Goal: Task Accomplishment & Management: Use online tool/utility

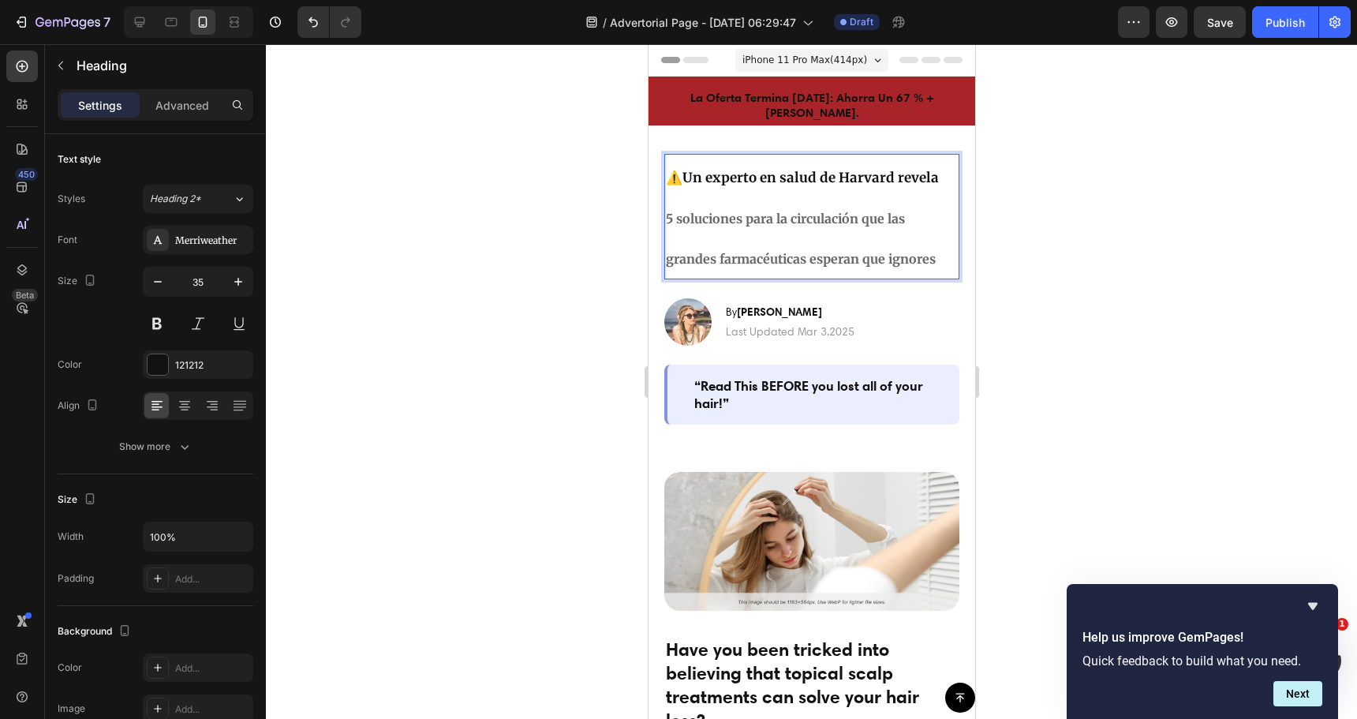
click at [791, 218] on p "⚠️ Un experto en salud de Harvard revela 5 soluciones para la circulación que l…" at bounding box center [811, 216] width 292 height 122
click at [792, 218] on p "⚠️ Un experto en salud de Harvard revela 5 soluciones para la circulación que l…" at bounding box center [811, 216] width 292 height 122
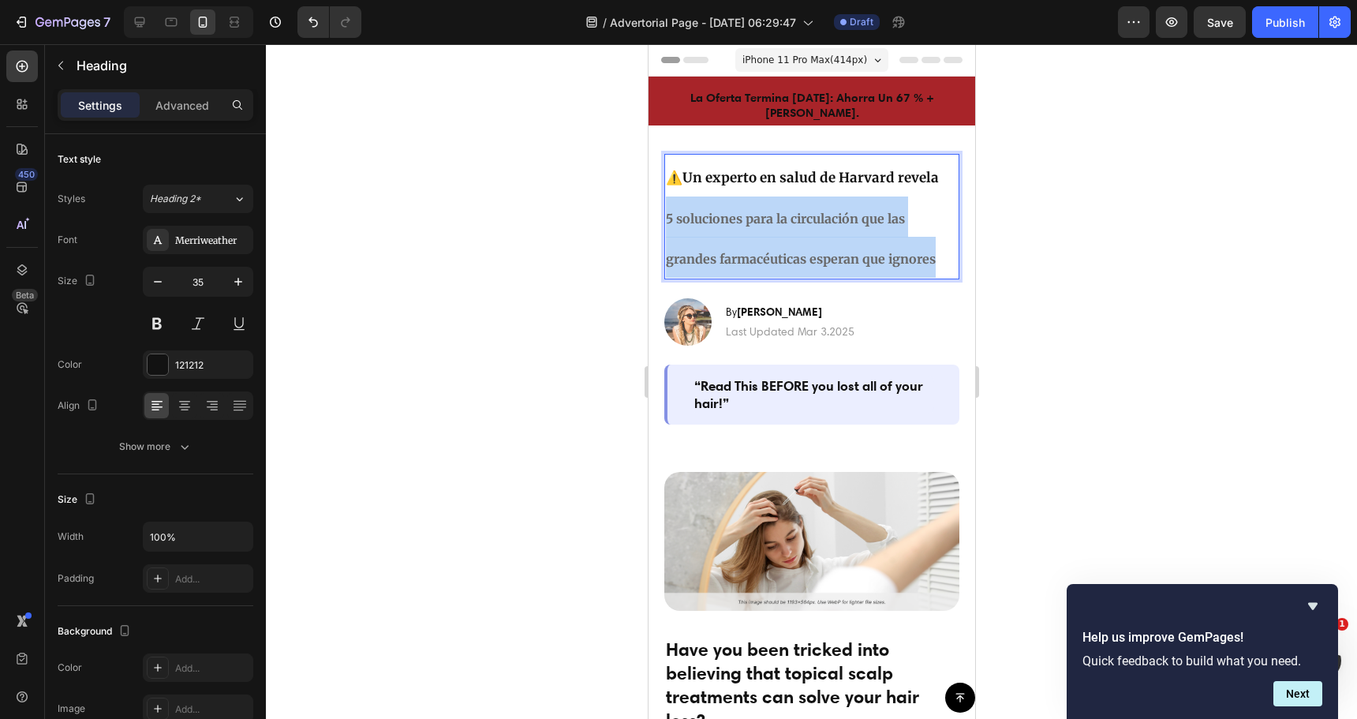
click at [792, 218] on p "⚠️ Un experto en salud de Harvard revela 5 soluciones para la circulación que l…" at bounding box center [811, 216] width 292 height 122
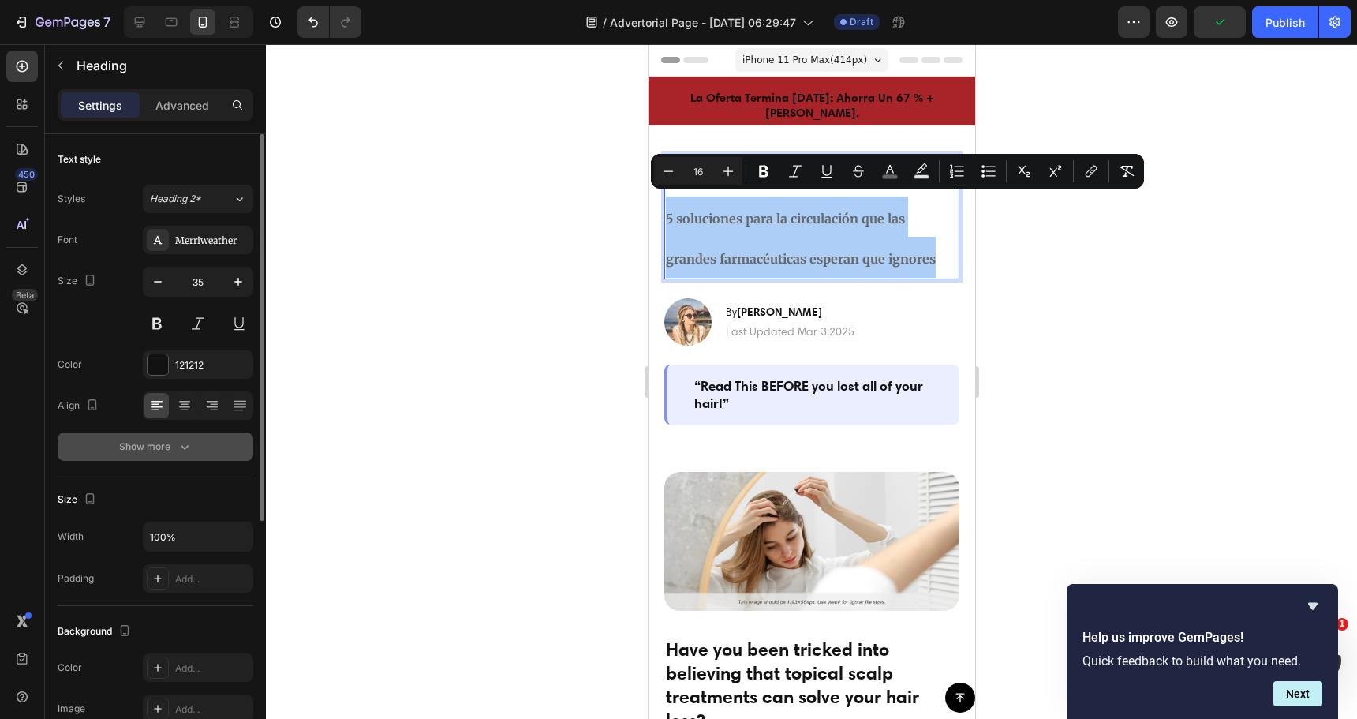
click at [166, 447] on div "Show more" at bounding box center [155, 447] width 73 height 16
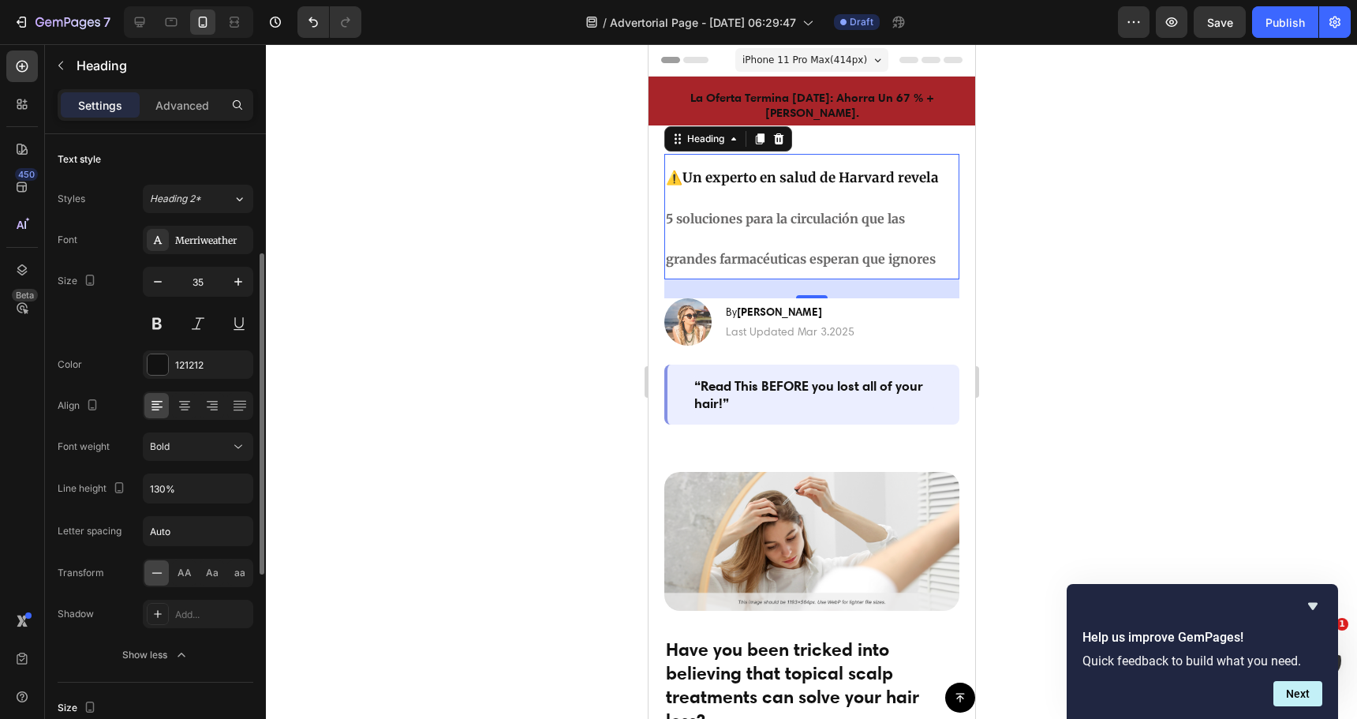
scroll to position [79, 0]
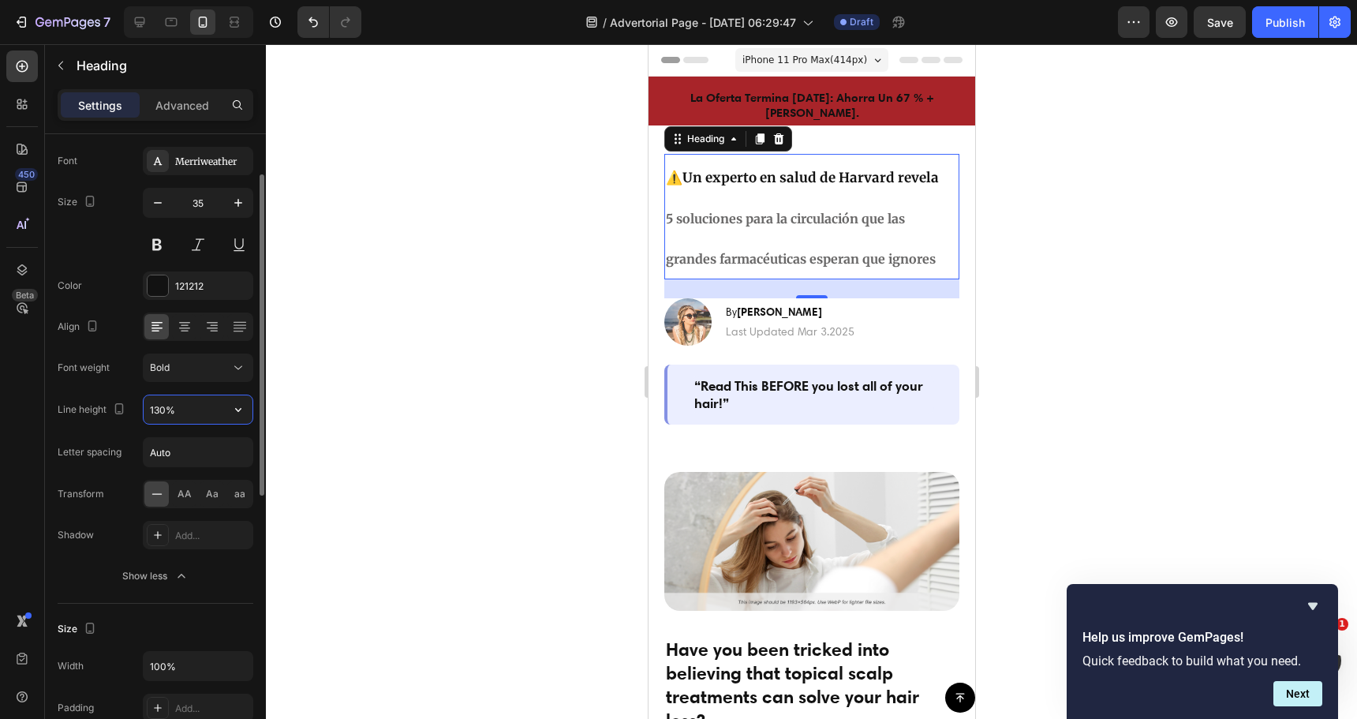
click at [189, 411] on input "130%" at bounding box center [198, 409] width 109 height 28
click at [226, 411] on button "button" at bounding box center [238, 409] width 28 height 28
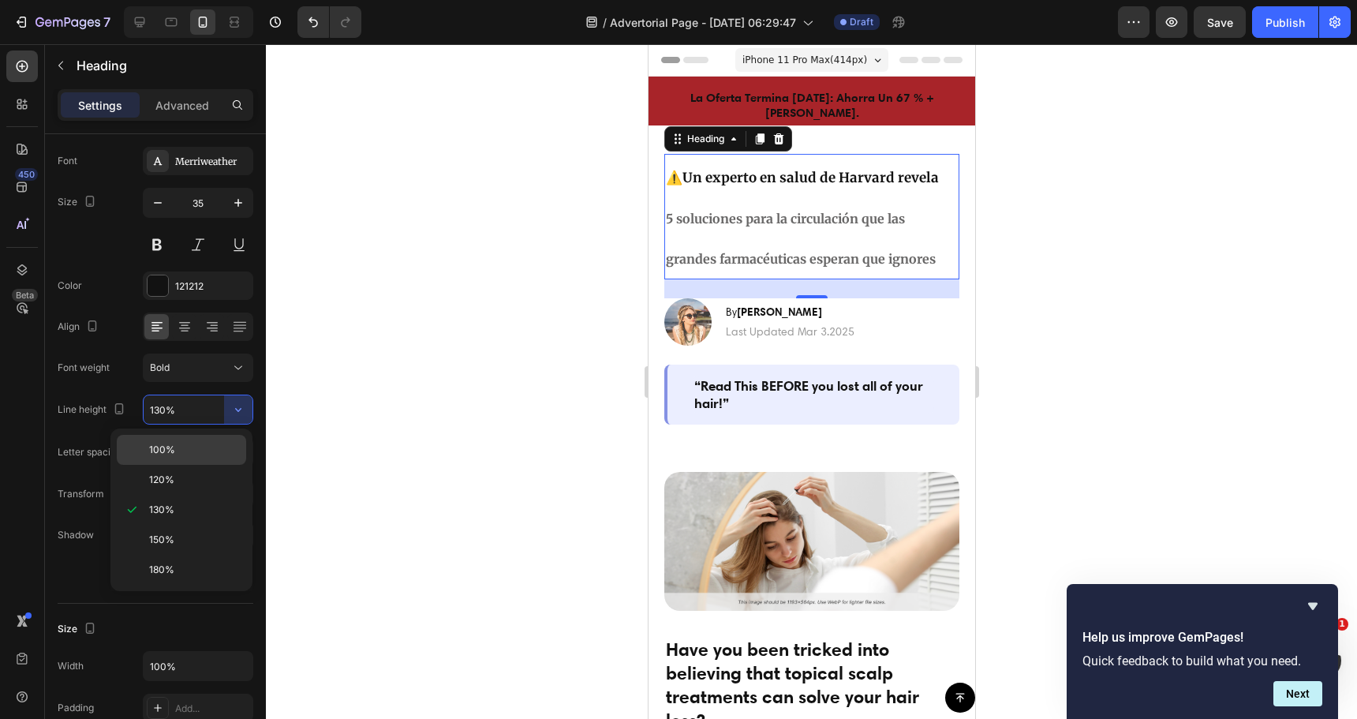
click at [198, 450] on p "100%" at bounding box center [194, 450] width 90 height 14
type input "100%"
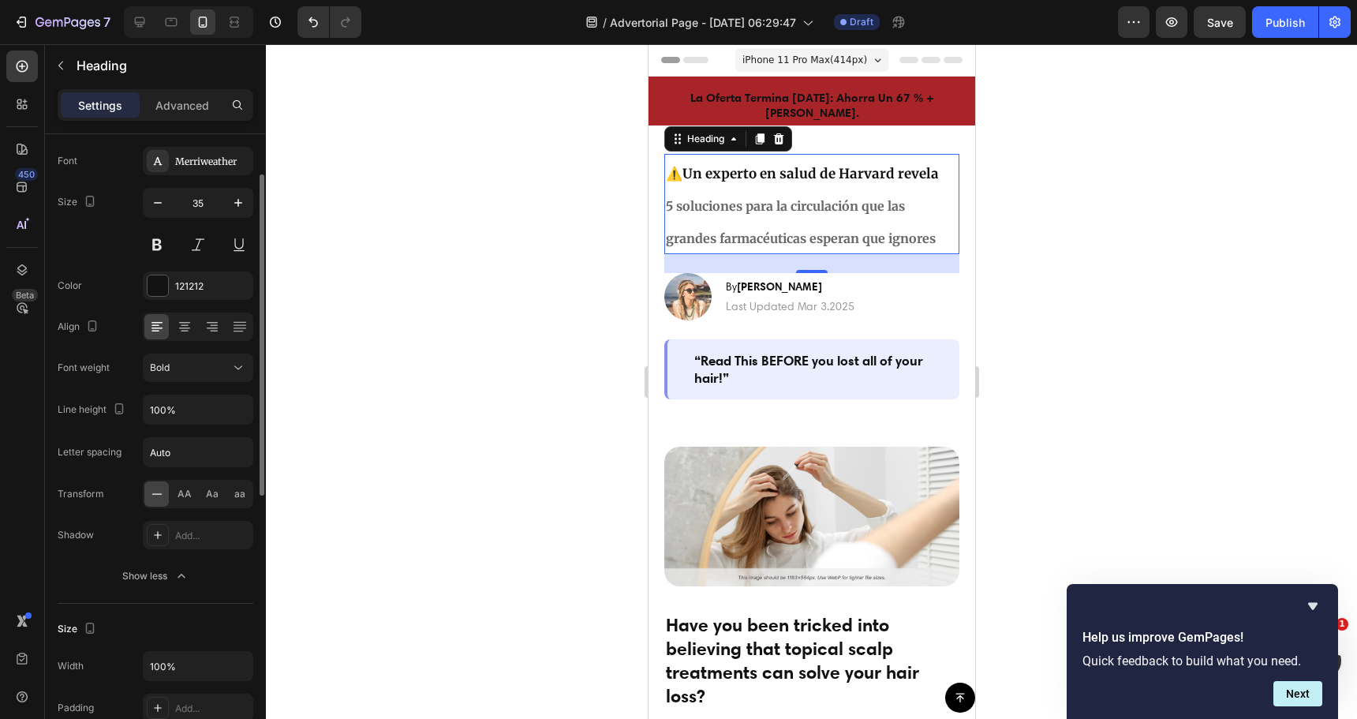
click at [184, 561] on div "Font Merriweather Size 35 Color 121212 Align Font weight Bold Line height 100% …" at bounding box center [156, 368] width 196 height 443
click at [183, 326] on icon at bounding box center [185, 326] width 8 height 2
click at [152, 323] on icon at bounding box center [156, 323] width 11 height 2
click at [152, 205] on icon "button" at bounding box center [158, 203] width 16 height 16
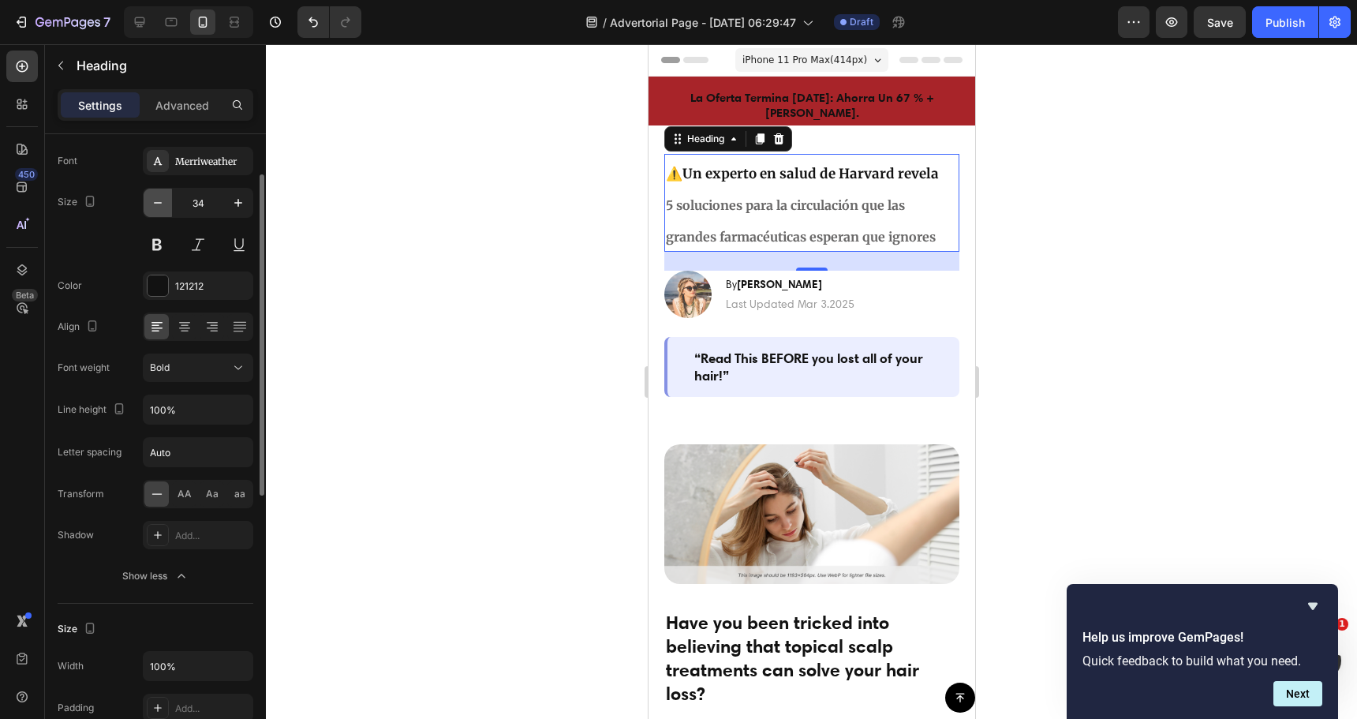
click at [155, 205] on icon "button" at bounding box center [158, 203] width 16 height 16
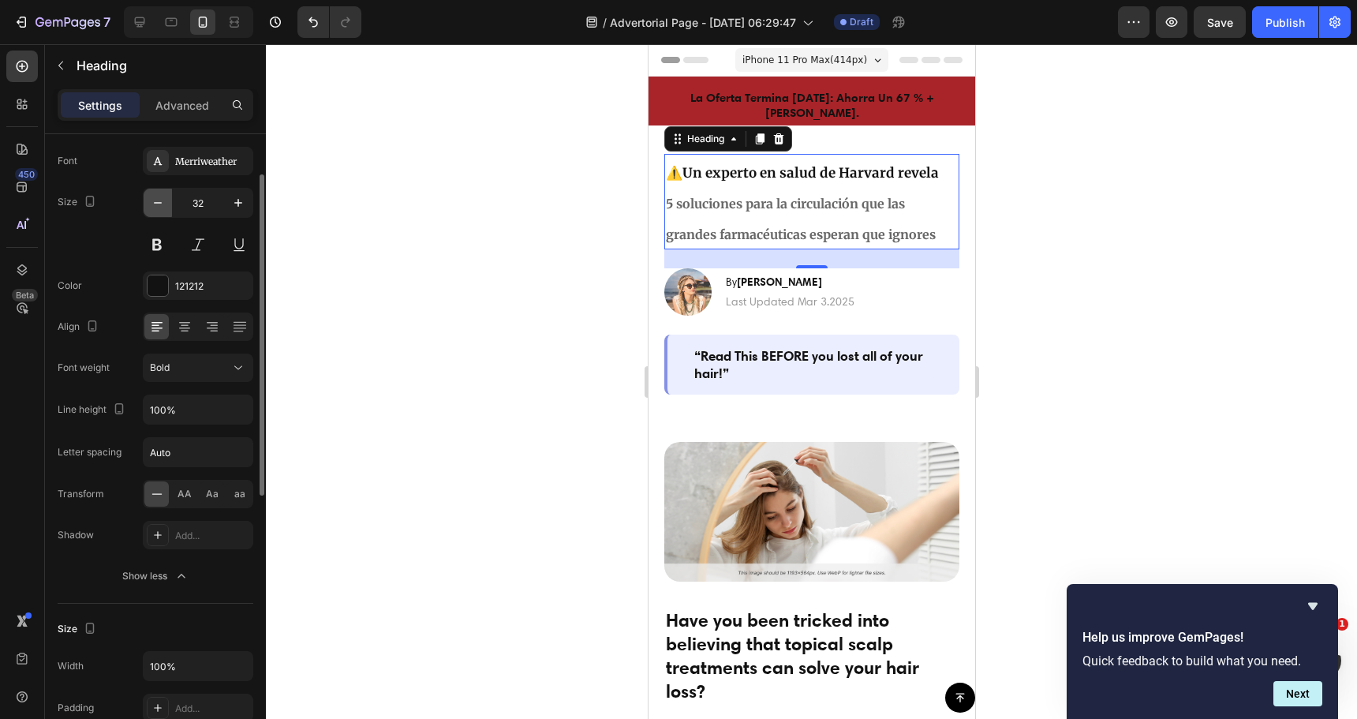
click at [155, 205] on icon "button" at bounding box center [158, 203] width 16 height 16
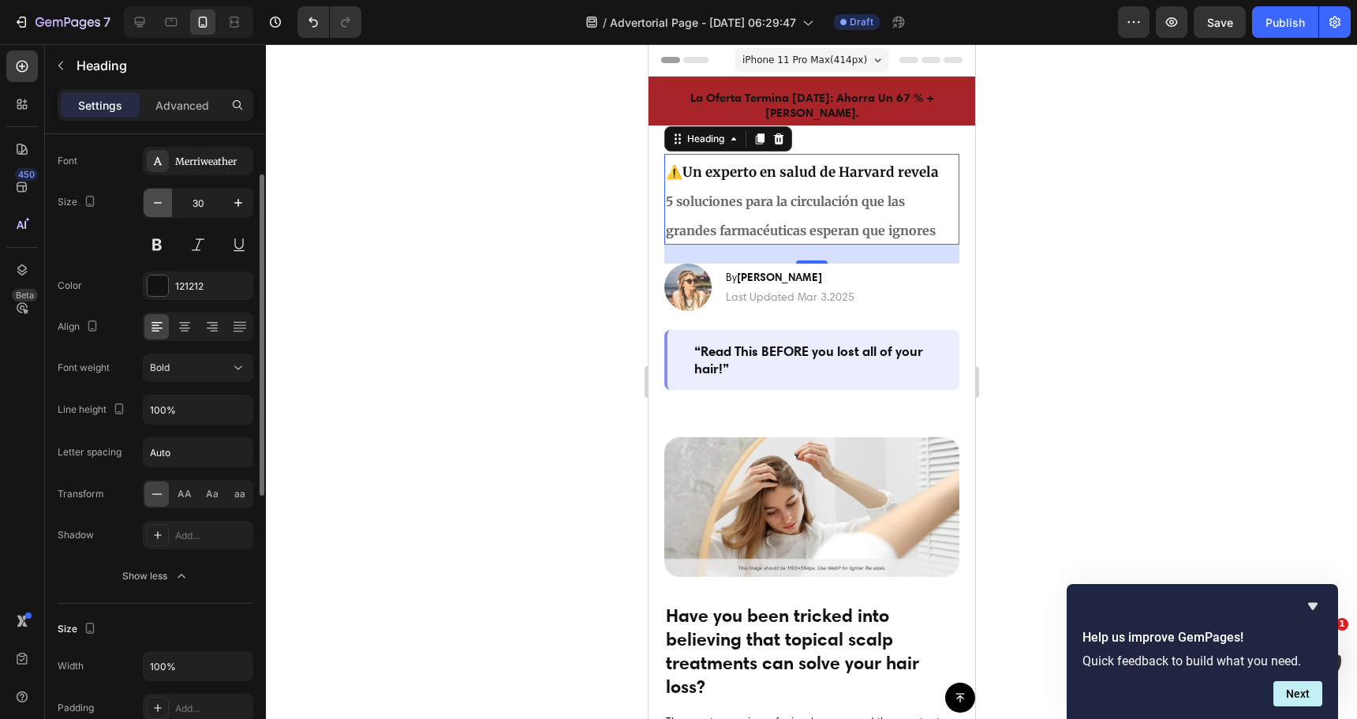
click at [155, 205] on icon "button" at bounding box center [158, 203] width 16 height 16
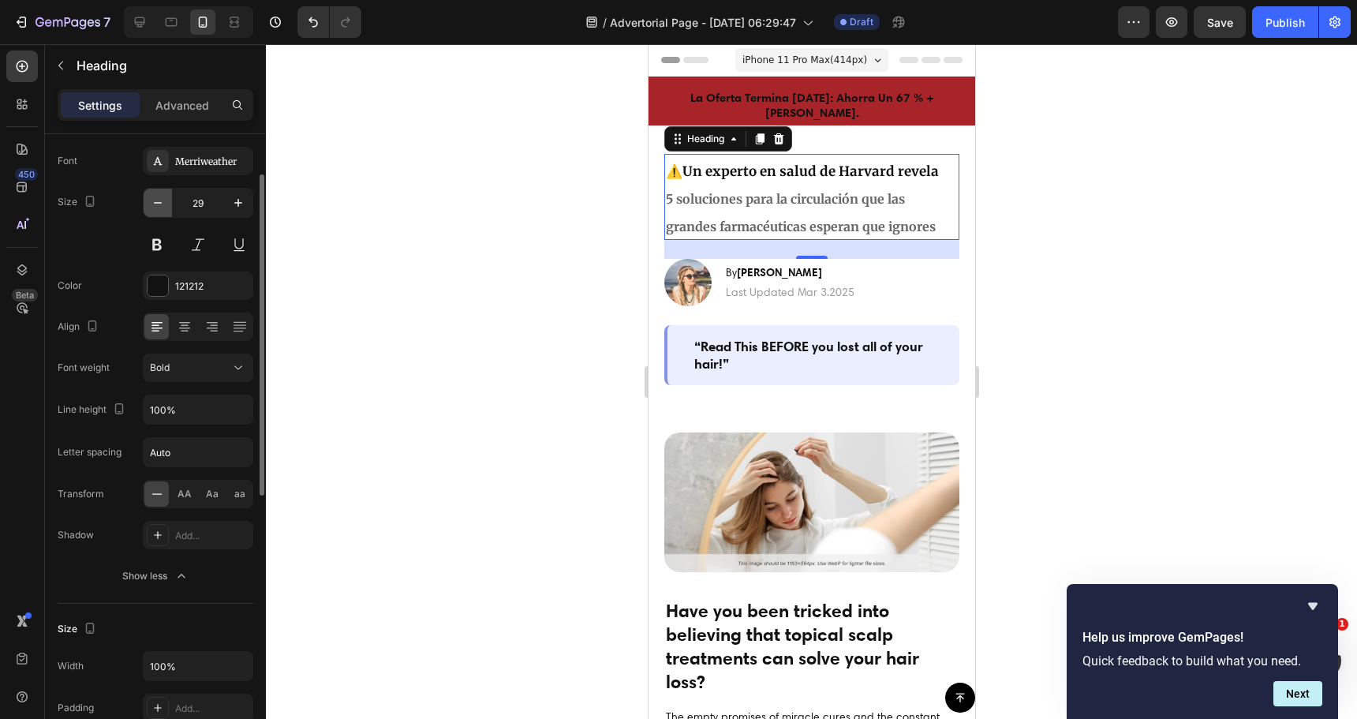
click at [155, 205] on icon "button" at bounding box center [158, 203] width 16 height 16
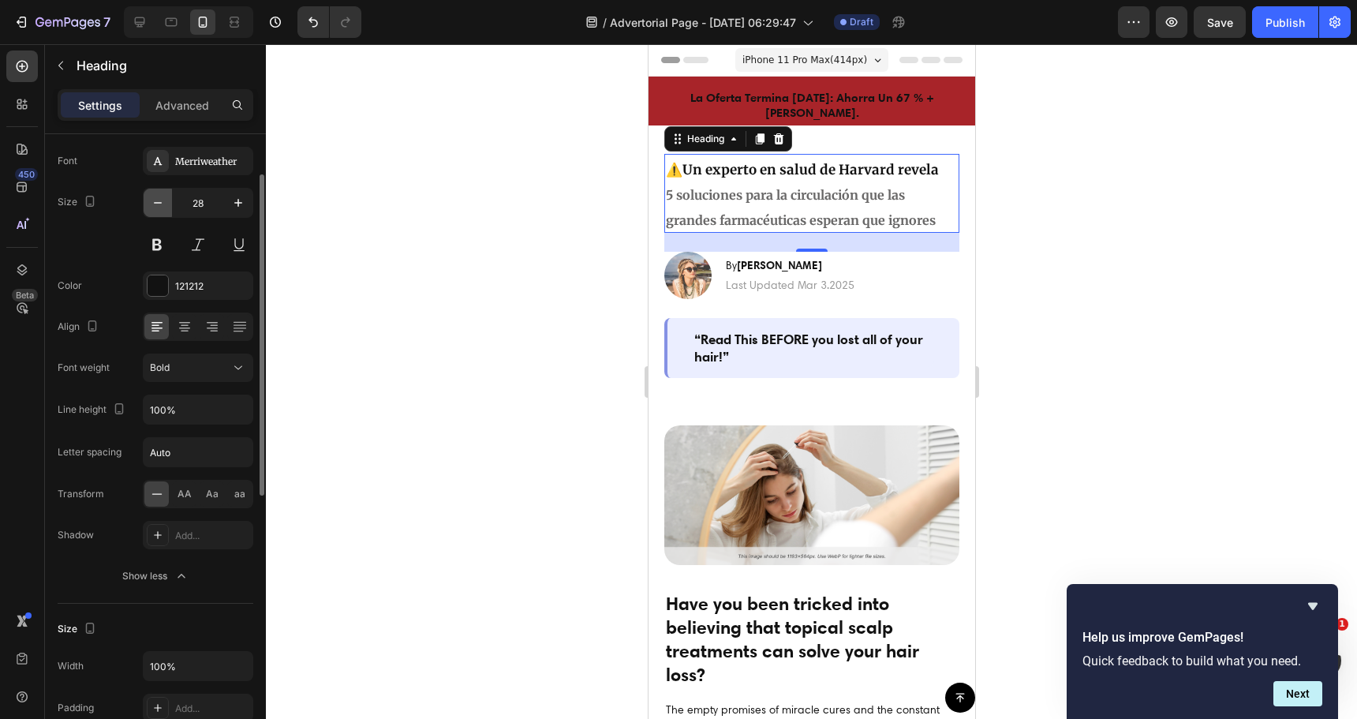
click at [155, 205] on icon "button" at bounding box center [158, 203] width 16 height 16
type input "27"
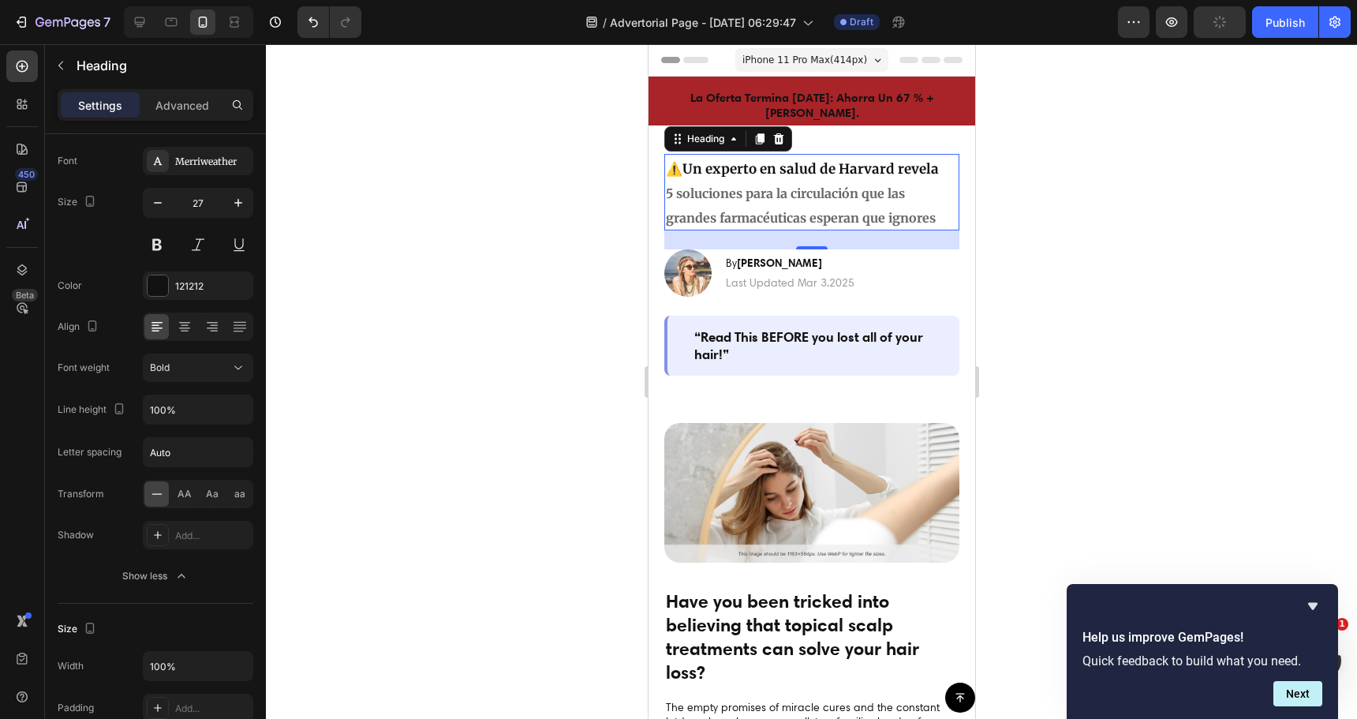
click at [459, 228] on div at bounding box center [811, 381] width 1091 height 675
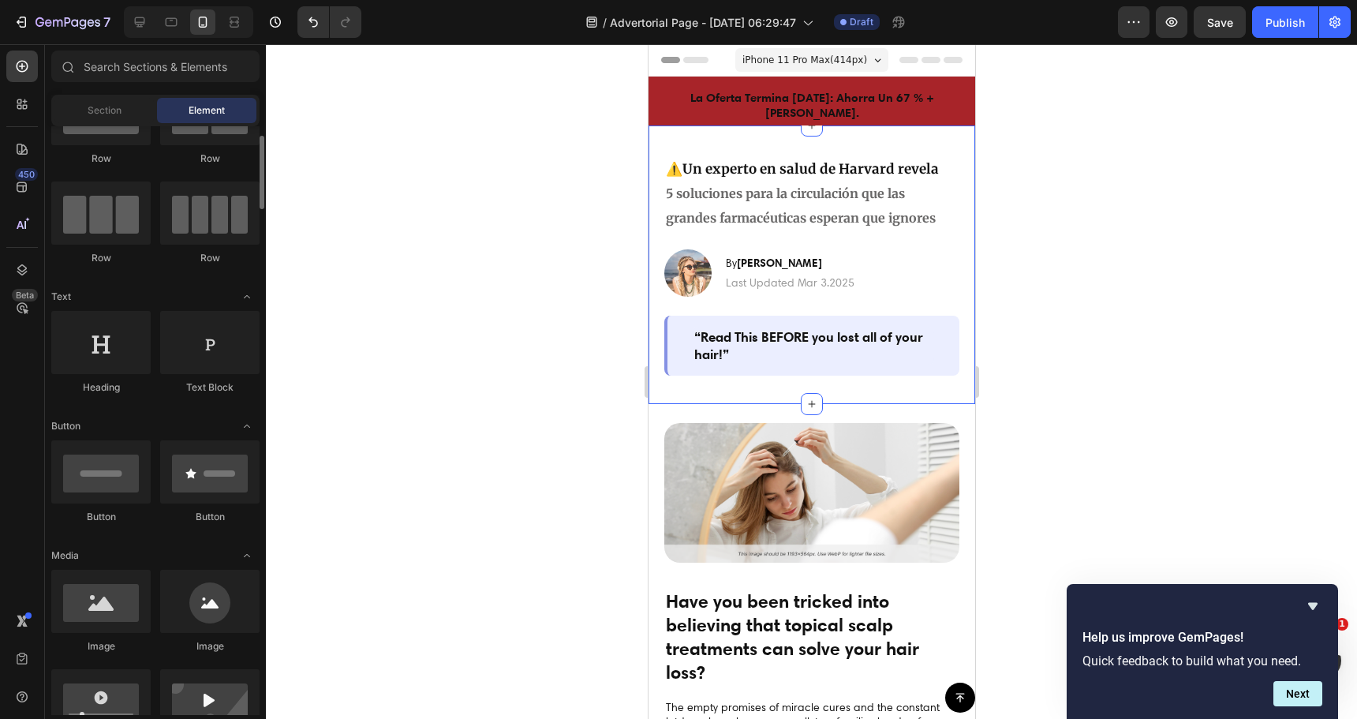
scroll to position [0, 0]
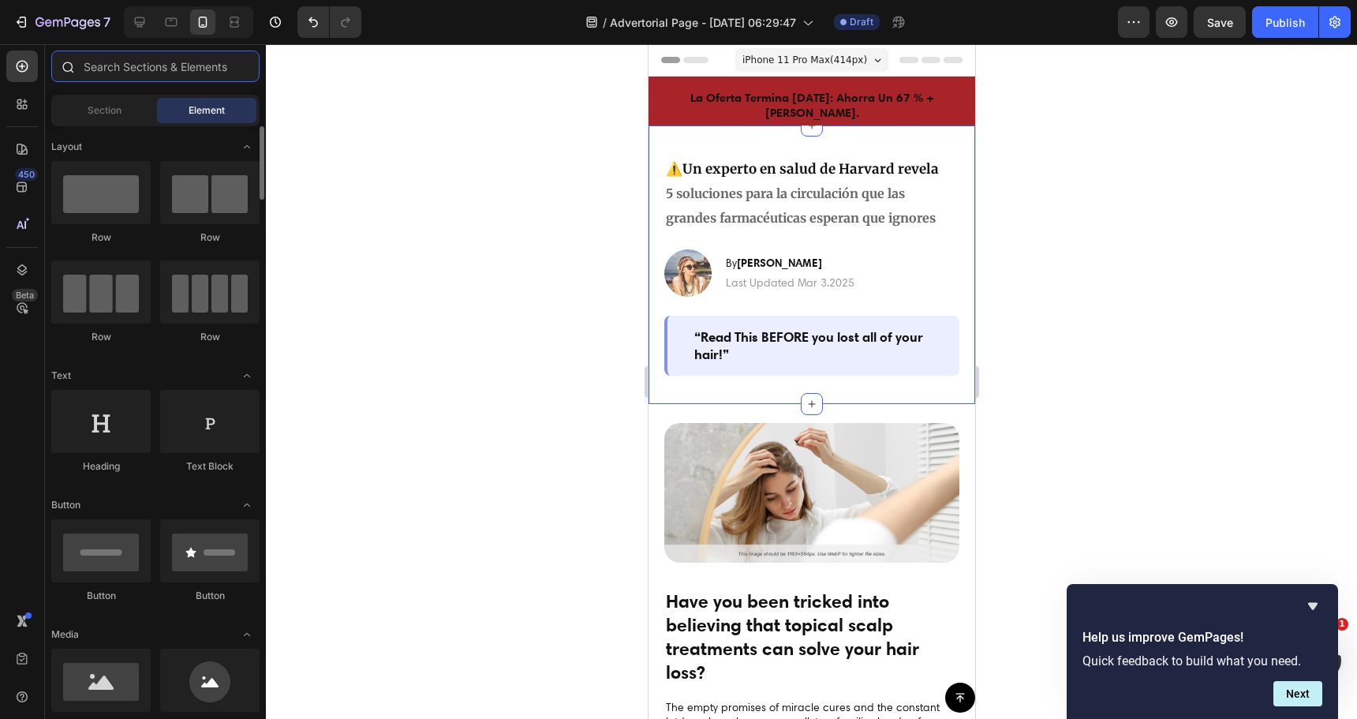
click at [114, 73] on input "text" at bounding box center [155, 66] width 208 height 32
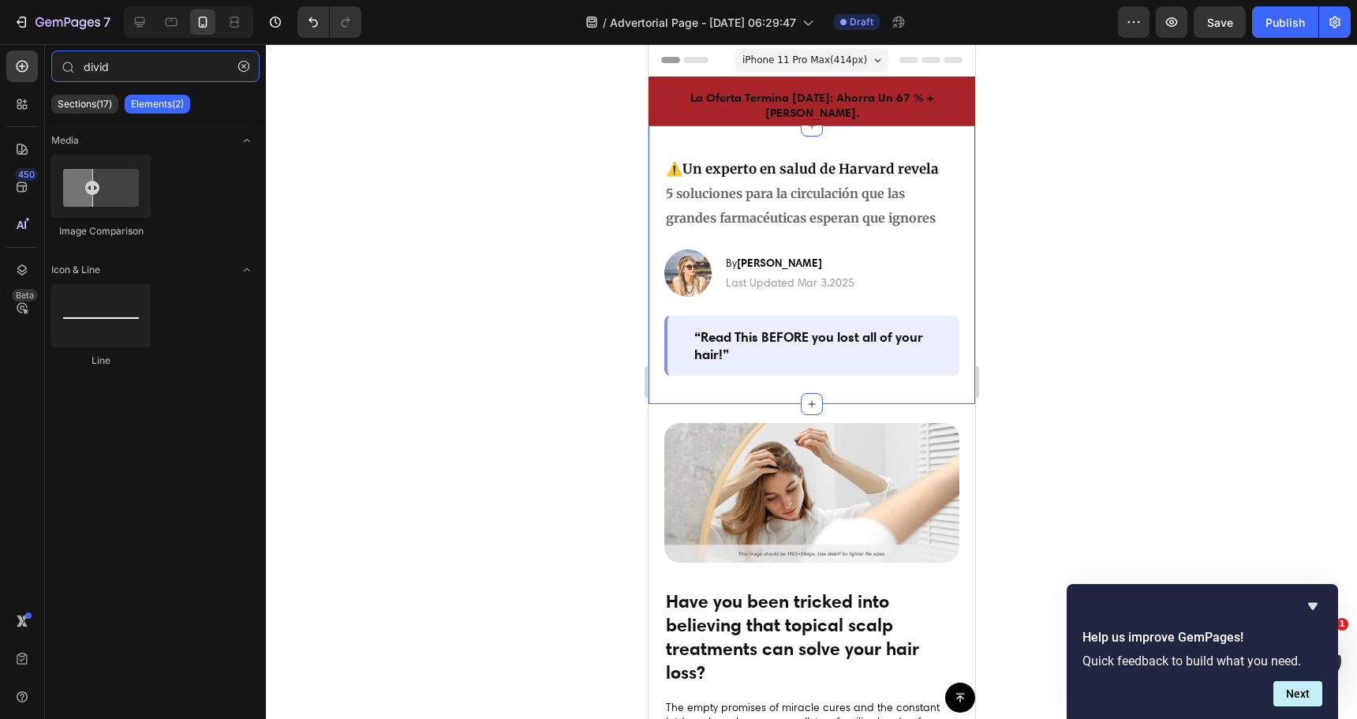
type input "divid"
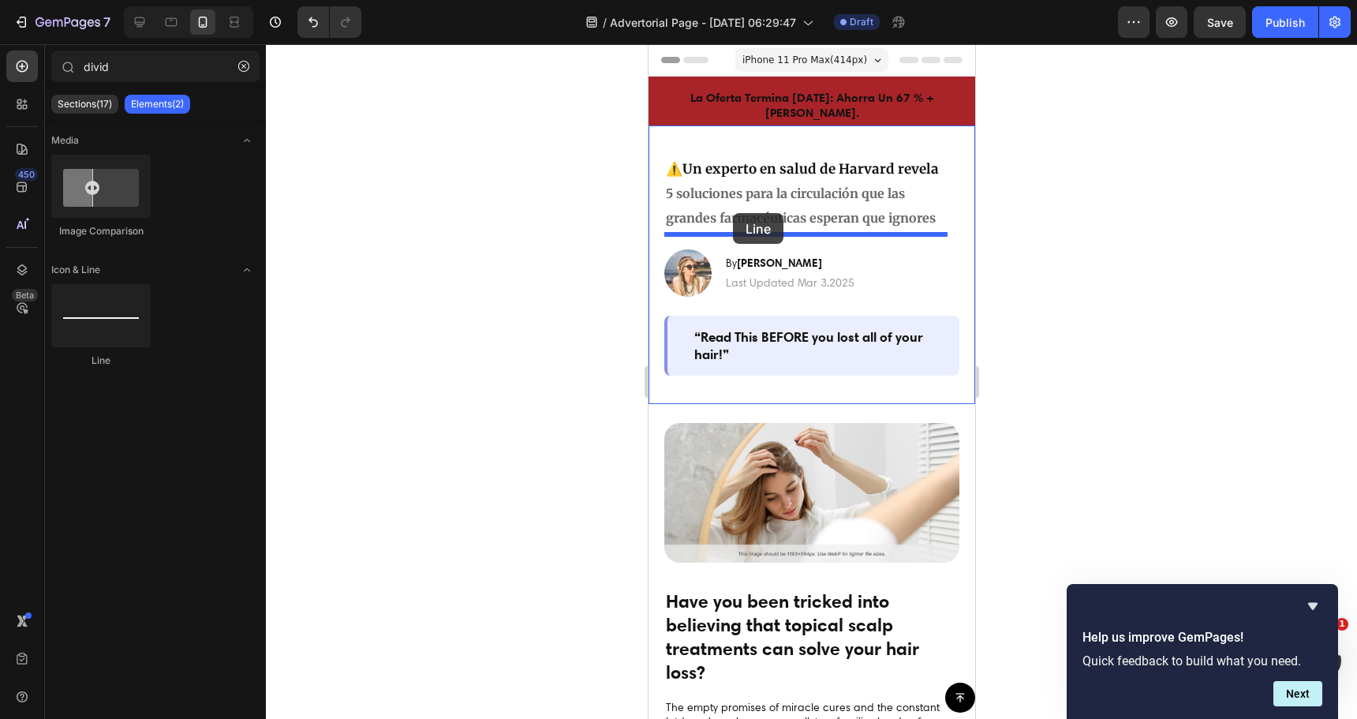
drag, startPoint x: 847, startPoint y: 356, endPoint x: 732, endPoint y: 213, distance: 183.0
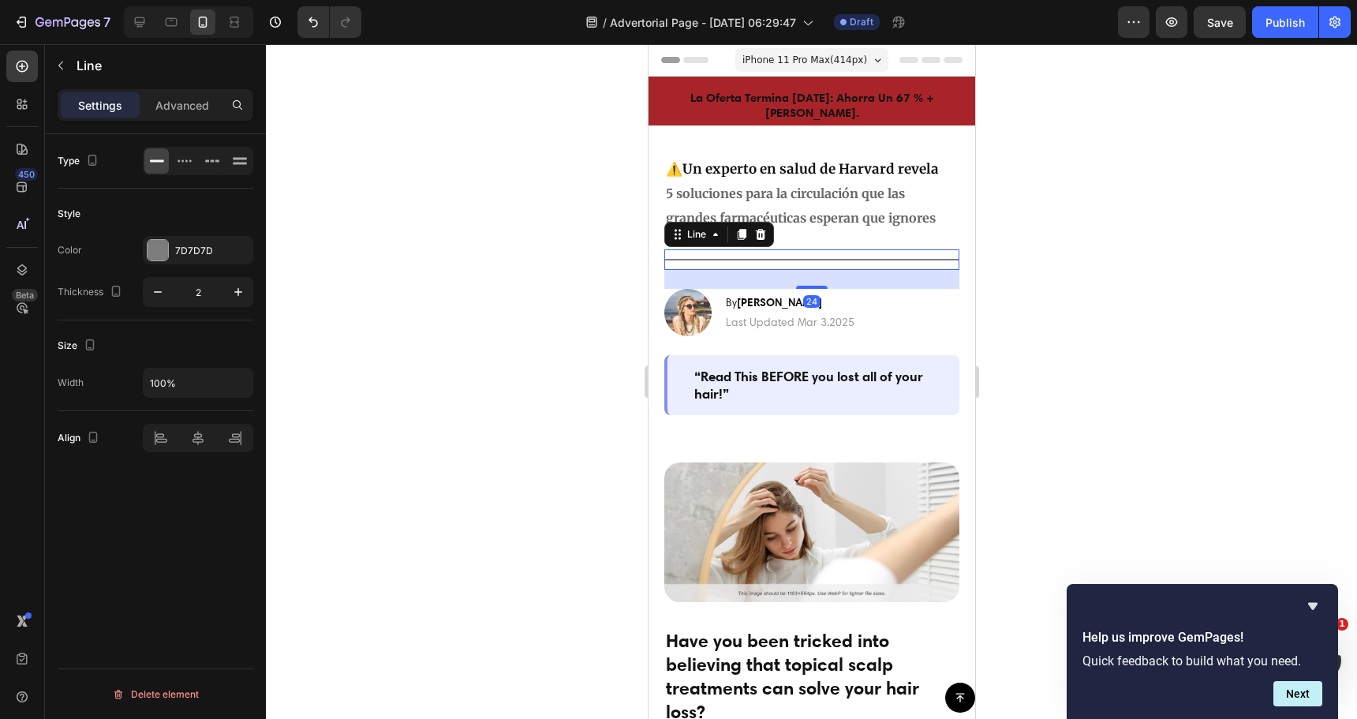
drag, startPoint x: 501, startPoint y: 284, endPoint x: 513, endPoint y: 289, distance: 12.7
click at [502, 284] on div at bounding box center [811, 381] width 1091 height 675
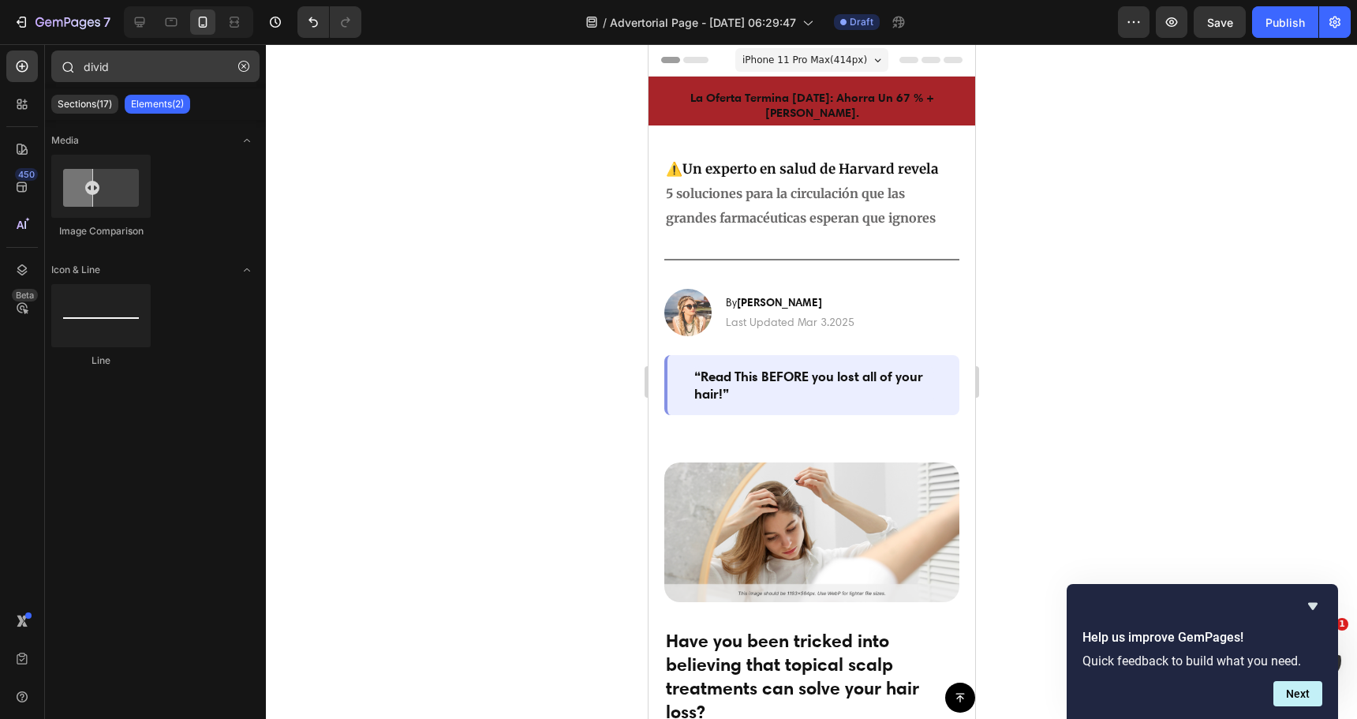
click at [240, 67] on icon "button" at bounding box center [243, 66] width 11 height 11
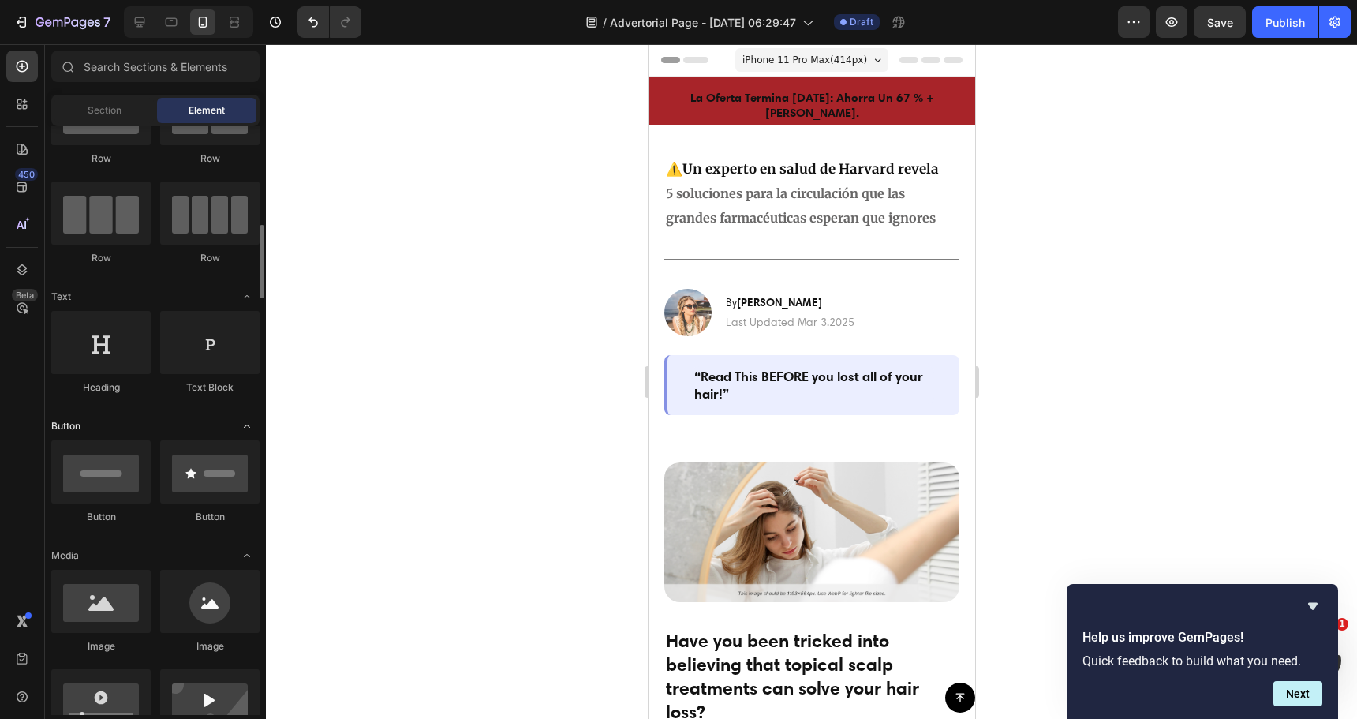
scroll to position [158, 0]
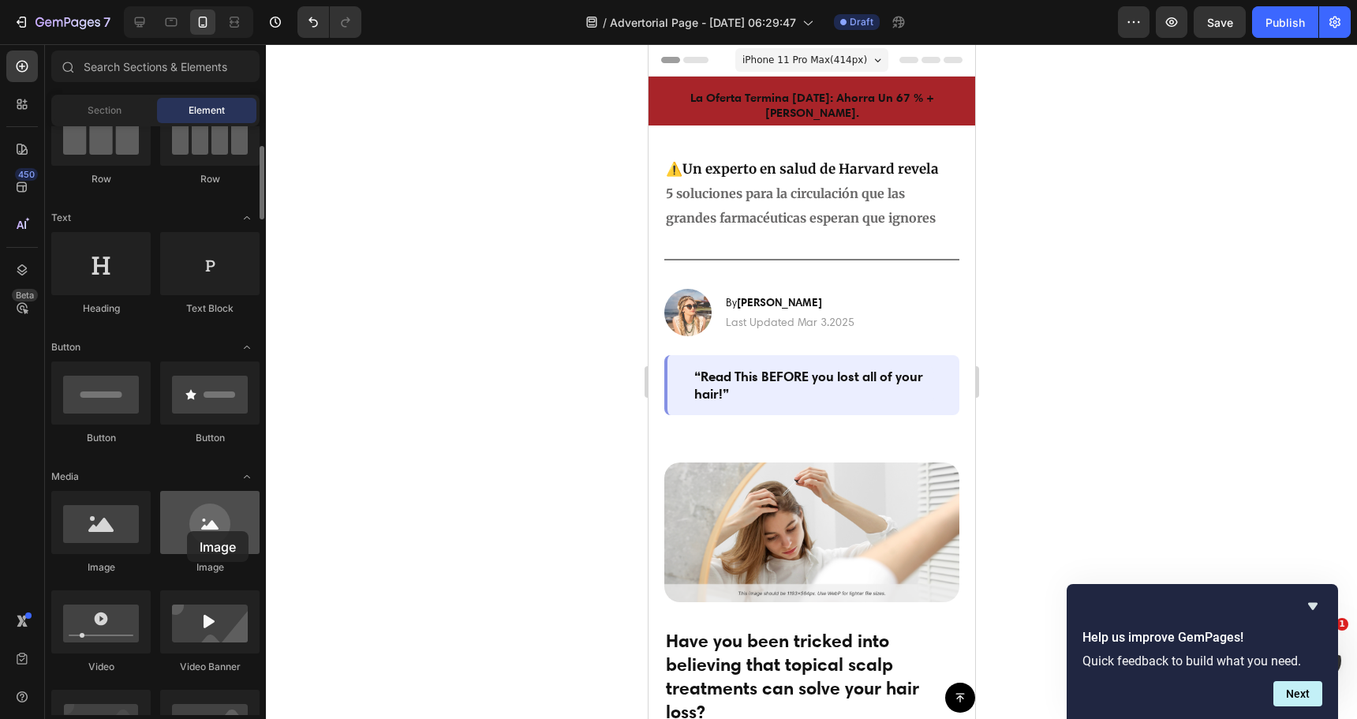
drag, startPoint x: 205, startPoint y: 531, endPoint x: 181, endPoint y: 529, distance: 23.7
click at [186, 531] on div at bounding box center [209, 522] width 99 height 63
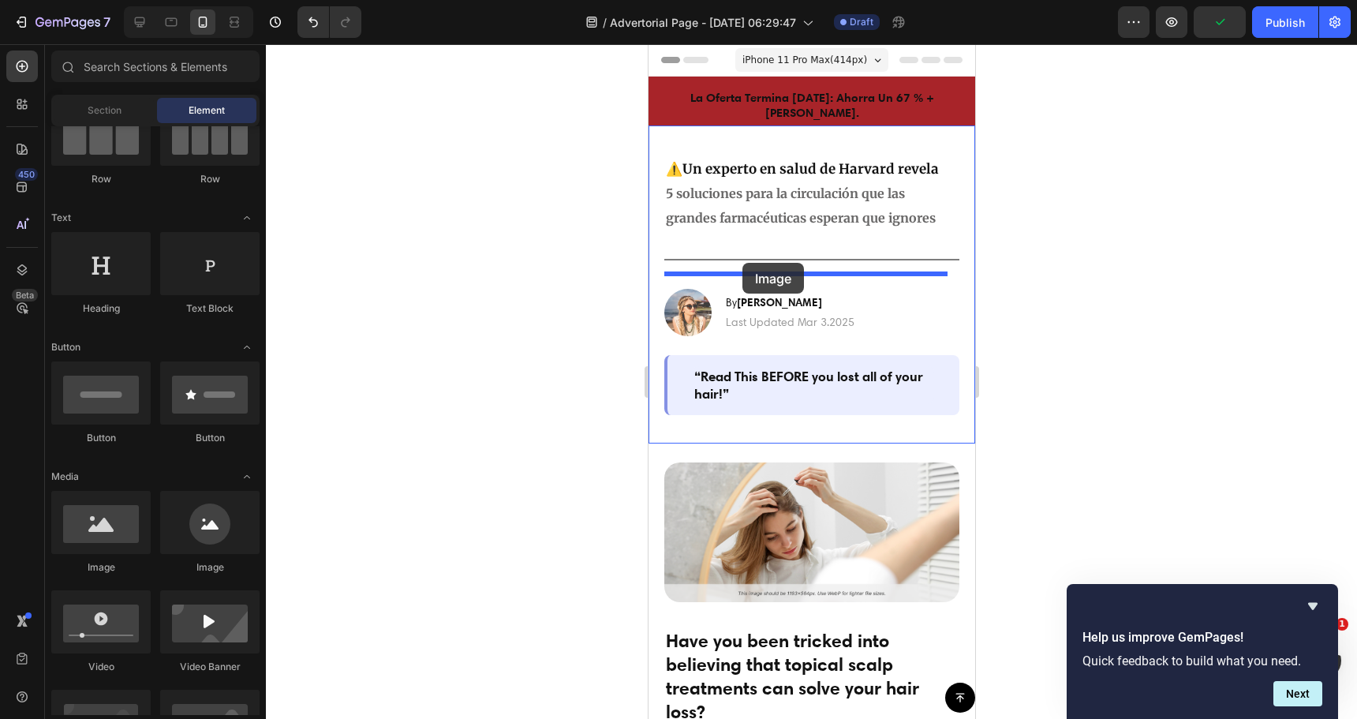
drag, startPoint x: 729, startPoint y: 563, endPoint x: 742, endPoint y: 263, distance: 300.9
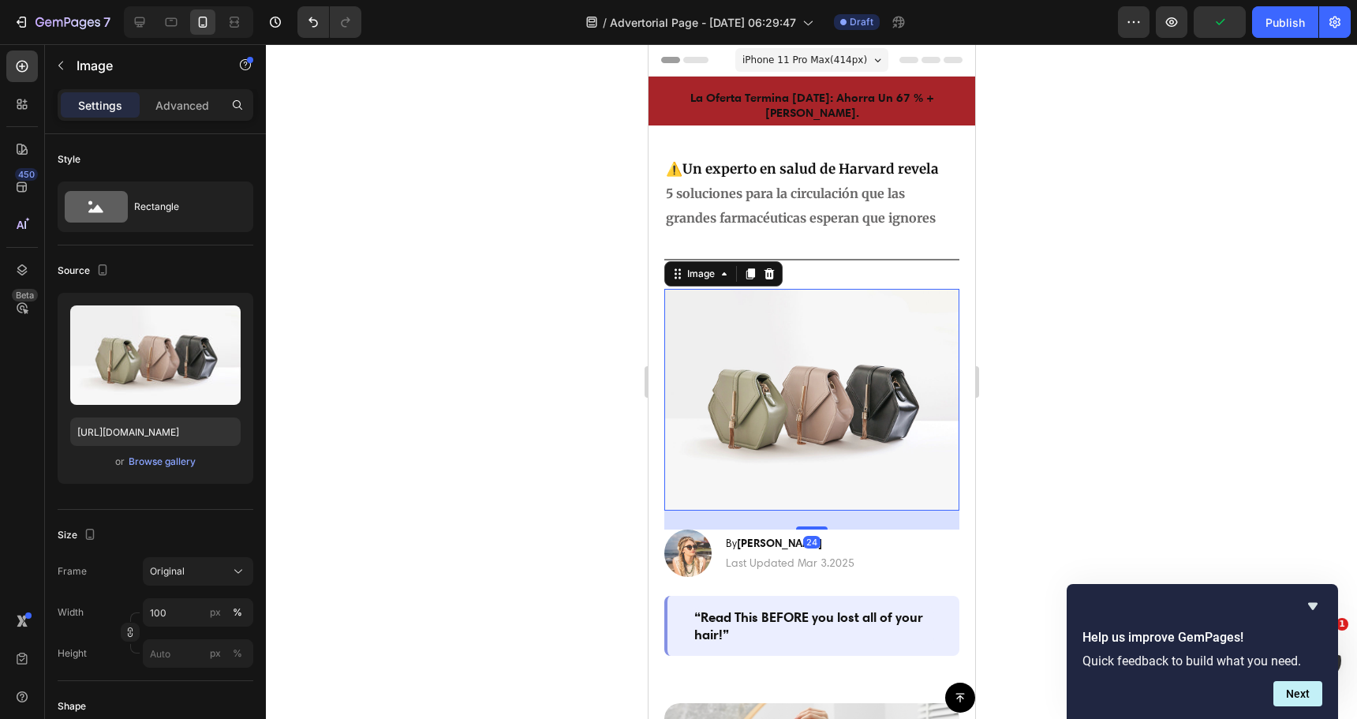
drag, startPoint x: 746, startPoint y: 344, endPoint x: 1283, endPoint y: 365, distance: 537.0
click at [746, 344] on img at bounding box center [811, 400] width 295 height 222
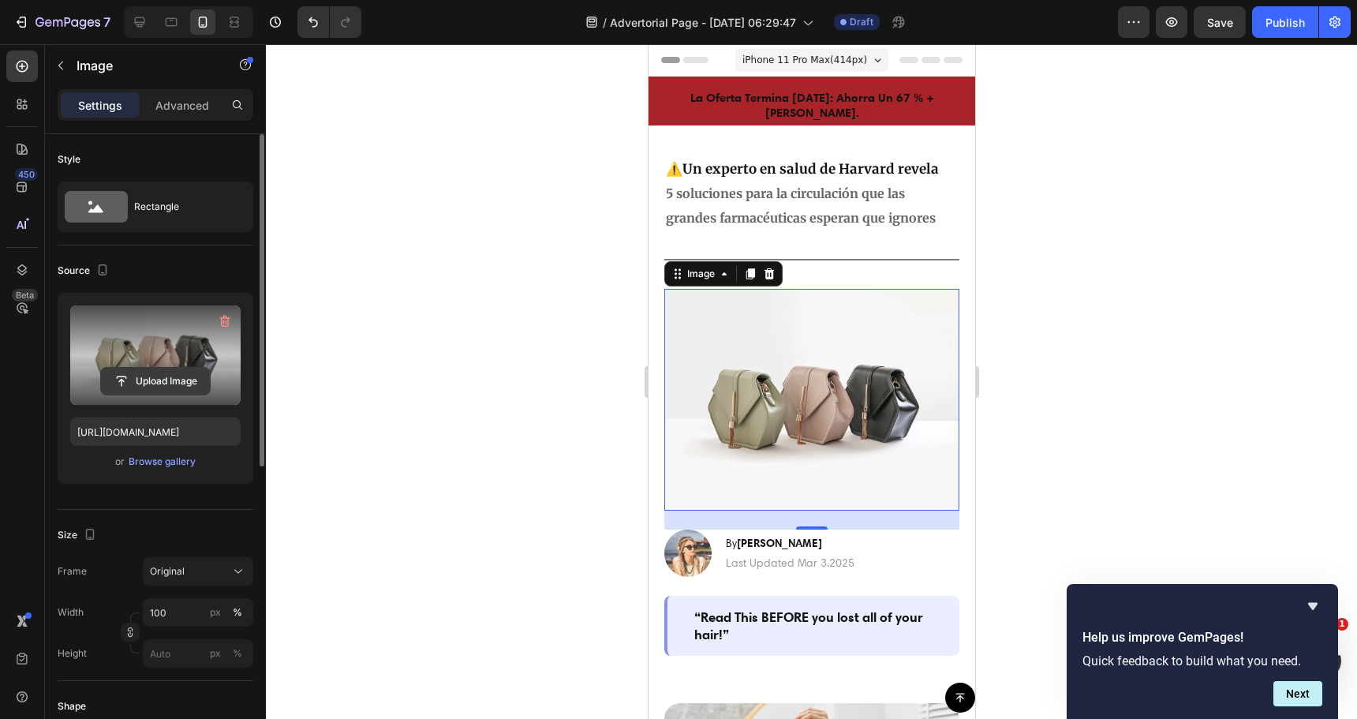
click at [166, 369] on input "file" at bounding box center [155, 381] width 109 height 27
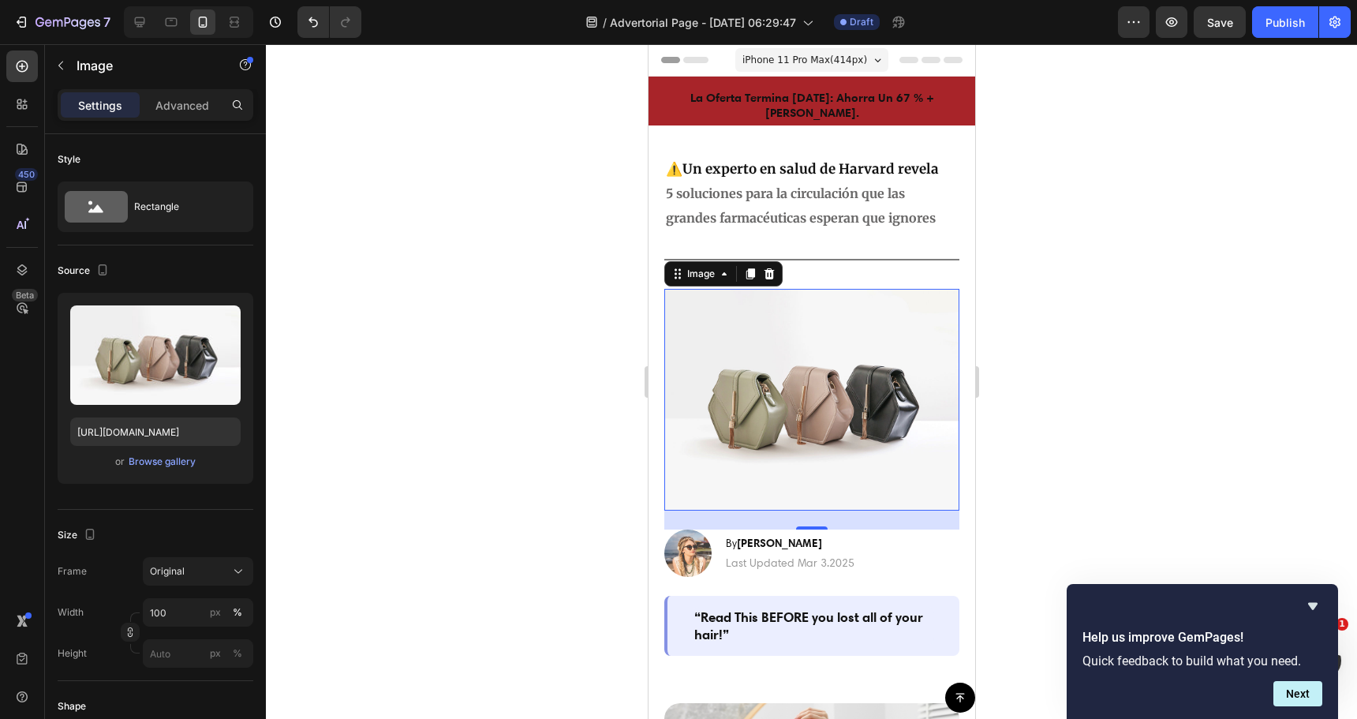
click at [1084, 252] on div at bounding box center [811, 381] width 1091 height 675
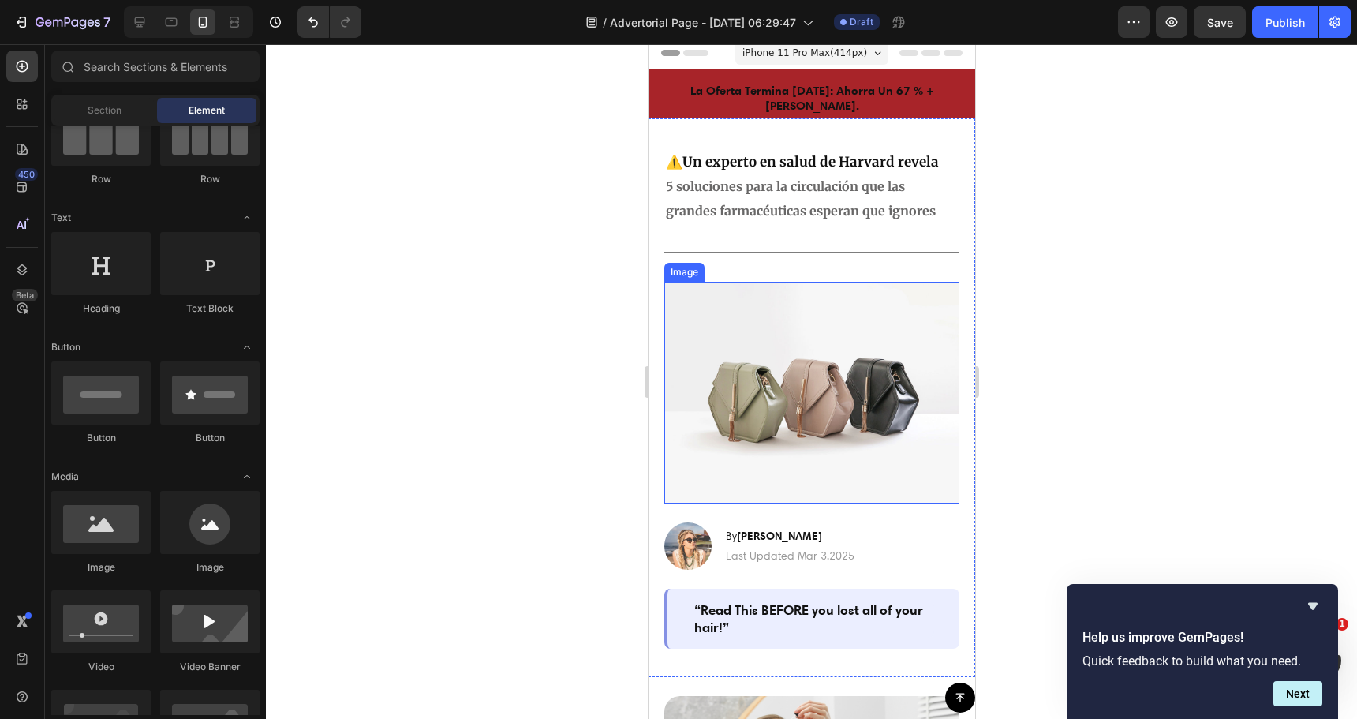
scroll to position [0, 0]
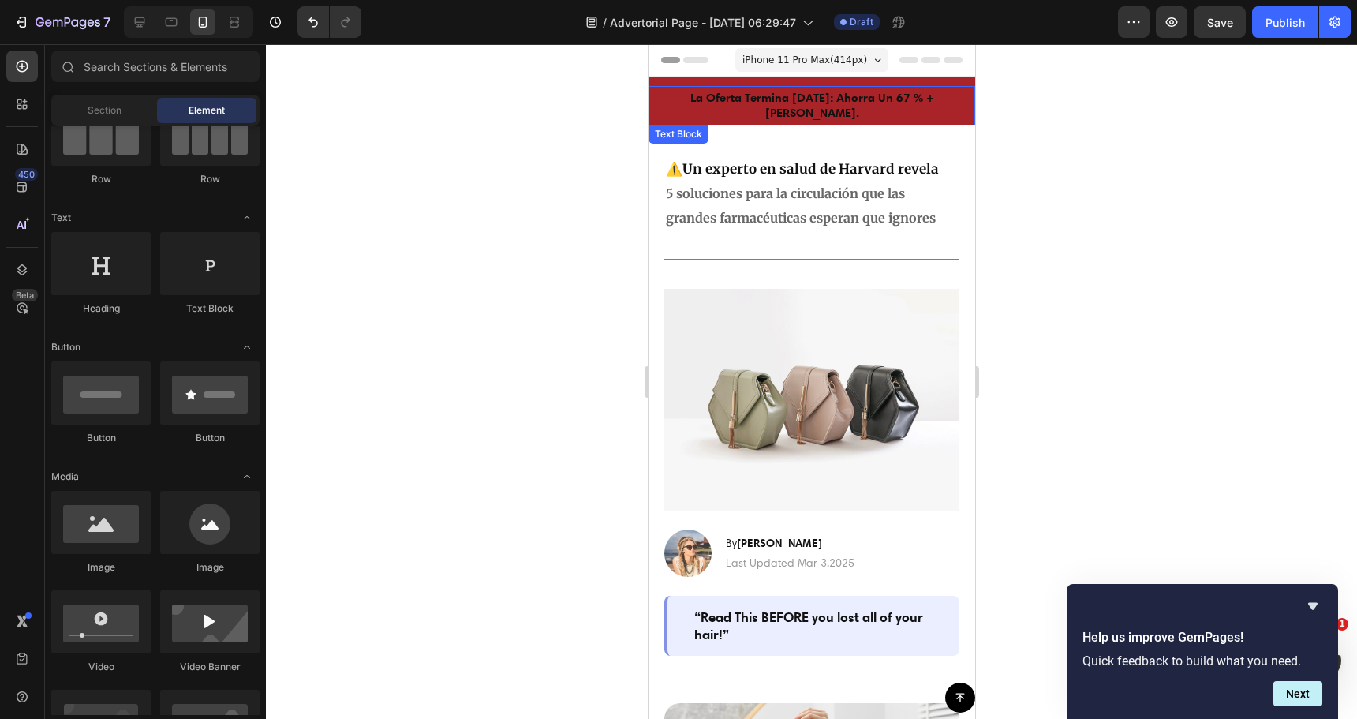
click at [798, 95] on span "La Oferta Termina Hoy: Ahorra Un 67 % + Envío Gratuito." at bounding box center [812, 105] width 244 height 30
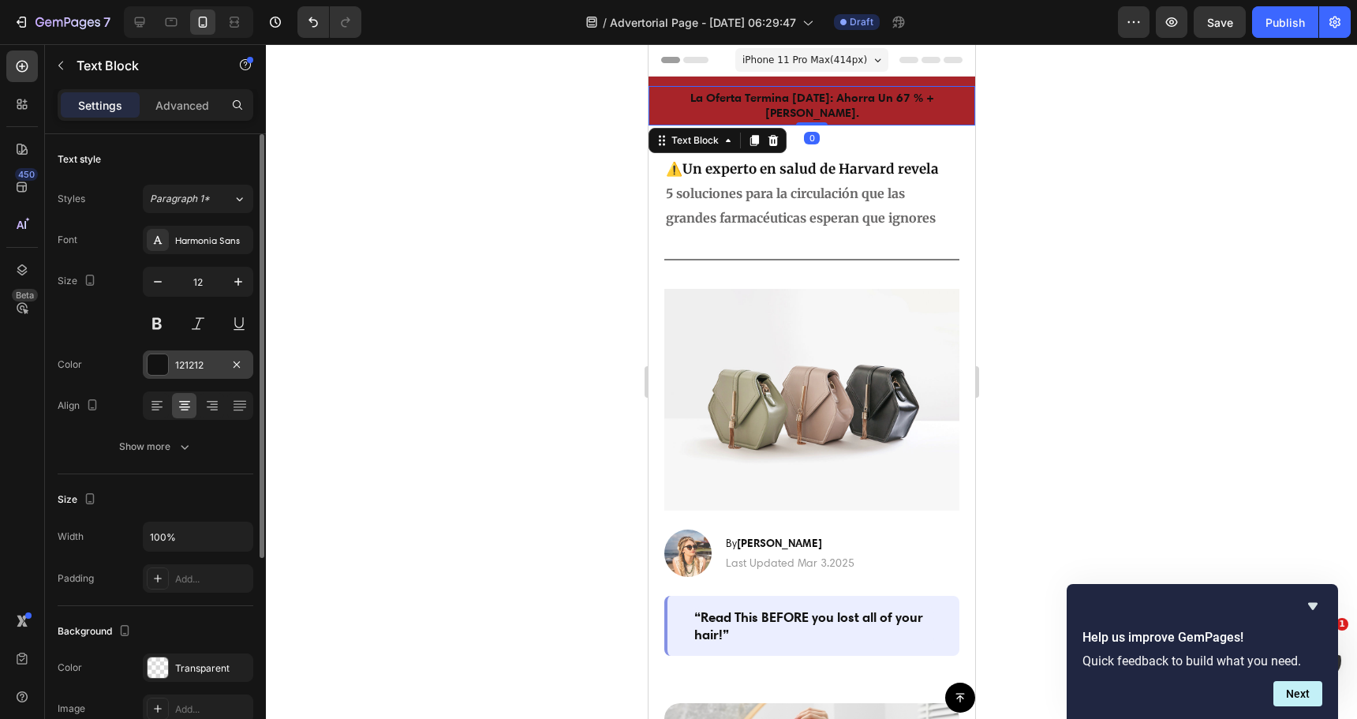
click at [155, 362] on div at bounding box center [158, 364] width 21 height 21
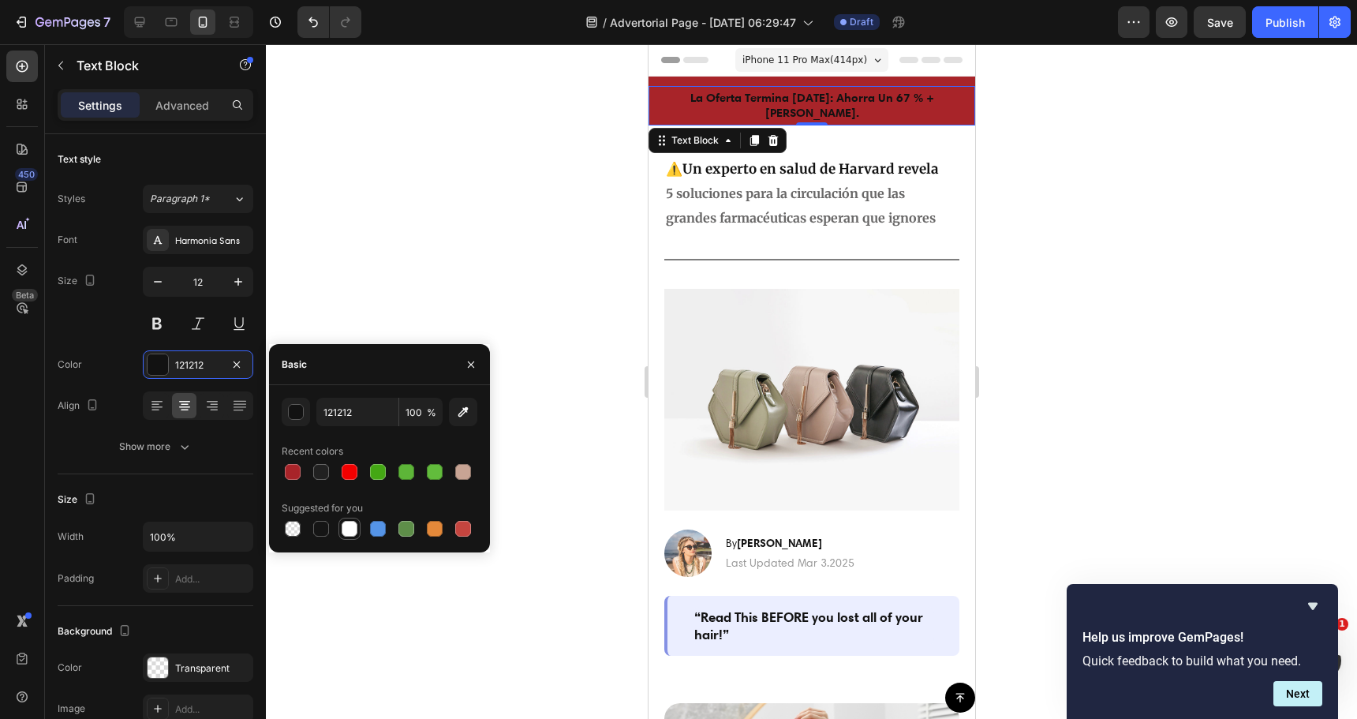
click at [349, 529] on div at bounding box center [350, 529] width 16 height 16
type input "FFFFFF"
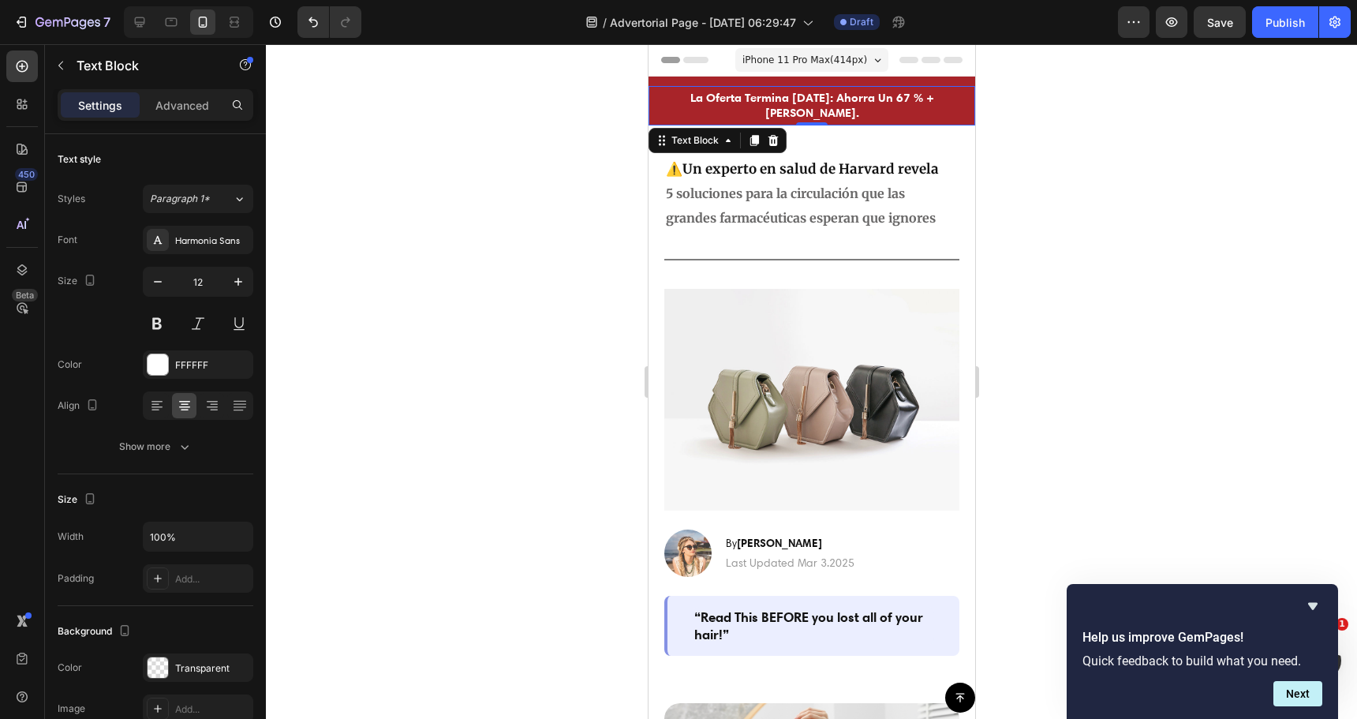
click at [511, 208] on div at bounding box center [811, 381] width 1091 height 675
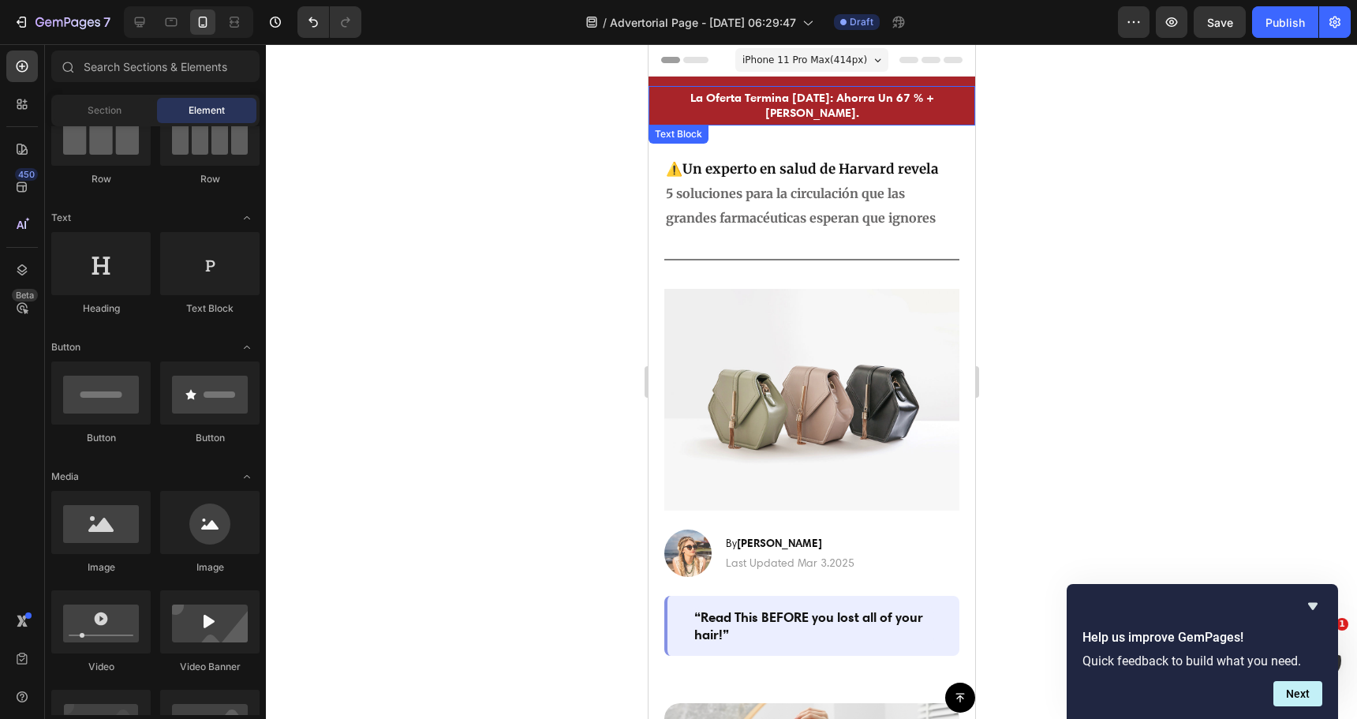
click at [744, 90] on span "La Oferta Termina Hoy: Ahorra Un 67 % + Envío Gratuito." at bounding box center [812, 105] width 244 height 30
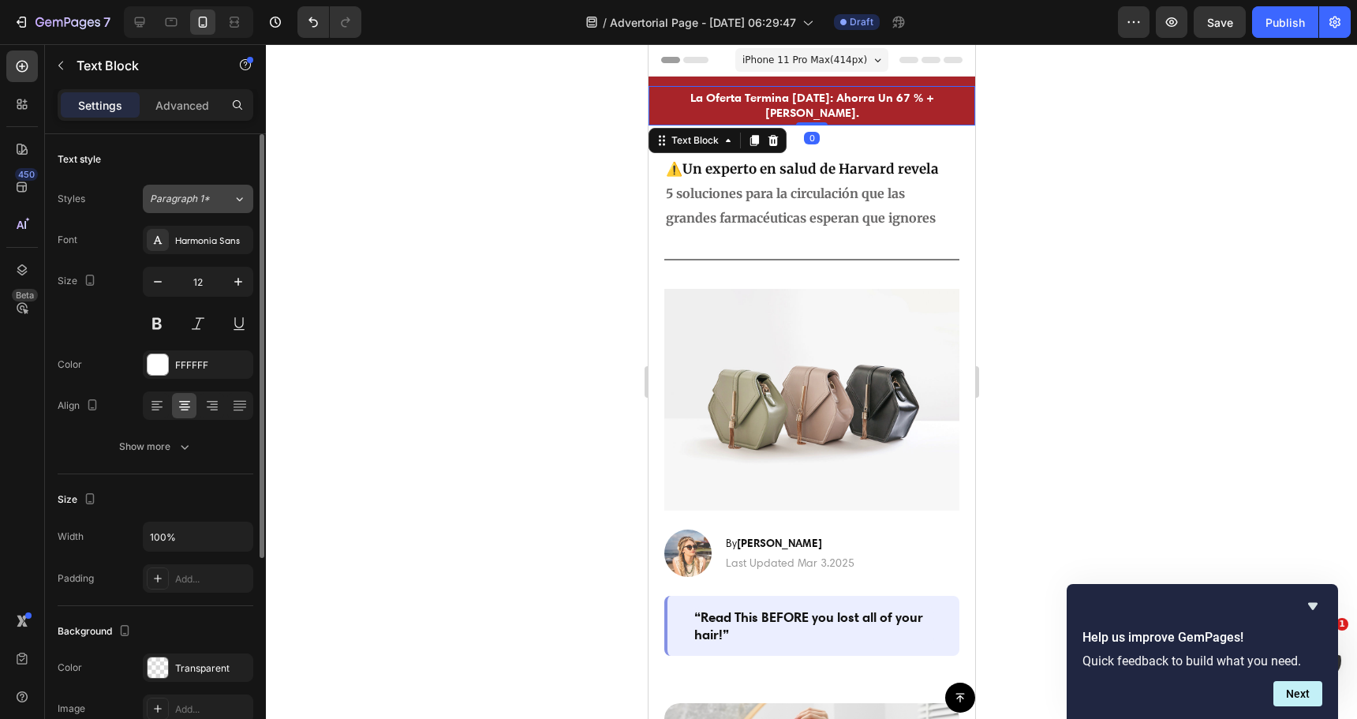
click at [228, 196] on div "Paragraph 1*" at bounding box center [191, 199] width 83 height 14
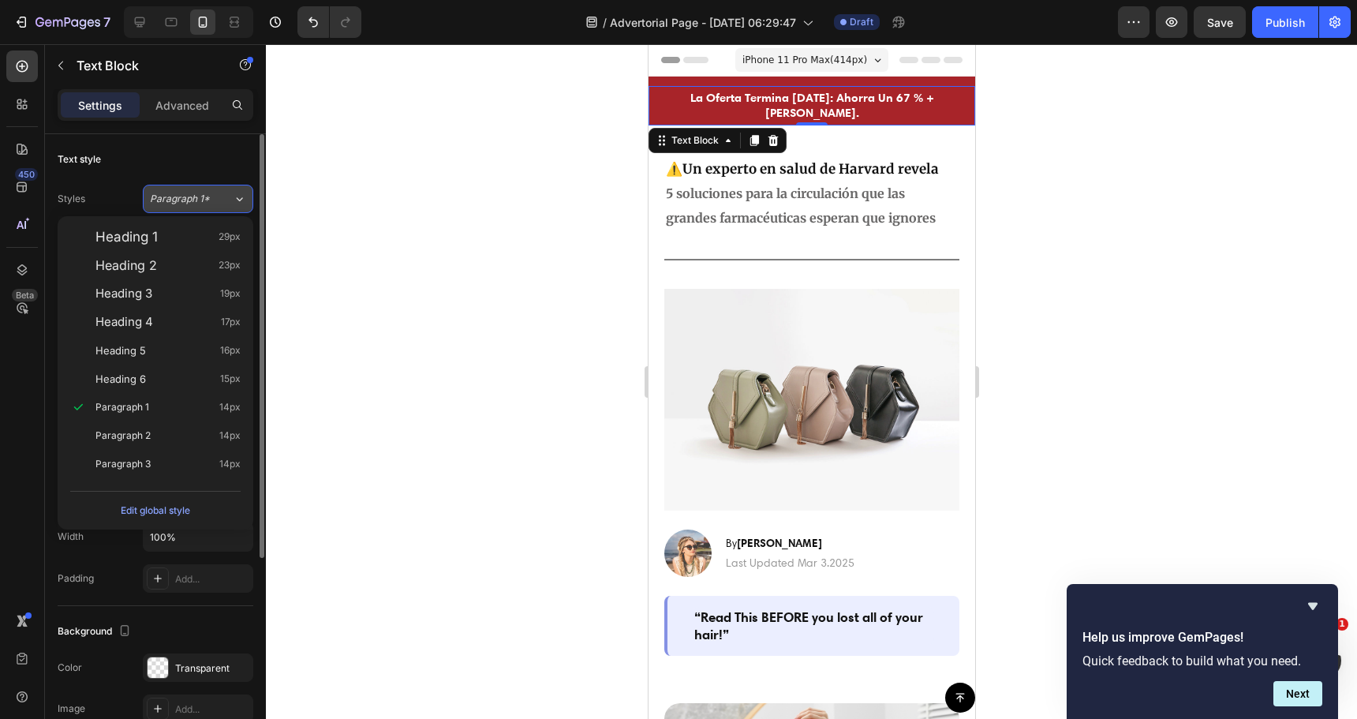
click at [222, 188] on button "Paragraph 1*" at bounding box center [198, 199] width 110 height 28
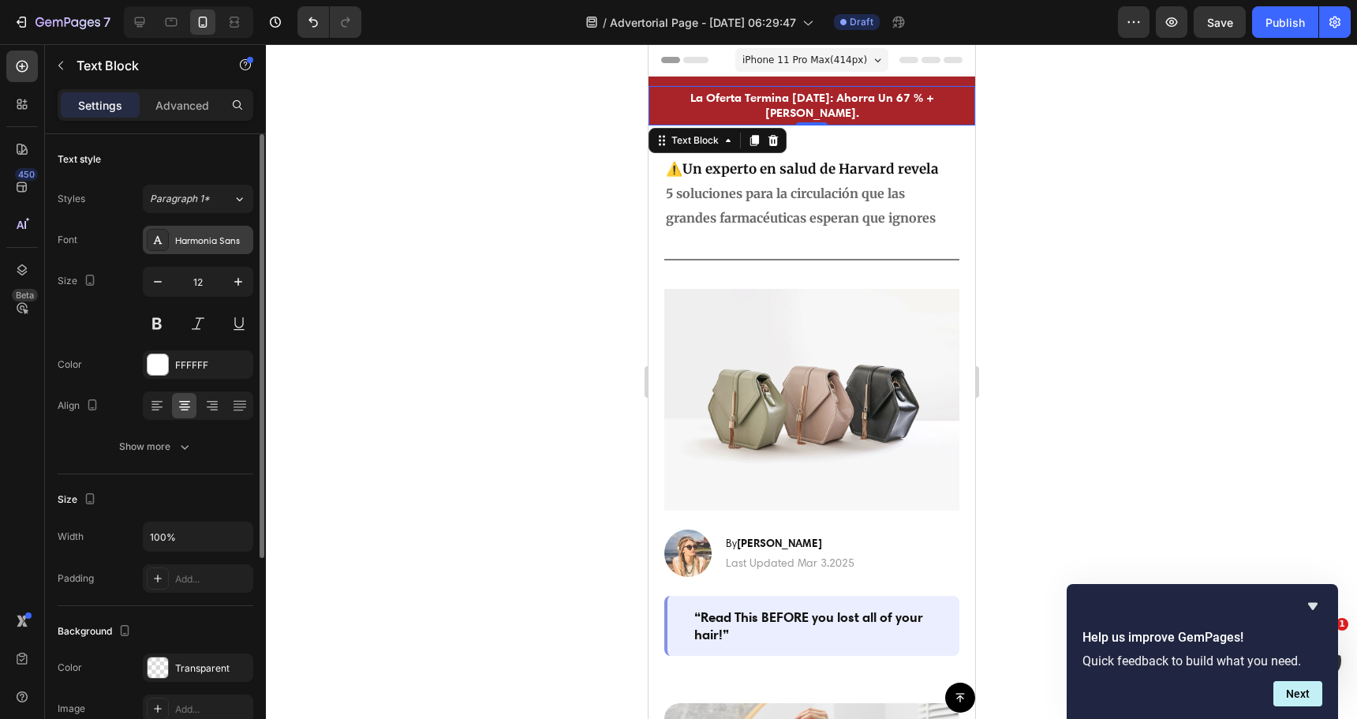
click at [214, 237] on div "Harmonia Sans" at bounding box center [212, 241] width 74 height 14
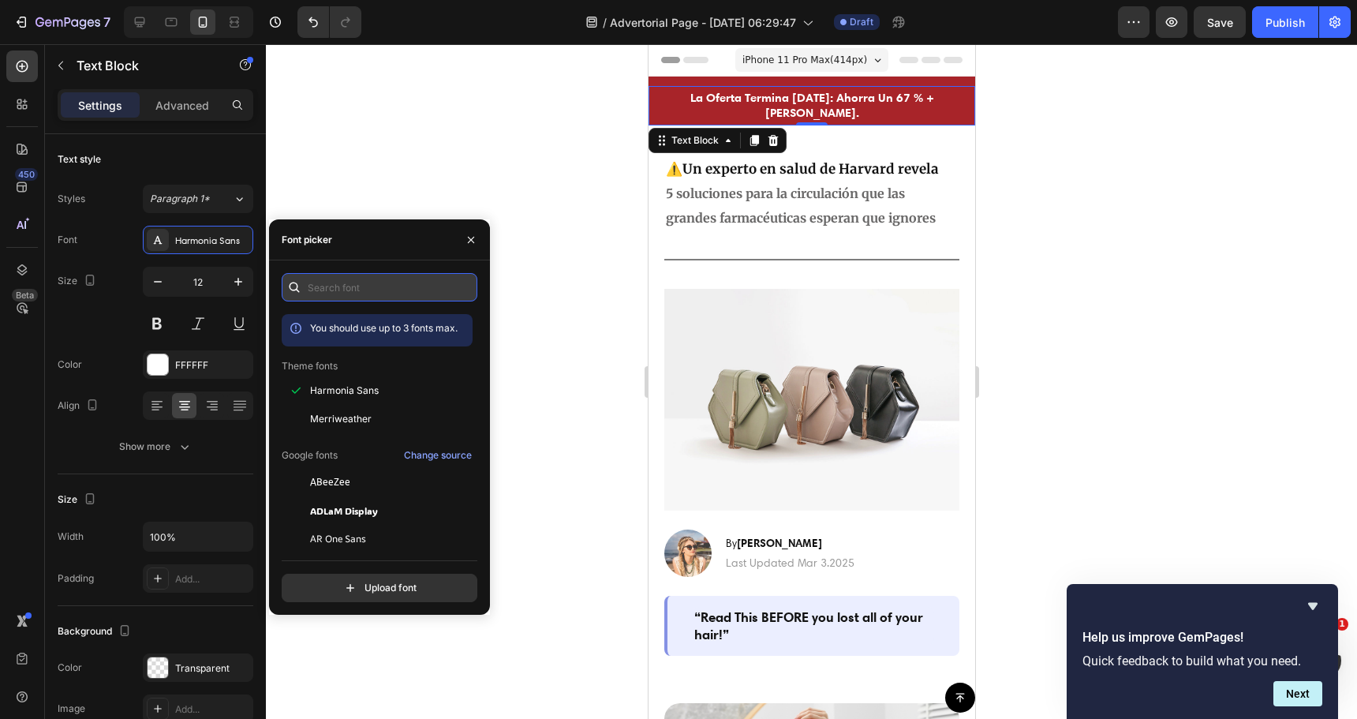
click at [365, 290] on input "text" at bounding box center [380, 287] width 196 height 28
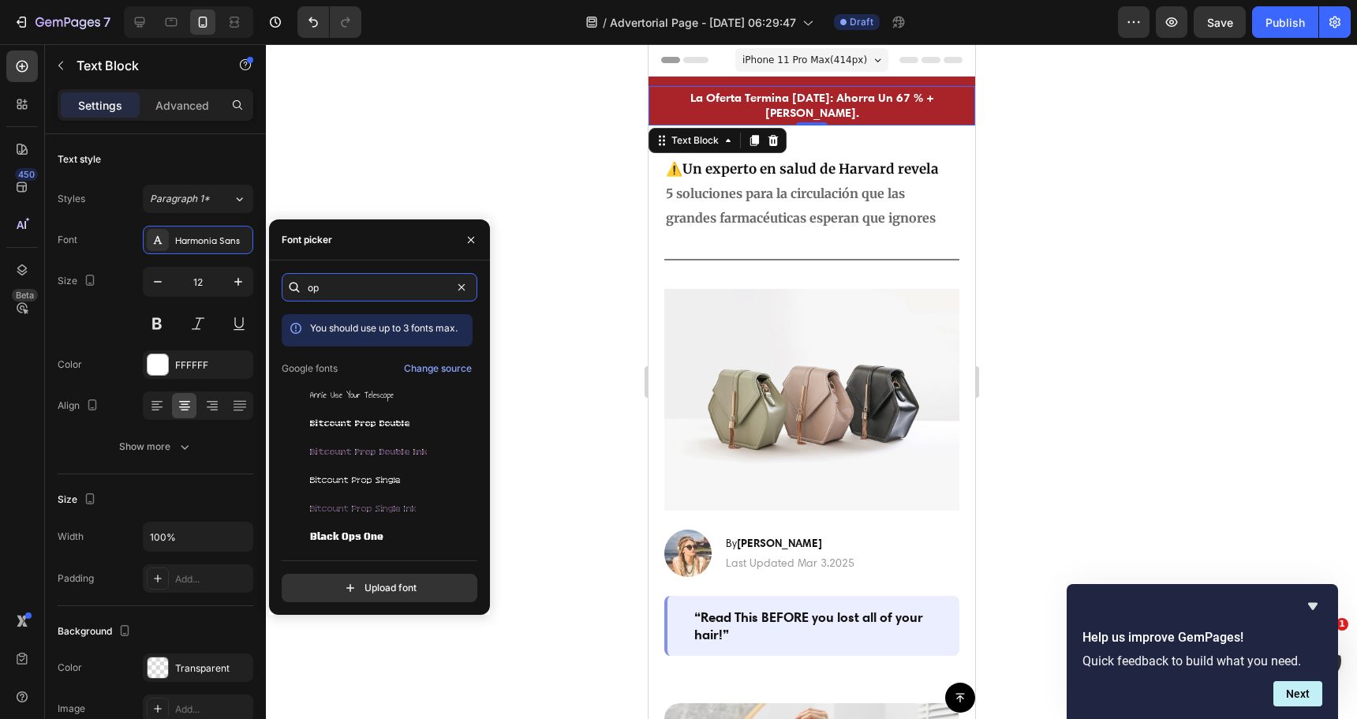
type input "o"
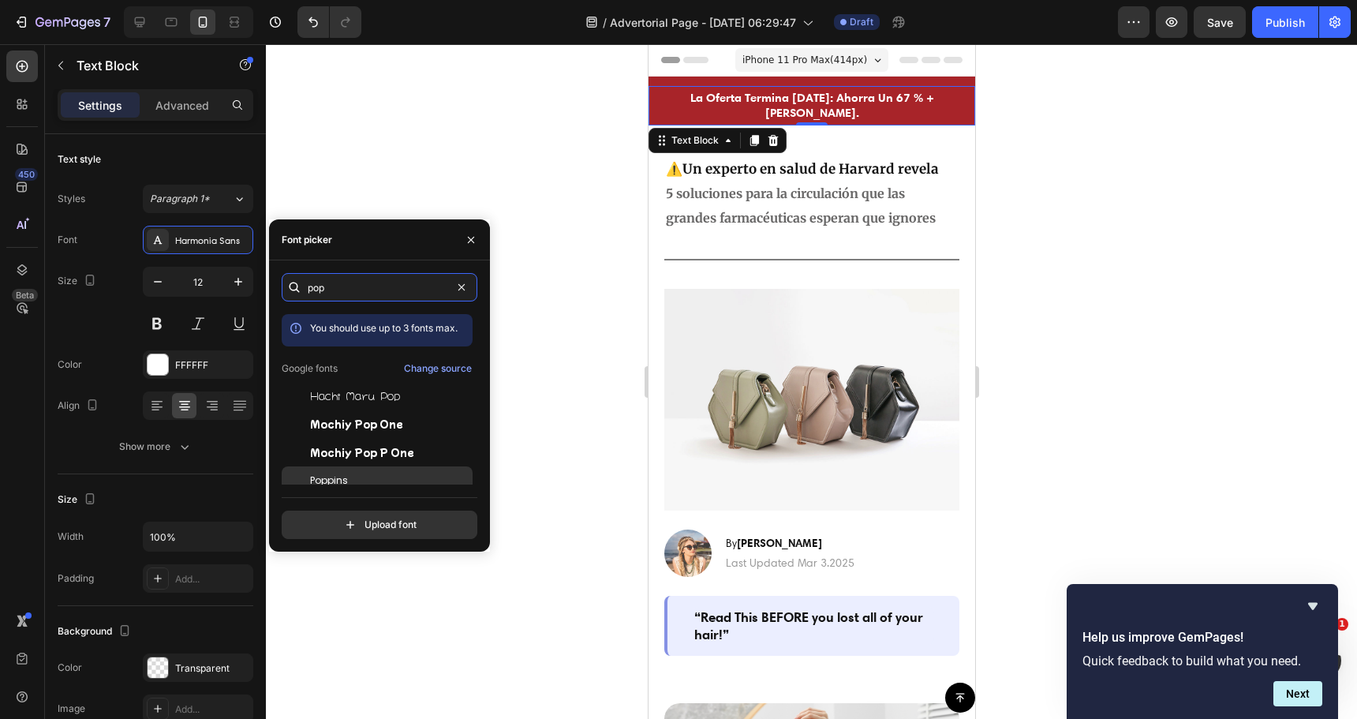
type input "pop"
click at [326, 475] on span "Poppins" at bounding box center [329, 480] width 38 height 14
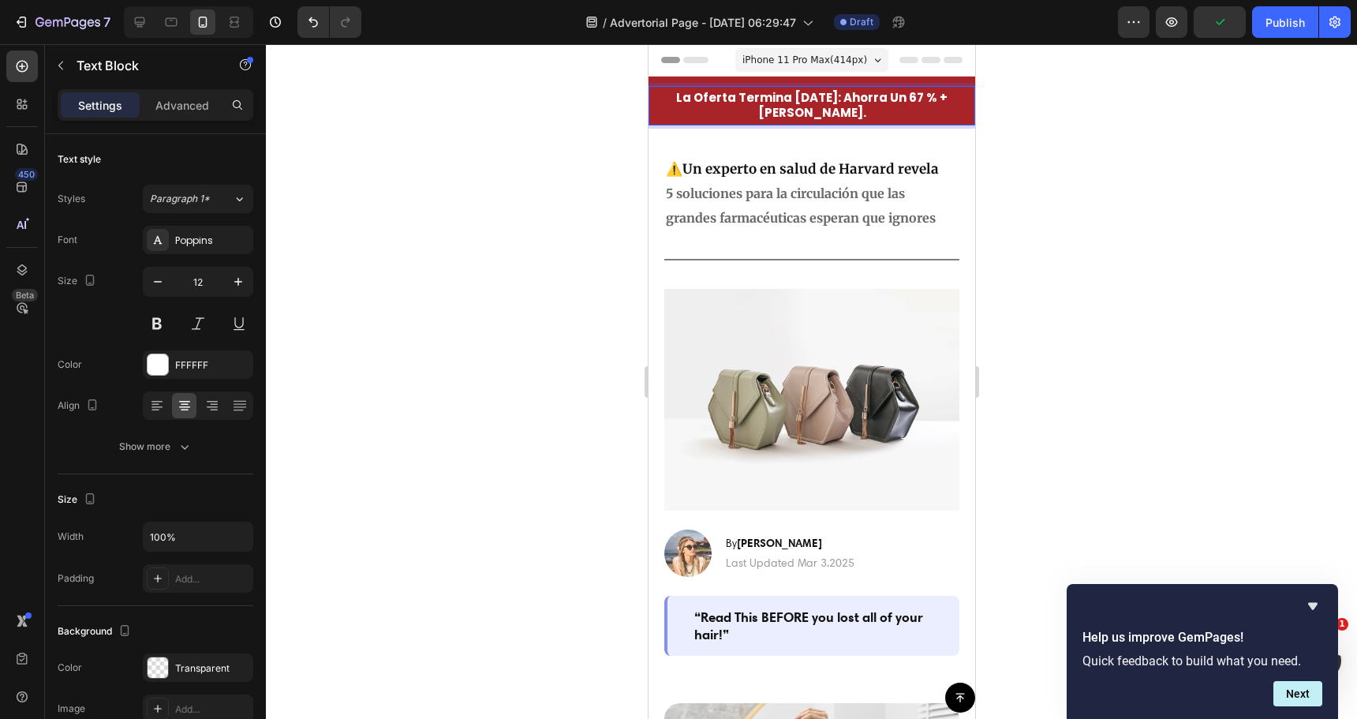
click at [741, 98] on span "La Oferta Termina Hoy: Ahorra Un 67 % + Envío Gratuito." at bounding box center [810, 105] width 271 height 32
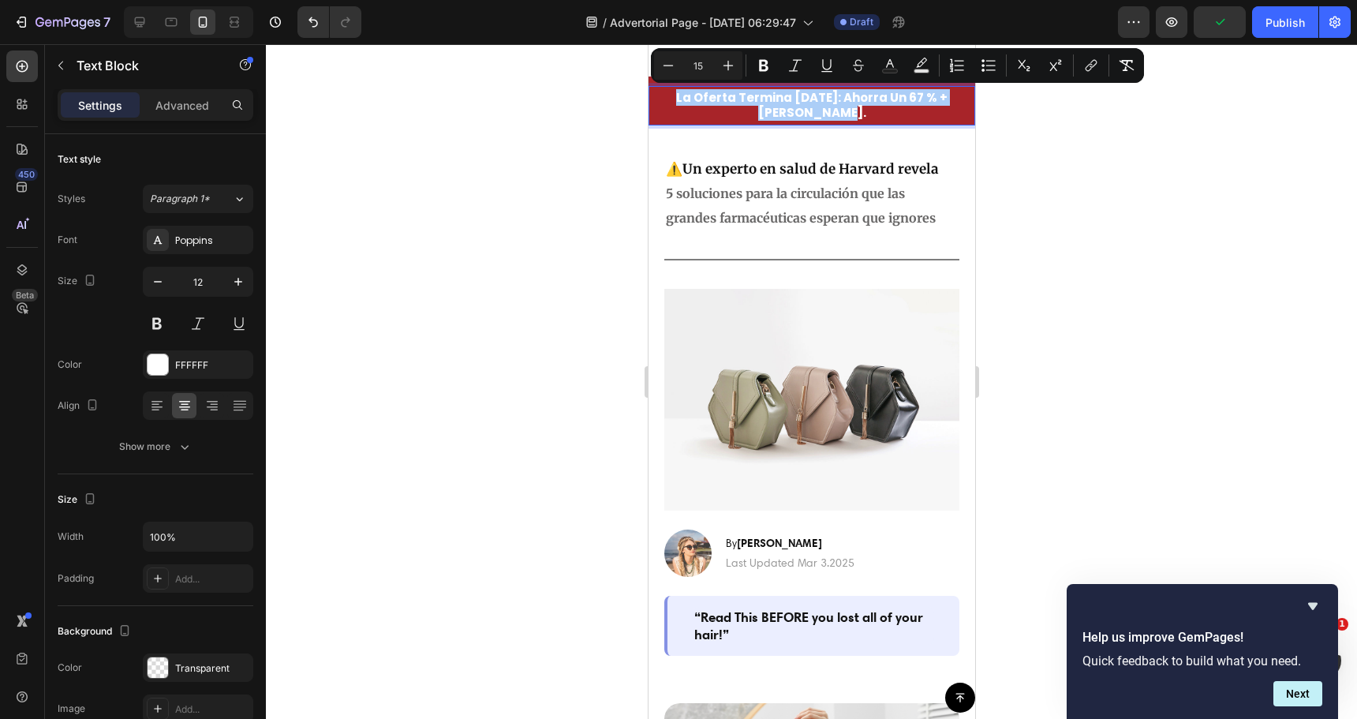
click at [557, 135] on div at bounding box center [811, 381] width 1091 height 675
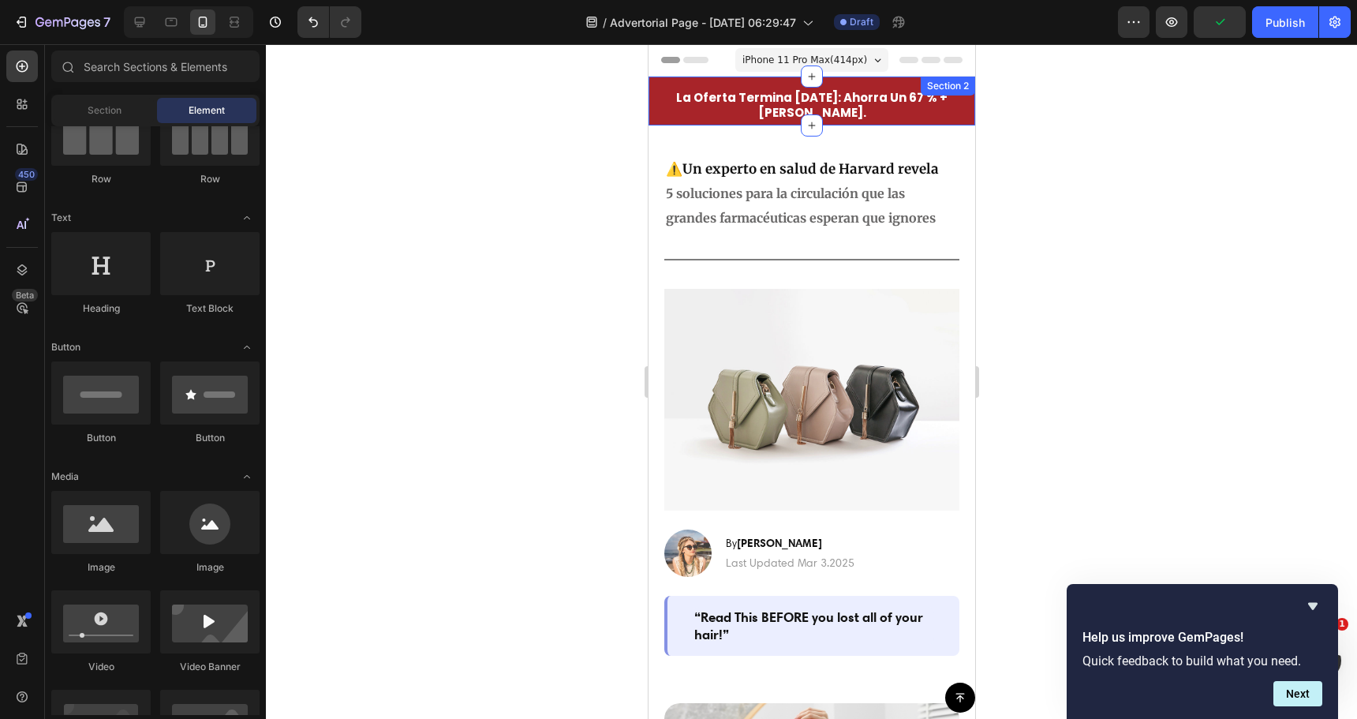
click at [715, 80] on div "La Oferta Termina Hoy: Ahorra Un 67 % + Envío Gratuito. Text Block Row Section 2" at bounding box center [811, 101] width 327 height 49
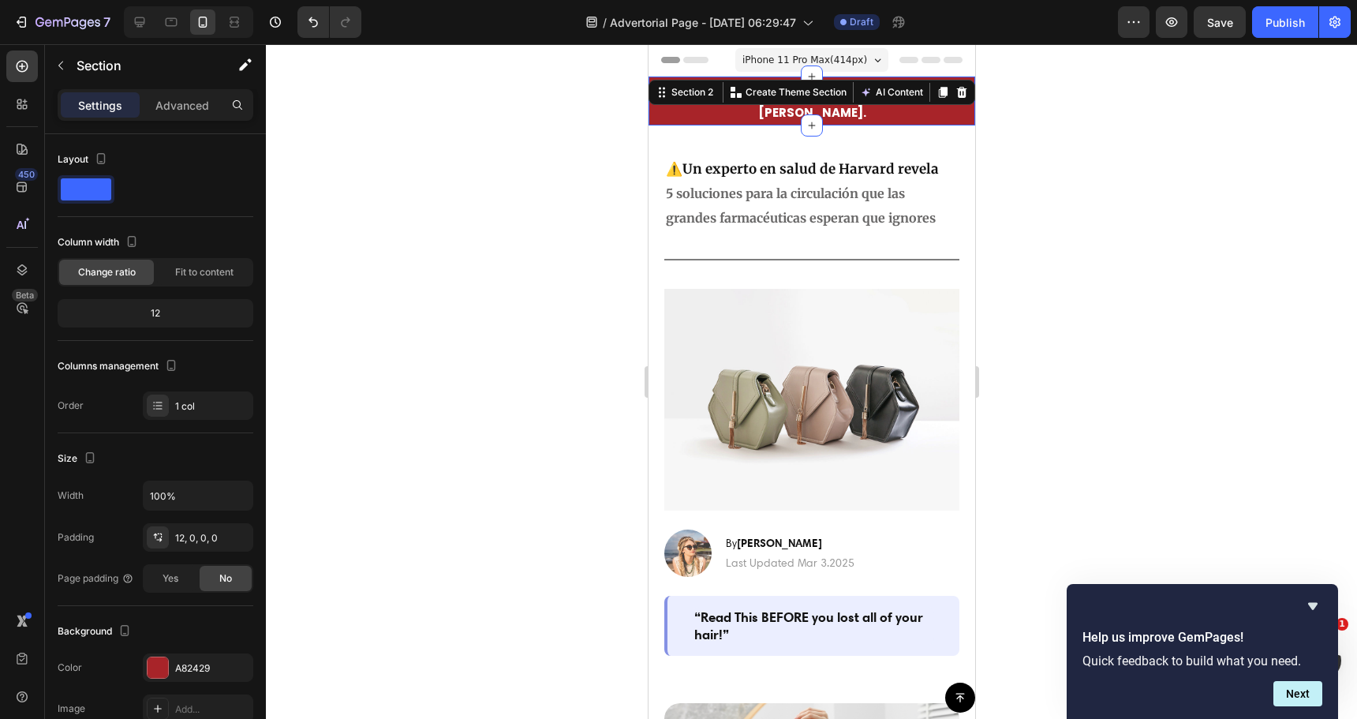
click at [600, 110] on div at bounding box center [811, 381] width 1091 height 675
click at [748, 80] on div "La Oferta Termina Hoy: Ahorra Un 67 % + Envío Gratuito. Text Block Row Section …" at bounding box center [811, 101] width 327 height 49
click at [955, 92] on icon at bounding box center [961, 92] width 13 height 13
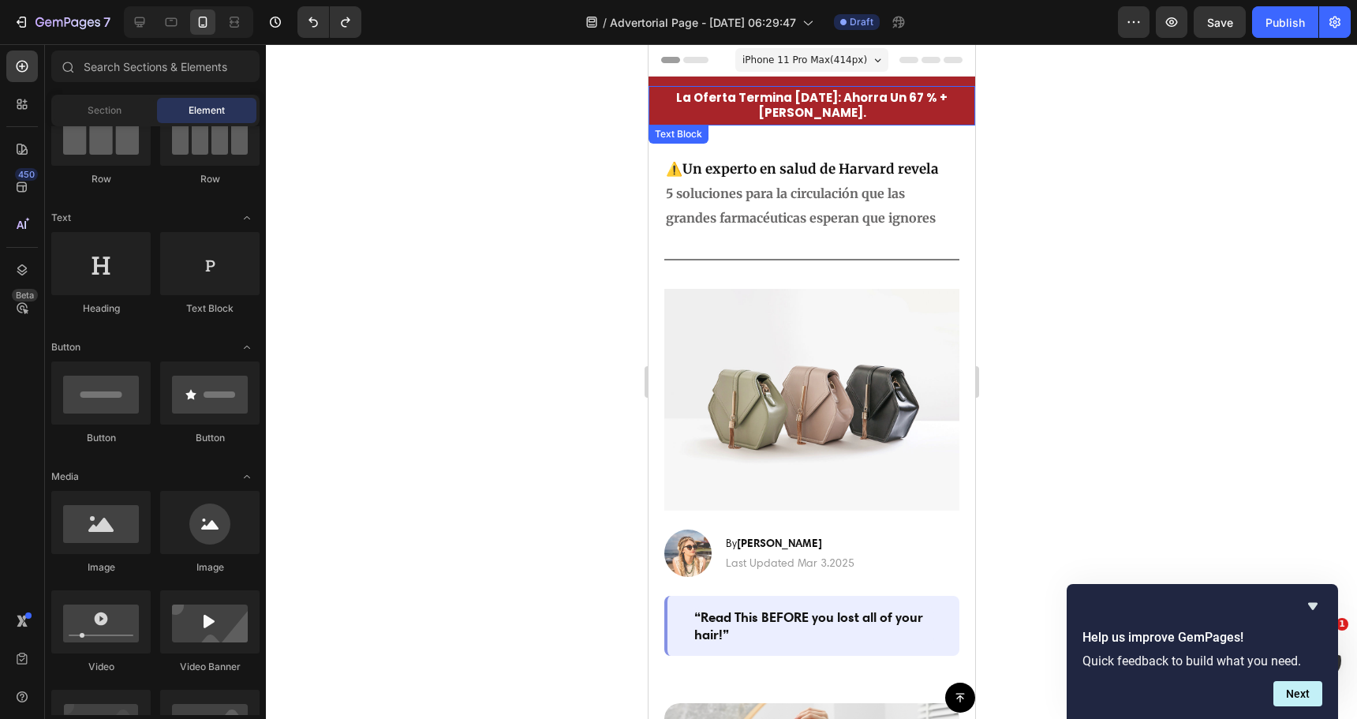
click at [832, 95] on span "La Oferta Termina Hoy: Ahorra Un 67 % + Envío Gratuito." at bounding box center [810, 105] width 271 height 32
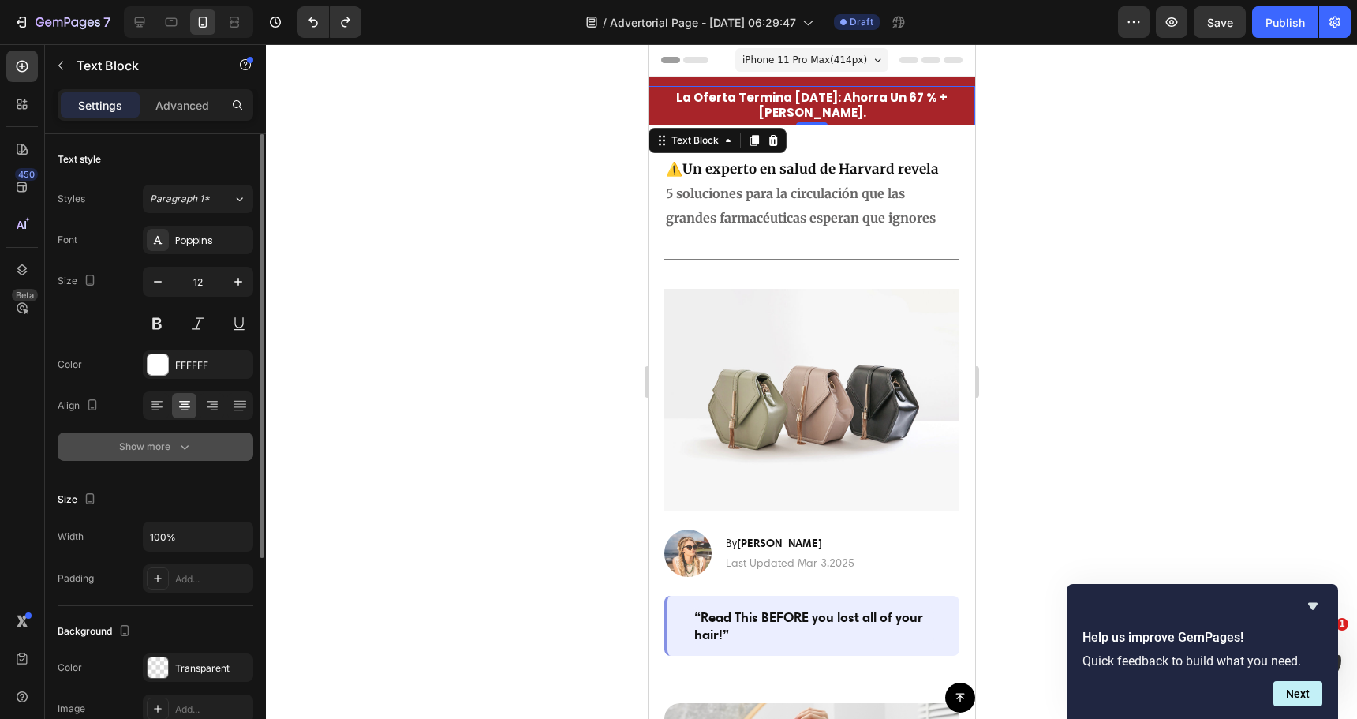
click at [182, 451] on icon "button" at bounding box center [185, 447] width 16 height 16
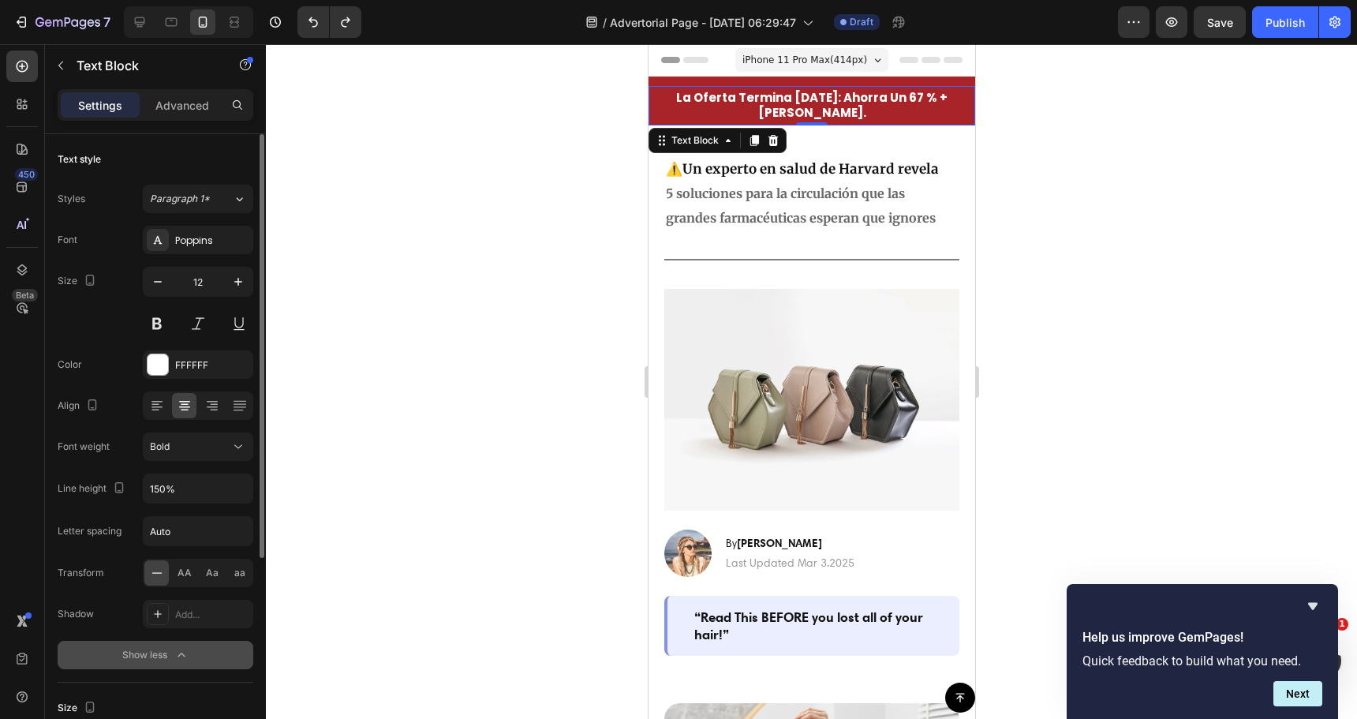
click at [409, 440] on div at bounding box center [811, 381] width 1091 height 675
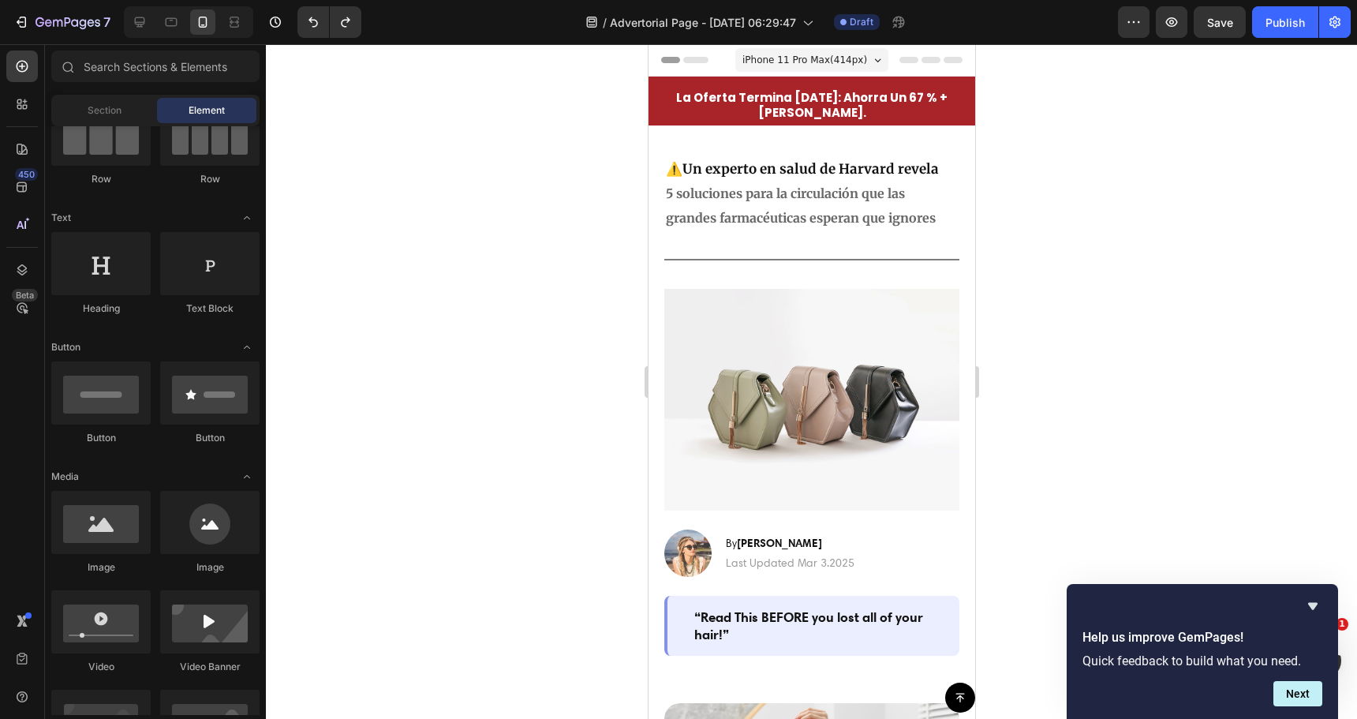
click at [540, 221] on div at bounding box center [811, 381] width 1091 height 675
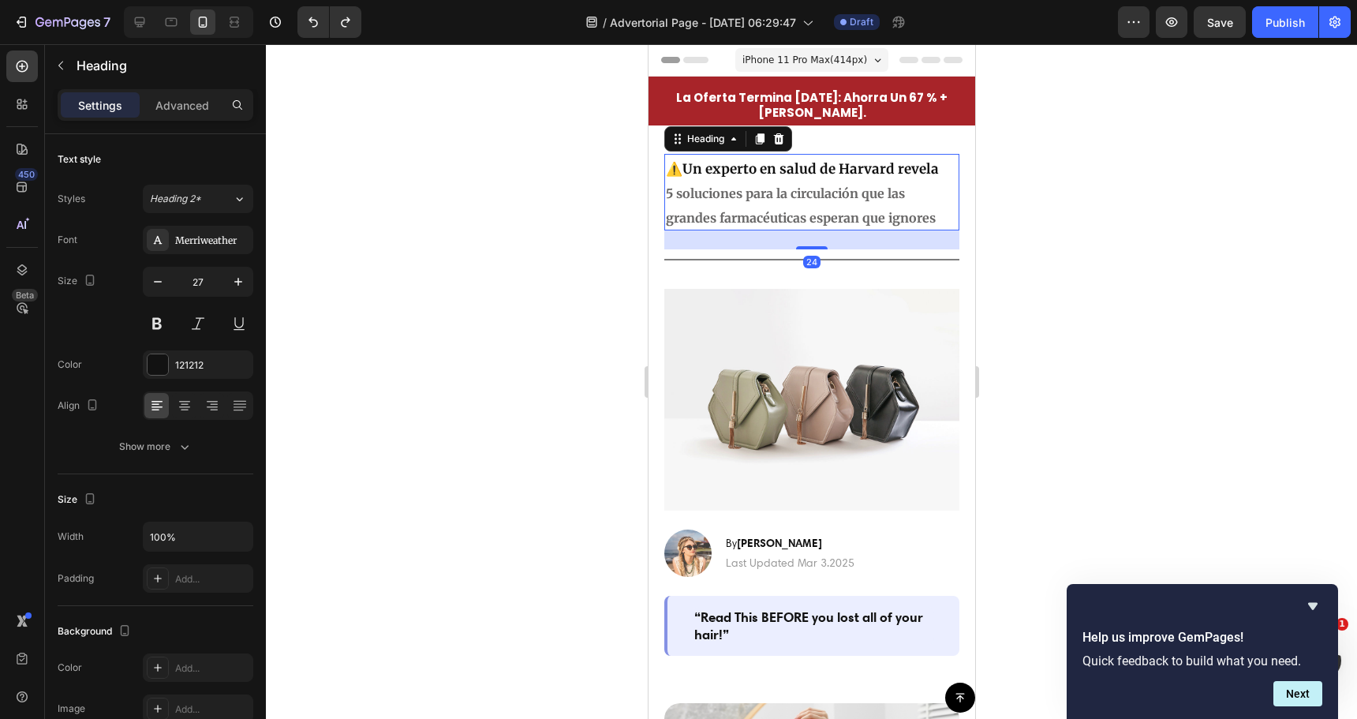
click at [769, 168] on strong "Un experto en salud de Harvard revela" at bounding box center [810, 168] width 256 height 17
click at [214, 242] on div "Merriweather" at bounding box center [212, 241] width 74 height 14
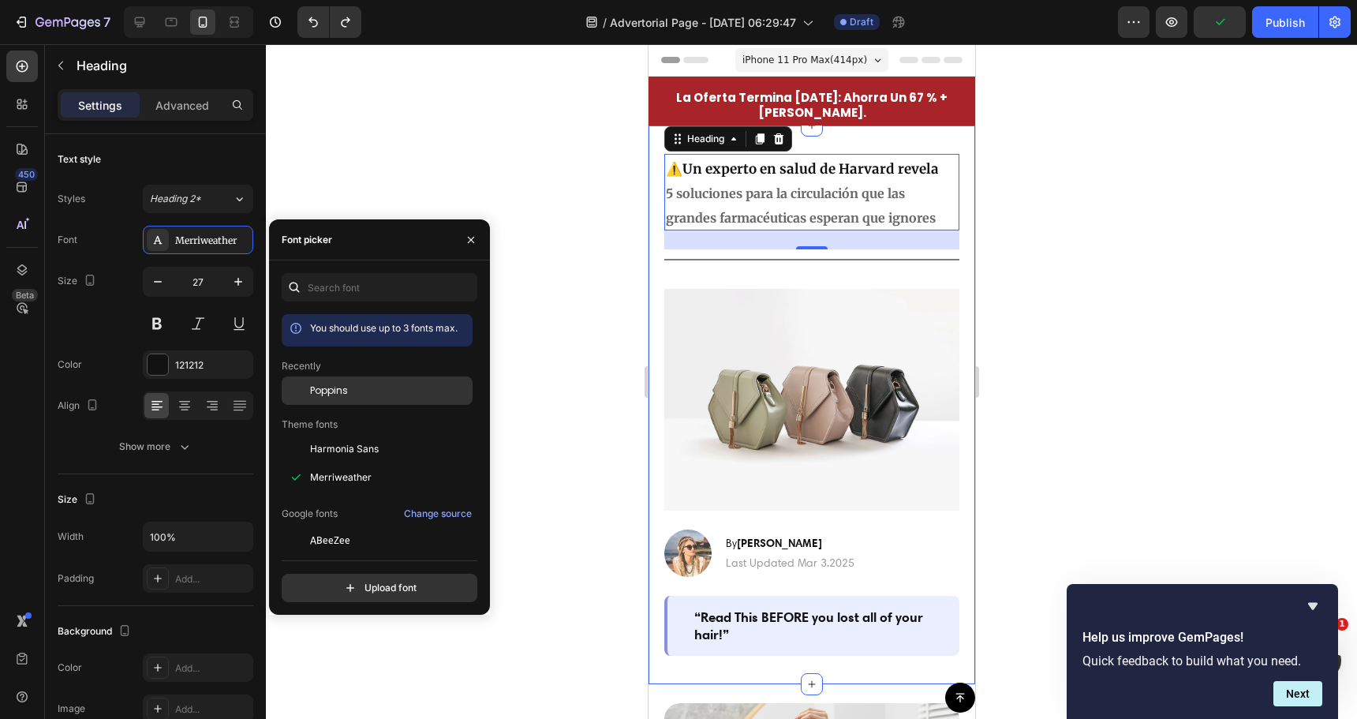
click at [343, 385] on span "Poppins" at bounding box center [329, 390] width 38 height 14
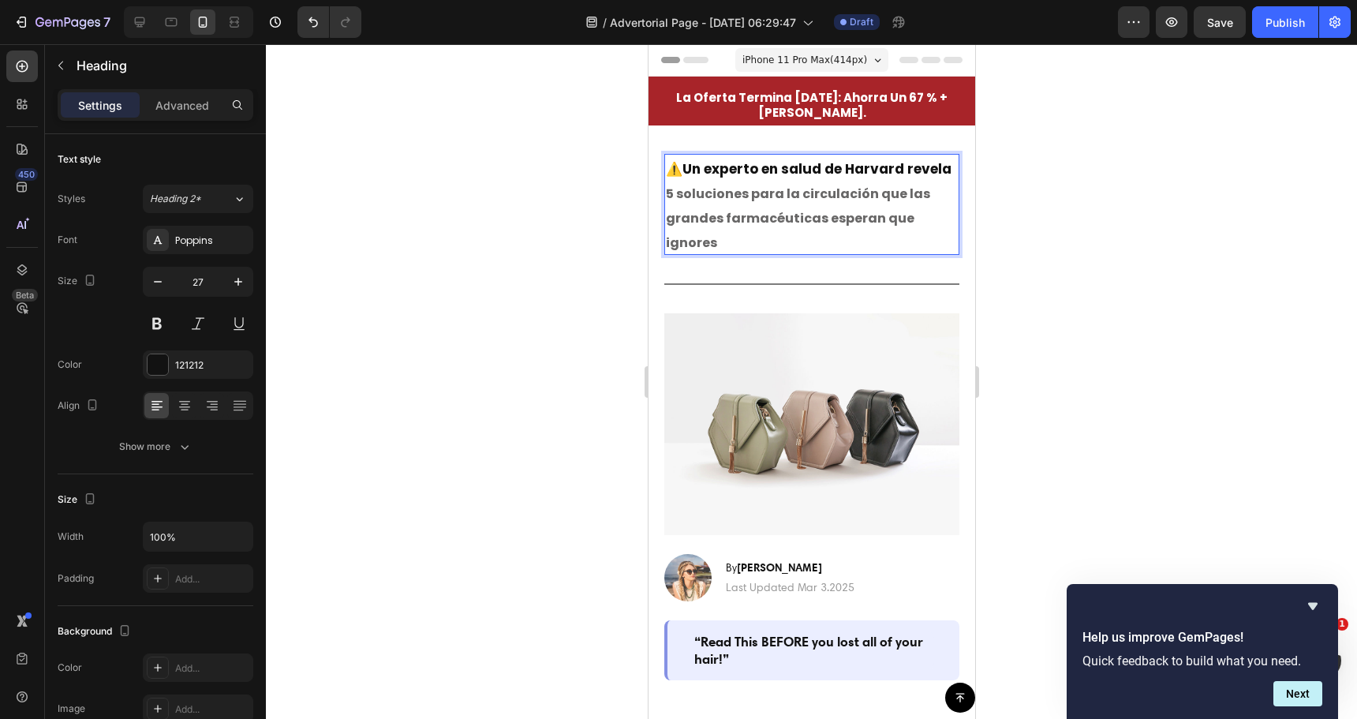
click at [719, 170] on strong "Un experto en salud de Harvard revela" at bounding box center [816, 168] width 269 height 19
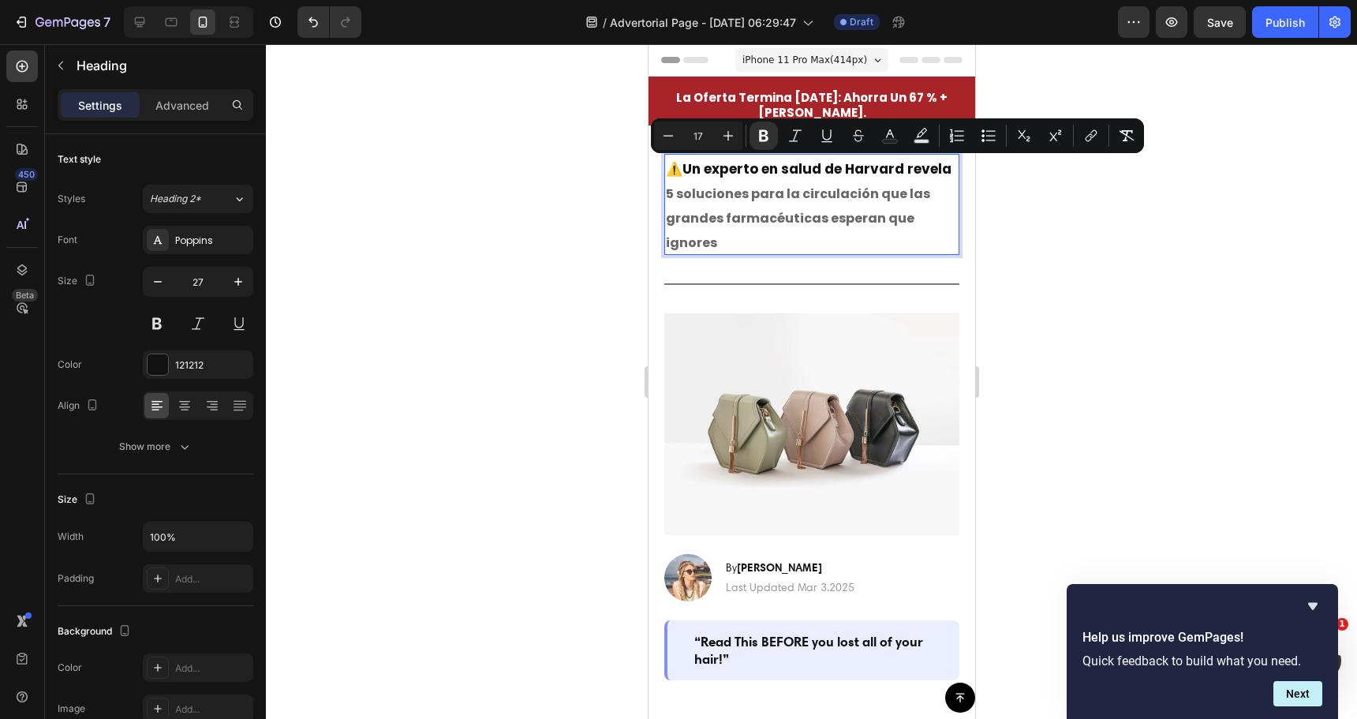
click at [716, 189] on p "⚠️ Un experto en salud de Harvard revela 5 soluciones para la circulación que l…" at bounding box center [811, 204] width 292 height 98
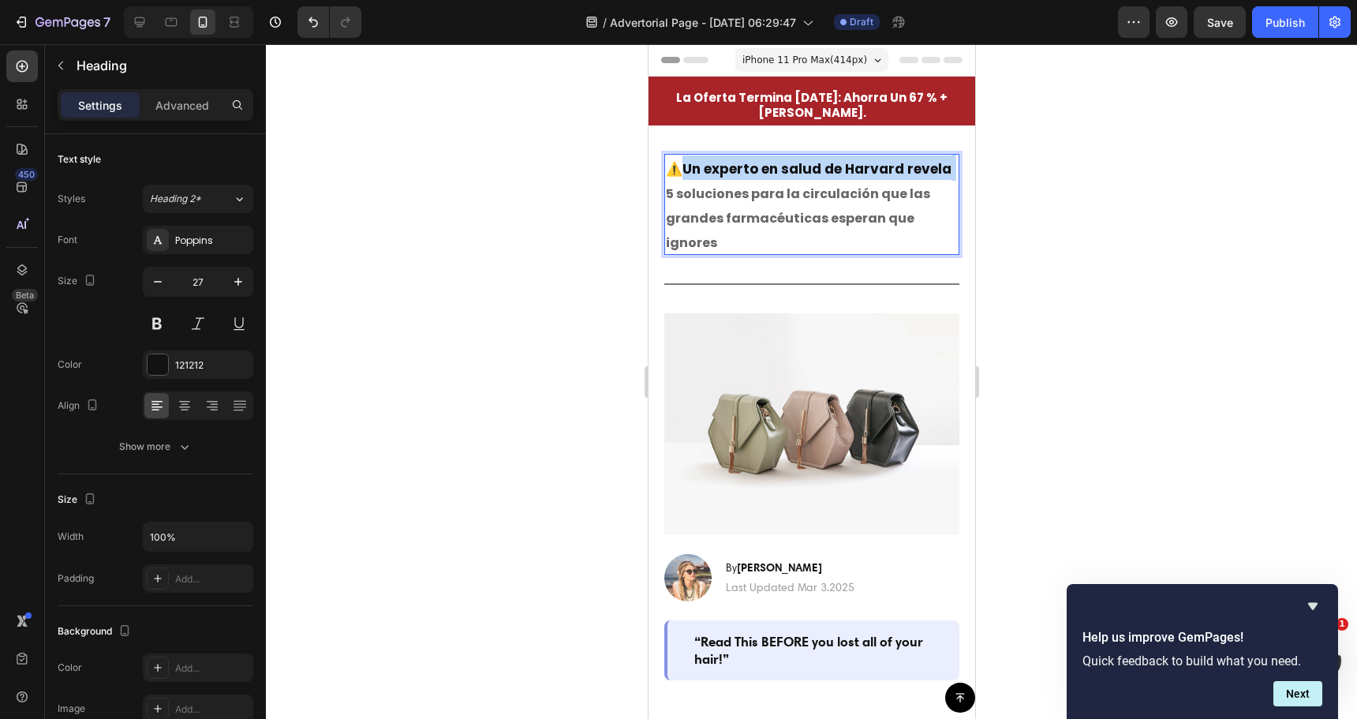
drag, startPoint x: 715, startPoint y: 189, endPoint x: 685, endPoint y: 165, distance: 38.2
click at [685, 165] on p "⚠️ Un experto en salud de Harvard revela 5 soluciones para la circulación que l…" at bounding box center [811, 204] width 292 height 98
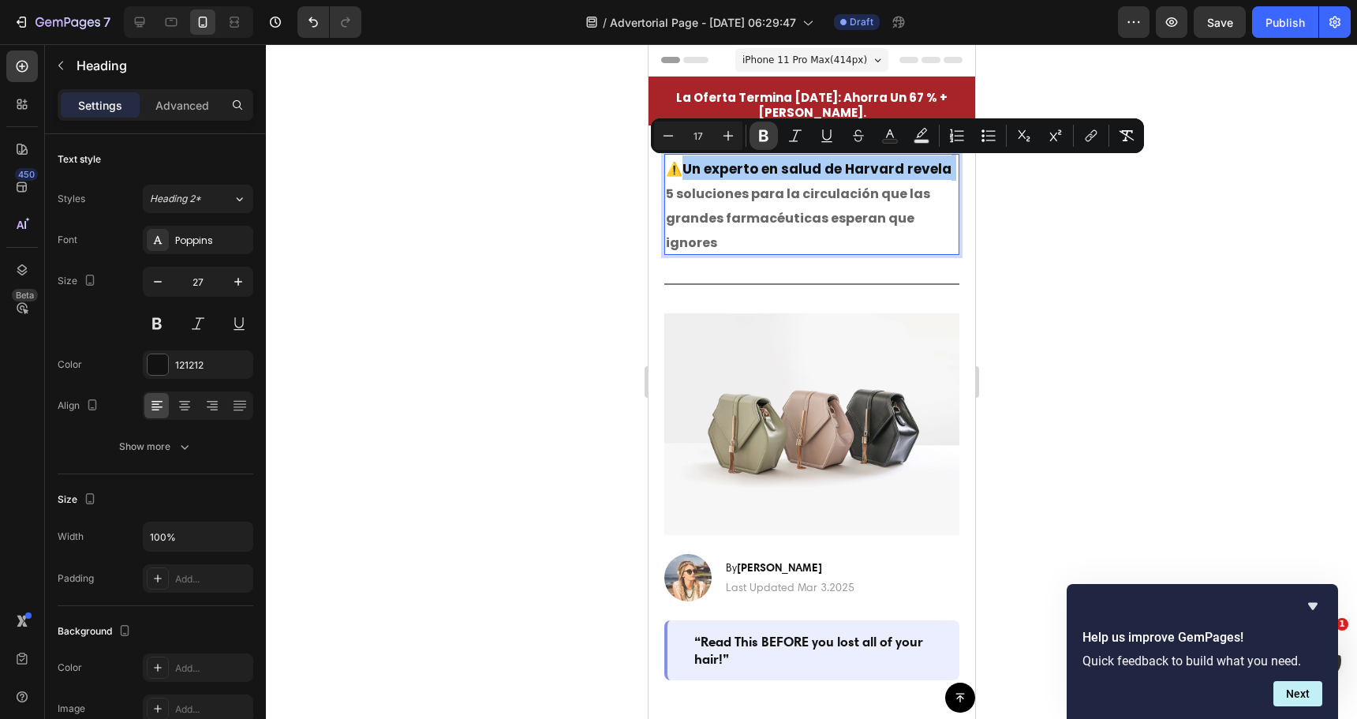
click at [768, 135] on icon "Editor contextual toolbar" at bounding box center [764, 136] width 16 height 16
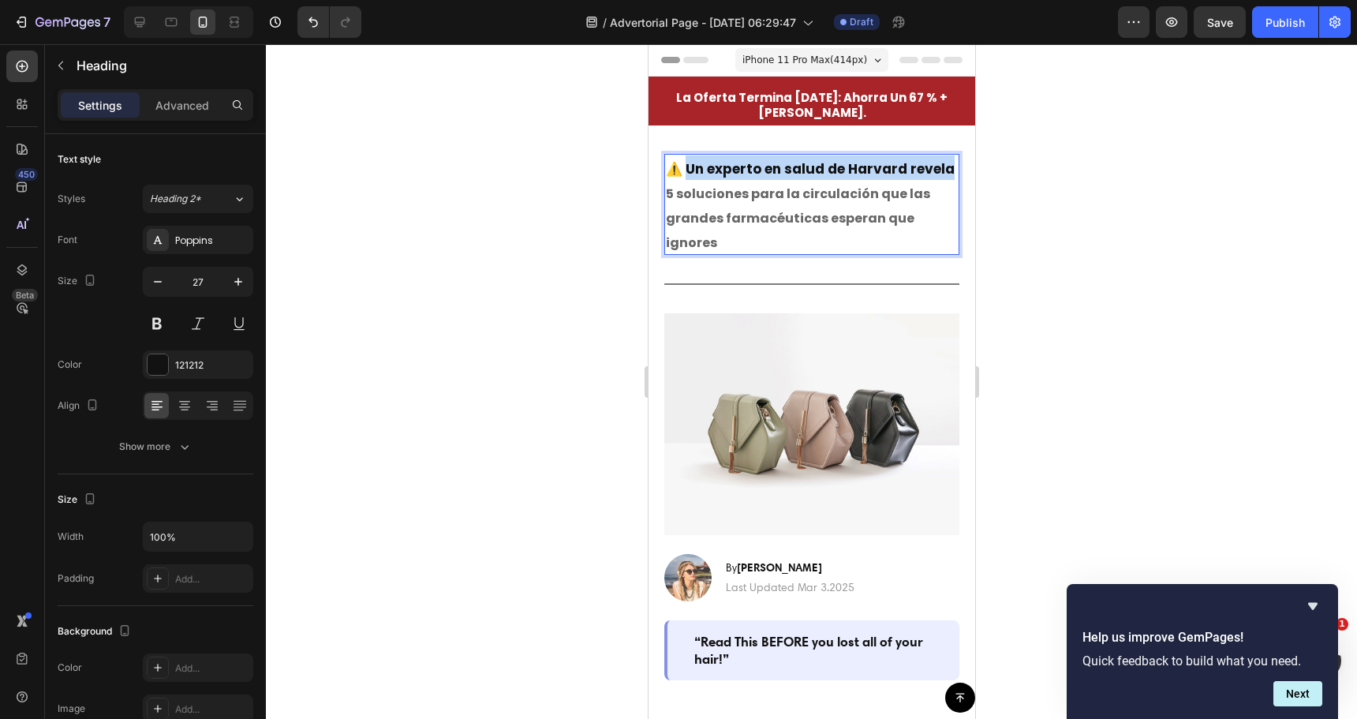
drag, startPoint x: 726, startPoint y: 193, endPoint x: 687, endPoint y: 170, distance: 45.3
click at [687, 170] on p "⚠️ Un experto en salud de Harvard revela 5 soluciones para la circulación que l…" at bounding box center [811, 204] width 292 height 98
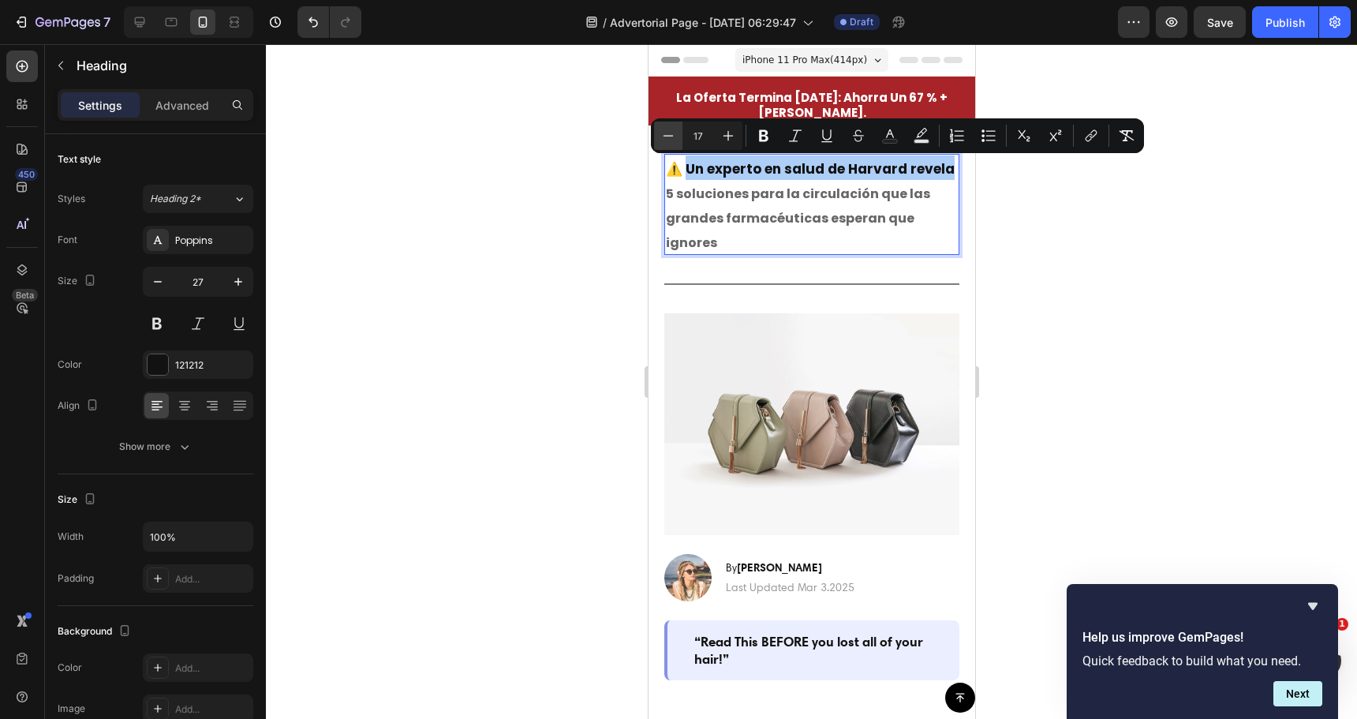
click at [657, 137] on button "Minus" at bounding box center [668, 136] width 28 height 28
type input "16"
click at [575, 203] on div at bounding box center [811, 381] width 1091 height 675
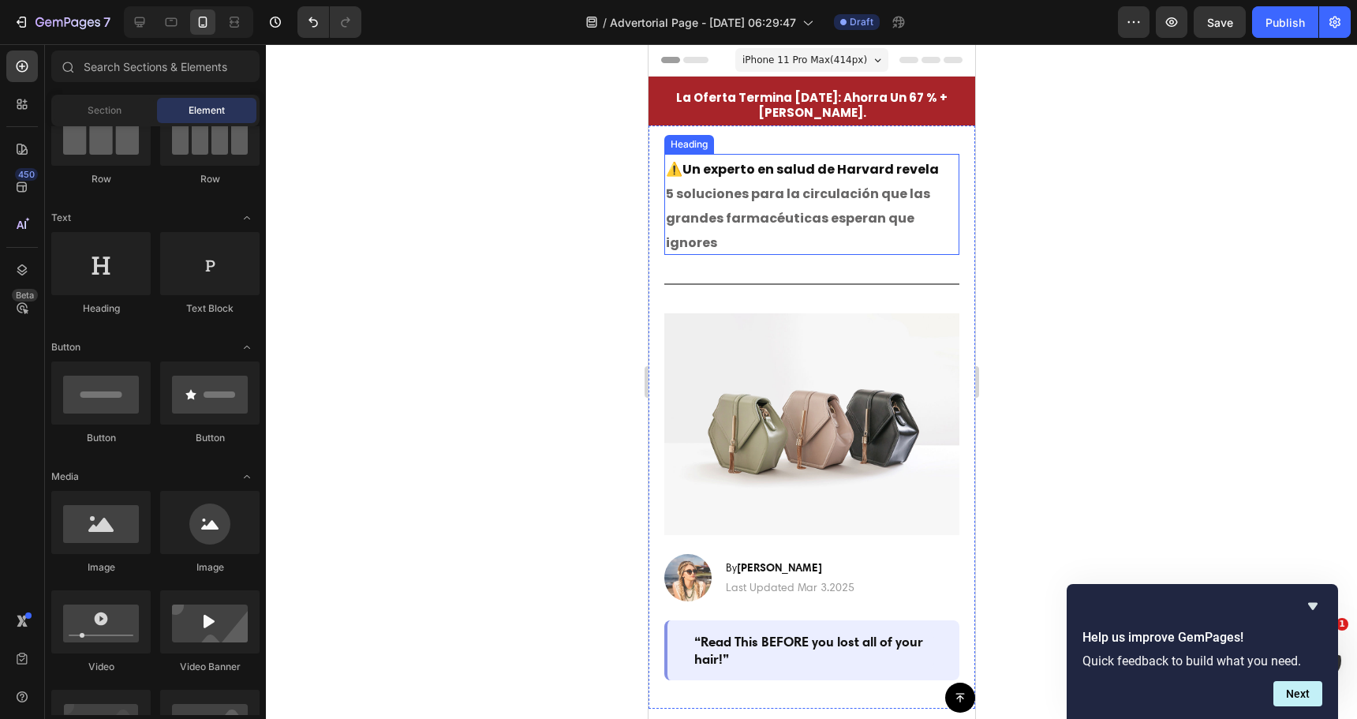
click at [736, 230] on p "⁠⁠⁠⁠⁠⁠⁠ ⚠️ Un experto en salud de Harvard revela 5 soluciones para la circulaci…" at bounding box center [811, 204] width 292 height 98
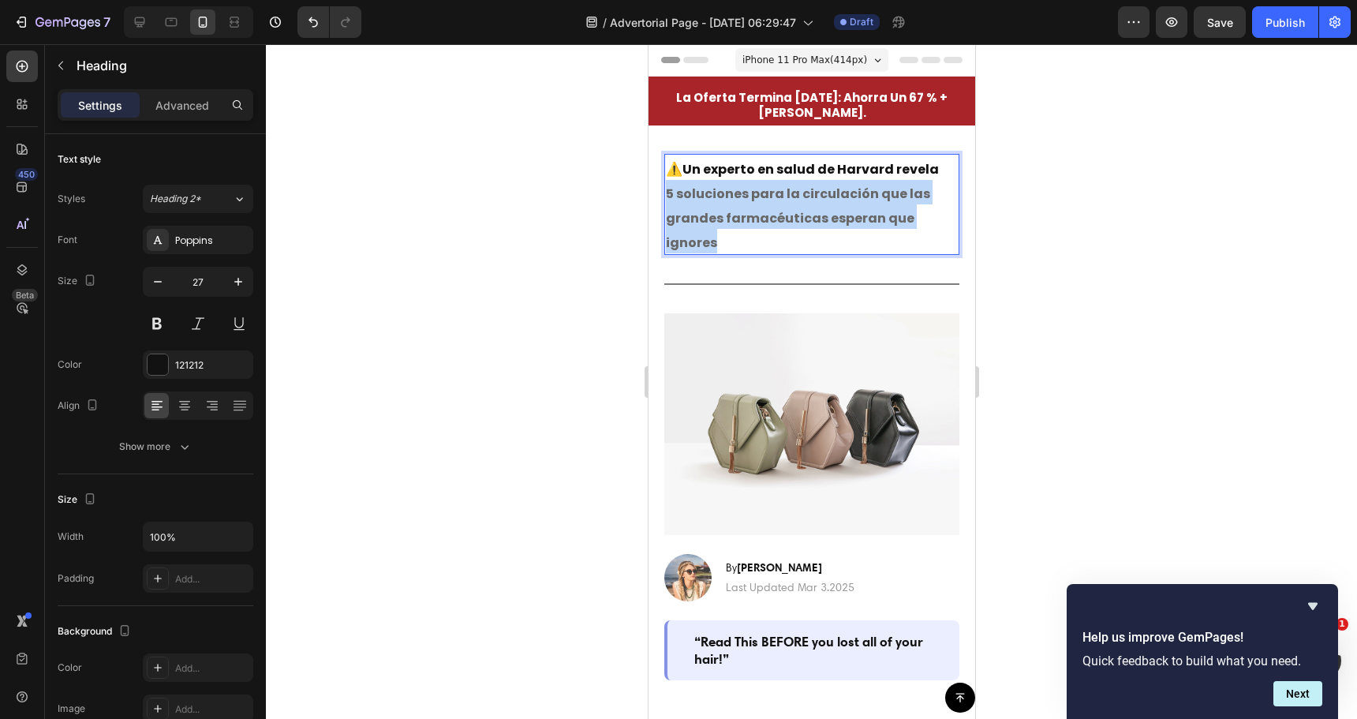
drag, startPoint x: 720, startPoint y: 236, endPoint x: 664, endPoint y: 189, distance: 72.7
click at [665, 189] on p "⚠️ Un experto en salud de Harvard revela 5 soluciones para la circulación que l…" at bounding box center [811, 204] width 292 height 98
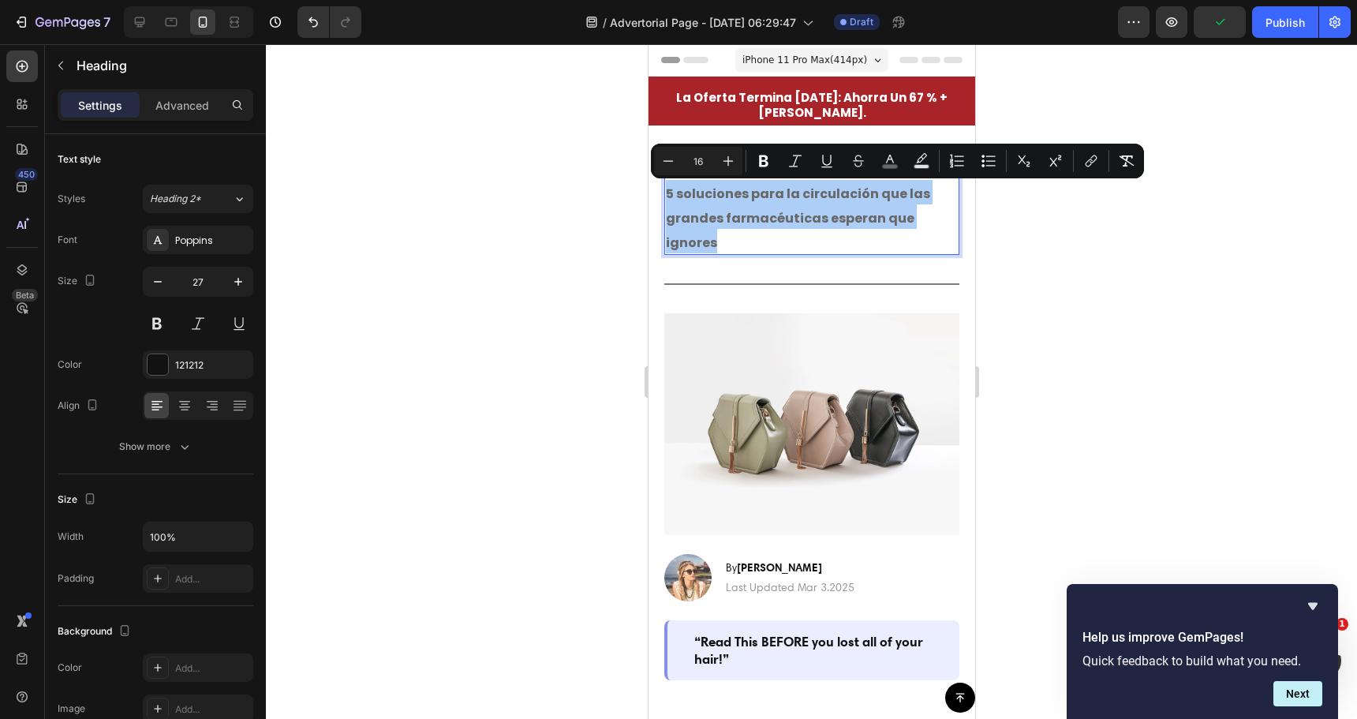
click at [530, 233] on div at bounding box center [811, 381] width 1091 height 675
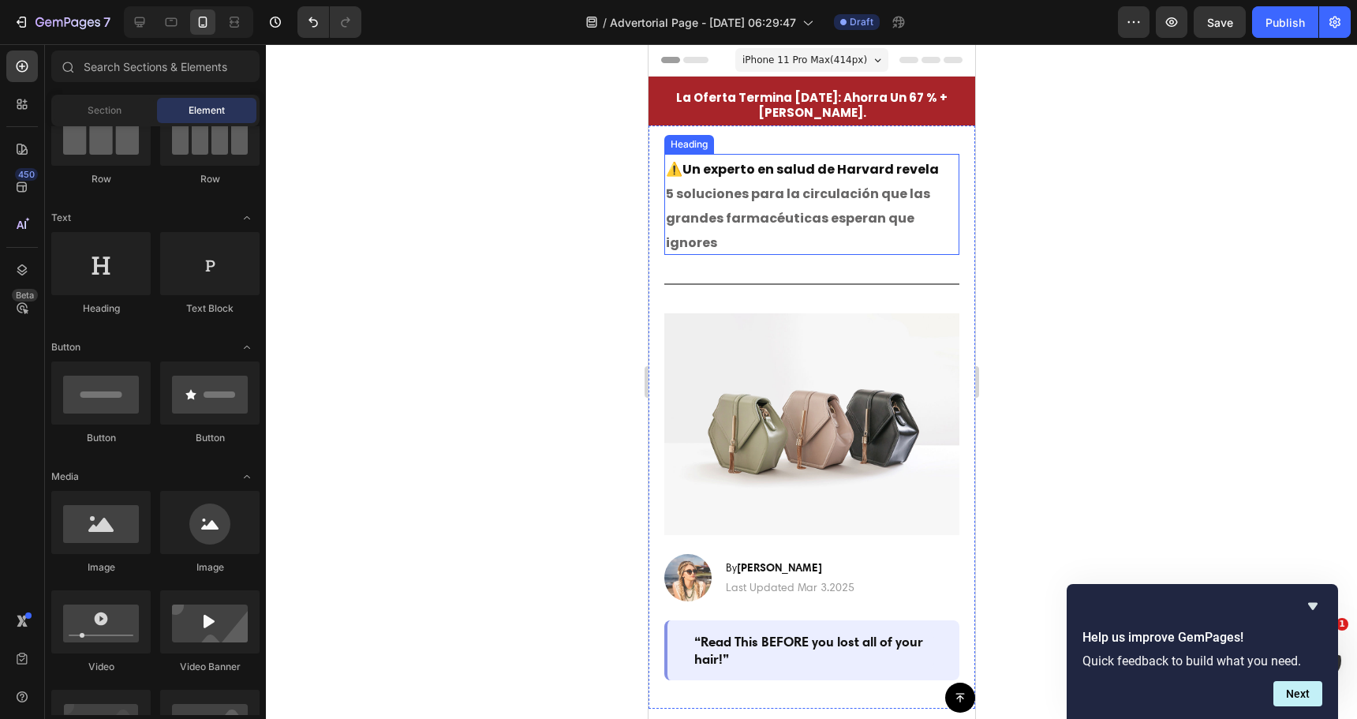
click at [707, 137] on div "Heading" at bounding box center [688, 144] width 43 height 14
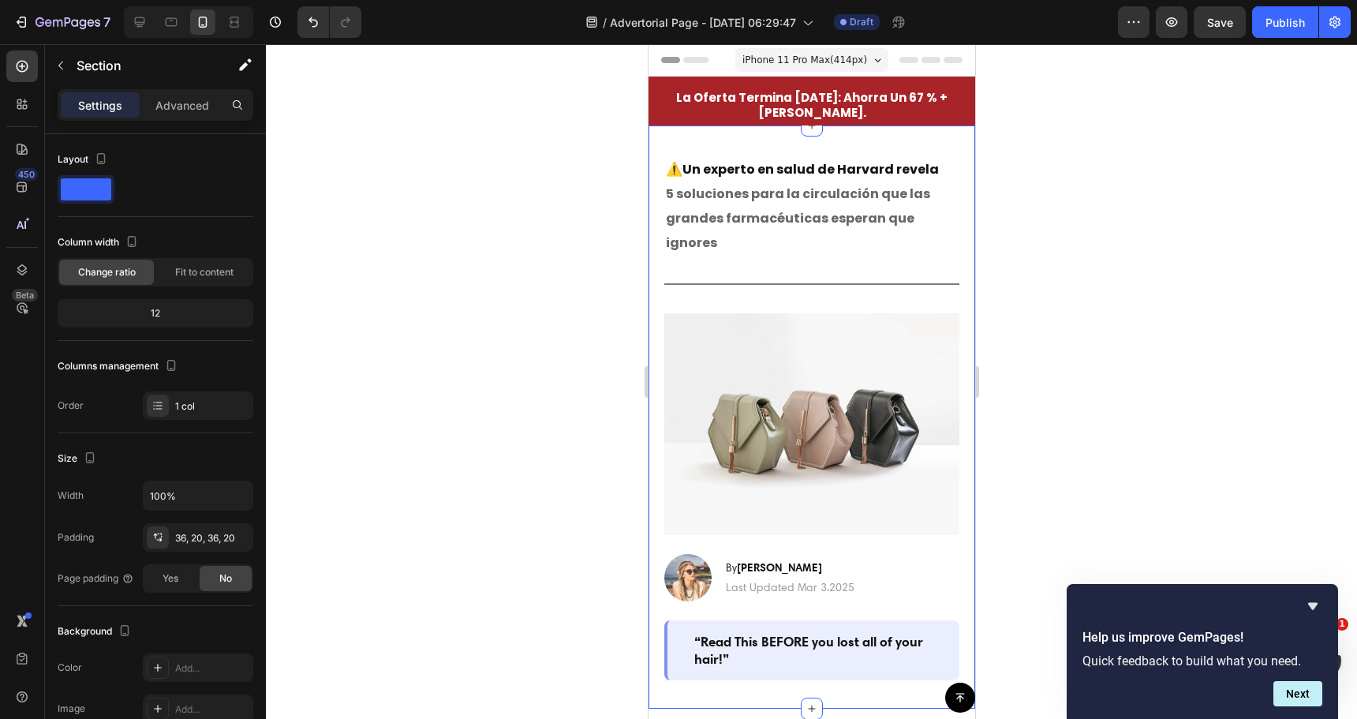
click at [705, 144] on div "⁠⁠⁠⁠⁠⁠⁠ ⚠️ Un experto en salud de Harvard revela 5 soluciones para la circulaci…" at bounding box center [811, 416] width 327 height 583
click at [729, 194] on span "5 soluciones para la circulación que las grandes farmacéuticas esperan que igno…" at bounding box center [797, 218] width 264 height 67
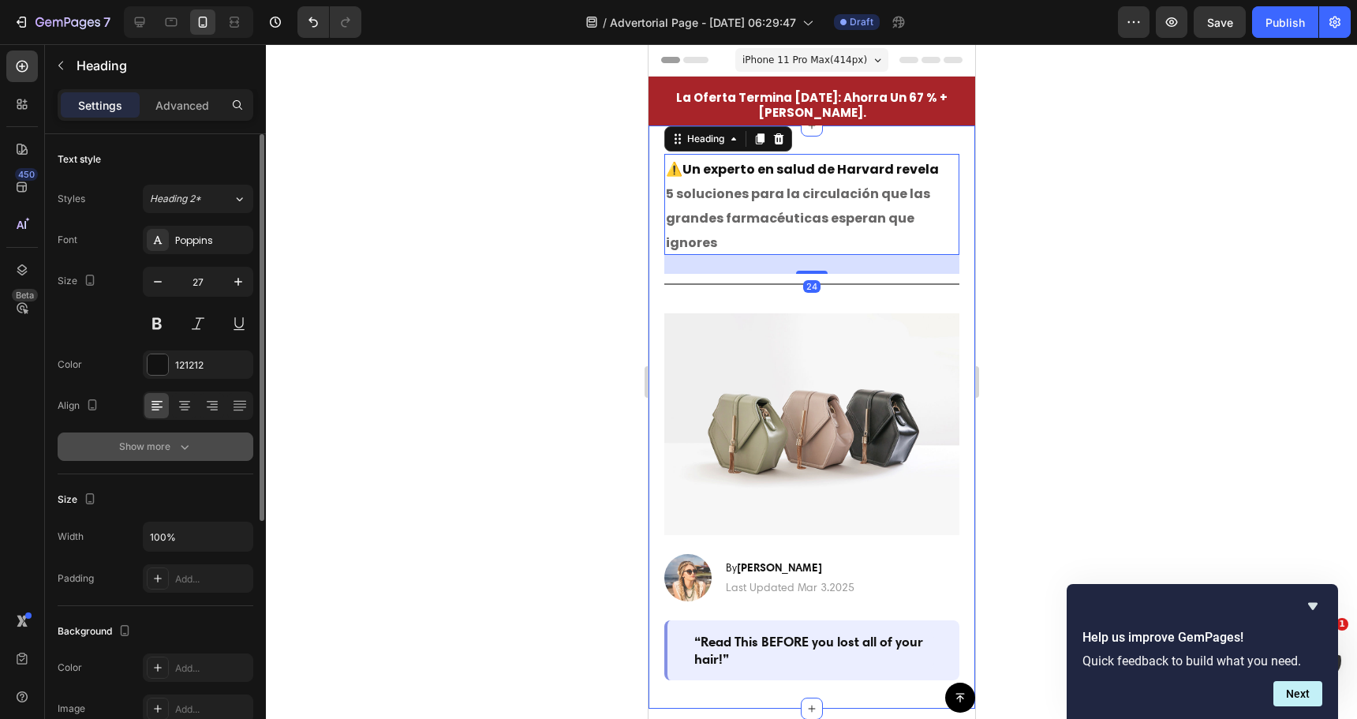
click at [161, 451] on div "Show more" at bounding box center [155, 447] width 73 height 16
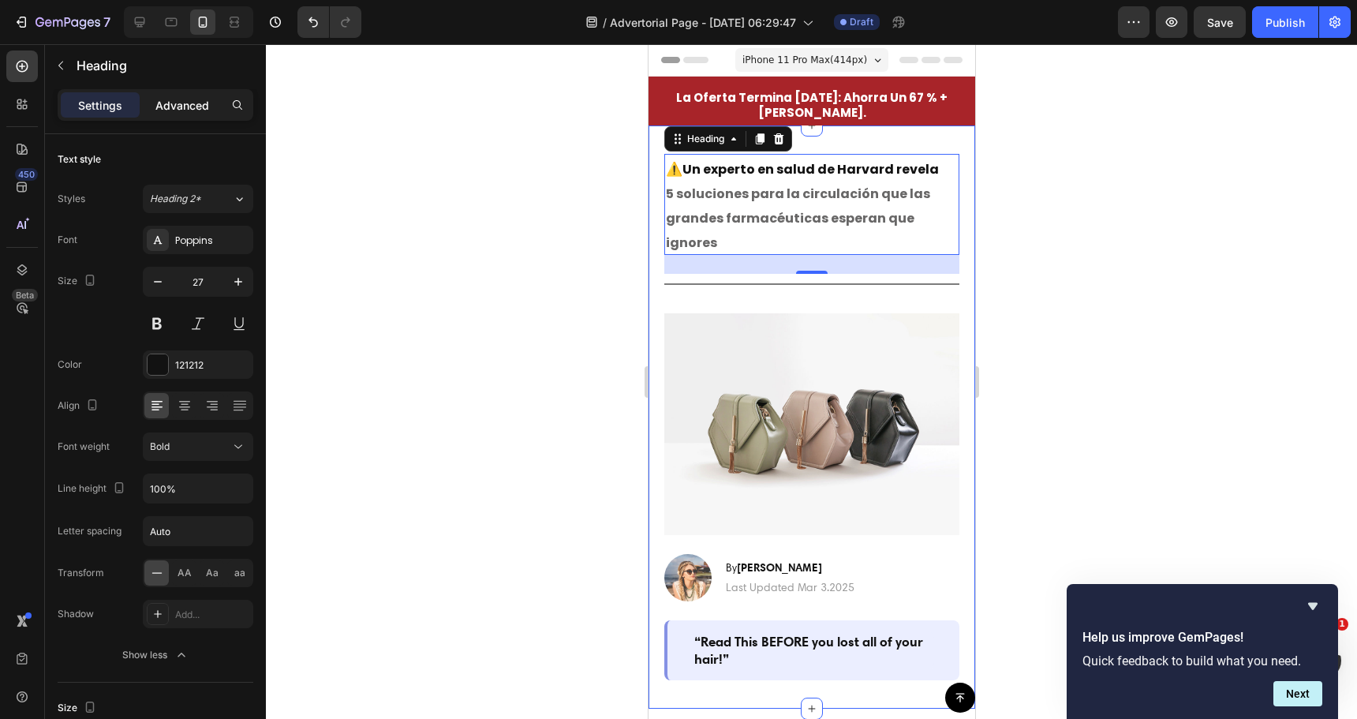
click at [211, 99] on div "Advanced" at bounding box center [182, 104] width 79 height 25
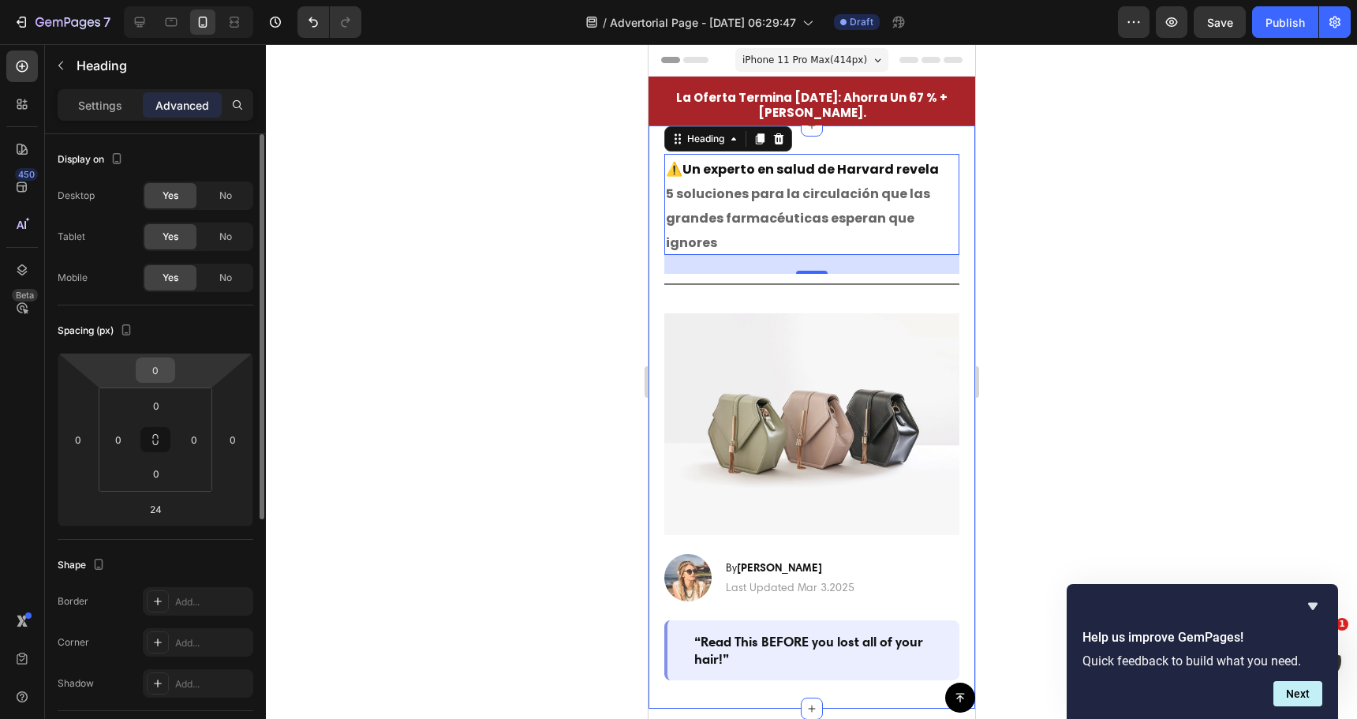
click at [163, 373] on input "0" at bounding box center [156, 370] width 32 height 24
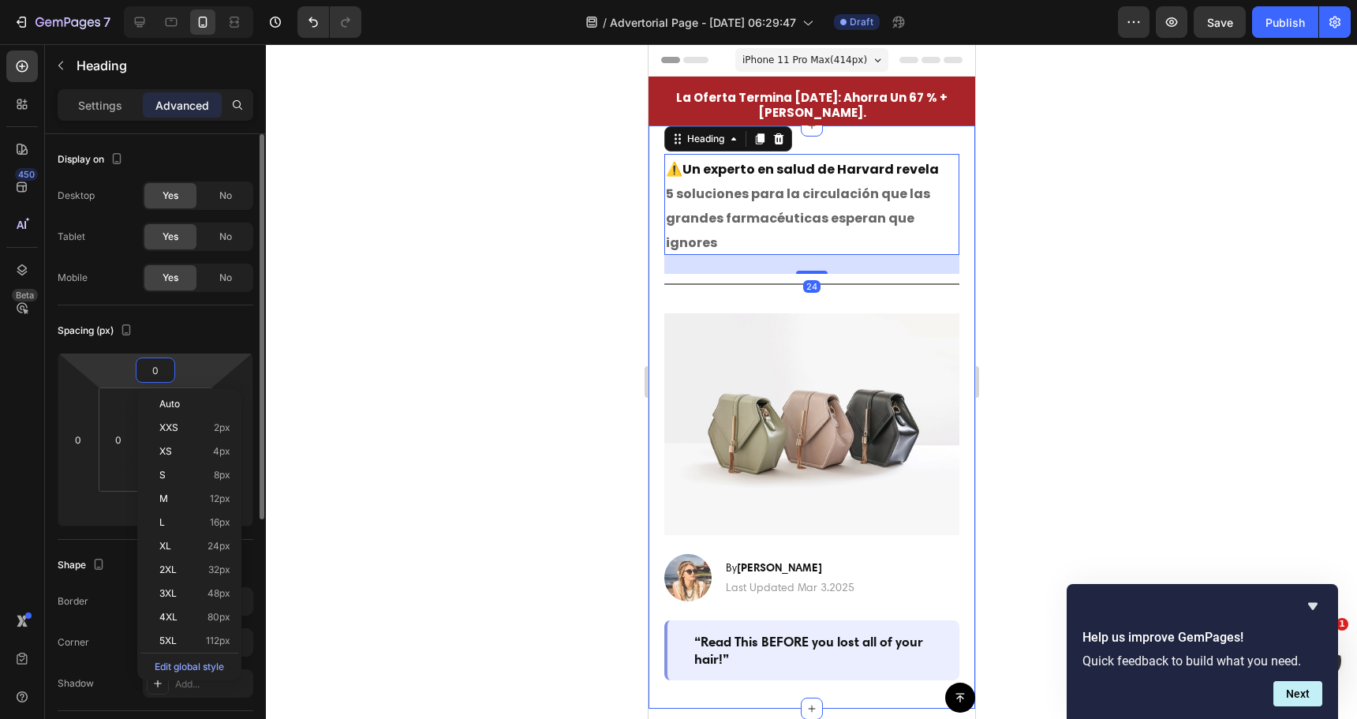
click at [166, 375] on input "0" at bounding box center [156, 370] width 32 height 24
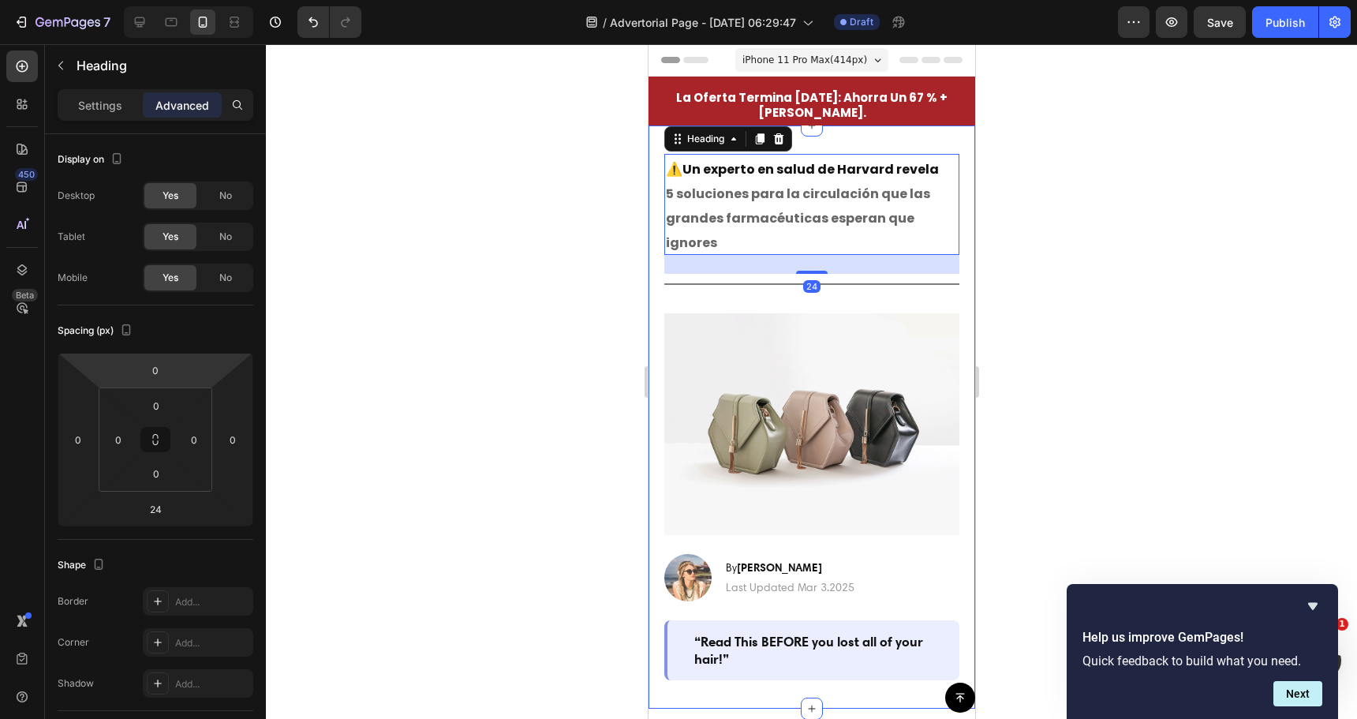
click at [552, 328] on div at bounding box center [811, 381] width 1091 height 675
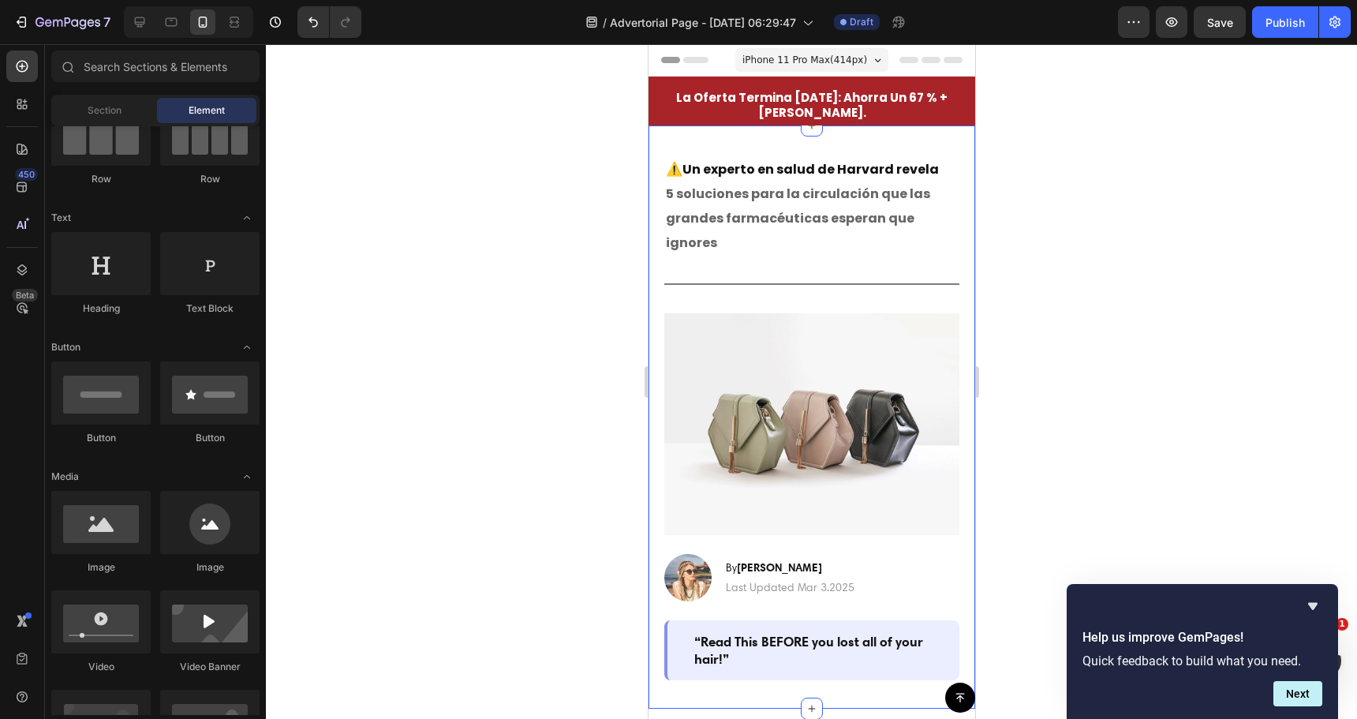
click at [787, 143] on div "⁠⁠⁠⁠⁠⁠⁠ ⚠️ Un experto en salud de Harvard revela 5 soluciones para la circulaci…" at bounding box center [811, 416] width 327 height 583
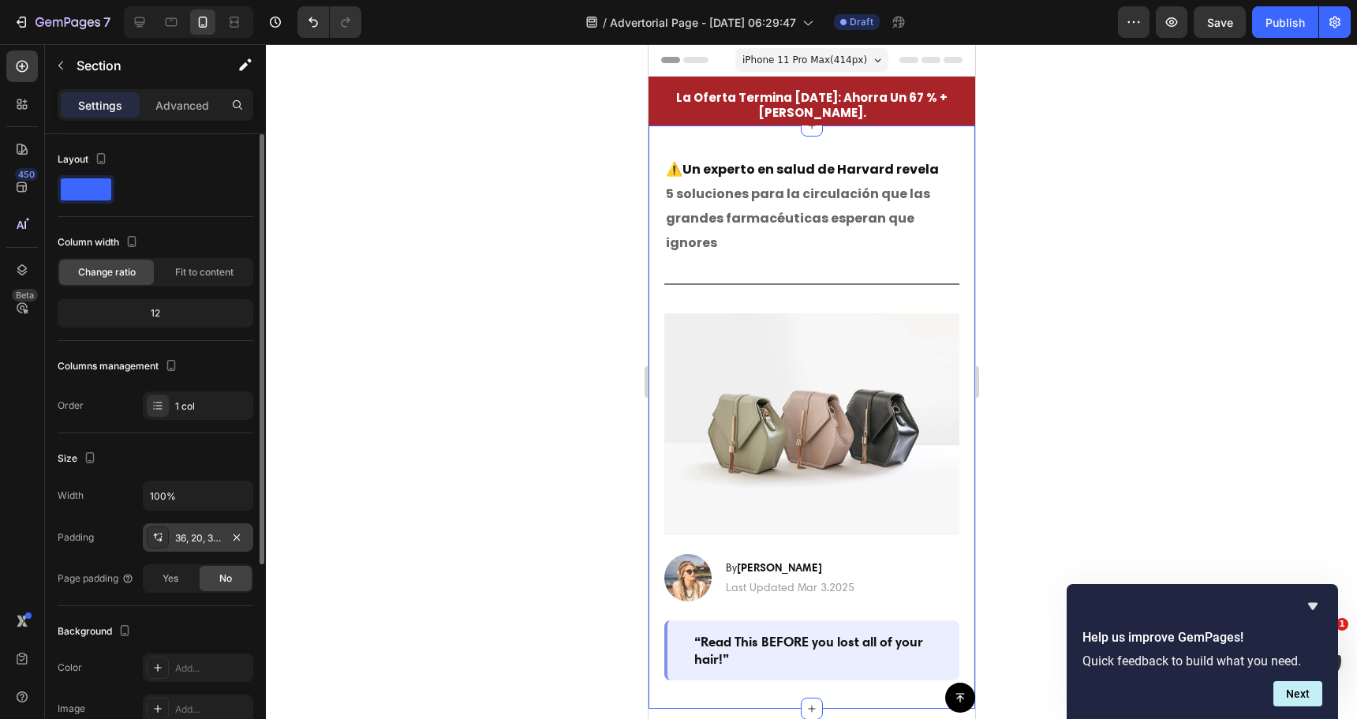
click at [164, 538] on div at bounding box center [158, 537] width 22 height 22
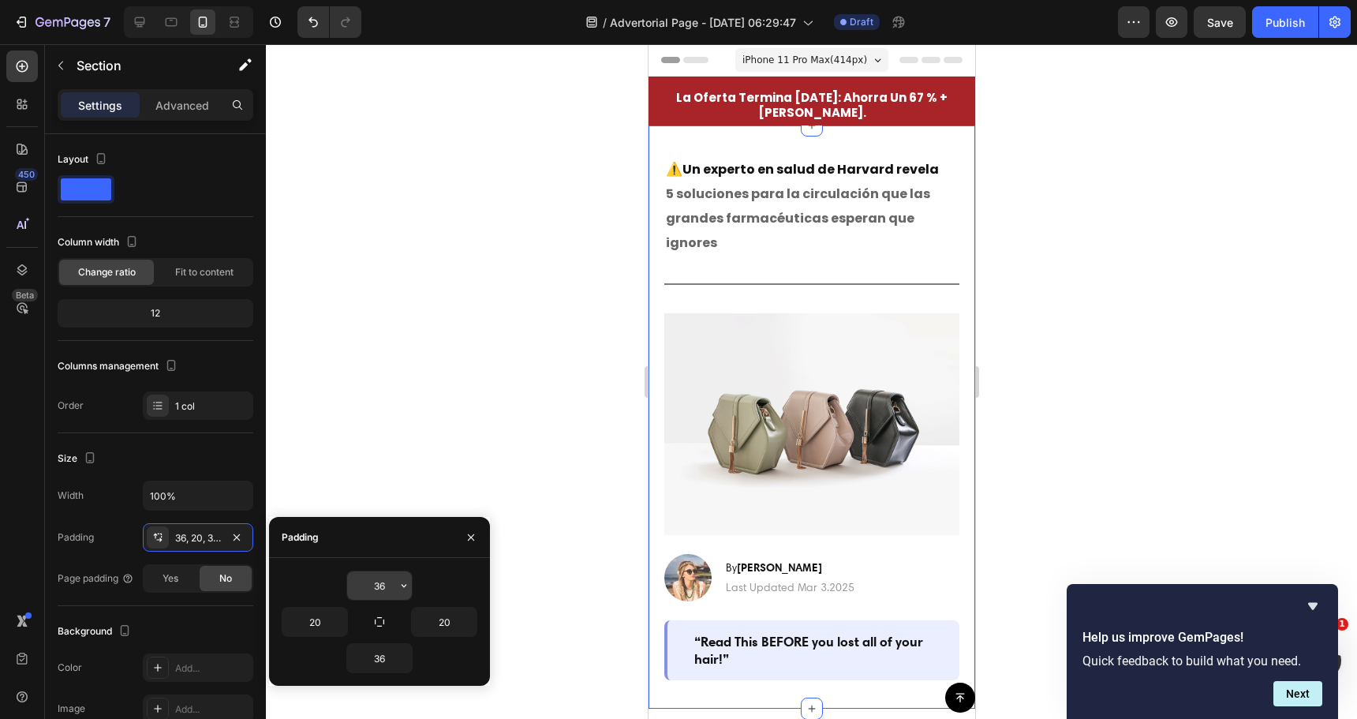
click at [387, 582] on input "36" at bounding box center [379, 585] width 65 height 28
type input "0"
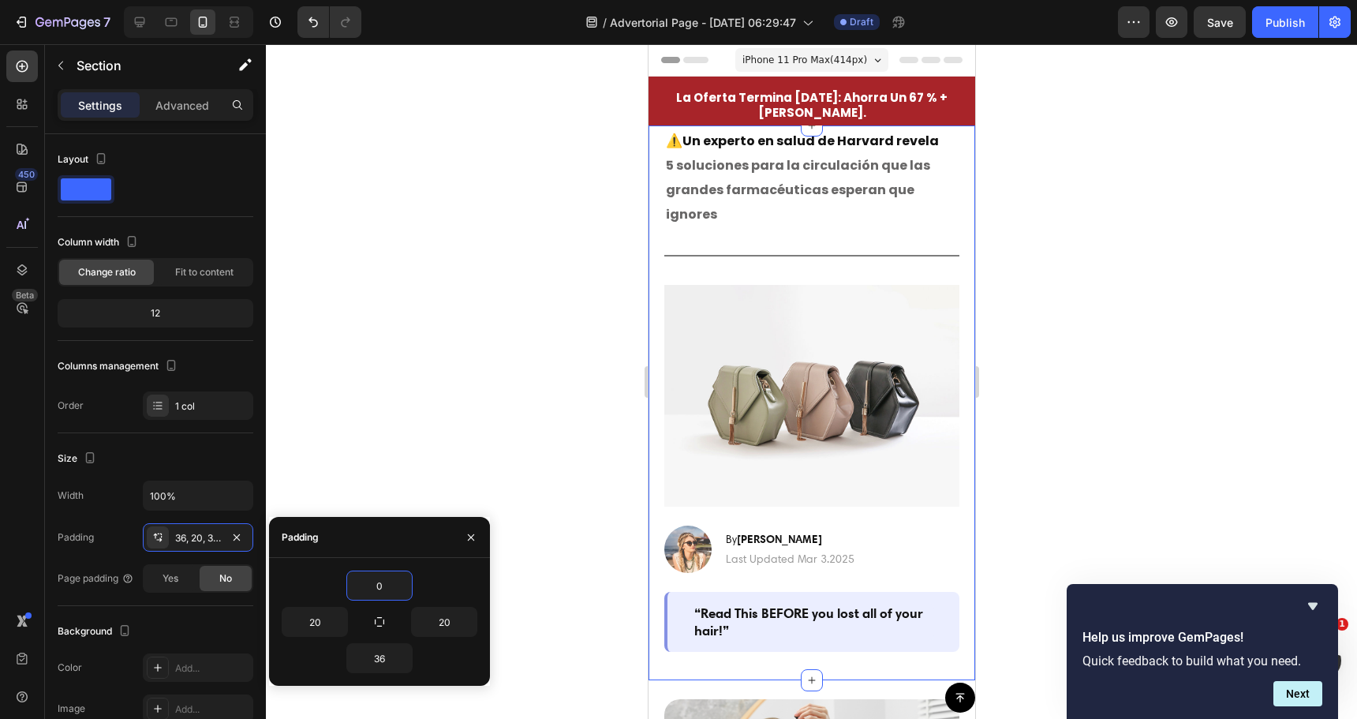
click at [507, 348] on div at bounding box center [811, 381] width 1091 height 675
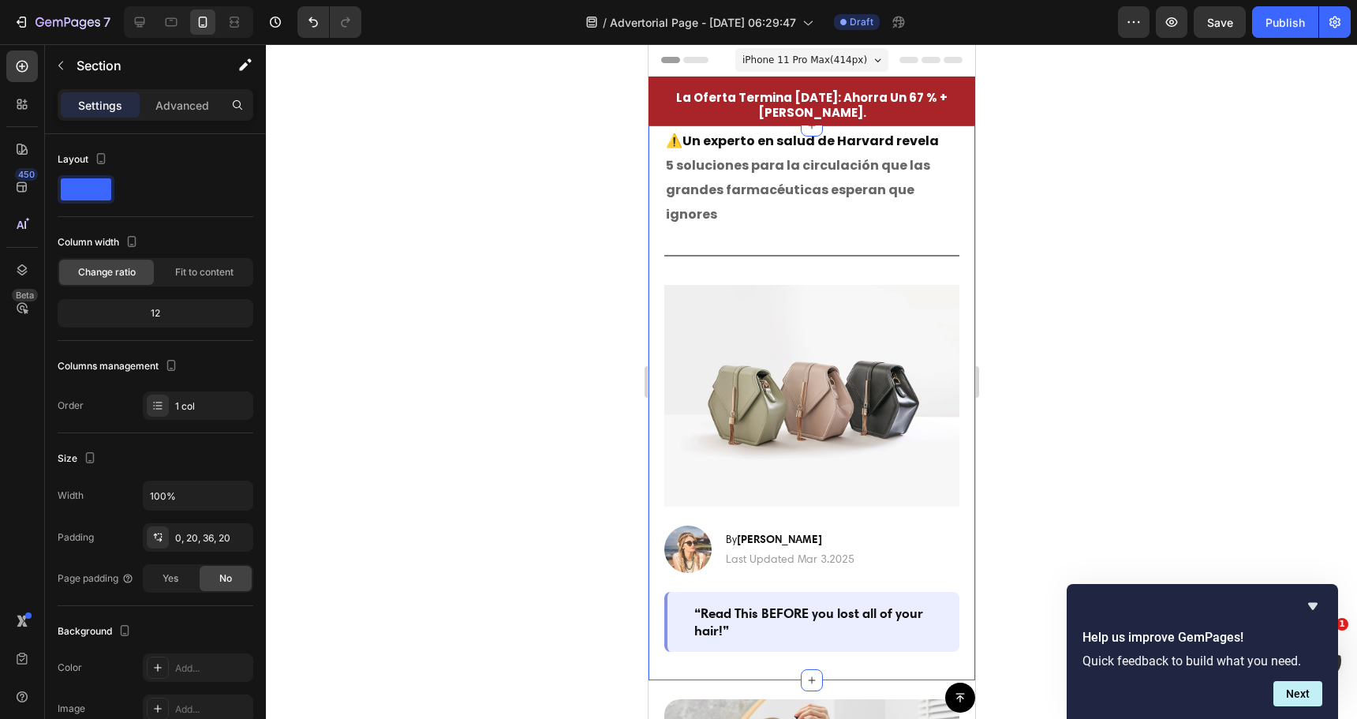
click at [721, 237] on div "⁠⁠⁠⁠⁠⁠⁠ ⚠️ Un experto en salud de Harvard revela 5 soluciones para la circulaci…" at bounding box center [811, 388] width 295 height 526
click at [658, 137] on div "⁠⁠⁠⁠⁠⁠⁠ ⚠️ Un experto en salud de Harvard revela 5 soluciones para la circulaci…" at bounding box center [811, 402] width 327 height 555
click at [674, 234] on div "⁠⁠⁠⁠⁠⁠⁠ ⚠️ Un experto en salud de Harvard revela 5 soluciones para la circulaci…" at bounding box center [811, 388] width 295 height 526
click at [662, 240] on div "⁠⁠⁠⁠⁠⁠⁠ ⚠️ Un experto en salud de Harvard revela 5 soluciones para la circulaci…" at bounding box center [811, 402] width 327 height 555
click at [485, 335] on div at bounding box center [811, 381] width 1091 height 675
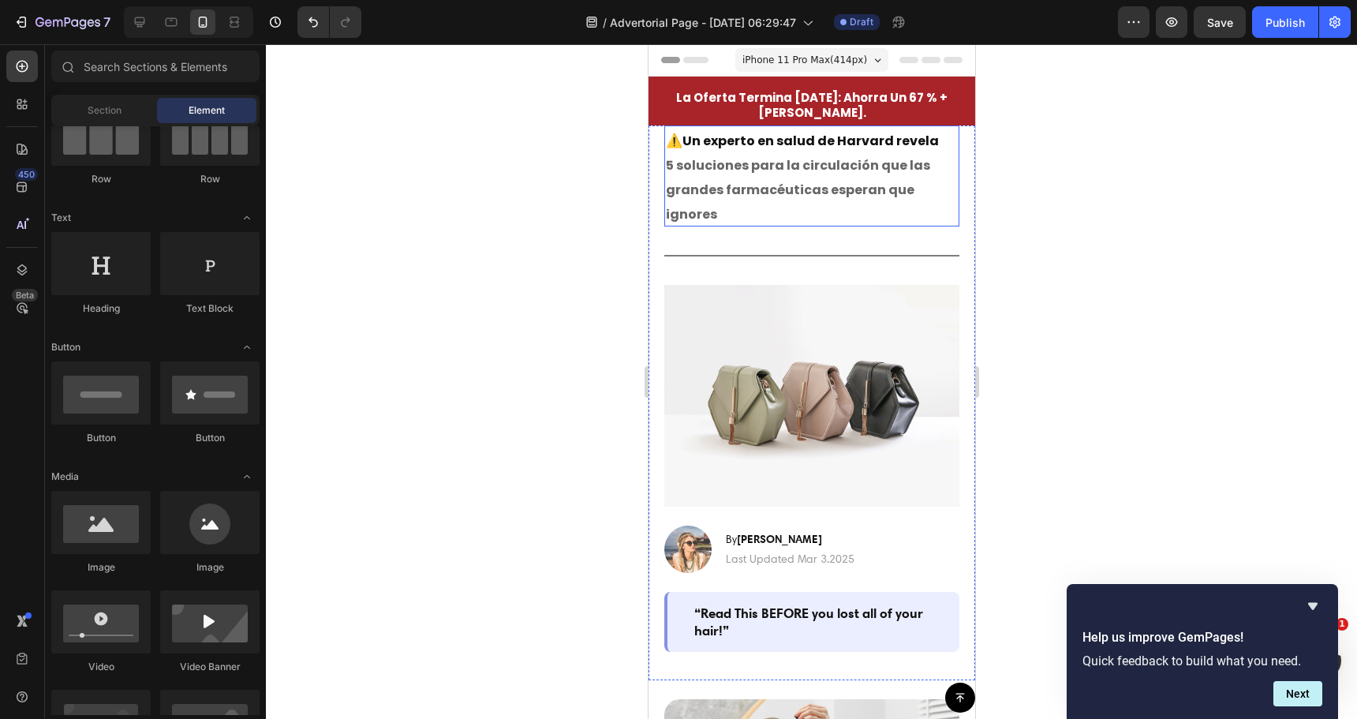
click at [742, 181] on span "5 soluciones para la circulación que las grandes farmacéuticas esperan que igno…" at bounding box center [797, 189] width 264 height 67
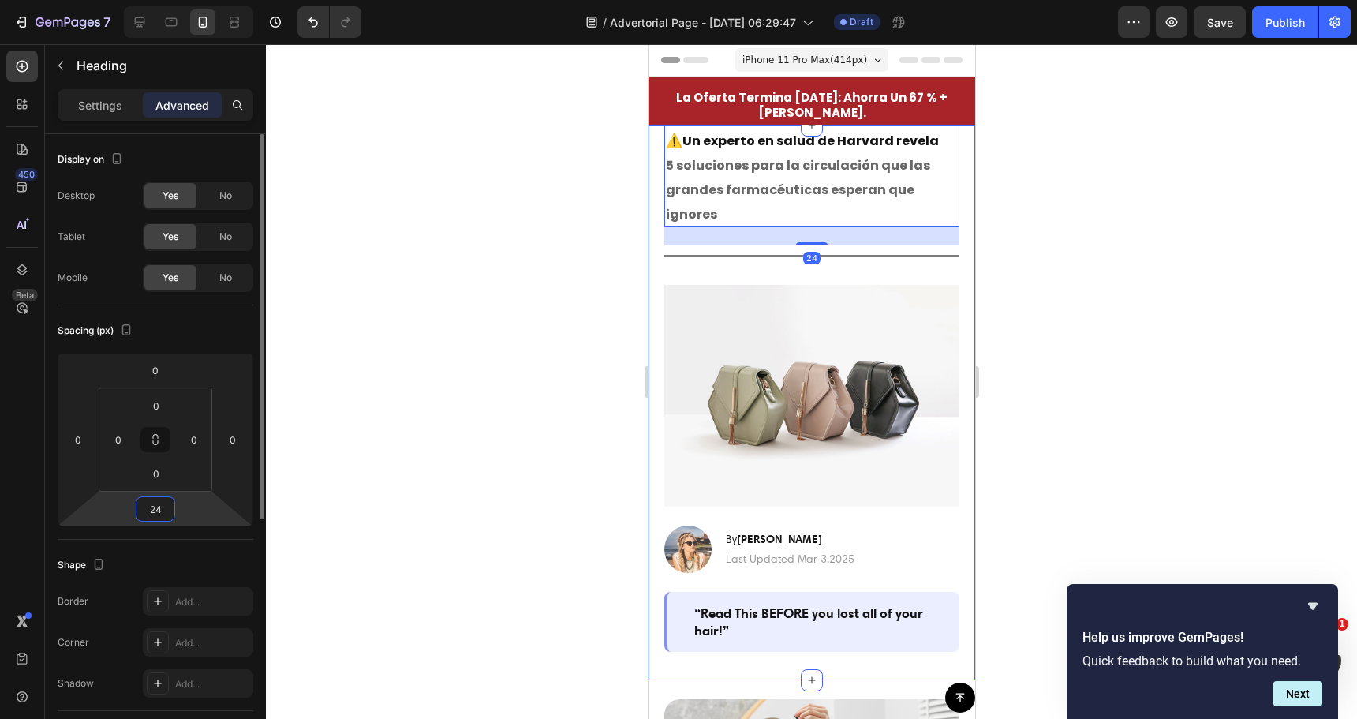
click at [166, 514] on input "24" at bounding box center [156, 509] width 32 height 24
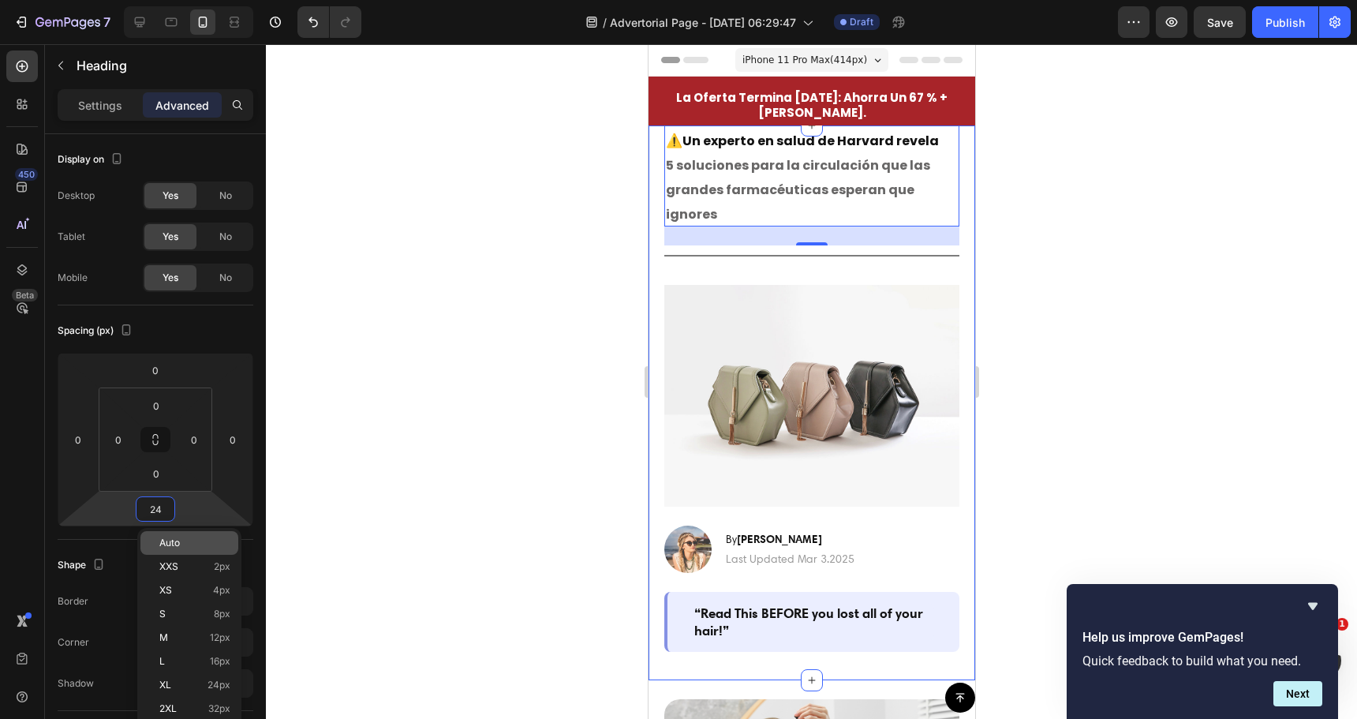
click at [180, 546] on span "Auto" at bounding box center [169, 542] width 21 height 11
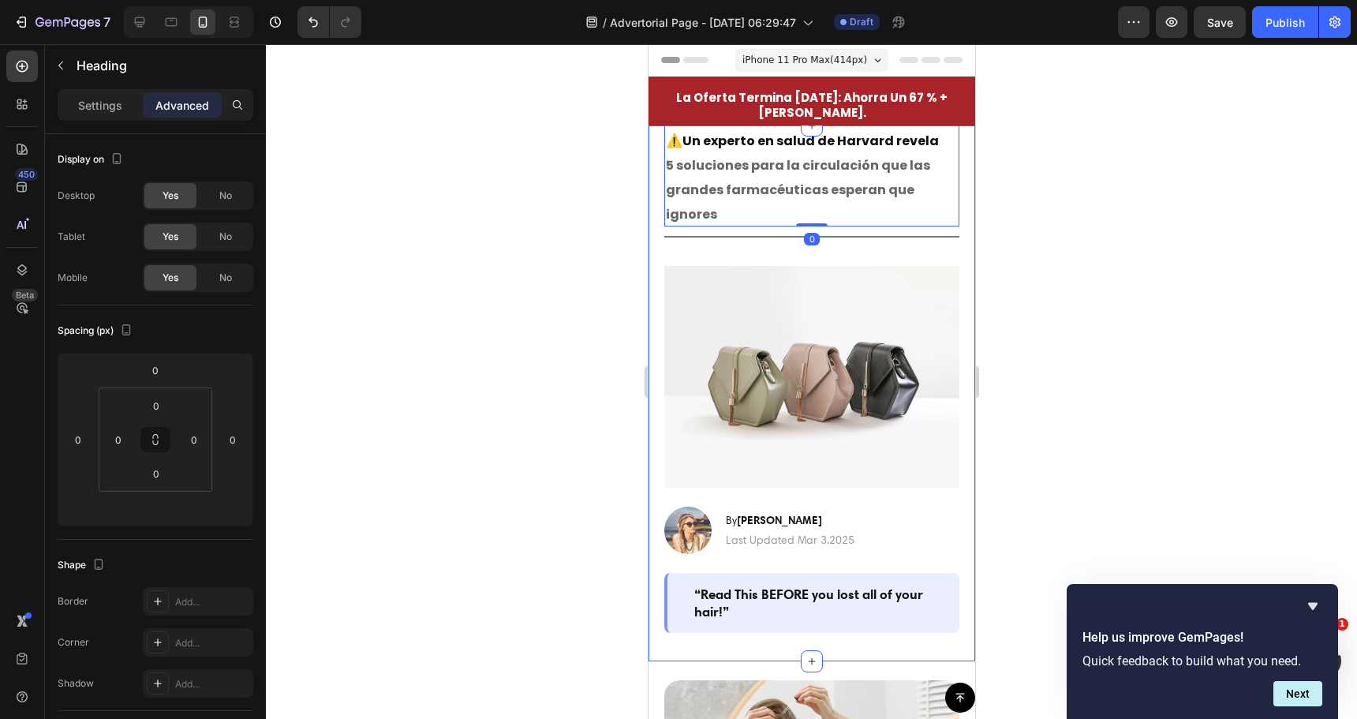
click at [530, 325] on div at bounding box center [811, 381] width 1091 height 675
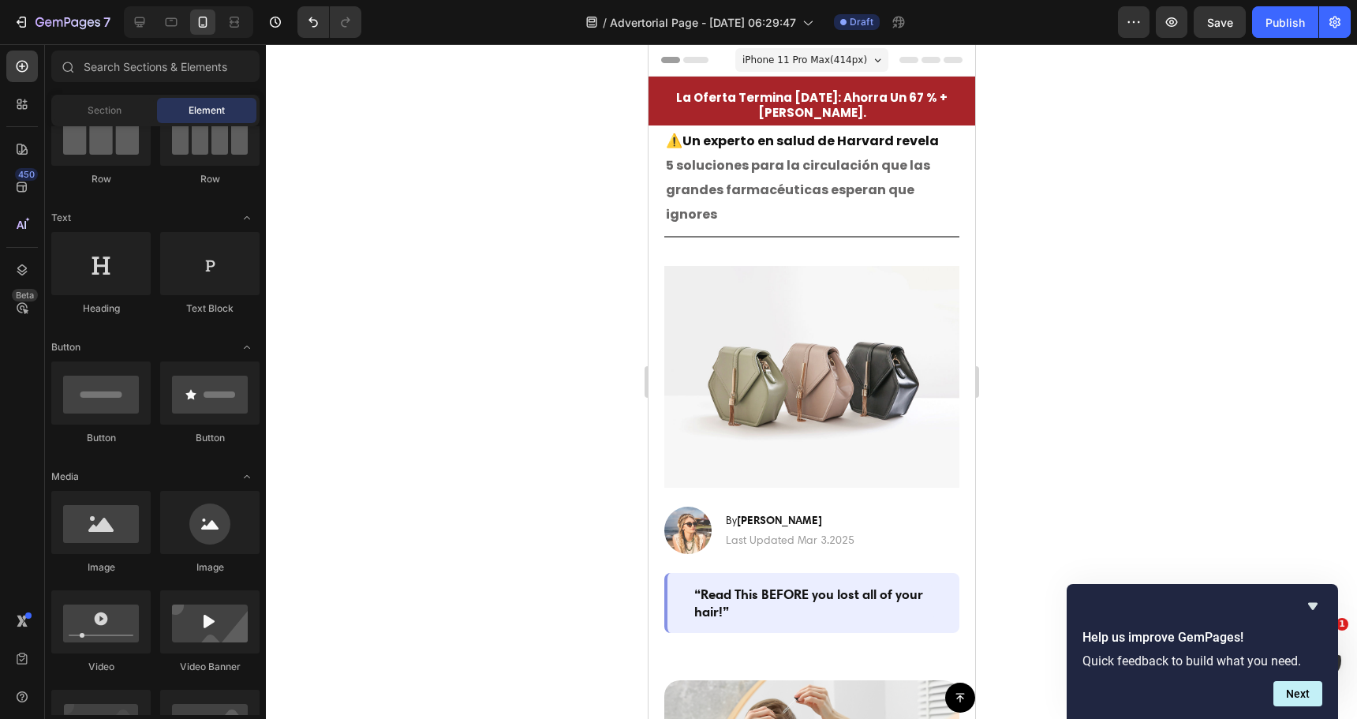
click at [514, 306] on div at bounding box center [811, 381] width 1091 height 675
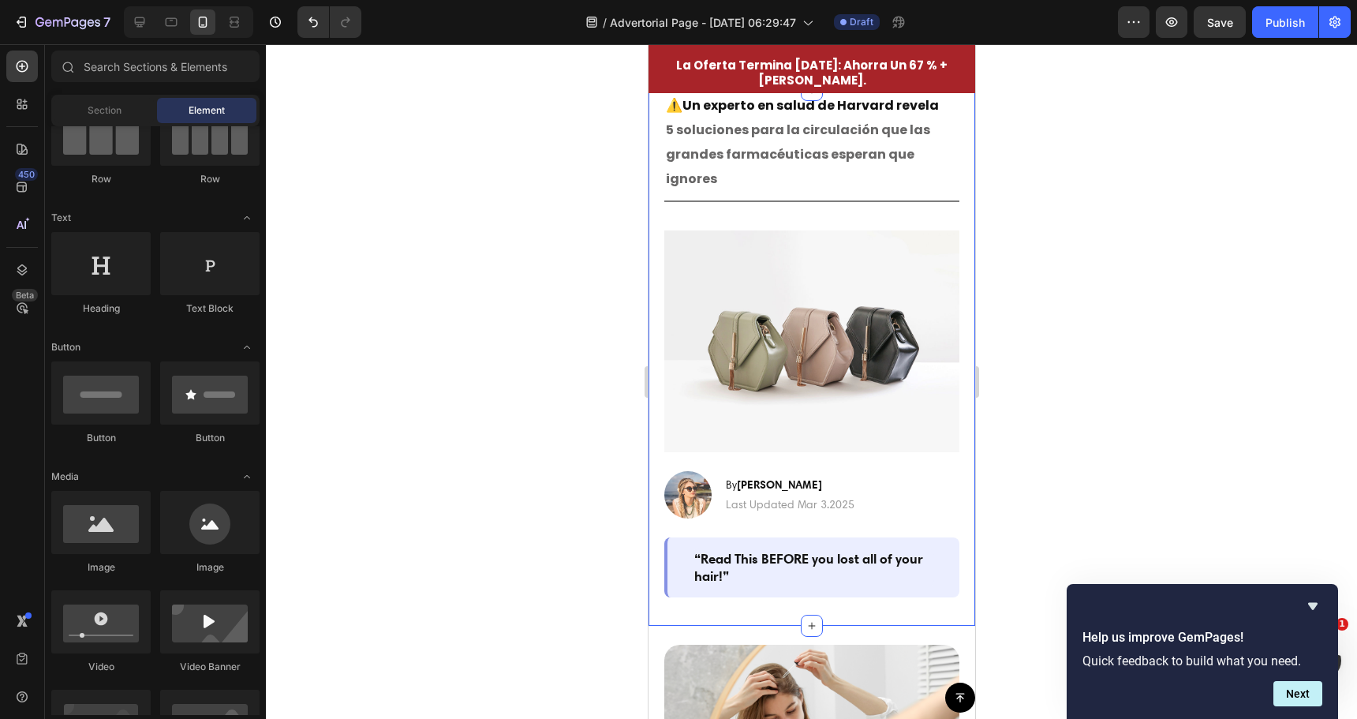
scroll to position [79, 0]
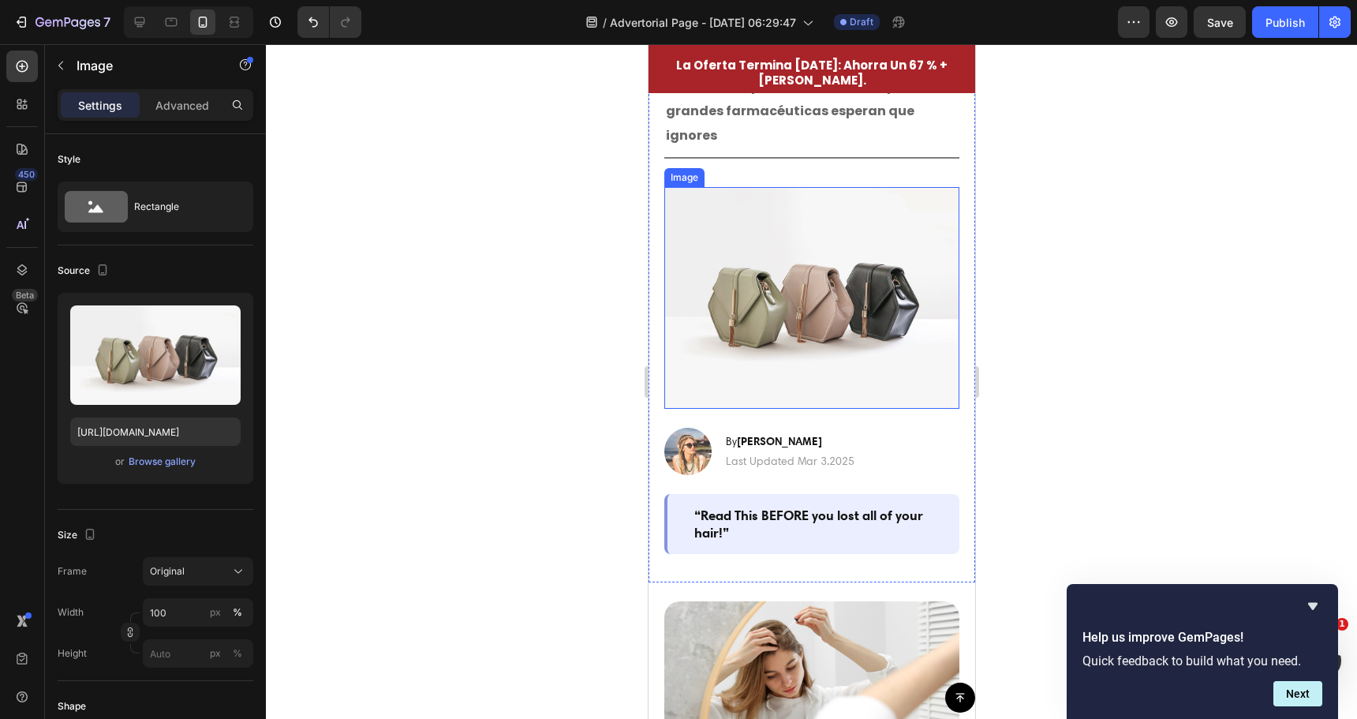
click at [757, 305] on img at bounding box center [811, 298] width 295 height 222
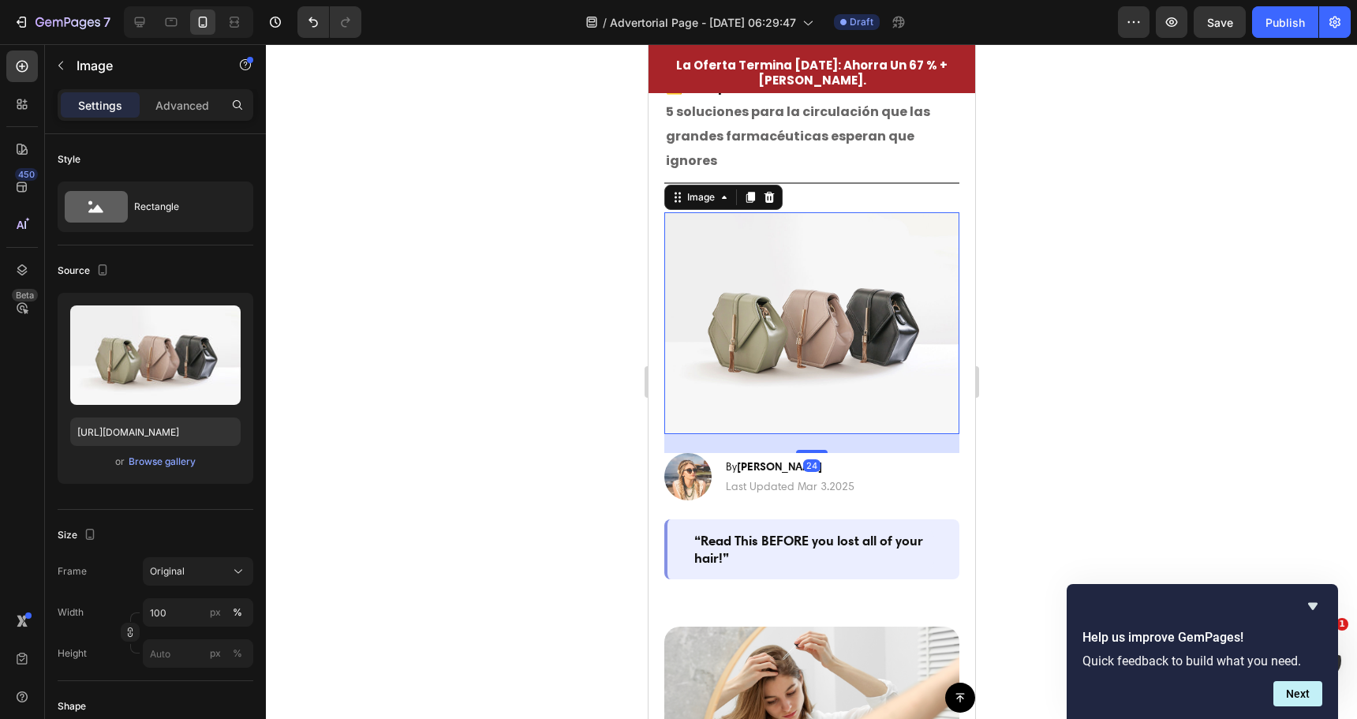
scroll to position [0, 0]
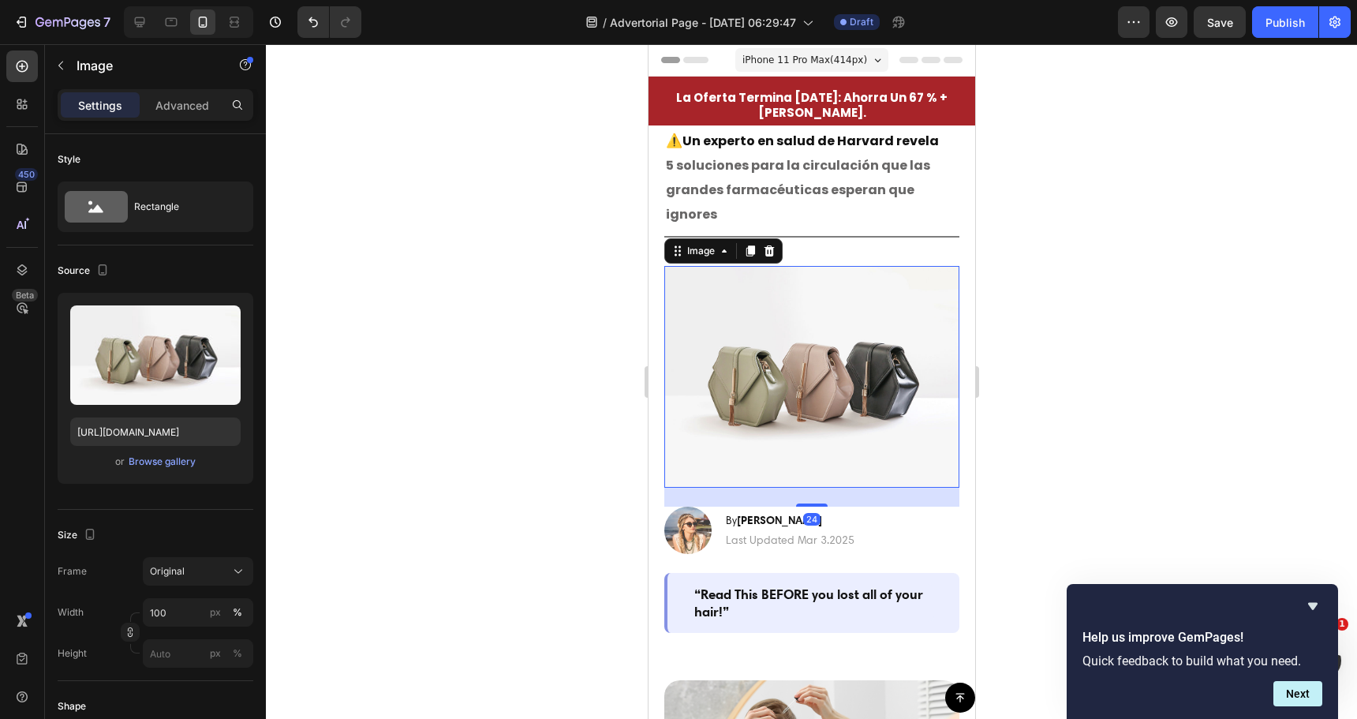
click at [623, 317] on div at bounding box center [811, 381] width 1091 height 675
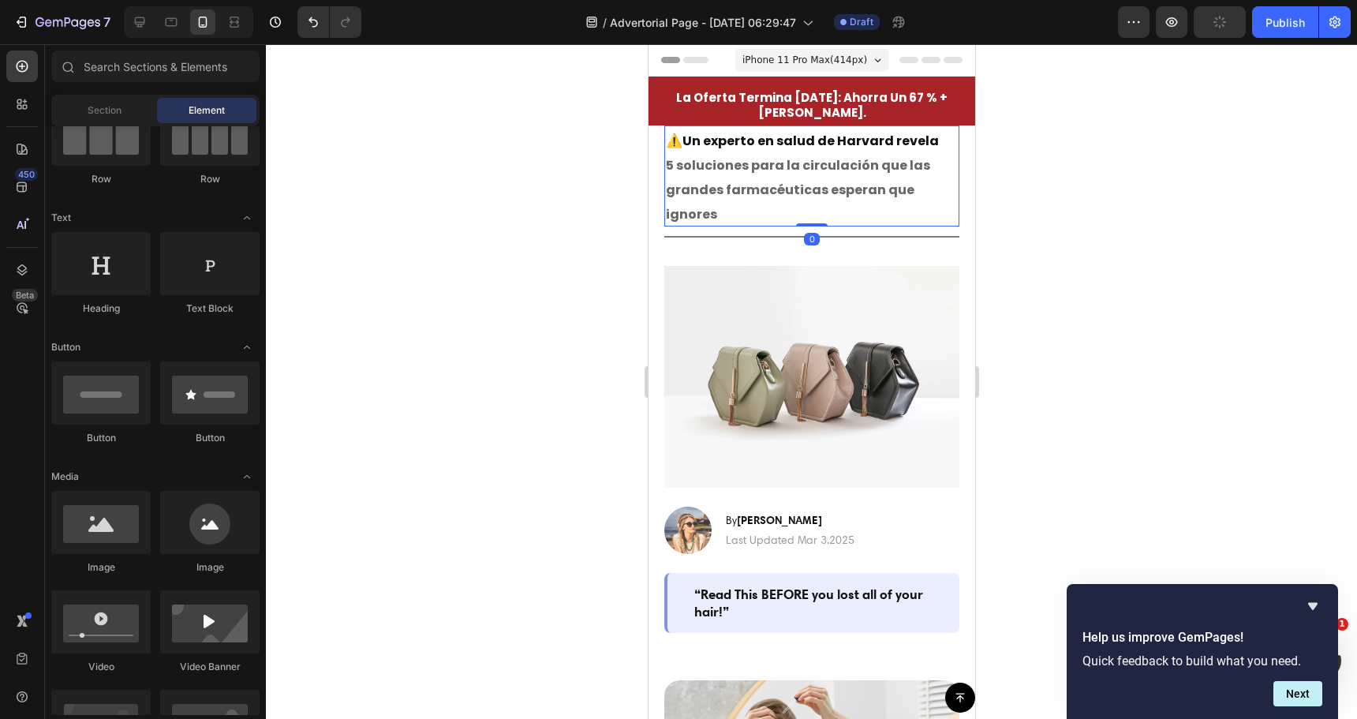
click at [761, 189] on span "5 soluciones para la circulación que las grandes farmacéuticas esperan que igno…" at bounding box center [797, 189] width 264 height 67
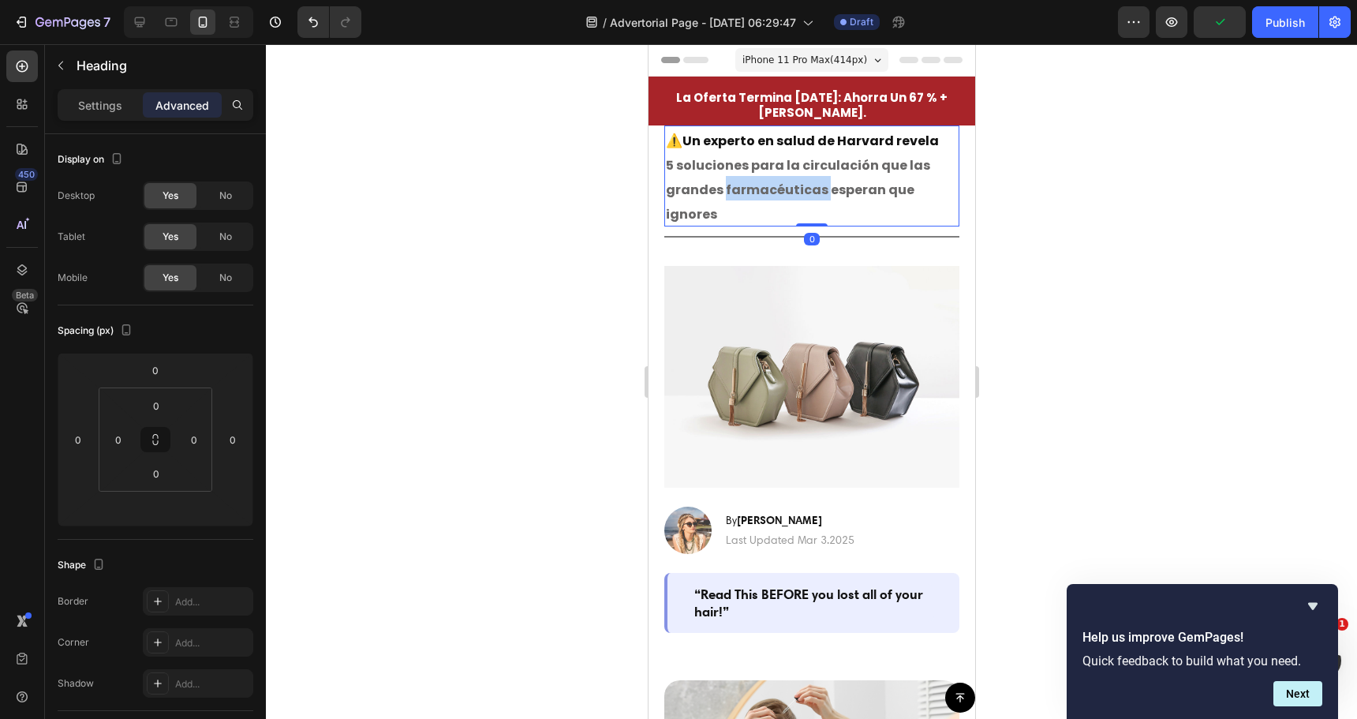
click at [751, 189] on span "5 soluciones para la circulación que las grandes farmacéuticas esperan que igno…" at bounding box center [797, 189] width 264 height 67
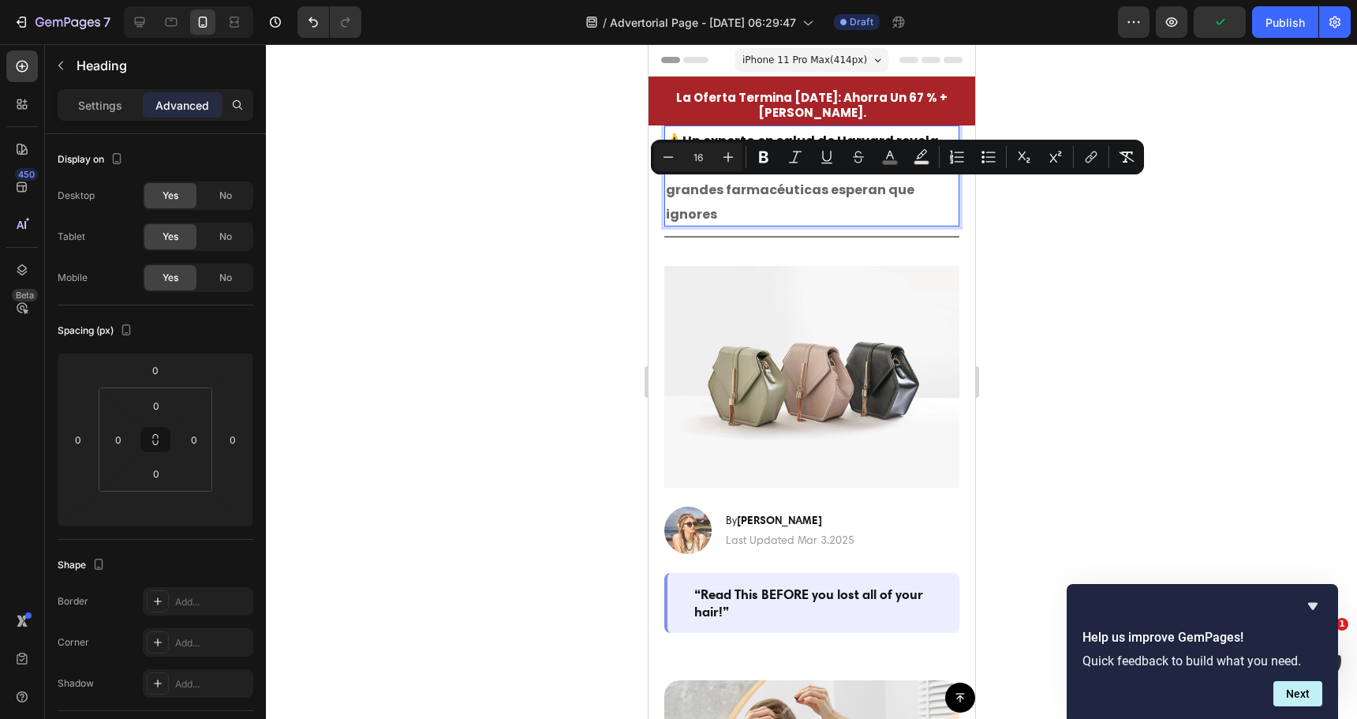
click at [739, 207] on p "⚠️ Un experto en salud de Harvard revela 5 soluciones para la circulación que l…" at bounding box center [811, 176] width 292 height 98
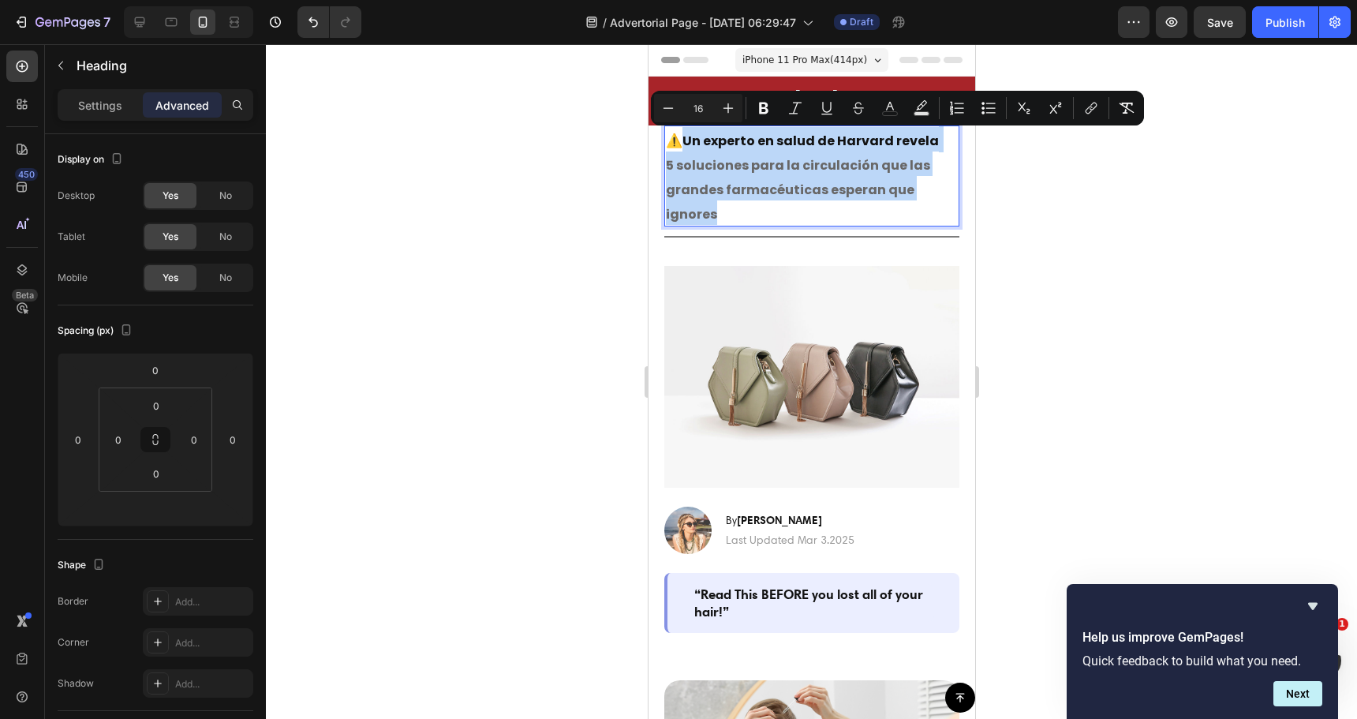
drag, startPoint x: 728, startPoint y: 200, endPoint x: 689, endPoint y: 140, distance: 71.8
click at [689, 140] on p "⚠️ Un experto en salud de Harvard revela 5 soluciones para la circulación que l…" at bounding box center [811, 176] width 292 height 98
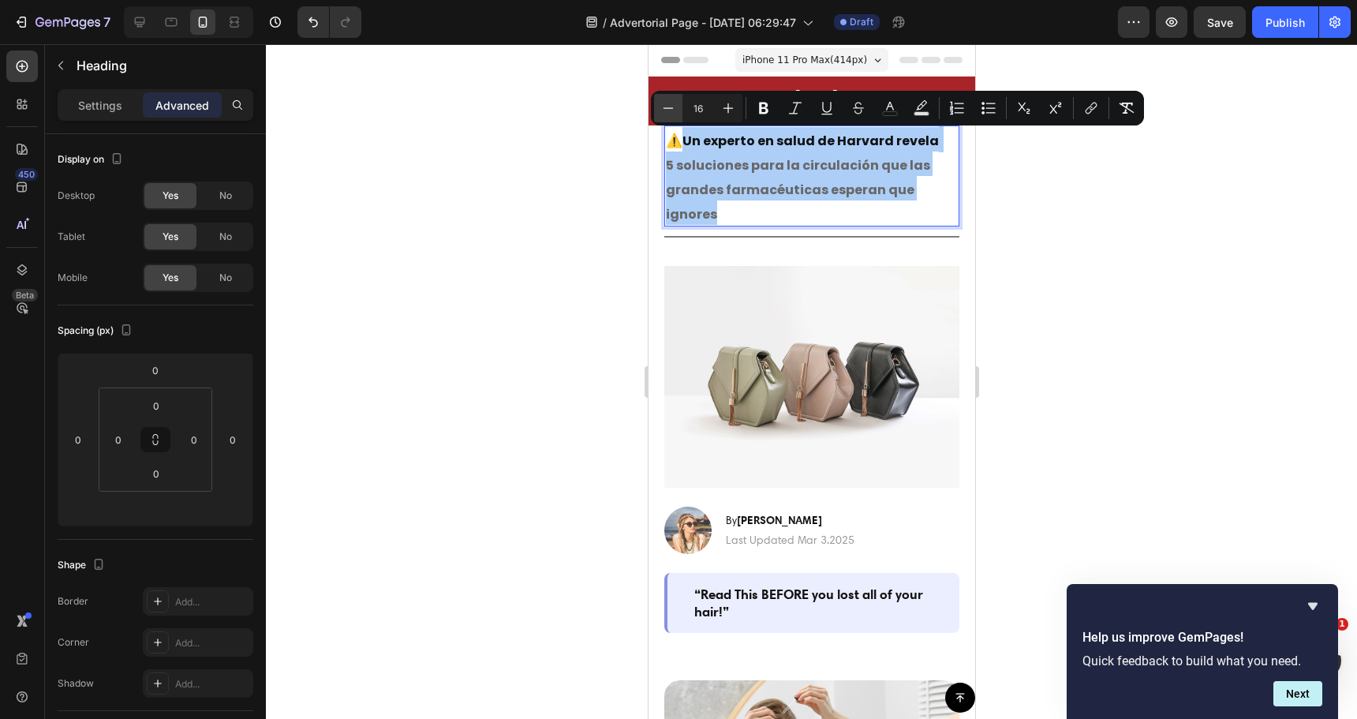
click at [680, 106] on button "Minus" at bounding box center [668, 108] width 28 height 28
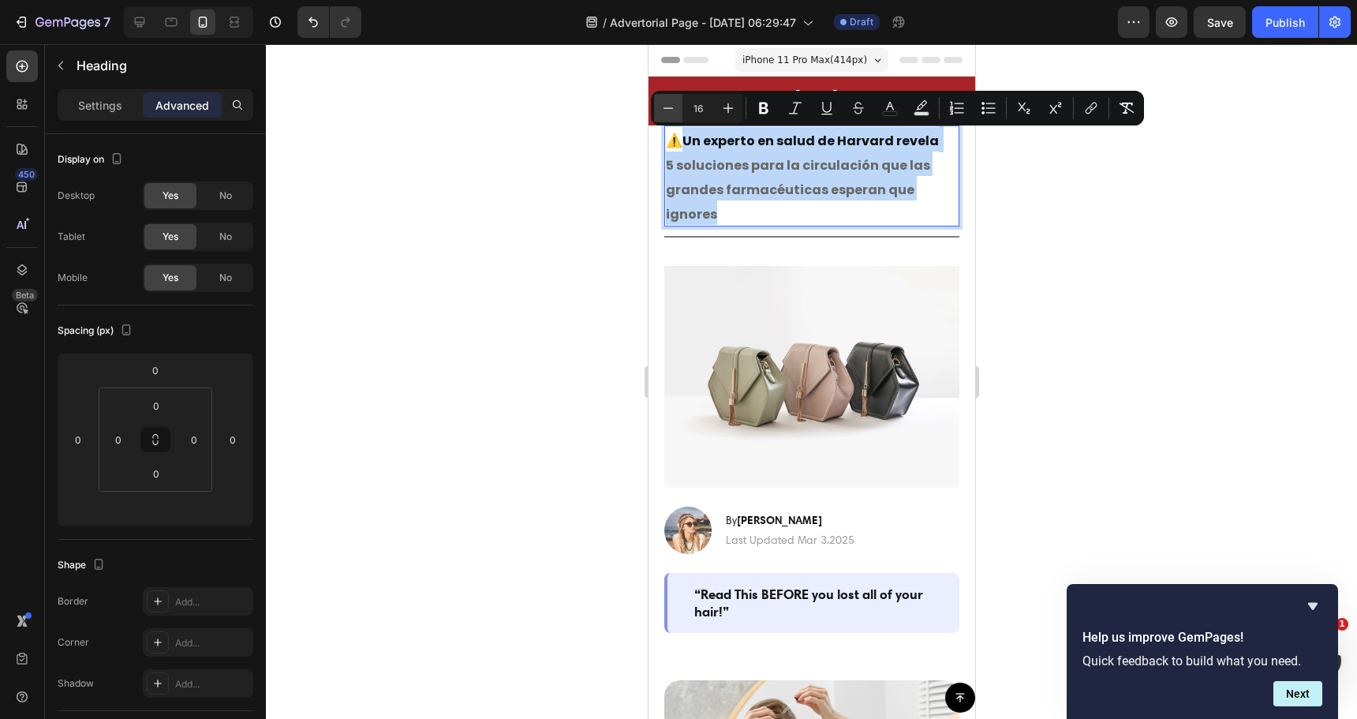
type input "15"
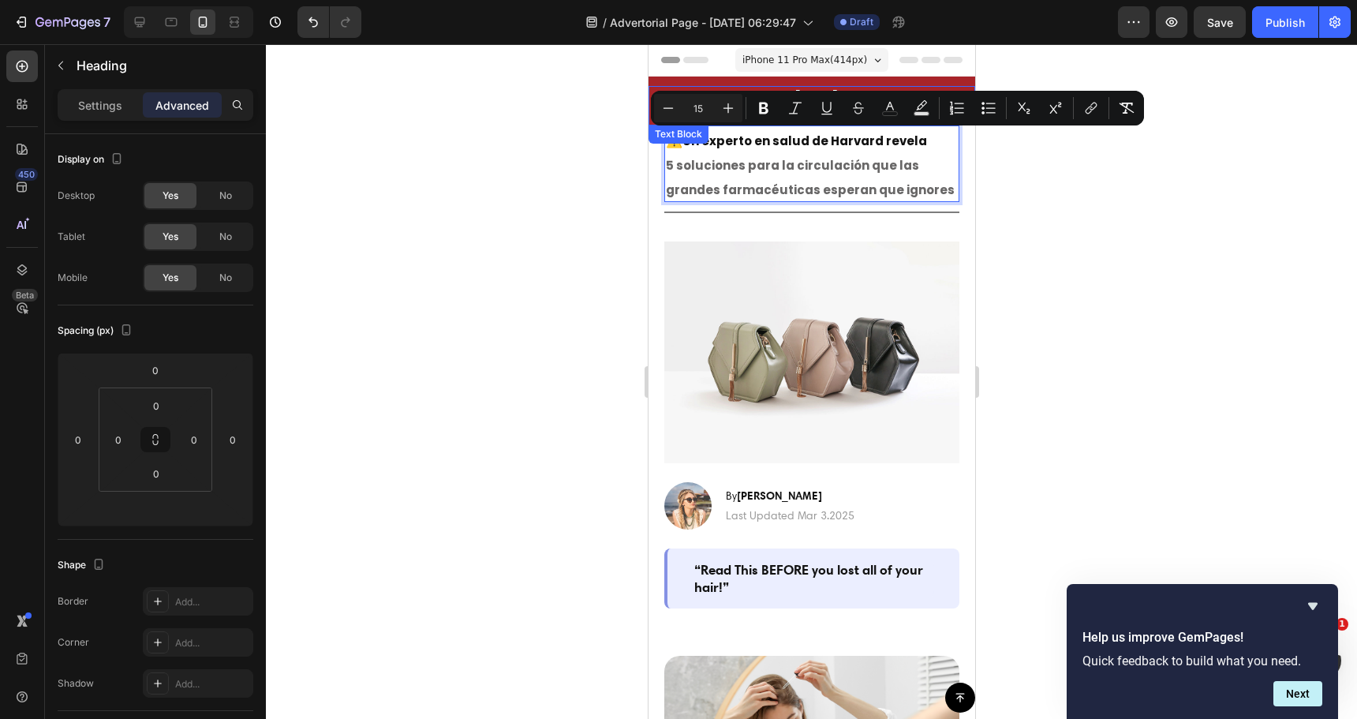
click at [551, 185] on div at bounding box center [811, 381] width 1091 height 675
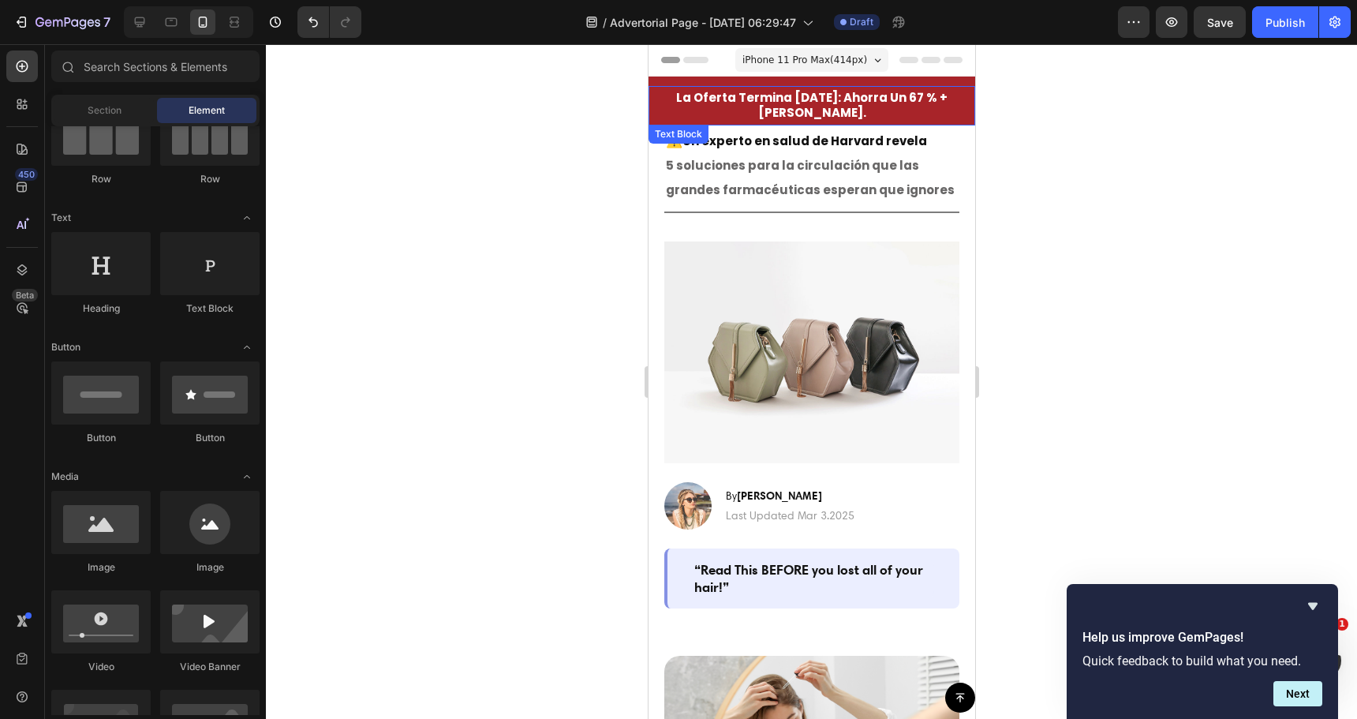
click at [534, 228] on div at bounding box center [811, 381] width 1091 height 675
click at [746, 318] on img at bounding box center [811, 352] width 295 height 222
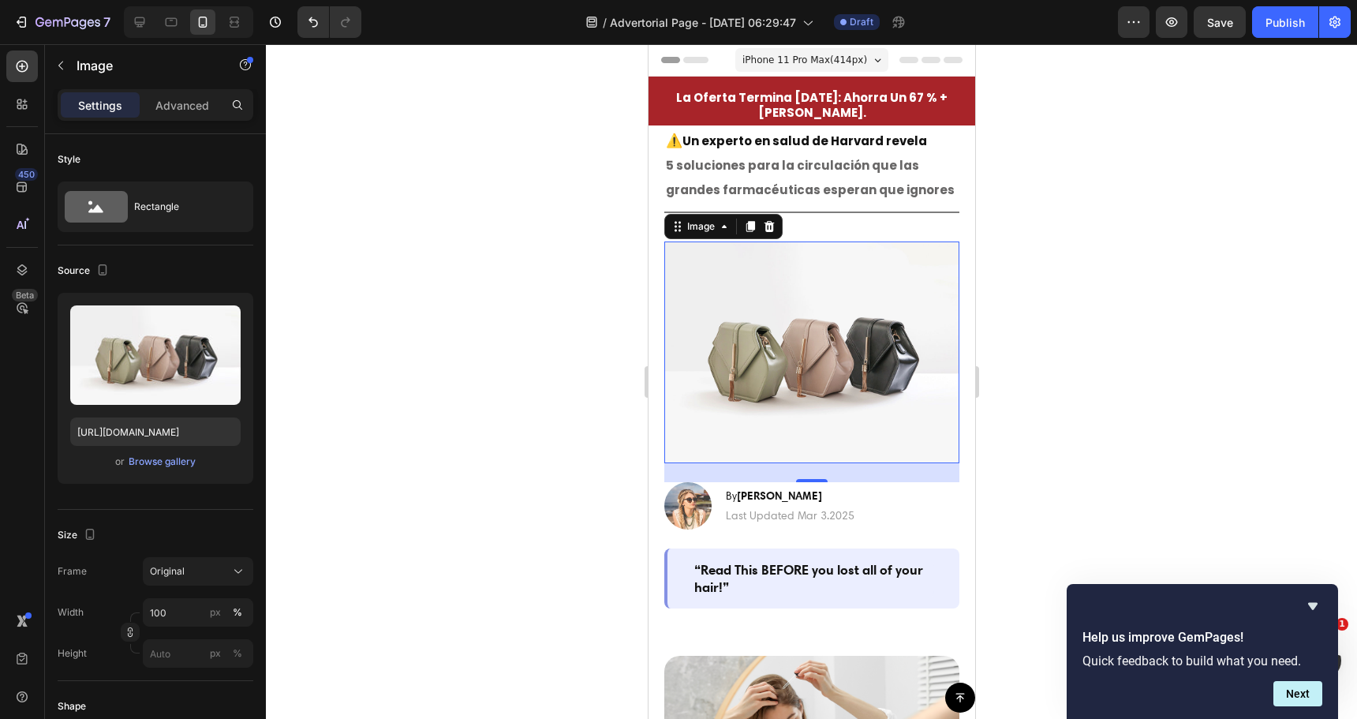
click at [765, 288] on img at bounding box center [811, 352] width 295 height 222
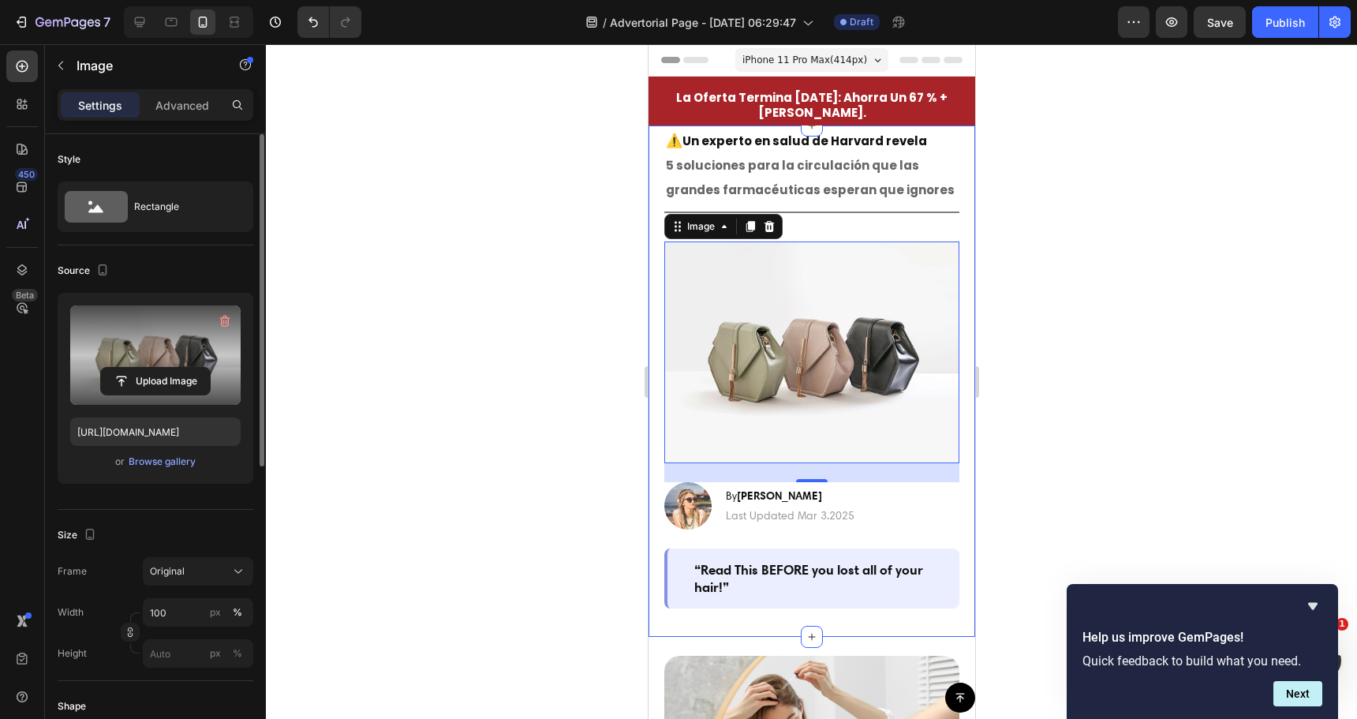
click at [159, 345] on label at bounding box center [155, 354] width 170 height 99
click at [159, 368] on input "file" at bounding box center [155, 381] width 109 height 27
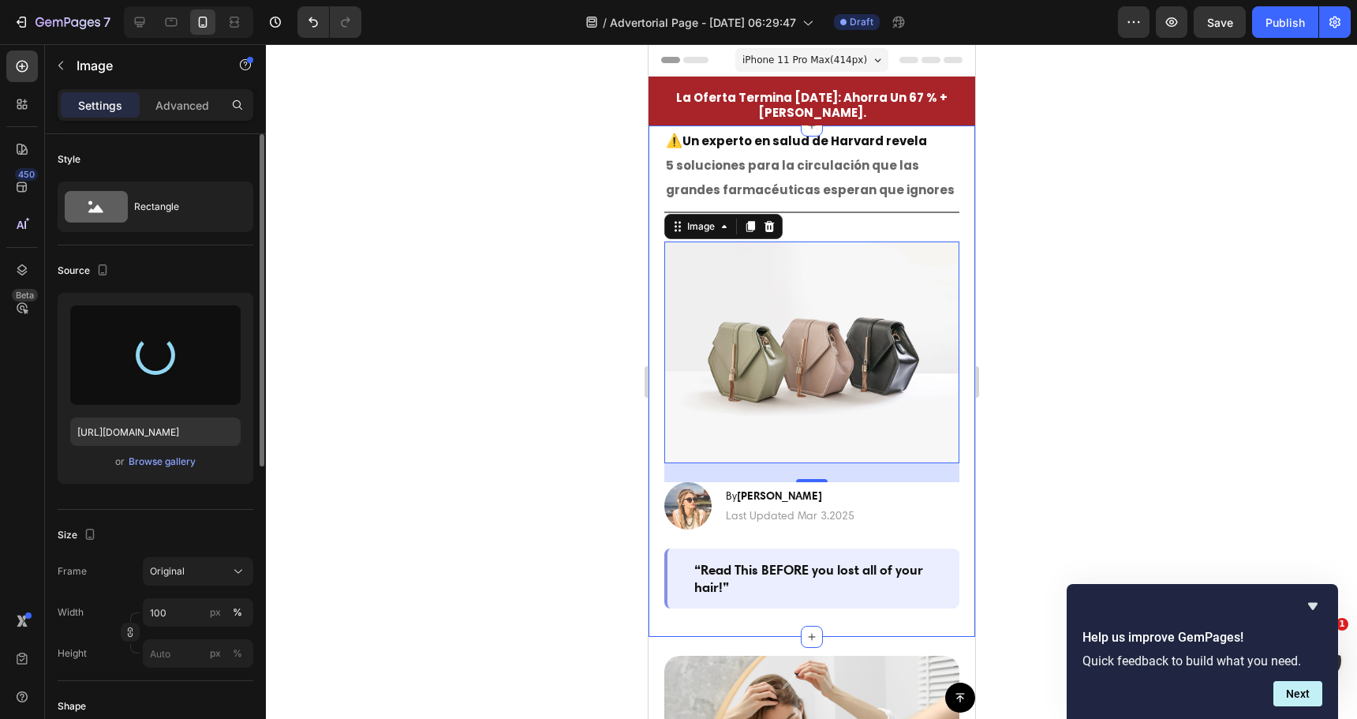
type input "https://cdn.shopify.com/s/files/1/0724/6046/8402/files/gempages_579530172106015…"
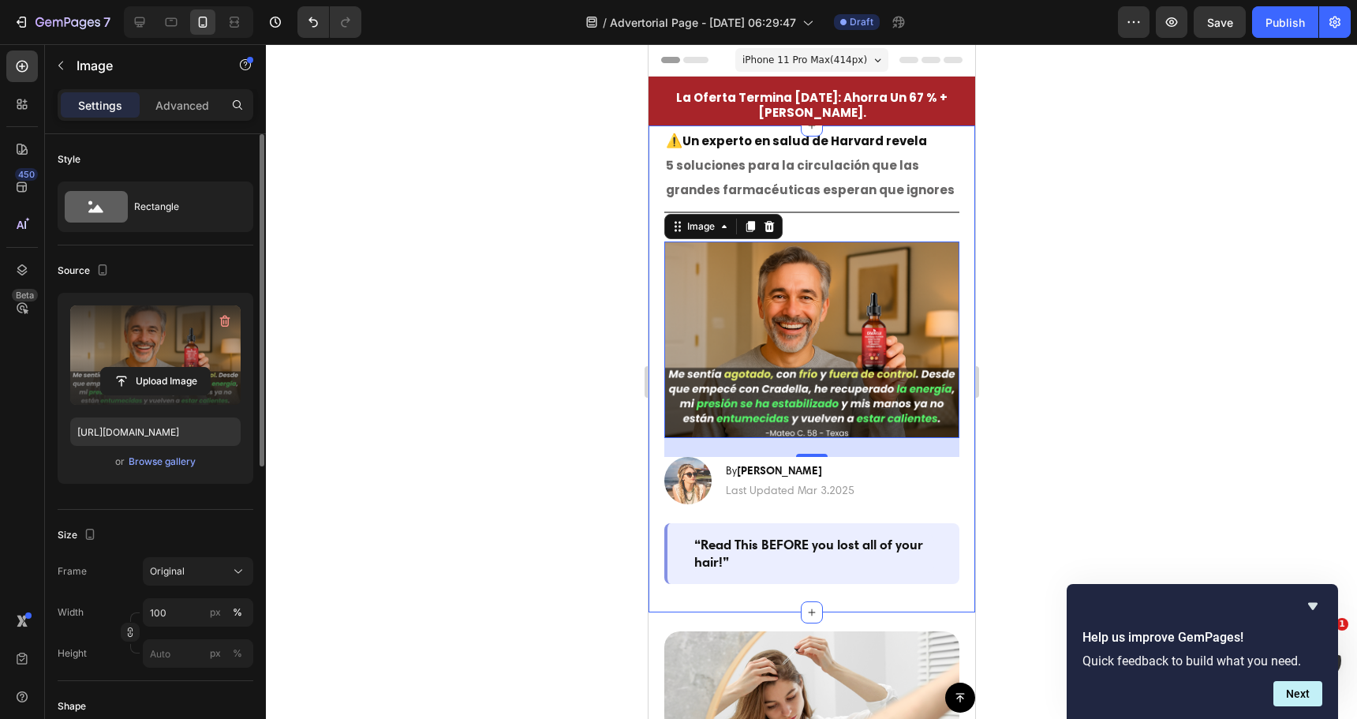
click at [473, 271] on div at bounding box center [811, 381] width 1091 height 675
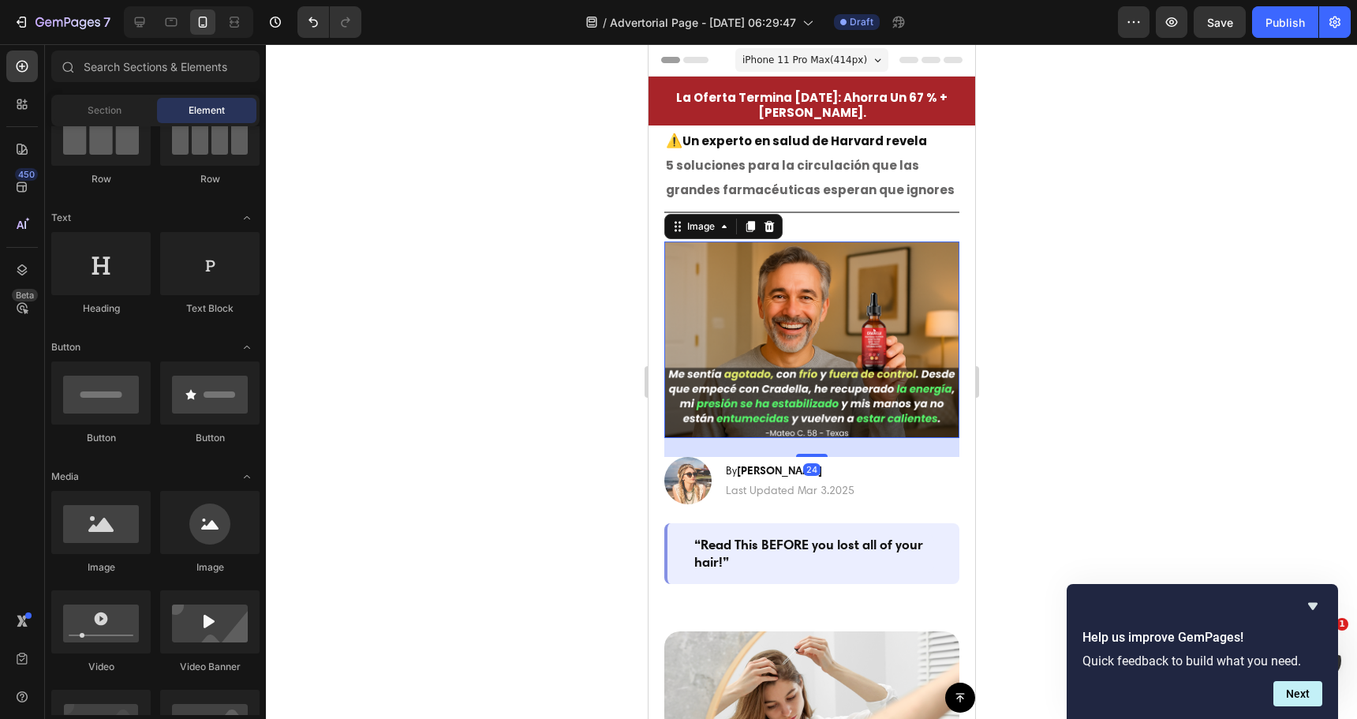
click at [725, 294] on img at bounding box center [811, 339] width 295 height 196
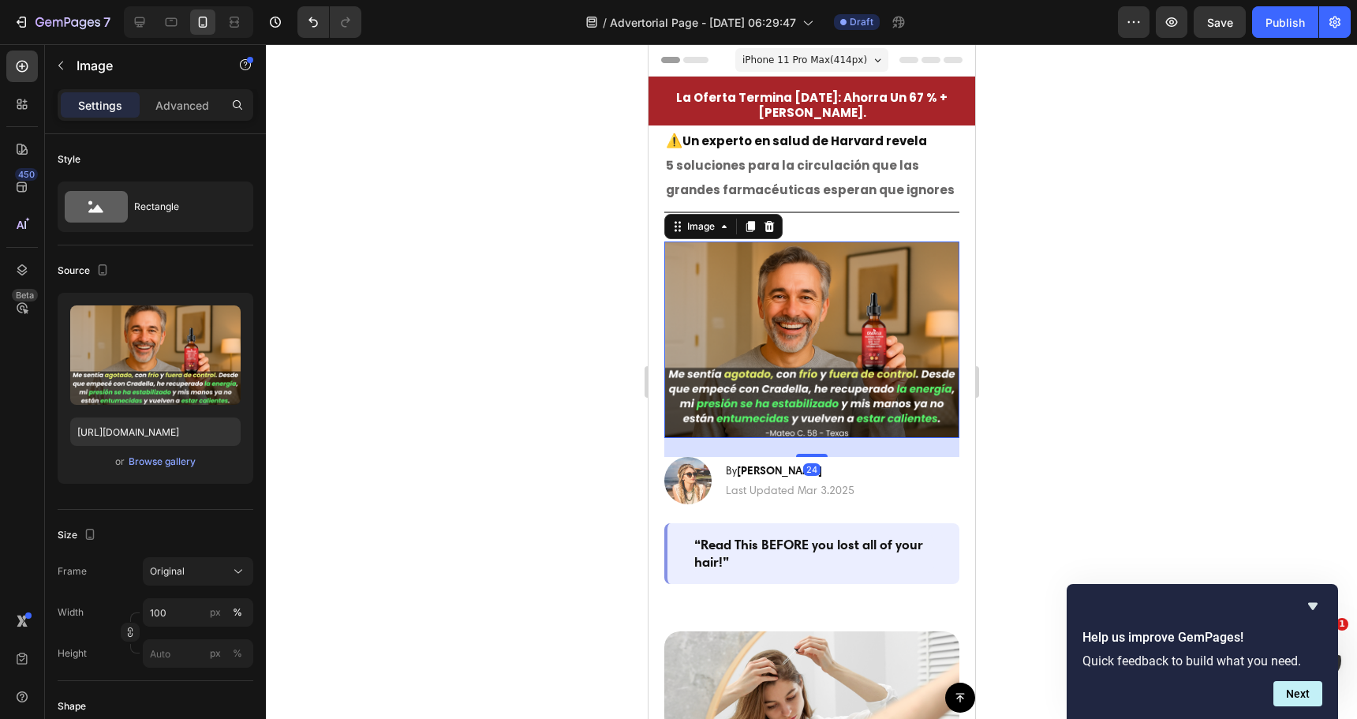
click at [564, 321] on div at bounding box center [811, 381] width 1091 height 675
click at [728, 286] on img at bounding box center [811, 339] width 295 height 196
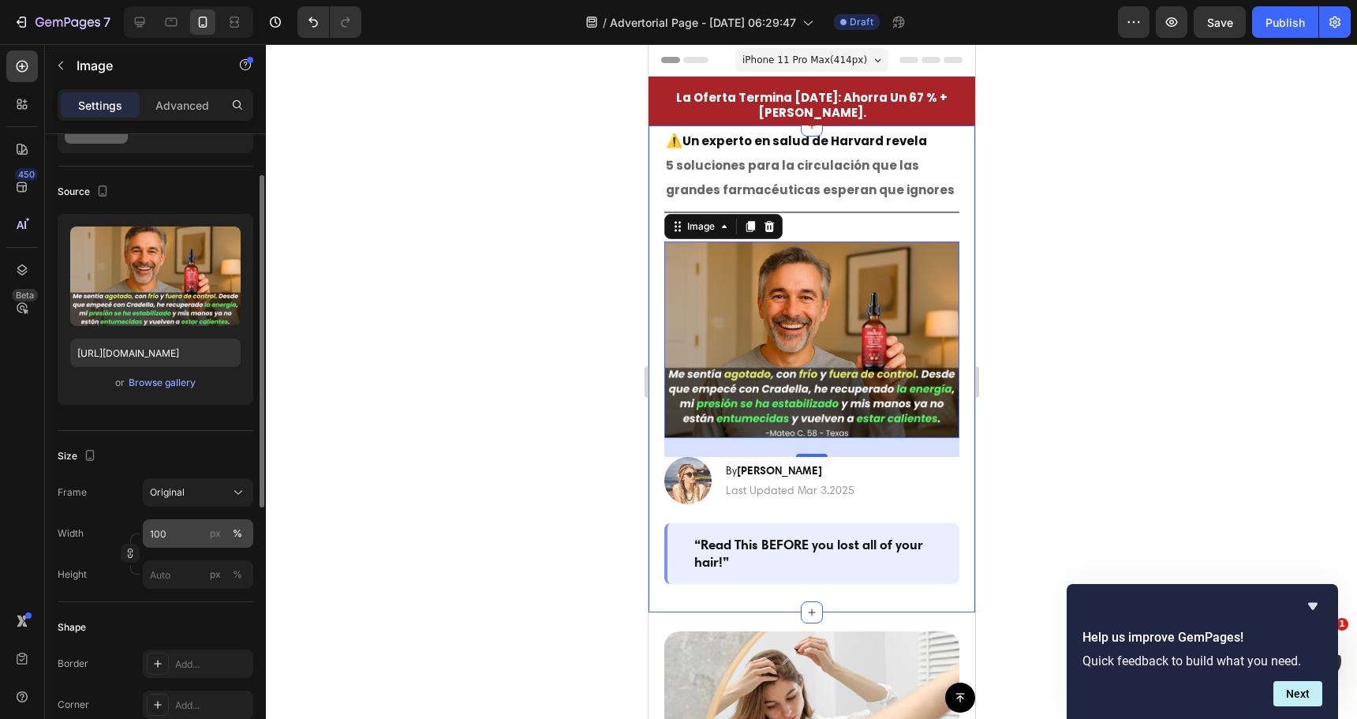
scroll to position [158, 0]
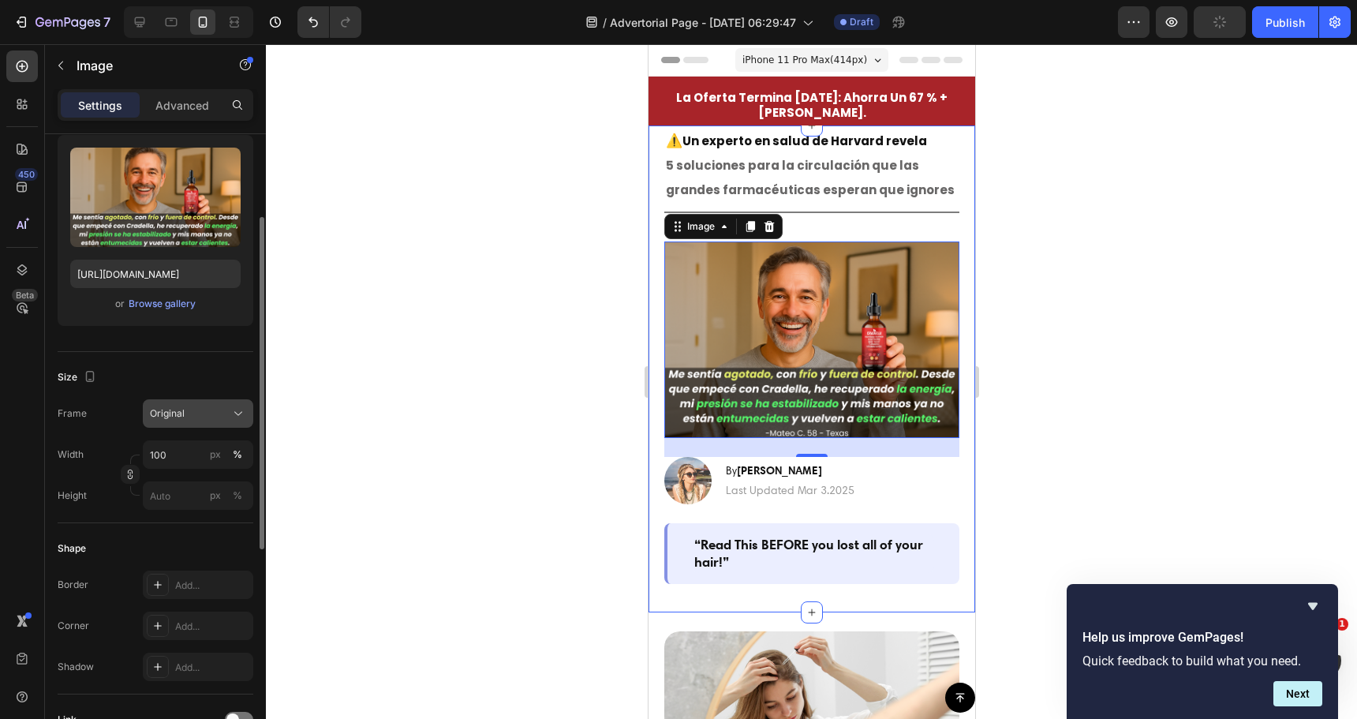
click at [186, 424] on button "Original" at bounding box center [198, 413] width 110 height 28
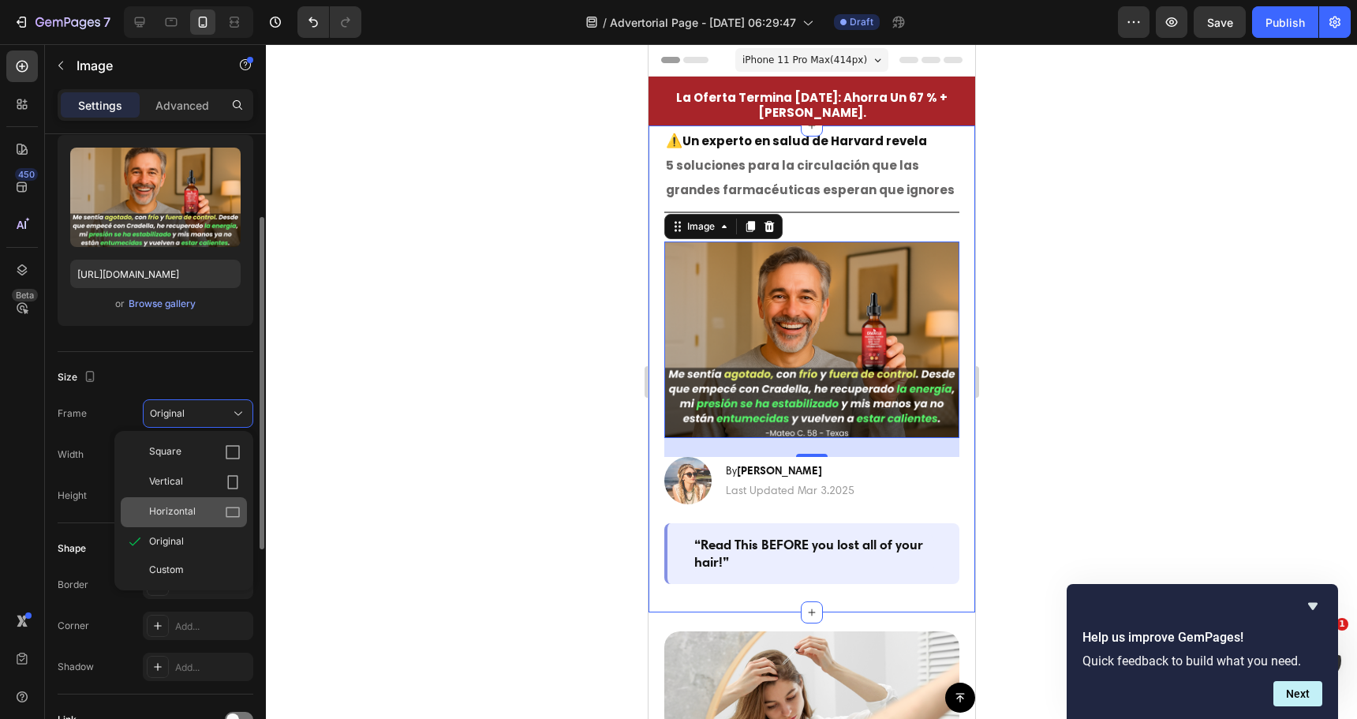
click at [186, 505] on span "Horizontal" at bounding box center [172, 512] width 47 height 16
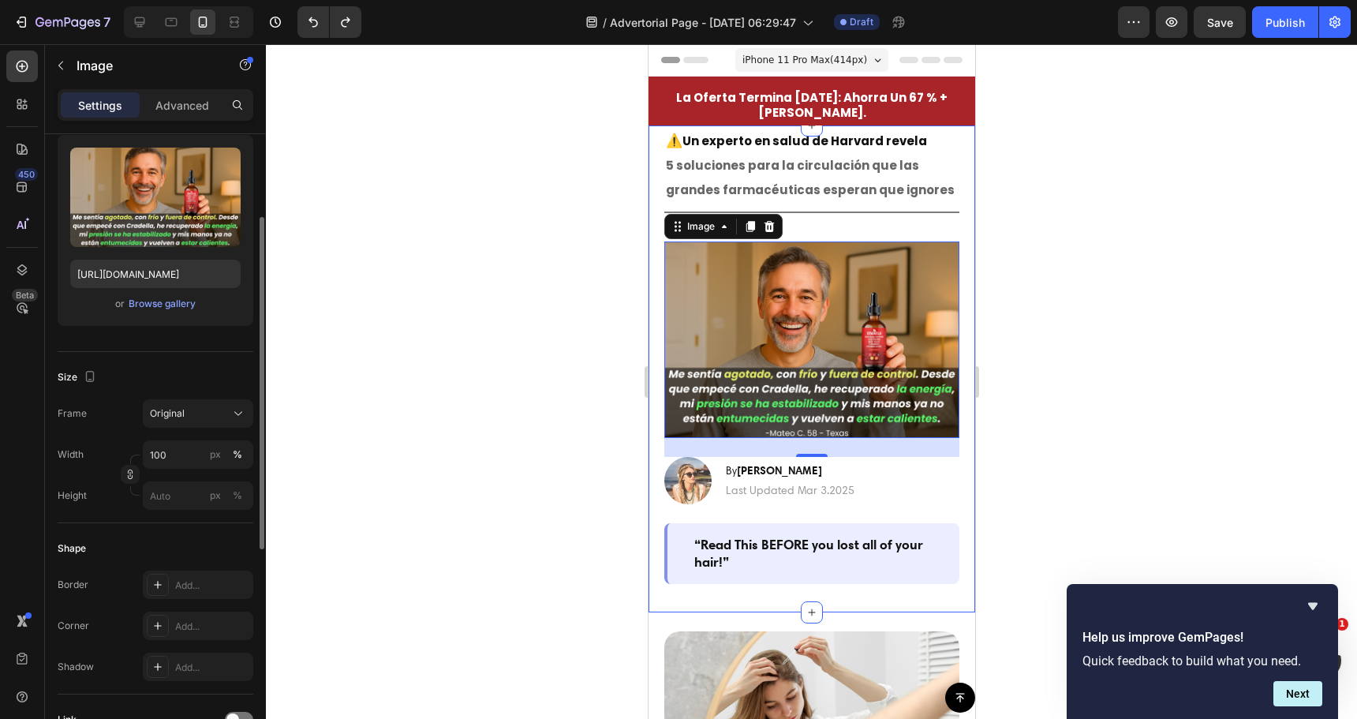
click at [517, 415] on div at bounding box center [811, 381] width 1091 height 675
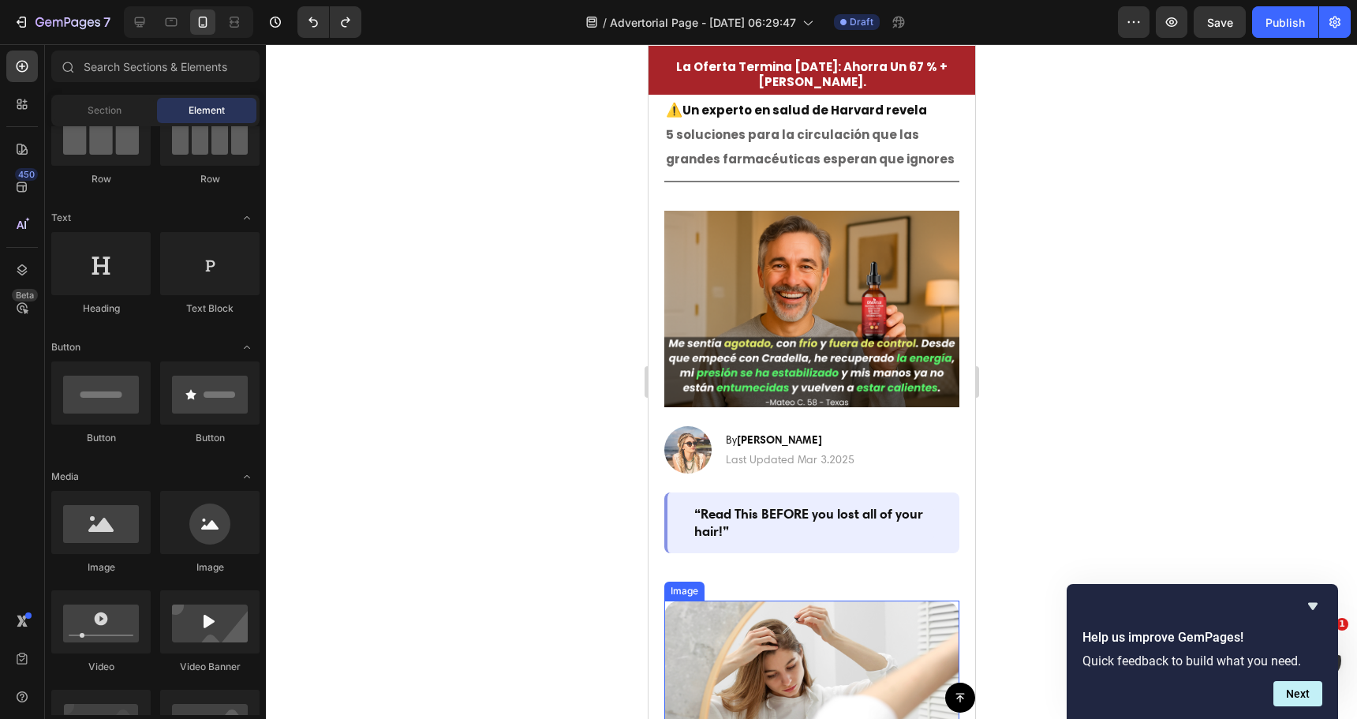
scroll to position [0, 0]
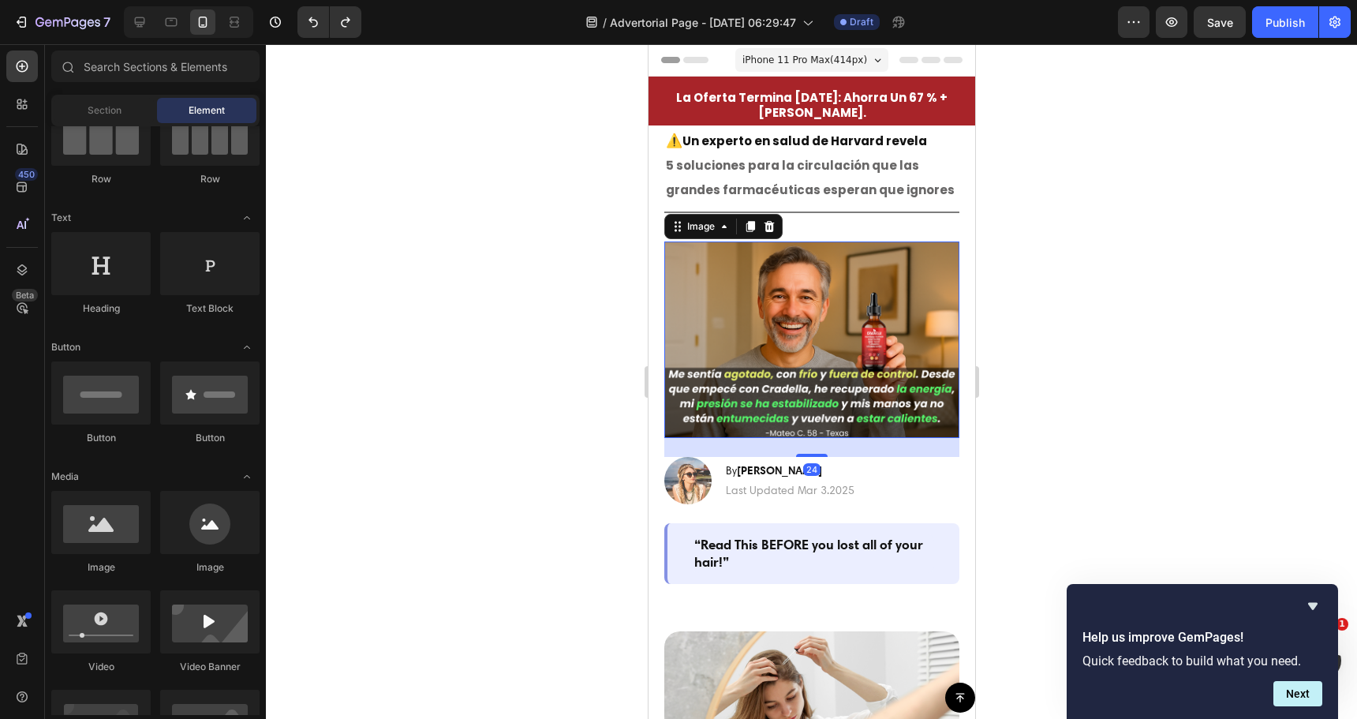
click at [825, 305] on img at bounding box center [811, 339] width 295 height 196
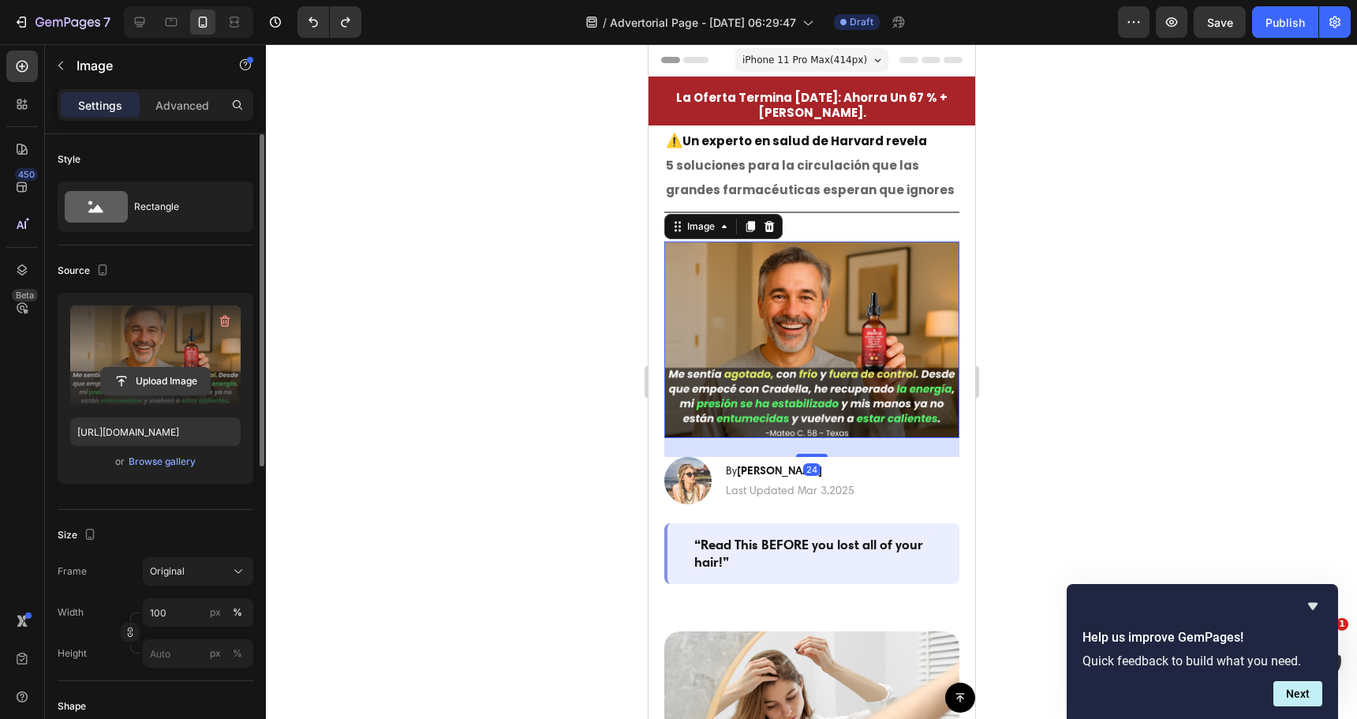
click at [146, 376] on input "file" at bounding box center [155, 381] width 109 height 27
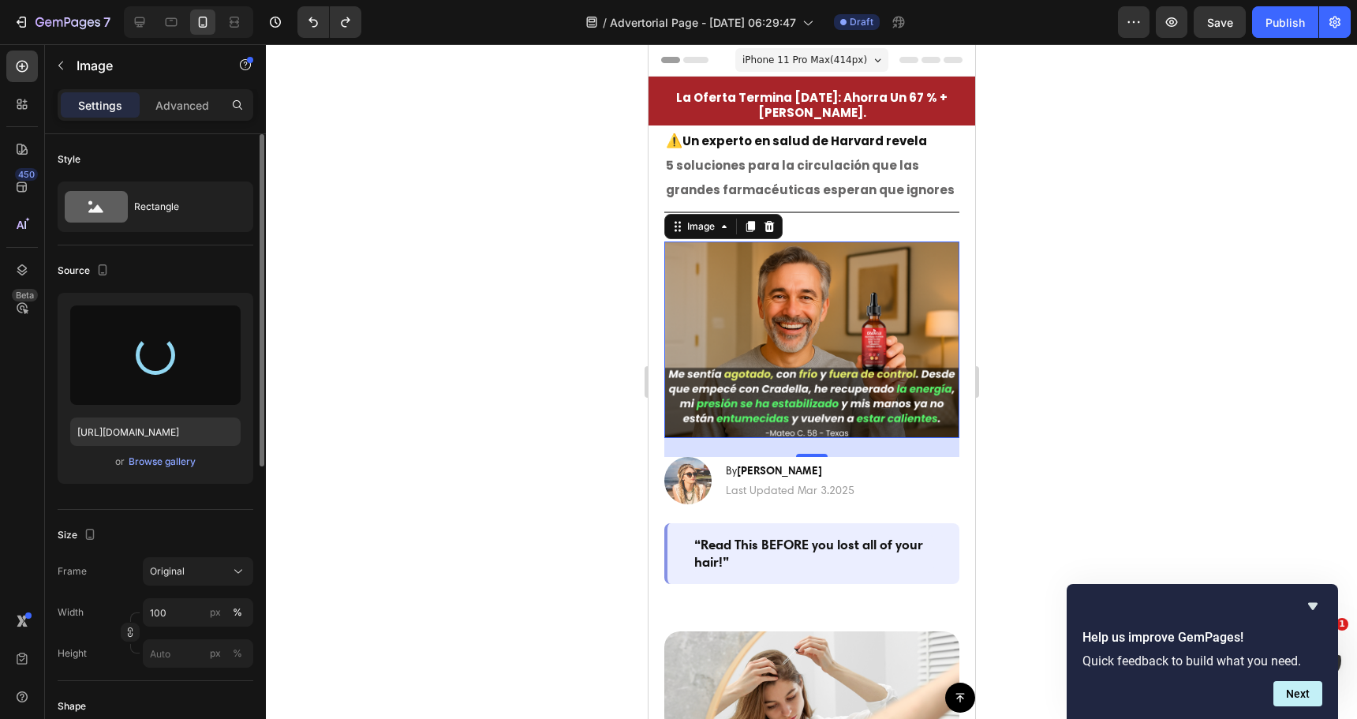
type input "https://cdn.shopify.com/s/files/1/0724/6046/8402/files/gempages_579530172106015…"
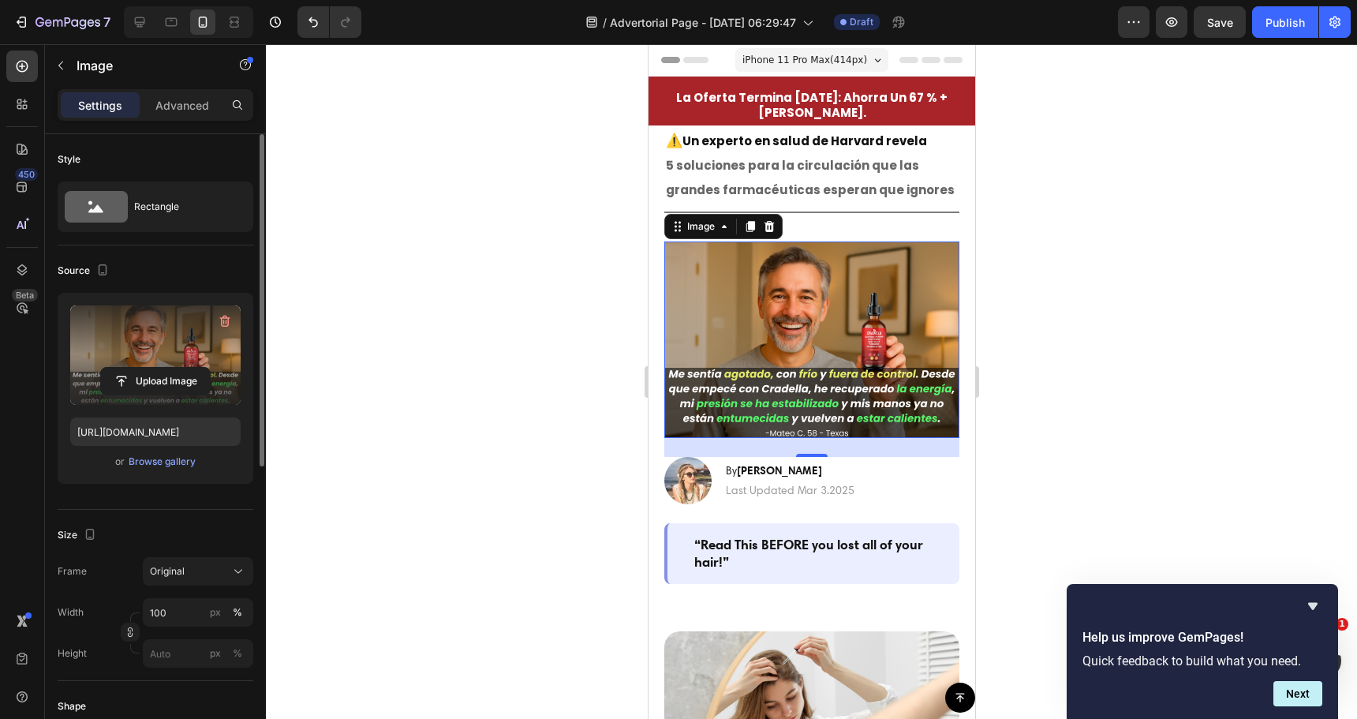
click at [370, 329] on div at bounding box center [811, 381] width 1091 height 675
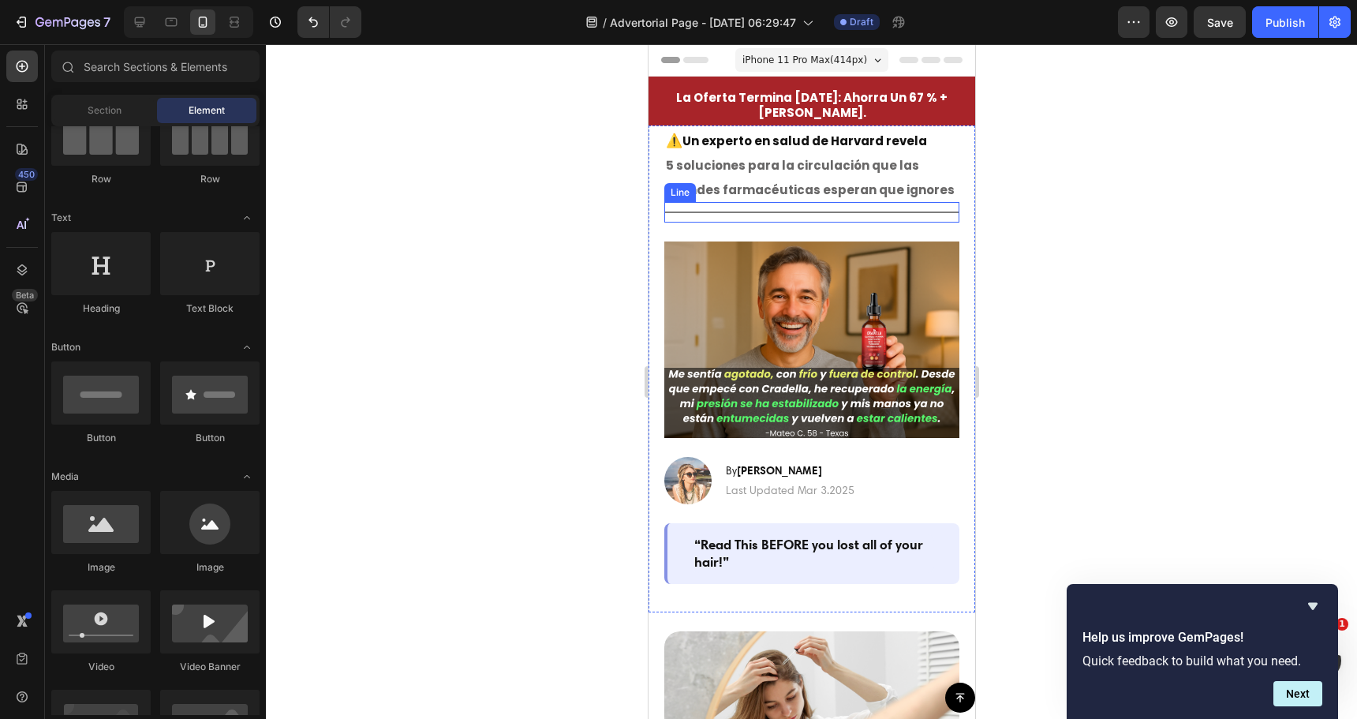
click at [741, 210] on div "Title Line" at bounding box center [811, 212] width 295 height 21
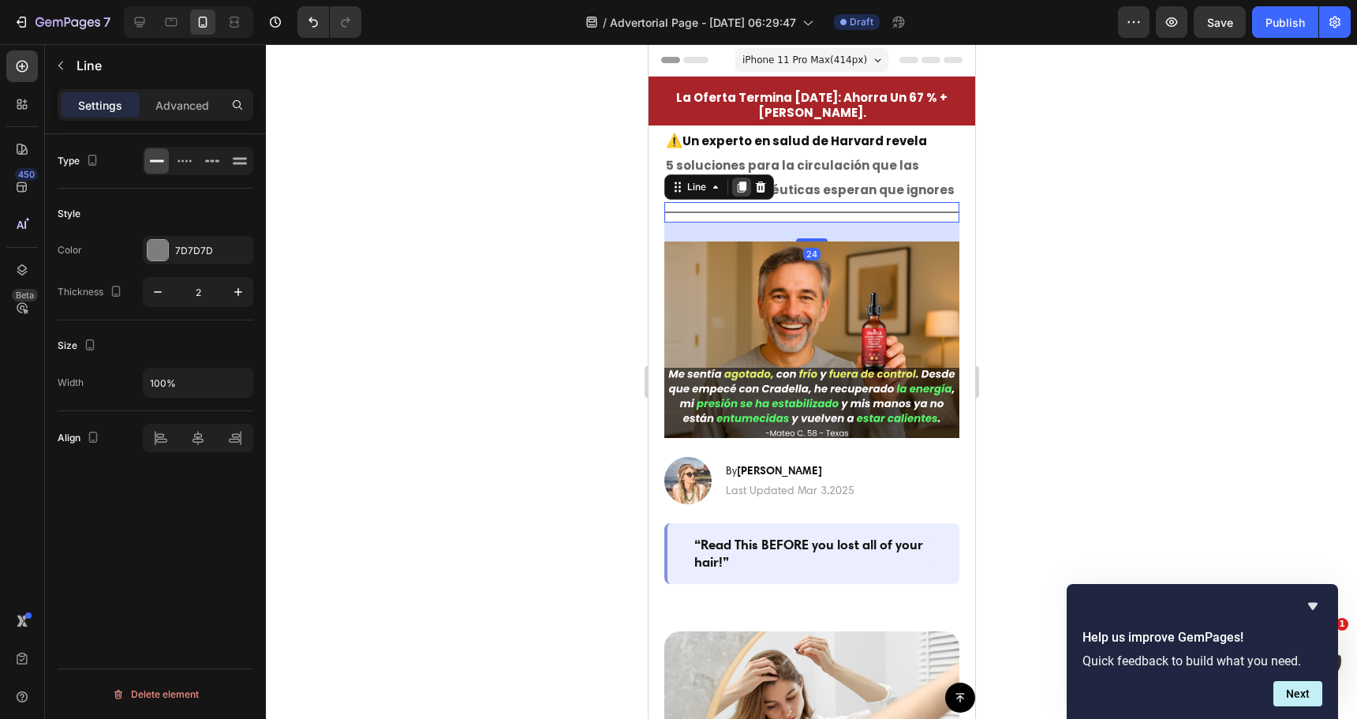
click at [741, 189] on icon at bounding box center [741, 186] width 9 height 11
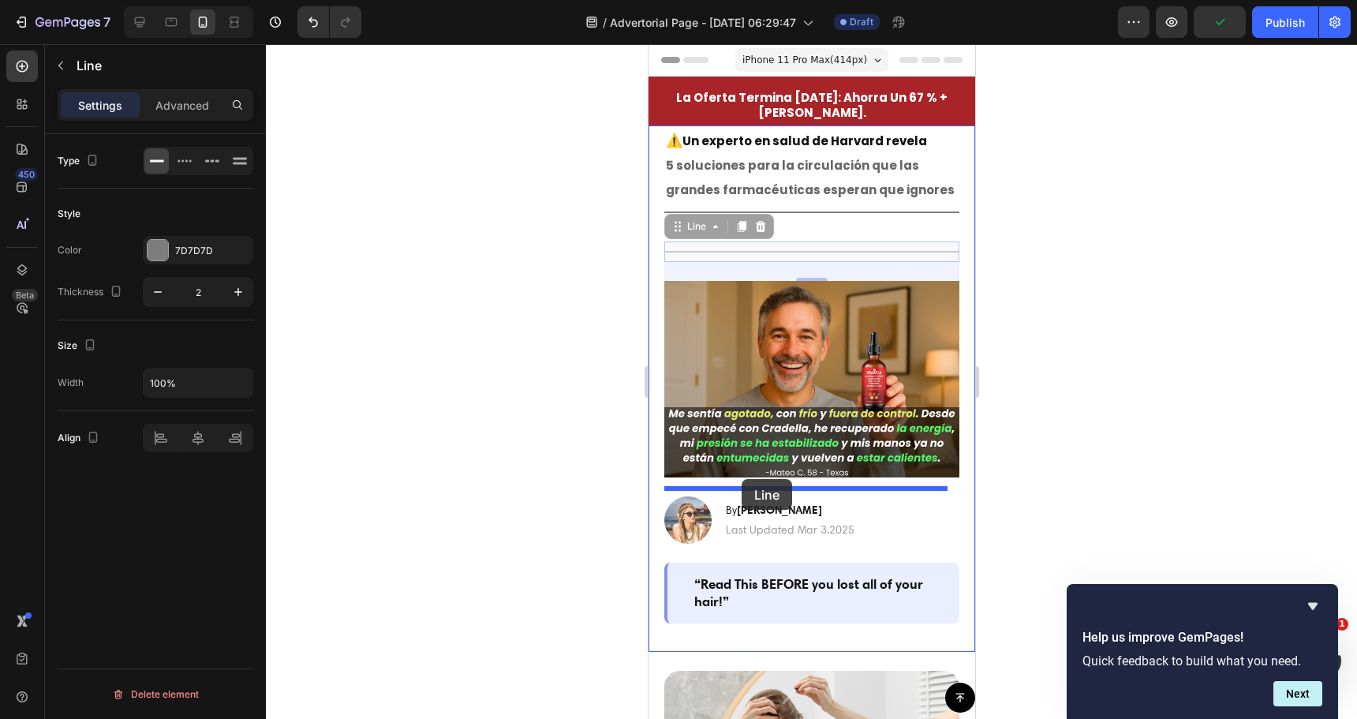
drag, startPoint x: 710, startPoint y: 253, endPoint x: 743, endPoint y: 476, distance: 225.0
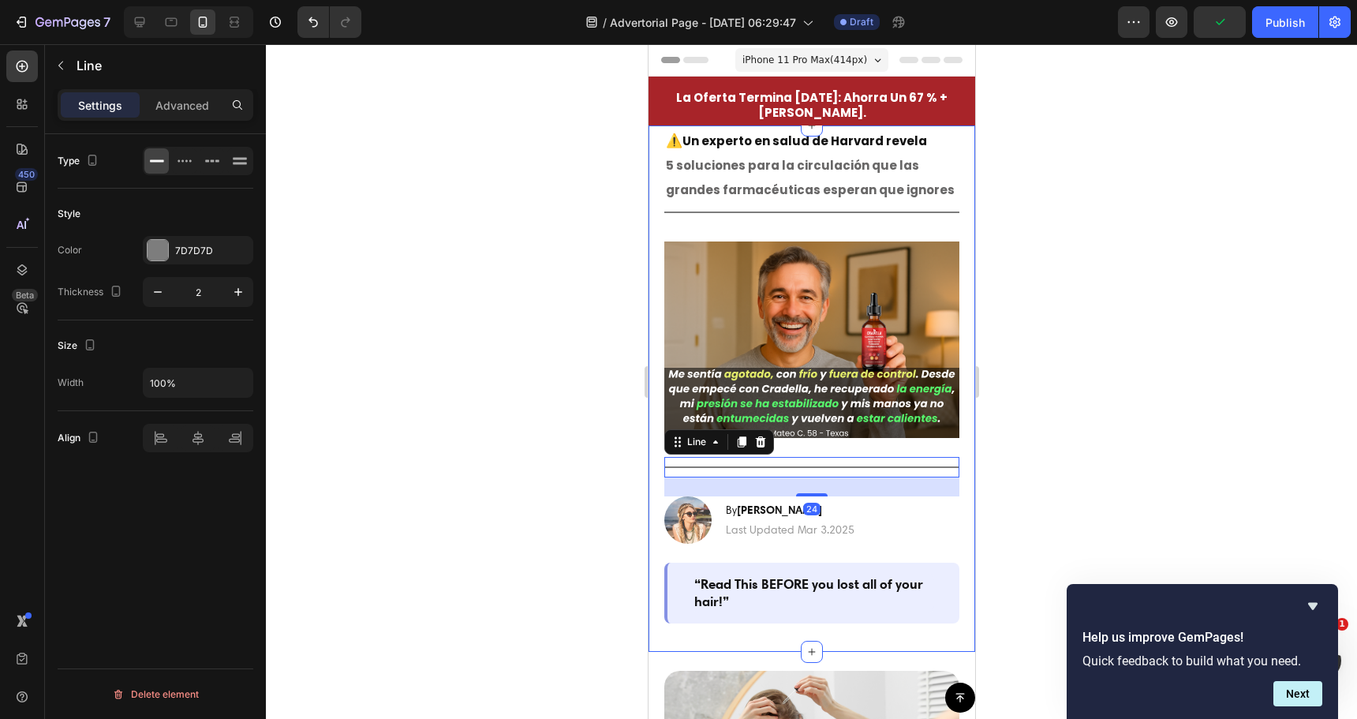
click at [529, 403] on div at bounding box center [811, 381] width 1091 height 675
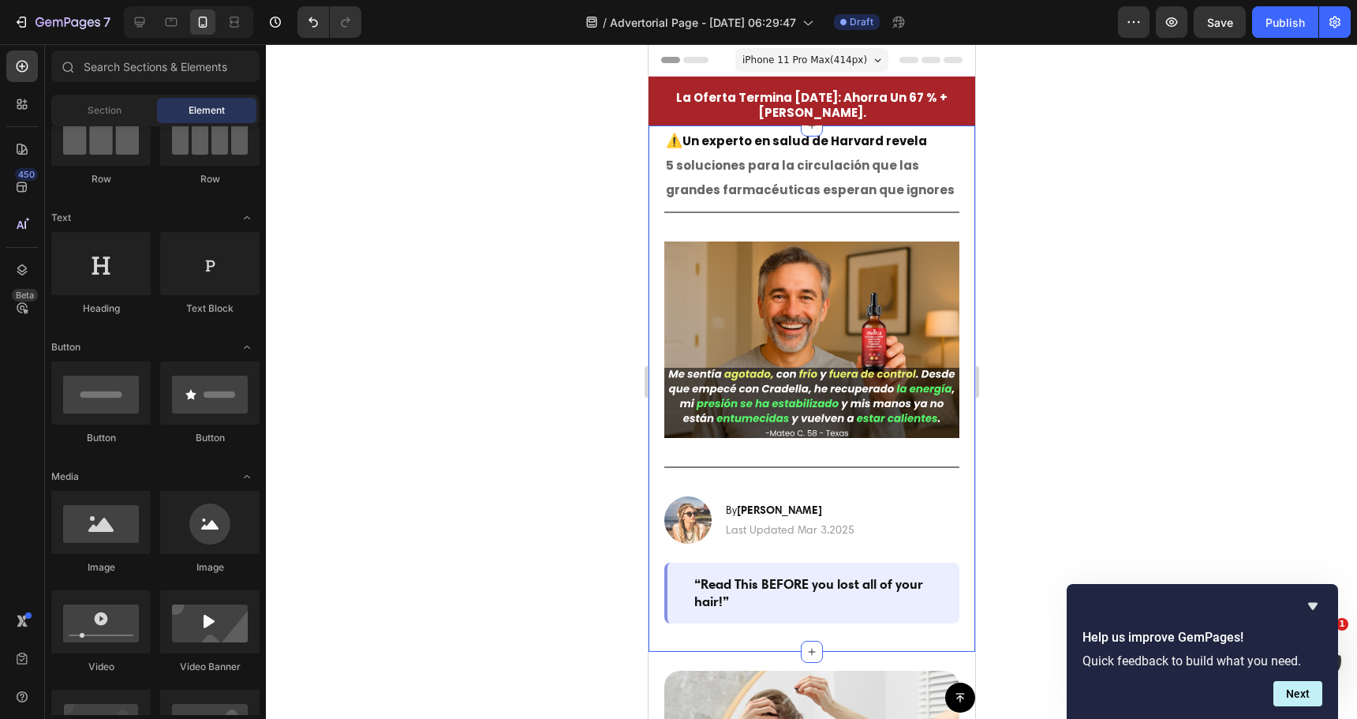
click at [774, 227] on div "⁠⁠⁠⁠⁠⁠⁠ ⚠️ Un experto en salud de Harvard revela 5 soluciones para la circulaci…" at bounding box center [811, 374] width 295 height 498
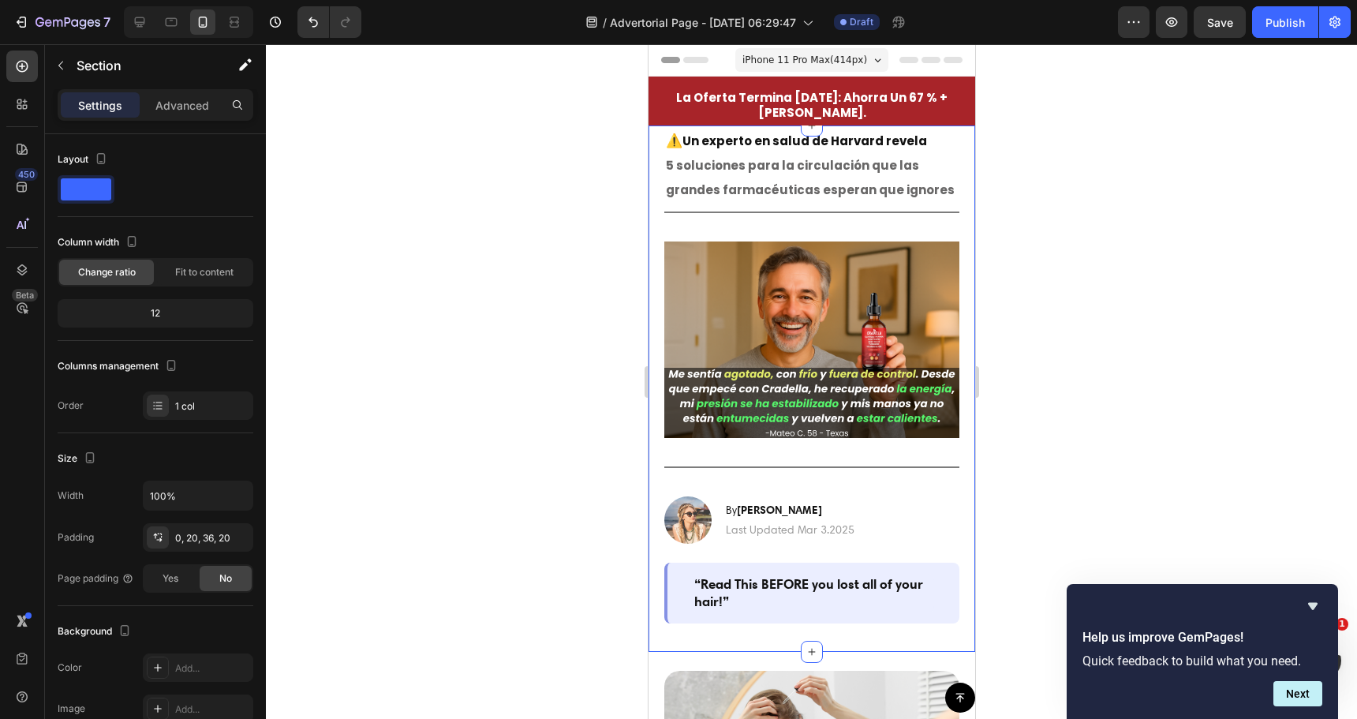
click at [729, 312] on img at bounding box center [811, 339] width 295 height 196
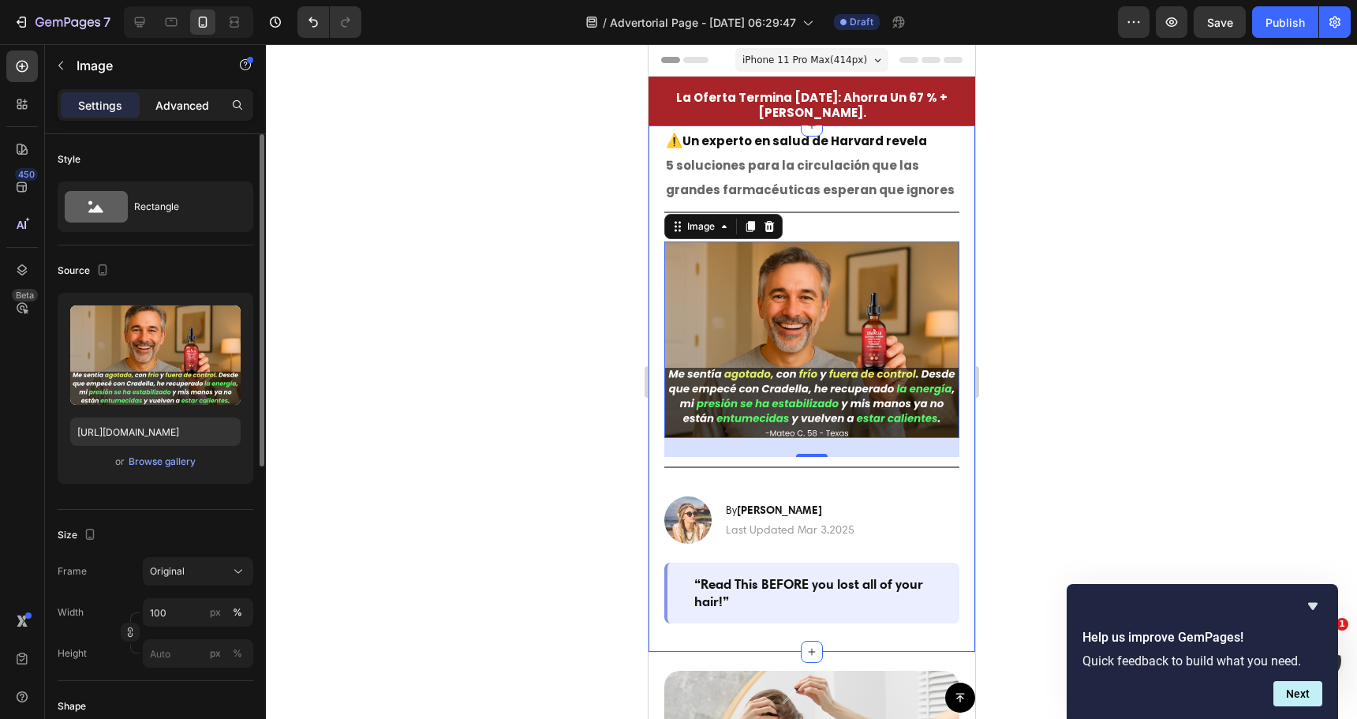
click at [187, 107] on p "Advanced" at bounding box center [182, 105] width 54 height 17
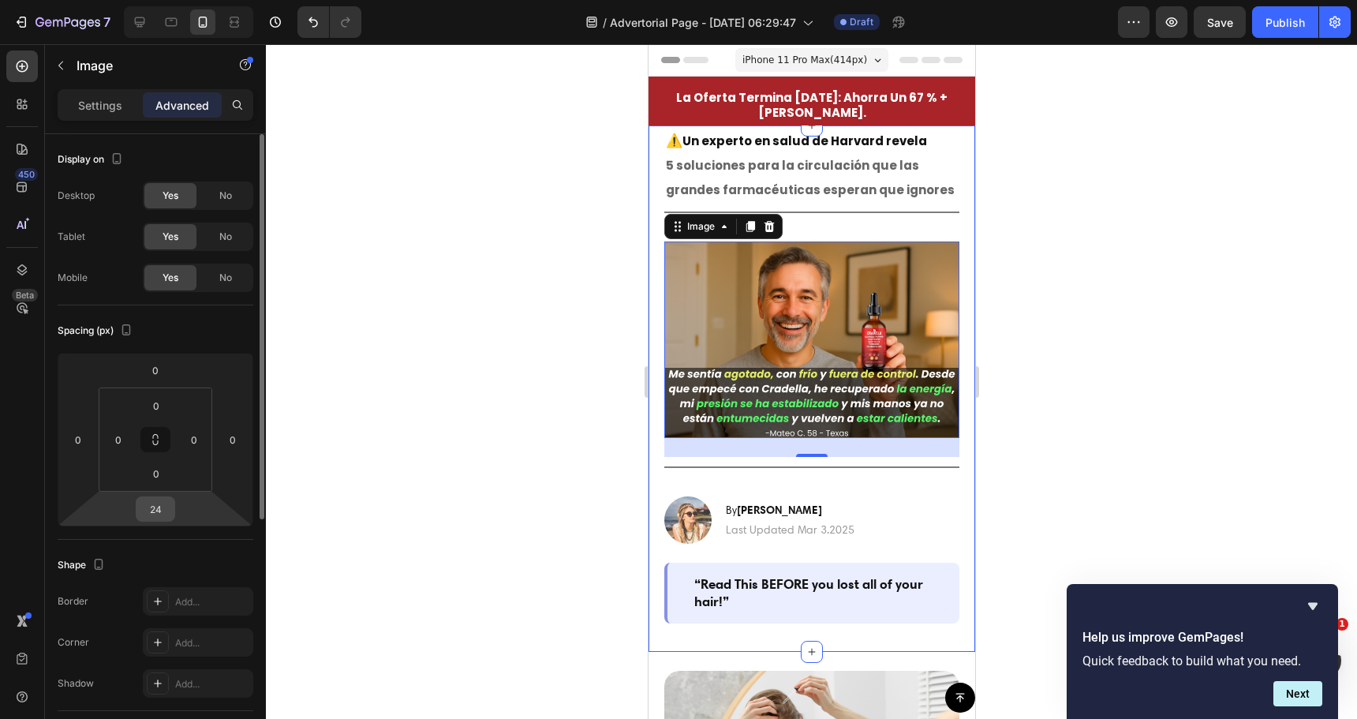
click at [159, 502] on input "24" at bounding box center [156, 509] width 32 height 24
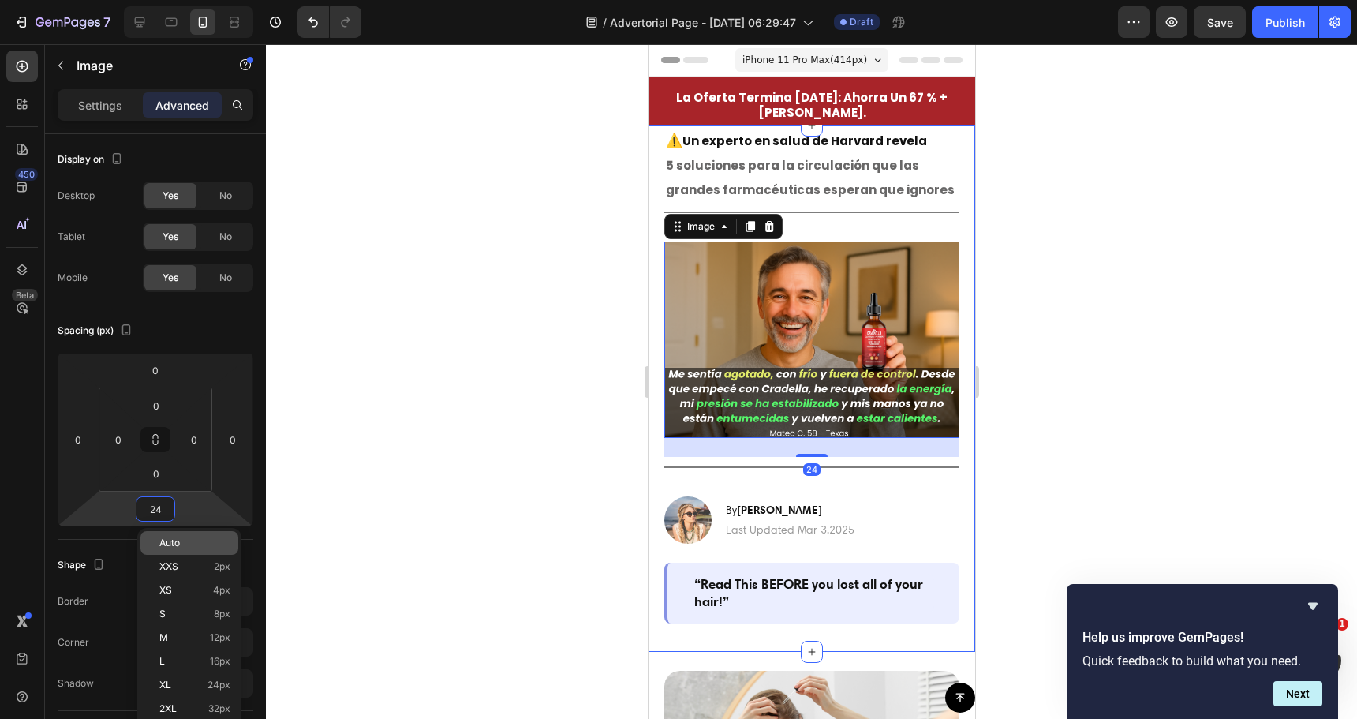
click at [170, 547] on span "Auto" at bounding box center [169, 542] width 21 height 11
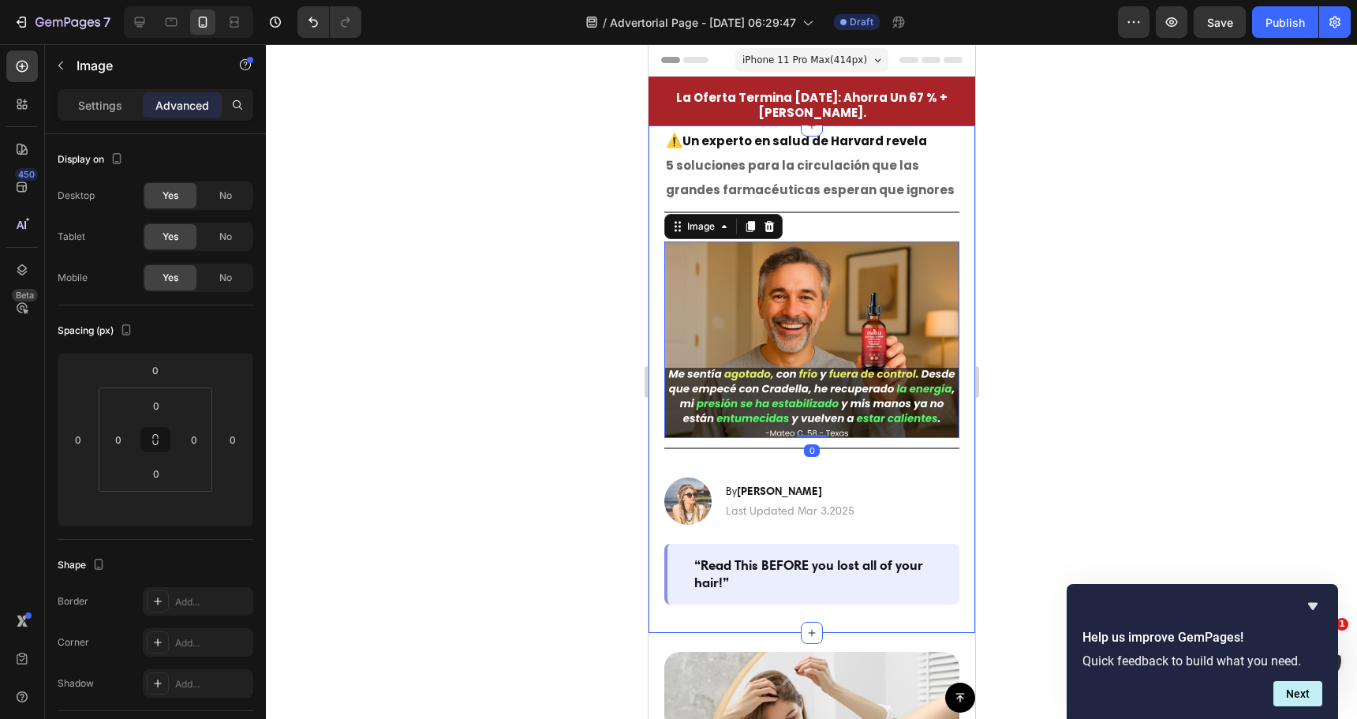
click at [484, 430] on div at bounding box center [811, 381] width 1091 height 675
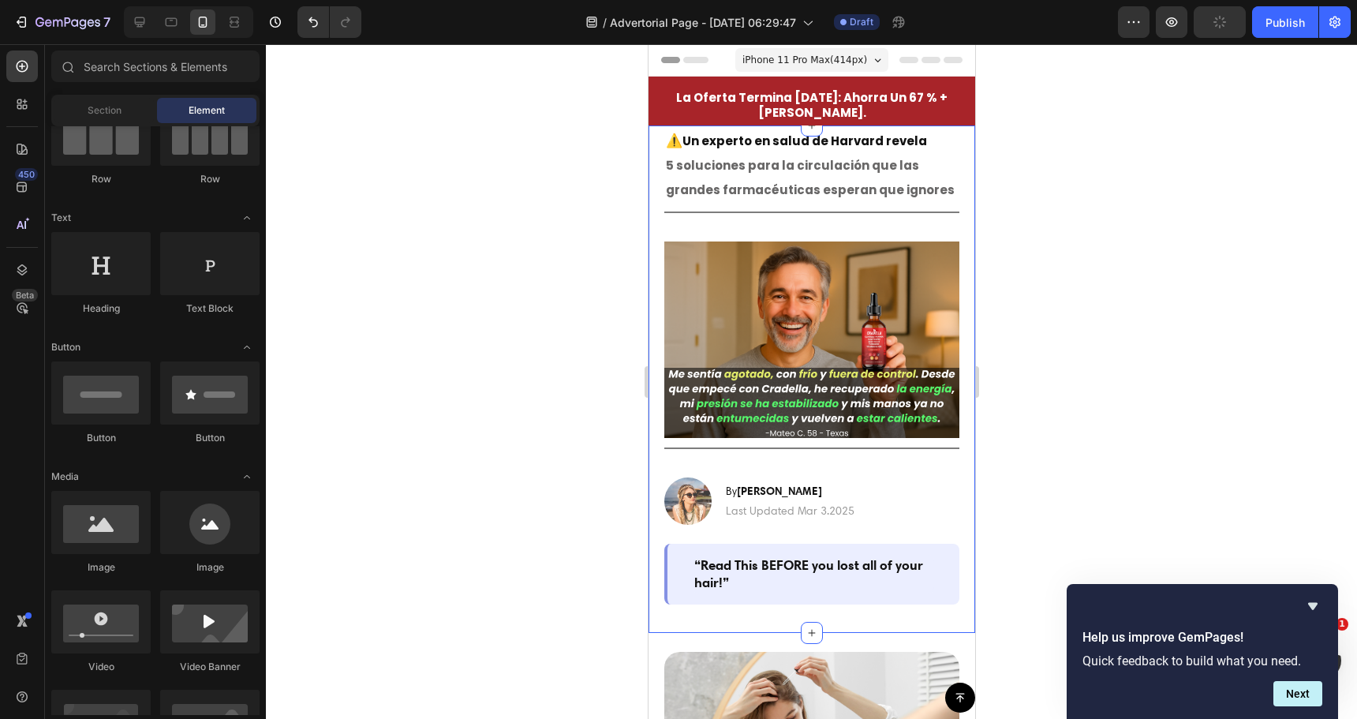
click at [743, 226] on div "⁠⁠⁠⁠⁠⁠⁠ ⚠️ Un experto en salud de Harvard revela 5 soluciones para la circulaci…" at bounding box center [811, 364] width 295 height 479
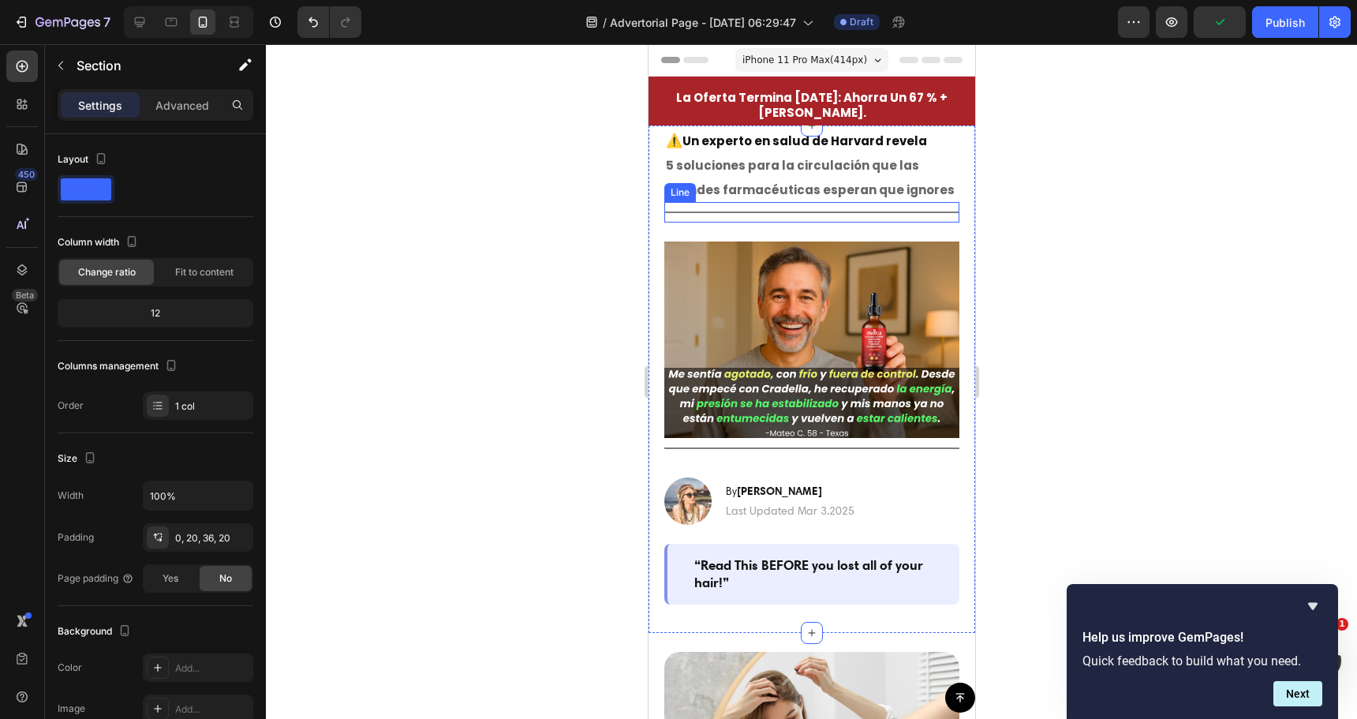
click at [753, 207] on div "Title Line" at bounding box center [811, 212] width 295 height 21
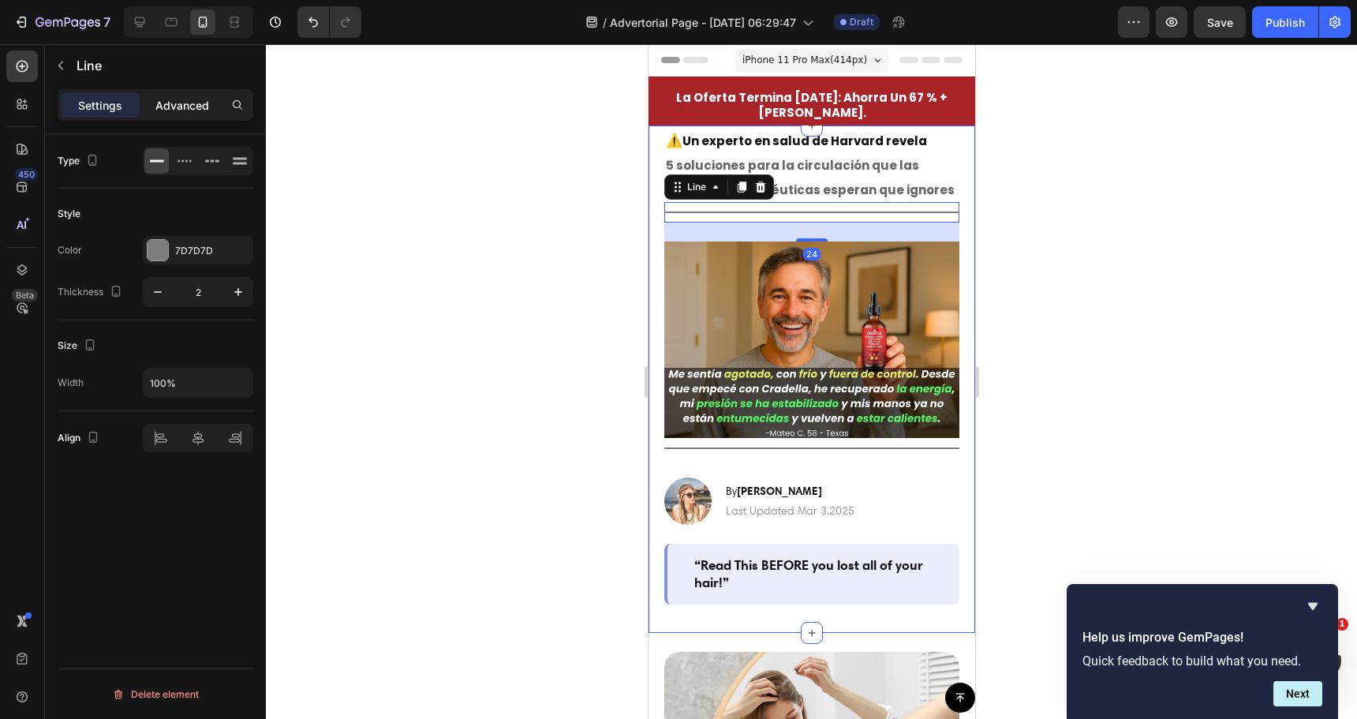
click at [173, 100] on p "Advanced" at bounding box center [182, 105] width 54 height 17
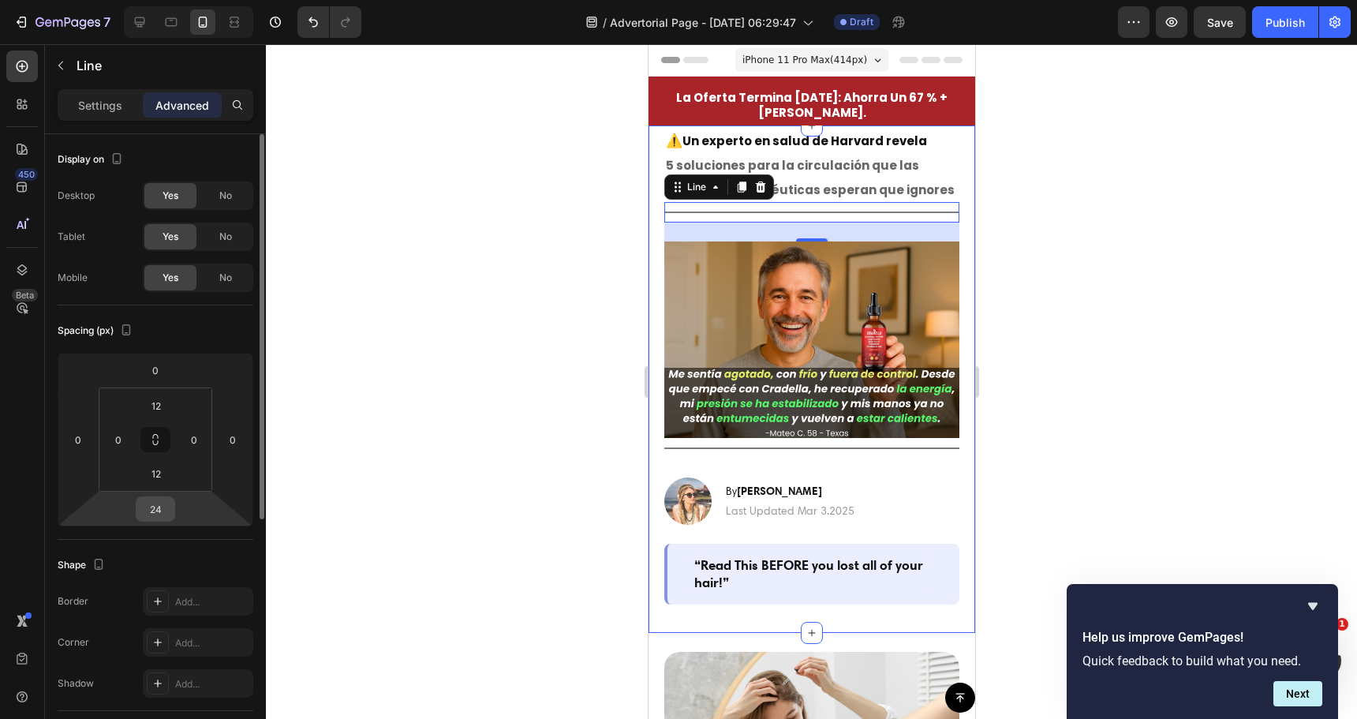
click at [159, 500] on input "24" at bounding box center [156, 509] width 32 height 24
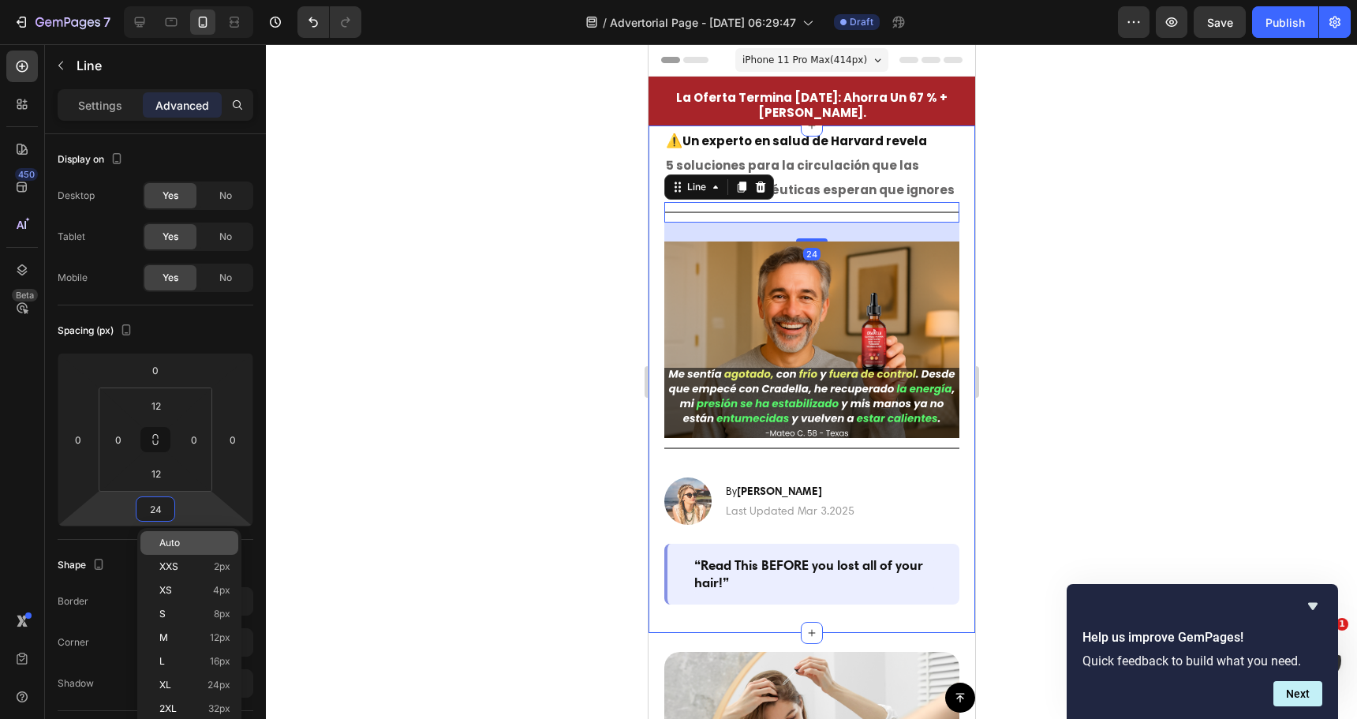
click at [160, 543] on span "Auto" at bounding box center [169, 542] width 21 height 11
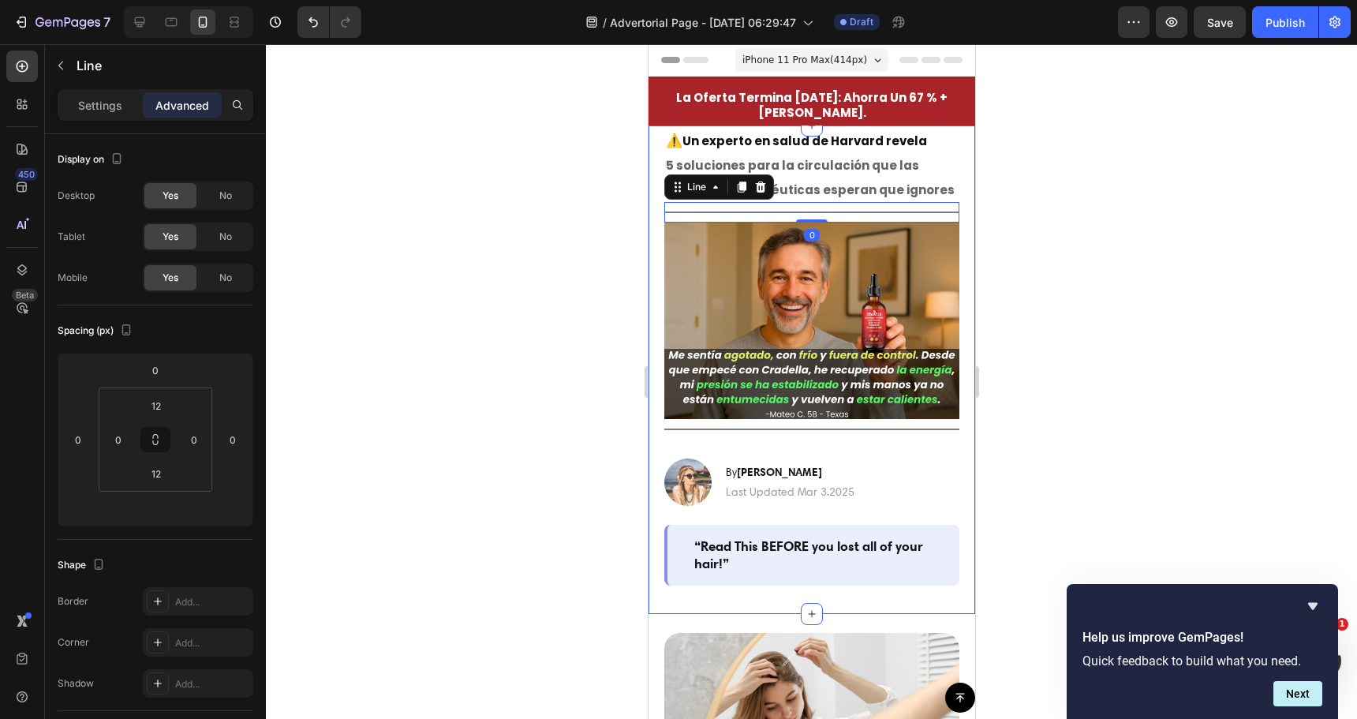
click at [484, 368] on div at bounding box center [811, 381] width 1091 height 675
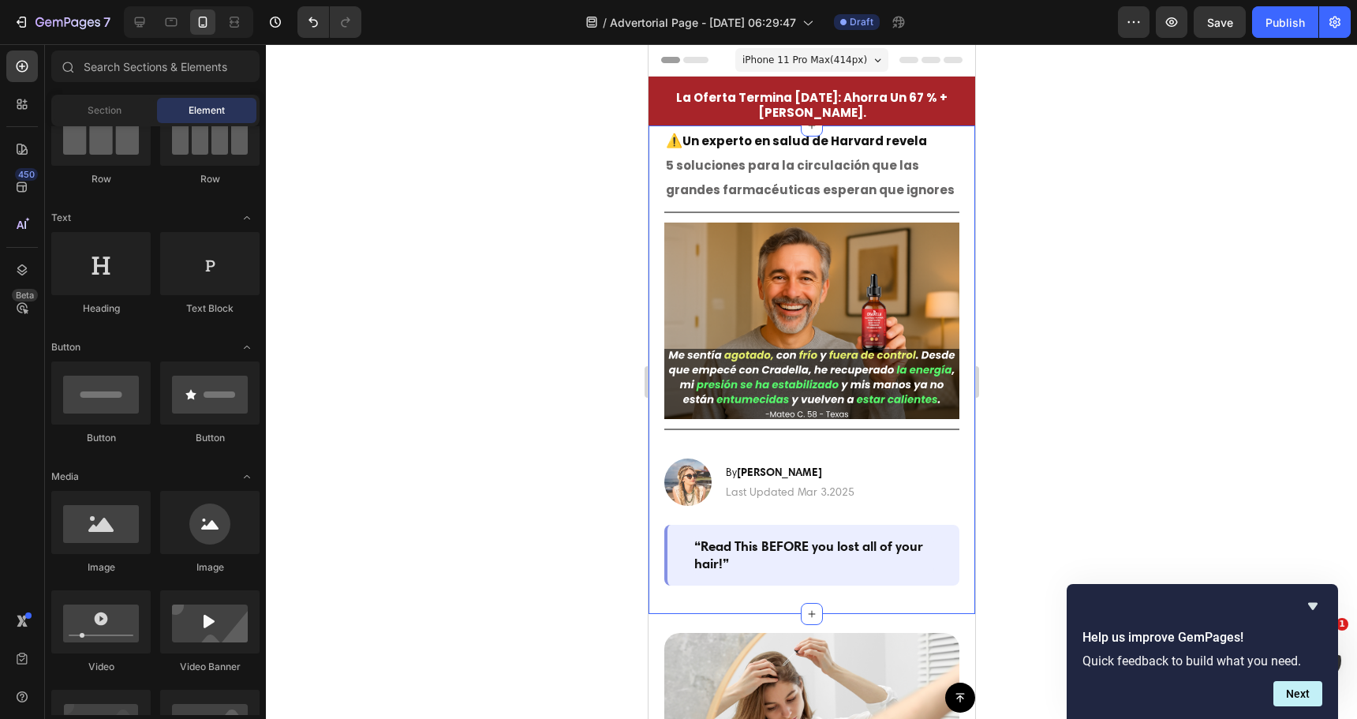
click at [484, 368] on div at bounding box center [811, 381] width 1091 height 675
click at [548, 362] on div at bounding box center [811, 381] width 1091 height 675
click at [780, 137] on span "Un experto en salud de Harvard revela" at bounding box center [804, 141] width 245 height 17
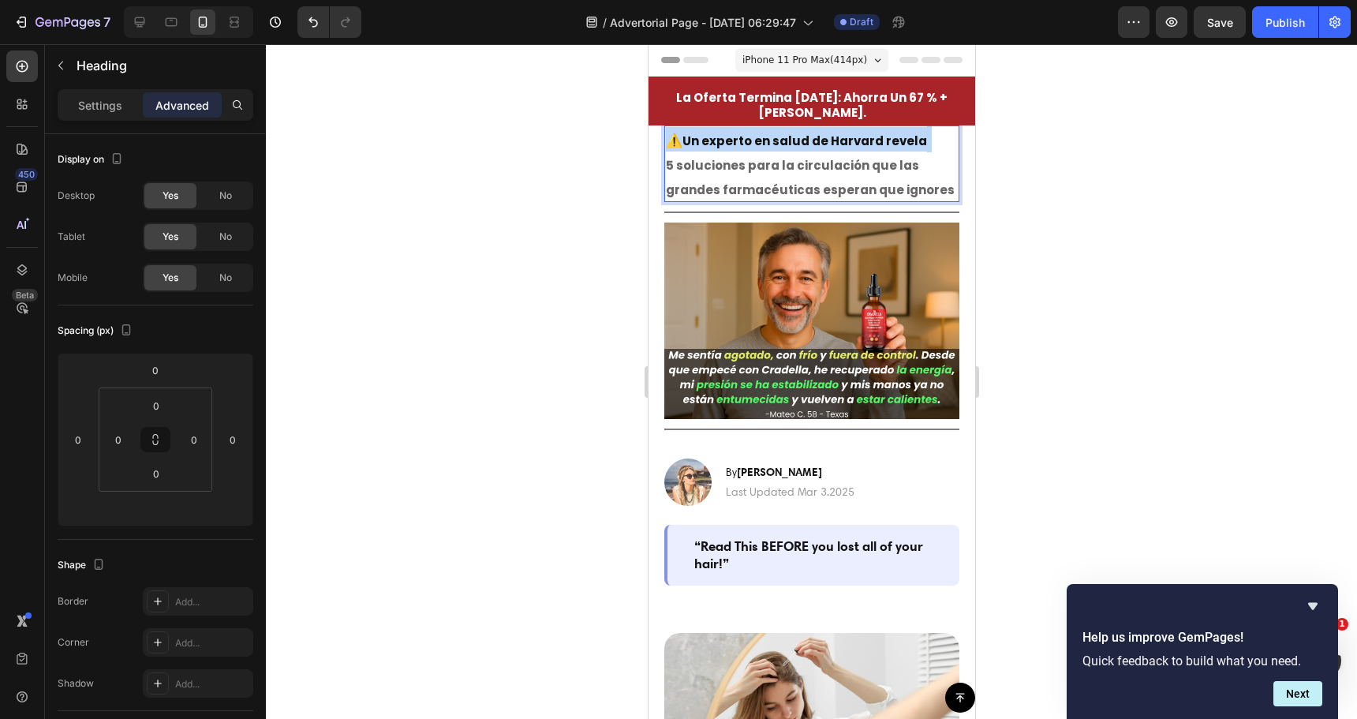
click at [780, 137] on span "Un experto en salud de Harvard revela" at bounding box center [804, 141] width 245 height 17
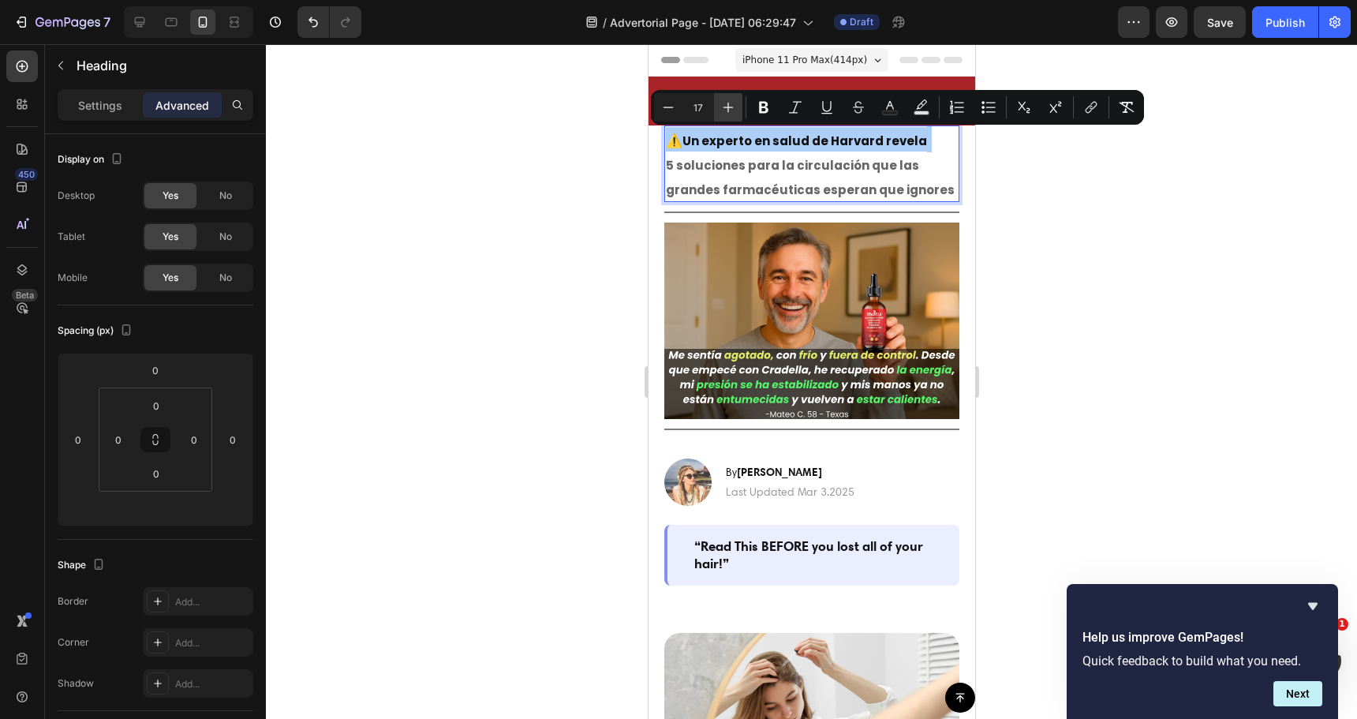
click at [728, 108] on icon "Editor contextual toolbar" at bounding box center [729, 108] width 10 height 10
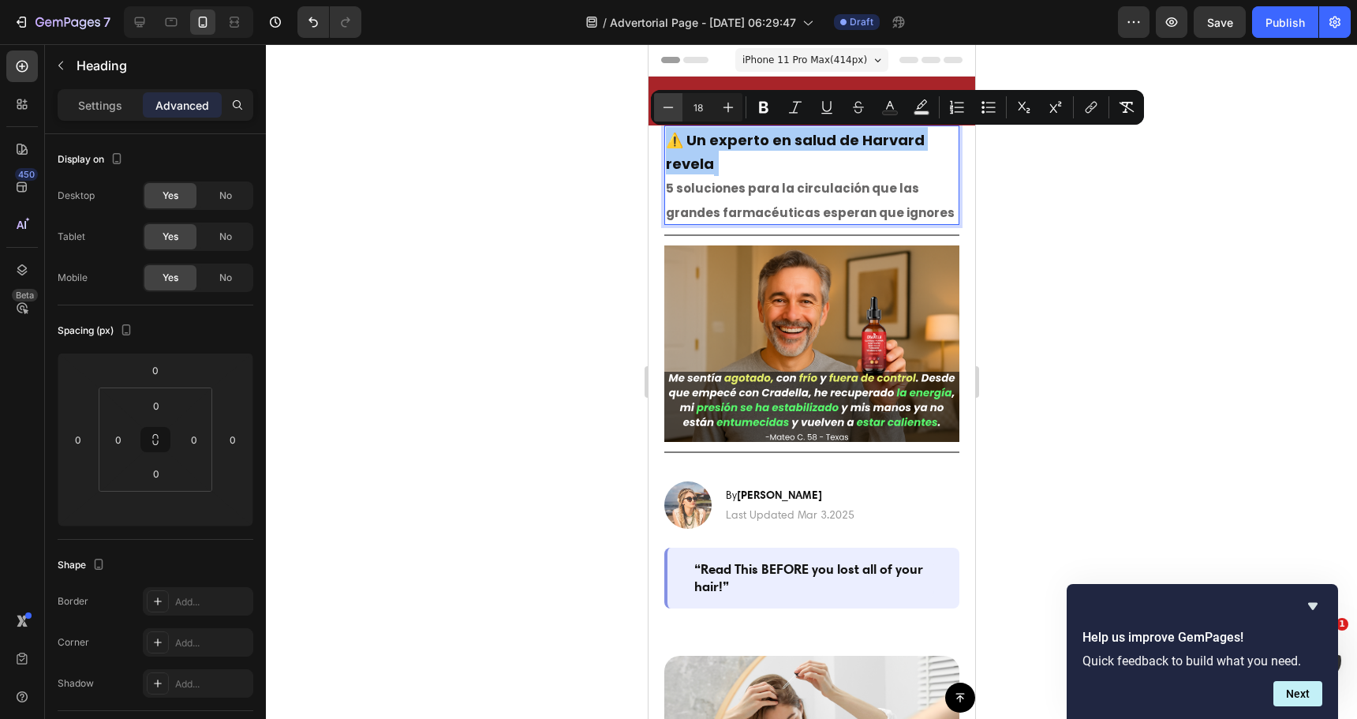
click at [673, 106] on icon "Editor contextual toolbar" at bounding box center [668, 107] width 16 height 16
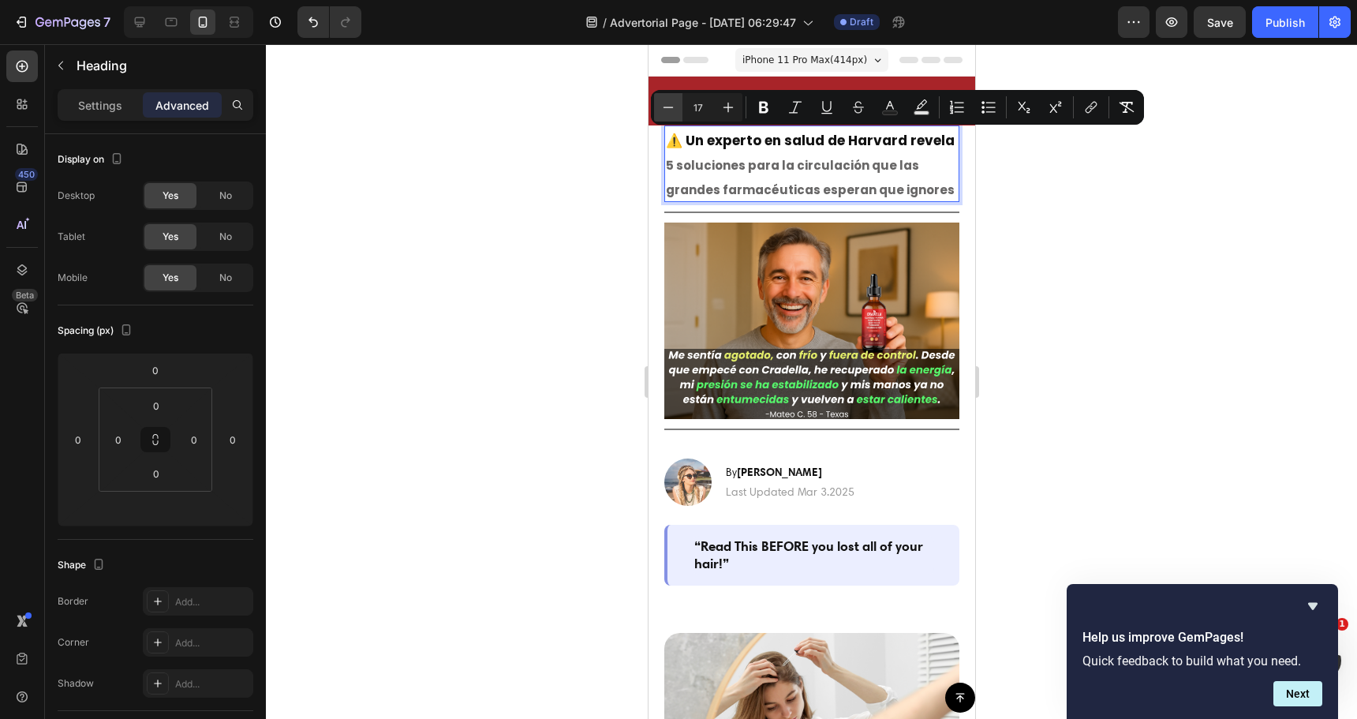
click at [671, 110] on icon "Editor contextual toolbar" at bounding box center [668, 107] width 16 height 16
type input "16"
click at [611, 189] on div at bounding box center [811, 381] width 1091 height 675
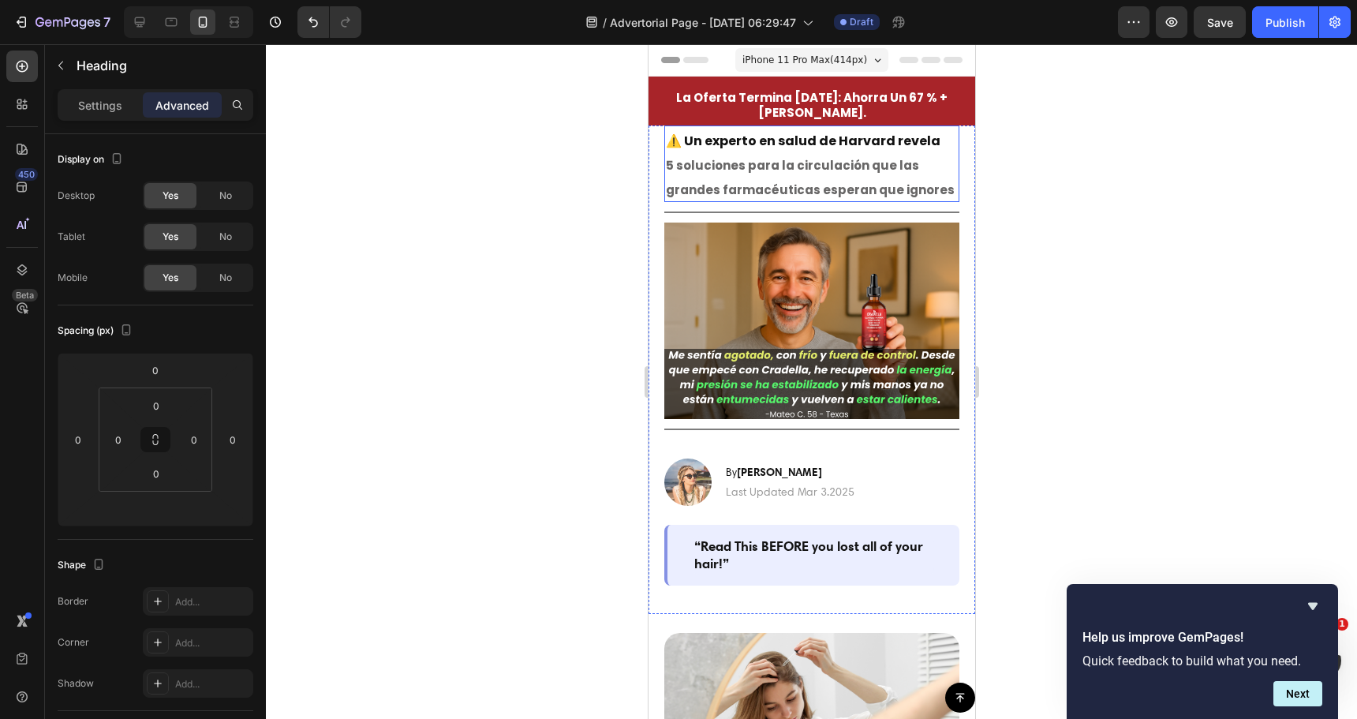
click at [783, 156] on p "⁠⁠⁠⁠⁠⁠⁠ ⚠️ Un experto en salud de Harvard revela 5 soluciones para la circulaci…" at bounding box center [811, 163] width 292 height 73
click at [155, 363] on input "0" at bounding box center [156, 370] width 32 height 24
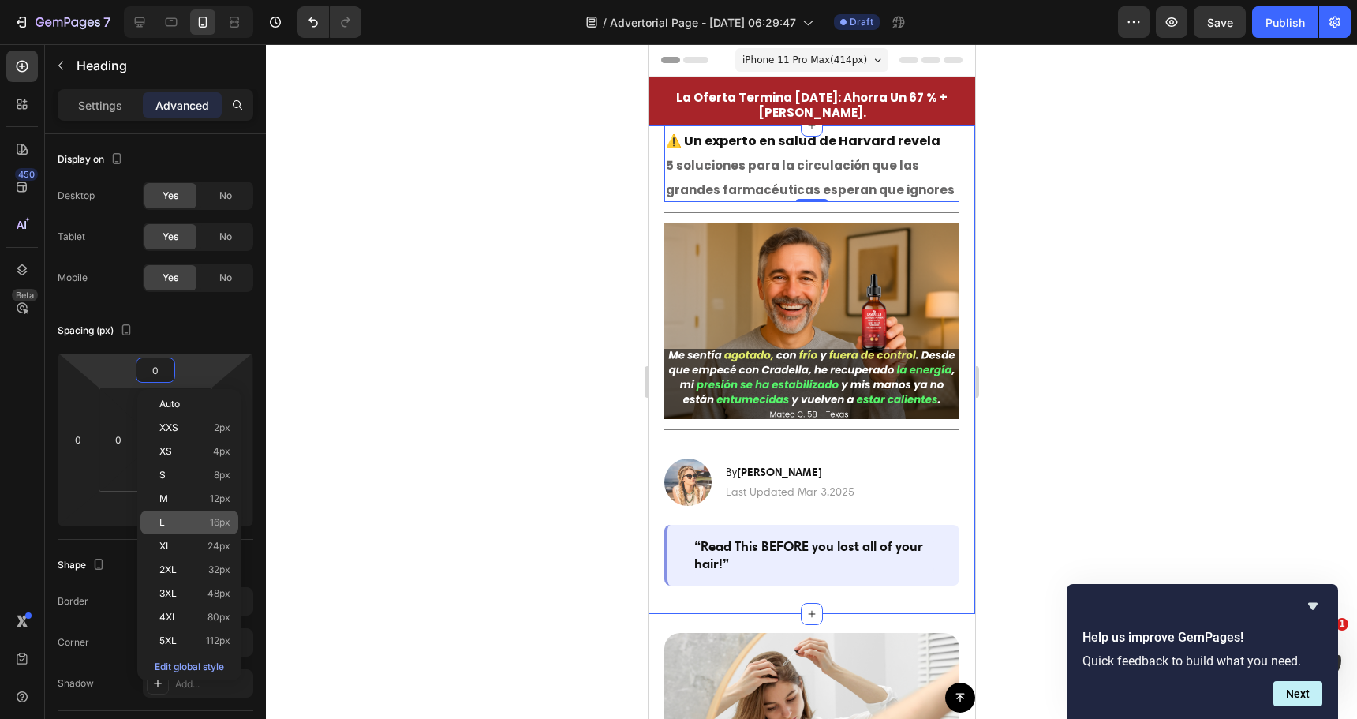
click at [161, 514] on div "L 16px" at bounding box center [189, 522] width 98 height 24
type input "16"
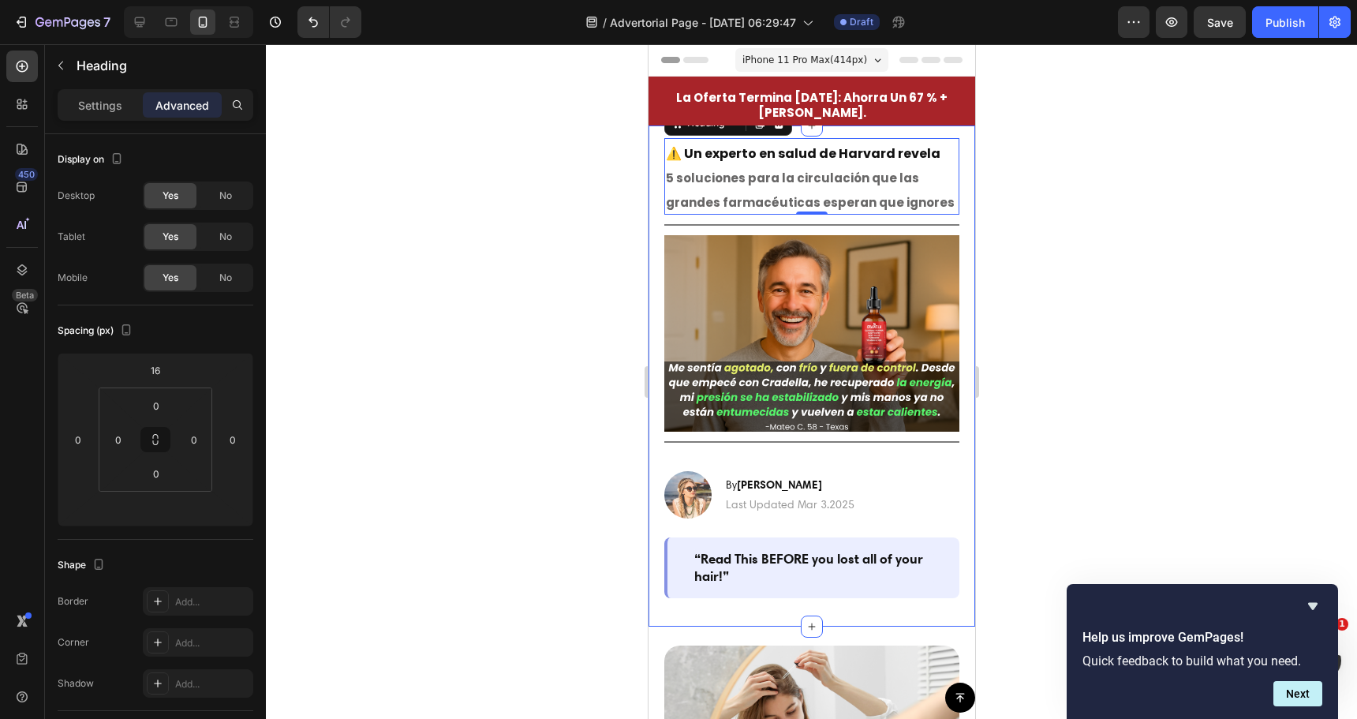
click at [505, 240] on div at bounding box center [811, 381] width 1091 height 675
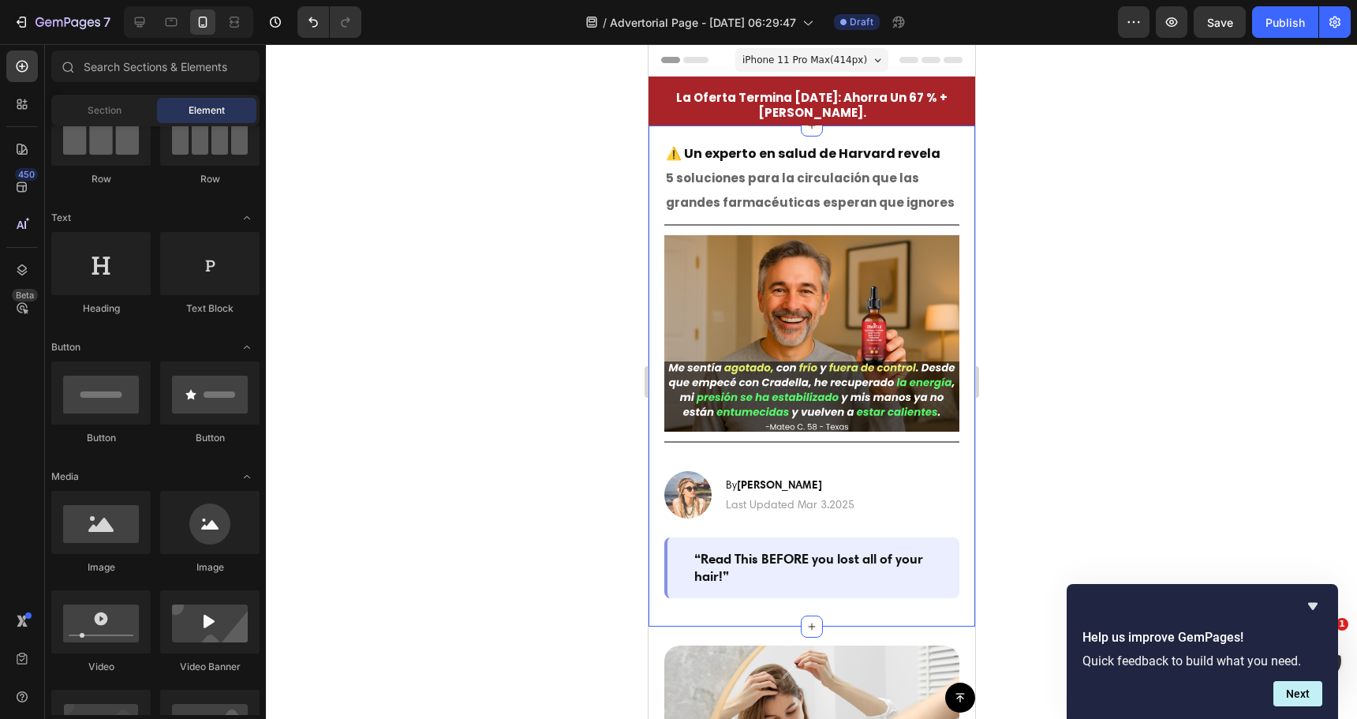
click at [610, 265] on div at bounding box center [811, 381] width 1091 height 675
click at [601, 275] on div at bounding box center [811, 381] width 1091 height 675
click at [450, 307] on div at bounding box center [811, 381] width 1091 height 675
drag, startPoint x: 1300, startPoint y: 275, endPoint x: 1275, endPoint y: 279, distance: 24.7
click at [1278, 279] on div at bounding box center [811, 381] width 1091 height 675
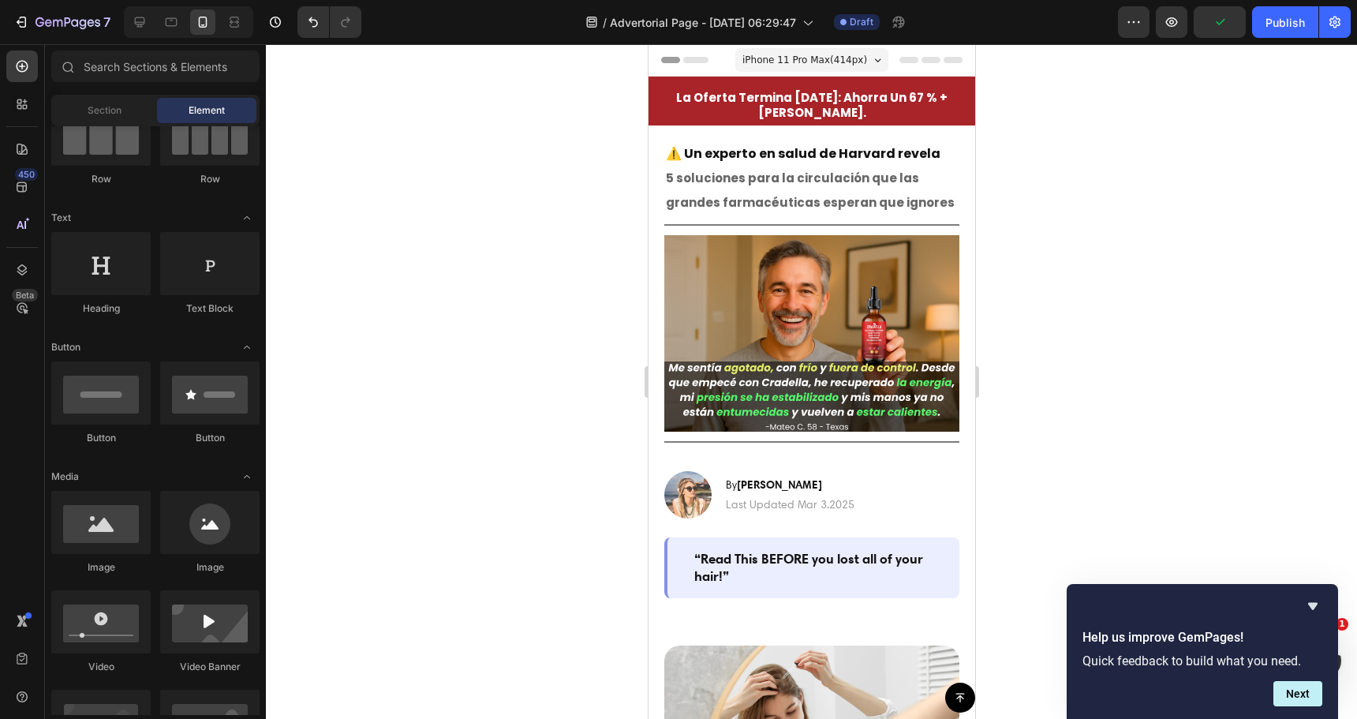
click at [754, 166] on p "⁠⁠⁠⁠⁠⁠⁠ ⚠️ Un experto en salud de Harvard revela 5 soluciones para la circulaci…" at bounding box center [811, 176] width 292 height 73
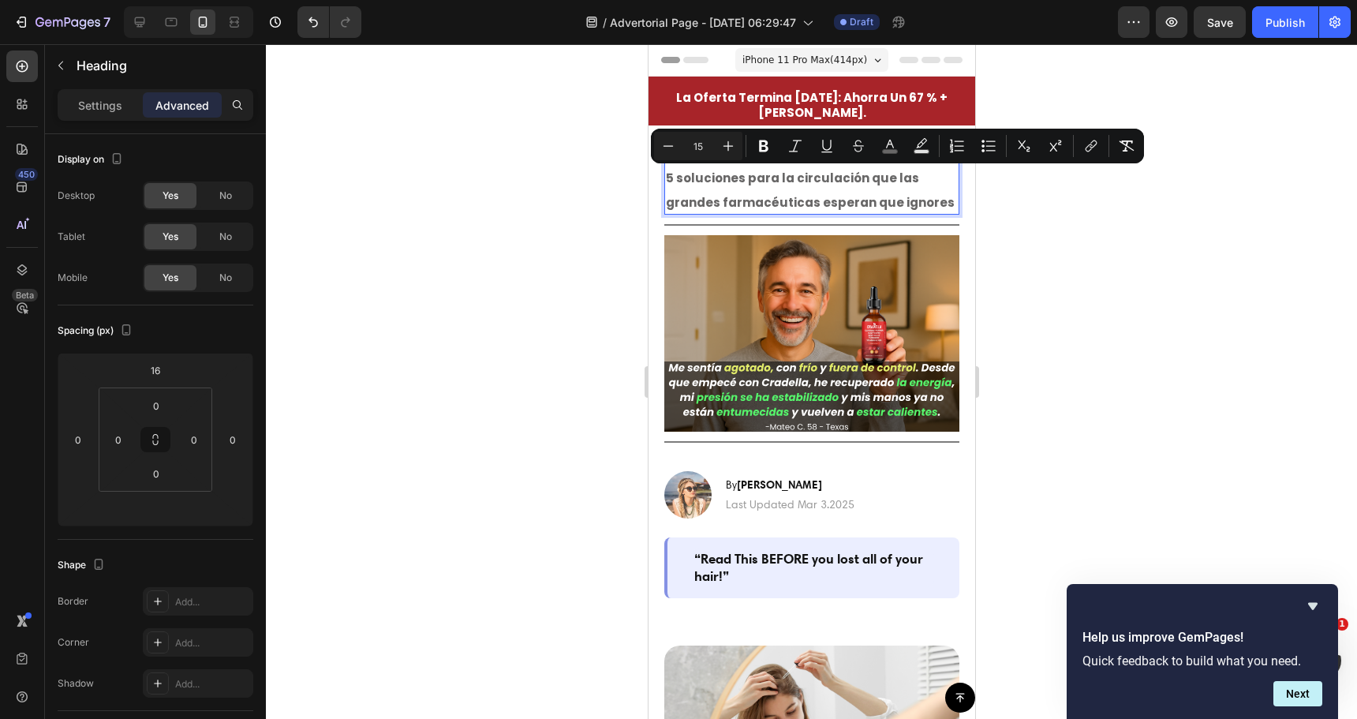
click at [718, 196] on span "5 soluciones para la circulación que las grandes farmacéuticas esperan que igno…" at bounding box center [809, 190] width 289 height 41
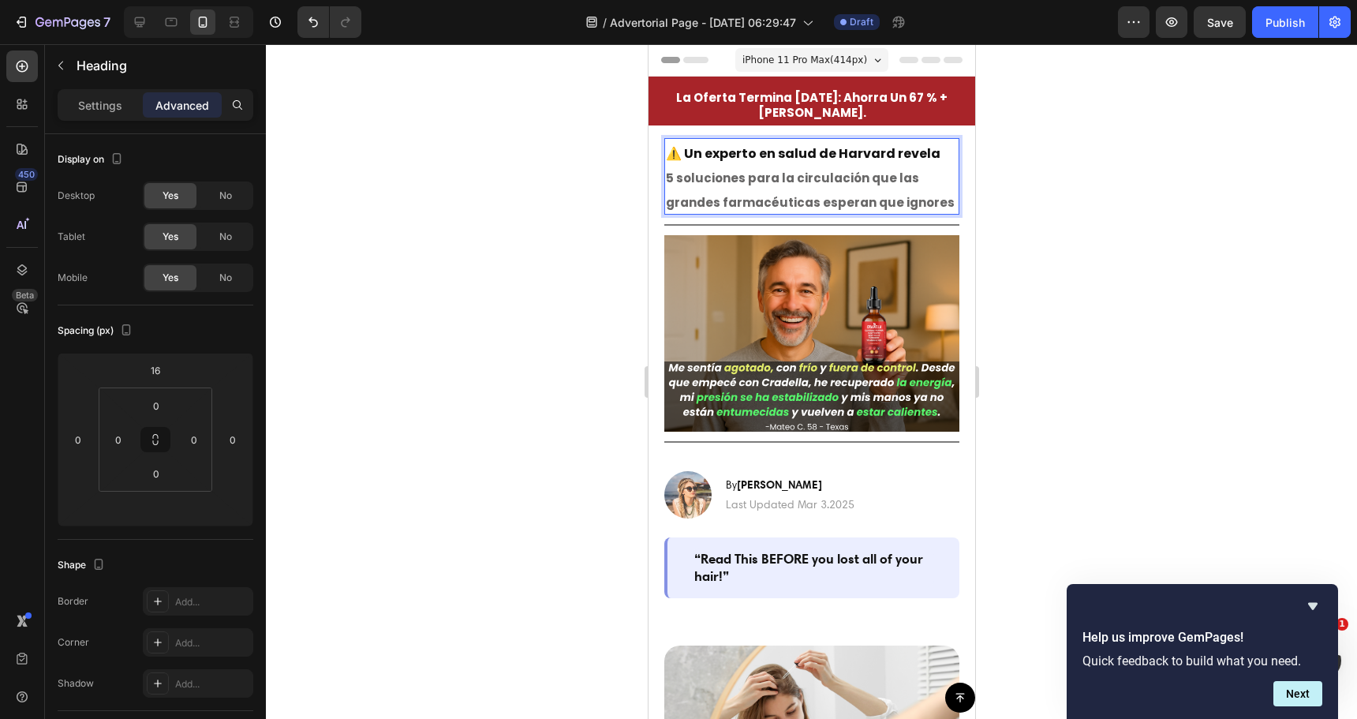
click at [933, 148] on p "⚠️ Un experto en salud de Harvard revela 5 soluciones para la circulación que l…" at bounding box center [811, 176] width 292 height 73
drag, startPoint x: 933, startPoint y: 148, endPoint x: 689, endPoint y: 151, distance: 244.6
click at [689, 151] on p "⚠️ Un experto en salud de Harvard revela 5 soluciones para la circulación que l…" at bounding box center [811, 176] width 292 height 73
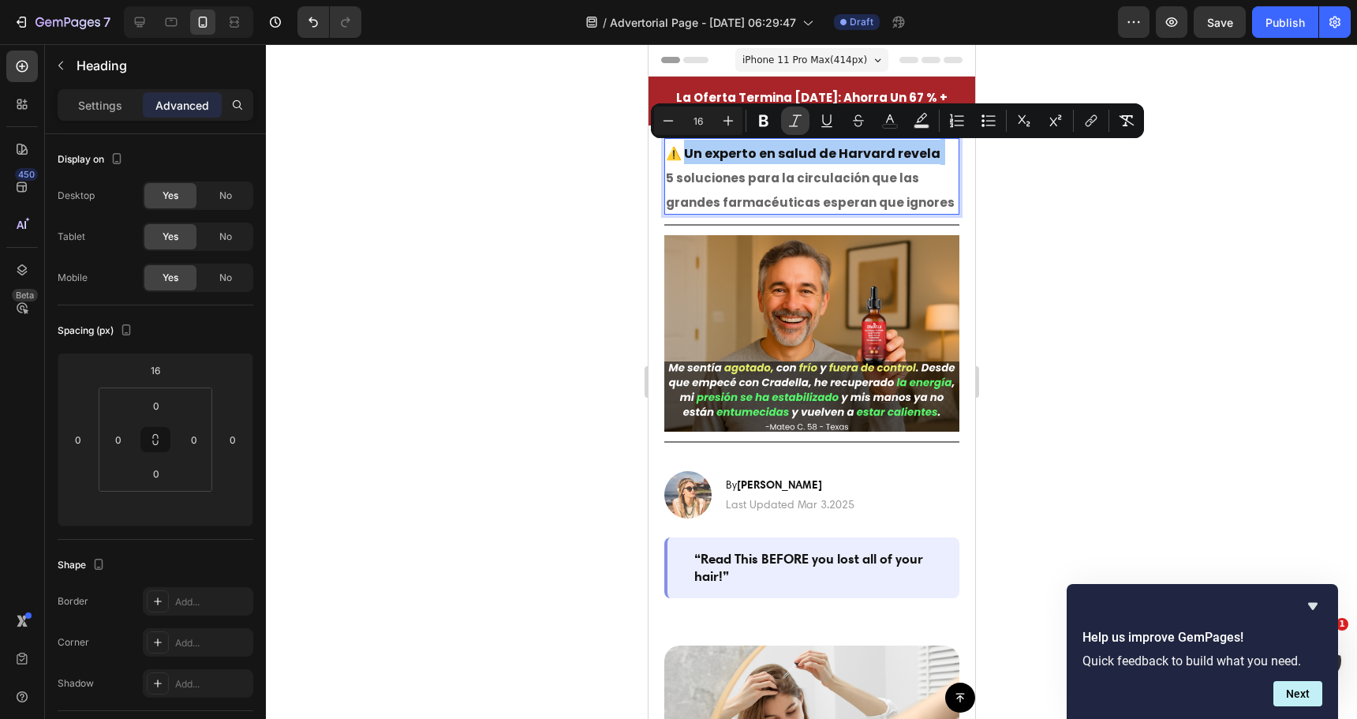
click at [797, 121] on icon "Editor contextual toolbar" at bounding box center [795, 121] width 16 height 16
click at [1086, 207] on div at bounding box center [811, 381] width 1091 height 675
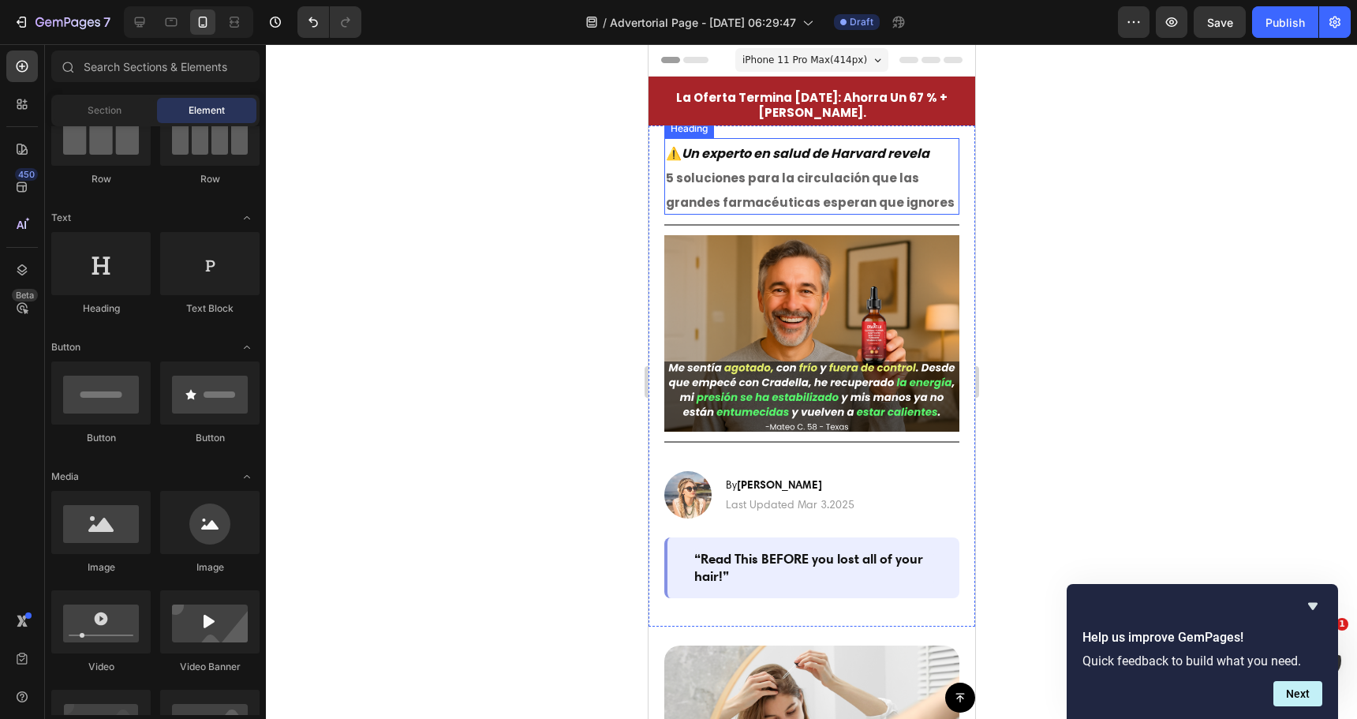
click at [692, 153] on icon "Un experto en salud de Harvard revela" at bounding box center [805, 153] width 248 height 18
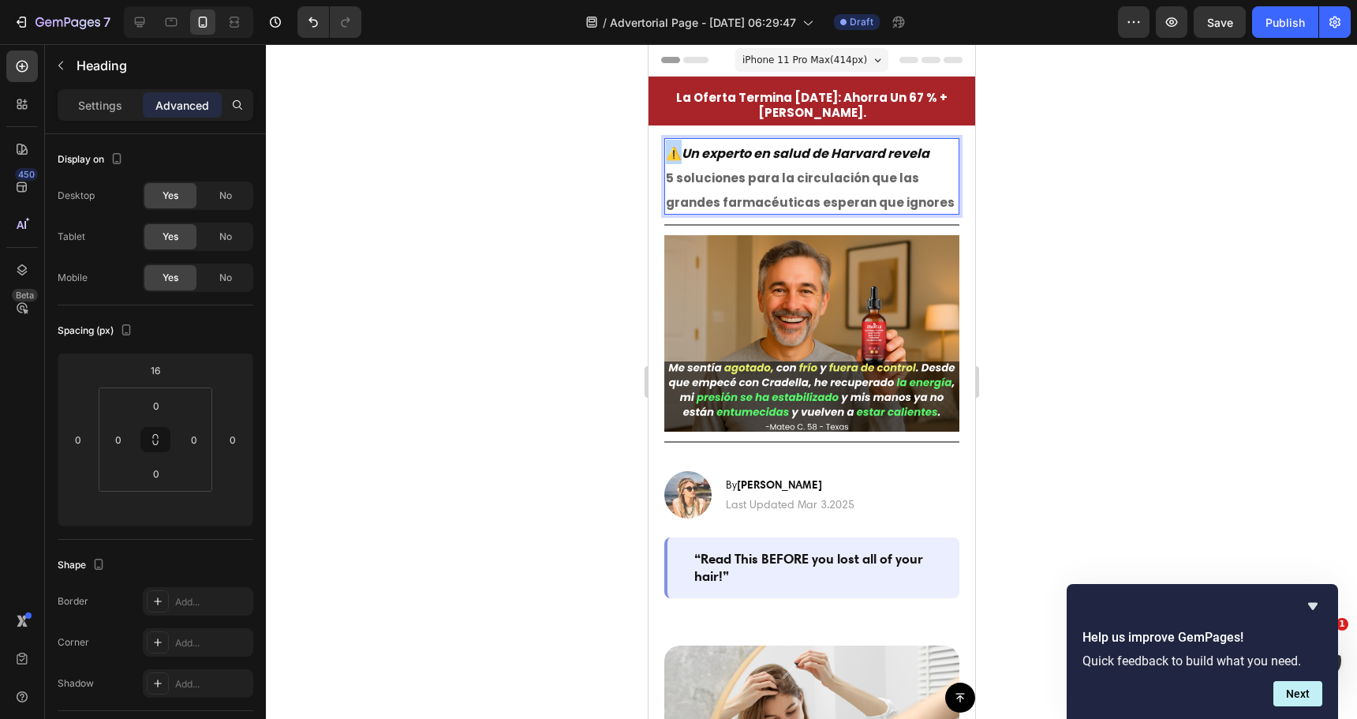
drag, startPoint x: 679, startPoint y: 154, endPoint x: 668, endPoint y: 154, distance: 11.8
click at [668, 154] on span "⚠️ Un experto en salud de Harvard revela" at bounding box center [797, 153] width 264 height 18
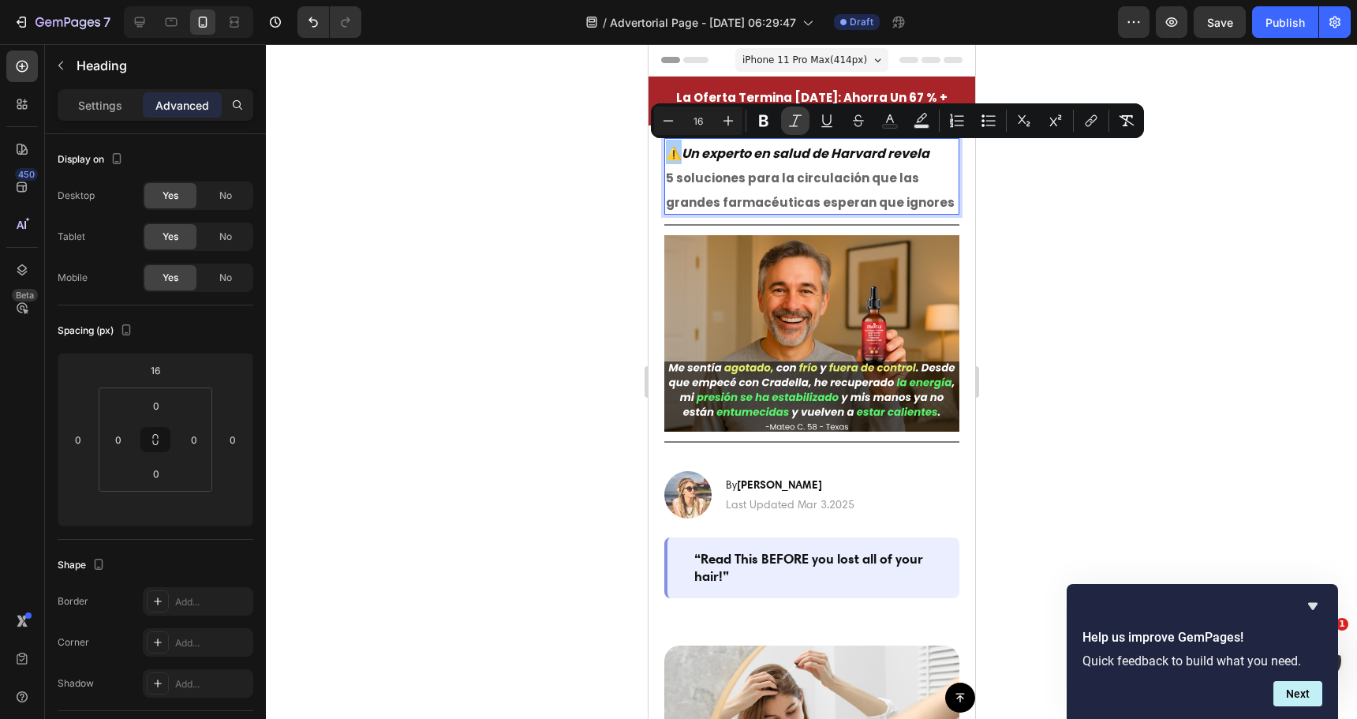
click at [796, 122] on icon "Editor contextual toolbar" at bounding box center [795, 121] width 16 height 16
click at [604, 201] on div at bounding box center [811, 381] width 1091 height 675
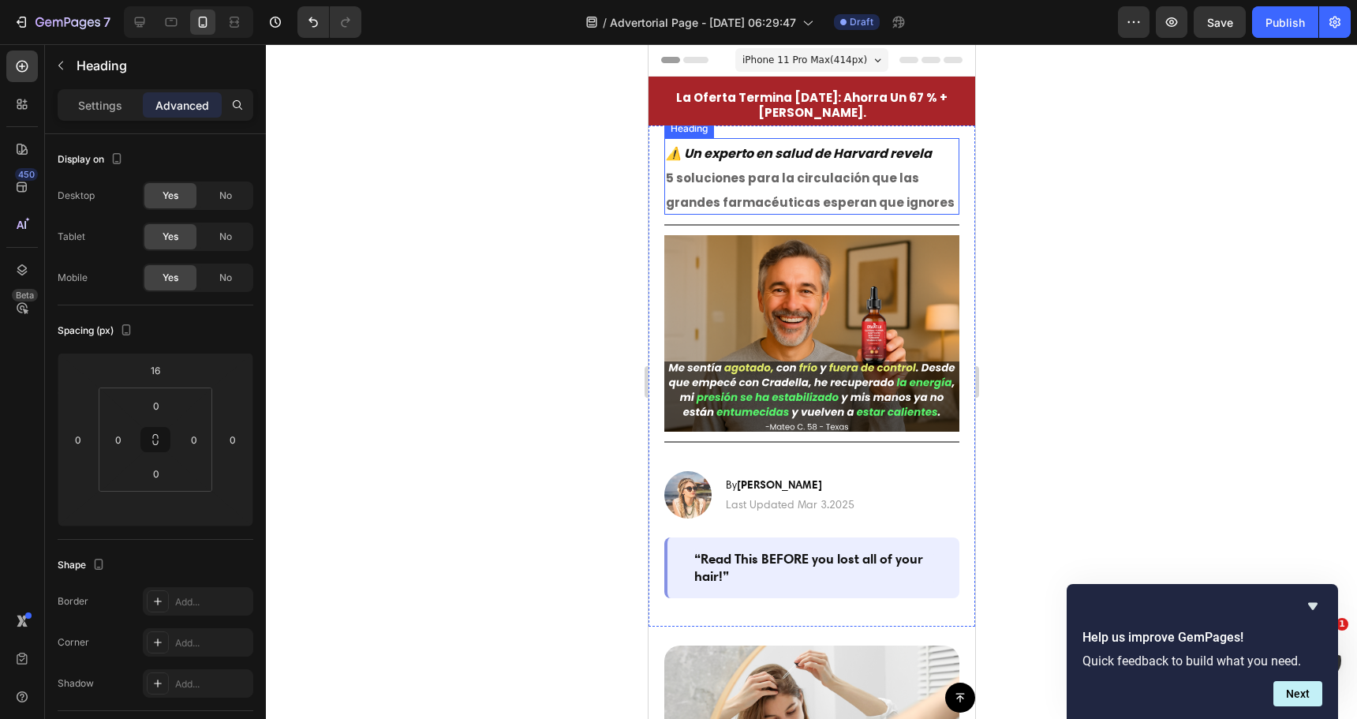
click at [697, 154] on icon "Un experto en salud de Harvard revela" at bounding box center [807, 153] width 248 height 18
click at [551, 232] on div at bounding box center [811, 381] width 1091 height 675
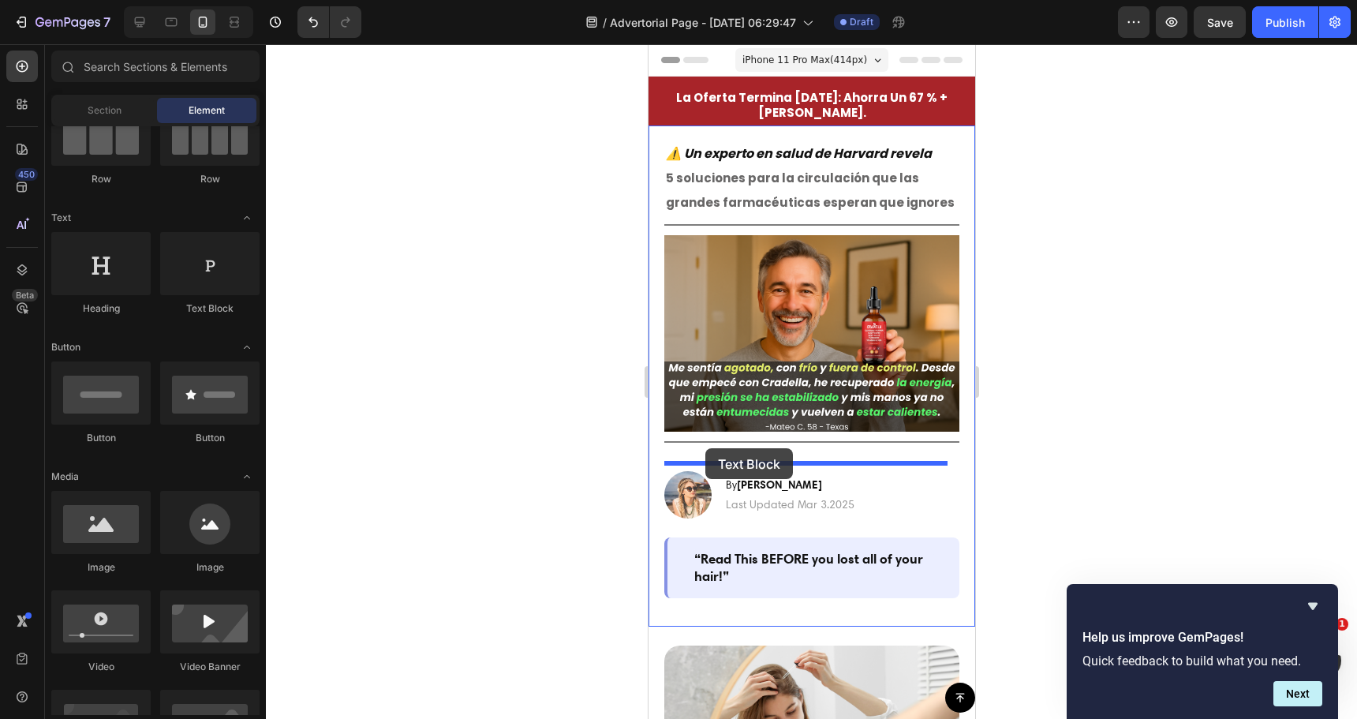
drag, startPoint x: 840, startPoint y: 325, endPoint x: 705, endPoint y: 448, distance: 182.6
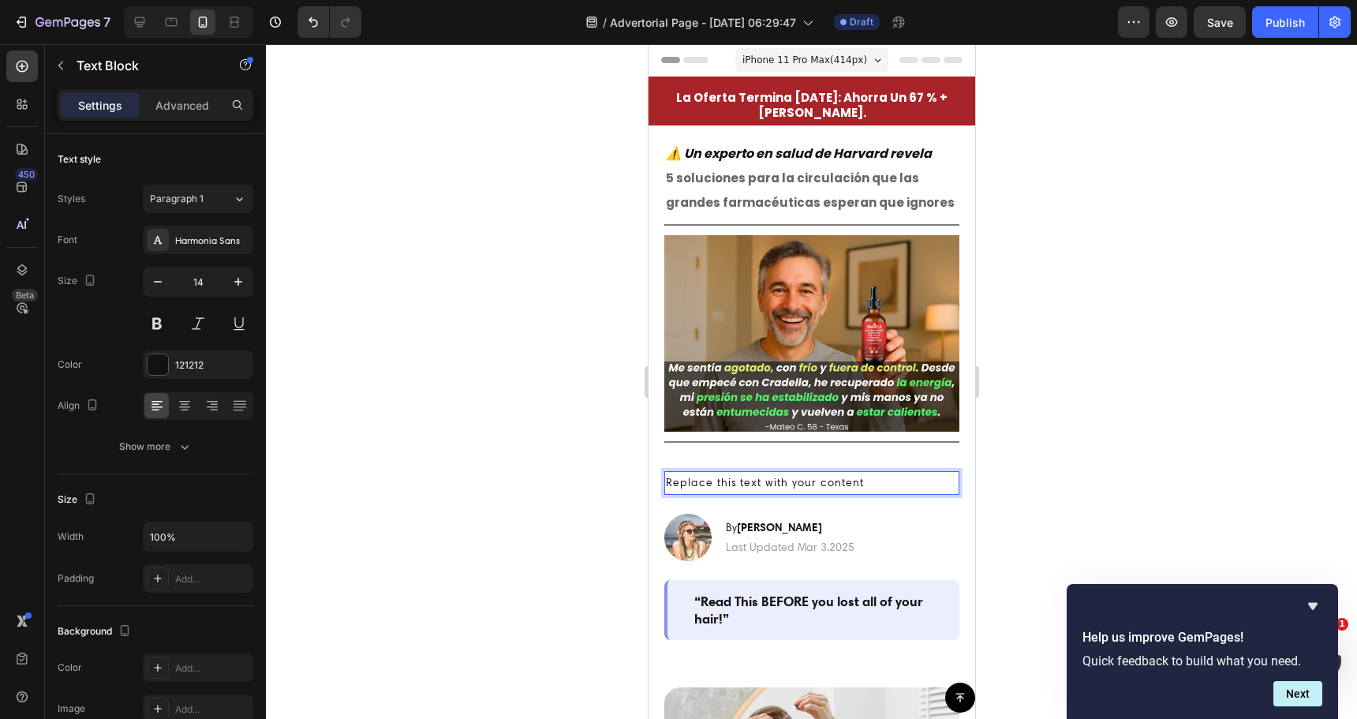
click at [732, 477] on div "Replace this text with your content" at bounding box center [811, 482] width 295 height 23
click at [732, 477] on p "Replace this text with your content" at bounding box center [811, 483] width 292 height 20
click at [731, 477] on p "Replace this text with your content" at bounding box center [811, 483] width 292 height 20
click at [745, 473] on p "Grupo de bienestar masculino" at bounding box center [811, 483] width 292 height 20
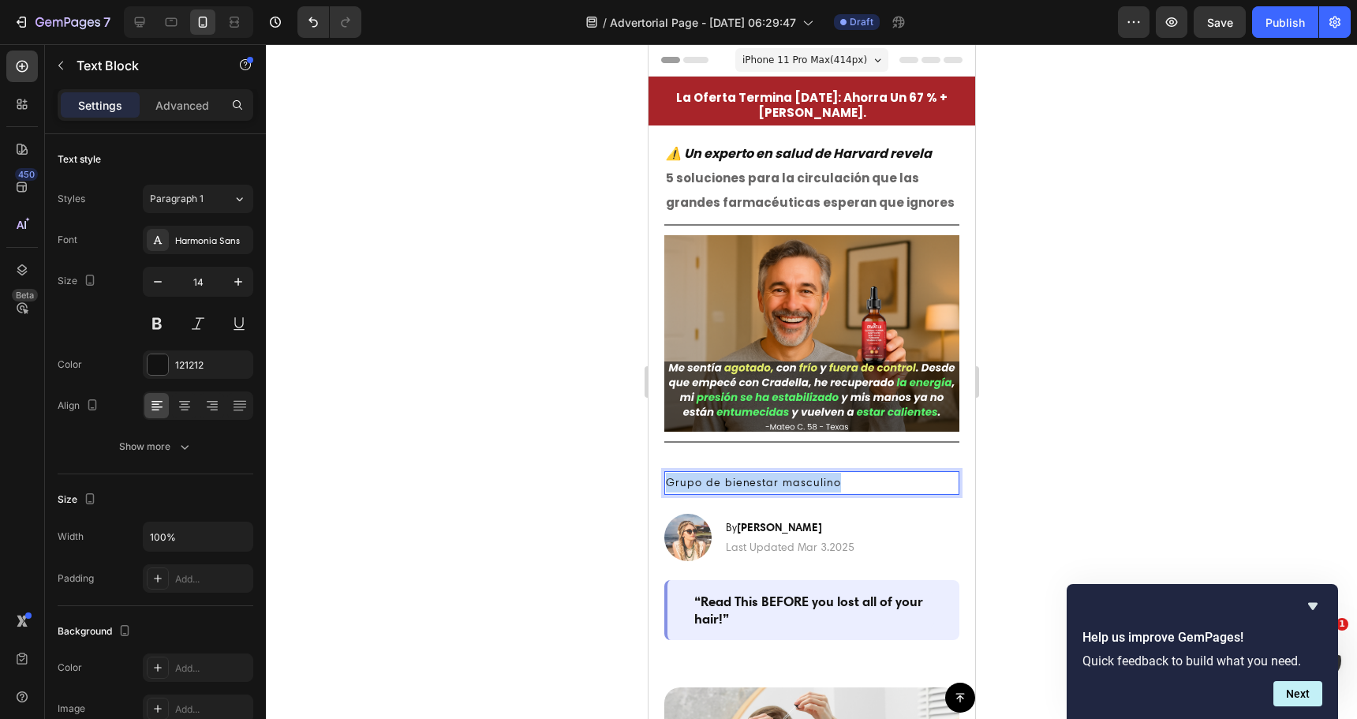
drag, startPoint x: 745, startPoint y: 472, endPoint x: 1269, endPoint y: 220, distance: 581.2
click at [745, 473] on p "Grupo de bienestar masculino" at bounding box center [811, 483] width 292 height 20
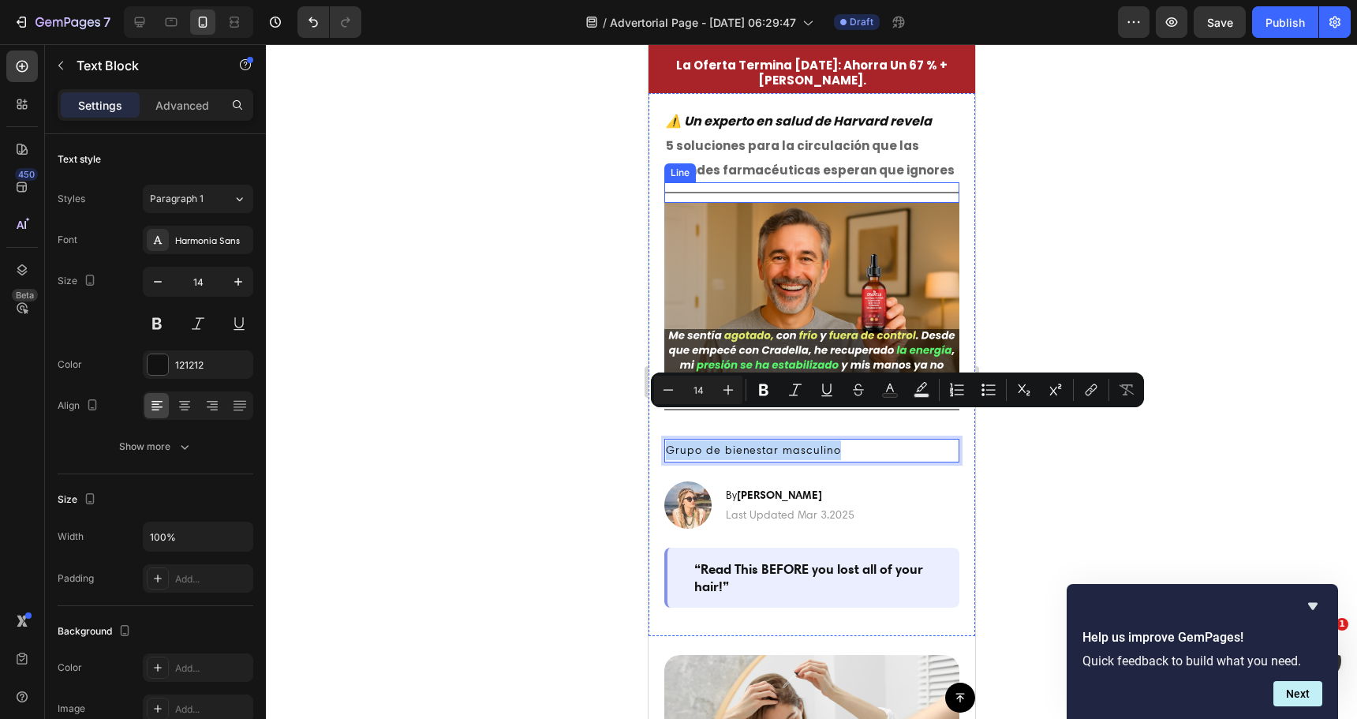
scroll to position [79, 0]
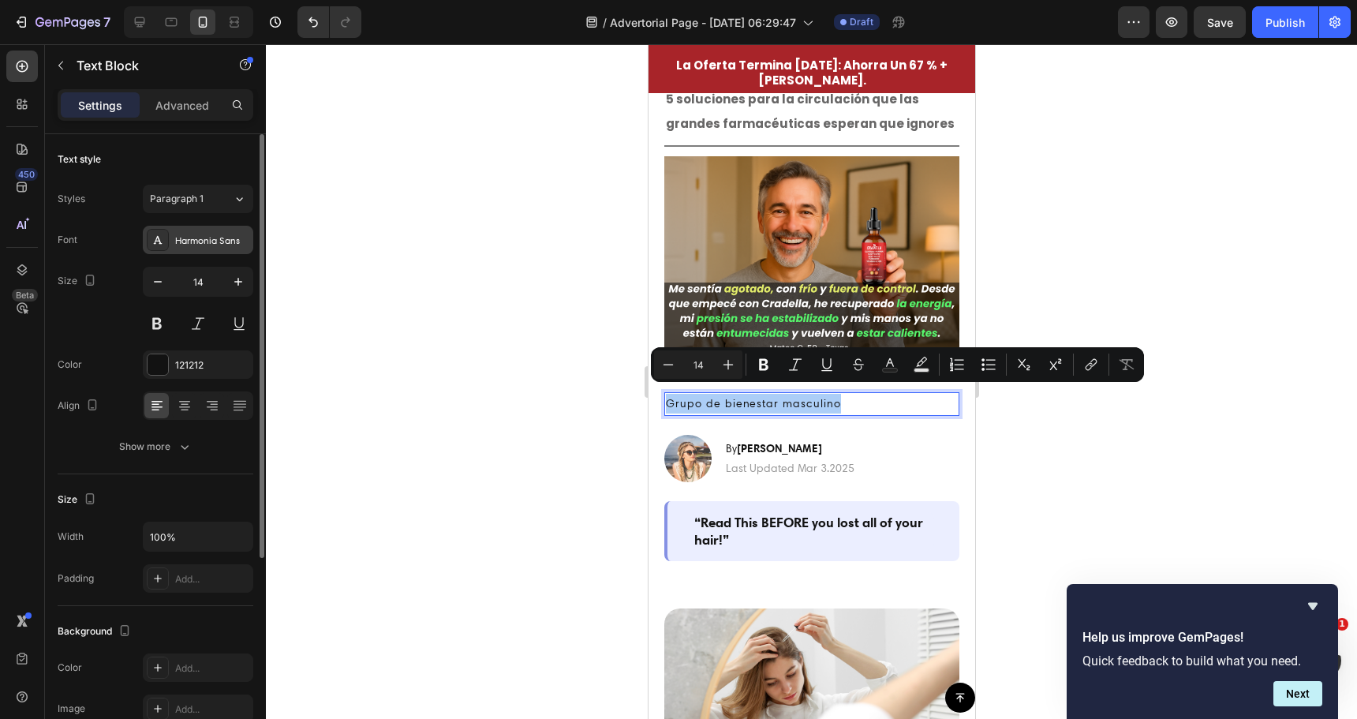
click at [190, 234] on div "Harmonia Sans" at bounding box center [212, 241] width 74 height 14
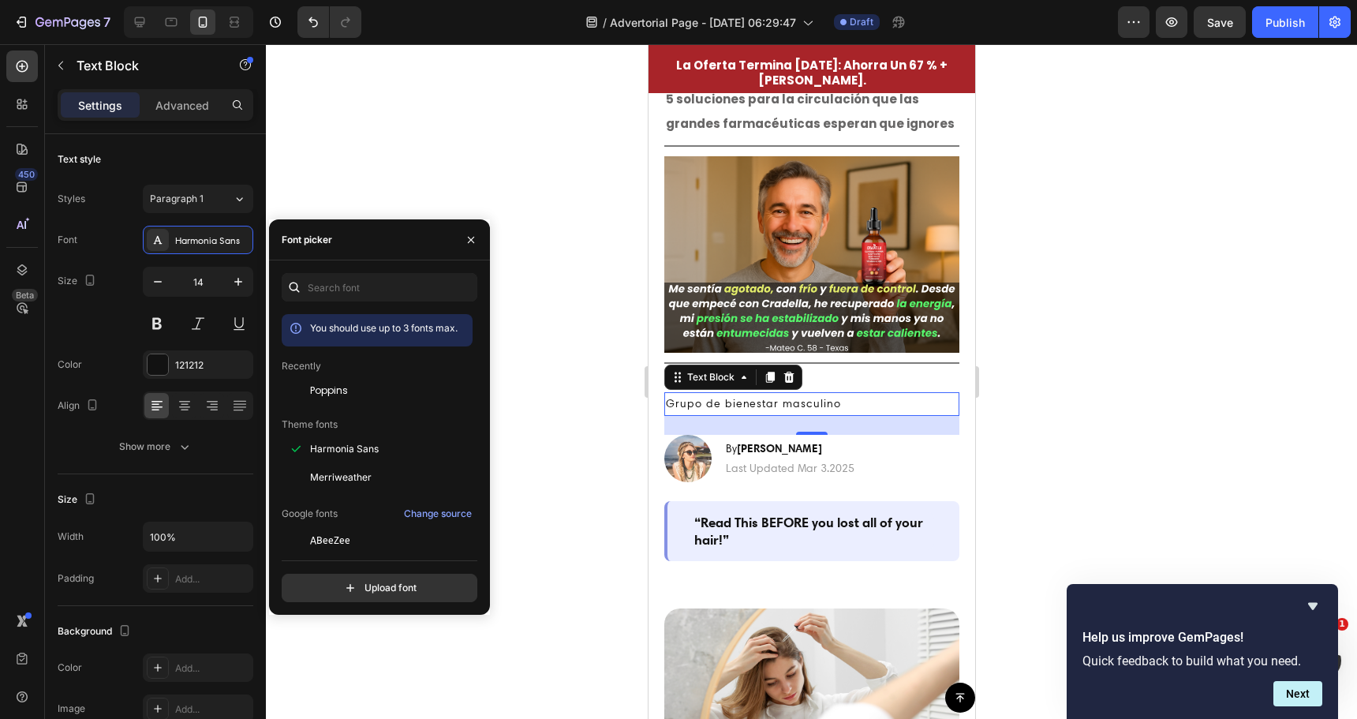
click at [529, 191] on div at bounding box center [811, 381] width 1091 height 675
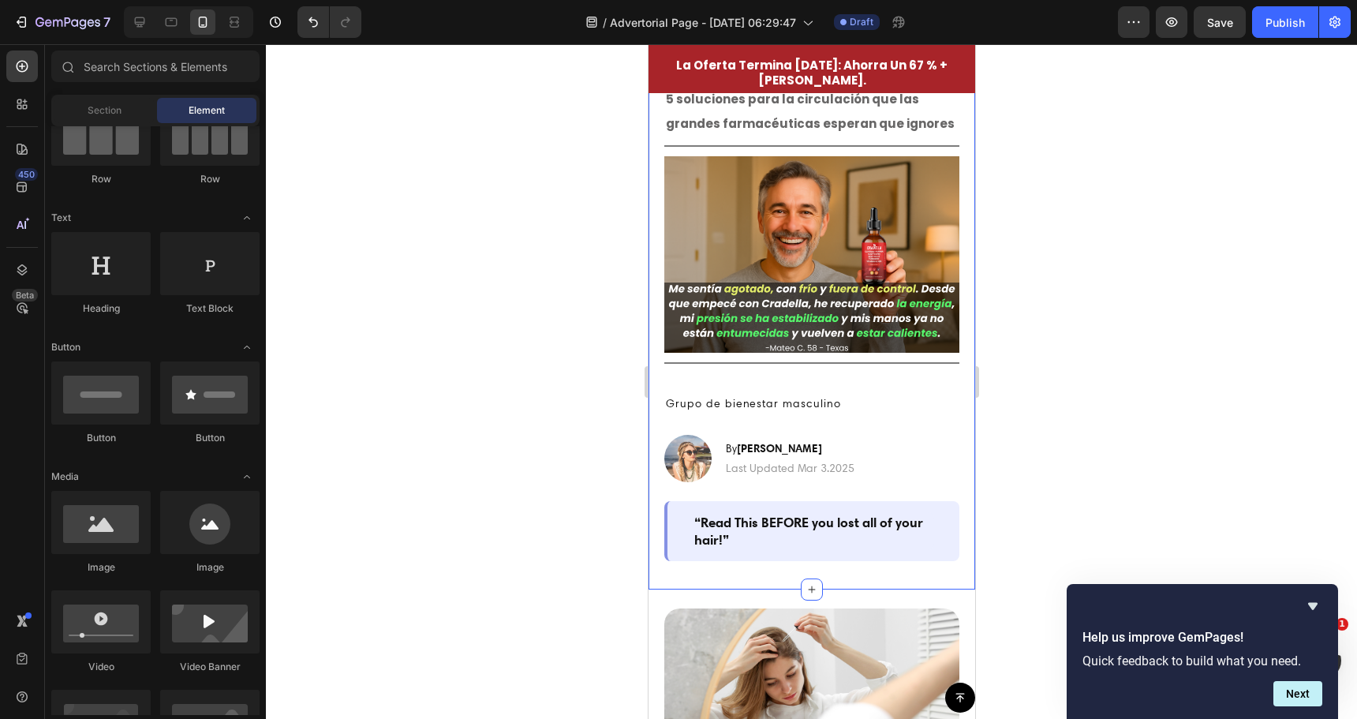
click at [704, 392] on div "Grupo de bienestar masculino Text Block" at bounding box center [811, 403] width 295 height 23
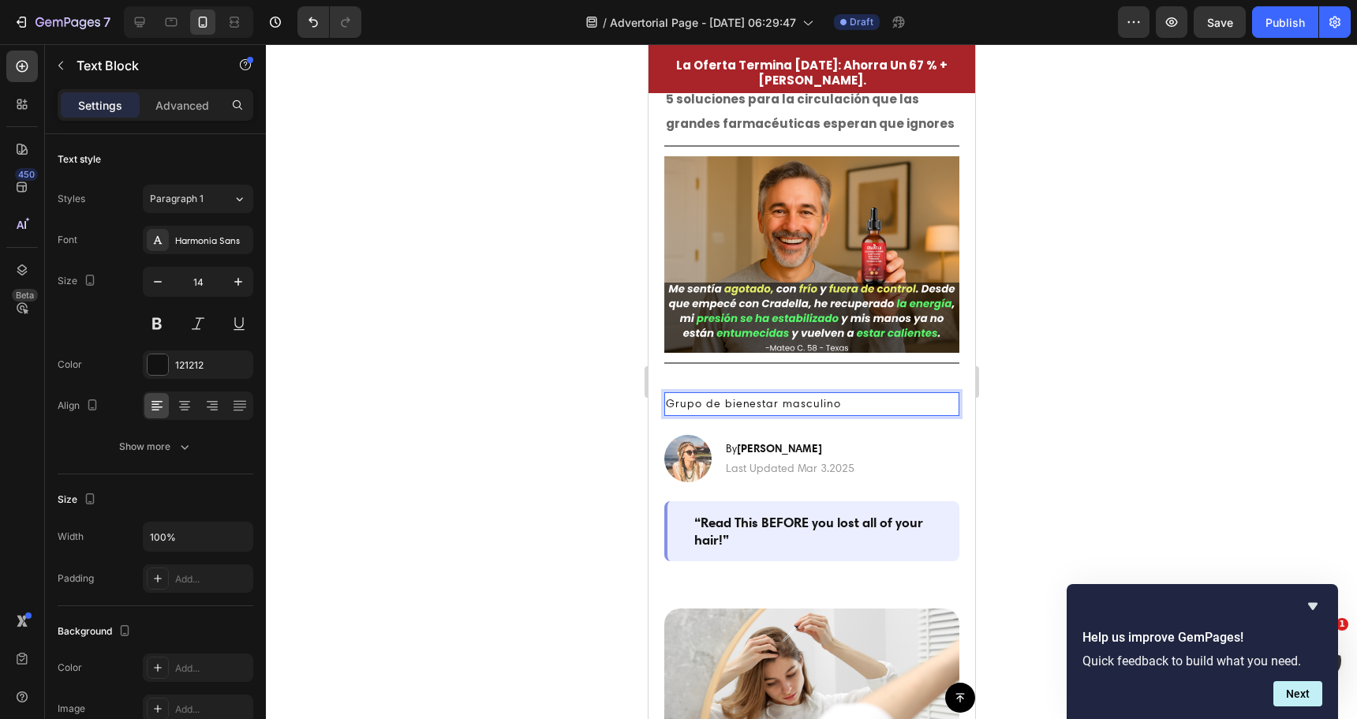
click at [707, 394] on p "Grupo de bienestar masculino" at bounding box center [811, 404] width 292 height 20
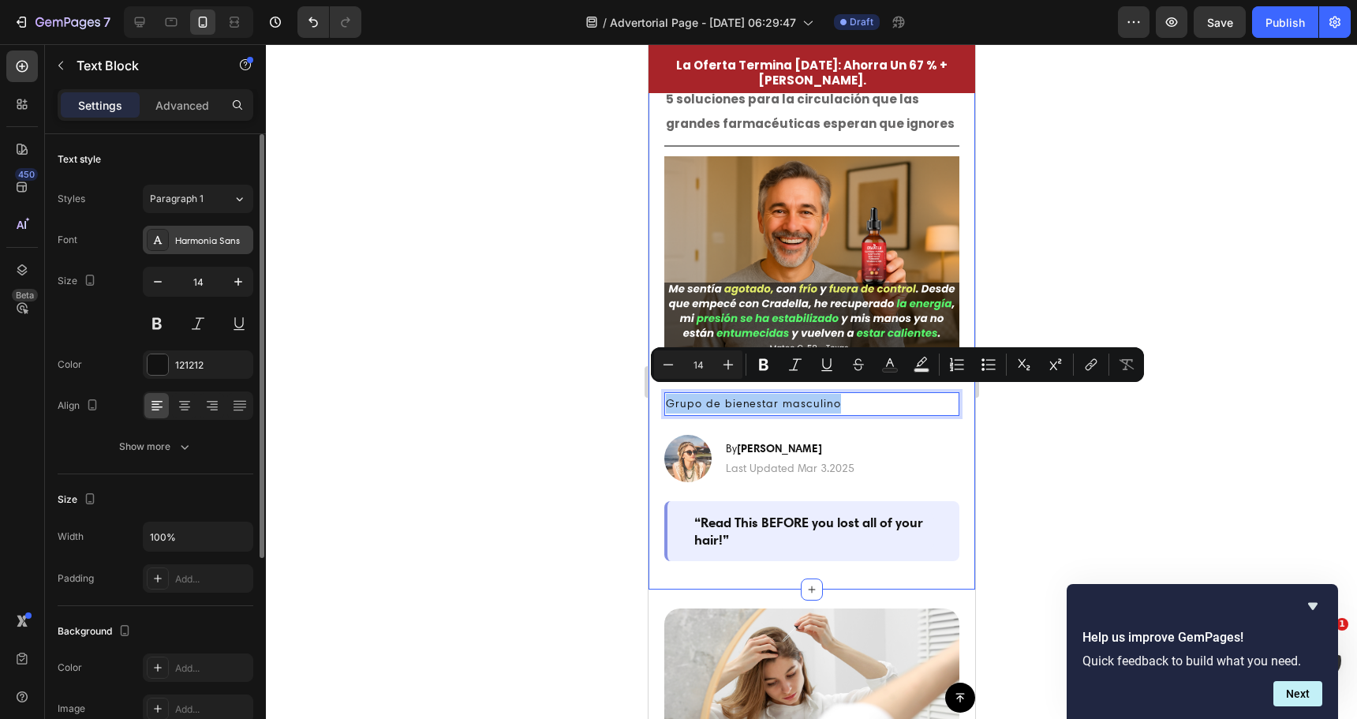
click at [209, 234] on div "Harmonia Sans" at bounding box center [212, 241] width 74 height 14
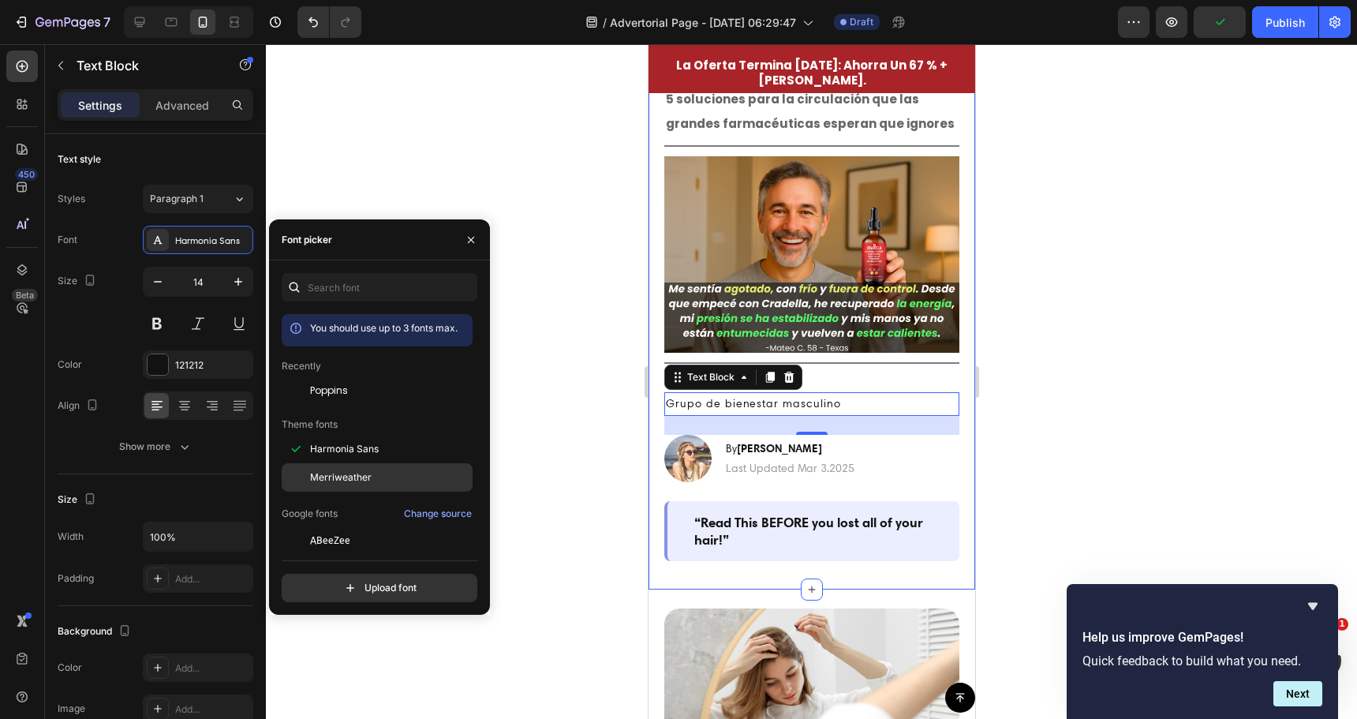
click at [337, 476] on span "Merriweather" at bounding box center [341, 477] width 62 height 14
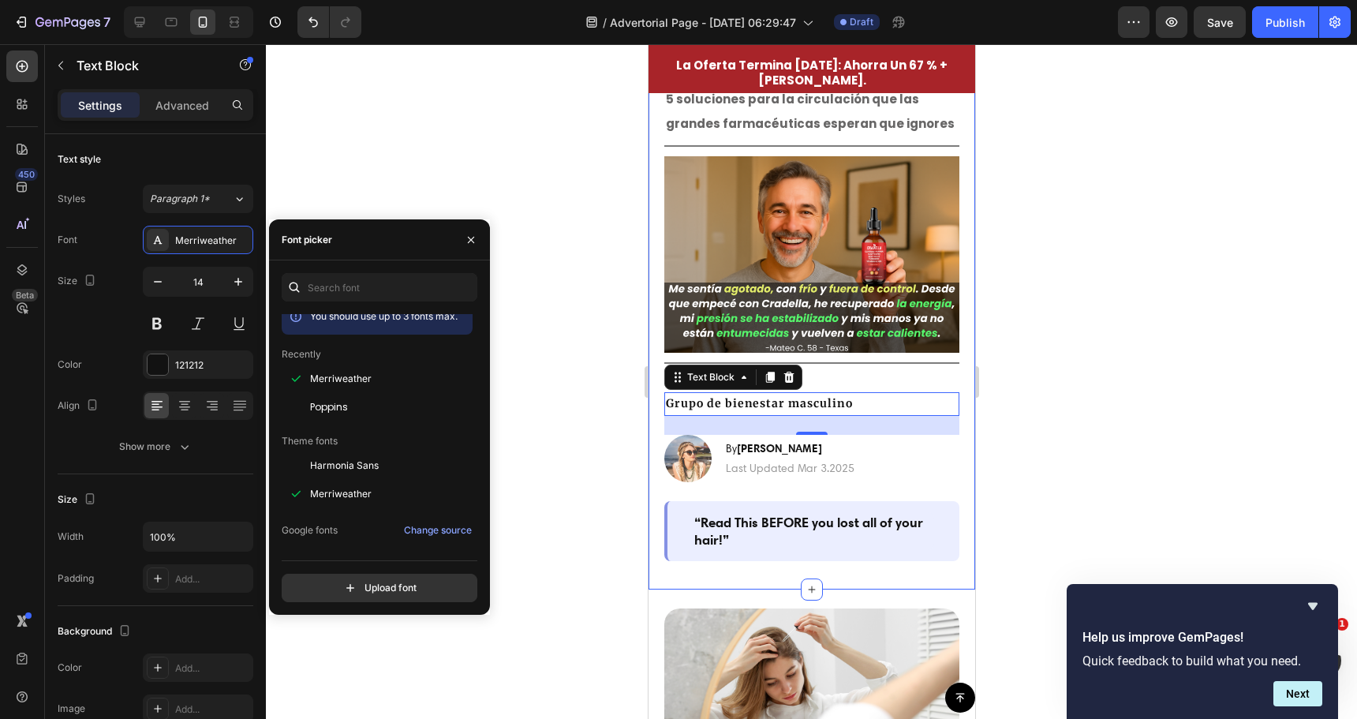
scroll to position [0, 0]
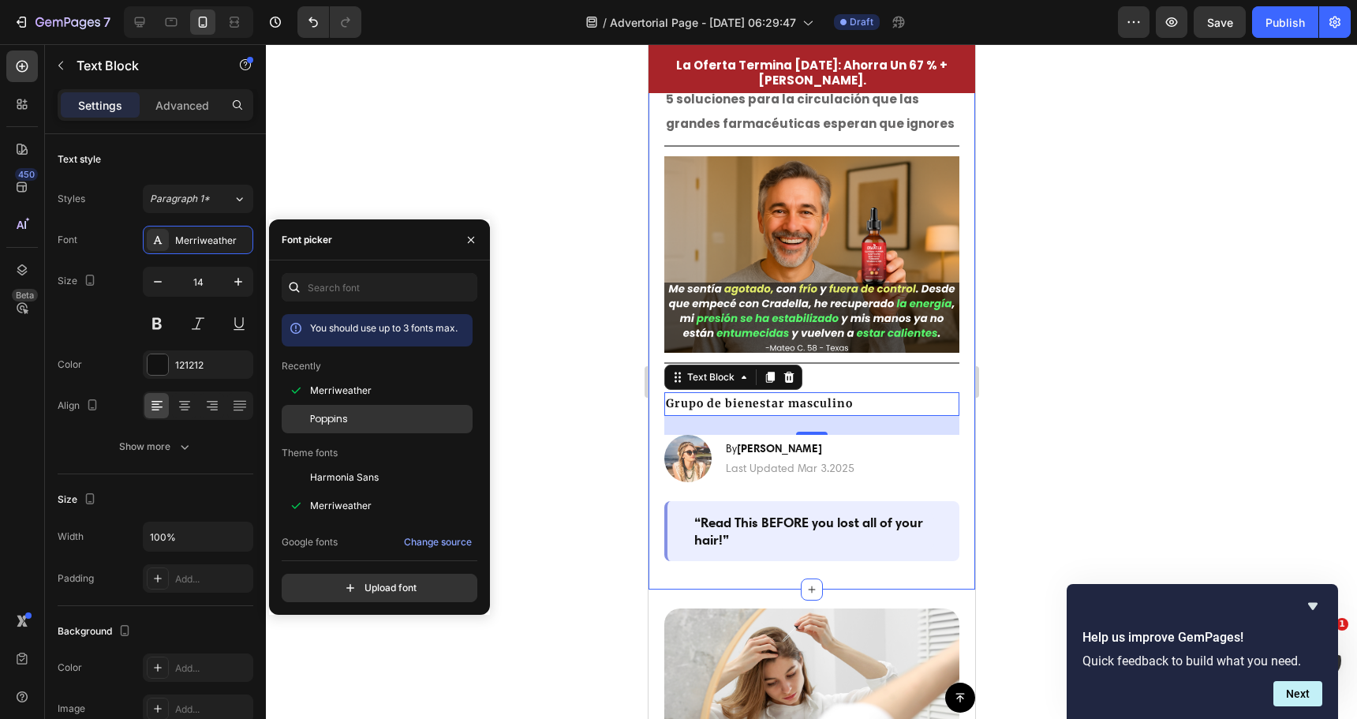
click at [342, 417] on span "Poppins" at bounding box center [329, 419] width 38 height 14
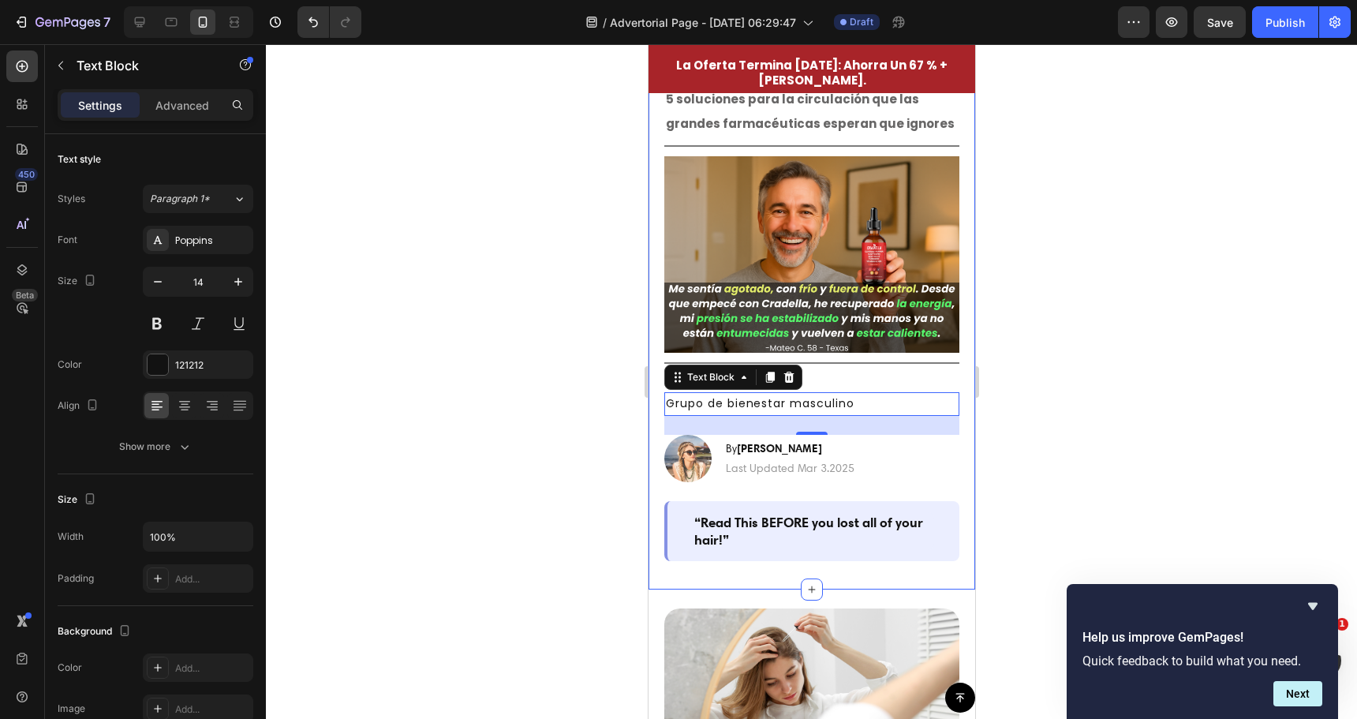
click at [556, 389] on div at bounding box center [811, 381] width 1091 height 675
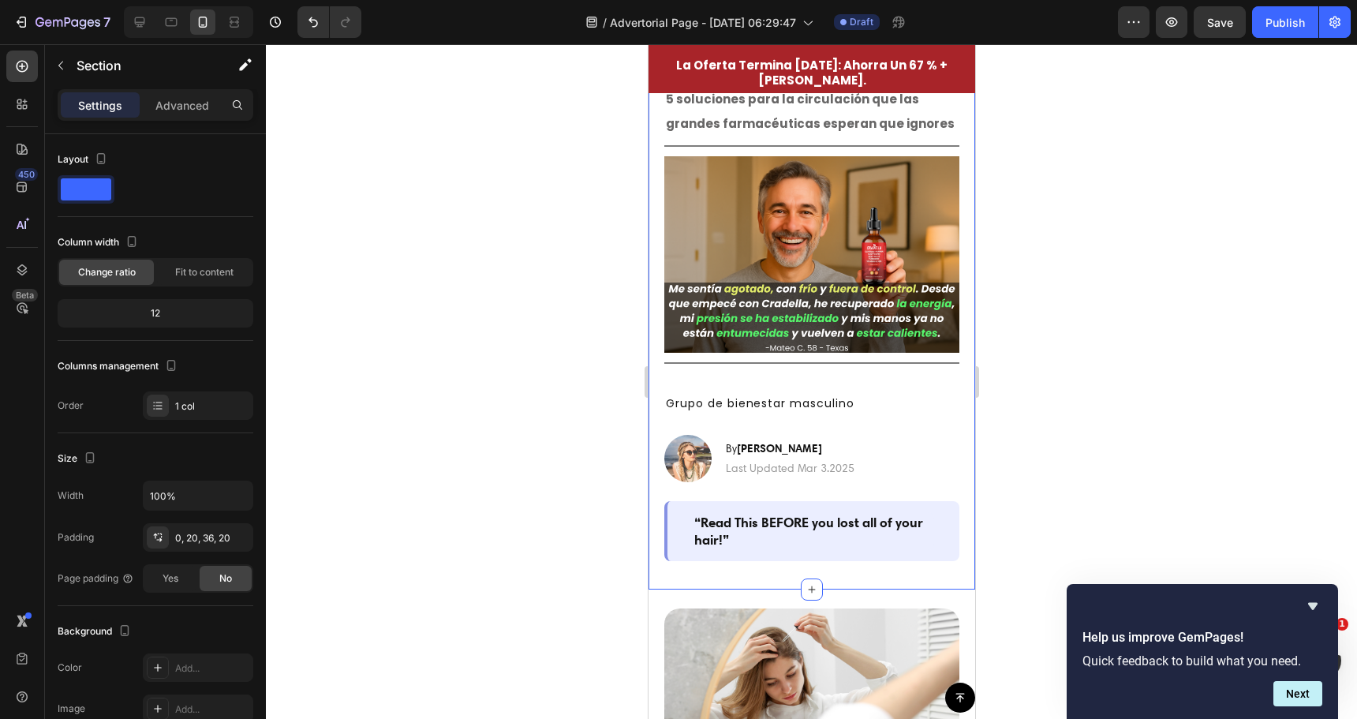
click at [847, 373] on div "⁠⁠⁠⁠⁠⁠⁠ ⚠️ Un experto en salud de Harvard revela 5 soluciones para la circulaci…" at bounding box center [811, 304] width 295 height 514
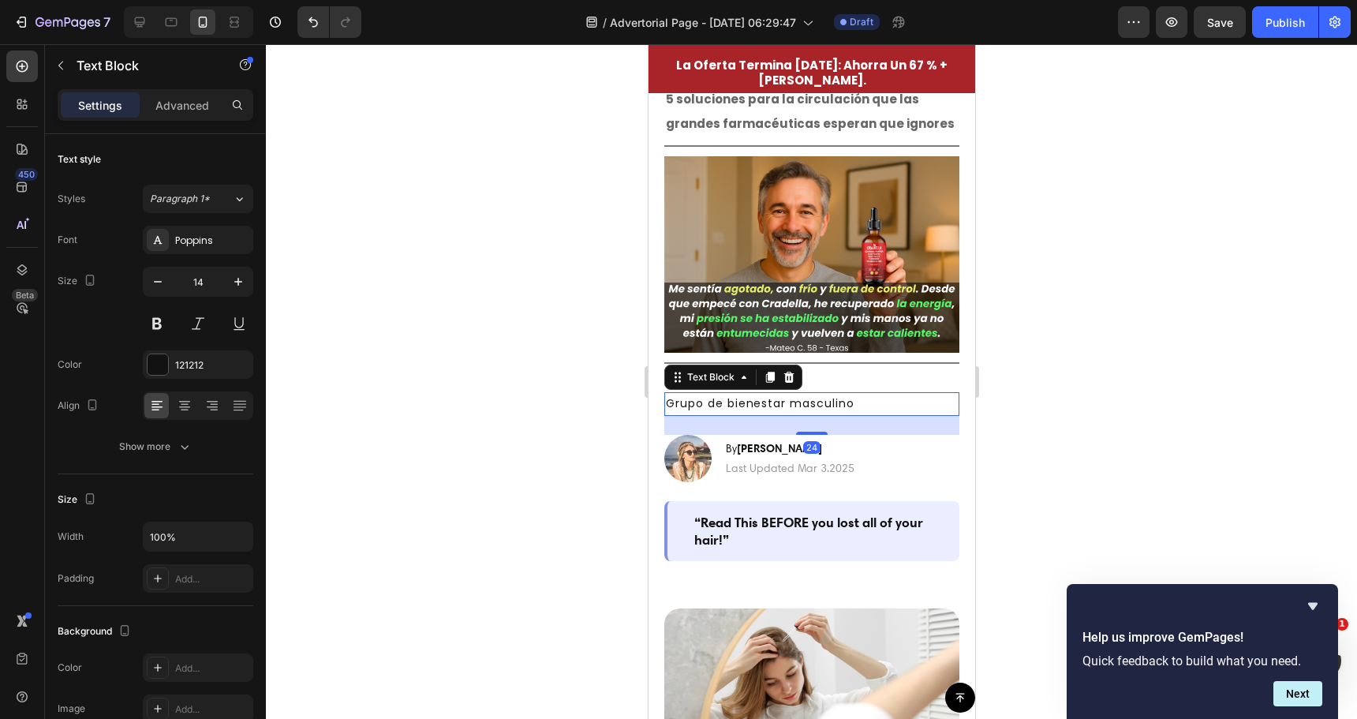
click at [820, 394] on p "Grupo de bienestar masculino" at bounding box center [811, 404] width 292 height 20
click at [163, 93] on div "Advanced" at bounding box center [182, 104] width 79 height 25
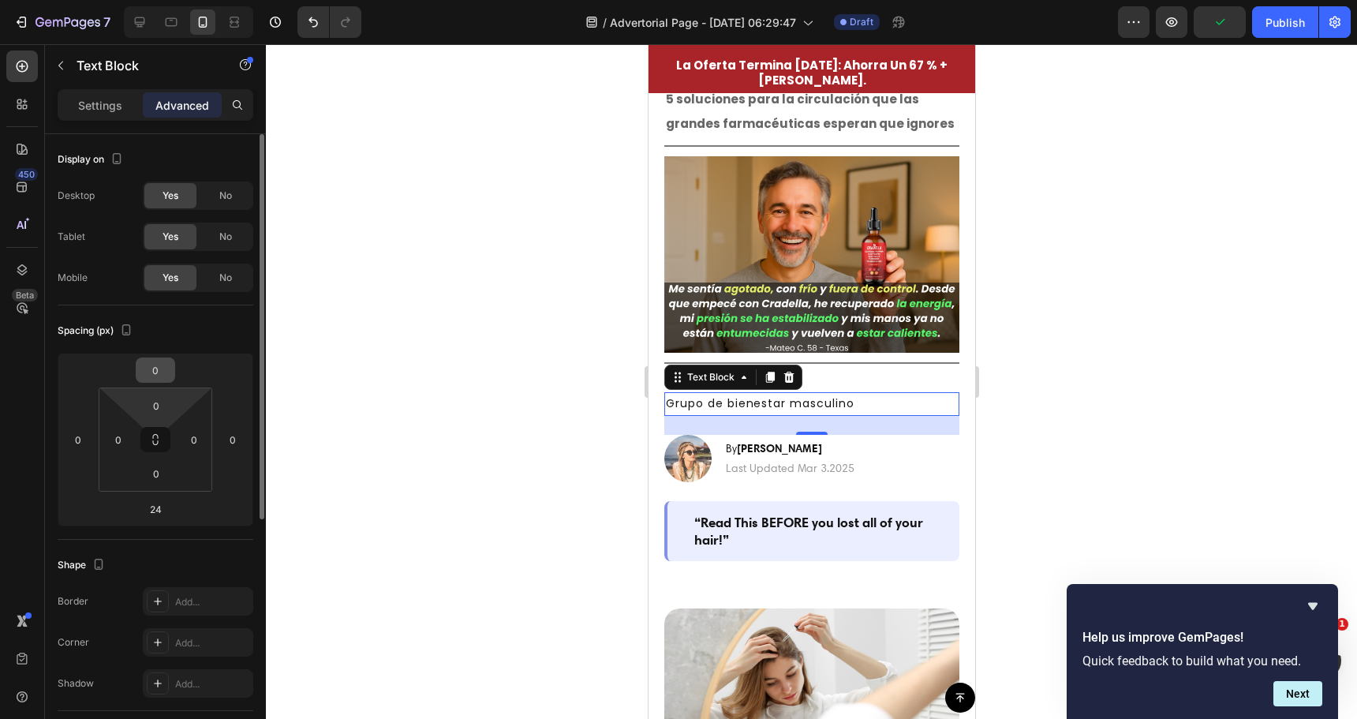
click at [152, 370] on input "0" at bounding box center [156, 370] width 32 height 24
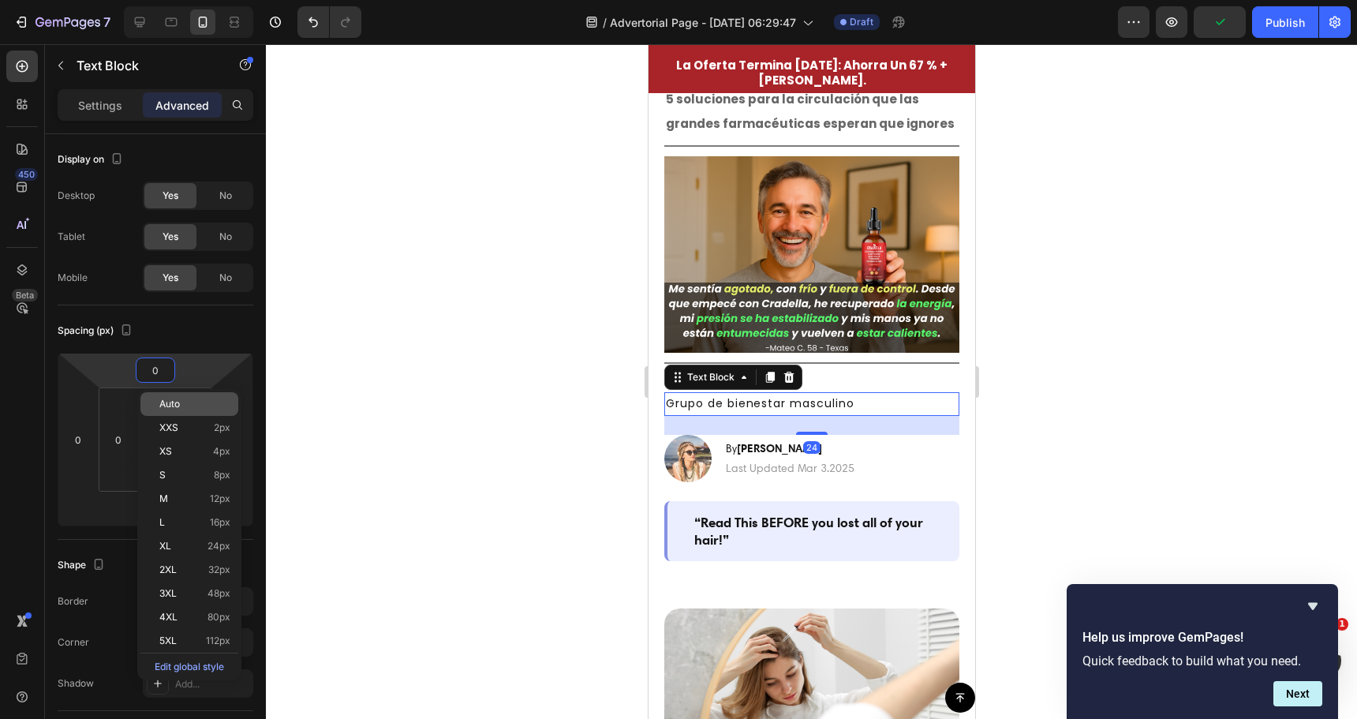
click at [156, 395] on div "Auto" at bounding box center [189, 404] width 98 height 24
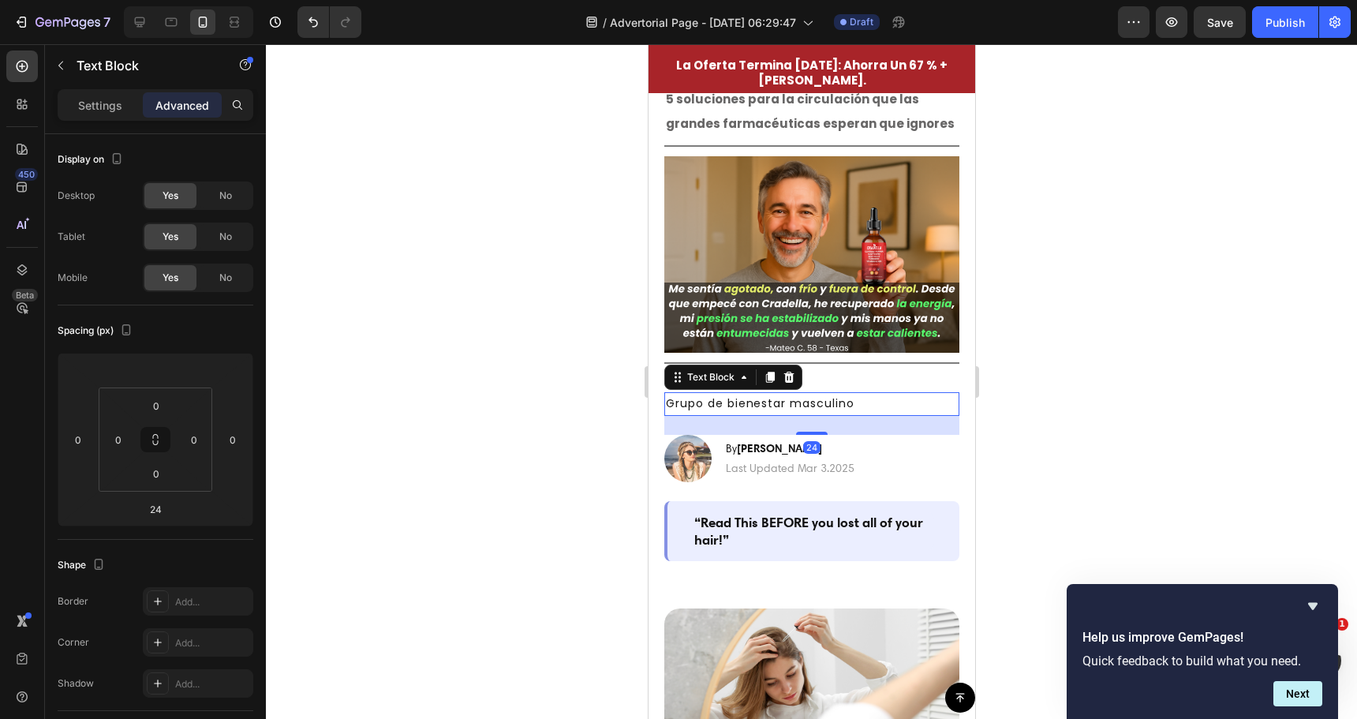
click at [506, 407] on div at bounding box center [811, 381] width 1091 height 675
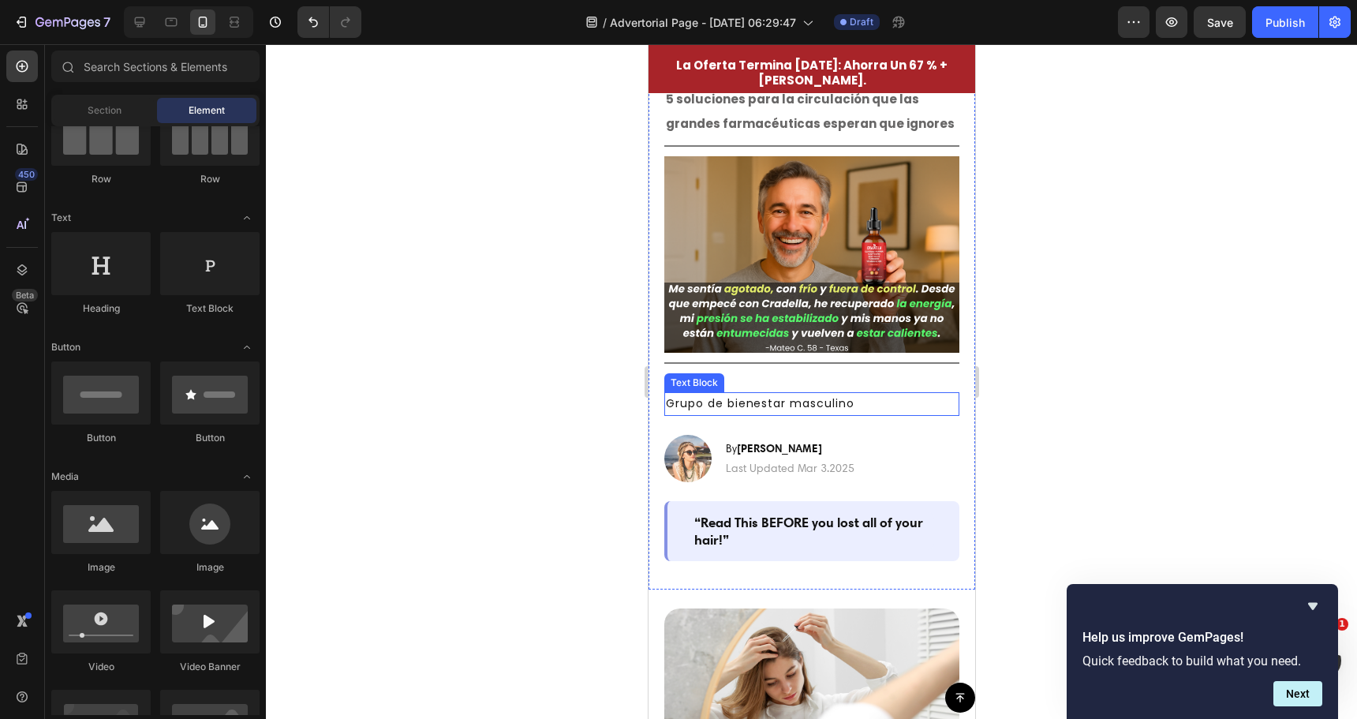
click at [711, 376] on div "Text Block" at bounding box center [694, 383] width 54 height 14
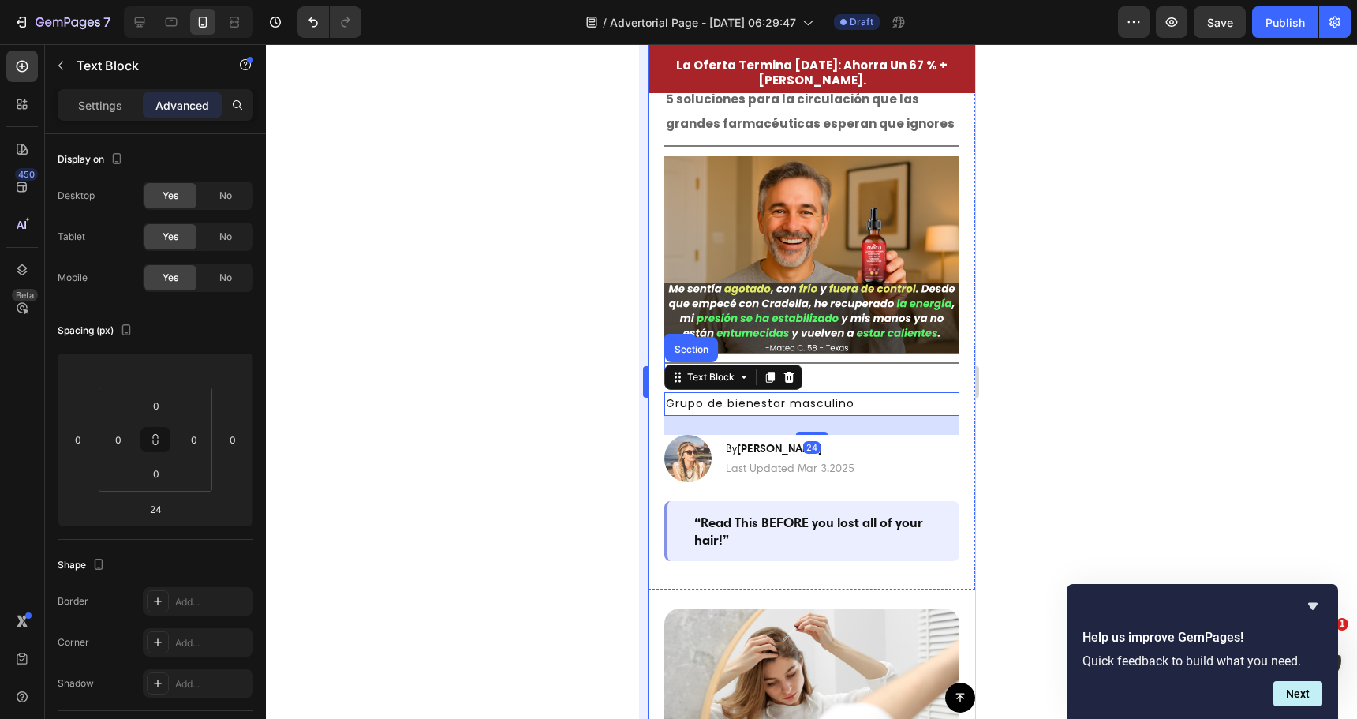
drag, startPoint x: 499, startPoint y: 366, endPoint x: 647, endPoint y: 366, distance: 148.3
click at [510, 365] on div at bounding box center [811, 381] width 1091 height 675
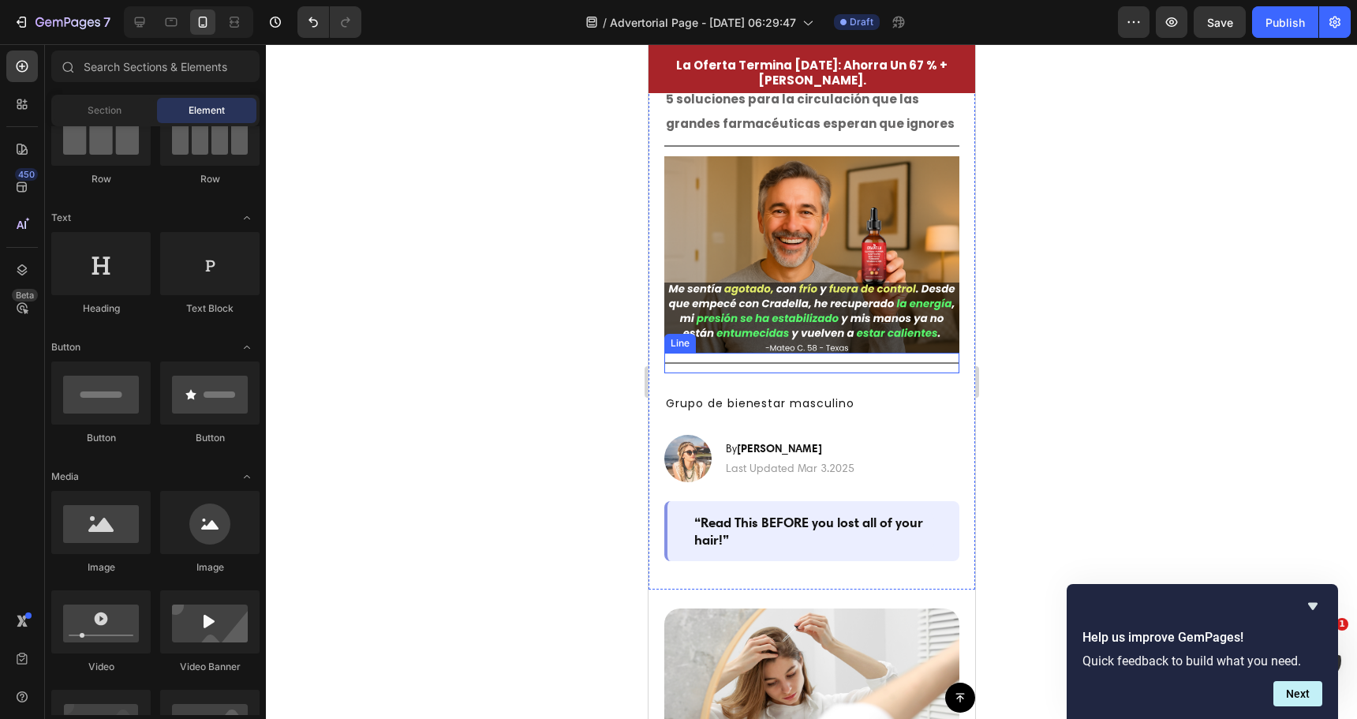
click at [806, 362] on div at bounding box center [811, 363] width 295 height 2
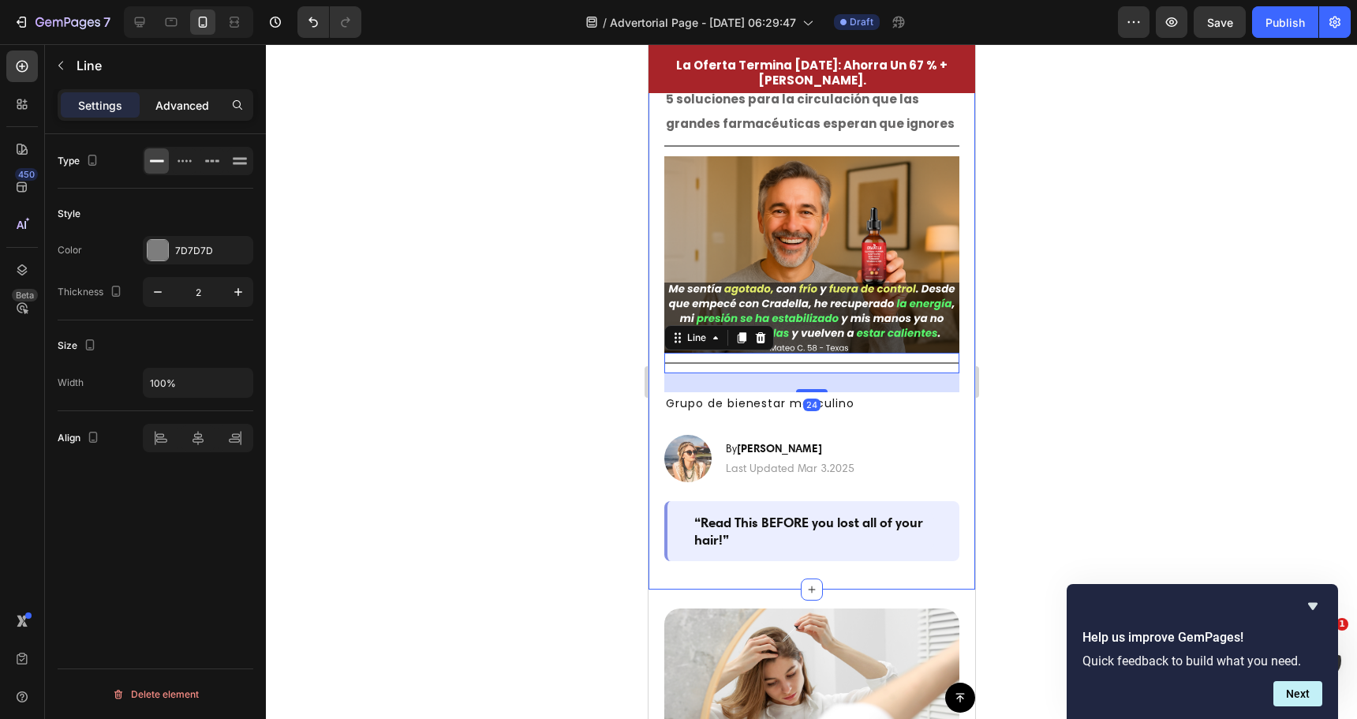
click at [189, 99] on p "Advanced" at bounding box center [182, 105] width 54 height 17
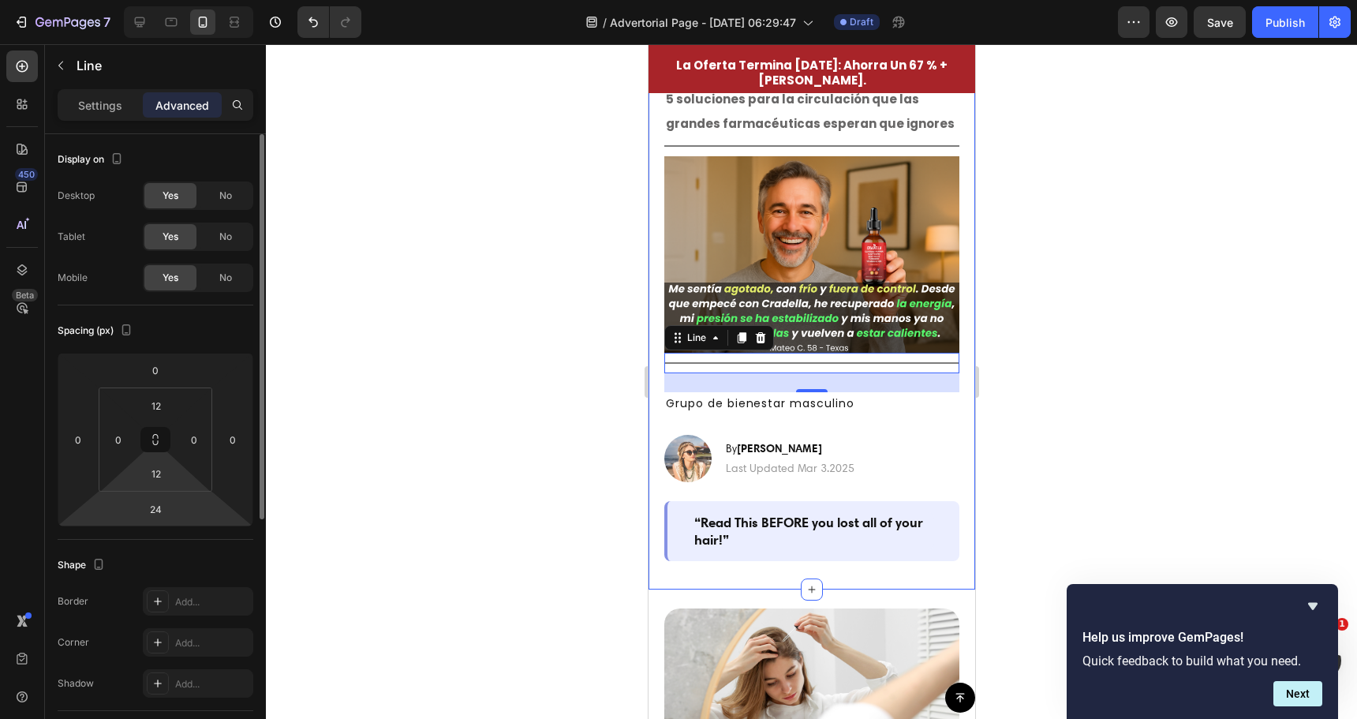
click at [166, 0] on html "7 Version history / Advertorial Page - Sep 28, 06:29:47 Draft Preview Save Publ…" at bounding box center [678, 0] width 1357 height 0
type input "10"
click at [169, 508] on input "24" at bounding box center [156, 509] width 32 height 24
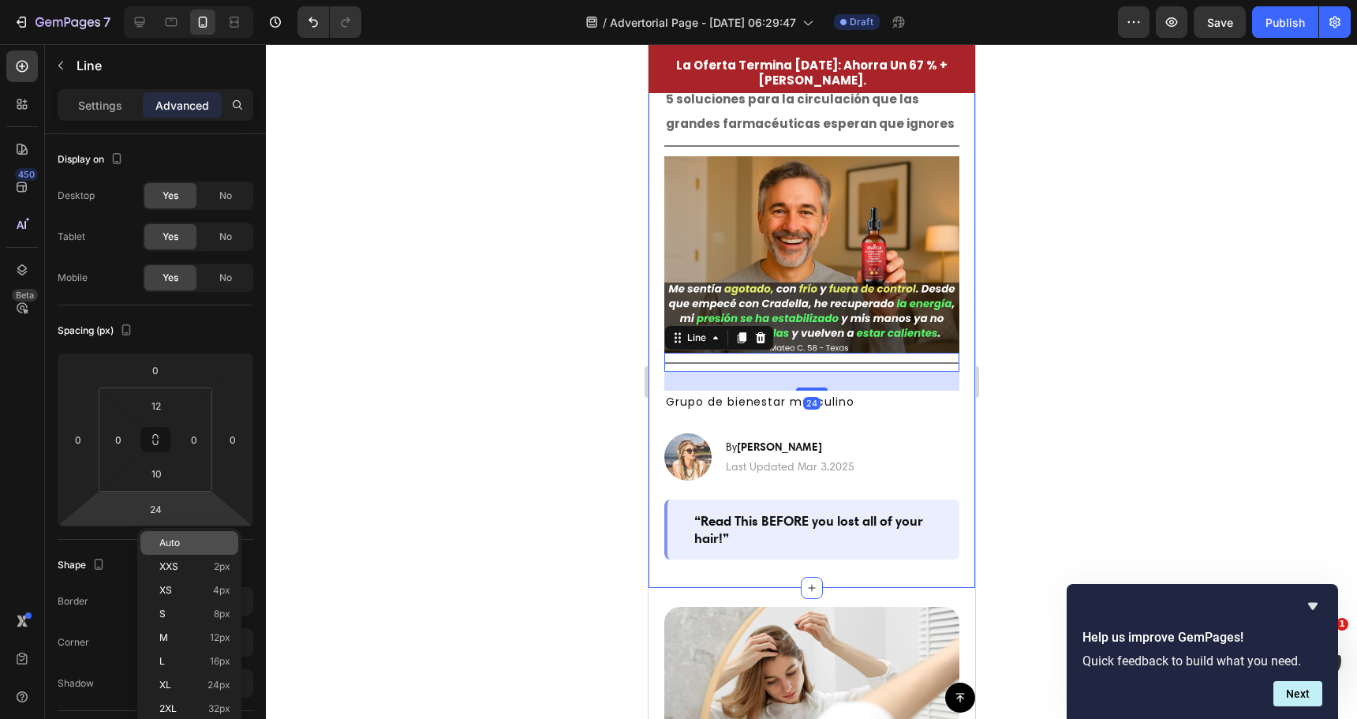
click at [167, 537] on div "Auto" at bounding box center [189, 543] width 98 height 24
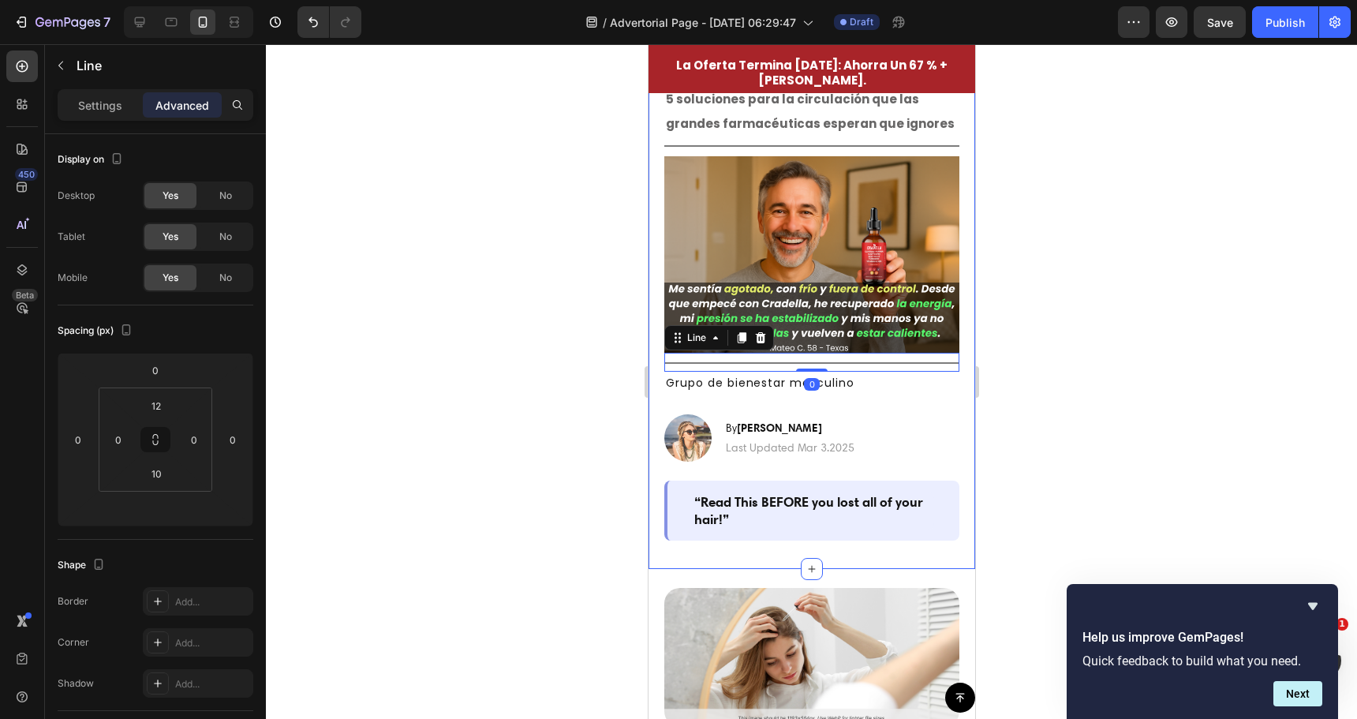
click at [447, 382] on div at bounding box center [811, 381] width 1091 height 675
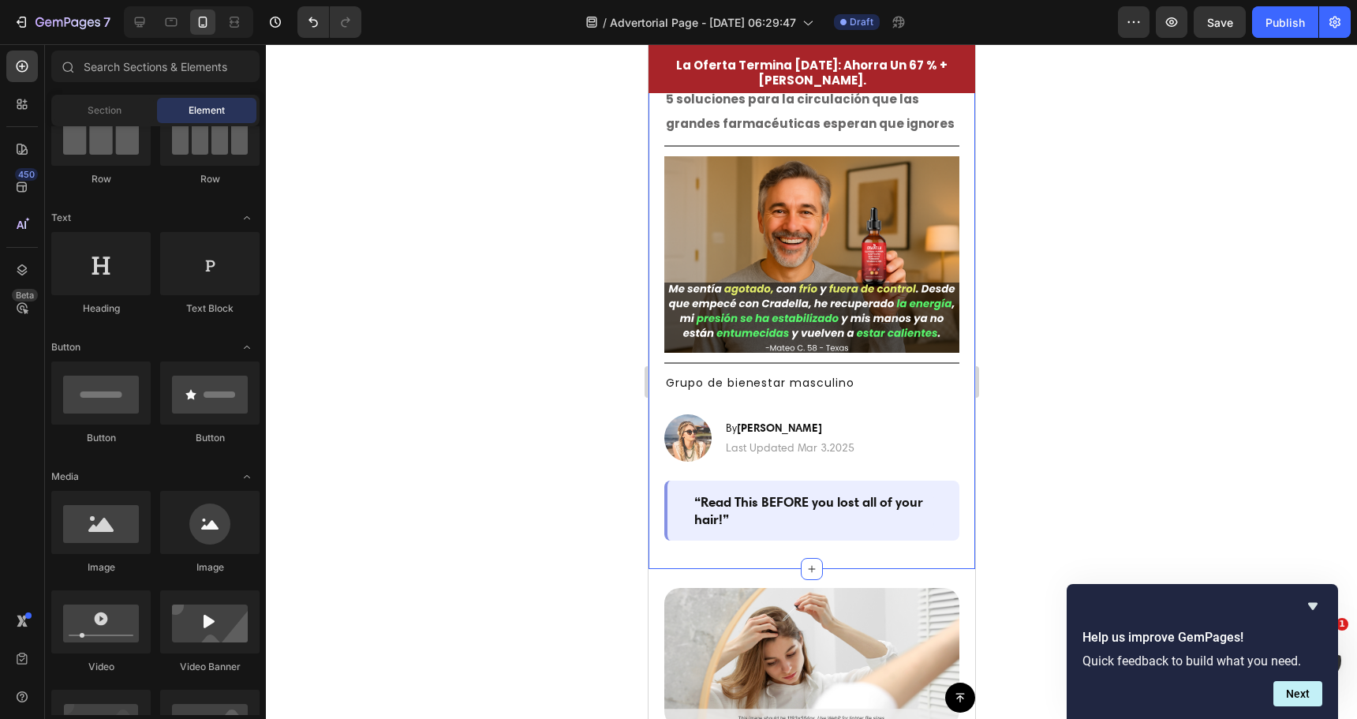
click at [448, 387] on div at bounding box center [811, 381] width 1091 height 675
click at [811, 376] on p "Grupo de bienestar masculino" at bounding box center [811, 383] width 292 height 20
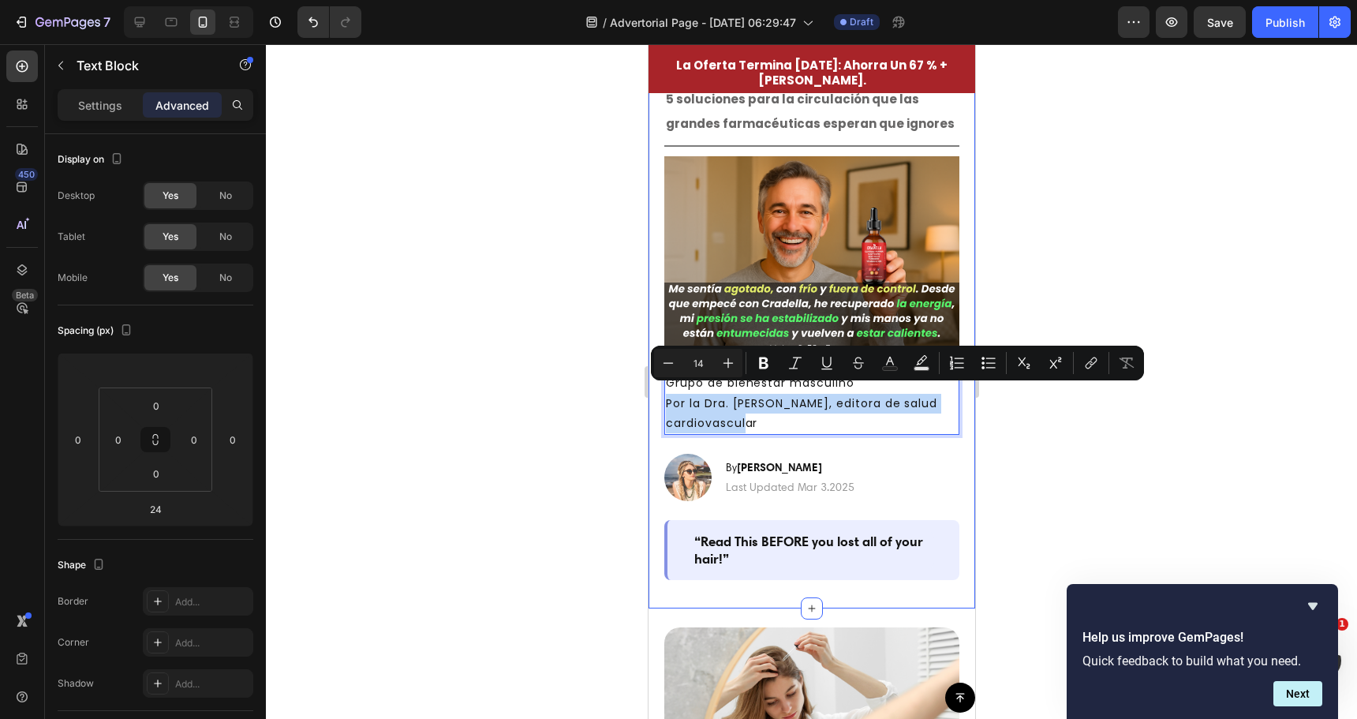
drag, startPoint x: 765, startPoint y: 412, endPoint x: 660, endPoint y: 403, distance: 105.3
click at [660, 403] on div "⁠⁠⁠⁠⁠⁠⁠ ⚠️ Un experto en salud de Harvard revela 5 soluciones para la circulaci…" at bounding box center [811, 328] width 327 height 562
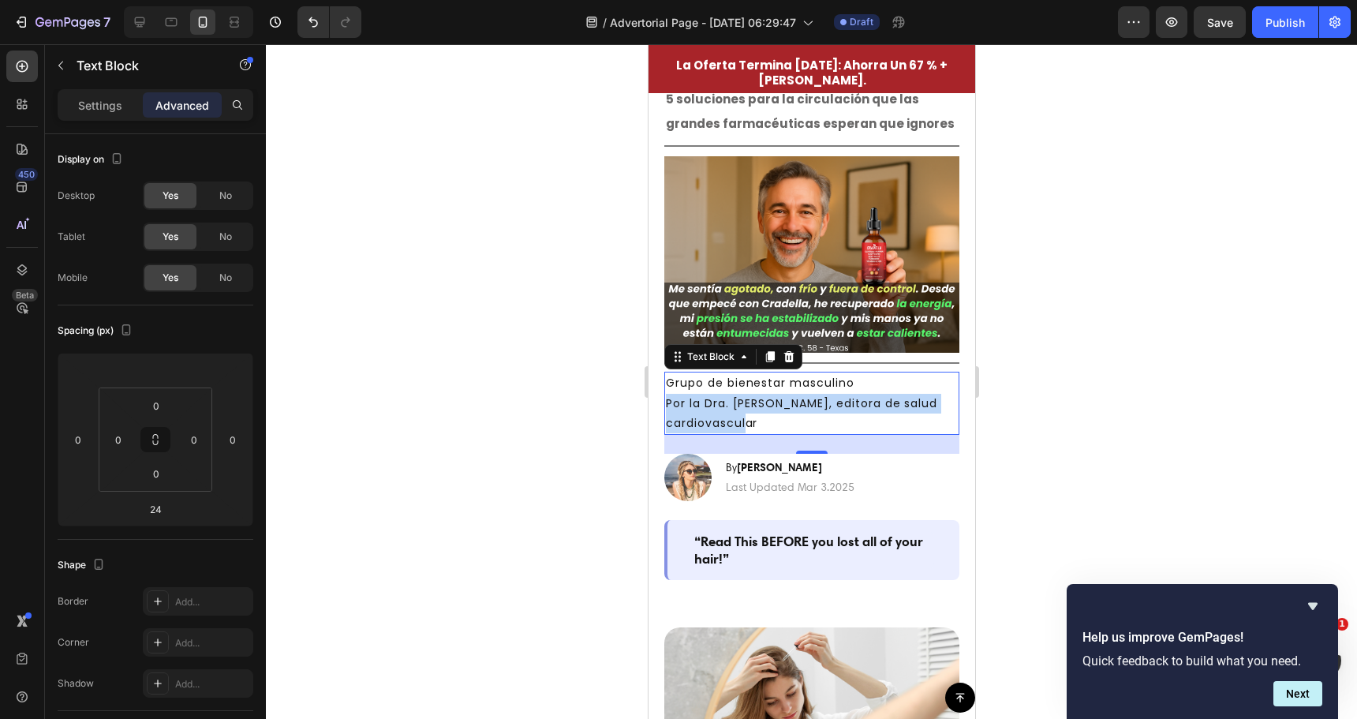
click at [764, 409] on p "Por la Dra. Michelle R., editora de salud cardiovascular" at bounding box center [811, 413] width 292 height 39
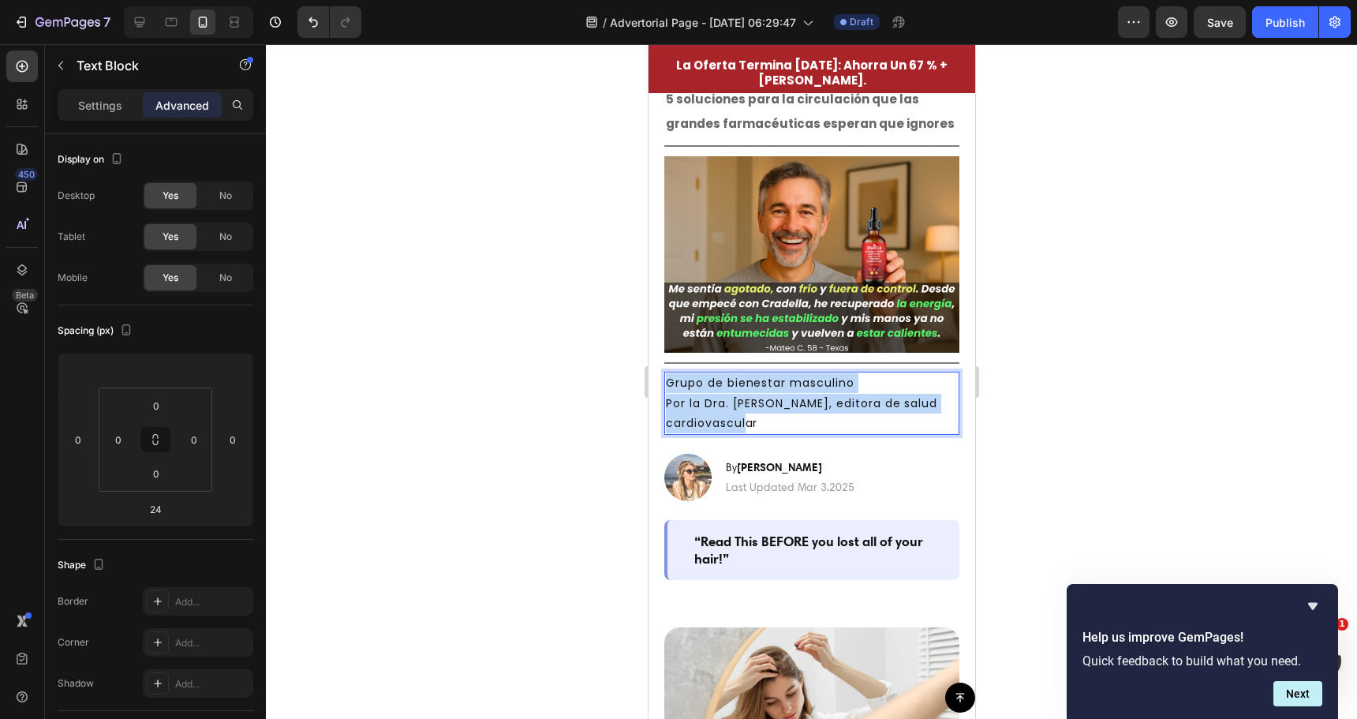
drag, startPoint x: 772, startPoint y: 413, endPoint x: 1290, endPoint y: 425, distance: 518.5
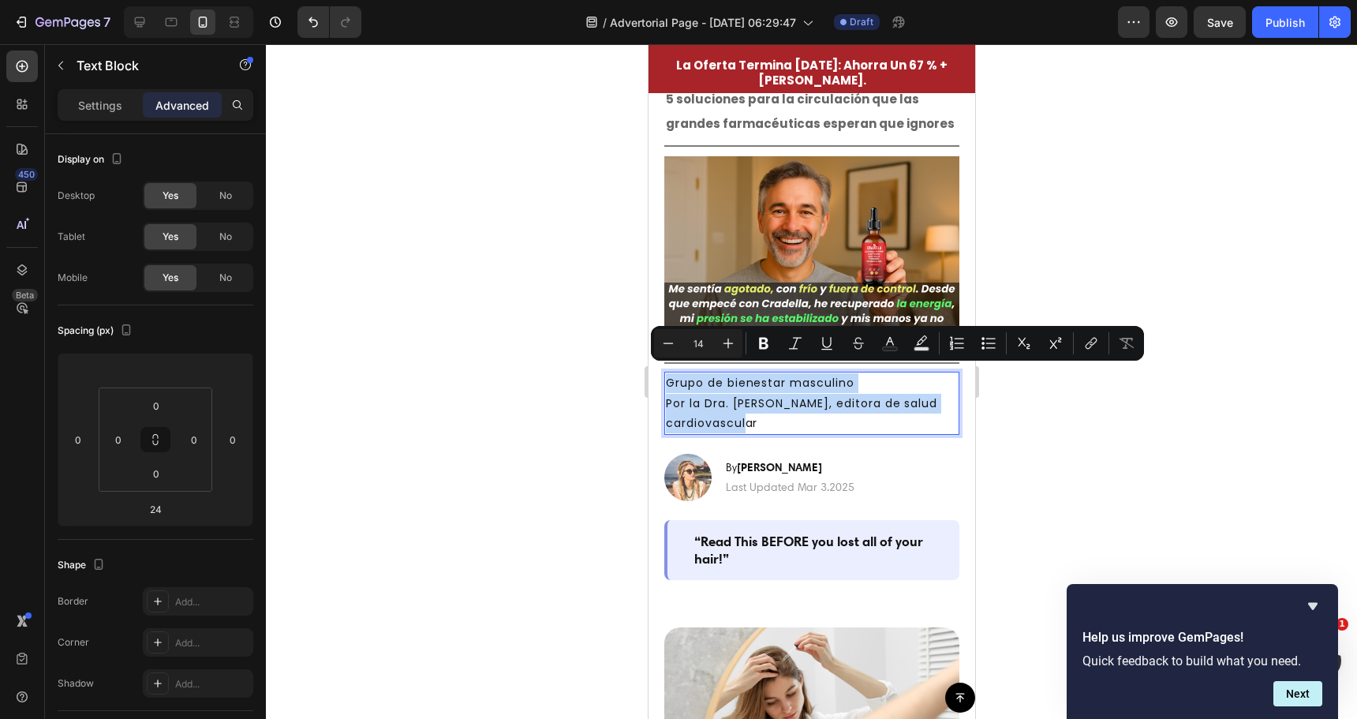
click at [742, 403] on p "Por la Dra. Michelle R., editora de salud cardiovascular" at bounding box center [811, 413] width 292 height 39
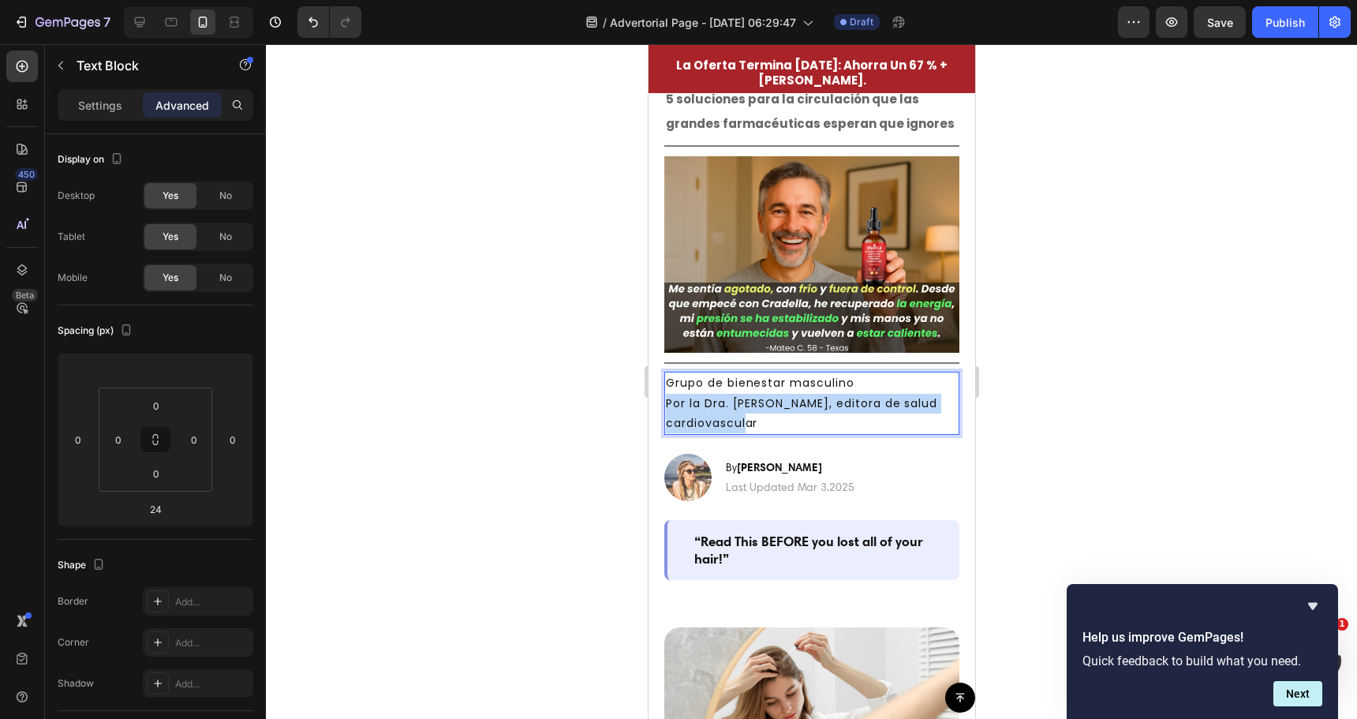
drag, startPoint x: 757, startPoint y: 412, endPoint x: 664, endPoint y: 395, distance: 95.5
click at [664, 395] on div "Grupo de bienestar masculino Por la Dra. Michelle R., editora de salud cardiova…" at bounding box center [811, 403] width 295 height 63
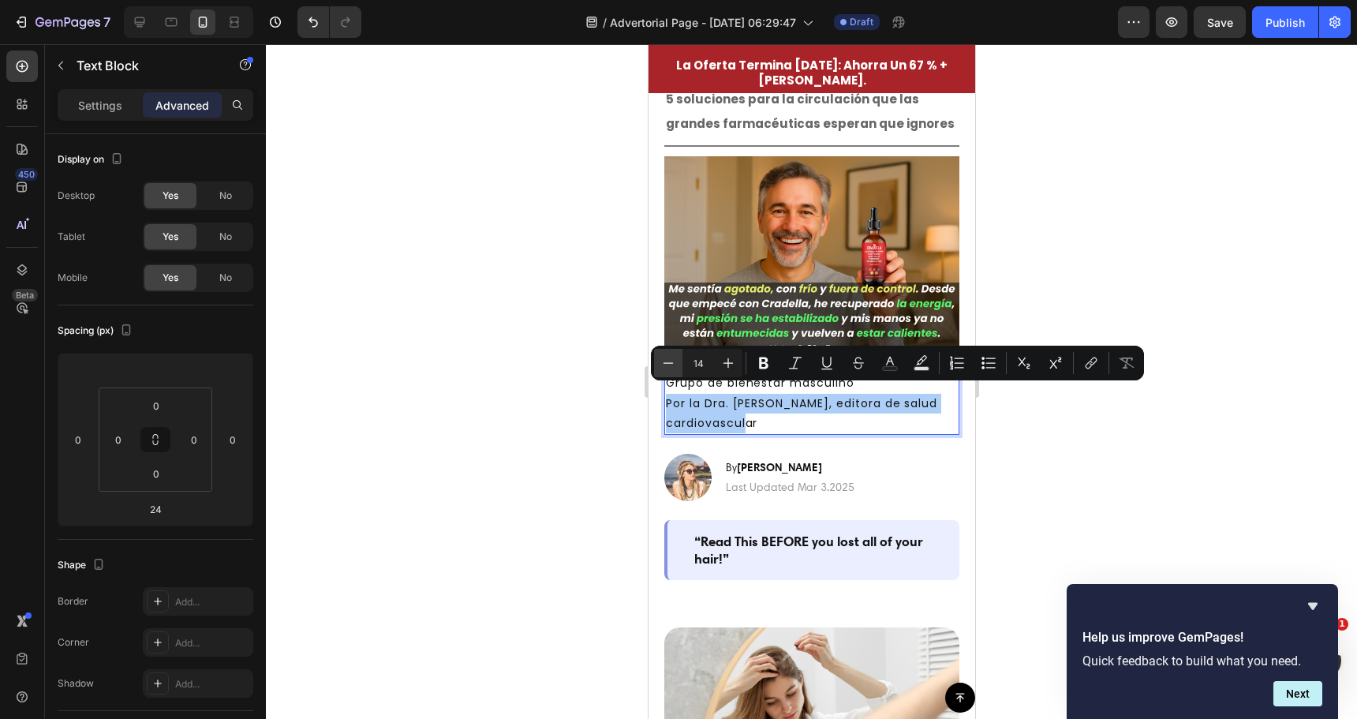
click at [667, 362] on icon "Editor contextual toolbar" at bounding box center [668, 363] width 16 height 16
click at [667, 363] on icon "Editor contextual toolbar" at bounding box center [669, 362] width 10 height 1
click at [666, 363] on icon "Editor contextual toolbar" at bounding box center [669, 362] width 10 height 1
type input "11"
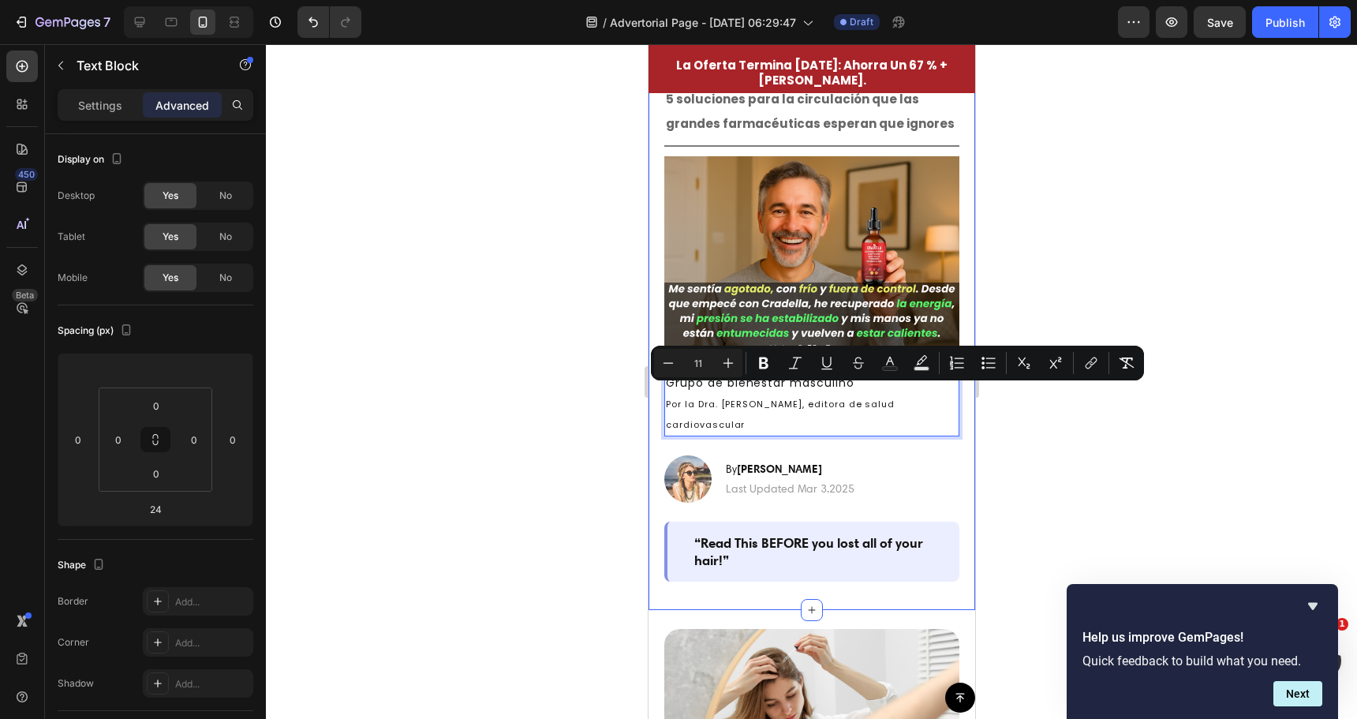
click at [585, 421] on div at bounding box center [811, 381] width 1091 height 675
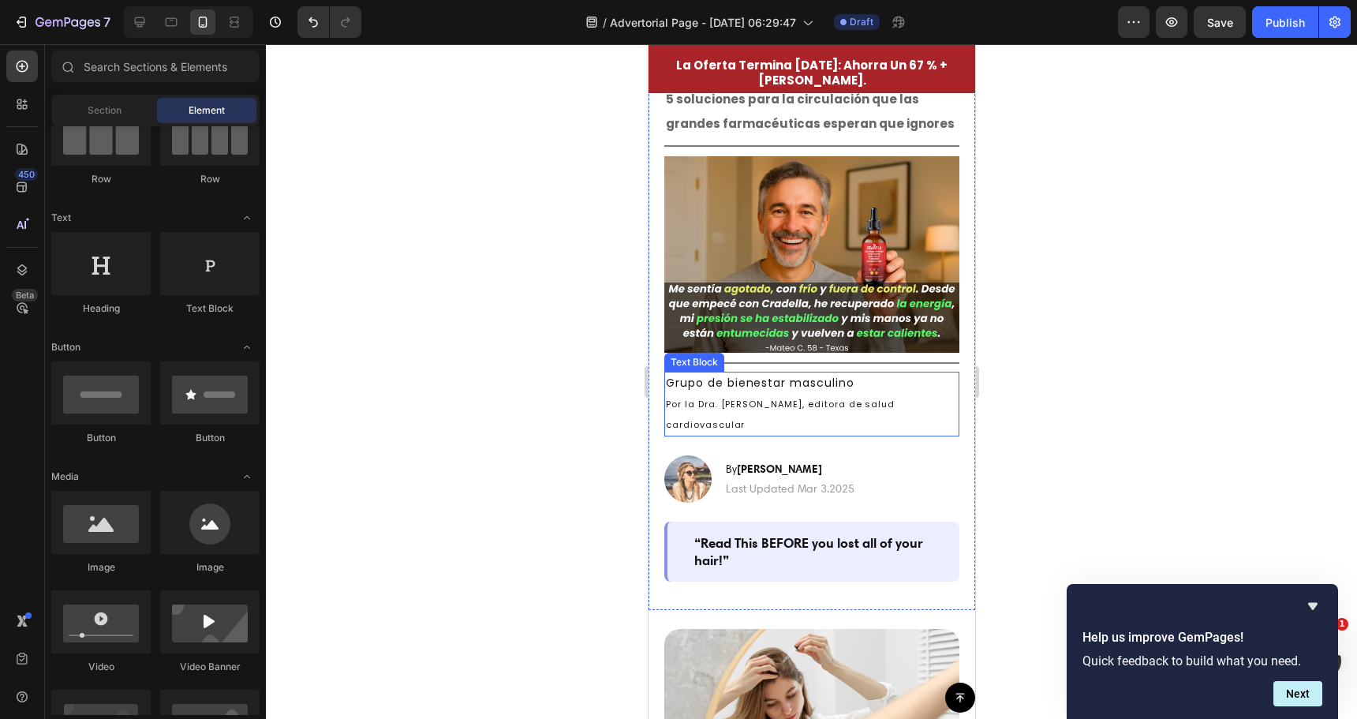
click at [730, 398] on span "Por la Dra. Michelle R., editora de salud cardiovascular" at bounding box center [779, 414] width 229 height 33
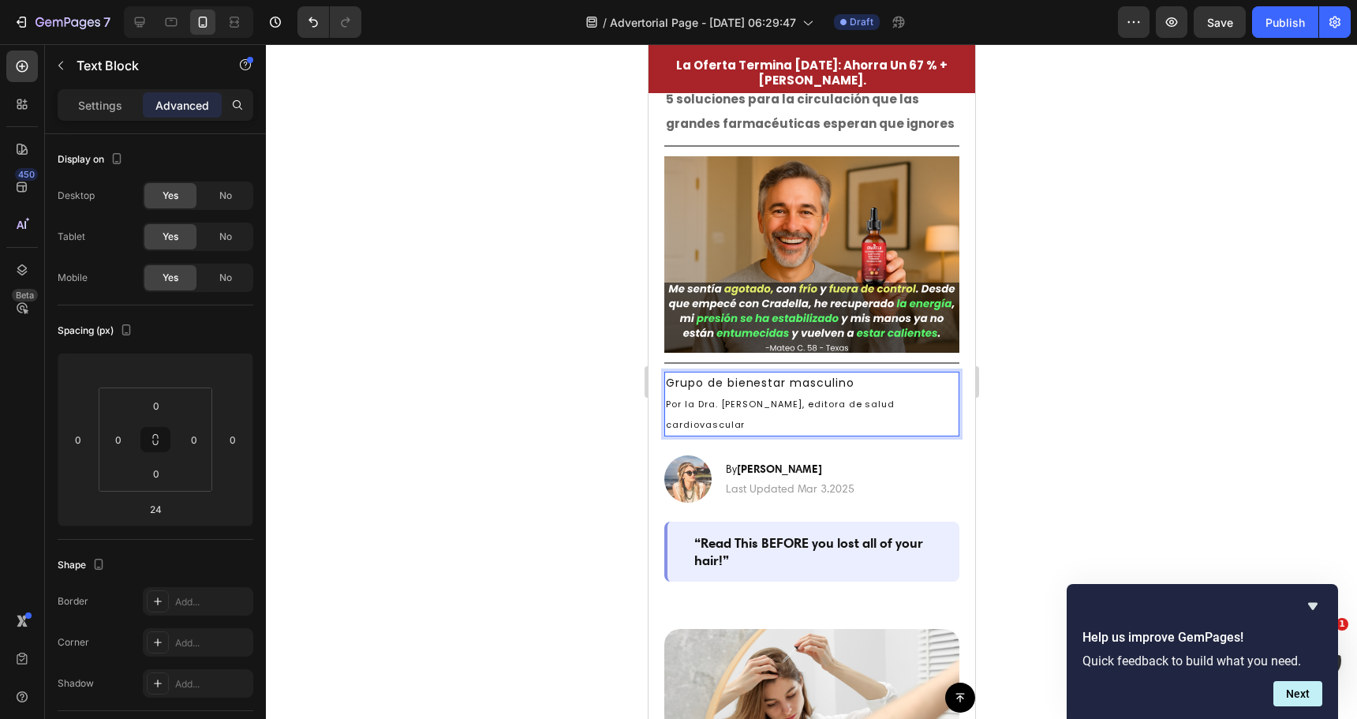
click at [730, 398] on span "Por la Dra. Michelle R., editora de salud cardiovascular" at bounding box center [779, 414] width 229 height 33
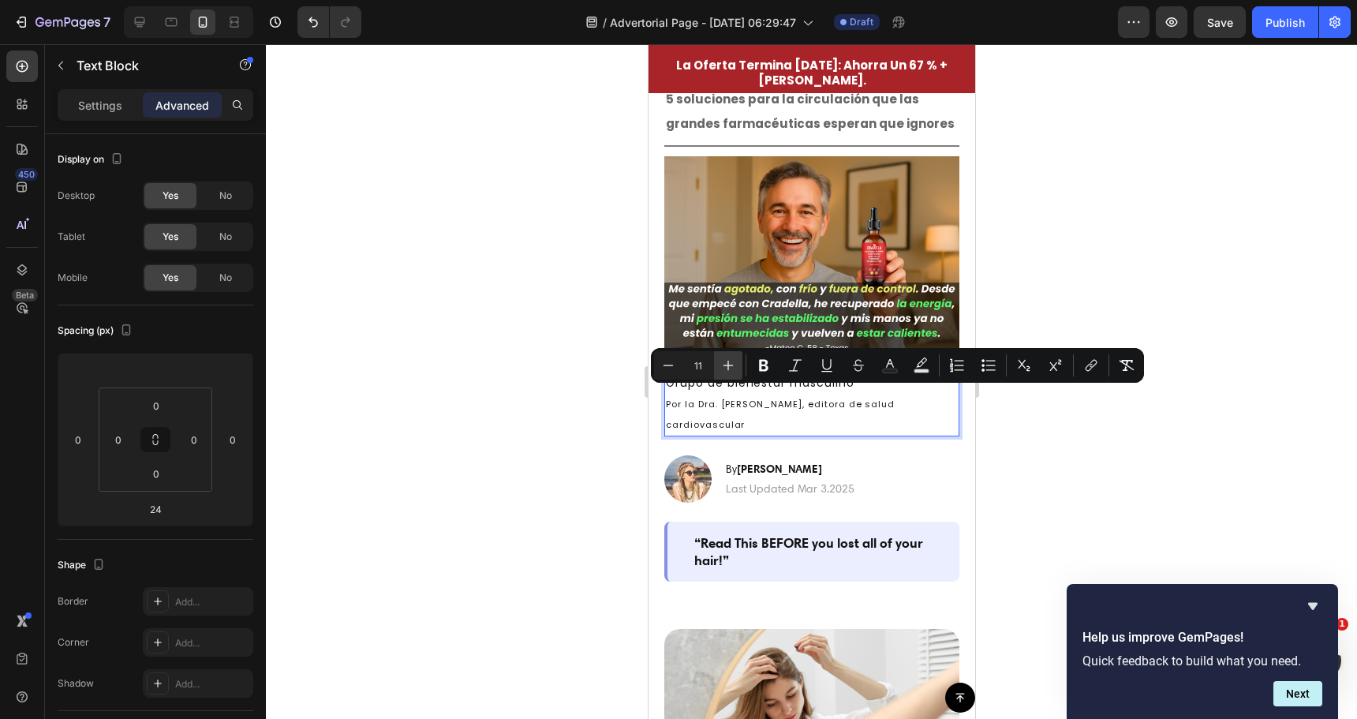
click at [733, 366] on icon "Editor contextual toolbar" at bounding box center [728, 365] width 16 height 16
click at [670, 368] on icon "Editor contextual toolbar" at bounding box center [668, 365] width 16 height 16
type input "11"
click at [408, 252] on div at bounding box center [811, 381] width 1091 height 675
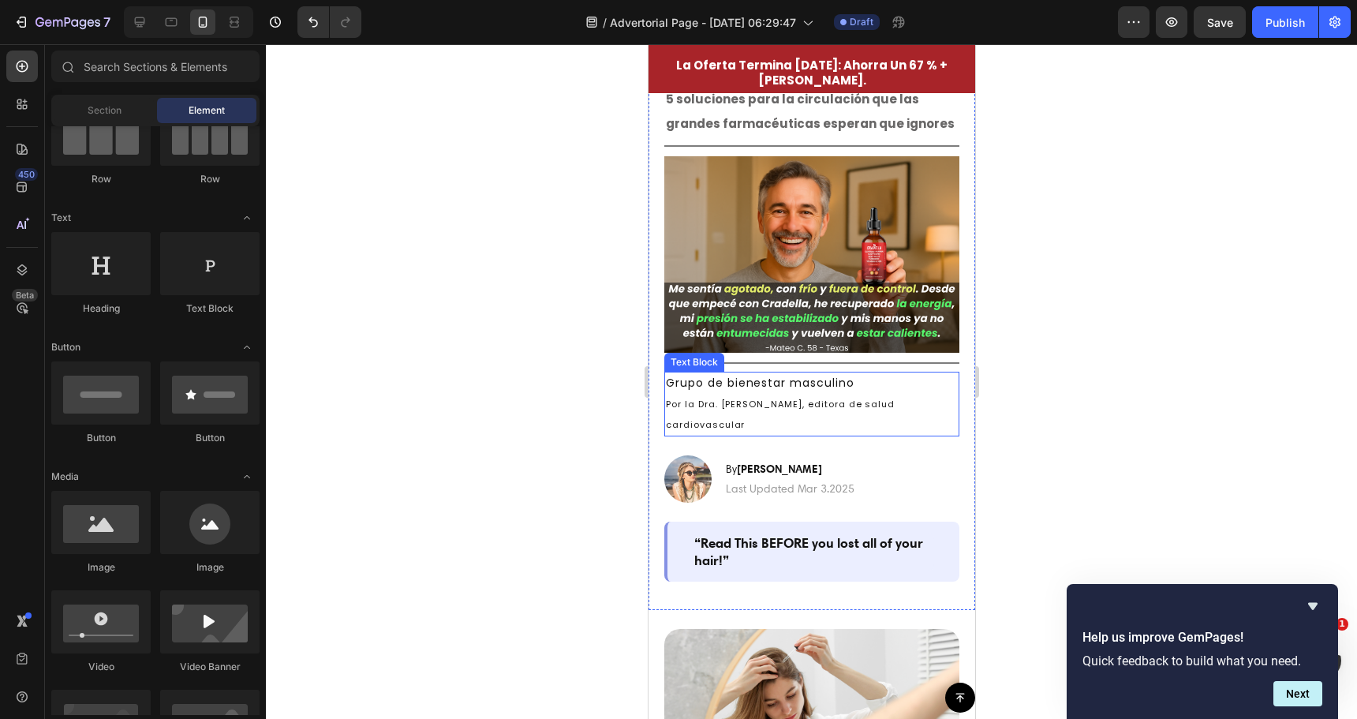
click at [702, 398] on span "Por la Dra. Michelle R., editora de salud cardiovascular" at bounding box center [779, 414] width 229 height 33
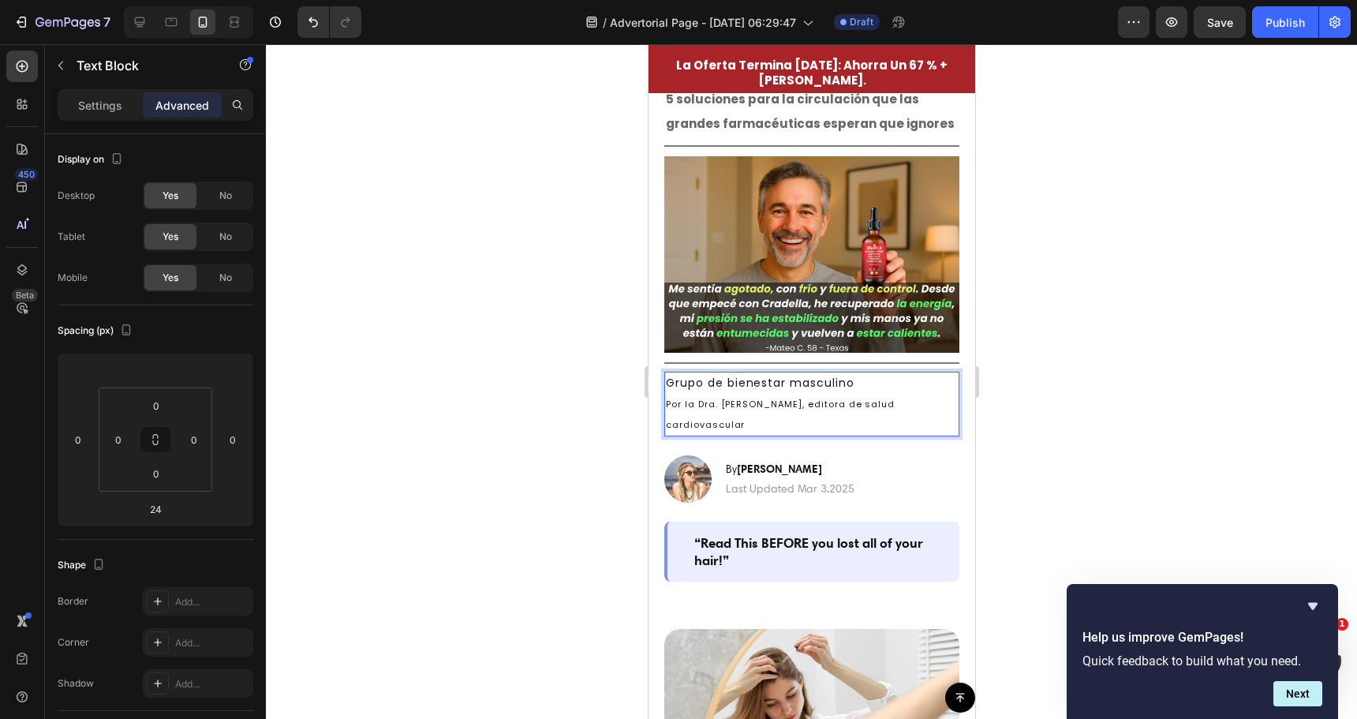
click at [702, 398] on span "Por la Dra. Michelle R., editora de salud cardiovascular" at bounding box center [779, 414] width 229 height 33
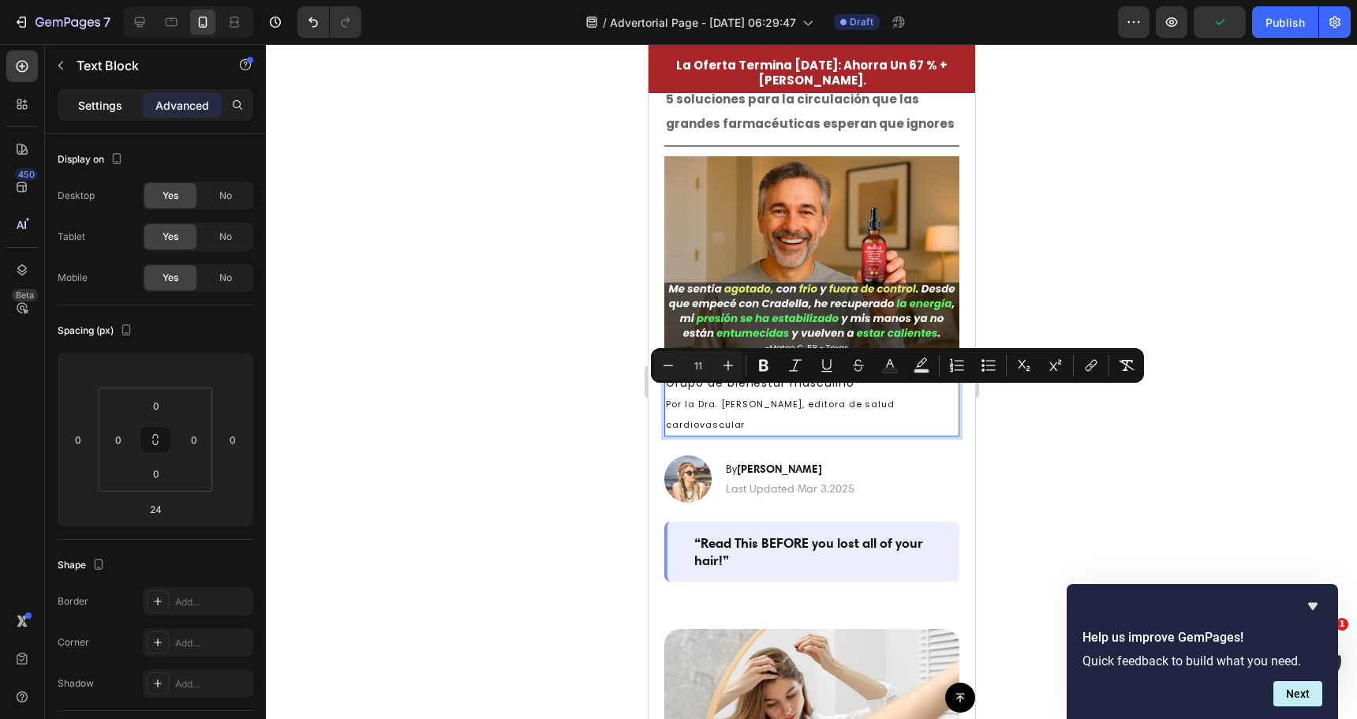
click at [114, 107] on p "Settings" at bounding box center [100, 105] width 44 height 17
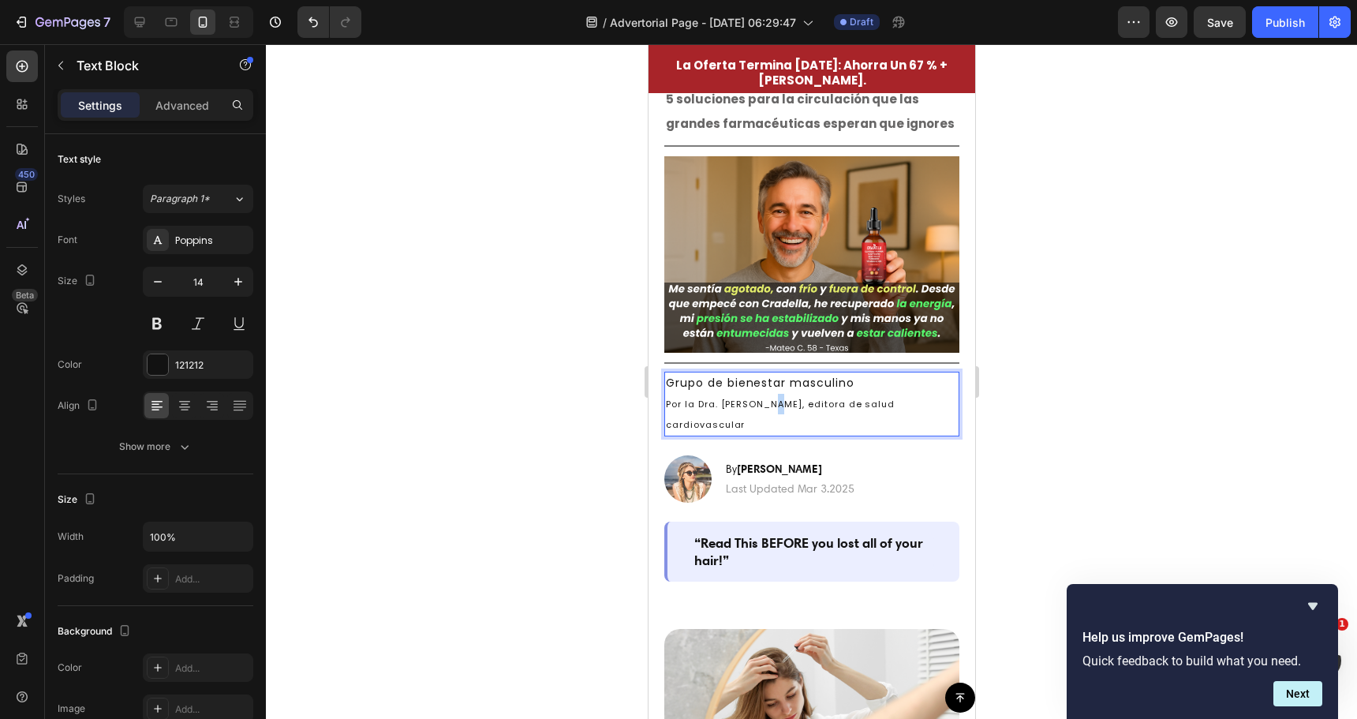
click at [764, 394] on p "Por la Dra. Michelle R., editora de salud cardiovascular" at bounding box center [811, 414] width 292 height 41
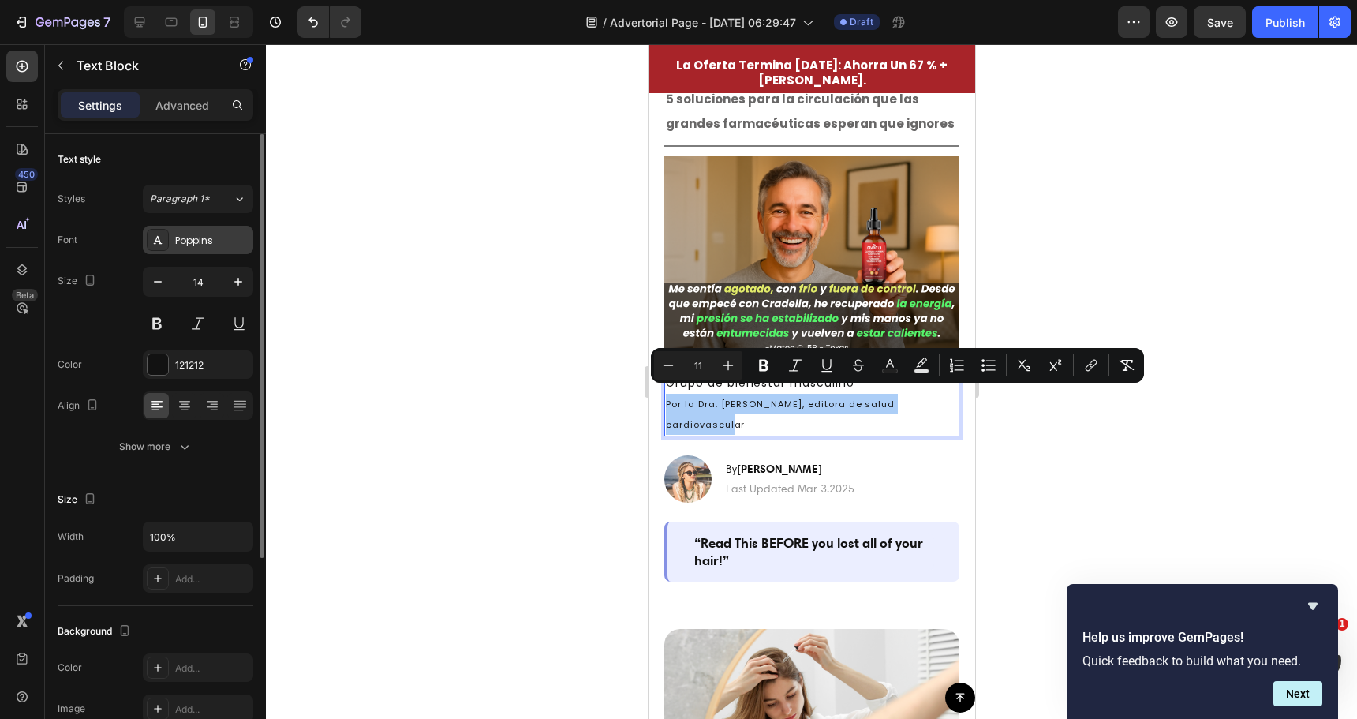
click at [194, 237] on div "Poppins" at bounding box center [212, 241] width 74 height 14
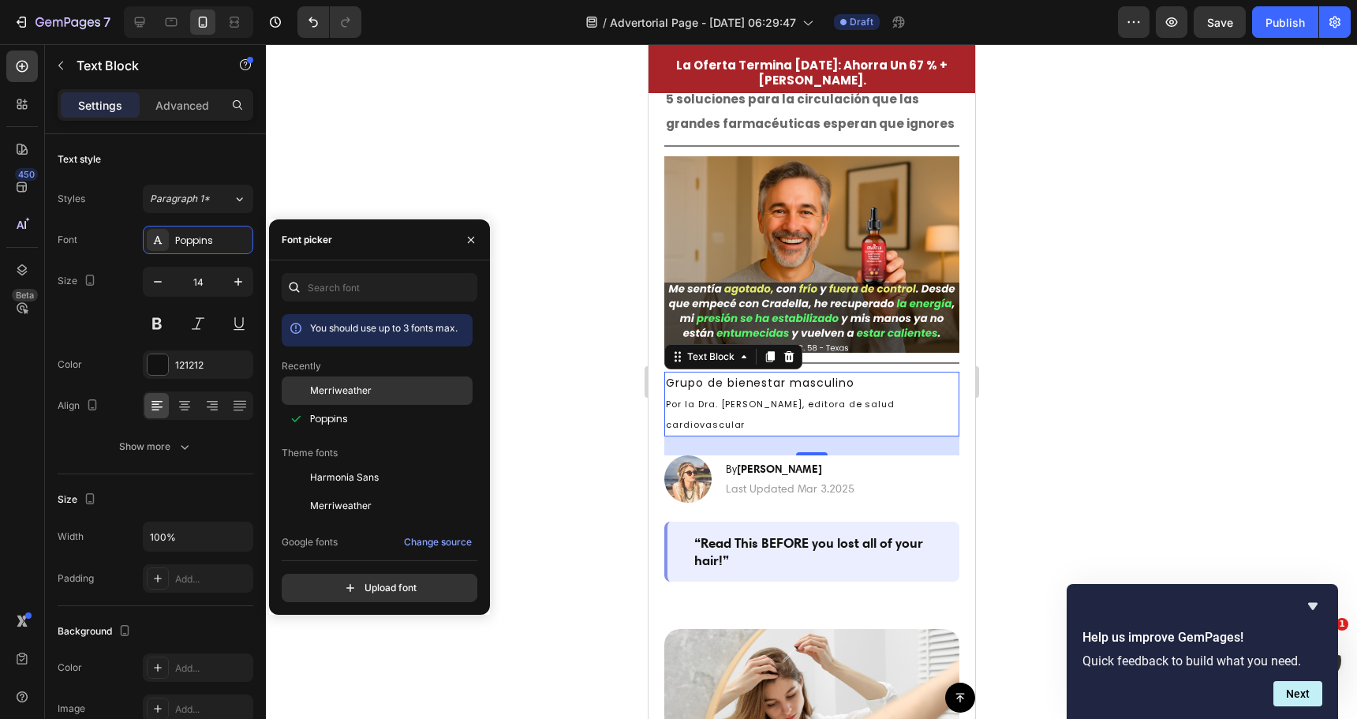
click at [331, 387] on span "Merriweather" at bounding box center [341, 390] width 62 height 14
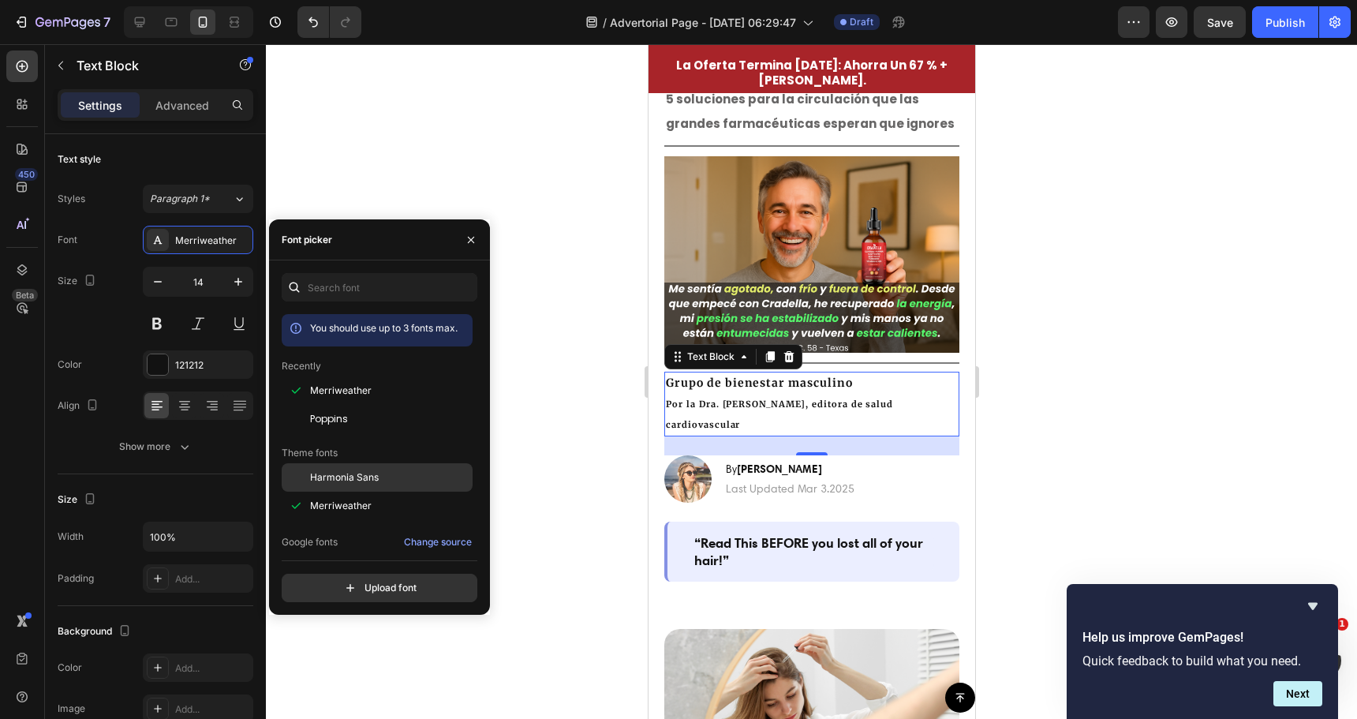
click at [336, 480] on span "Harmonia Sans" at bounding box center [344, 477] width 69 height 14
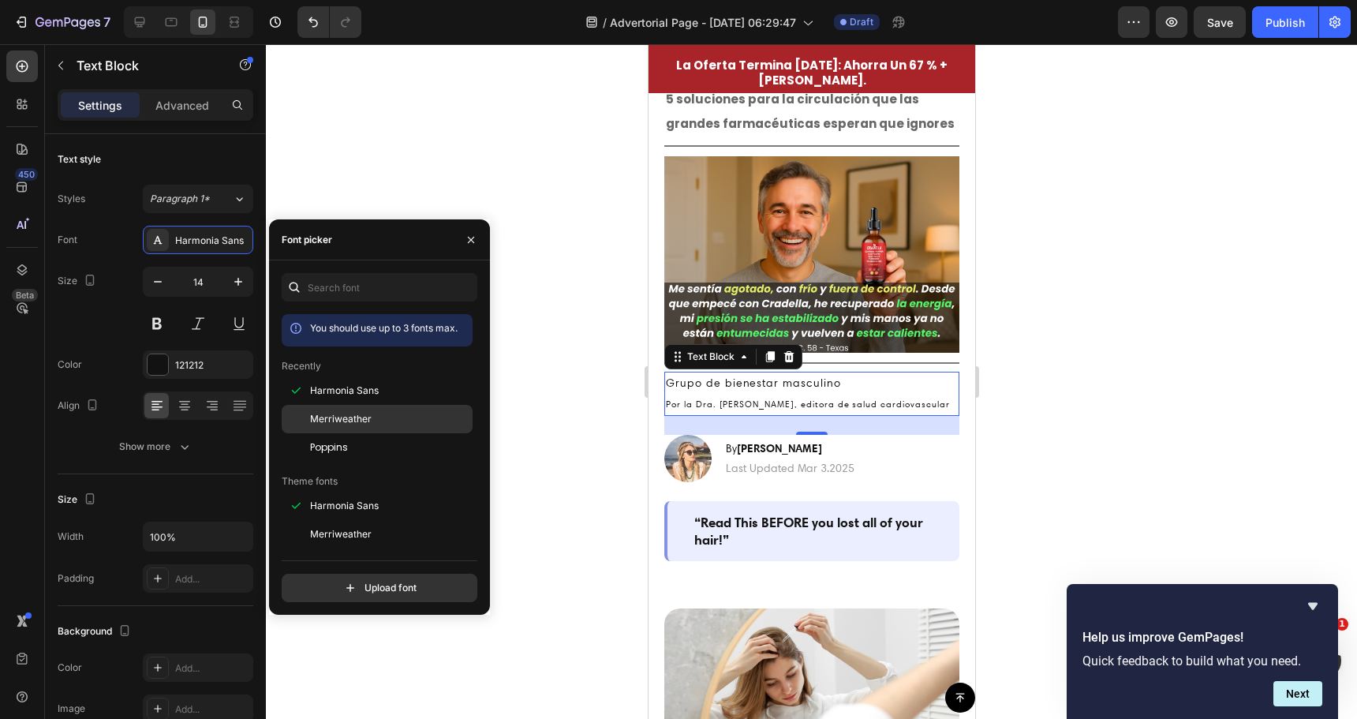
click at [334, 419] on span "Merriweather" at bounding box center [341, 419] width 62 height 14
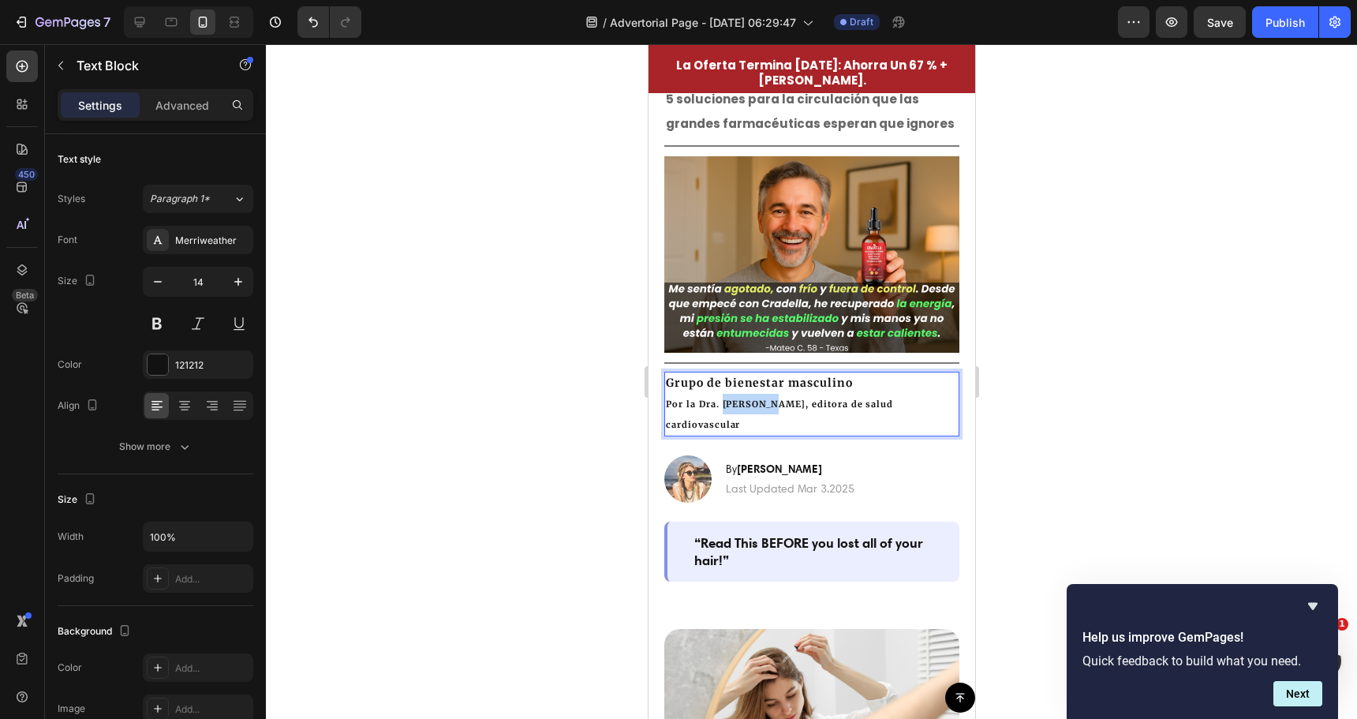
click at [744, 398] on span "Por la Dra. Michelle R., editora de salud cardiovascular" at bounding box center [778, 414] width 227 height 32
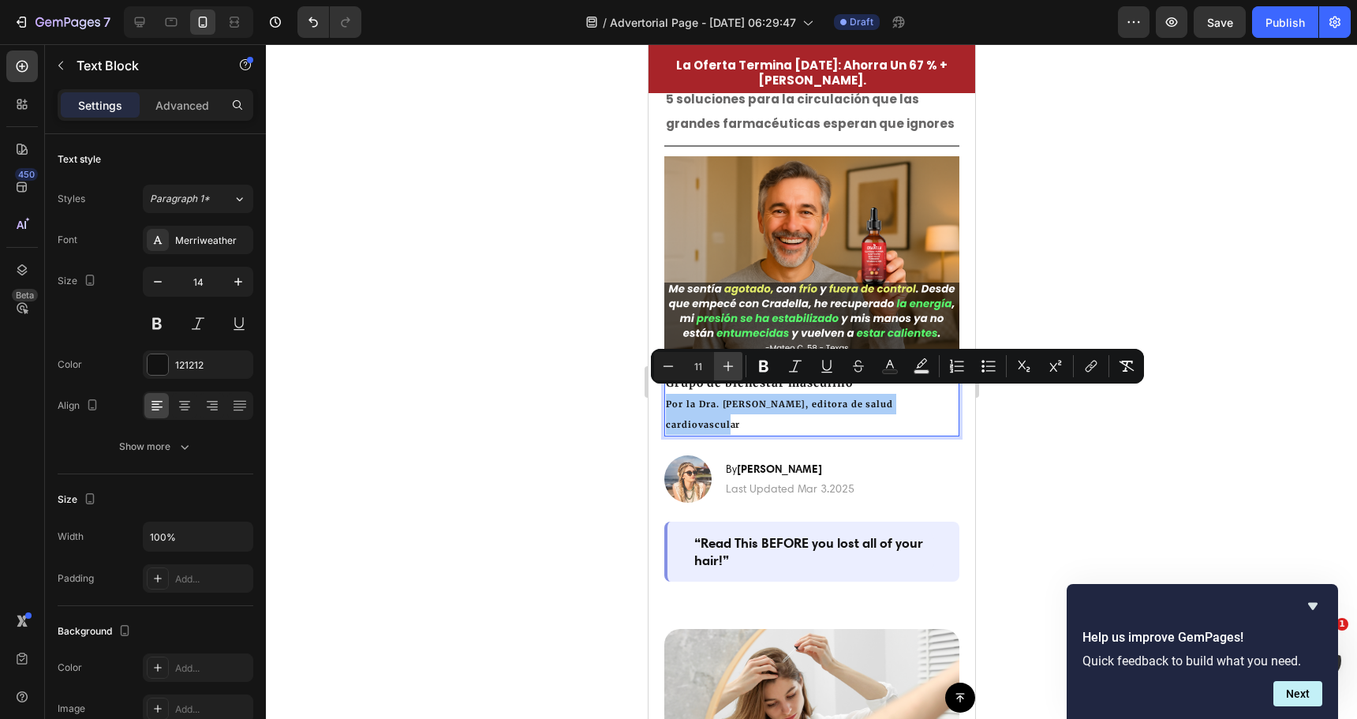
click at [738, 365] on button "Plus" at bounding box center [728, 366] width 28 height 28
click at [737, 365] on button "Plus" at bounding box center [728, 366] width 28 height 28
click at [659, 365] on button "Minus" at bounding box center [668, 366] width 28 height 28
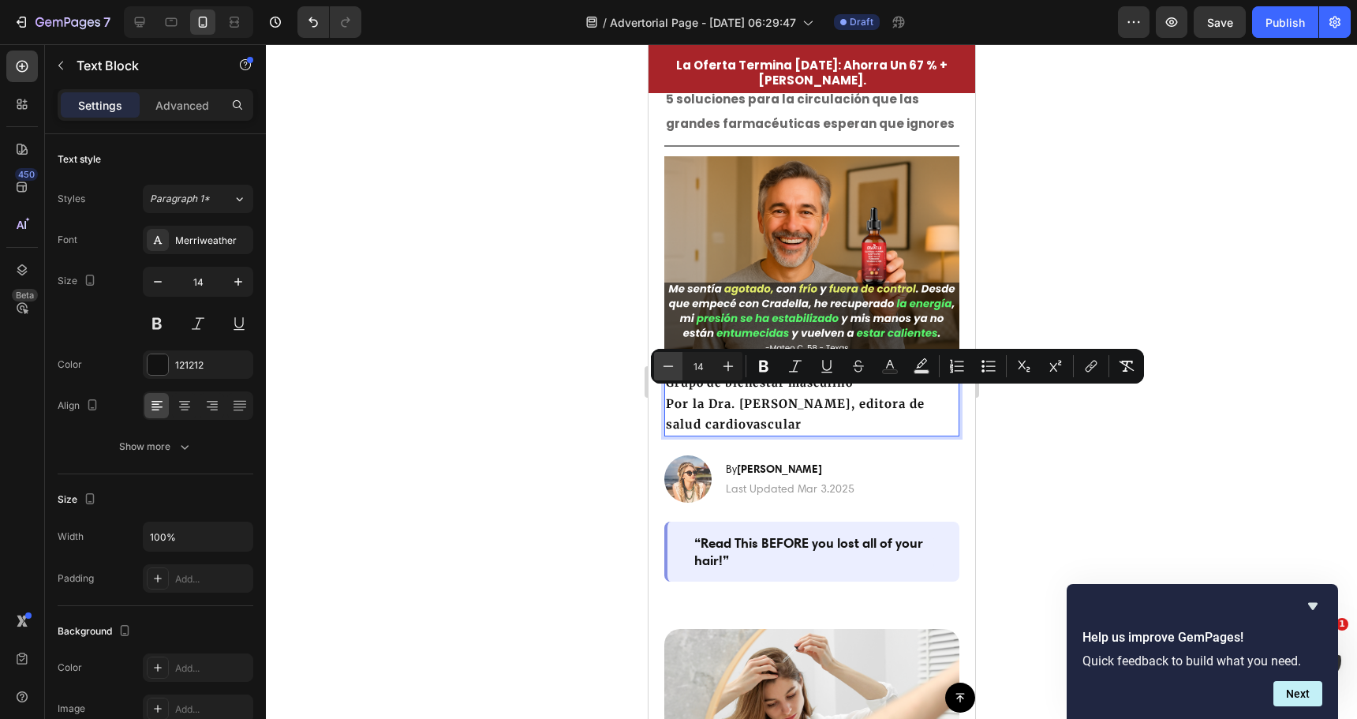
click at [660, 364] on icon "Editor contextual toolbar" at bounding box center [668, 366] width 16 height 16
type input "12"
click at [559, 383] on div at bounding box center [811, 381] width 1091 height 675
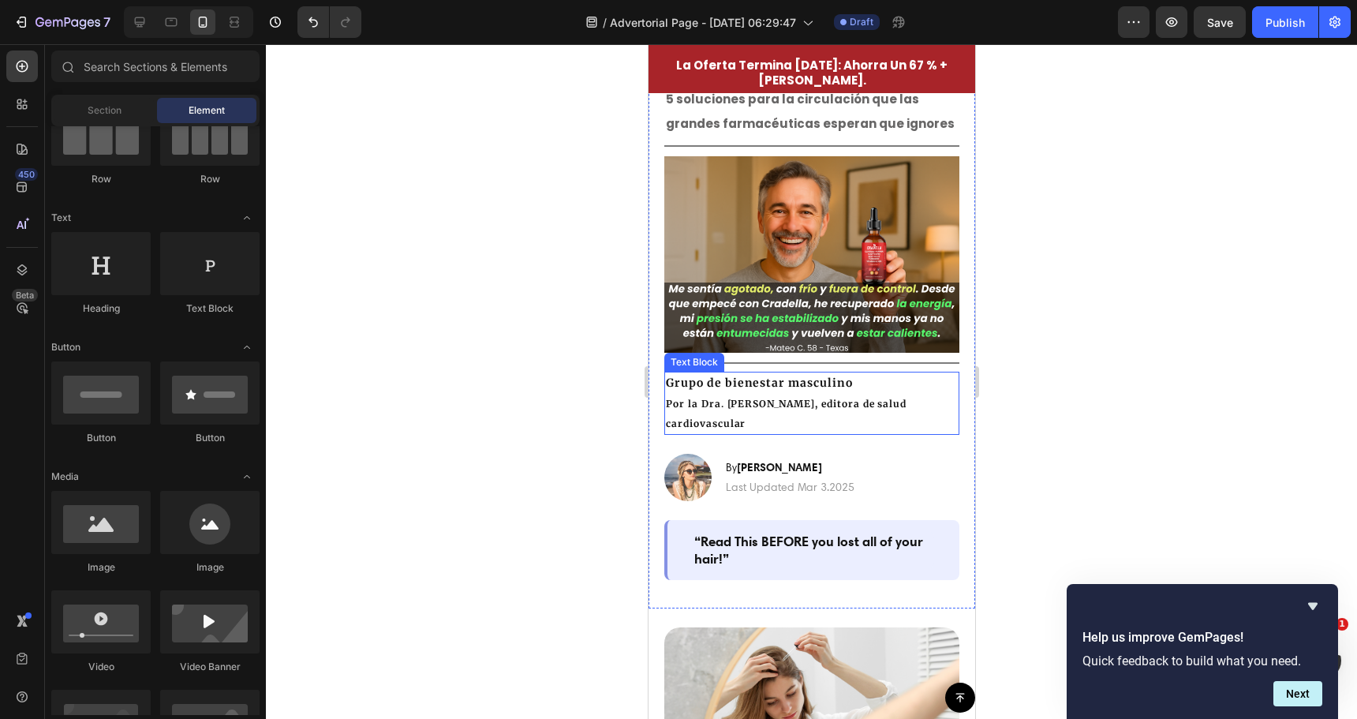
click at [709, 403] on p "Por la Dra. Michelle R., editora de salud cardiovascular" at bounding box center [811, 413] width 292 height 39
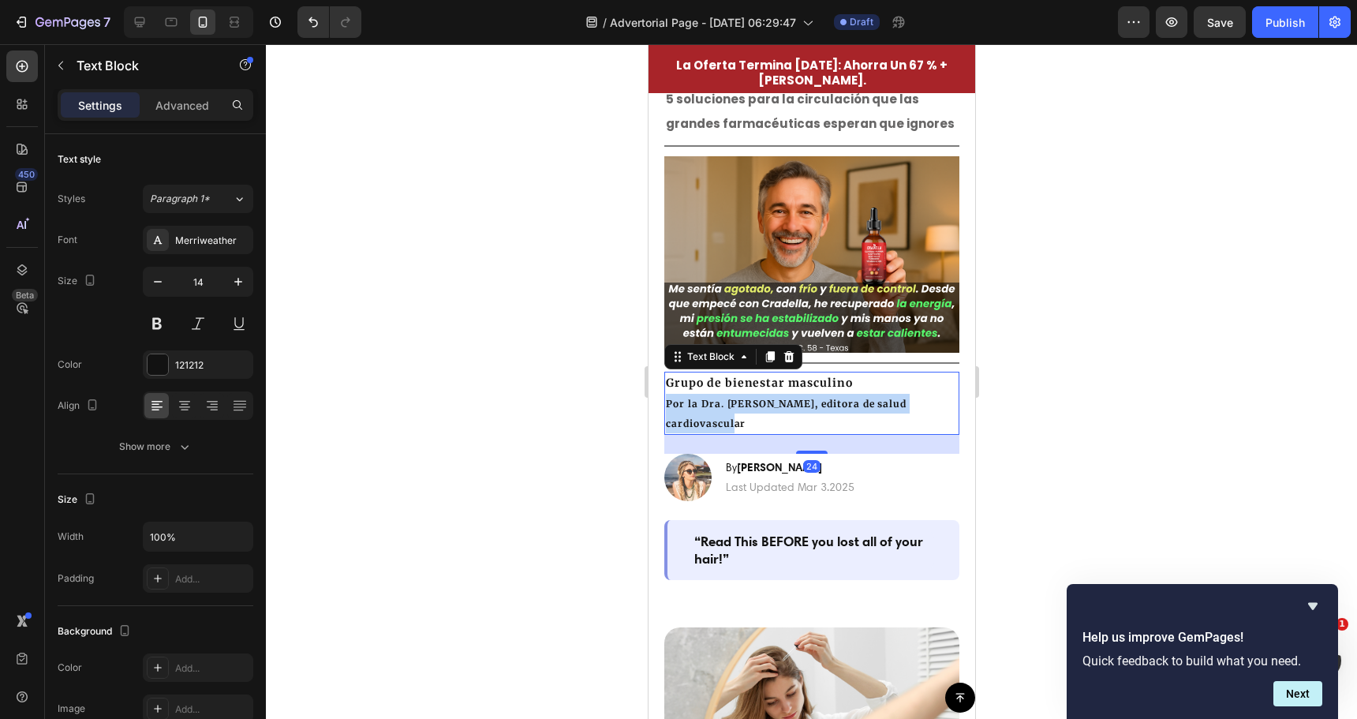
click at [709, 403] on p "Por la Dra. Michelle R., editora de salud cardiovascular" at bounding box center [811, 413] width 292 height 39
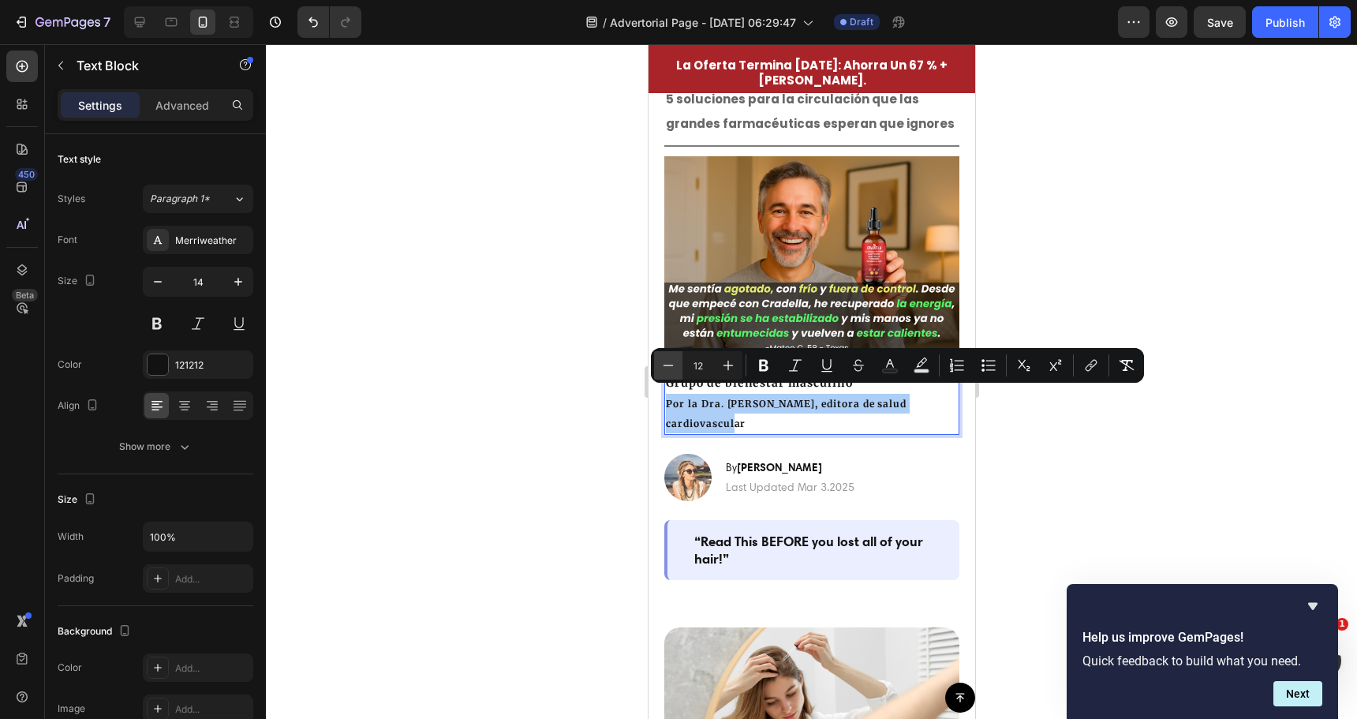
click at [660, 362] on icon "Editor contextual toolbar" at bounding box center [668, 365] width 16 height 16
type input "11"
click at [734, 398] on span "Por la Dra. Michelle R., editora de salud cardiovascular" at bounding box center [778, 414] width 227 height 32
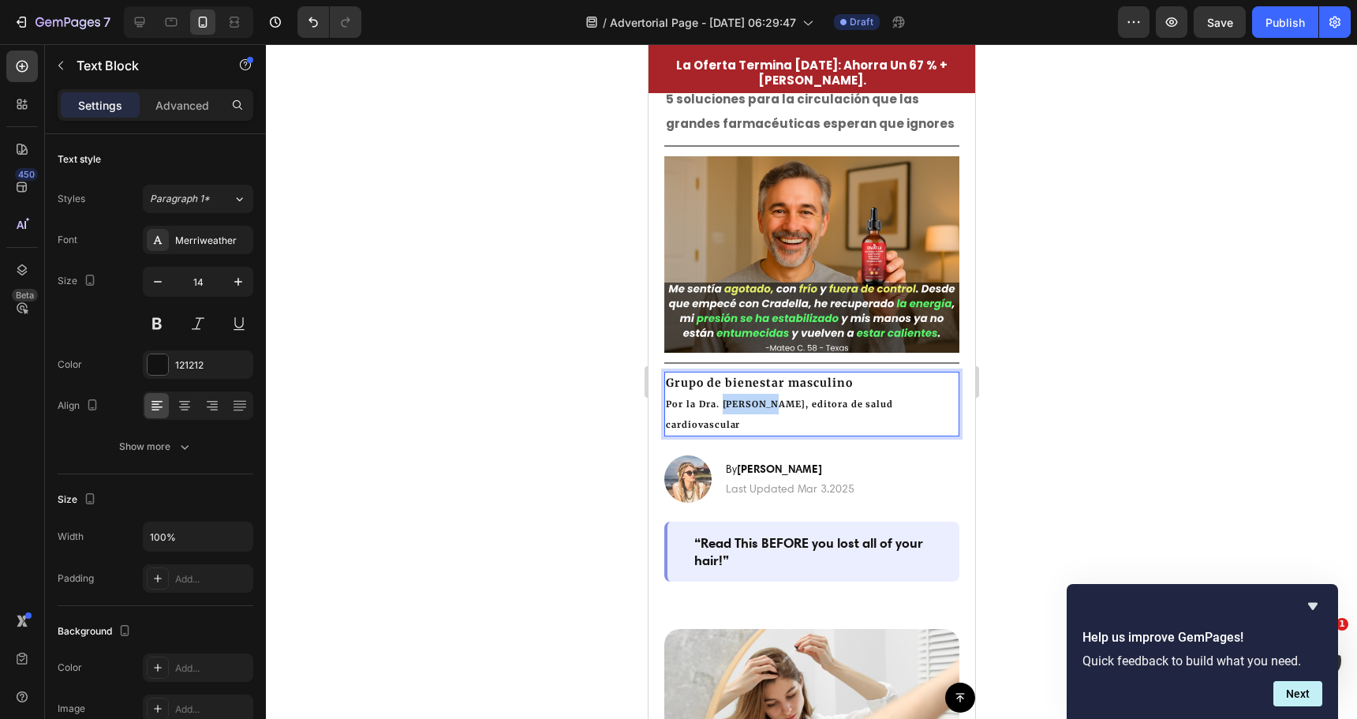
click at [734, 398] on span "Por la Dra. Michelle R., editora de salud cardiovascular" at bounding box center [778, 414] width 227 height 32
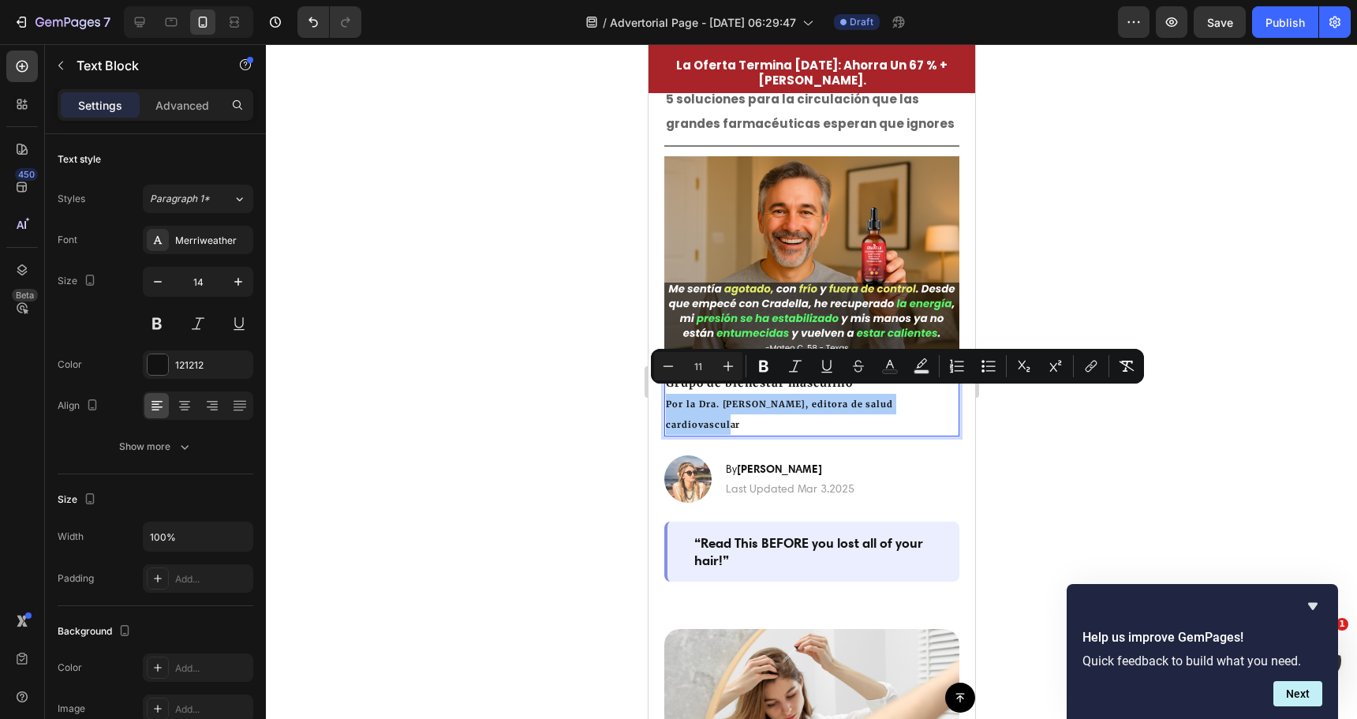
click at [558, 374] on div at bounding box center [811, 381] width 1091 height 675
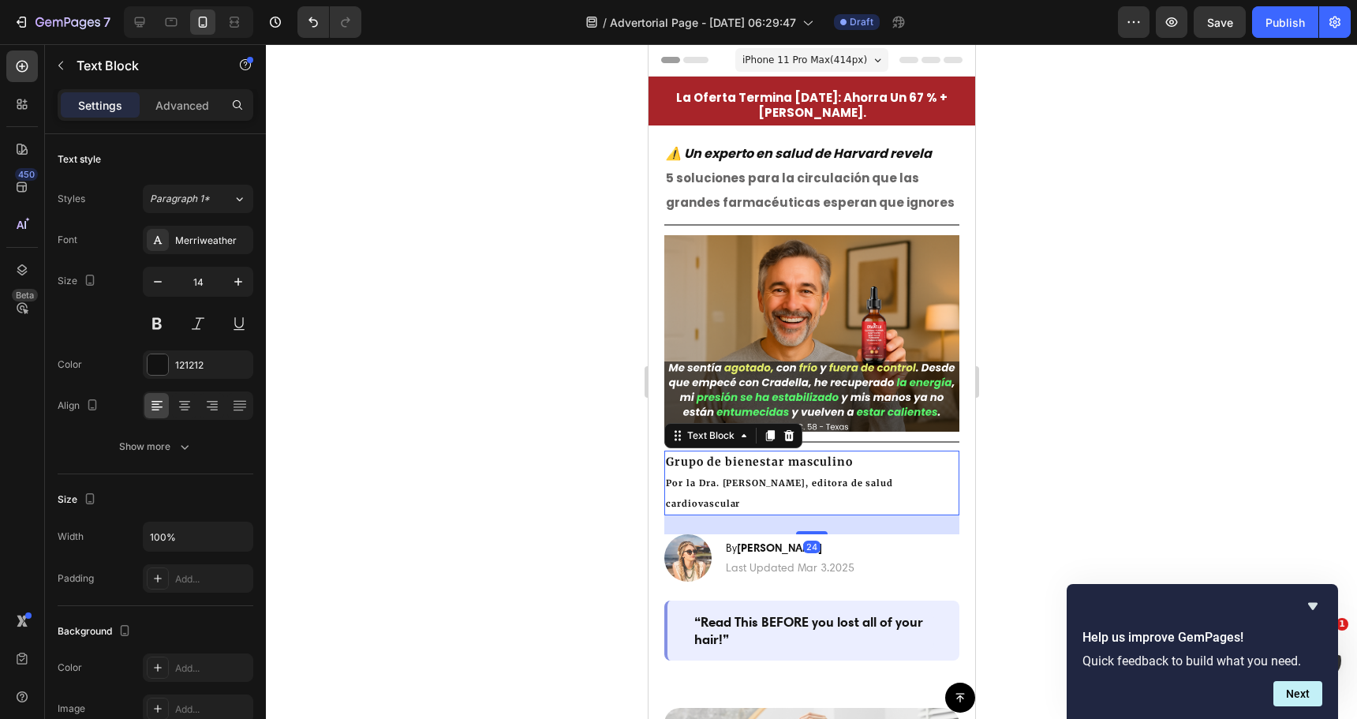
click at [807, 458] on p "Grupo de bienestar masculino" at bounding box center [811, 462] width 292 height 20
click at [852, 454] on p "Grupo de bienestar masculino" at bounding box center [811, 462] width 292 height 20
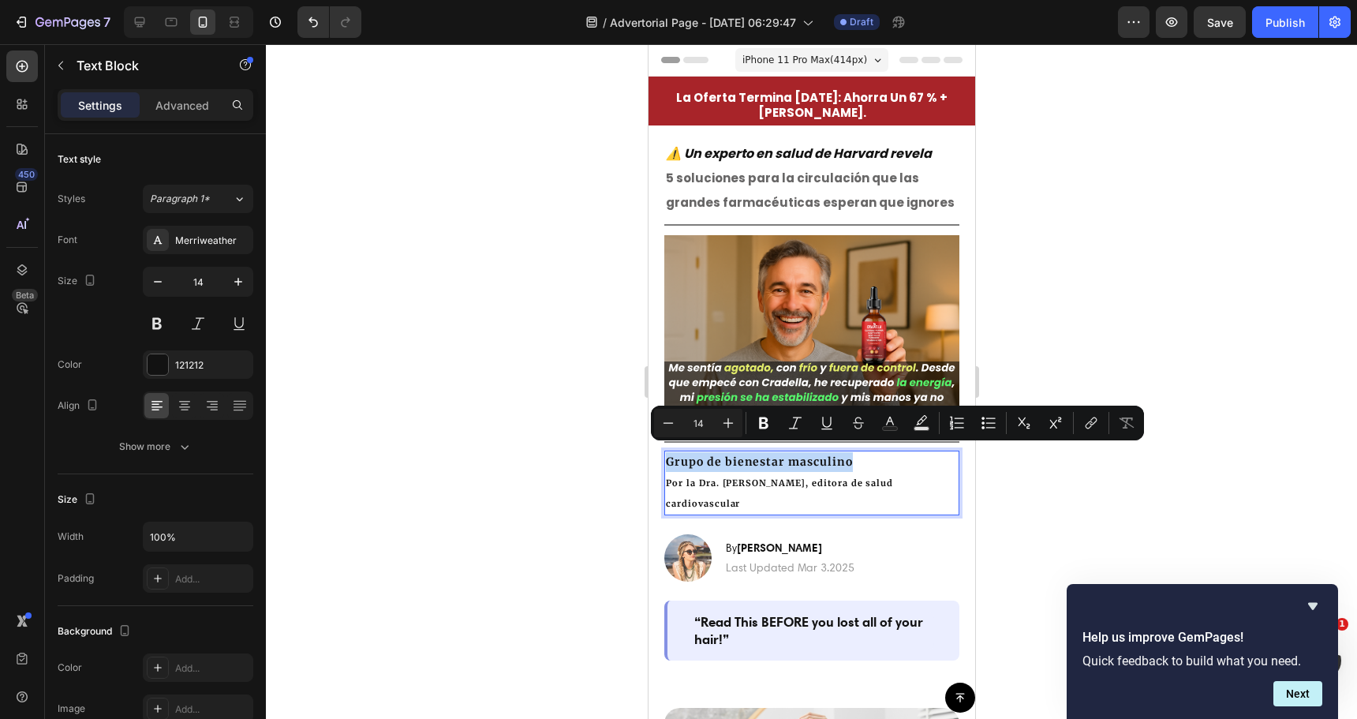
drag, startPoint x: 852, startPoint y: 454, endPoint x: 675, endPoint y: 456, distance: 176.7
click at [680, 457] on p "Grupo de bienestar masculino" at bounding box center [811, 462] width 292 height 20
click at [762, 421] on icon "Editor contextual toolbar" at bounding box center [764, 423] width 16 height 16
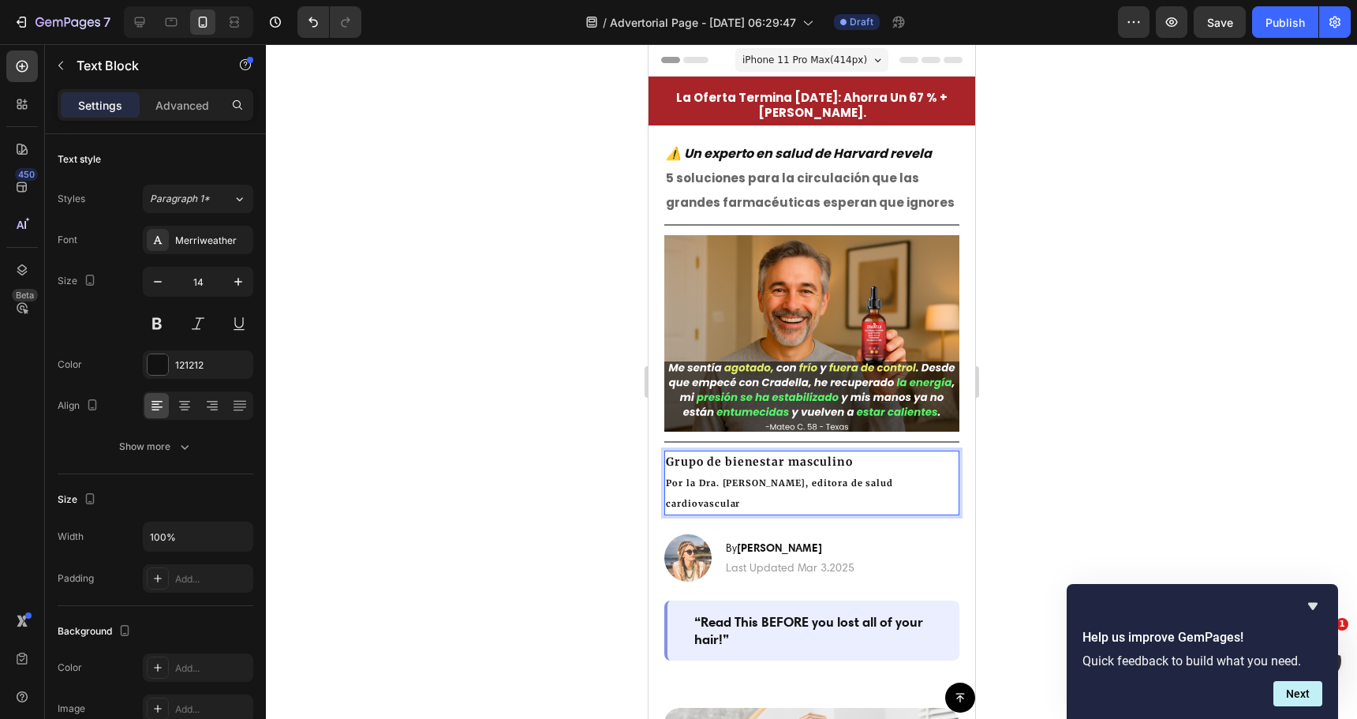
click at [825, 454] on strong "Grupo de bienestar masculino" at bounding box center [758, 461] width 187 height 14
click at [824, 477] on span "Por la Dra. Michelle R., editora de salud cardiovascular" at bounding box center [778, 493] width 227 height 32
click at [770, 477] on span "Por la Dra. Michelle R., editora de salud cardiovascular" at bounding box center [778, 493] width 227 height 32
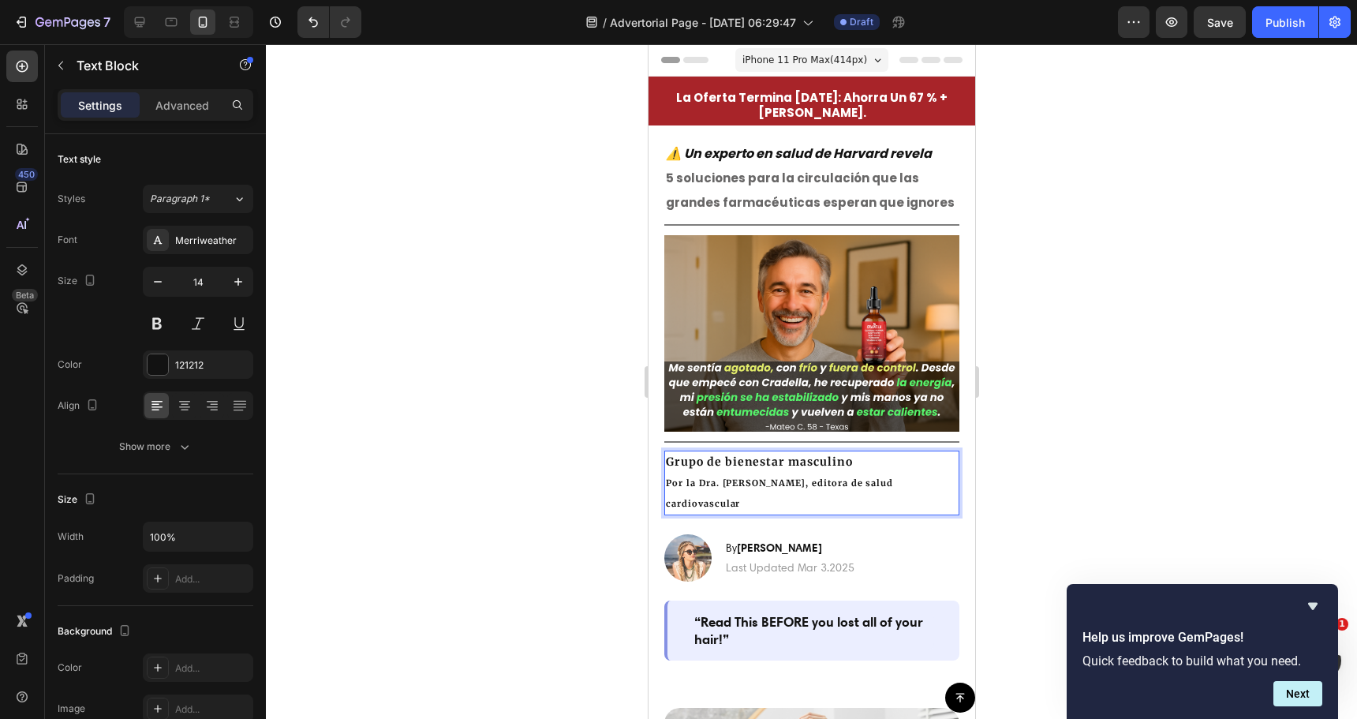
click at [789, 477] on span "Por la Dra. Michelle R., editora de salud cardiovascular" at bounding box center [778, 493] width 227 height 32
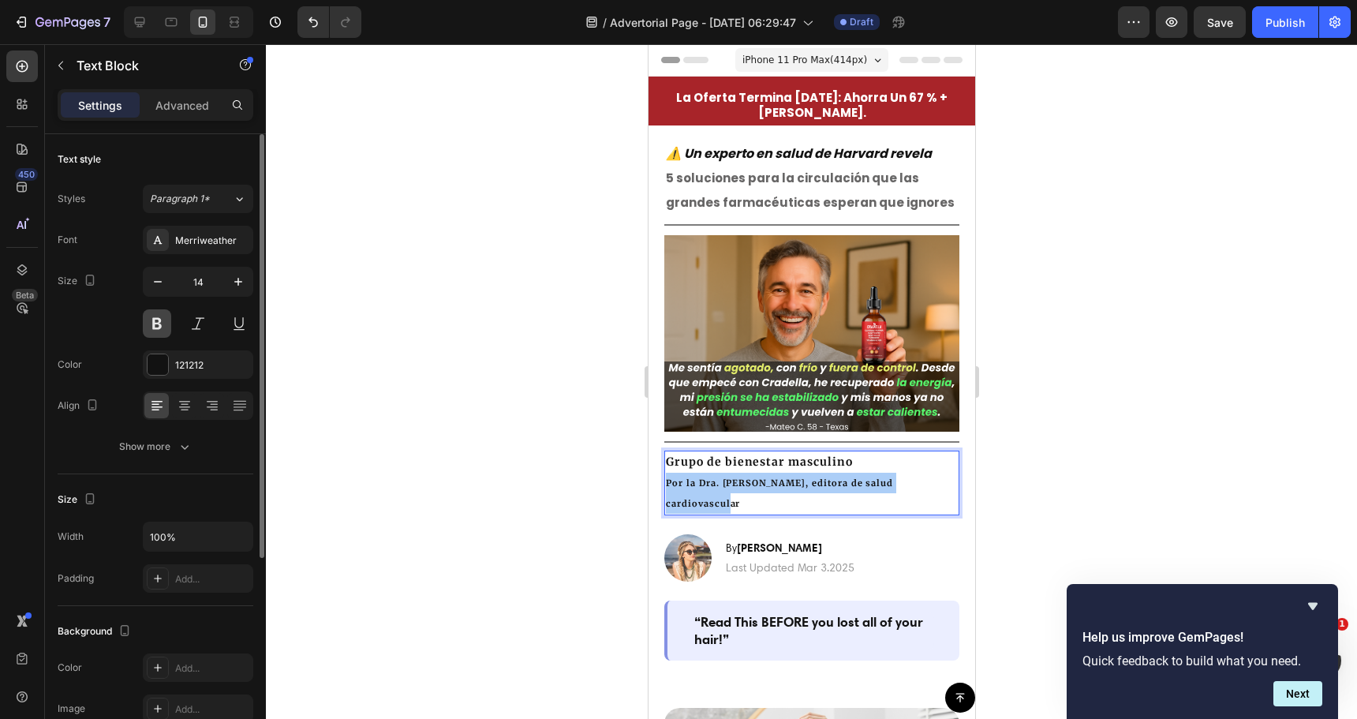
click at [157, 325] on button at bounding box center [157, 323] width 28 height 28
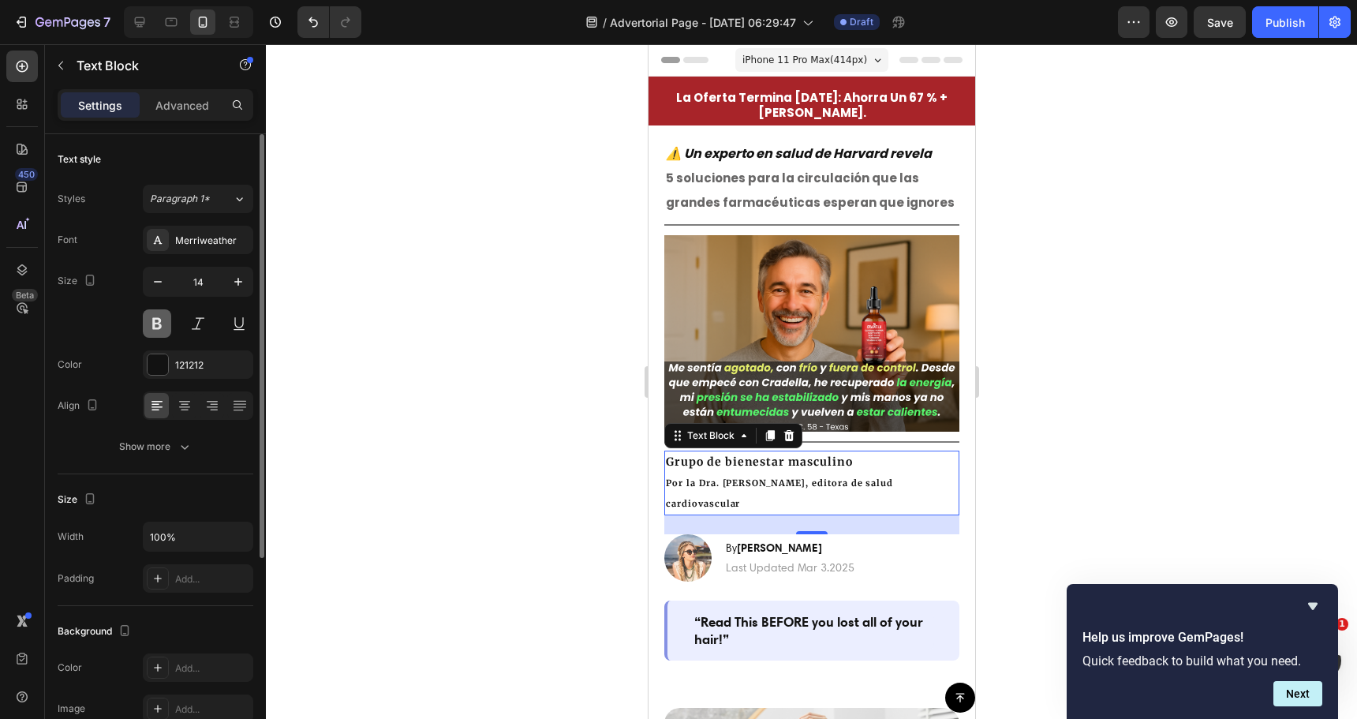
click at [153, 327] on button at bounding box center [157, 323] width 28 height 28
click at [576, 442] on div at bounding box center [811, 381] width 1091 height 675
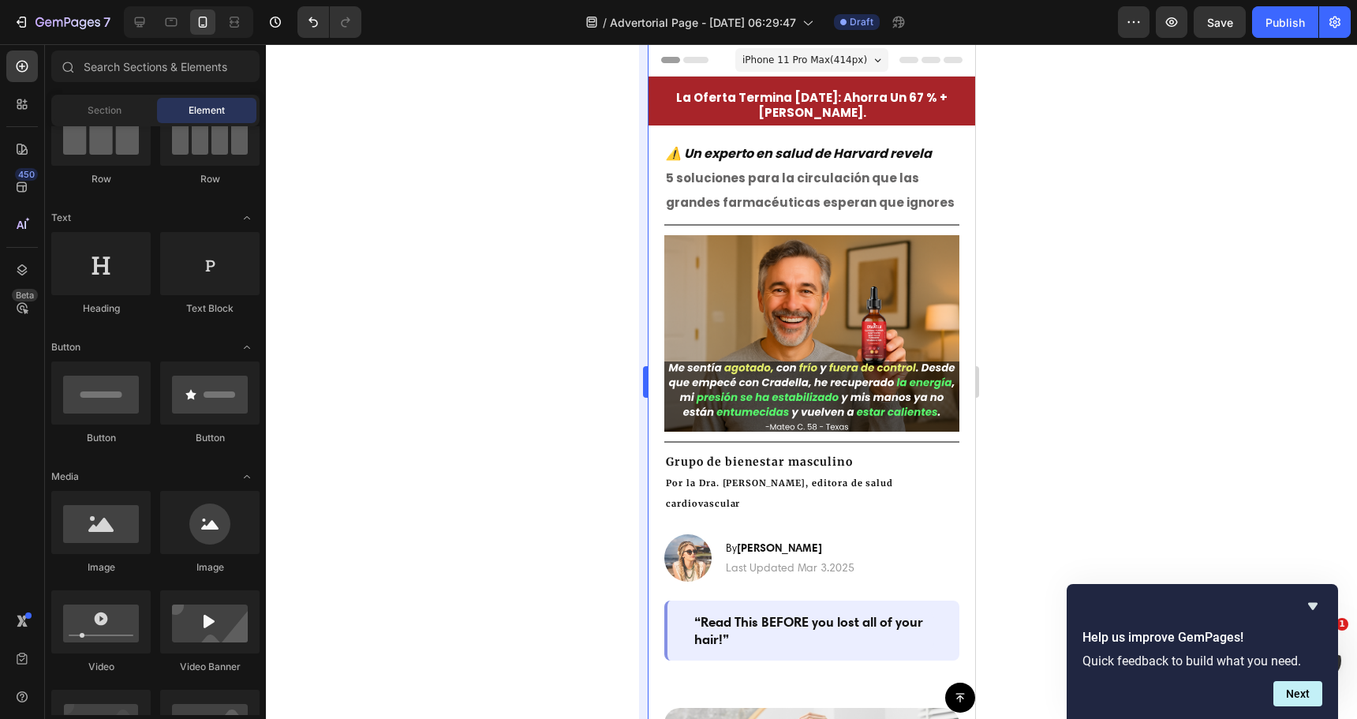
drag, startPoint x: 575, startPoint y: 442, endPoint x: 645, endPoint y: 464, distance: 72.9
click at [576, 442] on div at bounding box center [811, 381] width 1091 height 675
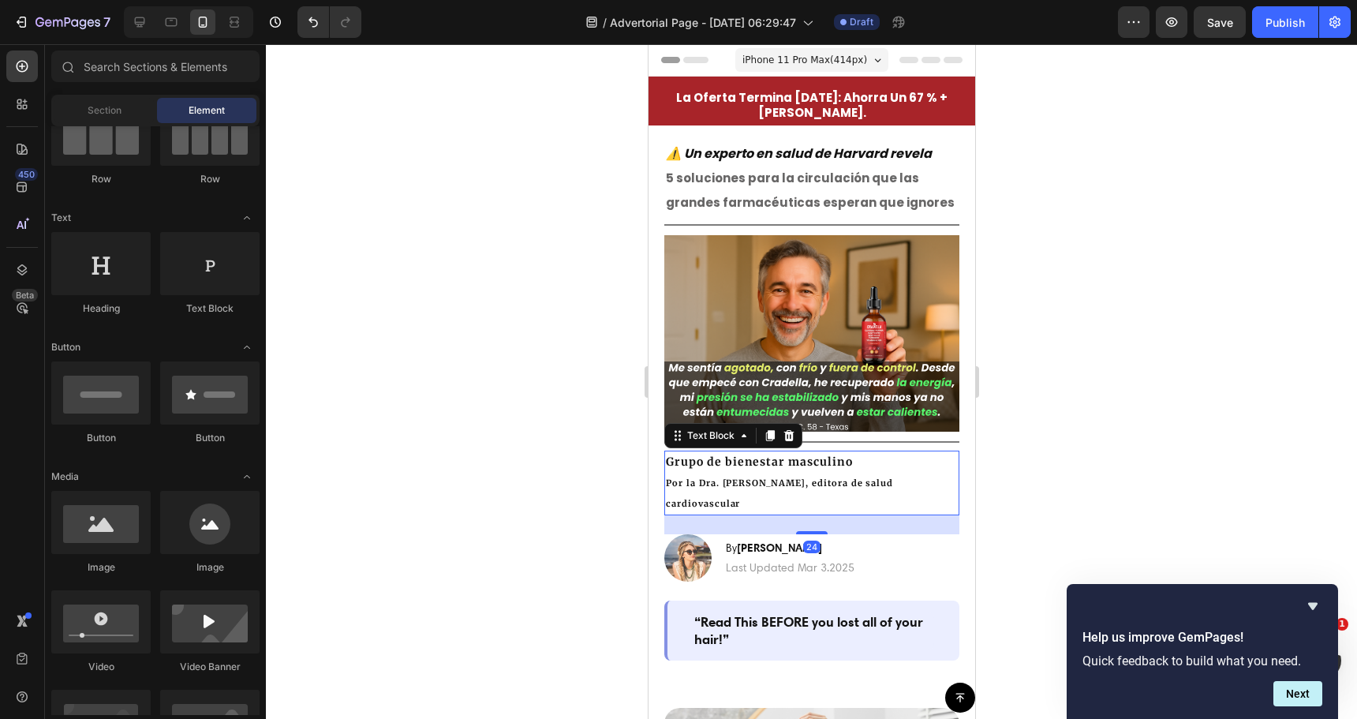
click at [781, 477] on span "Por la Dra. Michelle R., editora de salud cardiovascular" at bounding box center [778, 493] width 227 height 32
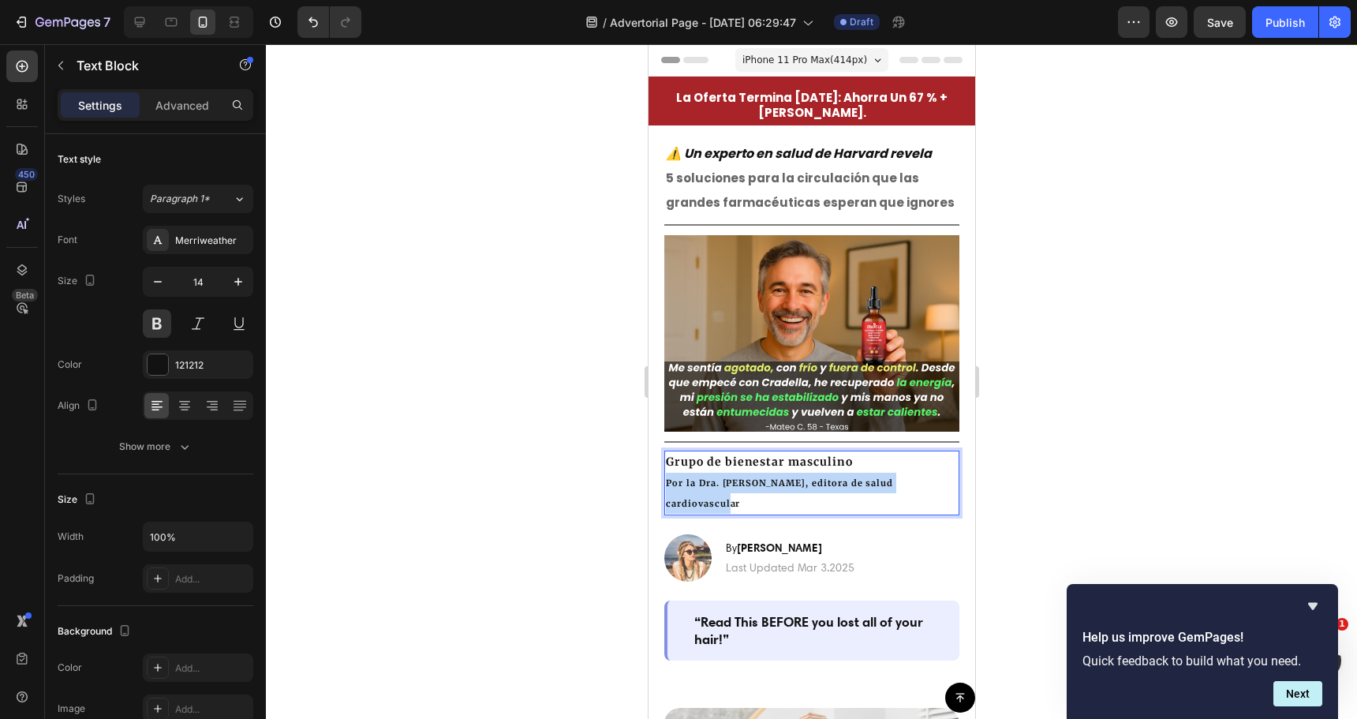
click at [781, 477] on span "Por la Dra. Michelle R., editora de salud cardiovascular" at bounding box center [778, 493] width 227 height 32
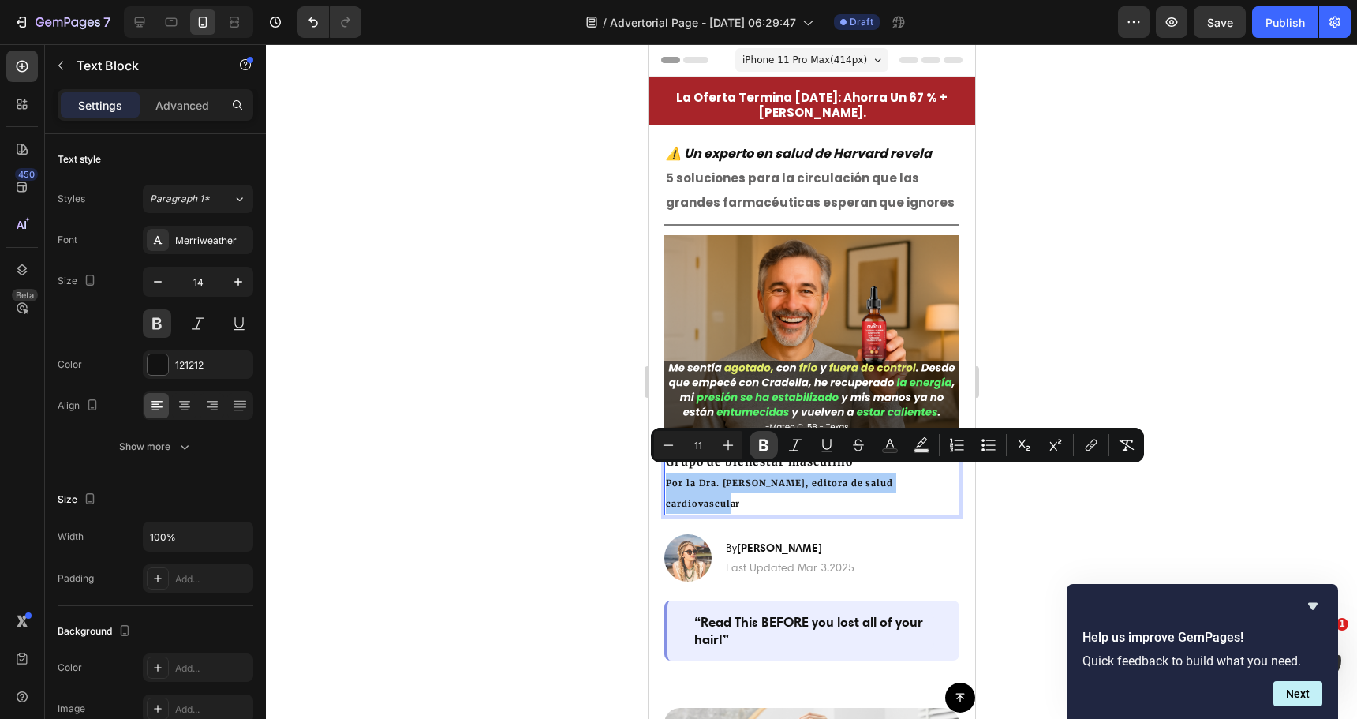
click at [771, 441] on icon "Editor contextual toolbar" at bounding box center [764, 445] width 16 height 16
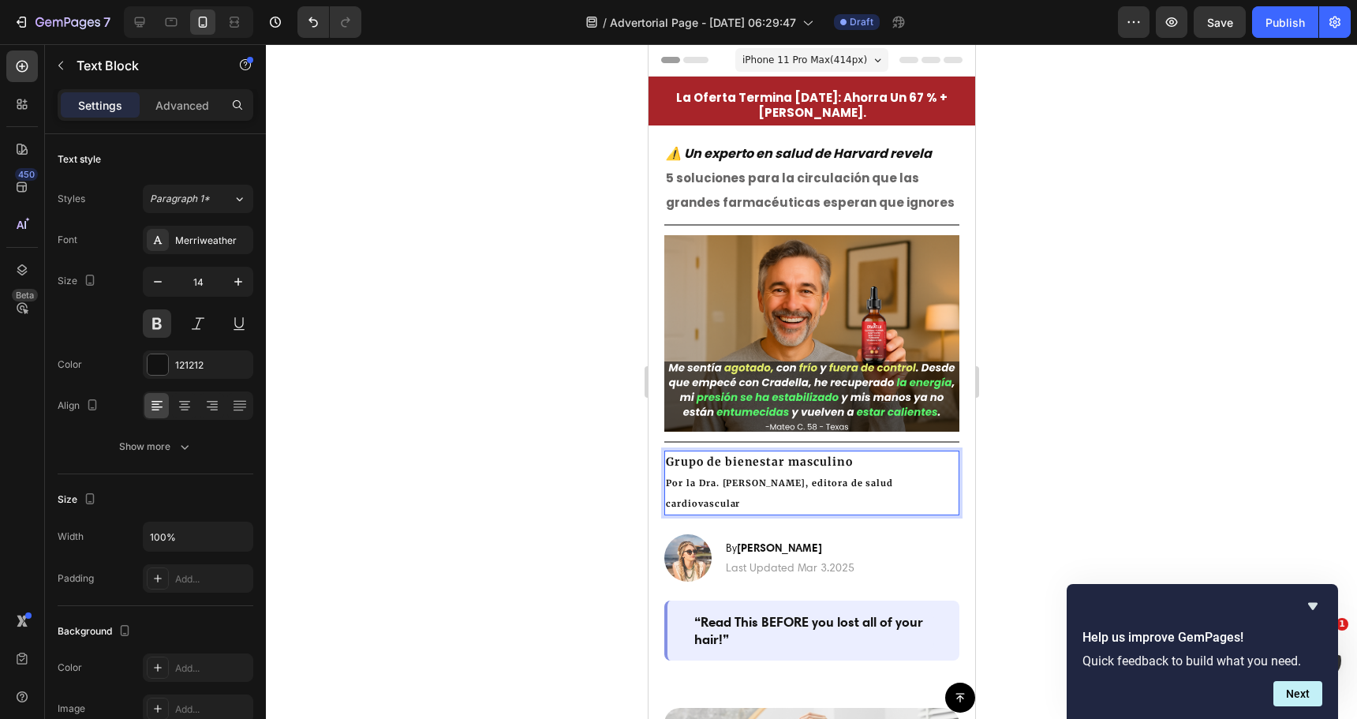
click at [770, 442] on div "Title Line" at bounding box center [811, 441] width 295 height 19
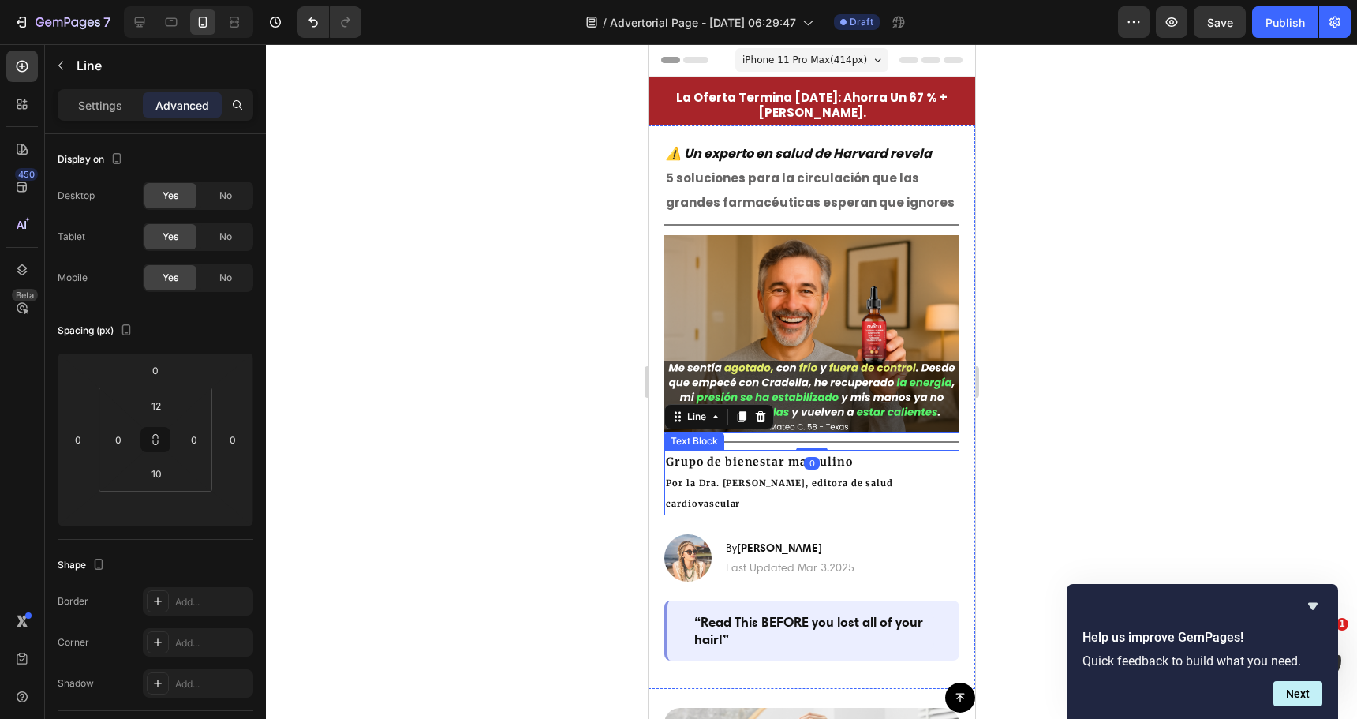
click at [804, 477] on strong "Por la Dra. Michelle R., editora de salud cardiovascular" at bounding box center [778, 493] width 227 height 32
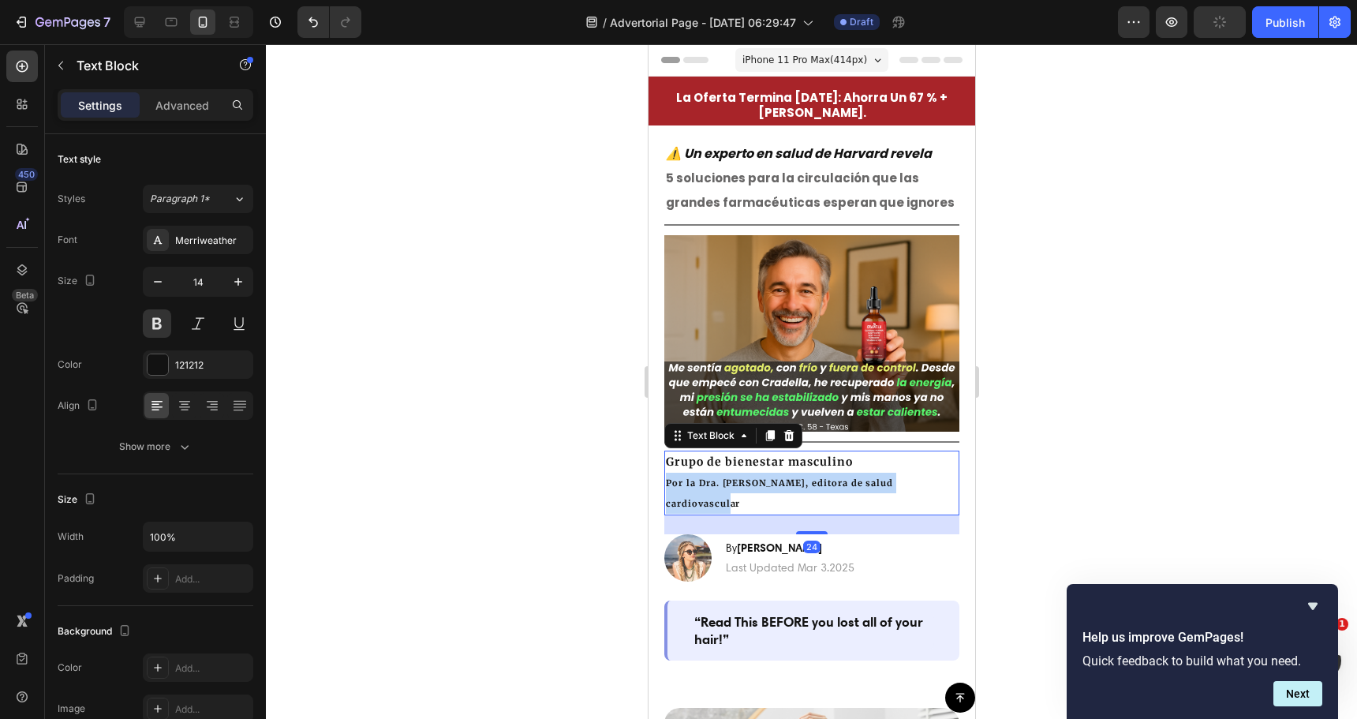
click at [804, 477] on strong "Por la Dra. Michelle R., editora de salud cardiovascular" at bounding box center [778, 493] width 227 height 32
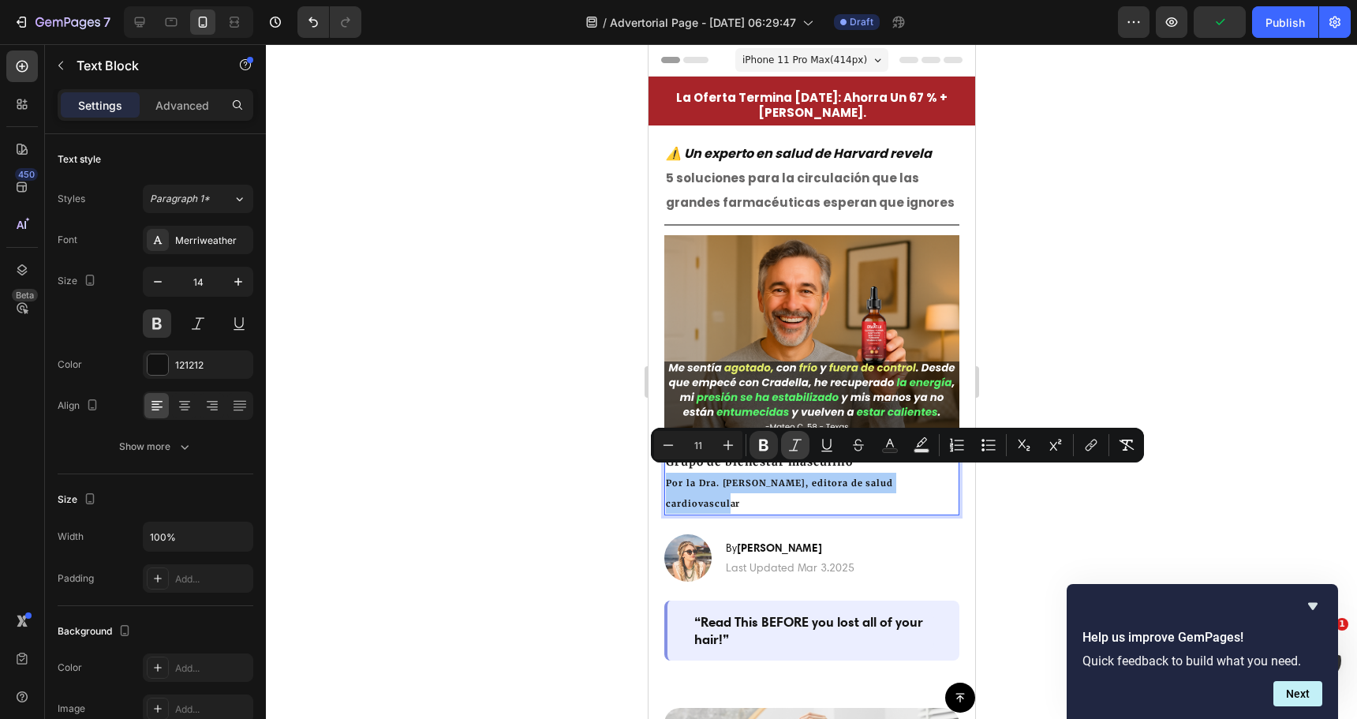
click at [796, 447] on icon "Editor contextual toolbar" at bounding box center [795, 445] width 16 height 16
click at [768, 446] on icon "Editor contextual toolbar" at bounding box center [763, 445] width 9 height 12
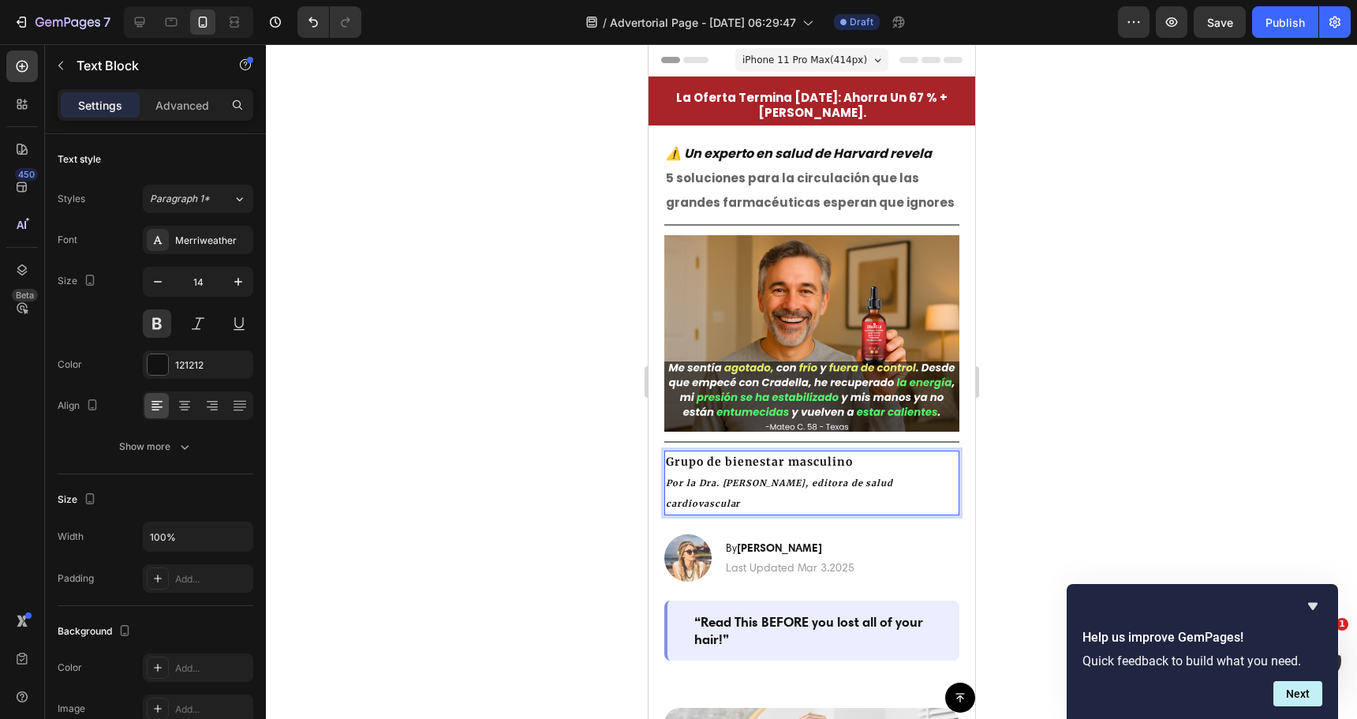
click at [758, 452] on p "Grupo de bienestar masculino" at bounding box center [811, 462] width 292 height 20
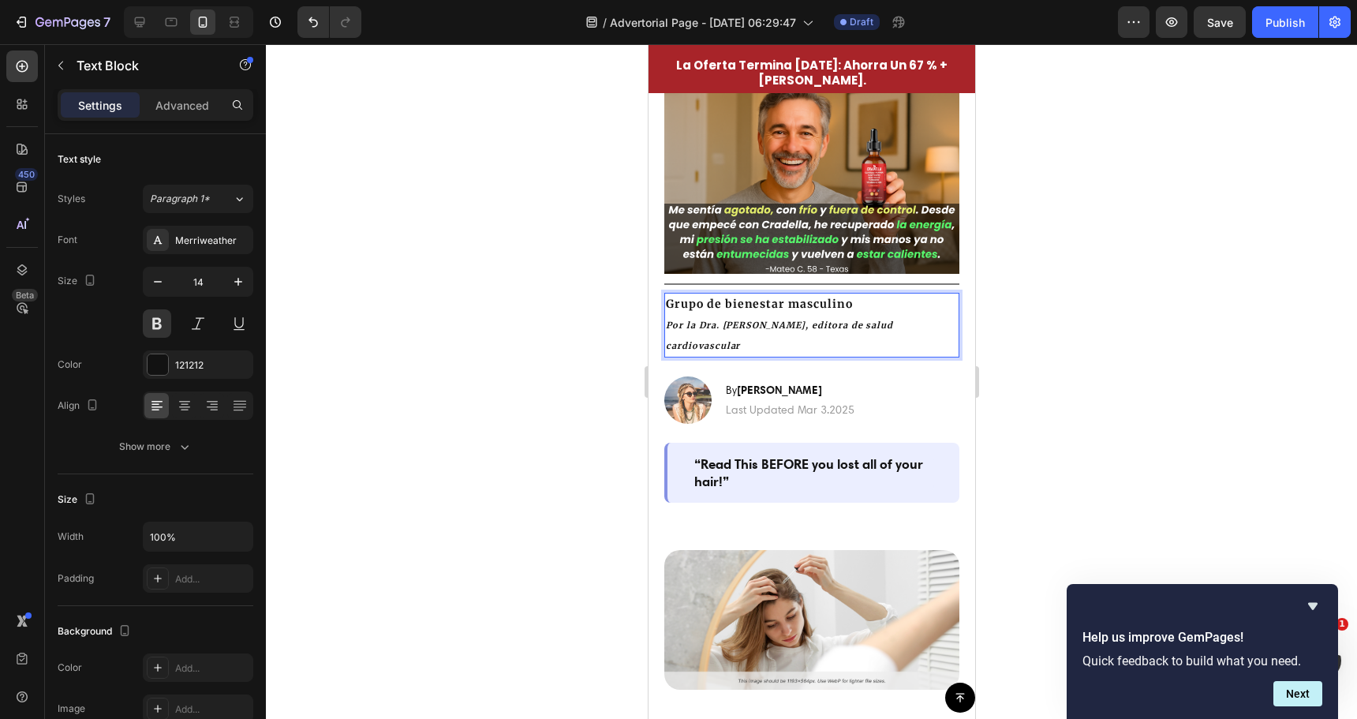
click at [543, 355] on div at bounding box center [811, 381] width 1091 height 675
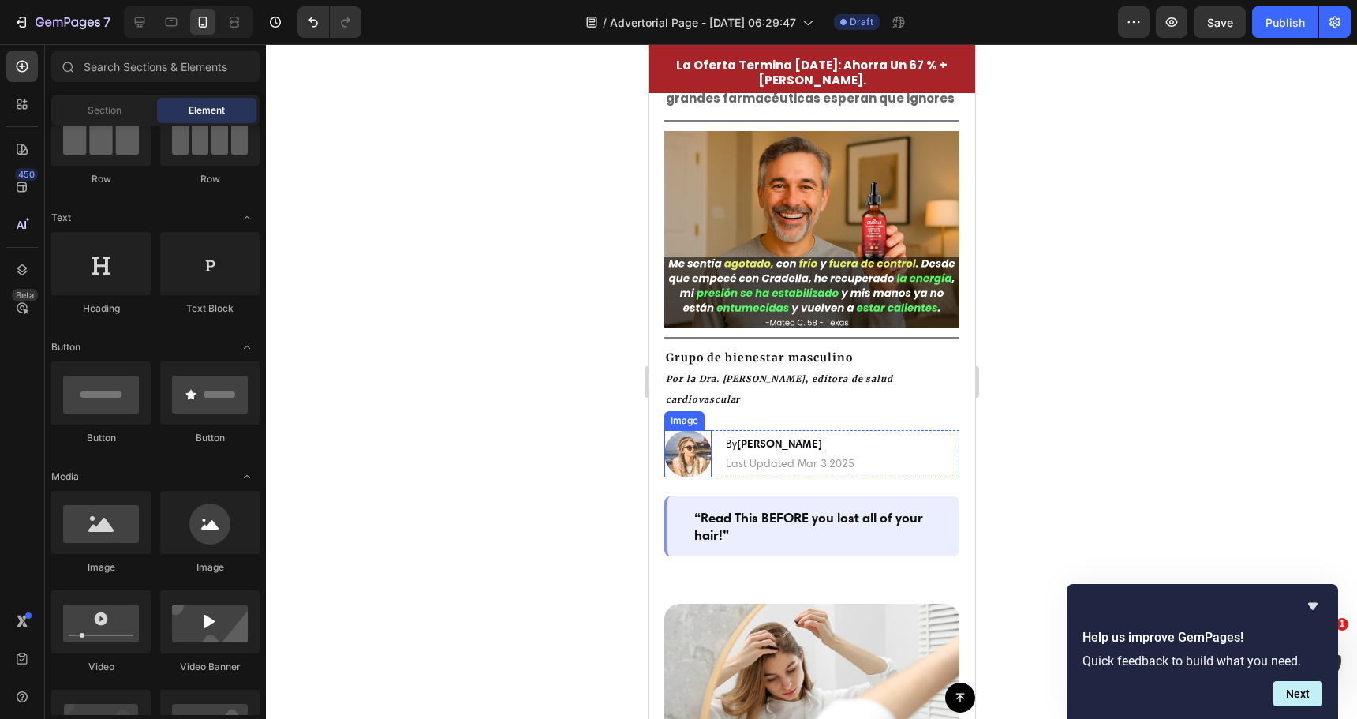
scroll to position [79, 0]
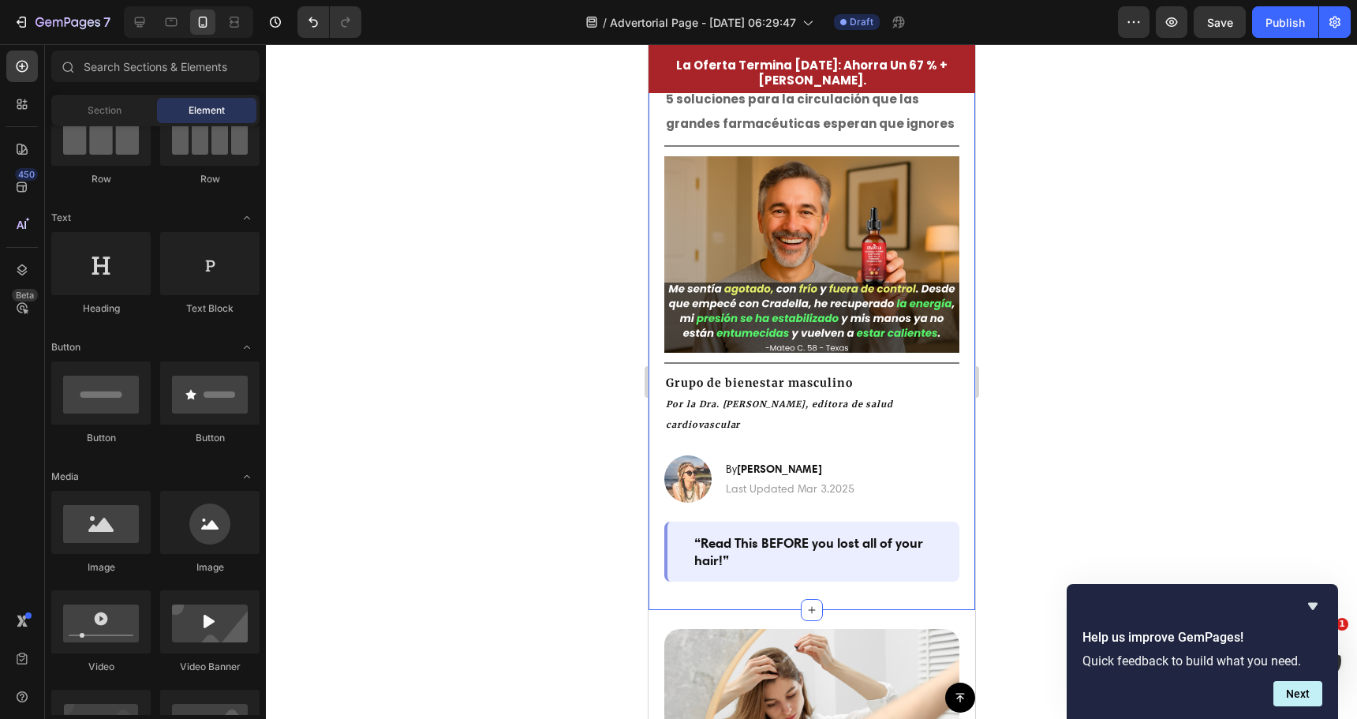
click at [737, 394] on p "Por la Dra. Michelle R., editora de salud cardiovascular" at bounding box center [811, 414] width 292 height 41
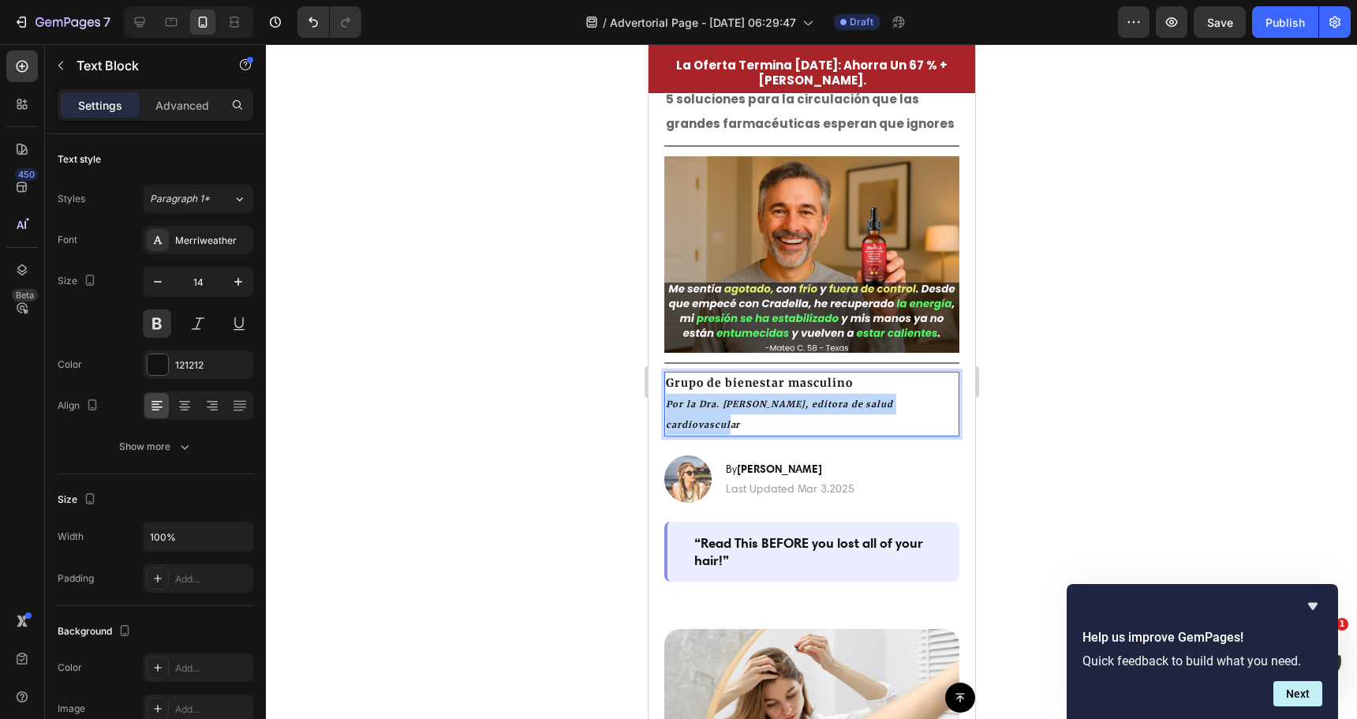
click at [737, 394] on p "Por la Dra. Michelle R., editora de salud cardiovascular" at bounding box center [811, 414] width 292 height 41
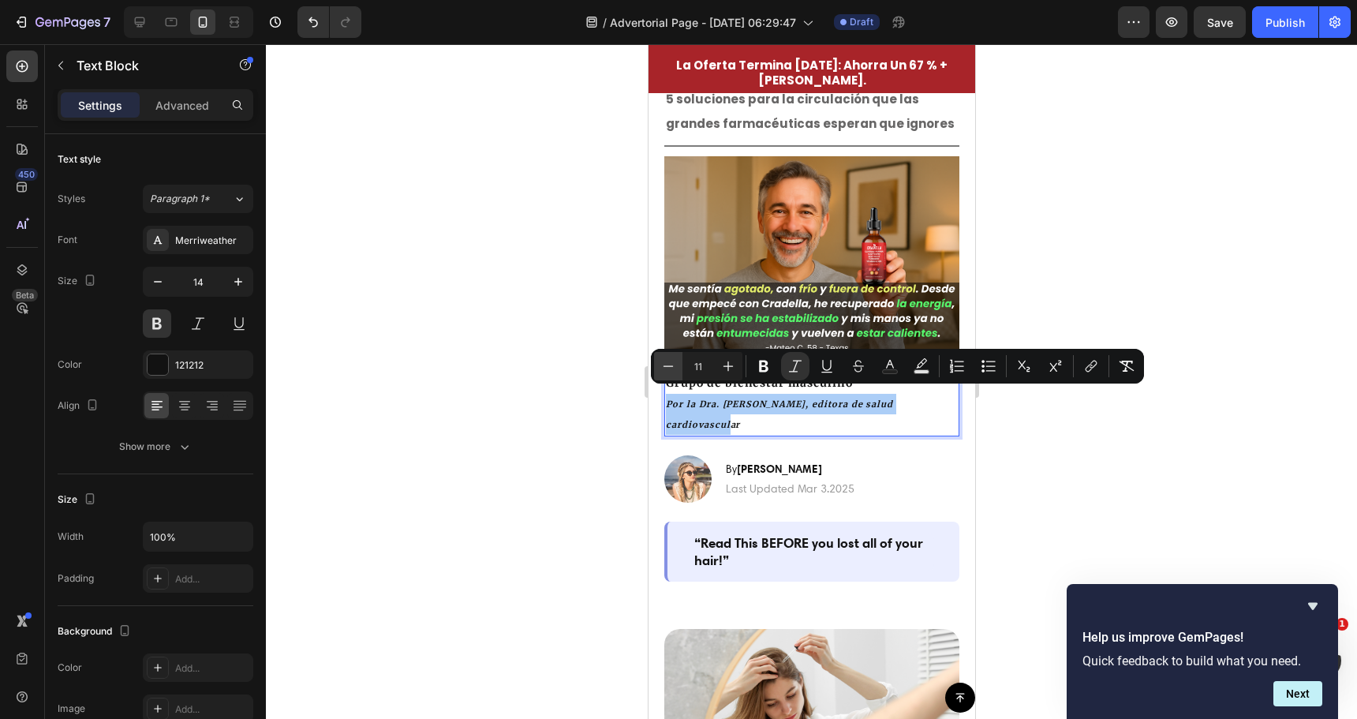
click at [657, 378] on button "Minus" at bounding box center [668, 366] width 28 height 28
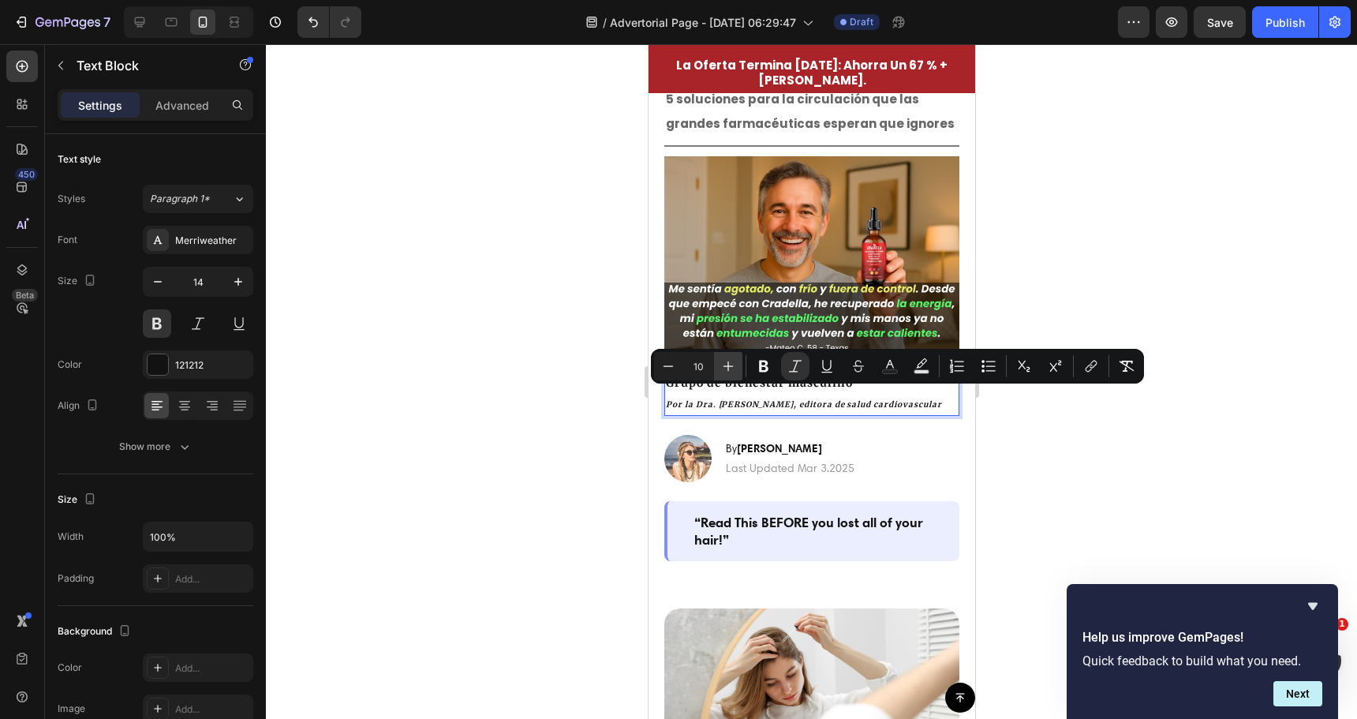
click at [732, 362] on icon "Editor contextual toolbar" at bounding box center [728, 366] width 16 height 16
type input "11"
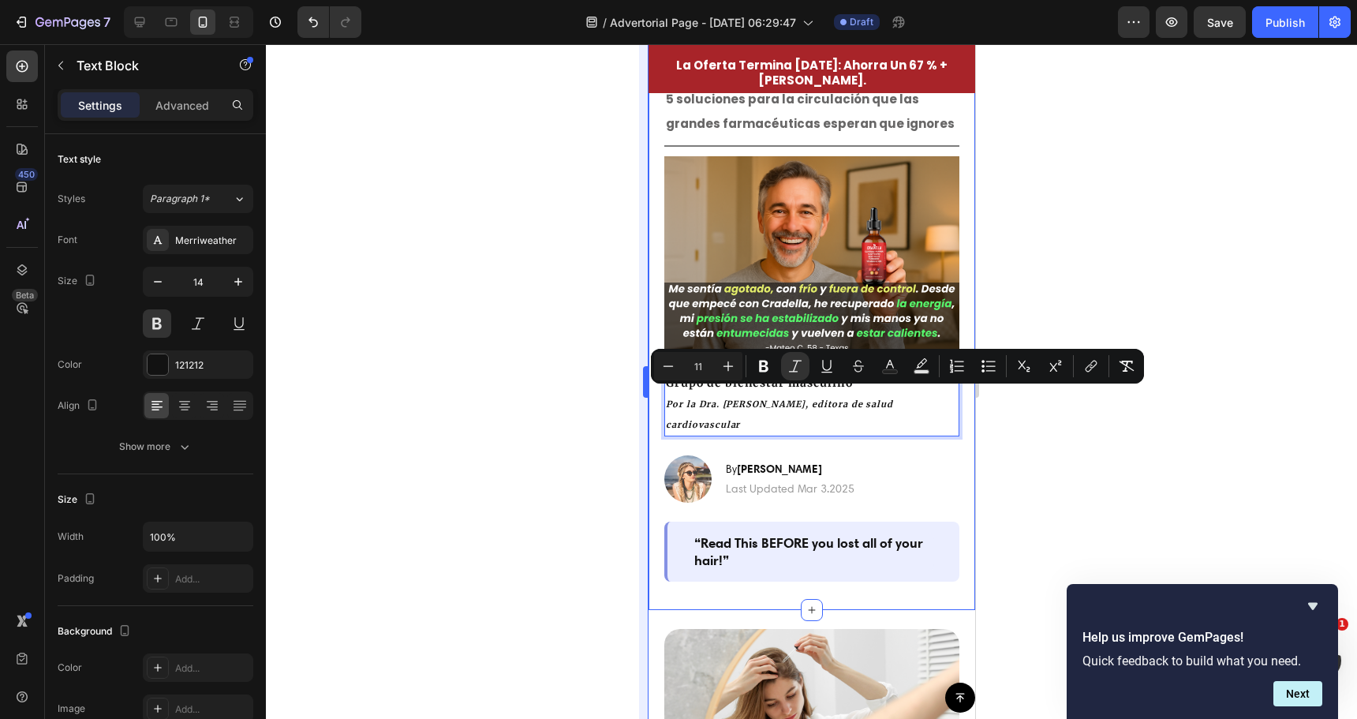
drag, startPoint x: 2, startPoint y: 342, endPoint x: 646, endPoint y: 401, distance: 646.5
click at [601, 401] on div at bounding box center [811, 381] width 1091 height 675
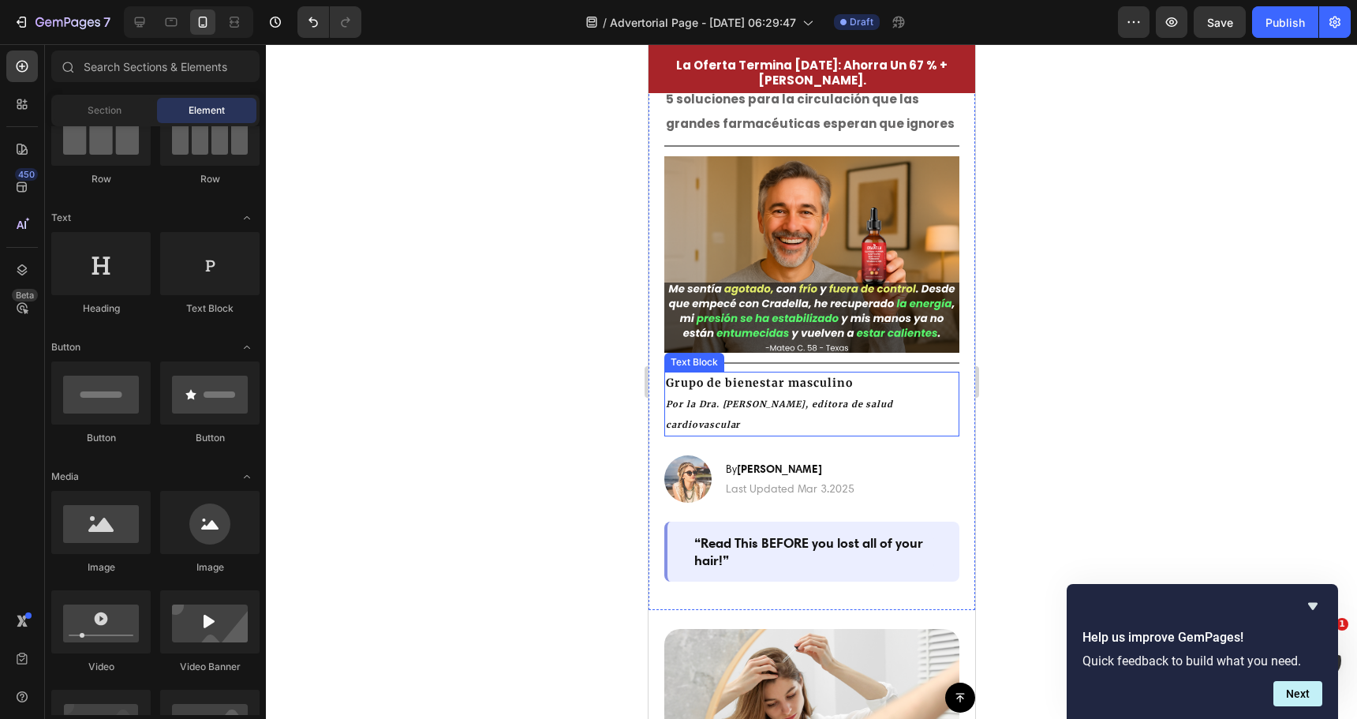
click at [714, 394] on p "Por la Dra. Michelle R., editora de salud cardiovascular" at bounding box center [811, 414] width 292 height 41
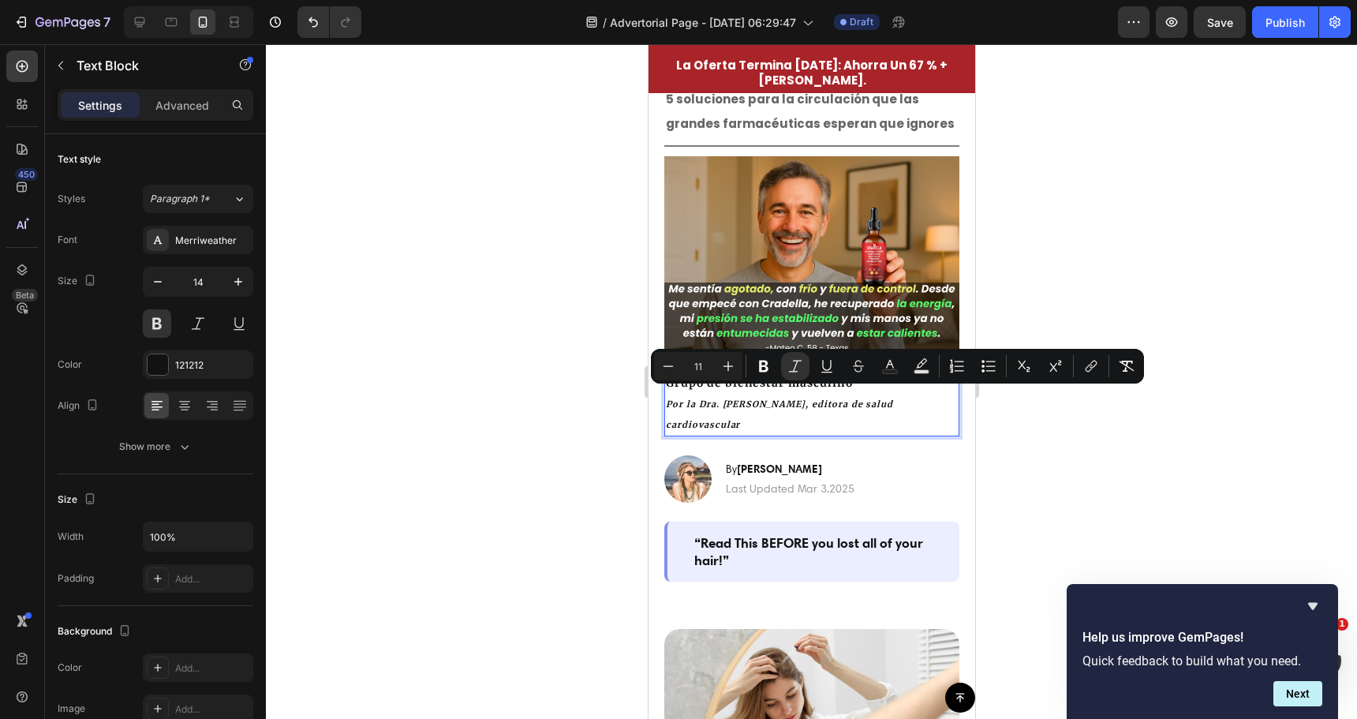
click at [671, 394] on p "Por la Dra. Michelle R., editora de salud cardiovascular" at bounding box center [811, 414] width 292 height 41
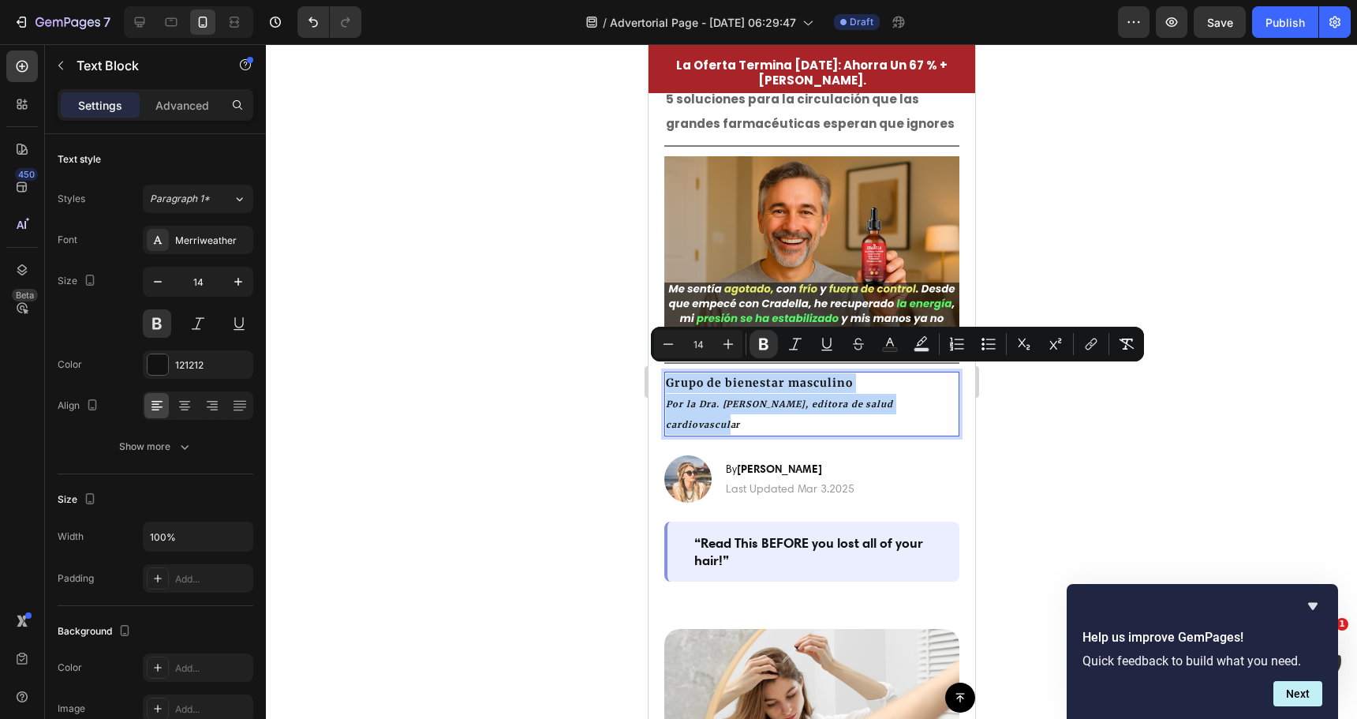
drag, startPoint x: 668, startPoint y: 376, endPoint x: 972, endPoint y: 406, distance: 305.2
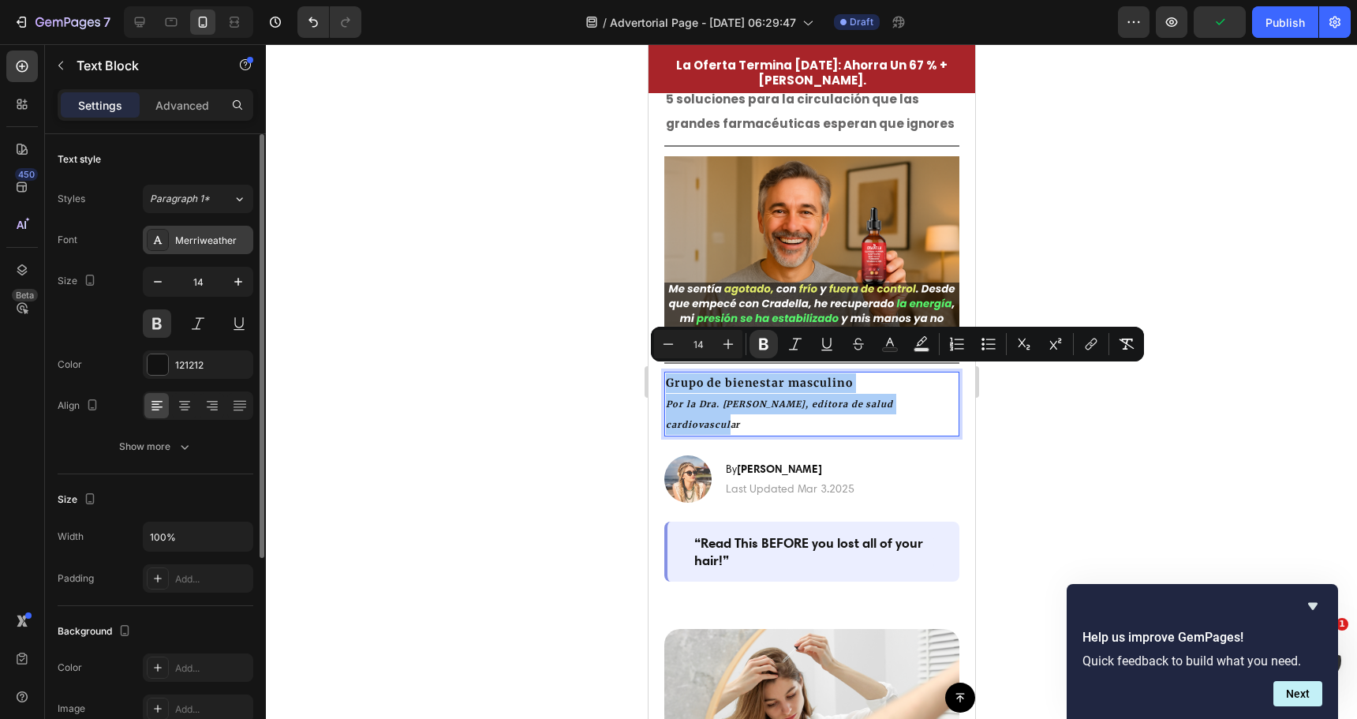
click at [208, 234] on div "Merriweather" at bounding box center [212, 241] width 74 height 14
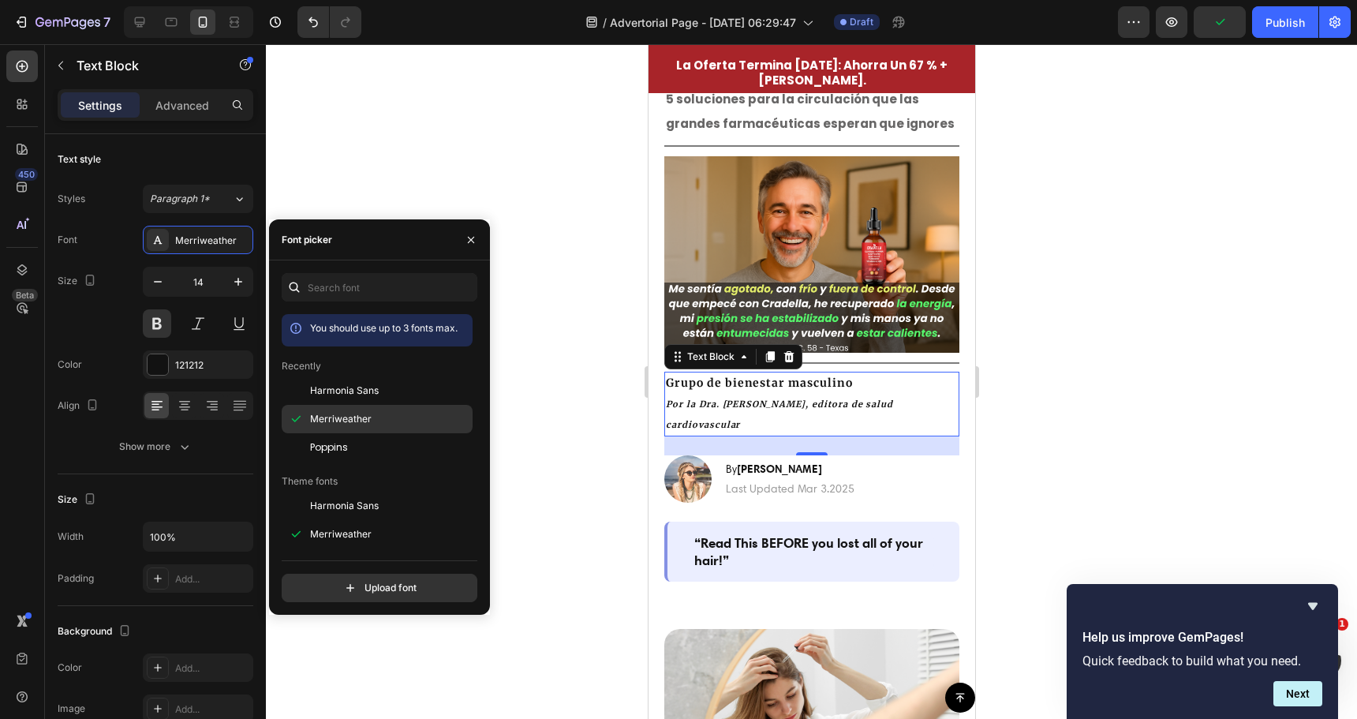
click at [343, 431] on div "Merriweather" at bounding box center [377, 419] width 191 height 28
click at [339, 436] on div "Poppins" at bounding box center [377, 447] width 191 height 28
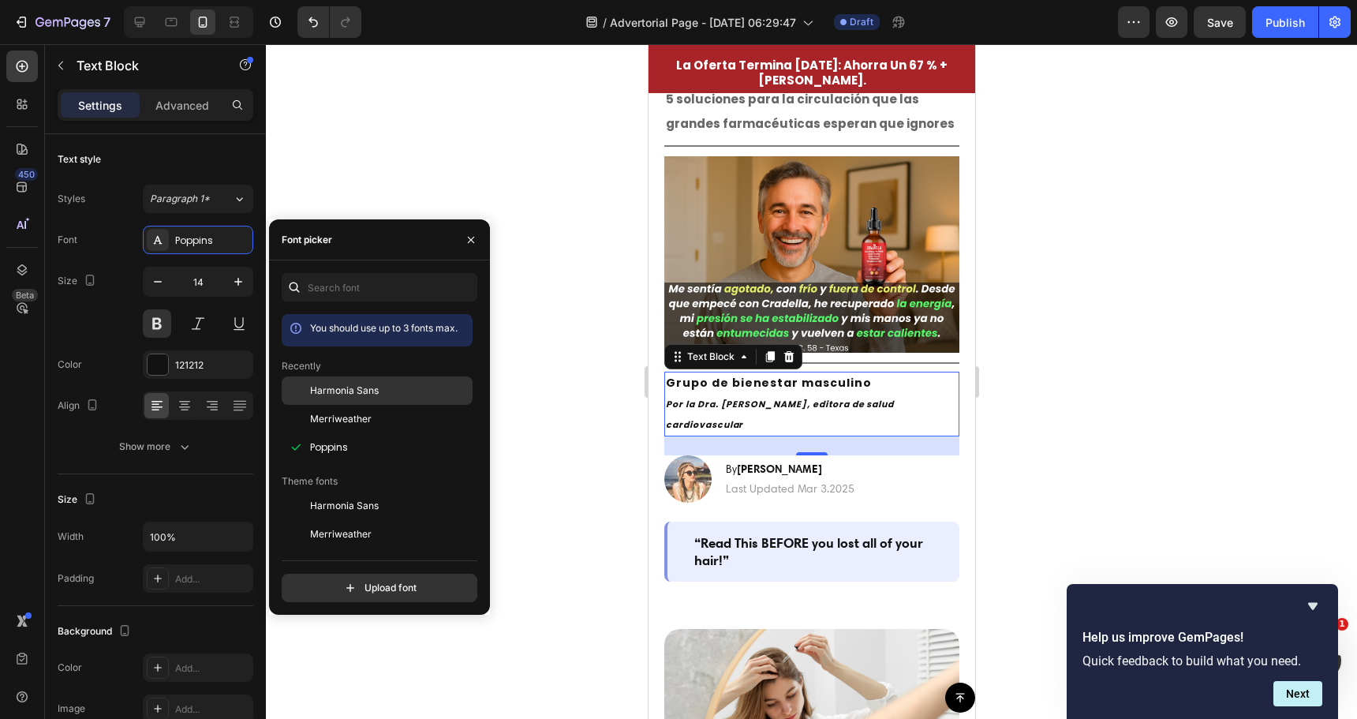
click at [338, 385] on span "Harmonia Sans" at bounding box center [344, 390] width 69 height 14
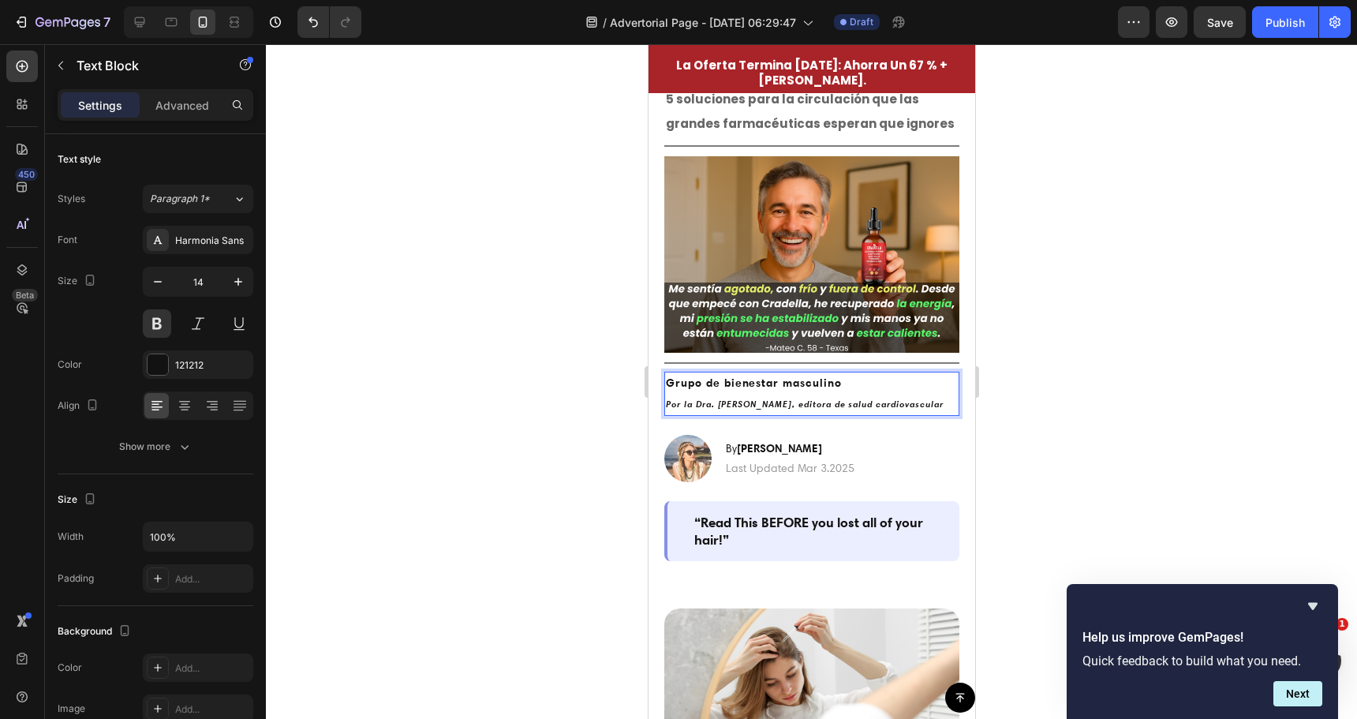
click at [767, 398] on icon "Por la Dra. Michelle R., editora de salud cardiovascular" at bounding box center [804, 403] width 278 height 11
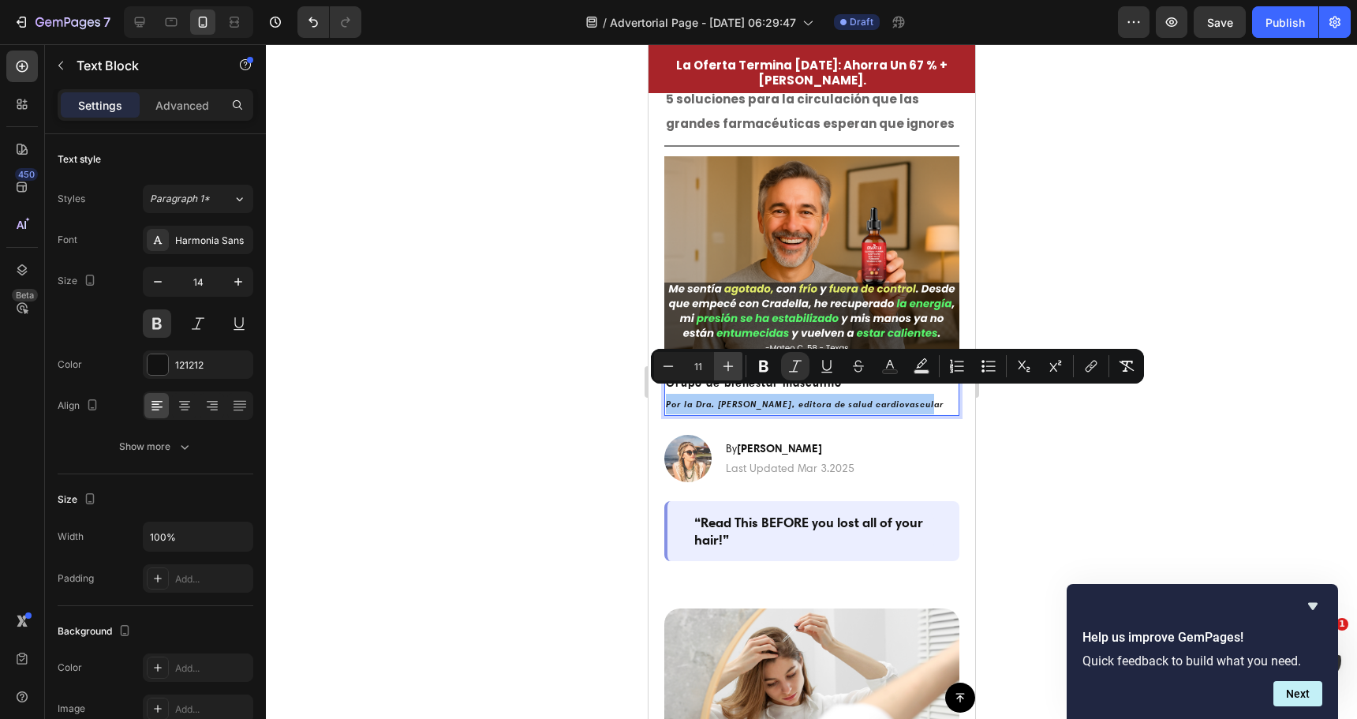
click at [728, 369] on icon "Editor contextual toolbar" at bounding box center [729, 366] width 10 height 10
type input "12"
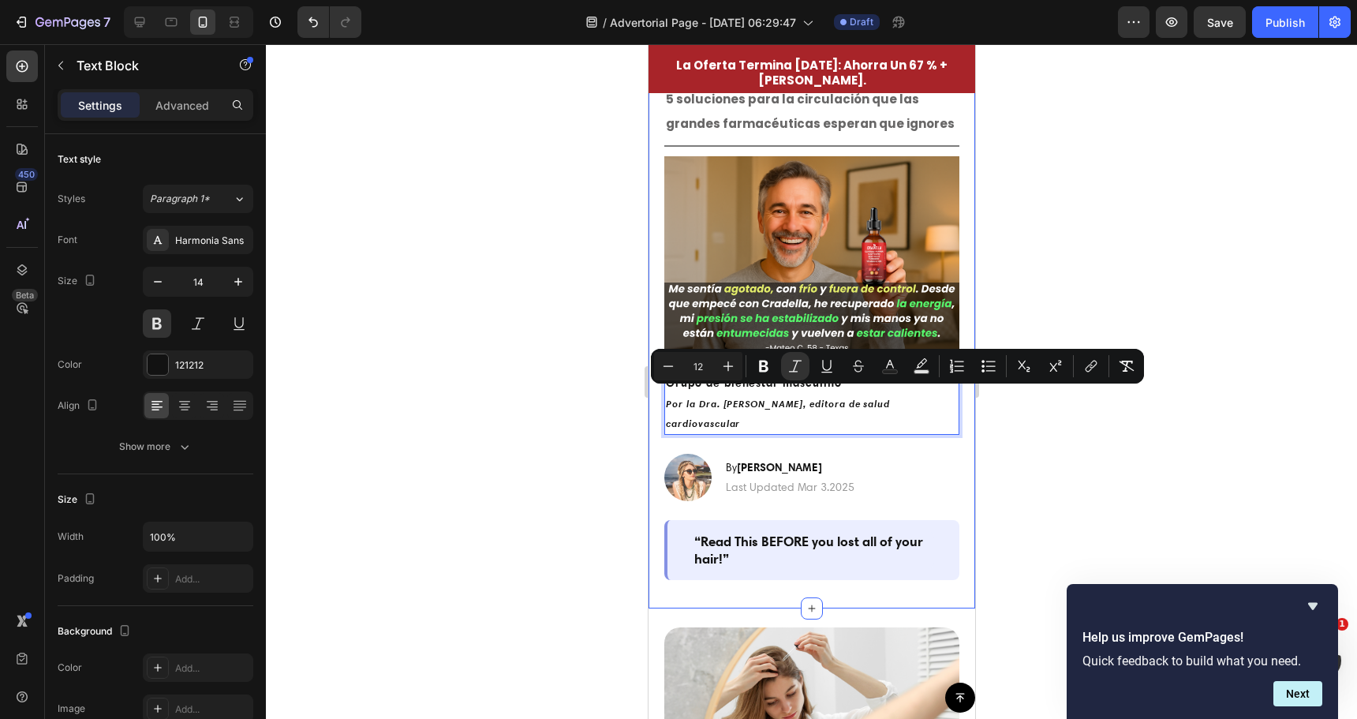
click at [548, 402] on div at bounding box center [811, 381] width 1091 height 675
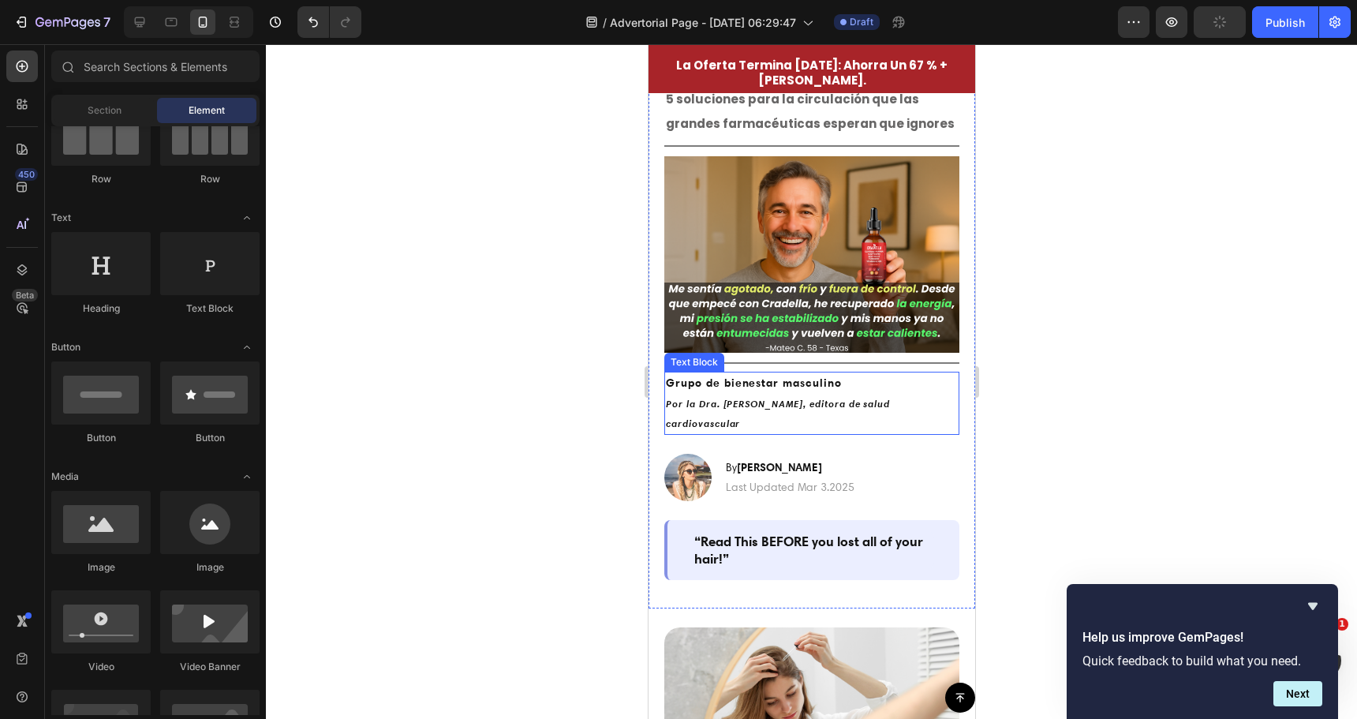
click at [741, 403] on p "Por la Dra. Michelle R., editora de salud cardiovascular" at bounding box center [811, 413] width 292 height 39
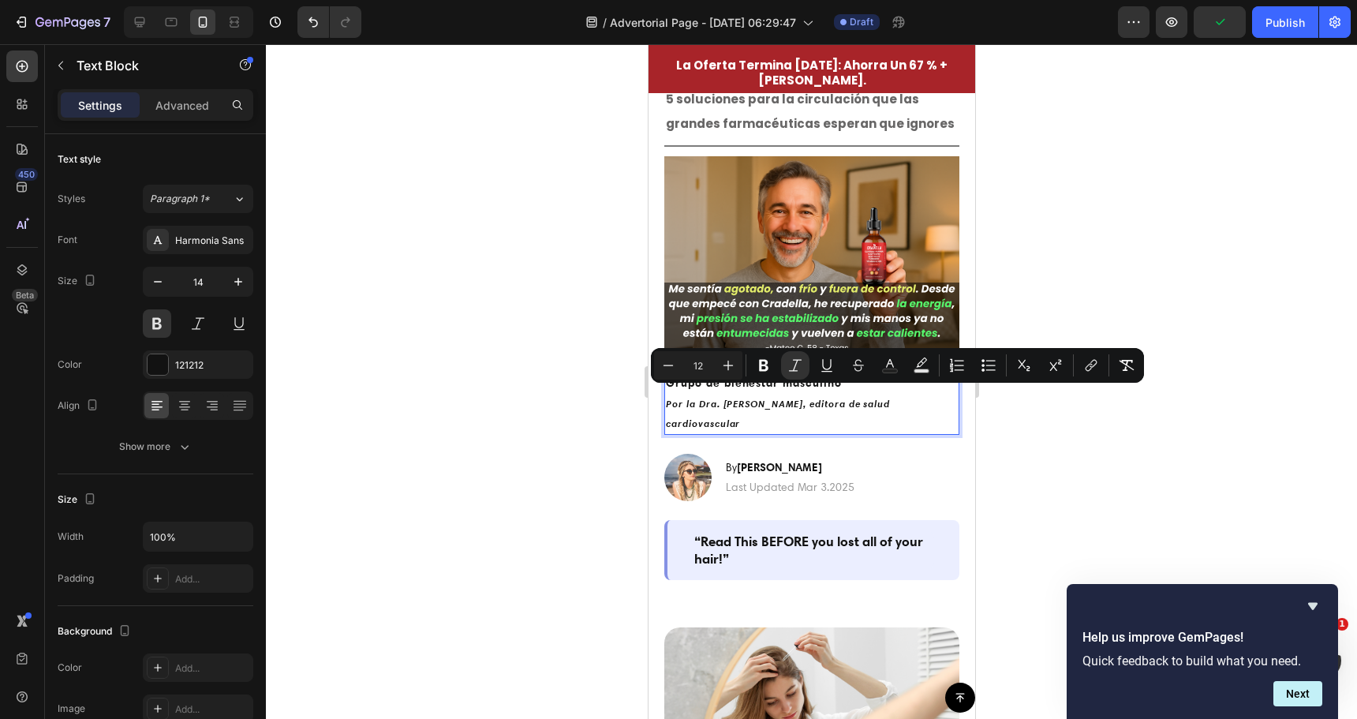
click at [742, 400] on icon "Por la Dra. Michelle R., editora de salud cardiovascular" at bounding box center [777, 414] width 224 height 32
click at [730, 398] on icon "Por la Dra. Michelle R., editora de salud cardiovascular" at bounding box center [777, 414] width 224 height 32
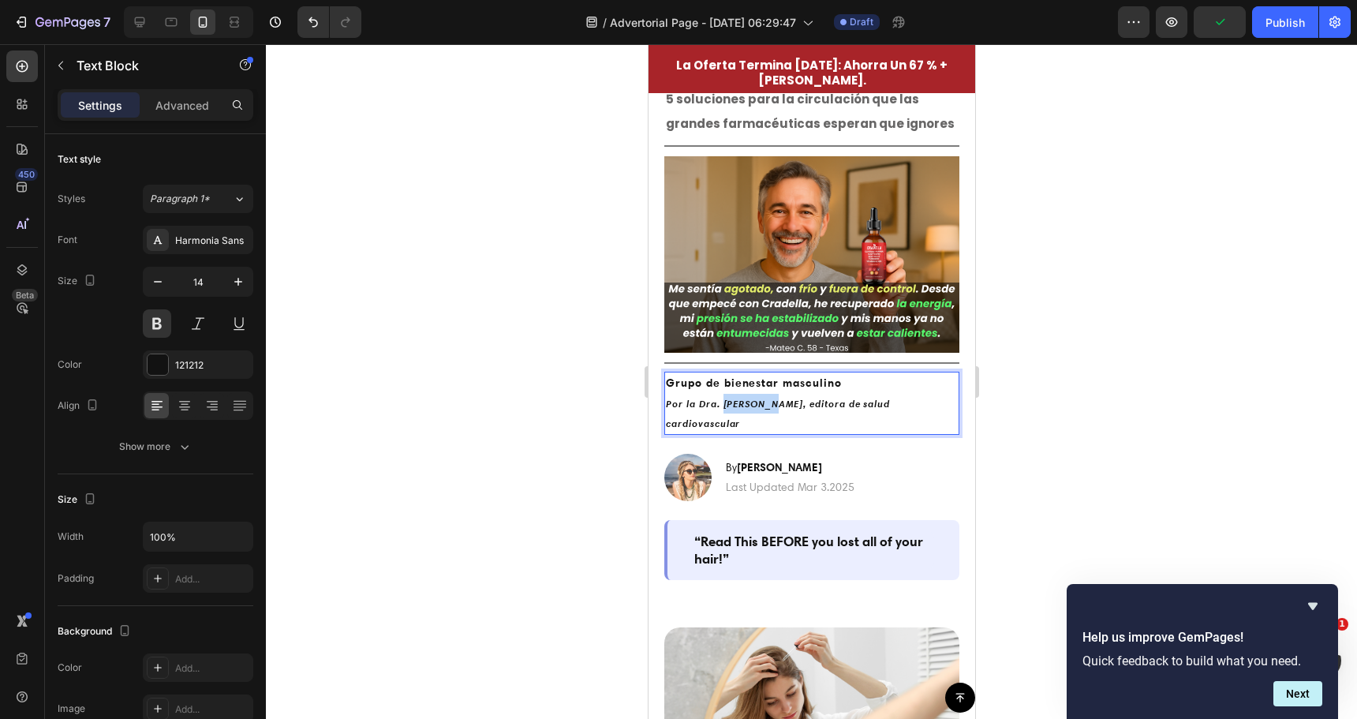
click at [730, 398] on icon "Por la Dra. Michelle R., editora de salud cardiovascular" at bounding box center [777, 414] width 224 height 32
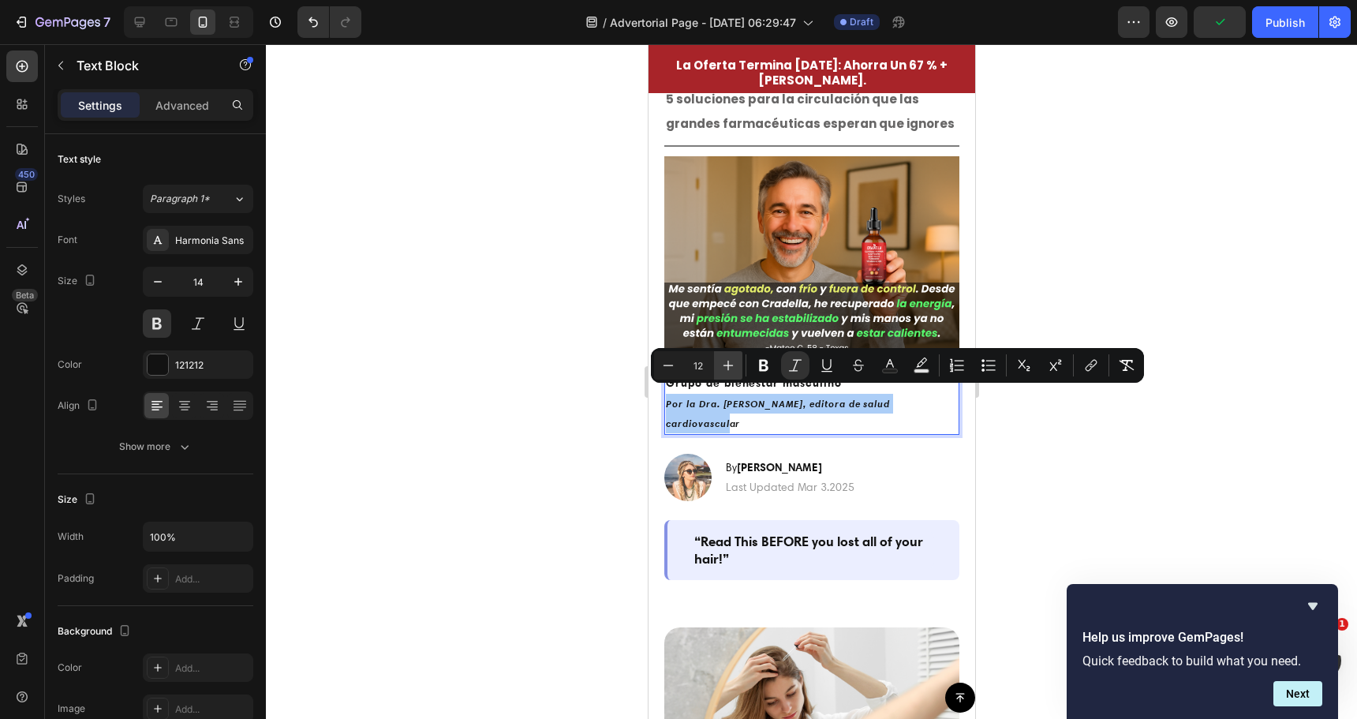
click at [731, 365] on icon "Editor contextual toolbar" at bounding box center [729, 366] width 10 height 10
type input "13"
click at [592, 401] on div at bounding box center [811, 381] width 1091 height 675
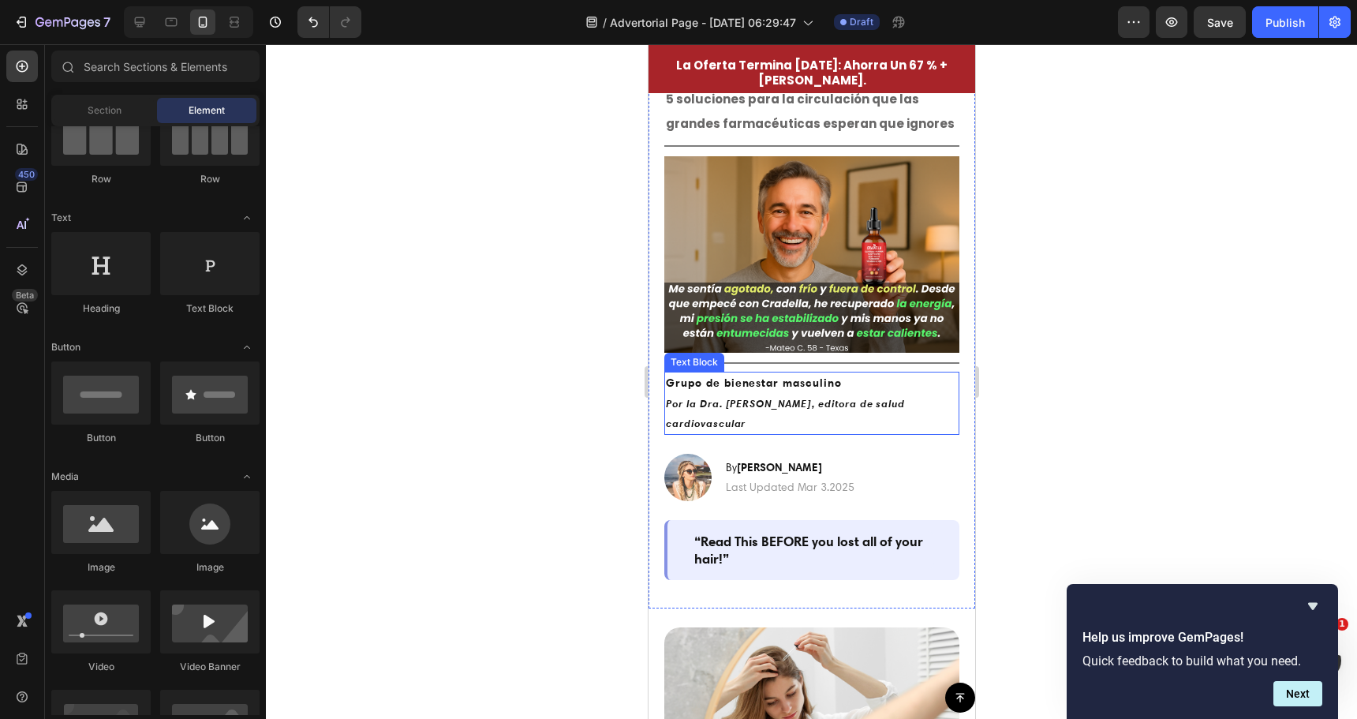
click at [732, 378] on strong "Grupo de bienestar masculino" at bounding box center [753, 383] width 176 height 14
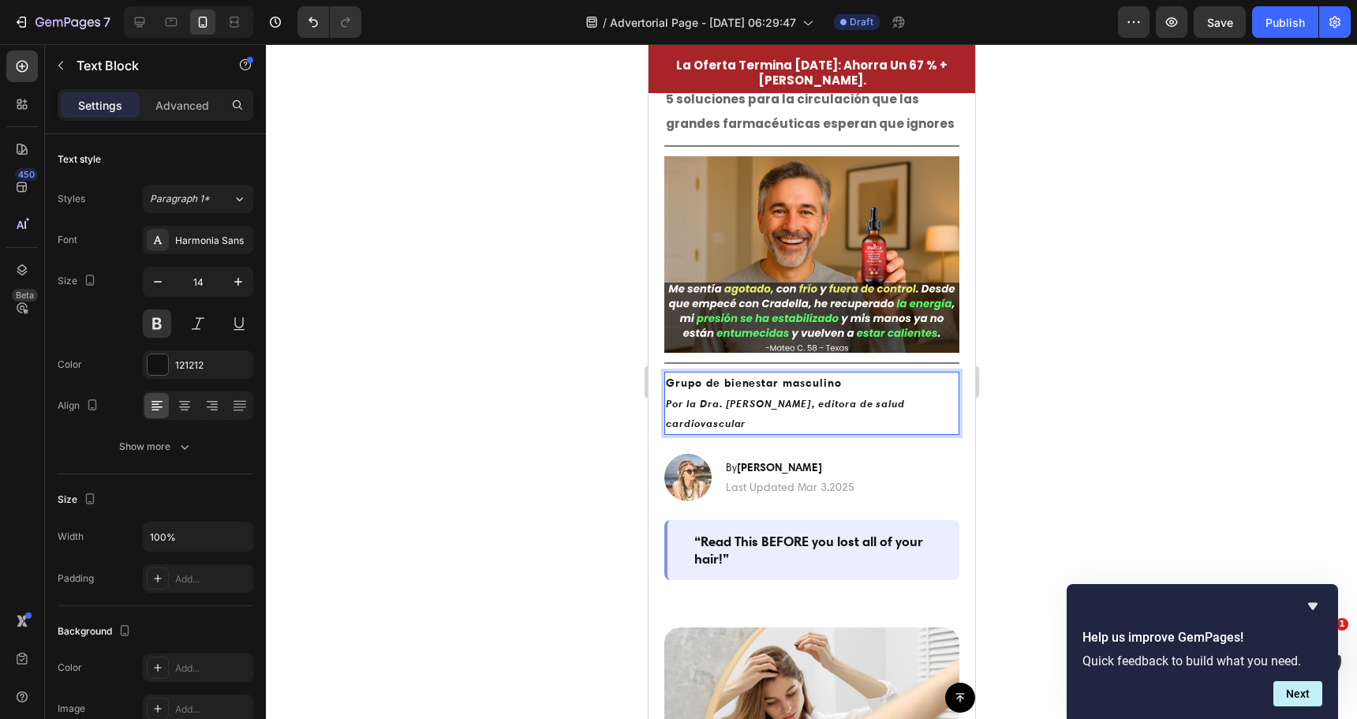
click at [732, 379] on strong "Grupo de bienestar masculino" at bounding box center [753, 383] width 176 height 14
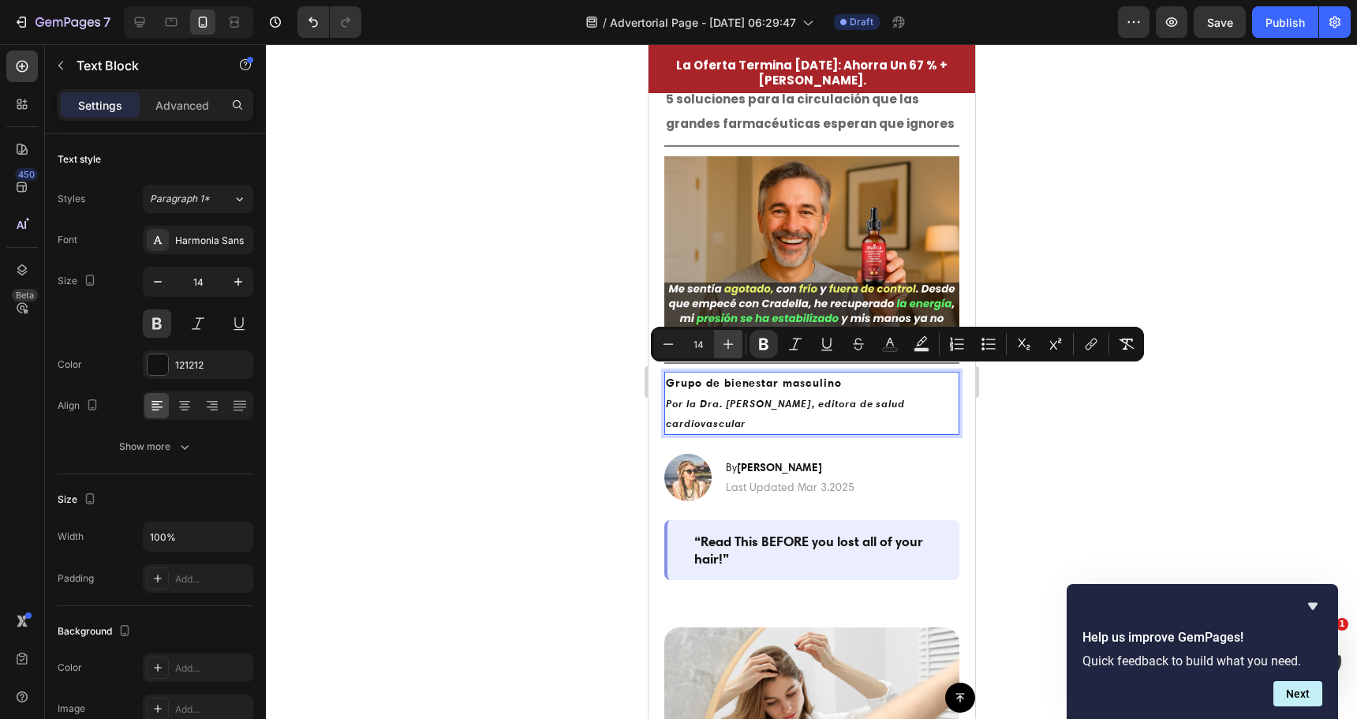
click at [736, 342] on button "Plus" at bounding box center [728, 344] width 28 height 28
click at [735, 342] on icon "Editor contextual toolbar" at bounding box center [728, 344] width 16 height 16
type input "16"
click at [763, 343] on icon "Editor contextual toolbar" at bounding box center [763, 344] width 9 height 12
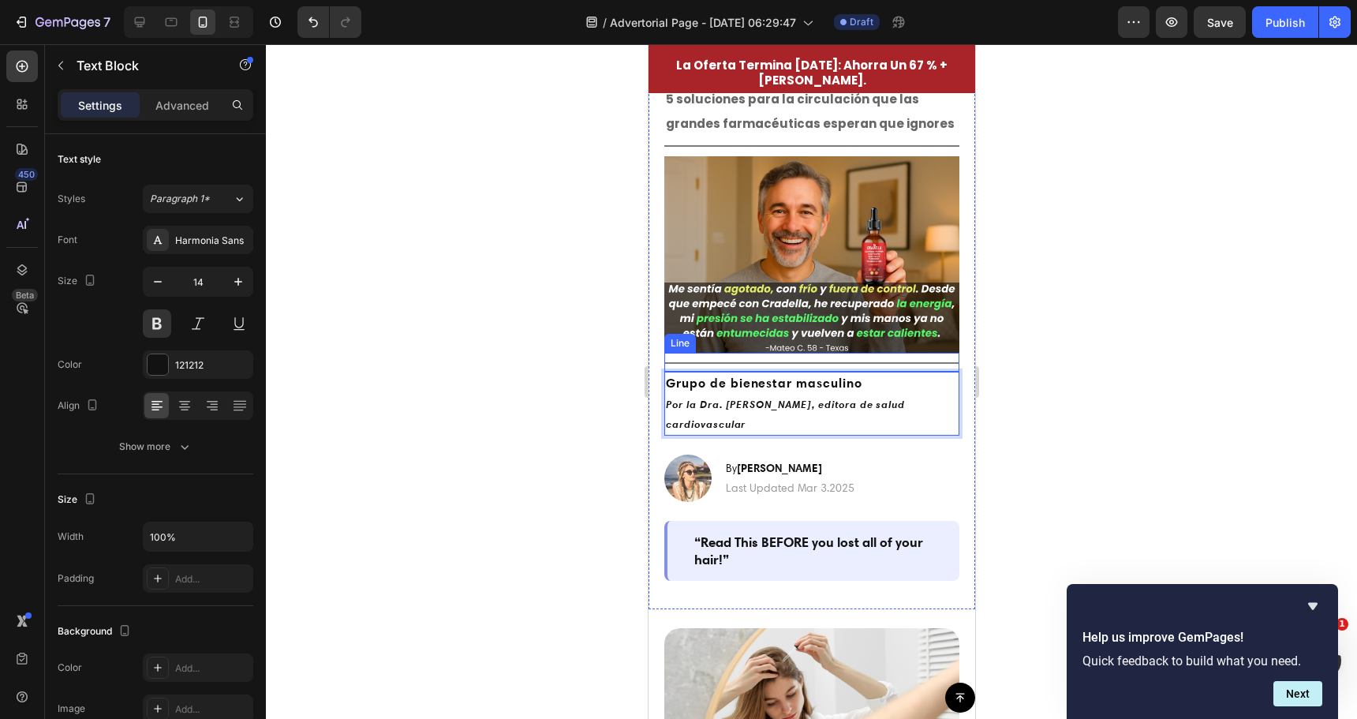
click at [547, 383] on div at bounding box center [811, 381] width 1091 height 675
click at [761, 417] on p "Por la Dra. Michelle R., editora de salud cardiovascular" at bounding box center [811, 414] width 292 height 39
click at [865, 414] on p "Por la Dra. Michelle R., editora de salud cardiovascular" at bounding box center [811, 414] width 292 height 39
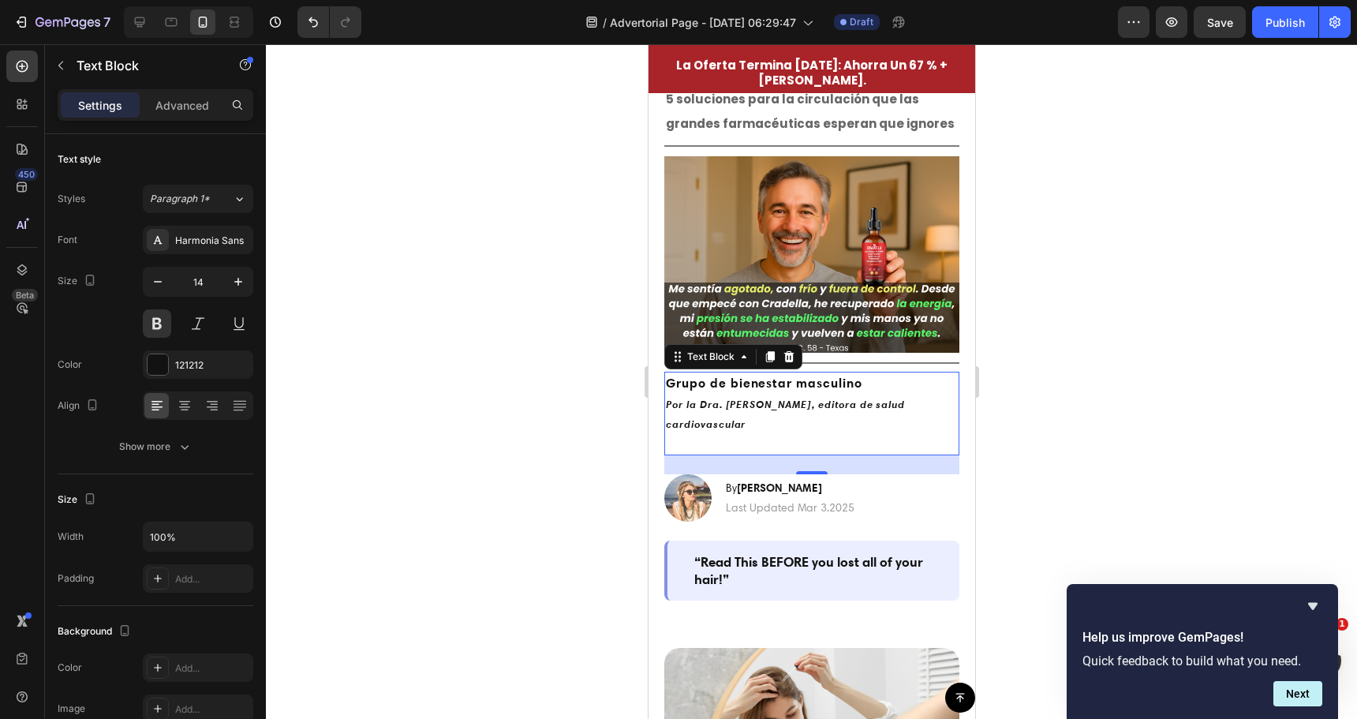
click at [726, 436] on p "Rich Text Editor. Editing area: main" at bounding box center [811, 444] width 292 height 20
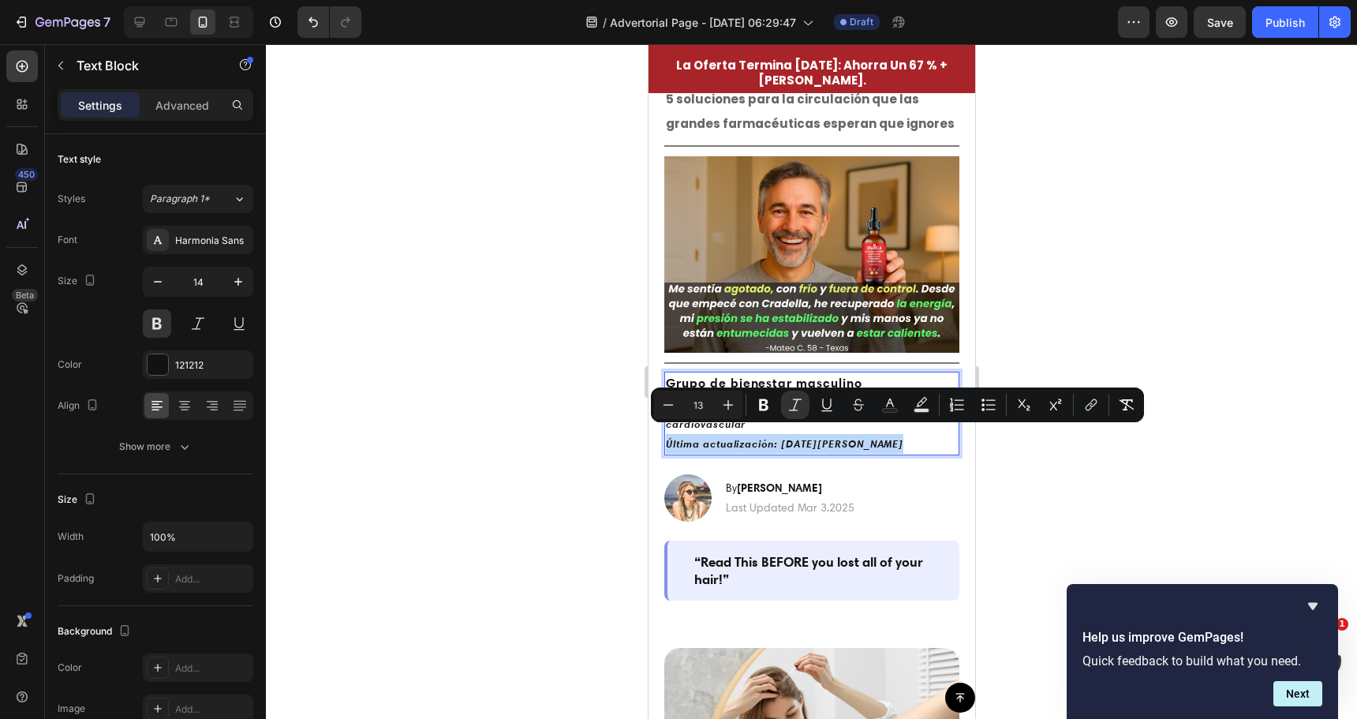
drag, startPoint x: 899, startPoint y: 434, endPoint x: 649, endPoint y: 438, distance: 250.9
click at [649, 438] on div "⁠⁠⁠⁠⁠⁠⁠ ⚠️ Un experto en salud de Harvard revela 5 soluciones para la circulaci…" at bounding box center [811, 338] width 327 height 582
click at [731, 405] on icon "Editor contextual toolbar" at bounding box center [729, 405] width 10 height 10
type input "14"
click at [768, 406] on icon "Editor contextual toolbar" at bounding box center [763, 405] width 9 height 12
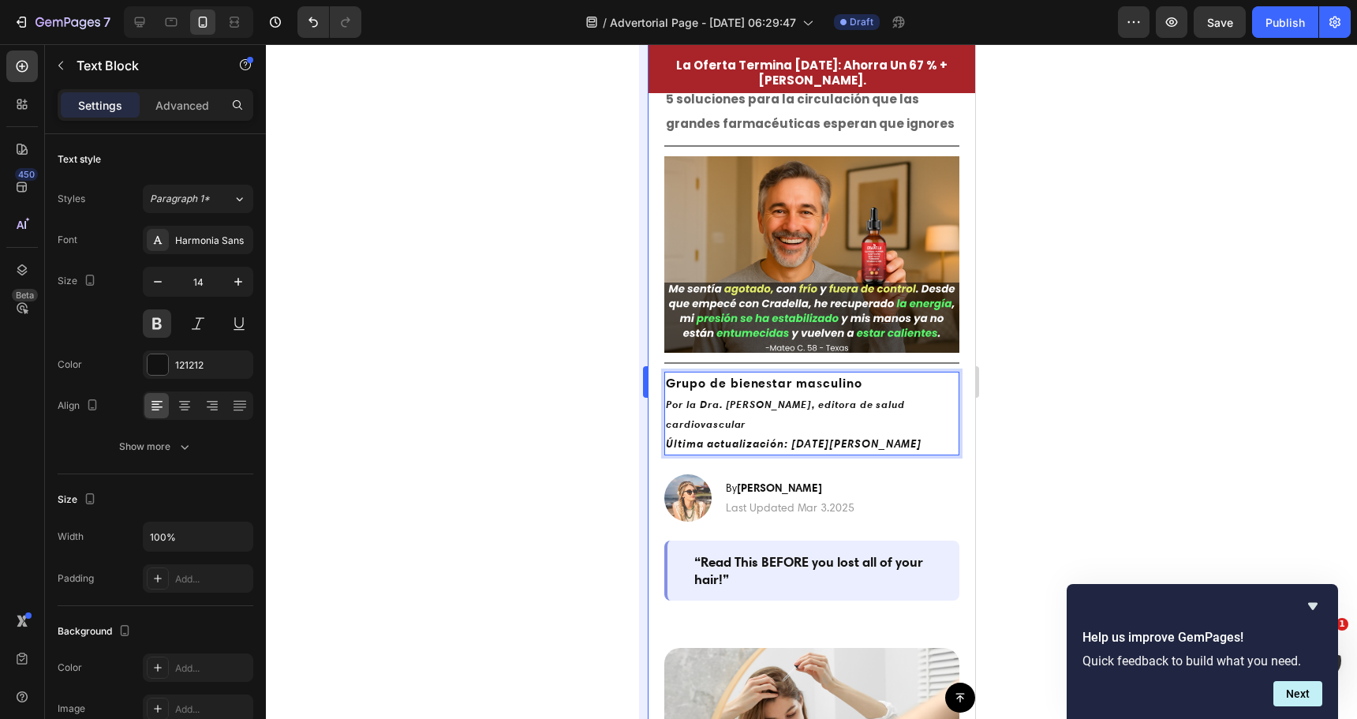
drag, startPoint x: 551, startPoint y: 440, endPoint x: 647, endPoint y: 446, distance: 96.4
click at [552, 440] on div at bounding box center [811, 381] width 1091 height 675
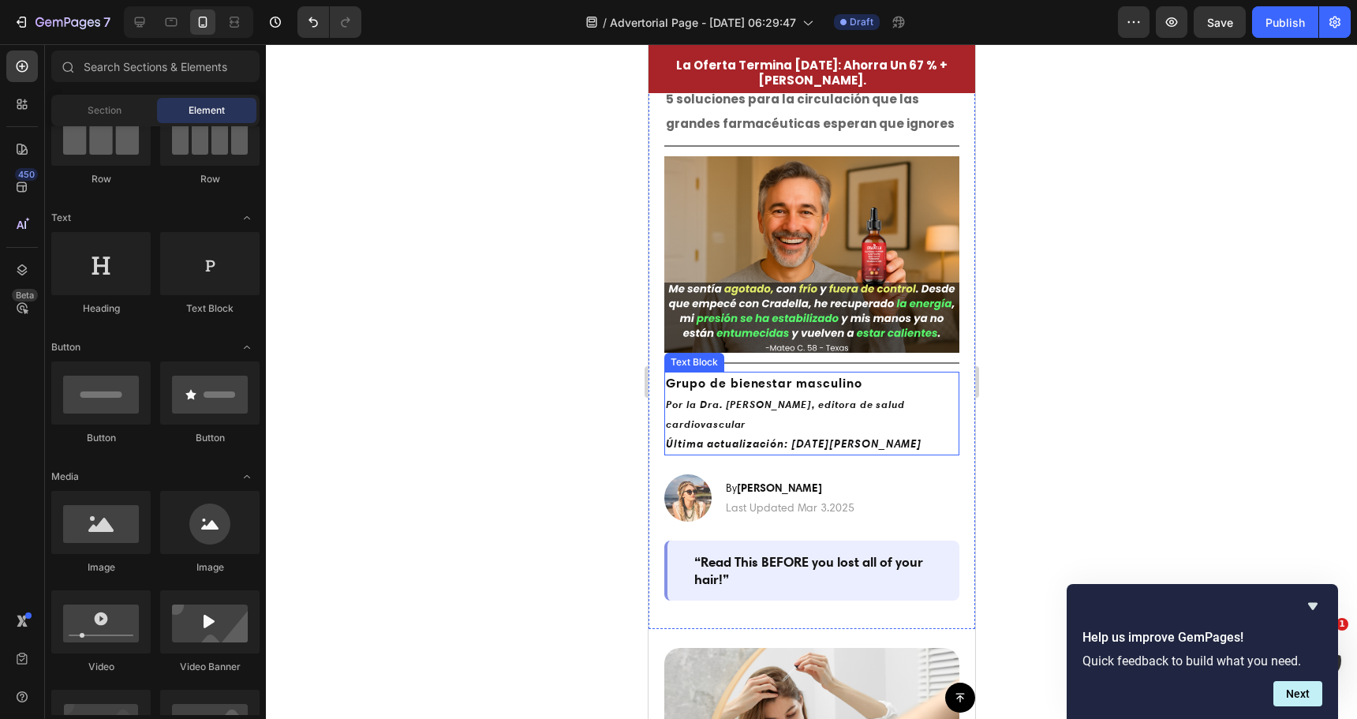
click at [759, 414] on p "Por la Dra. Michelle R., editora de salud cardiovascular" at bounding box center [811, 414] width 292 height 39
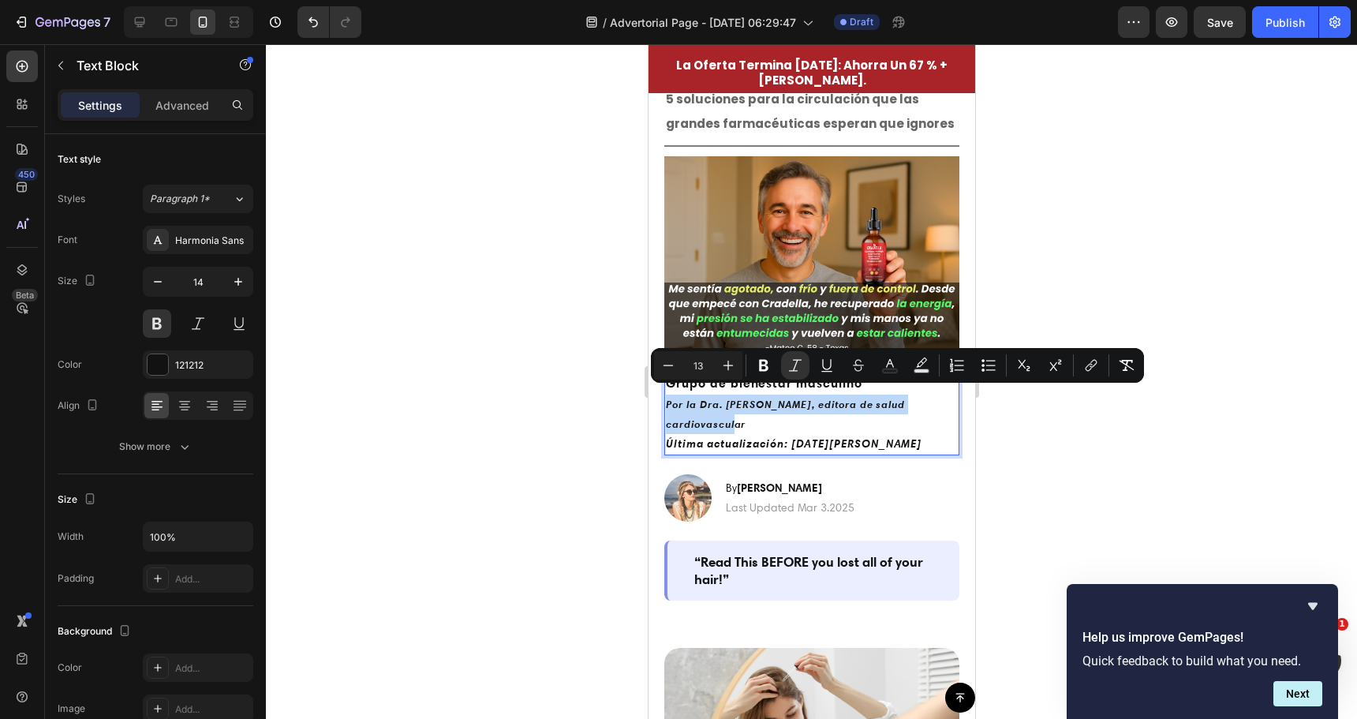
drag, startPoint x: 761, startPoint y: 413, endPoint x: 1318, endPoint y: 424, distance: 557.2
click at [664, 365] on icon "Editor contextual toolbar" at bounding box center [669, 365] width 10 height 1
type input "12"
click at [591, 382] on div at bounding box center [811, 381] width 1091 height 675
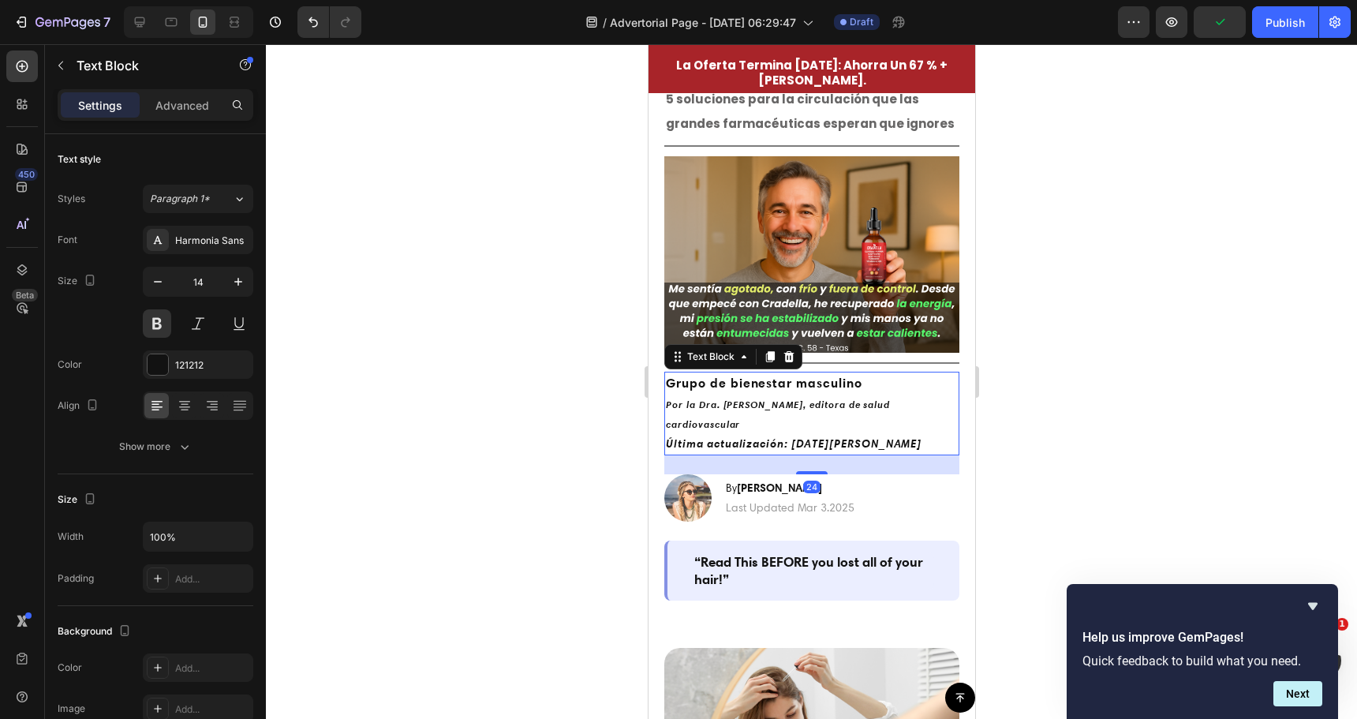
click at [753, 398] on icon "Por la Dra. Michelle R., editora de salud cardiovascular" at bounding box center [777, 414] width 224 height 32
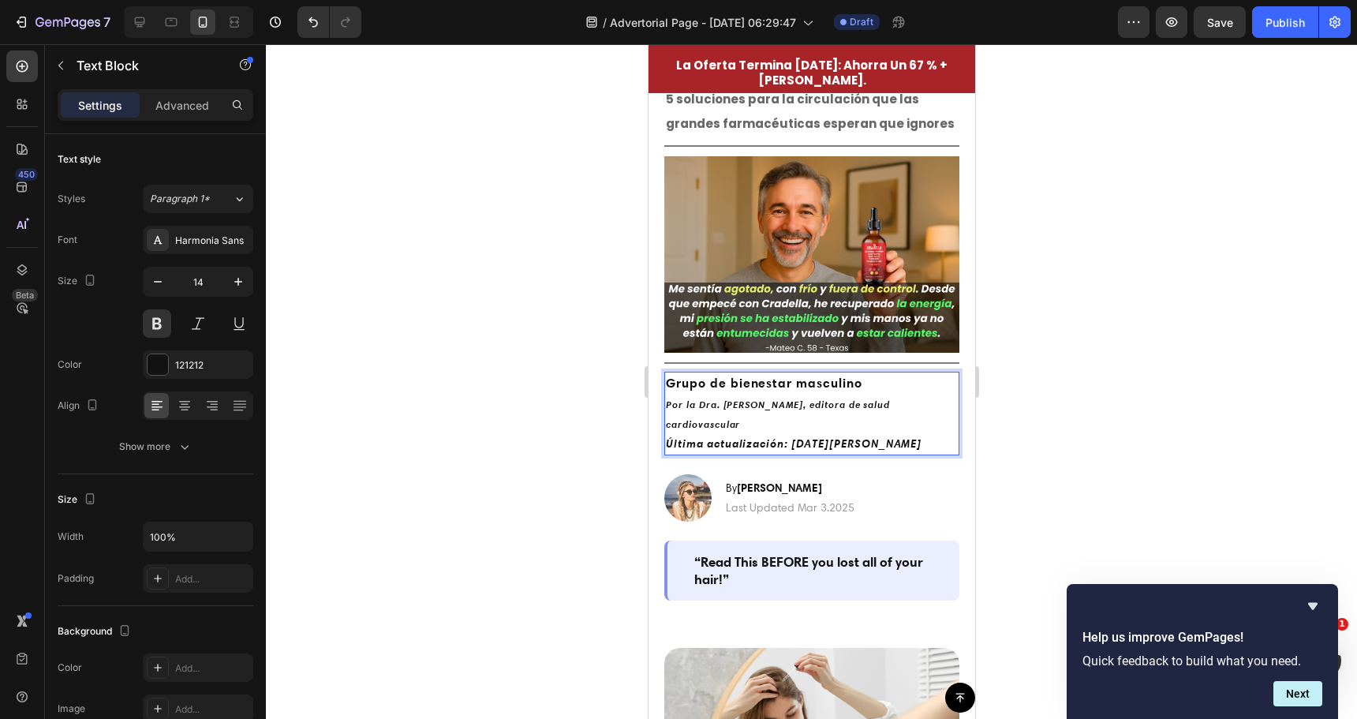
click at [924, 434] on p "Última actualización: 27 de marzo de 2025" at bounding box center [811, 444] width 292 height 20
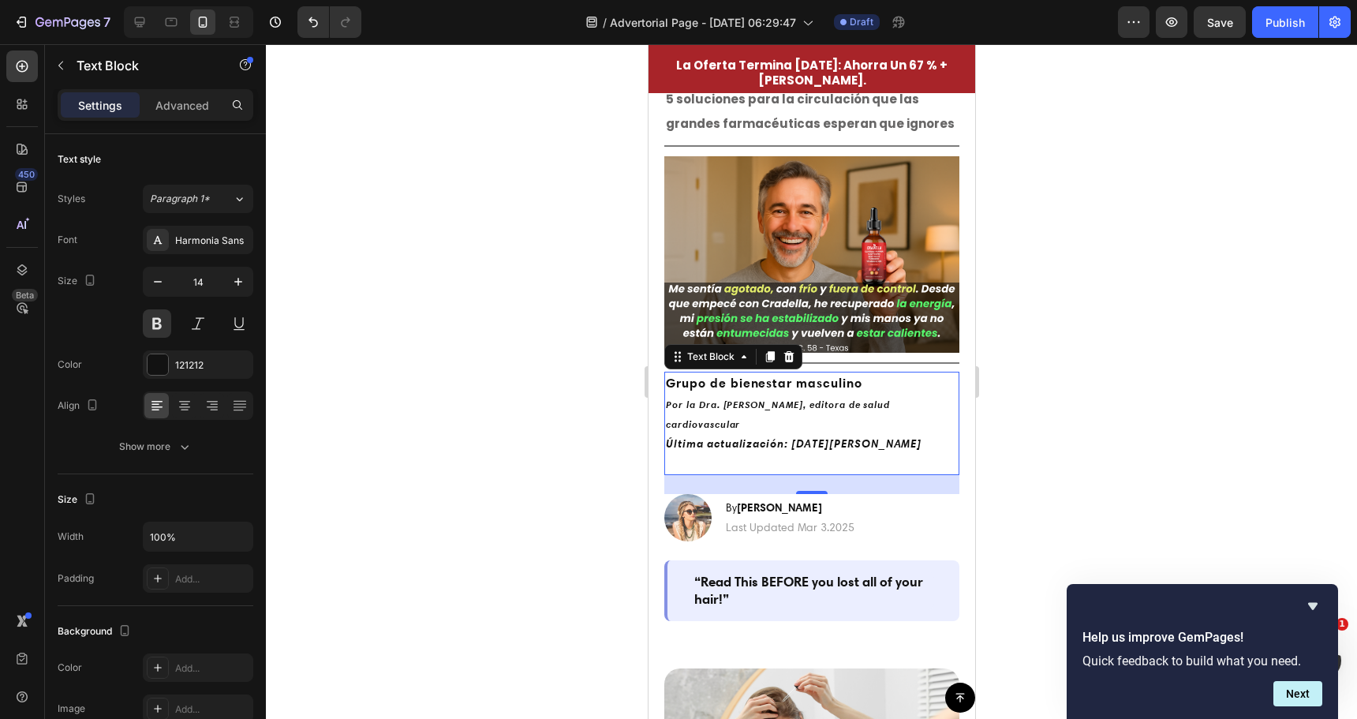
click at [851, 454] on p "Rich Text Editor. Editing area: main" at bounding box center [811, 464] width 292 height 20
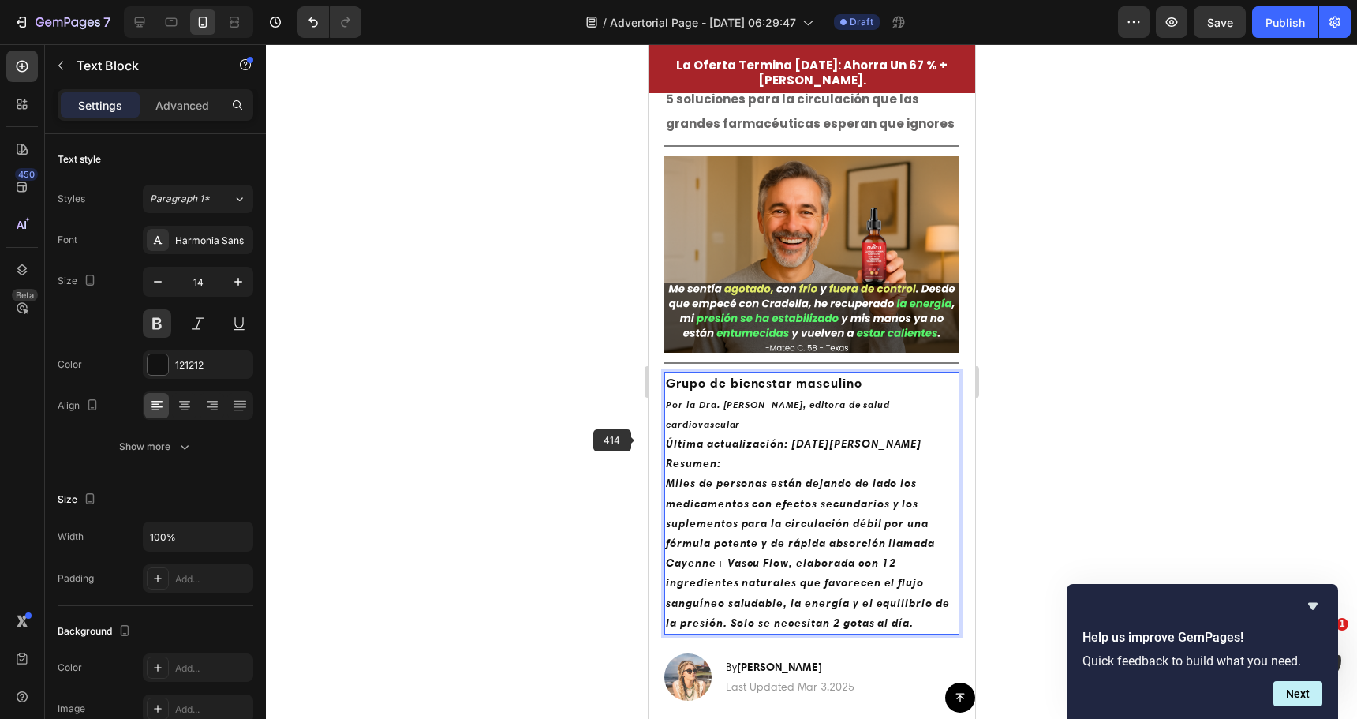
click at [540, 430] on div at bounding box center [811, 381] width 1091 height 675
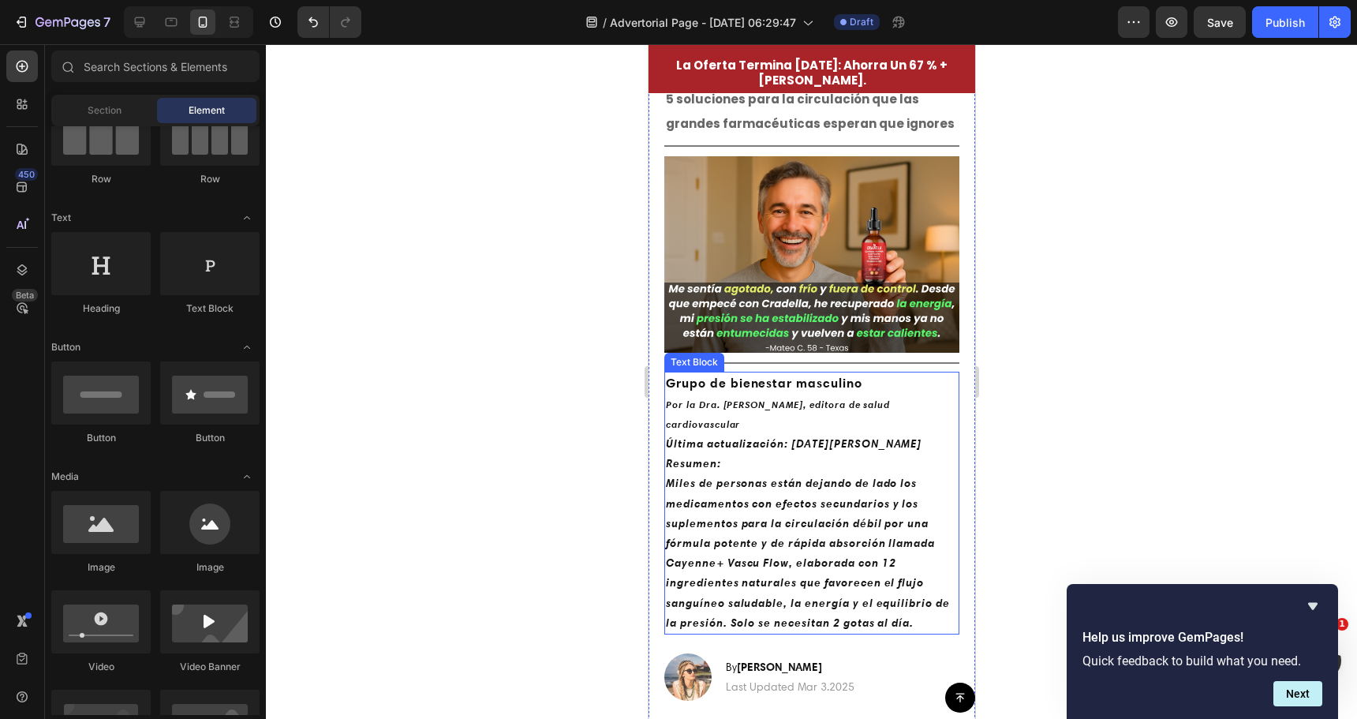
click at [723, 454] on p "Resumen: Miles de personas están dejando de lado los medicamentos con efectos s…" at bounding box center [811, 543] width 292 height 179
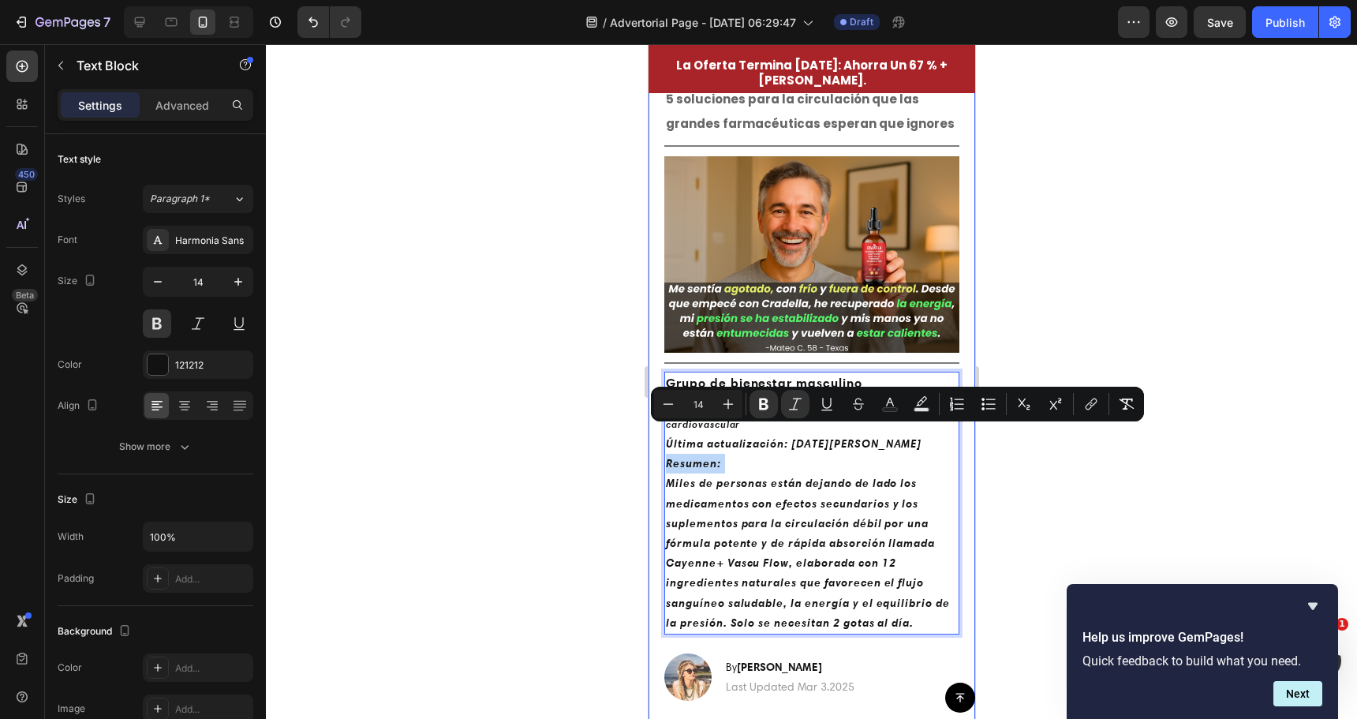
drag, startPoint x: 724, startPoint y: 437, endPoint x: 660, endPoint y: 436, distance: 63.9
click at [660, 436] on div "⁠⁠⁠⁠⁠⁠⁠ ⚠️ Un experto en salud de Harvard revela 5 soluciones para la circulaci…" at bounding box center [811, 427] width 327 height 761
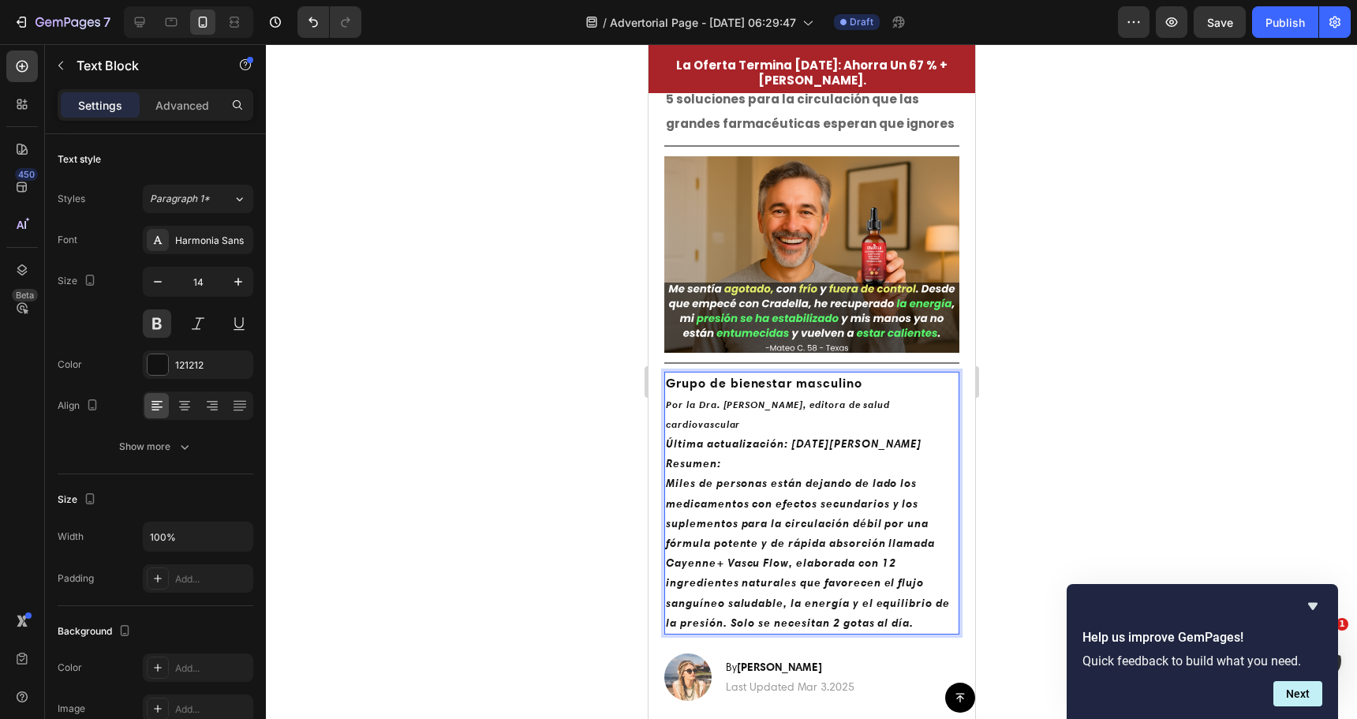
click at [690, 476] on strong "Miles de personas están dejando de lado los medicamentos con efectos secundario…" at bounding box center [807, 552] width 284 height 153
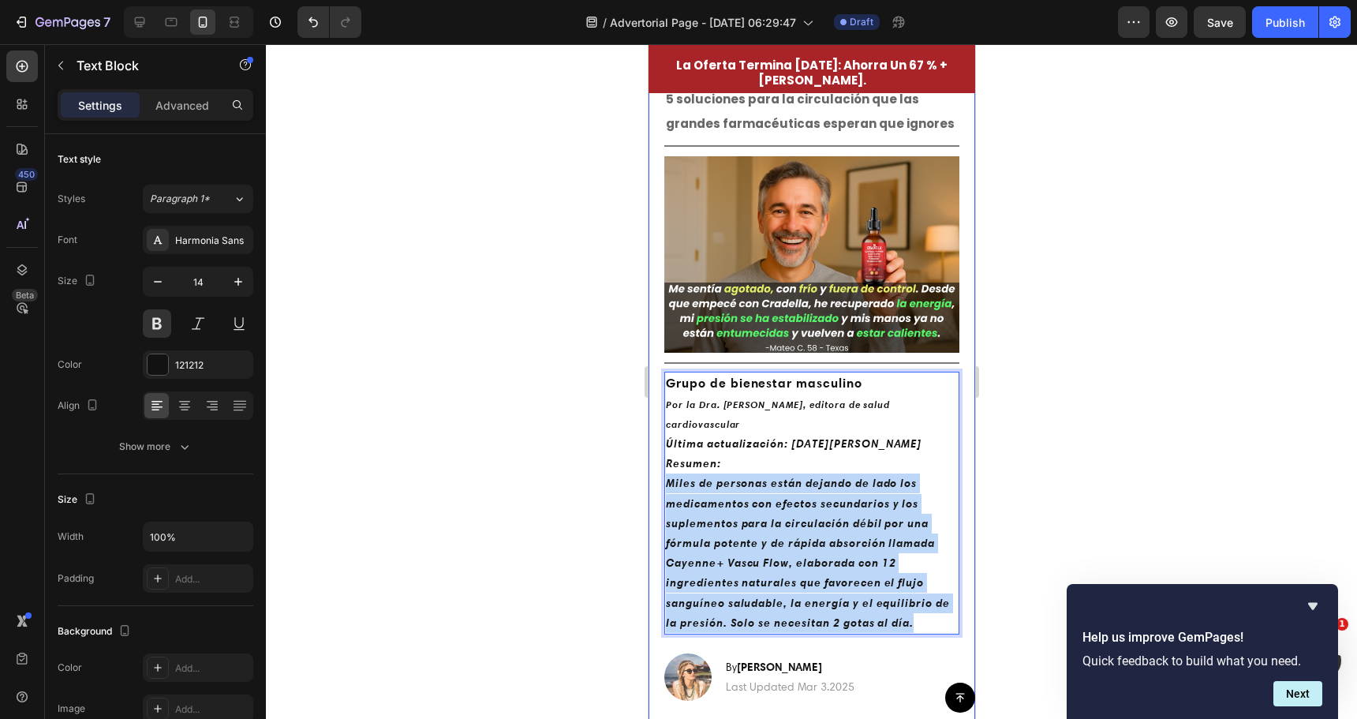
drag, startPoint x: 664, startPoint y: 454, endPoint x: 954, endPoint y: 595, distance: 322.5
click at [954, 596] on div "⁠⁠⁠⁠⁠⁠⁠ ⚠️ Un experto en salud de Harvard revela 5 soluciones para la circulaci…" at bounding box center [811, 427] width 327 height 761
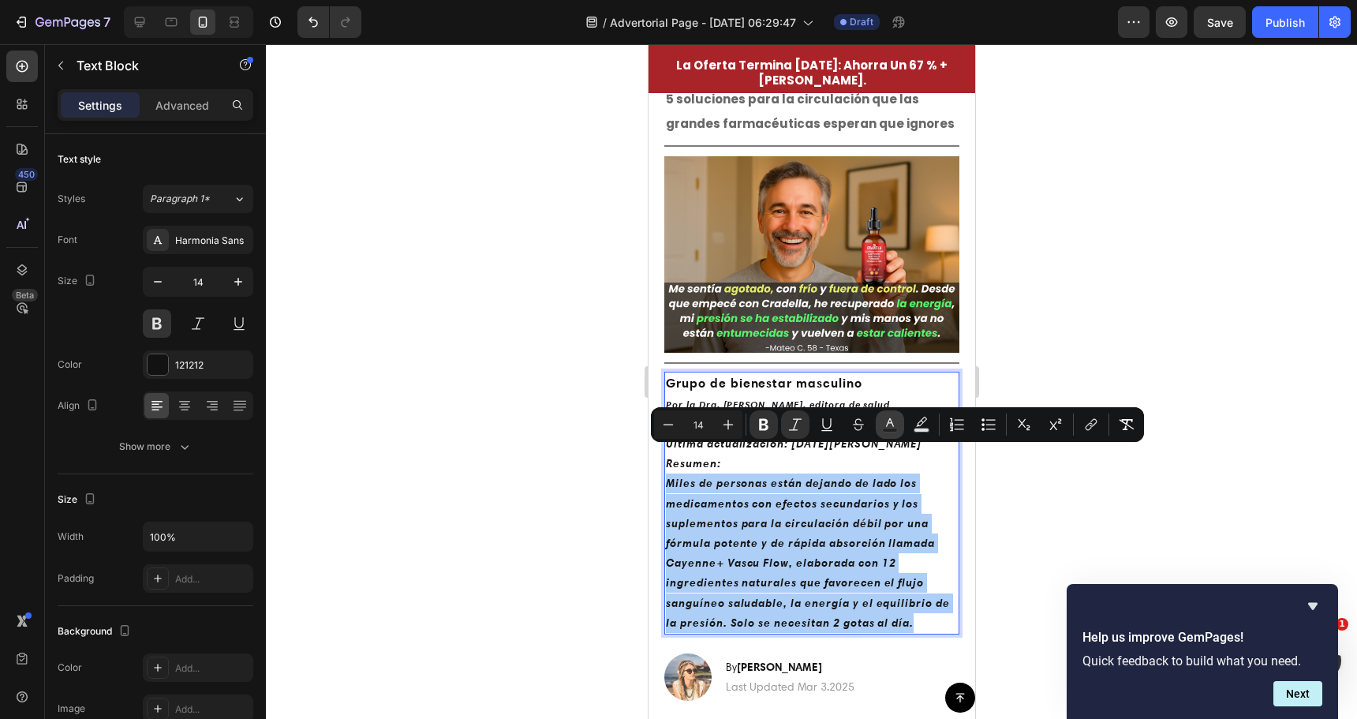
click at [886, 427] on icon "Editor contextual toolbar" at bounding box center [890, 425] width 16 height 16
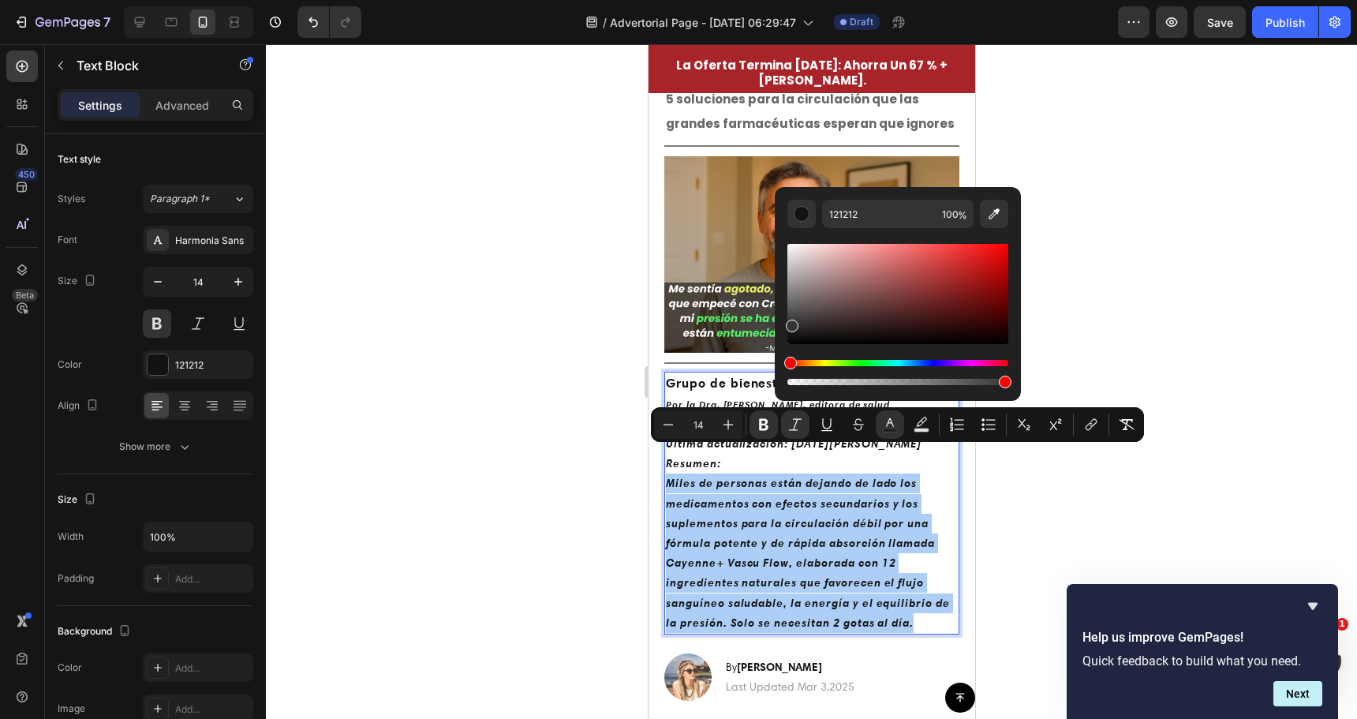
drag, startPoint x: 794, startPoint y: 340, endPoint x: 790, endPoint y: 323, distance: 17.8
click at [790, 323] on div "Editor contextual toolbar" at bounding box center [792, 326] width 13 height 13
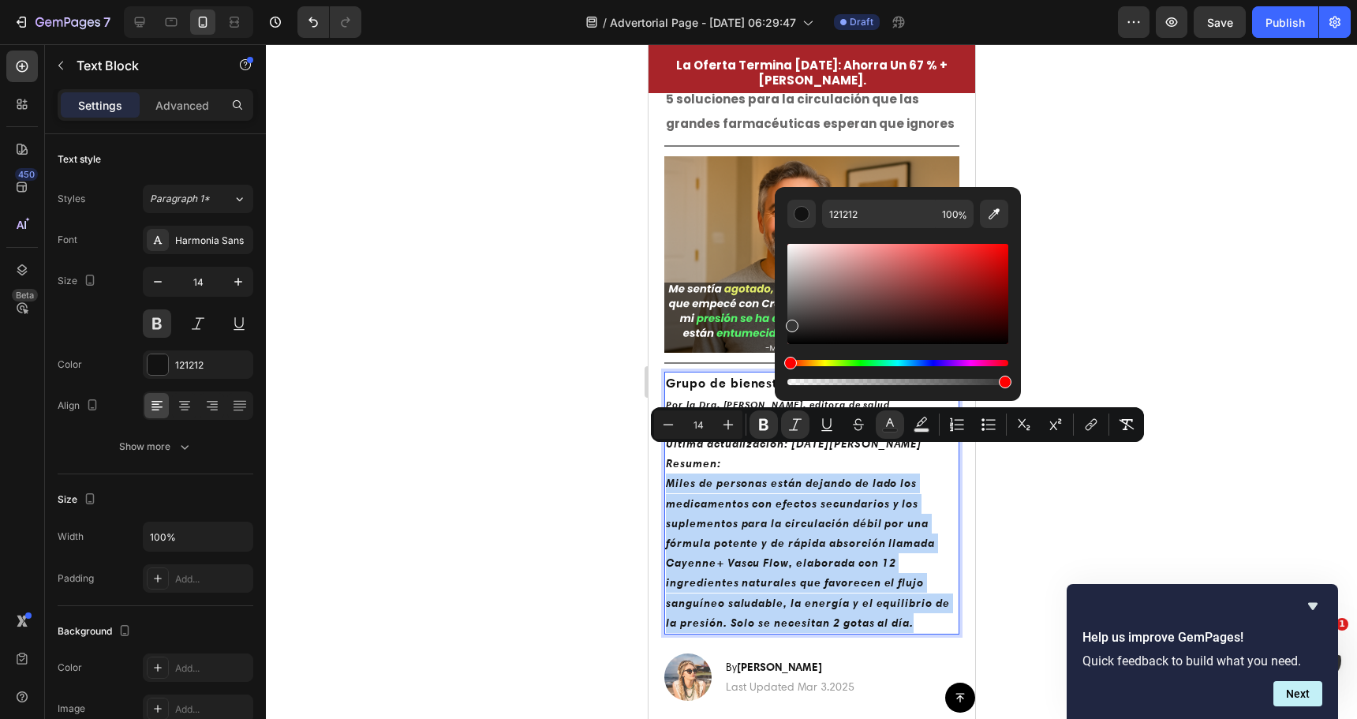
type input "353535"
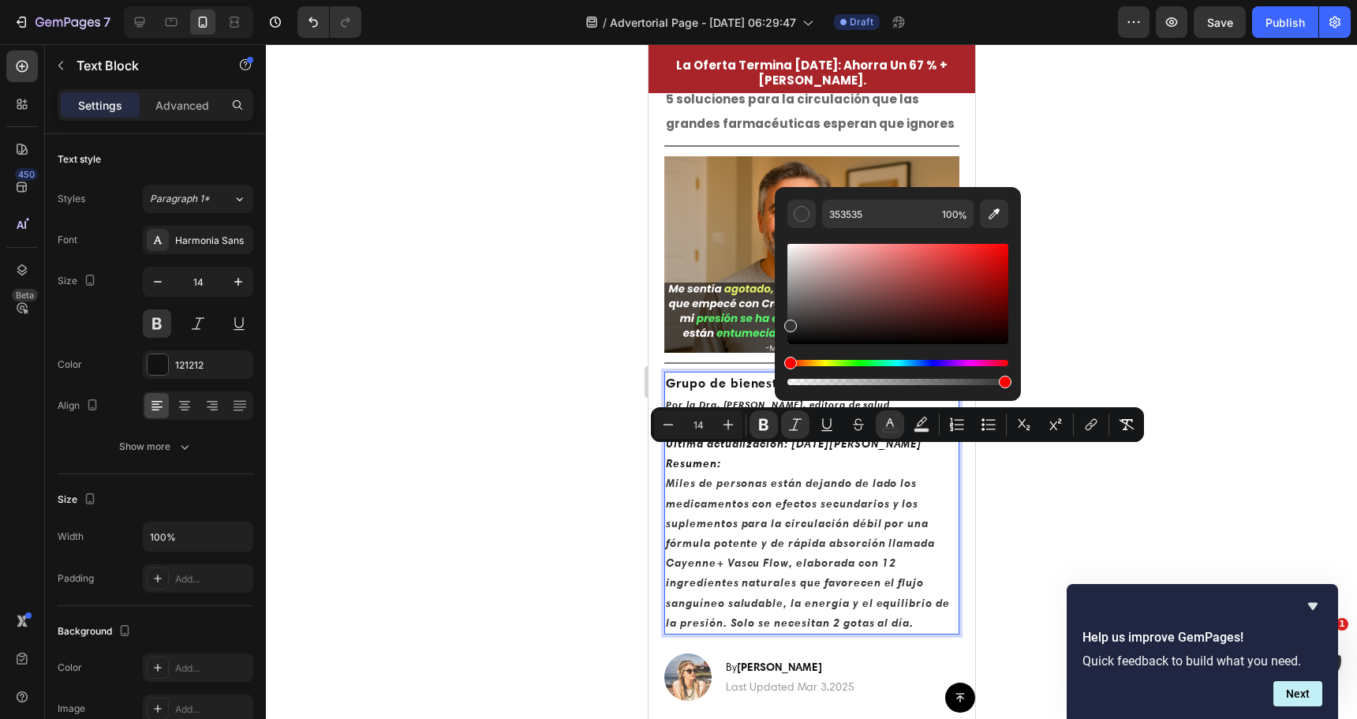
click at [526, 465] on div at bounding box center [811, 381] width 1091 height 675
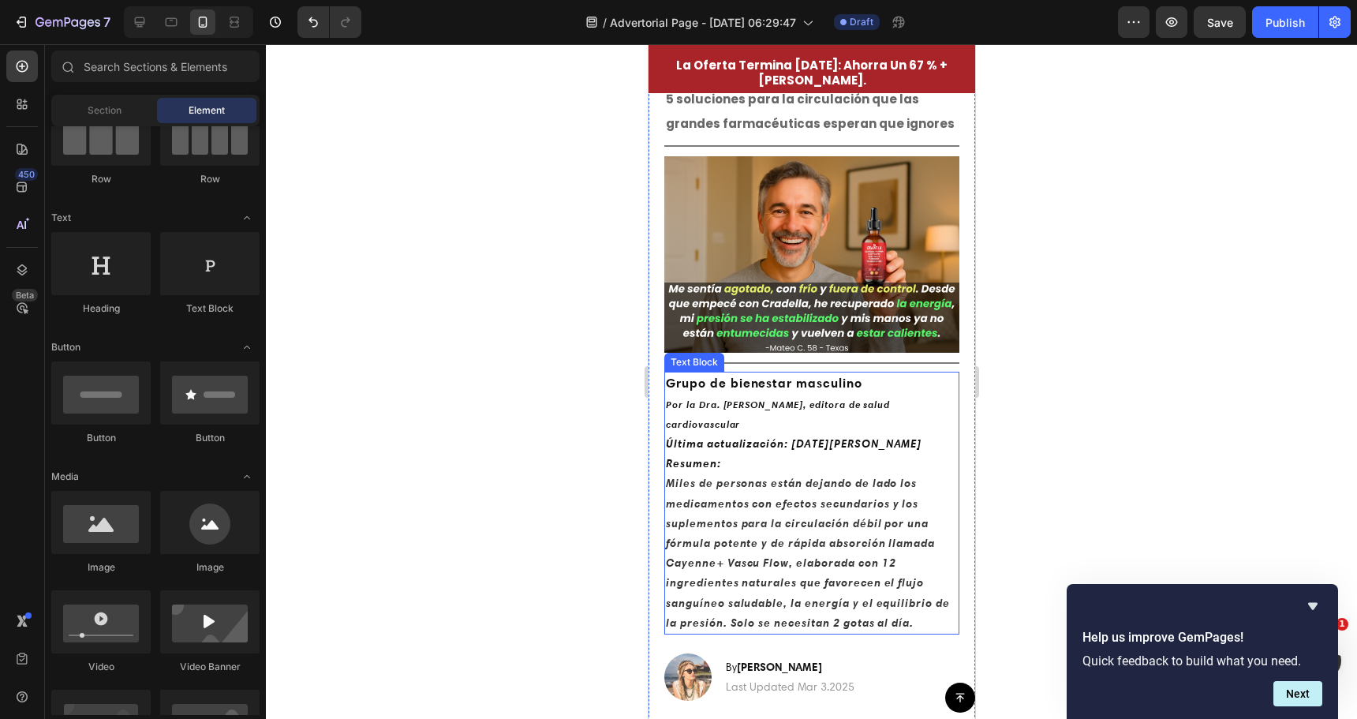
click at [874, 537] on strong "Miles de personas están dejando de lado los medicamentos con efectos secundario…" at bounding box center [807, 552] width 284 height 153
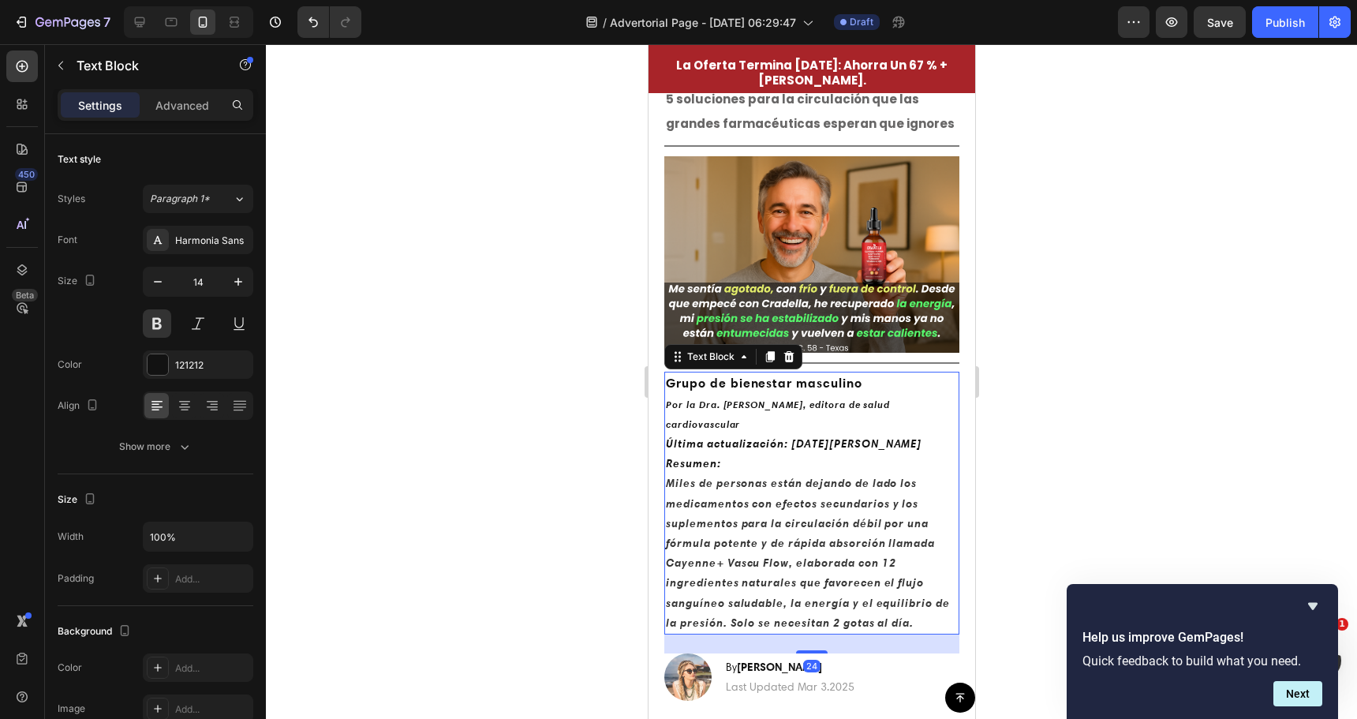
drag, startPoint x: 874, startPoint y: 537, endPoint x: 916, endPoint y: 587, distance: 65.0
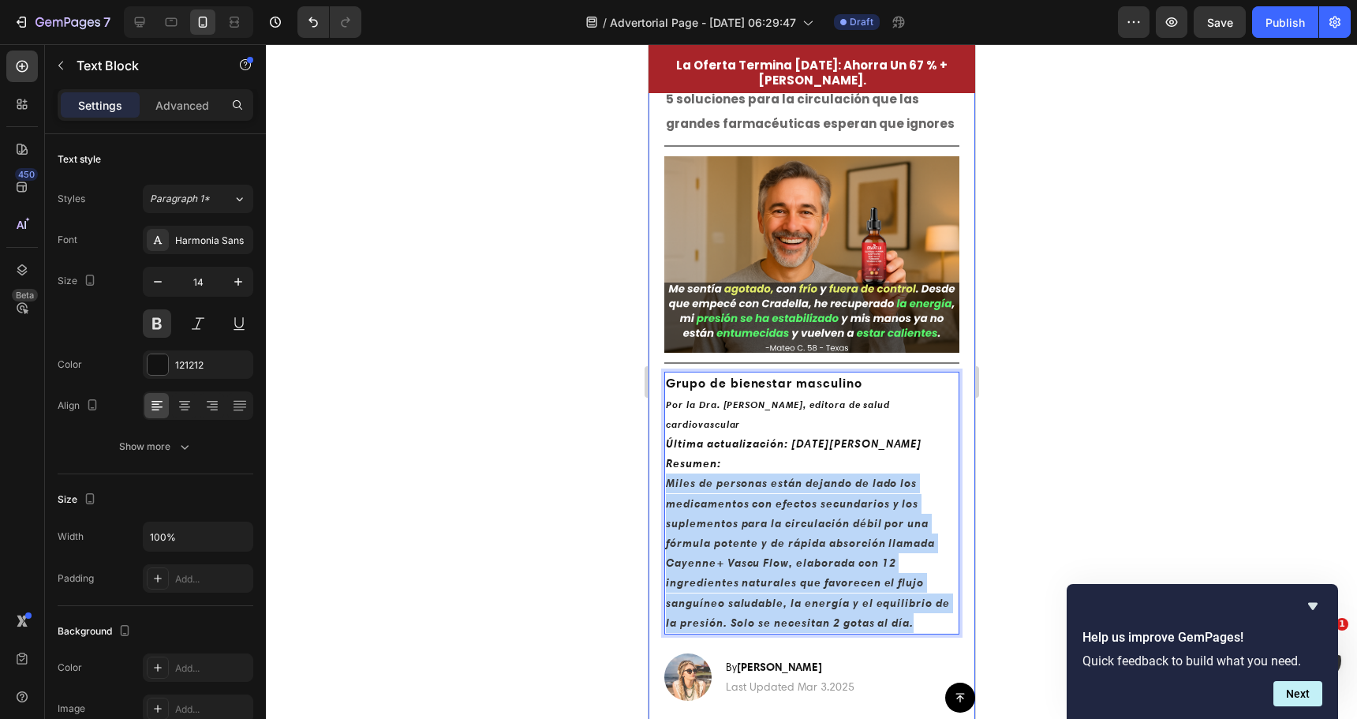
drag, startPoint x: 920, startPoint y: 592, endPoint x: 656, endPoint y: 458, distance: 296.4
click at [656, 458] on div "⁠⁠⁠⁠⁠⁠⁠ ⚠️ Un experto en salud de Harvard revela 5 soluciones para la circulaci…" at bounding box center [811, 427] width 327 height 761
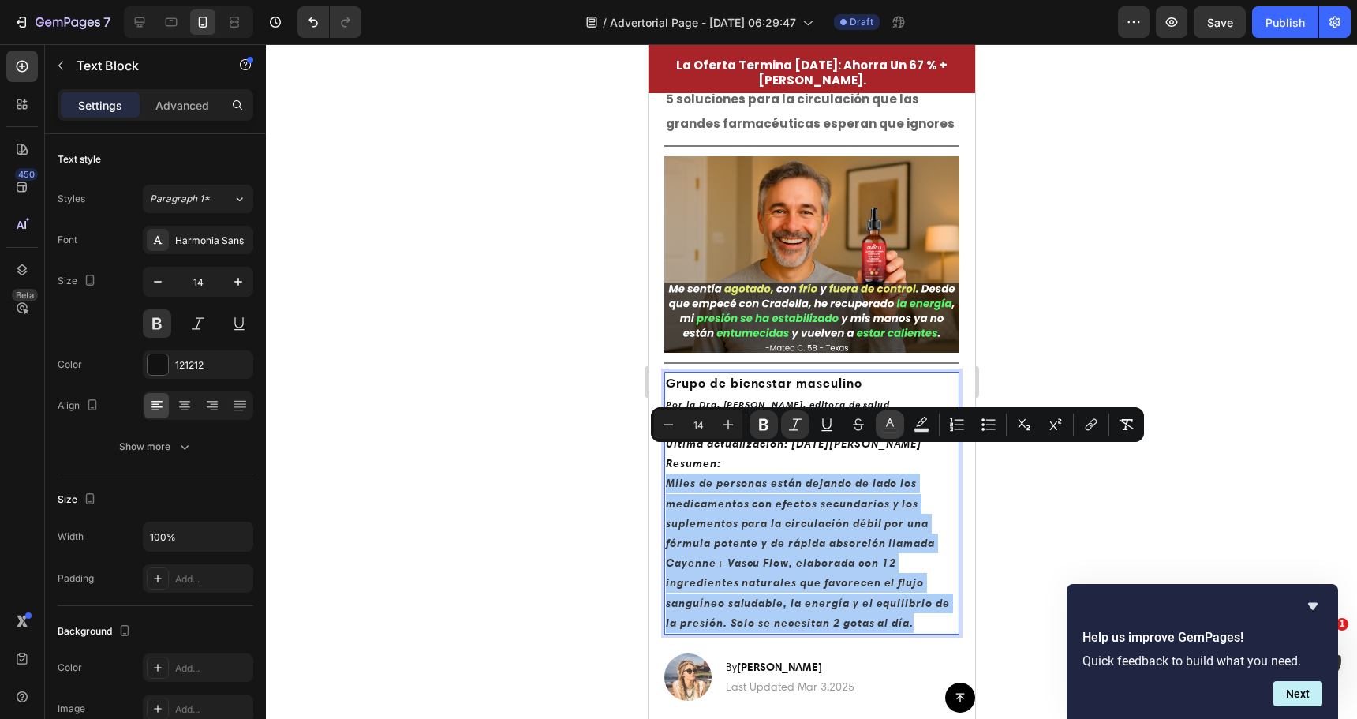
click at [888, 424] on icon "Editor contextual toolbar" at bounding box center [890, 422] width 8 height 9
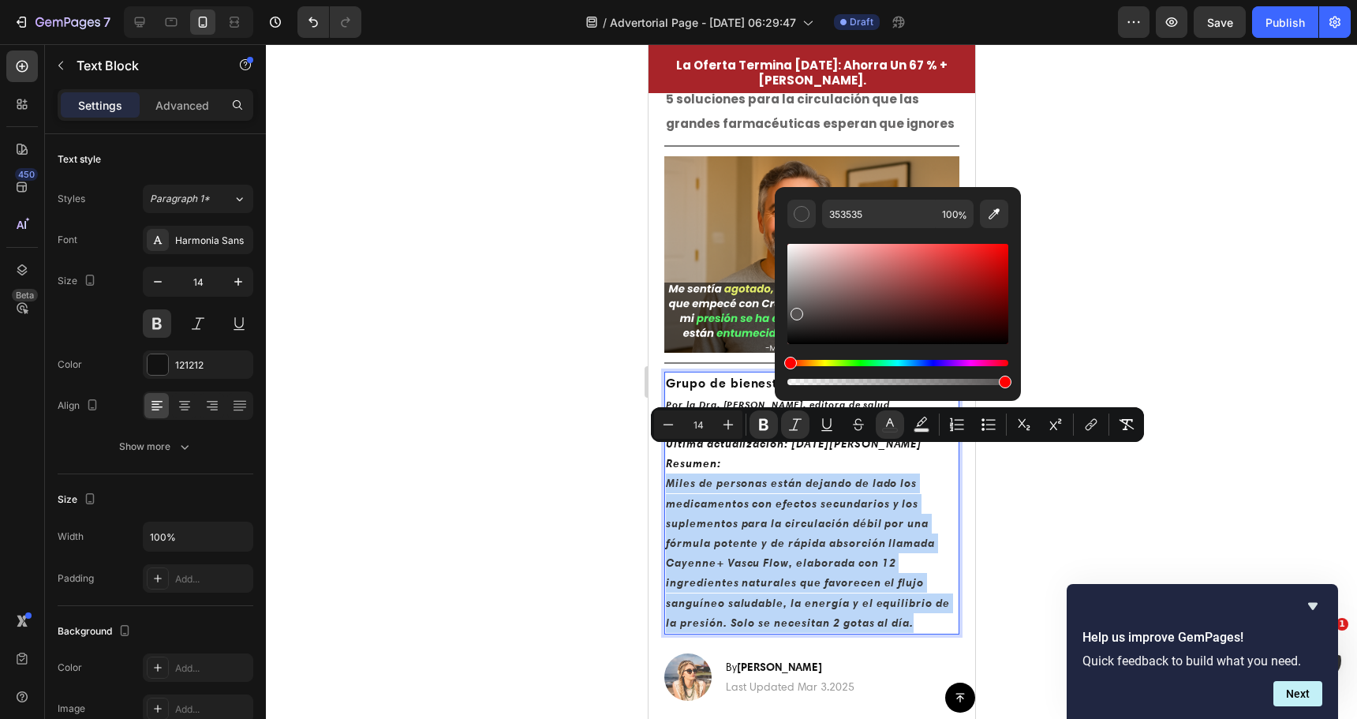
type input "595656"
click at [794, 309] on div "Editor contextual toolbar" at bounding box center [897, 294] width 221 height 100
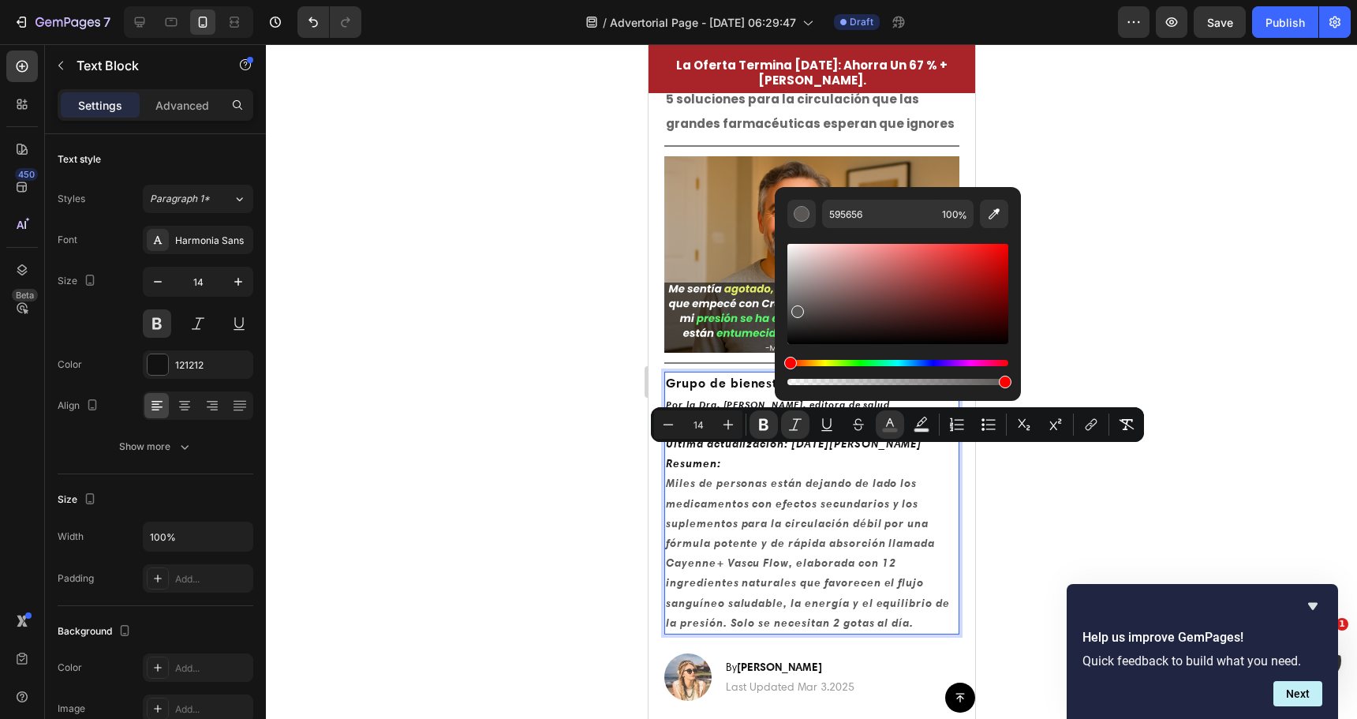
click at [485, 367] on div at bounding box center [811, 381] width 1091 height 675
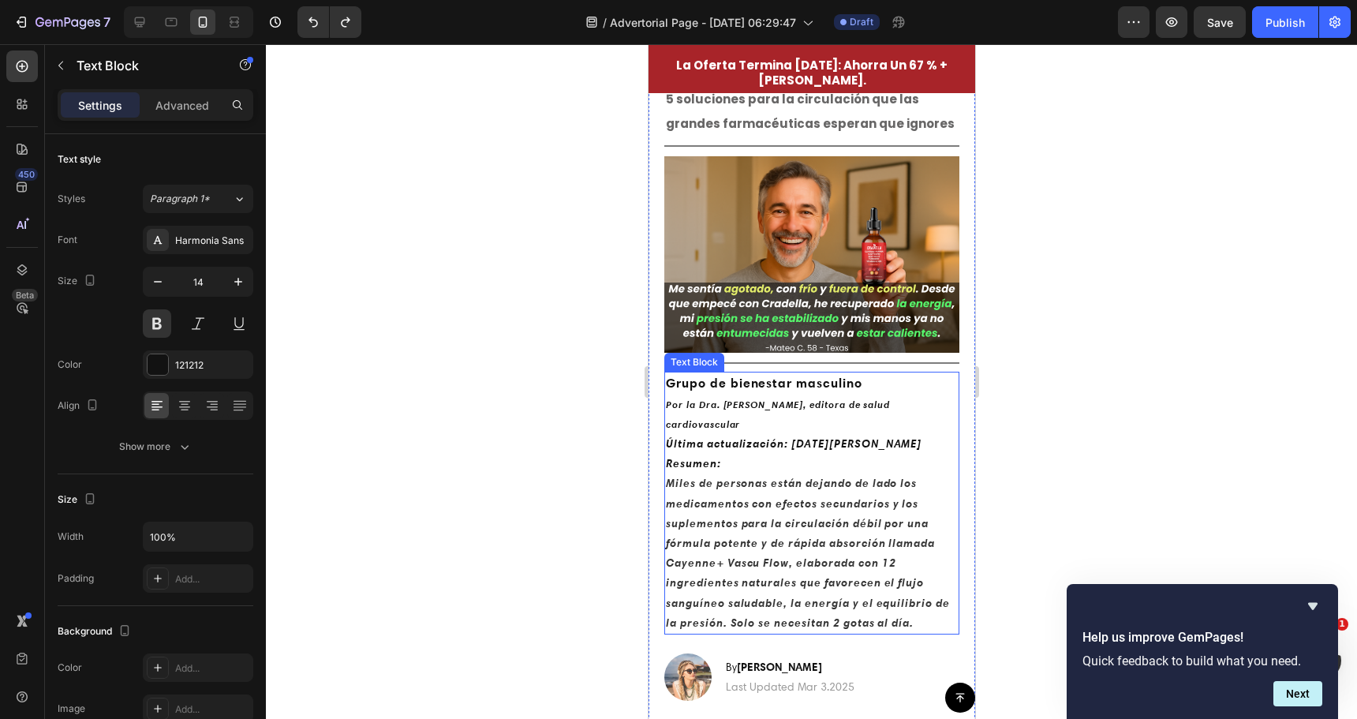
click at [880, 542] on p "Resumen: Miles de personas están dejando de lado los medicamentos con efectos s…" at bounding box center [811, 543] width 292 height 179
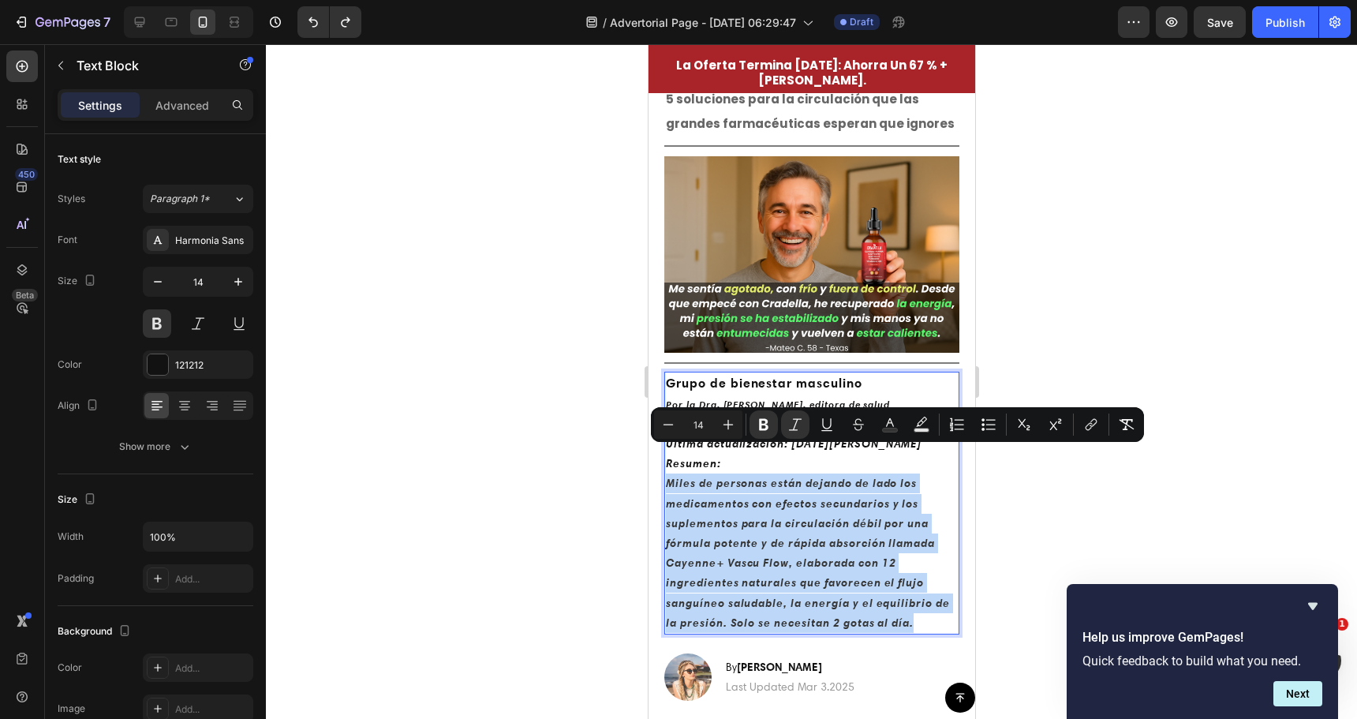
drag, startPoint x: 923, startPoint y: 593, endPoint x: 1296, endPoint y: 501, distance: 383.5
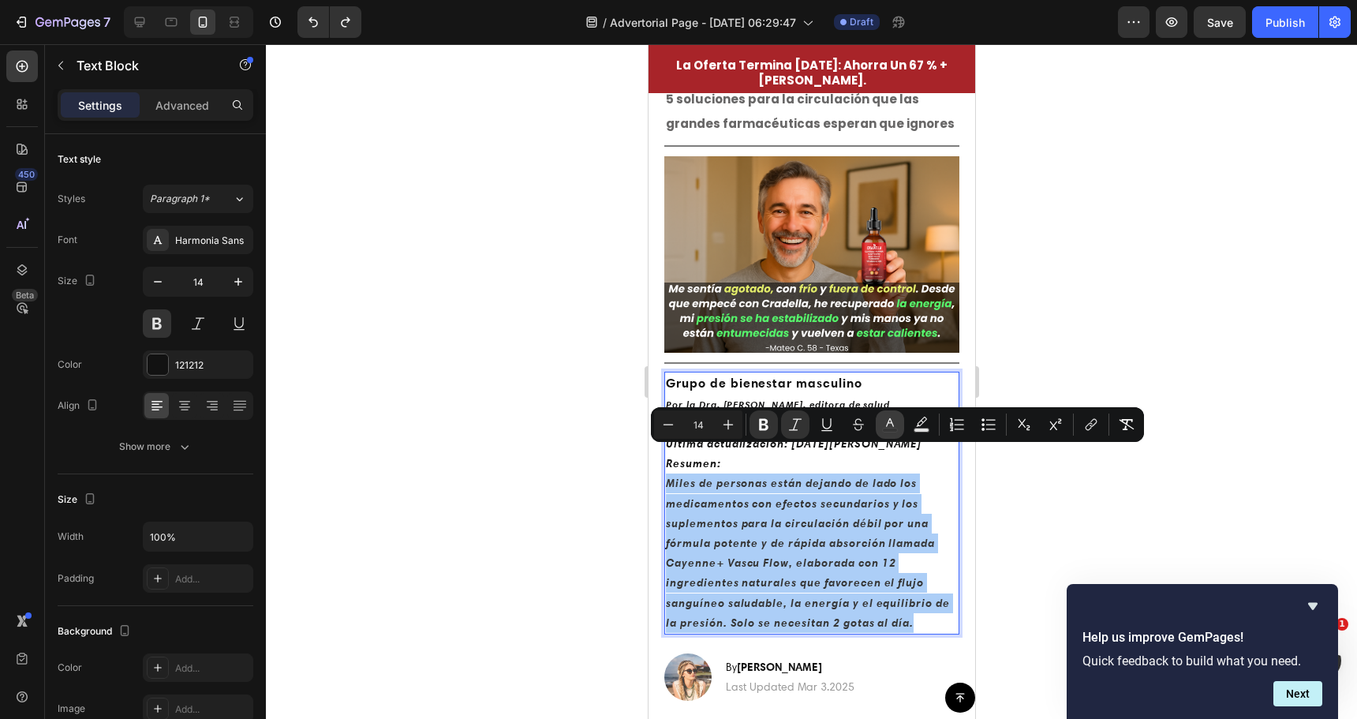
click at [891, 423] on icon "Editor contextual toolbar" at bounding box center [890, 422] width 8 height 9
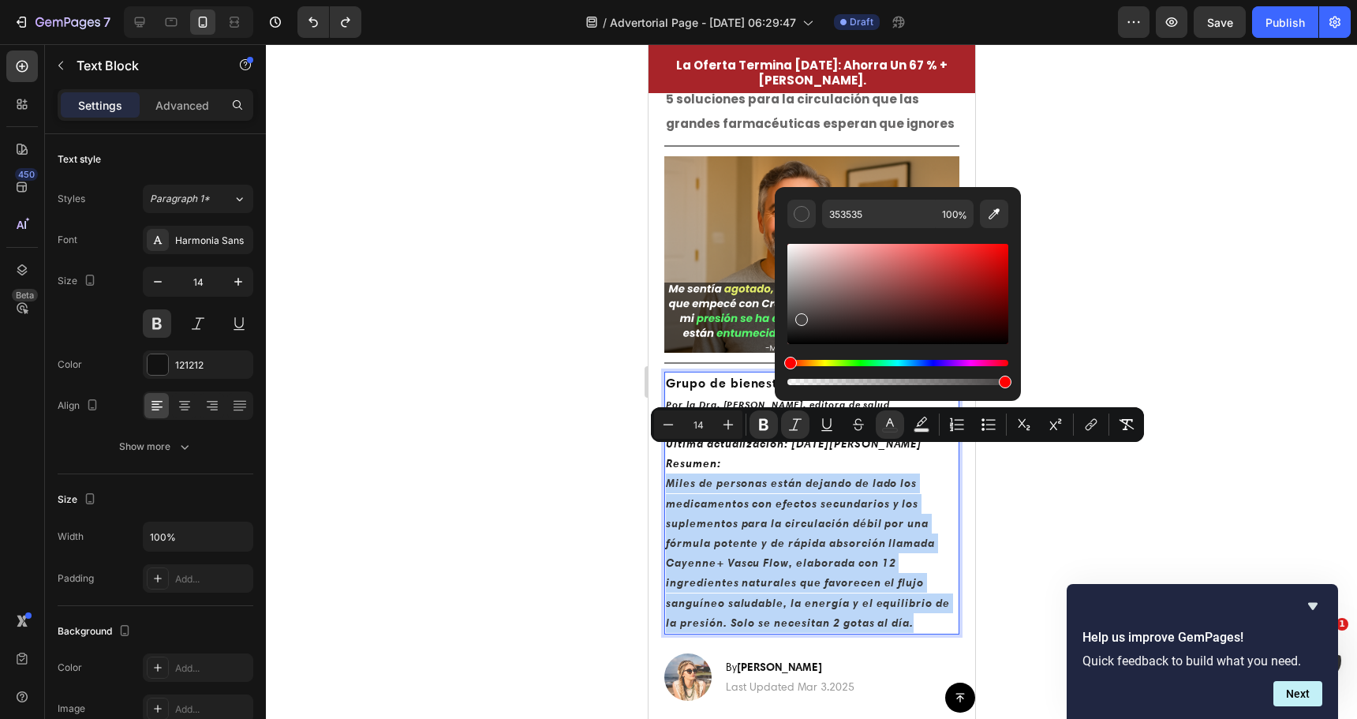
drag, startPoint x: 798, startPoint y: 326, endPoint x: 800, endPoint y: 316, distance: 9.6
click at [800, 316] on div "Editor contextual toolbar" at bounding box center [897, 294] width 221 height 100
type input "444141"
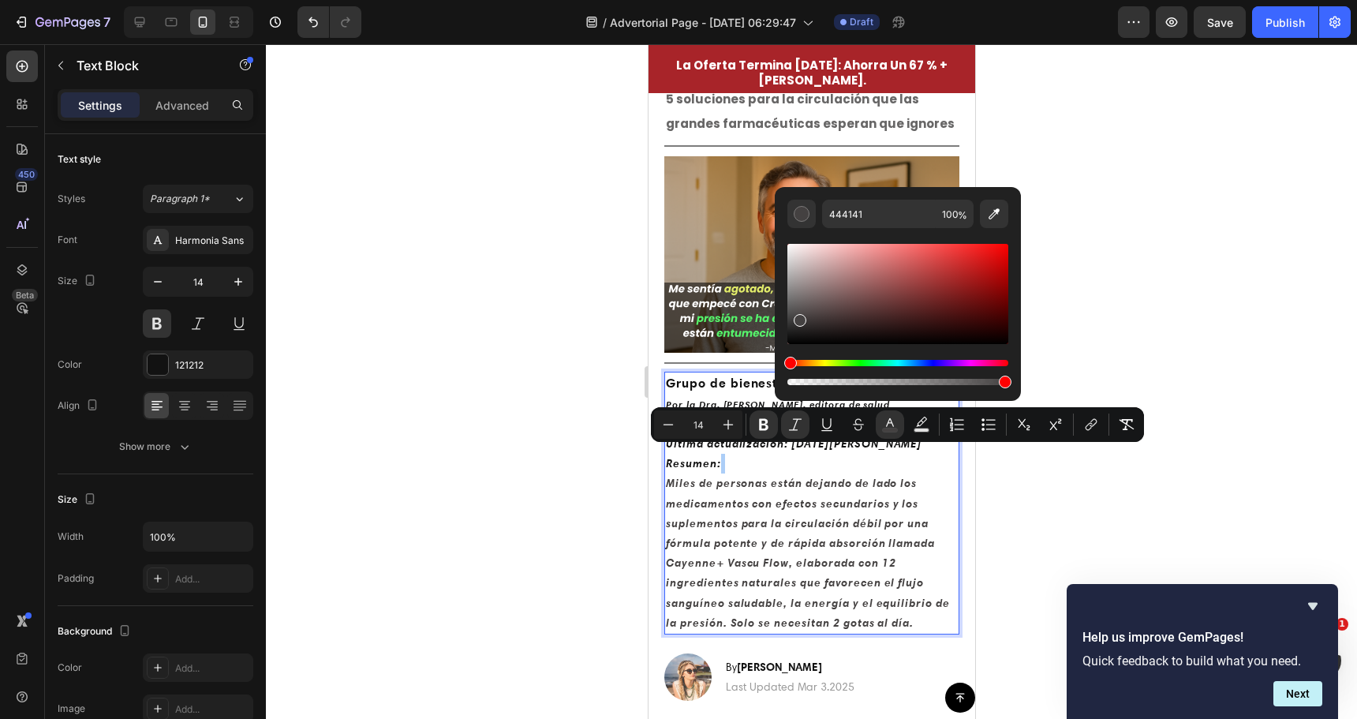
click at [559, 419] on div at bounding box center [811, 381] width 1091 height 675
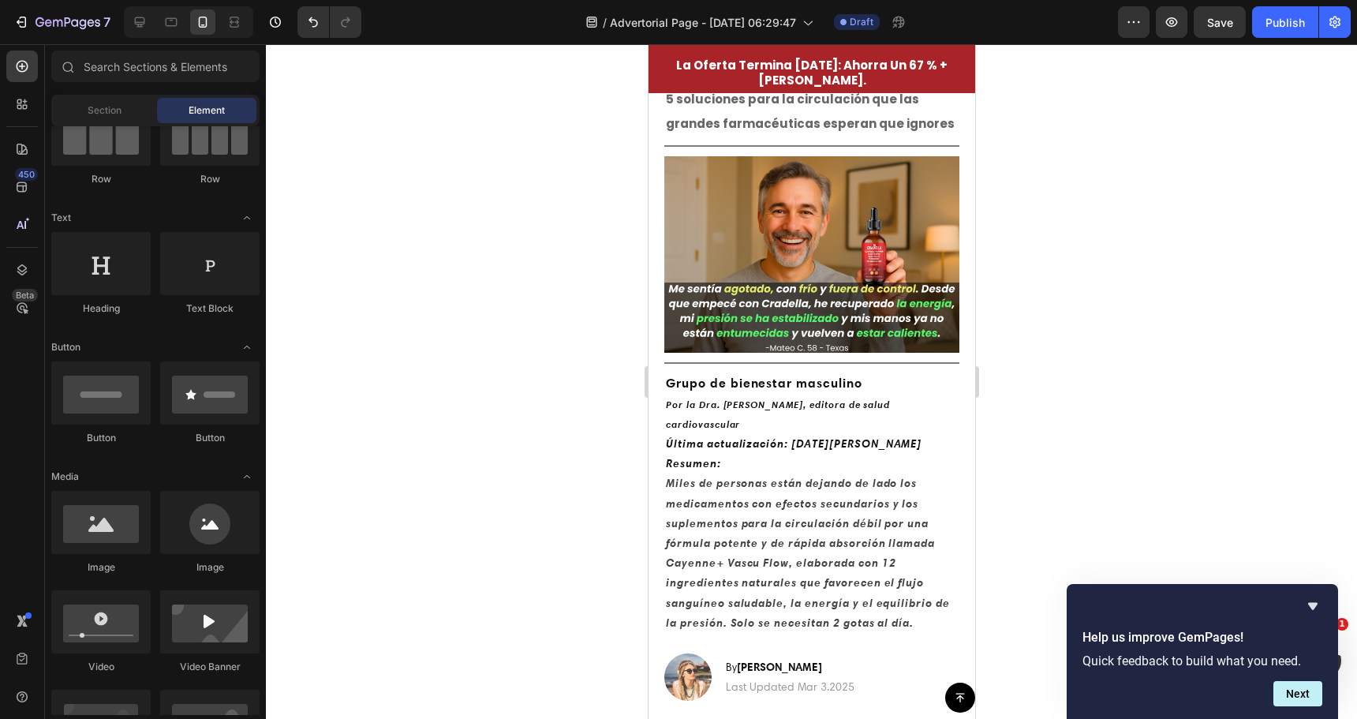
click at [570, 434] on div at bounding box center [811, 381] width 1091 height 675
click at [739, 434] on p "Última actualización: 27 de marzo de 2025" at bounding box center [811, 444] width 292 height 20
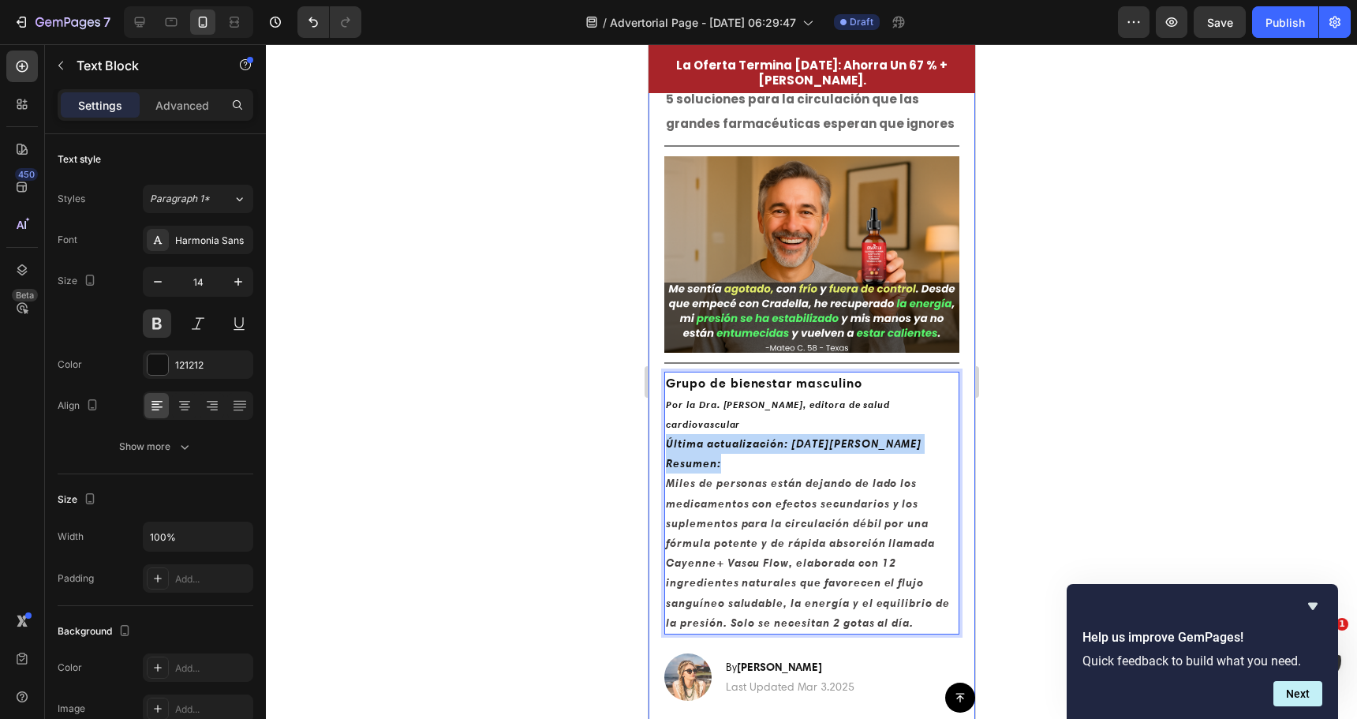
drag, startPoint x: 732, startPoint y: 436, endPoint x: 653, endPoint y: 416, distance: 82.1
click at [653, 416] on div "⁠⁠⁠⁠⁠⁠⁠ ⚠️ Un experto en salud de Harvard revela 5 soluciones para la circulaci…" at bounding box center [811, 427] width 327 height 761
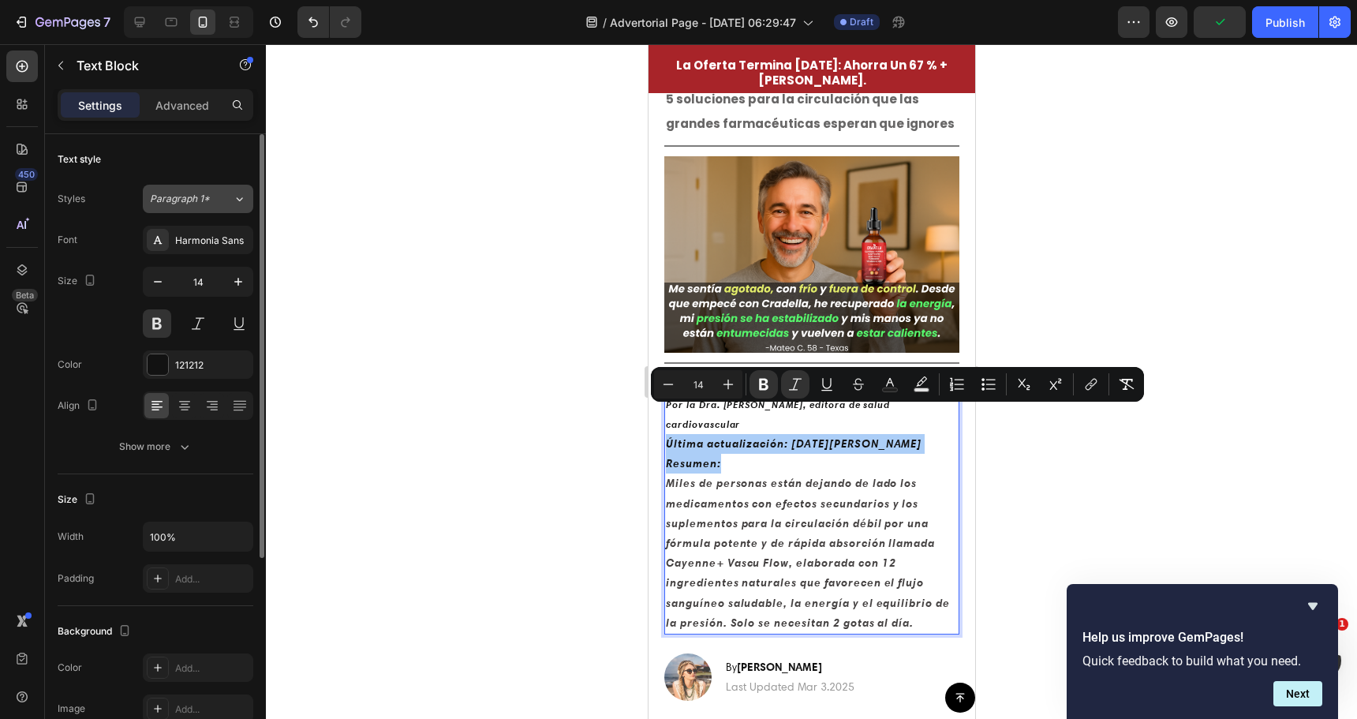
click at [222, 196] on div "Paragraph 1*" at bounding box center [191, 199] width 83 height 14
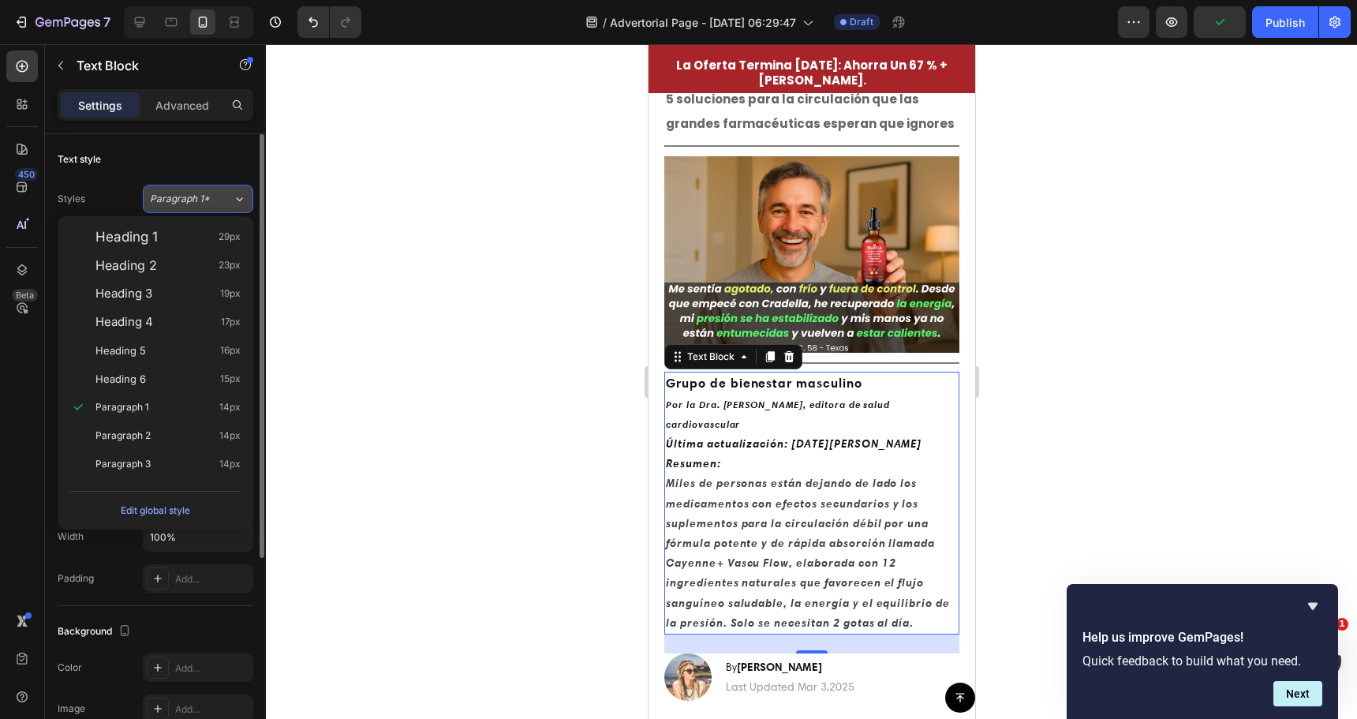
click at [219, 191] on button "Paragraph 1*" at bounding box center [198, 199] width 110 height 28
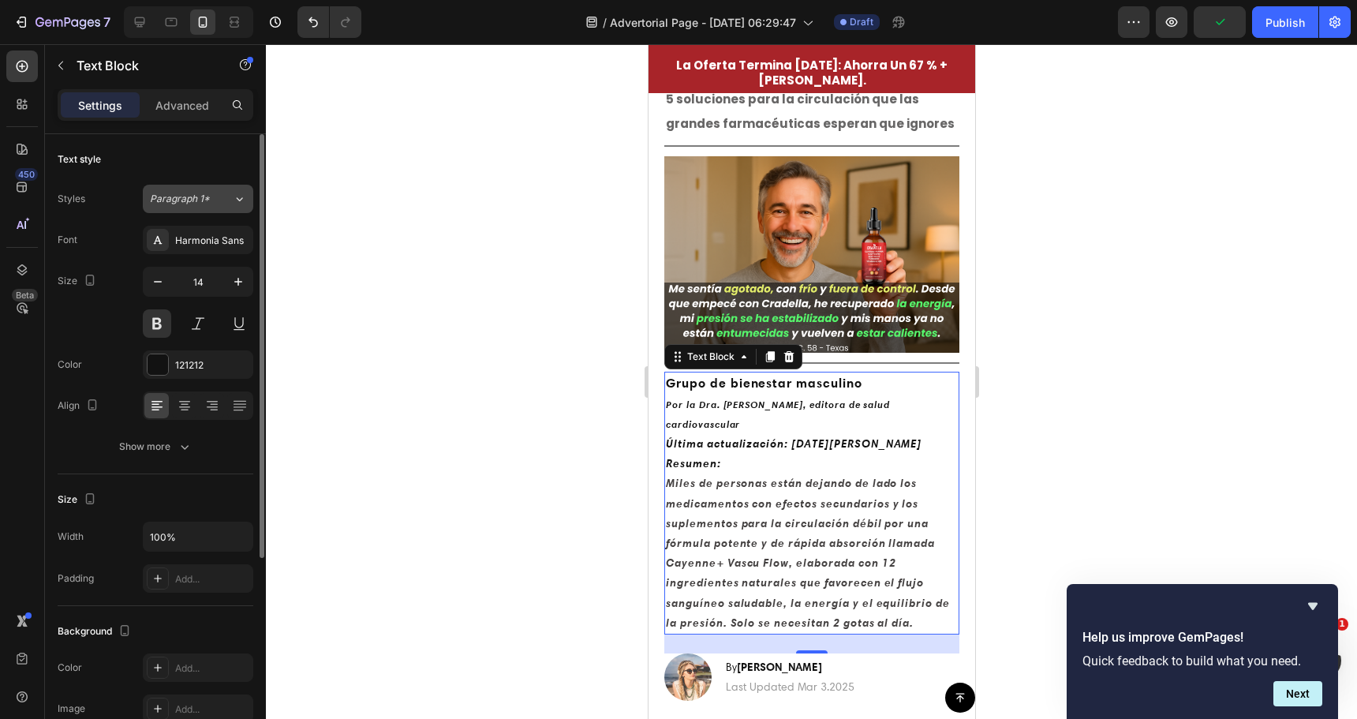
click at [219, 192] on div "Paragraph 1*" at bounding box center [191, 199] width 83 height 14
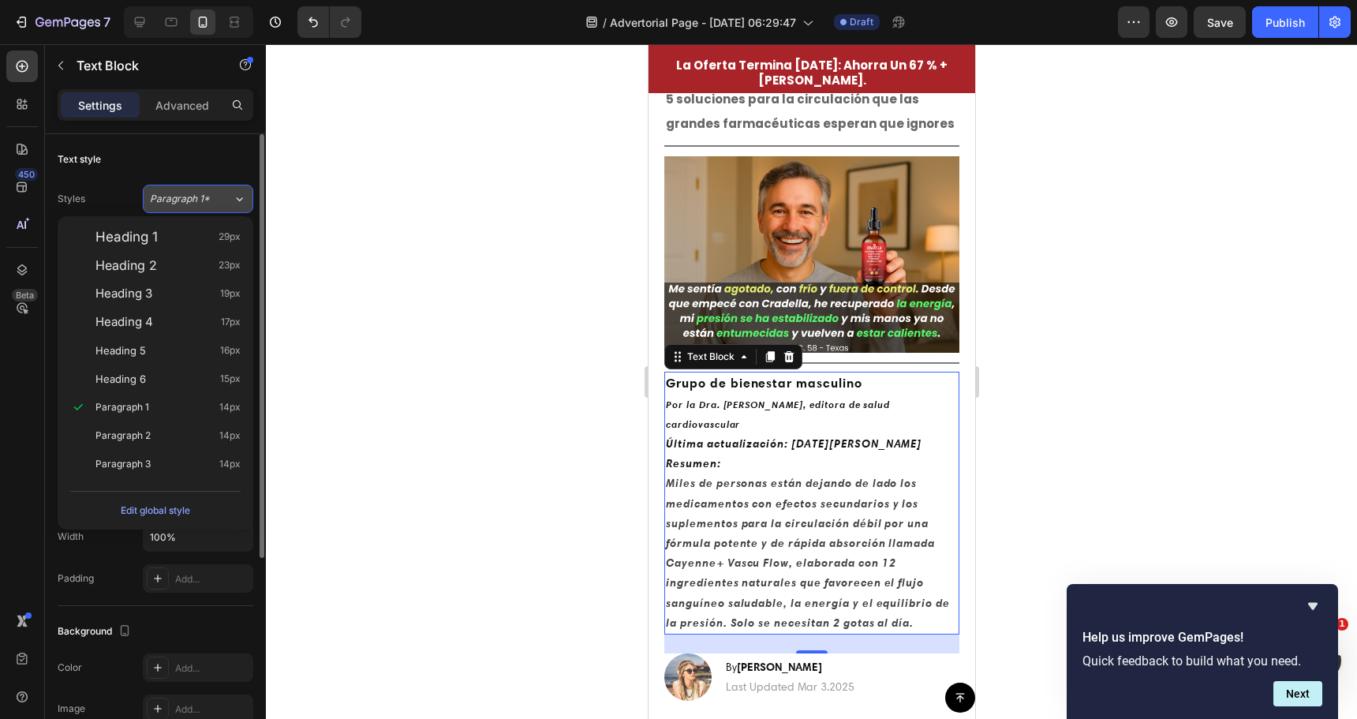
click at [219, 192] on div "Paragraph 1*" at bounding box center [191, 199] width 83 height 14
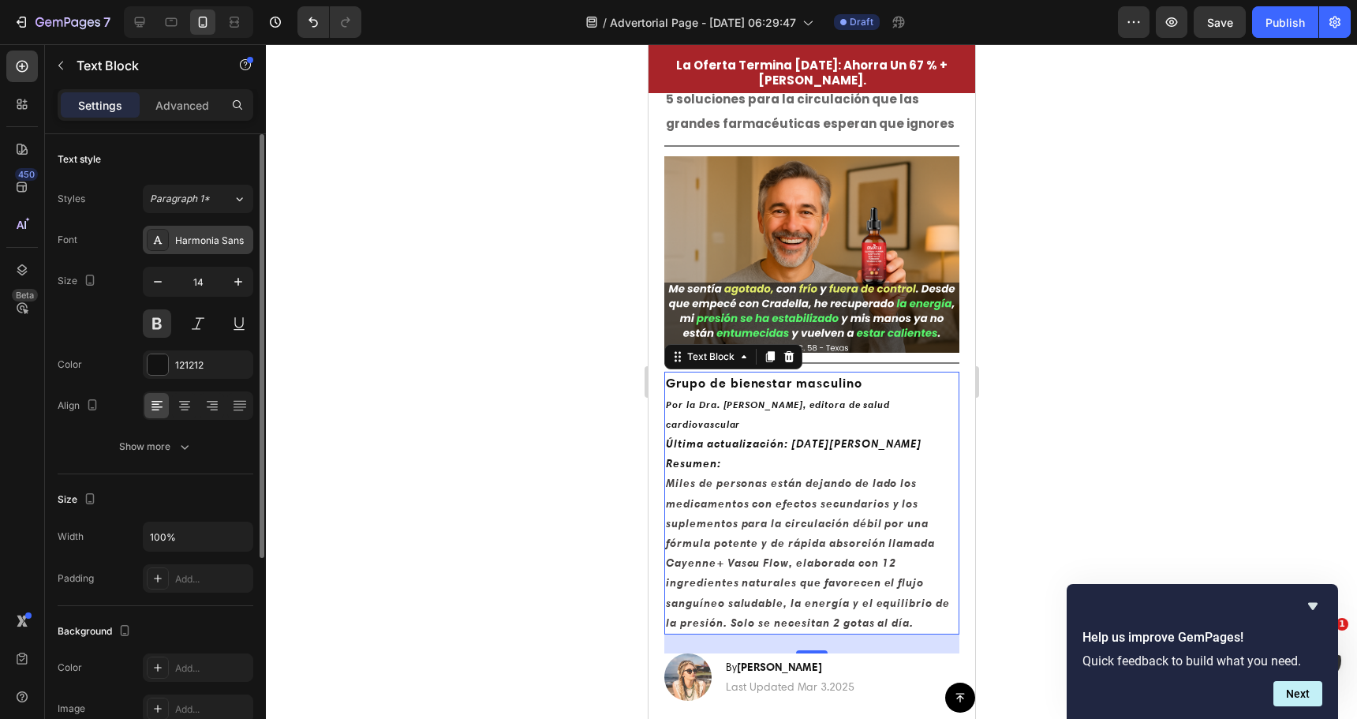
click at [206, 249] on div "Harmonia Sans" at bounding box center [198, 240] width 110 height 28
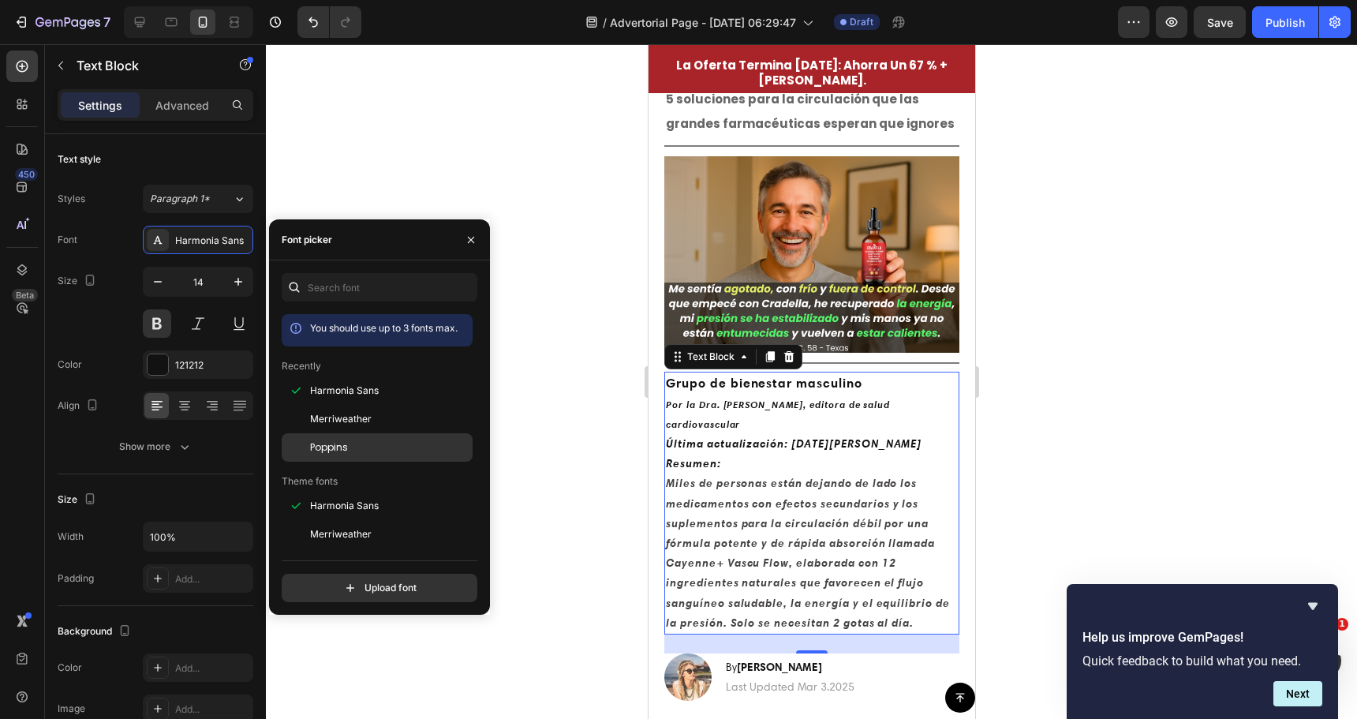
click at [324, 452] on span "Poppins" at bounding box center [329, 447] width 38 height 14
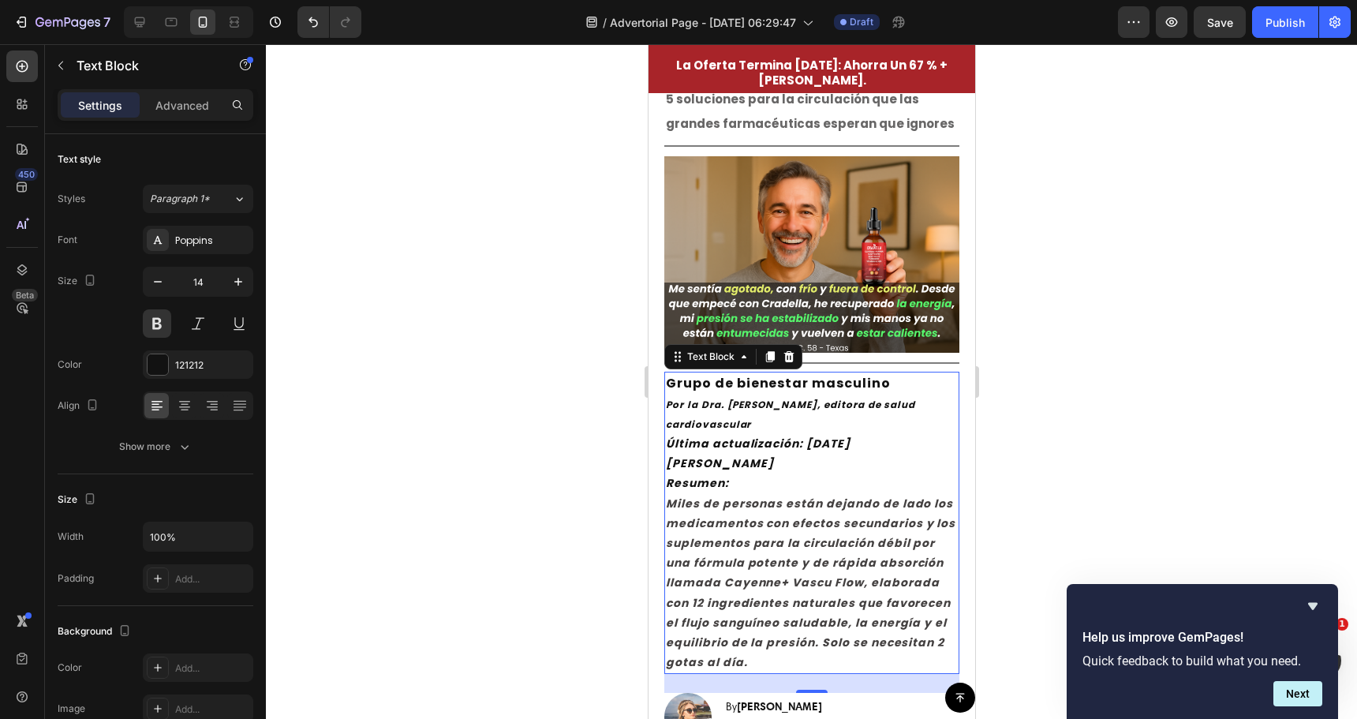
click at [585, 452] on div at bounding box center [811, 381] width 1091 height 675
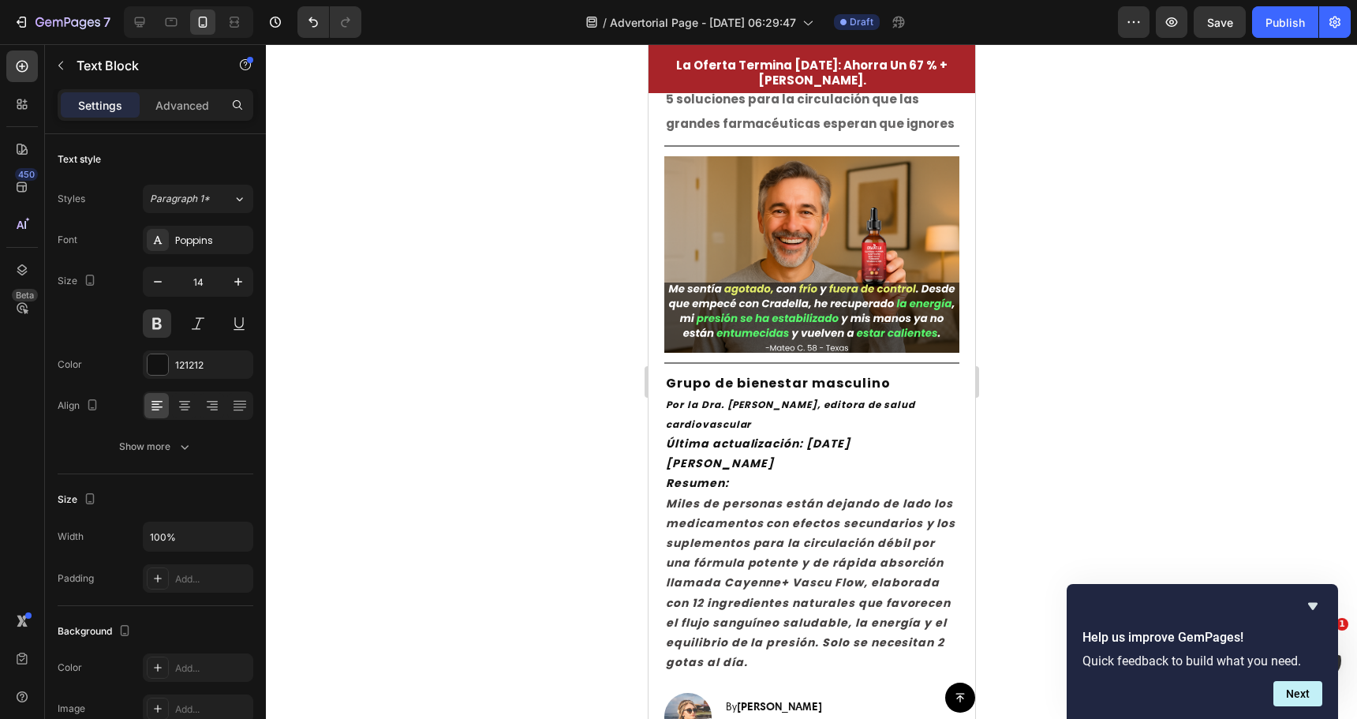
click at [585, 452] on div at bounding box center [811, 381] width 1091 height 675
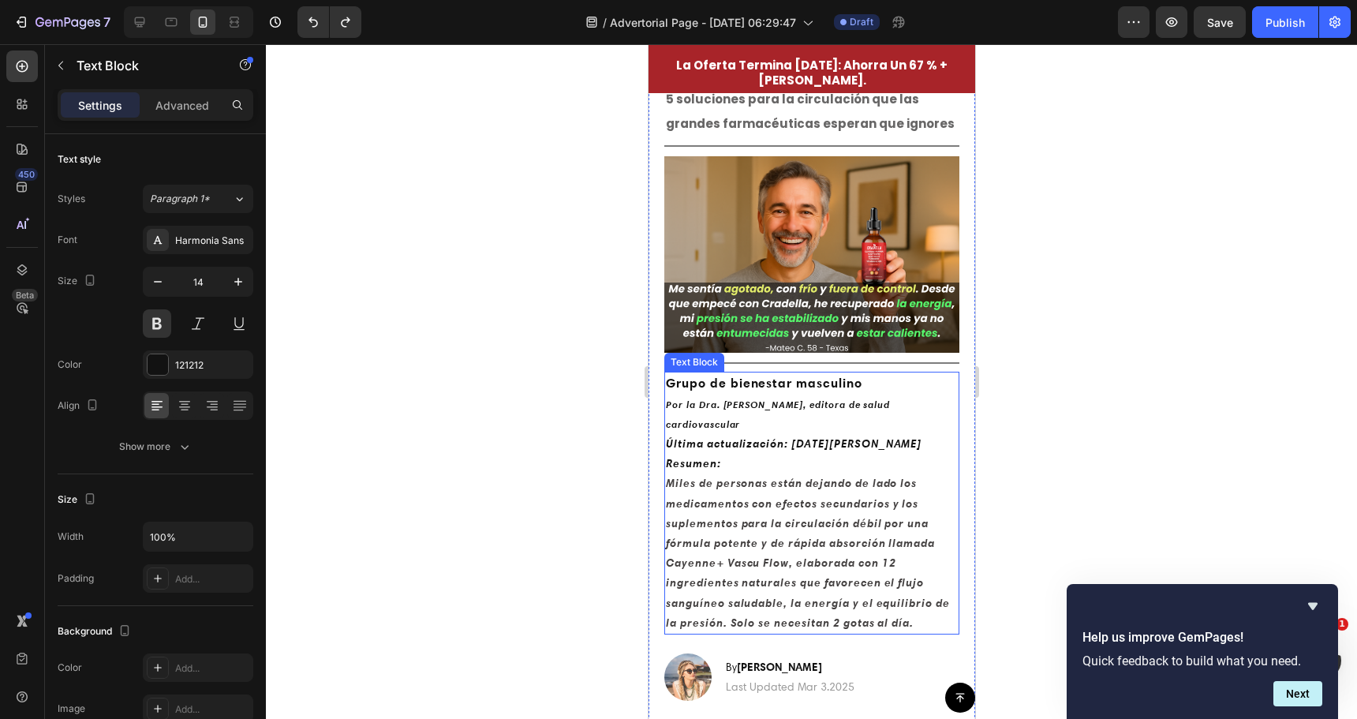
click at [760, 454] on p "Resumen: Miles de personas están dejando de lado los medicamentos con efectos s…" at bounding box center [811, 543] width 292 height 179
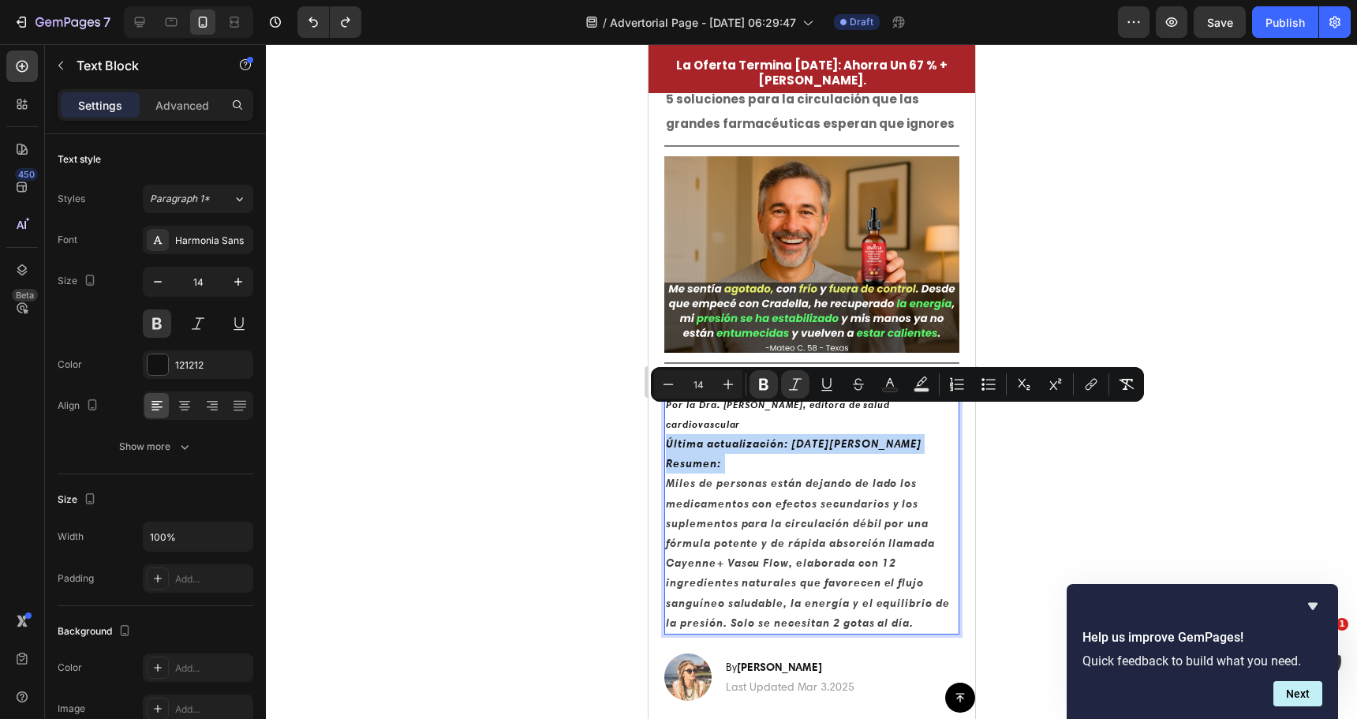
drag, startPoint x: 760, startPoint y: 431, endPoint x: 671, endPoint y: 417, distance: 90.3
click at [671, 417] on div "Grupo de bienestar masculino Por la Dra. Michelle R., editora de salud cardiova…" at bounding box center [811, 503] width 295 height 263
click at [241, 242] on div "Harmonia Sans" at bounding box center [212, 241] width 74 height 14
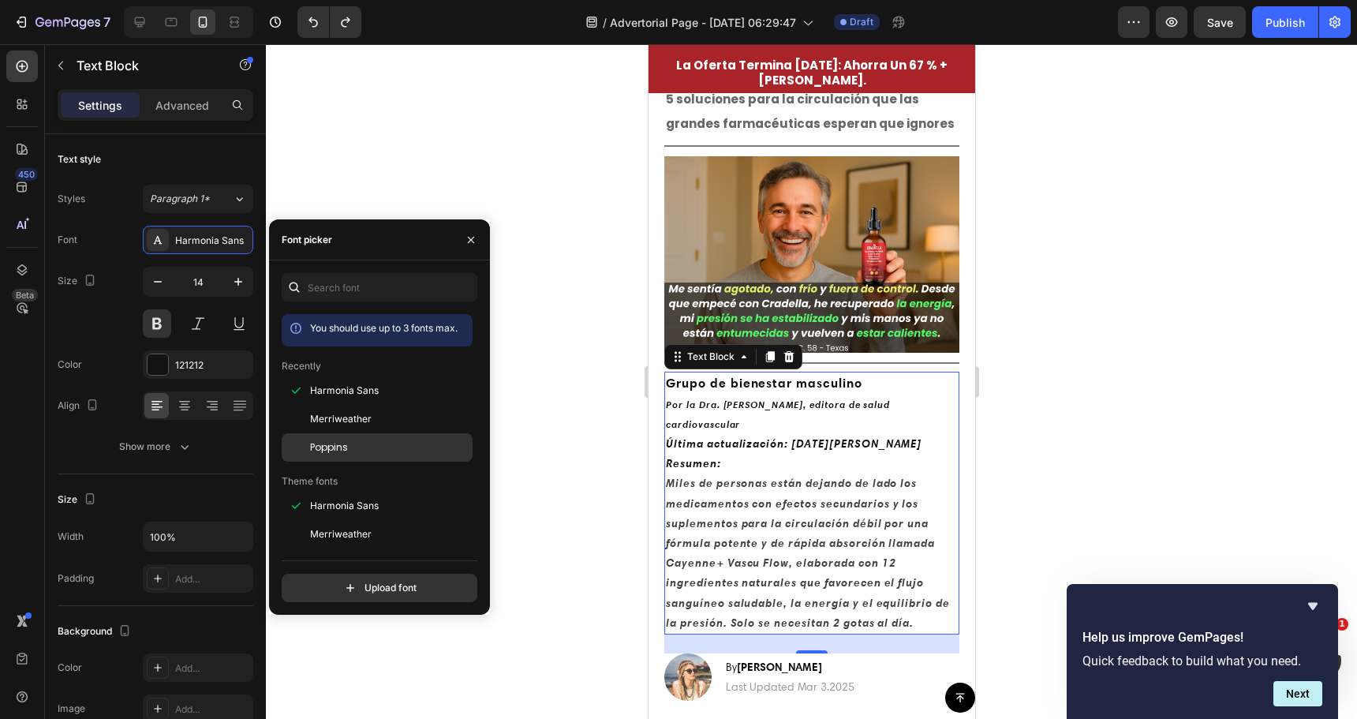
click at [329, 453] on span "Poppins" at bounding box center [329, 447] width 38 height 14
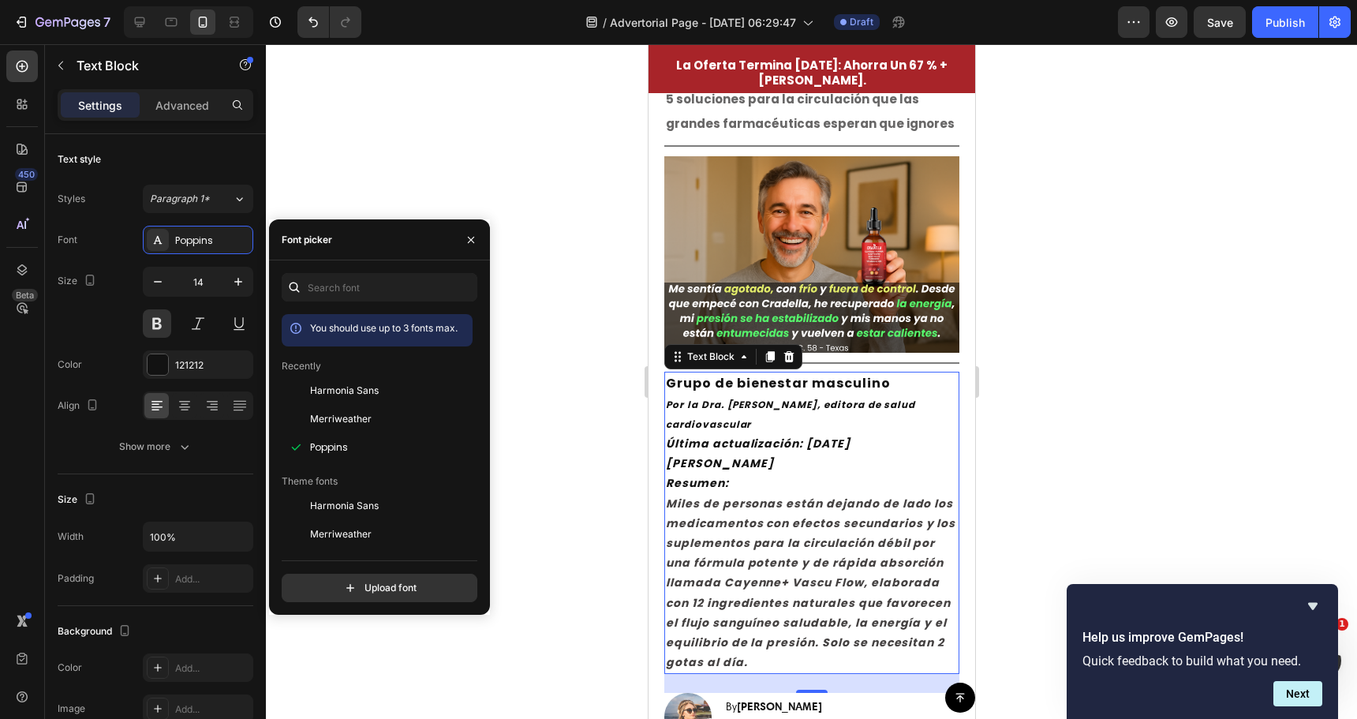
click at [608, 450] on div at bounding box center [811, 381] width 1091 height 675
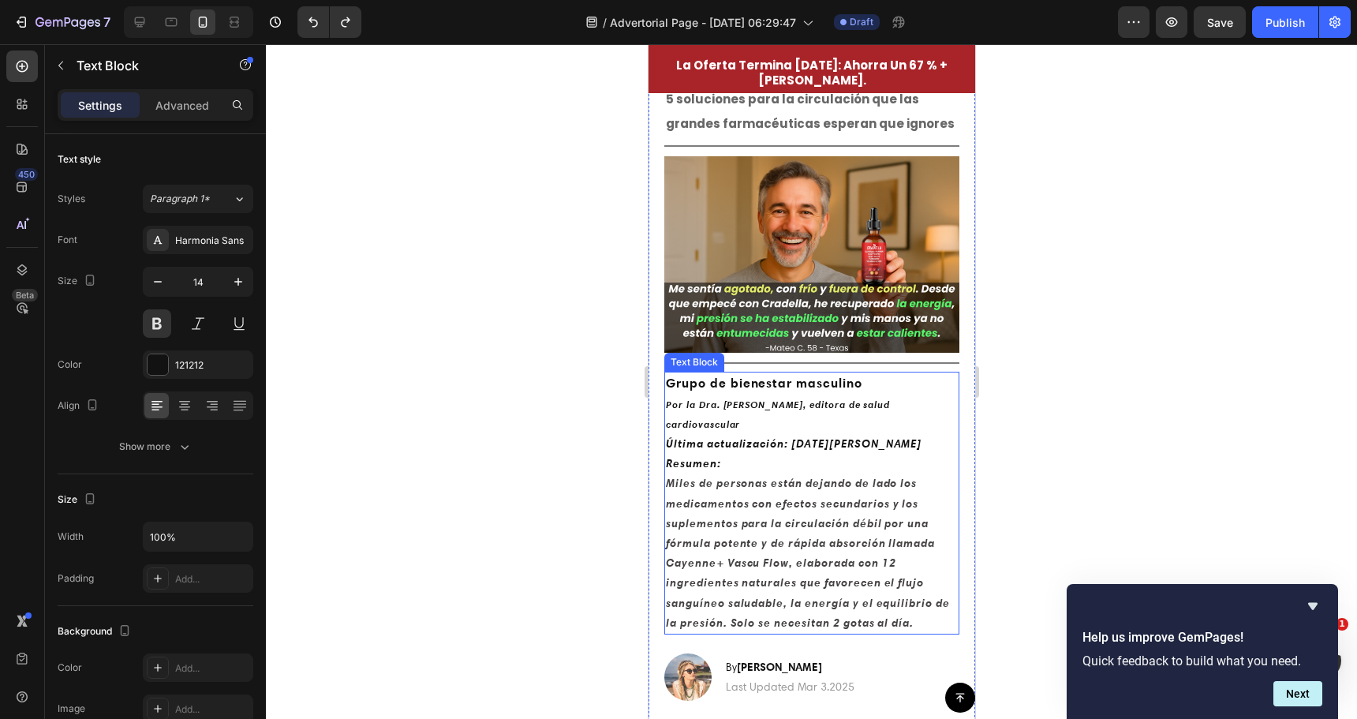
click at [753, 398] on icon "Por la Dra. Michelle R., editora de salud cardiovascular" at bounding box center [777, 414] width 224 height 32
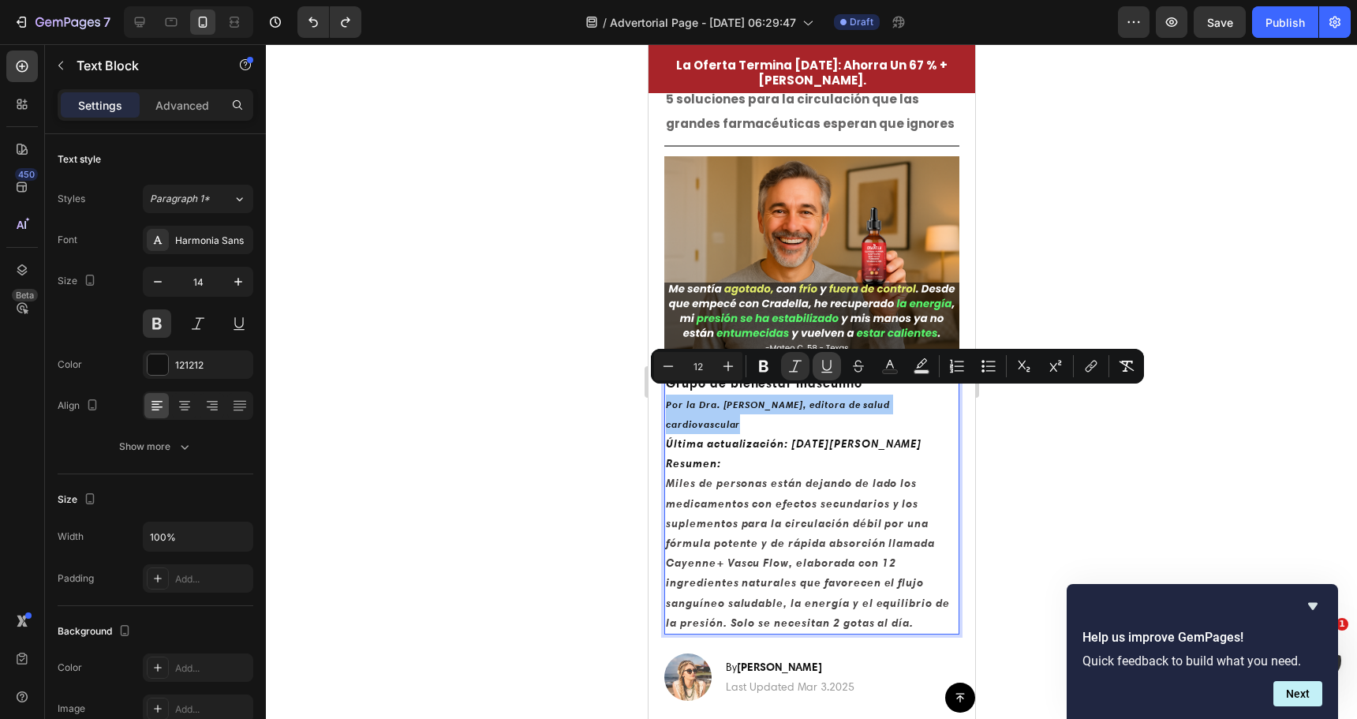
click at [821, 363] on icon "Editor contextual toolbar" at bounding box center [827, 366] width 16 height 16
click at [587, 417] on div at bounding box center [811, 381] width 1091 height 675
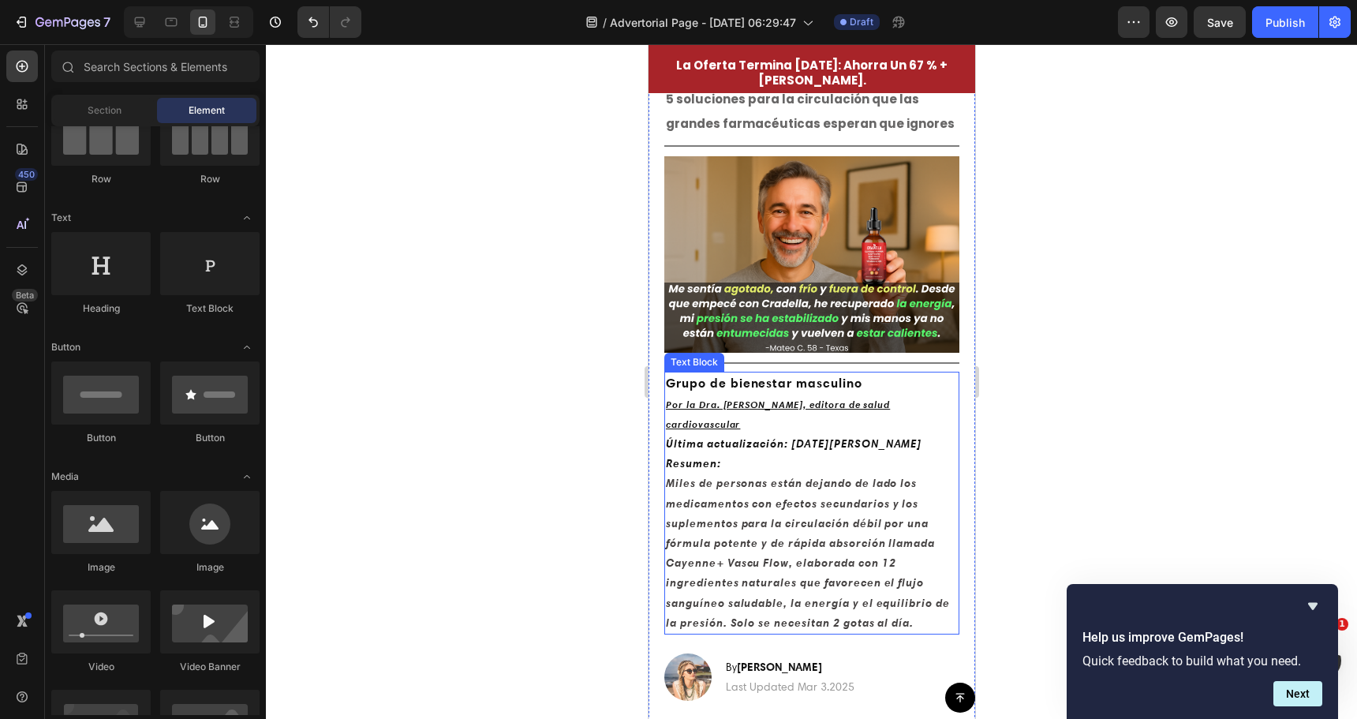
click at [767, 395] on p "Por la Dra. Michelle R., editora de salud cardiovascular" at bounding box center [811, 414] width 292 height 39
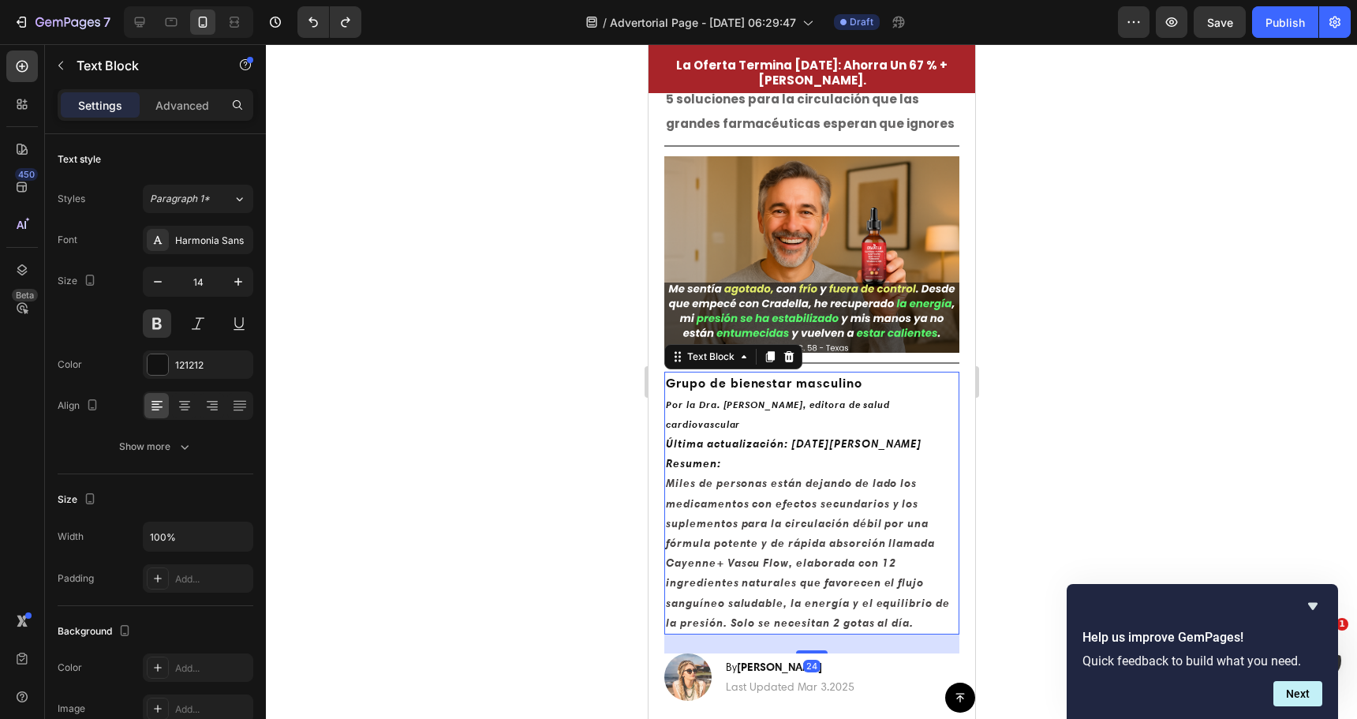
drag, startPoint x: 558, startPoint y: 416, endPoint x: 7, endPoint y: 391, distance: 551.3
click at [558, 416] on div at bounding box center [811, 381] width 1091 height 675
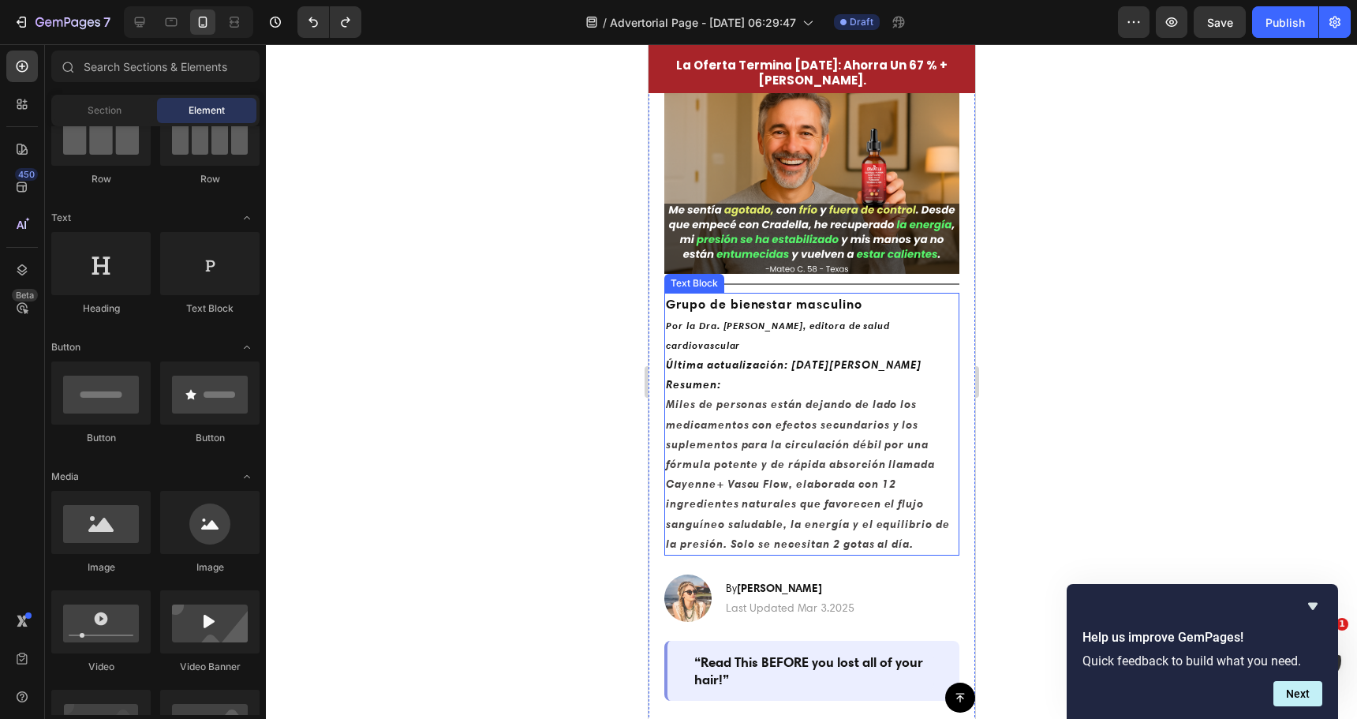
scroll to position [0, 0]
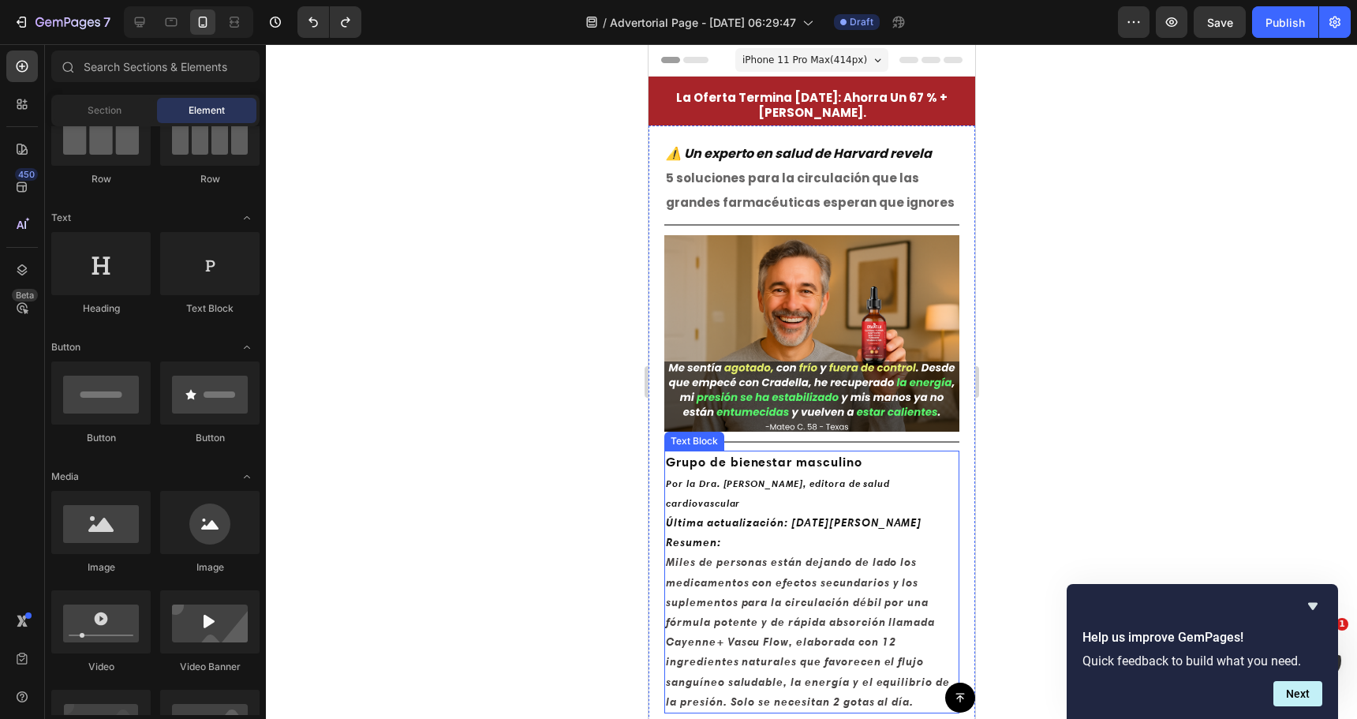
click at [833, 600] on strong "Miles de personas están dejando de lado los medicamentos con efectos secundario…" at bounding box center [807, 631] width 284 height 153
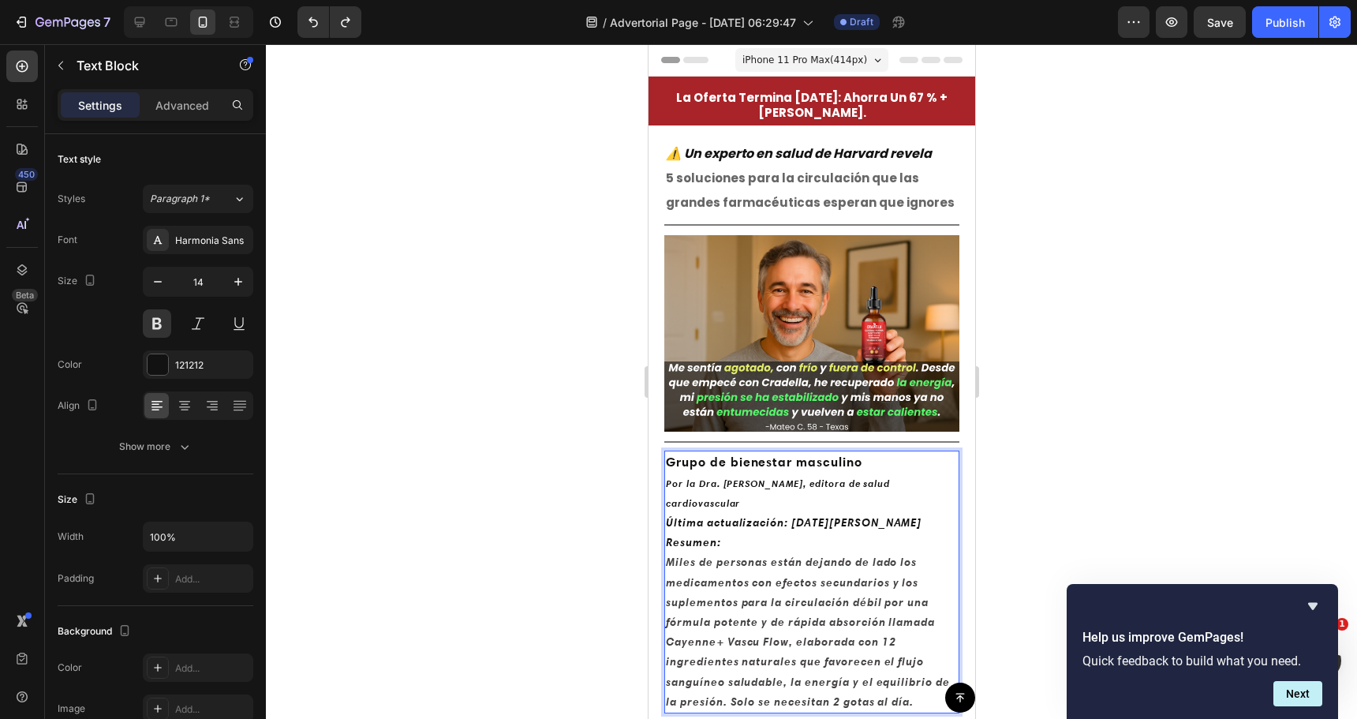
click at [833, 600] on strong "Miles de personas están dejando de lado los medicamentos con efectos secundario…" at bounding box center [807, 631] width 284 height 153
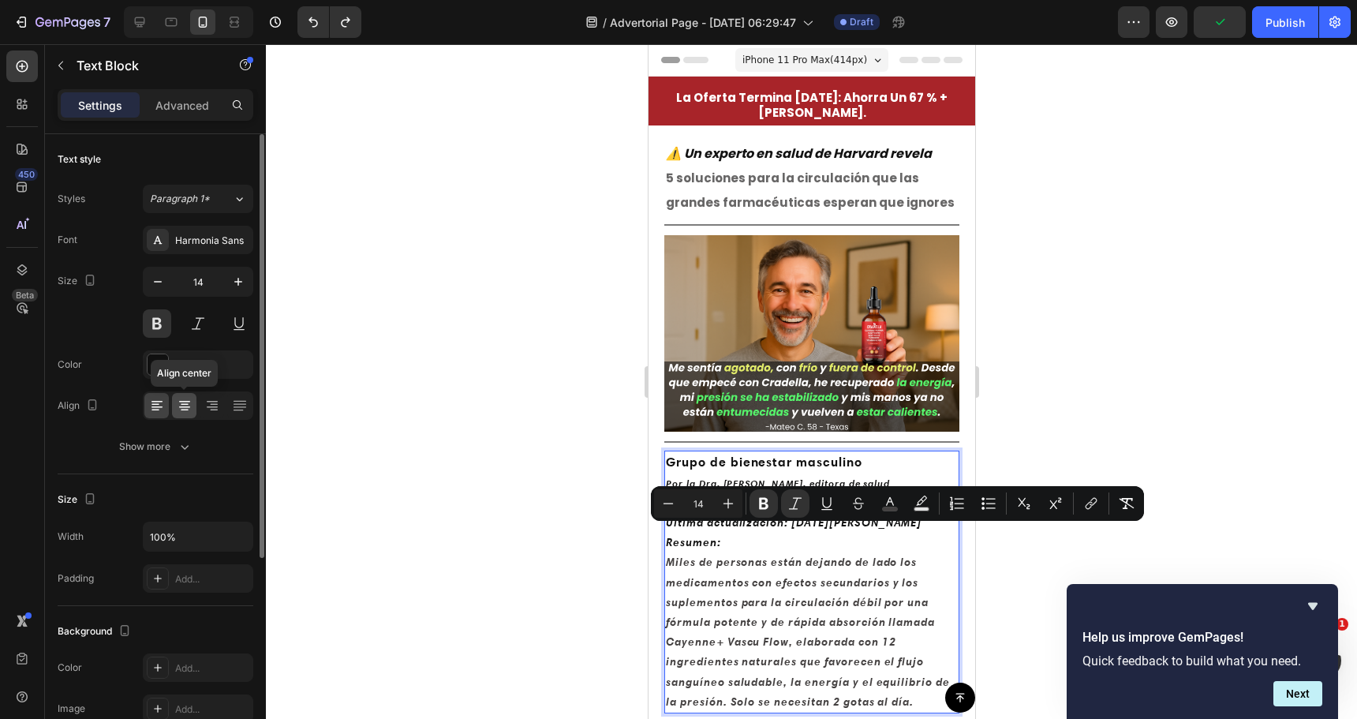
click at [191, 409] on icon at bounding box center [185, 406] width 16 height 16
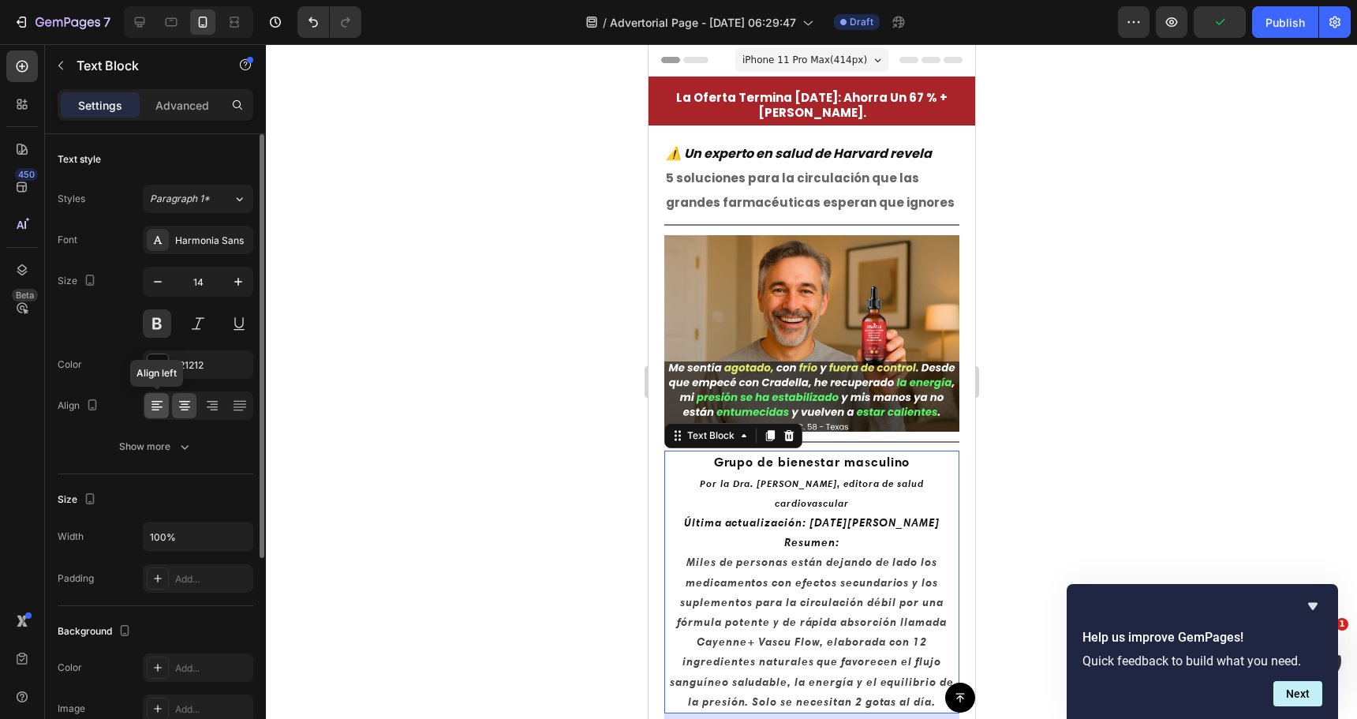
click at [167, 405] on div at bounding box center [156, 405] width 24 height 25
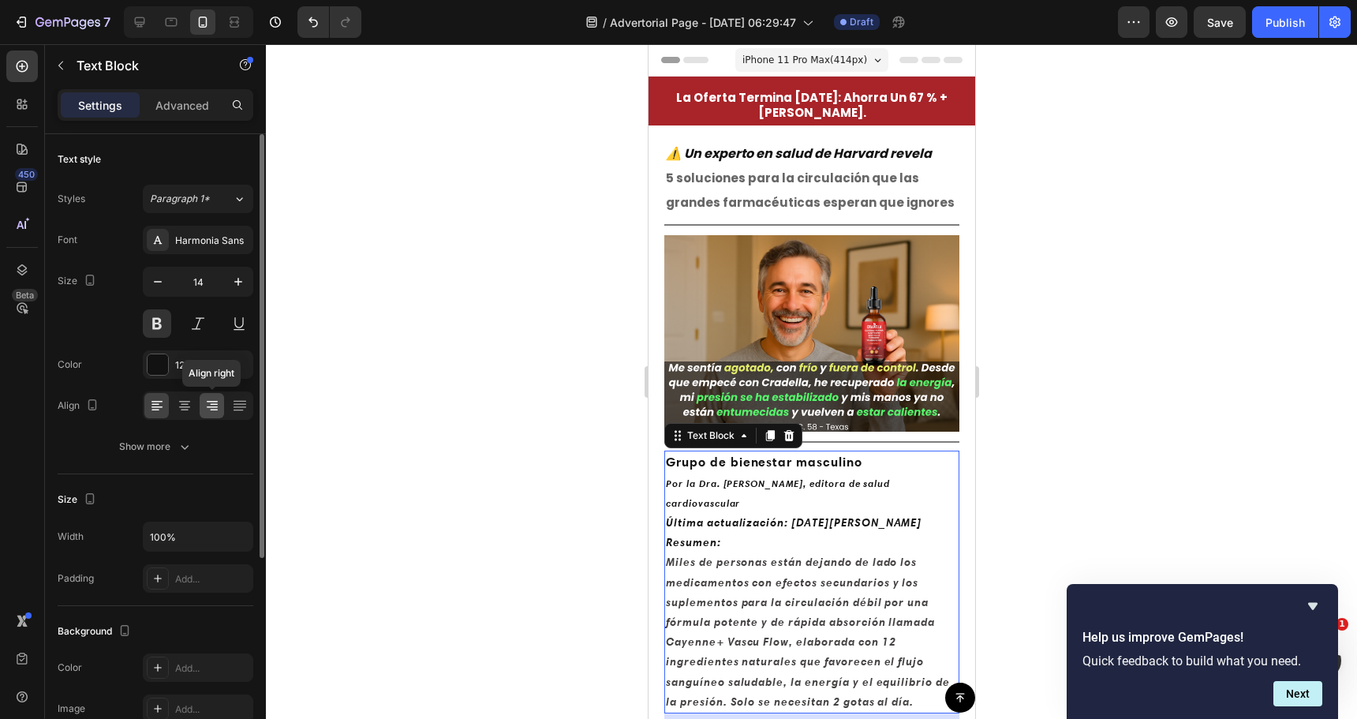
click at [208, 405] on icon at bounding box center [212, 406] width 16 height 16
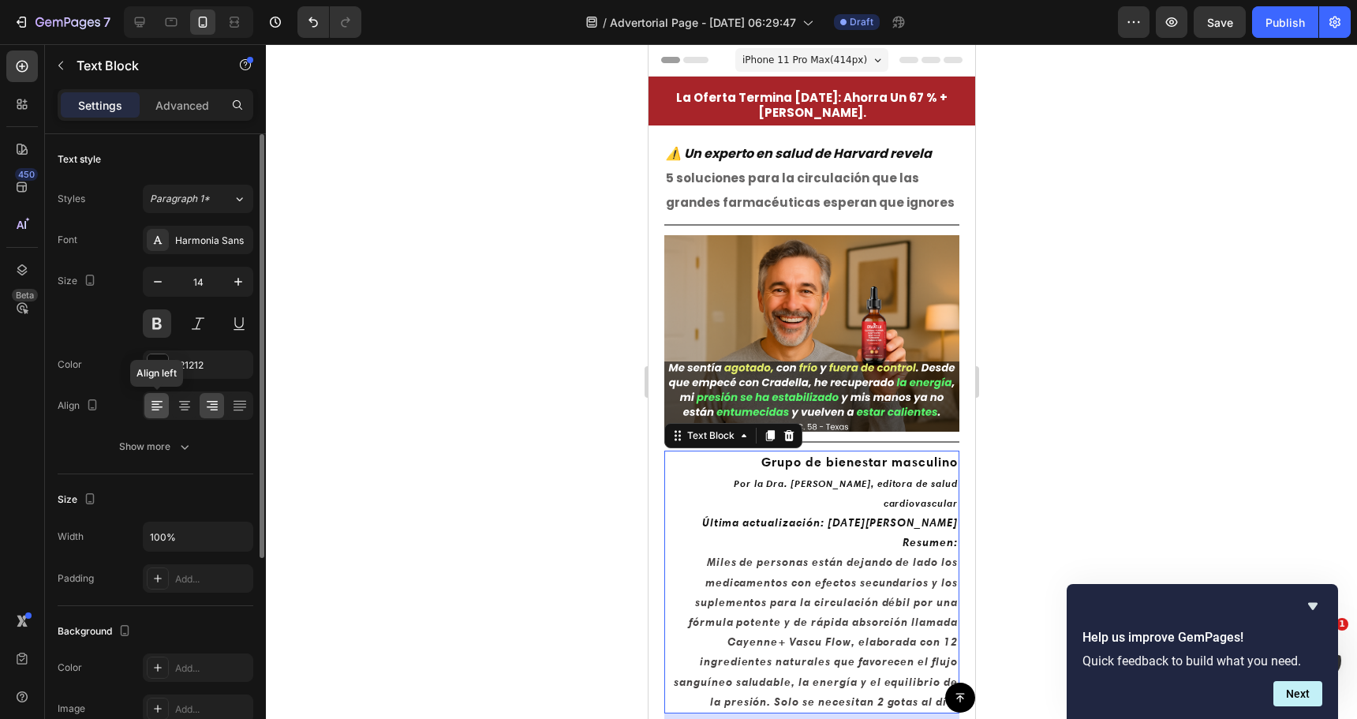
click at [163, 402] on icon at bounding box center [157, 406] width 16 height 16
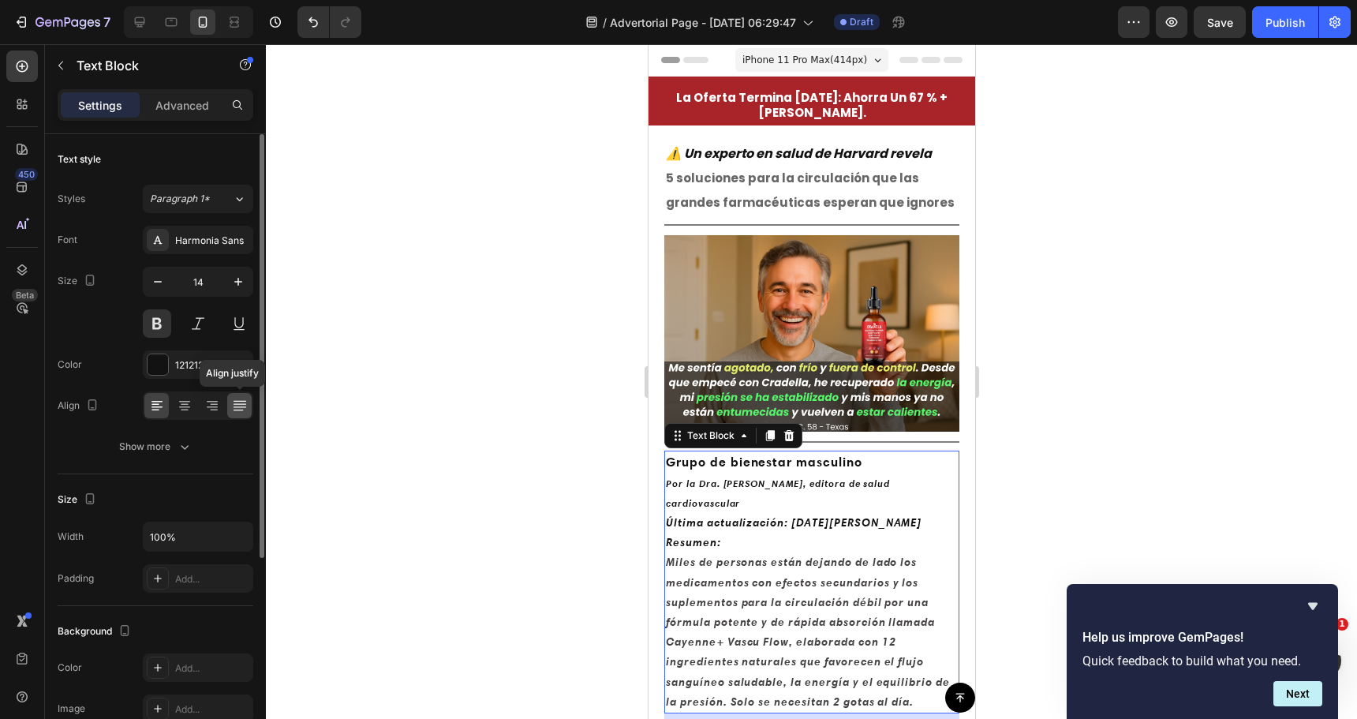
click at [232, 404] on icon at bounding box center [240, 406] width 16 height 16
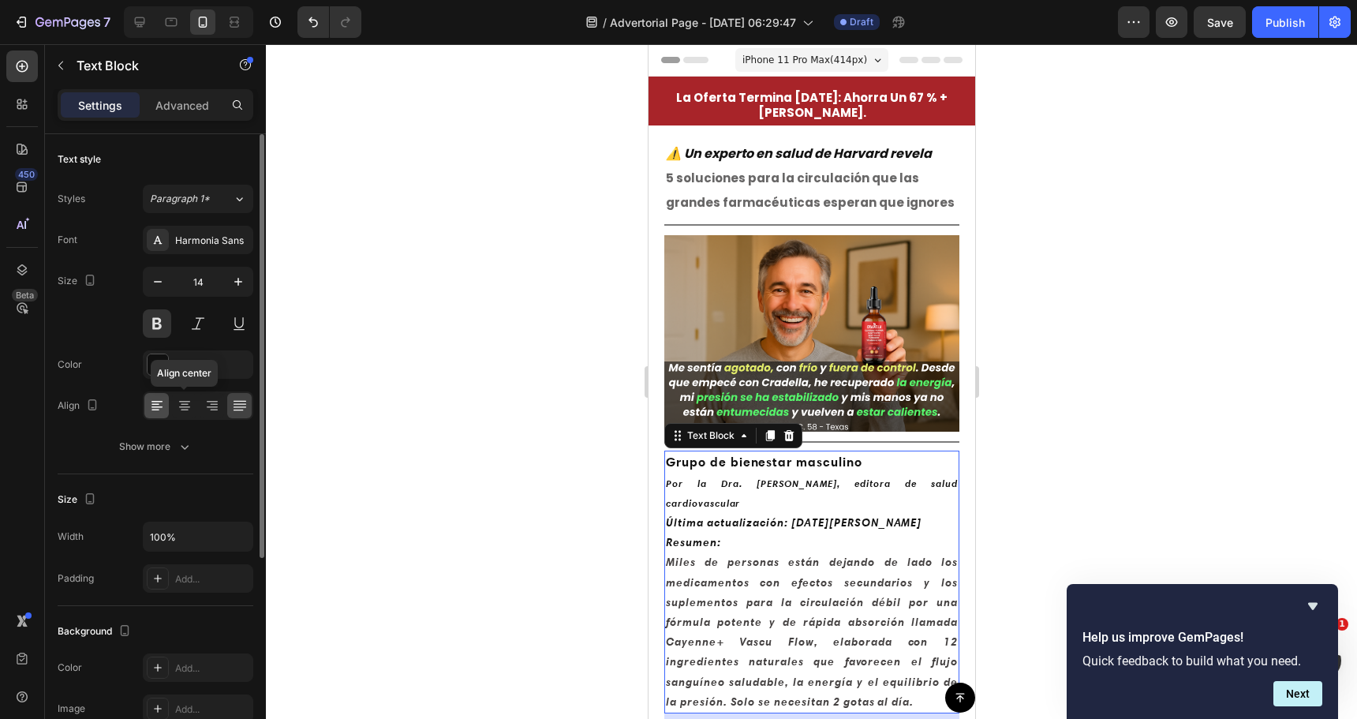
click at [168, 406] on div at bounding box center [156, 405] width 24 height 25
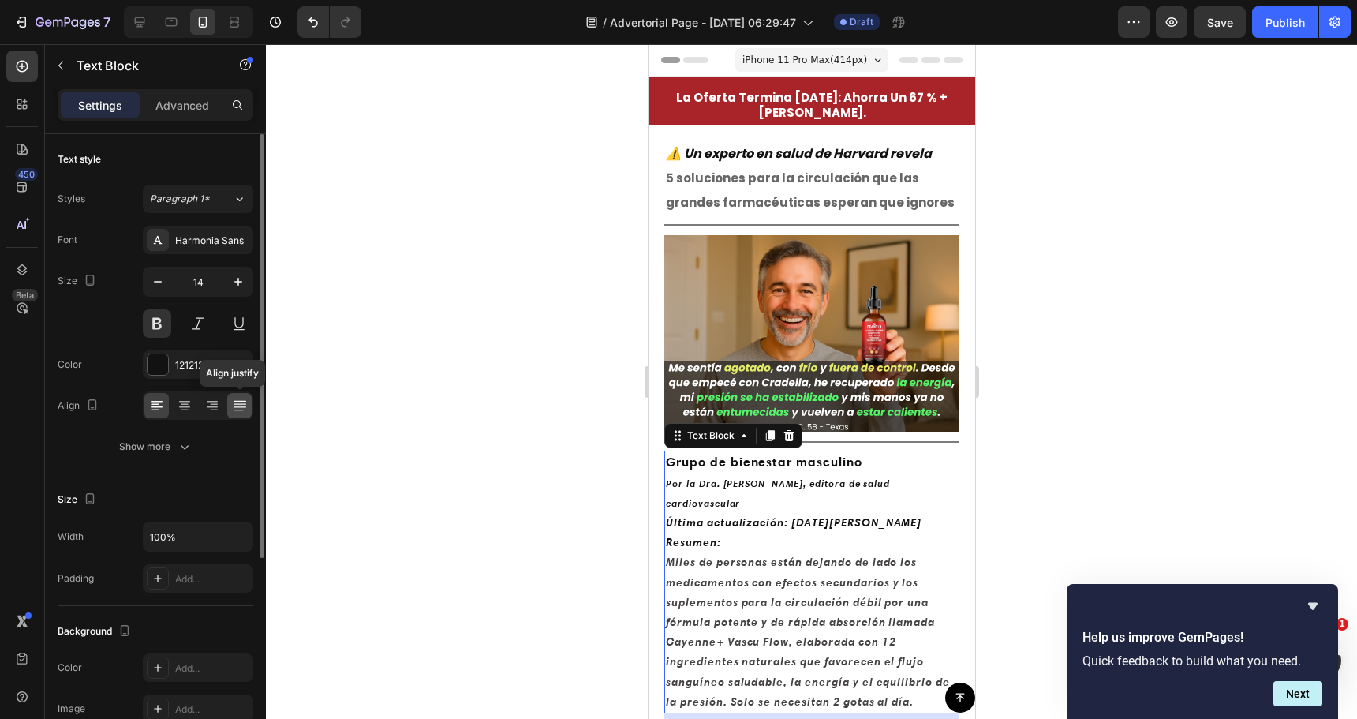
click at [246, 409] on icon at bounding box center [240, 406] width 16 height 16
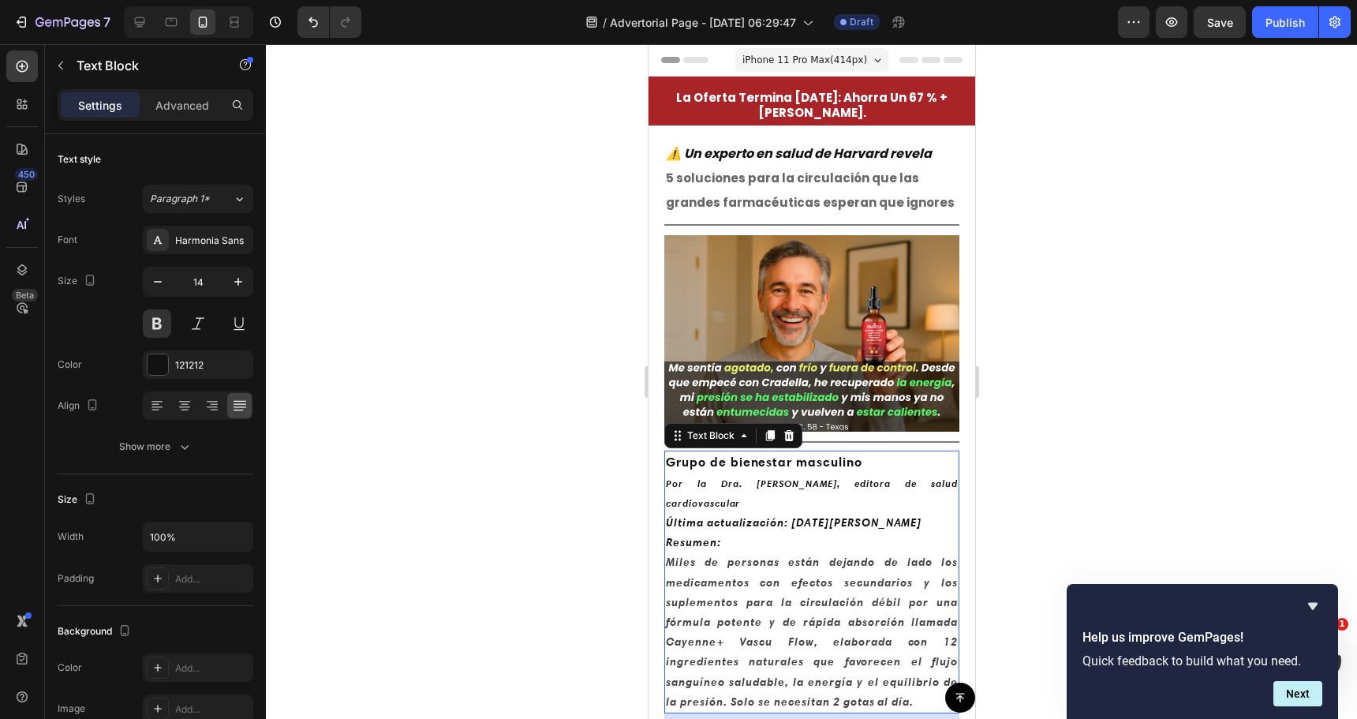
click at [479, 439] on div at bounding box center [811, 381] width 1091 height 675
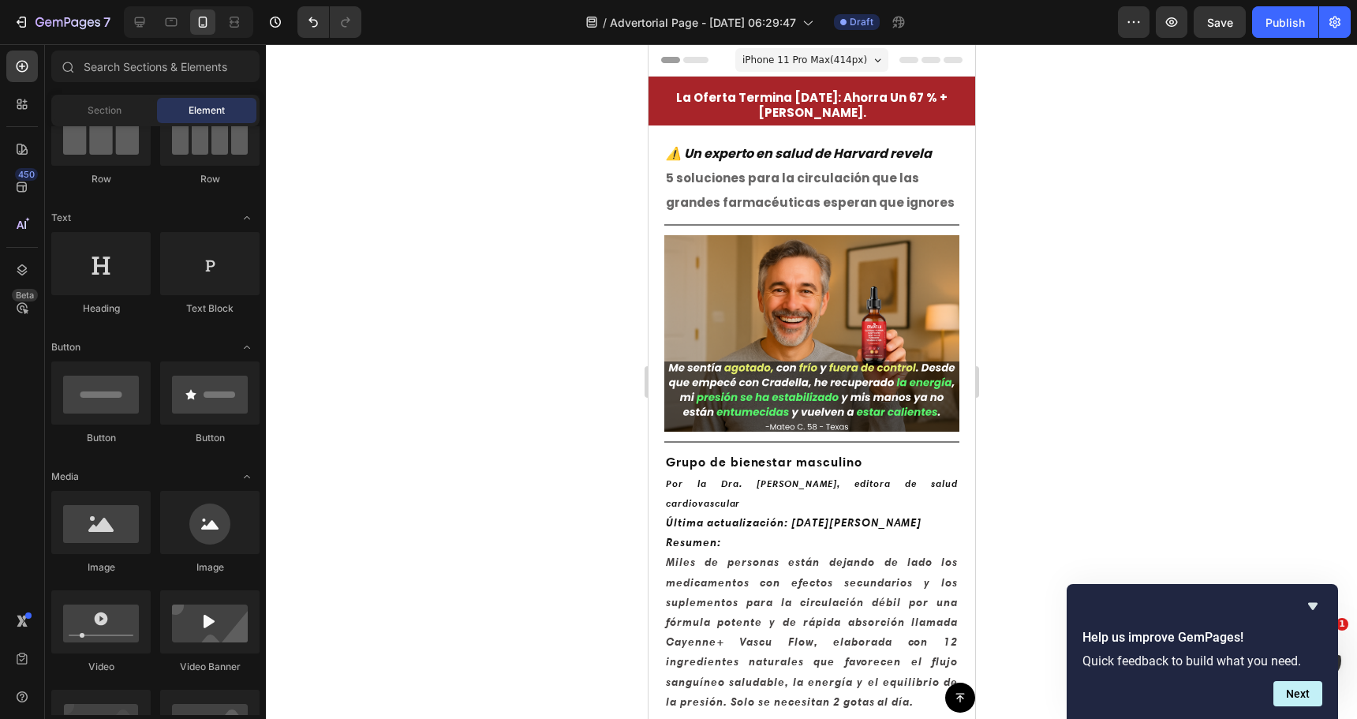
click at [522, 447] on div at bounding box center [811, 381] width 1091 height 675
click at [739, 477] on icon "Por la Dra. Michelle R., editora de salud cardiovascular" at bounding box center [811, 493] width 292 height 32
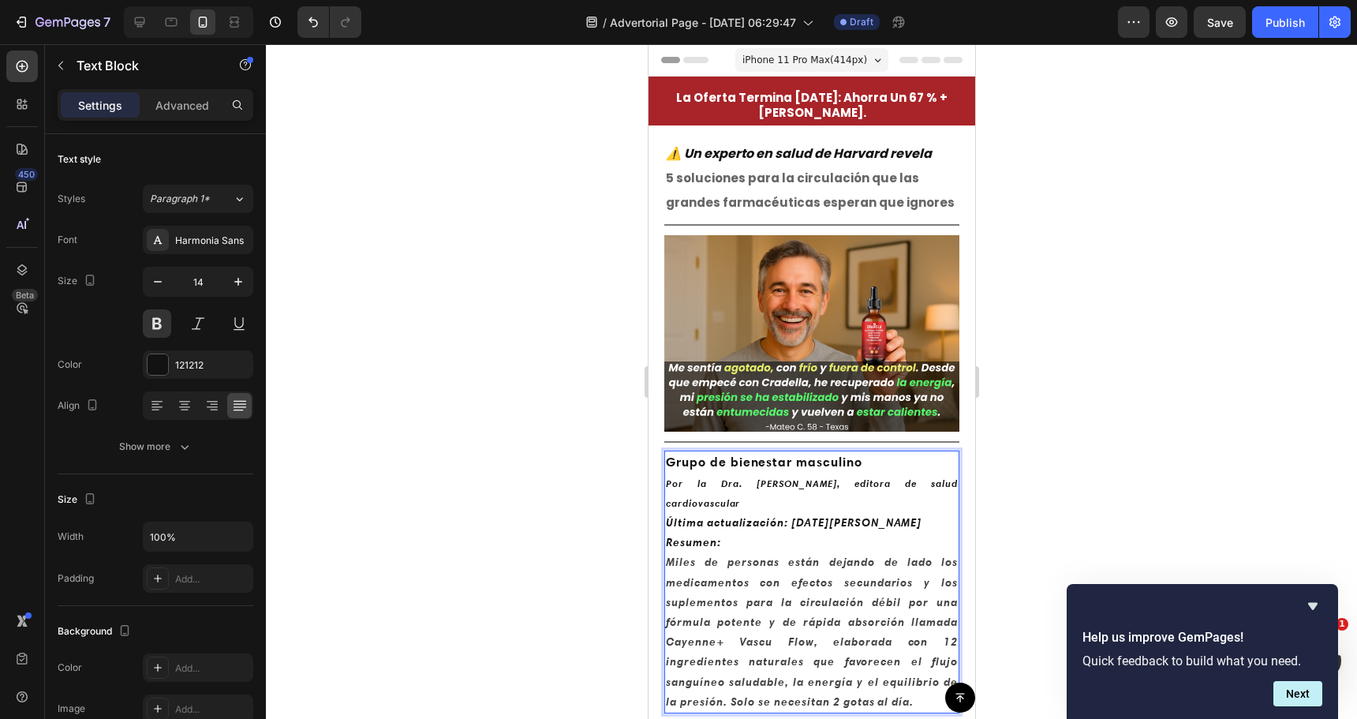
click at [741, 477] on icon "Por la Dra. Michelle R., editora de salud cardiovascular" at bounding box center [811, 493] width 292 height 32
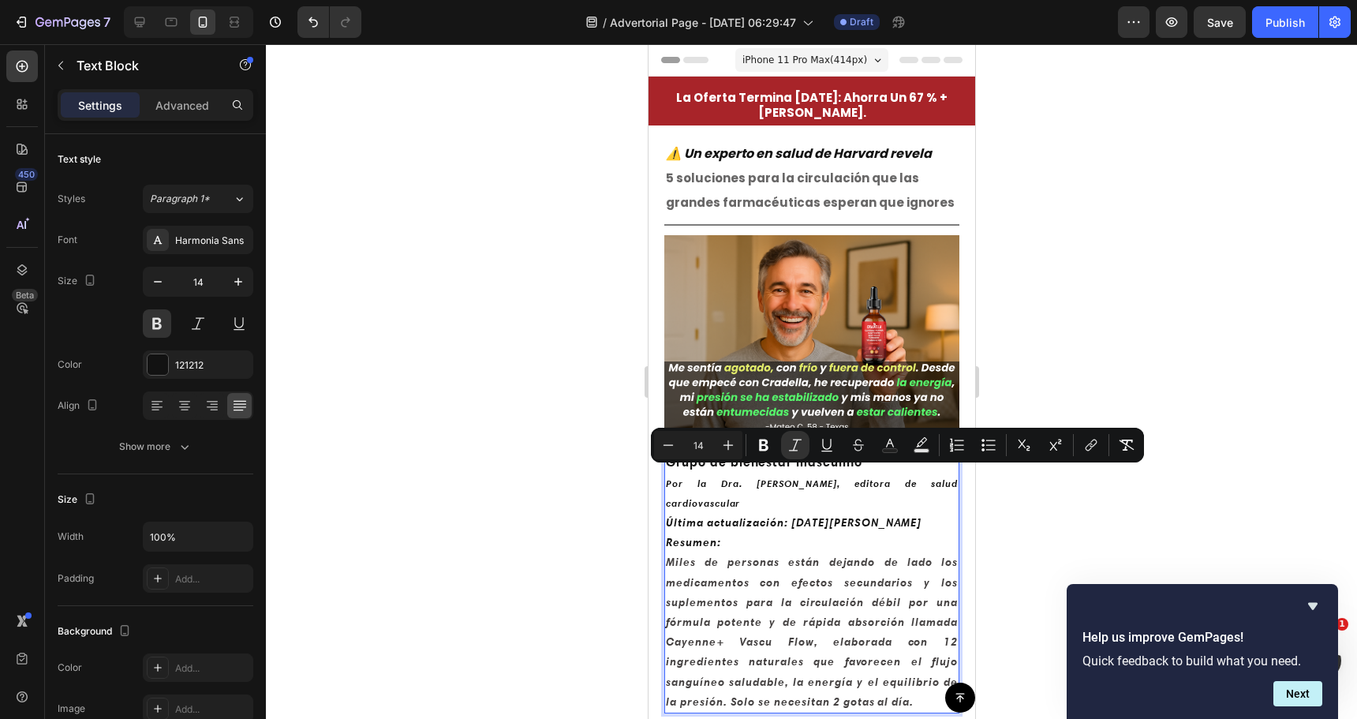
click at [725, 613] on strong "Miles de personas están dejando de lado los medicamentos con efectos secundario…" at bounding box center [811, 631] width 292 height 153
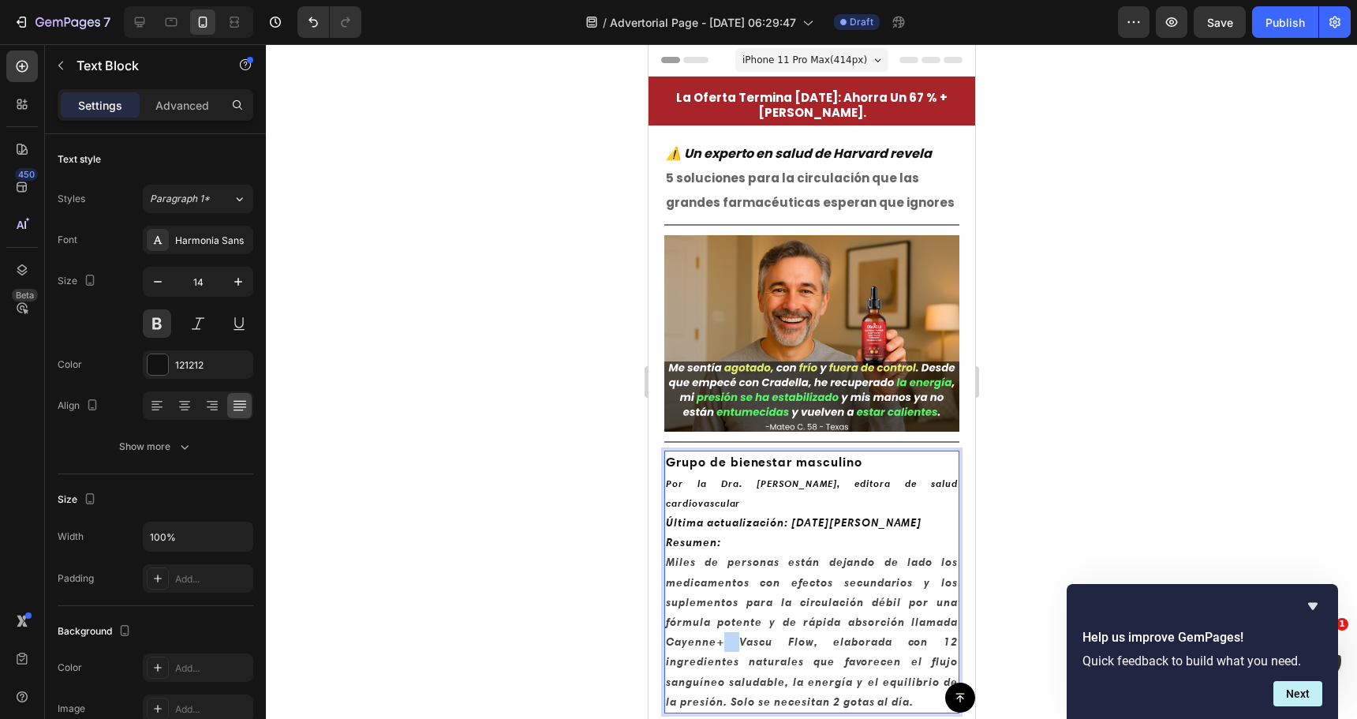
click at [726, 613] on strong "Miles de personas están dejando de lado los medicamentos con efectos secundario…" at bounding box center [811, 631] width 292 height 153
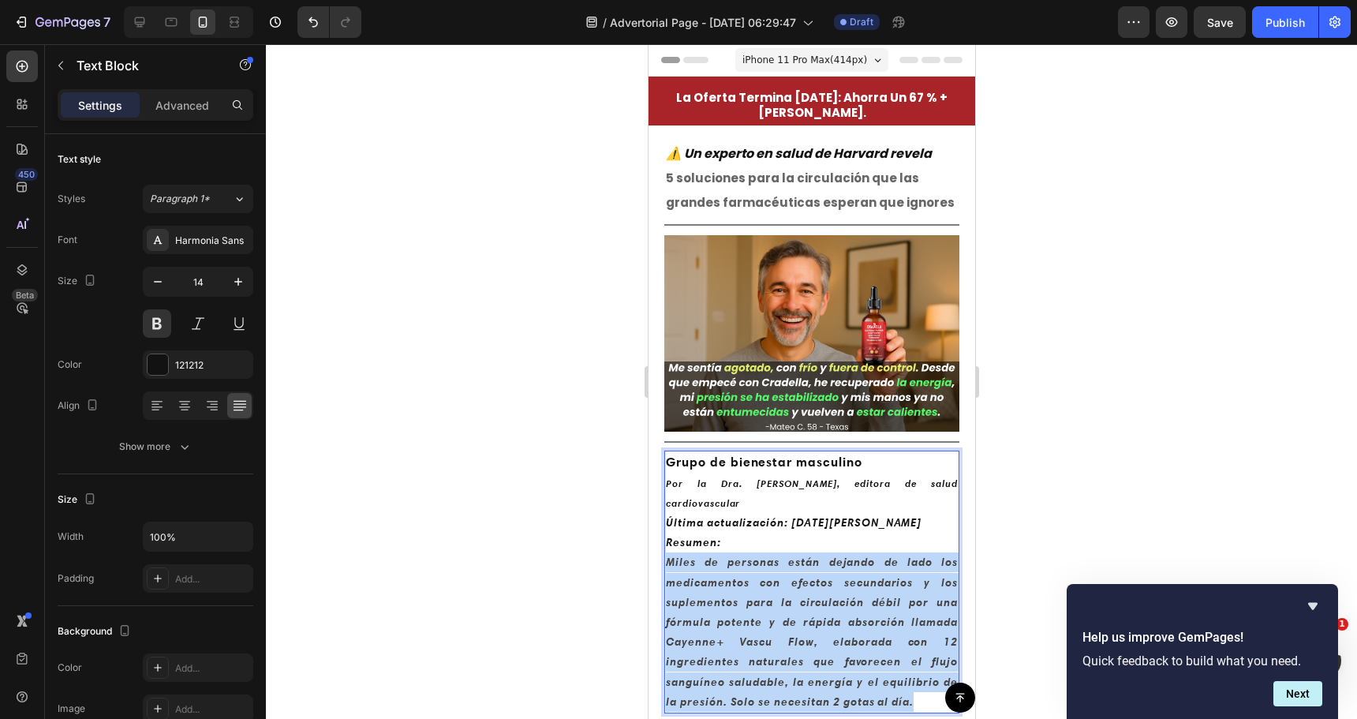
click at [726, 613] on strong "Miles de personas están dejando de lado los medicamentos con efectos secundario…" at bounding box center [811, 631] width 292 height 153
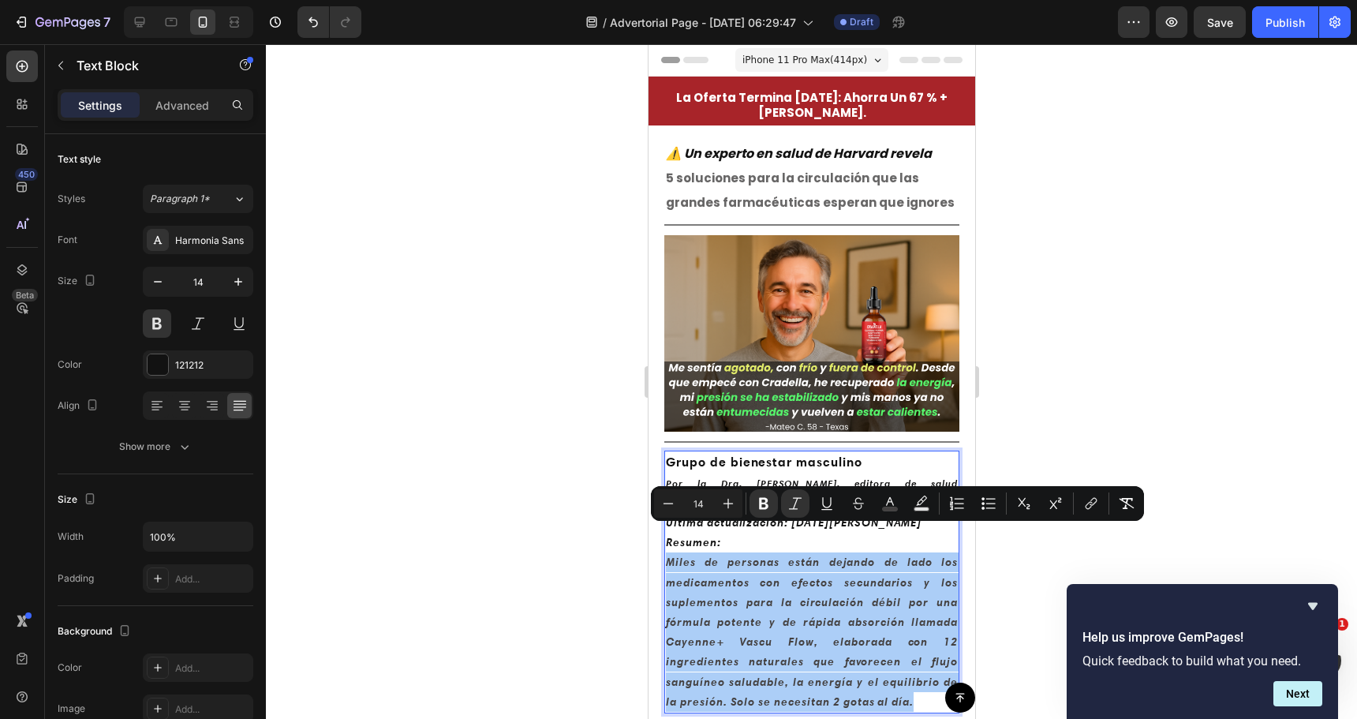
drag, startPoint x: 526, startPoint y: 542, endPoint x: 613, endPoint y: 521, distance: 89.4
click at [530, 541] on div at bounding box center [811, 381] width 1091 height 675
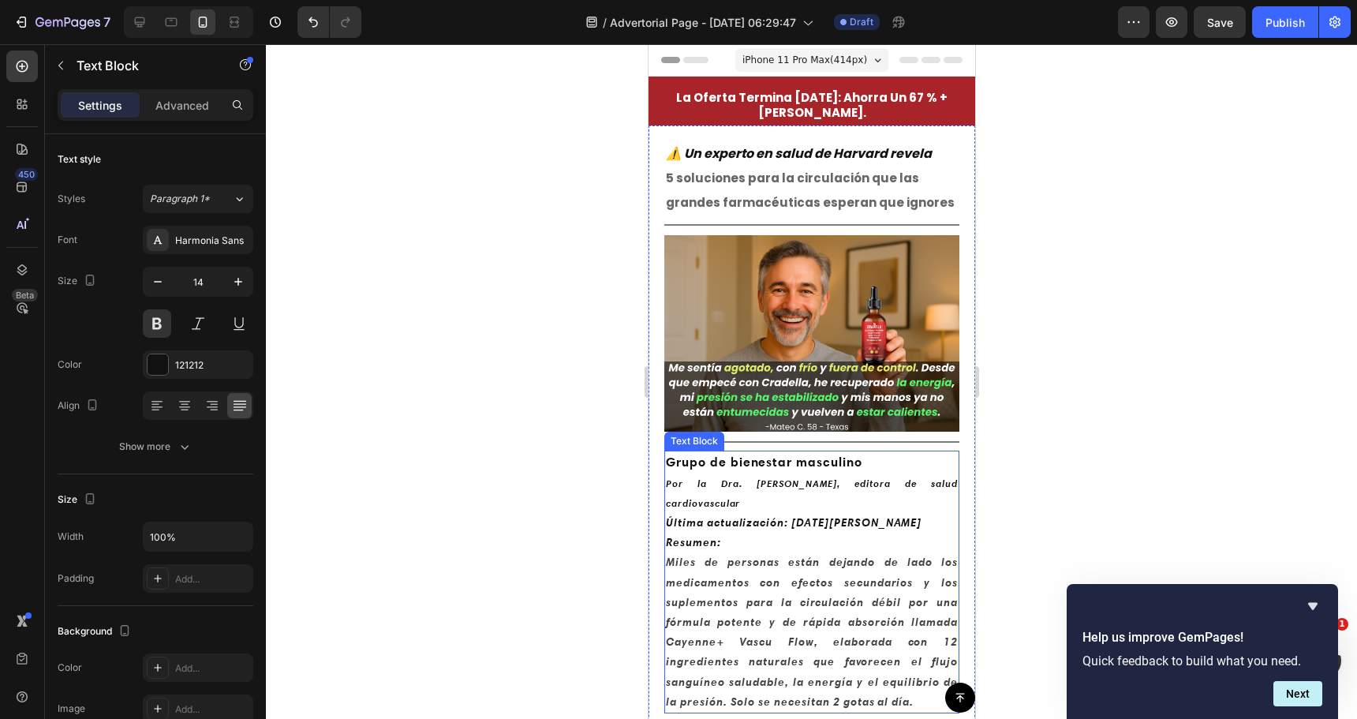
click at [746, 477] on icon "Por la Dra. Michelle R., editora de salud cardiovascular" at bounding box center [811, 493] width 292 height 32
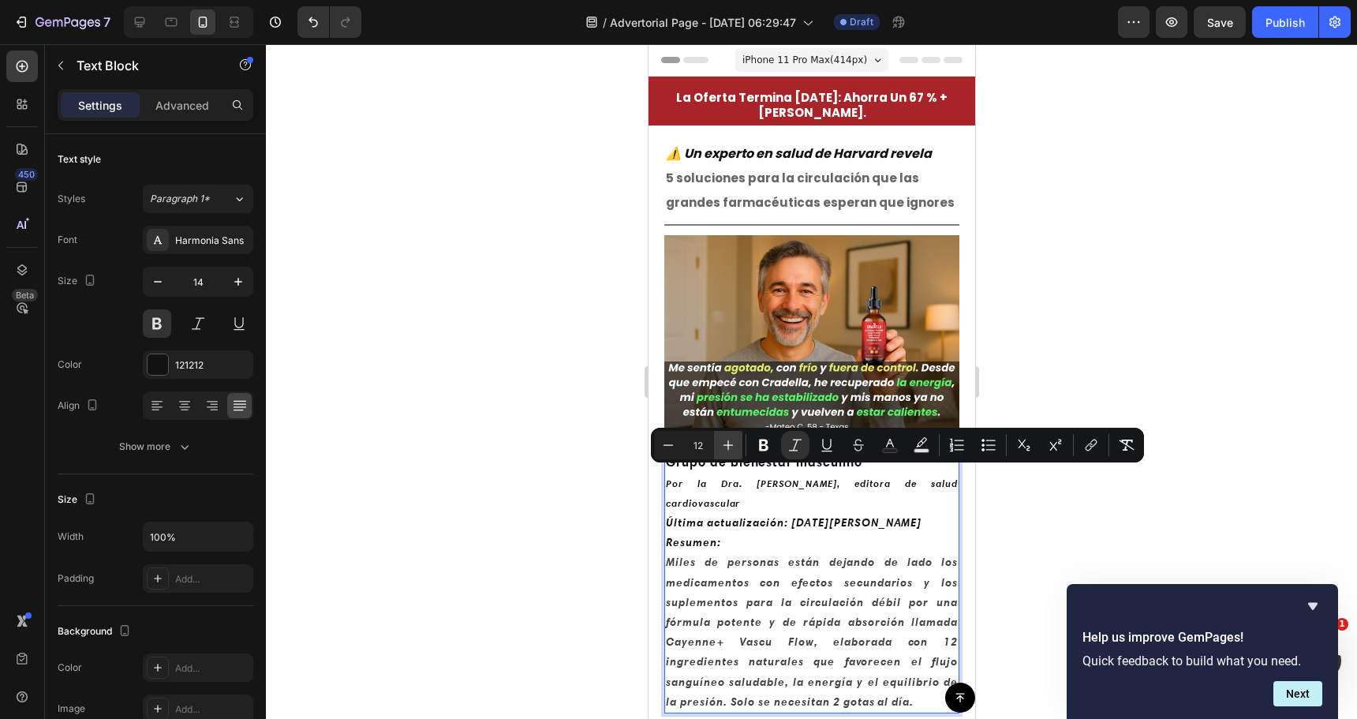
click at [723, 448] on icon "Editor contextual toolbar" at bounding box center [728, 445] width 16 height 16
type input "14"
click at [525, 452] on div at bounding box center [811, 381] width 1091 height 675
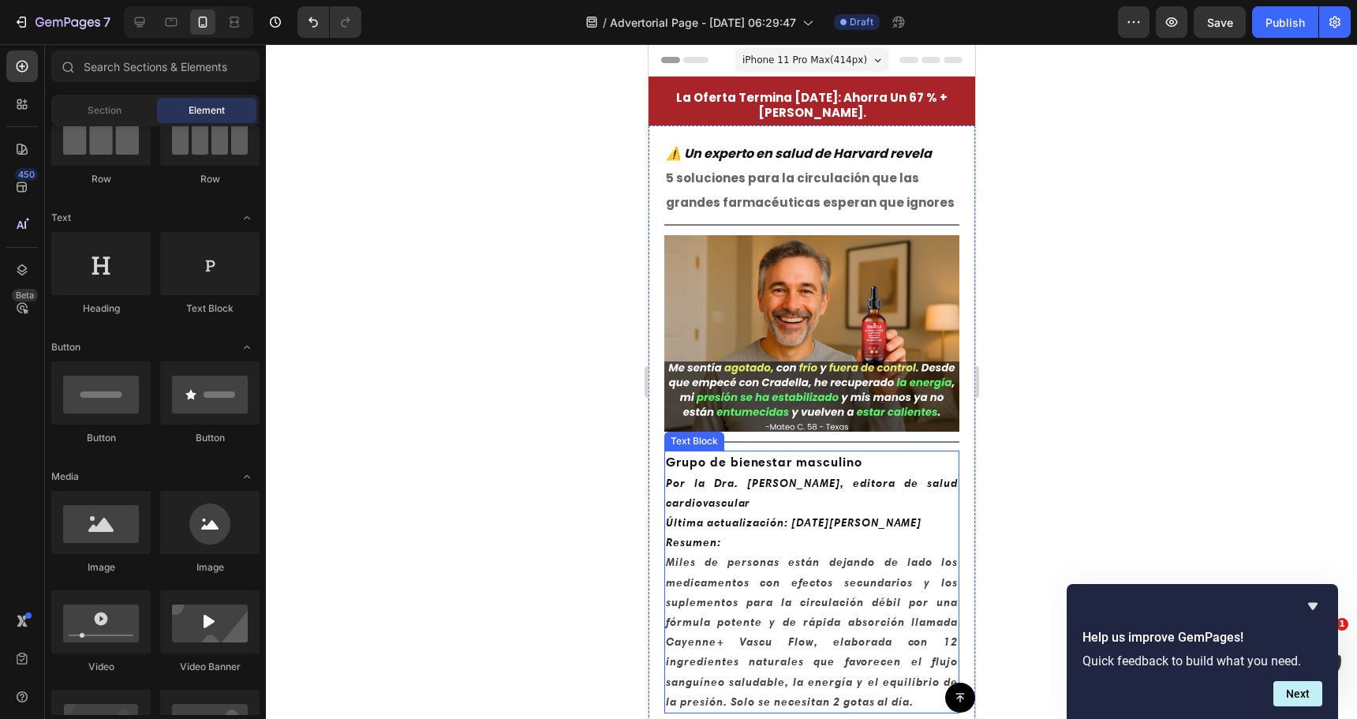
click at [709, 487] on icon "Por la Dra. Michelle R., editora de salud cardiovascular" at bounding box center [811, 493] width 292 height 34
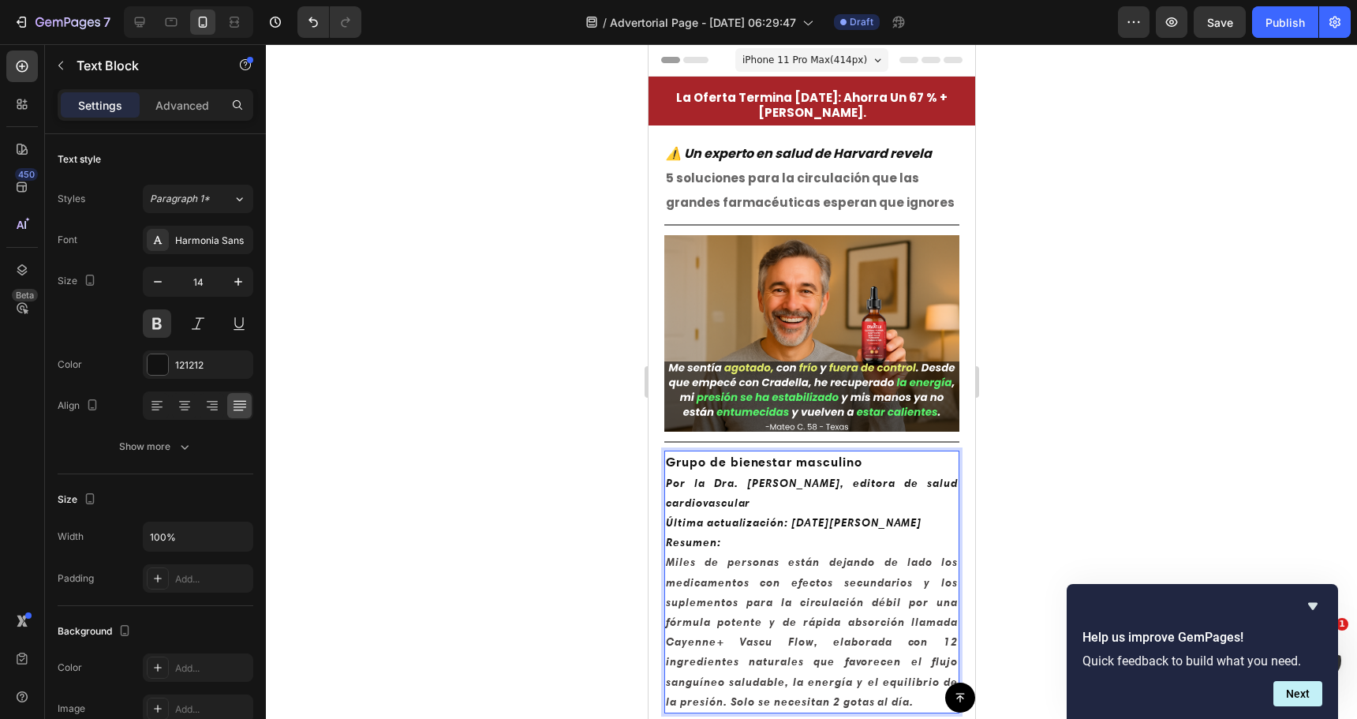
click at [709, 487] on icon "Por la Dra. Michelle R., editora de salud cardiovascular" at bounding box center [811, 493] width 292 height 34
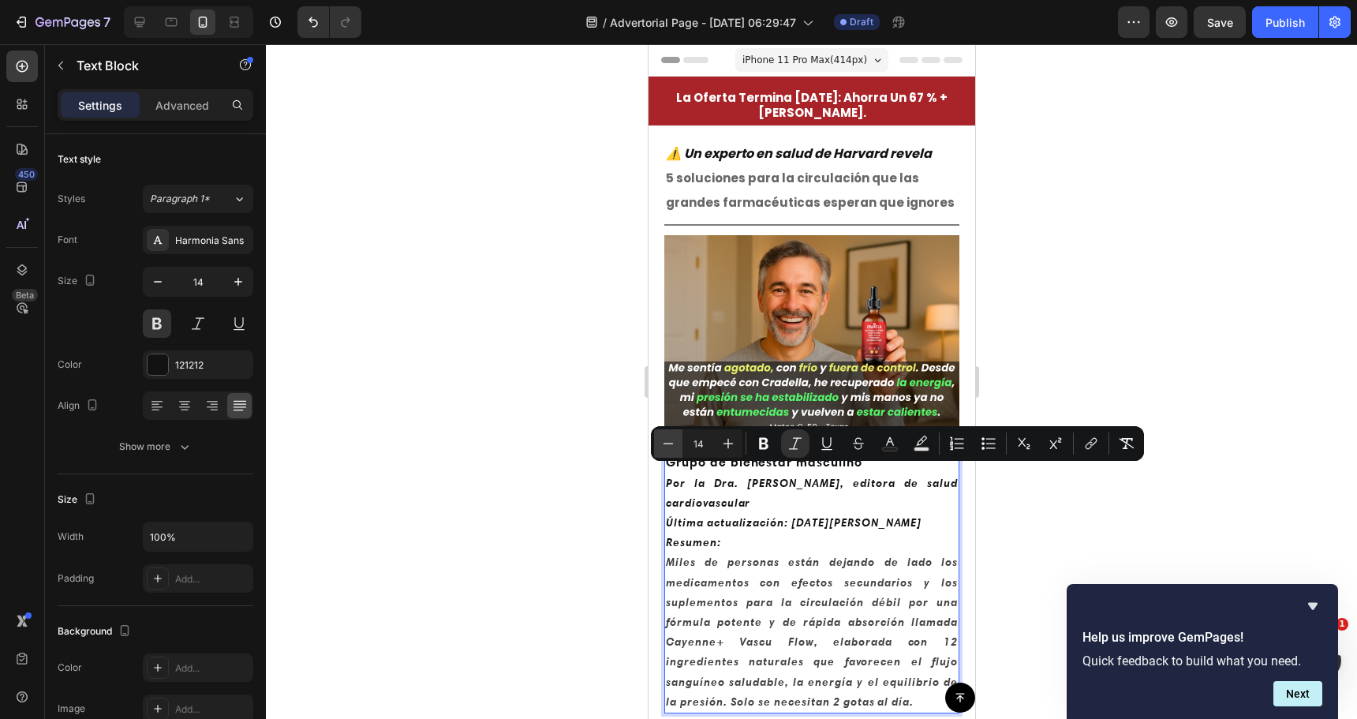
click at [664, 443] on icon "Editor contextual toolbar" at bounding box center [669, 443] width 10 height 1
type input "13"
drag, startPoint x: 547, startPoint y: 479, endPoint x: 0, endPoint y: 407, distance: 551.5
click at [547, 479] on div at bounding box center [811, 381] width 1091 height 675
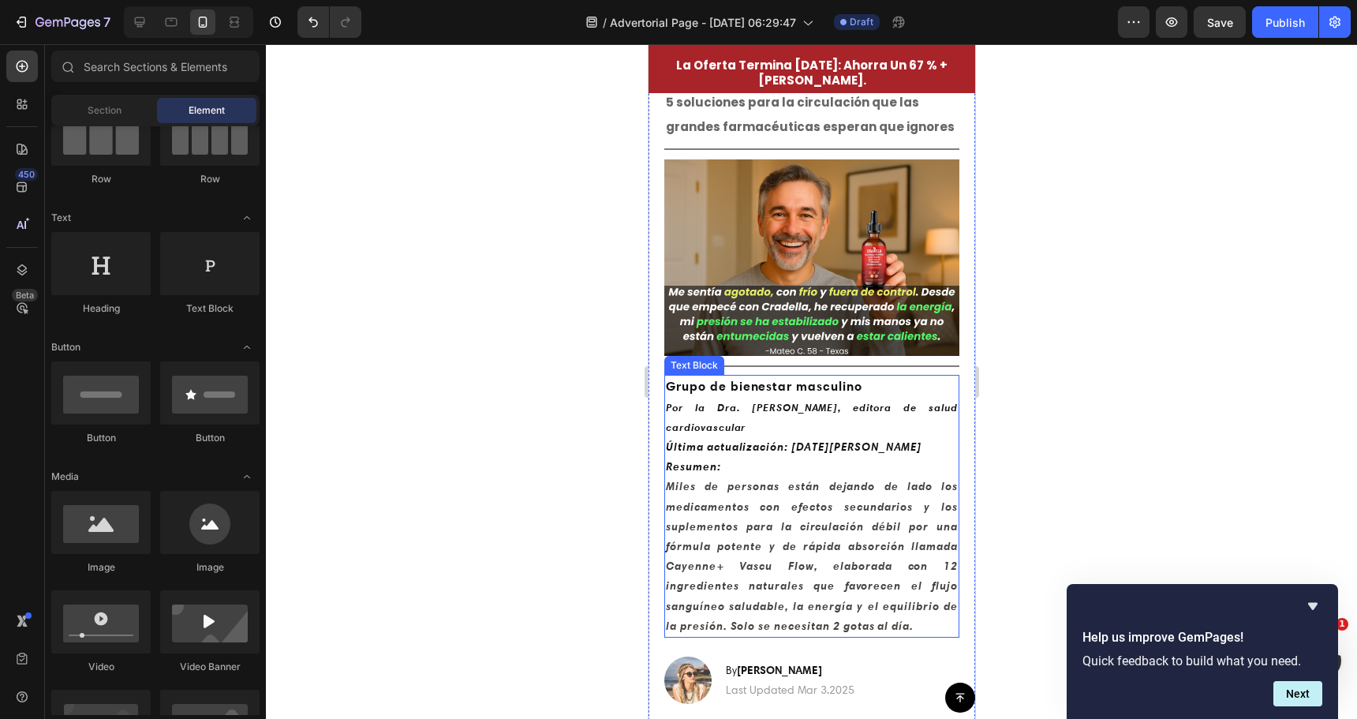
scroll to position [79, 0]
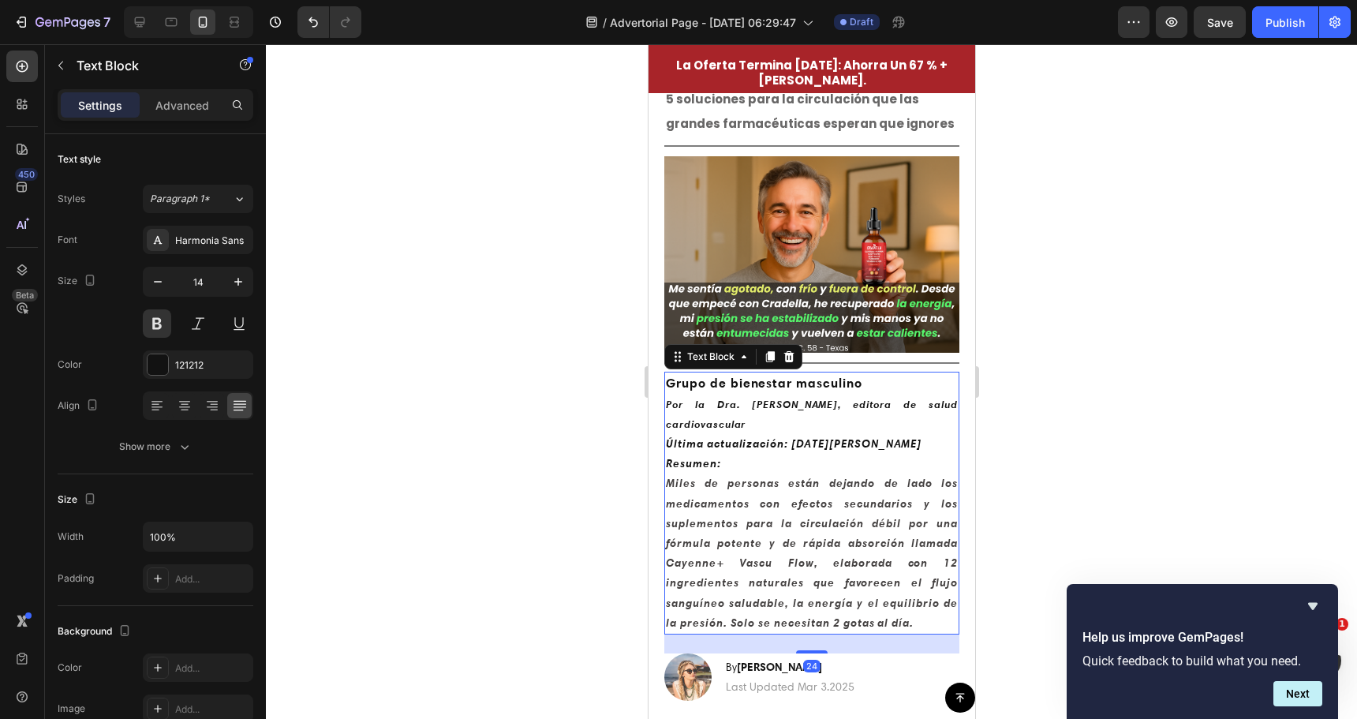
click at [735, 436] on strong "Última actualización: 27 de marzo de 2025" at bounding box center [793, 443] width 256 height 14
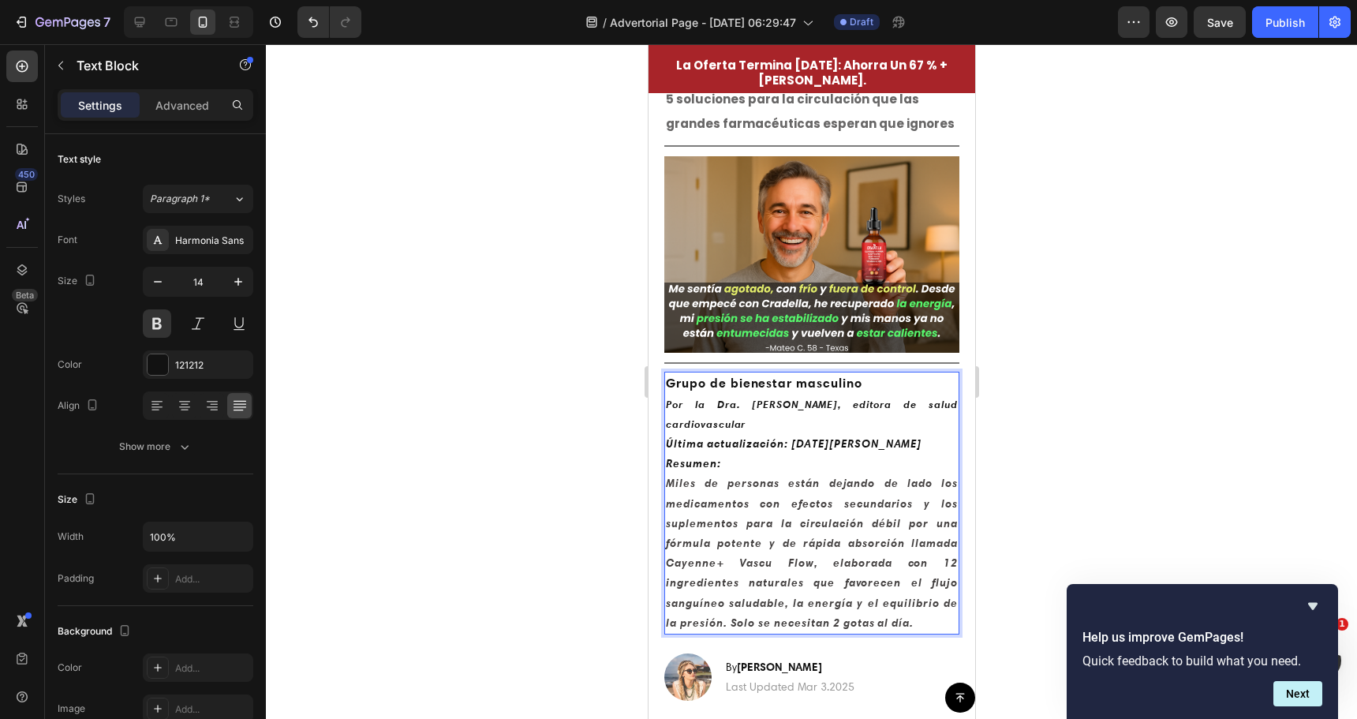
click at [735, 436] on strong "Última actualización: 27 de marzo de 2025" at bounding box center [793, 443] width 256 height 14
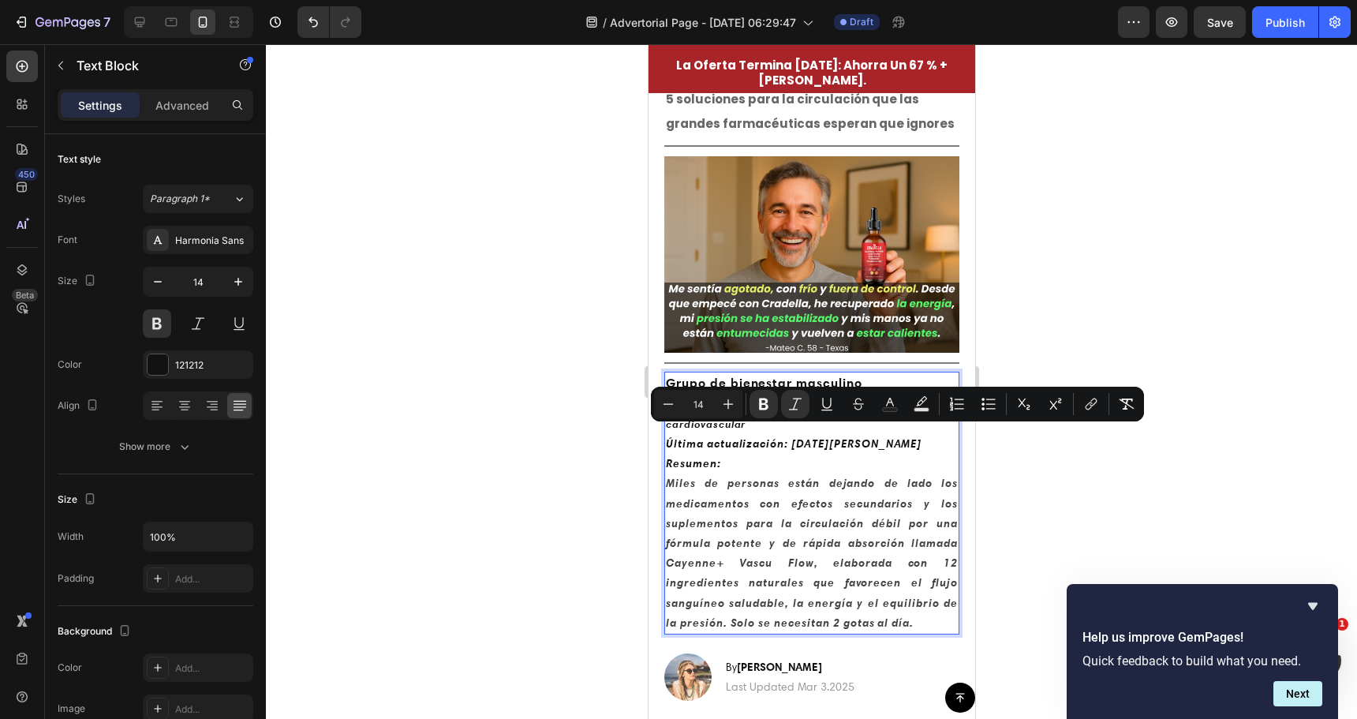
click at [716, 456] on strong "Resumen:" at bounding box center [692, 463] width 55 height 14
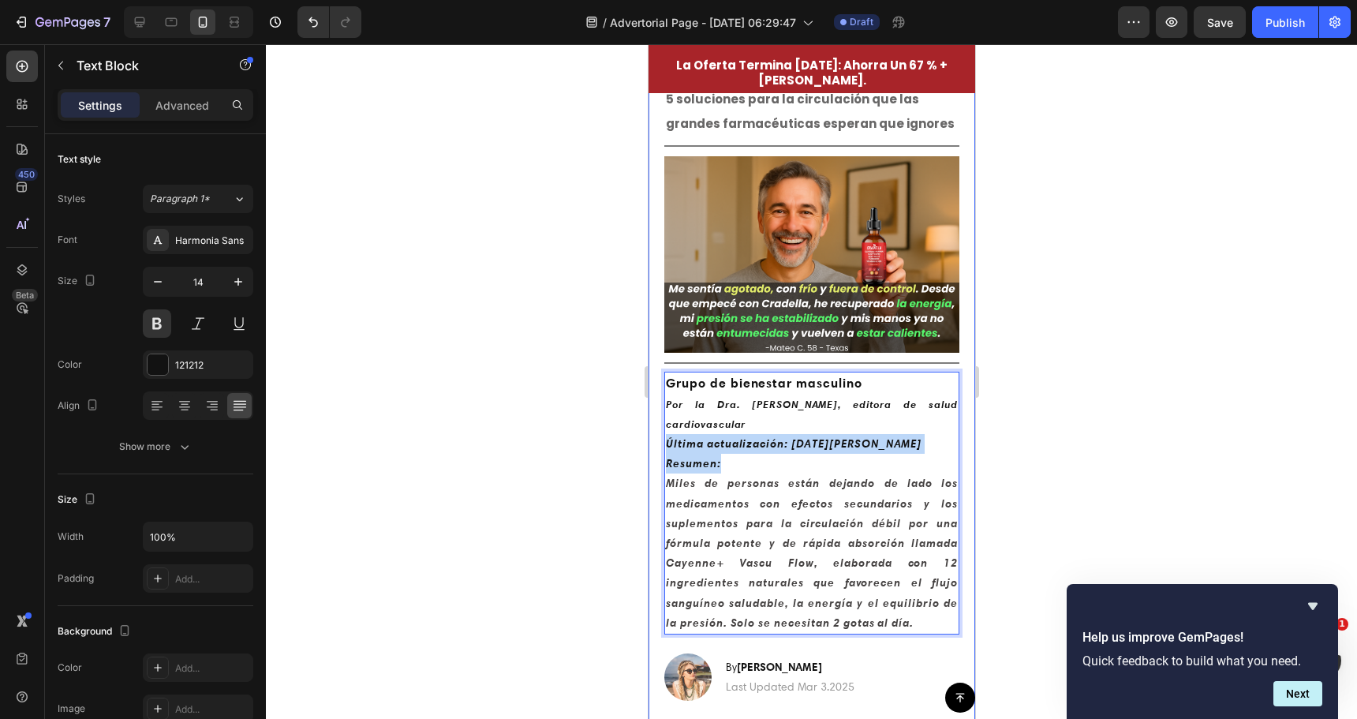
drag, startPoint x: 731, startPoint y: 458, endPoint x: 660, endPoint y: 436, distance: 74.1
click at [660, 436] on div "⁠⁠⁠⁠⁠⁠⁠ ⚠️ Un experto en salud de Harvard revela 5 soluciones para la circulaci…" at bounding box center [811, 427] width 327 height 761
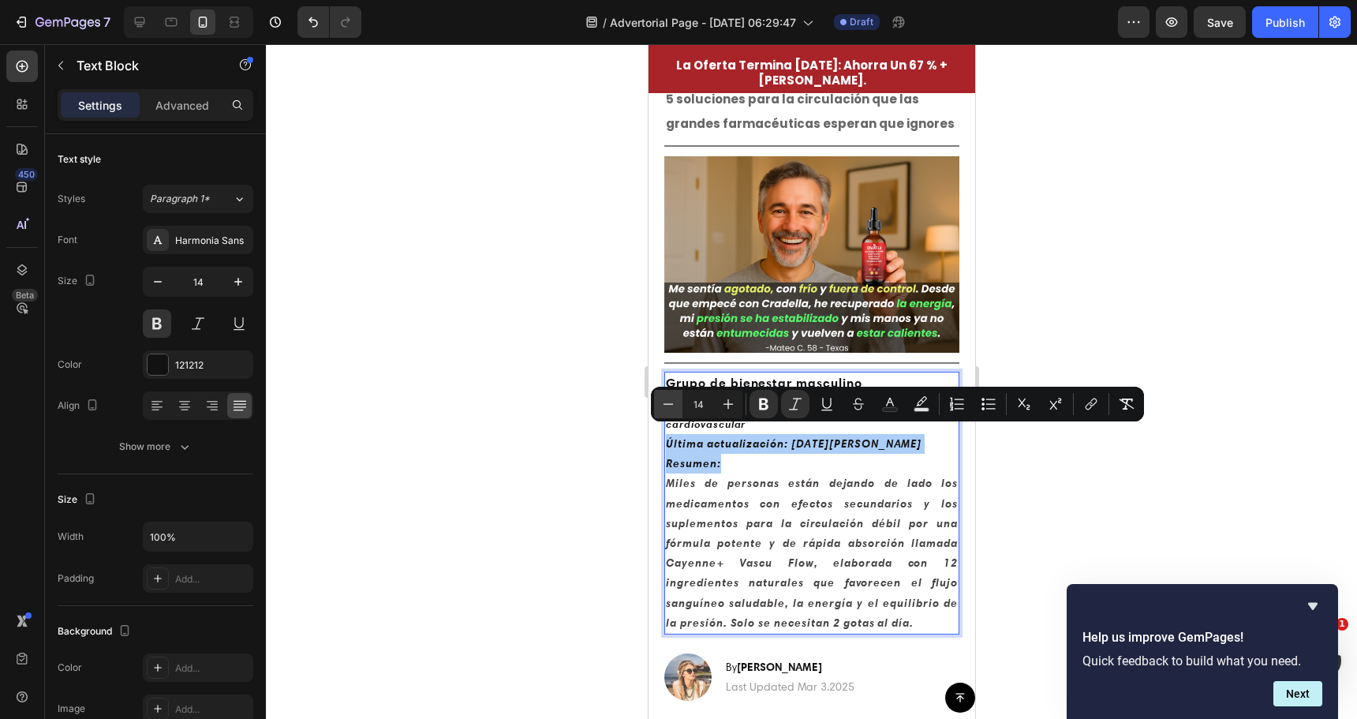
click at [664, 403] on icon "Editor contextual toolbar" at bounding box center [668, 404] width 16 height 16
type input "13"
click at [593, 496] on div at bounding box center [811, 381] width 1091 height 675
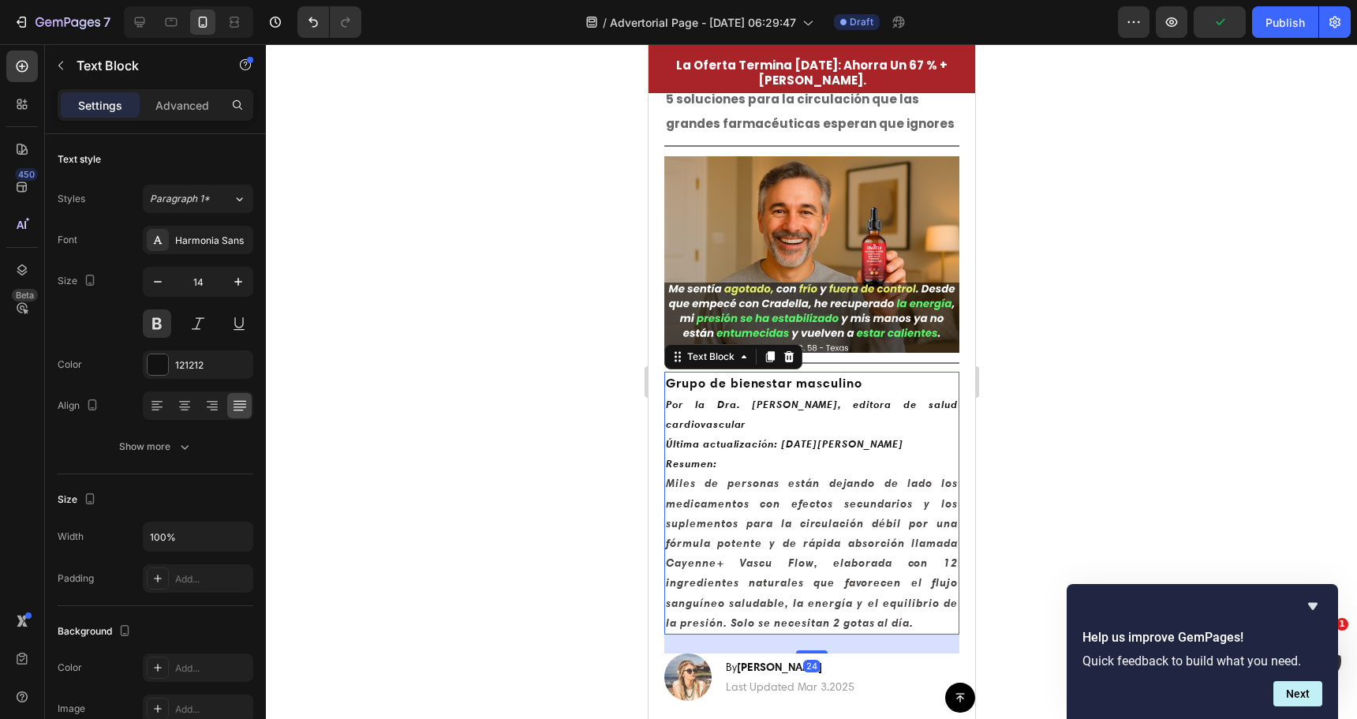
click at [742, 454] on p "Resumen: Miles de personas están dejando de lado los medicamentos con efectos s…" at bounding box center [811, 543] width 292 height 179
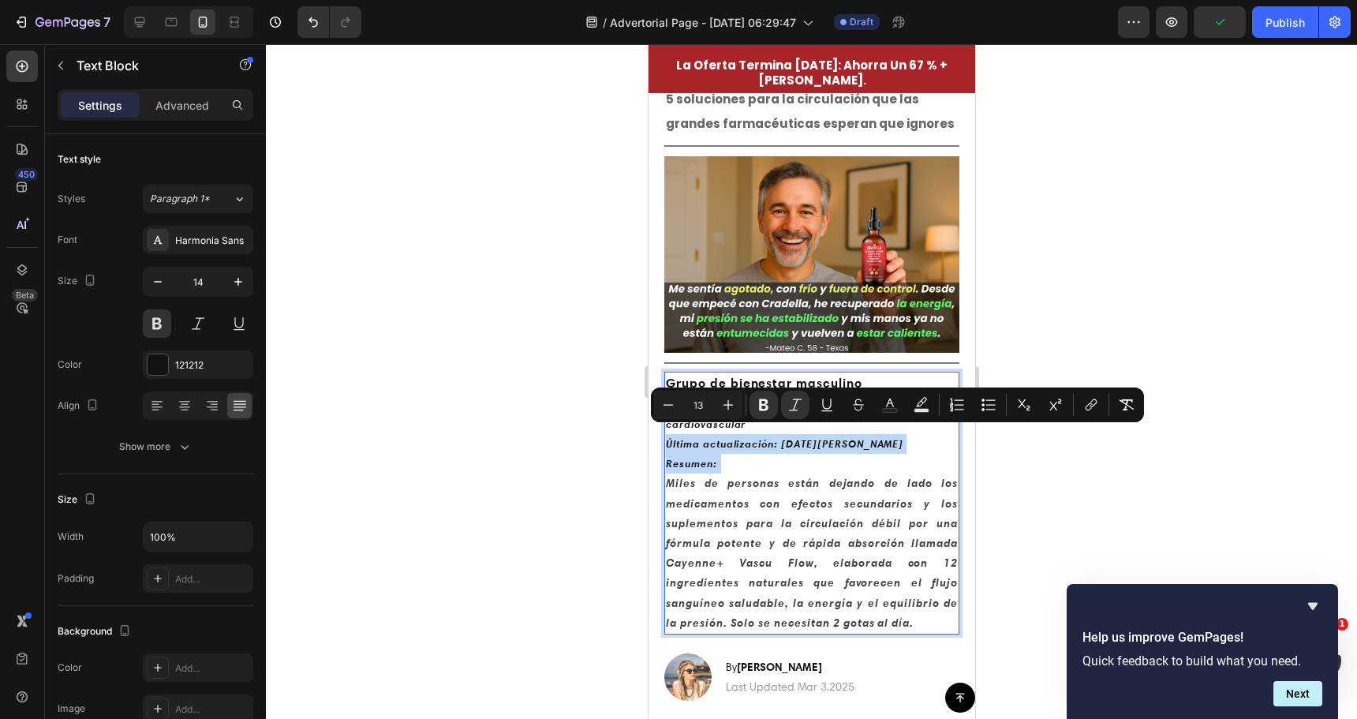
drag, startPoint x: 742, startPoint y: 451, endPoint x: 671, endPoint y: 437, distance: 72.3
click at [724, 400] on icon "Editor contextual toolbar" at bounding box center [728, 405] width 16 height 16
type input "14"
click at [750, 492] on strong "Miles de personas están dejando de lado los medicamentos con efectos secundario…" at bounding box center [811, 552] width 292 height 153
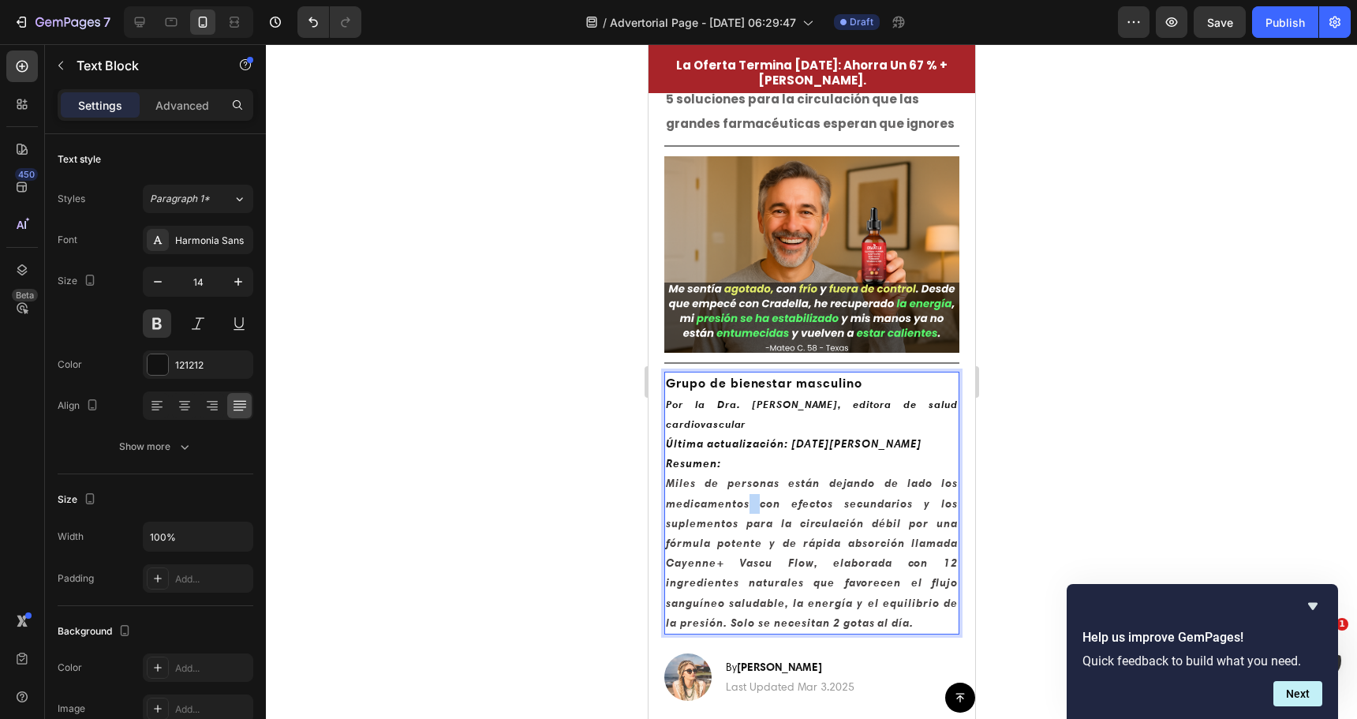
click at [749, 492] on strong "Miles de personas están dejando de lado los medicamentos con efectos secundario…" at bounding box center [811, 552] width 292 height 153
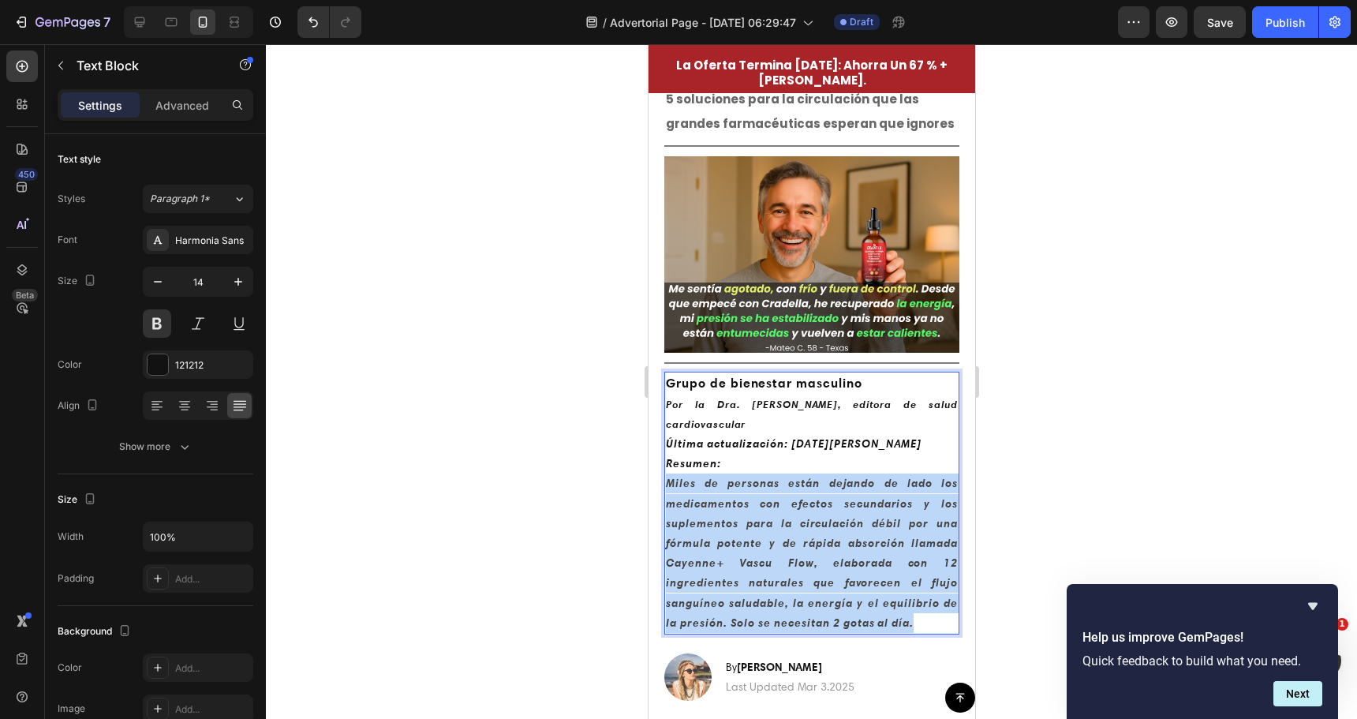
click at [749, 492] on strong "Miles de personas están dejando de lado los medicamentos con efectos secundario…" at bounding box center [811, 552] width 292 height 153
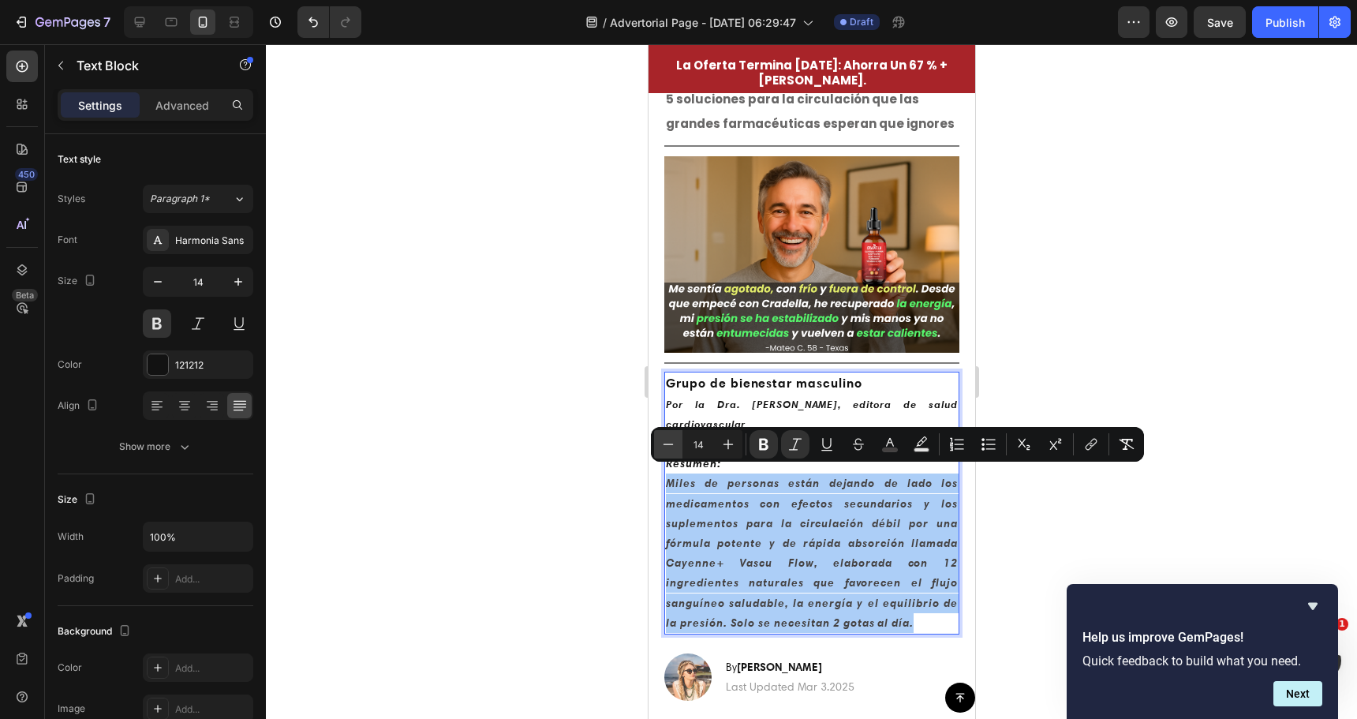
click at [658, 439] on button "Minus" at bounding box center [668, 444] width 28 height 28
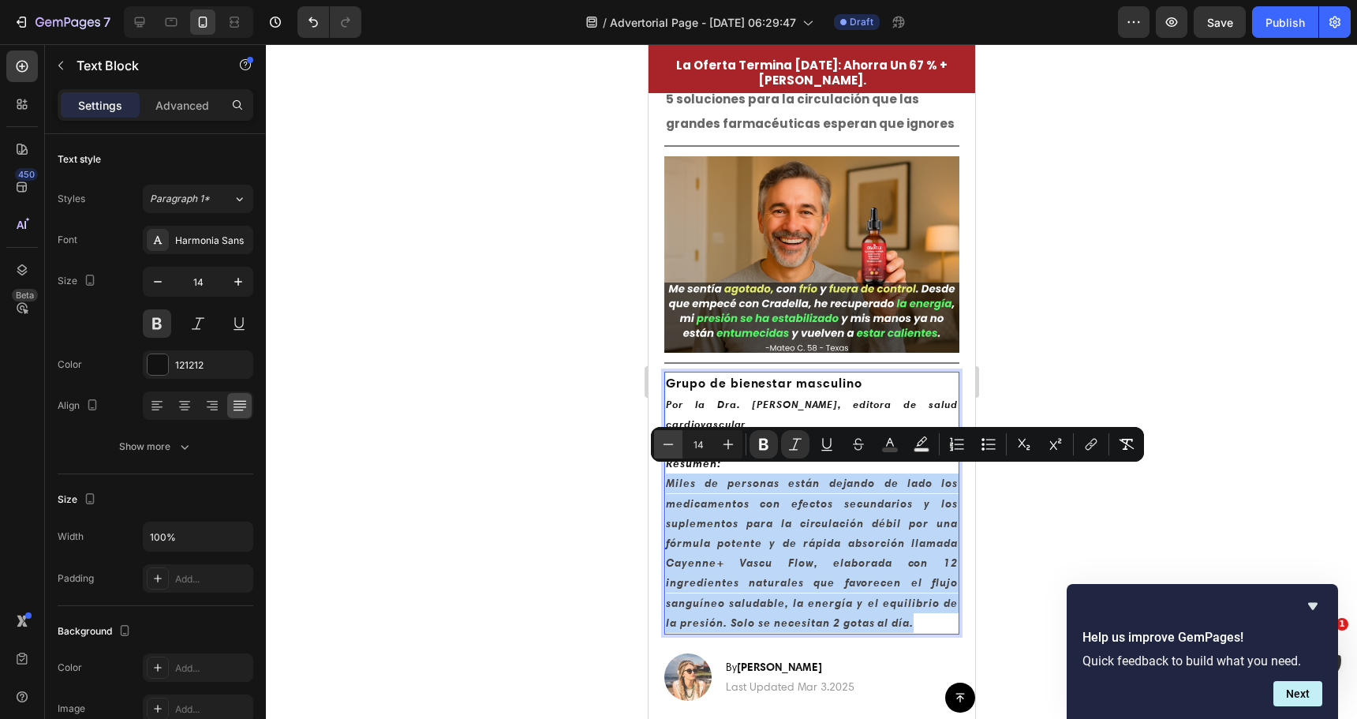
type input "13"
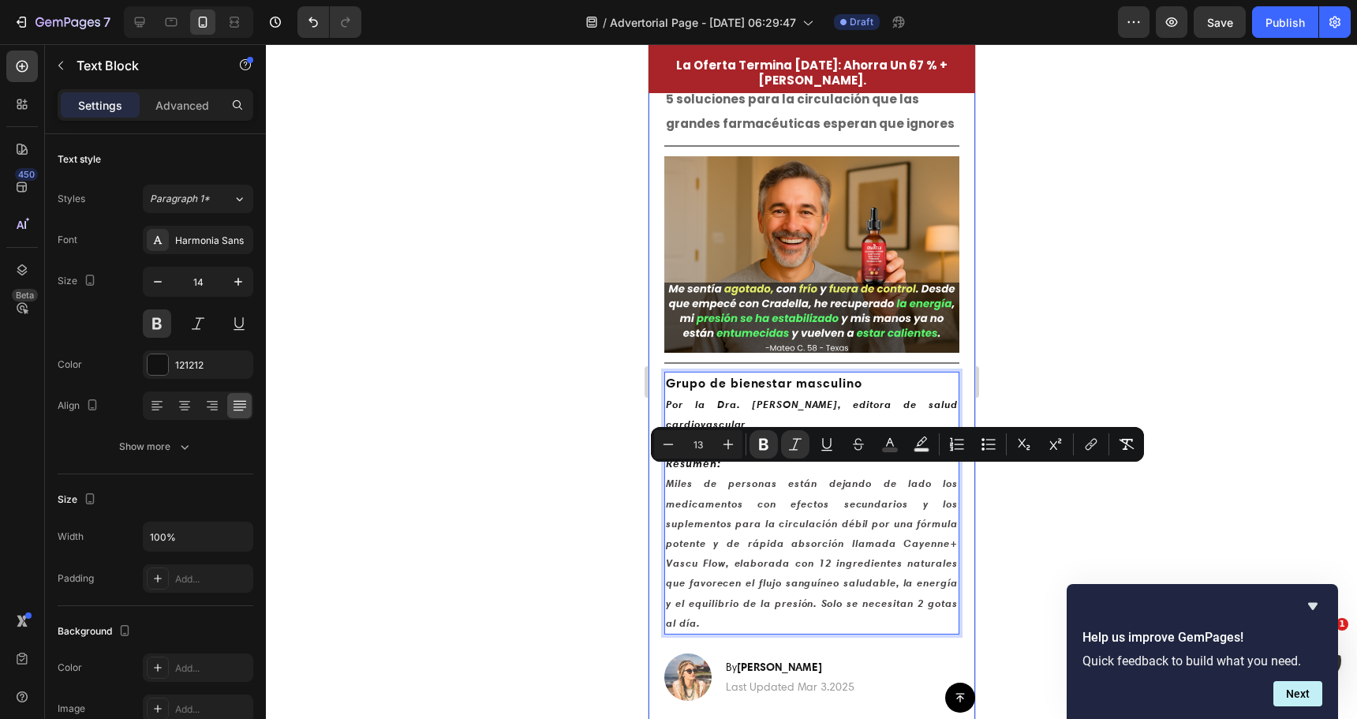
click at [618, 464] on div at bounding box center [811, 381] width 1091 height 675
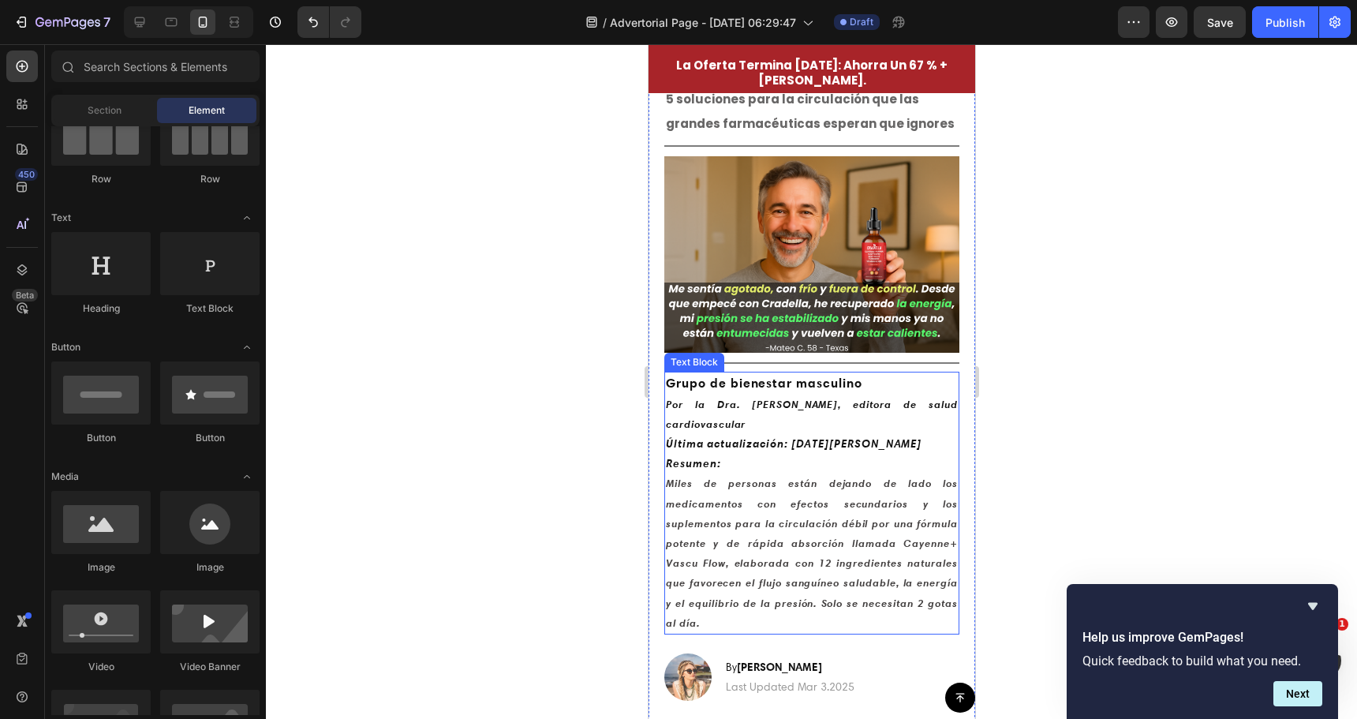
click at [724, 409] on icon "Por la Dra. Michelle R., editora de salud cardiovascular" at bounding box center [811, 414] width 292 height 32
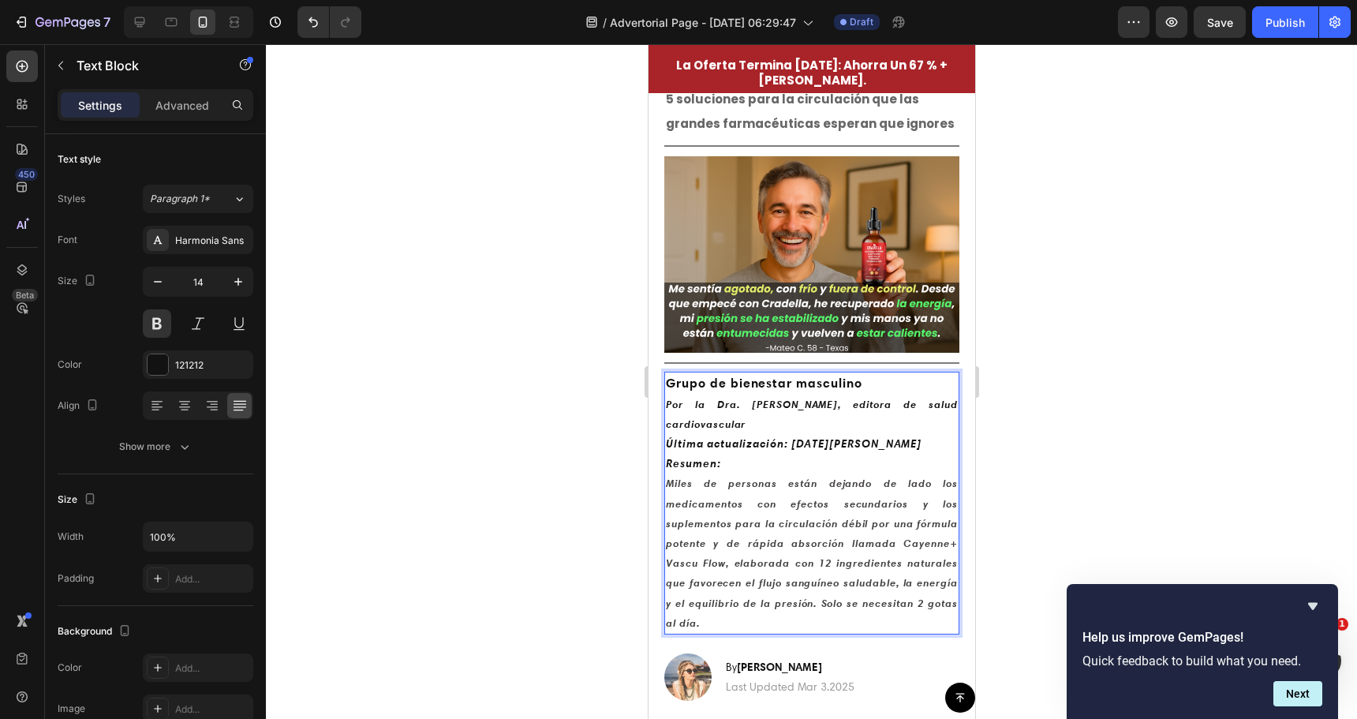
click at [724, 409] on icon "Por la Dra. Michelle R., editora de salud cardiovascular" at bounding box center [811, 414] width 292 height 32
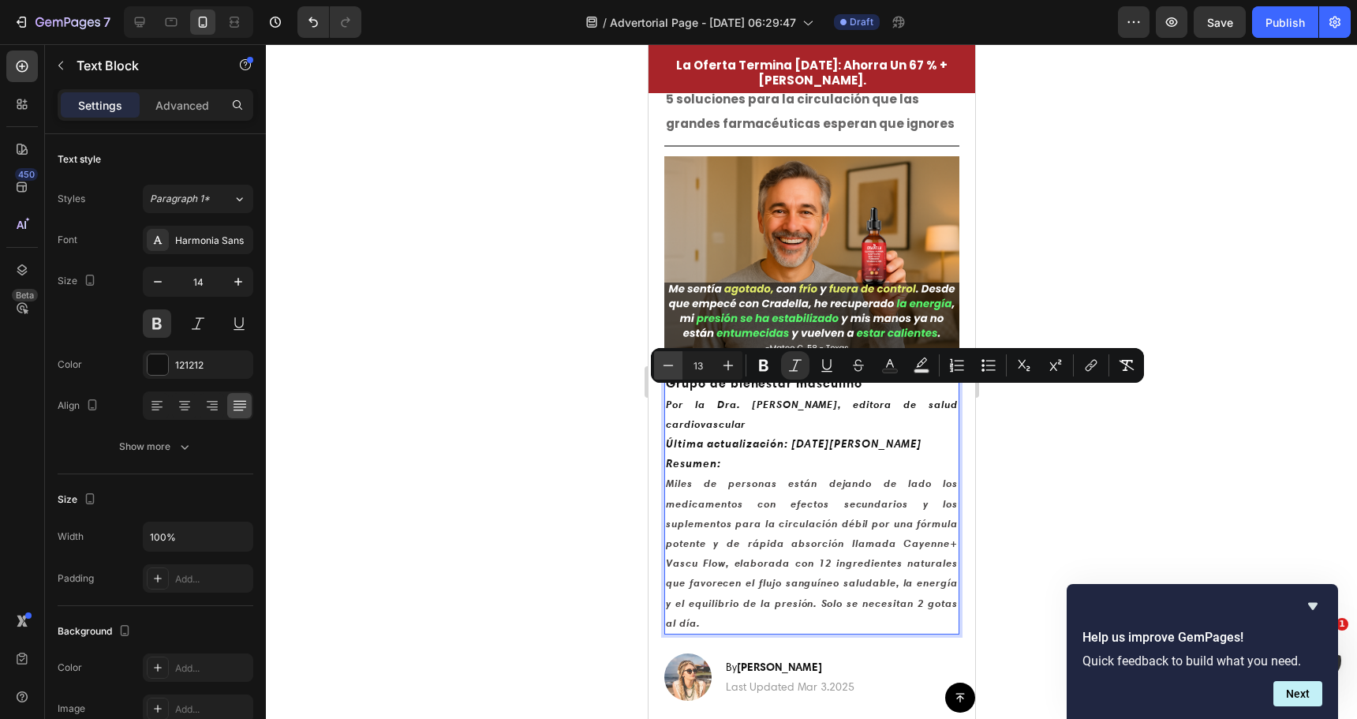
click at [672, 365] on icon "Editor contextual toolbar" at bounding box center [669, 365] width 10 height 1
type input "12"
click at [584, 387] on div at bounding box center [811, 381] width 1091 height 675
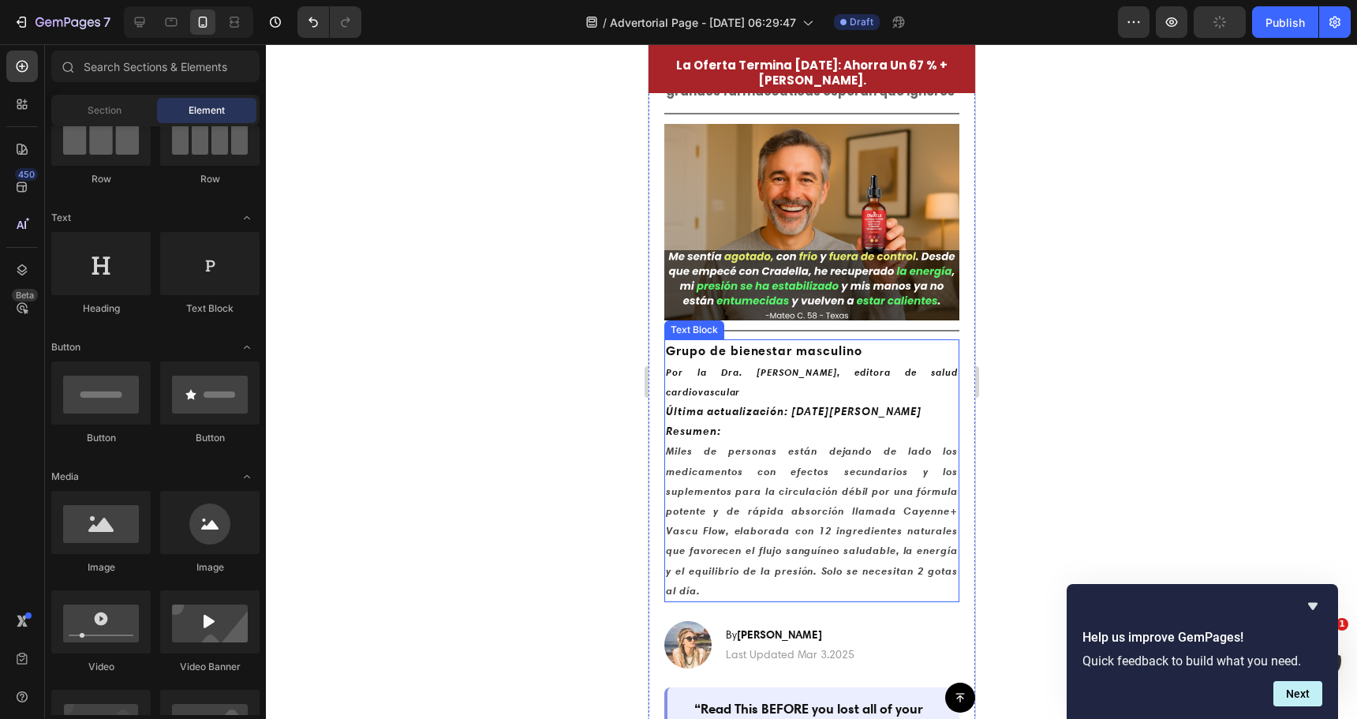
scroll to position [158, 0]
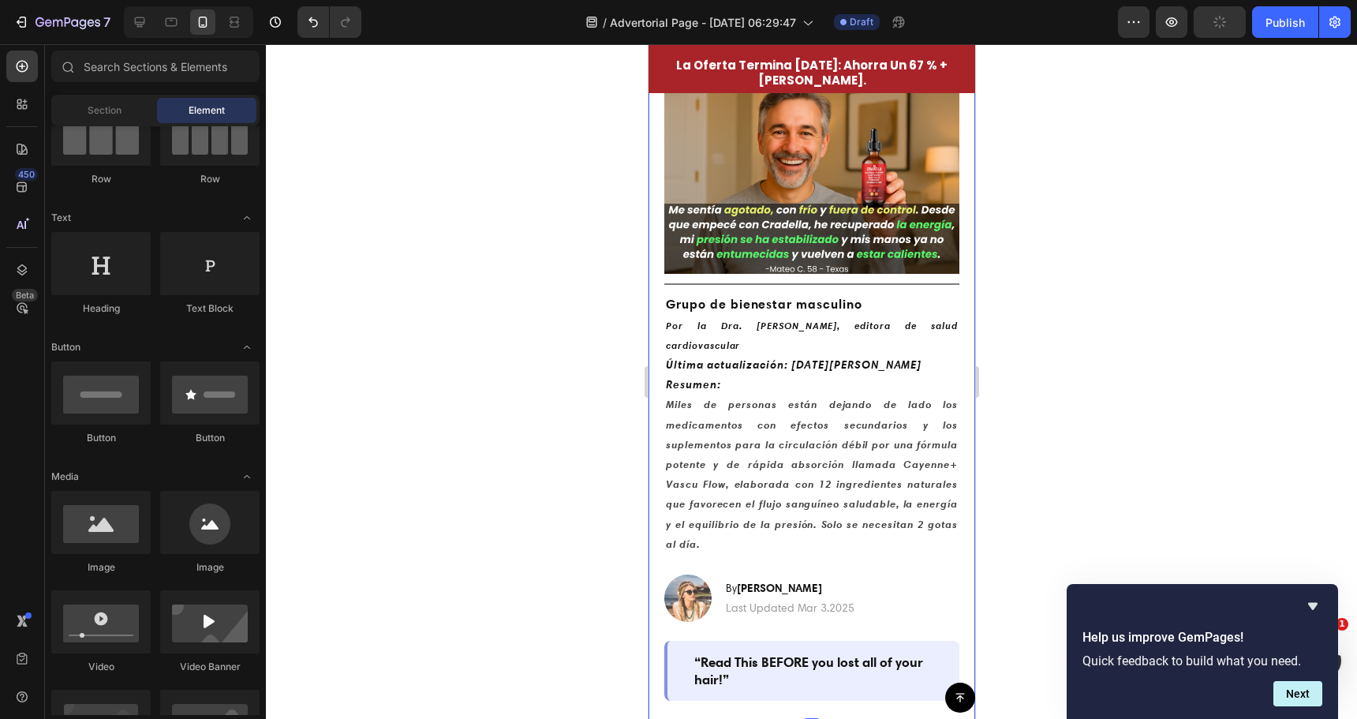
click at [496, 434] on div at bounding box center [811, 381] width 1091 height 675
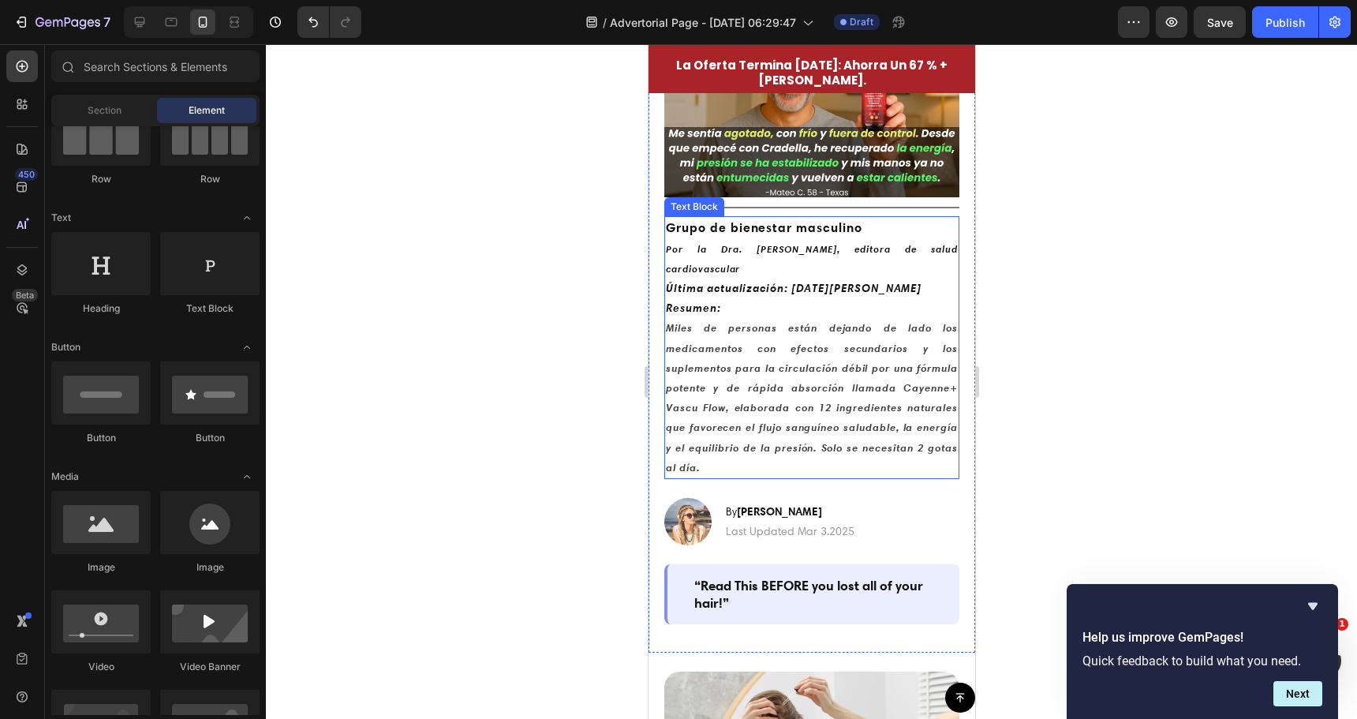
scroll to position [237, 0]
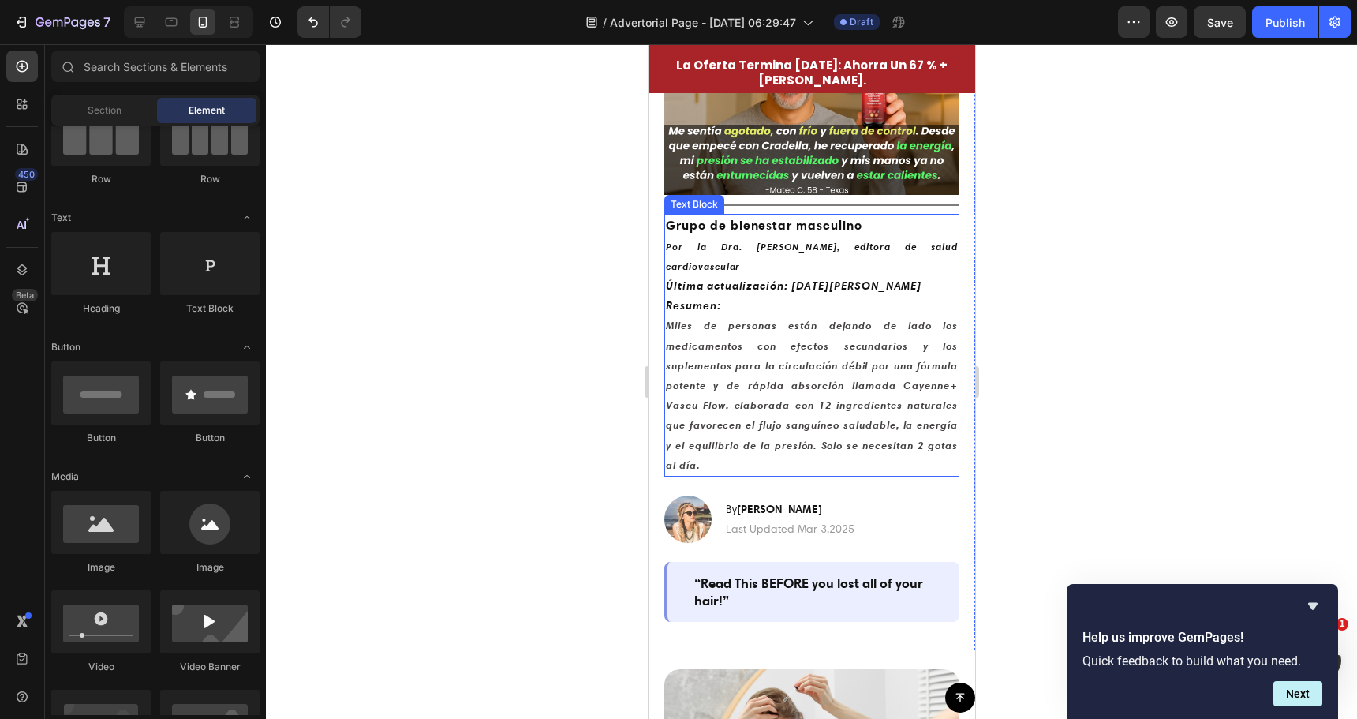
click at [735, 375] on strong "Miles de personas están dejando de lado los medicamentos con efectos secundario…" at bounding box center [811, 394] width 292 height 151
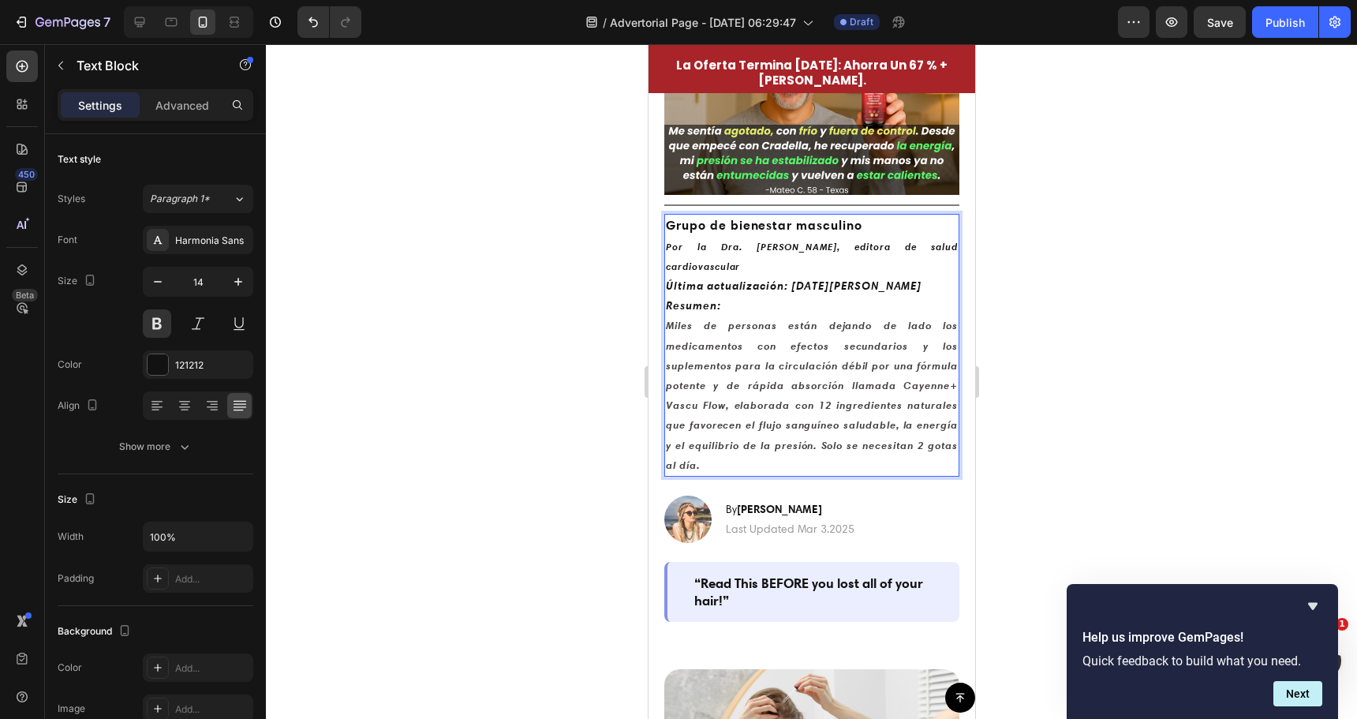
click at [731, 379] on strong "Miles de personas están dejando de lado los medicamentos con efectos secundario…" at bounding box center [811, 394] width 292 height 151
click at [742, 379] on strong "Miles de personas están dejando de lado los medicamentos con efectos secundario…" at bounding box center [811, 394] width 292 height 151
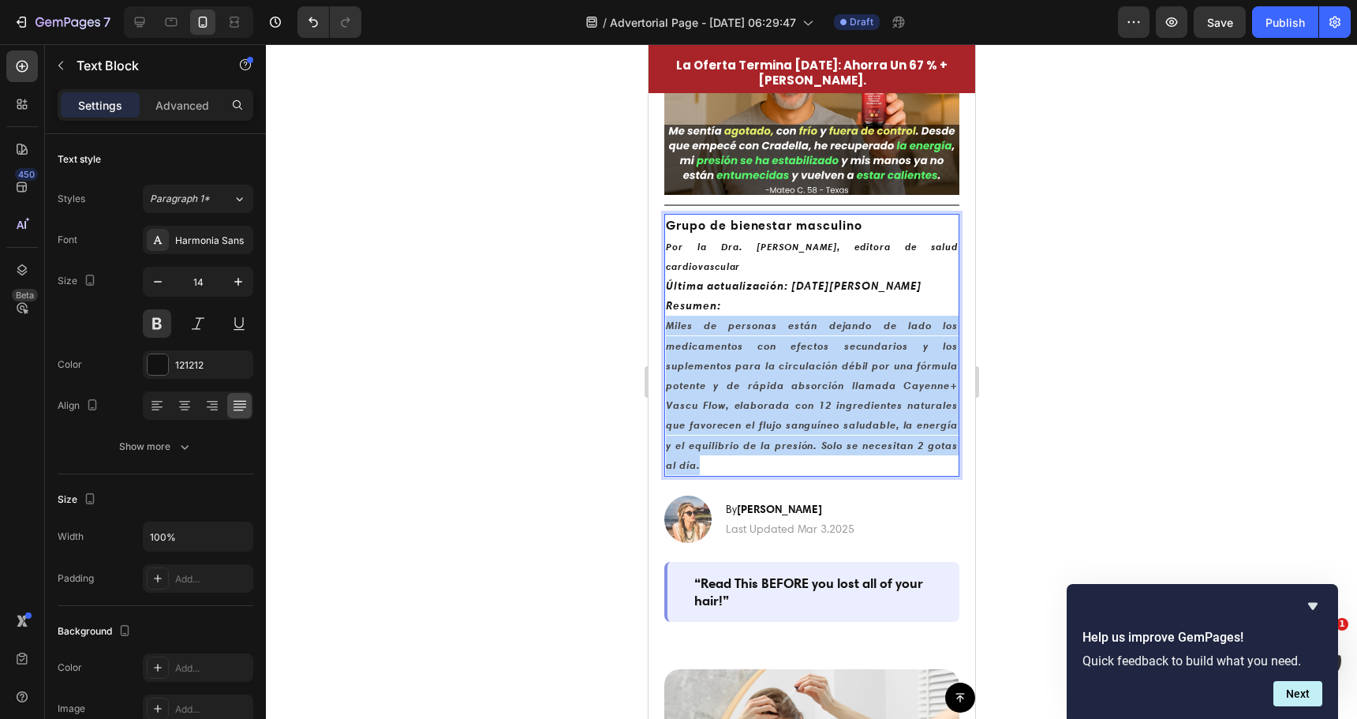
click at [742, 379] on strong "Miles de personas están dejando de lado los medicamentos con efectos secundario…" at bounding box center [811, 394] width 292 height 151
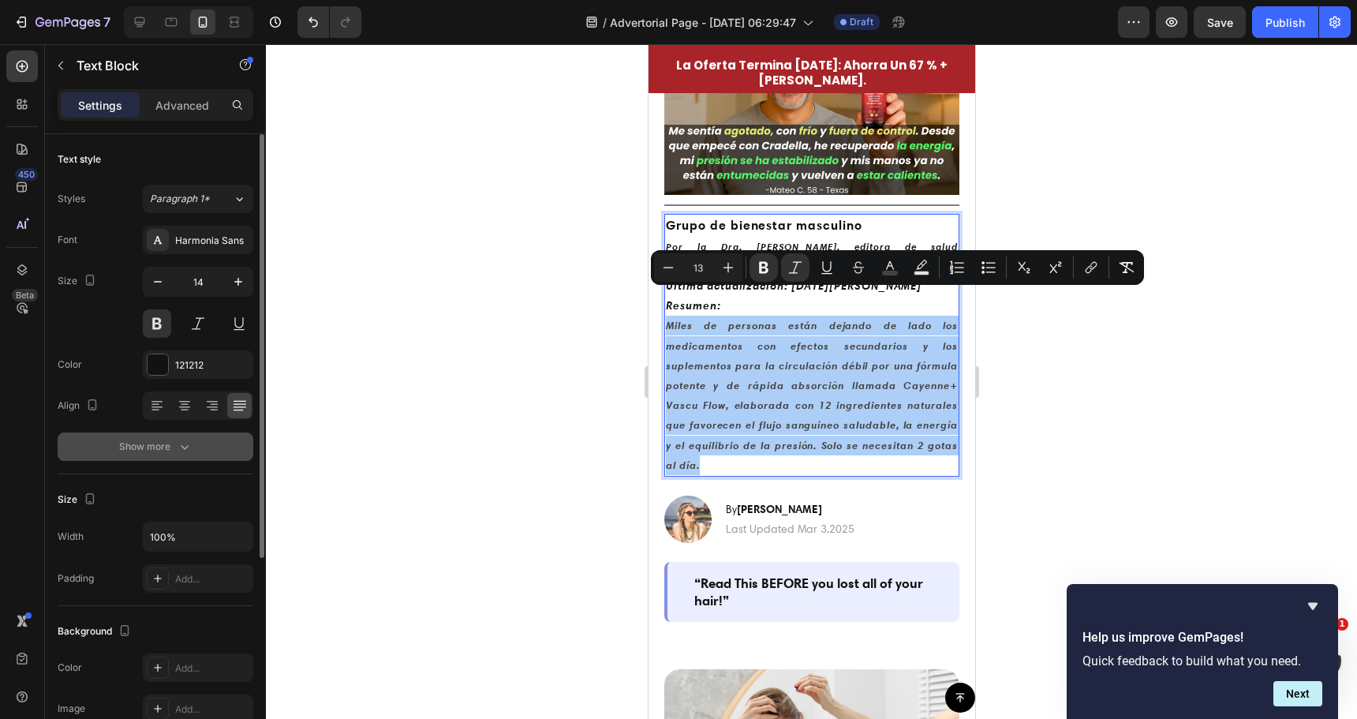
click at [195, 447] on button "Show more" at bounding box center [156, 446] width 196 height 28
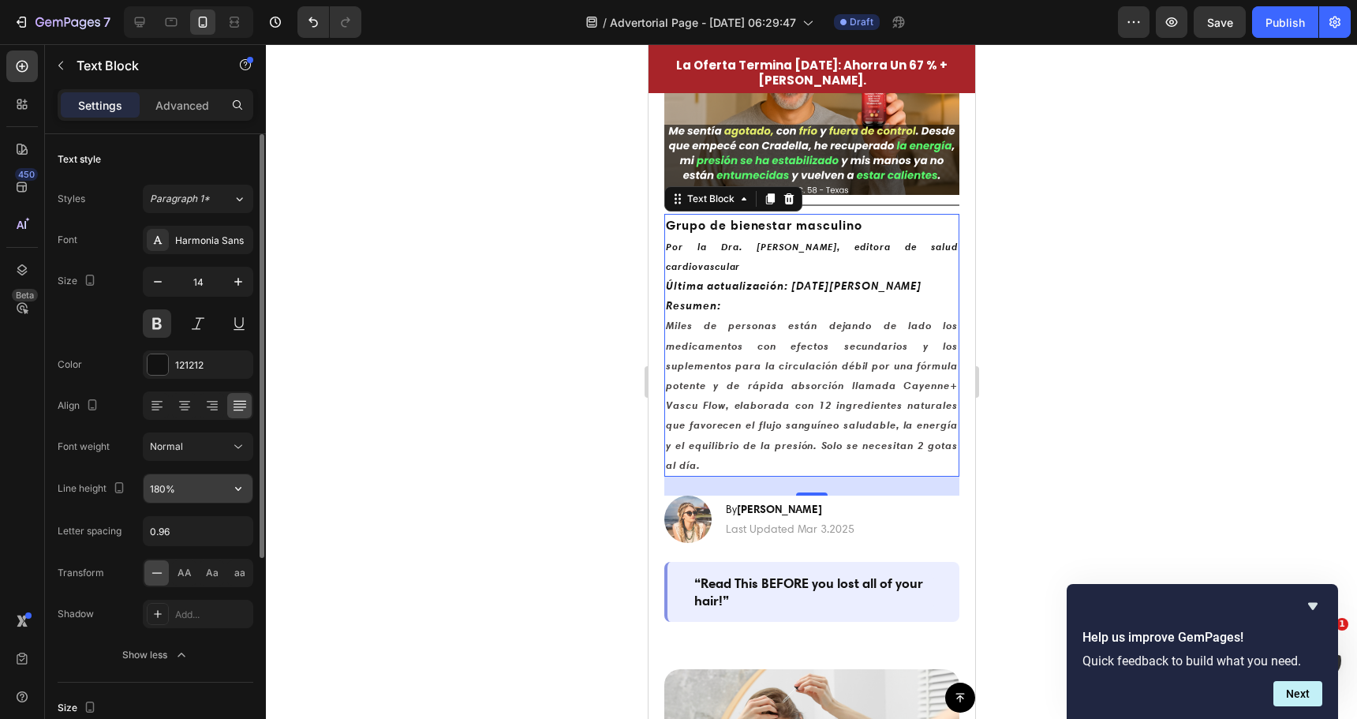
click at [190, 486] on input "180%" at bounding box center [198, 488] width 109 height 28
click at [246, 489] on button "button" at bounding box center [238, 488] width 28 height 28
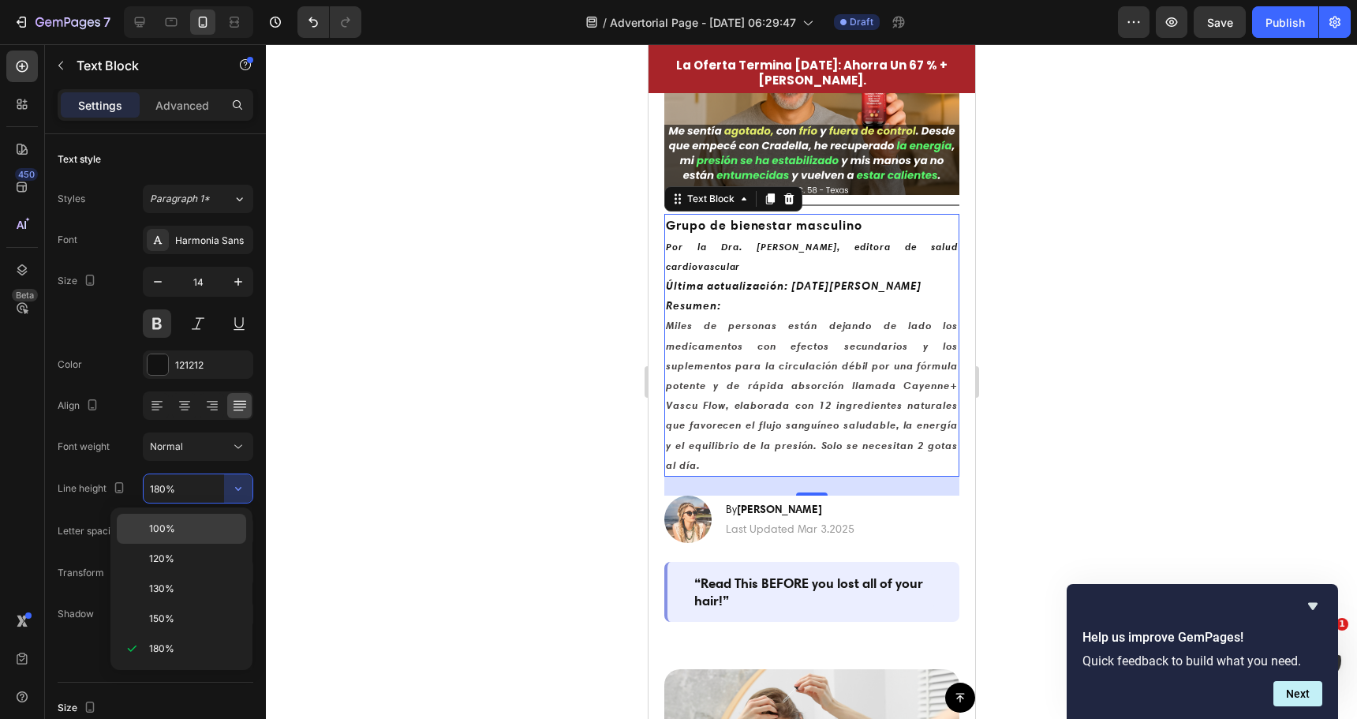
click at [195, 529] on p "100%" at bounding box center [194, 529] width 90 height 14
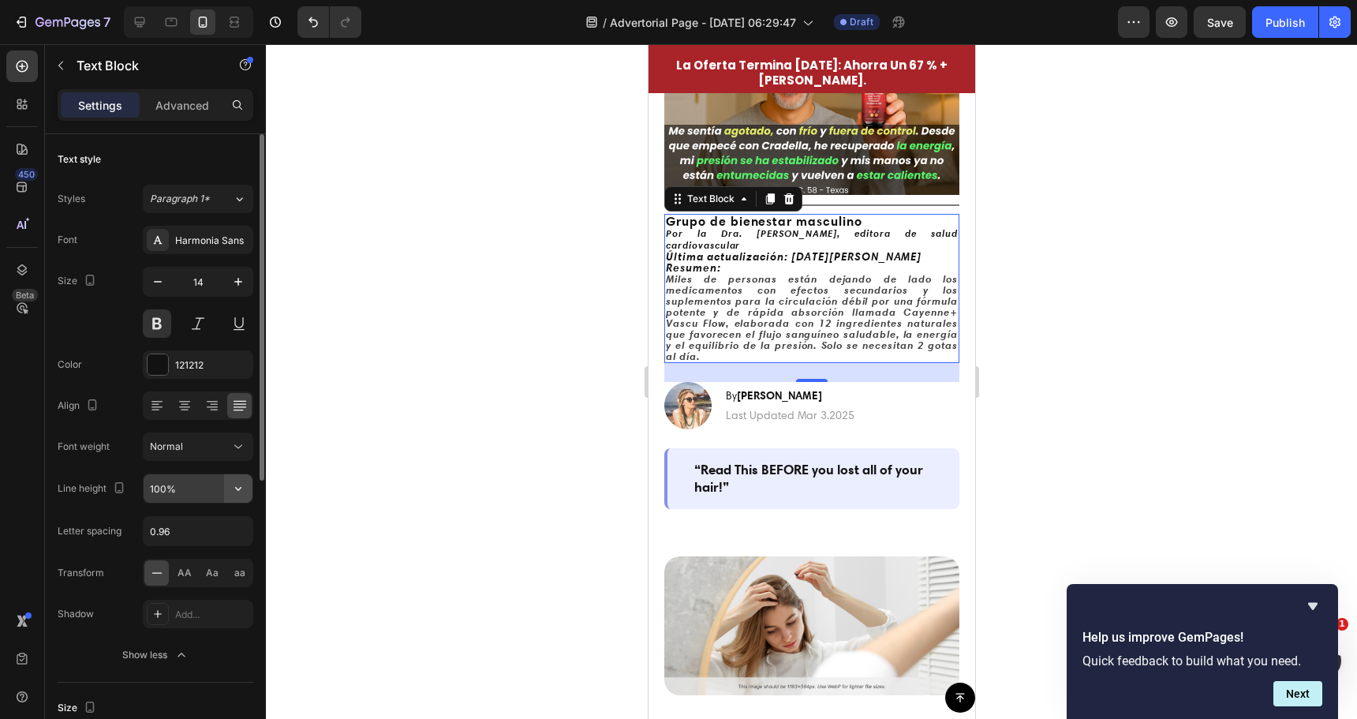
click at [235, 493] on icon "button" at bounding box center [238, 489] width 16 height 16
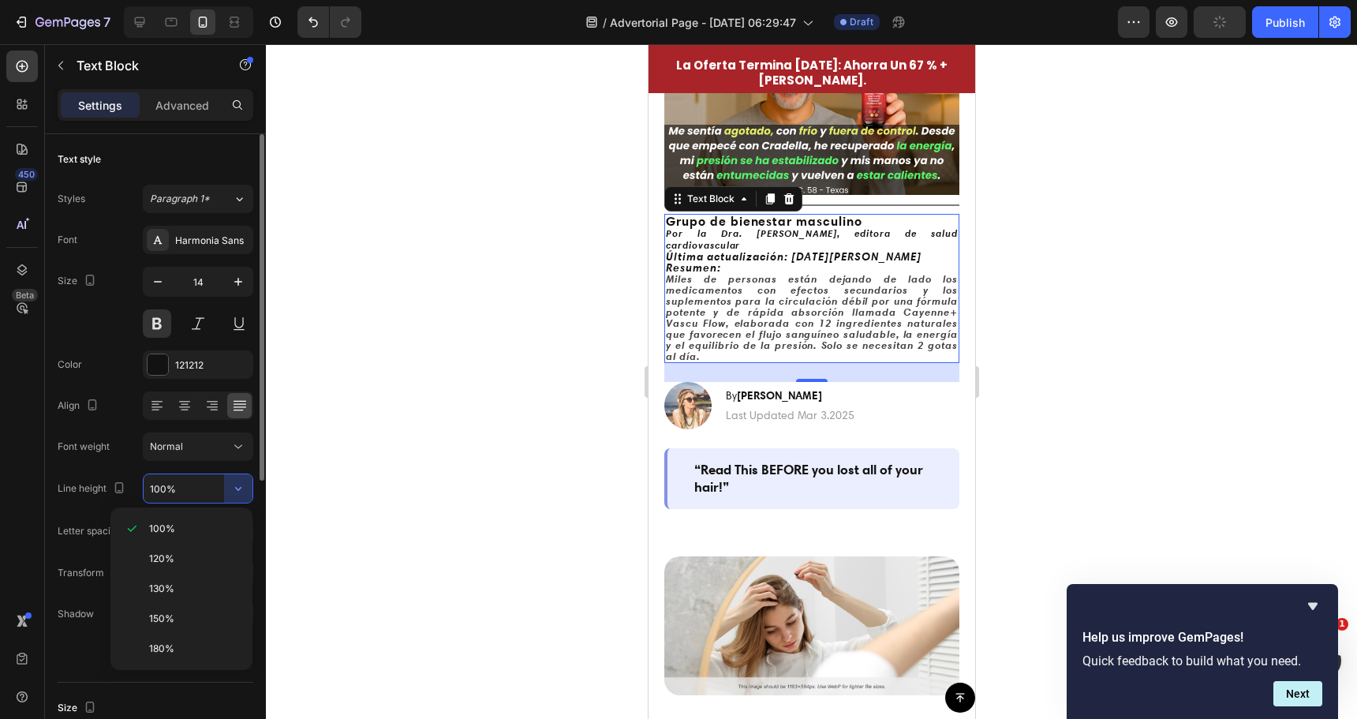
click at [196, 560] on p "120%" at bounding box center [194, 559] width 90 height 14
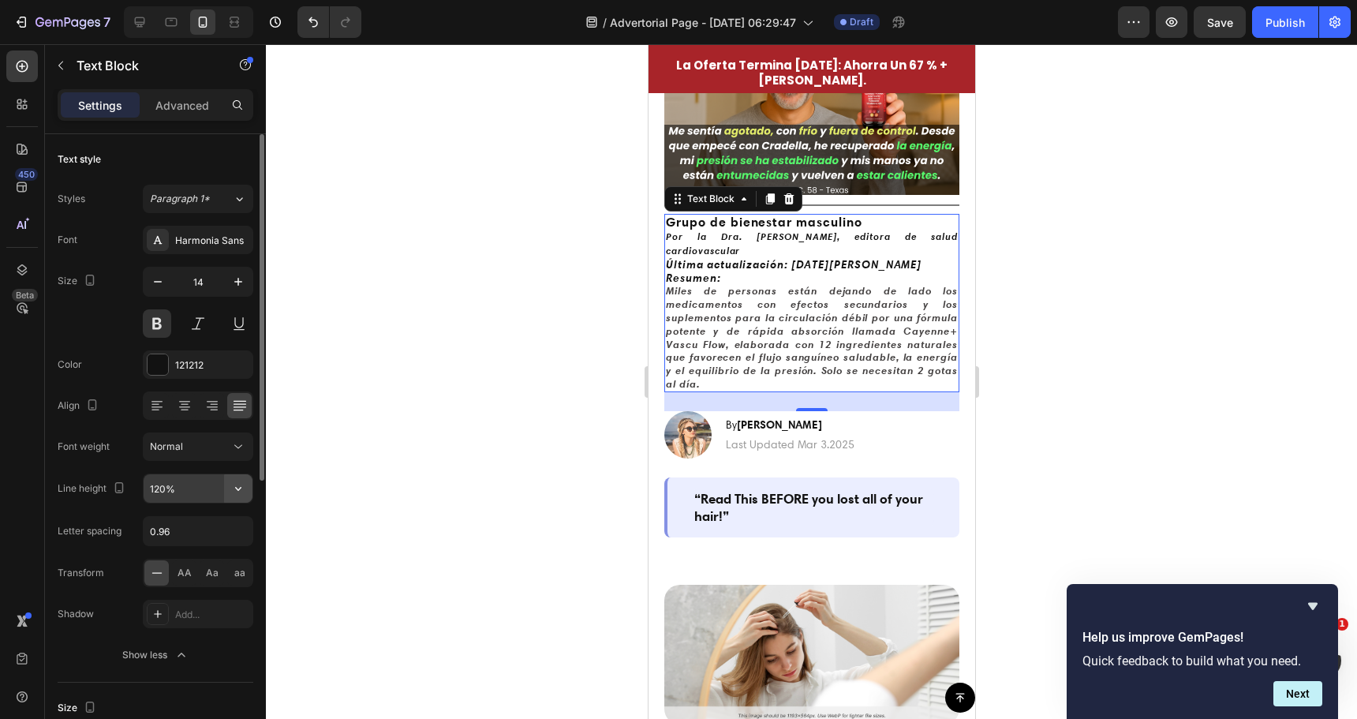
click at [242, 491] on icon "button" at bounding box center [238, 489] width 16 height 16
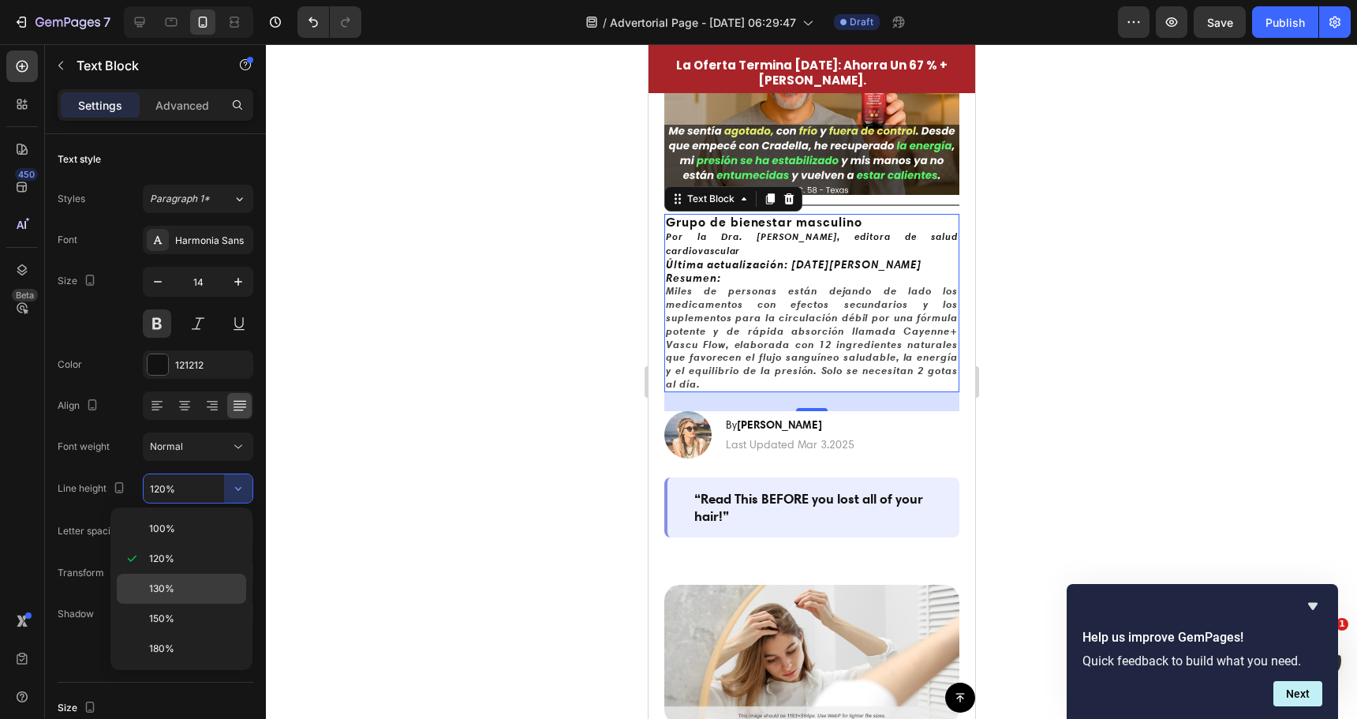
click at [196, 582] on p "130%" at bounding box center [194, 589] width 90 height 14
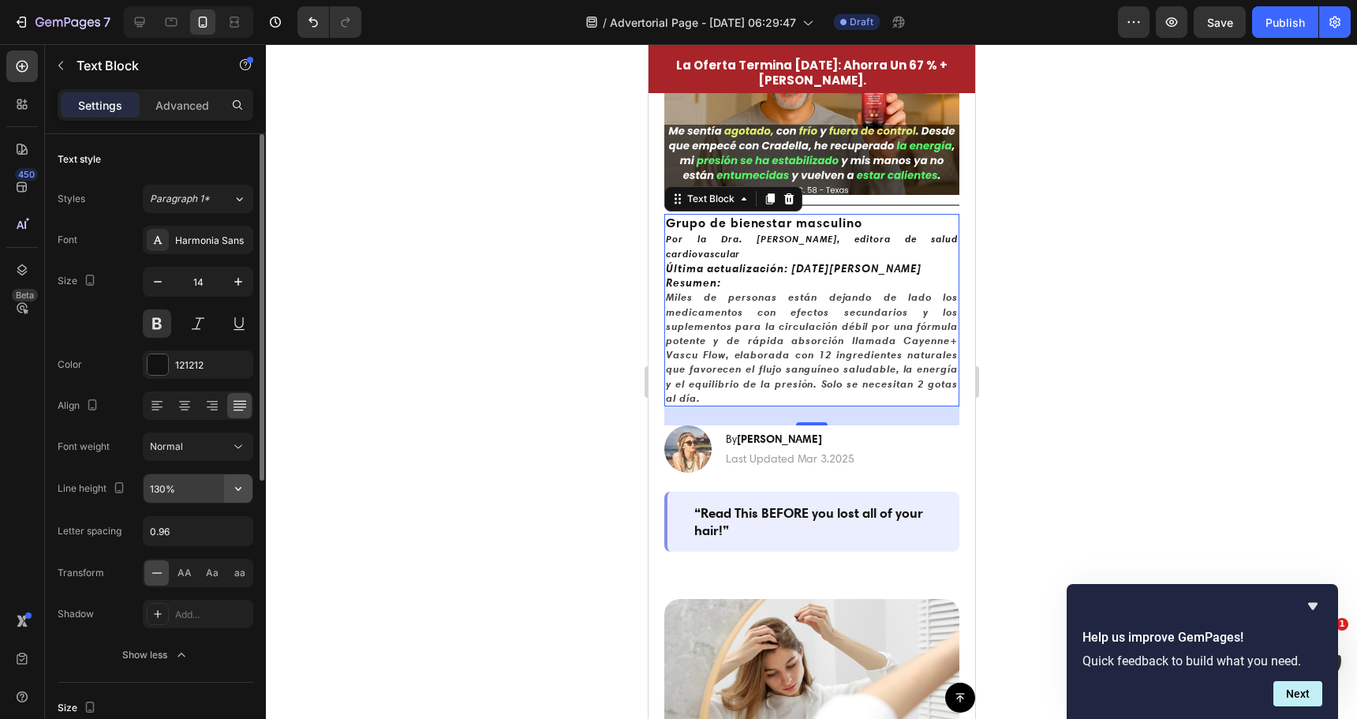
click at [238, 484] on icon "button" at bounding box center [238, 489] width 16 height 16
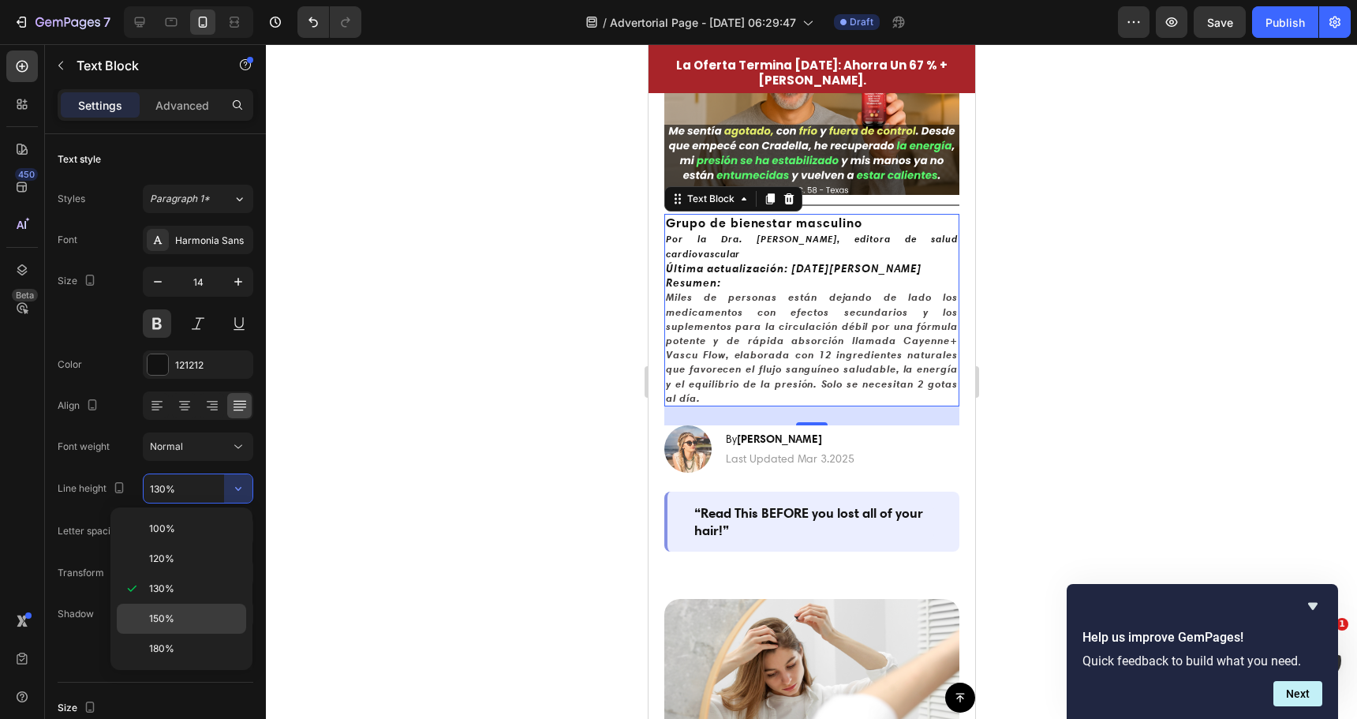
click at [193, 617] on p "150%" at bounding box center [194, 618] width 90 height 14
type input "150%"
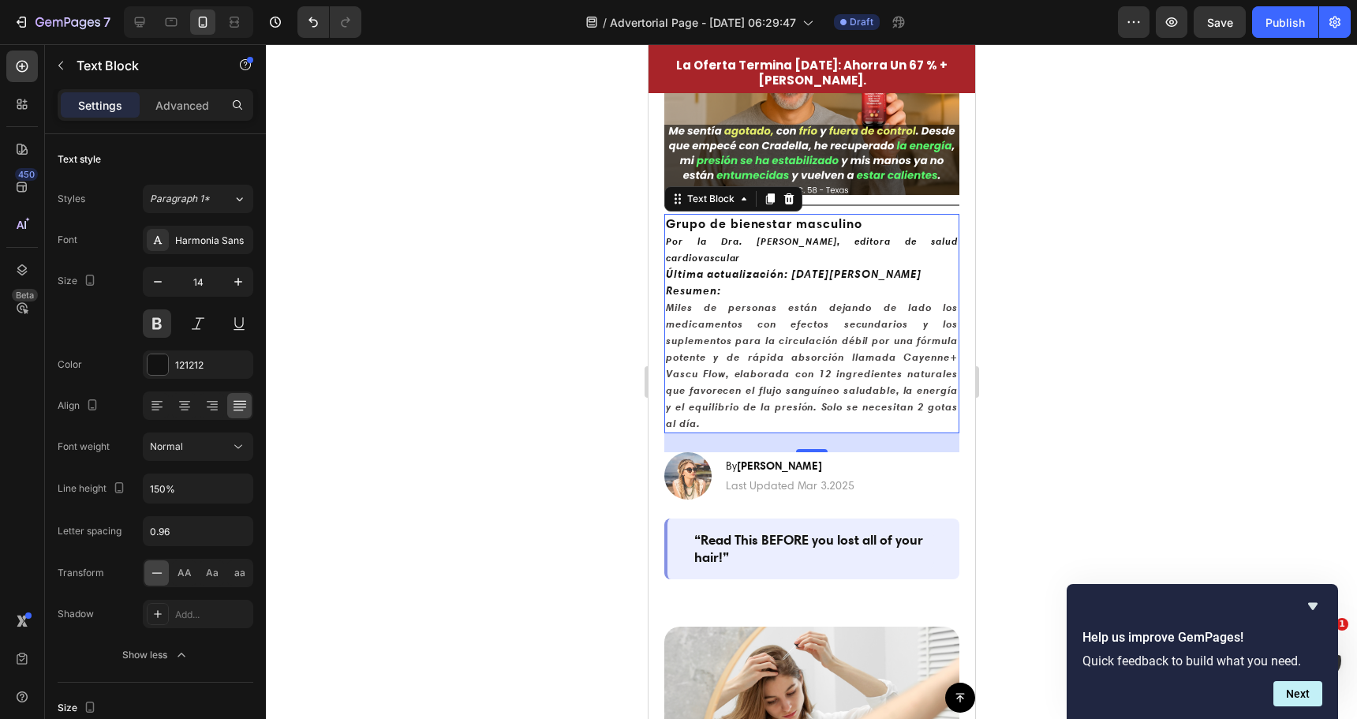
click at [451, 428] on div at bounding box center [811, 381] width 1091 height 675
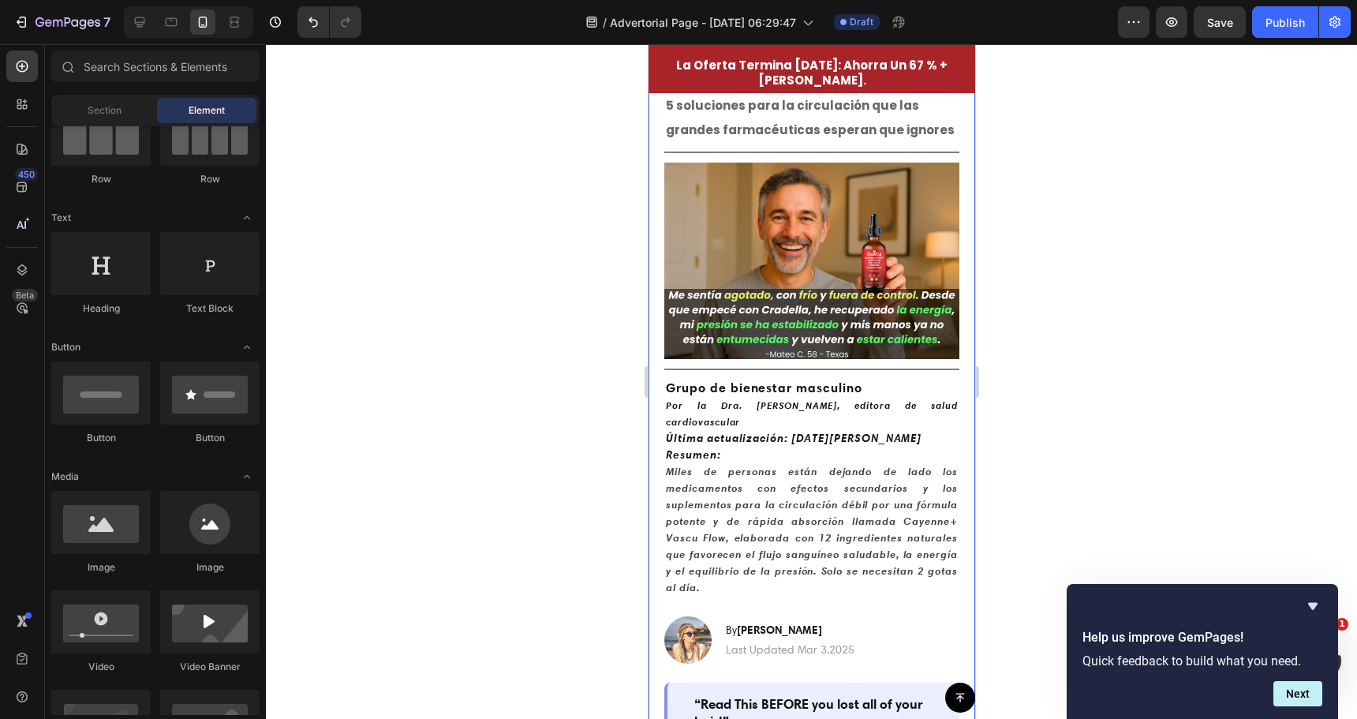
scroll to position [79, 0]
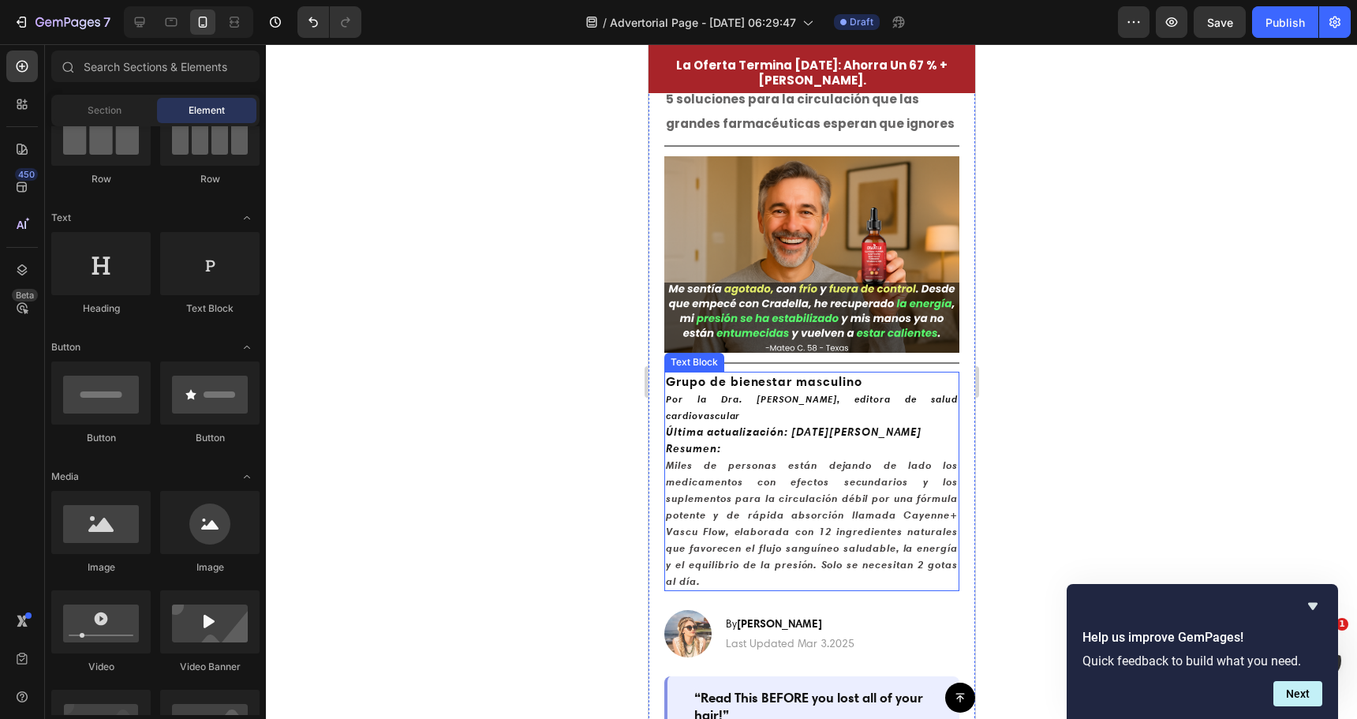
click at [824, 497] on p "Resumen: Miles de personas están dejando de lado los medicamentos con efectos s…" at bounding box center [811, 514] width 292 height 149
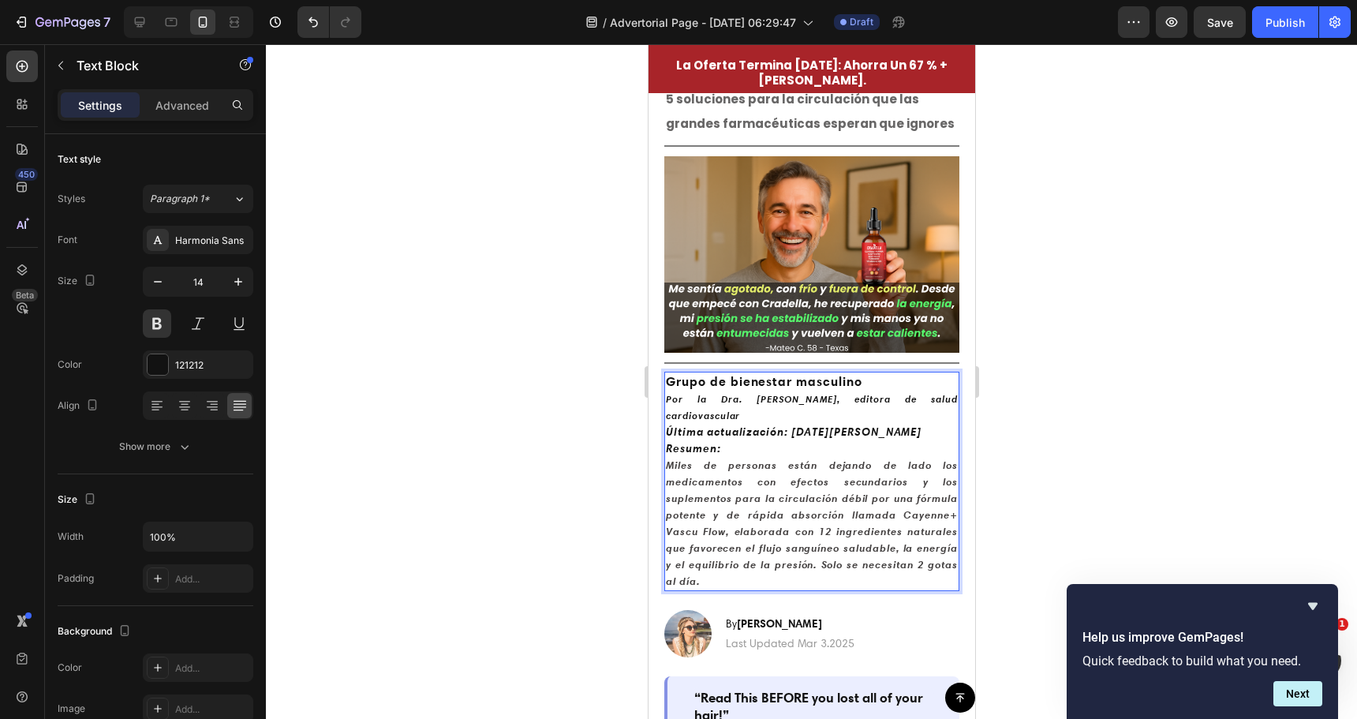
click at [824, 497] on p "Resumen: Miles de personas están dejando de lado los medicamentos con efectos s…" at bounding box center [811, 514] width 292 height 149
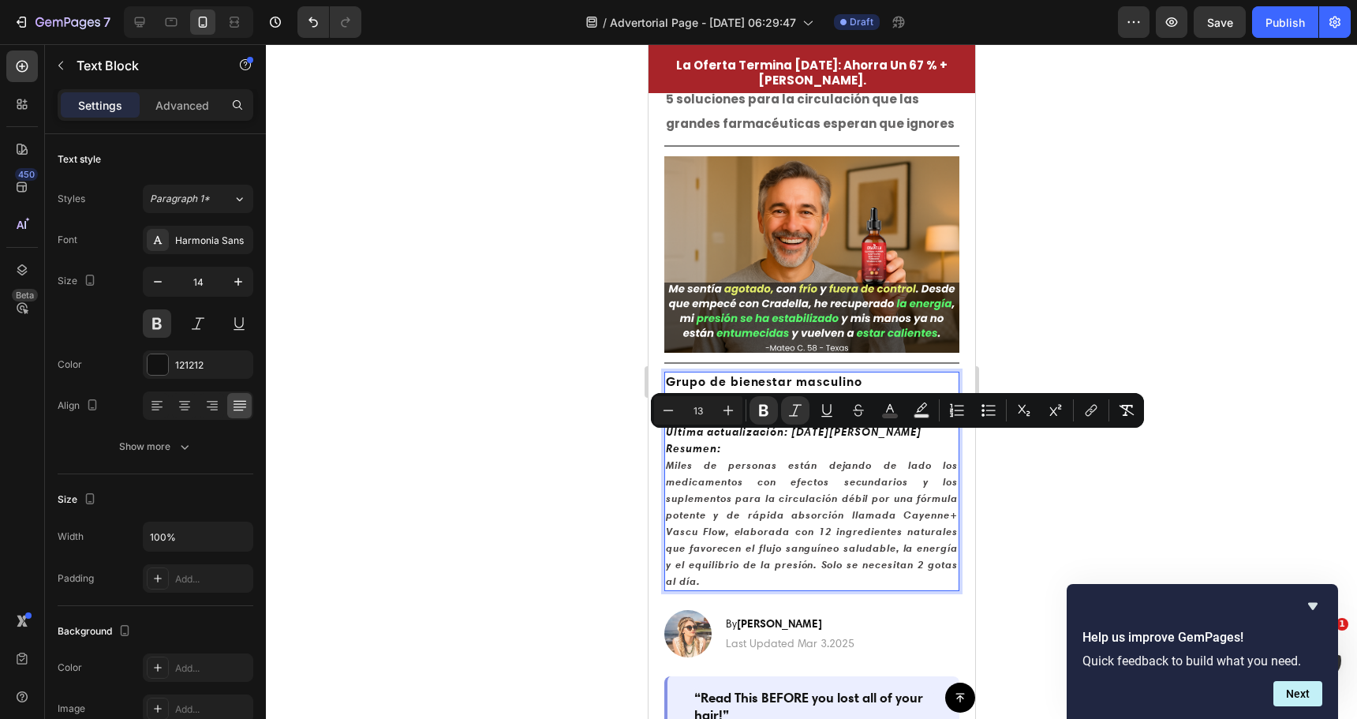
click at [783, 503] on strong "Miles de personas están dejando de lado los medicamentos con efectos secundario…" at bounding box center [811, 522] width 292 height 129
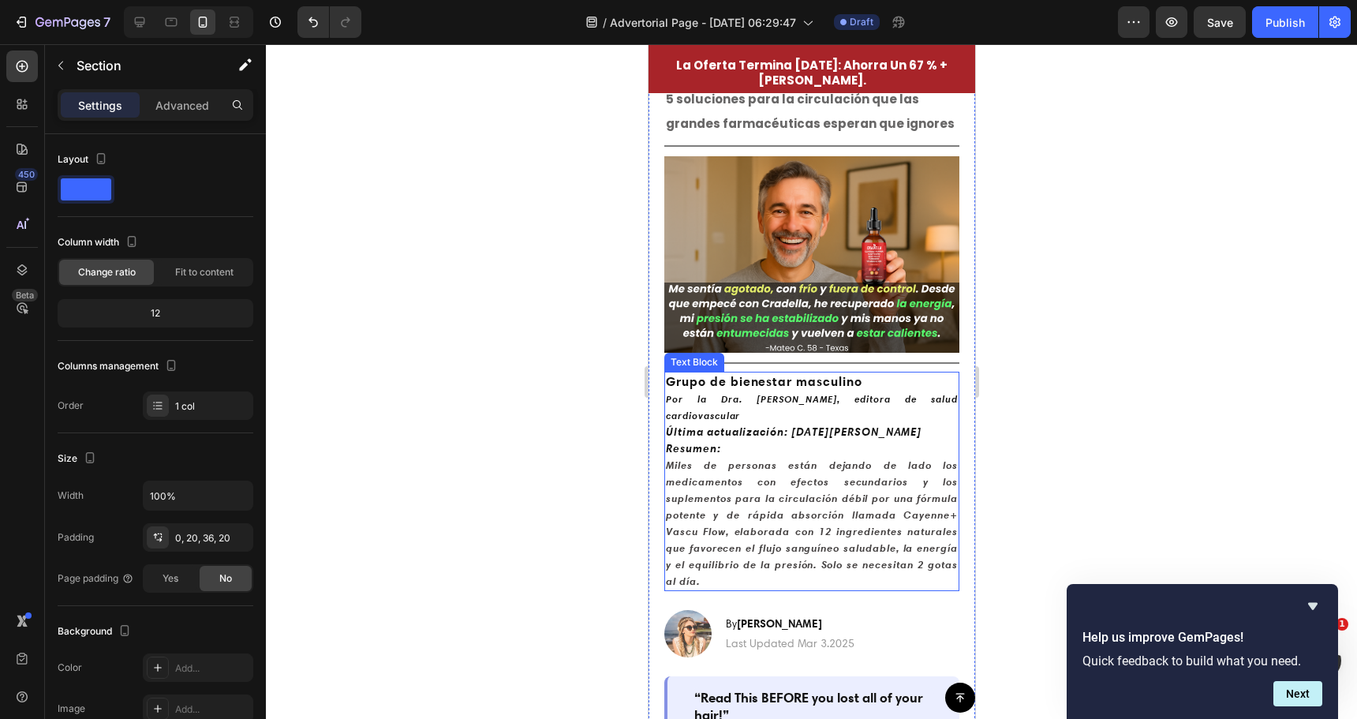
click at [801, 507] on strong "Miles de personas están dejando de lado los medicamentos con efectos secundario…" at bounding box center [811, 522] width 292 height 129
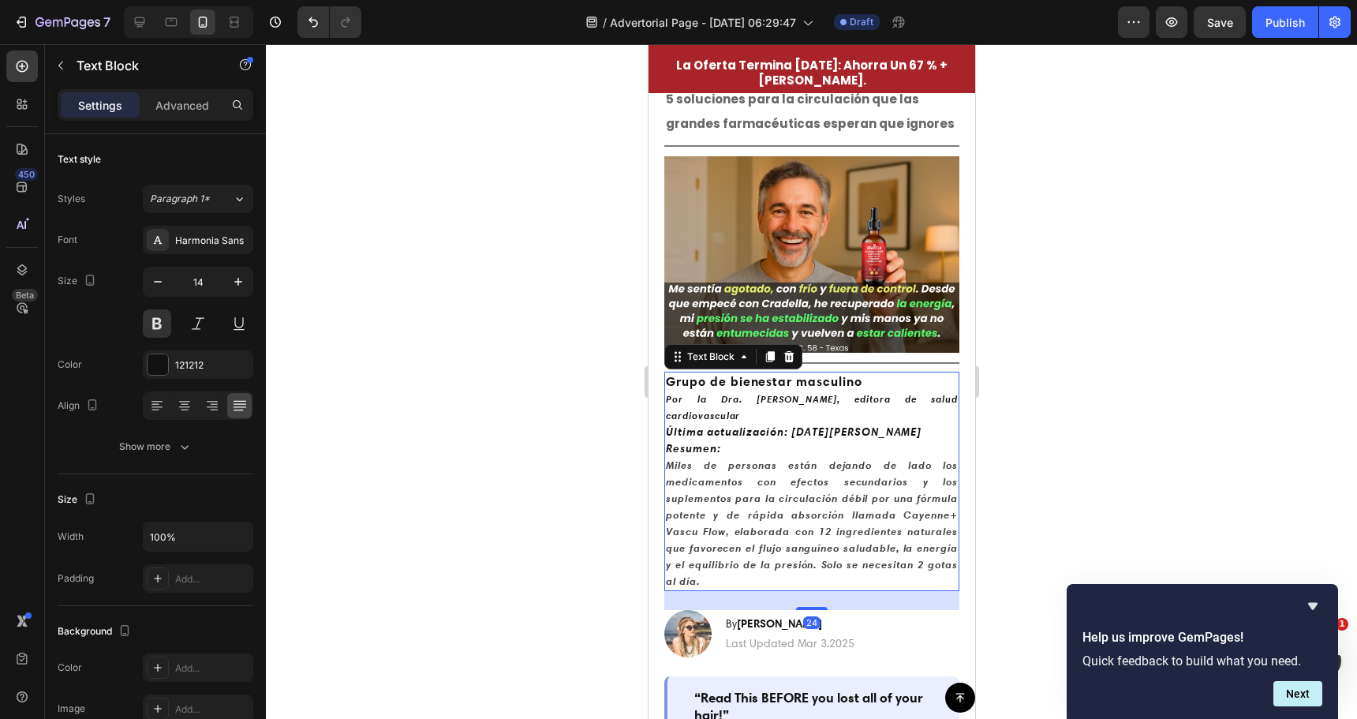
click at [805, 509] on strong "Miles de personas están dejando de lado los medicamentos con efectos secundario…" at bounding box center [811, 522] width 292 height 129
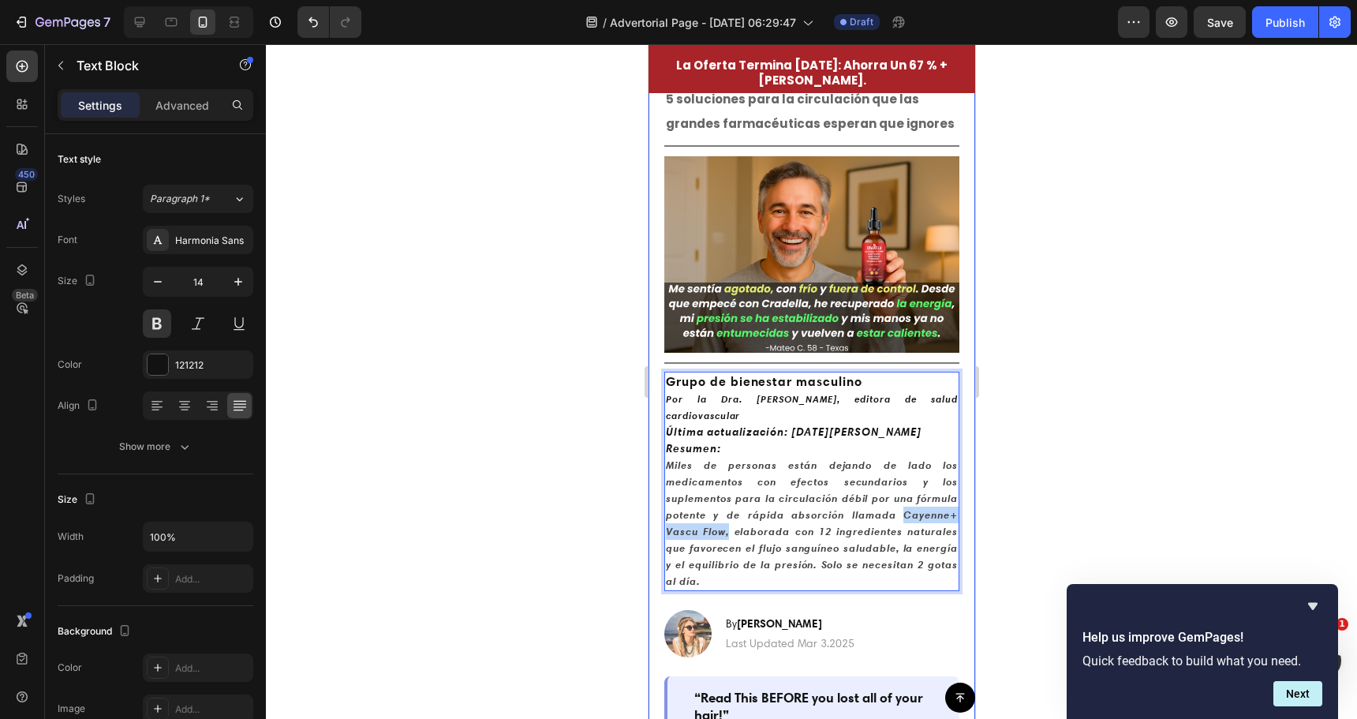
drag, startPoint x: 808, startPoint y: 507, endPoint x: 650, endPoint y: 502, distance: 157.9
click at [650, 502] on div "⚠️ Un experto en salud de Harvard revela 5 soluciones para la circulación que l…" at bounding box center [811, 406] width 327 height 719
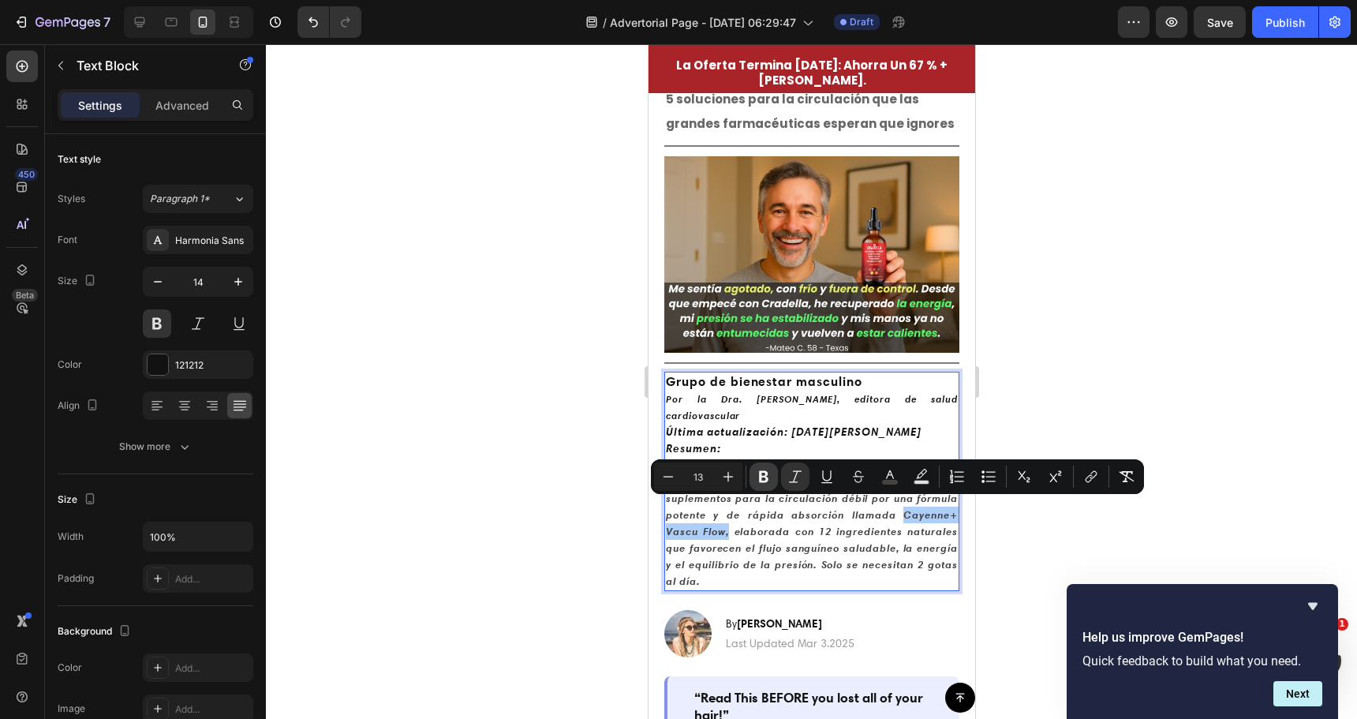
click at [761, 475] on icon "Editor contextual toolbar" at bounding box center [763, 477] width 9 height 12
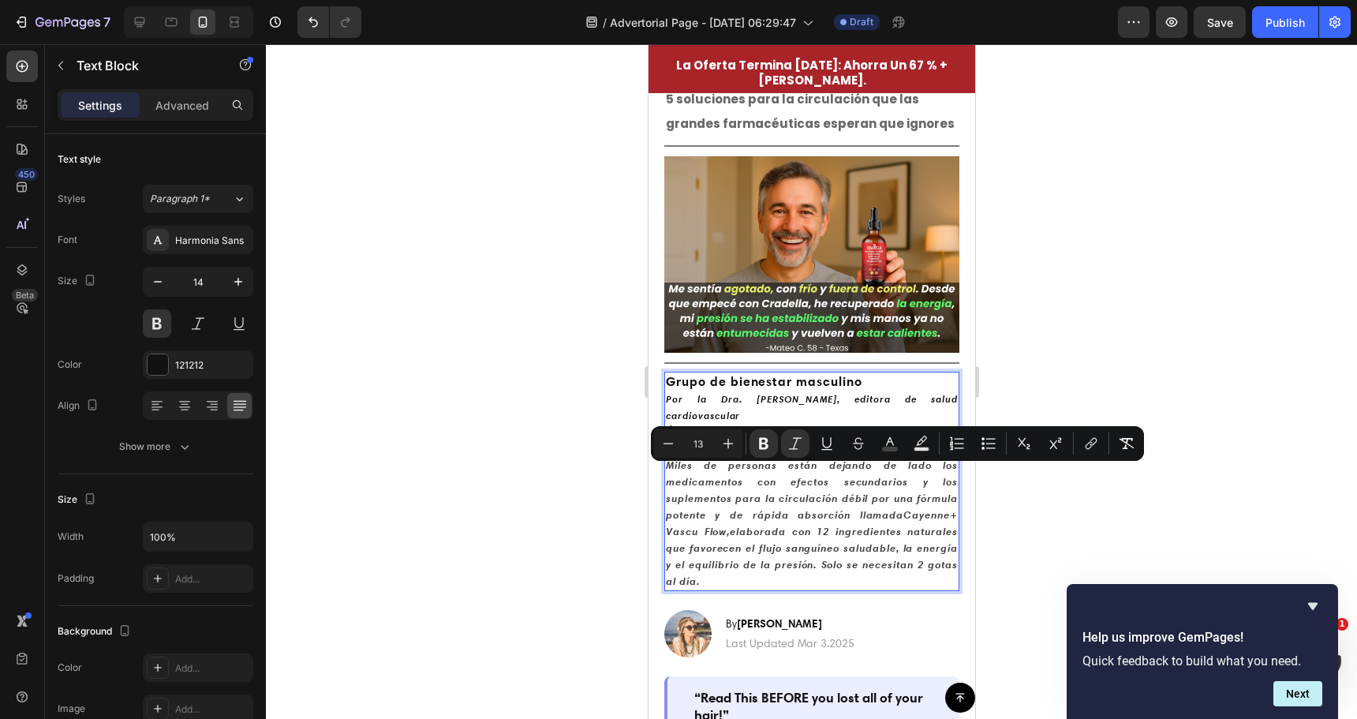
click at [772, 505] on icon "Miles de personas están dejando de lado los medicamentos con efectos secundario…" at bounding box center [811, 522] width 292 height 129
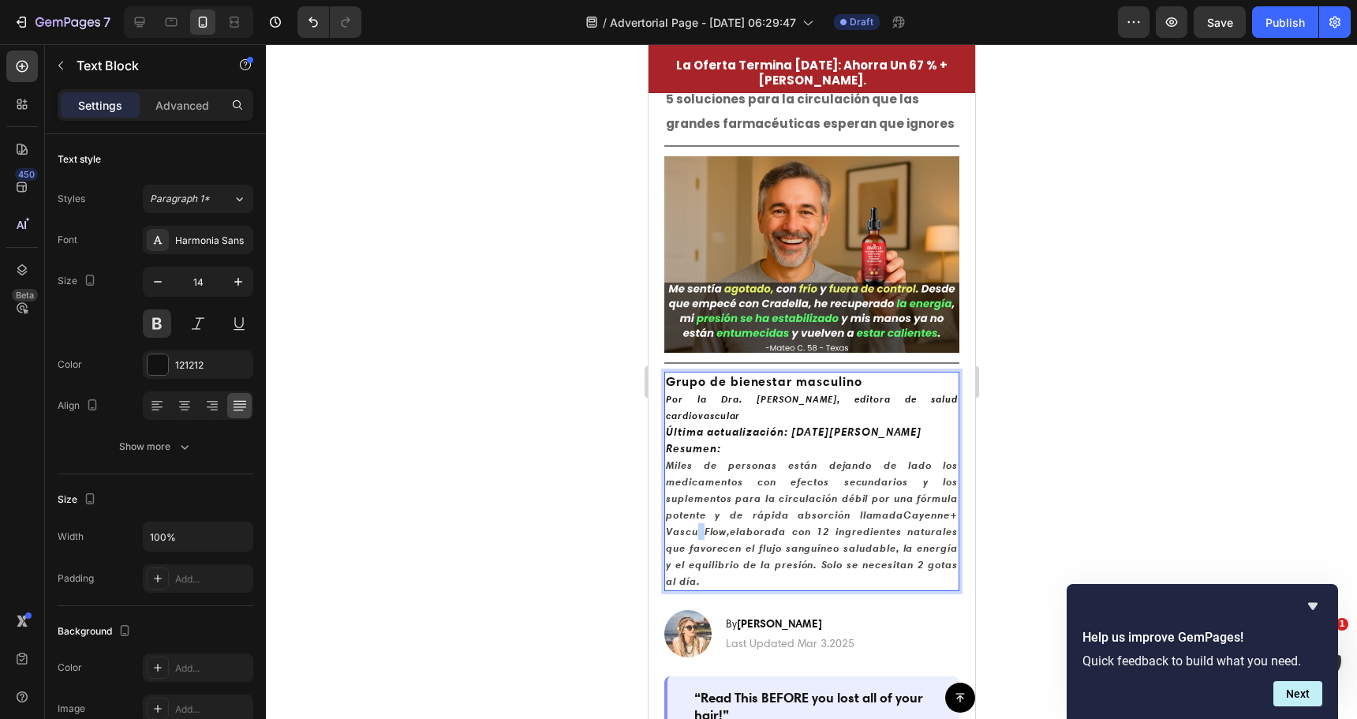
click at [772, 505] on icon "Miles de personas están dejando de lado los medicamentos con efectos secundario…" at bounding box center [811, 522] width 292 height 129
click at [787, 503] on icon "Miles de personas están dejando de lado los medicamentos con efectos secundario…" at bounding box center [811, 522] width 292 height 129
click at [814, 532] on p "Resumen: Miles de personas están dejando de lado los medicamentos con efectos s…" at bounding box center [811, 514] width 292 height 149
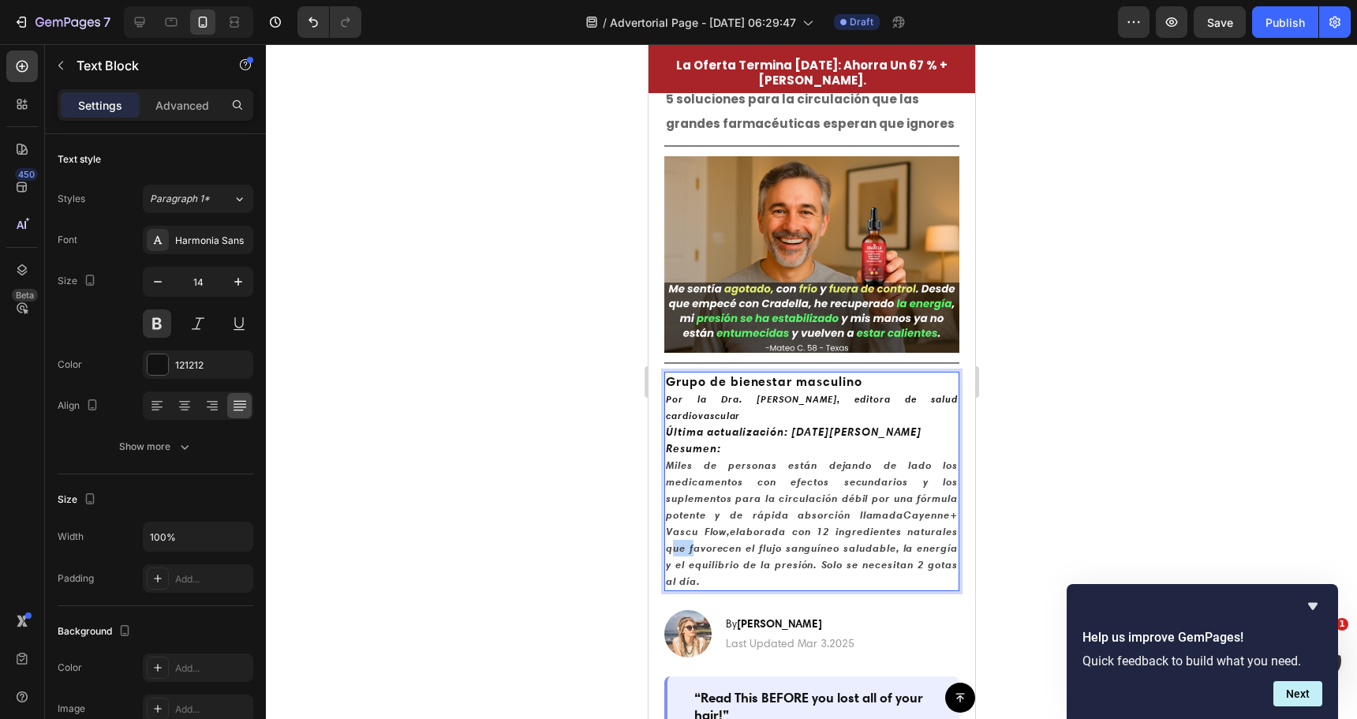
click at [815, 532] on p "Resumen: Miles de personas están dejando de lado los medicamentos con efectos s…" at bounding box center [811, 514] width 292 height 149
click at [793, 473] on strong "Miles de personas están dejando de lado los medicamentos con efectos secundario…" at bounding box center [811, 489] width 292 height 62
drag, startPoint x: 668, startPoint y: 436, endPoint x: 914, endPoint y: 562, distance: 275.6
click at [854, 525] on strong "elaborada con 12 ingredientes naturales que favorecen el flujo sanguíneo saluda…" at bounding box center [811, 556] width 292 height 62
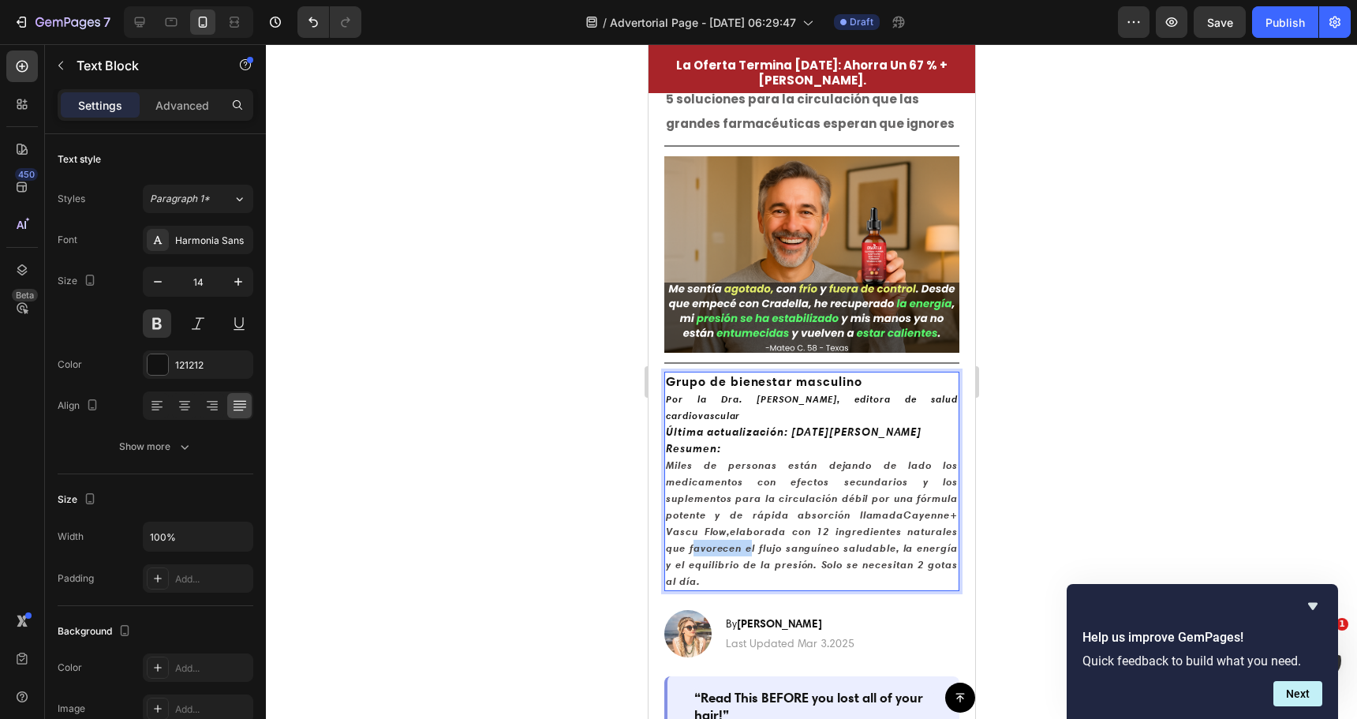
click at [854, 525] on strong "elaborada con 12 ingredientes naturales que favorecen el flujo sanguíneo saluda…" at bounding box center [811, 556] width 292 height 62
click at [507, 487] on div at bounding box center [811, 381] width 1091 height 675
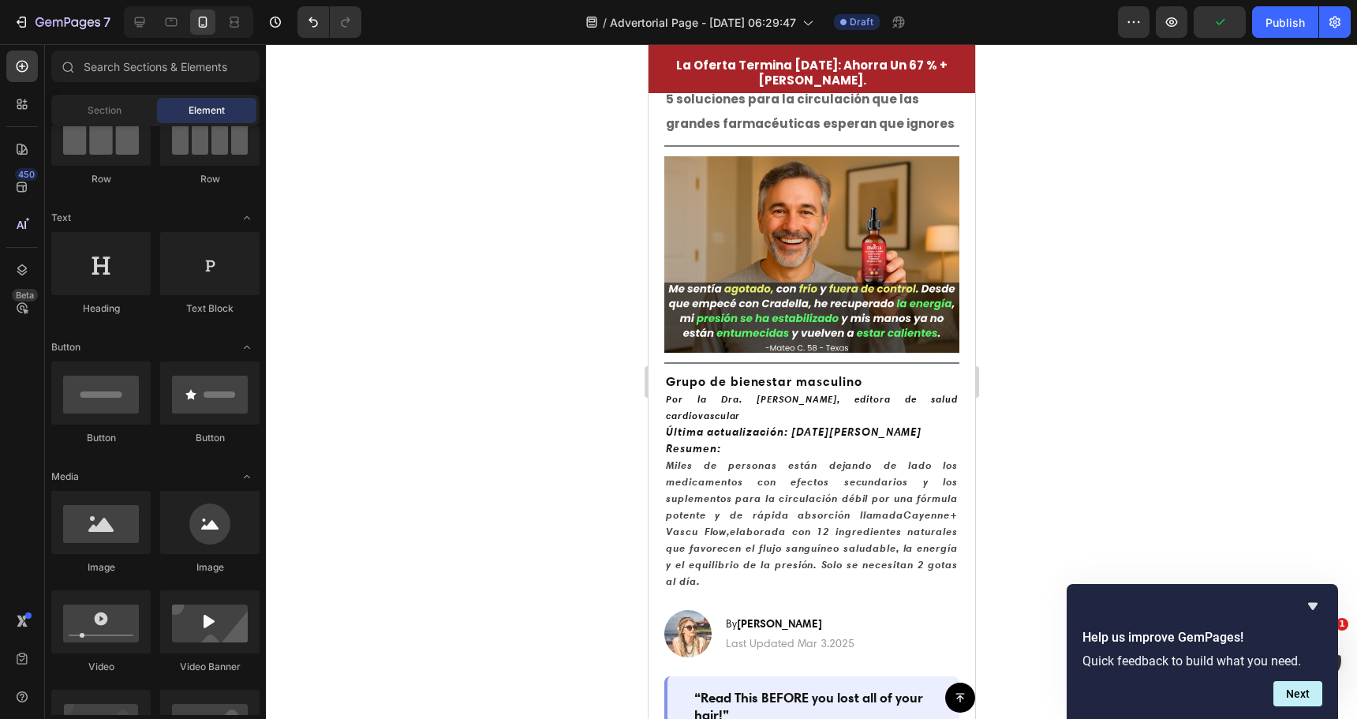
click at [505, 477] on div at bounding box center [811, 381] width 1091 height 675
click at [698, 497] on p "Resumen: Miles de personas están dejando de lado los medicamentos con efectos s…" at bounding box center [811, 514] width 292 height 149
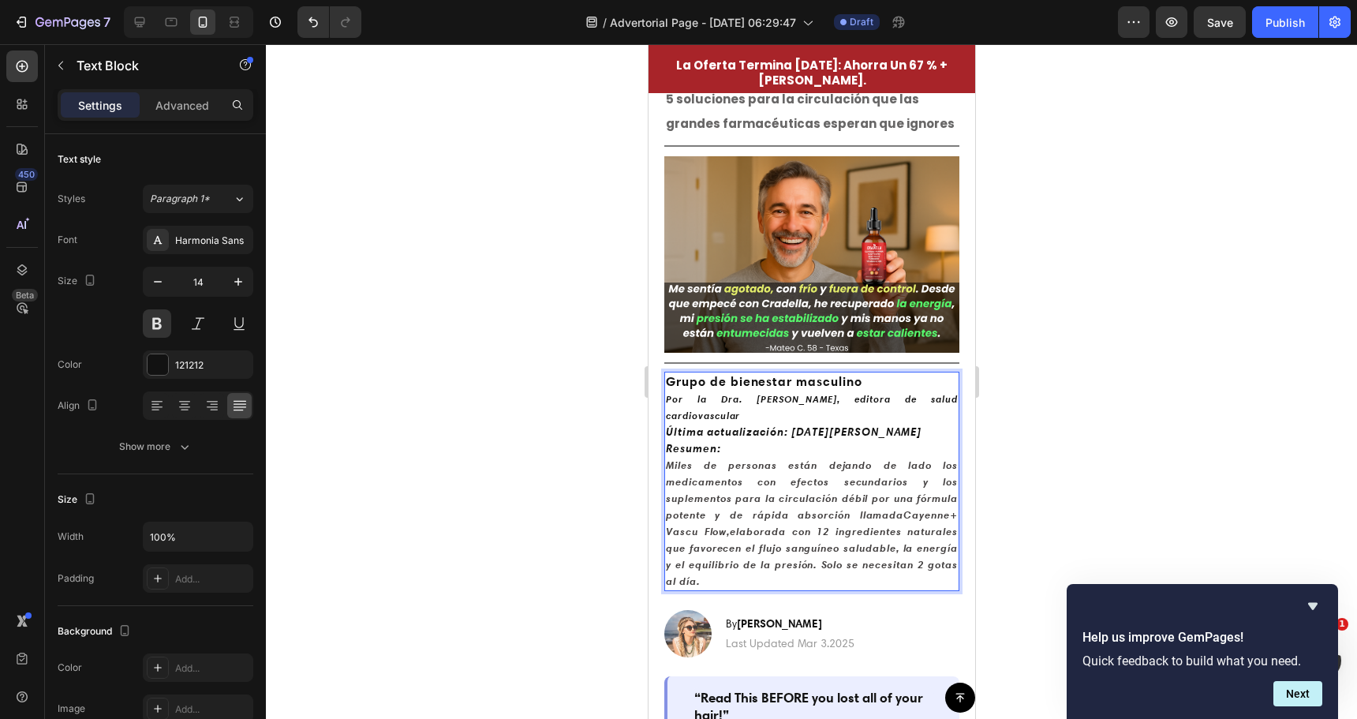
click at [717, 508] on icon "Miles de personas están dejando de lado los medicamentos con efectos secundario…" at bounding box center [811, 522] width 292 height 129
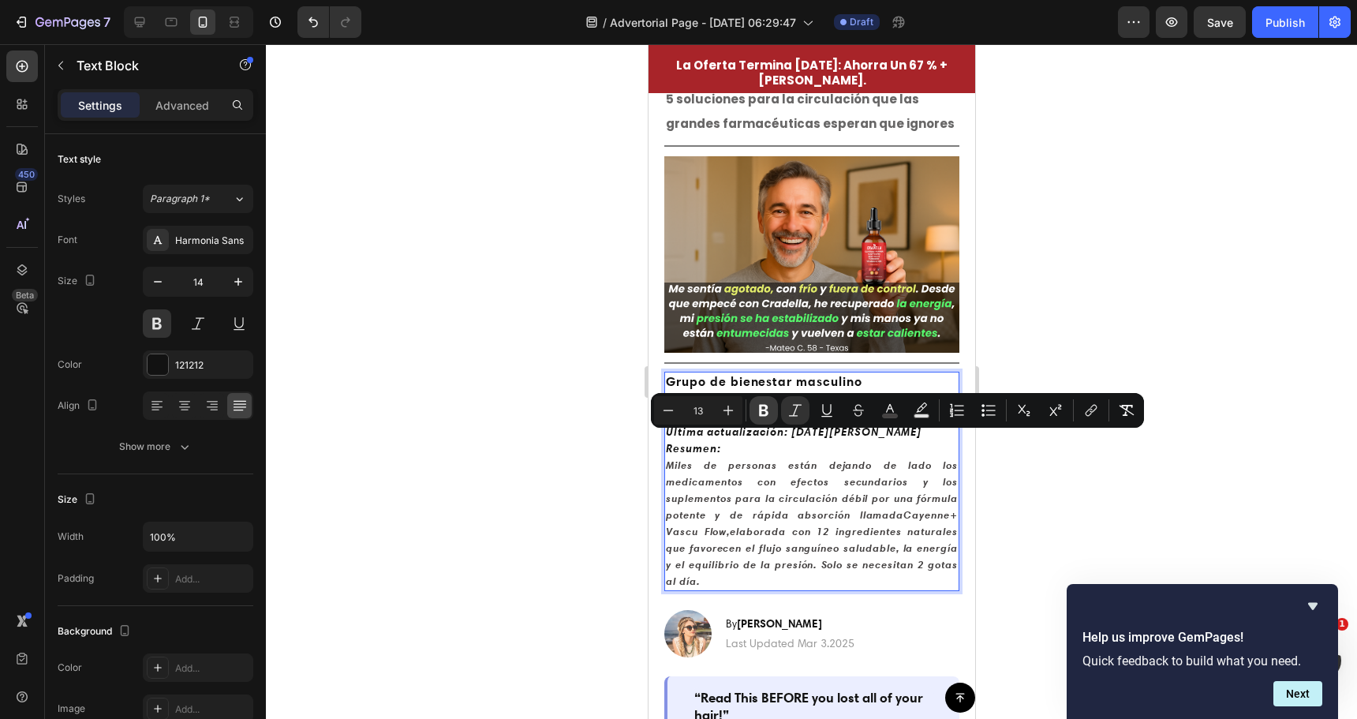
click at [772, 406] on button "Bold" at bounding box center [764, 410] width 28 height 28
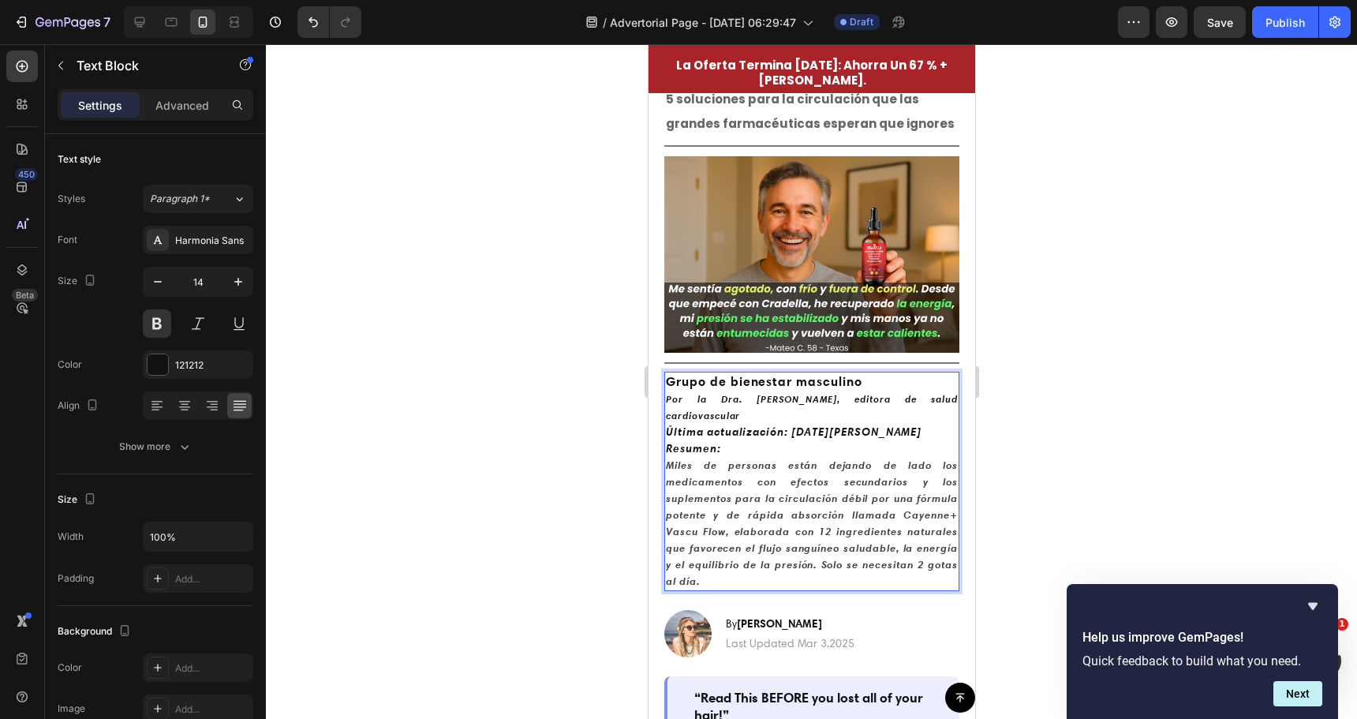
click at [794, 424] on strong "Última actualización: 27 de marzo de 2025" at bounding box center [793, 431] width 256 height 14
click at [773, 471] on icon "Miles de personas están dejando de lado los medicamentos con efectos secundario…" at bounding box center [811, 522] width 292 height 129
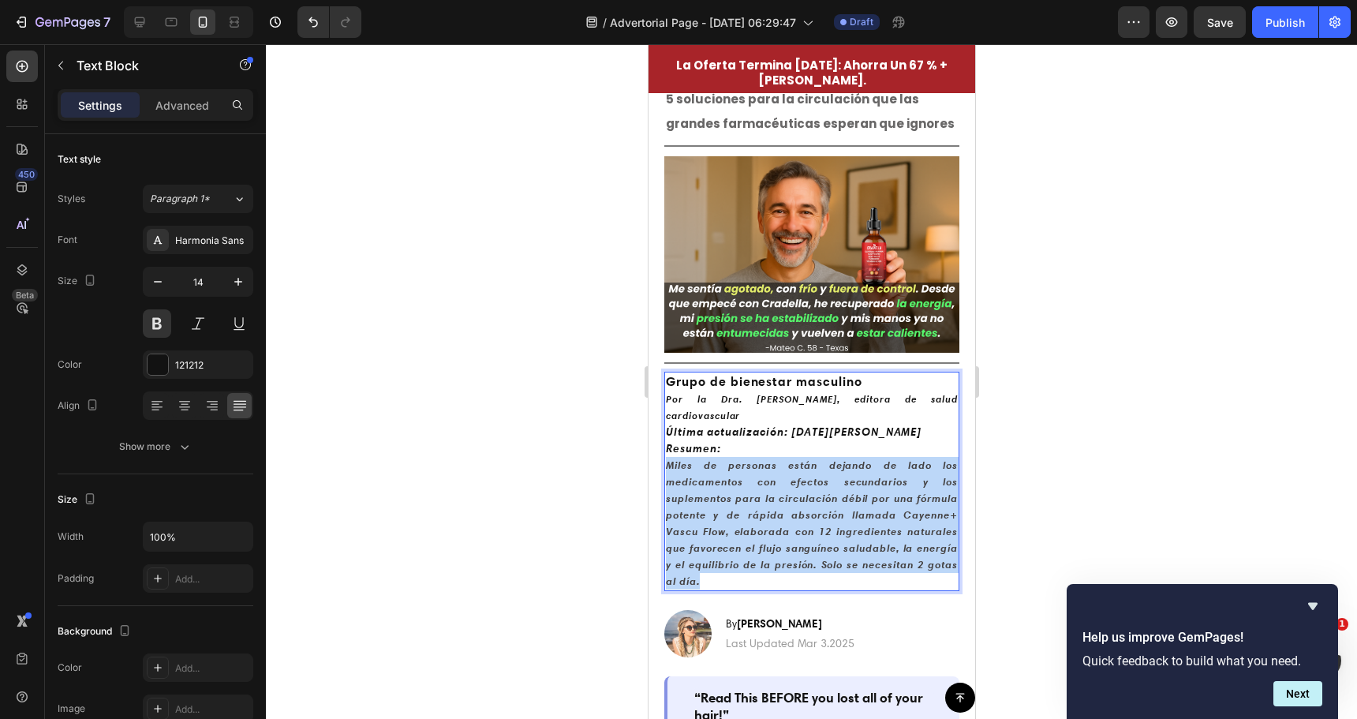
click at [773, 471] on icon "Miles de personas están dejando de lado los medicamentos con efectos secundario…" at bounding box center [811, 522] width 292 height 129
click at [772, 458] on icon "Miles de personas están dejando de lado los medicamentos con efectos secundario…" at bounding box center [811, 522] width 292 height 129
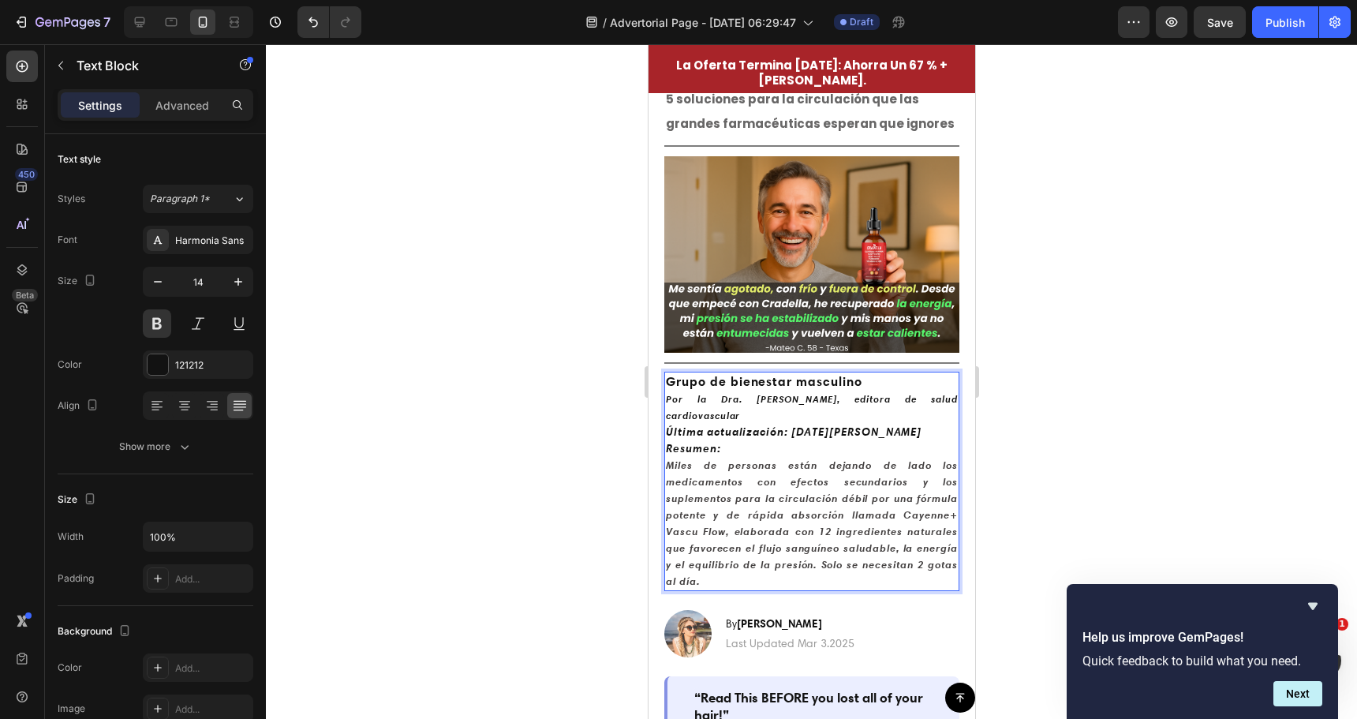
click at [772, 458] on icon "Miles de personas están dejando de lado los medicamentos con efectos secundario…" at bounding box center [811, 522] width 292 height 129
drag, startPoint x: 787, startPoint y: 492, endPoint x: 603, endPoint y: 481, distance: 184.1
click at [616, 489] on div at bounding box center [811, 381] width 1091 height 675
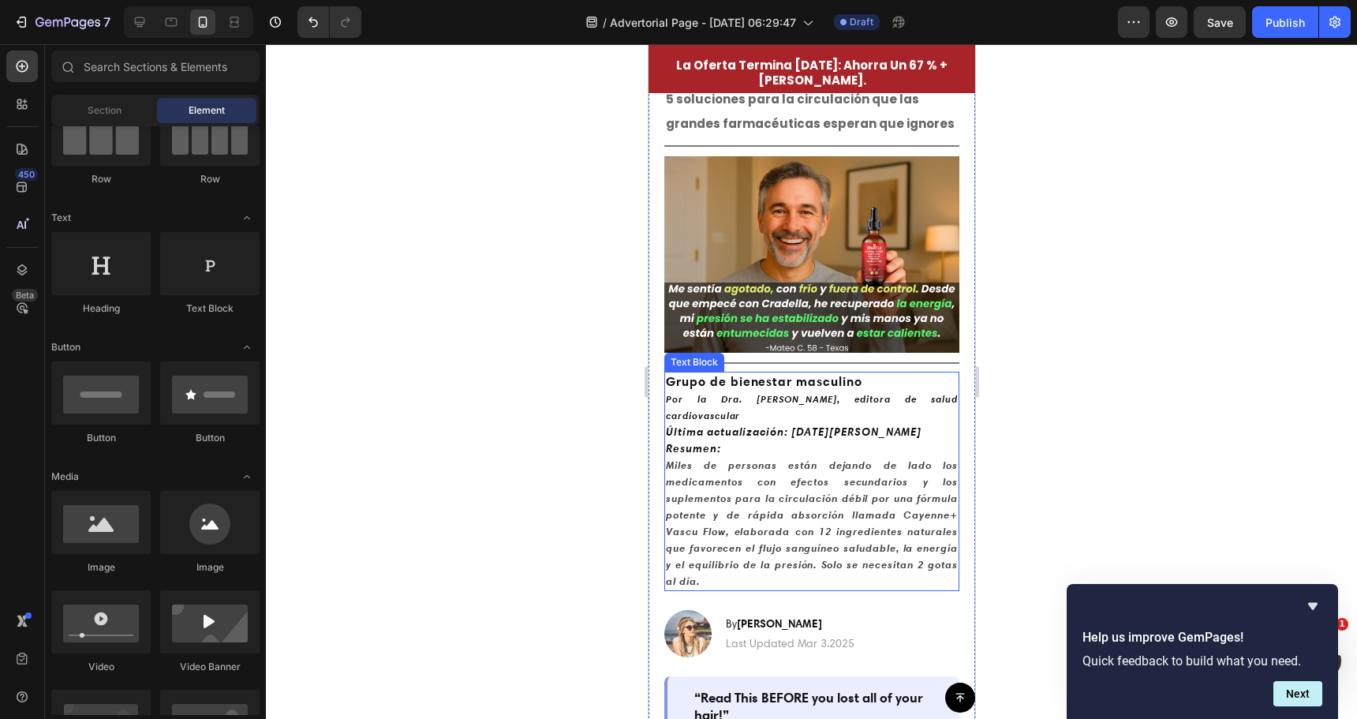
click at [910, 553] on p "Resumen: Miles de personas están dejando de lado los medicamentos con efectos s…" at bounding box center [811, 514] width 292 height 149
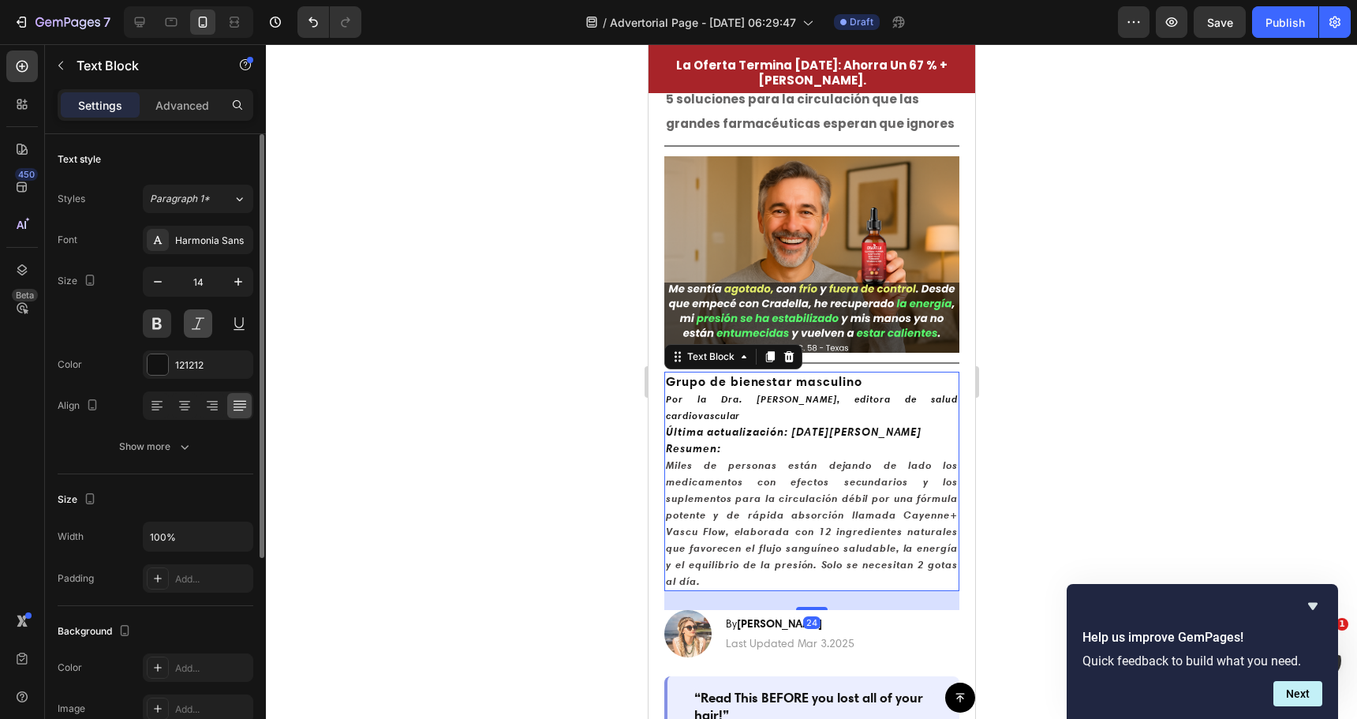
click at [204, 325] on button at bounding box center [198, 323] width 28 height 28
click at [237, 325] on button at bounding box center [239, 323] width 28 height 28
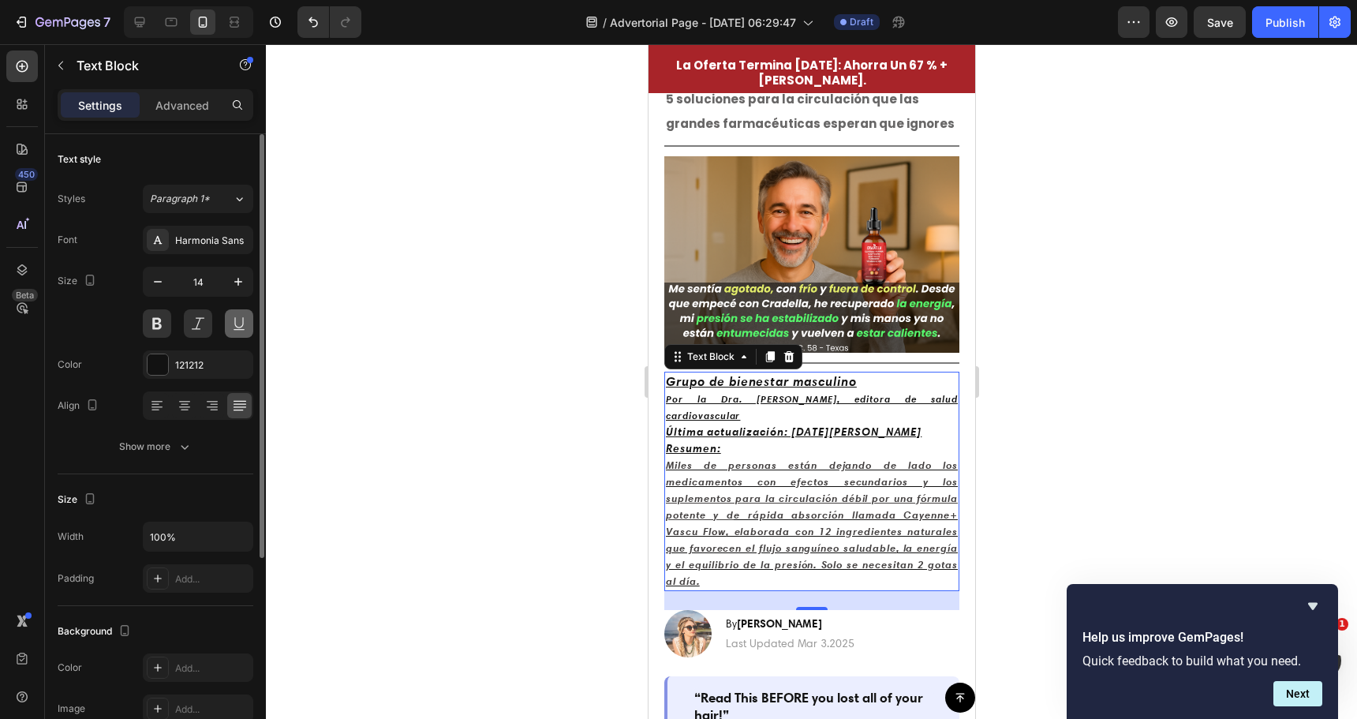
click at [237, 325] on button at bounding box center [239, 323] width 28 height 28
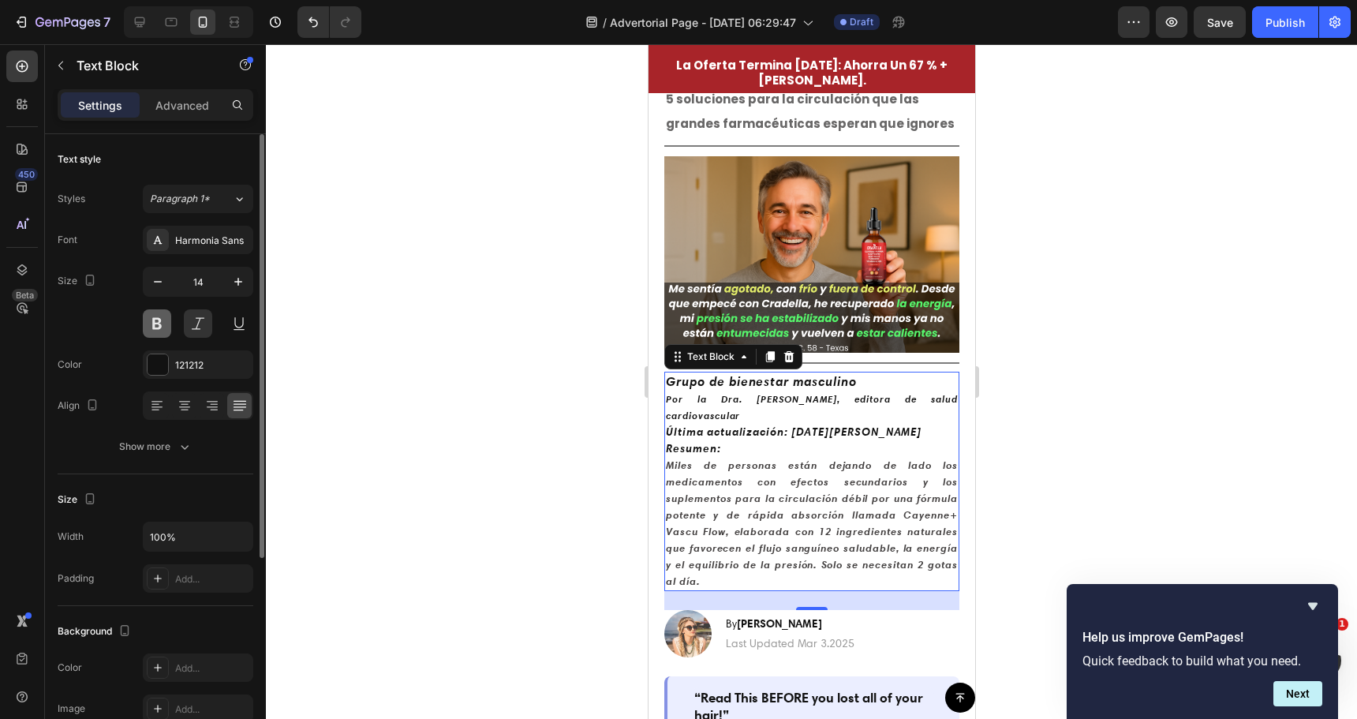
click at [169, 324] on button at bounding box center [157, 323] width 28 height 28
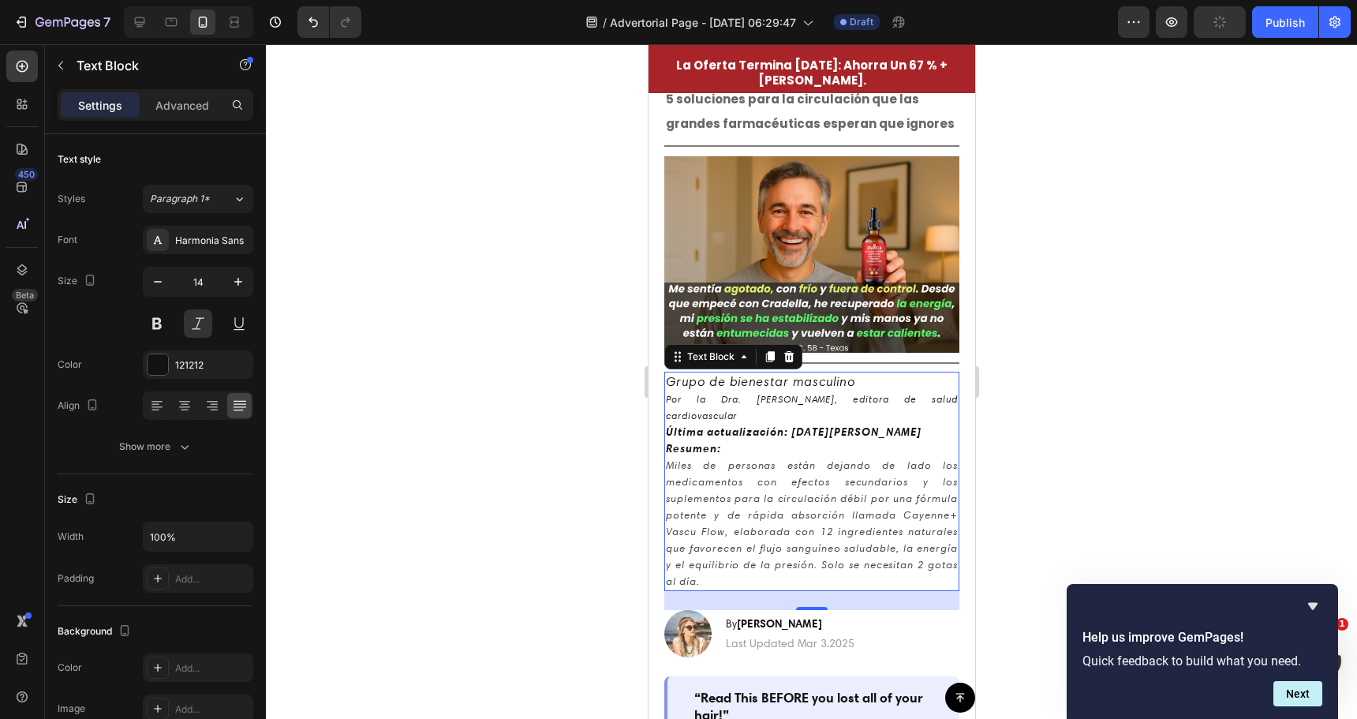
click at [447, 403] on div at bounding box center [811, 381] width 1091 height 675
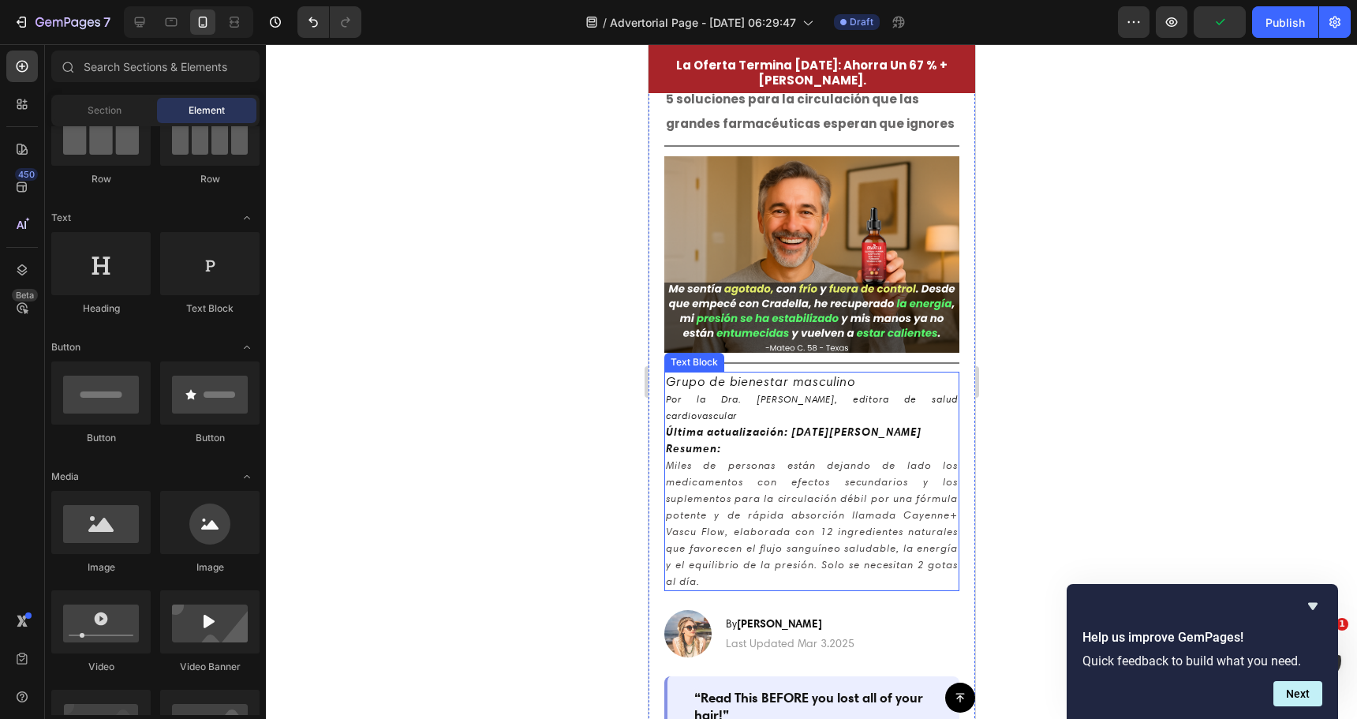
click at [728, 473] on icon "Miles de personas están dejando de lado los medicamentos con efectos secundario…" at bounding box center [811, 522] width 292 height 129
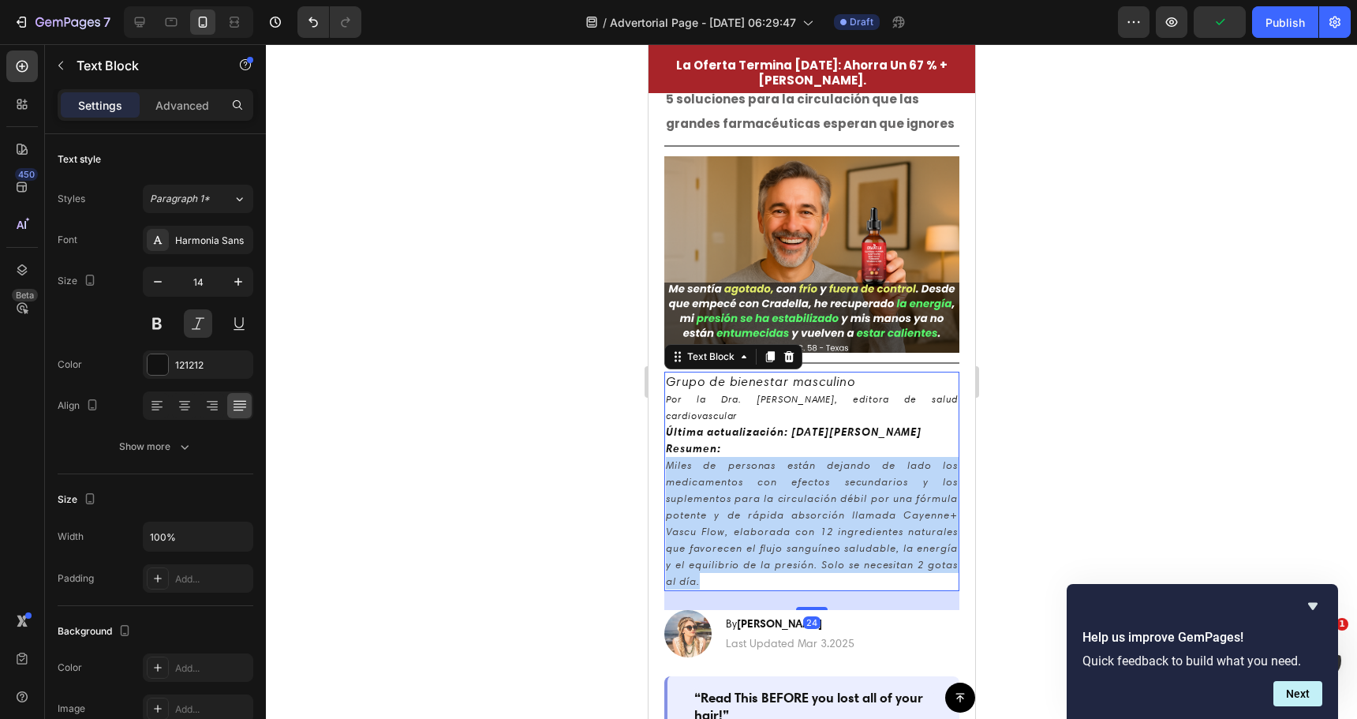
click at [728, 473] on icon "Miles de personas están dejando de lado los medicamentos con efectos secundario…" at bounding box center [811, 522] width 292 height 129
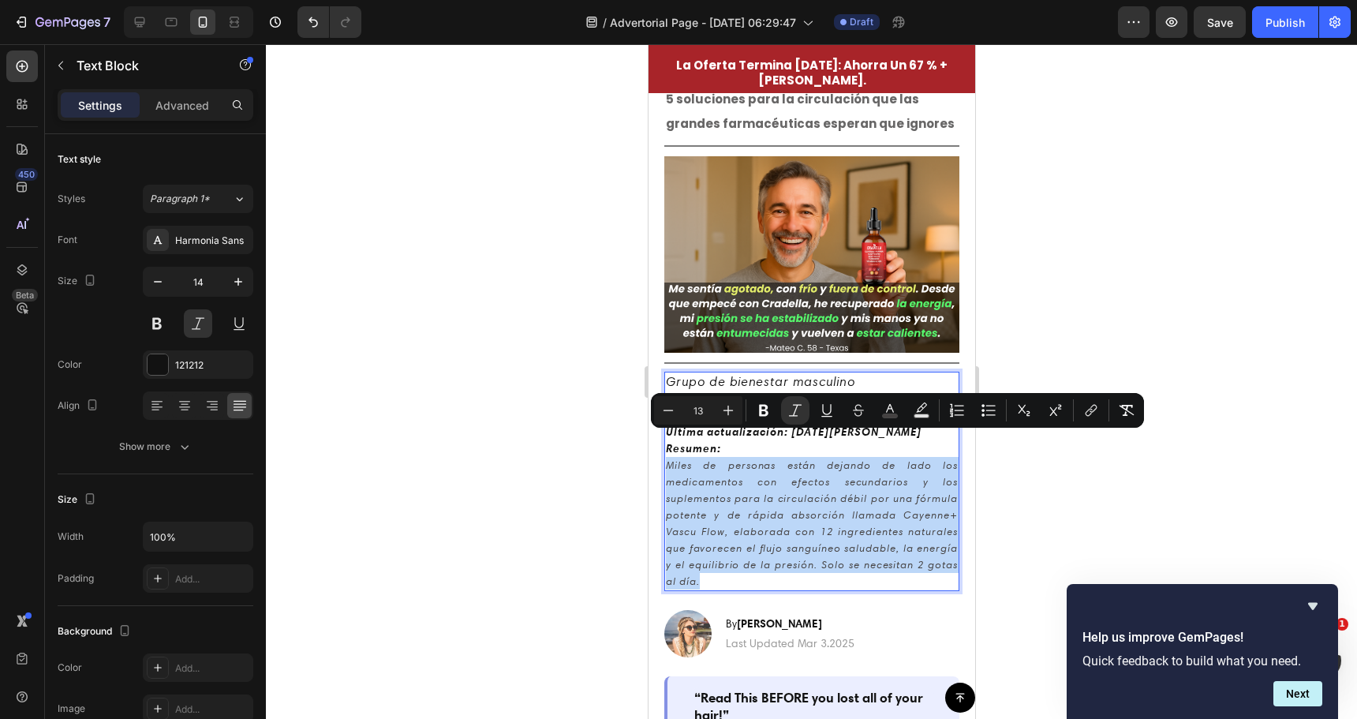
copy icon "Miles de personas están dejando de lado los medicamentos con efectos secundario…"
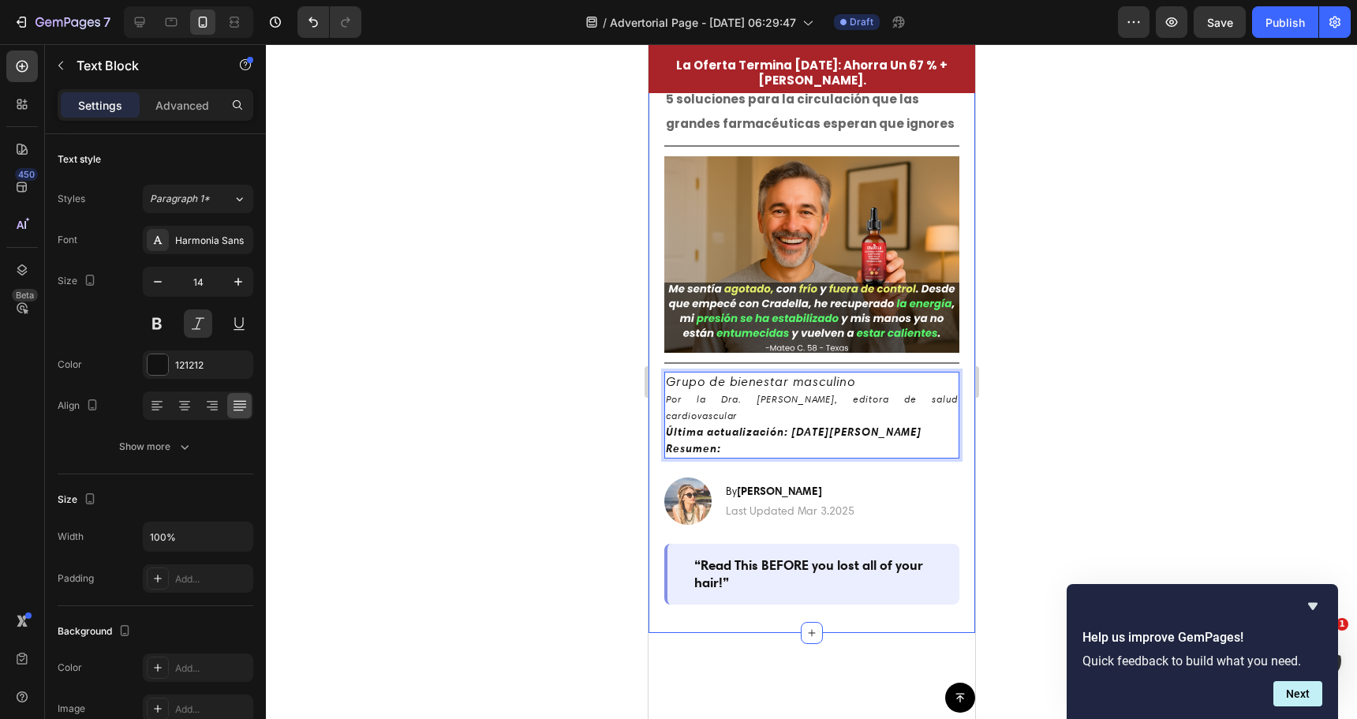
drag, startPoint x: 518, startPoint y: 403, endPoint x: 608, endPoint y: 409, distance: 91.0
click at [519, 404] on div at bounding box center [811, 381] width 1091 height 675
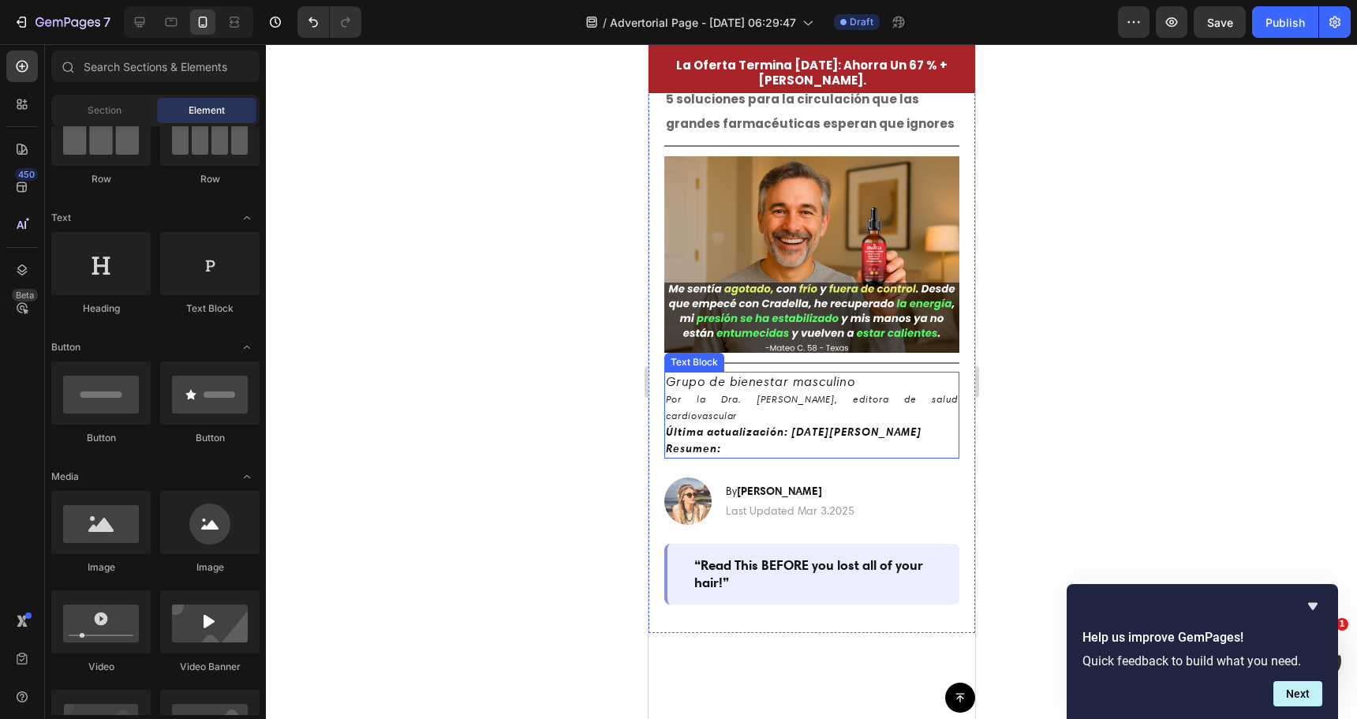
click at [735, 374] on span "Grupo de bienestar masculino" at bounding box center [759, 381] width 189 height 16
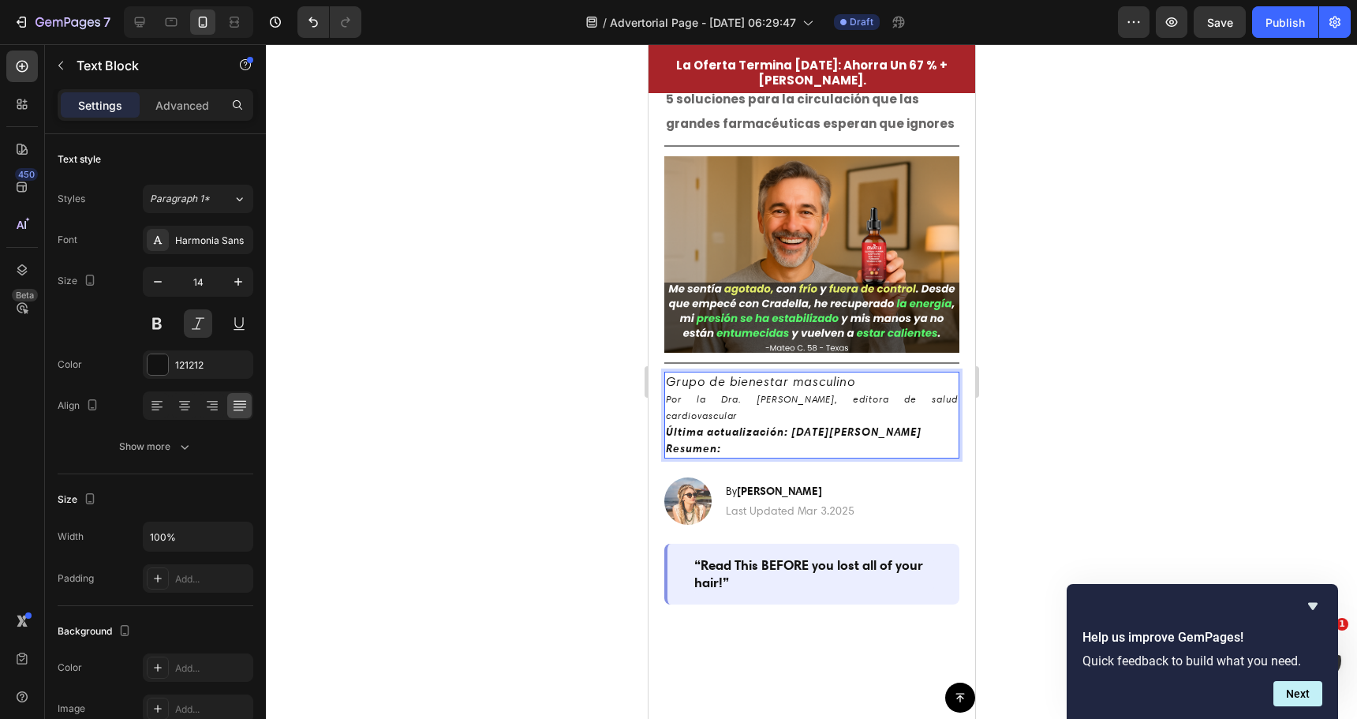
click at [735, 374] on span "Grupo de bienestar masculino" at bounding box center [759, 381] width 189 height 16
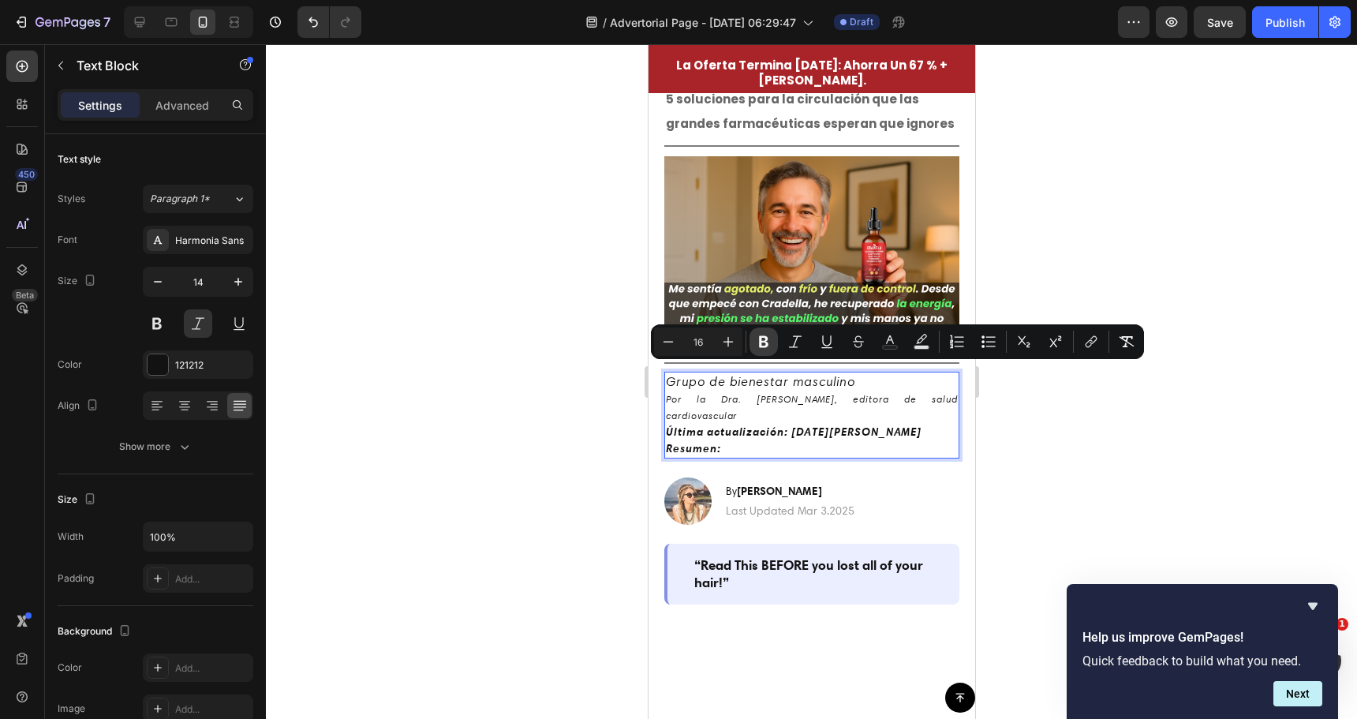
click at [757, 341] on icon "Editor contextual toolbar" at bounding box center [764, 342] width 16 height 16
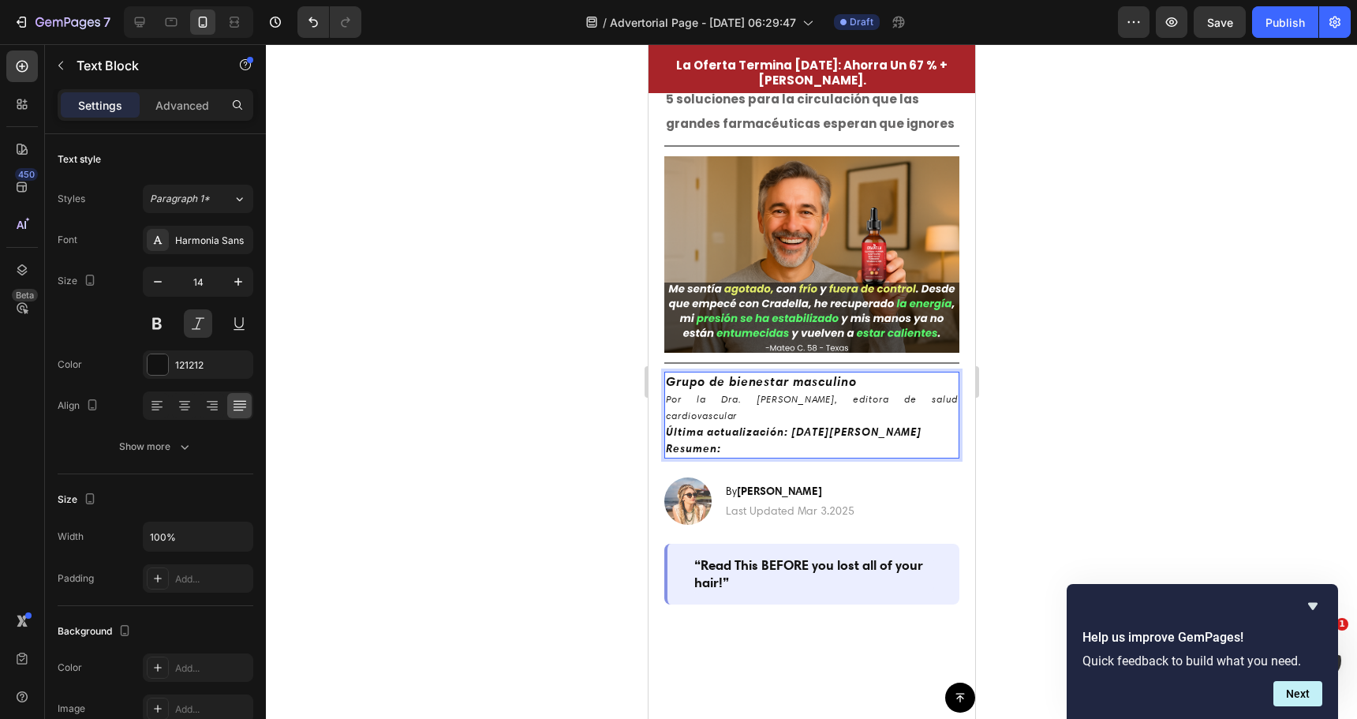
click at [594, 384] on div at bounding box center [811, 381] width 1091 height 675
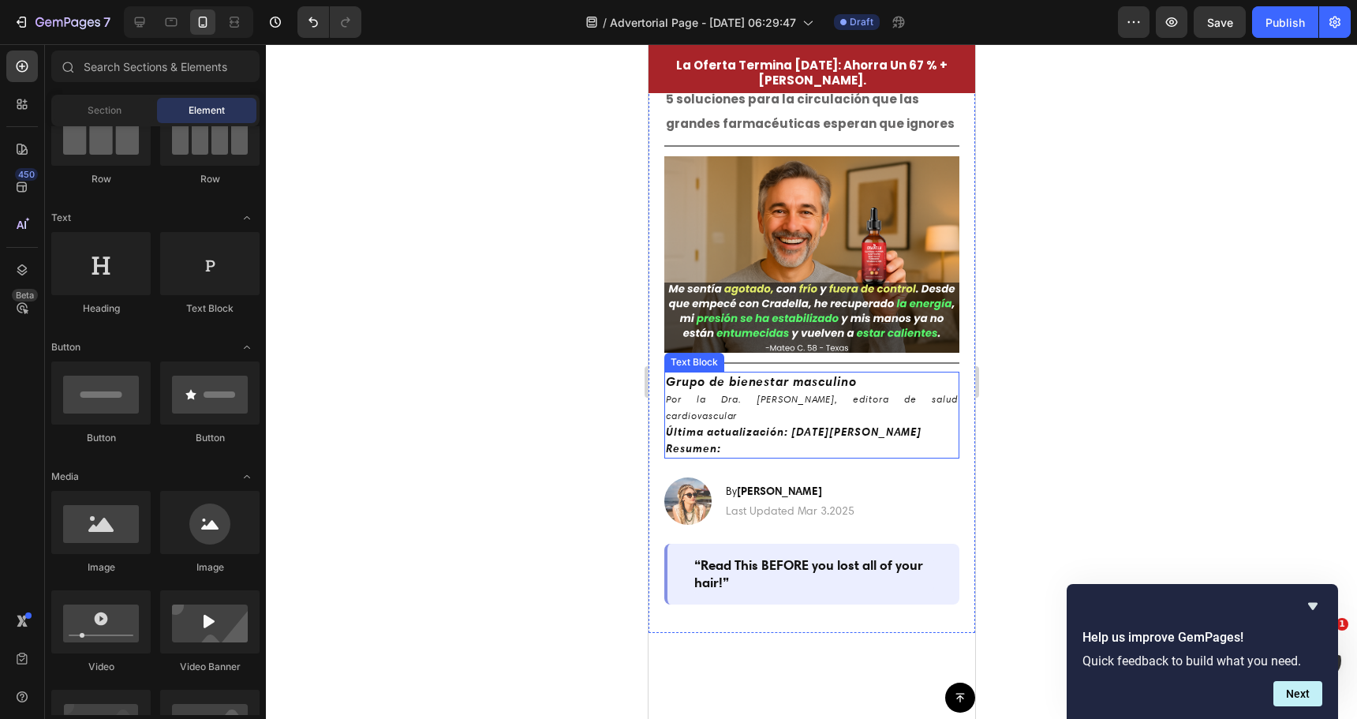
click at [710, 395] on icon "Por la Dra. Michelle R., editora de salud cardiovascular" at bounding box center [811, 407] width 292 height 28
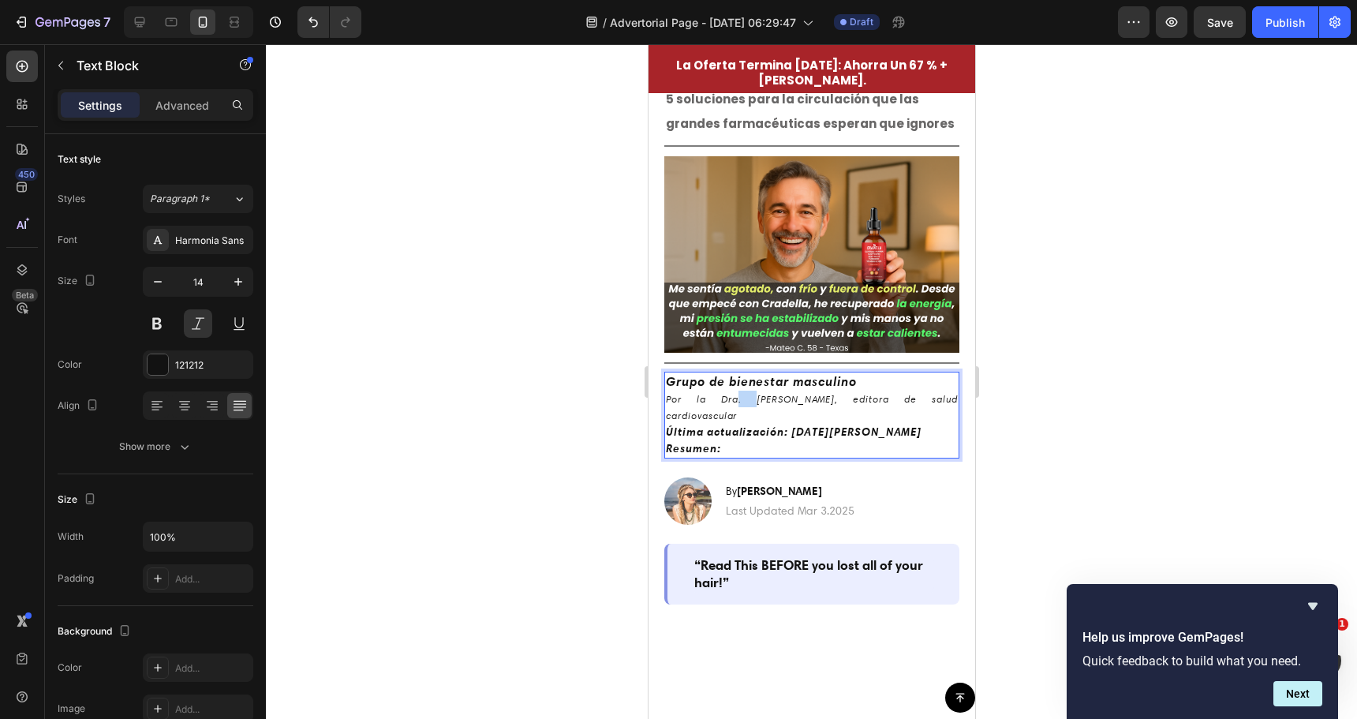
click at [714, 393] on icon "Por la Dra. Michelle R., editora de salud cardiovascular" at bounding box center [811, 407] width 292 height 28
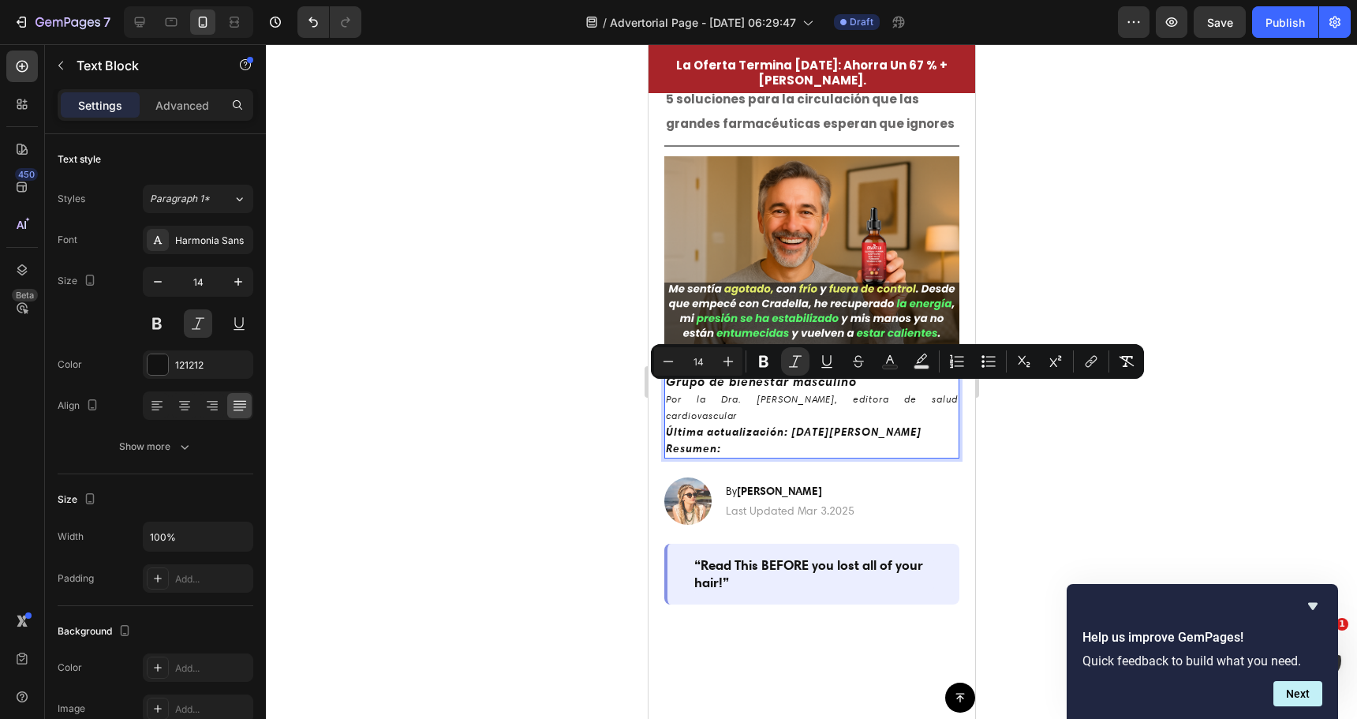
click at [711, 441] on strong "Resumen:" at bounding box center [692, 448] width 55 height 14
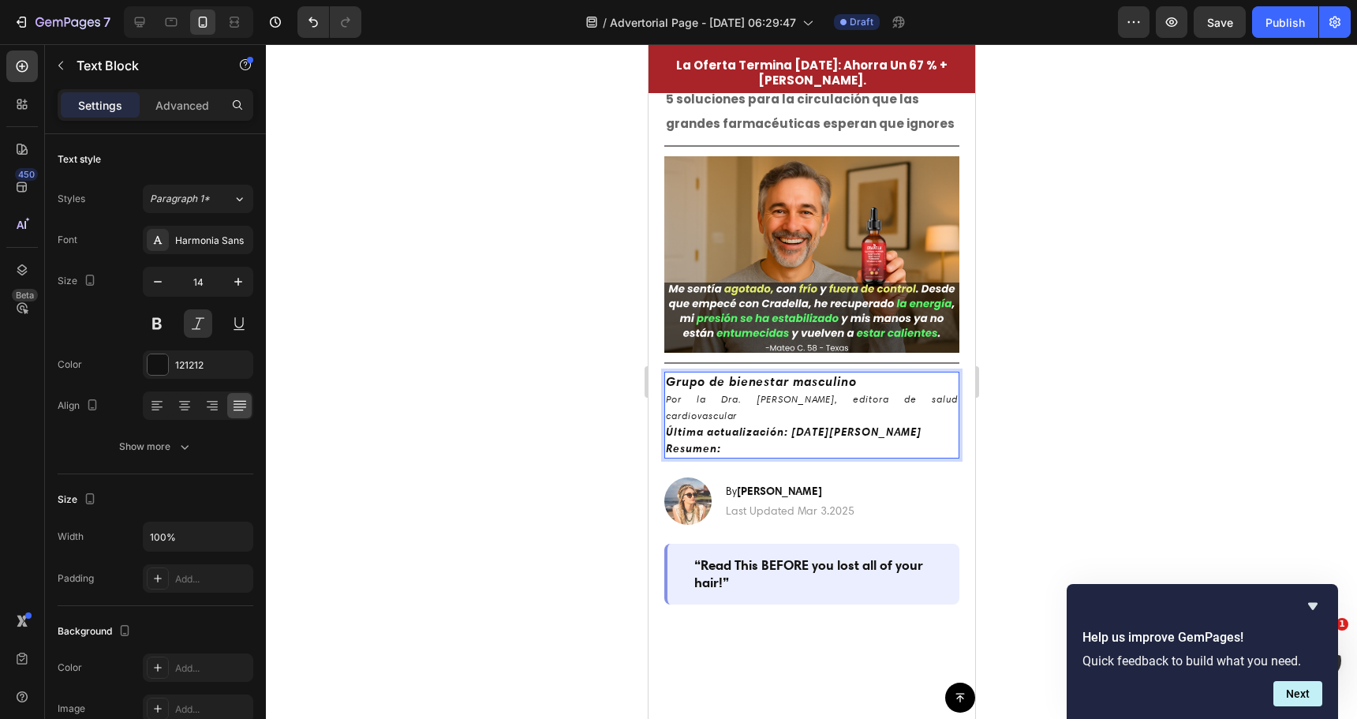
click at [743, 440] on p "Resumen:" at bounding box center [811, 448] width 292 height 17
click at [750, 376] on strong "Grupo de bienestar masculino" at bounding box center [760, 381] width 191 height 16
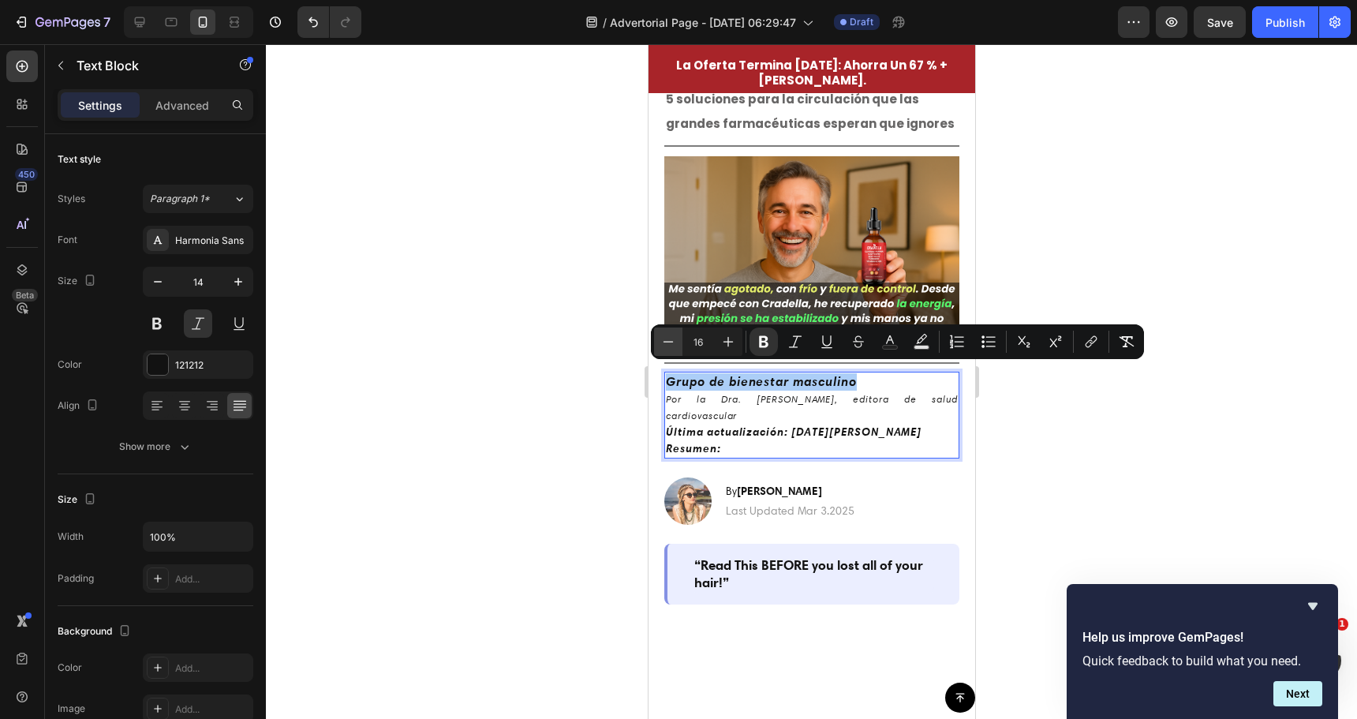
click at [670, 343] on icon "Editor contextual toolbar" at bounding box center [668, 342] width 16 height 16
type input "15"
click at [529, 364] on div at bounding box center [811, 381] width 1091 height 675
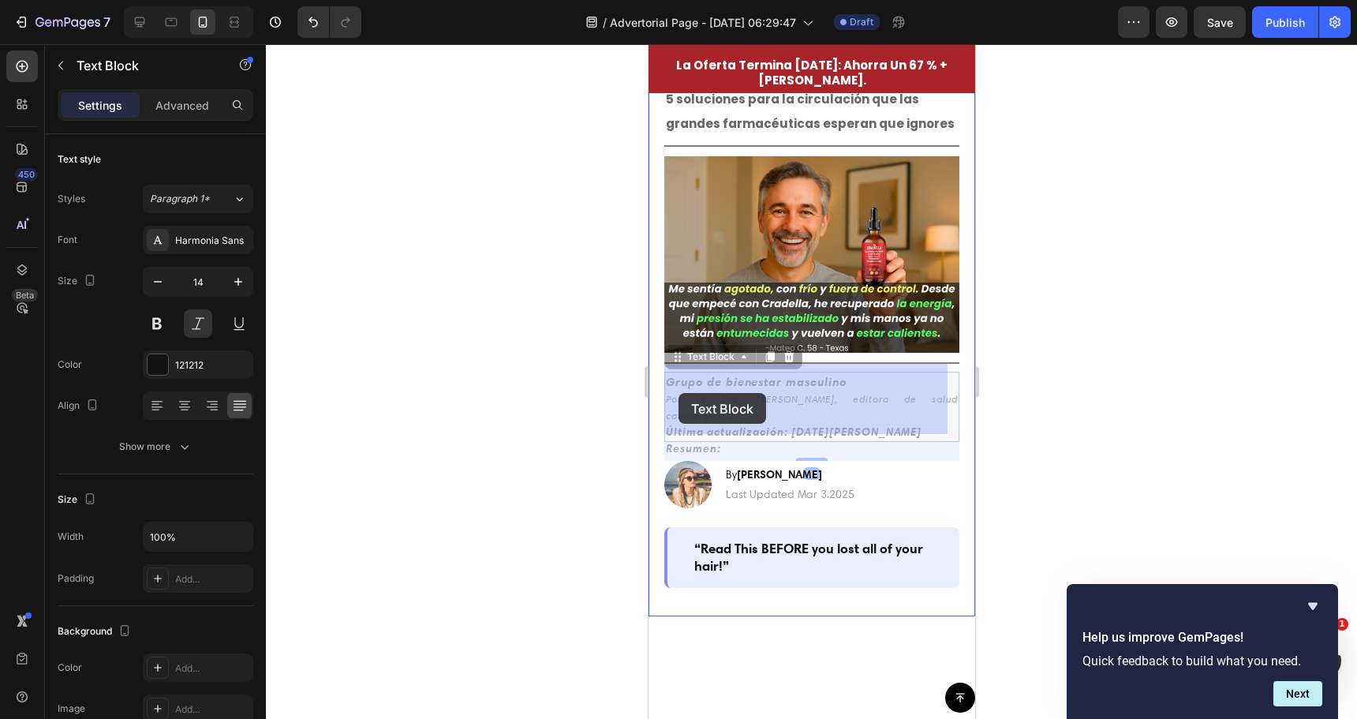
drag, startPoint x: 728, startPoint y: 420, endPoint x: 678, endPoint y: 393, distance: 57.2
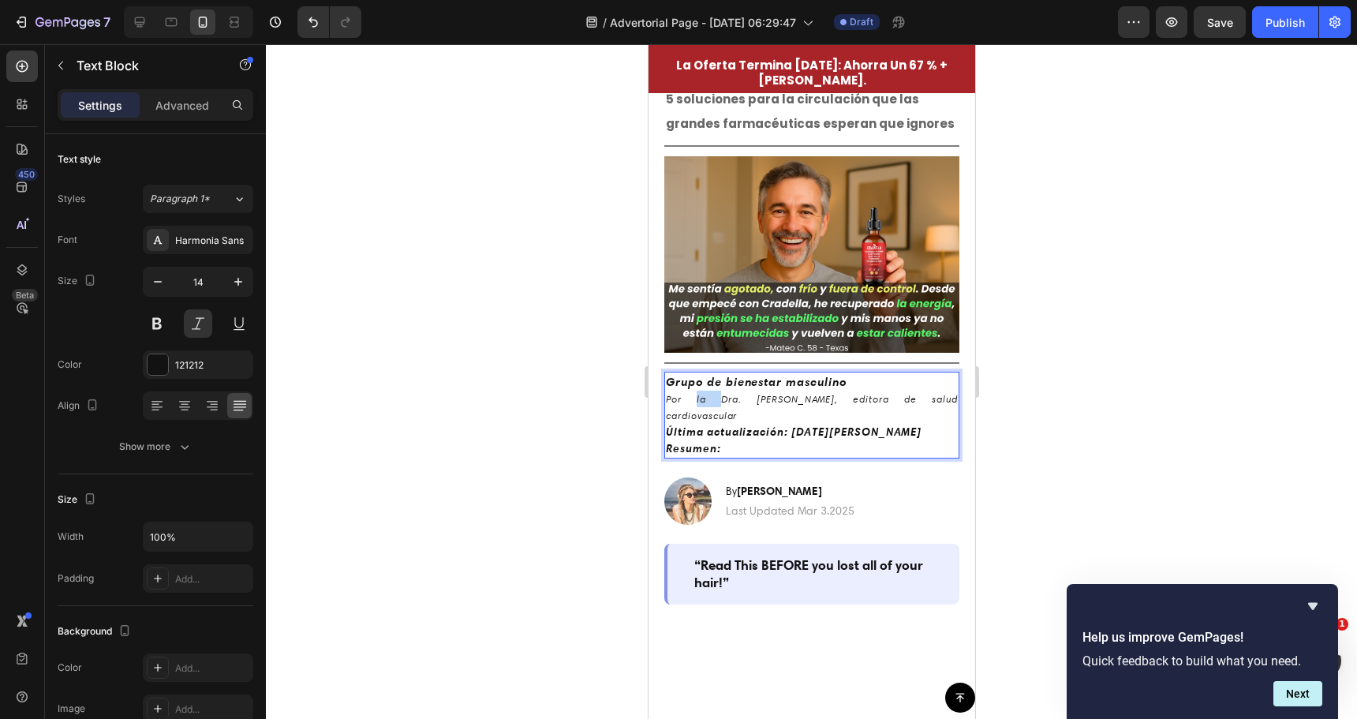
click at [683, 398] on p "Por la Dra. Michelle R., editora de salud cardiovascular" at bounding box center [811, 407] width 292 height 33
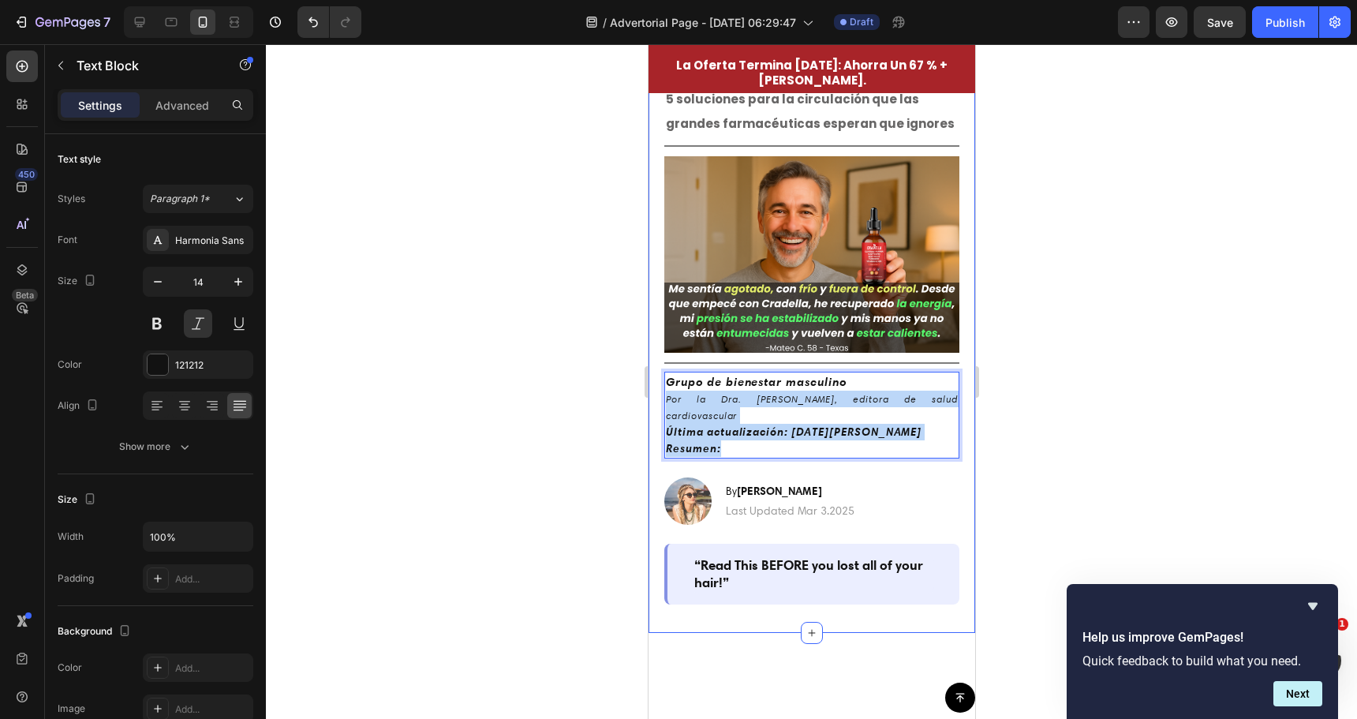
drag, startPoint x: 724, startPoint y: 424, endPoint x: 656, endPoint y: 387, distance: 78.4
click at [656, 387] on div "⚠️ Un experto en salud de Harvard revela 5 soluciones para la circulación que l…" at bounding box center [811, 340] width 327 height 586
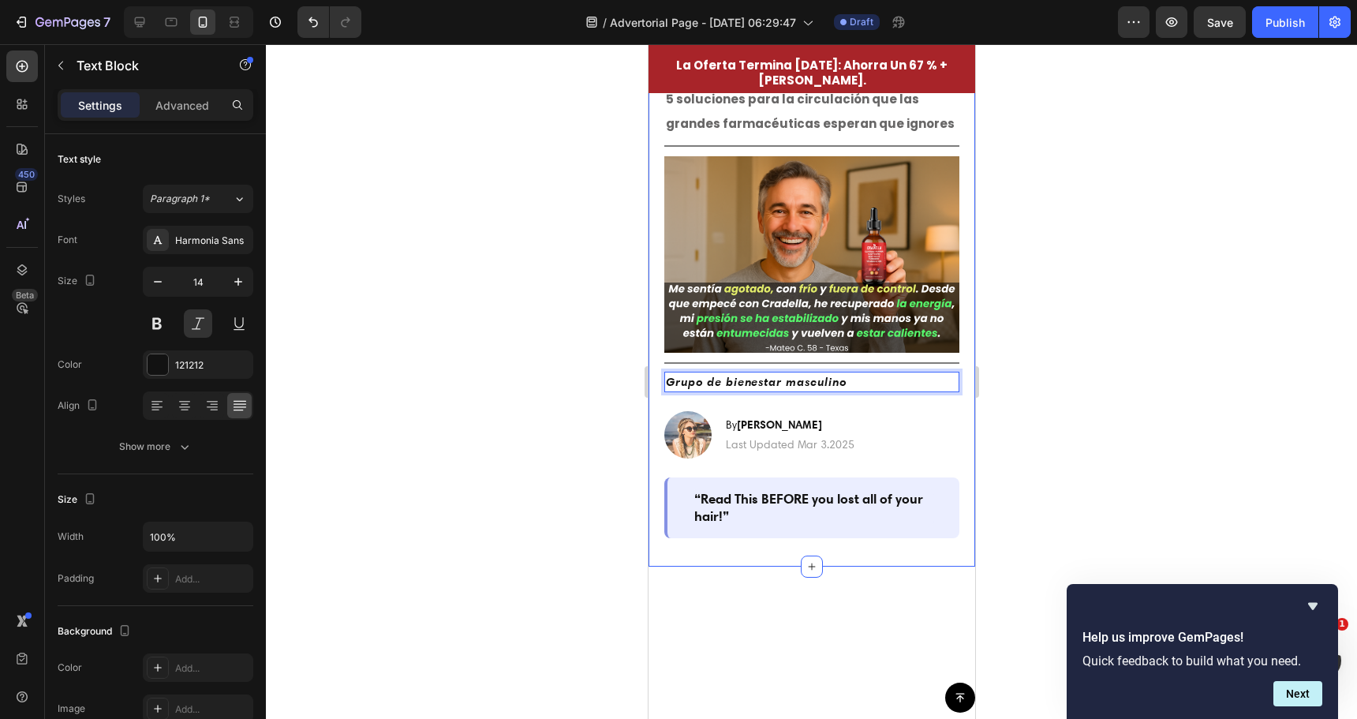
click at [556, 364] on div at bounding box center [811, 381] width 1091 height 675
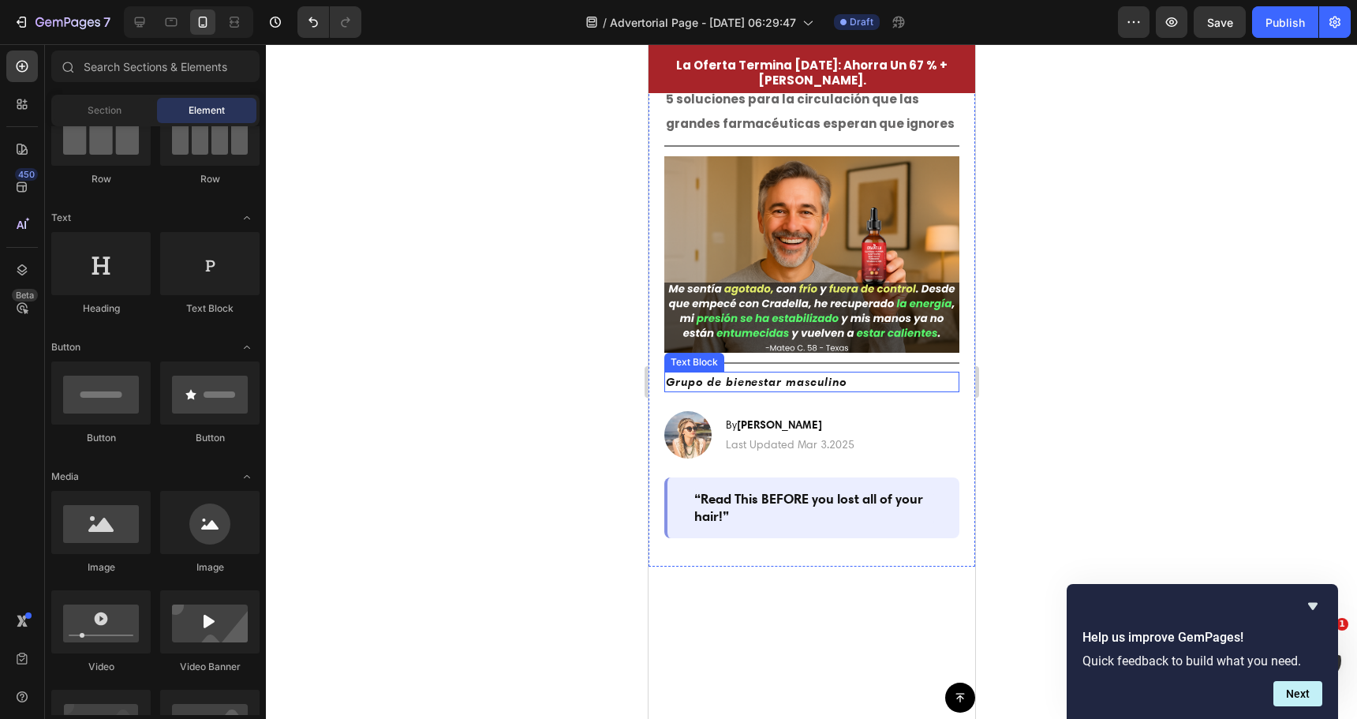
click at [742, 376] on strong "Grupo de bienestar masculino" at bounding box center [755, 381] width 181 height 15
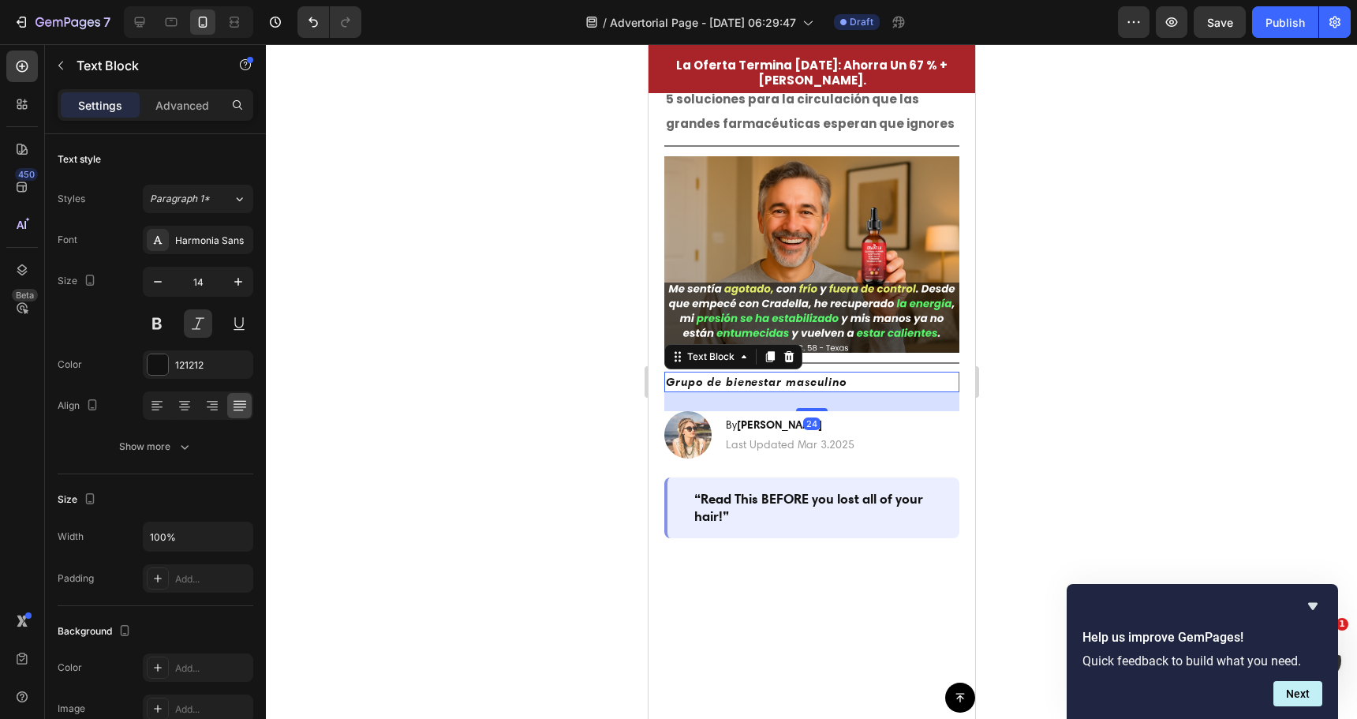
click at [544, 355] on div at bounding box center [811, 381] width 1091 height 675
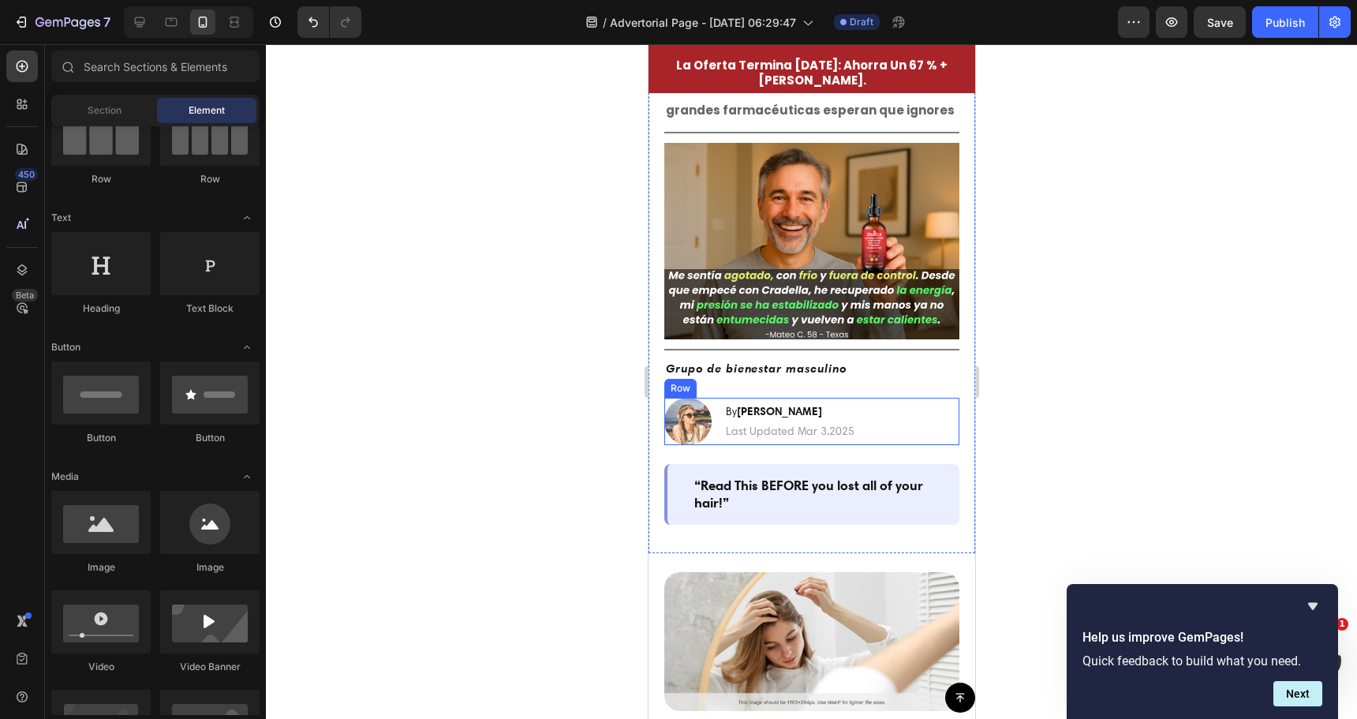
scroll to position [0, 0]
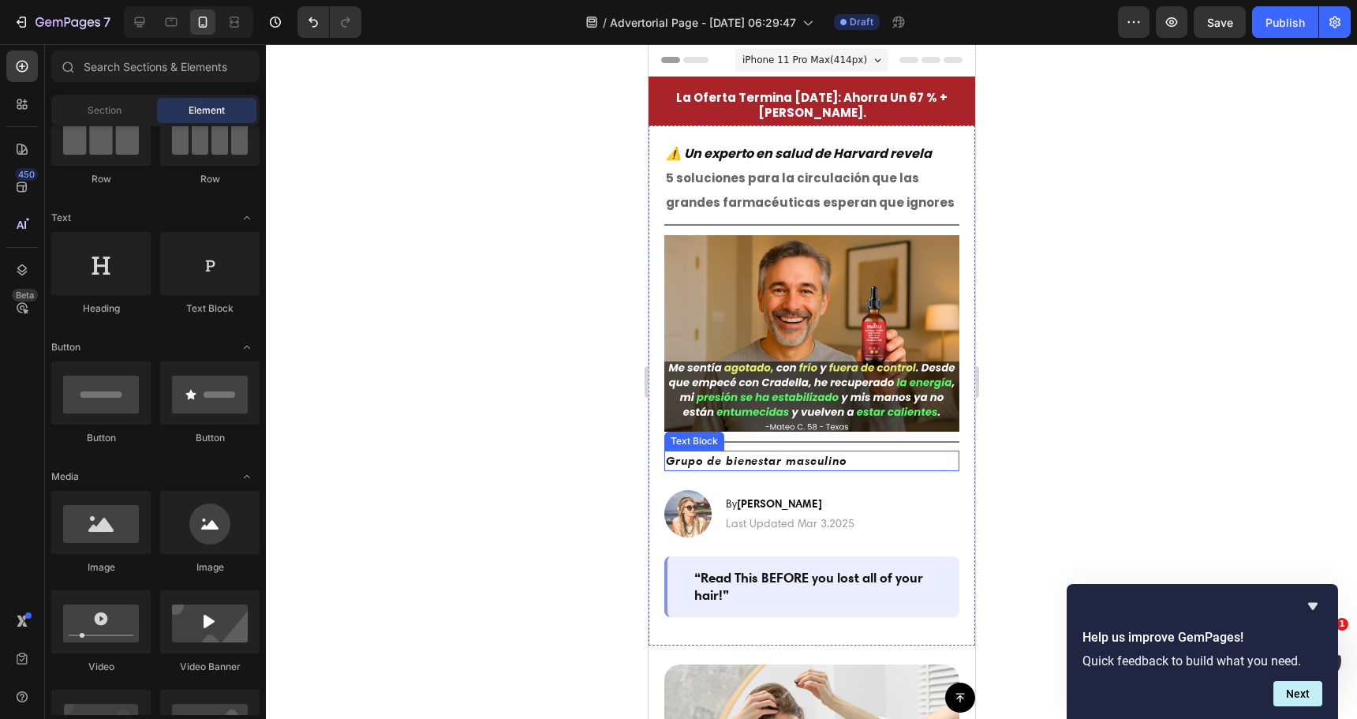
click at [720, 453] on strong "Grupo de bienestar masculino" at bounding box center [755, 460] width 181 height 15
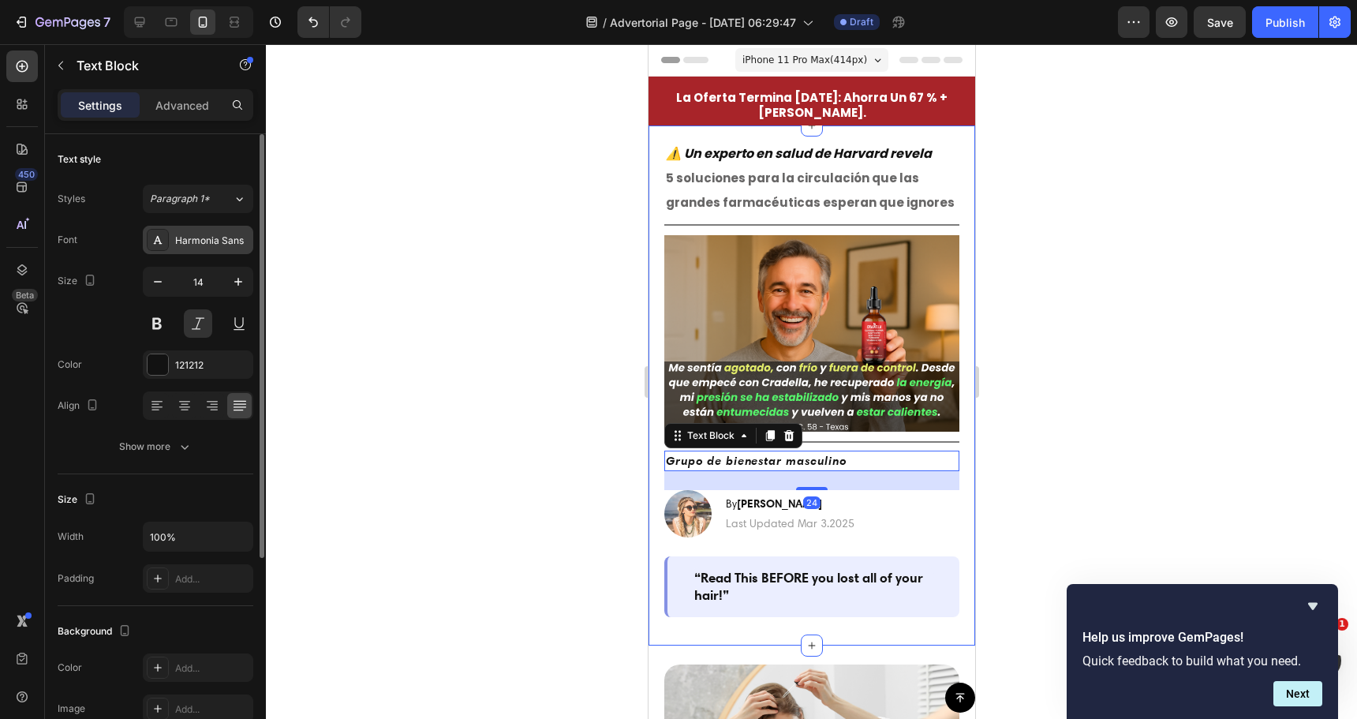
click at [229, 243] on div "Harmonia Sans" at bounding box center [212, 241] width 74 height 14
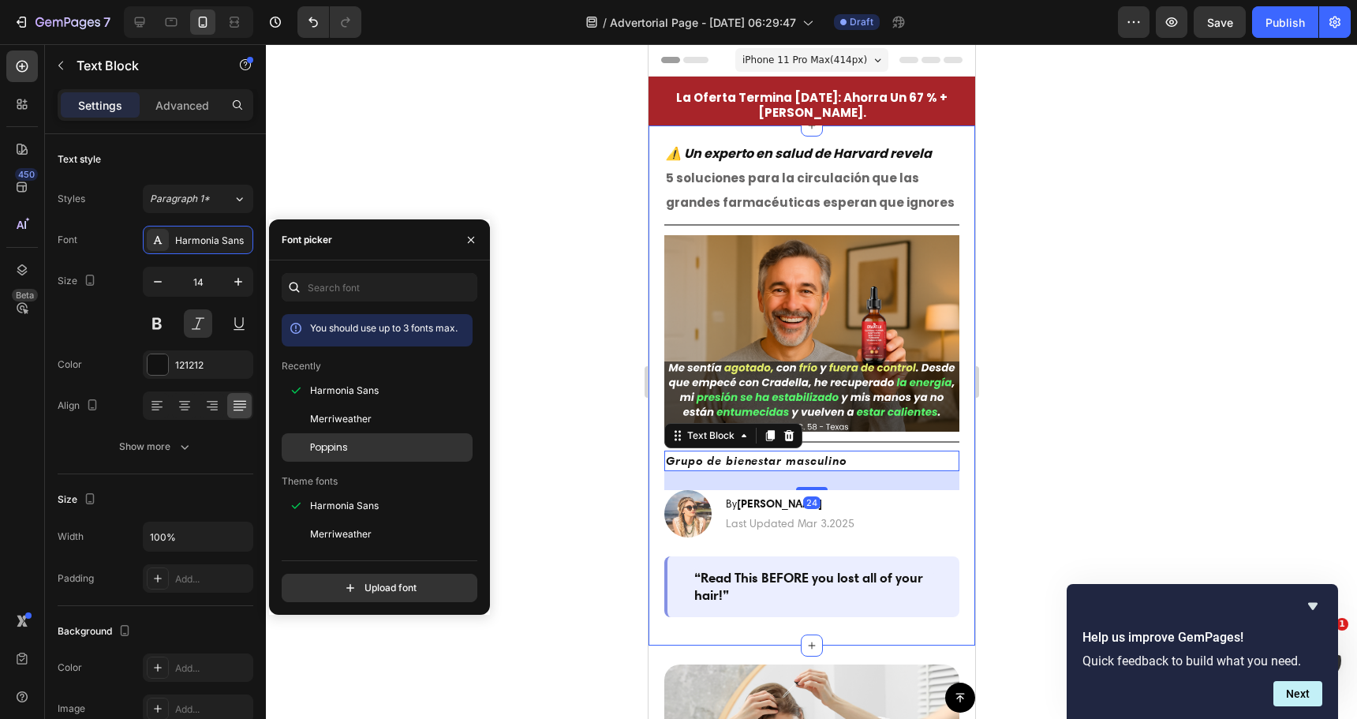
click at [323, 443] on span "Poppins" at bounding box center [329, 447] width 38 height 14
click at [540, 371] on div at bounding box center [811, 381] width 1091 height 675
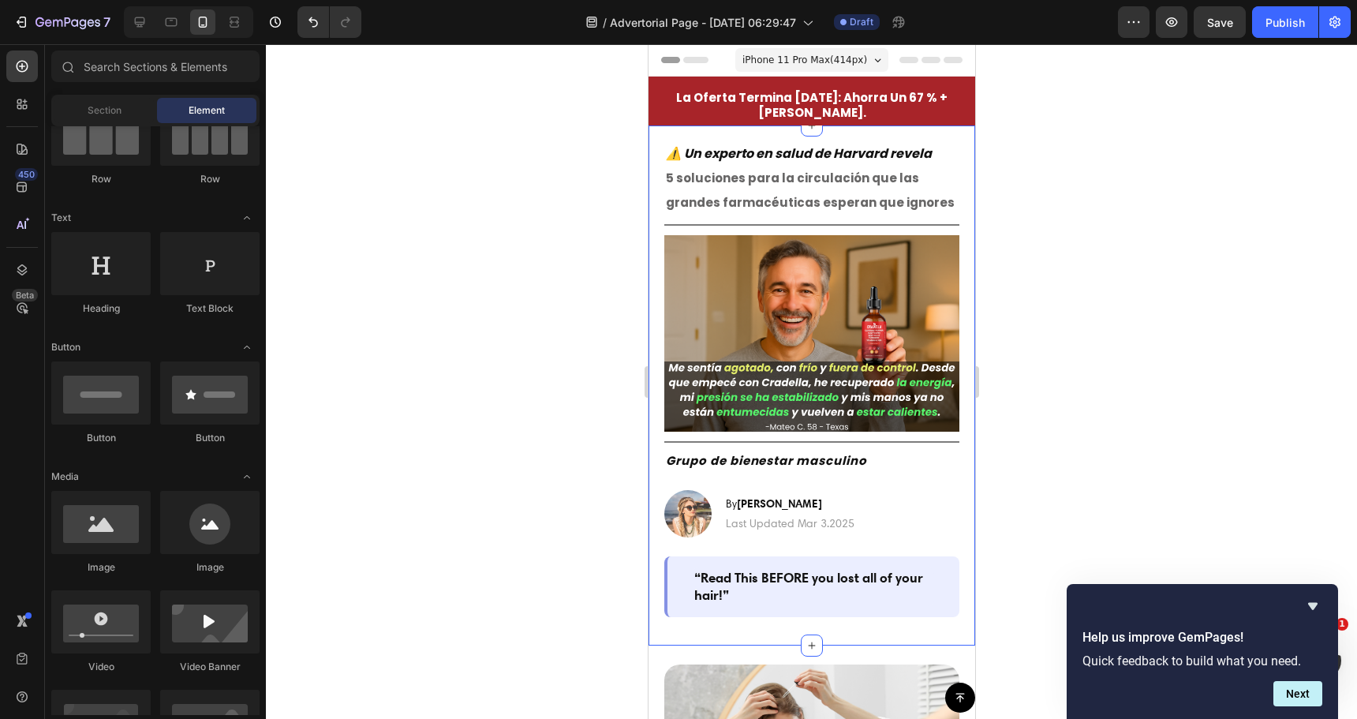
click at [540, 371] on div at bounding box center [811, 381] width 1091 height 675
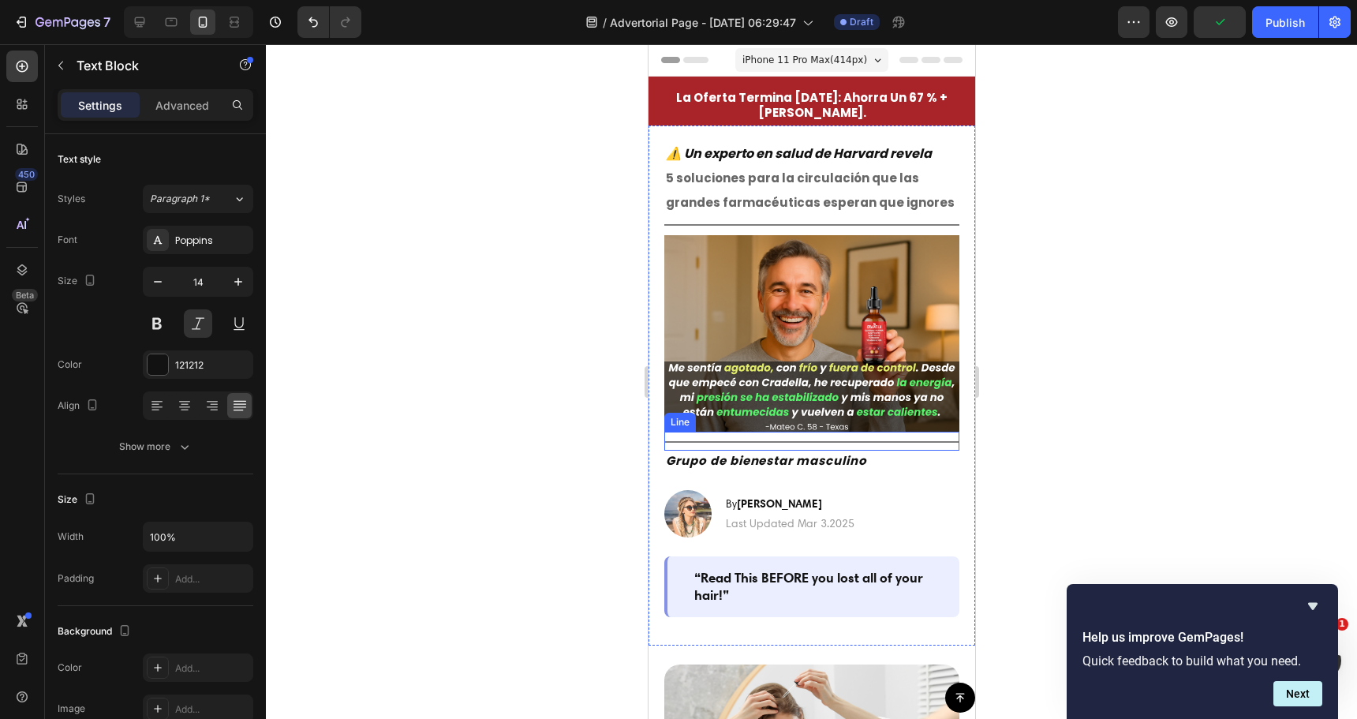
click at [716, 456] on strong "Grupo de bienestar masculino" at bounding box center [765, 460] width 201 height 17
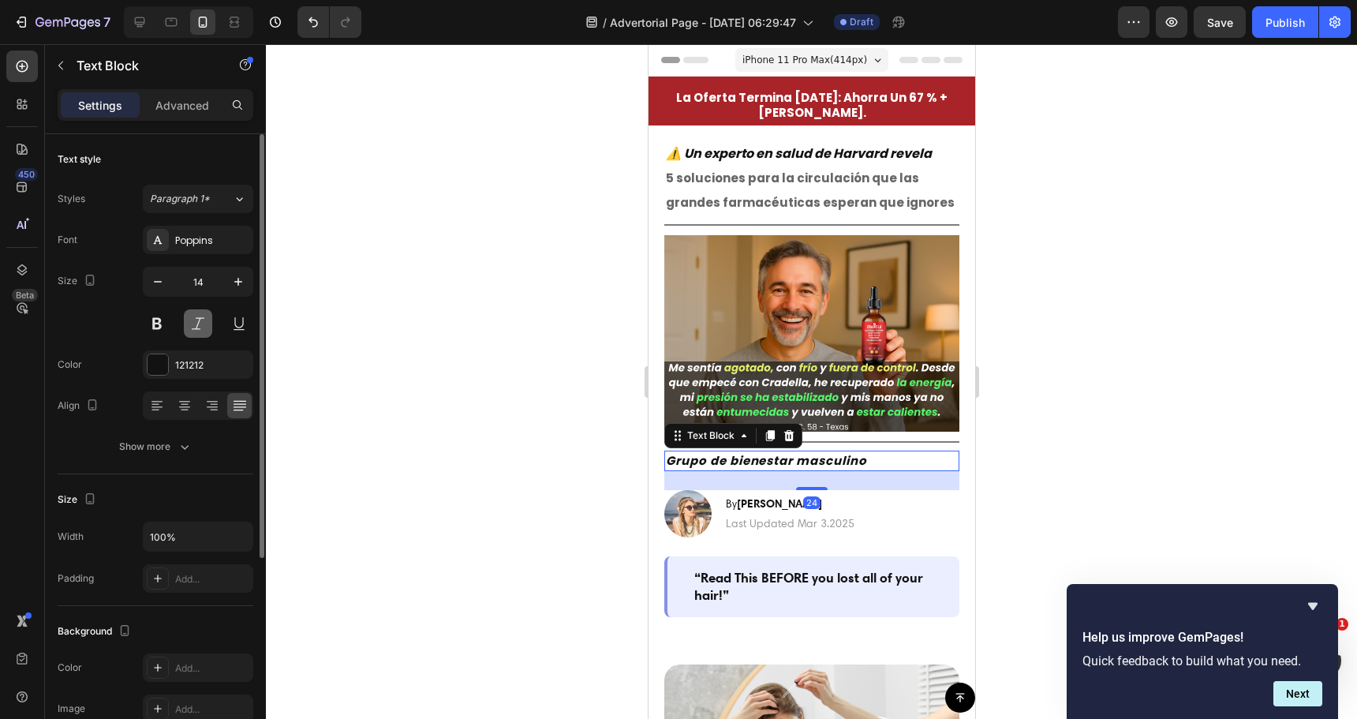
click at [199, 323] on button at bounding box center [198, 323] width 28 height 28
click at [159, 329] on button at bounding box center [157, 323] width 28 height 28
click at [363, 359] on div at bounding box center [811, 381] width 1091 height 675
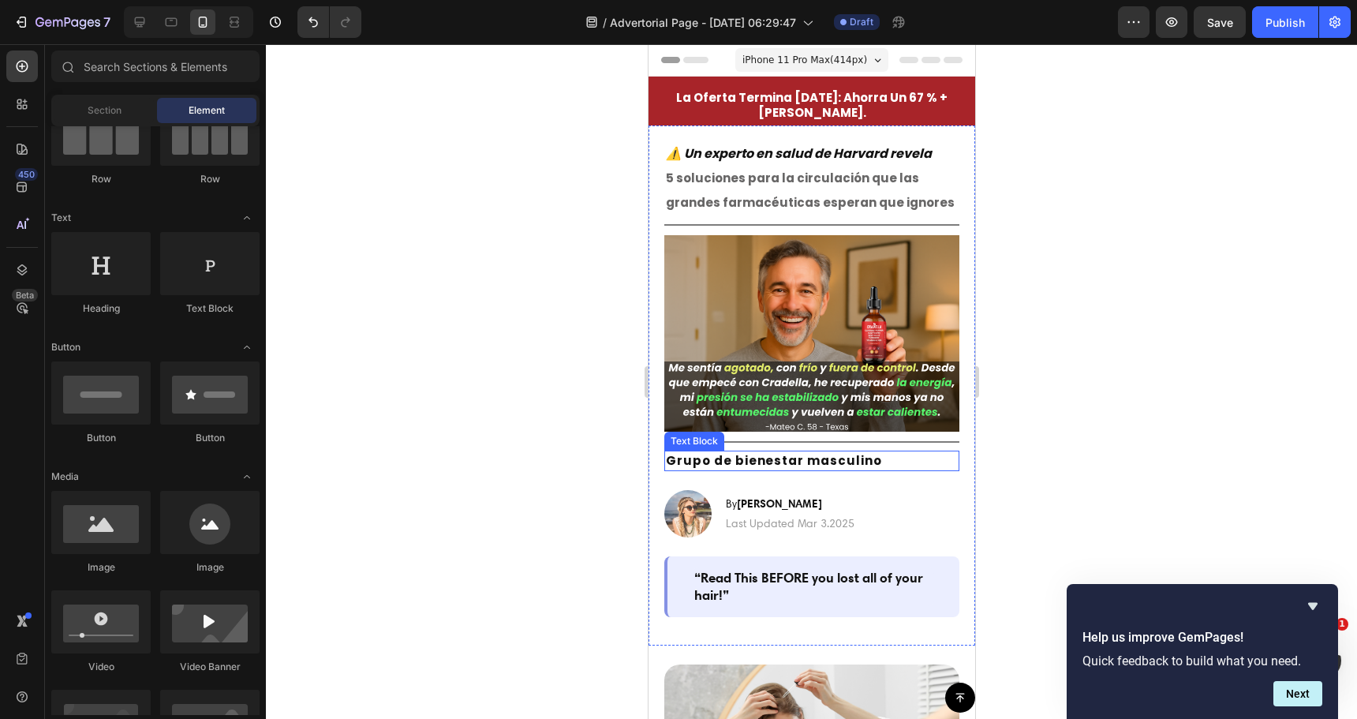
click at [677, 452] on strong "Grupo de bienestar masculino" at bounding box center [773, 460] width 216 height 17
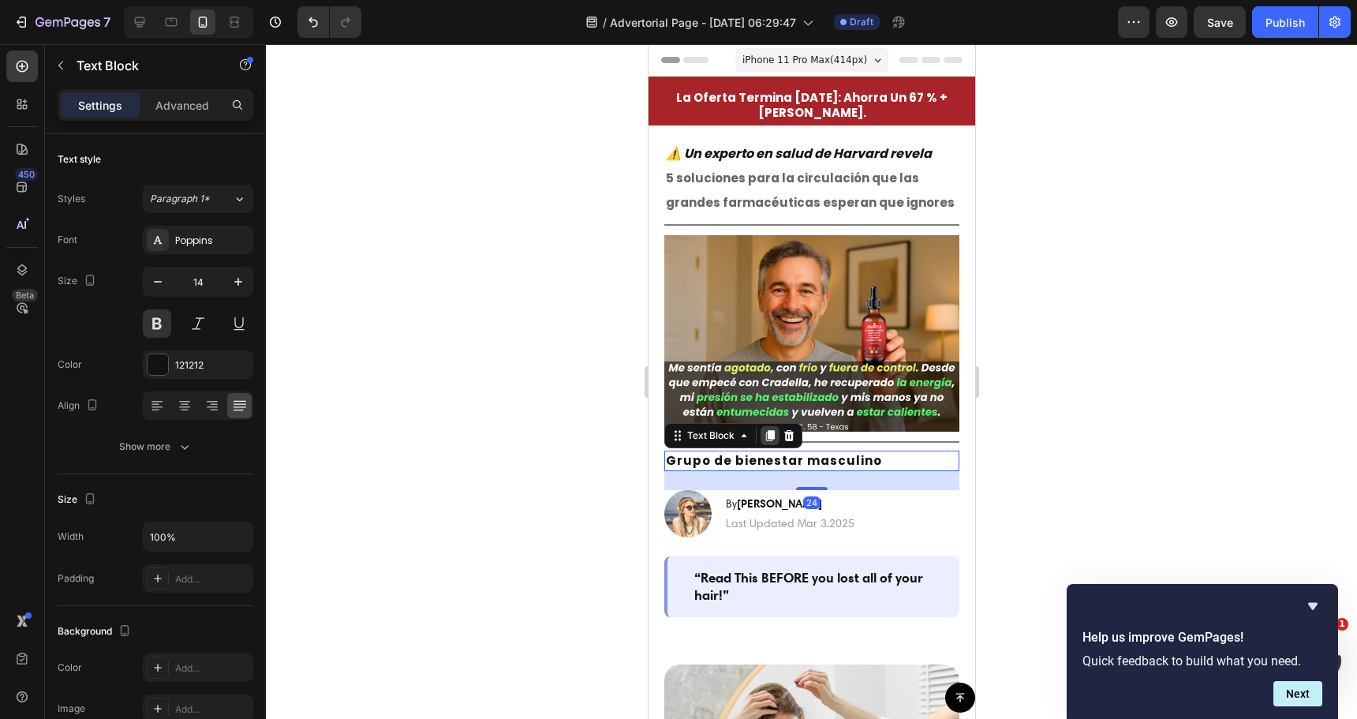
click at [771, 431] on icon at bounding box center [769, 436] width 9 height 11
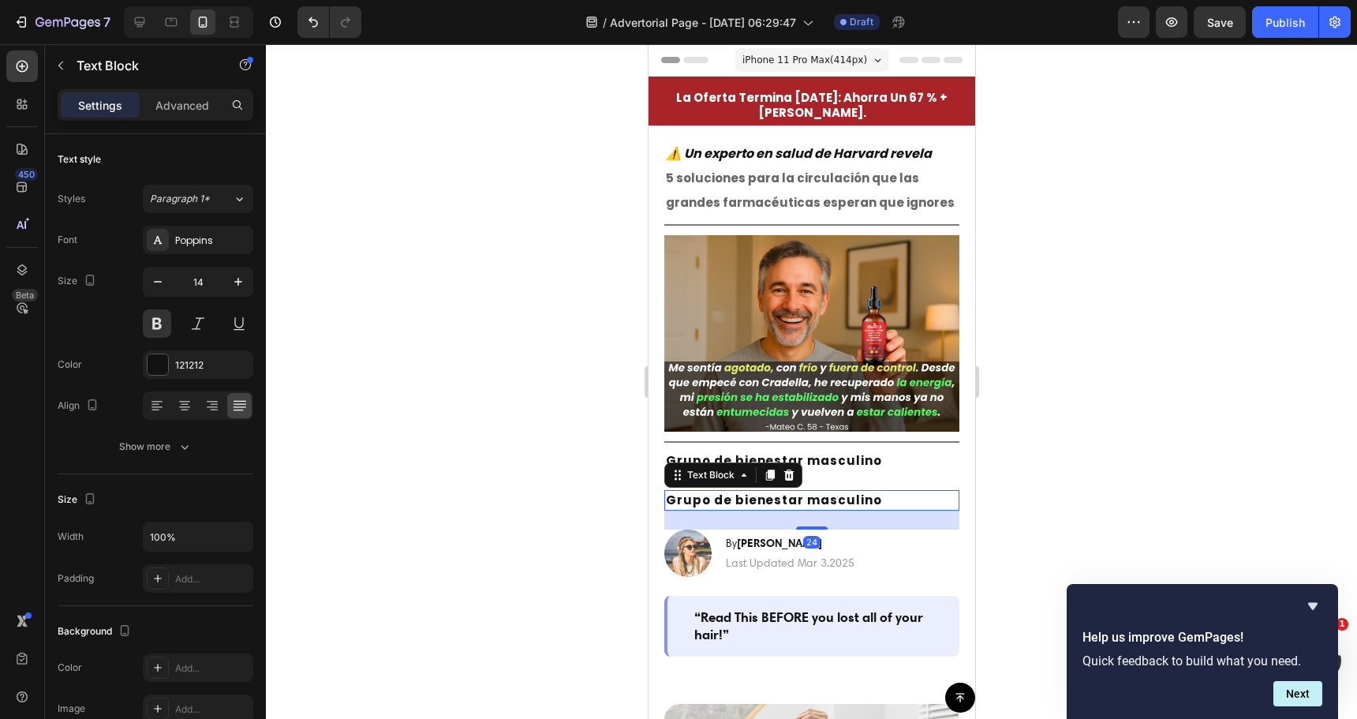
click at [736, 492] on strong "Grupo de bienestar masculino" at bounding box center [773, 500] width 216 height 17
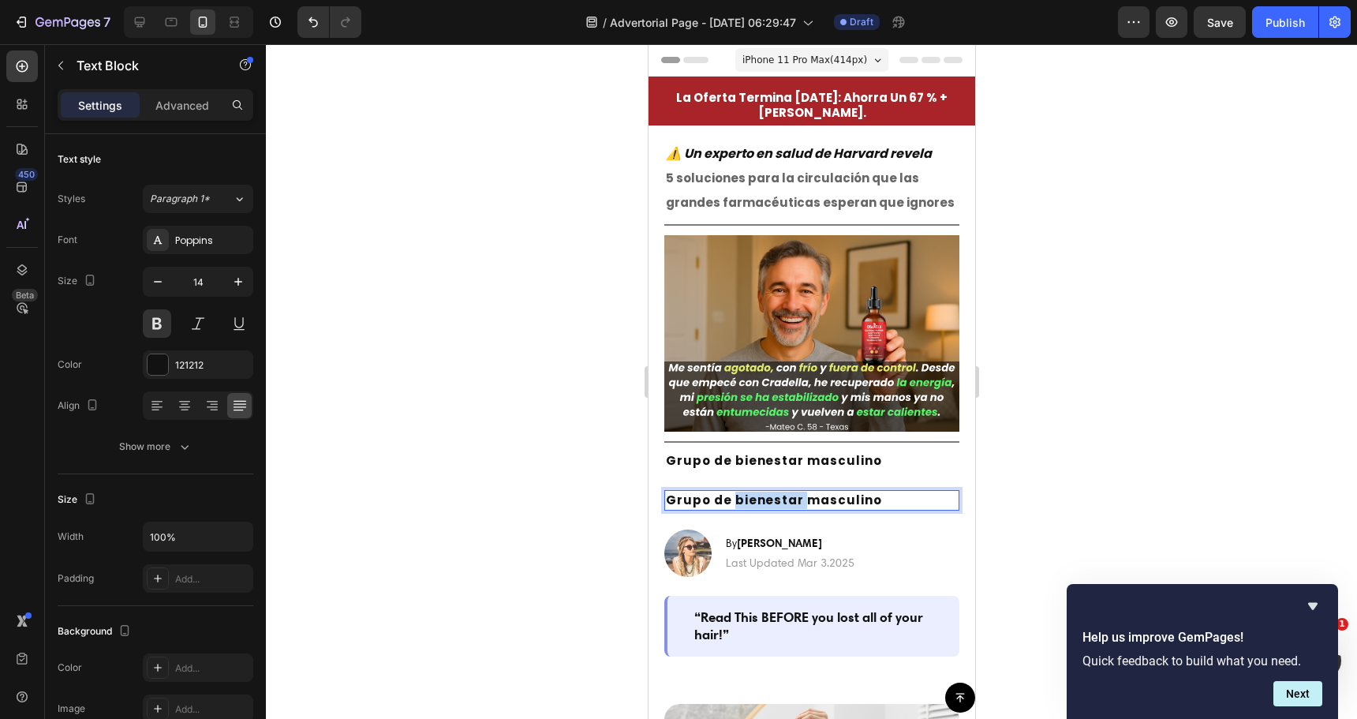
click at [736, 492] on strong "Grupo de bienestar masculino" at bounding box center [773, 500] width 216 height 17
click at [737, 492] on strong "Grupo de bienestar masculino" at bounding box center [773, 500] width 216 height 17
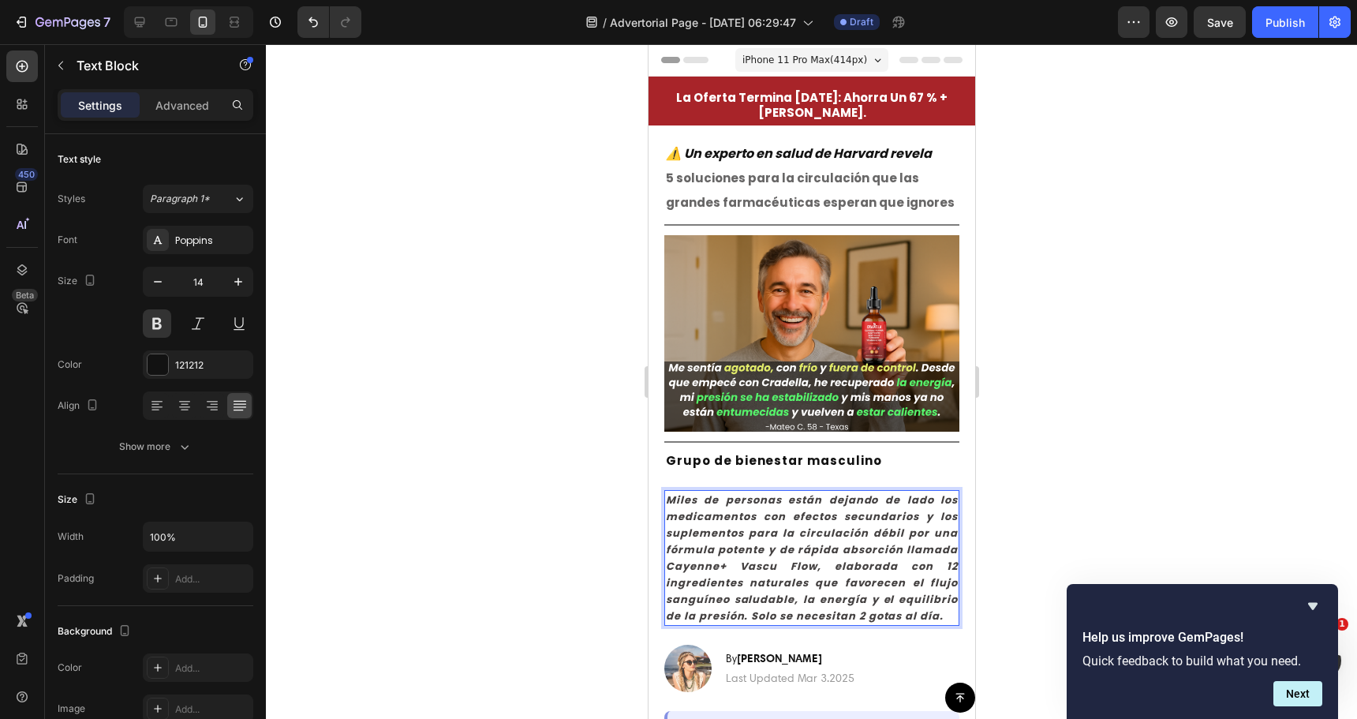
click at [727, 525] on icon "Miles de personas están dejando de lado los medicamentos con efectos secundario…" at bounding box center [811, 557] width 292 height 131
click at [563, 507] on div at bounding box center [811, 381] width 1091 height 675
click at [715, 525] on icon "Miles de personas están dejando de lado los medicamentos con efectos secundario…" at bounding box center [811, 557] width 292 height 131
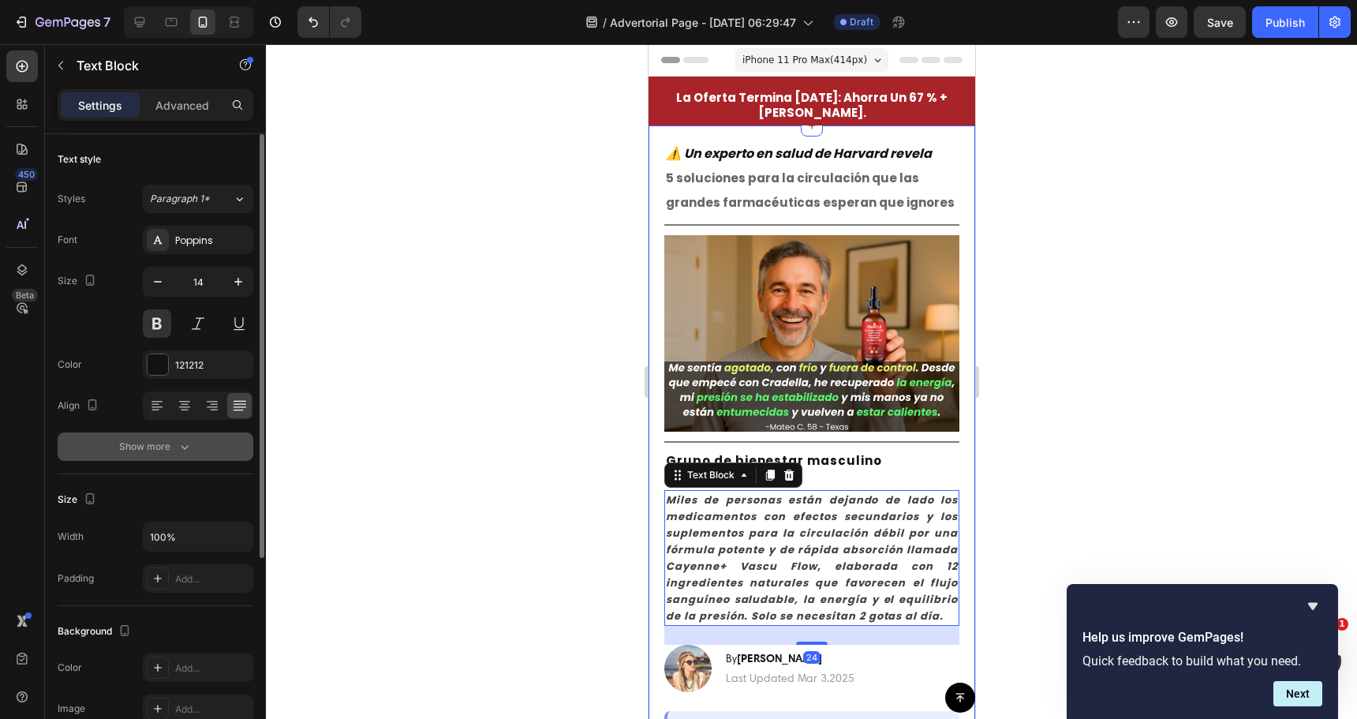
click at [168, 449] on div "Show more" at bounding box center [155, 447] width 73 height 16
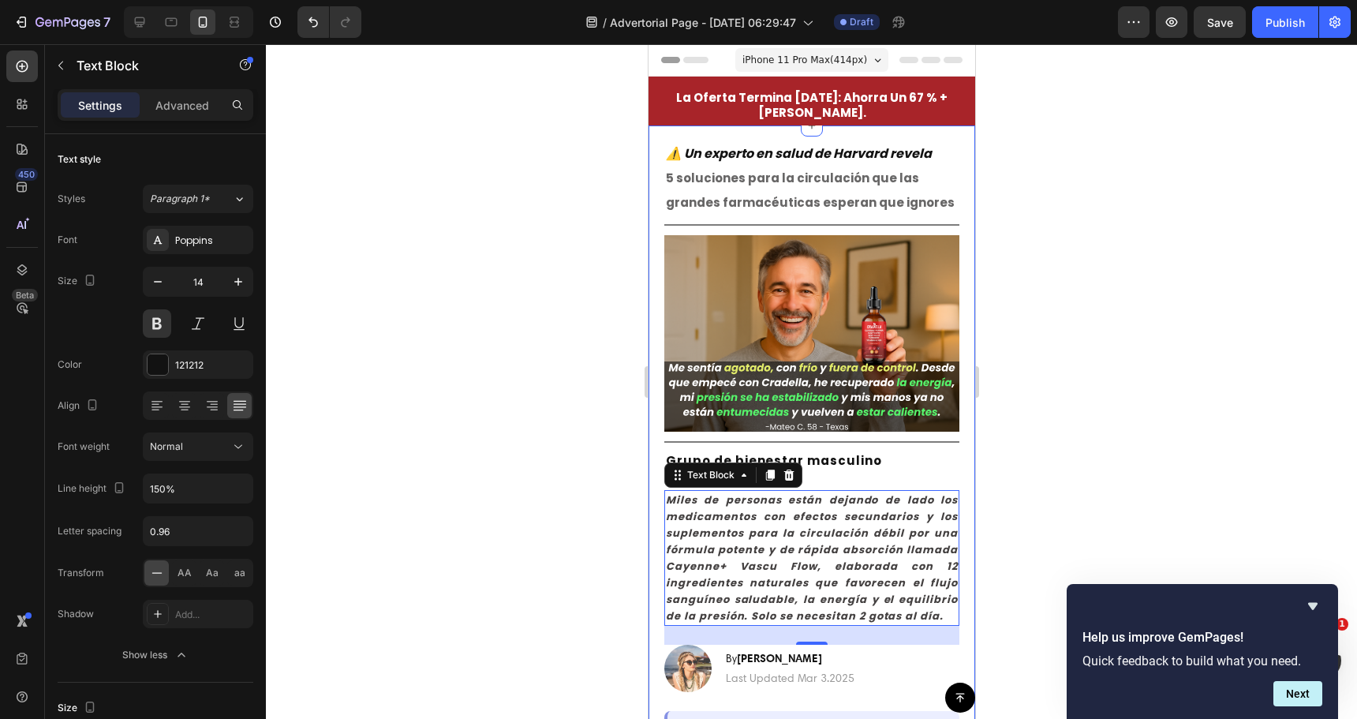
drag, startPoint x: 193, startPoint y: 108, endPoint x: 178, endPoint y: 119, distance: 19.3
click at [192, 109] on p "Advanced" at bounding box center [182, 105] width 54 height 17
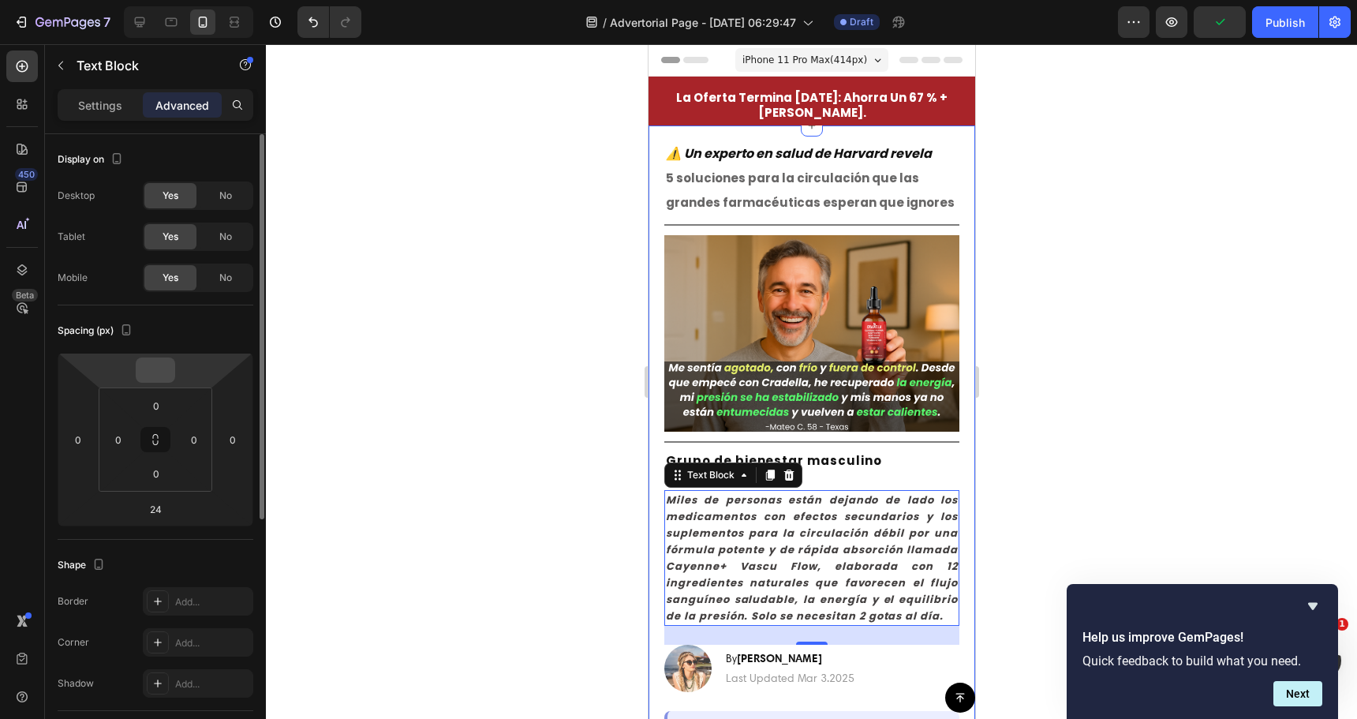
click at [152, 374] on input "number" at bounding box center [156, 370] width 32 height 24
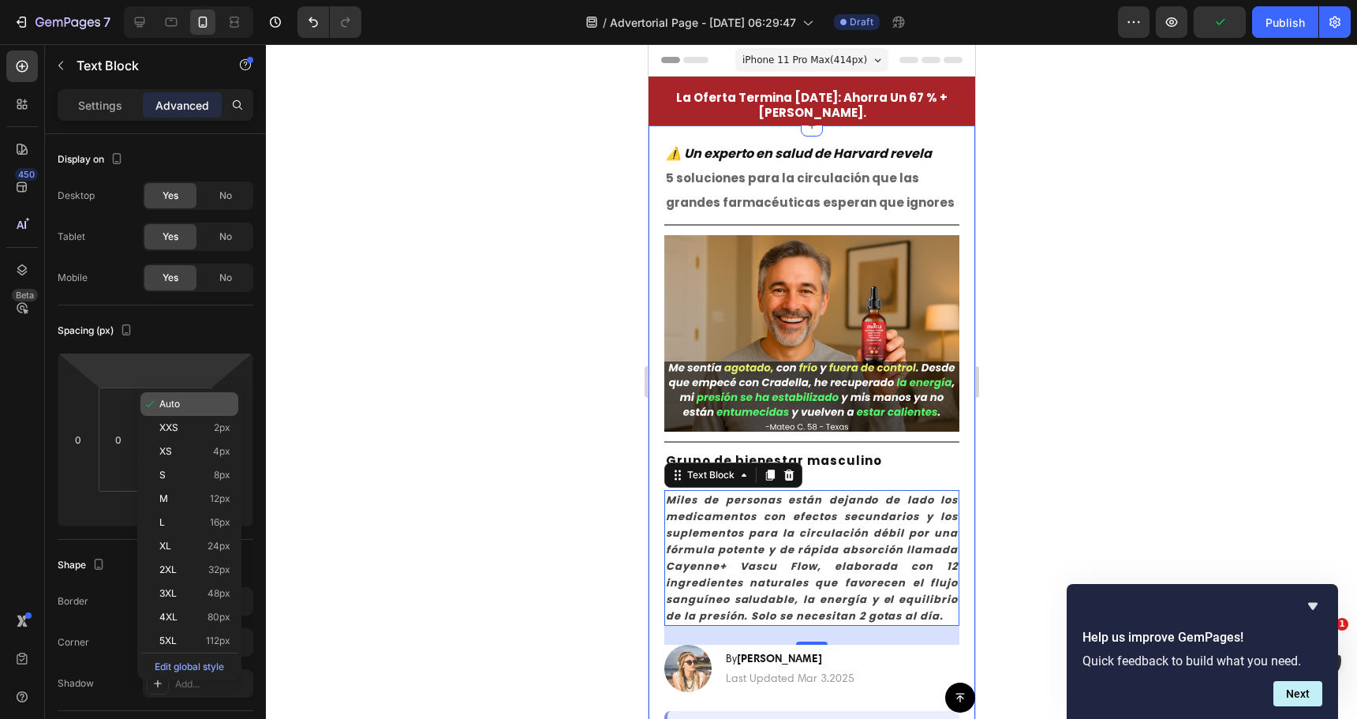
click at [155, 403] on icon at bounding box center [150, 404] width 13 height 13
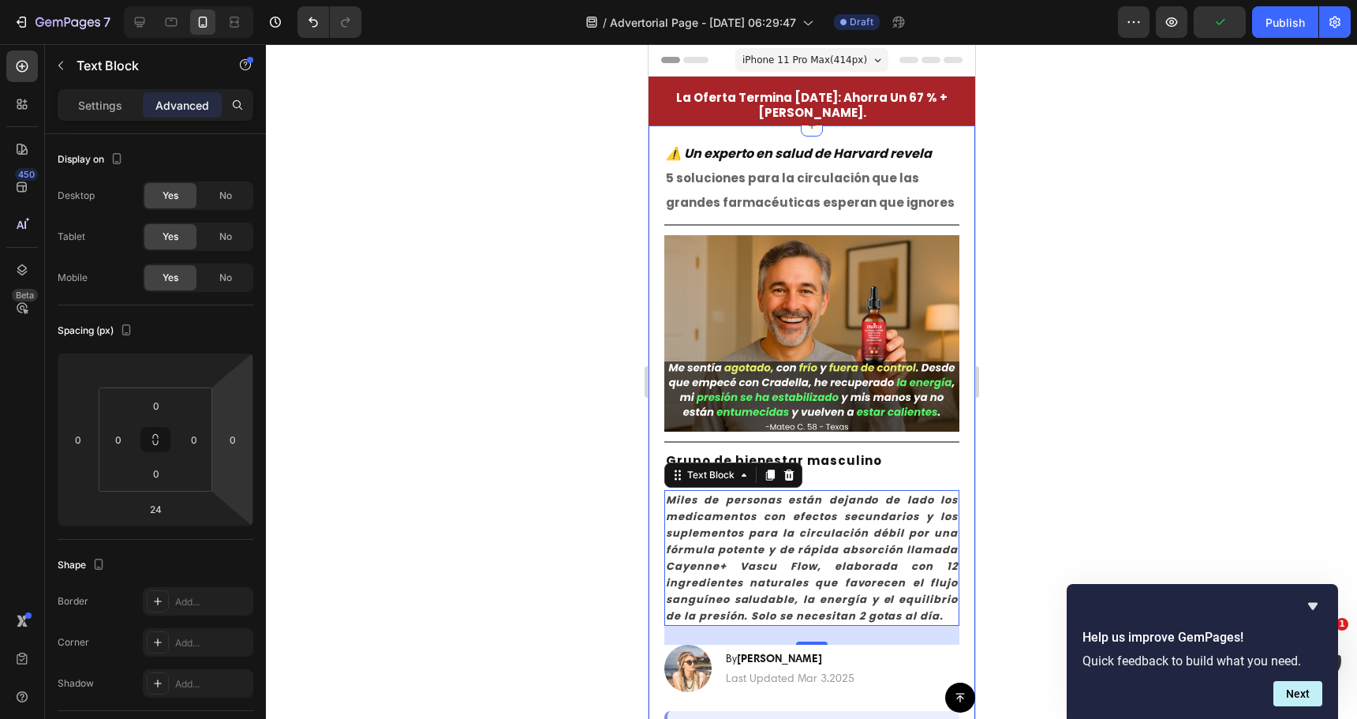
drag, startPoint x: 537, startPoint y: 495, endPoint x: 637, endPoint y: 495, distance: 99.4
click at [548, 495] on div at bounding box center [811, 381] width 1091 height 675
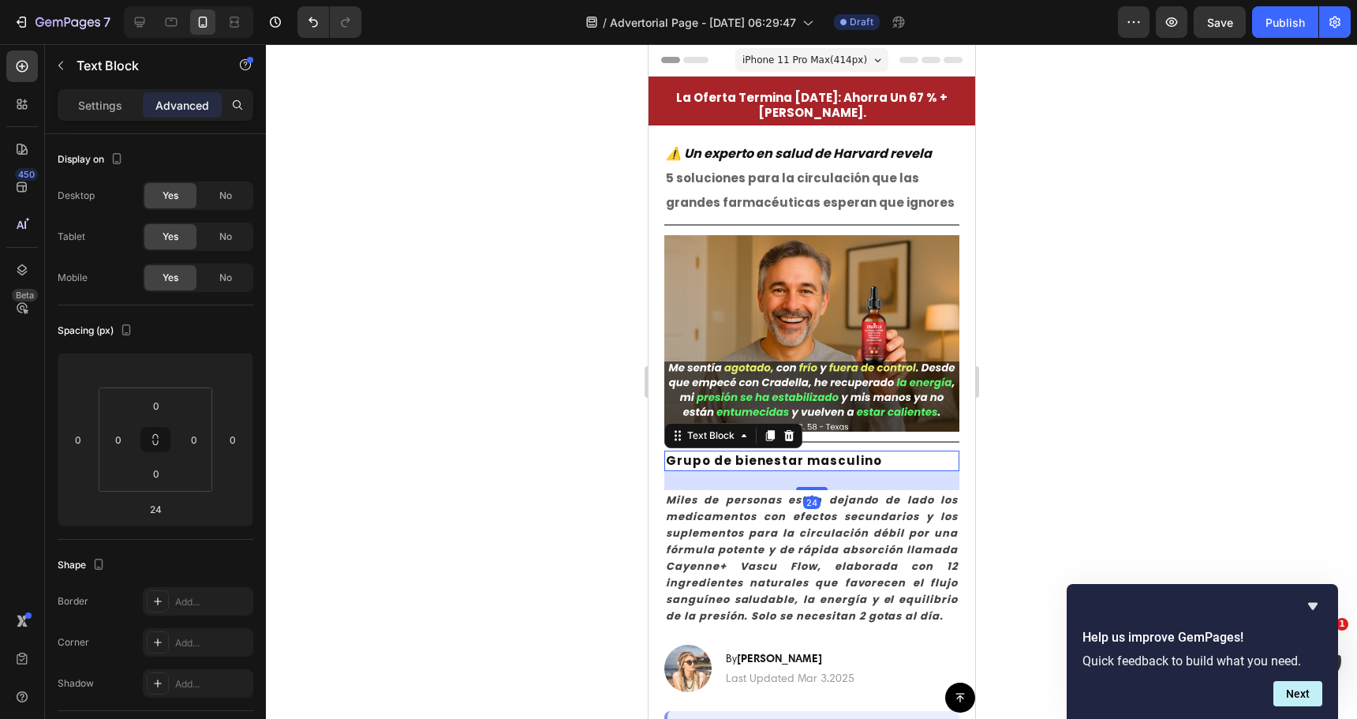
click at [708, 461] on strong "Grupo de bienestar masculino" at bounding box center [773, 460] width 216 height 17
click at [170, 508] on input "24" at bounding box center [156, 509] width 32 height 24
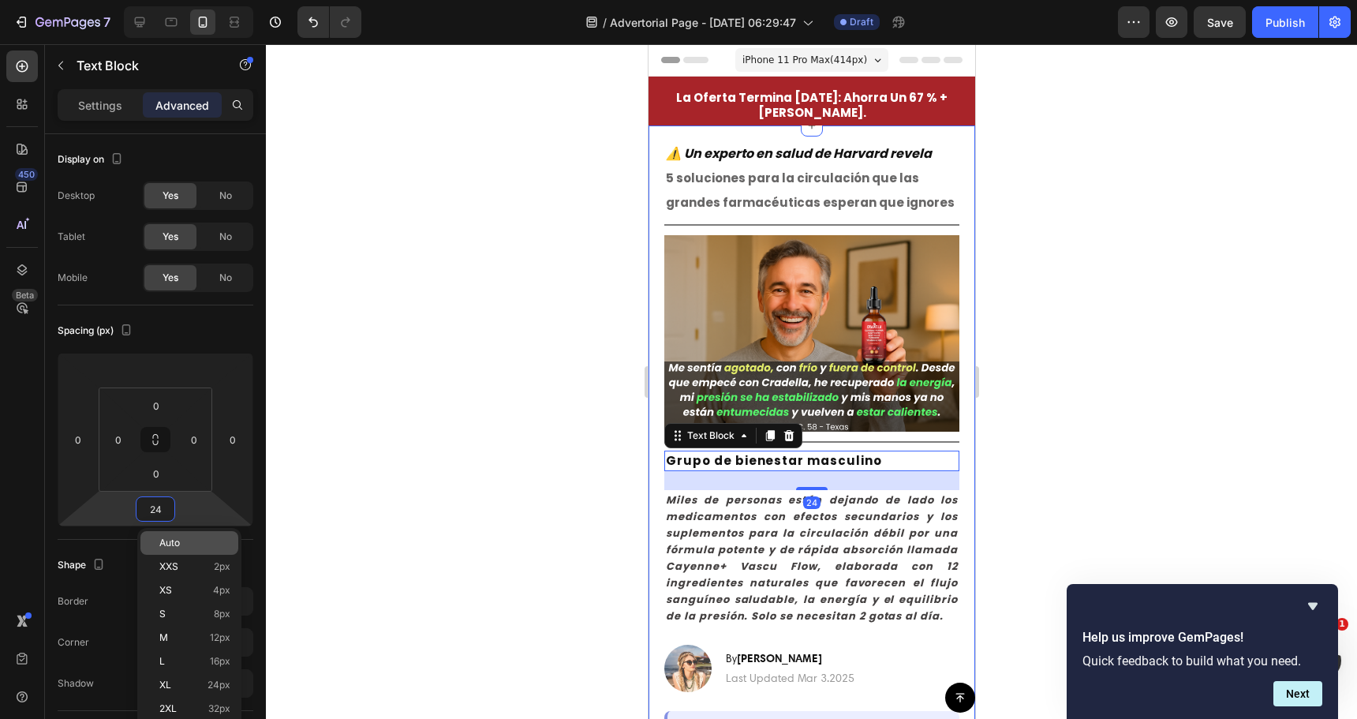
click at [180, 541] on span "Auto" at bounding box center [169, 542] width 21 height 11
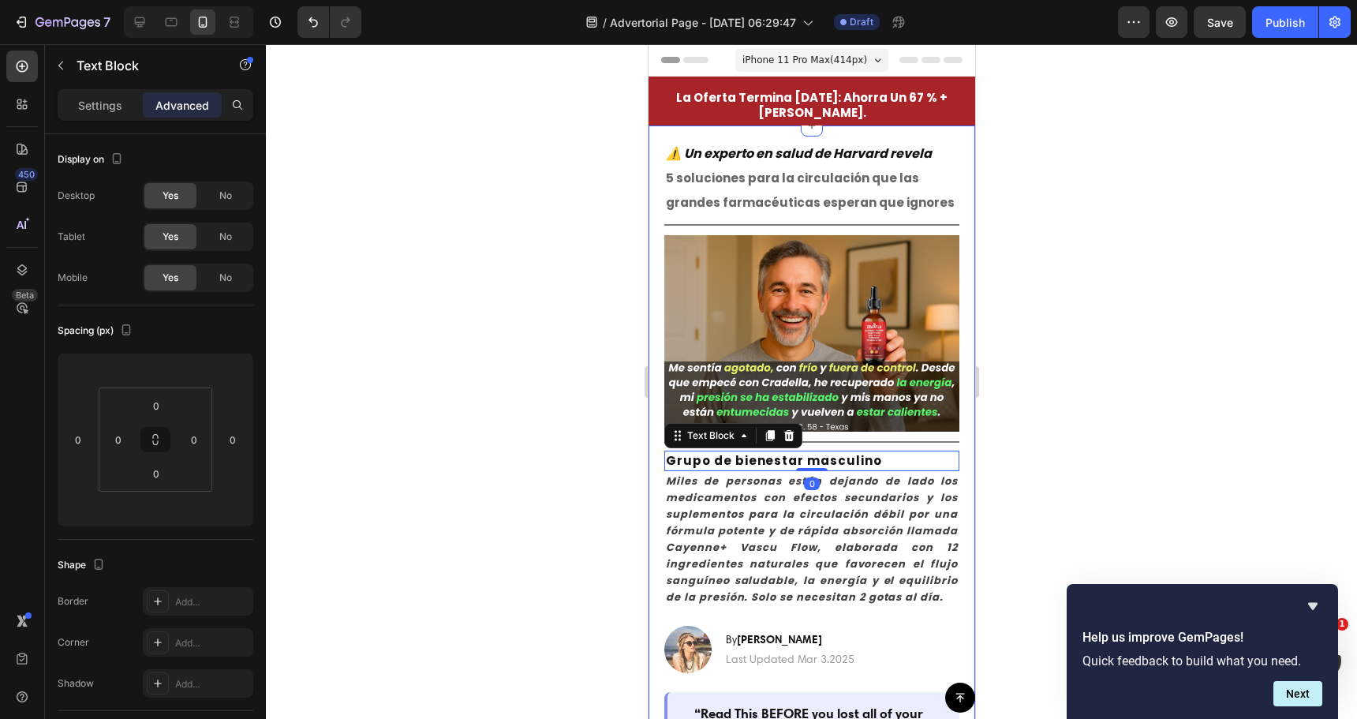
click at [499, 467] on div at bounding box center [811, 381] width 1091 height 675
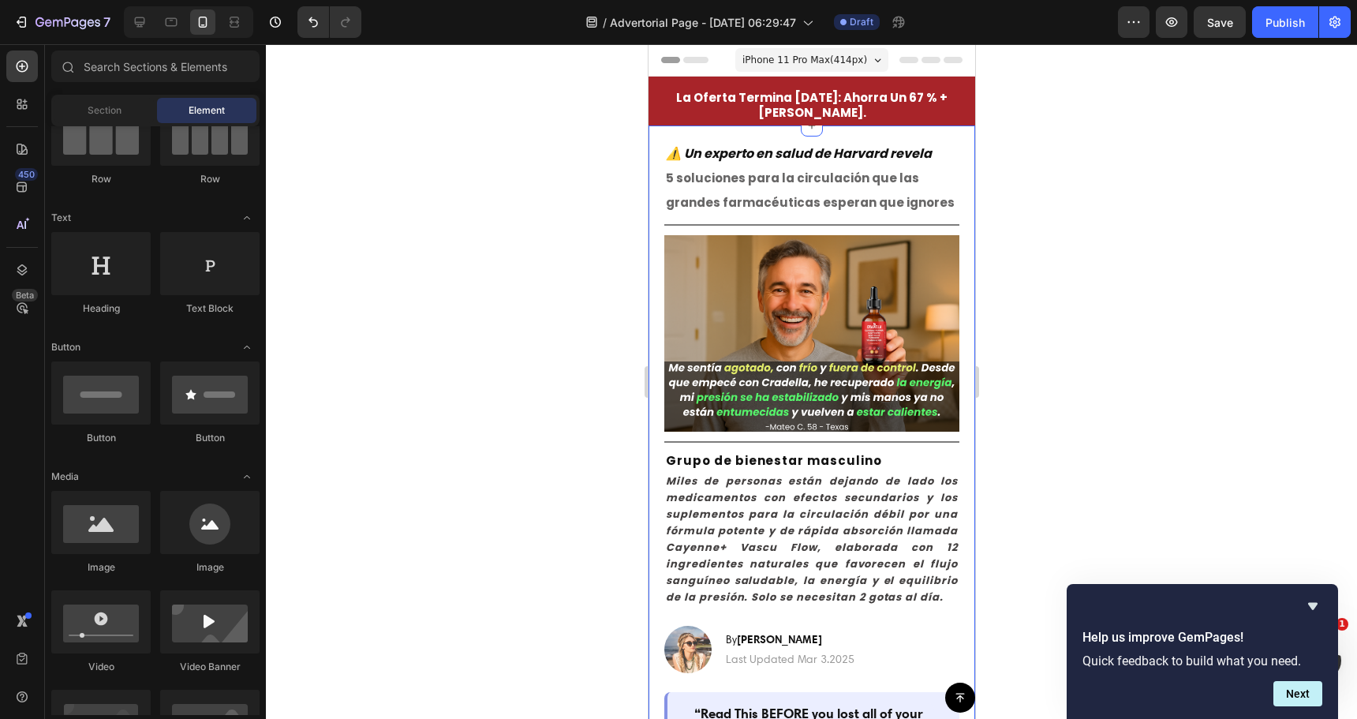
click at [499, 467] on div at bounding box center [811, 381] width 1091 height 675
click at [847, 519] on icon "Miles de personas están dejando de lado los medicamentos con efectos secundario…" at bounding box center [811, 538] width 292 height 131
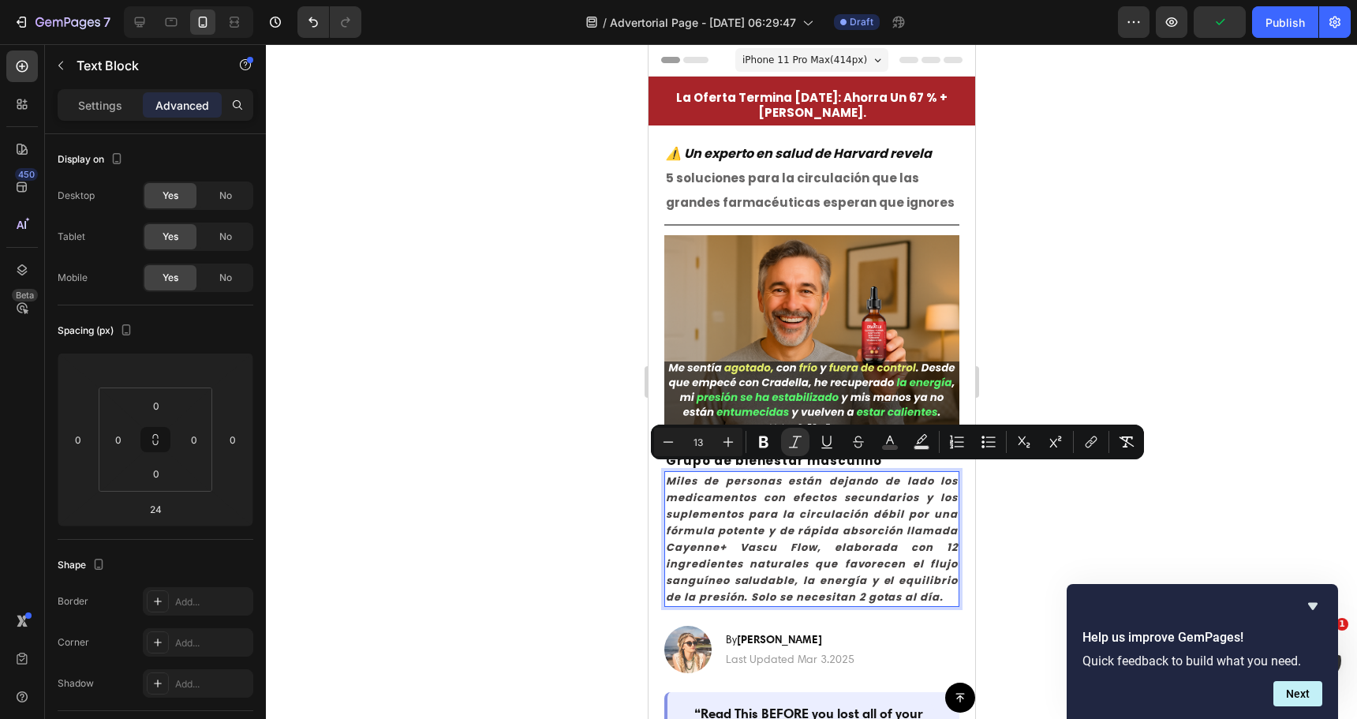
click at [831, 510] on icon "Miles de personas están dejando de lado los medicamentos con efectos secundario…" at bounding box center [811, 538] width 292 height 131
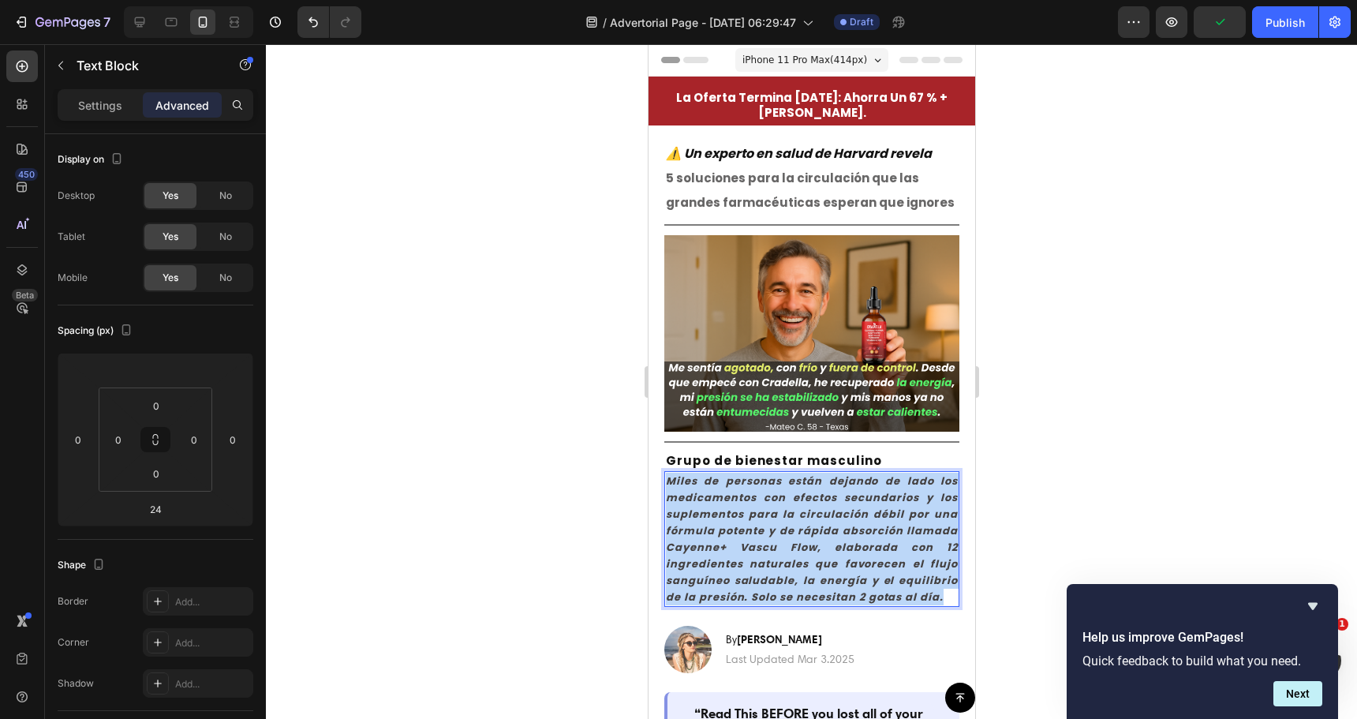
click at [831, 510] on icon "Miles de personas están dejando de lado los medicamentos con efectos secundario…" at bounding box center [811, 538] width 292 height 131
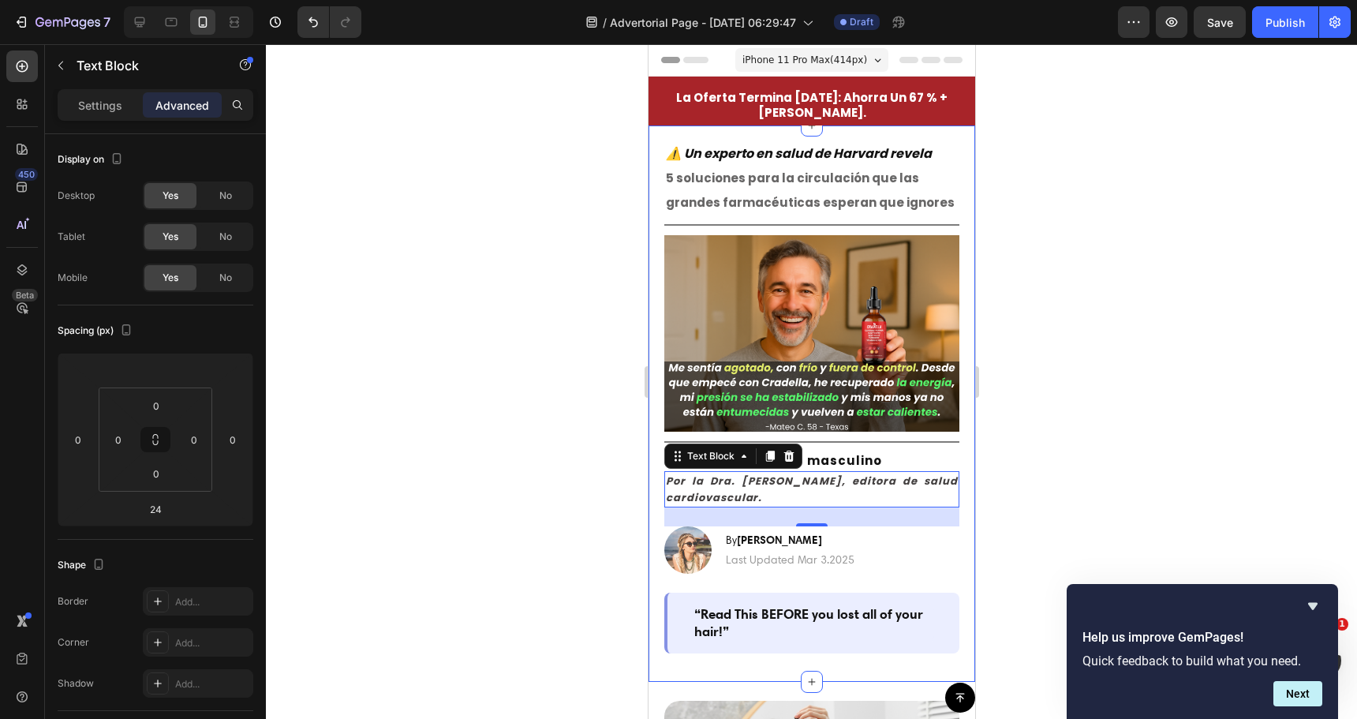
click at [530, 443] on div at bounding box center [811, 381] width 1091 height 675
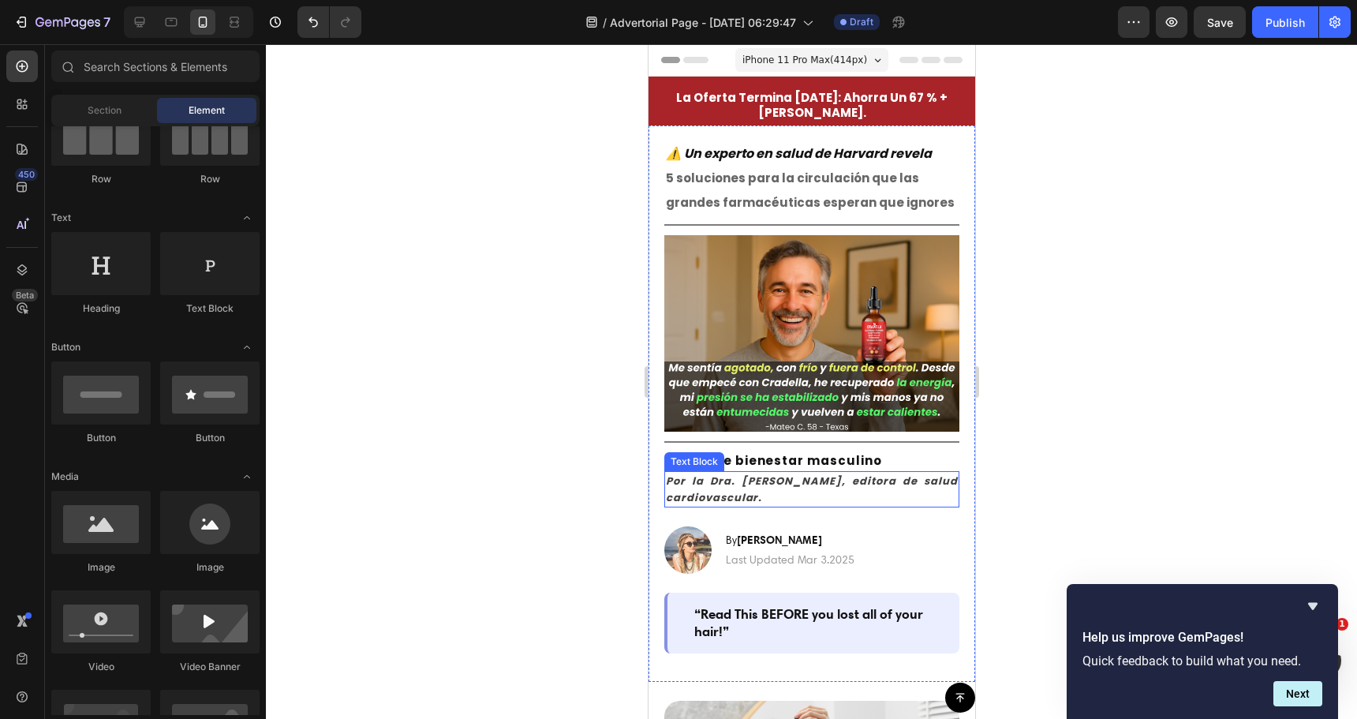
click at [754, 477] on icon "Por la Dra. [PERSON_NAME], editora de salud cardiovascular." at bounding box center [811, 489] width 292 height 32
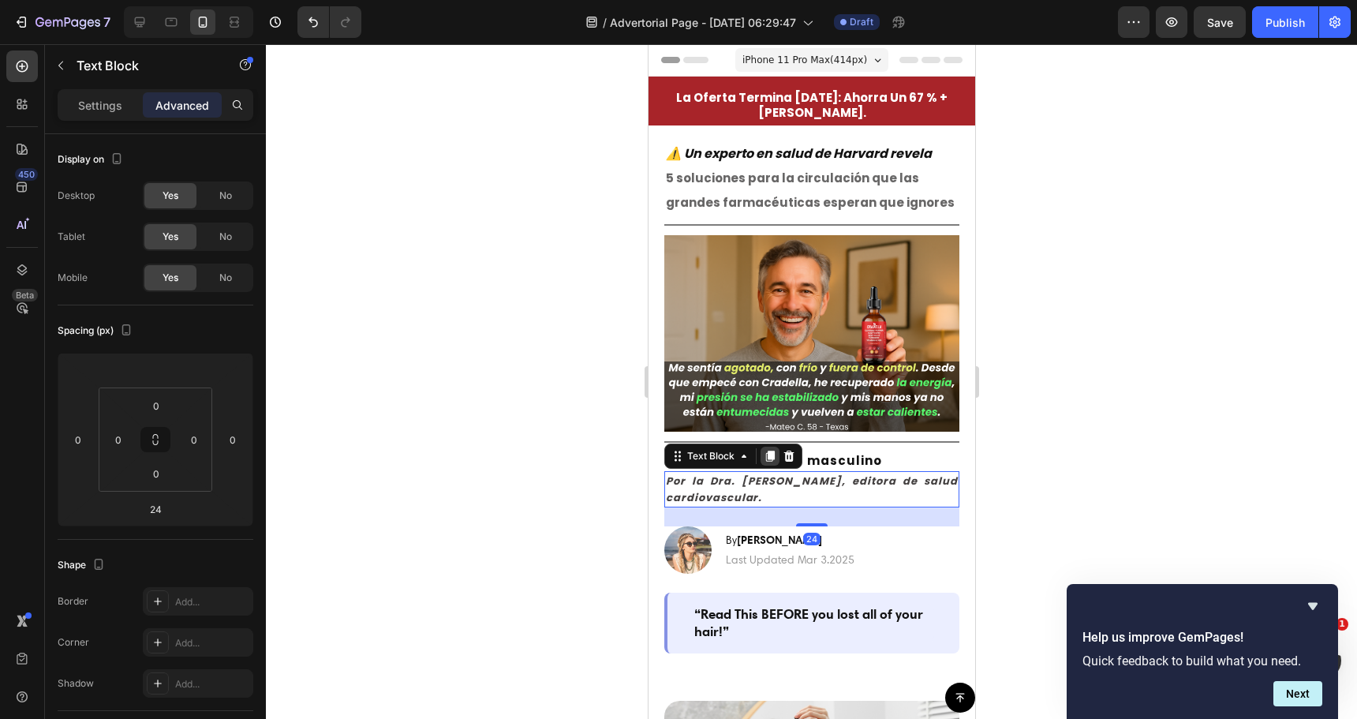
click at [763, 451] on icon at bounding box center [769, 456] width 13 height 13
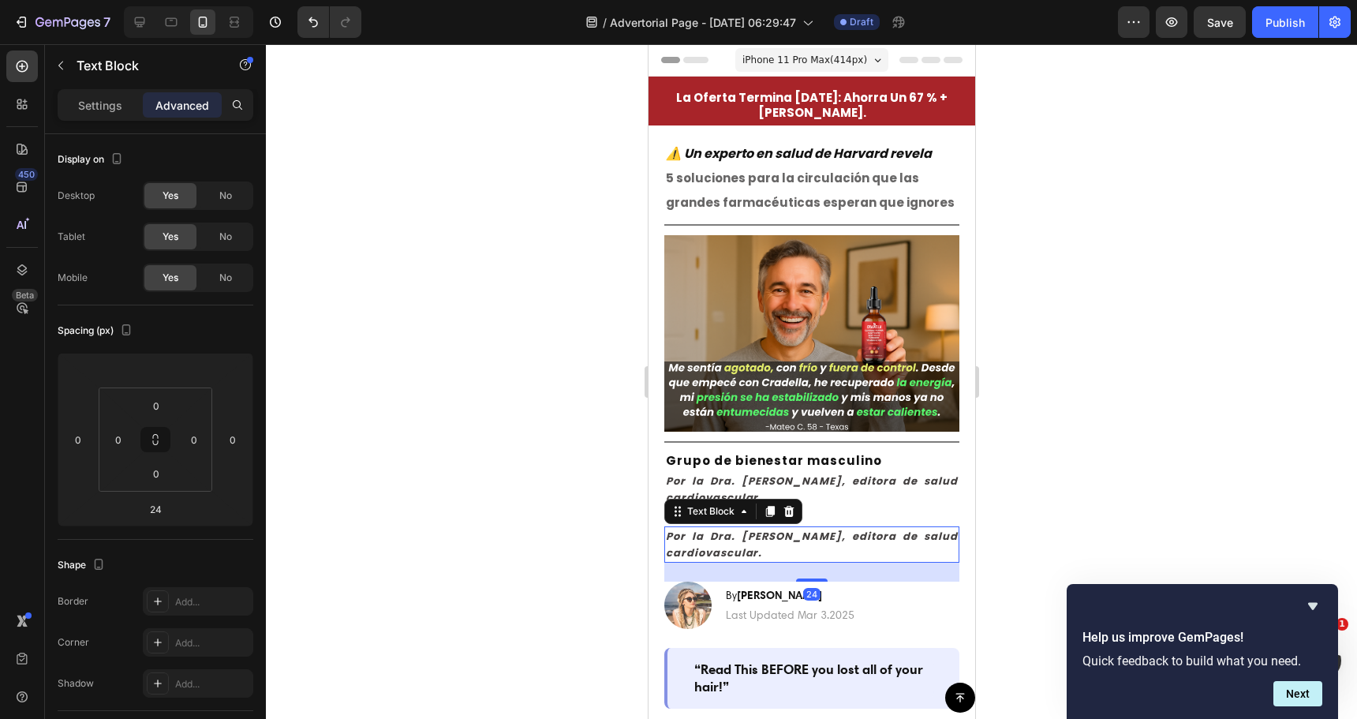
click at [469, 499] on div at bounding box center [811, 381] width 1091 height 675
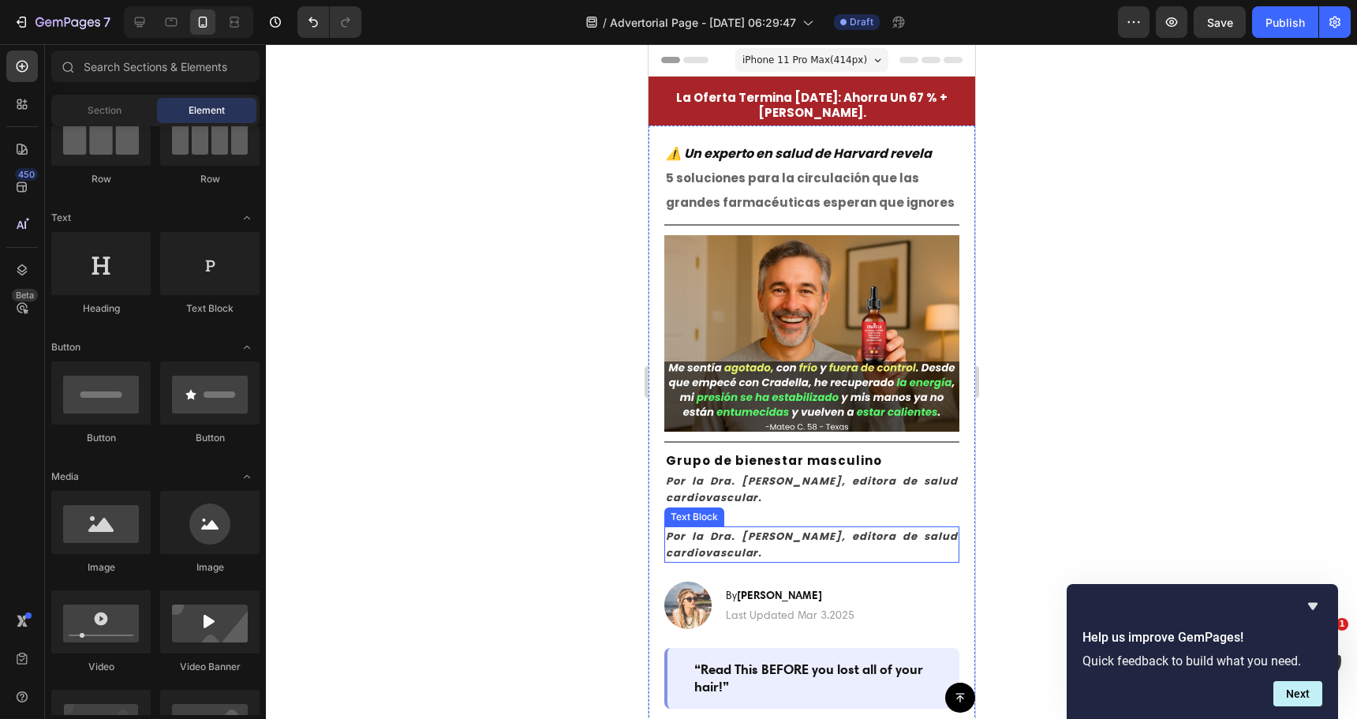
click at [863, 533] on icon "Por la Dra. [PERSON_NAME], editora de salud cardiovascular." at bounding box center [811, 545] width 292 height 32
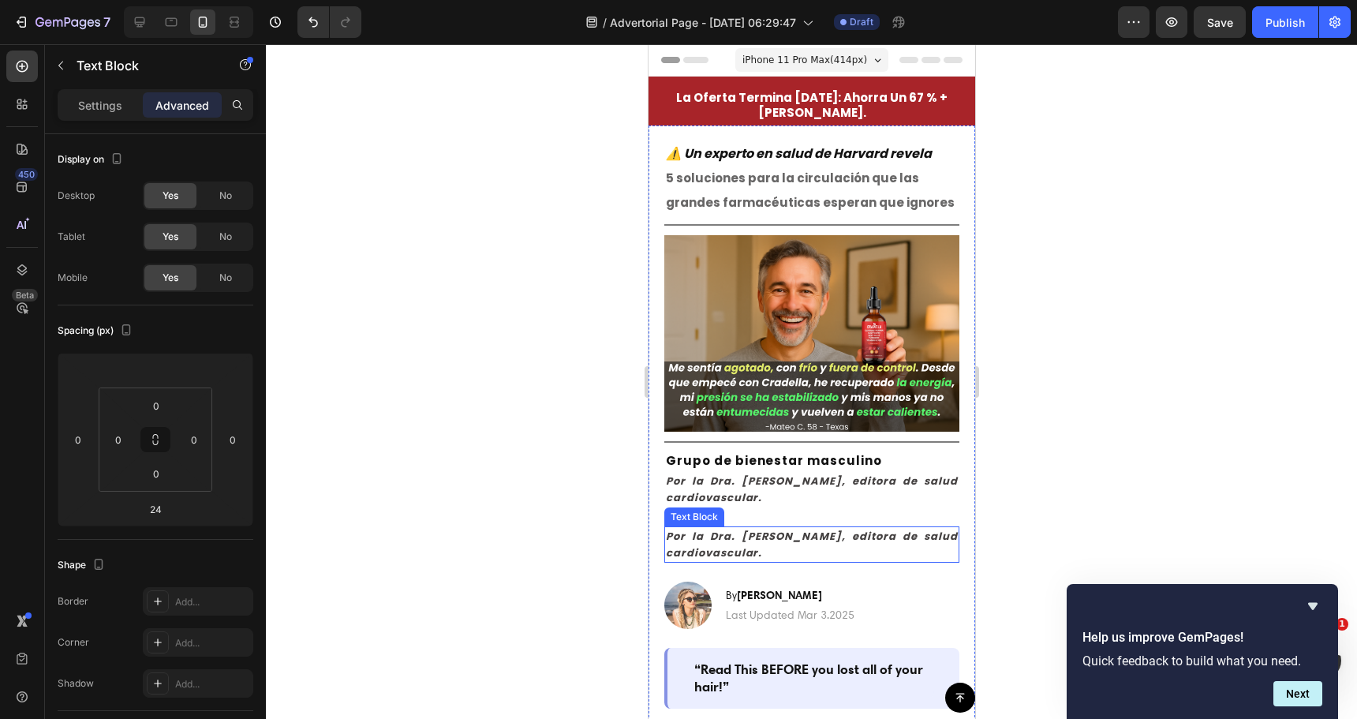
click at [863, 533] on icon "Por la Dra. [PERSON_NAME], editora de salud cardiovascular." at bounding box center [811, 545] width 292 height 32
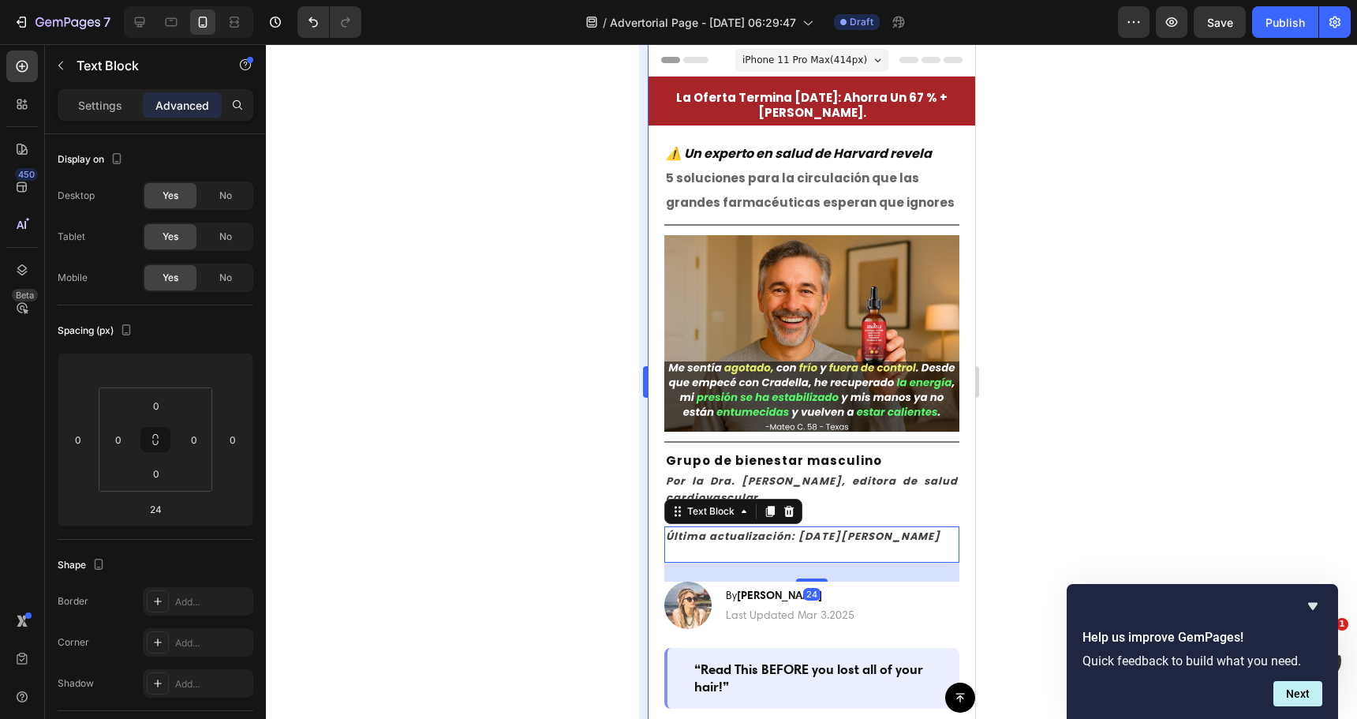
drag, startPoint x: 6, startPoint y: 486, endPoint x: 642, endPoint y: 530, distance: 637.5
click at [517, 525] on div at bounding box center [811, 381] width 1091 height 675
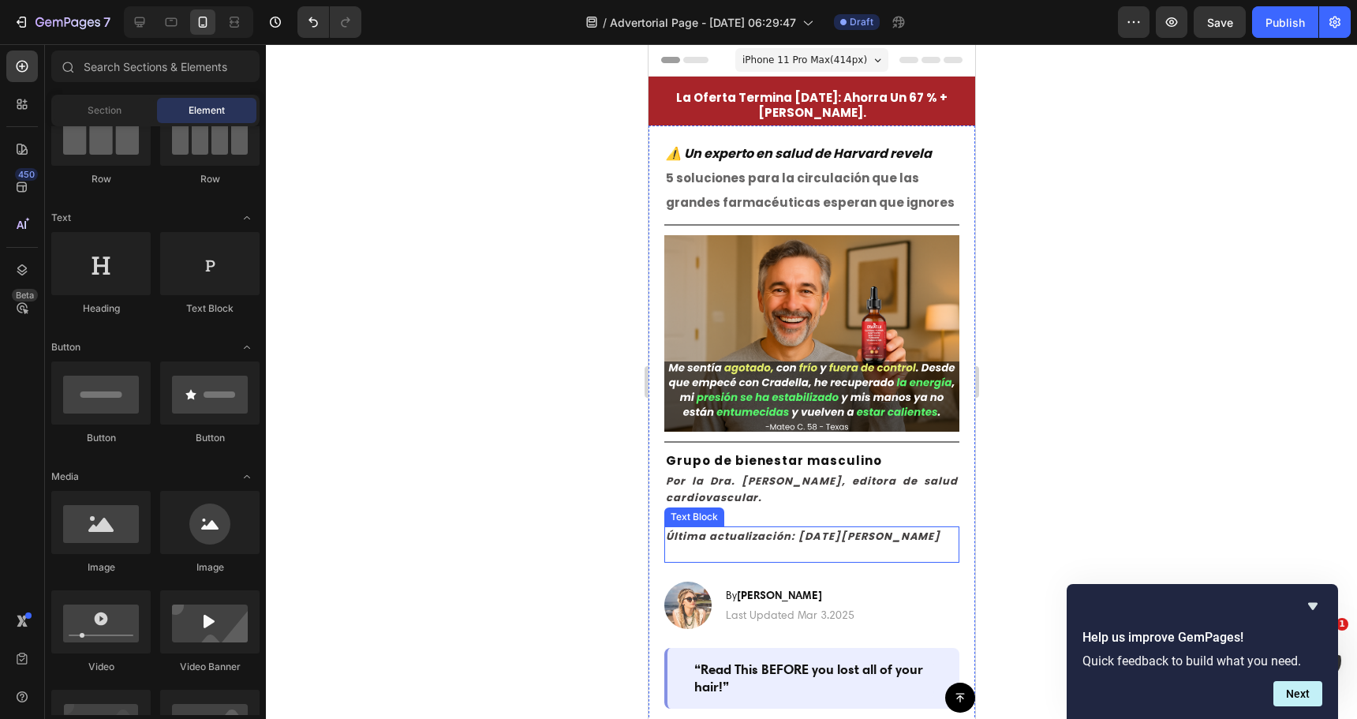
click at [776, 539] on p "Última actualización: 27 de marzo de 2025" at bounding box center [811, 544] width 292 height 33
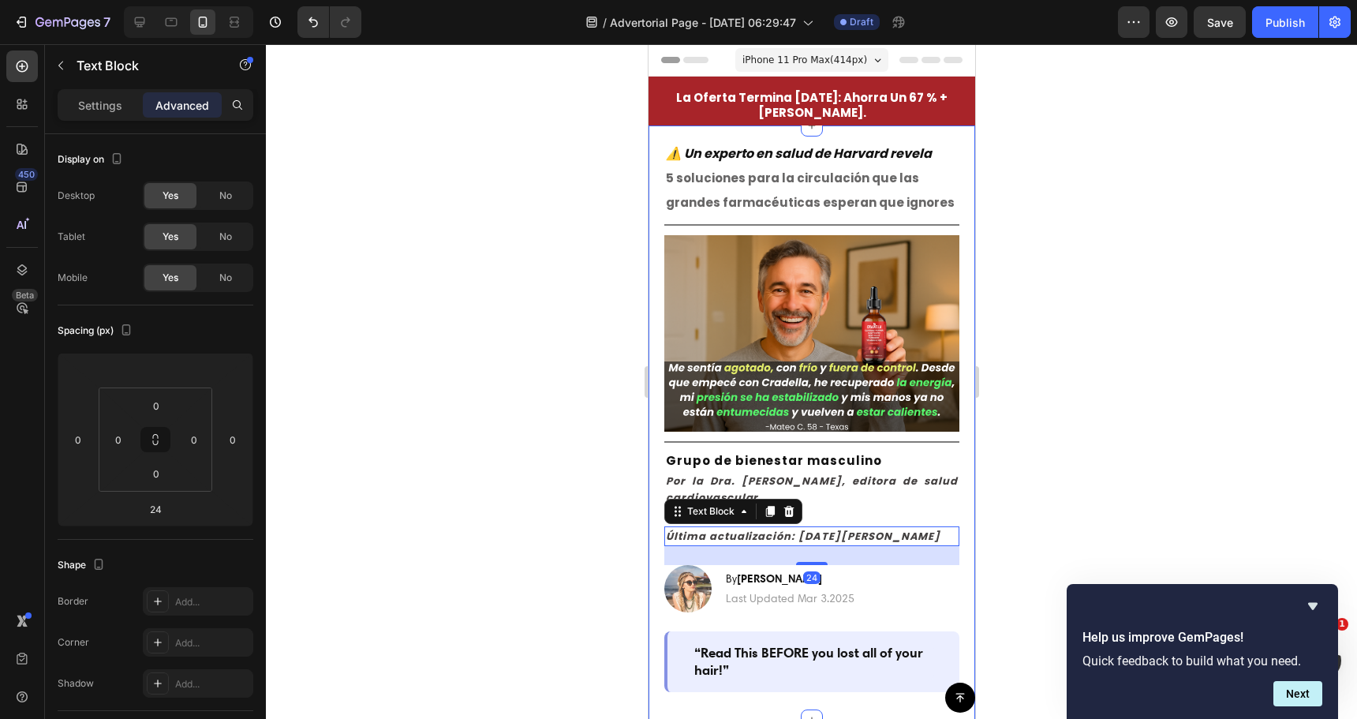
click at [556, 508] on div at bounding box center [811, 381] width 1091 height 675
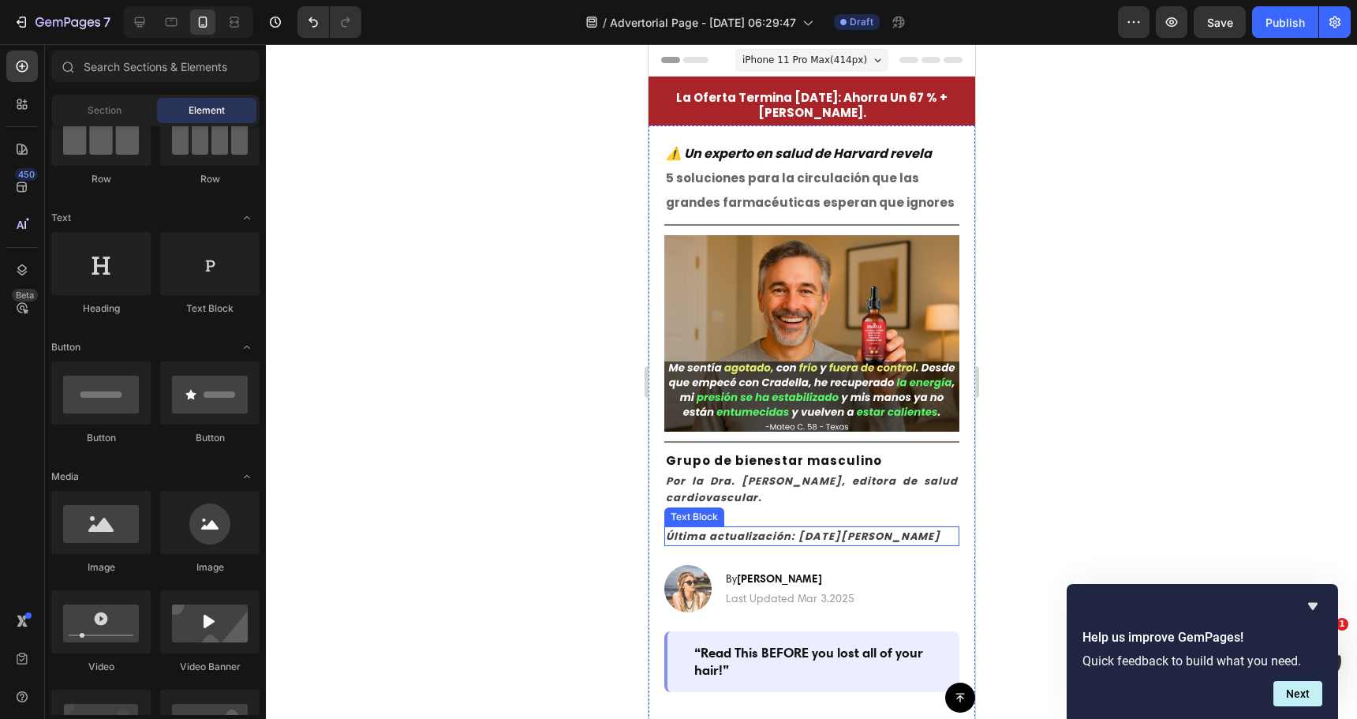
click at [783, 529] on icon "Última actualización: 27 de marzo de 2025" at bounding box center [802, 536] width 275 height 15
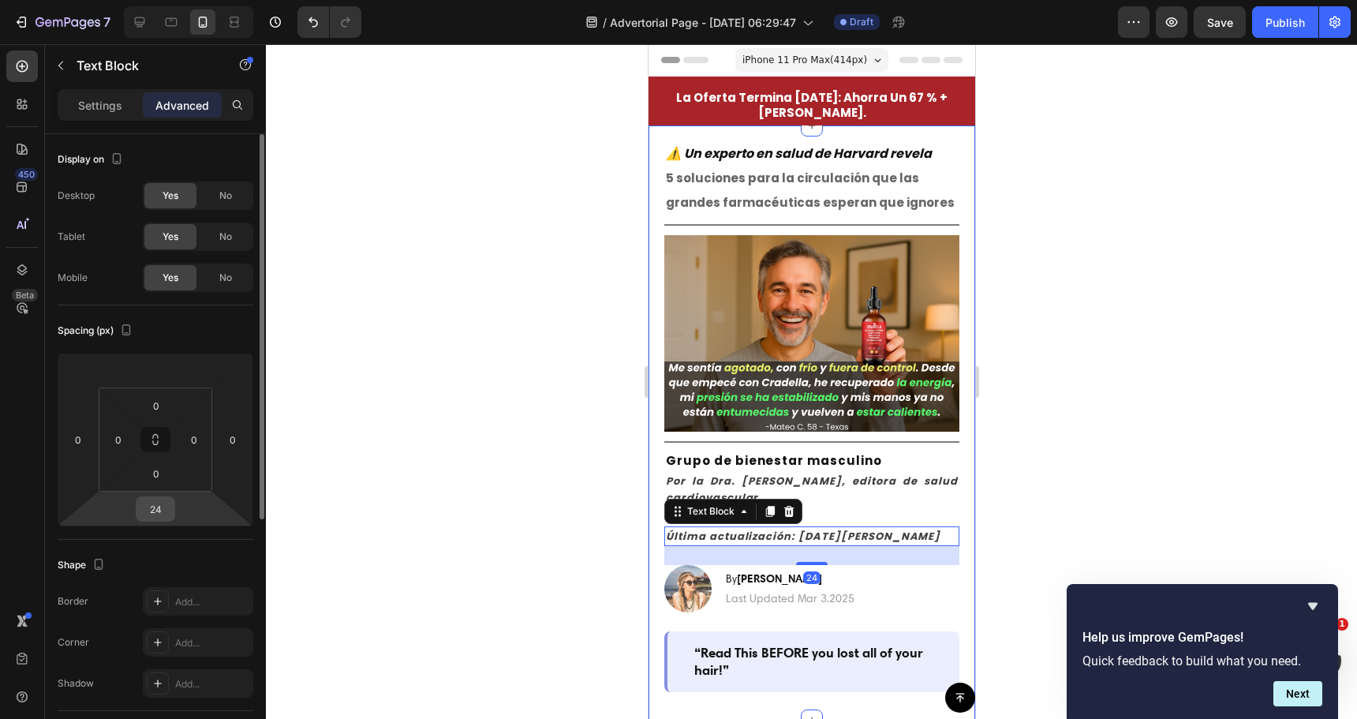
click at [161, 508] on input "24" at bounding box center [156, 509] width 32 height 24
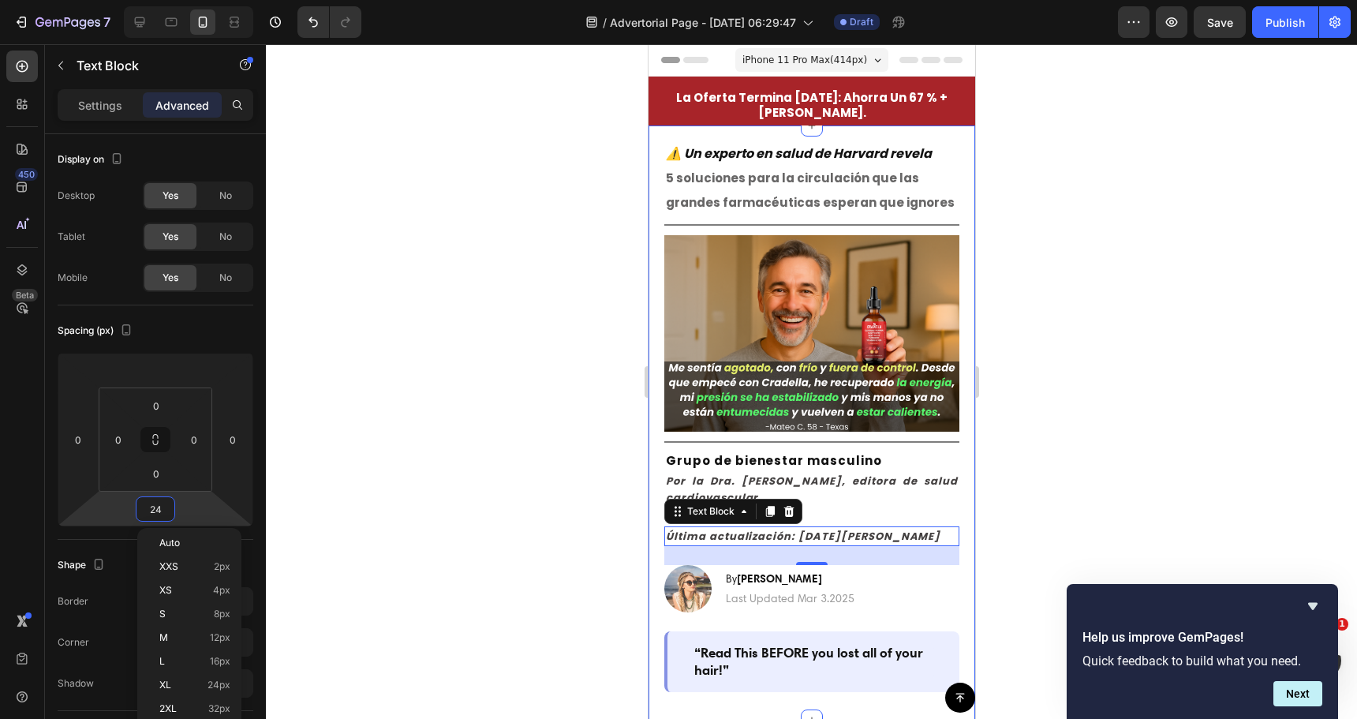
click at [488, 451] on div at bounding box center [811, 381] width 1091 height 675
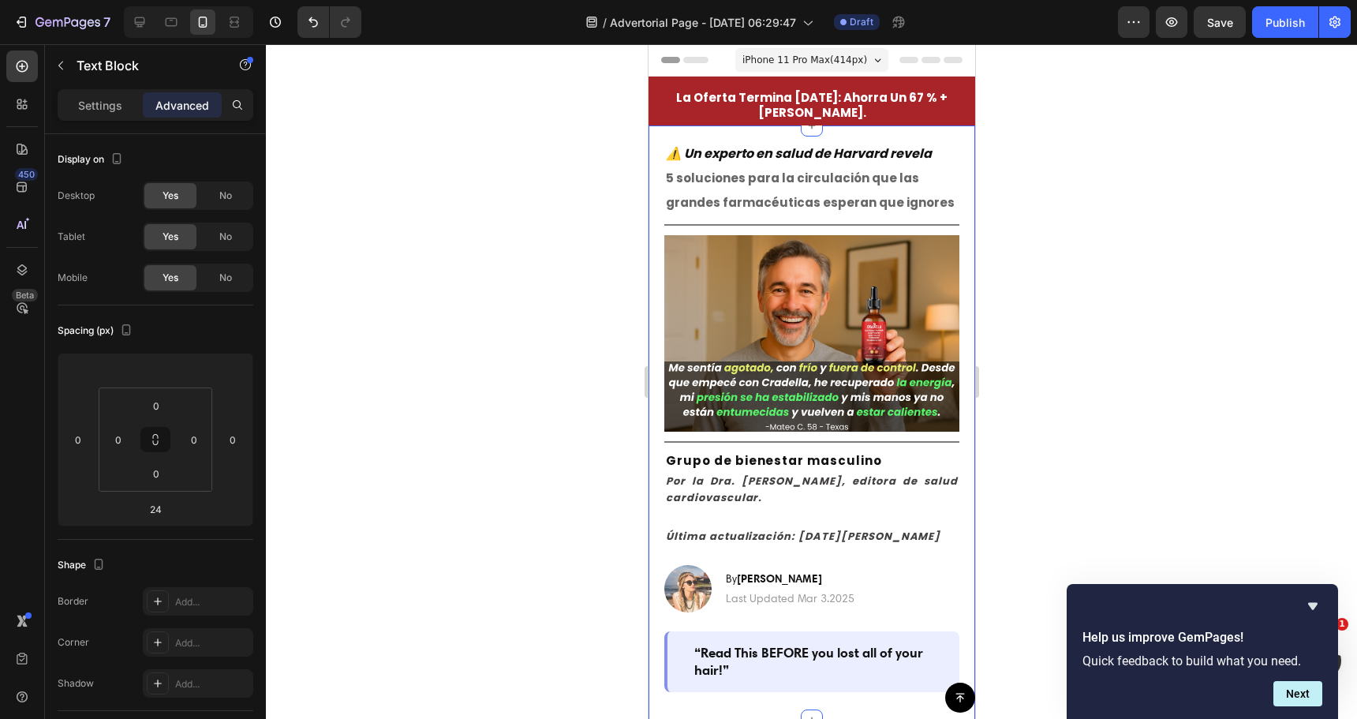
click at [689, 529] on icon "Última actualización: 27 de marzo de 2025" at bounding box center [802, 536] width 275 height 15
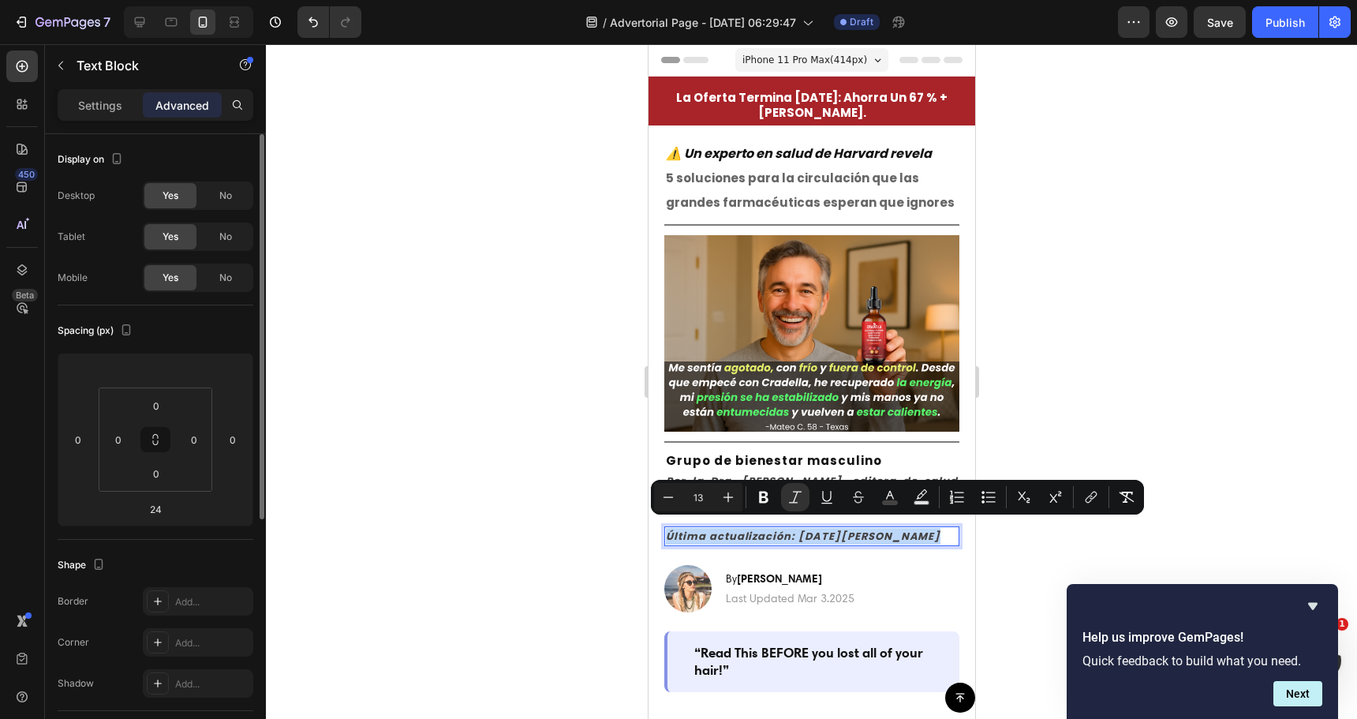
scroll to position [79, 0]
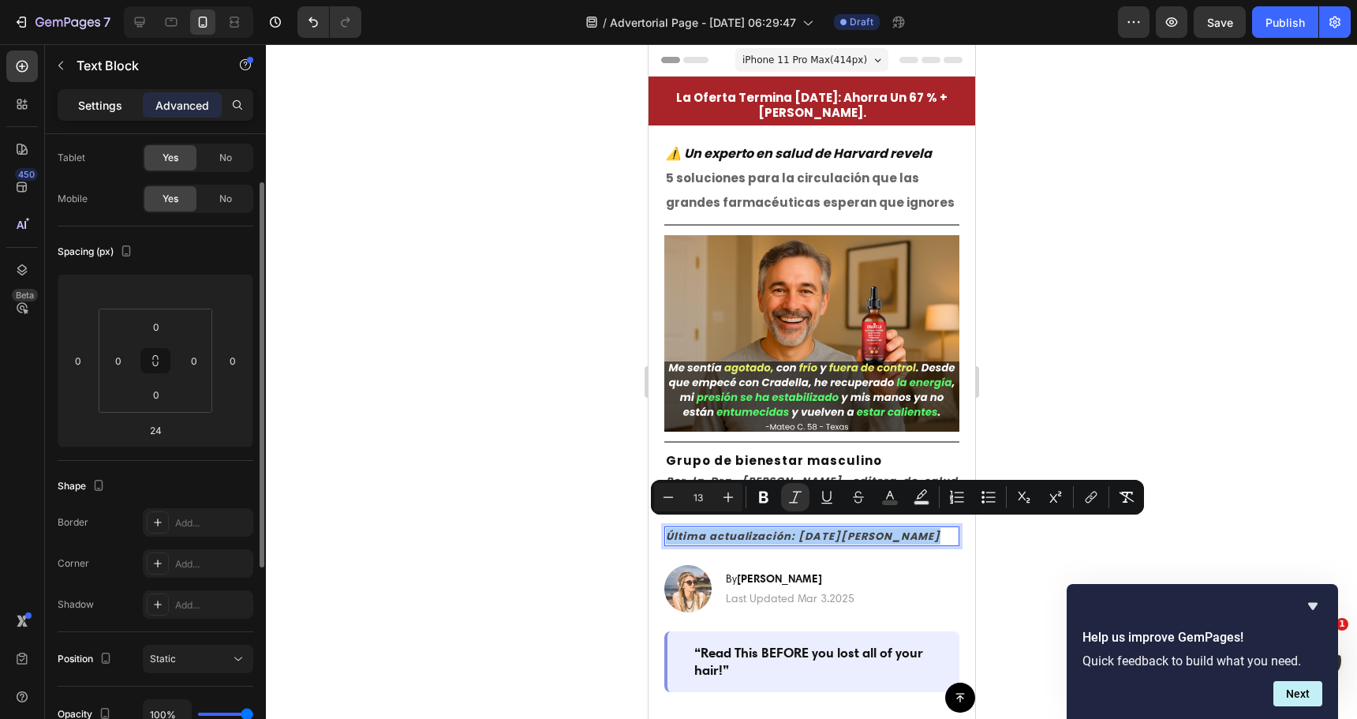
click at [108, 93] on div "Settings" at bounding box center [100, 104] width 79 height 25
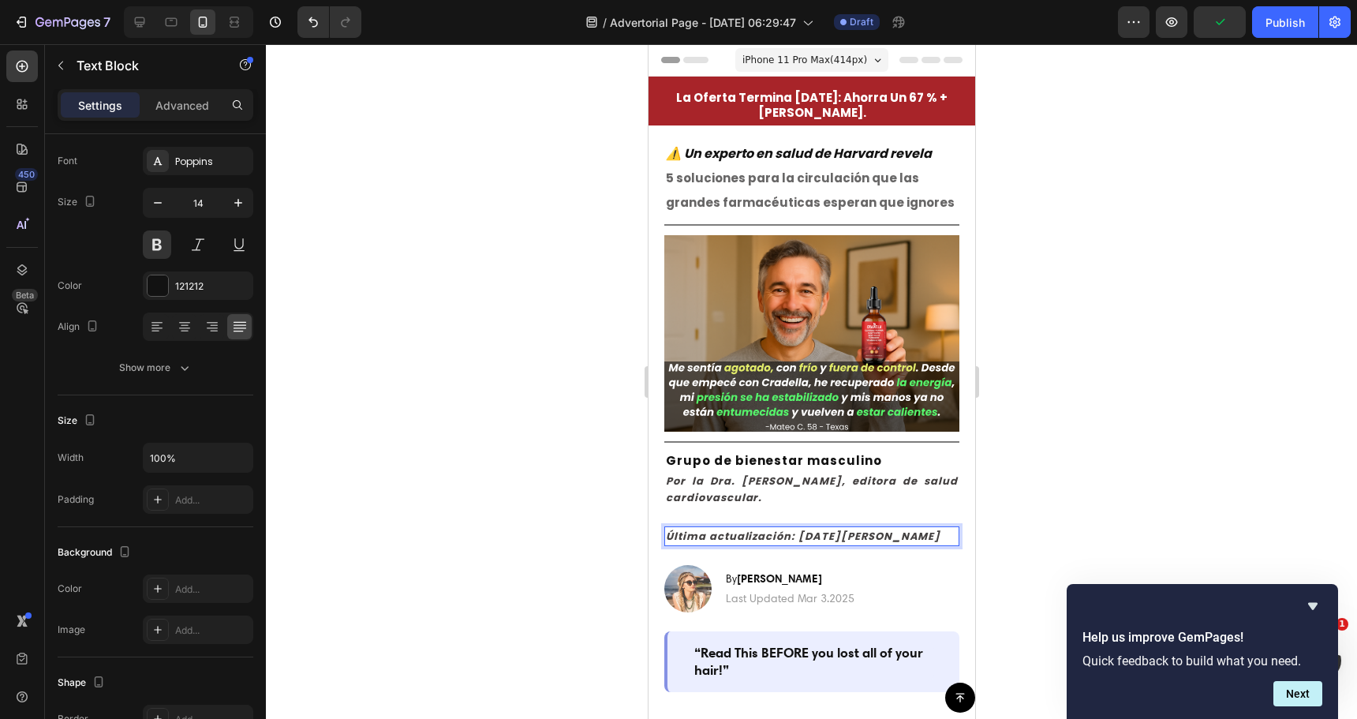
click at [683, 529] on icon "Última actualización: 27 de marzo de 2025" at bounding box center [802, 536] width 275 height 15
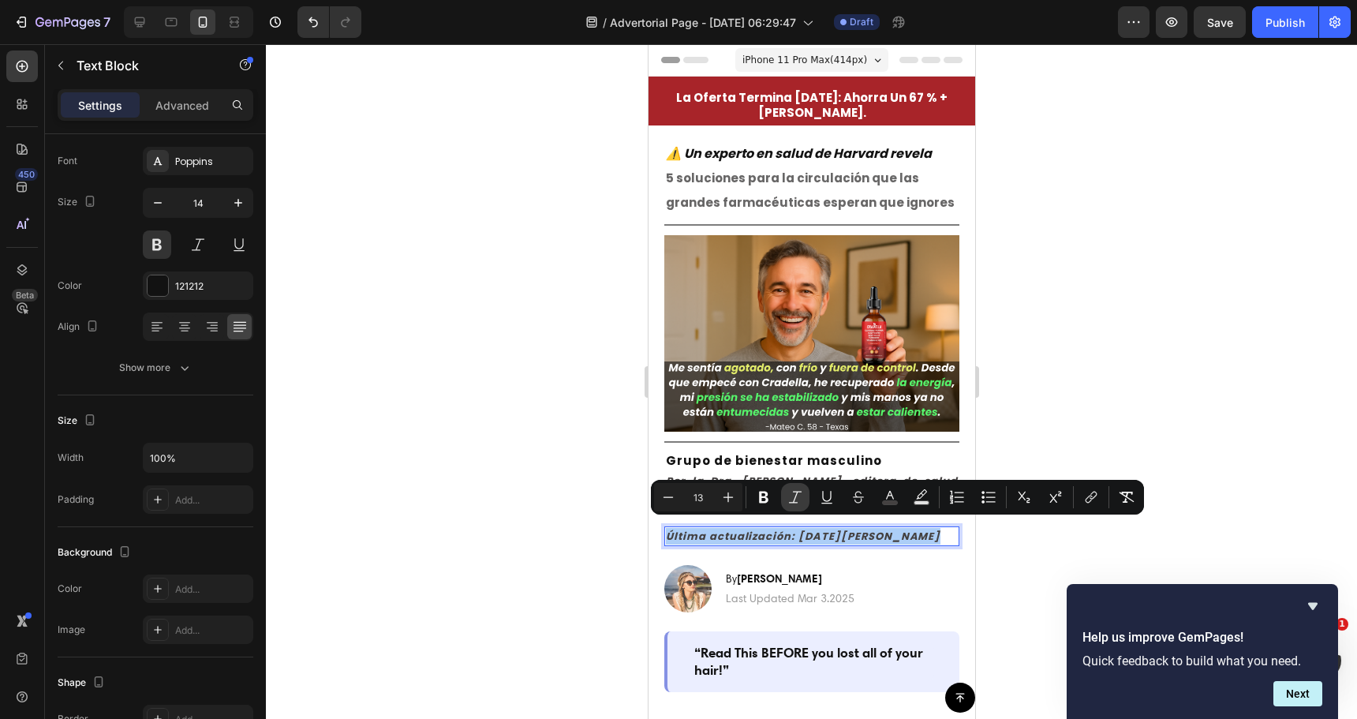
click at [802, 490] on icon "Editor contextual toolbar" at bounding box center [795, 497] width 16 height 16
click at [764, 499] on icon "Editor contextual toolbar" at bounding box center [764, 497] width 16 height 16
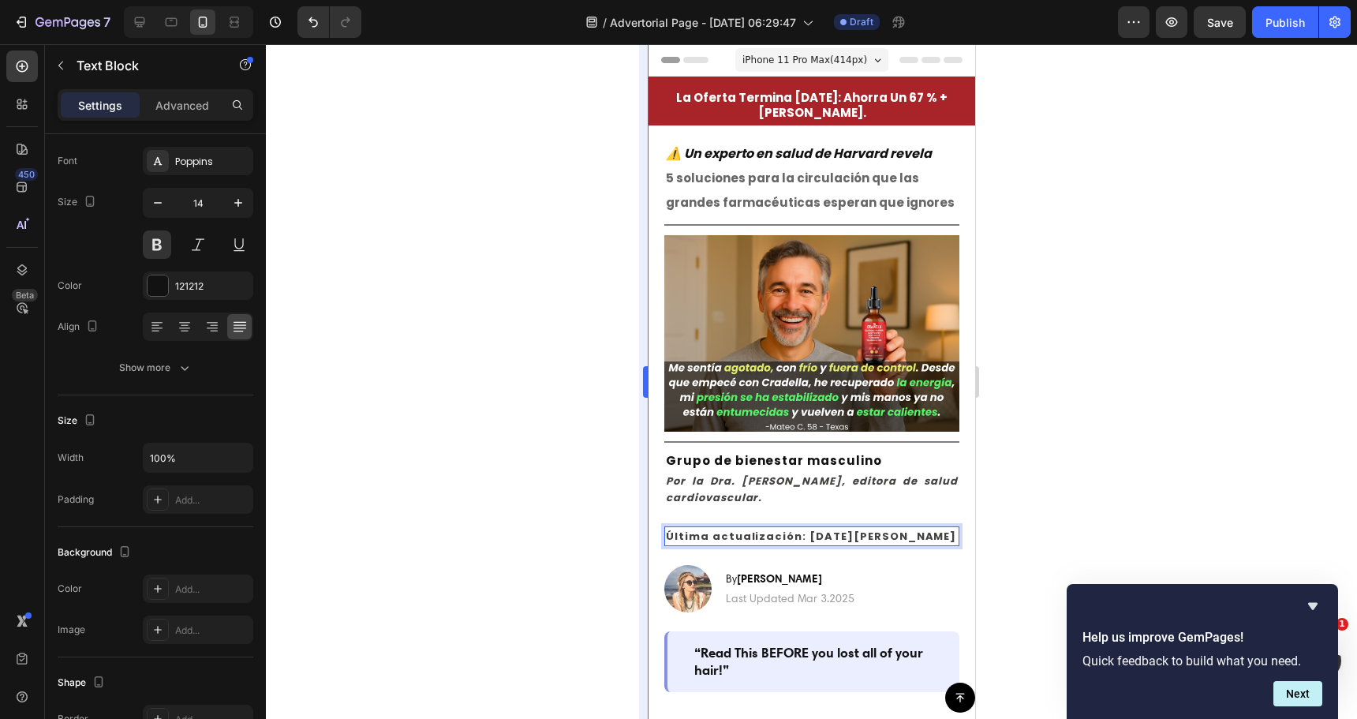
drag, startPoint x: 590, startPoint y: 510, endPoint x: 645, endPoint y: 496, distance: 56.5
click at [591, 510] on div at bounding box center [811, 381] width 1091 height 675
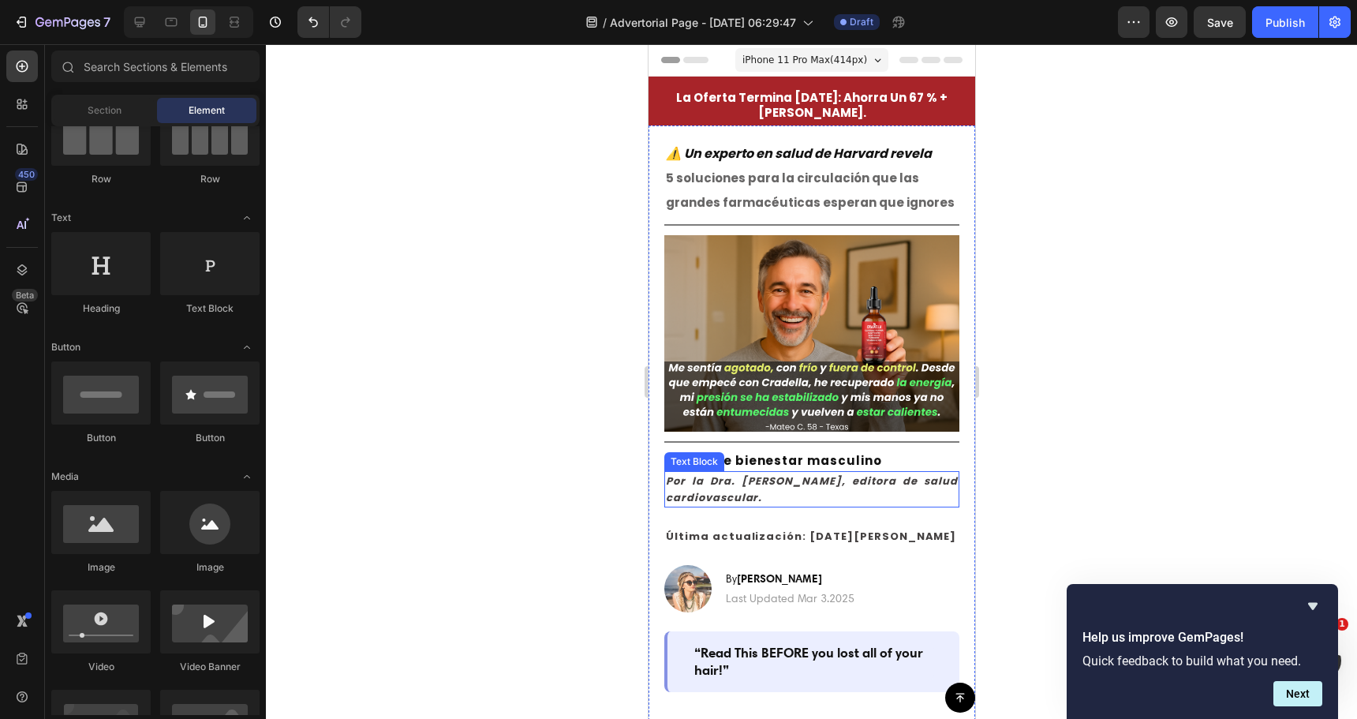
click at [723, 479] on icon "Por la Dra. [PERSON_NAME], editora de salud cardiovascular." at bounding box center [811, 489] width 292 height 32
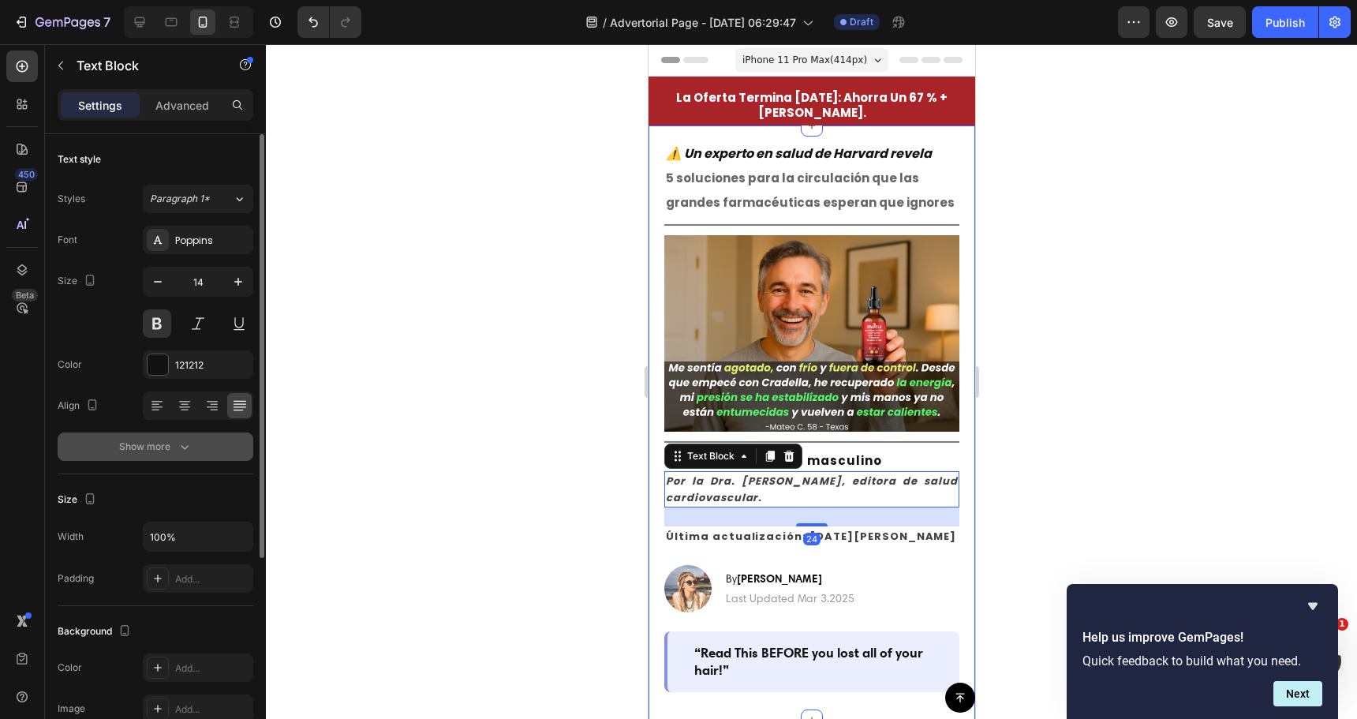
click at [155, 454] on div "Show more" at bounding box center [155, 447] width 73 height 16
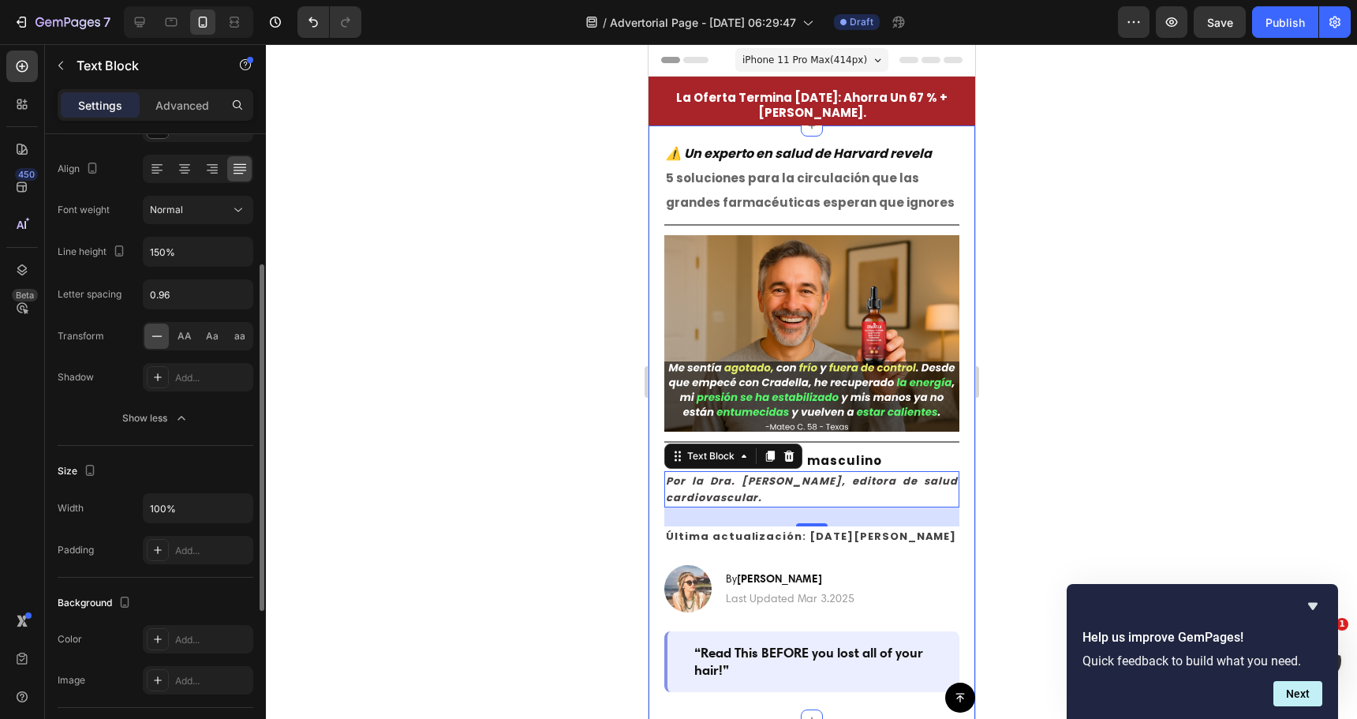
scroll to position [0, 0]
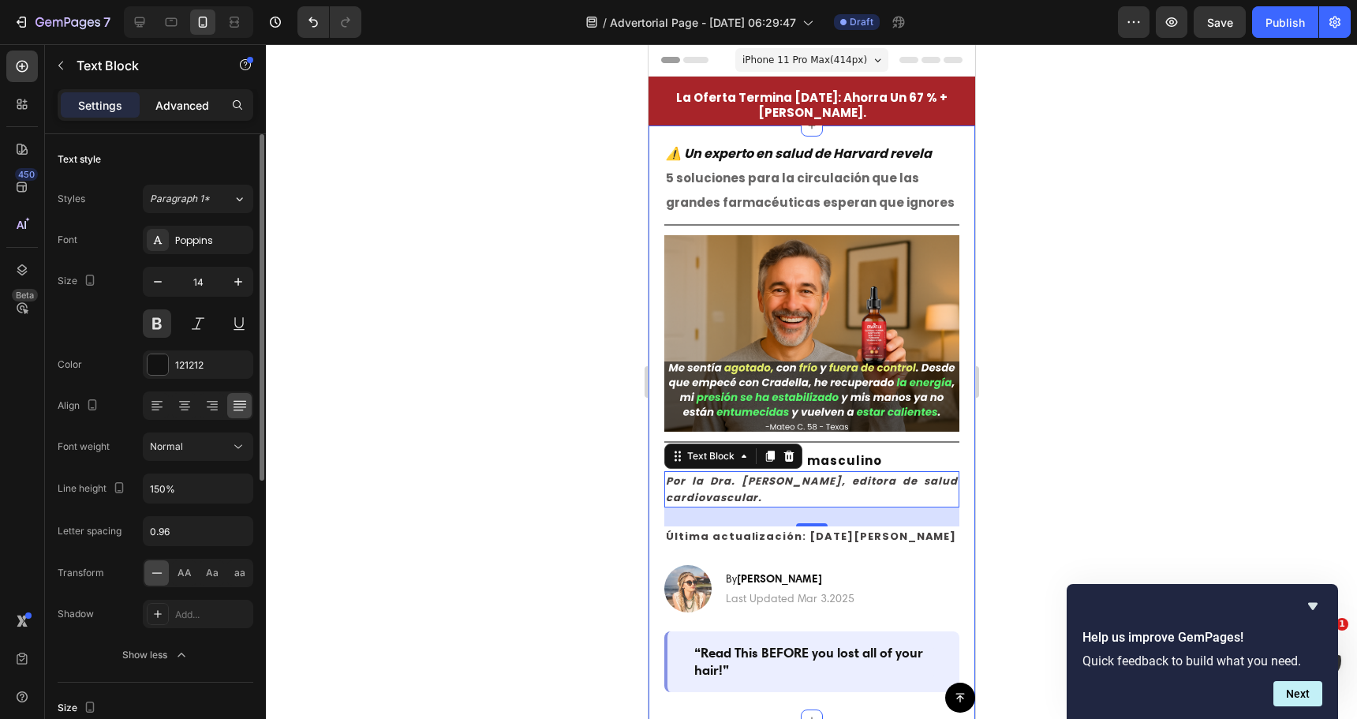
click at [199, 103] on p "Advanced" at bounding box center [182, 105] width 54 height 17
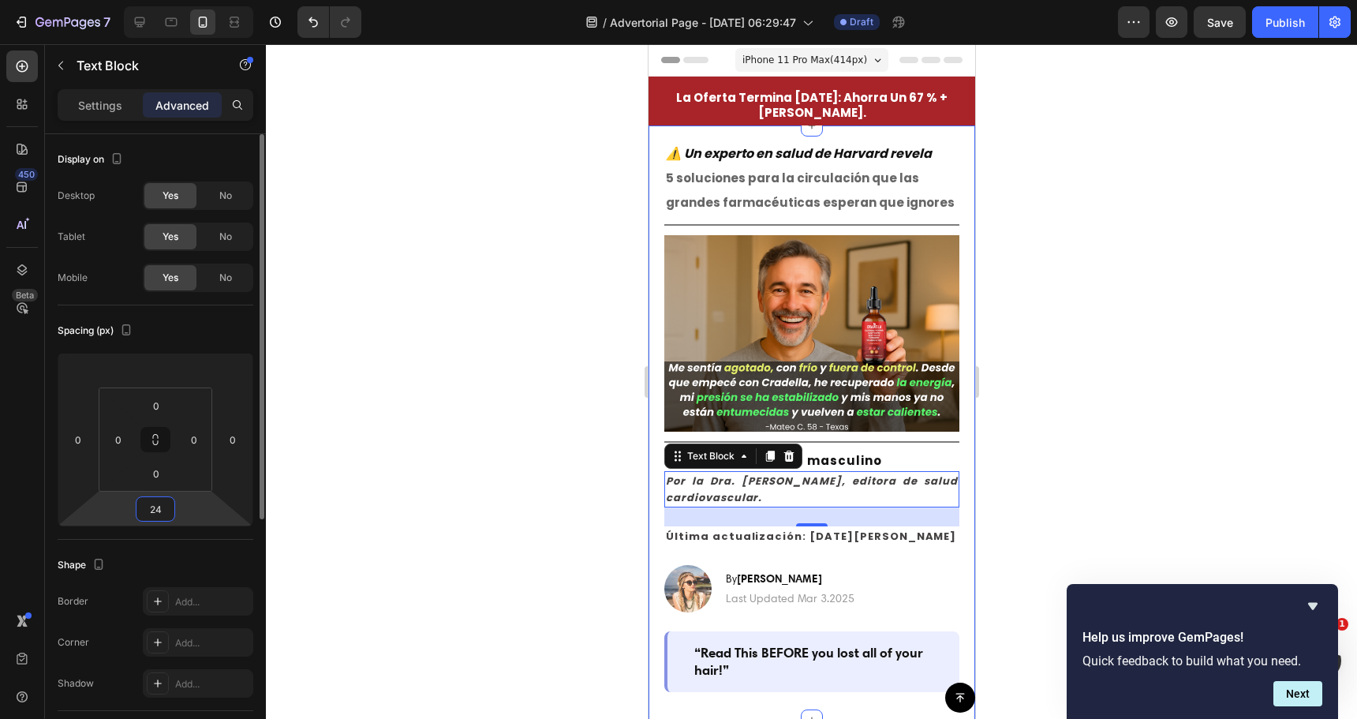
click at [162, 505] on input "24" at bounding box center [156, 509] width 32 height 24
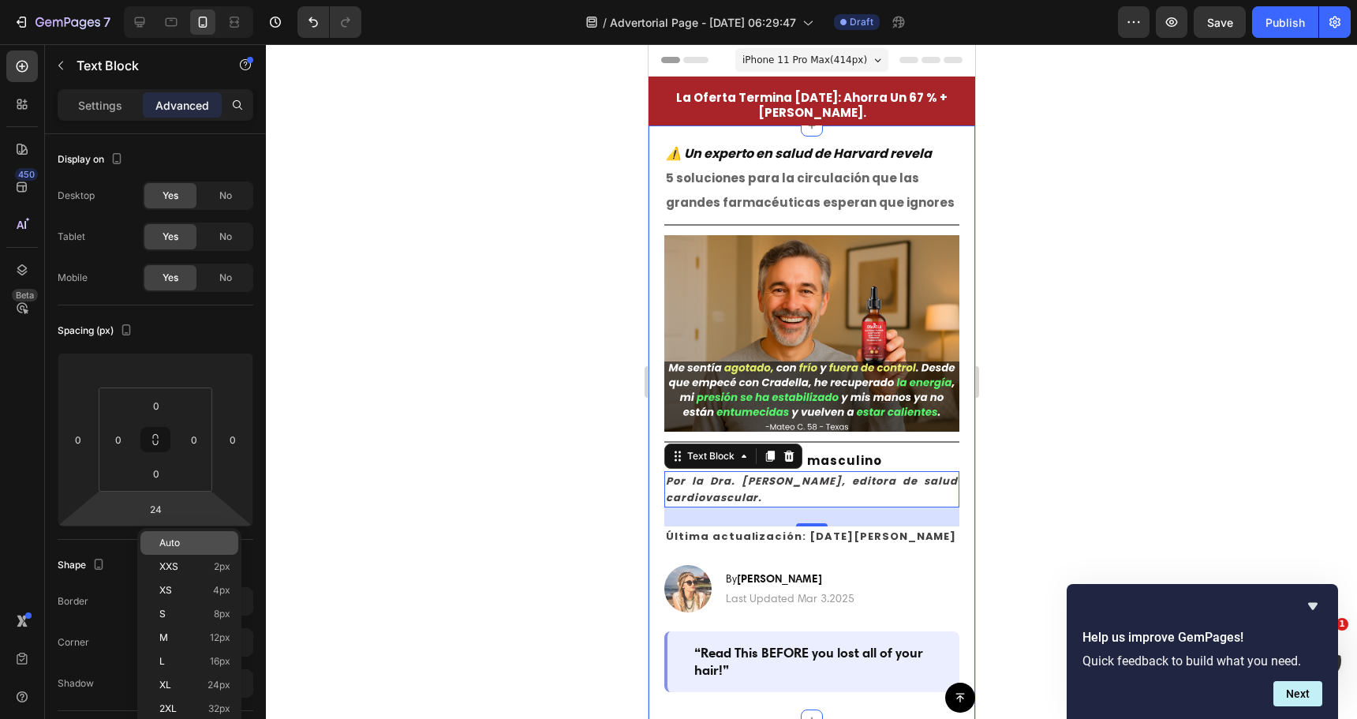
click at [165, 544] on span "Auto" at bounding box center [169, 542] width 21 height 11
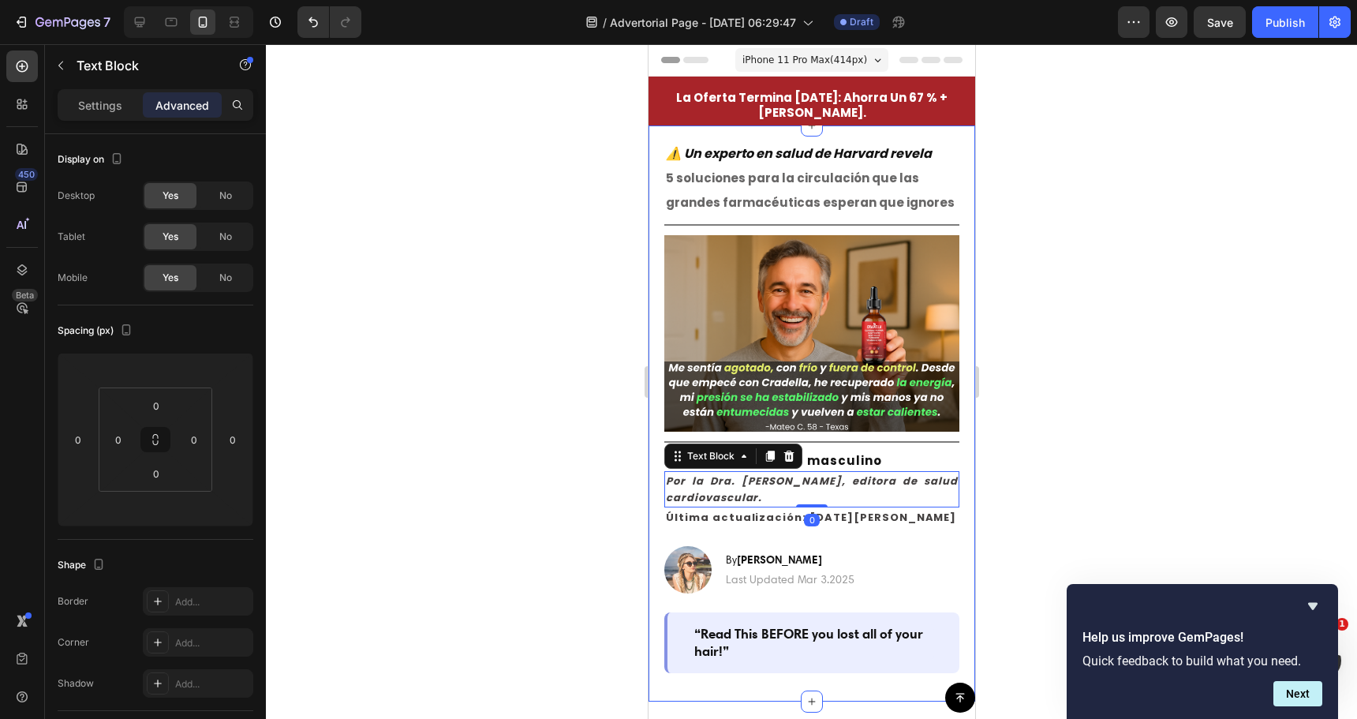
click at [504, 442] on div at bounding box center [811, 381] width 1091 height 675
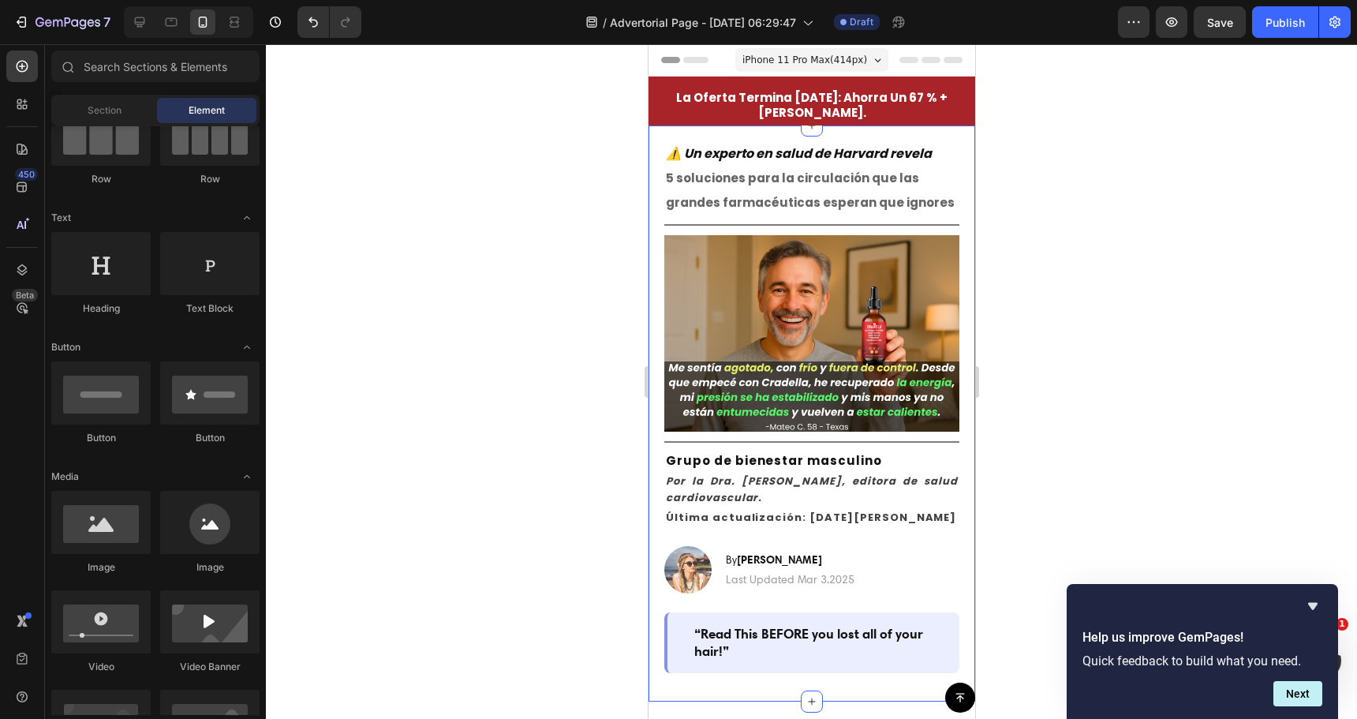
click at [504, 442] on div at bounding box center [811, 381] width 1091 height 675
click at [816, 510] on strong "Última actualización: 27 de marzo de 2025" at bounding box center [810, 517] width 290 height 15
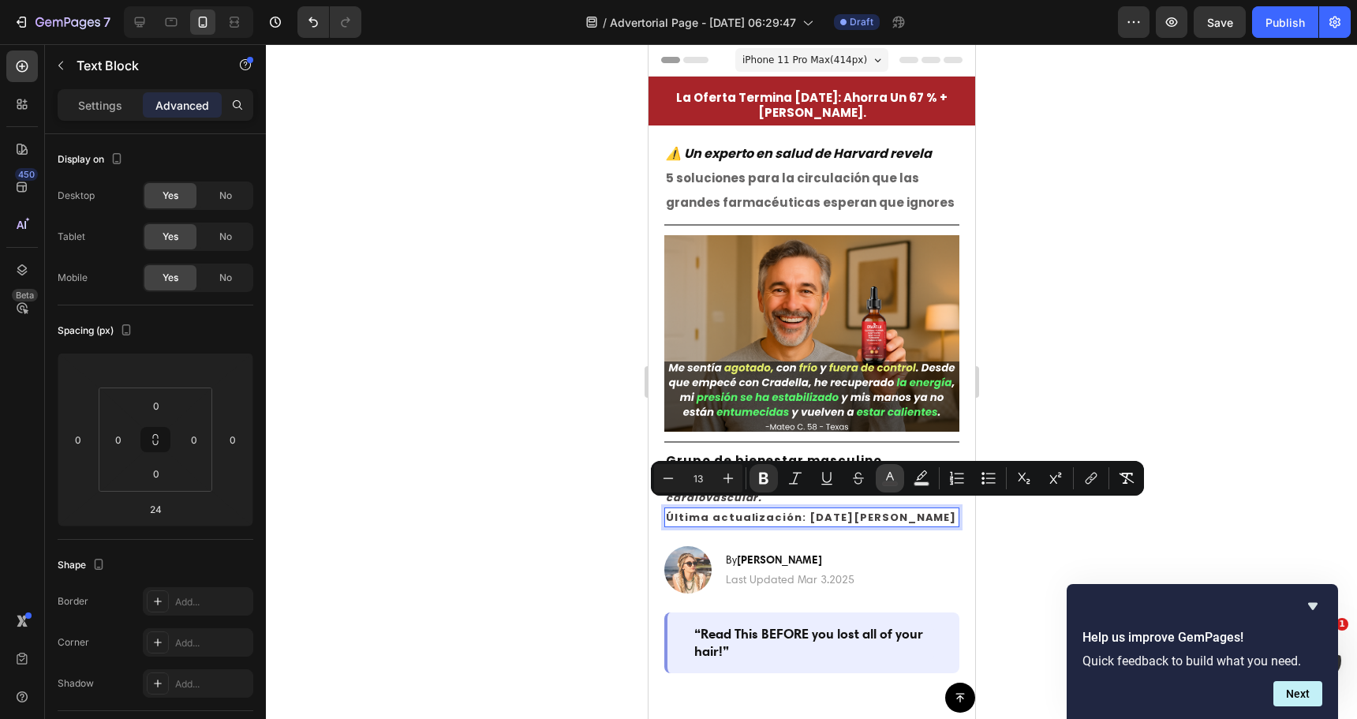
click at [885, 476] on icon "Editor contextual toolbar" at bounding box center [890, 478] width 16 height 16
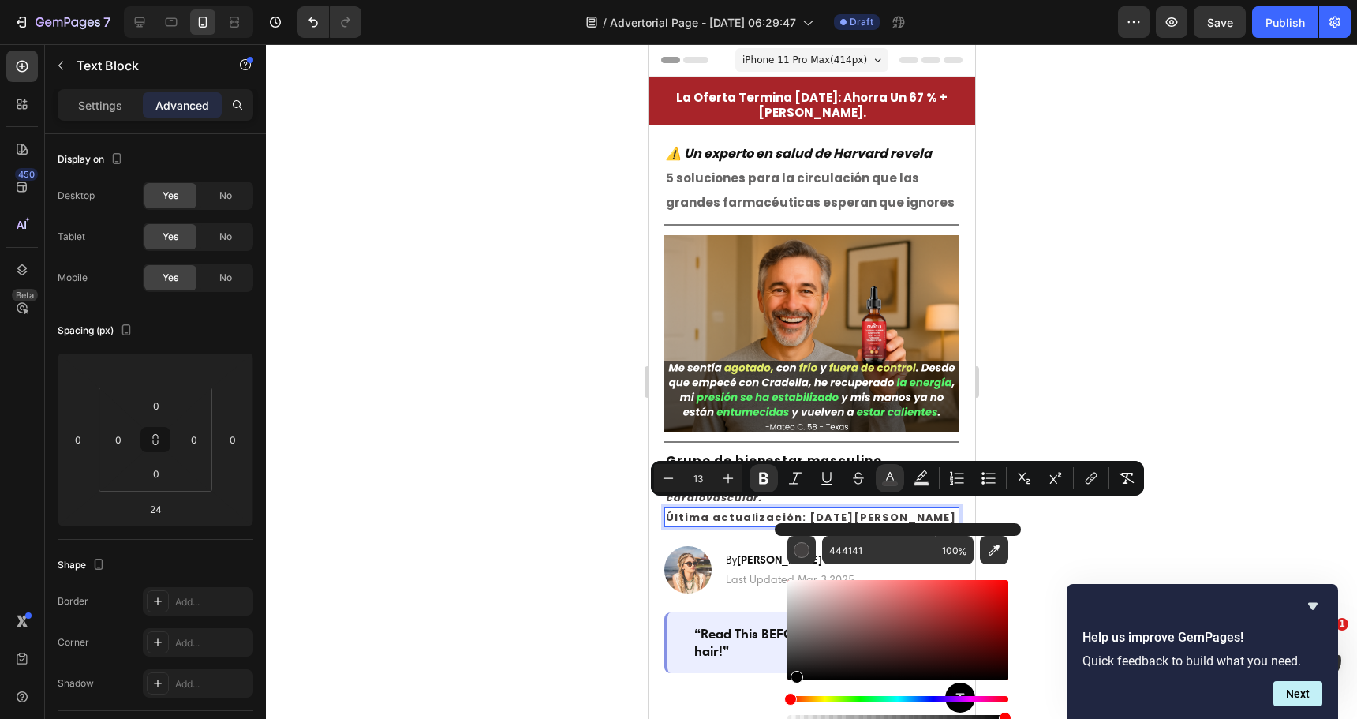
drag, startPoint x: 800, startPoint y: 660, endPoint x: 774, endPoint y: 680, distance: 33.1
click at [775, 680] on div "444141 100 %" at bounding box center [898, 623] width 246 height 201
type input "000000"
drag, startPoint x: 503, startPoint y: 546, endPoint x: 520, endPoint y: 546, distance: 16.6
click at [505, 546] on div at bounding box center [811, 381] width 1091 height 675
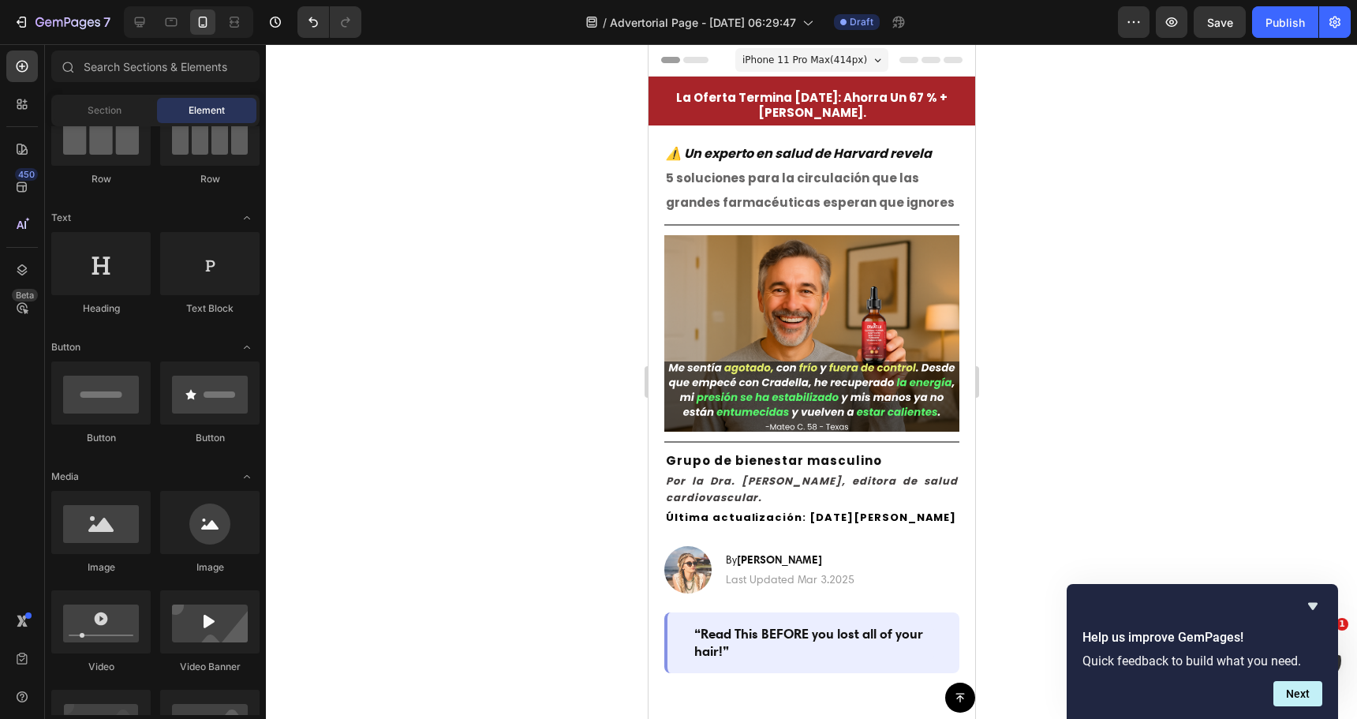
click at [522, 484] on div at bounding box center [811, 381] width 1091 height 675
click at [723, 454] on div "Text Block" at bounding box center [694, 461] width 60 height 19
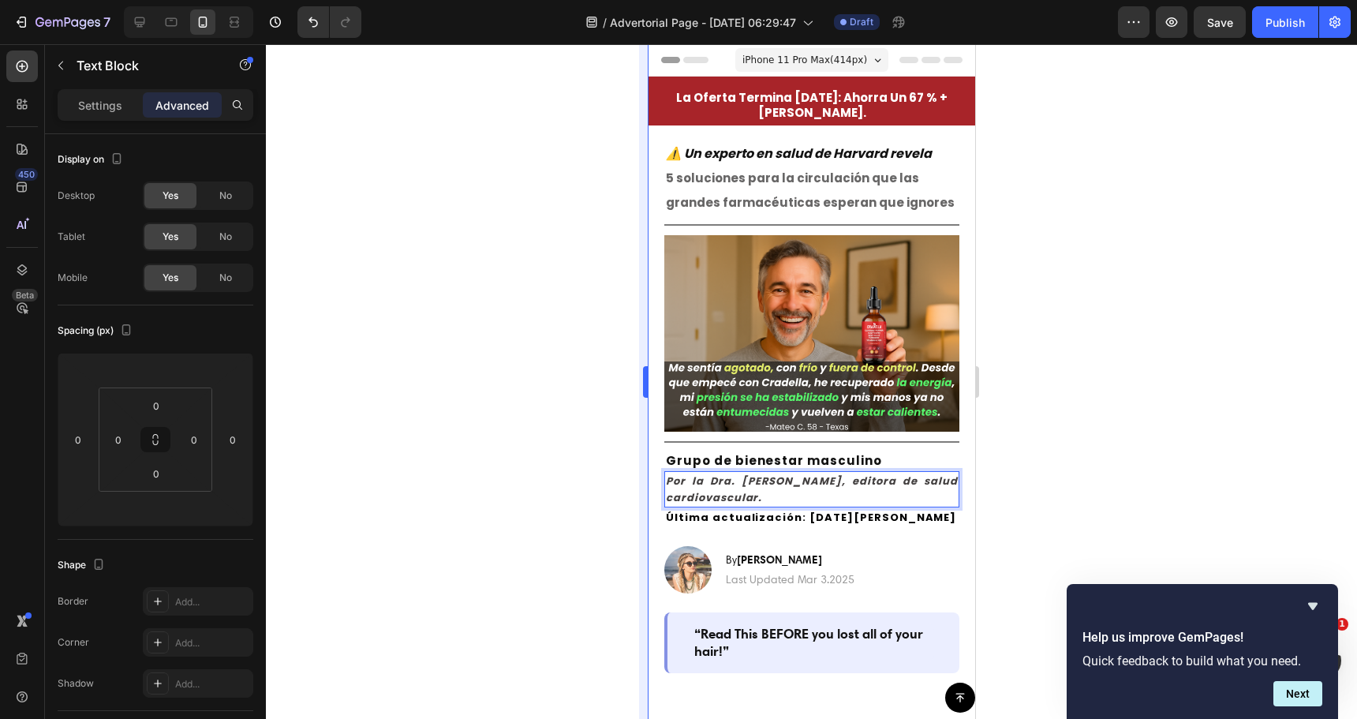
drag, startPoint x: 604, startPoint y: 499, endPoint x: 648, endPoint y: 484, distance: 45.9
click at [606, 499] on div at bounding box center [811, 381] width 1091 height 675
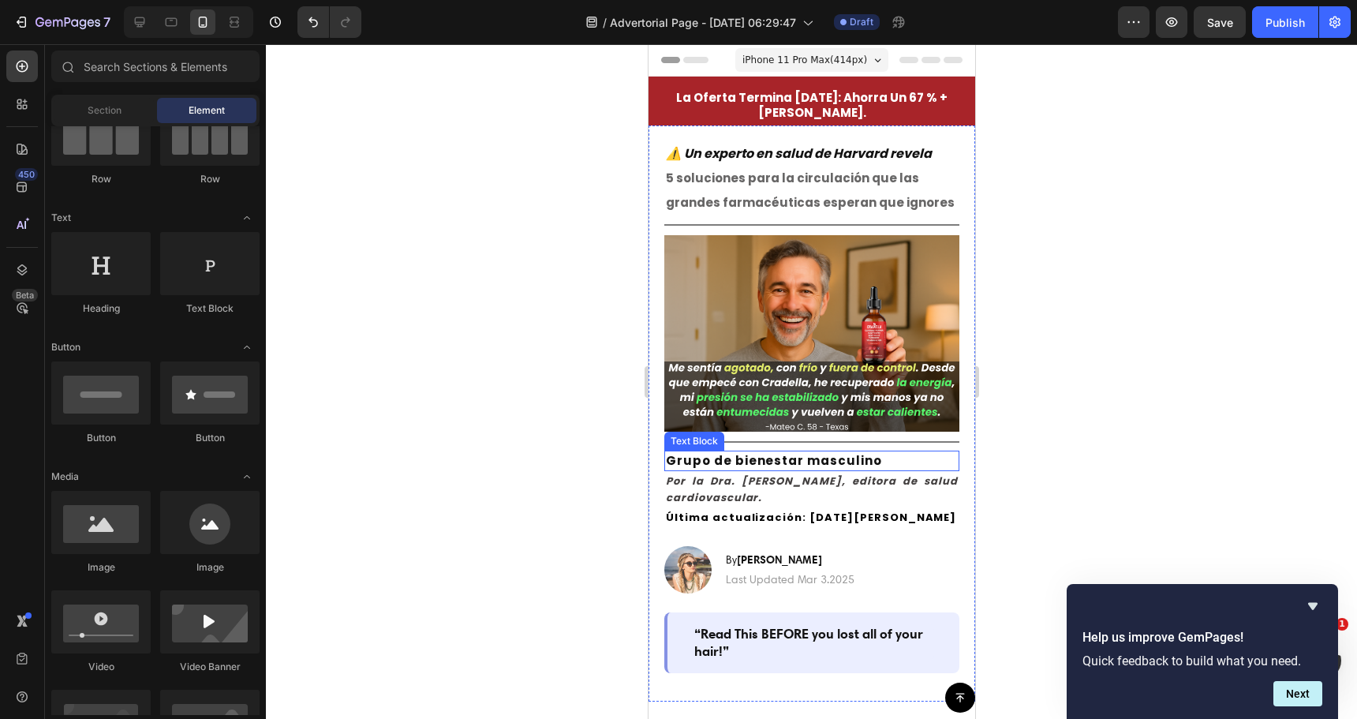
click at [757, 452] on strong "Grupo de bienestar masculino" at bounding box center [773, 460] width 216 height 17
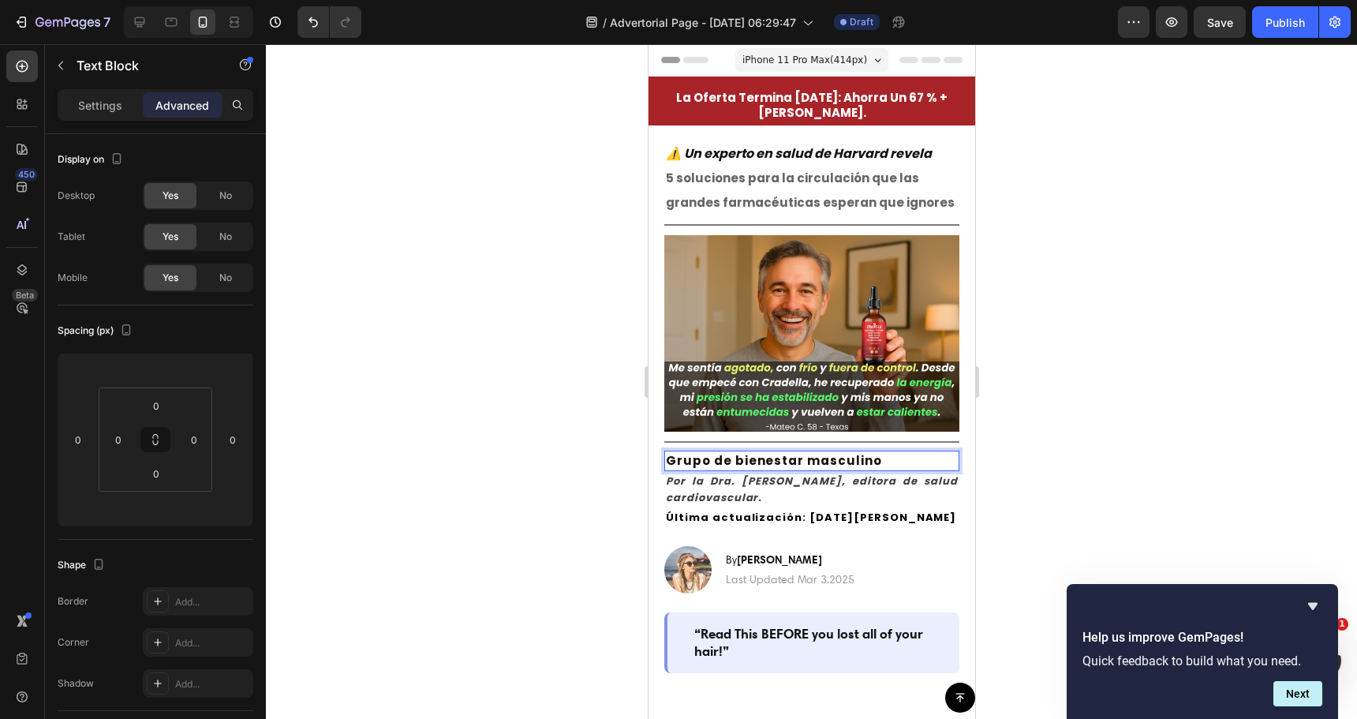
click at [758, 452] on strong "Grupo de bienestar masculino" at bounding box center [773, 460] width 216 height 17
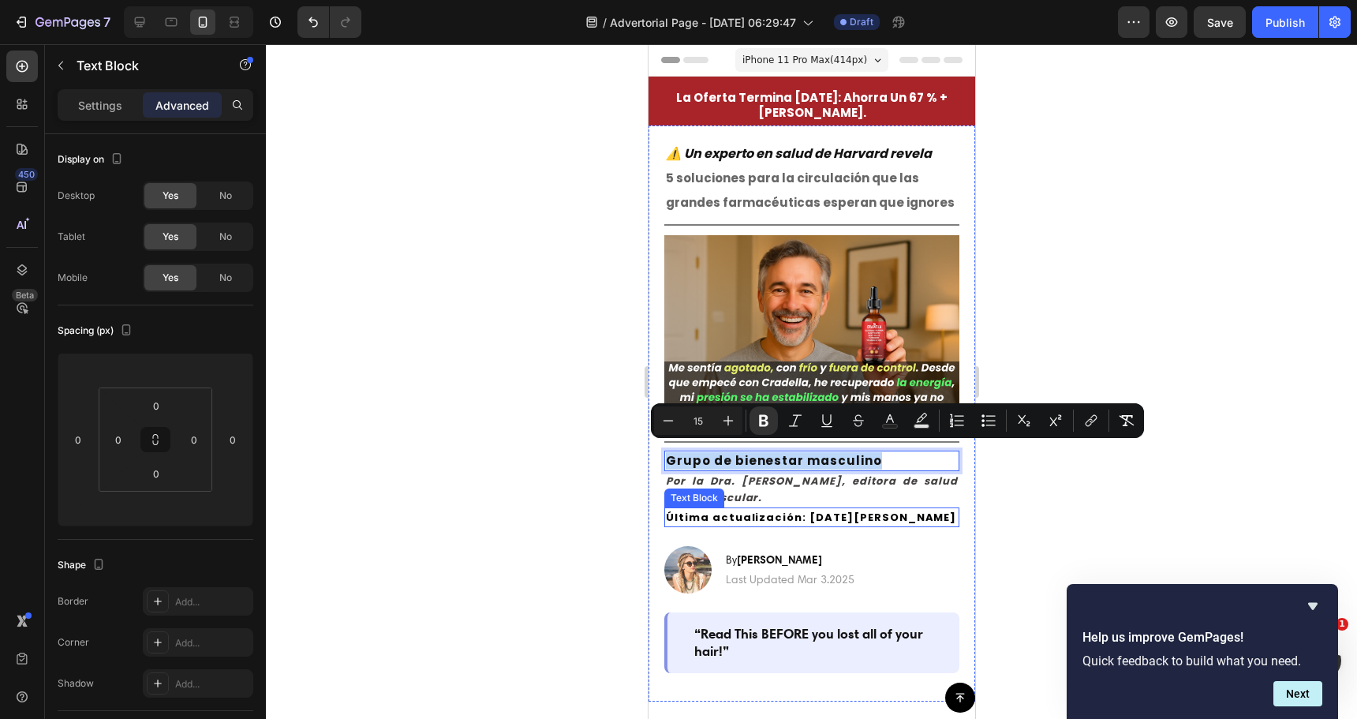
click at [739, 510] on strong "Última actualización: 27 de marzo de 2025" at bounding box center [810, 517] width 290 height 15
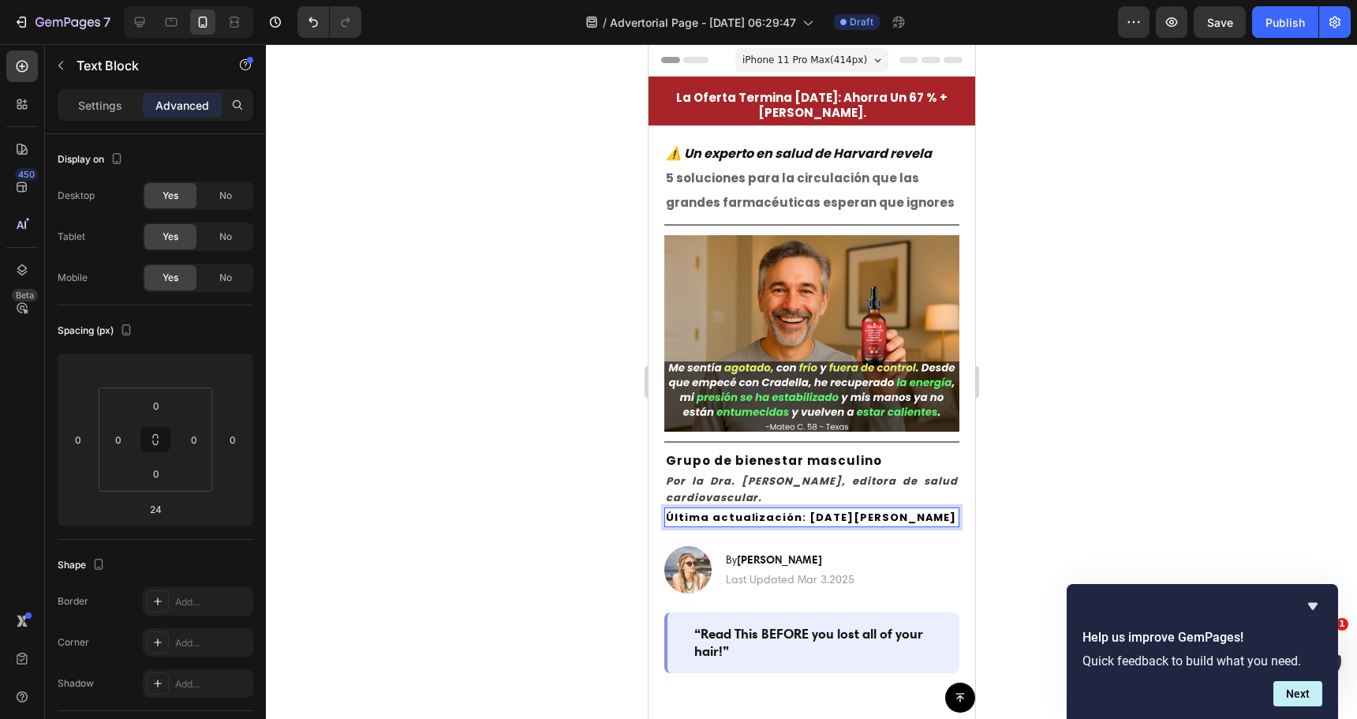
click at [739, 510] on strong "Última actualización: 27 de marzo de 2025" at bounding box center [810, 517] width 290 height 15
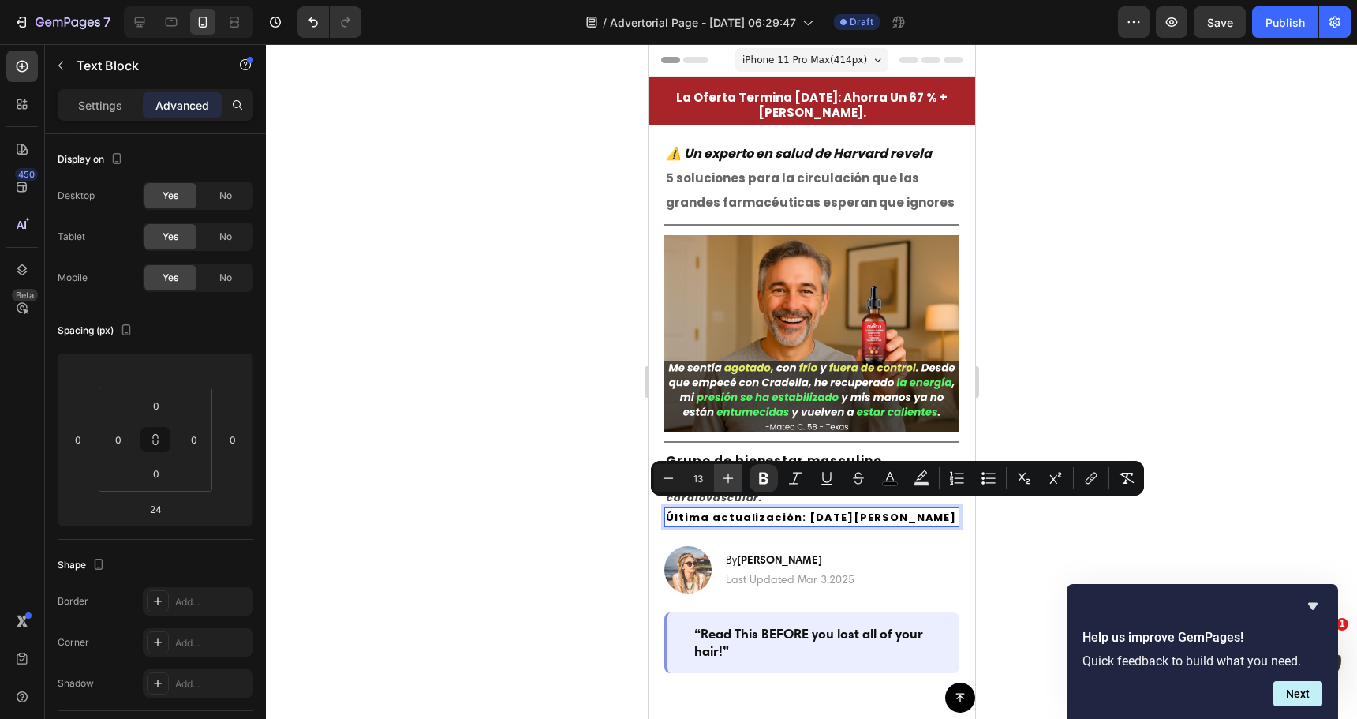
click at [728, 476] on icon "Editor contextual toolbar" at bounding box center [729, 478] width 10 height 10
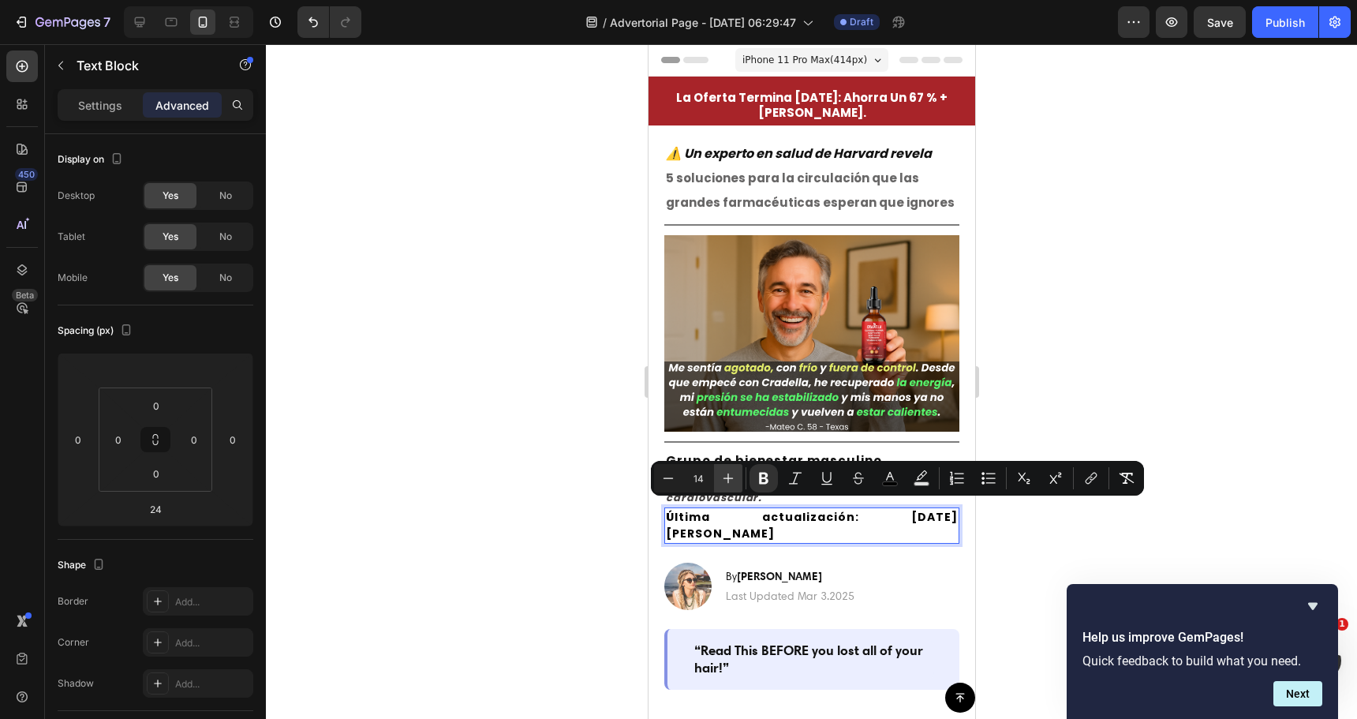
click at [729, 476] on icon "Editor contextual toolbar" at bounding box center [728, 478] width 16 height 16
click at [664, 474] on icon "Editor contextual toolbar" at bounding box center [668, 478] width 16 height 16
type input "14"
click at [593, 496] on div at bounding box center [811, 381] width 1091 height 675
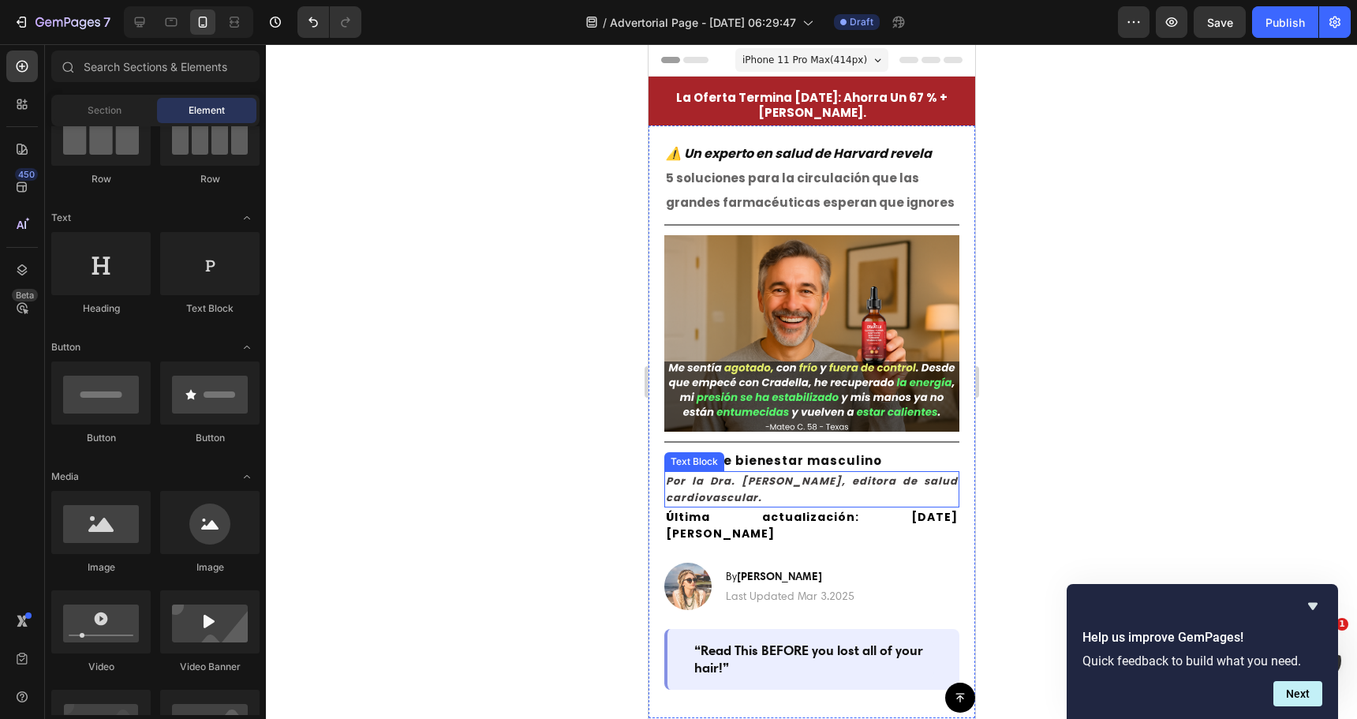
click at [707, 454] on div "Text Block" at bounding box center [694, 461] width 54 height 14
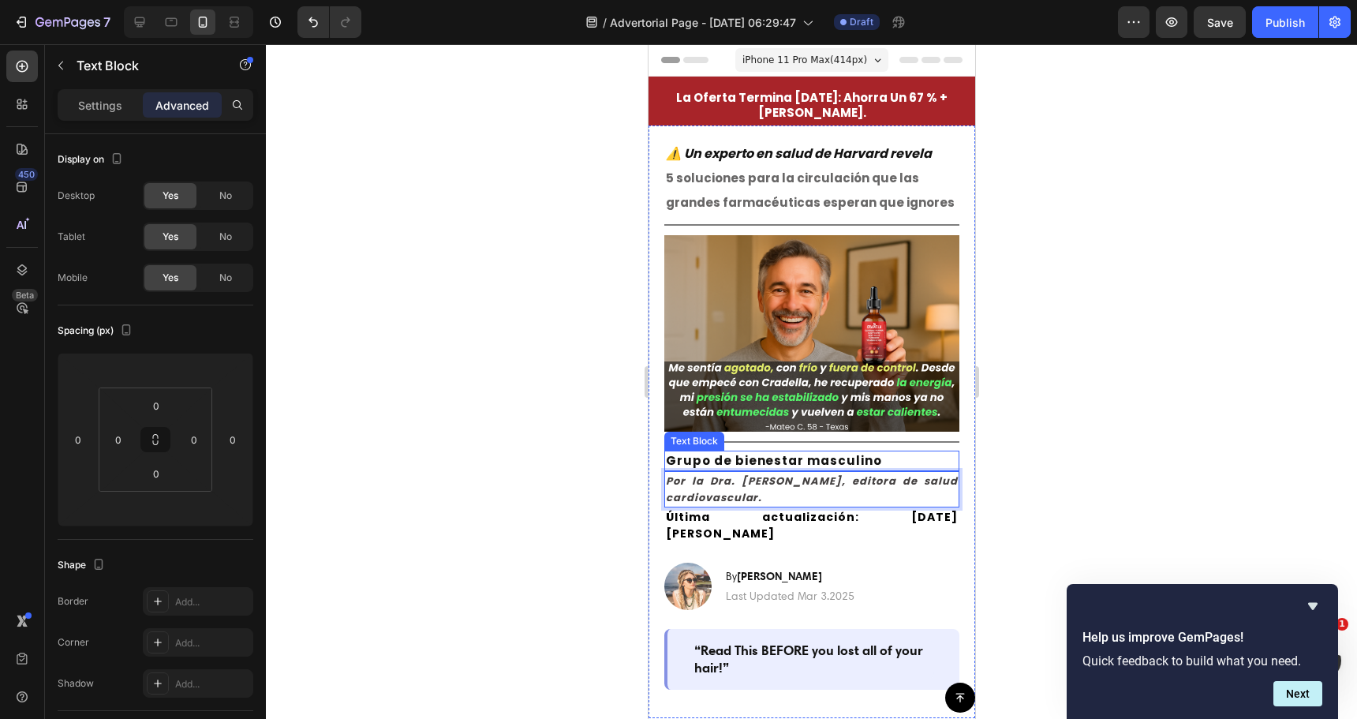
click at [795, 452] on strong "Grupo de bienestar masculino" at bounding box center [773, 460] width 216 height 17
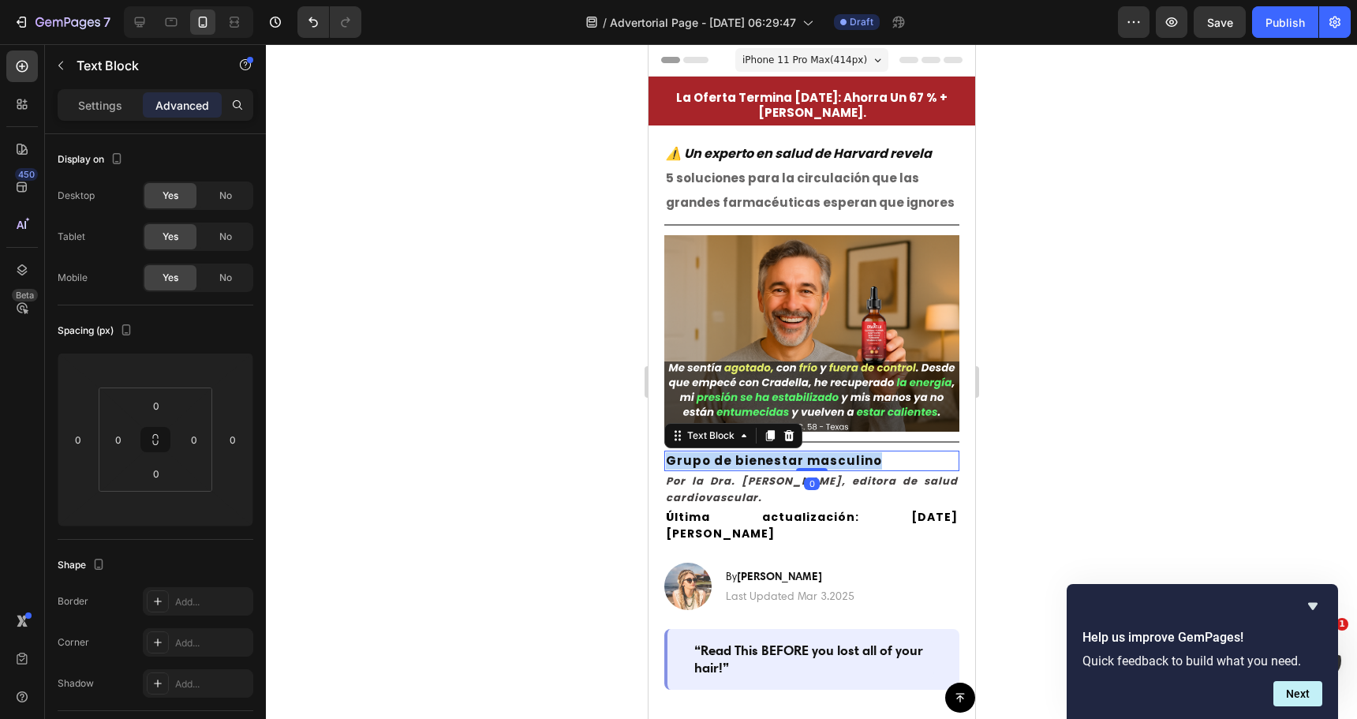
click at [796, 452] on strong "Grupo de bienestar masculino" at bounding box center [773, 460] width 216 height 17
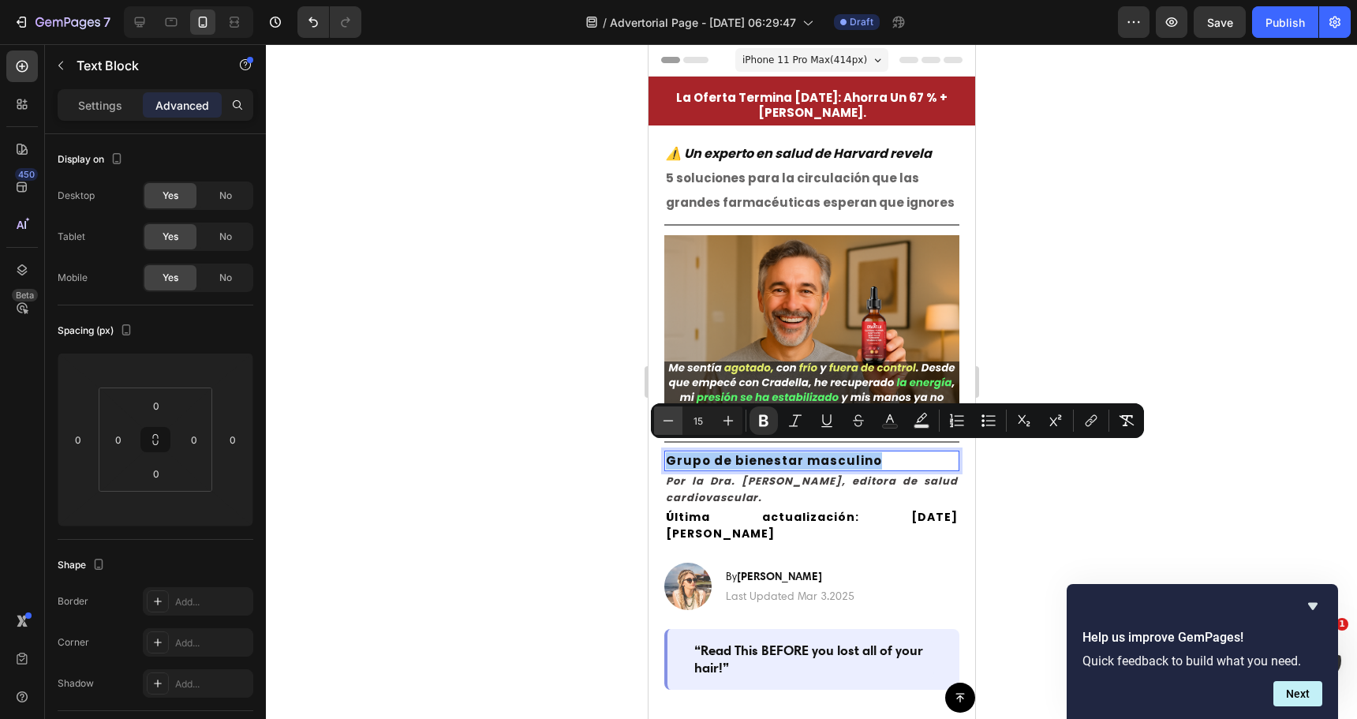
click at [677, 421] on button "Minus" at bounding box center [668, 420] width 28 height 28
type input "14"
click at [574, 432] on div at bounding box center [811, 381] width 1091 height 675
click at [575, 432] on div at bounding box center [811, 381] width 1091 height 675
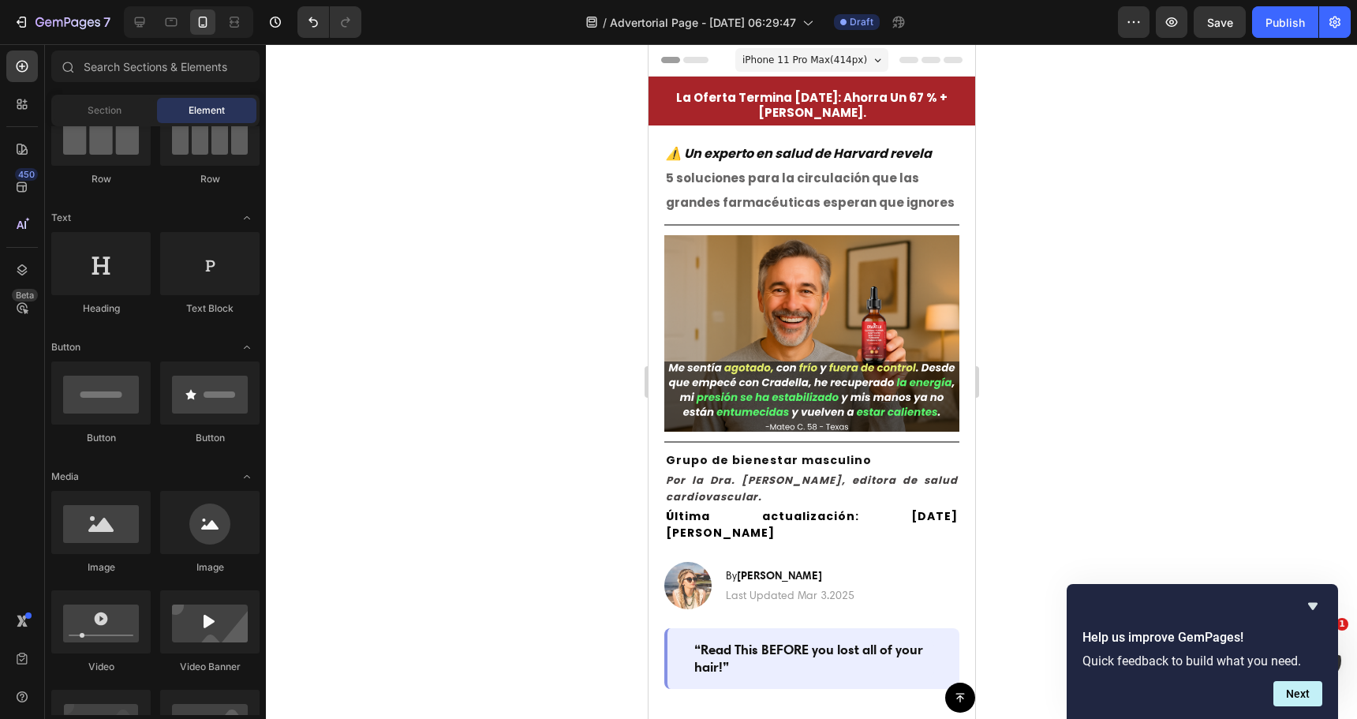
click at [608, 403] on div at bounding box center [811, 381] width 1091 height 675
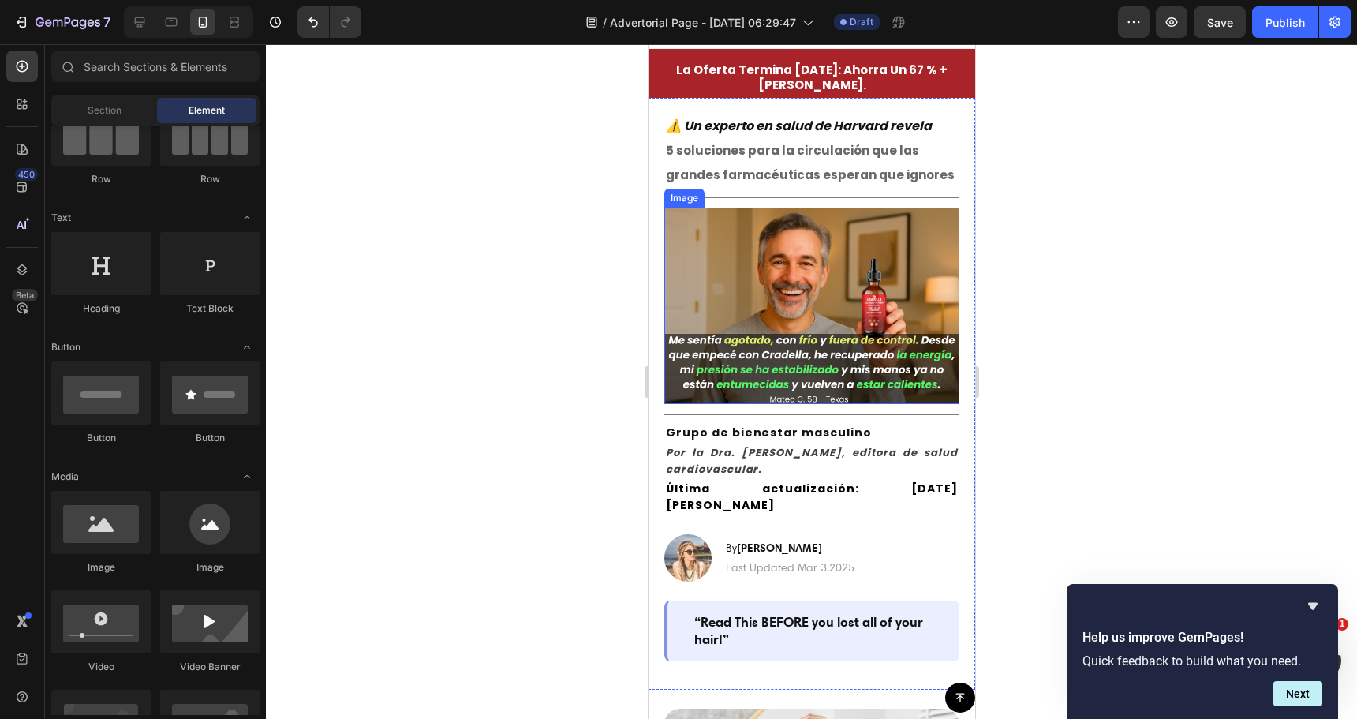
scroll to position [79, 0]
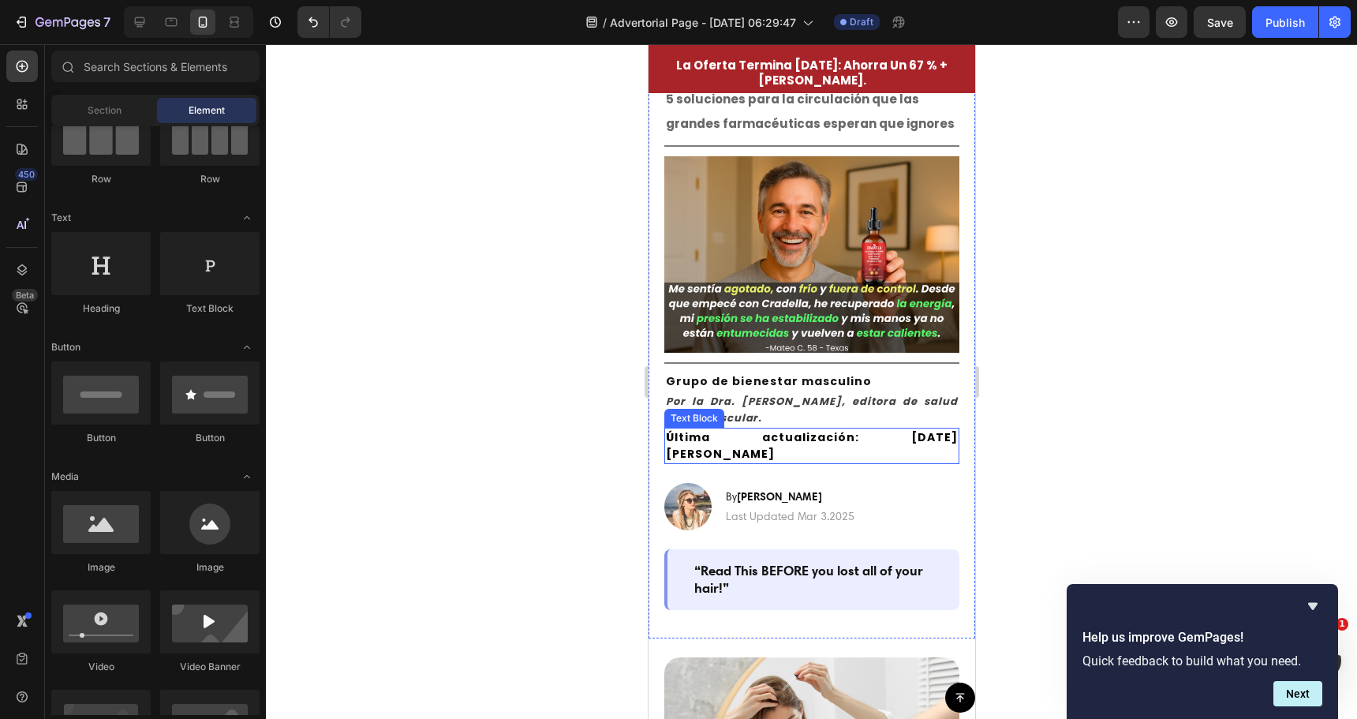
click at [733, 429] on strong "Última actualización: 27 de marzo de 2025" at bounding box center [811, 445] width 292 height 32
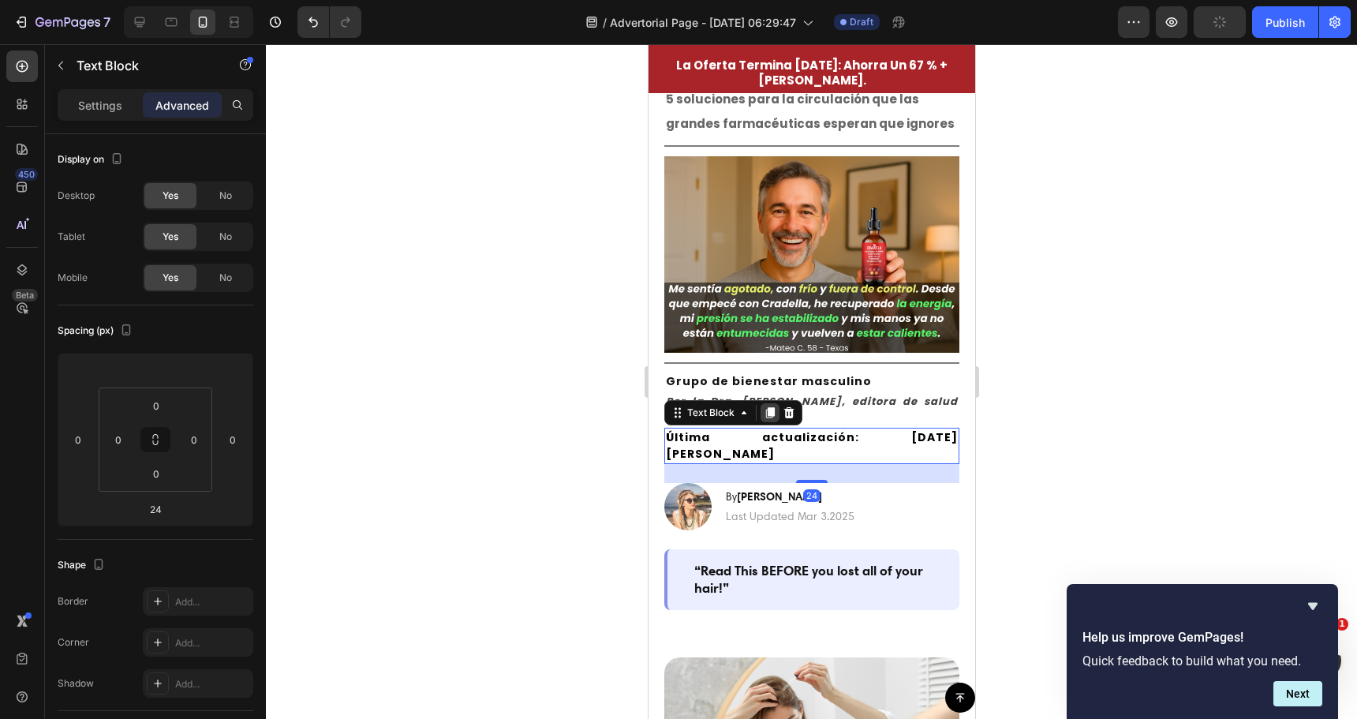
click at [765, 406] on icon at bounding box center [769, 412] width 13 height 13
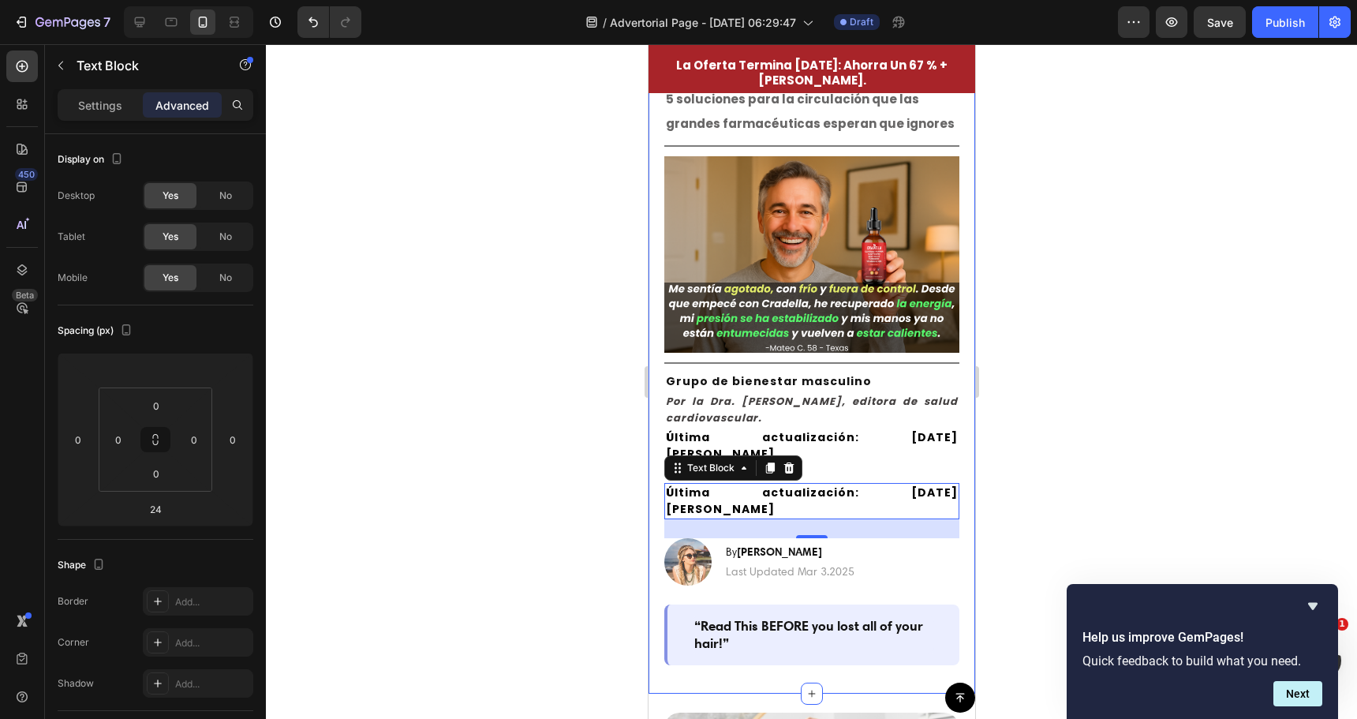
click at [824, 484] on strong "Última actualización: 27 de marzo de 2025" at bounding box center [811, 500] width 292 height 32
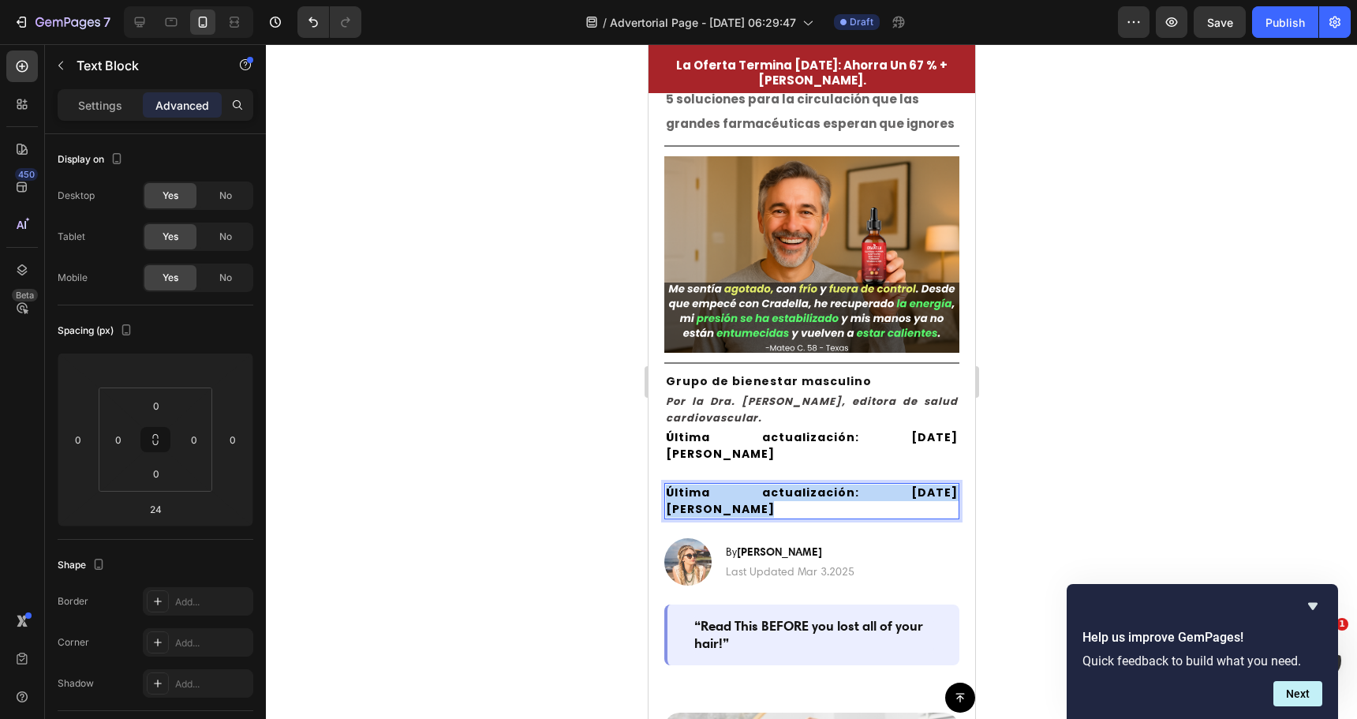
click at [824, 484] on strong "Última actualización: 27 de marzo de 2025" at bounding box center [811, 500] width 292 height 32
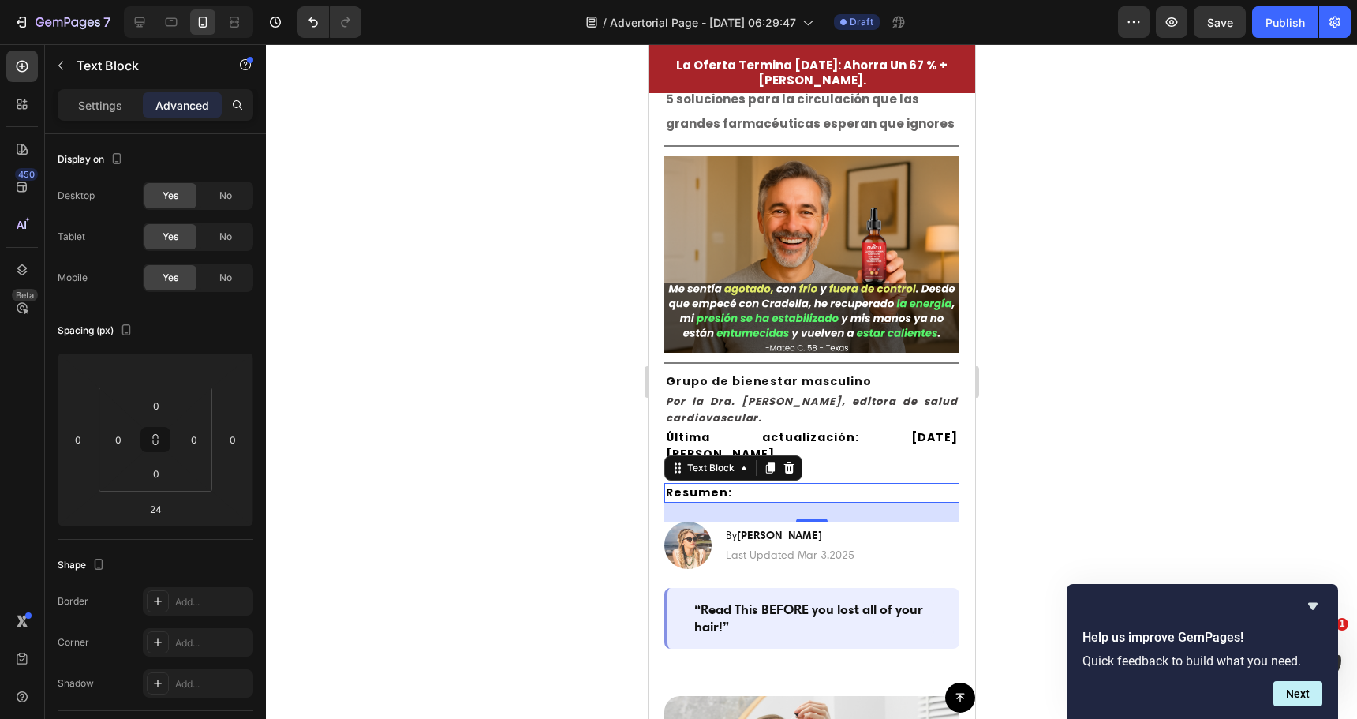
click at [588, 491] on div at bounding box center [811, 381] width 1091 height 675
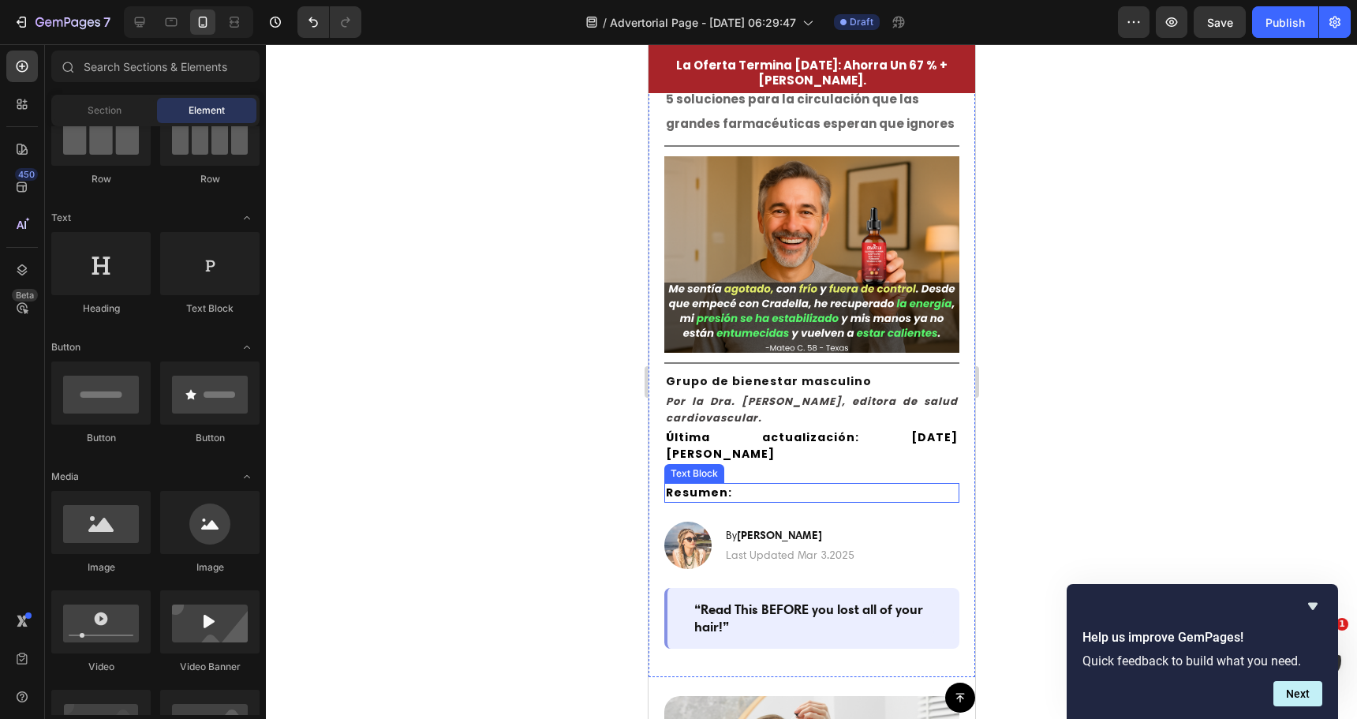
click at [736, 484] on p "Resumen:" at bounding box center [811, 492] width 292 height 17
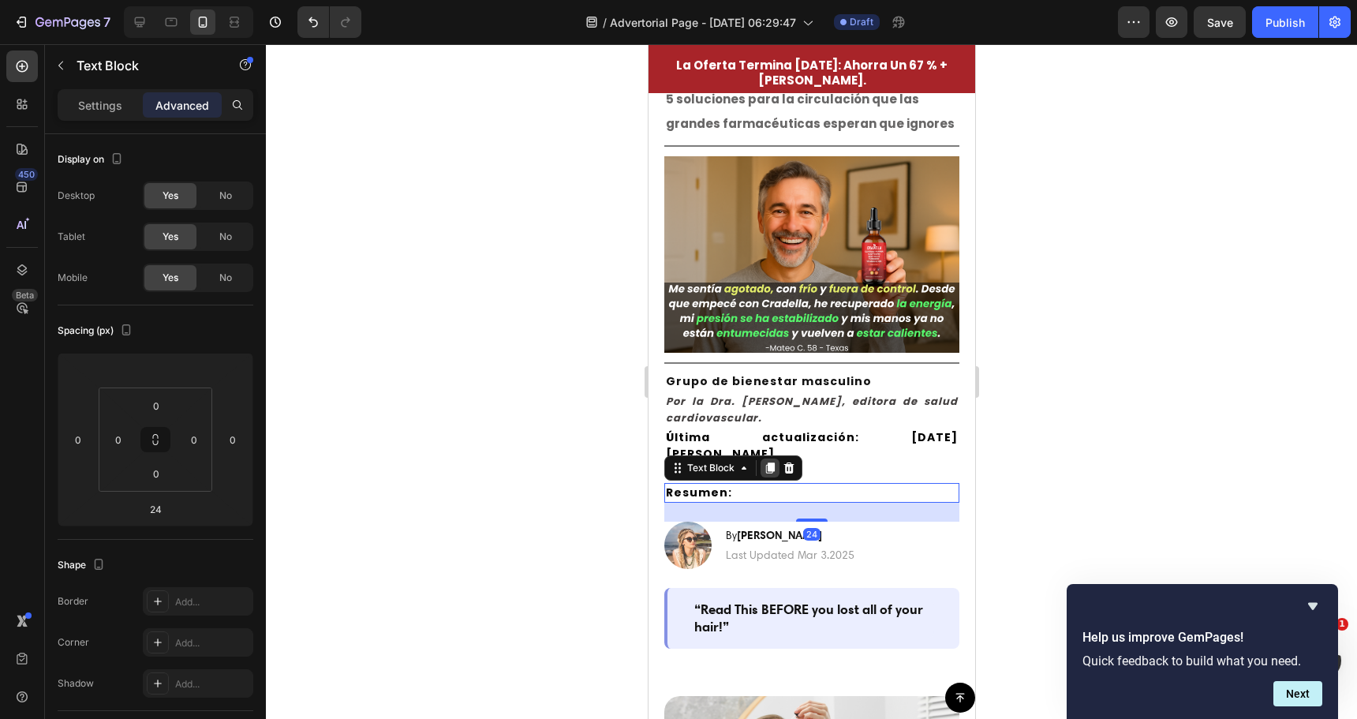
click at [769, 463] on icon at bounding box center [769, 468] width 9 height 11
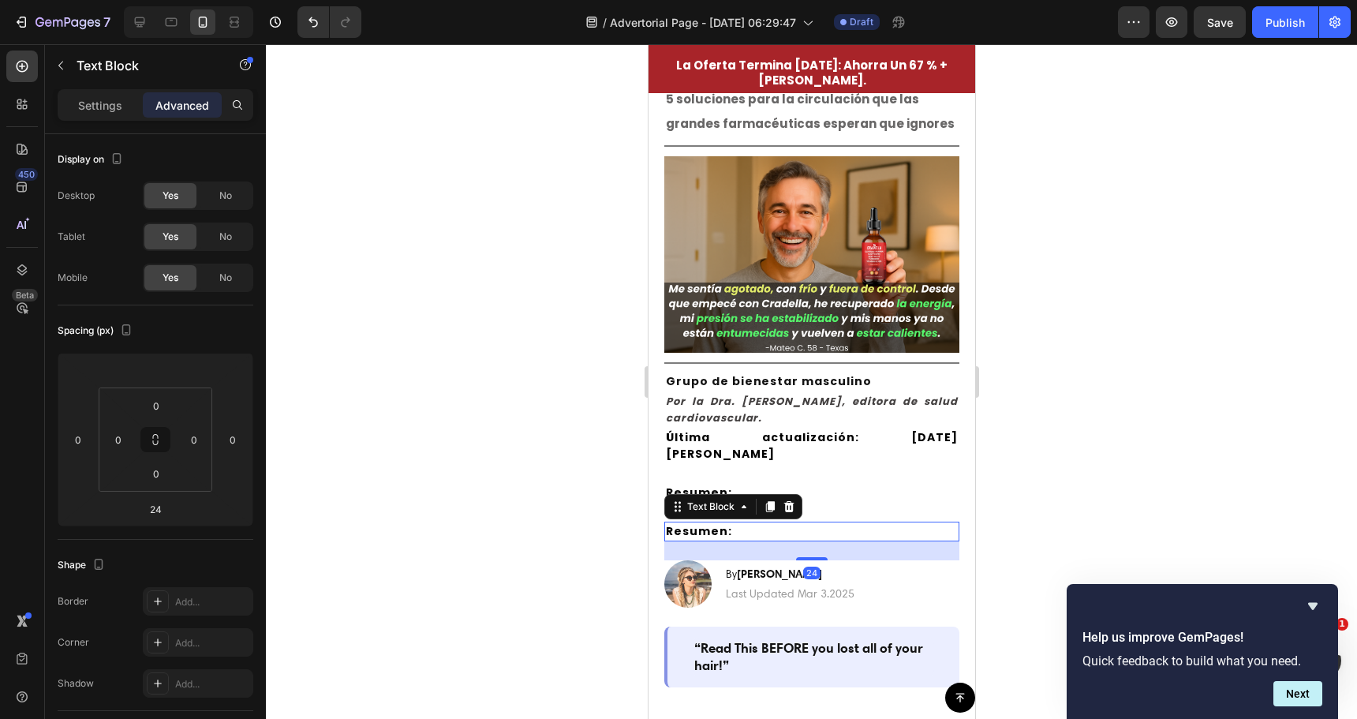
click at [718, 523] on strong "Resumen:" at bounding box center [698, 531] width 66 height 16
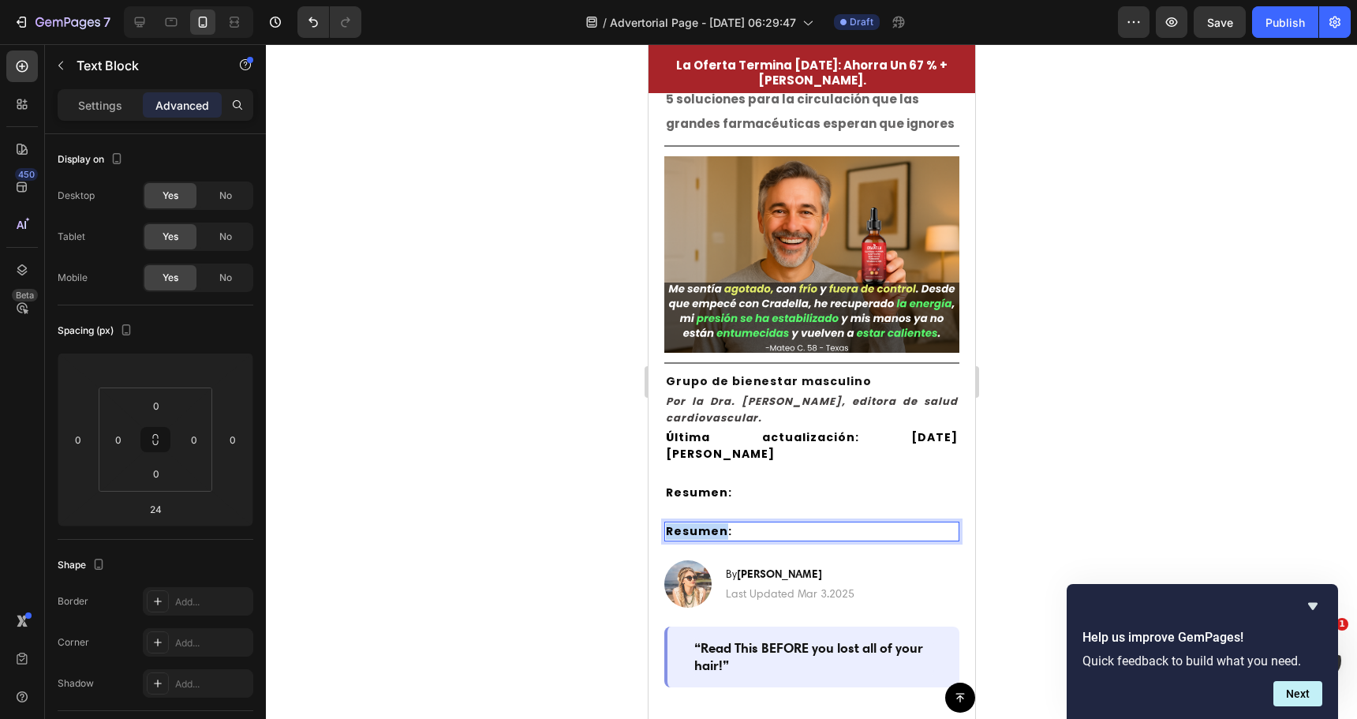
click at [718, 523] on strong "Resumen:" at bounding box center [698, 531] width 66 height 16
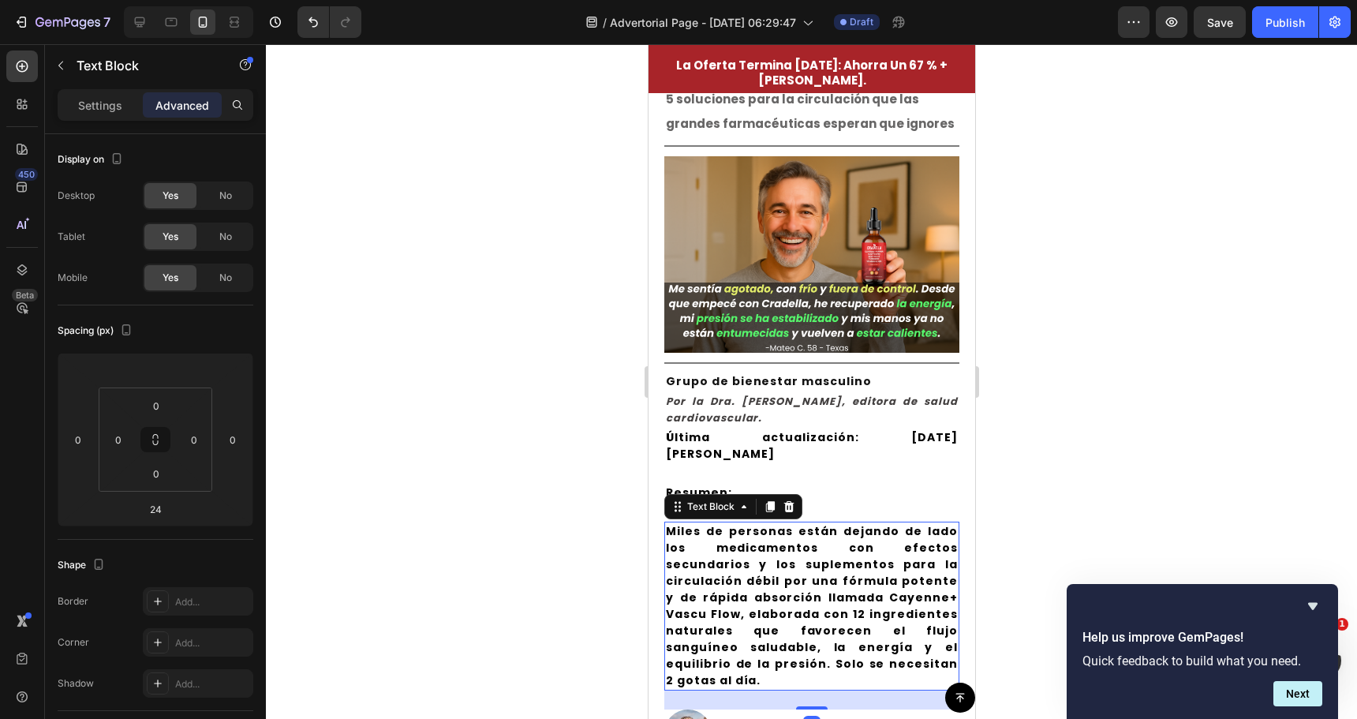
click at [551, 505] on div at bounding box center [811, 381] width 1091 height 675
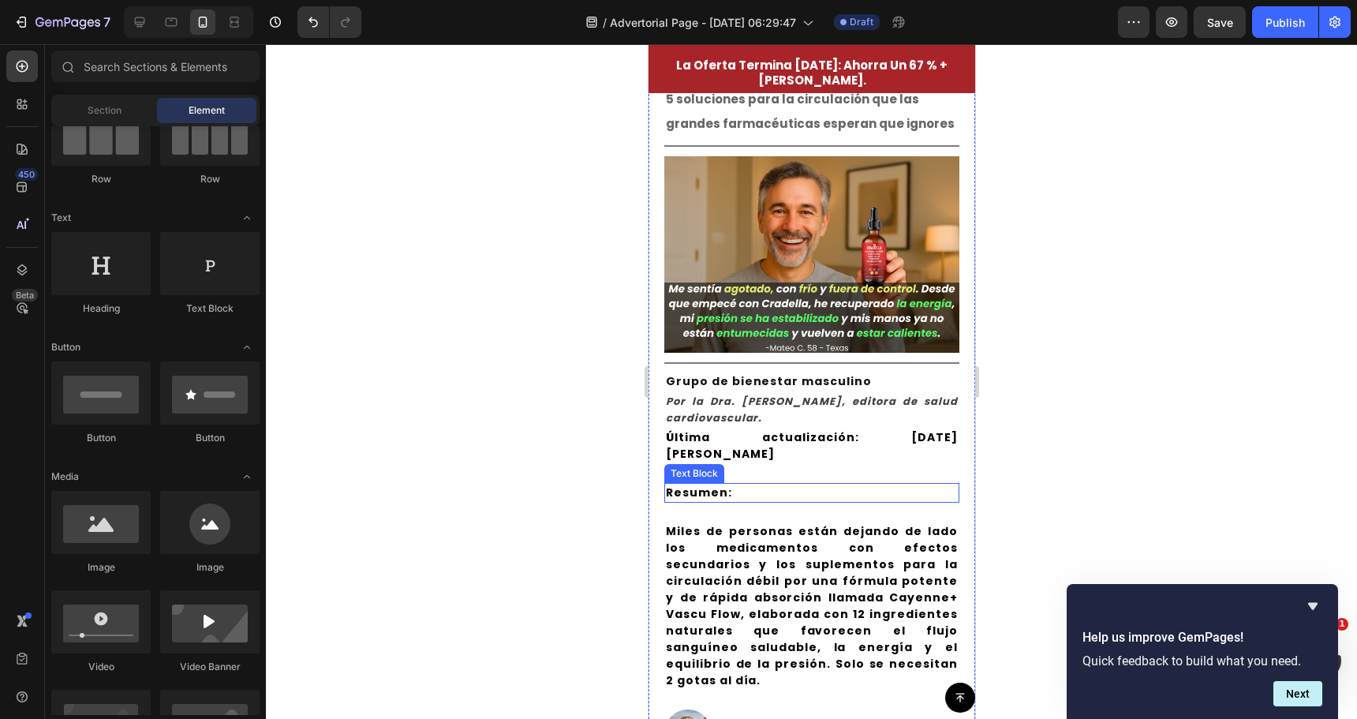
click at [728, 484] on p "Resumen:" at bounding box center [811, 492] width 292 height 17
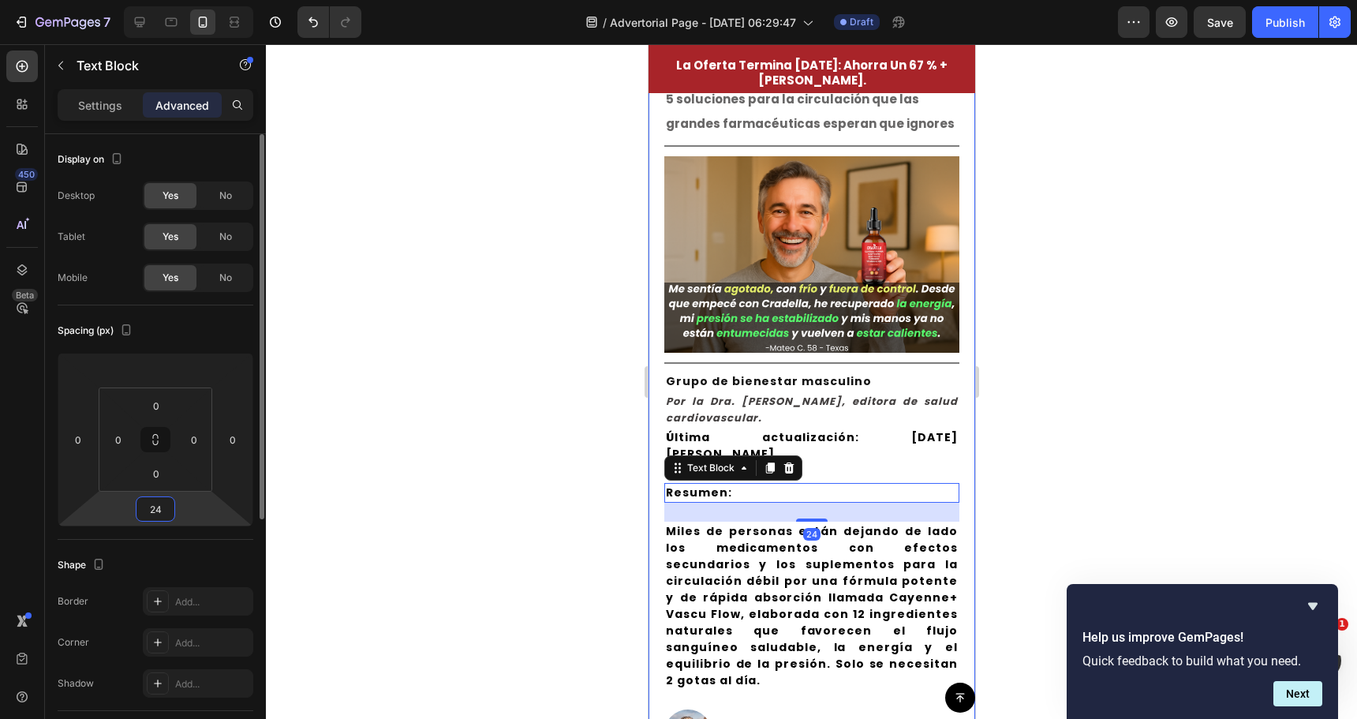
click at [158, 502] on input "24" at bounding box center [156, 509] width 32 height 24
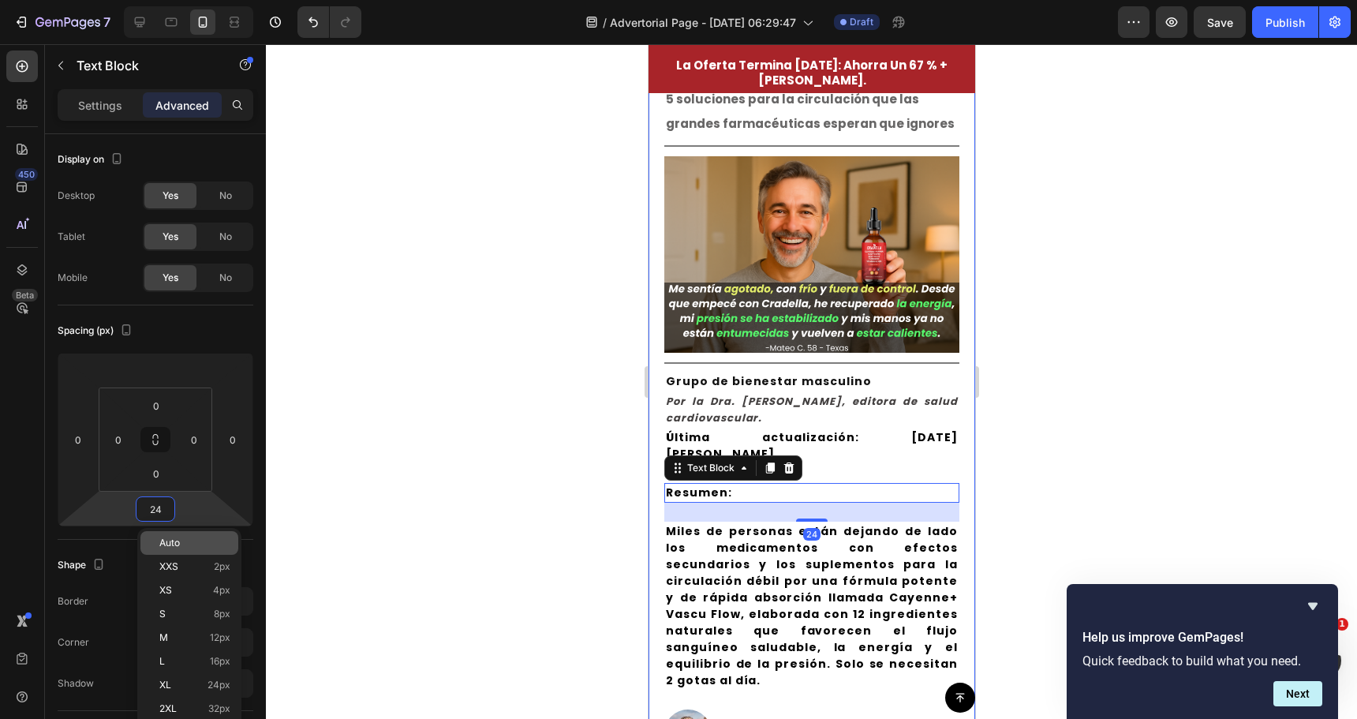
drag, startPoint x: 170, startPoint y: 544, endPoint x: 204, endPoint y: 540, distance: 34.3
click at [170, 545] on span "Auto" at bounding box center [169, 542] width 21 height 11
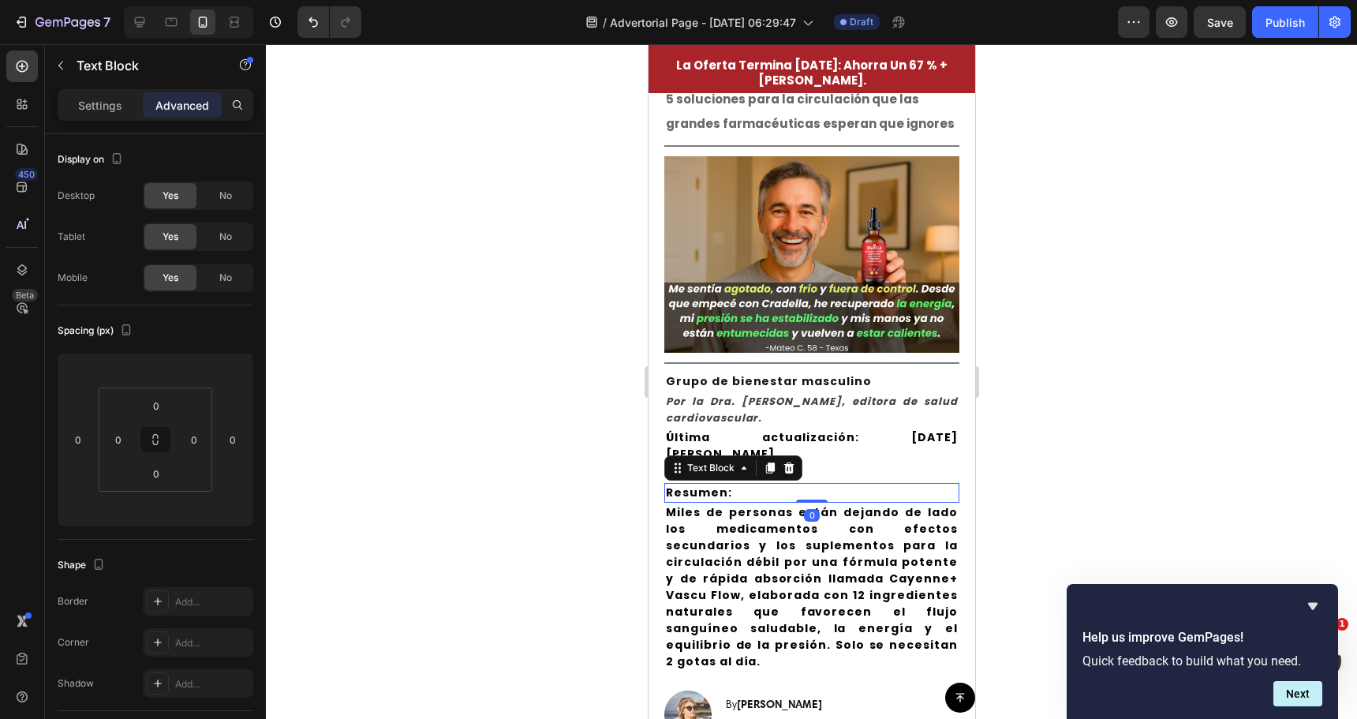
drag, startPoint x: 488, startPoint y: 439, endPoint x: 623, endPoint y: 442, distance: 135.0
click at [498, 439] on div at bounding box center [811, 381] width 1091 height 675
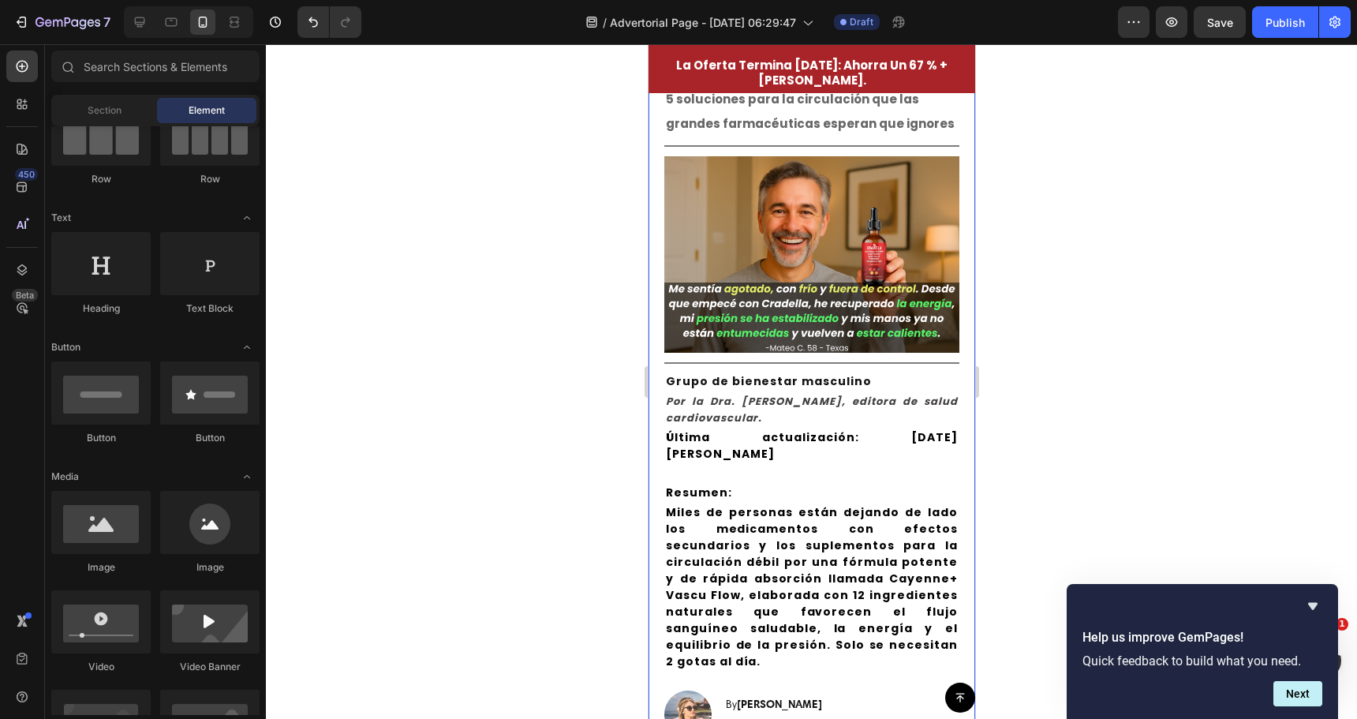
click at [716, 432] on strong "Última actualización: 27 de marzo de 2025" at bounding box center [811, 445] width 292 height 32
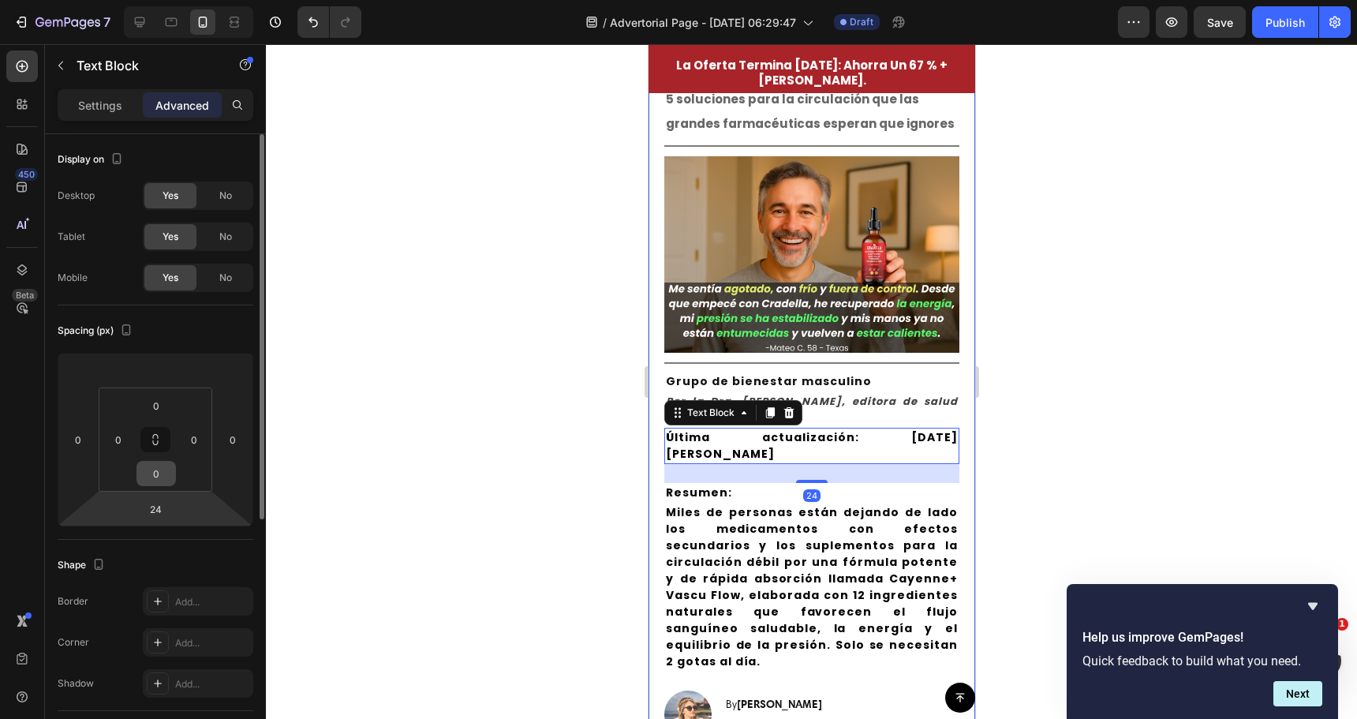
click at [166, 483] on input "0" at bounding box center [156, 474] width 32 height 24
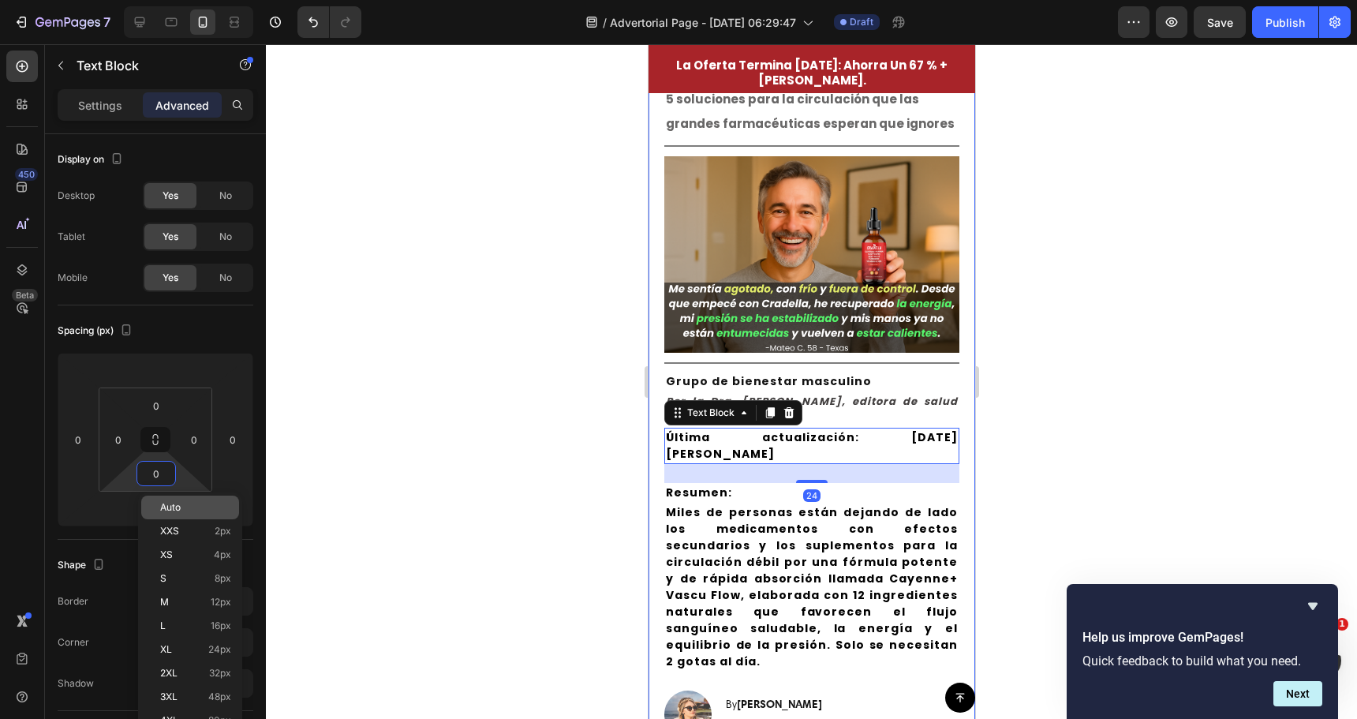
click at [177, 512] on span "Auto" at bounding box center [170, 507] width 21 height 11
type input "Auto"
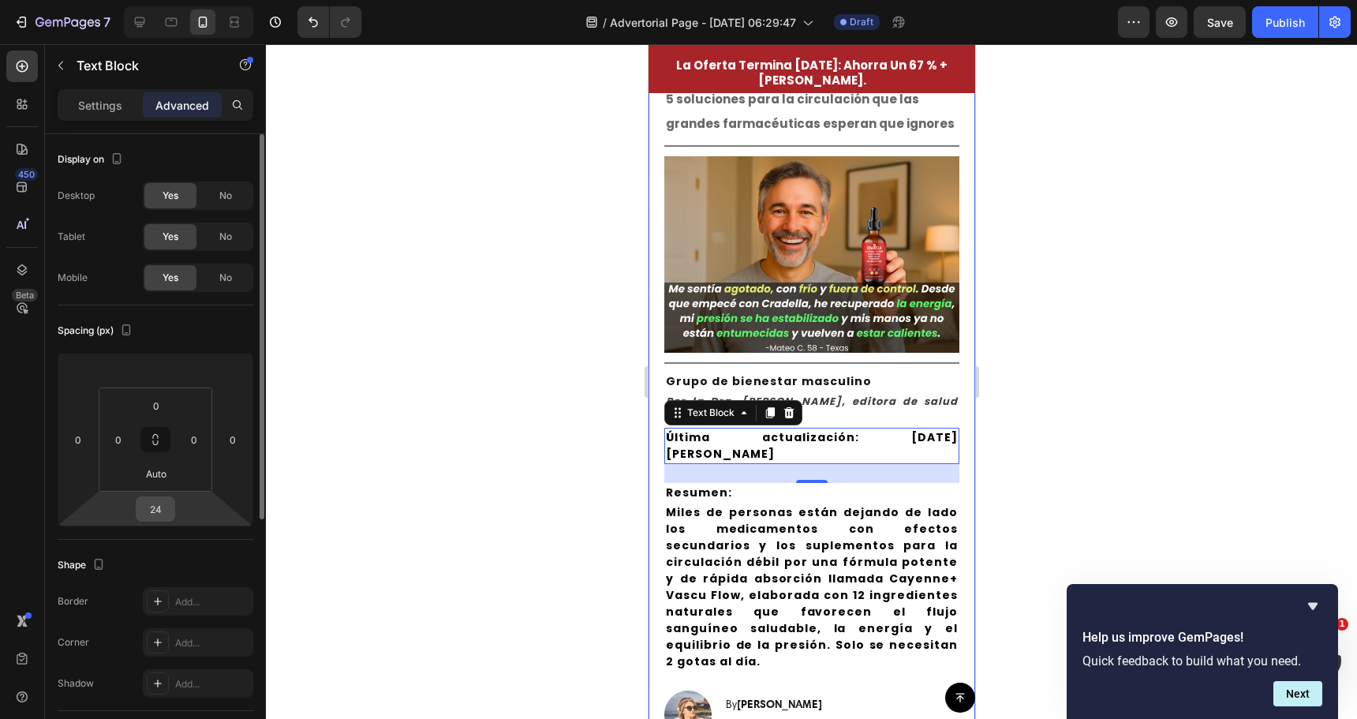
click at [151, 510] on input "24" at bounding box center [156, 509] width 32 height 24
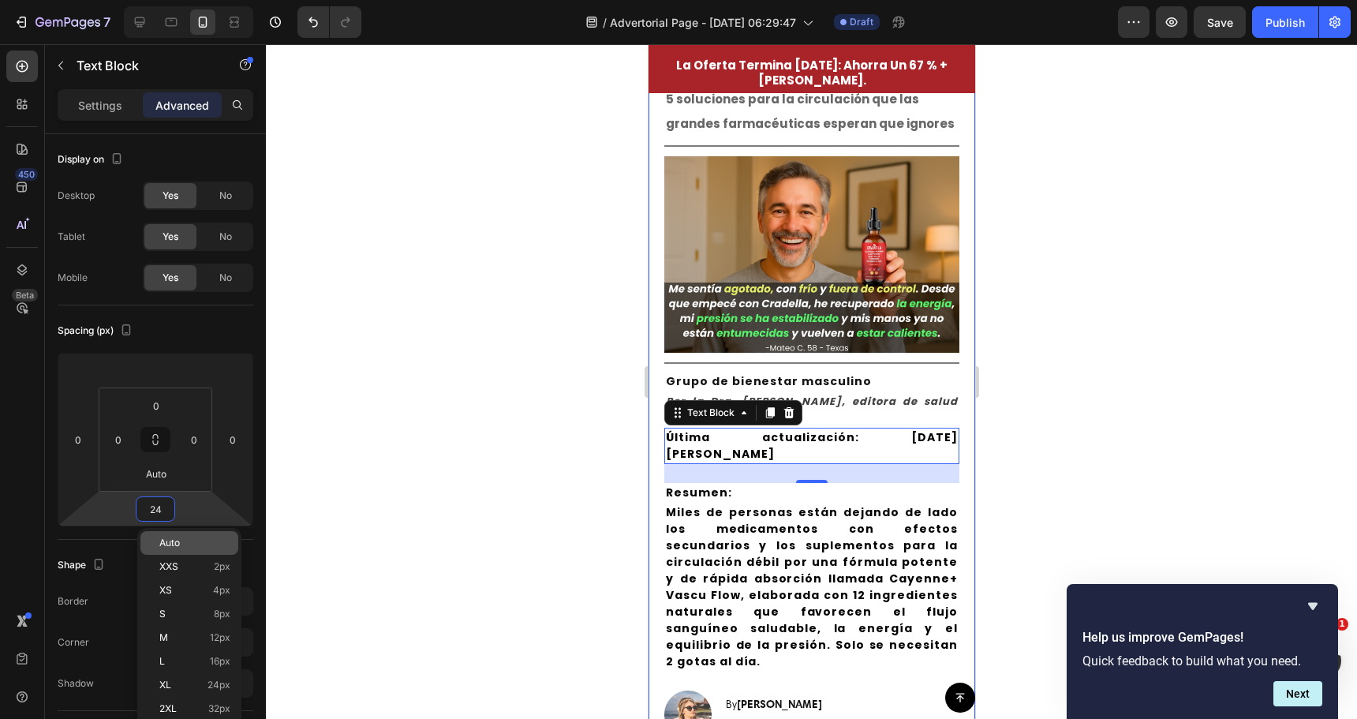
click at [177, 537] on div "Auto" at bounding box center [189, 543] width 98 height 24
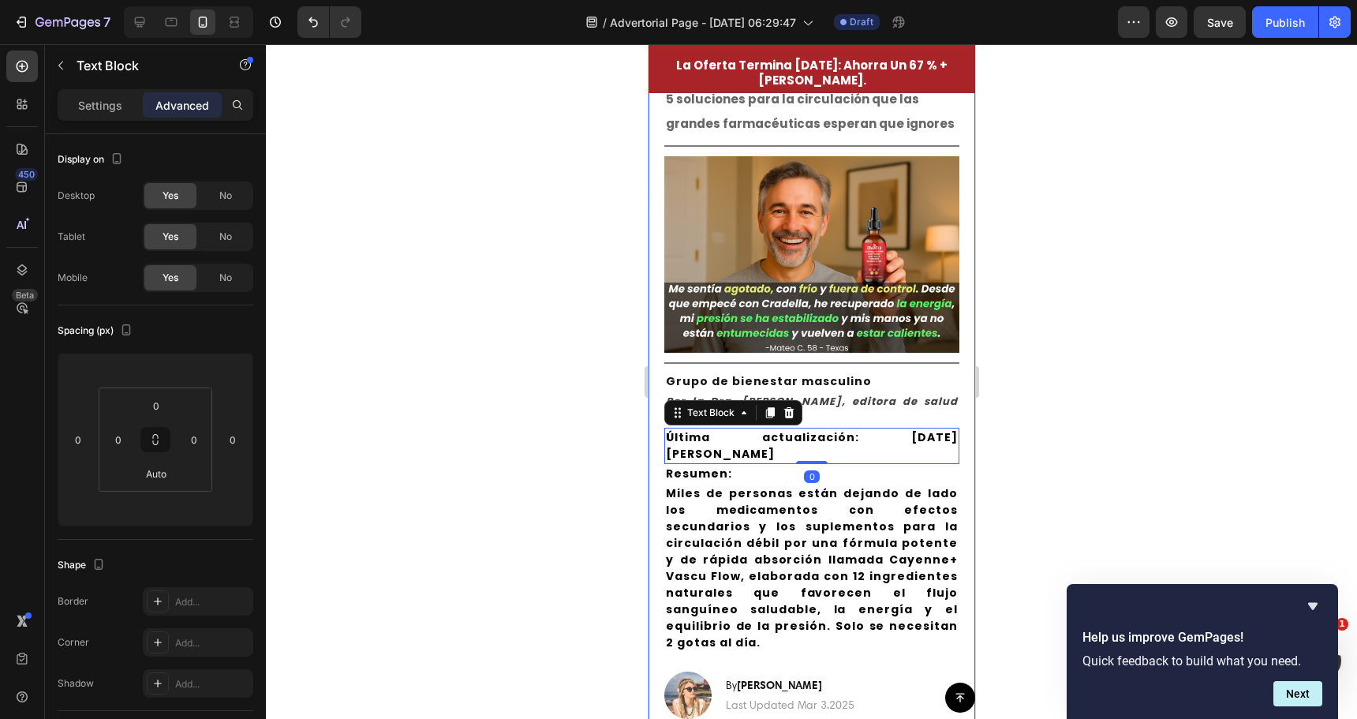
click at [474, 440] on div at bounding box center [811, 381] width 1091 height 675
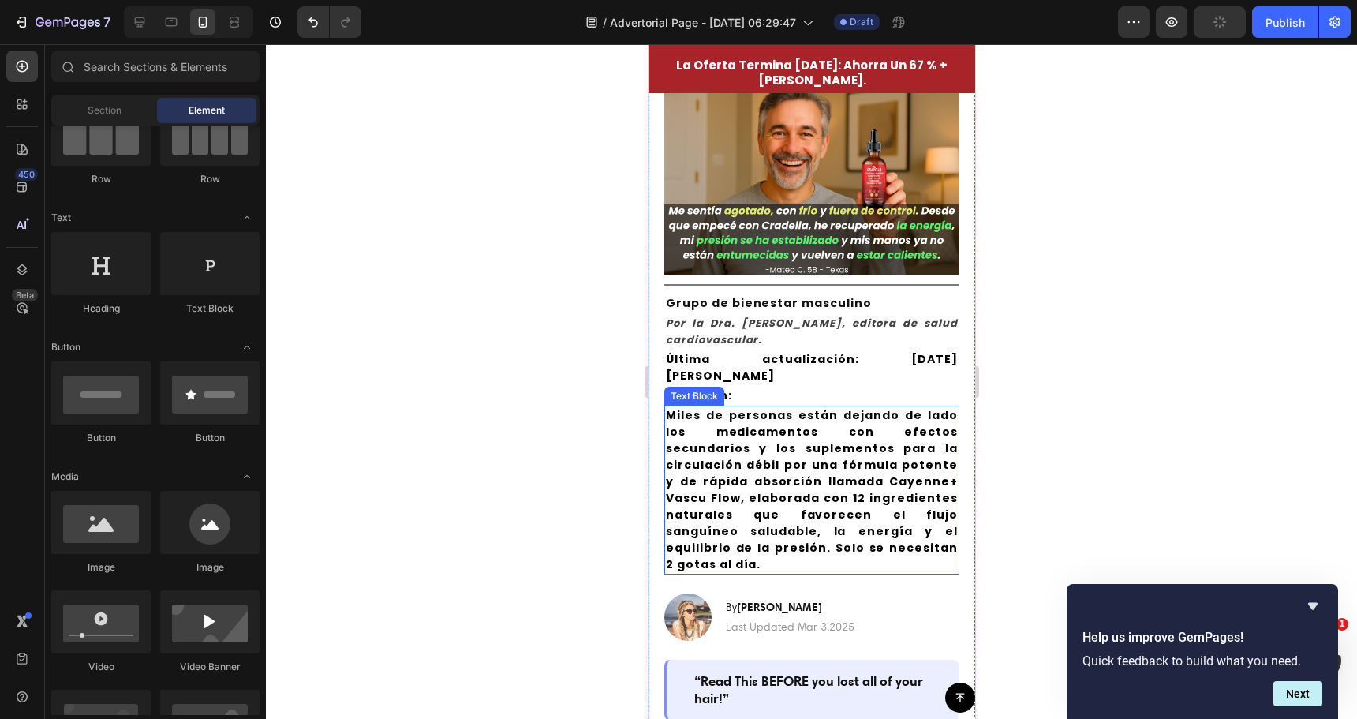
scroll to position [158, 0]
click at [780, 431] on strong "Miles de personas están dejando de lado los medicamentos con efectos secundario…" at bounding box center [811, 488] width 292 height 165
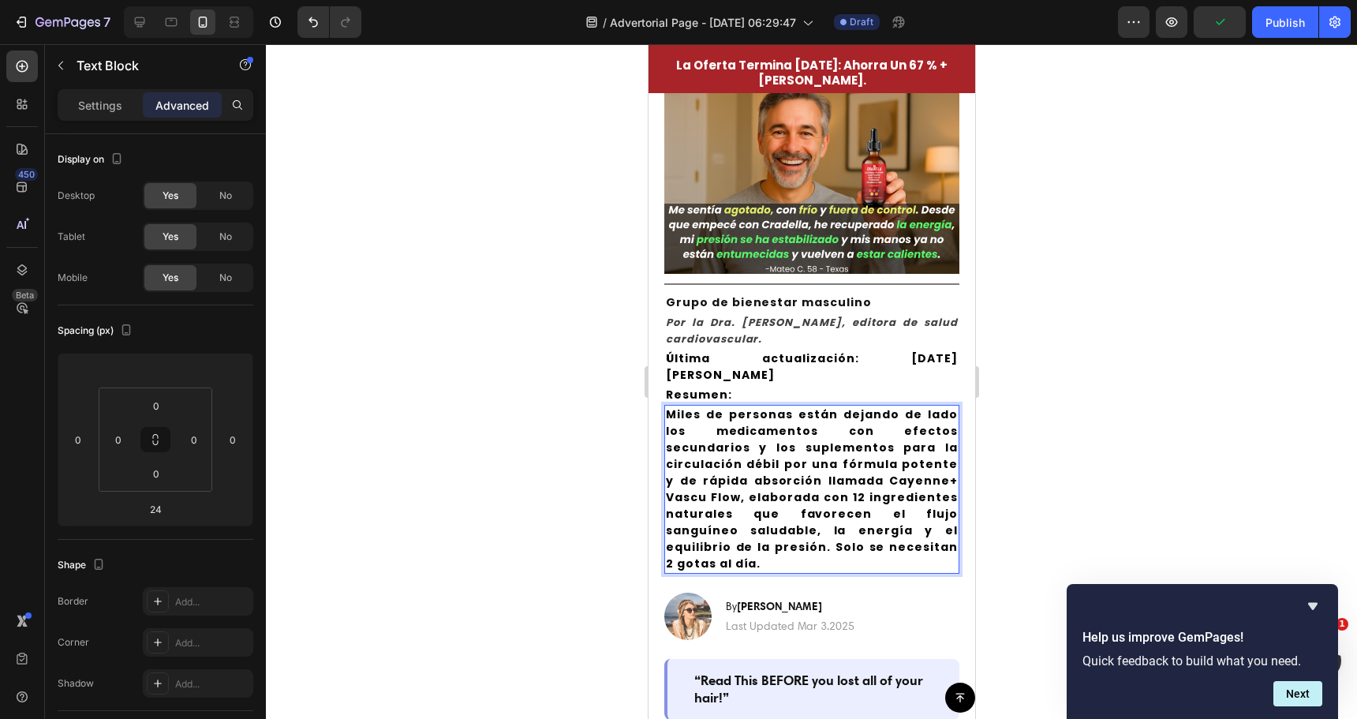
click at [780, 431] on strong "Miles de personas están dejando de lado los medicamentos con efectos secundario…" at bounding box center [811, 488] width 292 height 165
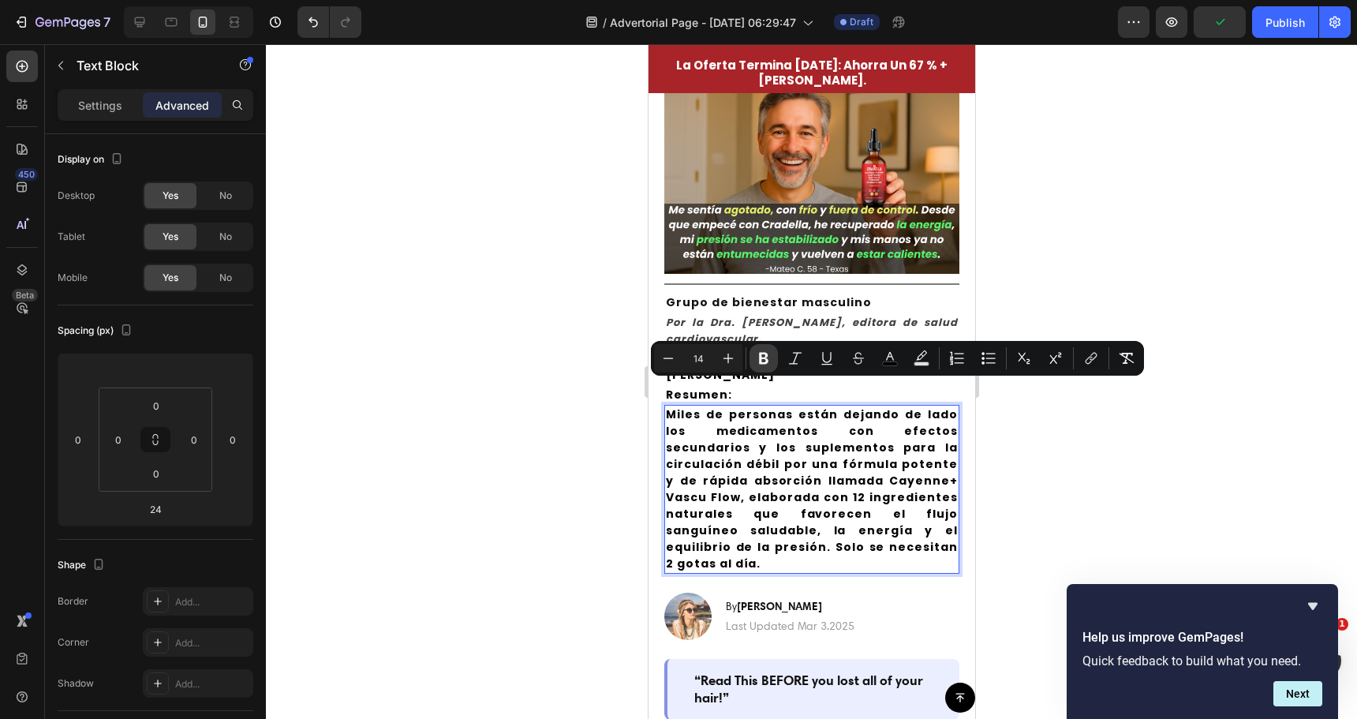
click at [761, 353] on icon "Editor contextual toolbar" at bounding box center [763, 359] width 9 height 12
click at [575, 407] on div at bounding box center [811, 381] width 1091 height 675
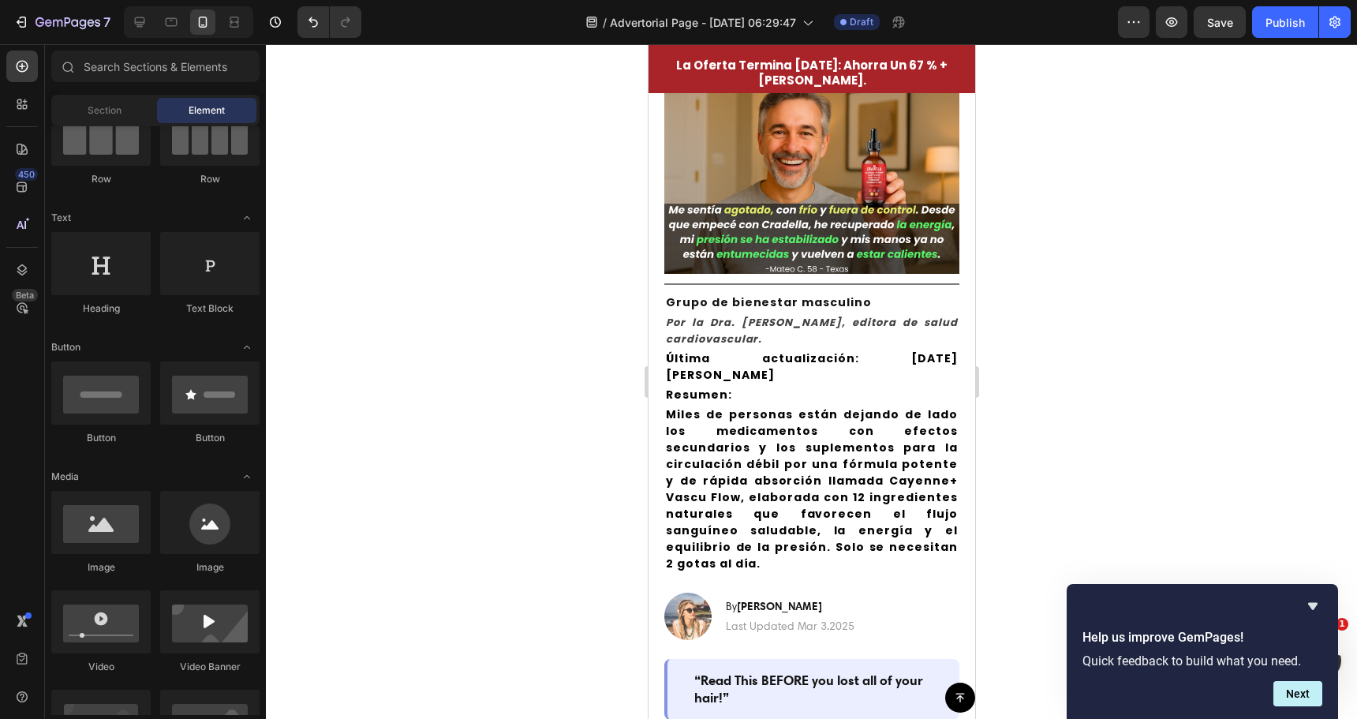
click at [781, 438] on span "Miles de personas están dejando de lado los medicamentos con efectos secundario…" at bounding box center [811, 488] width 292 height 165
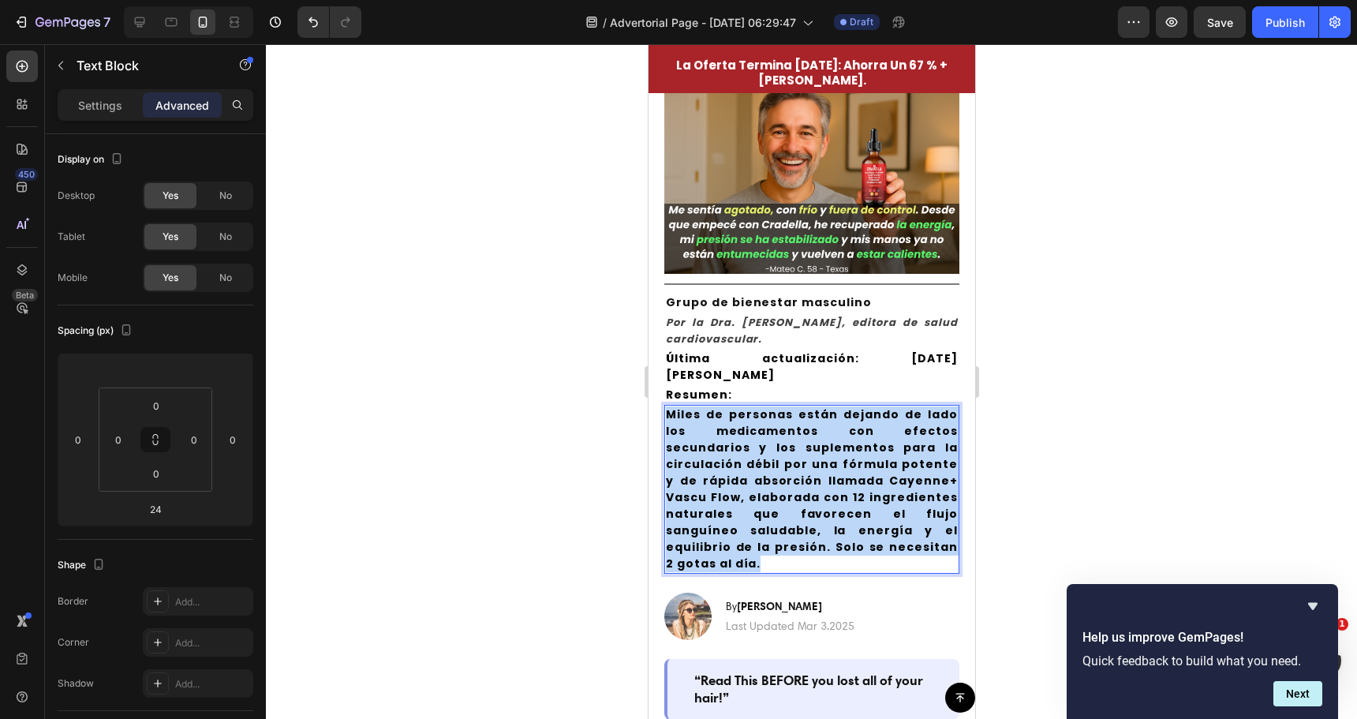
click at [781, 438] on span "Miles de personas están dejando de lado los medicamentos con efectos secundario…" at bounding box center [811, 488] width 292 height 165
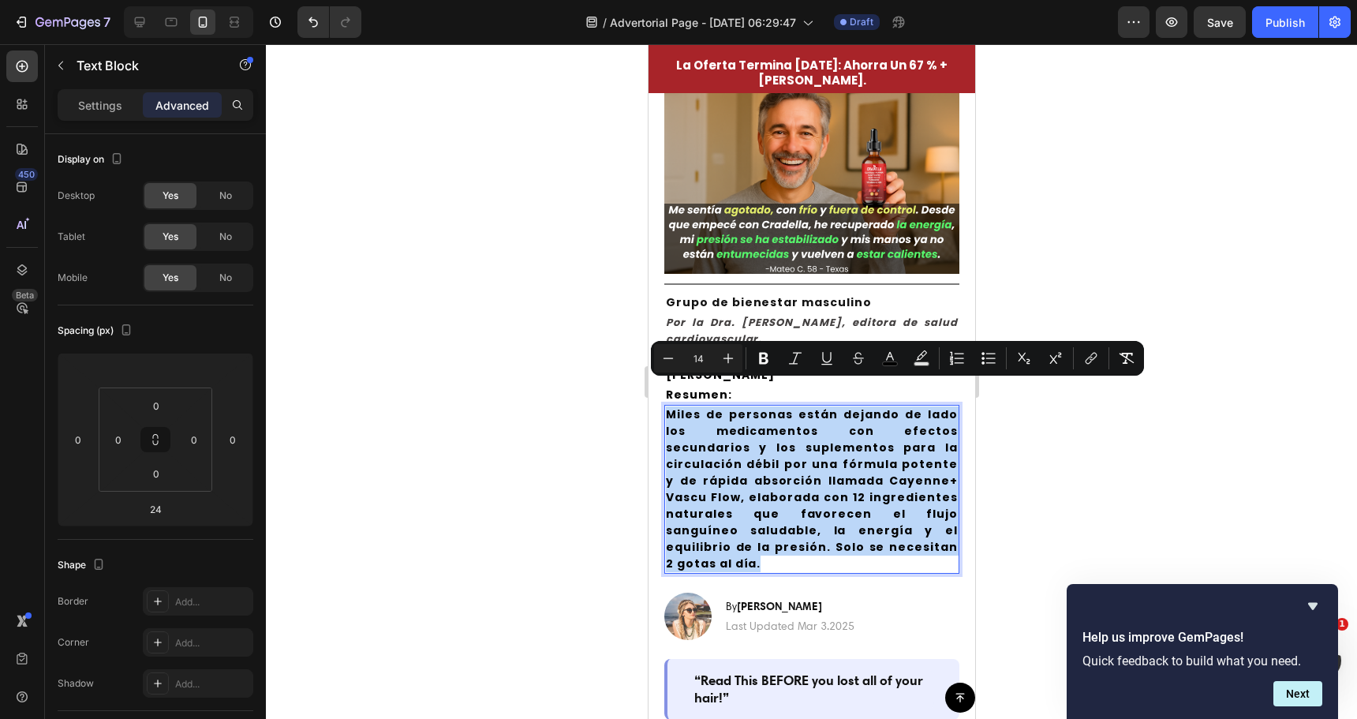
click at [862, 514] on p "Miles de personas están dejando de lado los medicamentos con efectos secundario…" at bounding box center [811, 489] width 292 height 166
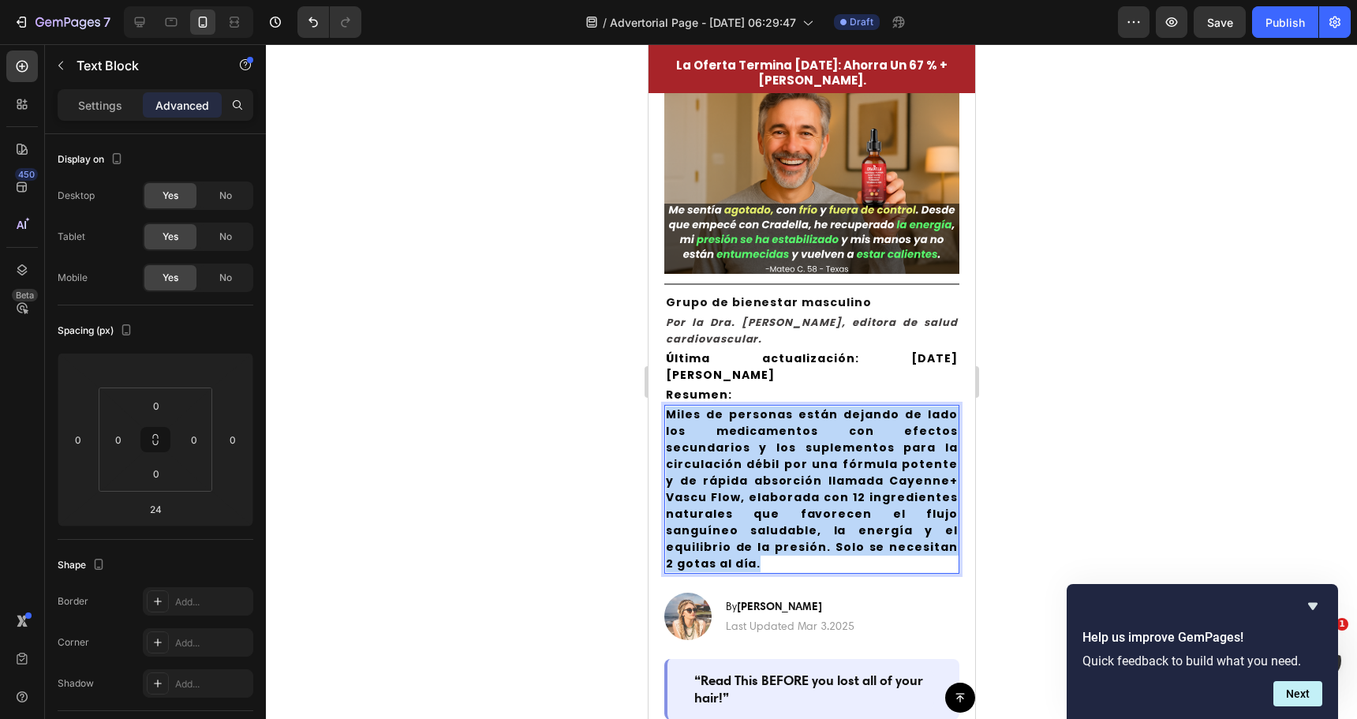
drag, startPoint x: 858, startPoint y: 525, endPoint x: 644, endPoint y: 395, distance: 251.0
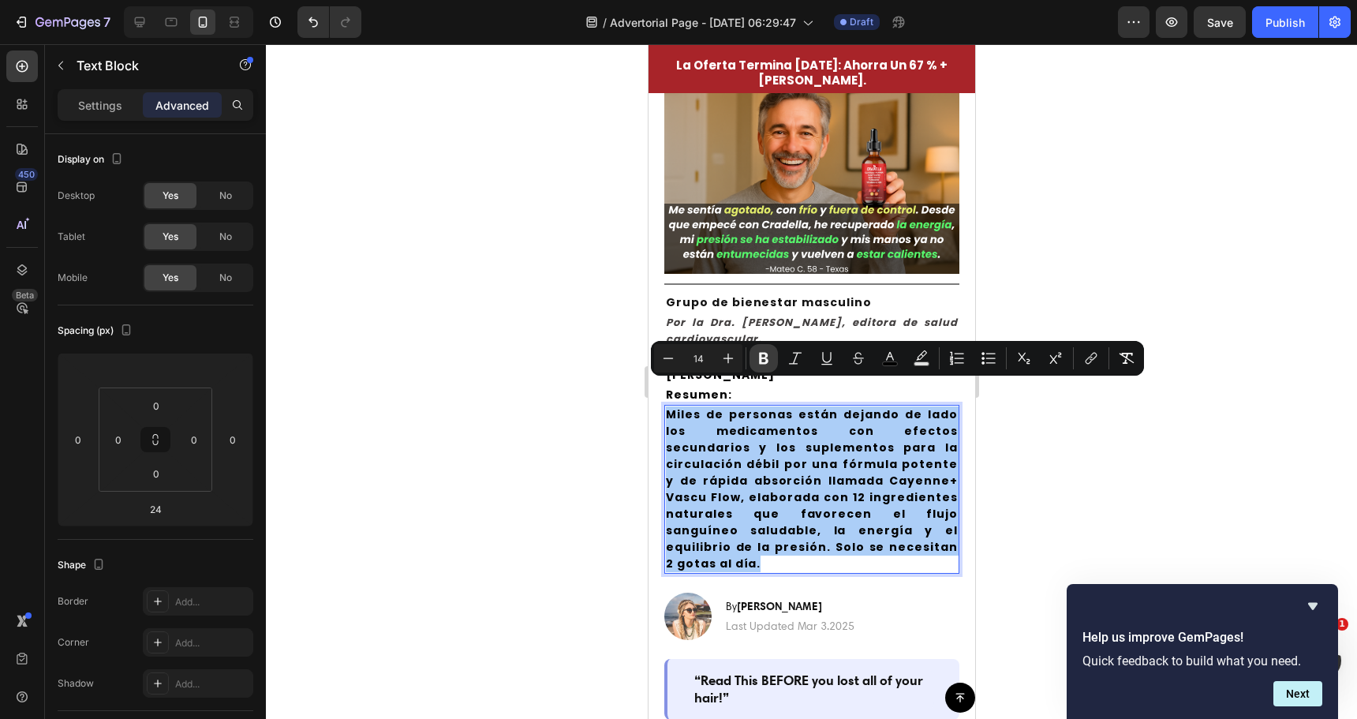
click at [769, 352] on icon "Editor contextual toolbar" at bounding box center [764, 358] width 16 height 16
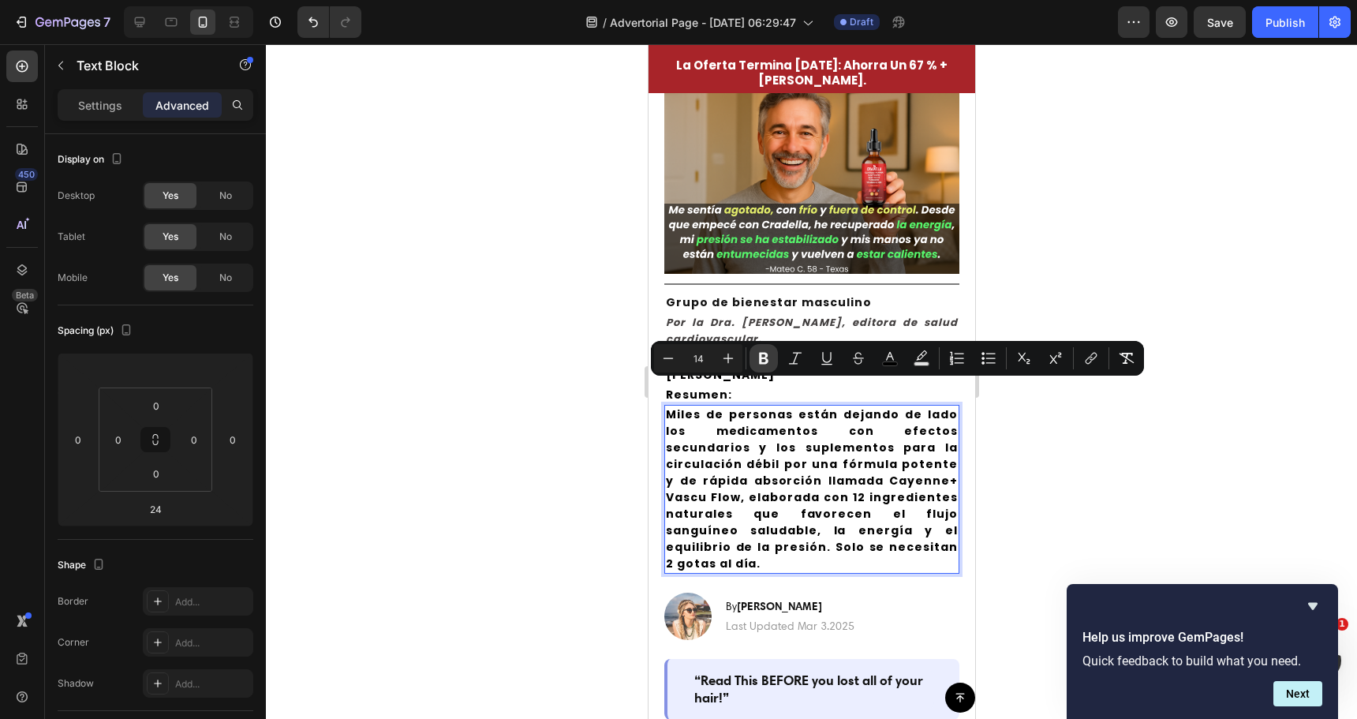
click at [766, 358] on icon "Editor contextual toolbar" at bounding box center [763, 359] width 9 height 12
click at [766, 359] on icon "Editor contextual toolbar" at bounding box center [763, 359] width 9 height 12
click at [801, 357] on icon "Editor contextual toolbar" at bounding box center [795, 358] width 16 height 16
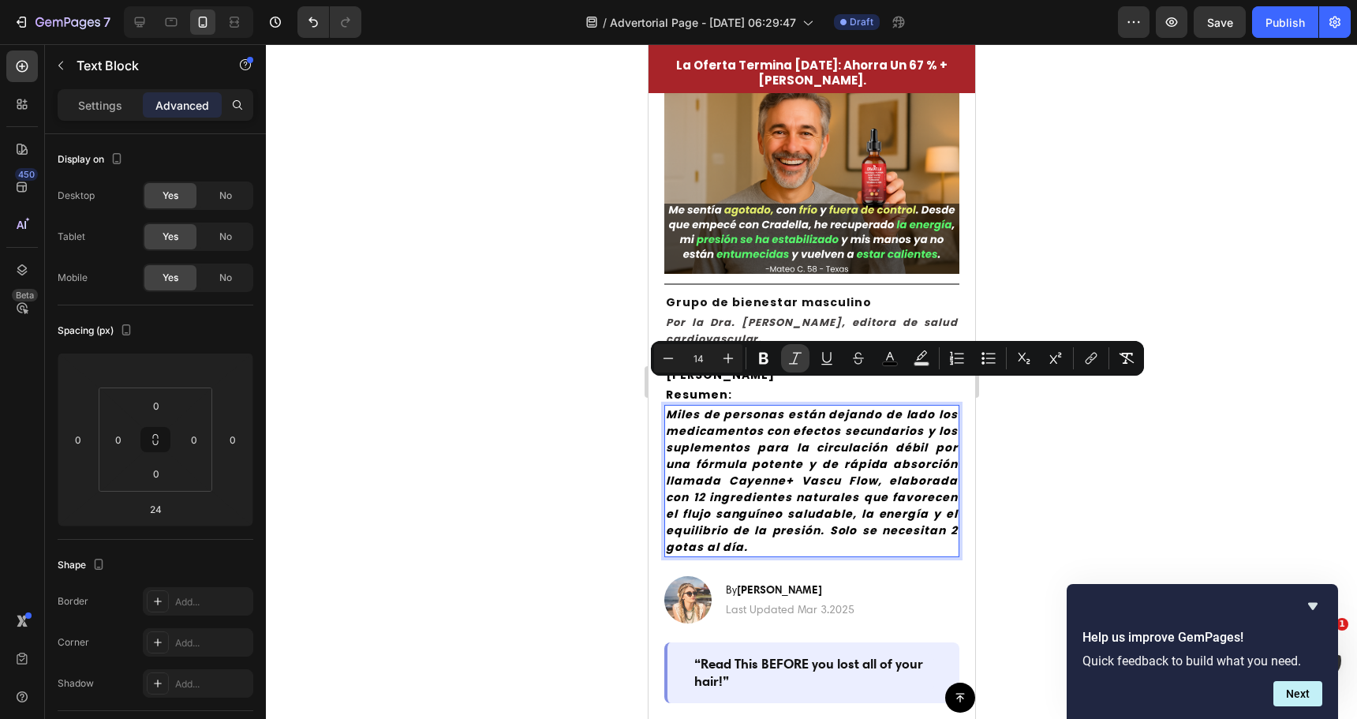
click at [788, 356] on icon "Editor contextual toolbar" at bounding box center [795, 358] width 16 height 16
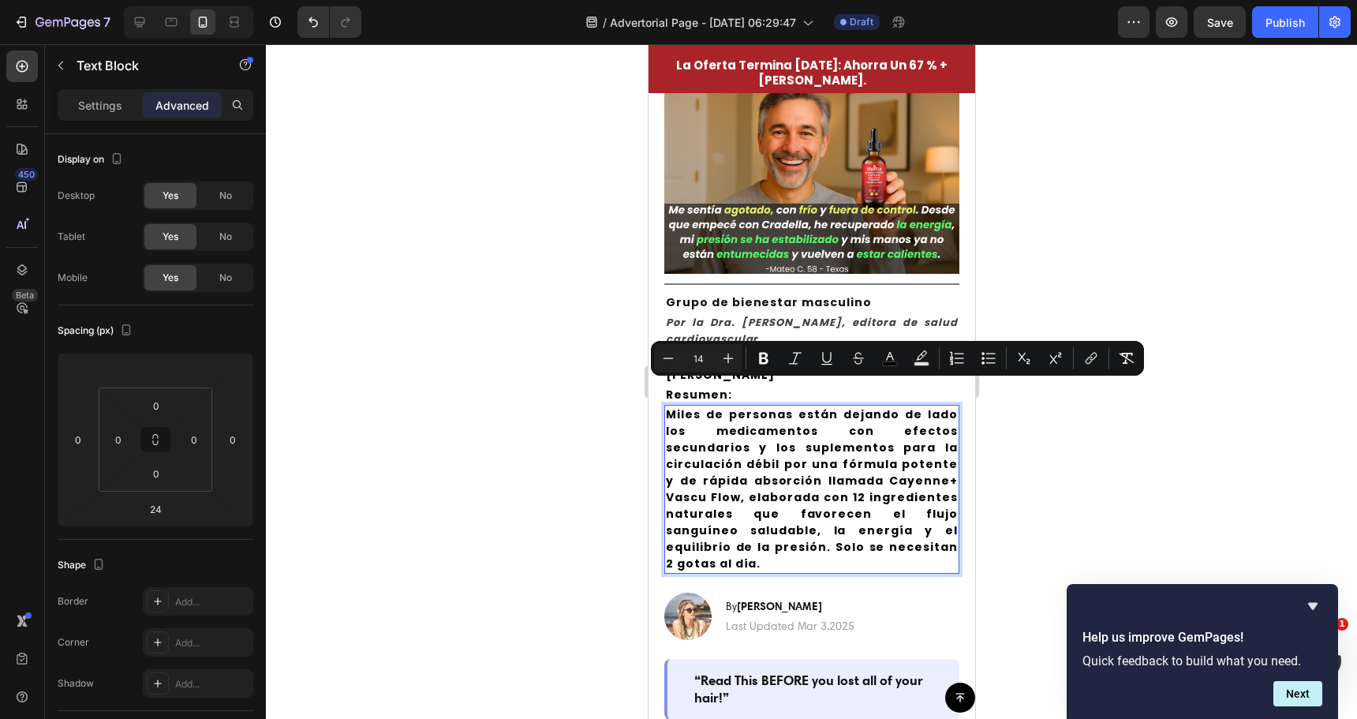
click at [496, 421] on div at bounding box center [811, 381] width 1091 height 675
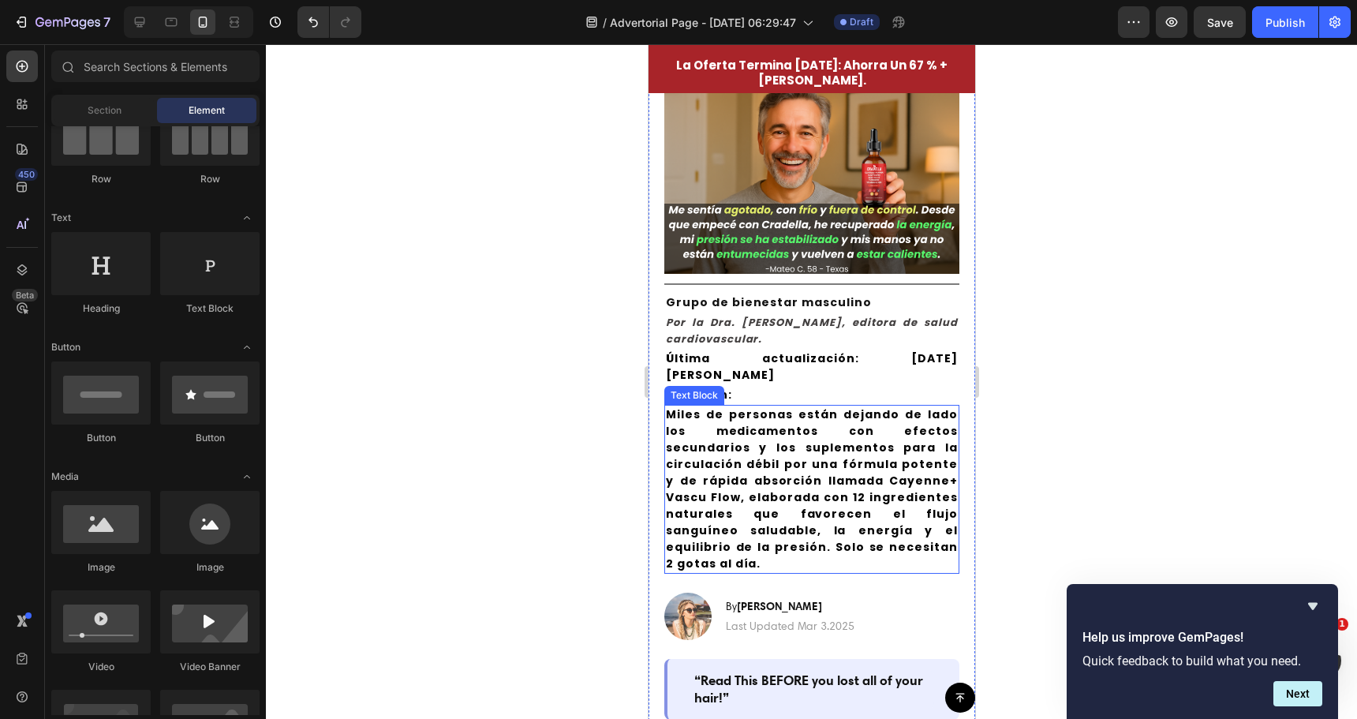
click at [849, 446] on span "Miles de personas están dejando de lado los medicamentos con efectos secundario…" at bounding box center [811, 488] width 292 height 165
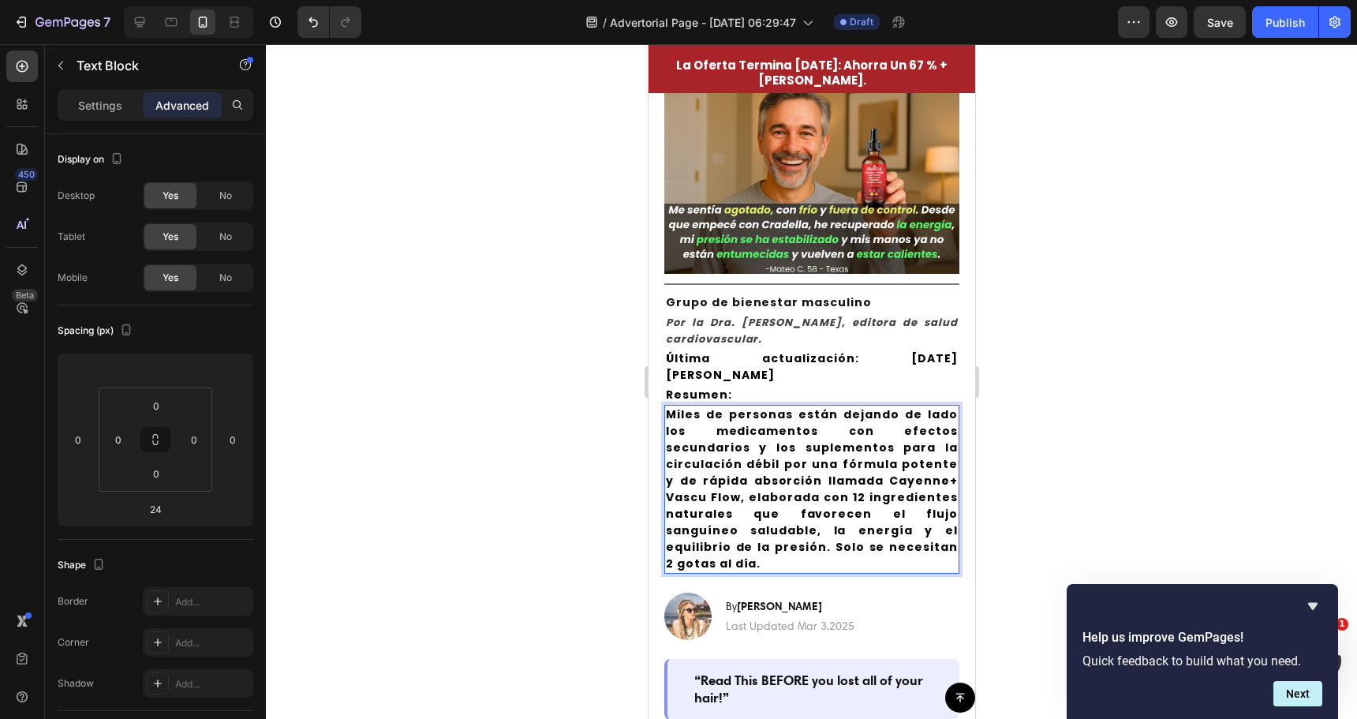
click at [849, 446] on span "Miles de personas están dejando de lado los medicamentos con efectos secundario…" at bounding box center [811, 488] width 292 height 165
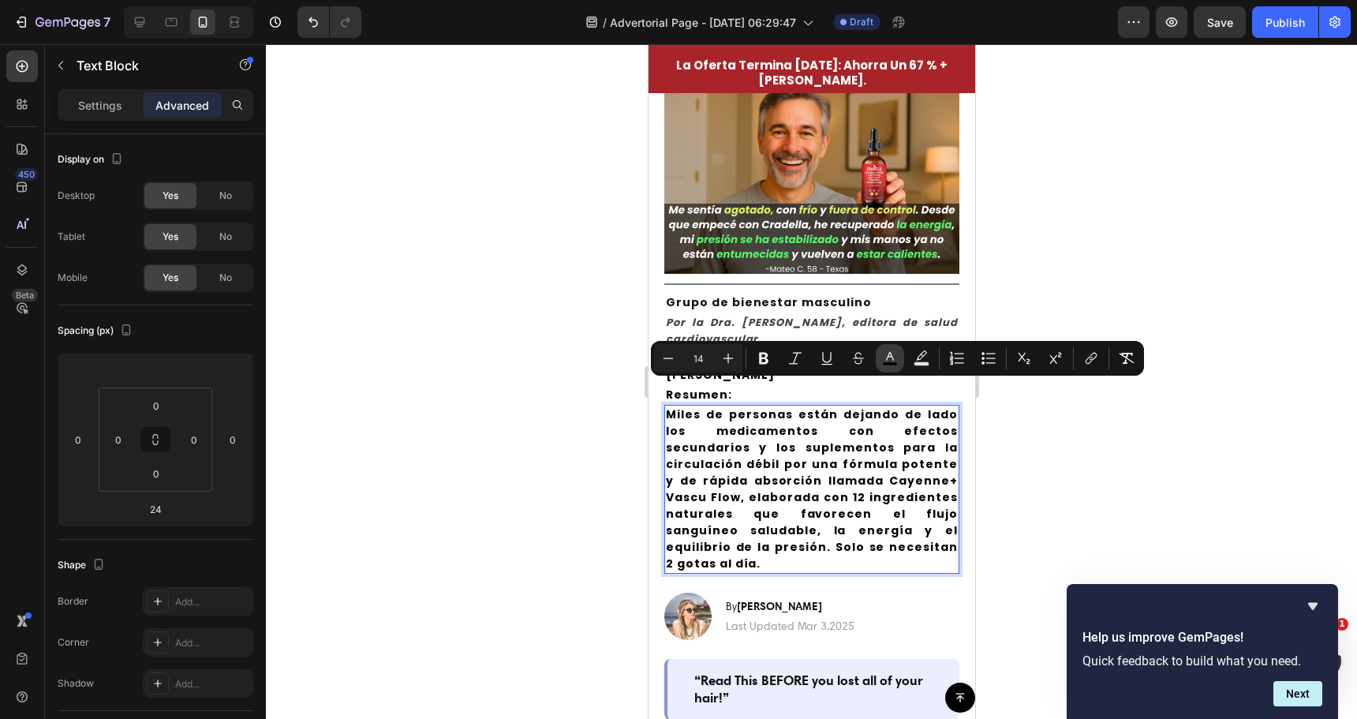
click at [884, 359] on icon "Editor contextual toolbar" at bounding box center [890, 358] width 16 height 16
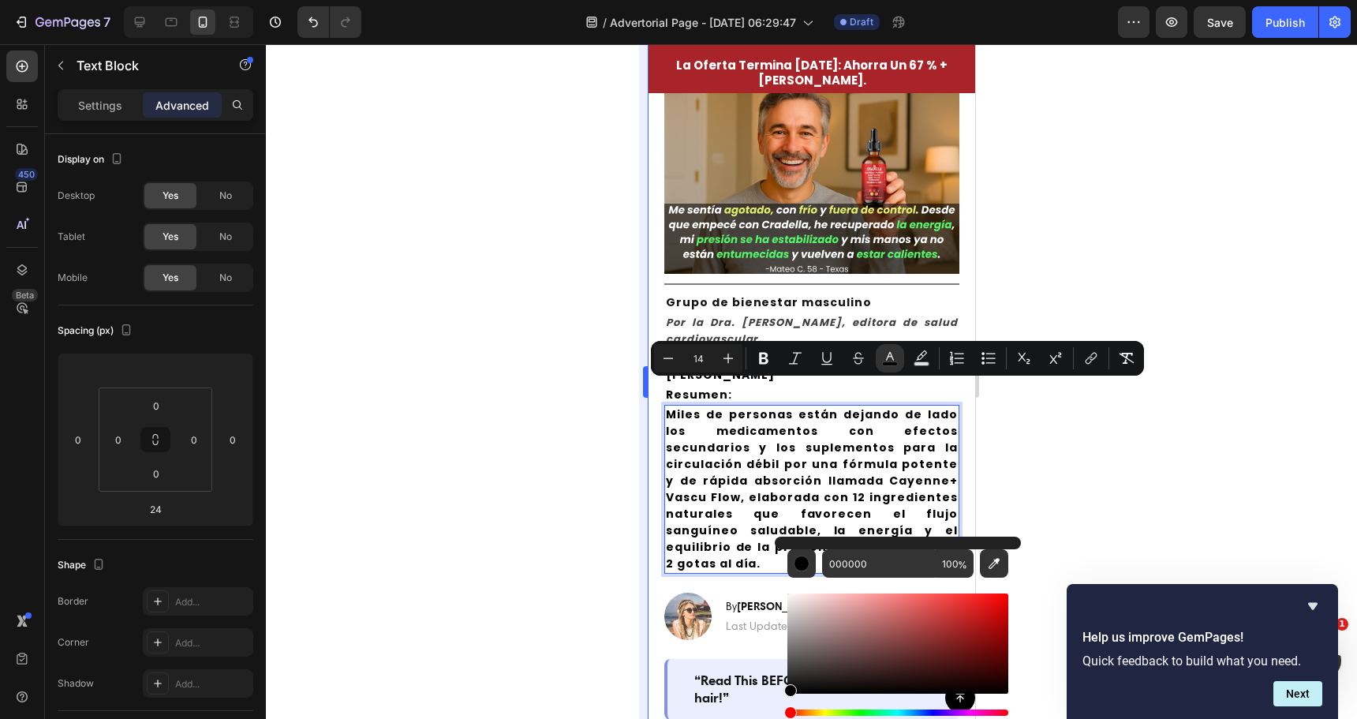
drag, startPoint x: 542, startPoint y: 413, endPoint x: 644, endPoint y: 366, distance: 111.9
click at [546, 412] on div at bounding box center [811, 381] width 1091 height 675
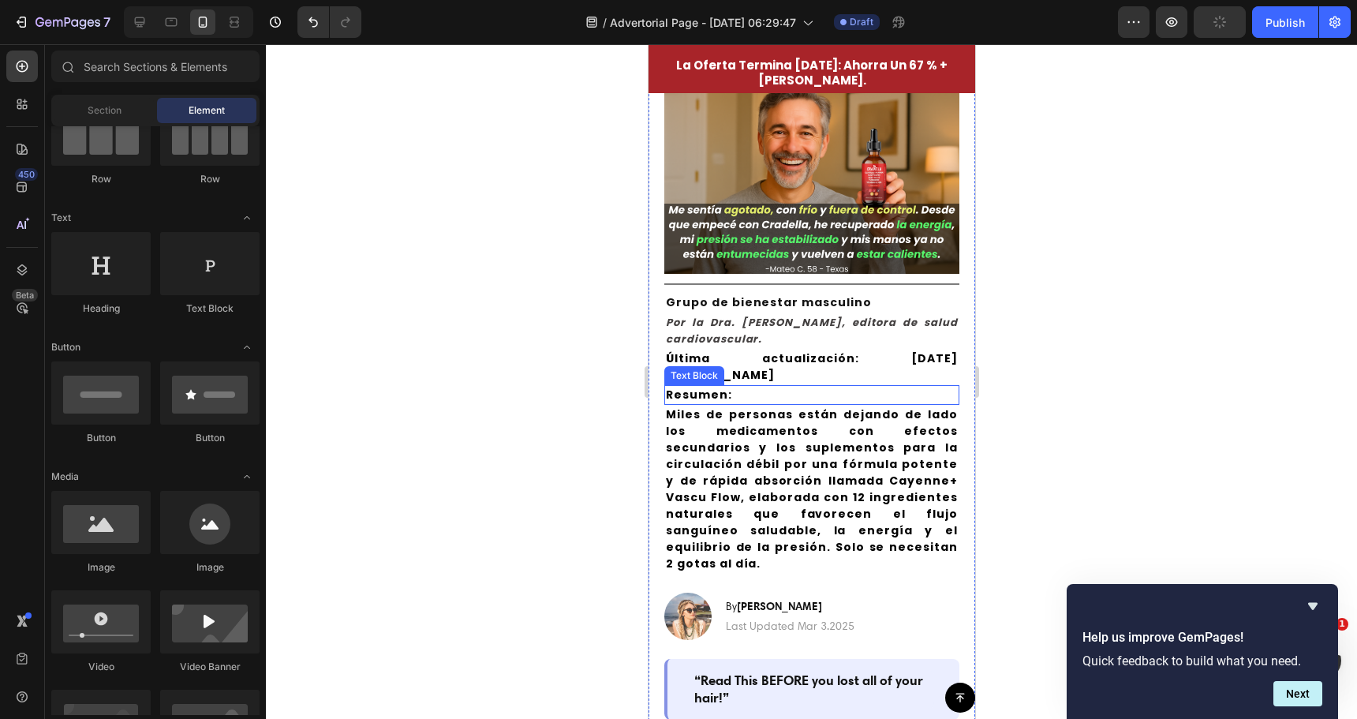
click at [728, 334] on icon "Por la Dra. [PERSON_NAME], editora de salud cardiovascular." at bounding box center [811, 331] width 292 height 32
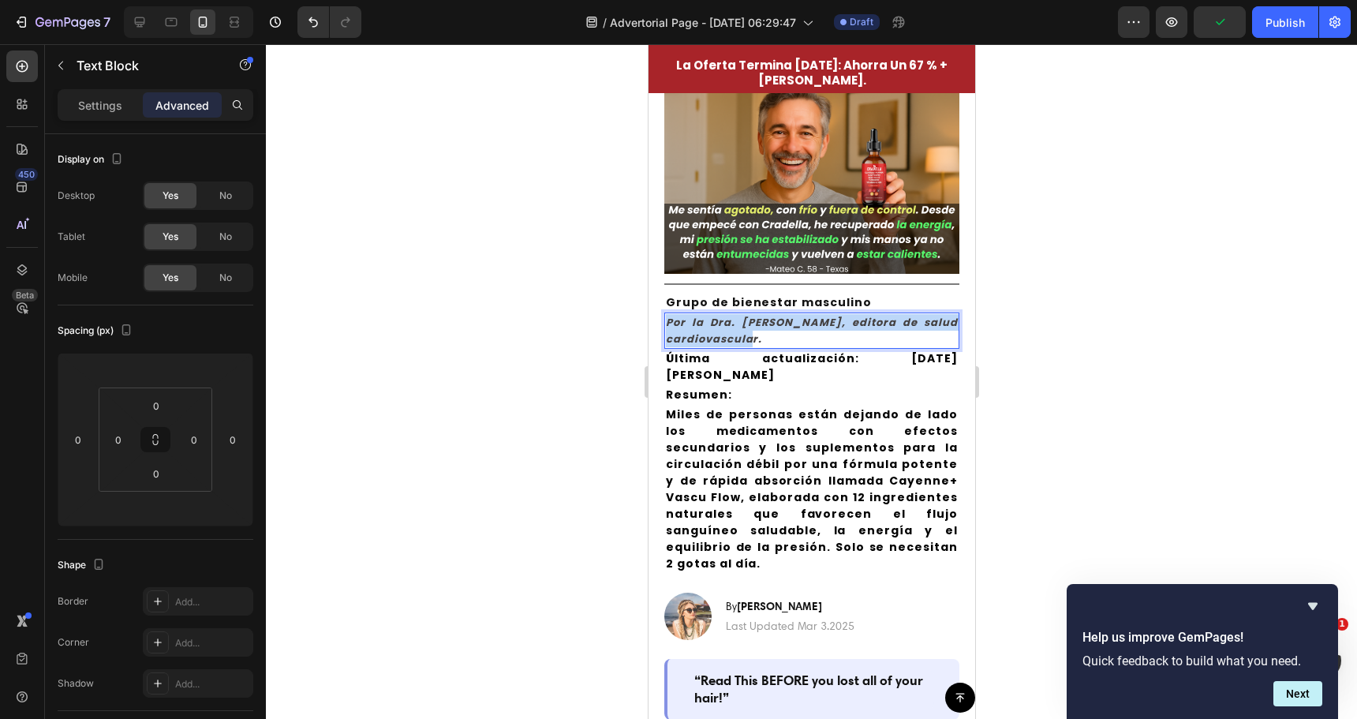
click at [729, 332] on icon "Por la Dra. [PERSON_NAME], editora de salud cardiovascular." at bounding box center [811, 331] width 292 height 32
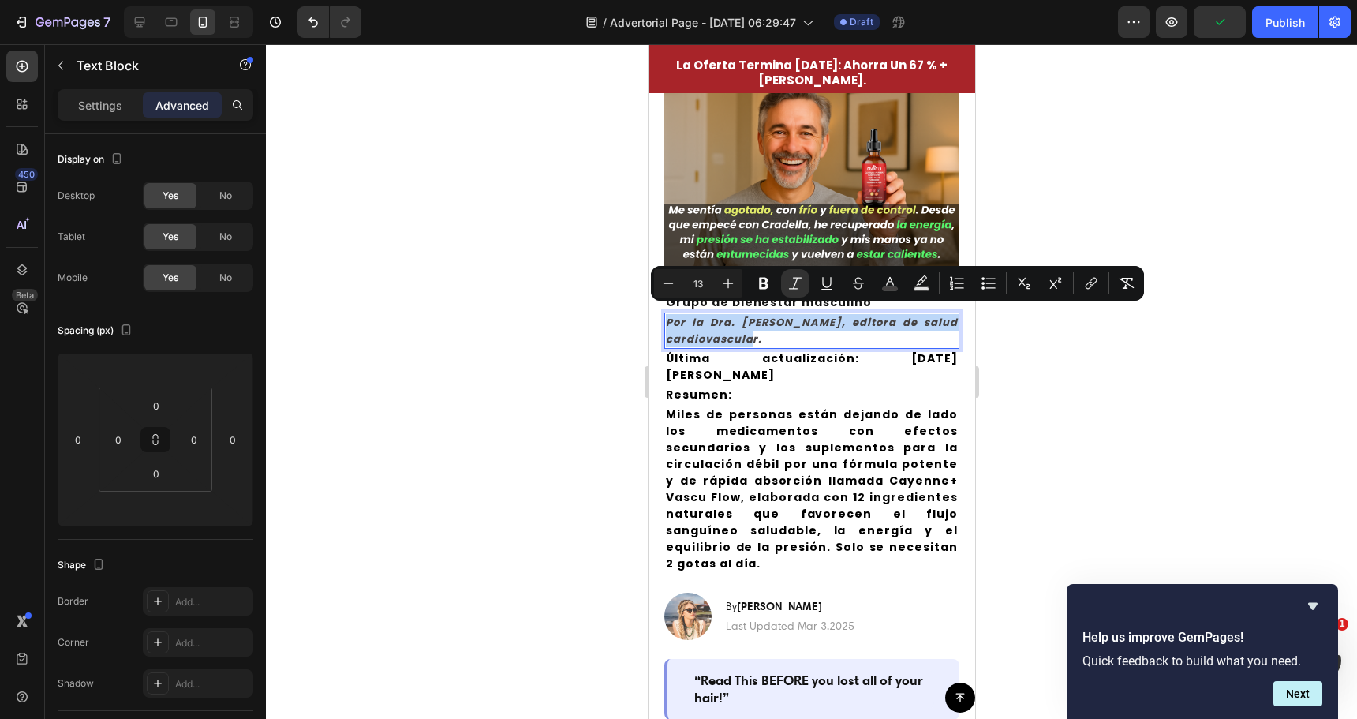
click at [837, 470] on span "Miles de personas están dejando de lado los medicamentos con efectos secundario…" at bounding box center [811, 488] width 292 height 165
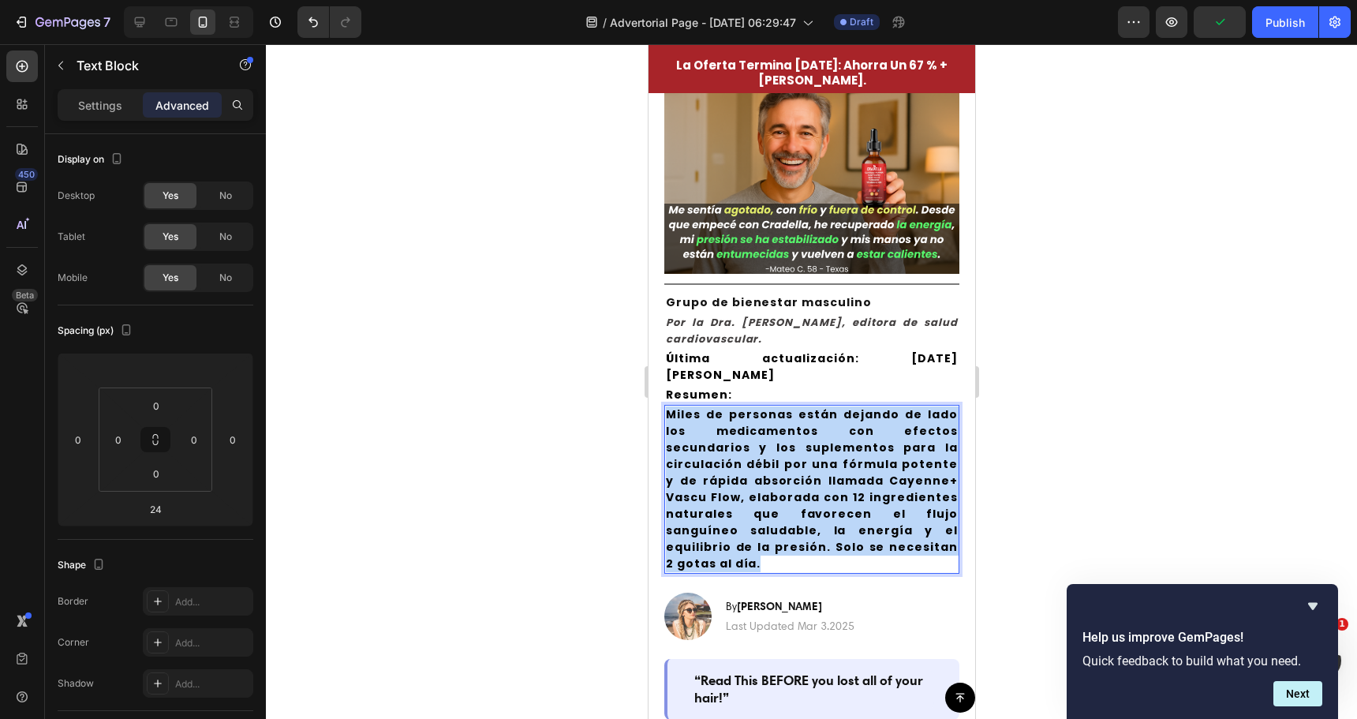
click at [837, 470] on span "Miles de personas están dejando de lado los medicamentos con efectos secundario…" at bounding box center [811, 488] width 292 height 165
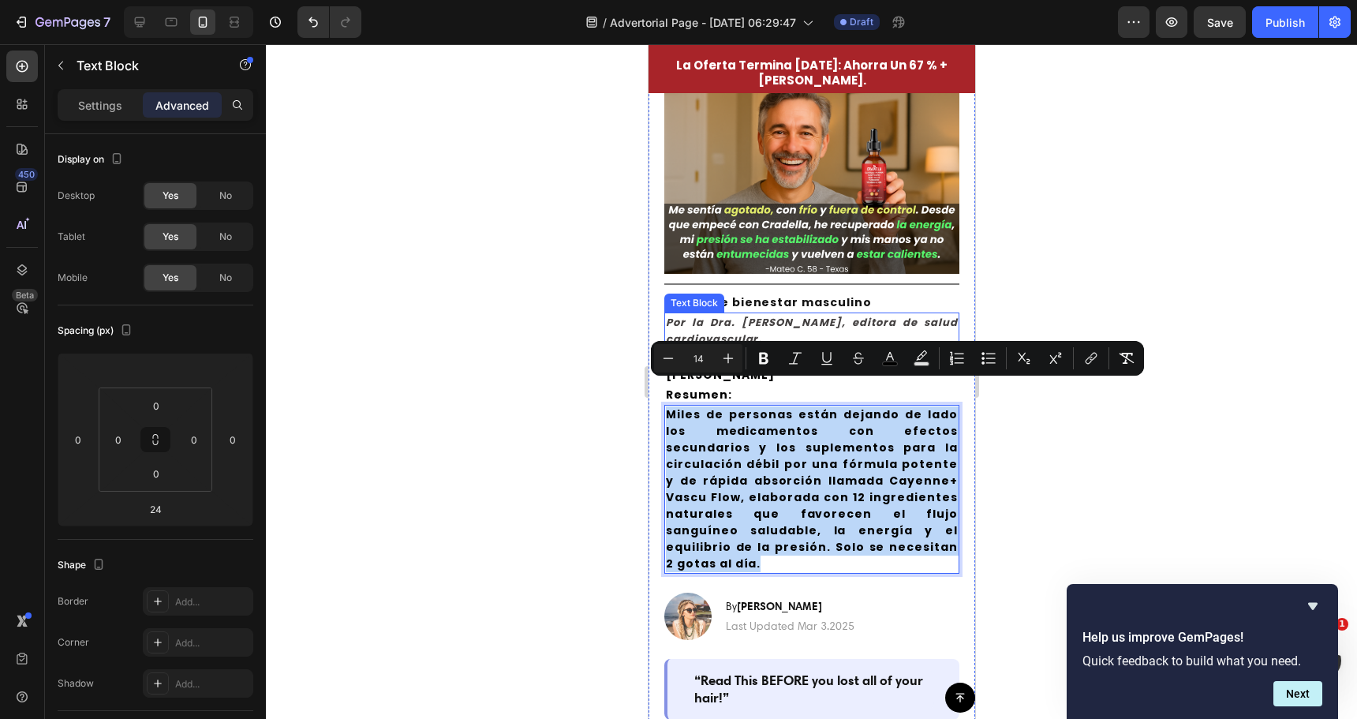
click at [754, 317] on icon "Por la Dra. [PERSON_NAME], editora de salud cardiovascular." at bounding box center [811, 331] width 292 height 32
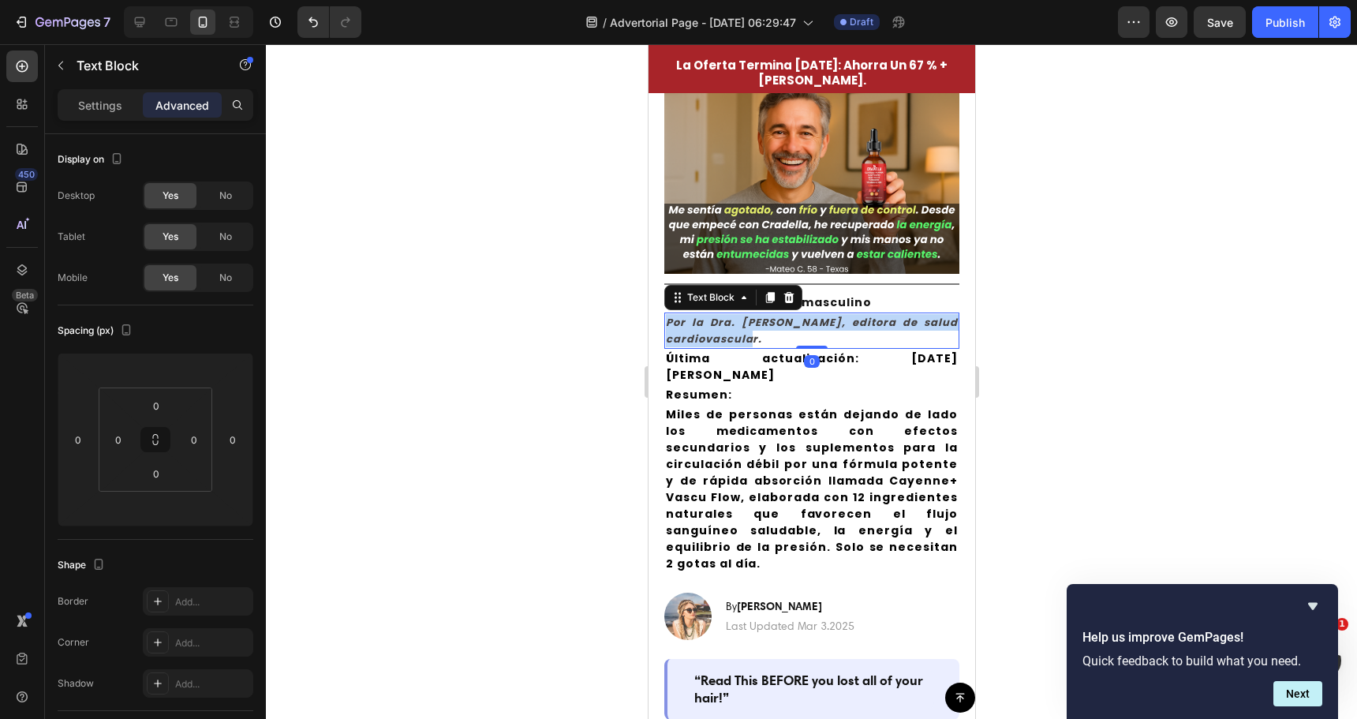
click at [754, 317] on icon "Por la Dra. [PERSON_NAME], editora de salud cardiovascular." at bounding box center [811, 331] width 292 height 32
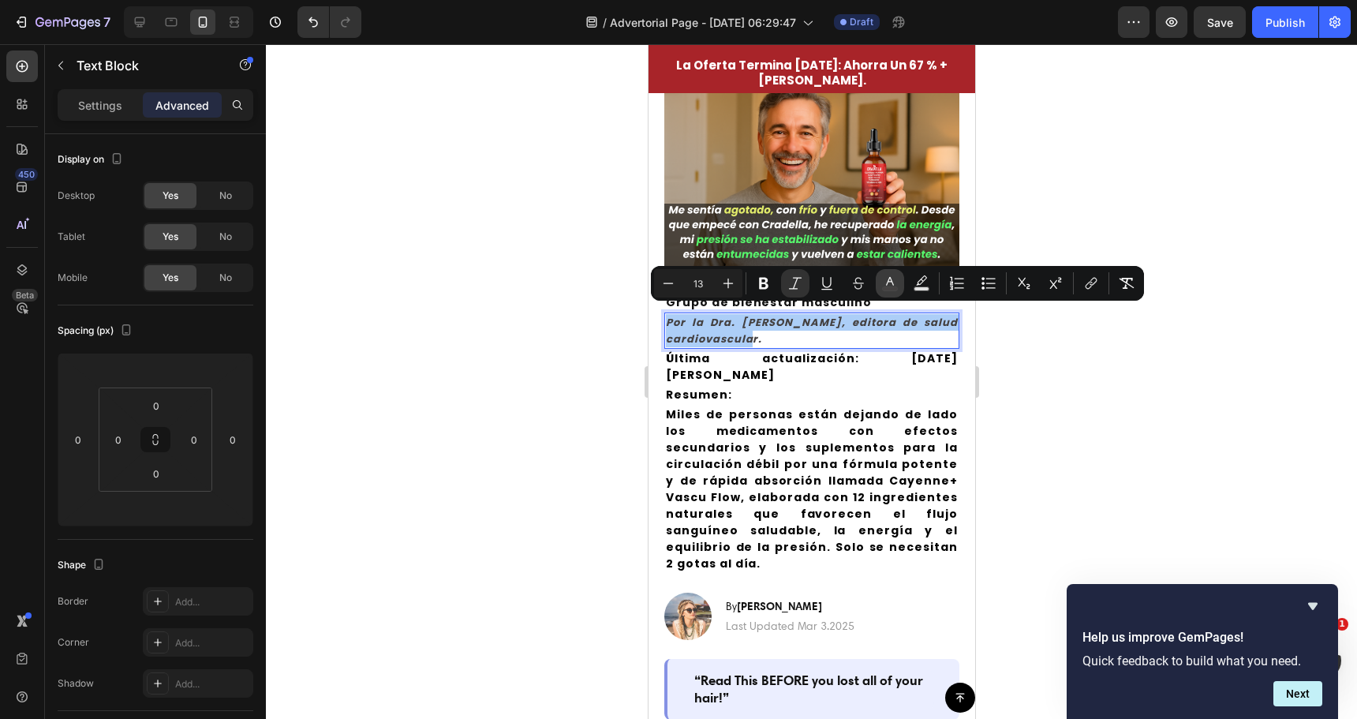
click at [896, 284] on icon "Editor contextual toolbar" at bounding box center [890, 283] width 16 height 16
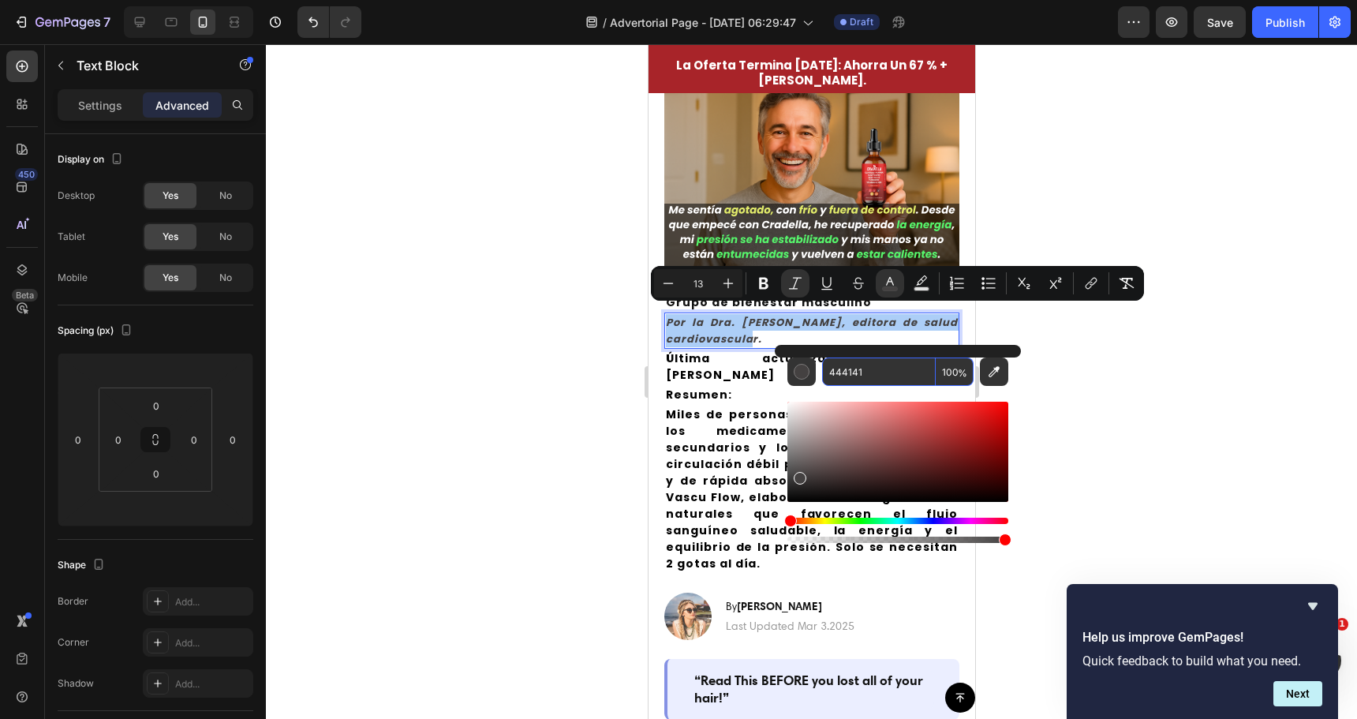
click at [863, 369] on input "444141" at bounding box center [879, 371] width 114 height 28
click at [864, 369] on input "444141" at bounding box center [879, 371] width 114 height 28
click at [704, 445] on span "Miles de personas están dejando de lado los medicamentos con efectos secundario…" at bounding box center [811, 488] width 292 height 165
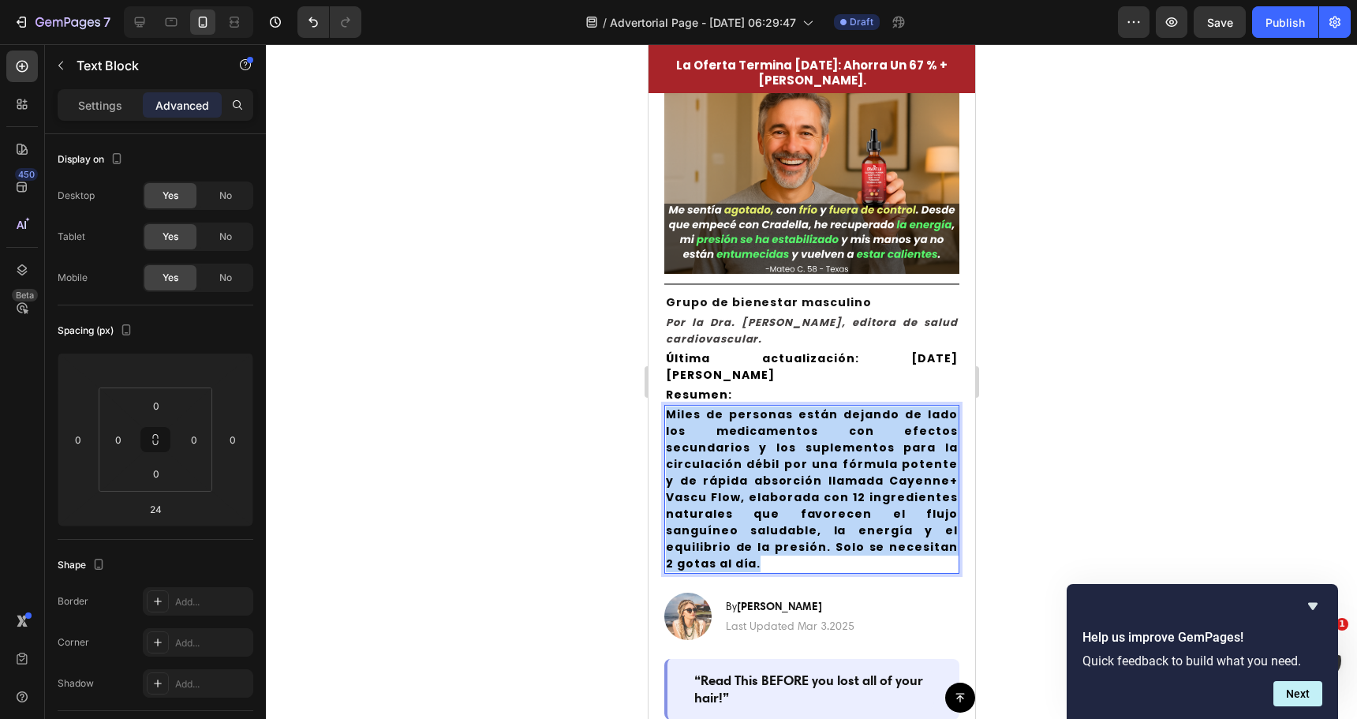
click at [704, 445] on span "Miles de personas están dejando de lado los medicamentos con efectos secundario…" at bounding box center [811, 488] width 292 height 165
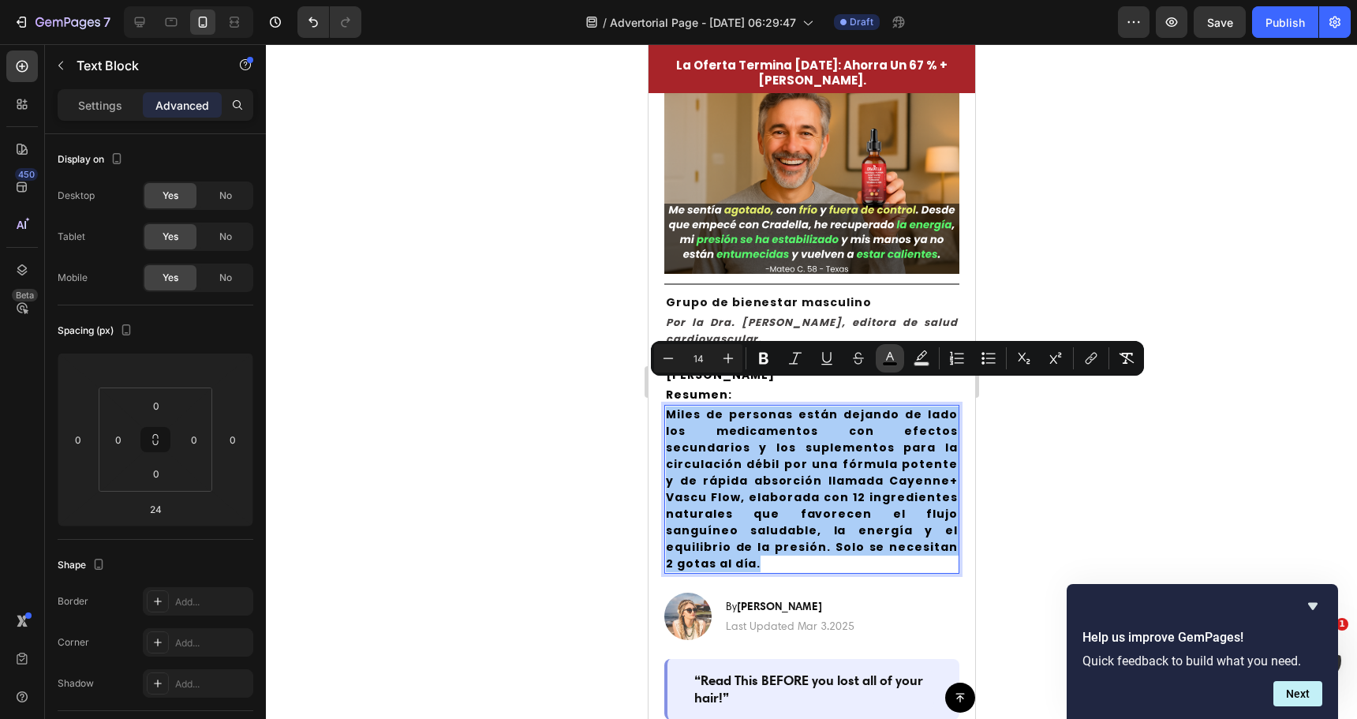
click at [899, 353] on button "color" at bounding box center [890, 358] width 28 height 28
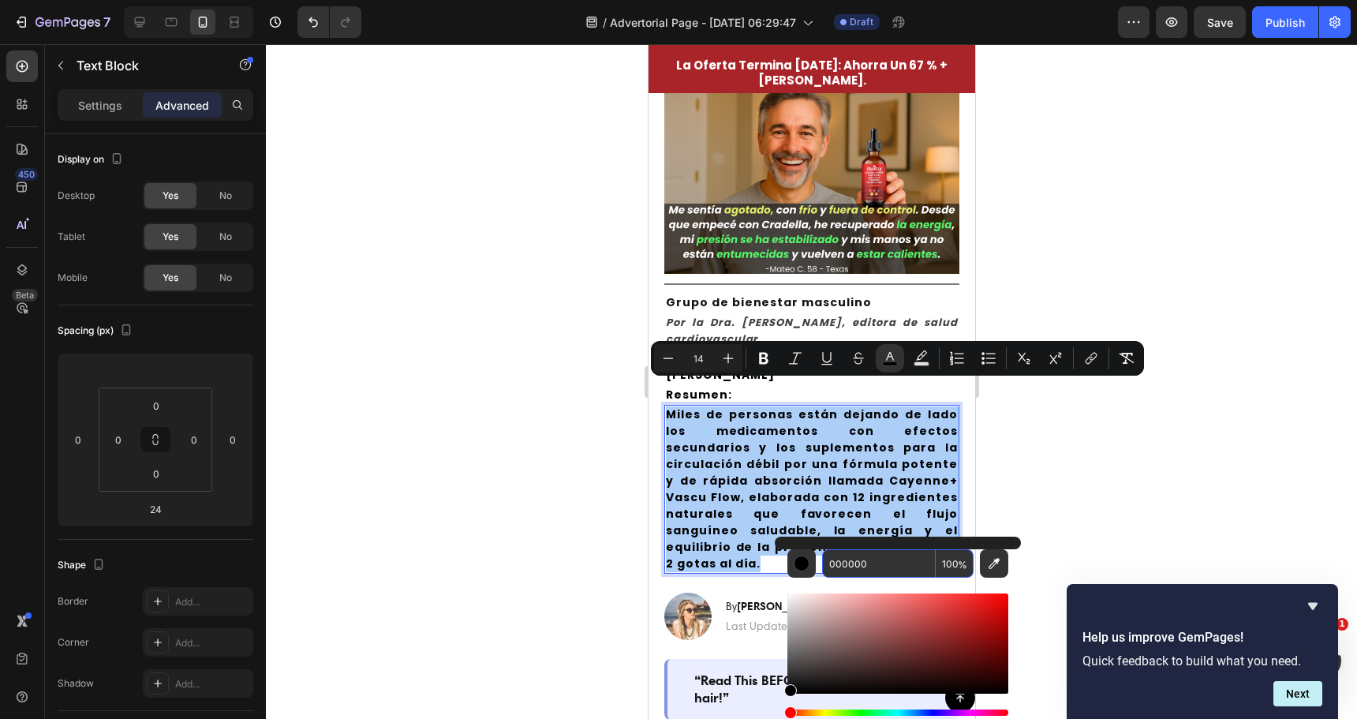
click at [871, 570] on input "000000" at bounding box center [879, 563] width 114 height 28
paste input "444141"
type input "444141"
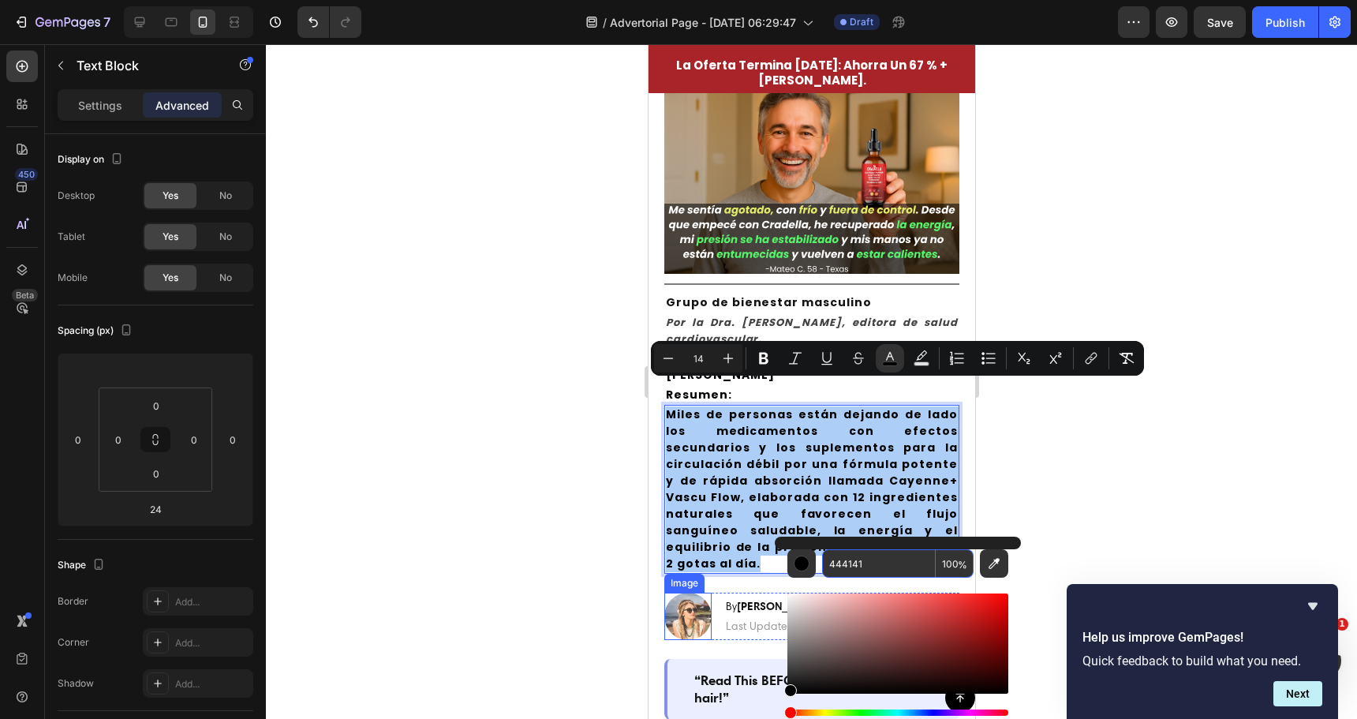
click at [525, 526] on div at bounding box center [811, 381] width 1091 height 675
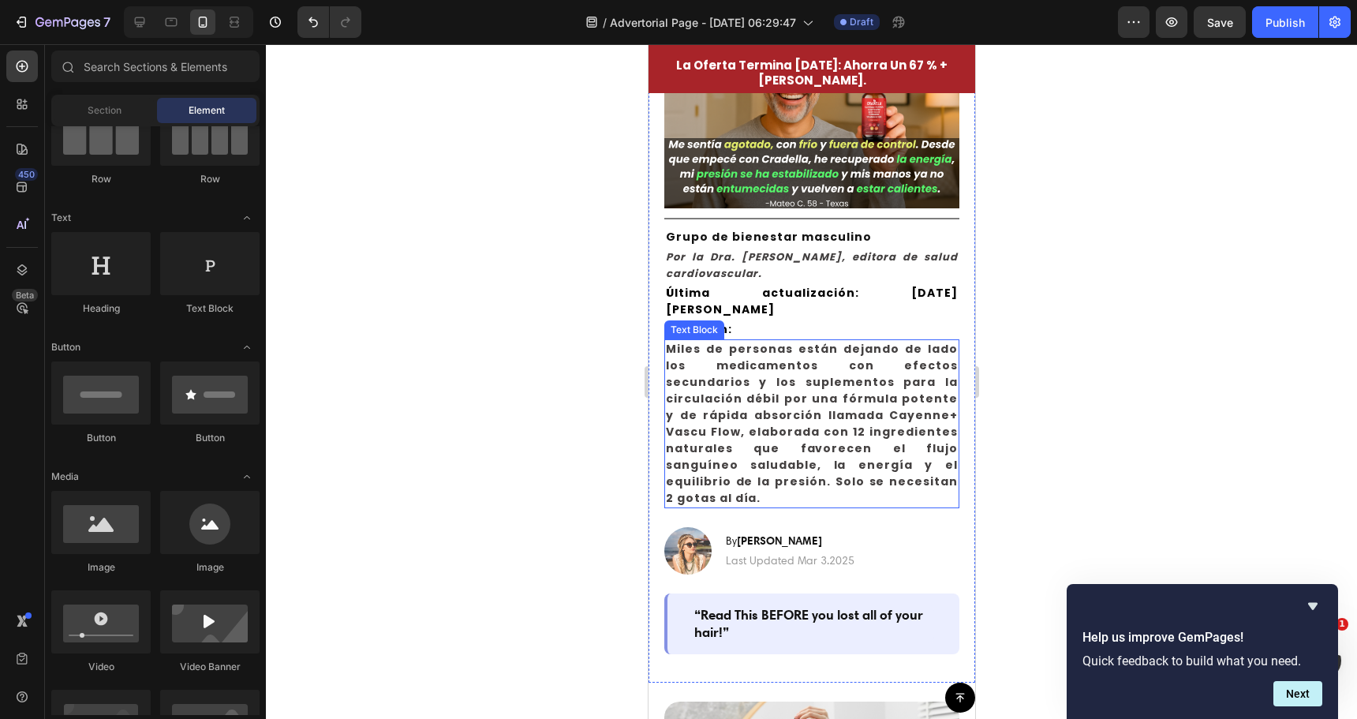
scroll to position [237, 0]
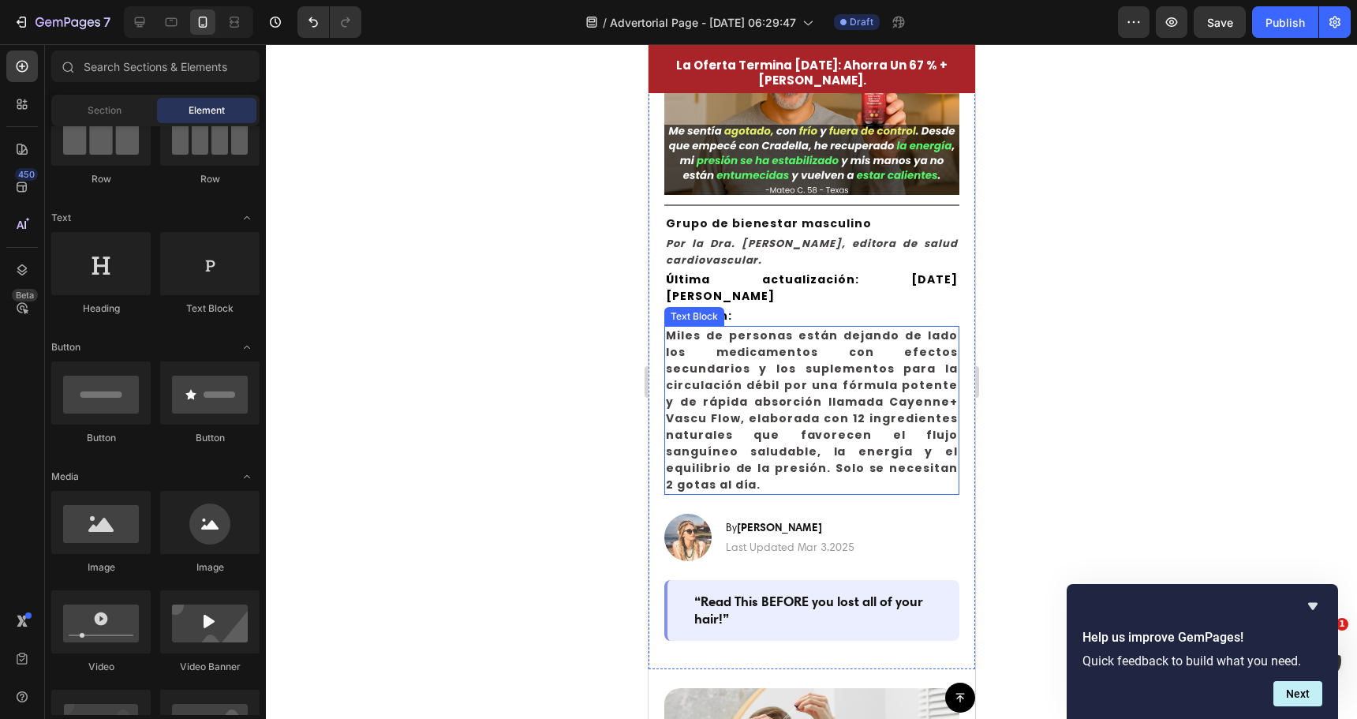
click at [823, 397] on span "Miles de personas están dejando de lado los medicamentos con efectos secundario…" at bounding box center [811, 409] width 292 height 165
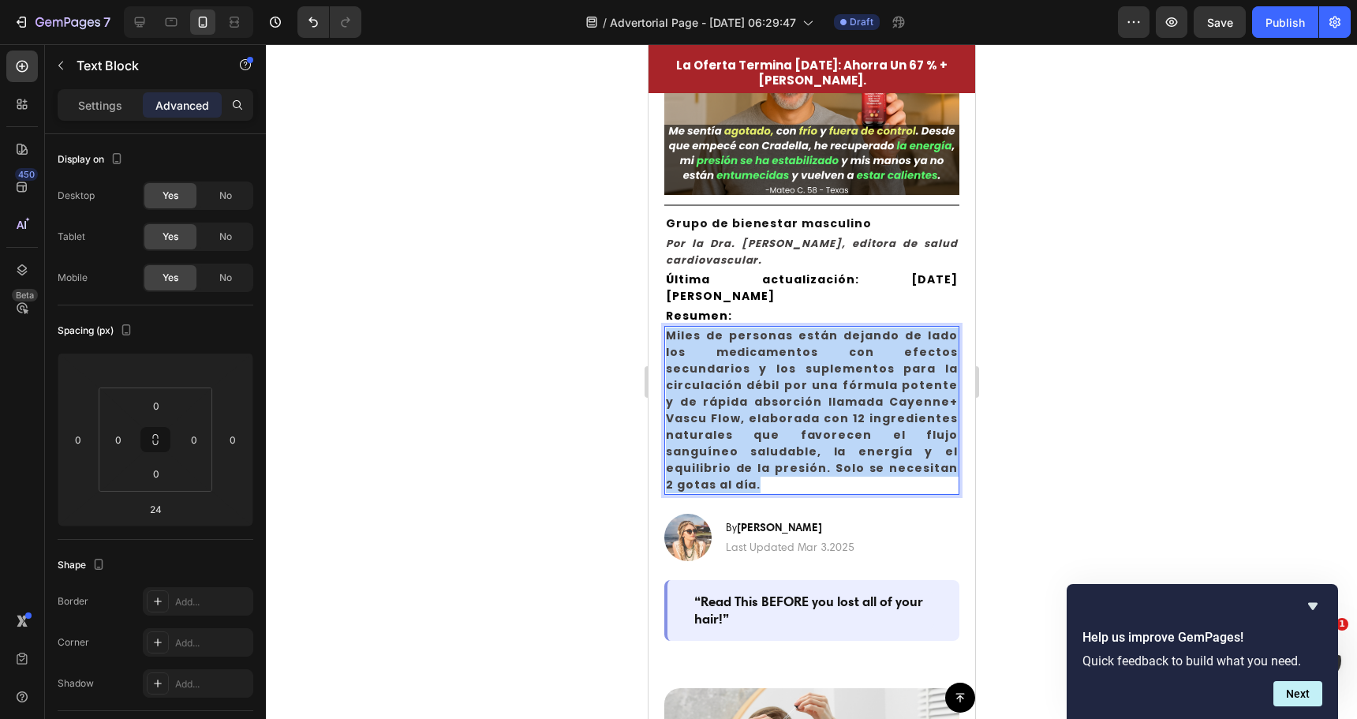
drag, startPoint x: 823, startPoint y: 397, endPoint x: 825, endPoint y: 384, distance: 12.8
click at [823, 396] on span "Miles de personas están dejando de lado los medicamentos con efectos secundario…" at bounding box center [811, 409] width 292 height 165
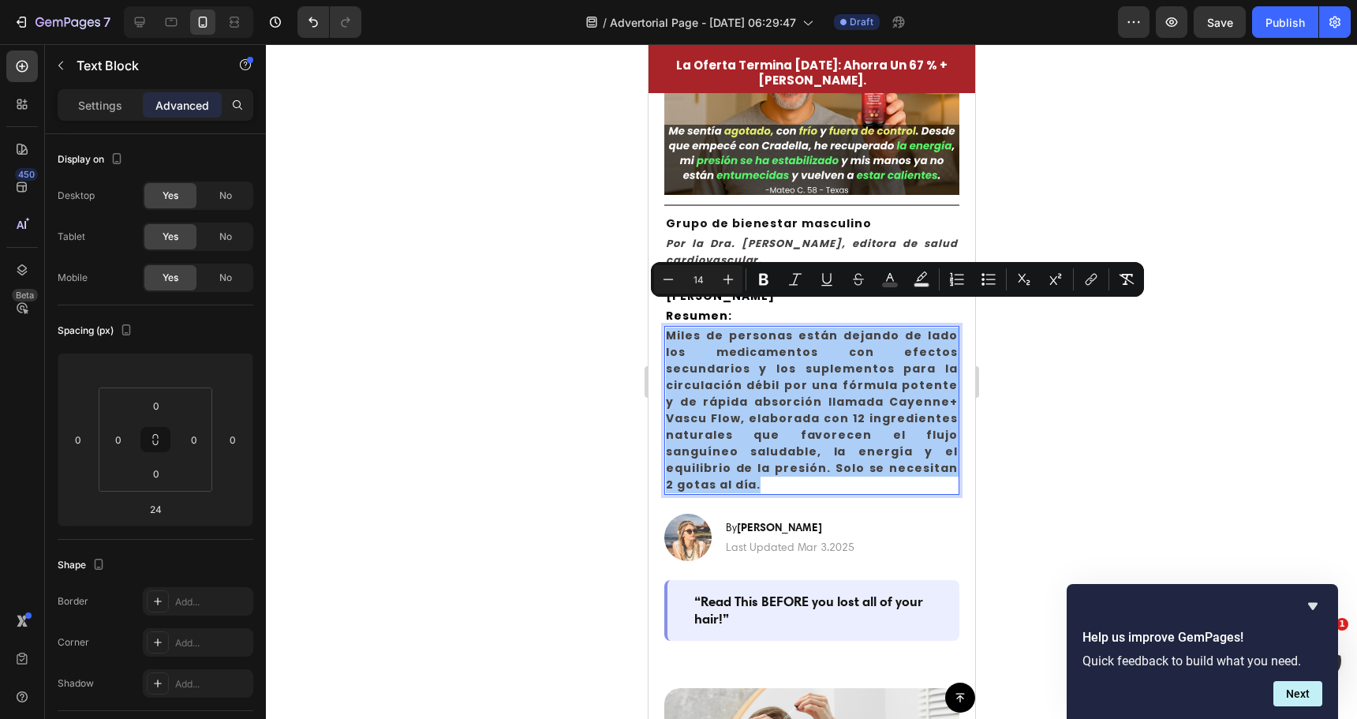
click at [589, 308] on div at bounding box center [811, 381] width 1091 height 675
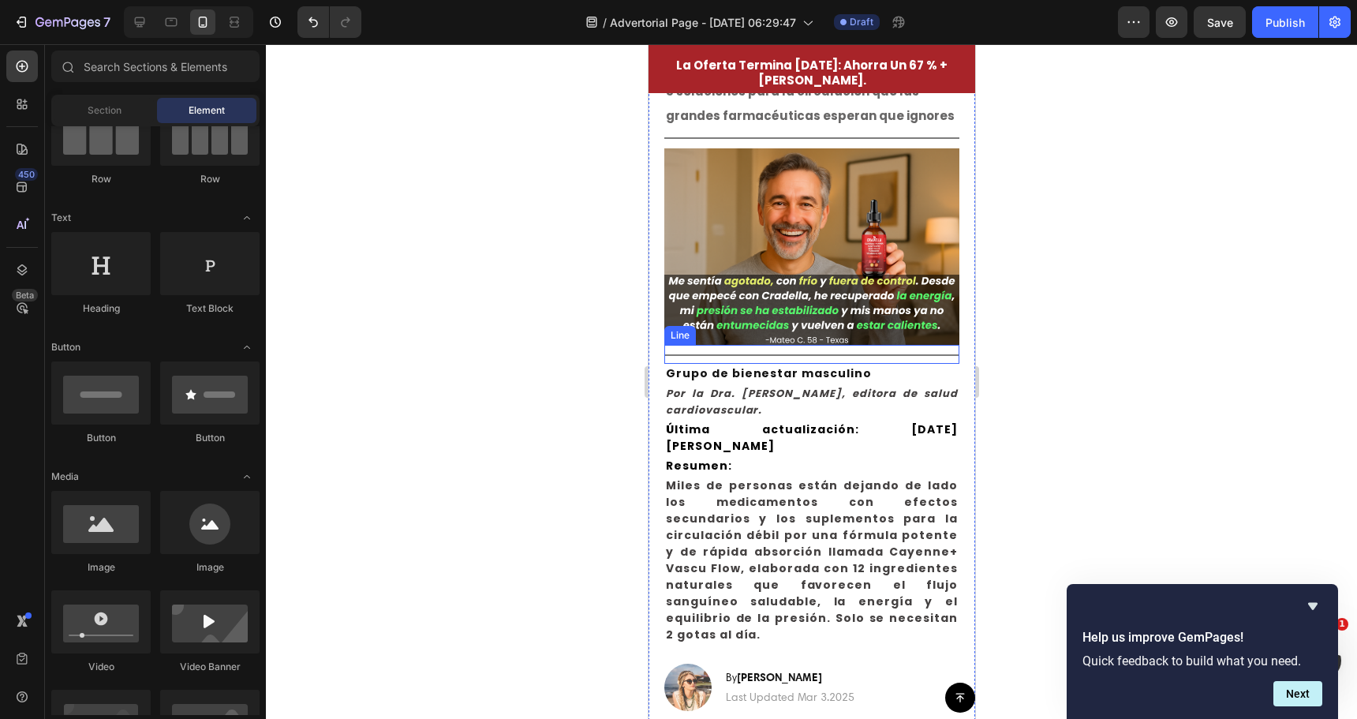
scroll to position [79, 0]
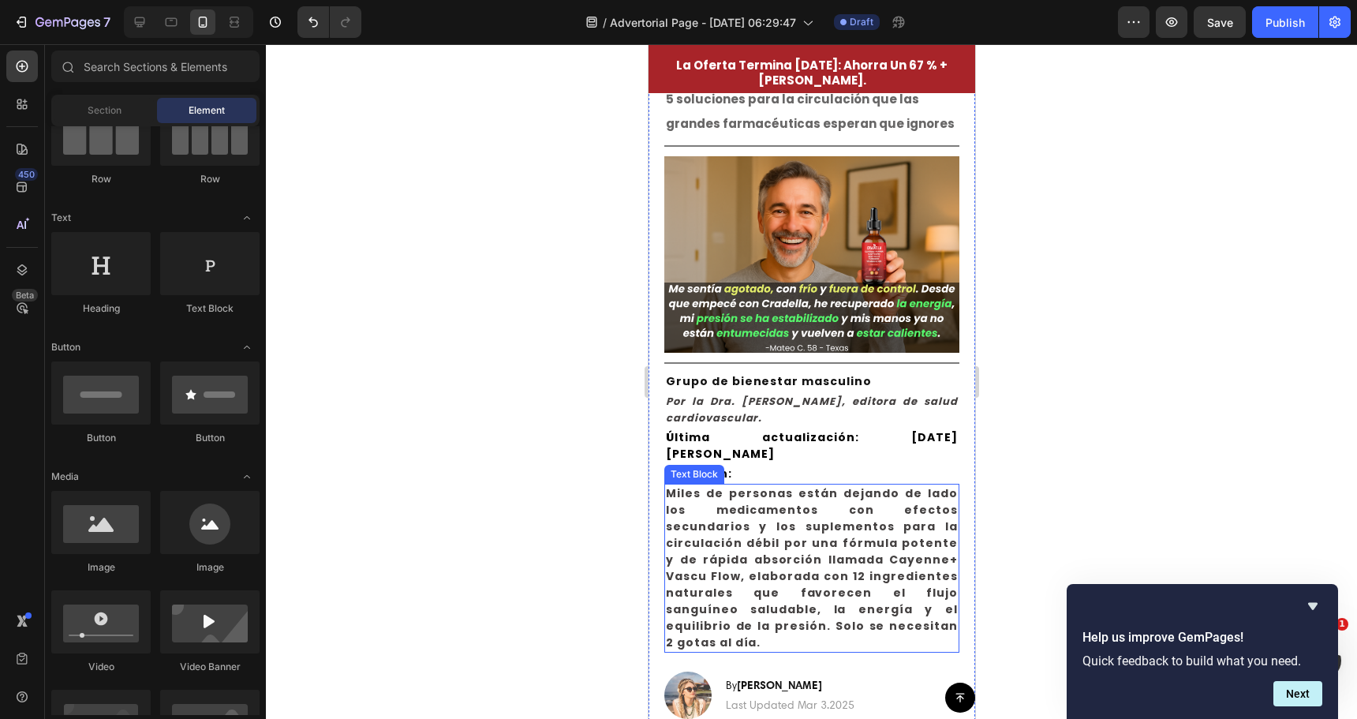
click at [820, 539] on span "Miles de personas están dejando de lado los medicamentos con efectos secundario…" at bounding box center [811, 567] width 292 height 165
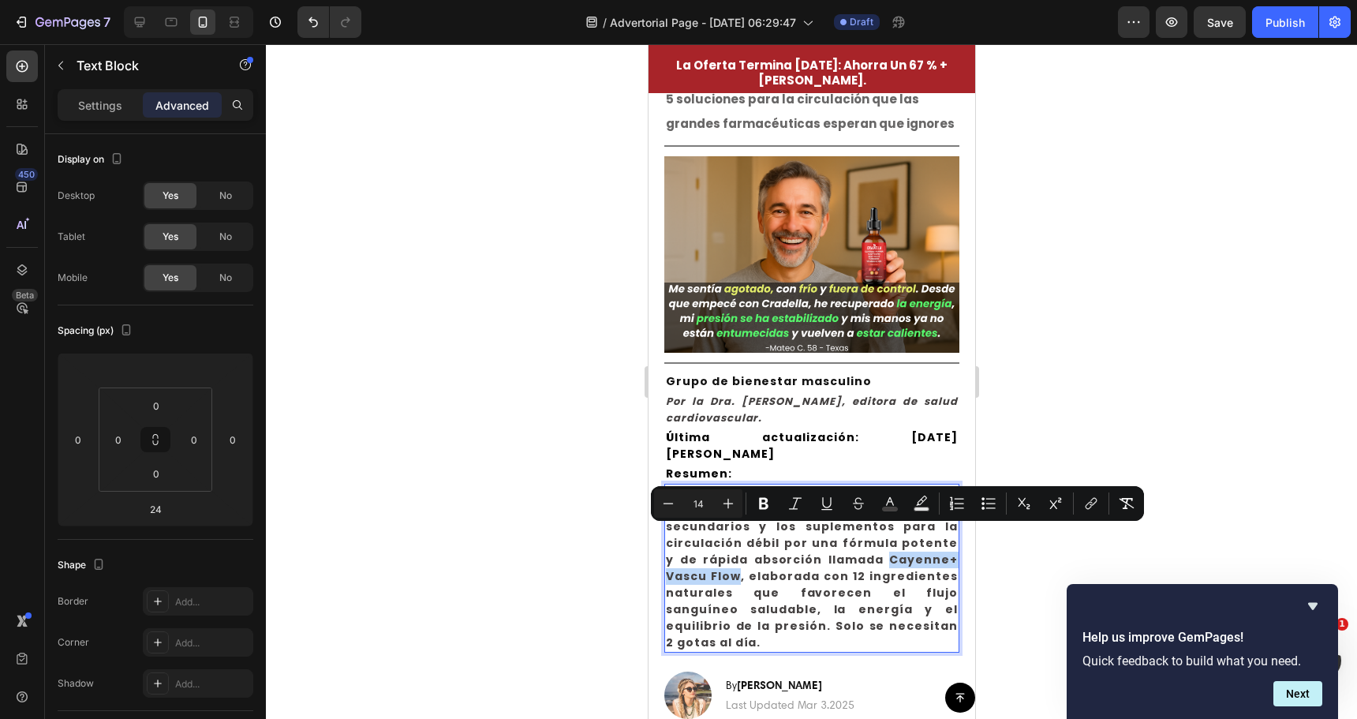
drag, startPoint x: 798, startPoint y: 533, endPoint x: 942, endPoint y: 532, distance: 144.4
click at [942, 532] on span "Miles de personas están dejando de lado los medicamentos con efectos secundario…" at bounding box center [811, 567] width 292 height 165
click at [768, 501] on icon "Editor contextual toolbar" at bounding box center [764, 504] width 16 height 16
click at [571, 550] on div at bounding box center [811, 381] width 1091 height 675
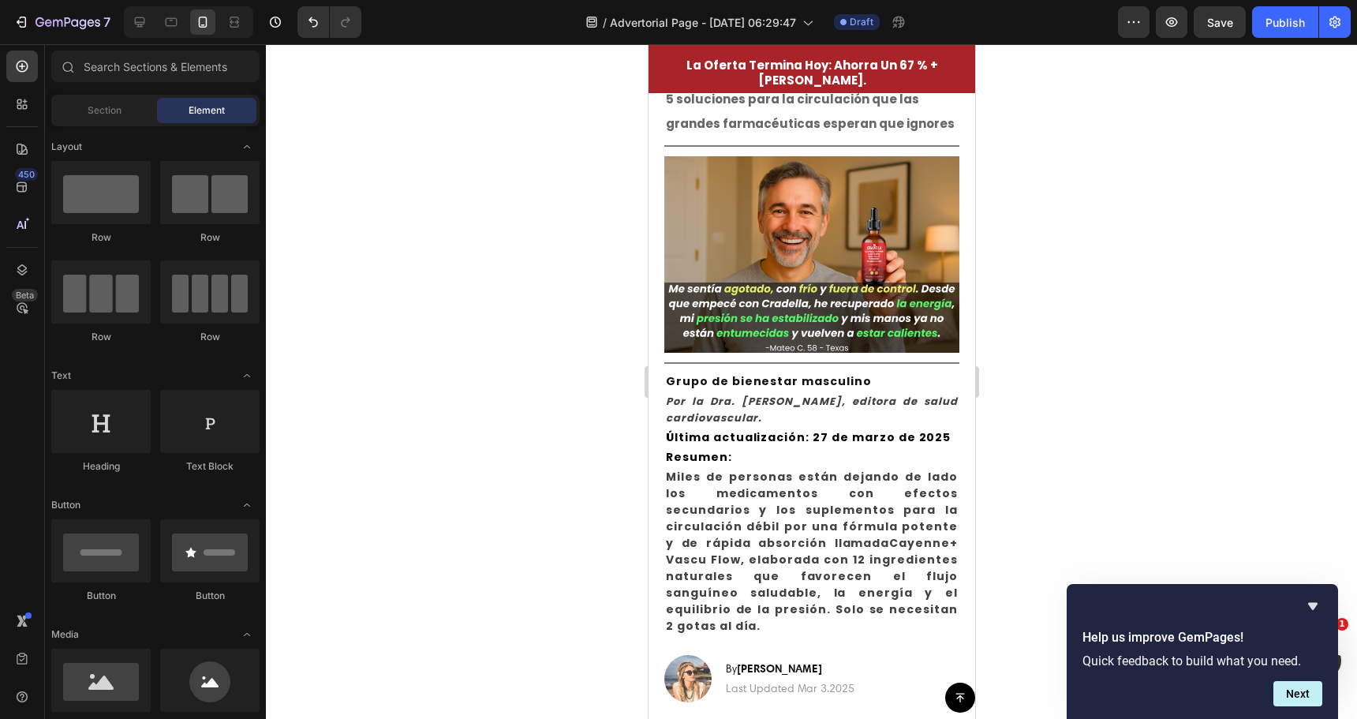
scroll to position [158, 0]
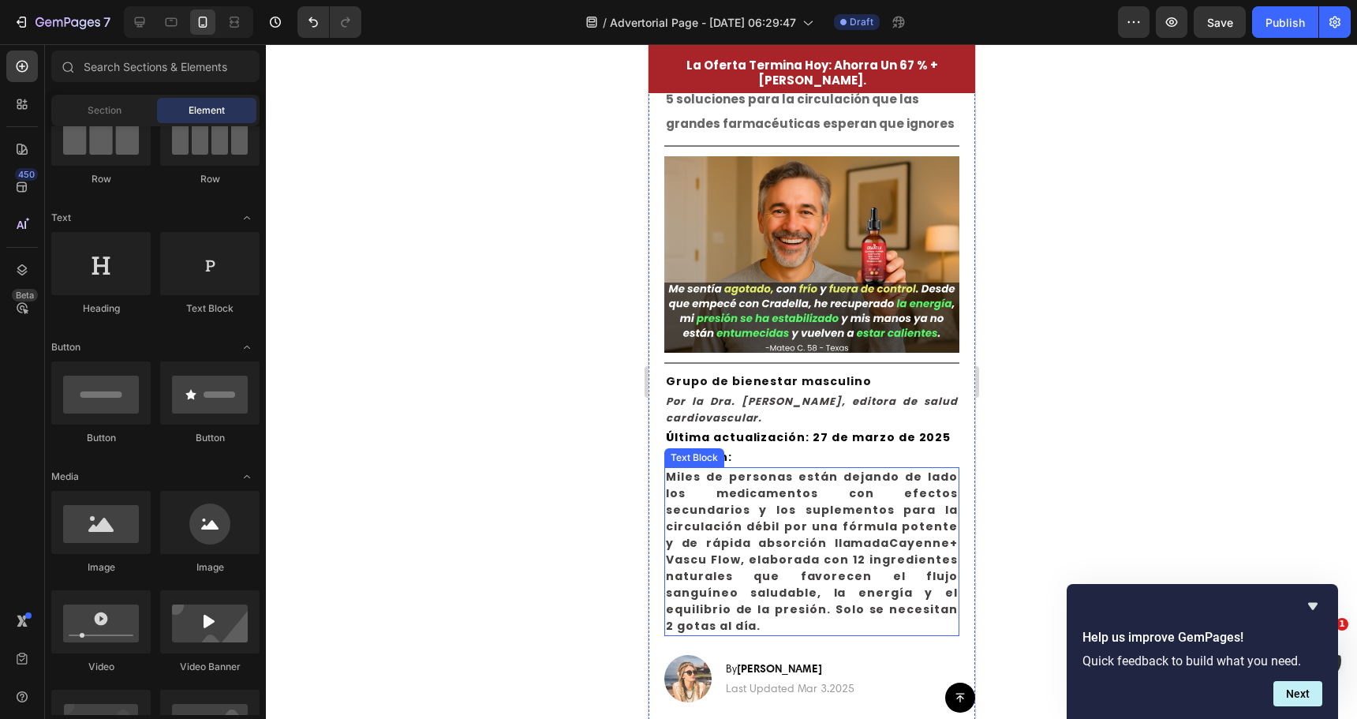
click at [800, 535] on strong "Cayenne+ Vascu Flow" at bounding box center [811, 551] width 292 height 32
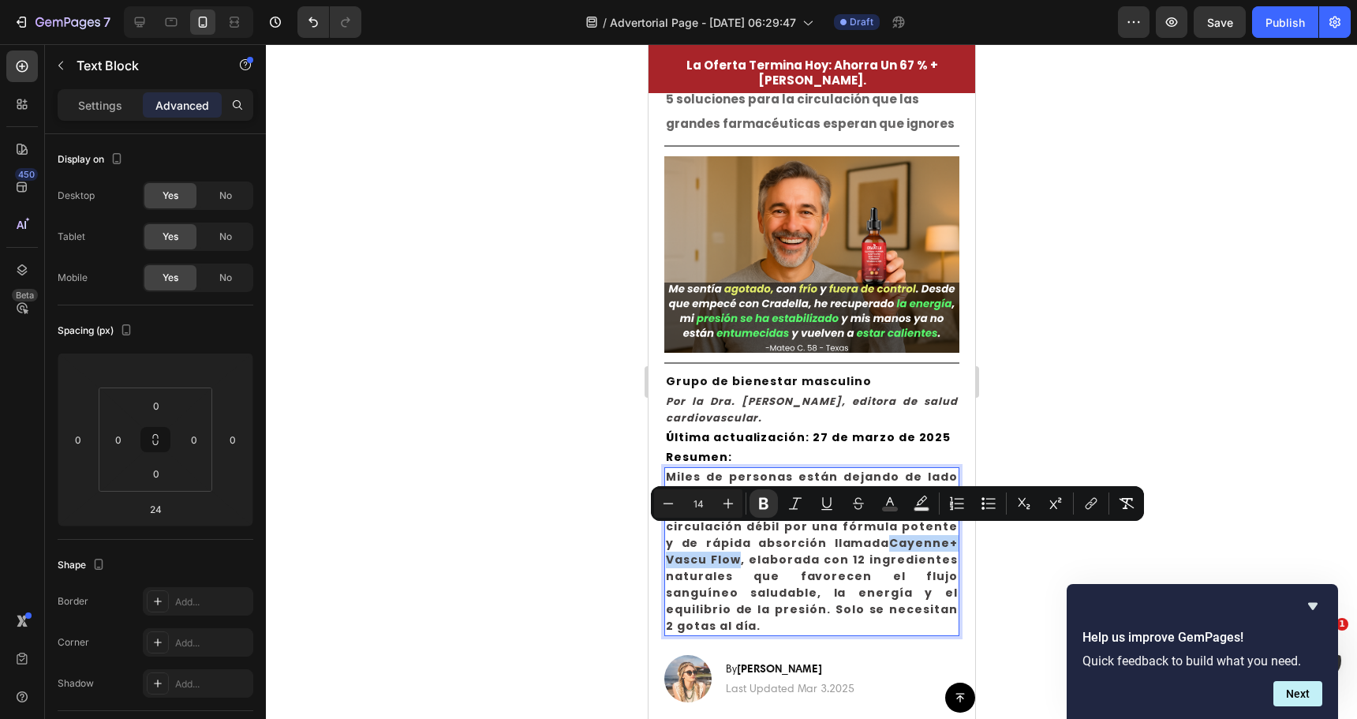
drag, startPoint x: 797, startPoint y: 534, endPoint x: 939, endPoint y: 534, distance: 142.0
click at [772, 506] on button "Bold" at bounding box center [764, 503] width 28 height 28
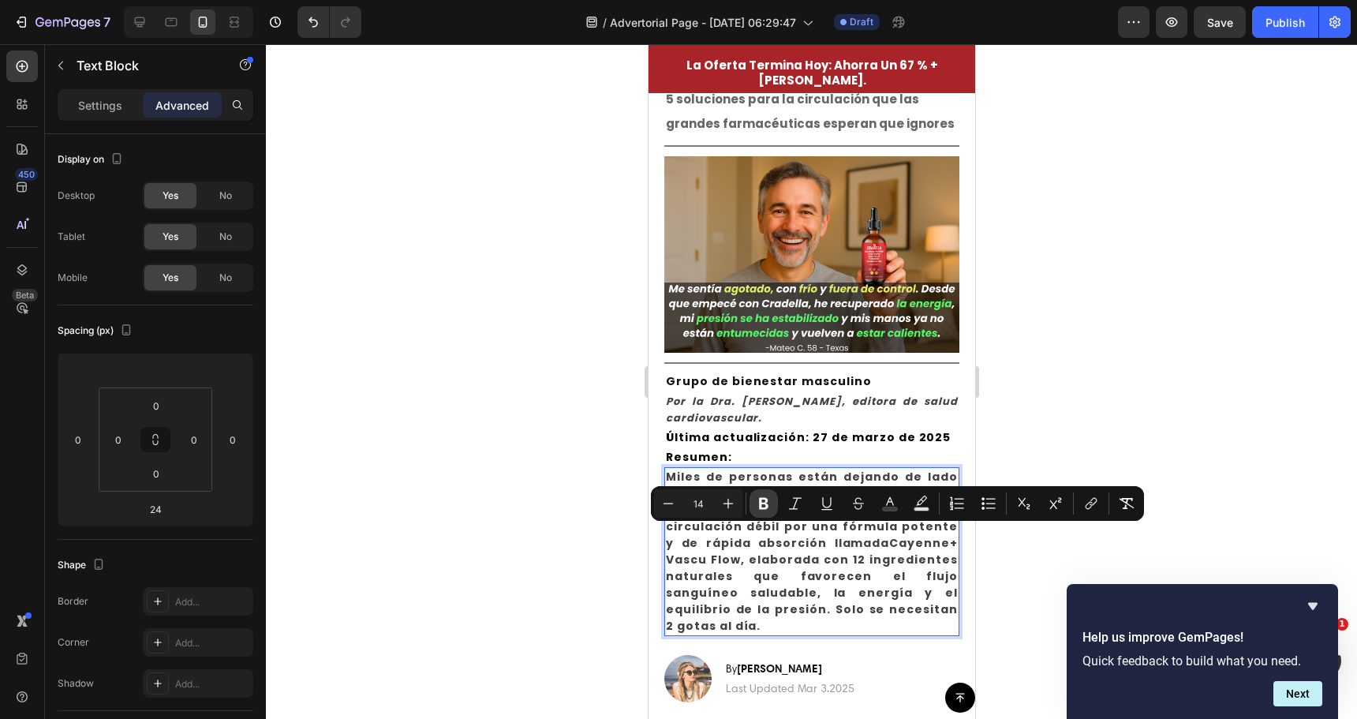
click at [772, 506] on button "Bold" at bounding box center [764, 503] width 28 height 28
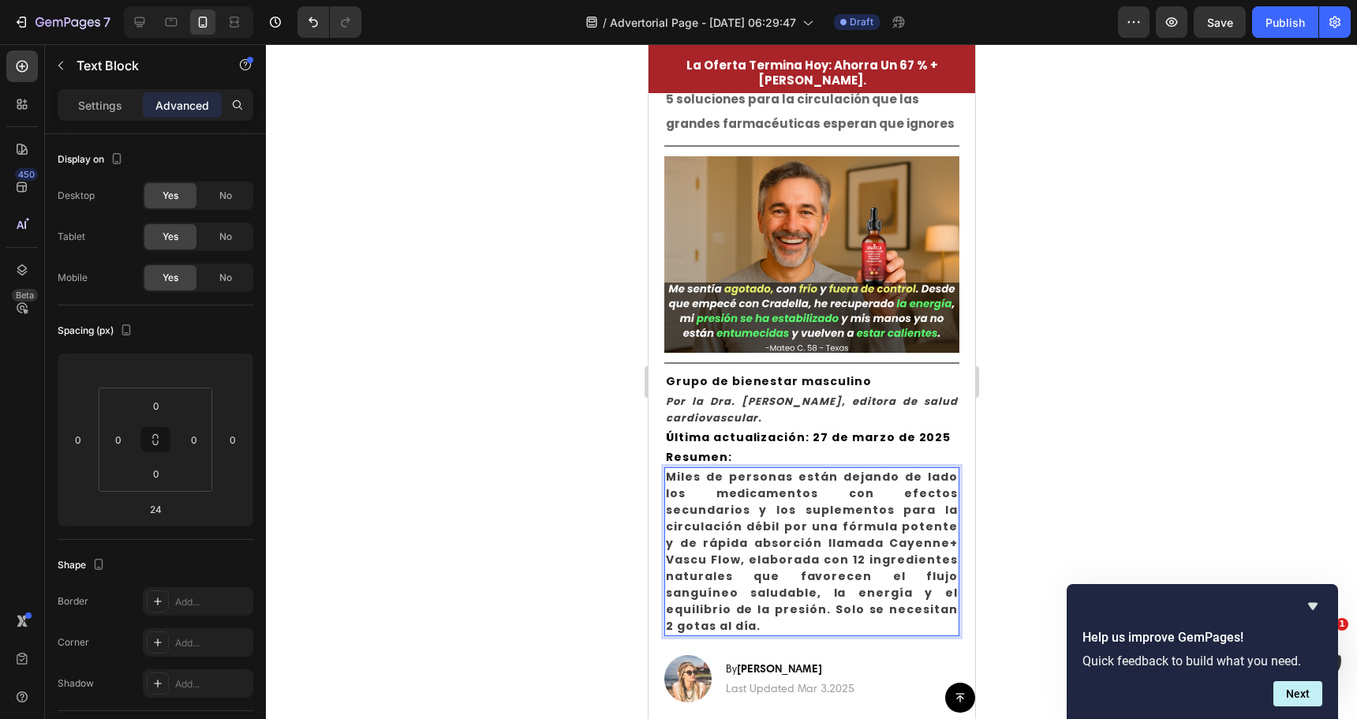
click at [784, 558] on span "Miles de personas están dejando de lado los medicamentos con efectos secundario…" at bounding box center [811, 551] width 292 height 165
click at [785, 558] on span "Miles de personas están dejando de lado los medicamentos con efectos secundario…" at bounding box center [811, 551] width 292 height 165
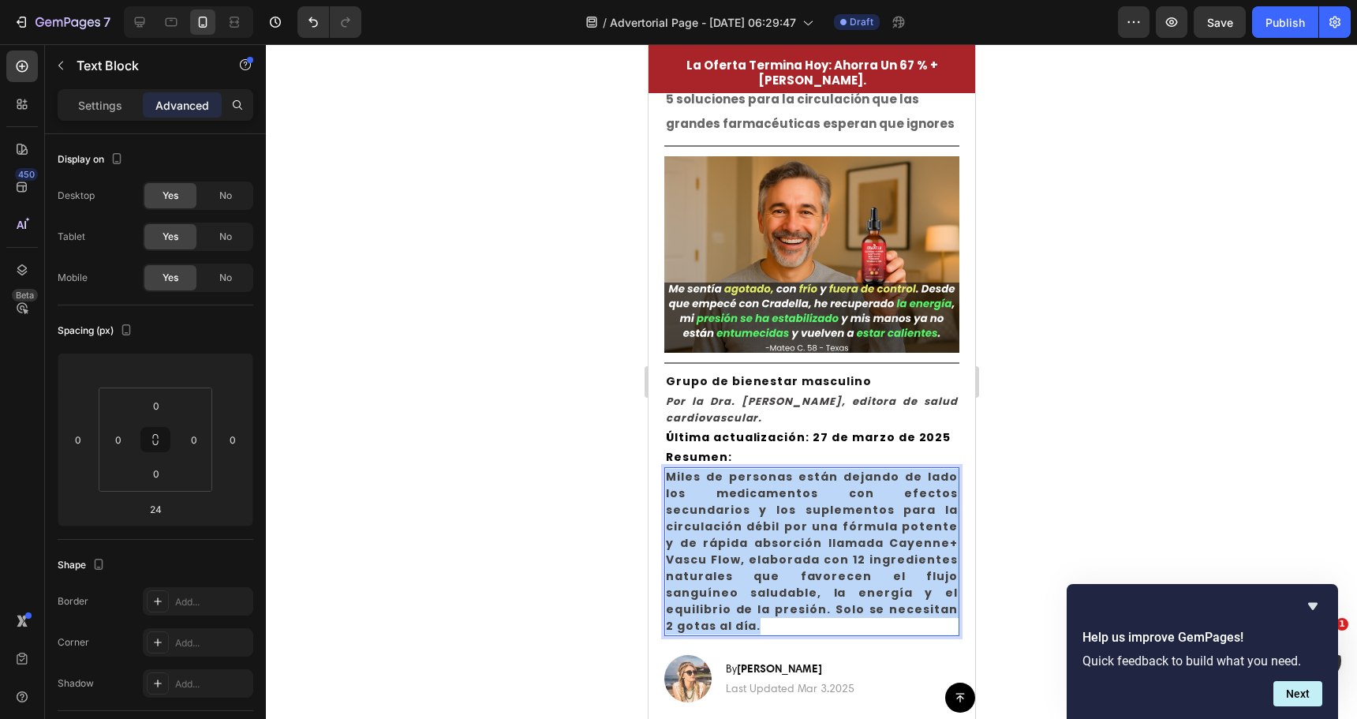
click at [785, 558] on span "Miles de personas están dejando de lado los medicamentos con efectos secundario…" at bounding box center [811, 551] width 292 height 165
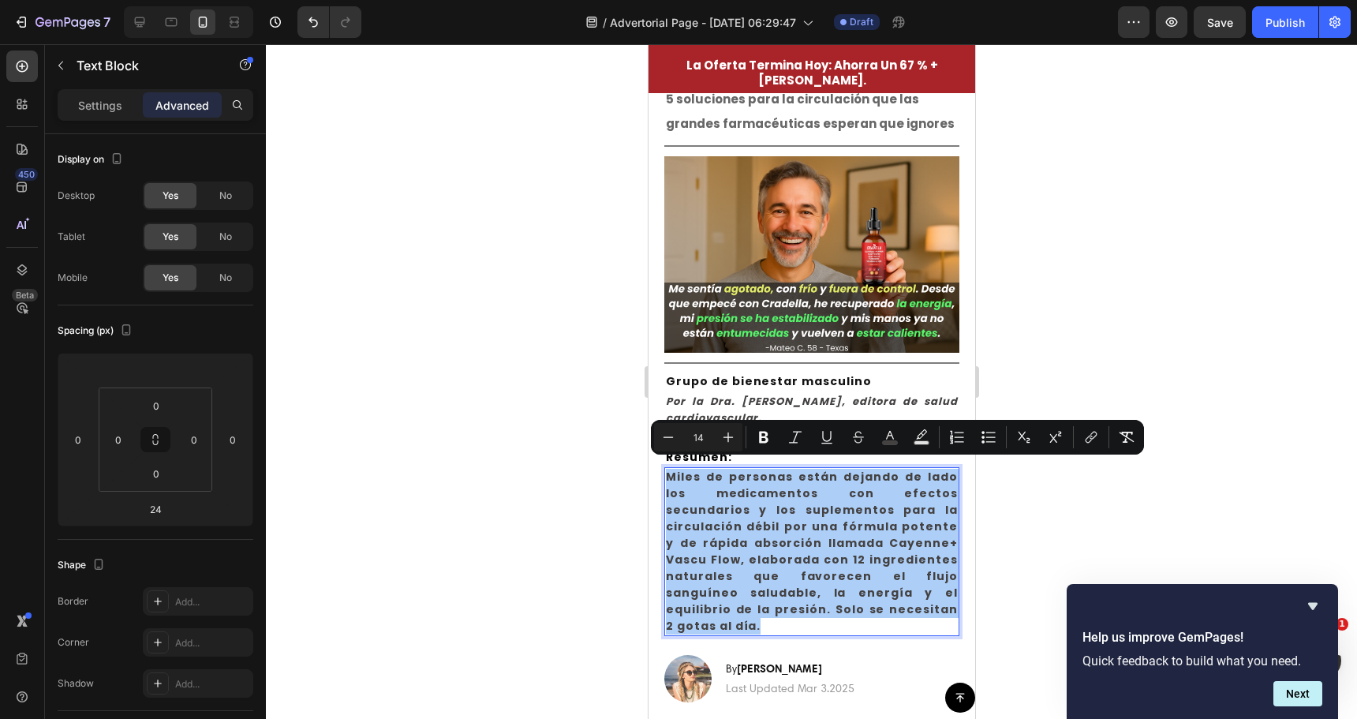
drag, startPoint x: 451, startPoint y: 421, endPoint x: 328, endPoint y: 368, distance: 134.0
click at [452, 420] on div at bounding box center [811, 381] width 1091 height 675
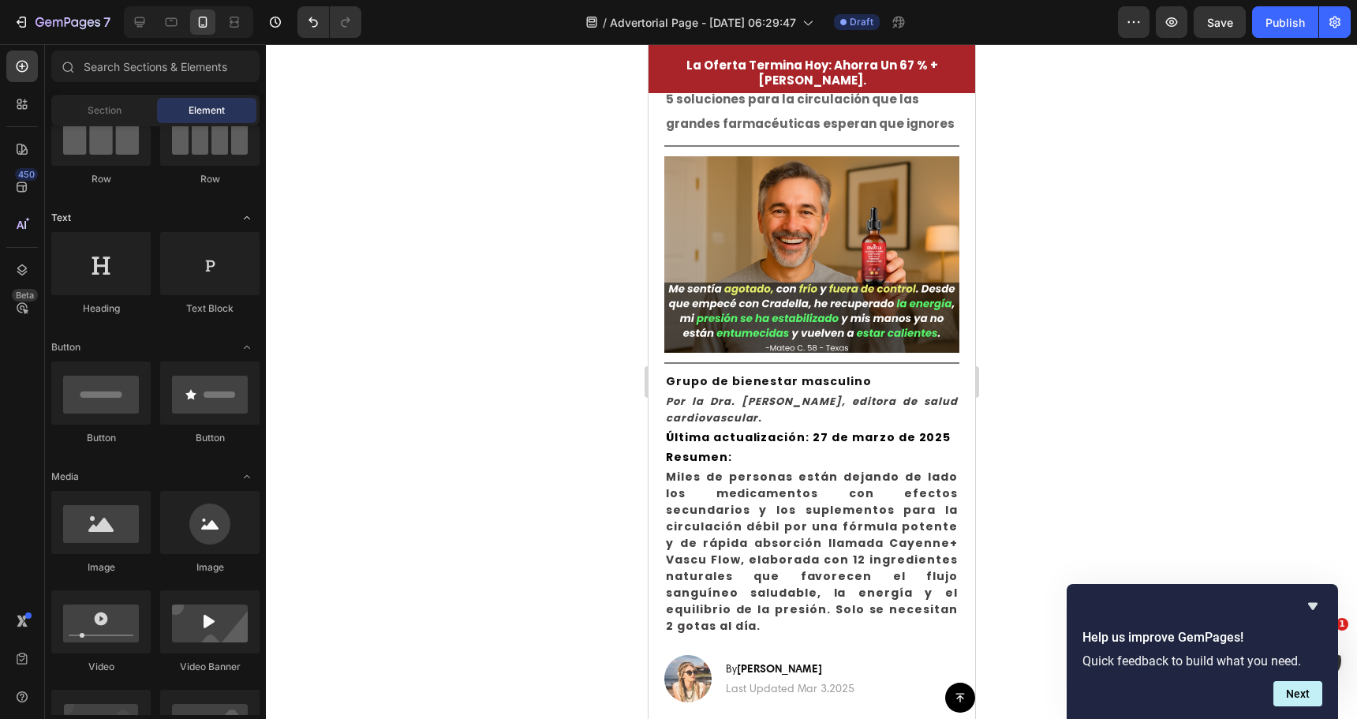
scroll to position [0, 0]
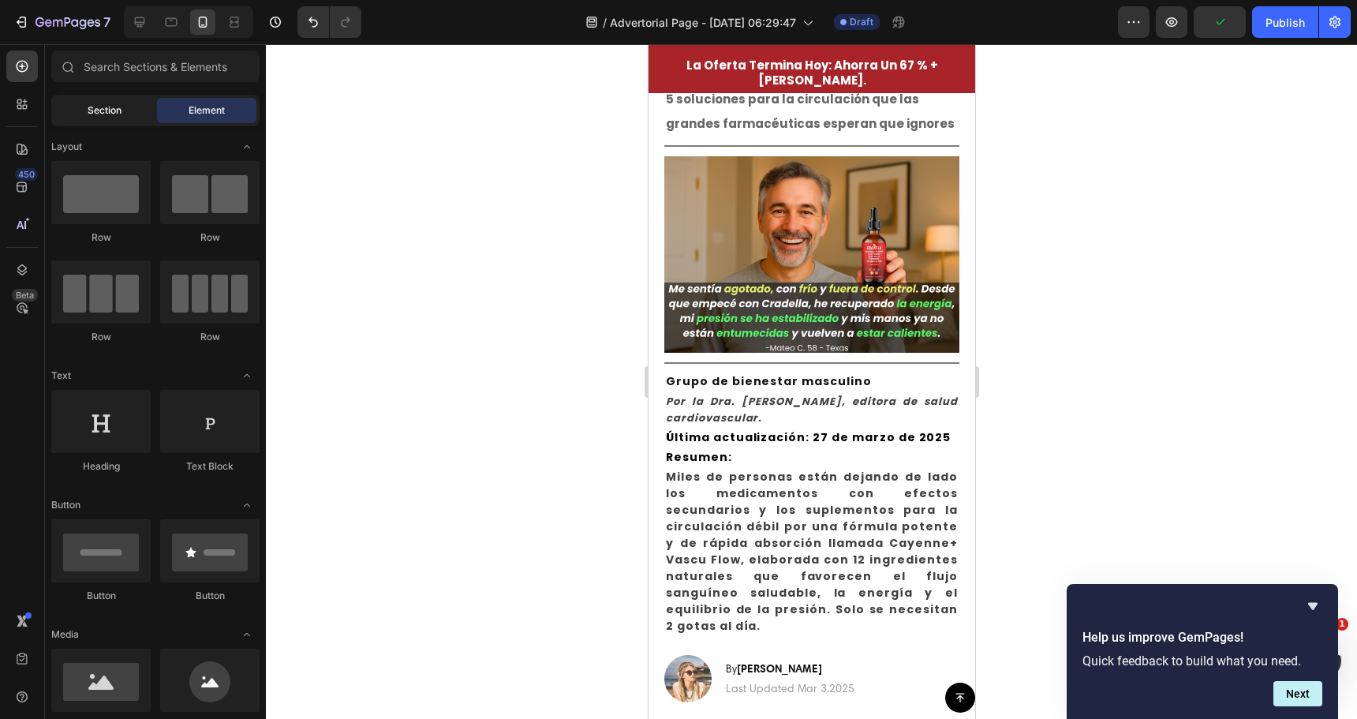
click at [88, 114] on span "Section" at bounding box center [105, 110] width 34 height 14
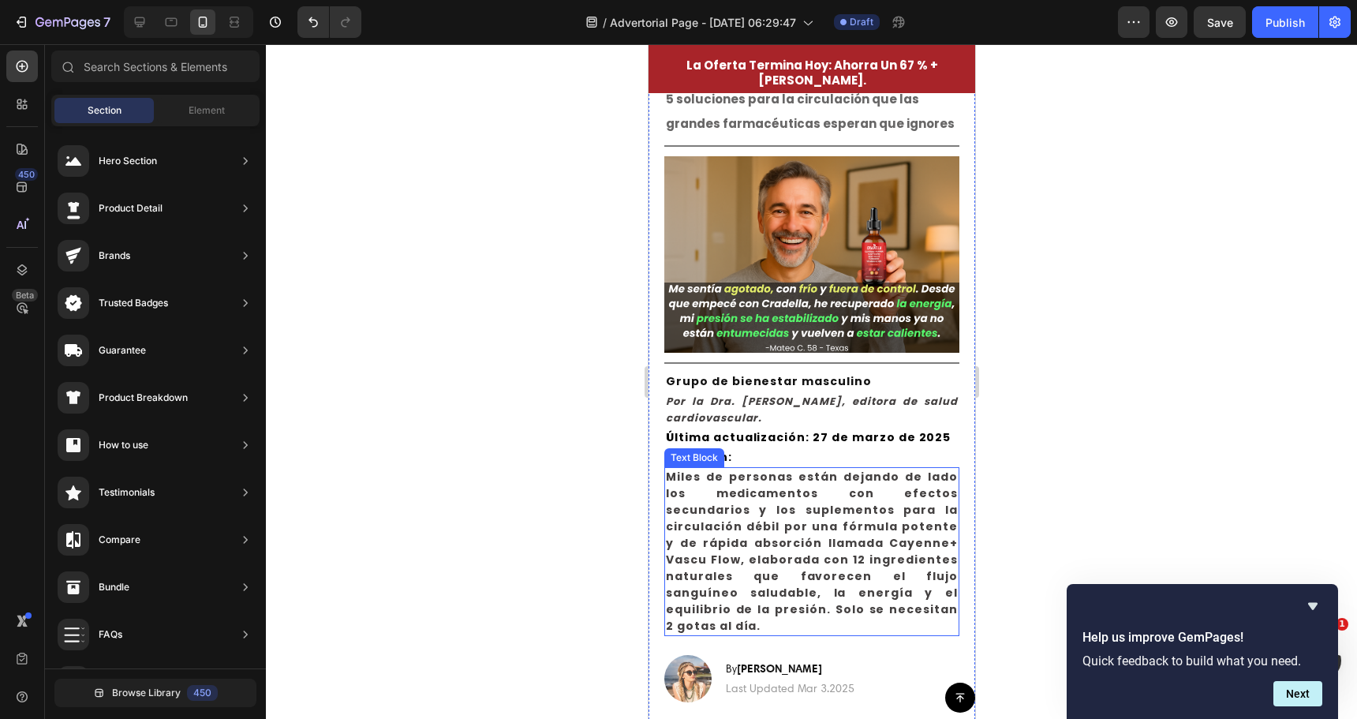
click at [787, 490] on span "Miles de personas están dejando de lado los medicamentos con efectos secundario…" at bounding box center [811, 551] width 292 height 165
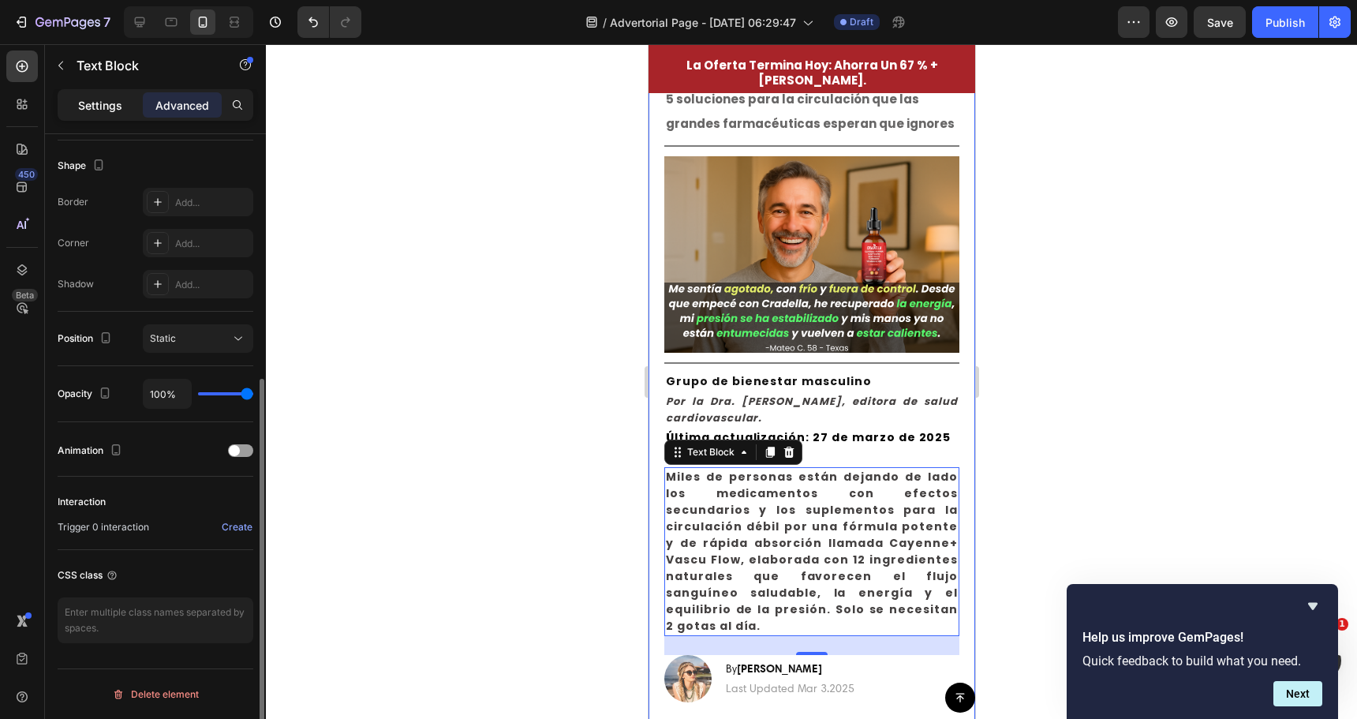
click at [88, 97] on p "Settings" at bounding box center [100, 105] width 44 height 17
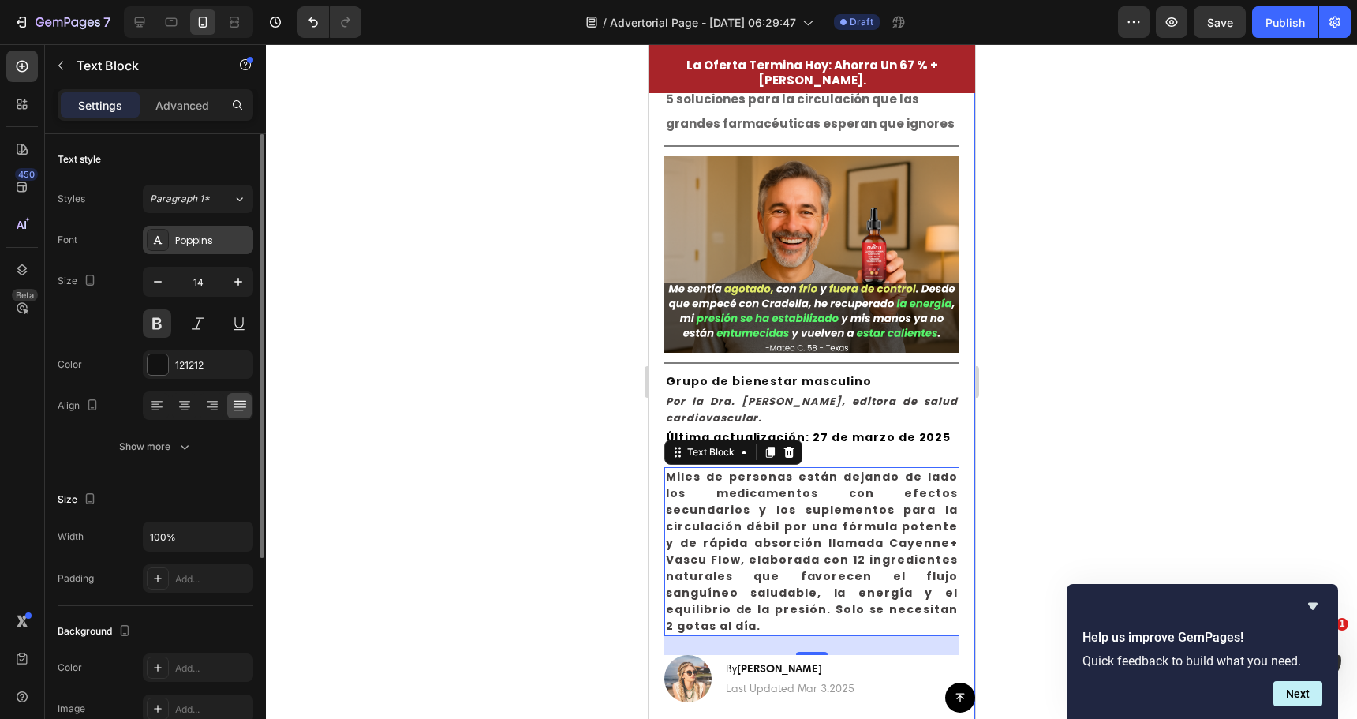
click at [181, 238] on div "Poppins" at bounding box center [212, 241] width 74 height 14
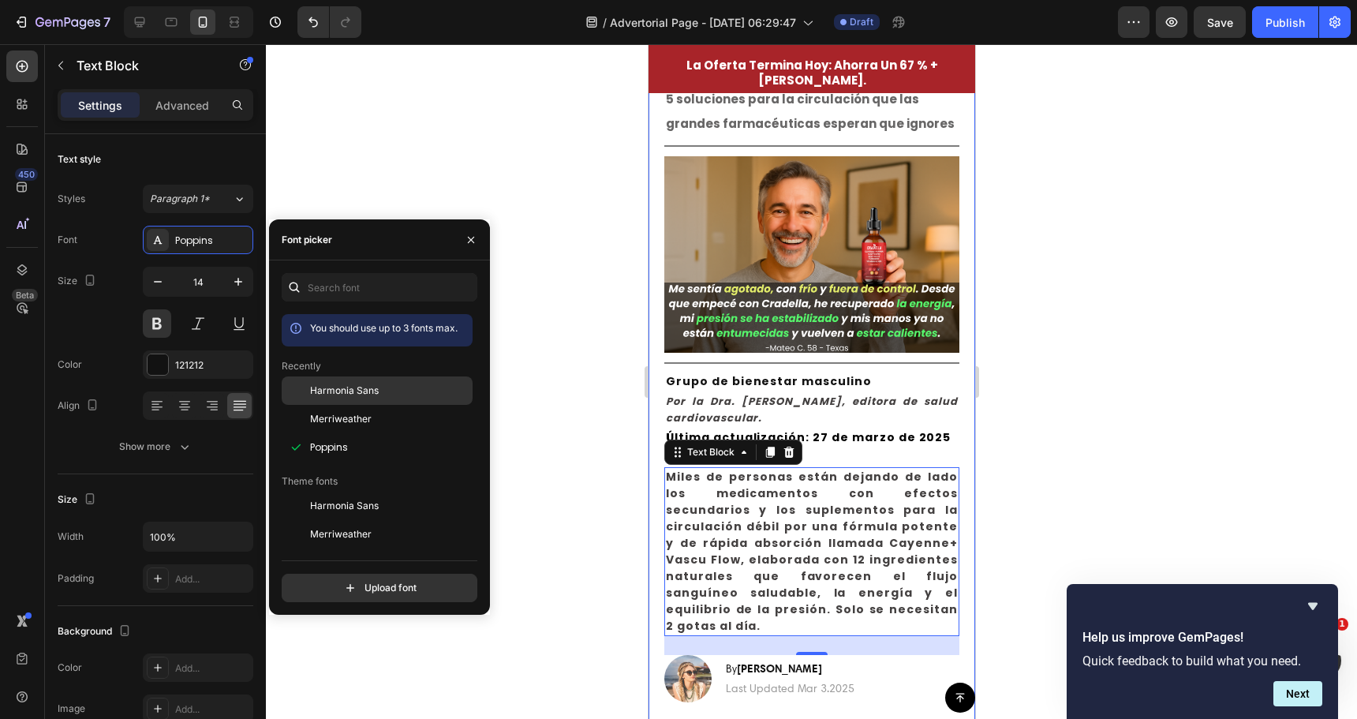
click at [358, 390] on span "Harmonia Sans" at bounding box center [344, 390] width 69 height 14
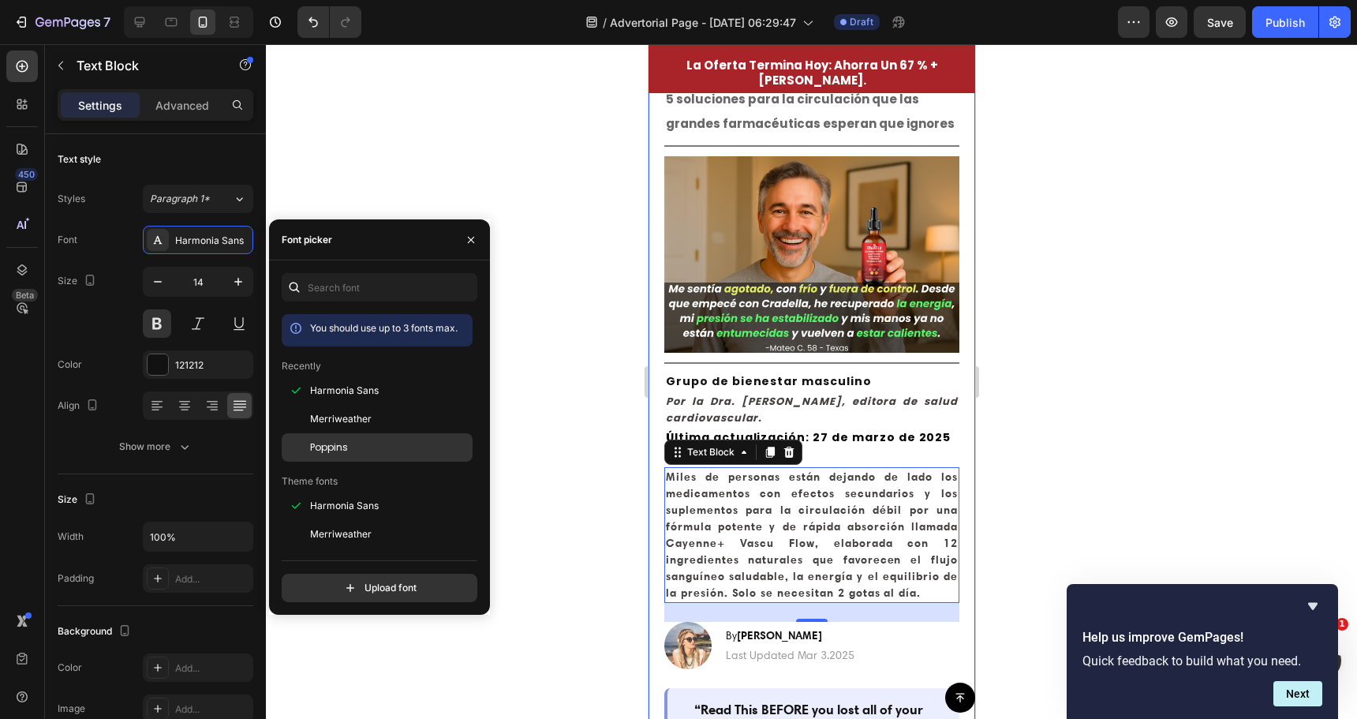
click at [346, 447] on span "Poppins" at bounding box center [329, 447] width 38 height 14
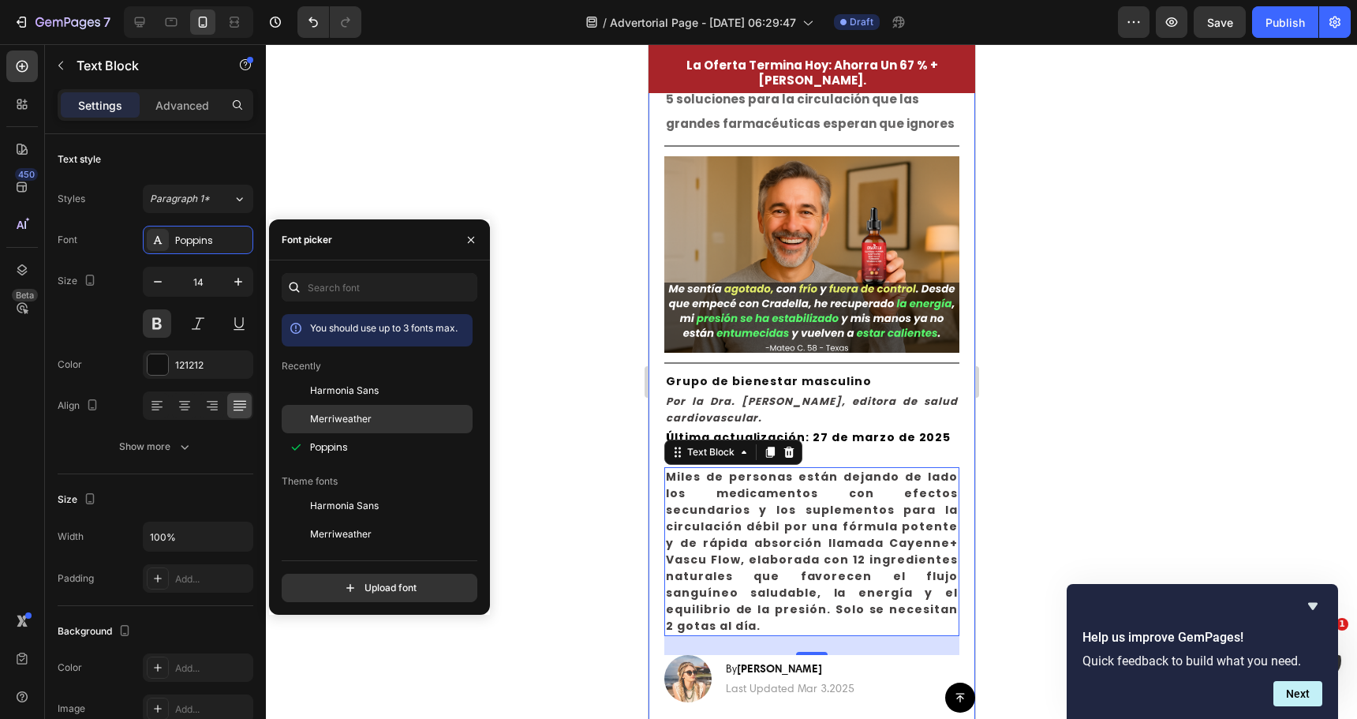
click at [347, 420] on span "Merriweather" at bounding box center [341, 419] width 62 height 14
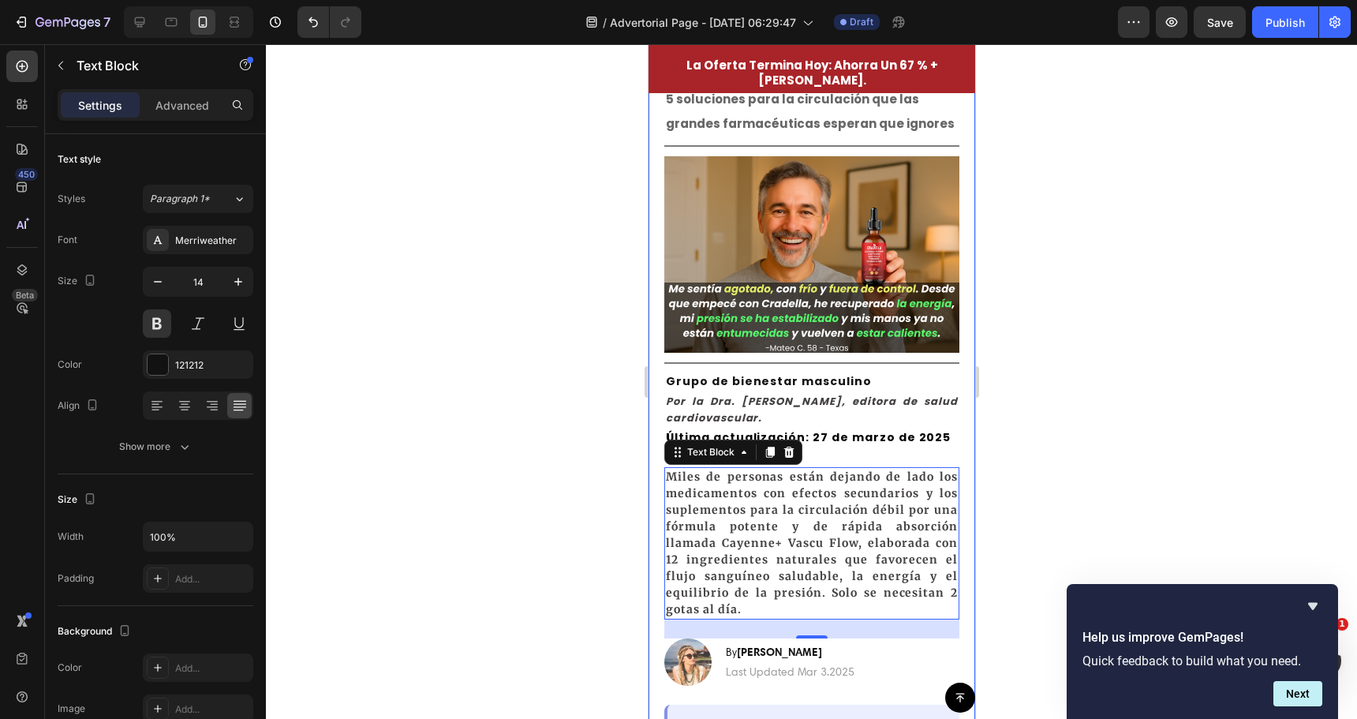
click at [580, 432] on div at bounding box center [811, 381] width 1091 height 675
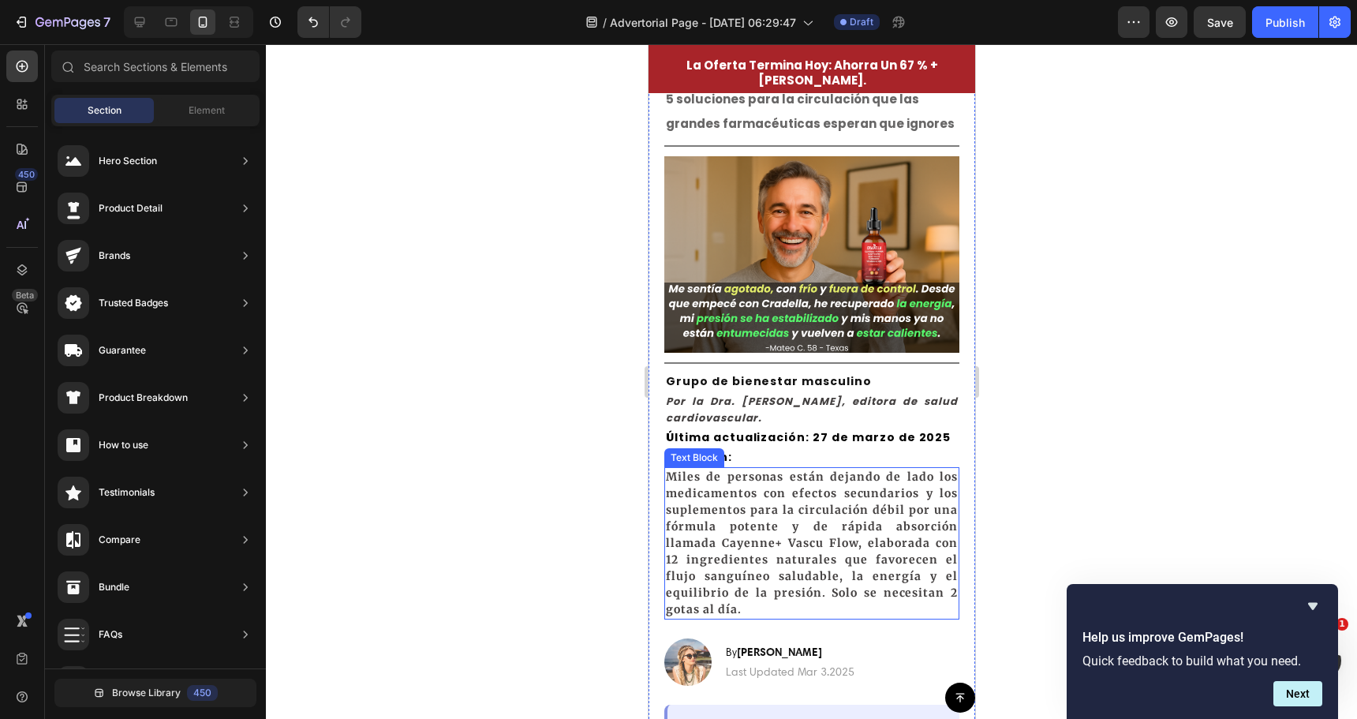
click at [697, 503] on span "Miles de personas están dejando de lado los medicamentos con efectos secundario…" at bounding box center [811, 542] width 292 height 147
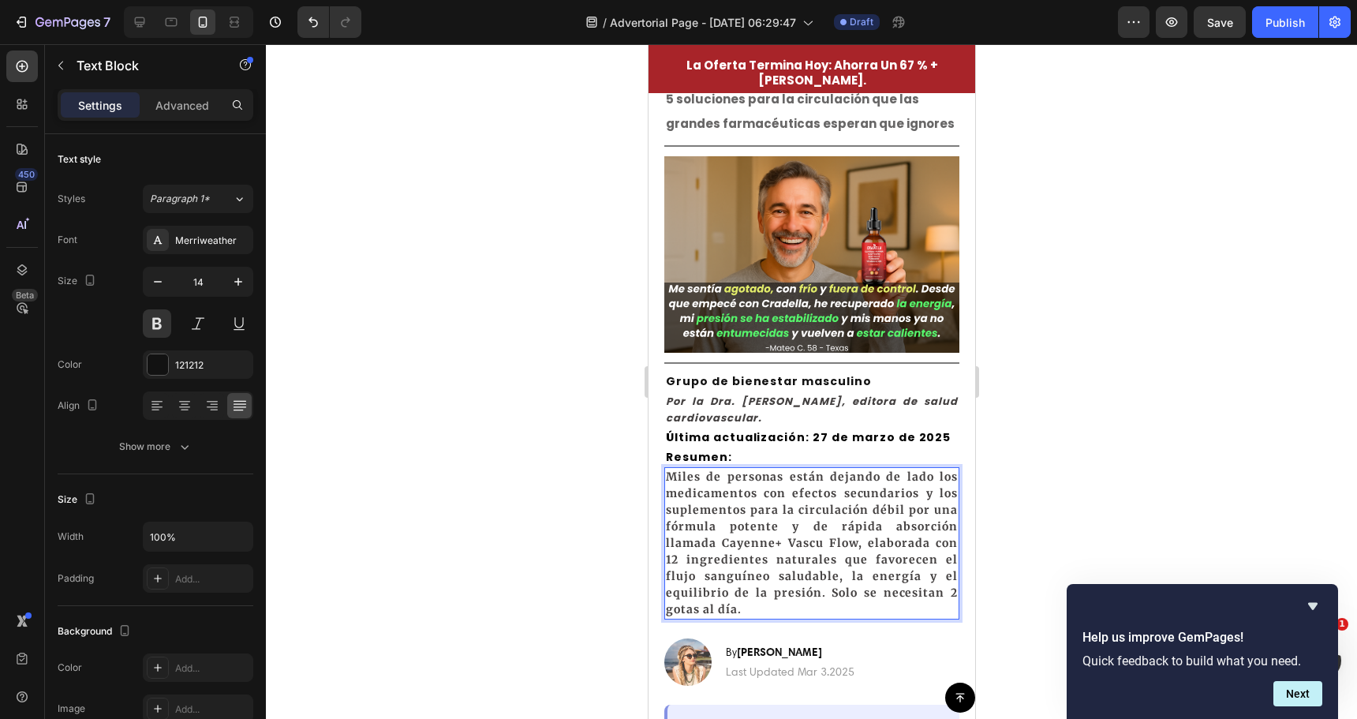
click at [697, 503] on span "Miles de personas están dejando de lado los medicamentos con efectos secundario…" at bounding box center [811, 542] width 292 height 147
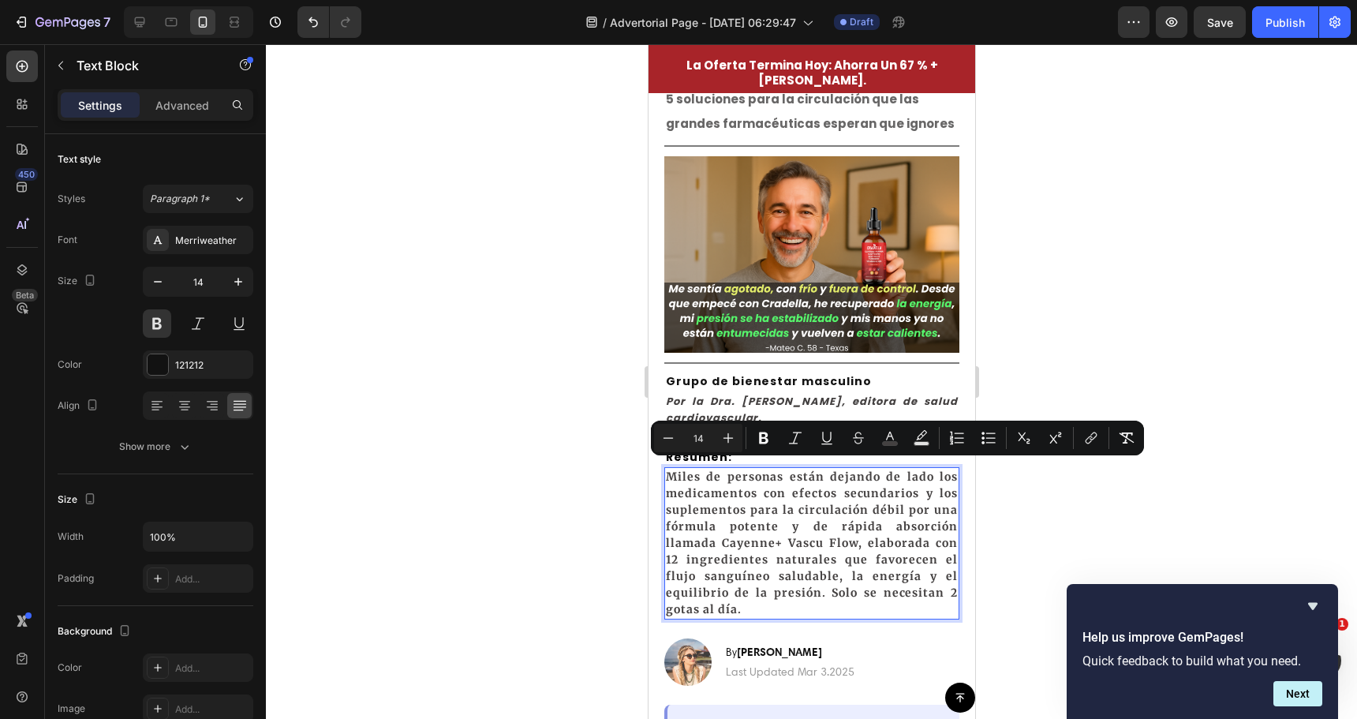
click at [839, 529] on span "Miles de personas están dejando de lado los medicamentos con efectos secundario…" at bounding box center [811, 542] width 292 height 147
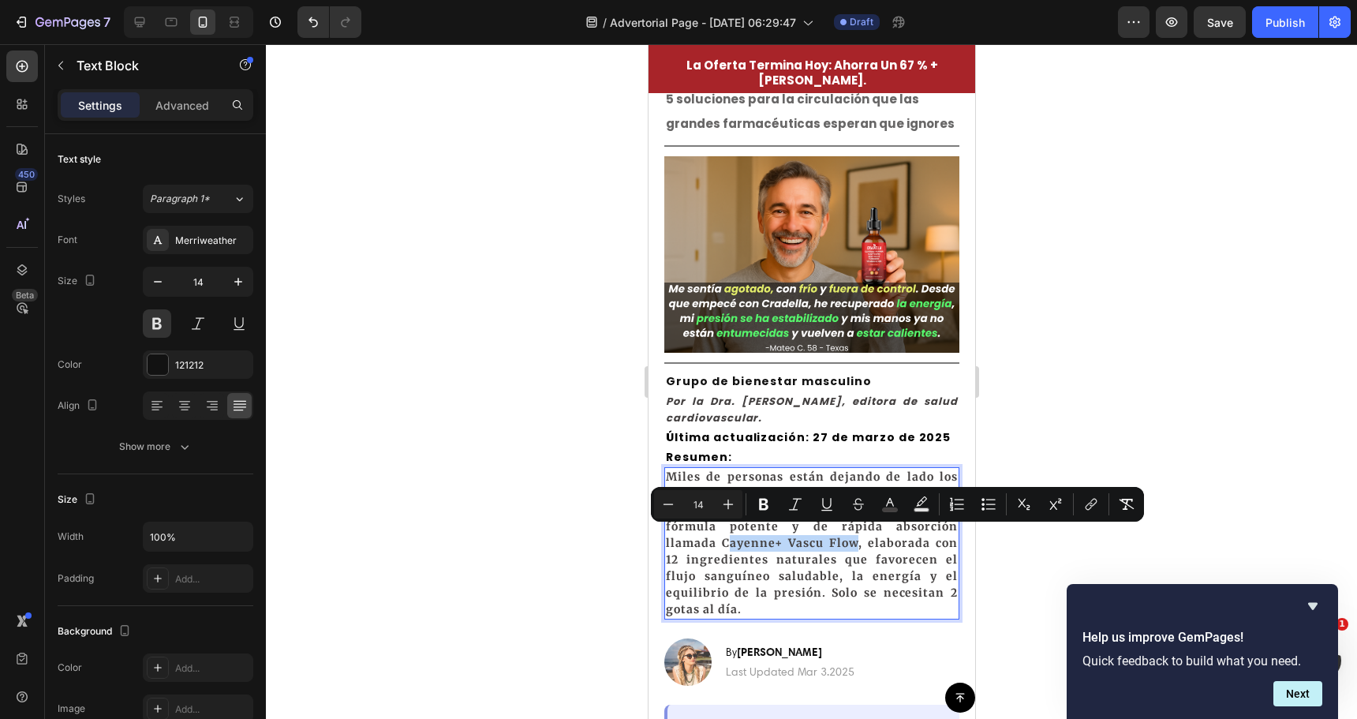
drag, startPoint x: 724, startPoint y: 532, endPoint x: 851, endPoint y: 537, distance: 126.3
click at [851, 537] on span "Miles de personas están dejando de lado los medicamentos con efectos secundario…" at bounding box center [811, 542] width 292 height 147
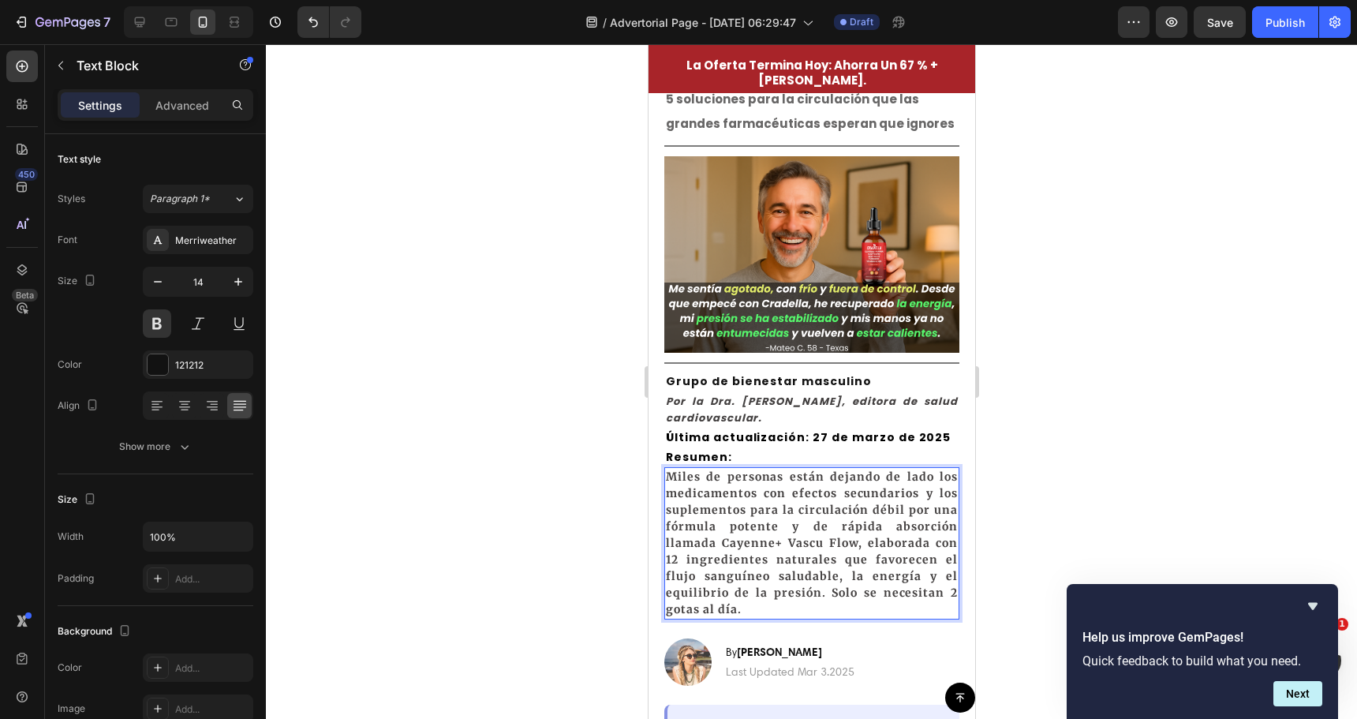
click at [716, 528] on span "Miles de personas están dejando de lado los medicamentos con efectos secundario…" at bounding box center [811, 542] width 292 height 147
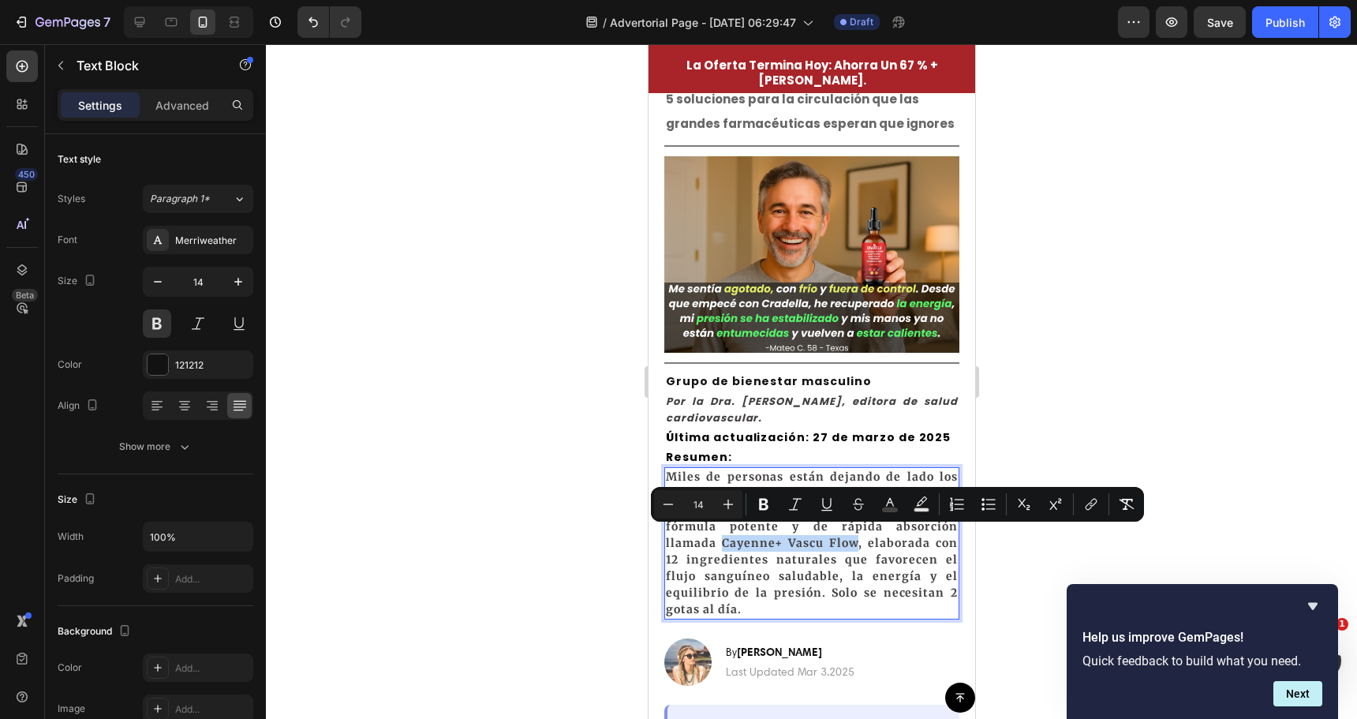
drag, startPoint x: 720, startPoint y: 533, endPoint x: 1484, endPoint y: 563, distance: 765.1
click at [851, 536] on span "Miles de personas están dejando de lado los medicamentos con efectos secundario…" at bounding box center [811, 542] width 292 height 147
click at [763, 499] on icon "Editor contextual toolbar" at bounding box center [763, 505] width 9 height 12
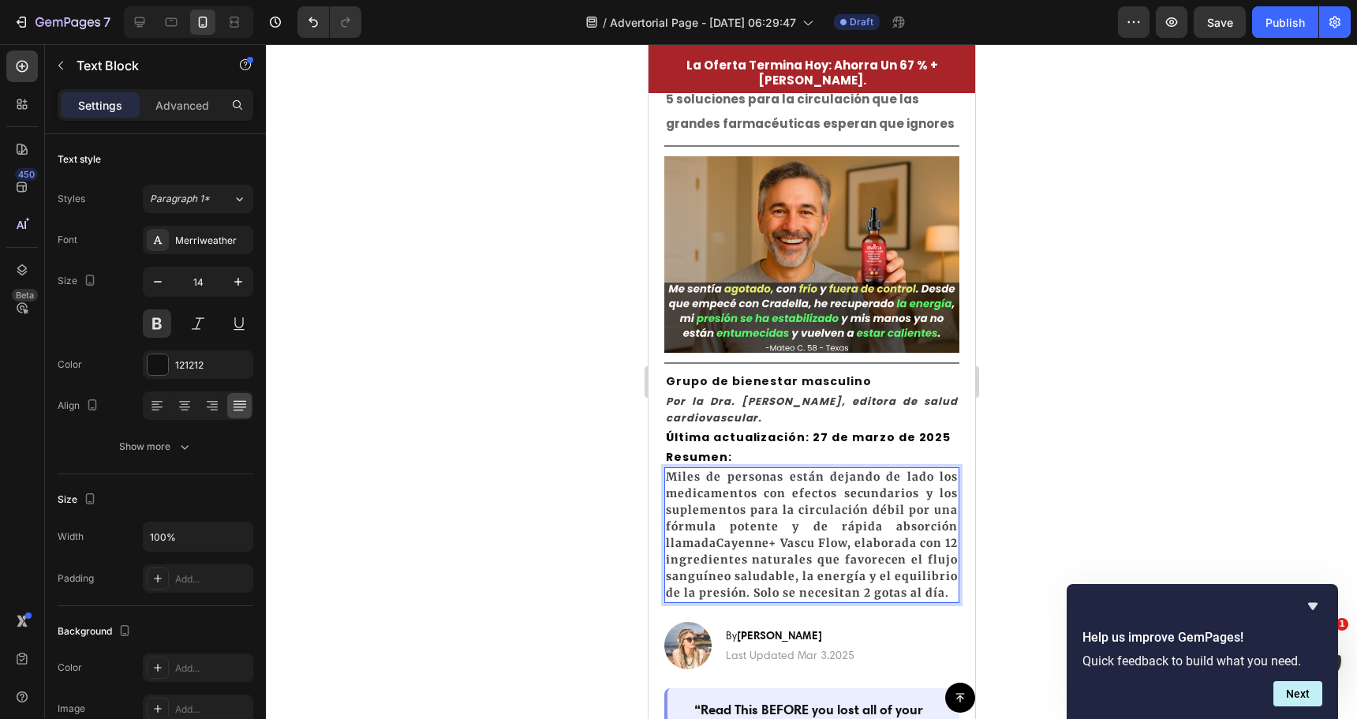
click at [763, 499] on span "Miles de personas están dejando de lado los medicamentos con efectos secundario…" at bounding box center [811, 534] width 292 height 130
click at [772, 538] on strong "Cayenne+ Vascu Flow" at bounding box center [782, 543] width 132 height 14
click at [204, 323] on button at bounding box center [198, 323] width 28 height 28
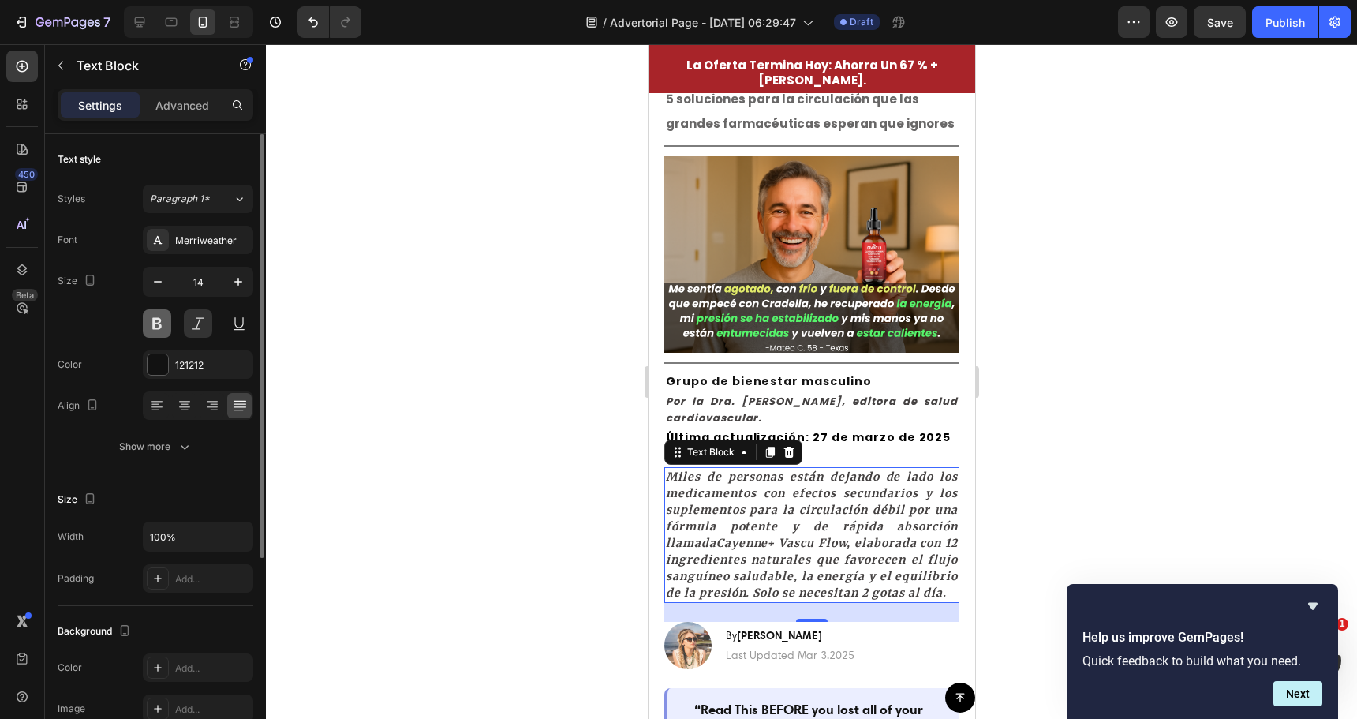
click at [169, 320] on button at bounding box center [157, 323] width 28 height 28
click at [166, 323] on button at bounding box center [157, 323] width 28 height 28
click at [499, 429] on div at bounding box center [811, 381] width 1091 height 675
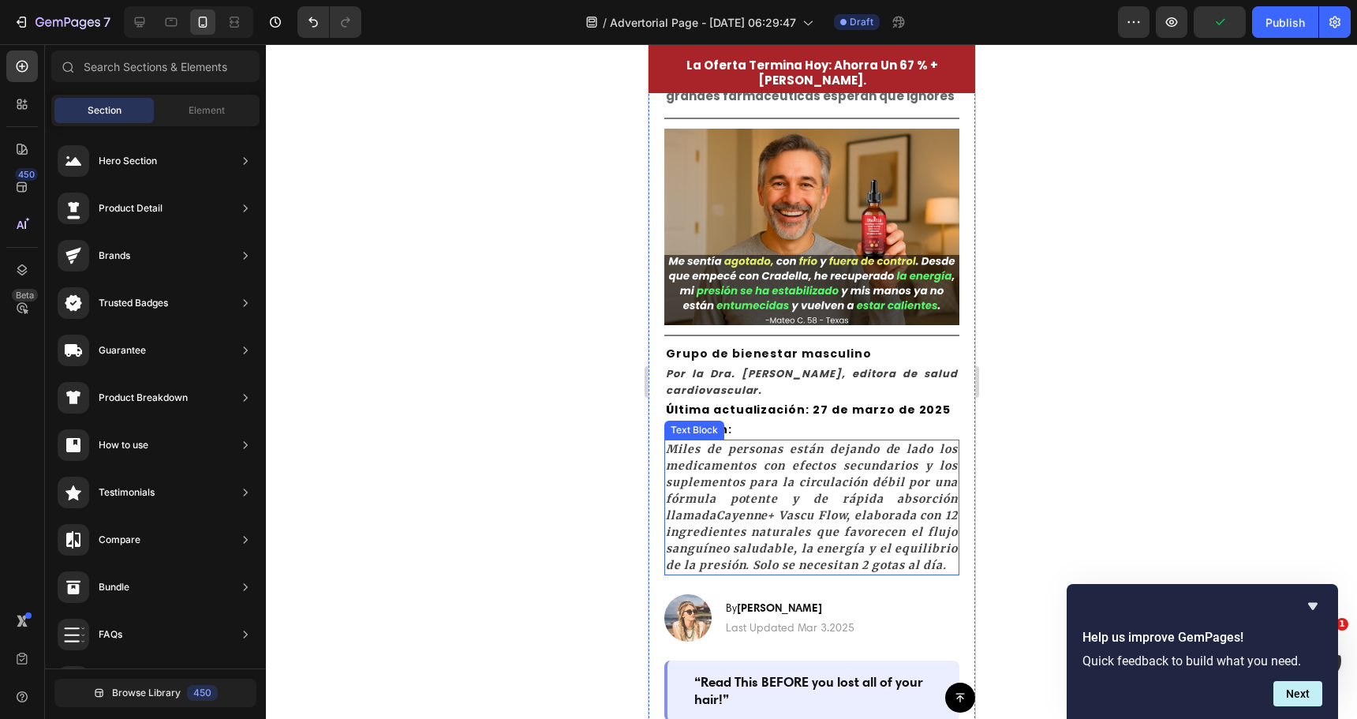
scroll to position [158, 0]
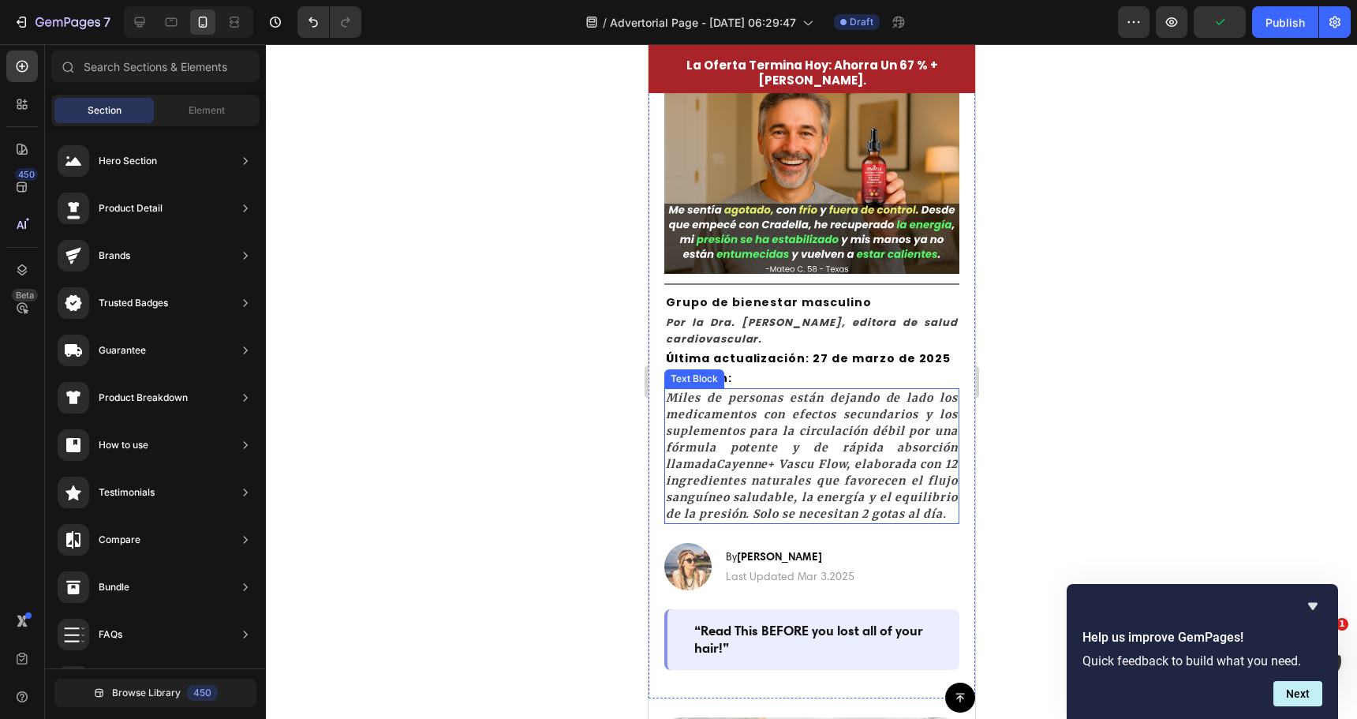
click at [752, 423] on span "Miles de personas están dejando de lado los medicamentos con efectos secundario…" at bounding box center [811, 456] width 292 height 130
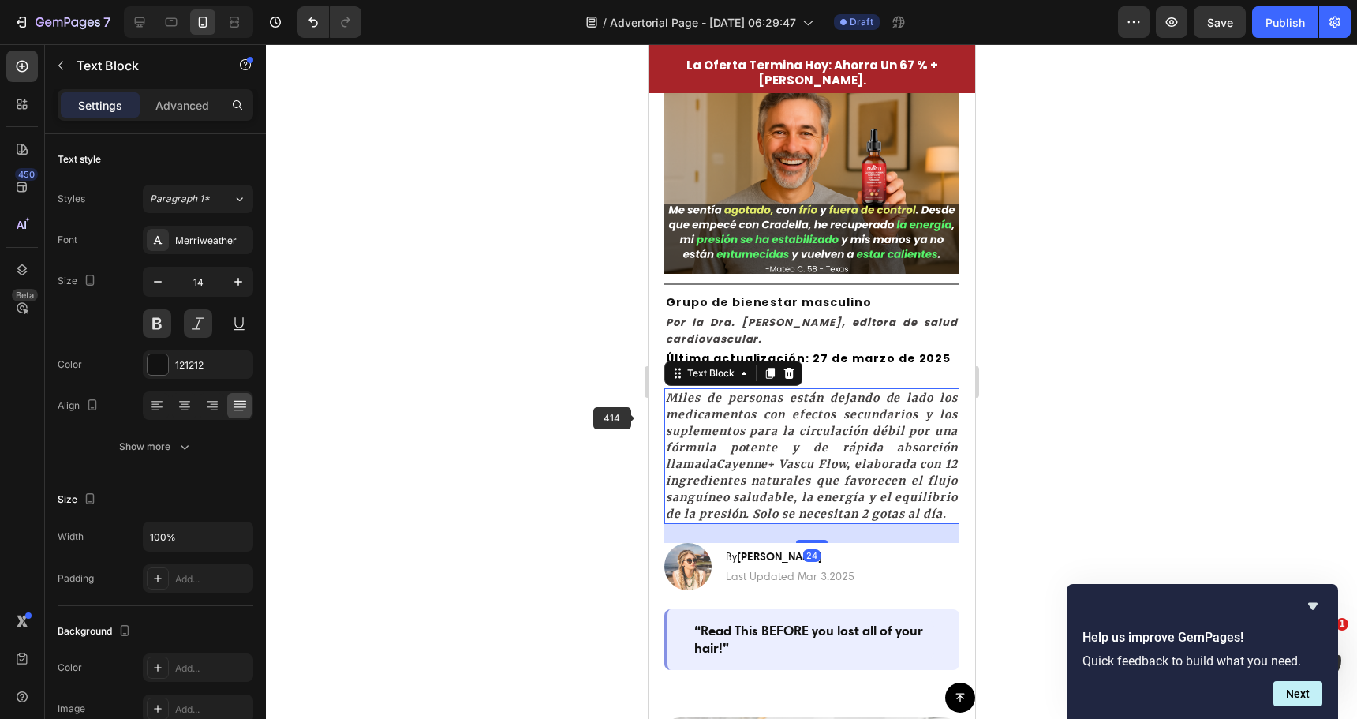
click at [531, 400] on div at bounding box center [811, 381] width 1091 height 675
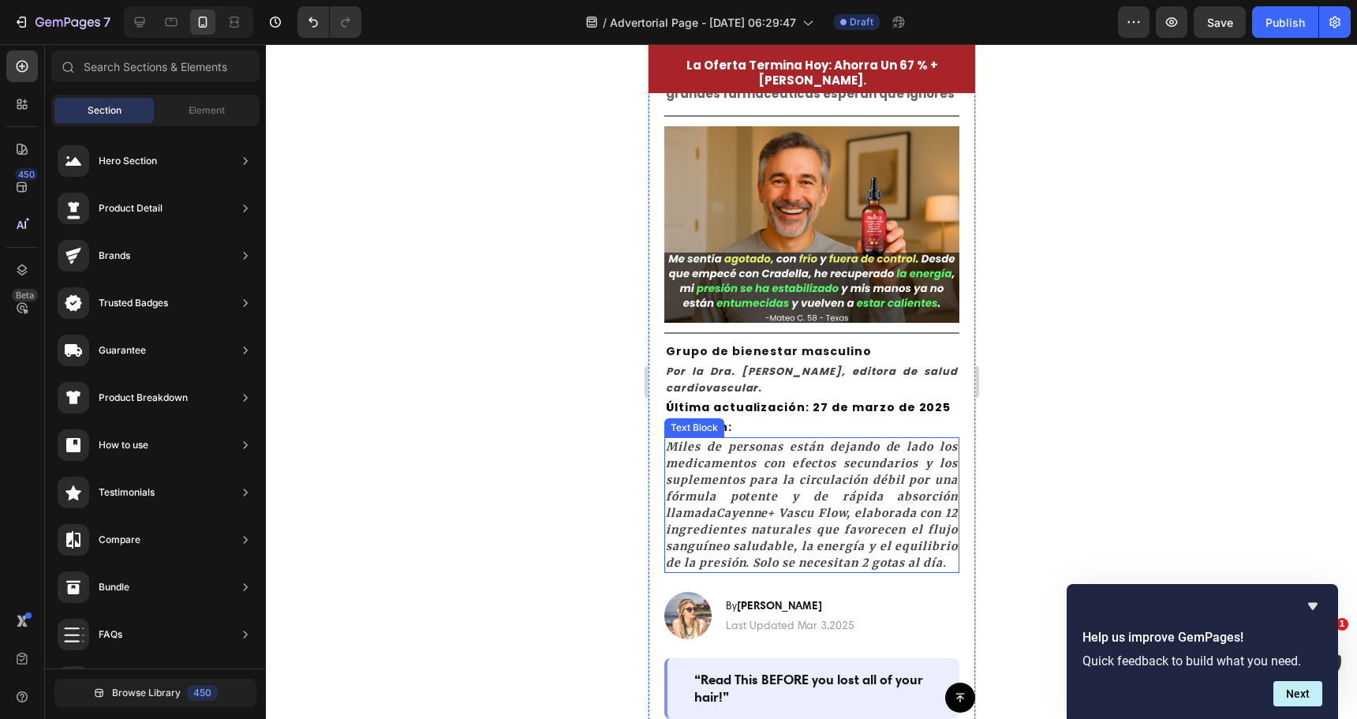
scroll to position [0, 0]
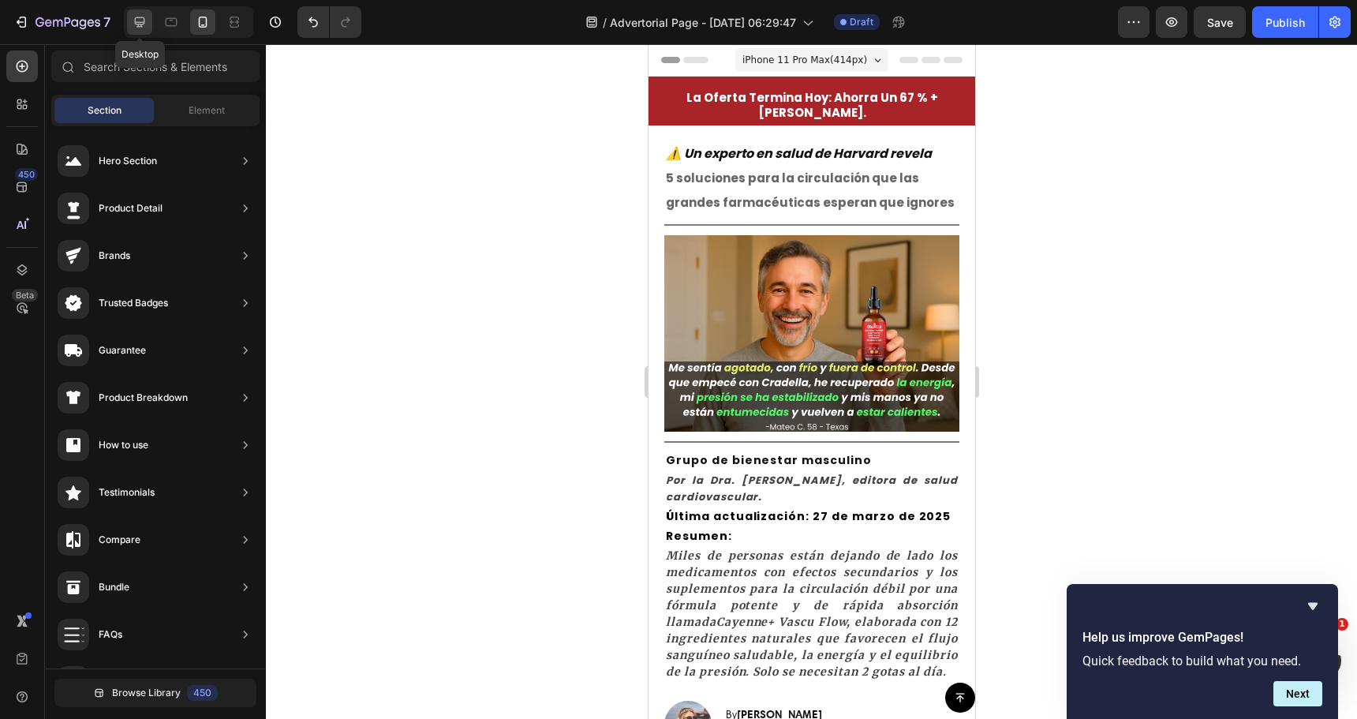
click at [144, 24] on icon at bounding box center [140, 22] width 16 height 16
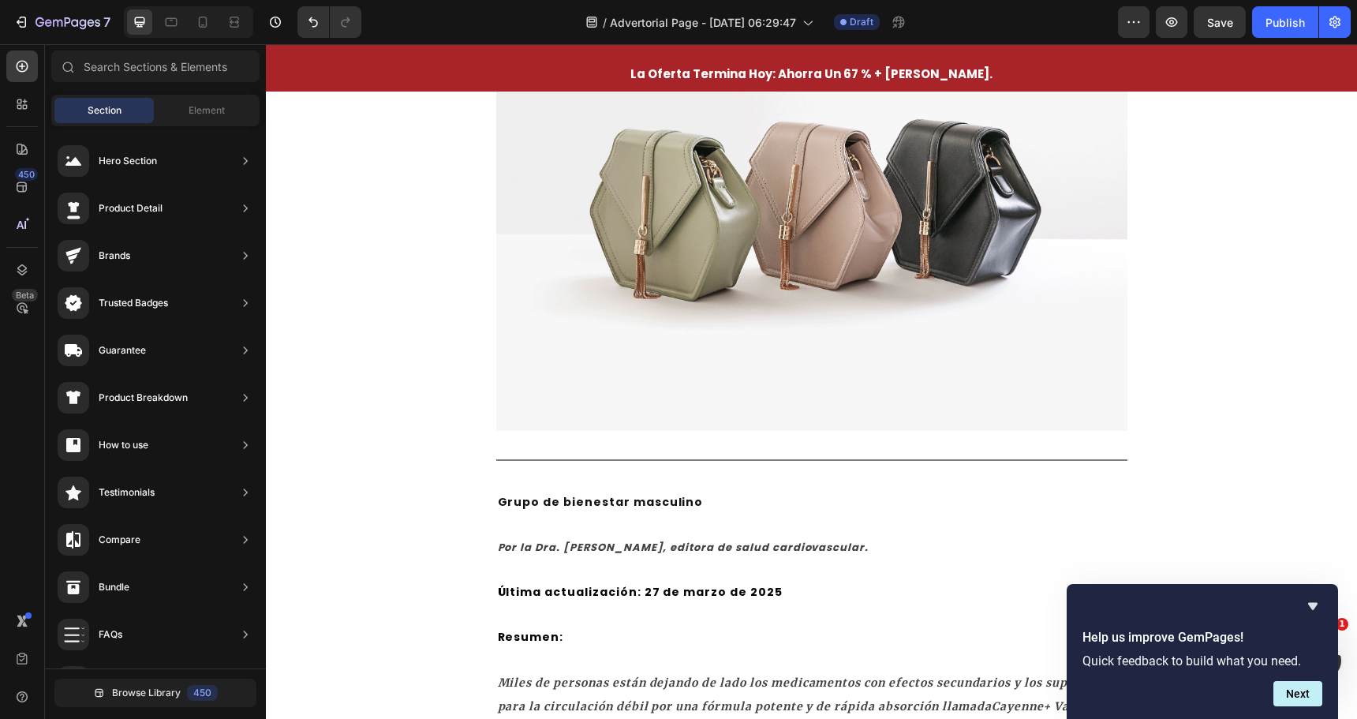
scroll to position [631, 0]
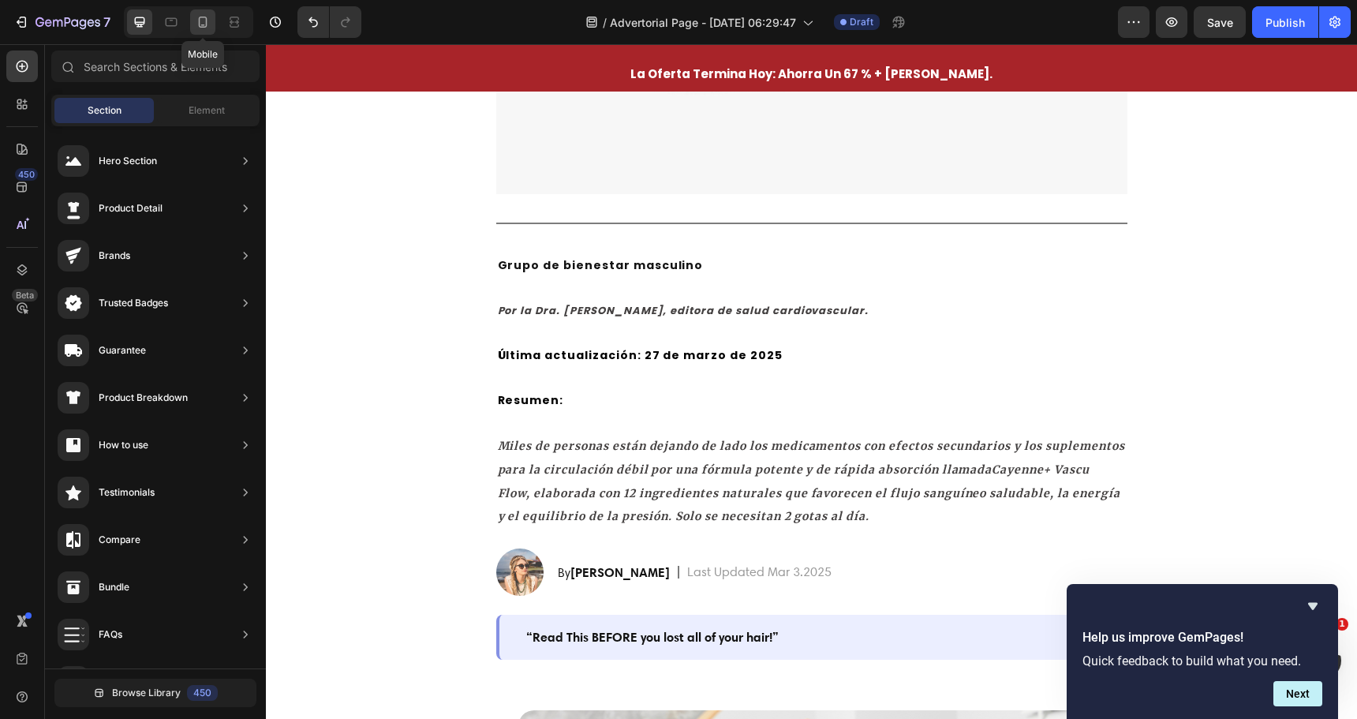
click at [196, 23] on icon at bounding box center [203, 22] width 16 height 16
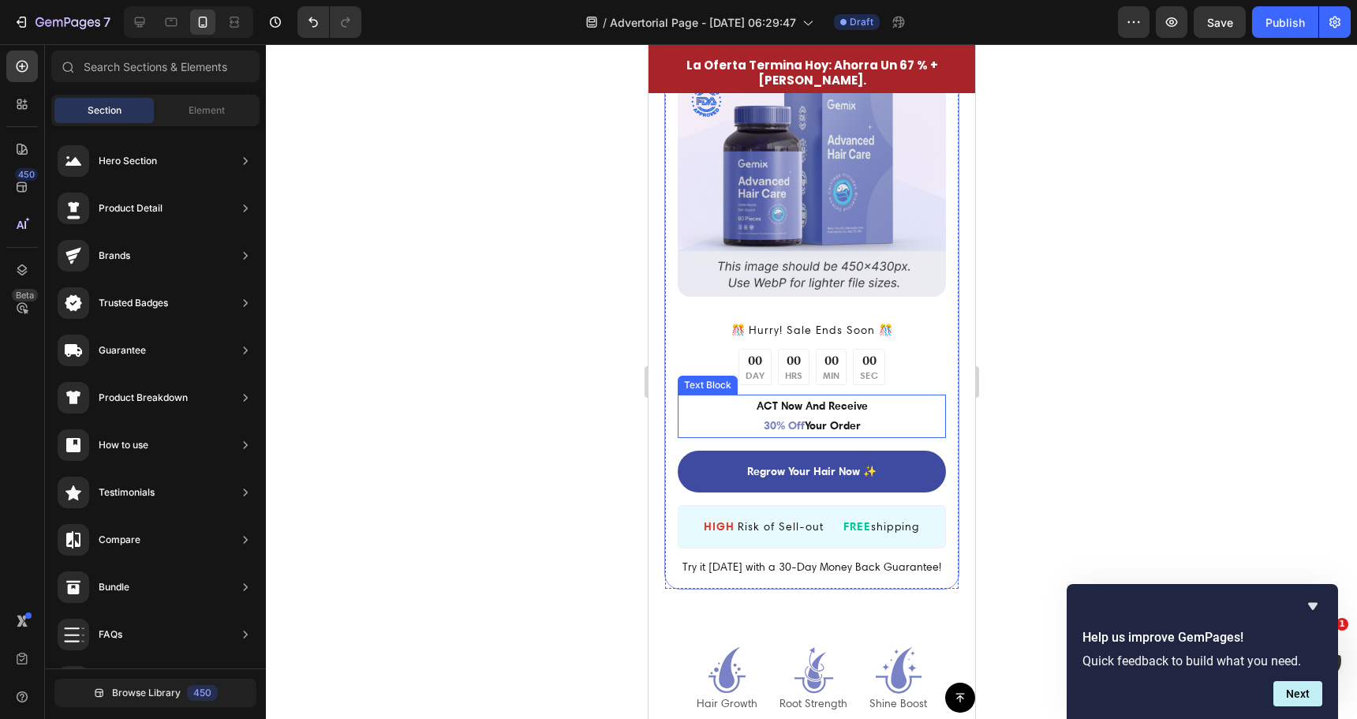
scroll to position [2840, 0]
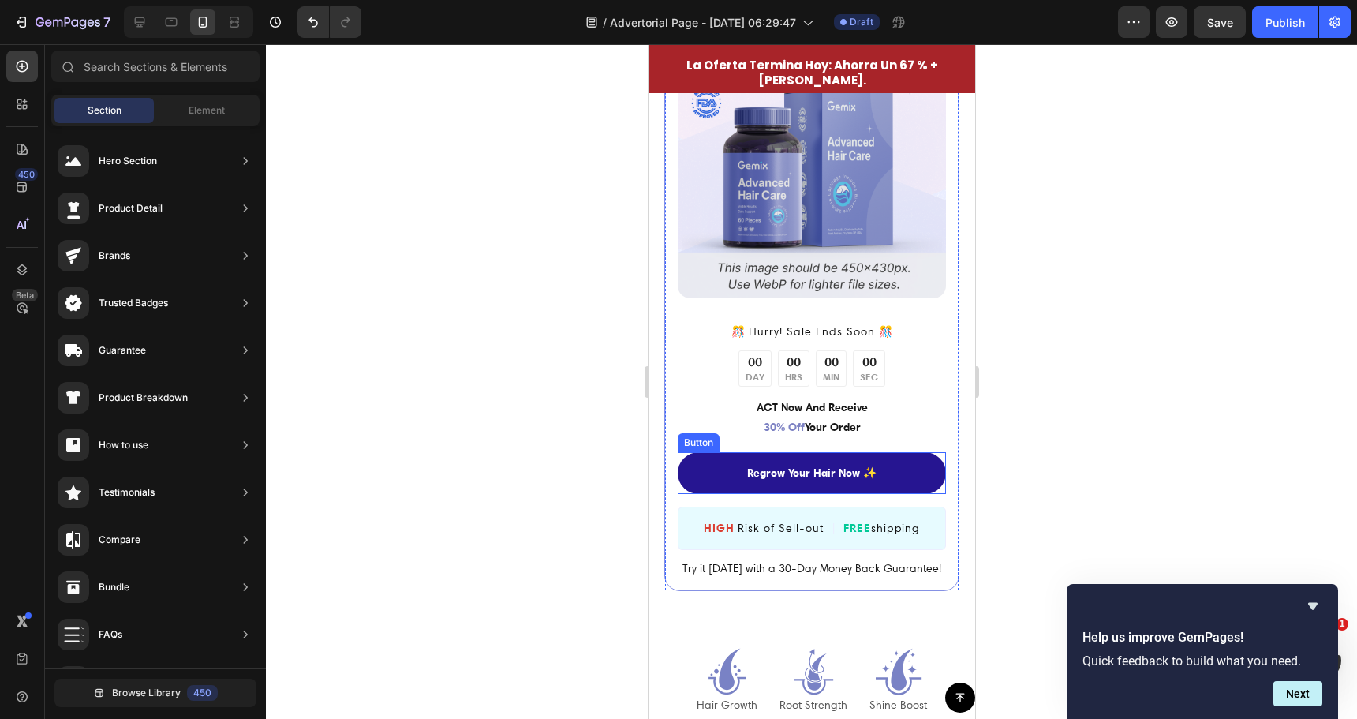
click at [777, 452] on link "Regrow Your Hair Now ✨" at bounding box center [811, 473] width 268 height 42
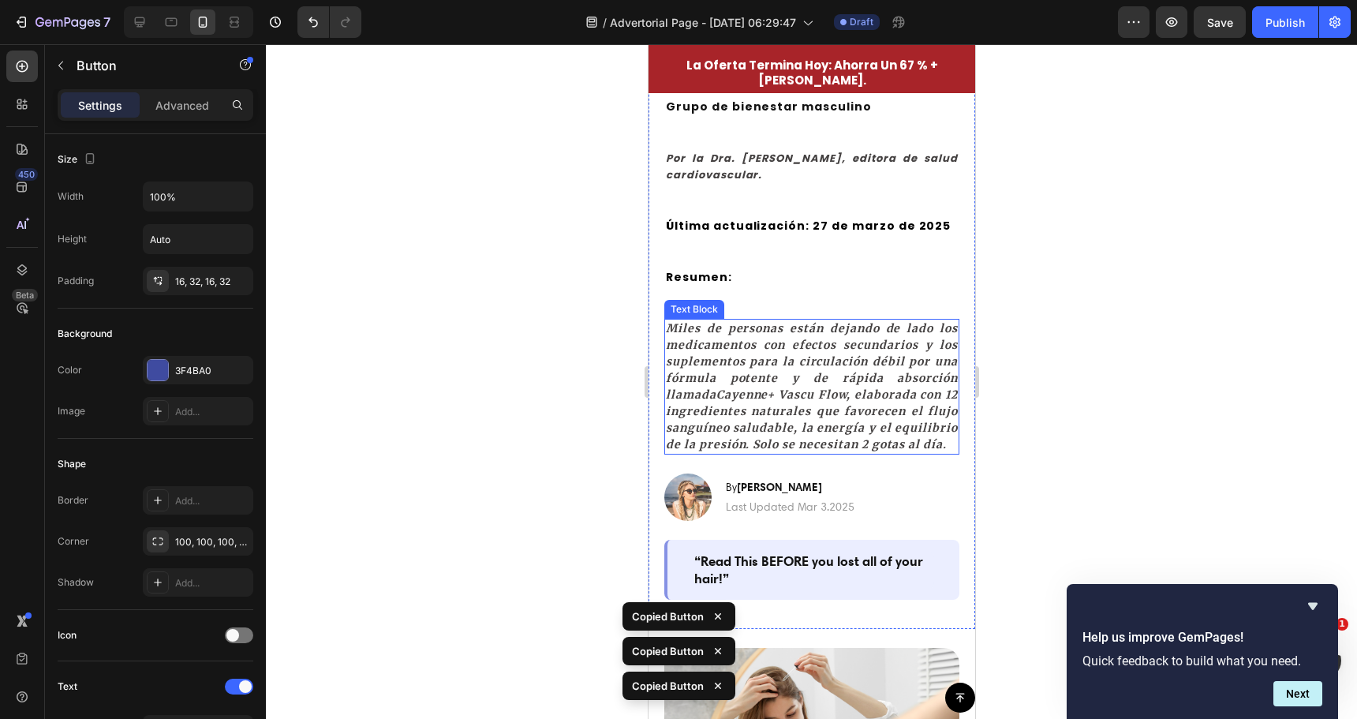
scroll to position [237, 0]
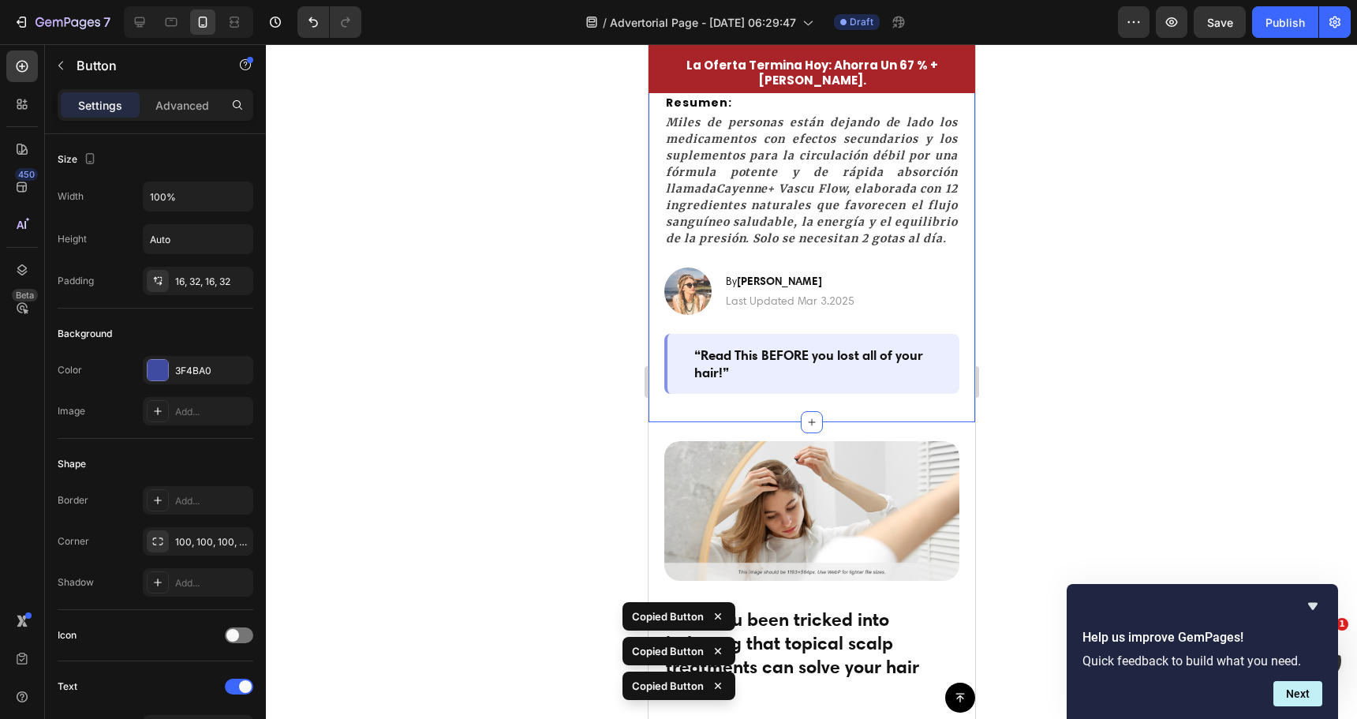
click at [798, 394] on div "⚠️ Un experto en salud de Harvard revela 5 soluciones para la circulación que l…" at bounding box center [811, 141] width 295 height 505
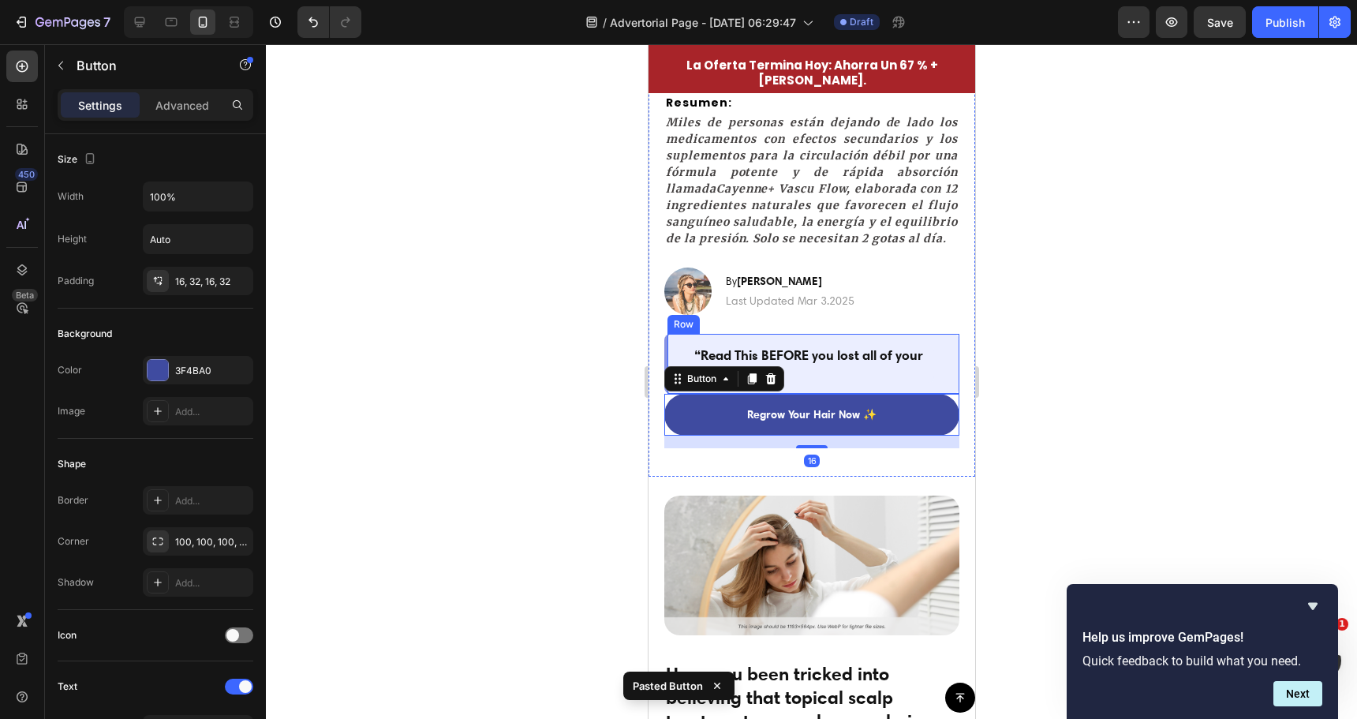
click at [560, 540] on div at bounding box center [811, 381] width 1091 height 675
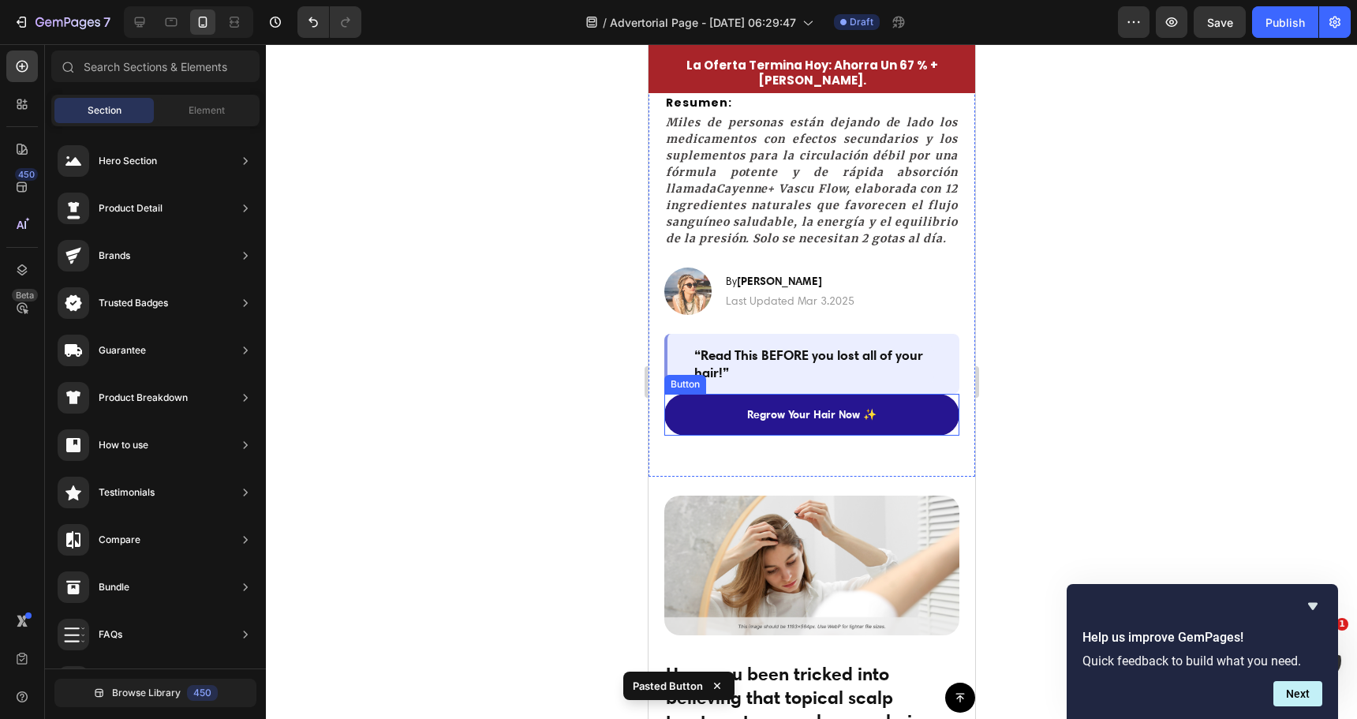
click at [681, 436] on link "Regrow Your Hair Now ✨" at bounding box center [811, 415] width 295 height 42
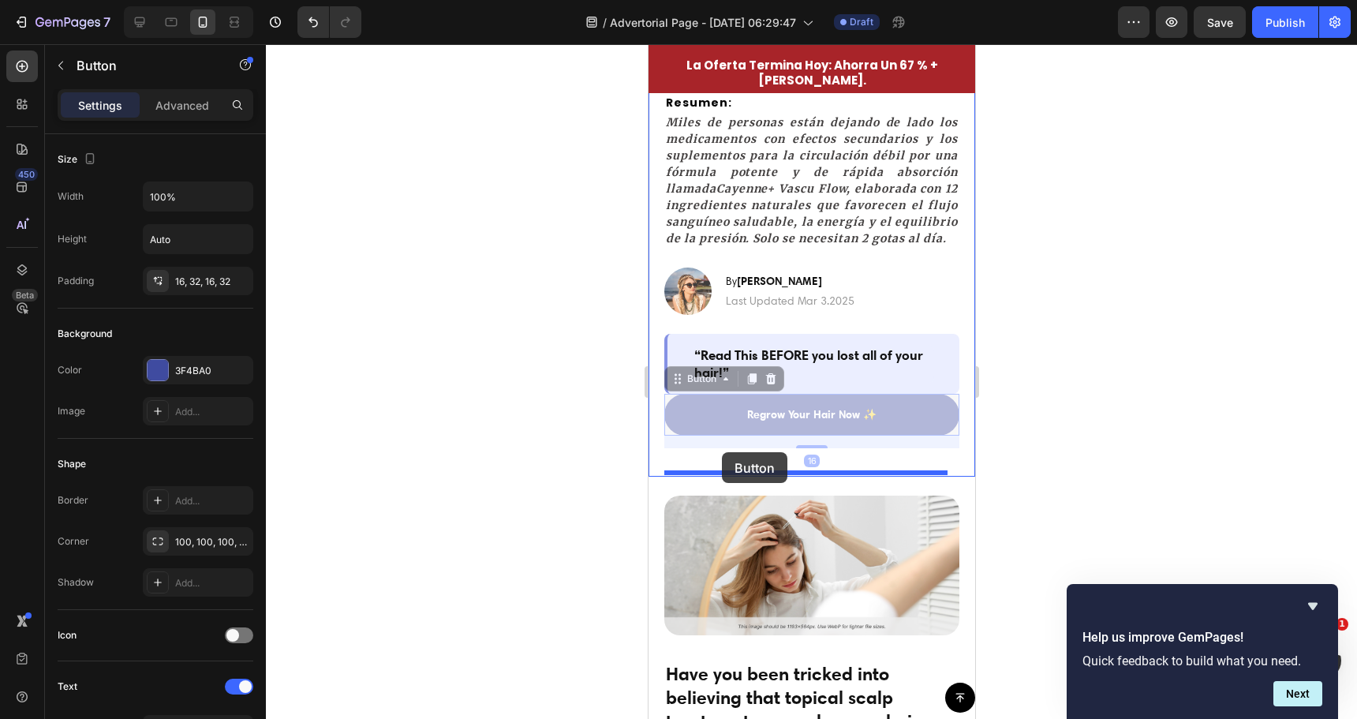
drag, startPoint x: 679, startPoint y: 589, endPoint x: 721, endPoint y: 452, distance: 143.0
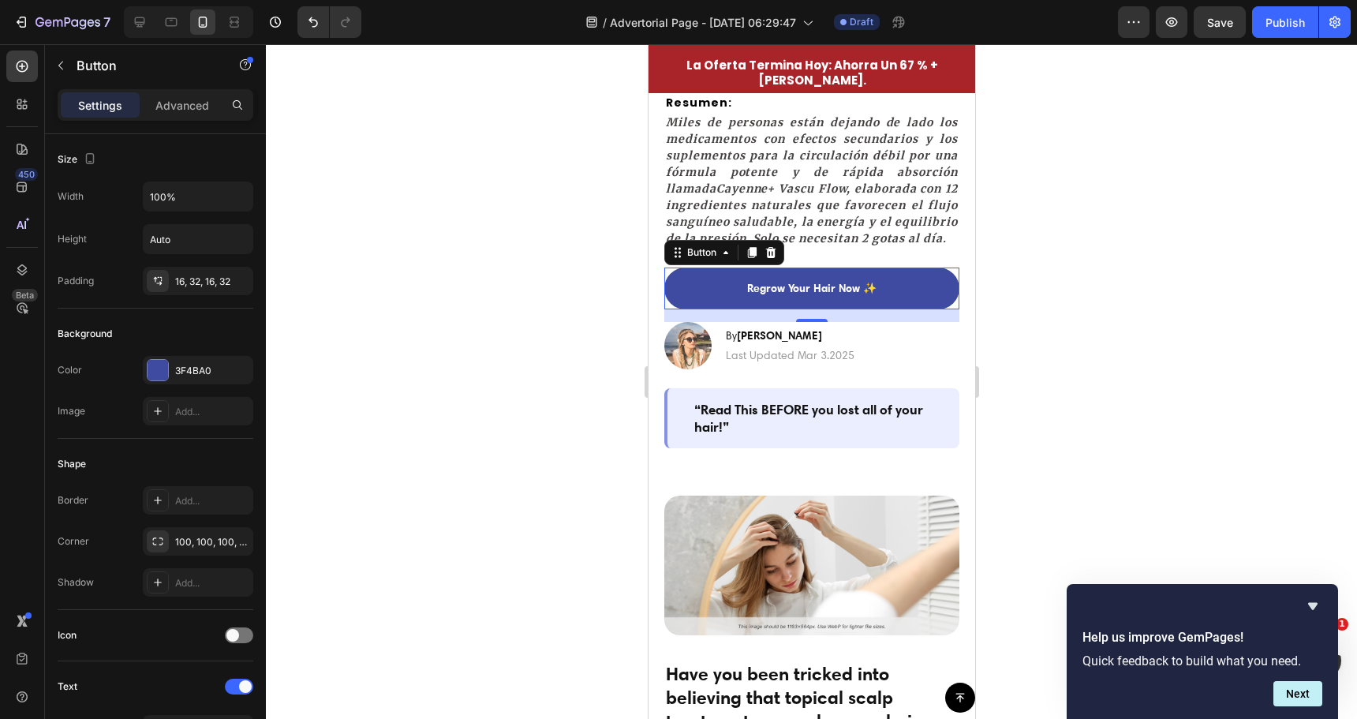
click at [549, 466] on div at bounding box center [811, 381] width 1091 height 675
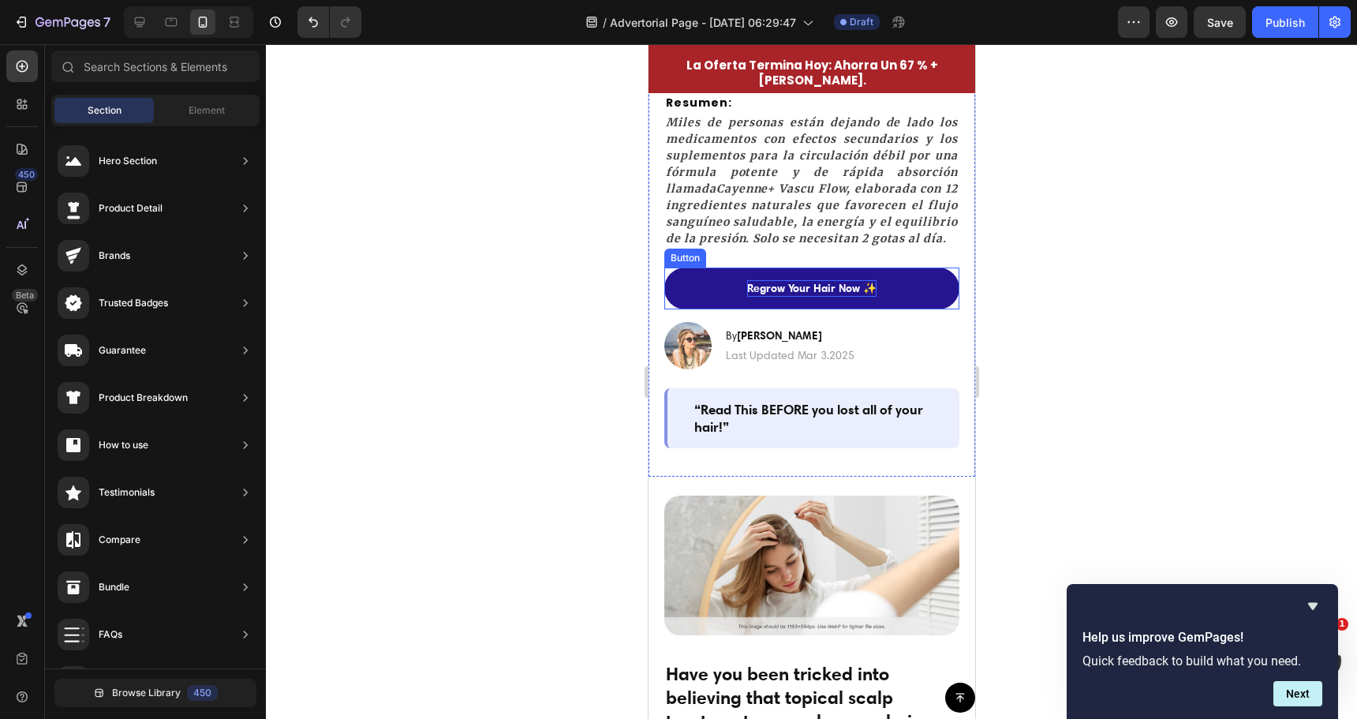
click at [847, 297] on p "Regrow Your Hair Now ✨" at bounding box center [810, 288] width 129 height 17
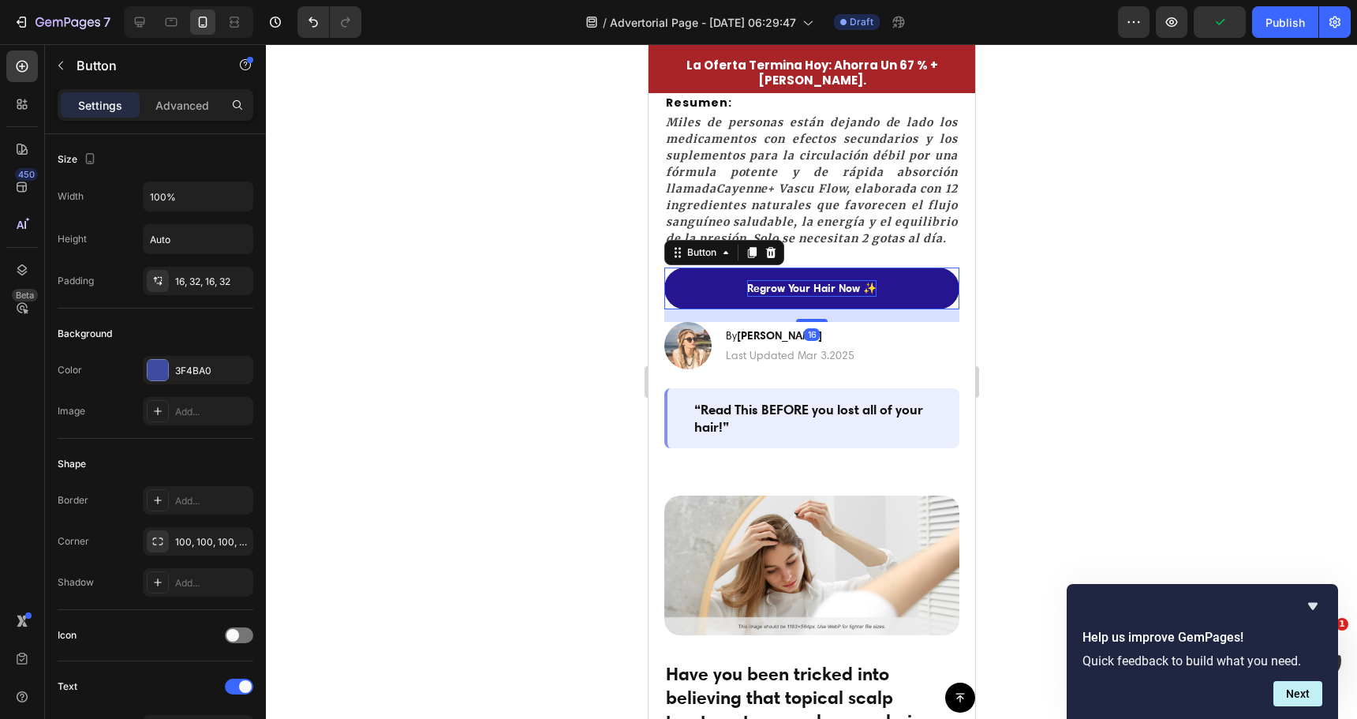
click at [774, 297] on p "Regrow Your Hair Now ✨" at bounding box center [810, 288] width 129 height 17
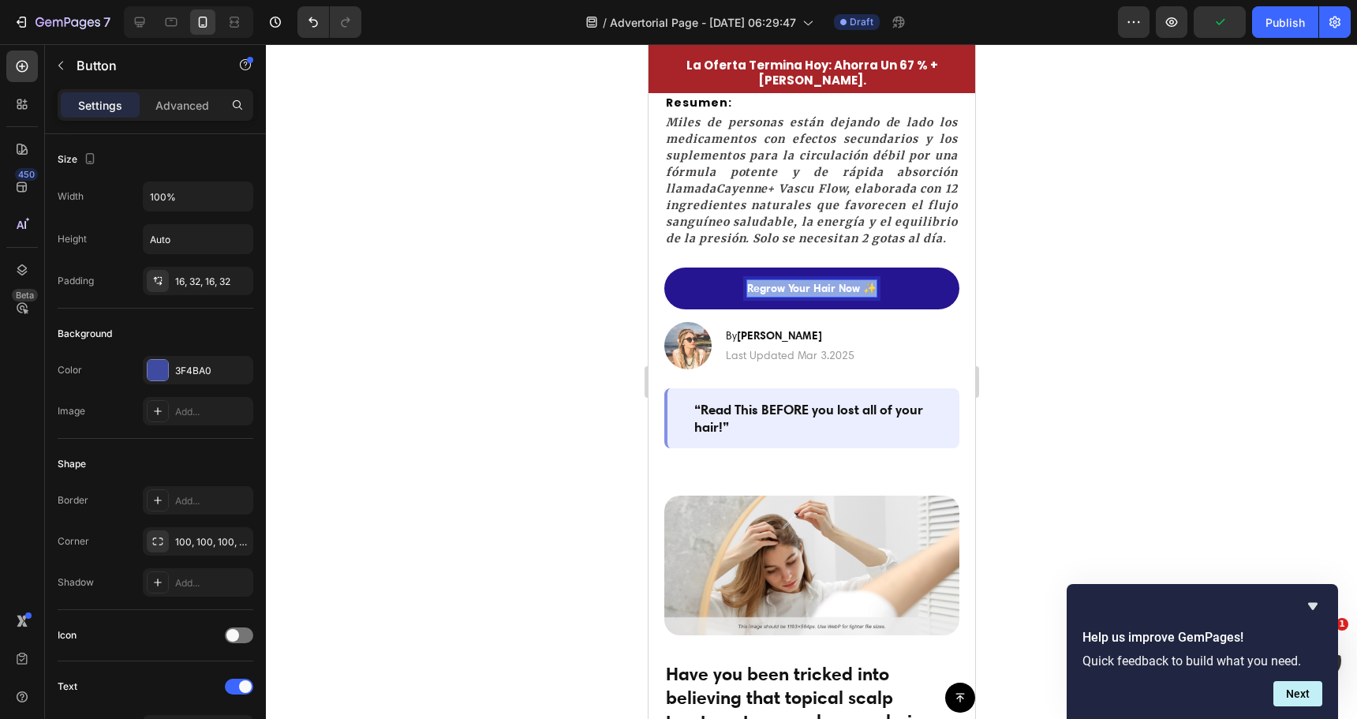
click at [774, 297] on p "Regrow Your Hair Now ✨" at bounding box center [810, 288] width 129 height 17
click at [790, 297] on p "GET 67% OFF CRADELLA" at bounding box center [811, 288] width 125 height 17
copy p "GET 67% OFF CRADELLA"
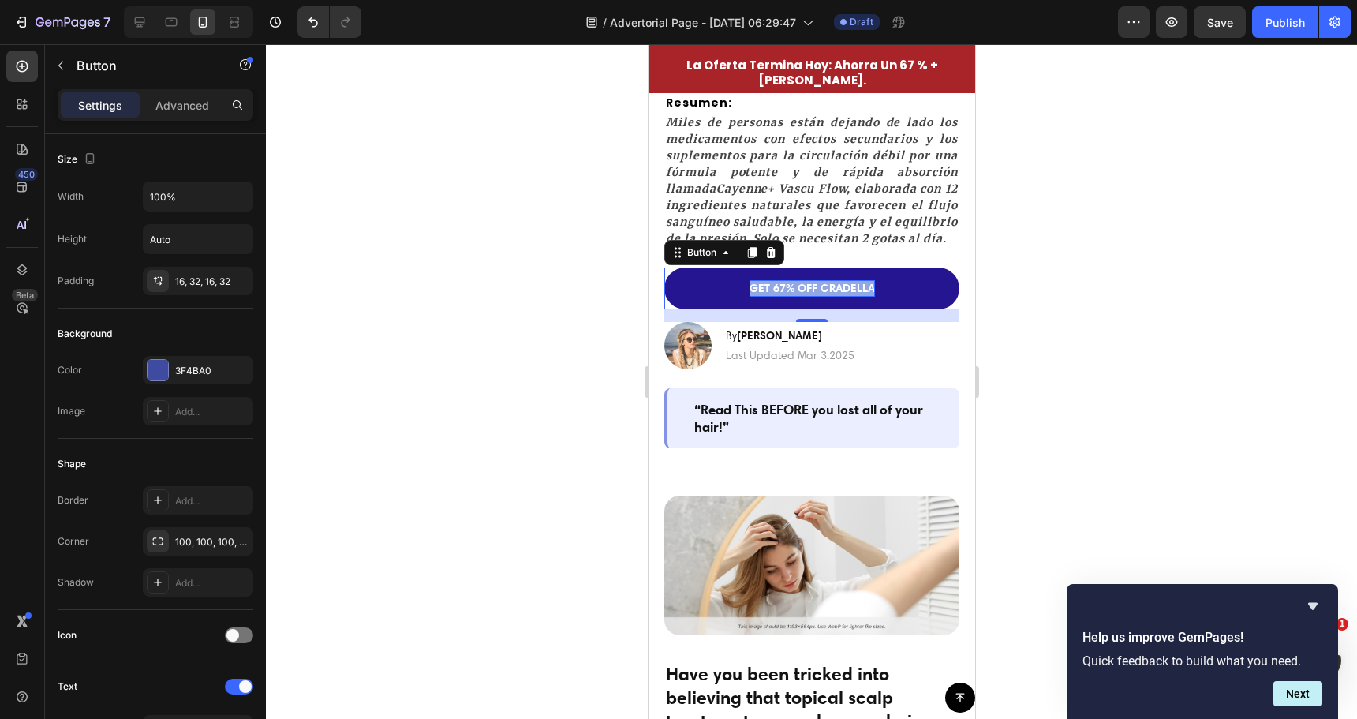
click at [807, 297] on p "GET 67% OFF CRADELLA" at bounding box center [811, 288] width 125 height 17
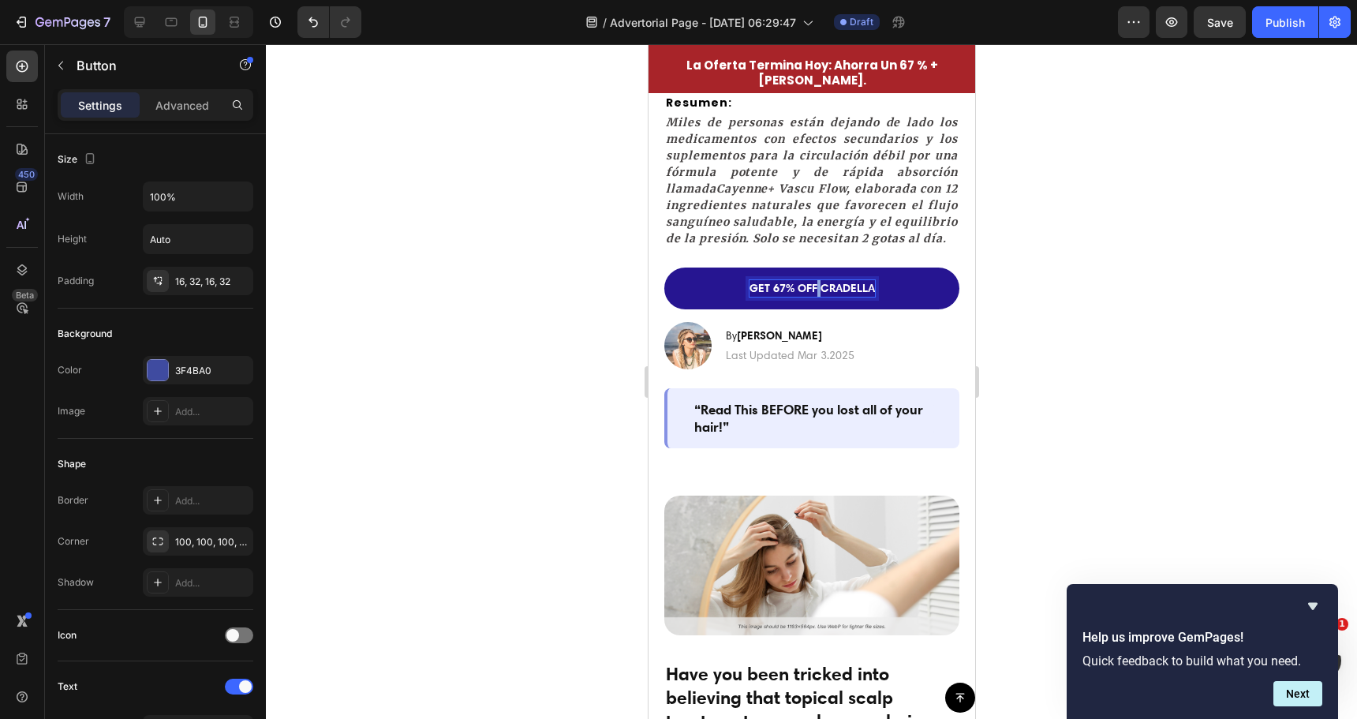
click at [808, 297] on p "GET 67% OFF CRADELLA" at bounding box center [811, 288] width 125 height 17
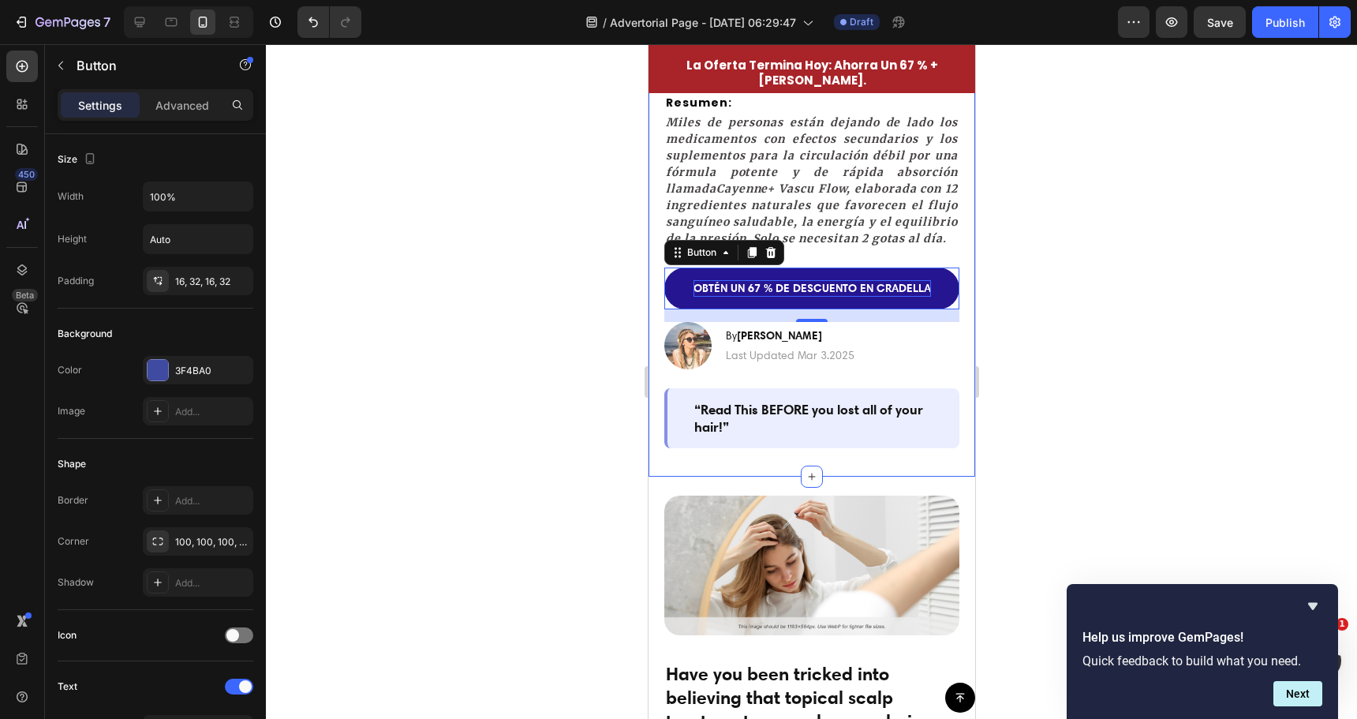
drag, startPoint x: 488, startPoint y: 492, endPoint x: 544, endPoint y: 496, distance: 56.2
click at [488, 492] on div at bounding box center [811, 381] width 1091 height 675
click at [679, 309] on link "OBTÉN UN 67 % DE DESCUENTO EN CRADELLA" at bounding box center [811, 288] width 295 height 42
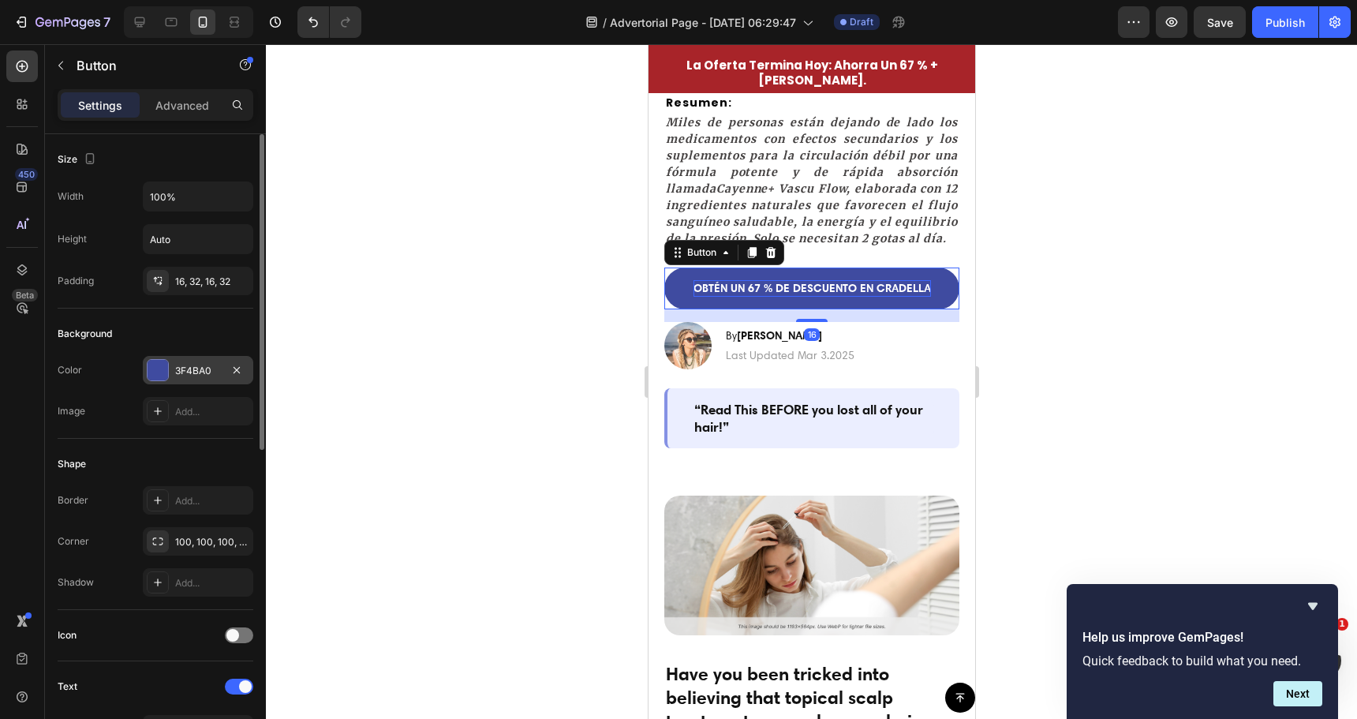
click at [152, 367] on div at bounding box center [158, 370] width 21 height 21
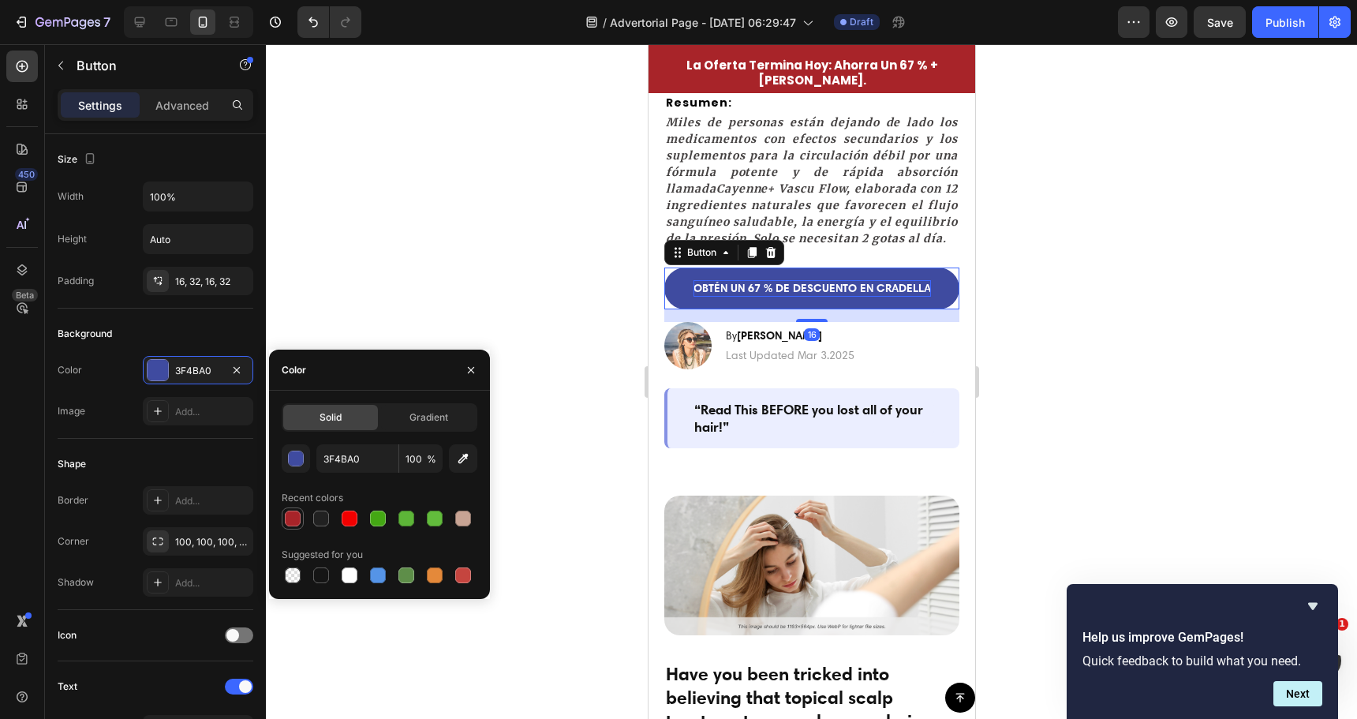
click at [295, 518] on div at bounding box center [293, 518] width 16 height 16
type input "A82429"
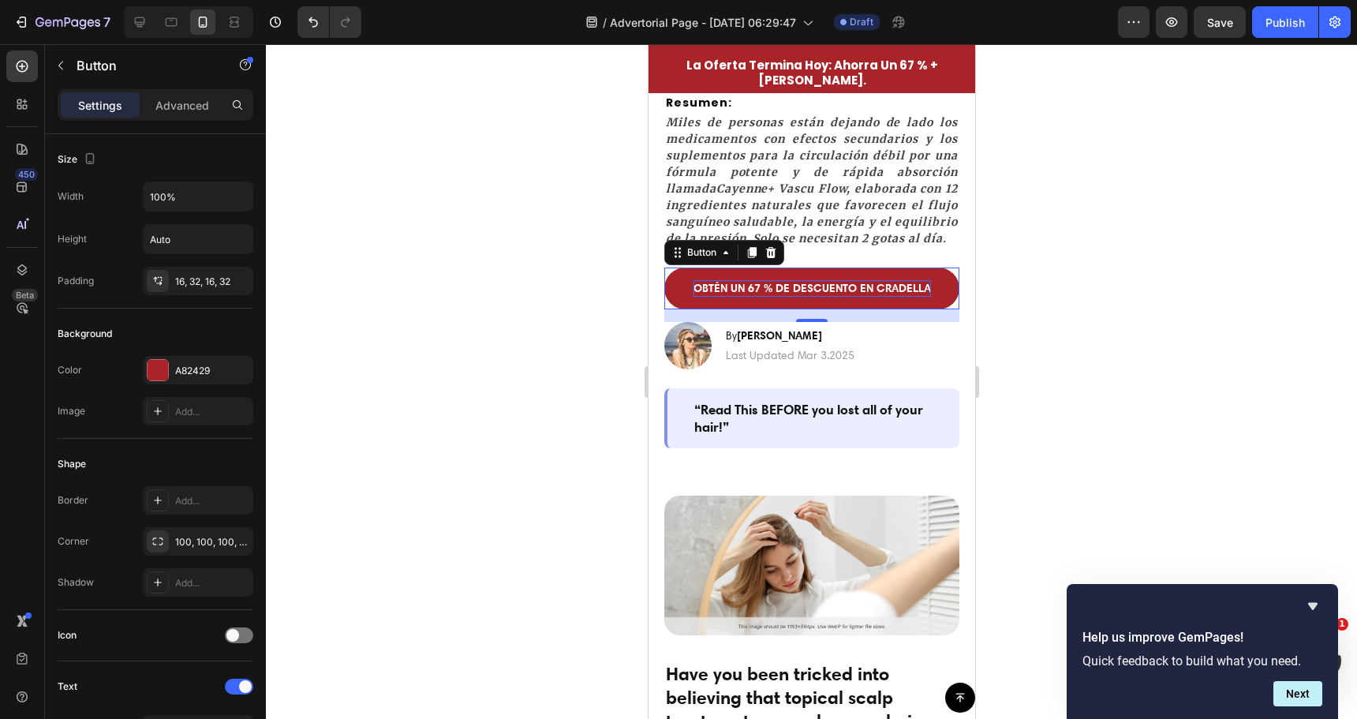
click at [495, 306] on div at bounding box center [811, 381] width 1091 height 675
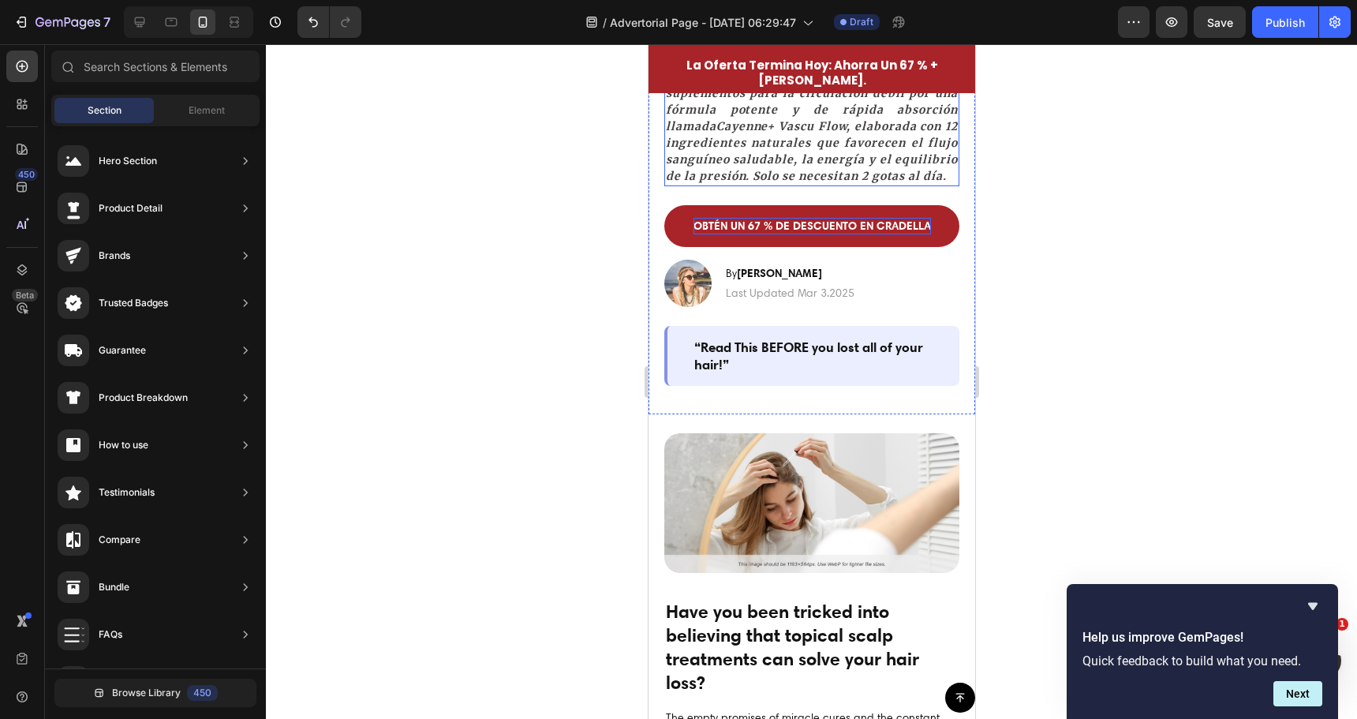
scroll to position [316, 0]
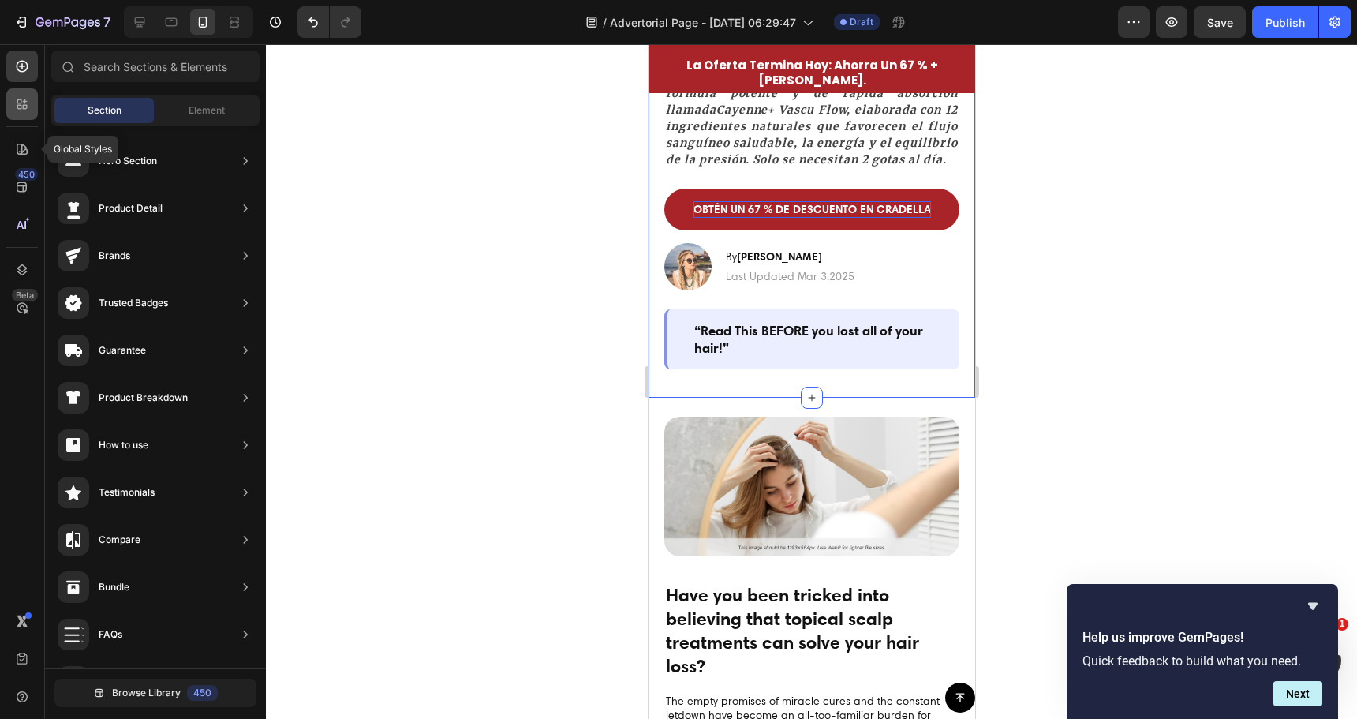
click at [30, 114] on div at bounding box center [22, 104] width 32 height 32
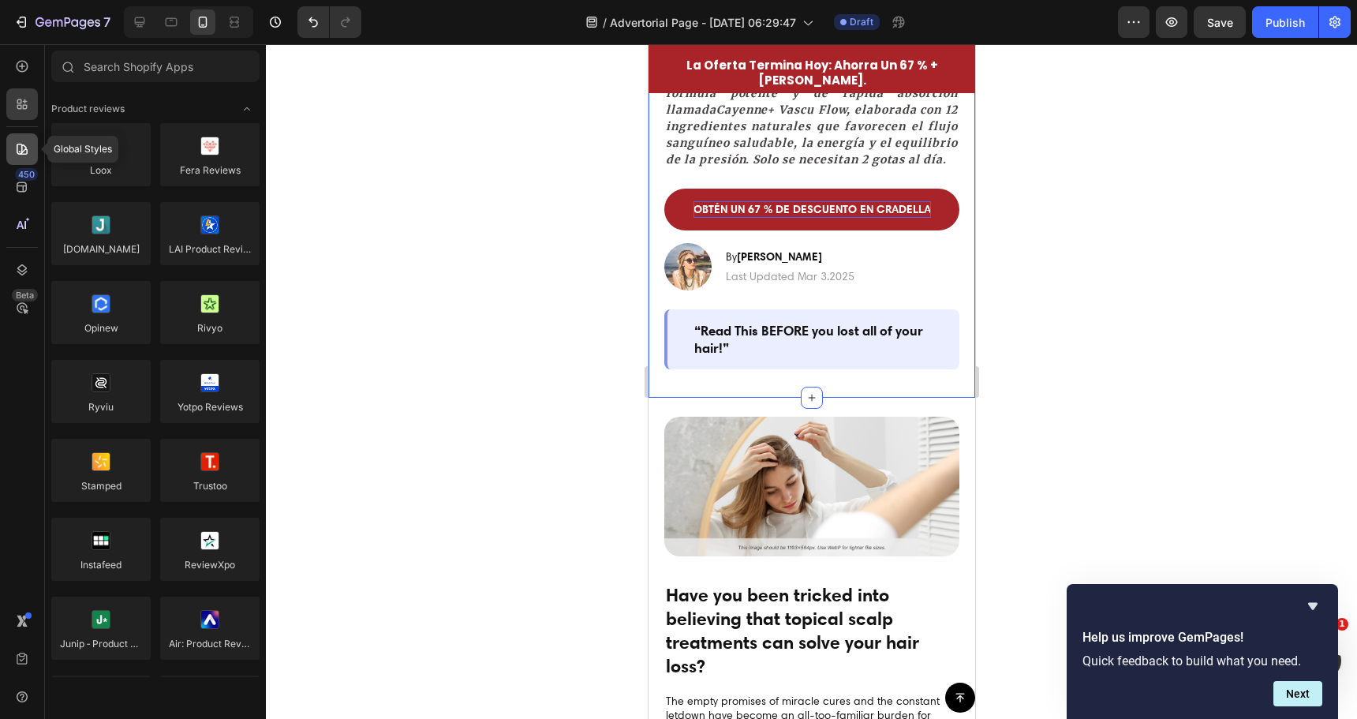
click at [17, 159] on div at bounding box center [22, 149] width 32 height 32
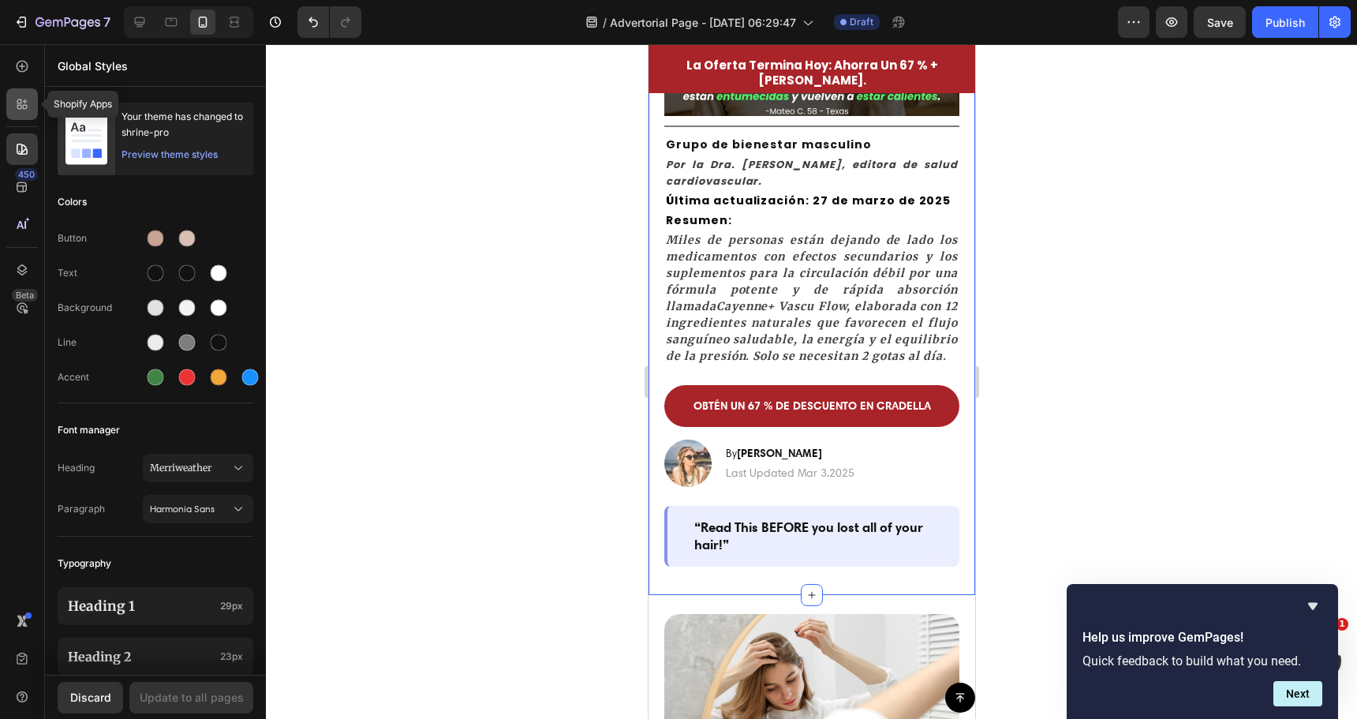
click at [7, 114] on div at bounding box center [22, 104] width 32 height 32
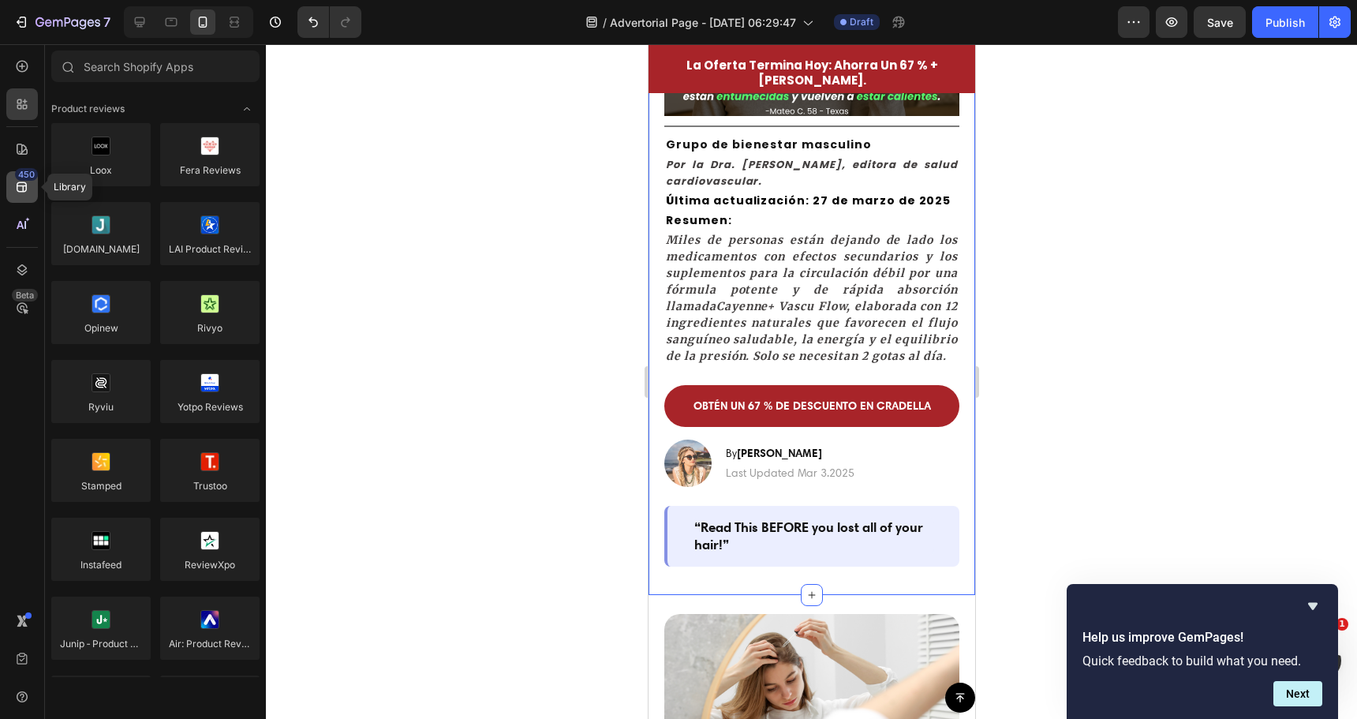
click at [20, 188] on icon at bounding box center [22, 187] width 16 height 16
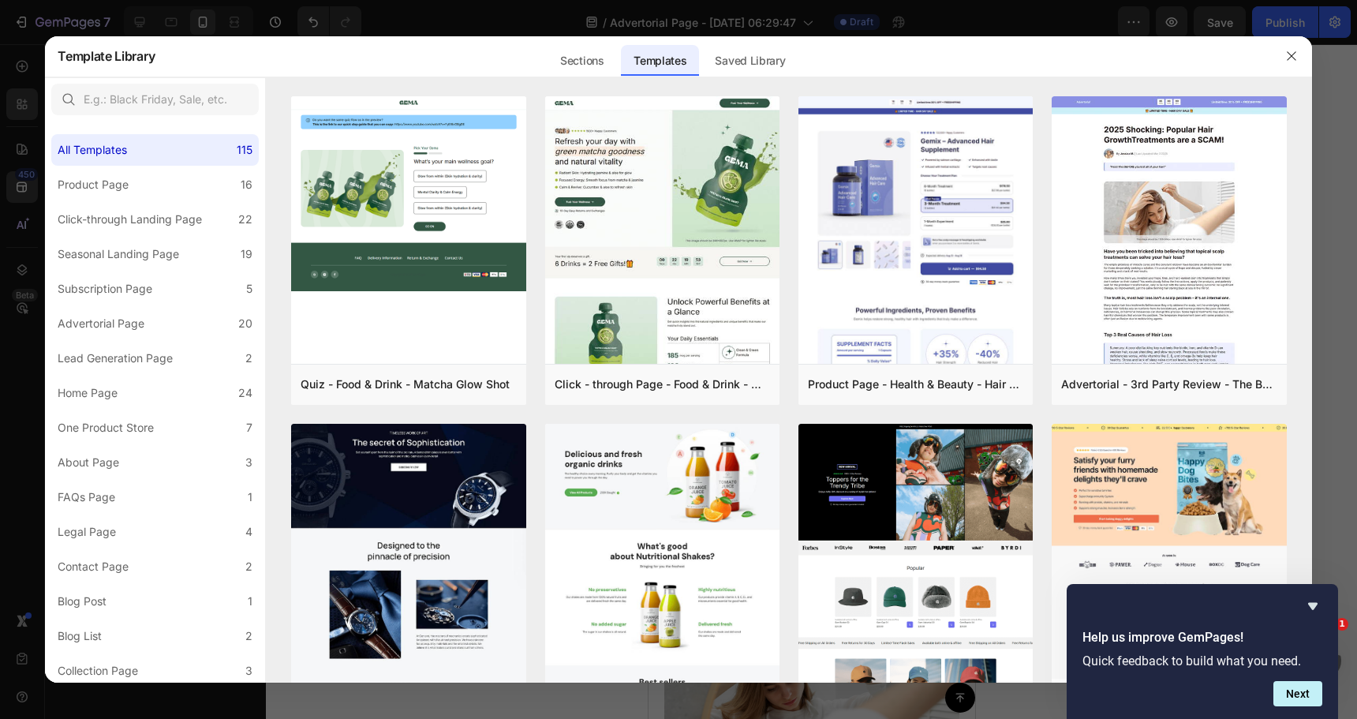
click at [19, 146] on div at bounding box center [678, 359] width 1357 height 719
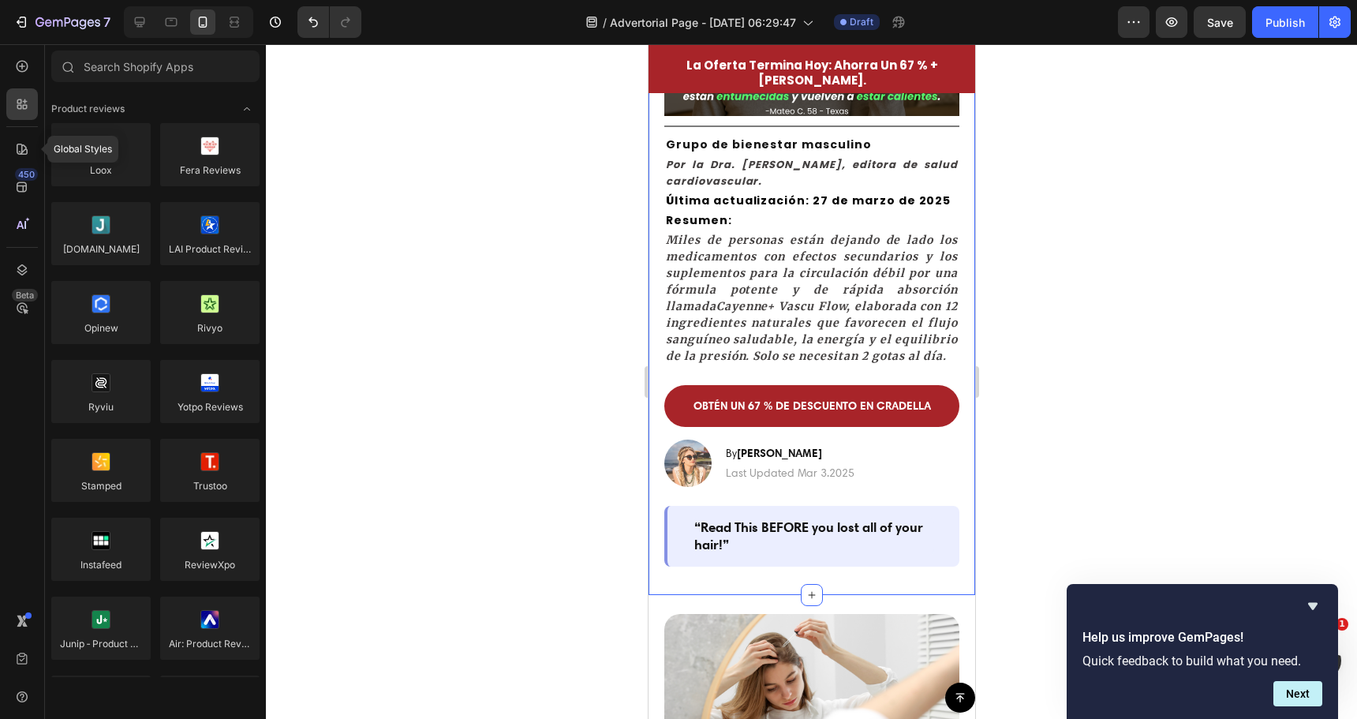
click at [19, 146] on icon at bounding box center [22, 149] width 16 height 16
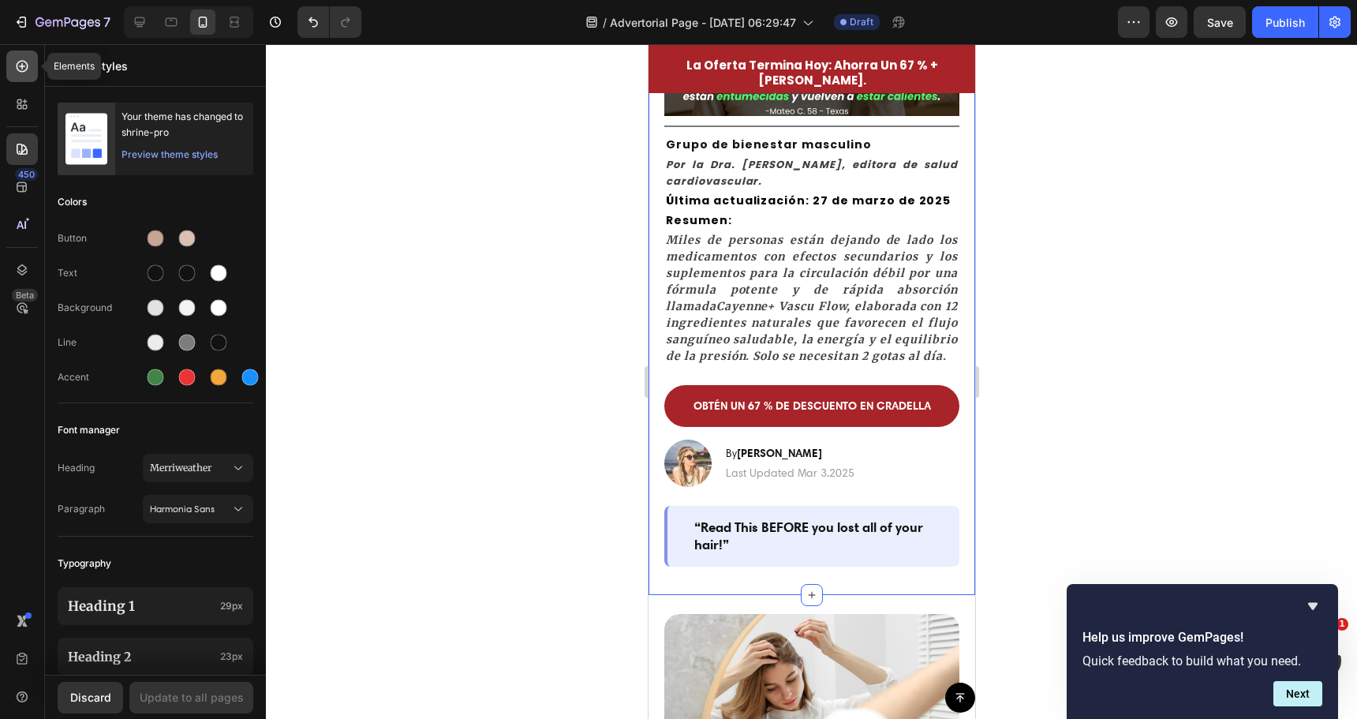
click at [7, 67] on div at bounding box center [22, 66] width 32 height 32
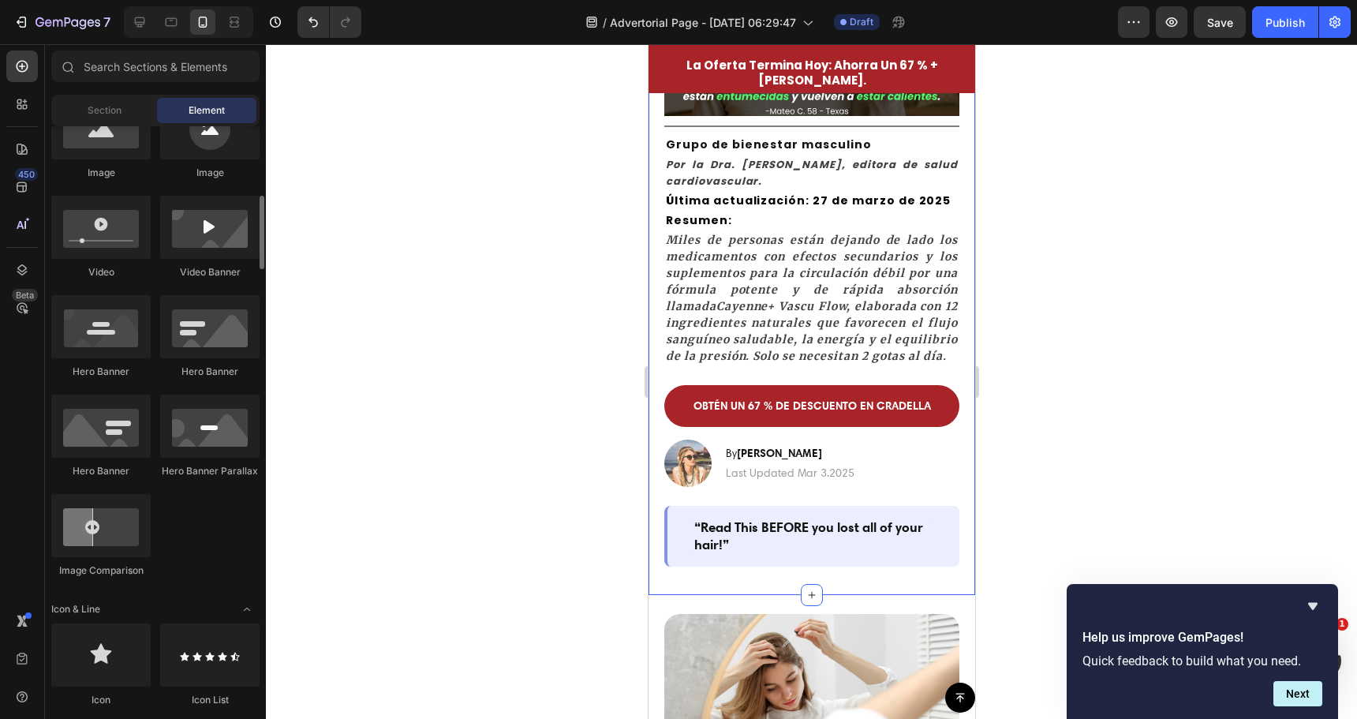
scroll to position [710, 0]
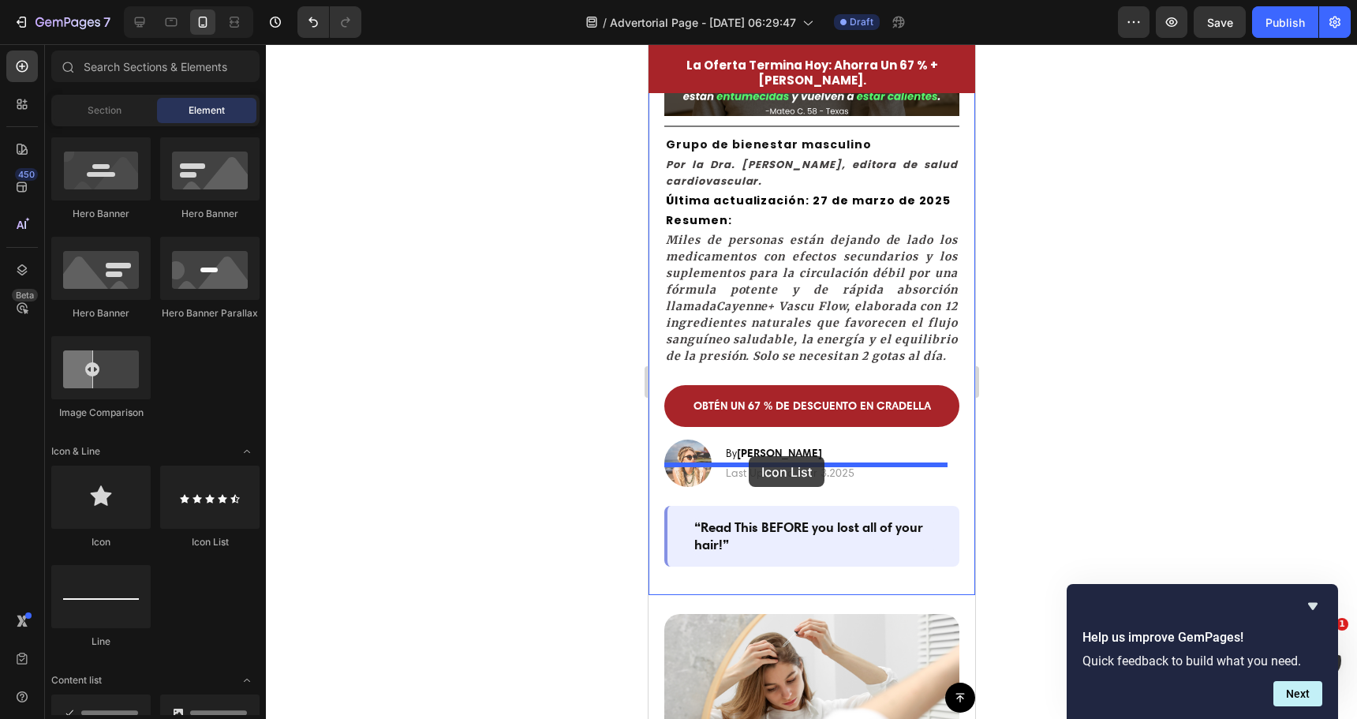
drag, startPoint x: 869, startPoint y: 552, endPoint x: 748, endPoint y: 456, distance: 154.4
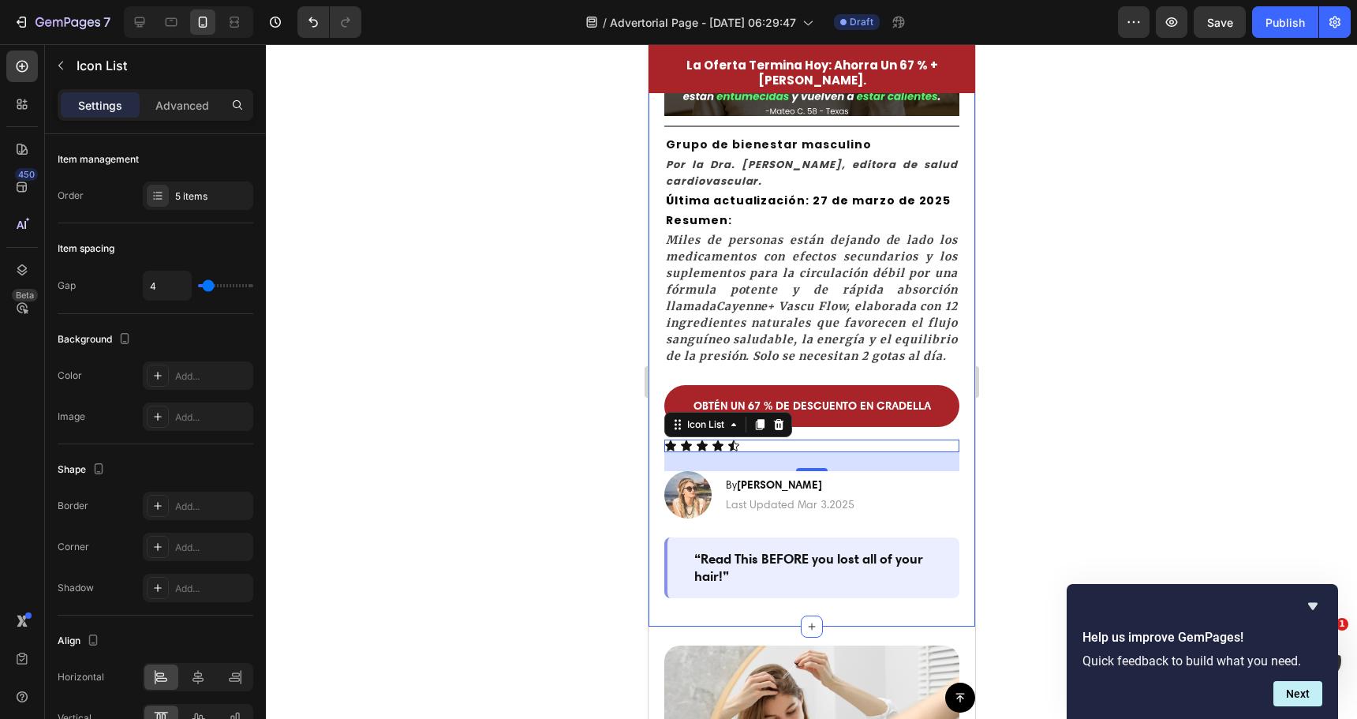
click at [376, 467] on div at bounding box center [811, 381] width 1091 height 675
click at [757, 452] on div "Icon Icon Icon Icon Icon" at bounding box center [811, 445] width 295 height 13
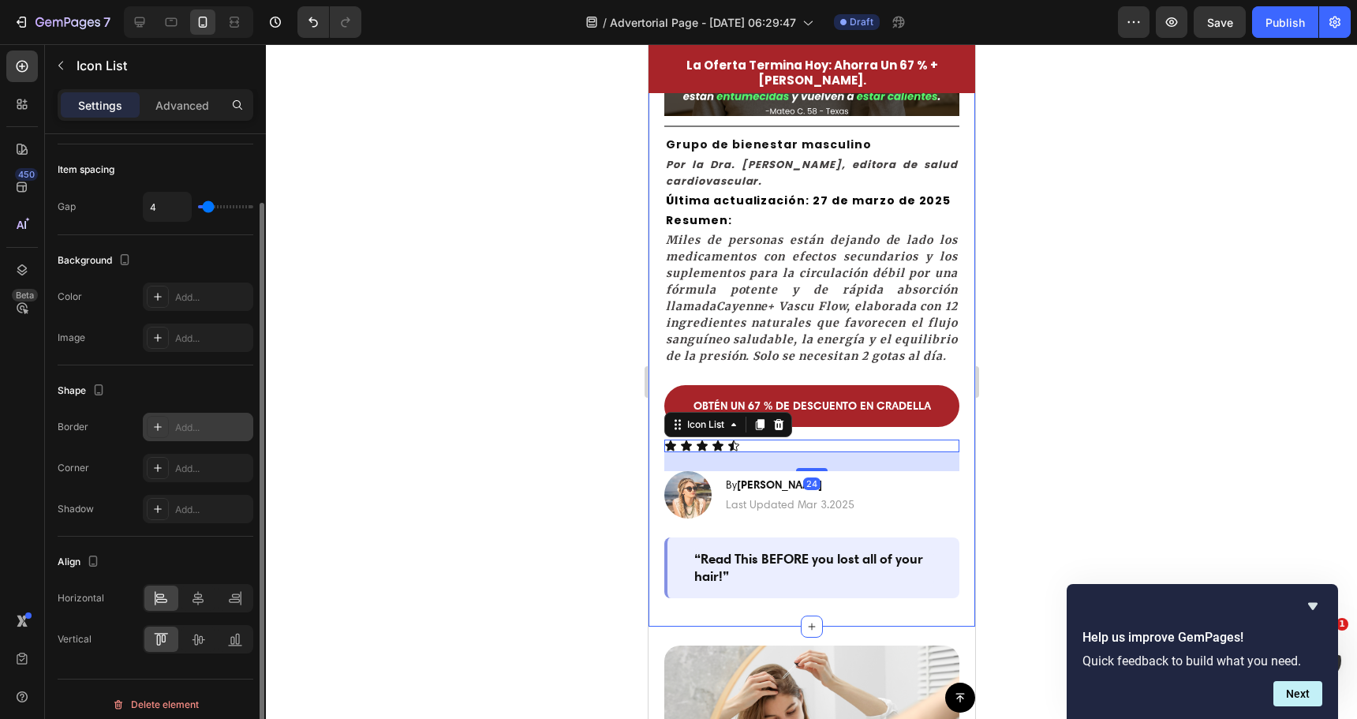
scroll to position [89, 0]
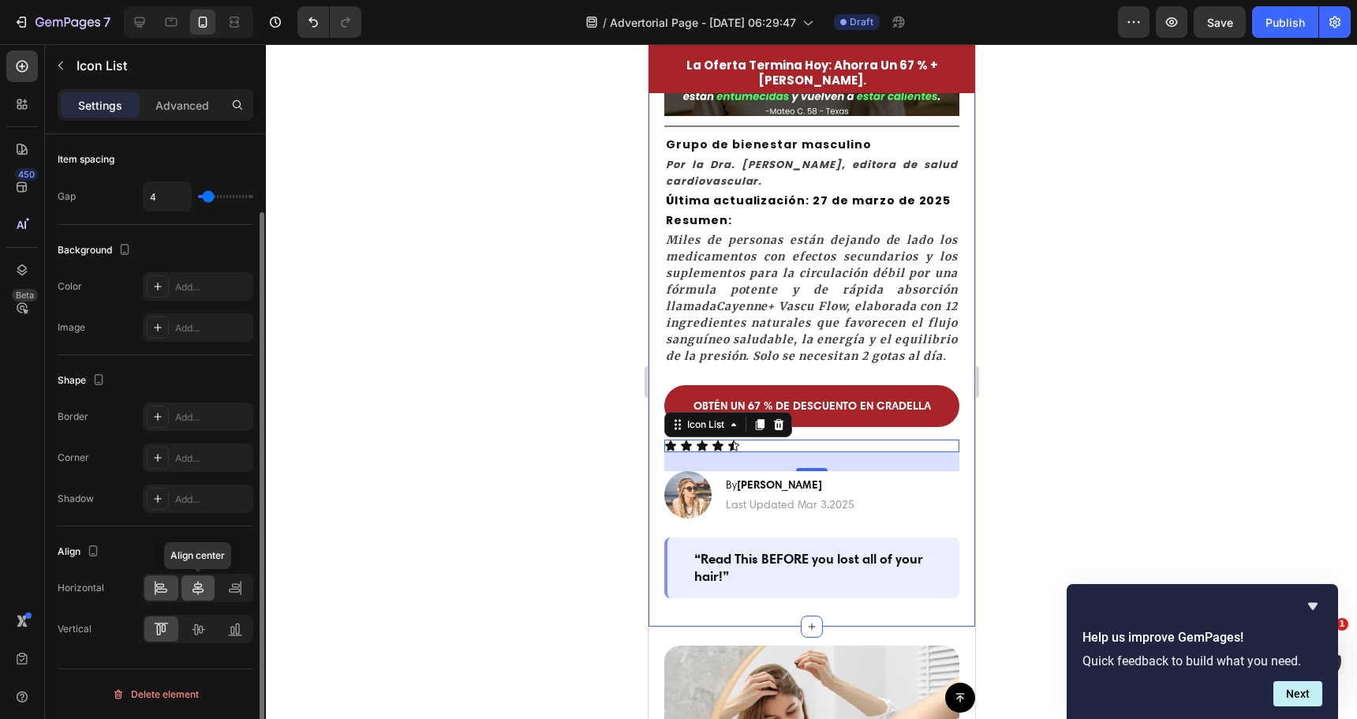
click at [196, 595] on icon at bounding box center [198, 588] width 16 height 16
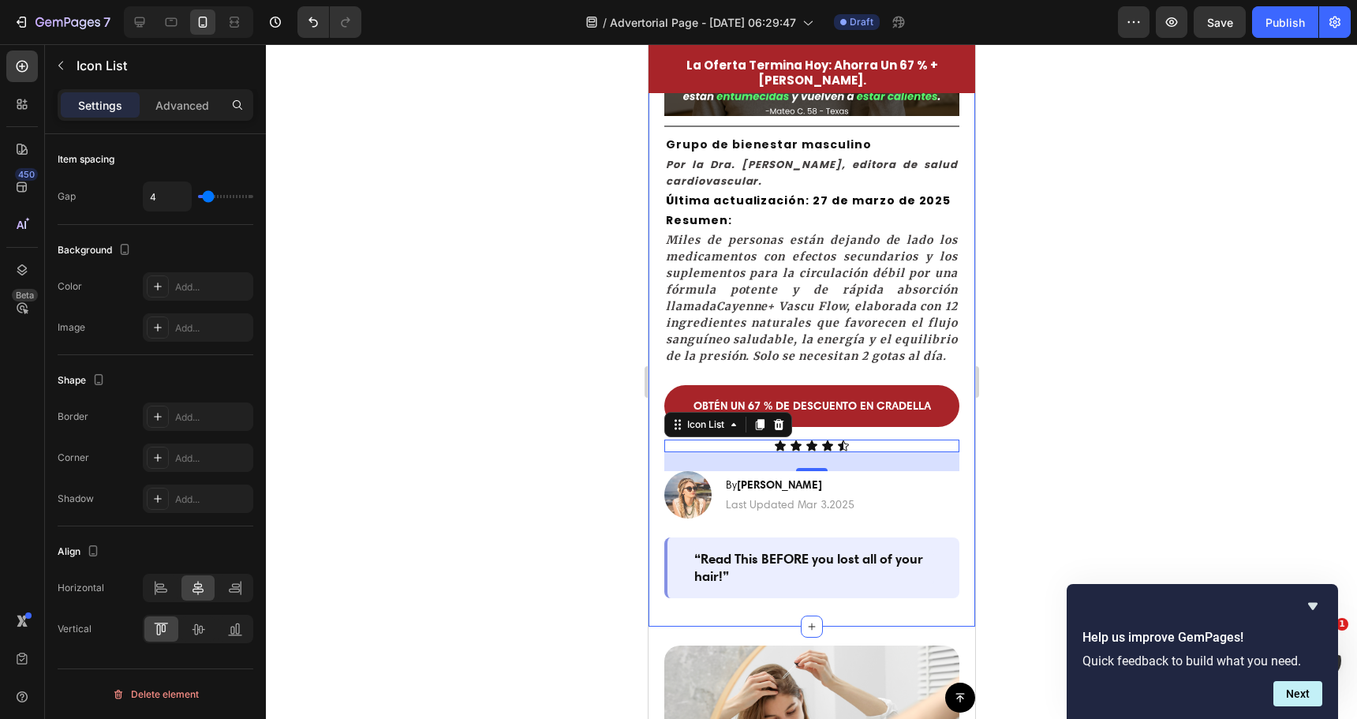
click at [421, 472] on div at bounding box center [811, 381] width 1091 height 675
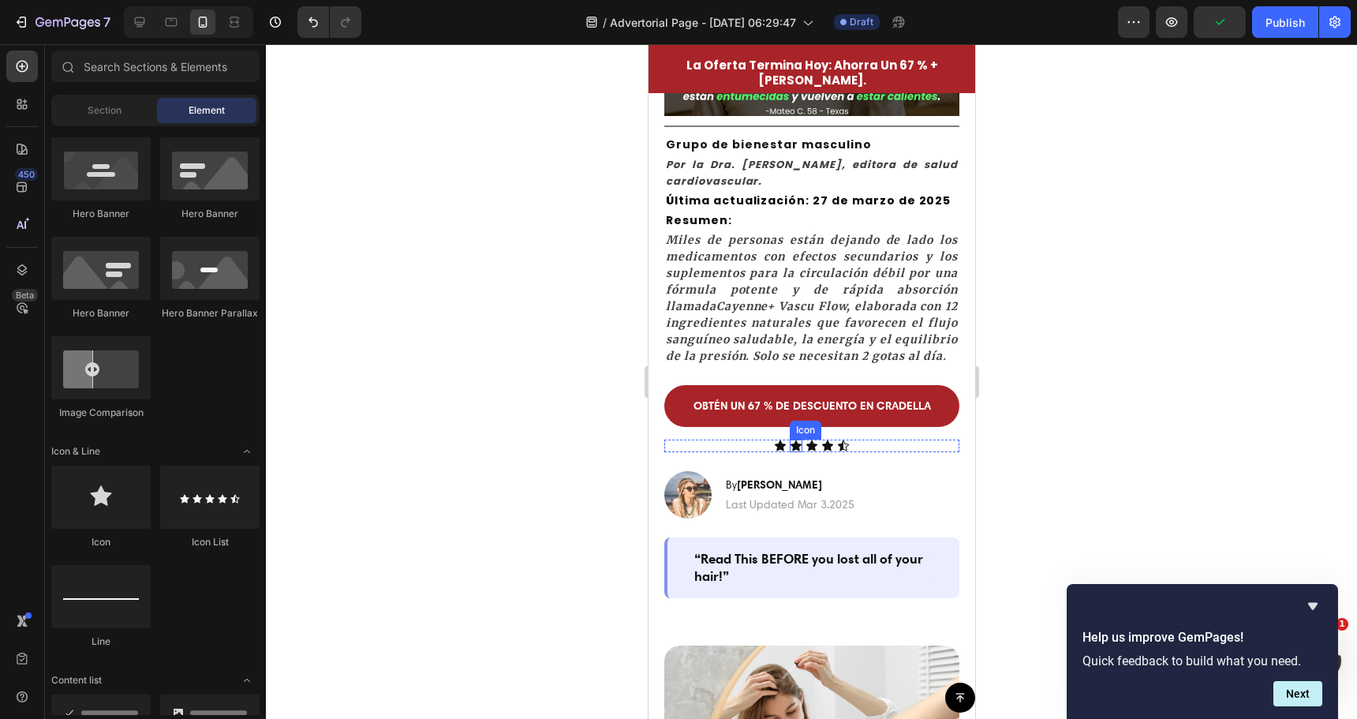
click at [789, 452] on div "Icon" at bounding box center [795, 445] width 13 height 13
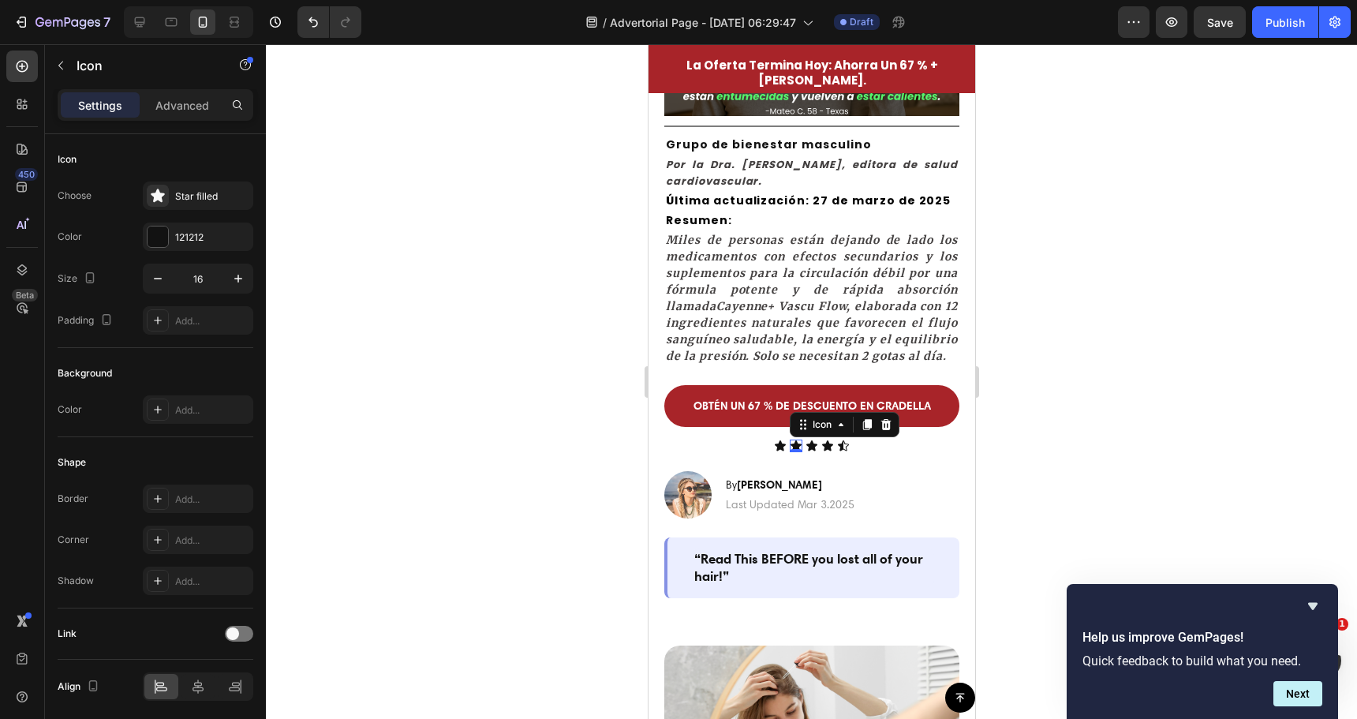
click at [881, 431] on icon at bounding box center [885, 424] width 13 height 13
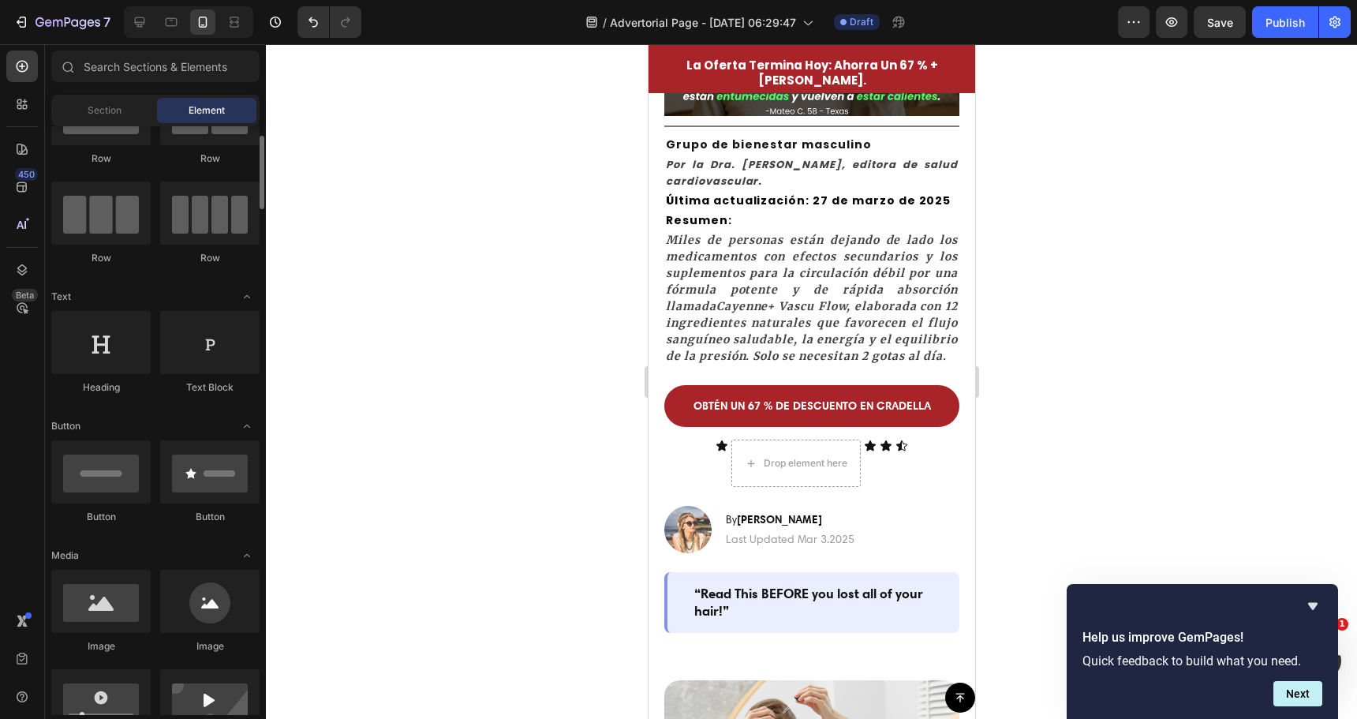
scroll to position [0, 0]
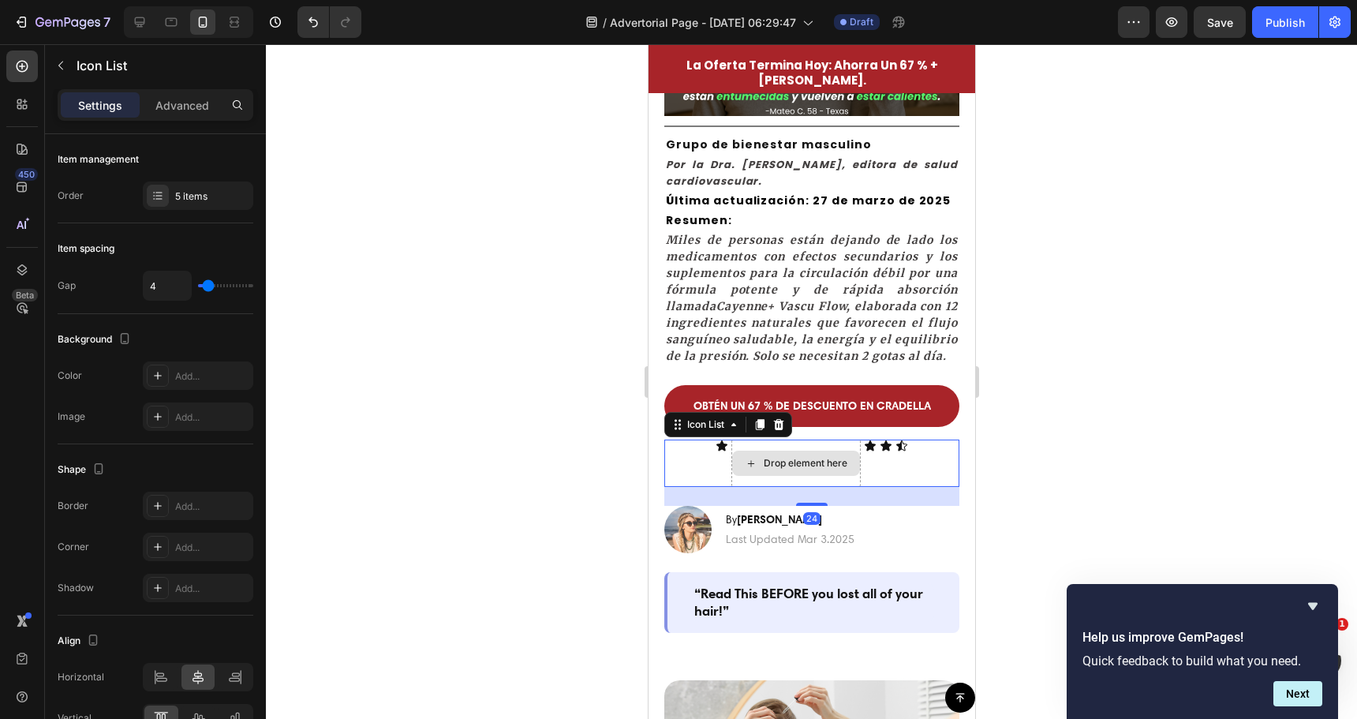
click at [780, 472] on div "Drop element here" at bounding box center [795, 462] width 129 height 47
click at [780, 431] on icon at bounding box center [778, 424] width 13 height 13
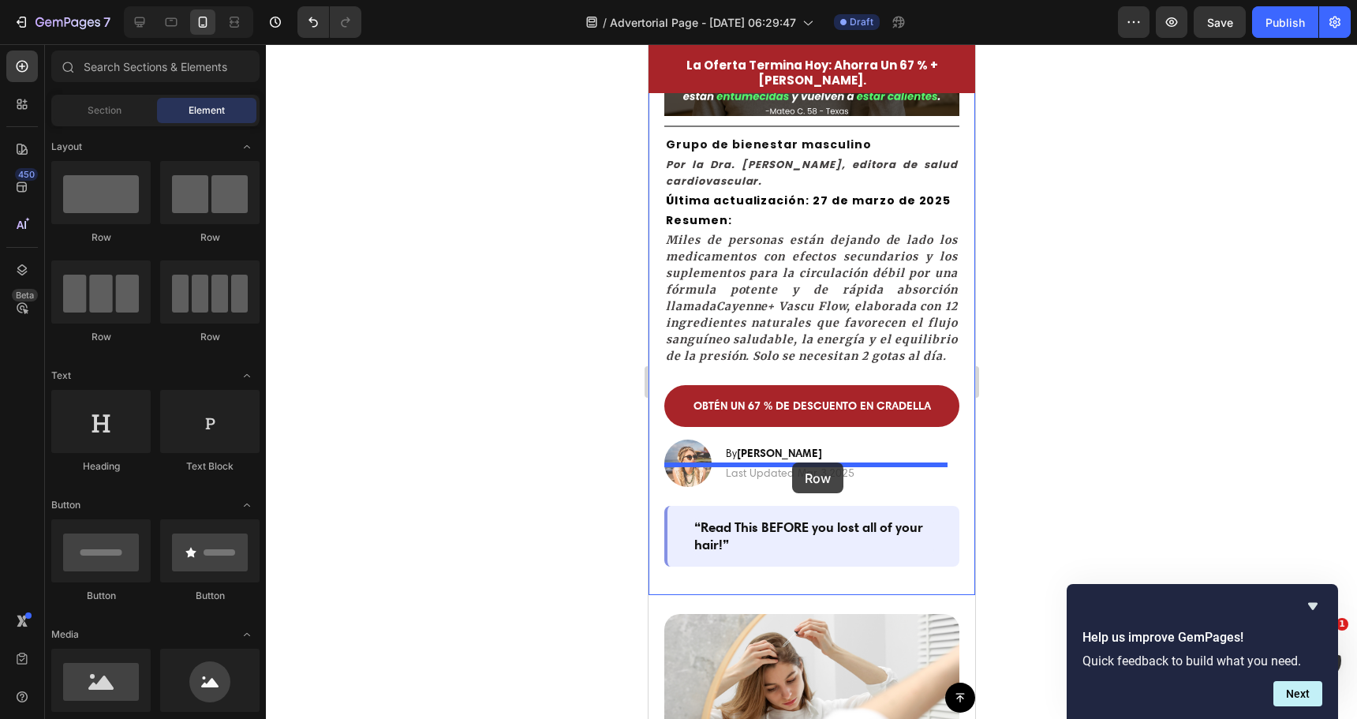
drag, startPoint x: 855, startPoint y: 260, endPoint x: 791, endPoint y: 462, distance: 211.9
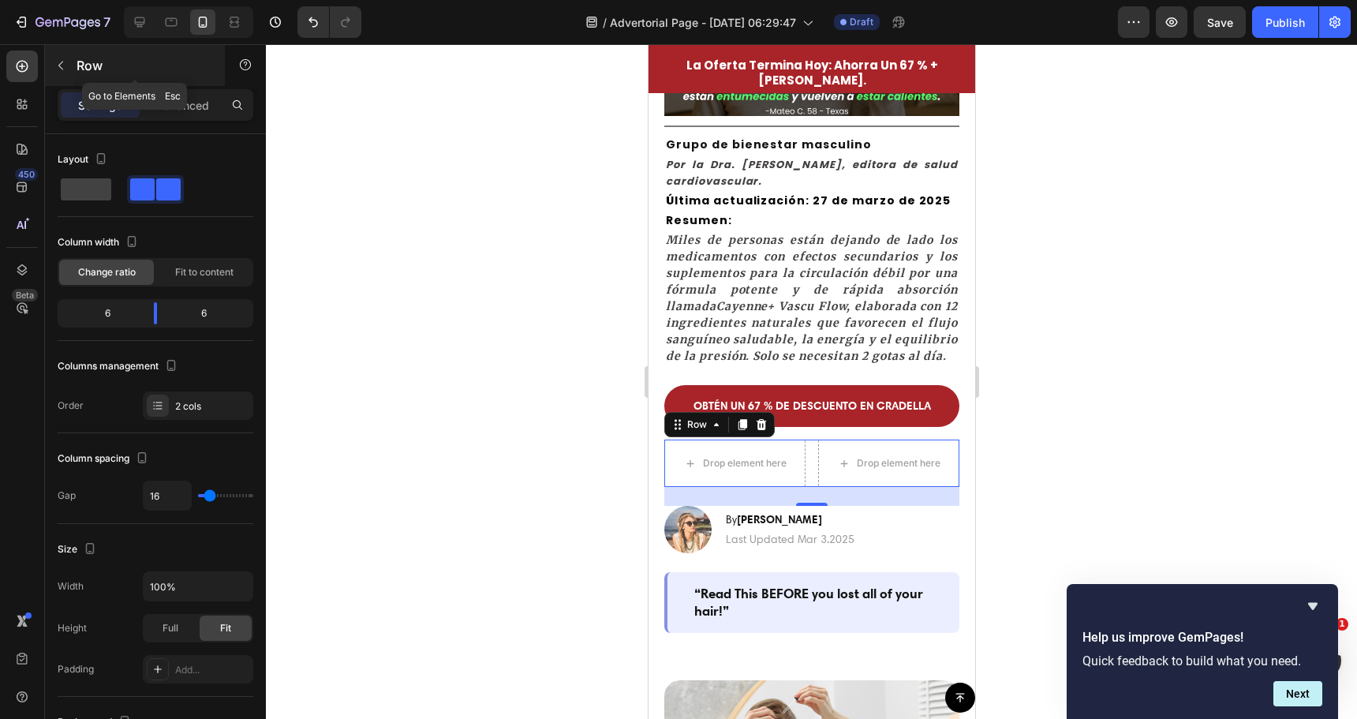
click at [71, 70] on button "button" at bounding box center [60, 65] width 25 height 25
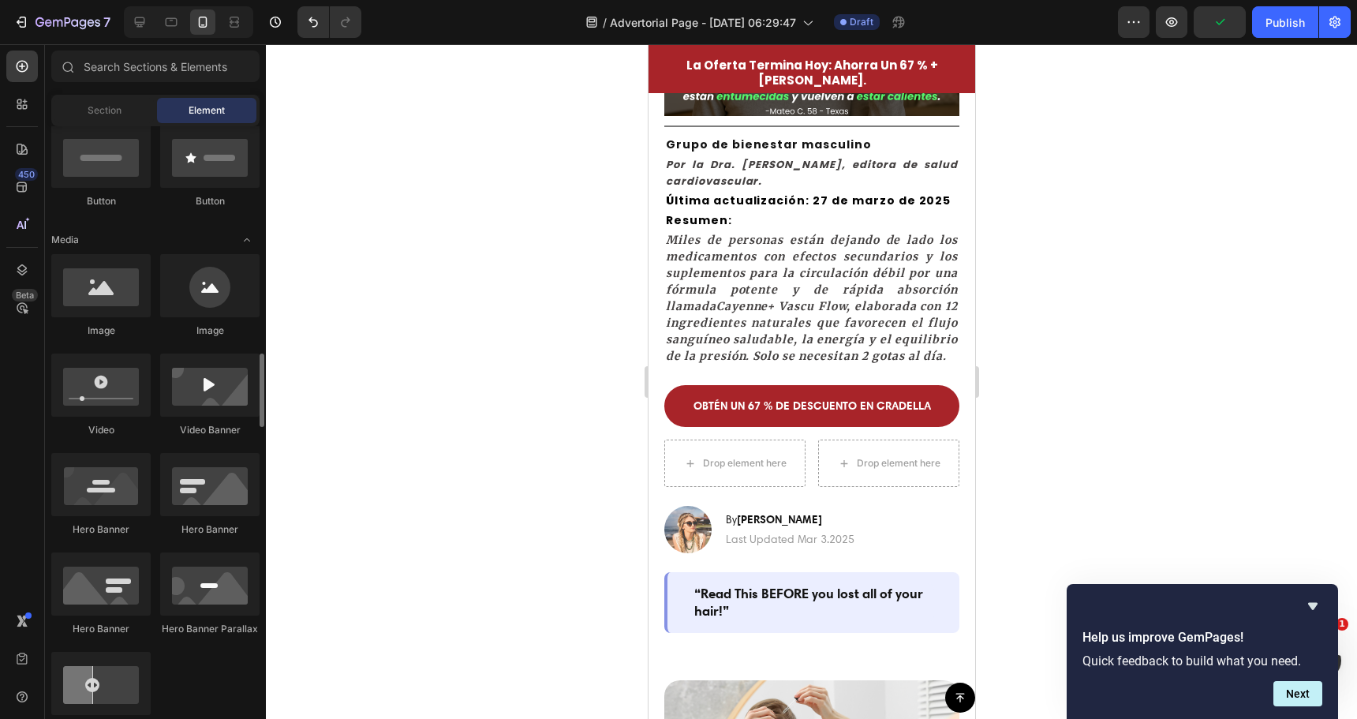
scroll to position [789, 0]
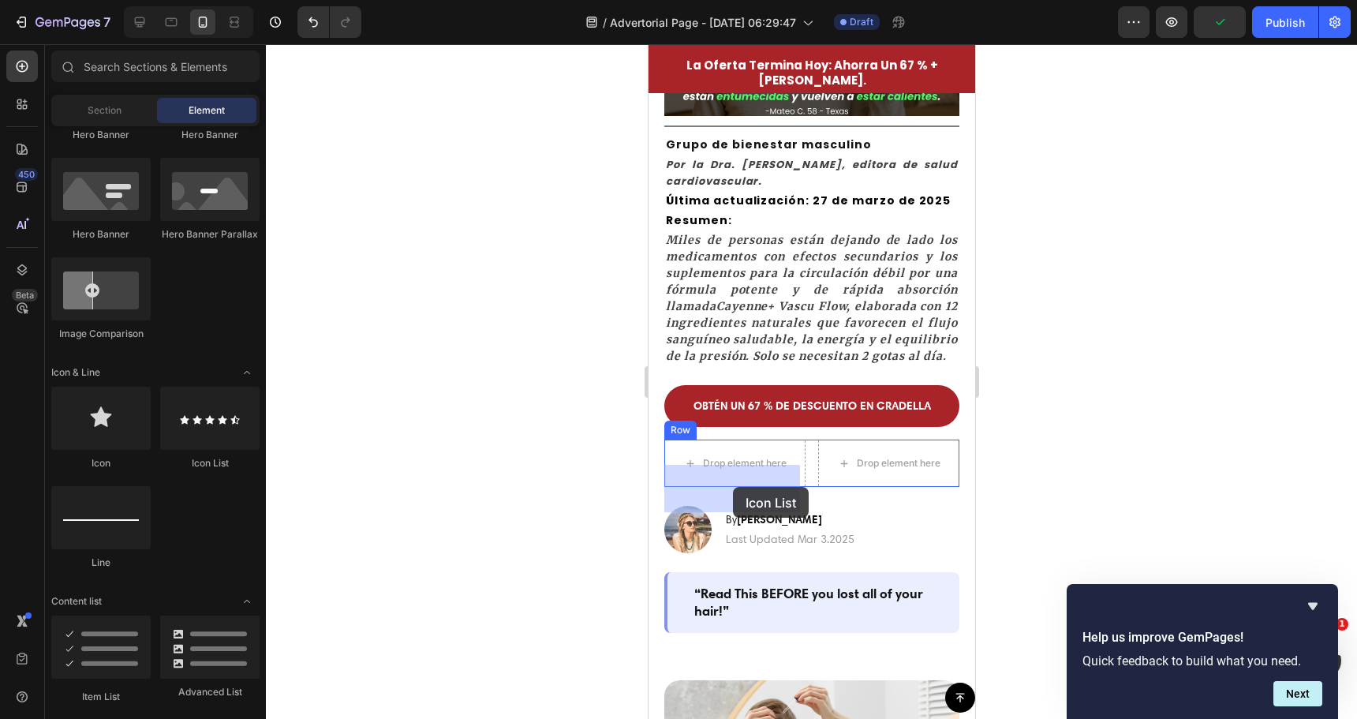
drag, startPoint x: 850, startPoint y: 471, endPoint x: 732, endPoint y: 487, distance: 118.6
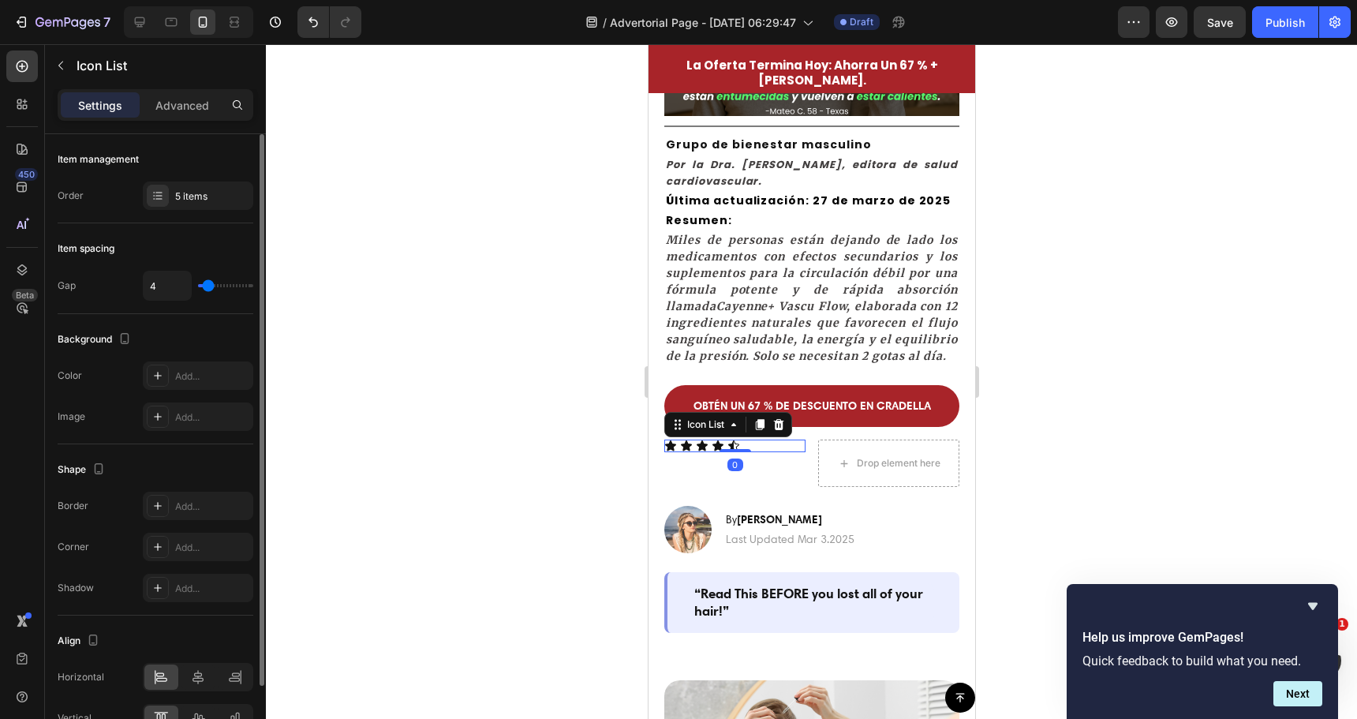
scroll to position [89, 0]
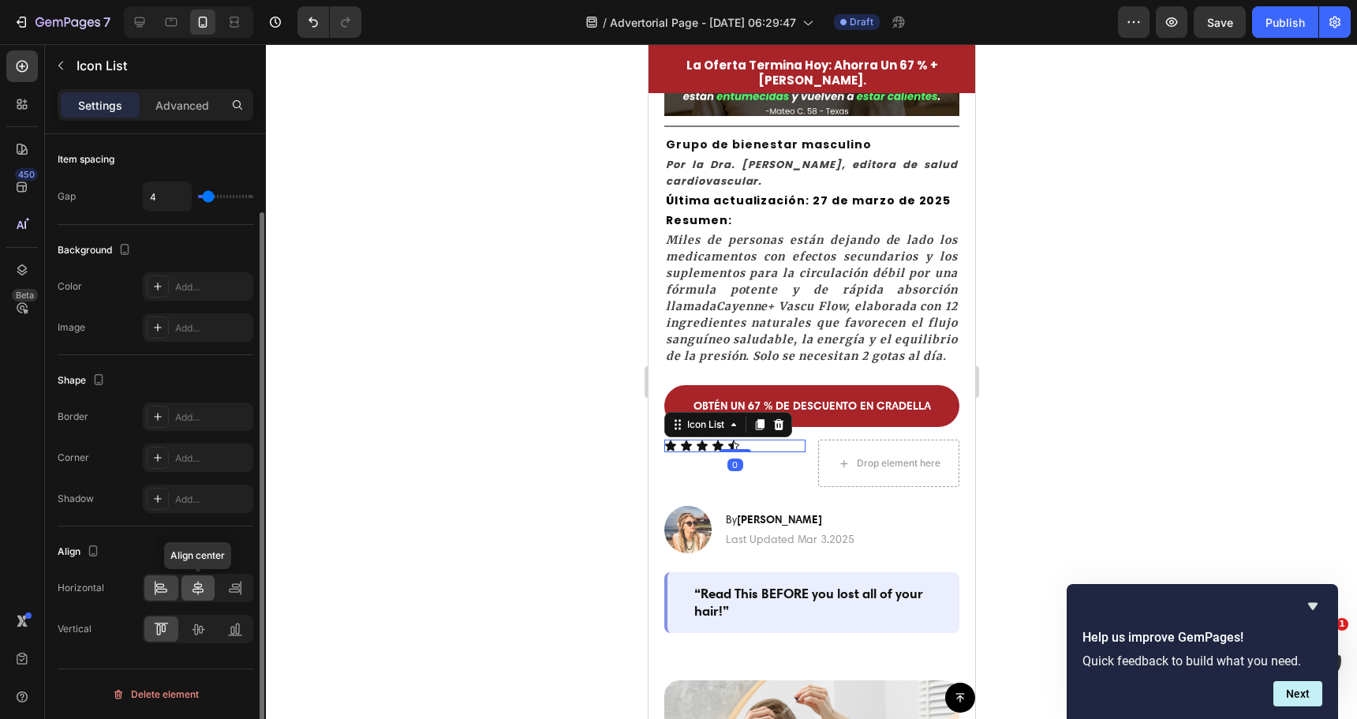
click at [200, 582] on icon at bounding box center [198, 588] width 16 height 16
click at [201, 626] on icon at bounding box center [198, 629] width 16 height 16
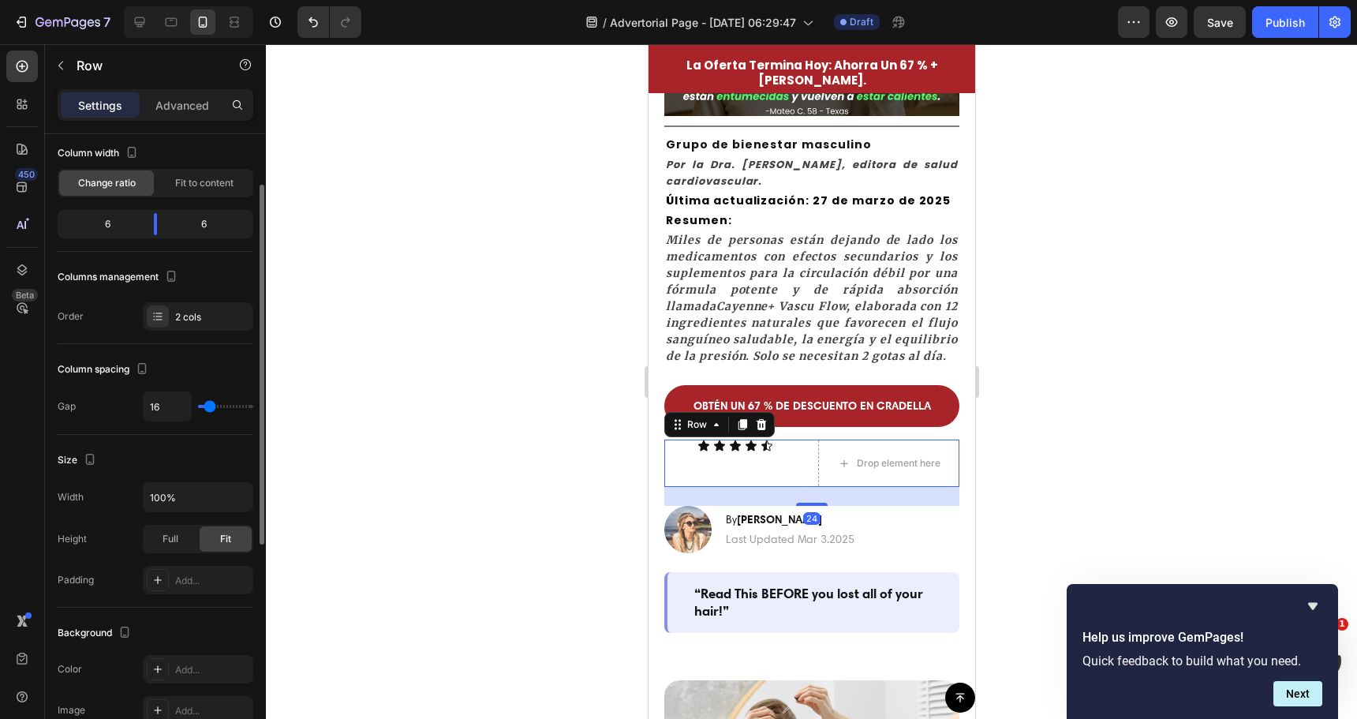
click at [707, 487] on div "Icon Icon Icon Icon Icon Icon List" at bounding box center [734, 462] width 141 height 47
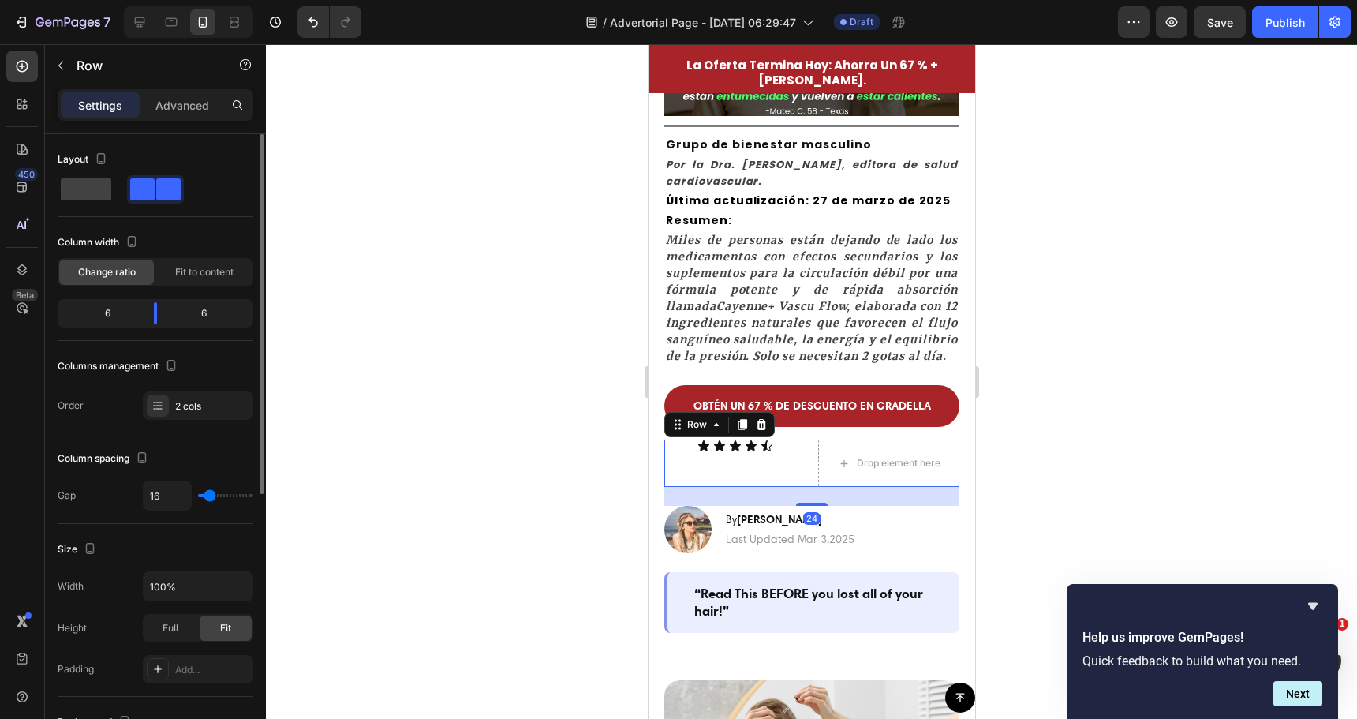
click at [527, 478] on div at bounding box center [811, 381] width 1091 height 675
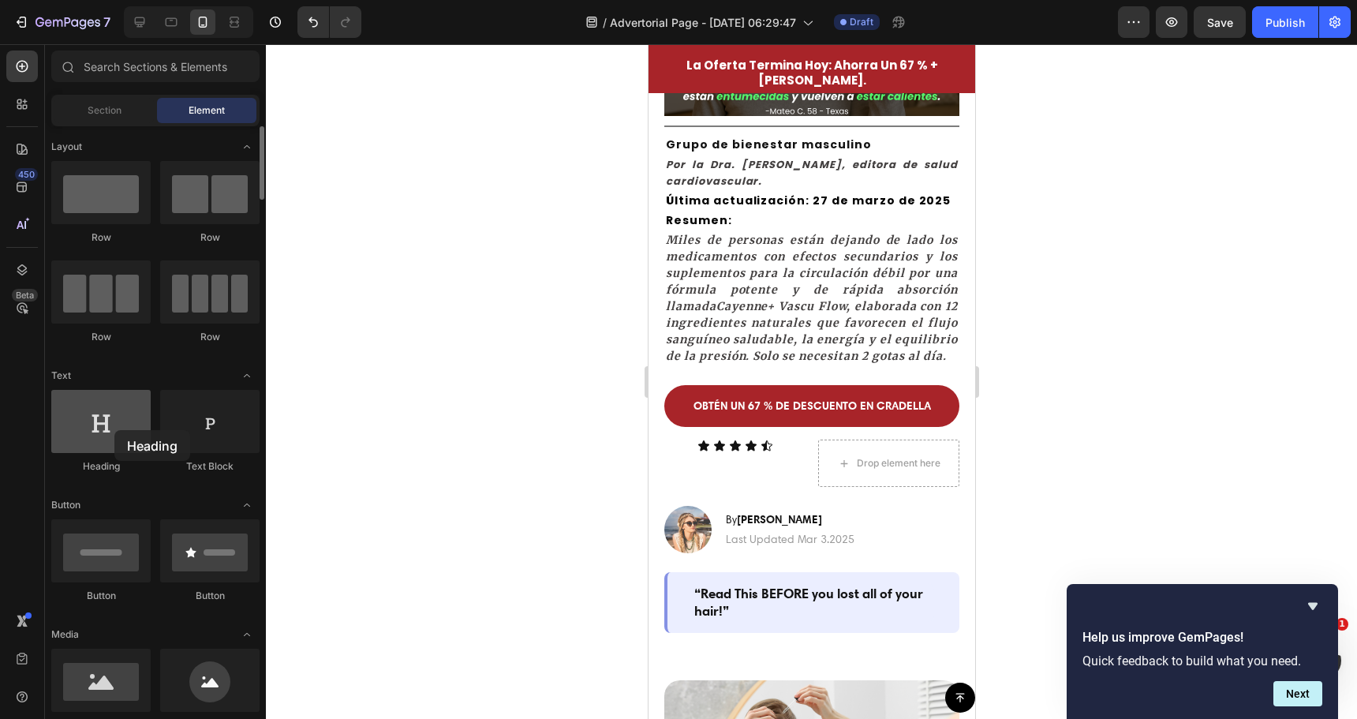
drag, startPoint x: 107, startPoint y: 439, endPoint x: 109, endPoint y: 422, distance: 17.4
click at [110, 424] on div at bounding box center [100, 421] width 99 height 63
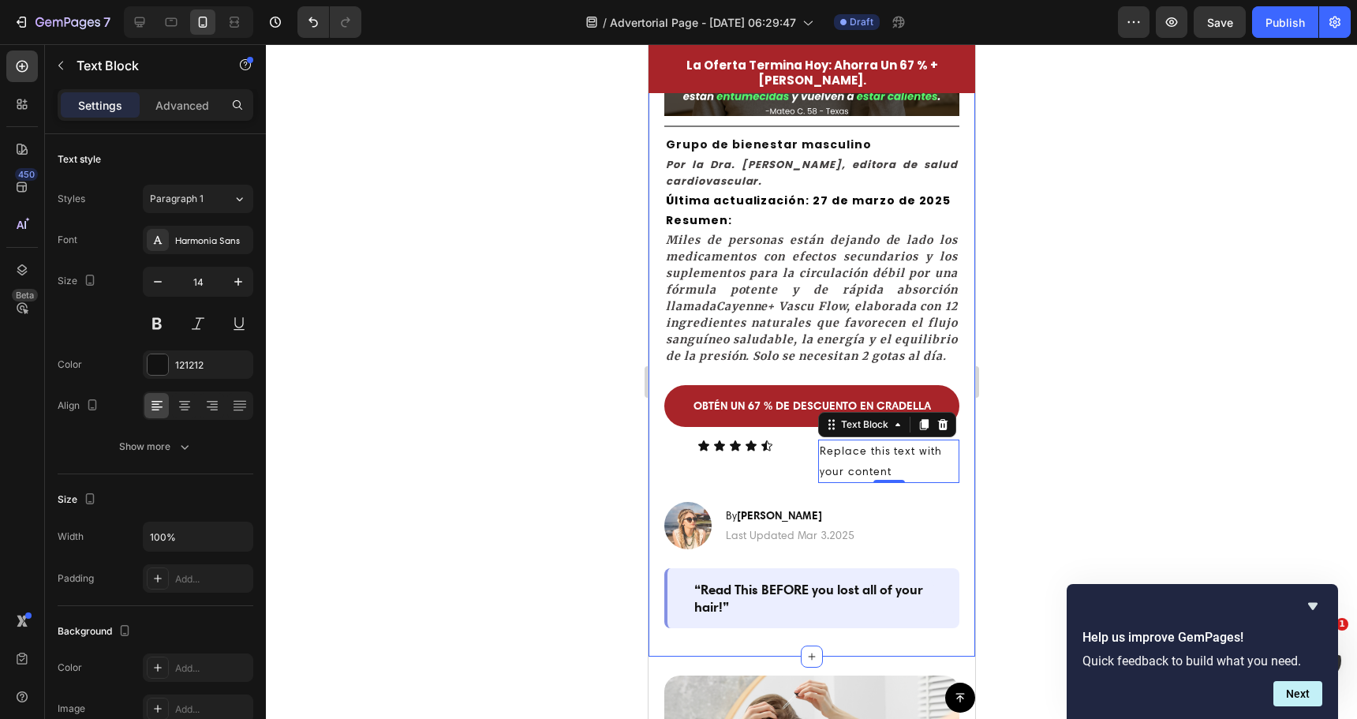
click at [394, 455] on div at bounding box center [811, 381] width 1091 height 675
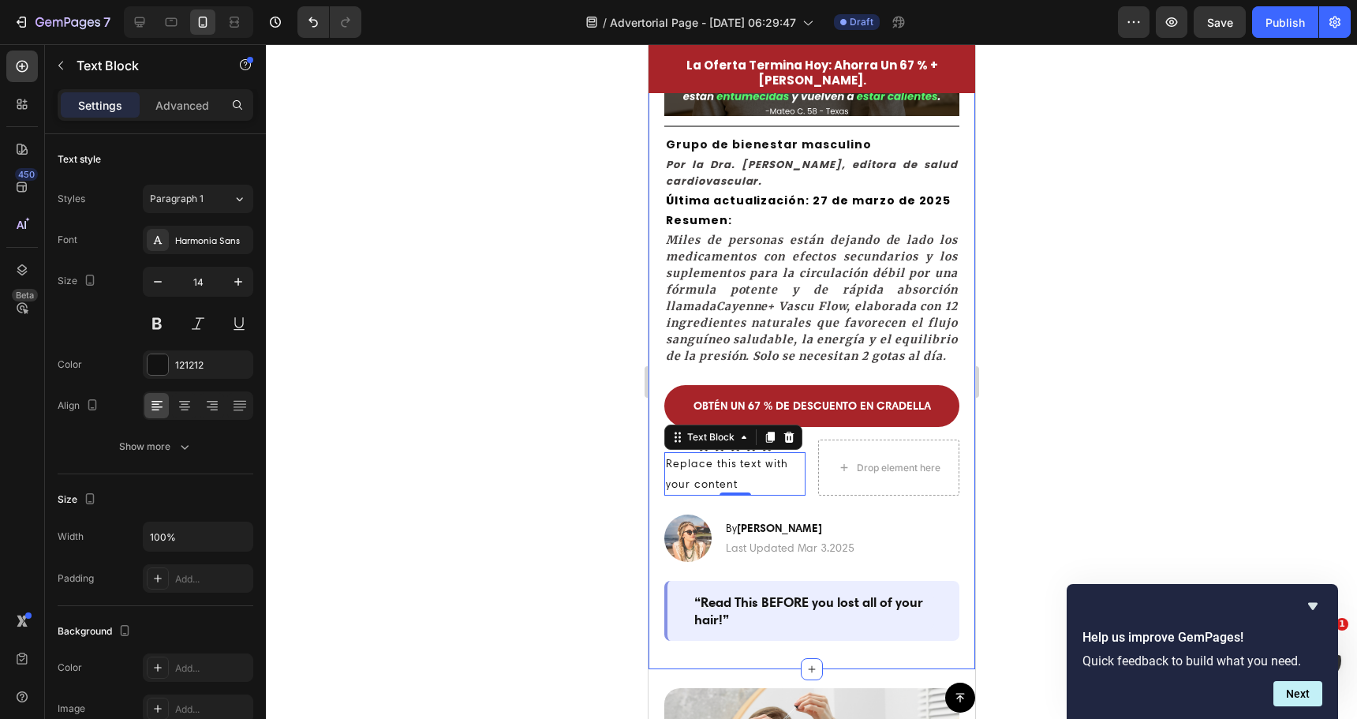
click at [502, 482] on div at bounding box center [811, 381] width 1091 height 675
click at [750, 483] on p "Replace this text with your content" at bounding box center [734, 473] width 138 height 39
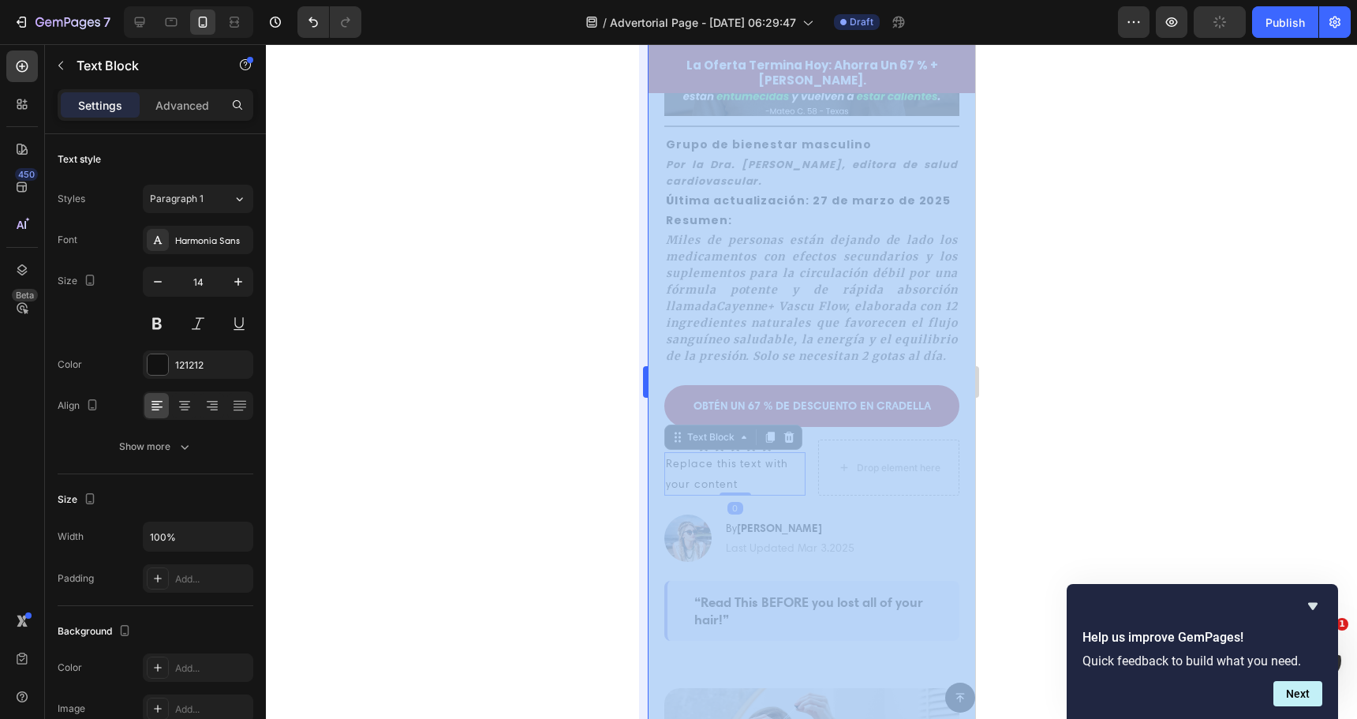
drag, startPoint x: 632, startPoint y: 492, endPoint x: 645, endPoint y: 492, distance: 13.4
click at [645, 492] on div "333333 100 %" at bounding box center [811, 381] width 1091 height 675
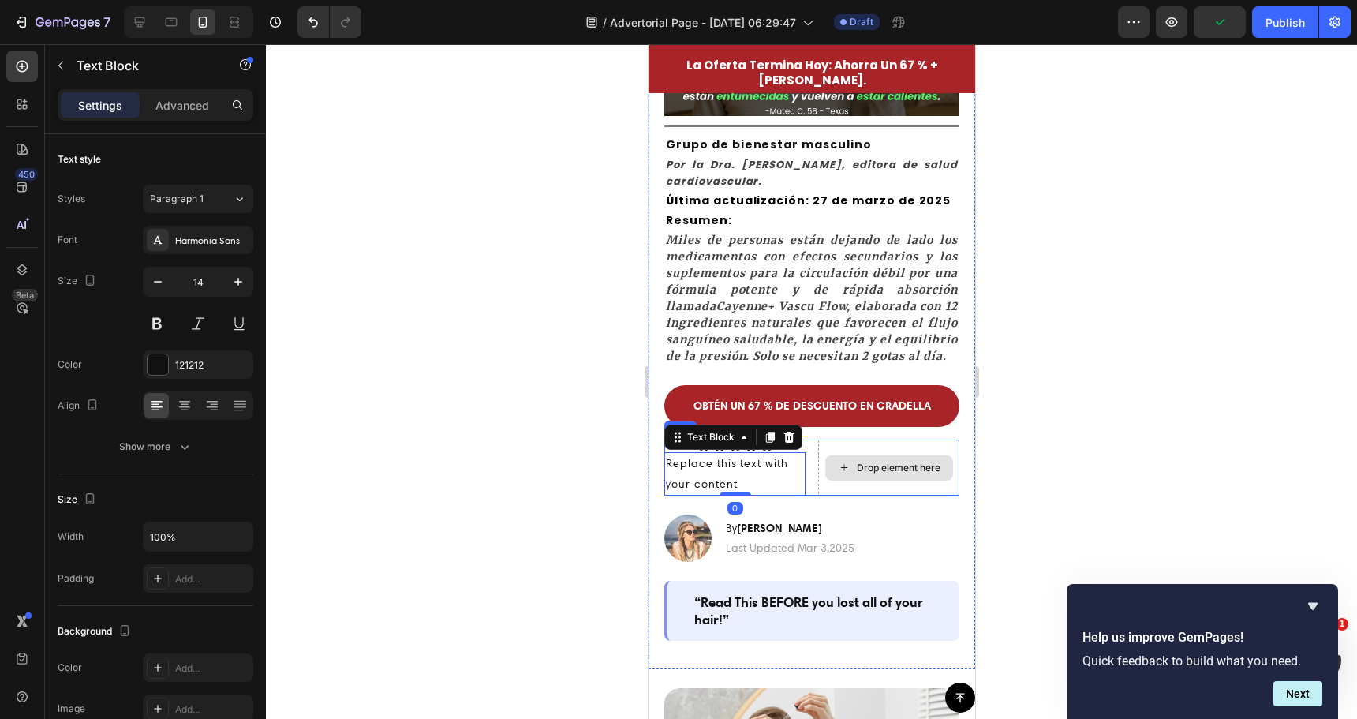
click at [884, 477] on div "Drop element here" at bounding box center [887, 466] width 141 height 55
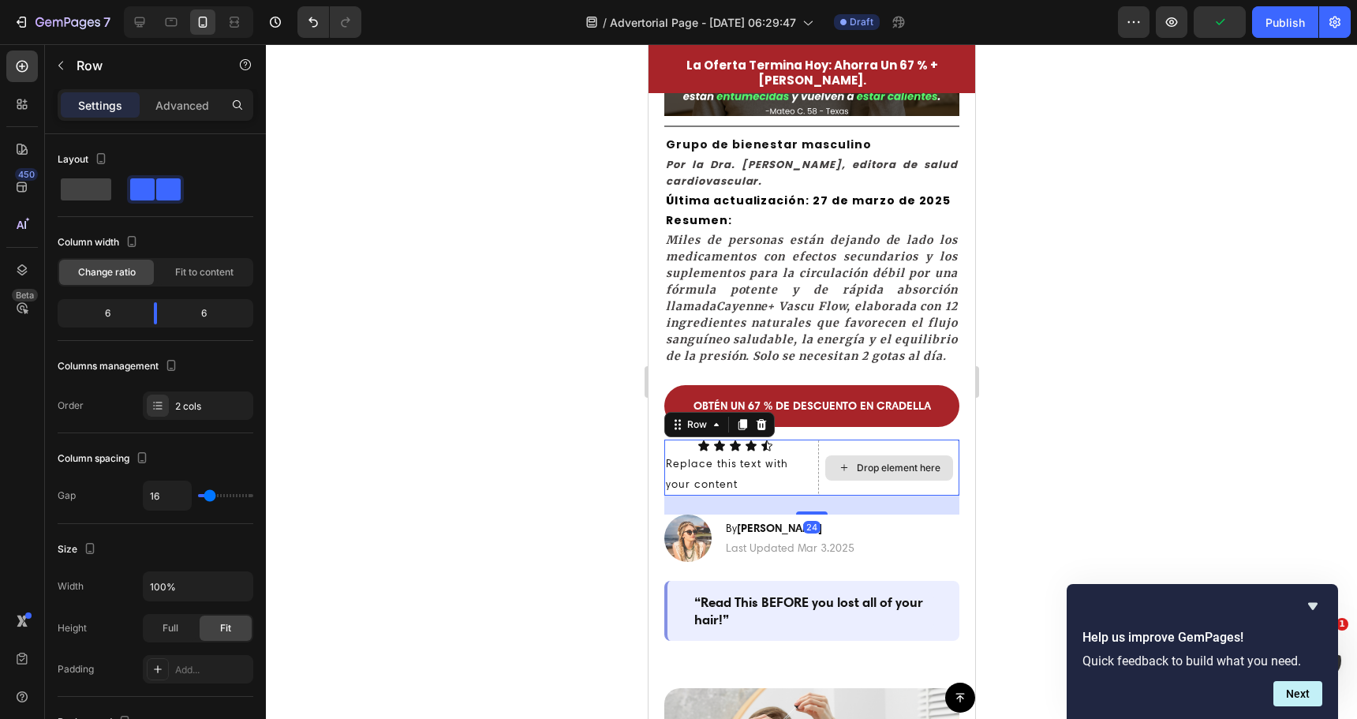
click at [883, 475] on div "Drop element here" at bounding box center [887, 466] width 141 height 55
click at [754, 431] on icon at bounding box center [760, 424] width 13 height 13
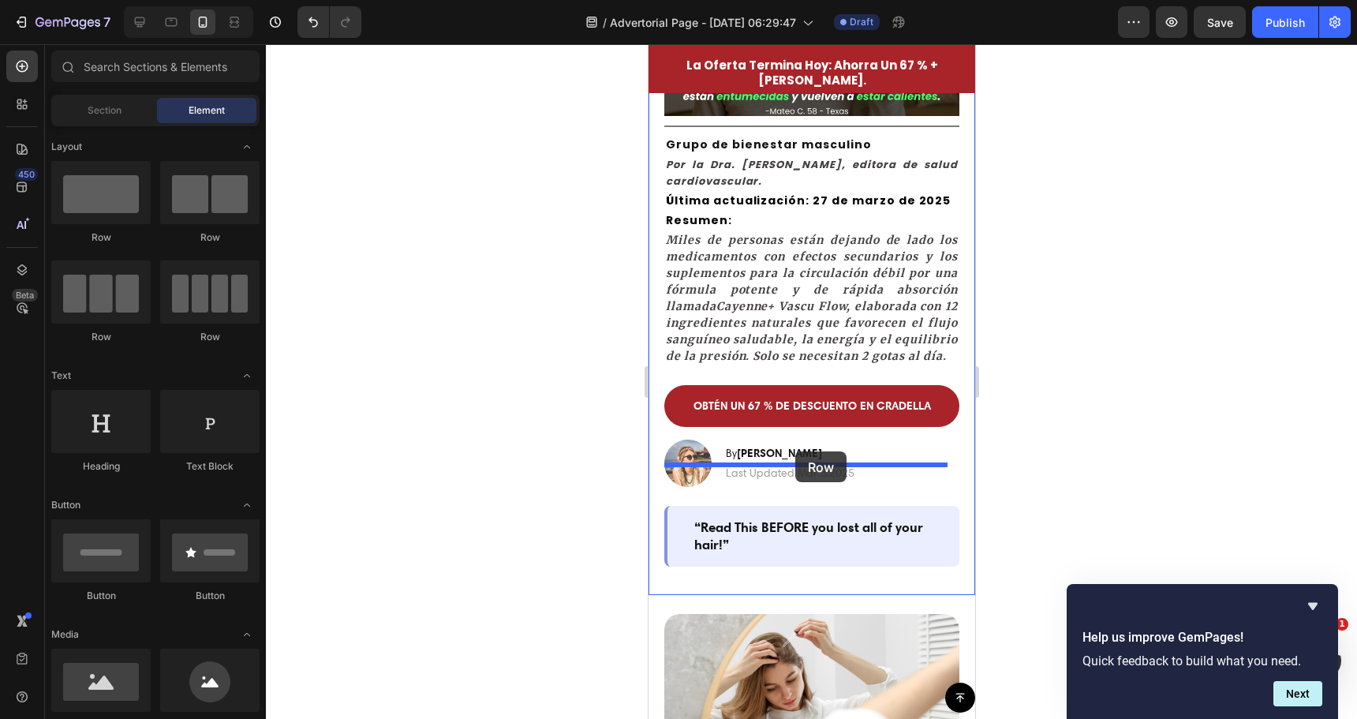
drag, startPoint x: 859, startPoint y: 368, endPoint x: 795, endPoint y: 456, distance: 108.9
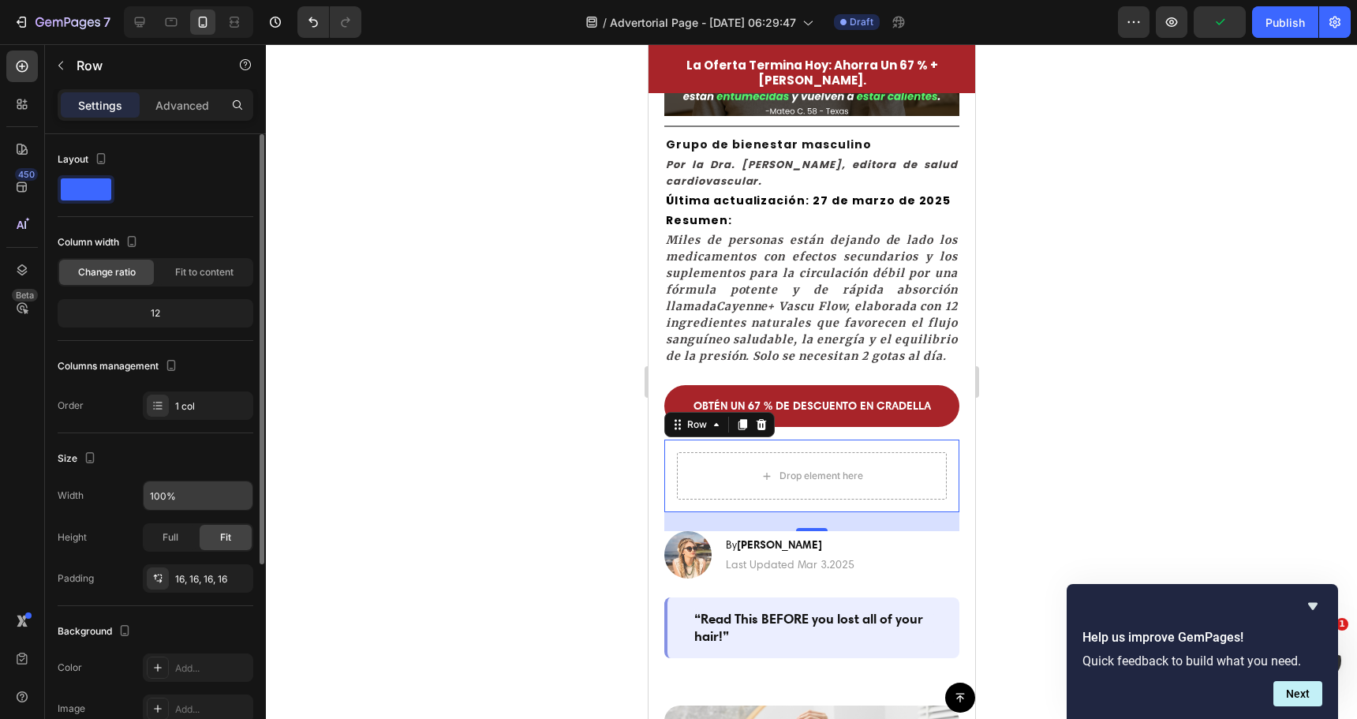
scroll to position [158, 0]
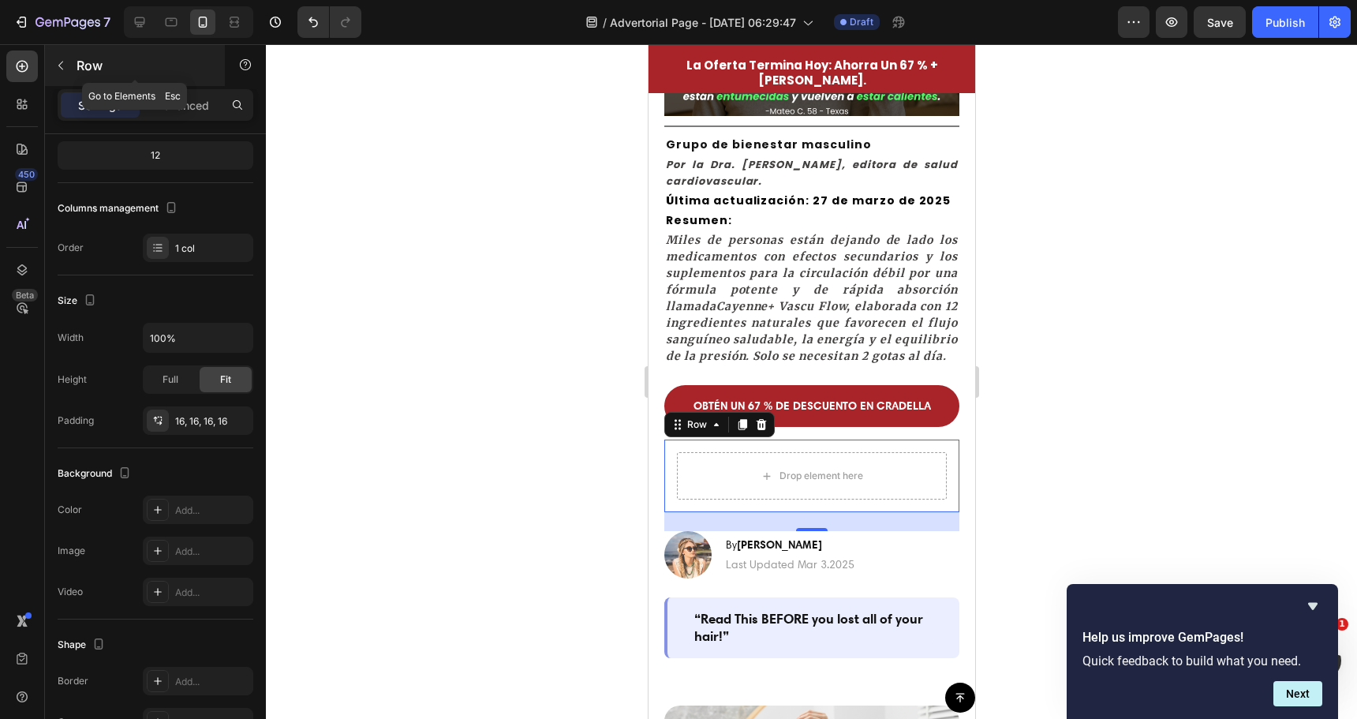
click at [66, 64] on icon "button" at bounding box center [60, 65] width 13 height 13
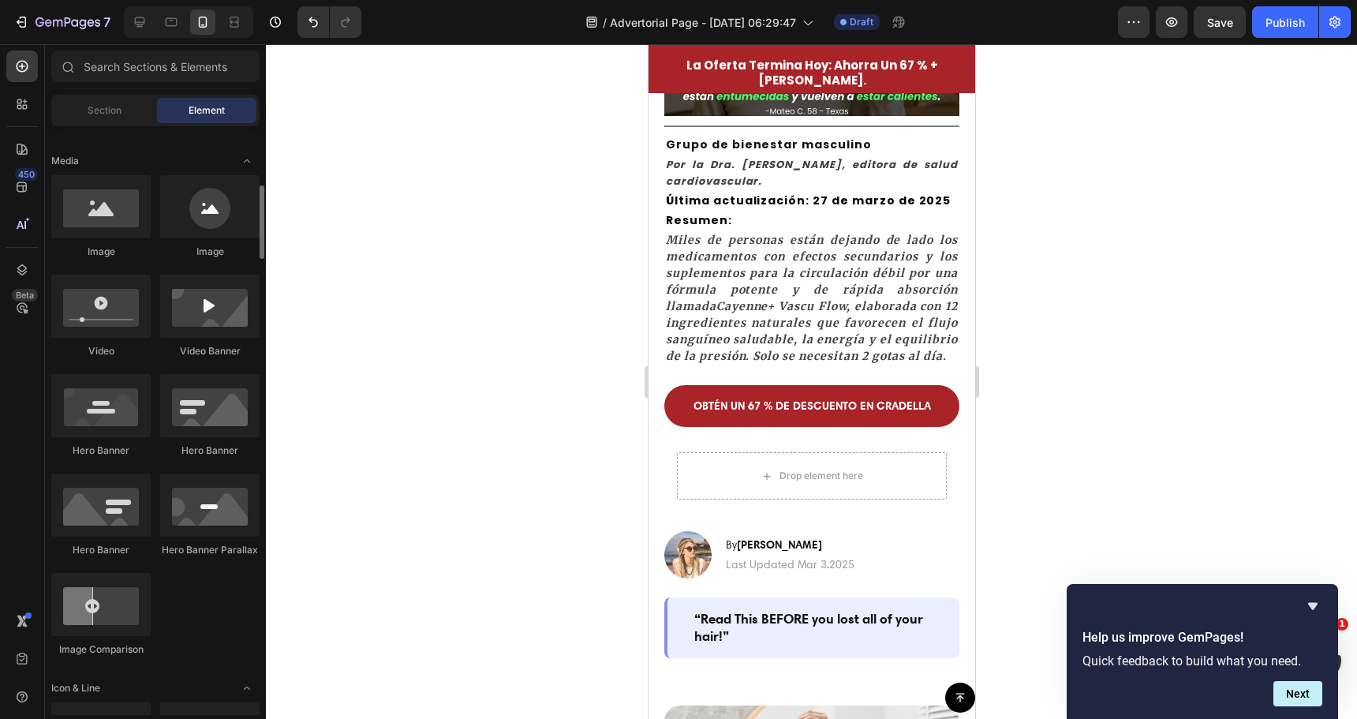
scroll to position [710, 0]
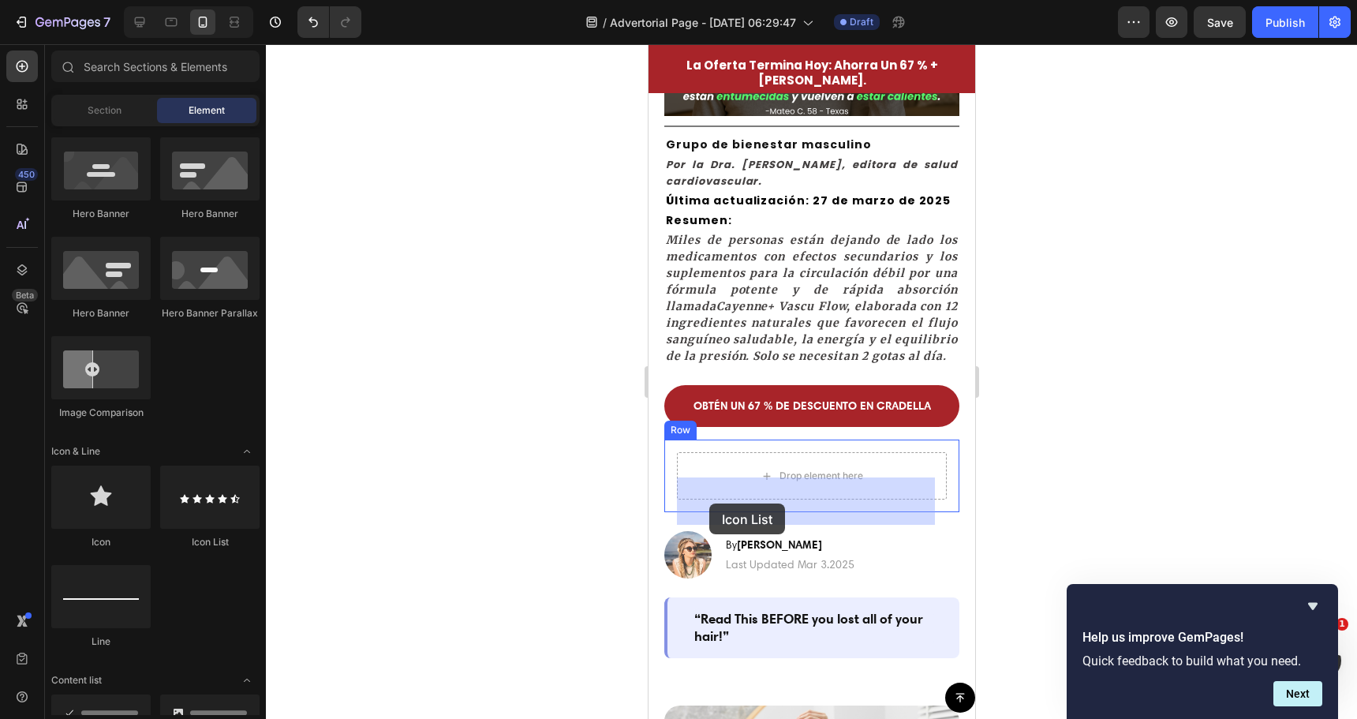
drag, startPoint x: 903, startPoint y: 560, endPoint x: 724, endPoint y: 494, distance: 190.2
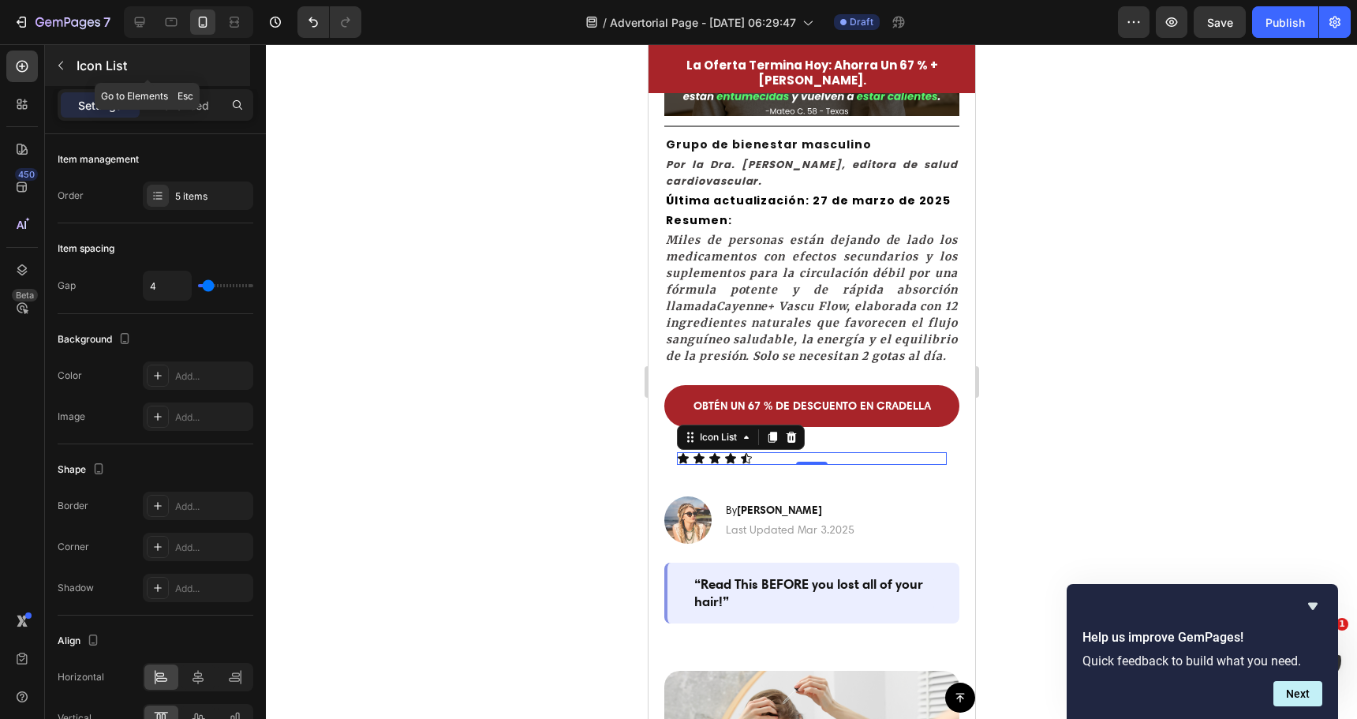
click at [64, 75] on button "button" at bounding box center [60, 65] width 25 height 25
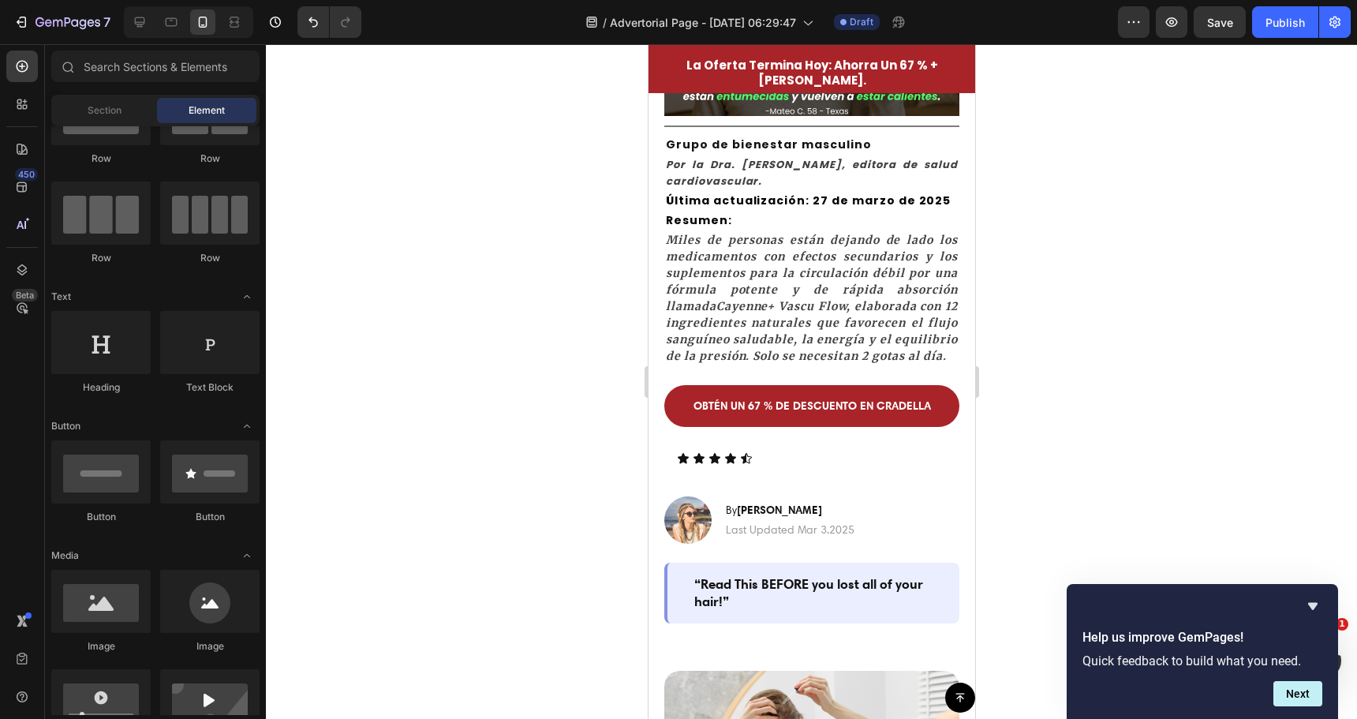
scroll to position [0, 0]
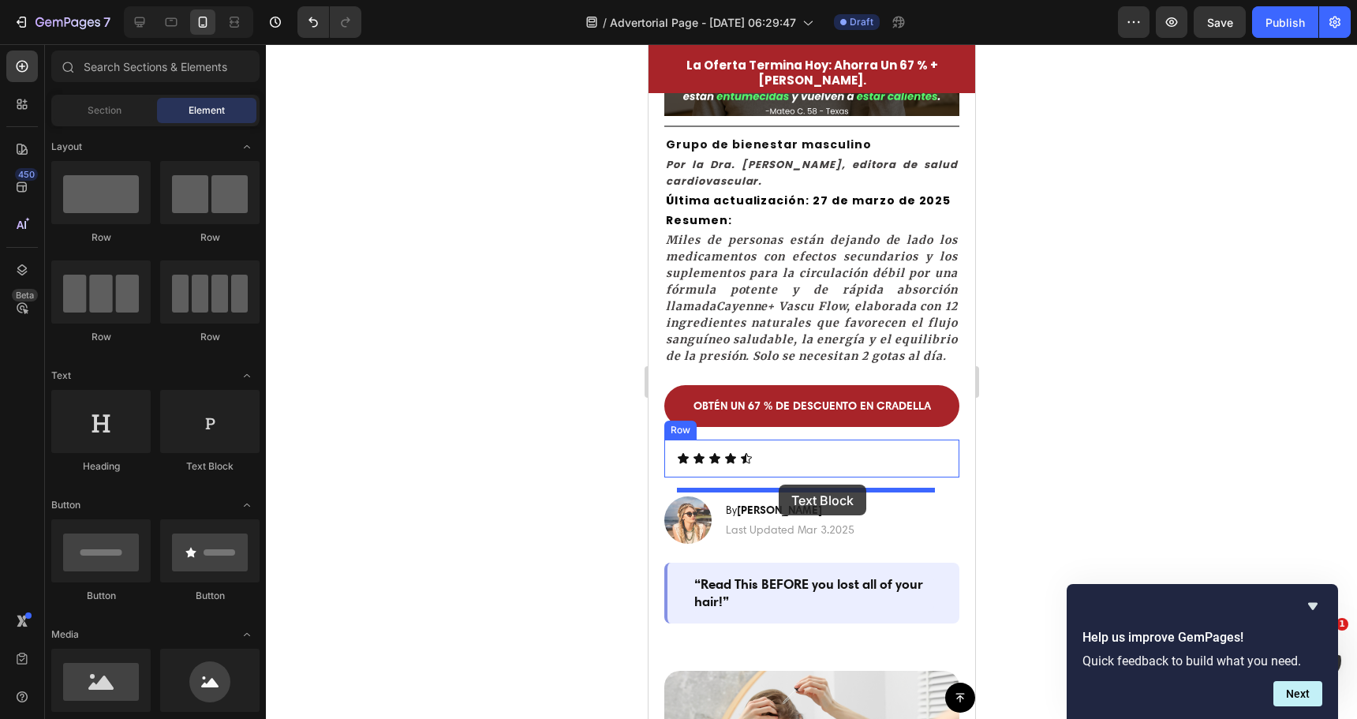
drag, startPoint x: 861, startPoint y: 489, endPoint x: 778, endPoint y: 484, distance: 83.0
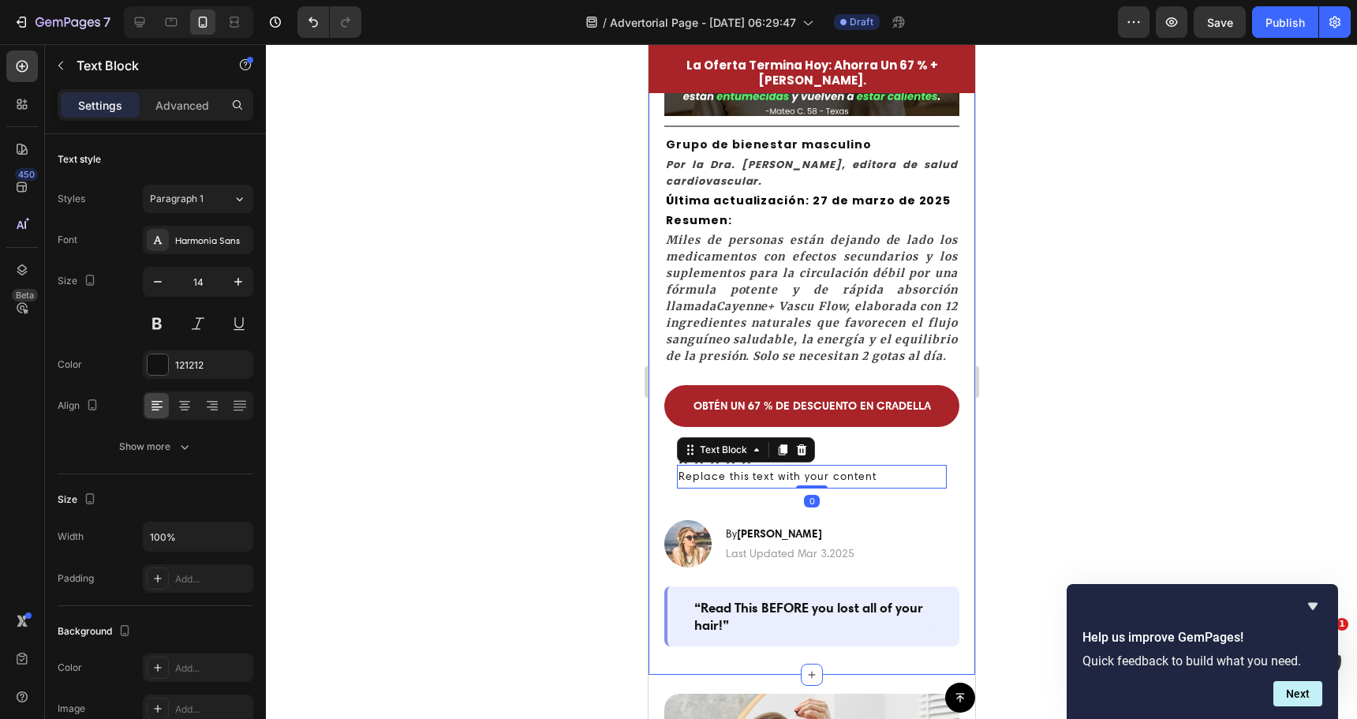
click at [614, 499] on div at bounding box center [811, 381] width 1091 height 675
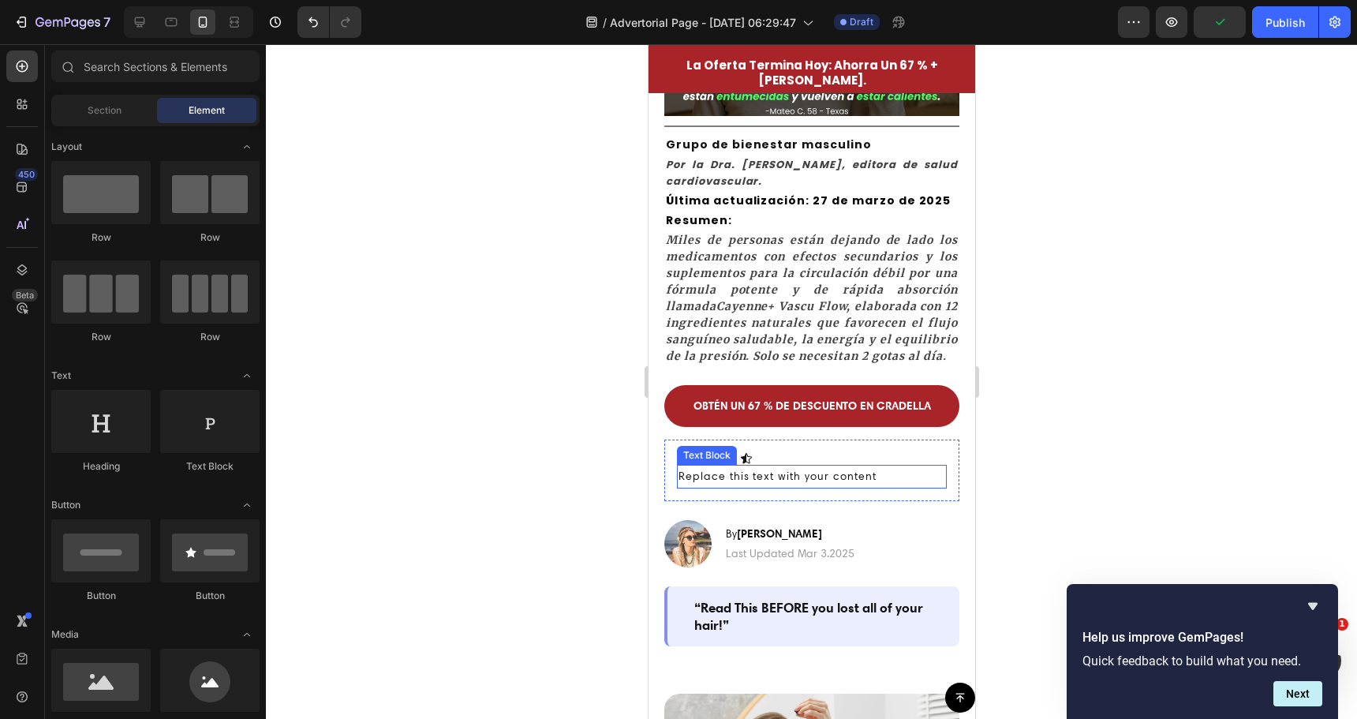
click at [803, 488] on div "Replace this text with your content" at bounding box center [811, 476] width 270 height 23
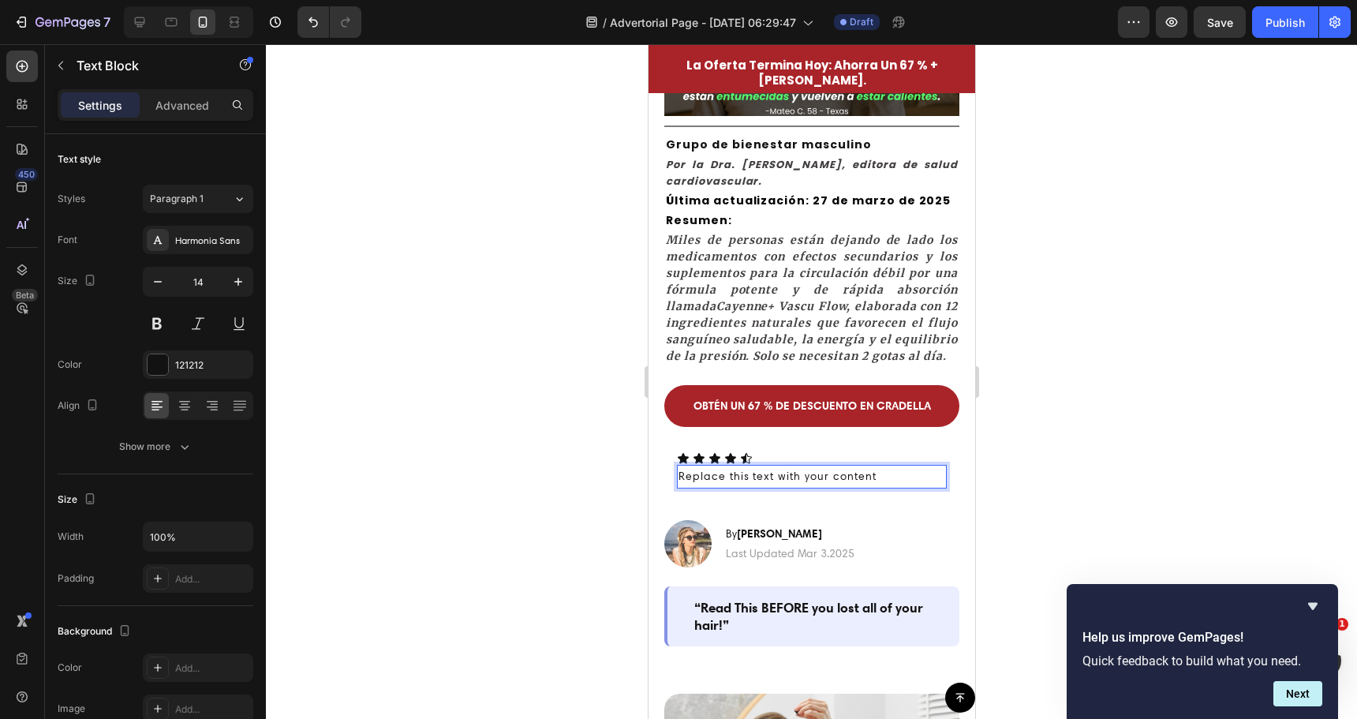
click at [802, 488] on div "Replace this text with your content" at bounding box center [811, 476] width 270 height 23
click at [802, 486] on p "Replace this text with your content" at bounding box center [811, 476] width 267 height 20
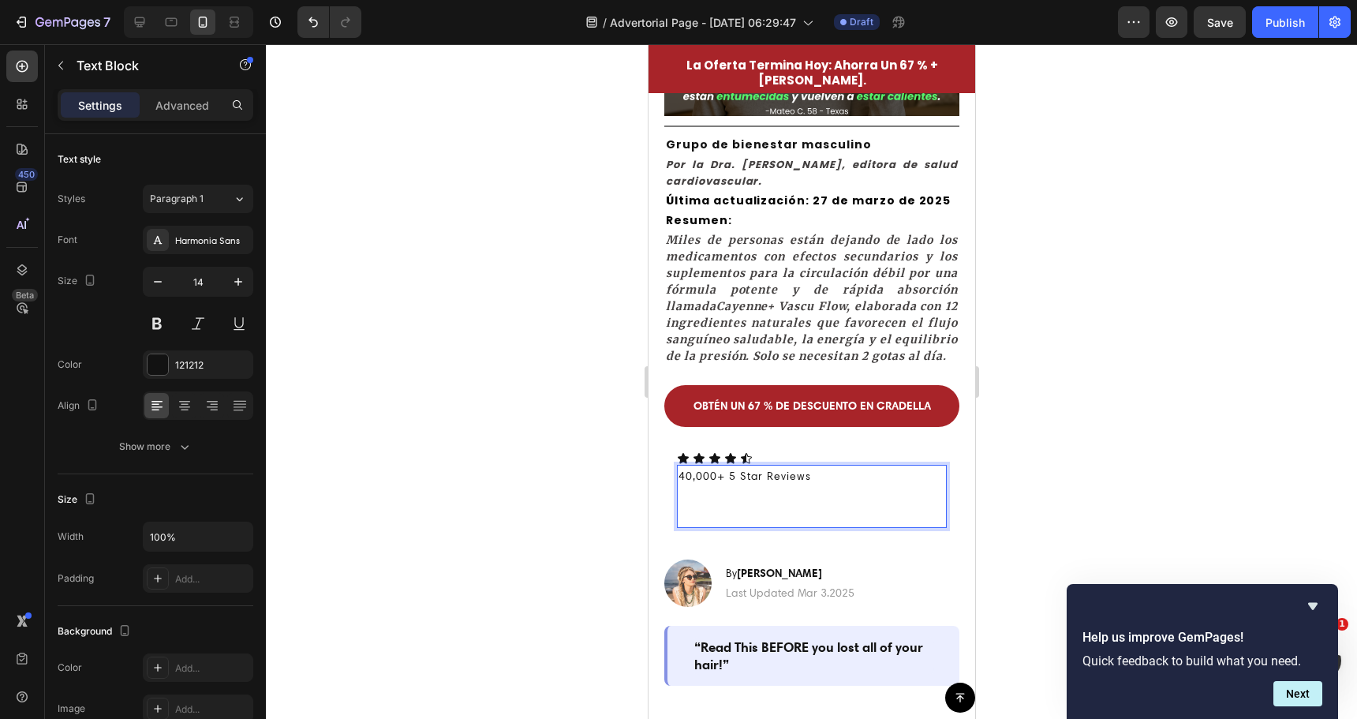
click at [586, 502] on div at bounding box center [811, 381] width 1091 height 675
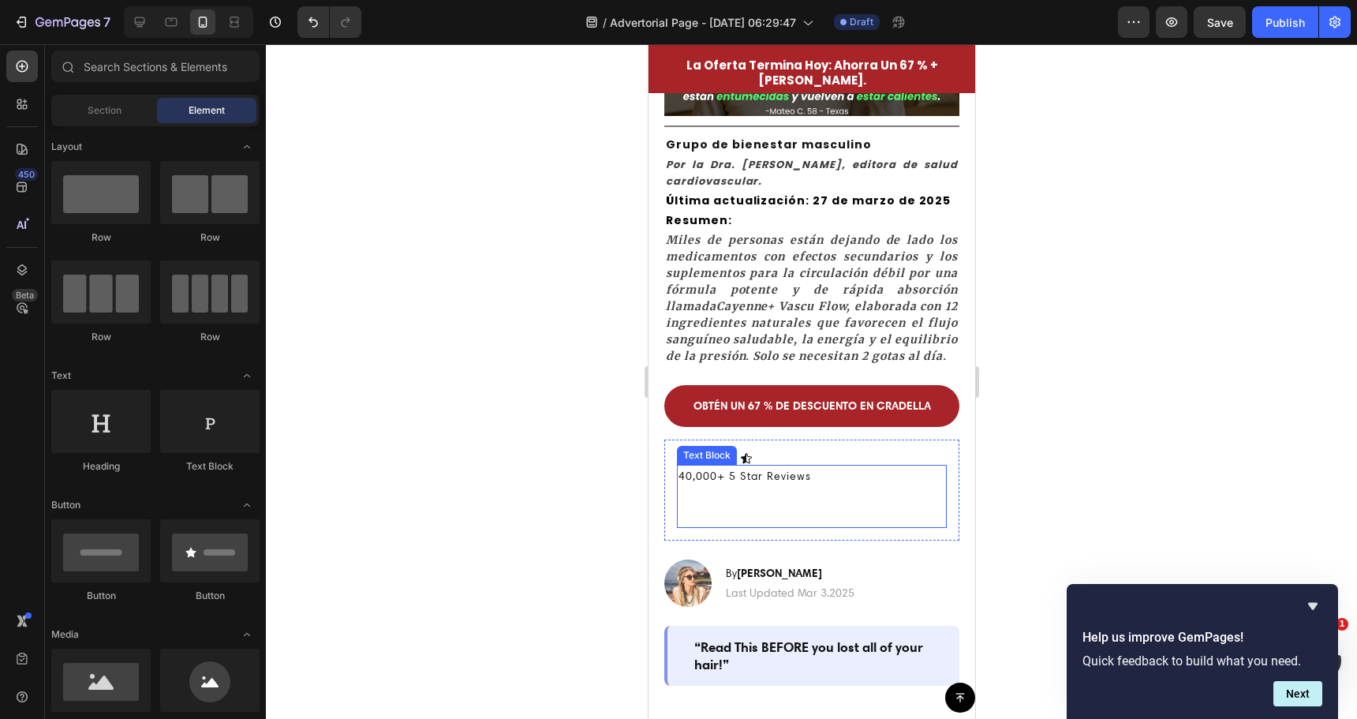
click at [742, 521] on p "Rich Text Editor. Editing area: main" at bounding box center [811, 506] width 267 height 39
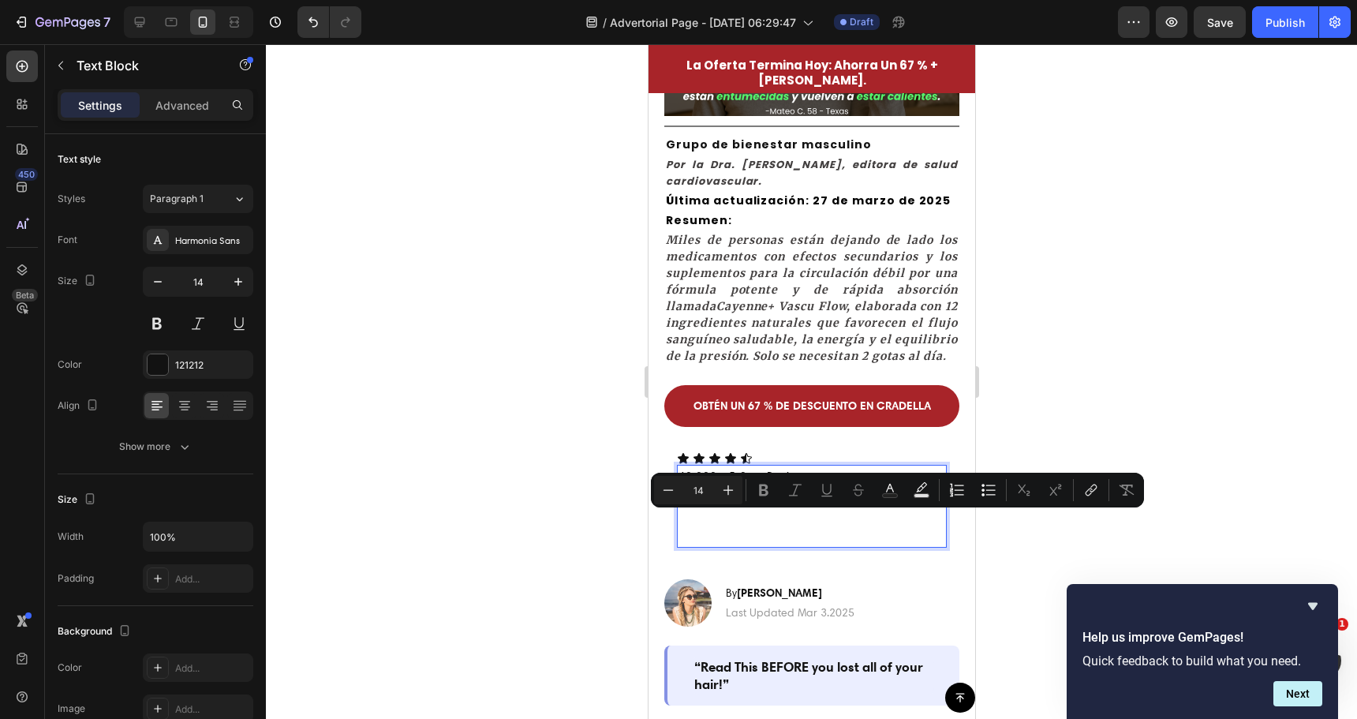
click at [741, 545] on p "Rich Text Editor. Editing area: main" at bounding box center [811, 517] width 267 height 60
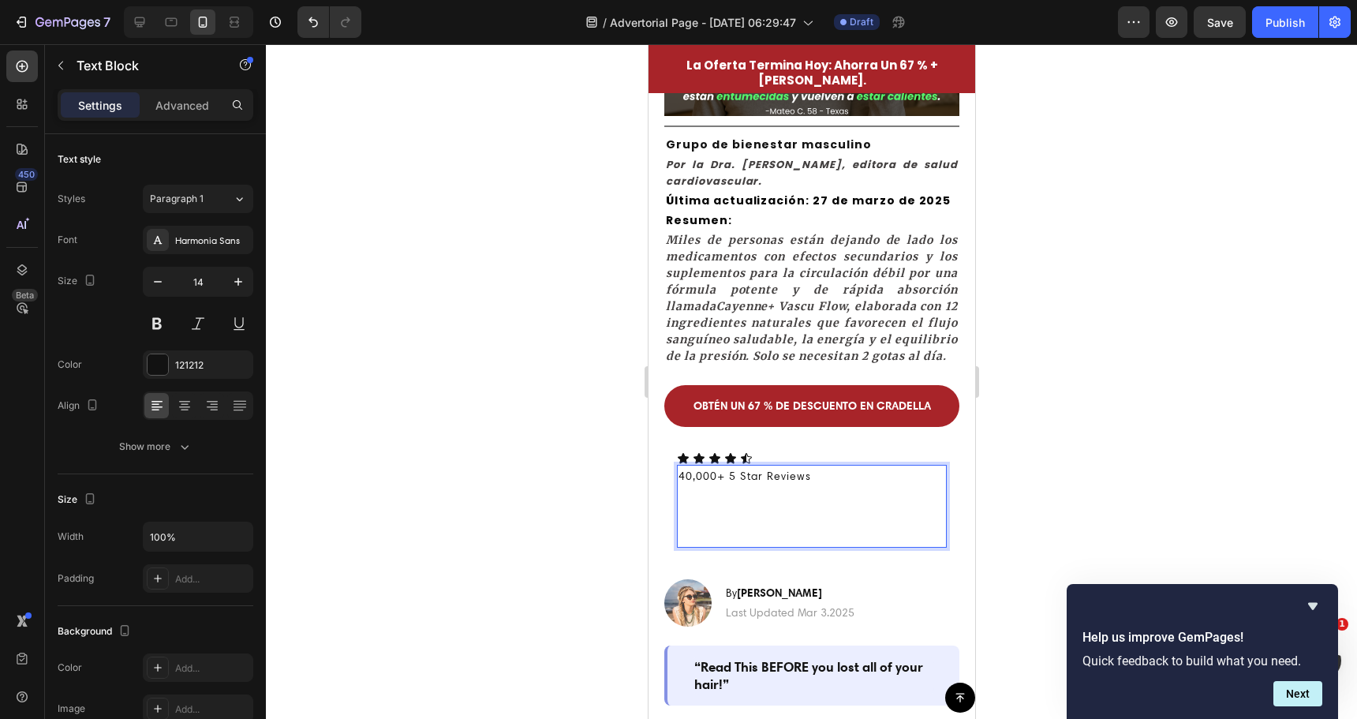
click at [735, 547] on p "⁠⁠⁠⁠⁠⁠⁠" at bounding box center [811, 517] width 267 height 60
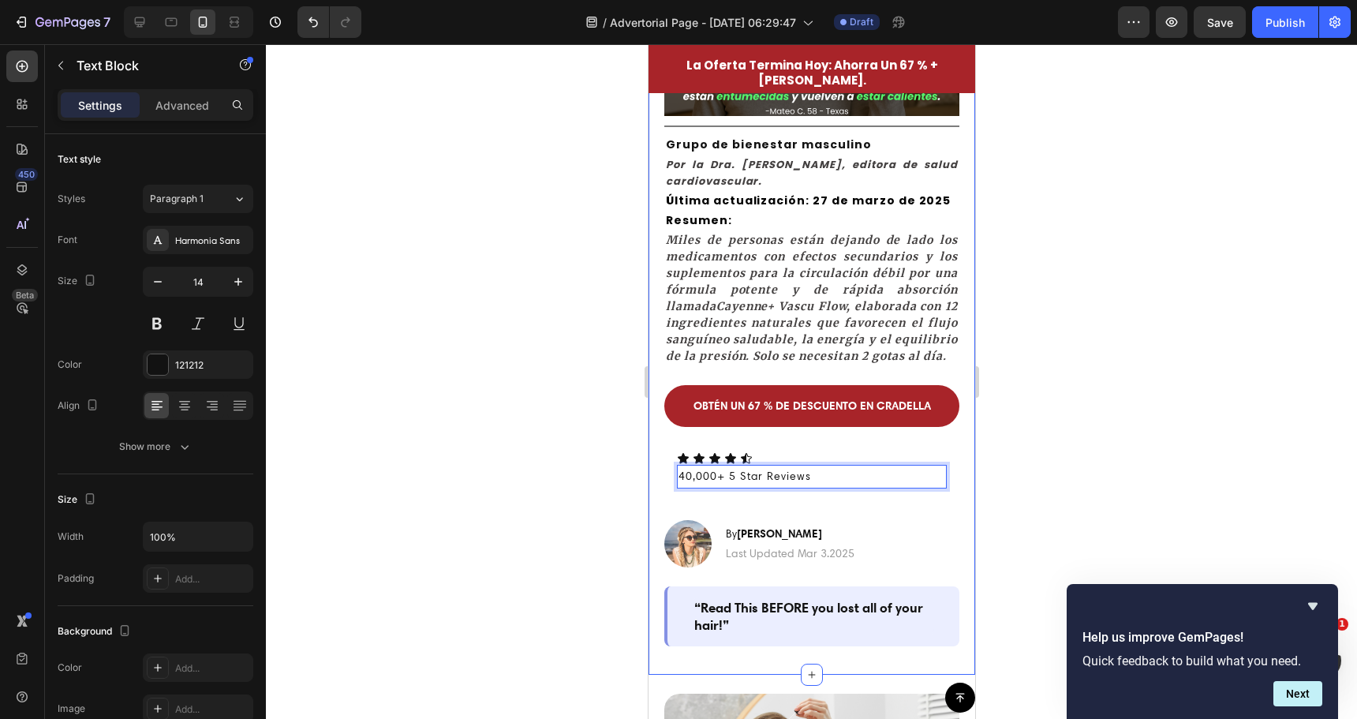
click at [538, 423] on div at bounding box center [811, 381] width 1091 height 675
click at [755, 486] on p "40,000+ 5 Star Reviews" at bounding box center [811, 476] width 267 height 20
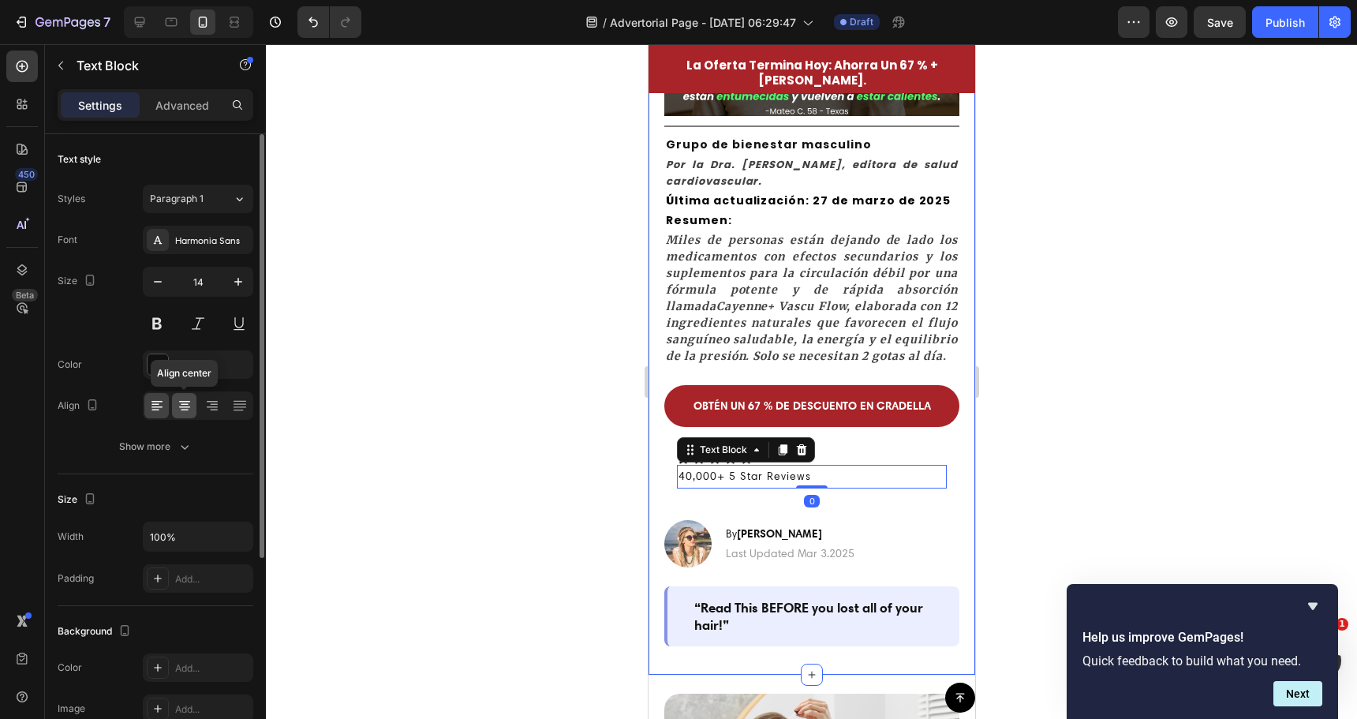
click at [184, 409] on icon at bounding box center [185, 410] width 8 height 2
click at [392, 428] on div at bounding box center [811, 381] width 1091 height 675
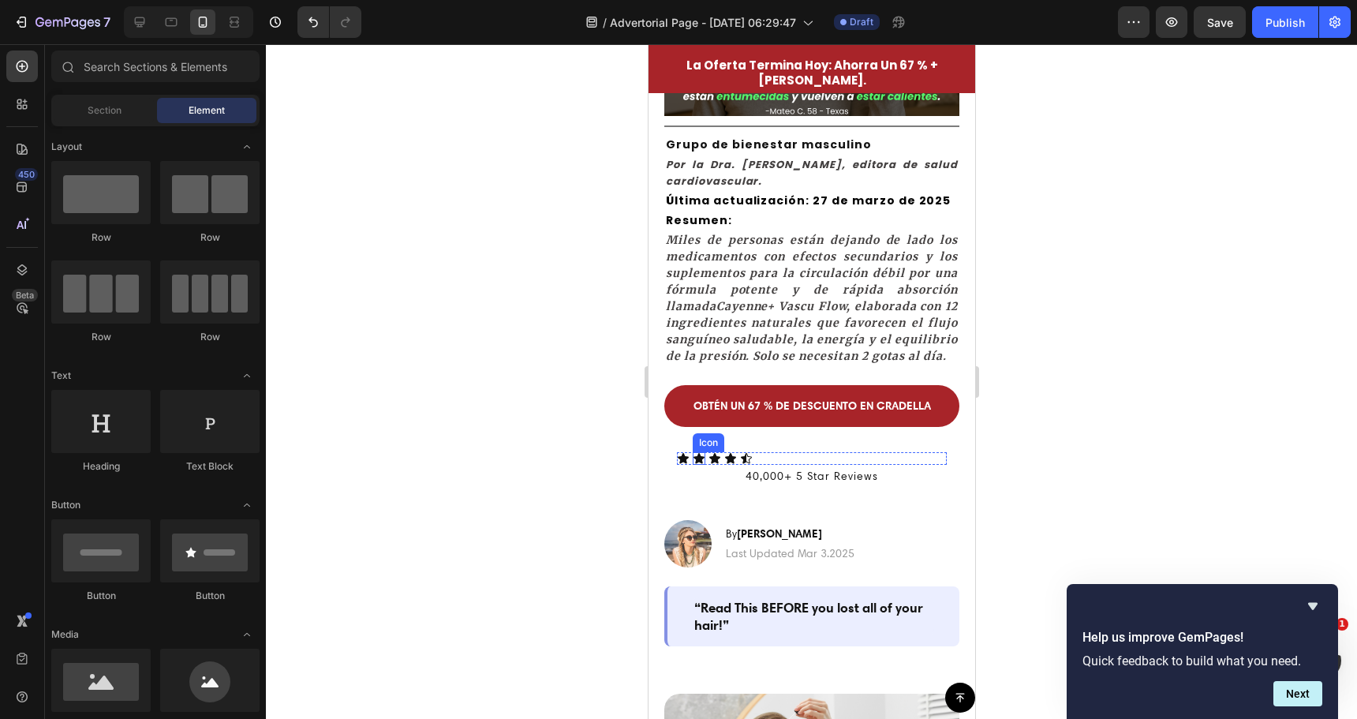
click at [703, 465] on icon at bounding box center [698, 458] width 13 height 13
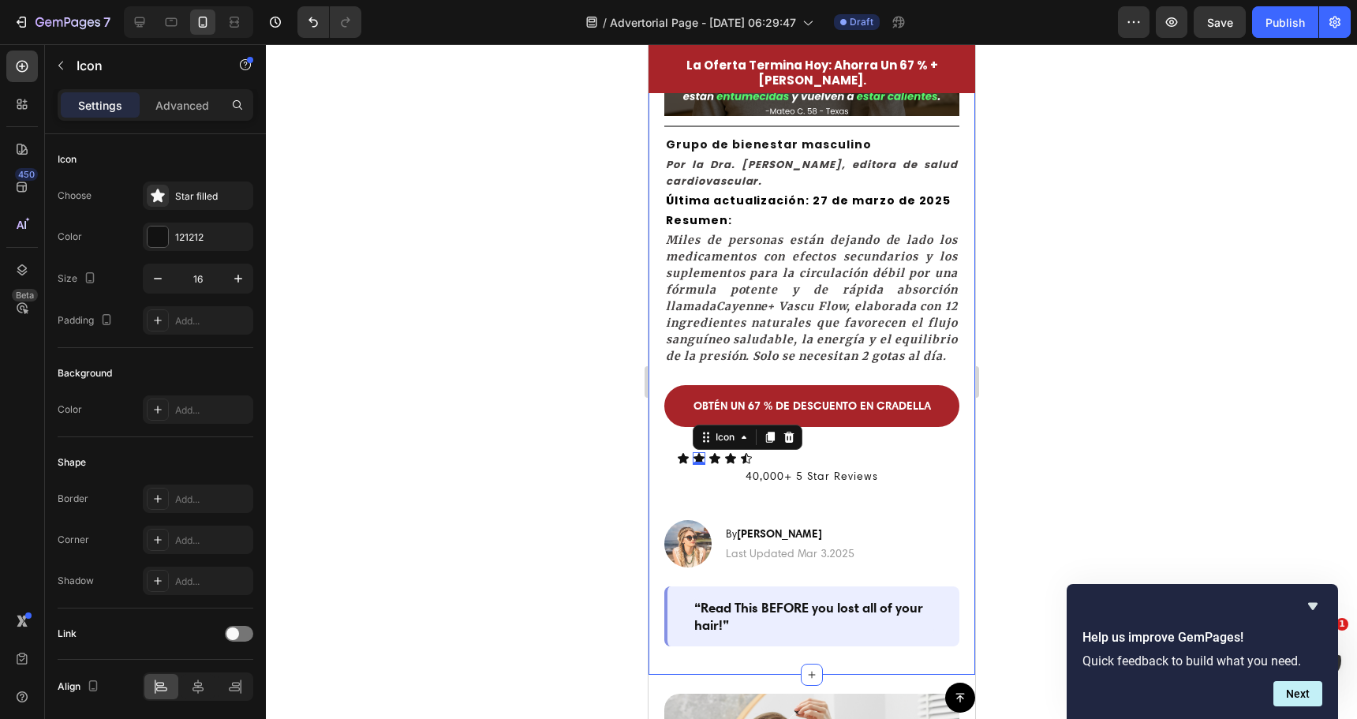
drag, startPoint x: 492, startPoint y: 460, endPoint x: 575, endPoint y: 468, distance: 83.2
click at [496, 460] on div at bounding box center [811, 381] width 1091 height 675
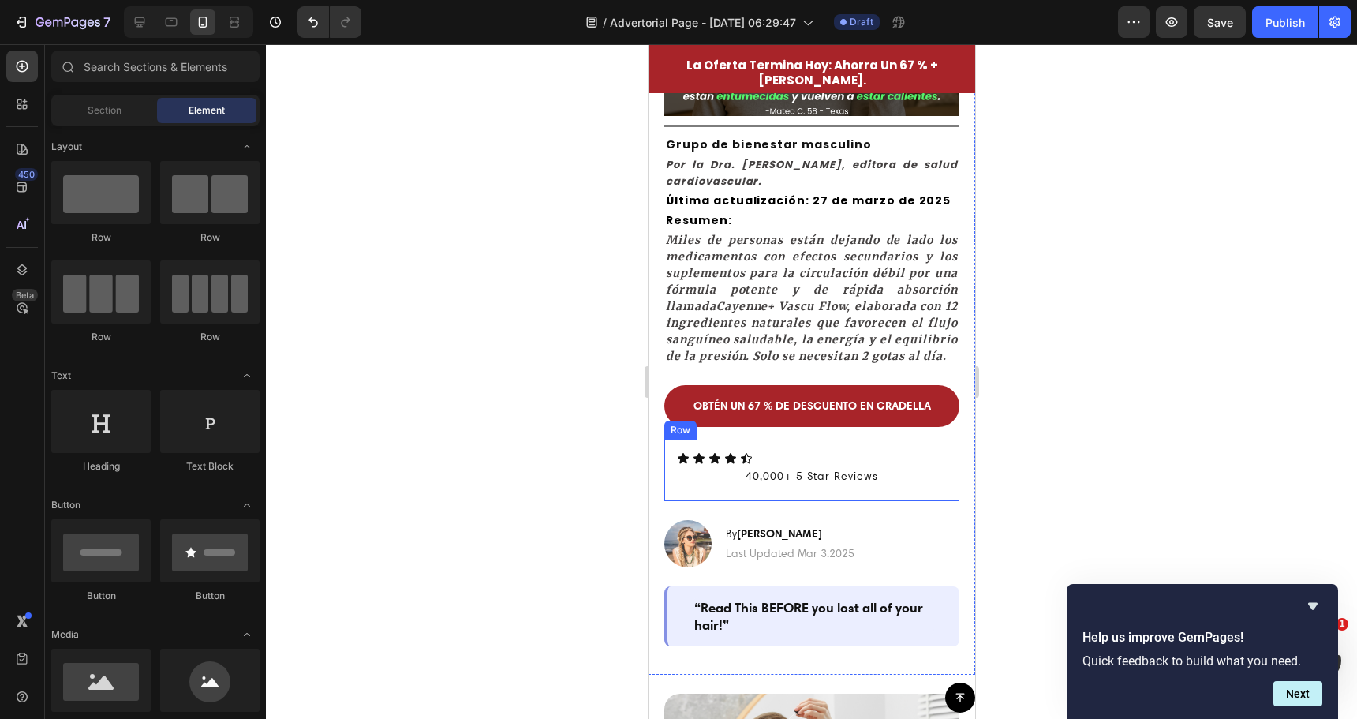
click at [703, 477] on div "Icon Icon Icon Icon Icon Icon List 40,000+ 5 Star Reviews Text Block Row" at bounding box center [811, 469] width 295 height 61
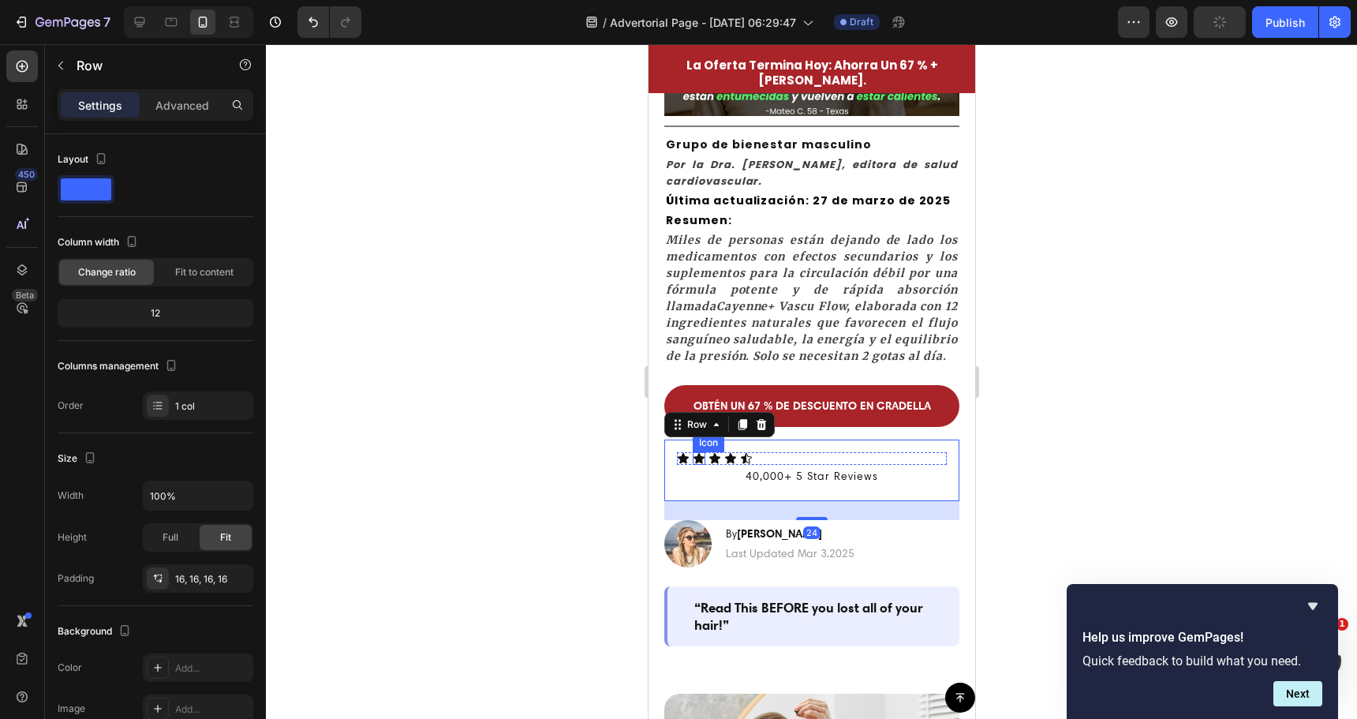
click at [701, 463] on icon at bounding box center [698, 458] width 11 height 10
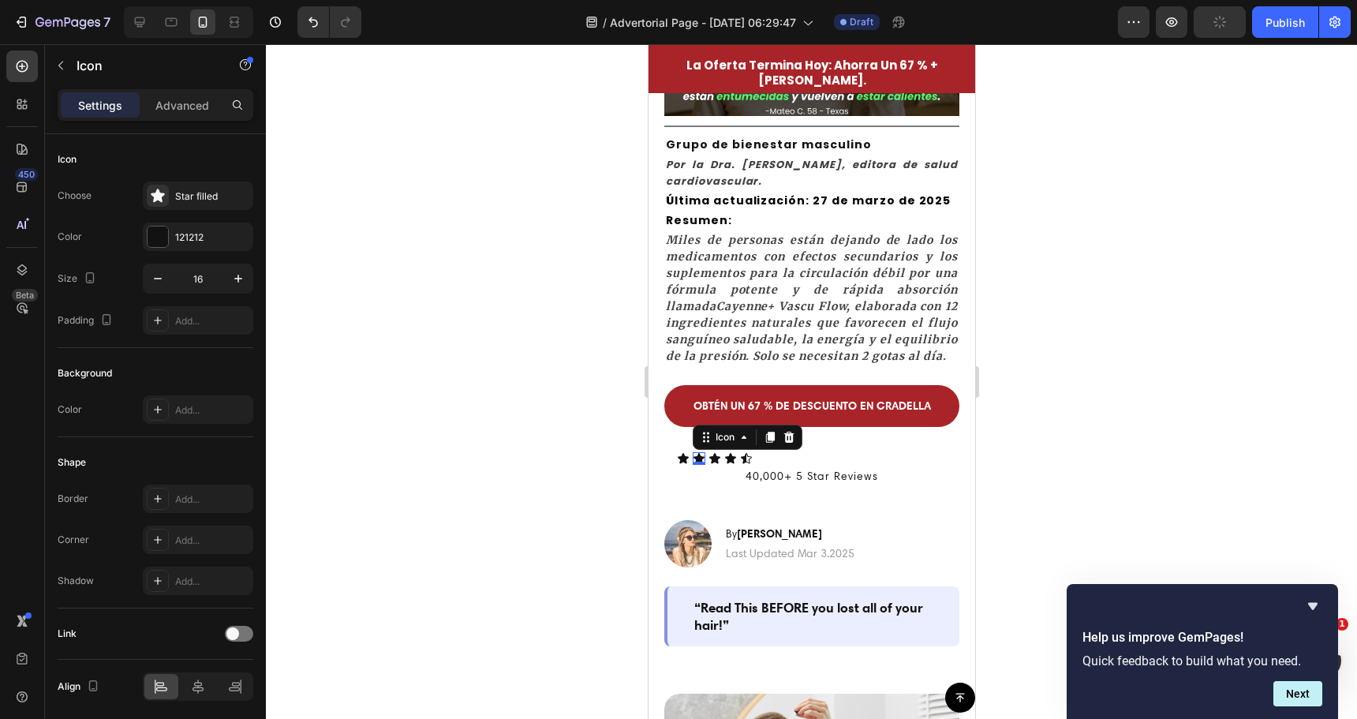
click at [701, 463] on icon at bounding box center [698, 458] width 11 height 10
click at [736, 465] on div "Icon Icon 0 Icon Icon Icon" at bounding box center [811, 458] width 270 height 13
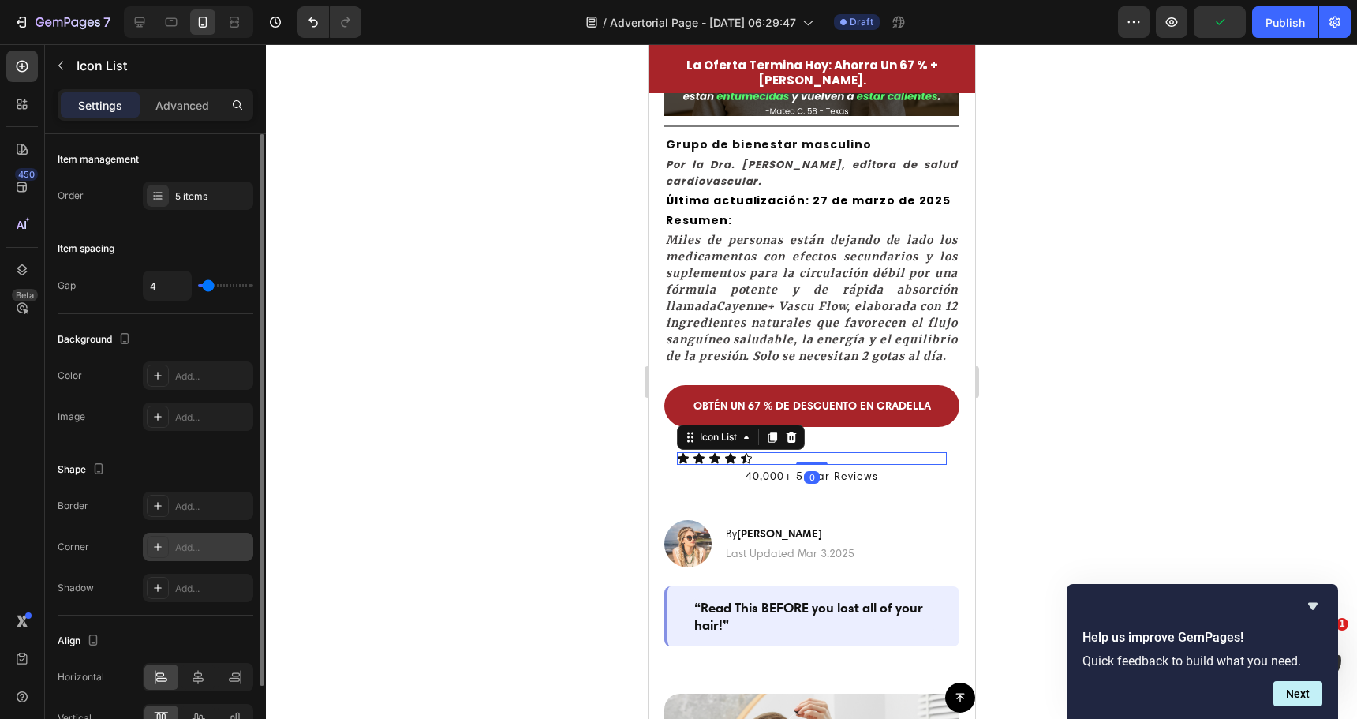
scroll to position [79, 0]
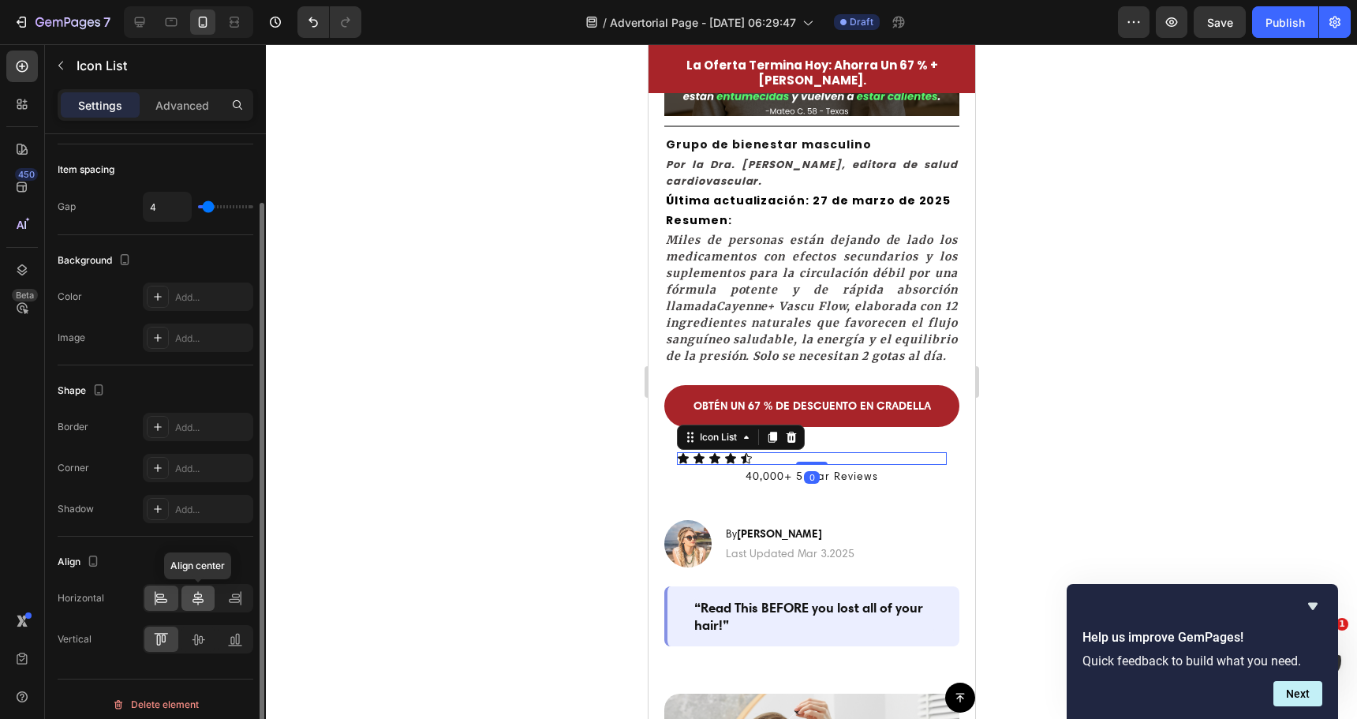
click at [201, 592] on icon at bounding box center [198, 598] width 16 height 16
click at [450, 445] on div at bounding box center [811, 381] width 1091 height 675
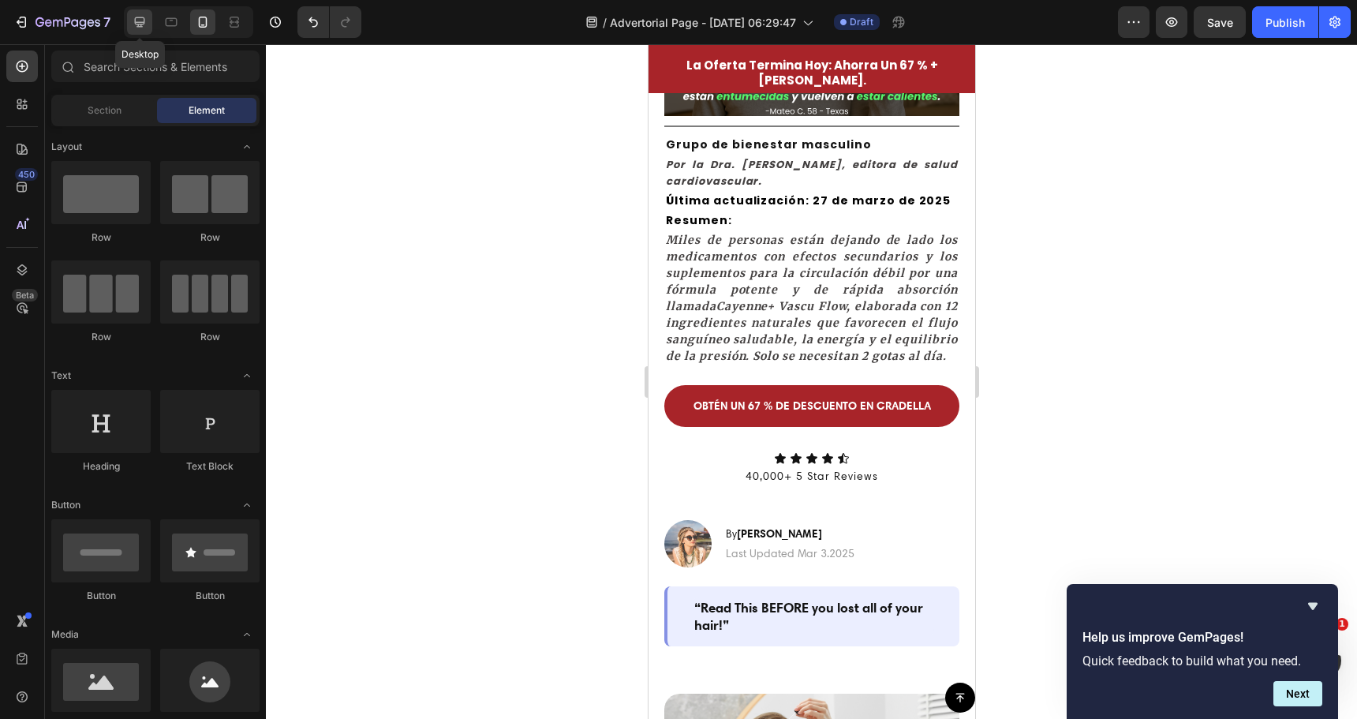
click at [151, 20] on div at bounding box center [139, 21] width 25 height 25
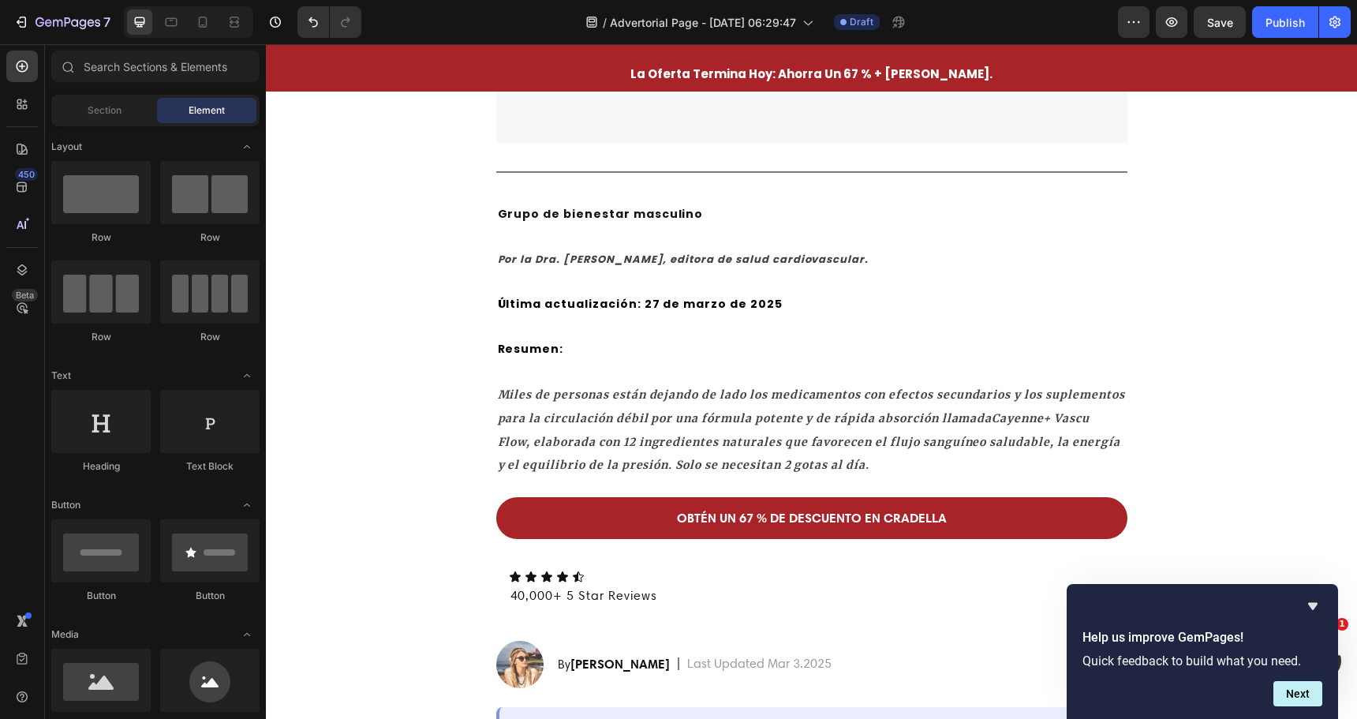
scroll to position [932, 0]
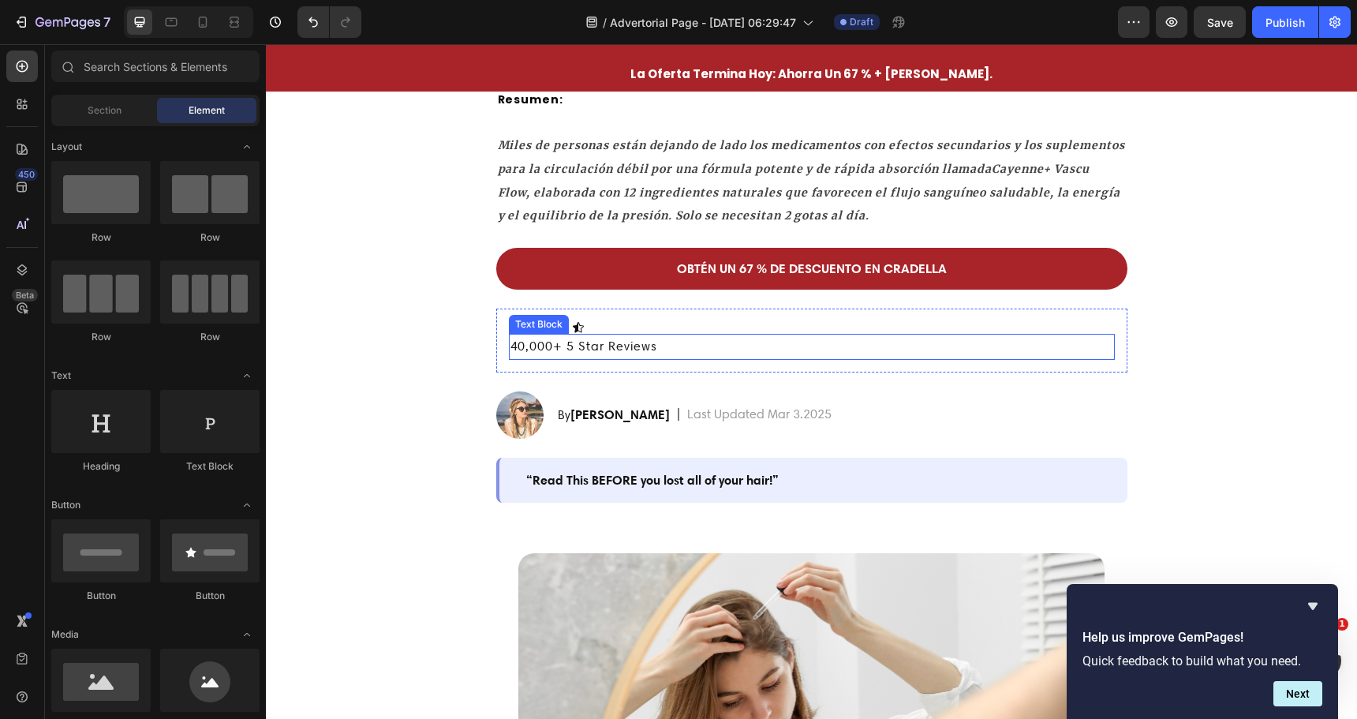
click at [540, 334] on div "40,000+ 5 Star Reviews Text Block" at bounding box center [812, 347] width 606 height 26
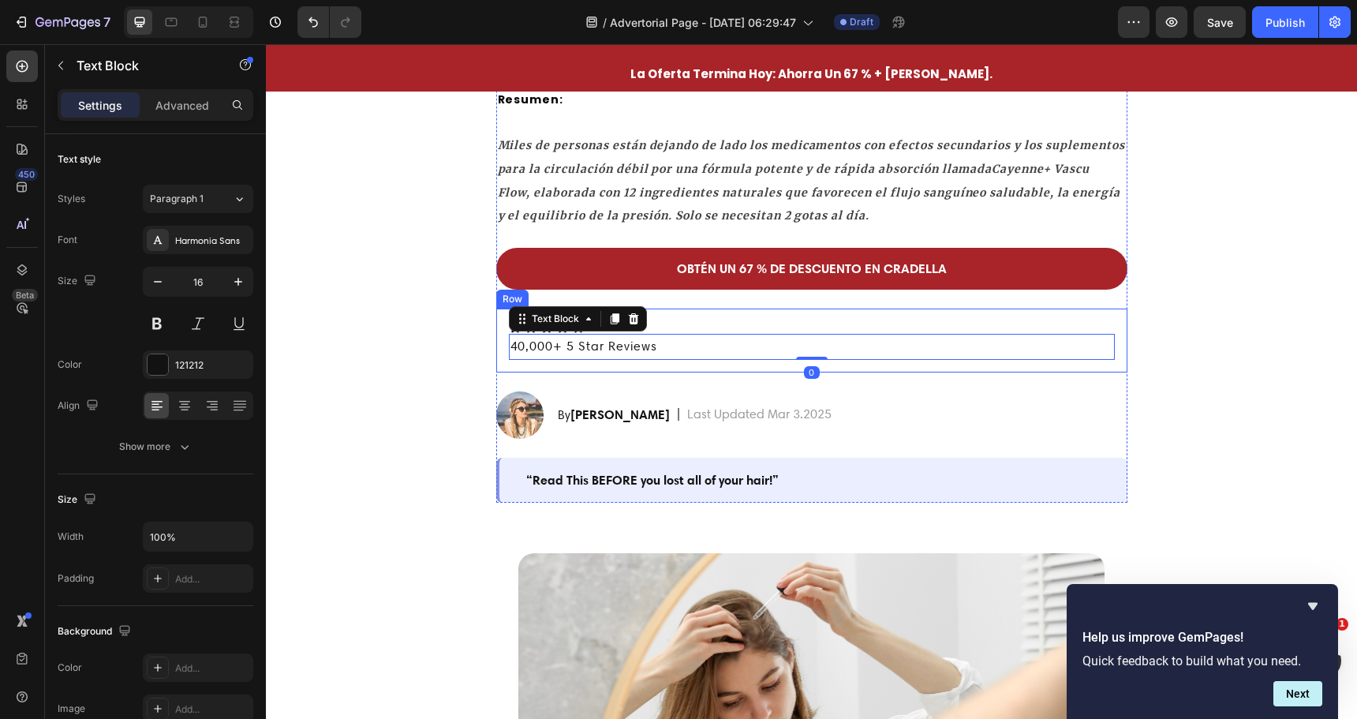
click at [694, 312] on div "Icon Icon Icon Icon Icon Icon List 40,000+ 5 Star Reviews Text Block 0 Row" at bounding box center [811, 341] width 631 height 64
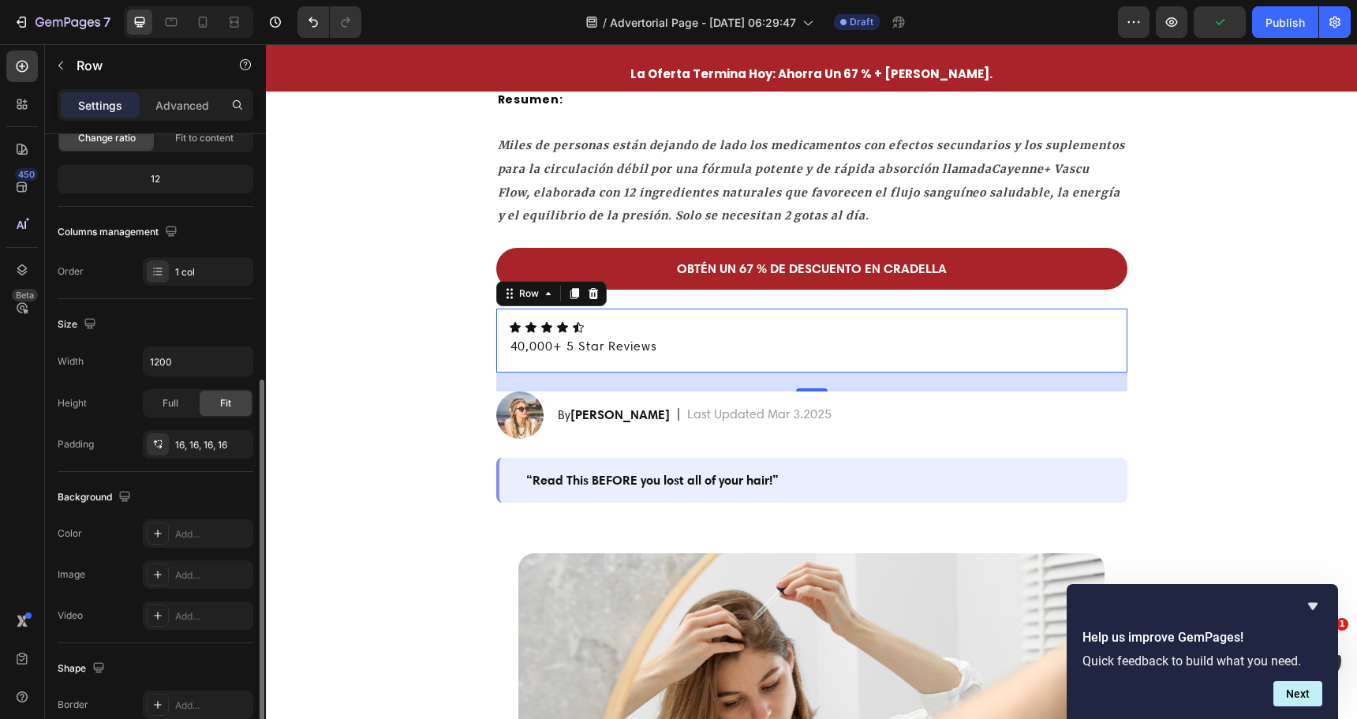
scroll to position [333, 0]
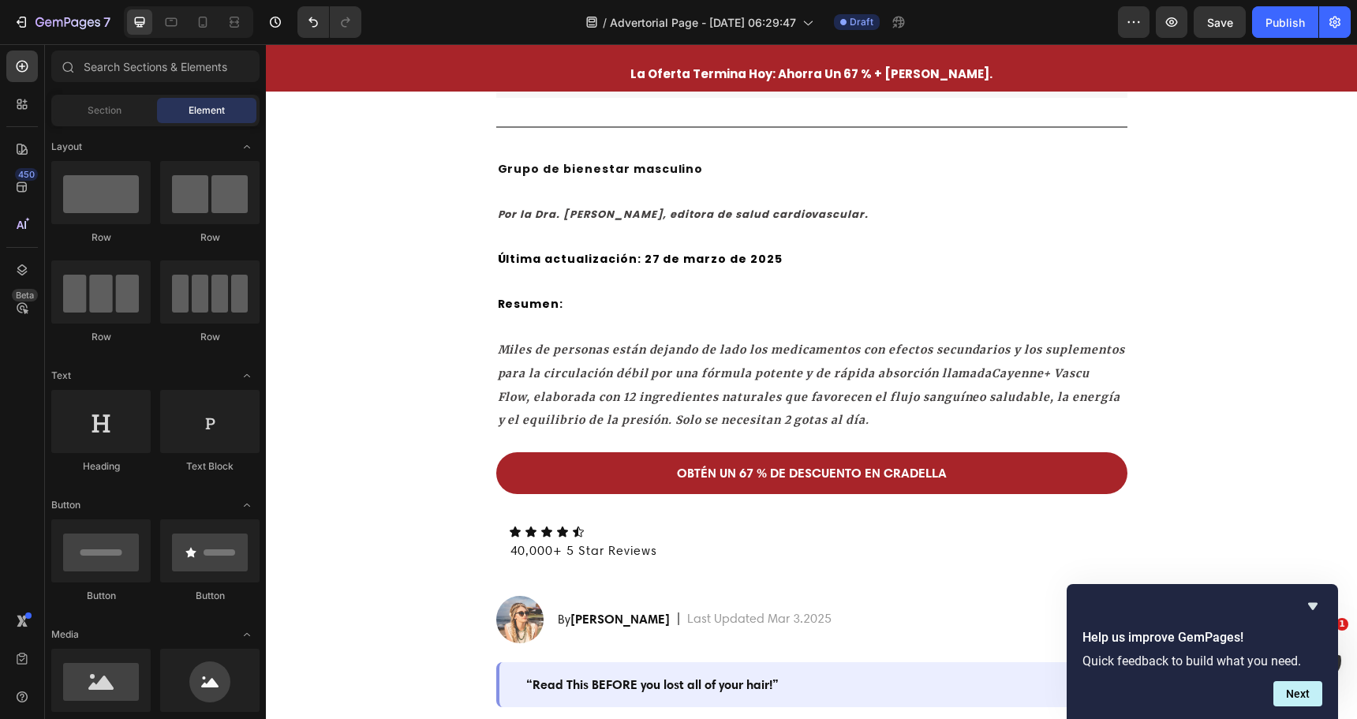
scroll to position [774, 0]
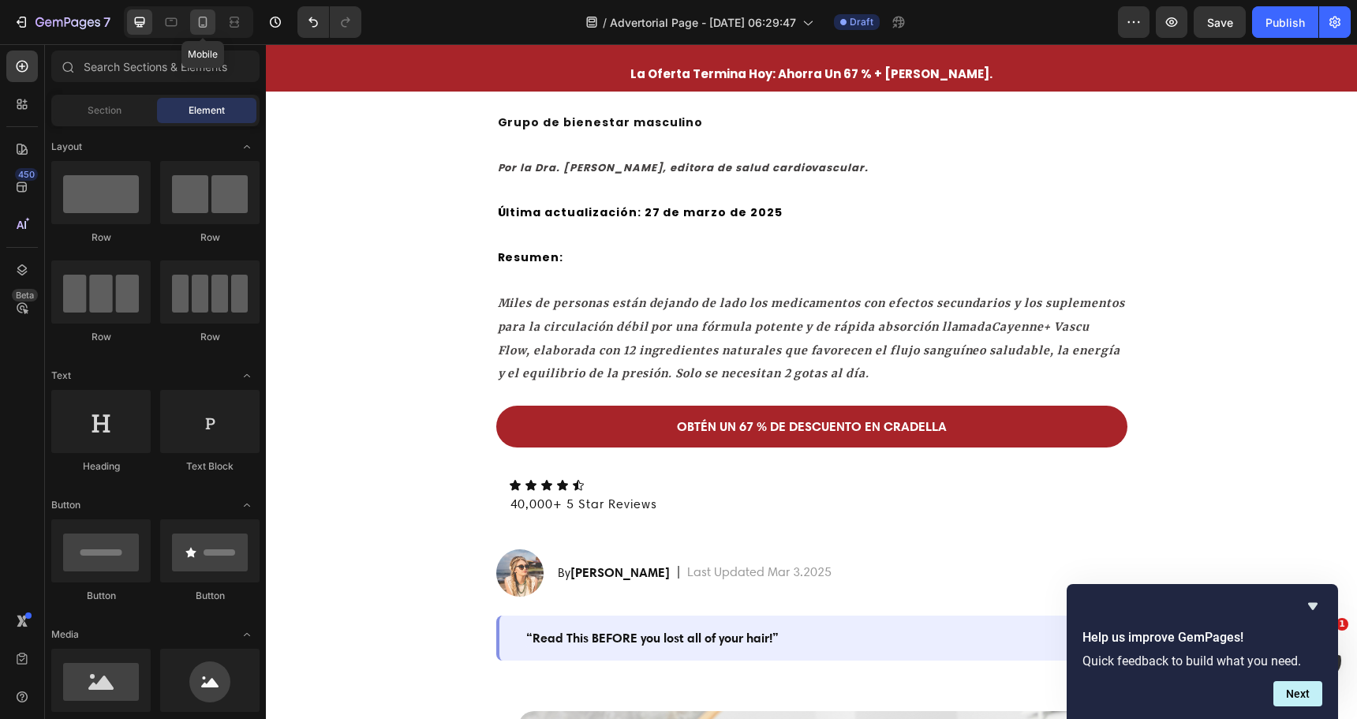
click at [198, 21] on icon at bounding box center [203, 22] width 16 height 16
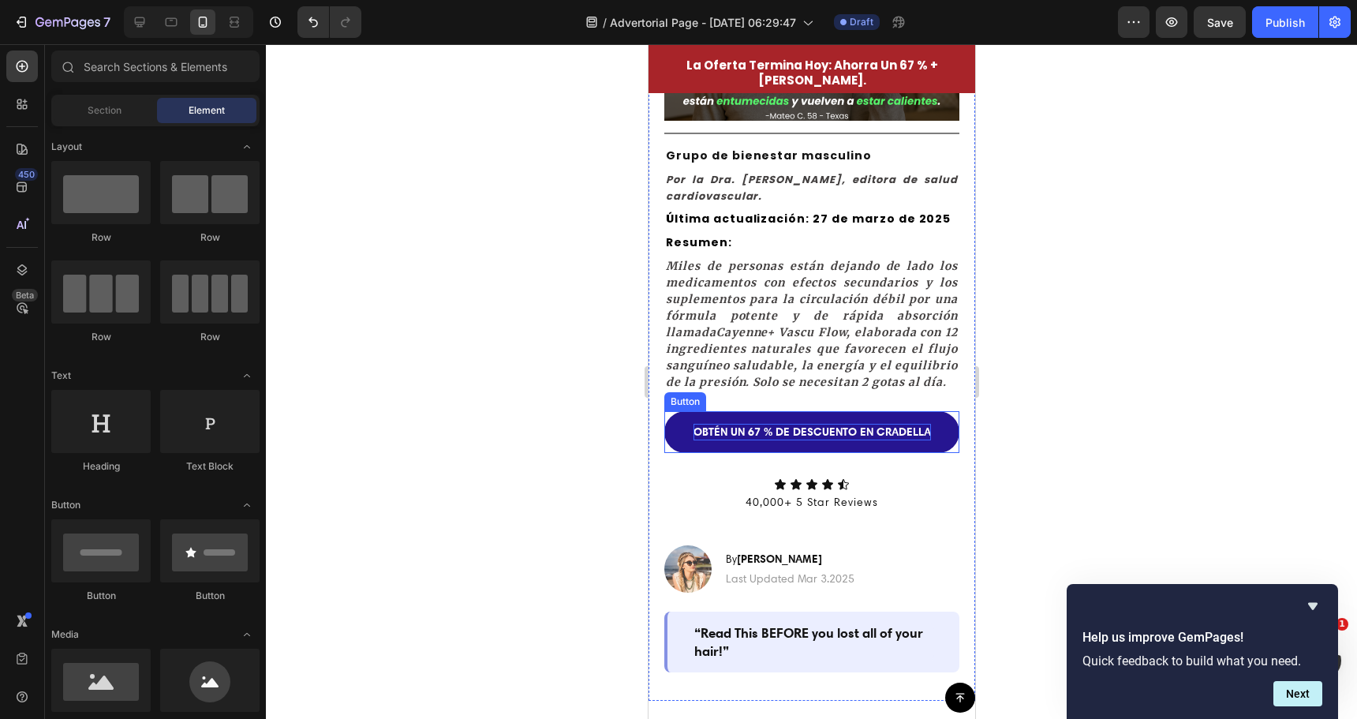
scroll to position [316, 0]
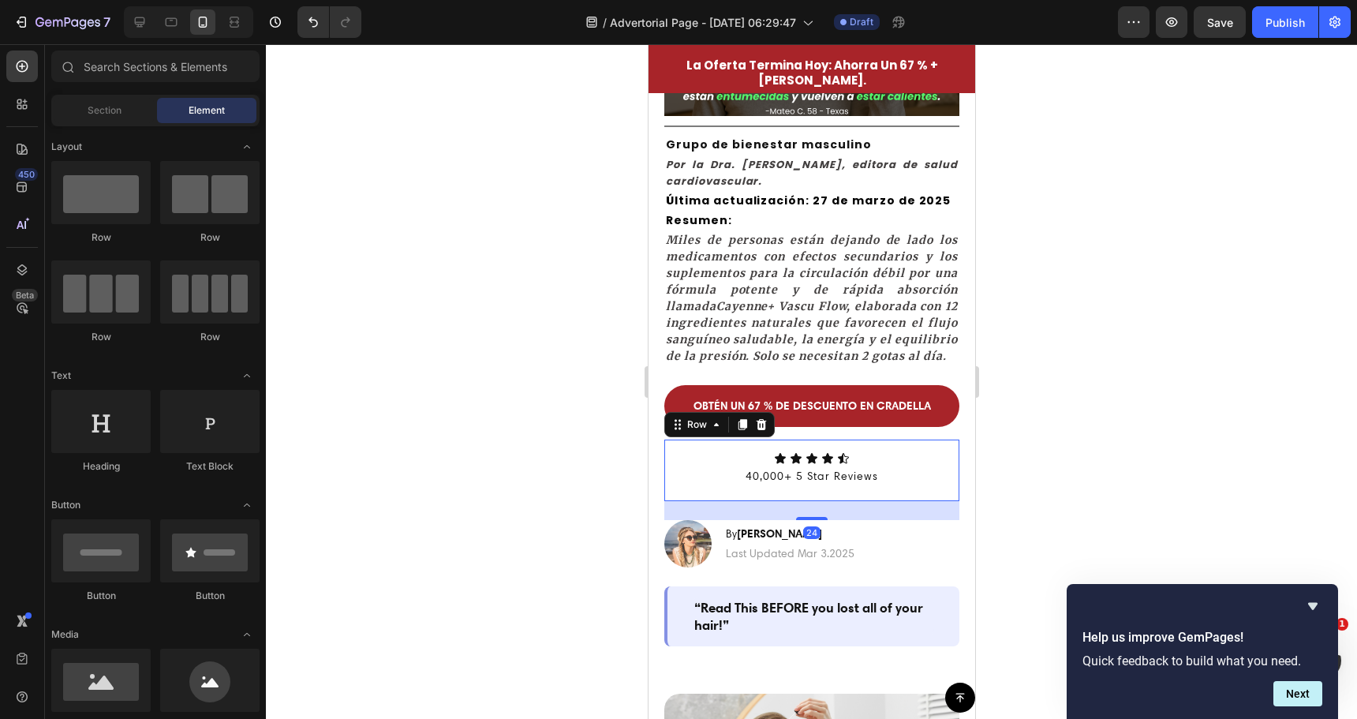
click at [767, 474] on div "Icon Icon Icon Icon Icon Icon List 40,000+ 5 Star Reviews Text Block Row 24" at bounding box center [811, 469] width 295 height 61
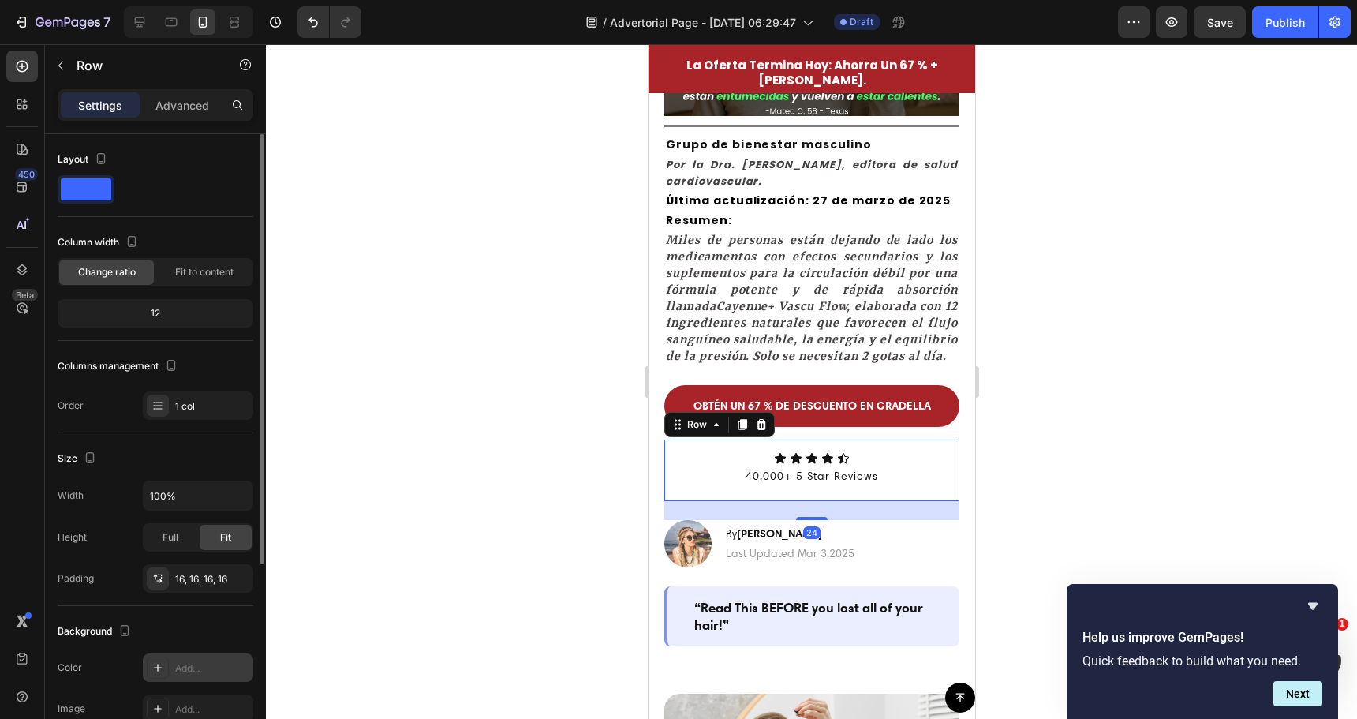
scroll to position [158, 0]
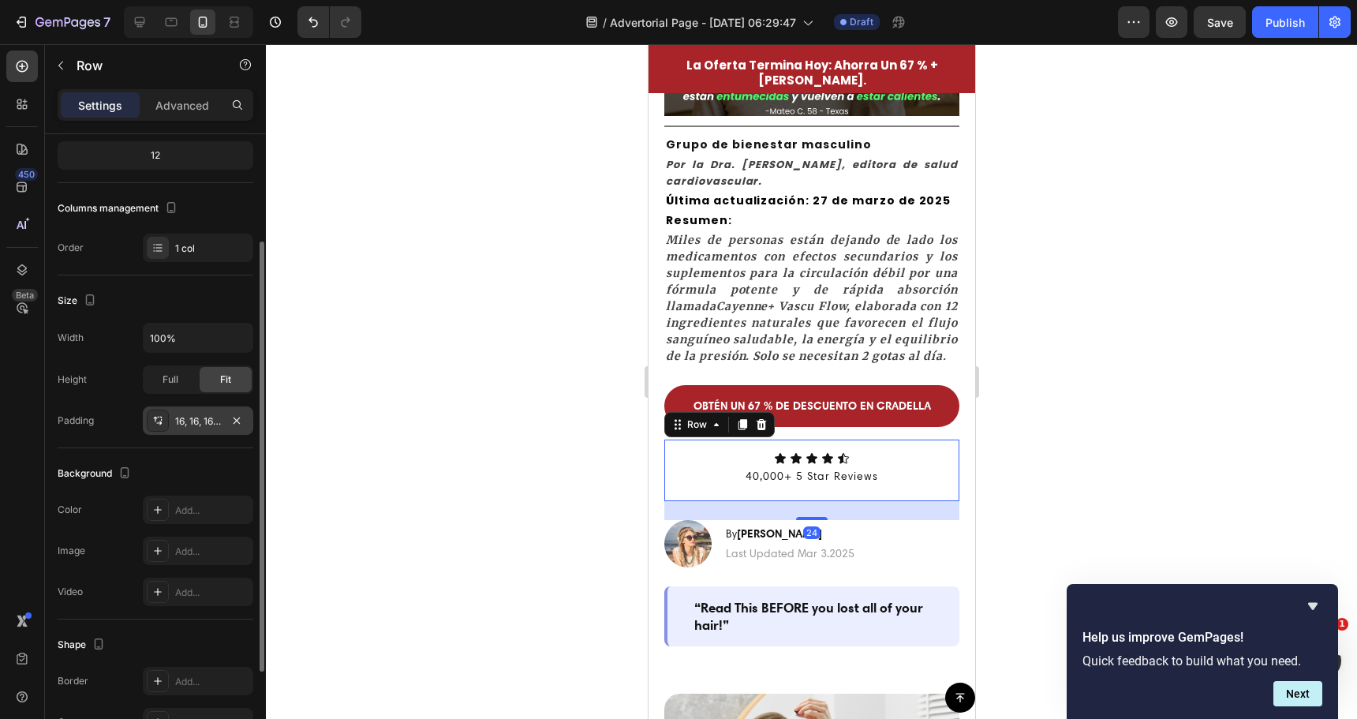
click at [223, 427] on div "16, 16, 16, 16" at bounding box center [198, 420] width 110 height 28
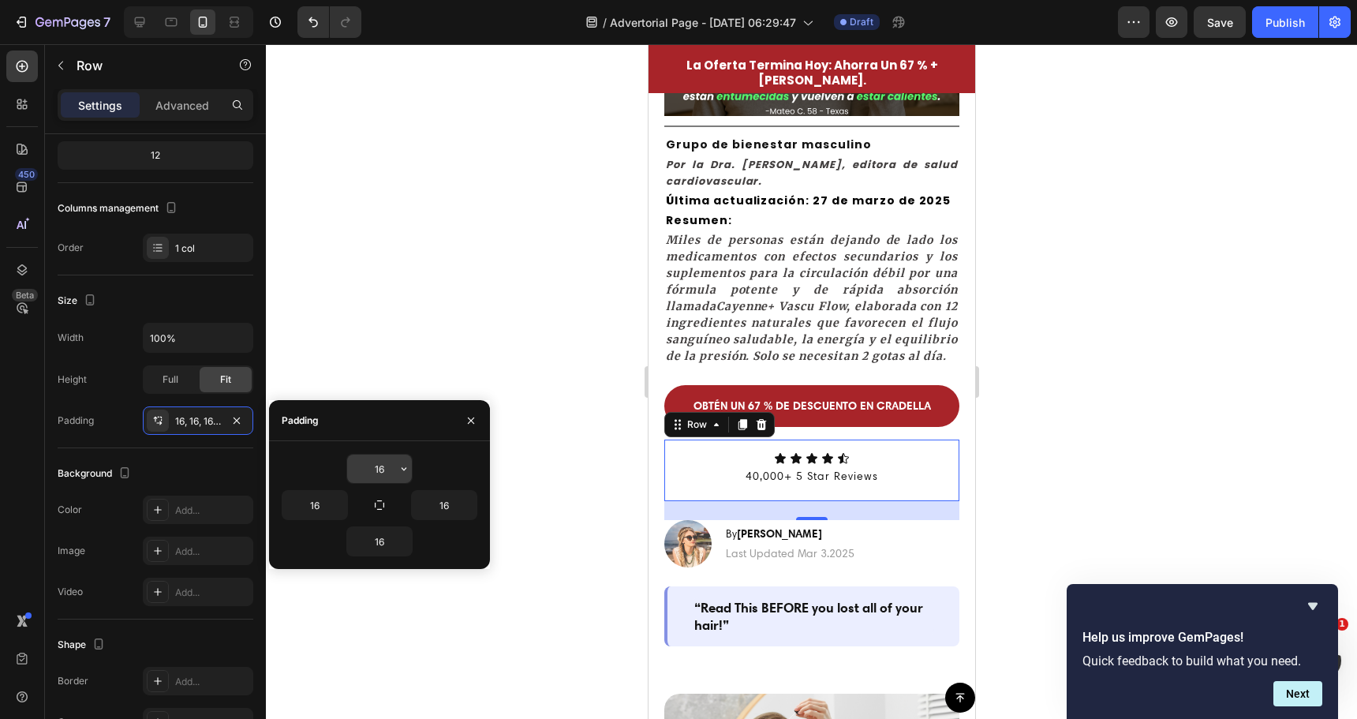
click at [381, 466] on input "16" at bounding box center [379, 468] width 65 height 28
click at [384, 459] on input "16" at bounding box center [379, 468] width 65 height 28
click at [379, 473] on input "16" at bounding box center [379, 468] width 65 height 28
click at [374, 473] on input "16" at bounding box center [379, 468] width 65 height 28
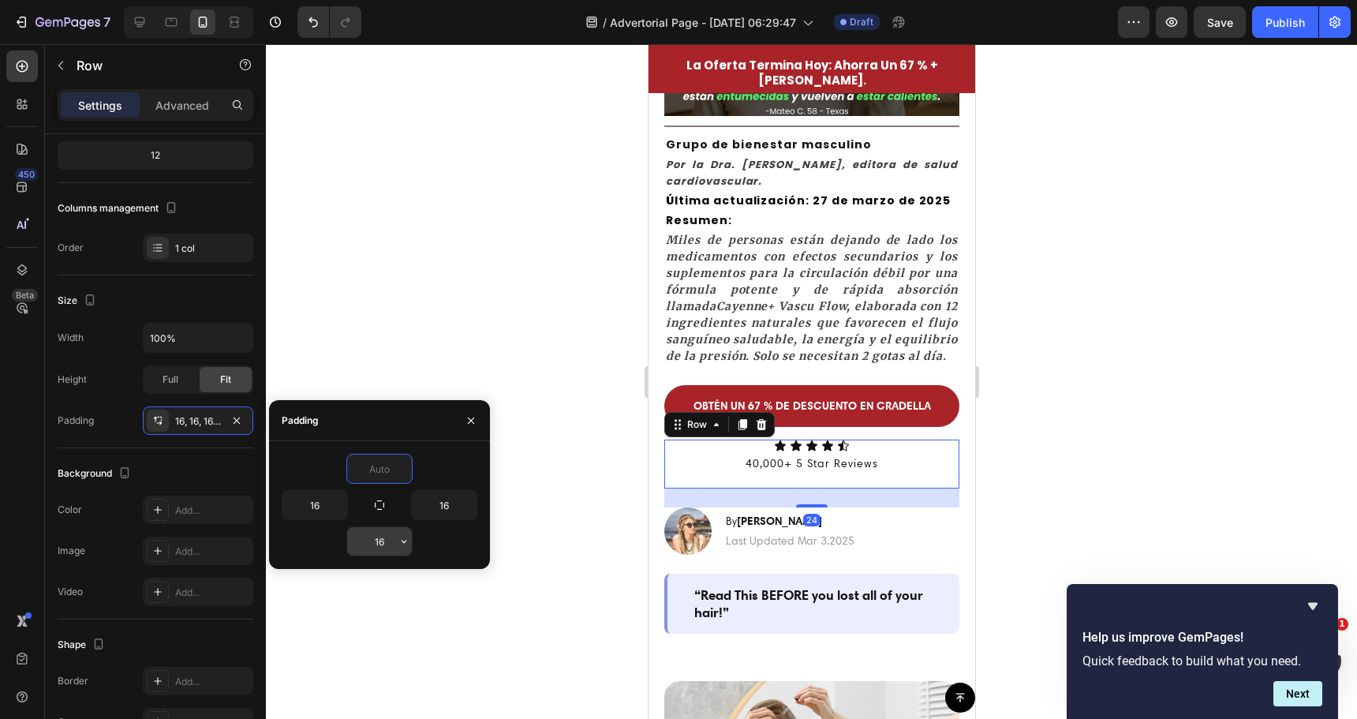
type input "0"
click at [388, 548] on input "16" at bounding box center [379, 541] width 65 height 28
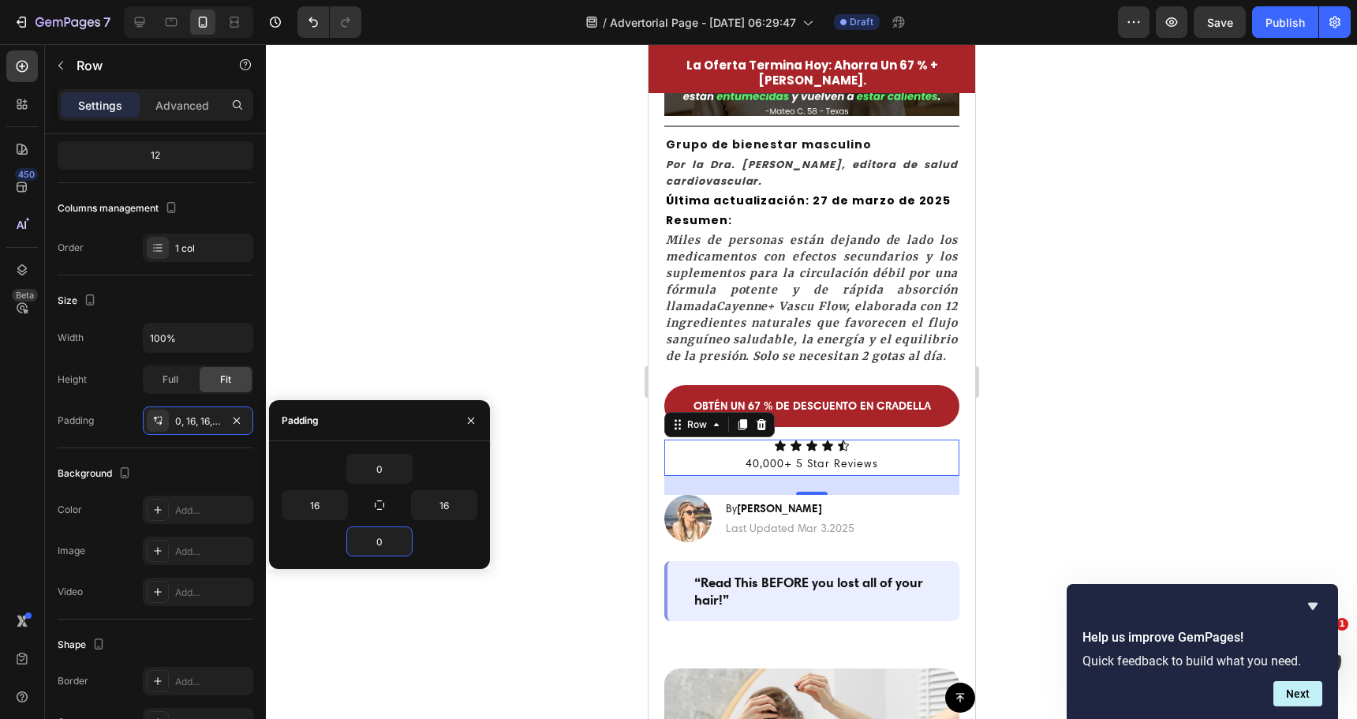
drag, startPoint x: 514, startPoint y: 406, endPoint x: 518, endPoint y: 422, distance: 16.9
click at [516, 408] on div at bounding box center [811, 381] width 1091 height 675
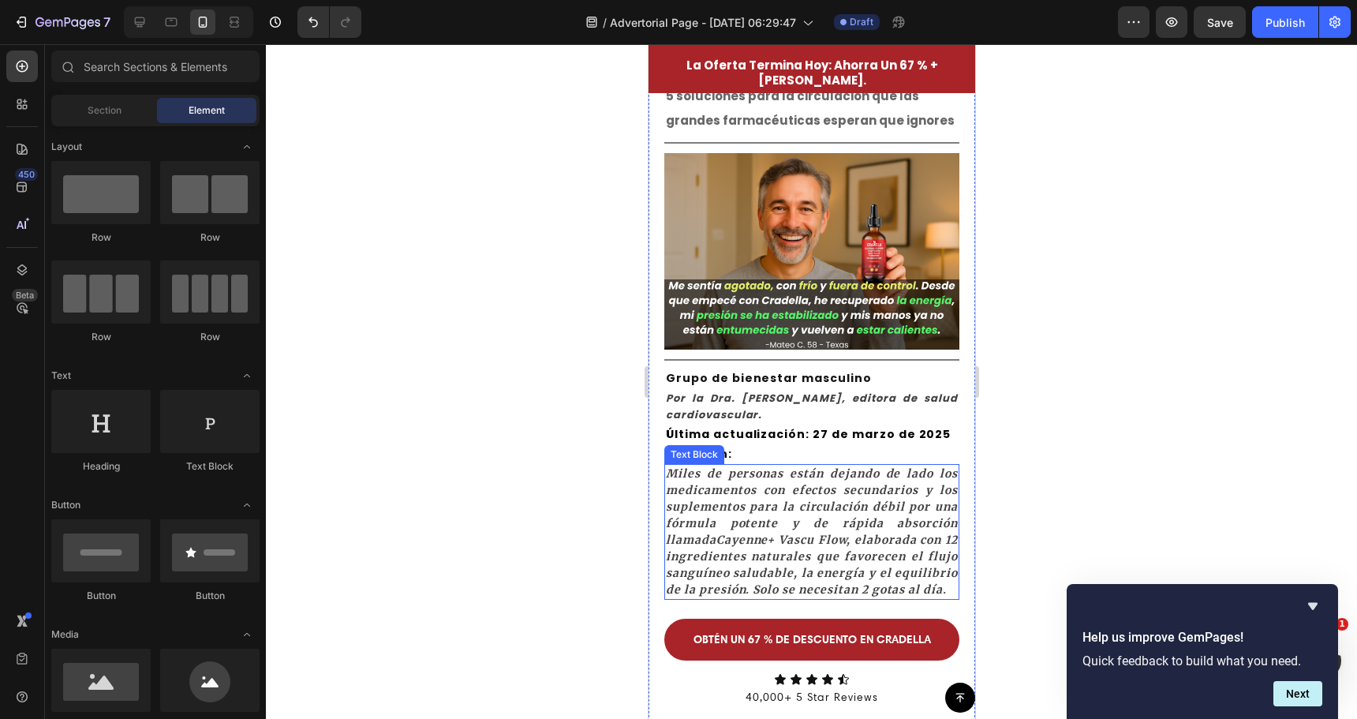
scroll to position [395, 0]
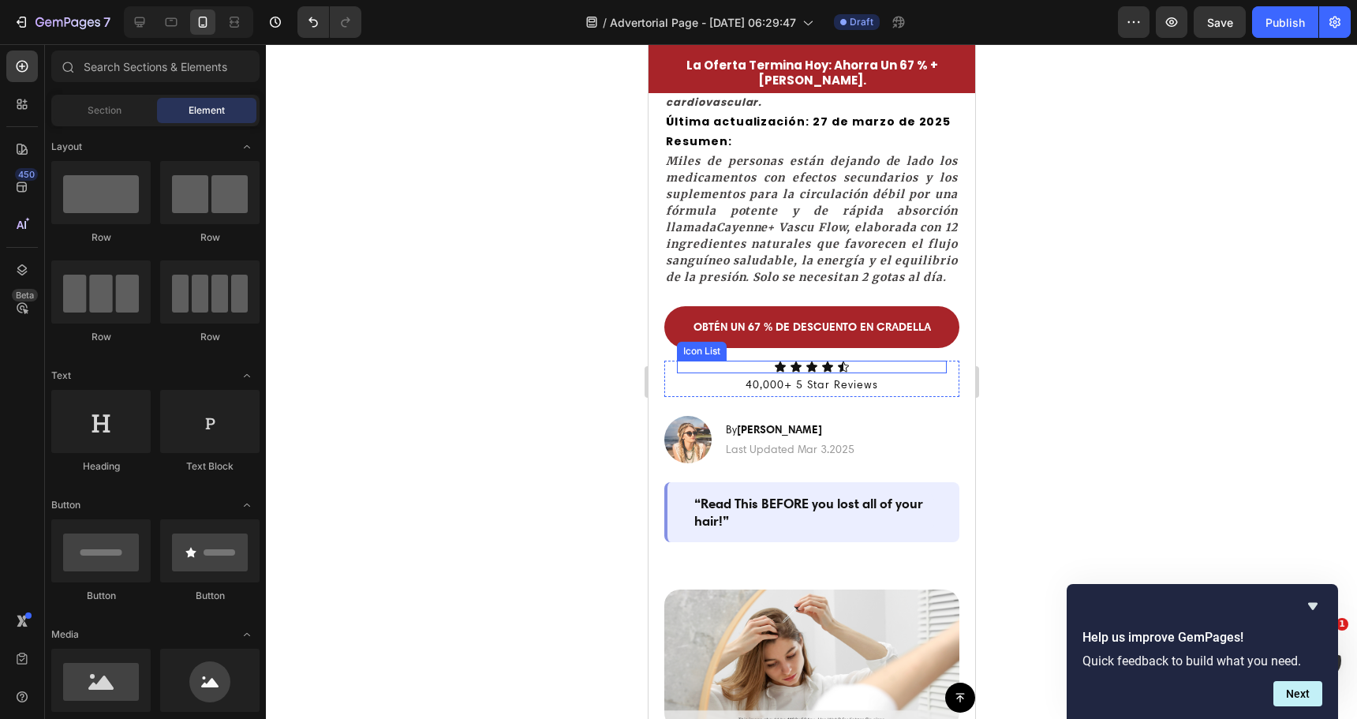
click at [796, 373] on div "Icon Icon Icon Icon Icon" at bounding box center [811, 367] width 270 height 13
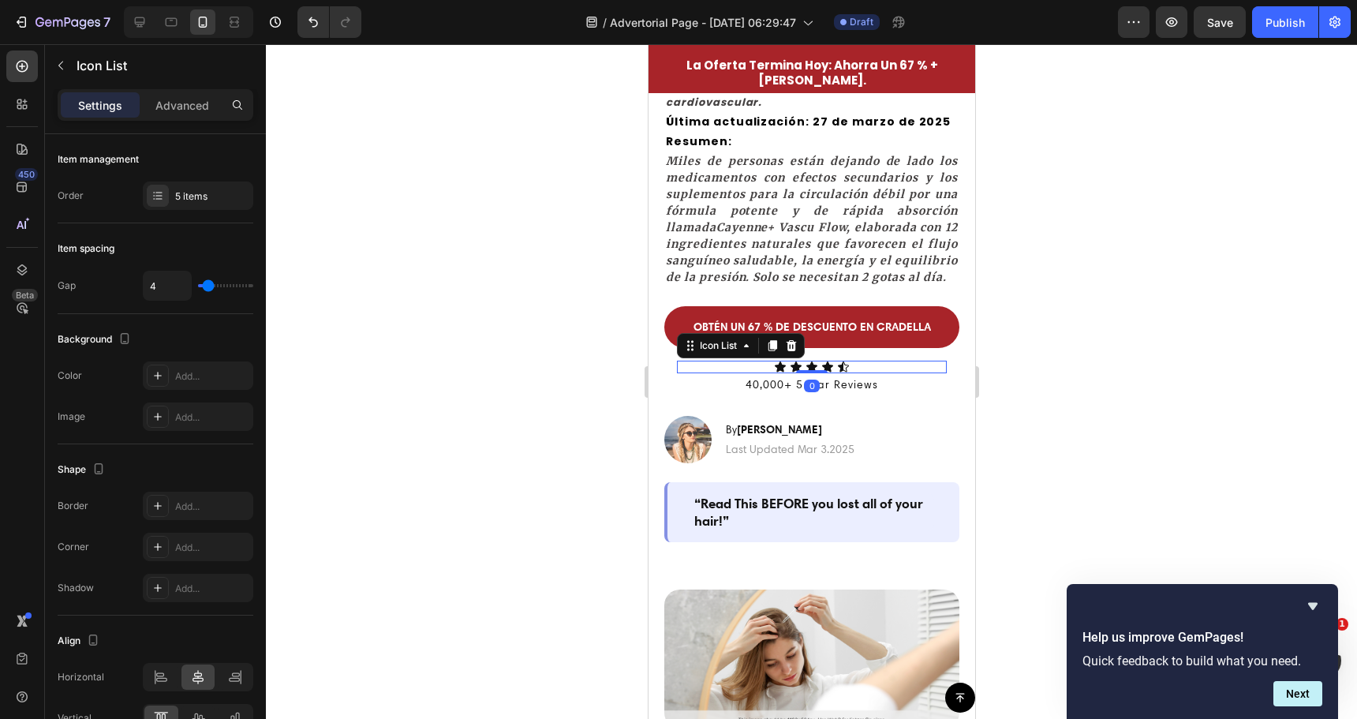
click at [805, 373] on icon at bounding box center [811, 367] width 13 height 13
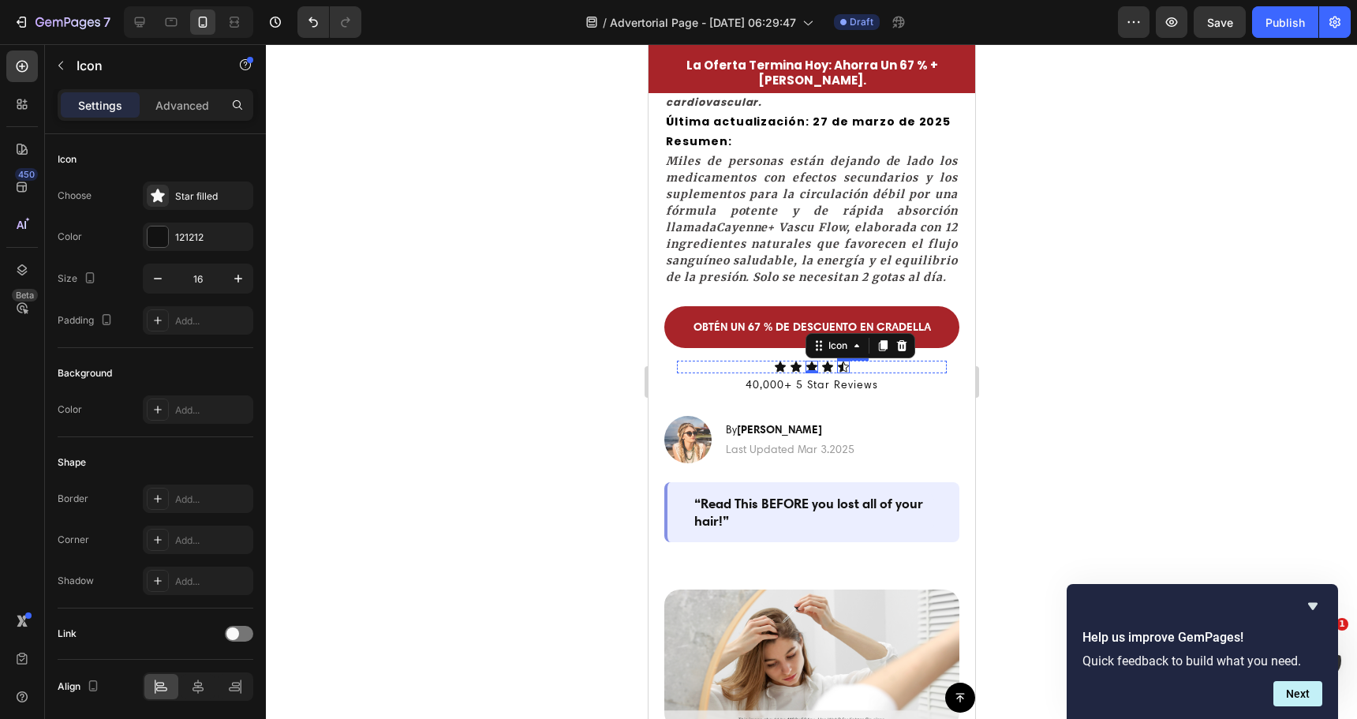
scroll to position [58, 0]
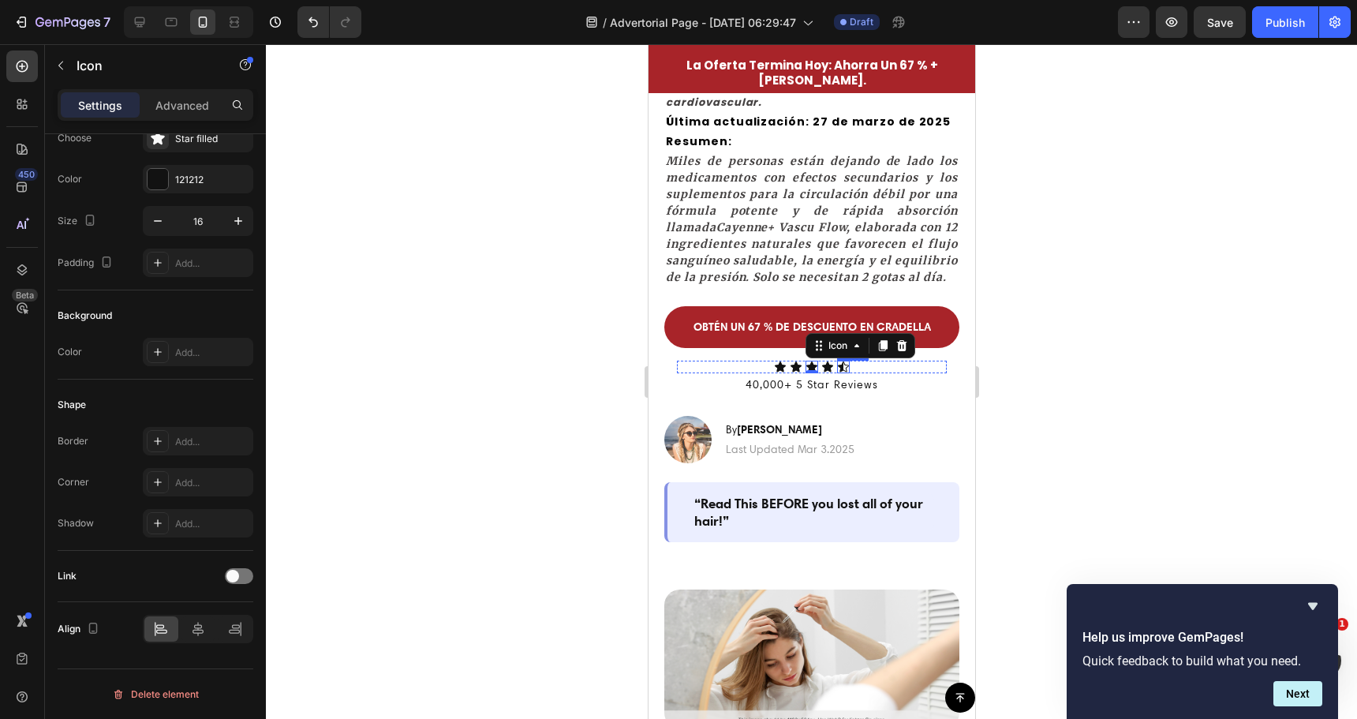
click at [838, 373] on icon at bounding box center [842, 367] width 13 height 13
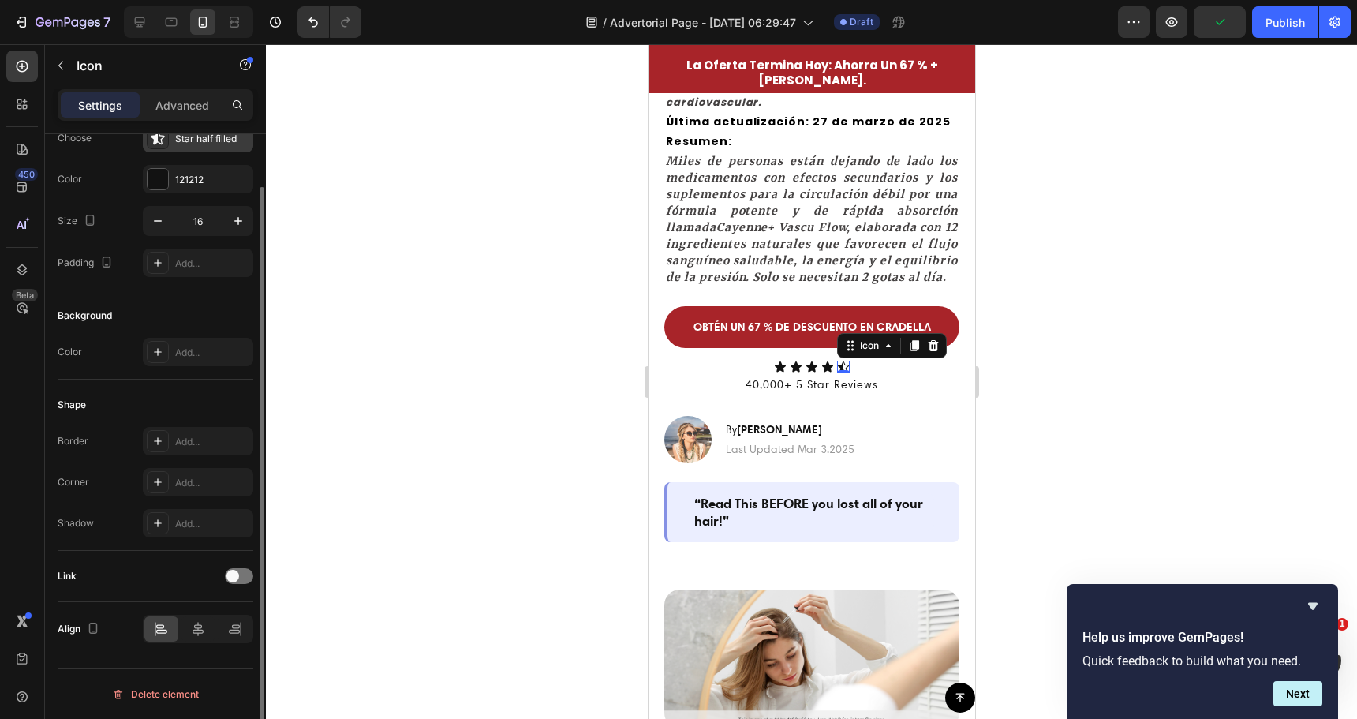
click at [207, 140] on div "Star half filled" at bounding box center [212, 139] width 74 height 14
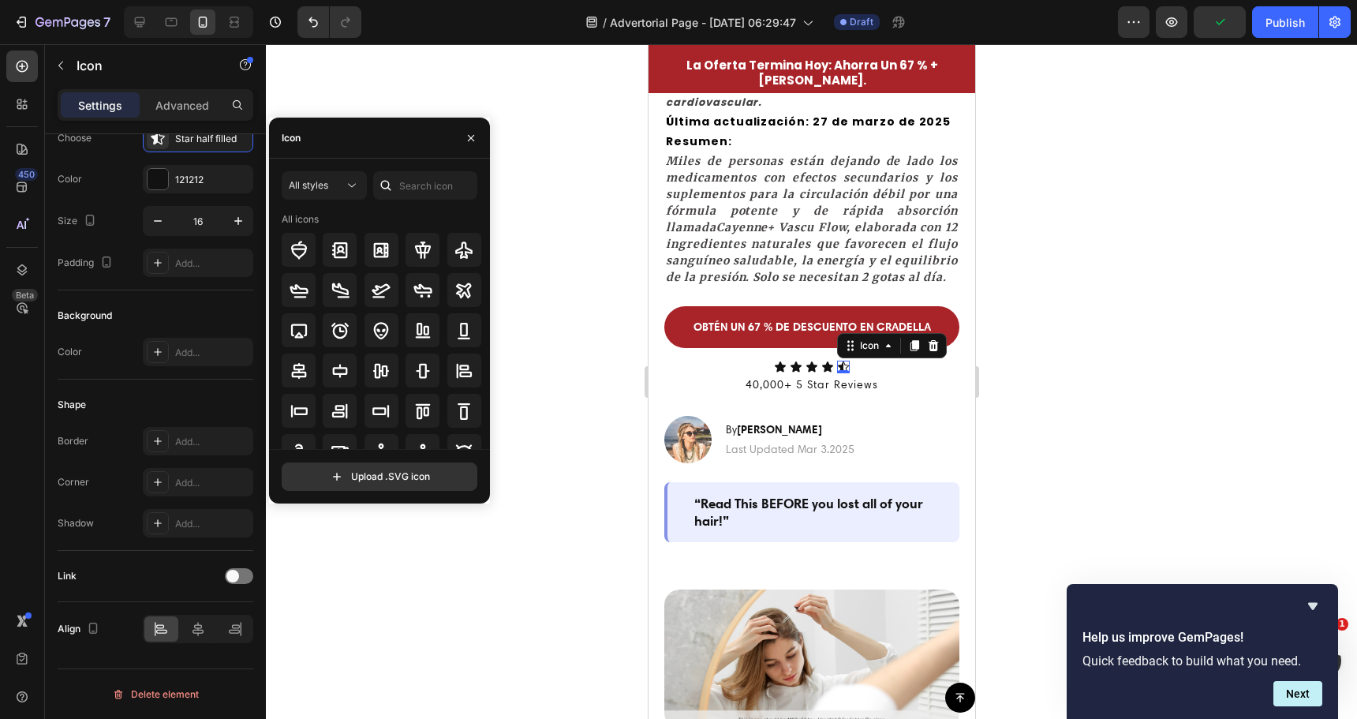
click at [514, 200] on div at bounding box center [811, 381] width 1091 height 675
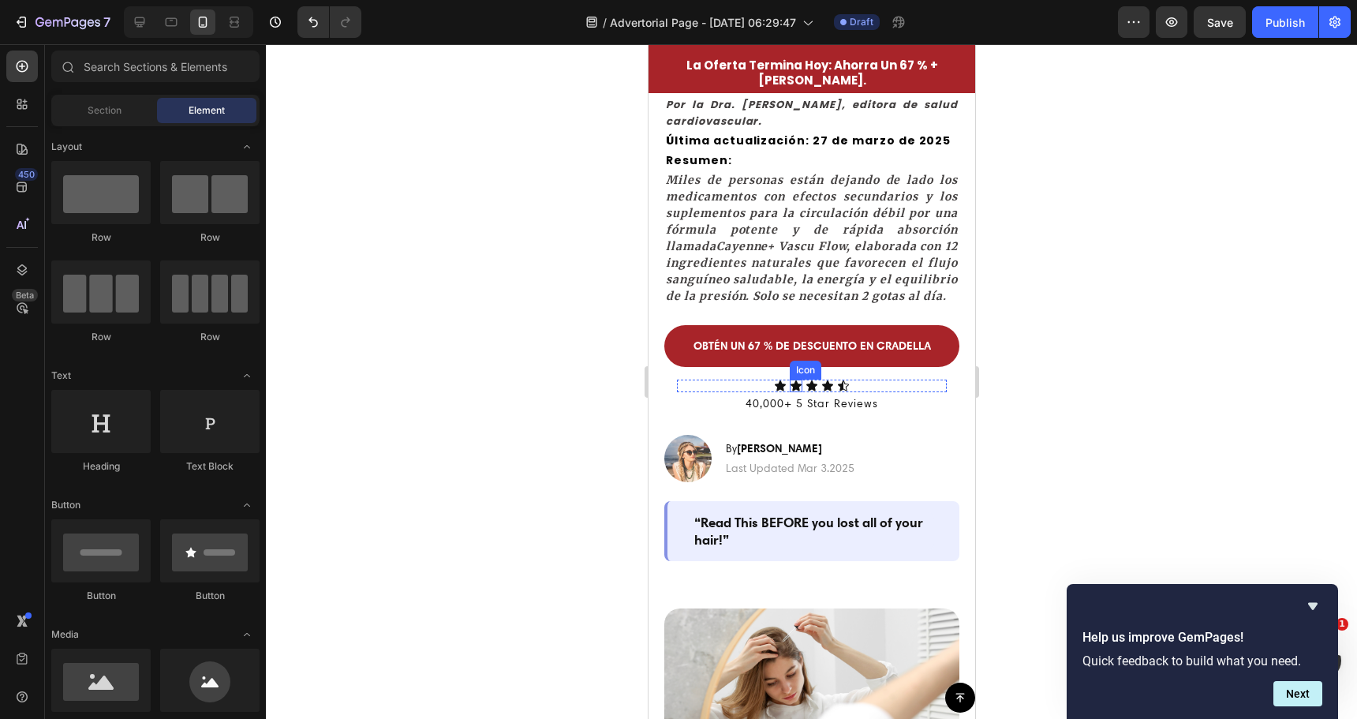
scroll to position [552, 0]
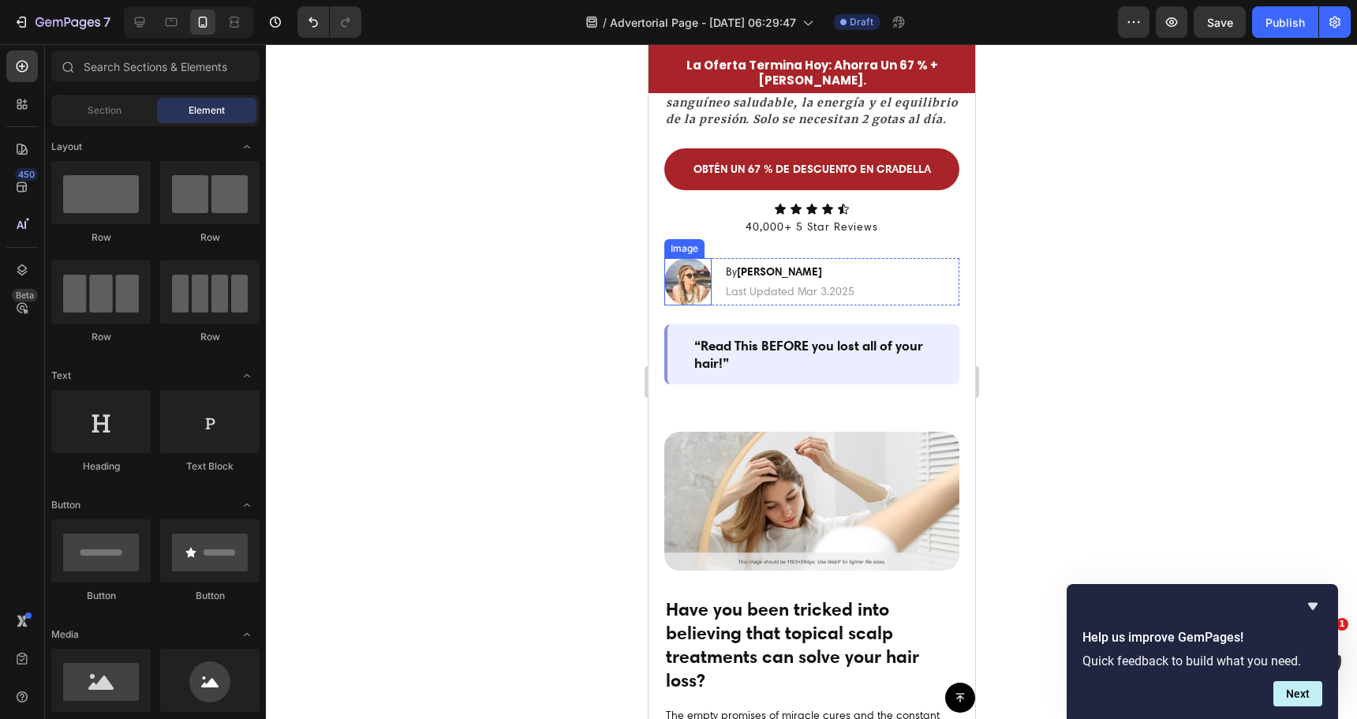
drag, startPoint x: 694, startPoint y: 305, endPoint x: 706, endPoint y: 305, distance: 11.8
click at [694, 305] on img at bounding box center [687, 281] width 47 height 47
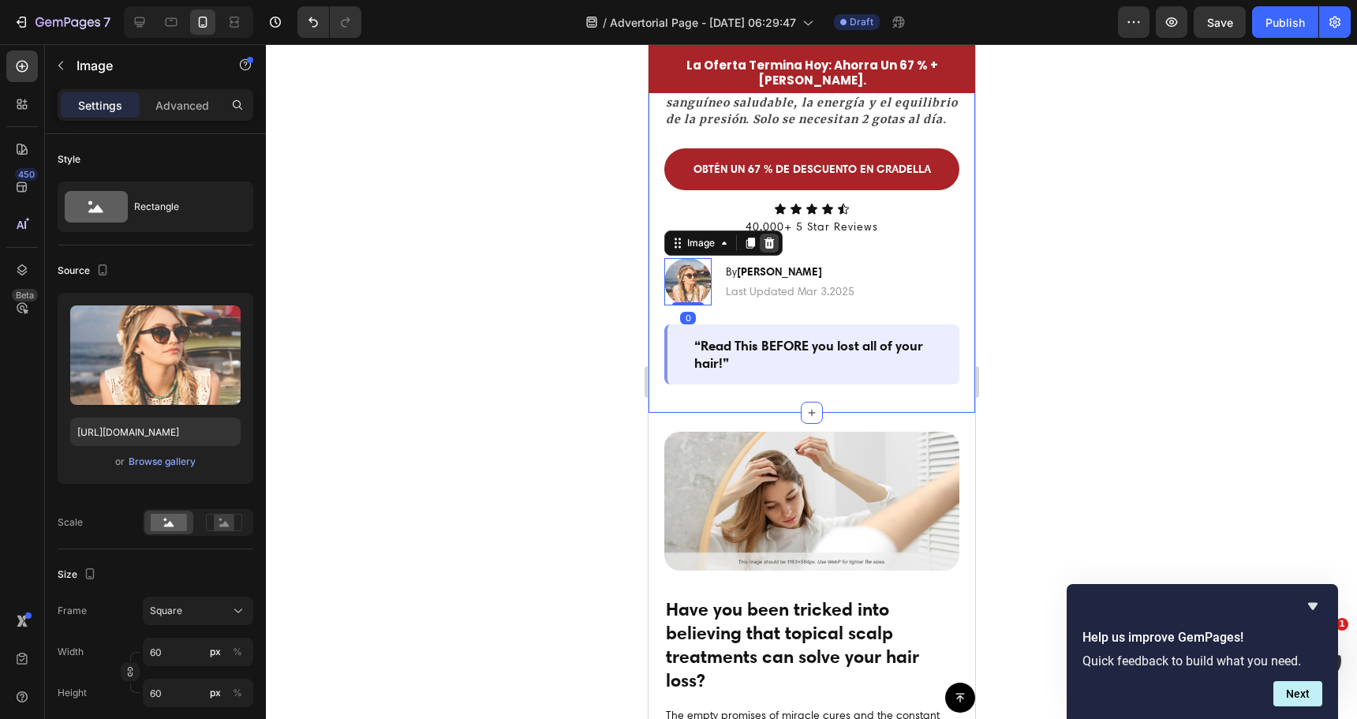
click at [768, 248] on icon at bounding box center [769, 242] width 10 height 11
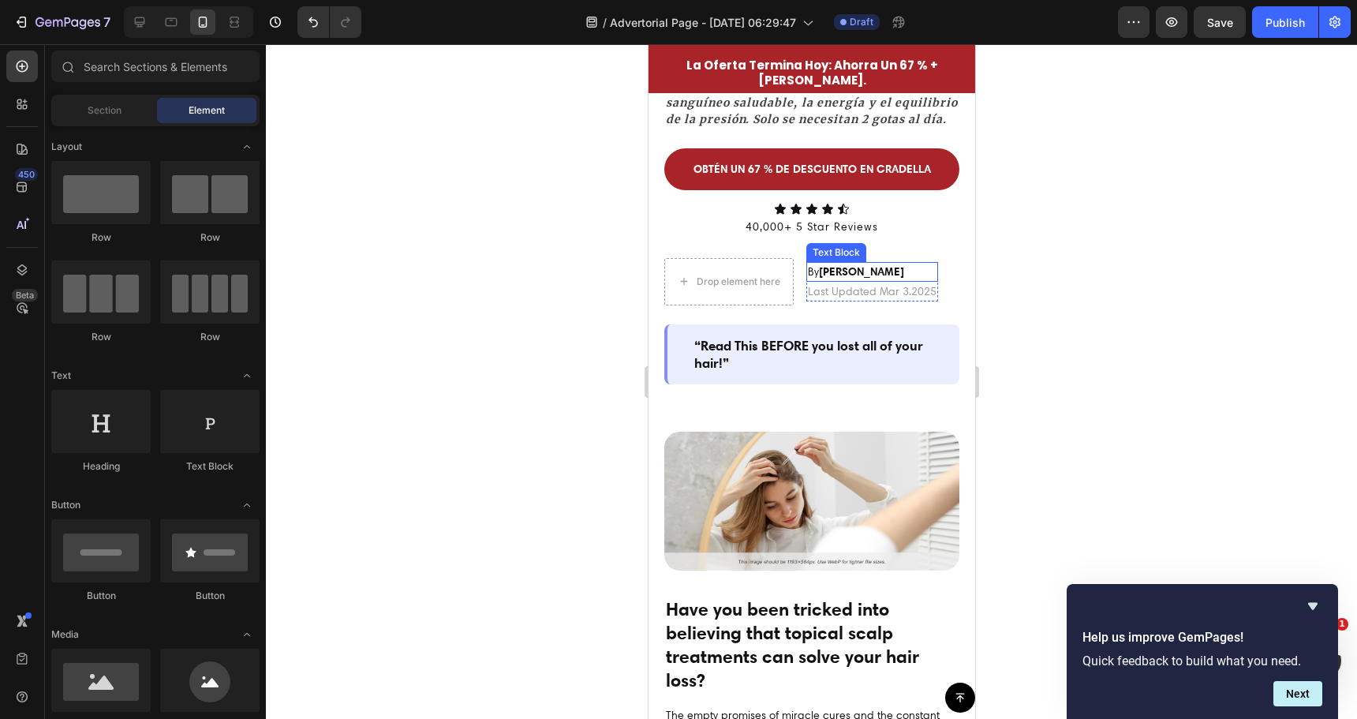
click at [862, 279] on strong "Jessica M." at bounding box center [860, 271] width 85 height 14
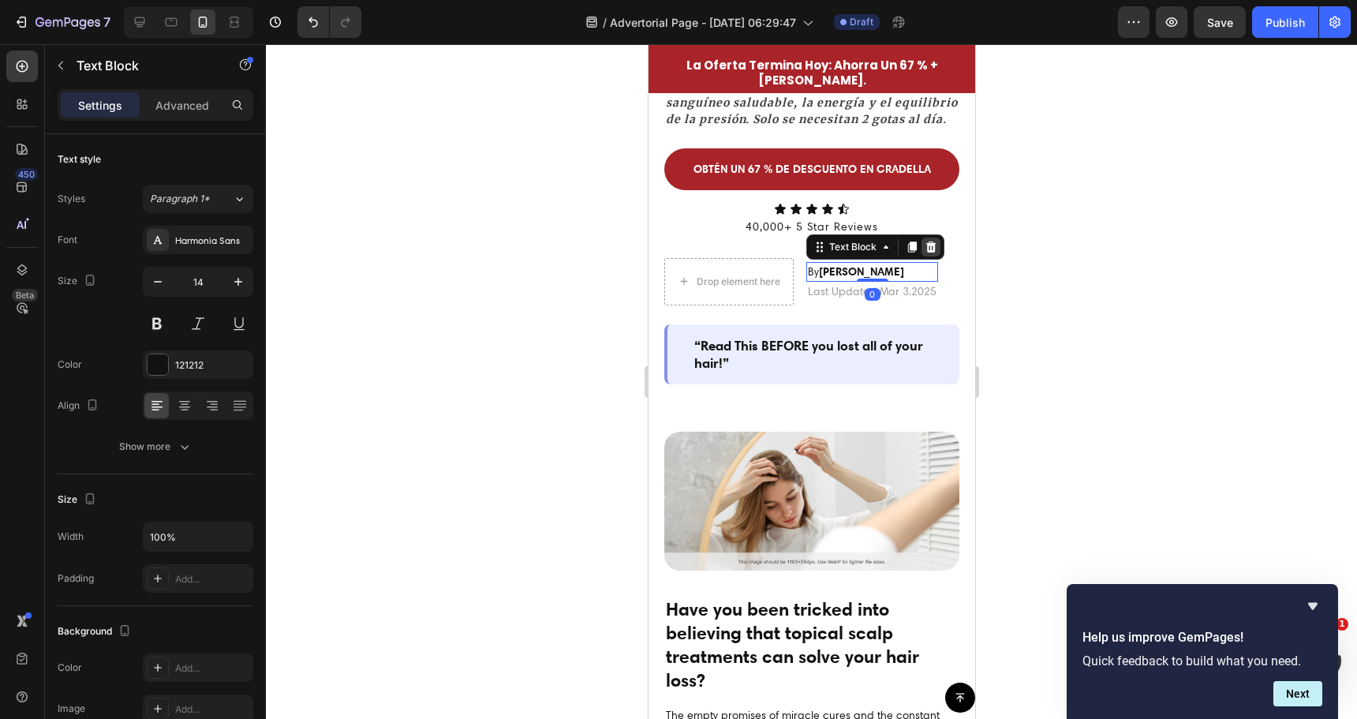
click at [933, 253] on icon at bounding box center [930, 247] width 13 height 13
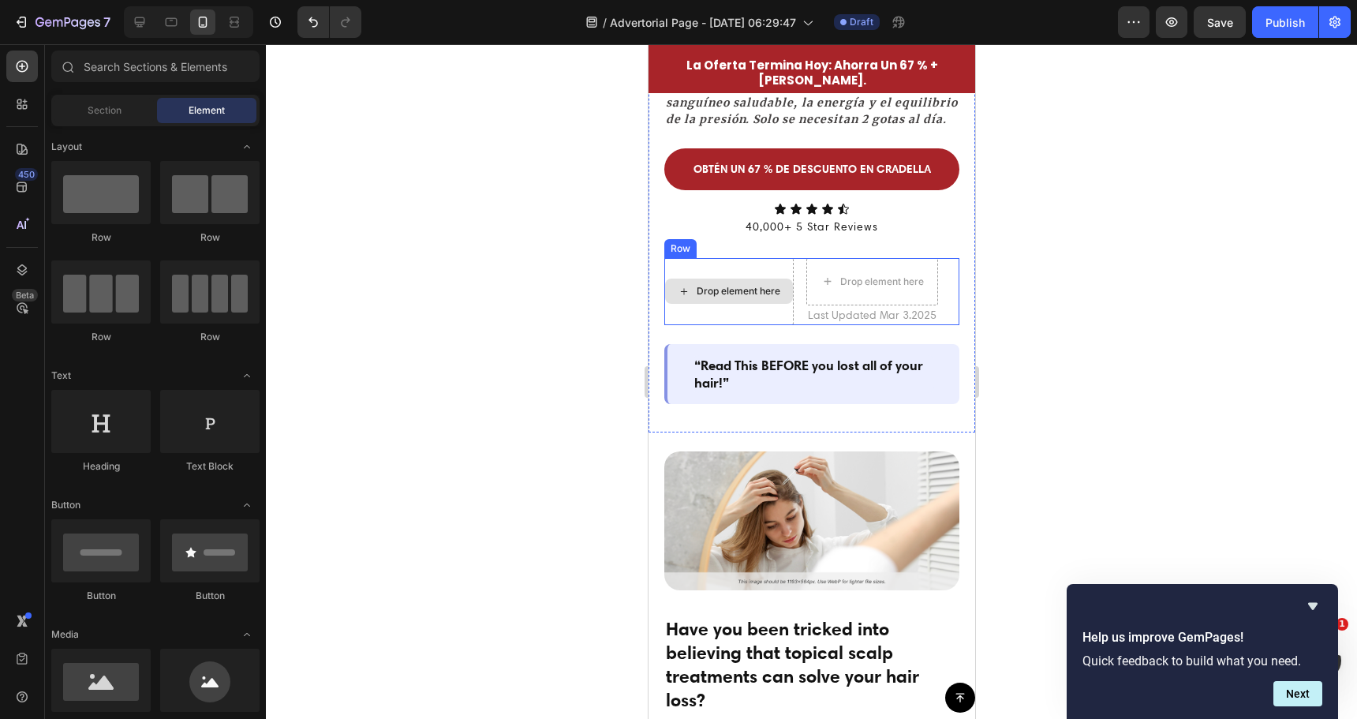
click at [757, 292] on div "Drop element here" at bounding box center [728, 291] width 129 height 67
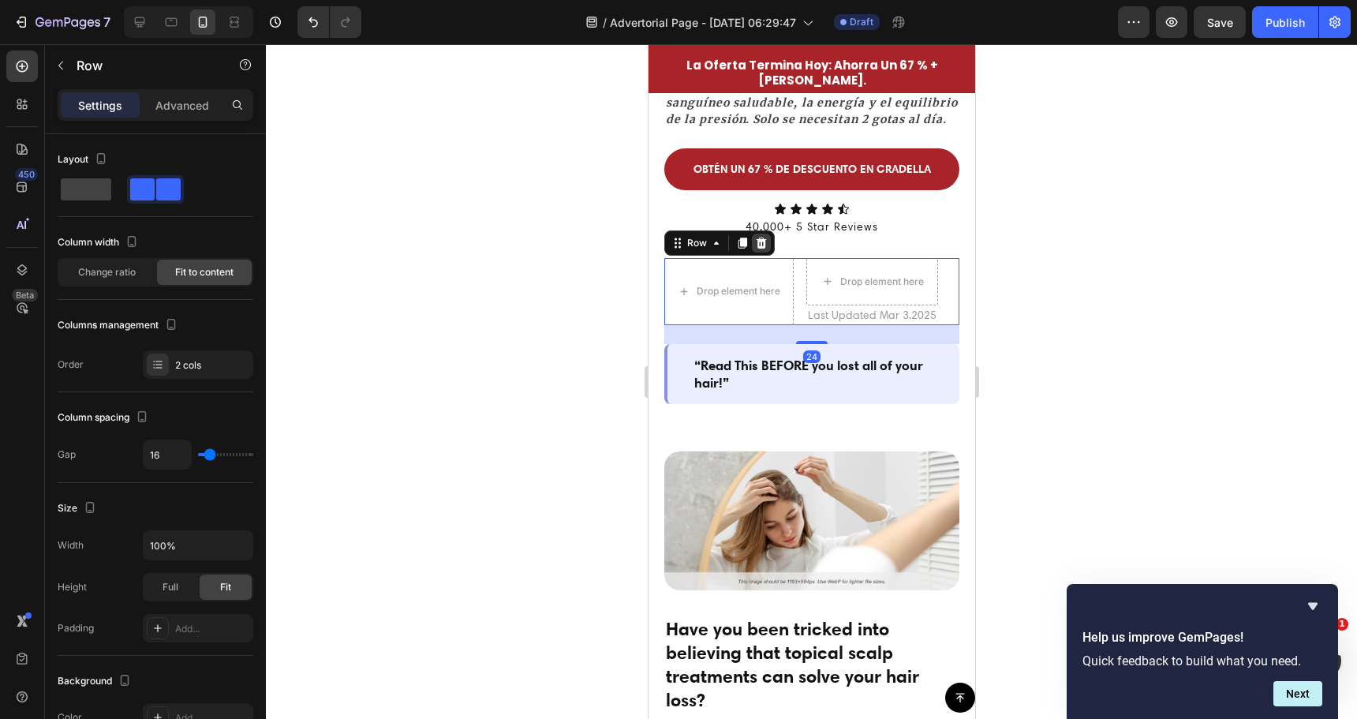
click at [755, 249] on icon at bounding box center [760, 243] width 13 height 13
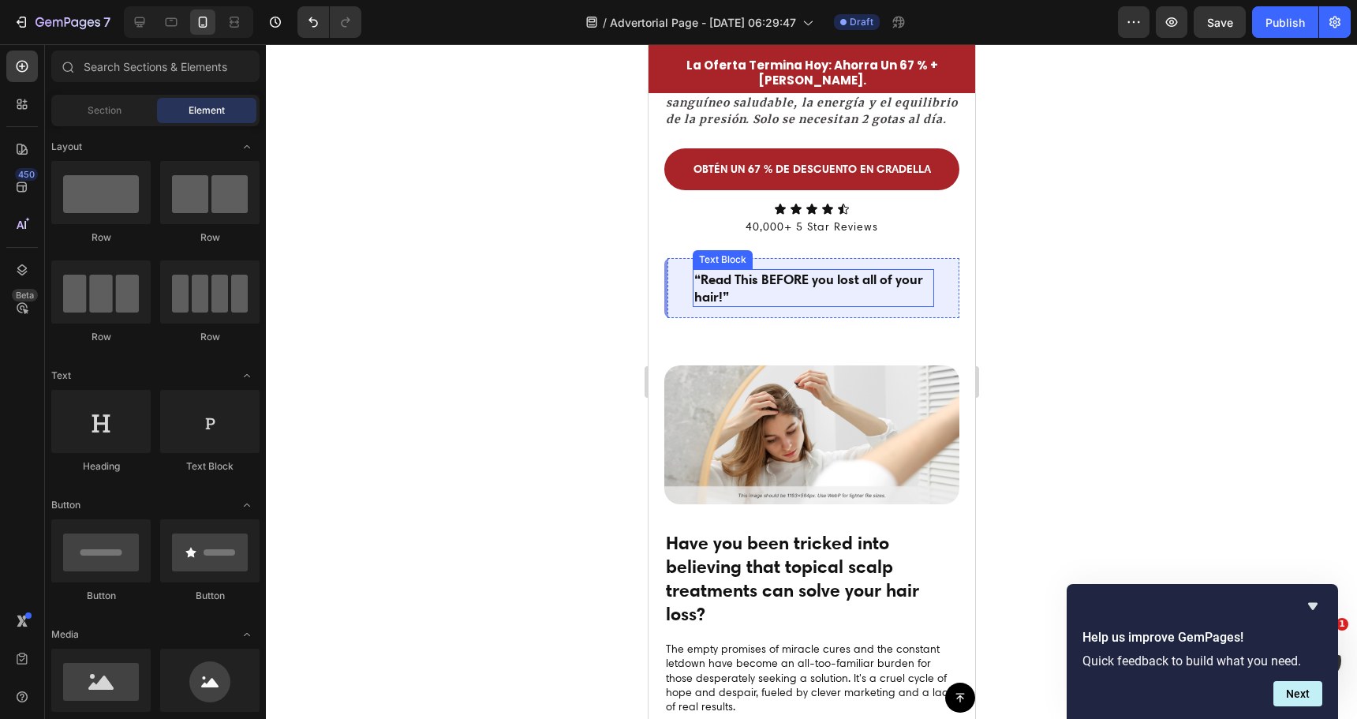
click at [779, 301] on p "“Read This BEFORE you lost all of your hair!”" at bounding box center [813, 288] width 238 height 35
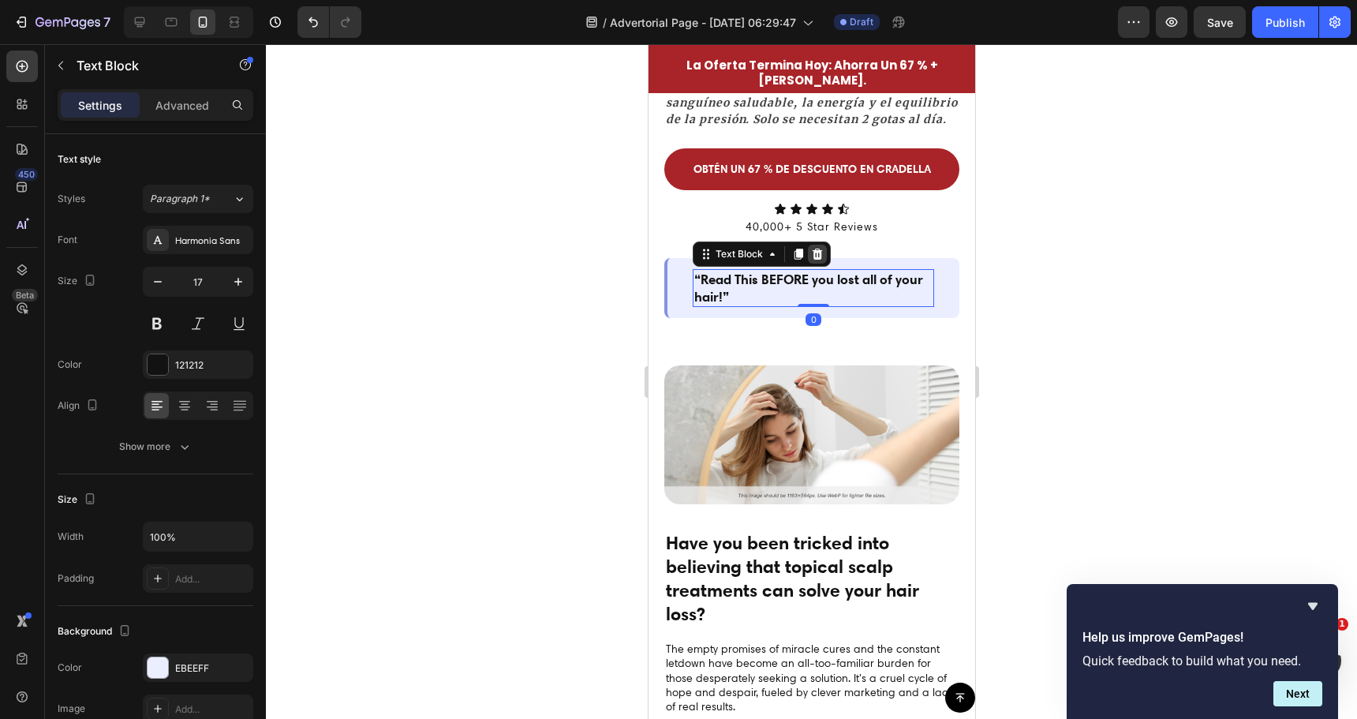
click at [820, 259] on icon at bounding box center [817, 253] width 10 height 11
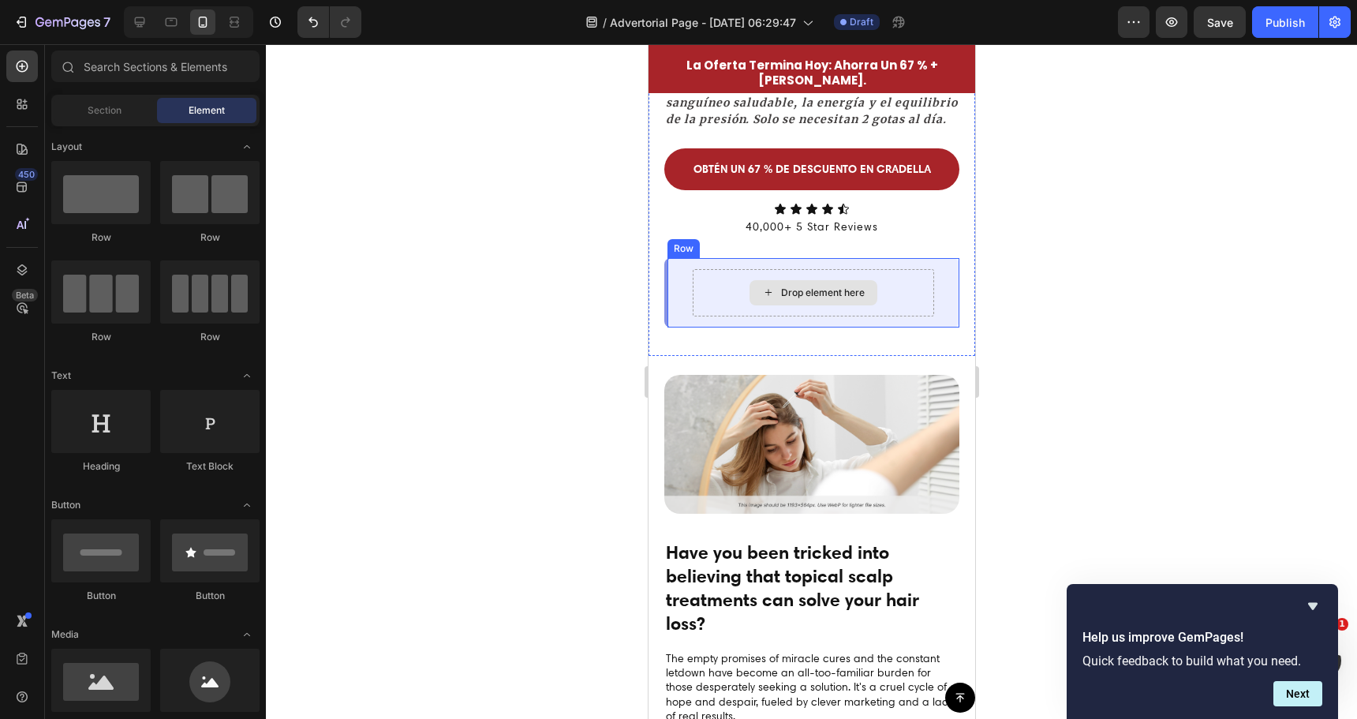
click at [820, 296] on div "Drop element here" at bounding box center [812, 292] width 241 height 47
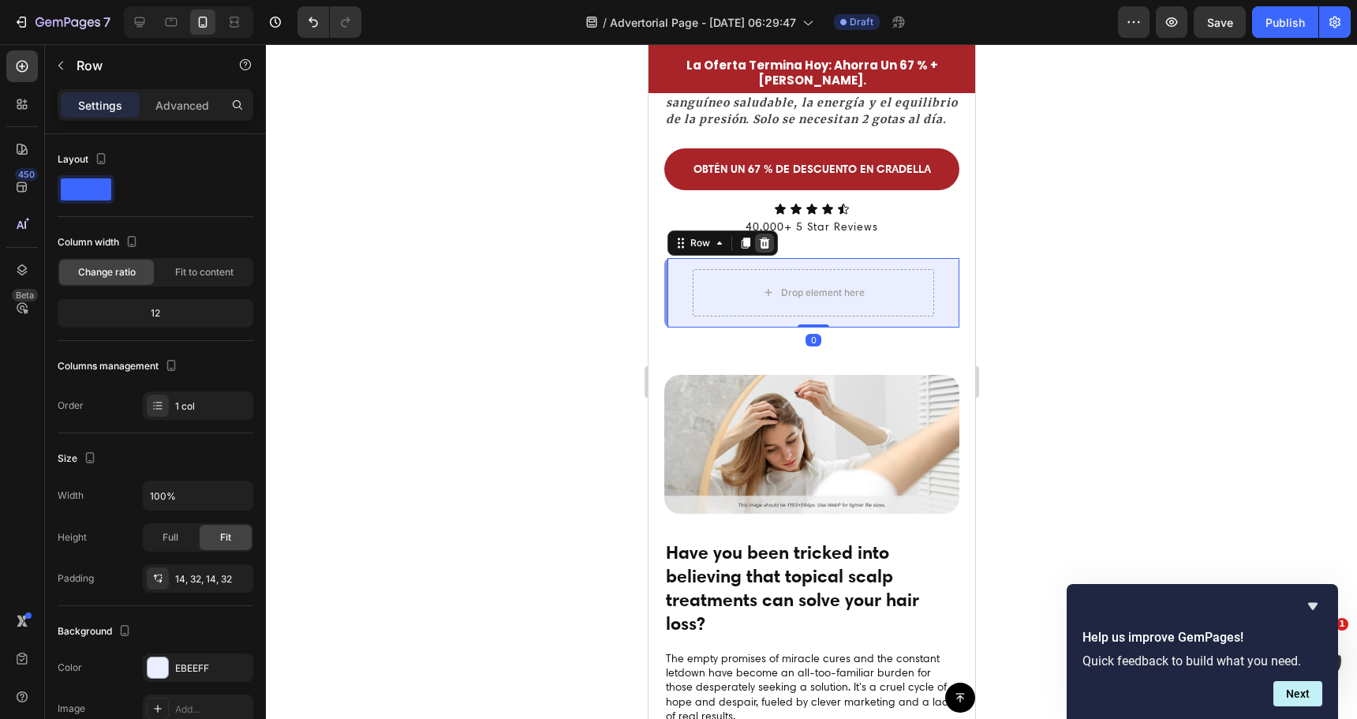
click at [767, 248] on icon at bounding box center [764, 242] width 10 height 11
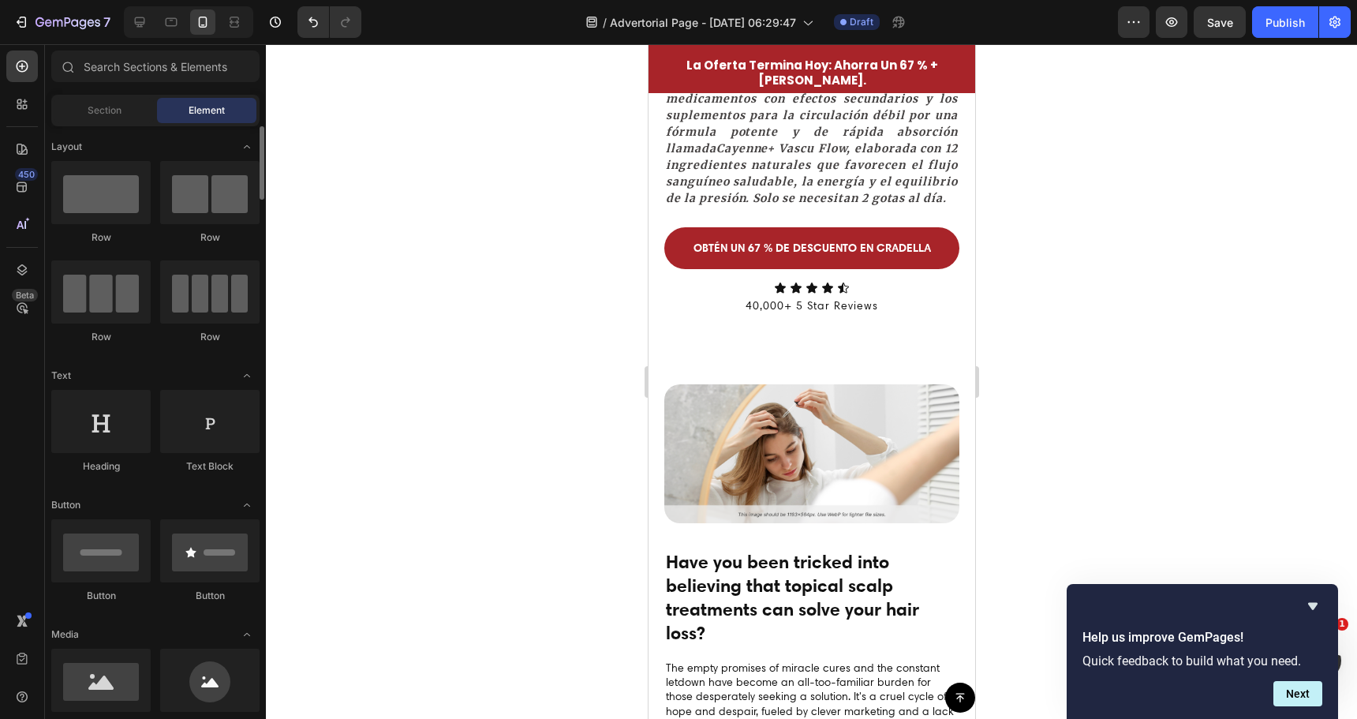
scroll to position [158, 0]
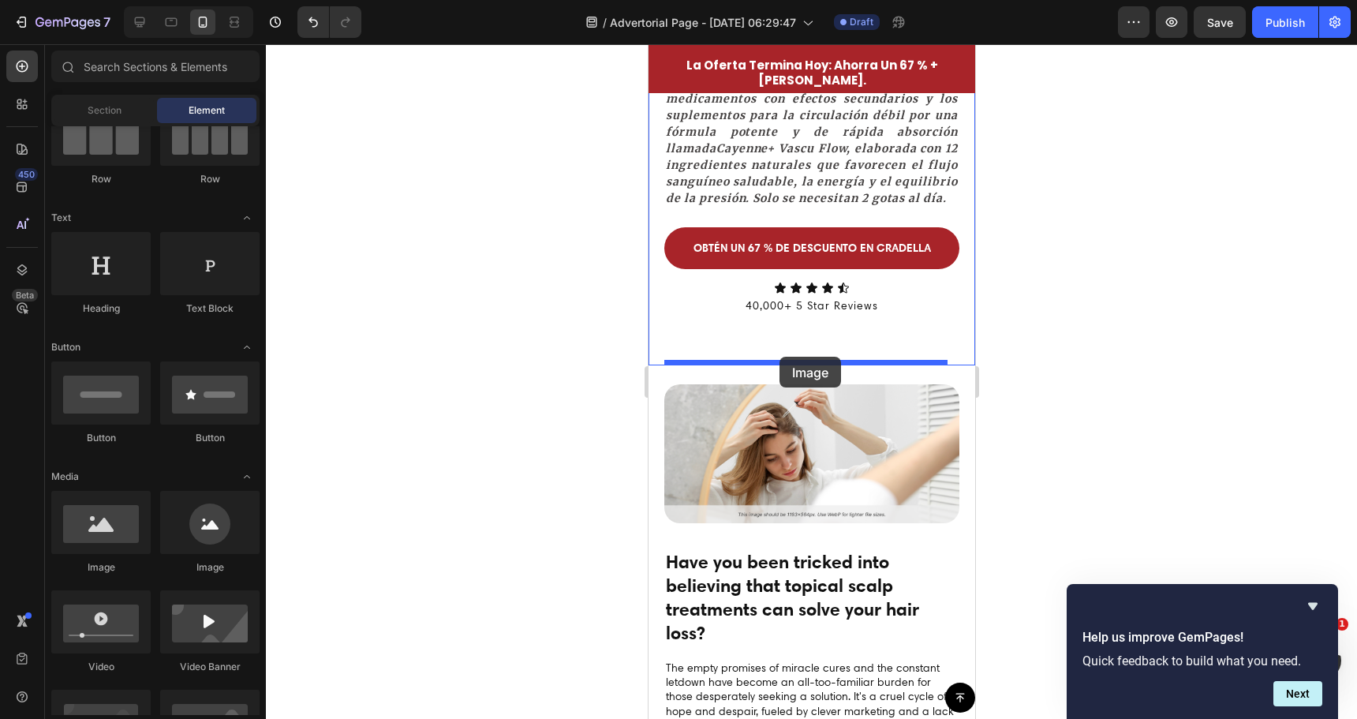
drag, startPoint x: 761, startPoint y: 583, endPoint x: 779, endPoint y: 357, distance: 227.1
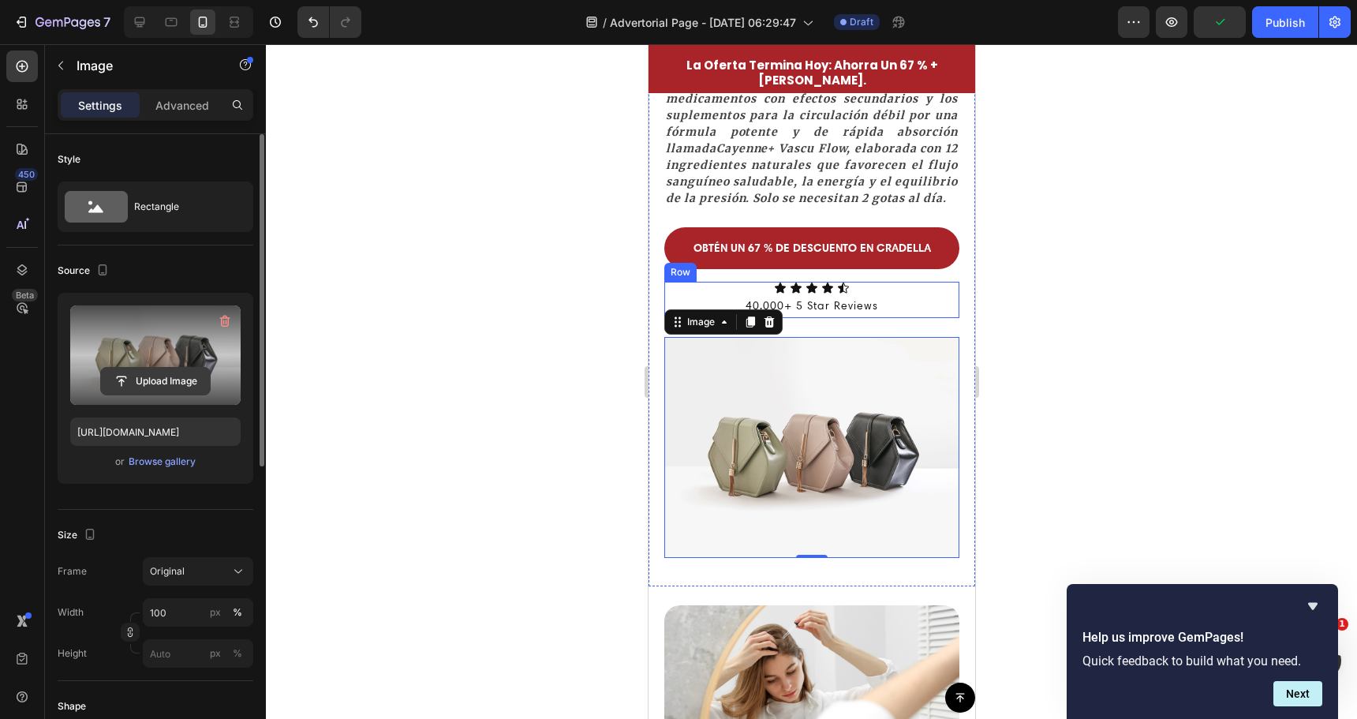
click at [167, 373] on input "file" at bounding box center [155, 381] width 109 height 27
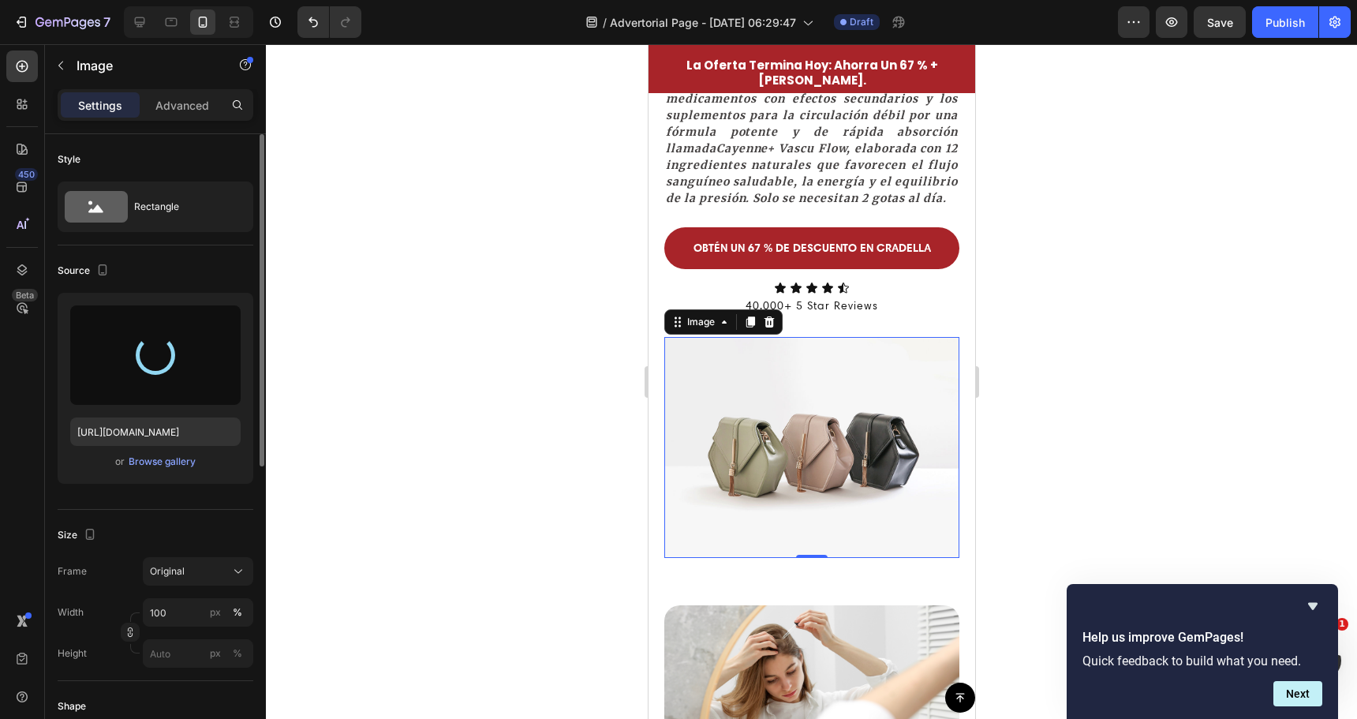
type input "[URL][DOMAIN_NAME]"
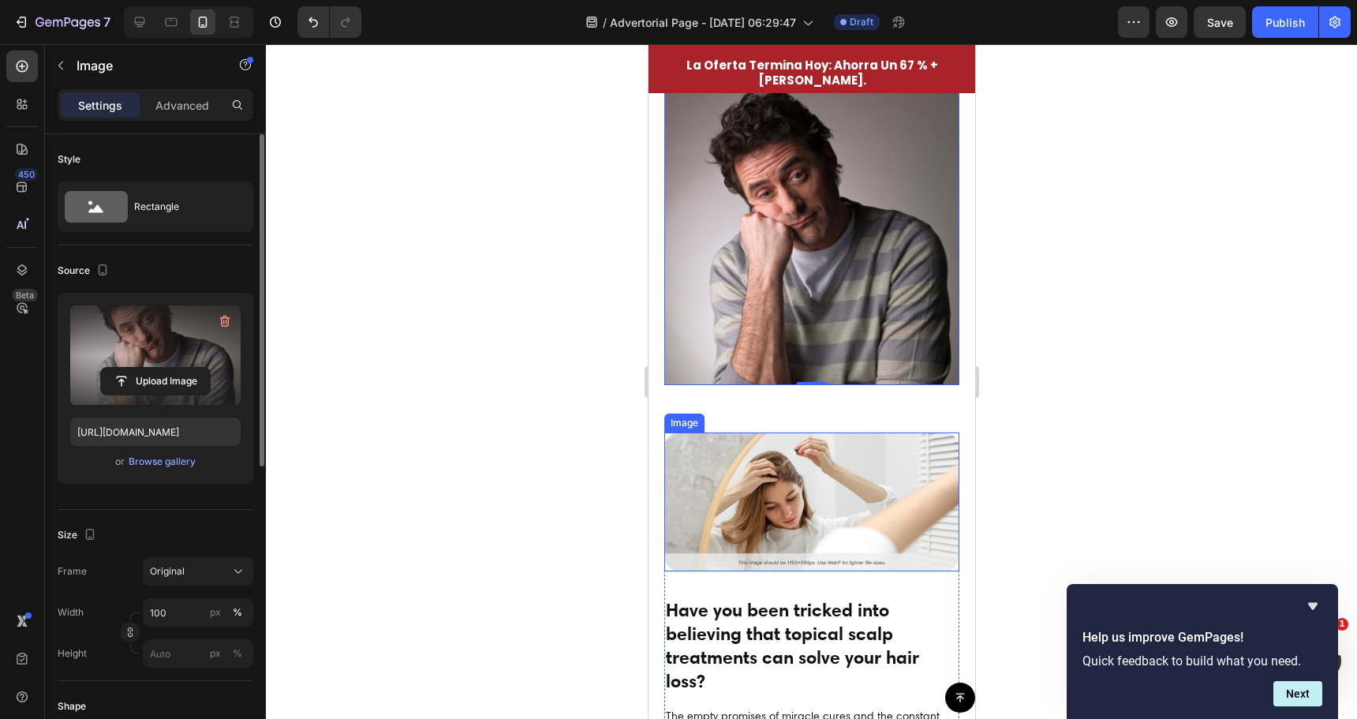
scroll to position [710, 0]
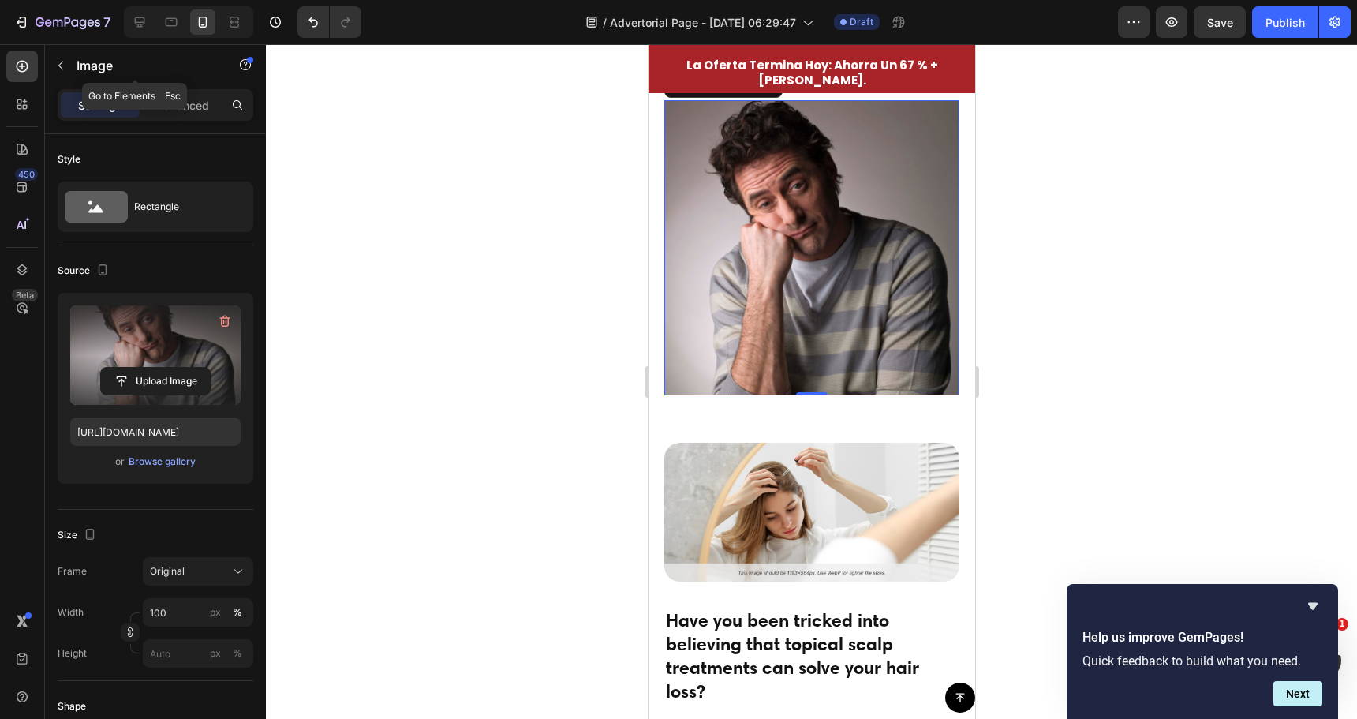
click at [66, 73] on button "button" at bounding box center [60, 65] width 25 height 25
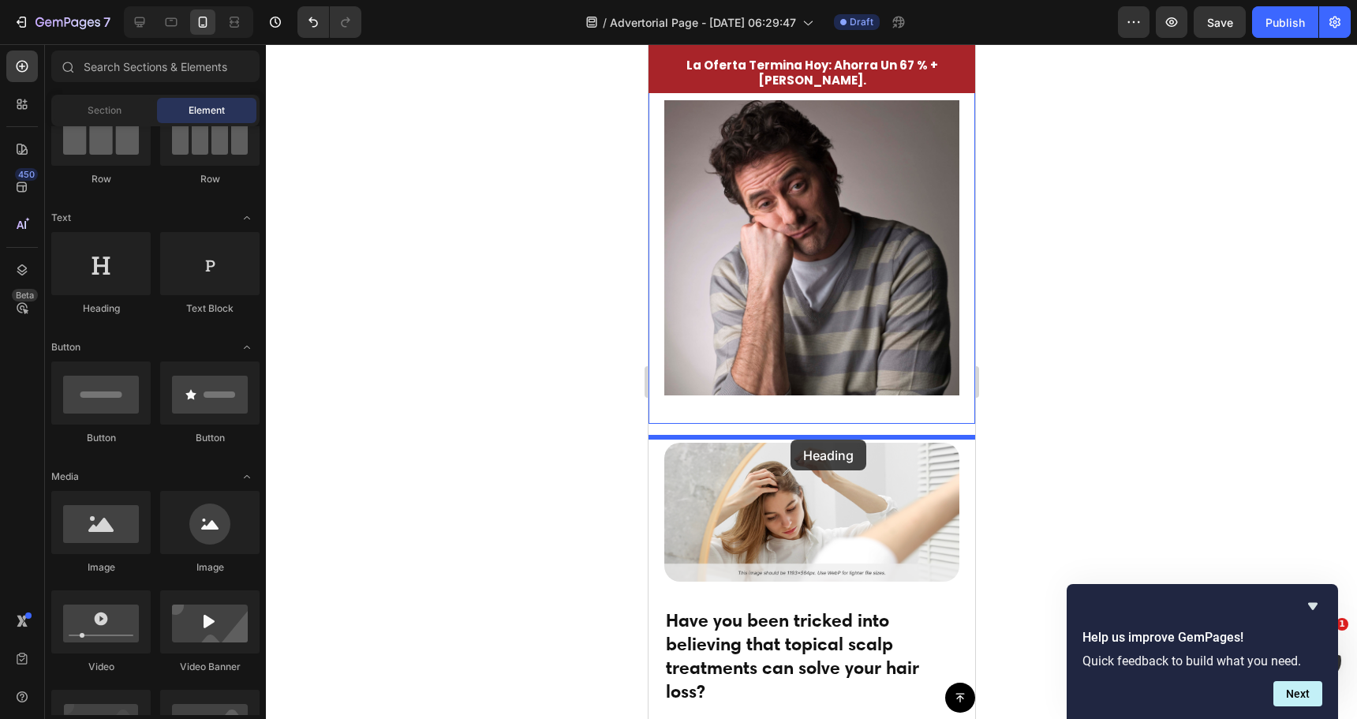
drag, startPoint x: 757, startPoint y: 321, endPoint x: 791, endPoint y: 440, distance: 123.7
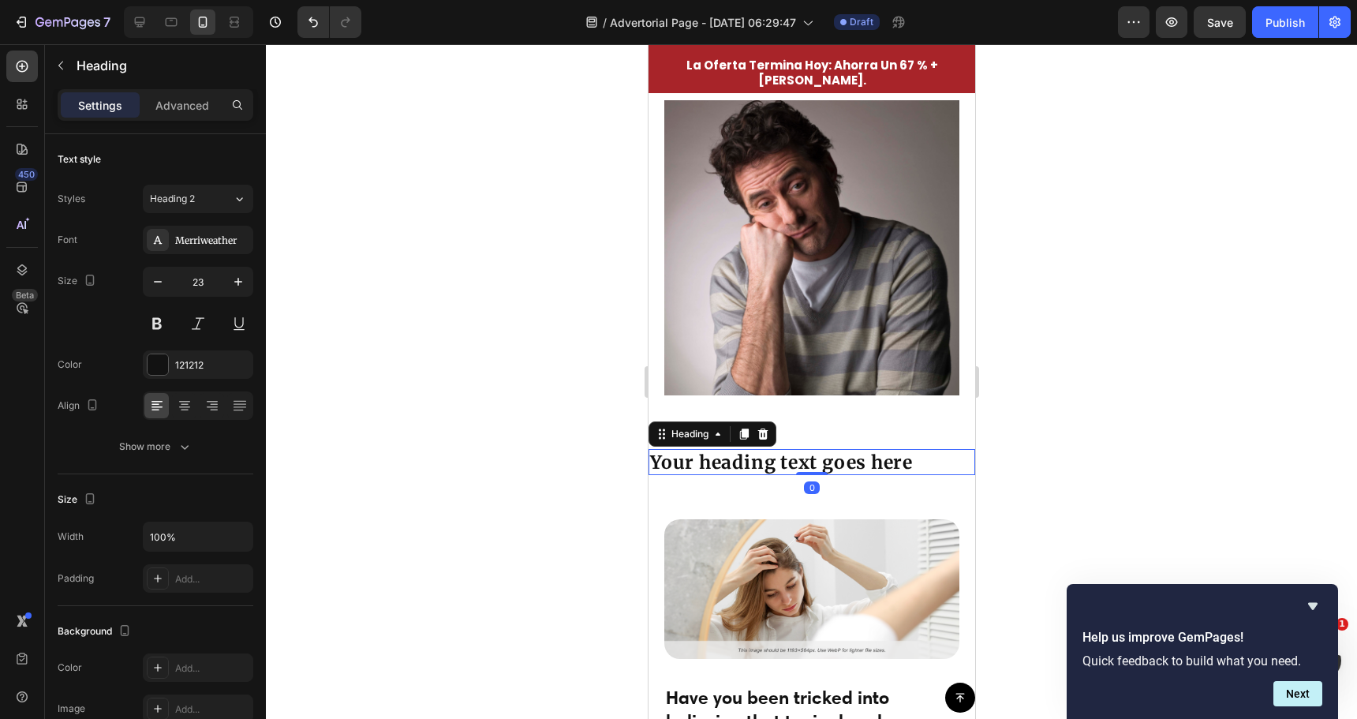
click at [776, 472] on h2 "Your heading text goes here" at bounding box center [811, 462] width 327 height 27
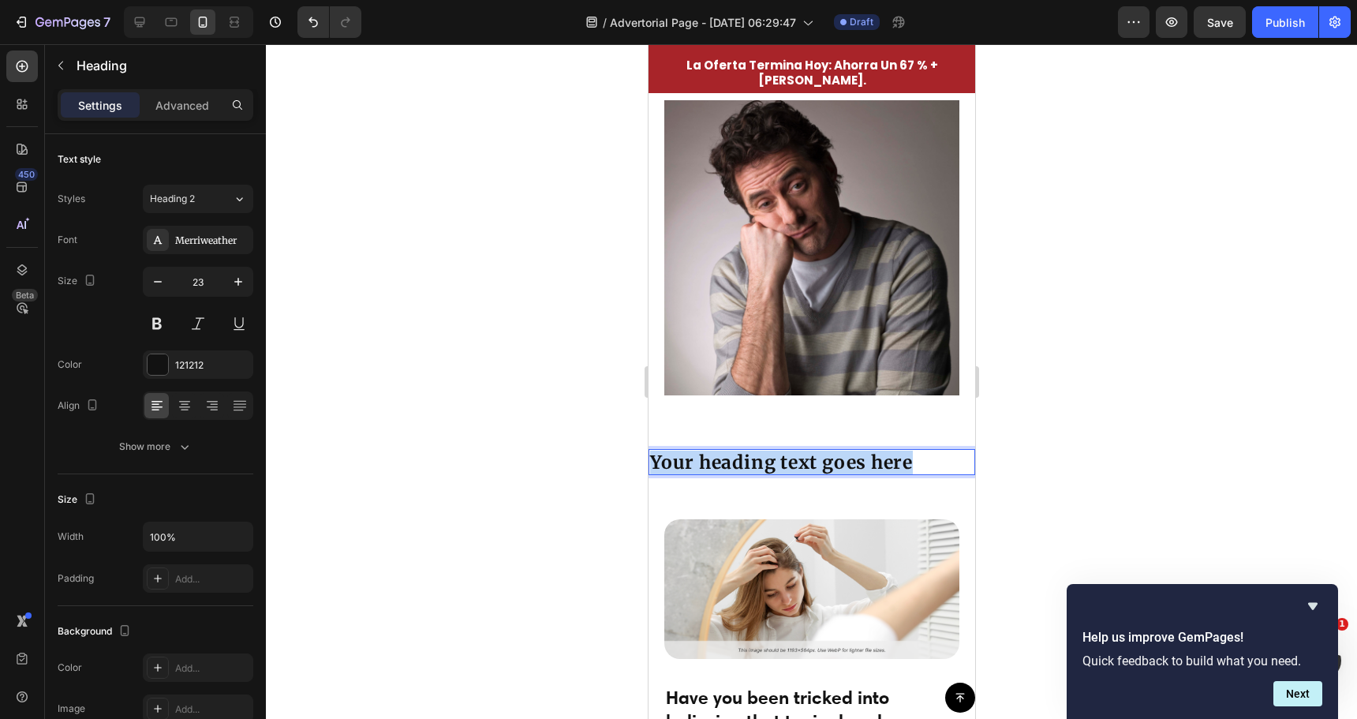
click at [776, 472] on p "Your heading text goes here" at bounding box center [810, 463] width 323 height 24
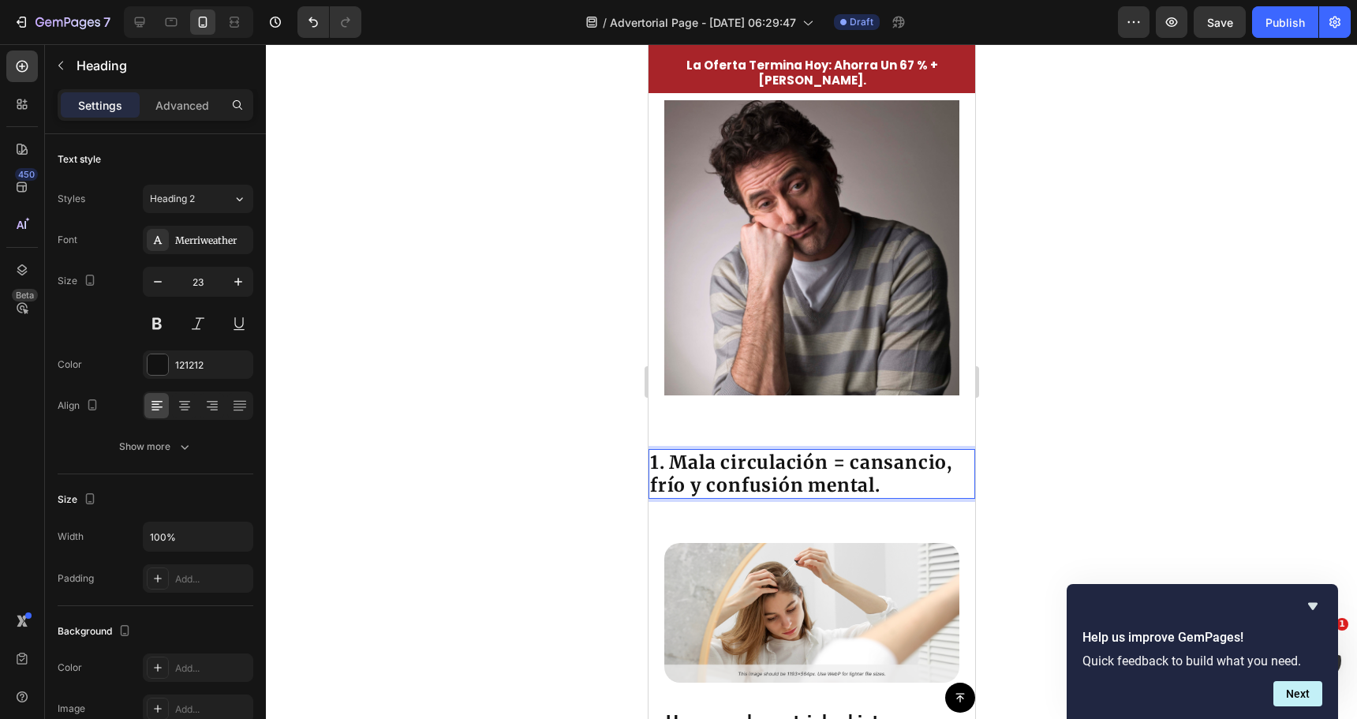
drag, startPoint x: 510, startPoint y: 477, endPoint x: 537, endPoint y: 479, distance: 26.9
click at [514, 477] on div at bounding box center [811, 381] width 1091 height 675
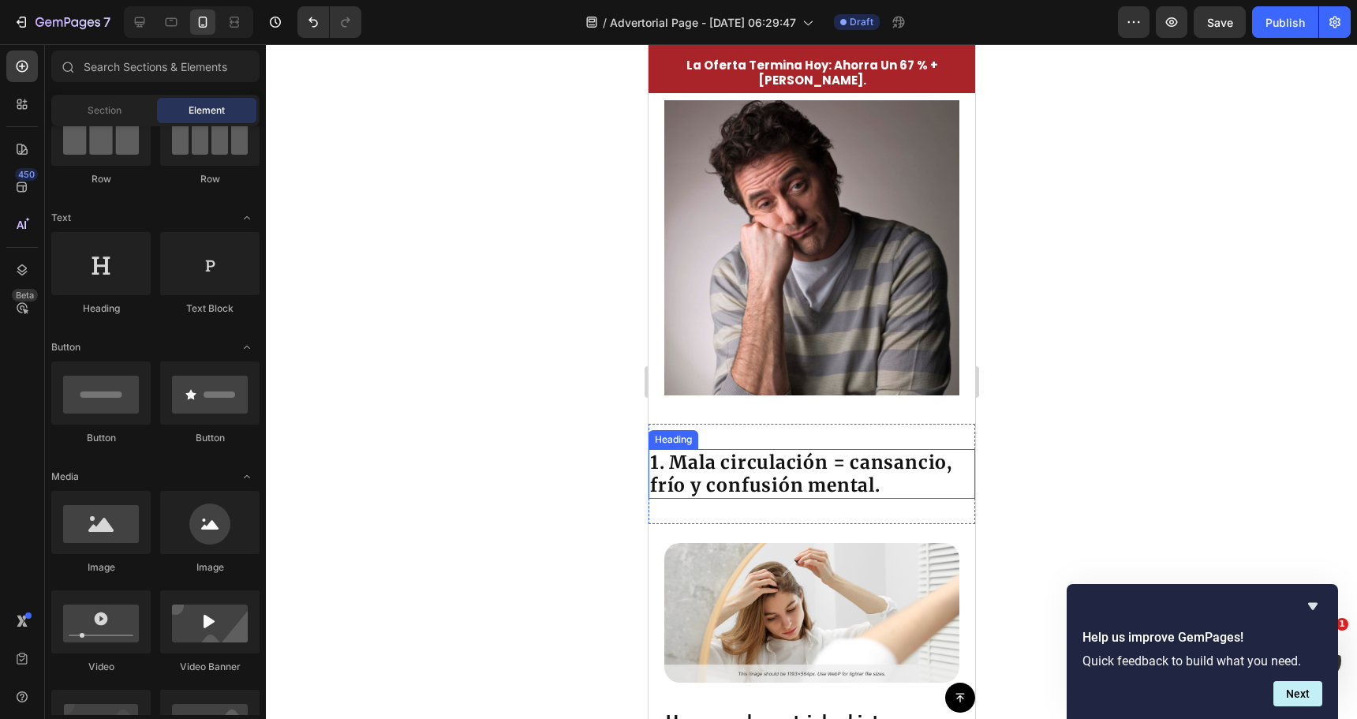
click at [754, 471] on p "1. Mala circulación = cansancio, frío y confusión mental." at bounding box center [810, 474] width 323 height 47
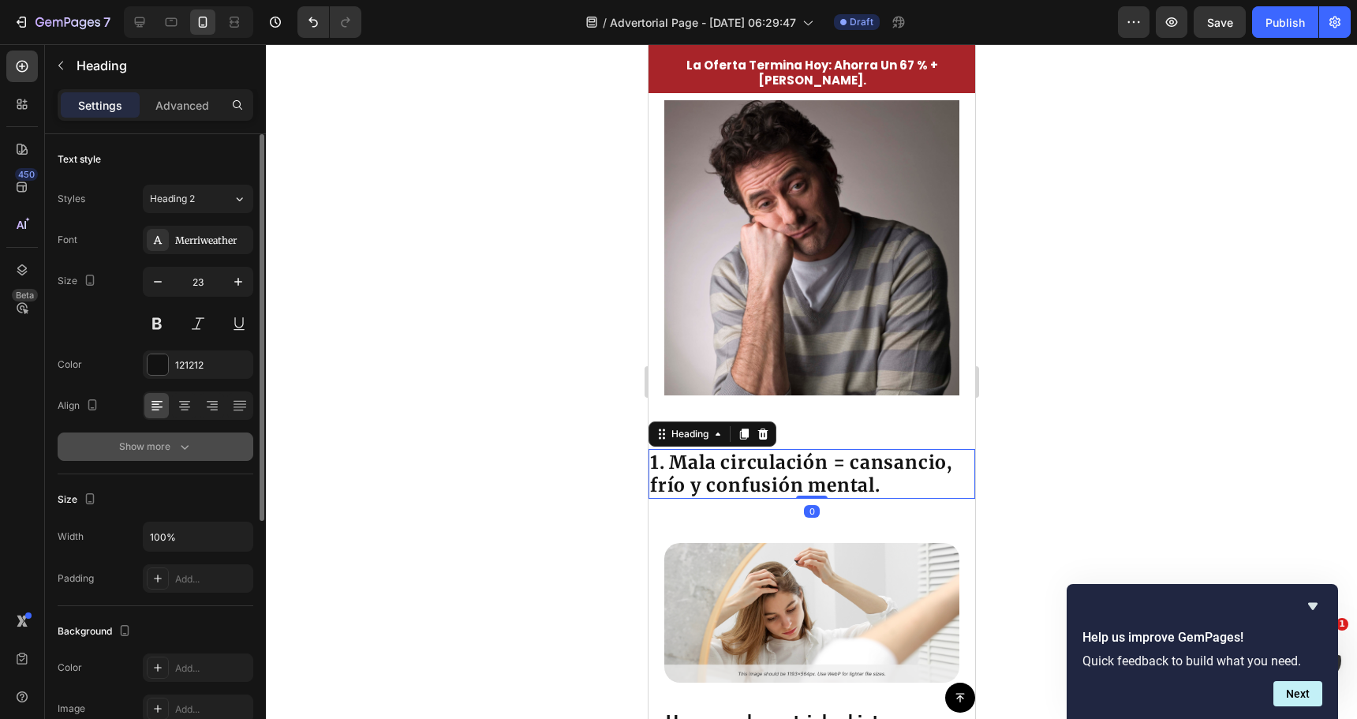
click at [178, 451] on icon "button" at bounding box center [185, 447] width 16 height 16
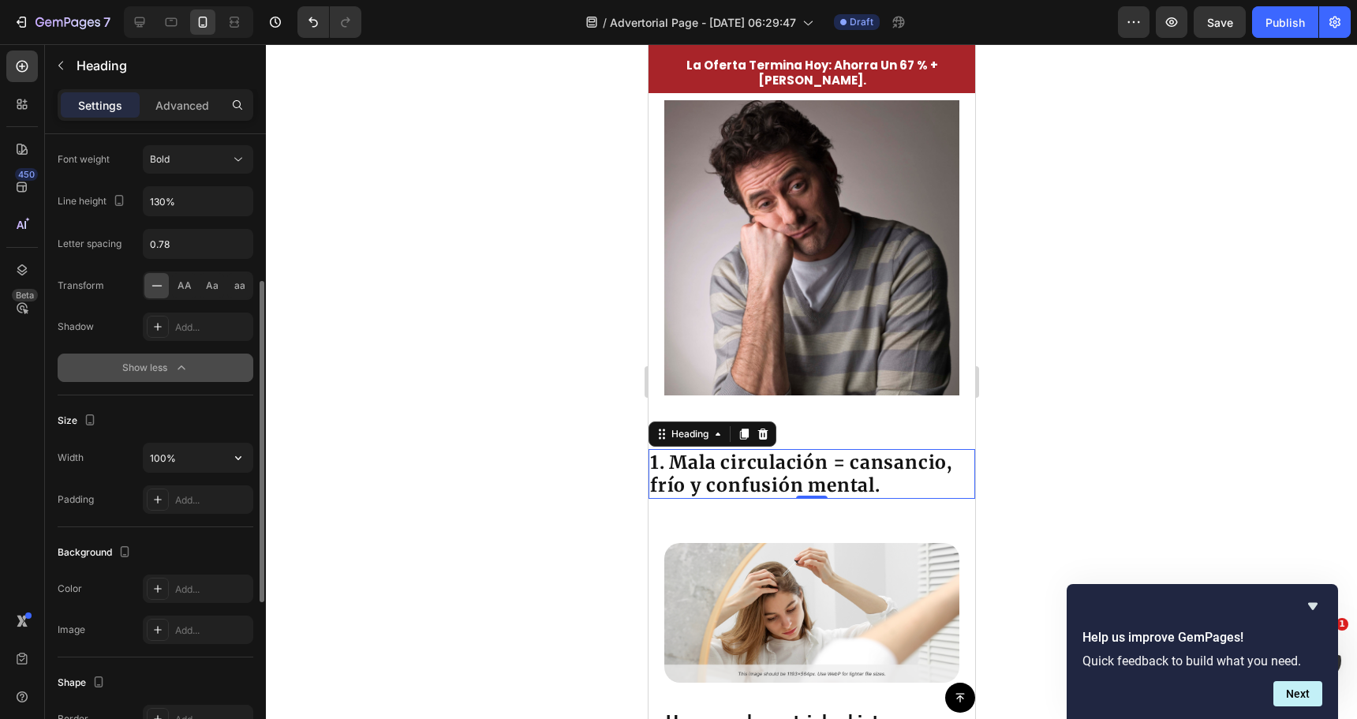
scroll to position [0, 0]
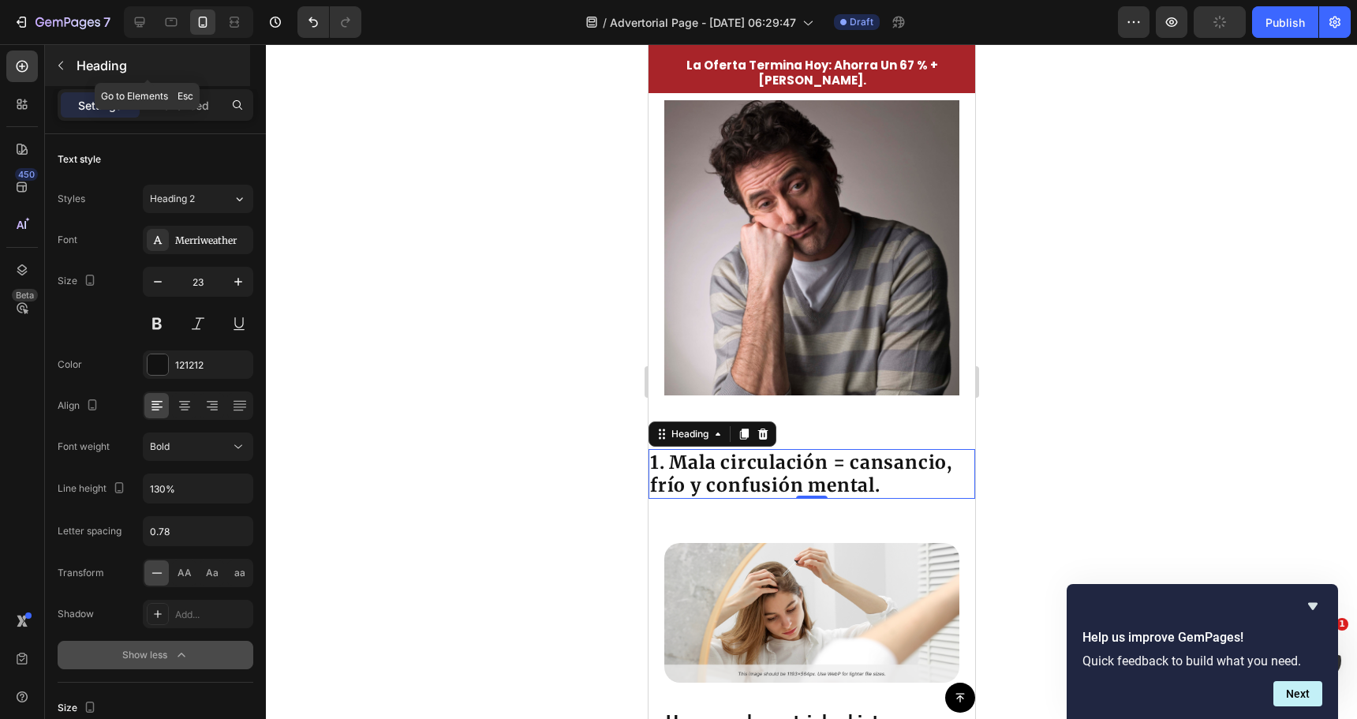
click at [68, 74] on button "button" at bounding box center [60, 65] width 25 height 25
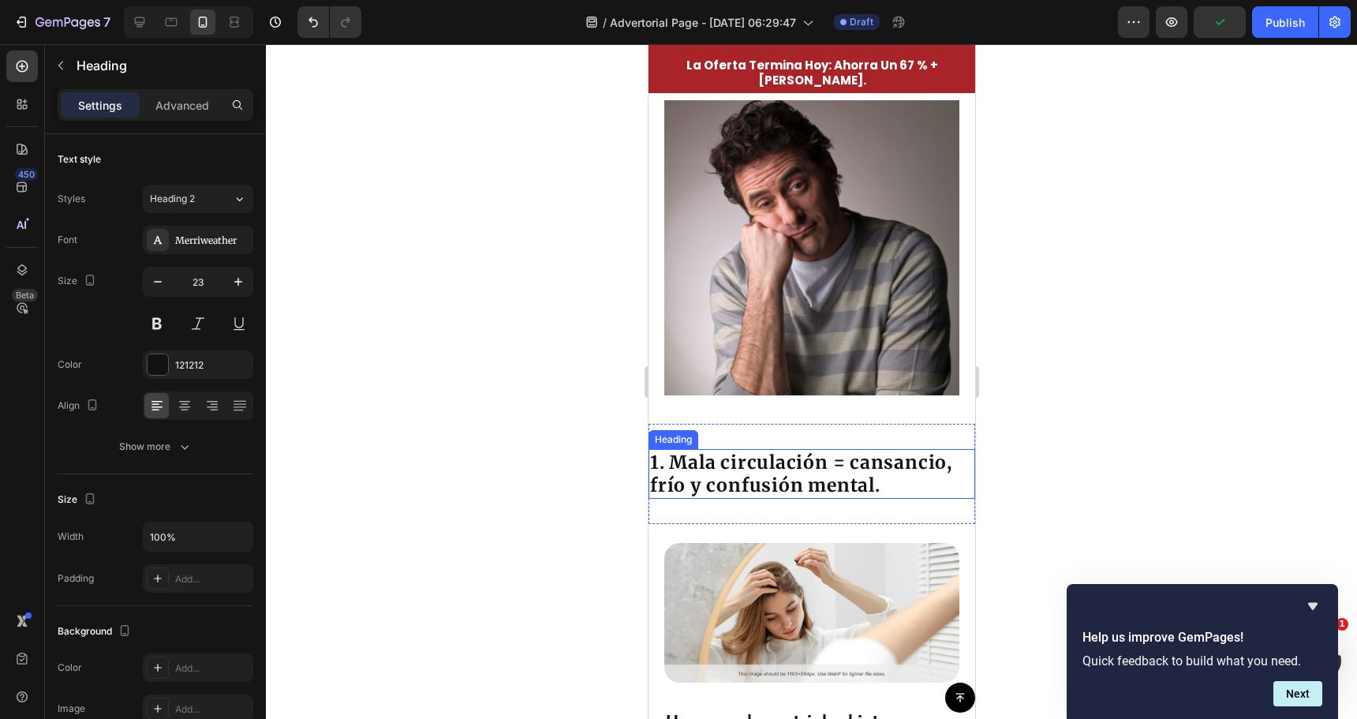
click at [802, 486] on p "1. Mala circulación = cansancio, frío y confusión mental." at bounding box center [810, 474] width 323 height 47
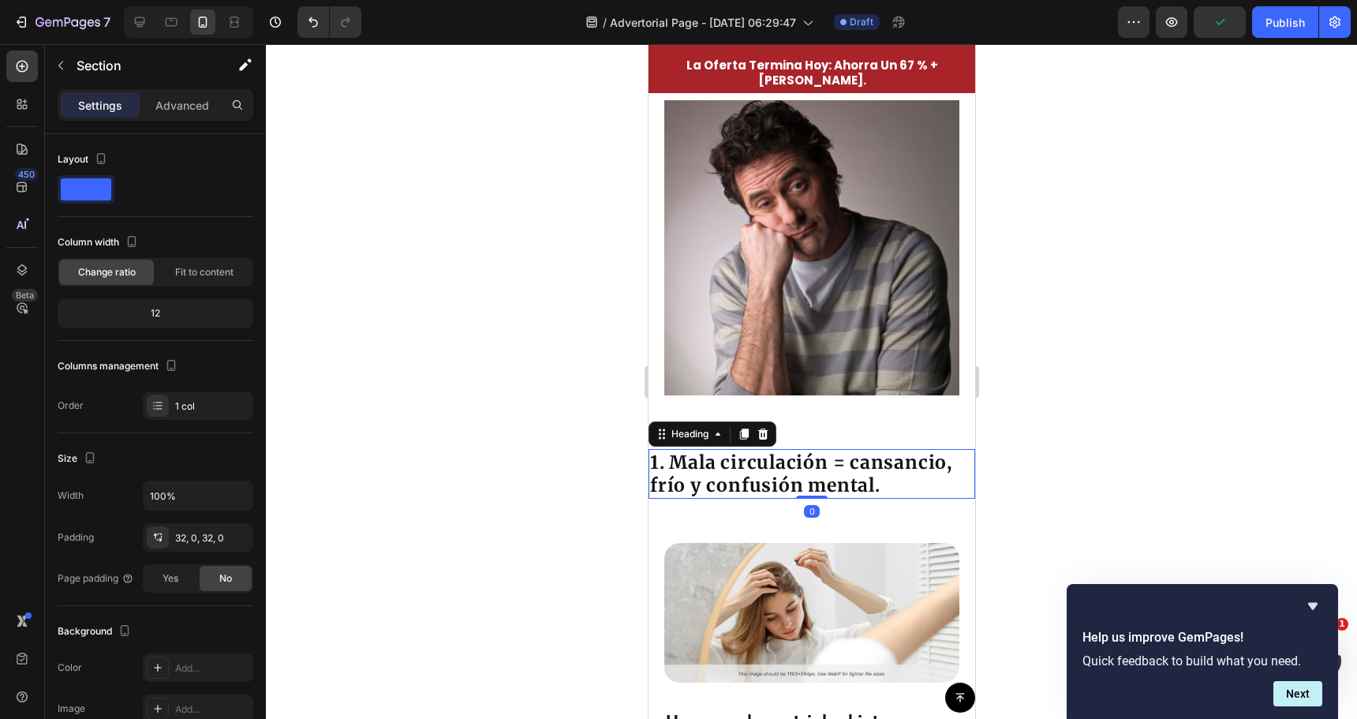
click at [802, 450] on div "1. Mala circulación = cansancio, frío y confusión mental. Heading 0 Section 4" at bounding box center [811, 474] width 327 height 101
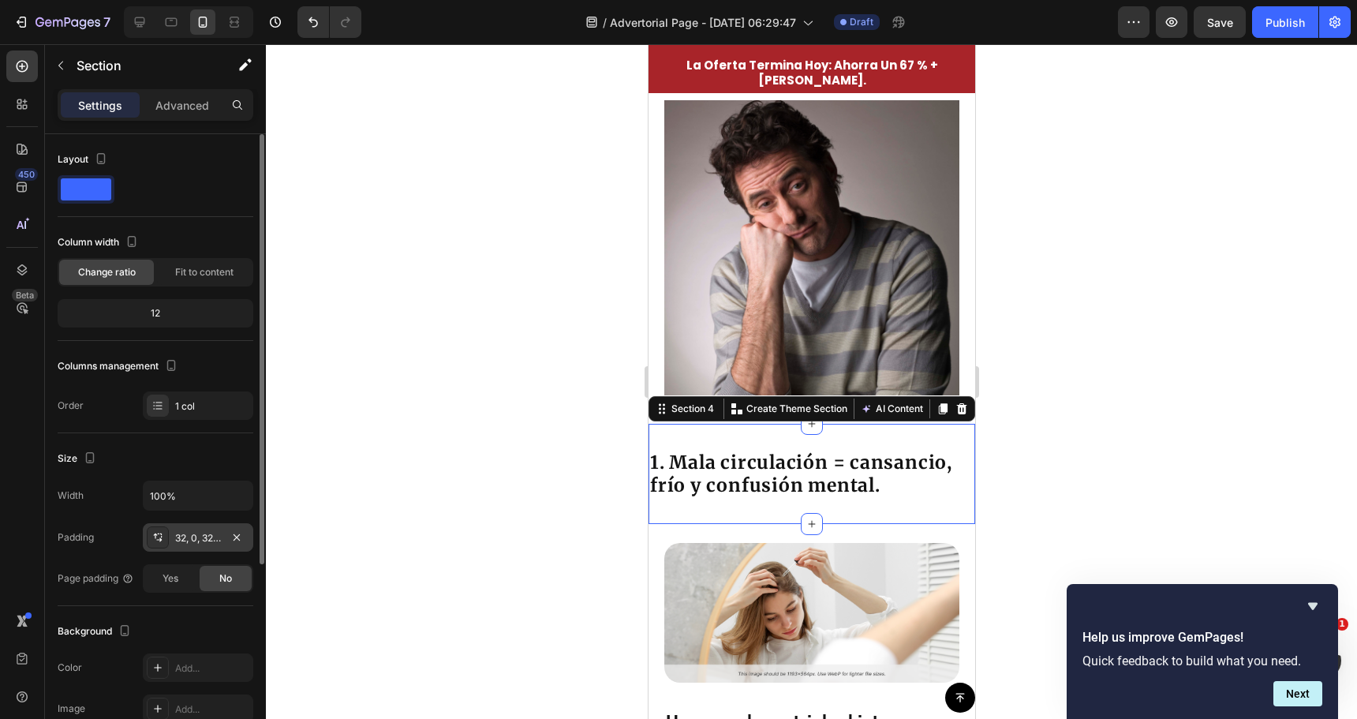
click at [201, 533] on div "32, 0, 32, 0" at bounding box center [198, 538] width 46 height 14
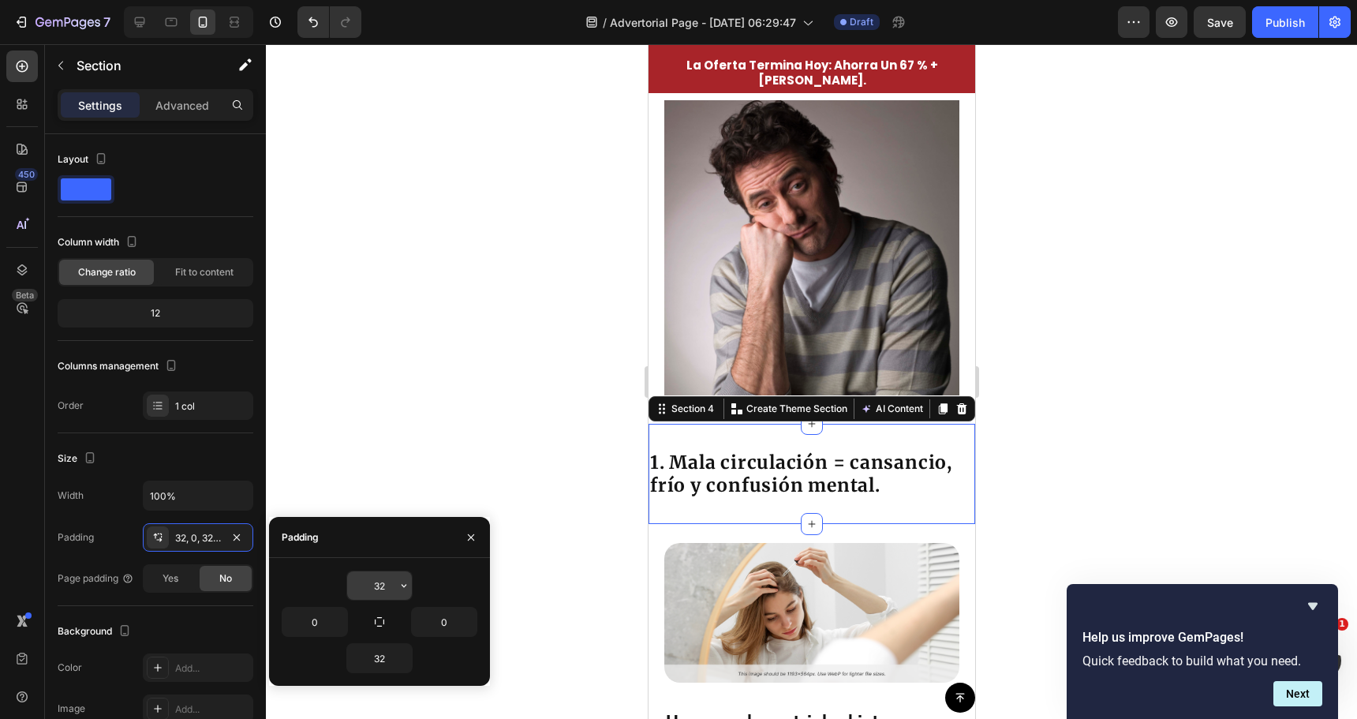
click at [384, 585] on input "32" at bounding box center [379, 585] width 65 height 28
click at [405, 584] on icon "button" at bounding box center [404, 585] width 13 height 13
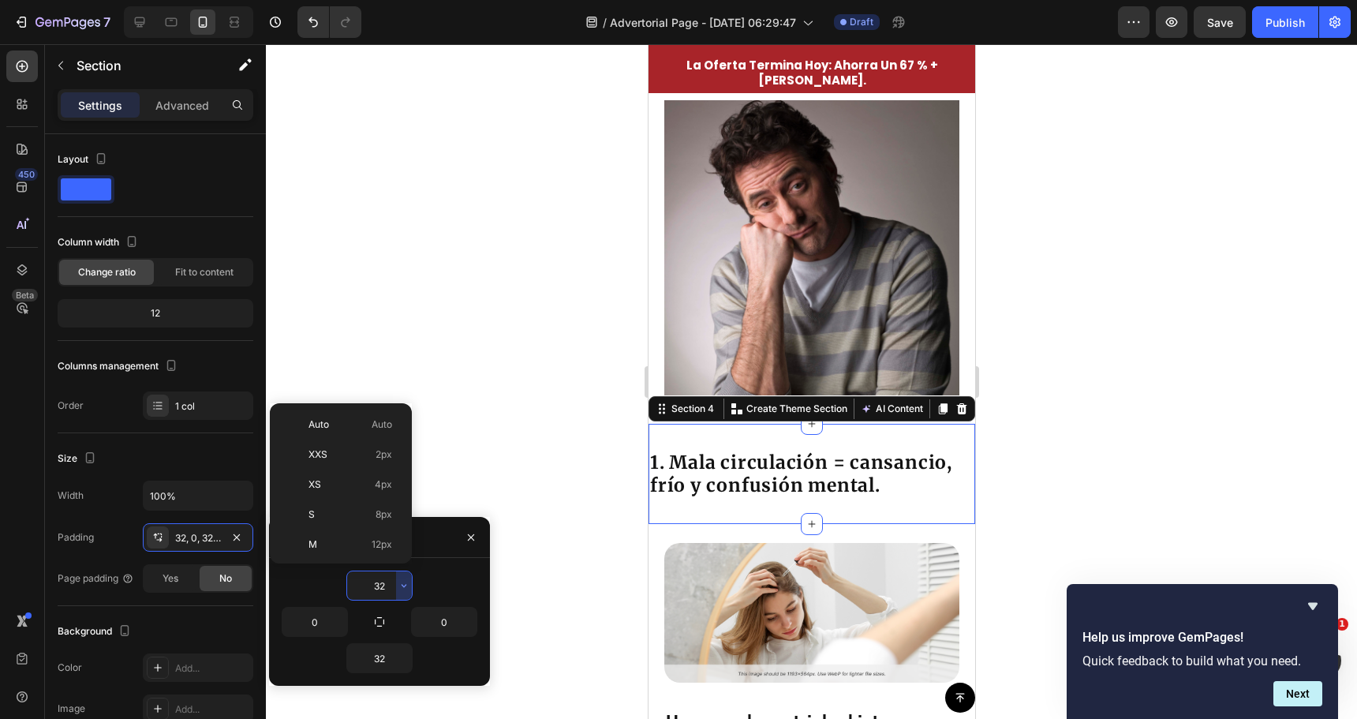
scroll to position [114, 0]
click at [322, 434] on p "M 12px" at bounding box center [351, 431] width 84 height 14
type input "12"
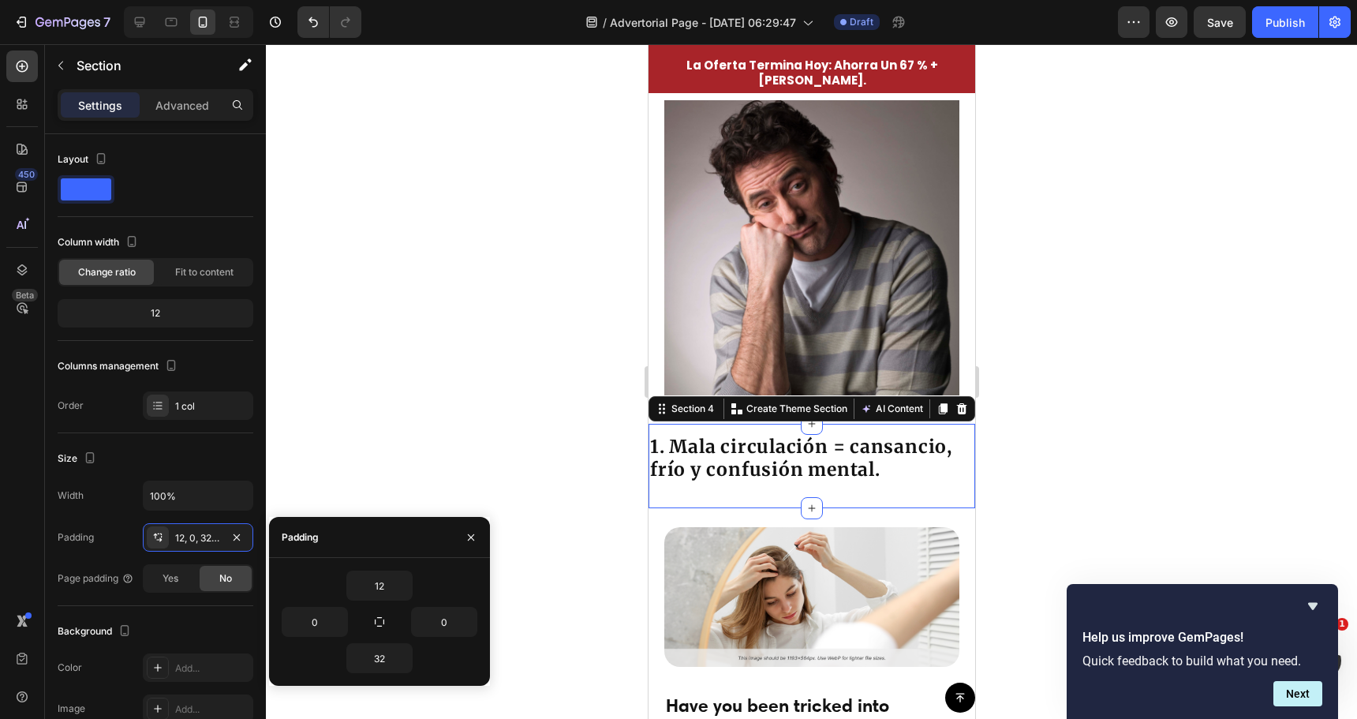
click at [504, 421] on div at bounding box center [811, 381] width 1091 height 675
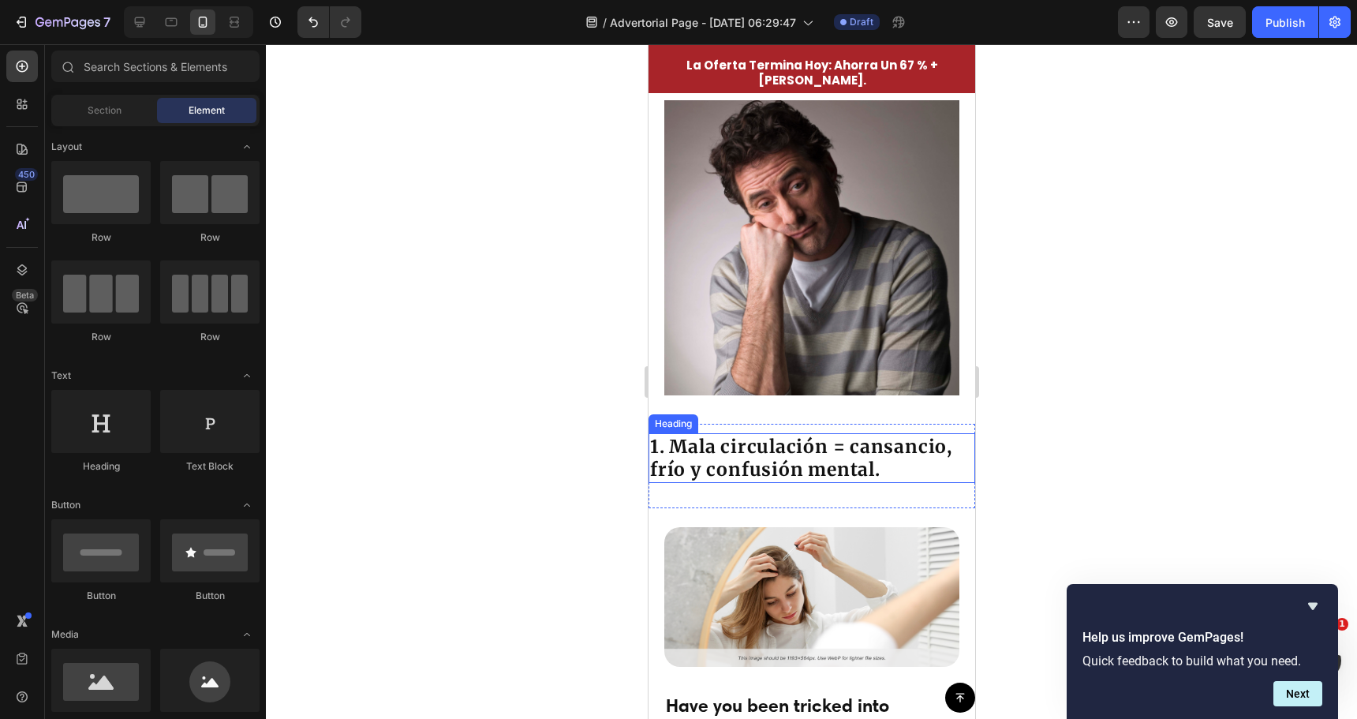
click at [757, 448] on p "1. Mala circulación = cansancio, frío y confusión mental." at bounding box center [810, 458] width 323 height 47
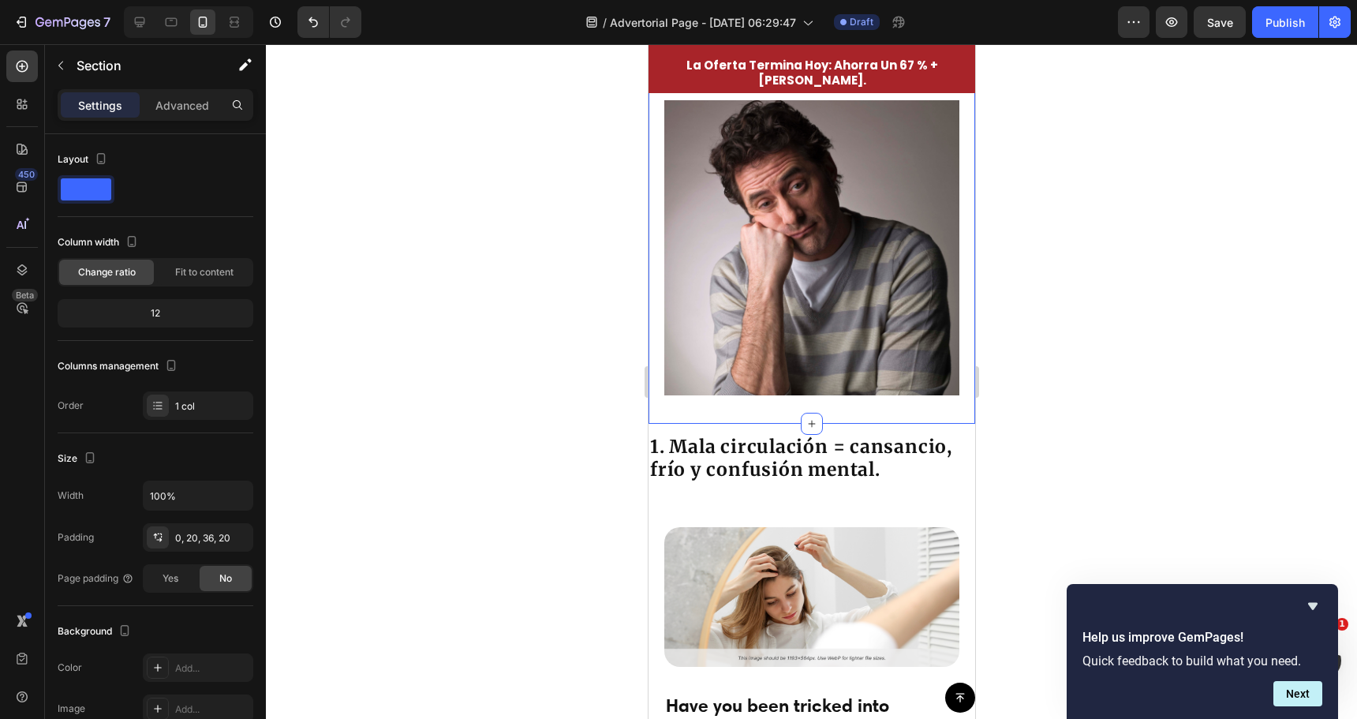
click at [207, 549] on div "0, 20, 36, 20" at bounding box center [198, 537] width 110 height 28
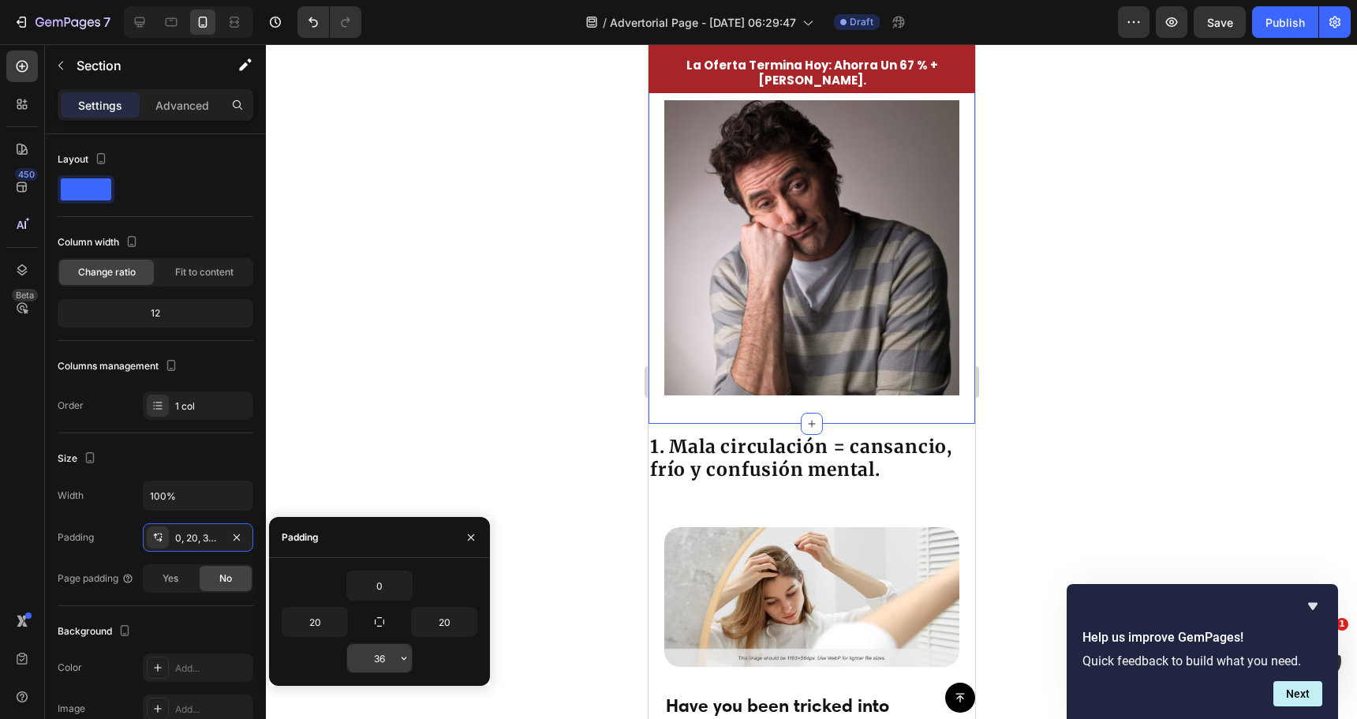
click at [388, 653] on input "36" at bounding box center [379, 658] width 65 height 28
click at [420, 655] on div "36" at bounding box center [380, 658] width 196 height 30
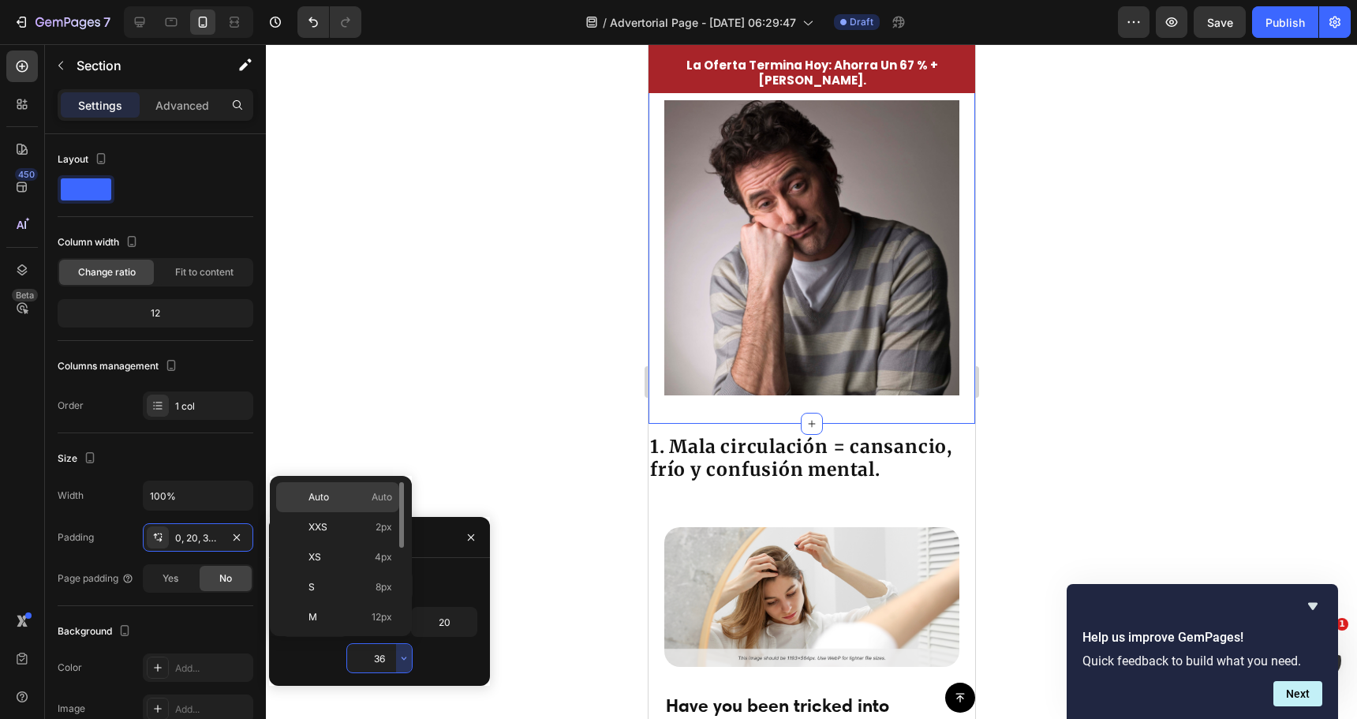
click at [342, 492] on p "Auto Auto" at bounding box center [351, 497] width 84 height 14
type input "Auto"
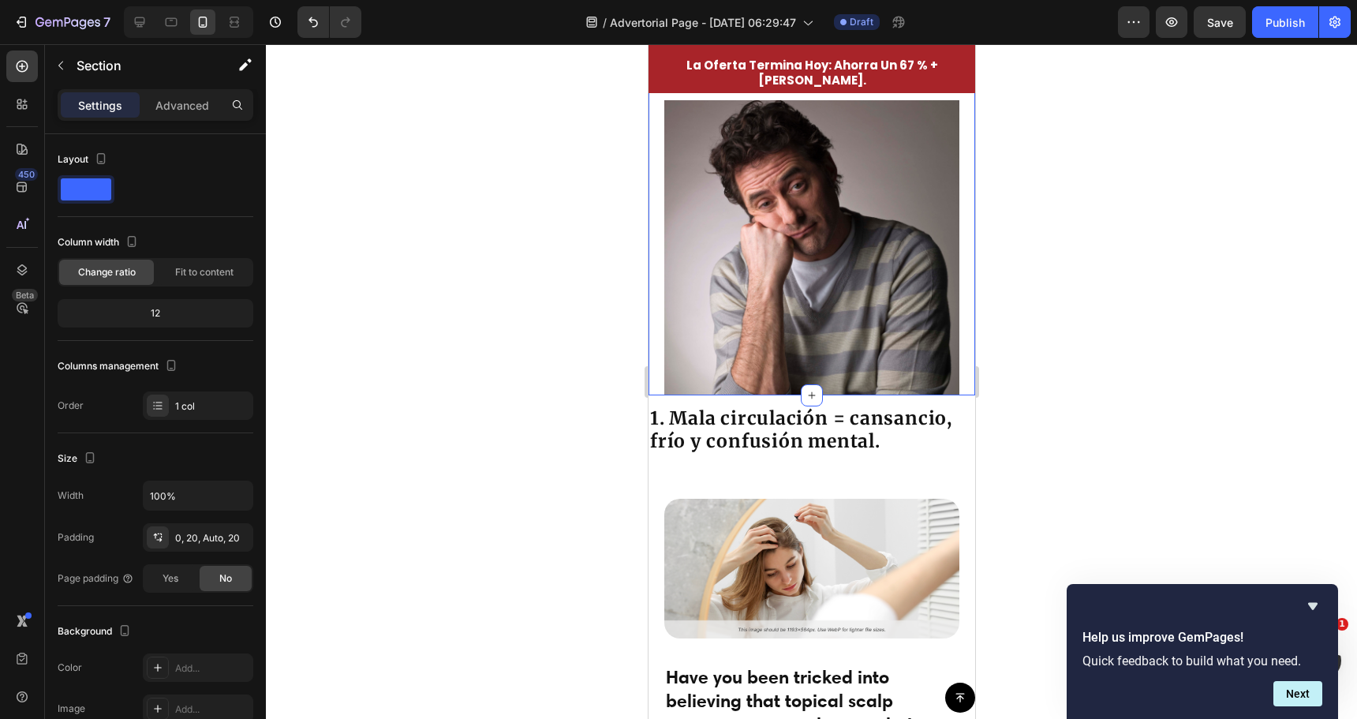
click at [563, 412] on div at bounding box center [811, 381] width 1091 height 675
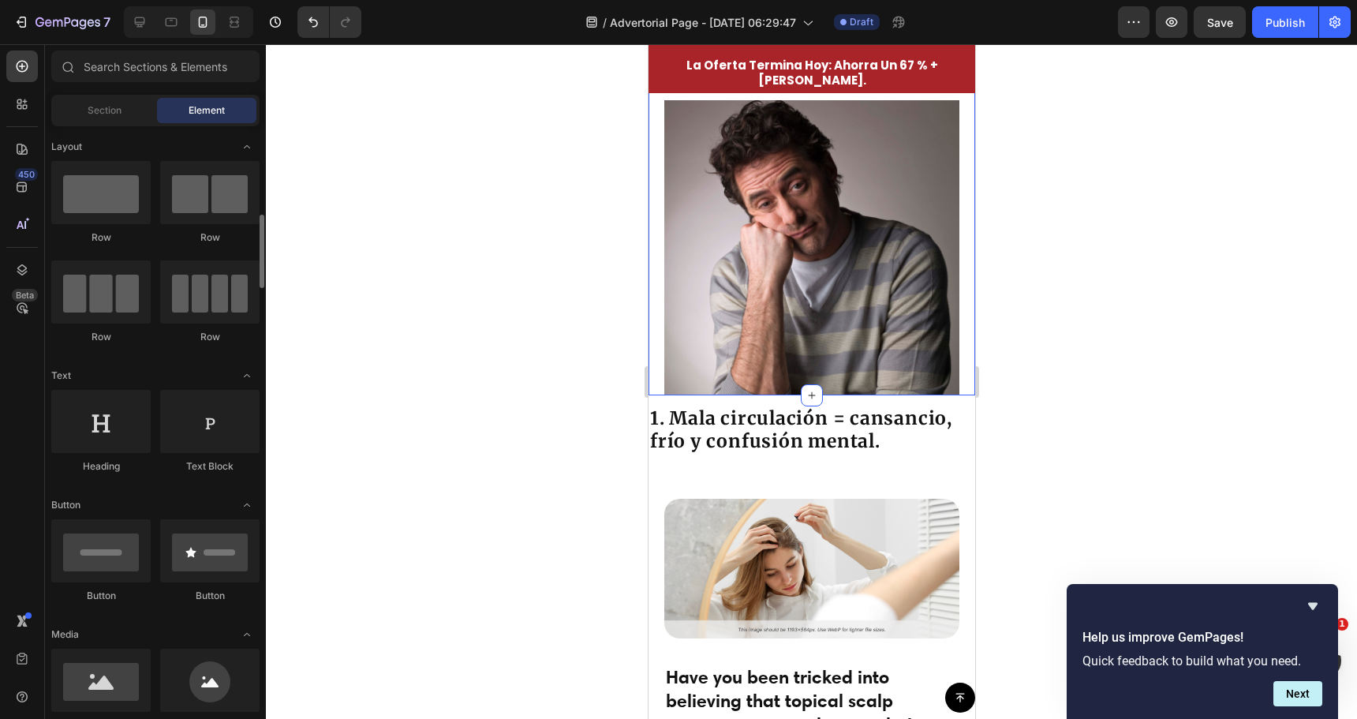
scroll to position [79, 0]
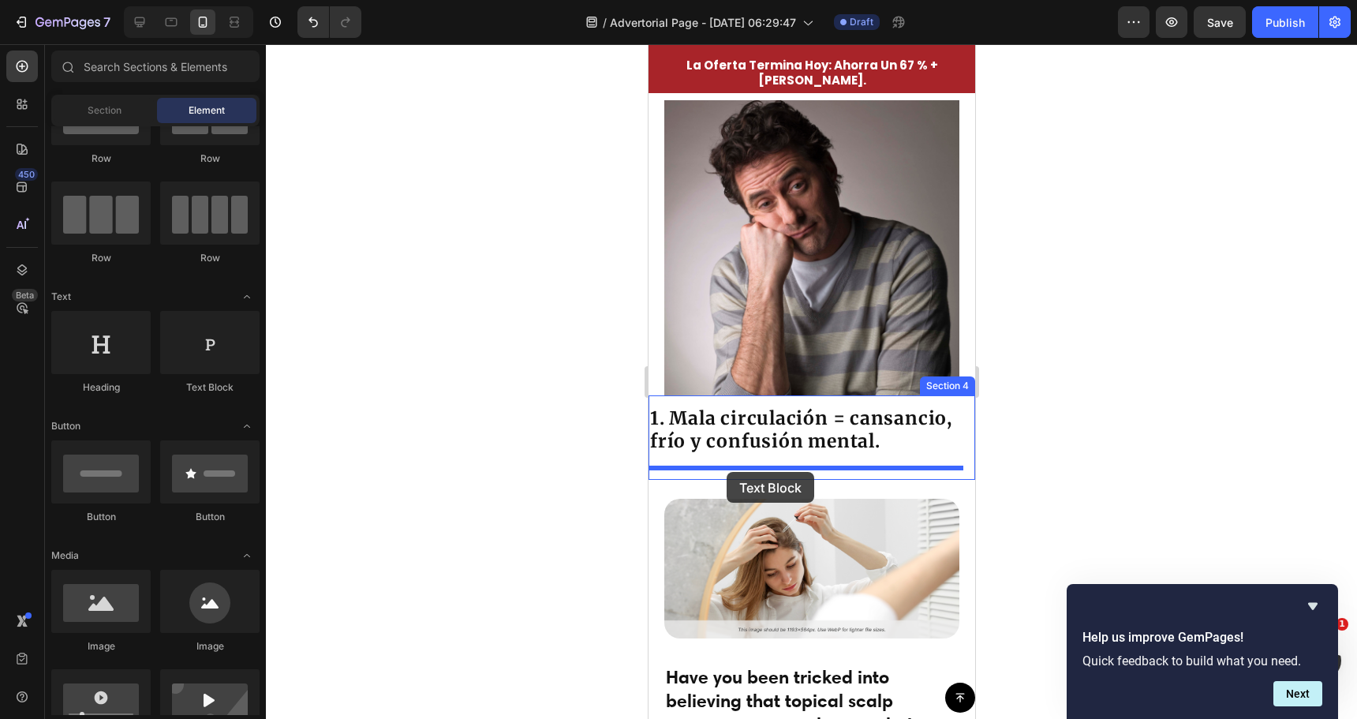
drag, startPoint x: 907, startPoint y: 443, endPoint x: 726, endPoint y: 472, distance: 183.0
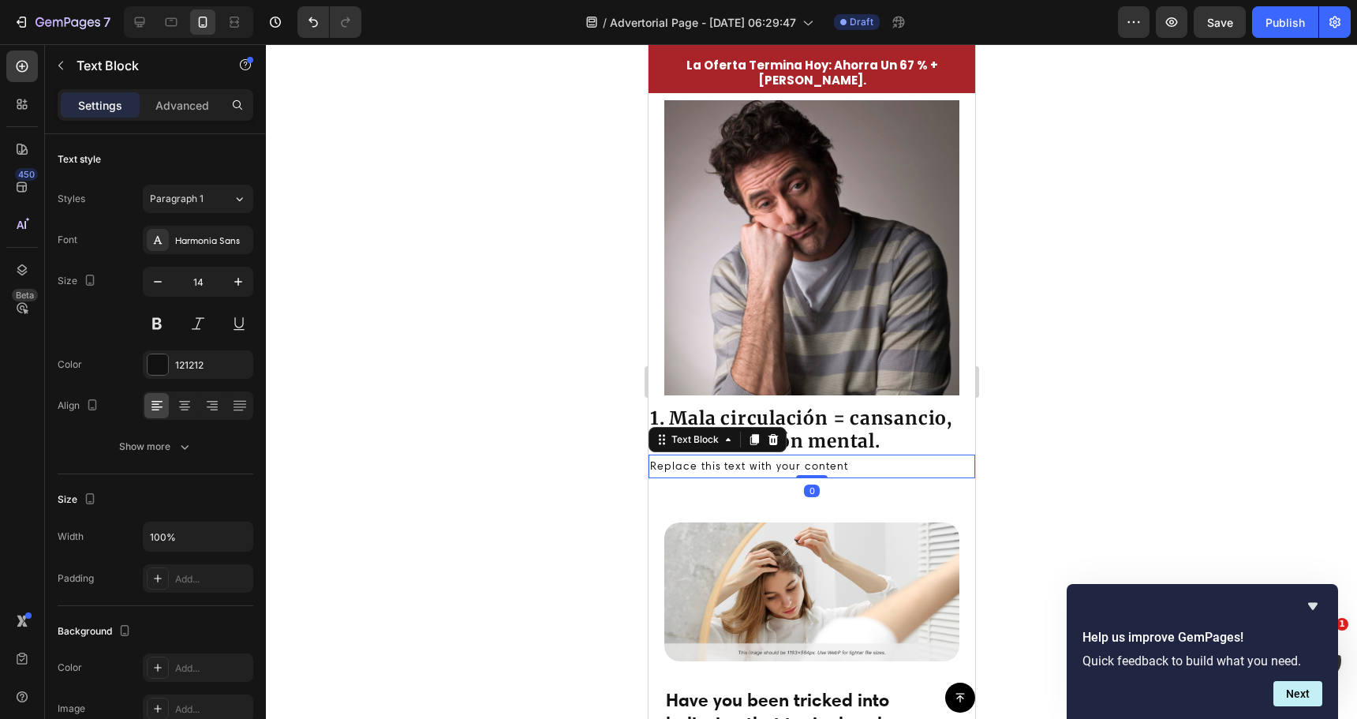
click at [739, 477] on div "Replace this text with your content" at bounding box center [811, 465] width 327 height 23
click at [739, 476] on p "Replace this text with your content" at bounding box center [810, 466] width 323 height 20
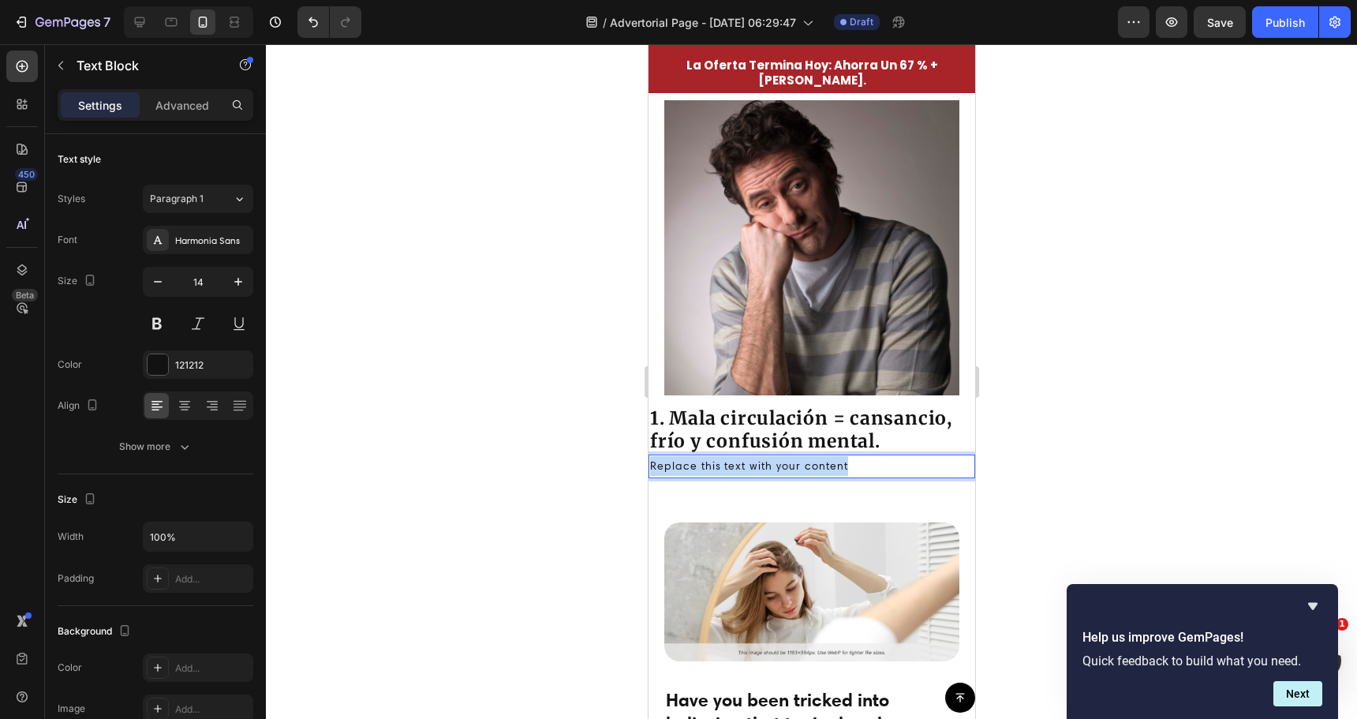
click at [739, 476] on p "Replace this text with your content" at bounding box center [810, 466] width 323 height 20
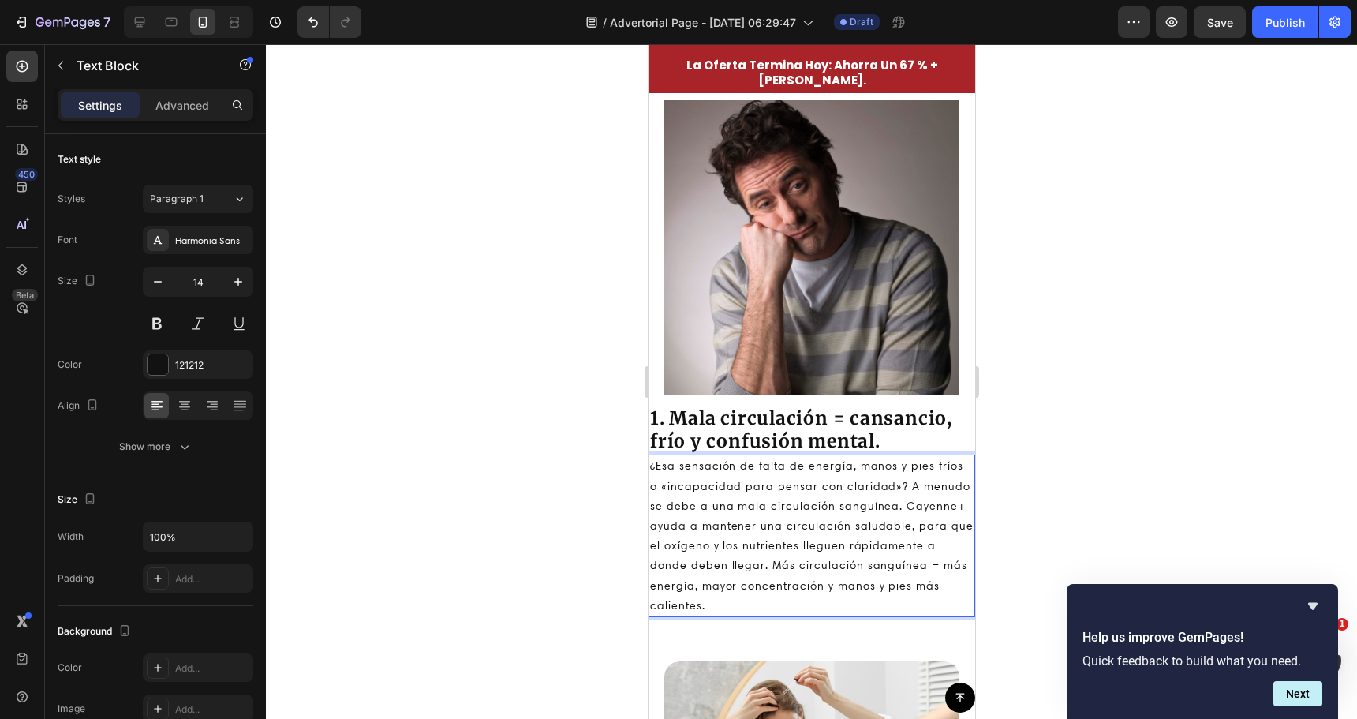
click at [522, 480] on div at bounding box center [811, 381] width 1091 height 675
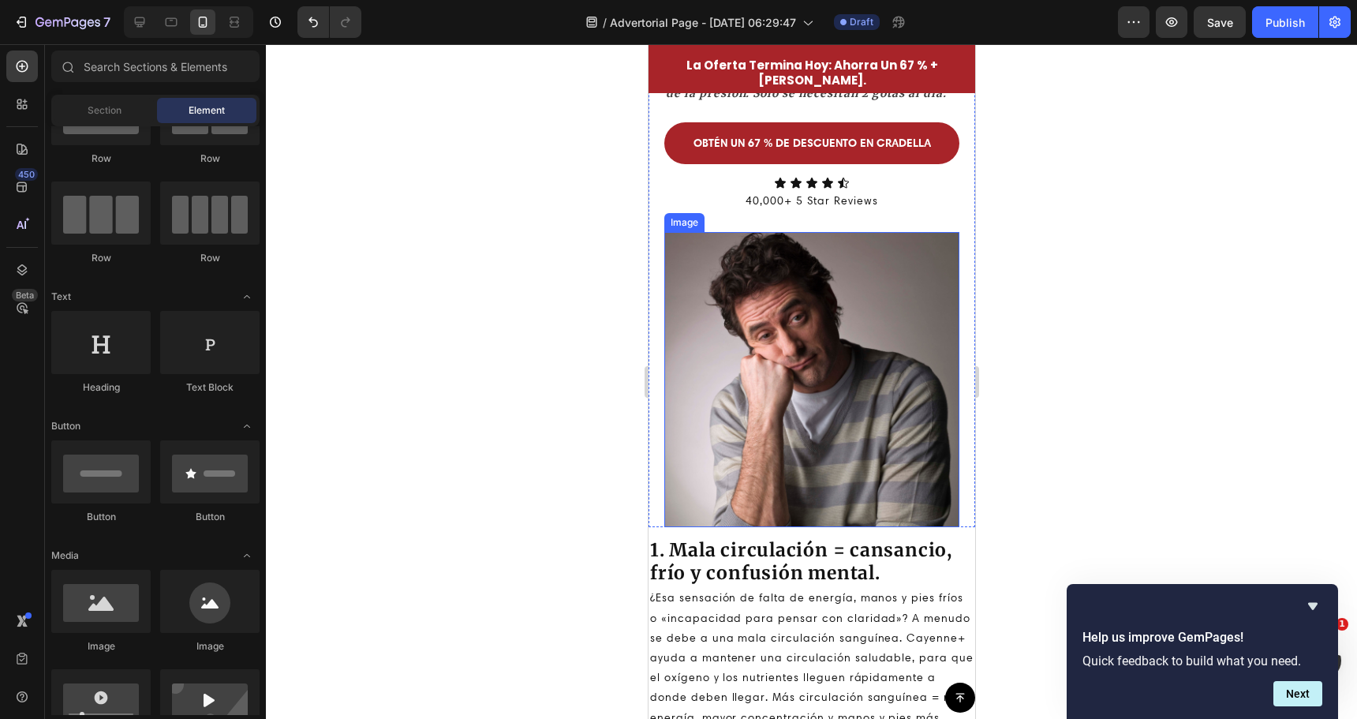
scroll to position [868, 0]
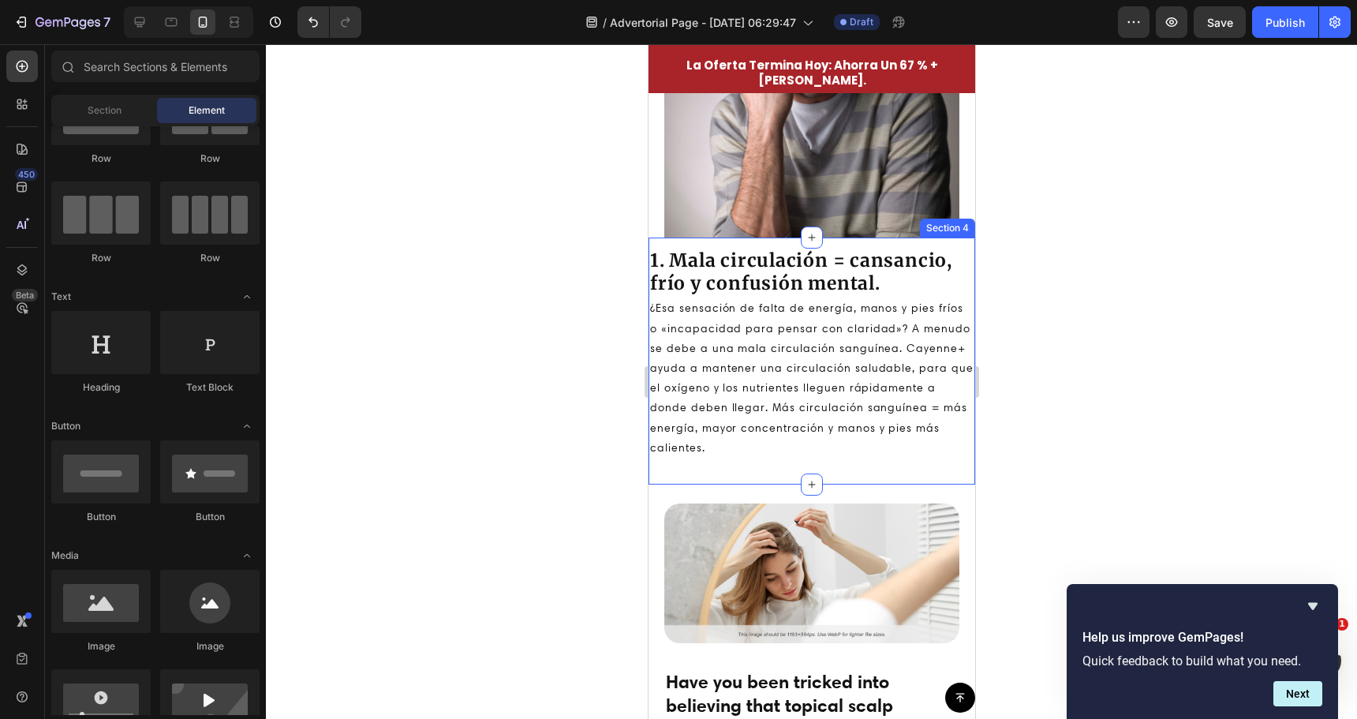
click at [535, 385] on div at bounding box center [811, 381] width 1091 height 675
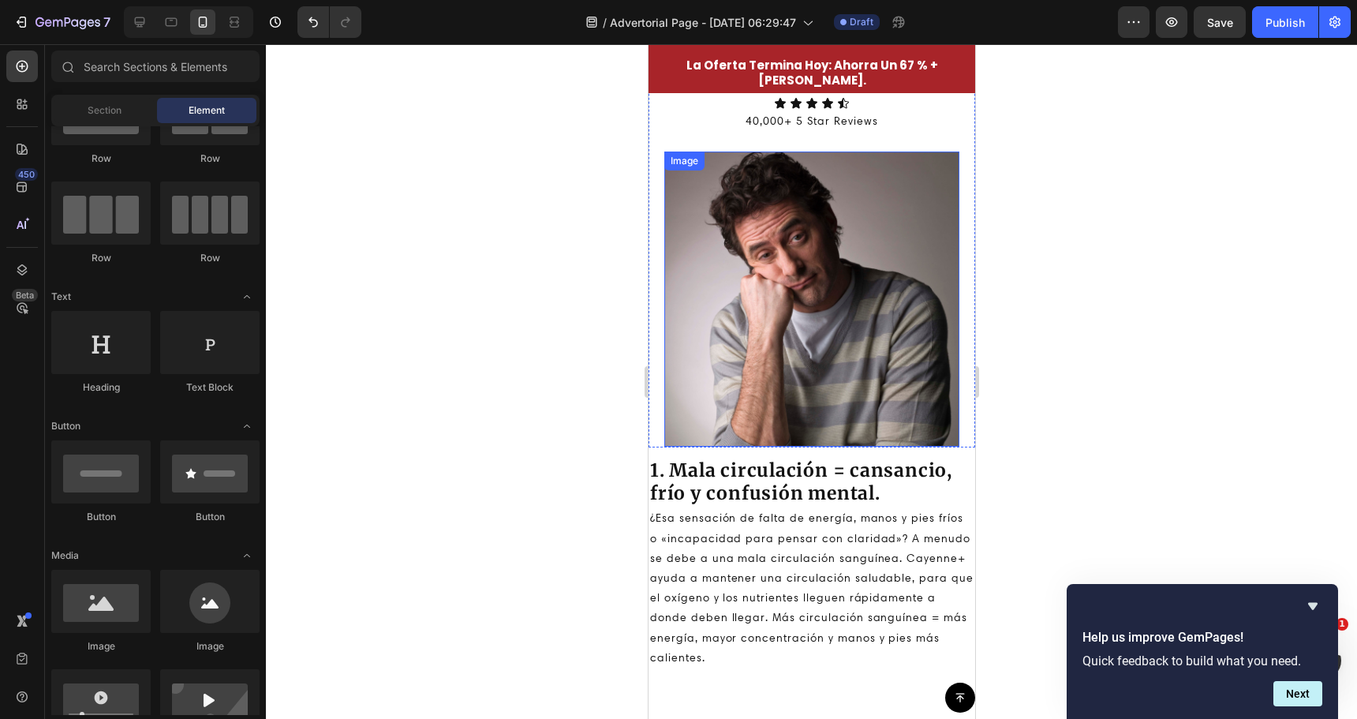
scroll to position [473, 0]
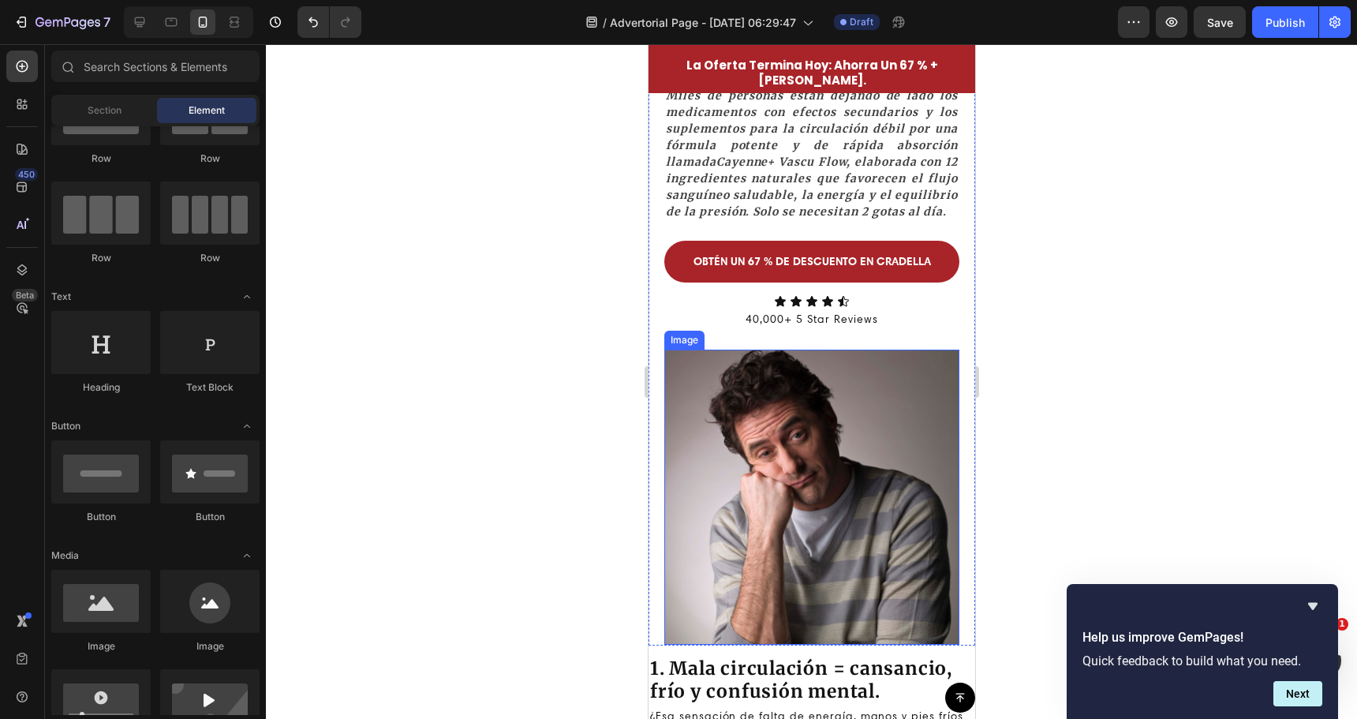
click at [798, 469] on img at bounding box center [811, 497] width 295 height 295
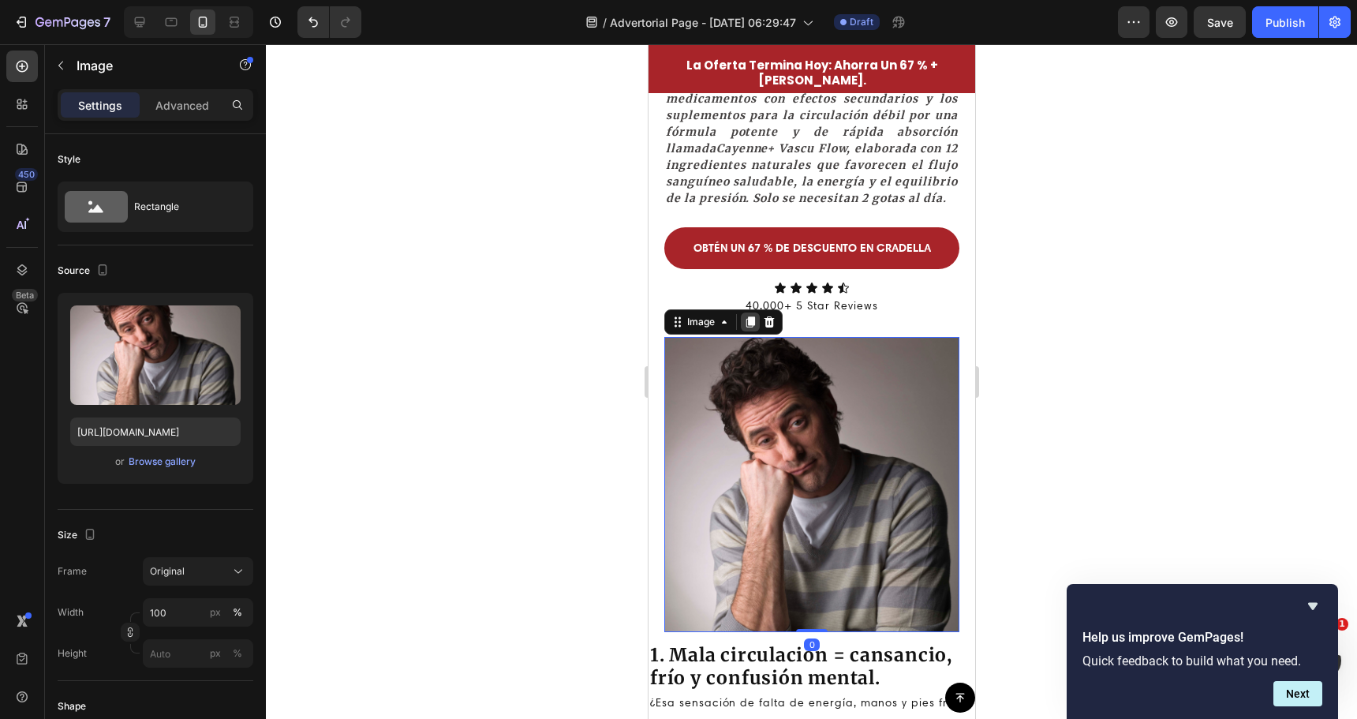
click at [755, 328] on icon at bounding box center [749, 322] width 13 height 13
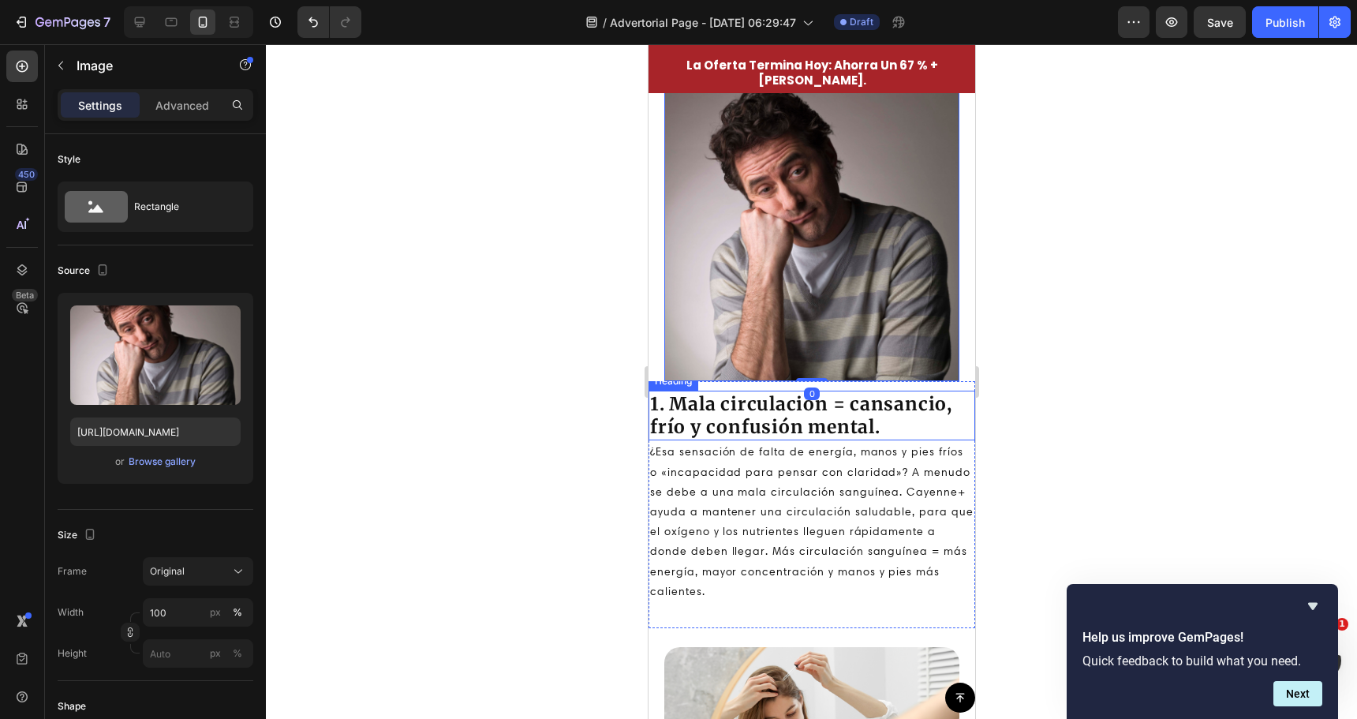
scroll to position [1097, 0]
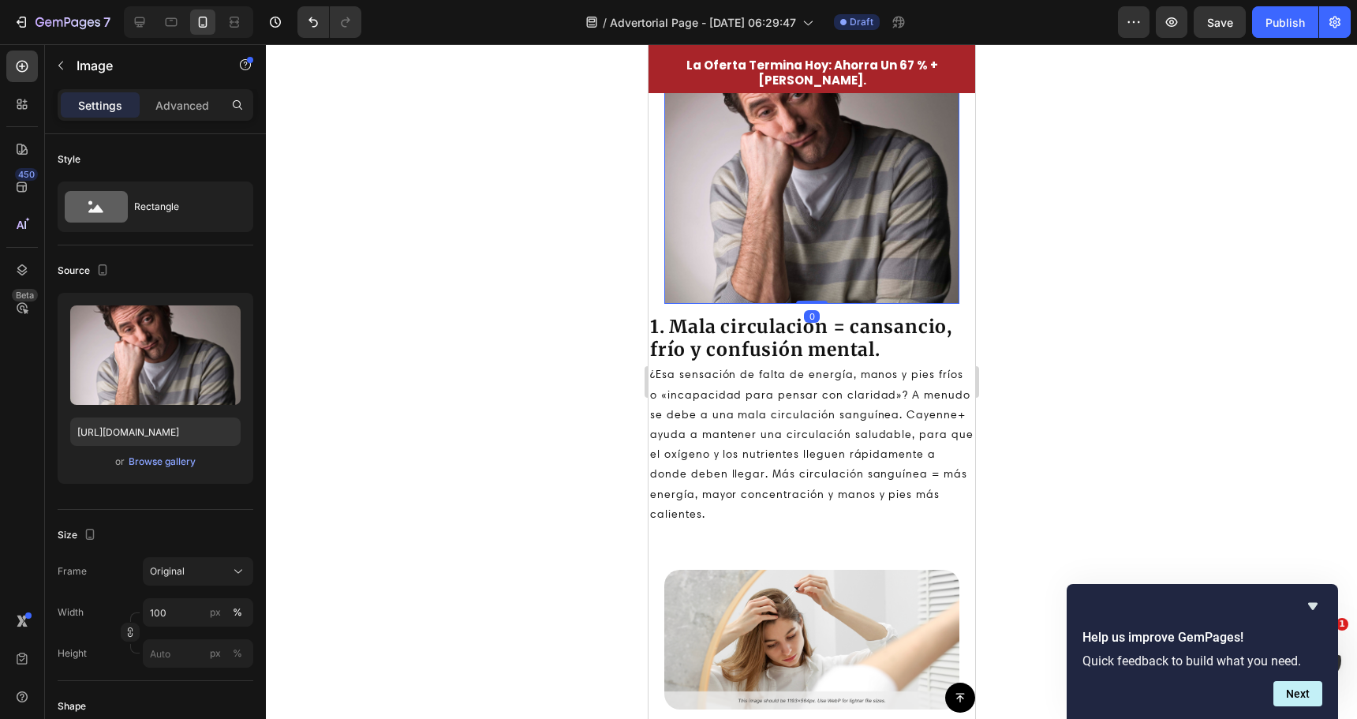
click at [820, 257] on img at bounding box center [811, 156] width 295 height 295
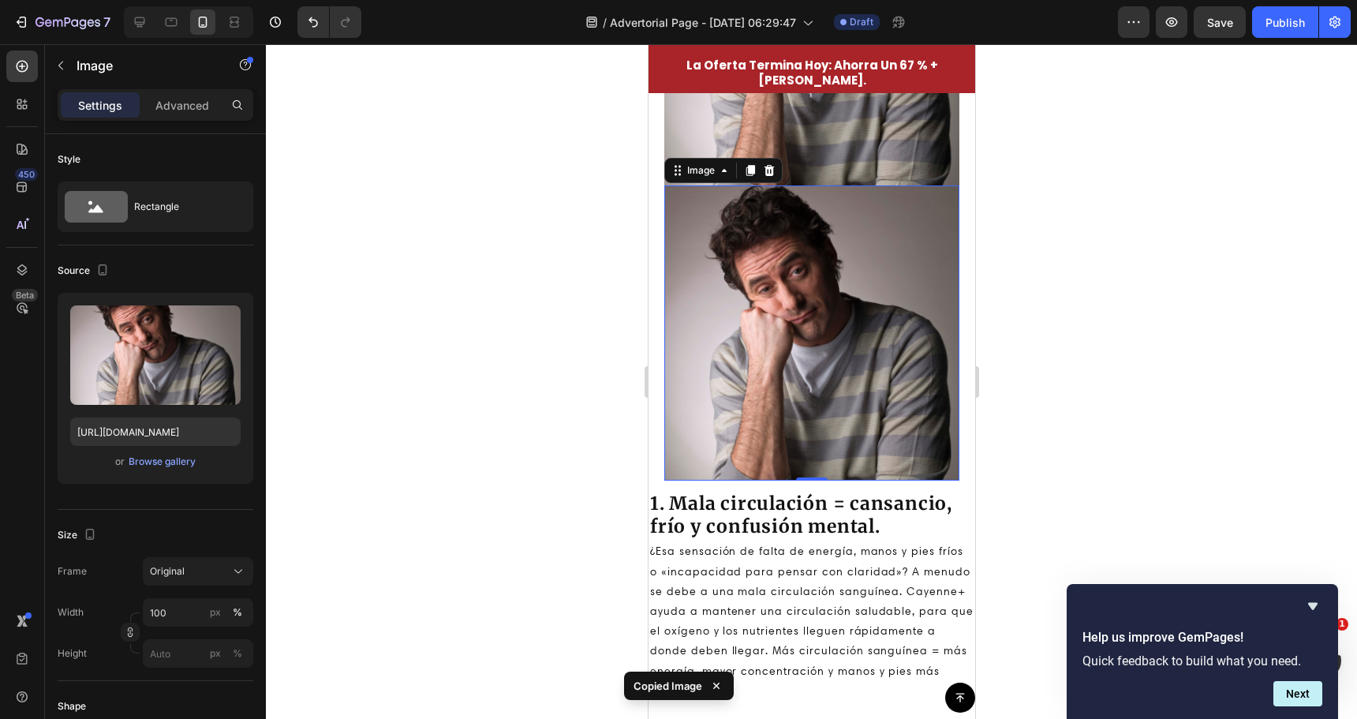
scroll to position [860, 0]
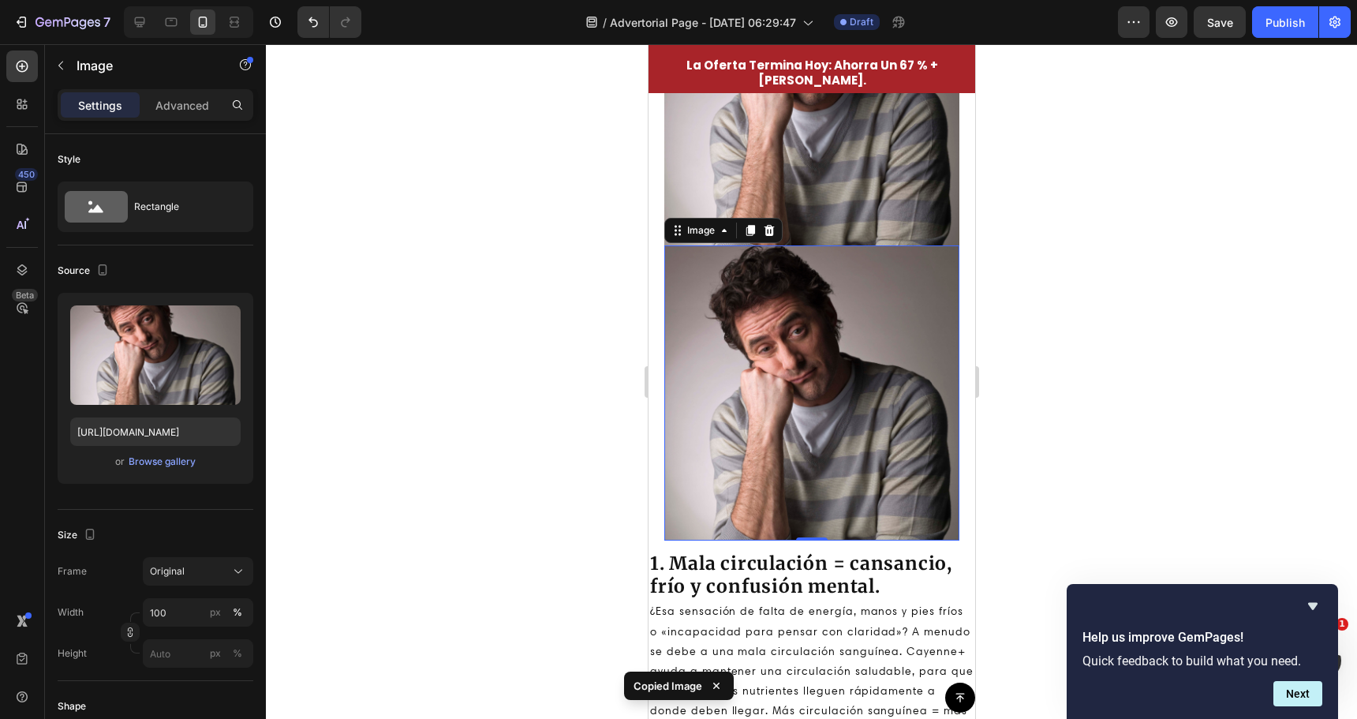
click at [842, 294] on img at bounding box center [811, 392] width 295 height 295
click at [776, 240] on div at bounding box center [768, 230] width 19 height 19
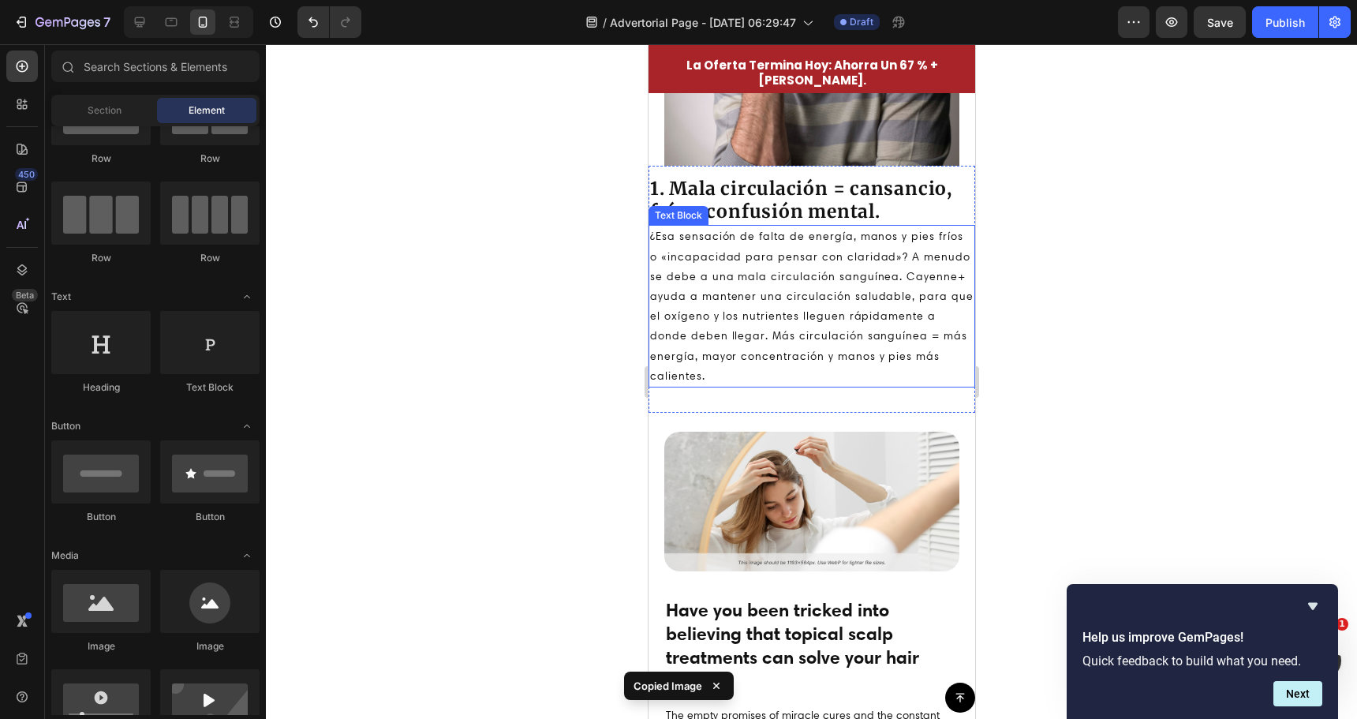
scroll to position [1097, 0]
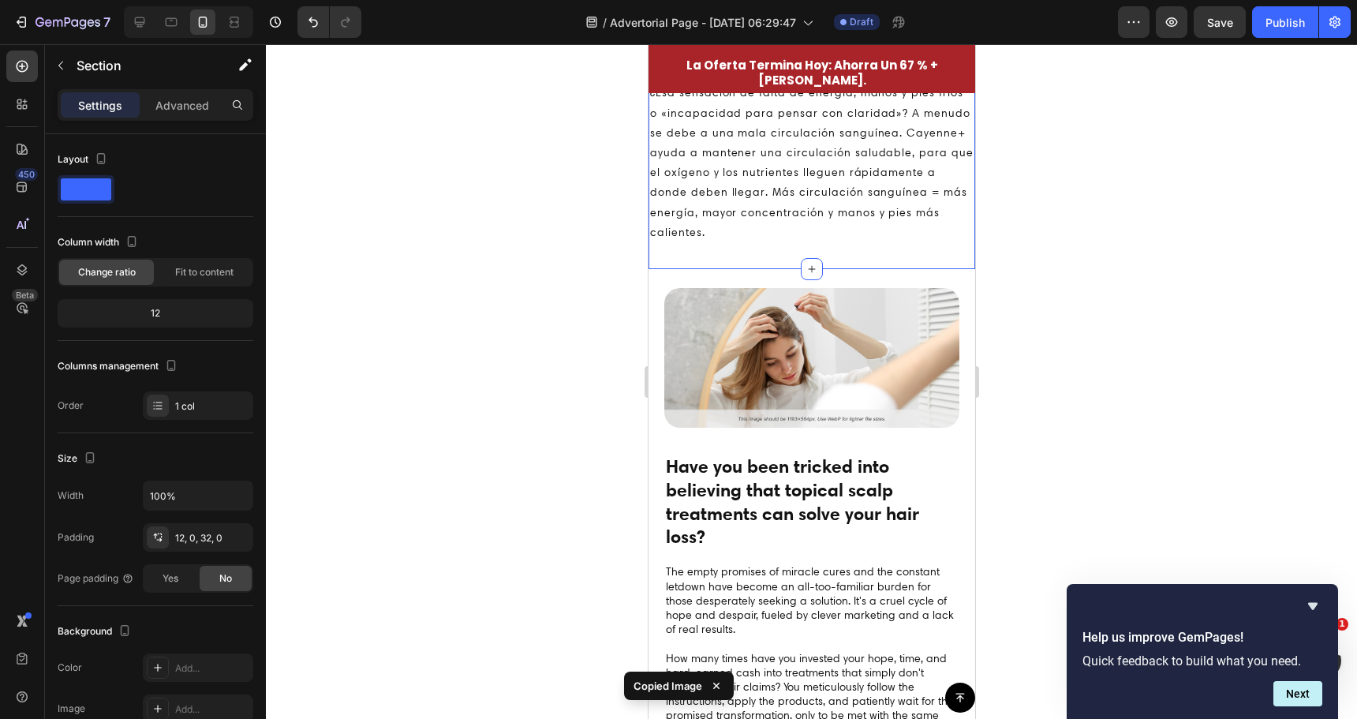
click at [771, 245] on div "1. Mala circulación = cansancio, frío y confusión mental. Heading ¿Esa sensació…" at bounding box center [811, 145] width 327 height 247
click at [778, 260] on div "1. Mala circulación = cansancio, frío y confusión mental. Heading ¿Esa sensació…" at bounding box center [811, 145] width 327 height 247
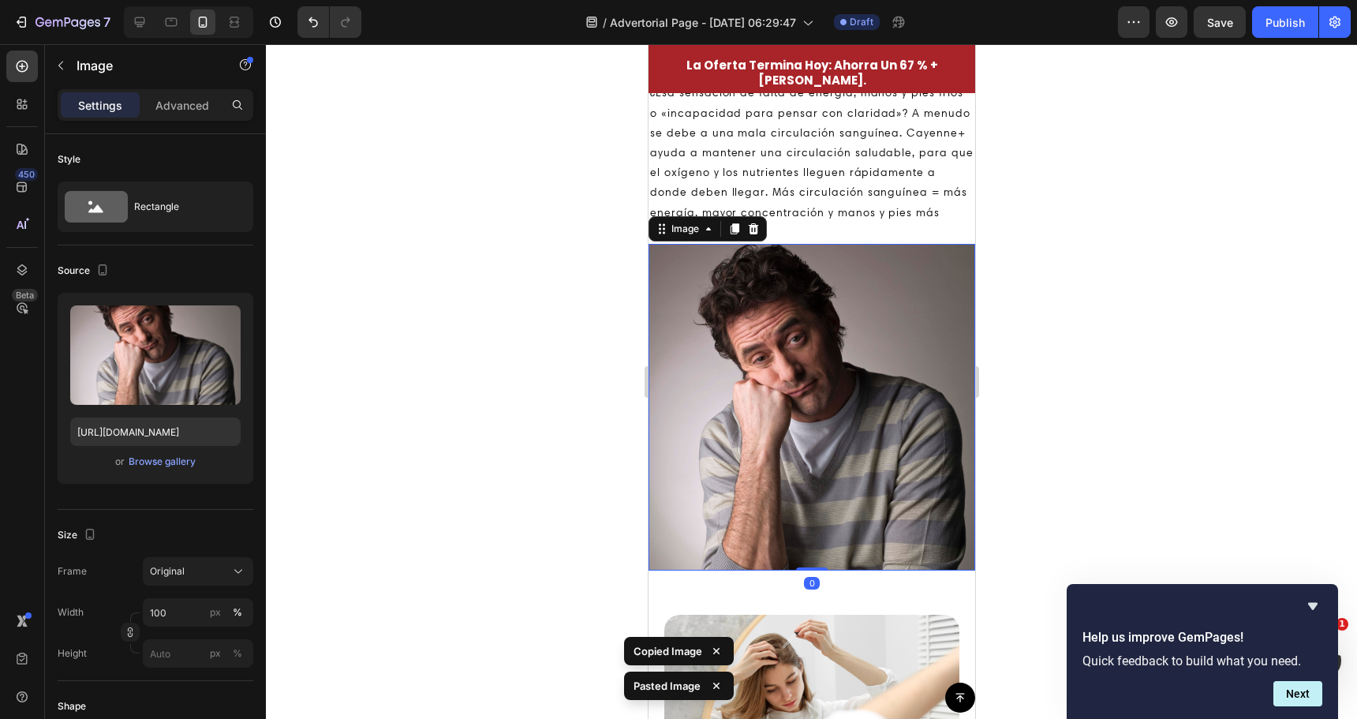
click at [582, 286] on div at bounding box center [811, 381] width 1091 height 675
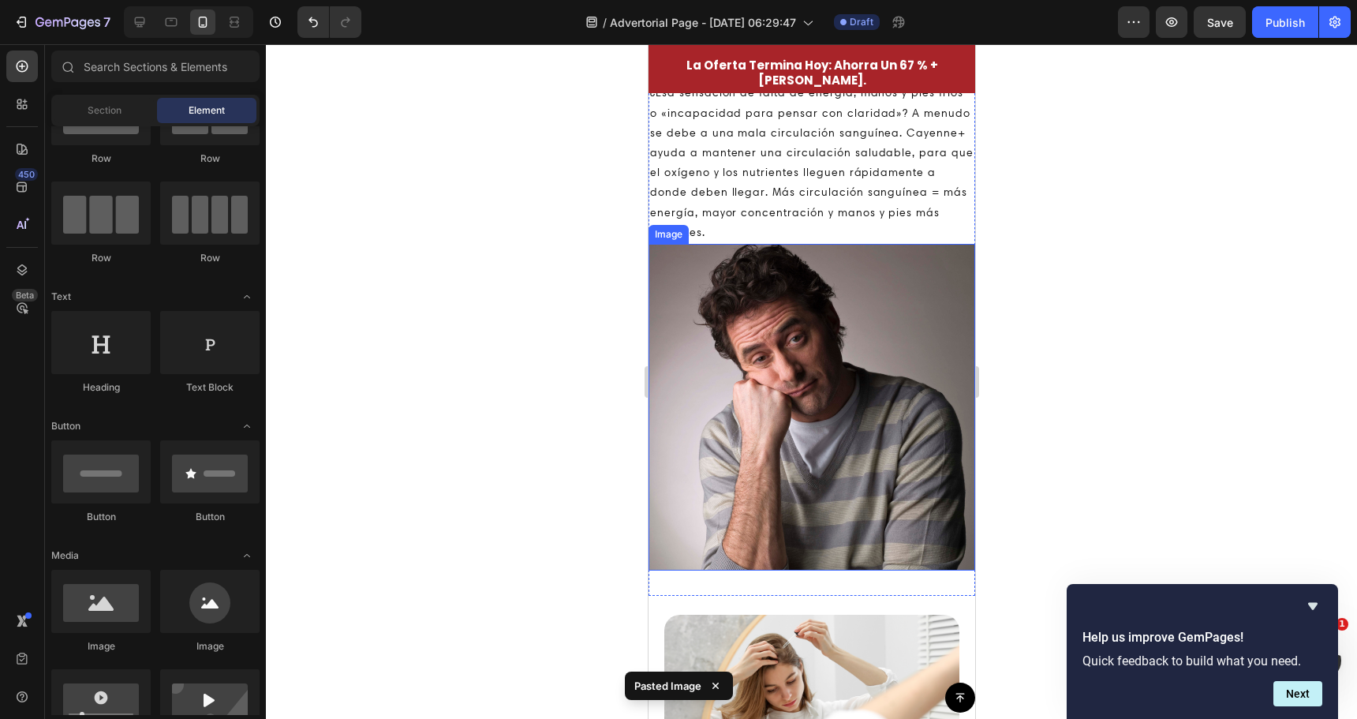
click at [750, 356] on img at bounding box center [811, 407] width 327 height 327
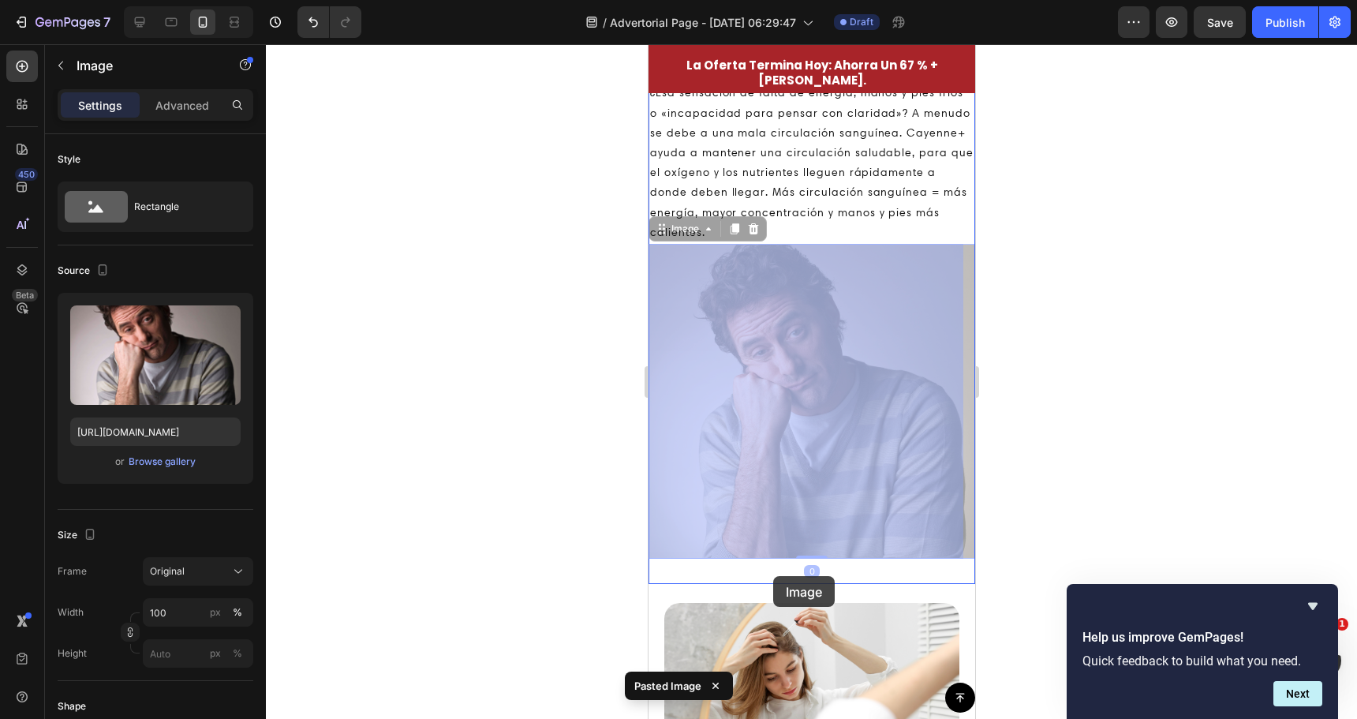
drag, startPoint x: 755, startPoint y: 361, endPoint x: 771, endPoint y: 573, distance: 212.8
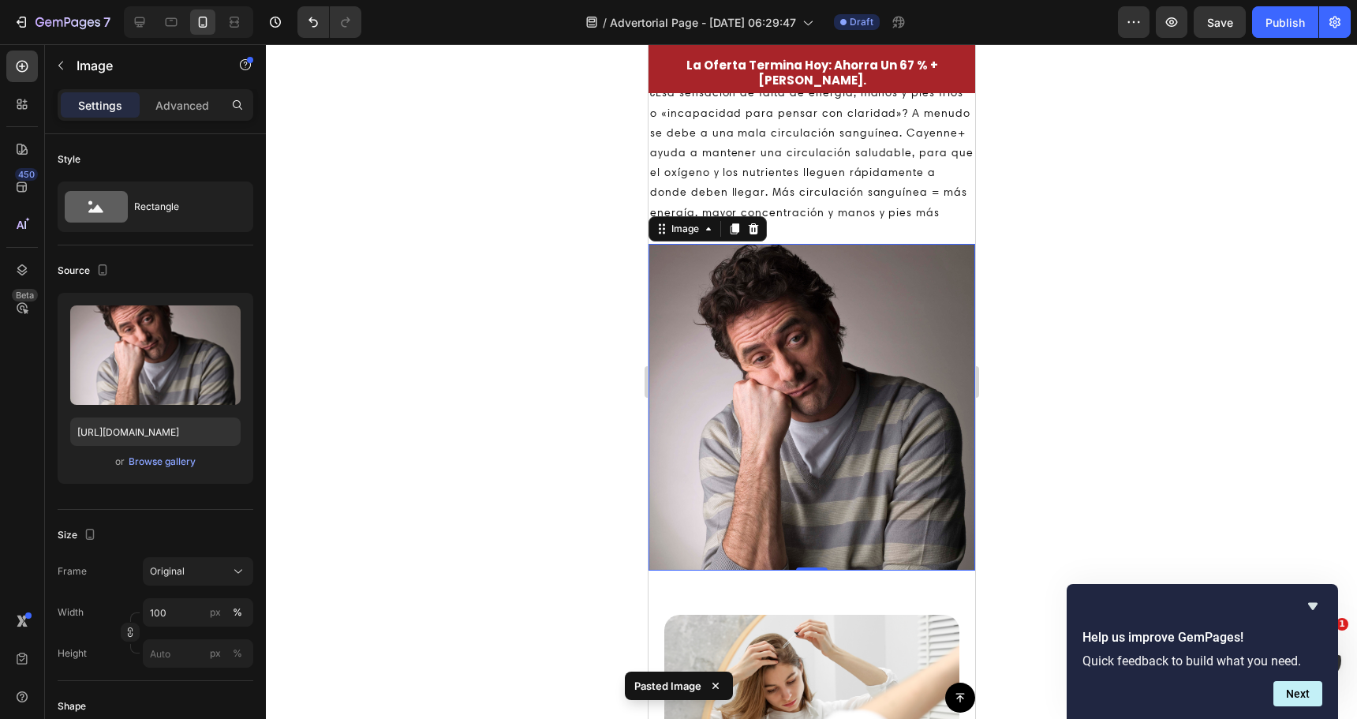
click at [587, 398] on div at bounding box center [811, 381] width 1091 height 675
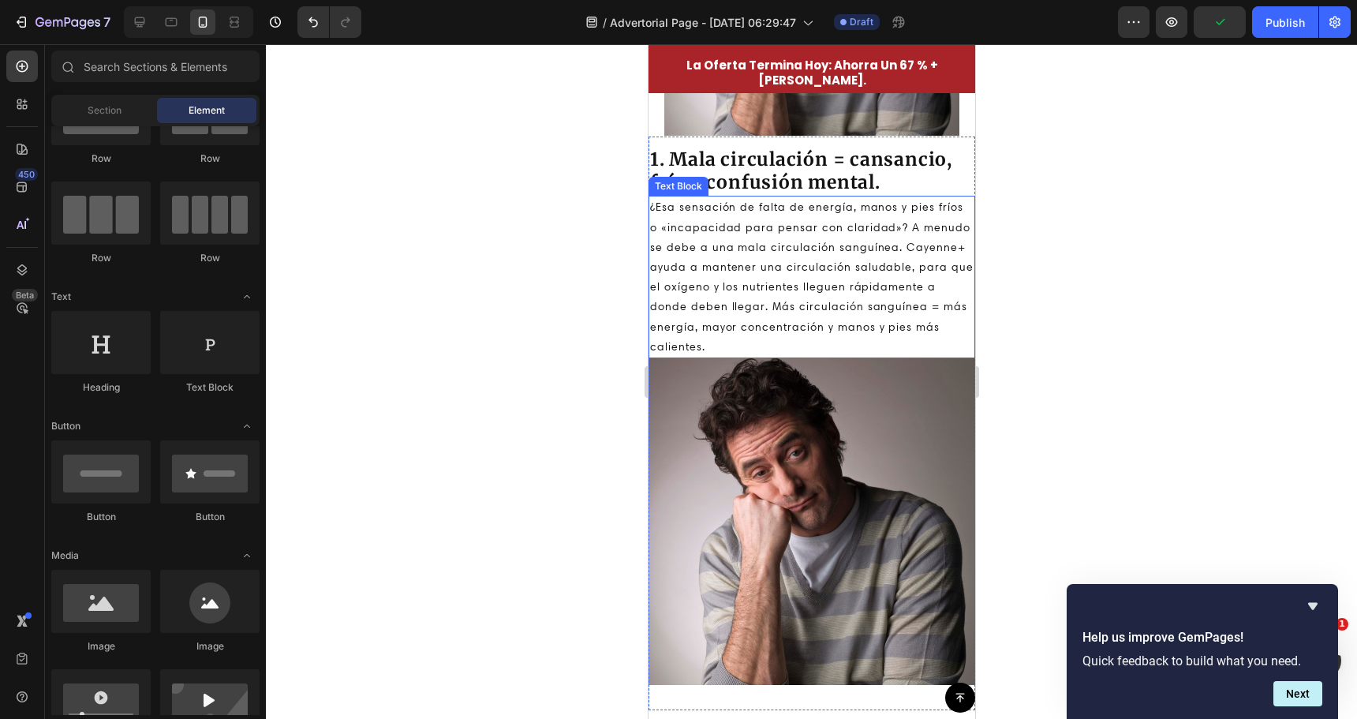
scroll to position [1018, 0]
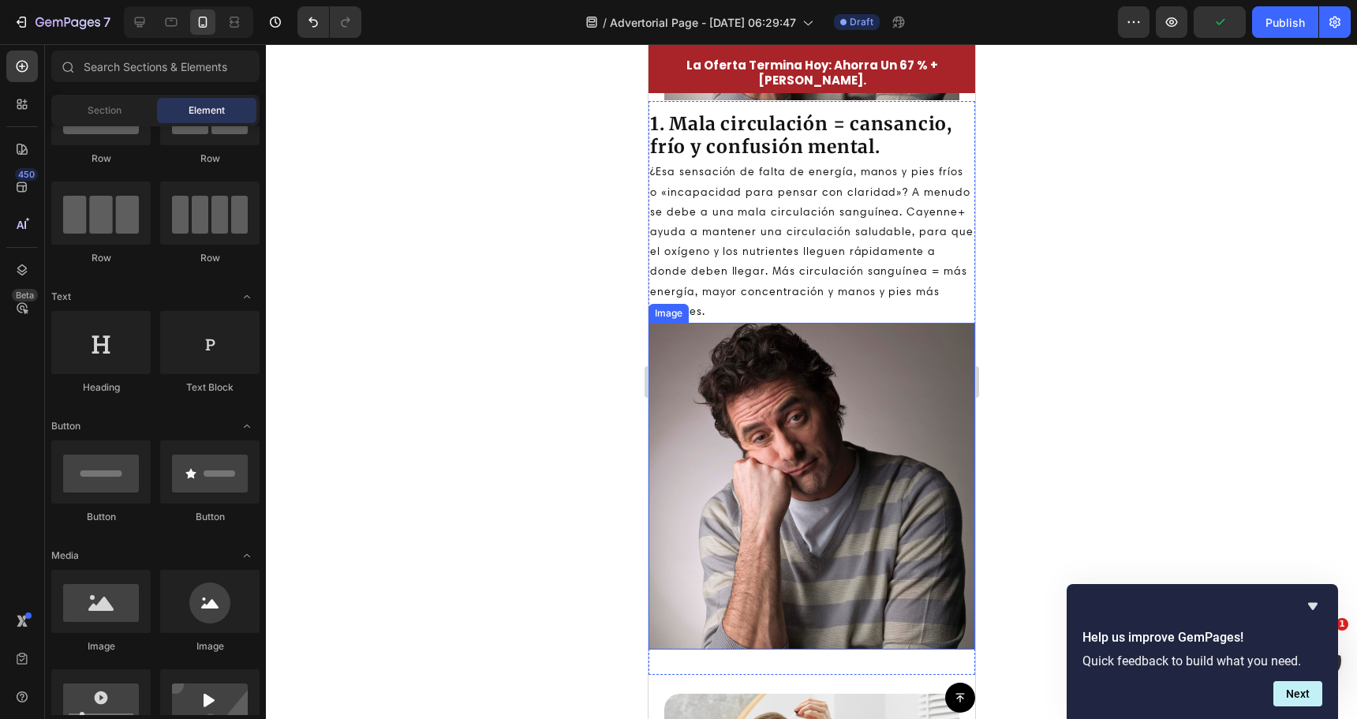
click at [774, 466] on img at bounding box center [811, 486] width 327 height 327
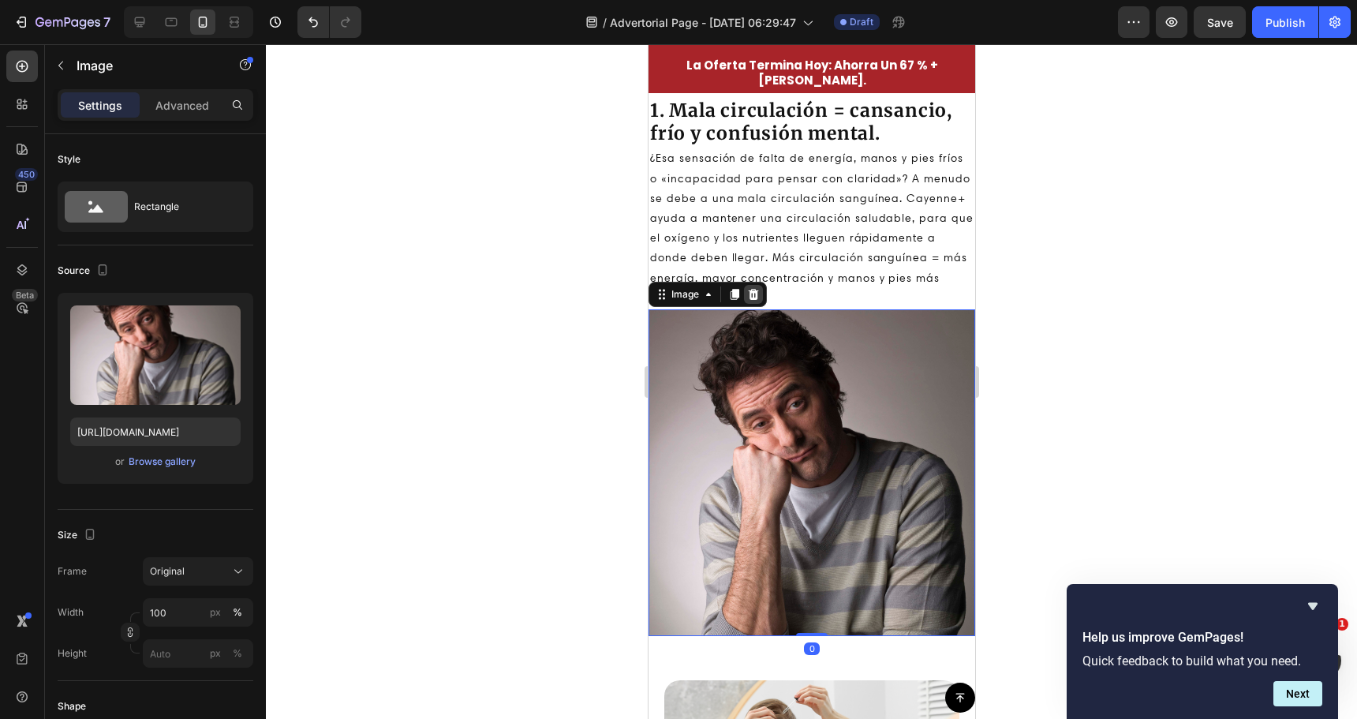
click at [753, 300] on icon at bounding box center [753, 294] width 10 height 11
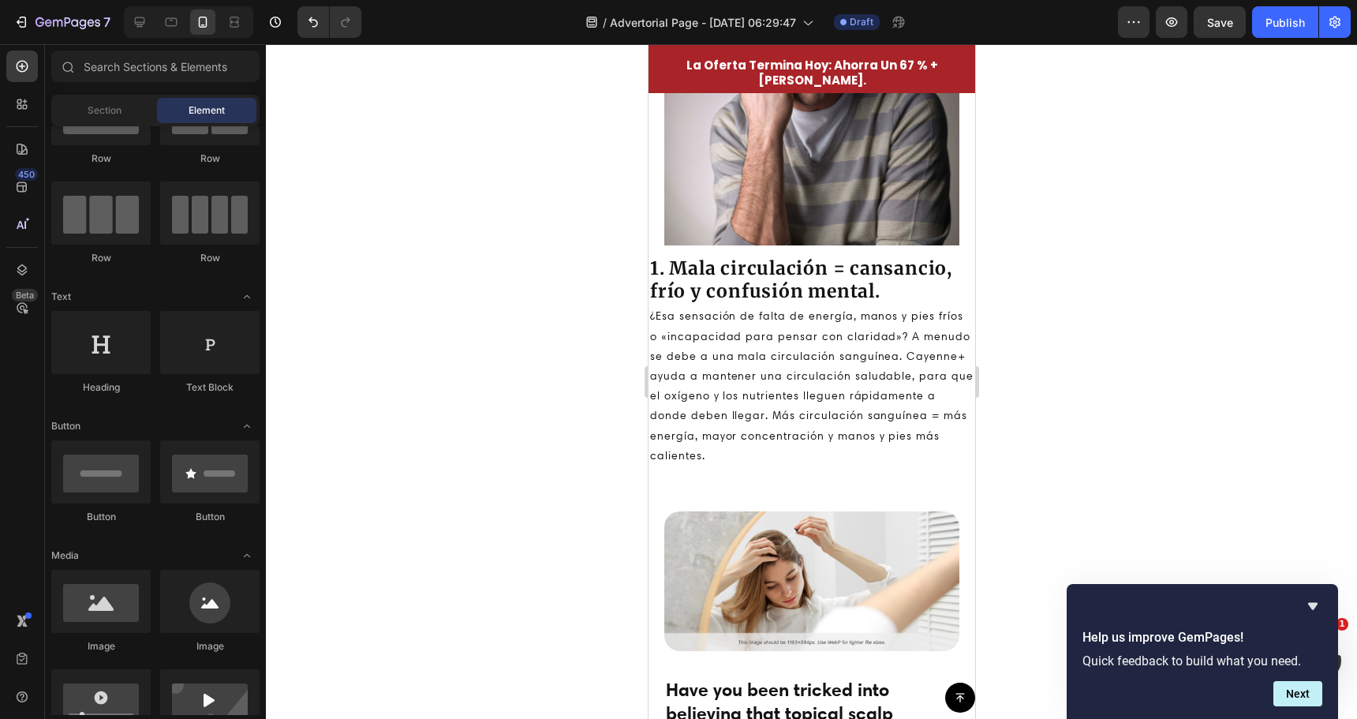
scroll to position [158, 0]
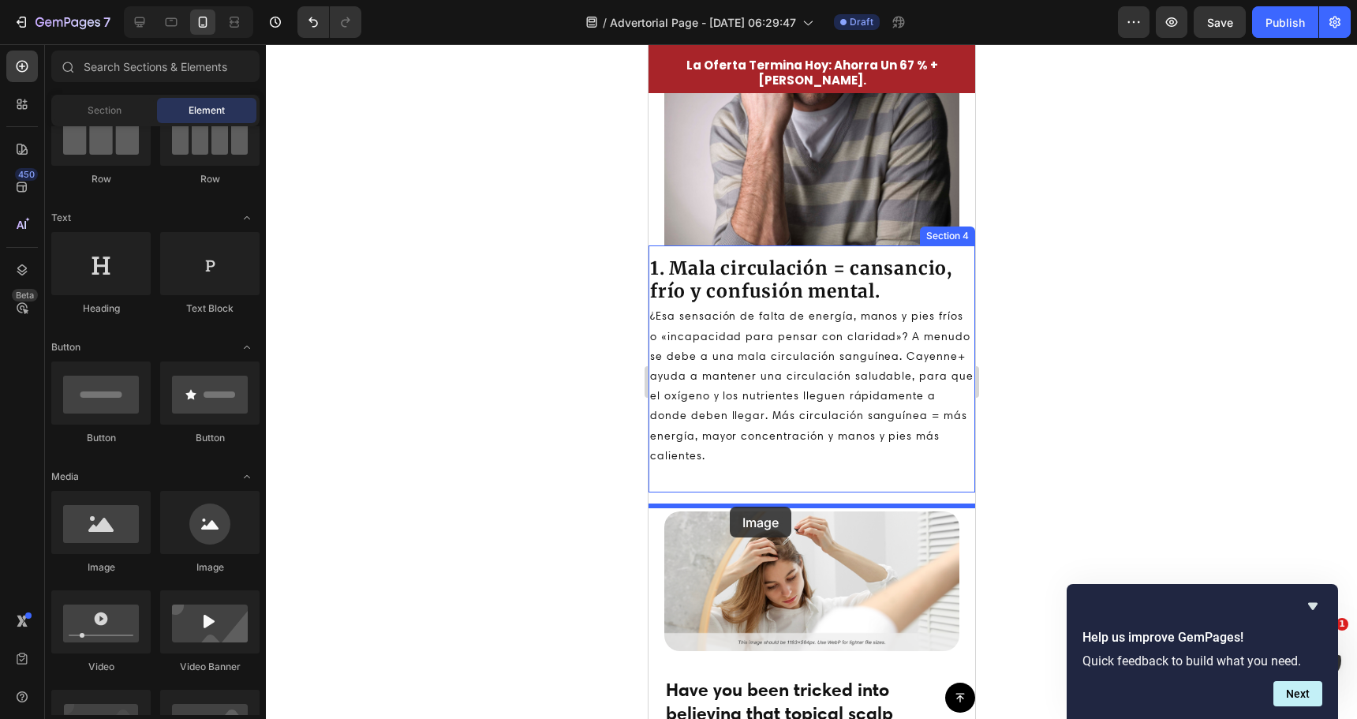
drag, startPoint x: 753, startPoint y: 582, endPoint x: 729, endPoint y: 507, distance: 78.6
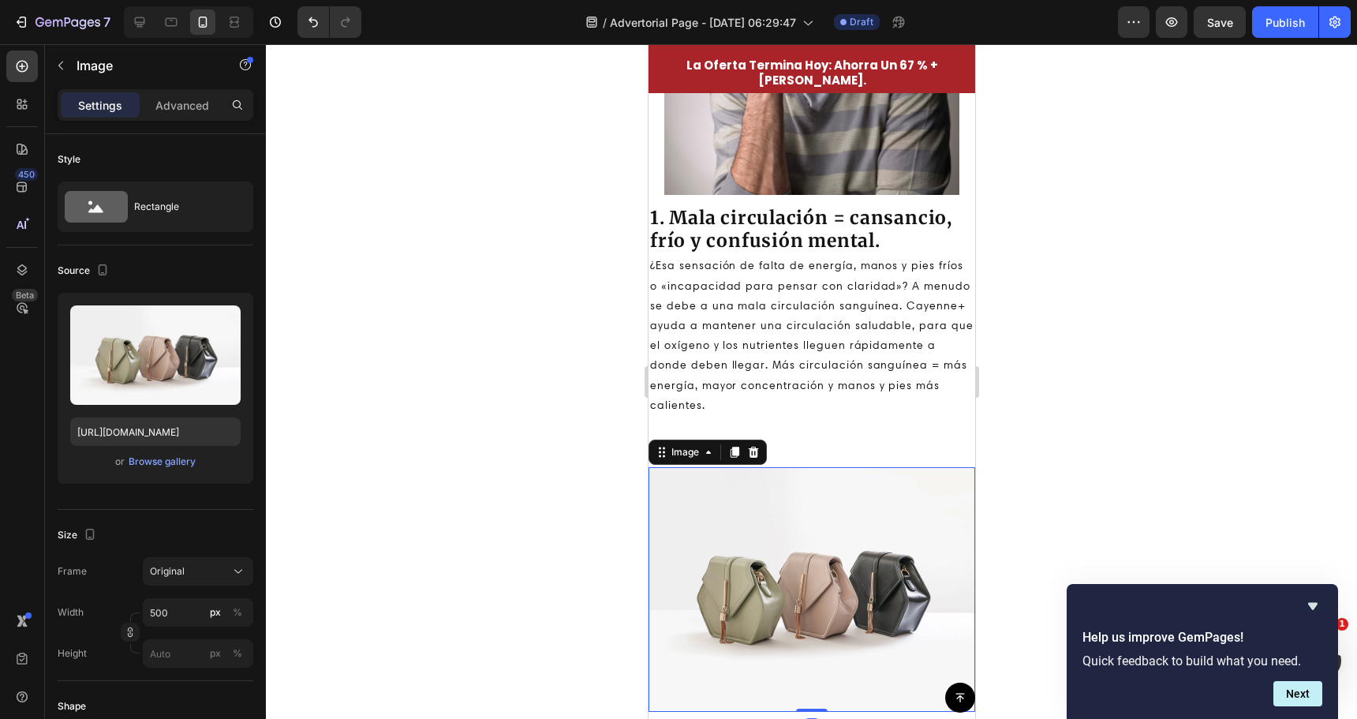
scroll to position [1097, 0]
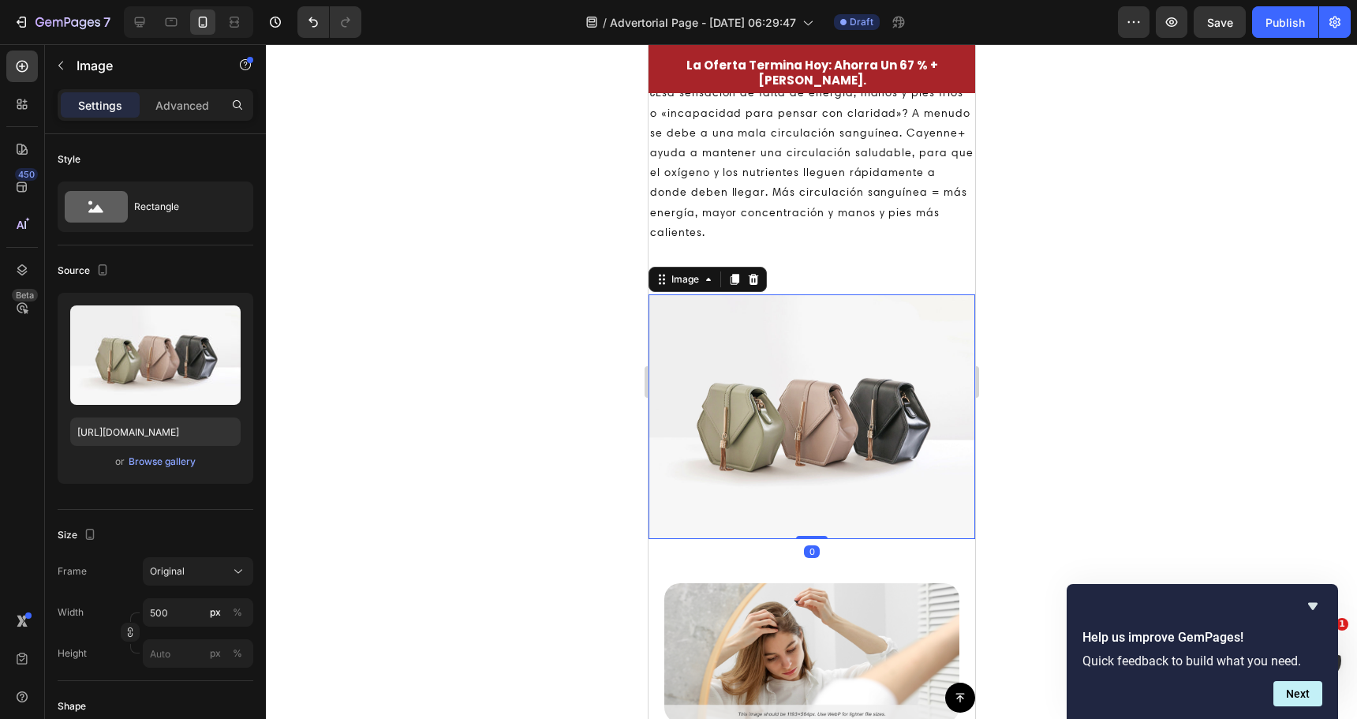
drag, startPoint x: 799, startPoint y: 432, endPoint x: 1003, endPoint y: 436, distance: 203.6
click at [799, 432] on img at bounding box center [811, 416] width 327 height 245
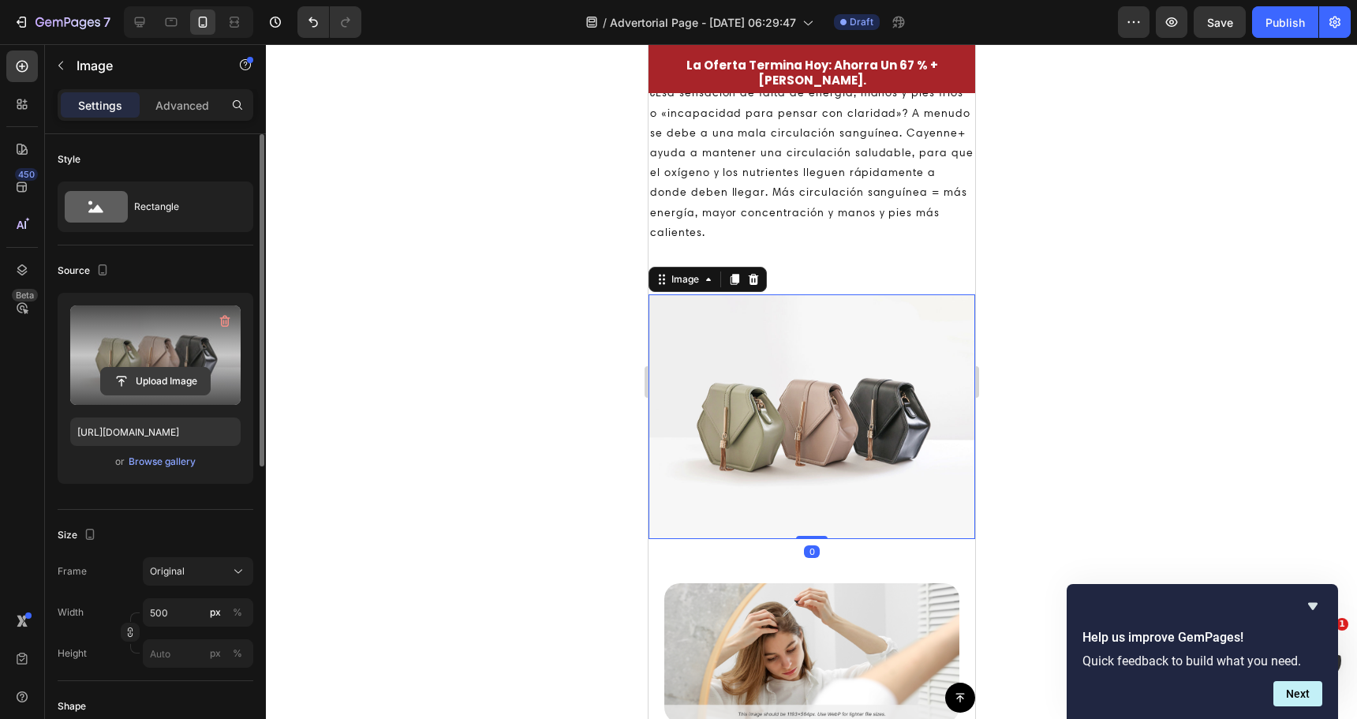
click at [172, 372] on input "file" at bounding box center [155, 381] width 109 height 27
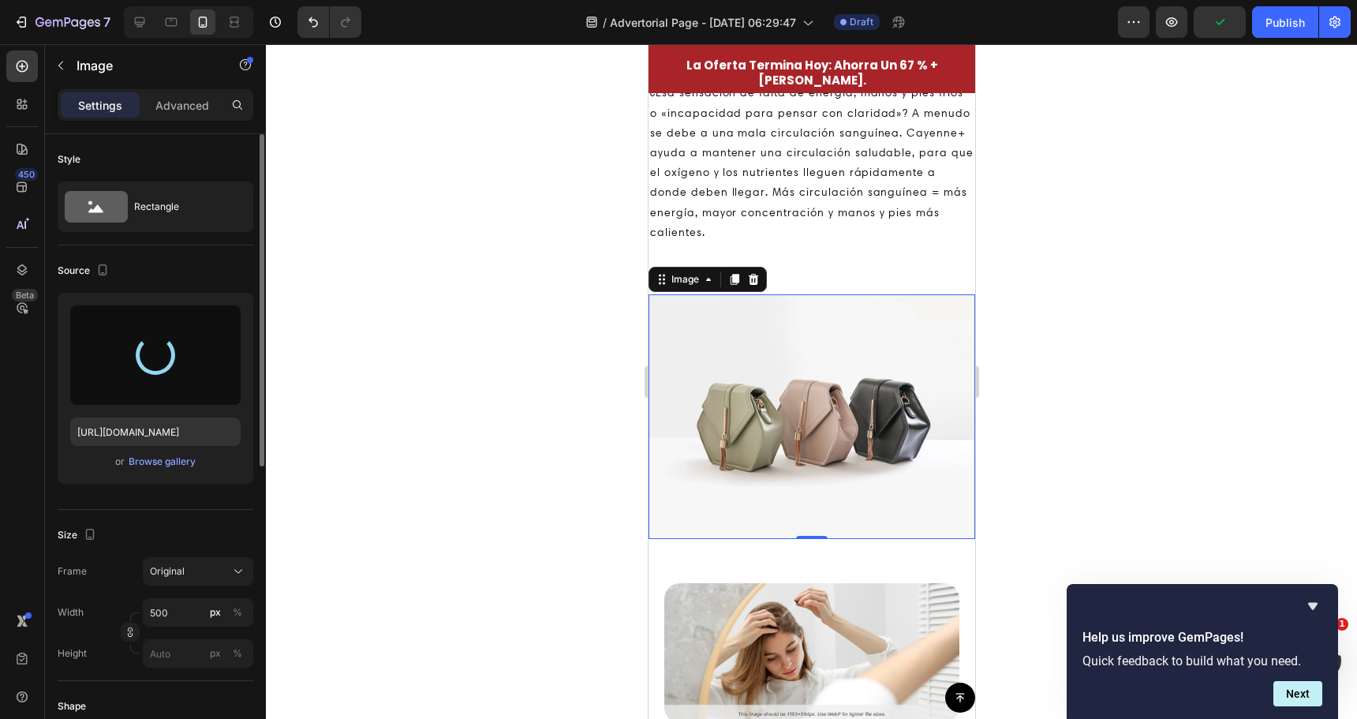
type input "https://cdn.shopify.com/s/files/1/0724/6046/8402/files/gempages_579530172106015…"
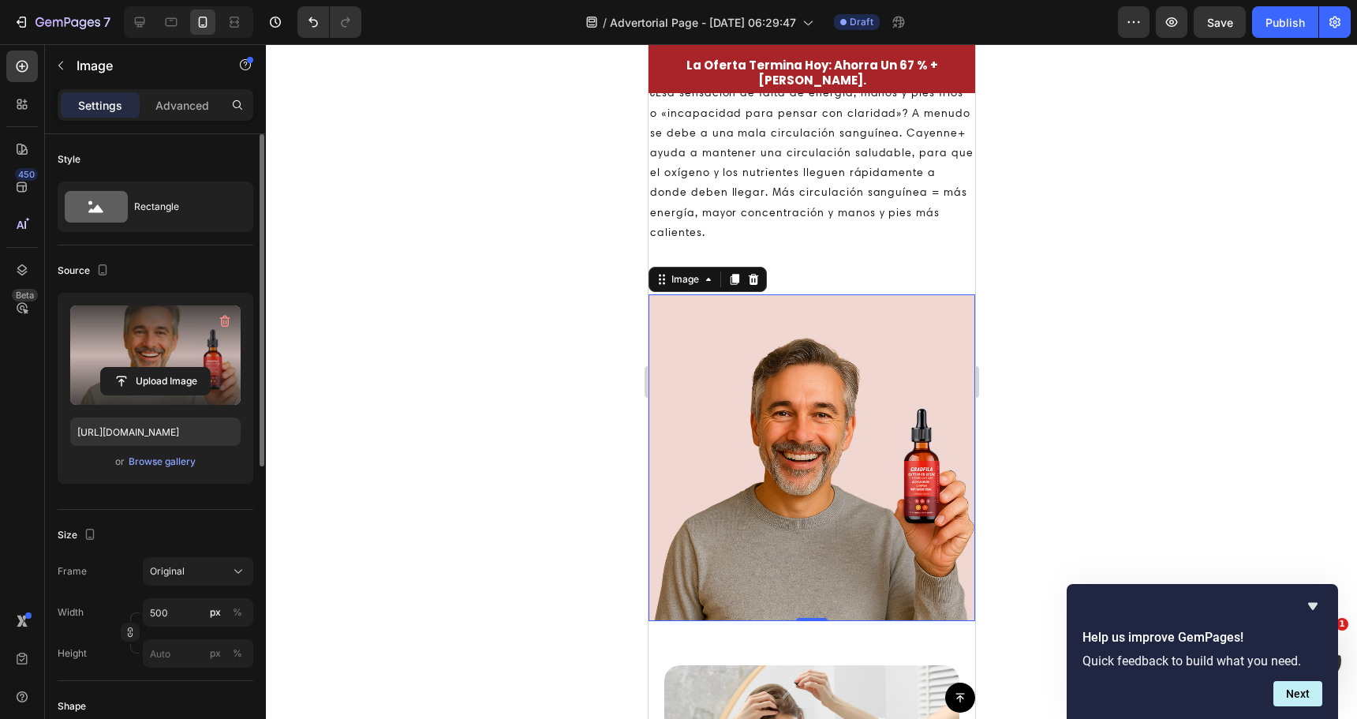
click at [573, 318] on div at bounding box center [811, 381] width 1091 height 675
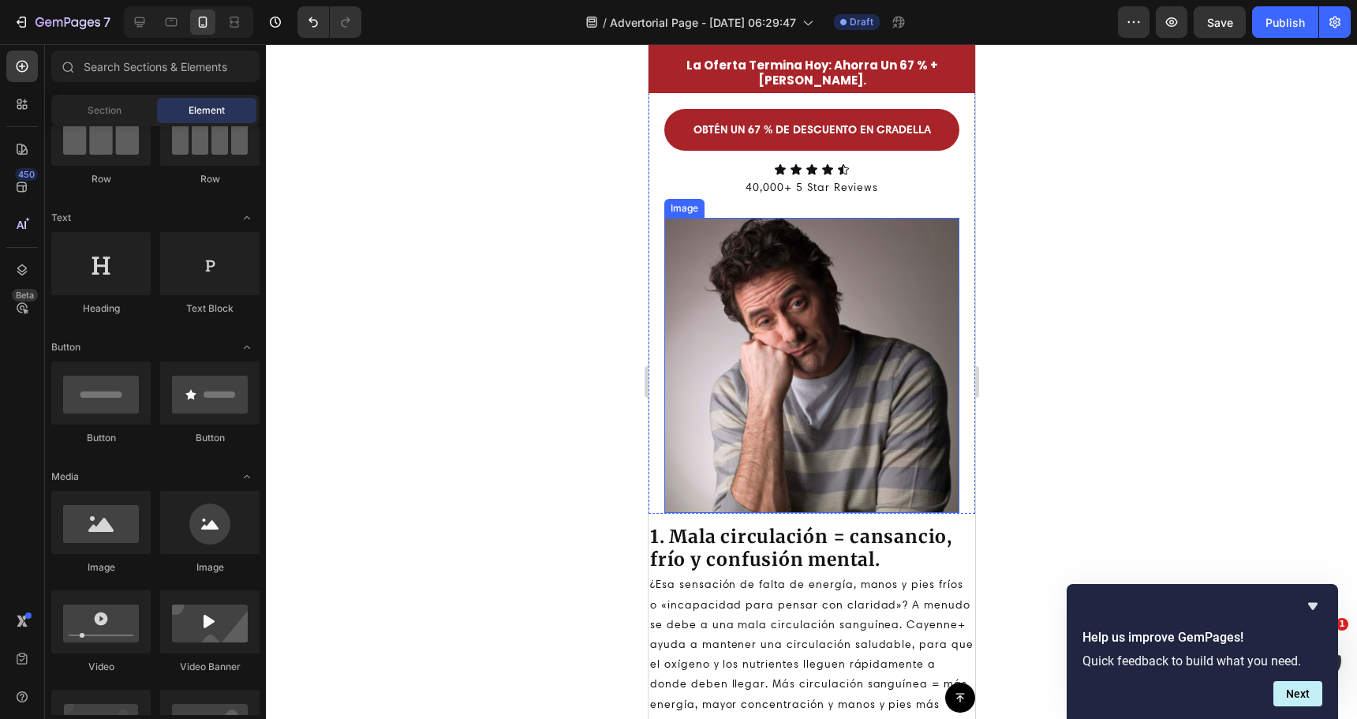
scroll to position [631, 0]
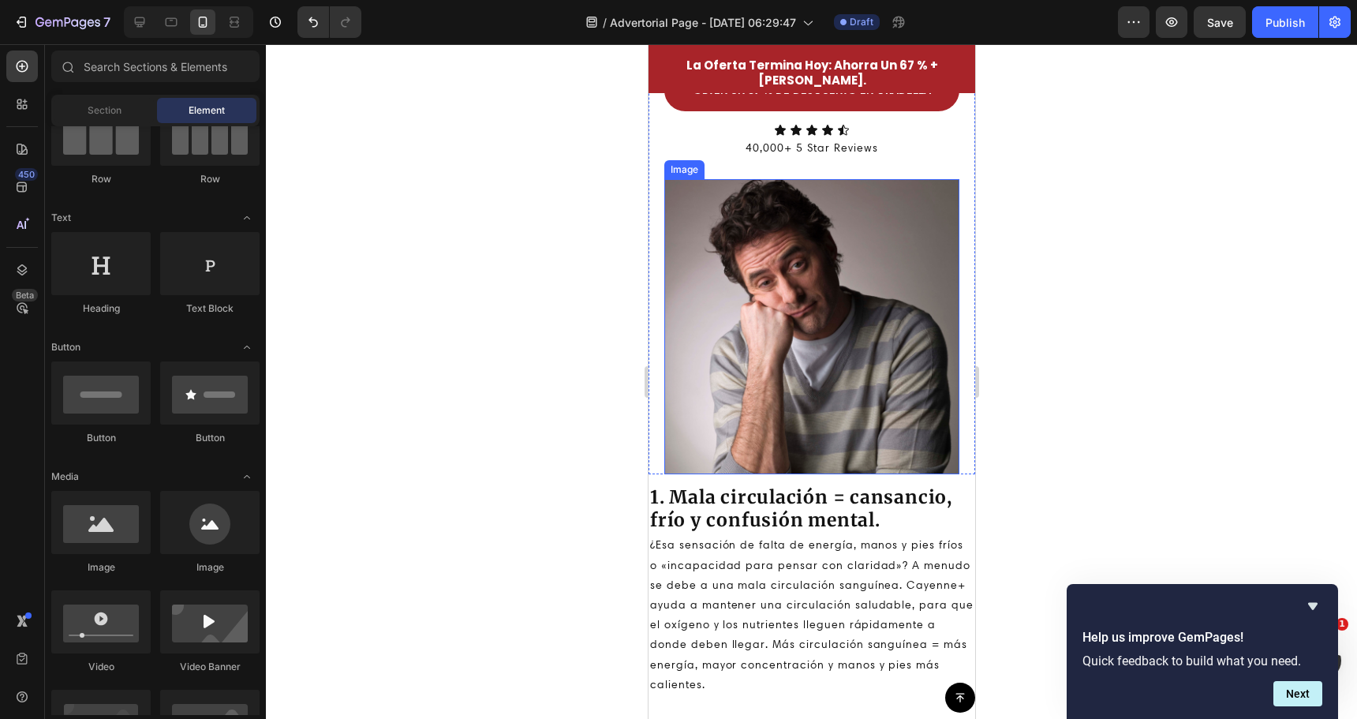
click at [792, 380] on img at bounding box center [811, 326] width 295 height 295
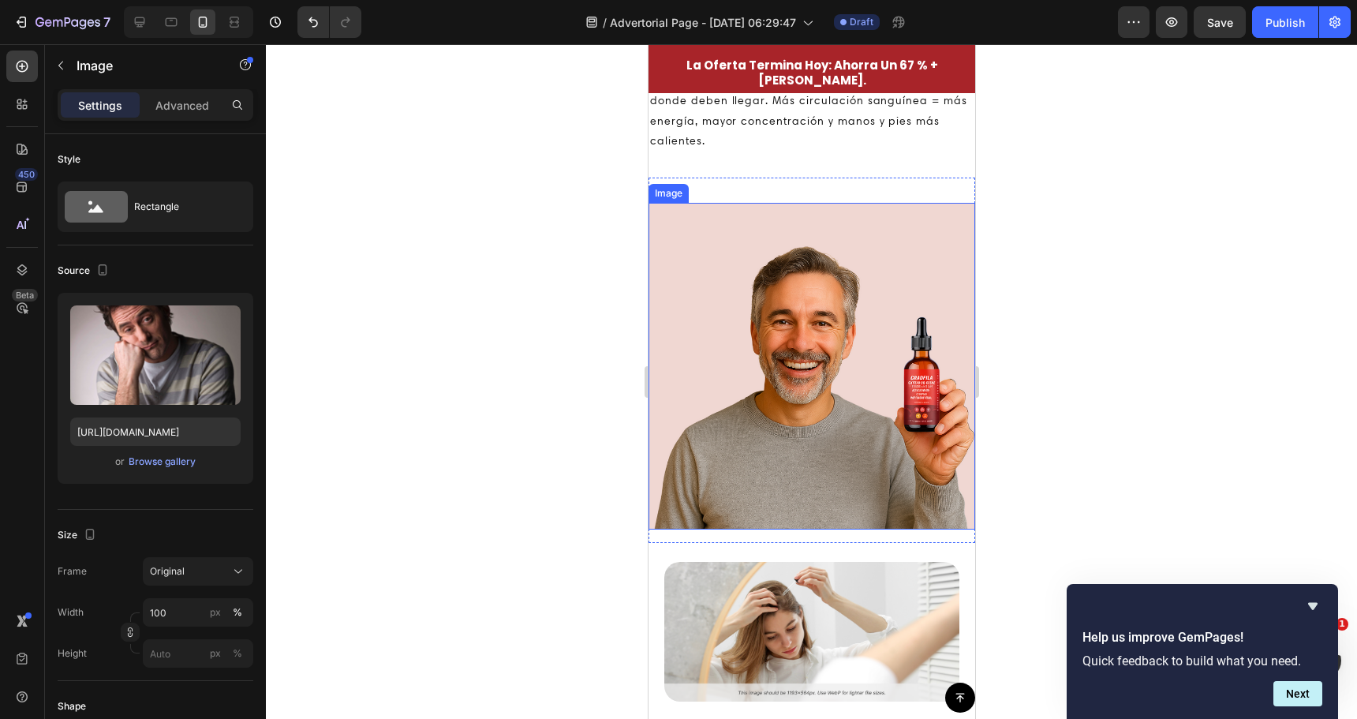
scroll to position [1341, 0]
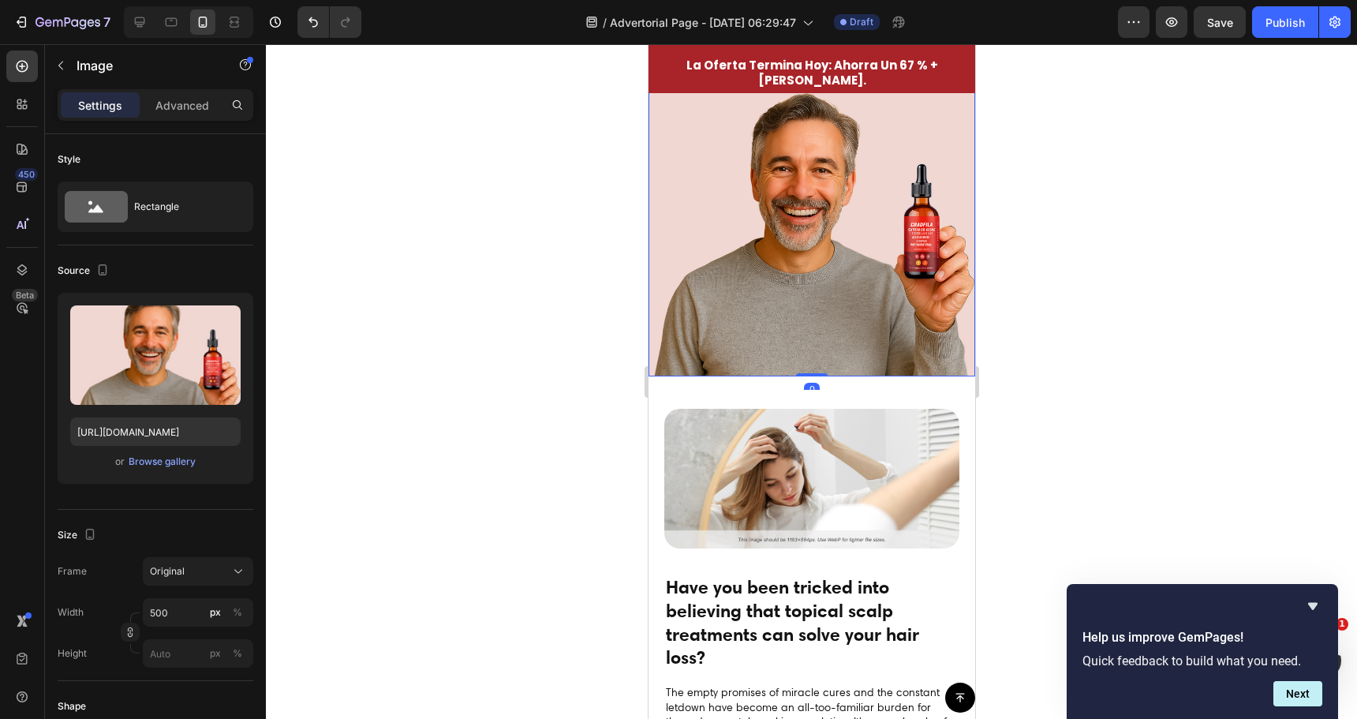
click at [797, 280] on img at bounding box center [811, 213] width 327 height 327
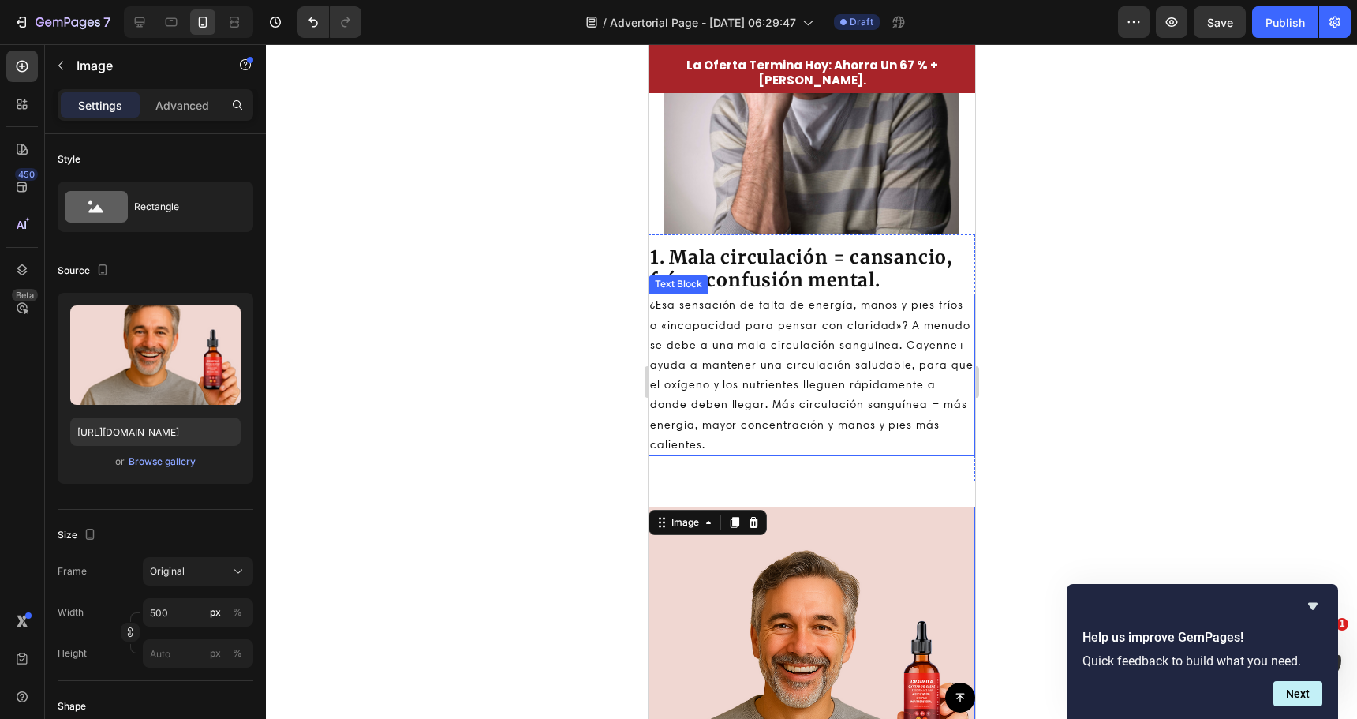
scroll to position [710, 0]
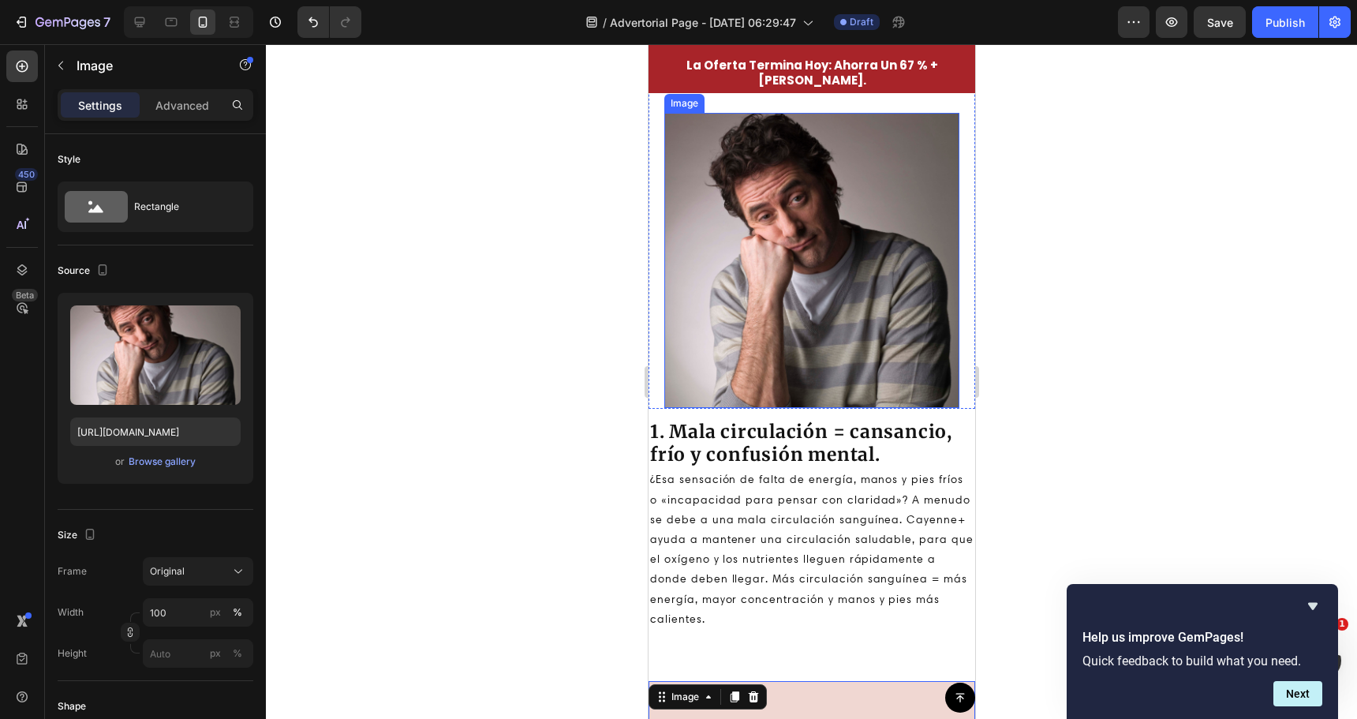
click at [752, 287] on img at bounding box center [811, 260] width 295 height 295
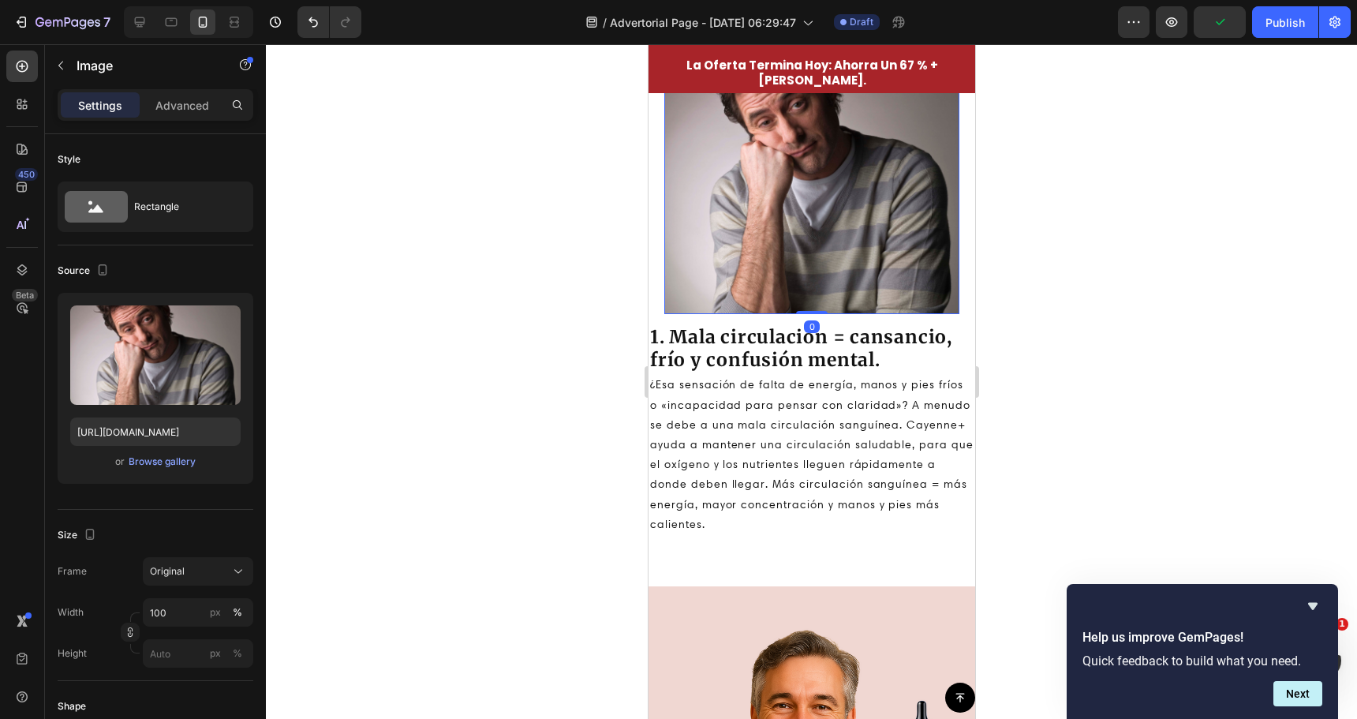
scroll to position [1026, 0]
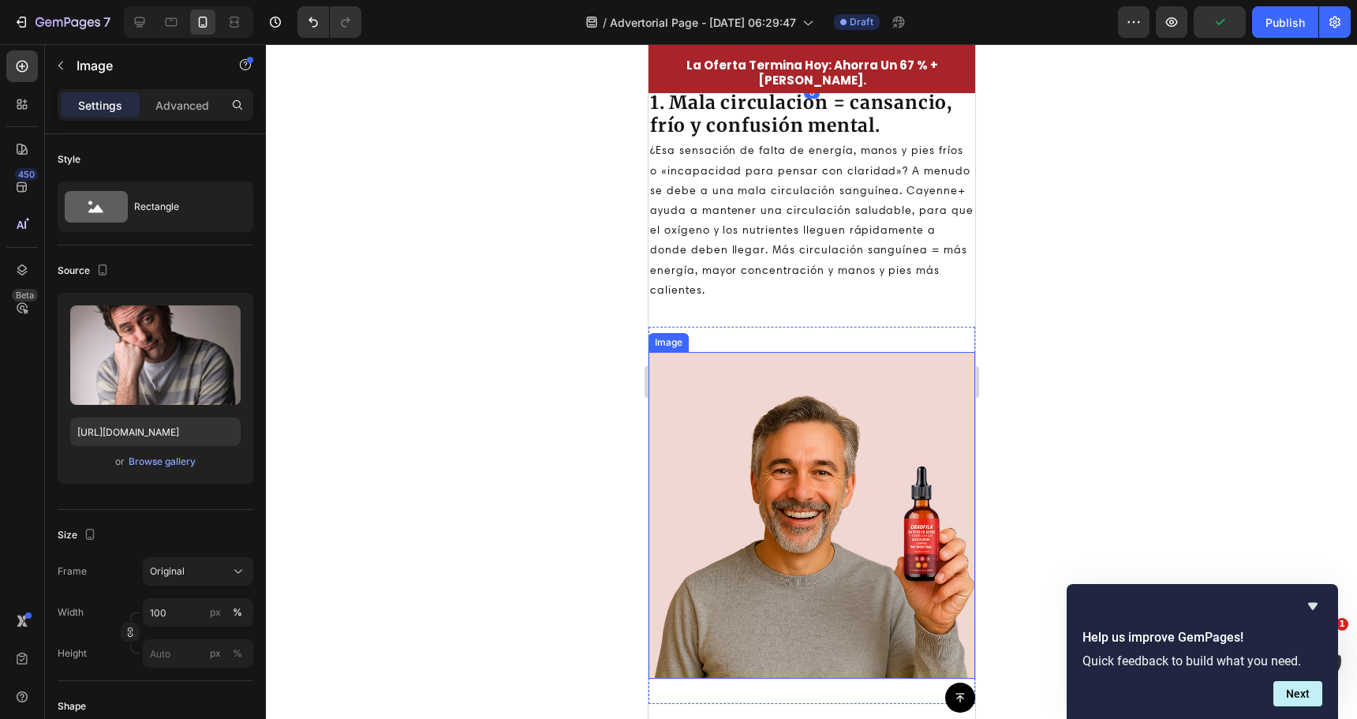
click at [741, 503] on img at bounding box center [811, 515] width 327 height 327
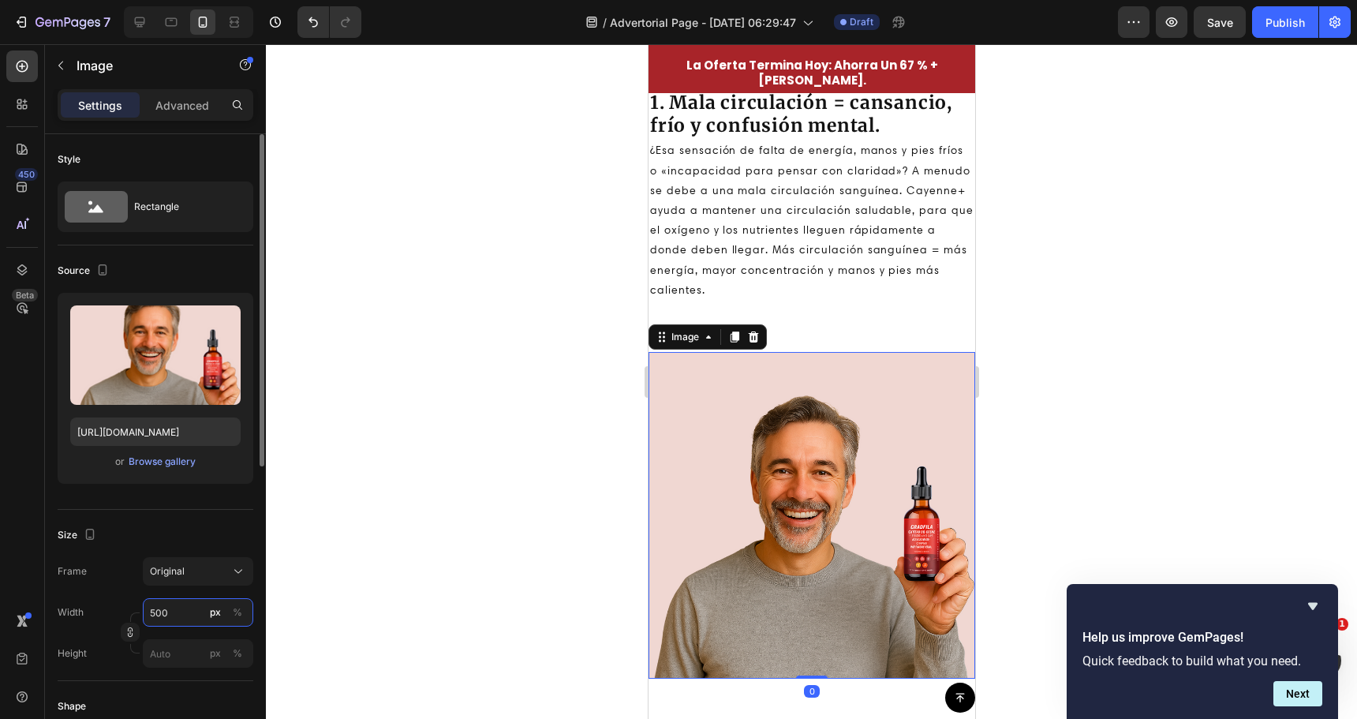
click at [168, 608] on input "500" at bounding box center [198, 612] width 110 height 28
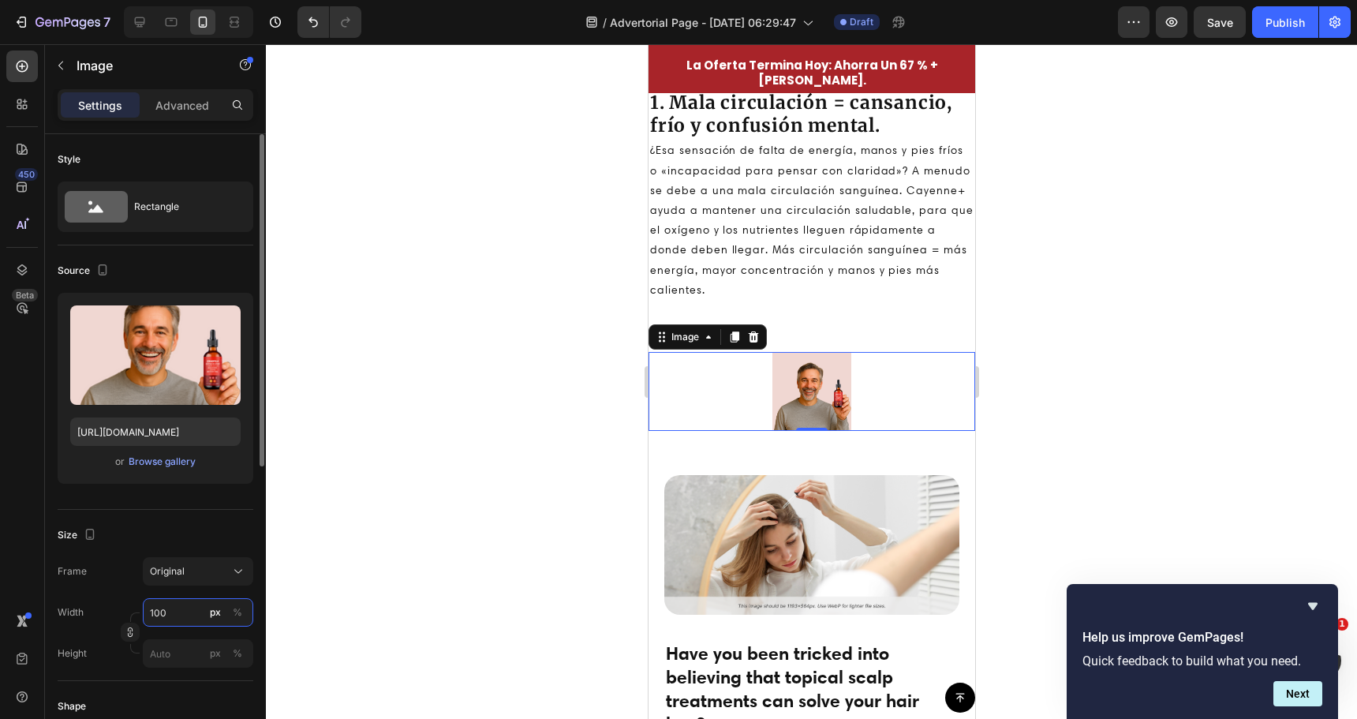
type input "500"
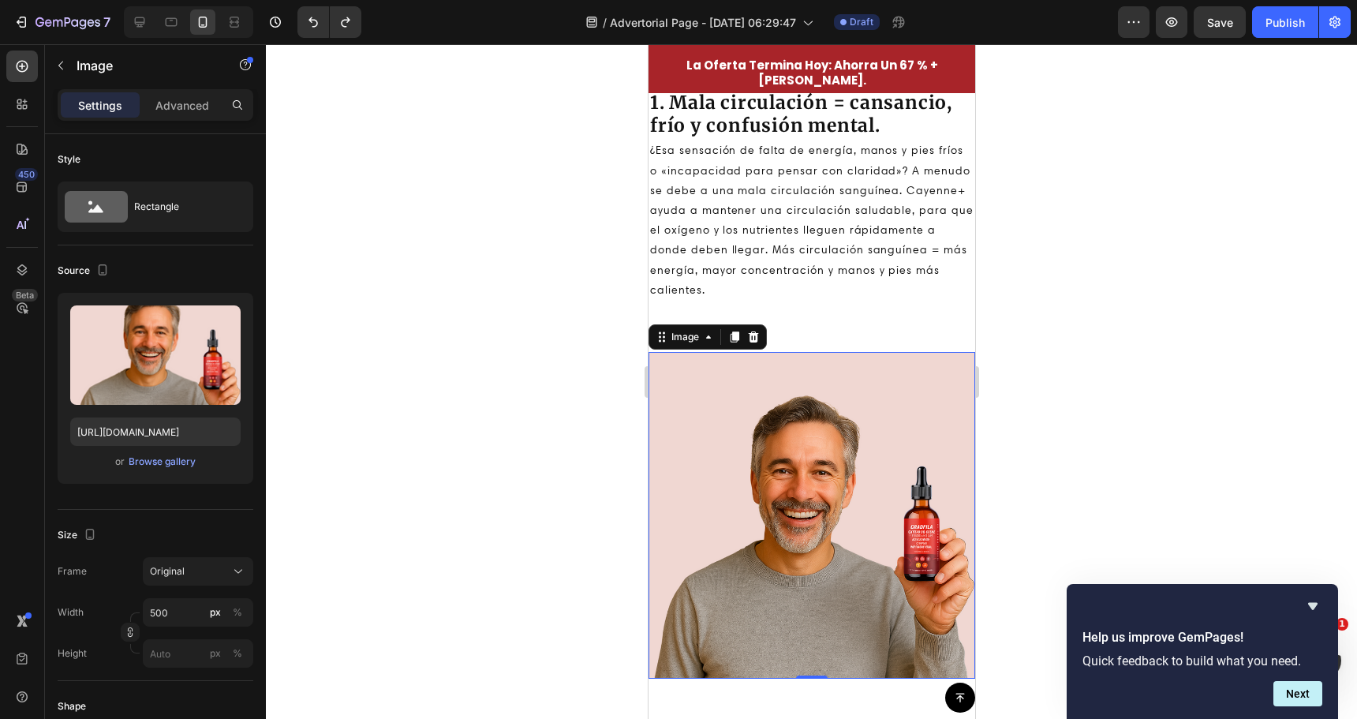
click at [473, 501] on div at bounding box center [811, 381] width 1091 height 675
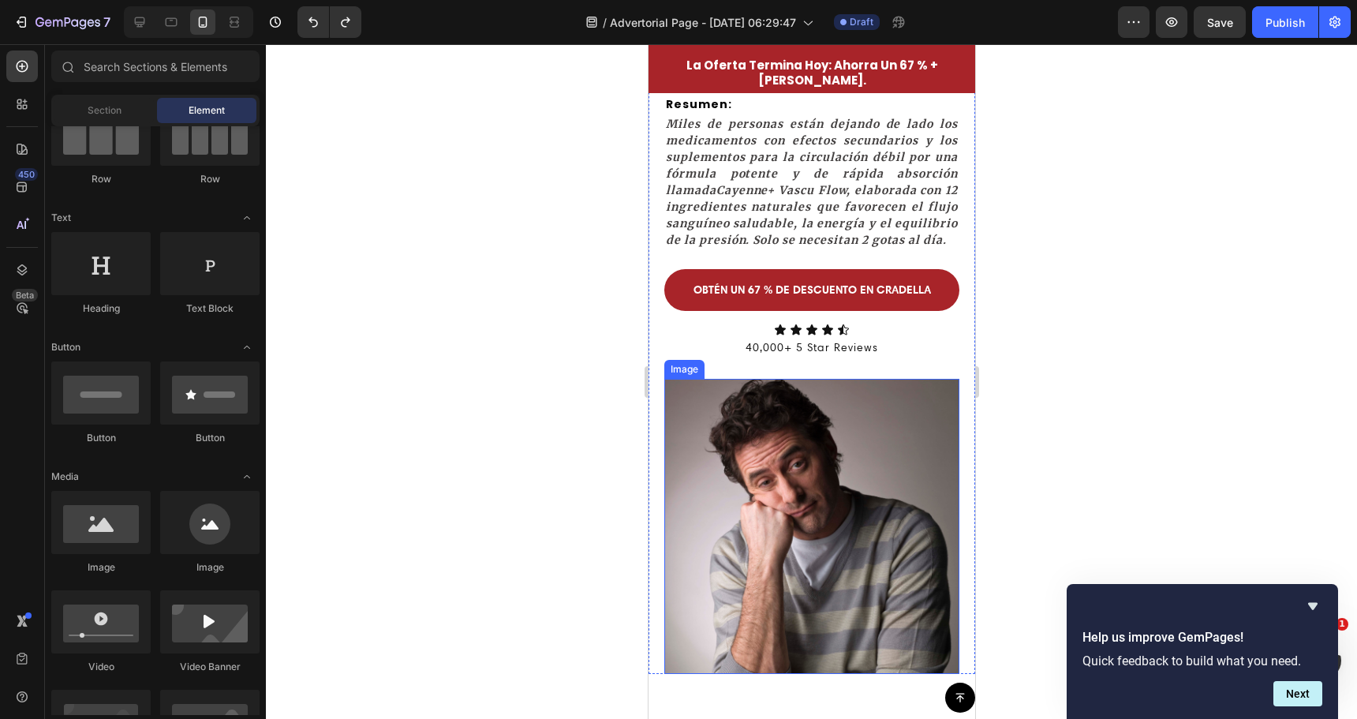
scroll to position [395, 0]
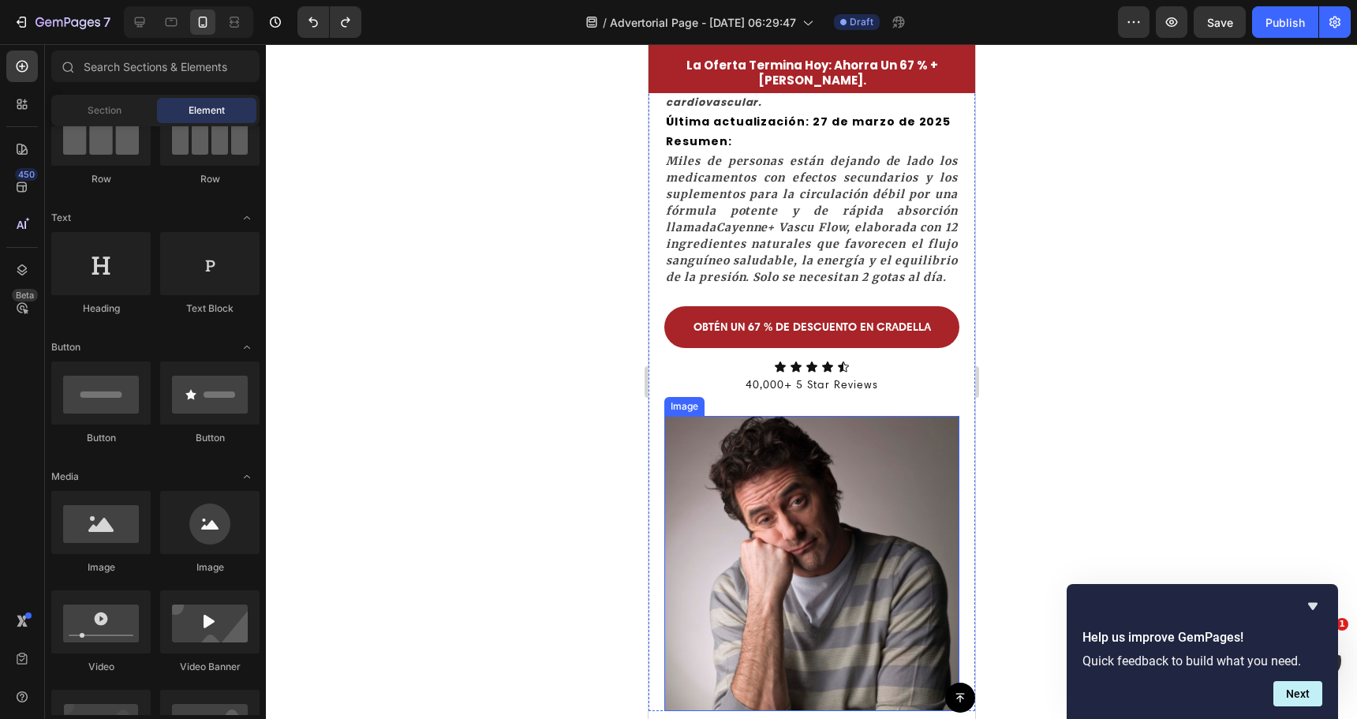
click at [737, 559] on img at bounding box center [811, 563] width 295 height 295
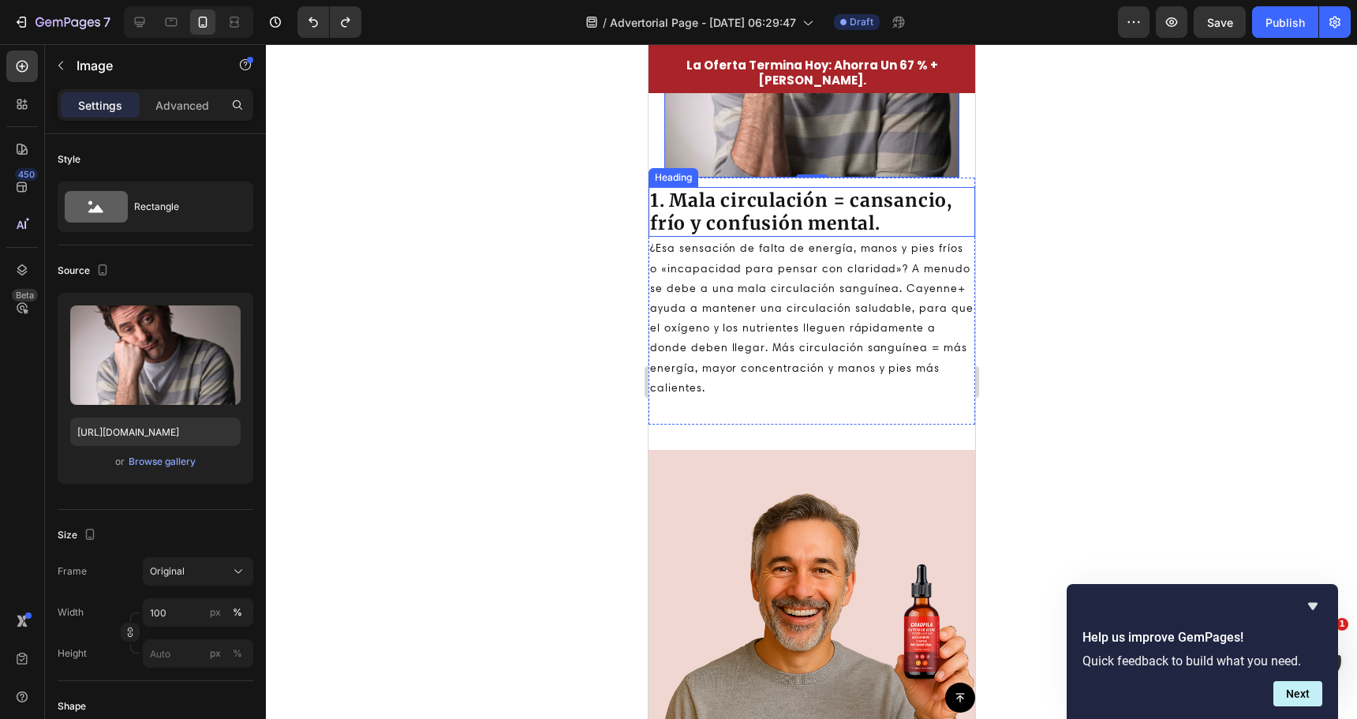
scroll to position [1105, 0]
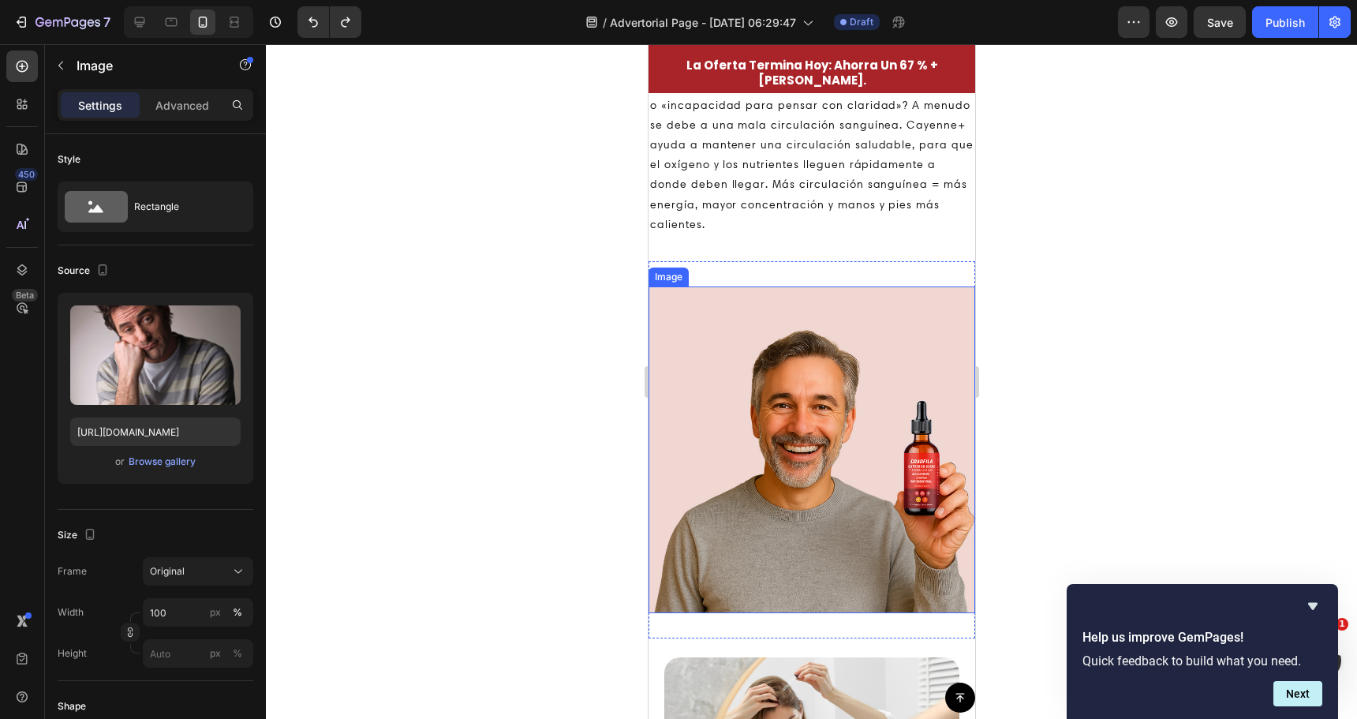
click at [844, 394] on img at bounding box center [811, 449] width 327 height 327
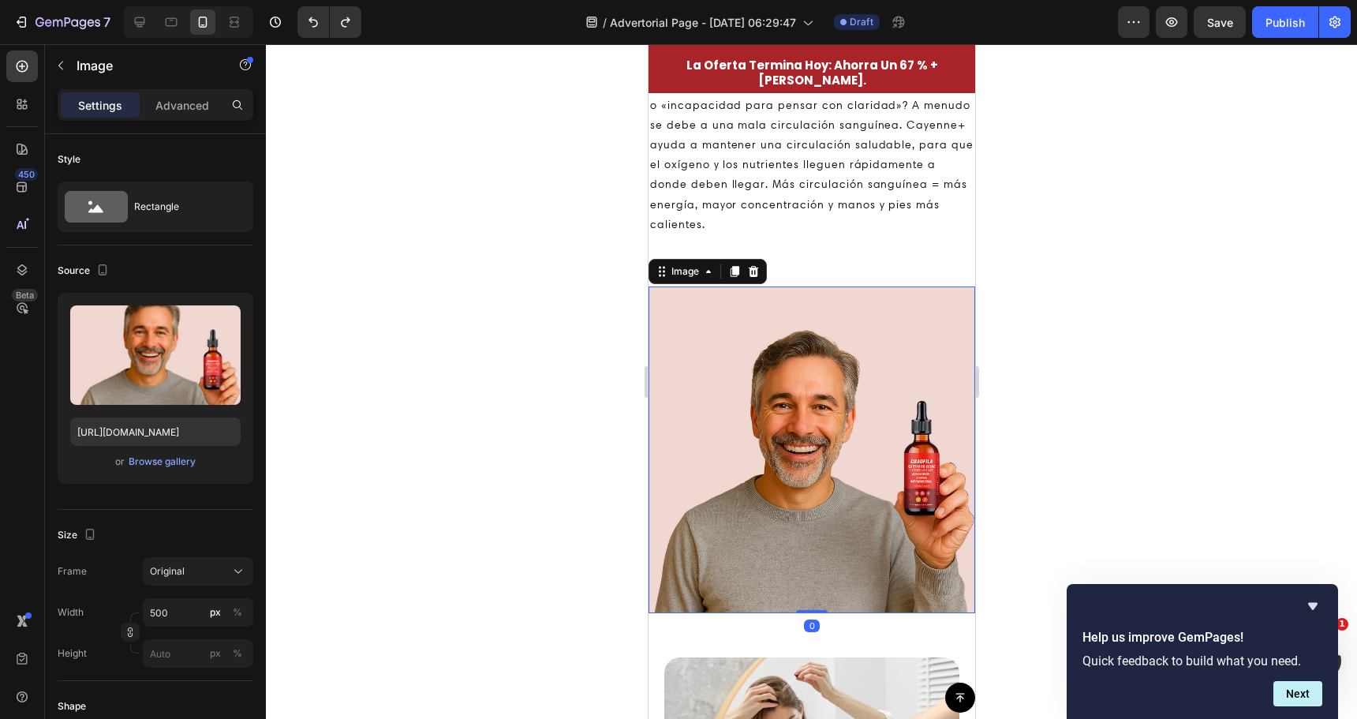
click at [1008, 353] on div at bounding box center [811, 381] width 1091 height 675
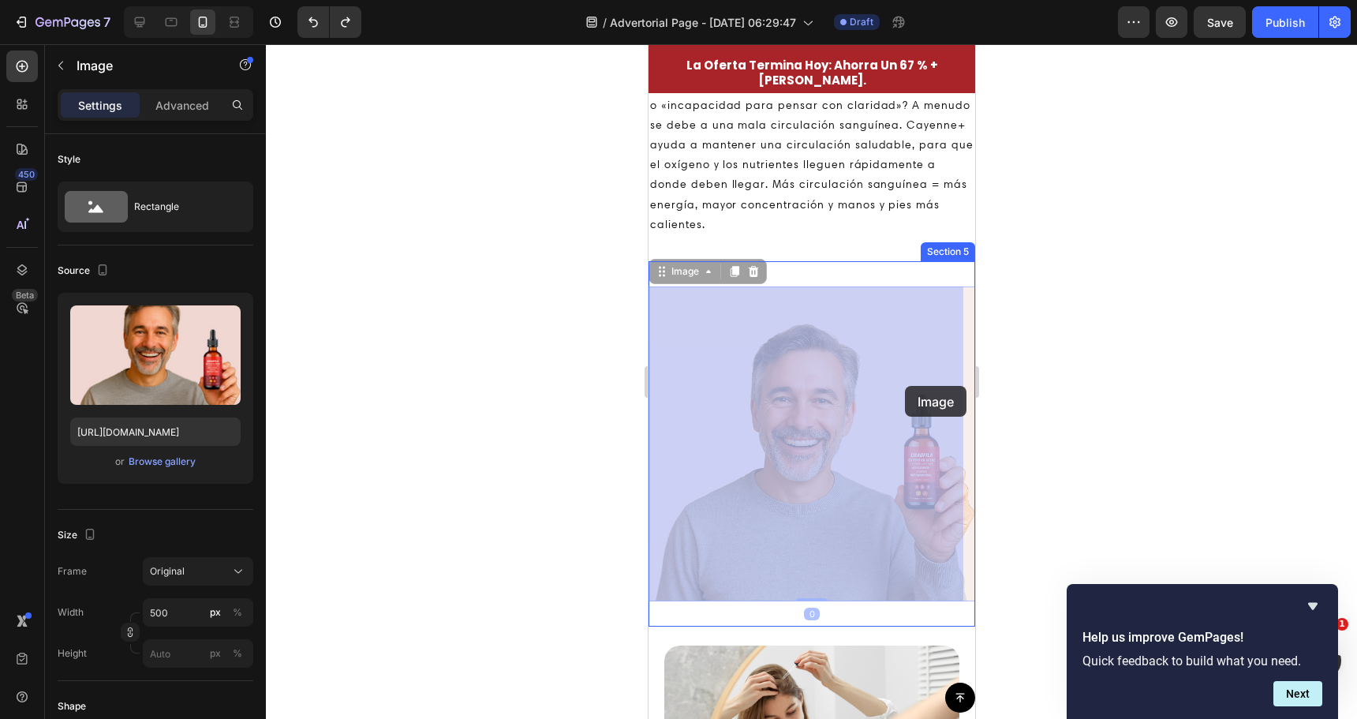
drag, startPoint x: 855, startPoint y: 384, endPoint x: 904, endPoint y: 386, distance: 49.7
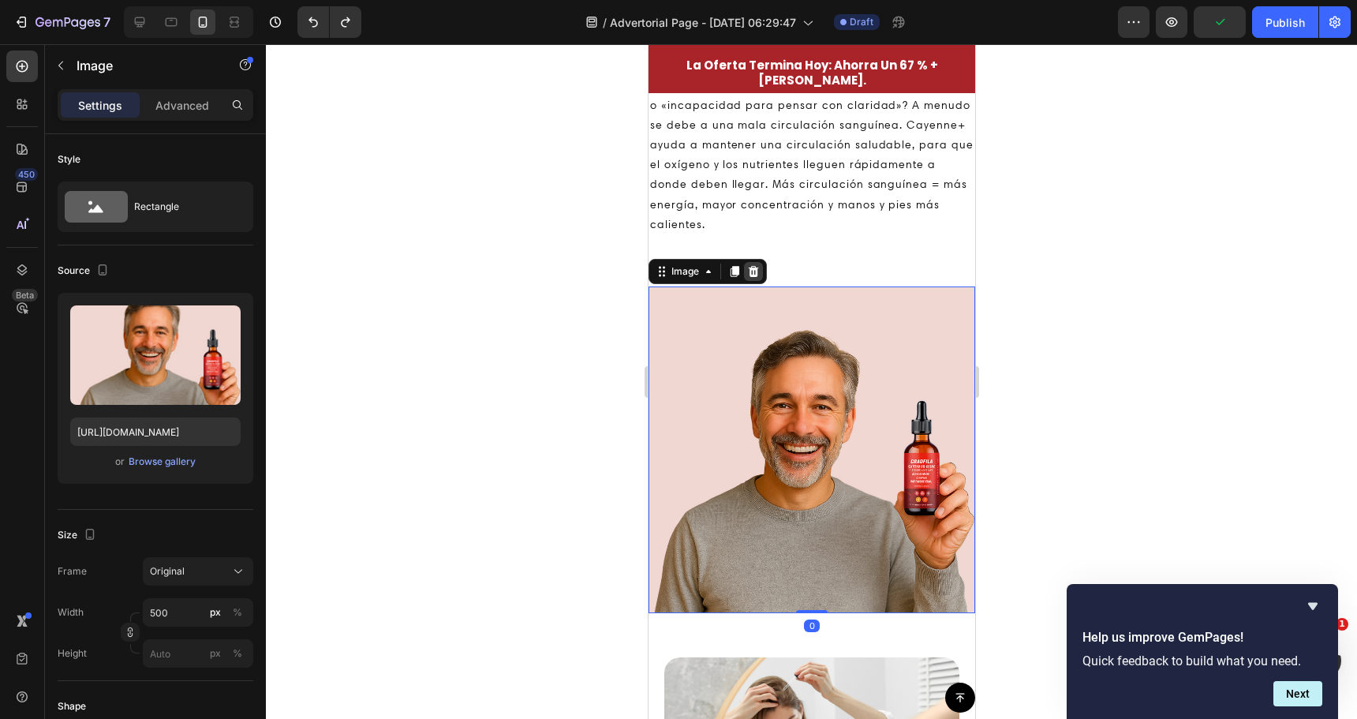
click at [752, 266] on icon at bounding box center [753, 271] width 10 height 11
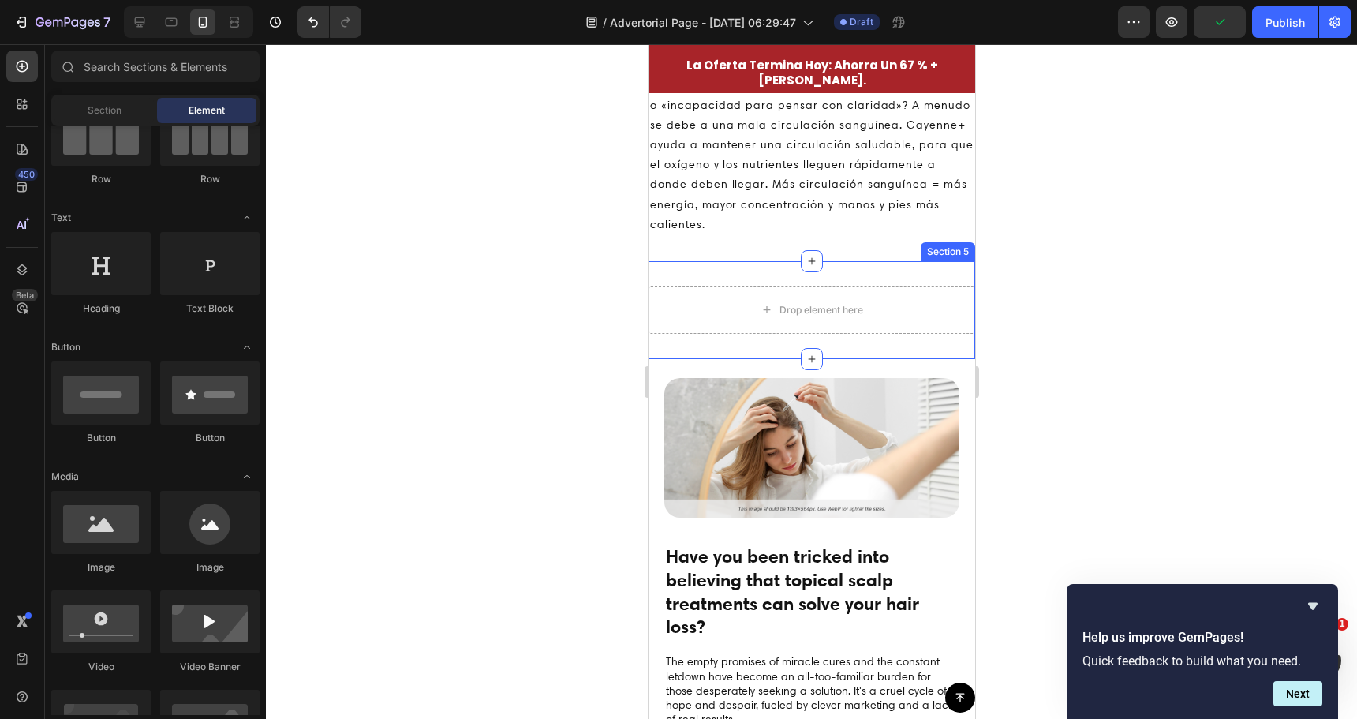
scroll to position [868, 0]
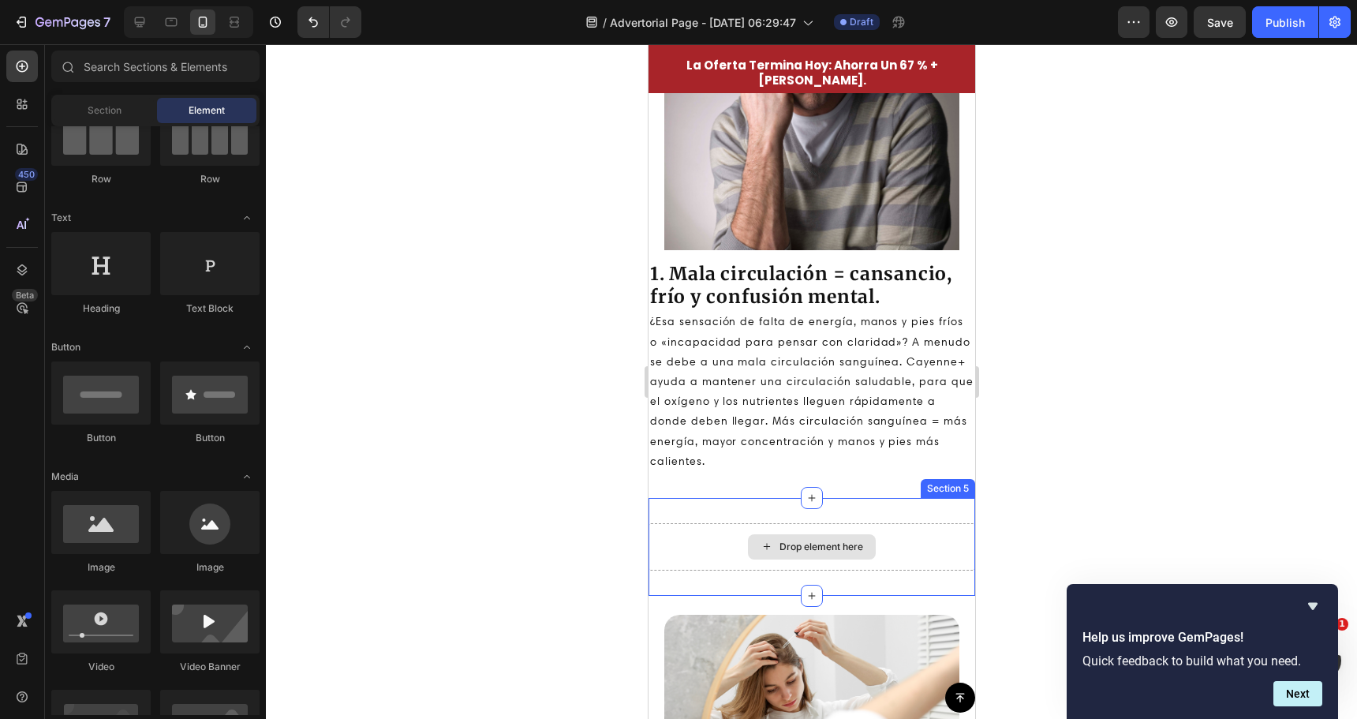
click at [925, 528] on div "Drop element here" at bounding box center [811, 546] width 327 height 47
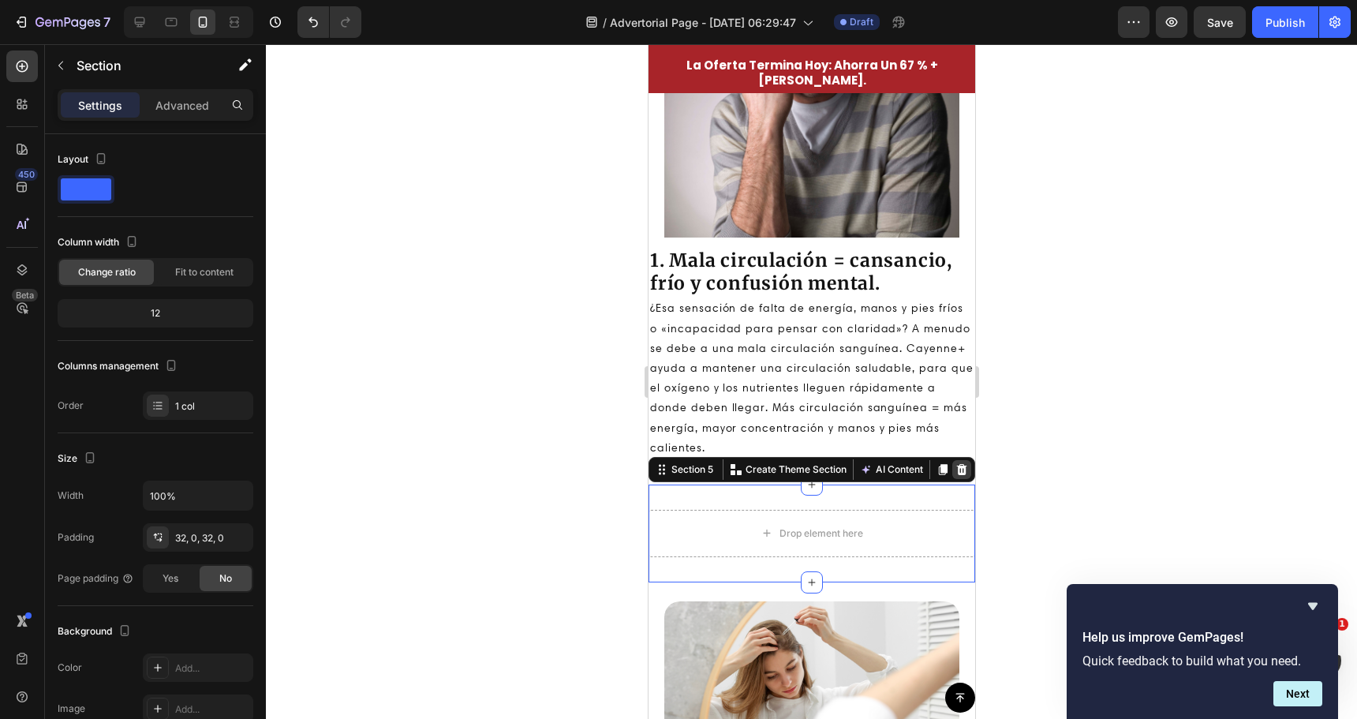
click at [956, 475] on icon at bounding box center [961, 469] width 10 height 11
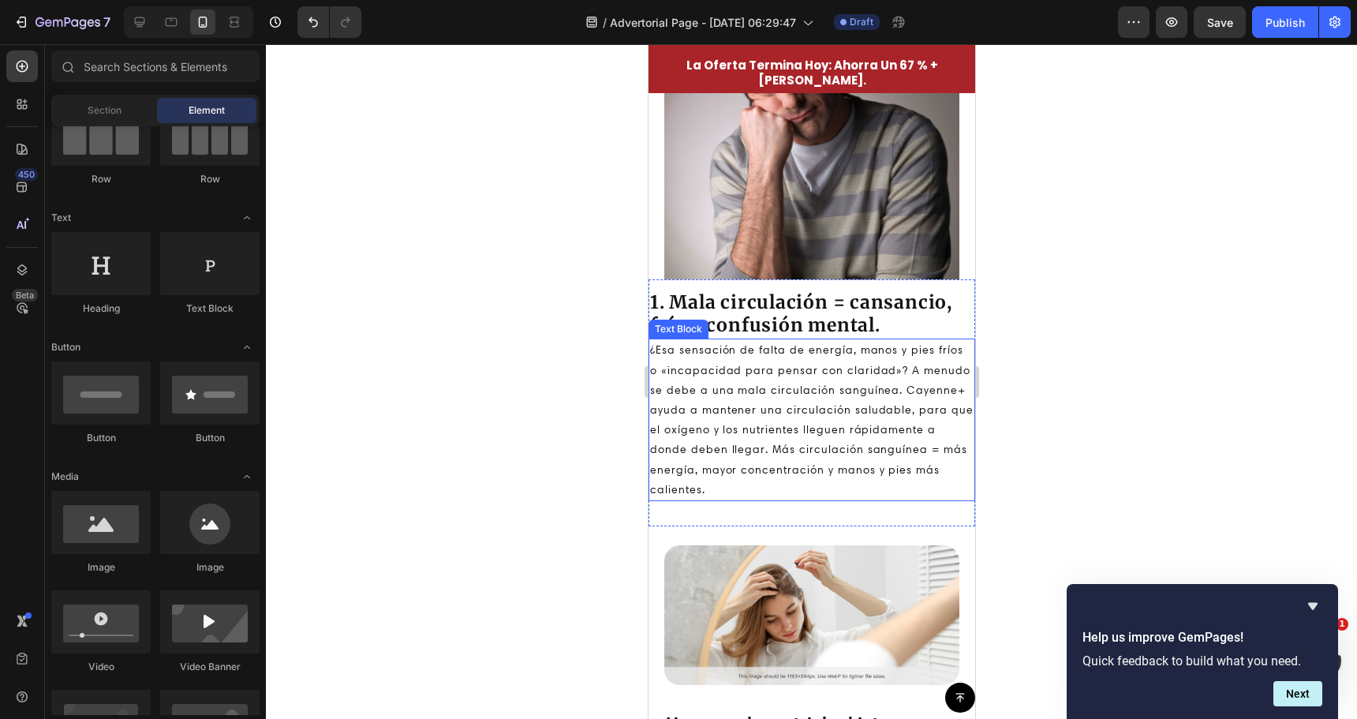
scroll to position [631, 0]
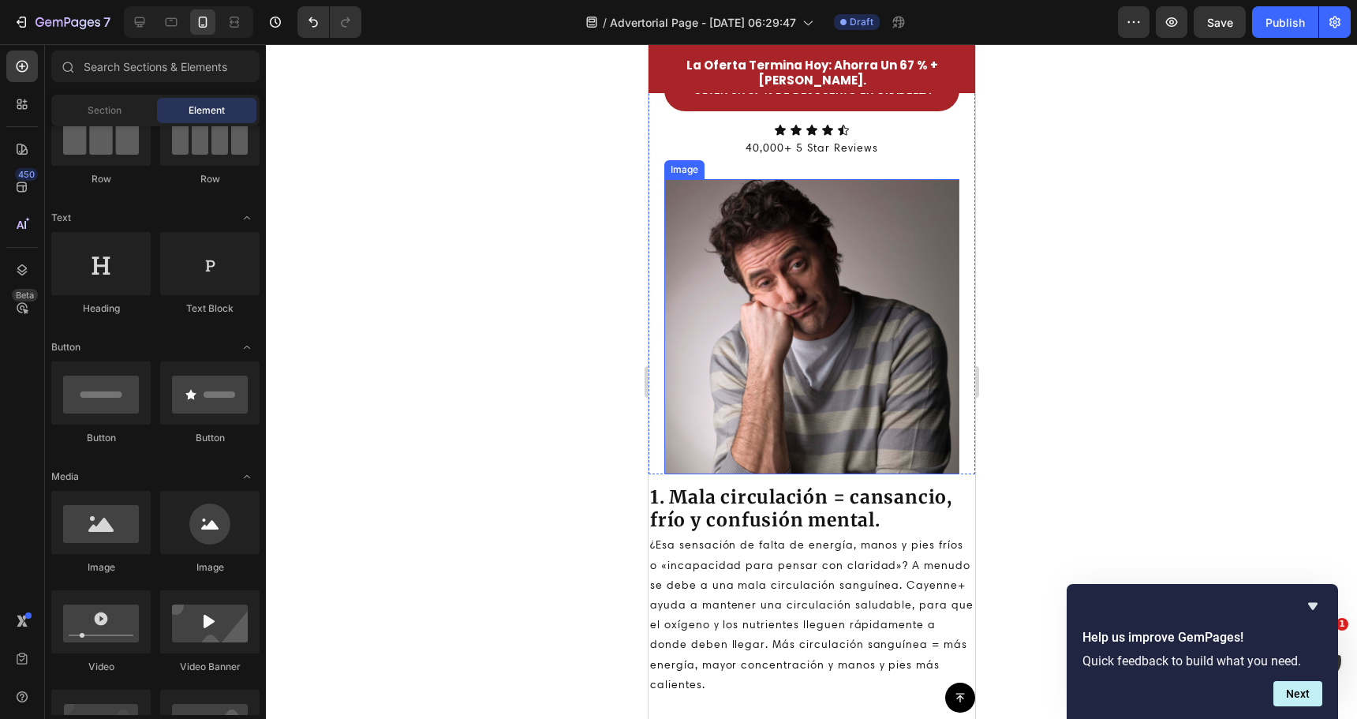
click at [843, 354] on img at bounding box center [811, 326] width 295 height 295
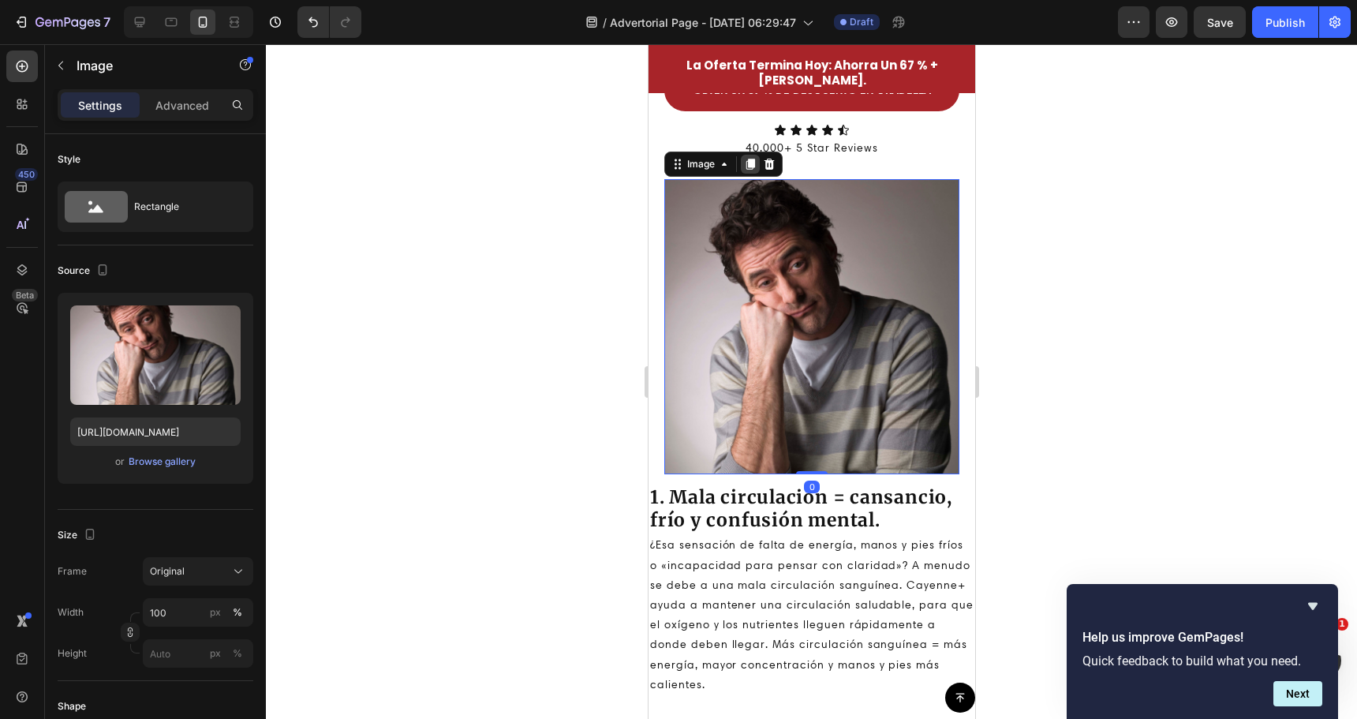
click at [745, 170] on icon at bounding box center [749, 164] width 13 height 13
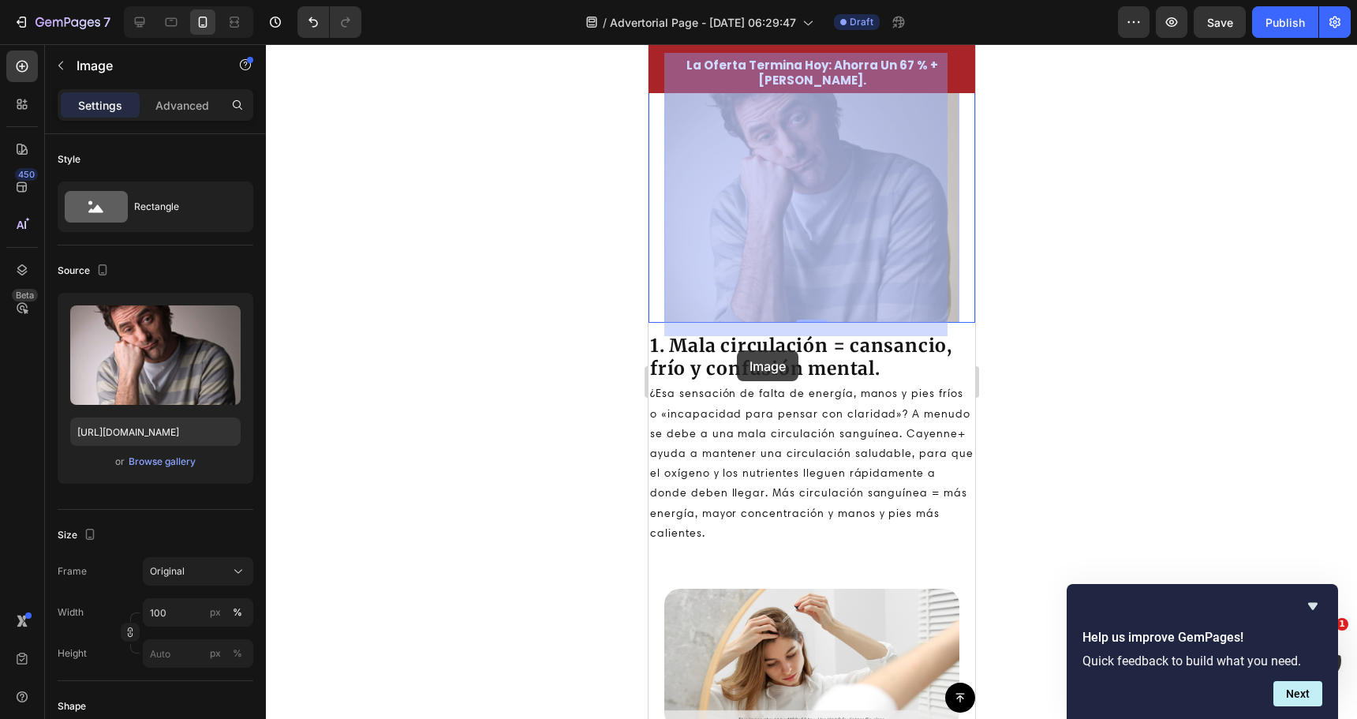
scroll to position [1105, 0]
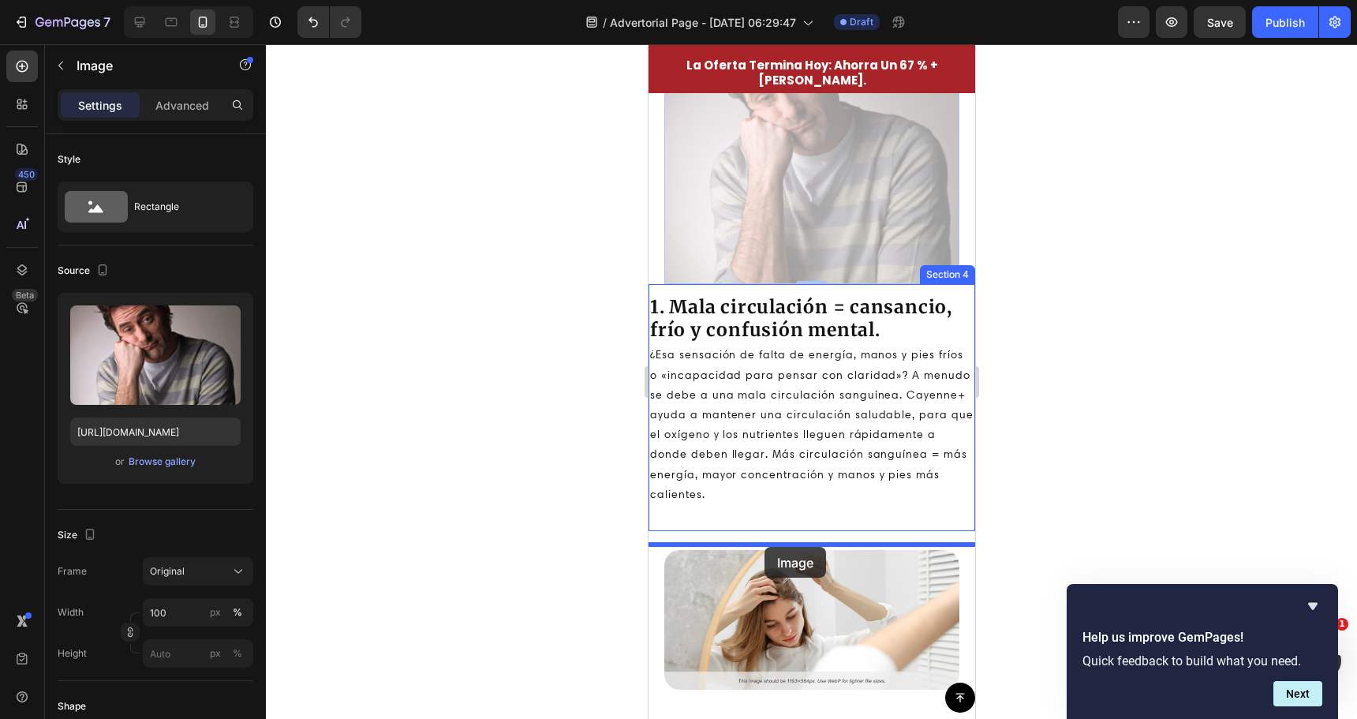
drag, startPoint x: 670, startPoint y: 160, endPoint x: 764, endPoint y: 546, distance: 397.1
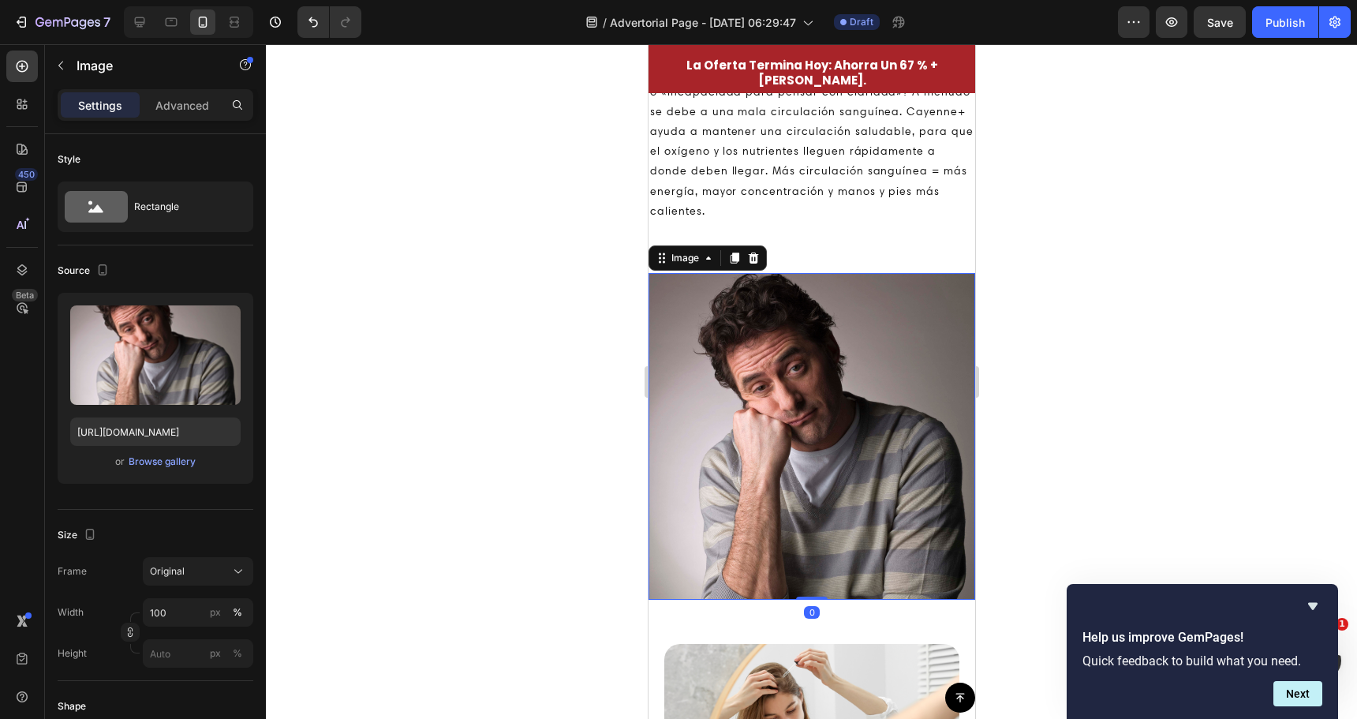
click at [566, 391] on div at bounding box center [811, 381] width 1091 height 675
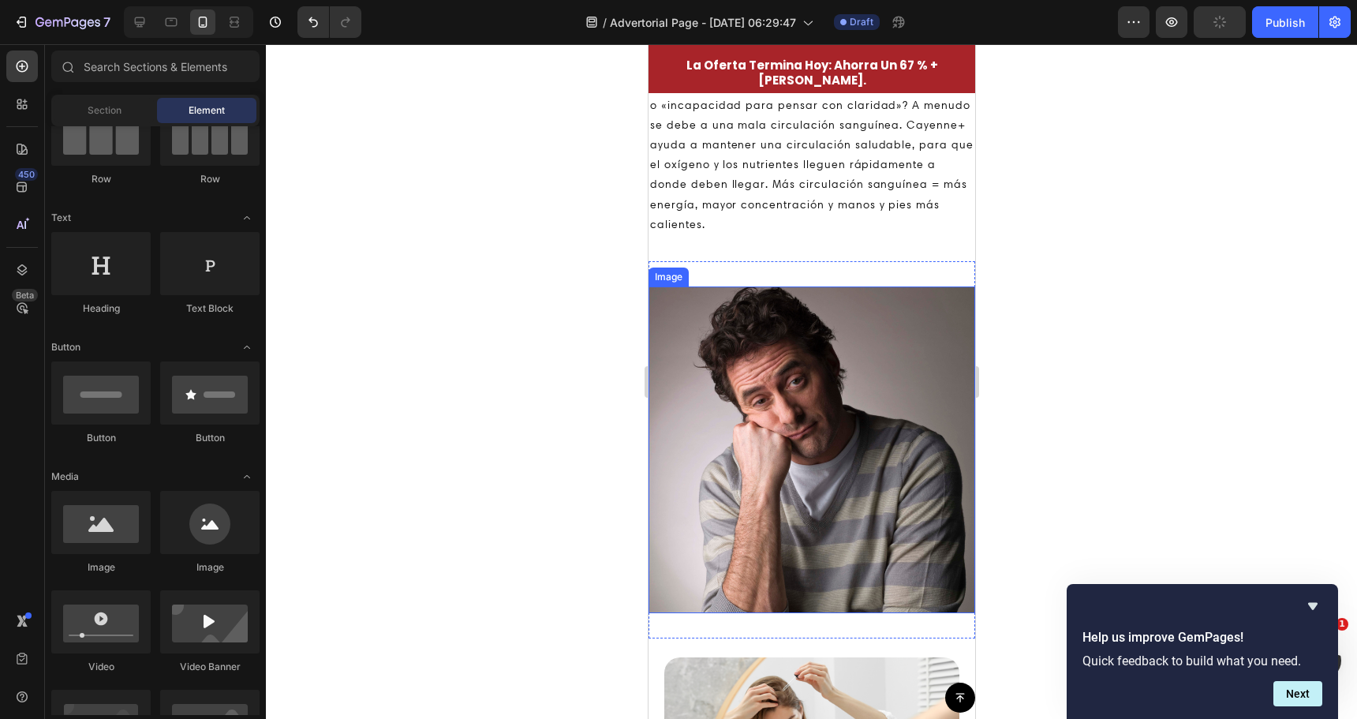
click at [766, 453] on img at bounding box center [811, 449] width 327 height 327
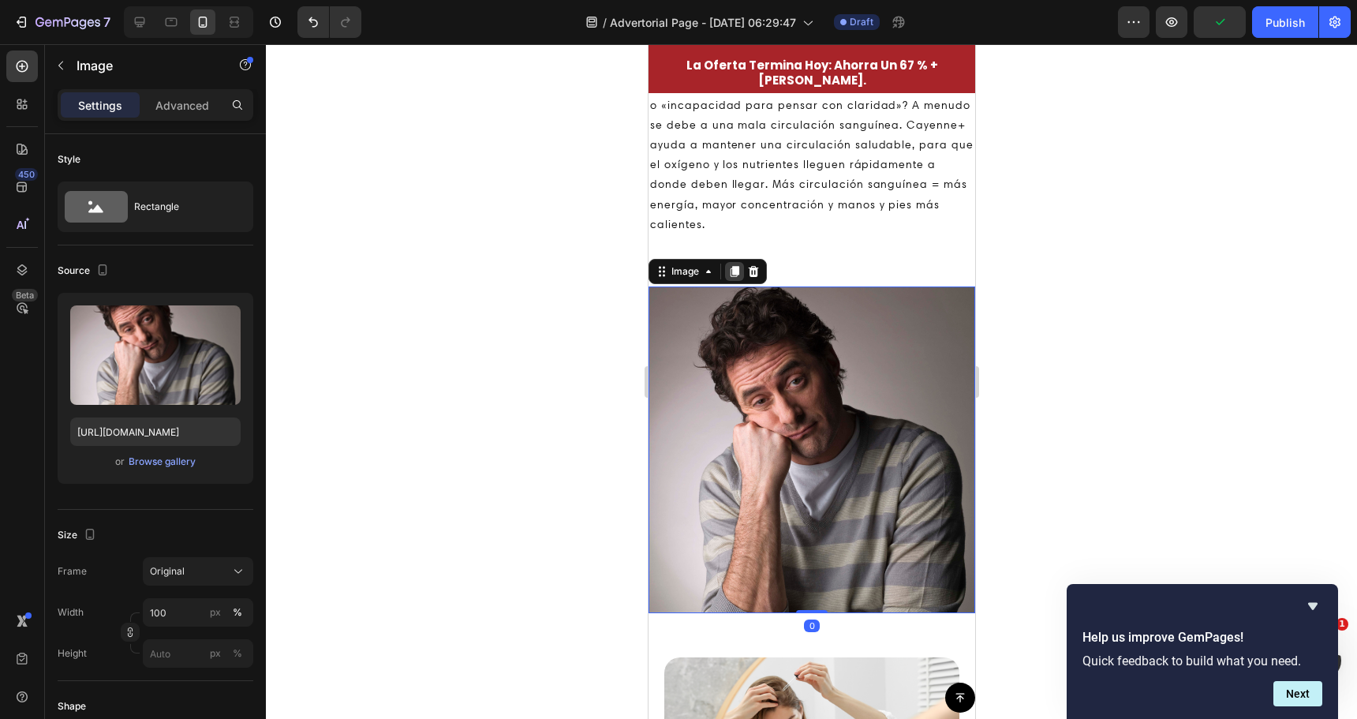
click at [732, 275] on icon at bounding box center [734, 271] width 9 height 11
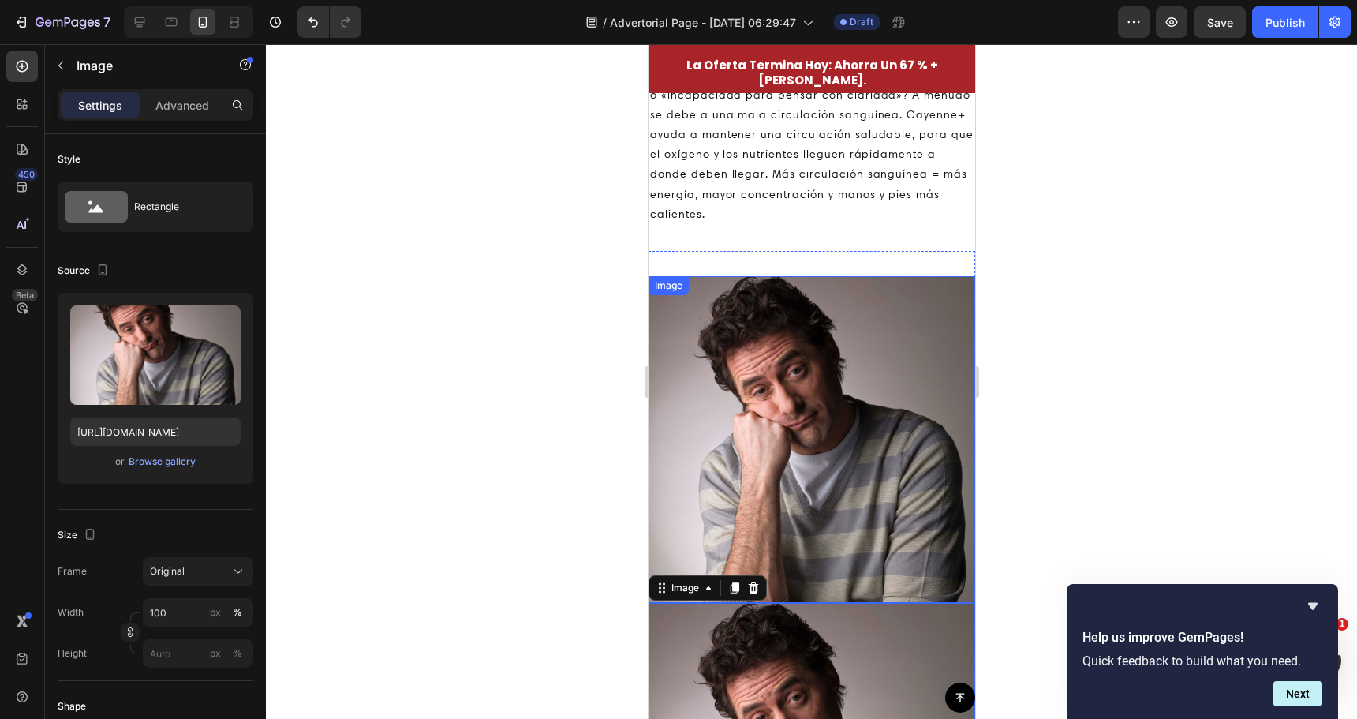
scroll to position [1054, 0]
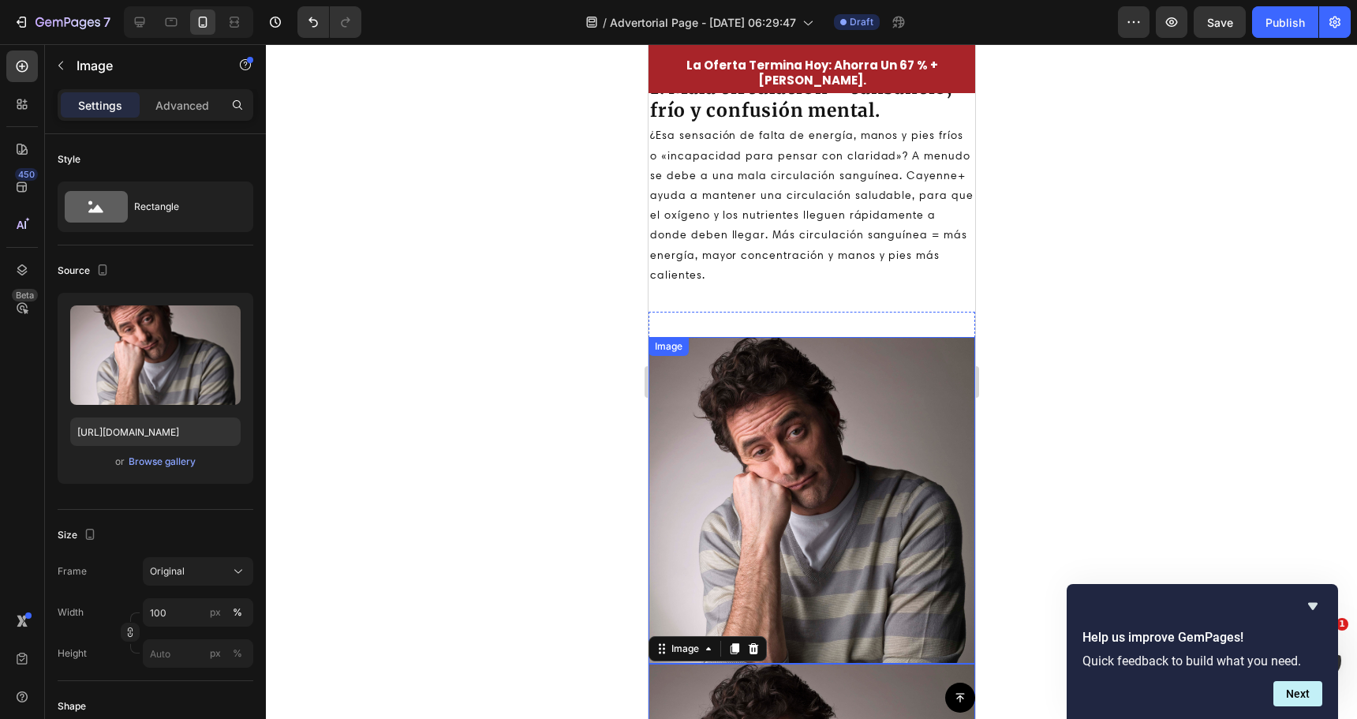
click at [711, 435] on img at bounding box center [811, 500] width 327 height 327
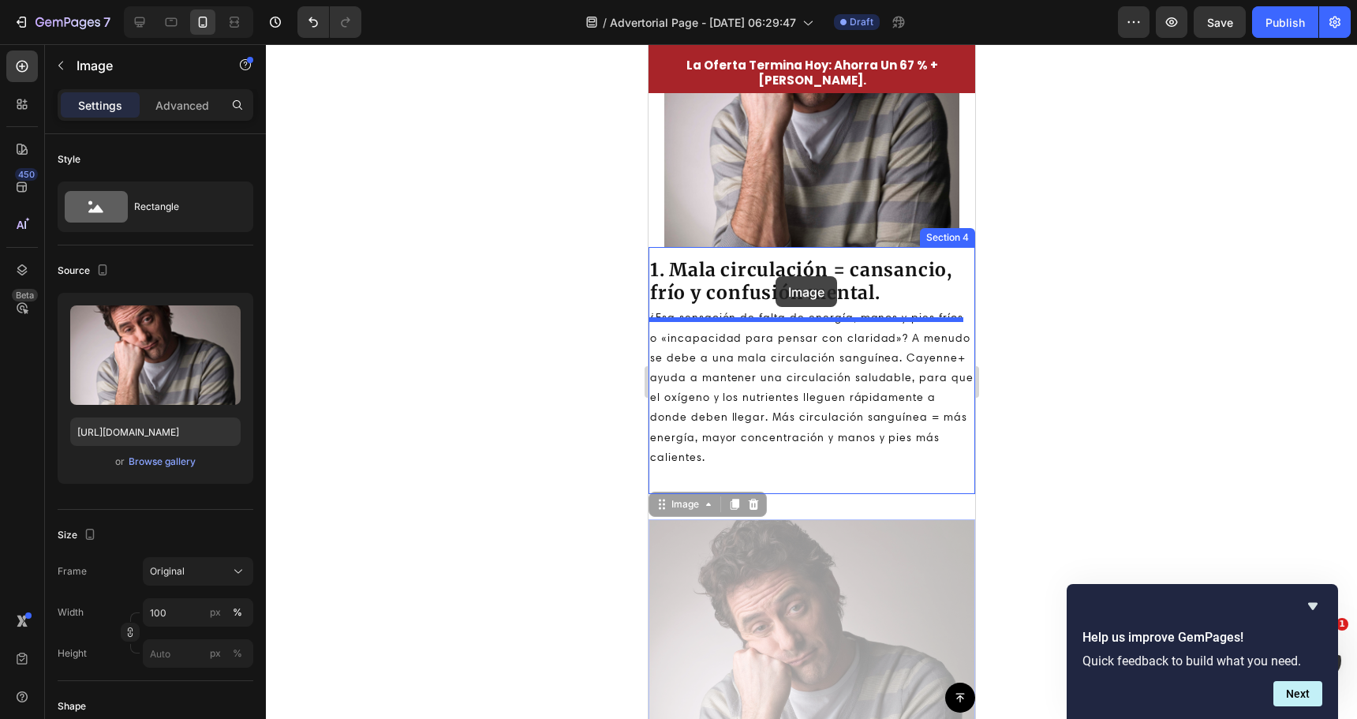
scroll to position [739, 0]
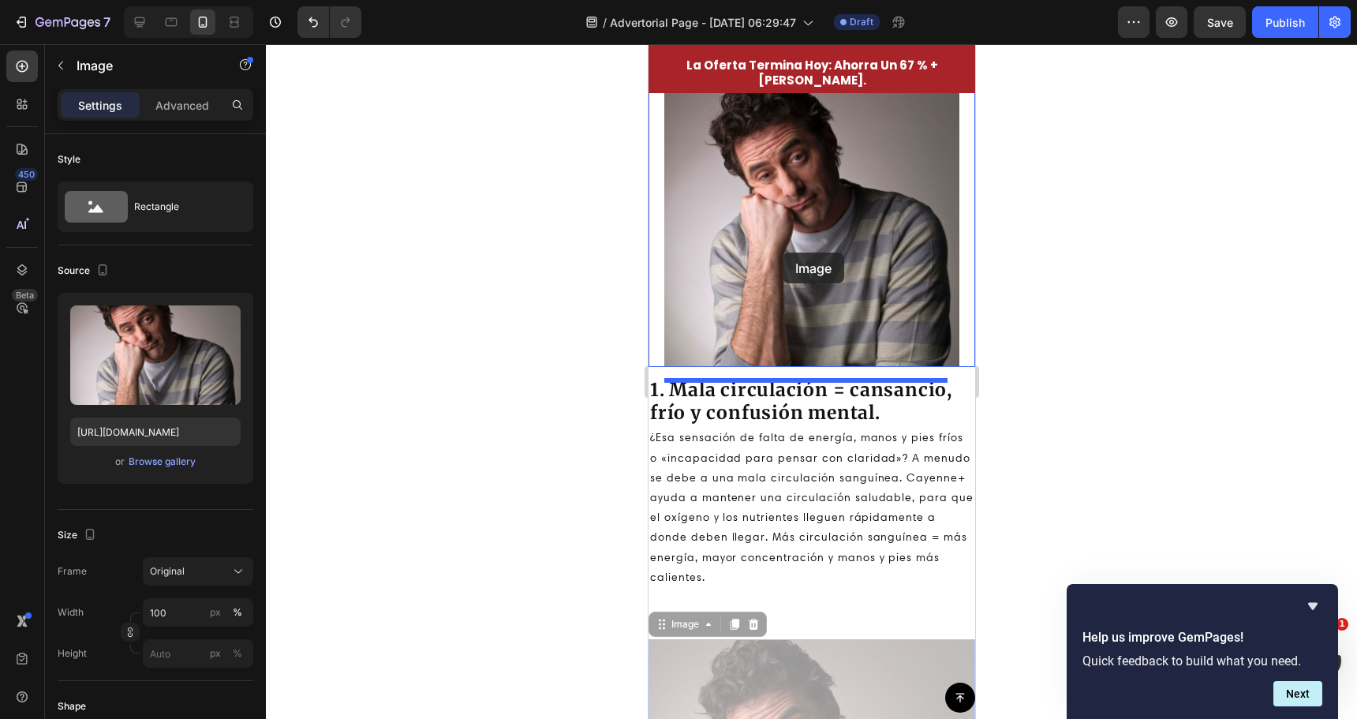
drag, startPoint x: 668, startPoint y: 316, endPoint x: 780, endPoint y: 254, distance: 128.2
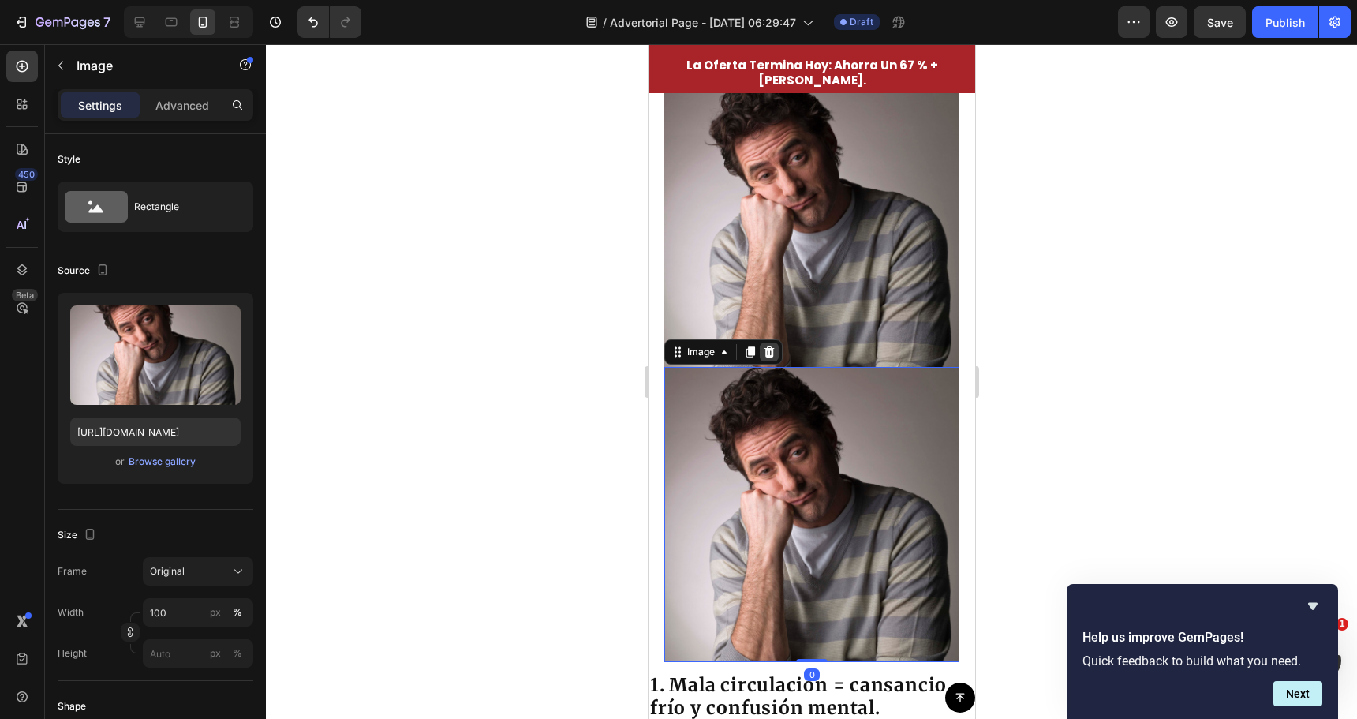
click at [768, 357] on icon at bounding box center [769, 351] width 10 height 11
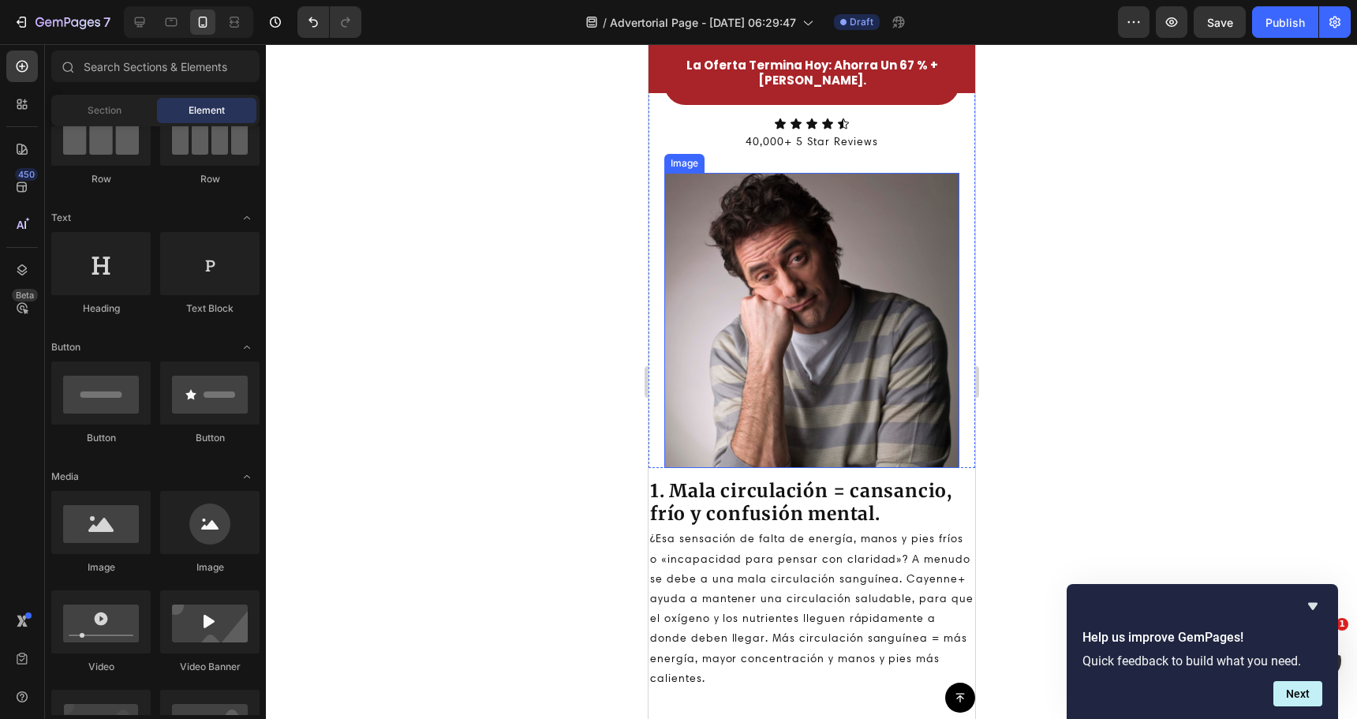
scroll to position [581, 0]
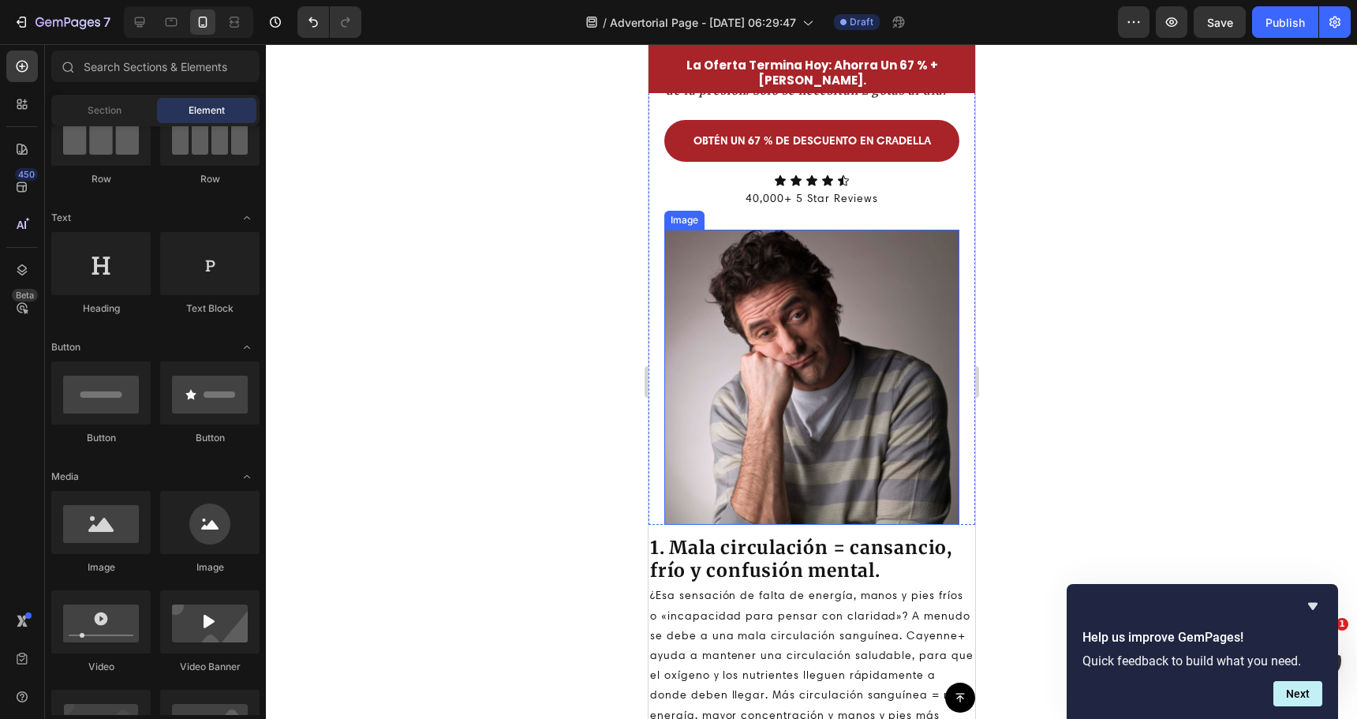
click at [768, 399] on img at bounding box center [811, 377] width 295 height 295
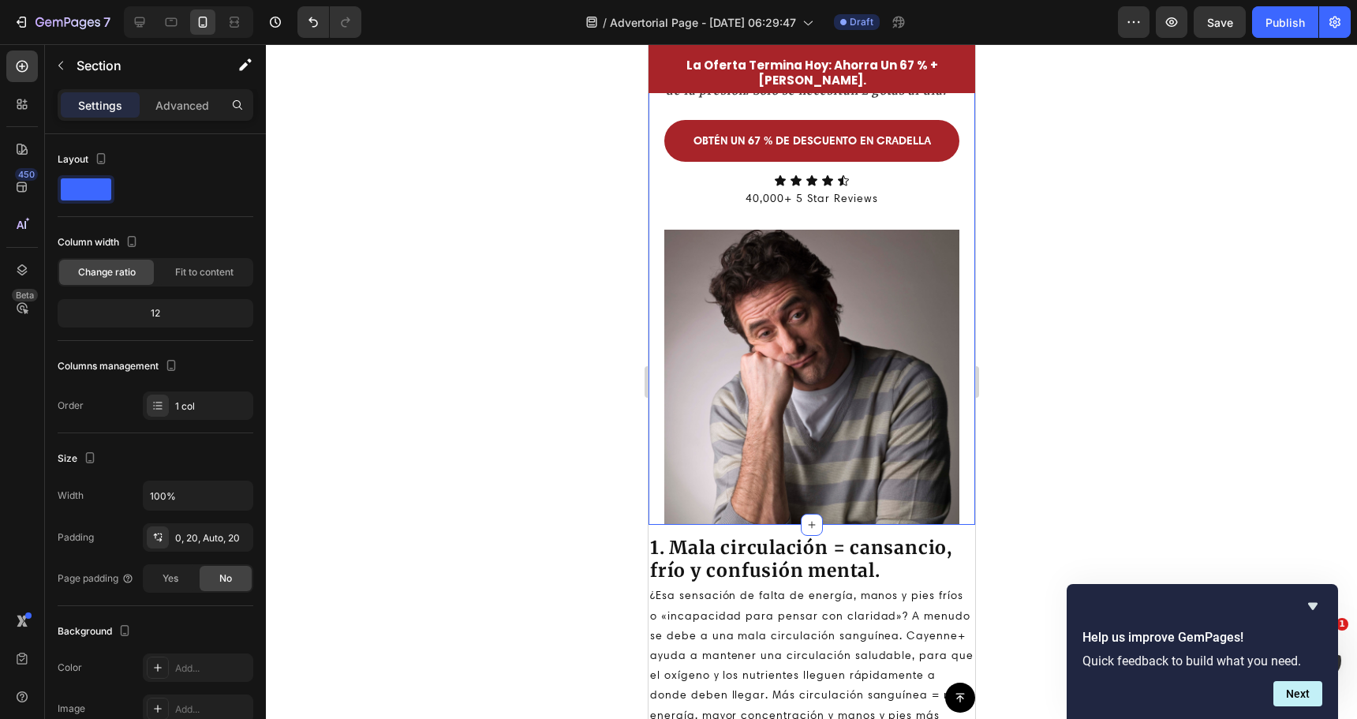
click at [660, 297] on div "⚠️ Un experto en salud de Harvard revela 5 soluciones para la circulación que l…" at bounding box center [811, 35] width 327 height 980
click at [607, 325] on div at bounding box center [811, 381] width 1091 height 675
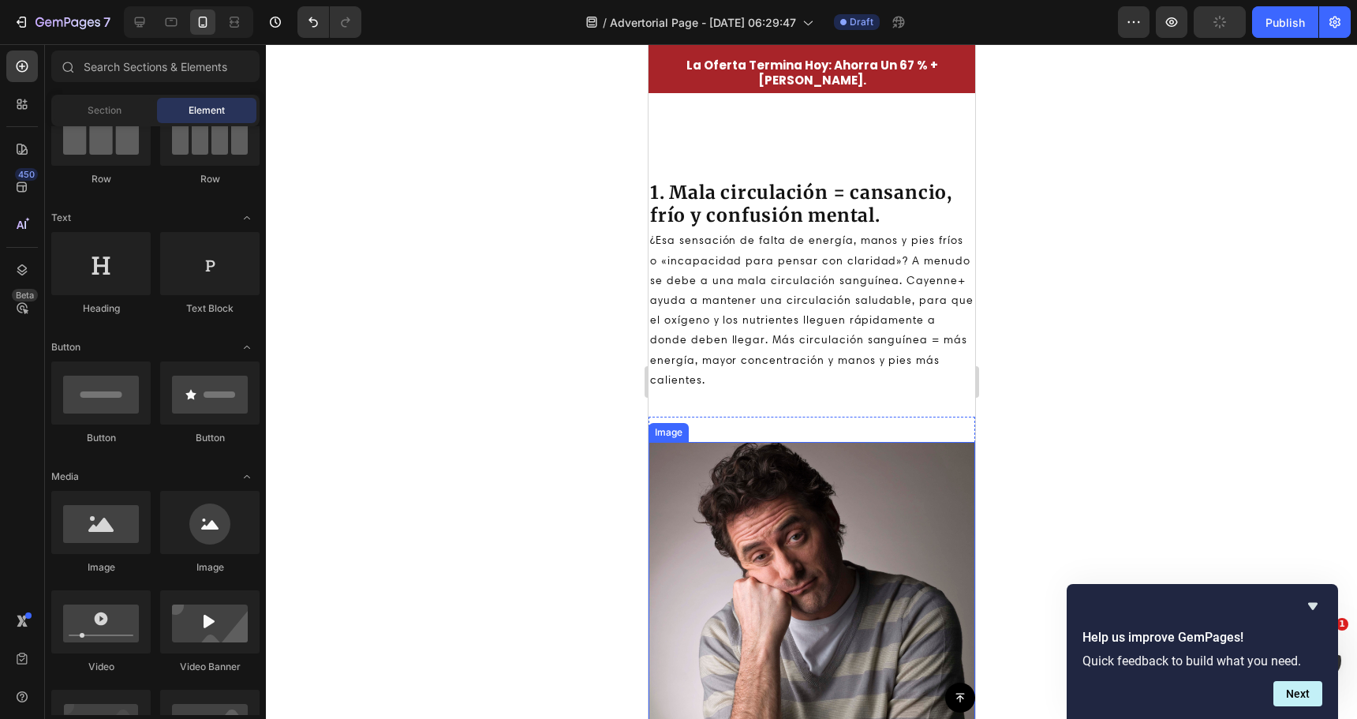
scroll to position [1133, 0]
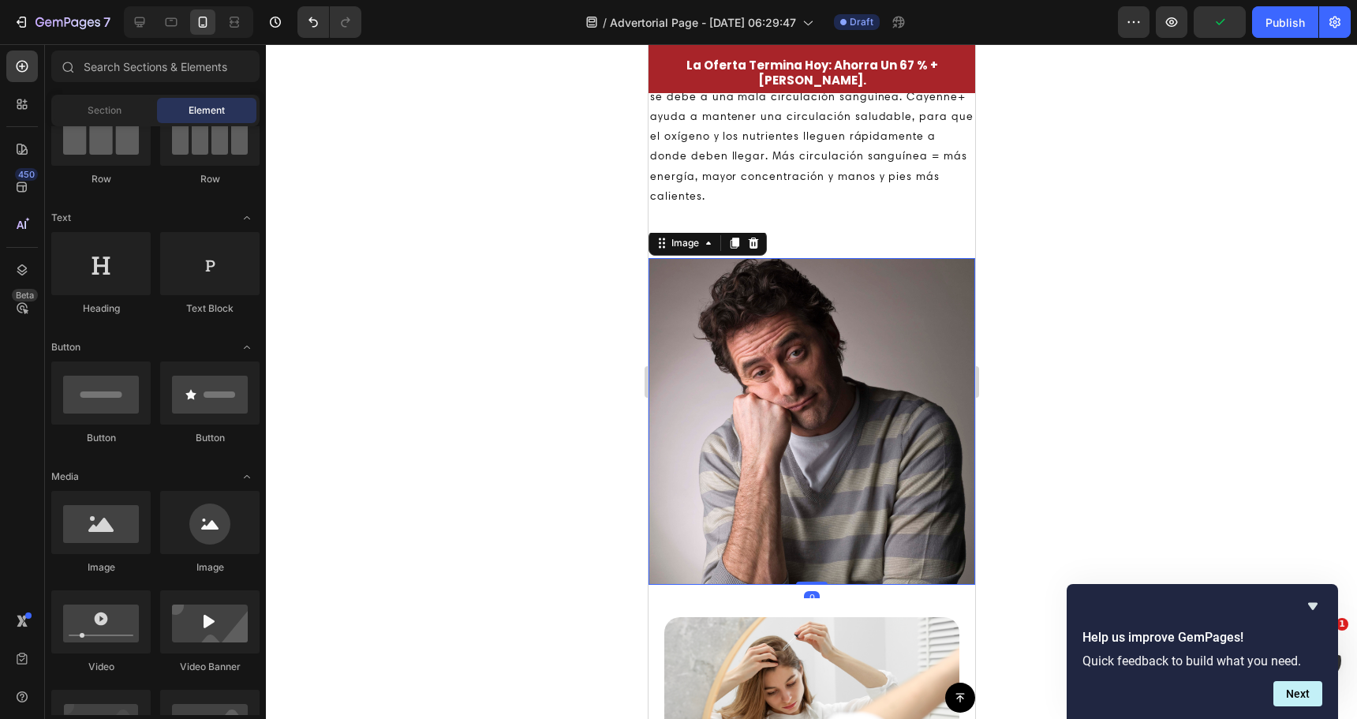
click at [772, 392] on img at bounding box center [811, 421] width 327 height 327
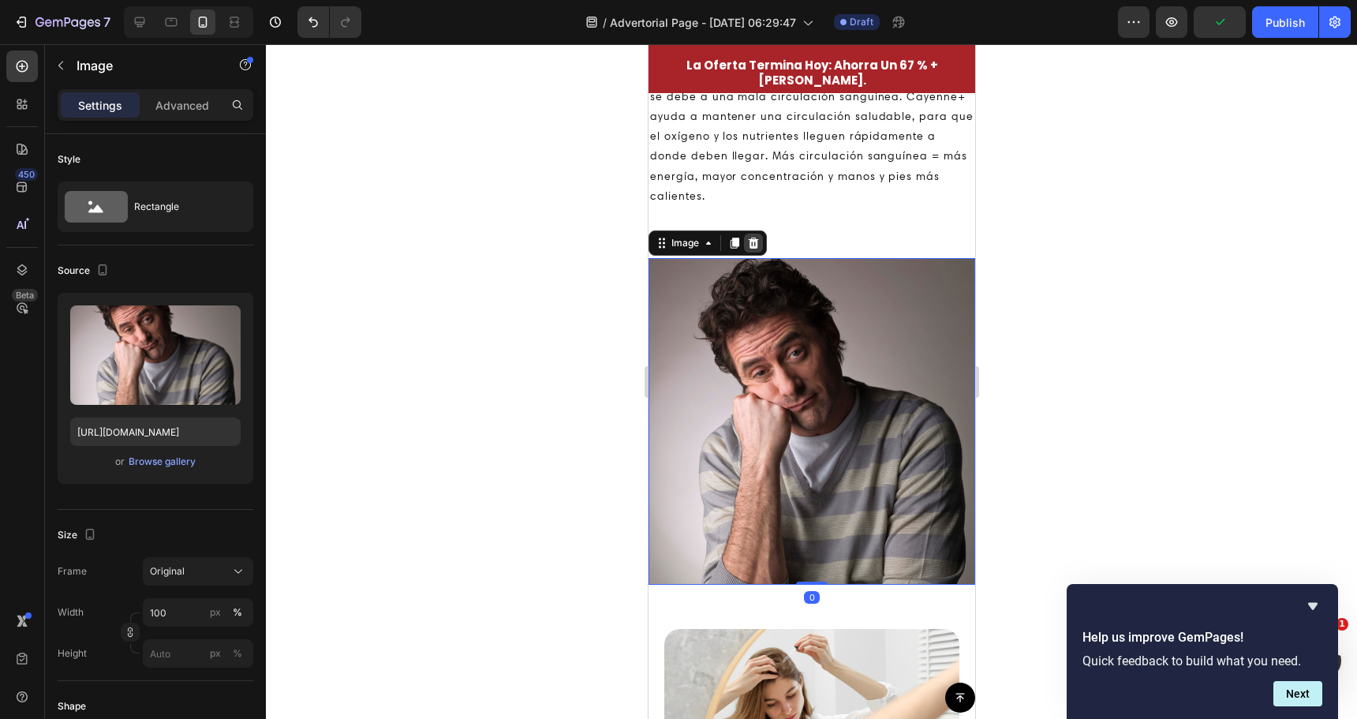
click at [759, 242] on div at bounding box center [752, 243] width 19 height 19
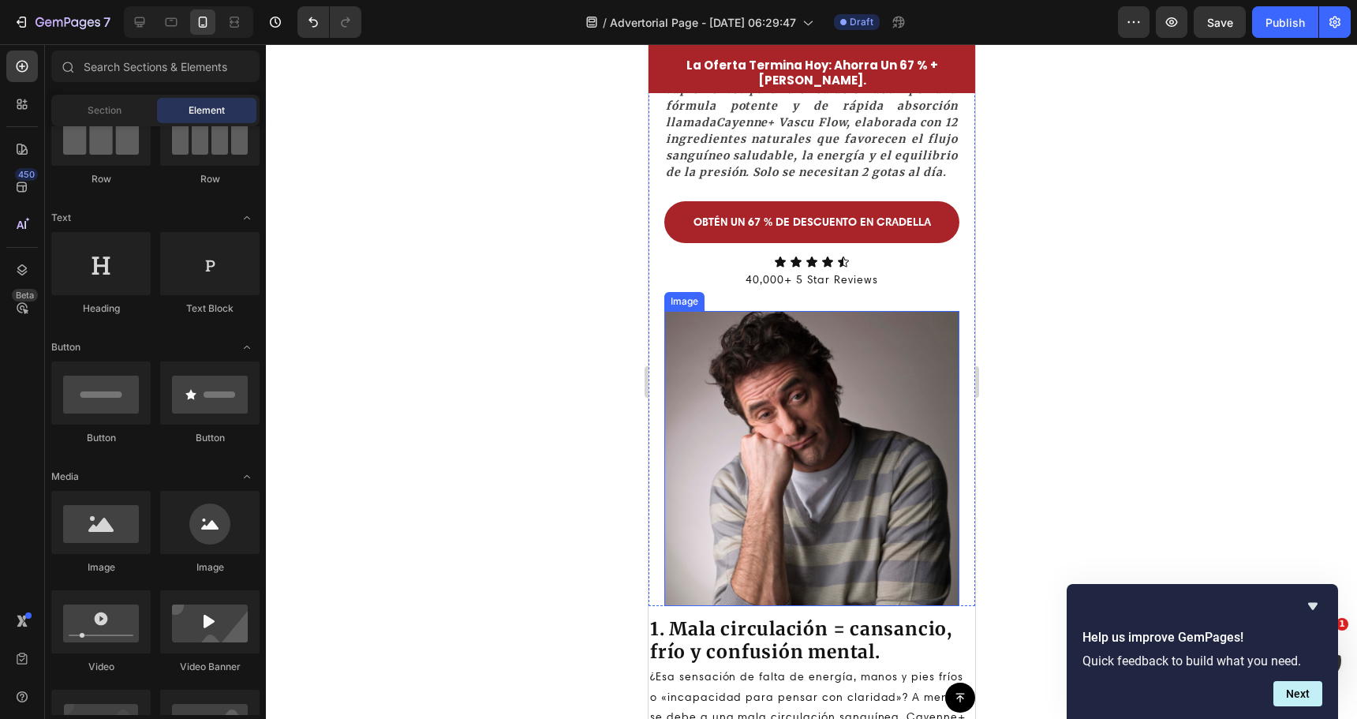
scroll to position [502, 0]
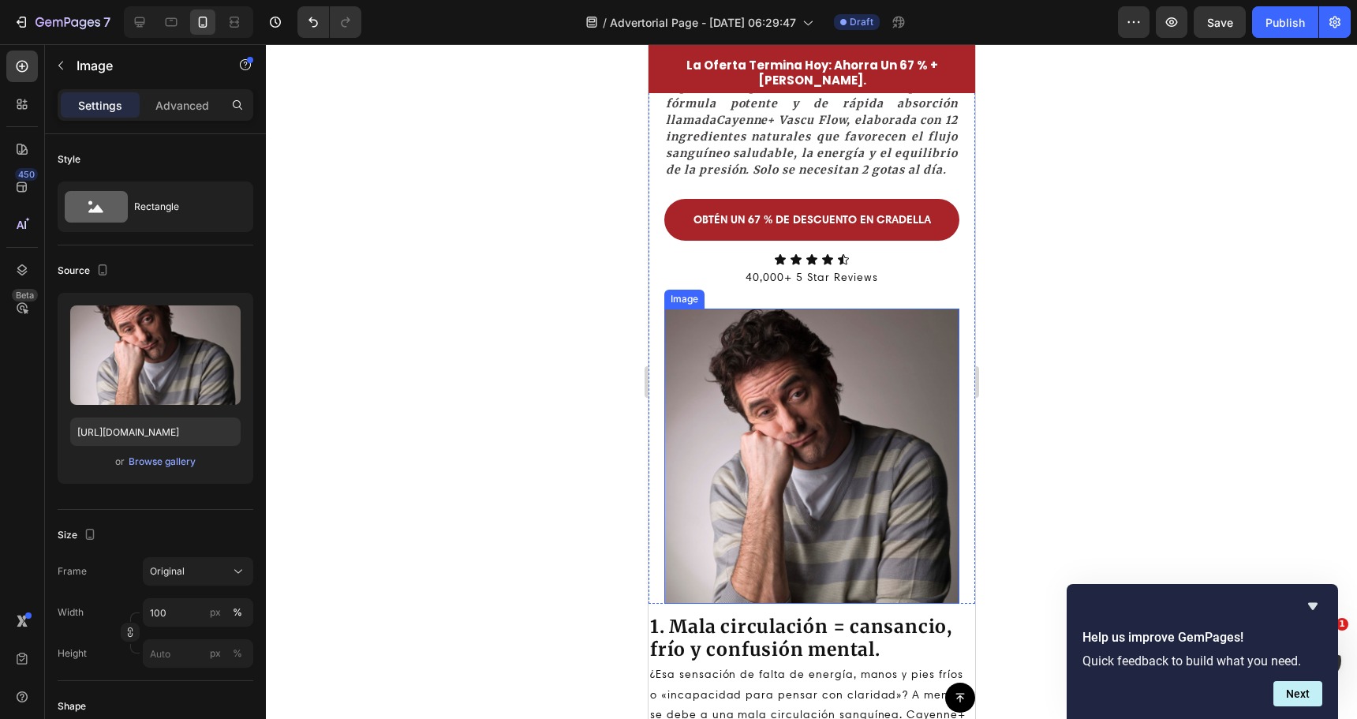
click at [807, 400] on img at bounding box center [811, 456] width 295 height 295
click at [774, 300] on icon at bounding box center [768, 293] width 13 height 13
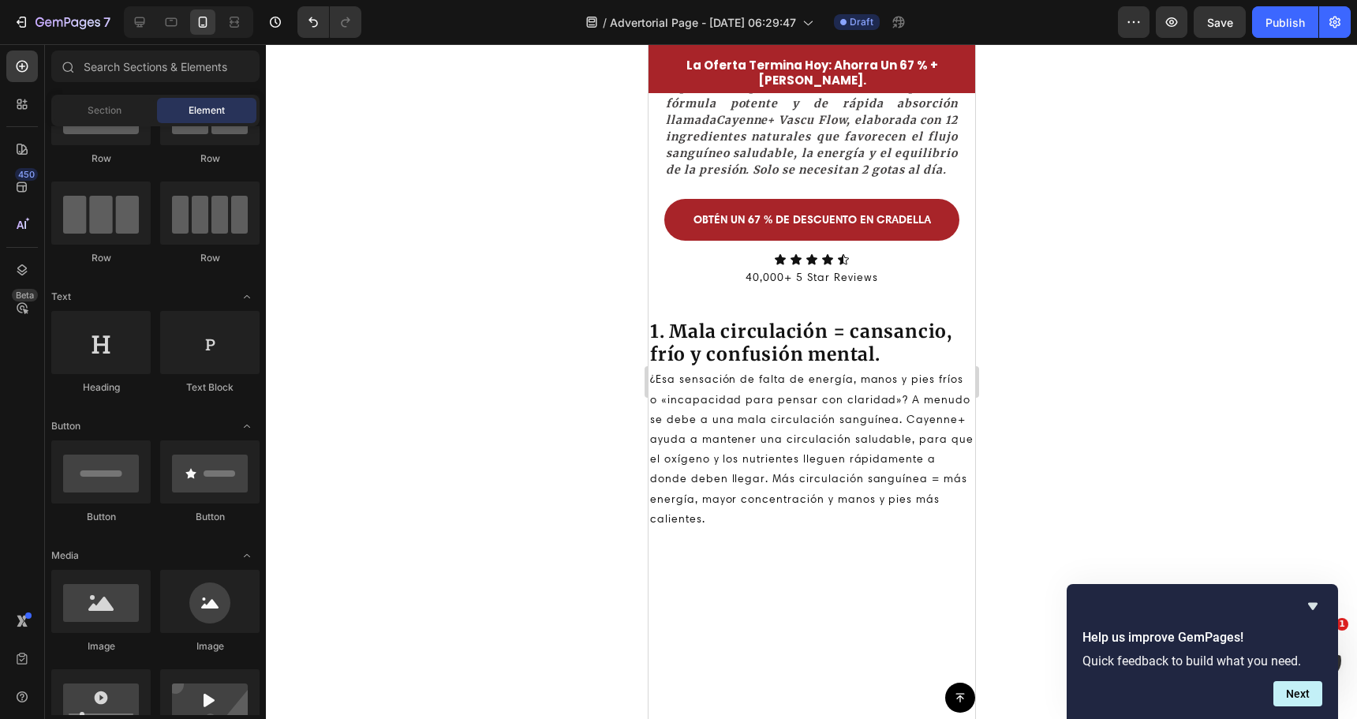
scroll to position [0, 0]
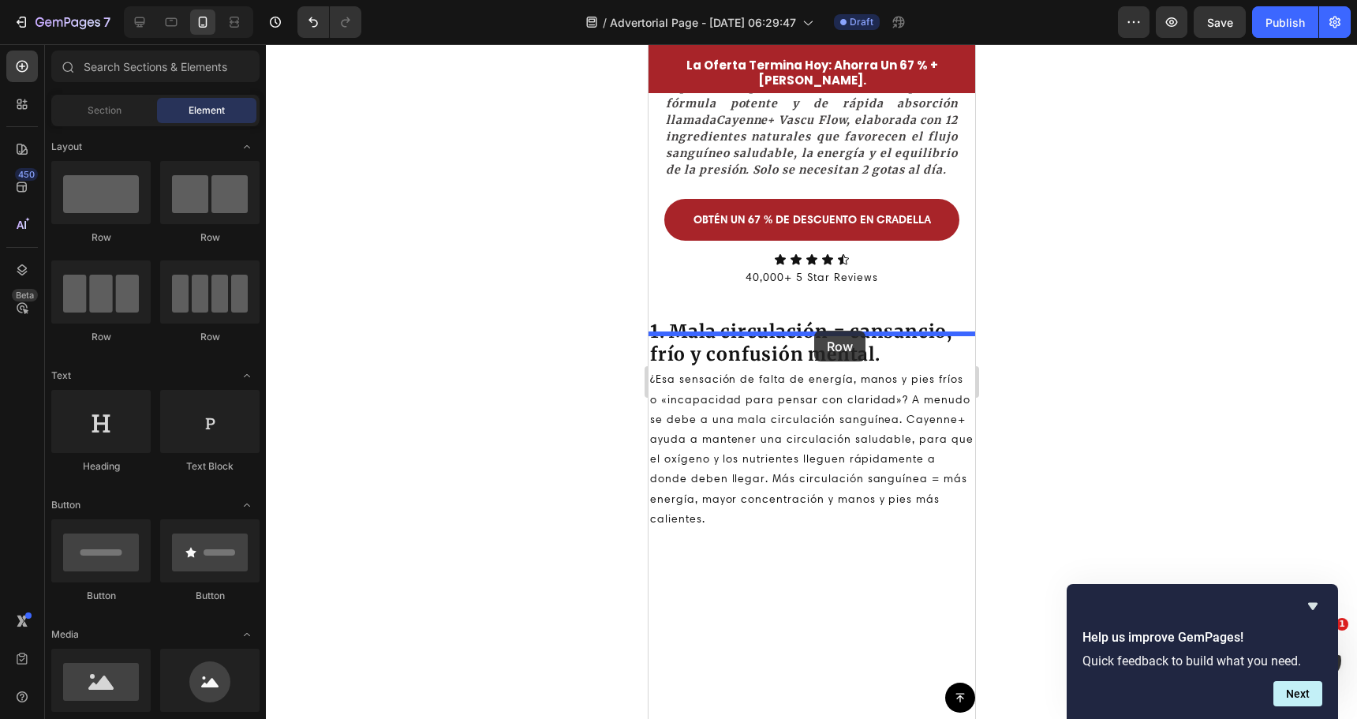
drag, startPoint x: 767, startPoint y: 267, endPoint x: 813, endPoint y: 331, distance: 78.4
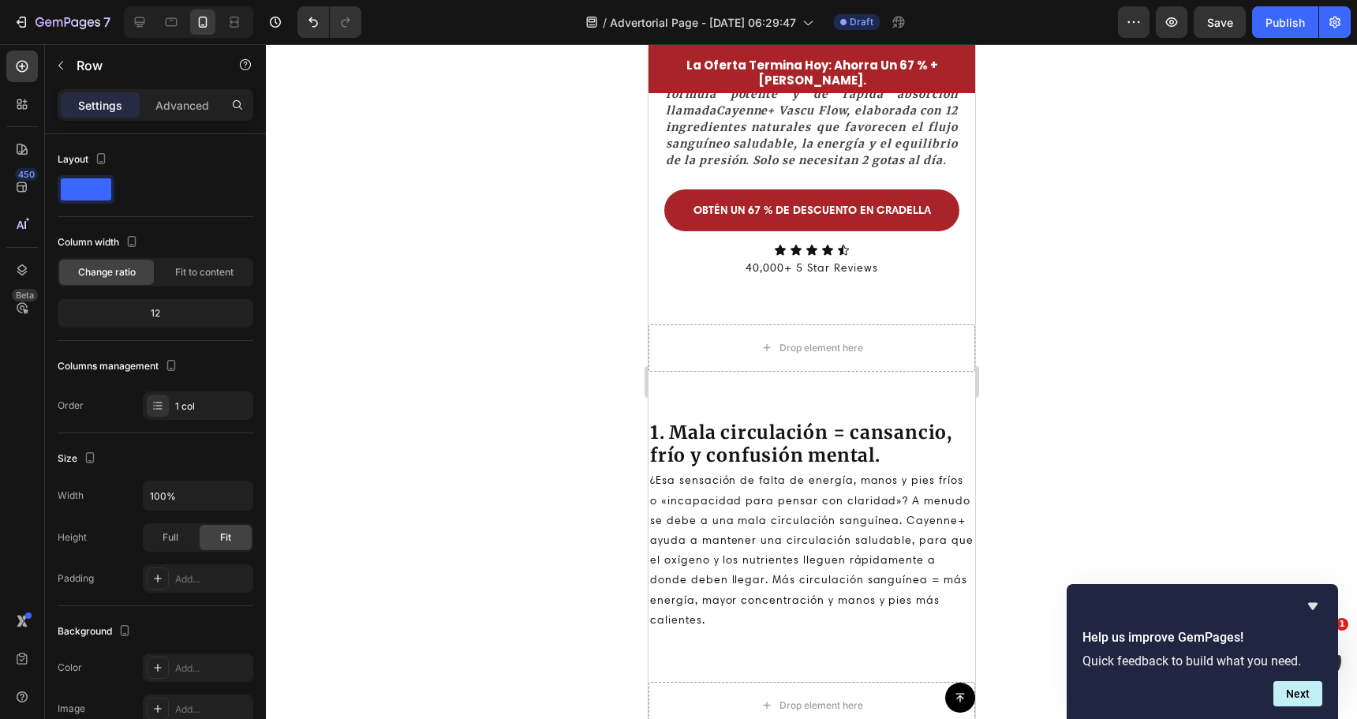
scroll to position [502, 0]
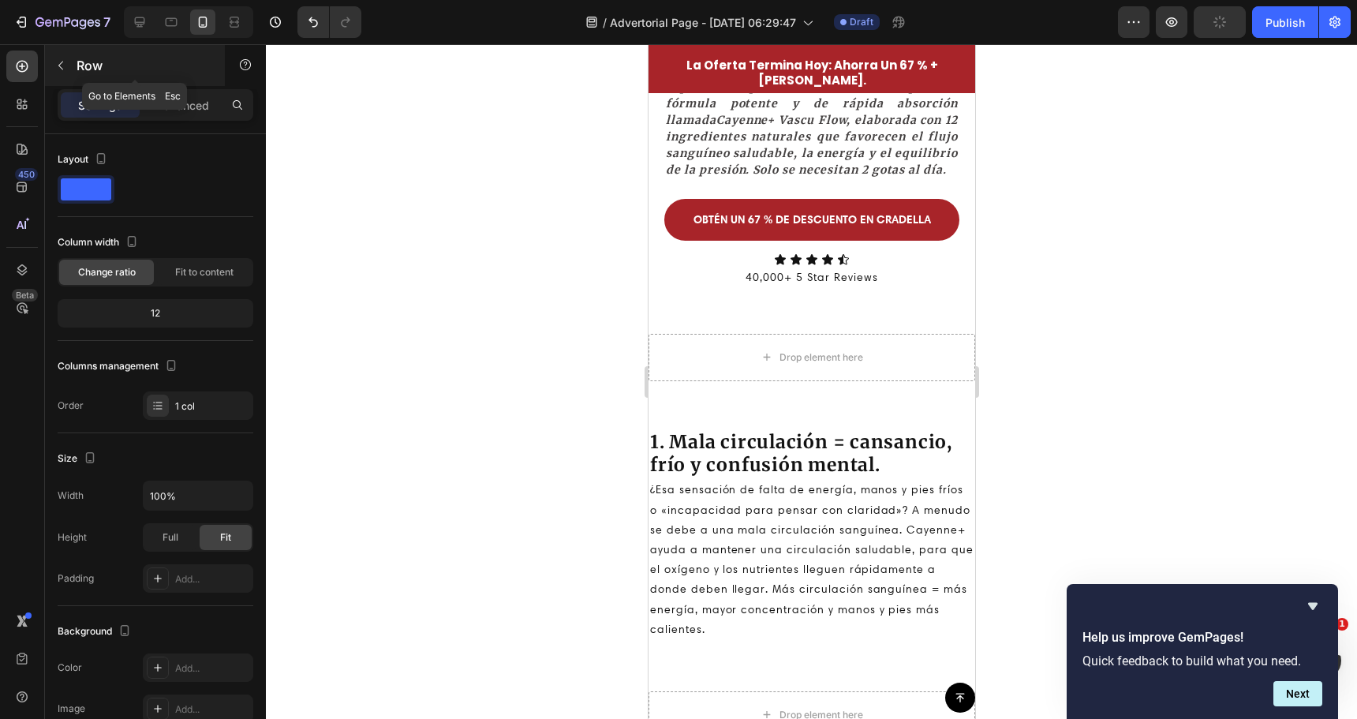
click at [65, 68] on icon "button" at bounding box center [60, 65] width 13 height 13
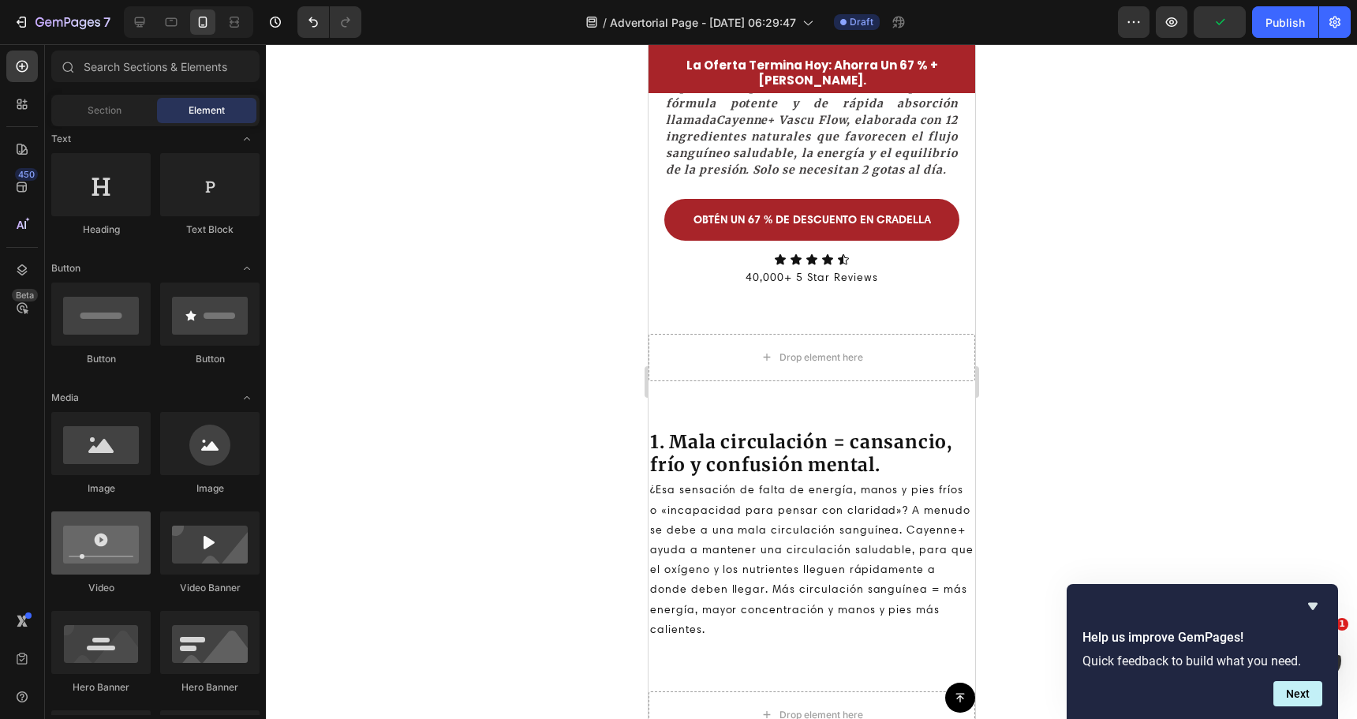
scroll to position [316, 0]
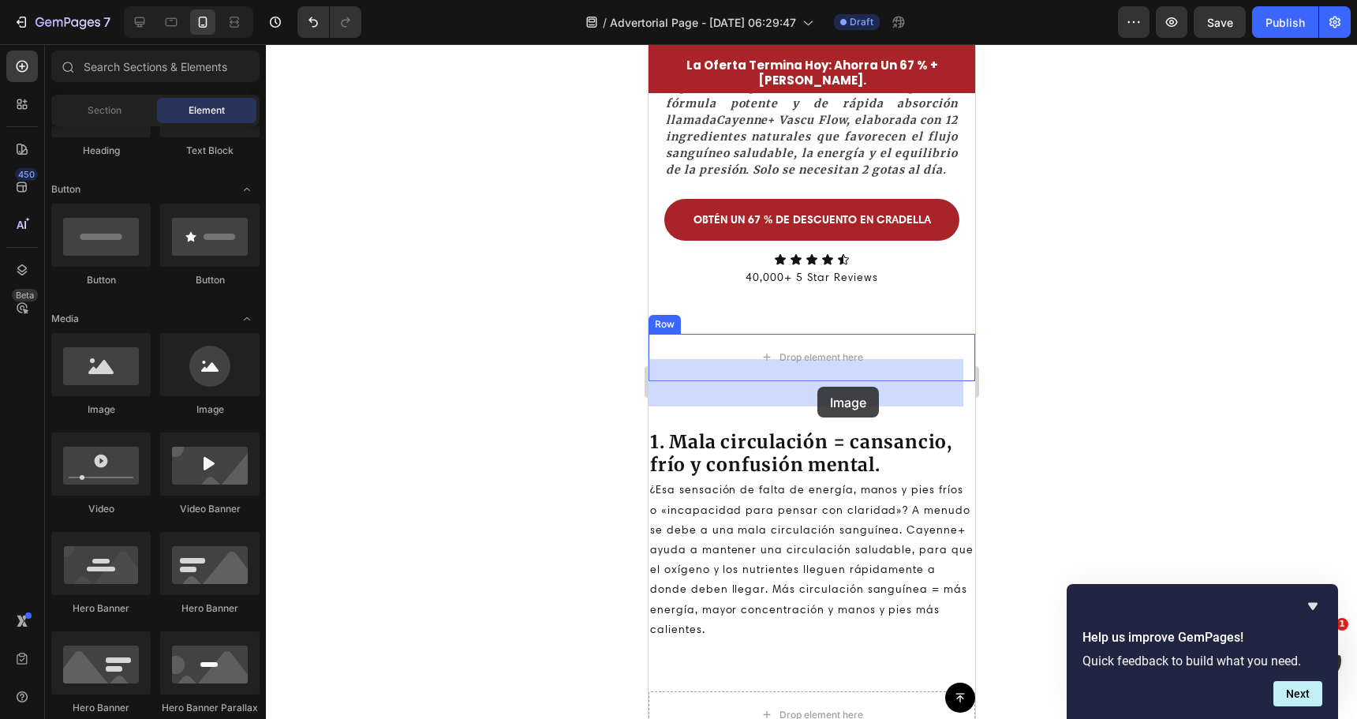
drag, startPoint x: 757, startPoint y: 427, endPoint x: 810, endPoint y: 387, distance: 67.1
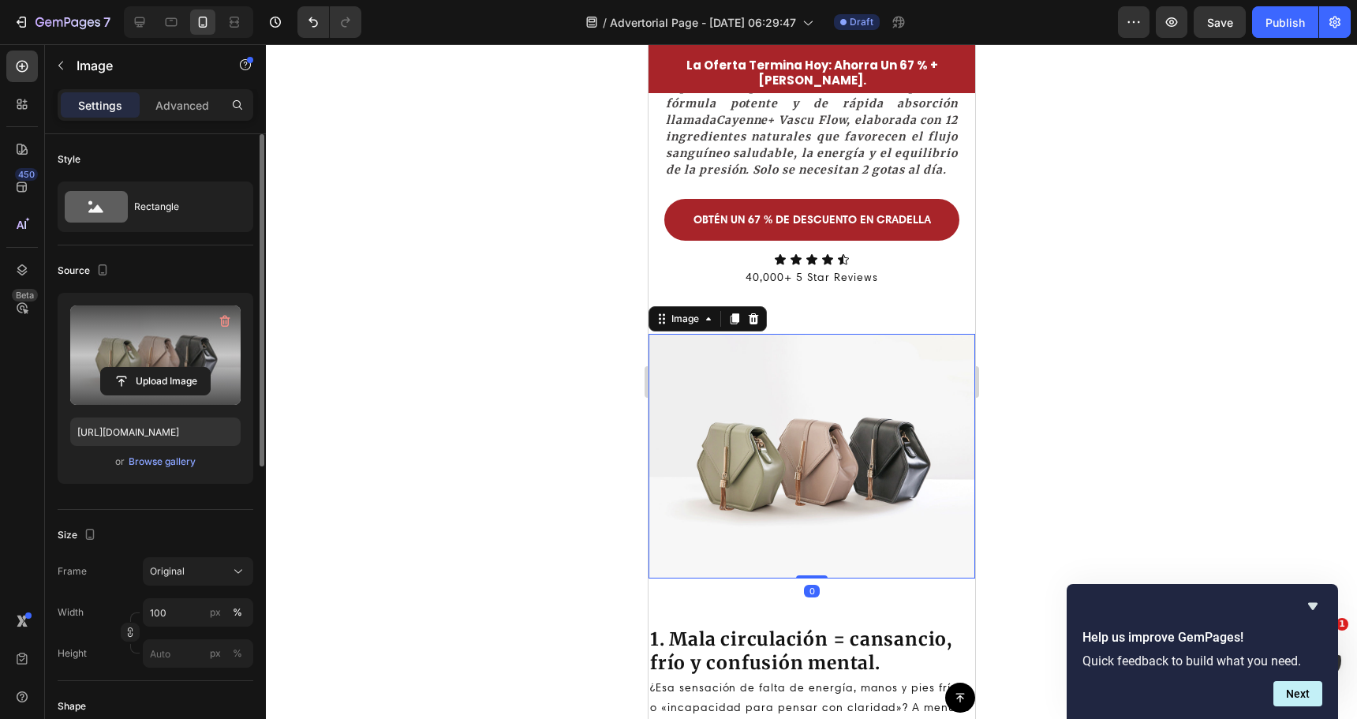
click at [166, 357] on label at bounding box center [155, 354] width 170 height 99
click at [166, 368] on input "file" at bounding box center [155, 381] width 109 height 27
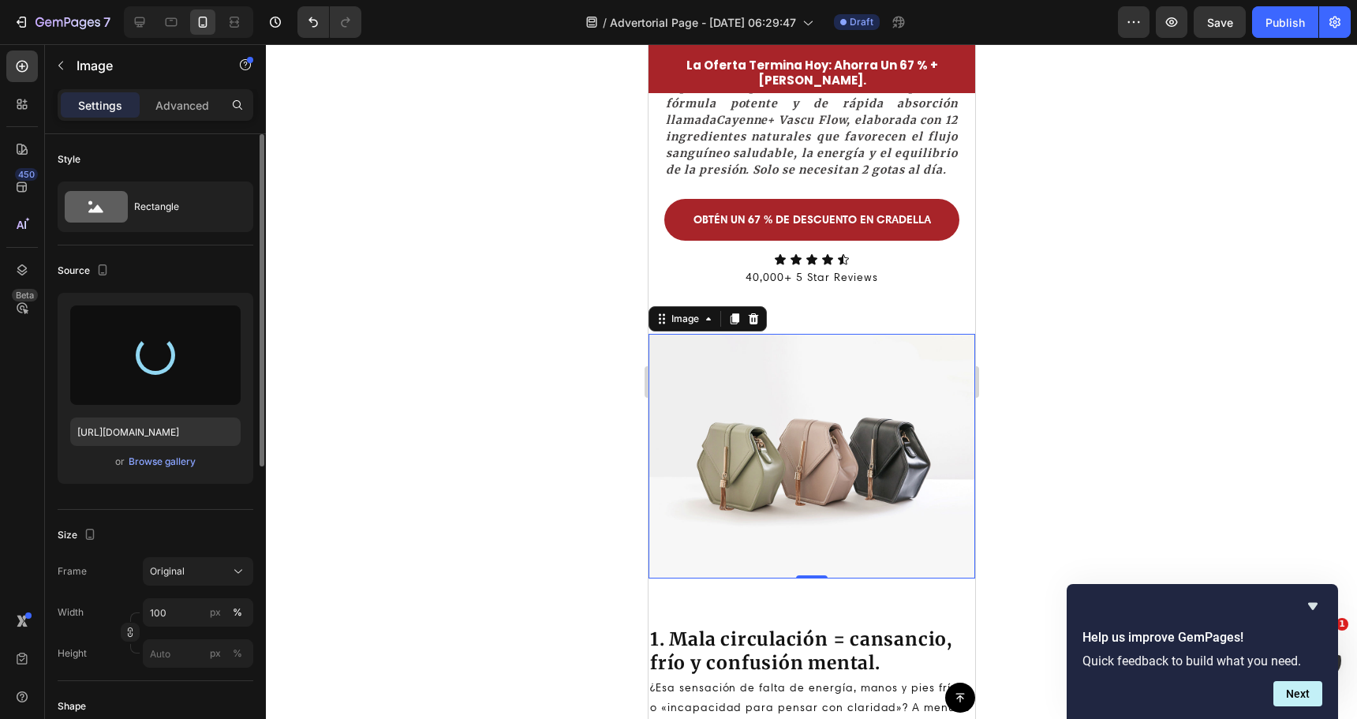
type input "[URL][DOMAIN_NAME]"
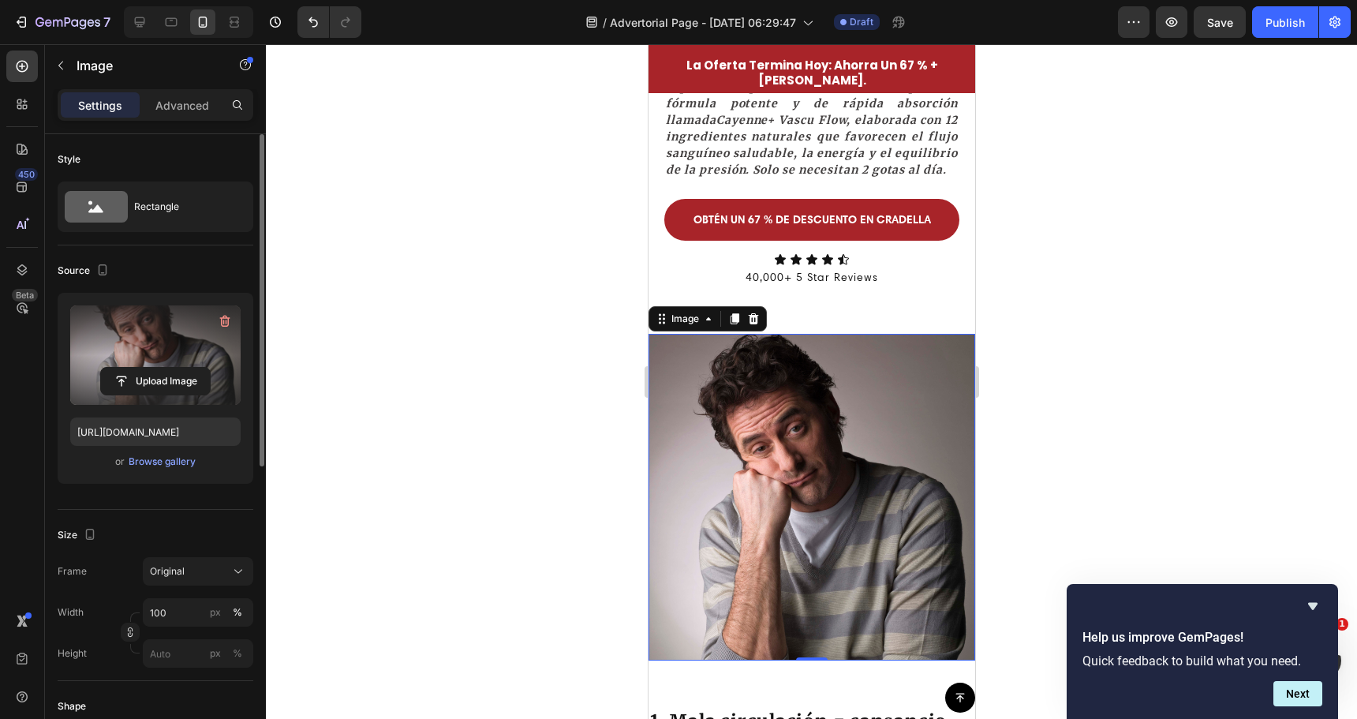
click at [541, 458] on div at bounding box center [811, 381] width 1091 height 675
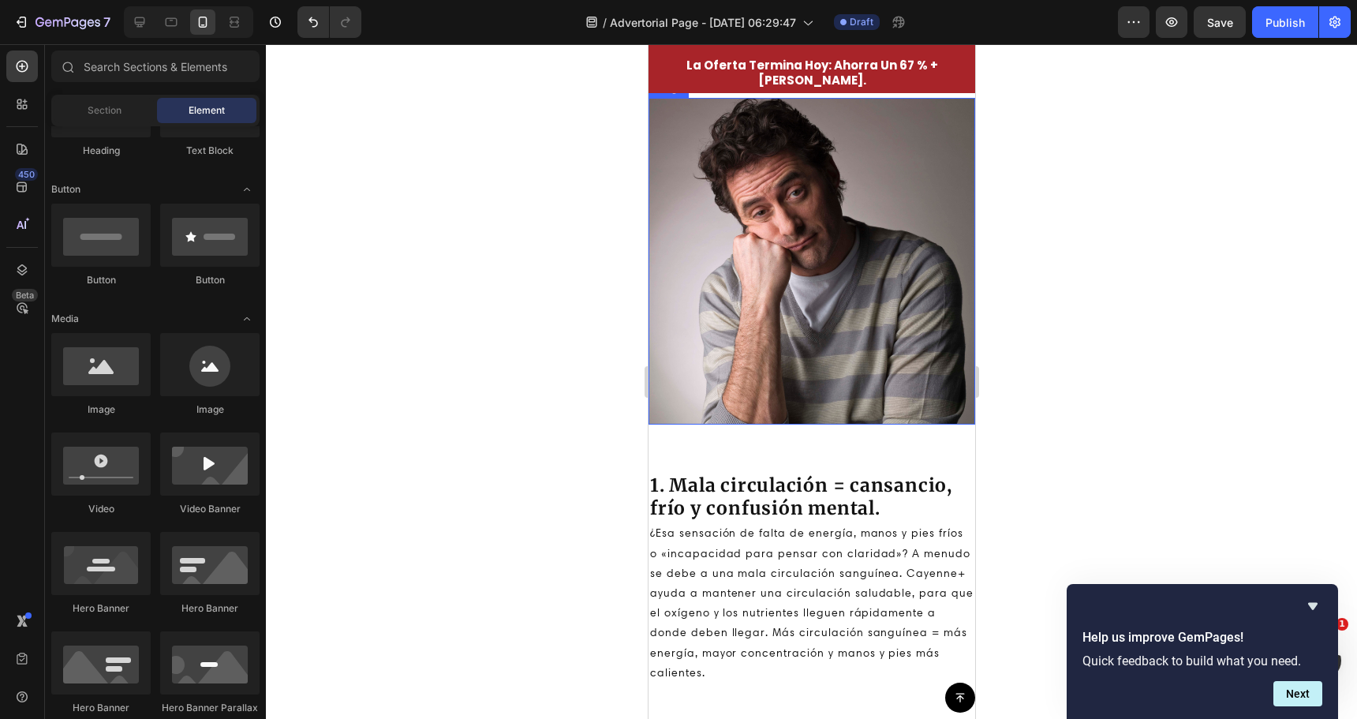
scroll to position [739, 0]
click at [735, 454] on div "Image Row Section 4 You can create reusable sections Create Theme Section AI Co…" at bounding box center [811, 267] width 327 height 390
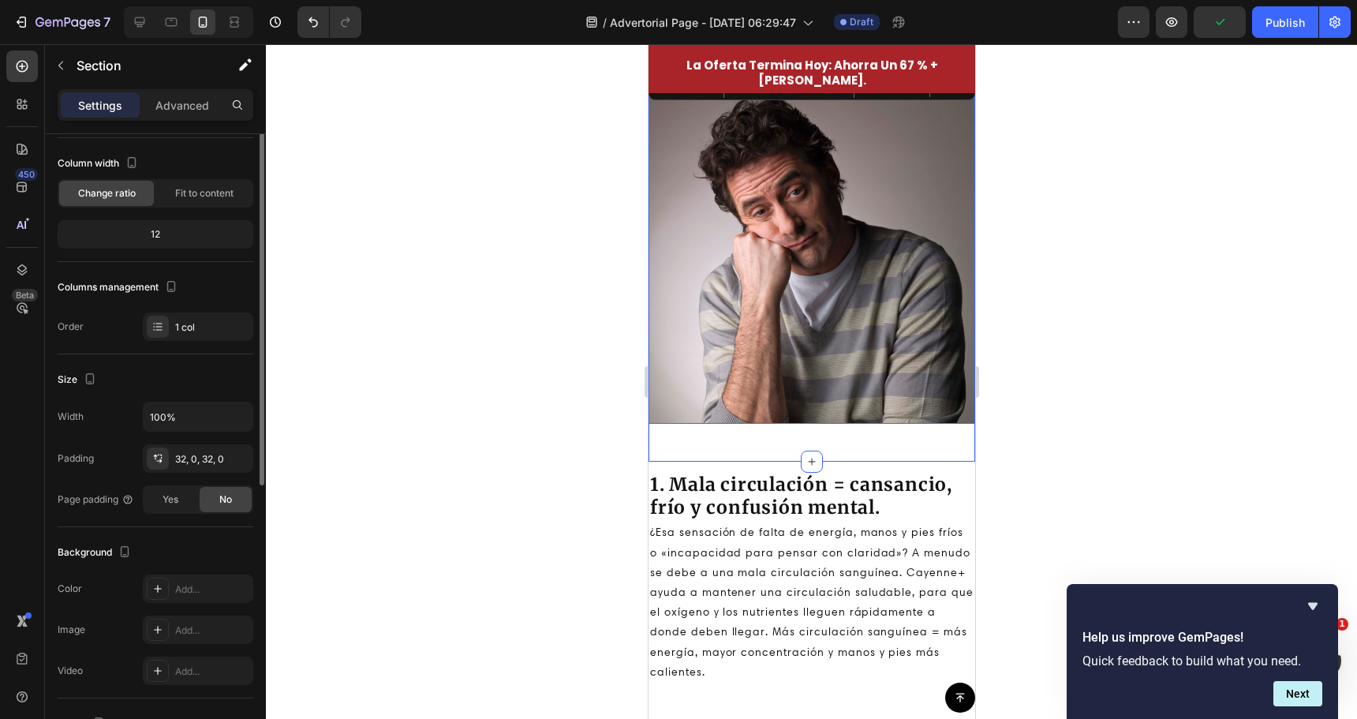
scroll to position [158, 0]
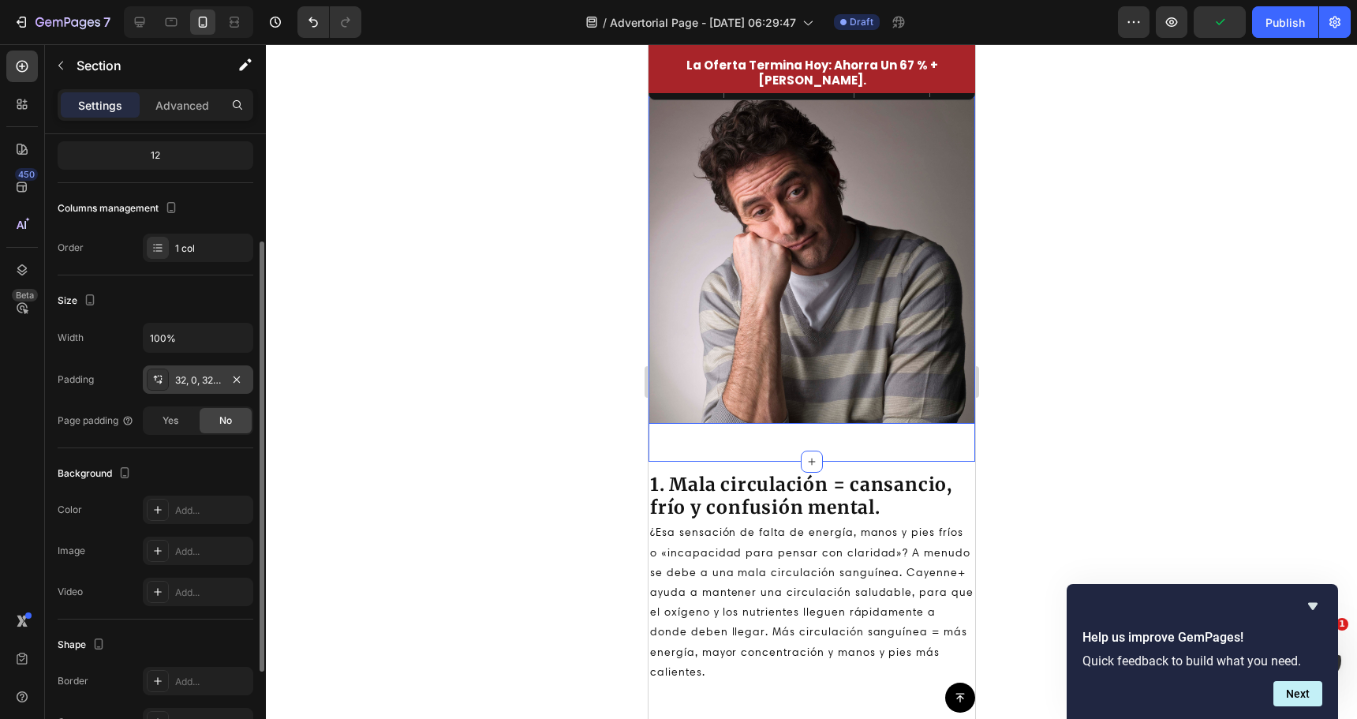
click at [215, 375] on div "32, 0, 32, 0" at bounding box center [198, 380] width 46 height 14
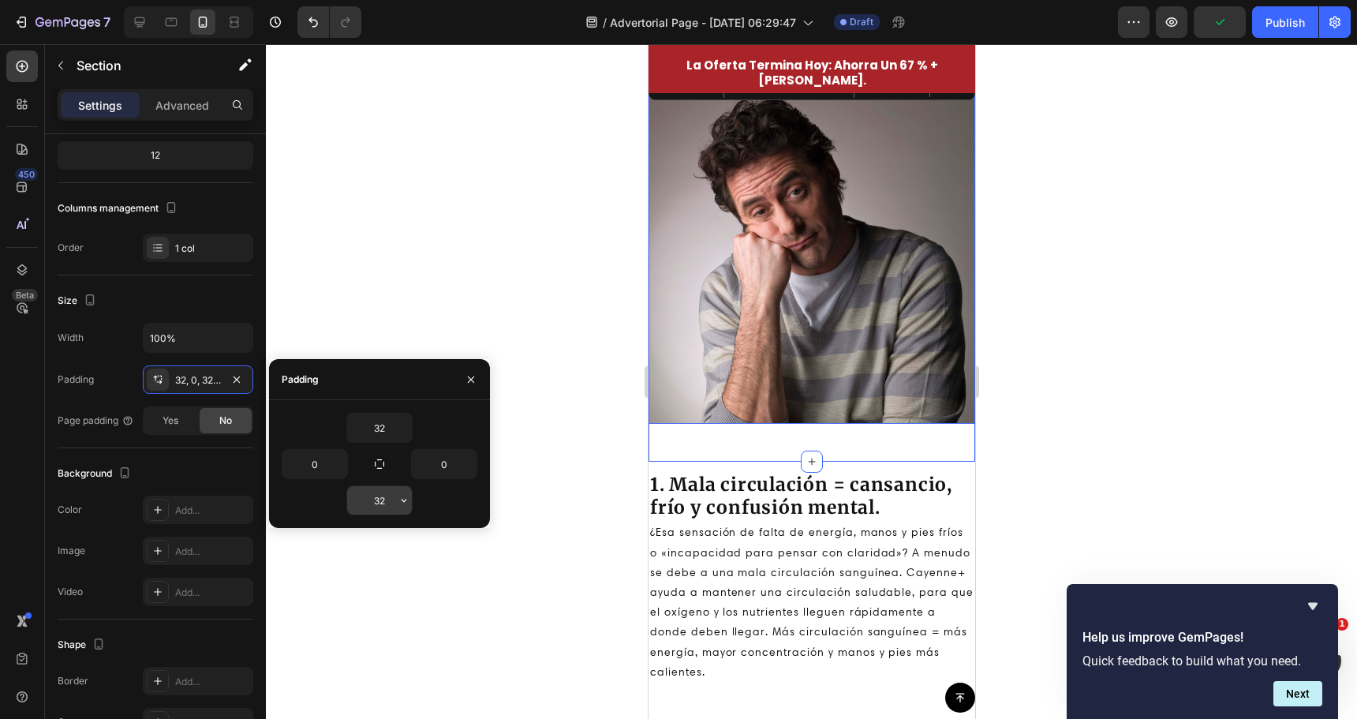
click at [393, 498] on input "32" at bounding box center [379, 500] width 65 height 28
click at [409, 496] on button "button" at bounding box center [404, 500] width 16 height 28
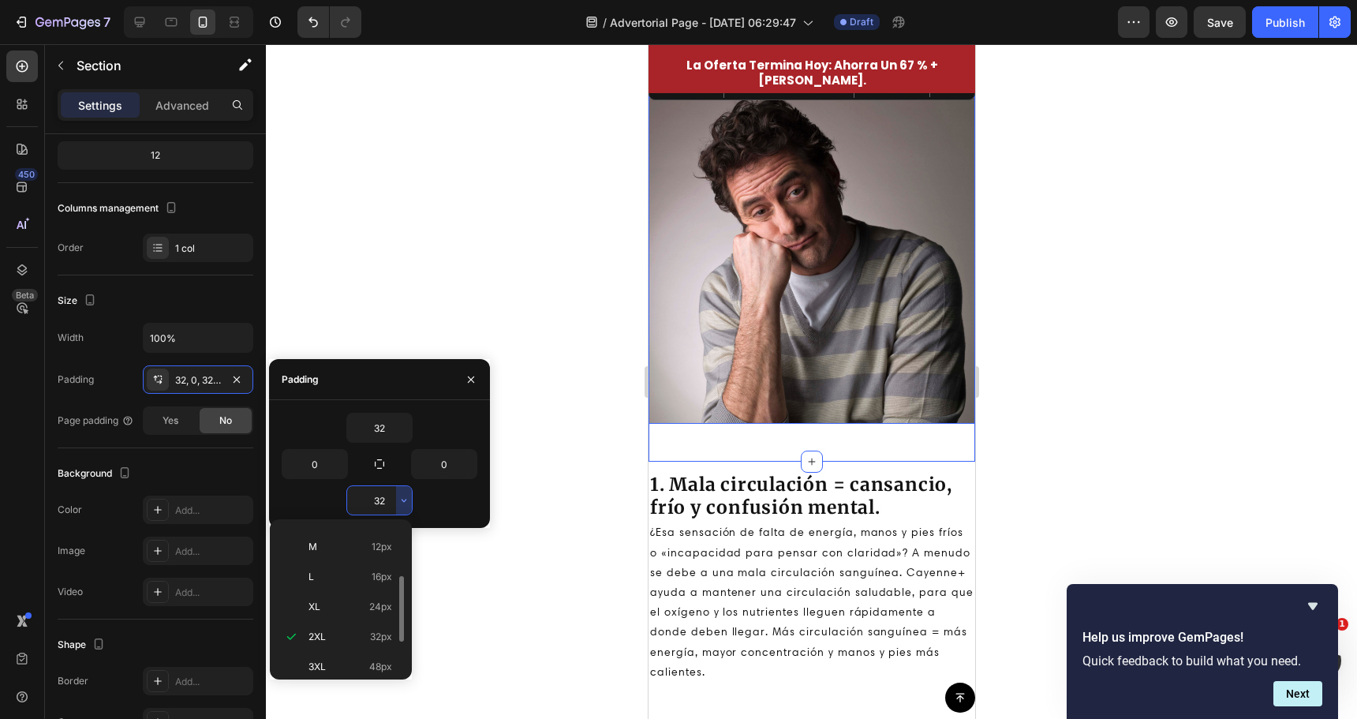
scroll to position [0, 0]
click at [348, 539] on p "Auto Auto" at bounding box center [351, 540] width 84 height 14
type input "Auto"
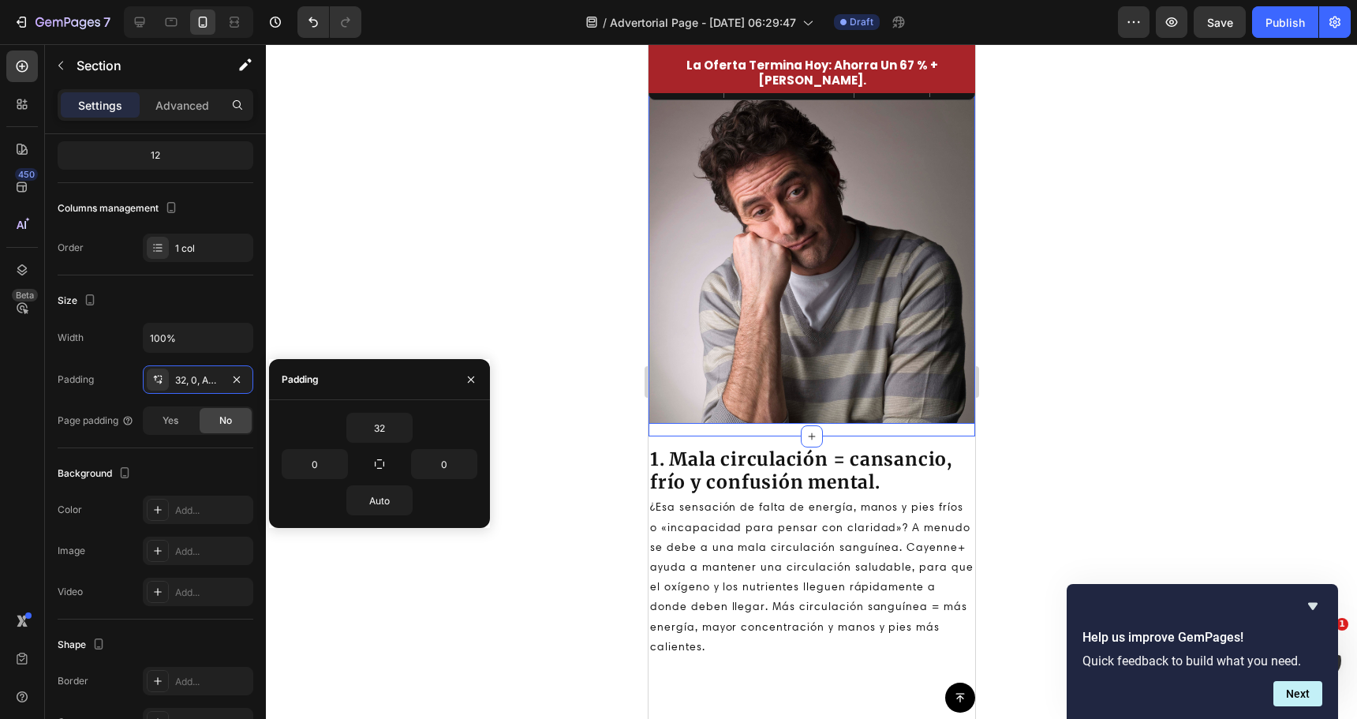
click at [608, 378] on div at bounding box center [811, 381] width 1091 height 675
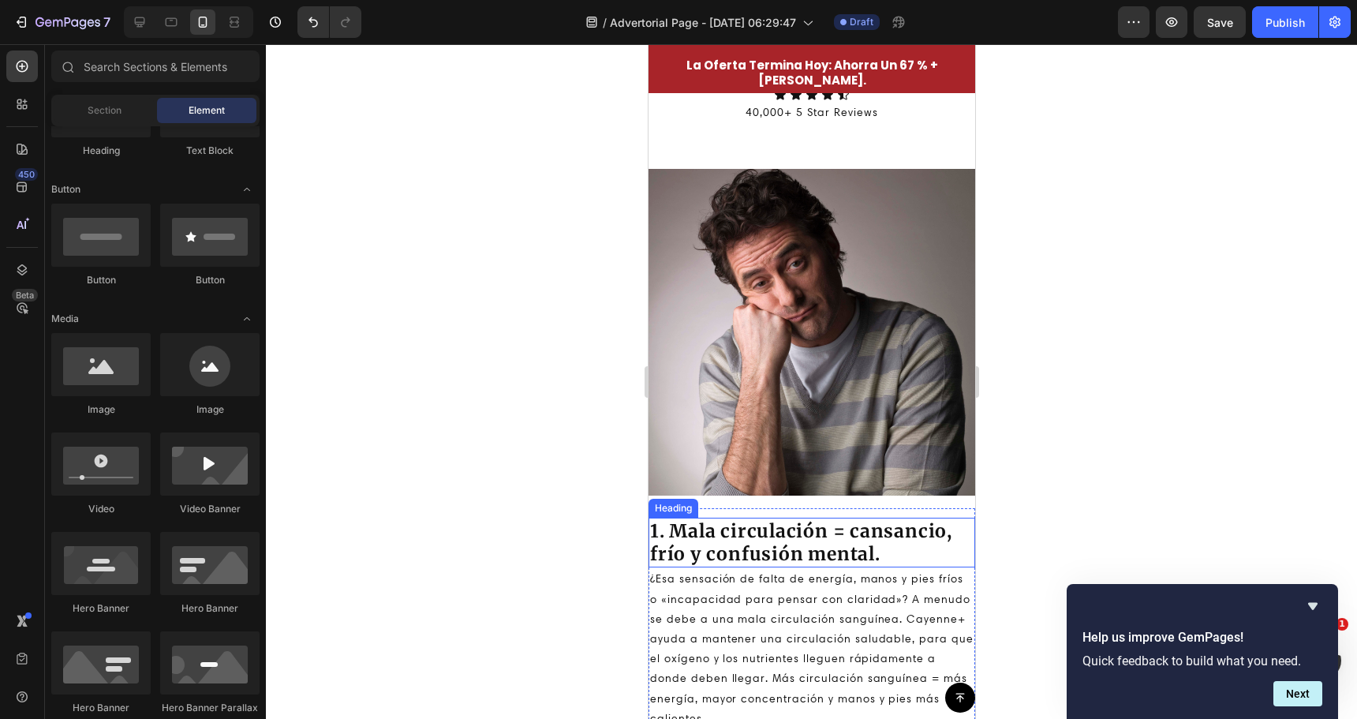
scroll to position [581, 0]
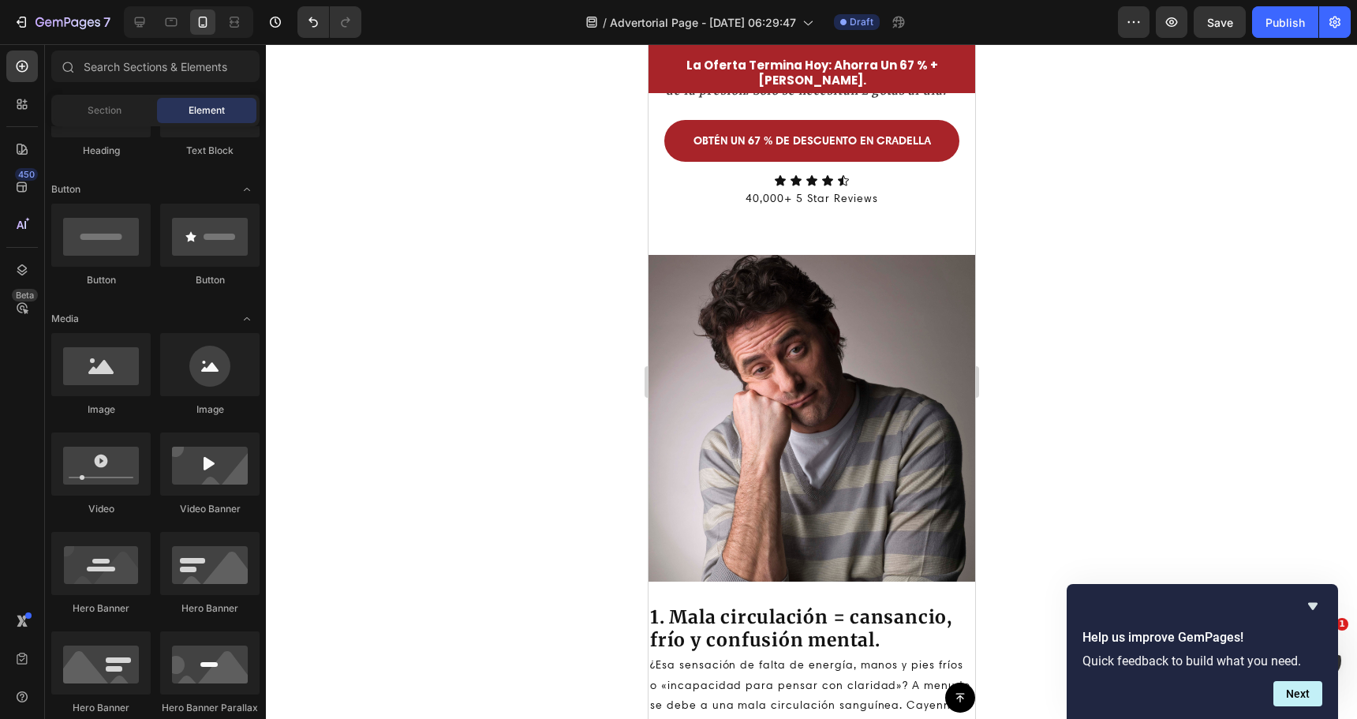
click at [574, 424] on div at bounding box center [811, 381] width 1091 height 675
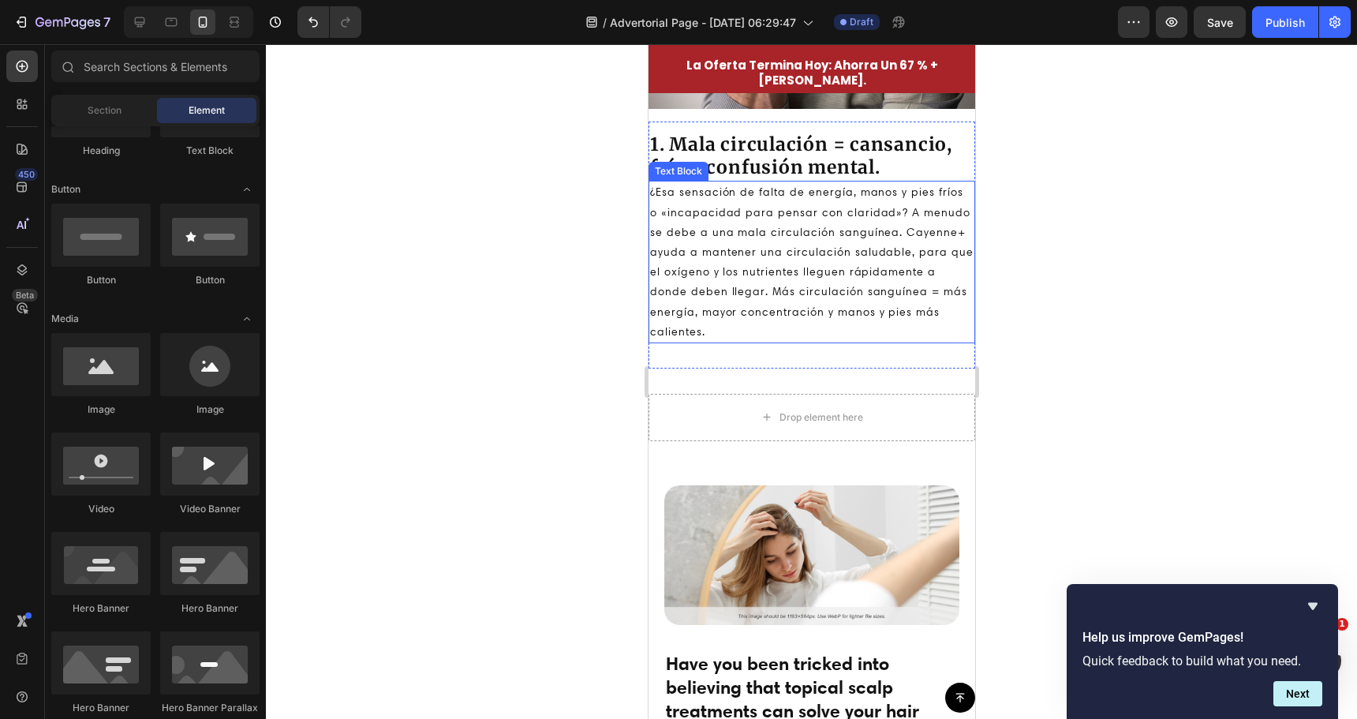
scroll to position [1105, 0]
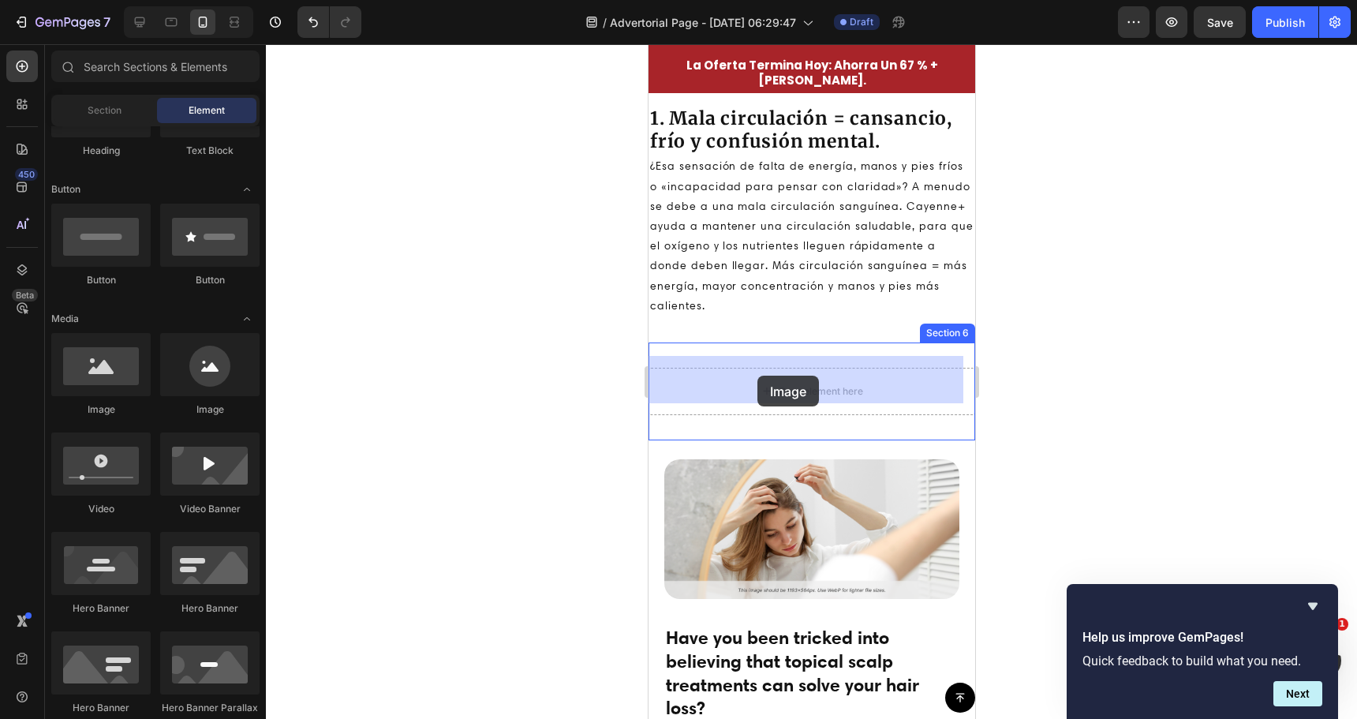
drag, startPoint x: 907, startPoint y: 423, endPoint x: 753, endPoint y: 370, distance: 162.7
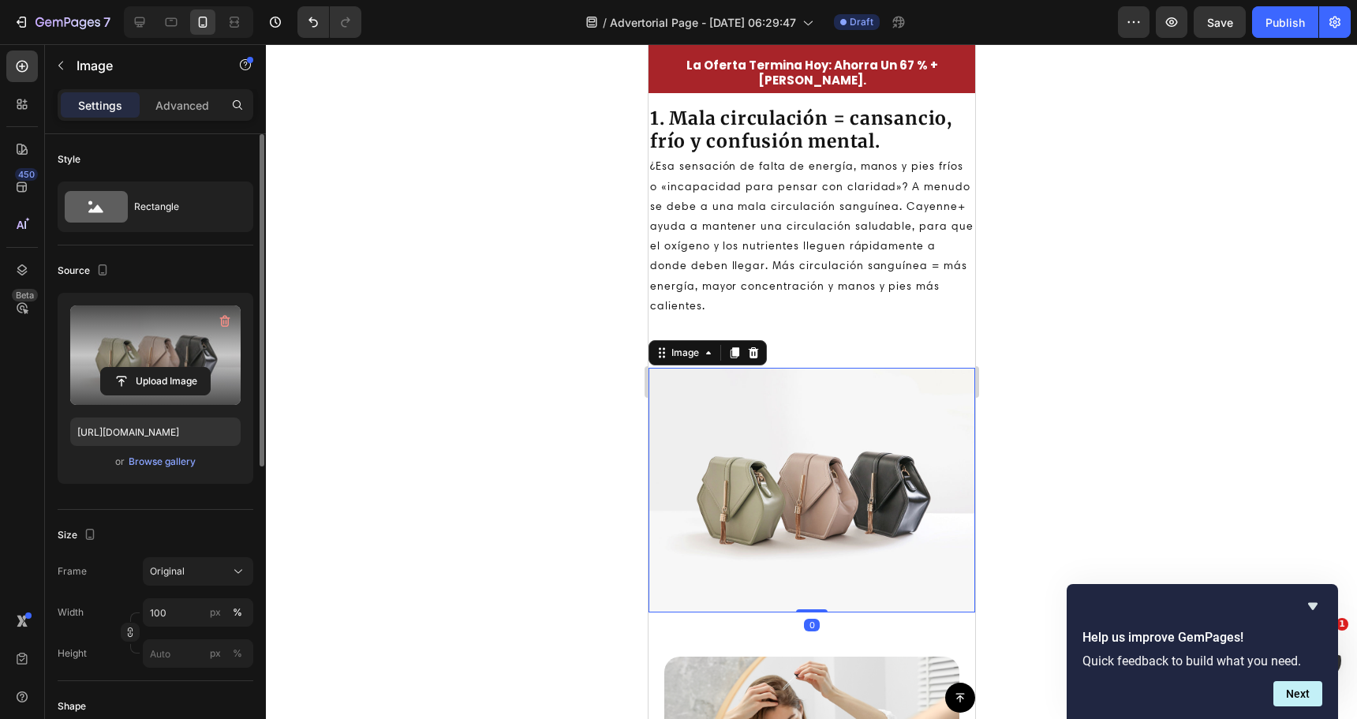
click at [195, 348] on label at bounding box center [155, 354] width 170 height 99
click at [195, 368] on input "file" at bounding box center [155, 381] width 109 height 27
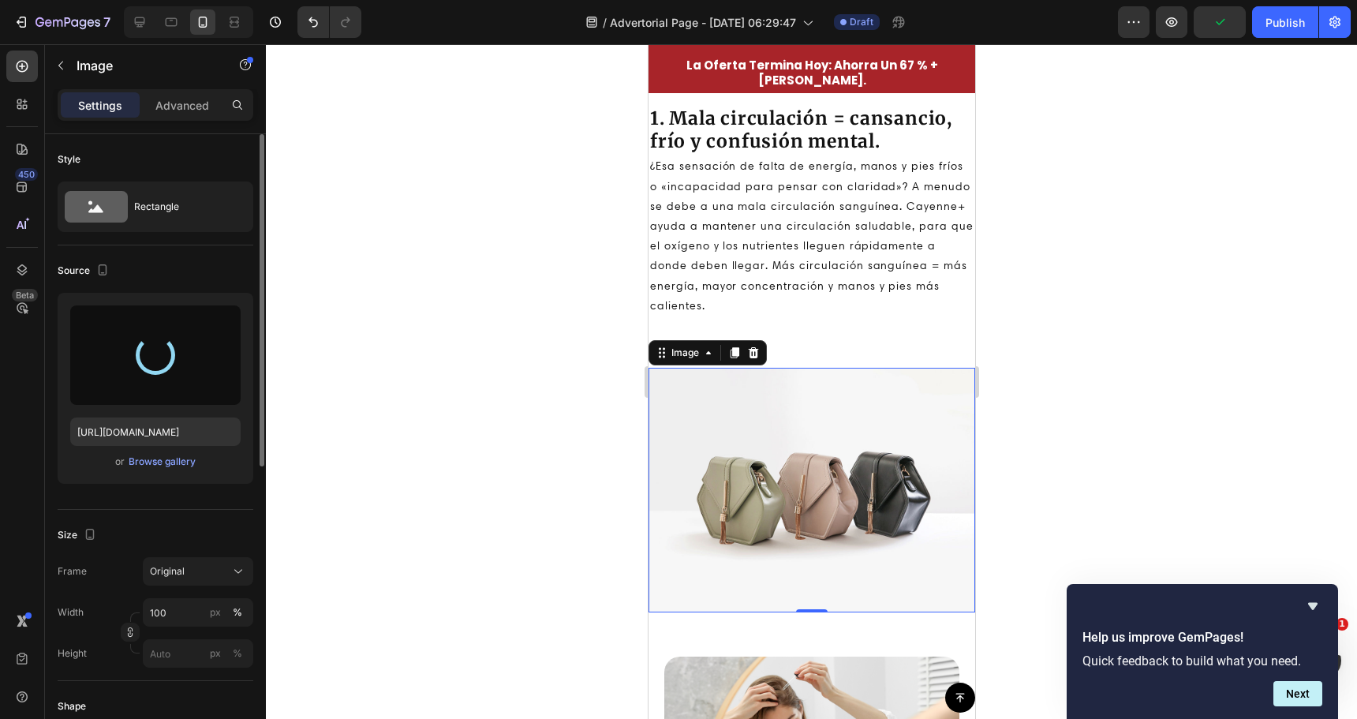
type input "https://cdn.shopify.com/s/files/1/0724/6046/8402/files/gempages_579530172106015…"
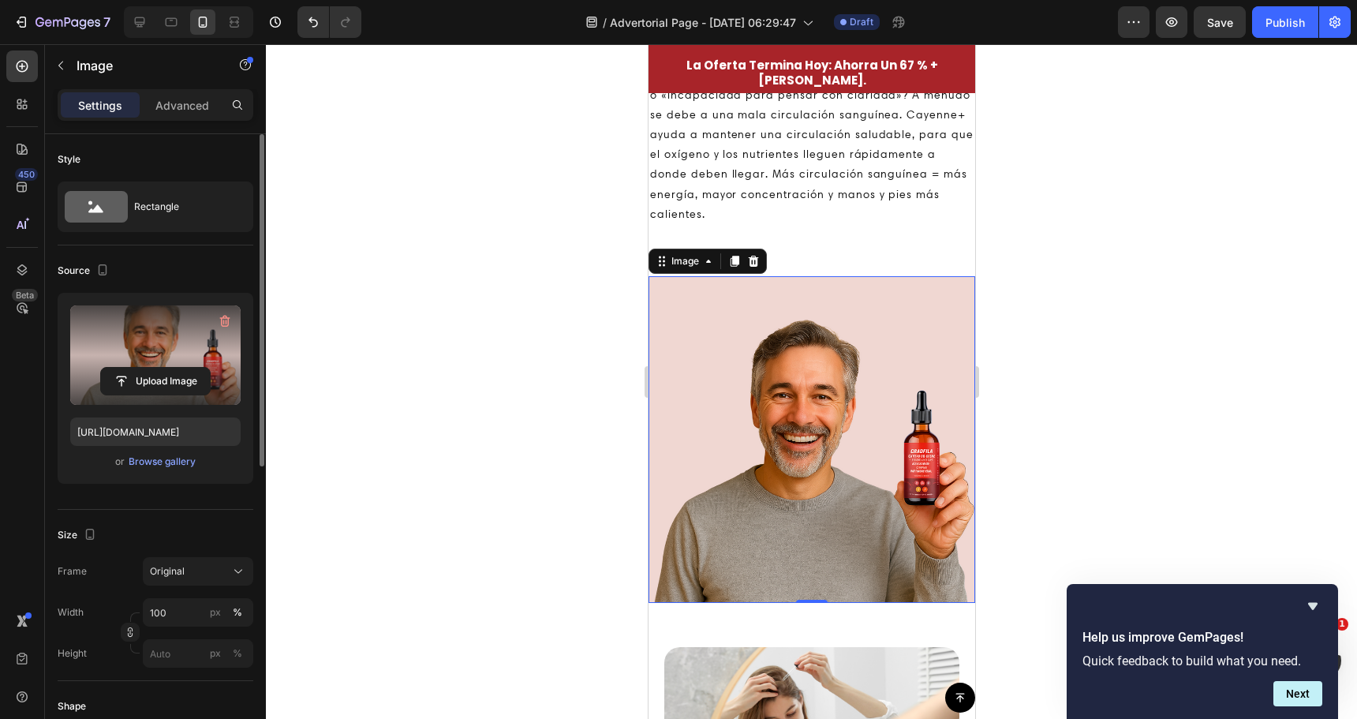
scroll to position [1262, 0]
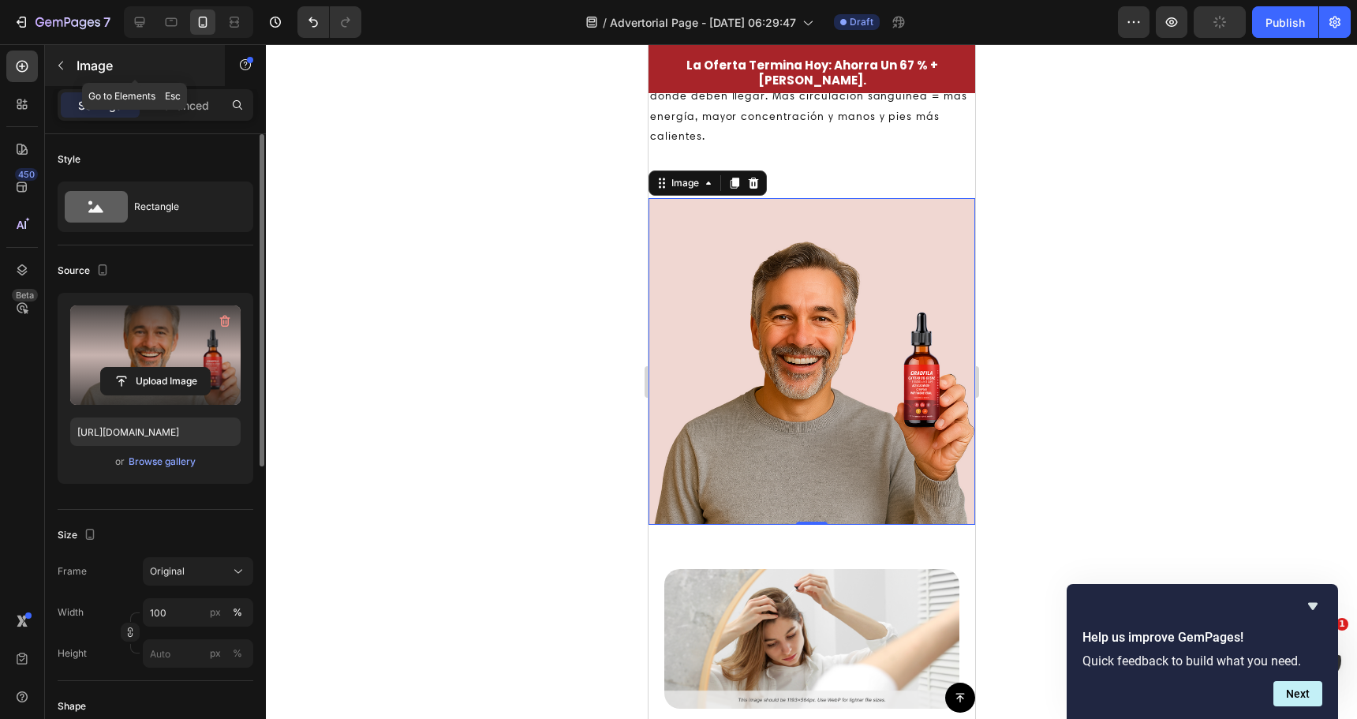
click at [65, 69] on icon "button" at bounding box center [60, 65] width 13 height 13
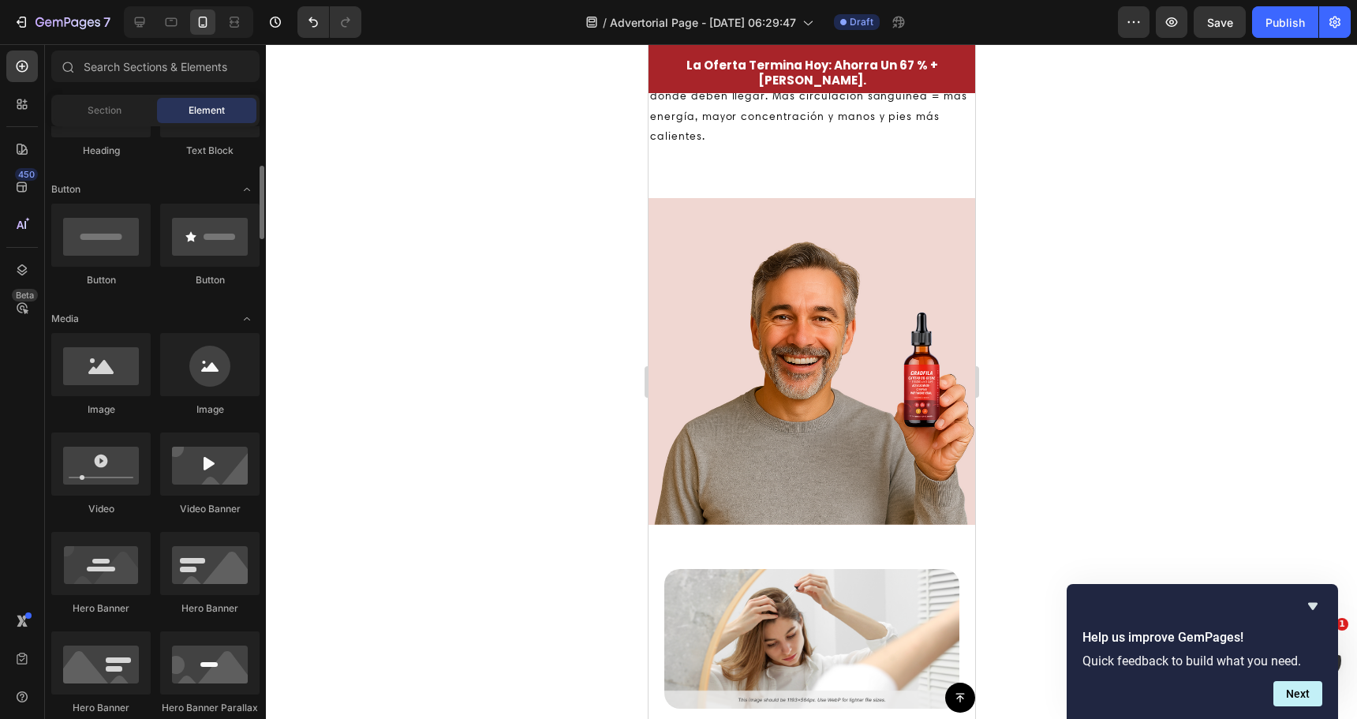
scroll to position [0, 0]
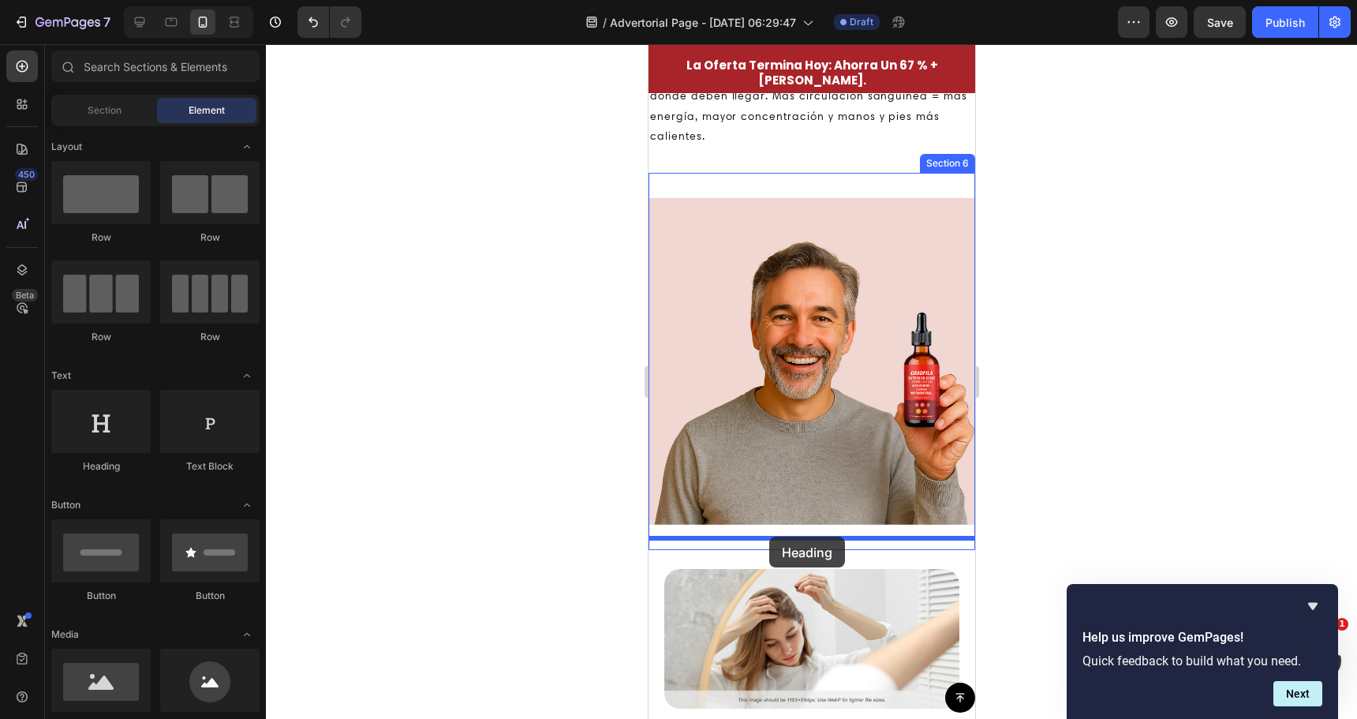
drag, startPoint x: 742, startPoint y: 475, endPoint x: 768, endPoint y: 537, distance: 67.1
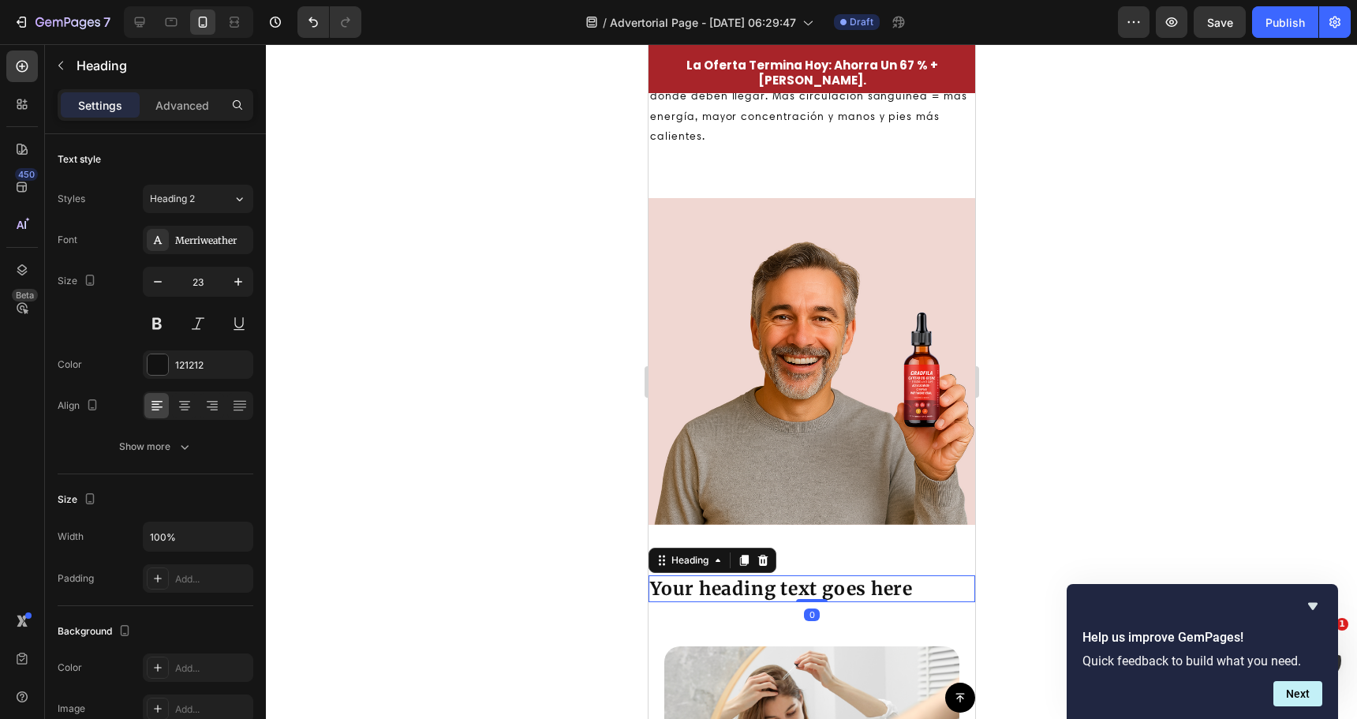
click at [767, 578] on h2 "Your heading text goes here" at bounding box center [811, 588] width 327 height 27
click at [767, 578] on p "Your heading text goes here" at bounding box center [810, 589] width 323 height 24
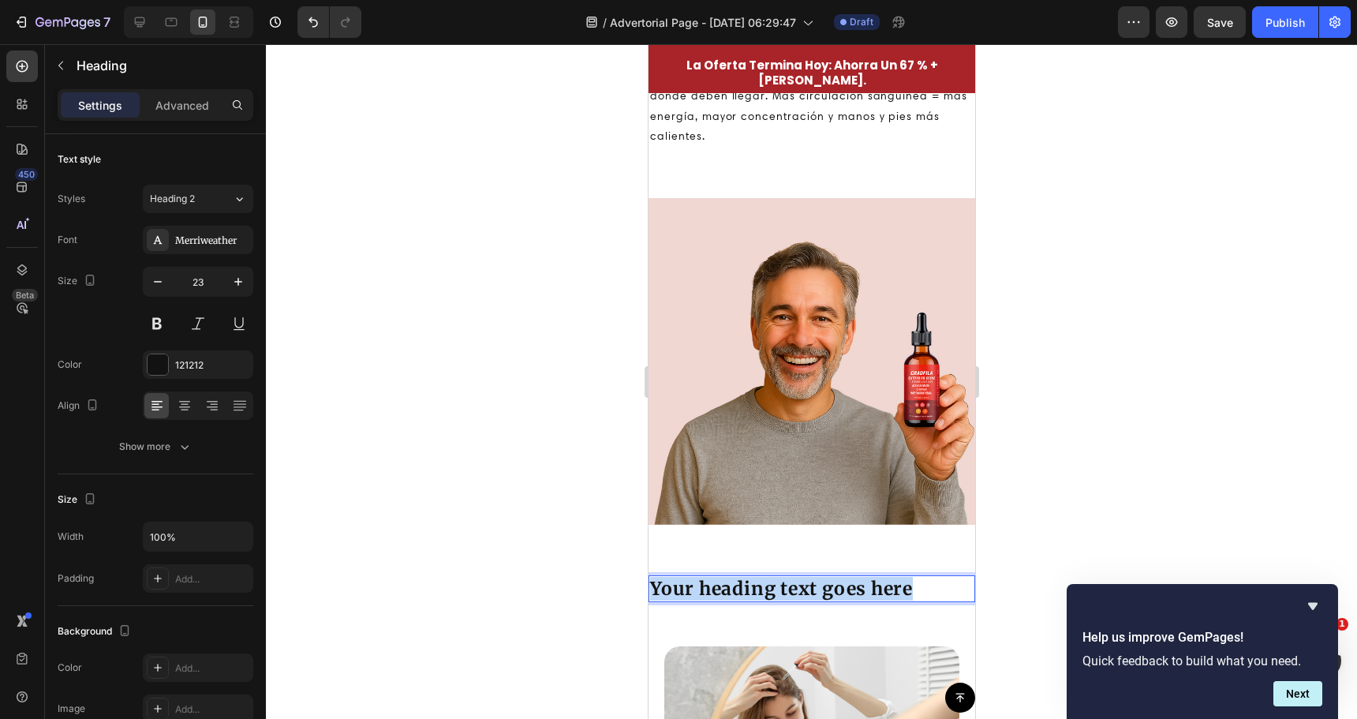
click at [767, 578] on p "Your heading text goes here" at bounding box center [810, 589] width 323 height 24
click at [593, 568] on div at bounding box center [811, 381] width 1091 height 675
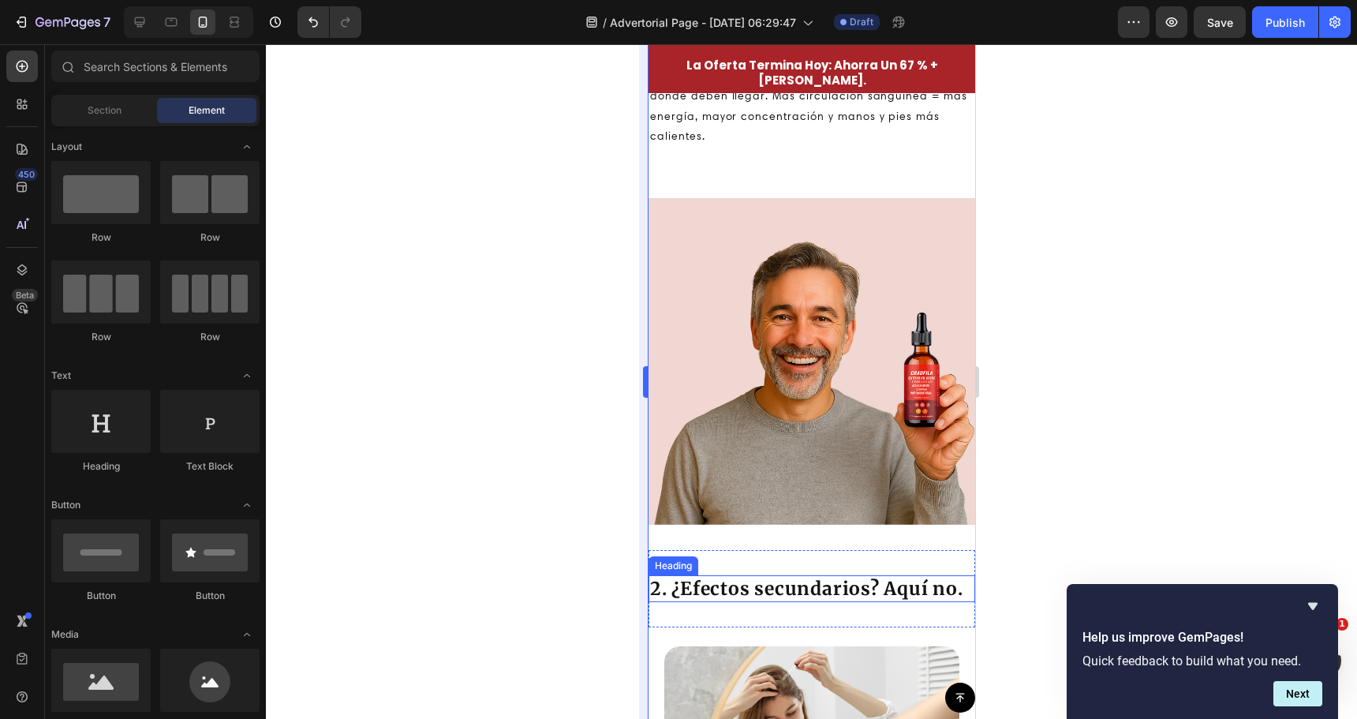
click at [727, 577] on p "2. ¿Efectos secundarios? Aquí no." at bounding box center [810, 589] width 323 height 24
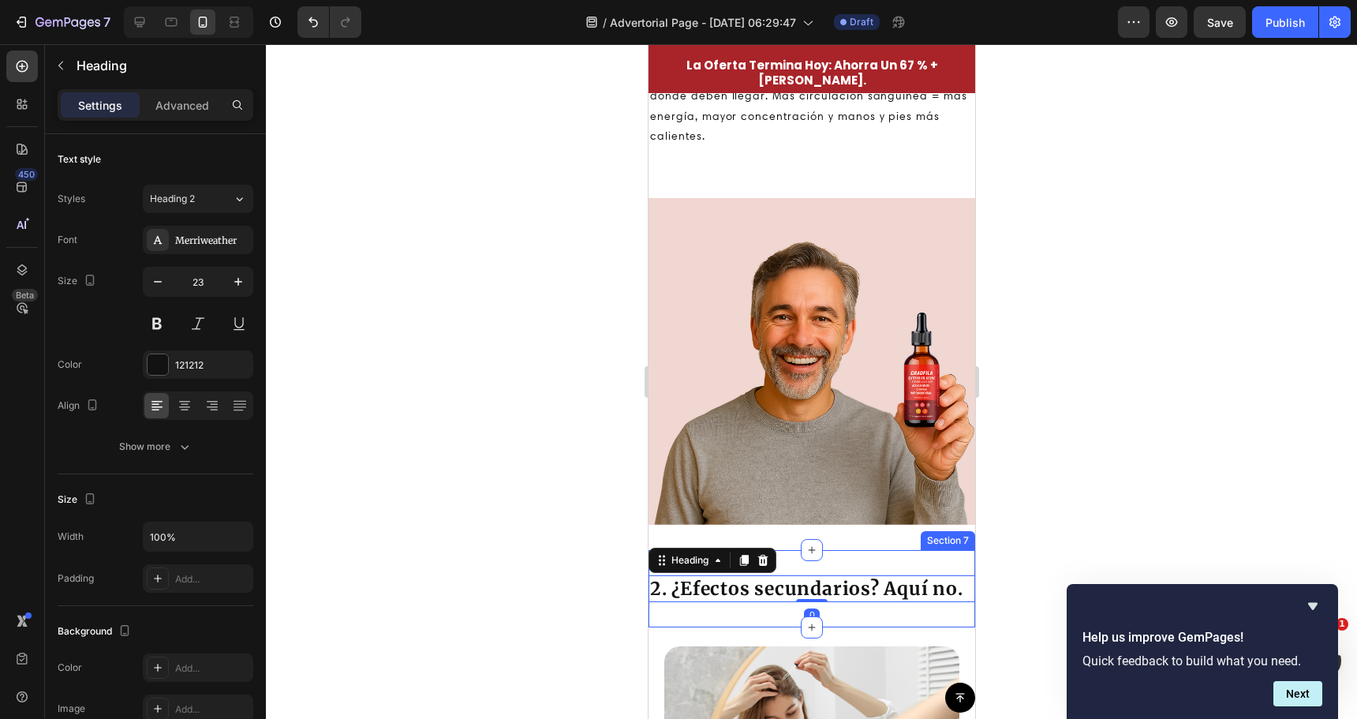
click at [845, 520] on div "Image Section 6" at bounding box center [811, 361] width 327 height 377
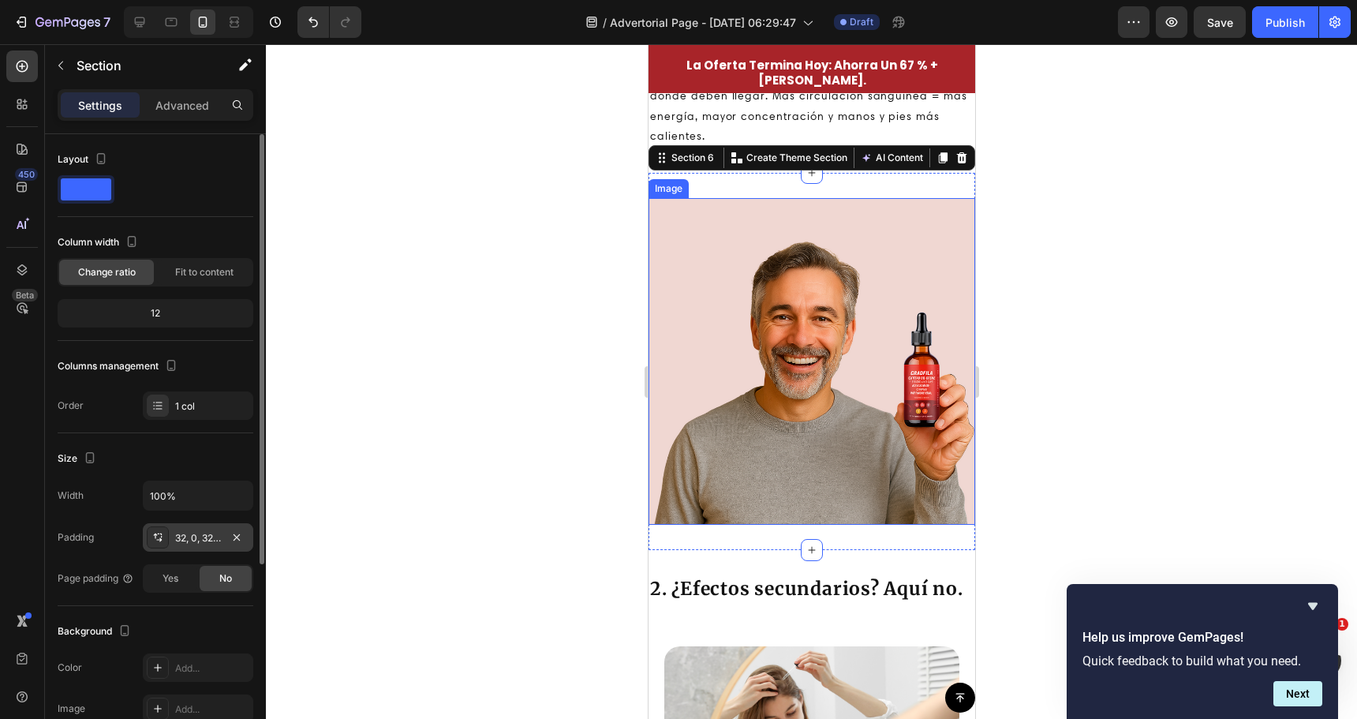
click at [208, 531] on div "32, 0, 32, 0" at bounding box center [198, 538] width 46 height 14
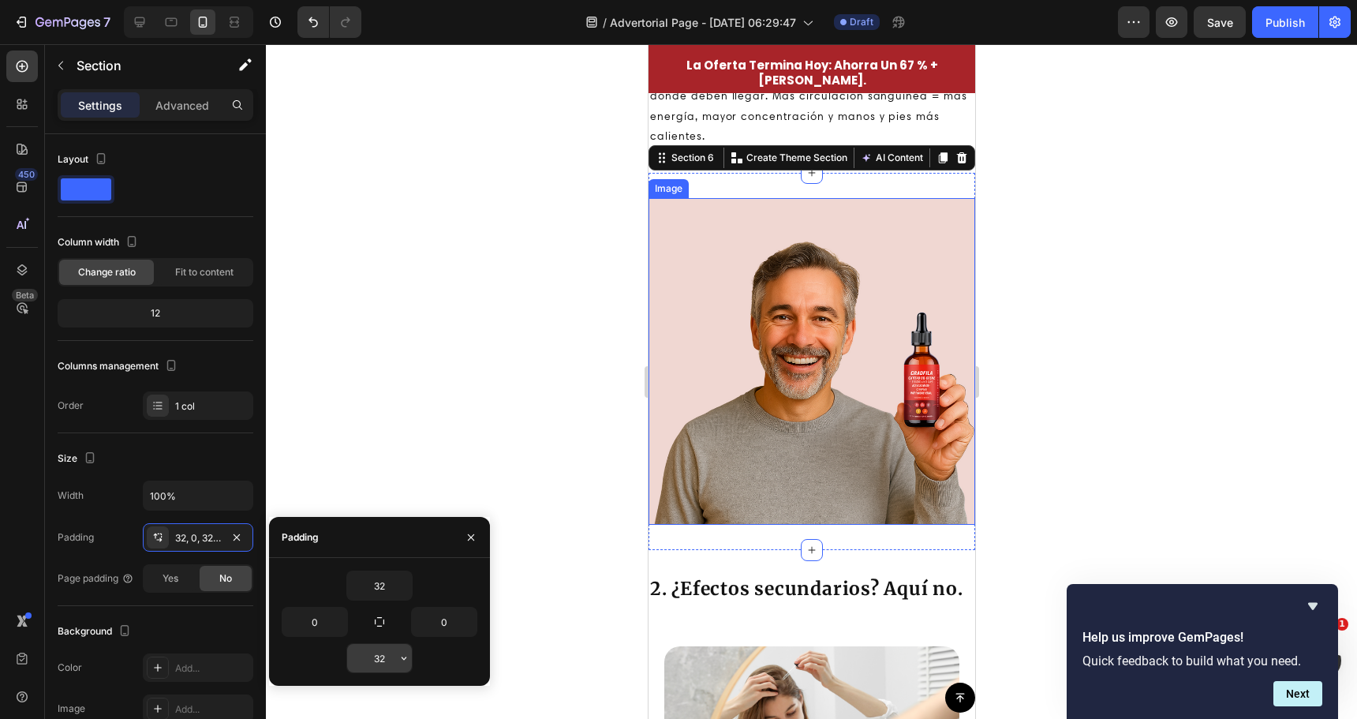
click at [385, 650] on input "32" at bounding box center [379, 658] width 65 height 28
click at [409, 662] on icon "button" at bounding box center [404, 658] width 13 height 13
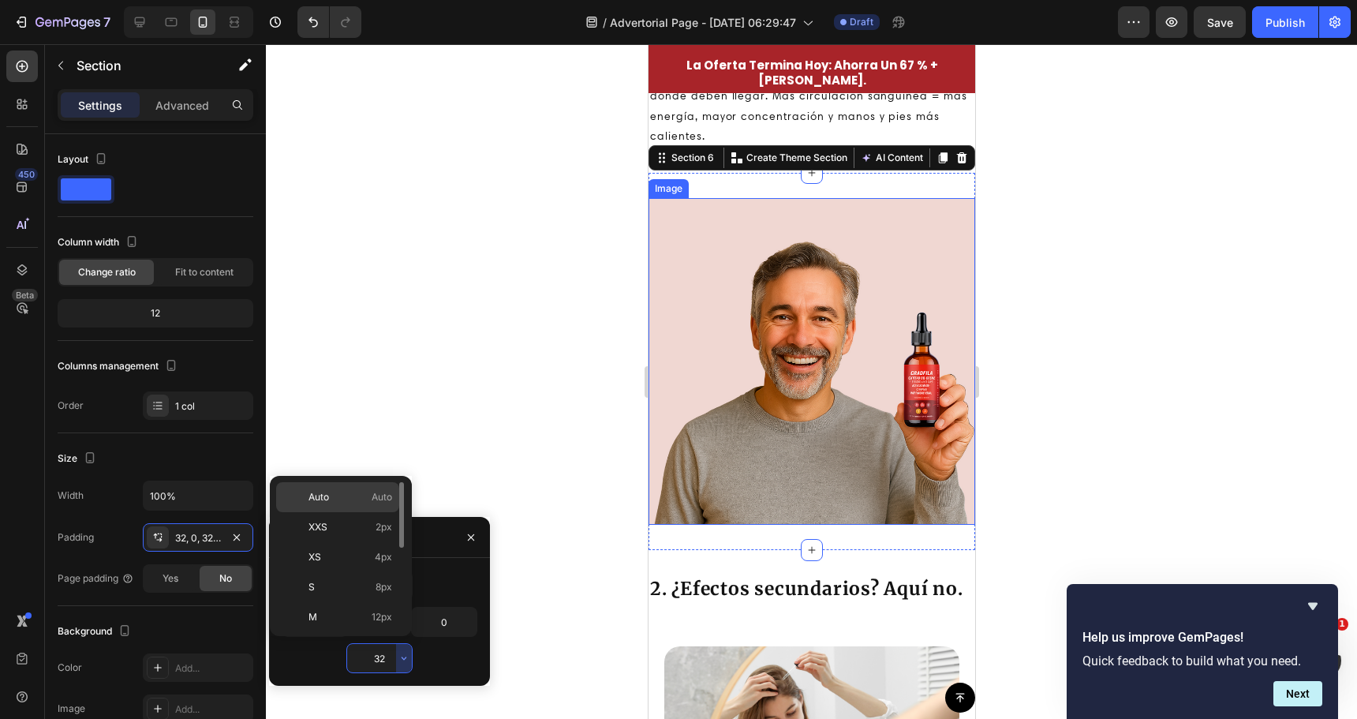
click at [350, 497] on p "Auto Auto" at bounding box center [351, 497] width 84 height 14
type input "Auto"
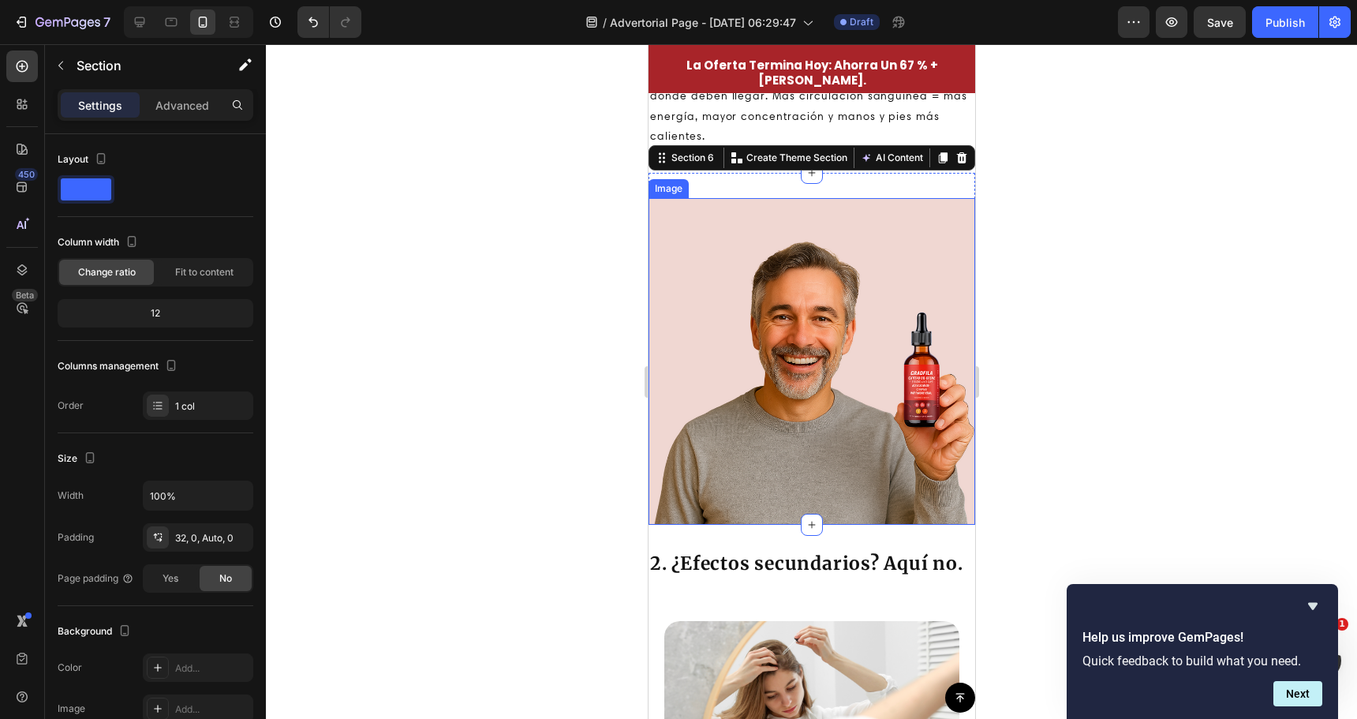
drag, startPoint x: 576, startPoint y: 451, endPoint x: 554, endPoint y: 486, distance: 41.1
click at [575, 451] on div at bounding box center [811, 381] width 1091 height 675
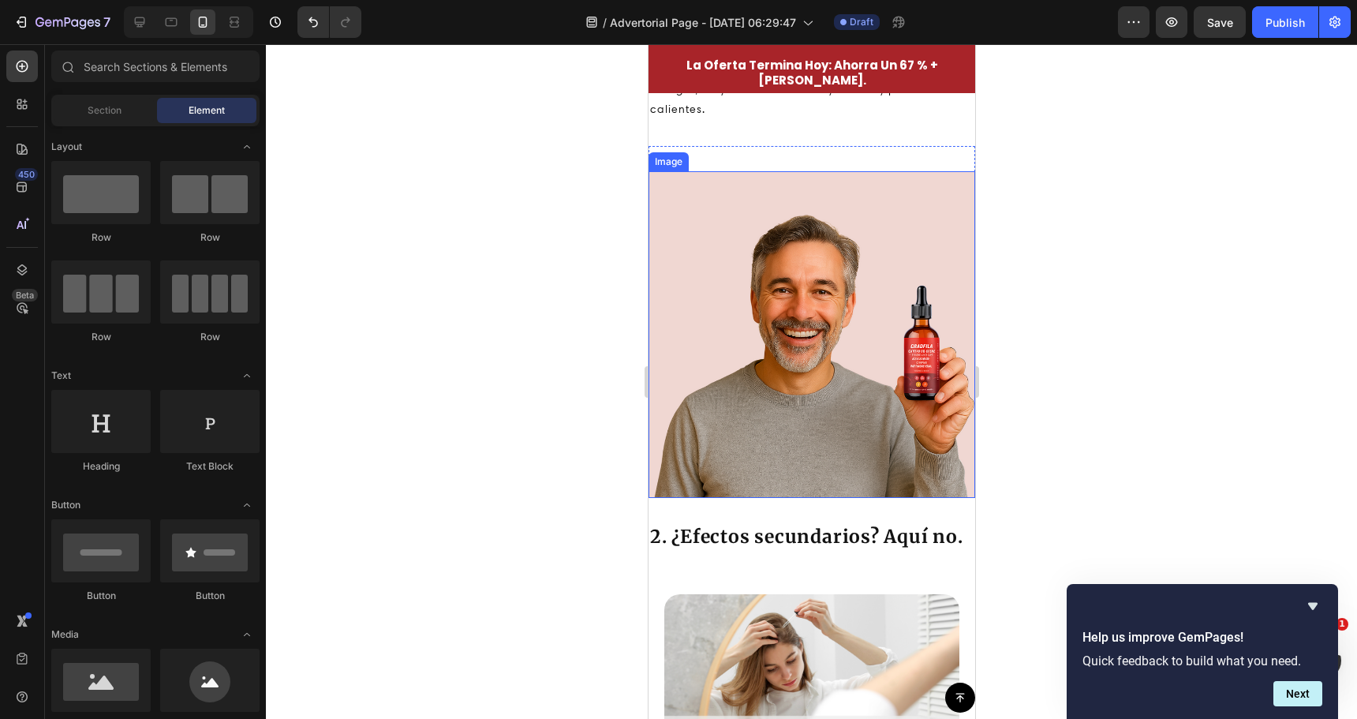
scroll to position [1105, 0]
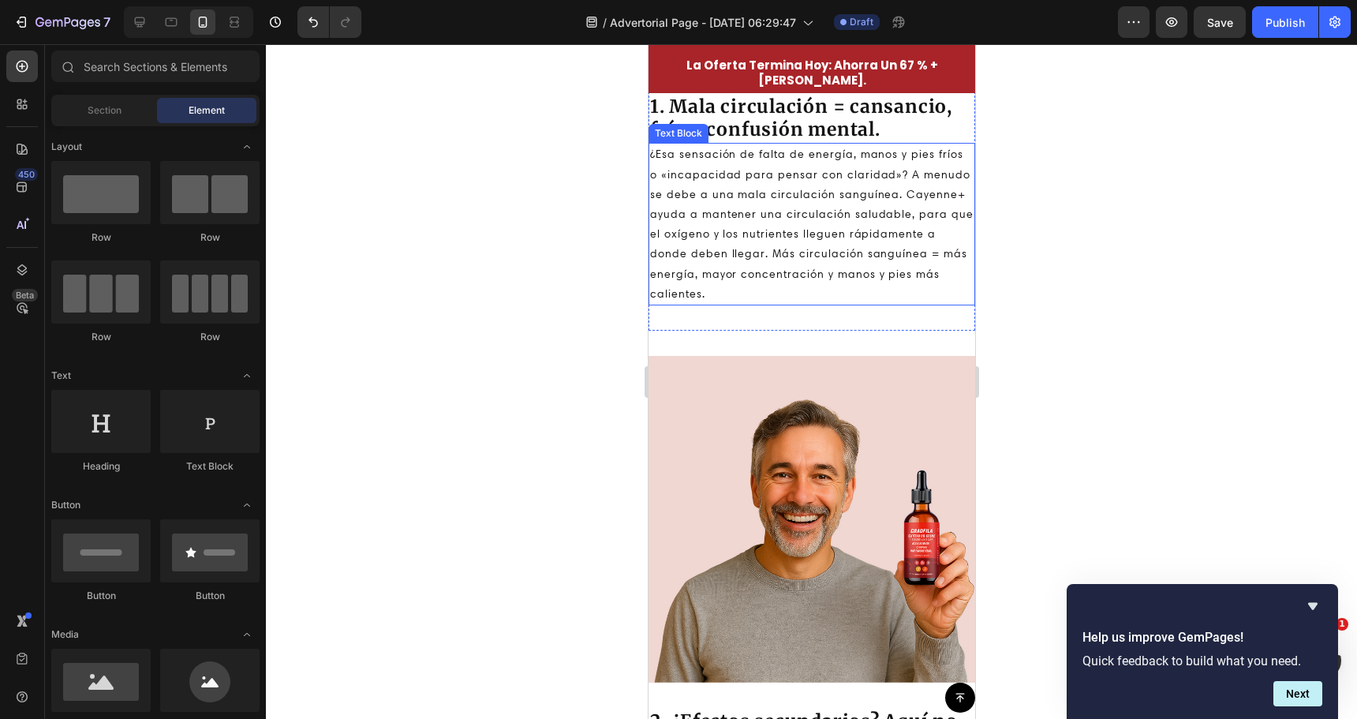
click at [766, 249] on p "¿Esa sensación de falta de energía, manos y pies fríos o «incapacidad para pens…" at bounding box center [810, 223] width 323 height 159
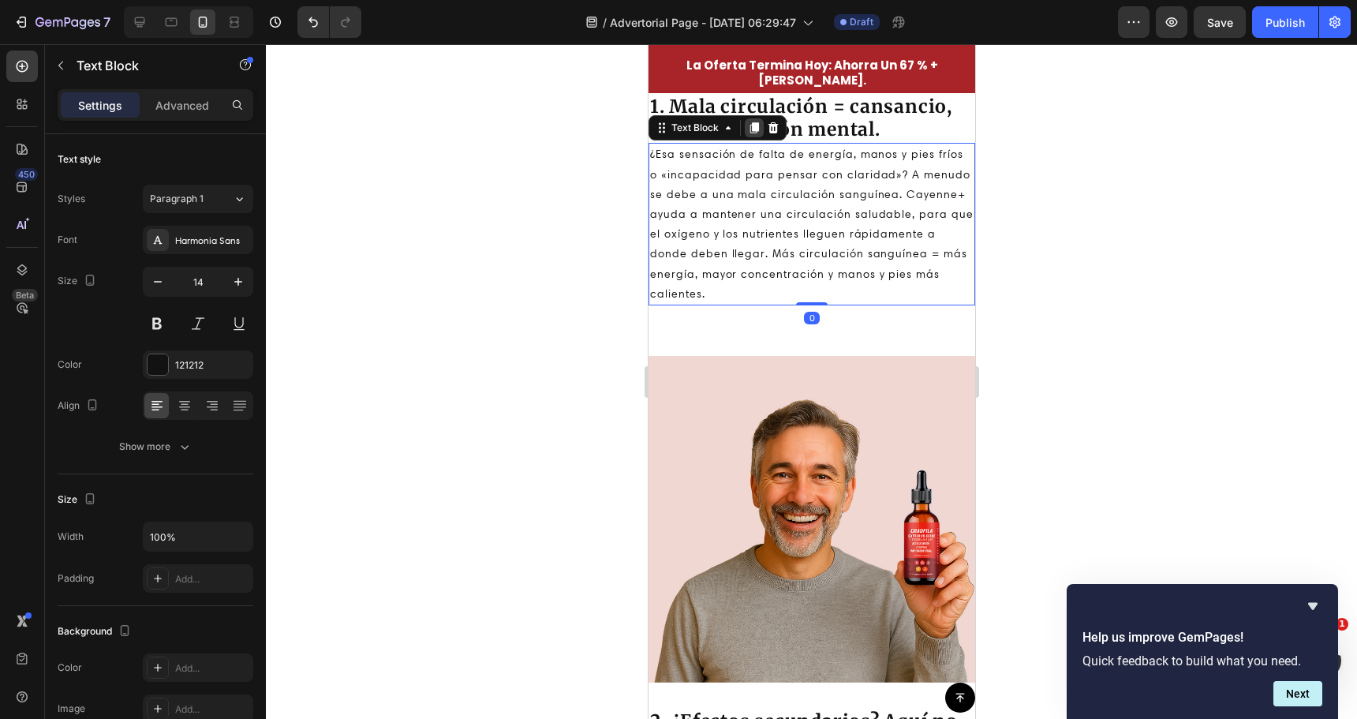
click at [754, 131] on icon at bounding box center [754, 128] width 9 height 11
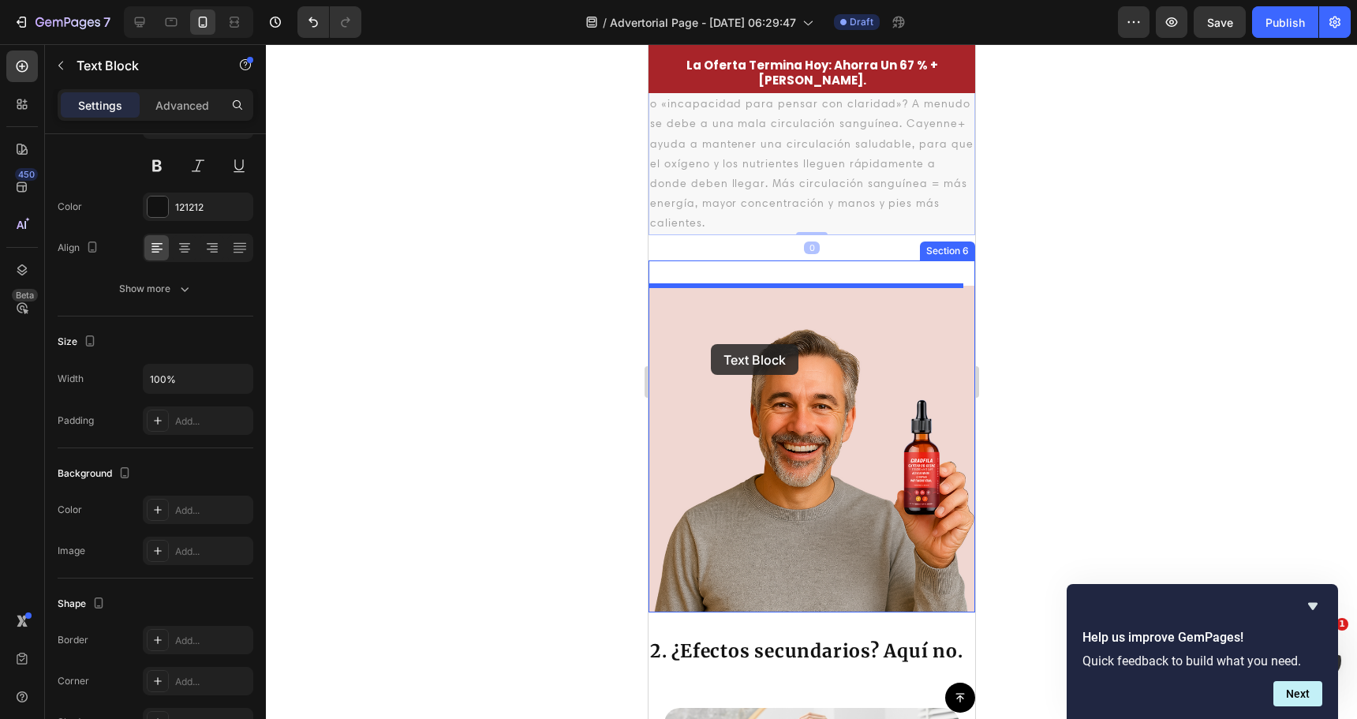
scroll to position [1499, 0]
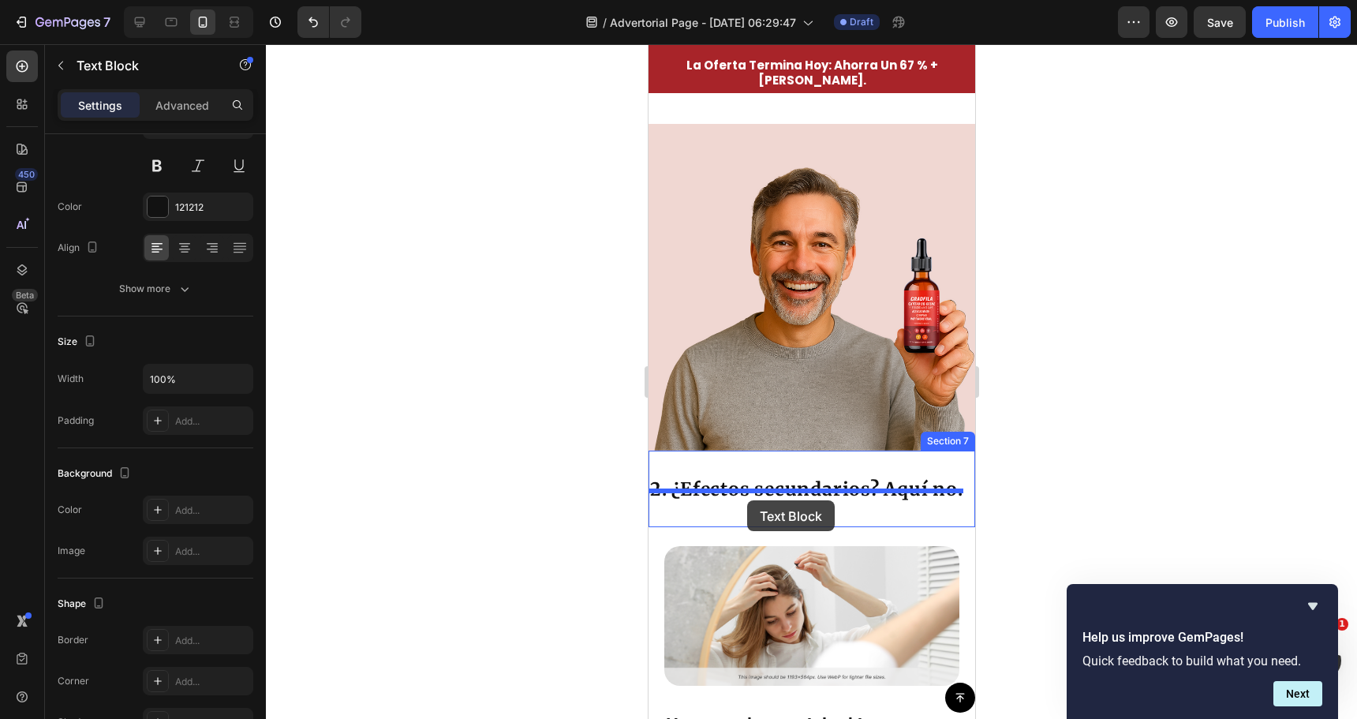
drag, startPoint x: 664, startPoint y: 132, endPoint x: 746, endPoint y: 499, distance: 376.0
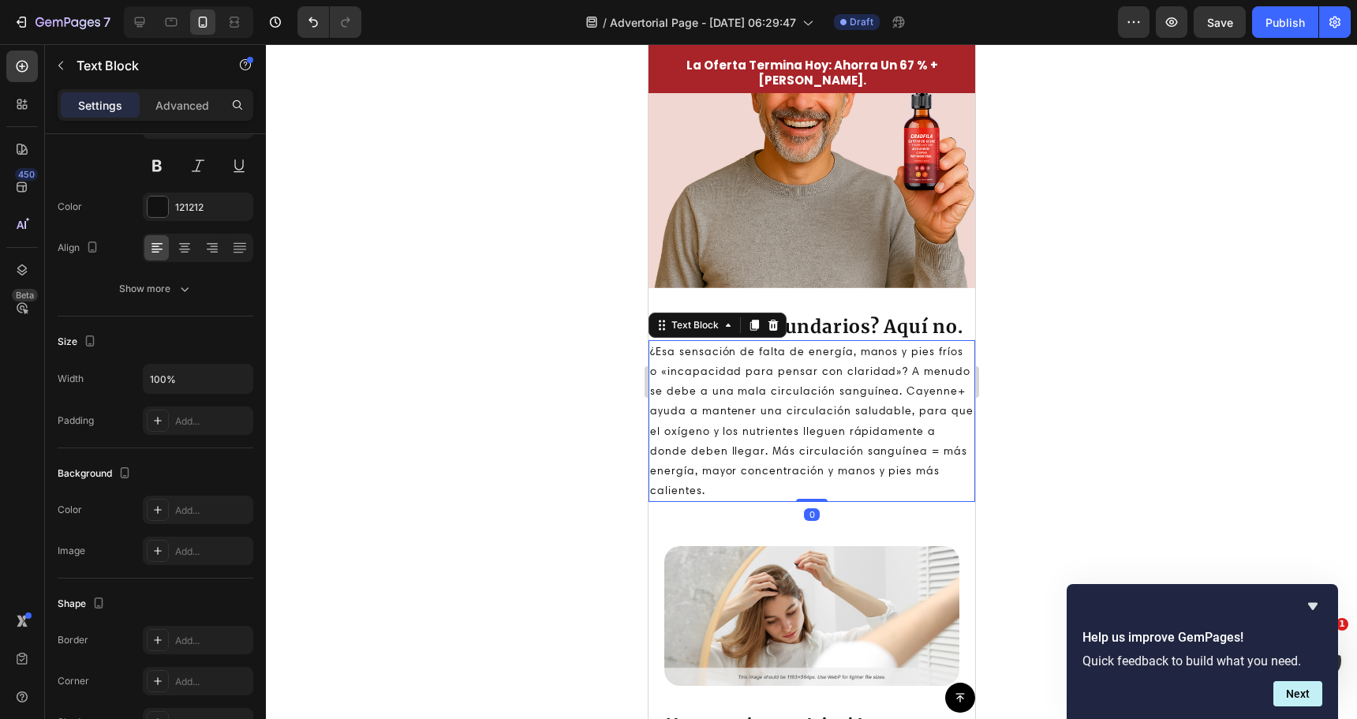
click at [559, 364] on div at bounding box center [811, 381] width 1091 height 675
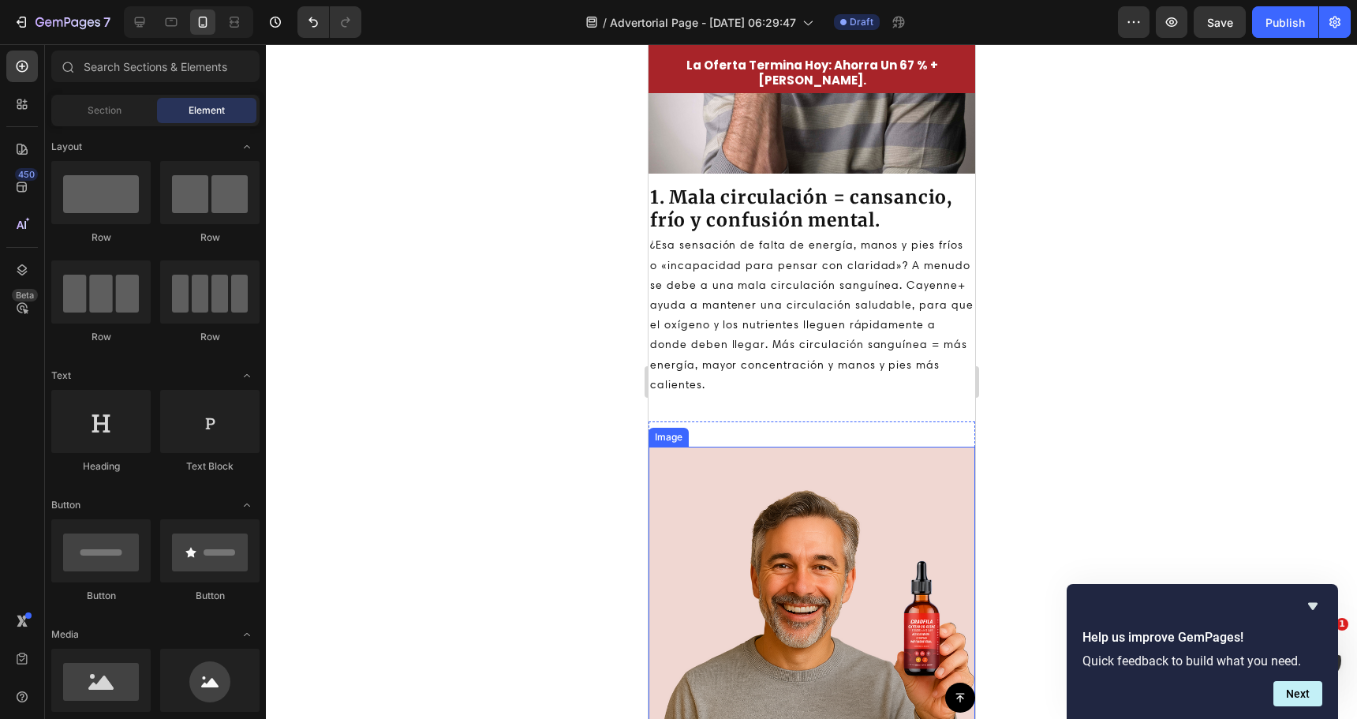
scroll to position [868, 0]
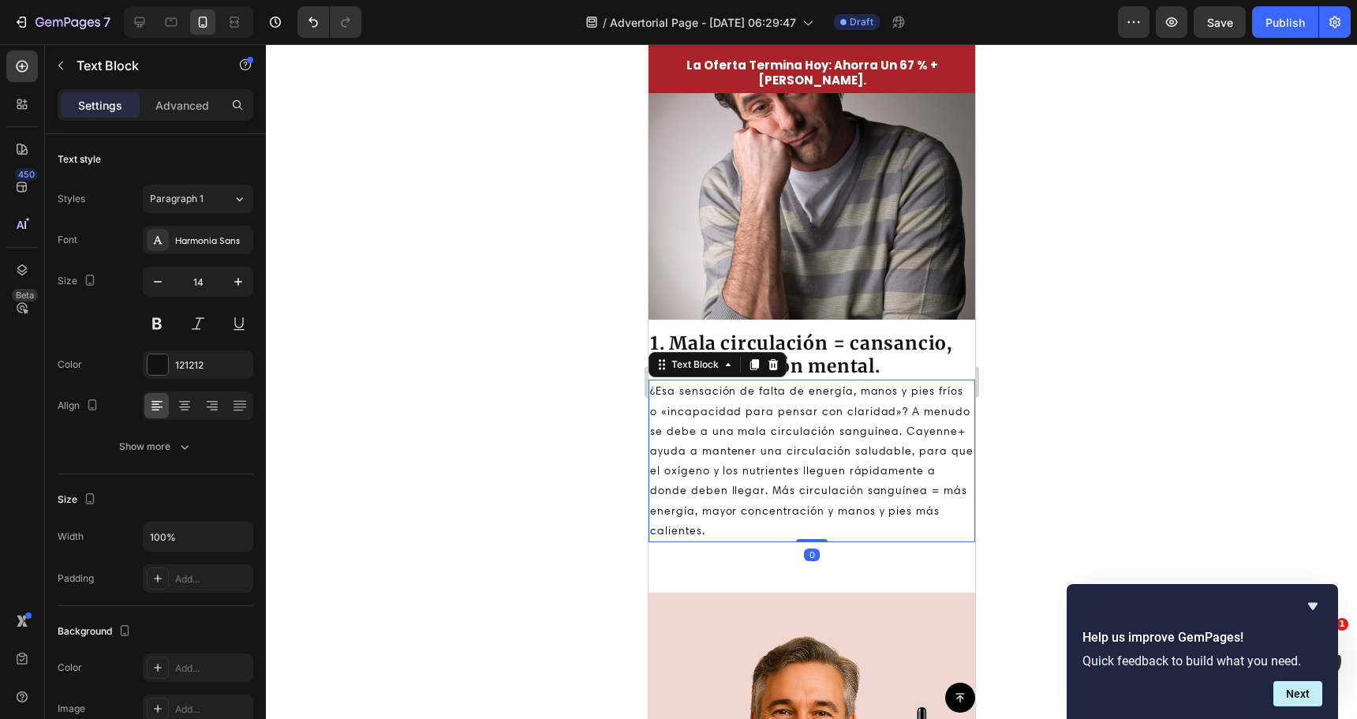
click at [742, 440] on p "¿Esa sensación de falta de energía, manos y pies fríos o «incapacidad para pens…" at bounding box center [810, 460] width 323 height 159
click at [510, 403] on div at bounding box center [811, 381] width 1091 height 675
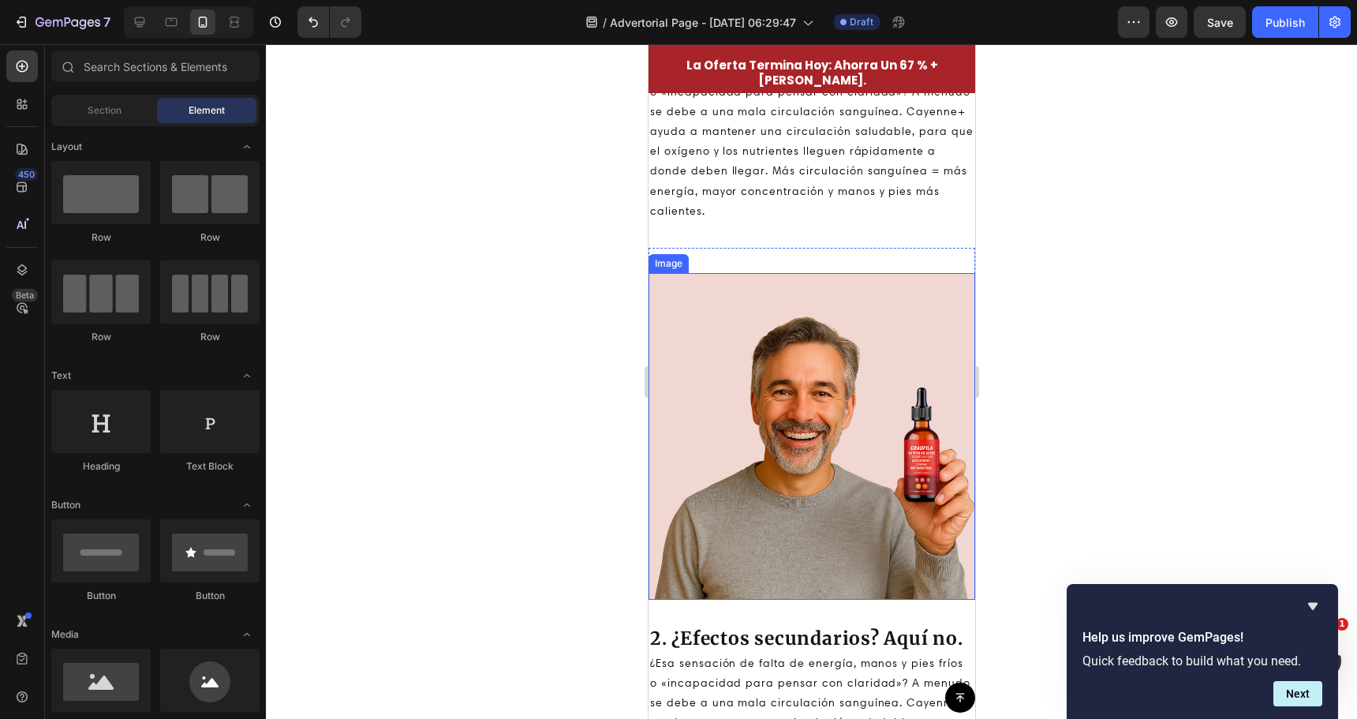
scroll to position [1341, 0]
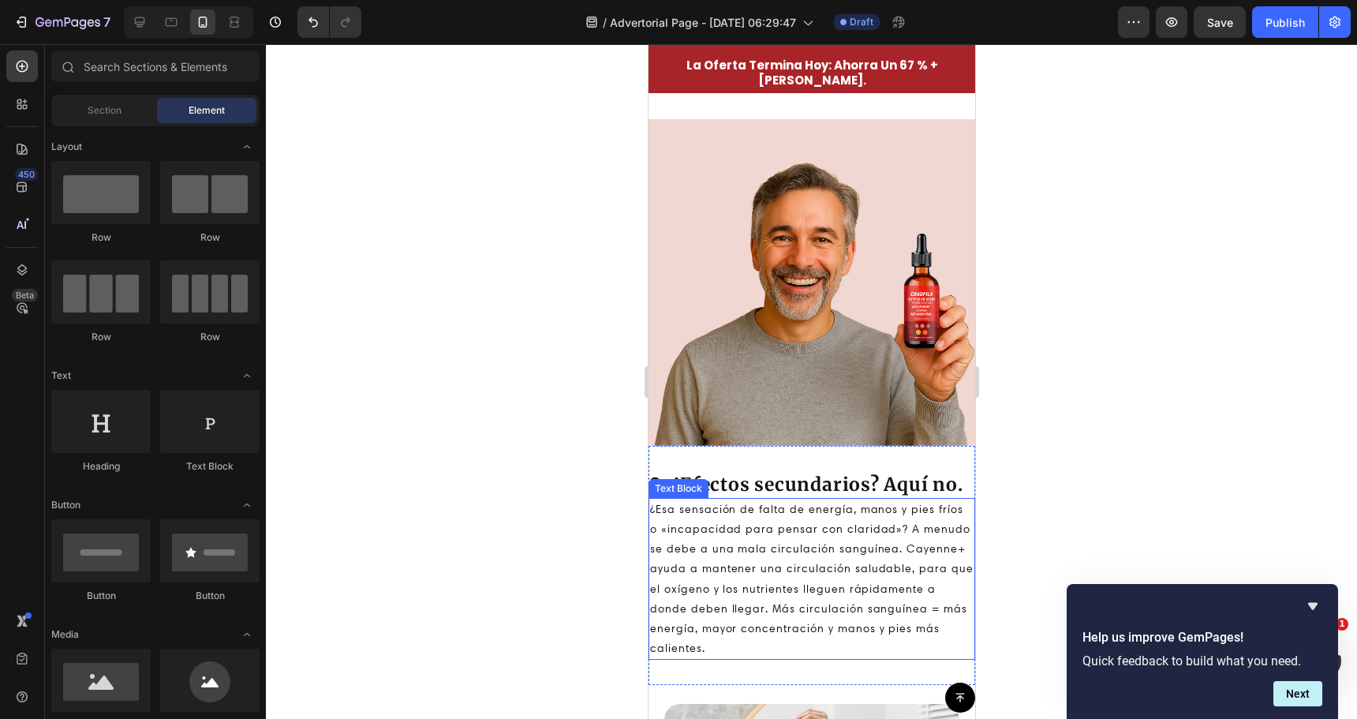
click at [767, 563] on p "¿Esa sensación de falta de energía, manos y pies fríos o «incapacidad para pens…" at bounding box center [810, 578] width 323 height 159
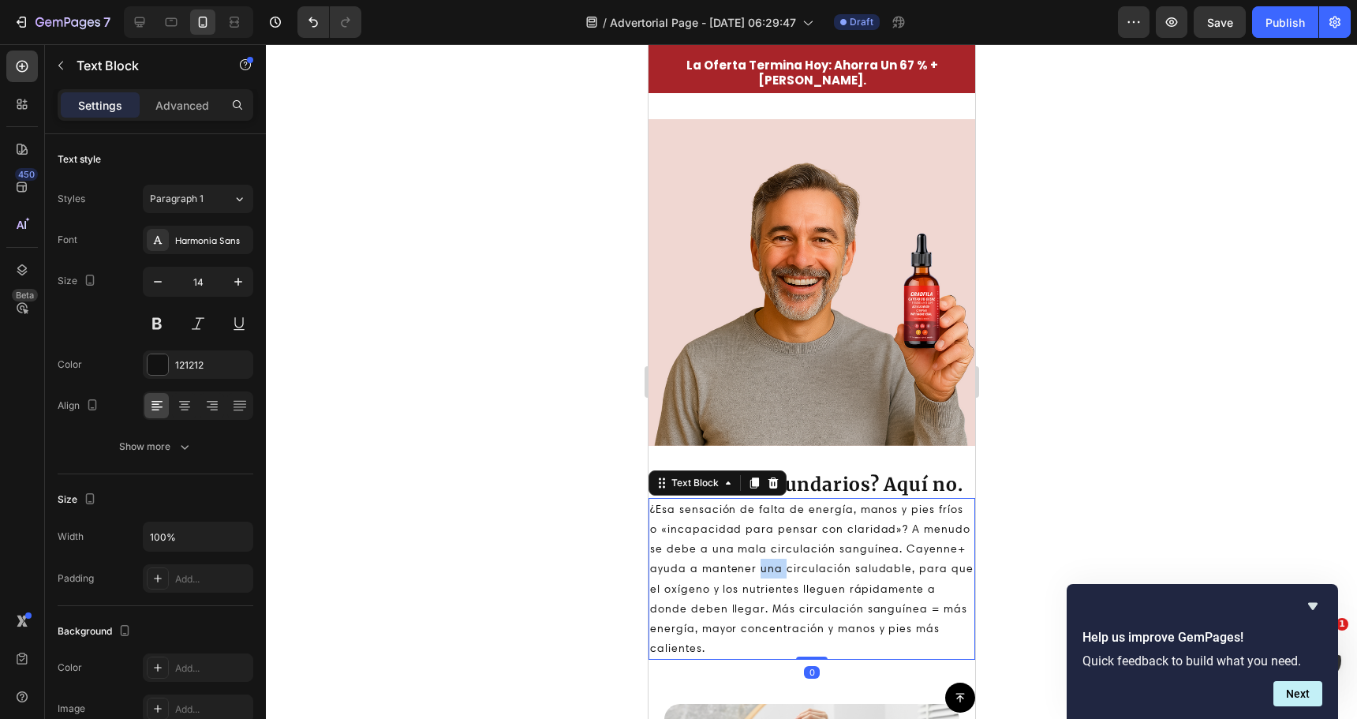
click at [767, 563] on p "¿Esa sensación de falta de energía, manos y pies fríos o «incapacidad para pens…" at bounding box center [810, 578] width 323 height 159
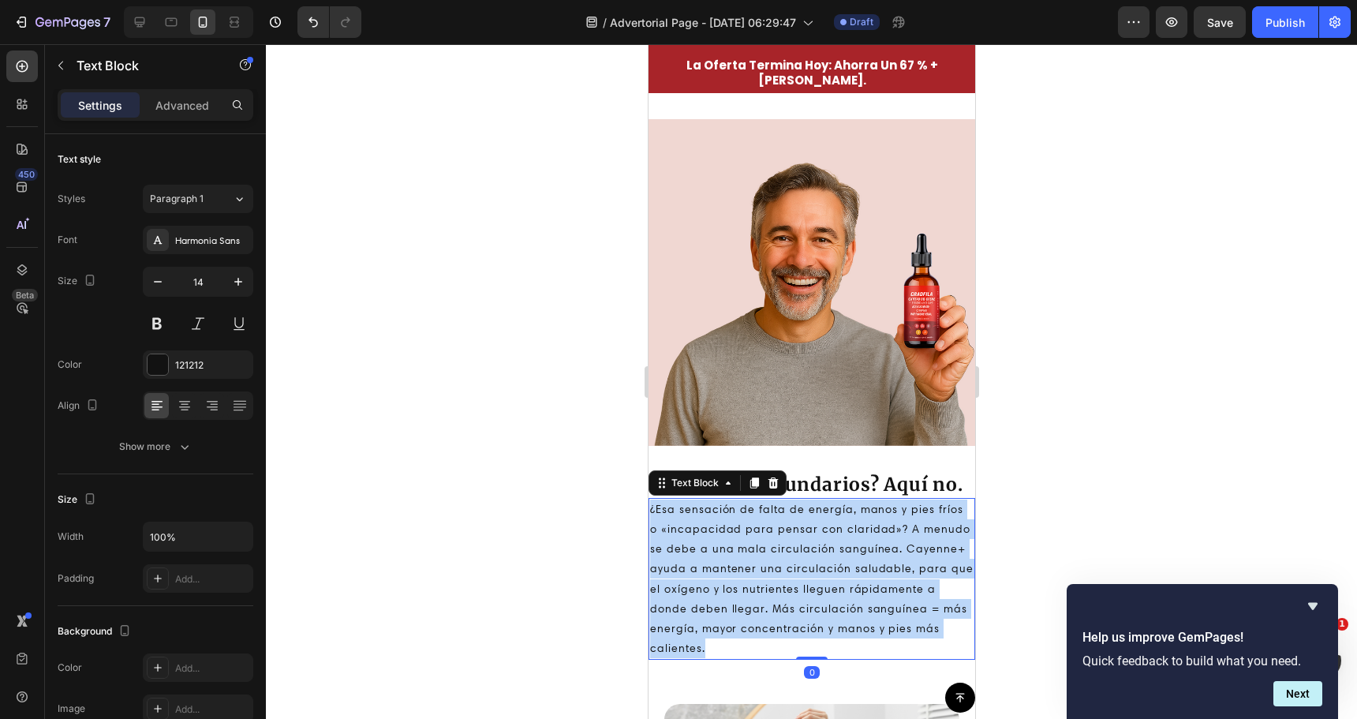
click at [767, 563] on p "¿Esa sensación de falta de energía, manos y pies fríos o «incapacidad para pens…" at bounding box center [810, 578] width 323 height 159
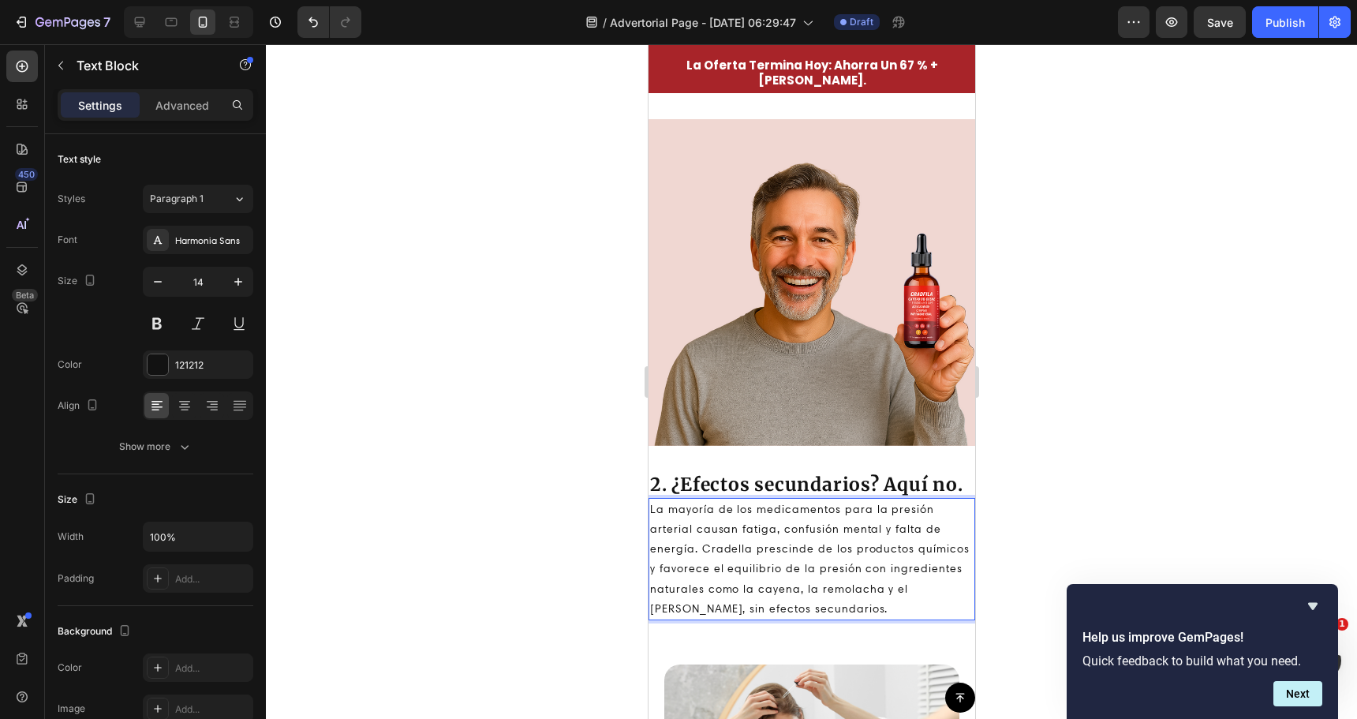
click at [505, 519] on div at bounding box center [811, 381] width 1091 height 675
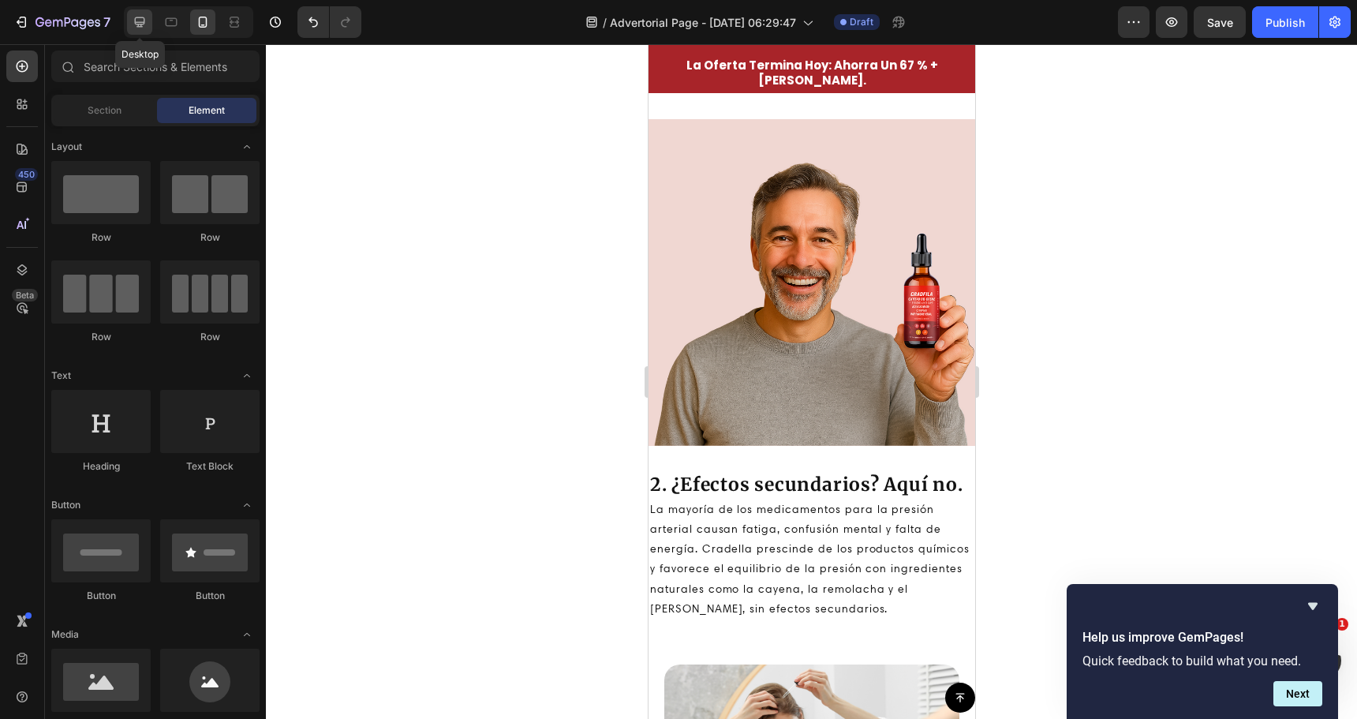
click at [137, 22] on icon at bounding box center [140, 22] width 10 height 10
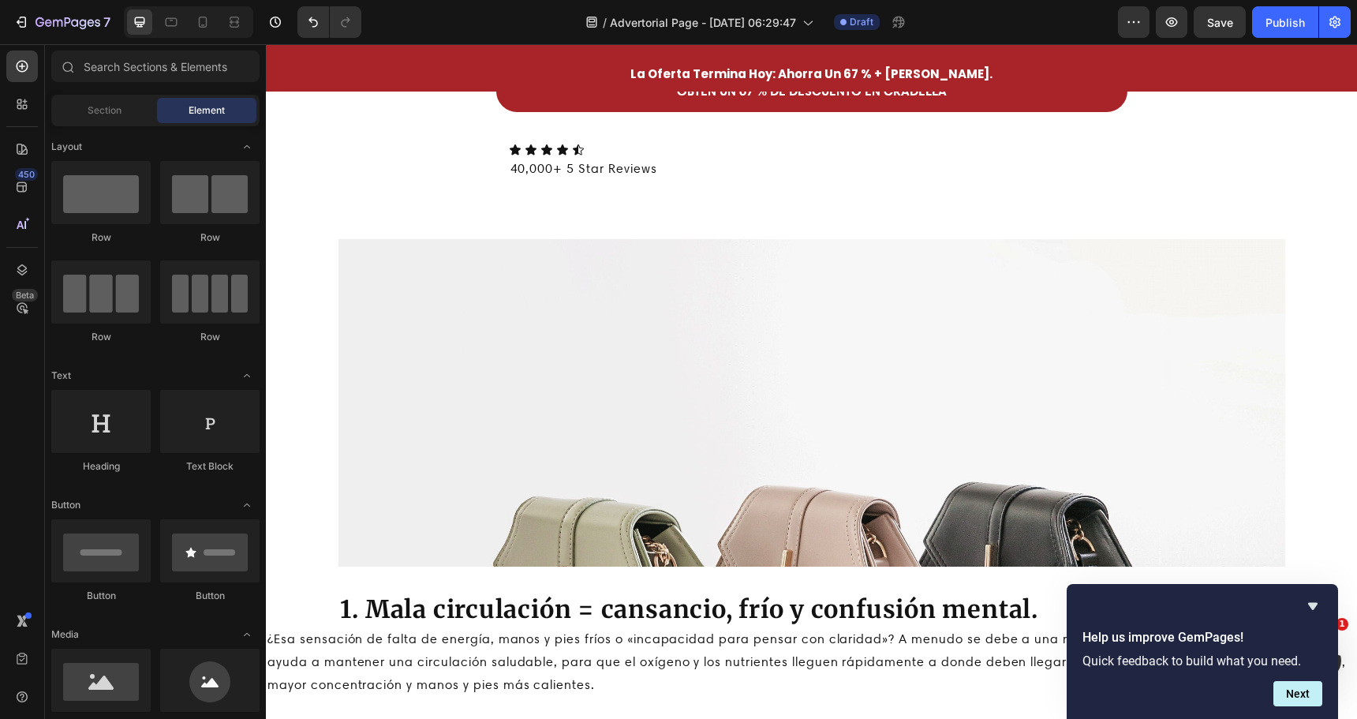
scroll to position [1105, 0]
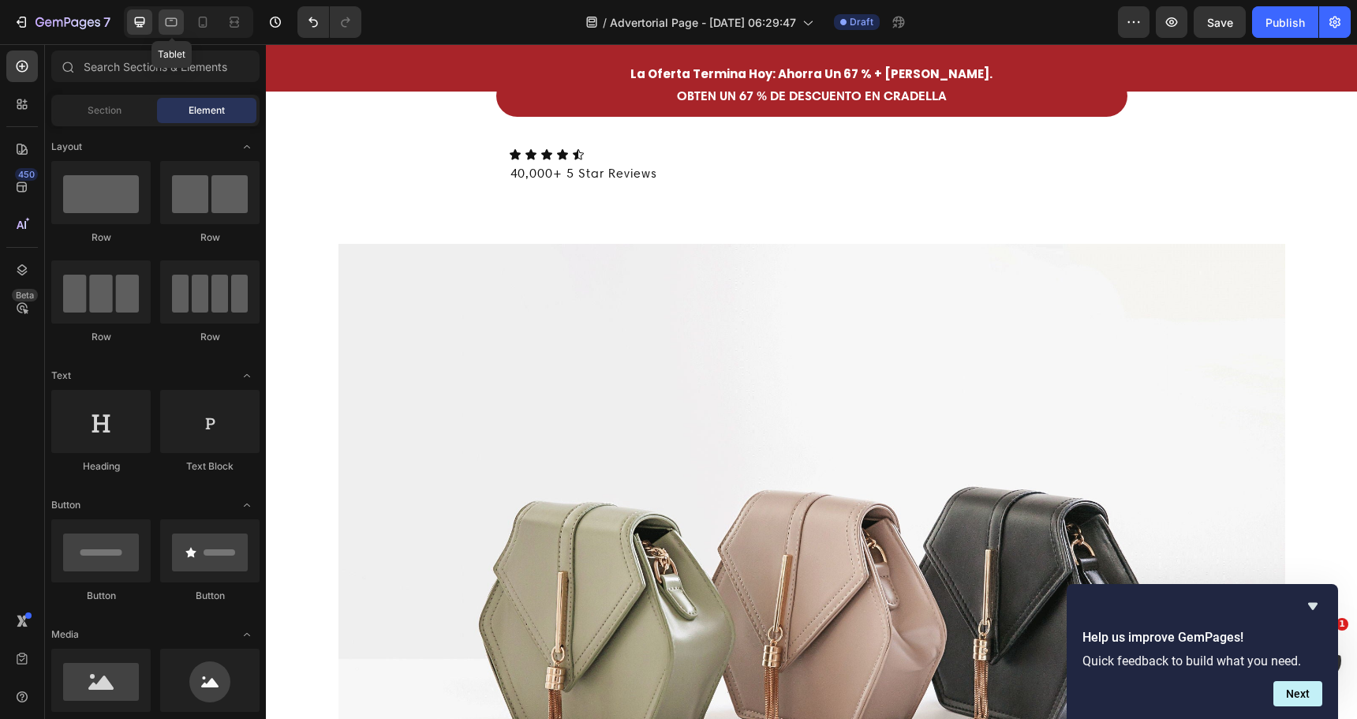
click at [170, 24] on icon at bounding box center [171, 22] width 16 height 16
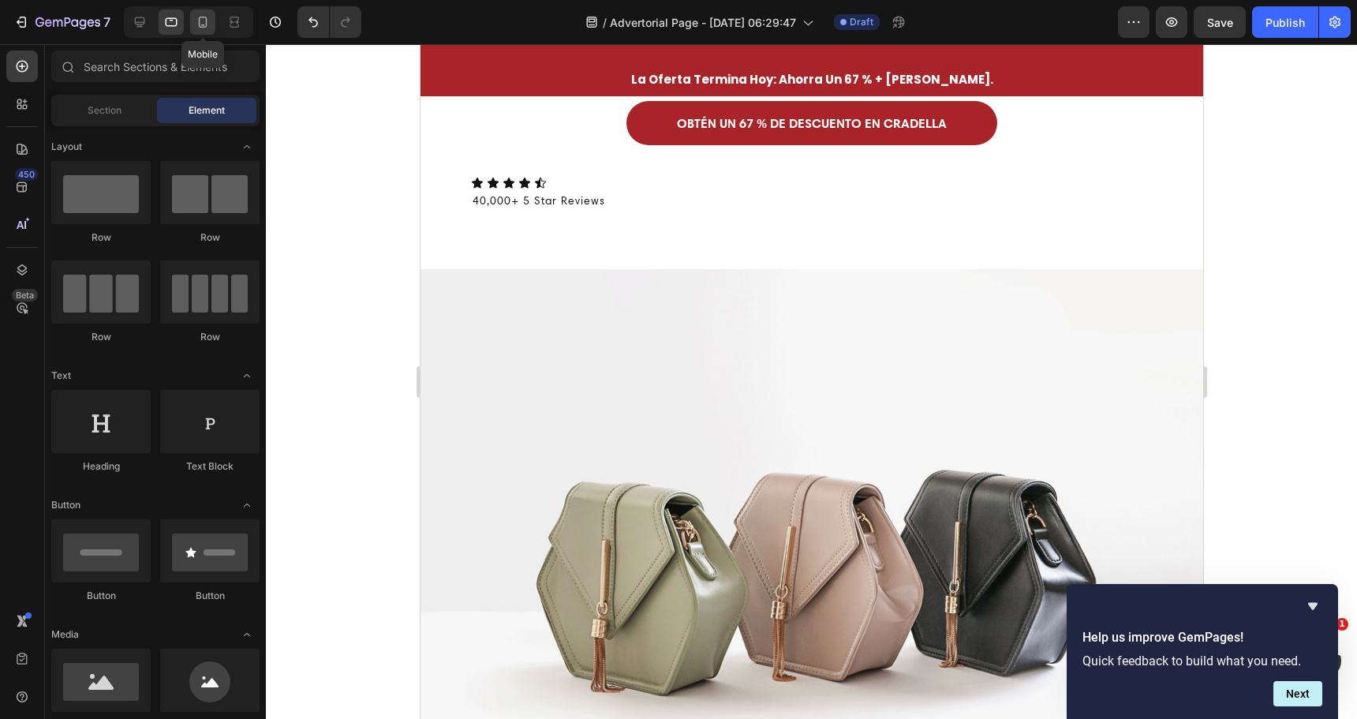
click at [200, 20] on icon at bounding box center [203, 22] width 9 height 11
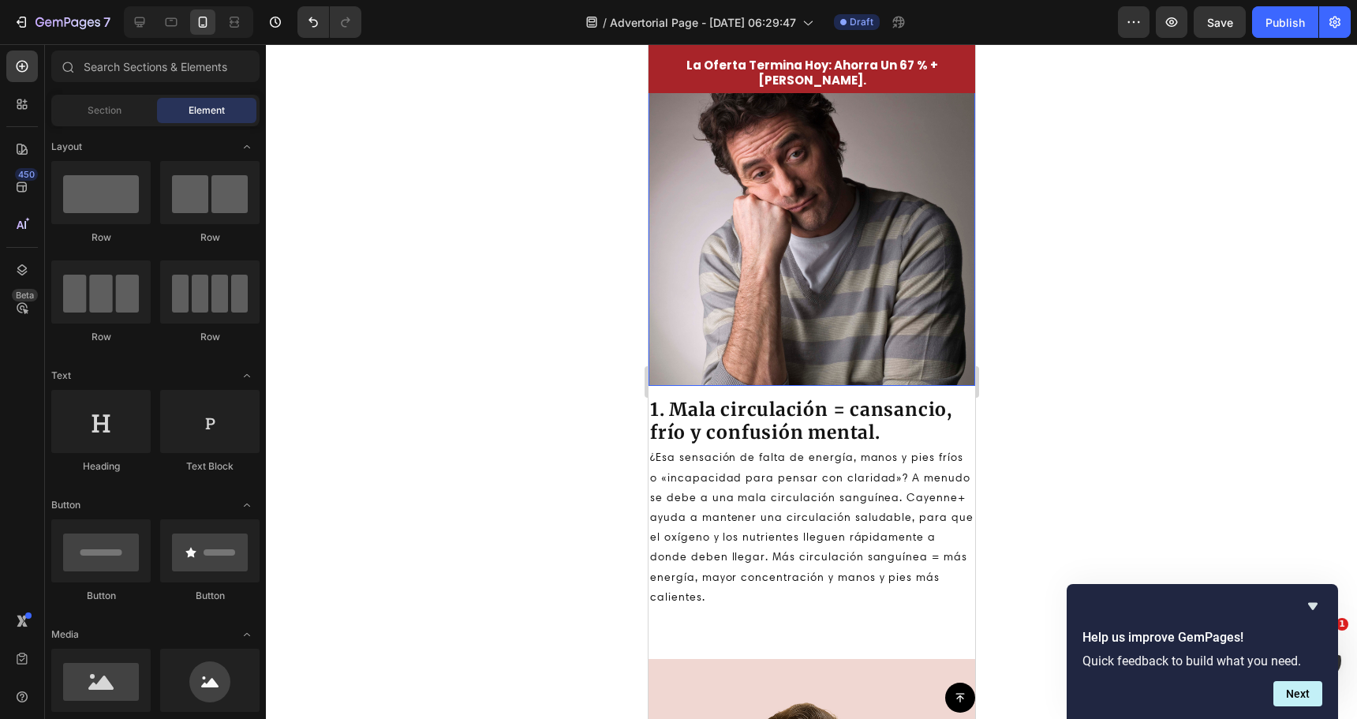
scroll to position [486, 0]
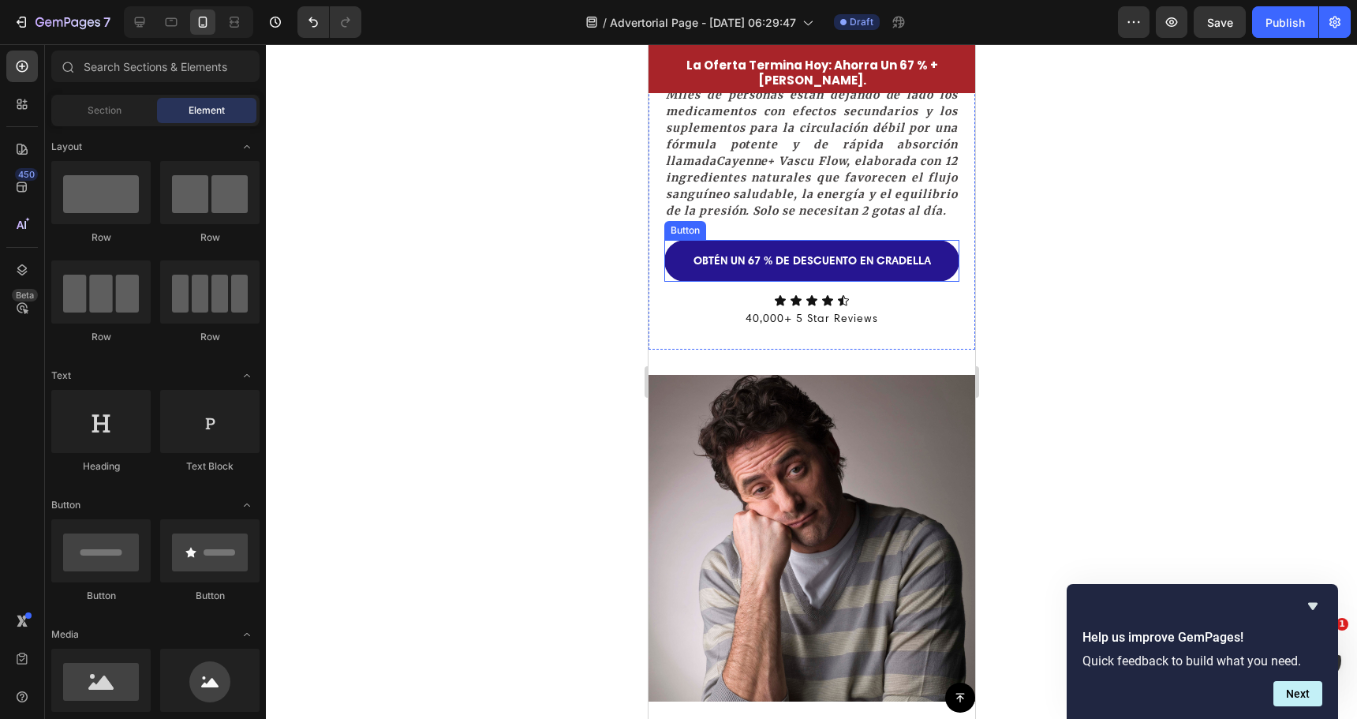
click at [902, 240] on link "OBTÉN UN 67 % DE DESCUENTO EN CRADELLA" at bounding box center [811, 261] width 295 height 42
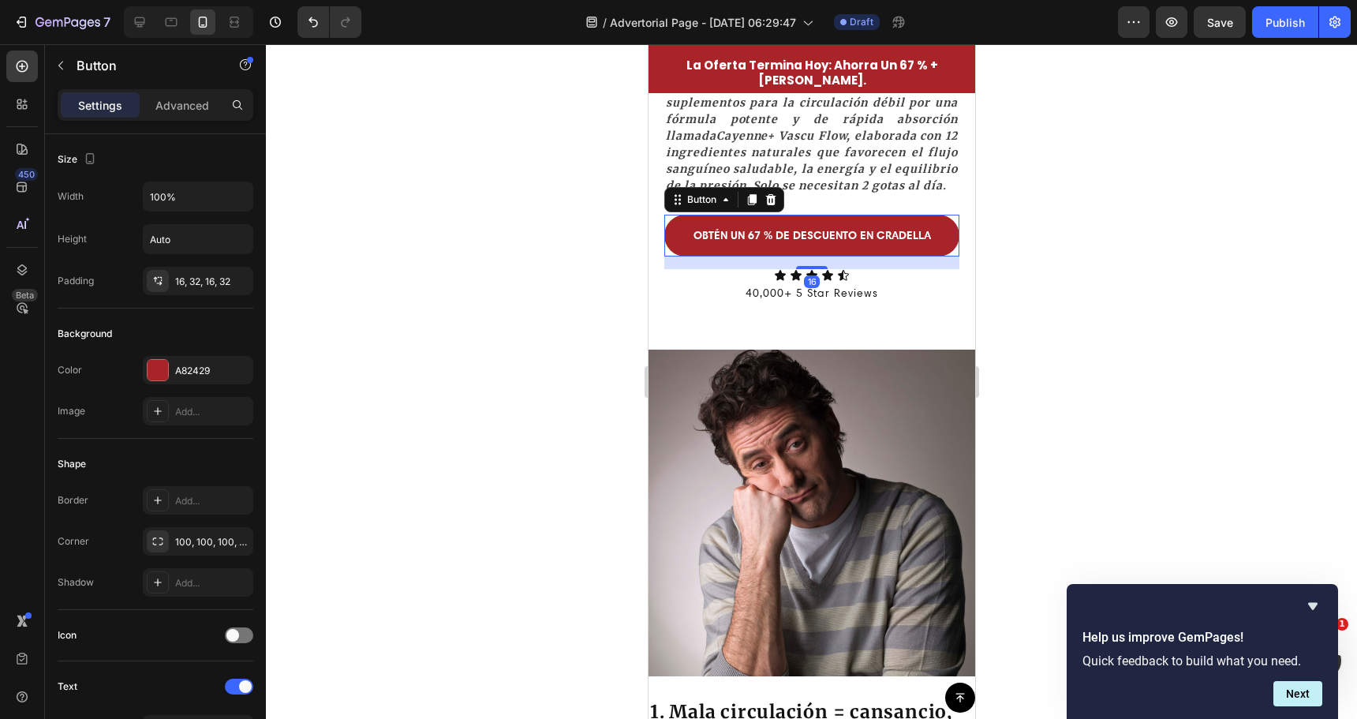
drag, startPoint x: 755, startPoint y: 208, endPoint x: 757, endPoint y: 217, distance: 9.8
click at [755, 206] on icon at bounding box center [751, 200] width 9 height 11
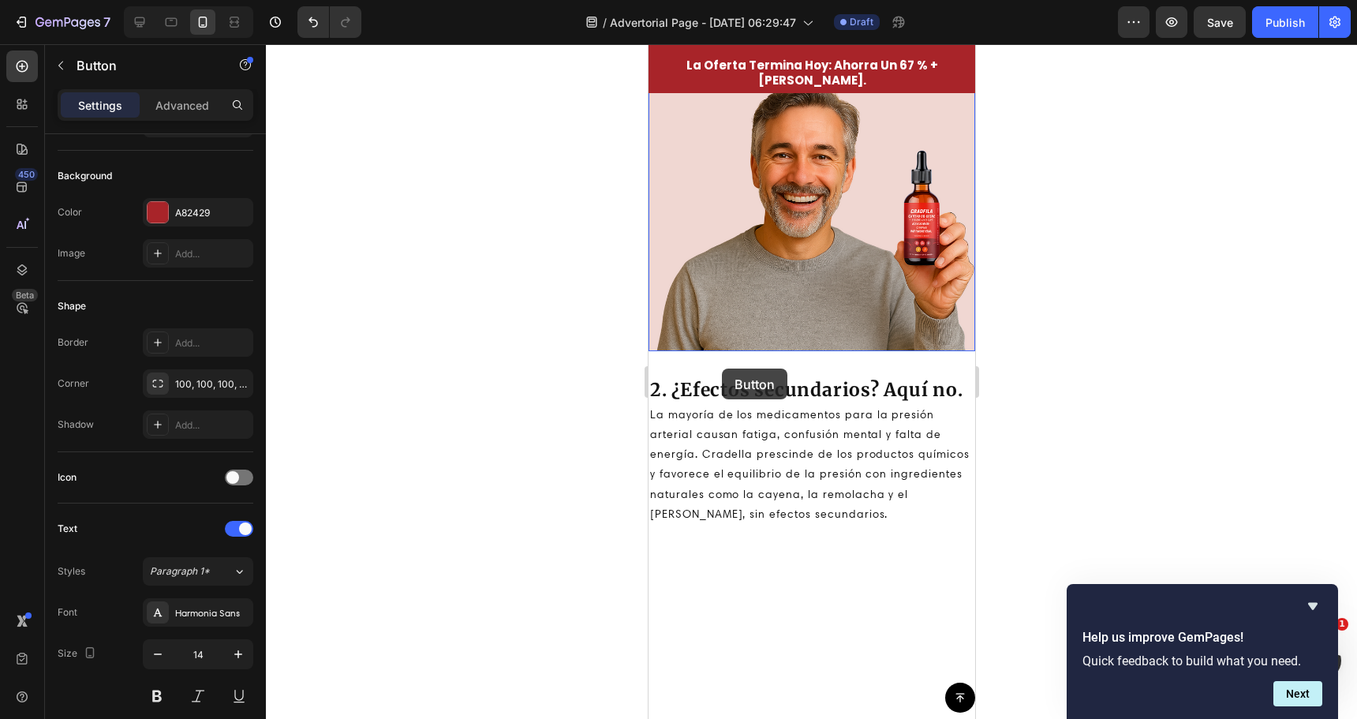
scroll to position [1512, 0]
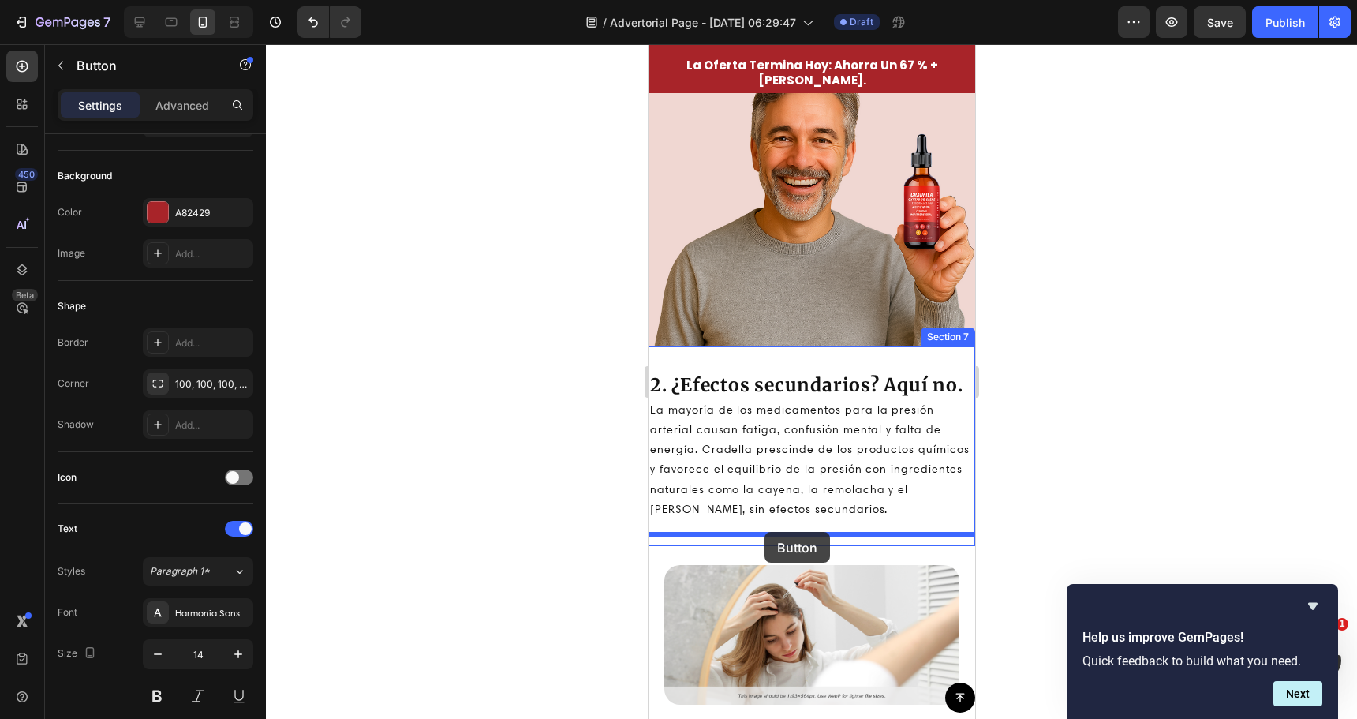
drag, startPoint x: 679, startPoint y: 285, endPoint x: 764, endPoint y: 532, distance: 261.0
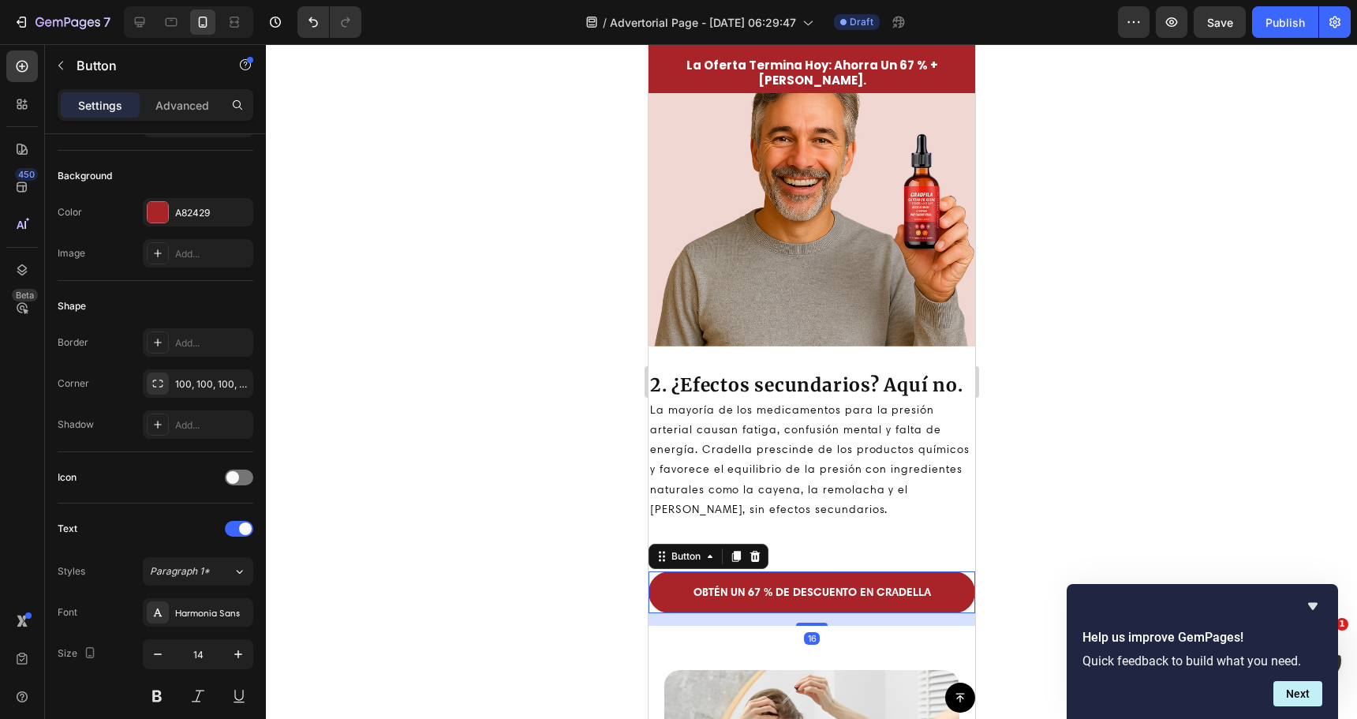
click at [594, 407] on div at bounding box center [811, 381] width 1091 height 675
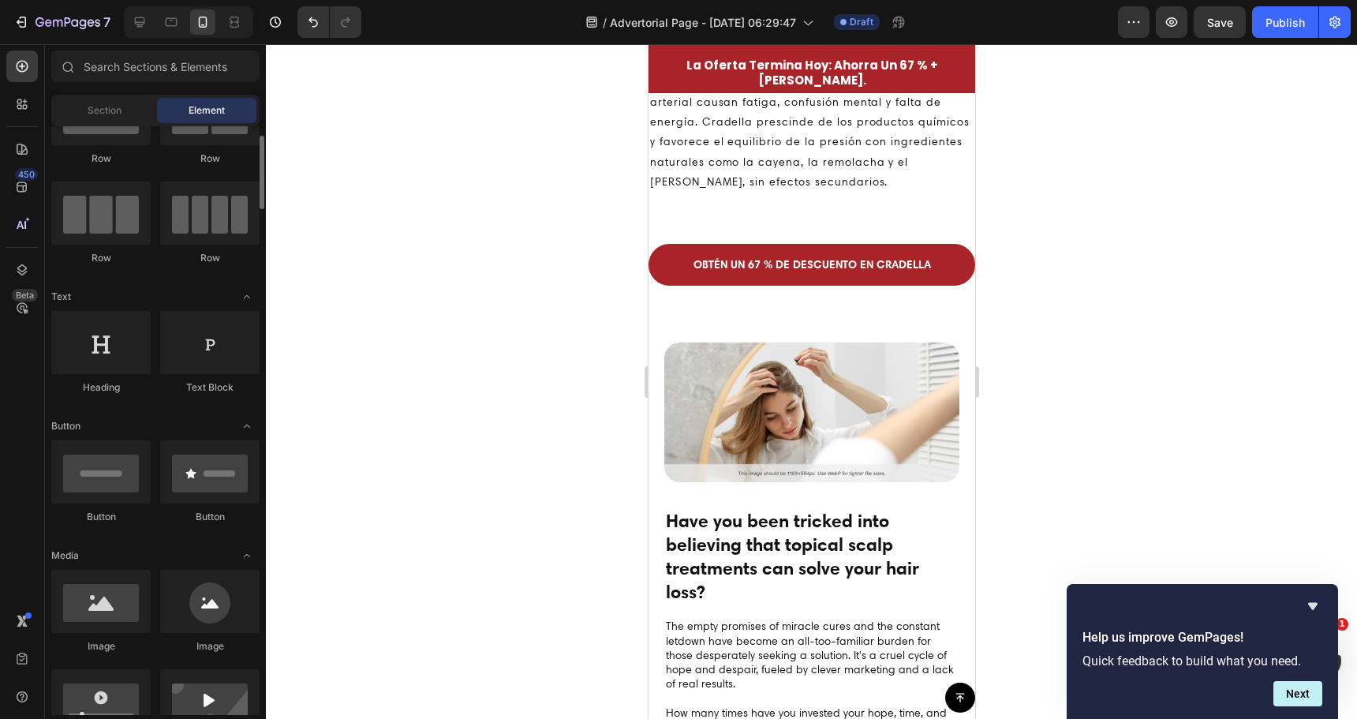
scroll to position [158, 0]
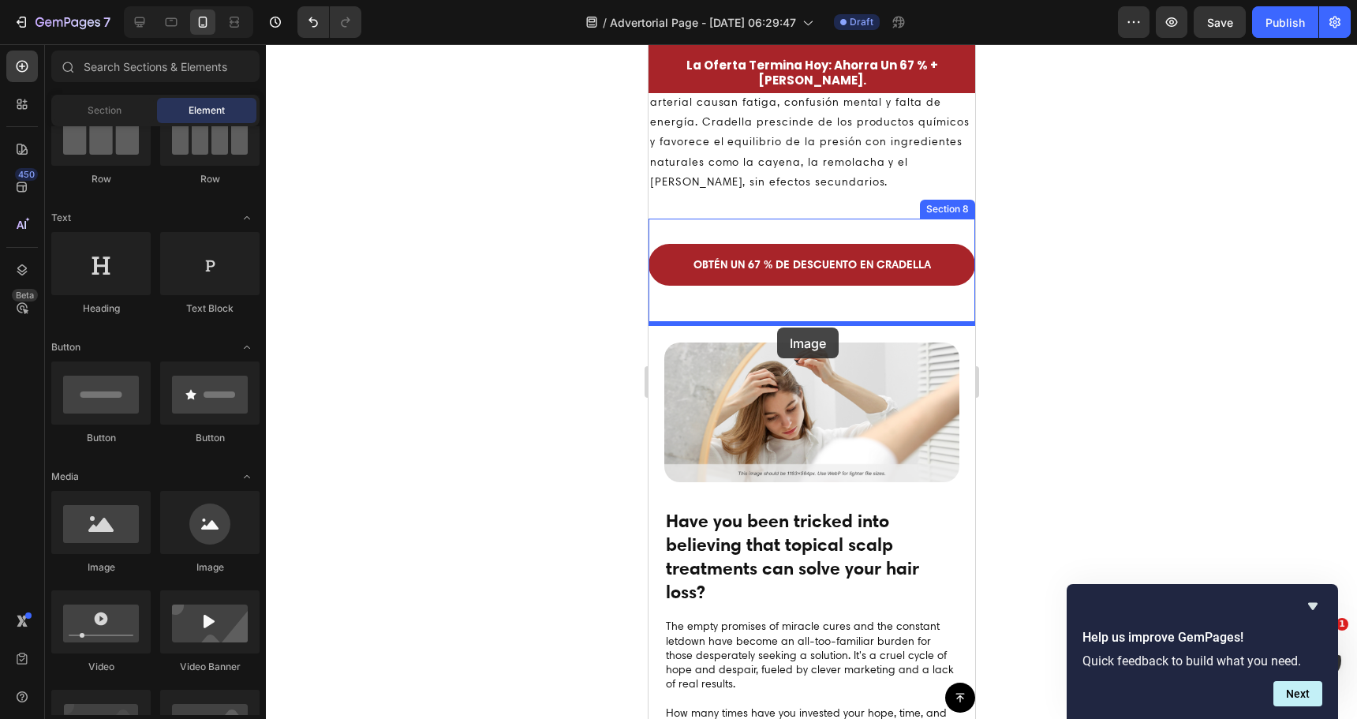
drag, startPoint x: 754, startPoint y: 574, endPoint x: 776, endPoint y: 327, distance: 248.0
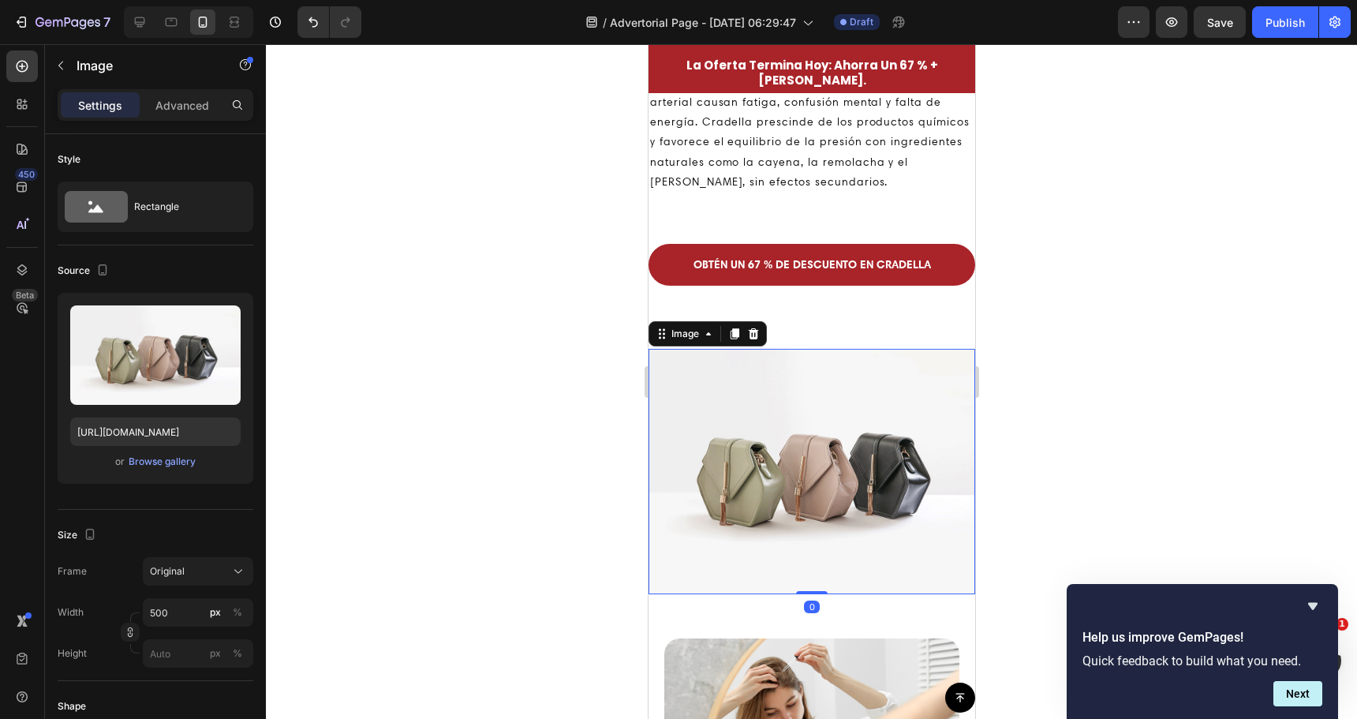
click at [566, 419] on div at bounding box center [811, 381] width 1091 height 675
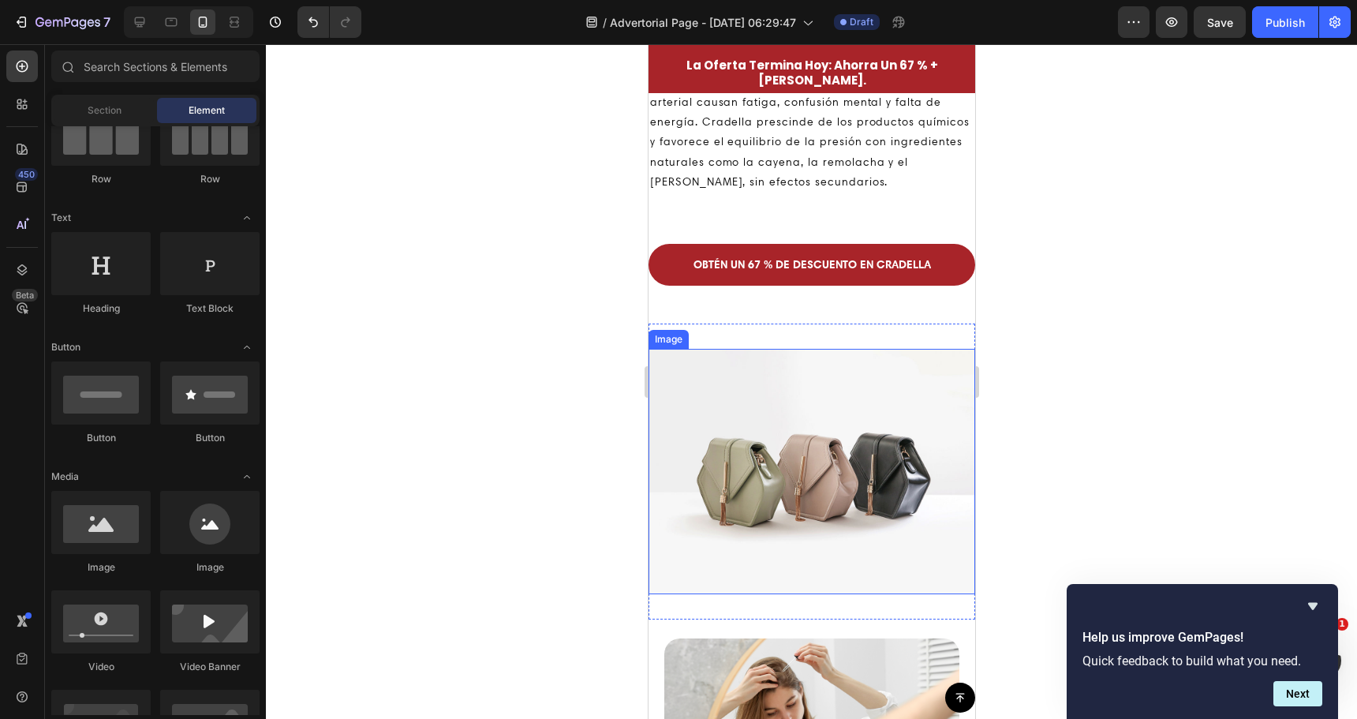
click at [760, 439] on img at bounding box center [811, 471] width 327 height 245
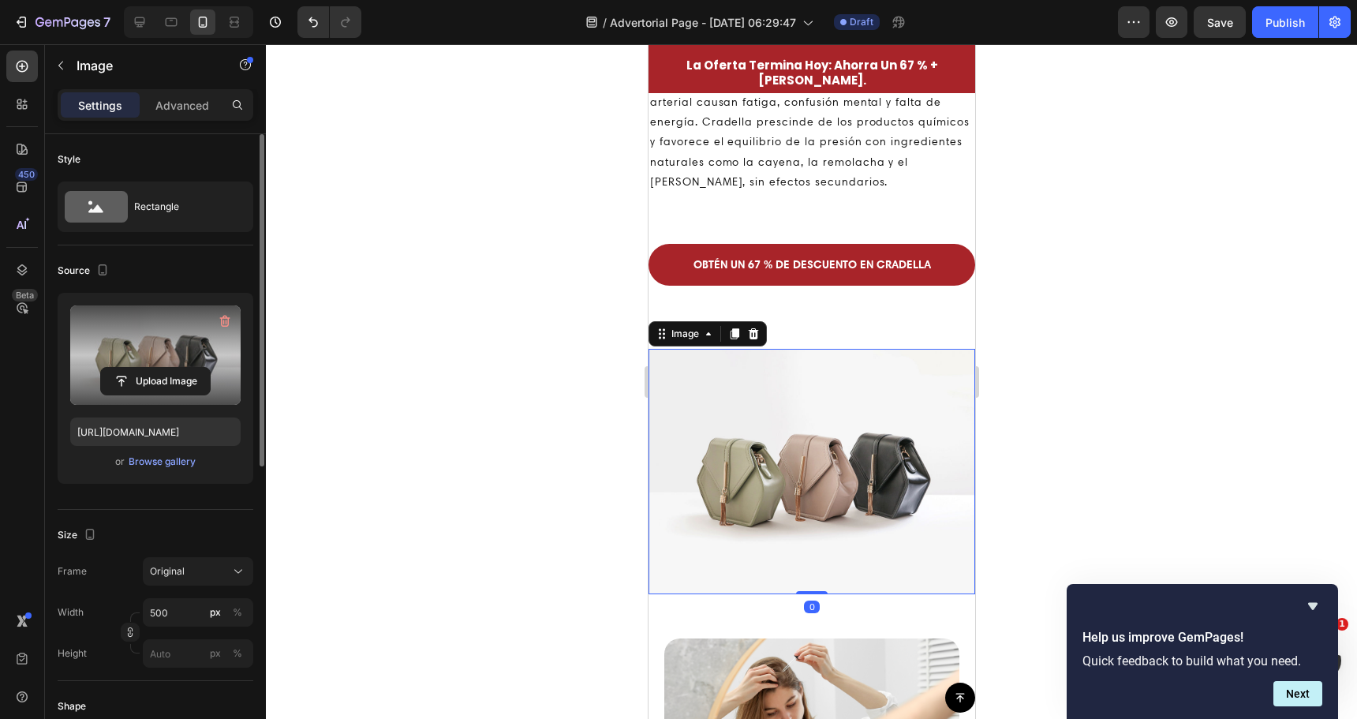
click at [143, 348] on label at bounding box center [155, 354] width 170 height 99
click at [143, 368] on input "file" at bounding box center [155, 381] width 109 height 27
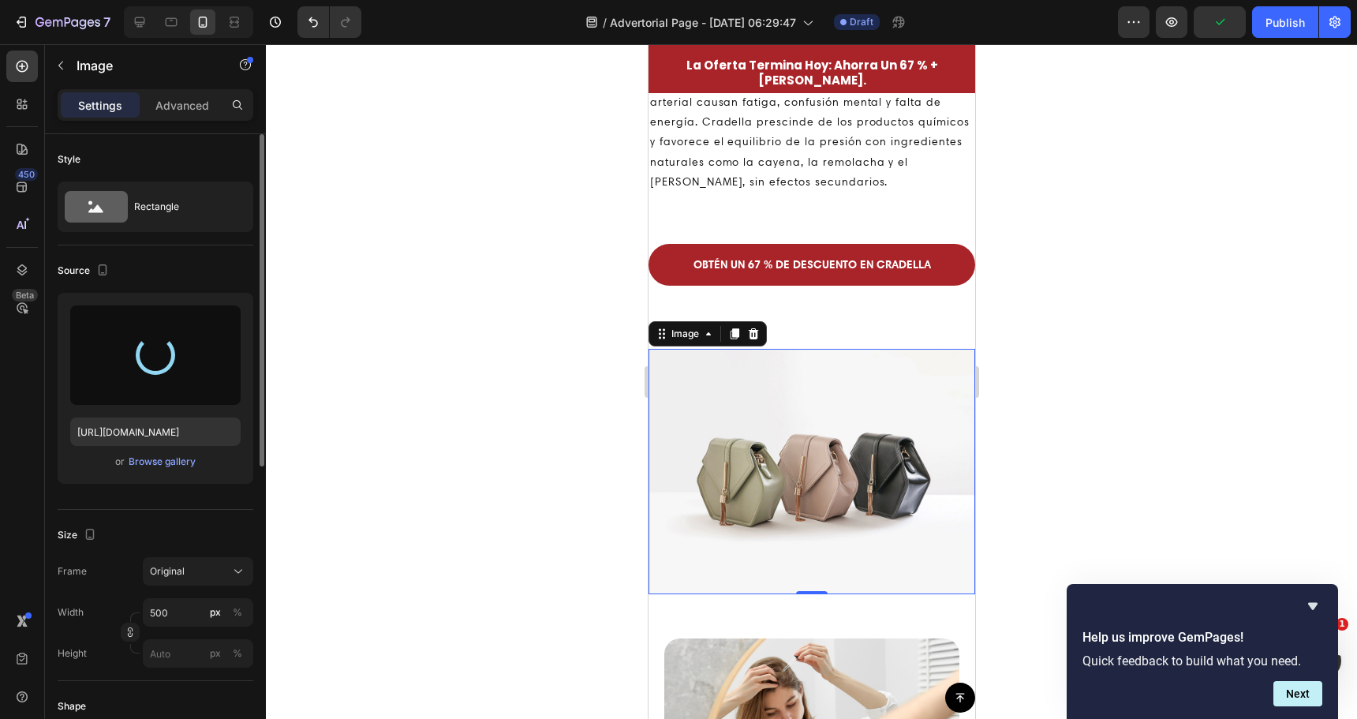
type input "[URL][DOMAIN_NAME]"
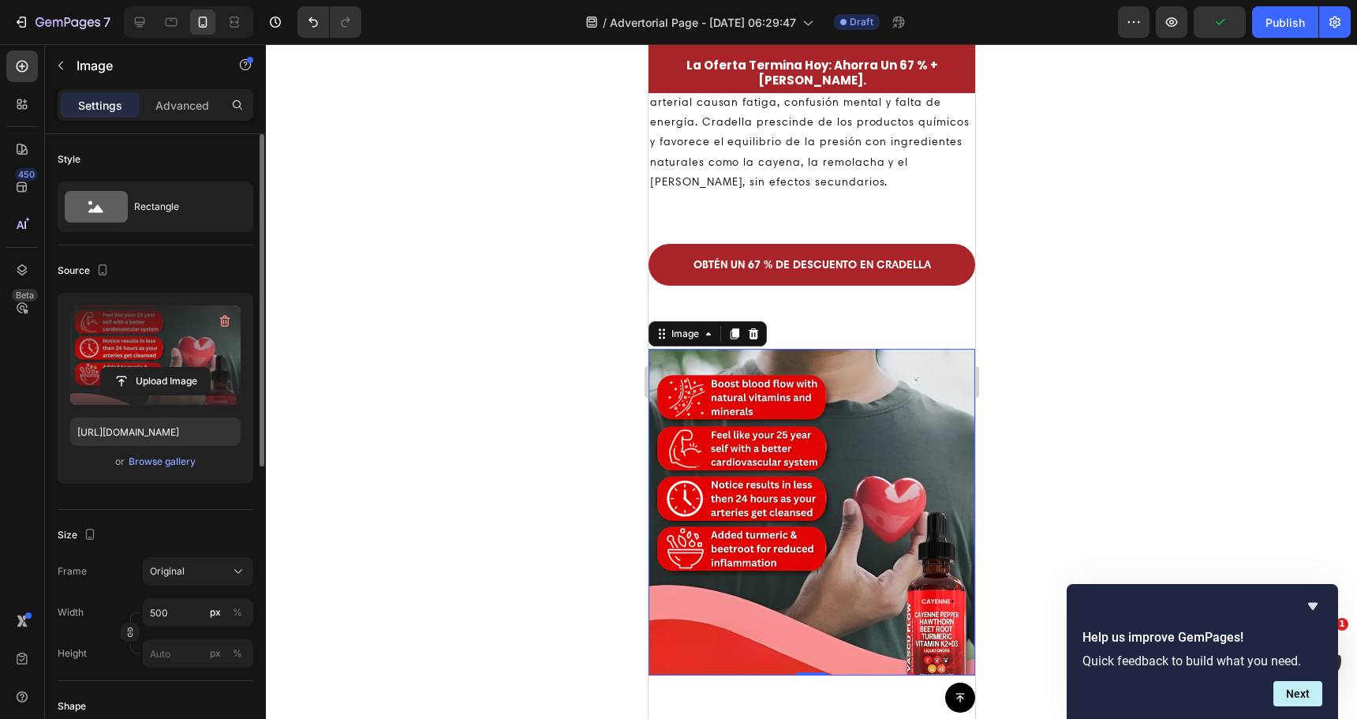
click at [491, 380] on div at bounding box center [811, 381] width 1091 height 675
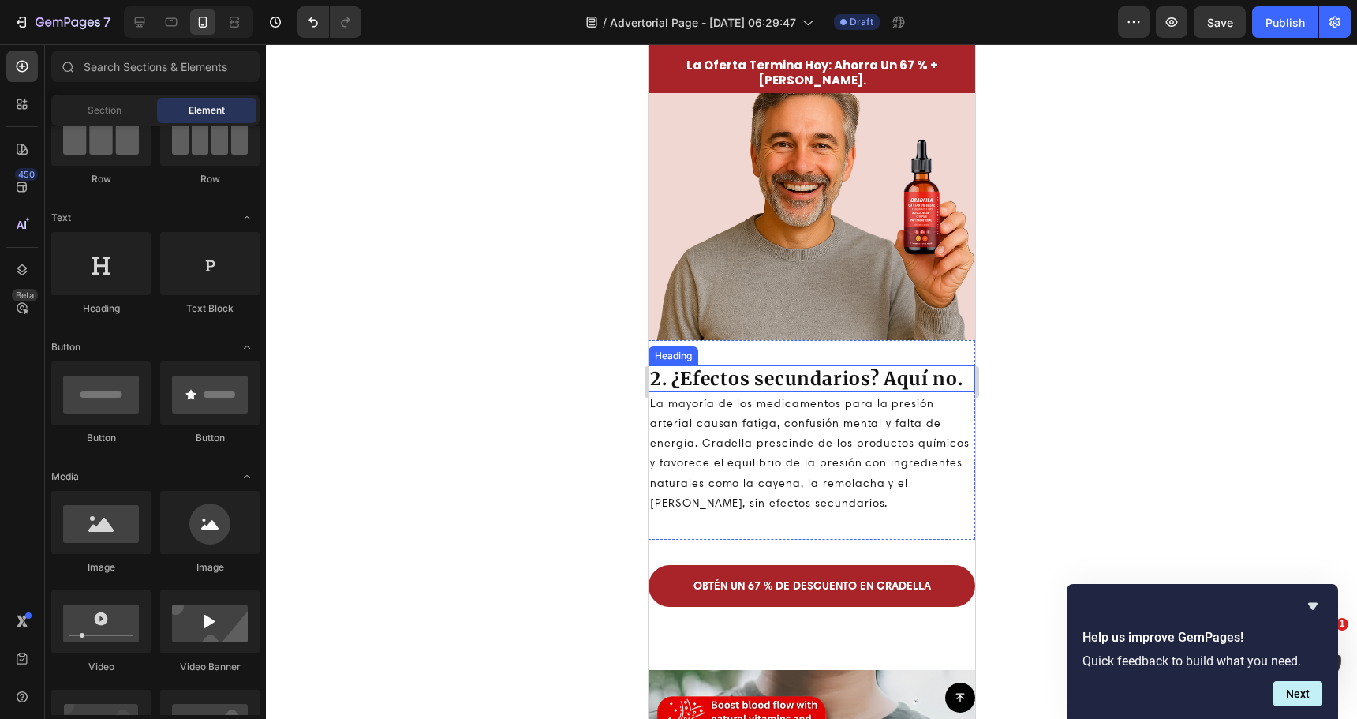
scroll to position [1591, 0]
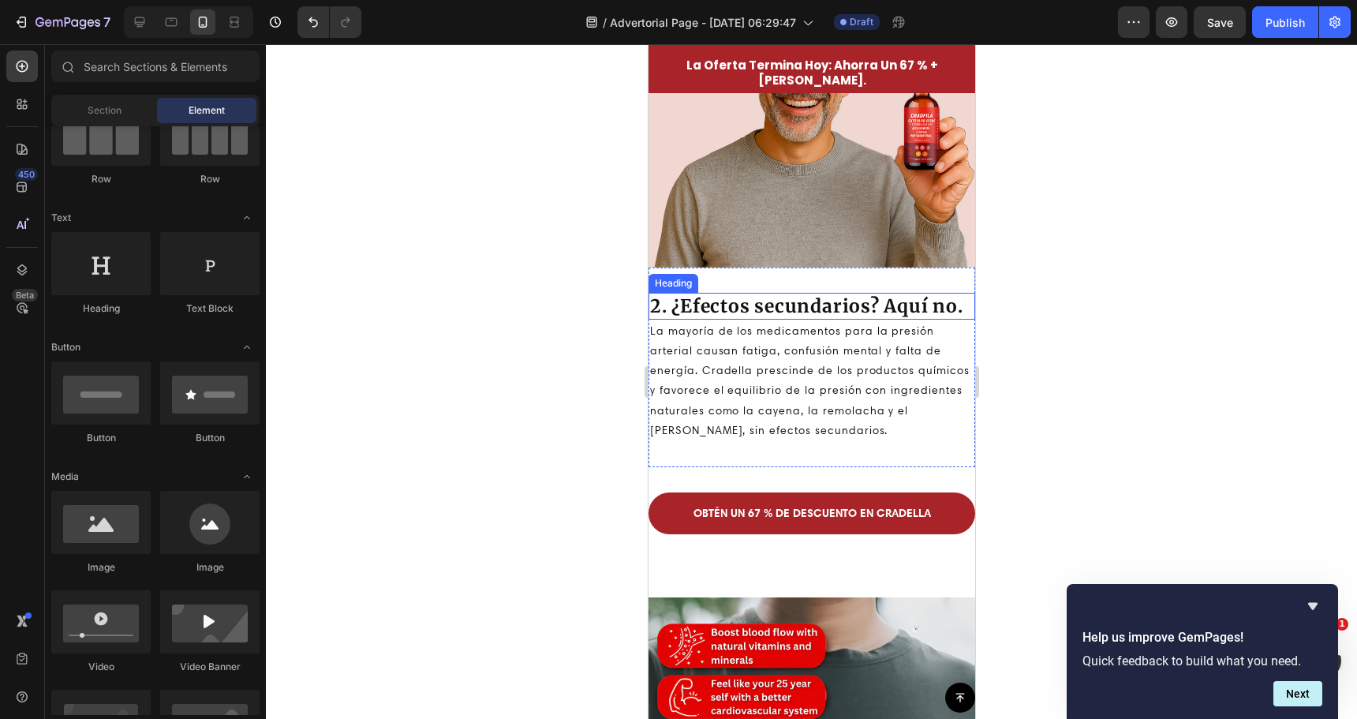
drag, startPoint x: 820, startPoint y: 297, endPoint x: 789, endPoint y: 297, distance: 30.8
click at [820, 297] on h2 "2. ¿Efectos secundarios? Aquí no." at bounding box center [811, 306] width 327 height 27
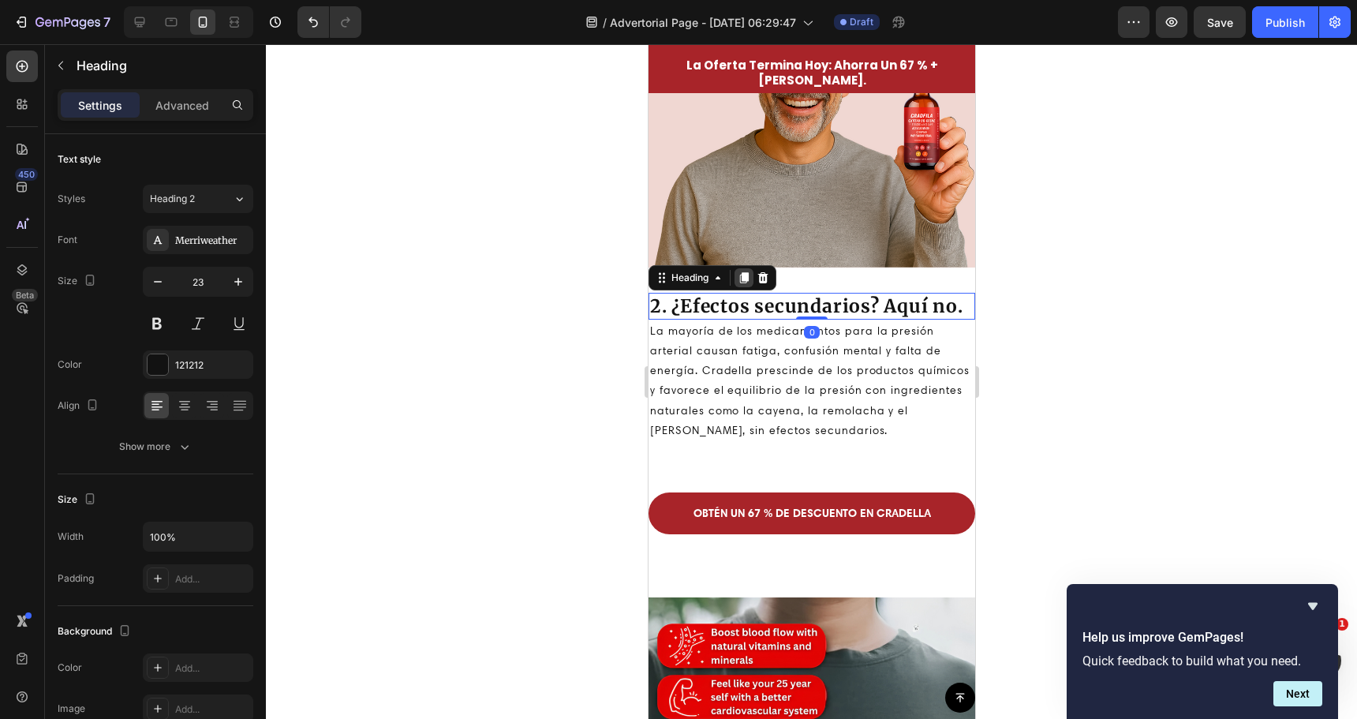
click at [746, 272] on icon at bounding box center [743, 277] width 9 height 11
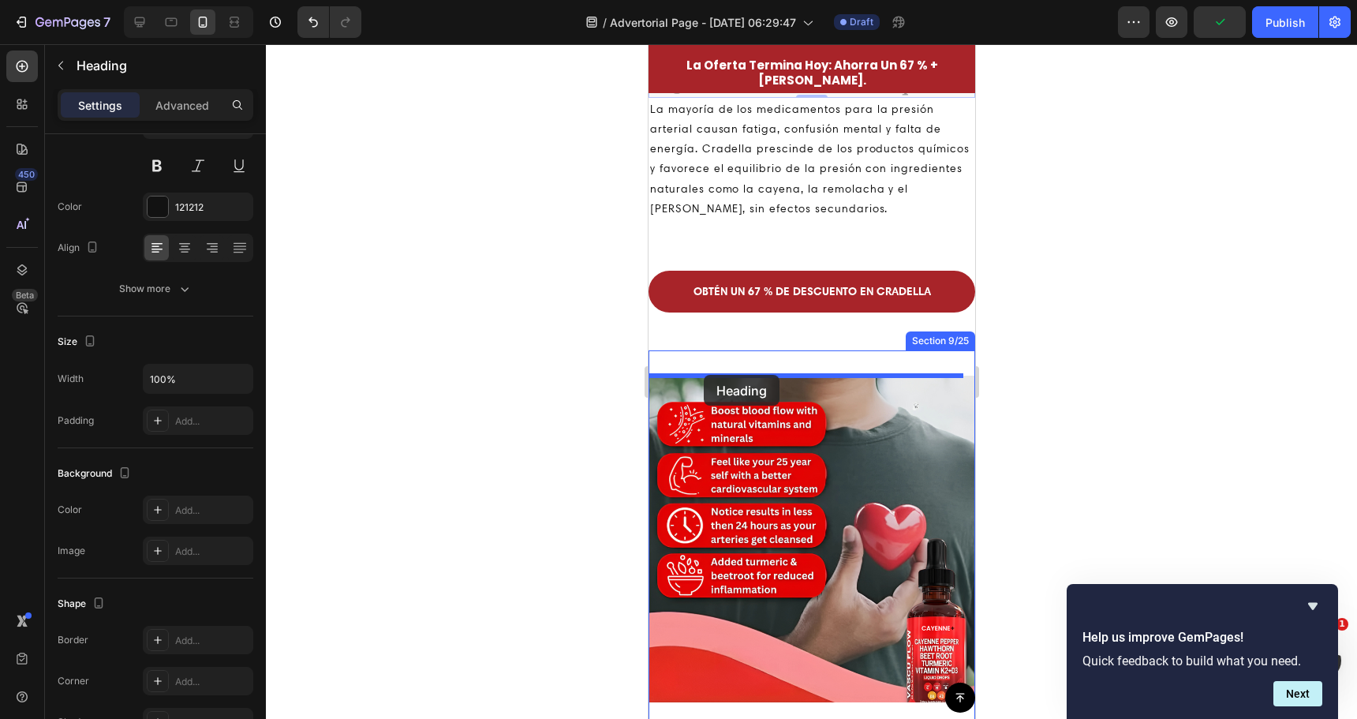
scroll to position [2030, 0]
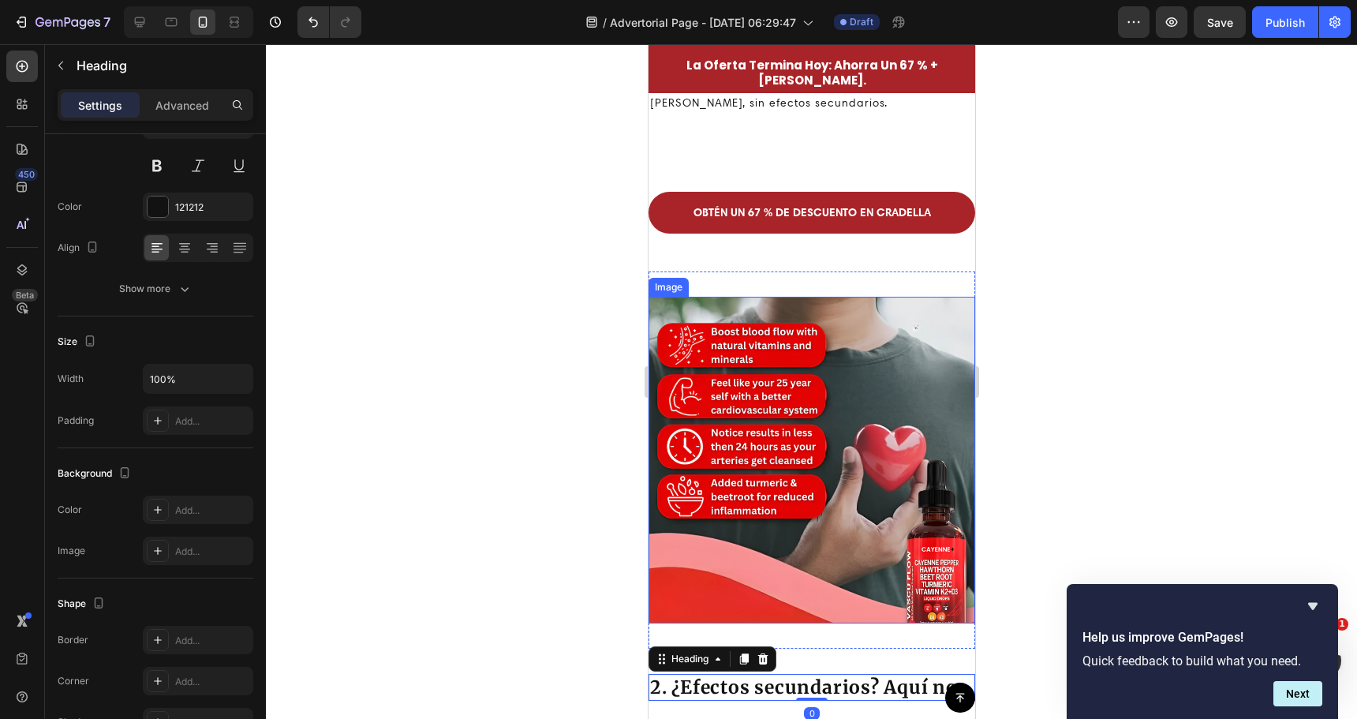
scroll to position [1591, 0]
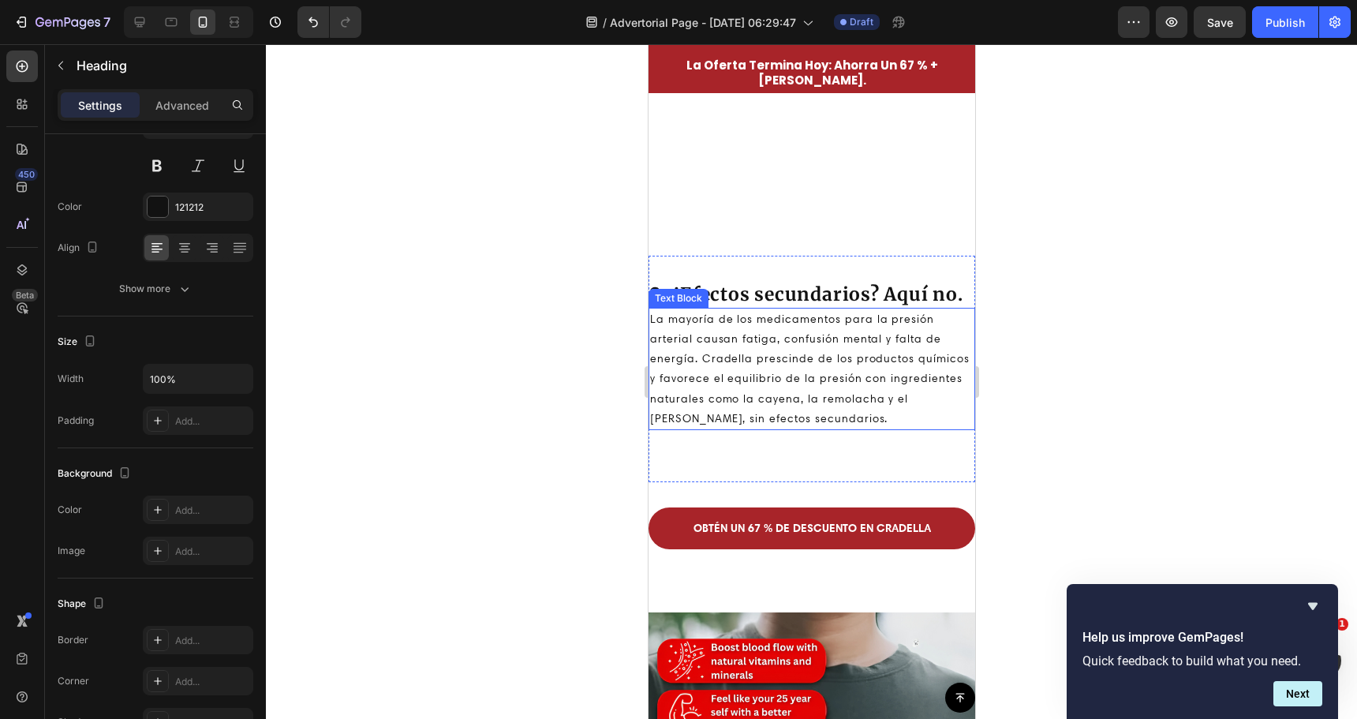
click at [700, 356] on p "La mayoría de los medicamentos para la presión arterial causan fatiga, confusió…" at bounding box center [810, 368] width 323 height 119
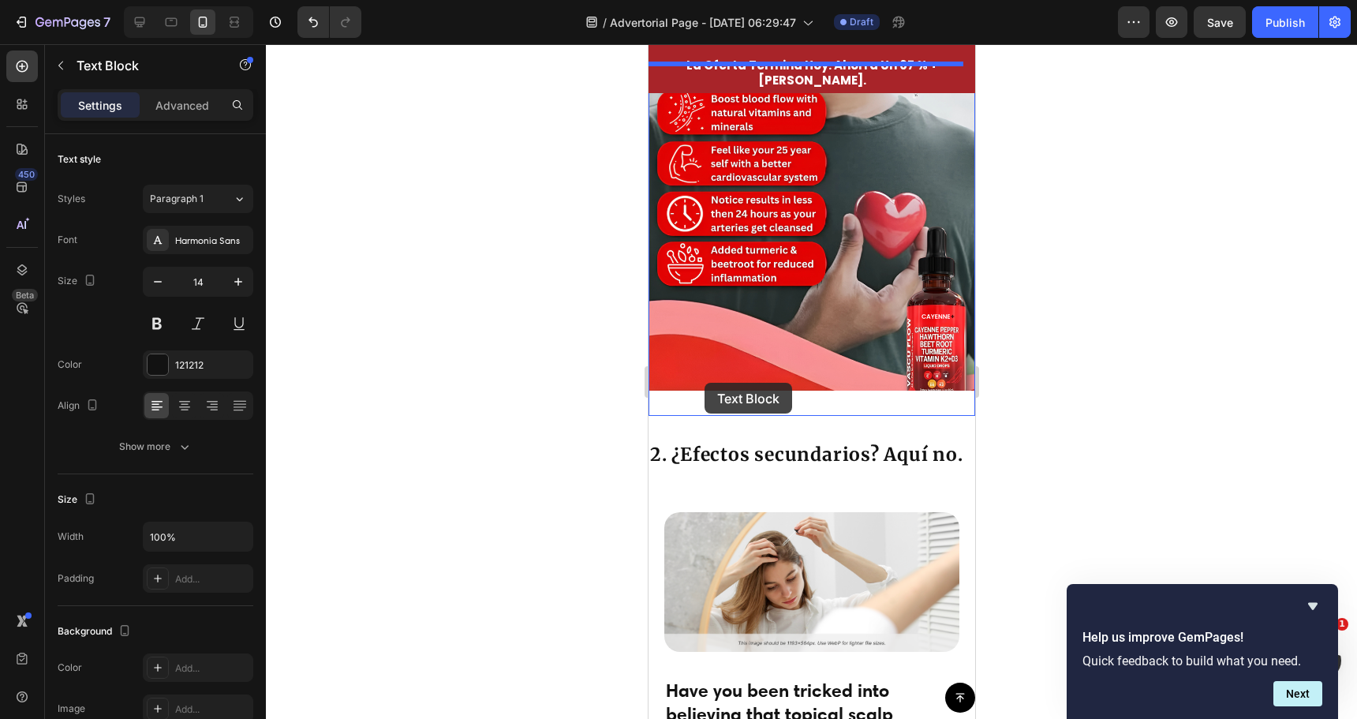
scroll to position [2301, 0]
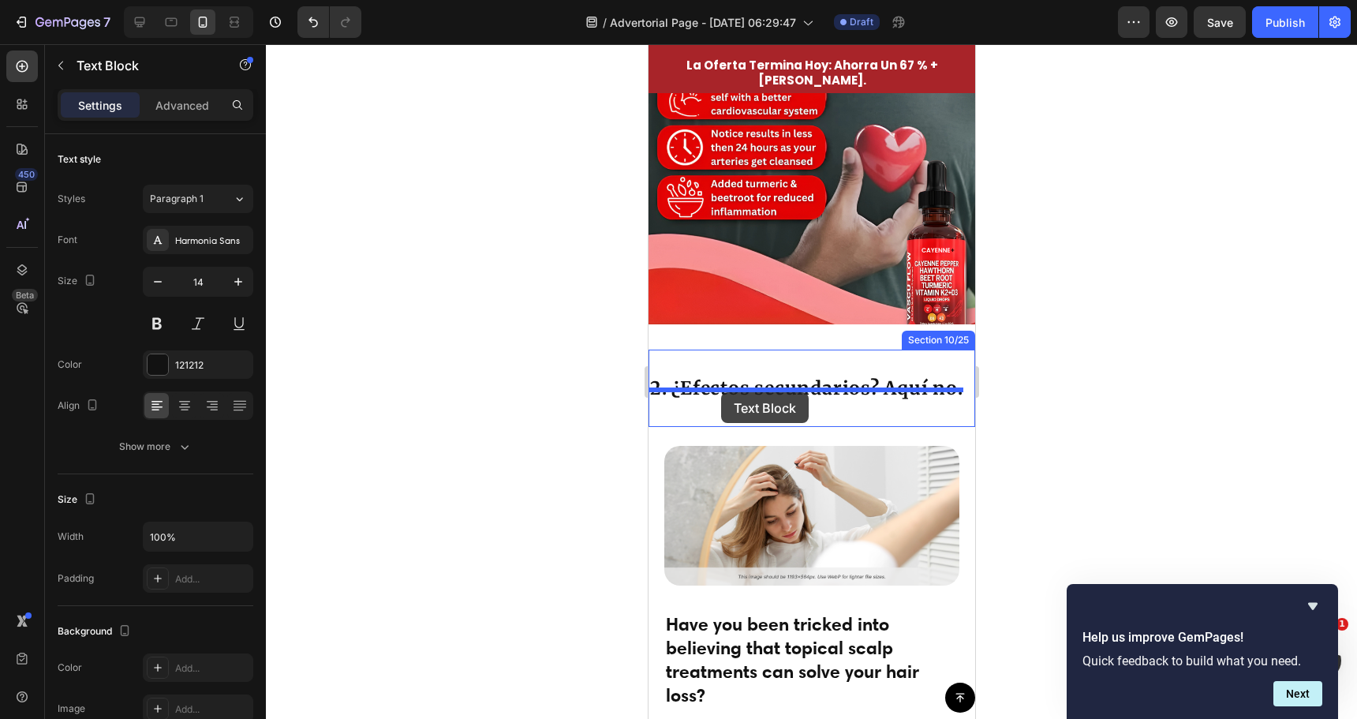
drag, startPoint x: 660, startPoint y: 253, endPoint x: 720, endPoint y: 391, distance: 150.5
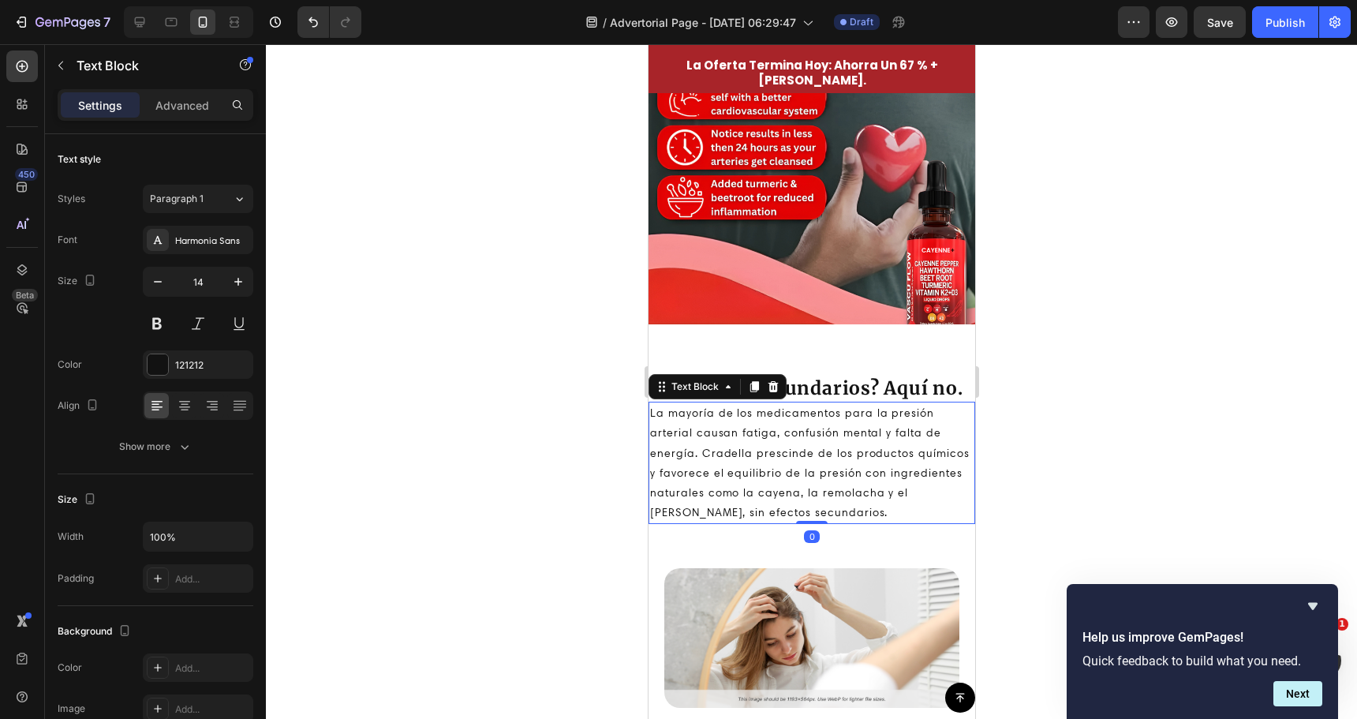
click at [574, 419] on div at bounding box center [811, 381] width 1091 height 675
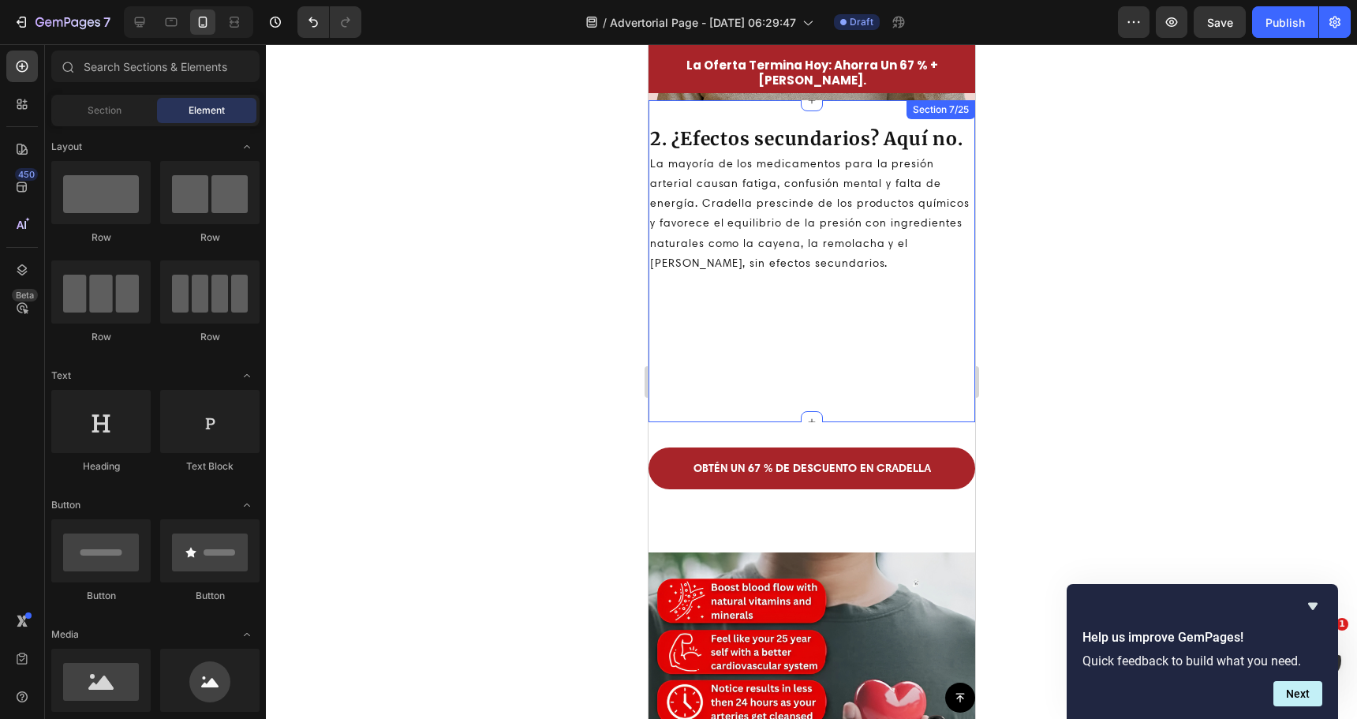
scroll to position [1670, 0]
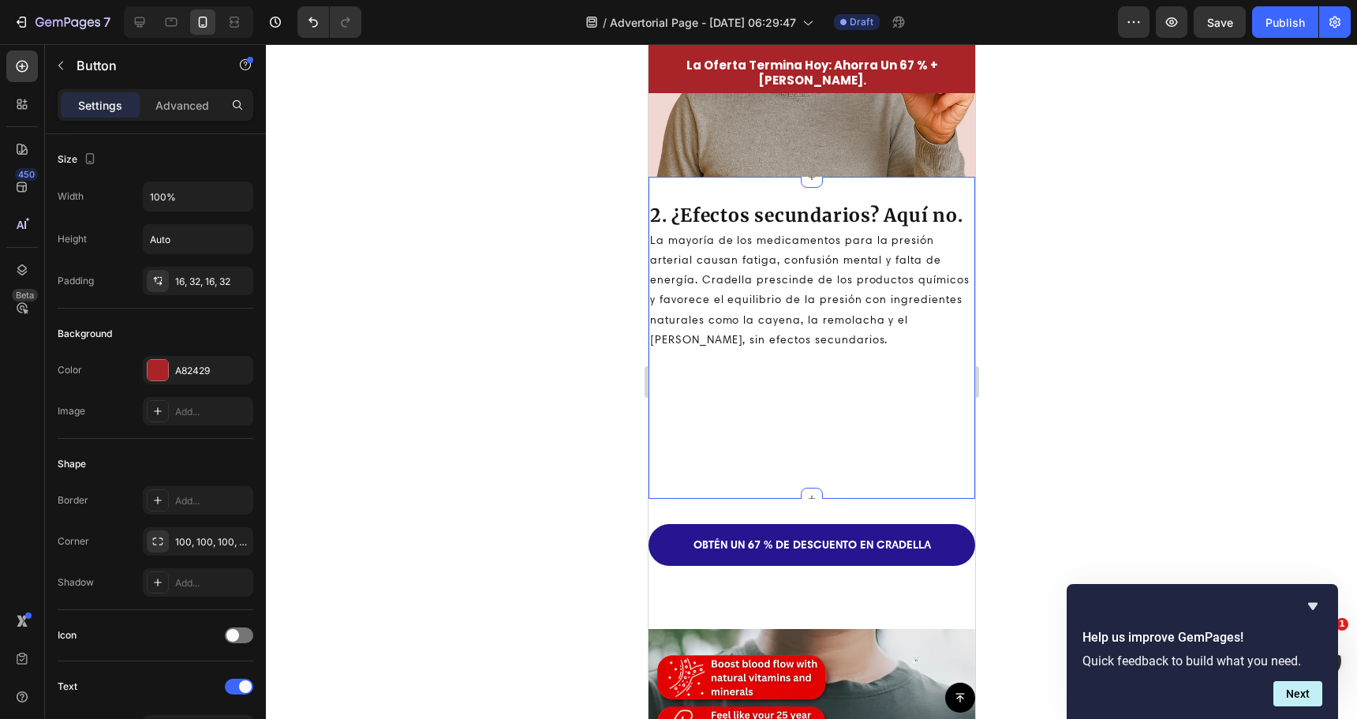
click at [739, 524] on div "OBTÉN UN 67 % DE DESCUENTO EN CRADELLA Button" at bounding box center [811, 545] width 327 height 42
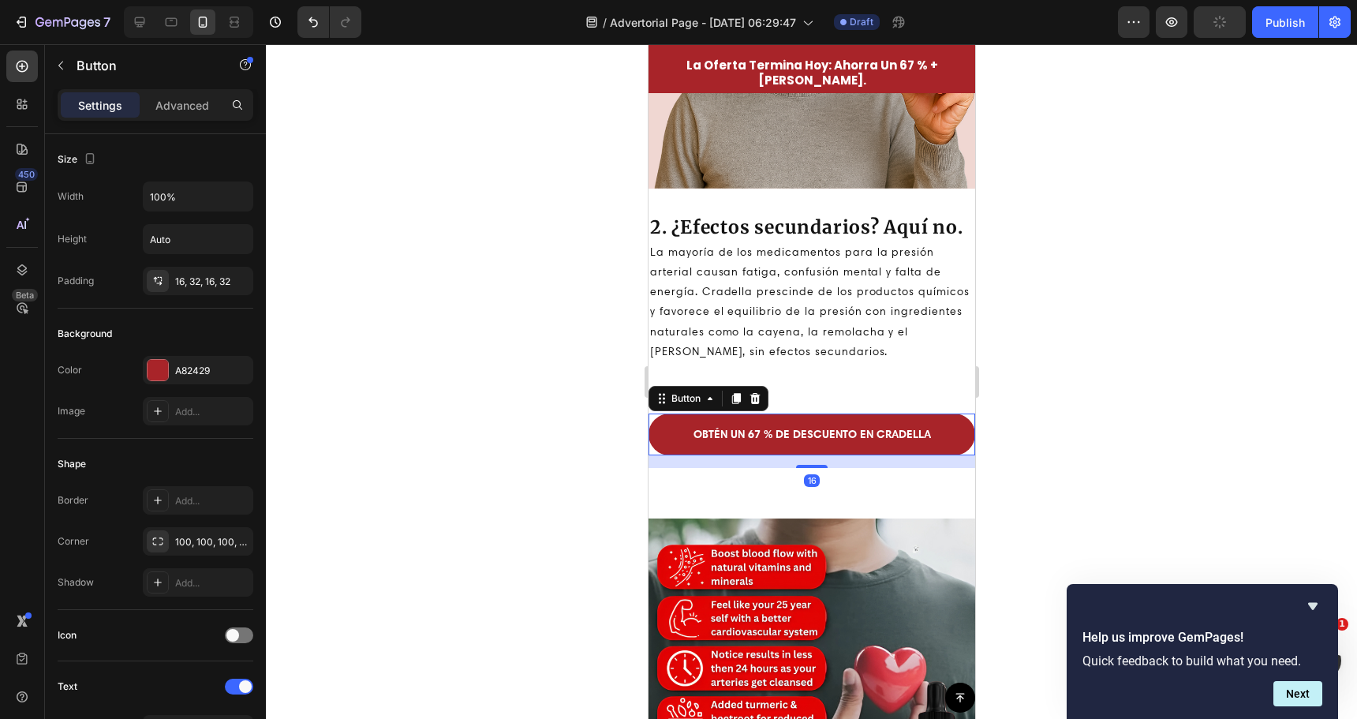
click at [579, 409] on div at bounding box center [811, 381] width 1091 height 675
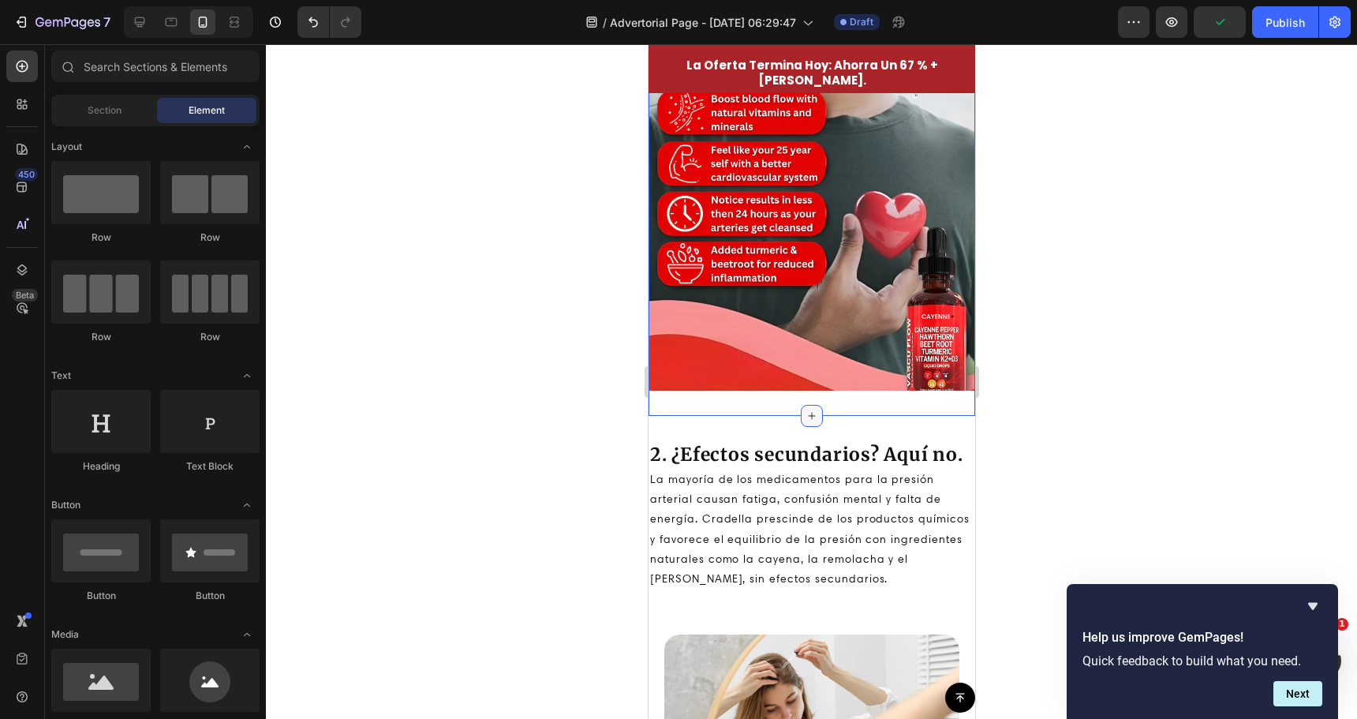
scroll to position [2143, 0]
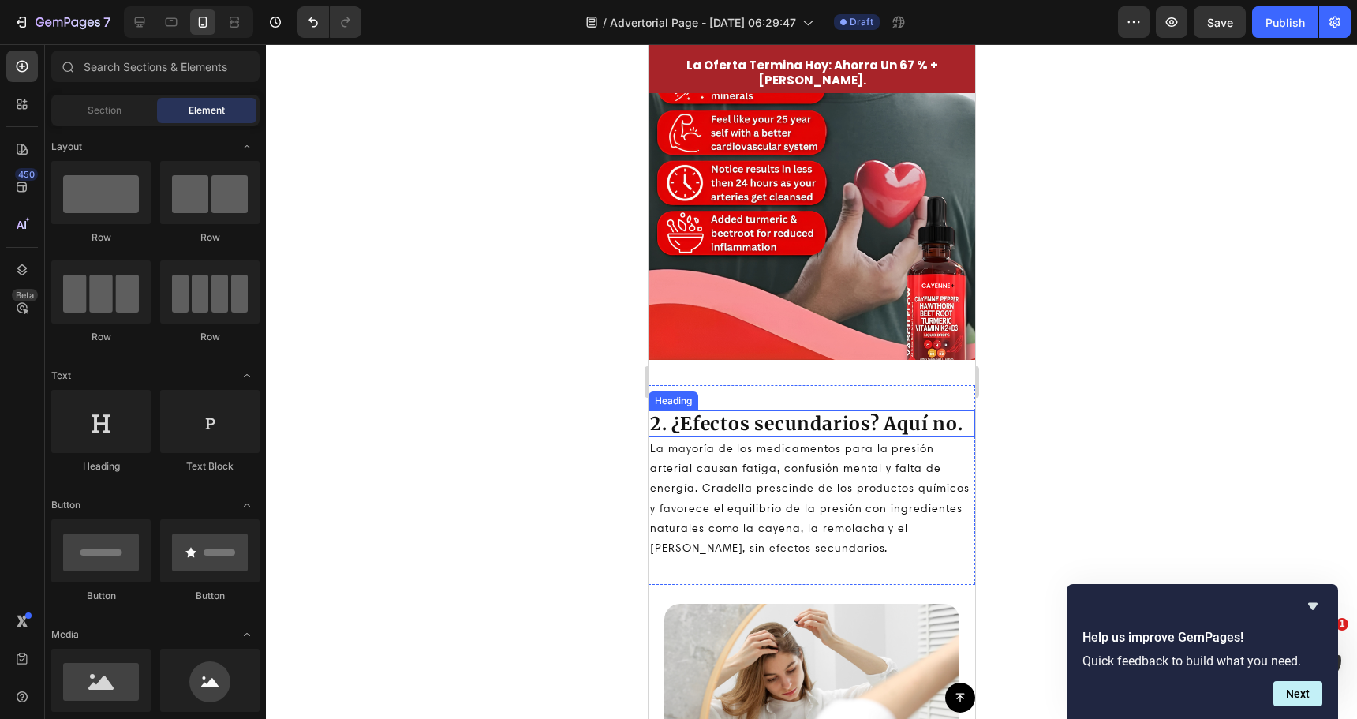
click at [774, 410] on h2 "2. ¿Efectos secundarios? Aquí no." at bounding box center [811, 423] width 327 height 27
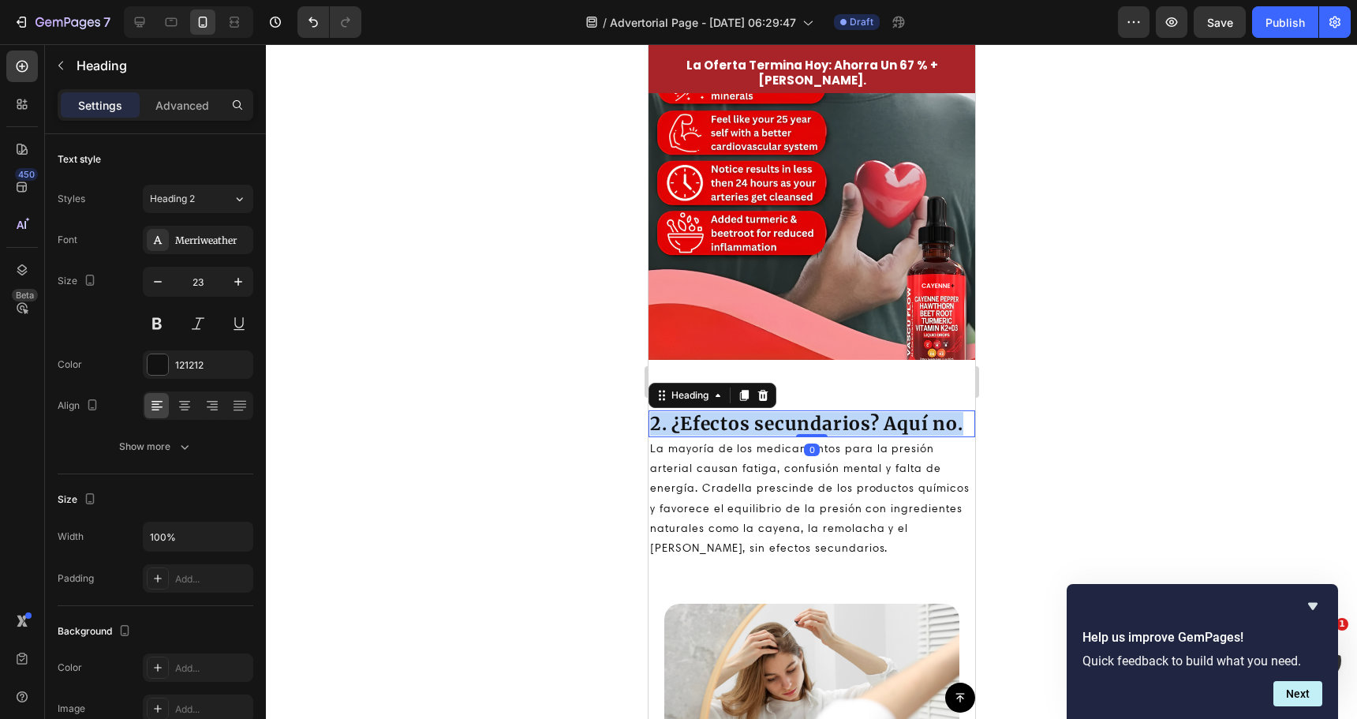
click at [774, 412] on p "2. ¿Efectos secundarios? Aquí no." at bounding box center [810, 424] width 323 height 24
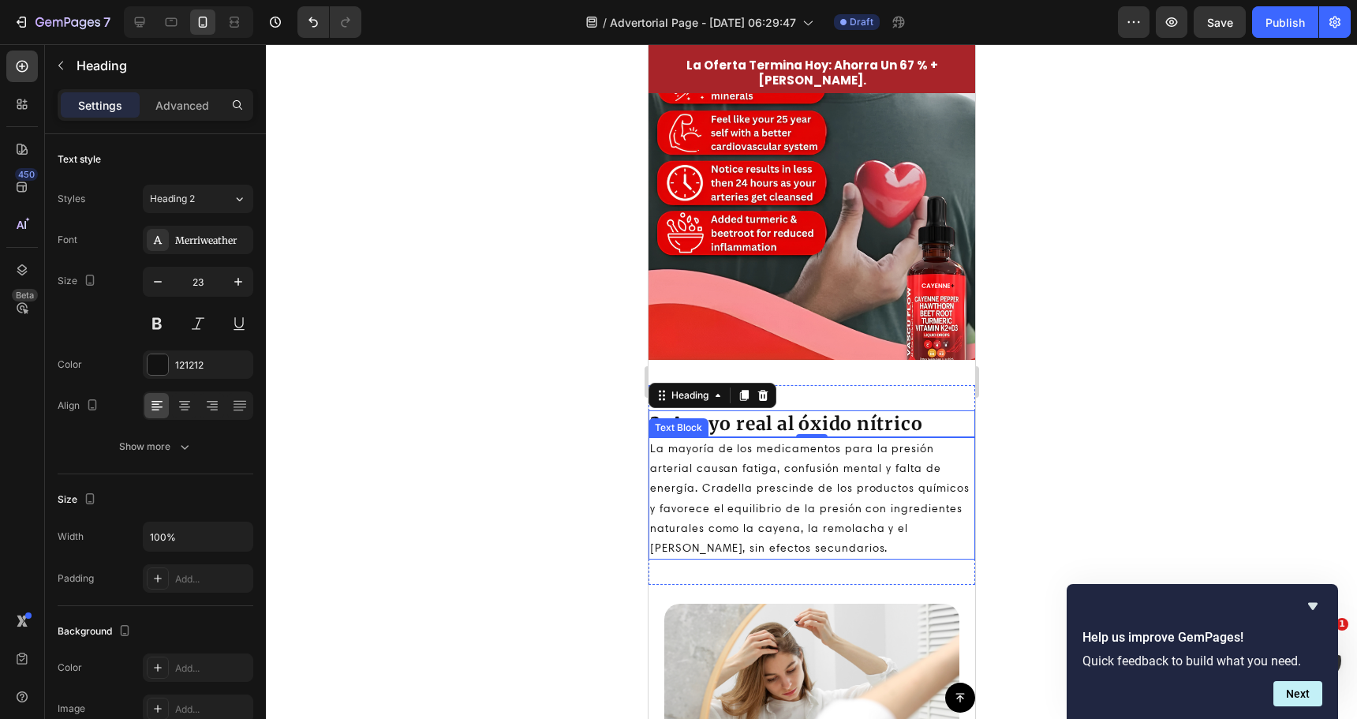
click at [750, 460] on p "La mayoría de los medicamentos para la presión arterial causan fatiga, confusió…" at bounding box center [810, 498] width 323 height 119
click at [750, 461] on p "La mayoría de los medicamentos para la presión arterial causan fatiga, confusió…" at bounding box center [810, 498] width 323 height 119
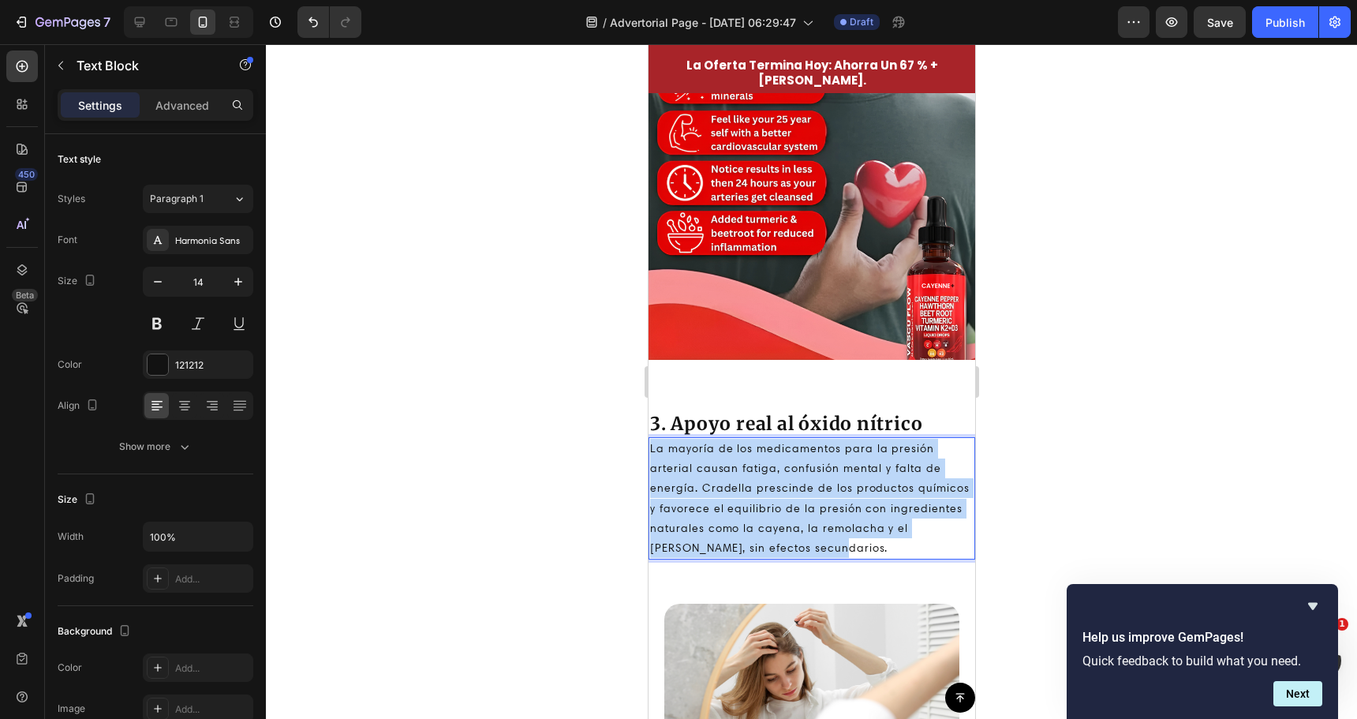
click at [750, 461] on p "La mayoría de los medicamentos para la presión arterial causan fatiga, confusió…" at bounding box center [810, 498] width 323 height 119
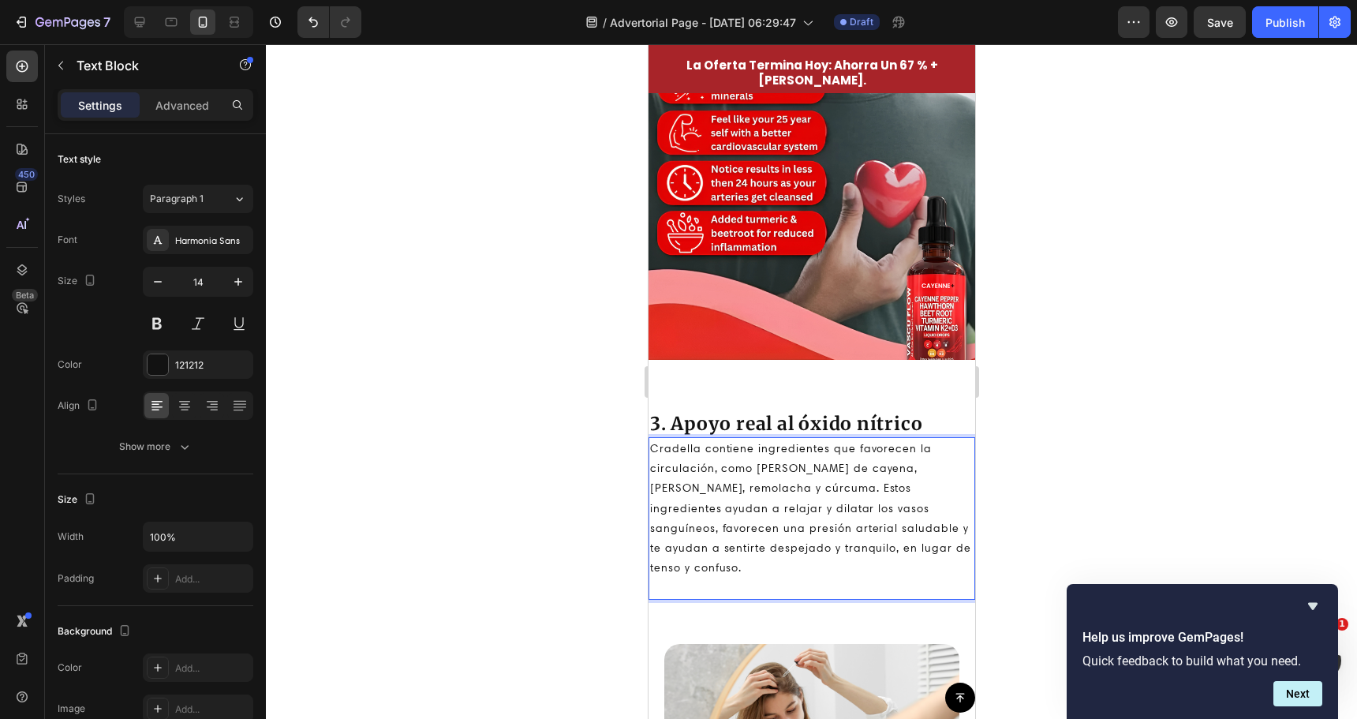
click at [550, 464] on div at bounding box center [811, 381] width 1091 height 675
click at [739, 514] on p "Cradella contiene ingredientes que favorecen la circulación, como pimienta de c…" at bounding box center [810, 518] width 323 height 159
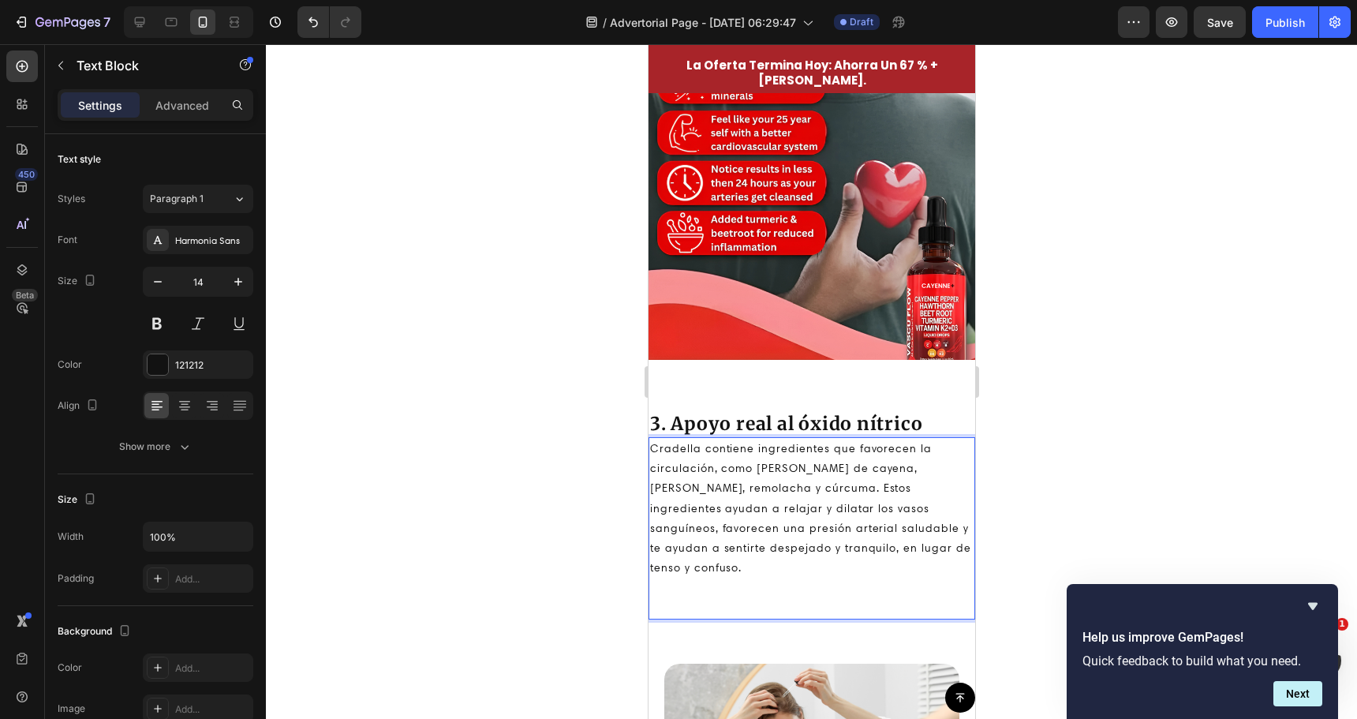
click at [709, 554] on p "Cradella contiene ingredientes que favorecen la circulación, como pimienta de c…" at bounding box center [810, 528] width 323 height 179
click at [704, 570] on p "Cradella contiene ingredientes que favorecen la circulación, como pimienta de c…" at bounding box center [810, 528] width 323 height 179
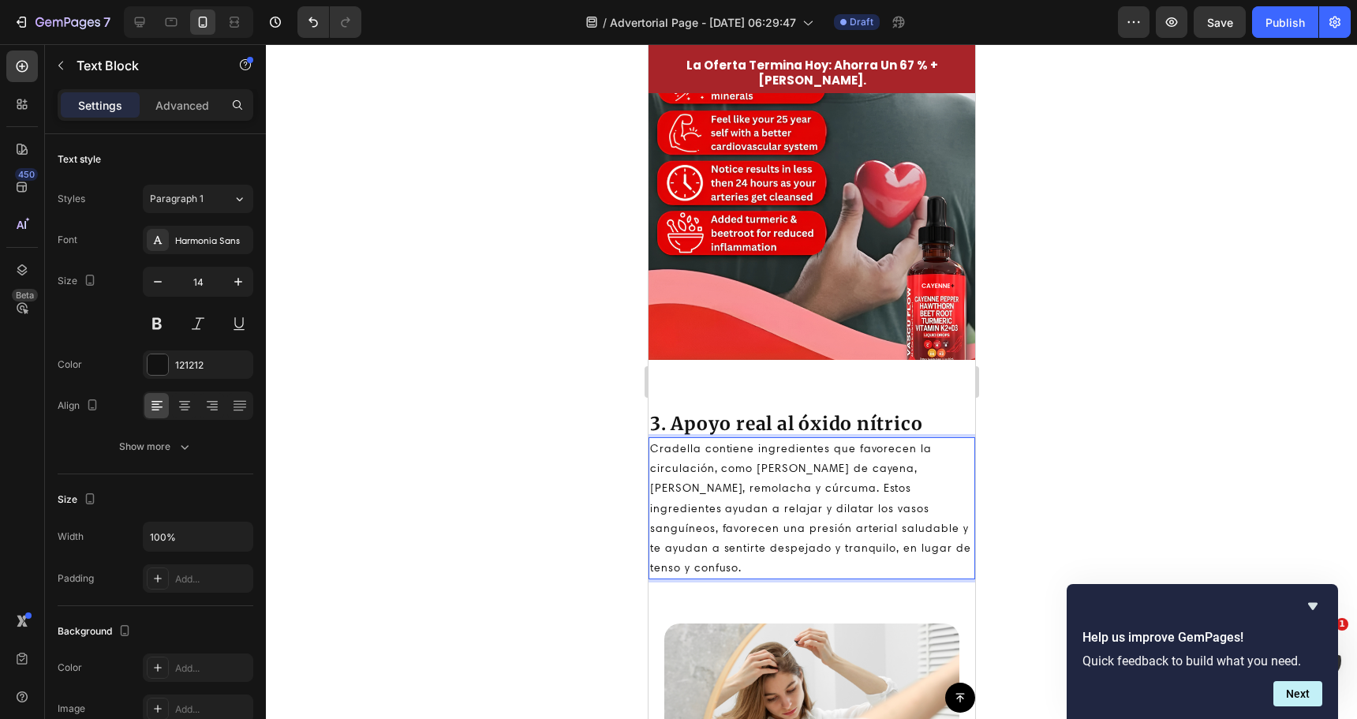
click at [540, 481] on div at bounding box center [811, 381] width 1091 height 675
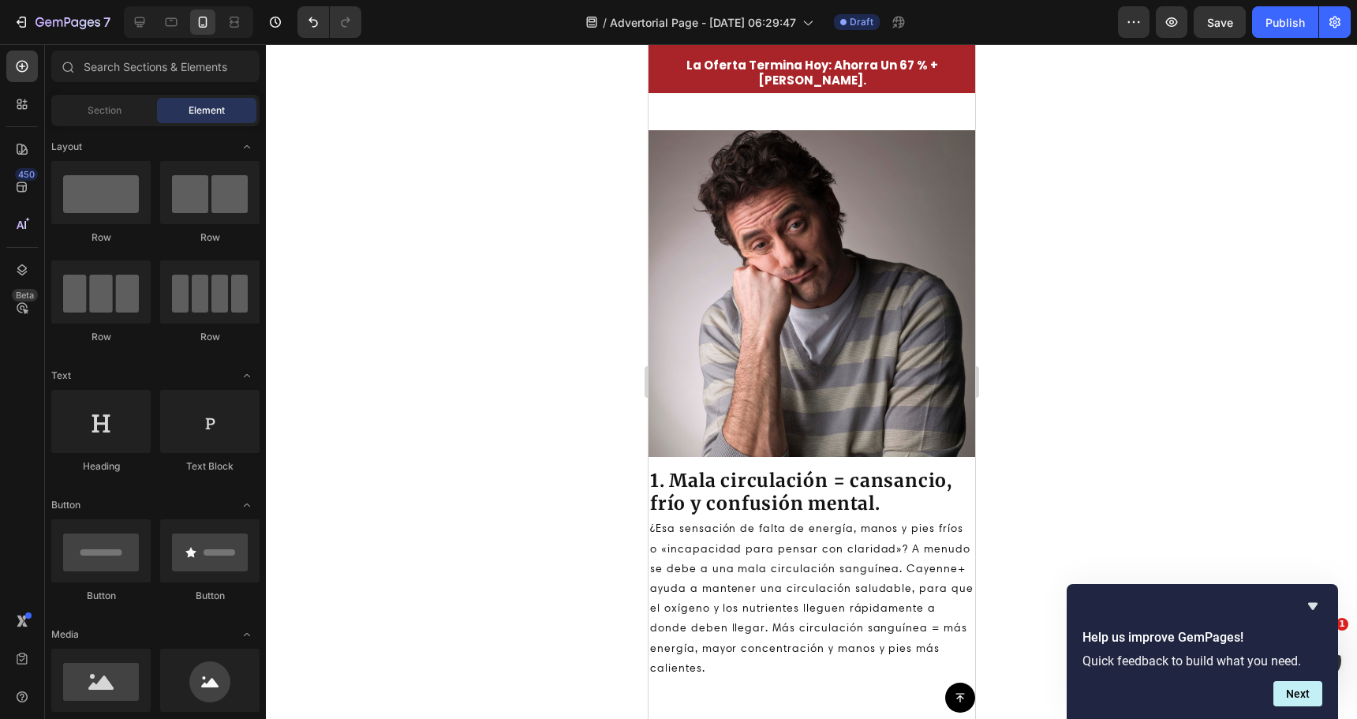
click at [1111, 451] on div at bounding box center [811, 381] width 1091 height 675
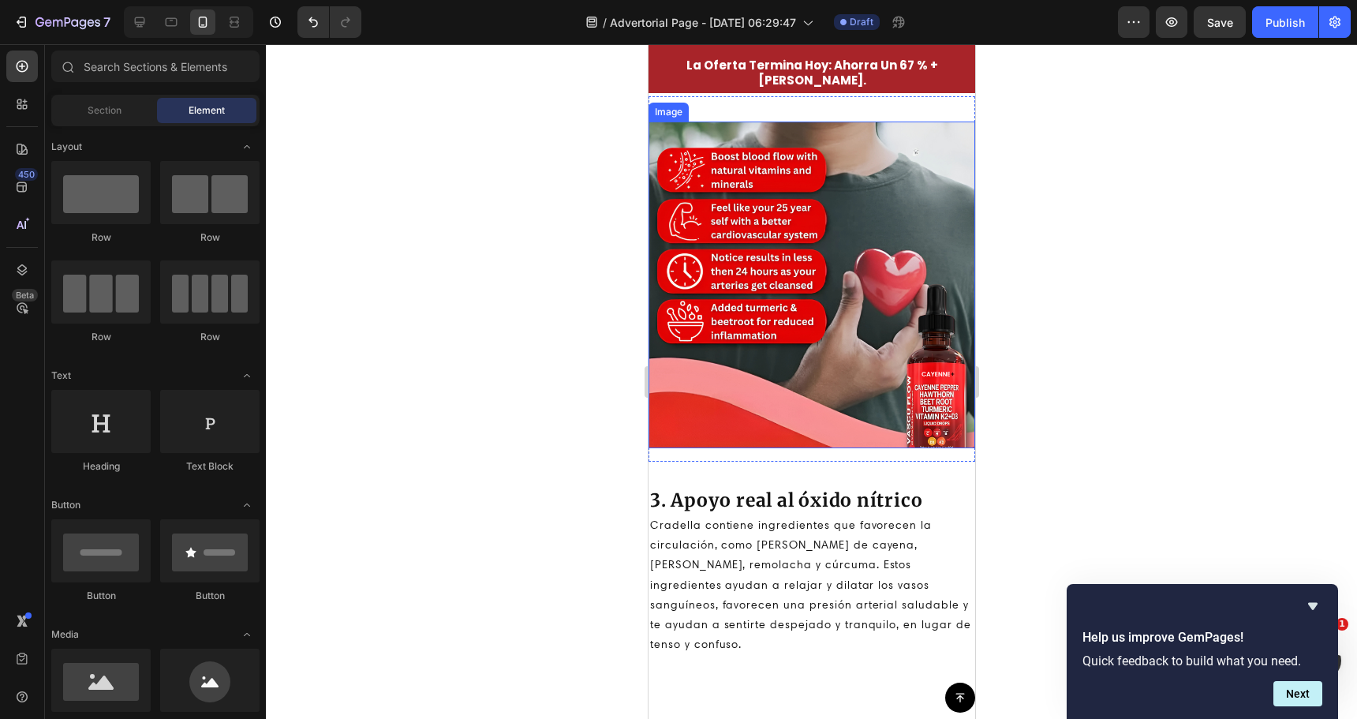
scroll to position [1985, 0]
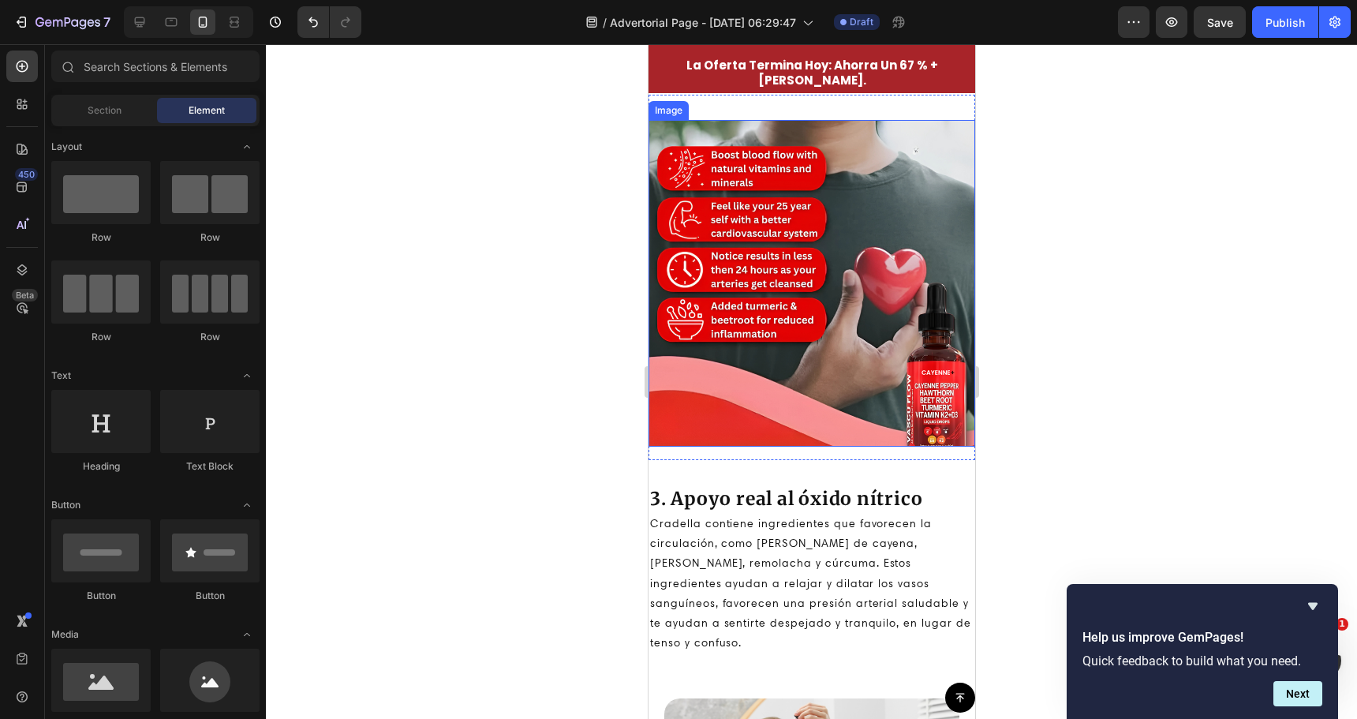
click at [818, 308] on img at bounding box center [811, 283] width 327 height 327
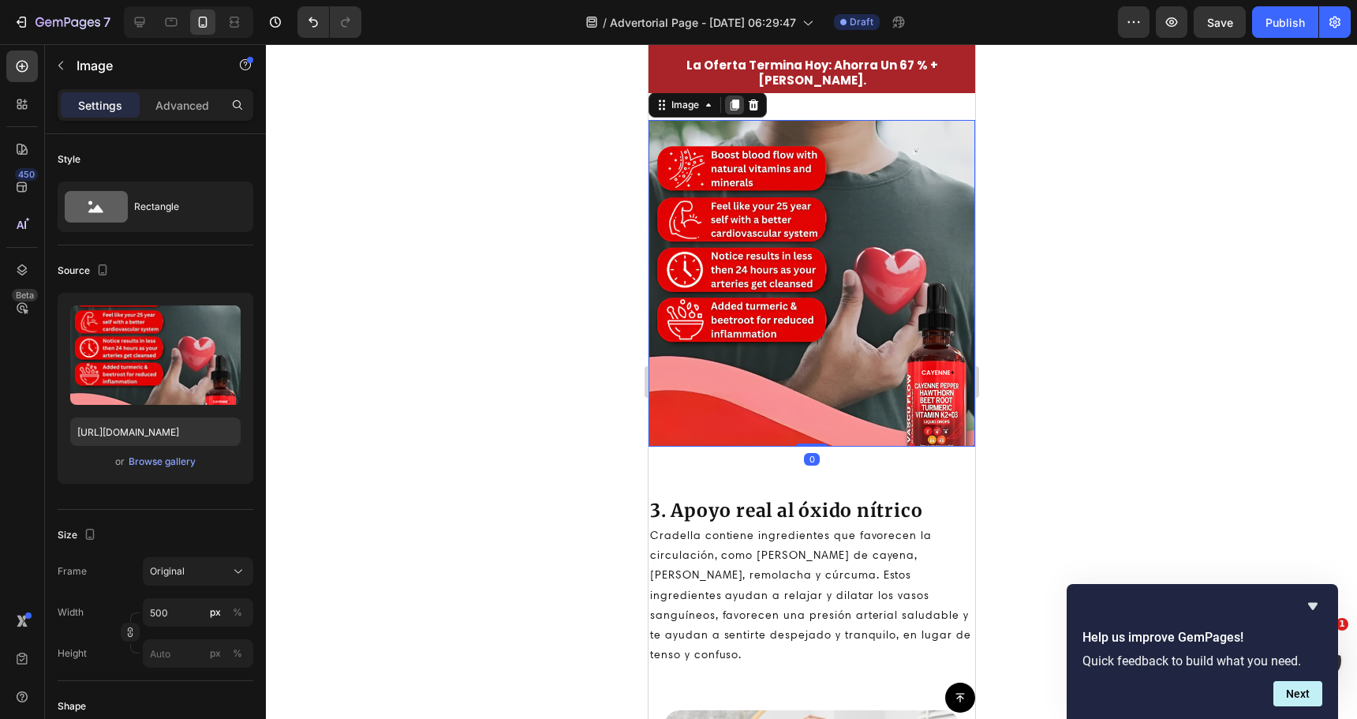
click at [732, 105] on icon at bounding box center [734, 104] width 9 height 11
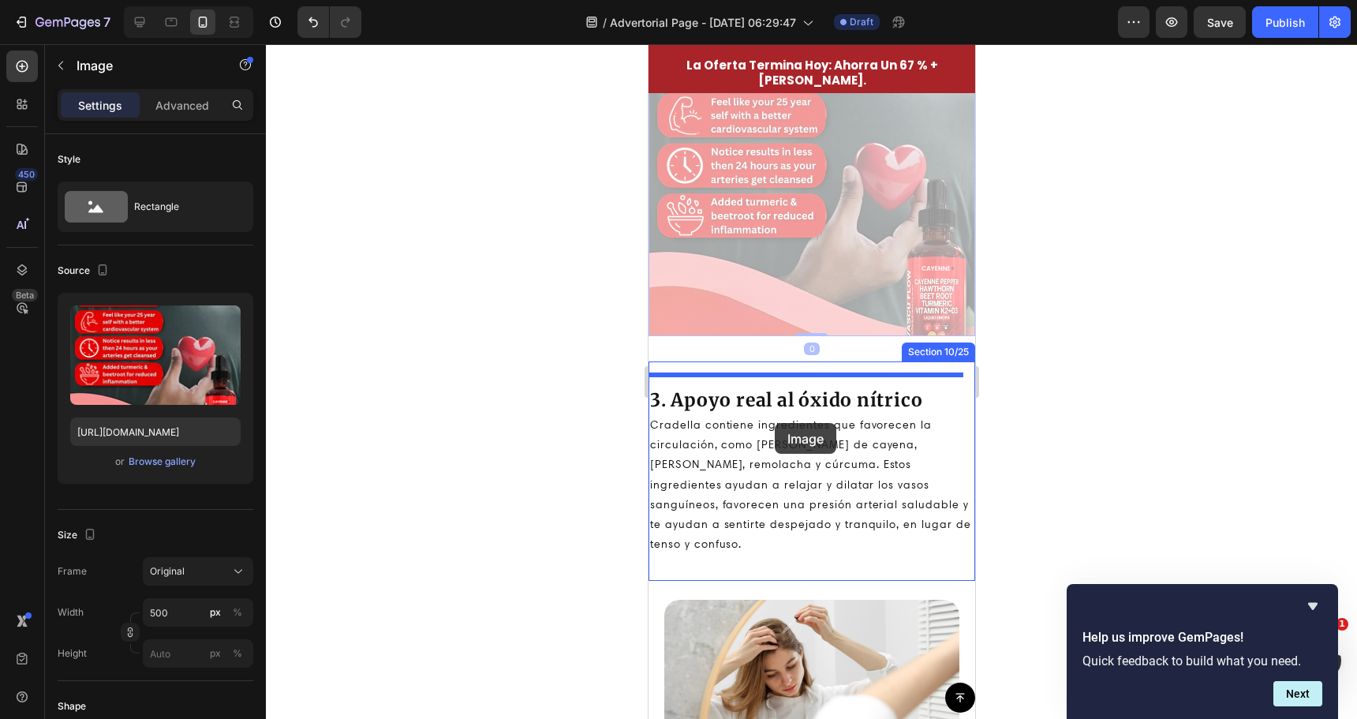
scroll to position [2537, 0]
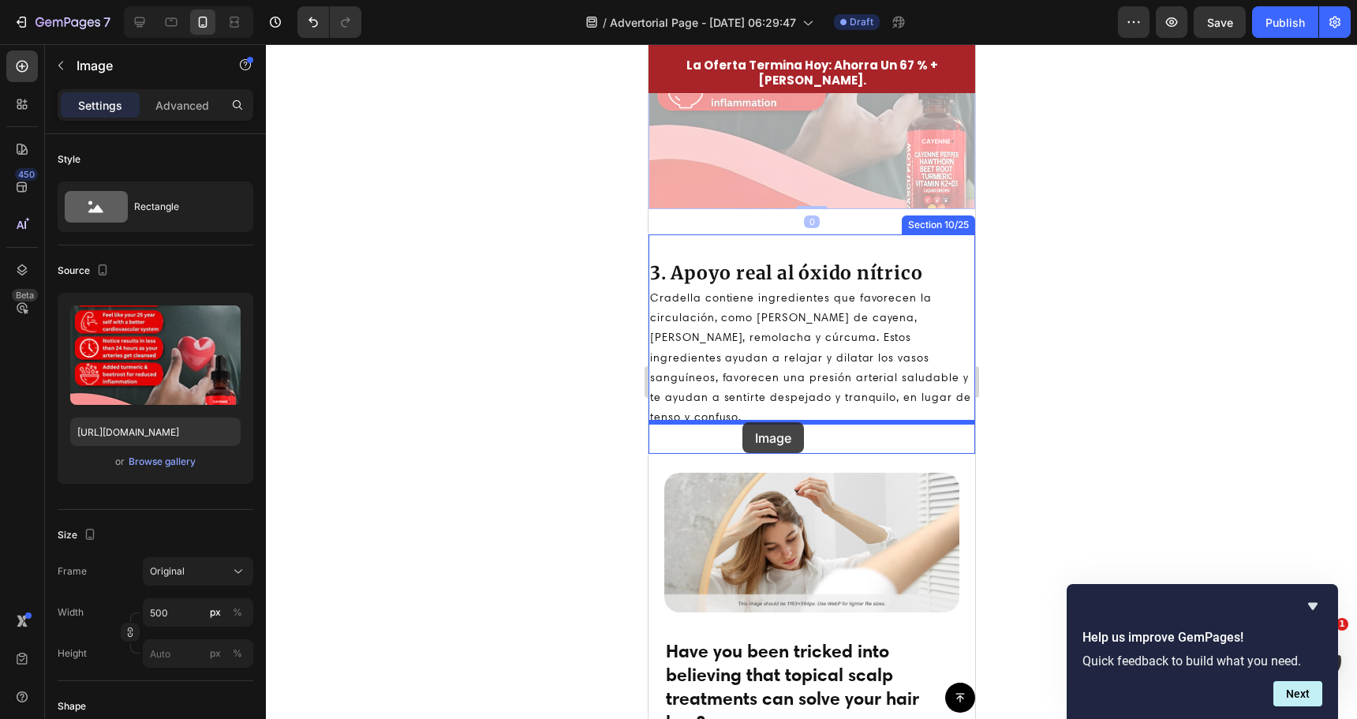
drag, startPoint x: 660, startPoint y: 107, endPoint x: 742, endPoint y: 422, distance: 326.1
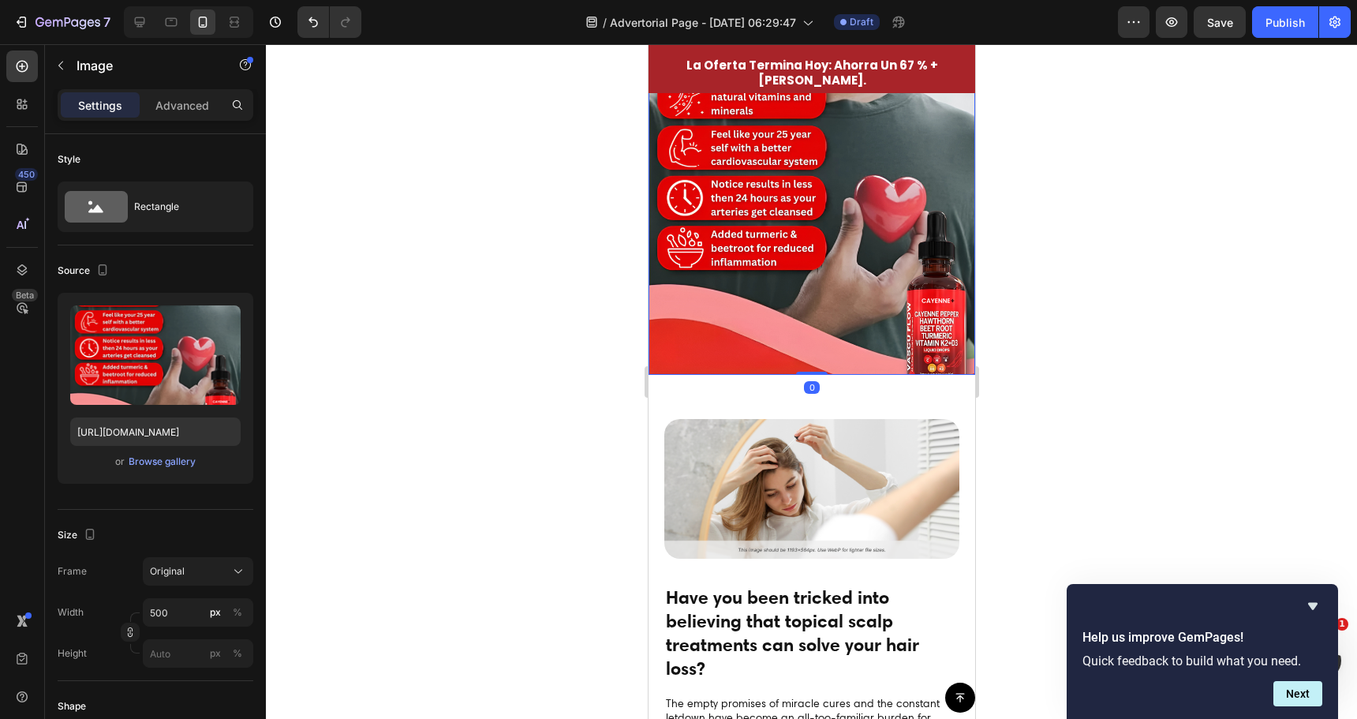
scroll to position [2459, 0]
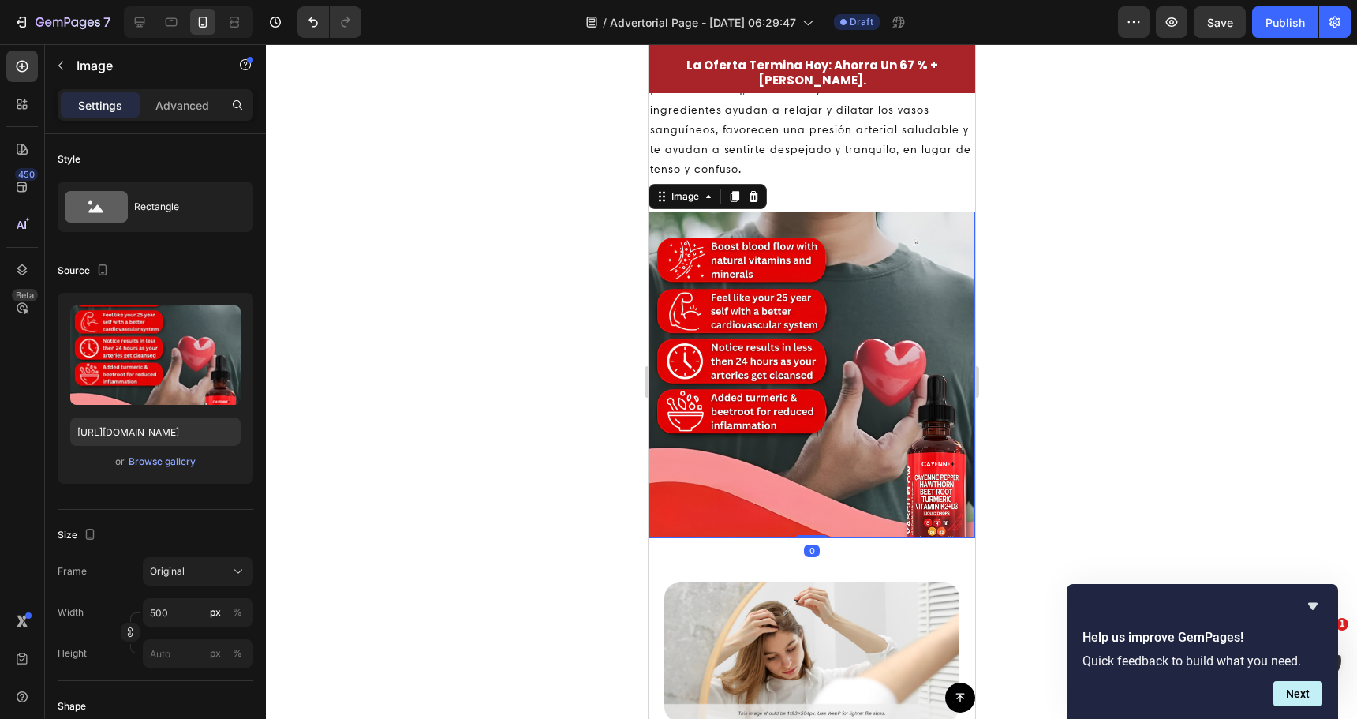
click at [786, 383] on img at bounding box center [811, 374] width 327 height 327
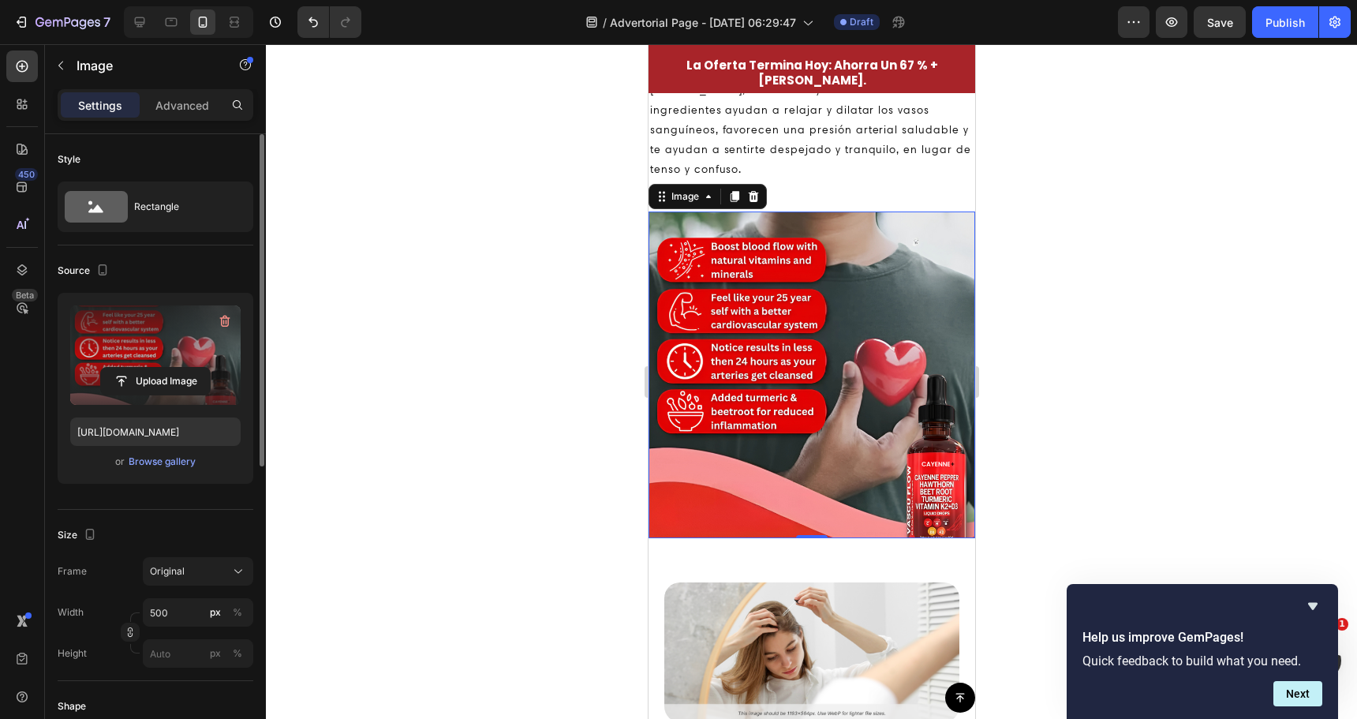
click at [189, 355] on label at bounding box center [155, 354] width 170 height 99
click at [189, 368] on input "file" at bounding box center [155, 381] width 109 height 27
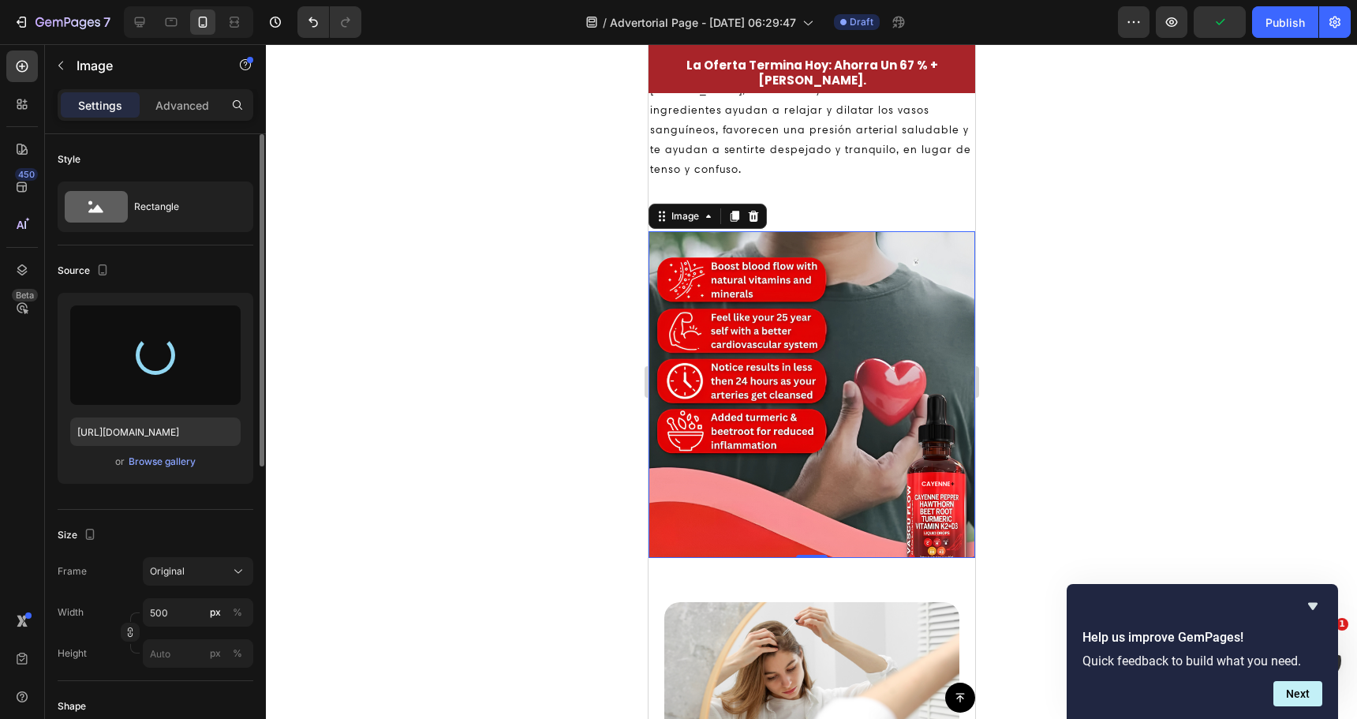
type input "https://cdn.shopify.com/s/files/1/0724/6046/8402/files/gempages_579530172106015…"
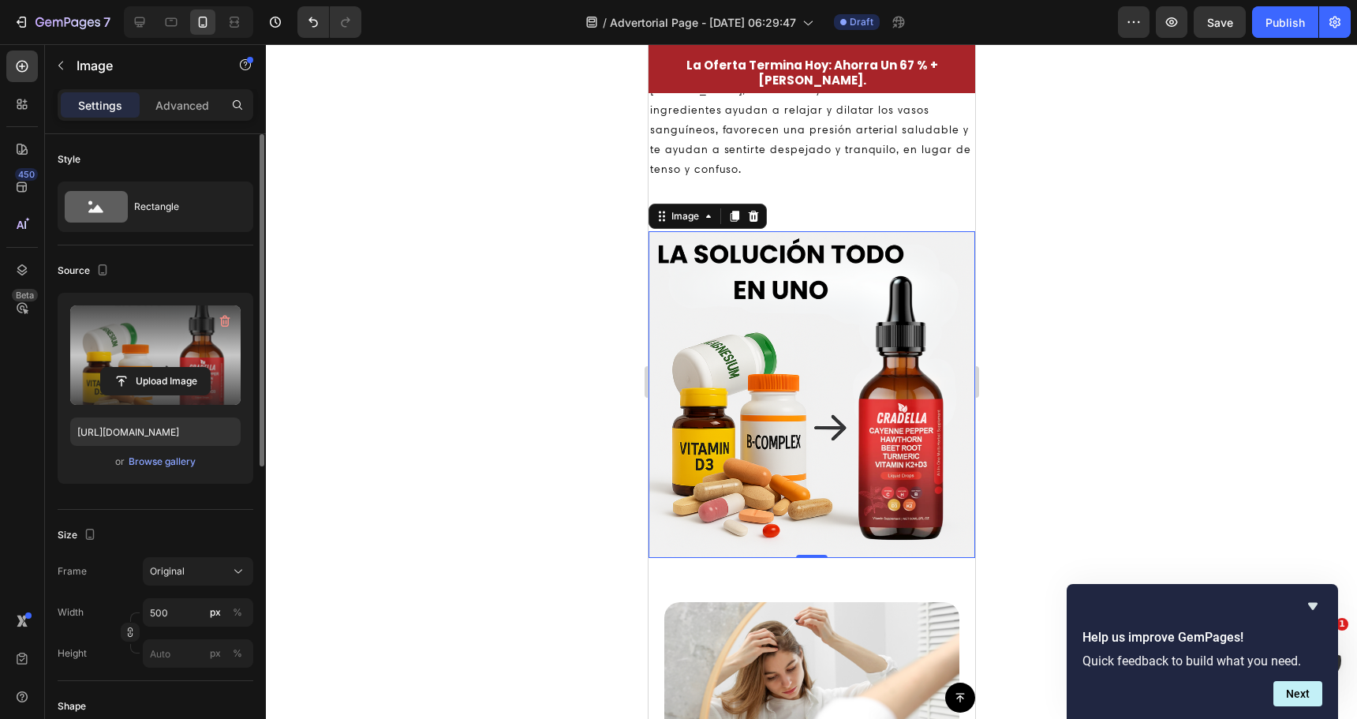
click at [574, 353] on div at bounding box center [811, 381] width 1091 height 675
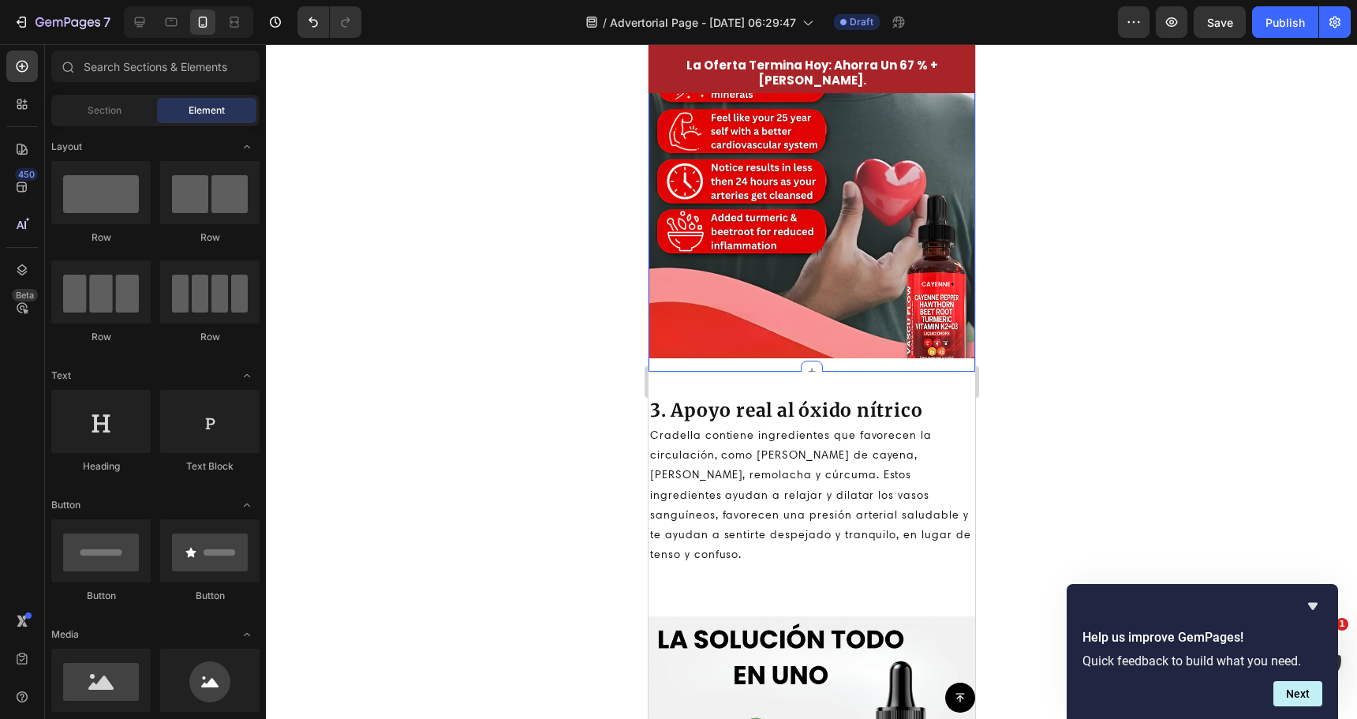
scroll to position [1985, 0]
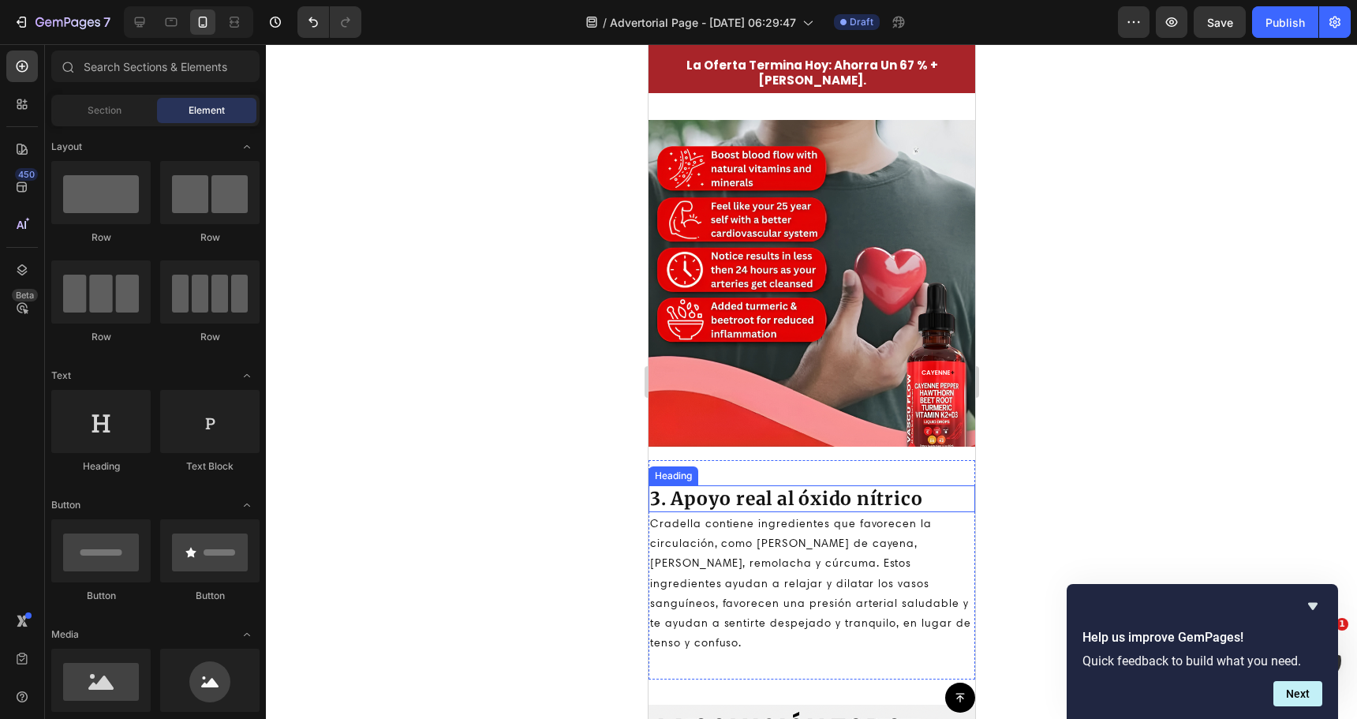
click at [791, 498] on h2 "3. Apoyo real al óxido nítrico" at bounding box center [811, 498] width 327 height 27
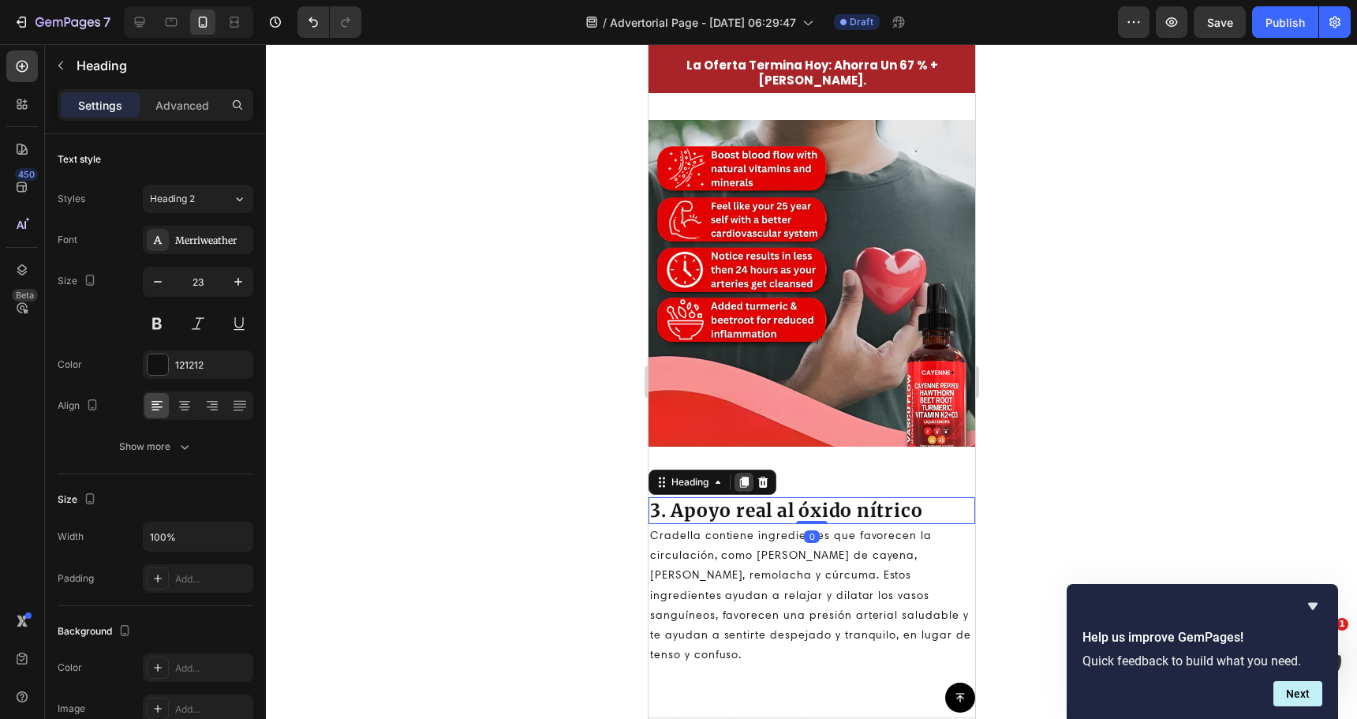
click at [740, 477] on icon at bounding box center [743, 482] width 9 height 11
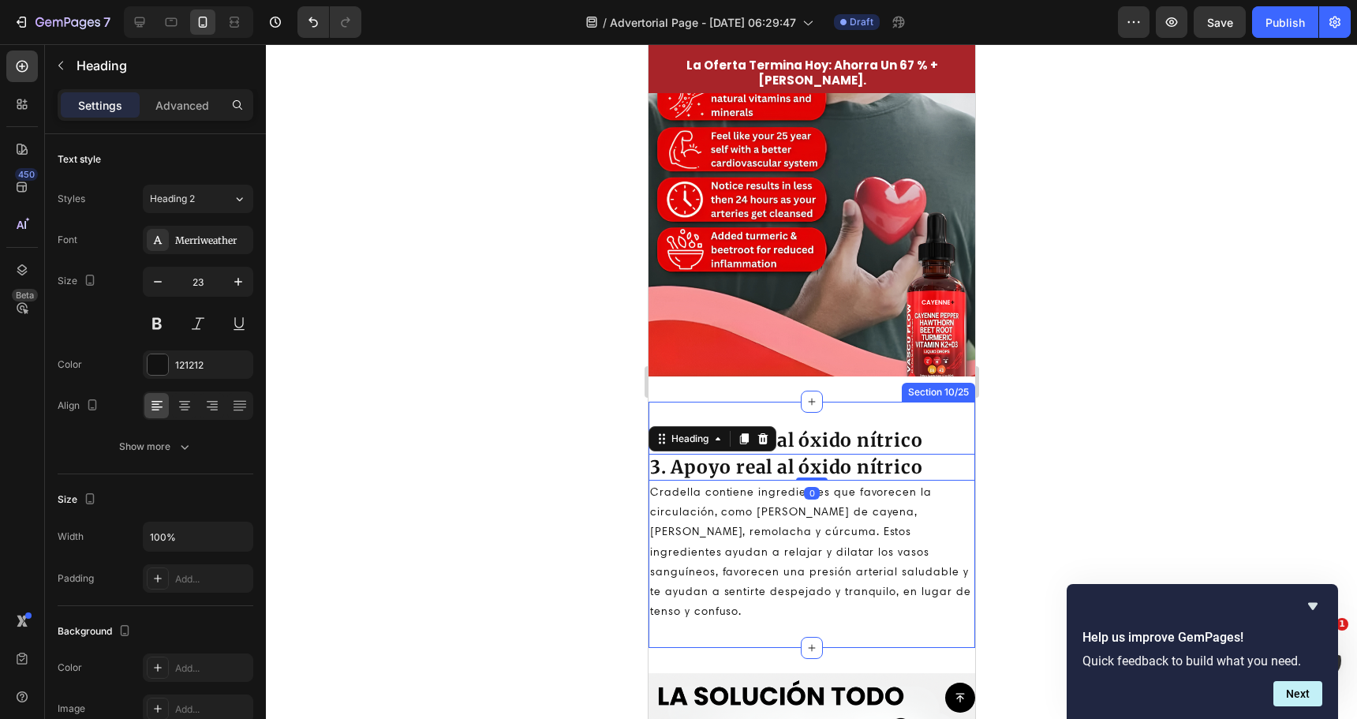
scroll to position [2222, 0]
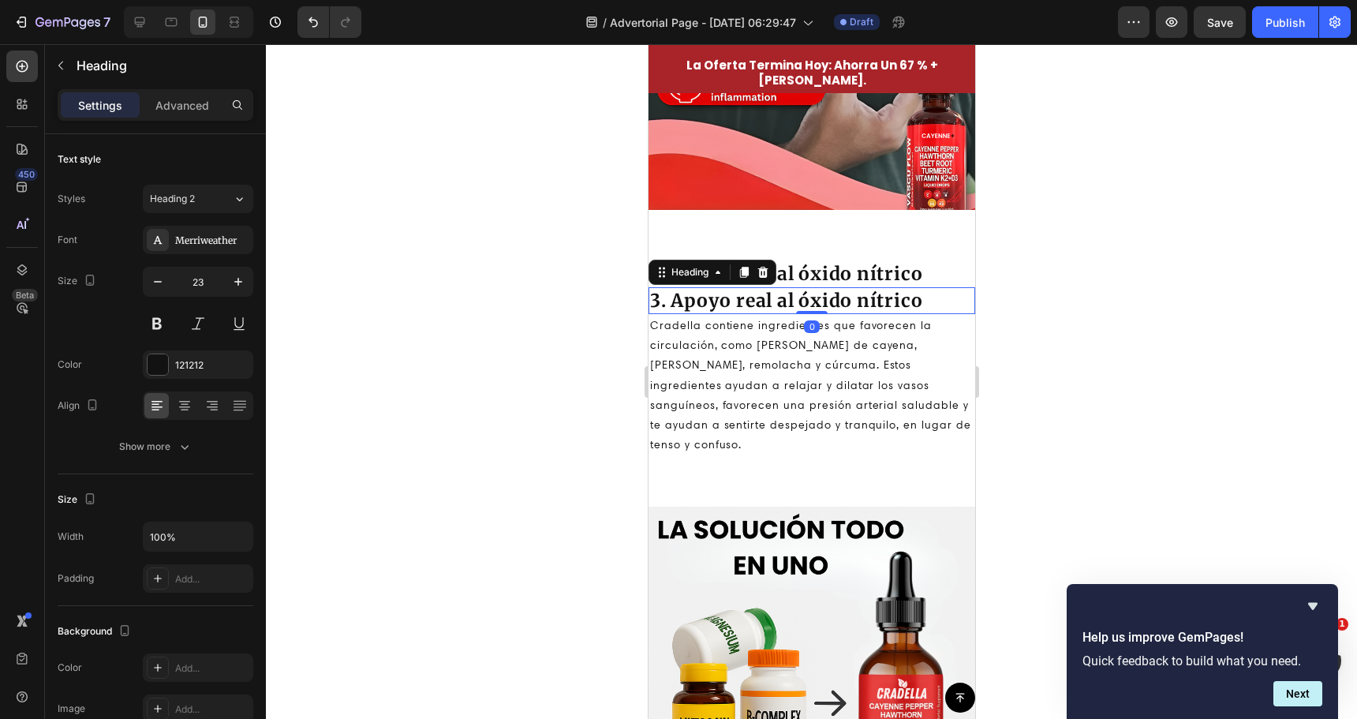
click at [555, 309] on div at bounding box center [811, 381] width 1091 height 675
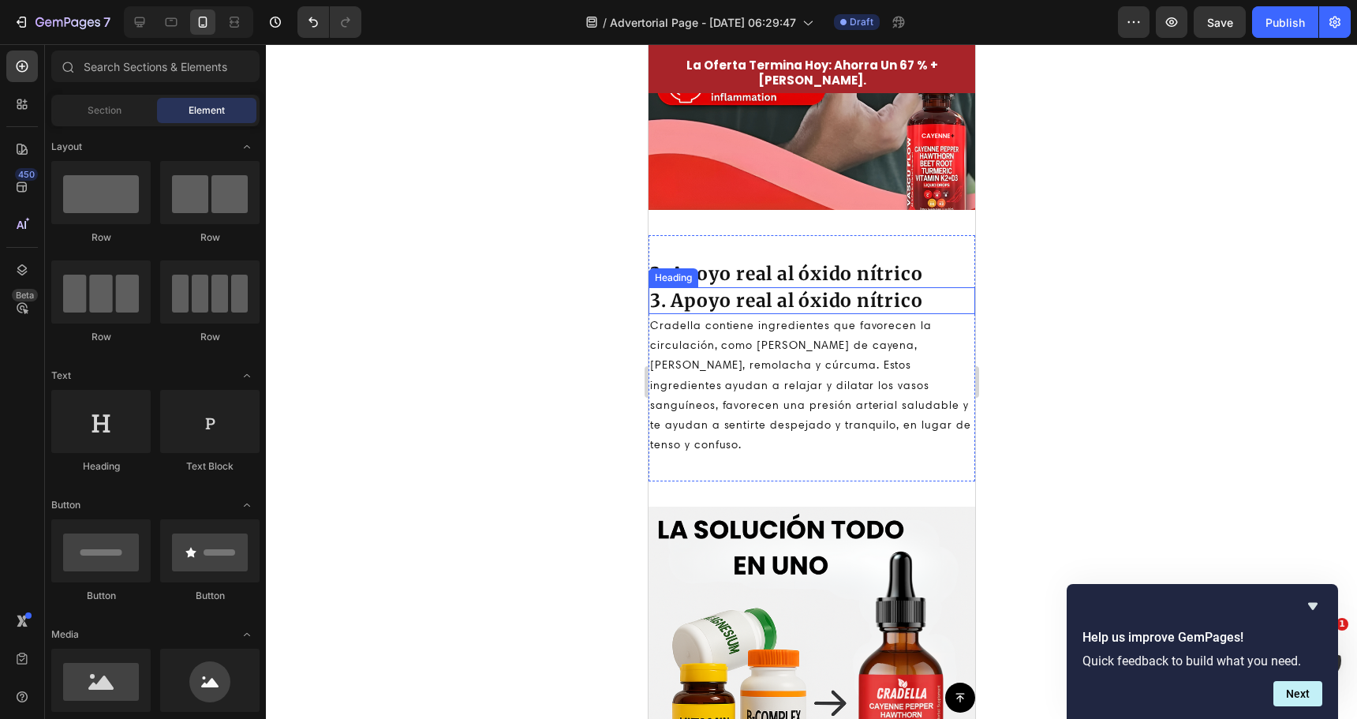
click at [671, 288] on h2 "3. Apoyo real al óxido nítrico" at bounding box center [811, 300] width 327 height 27
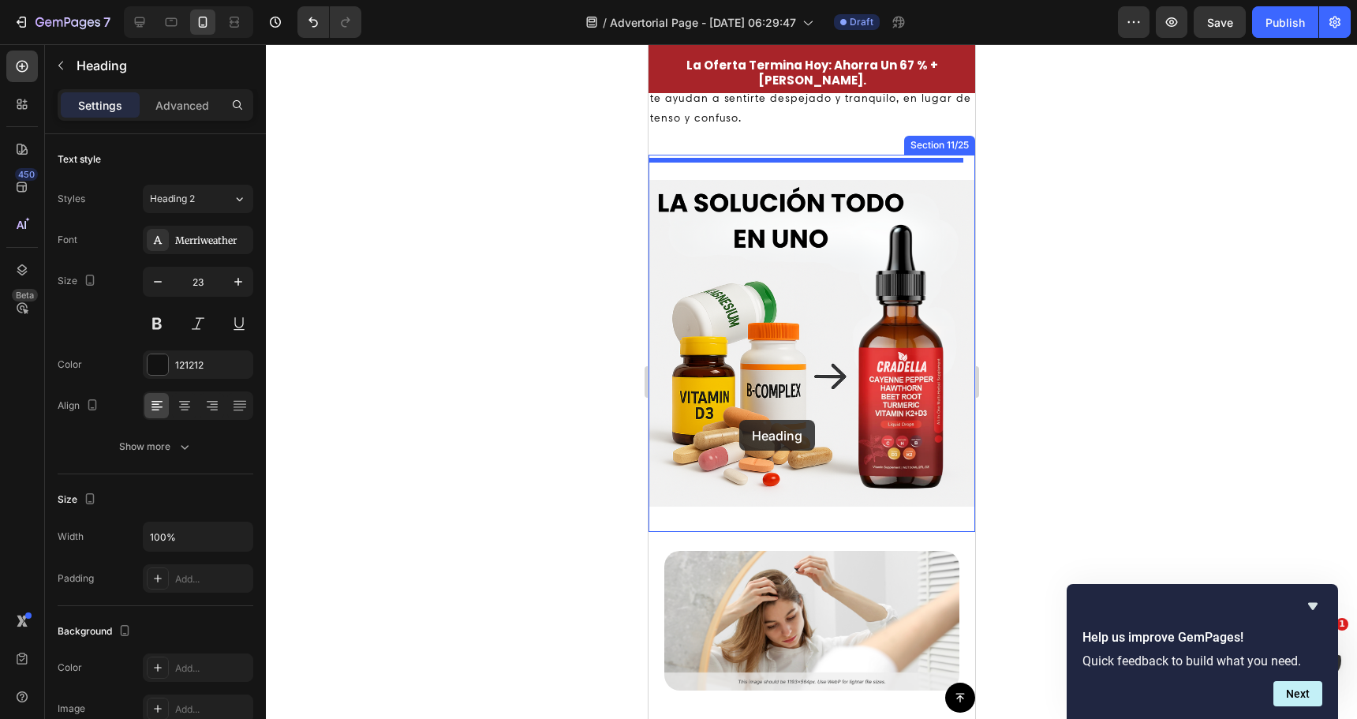
scroll to position [2537, 0]
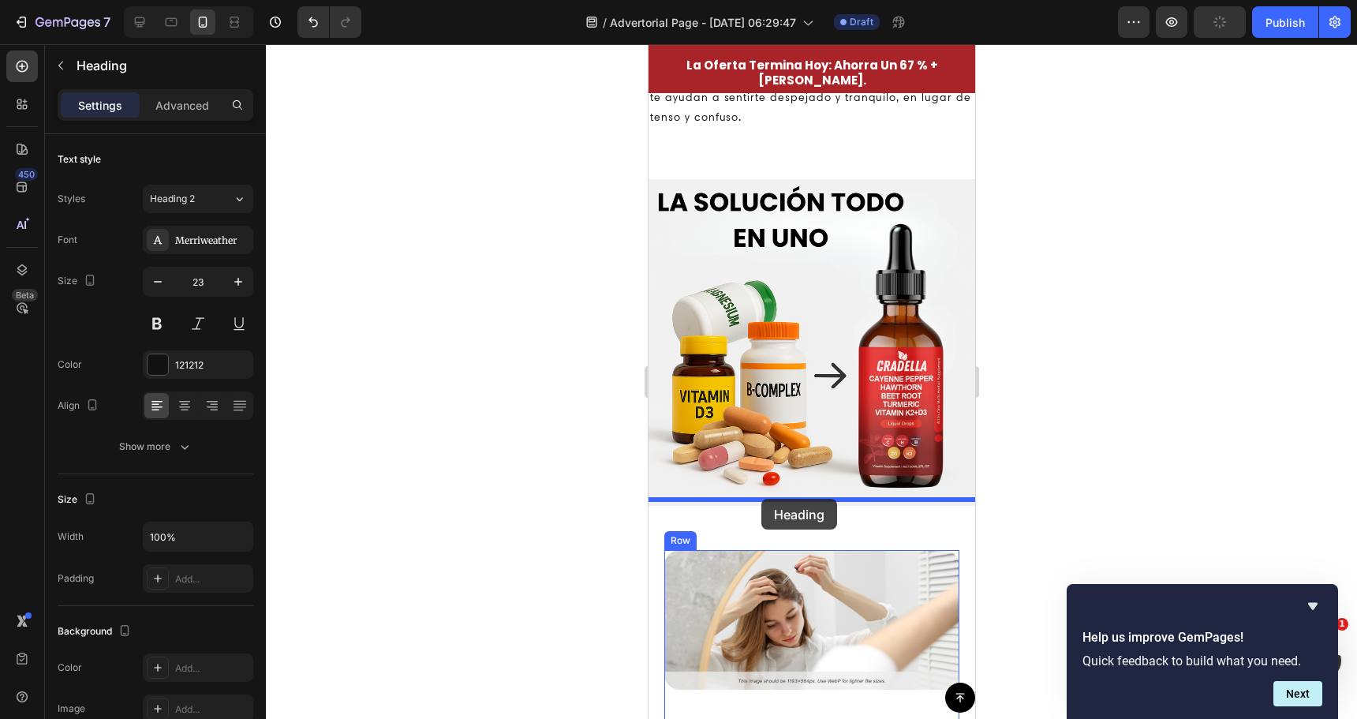
drag, startPoint x: 664, startPoint y: 261, endPoint x: 761, endPoint y: 499, distance: 256.6
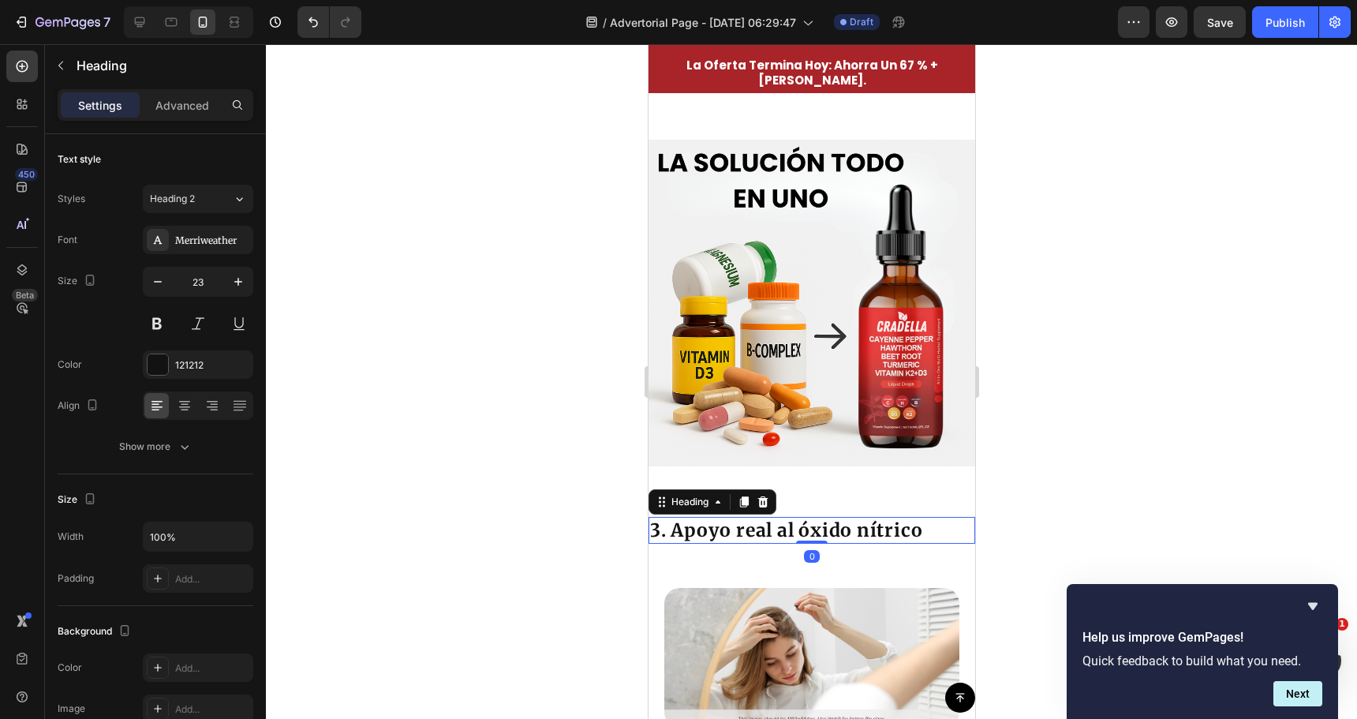
scroll to position [2590, 0]
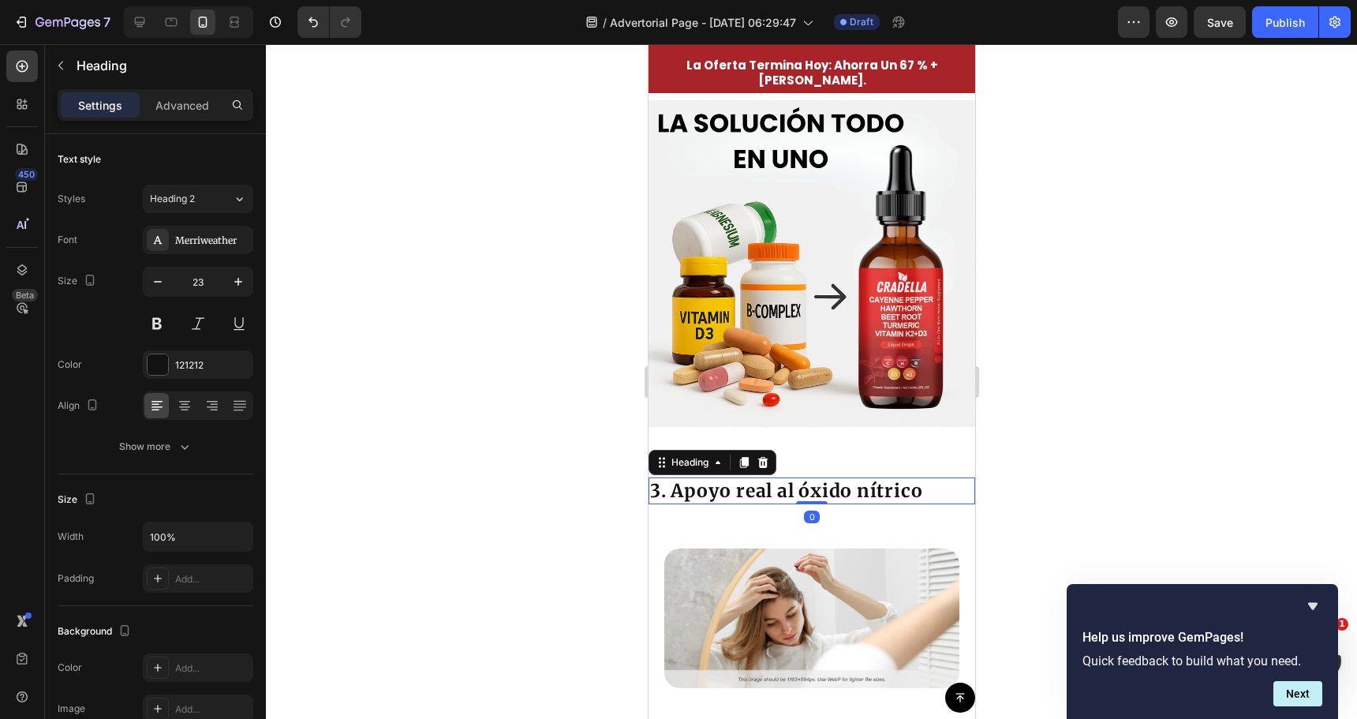
click at [795, 477] on h2 "3. Apoyo real al óxido nítrico" at bounding box center [811, 490] width 327 height 27
click at [795, 479] on p "3. Apoyo real al óxido nítrico" at bounding box center [810, 491] width 323 height 24
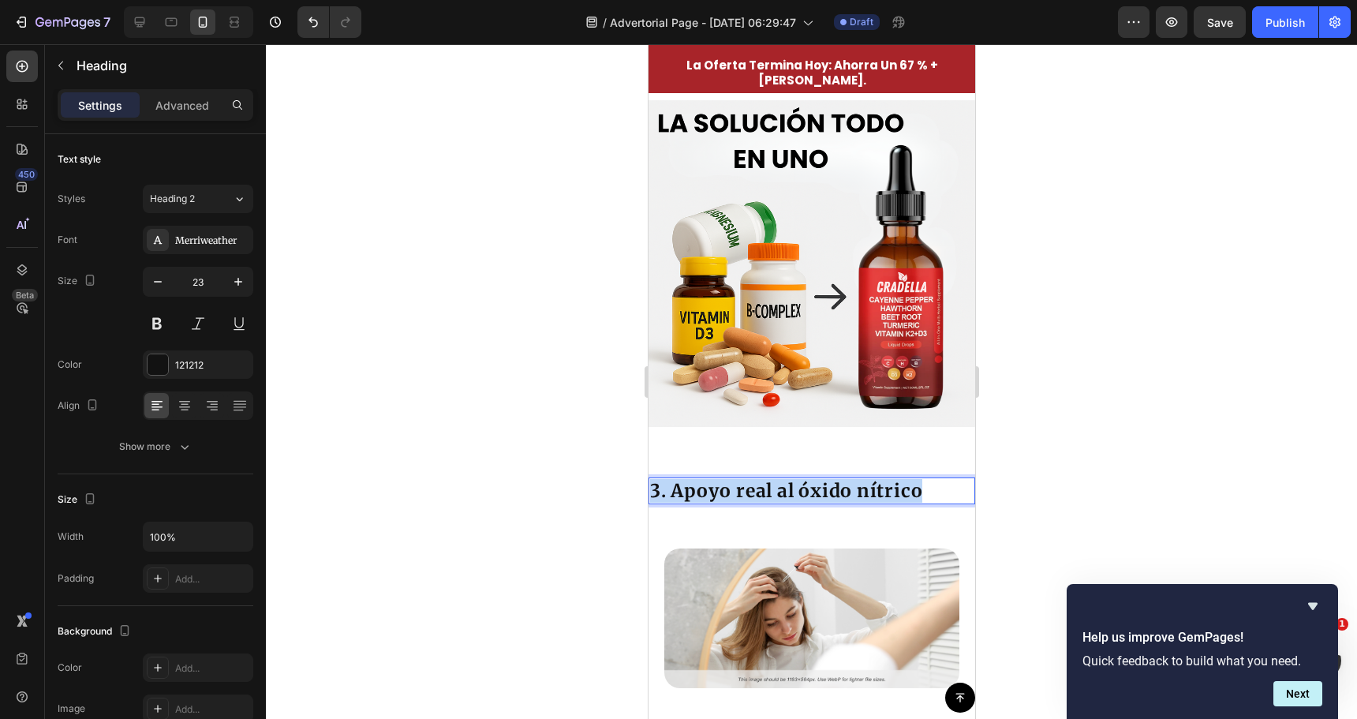
click at [795, 479] on p "3. Apoyo real al óxido nítrico" at bounding box center [810, 491] width 323 height 24
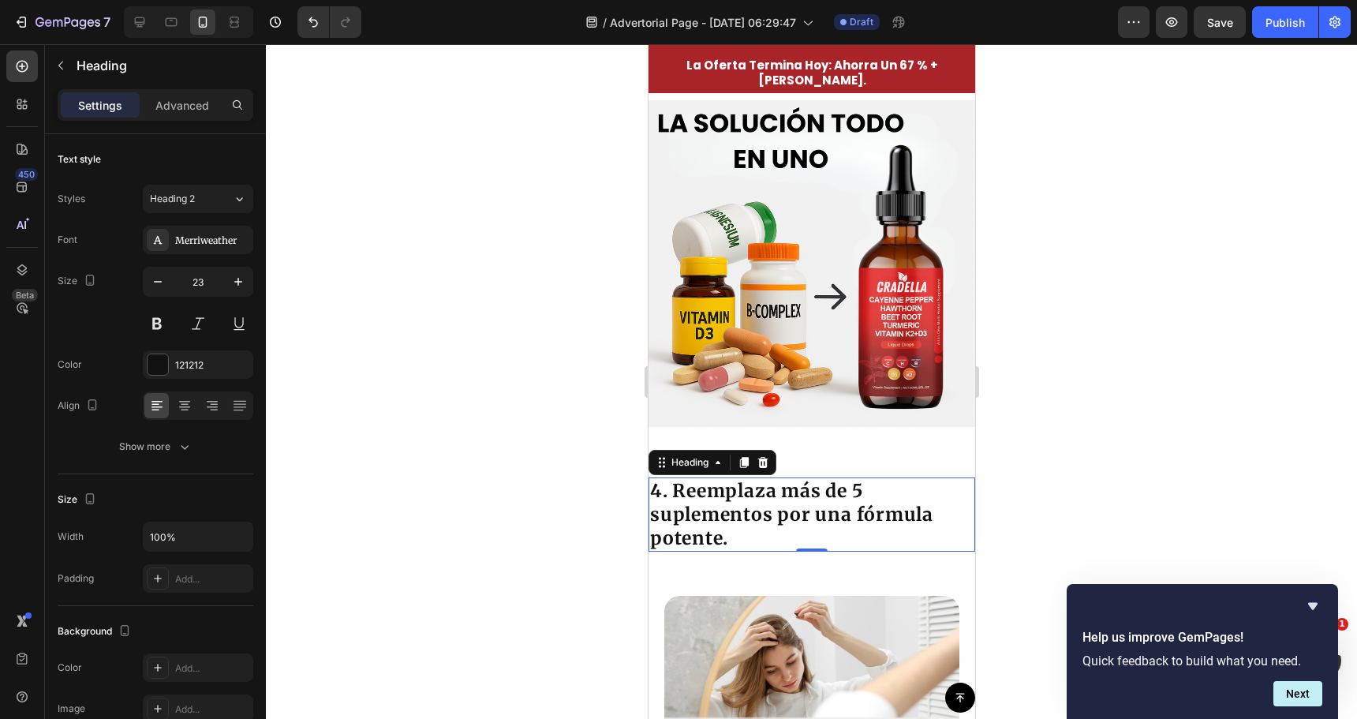
drag, startPoint x: 522, startPoint y: 356, endPoint x: 509, endPoint y: 352, distance: 14.0
click at [514, 353] on div at bounding box center [811, 381] width 1091 height 675
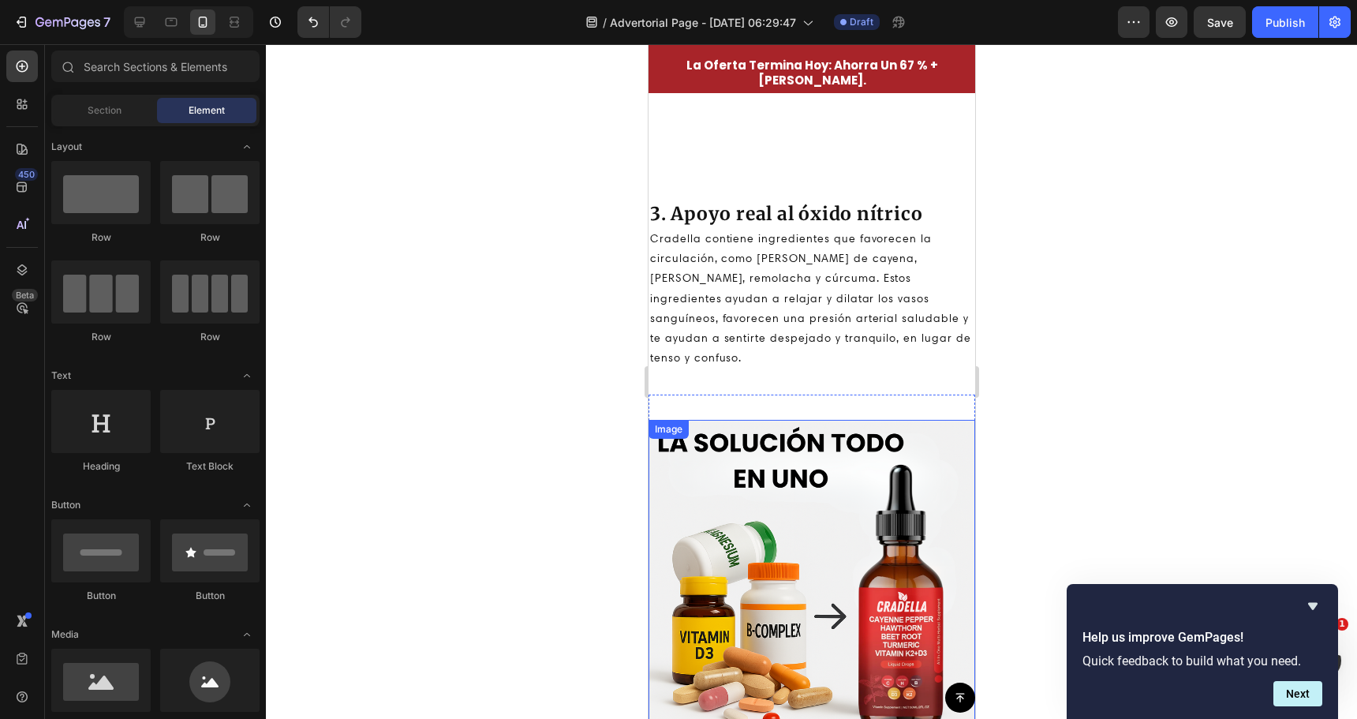
scroll to position [2195, 0]
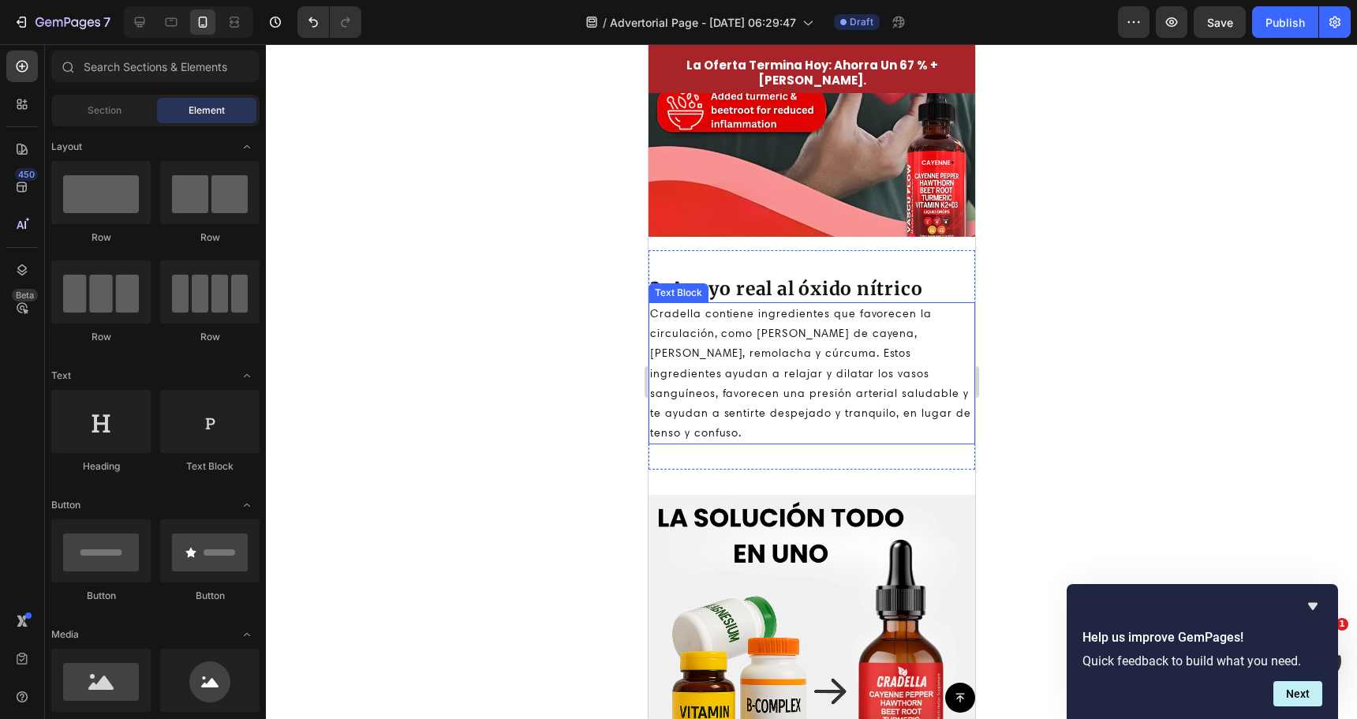
click at [762, 357] on p "Cradella contiene ingredientes que favorecen la circulación, como pimienta de c…" at bounding box center [810, 373] width 323 height 139
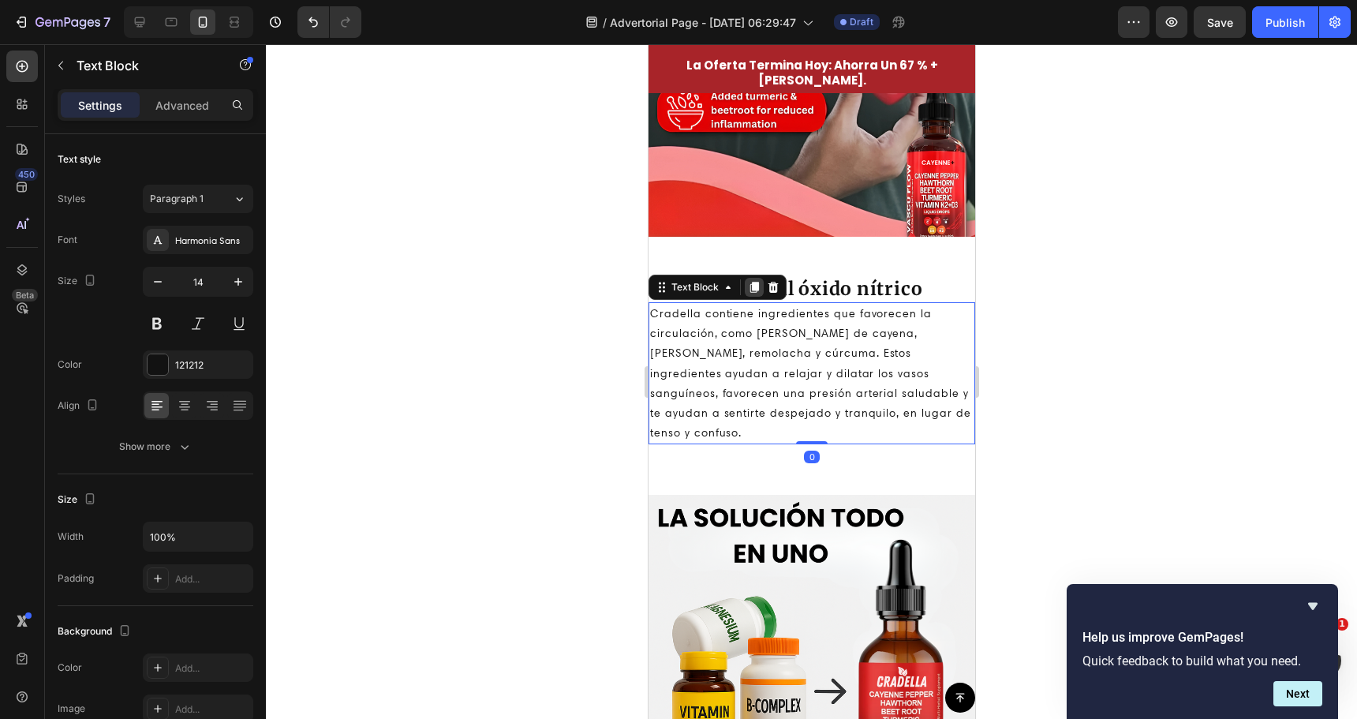
click at [750, 286] on icon at bounding box center [753, 287] width 13 height 13
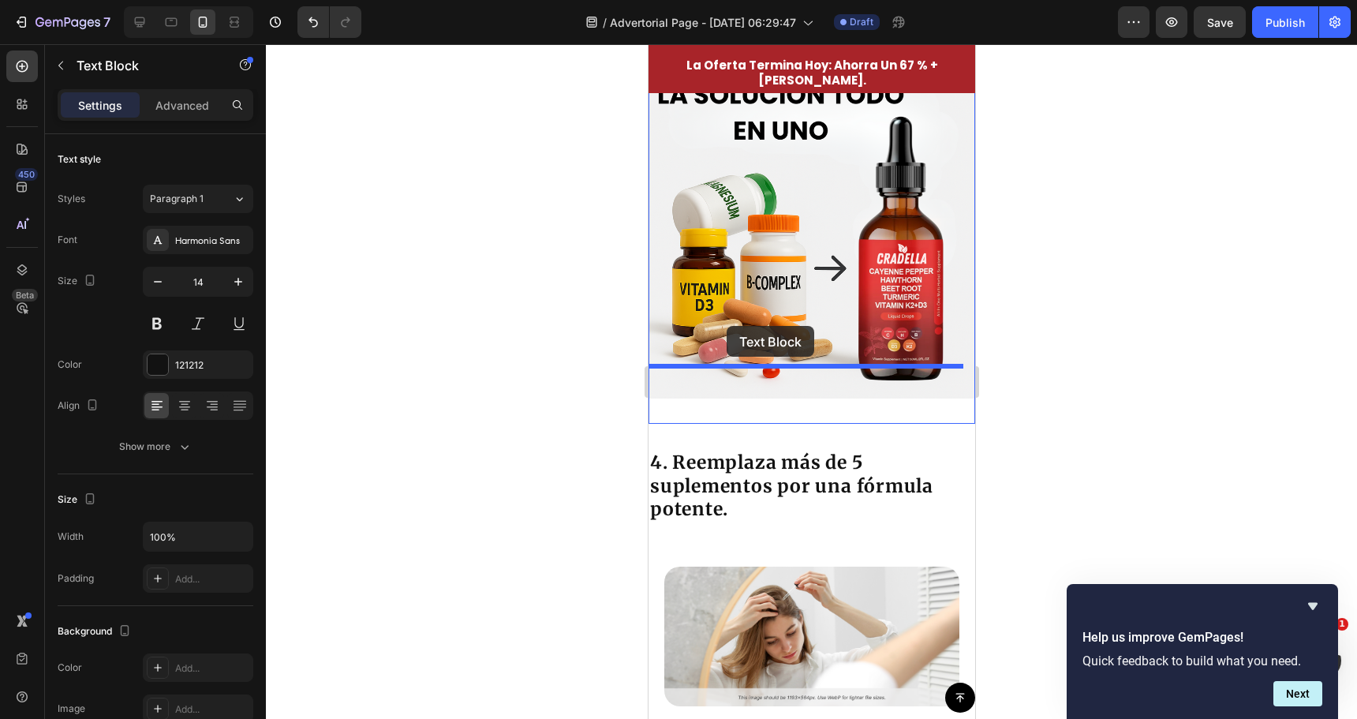
scroll to position [2747, 0]
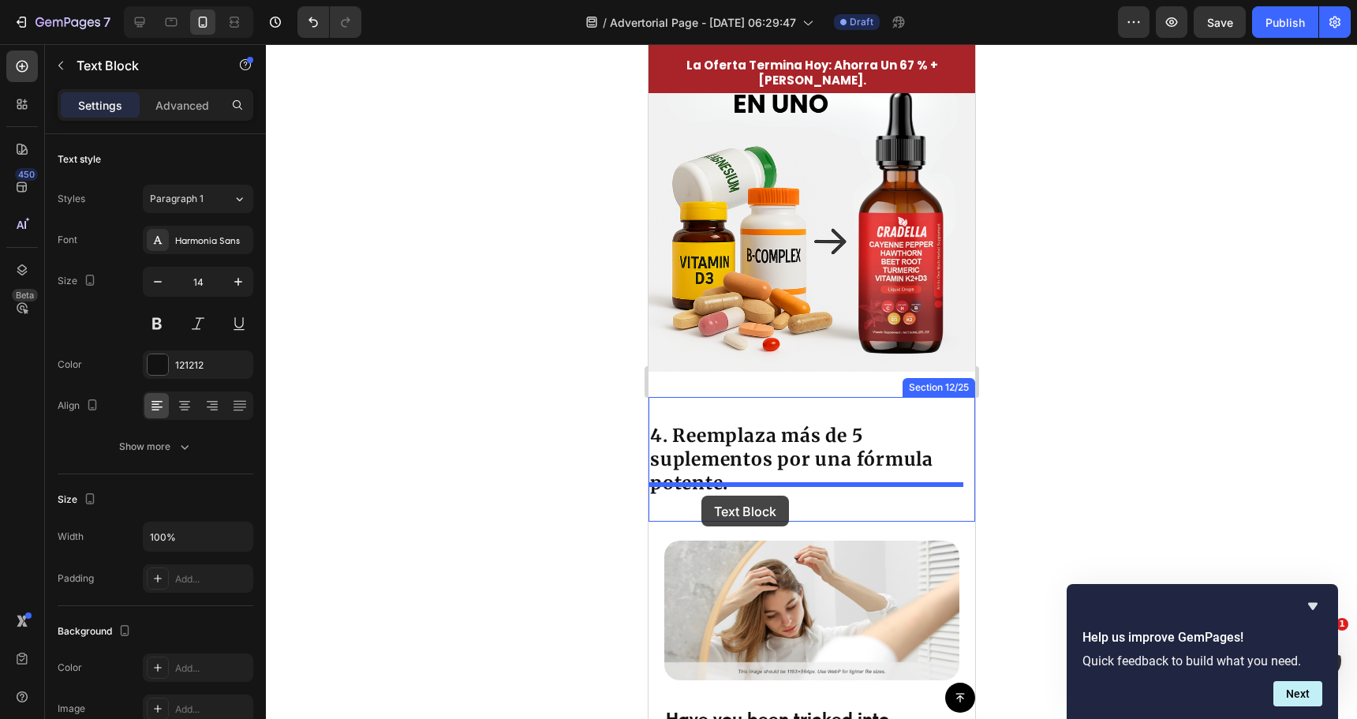
drag, startPoint x: 664, startPoint y: 178, endPoint x: 702, endPoint y: 494, distance: 318.7
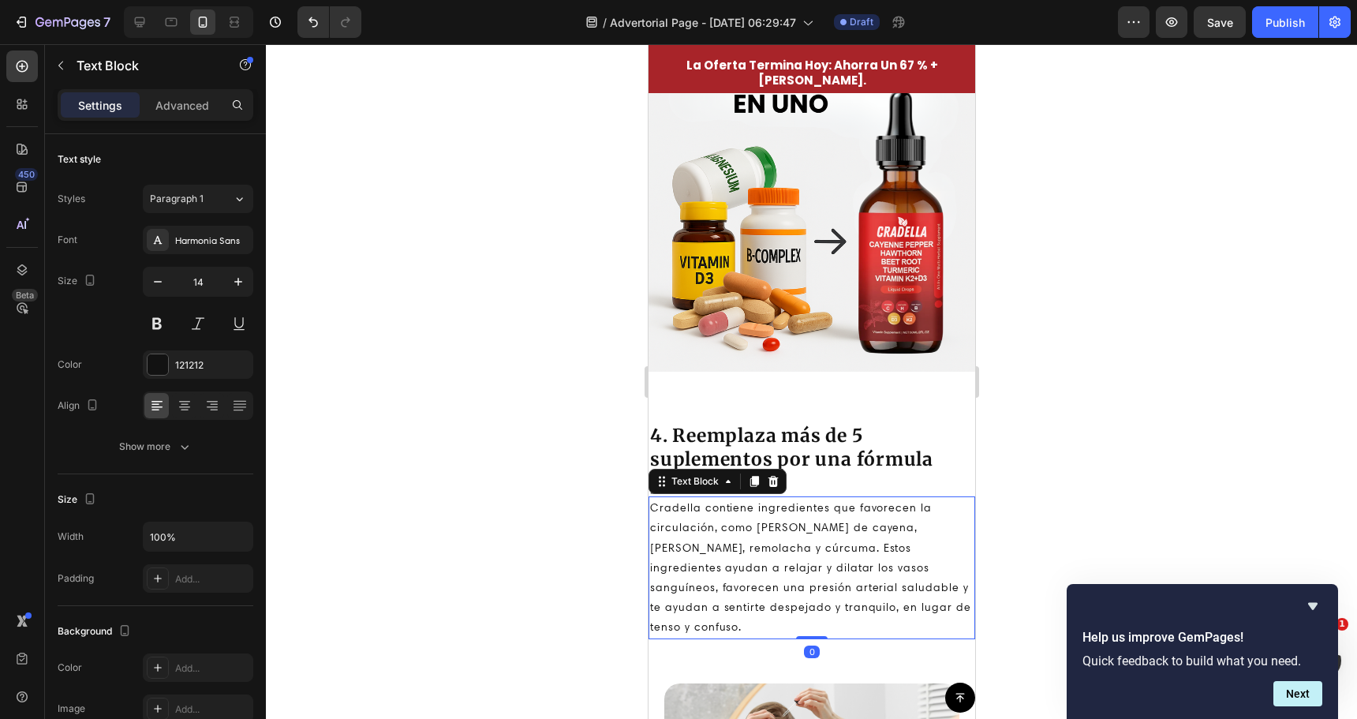
click at [701, 530] on p "Cradella contiene ingredientes que favorecen la circulación, como pimienta de c…" at bounding box center [810, 567] width 323 height 139
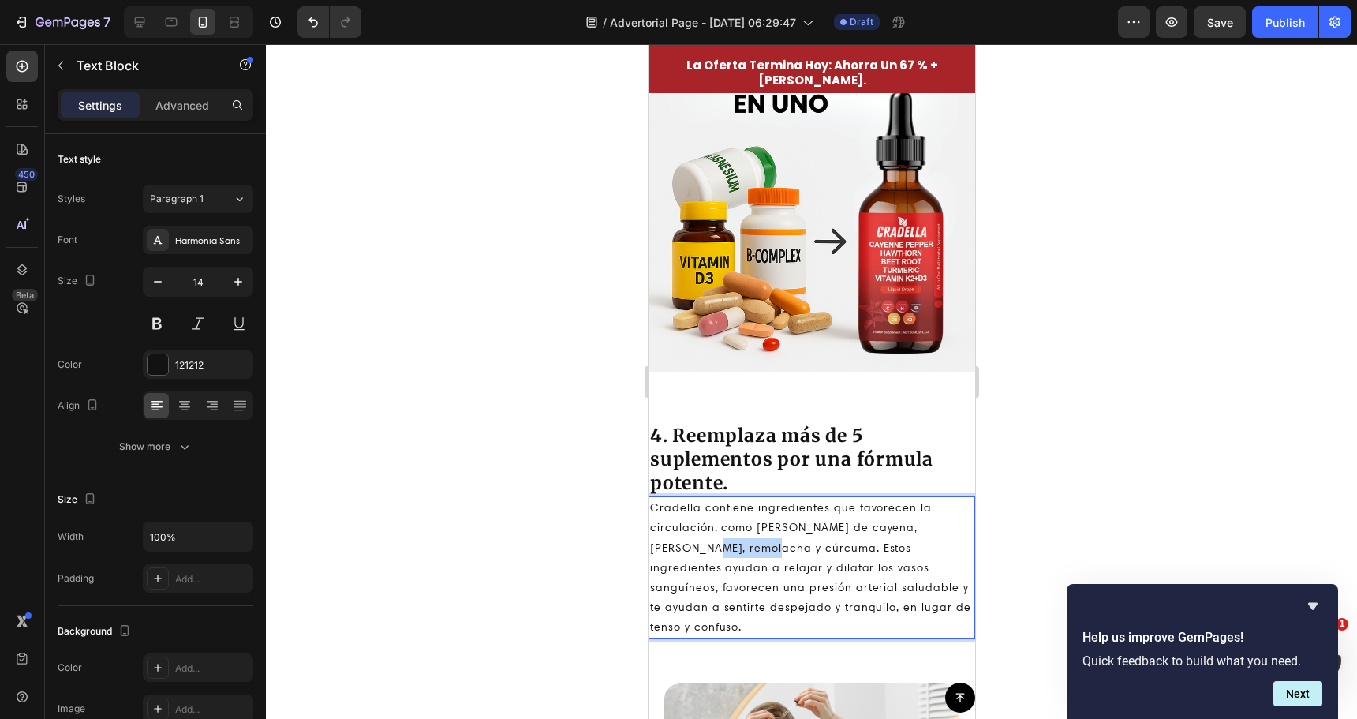
click at [701, 530] on p "Cradella contiene ingredientes que favorecen la circulación, como pimienta de c…" at bounding box center [810, 567] width 323 height 139
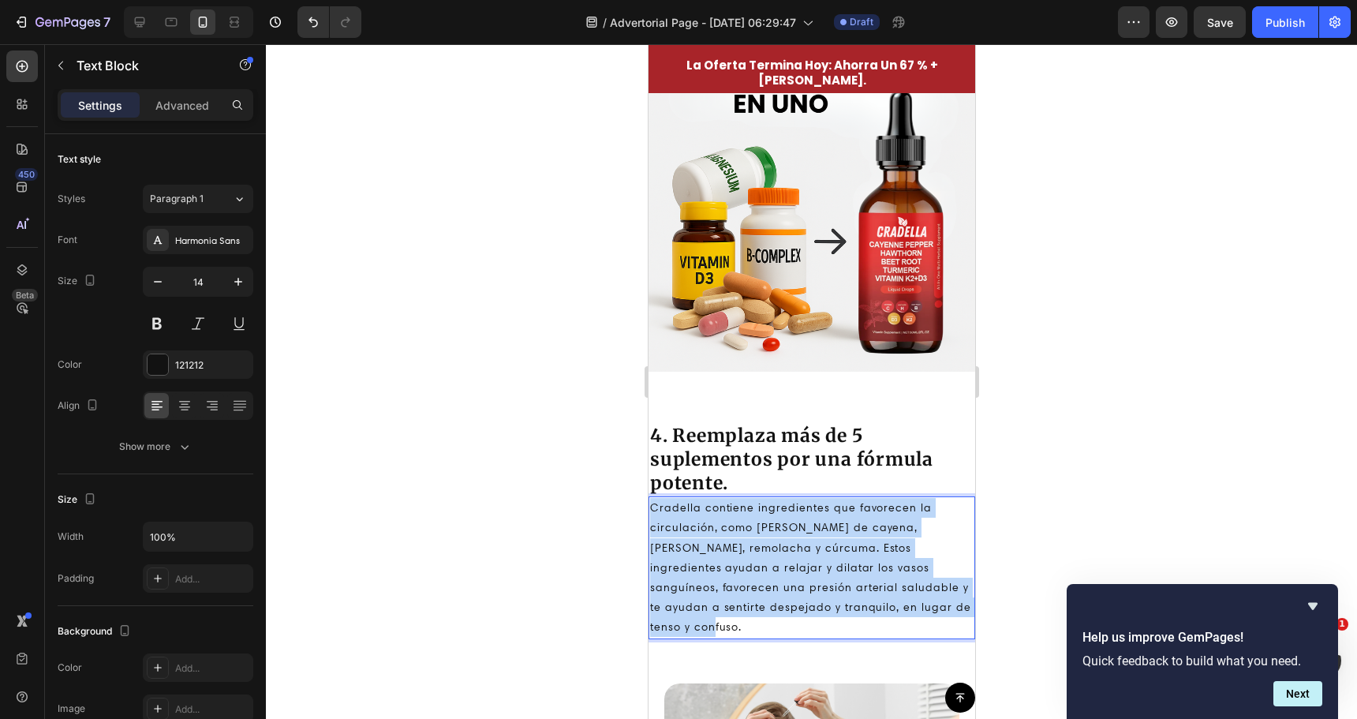
click at [701, 530] on p "Cradella contiene ingredientes que favorecen la circulación, como pimienta de c…" at bounding box center [810, 567] width 323 height 139
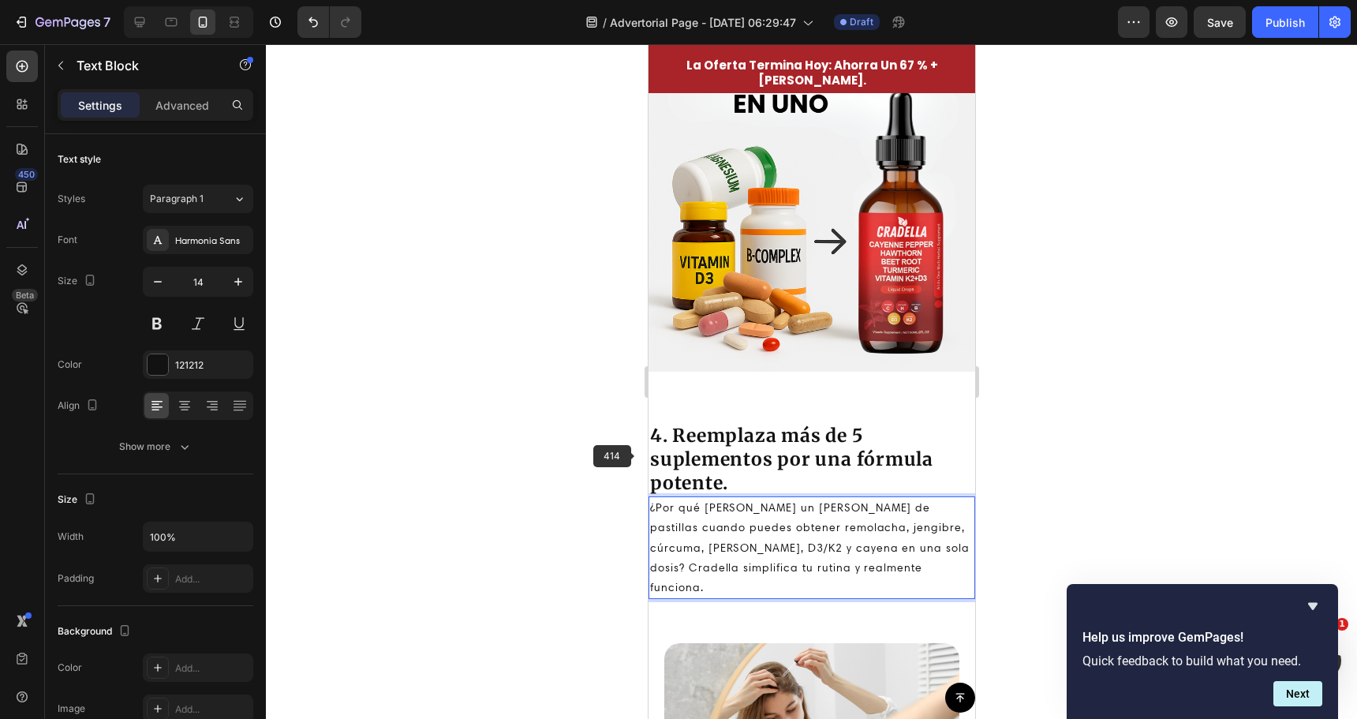
click at [576, 439] on div at bounding box center [811, 381] width 1091 height 675
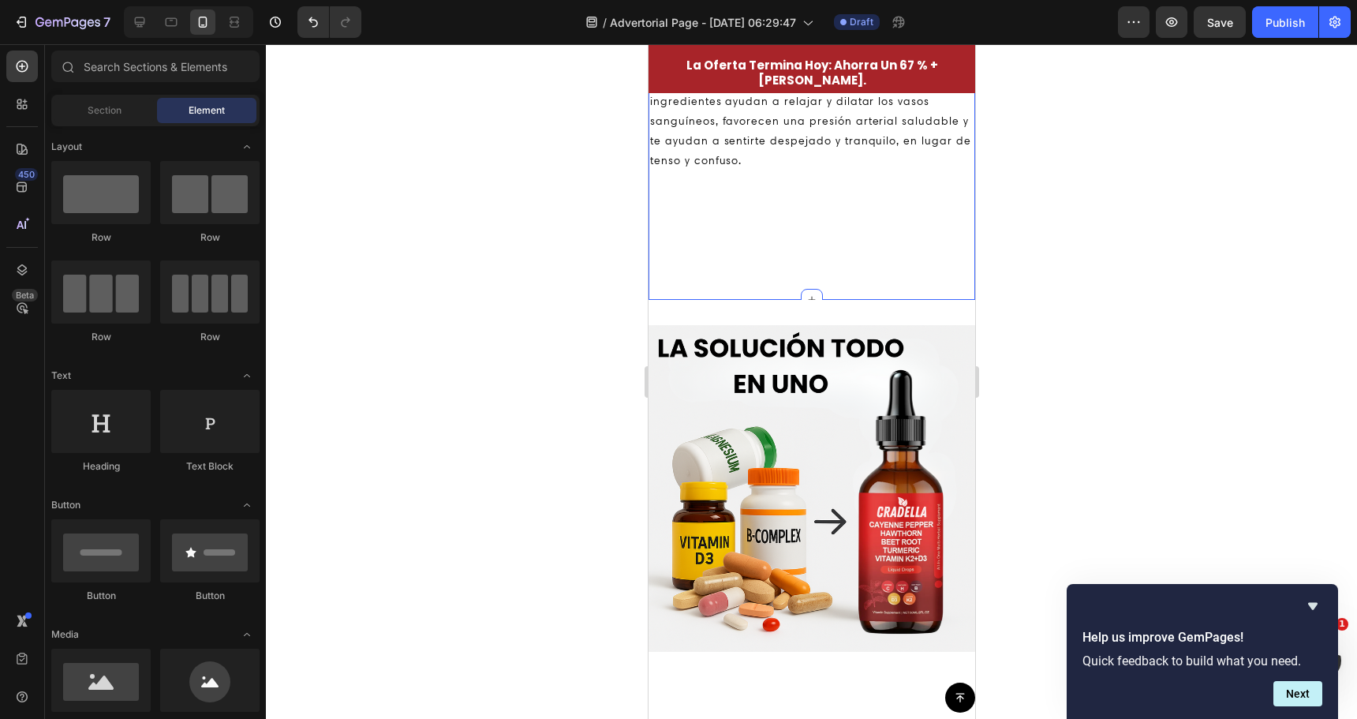
scroll to position [2353, 0]
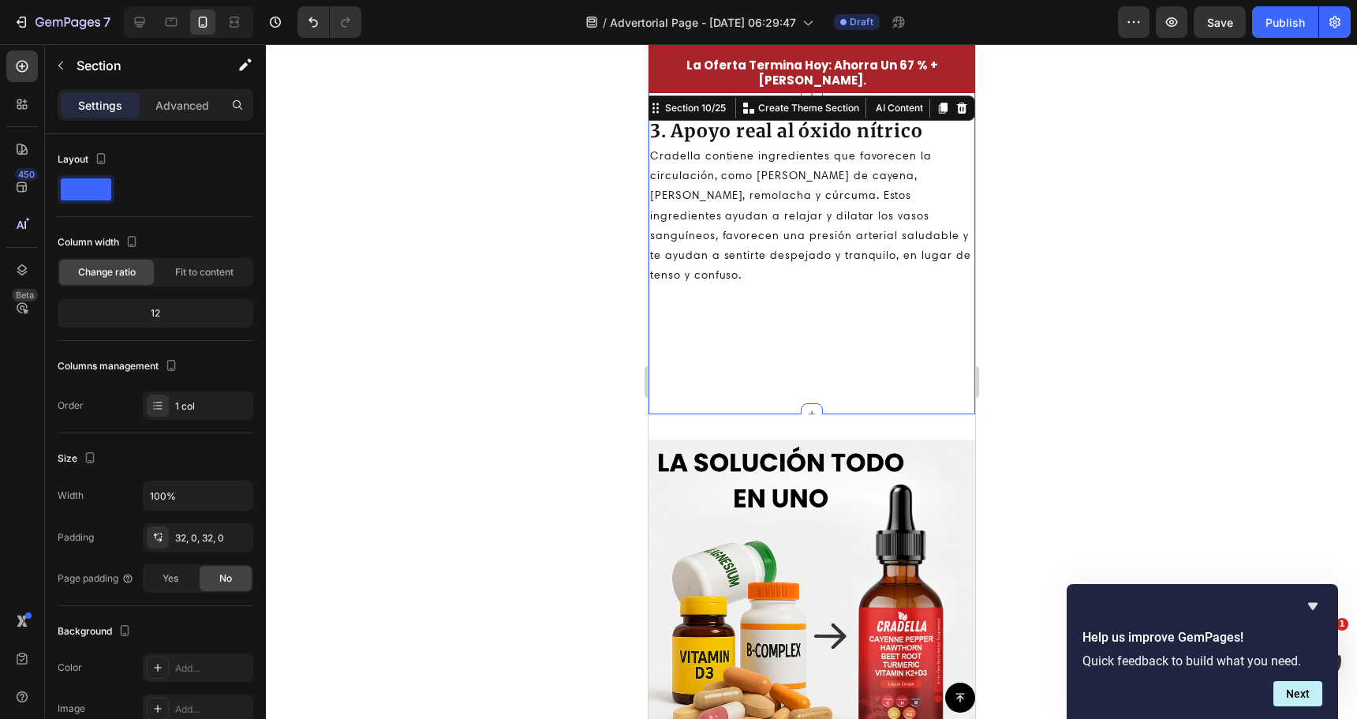
click at [746, 340] on div "3. Apoyo real al óxido nítrico Heading Cradella contiene ingredientes que favor…" at bounding box center [811, 253] width 327 height 271
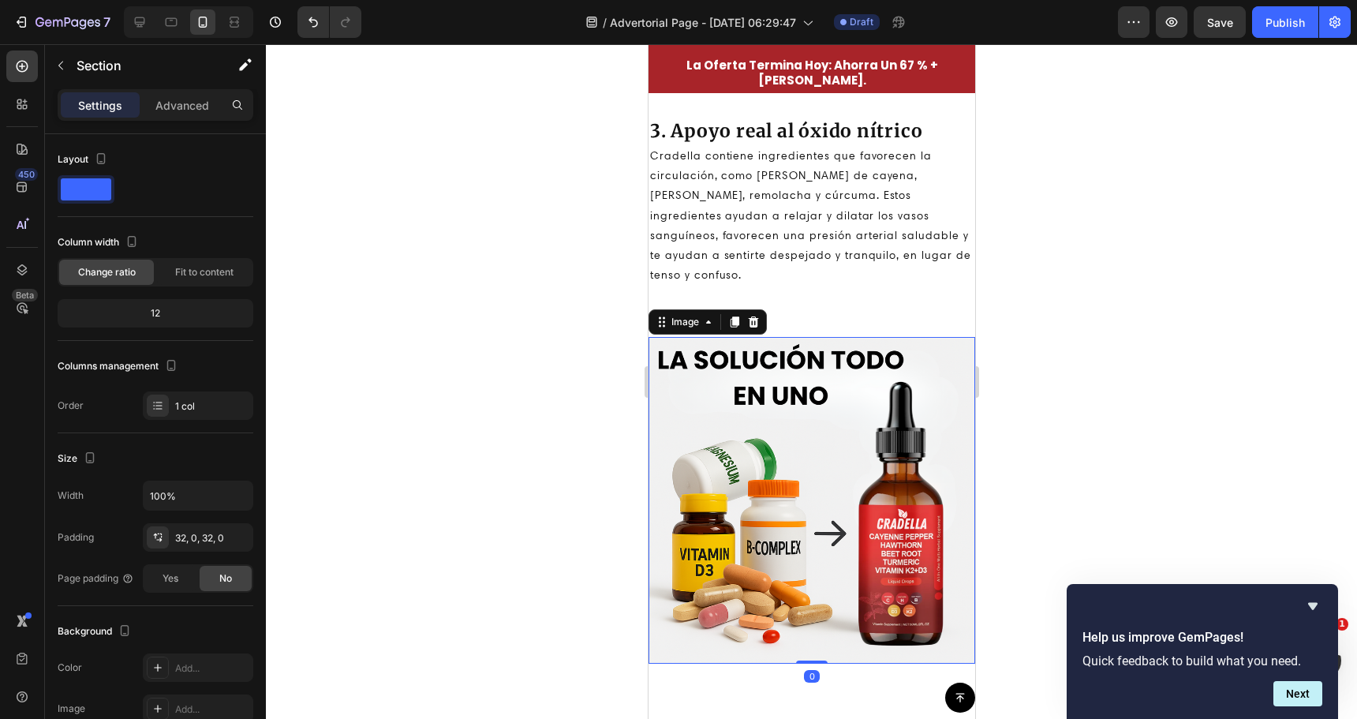
click at [746, 340] on img at bounding box center [811, 500] width 327 height 327
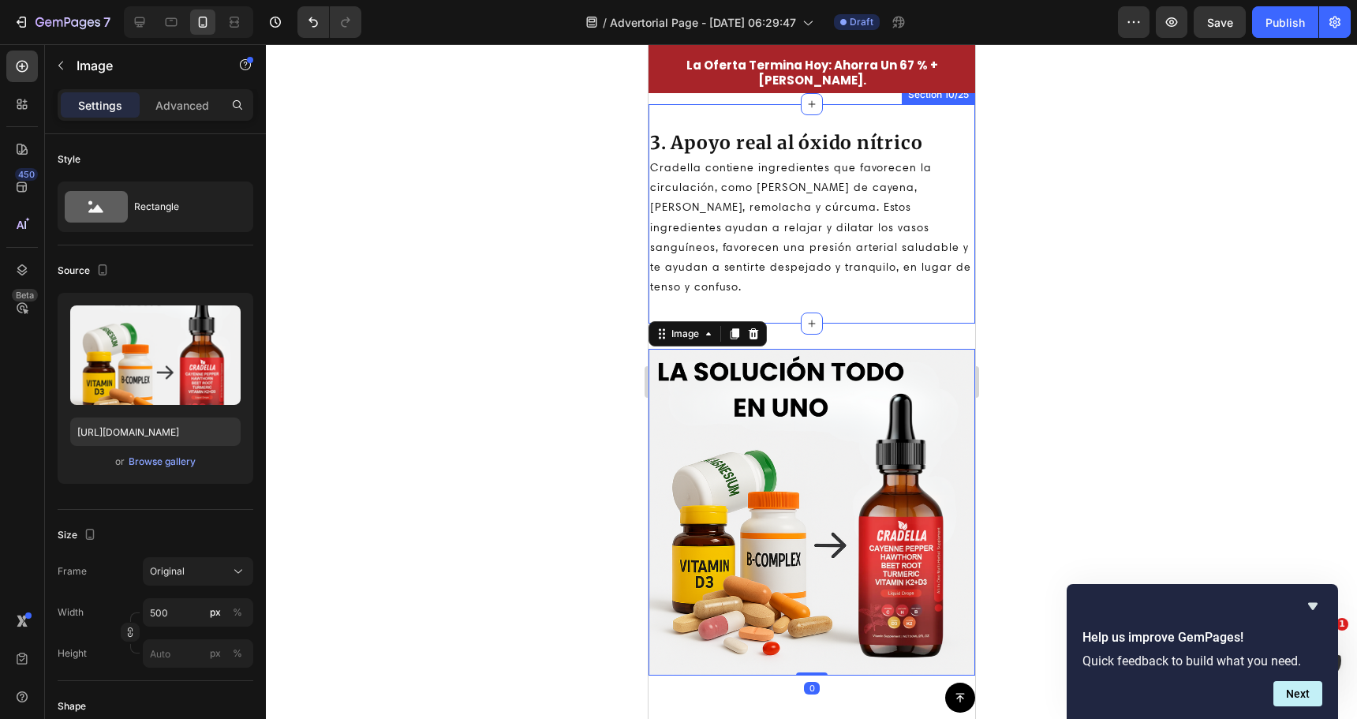
click at [768, 279] on div "3. Apoyo real al óxido nítrico Heading Cradella contiene ingredientes que favor…" at bounding box center [811, 213] width 327 height 219
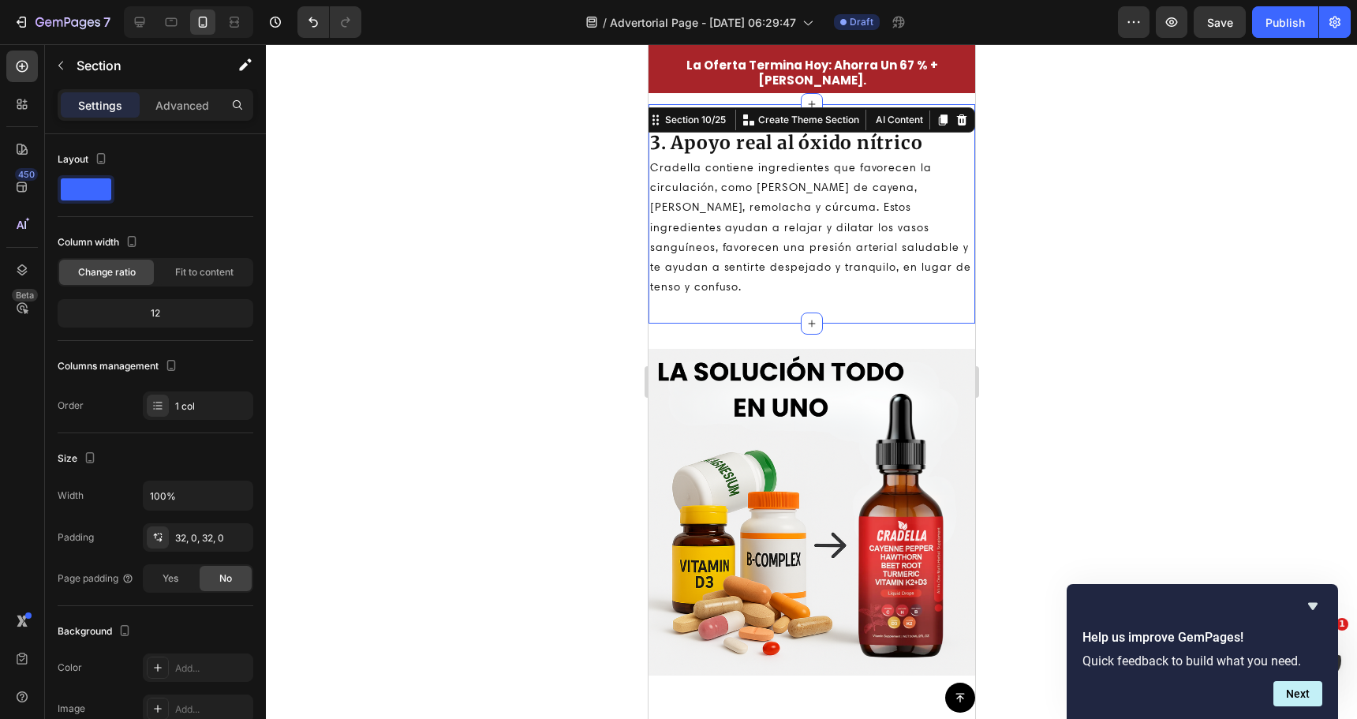
drag, startPoint x: 510, startPoint y: 335, endPoint x: 539, endPoint y: 337, distance: 28.4
click at [513, 335] on div at bounding box center [811, 381] width 1091 height 675
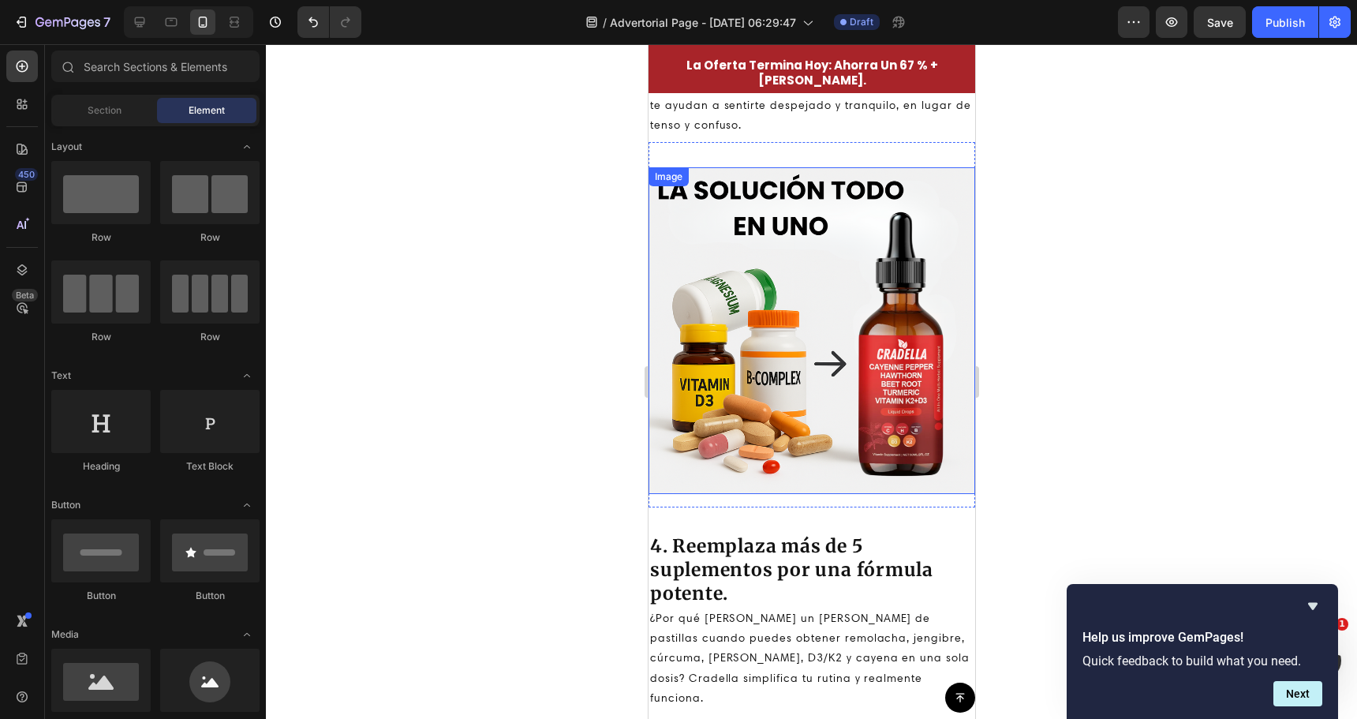
scroll to position [2511, 0]
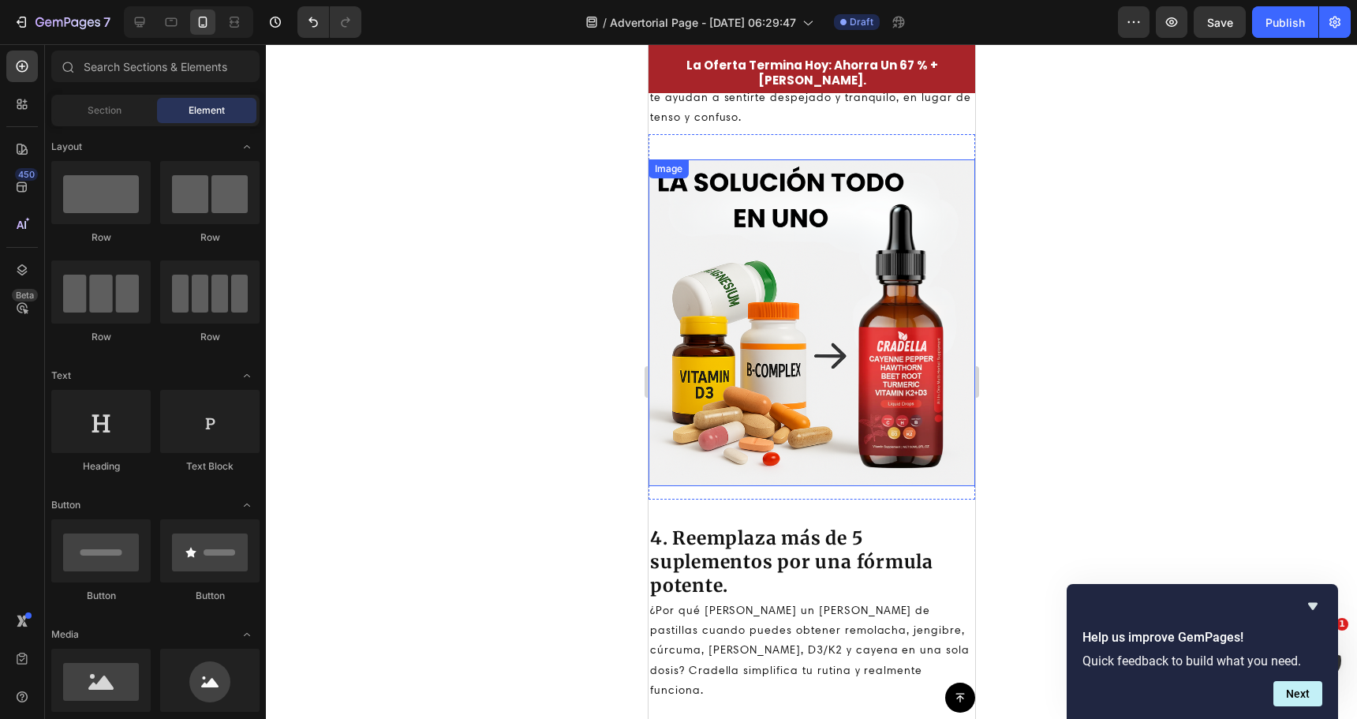
click at [803, 305] on img at bounding box center [811, 322] width 327 height 327
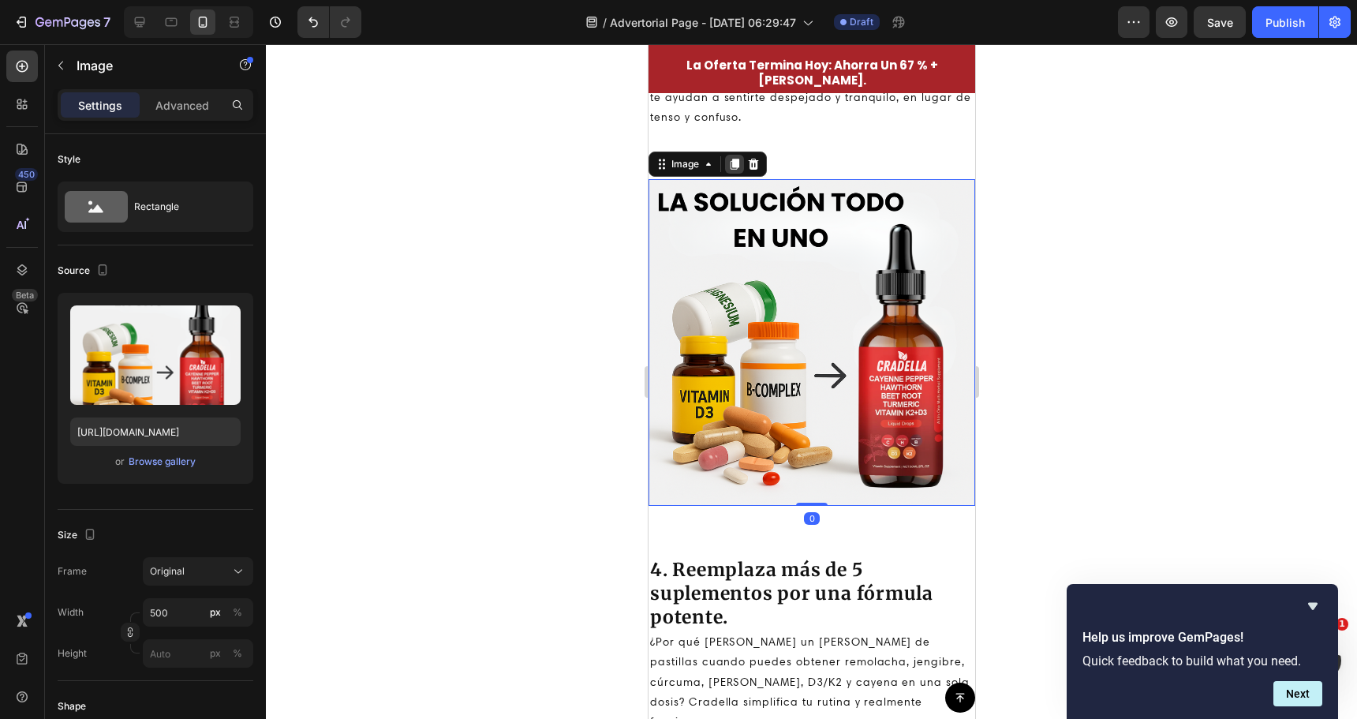
click at [731, 159] on icon at bounding box center [734, 164] width 9 height 11
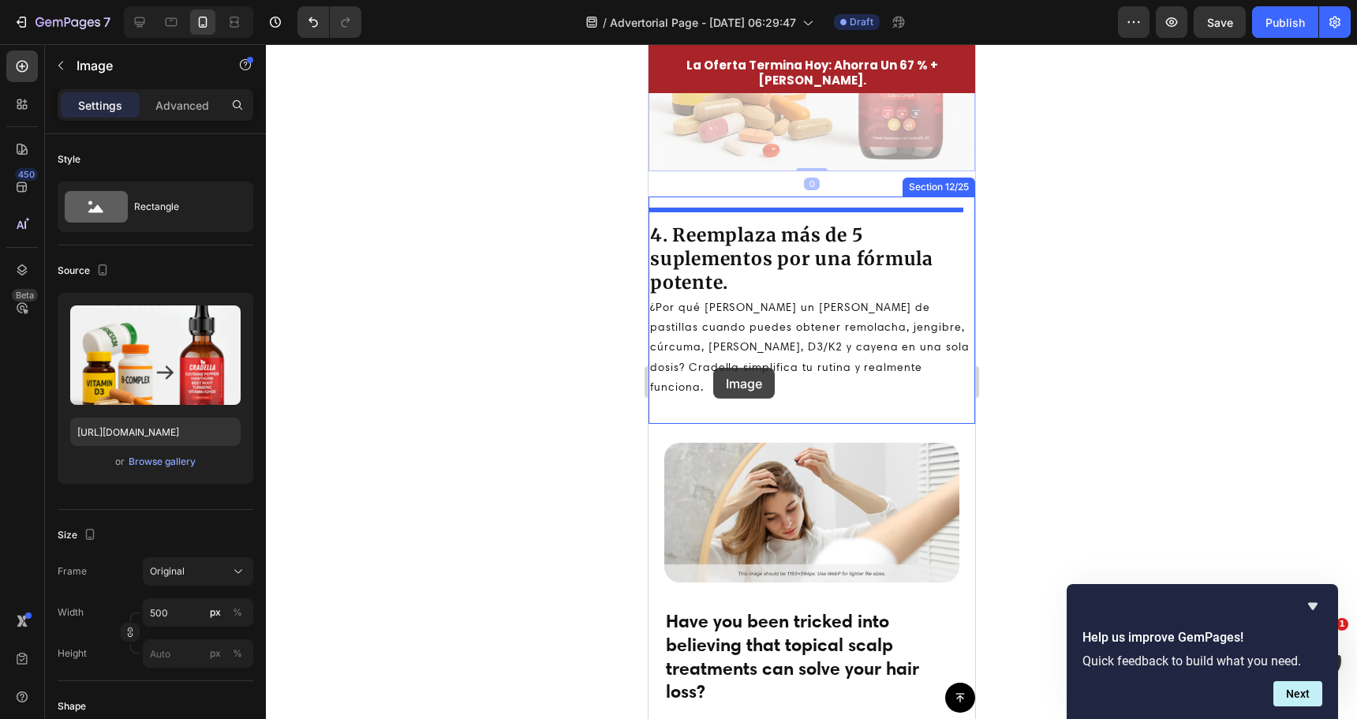
scroll to position [3142, 0]
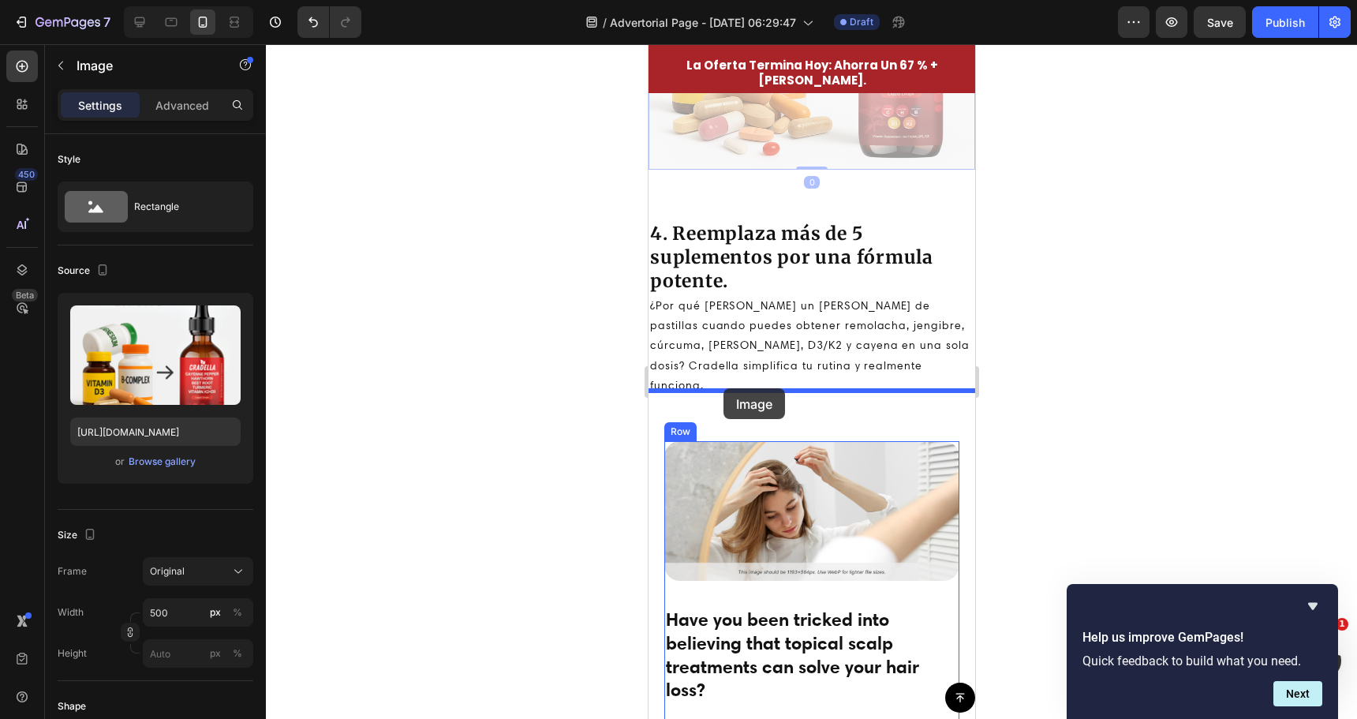
drag, startPoint x: 661, startPoint y: 227, endPoint x: 723, endPoint y: 388, distance: 172.3
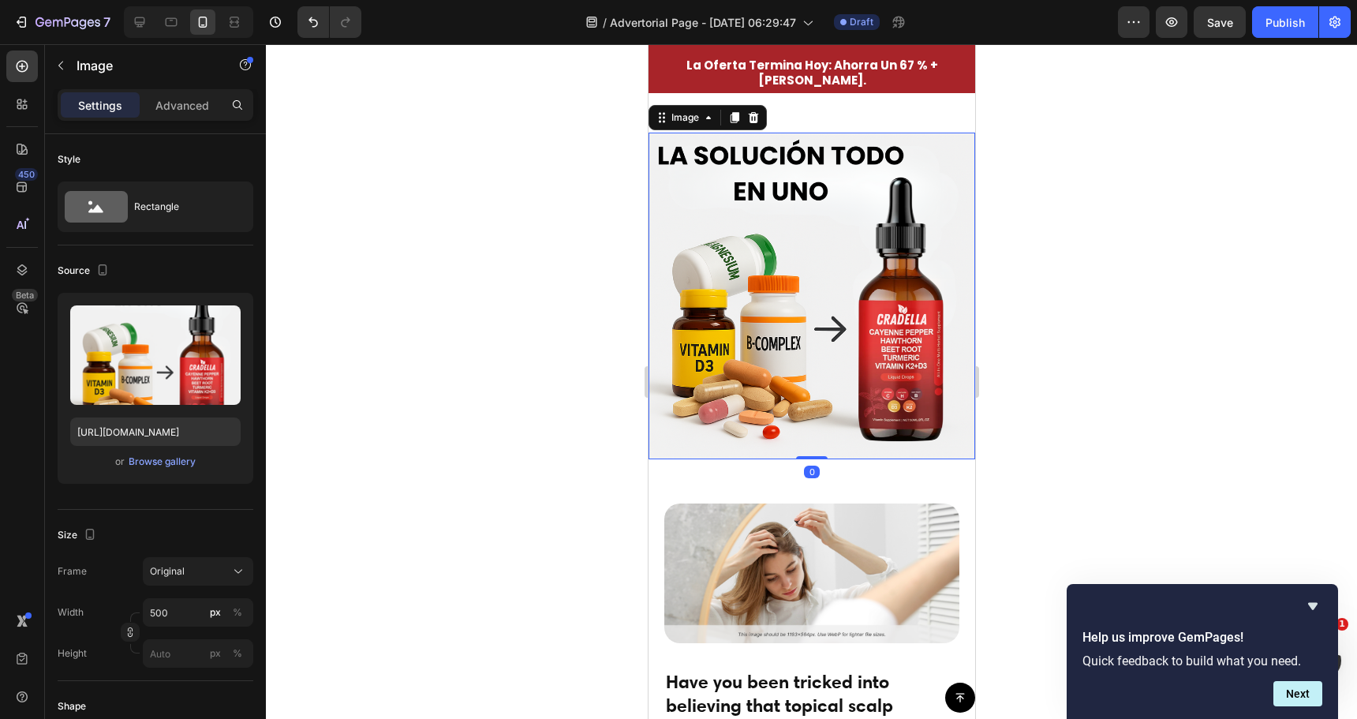
click at [798, 314] on img at bounding box center [811, 296] width 327 height 327
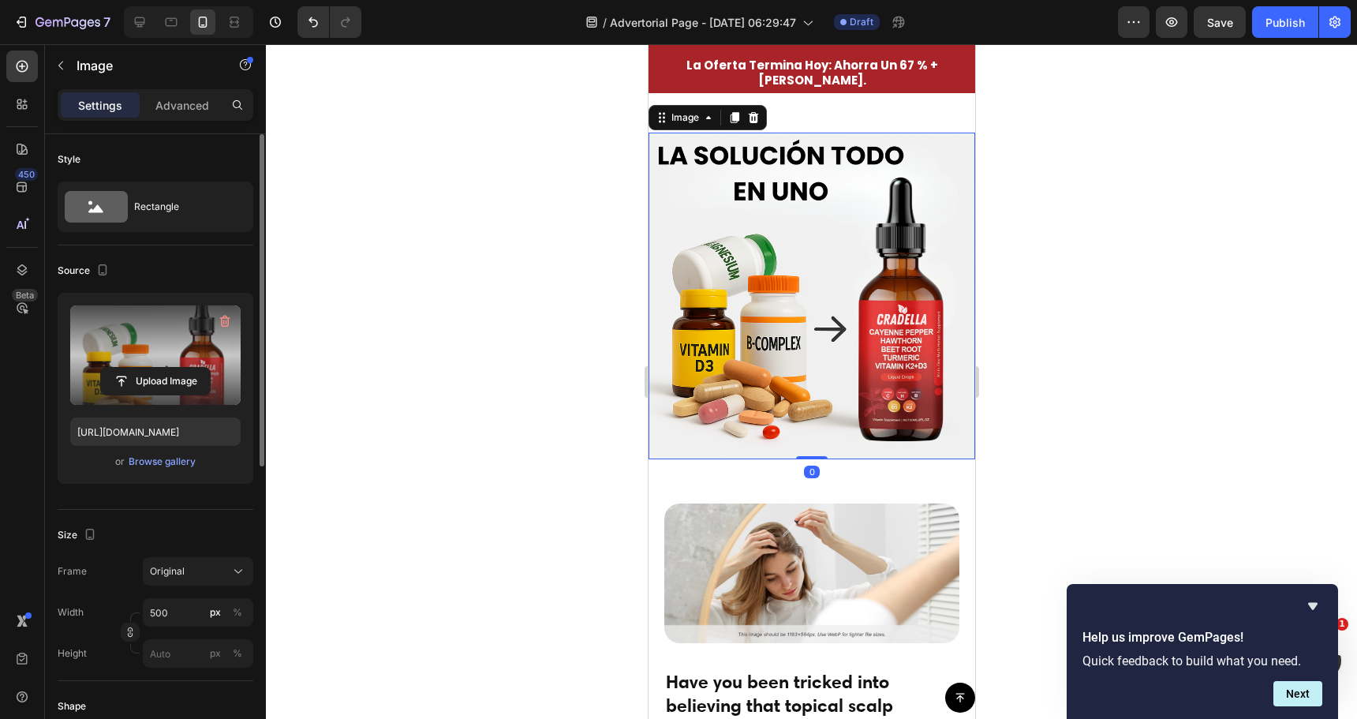
click at [177, 363] on label at bounding box center [155, 354] width 170 height 99
click at [177, 368] on input "file" at bounding box center [155, 381] width 109 height 27
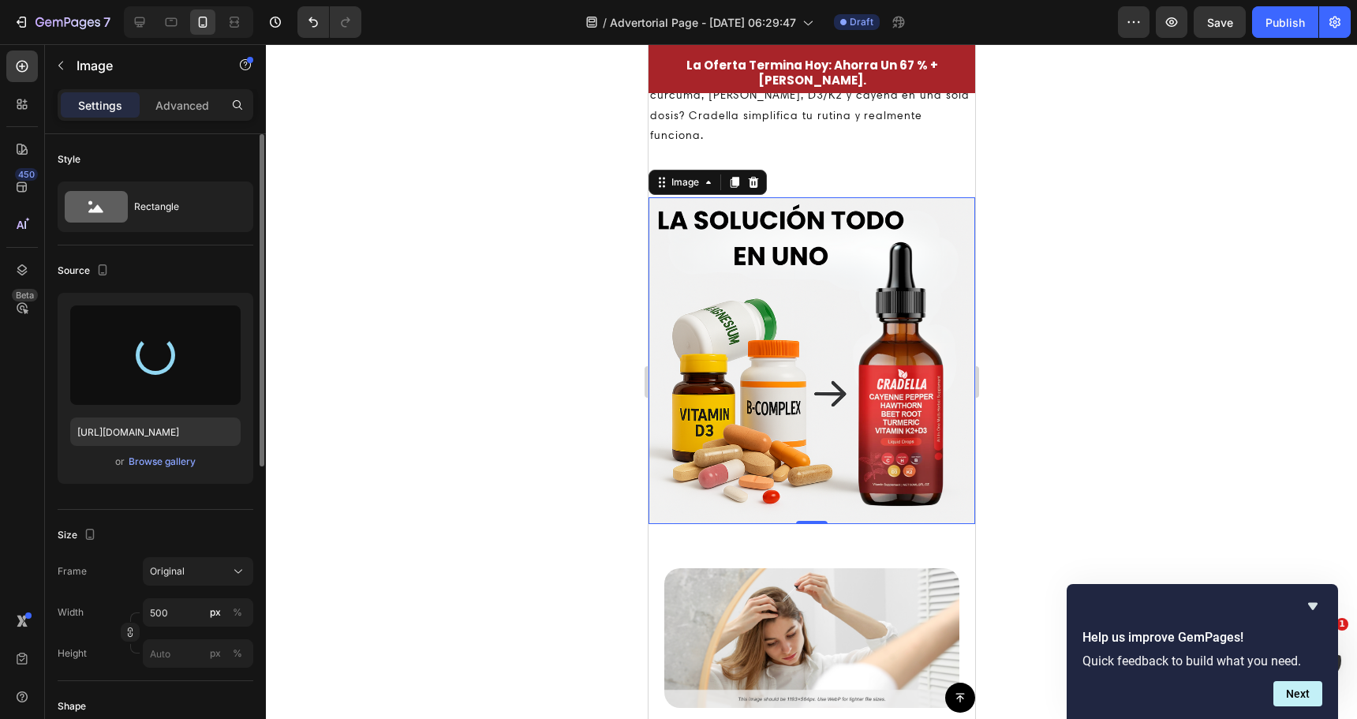
scroll to position [3063, 0]
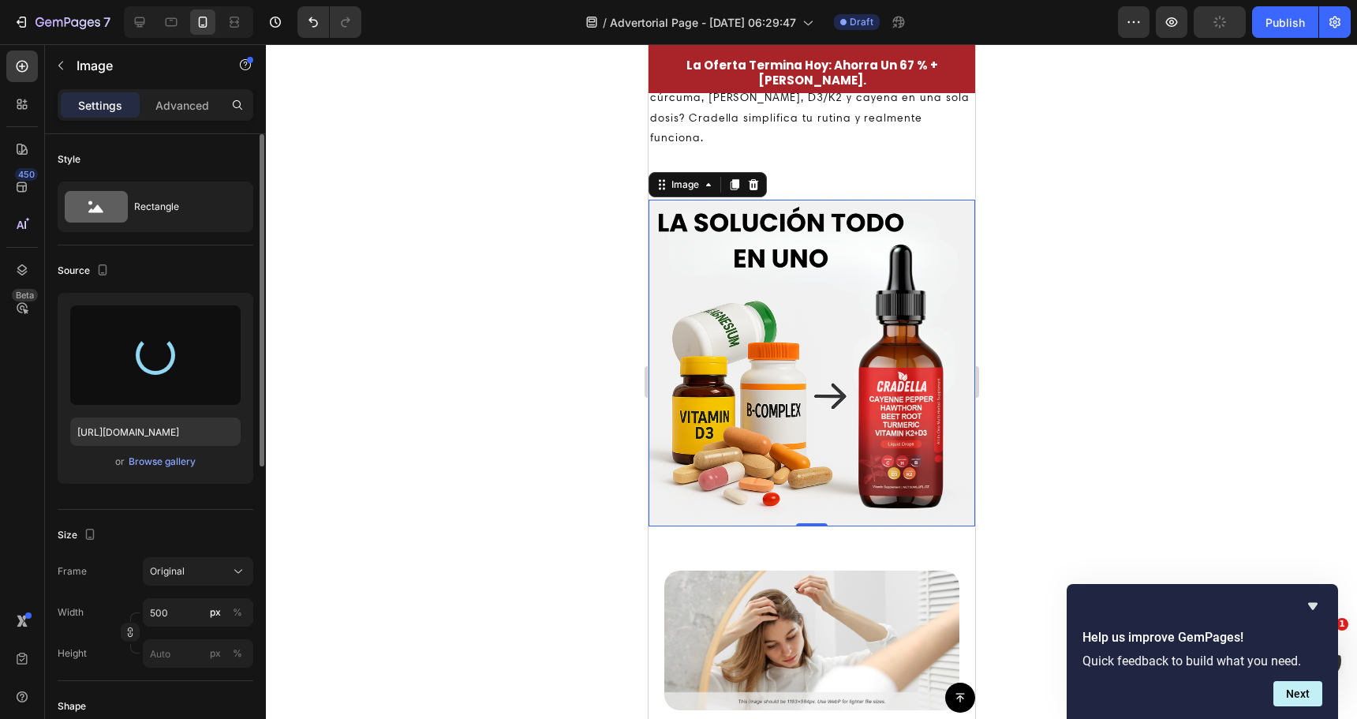
type input "https://cdn.shopify.com/s/files/1/0724/6046/8402/files/gempages_579530172106015…"
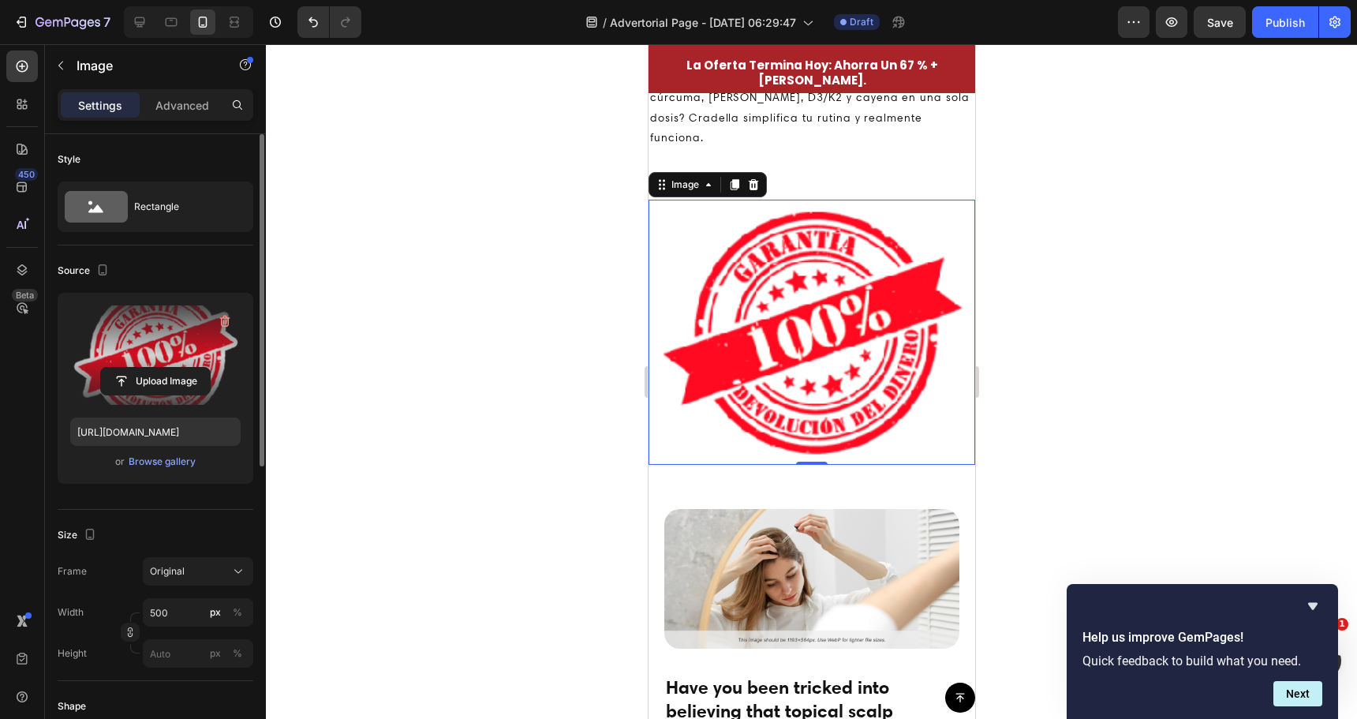
click at [573, 354] on div at bounding box center [811, 381] width 1091 height 675
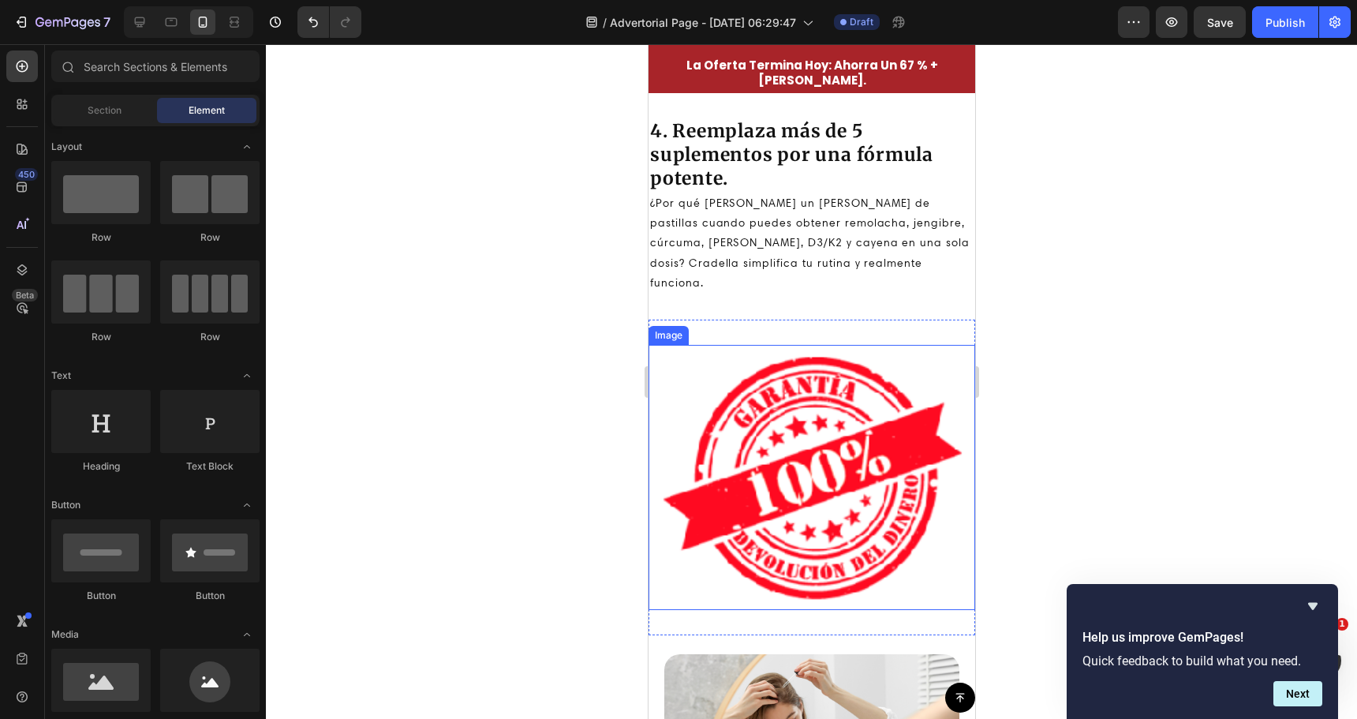
scroll to position [2905, 0]
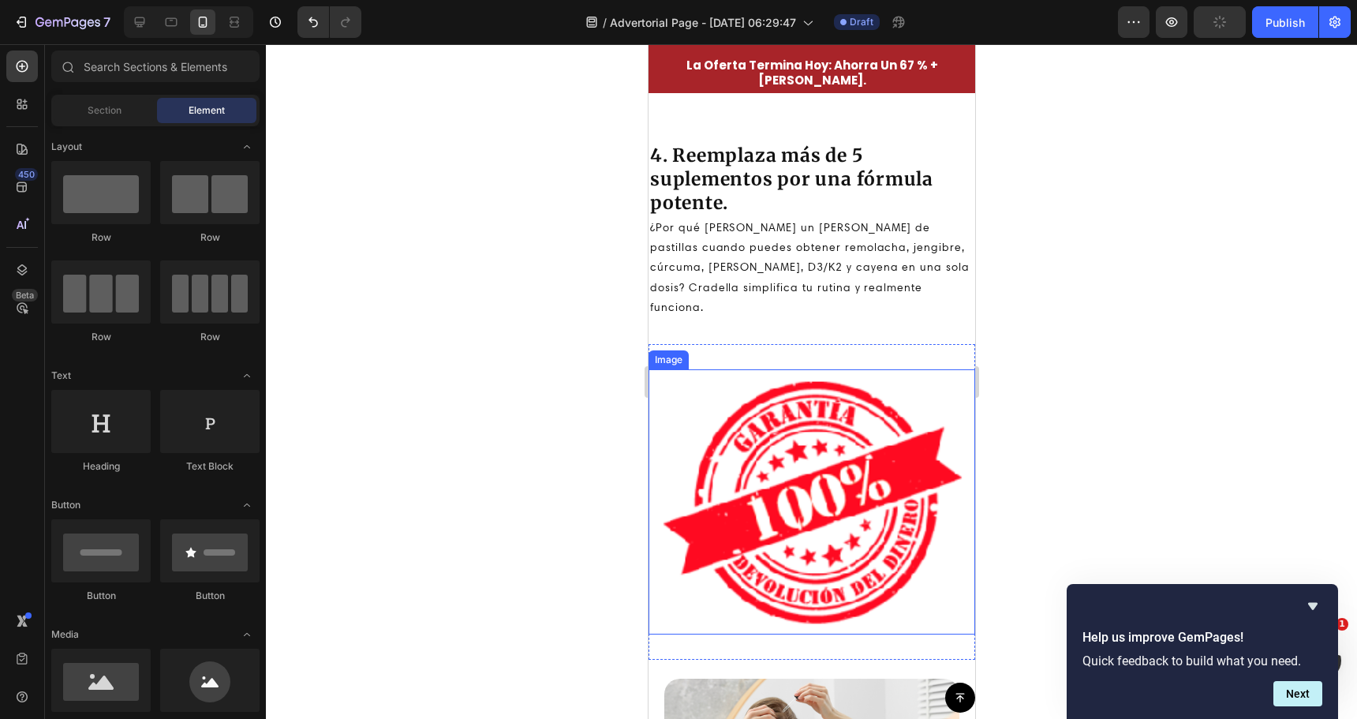
click at [776, 435] on img at bounding box center [811, 501] width 327 height 265
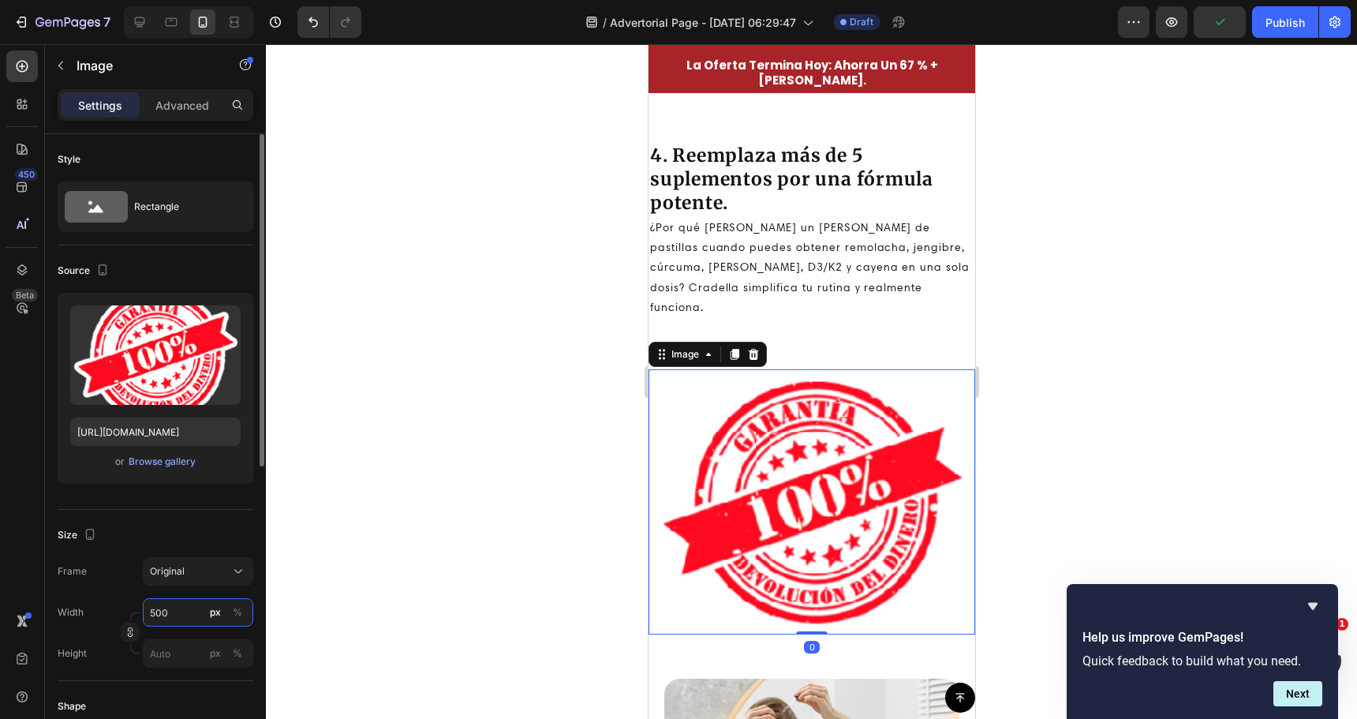
click at [196, 616] on input "500" at bounding box center [198, 612] width 110 height 28
click at [198, 572] on div "Original" at bounding box center [188, 571] width 77 height 14
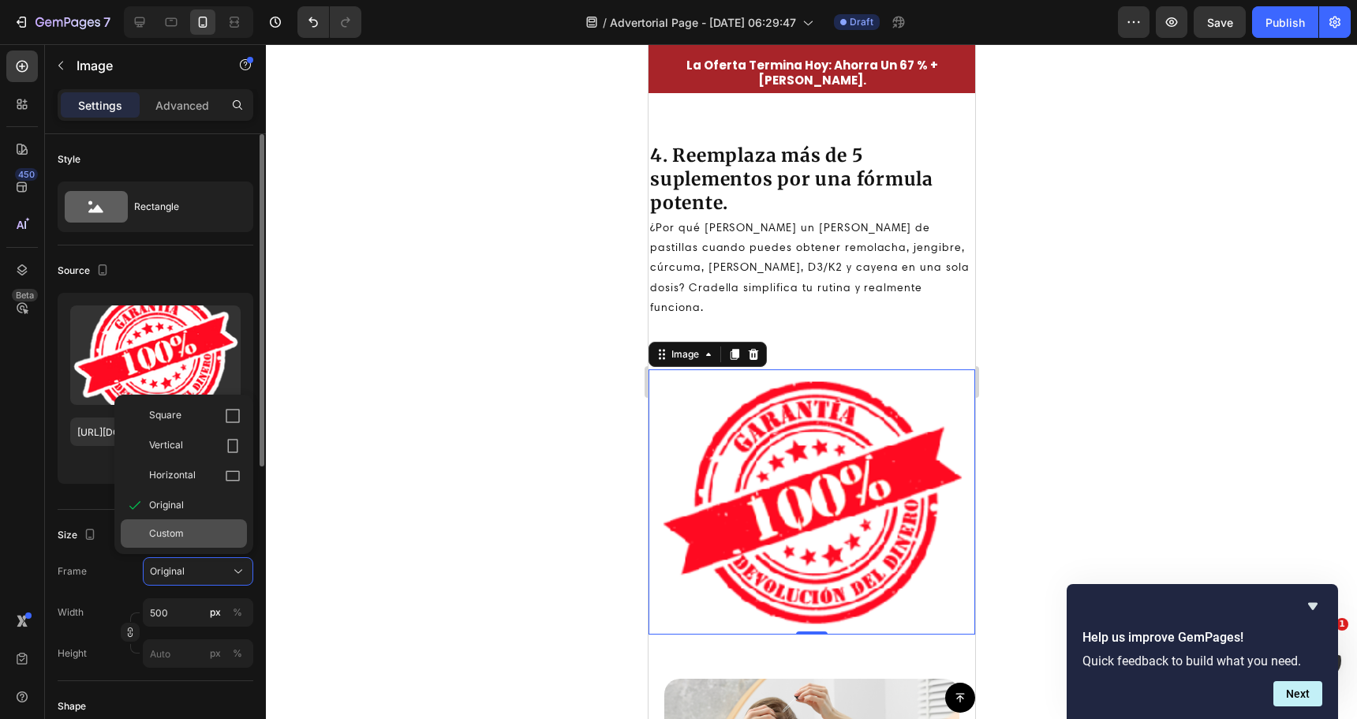
click at [179, 537] on span "Custom" at bounding box center [166, 533] width 35 height 14
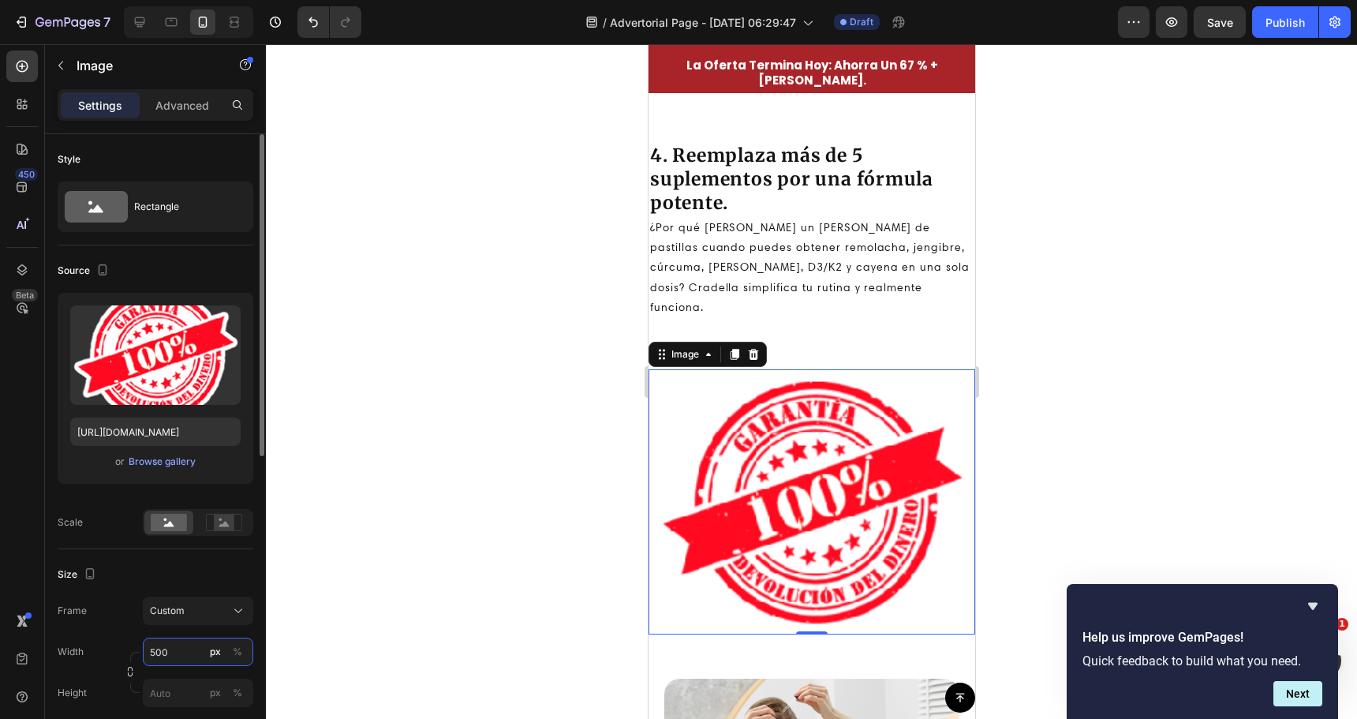
scroll to position [79, 0]
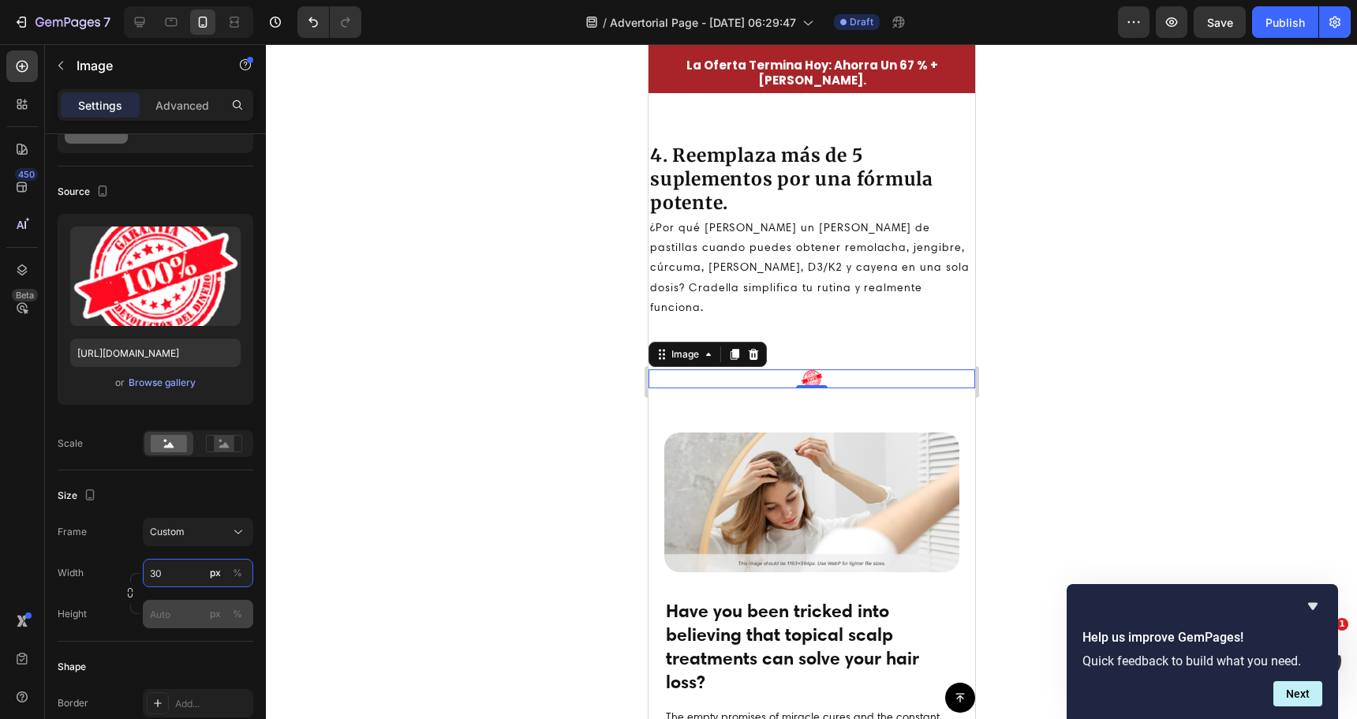
type input "3"
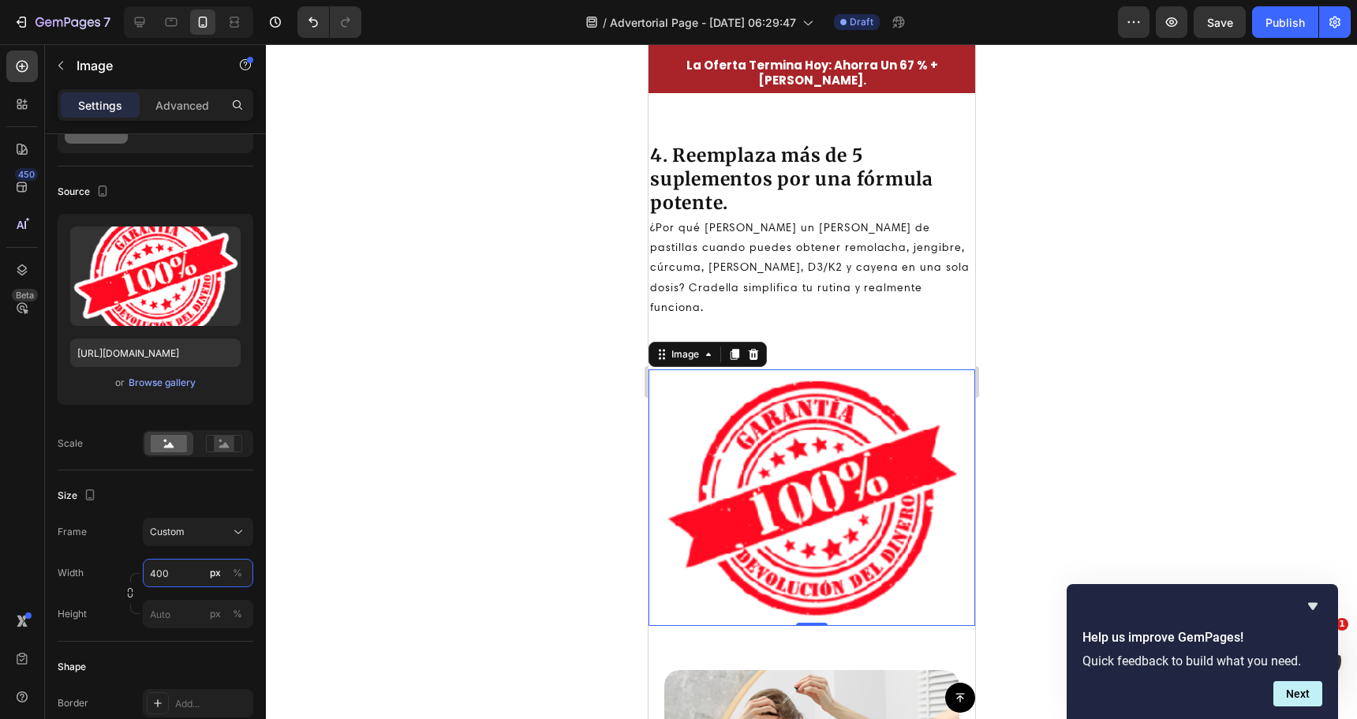
type input "400"
click at [403, 522] on div at bounding box center [811, 381] width 1091 height 675
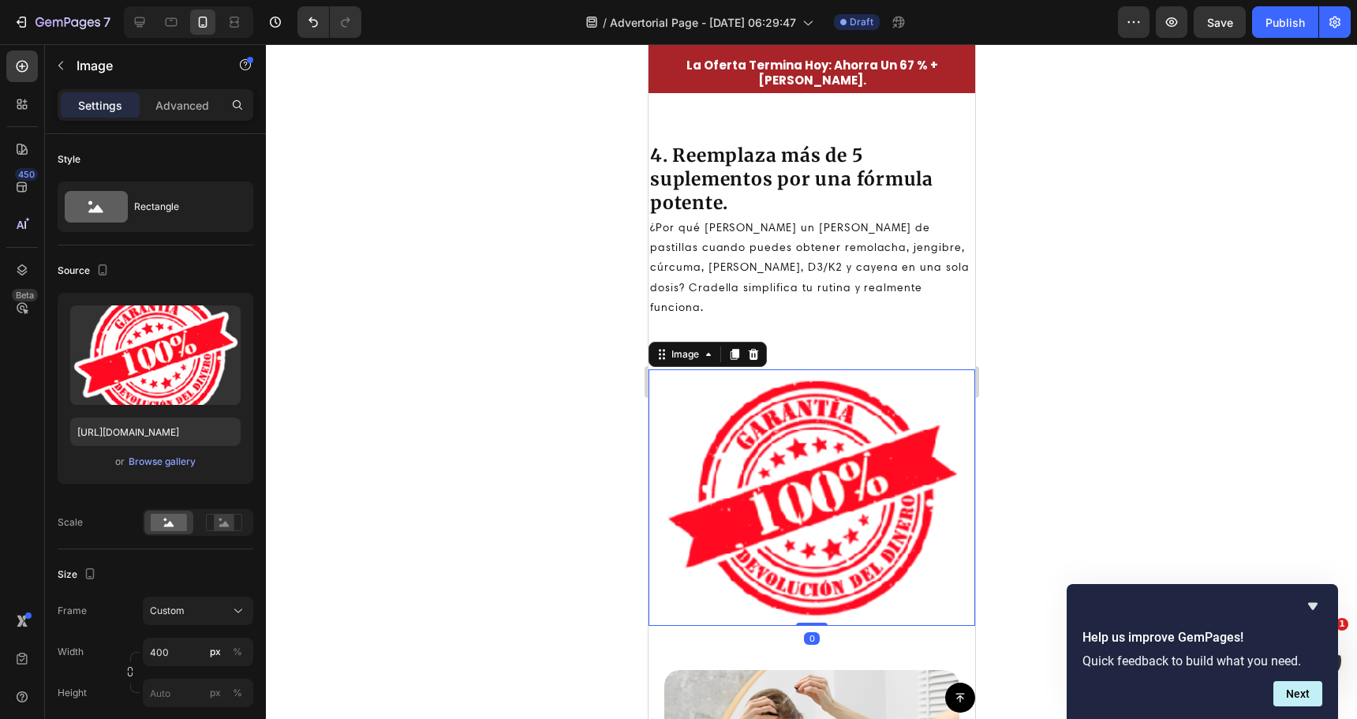
click at [821, 415] on img at bounding box center [811, 497] width 316 height 256
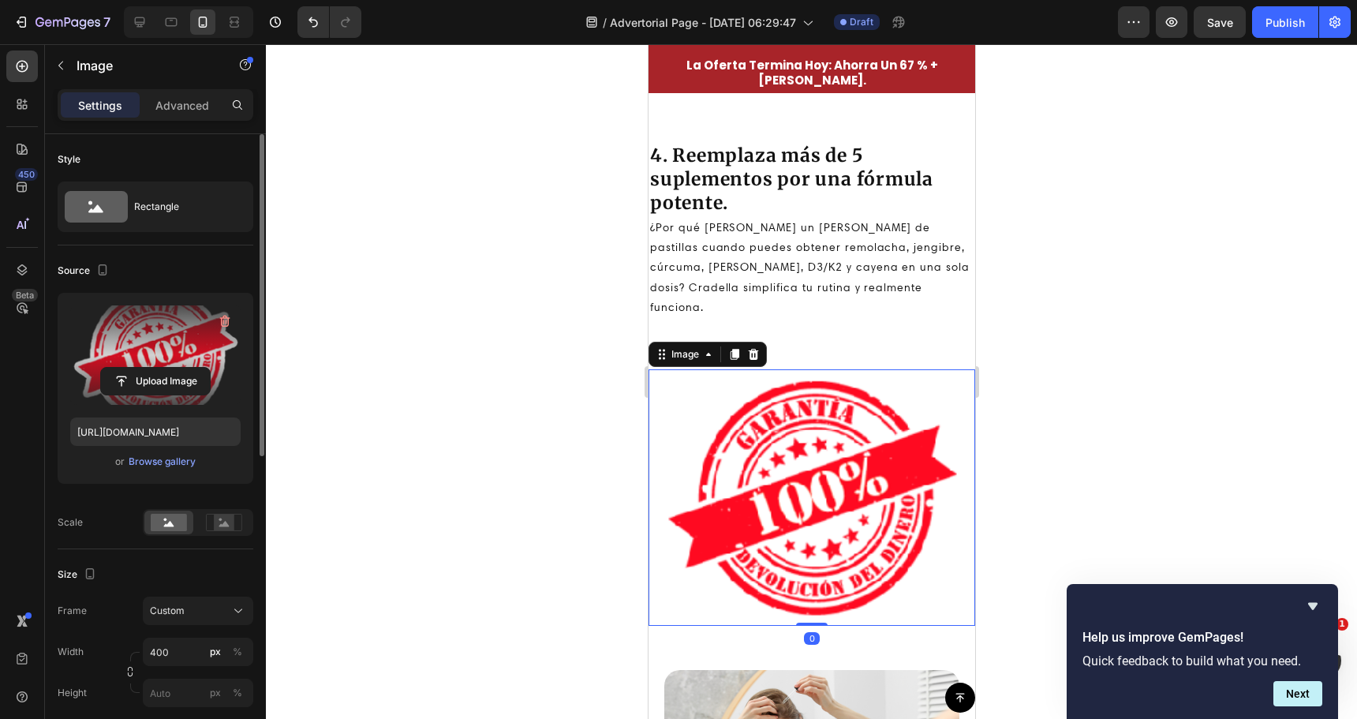
click at [138, 357] on label at bounding box center [155, 354] width 170 height 99
click at [138, 368] on input "file" at bounding box center [155, 381] width 109 height 27
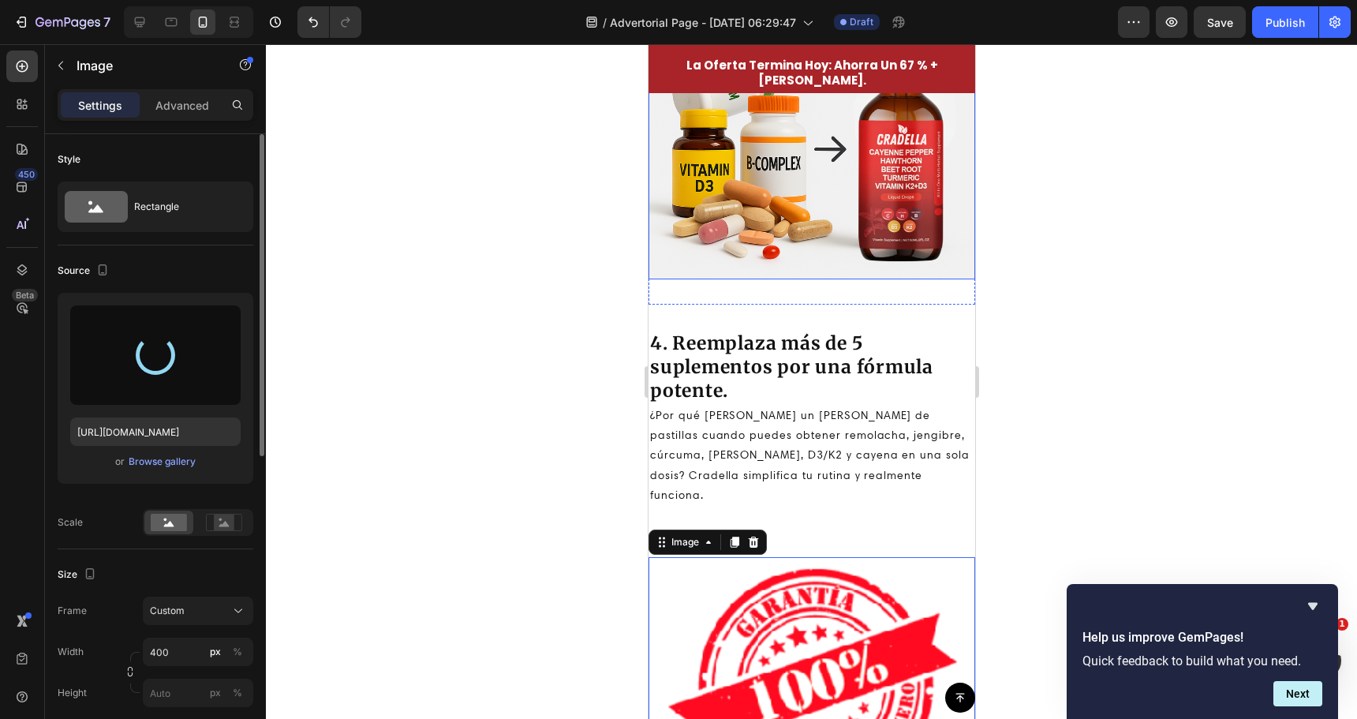
scroll to position [2905, 0]
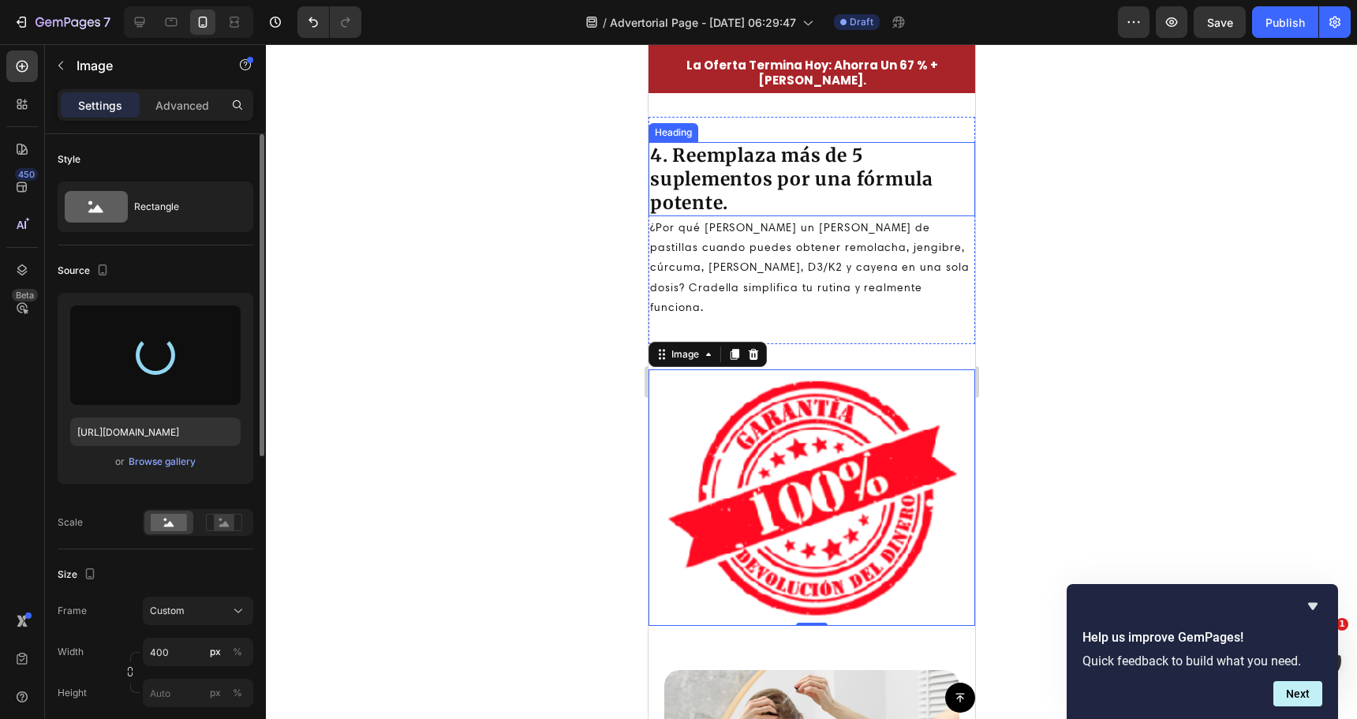
type input "https://cdn.shopify.com/s/files/1/0724/6046/8402/files/gempages_579530172106015…"
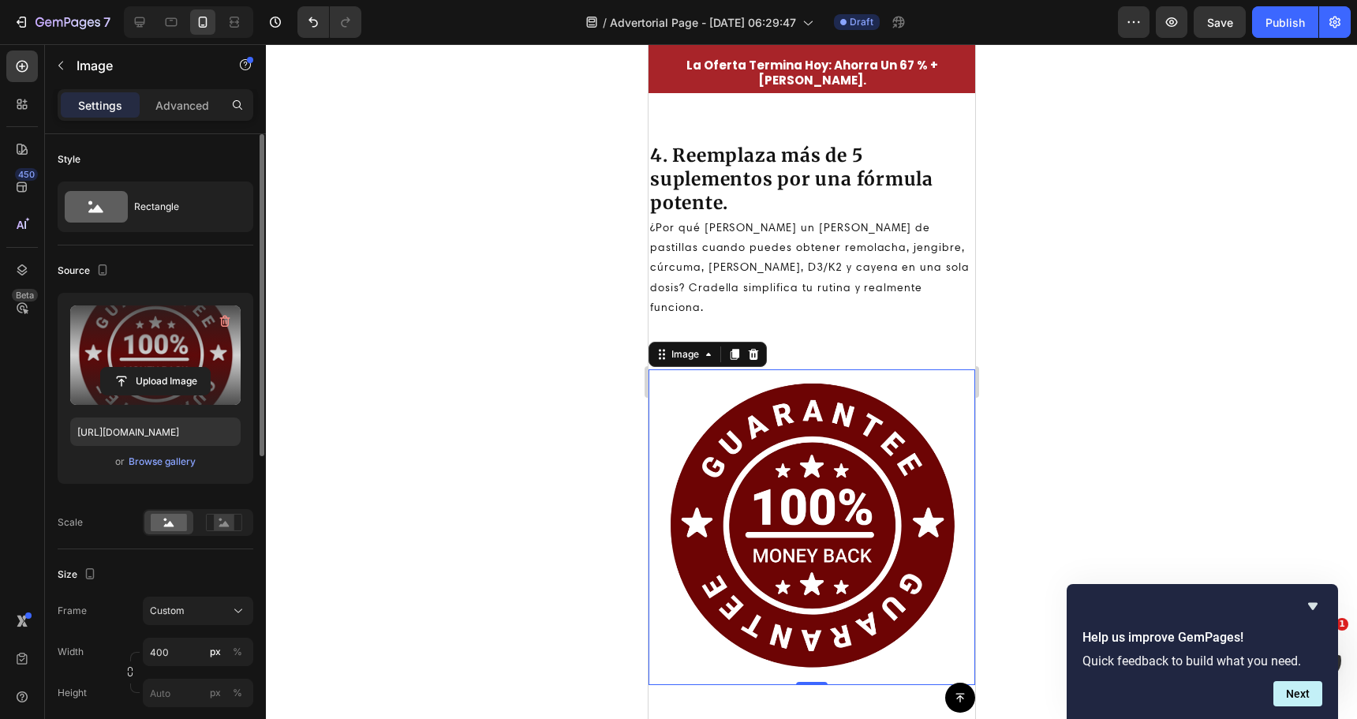
drag, startPoint x: 1145, startPoint y: 252, endPoint x: 1144, endPoint y: 219, distance: 33.1
click at [1146, 252] on div at bounding box center [811, 381] width 1091 height 675
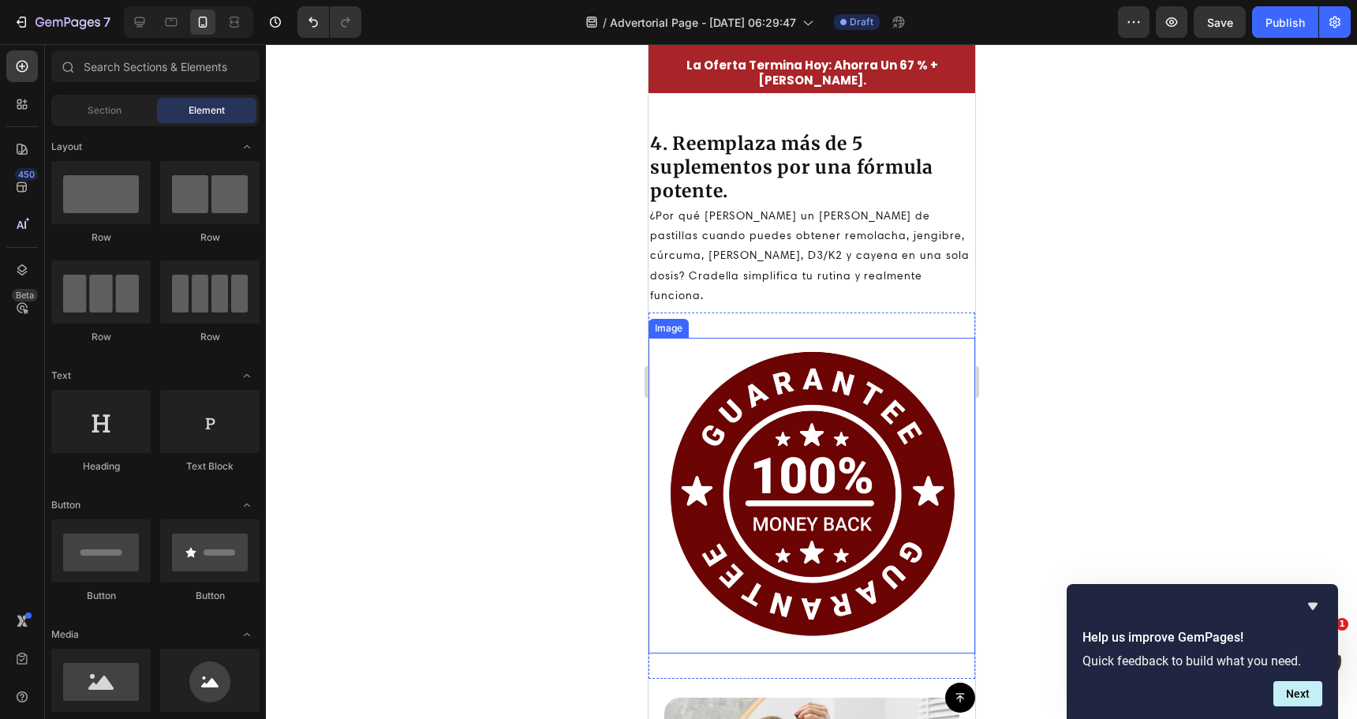
scroll to position [2826, 0]
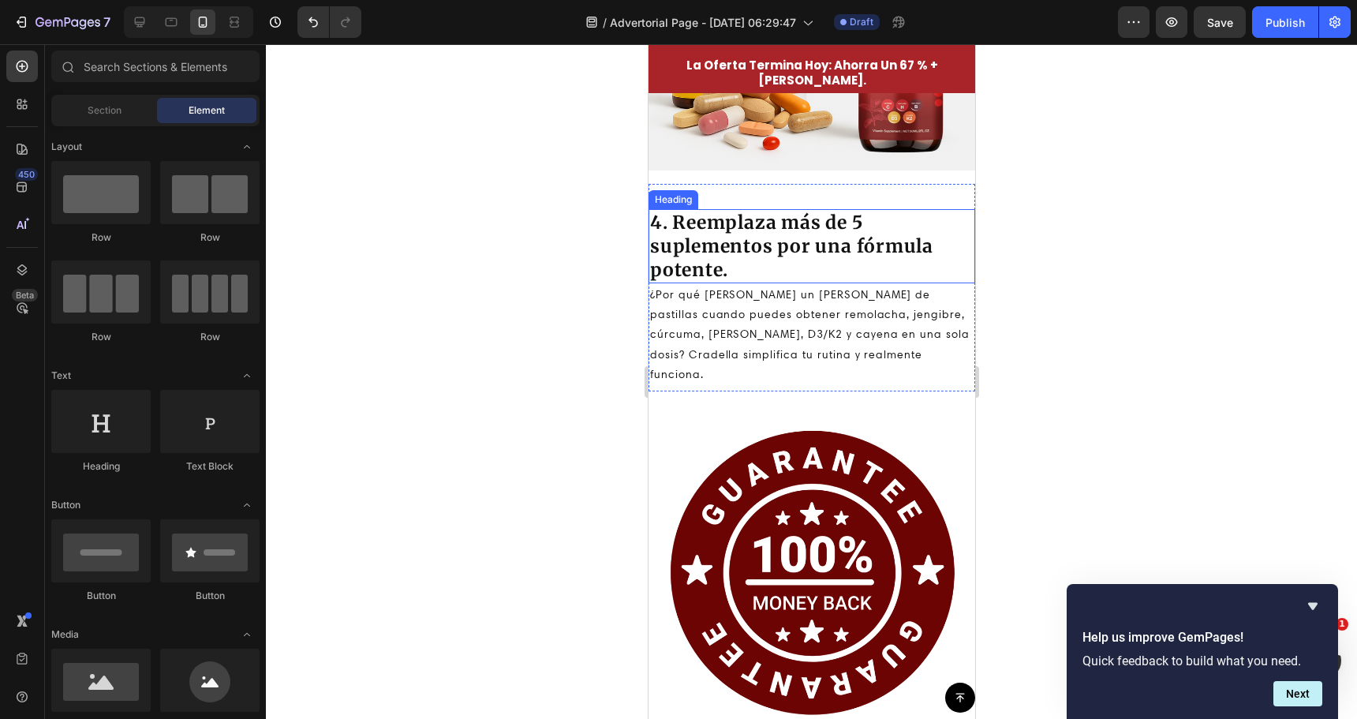
click at [799, 232] on h2 "4. Reemplaza más de 5 suplementos por una fórmula potente." at bounding box center [811, 246] width 327 height 74
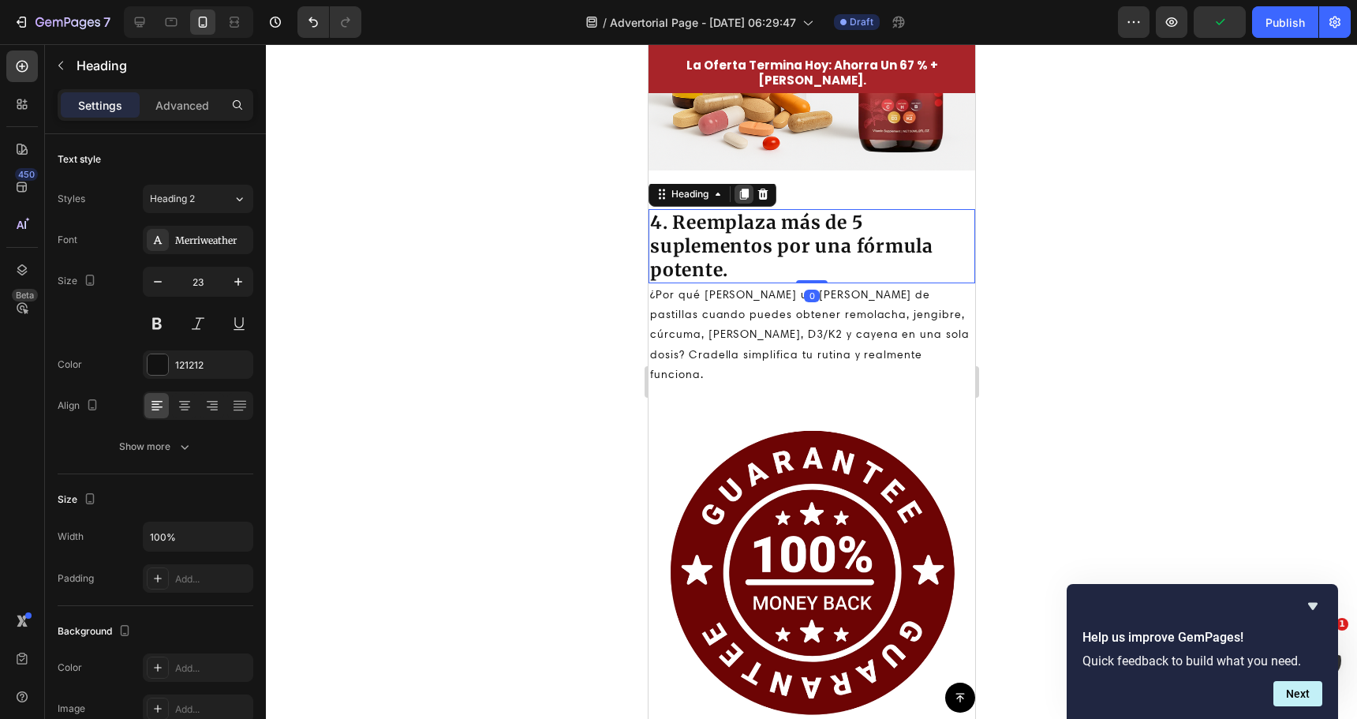
click at [741, 200] on icon at bounding box center [743, 194] width 9 height 11
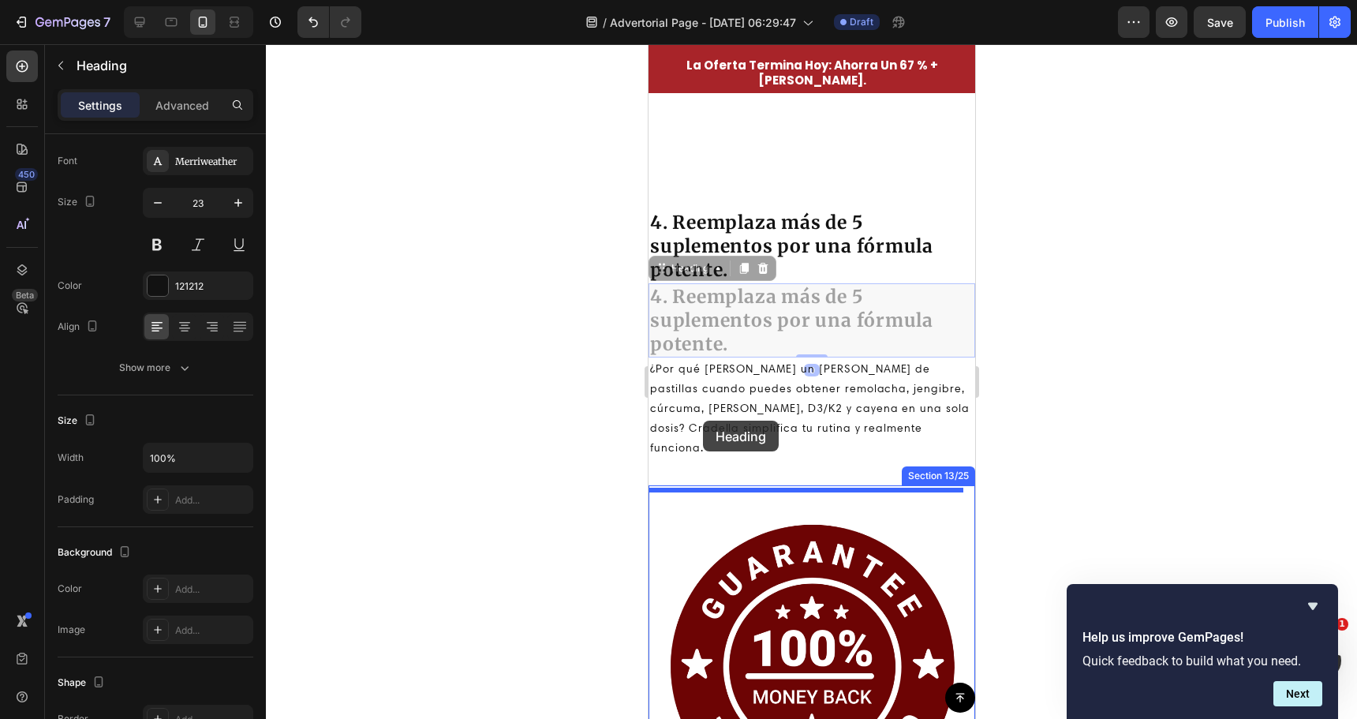
scroll to position [3142, 0]
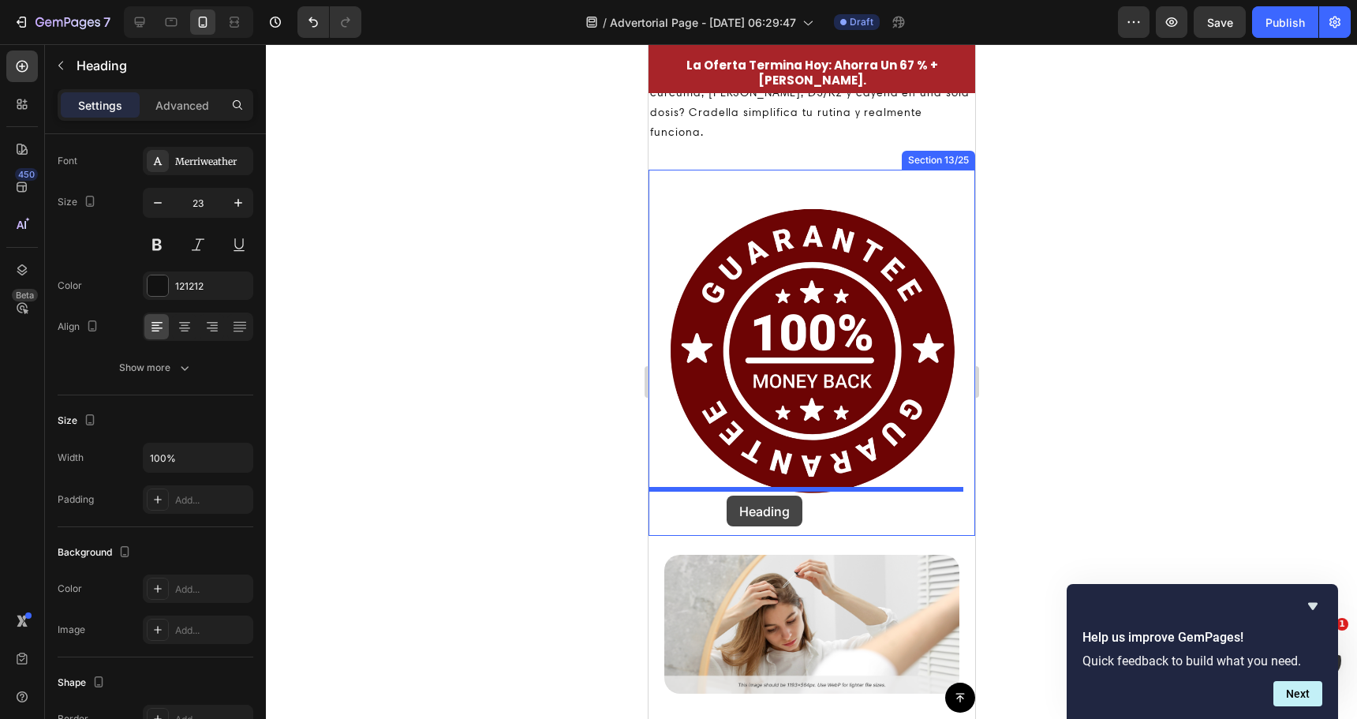
drag, startPoint x: 667, startPoint y: 283, endPoint x: 726, endPoint y: 495, distance: 219.6
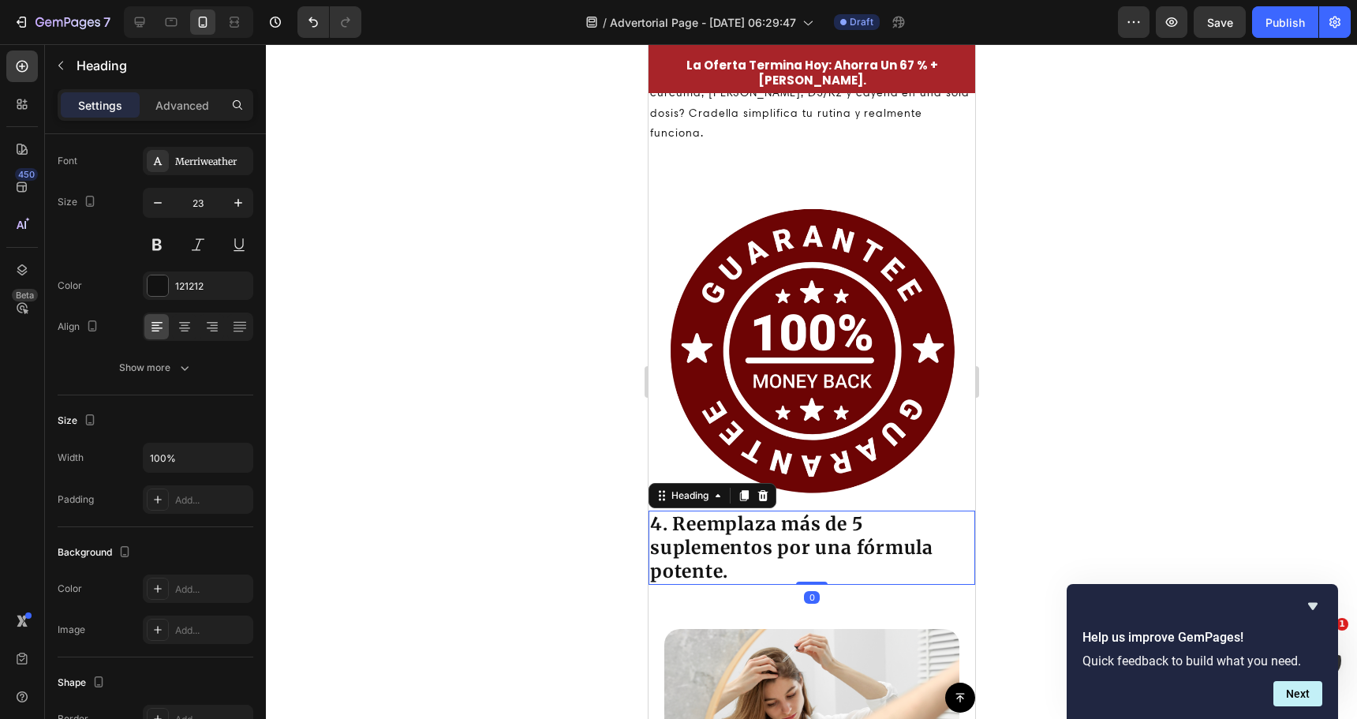
click at [705, 532] on h2 "4. Reemplaza más de 5 suplementos por una fórmula potente." at bounding box center [811, 547] width 327 height 74
click at [705, 532] on p "4. Reemplaza más de 5 suplementos por una fórmula potente." at bounding box center [810, 547] width 323 height 71
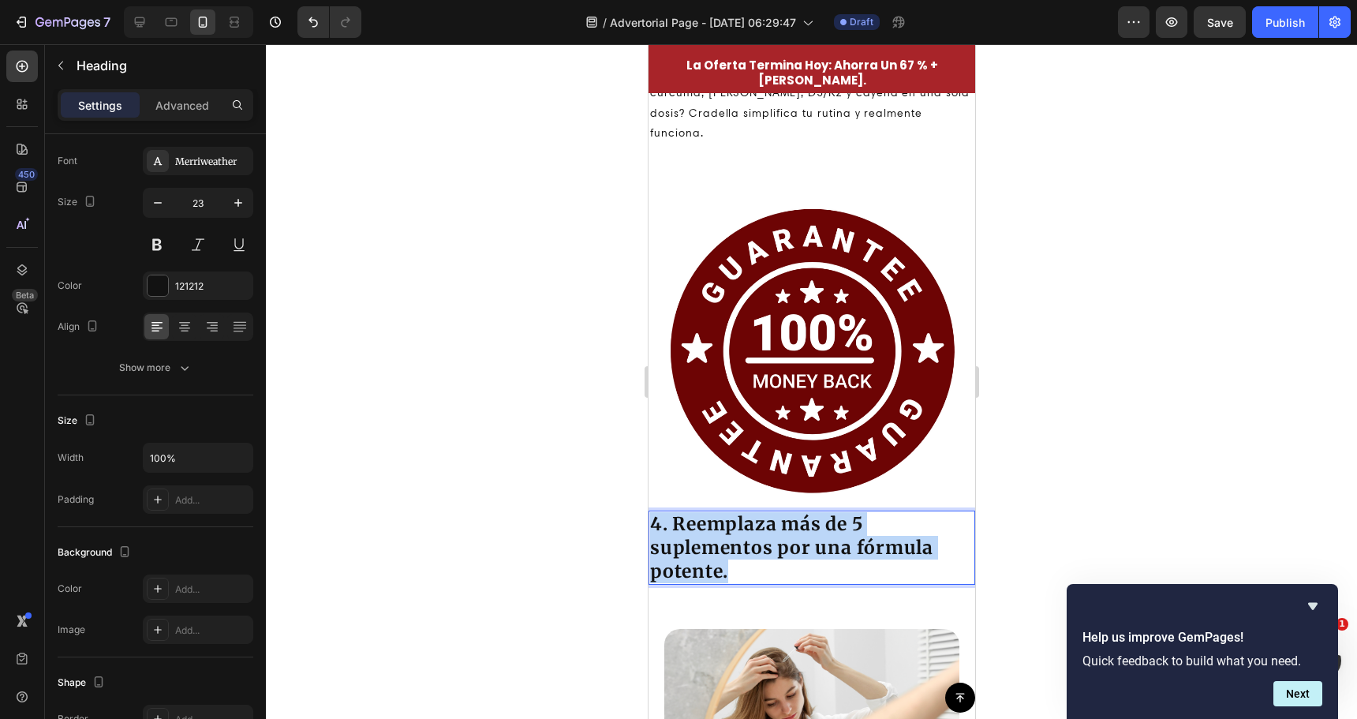
click at [705, 532] on p "4. Reemplaza más de 5 suplementos por una fórmula potente." at bounding box center [810, 547] width 323 height 71
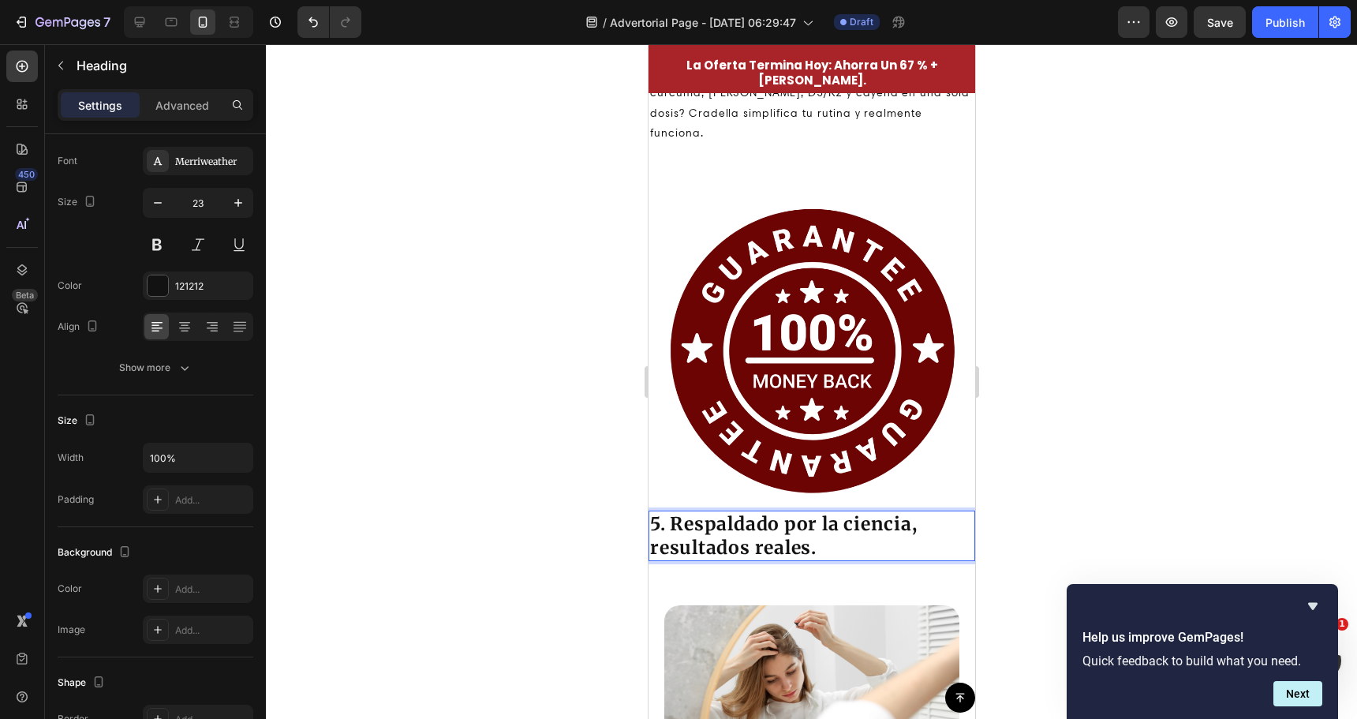
click at [492, 492] on div at bounding box center [811, 381] width 1091 height 675
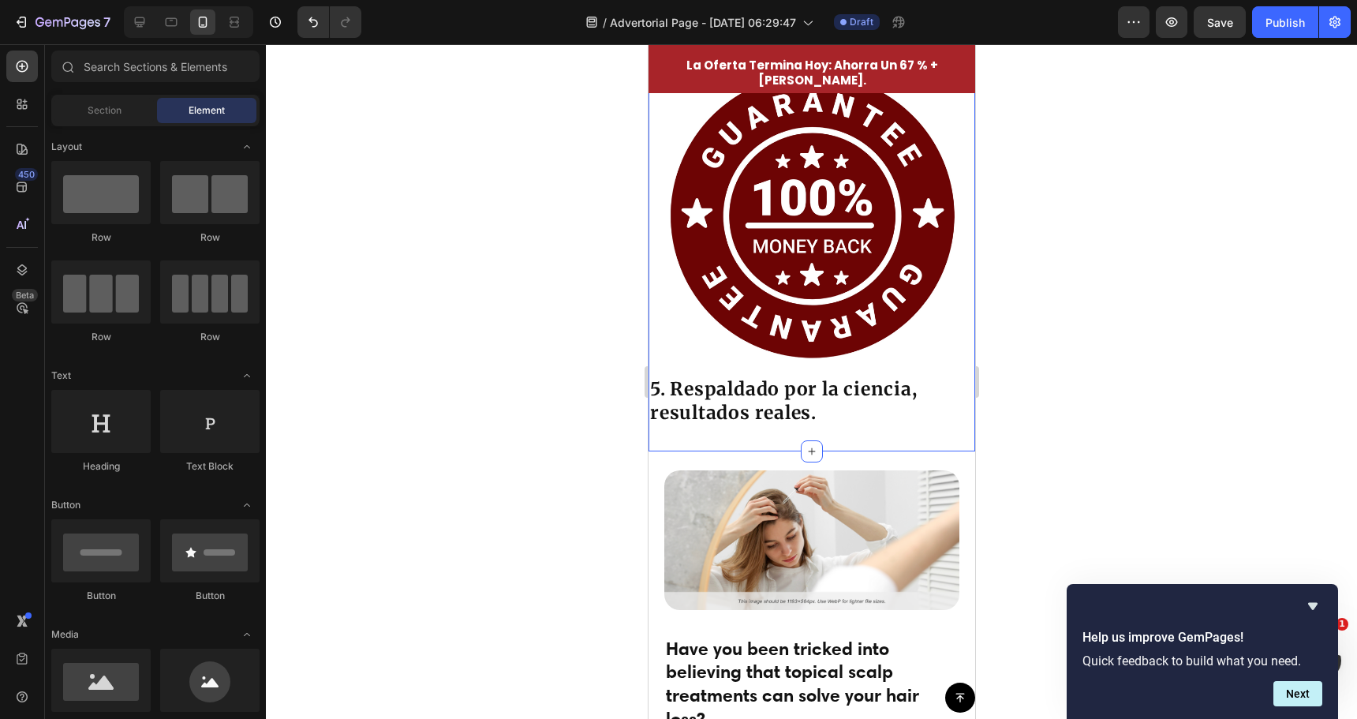
scroll to position [3225, 0]
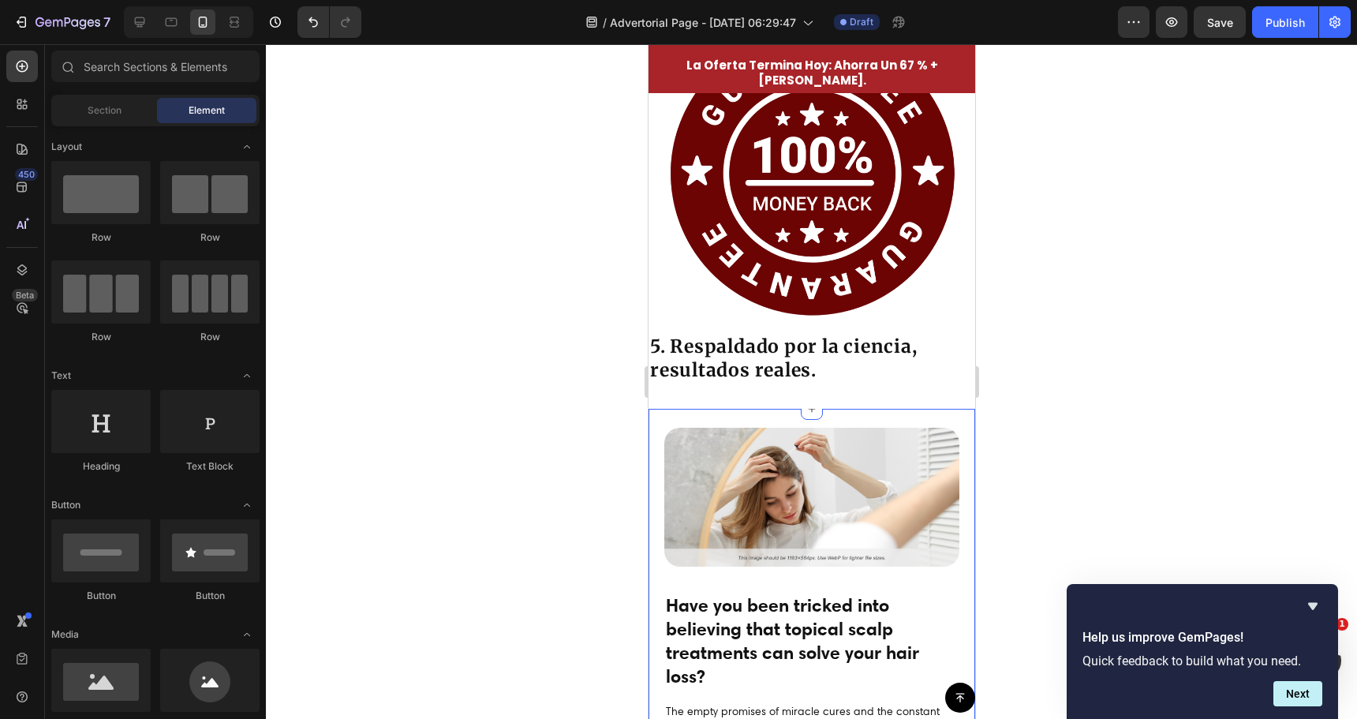
click at [730, 382] on h2 "5. Respaldado por la ciencia, resultados reales." at bounding box center [811, 358] width 327 height 50
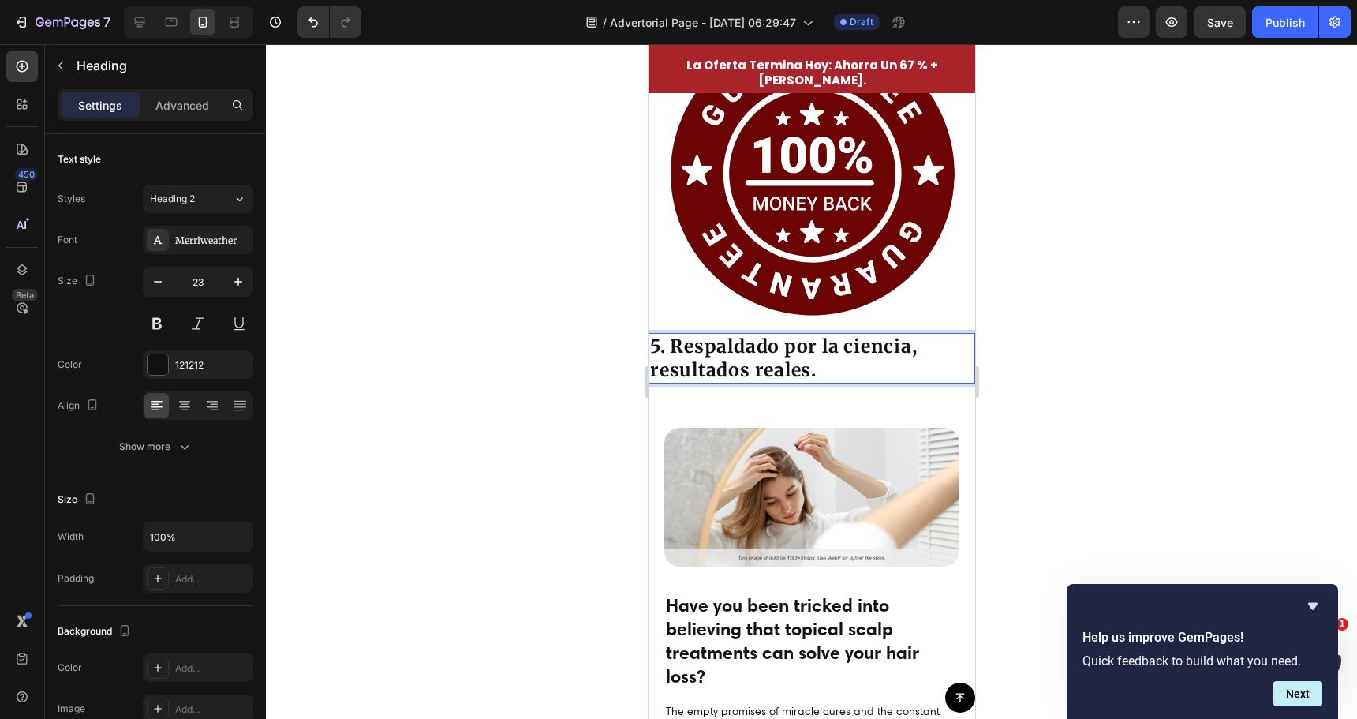
click at [566, 356] on div at bounding box center [811, 381] width 1091 height 675
click at [763, 318] on icon at bounding box center [762, 317] width 10 height 11
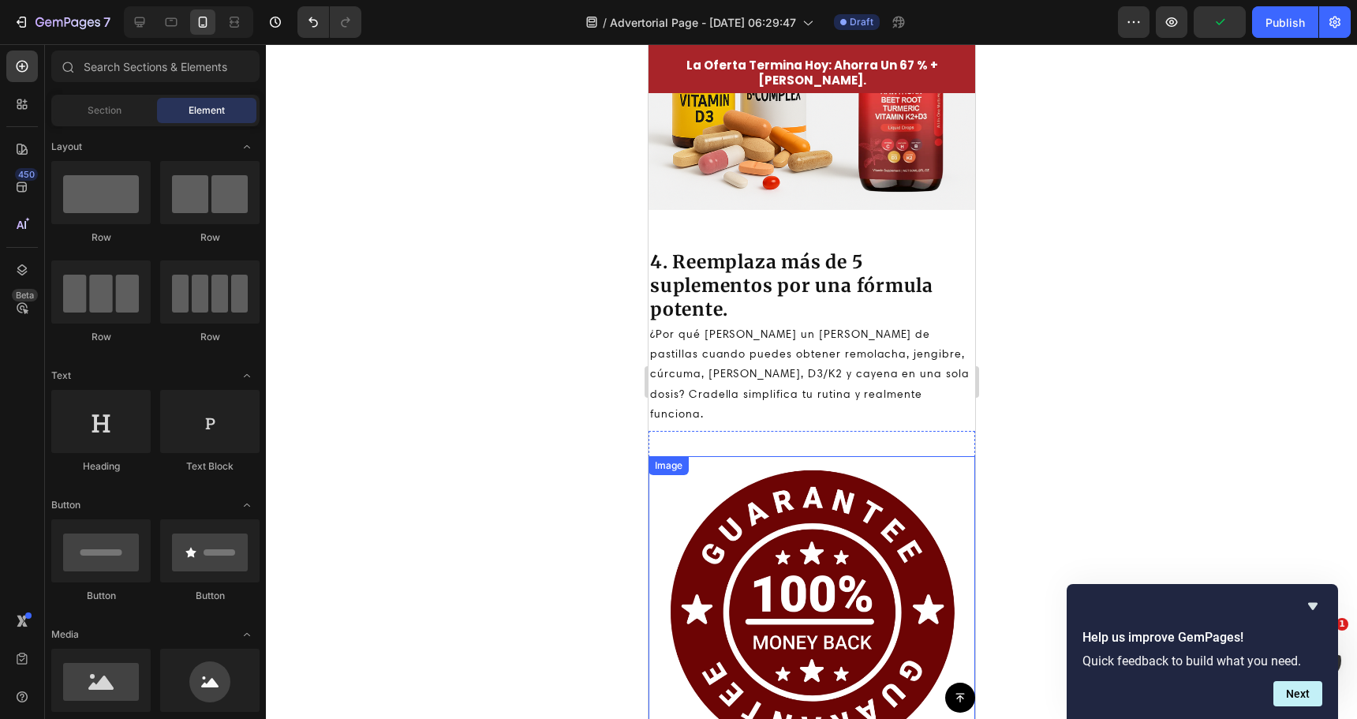
scroll to position [2673, 0]
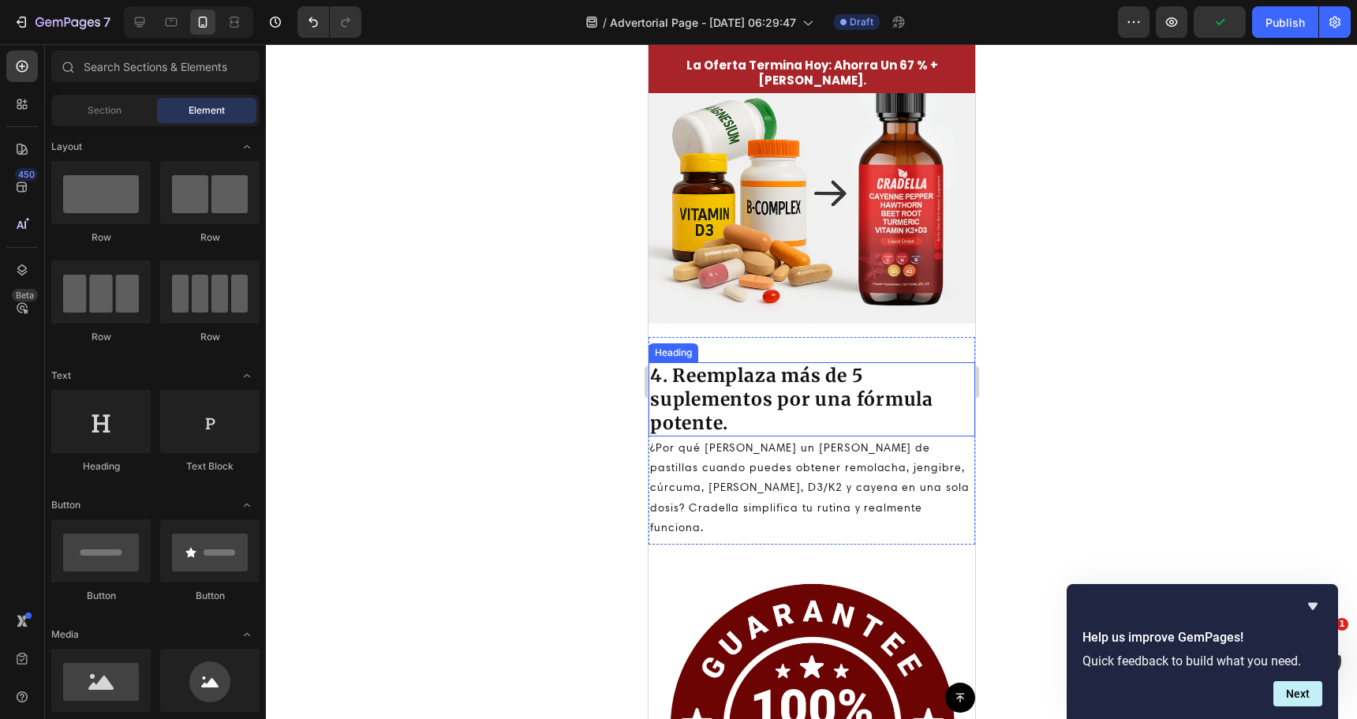
click at [741, 372] on h2 "4. Reemplaza más de 5 suplementos por una fórmula potente." at bounding box center [811, 399] width 327 height 74
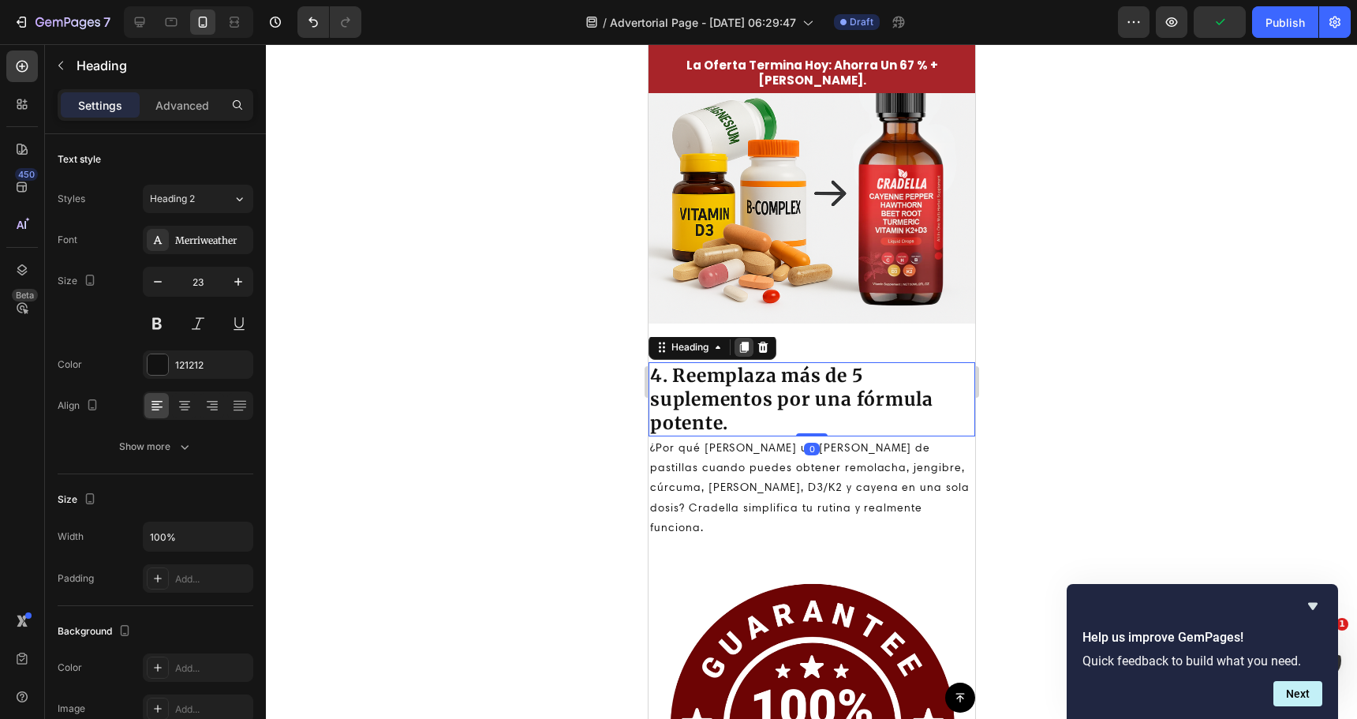
click at [740, 345] on icon at bounding box center [743, 347] width 9 height 11
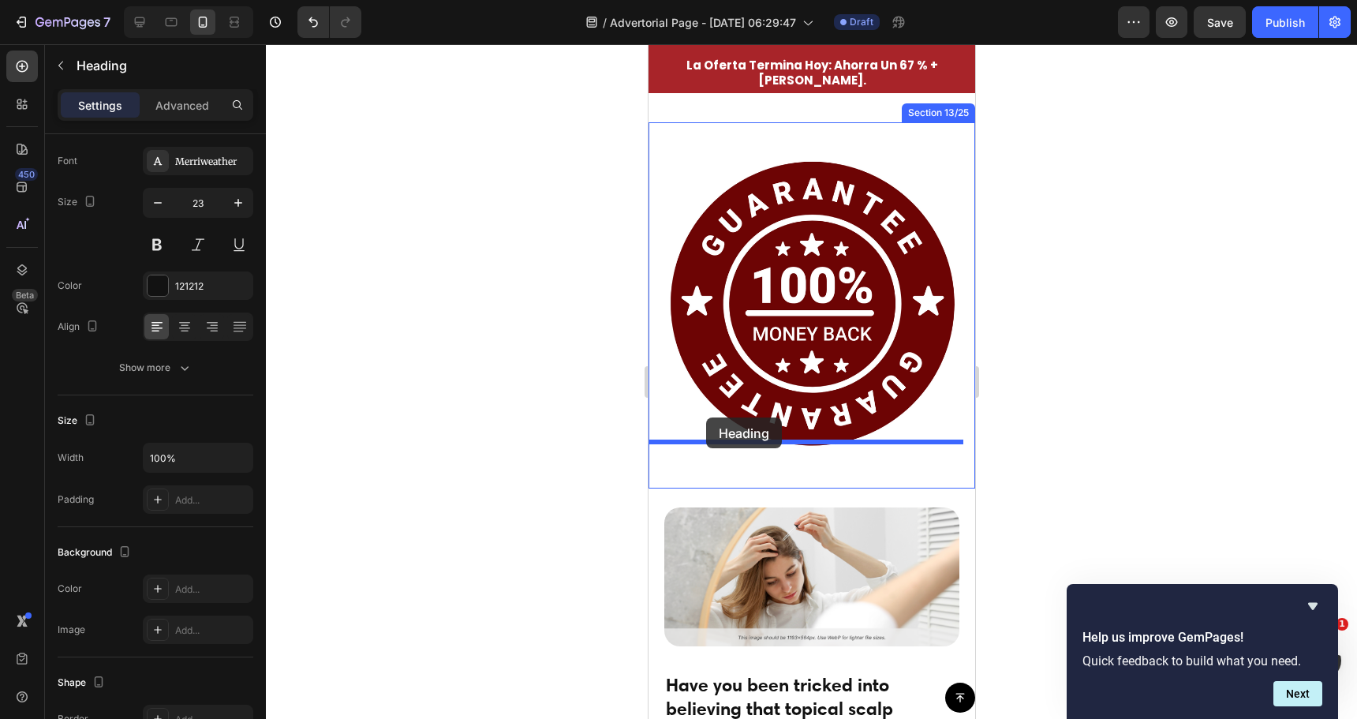
scroll to position [3225, 0]
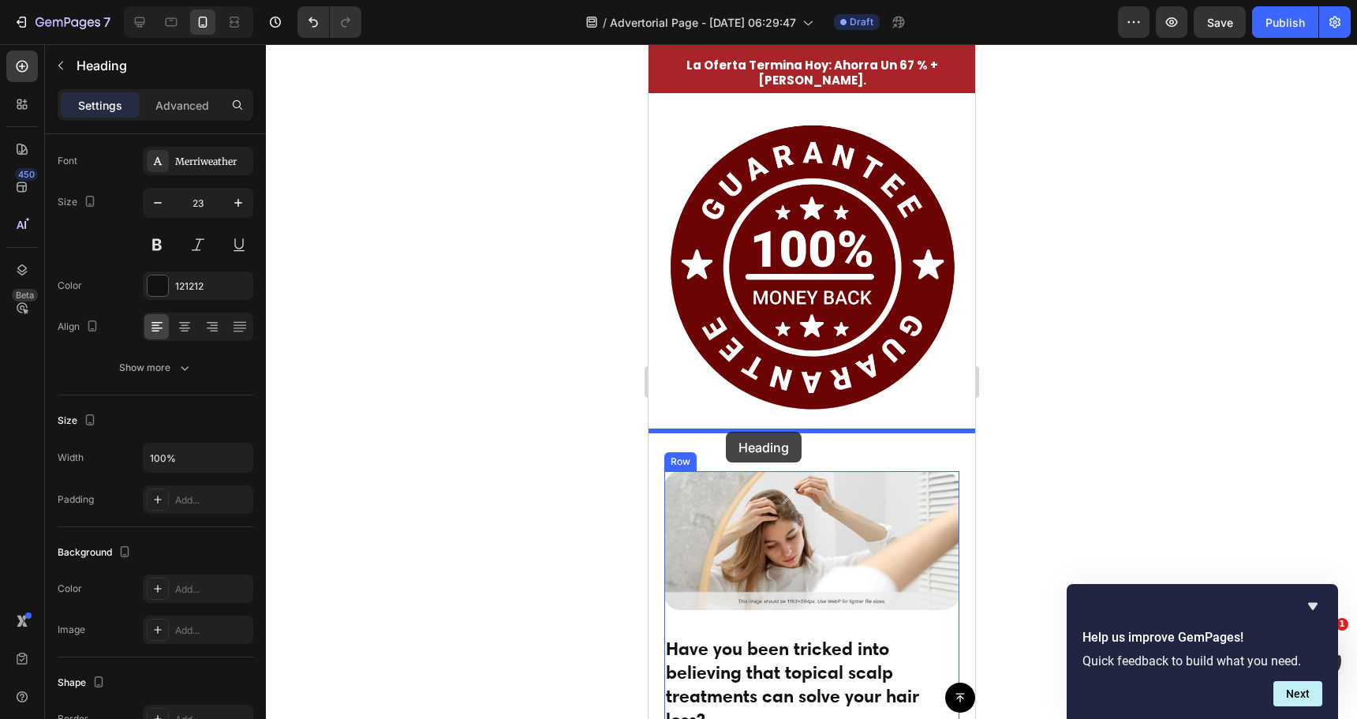
drag, startPoint x: 660, startPoint y: 265, endPoint x: 727, endPoint y: 434, distance: 181.7
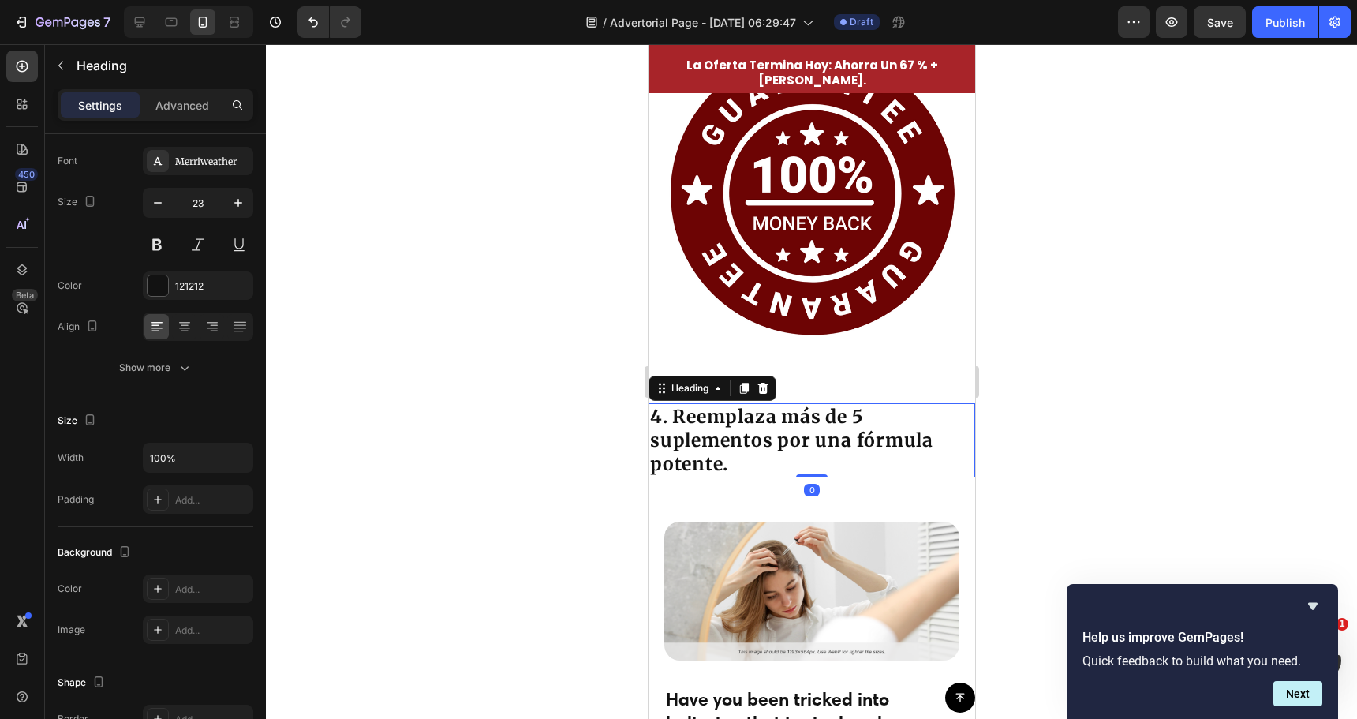
click at [759, 420] on h2 "4. Reemplaza más de 5 suplementos por una fórmula potente." at bounding box center [811, 440] width 327 height 74
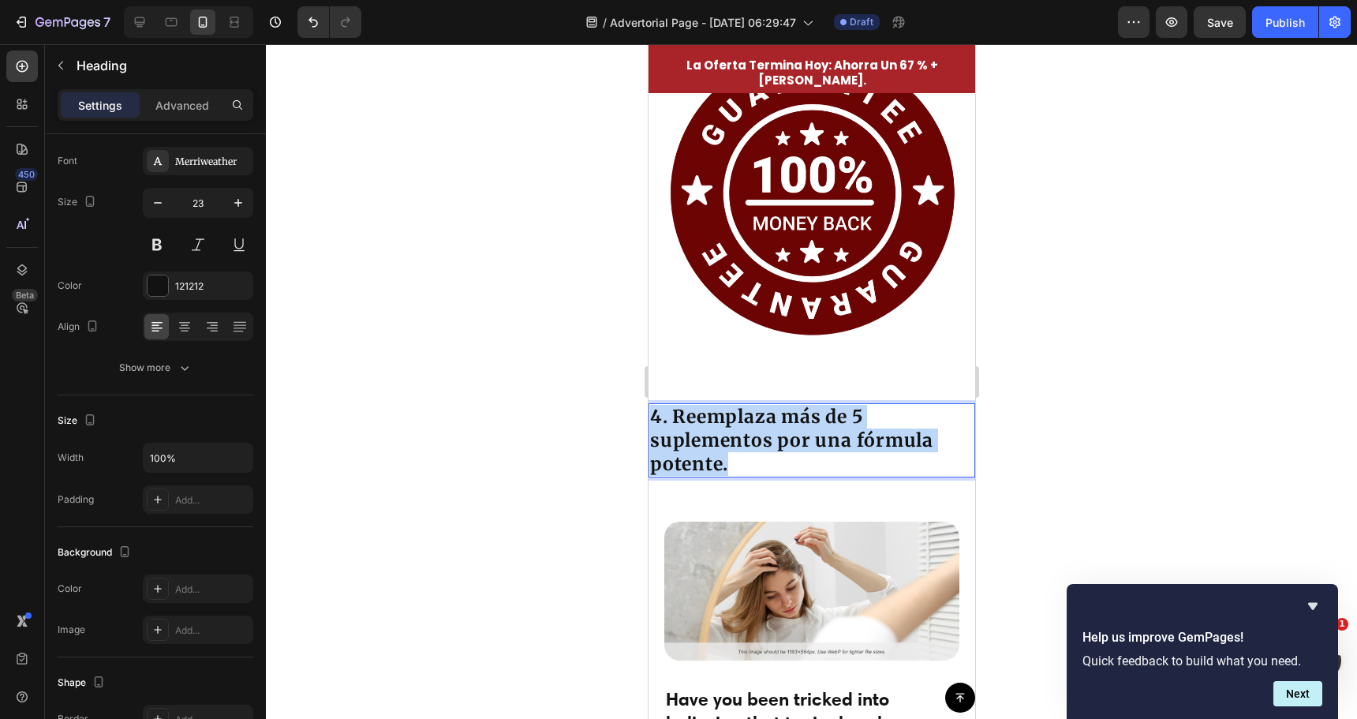
click at [759, 420] on p "4. Reemplaza más de 5 suplementos por una fórmula potente." at bounding box center [810, 440] width 323 height 71
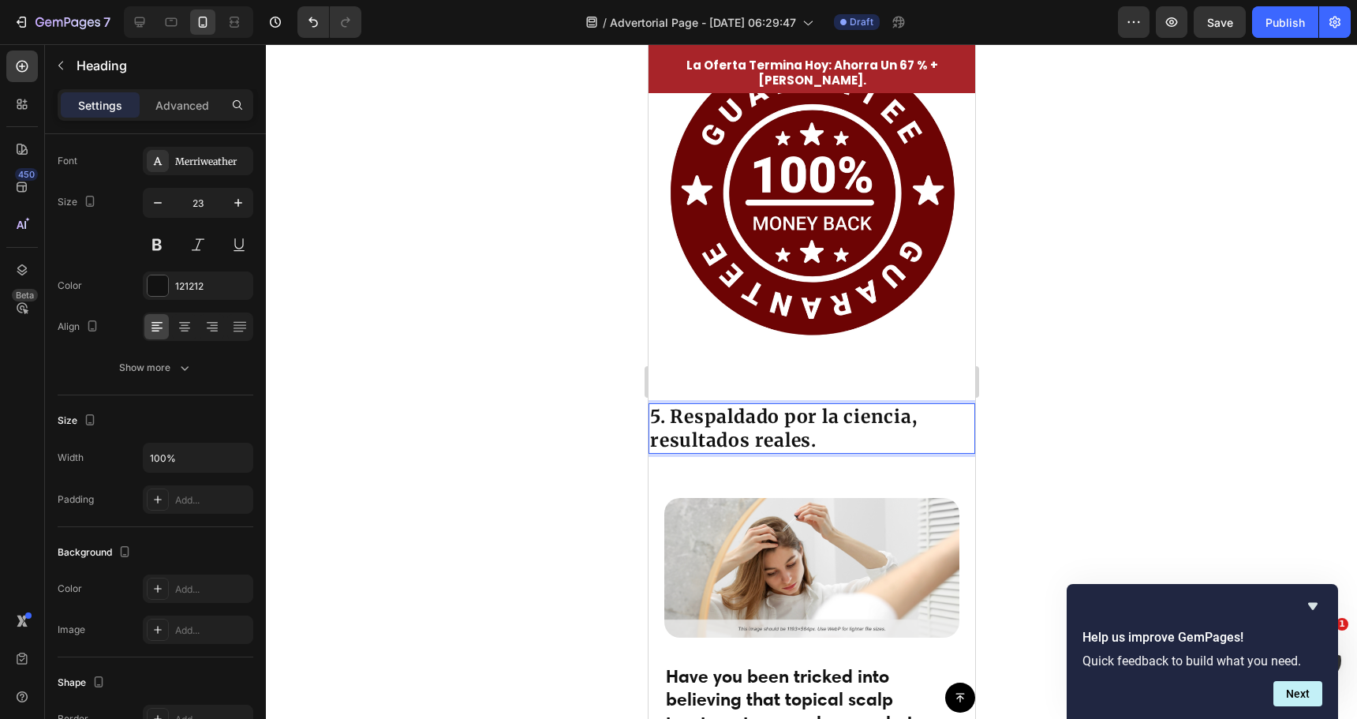
click at [563, 369] on div at bounding box center [811, 381] width 1091 height 675
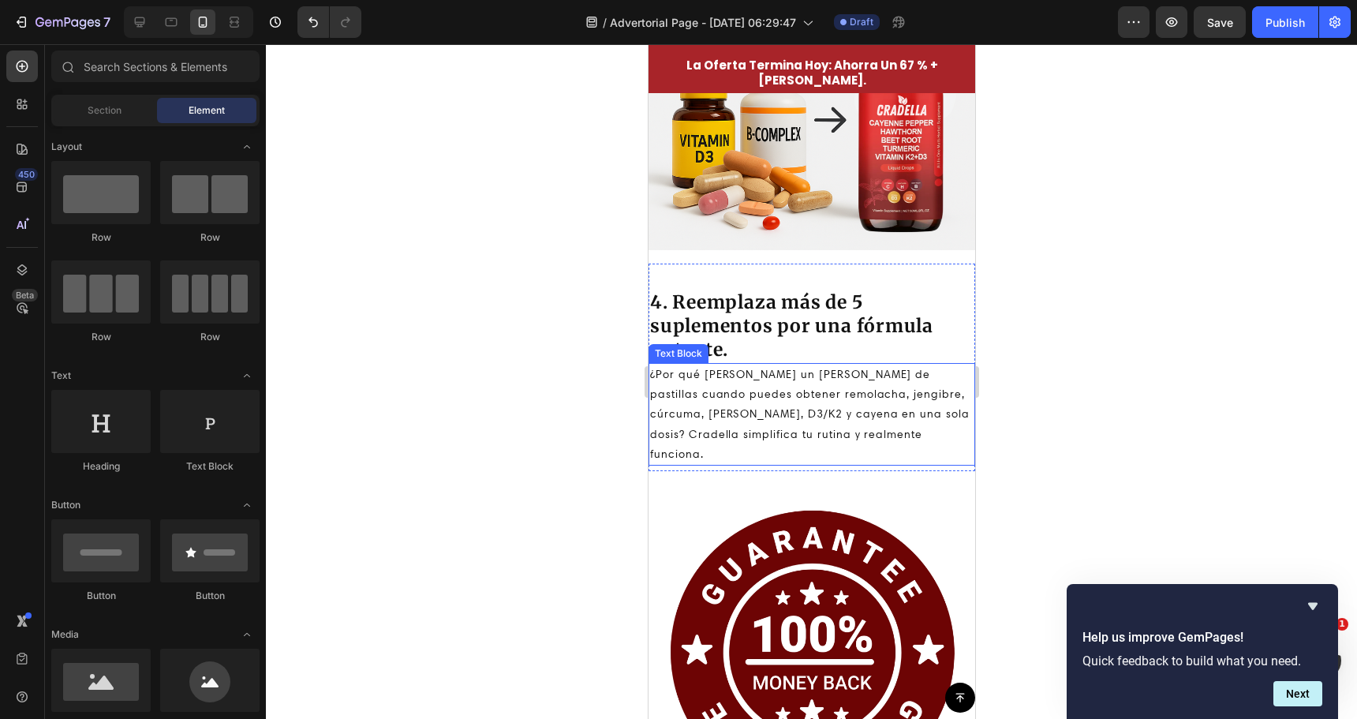
scroll to position [2752, 0]
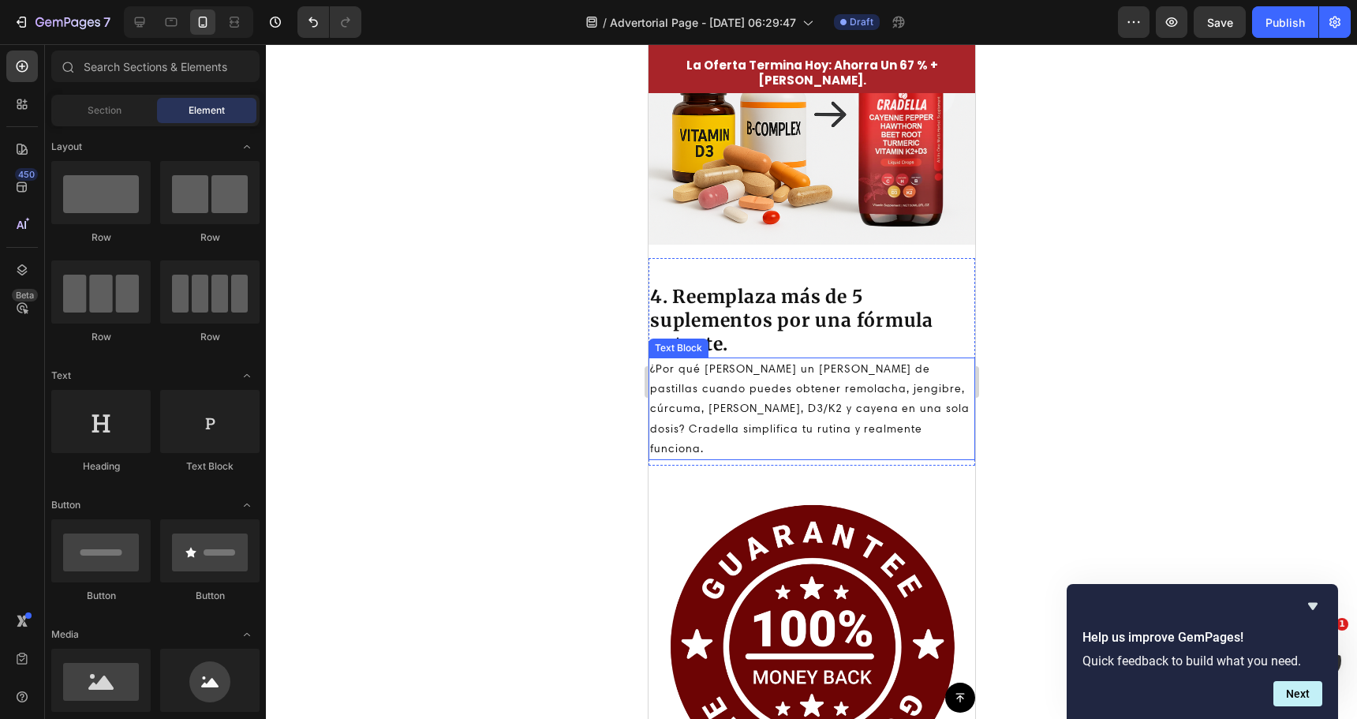
click at [757, 391] on p "¿Por qué [PERSON_NAME] un [PERSON_NAME] de pastillas cuando puedes obtener remo…" at bounding box center [810, 408] width 323 height 99
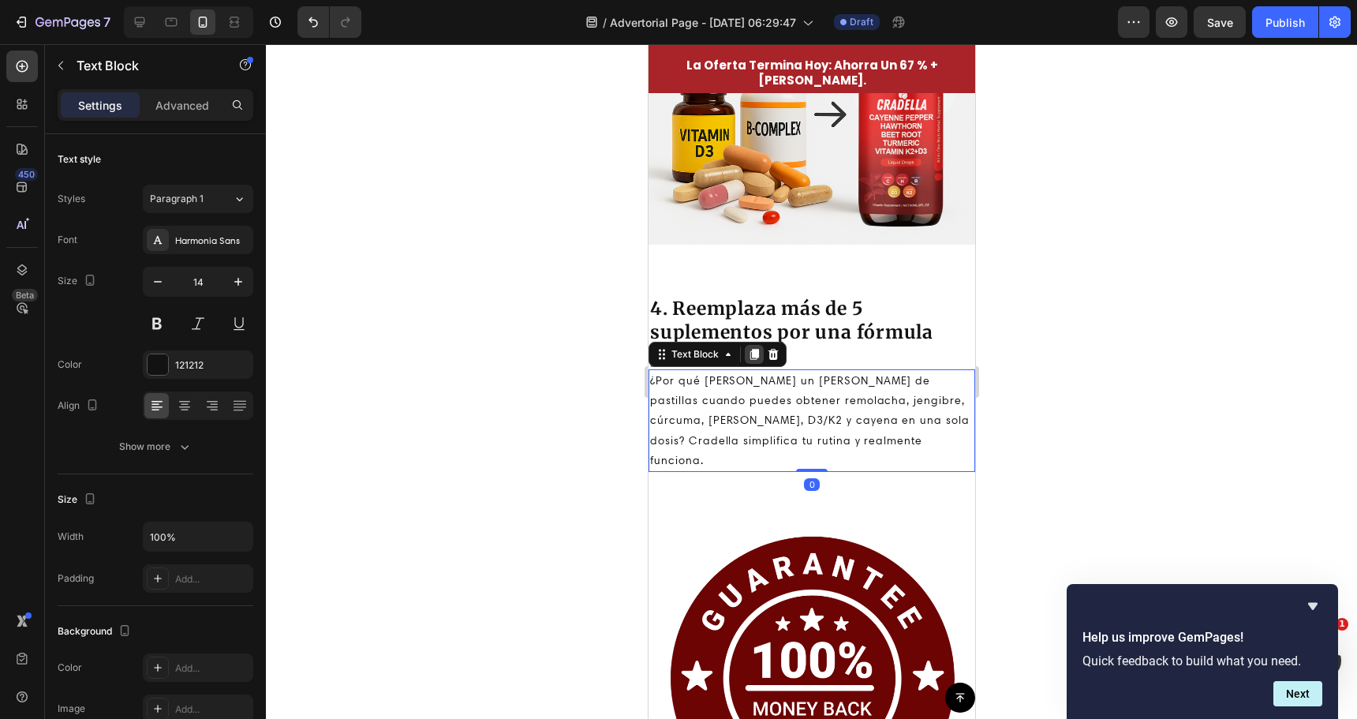
click at [751, 349] on icon at bounding box center [754, 354] width 9 height 11
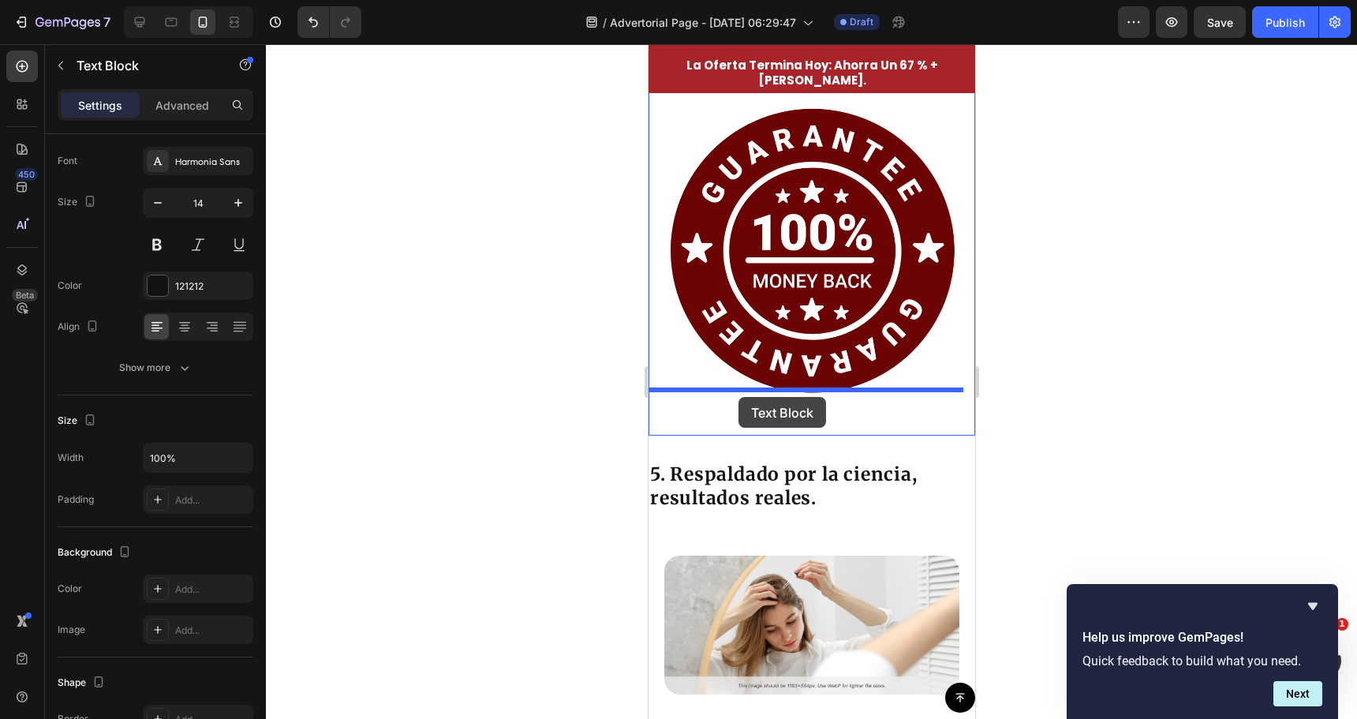
scroll to position [3304, 0]
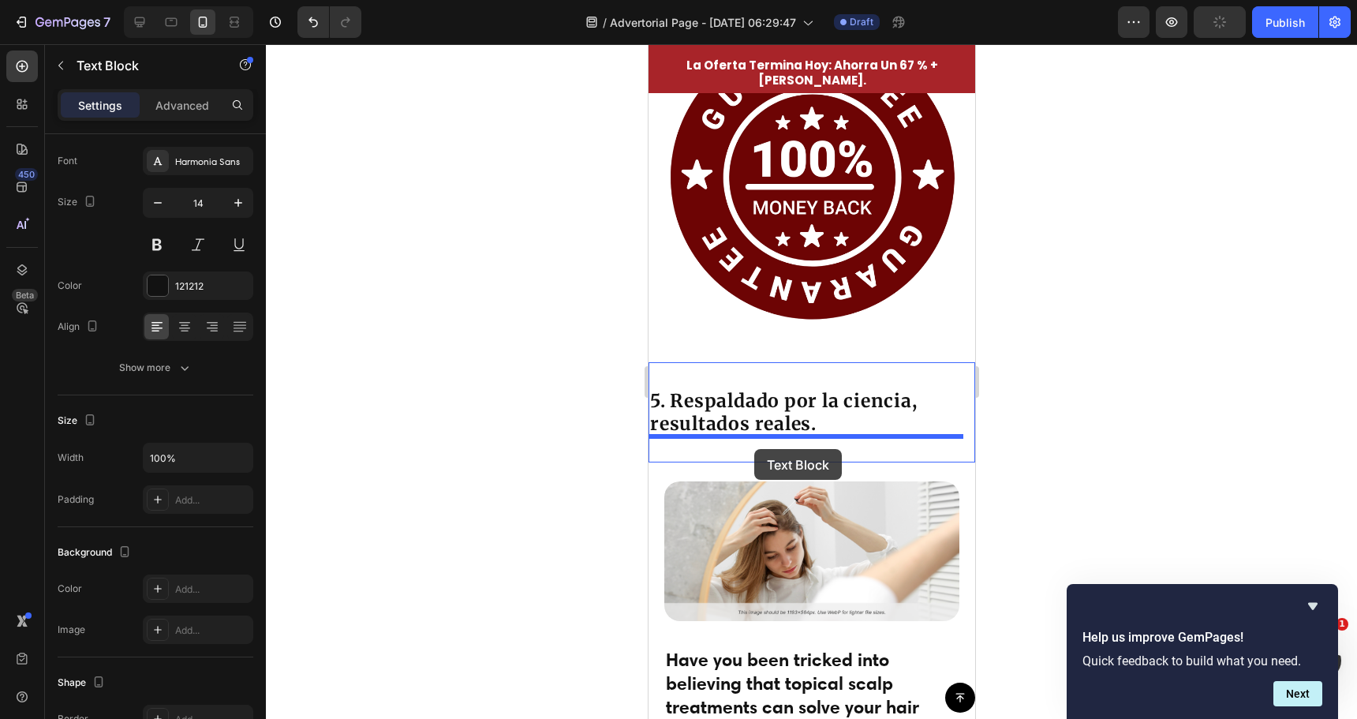
drag, startPoint x: 661, startPoint y: 272, endPoint x: 754, endPoint y: 449, distance: 199.4
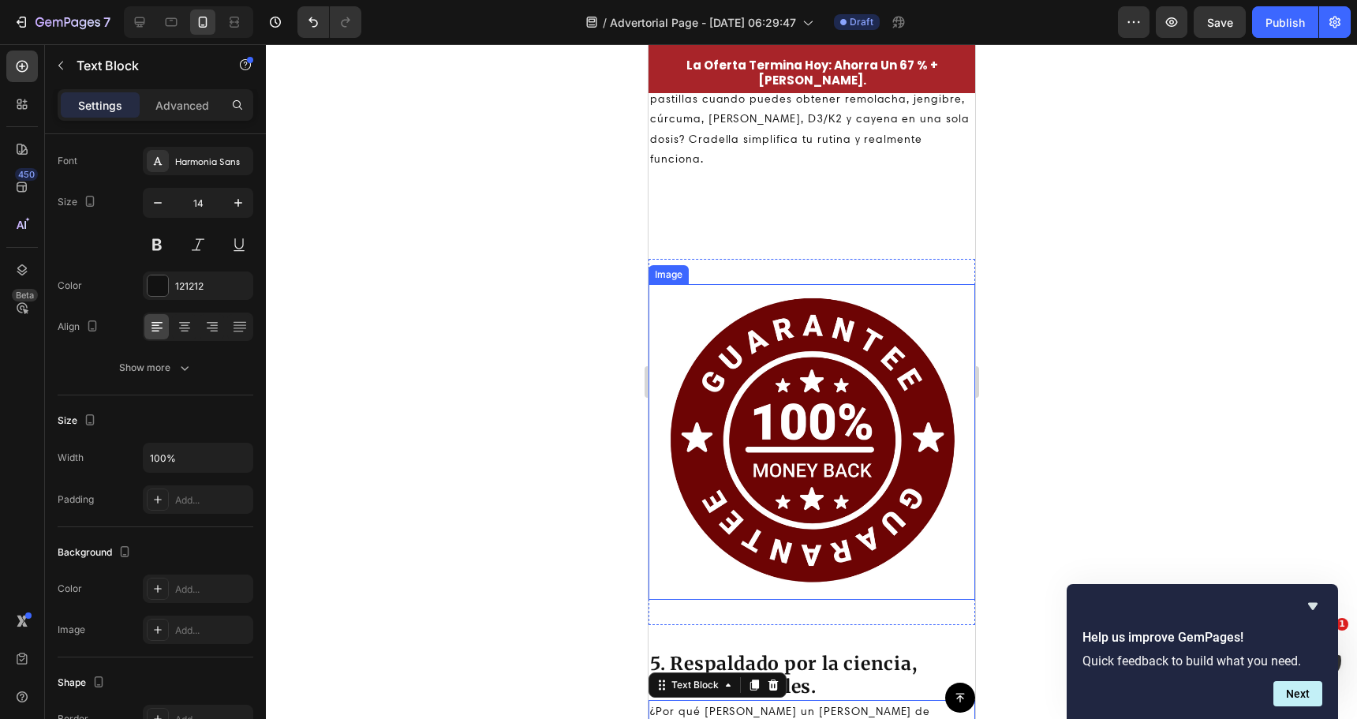
scroll to position [2989, 0]
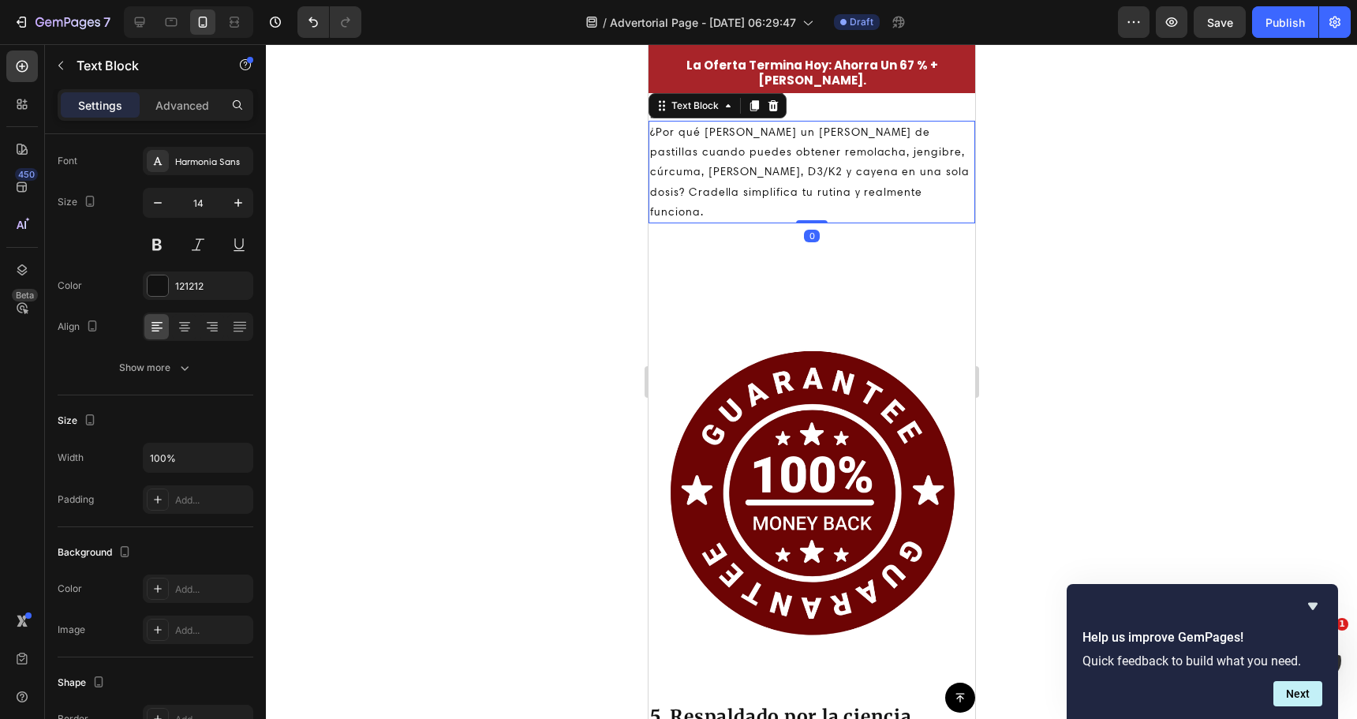
click at [818, 178] on p "¿Por qué [PERSON_NAME] un [PERSON_NAME] de pastillas cuando puedes obtener remo…" at bounding box center [810, 171] width 323 height 99
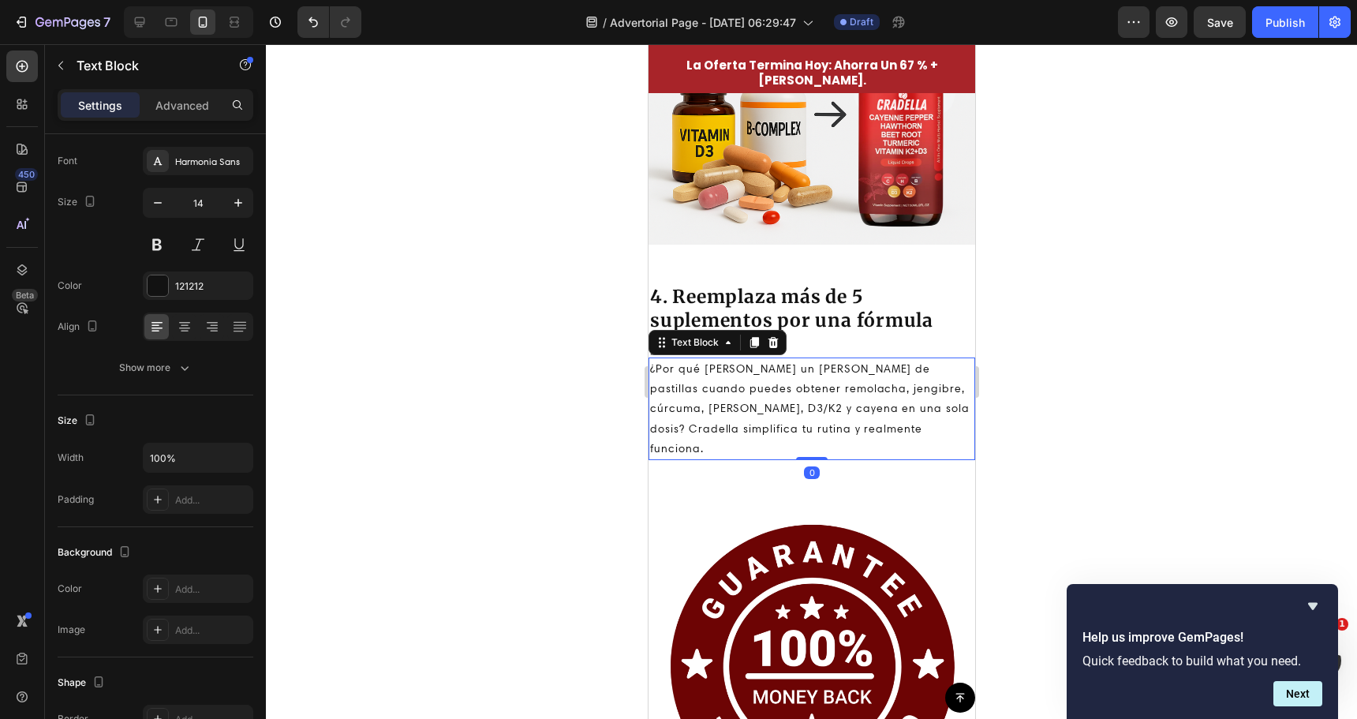
click at [604, 339] on div at bounding box center [811, 381] width 1091 height 675
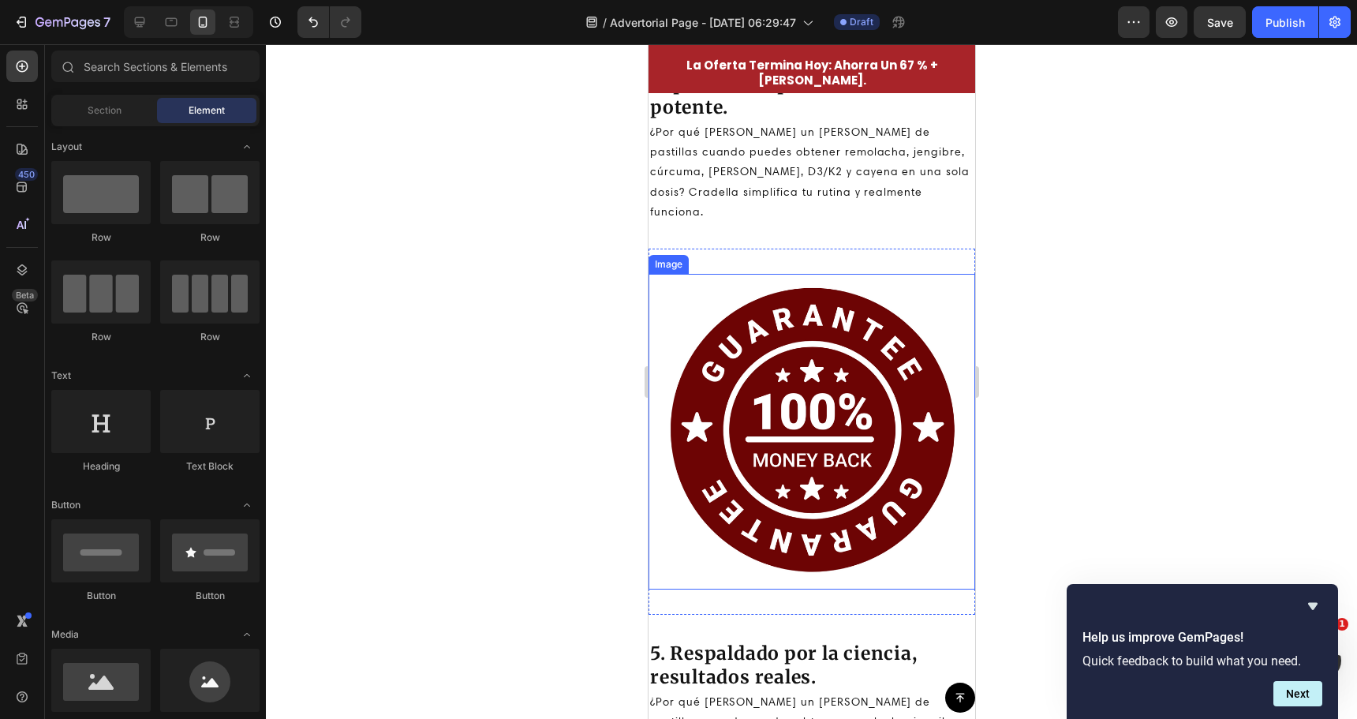
scroll to position [3304, 0]
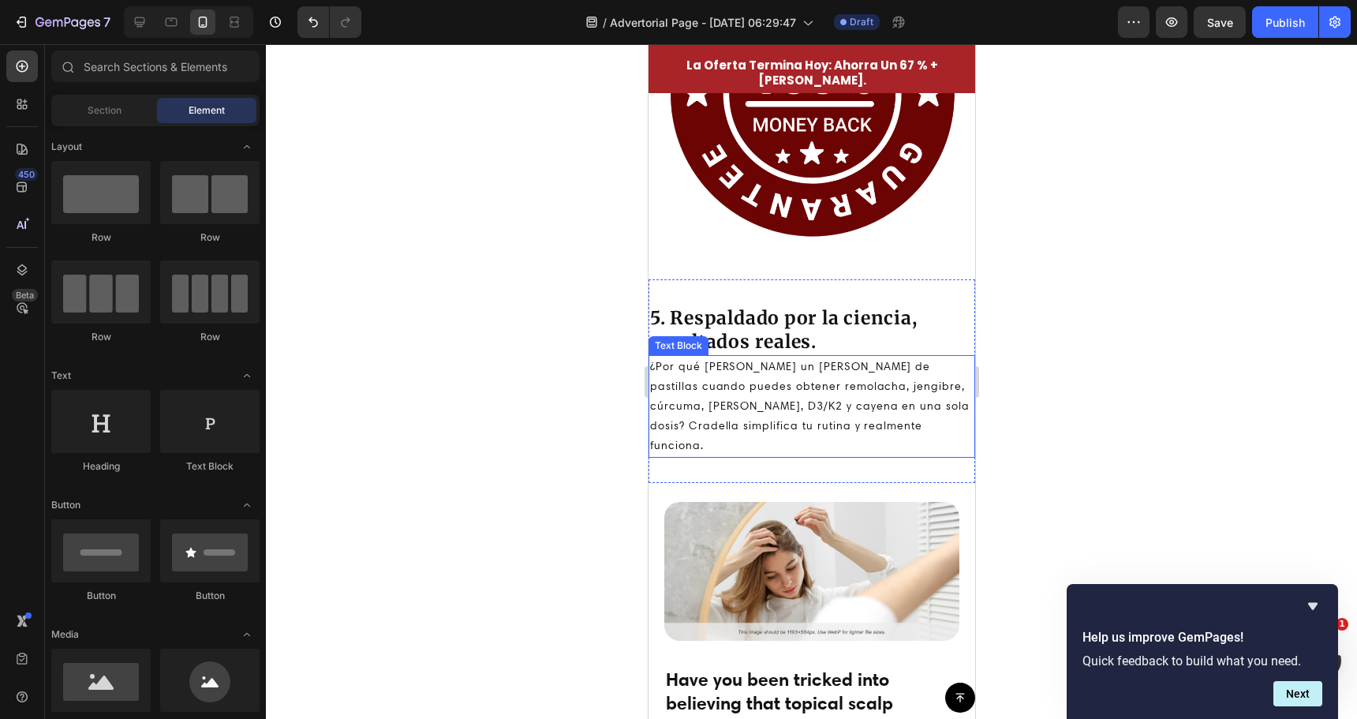
click at [798, 370] on p "¿Por qué [PERSON_NAME] un [PERSON_NAME] de pastillas cuando puedes obtener remo…" at bounding box center [810, 406] width 323 height 99
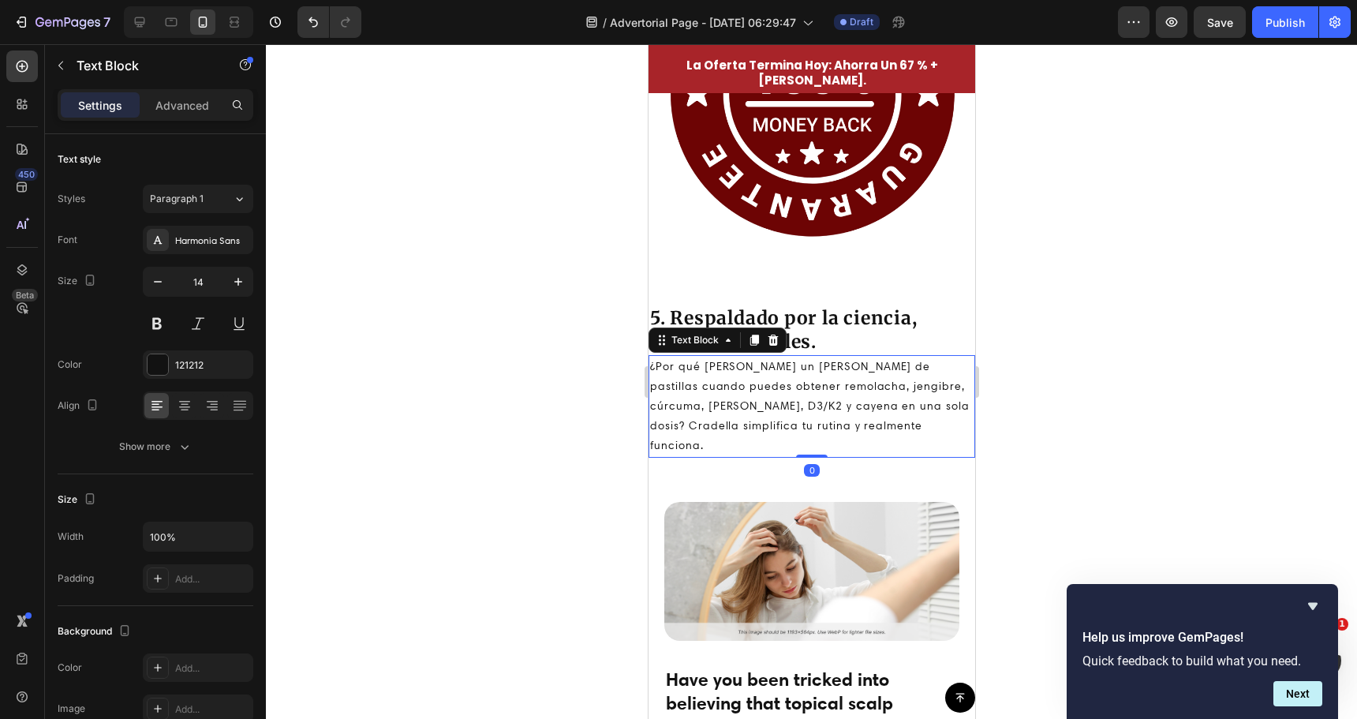
click at [798, 370] on p "¿Por qué [PERSON_NAME] un [PERSON_NAME] de pastillas cuando puedes obtener remo…" at bounding box center [810, 406] width 323 height 99
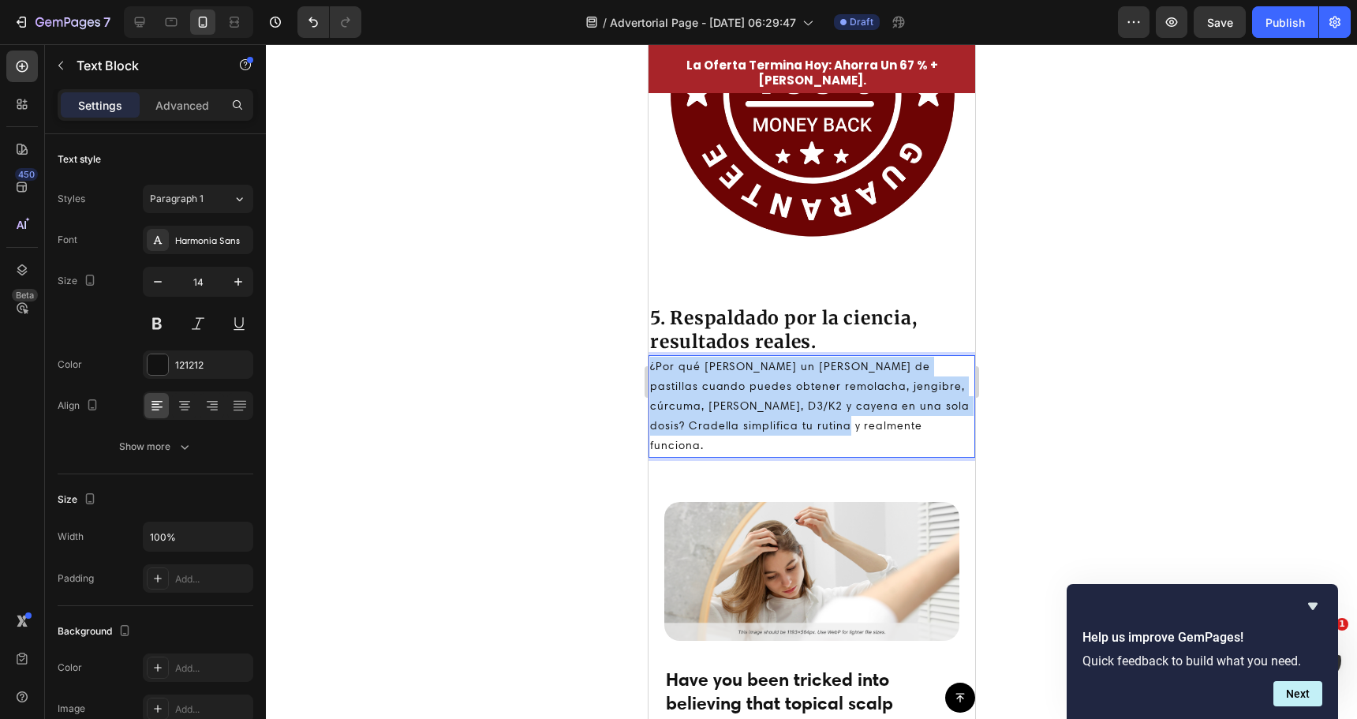
click at [798, 370] on p "¿Por qué [PERSON_NAME] un [PERSON_NAME] de pastillas cuando puedes obtener remo…" at bounding box center [810, 406] width 323 height 99
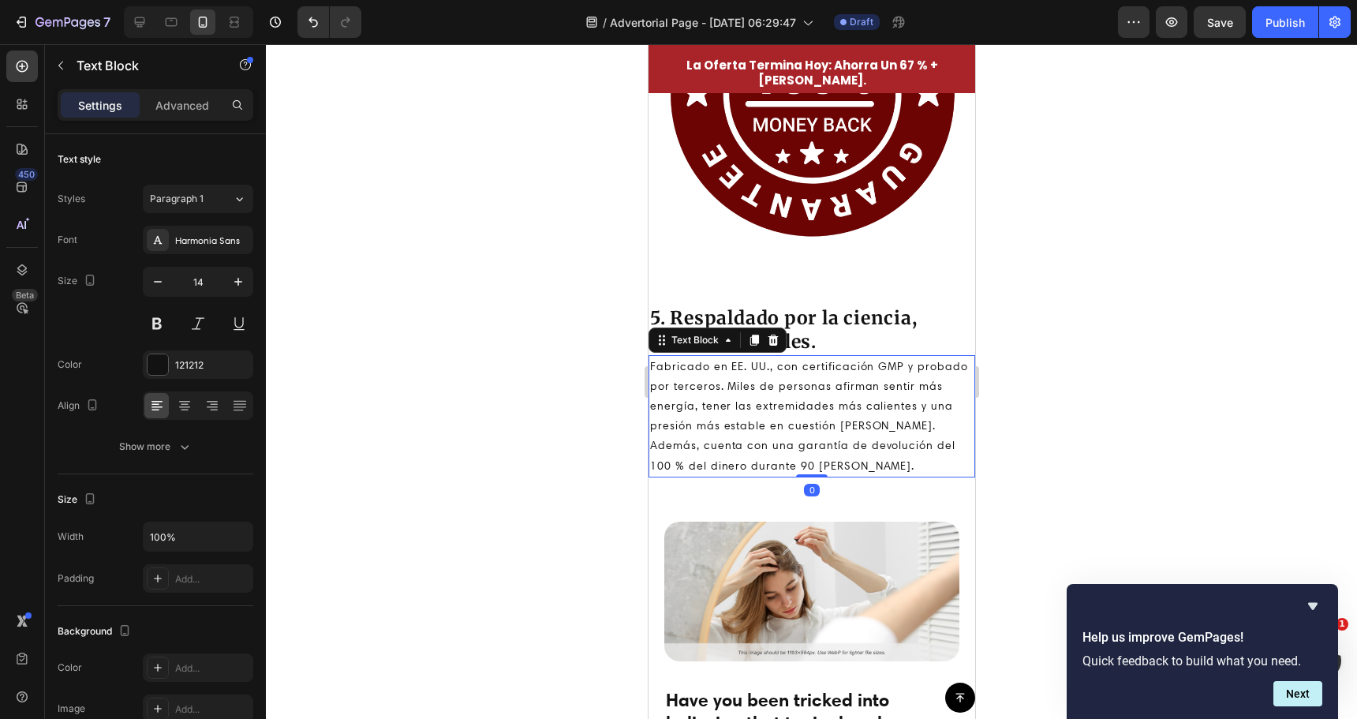
click at [561, 383] on div at bounding box center [811, 381] width 1091 height 675
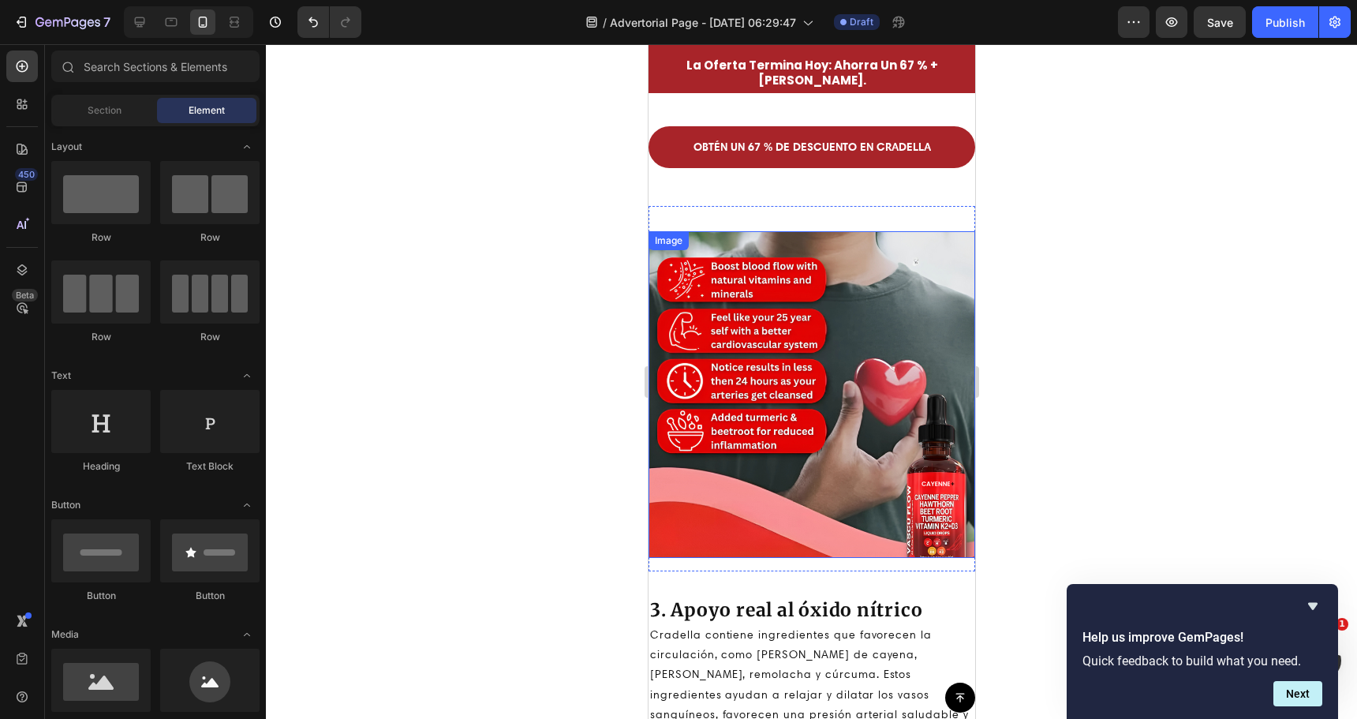
scroll to position [1647, 0]
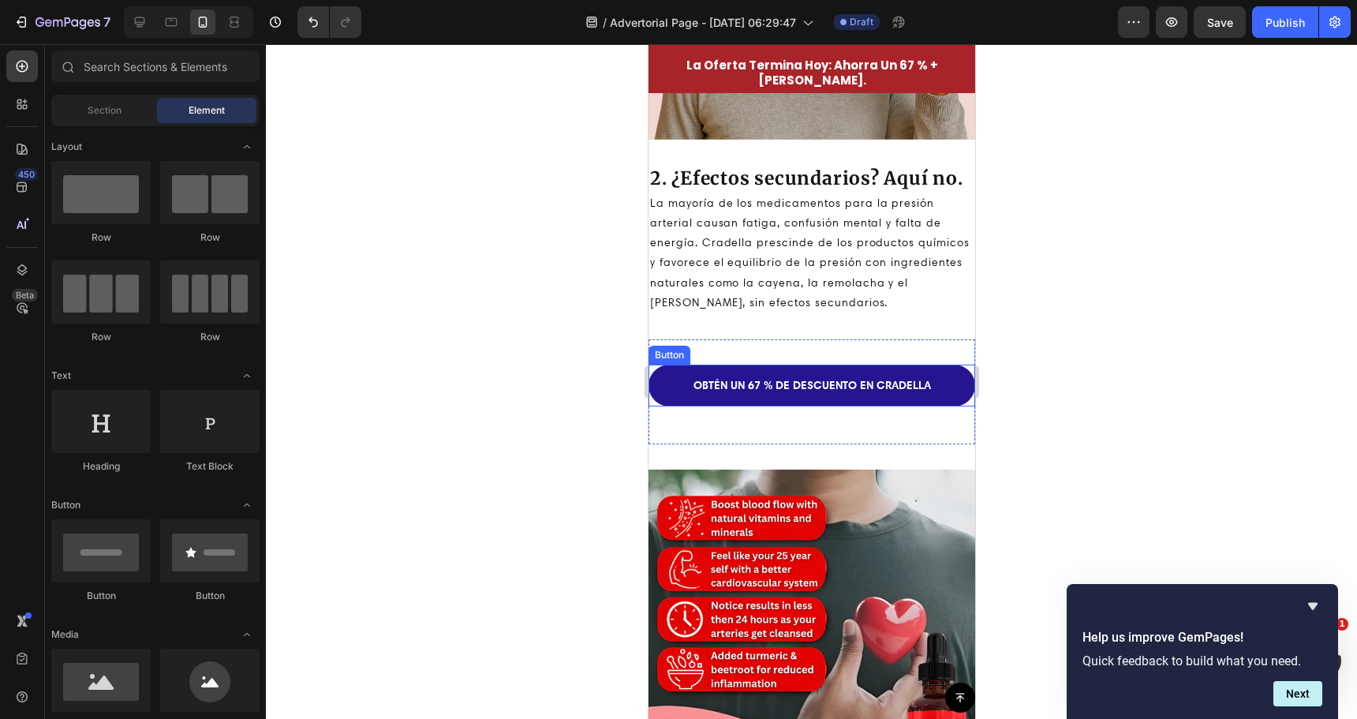
click at [828, 365] on link "OBTÉN UN 67 % DE DESCUENTO EN CRADELLA" at bounding box center [811, 386] width 327 height 42
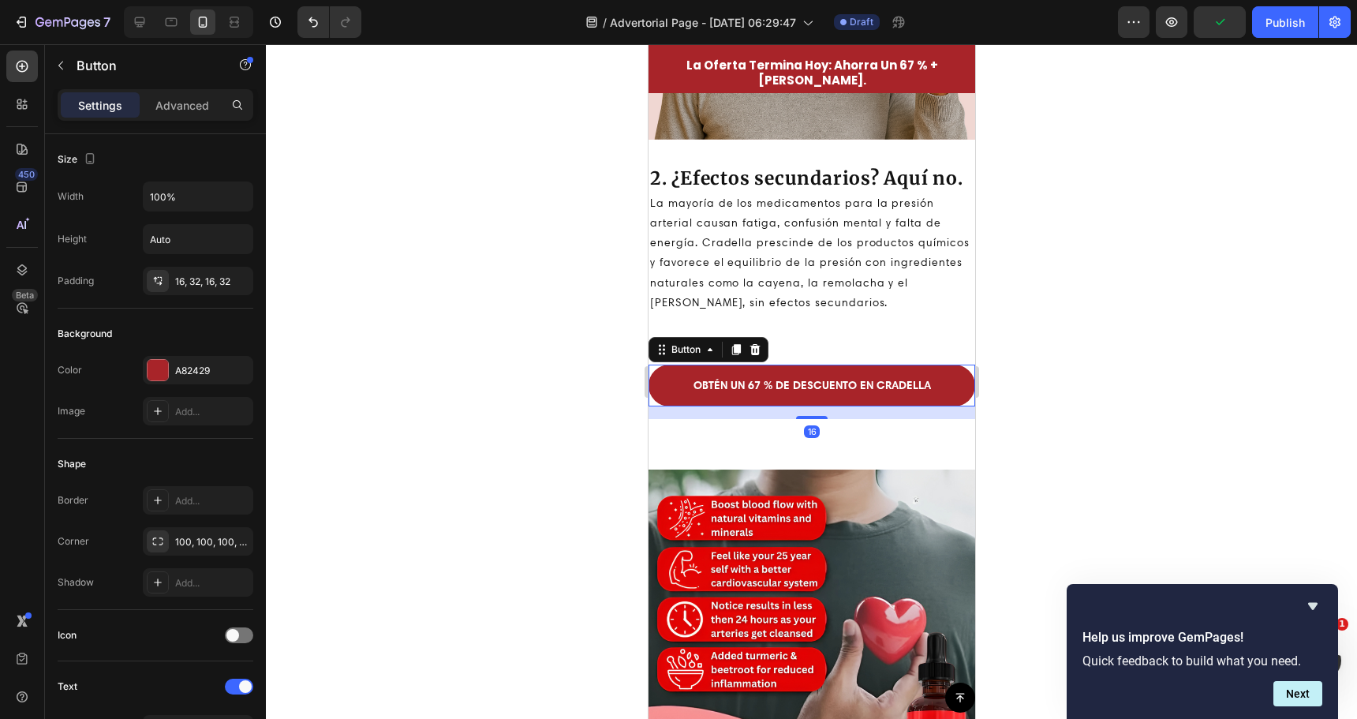
click at [731, 344] on icon at bounding box center [735, 349] width 9 height 11
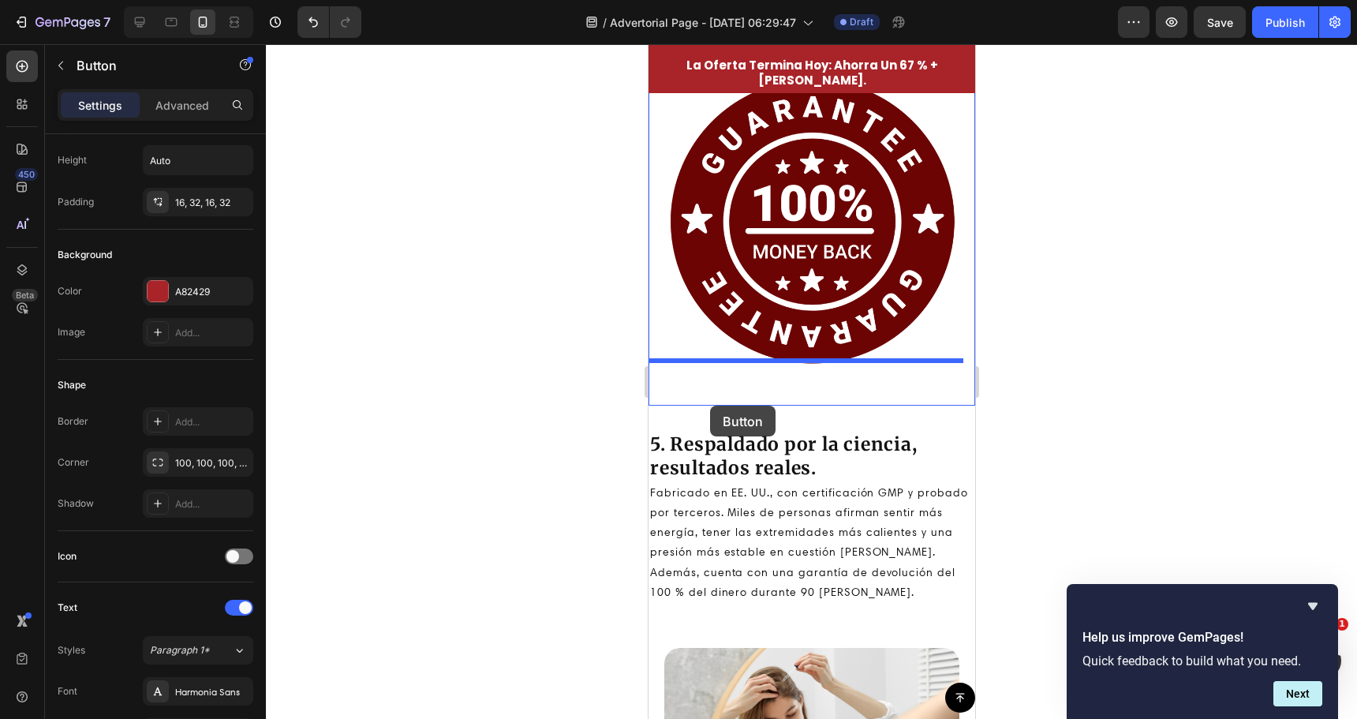
scroll to position [3304, 0]
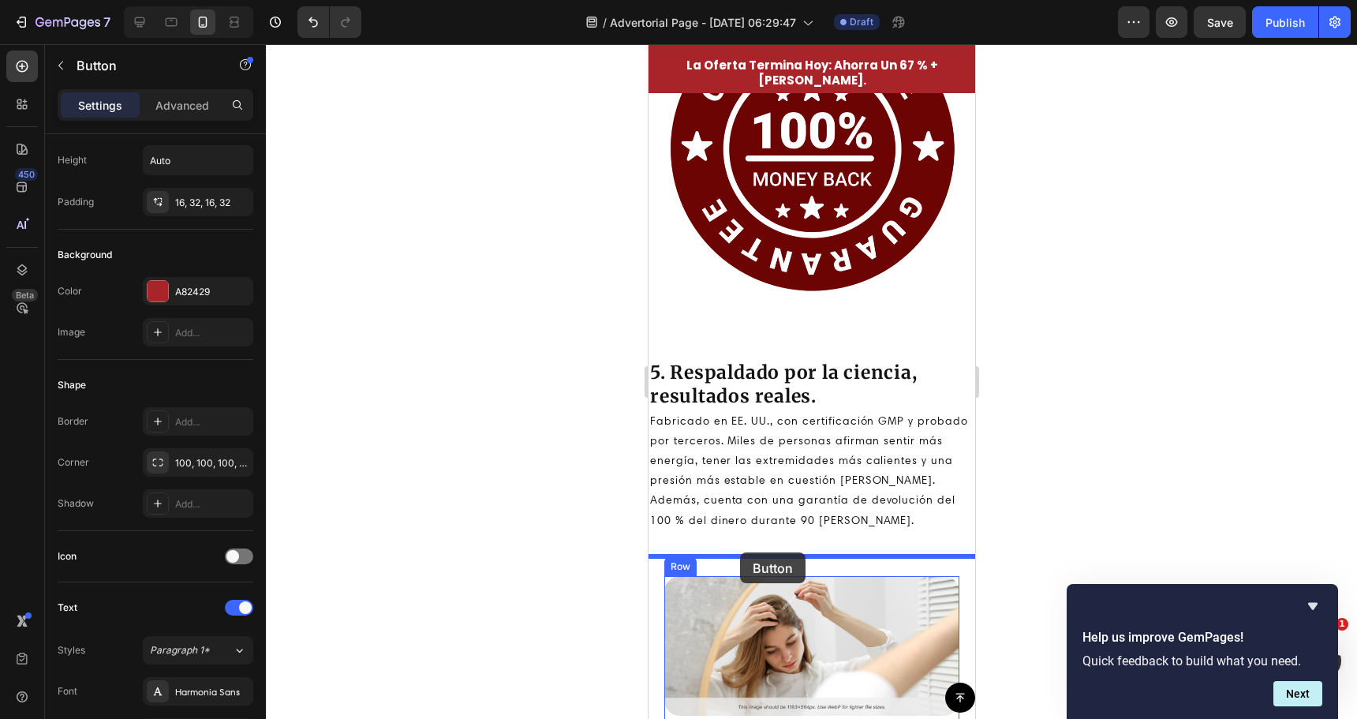
drag, startPoint x: 661, startPoint y: 316, endPoint x: 739, endPoint y: 552, distance: 248.5
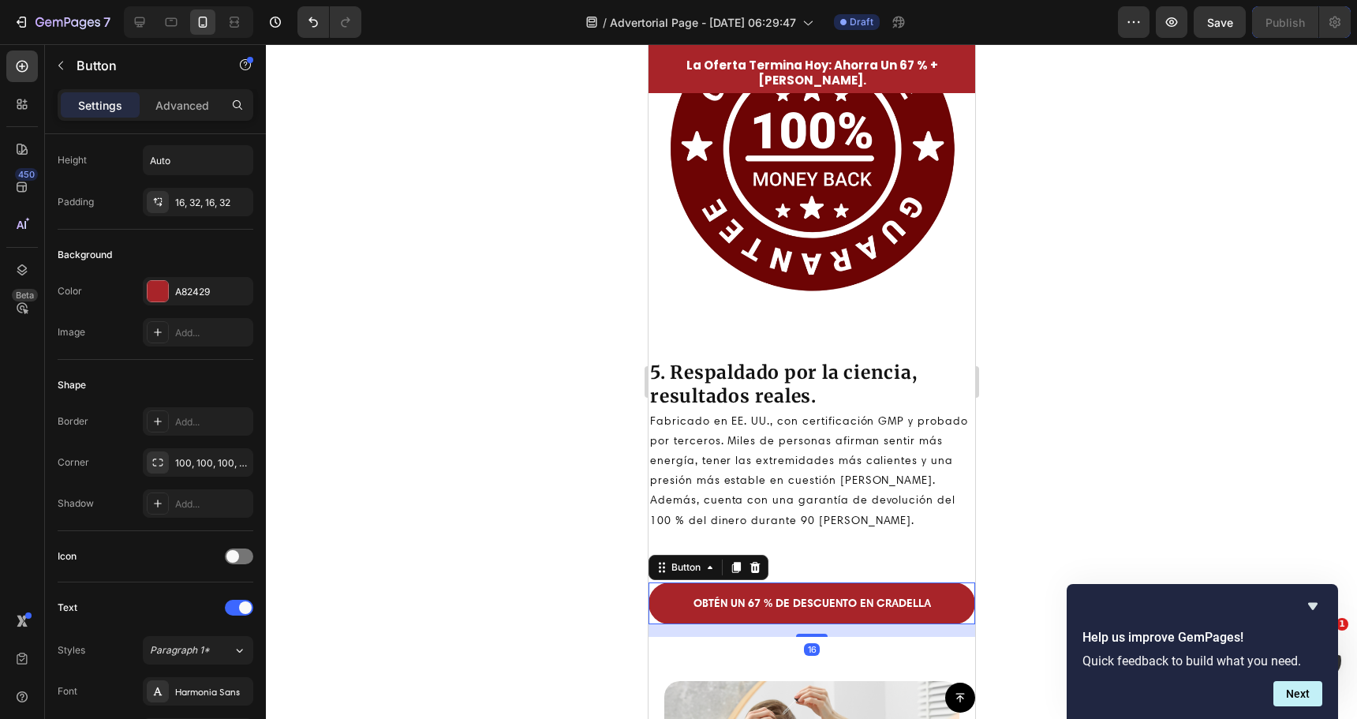
click at [560, 486] on div at bounding box center [811, 381] width 1091 height 675
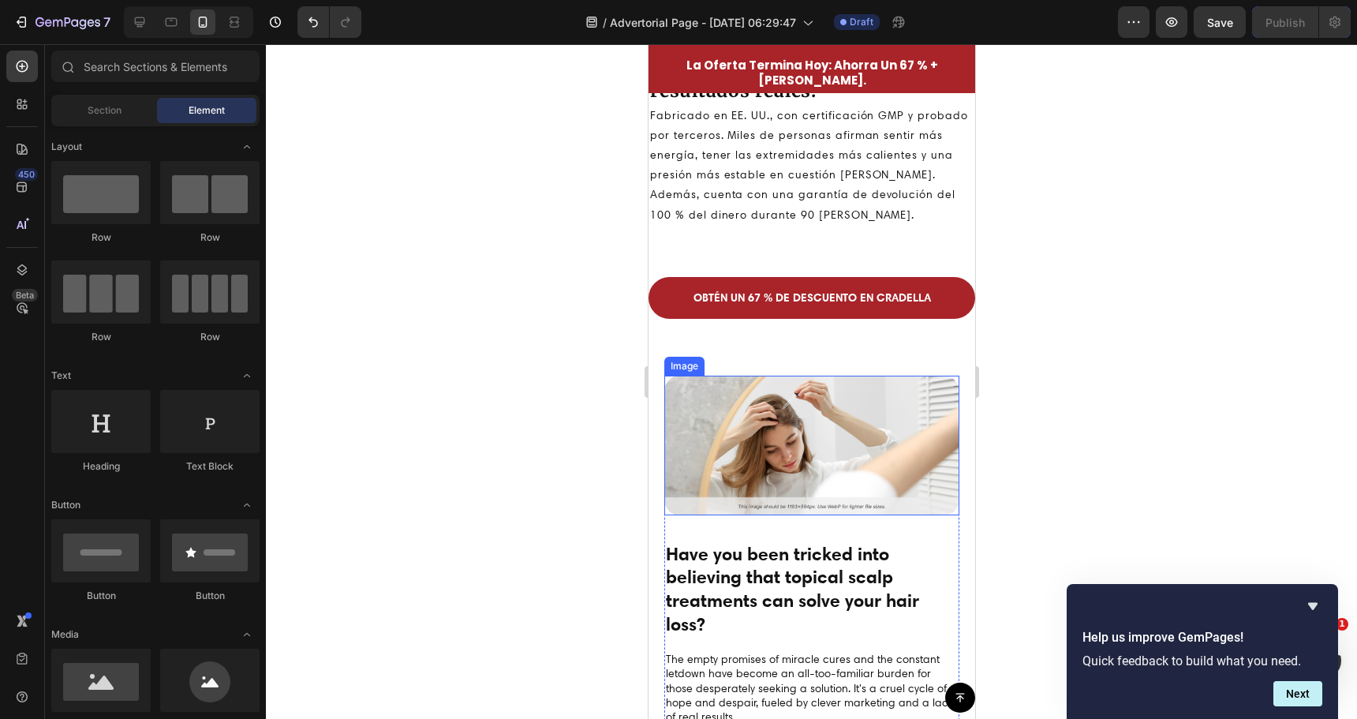
scroll to position [3551, 0]
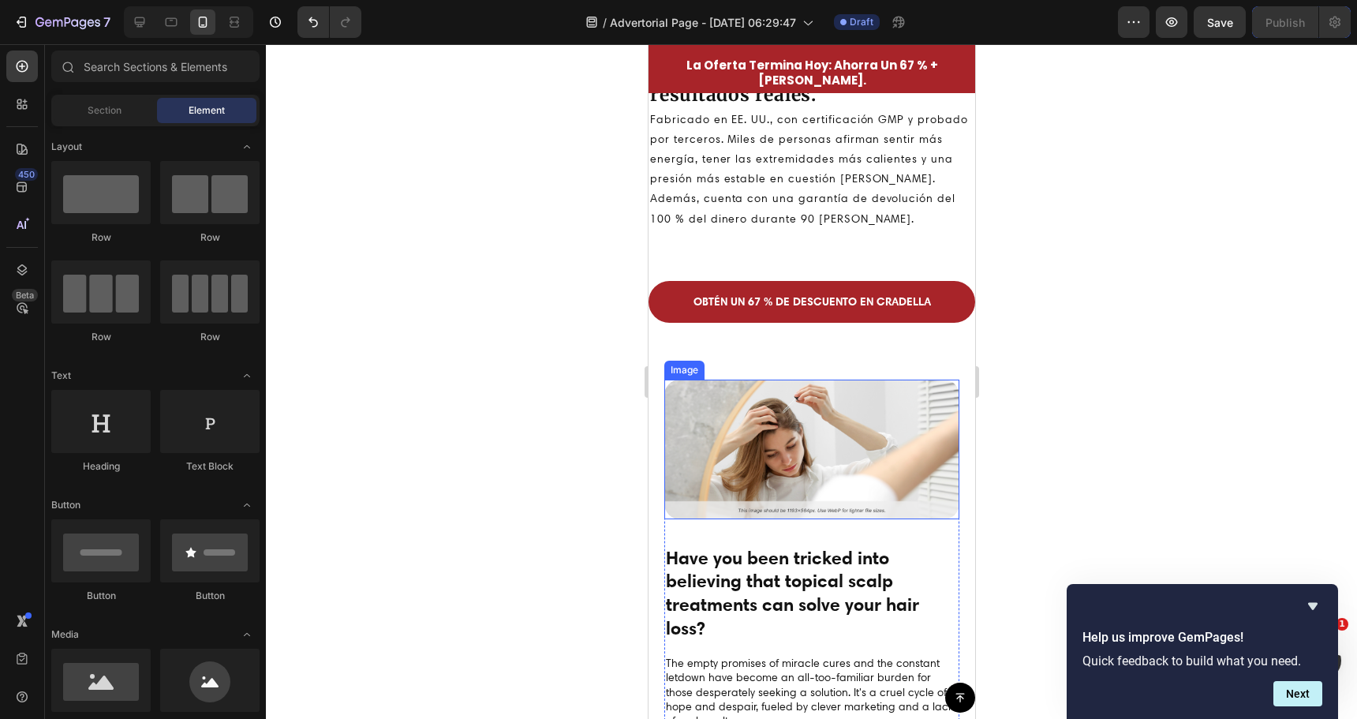
drag, startPoint x: 825, startPoint y: 406, endPoint x: 828, endPoint y: 398, distance: 8.2
click at [825, 406] on img at bounding box center [811, 450] width 295 height 140
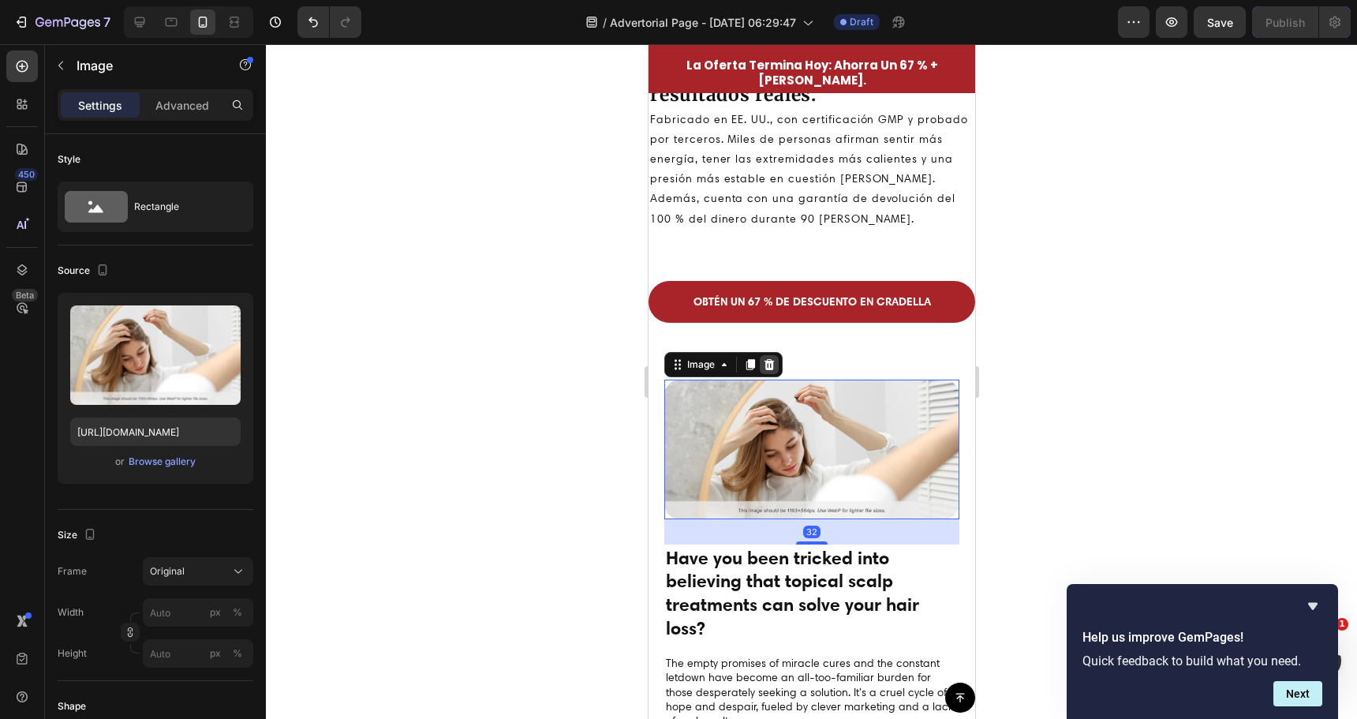
click at [775, 363] on div at bounding box center [768, 364] width 19 height 19
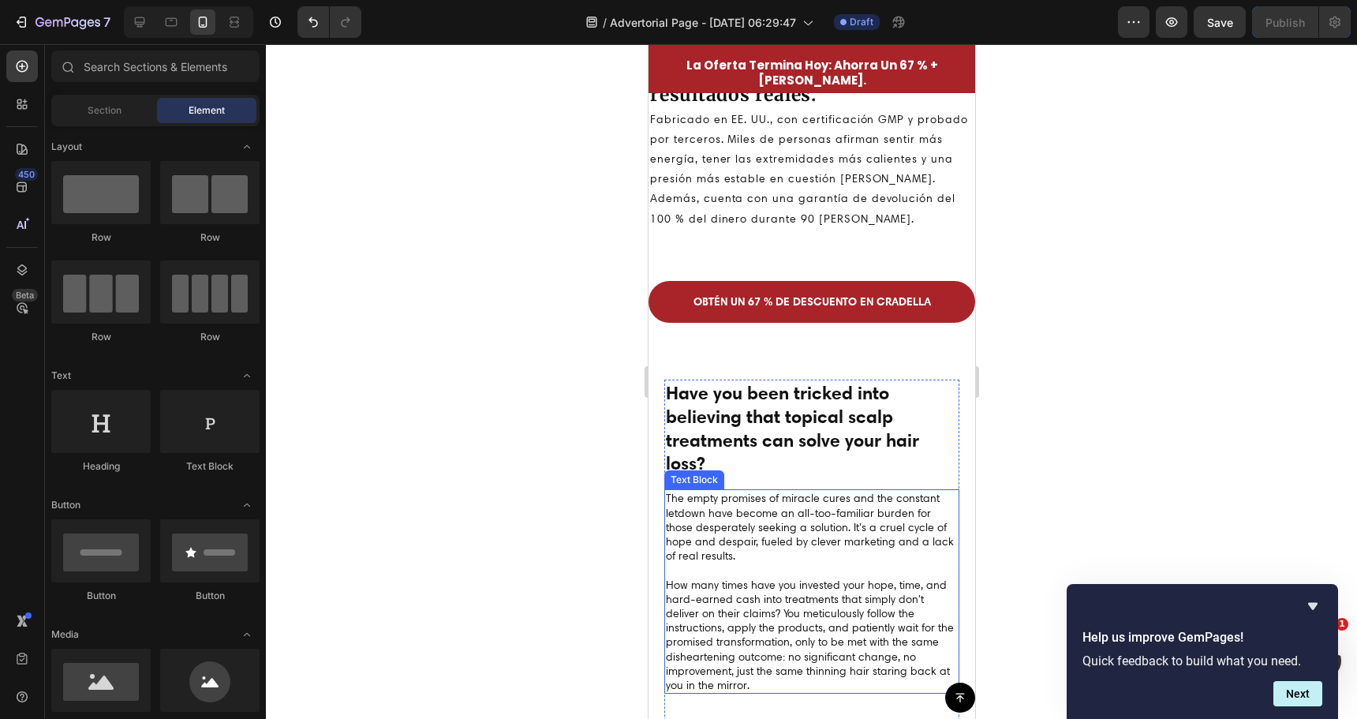
click at [749, 514] on p "The empty promises of miracle cures and the constant letdown have become an all…" at bounding box center [811, 591] width 292 height 201
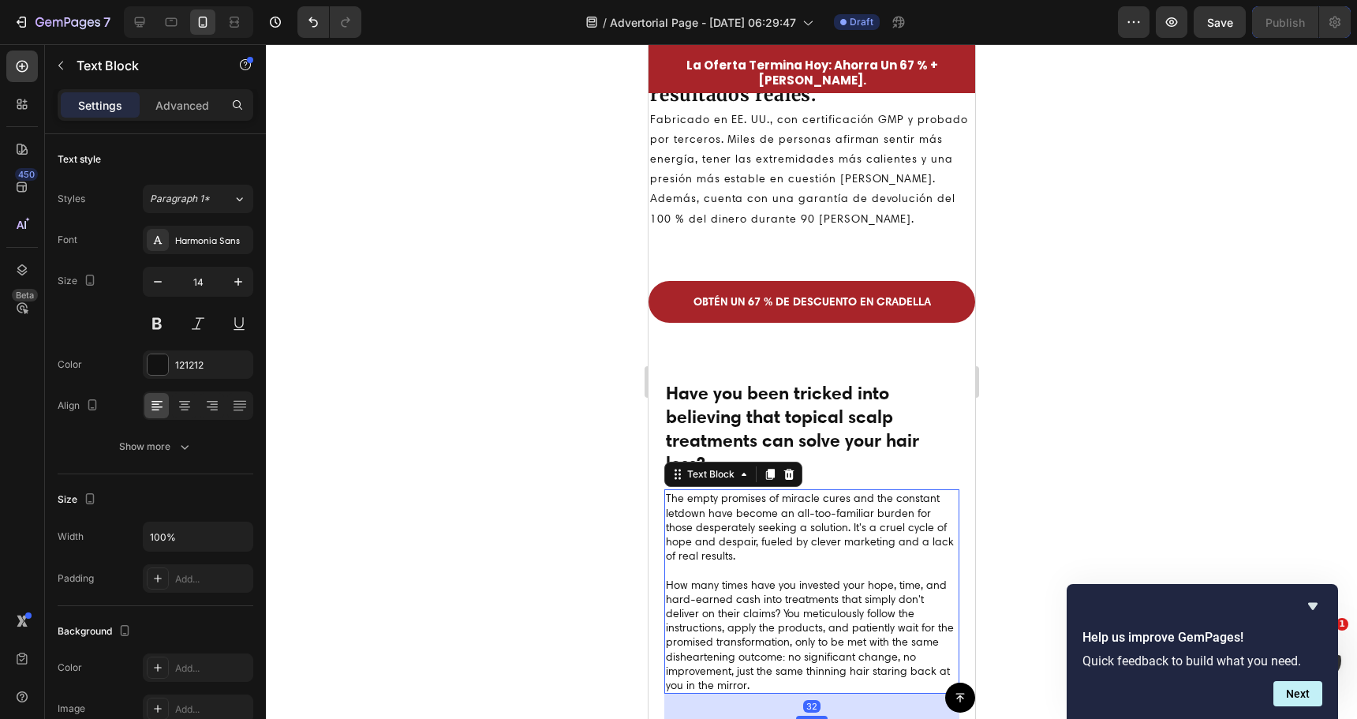
click at [749, 514] on p "The empty promises of miracle cures and the constant letdown have become an all…" at bounding box center [811, 591] width 292 height 201
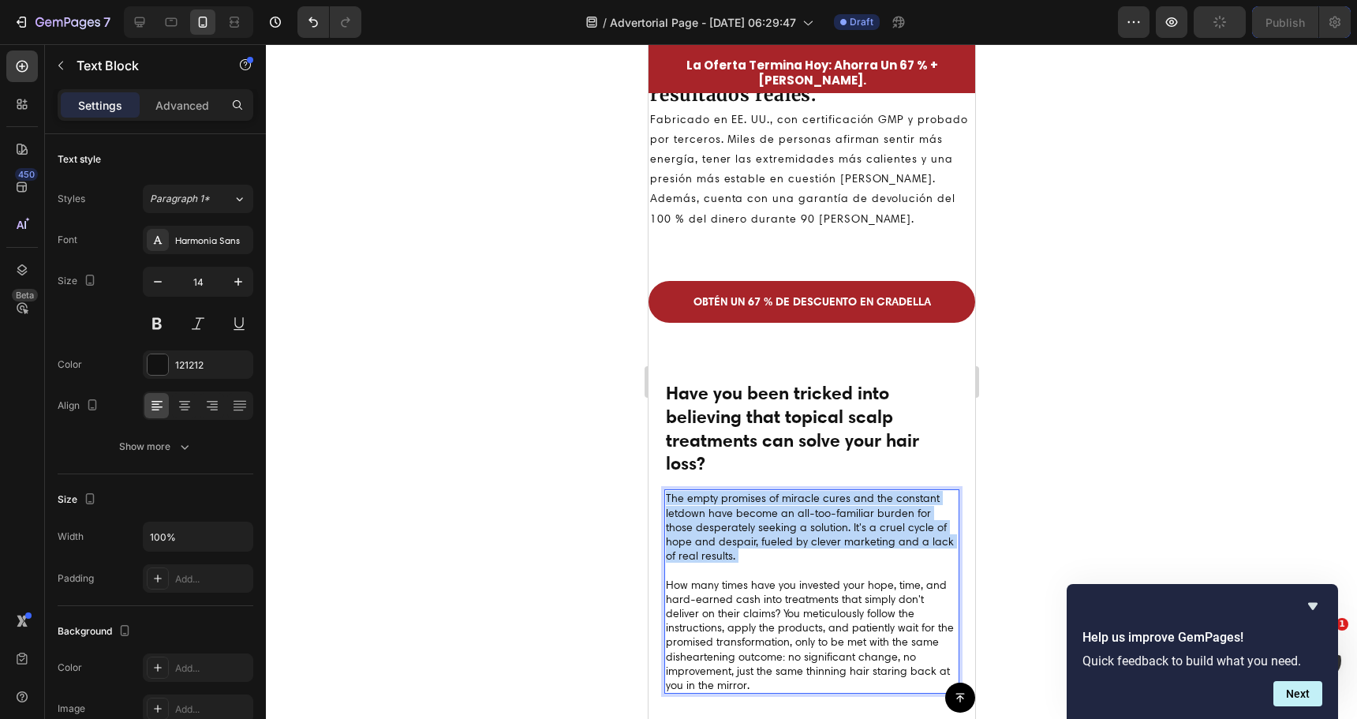
click at [749, 514] on p "The empty promises of miracle cures and the constant letdown have become an all…" at bounding box center [811, 591] width 292 height 201
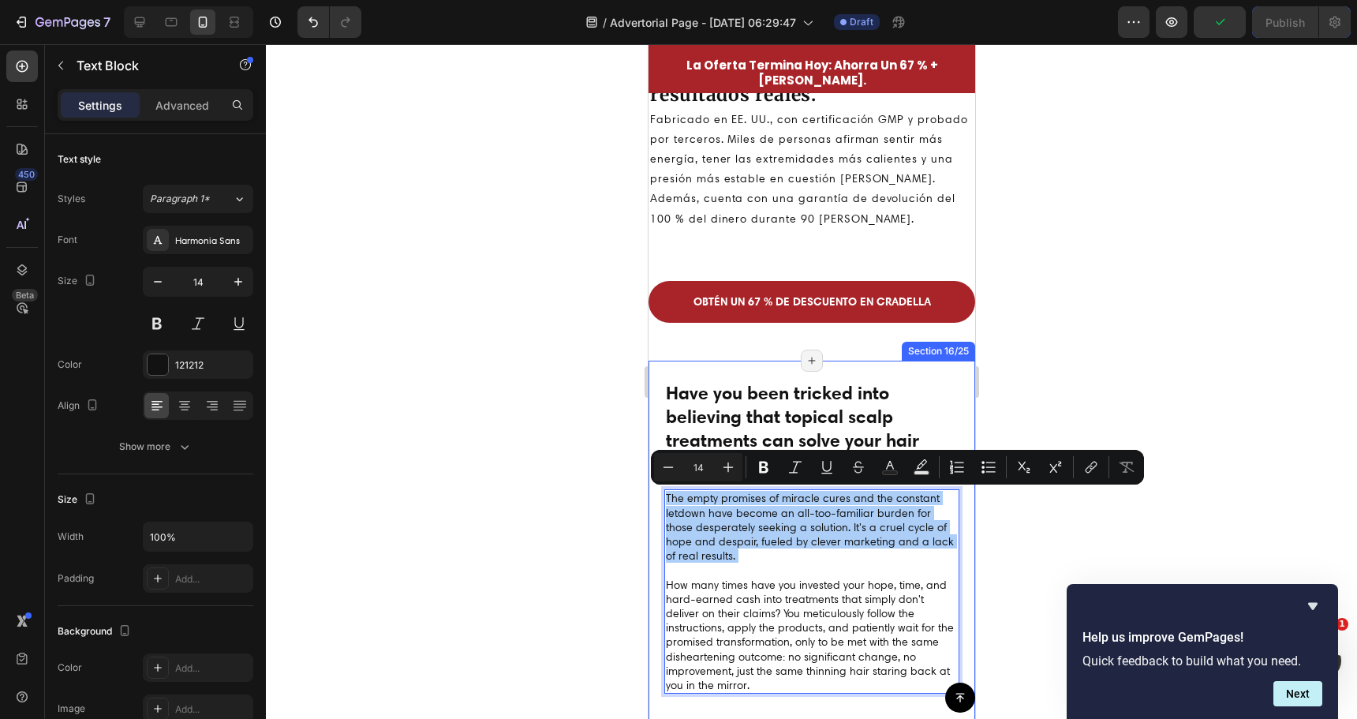
click at [557, 471] on div at bounding box center [811, 381] width 1091 height 675
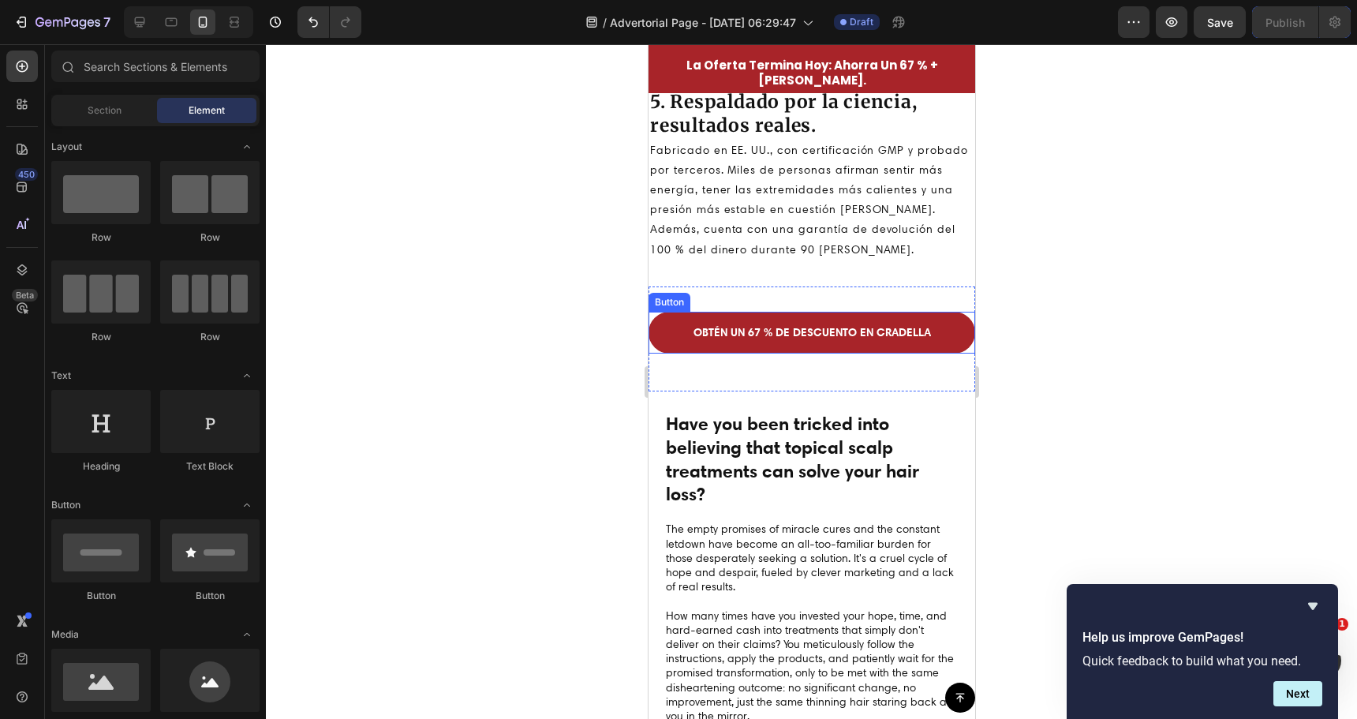
scroll to position [3344, 0]
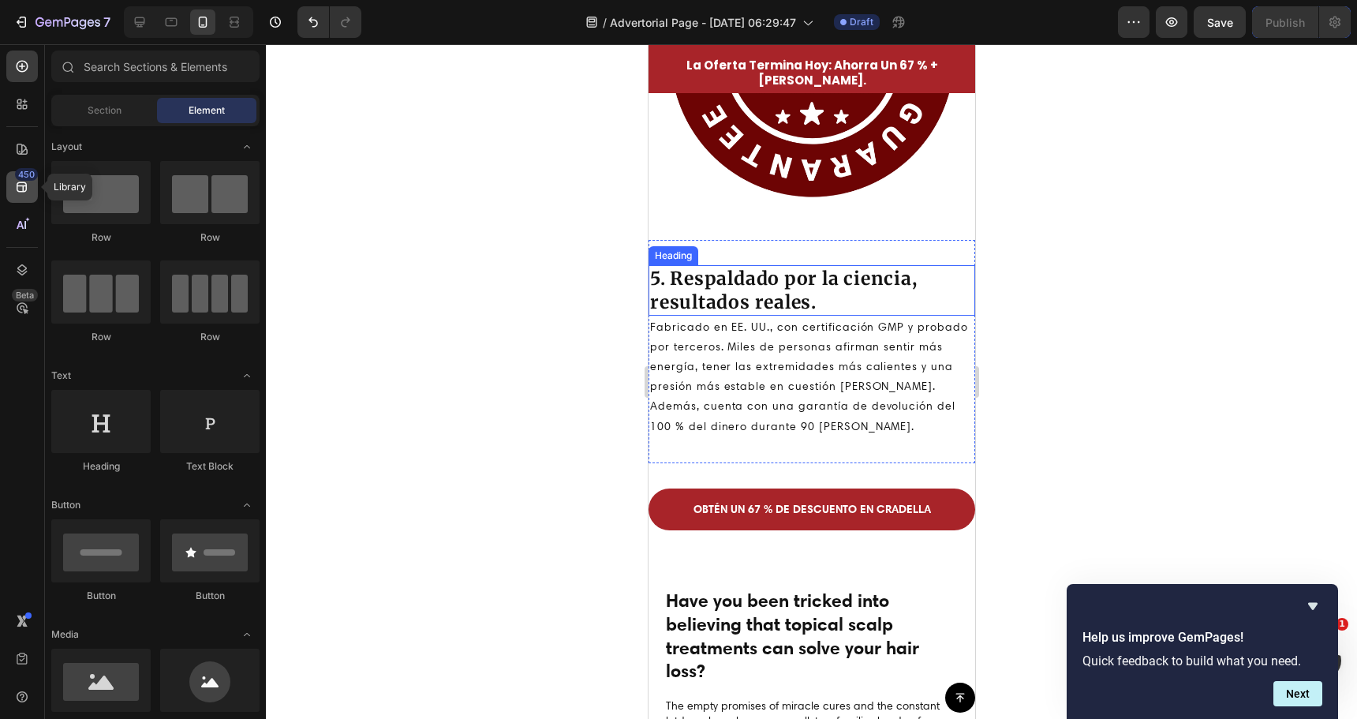
click at [15, 182] on icon at bounding box center [22, 187] width 16 height 16
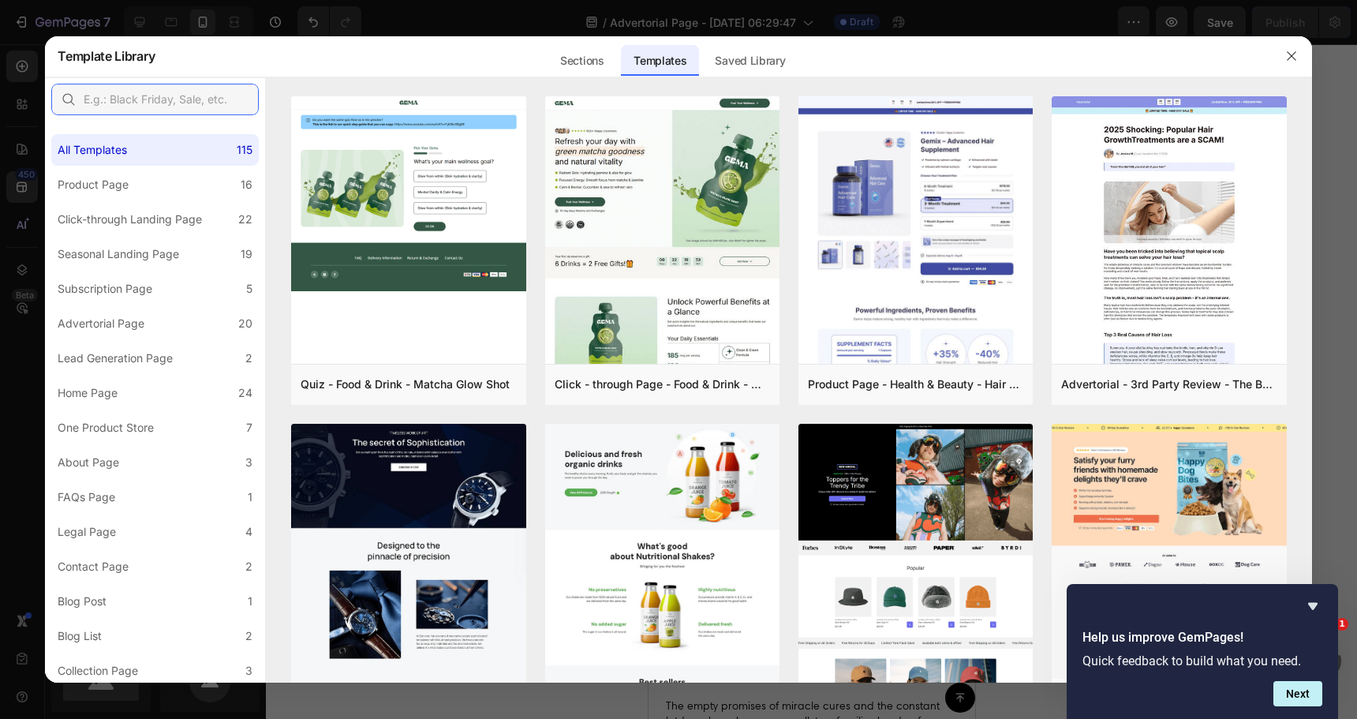
click at [121, 97] on input "text" at bounding box center [155, 100] width 208 height 32
type input "review"
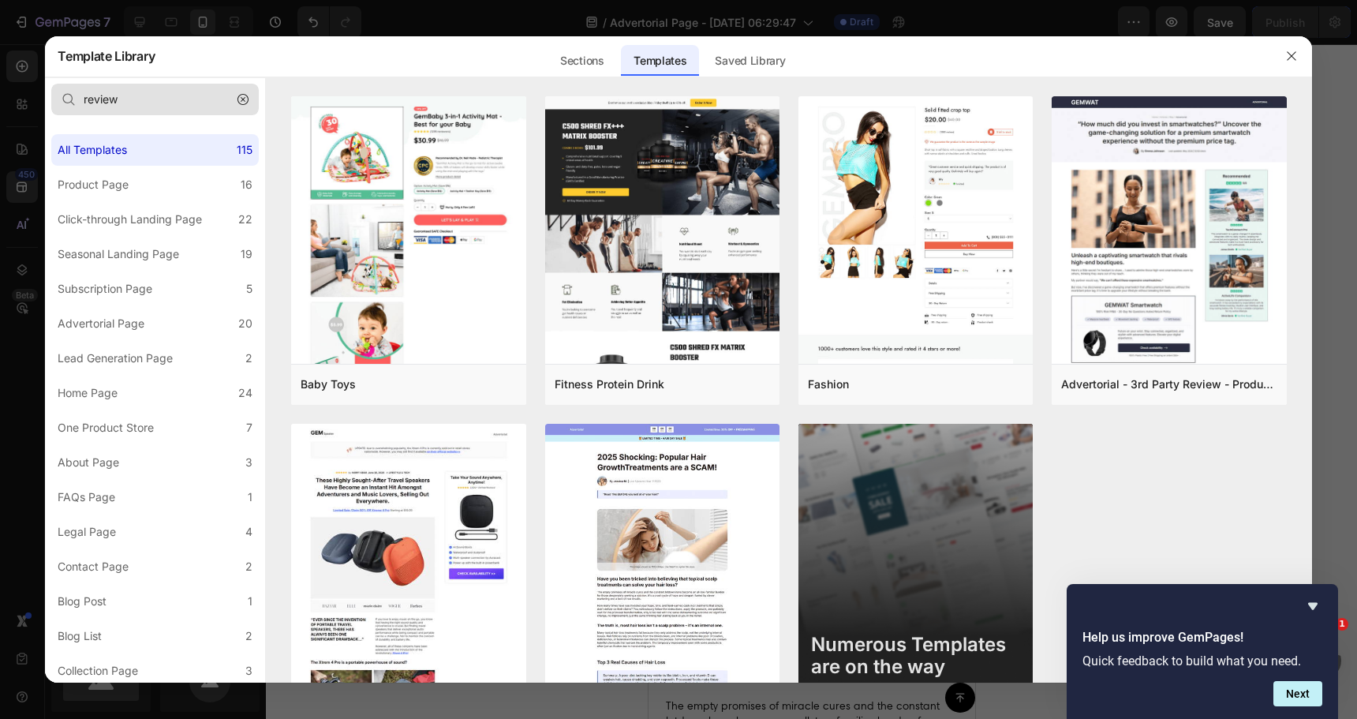
click at [240, 102] on icon "button" at bounding box center [242, 99] width 11 height 11
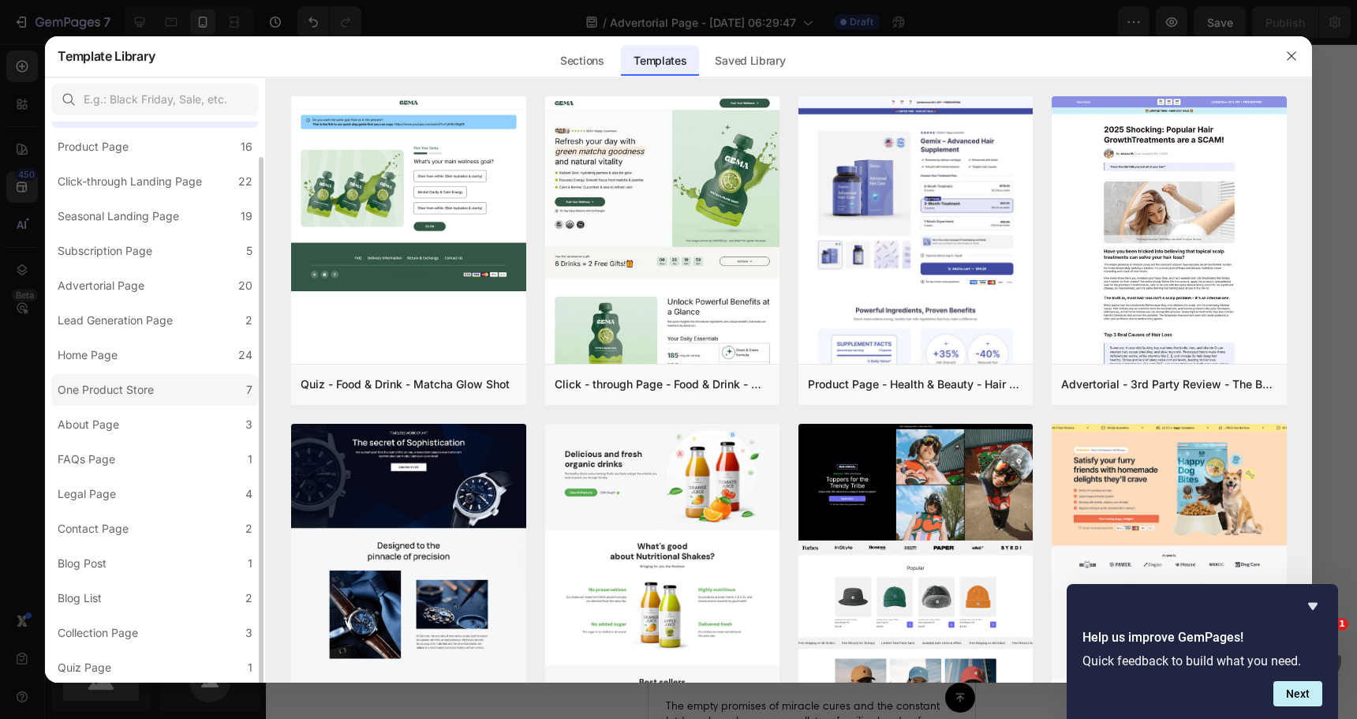
scroll to position [0, 0]
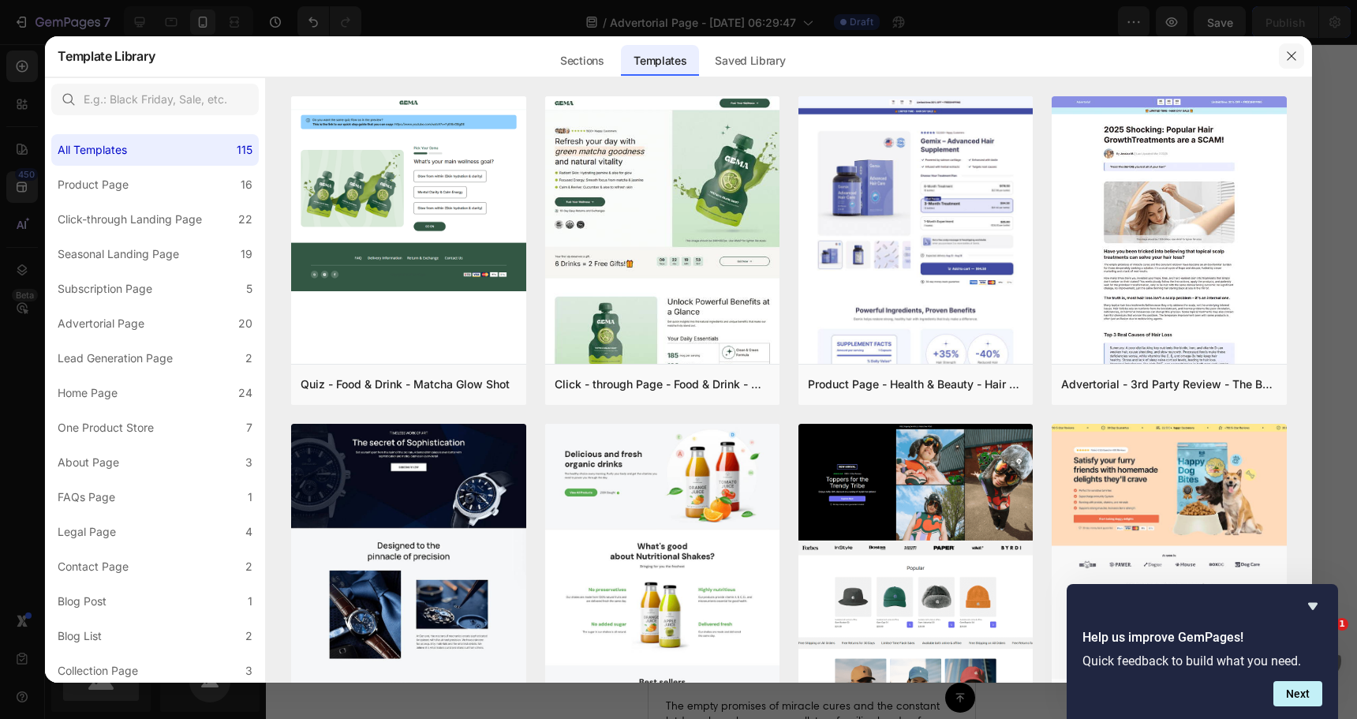
click at [1289, 50] on icon "button" at bounding box center [1291, 56] width 13 height 13
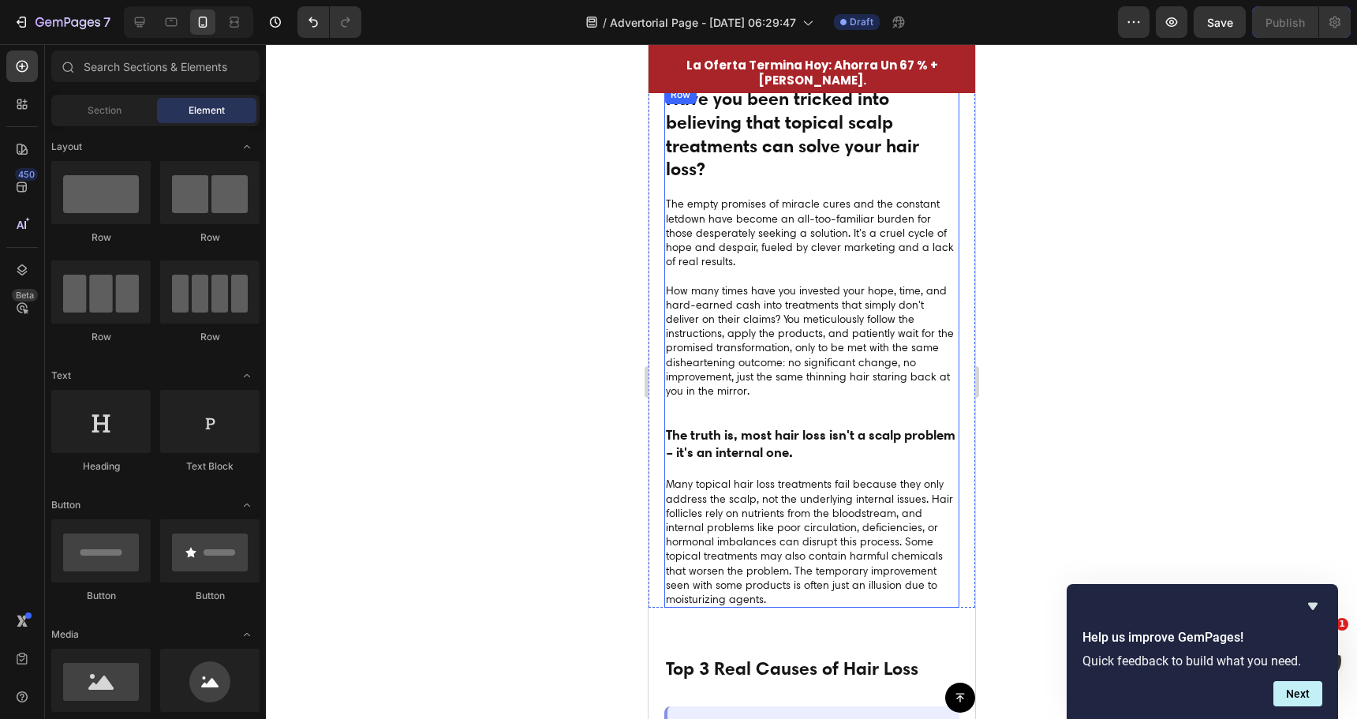
scroll to position [3659, 0]
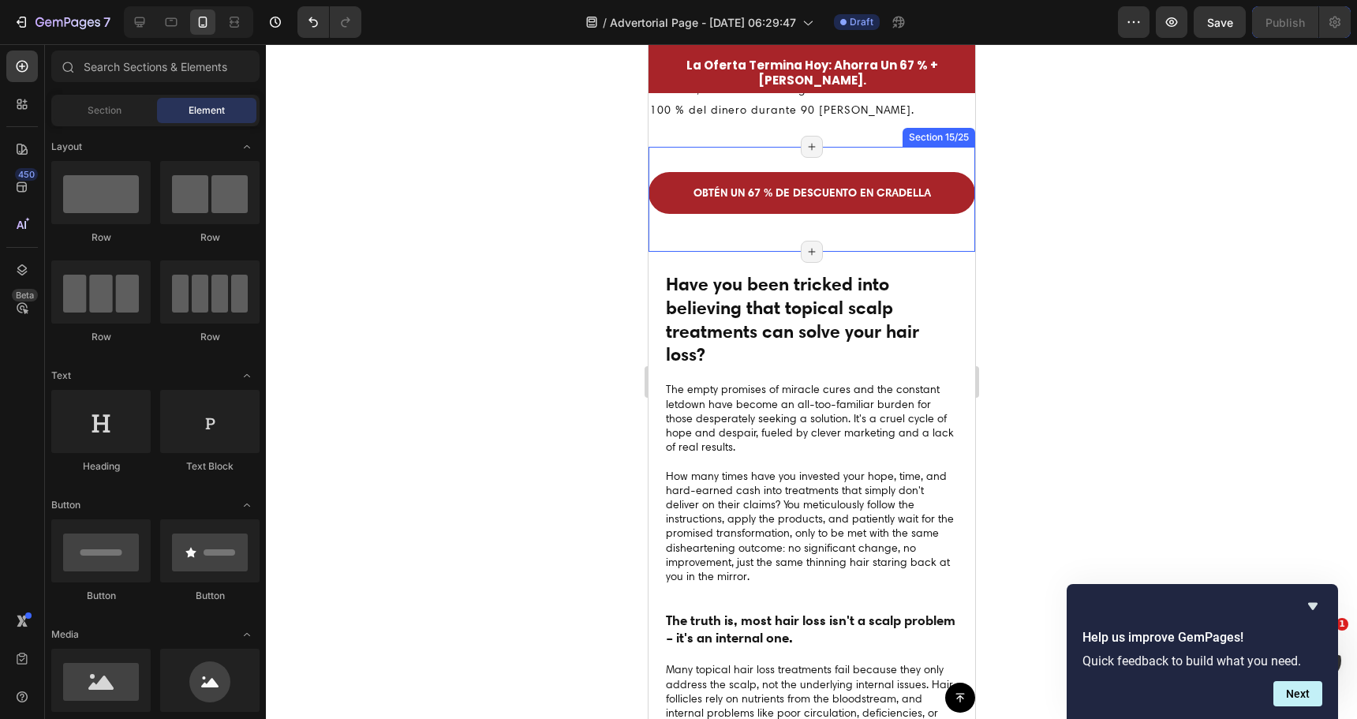
click at [765, 237] on div "OBTÉN UN 67 % DE DESCUENTO EN CRADELLA Button Section 15/25 Page has reached Sh…" at bounding box center [811, 199] width 327 height 105
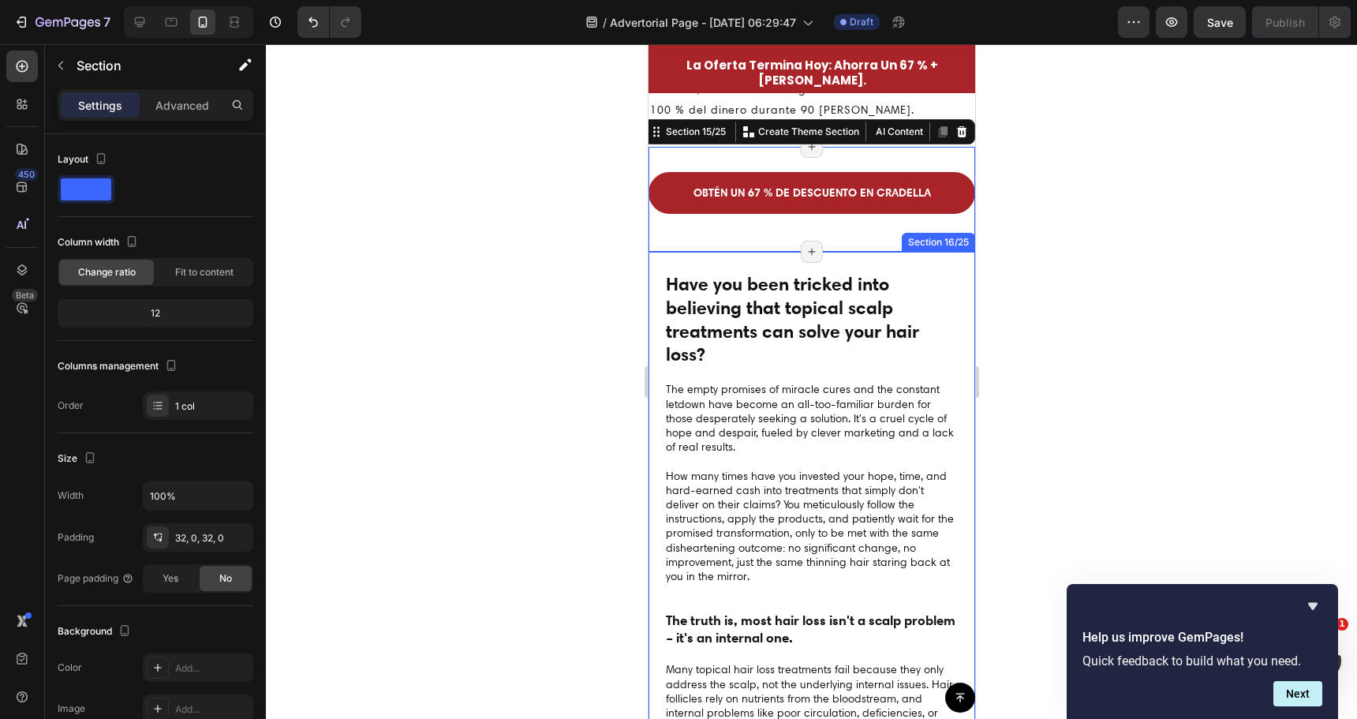
scroll to position [79, 0]
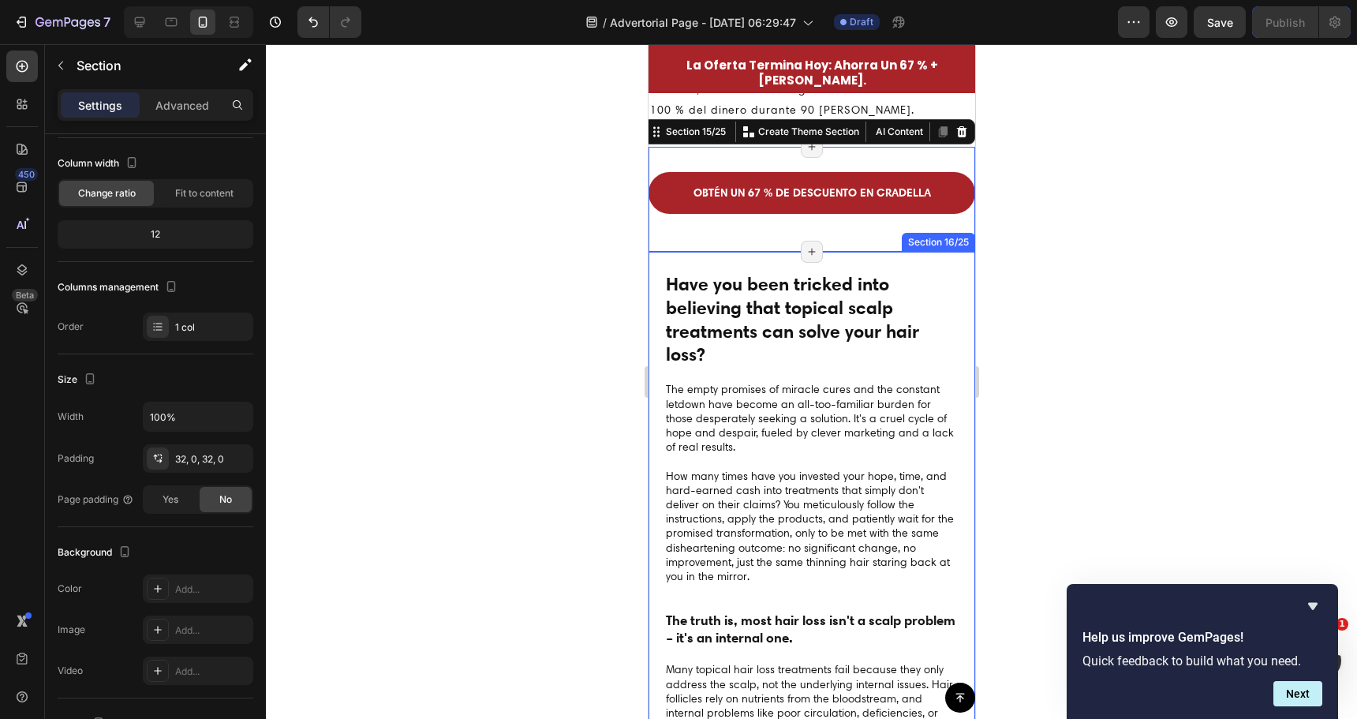
click at [768, 256] on div "Have you been tricked into believing that topical scalp treatments can solve yo…" at bounding box center [811, 522] width 327 height 541
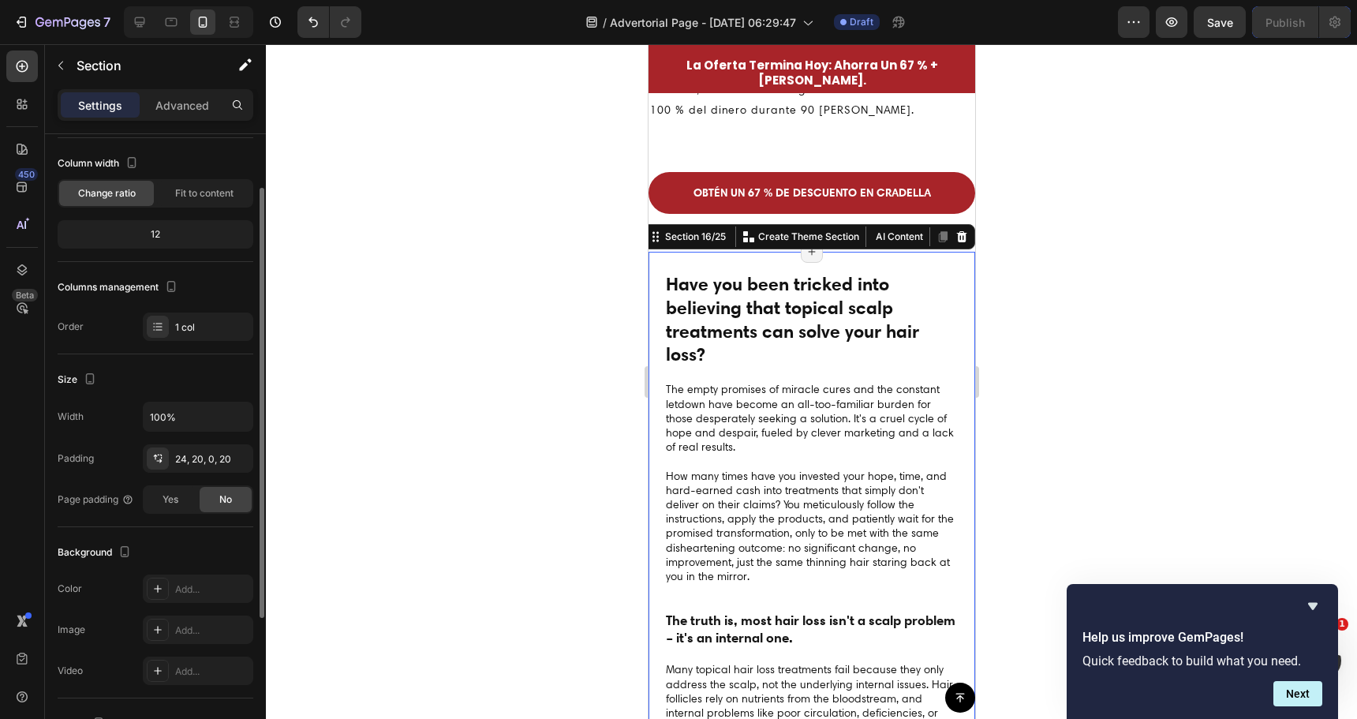
click at [767, 257] on div "Have you been tricked into believing that topical scalp treatments can solve yo…" at bounding box center [811, 522] width 327 height 541
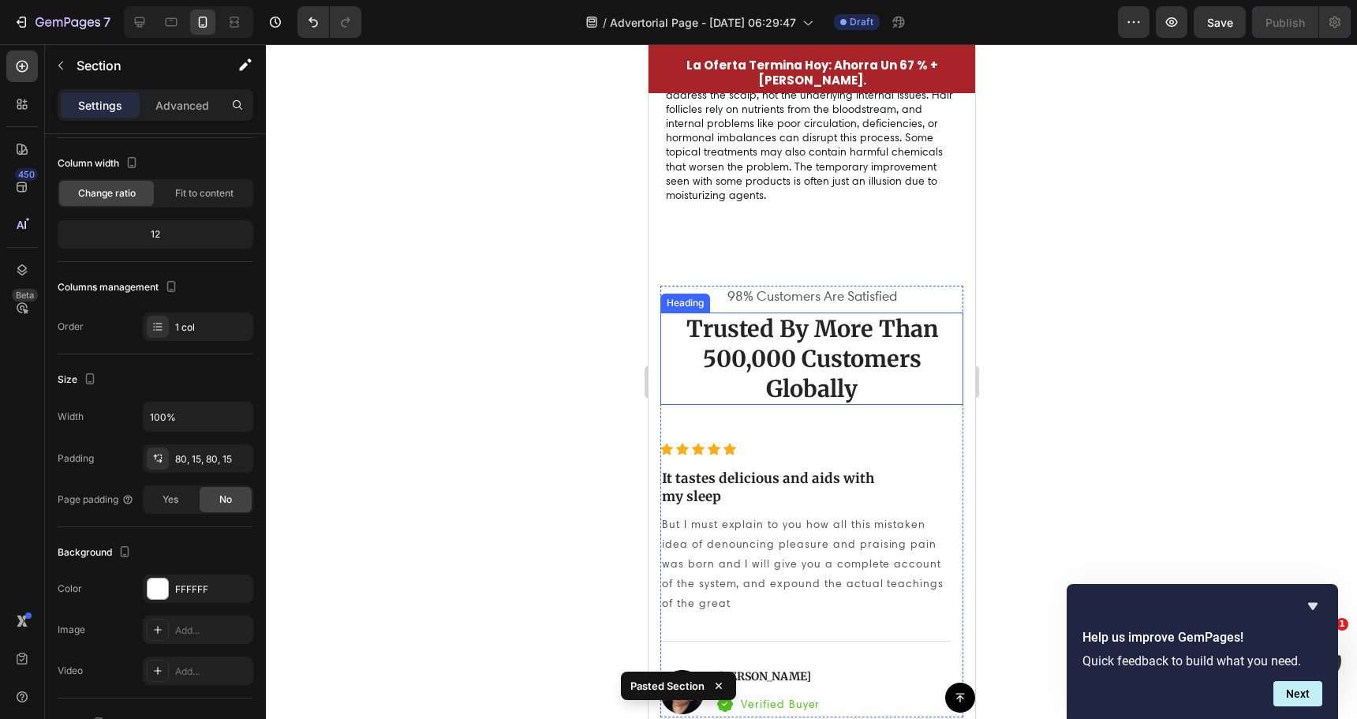
scroll to position [4246, 0]
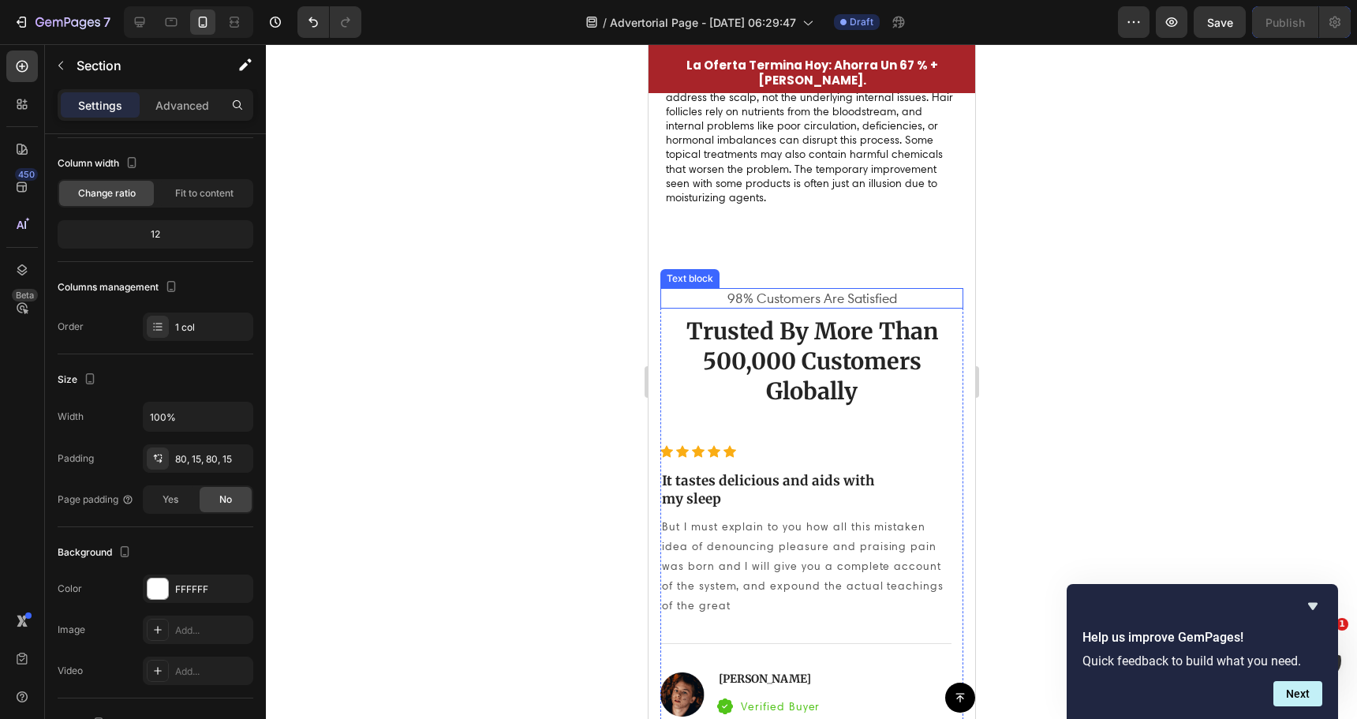
click at [780, 297] on p "98% Customers Are Satisfied" at bounding box center [811, 298] width 300 height 17
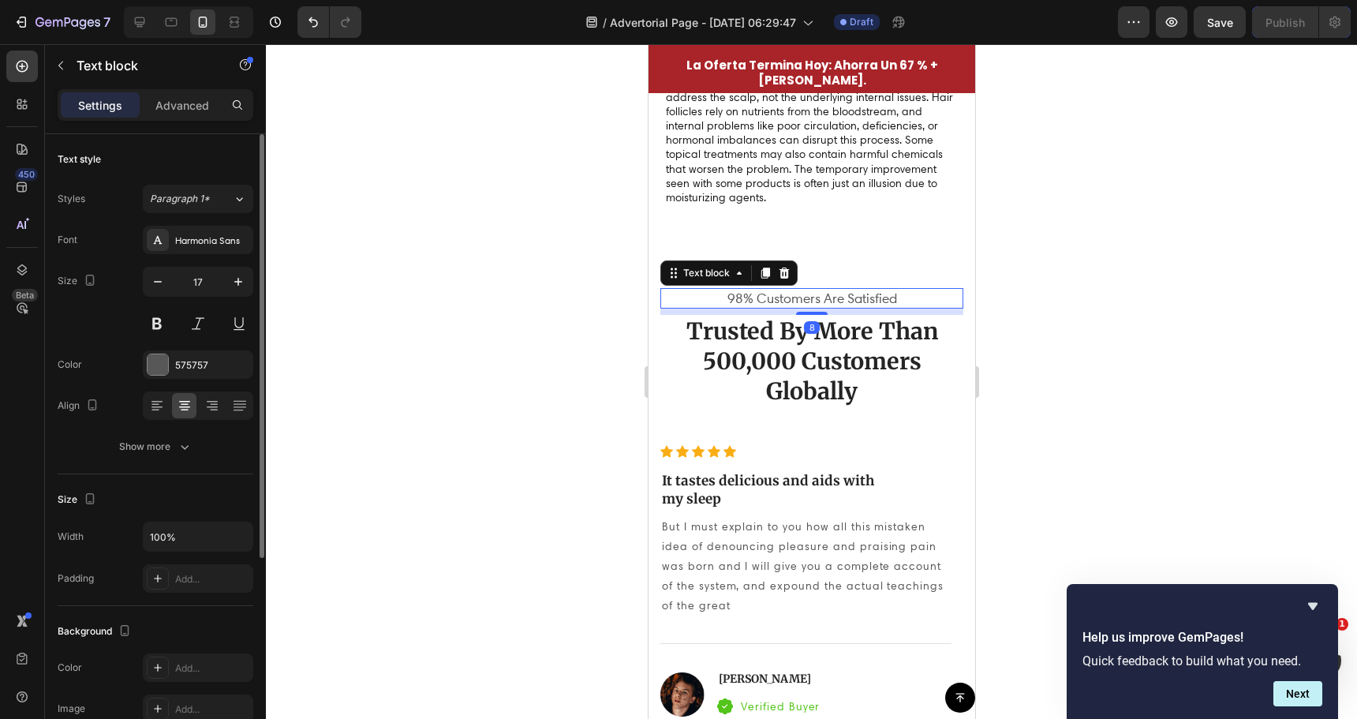
click at [696, 338] on p "Trusted By More Than 500,000 Customers Globally" at bounding box center [811, 360] width 300 height 89
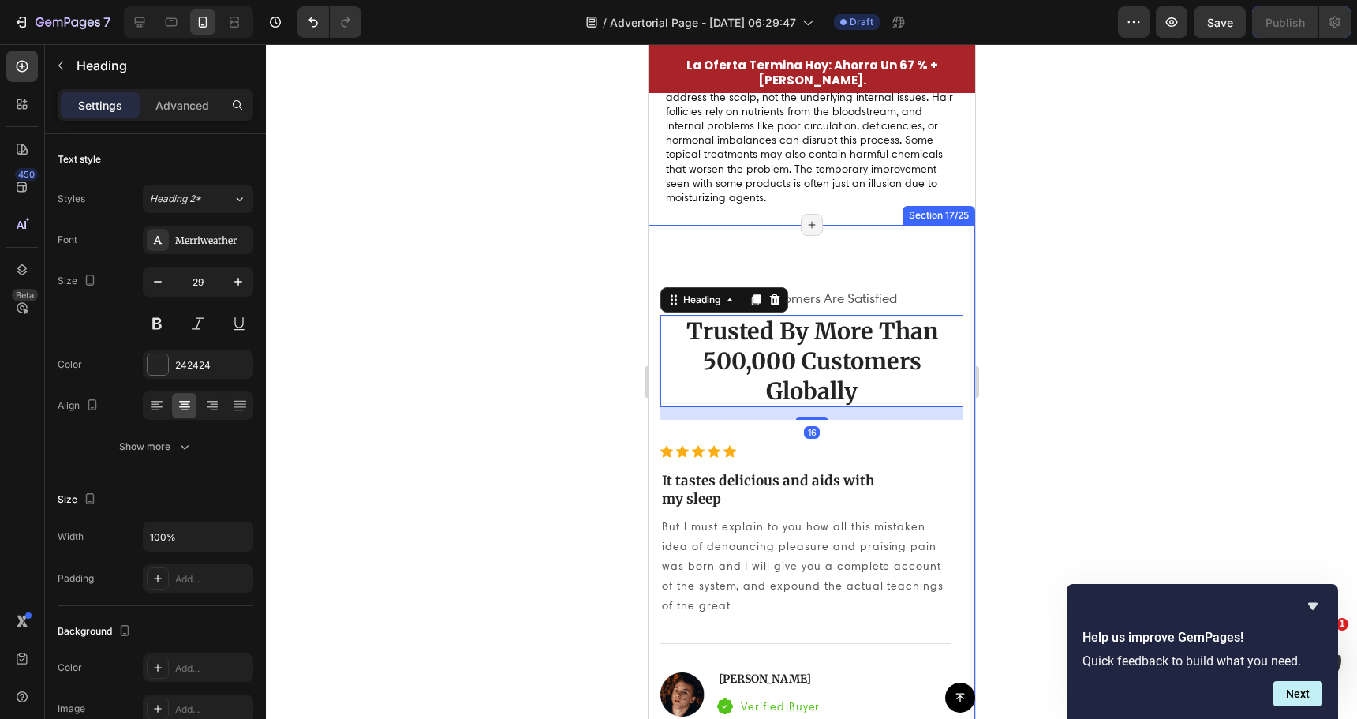
click at [657, 374] on div "98% Customers Are Satisfied Text block Trusted By More Than 500,000 Customers G…" at bounding box center [811, 504] width 327 height 558
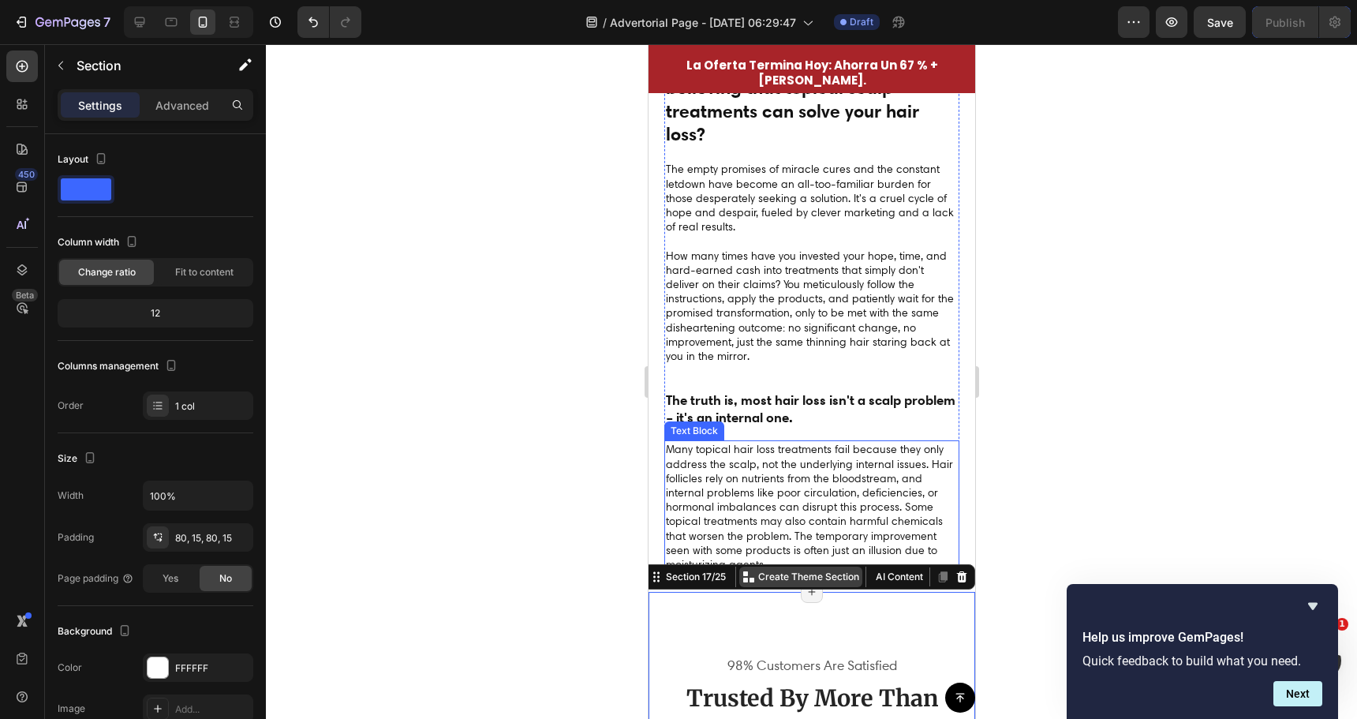
scroll to position [3931, 0]
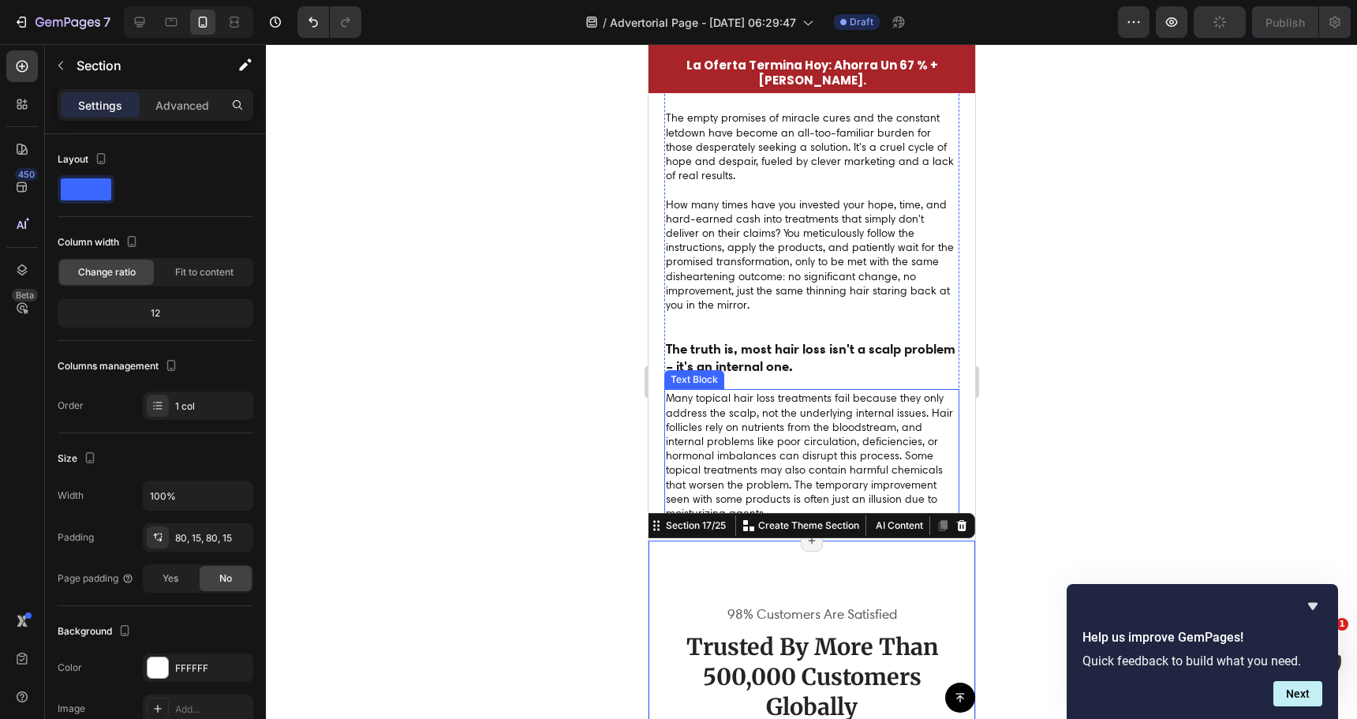
drag, startPoint x: 675, startPoint y: 527, endPoint x: 681, endPoint y: 474, distance: 53.2
drag, startPoint x: 33, startPoint y: 430, endPoint x: 628, endPoint y: 466, distance: 596.0
click at [628, 466] on div at bounding box center [811, 381] width 1091 height 675
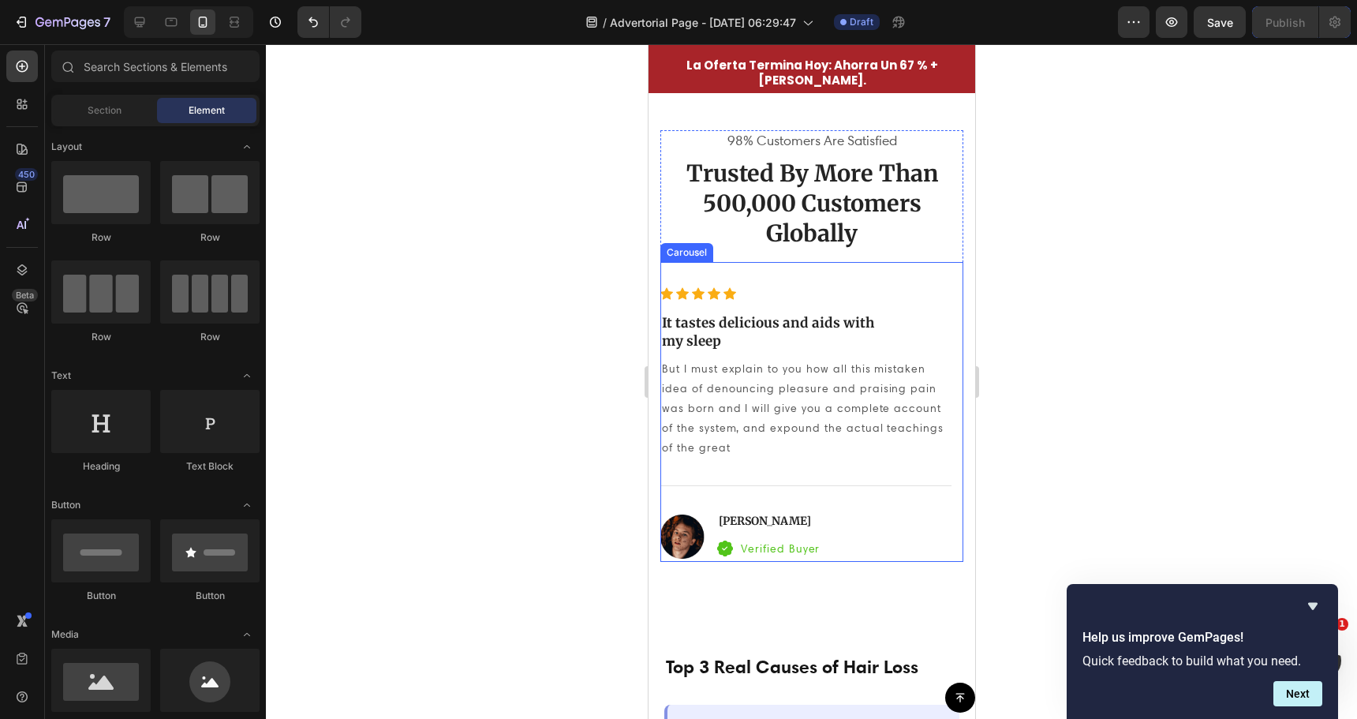
scroll to position [4483, 0]
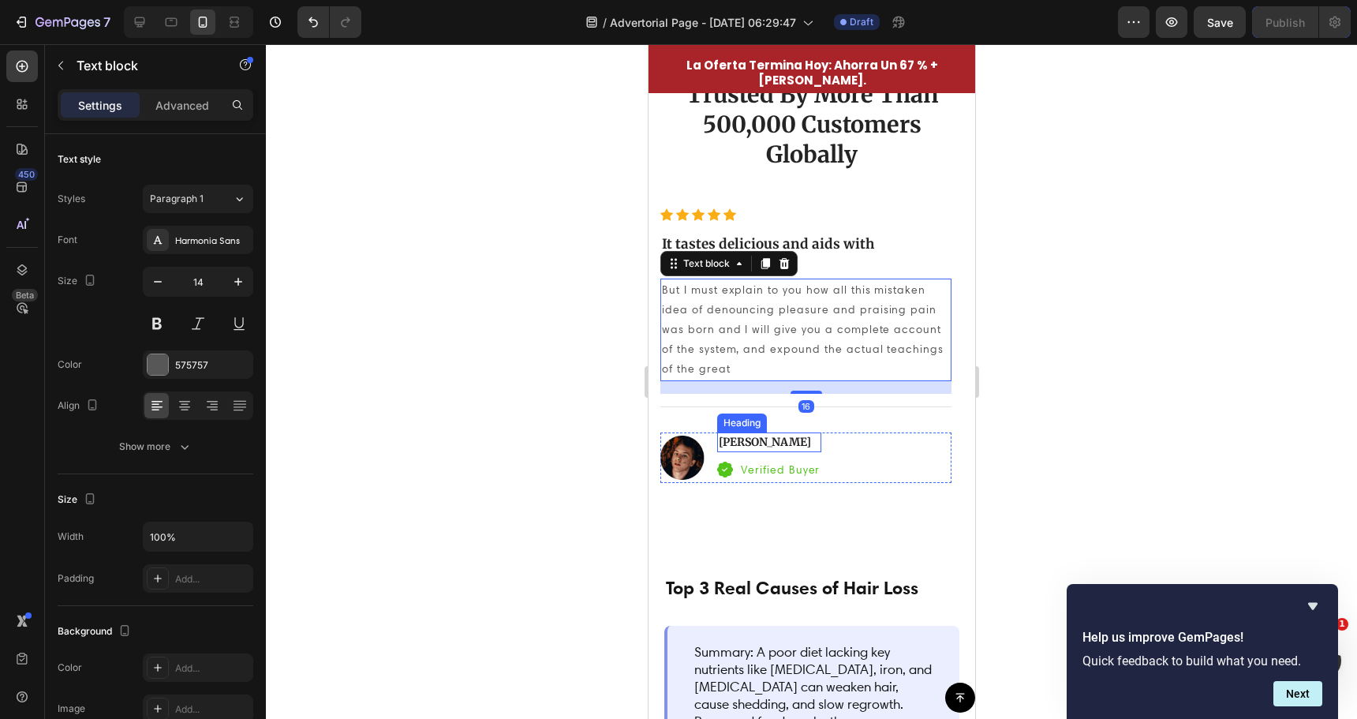
click at [893, 430] on div "Icon Icon Icon Icon Icon Icon List Hoz It tastes delicious and aids with my sle…" at bounding box center [805, 345] width 291 height 275
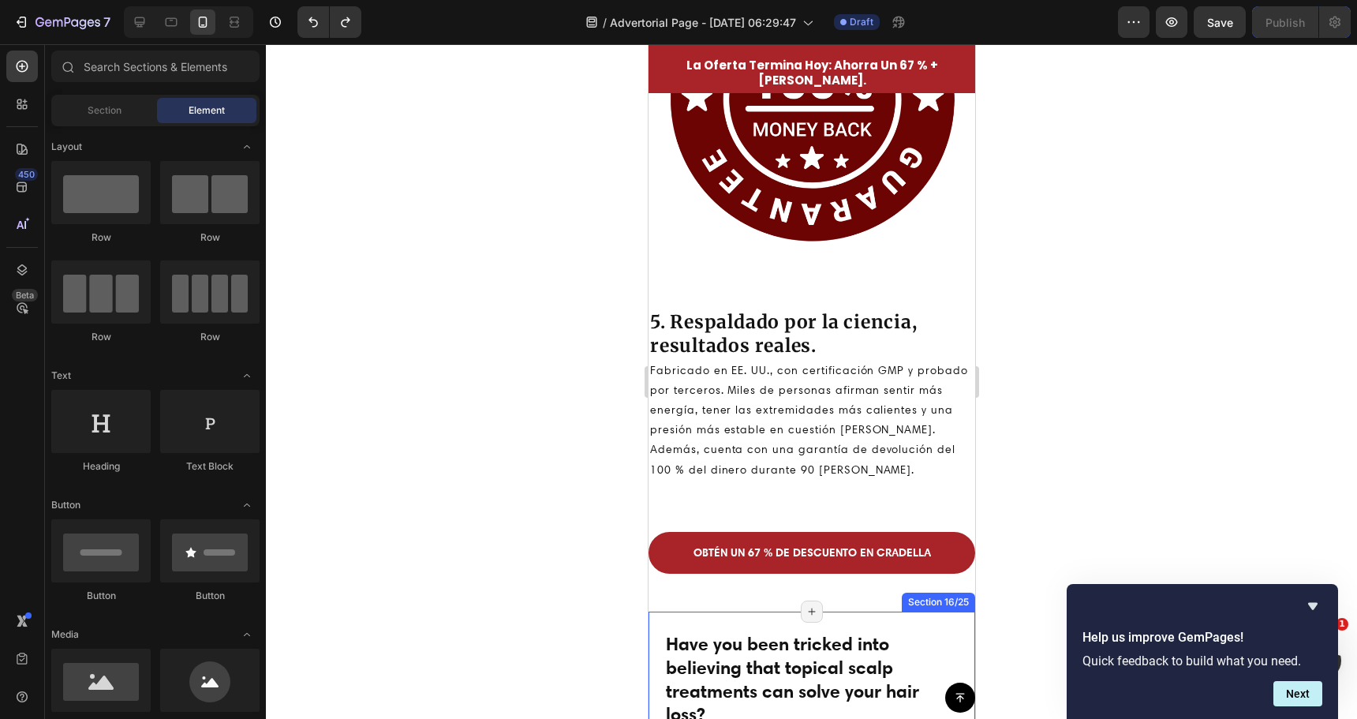
scroll to position [3536, 0]
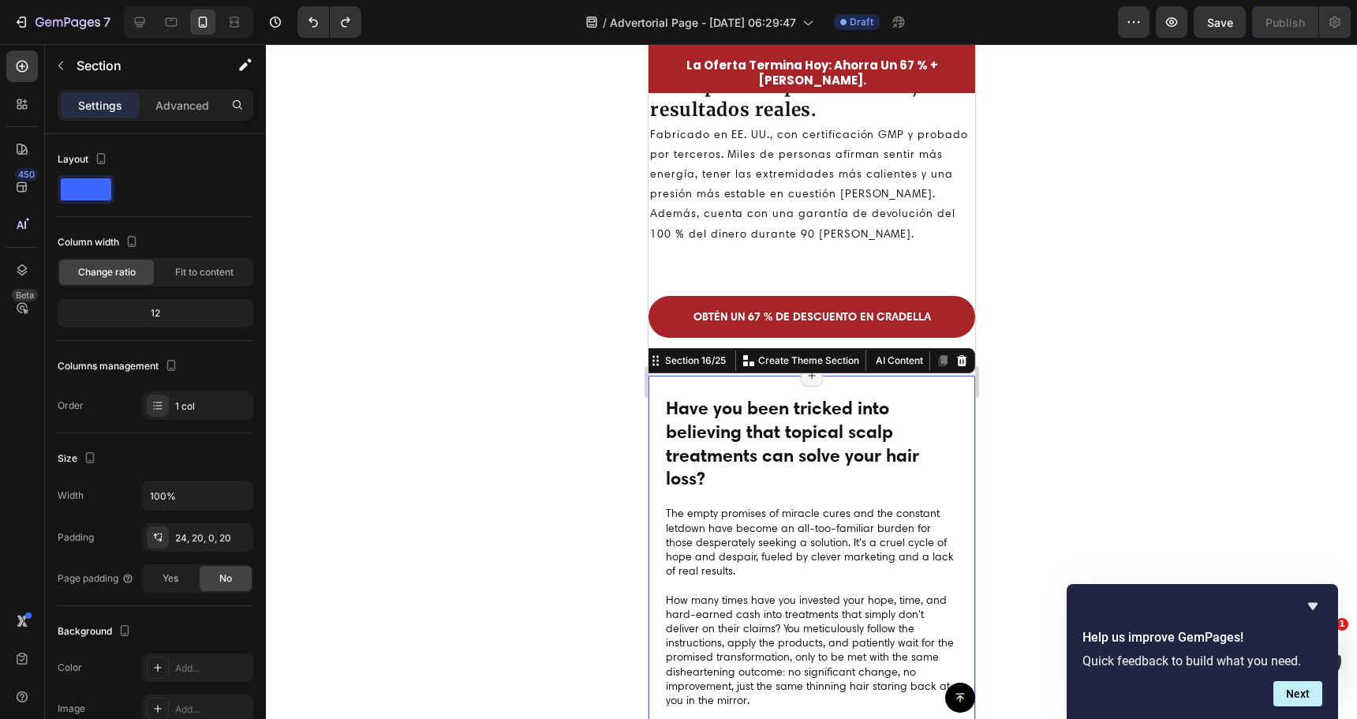
click at [771, 383] on div "Have you been tricked into believing that topical scalp treatments can solve yo…" at bounding box center [811, 646] width 327 height 541
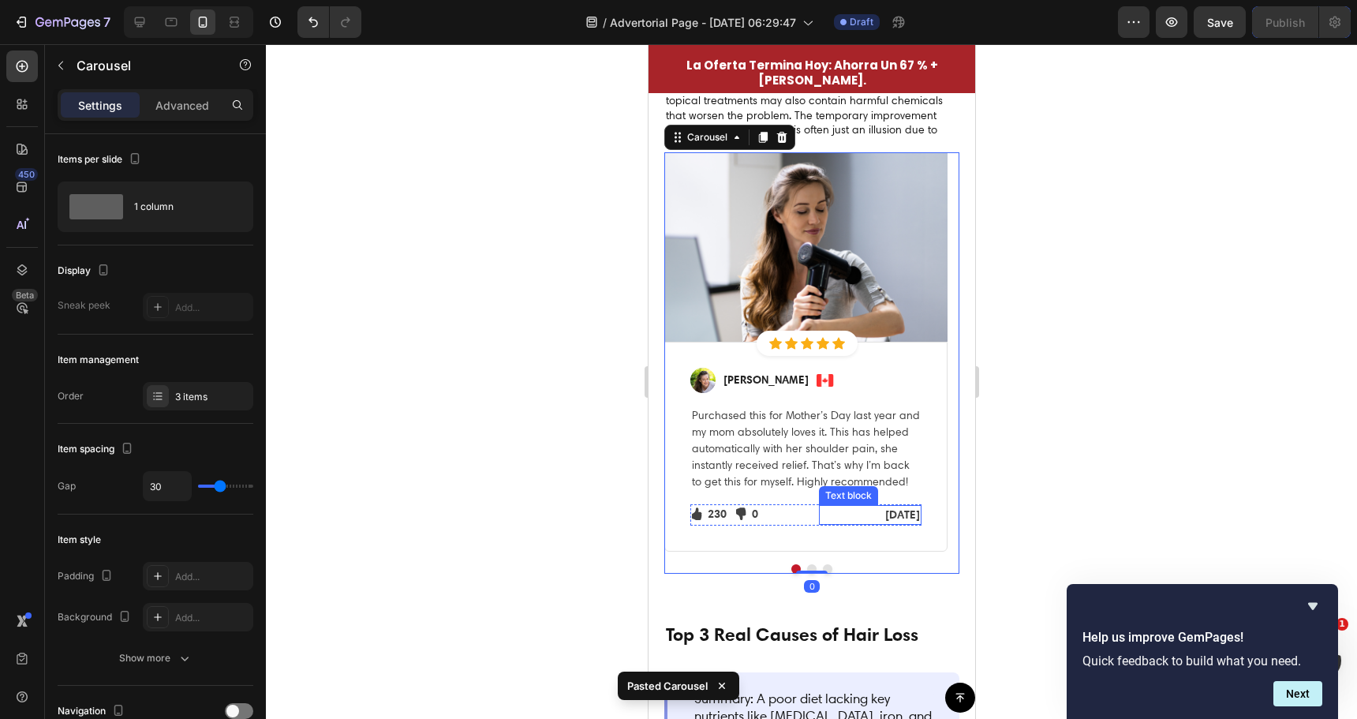
scroll to position [4274, 0]
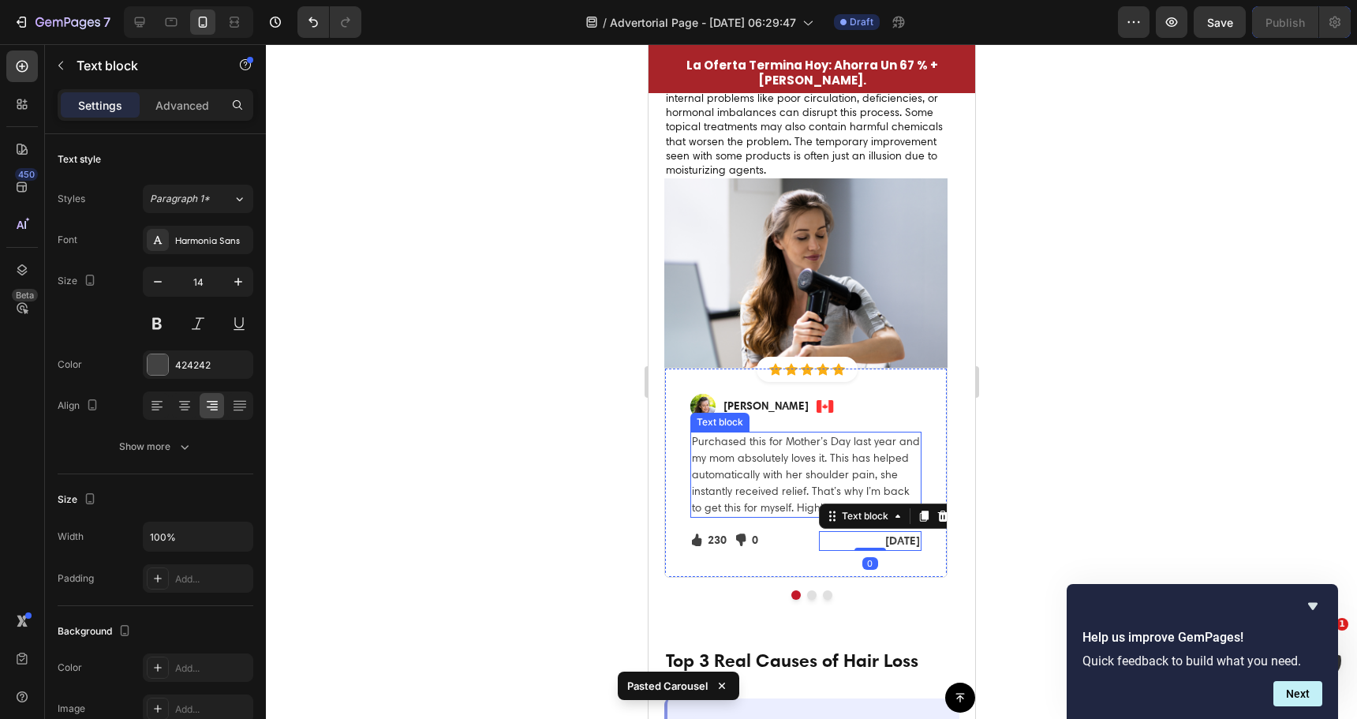
drag, startPoint x: 782, startPoint y: 510, endPoint x: 761, endPoint y: 508, distance: 20.7
click at [763, 510] on div "Image Regina Moore Text block Image Row Purchased this for Mother’s Day last ye…" at bounding box center [805, 473] width 231 height 159
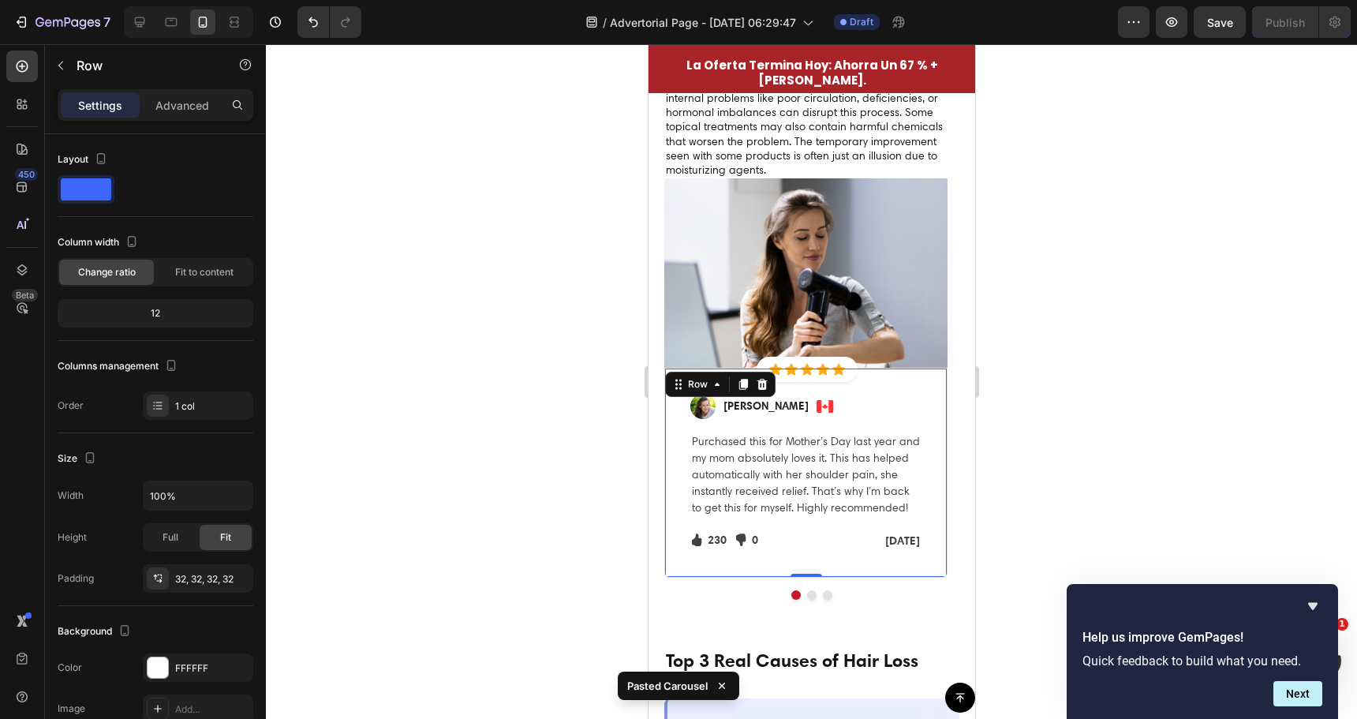
drag, startPoint x: 671, startPoint y: 481, endPoint x: 810, endPoint y: 596, distance: 179.8
click at [656, 483] on div "Have you been tricked into believing that topical scalp treatments can solve yo…" at bounding box center [811, 118] width 327 height 963
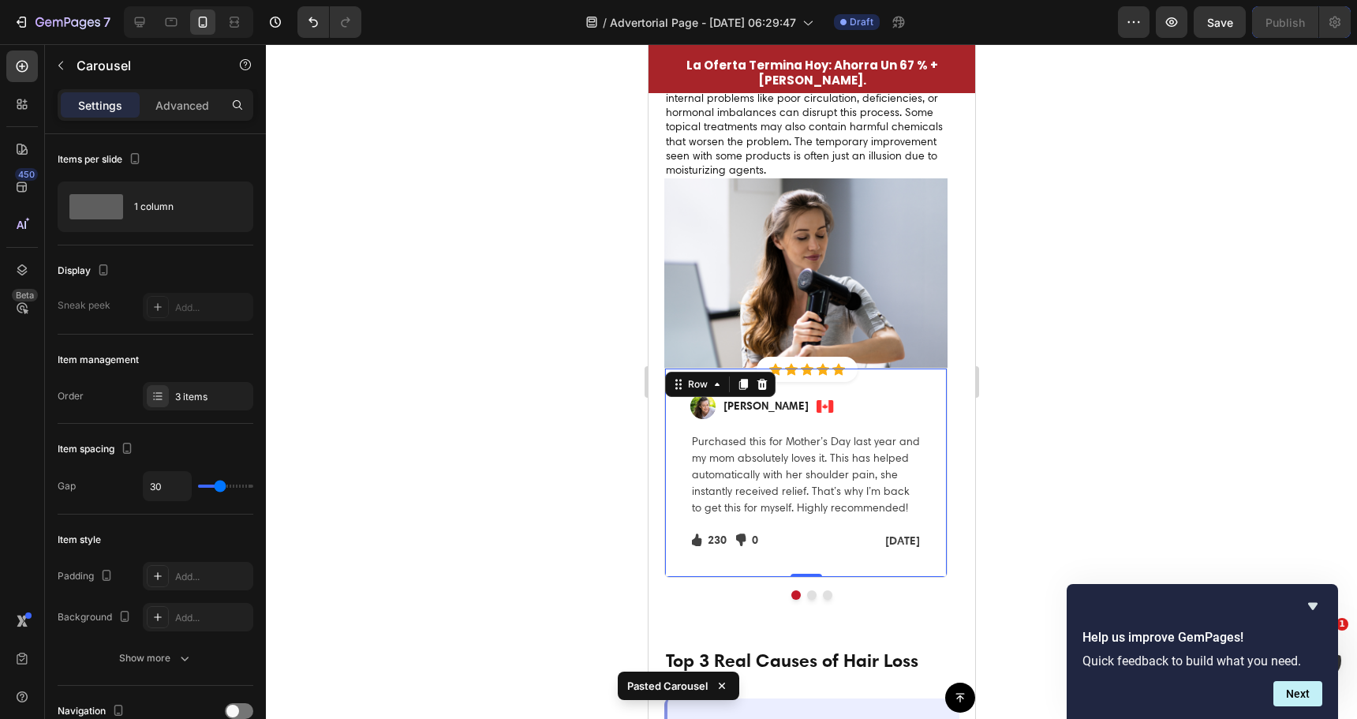
click at [798, 596] on div at bounding box center [811, 594] width 295 height 9
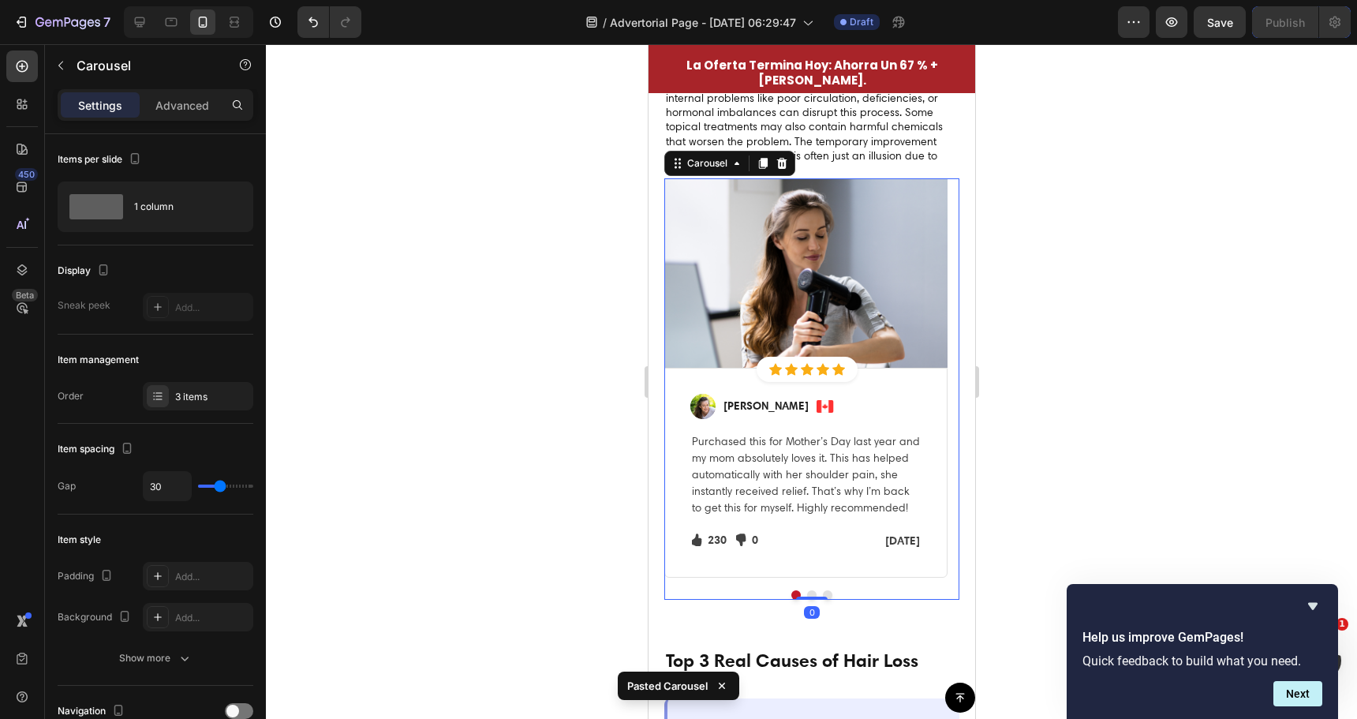
click at [810, 596] on div "Image Icon Icon Icon Icon Icon Icon List Hoz Row Row Image Regina Moore Text bl…" at bounding box center [811, 388] width 295 height 421
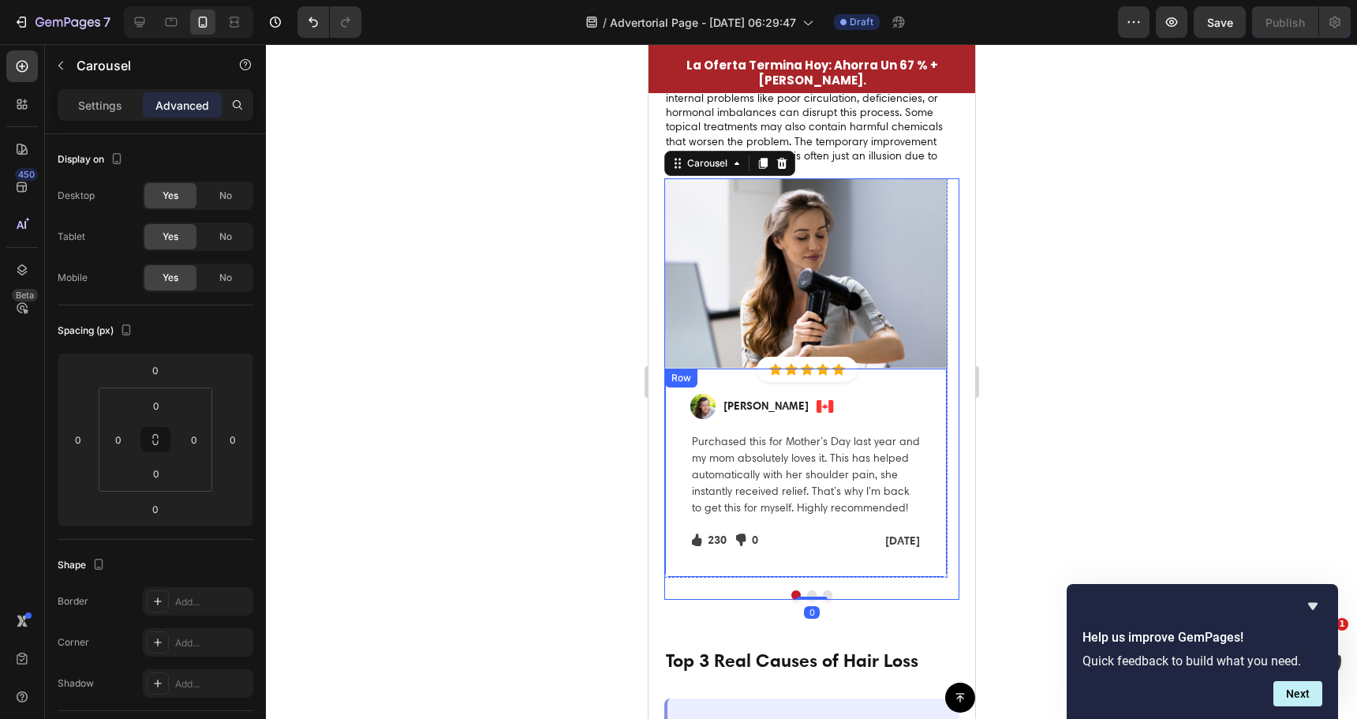
click at [576, 421] on div at bounding box center [811, 381] width 1091 height 675
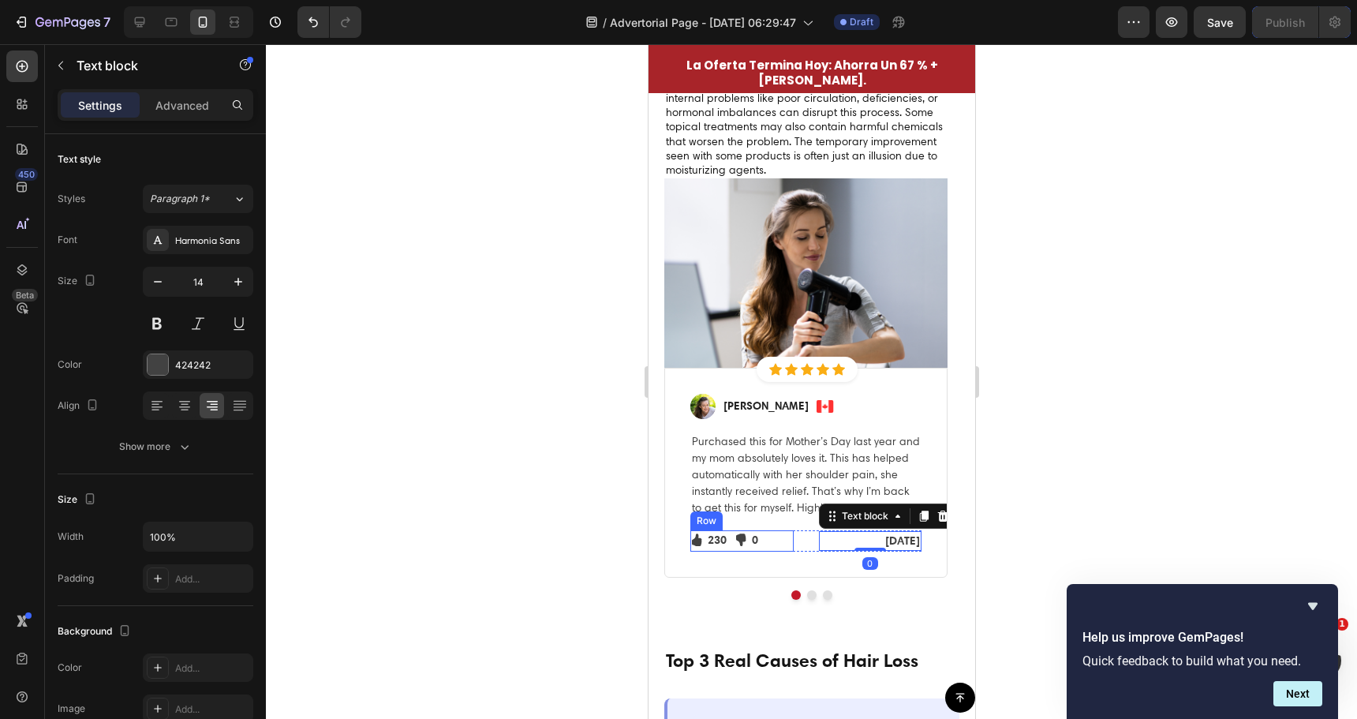
click at [731, 533] on div "Icon 230 Text block Icon List Icon 0 Text block Icon List Row Feb 22, 2022 Text…" at bounding box center [805, 541] width 231 height 22
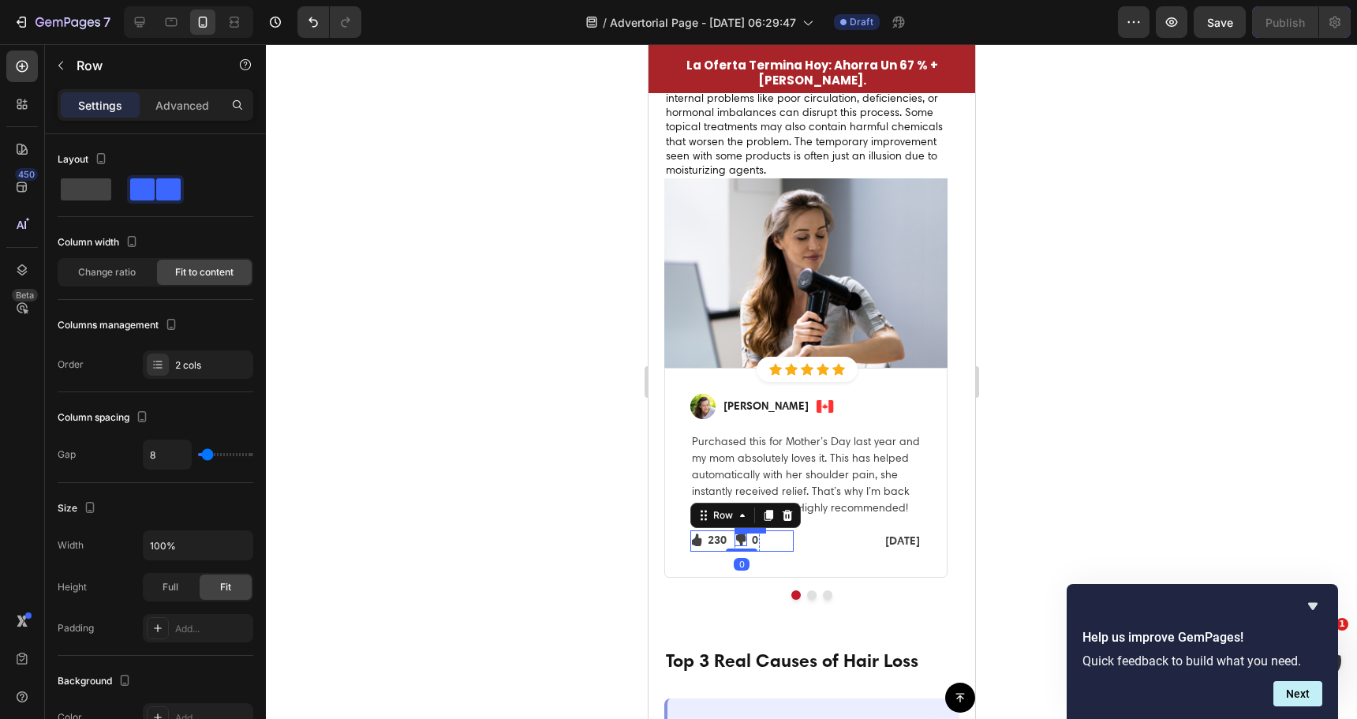
drag, startPoint x: 788, startPoint y: 543, endPoint x: 743, endPoint y: 540, distance: 45.0
click at [743, 540] on div "Icon 230 Text block Icon List Icon 0 Text block Icon List Row 0" at bounding box center [741, 541] width 103 height 22
click at [802, 570] on div "Image Regina Moore Text block Image Row Purchased this for Mother’s Day last ye…" at bounding box center [805, 473] width 283 height 211
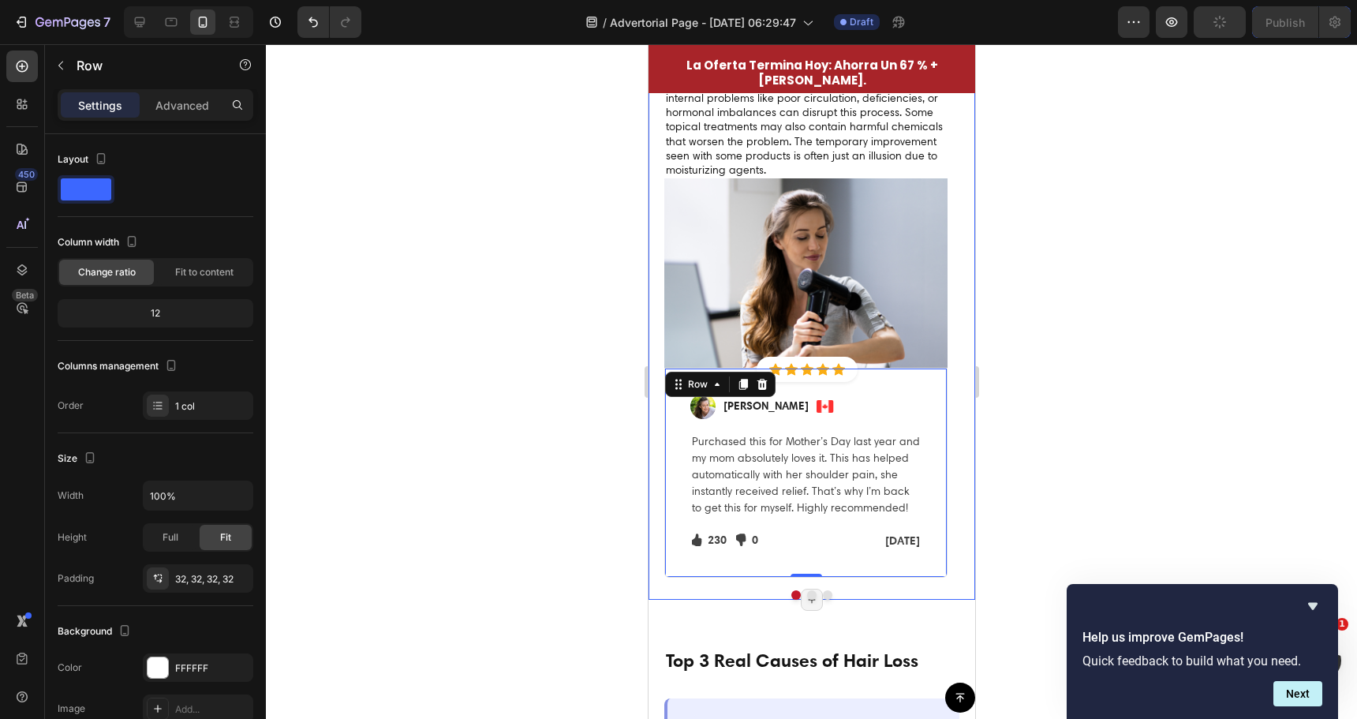
click at [621, 474] on div at bounding box center [811, 381] width 1091 height 675
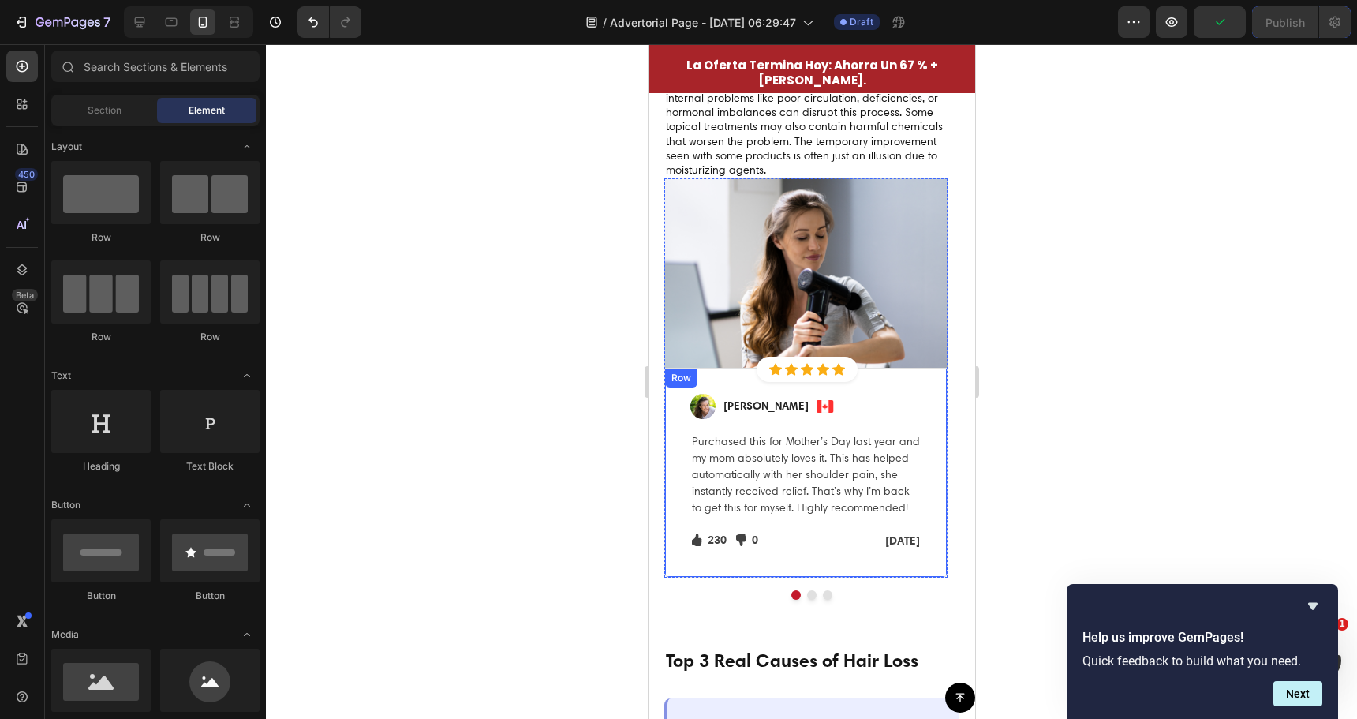
scroll to position [4116, 0]
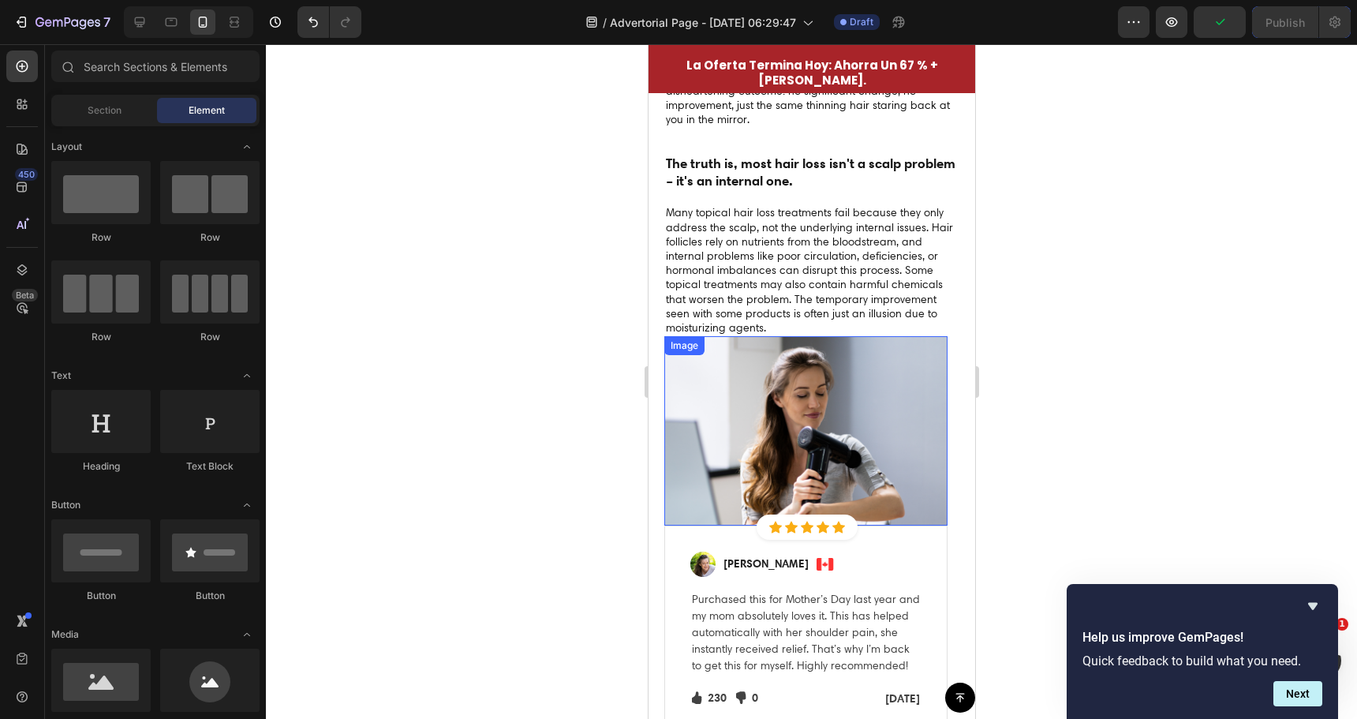
click at [802, 430] on img at bounding box center [805, 430] width 283 height 189
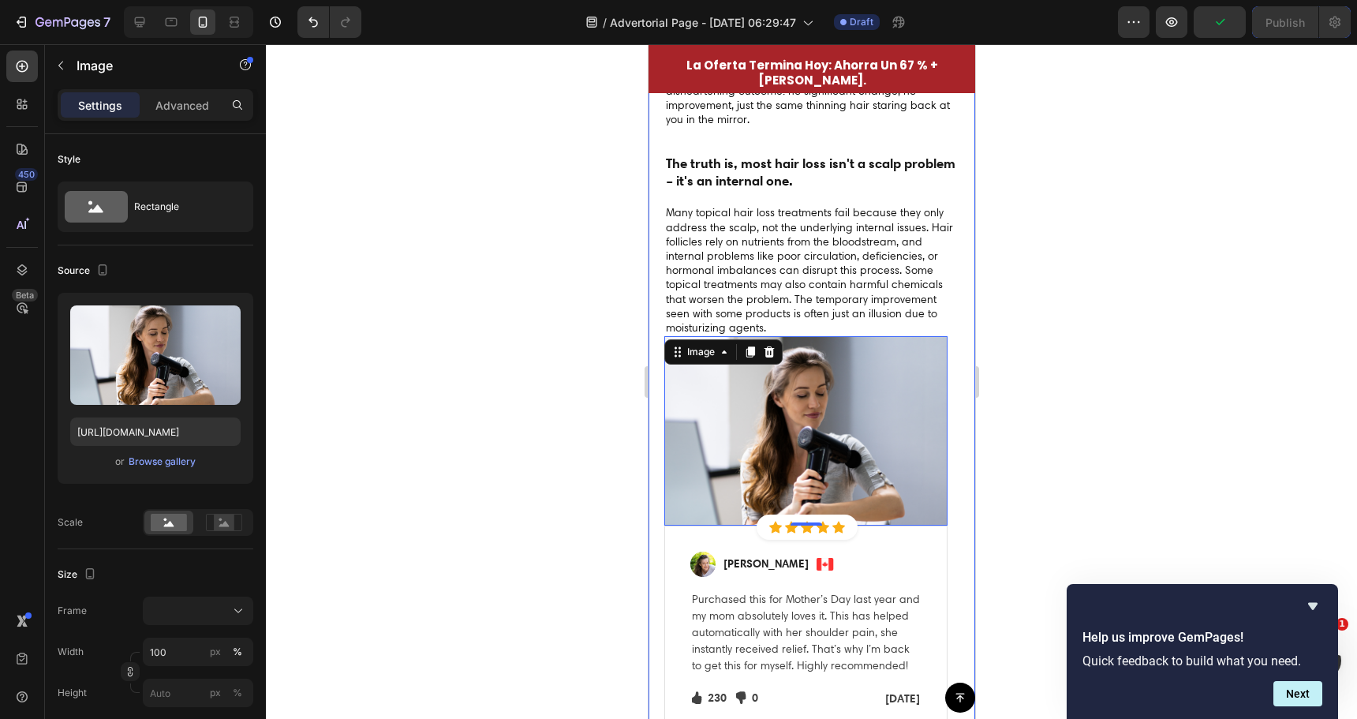
click at [650, 481] on div "Have you been tricked into believing that topical scalp treatments can solve yo…" at bounding box center [811, 276] width 327 height 963
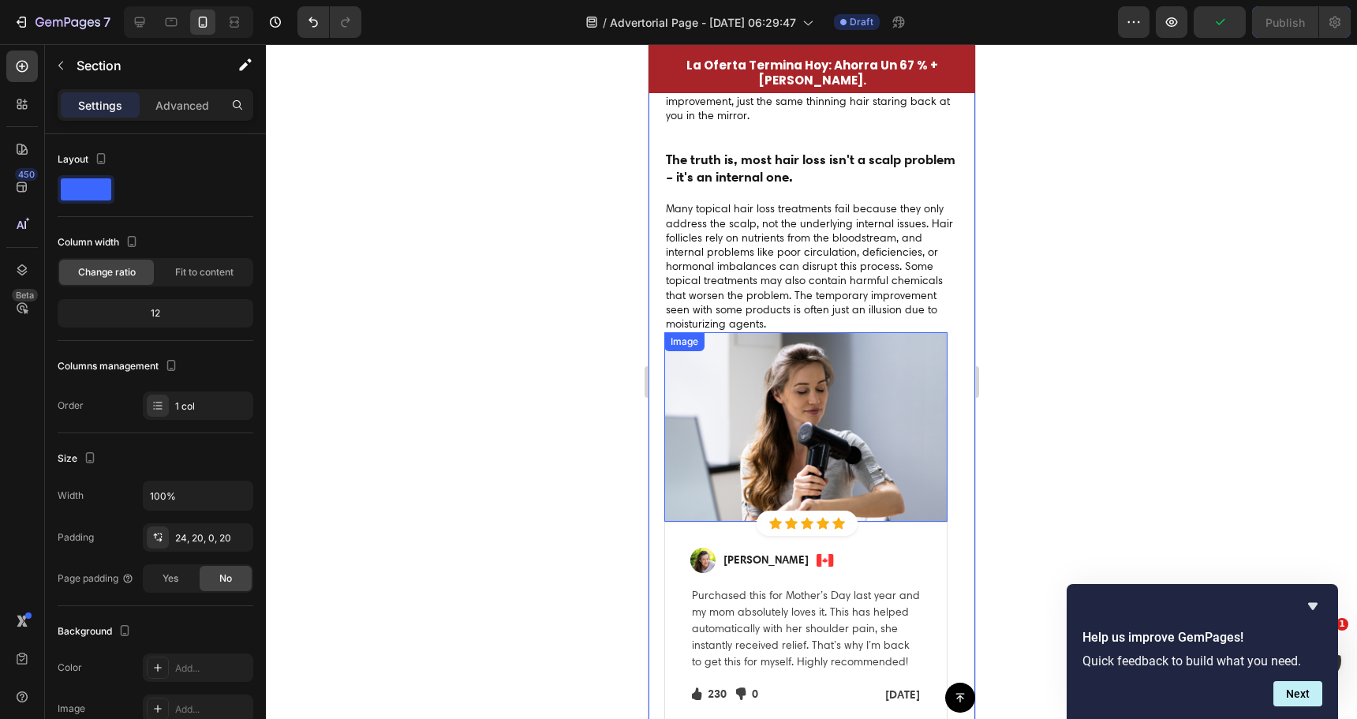
scroll to position [4432, 0]
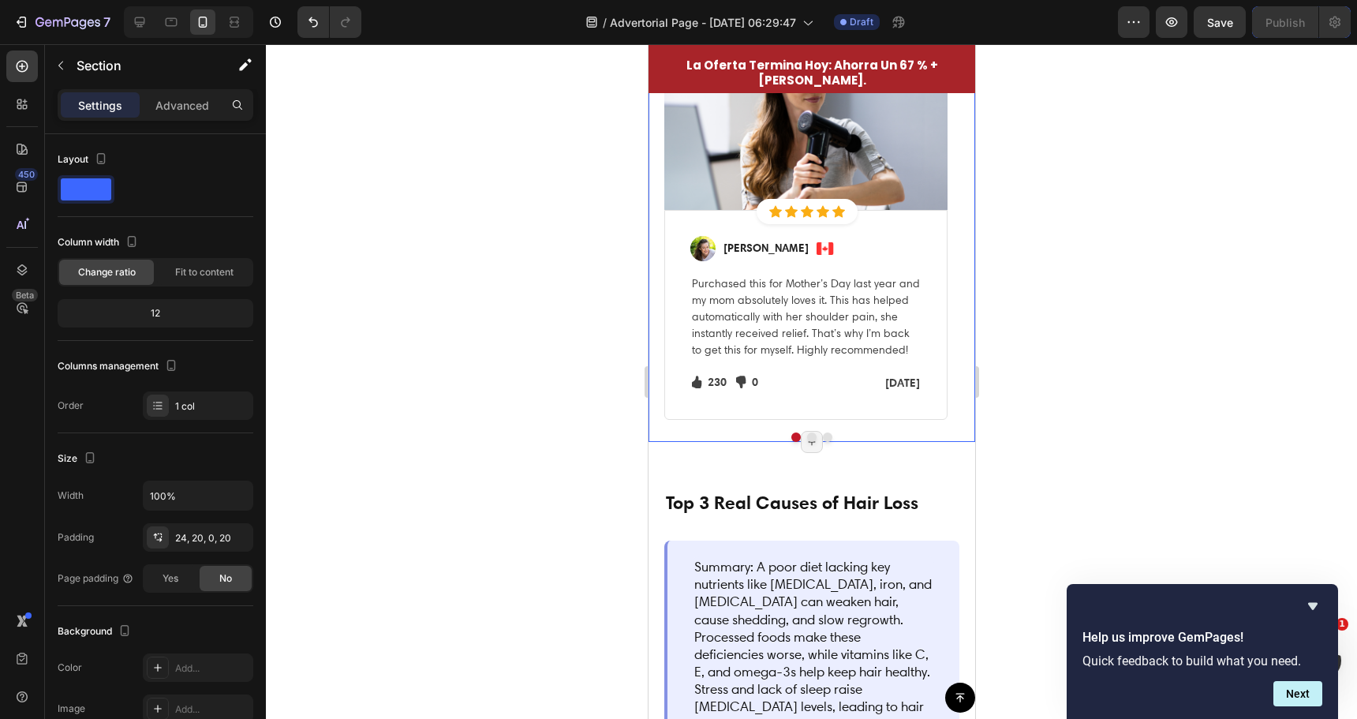
click at [807, 441] on div "Image Icon Icon Icon Icon Icon Icon List Hoz Row Row Image Regina Moore Text bl…" at bounding box center [811, 231] width 295 height 421
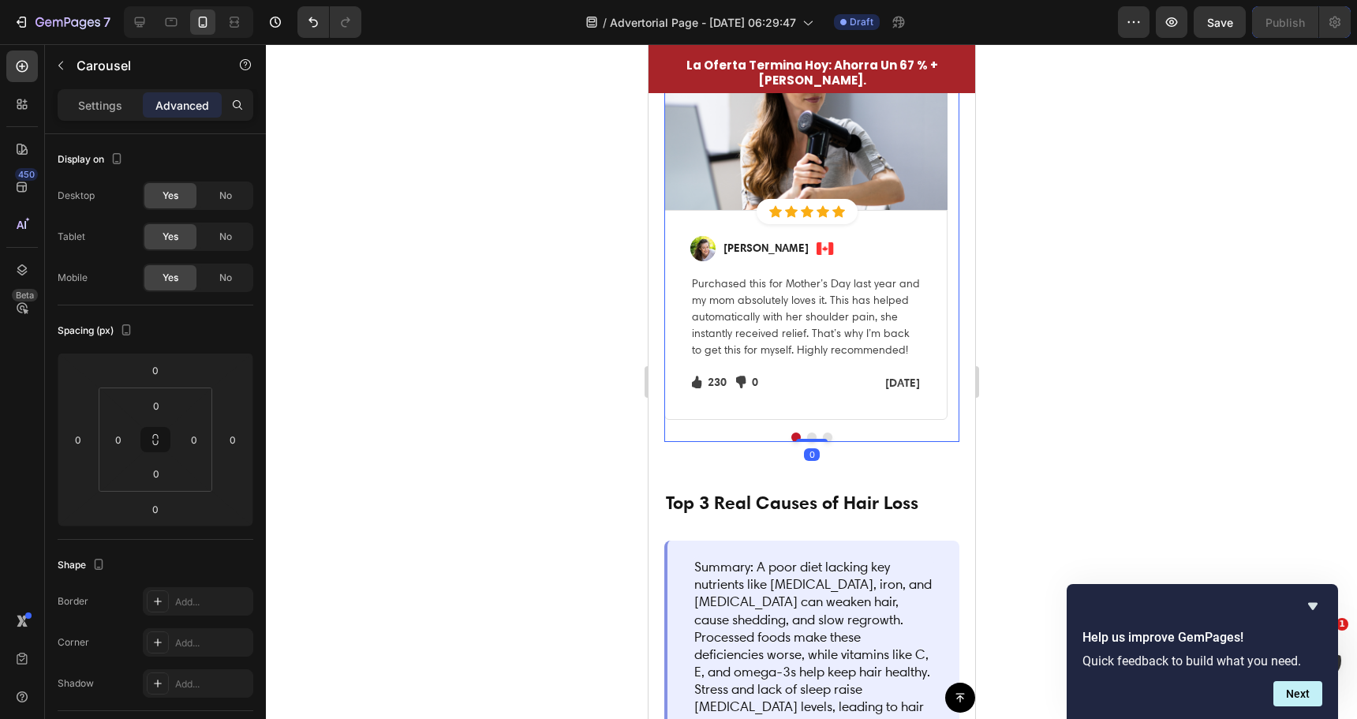
click at [811, 435] on div at bounding box center [811, 436] width 295 height 9
click at [105, 104] on p "Settings" at bounding box center [100, 105] width 44 height 17
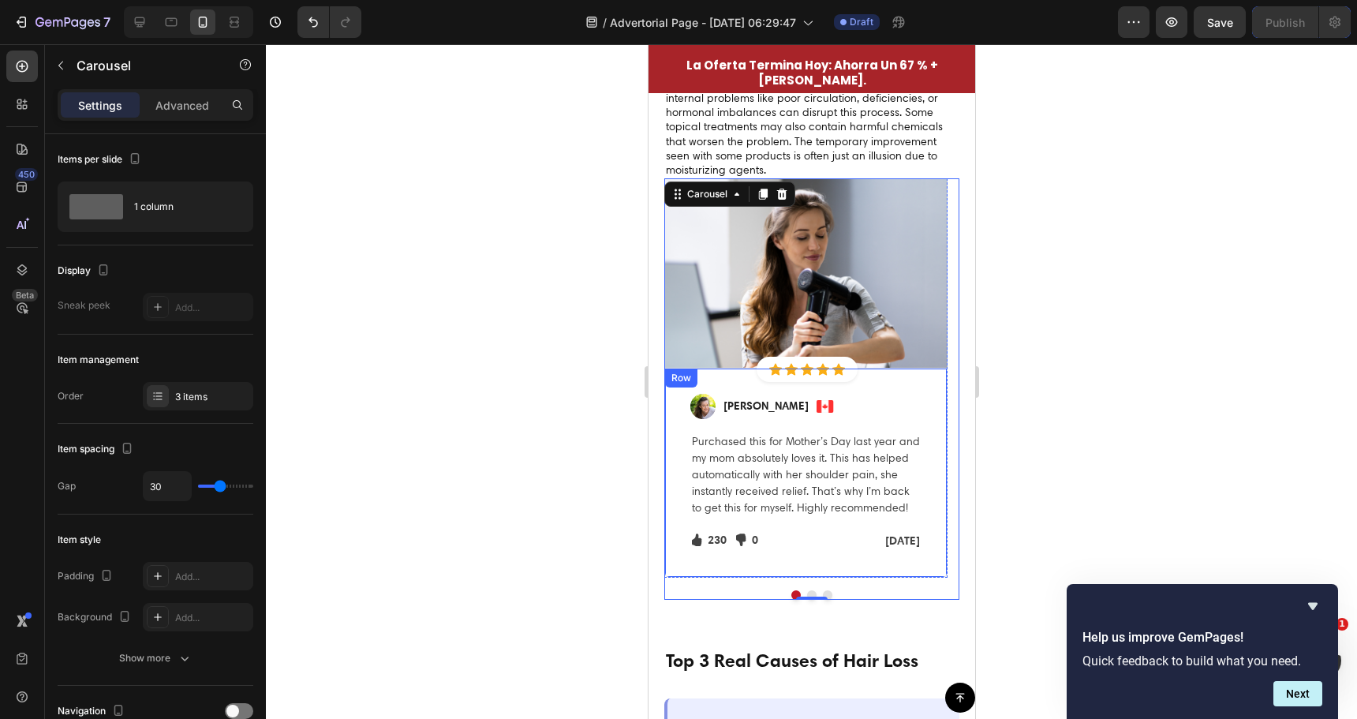
scroll to position [4116, 0]
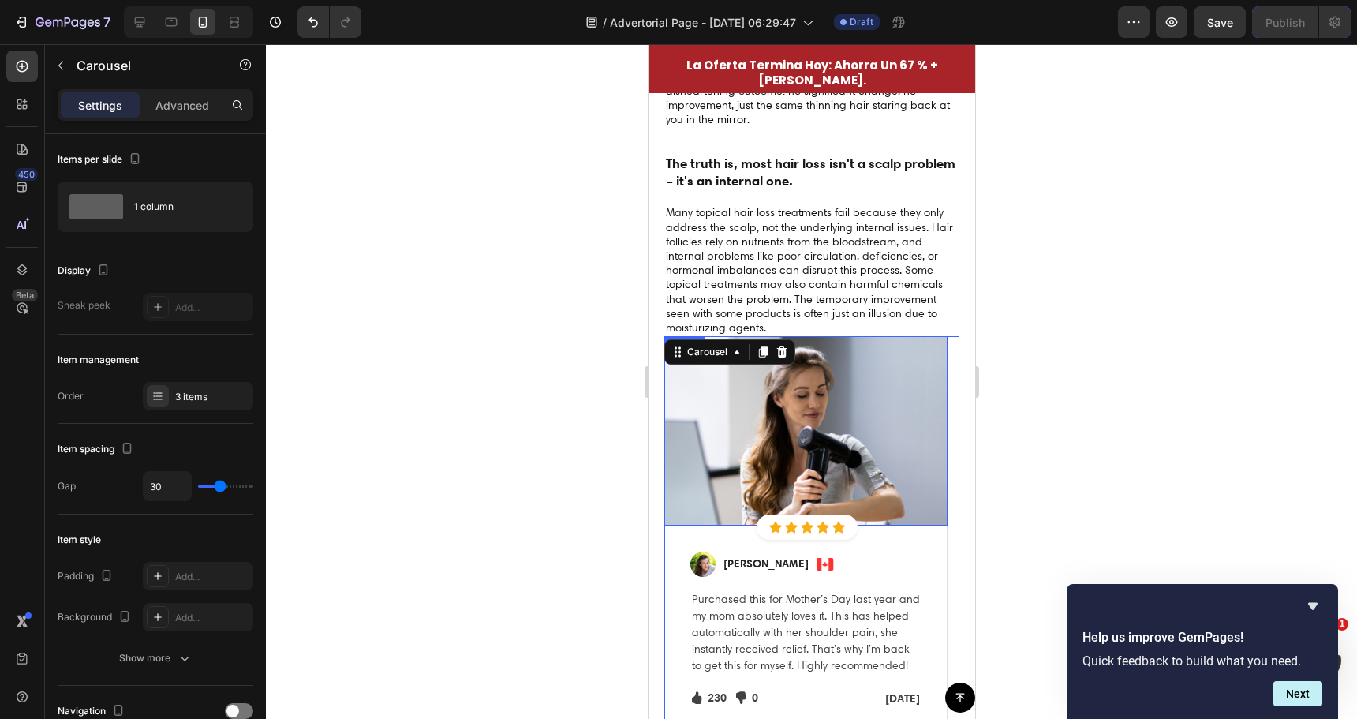
click at [855, 427] on img at bounding box center [805, 430] width 283 height 189
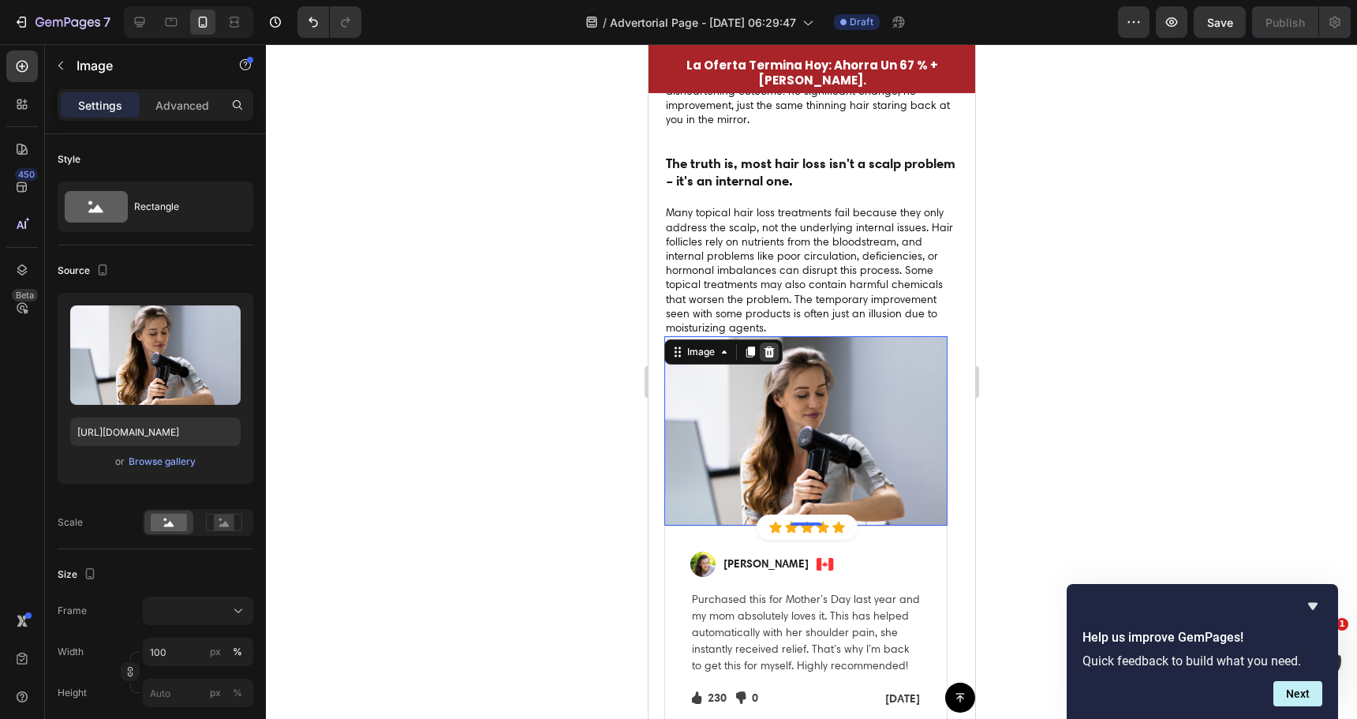
click at [772, 351] on icon at bounding box center [769, 351] width 10 height 11
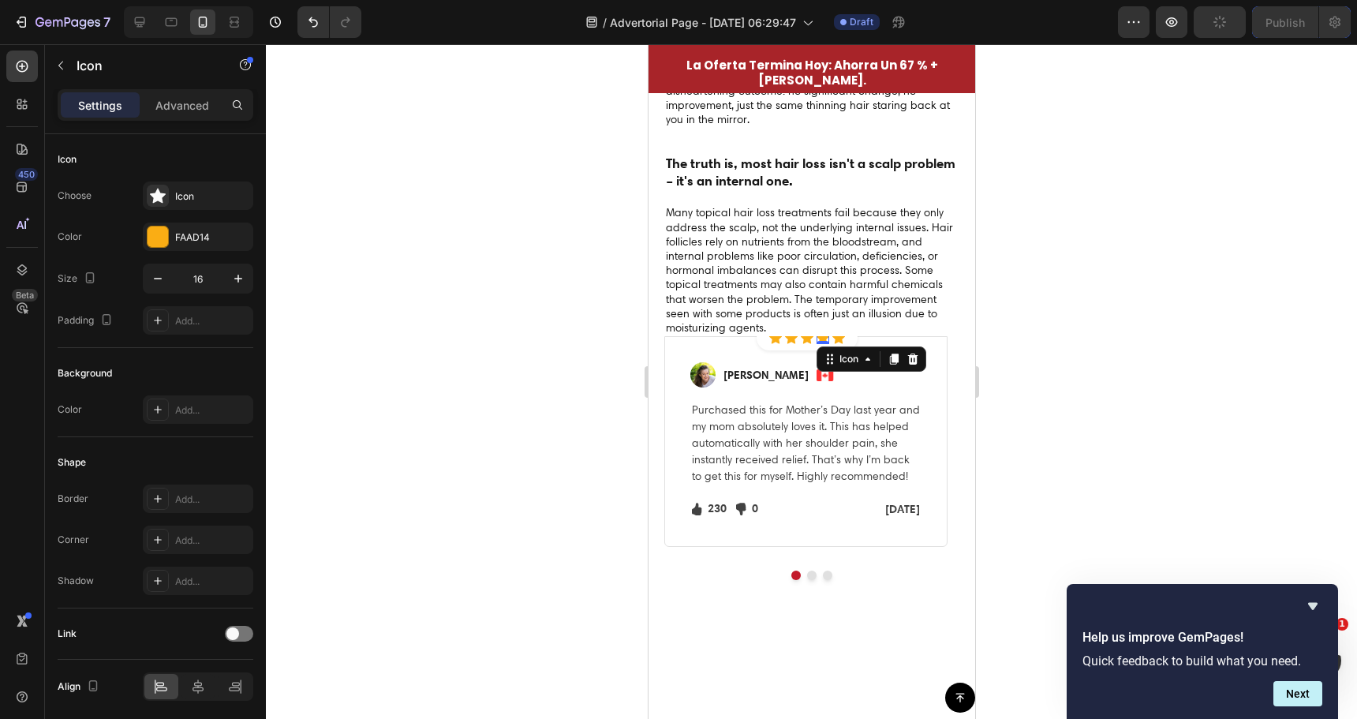
click at [824, 340] on div "Icon 0" at bounding box center [822, 337] width 13 height 13
click at [869, 338] on div "Image Regina Moore Text block Image Row Purchased this for Mother’s Day last ye…" at bounding box center [805, 441] width 283 height 211
click at [818, 342] on div "Icon 0" at bounding box center [822, 337] width 13 height 13
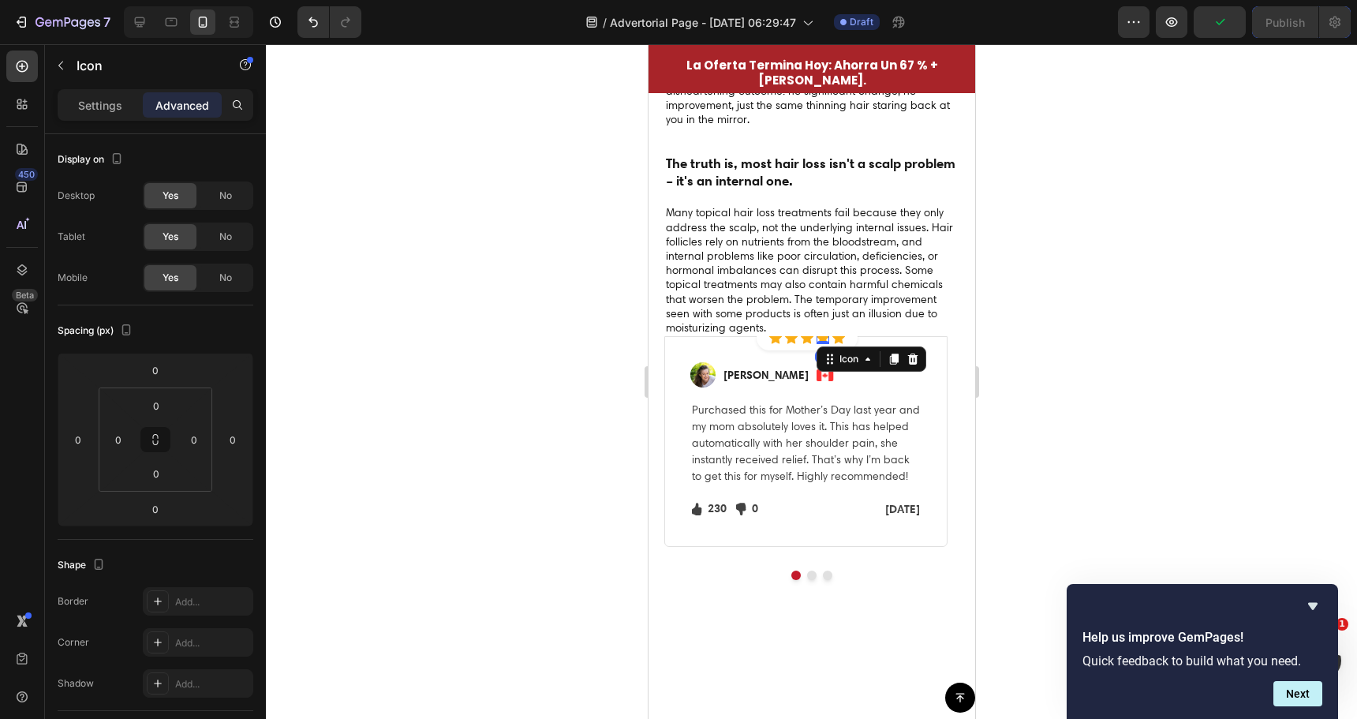
click at [775, 341] on div "Icon" at bounding box center [774, 337] width 13 height 13
click at [760, 345] on div "Icon 0 Icon Icon Icon Icon Icon List Hoz Row" at bounding box center [806, 337] width 101 height 25
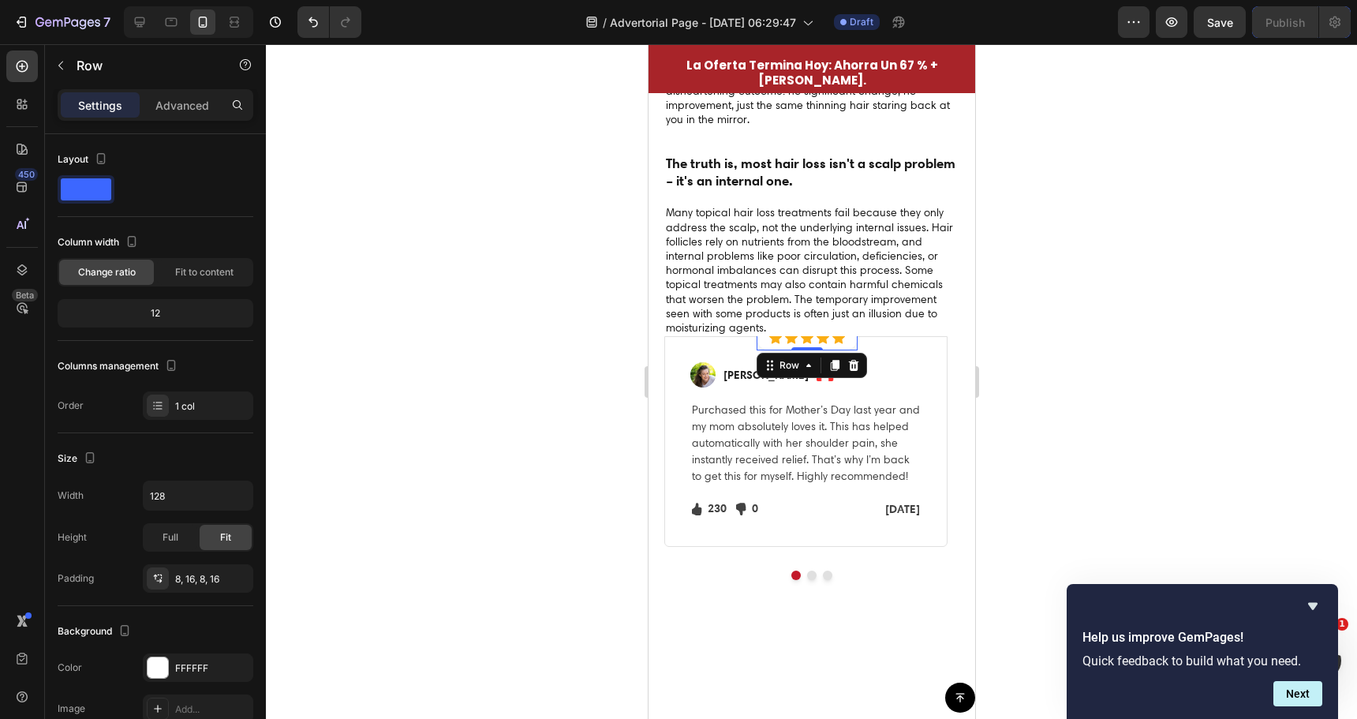
click at [752, 376] on p "Regina Moore" at bounding box center [765, 375] width 85 height 17
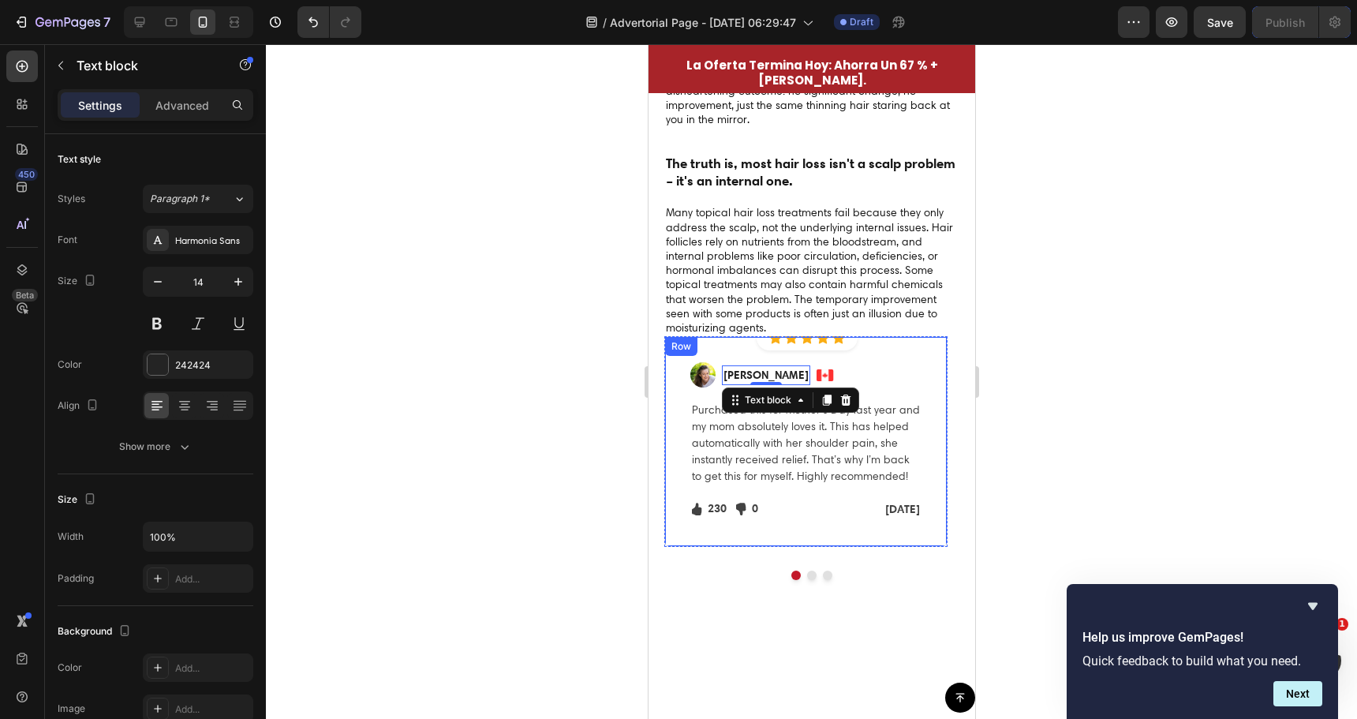
click at [679, 494] on div "Image Regina Moore Text block 0 Image Row Purchased this for Mother’s Day last …" at bounding box center [805, 441] width 283 height 211
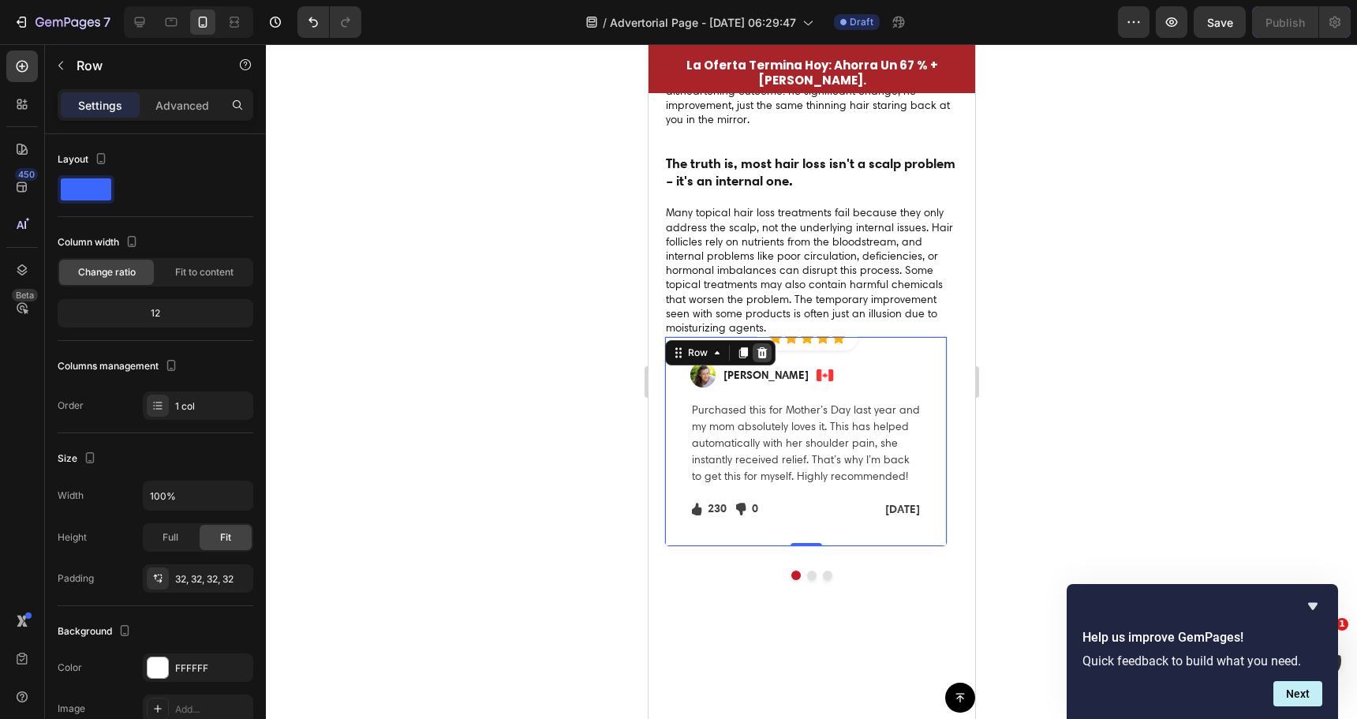
click at [763, 354] on icon at bounding box center [762, 352] width 10 height 11
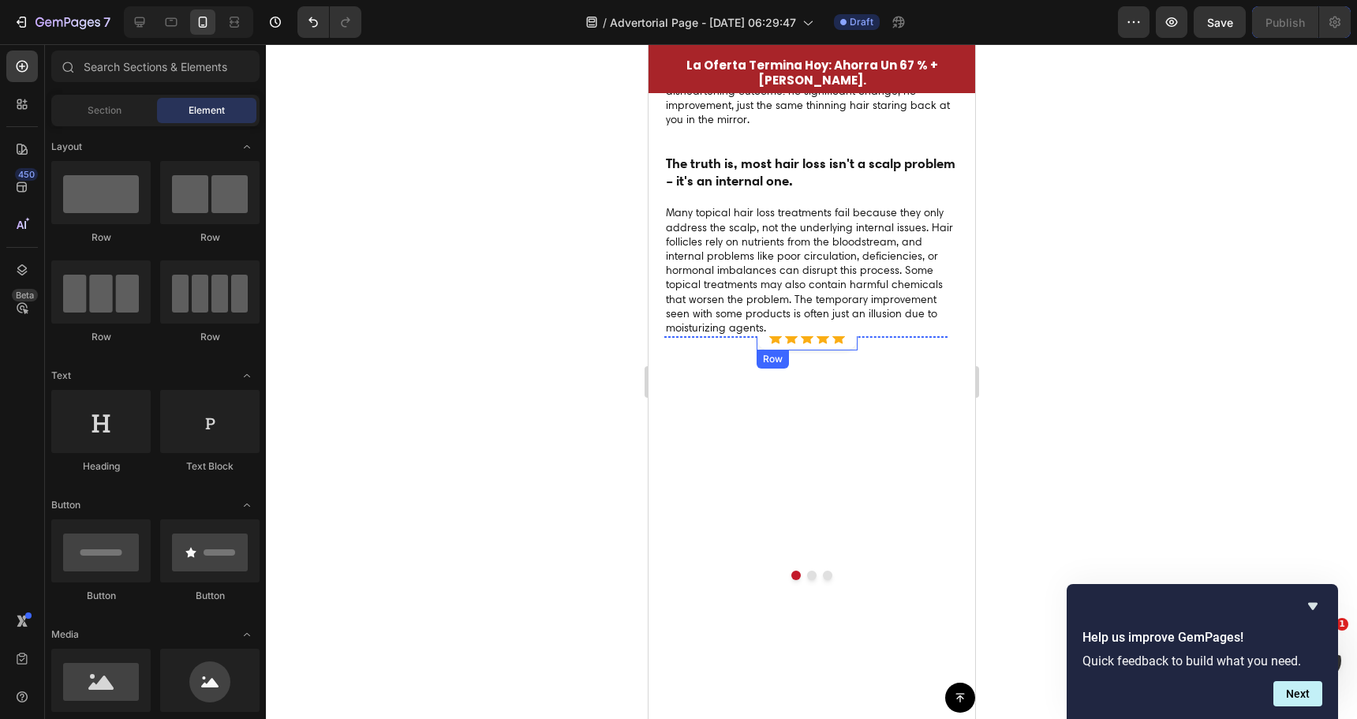
click at [791, 347] on div "Icon Icon Icon Icon Icon Icon List Hoz Row" at bounding box center [806, 337] width 101 height 25
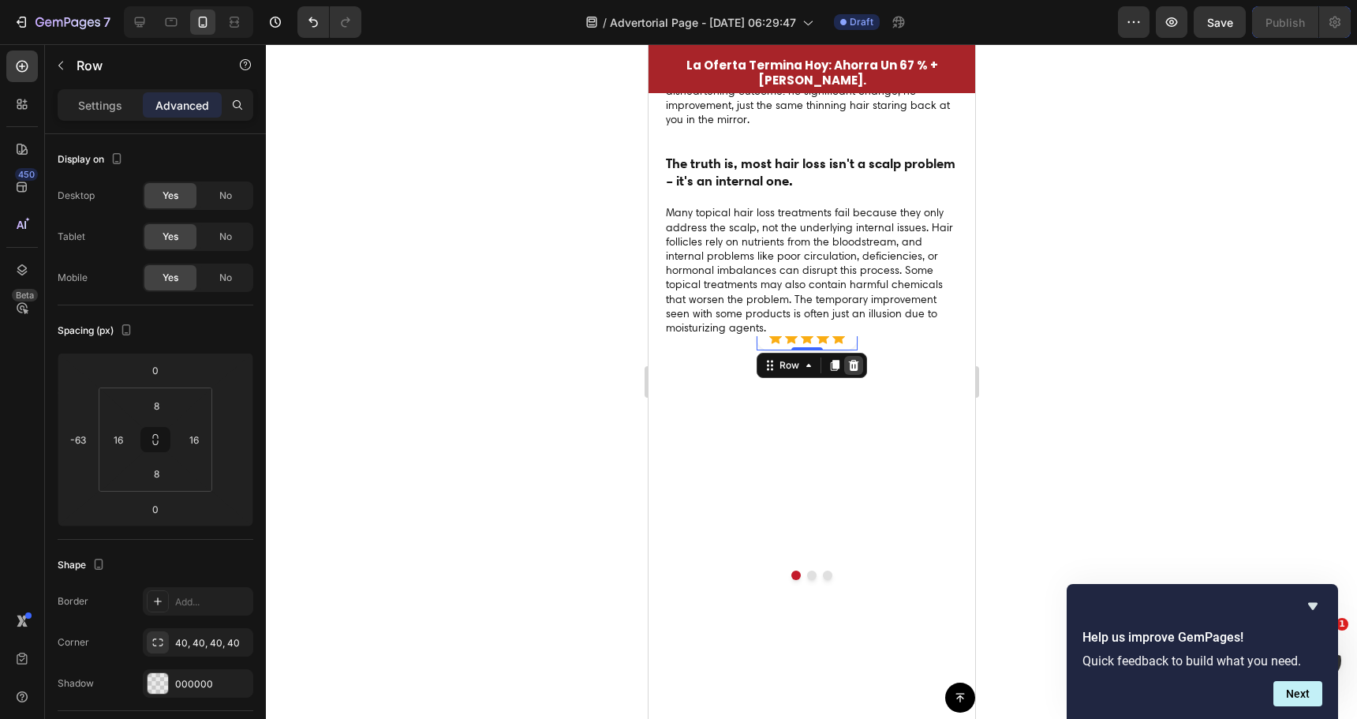
click at [861, 365] on div at bounding box center [852, 365] width 19 height 19
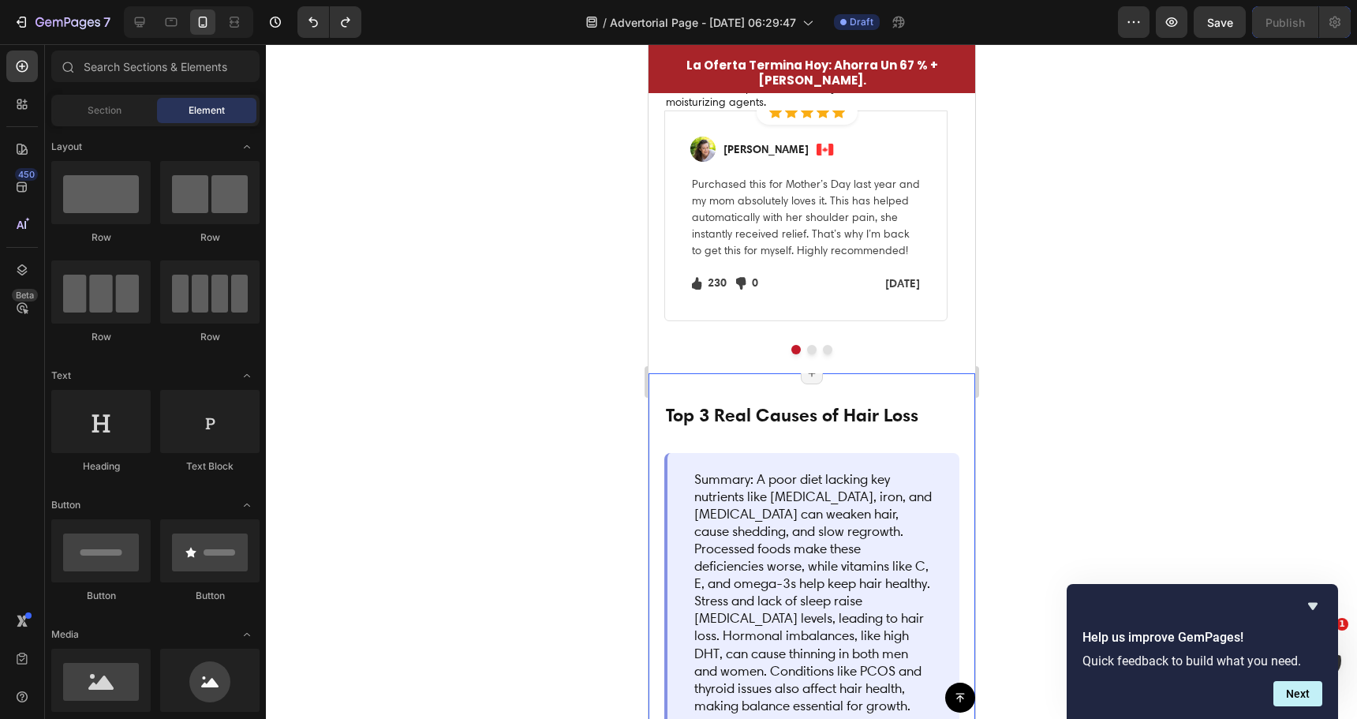
scroll to position [4195, 0]
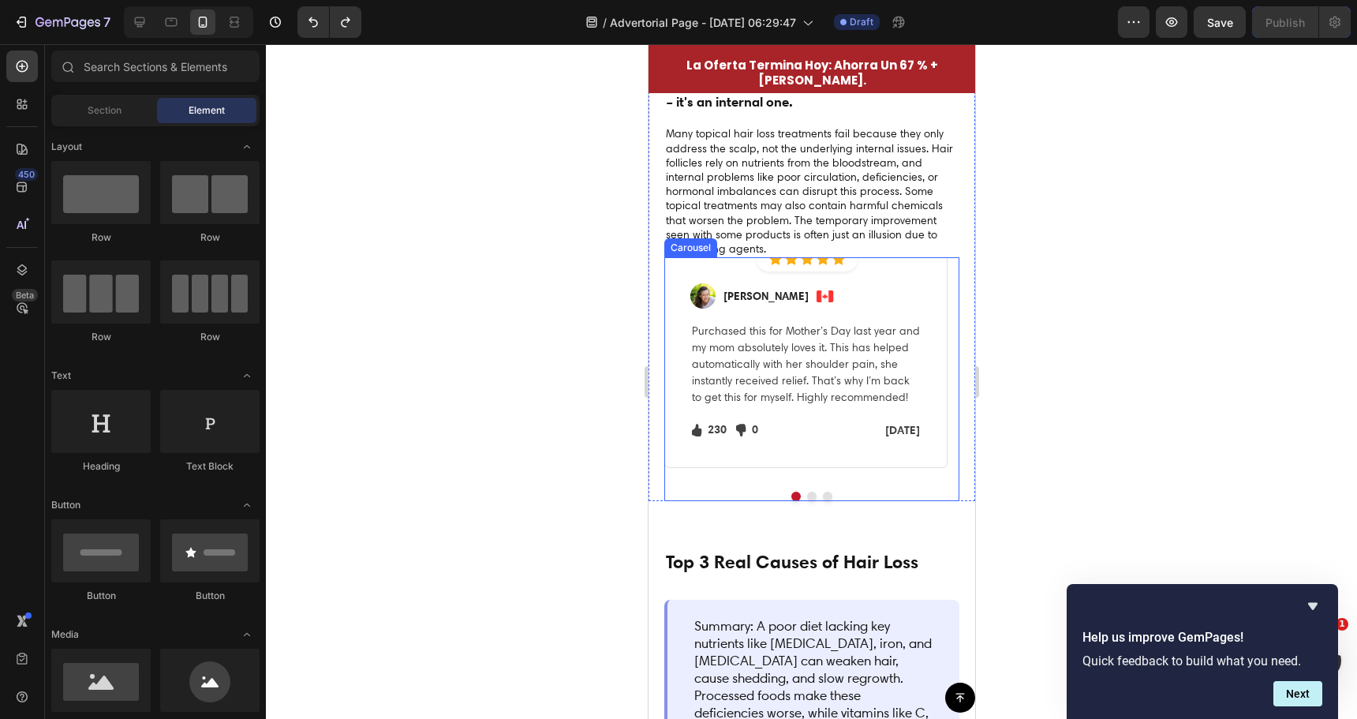
click at [783, 479] on div "Icon Icon Icon Icon Icon Icon List Hoz Row Row Image Regina Moore Text block Im…" at bounding box center [805, 368] width 283 height 222
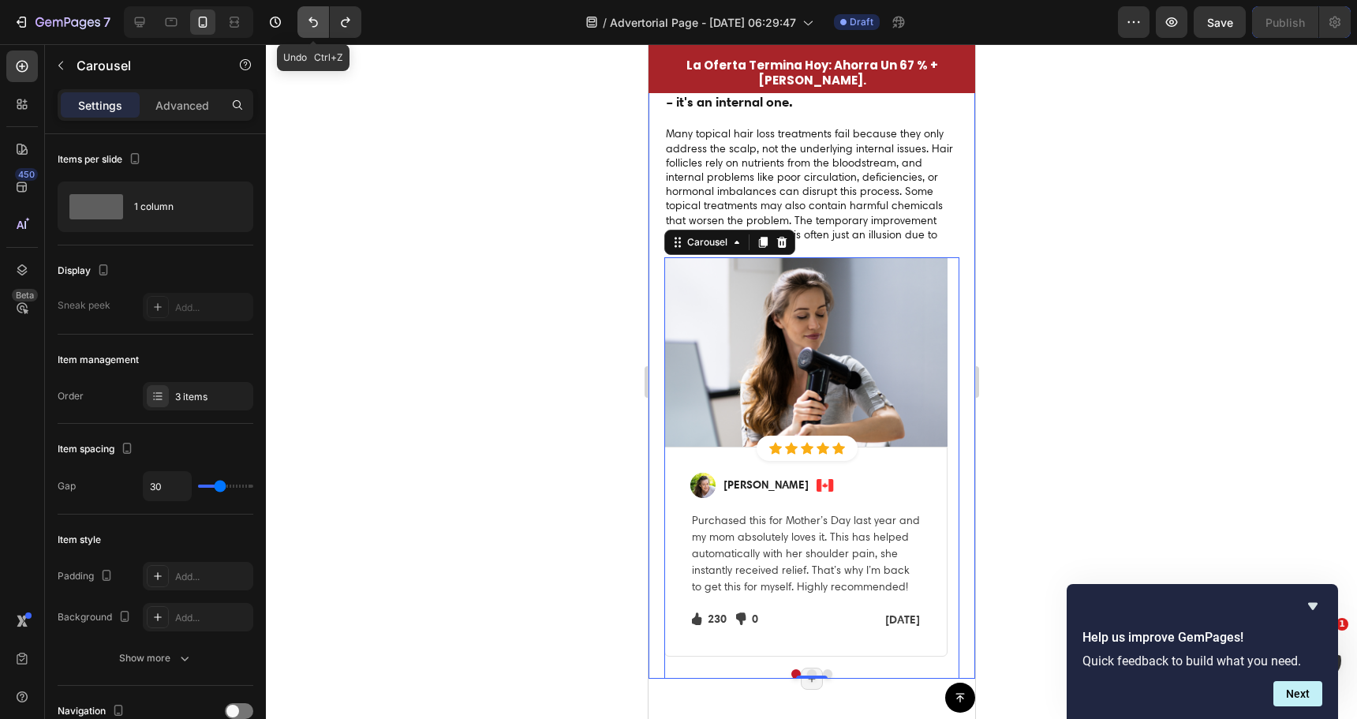
click at [312, 32] on button "Undo/Redo" at bounding box center [313, 22] width 32 height 32
click at [312, 28] on icon "Undo/Redo" at bounding box center [313, 22] width 16 height 16
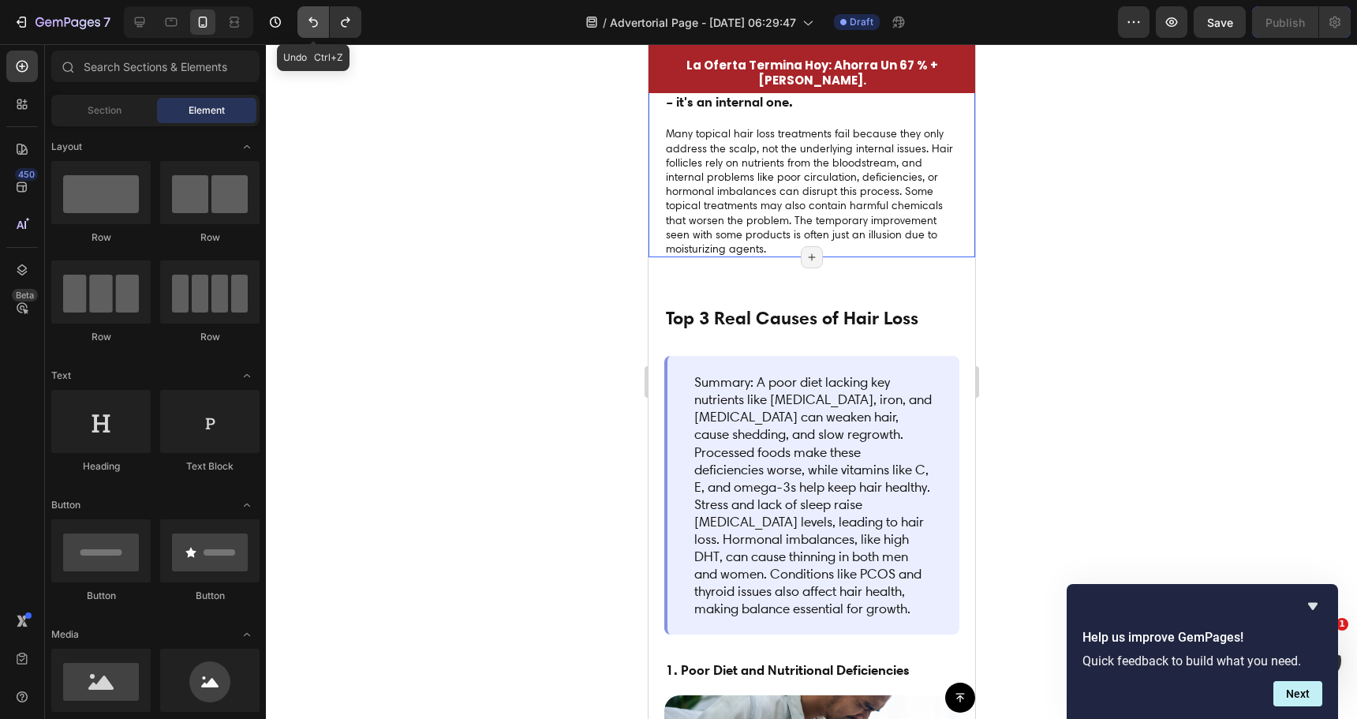
click at [312, 28] on icon "Undo/Redo" at bounding box center [313, 22] width 16 height 16
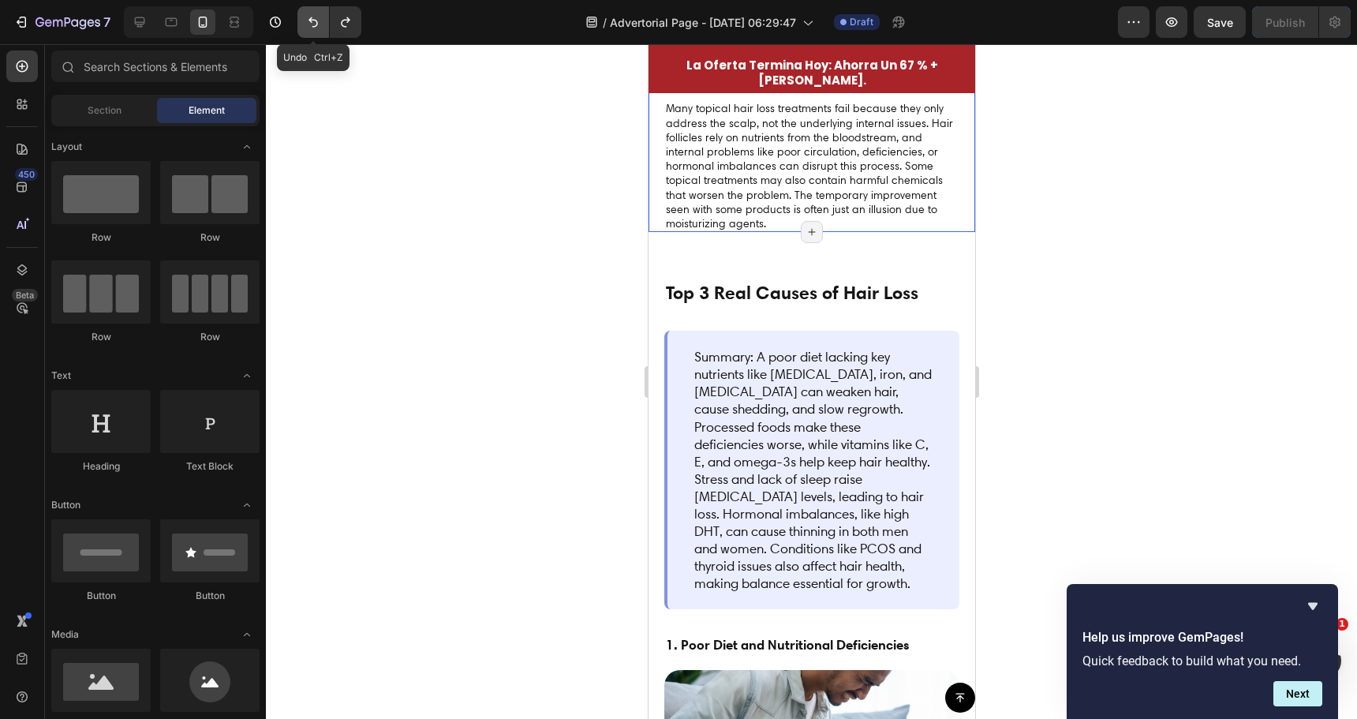
click at [312, 28] on icon "Undo/Redo" at bounding box center [313, 22] width 16 height 16
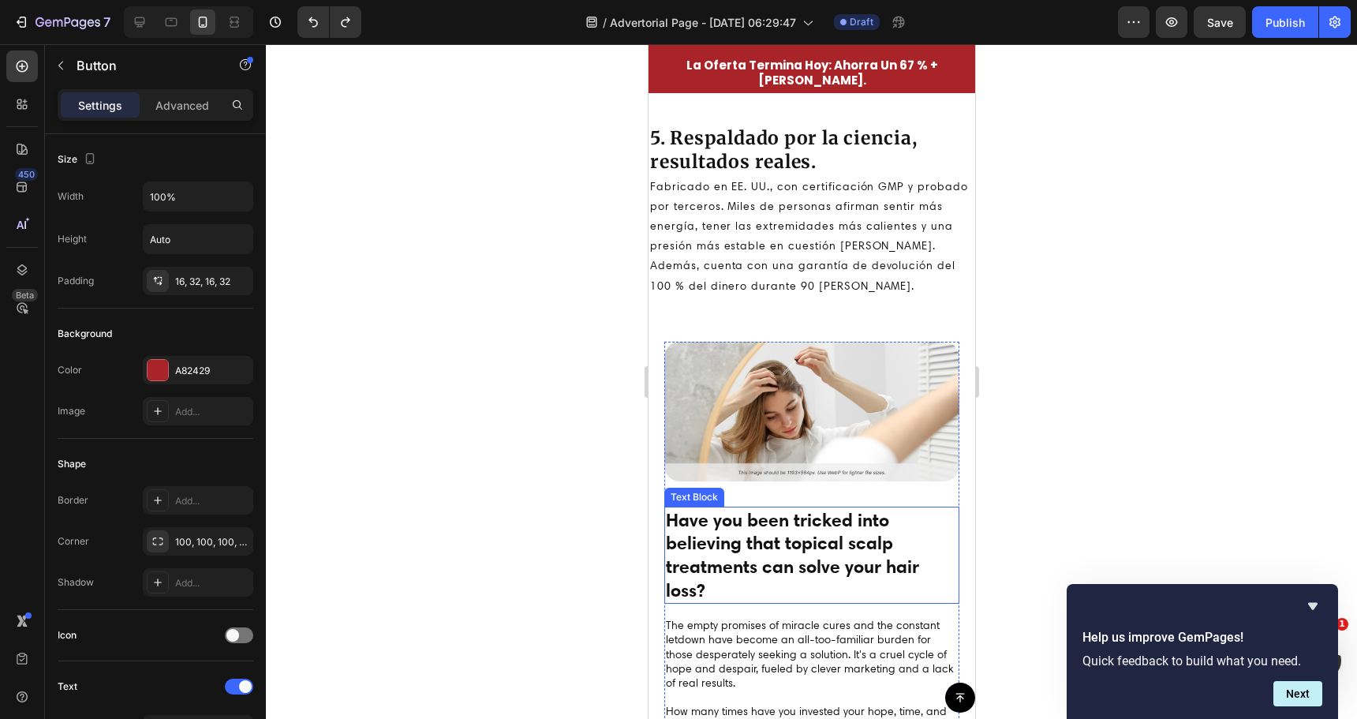
scroll to position [3484, 0]
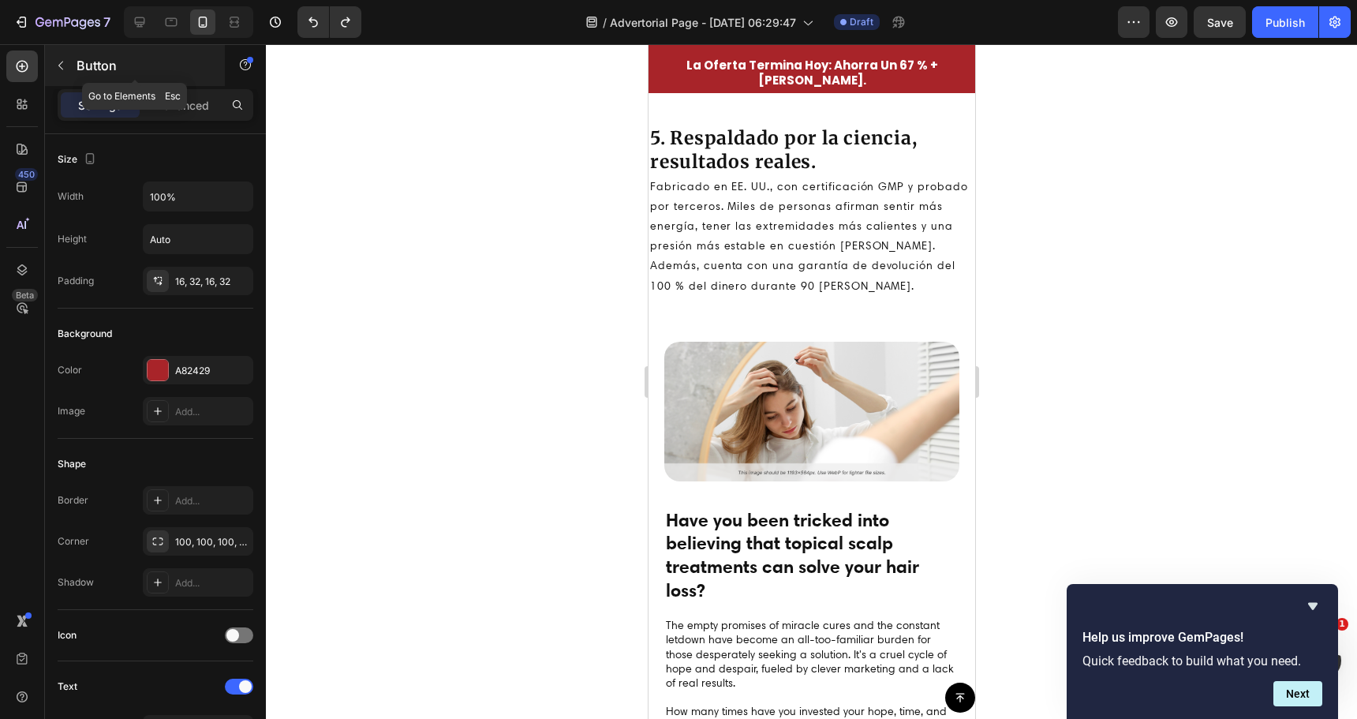
click at [67, 73] on button "button" at bounding box center [60, 65] width 25 height 25
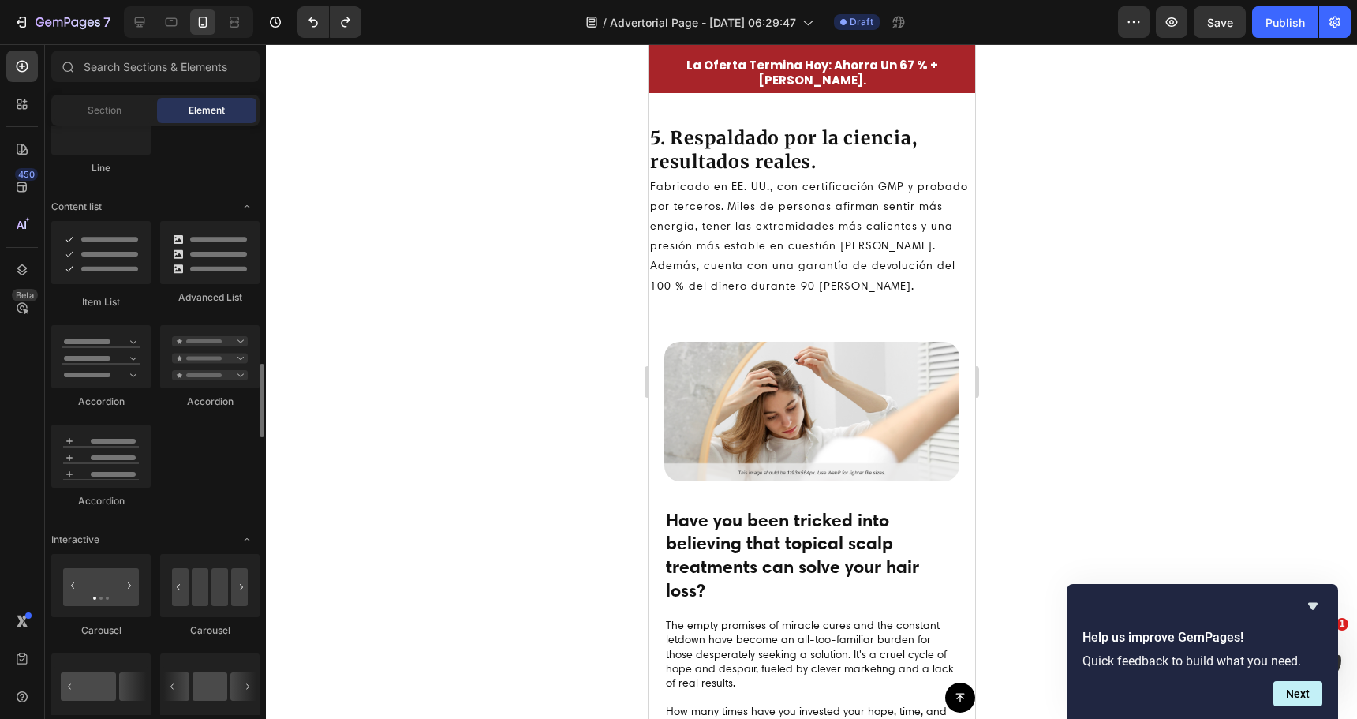
scroll to position [1341, 0]
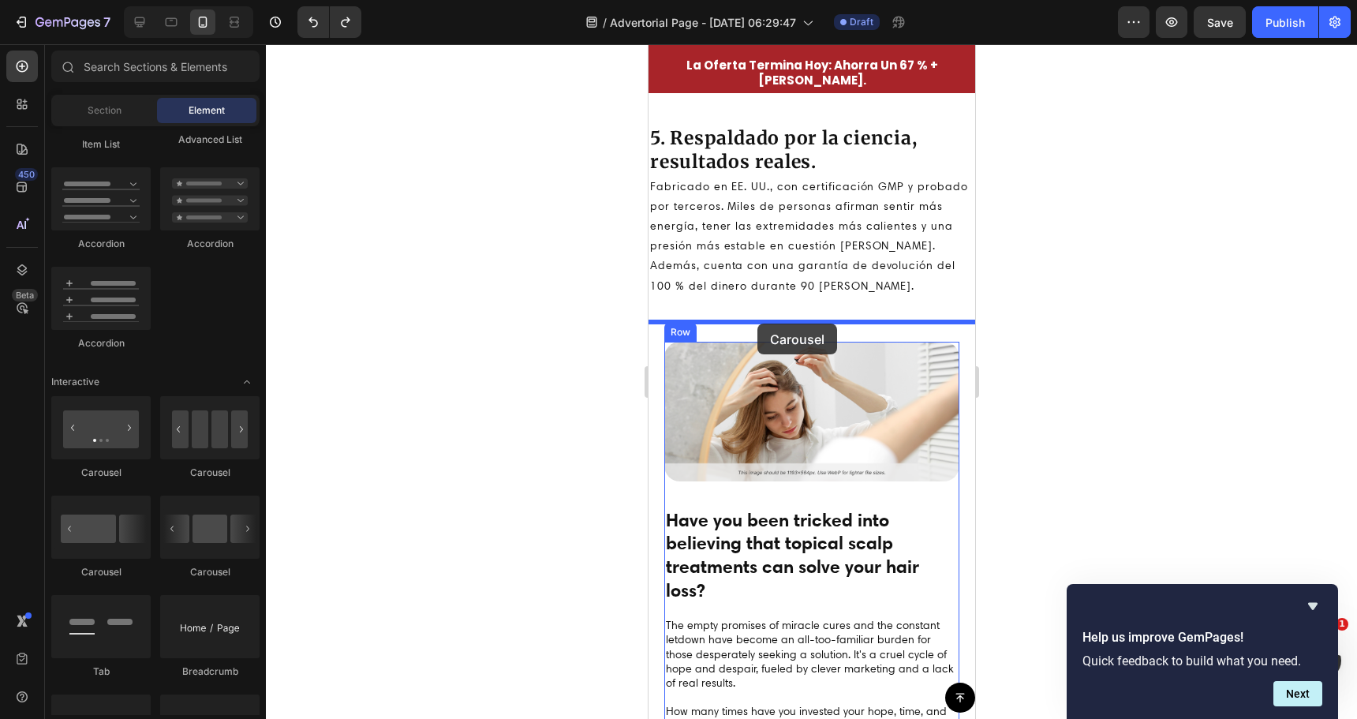
drag, startPoint x: 754, startPoint y: 474, endPoint x: 757, endPoint y: 323, distance: 150.7
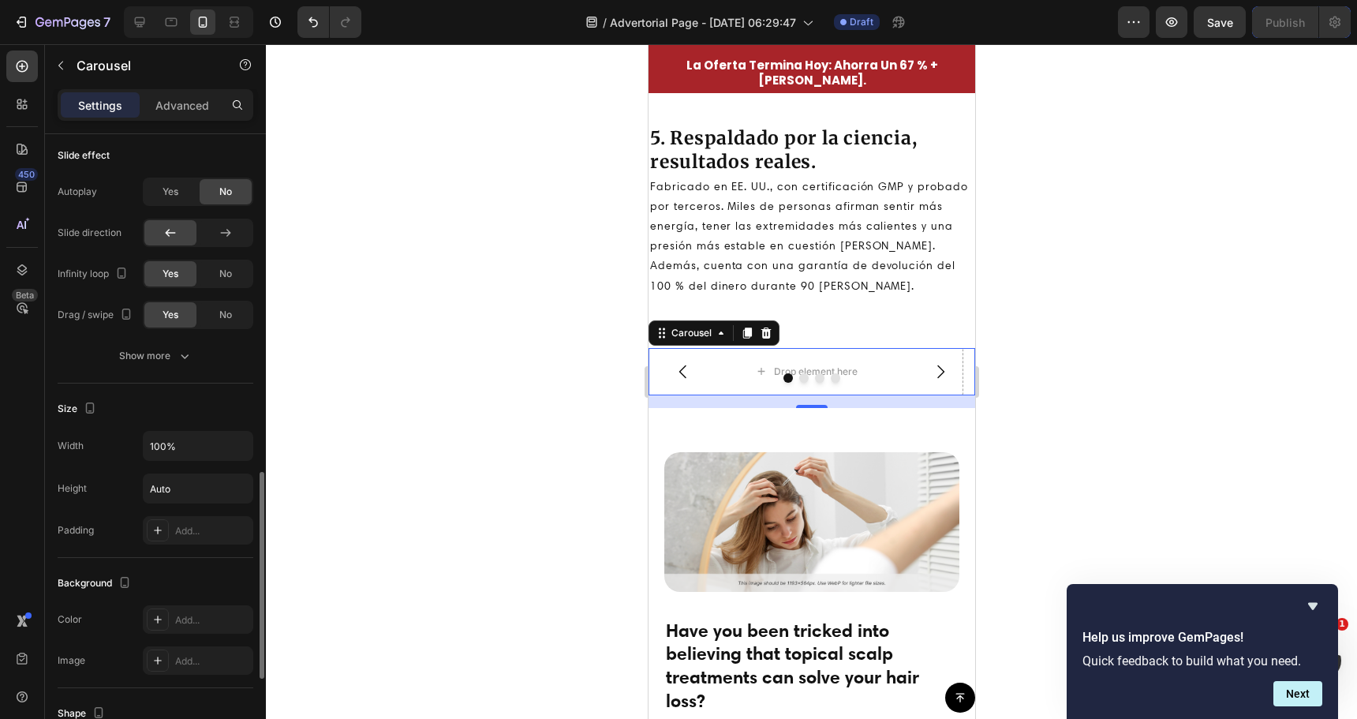
scroll to position [1262, 0]
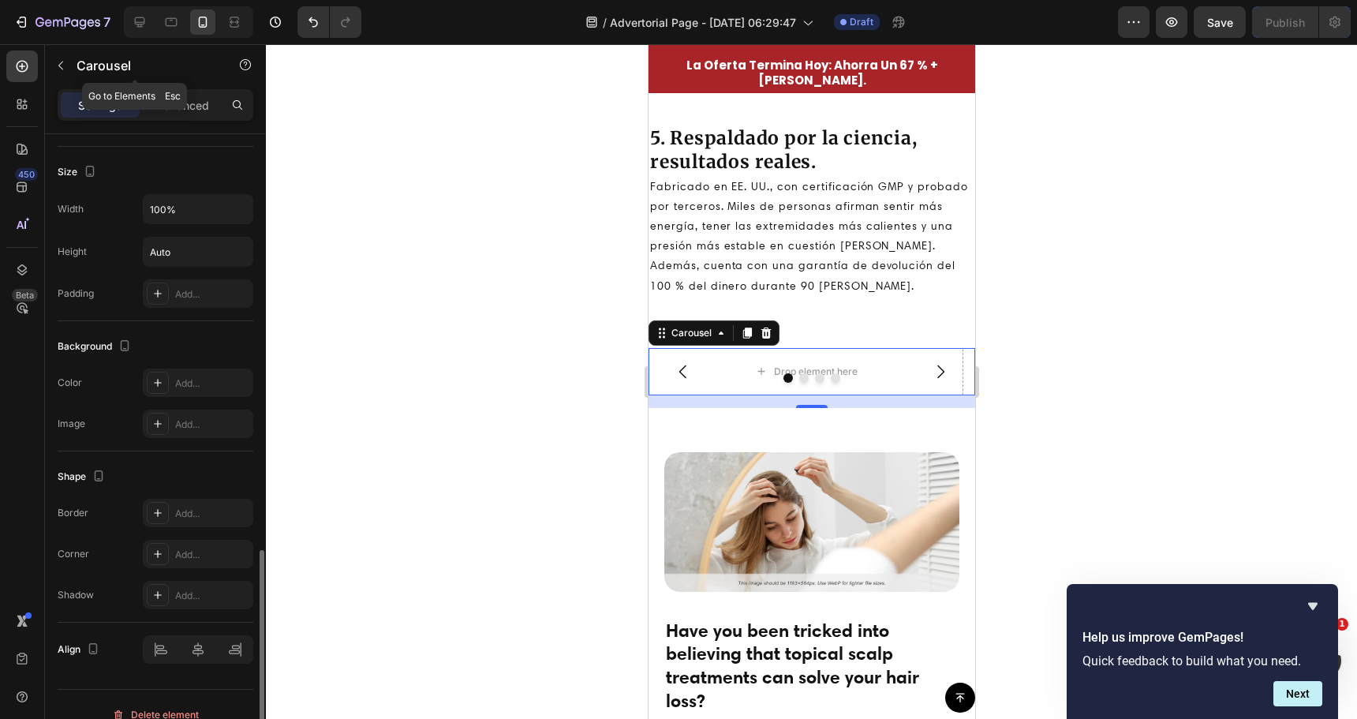
drag, startPoint x: 78, startPoint y: 65, endPoint x: 67, endPoint y: 67, distance: 11.2
click at [77, 65] on p "Carousel" at bounding box center [144, 65] width 134 height 19
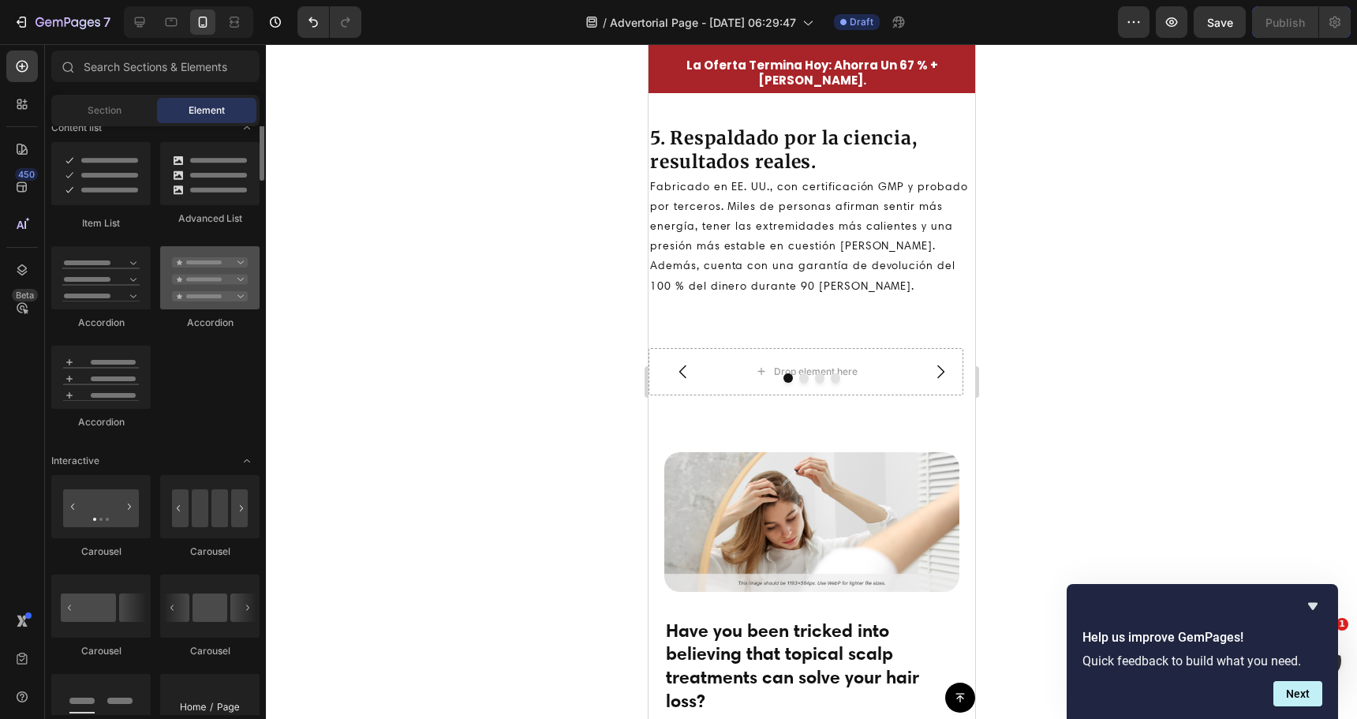
scroll to position [1341, 0]
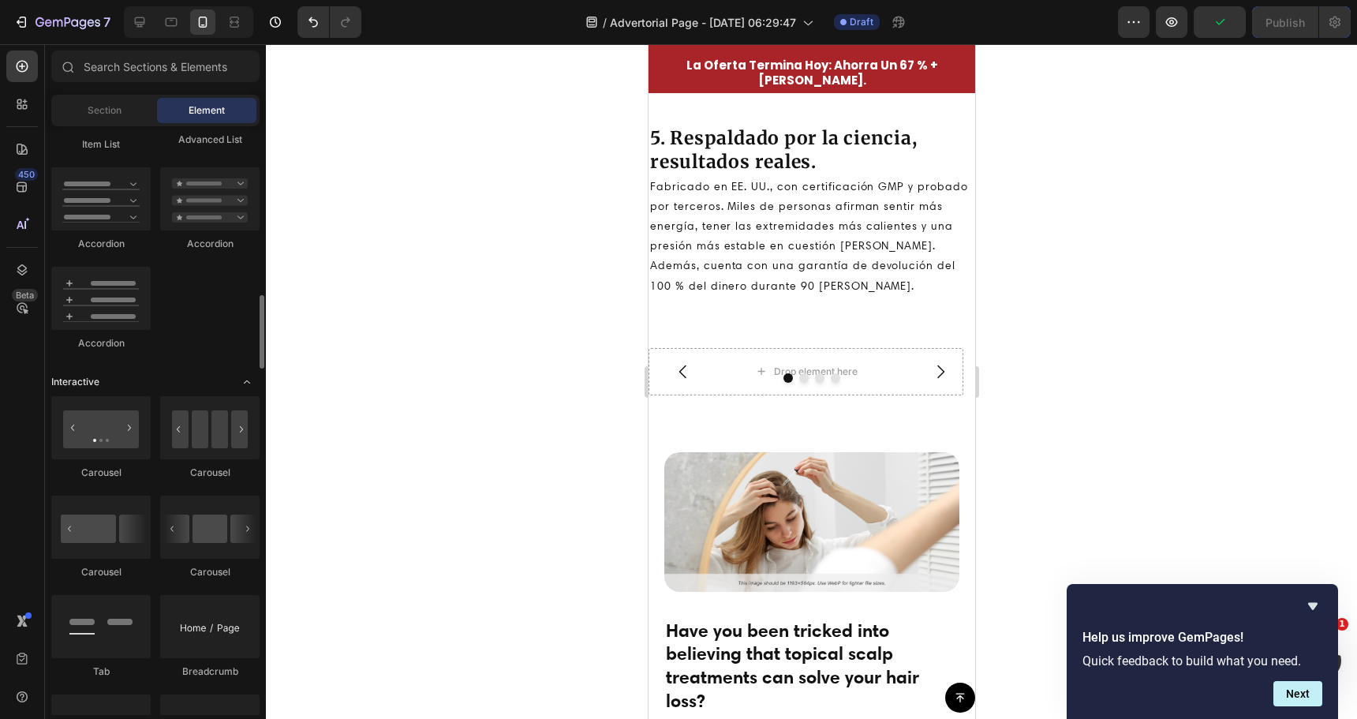
click at [241, 380] on icon "Toggle open" at bounding box center [247, 382] width 13 height 13
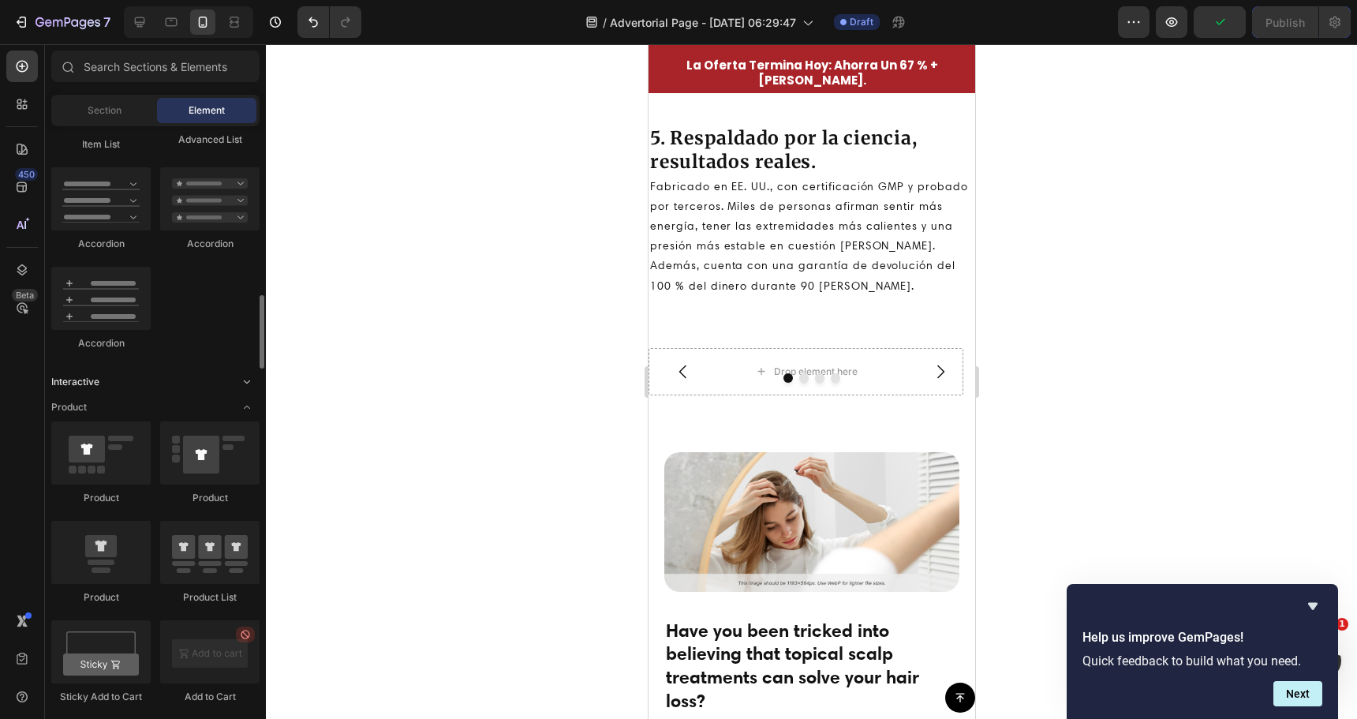
click at [241, 380] on icon "Toggle open" at bounding box center [247, 382] width 13 height 13
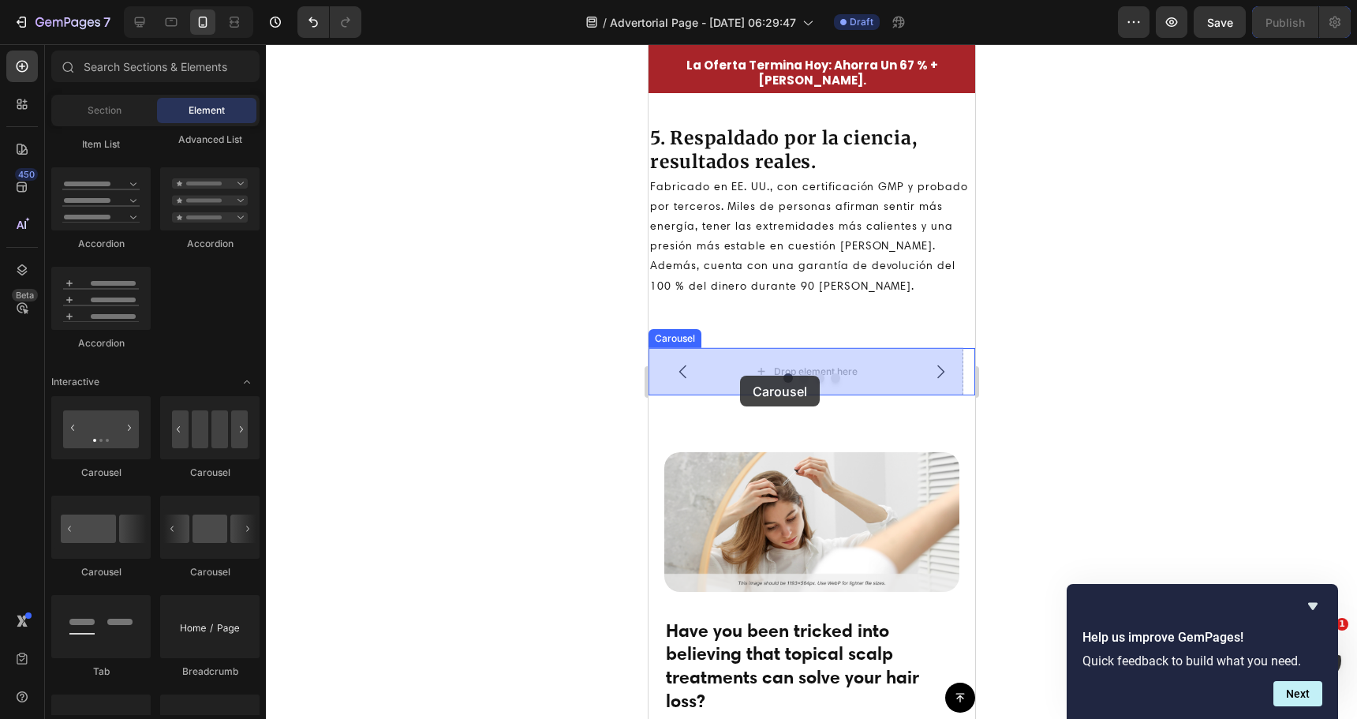
drag, startPoint x: 862, startPoint y: 569, endPoint x: 739, endPoint y: 377, distance: 228.3
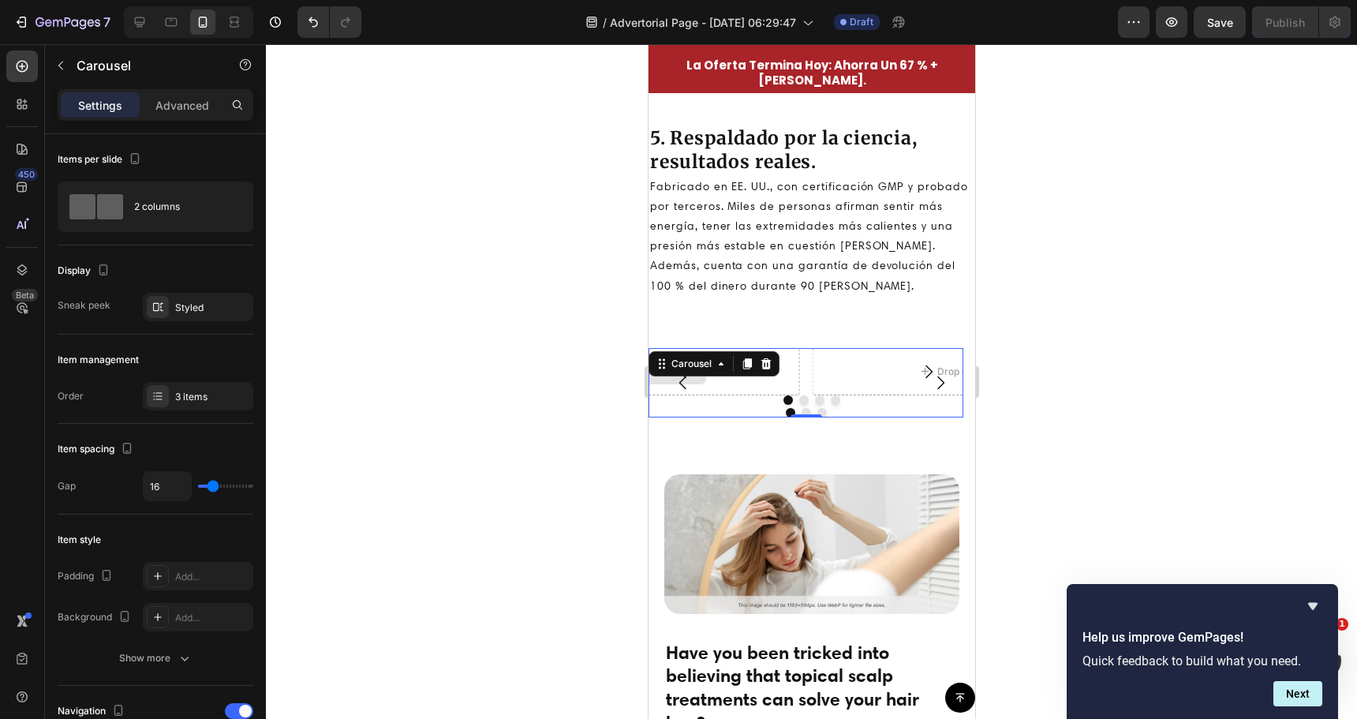
click at [751, 383] on div "Drop element here" at bounding box center [641, 371] width 315 height 47
click at [64, 60] on icon "button" at bounding box center [60, 65] width 13 height 13
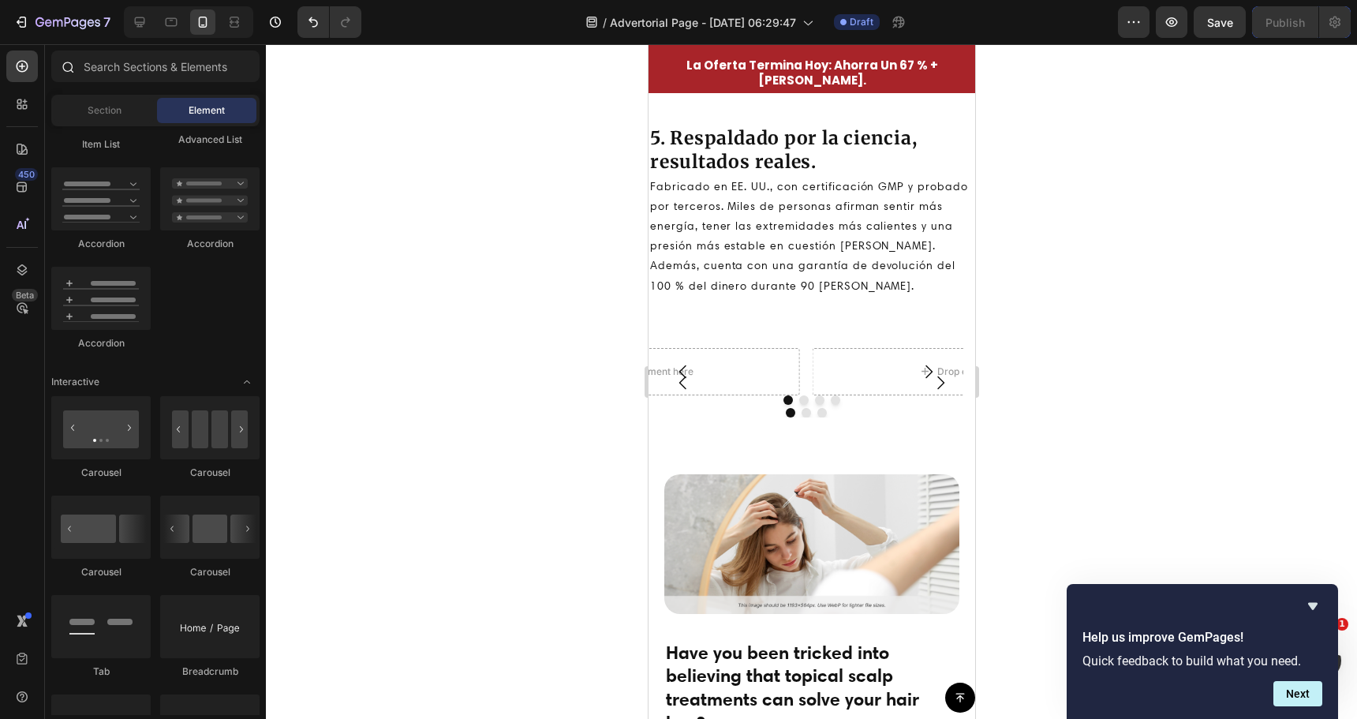
click at [61, 66] on icon at bounding box center [67, 66] width 13 height 13
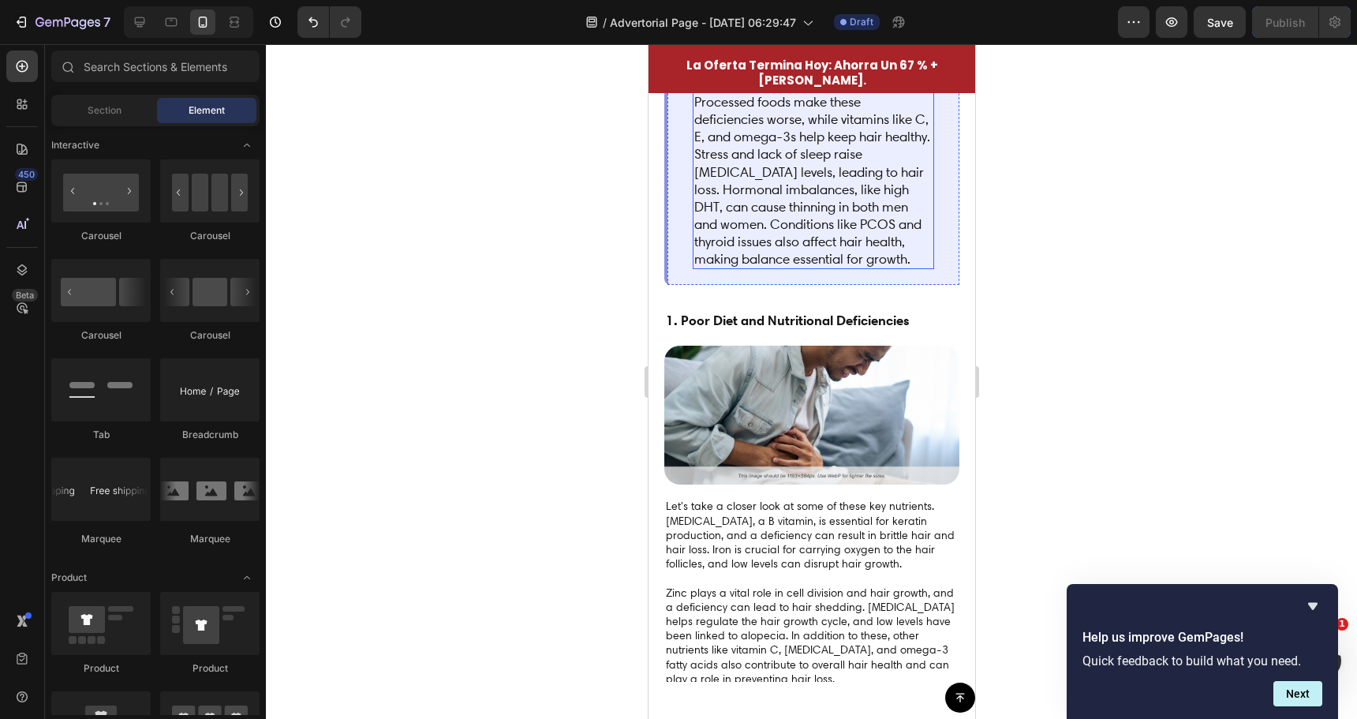
scroll to position [4510, 0]
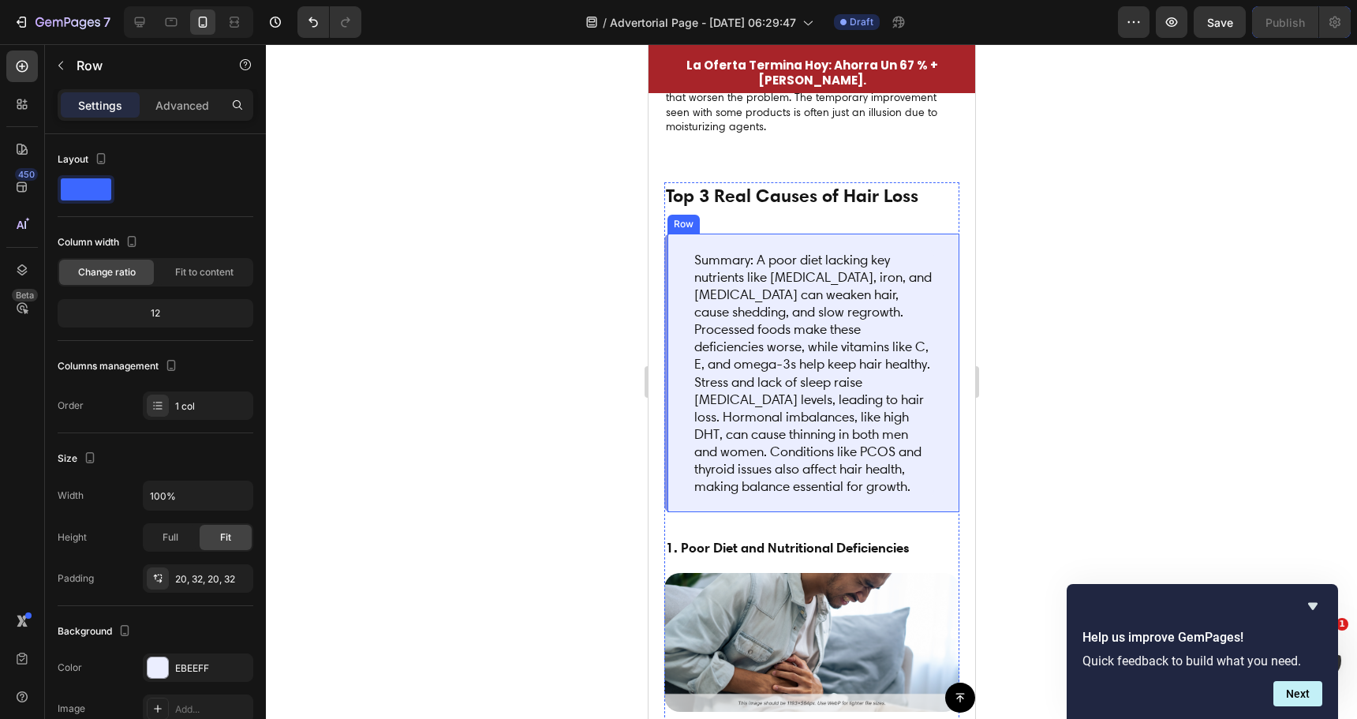
click at [673, 249] on div "Summary: A poor diet lacking key nutrients like biotin, iron, and vitamin D can…" at bounding box center [811, 373] width 295 height 279
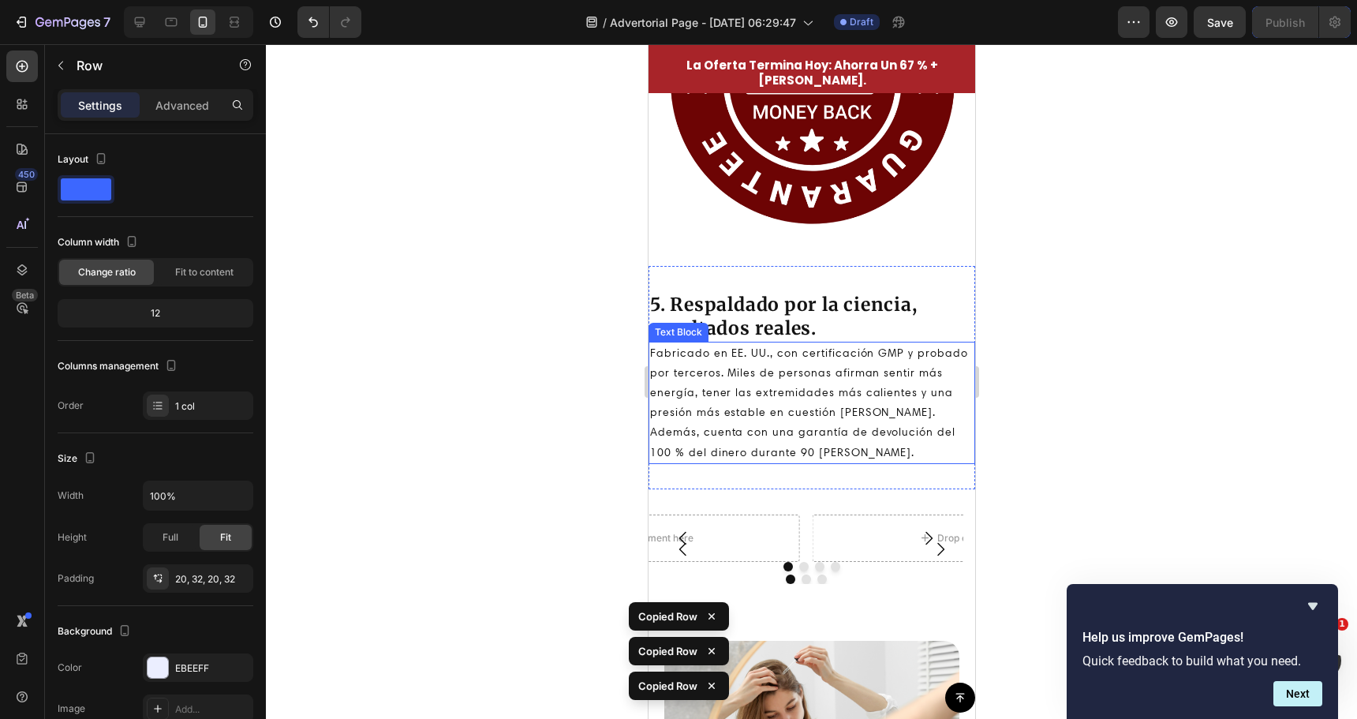
scroll to position [3259, 0]
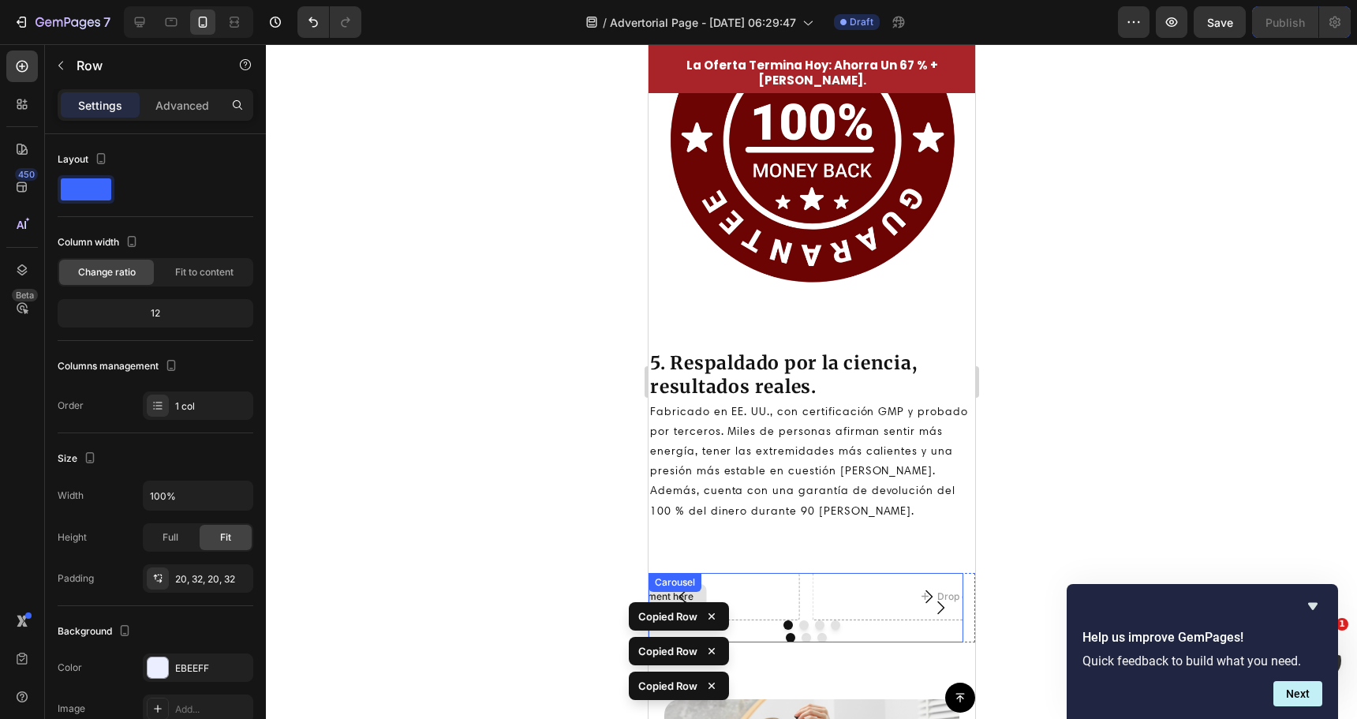
click at [732, 586] on div "Drop element here Drop element here Drop element here Carousel" at bounding box center [805, 607] width 315 height 69
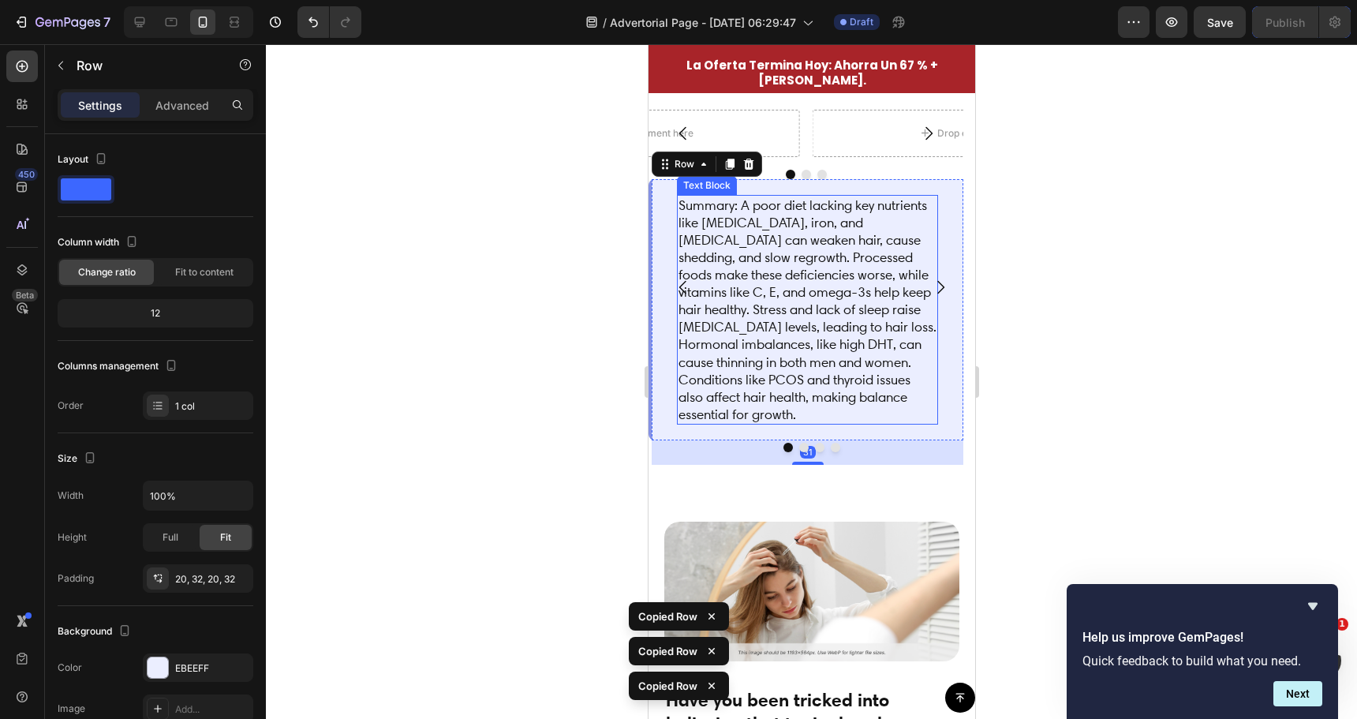
scroll to position [3565, 0]
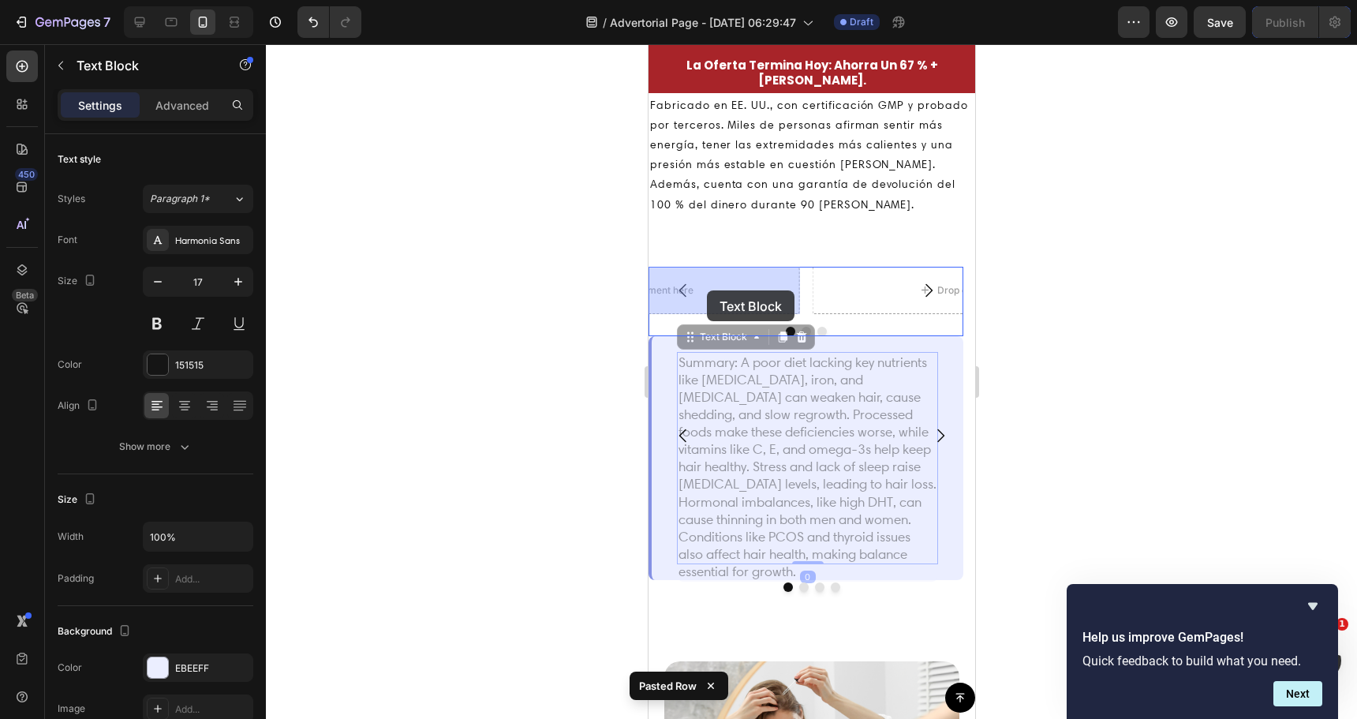
drag, startPoint x: 690, startPoint y: 336, endPoint x: 709, endPoint y: 287, distance: 52.2
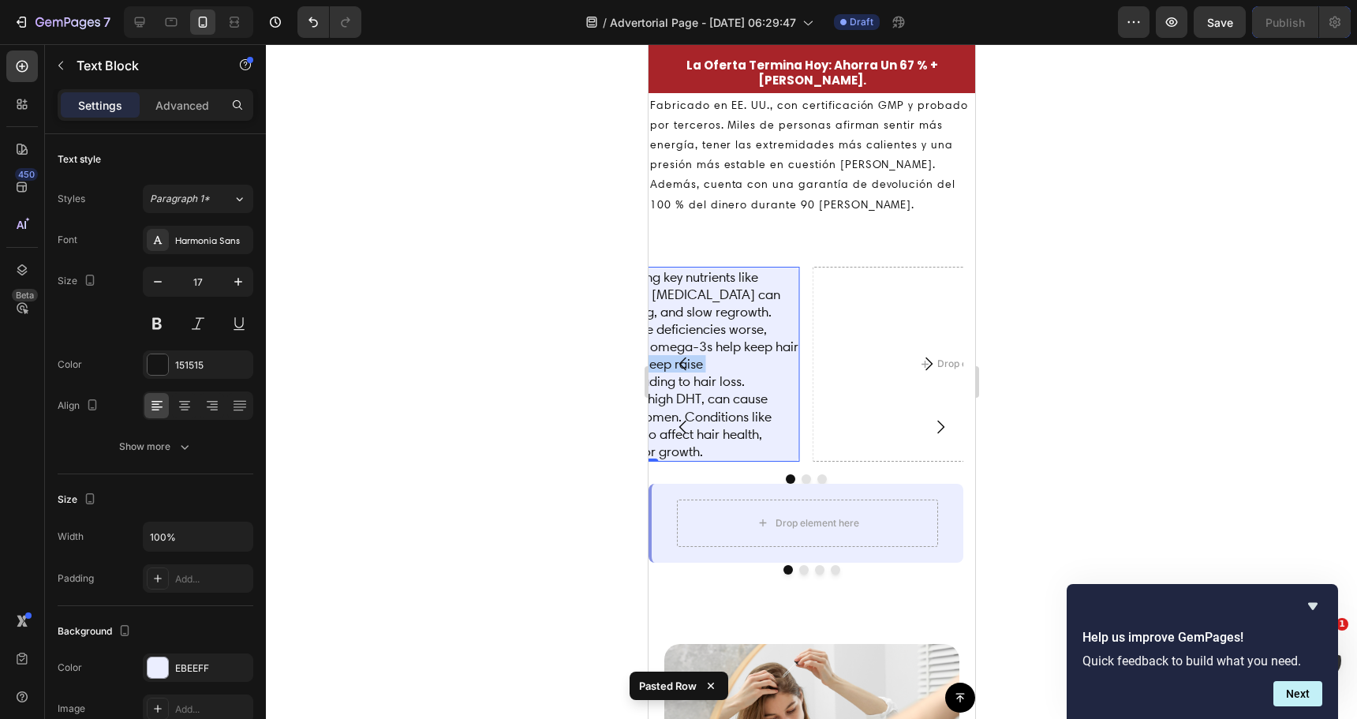
drag, startPoint x: 757, startPoint y: 362, endPoint x: 814, endPoint y: 389, distance: 62.8
click at [825, 363] on div "Drop element here Drop element here Summary: A poor diet lacking key nutrients …" at bounding box center [805, 364] width 315 height 195
click at [794, 474] on div at bounding box center [805, 478] width 315 height 9
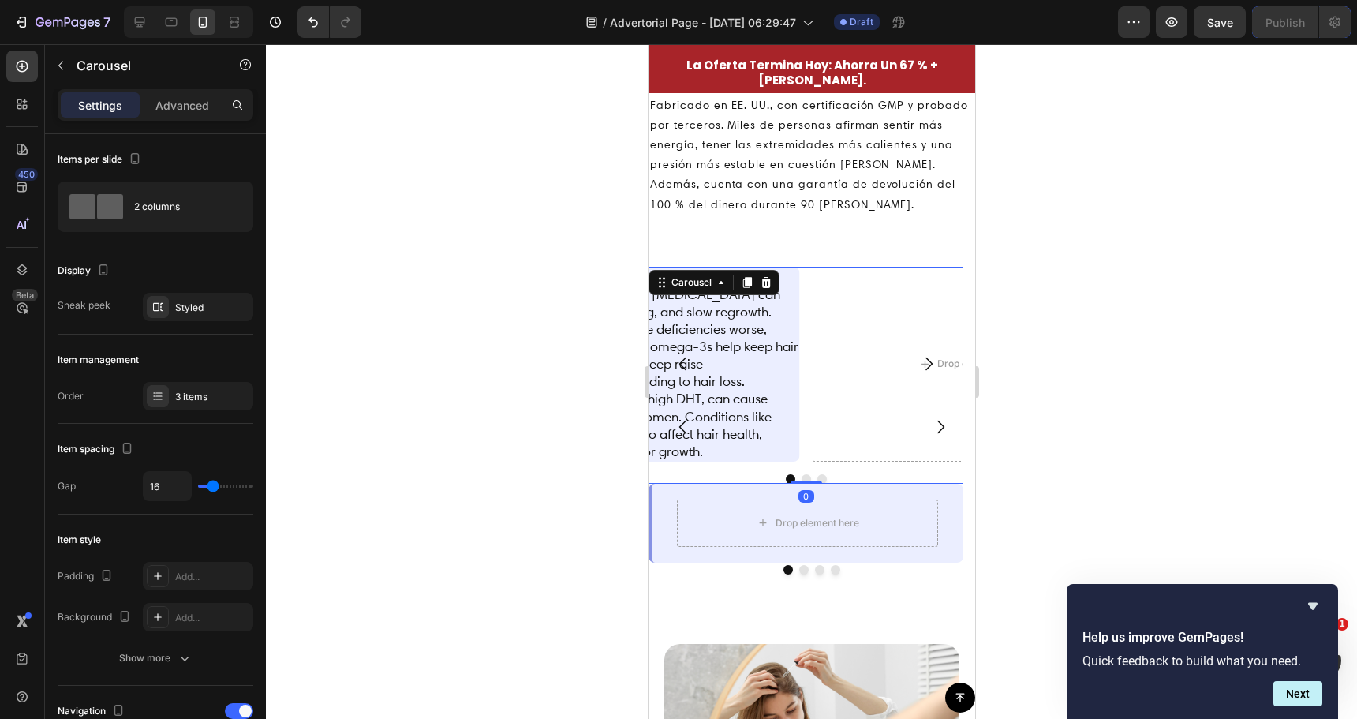
click at [806, 474] on button "Dot" at bounding box center [805, 478] width 9 height 9
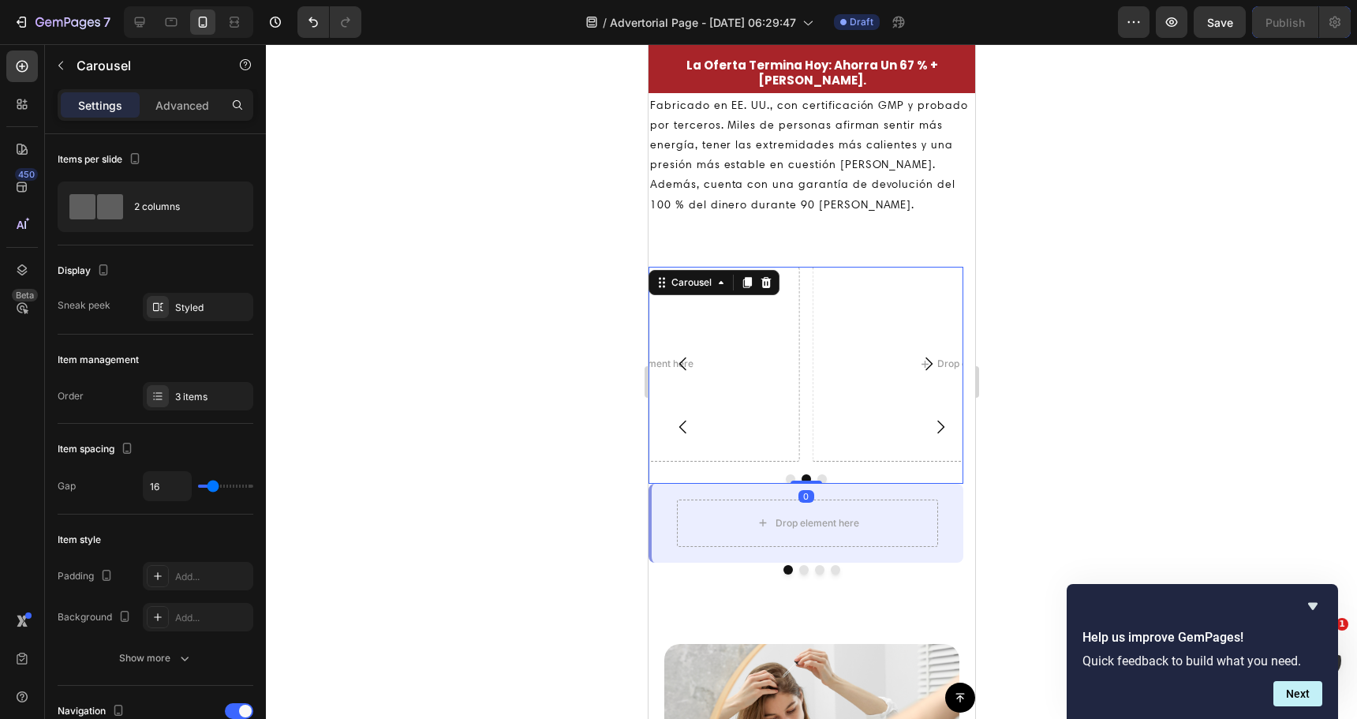
click at [792, 474] on button "Dot" at bounding box center [789, 478] width 9 height 9
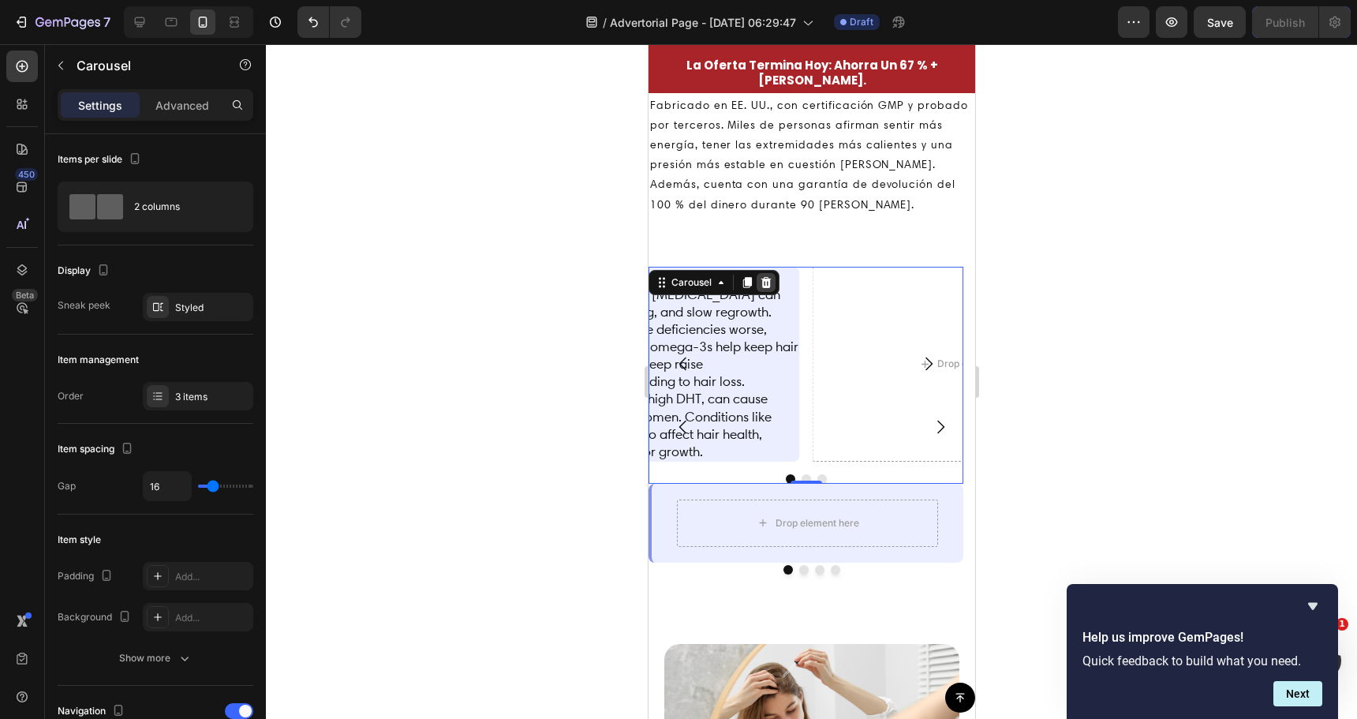
click at [768, 283] on icon at bounding box center [766, 282] width 10 height 11
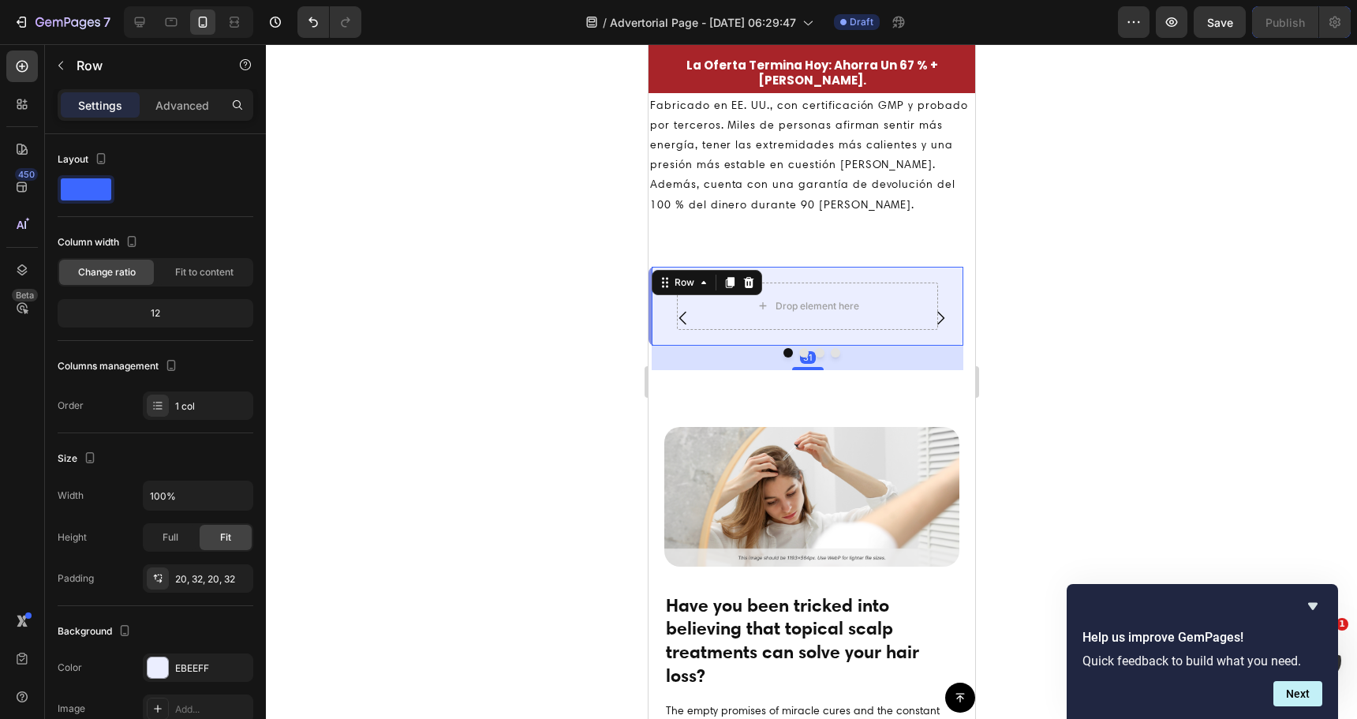
click at [799, 274] on div "Drop element here Row 31" at bounding box center [805, 306] width 315 height 79
click at [746, 279] on icon at bounding box center [748, 282] width 10 height 11
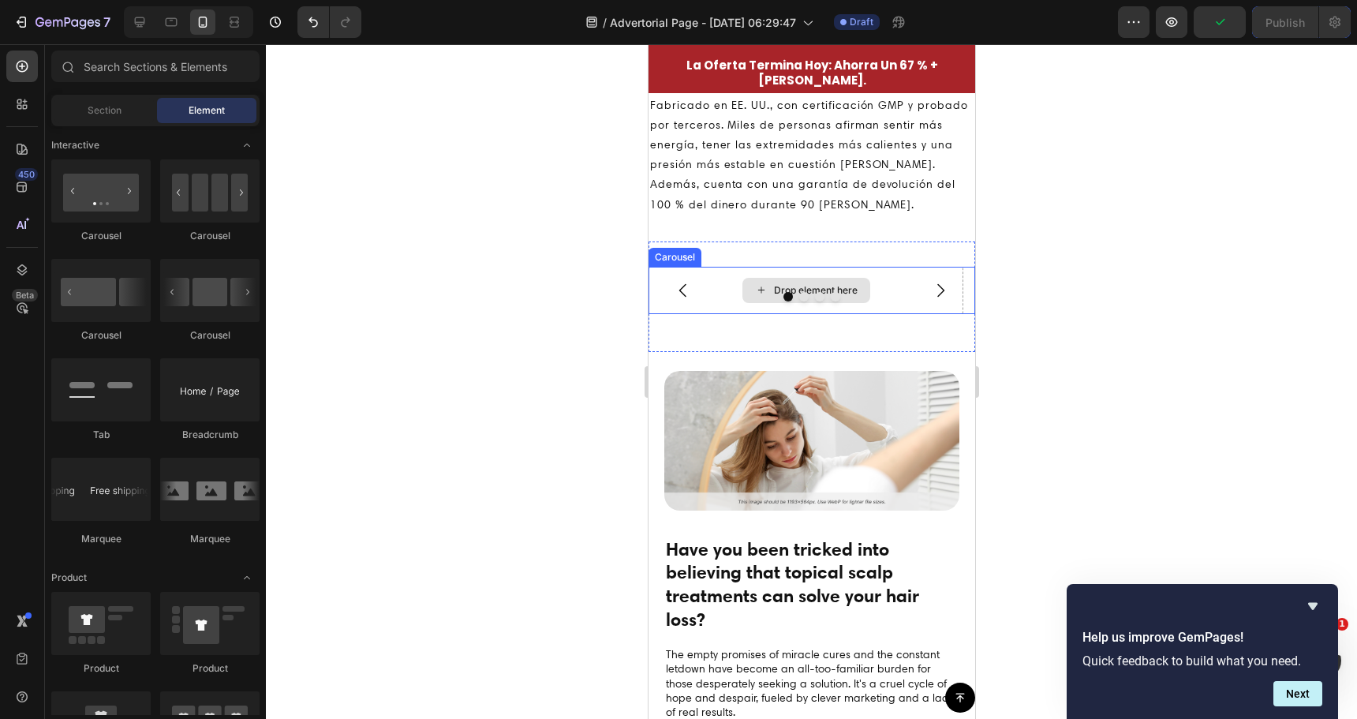
click at [832, 275] on div "Drop element here" at bounding box center [805, 290] width 315 height 47
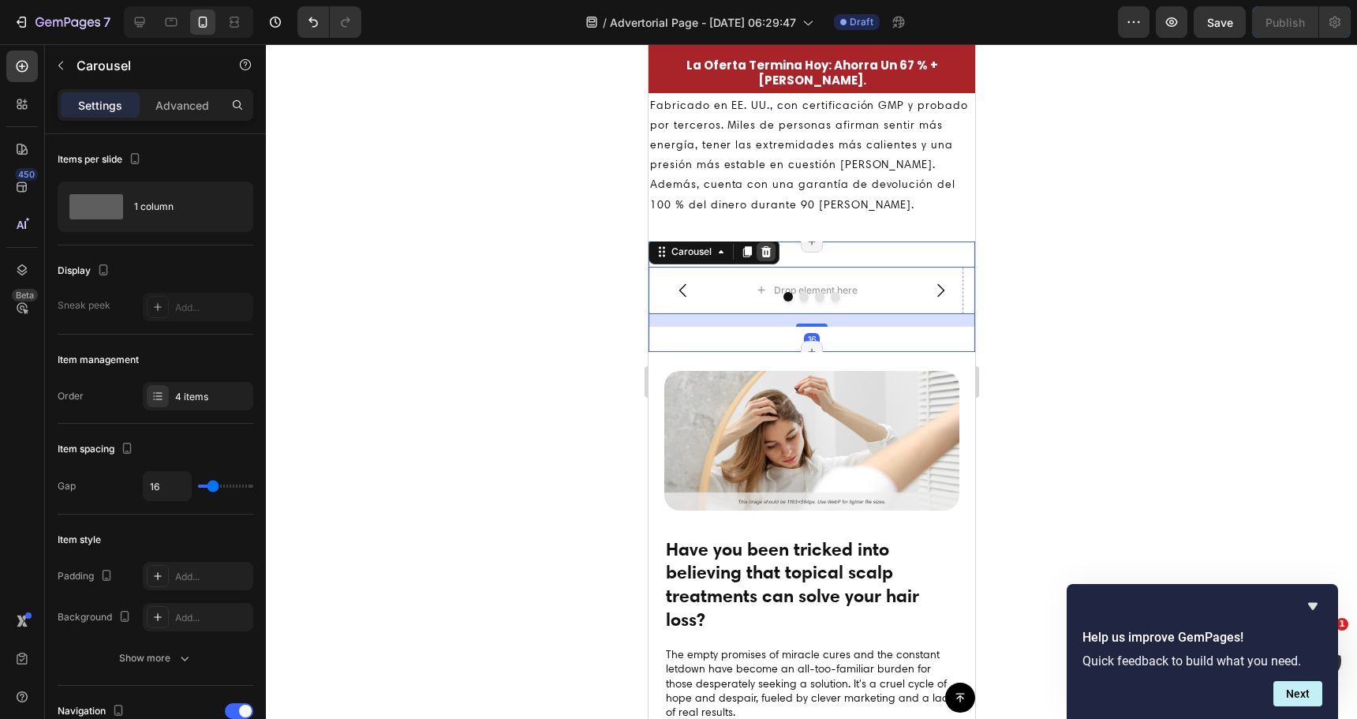
click at [765, 252] on icon at bounding box center [766, 251] width 10 height 11
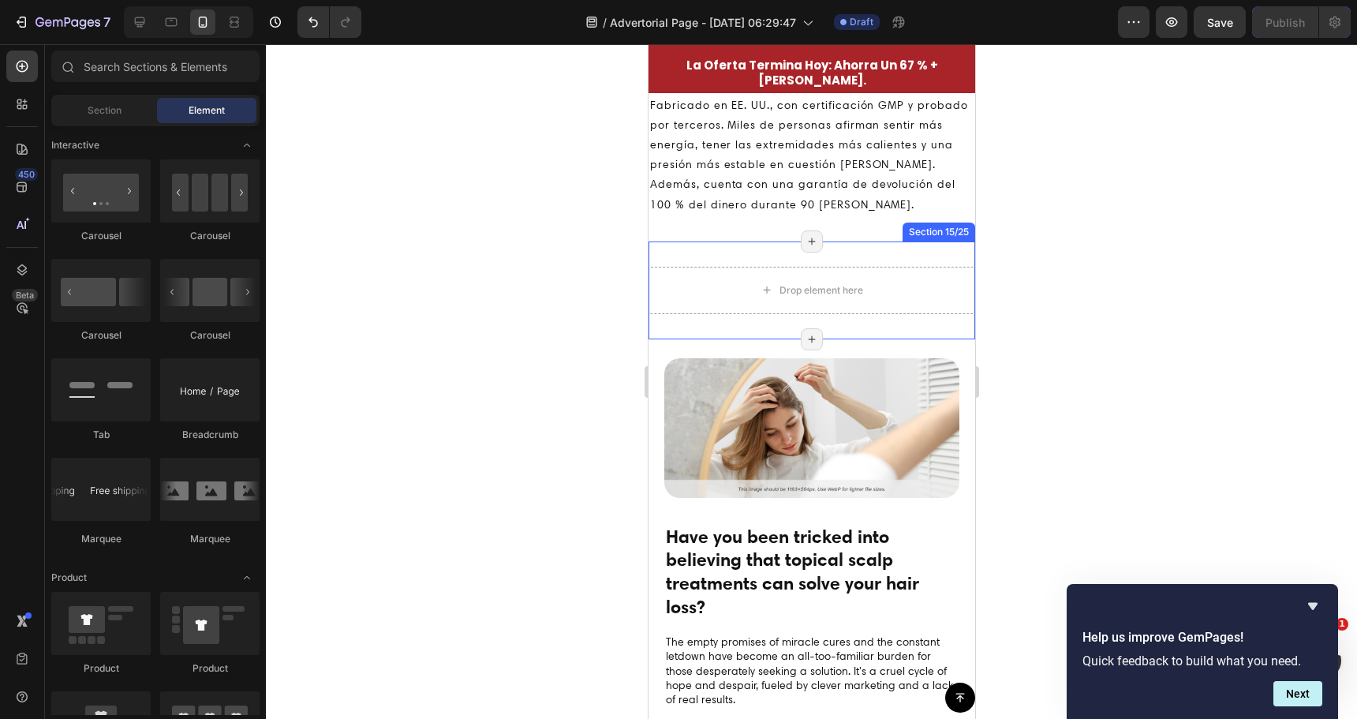
click at [824, 245] on div "Drop element here Section 15/25 Page has reached Shopify’s 25 section-limit Pag…" at bounding box center [811, 290] width 327 height 98
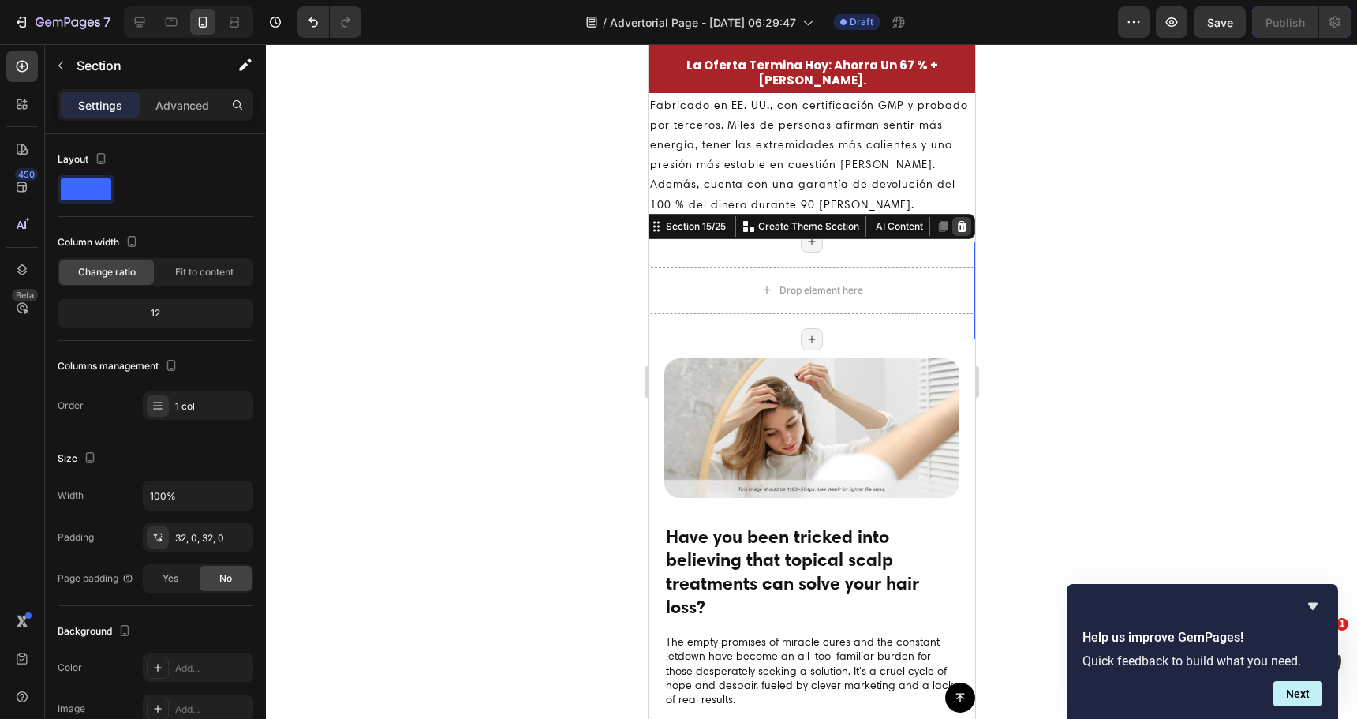
click at [956, 229] on icon at bounding box center [961, 226] width 10 height 11
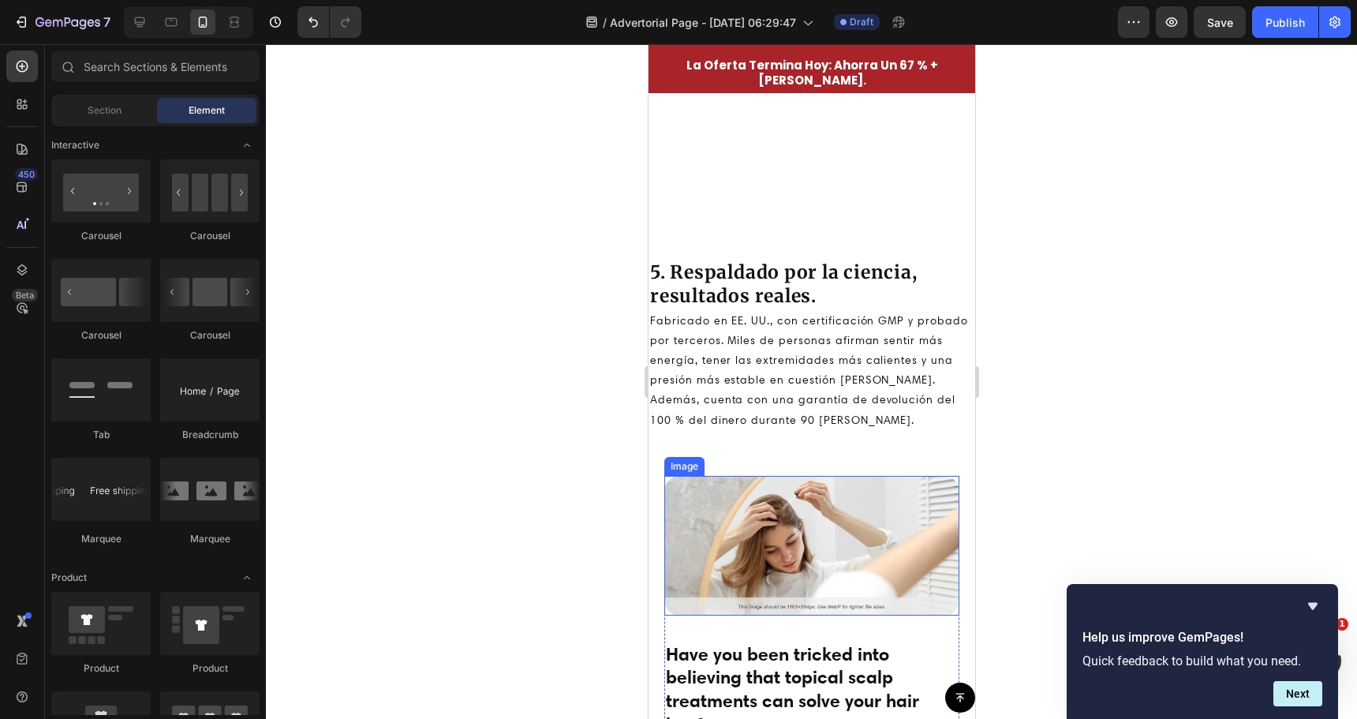
scroll to position [3328, 0]
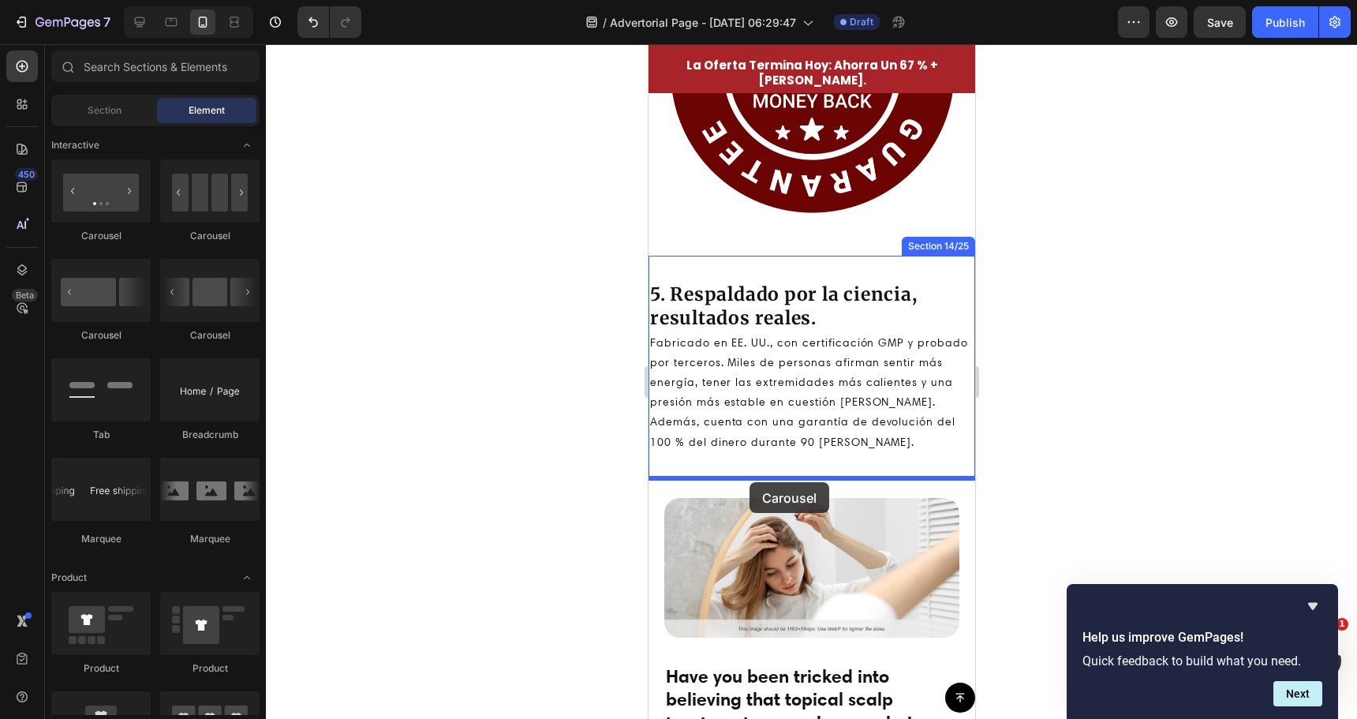
drag, startPoint x: 755, startPoint y: 250, endPoint x: 749, endPoint y: 481, distance: 231.3
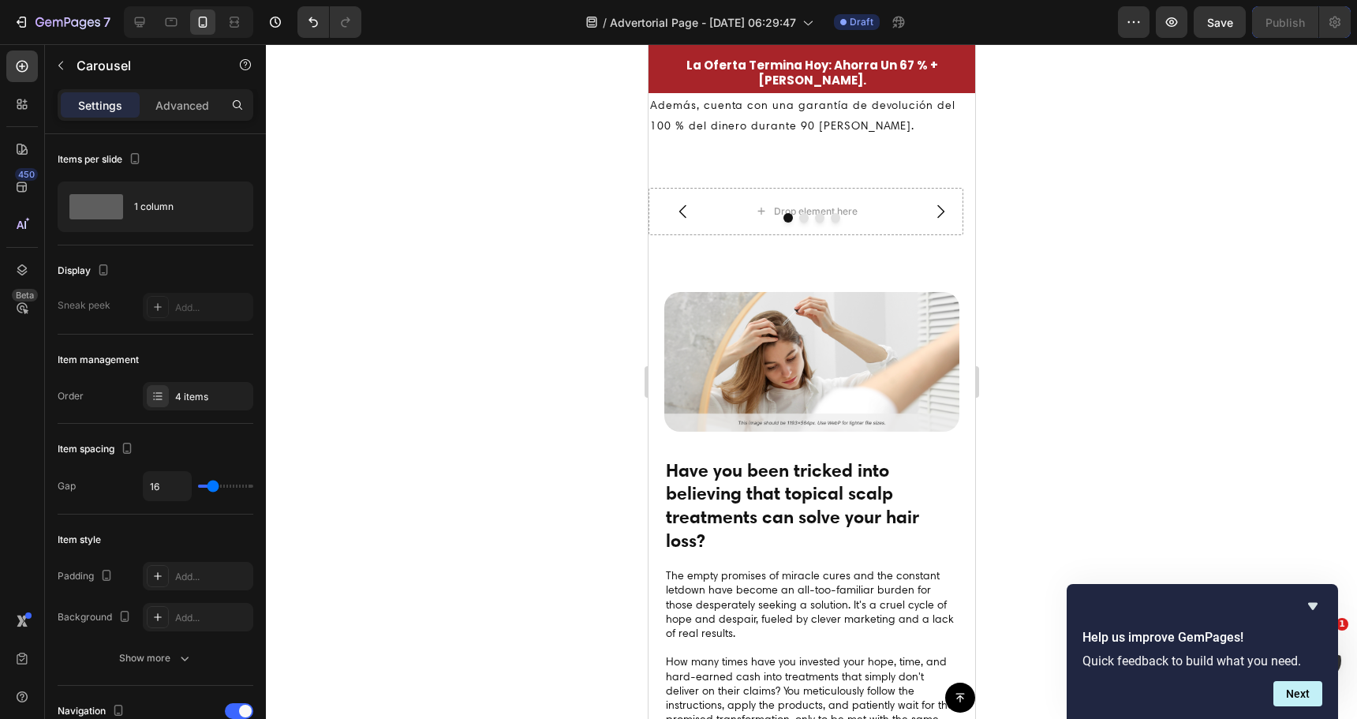
click at [548, 372] on div at bounding box center [811, 381] width 1091 height 675
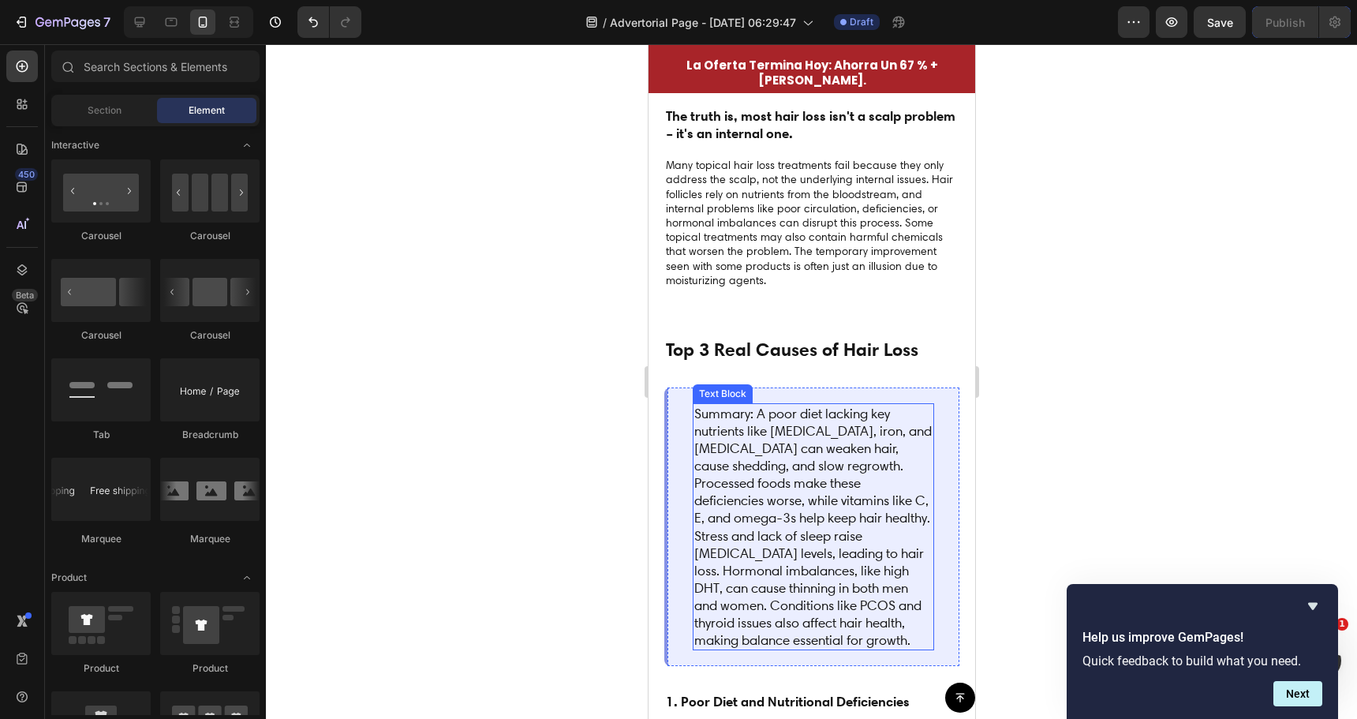
scroll to position [4433, 0]
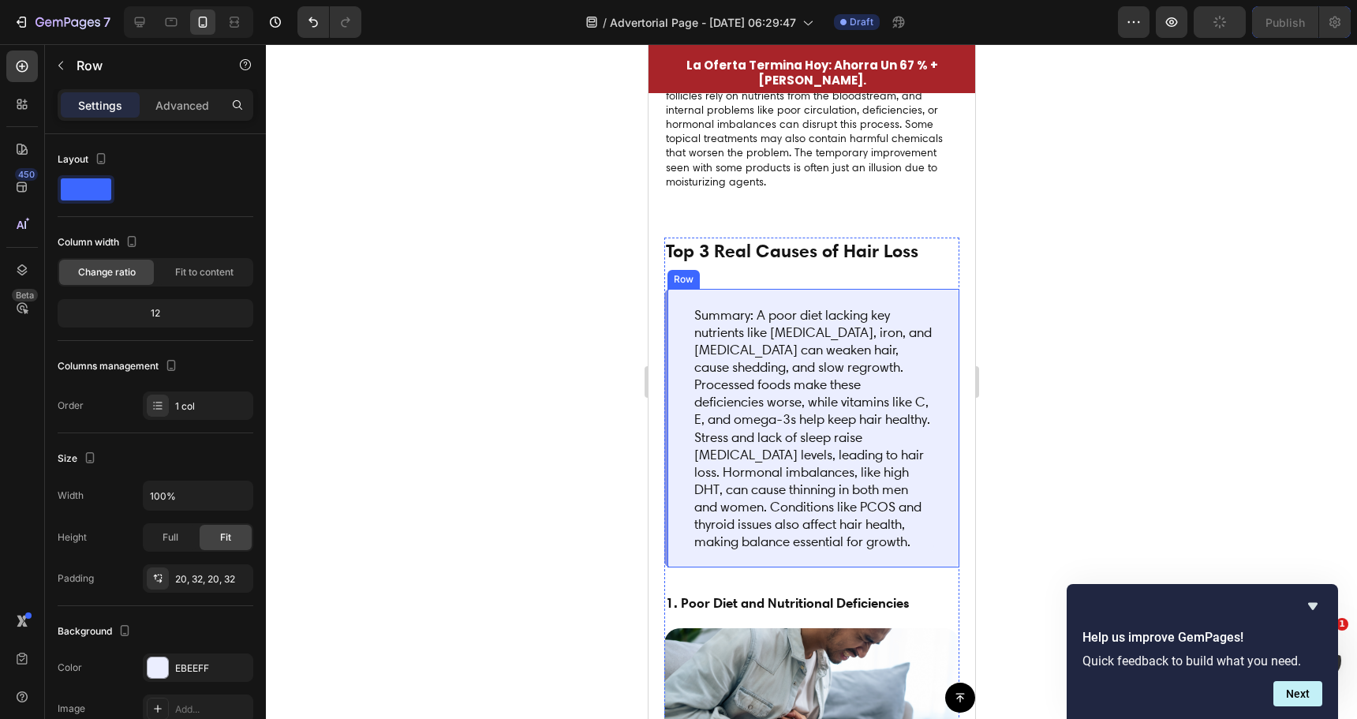
click at [677, 349] on div "Summary: A poor diet lacking key nutrients like biotin, iron, and vitamin D can…" at bounding box center [811, 428] width 295 height 279
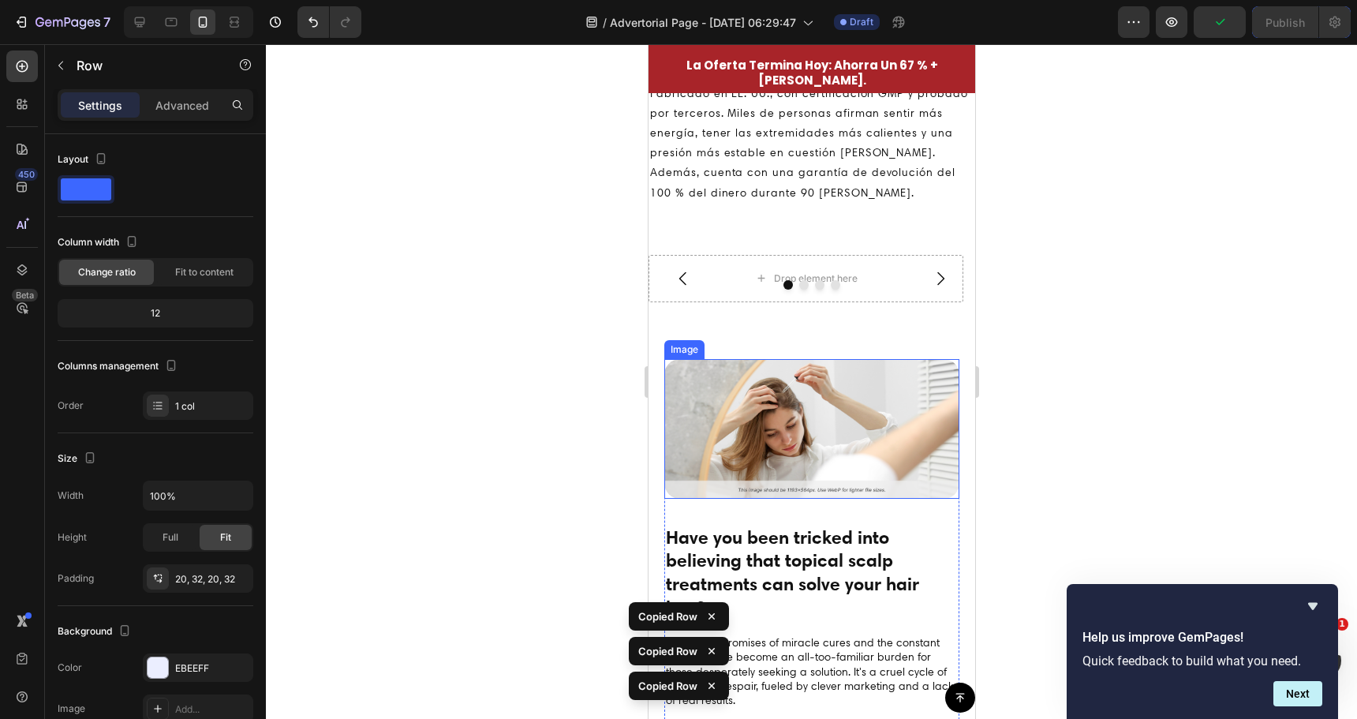
scroll to position [3565, 0]
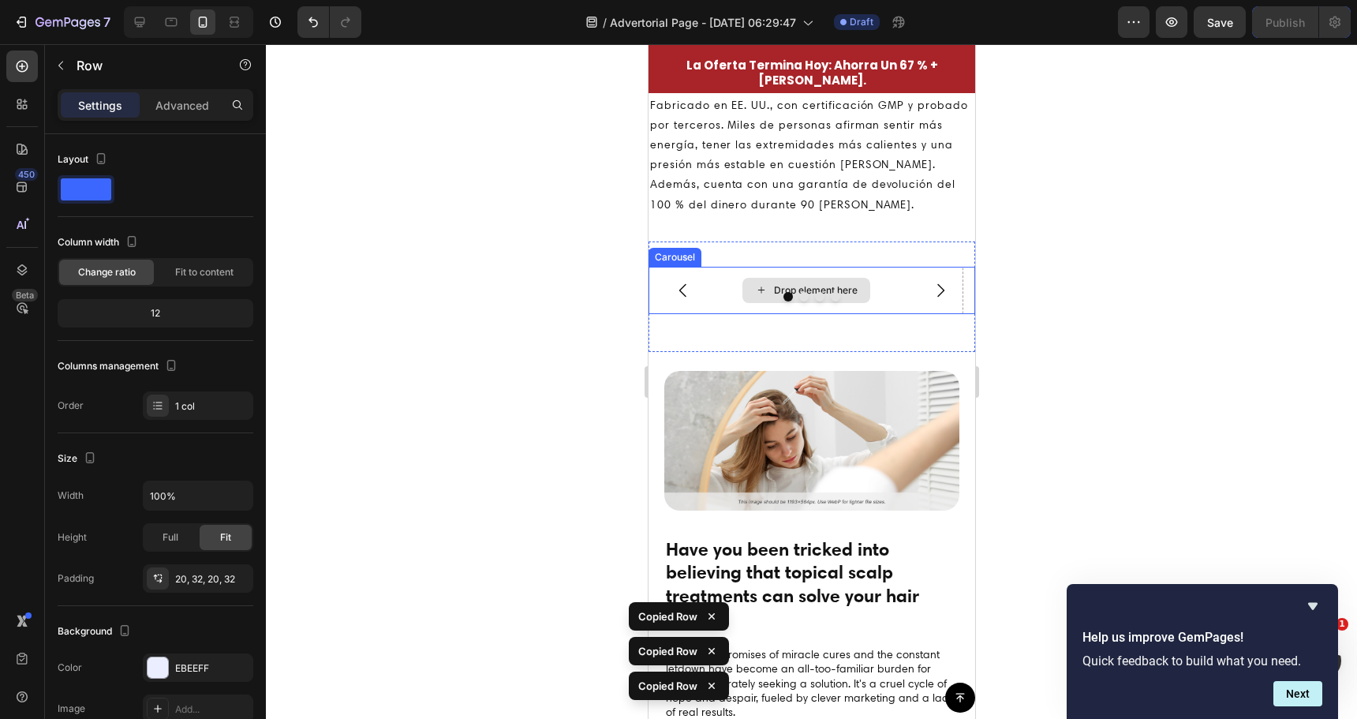
click at [777, 287] on div "Drop element here" at bounding box center [815, 290] width 84 height 13
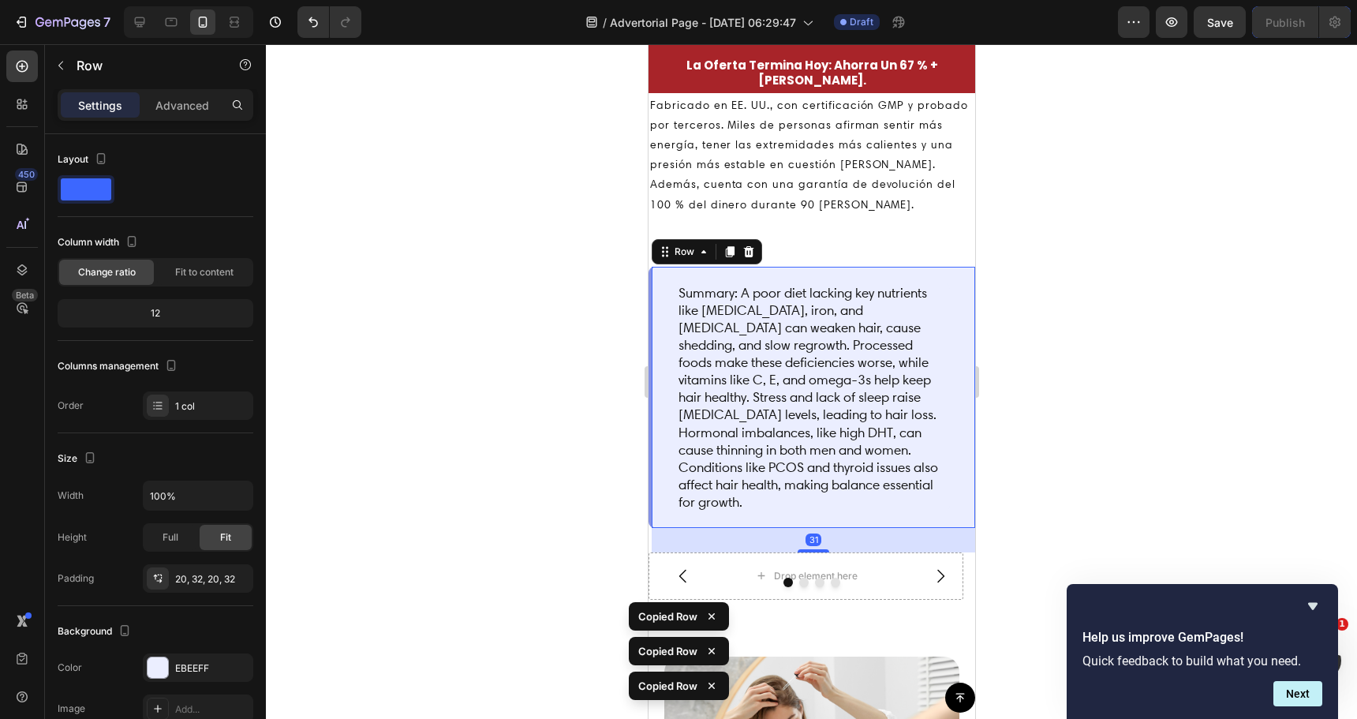
click at [562, 421] on div at bounding box center [811, 381] width 1091 height 675
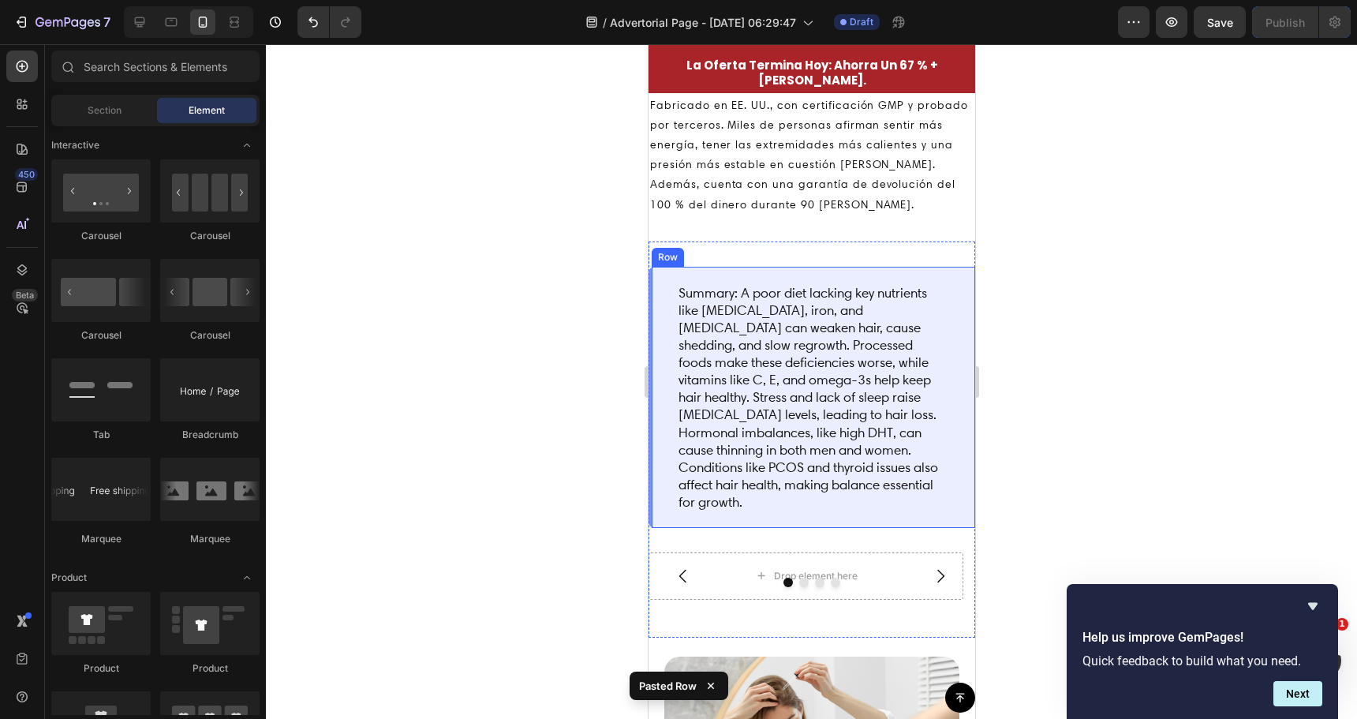
click at [665, 284] on div "Summary: A poor diet lacking key nutrients like biotin, iron, and vitamin D can…" at bounding box center [811, 397] width 327 height 261
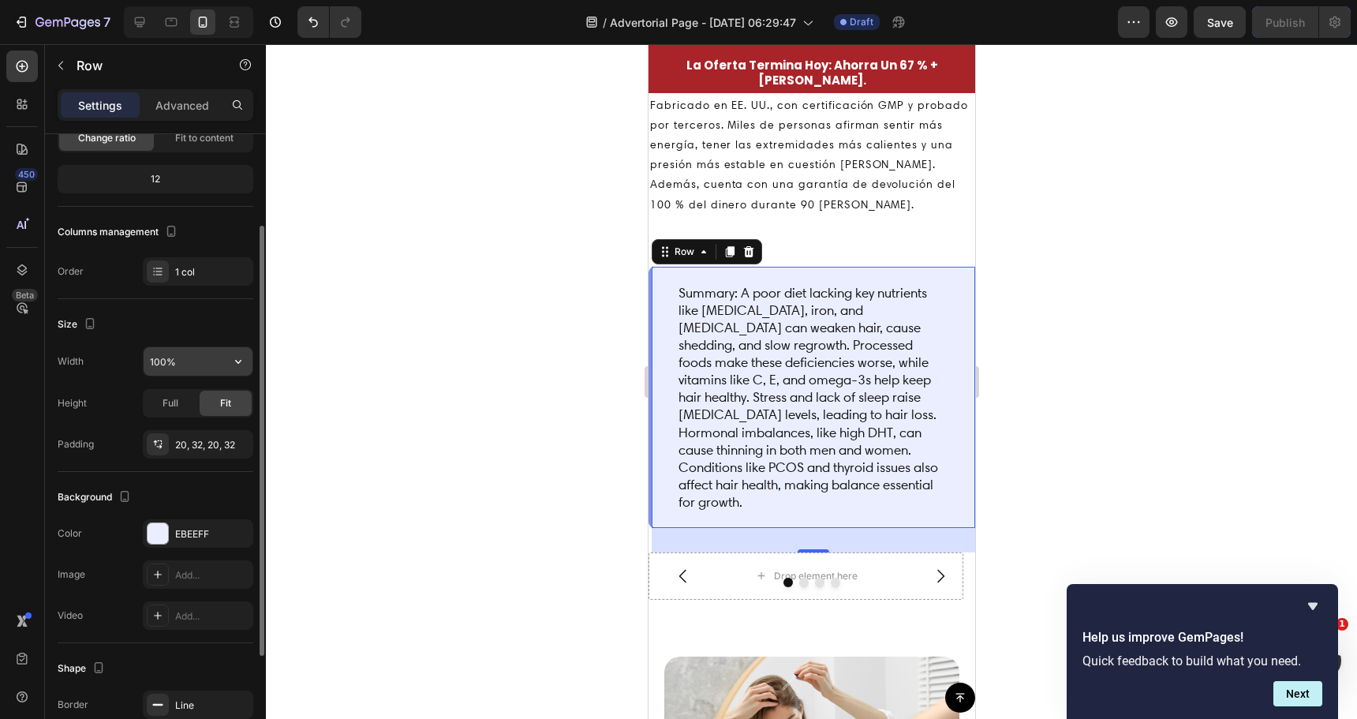
scroll to position [0, 0]
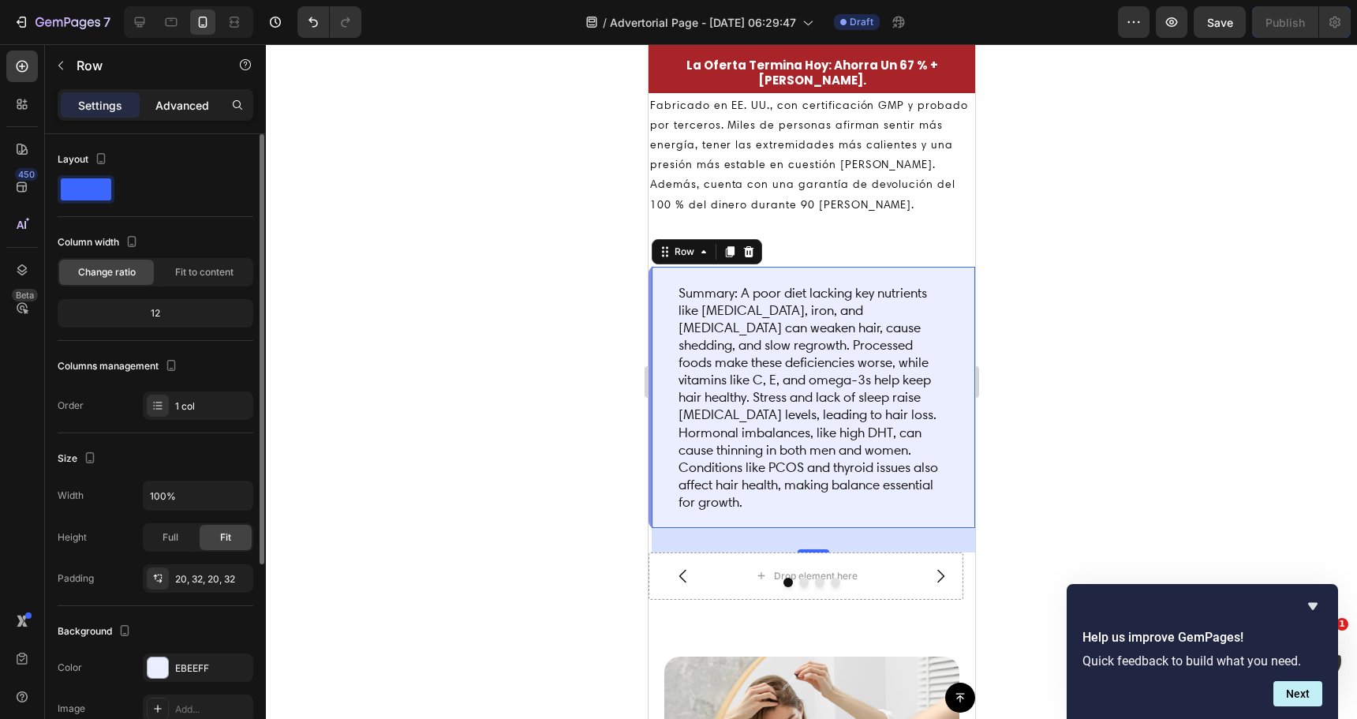
click at [174, 111] on p "Advanced" at bounding box center [182, 105] width 54 height 17
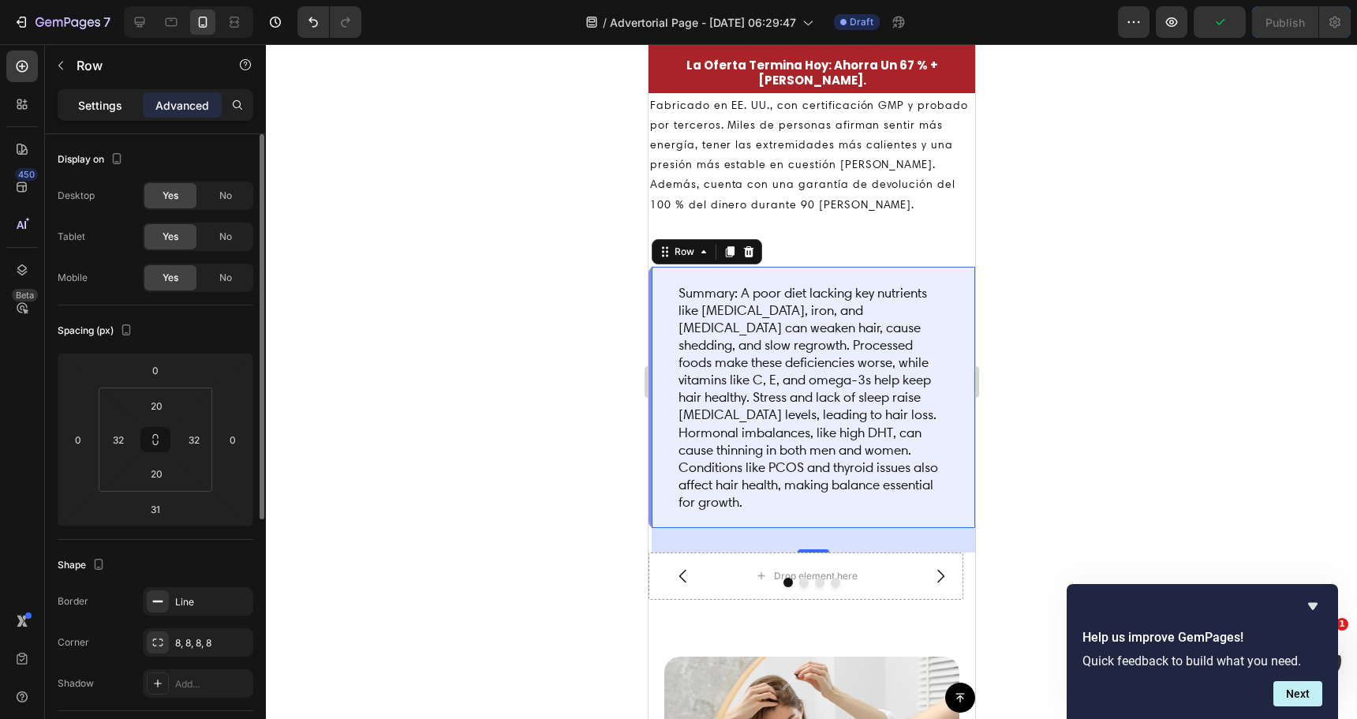
click at [84, 112] on p "Settings" at bounding box center [100, 105] width 44 height 17
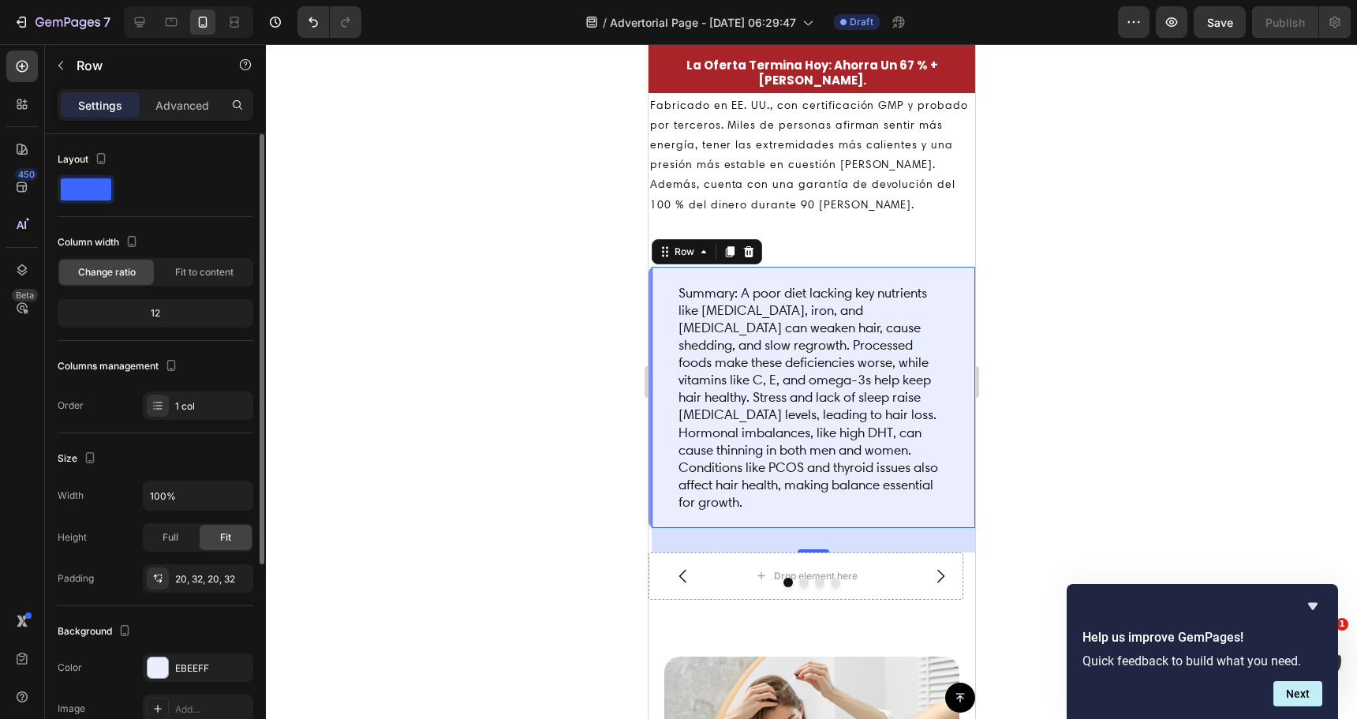
click at [92, 186] on span at bounding box center [86, 189] width 50 height 22
click at [102, 155] on icon "button" at bounding box center [101, 159] width 16 height 16
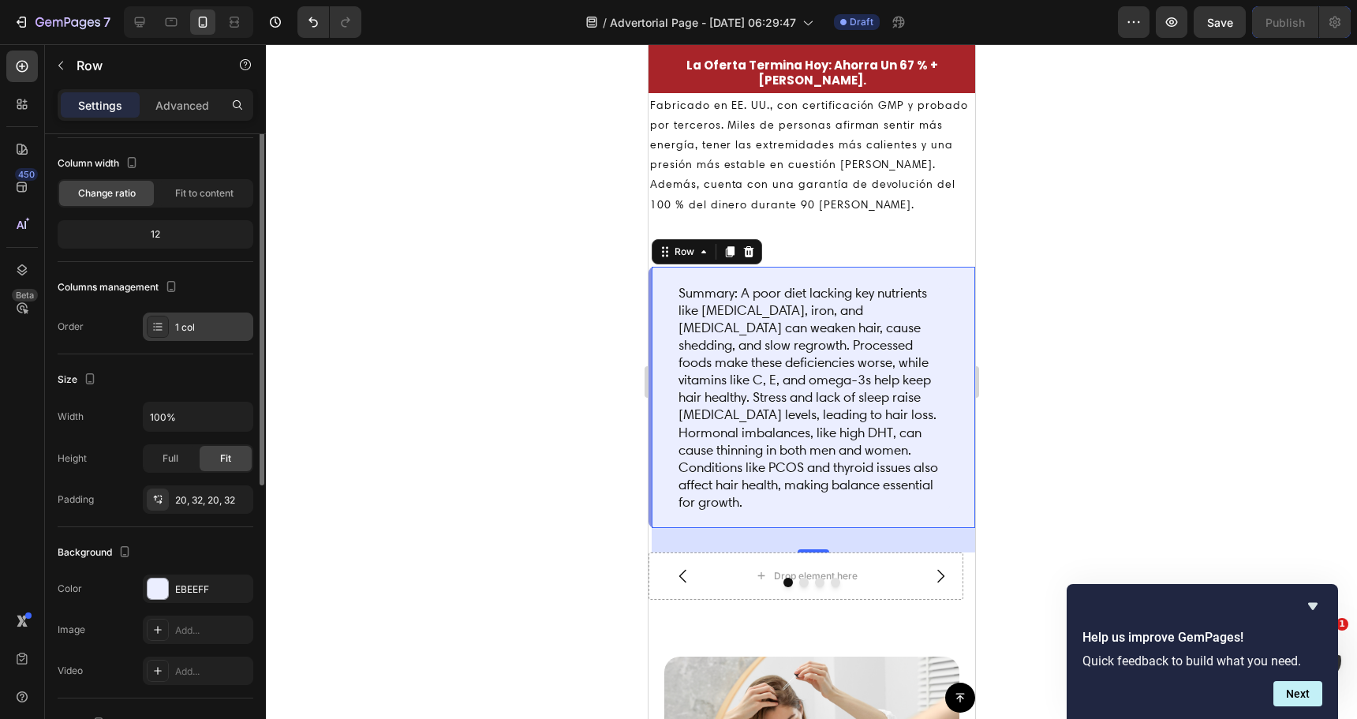
scroll to position [158, 0]
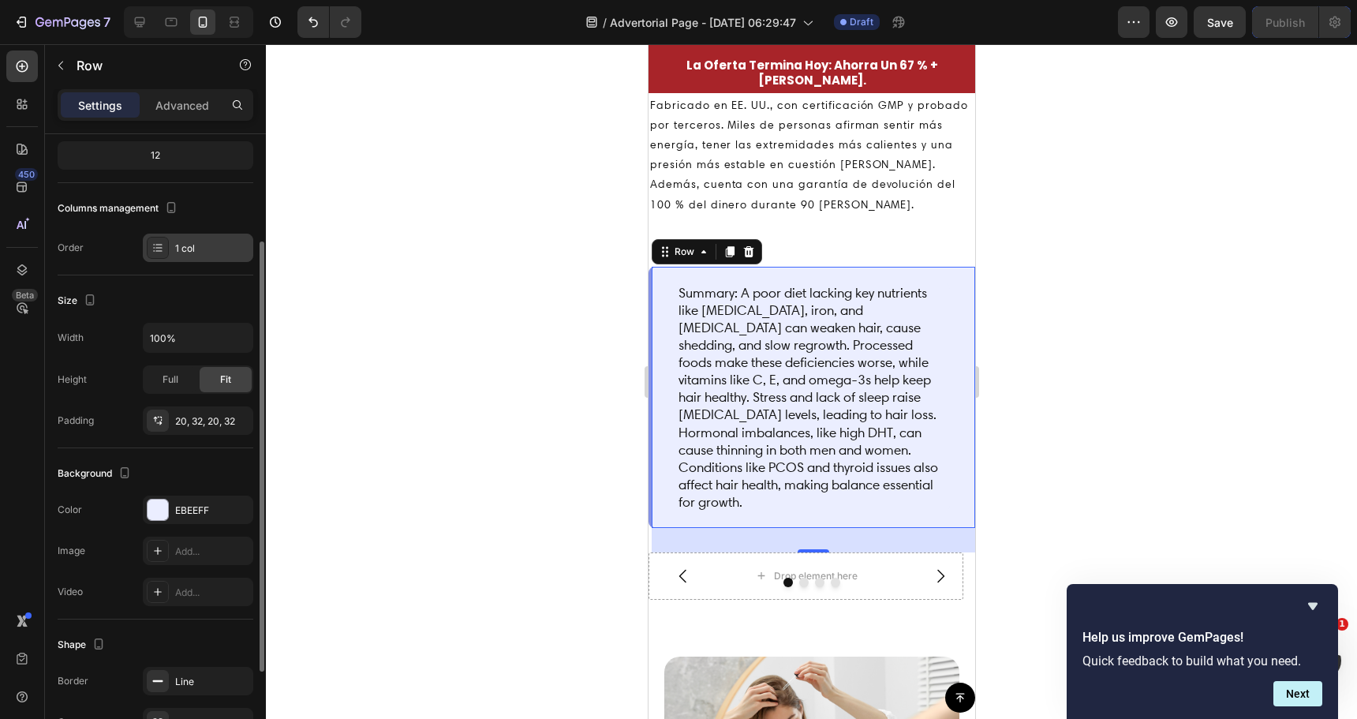
click at [153, 252] on icon at bounding box center [157, 247] width 13 height 13
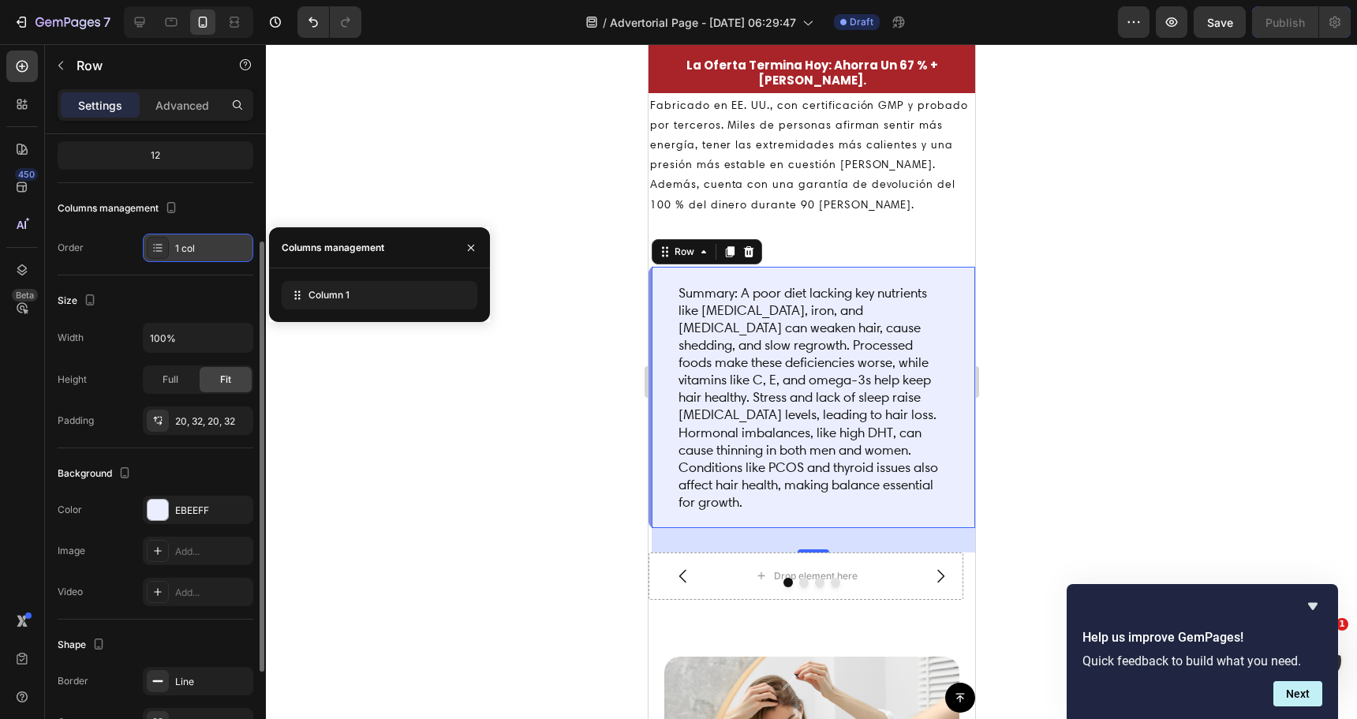
click at [153, 252] on icon at bounding box center [157, 247] width 13 height 13
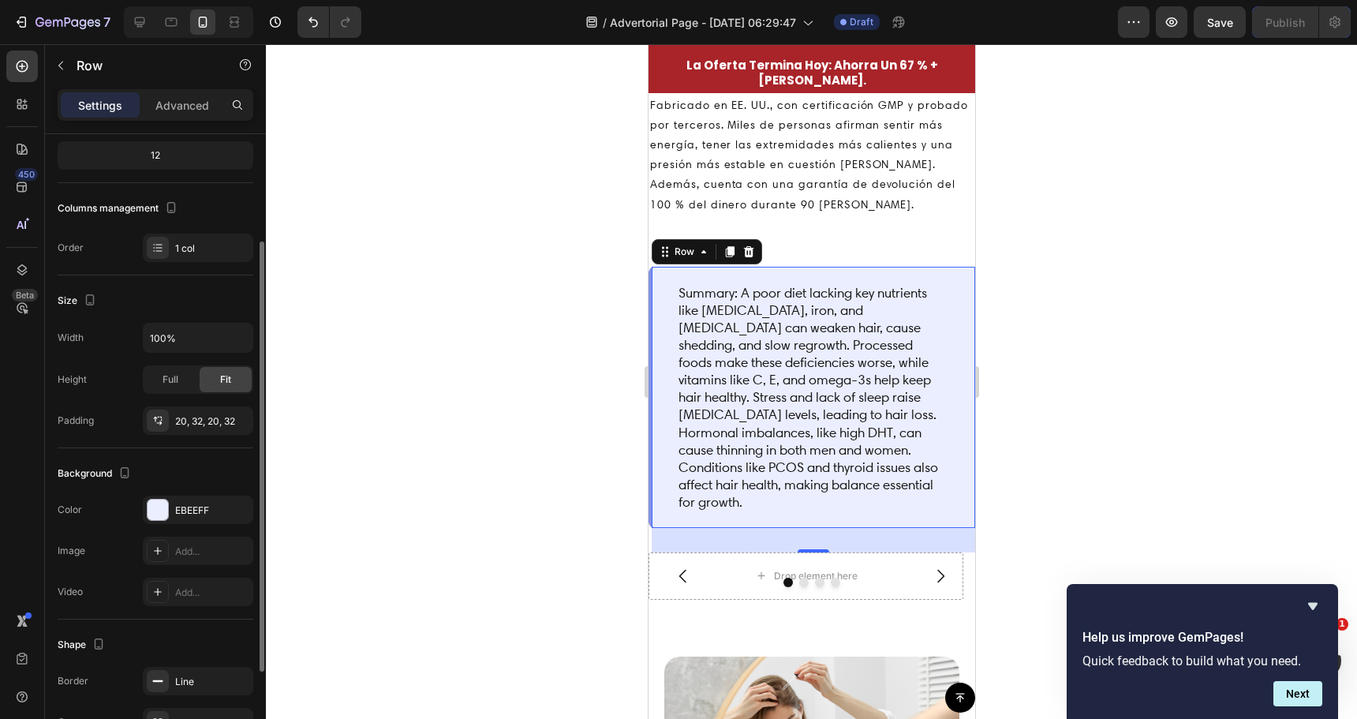
scroll to position [237, 0]
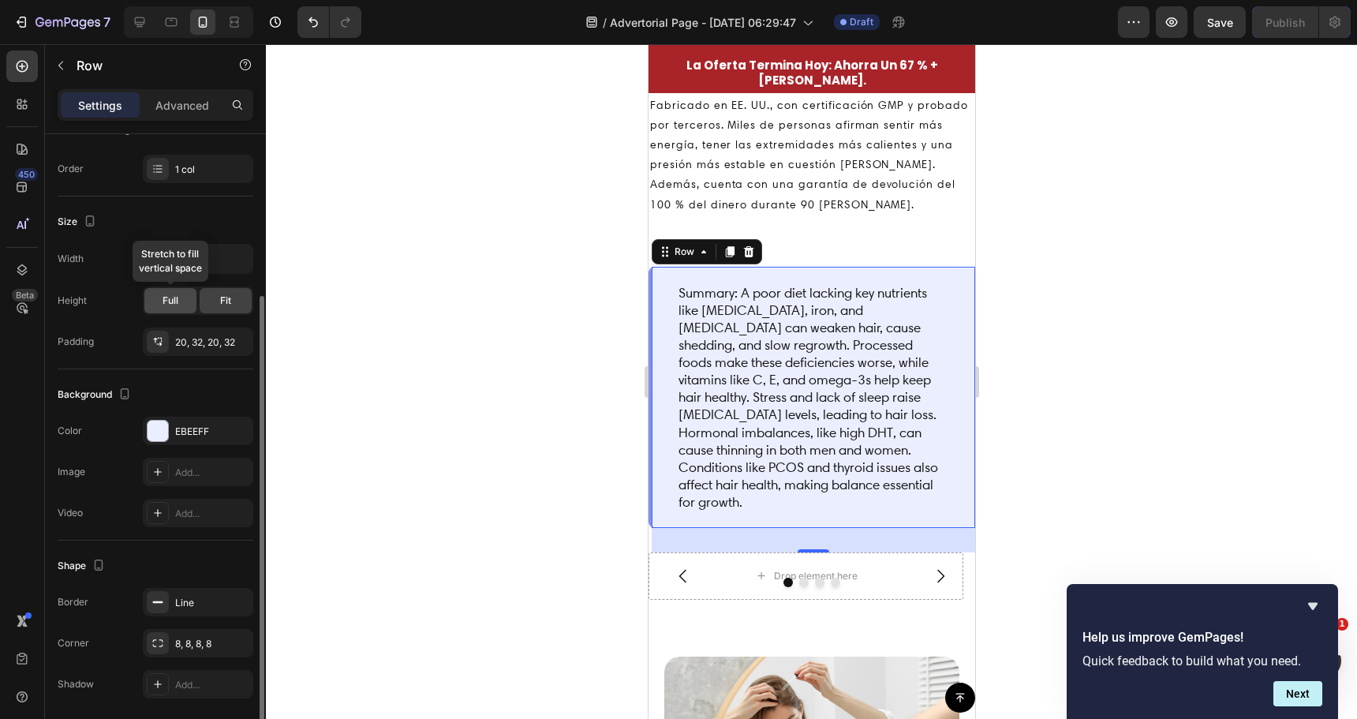
click at [170, 304] on span "Full" at bounding box center [171, 301] width 16 height 14
click at [232, 301] on div "Fit" at bounding box center [226, 300] width 52 height 25
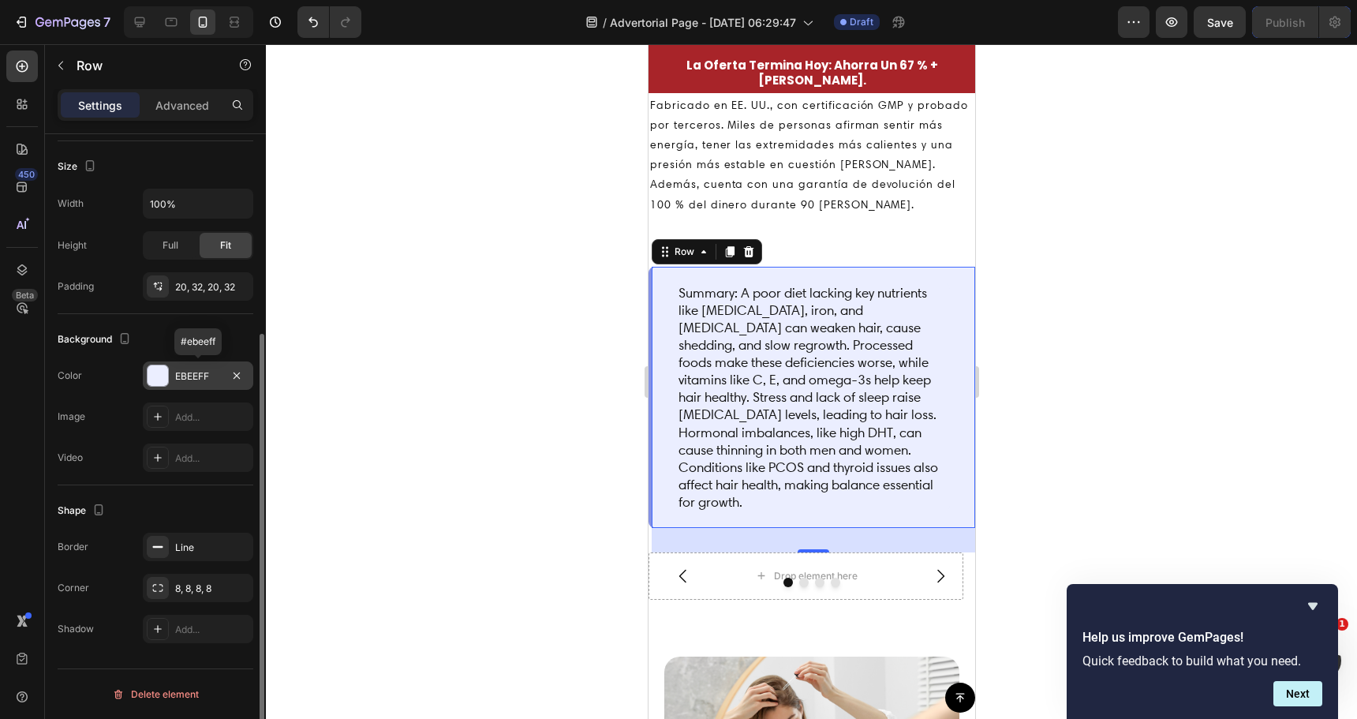
click at [149, 383] on div at bounding box center [158, 375] width 21 height 21
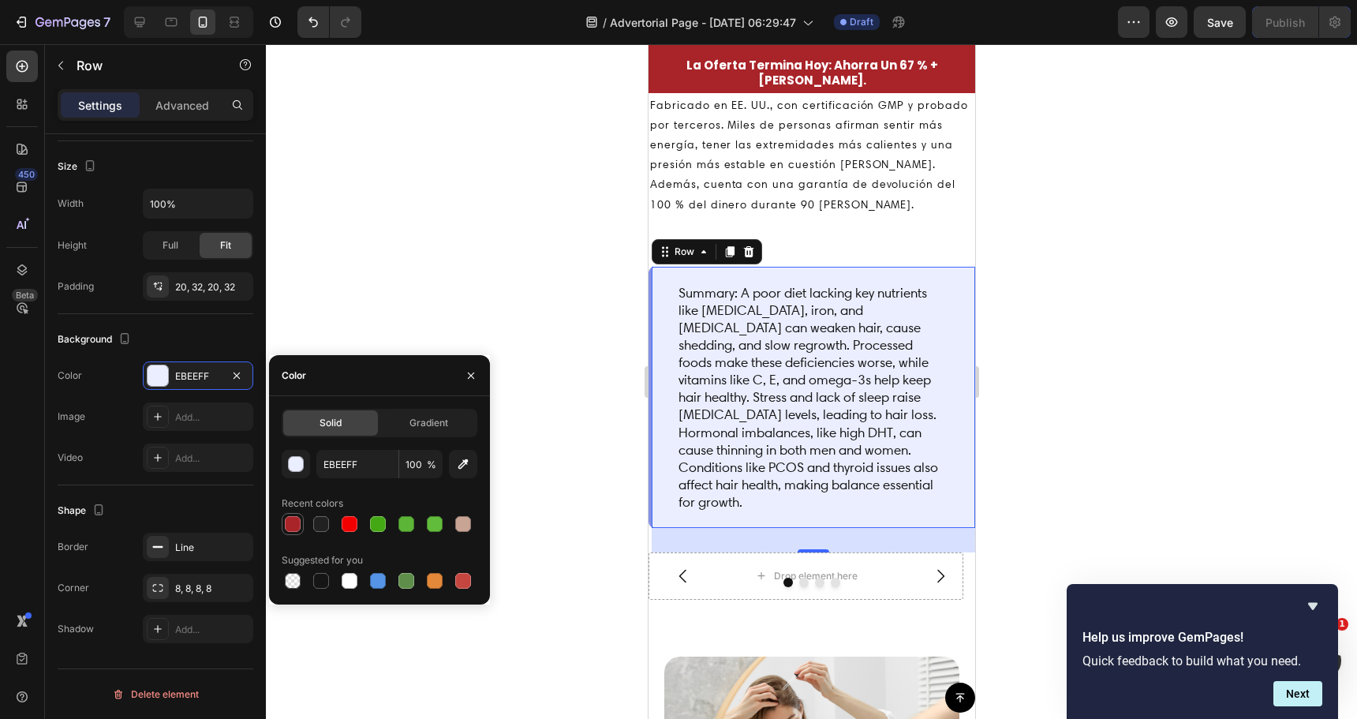
click at [301, 528] on div at bounding box center [292, 523] width 19 height 19
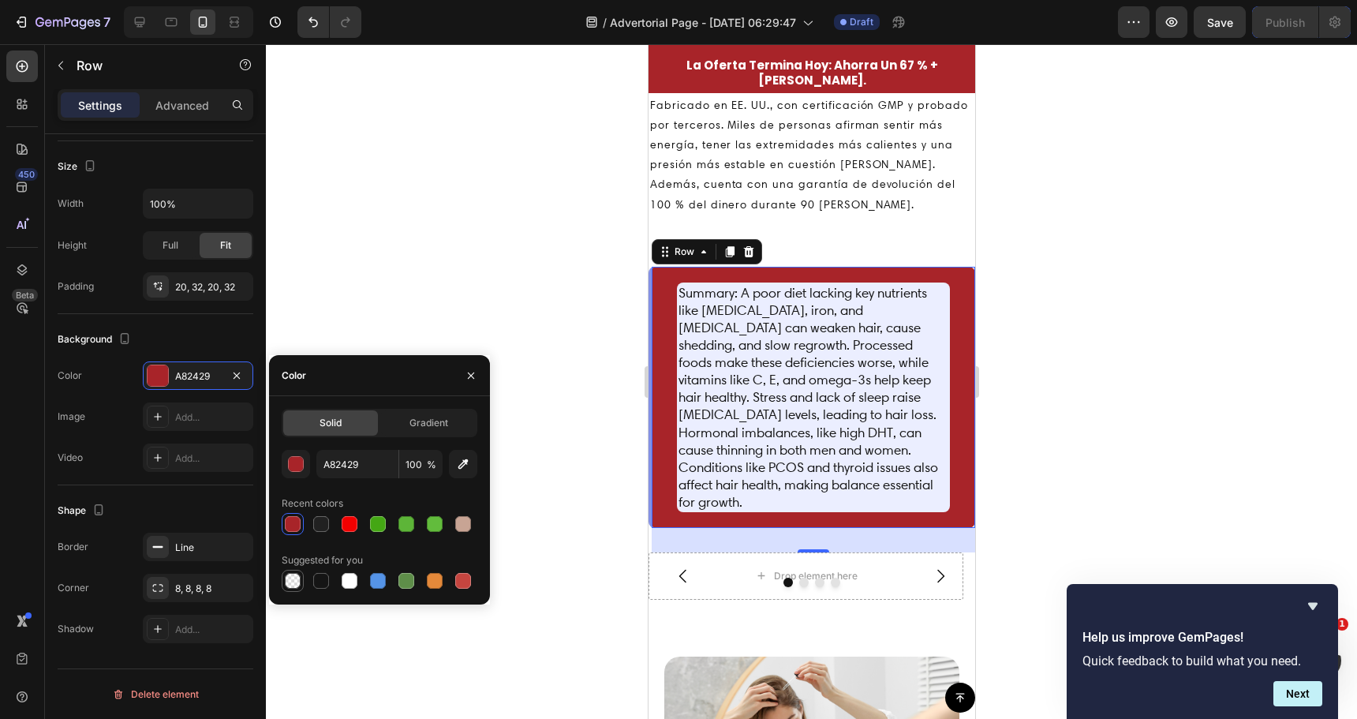
click at [290, 580] on div at bounding box center [293, 581] width 16 height 16
type input "000000"
type input "0"
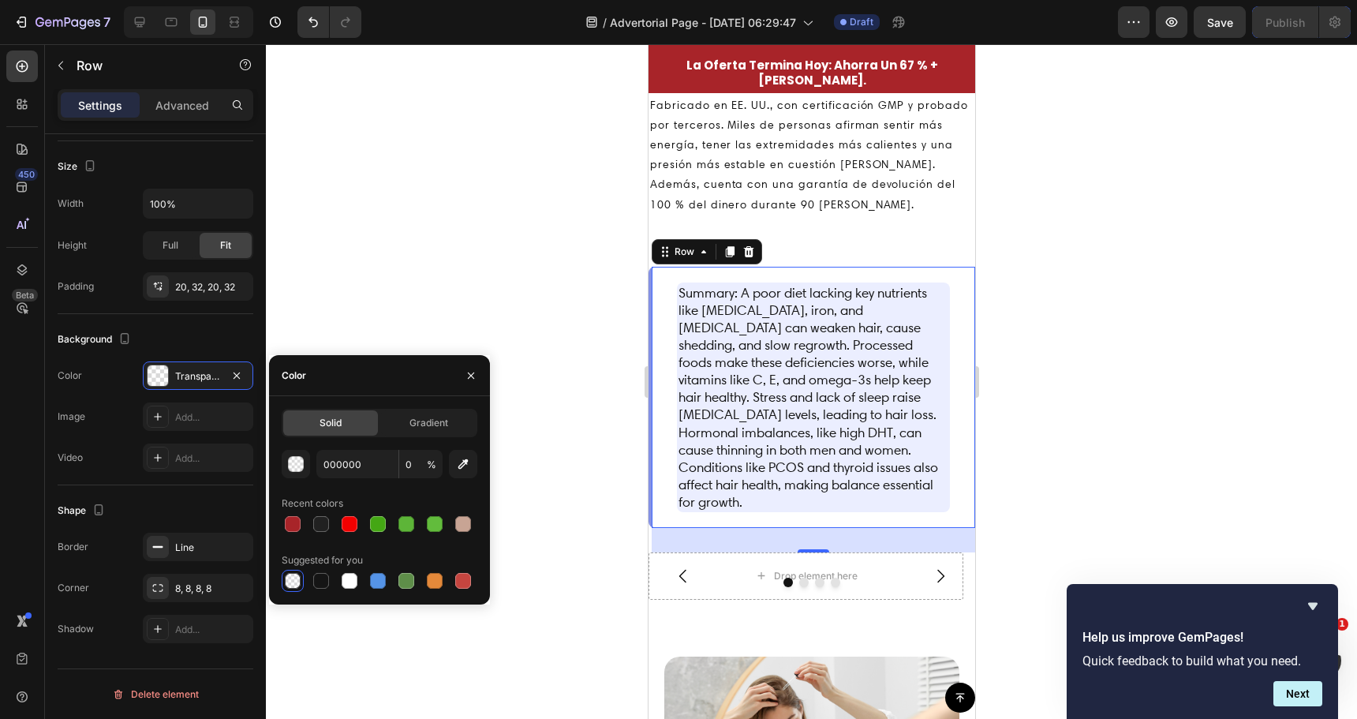
click at [583, 528] on div at bounding box center [811, 381] width 1091 height 675
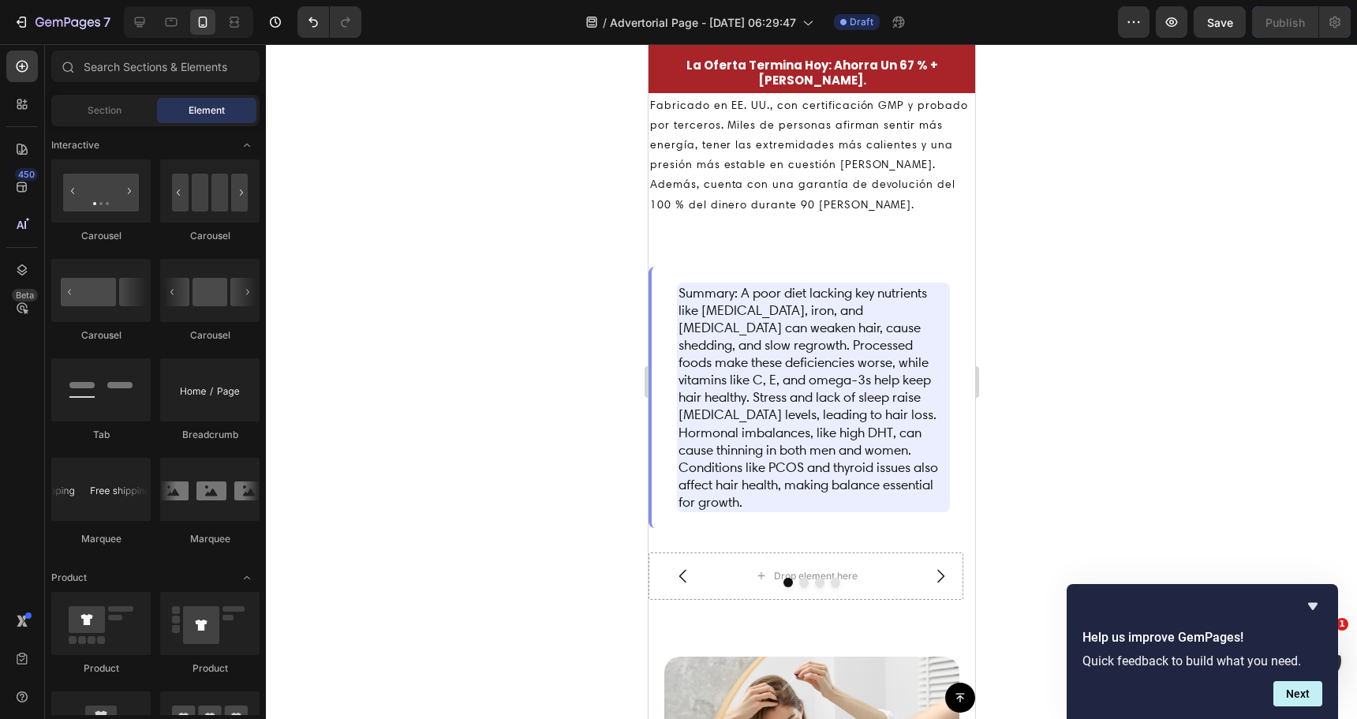
click at [583, 528] on div at bounding box center [811, 381] width 1091 height 675
click at [652, 307] on div "Summary: A poor diet lacking key nutrients like biotin, iron, and vitamin D can…" at bounding box center [811, 397] width 327 height 261
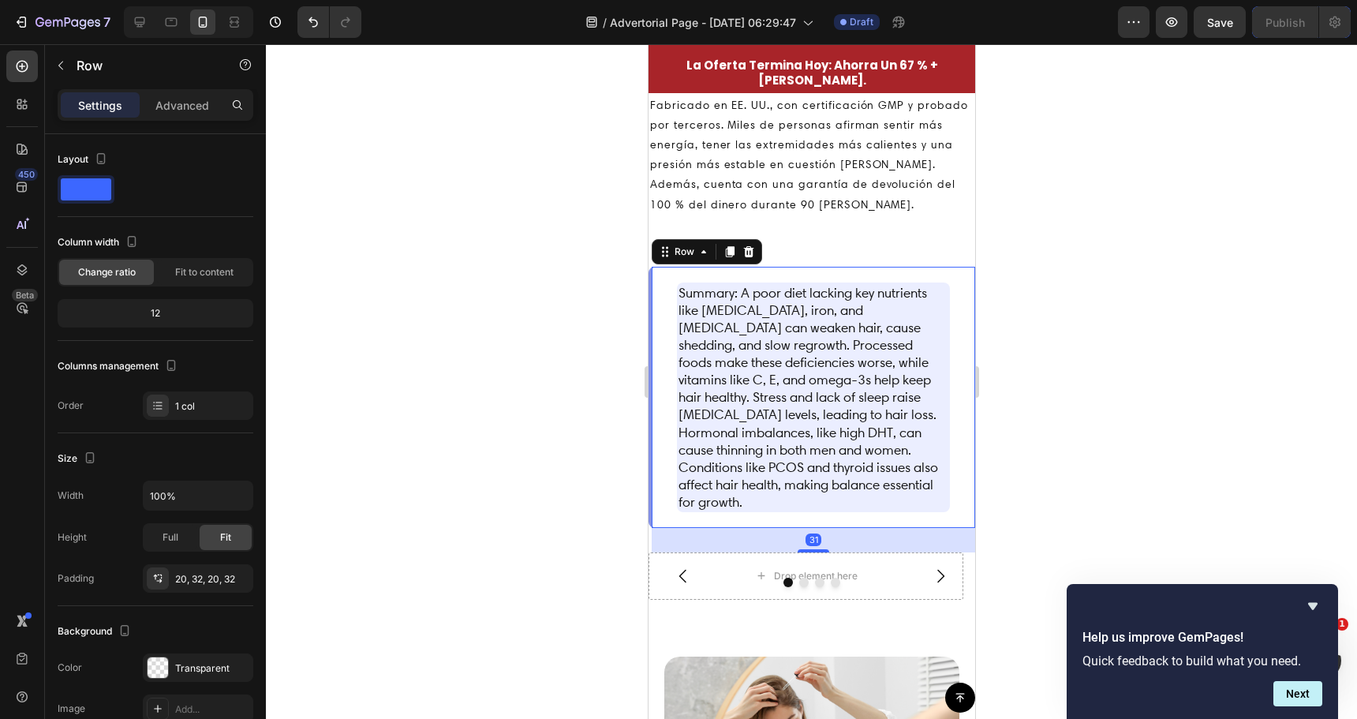
click at [700, 323] on p "Summary: A poor diet lacking key nutrients like biotin, iron, and vitamin D can…" at bounding box center [813, 397] width 270 height 226
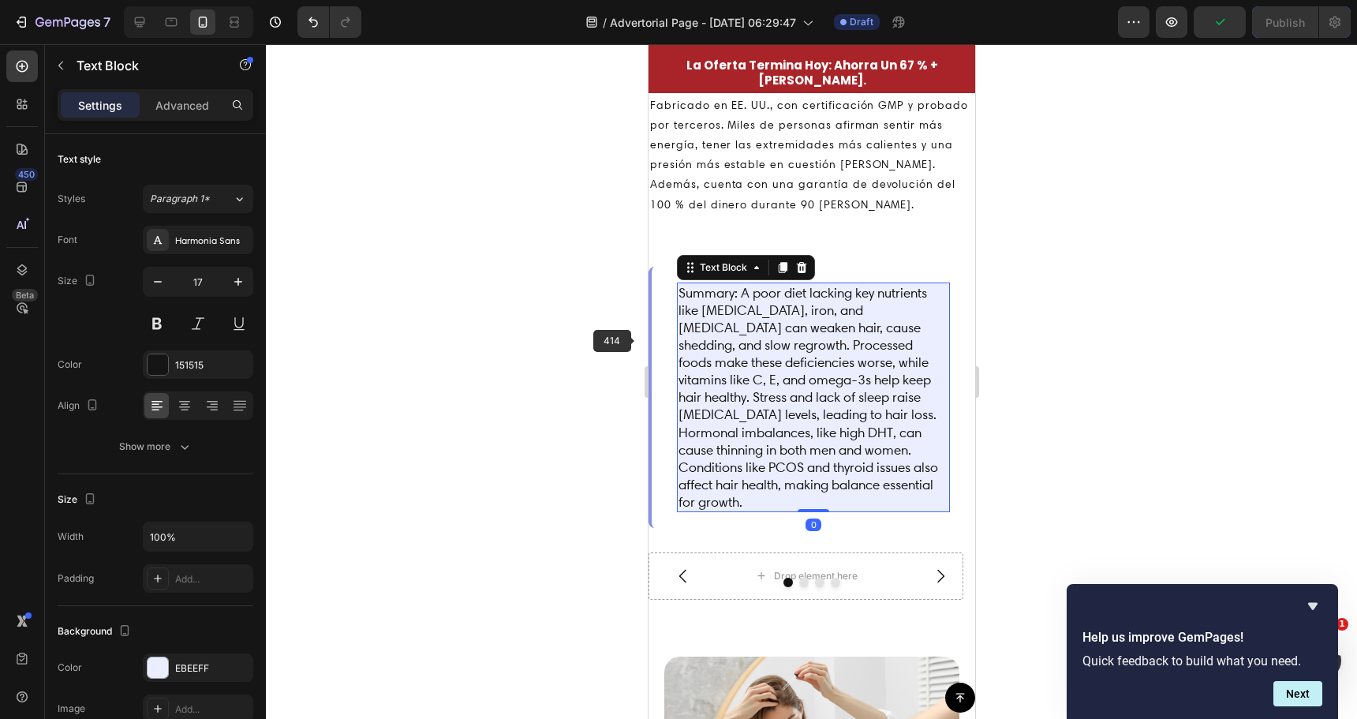
click at [635, 349] on div at bounding box center [811, 381] width 1091 height 675
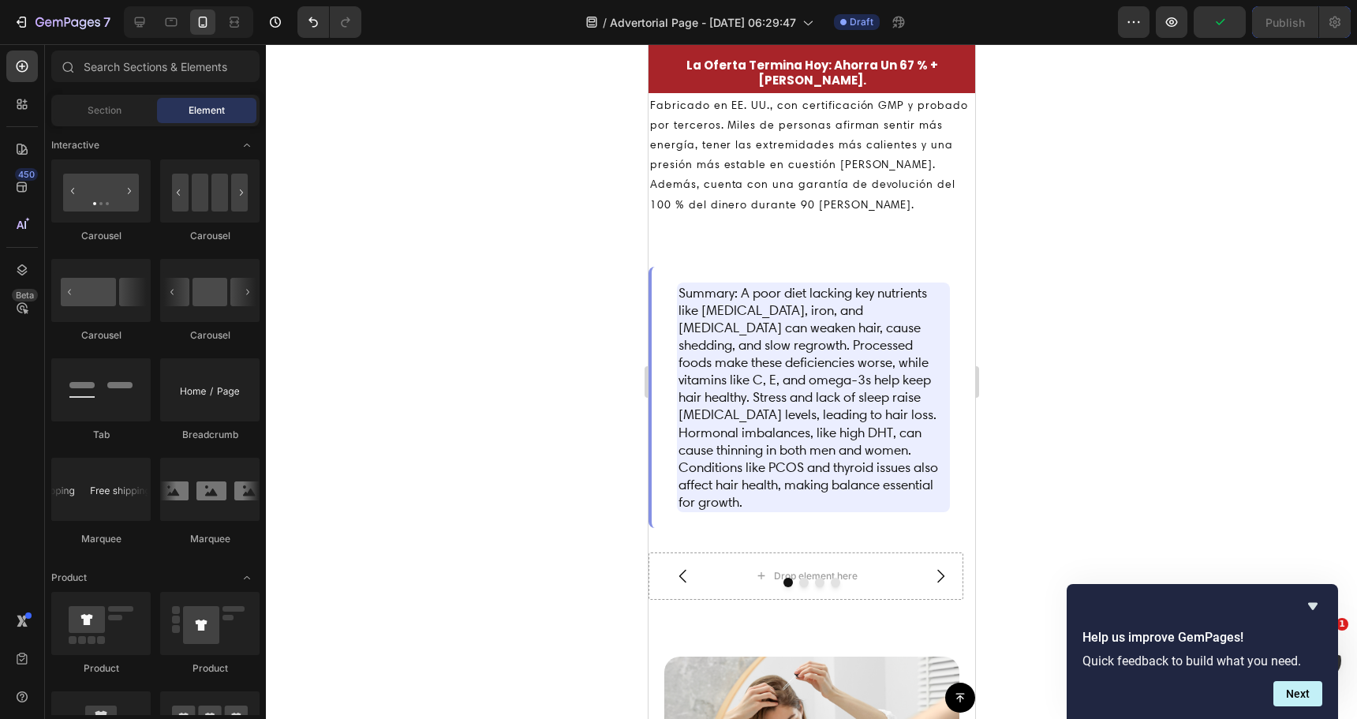
click at [515, 435] on div at bounding box center [811, 381] width 1091 height 675
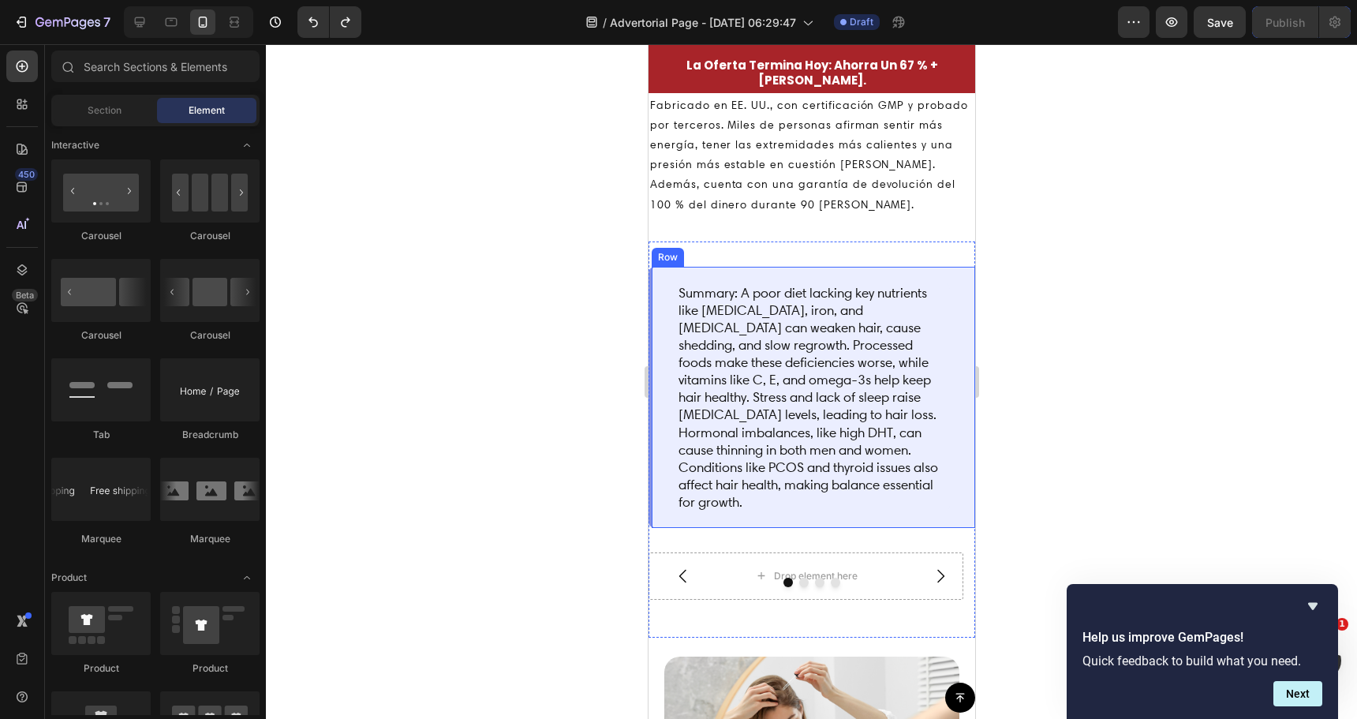
click at [672, 280] on div "Summary: A poor diet lacking key nutrients like biotin, iron, and vitamin D can…" at bounding box center [811, 397] width 327 height 261
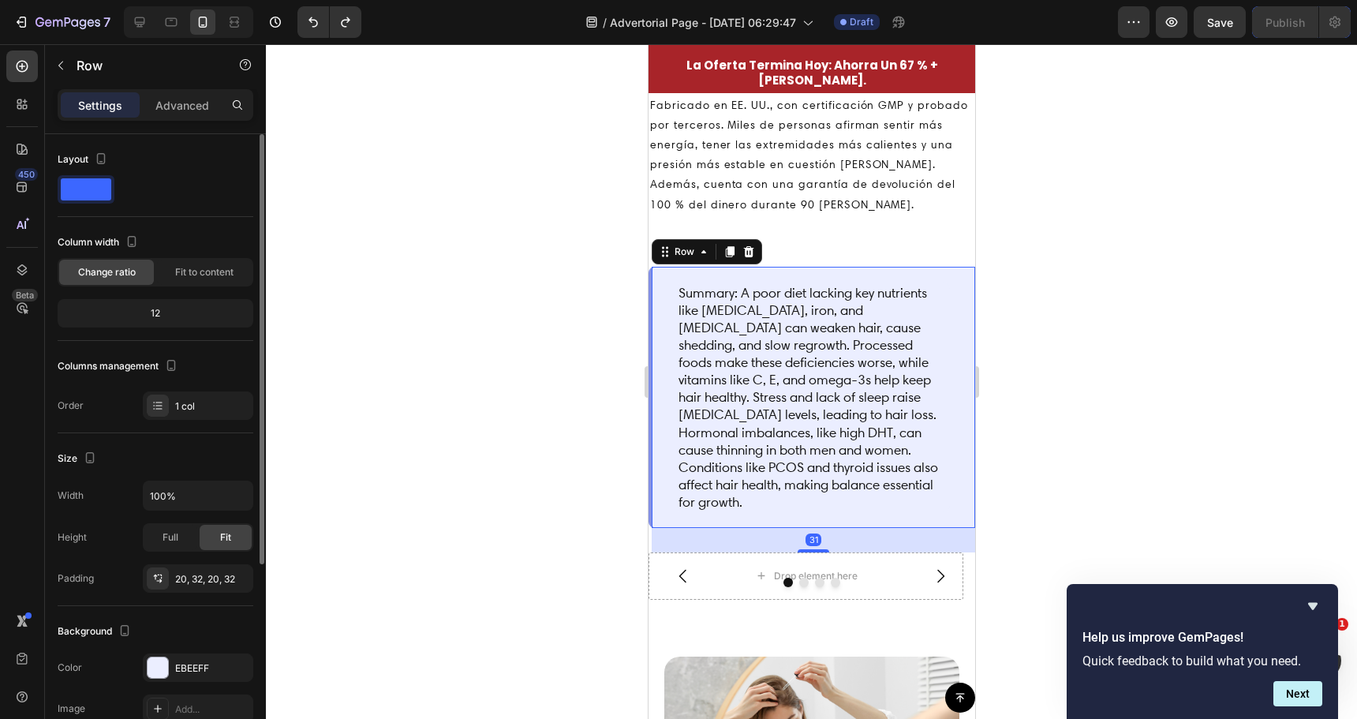
scroll to position [237, 0]
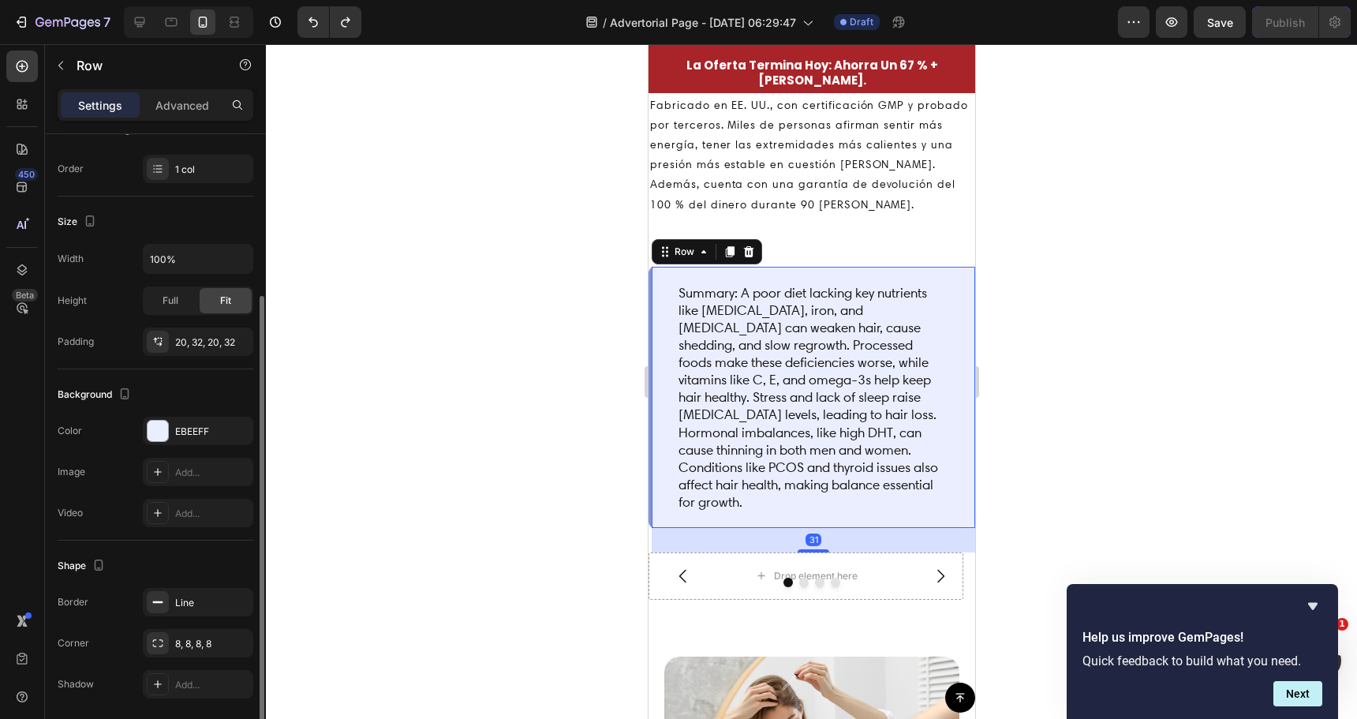
click at [57, 69] on icon "button" at bounding box center [60, 65] width 13 height 13
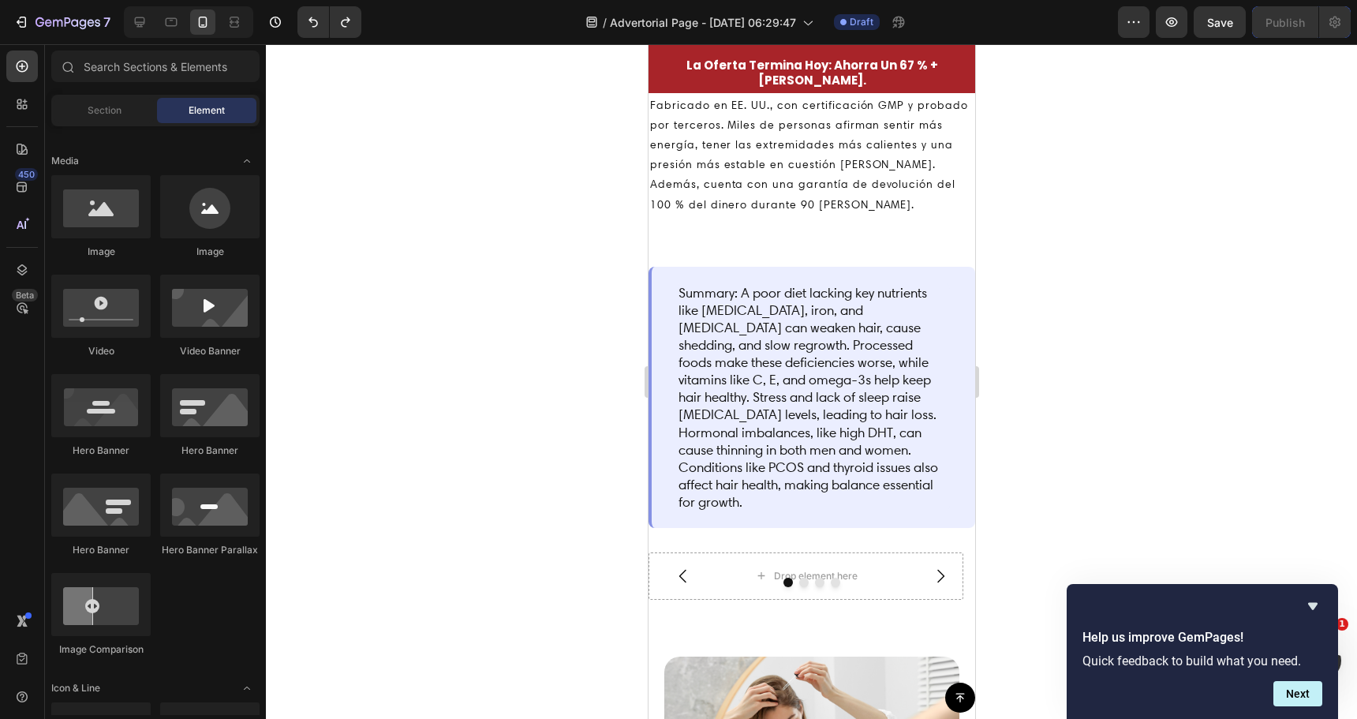
scroll to position [0, 0]
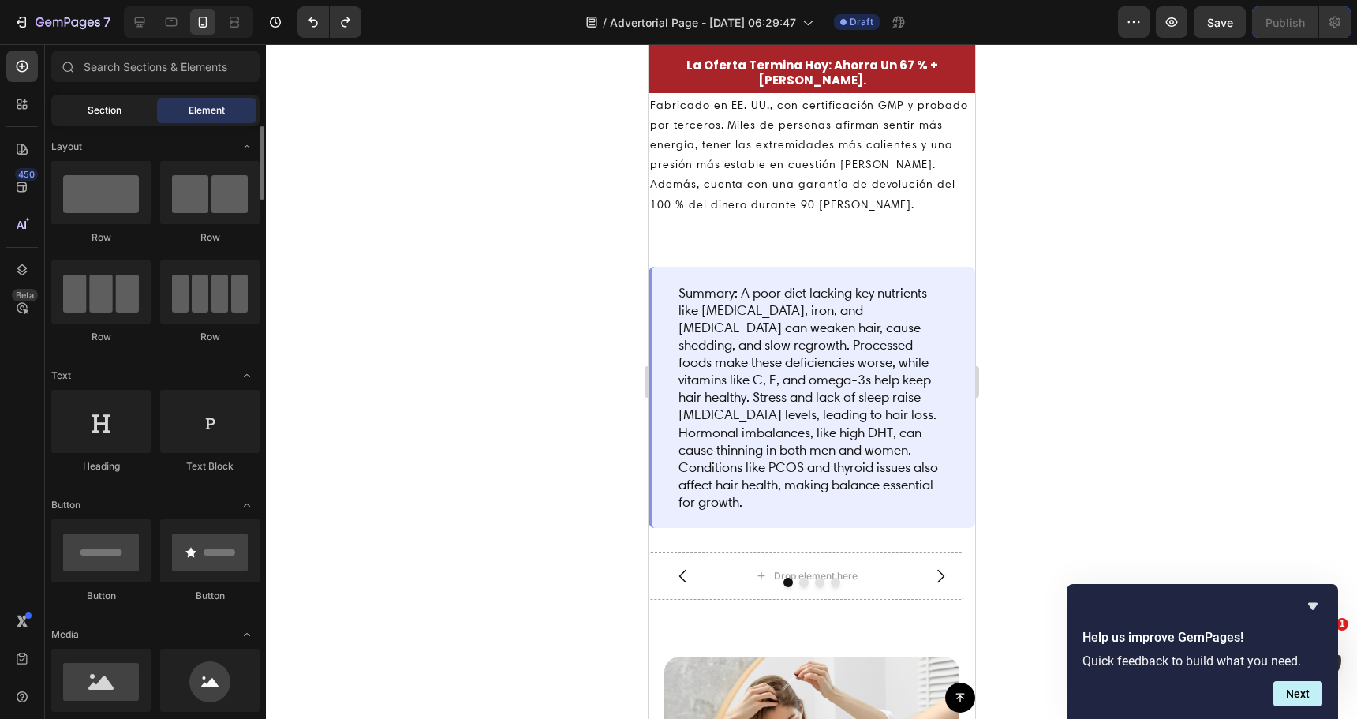
click at [99, 115] on span "Section" at bounding box center [105, 110] width 34 height 14
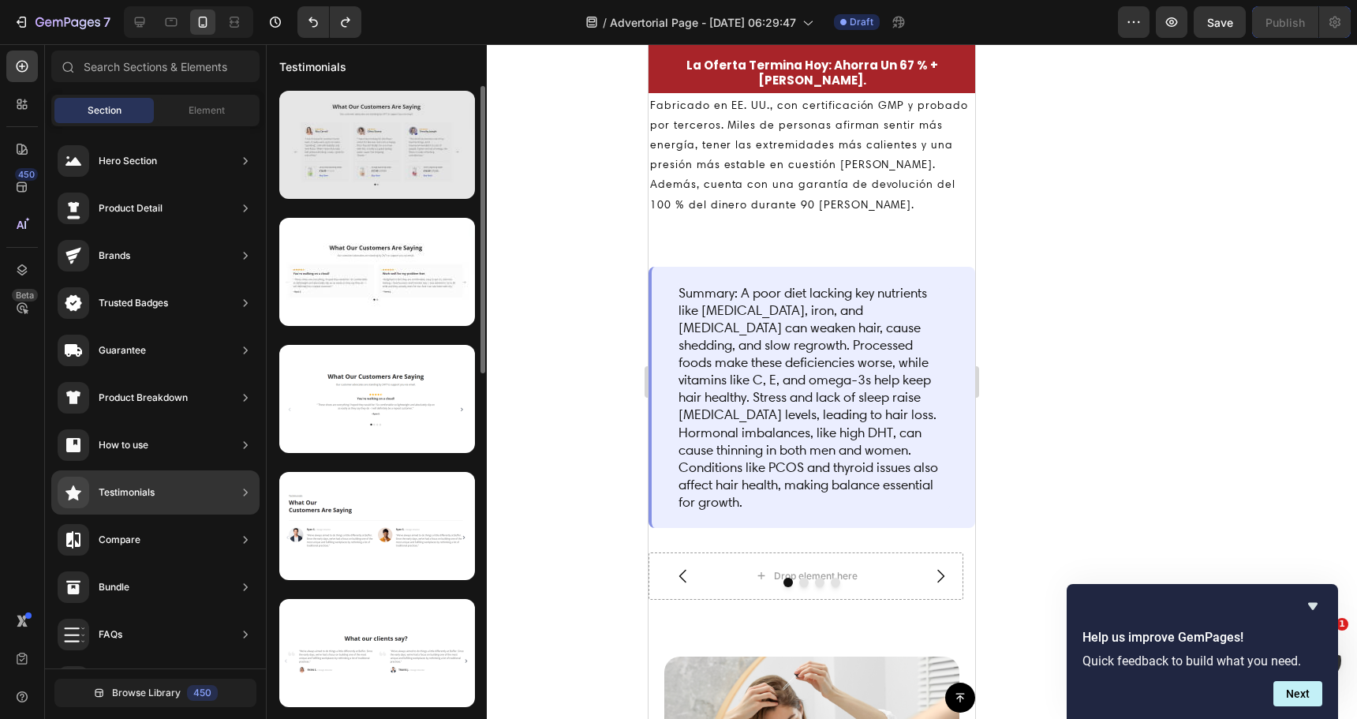
click at [362, 174] on div at bounding box center [377, 145] width 196 height 108
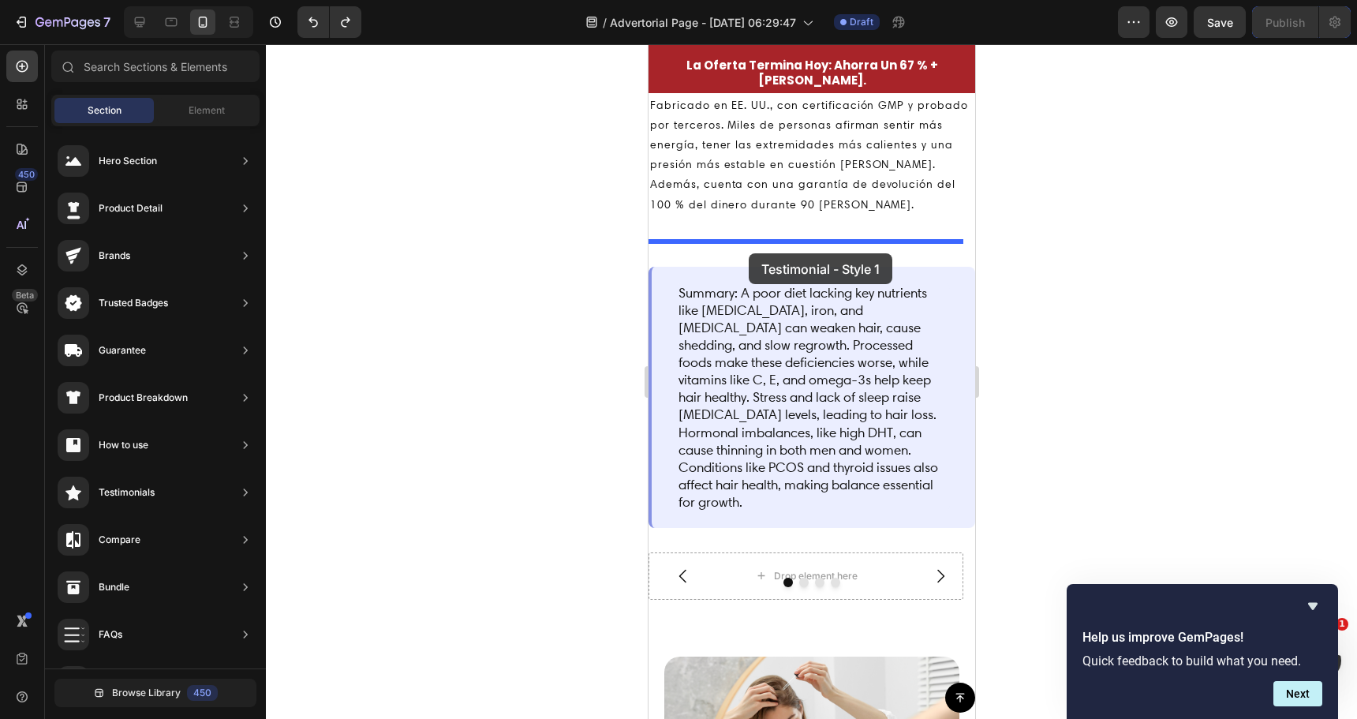
drag, startPoint x: 1011, startPoint y: 219, endPoint x: 748, endPoint y: 253, distance: 265.0
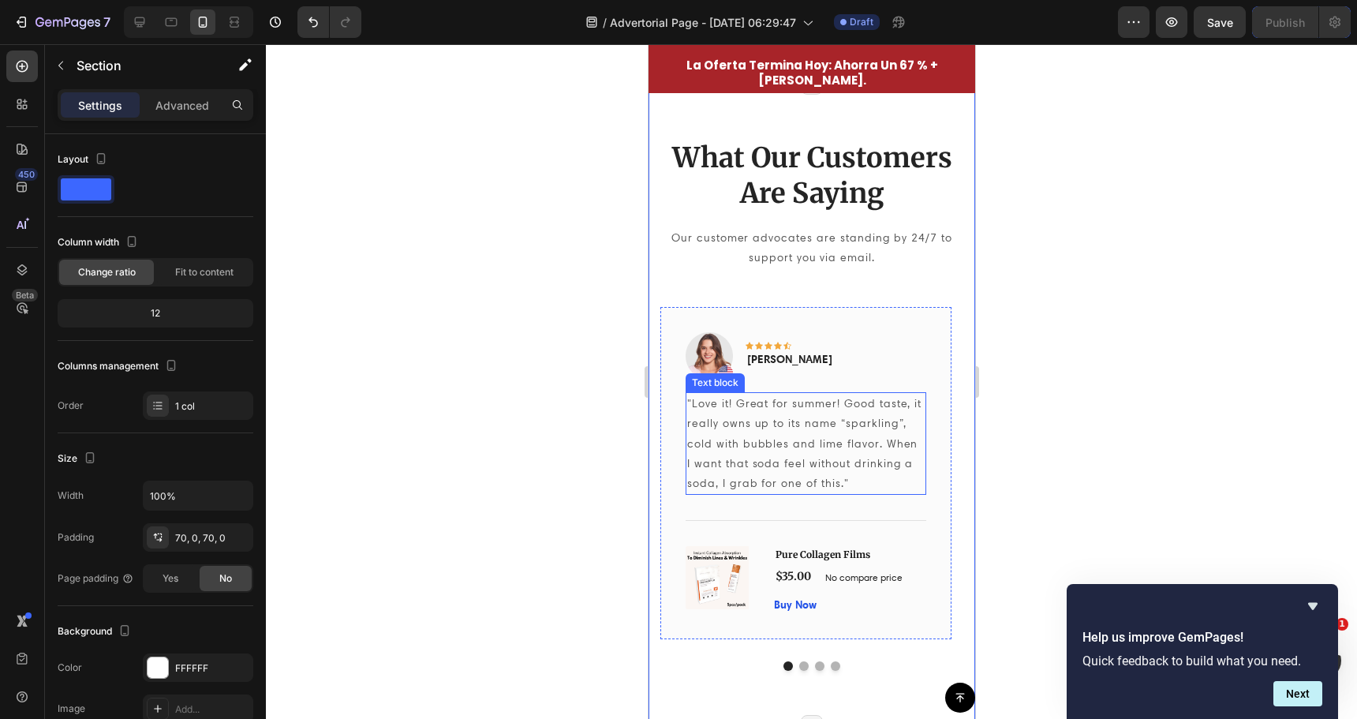
scroll to position [3801, 0]
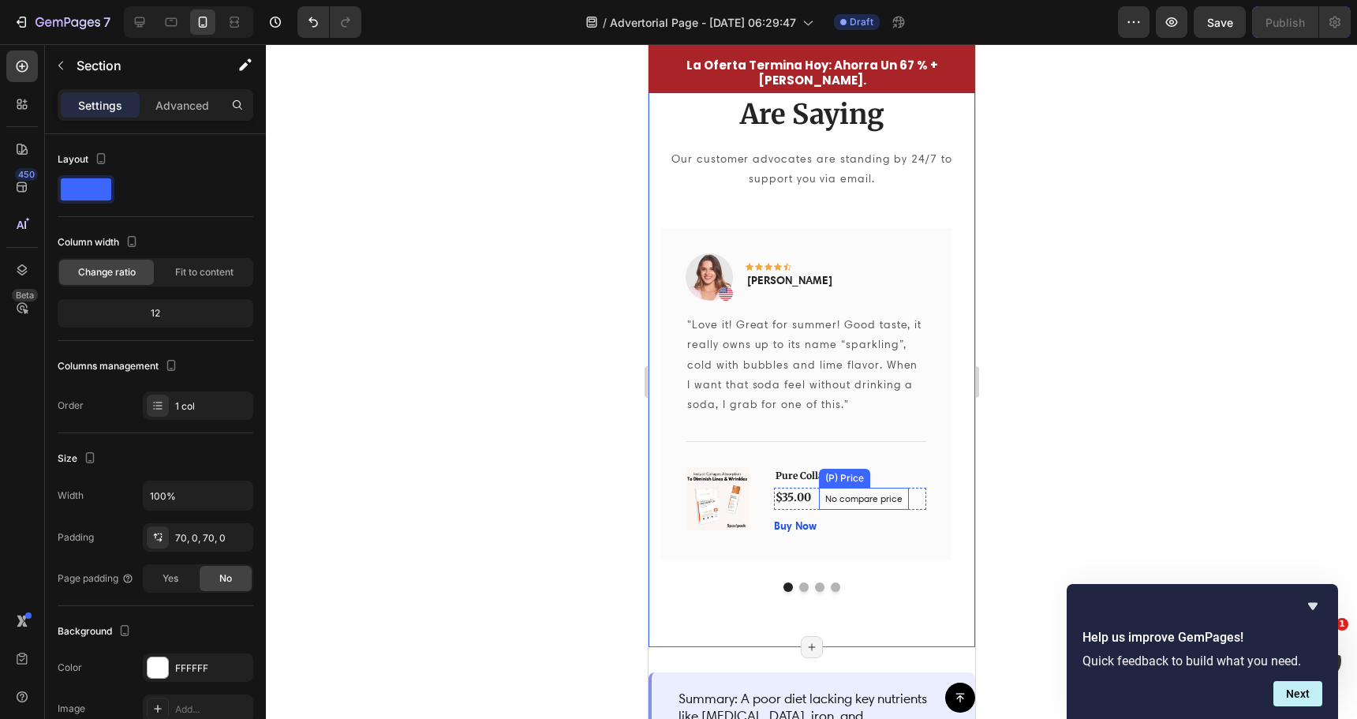
click at [862, 515] on div "Pure Collagen Films (P) Title $35.00 (P) Price (P) Price No compare price (P) P…" at bounding box center [849, 501] width 152 height 68
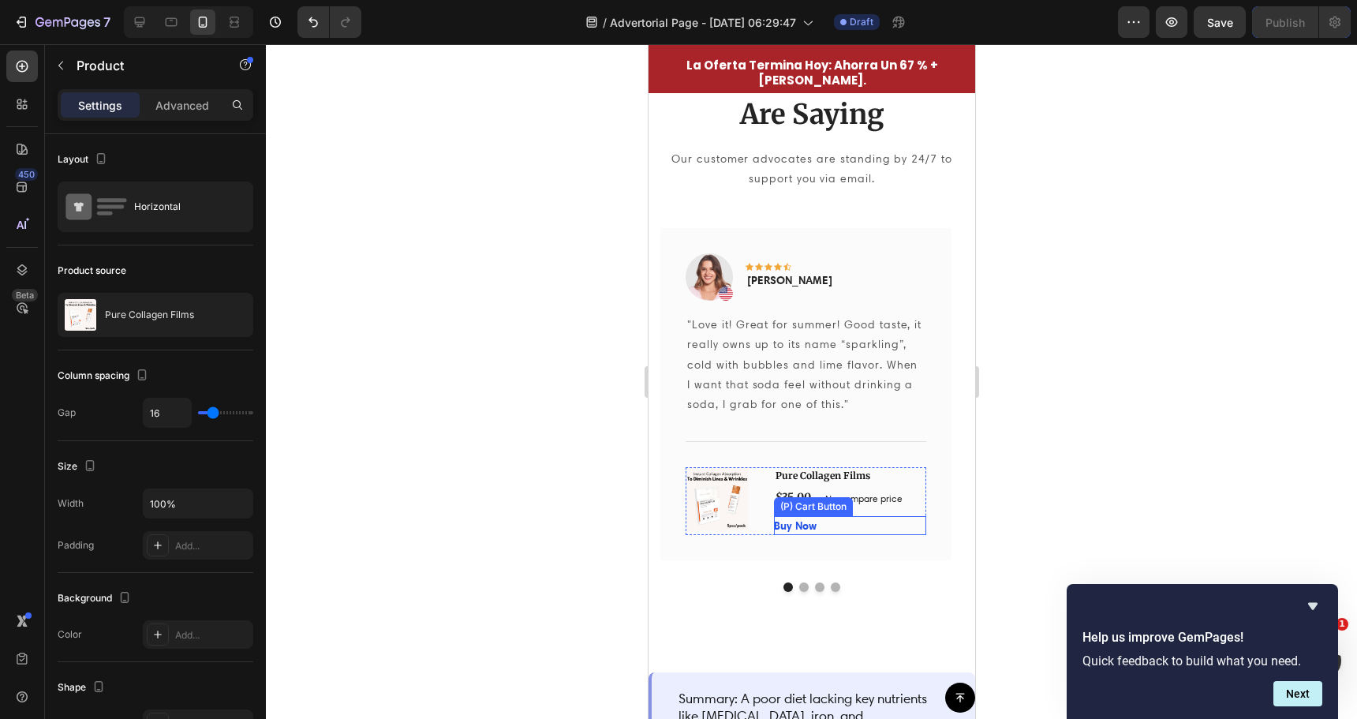
click at [870, 526] on div "Buy Now (P) Cart Button" at bounding box center [849, 525] width 152 height 19
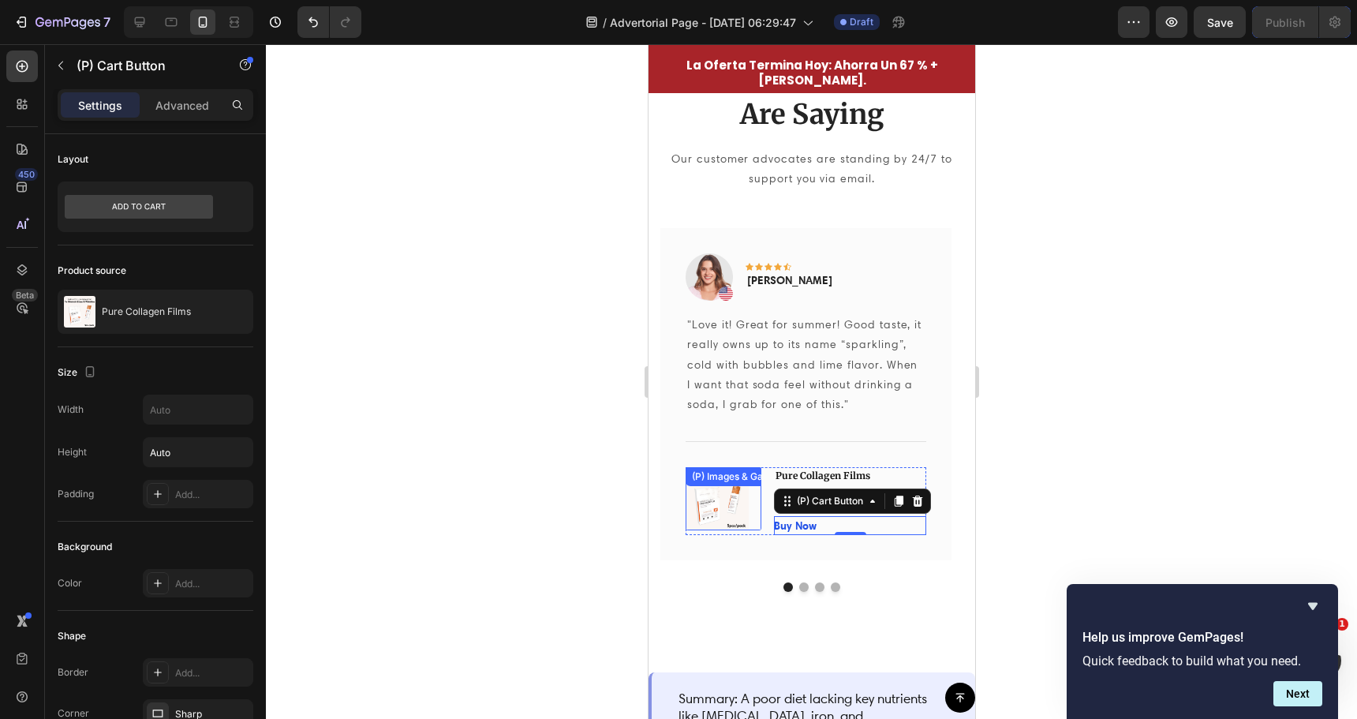
drag, startPoint x: 735, startPoint y: 463, endPoint x: 754, endPoint y: 473, distance: 21.5
click at [740, 466] on div "Title Line" at bounding box center [805, 441] width 241 height 51
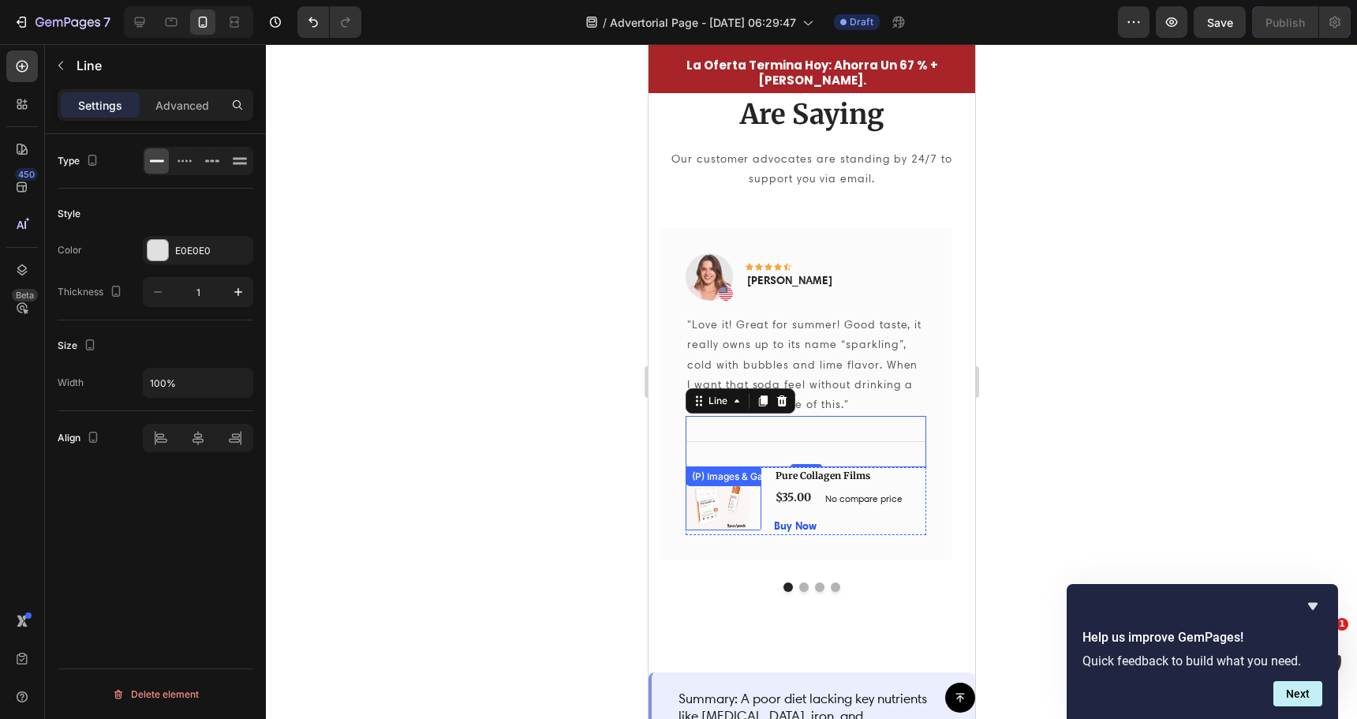
click at [755, 473] on div "(P) Images & Gallery" at bounding box center [736, 476] width 103 height 19
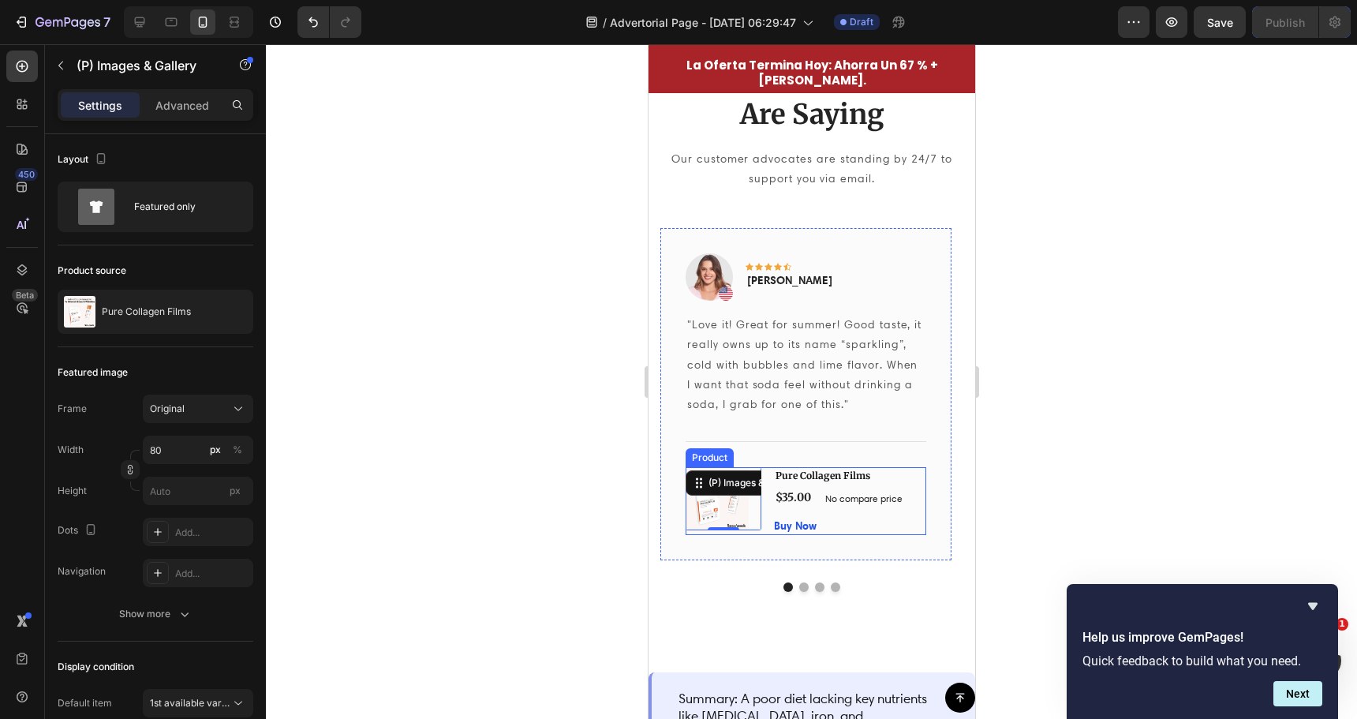
click at [768, 473] on div "(P) Images & Gallery 0 Pure Collagen Films (P) Title $35.00 (P) Price (P) Price…" at bounding box center [805, 501] width 241 height 68
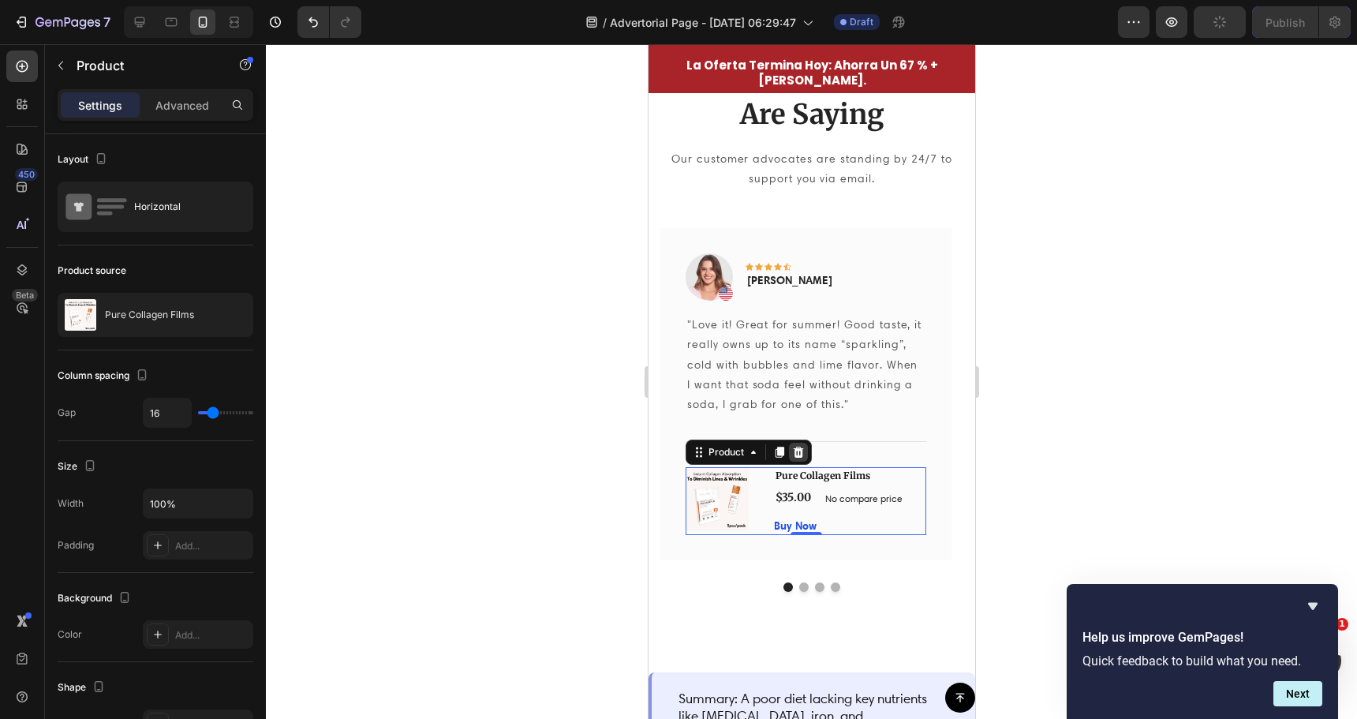
click at [802, 451] on icon at bounding box center [797, 452] width 13 height 13
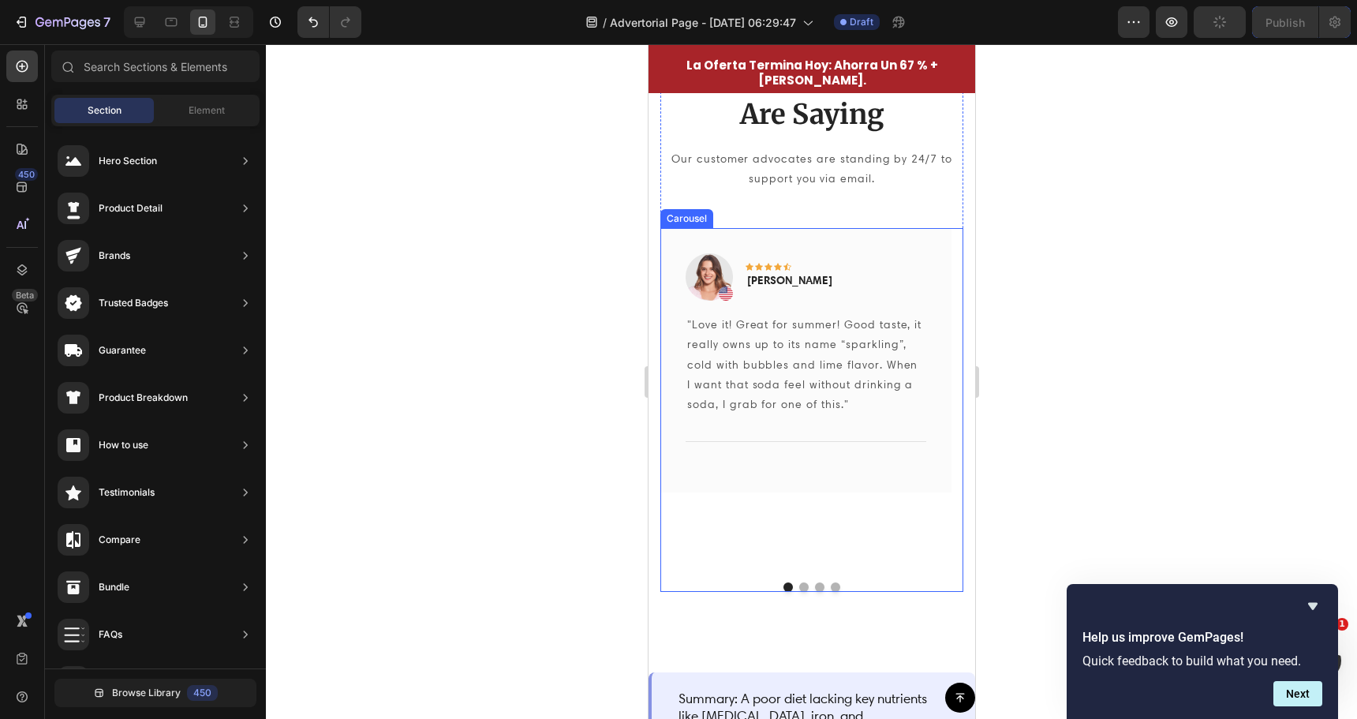
click at [829, 546] on div "Image Icon Icon Icon Icon Icon Row Rita Carroll Text block Row "Love it! Great …" at bounding box center [805, 399] width 291 height 342
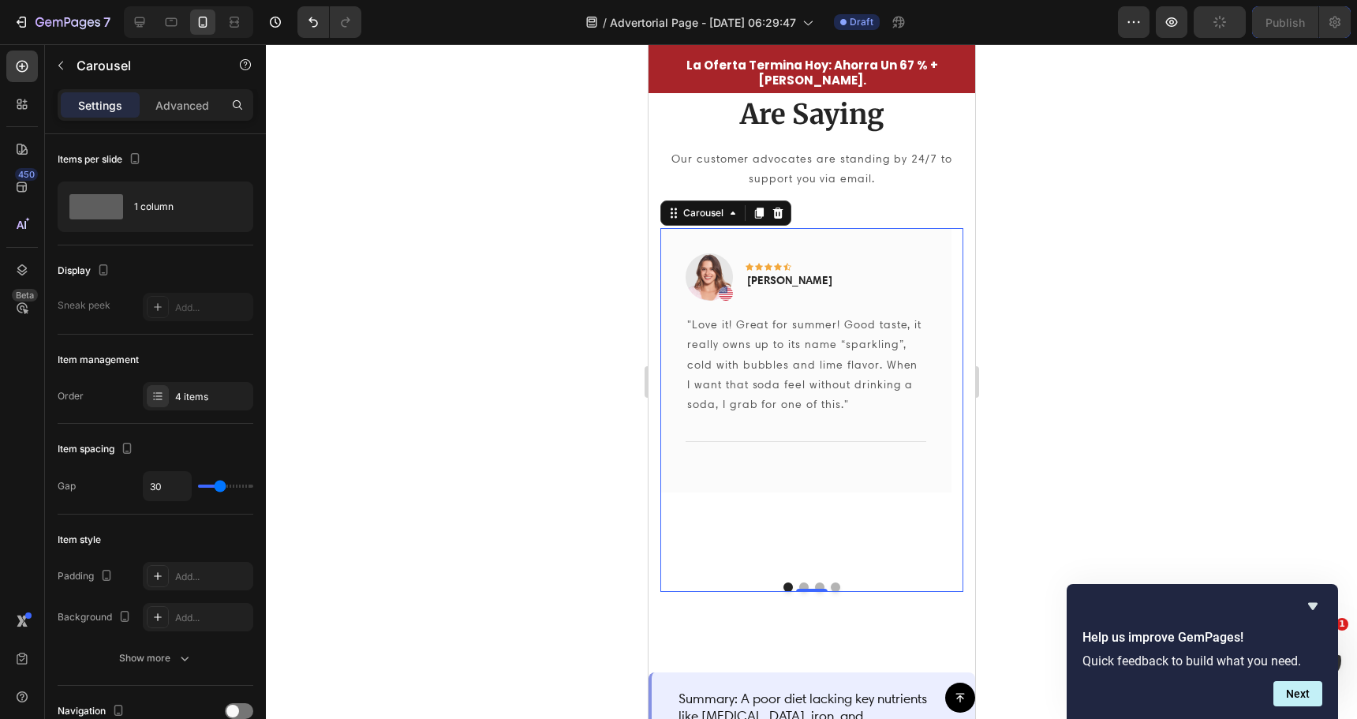
click at [820, 498] on div "Image Icon Icon Icon Icon Icon Row Rita Carroll Text block Row "Love it! Great …" at bounding box center [805, 399] width 291 height 342
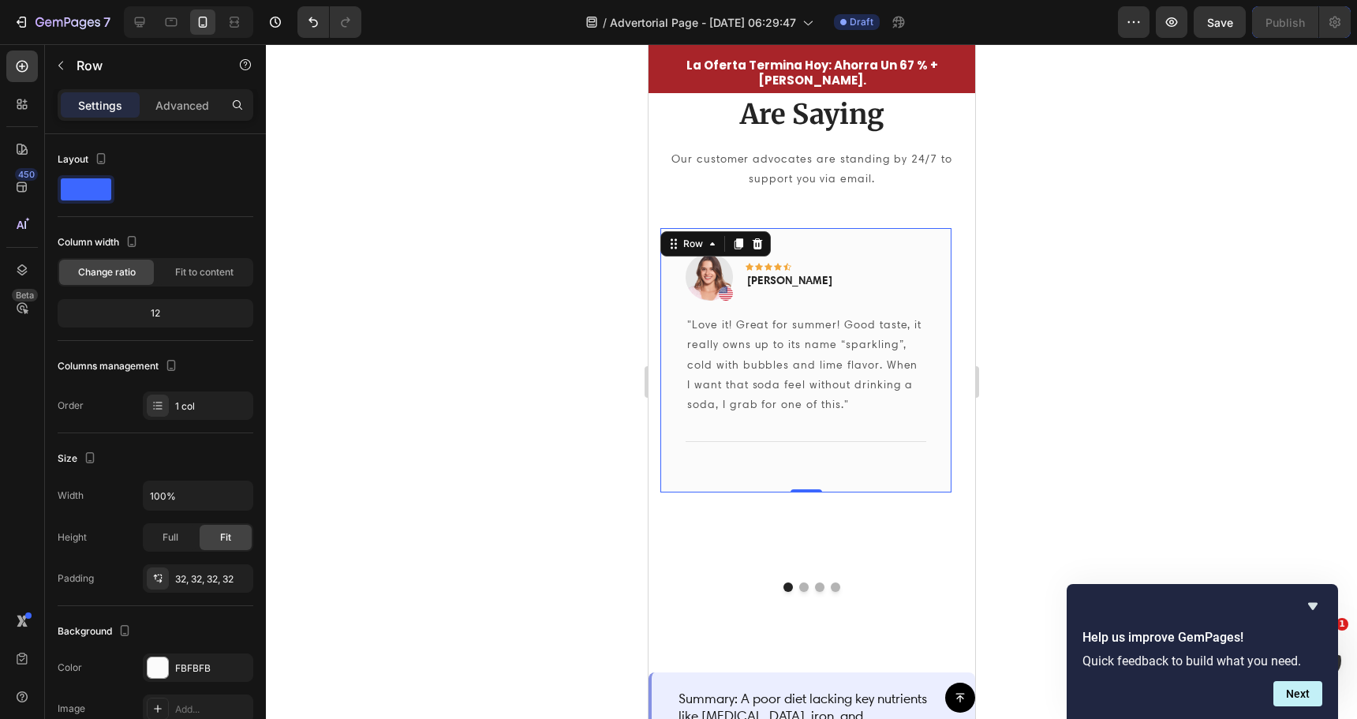
click at [818, 480] on div "Image Icon Icon Icon Icon Icon Row Rita Carroll Text block Row "Love it! Great …" at bounding box center [805, 360] width 291 height 264
click at [823, 545] on div "Image Icon Icon Icon Icon Icon Row Rita Carroll Text block Row "Love it! Great …" at bounding box center [805, 399] width 291 height 342
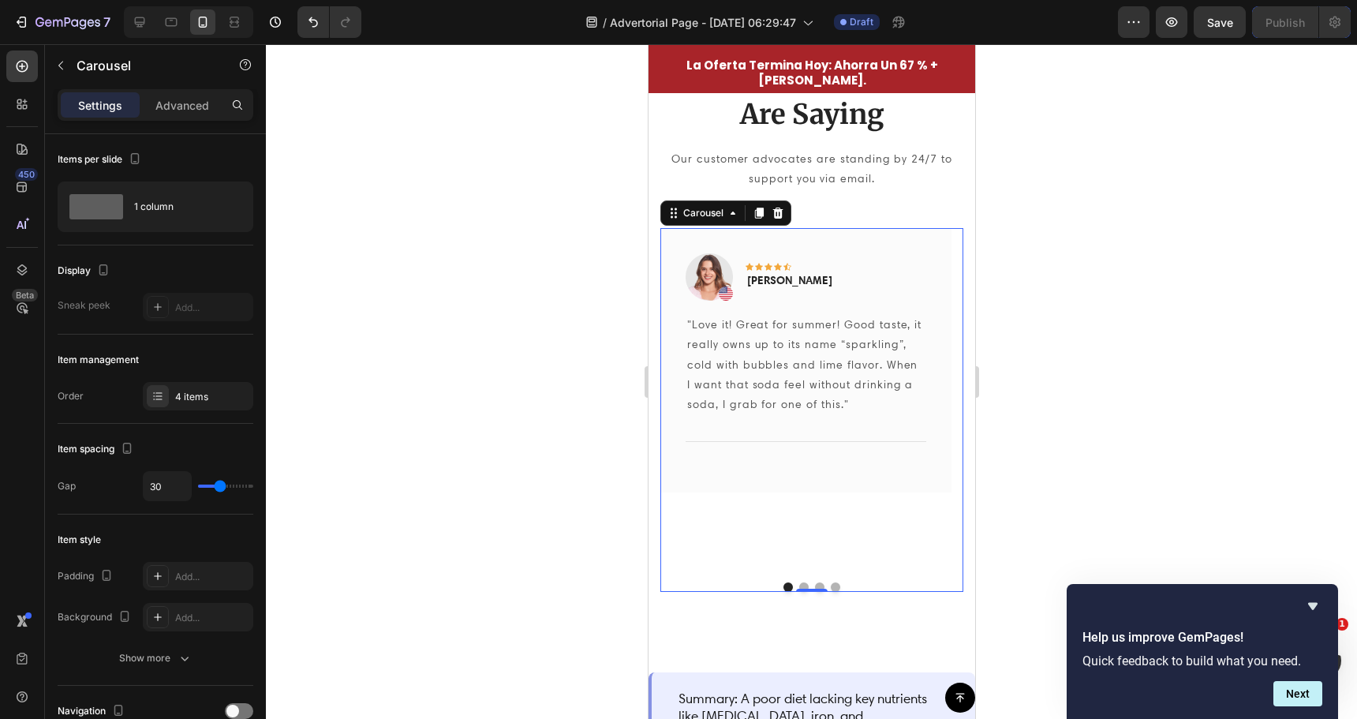
click at [806, 514] on div "Image Icon Icon Icon Icon Icon Row Rita Carroll Text block Row "Love it! Great …" at bounding box center [805, 399] width 291 height 342
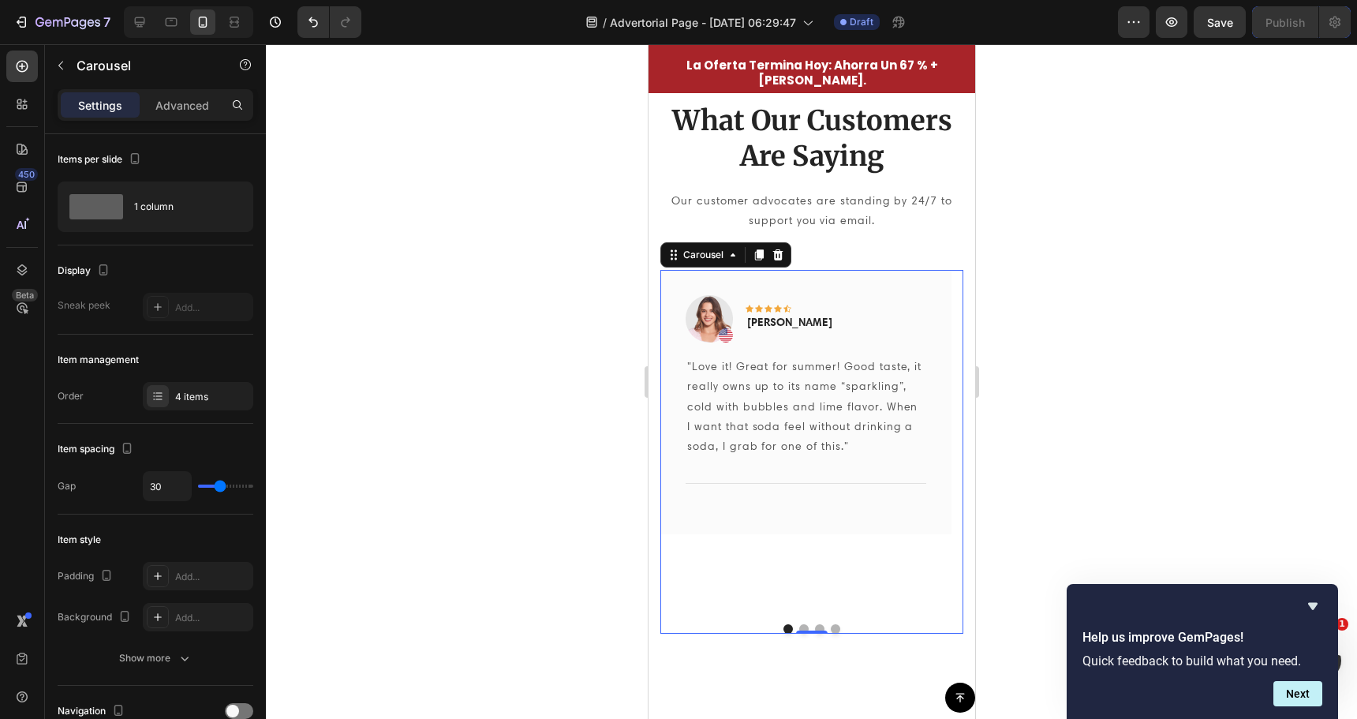
scroll to position [3723, 0]
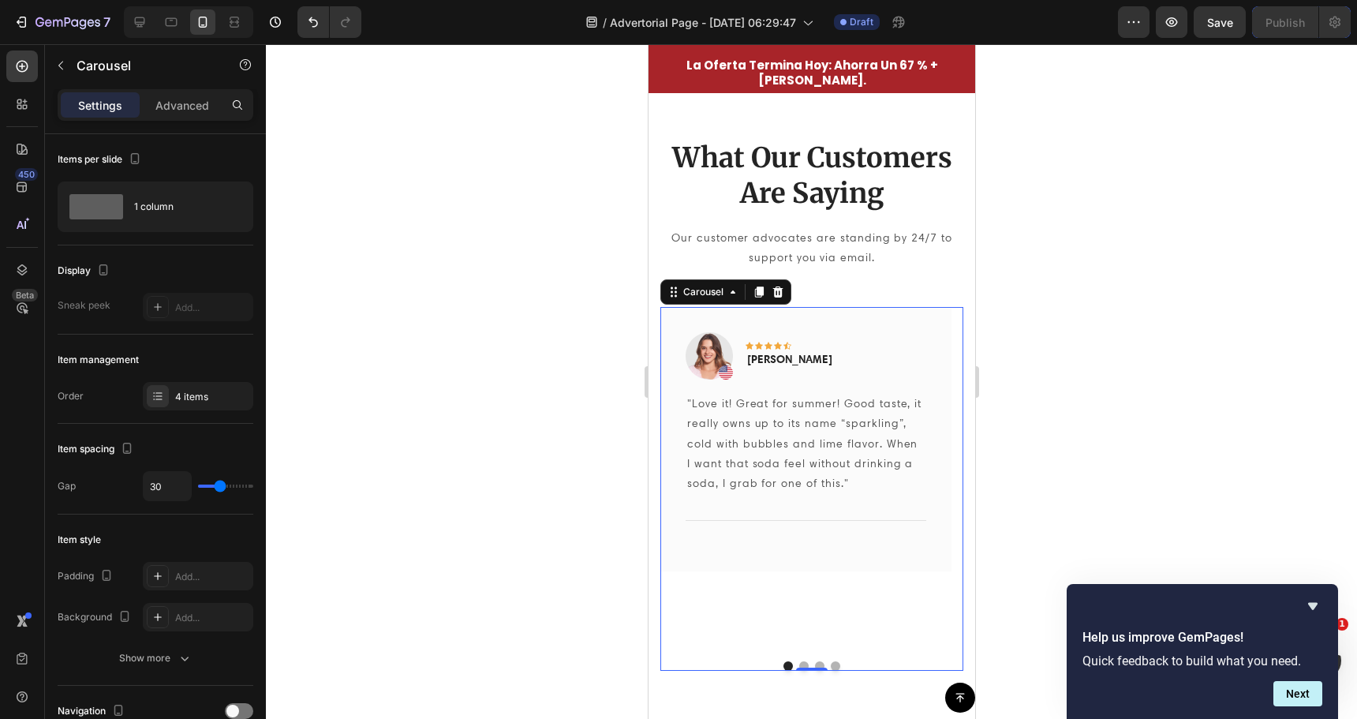
click at [551, 436] on div at bounding box center [811, 381] width 1091 height 675
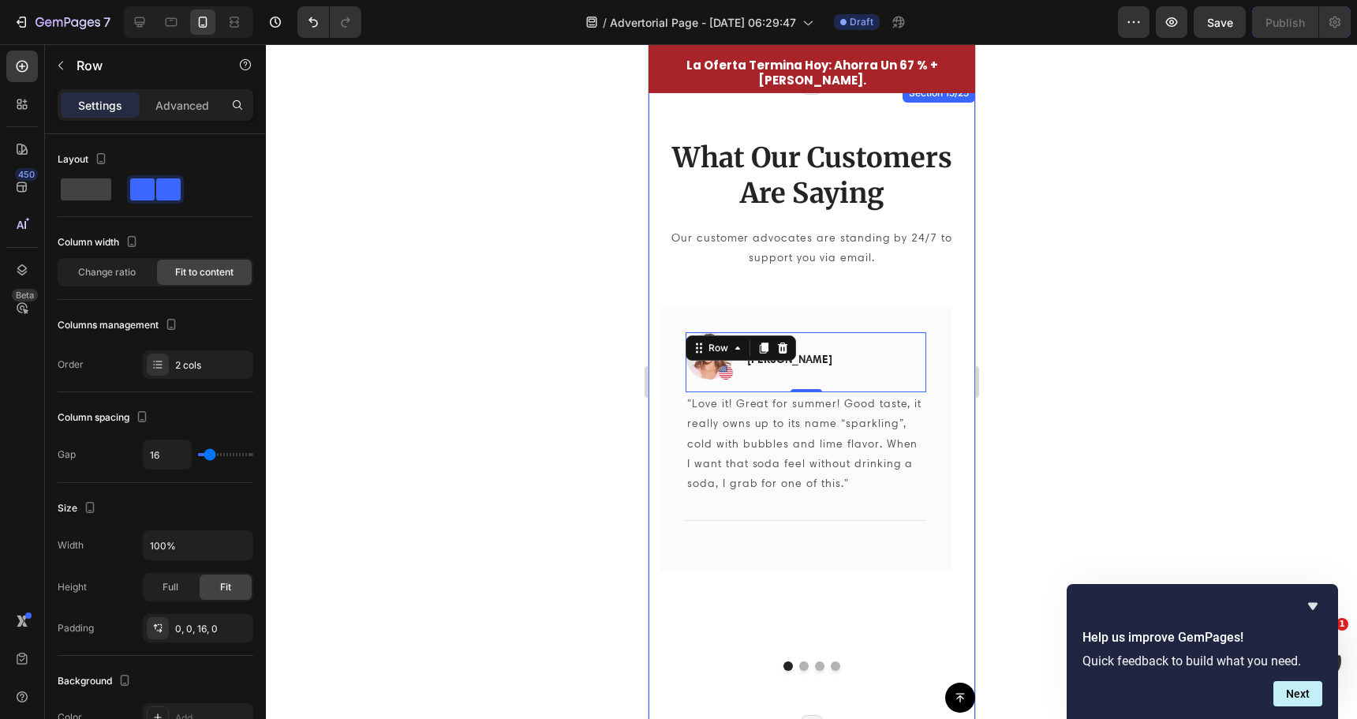
click at [802, 665] on div "Image Icon Icon Icon Icon Icon Row Rita Carroll Text block Row 0 "Love it! Grea…" at bounding box center [811, 489] width 303 height 364
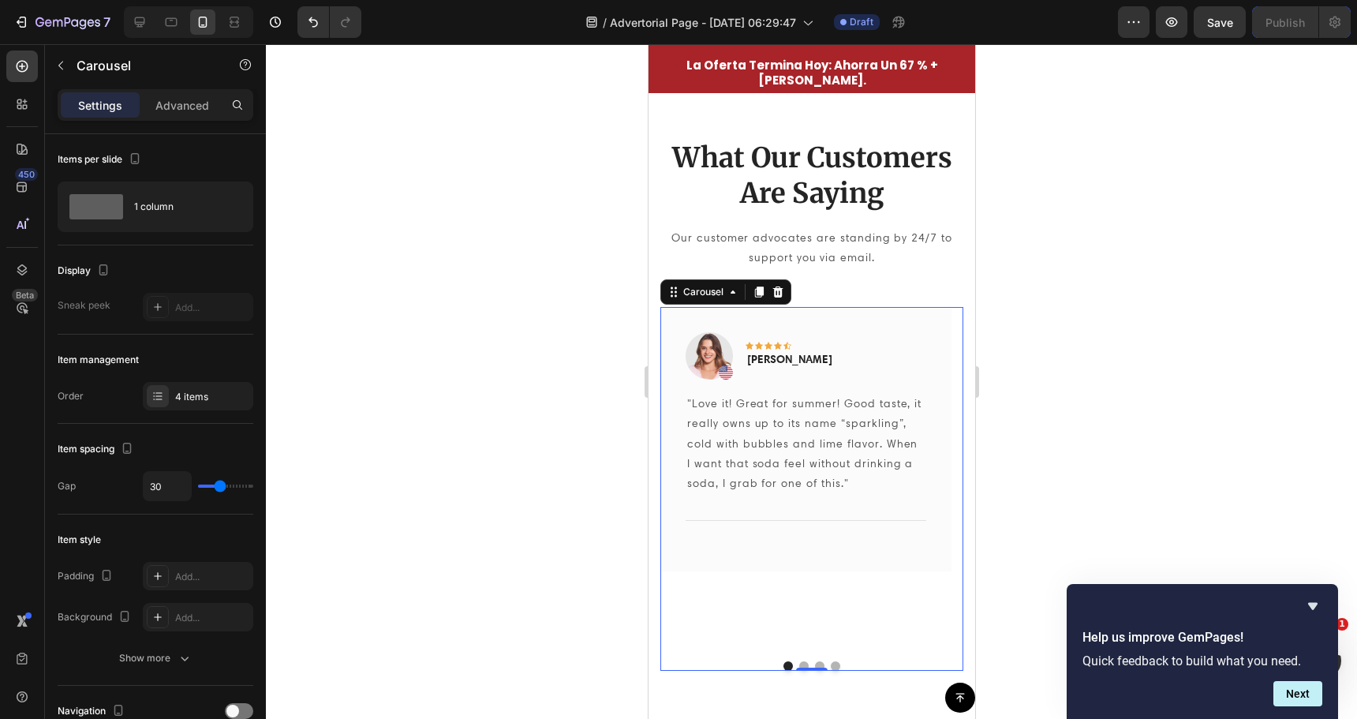
click at [800, 664] on button "Dot" at bounding box center [802, 665] width 9 height 9
click at [798, 671] on button "Dot" at bounding box center [802, 665] width 9 height 9
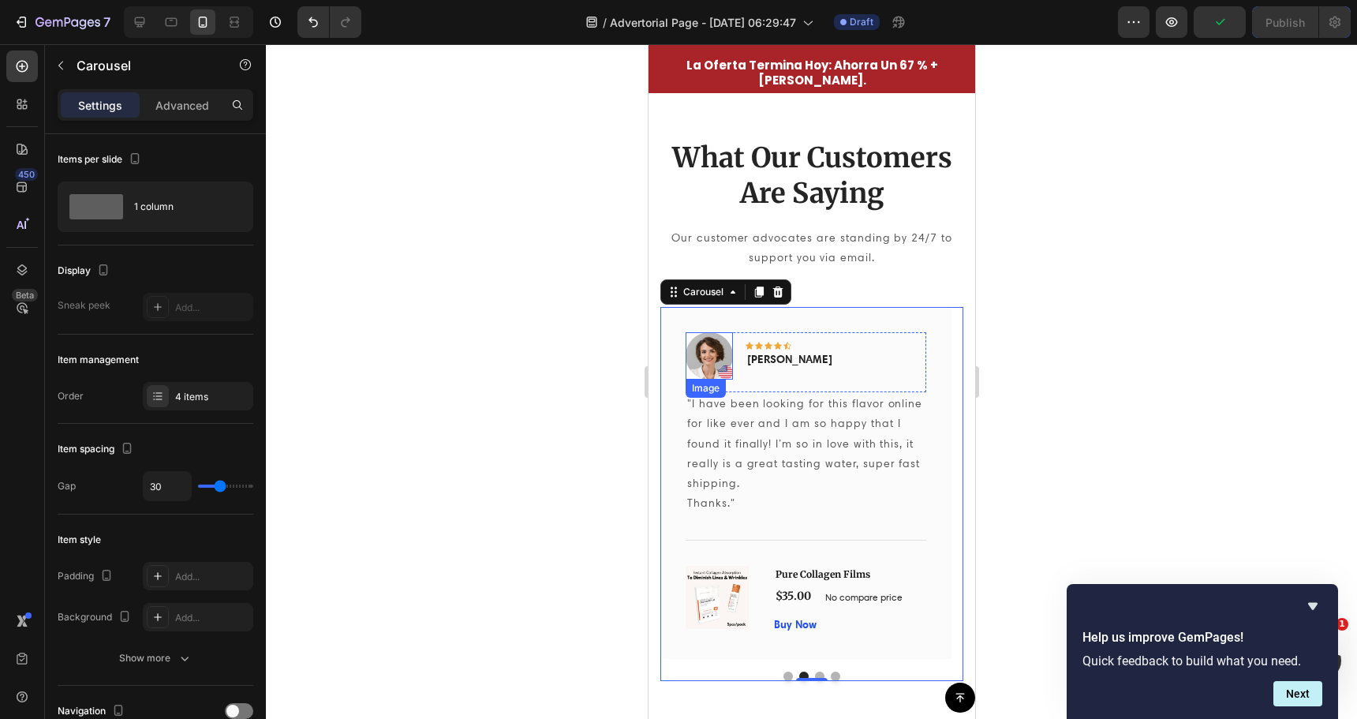
click at [713, 342] on img at bounding box center [708, 355] width 47 height 47
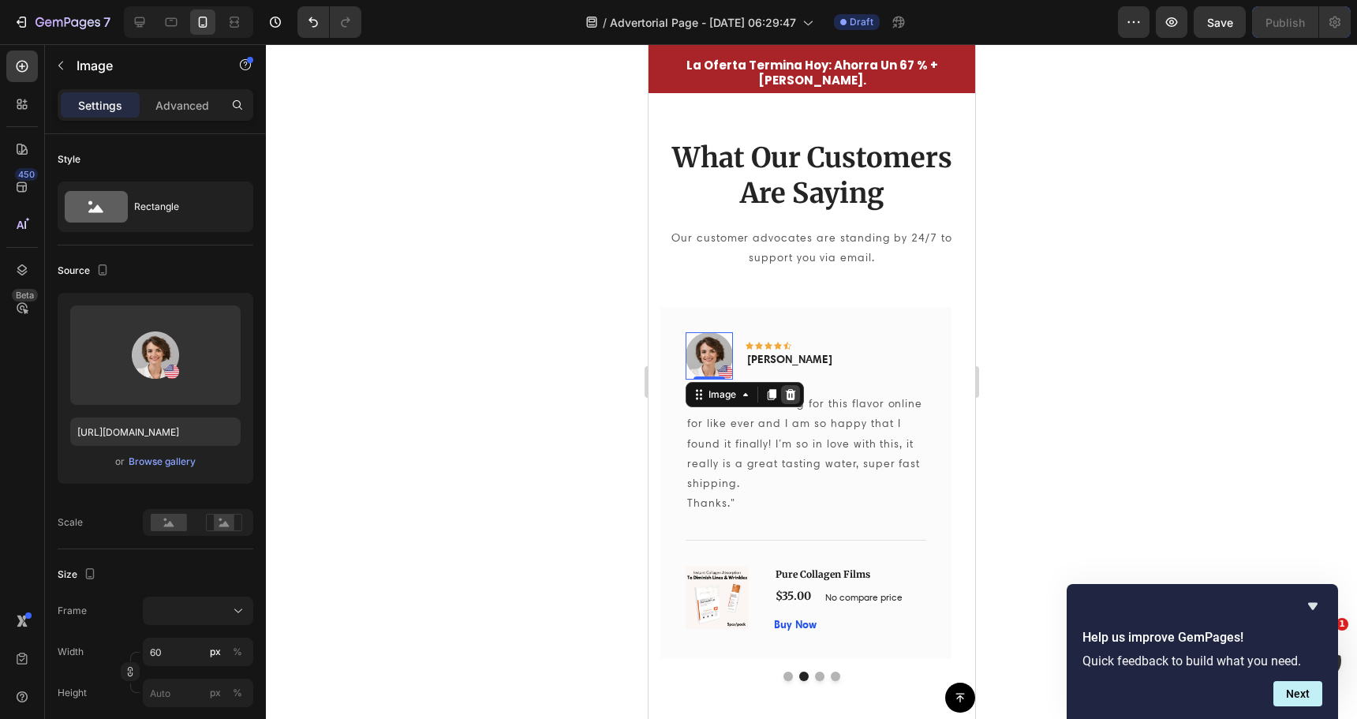
click at [785, 395] on icon at bounding box center [789, 394] width 13 height 13
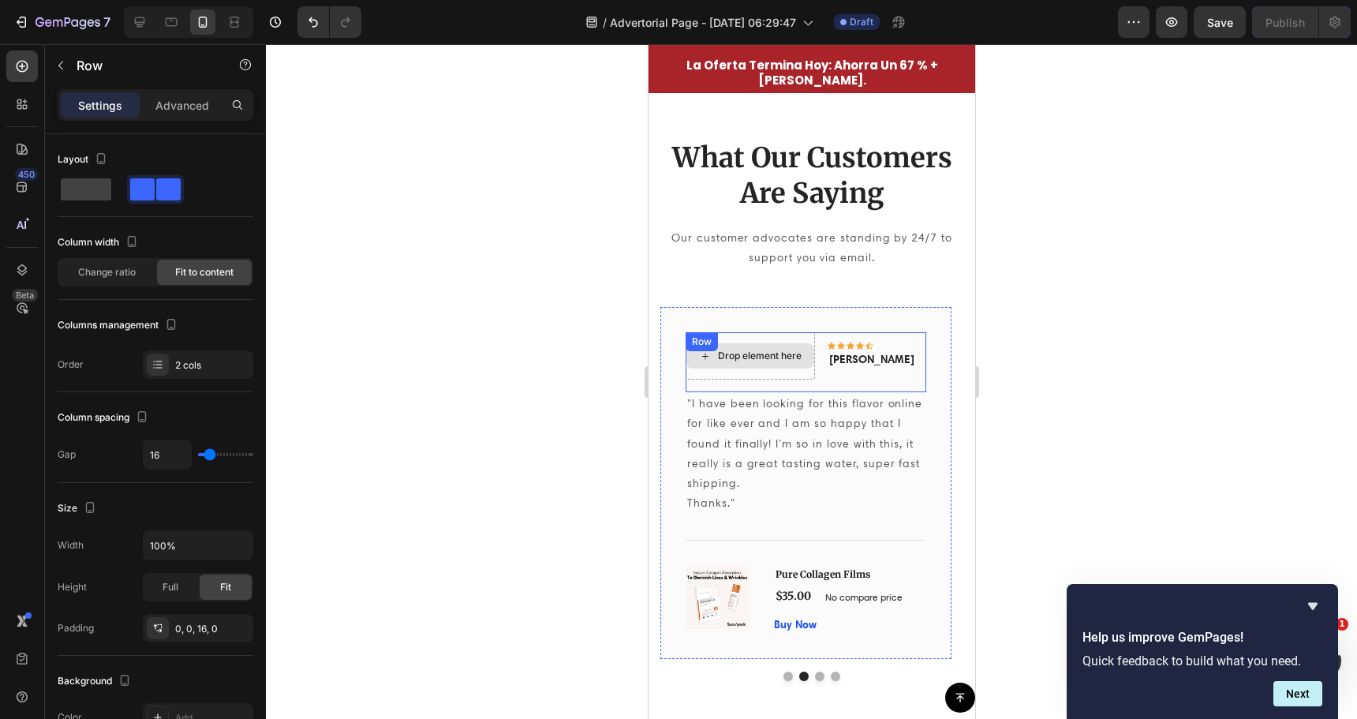
click at [770, 338] on div "Drop element here Icon Icon Icon Icon Icon Row Olivia Rowse Text block Row" at bounding box center [805, 362] width 241 height 60
click at [781, 345] on icon at bounding box center [782, 347] width 10 height 11
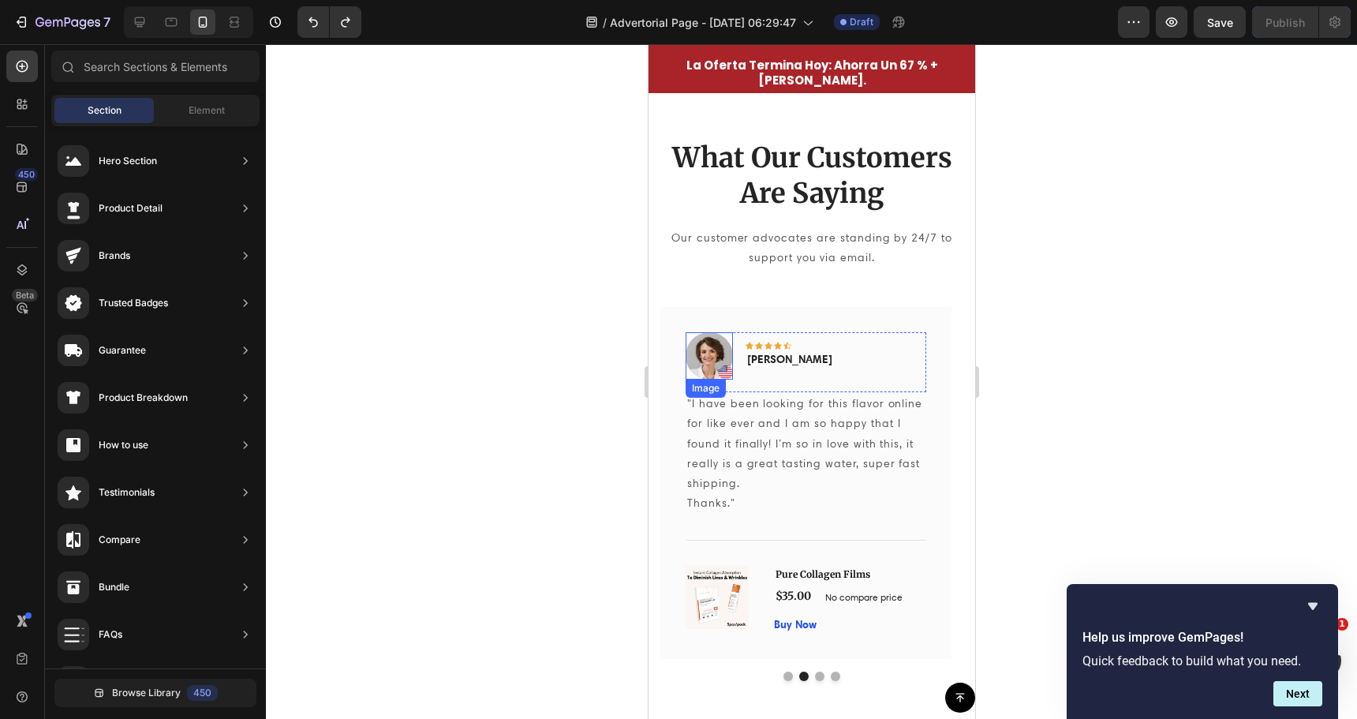
click at [720, 354] on img at bounding box center [708, 355] width 47 height 47
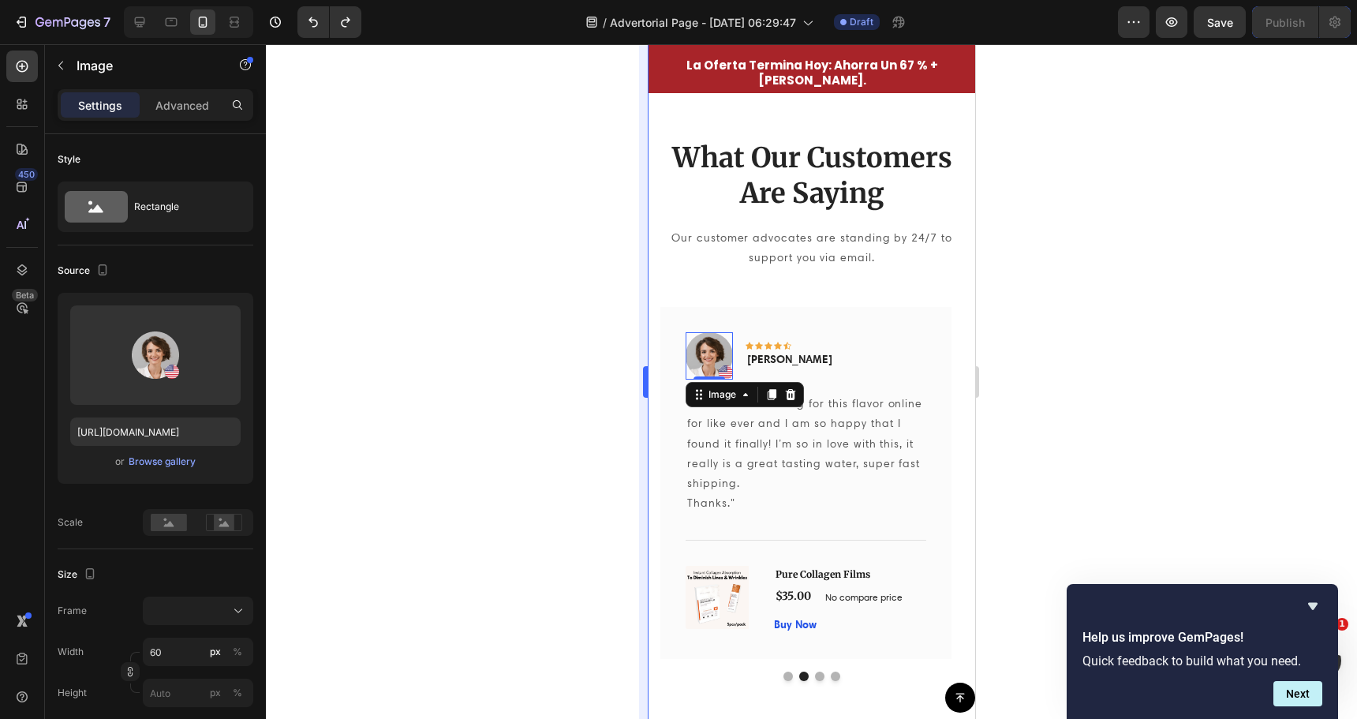
drag, startPoint x: 611, startPoint y: 345, endPoint x: 648, endPoint y: 357, distance: 38.9
click at [619, 348] on div at bounding box center [811, 381] width 1091 height 675
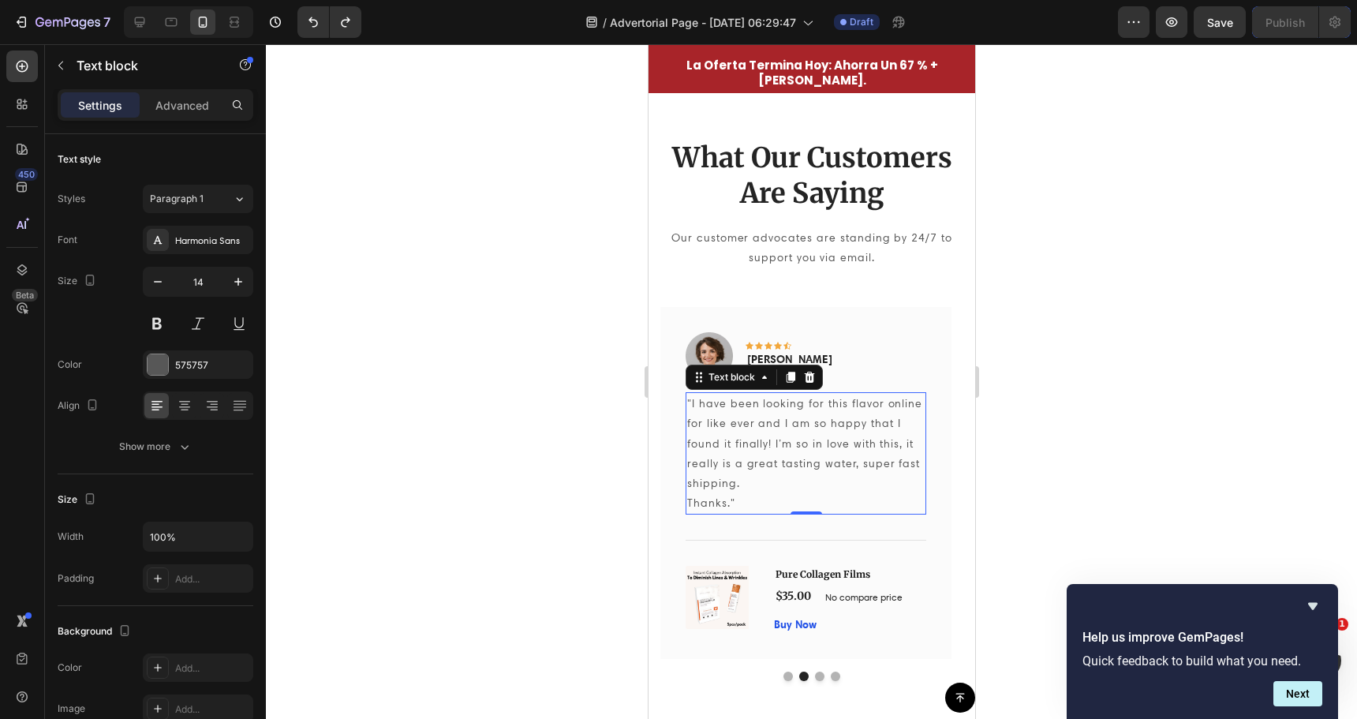
click at [742, 486] on p ""I have been looking for this flavor online for like ever and I am so happy tha…" at bounding box center [804, 443] width 237 height 99
click at [785, 566] on div "Pure Collagen Films (P) Title" at bounding box center [849, 574] width 152 height 17
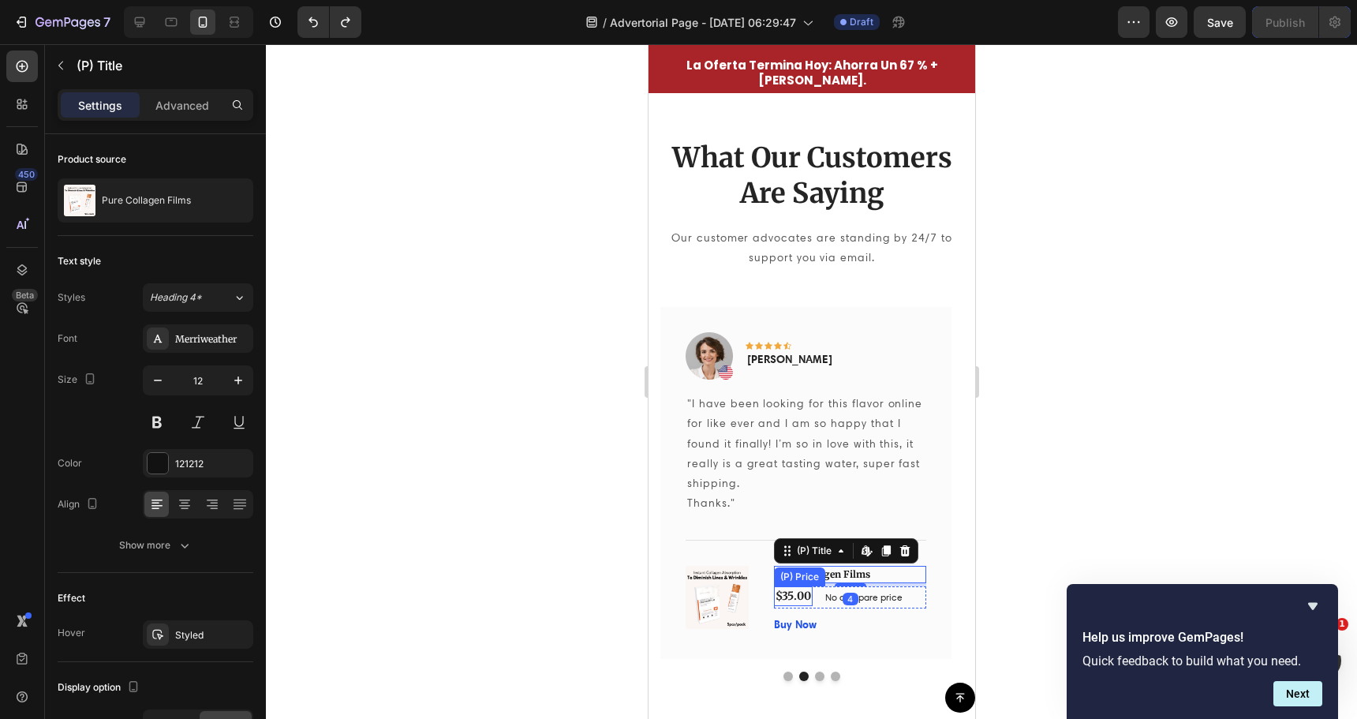
click at [761, 600] on div "(P) Images & Gallery Pure Collagen Films (P) Title Edit content in Shopify 4 $3…" at bounding box center [805, 600] width 241 height 68
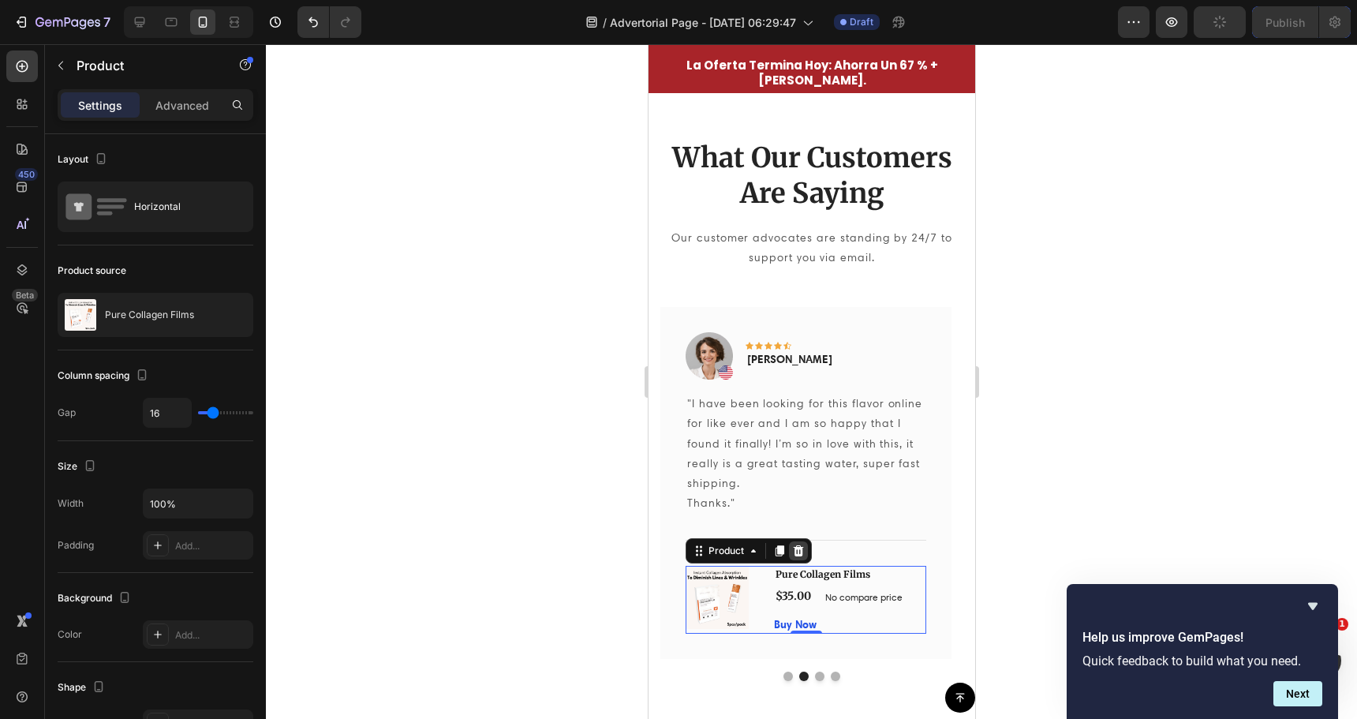
click at [802, 548] on icon at bounding box center [797, 550] width 13 height 13
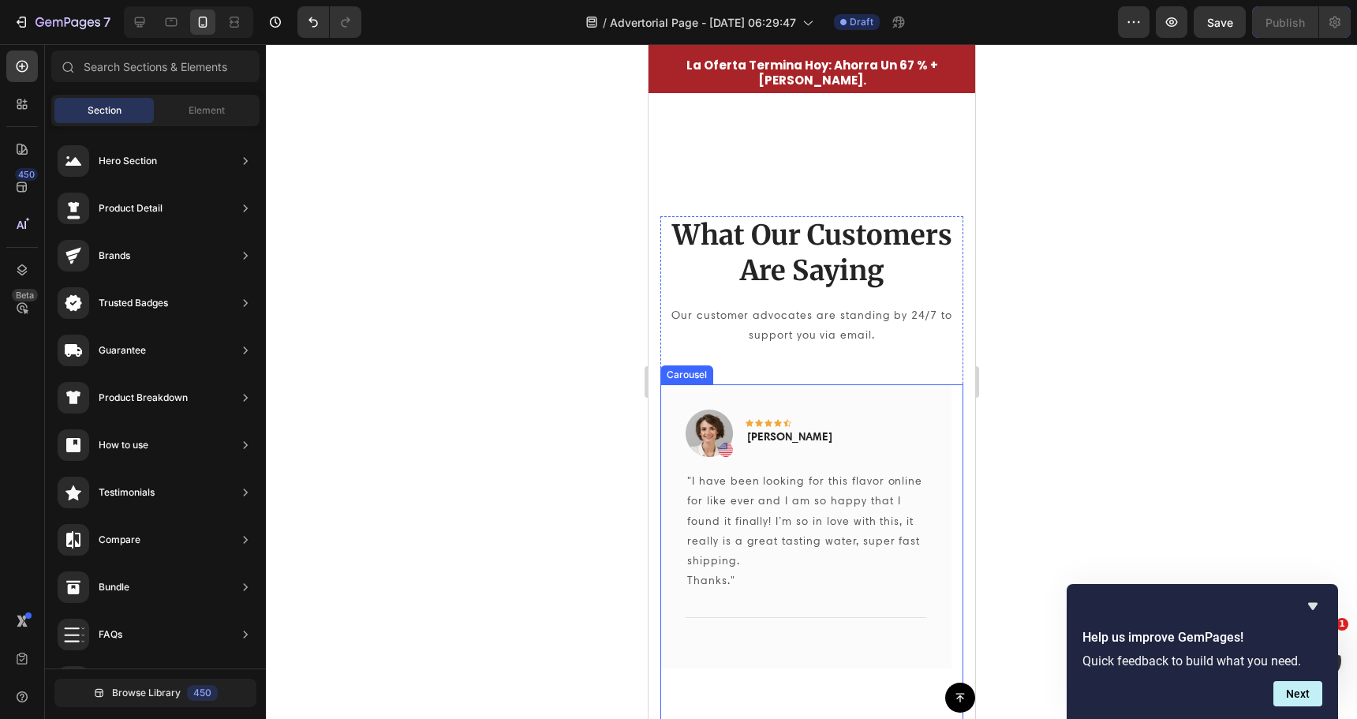
scroll to position [3880, 0]
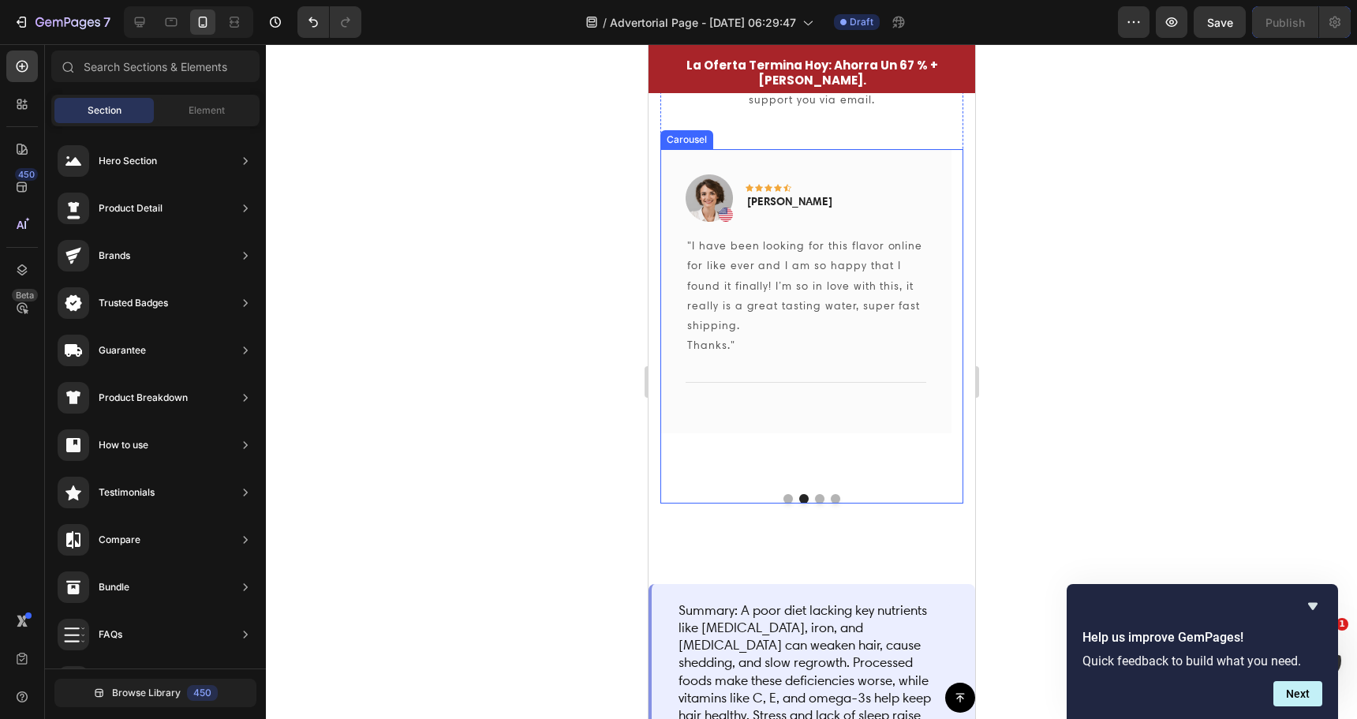
click at [819, 436] on div "Image Icon Icon Icon Icon Icon Row Olivia Rowse Text block Row "I have been loo…" at bounding box center [805, 315] width 291 height 332
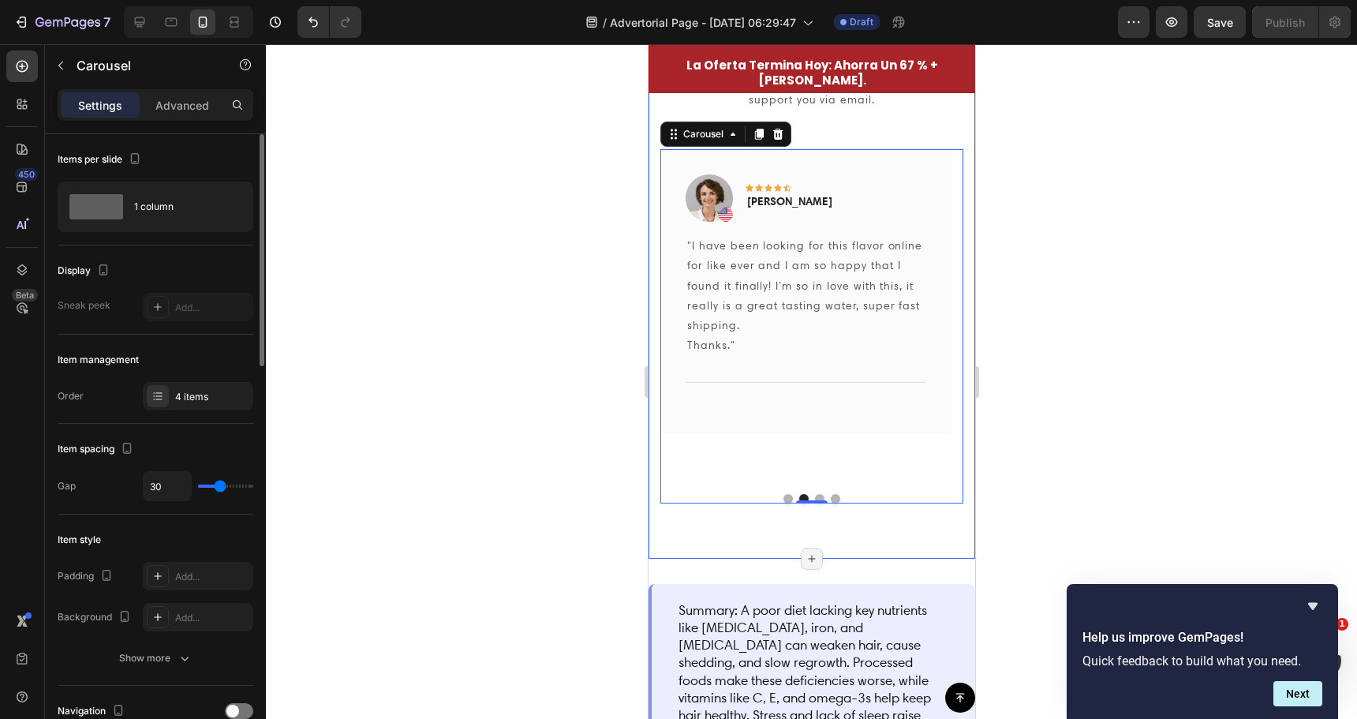
drag, startPoint x: 212, startPoint y: 492, endPoint x: 200, endPoint y: 487, distance: 12.7
click at [200, 487] on div "30" at bounding box center [198, 486] width 110 height 30
click at [219, 477] on div "30" at bounding box center [198, 486] width 110 height 30
type input "0"
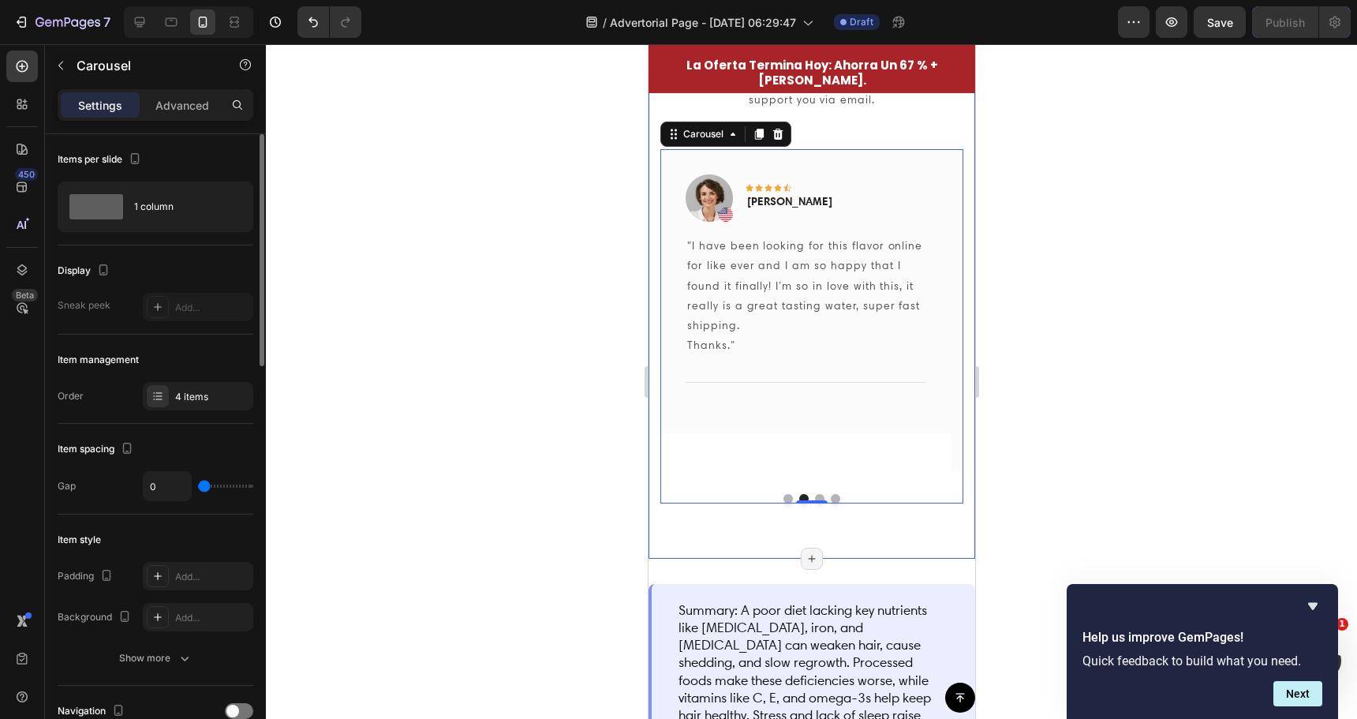
click at [200, 484] on input "range" at bounding box center [225, 485] width 55 height 3
click at [423, 473] on div at bounding box center [811, 381] width 1091 height 675
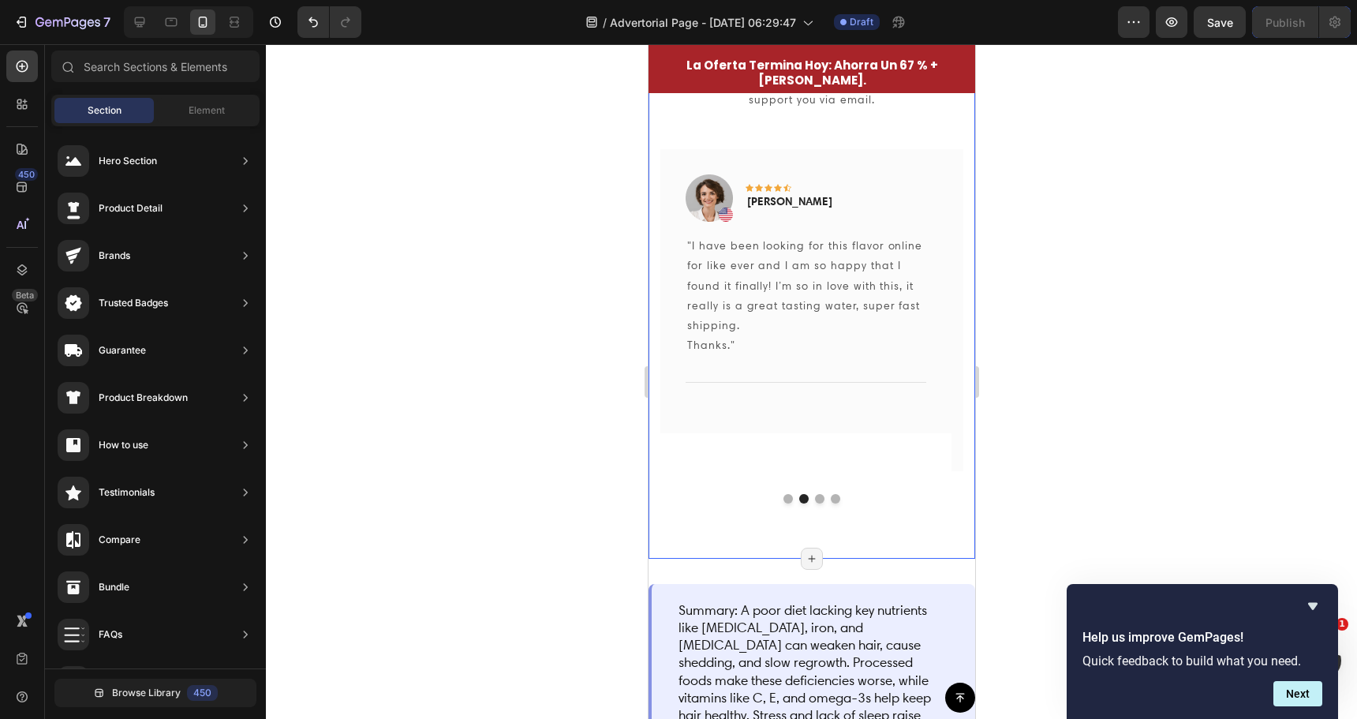
click at [745, 468] on div "Image Icon Icon Icon Icon Icon Row Olivia Rowse Text block Row "I have been loo…" at bounding box center [805, 315] width 291 height 332
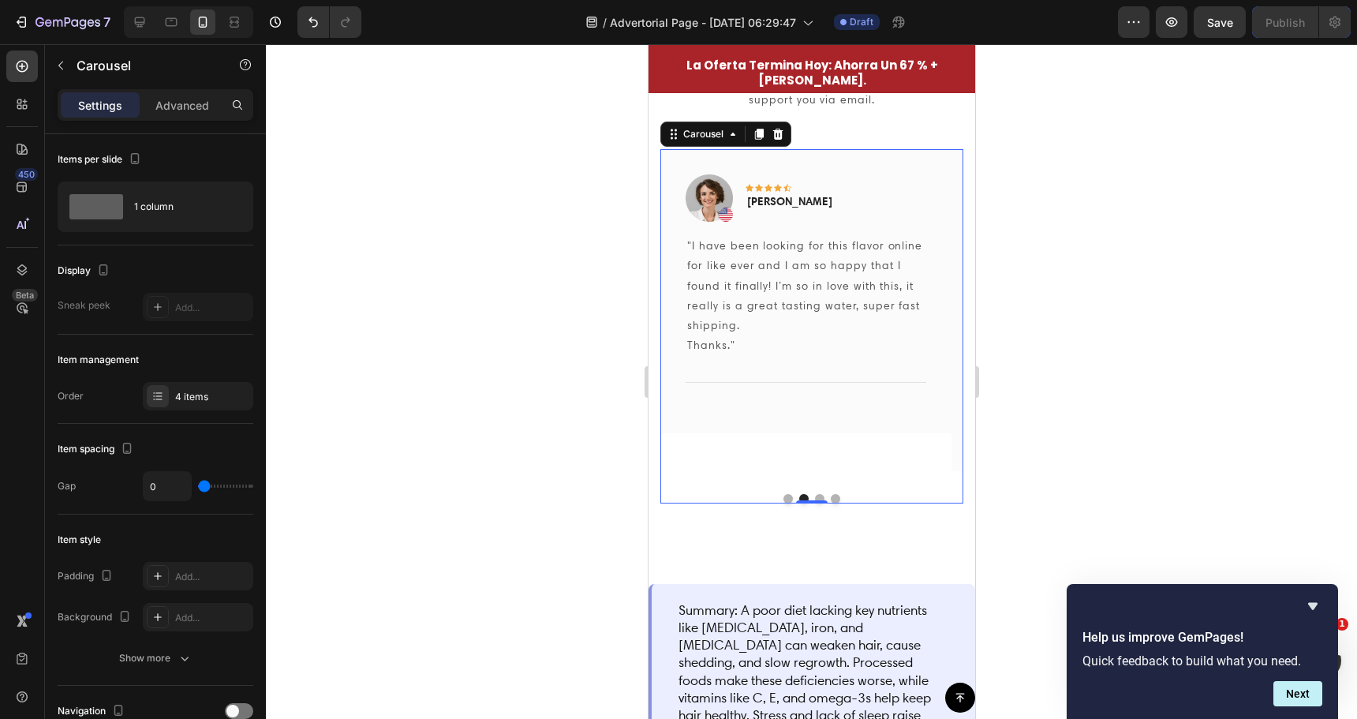
type input "30"
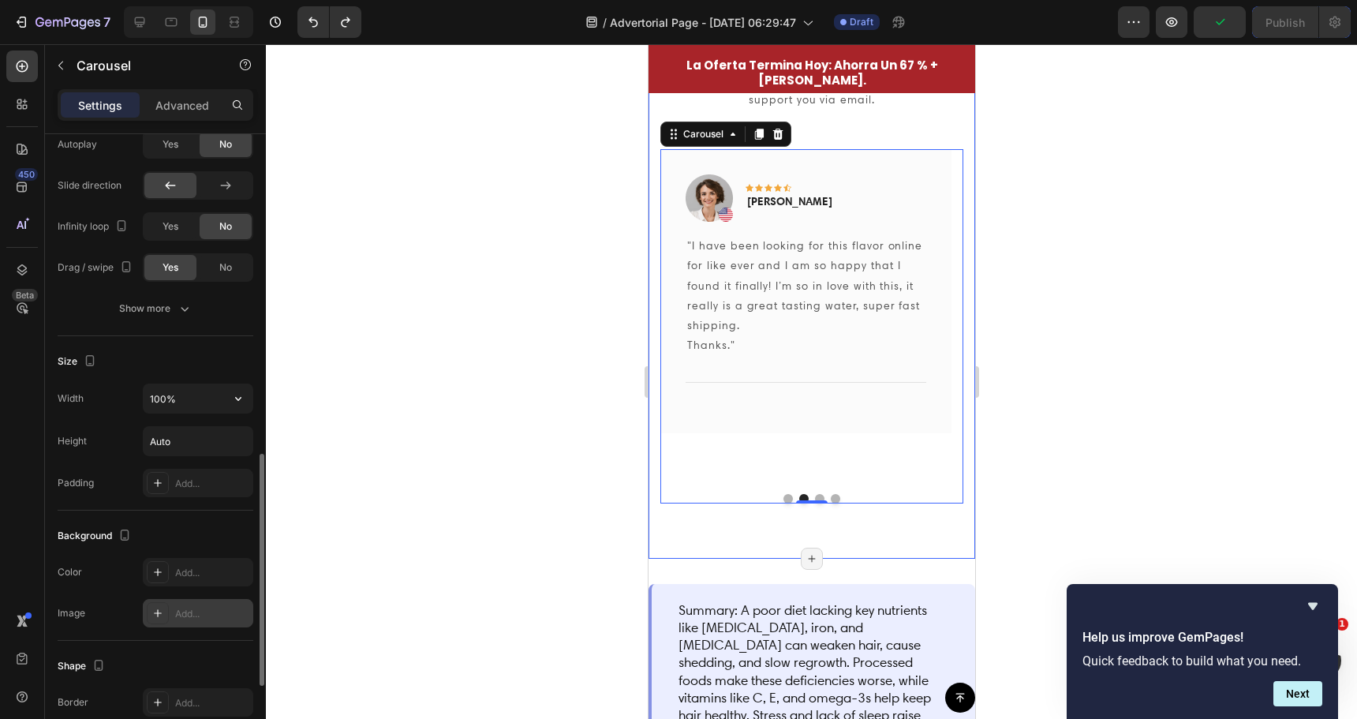
scroll to position [1078, 0]
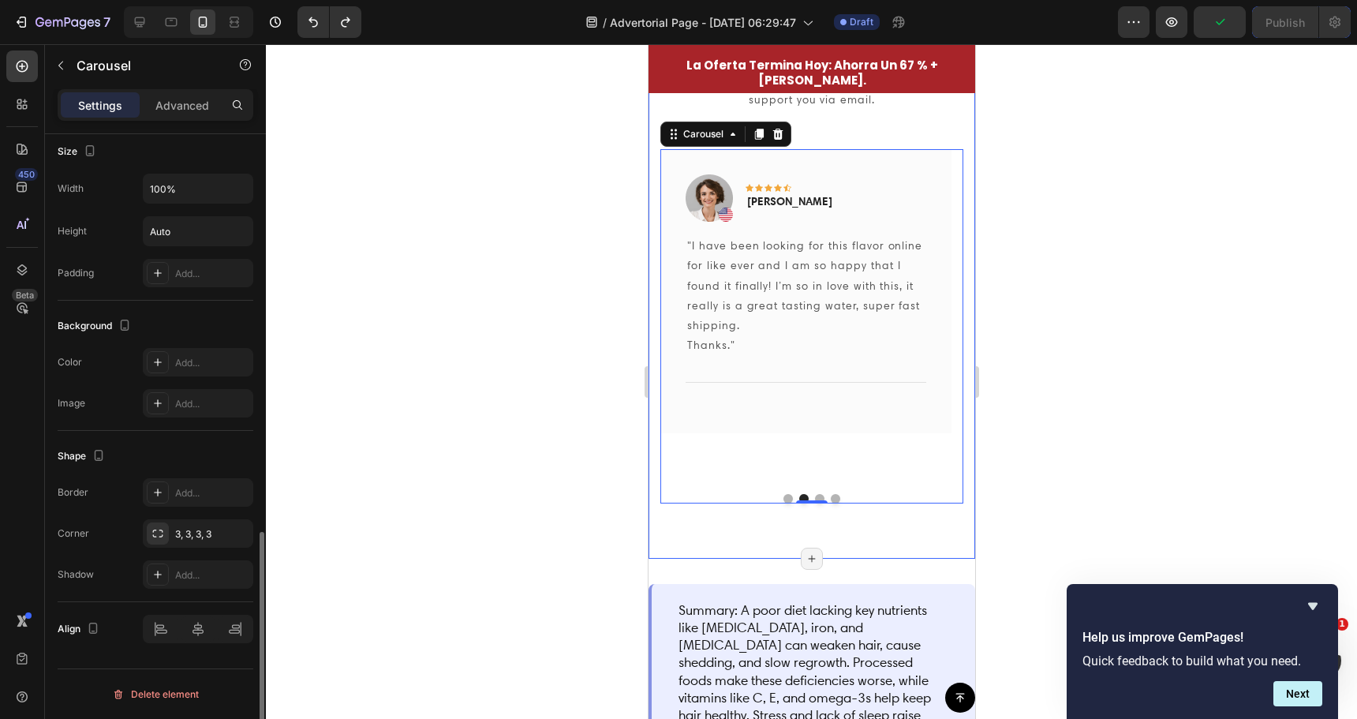
click at [523, 416] on div at bounding box center [811, 381] width 1091 height 675
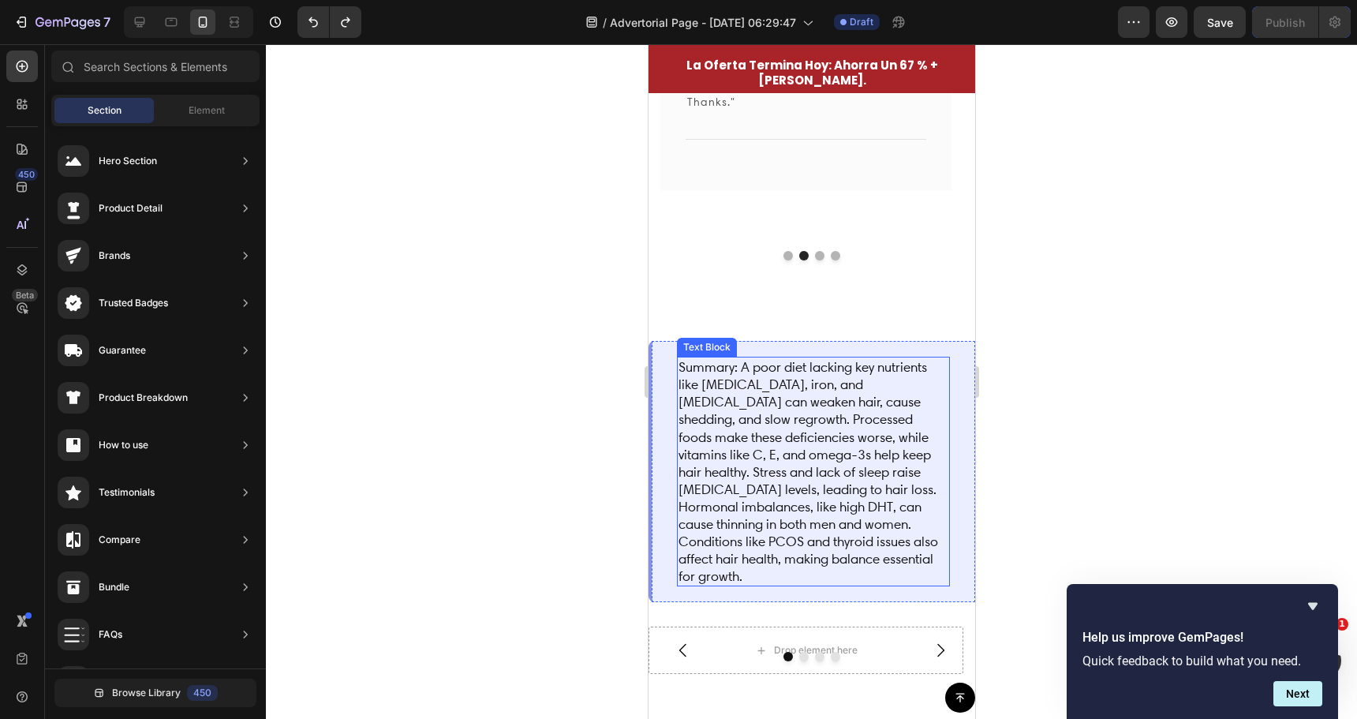
scroll to position [4117, 0]
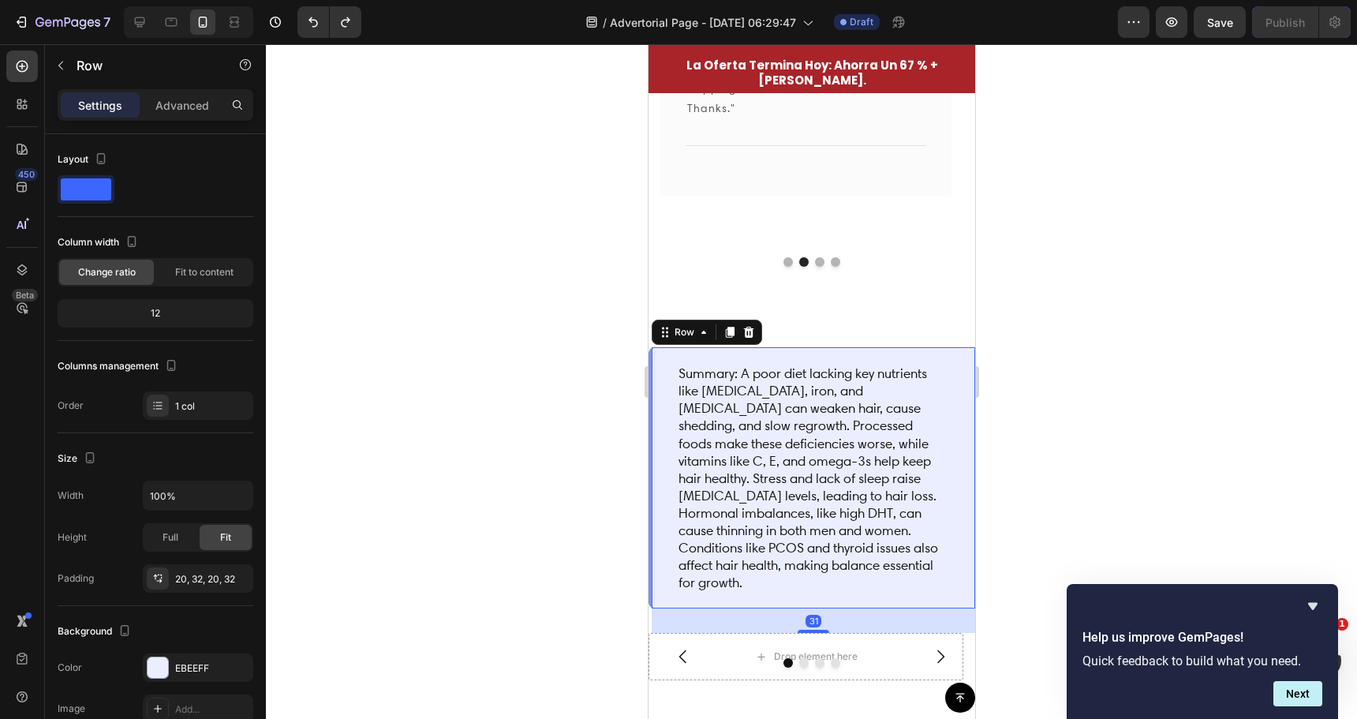
click at [922, 355] on div "Summary: A poor diet lacking key nutrients like biotin, iron, and vitamin D can…" at bounding box center [811, 477] width 327 height 261
click at [751, 333] on icon at bounding box center [748, 332] width 10 height 11
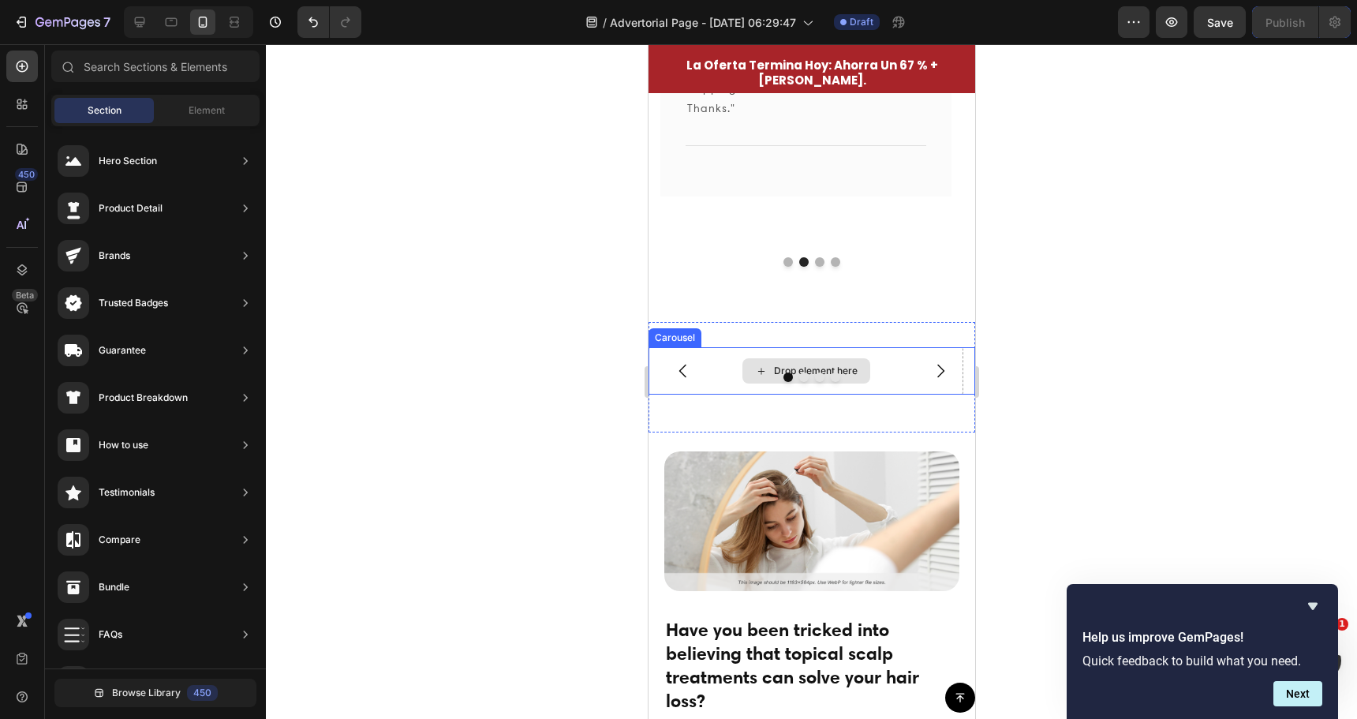
click at [808, 349] on div "Drop element here" at bounding box center [805, 370] width 315 height 47
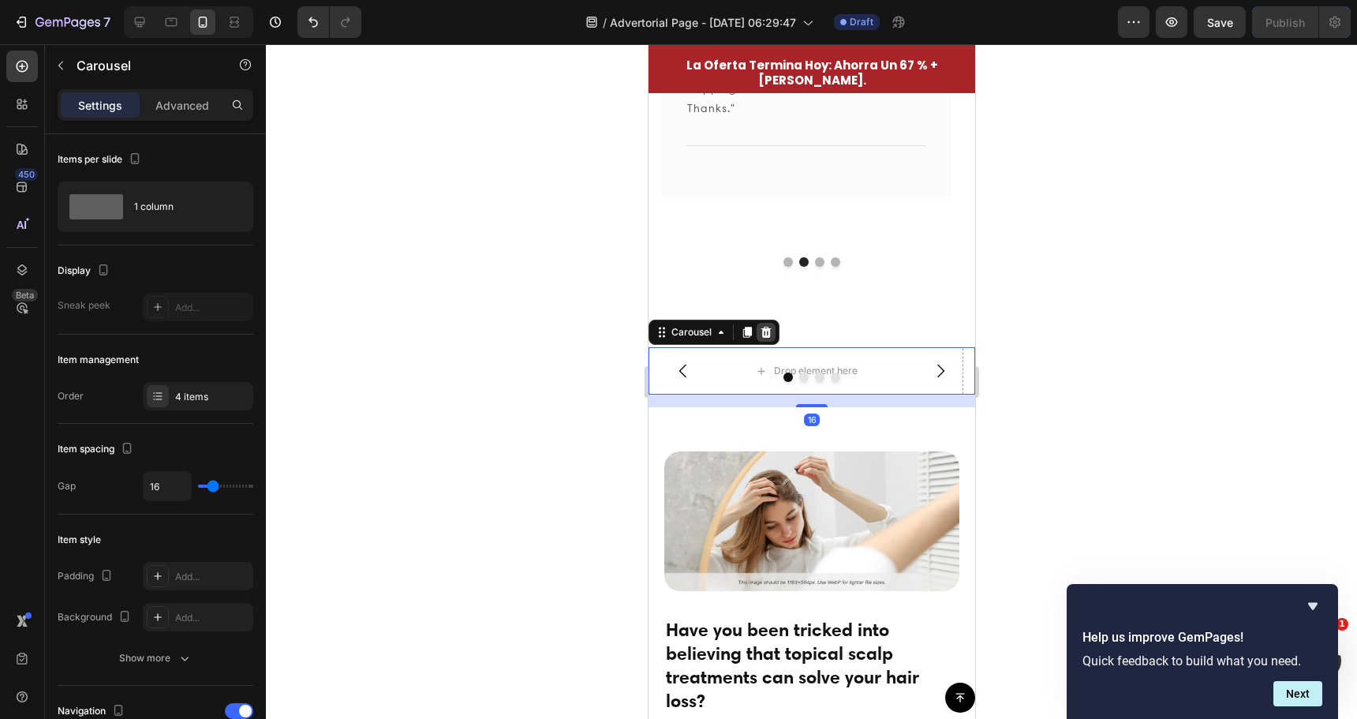
click at [764, 334] on icon at bounding box center [765, 332] width 13 height 13
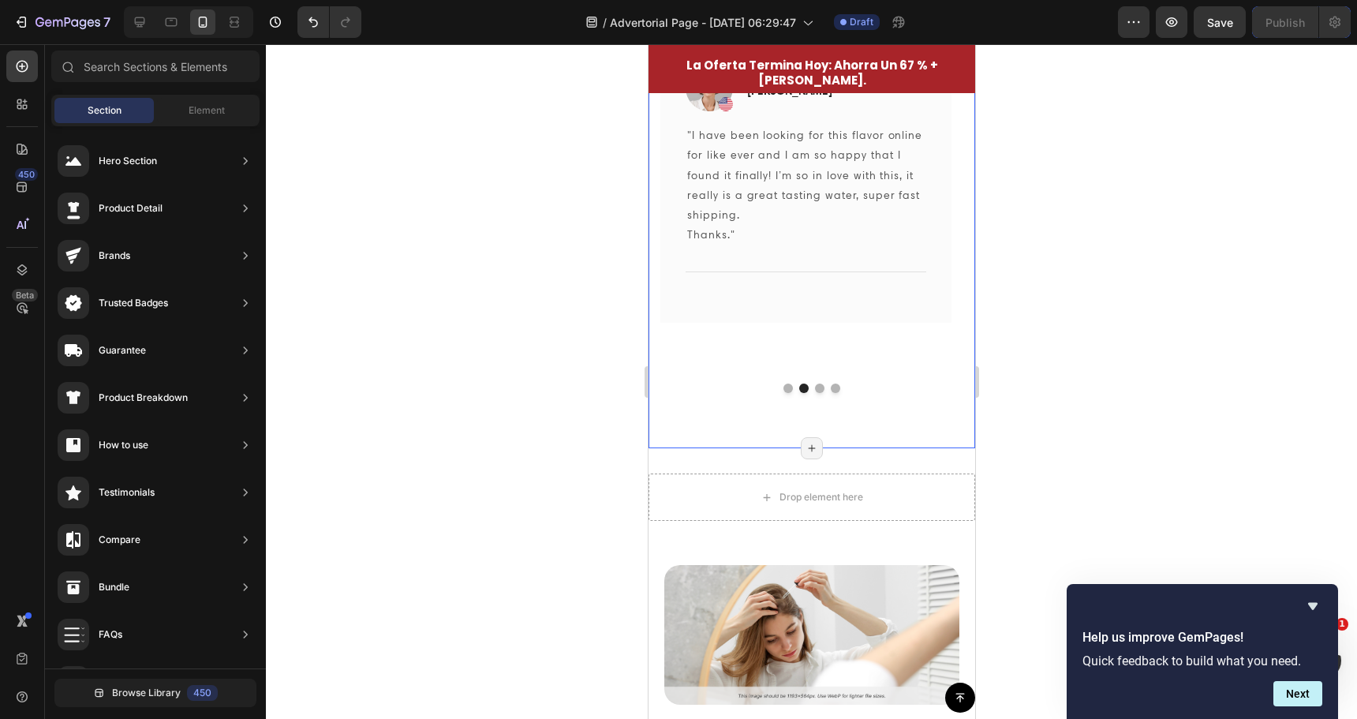
scroll to position [3959, 0]
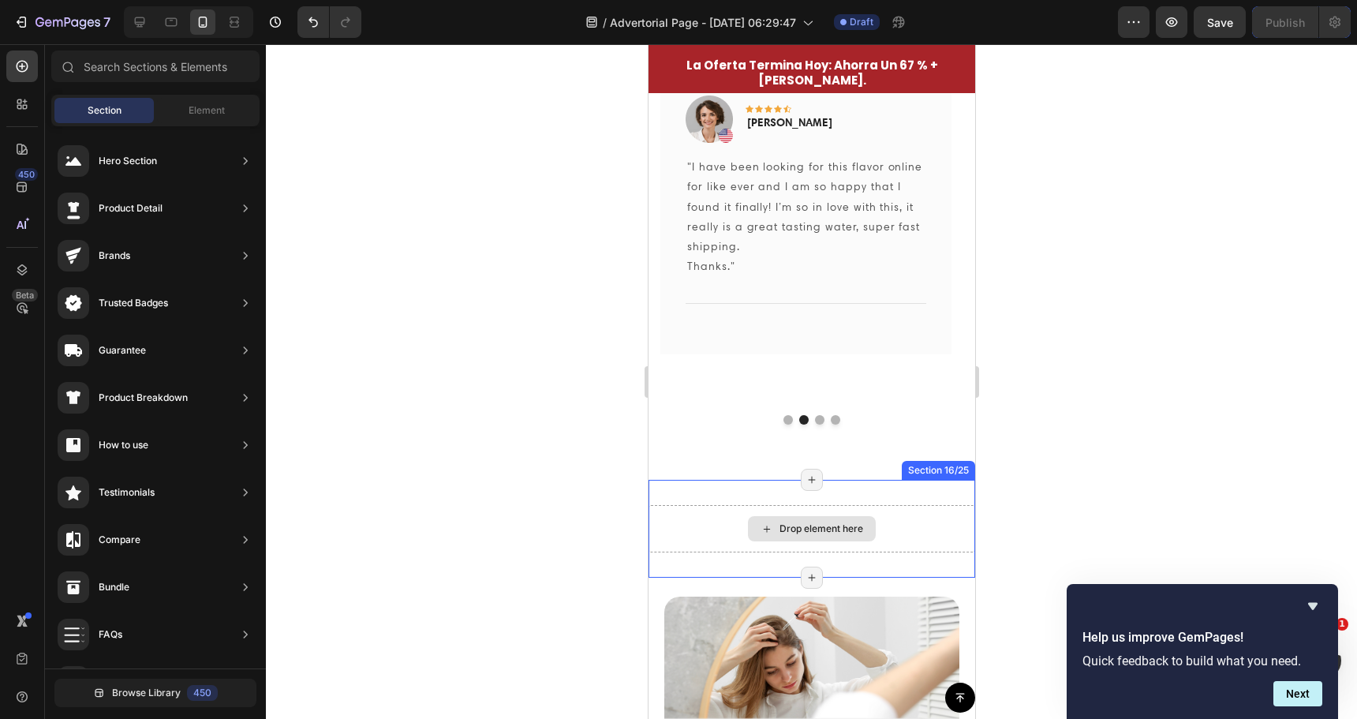
click at [866, 510] on div "Drop element here" at bounding box center [811, 528] width 327 height 47
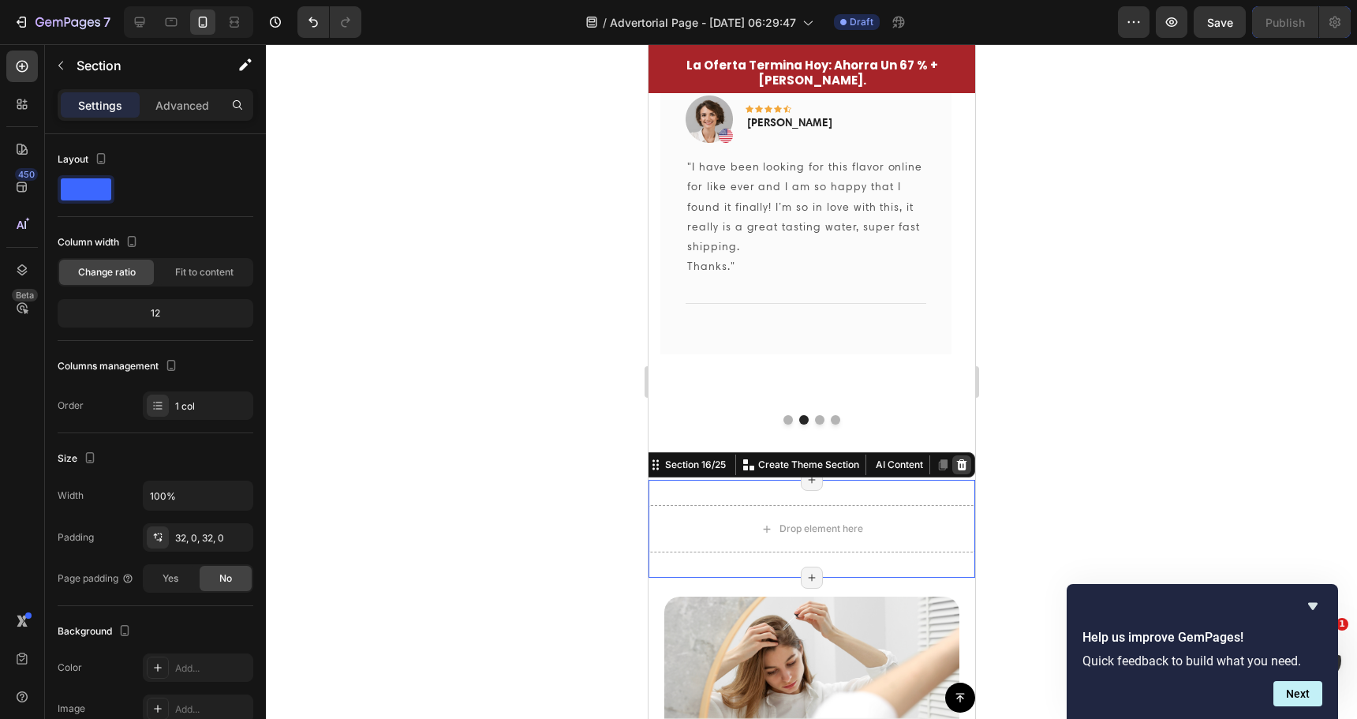
click at [955, 465] on icon at bounding box center [961, 464] width 13 height 13
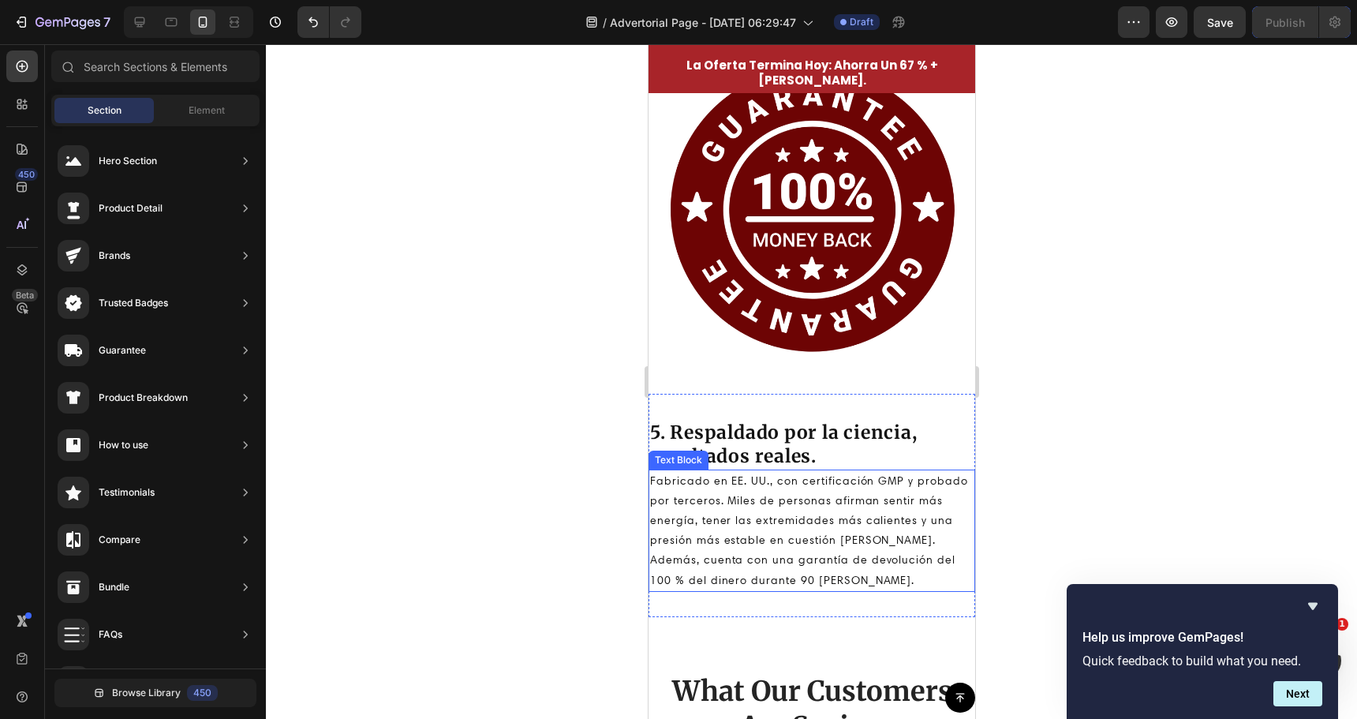
scroll to position [3486, 0]
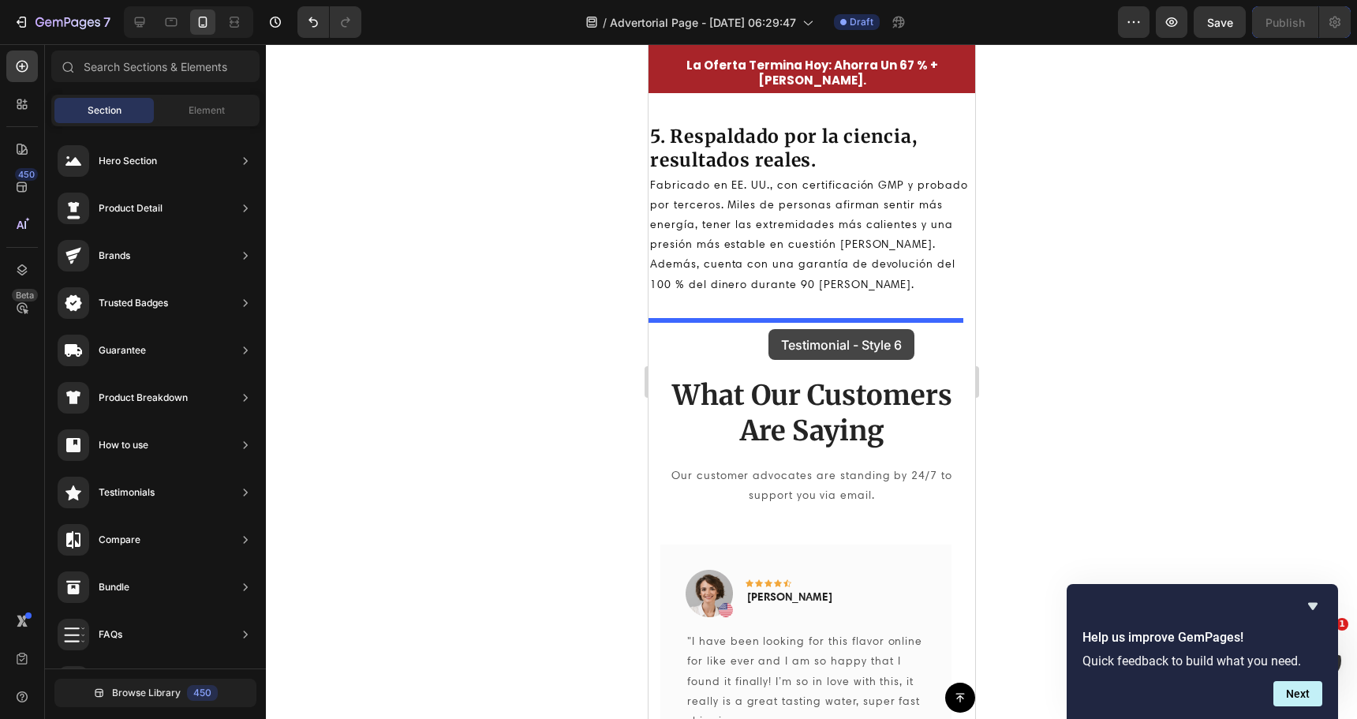
drag, startPoint x: 970, startPoint y: 439, endPoint x: 768, endPoint y: 329, distance: 230.2
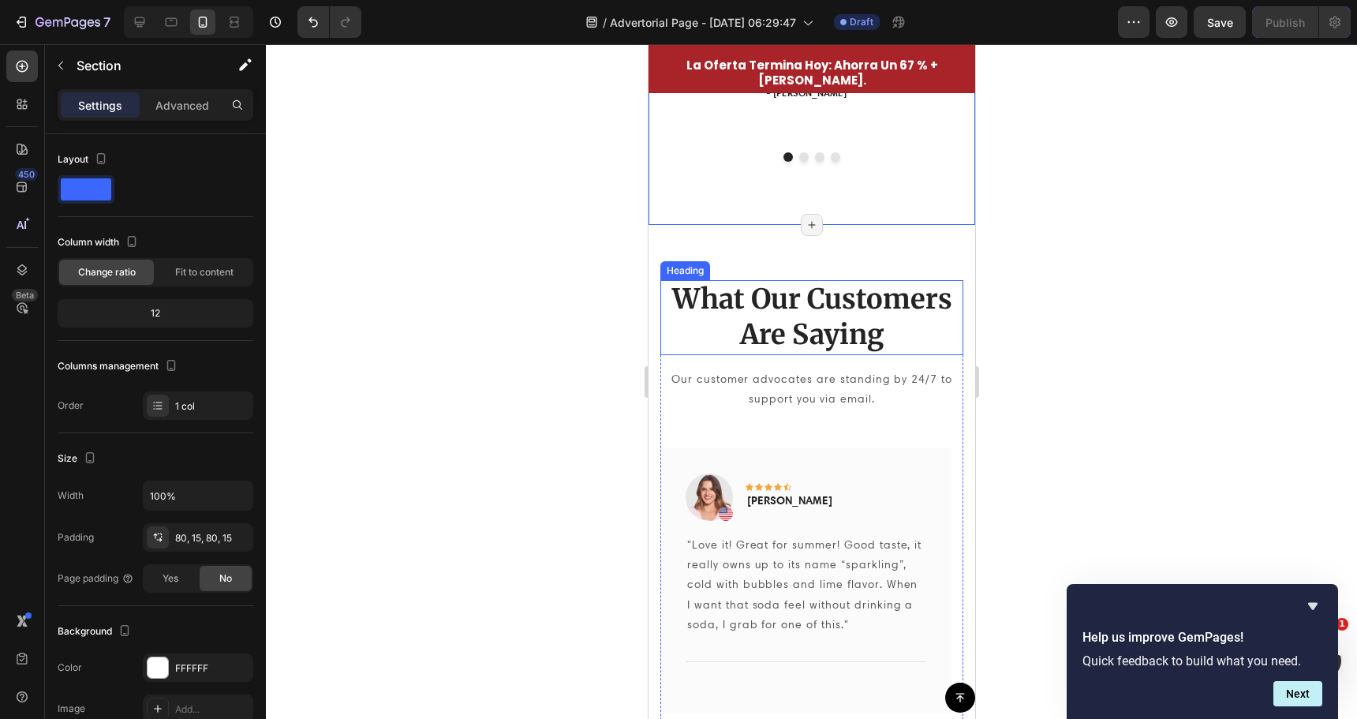
scroll to position [4196, 0]
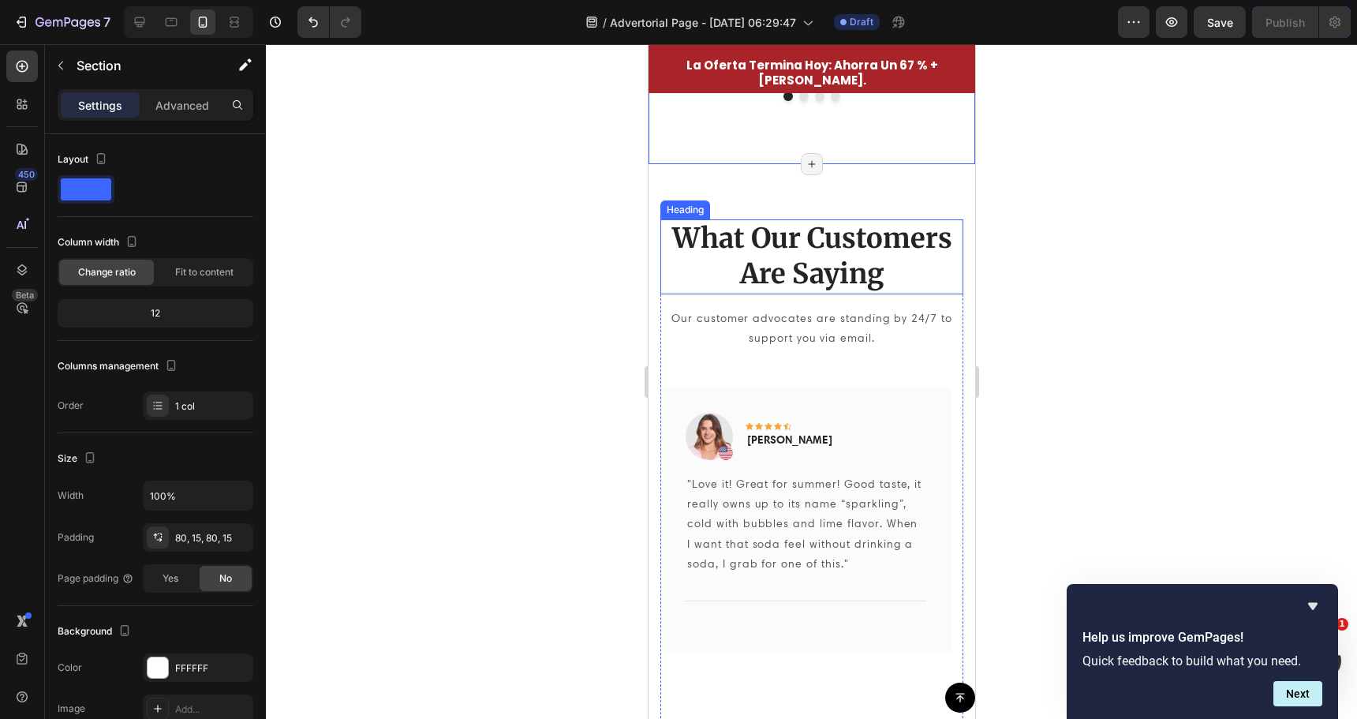
click at [910, 224] on p "What Our Customers Are Saying" at bounding box center [811, 257] width 300 height 72
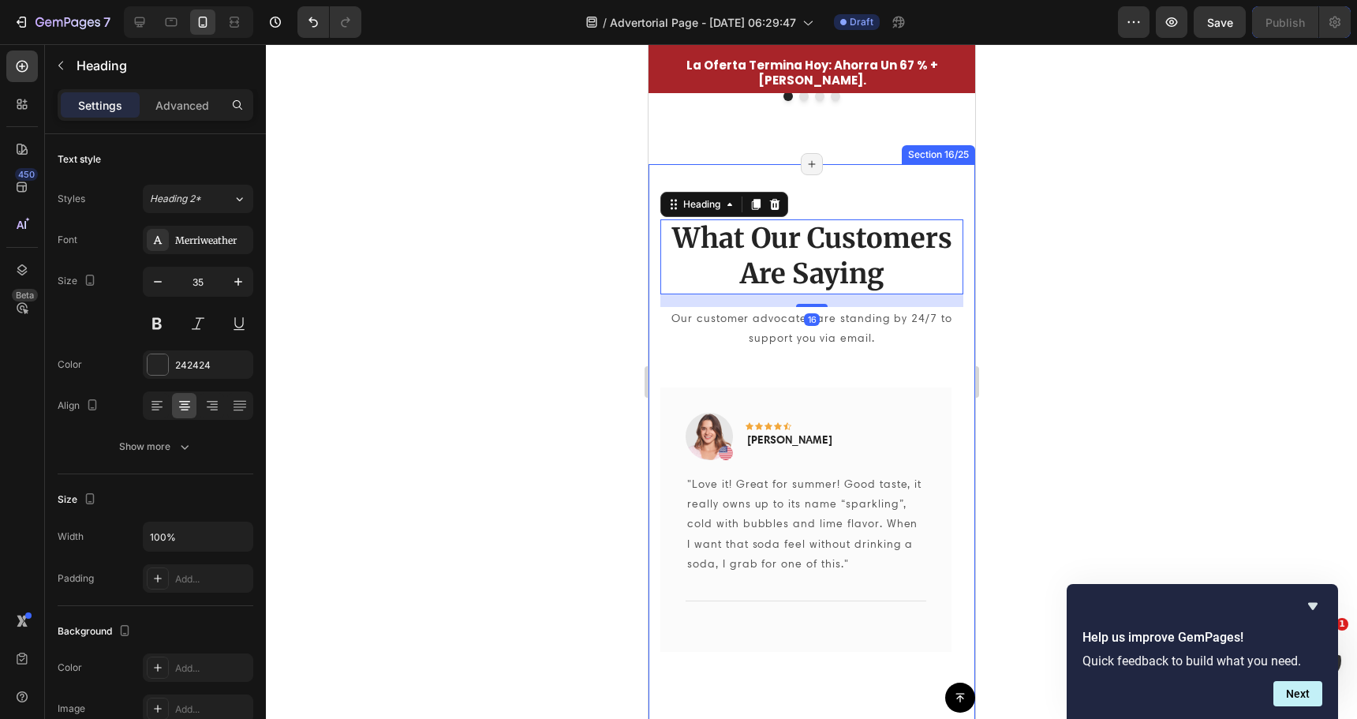
click at [875, 197] on div "What Our Customers Are Saying Heading 16 Our customer advocates are standing by…" at bounding box center [811, 480] width 327 height 633
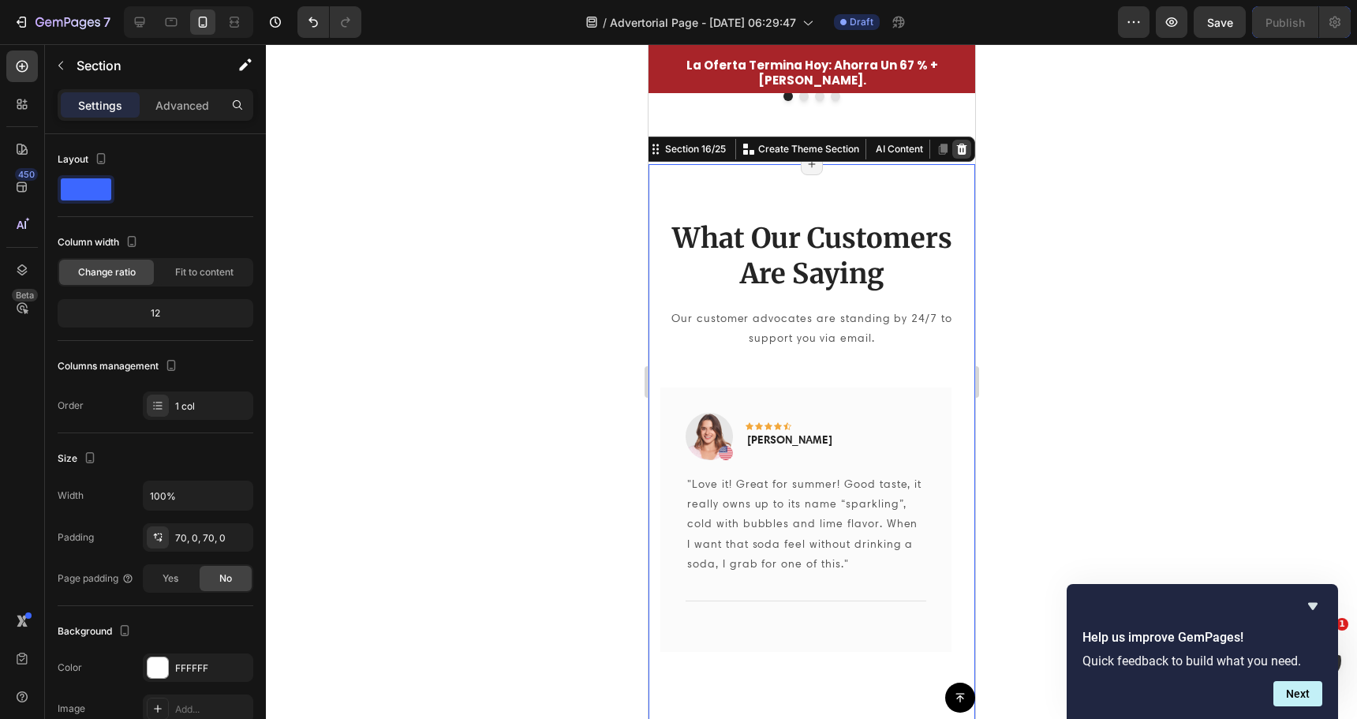
click at [956, 148] on icon at bounding box center [961, 148] width 10 height 11
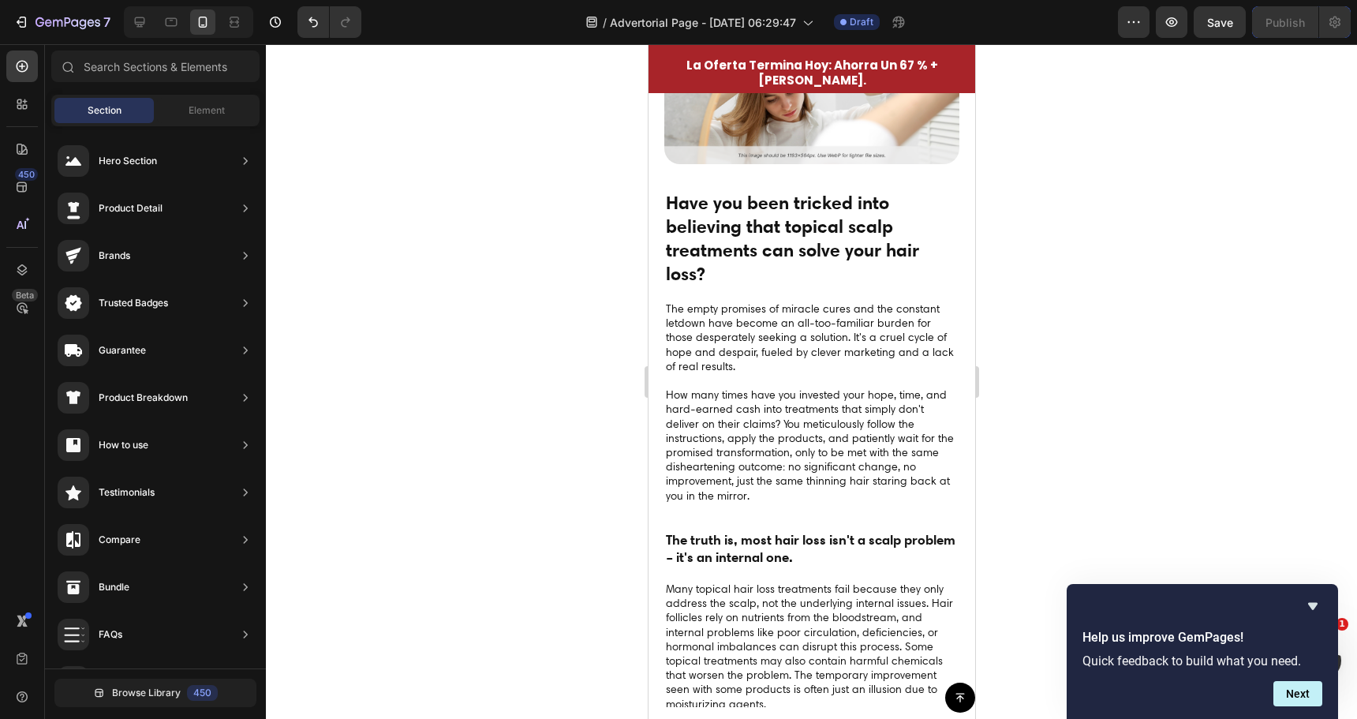
scroll to position [3723, 0]
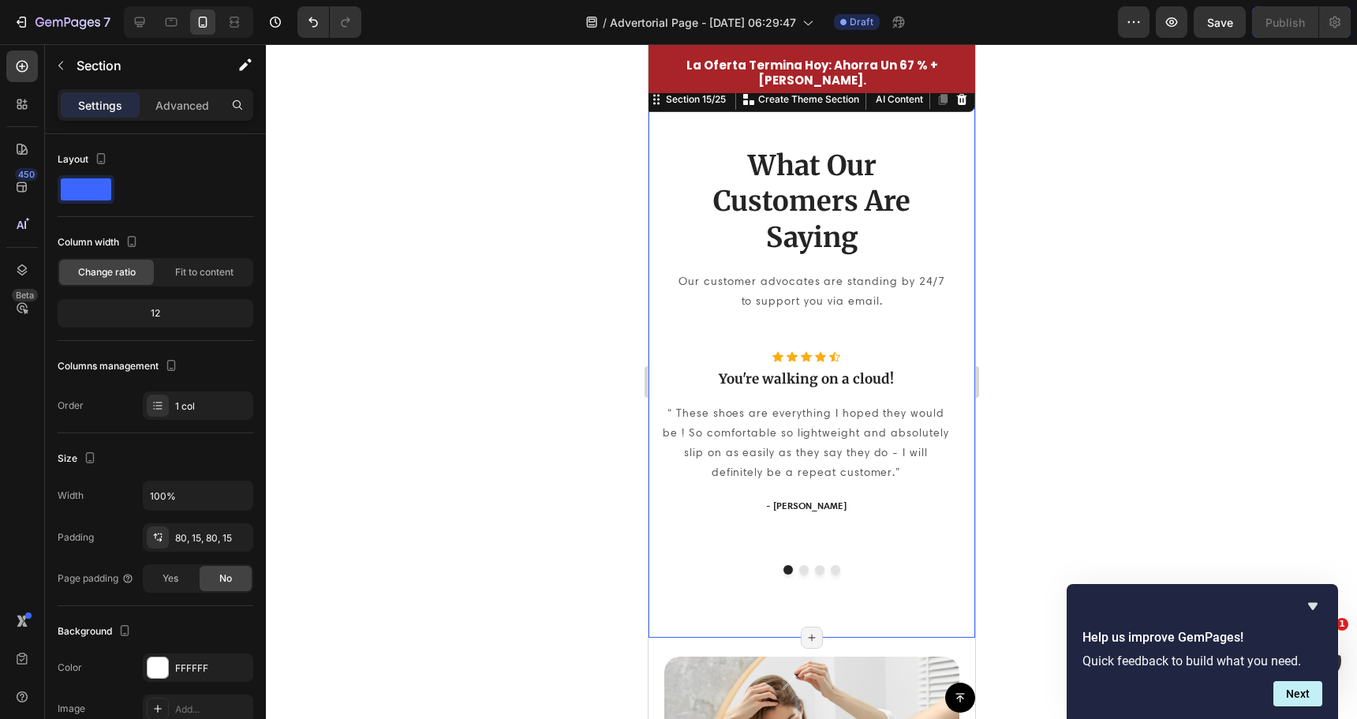
click at [835, 613] on div "What Our Customers Are Saying Heading Our customer advocates are standing by 24…" at bounding box center [811, 361] width 327 height 554
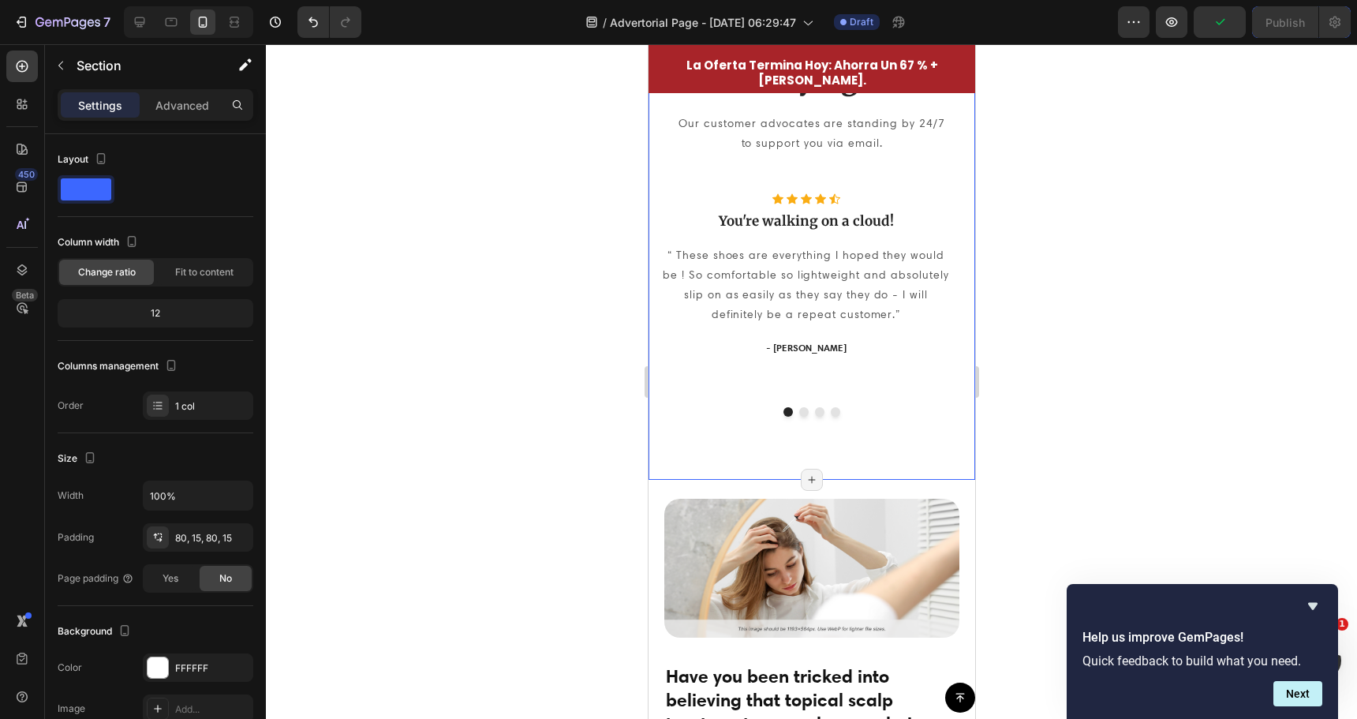
scroll to position [3644, 0]
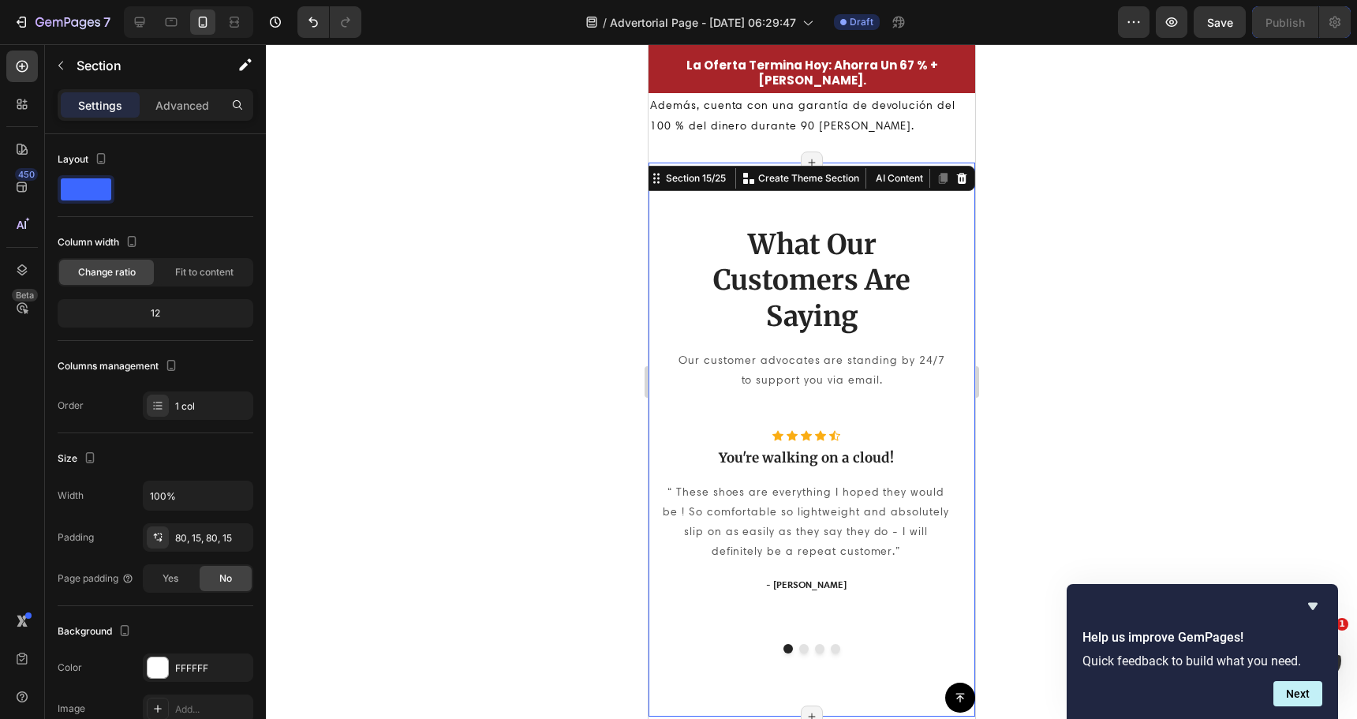
click at [462, 297] on div at bounding box center [811, 381] width 1091 height 675
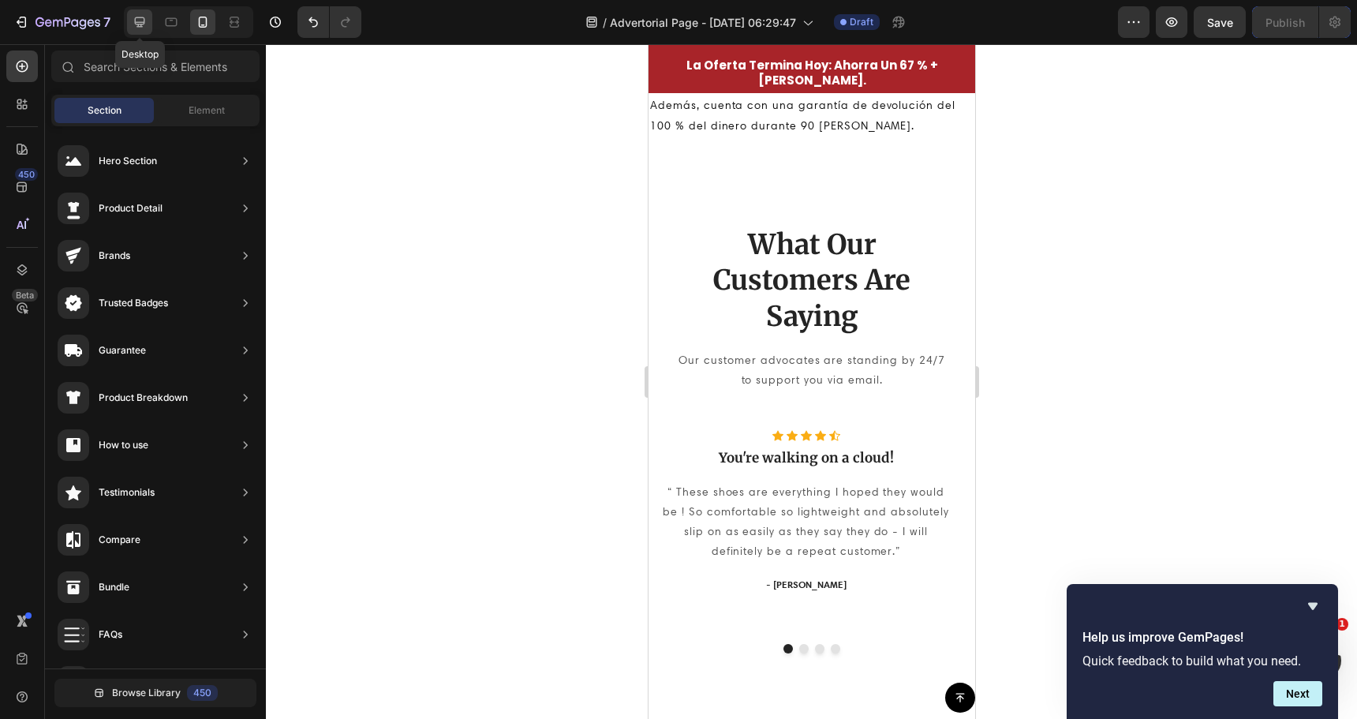
click at [148, 17] on div at bounding box center [139, 21] width 25 height 25
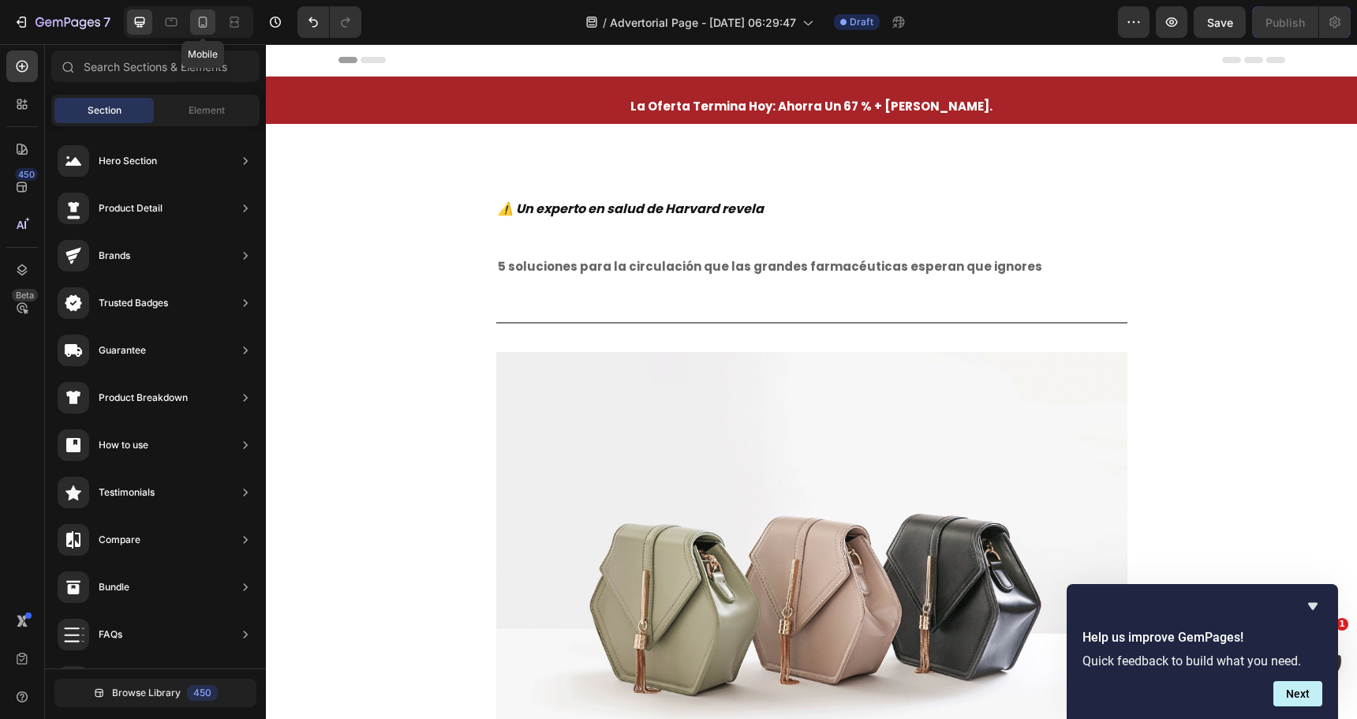
click at [206, 20] on icon at bounding box center [203, 22] width 16 height 16
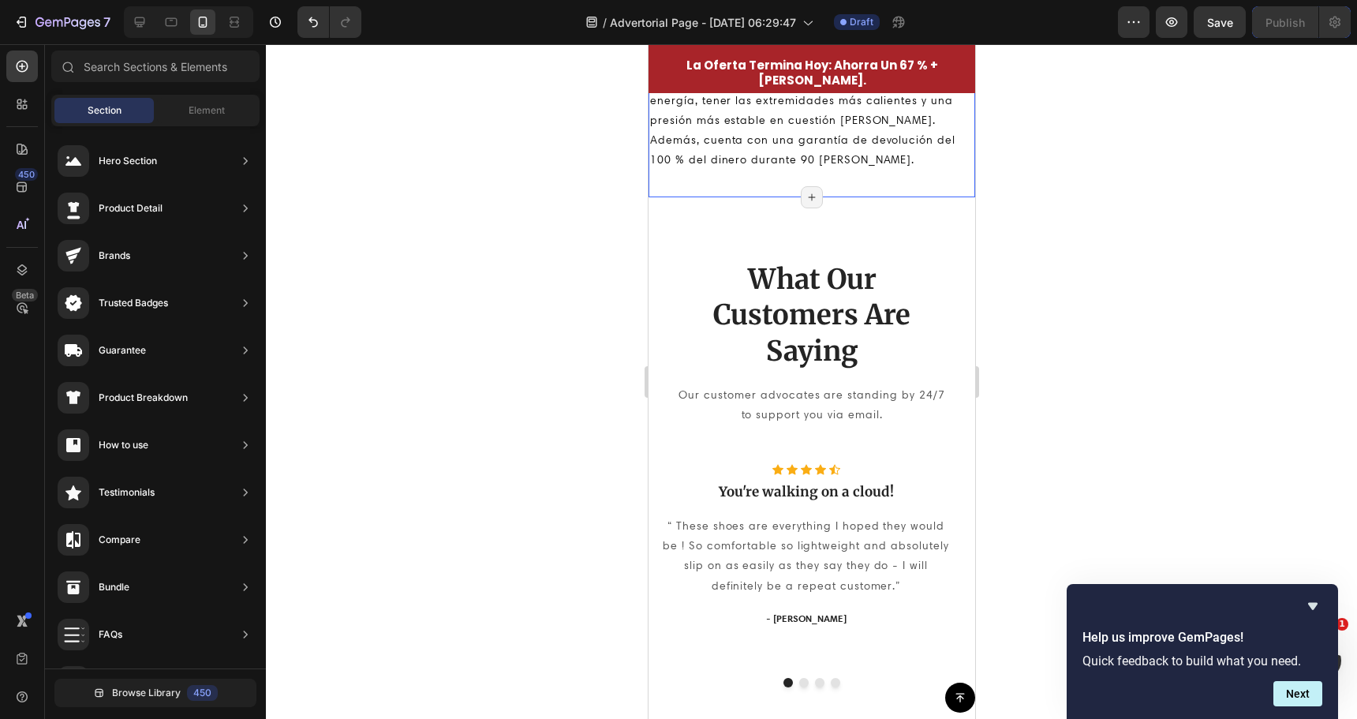
scroll to position [3472, 0]
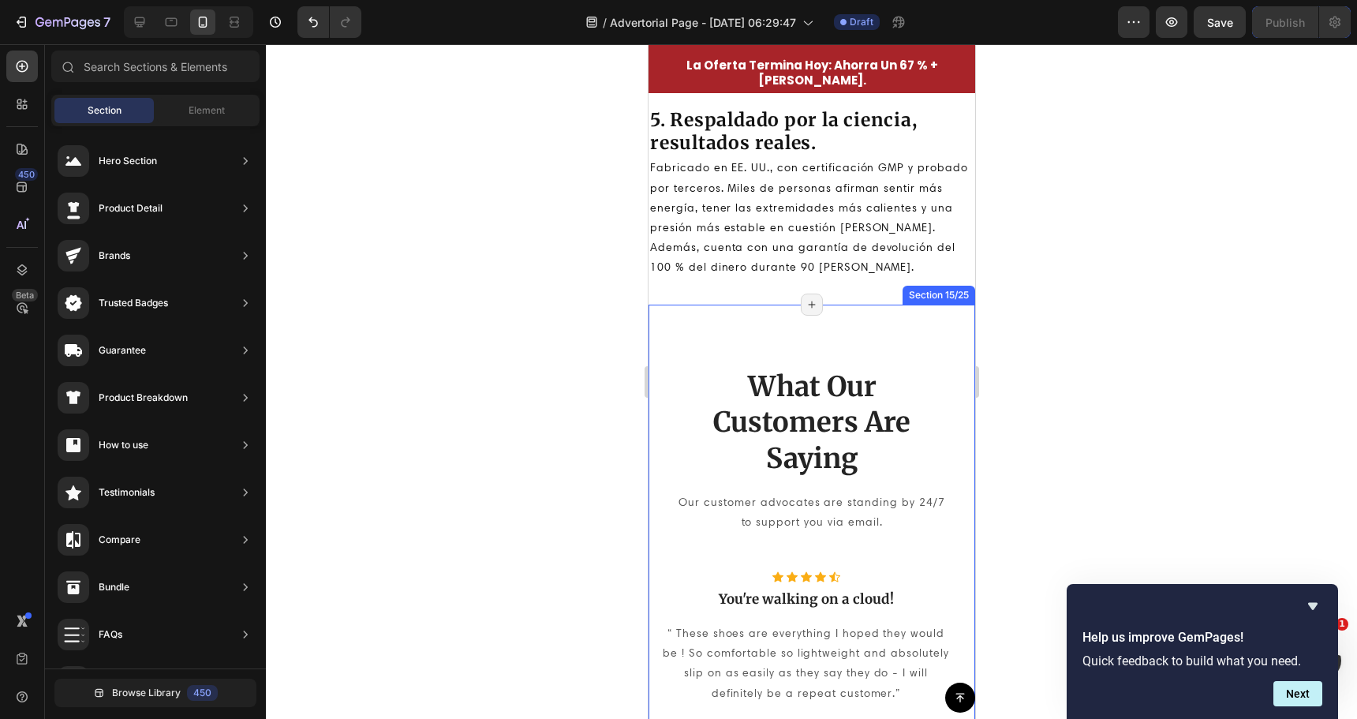
click at [817, 343] on div "What Our Customers Are Saying Heading Our customer advocates are standing by 24…" at bounding box center [811, 582] width 327 height 554
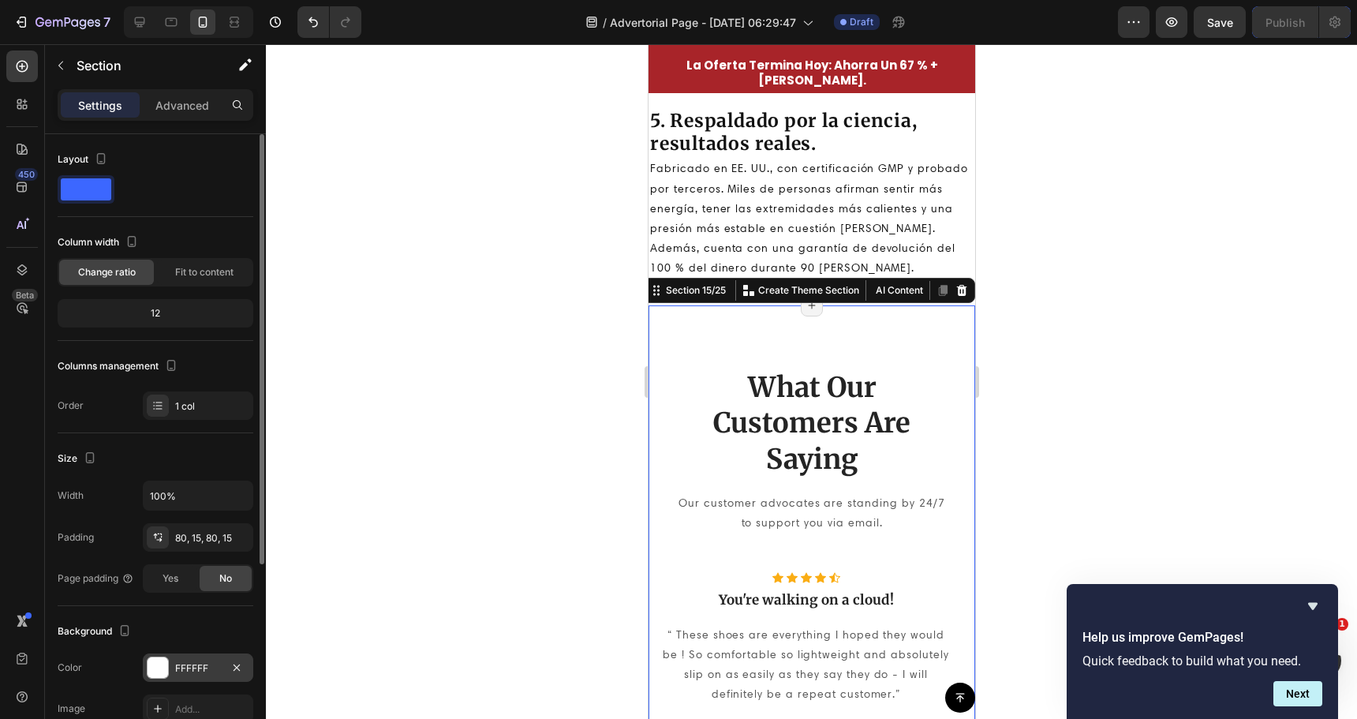
click at [151, 674] on div at bounding box center [158, 667] width 21 height 21
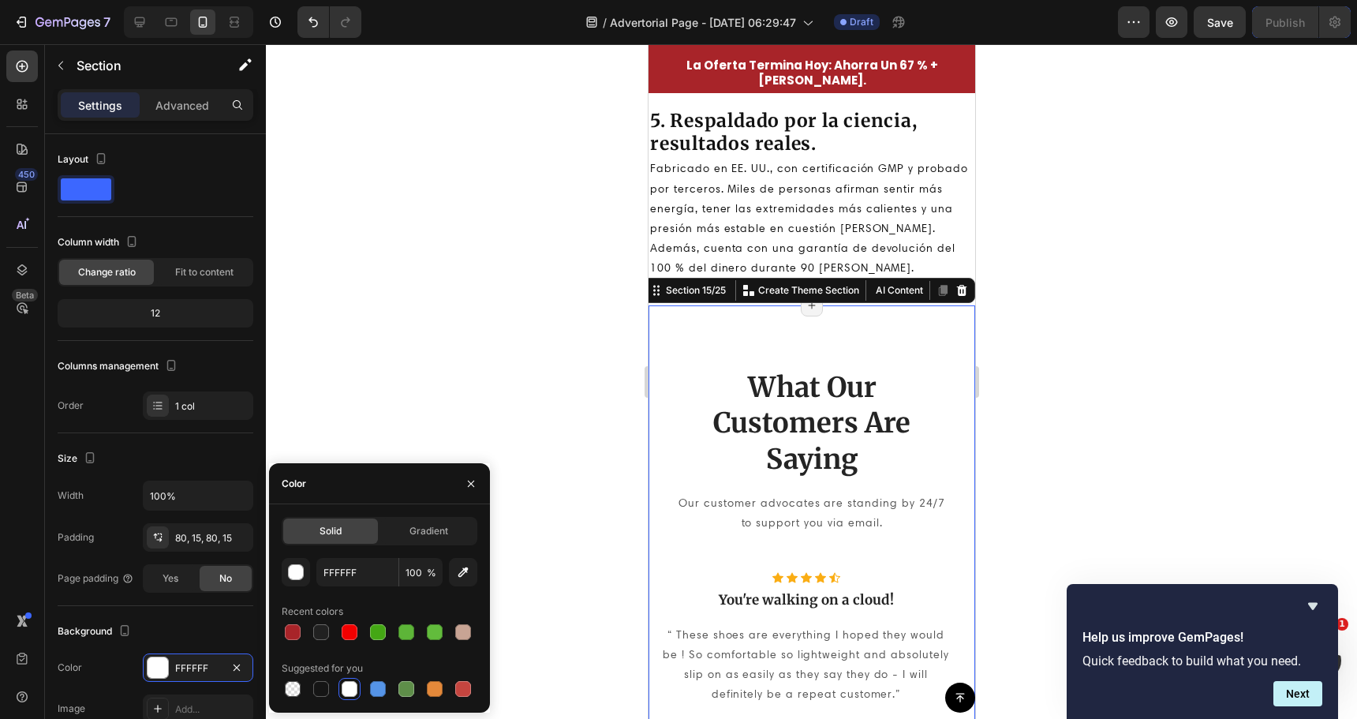
click at [280, 634] on div "Solid Gradient FFFFFF 100 % Recent colors Suggested for you" at bounding box center [379, 608] width 221 height 183
click at [285, 634] on div at bounding box center [293, 632] width 16 height 16
type input "A82429"
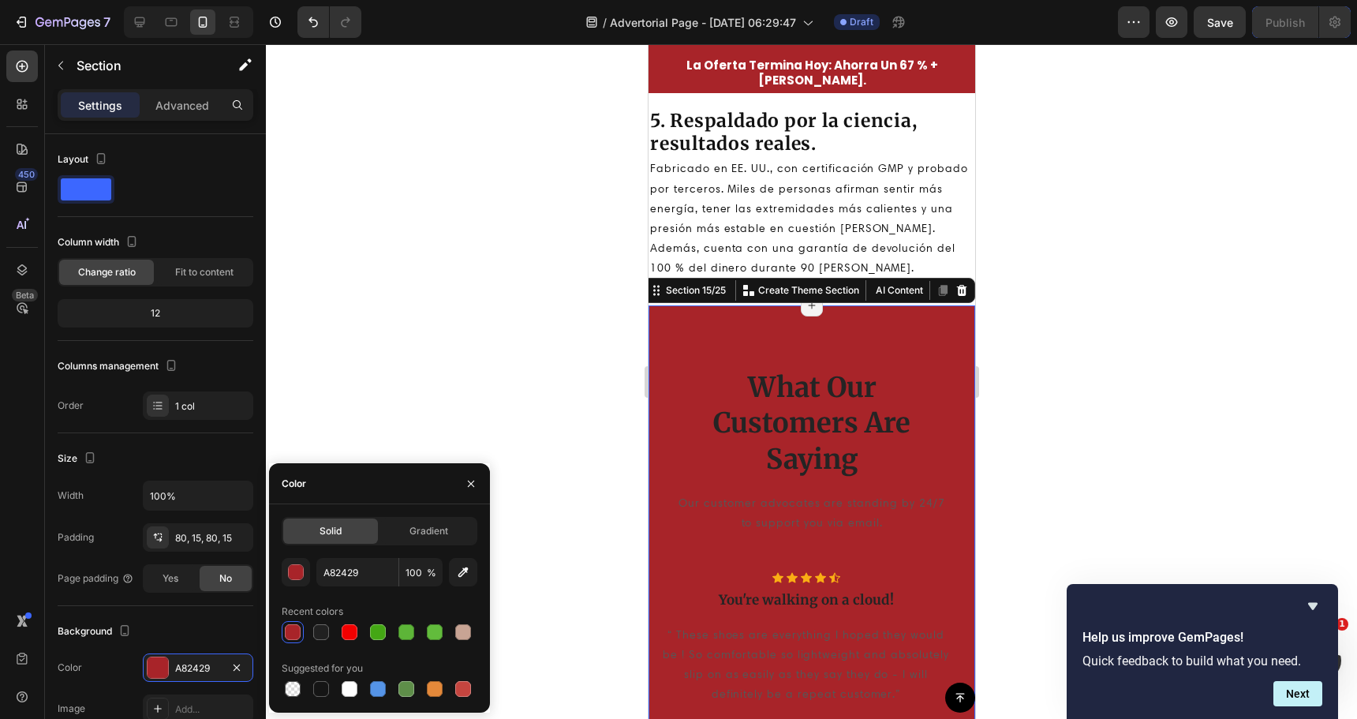
click at [567, 421] on div at bounding box center [811, 381] width 1091 height 675
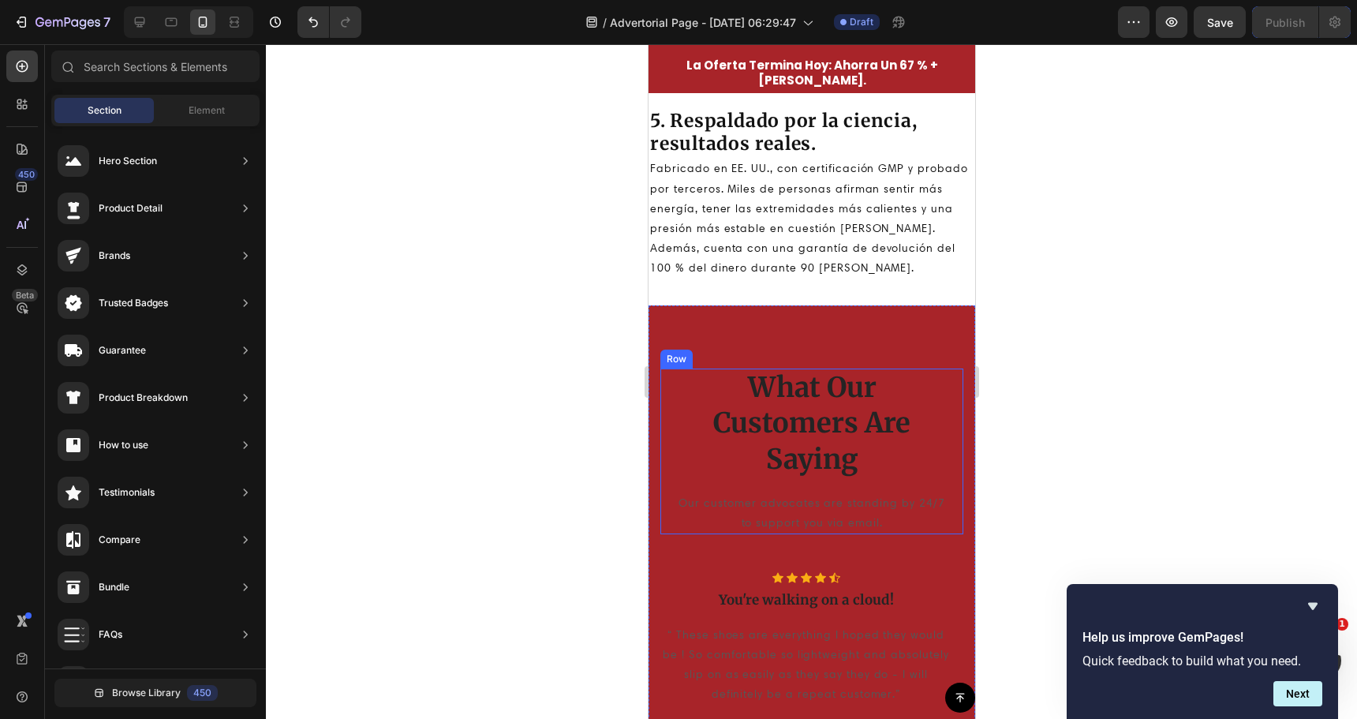
click at [773, 415] on p "What Our Customers Are Saying" at bounding box center [811, 424] width 276 height 108
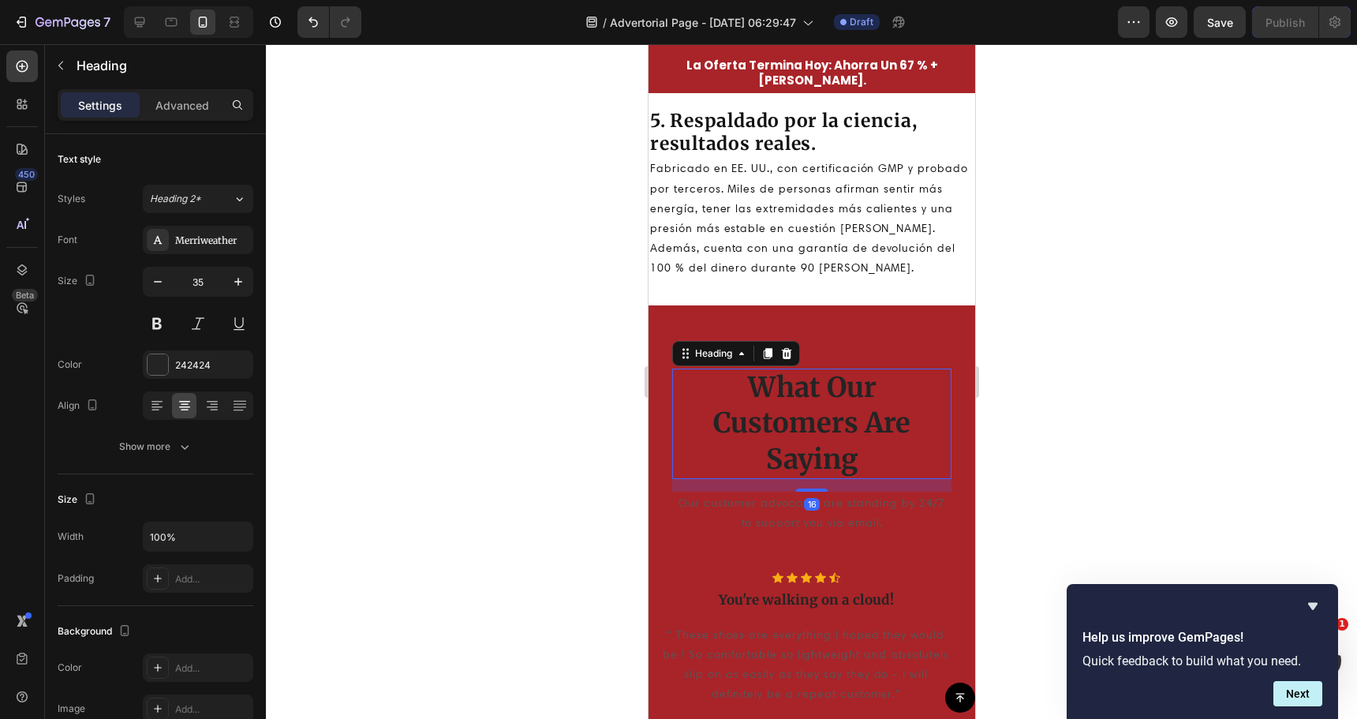
click at [773, 415] on p "What Our Customers Are Saying" at bounding box center [811, 424] width 276 height 108
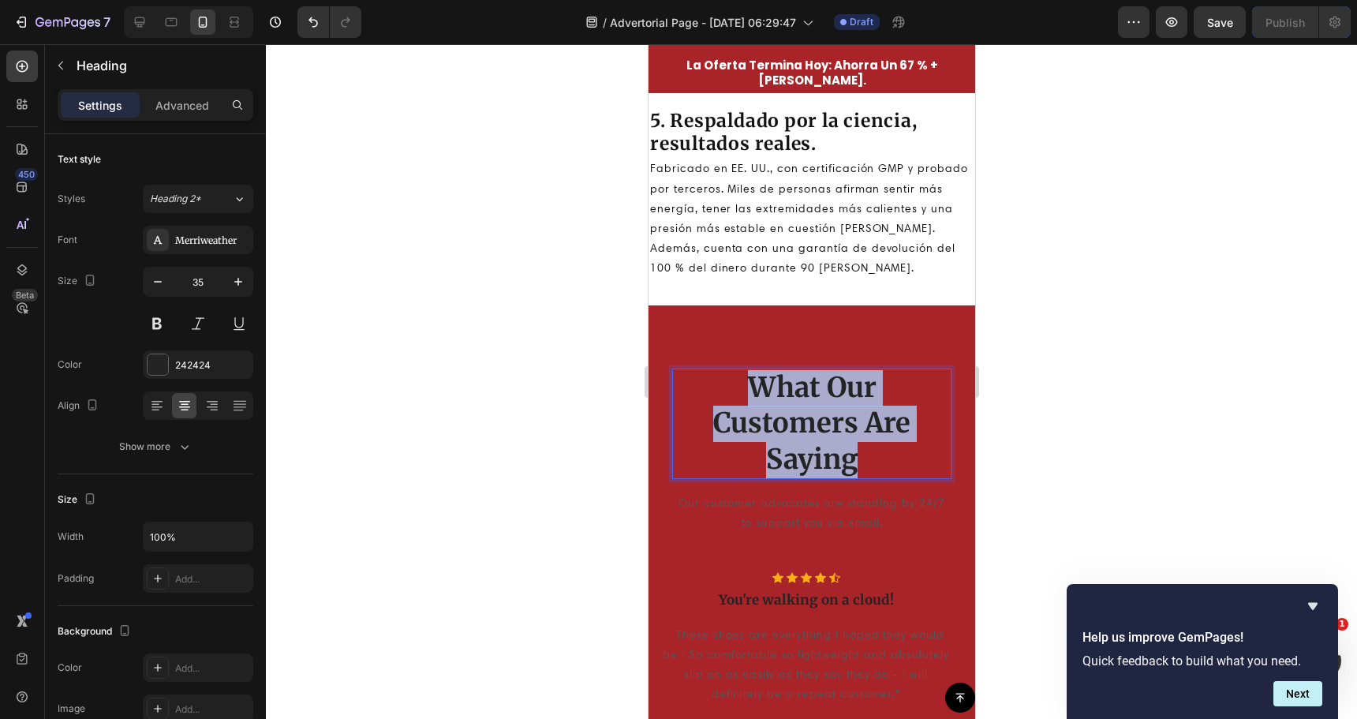
click at [773, 415] on p "What Our Customers Are Saying" at bounding box center [811, 424] width 276 height 108
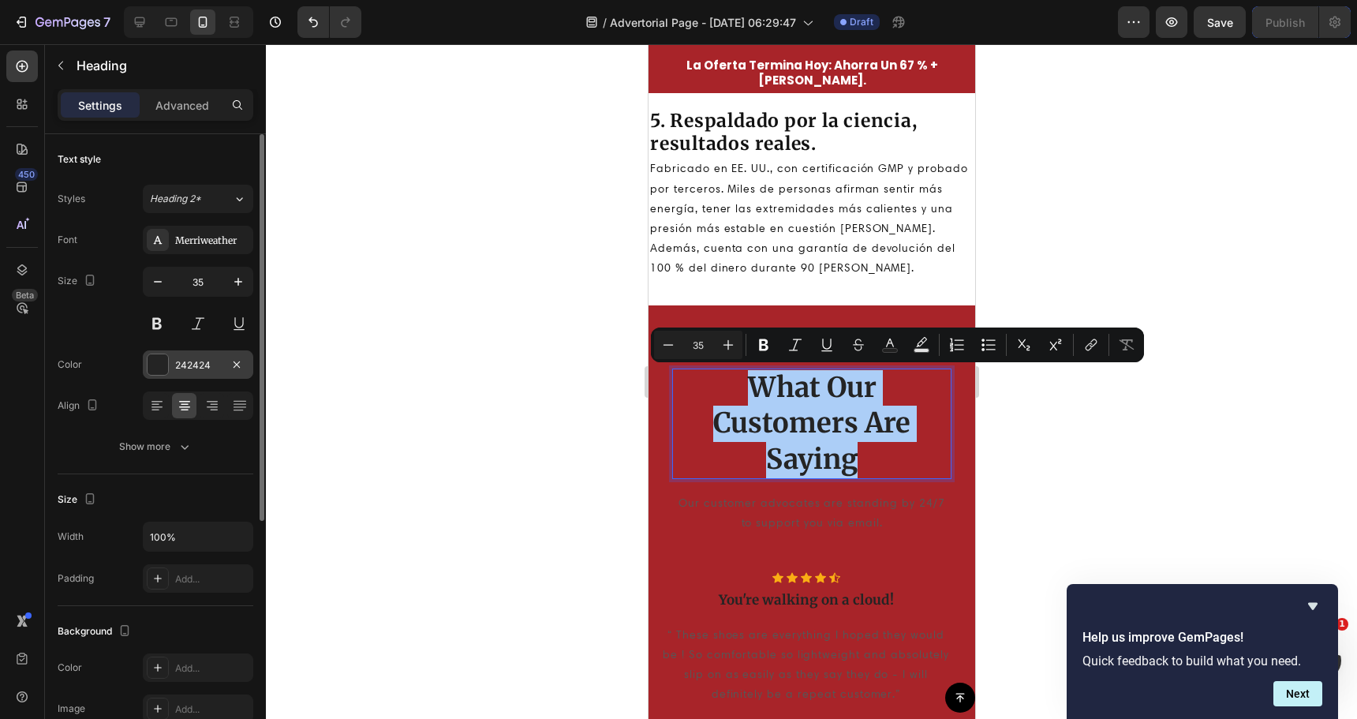
click at [159, 362] on div at bounding box center [158, 364] width 21 height 21
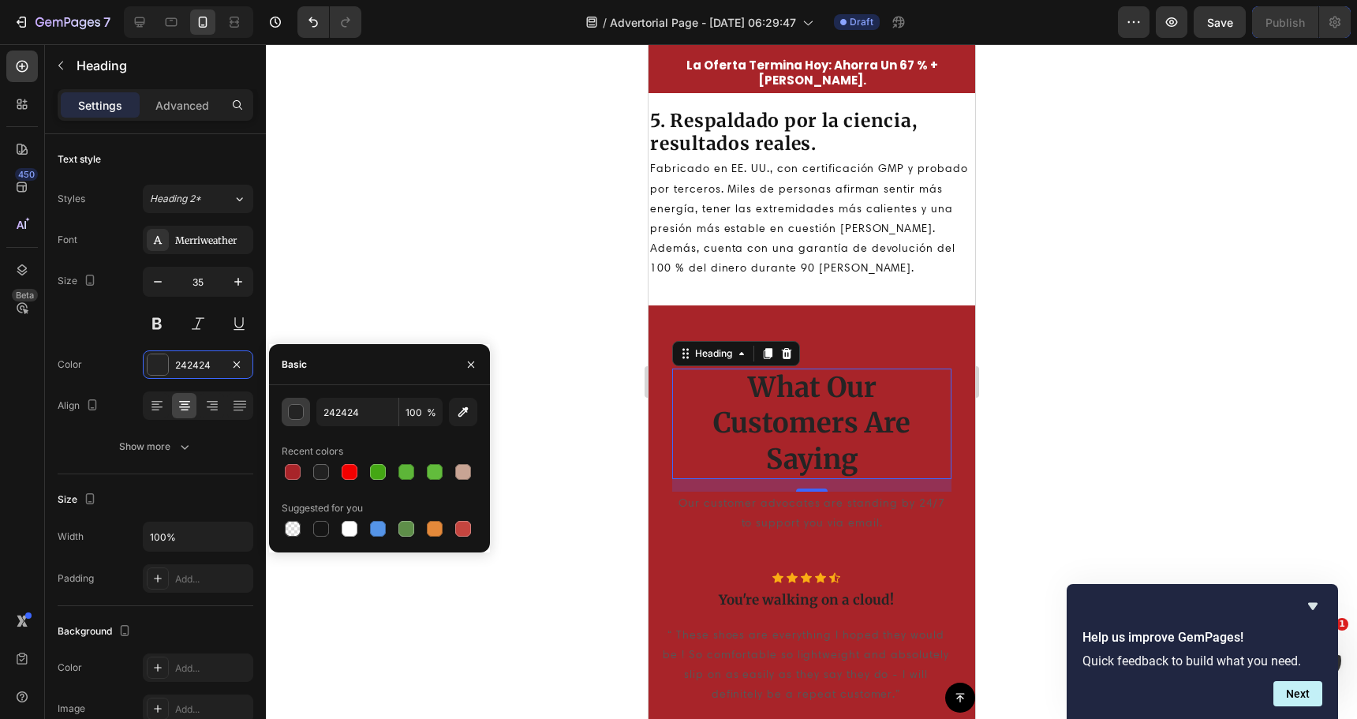
click at [298, 414] on div "button" at bounding box center [297, 413] width 16 height 16
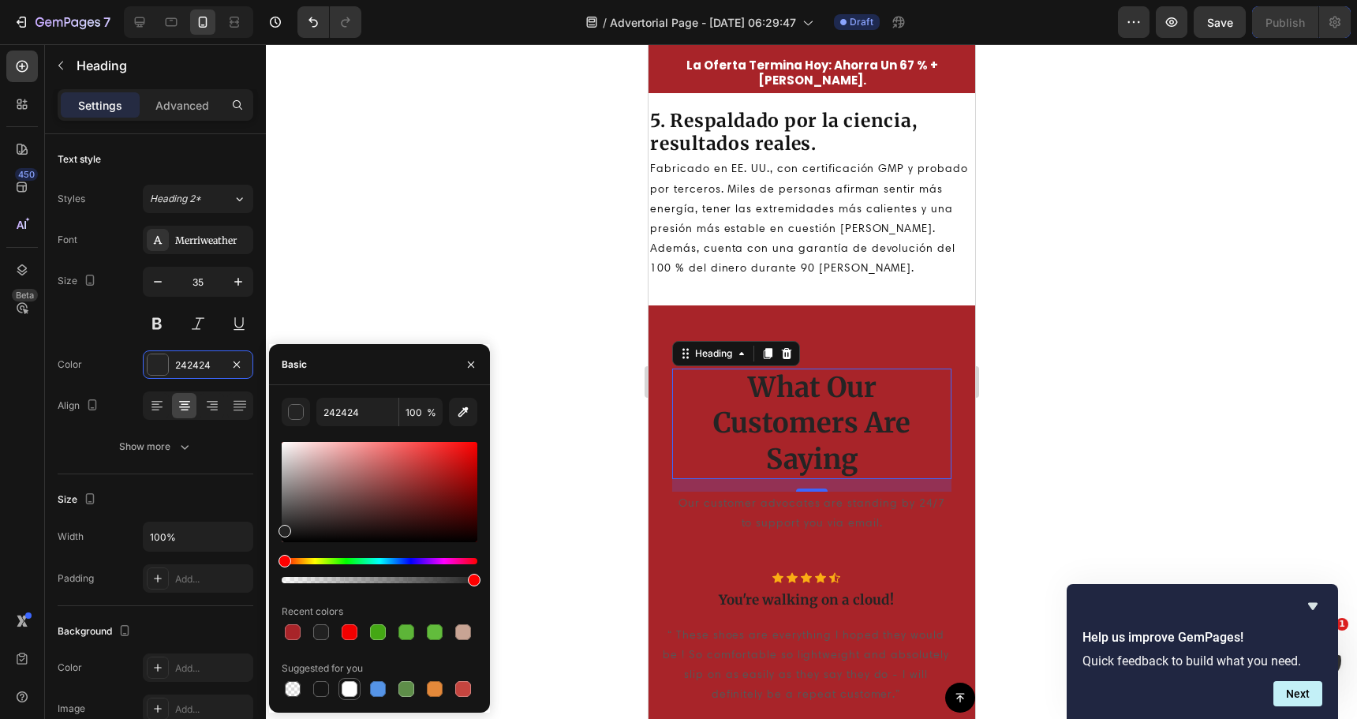
click at [348, 690] on div at bounding box center [350, 689] width 16 height 16
type input "FFFFFF"
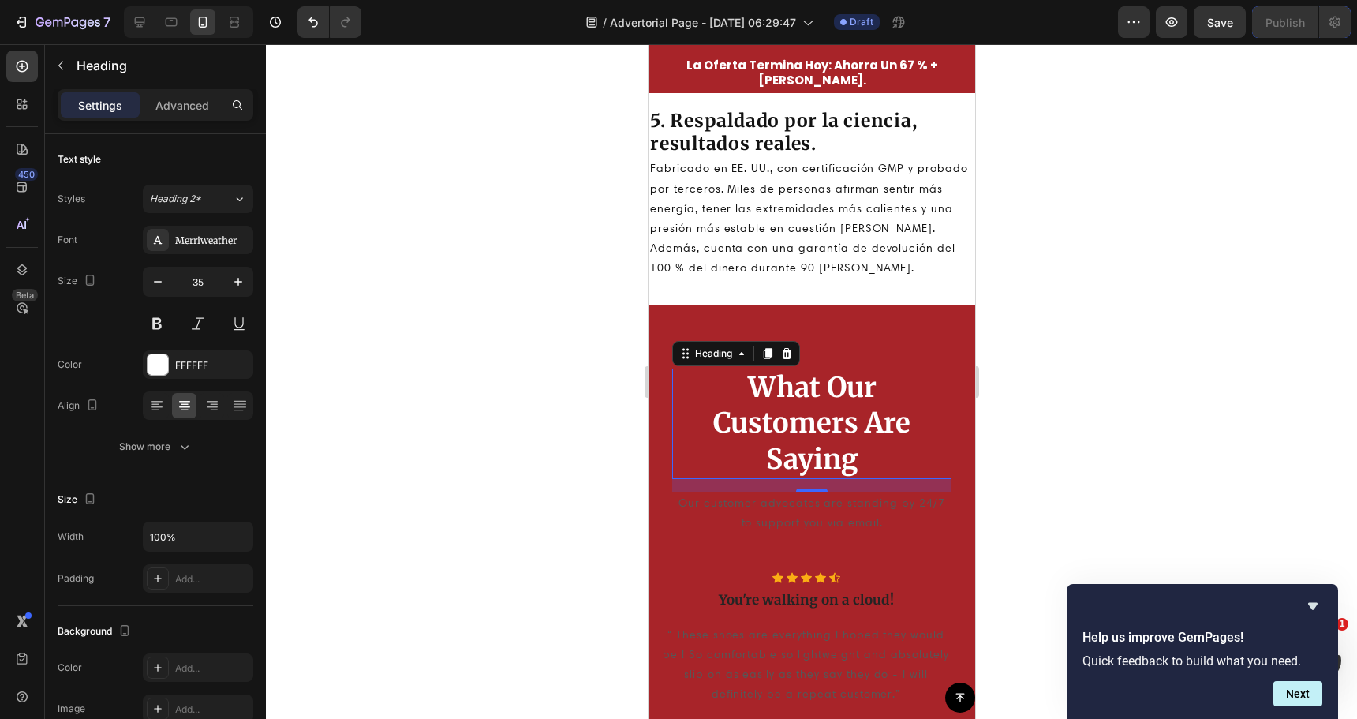
click at [574, 433] on div at bounding box center [811, 381] width 1091 height 675
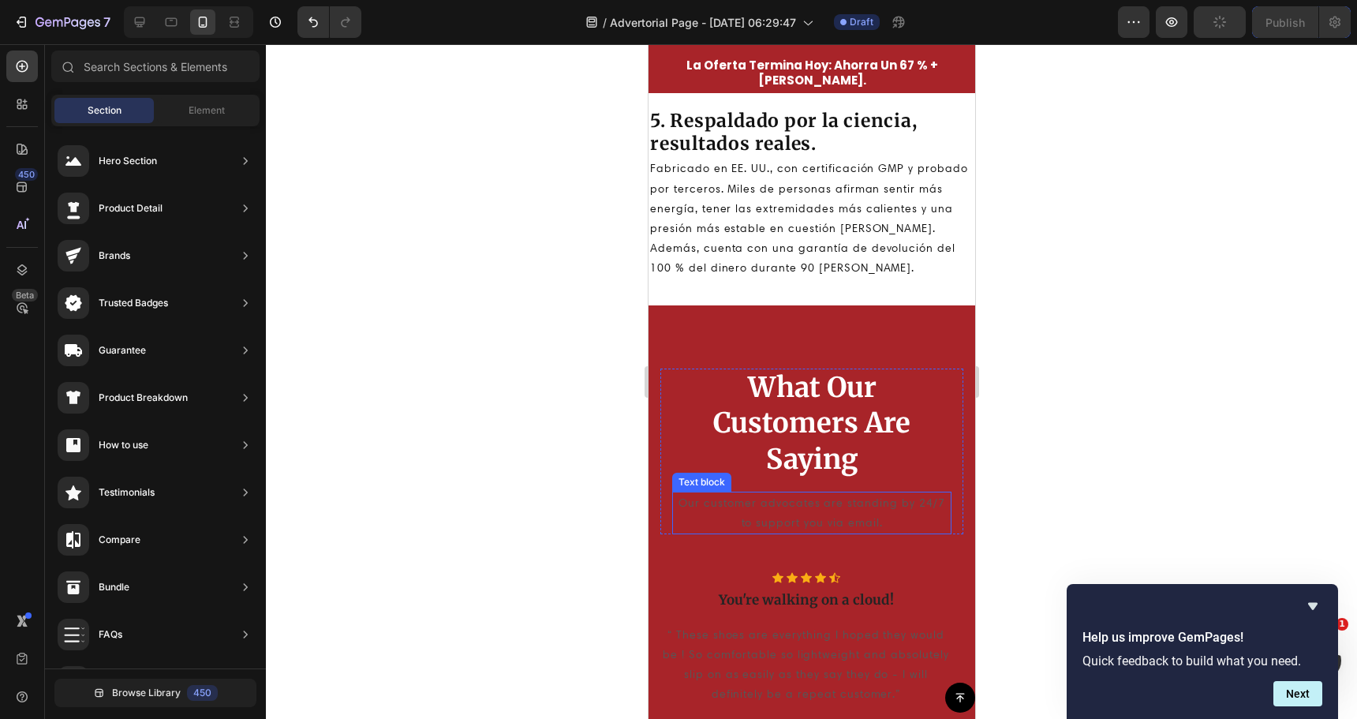
click at [820, 514] on p "Our customer advocates are standing by 24/7 to support you via email." at bounding box center [811, 512] width 276 height 39
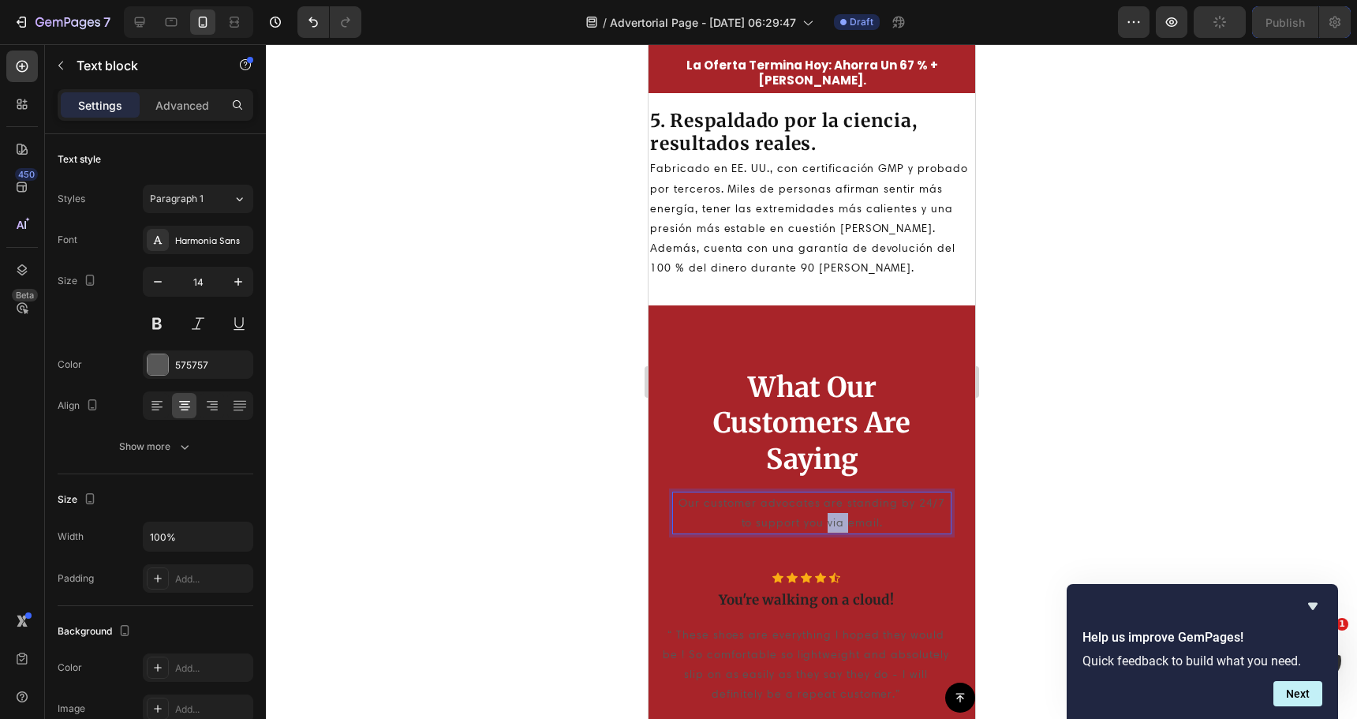
click at [820, 514] on p "Our customer advocates are standing by 24/7 to support you via email." at bounding box center [811, 512] width 276 height 39
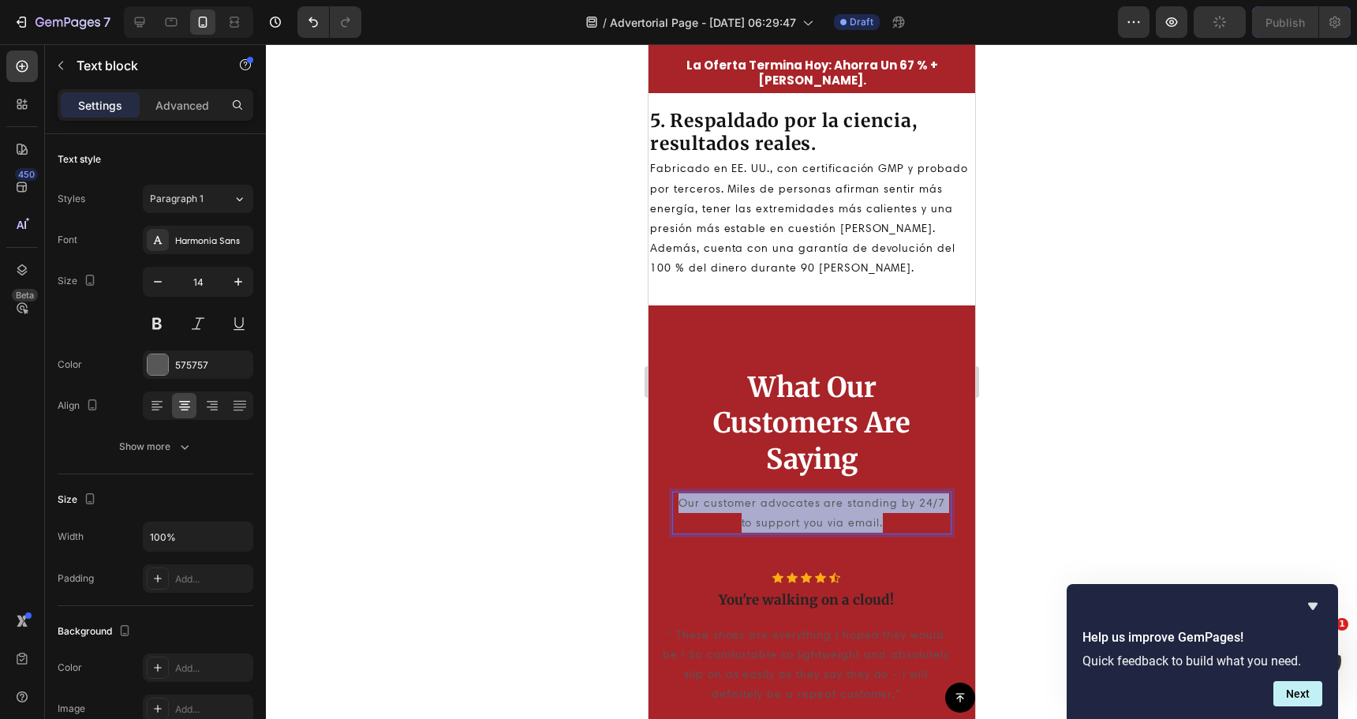
click at [820, 514] on p "Our customer advocates are standing by 24/7 to support you via email." at bounding box center [811, 512] width 276 height 39
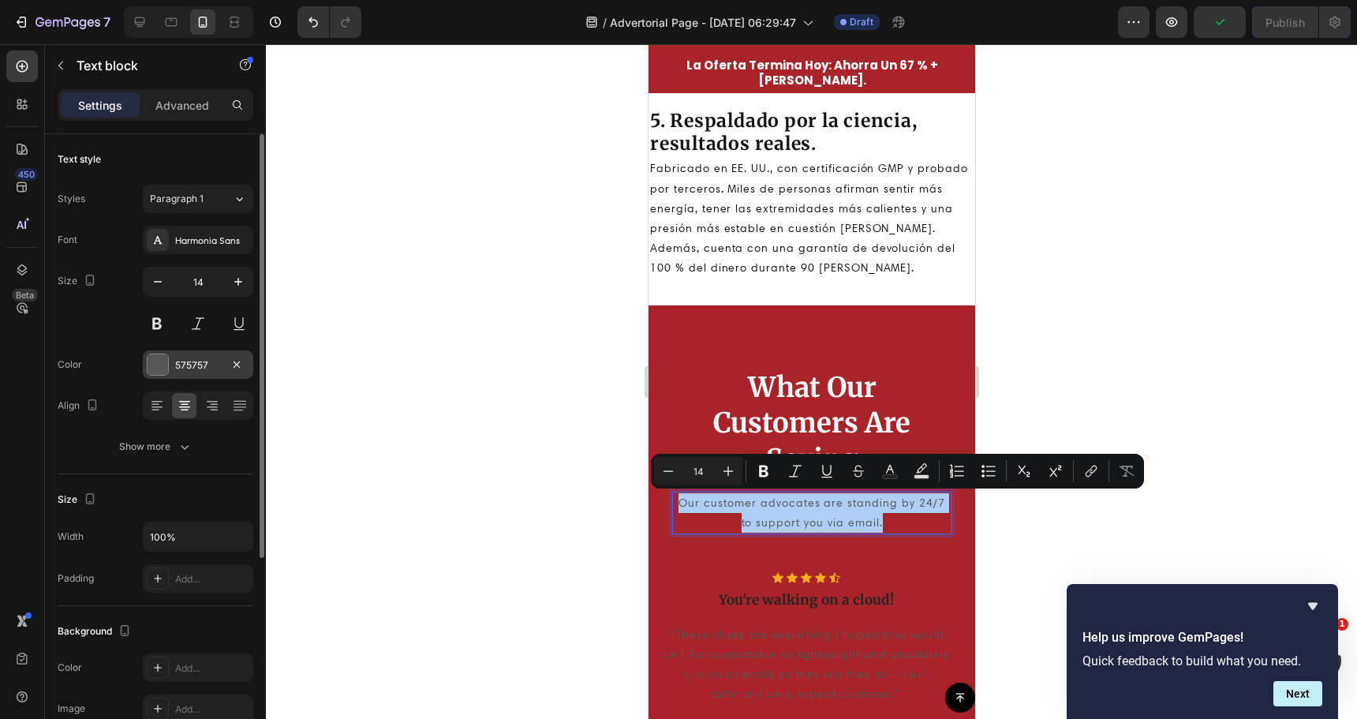
click at [163, 364] on div at bounding box center [158, 364] width 21 height 21
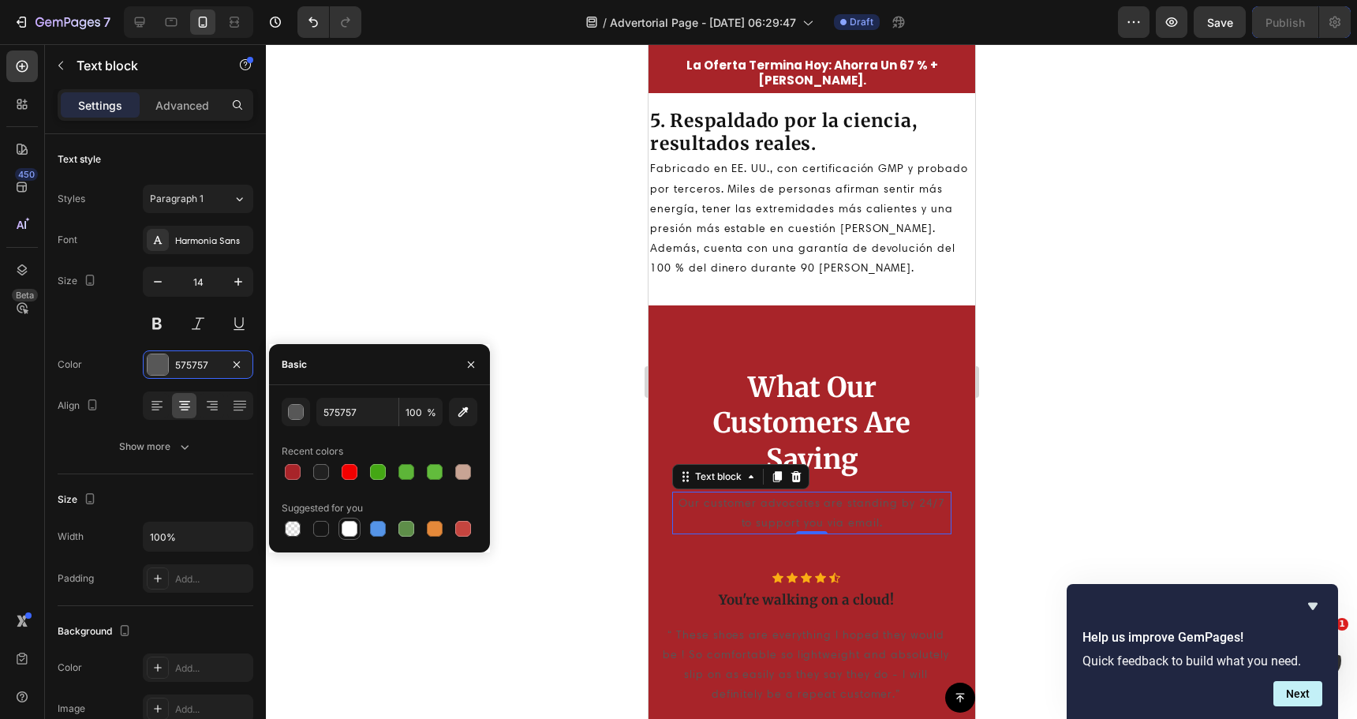
click at [351, 527] on div at bounding box center [350, 529] width 16 height 16
type input "FFFFFF"
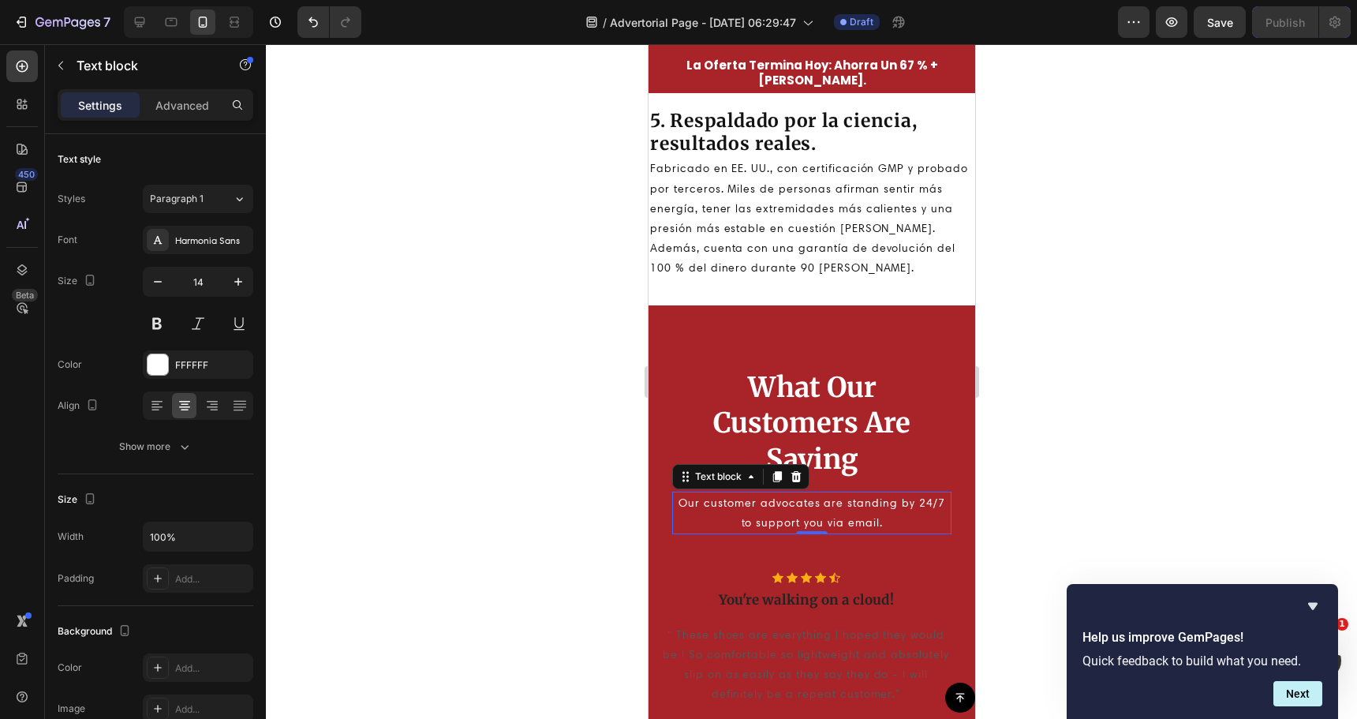
click at [582, 439] on div at bounding box center [811, 381] width 1091 height 675
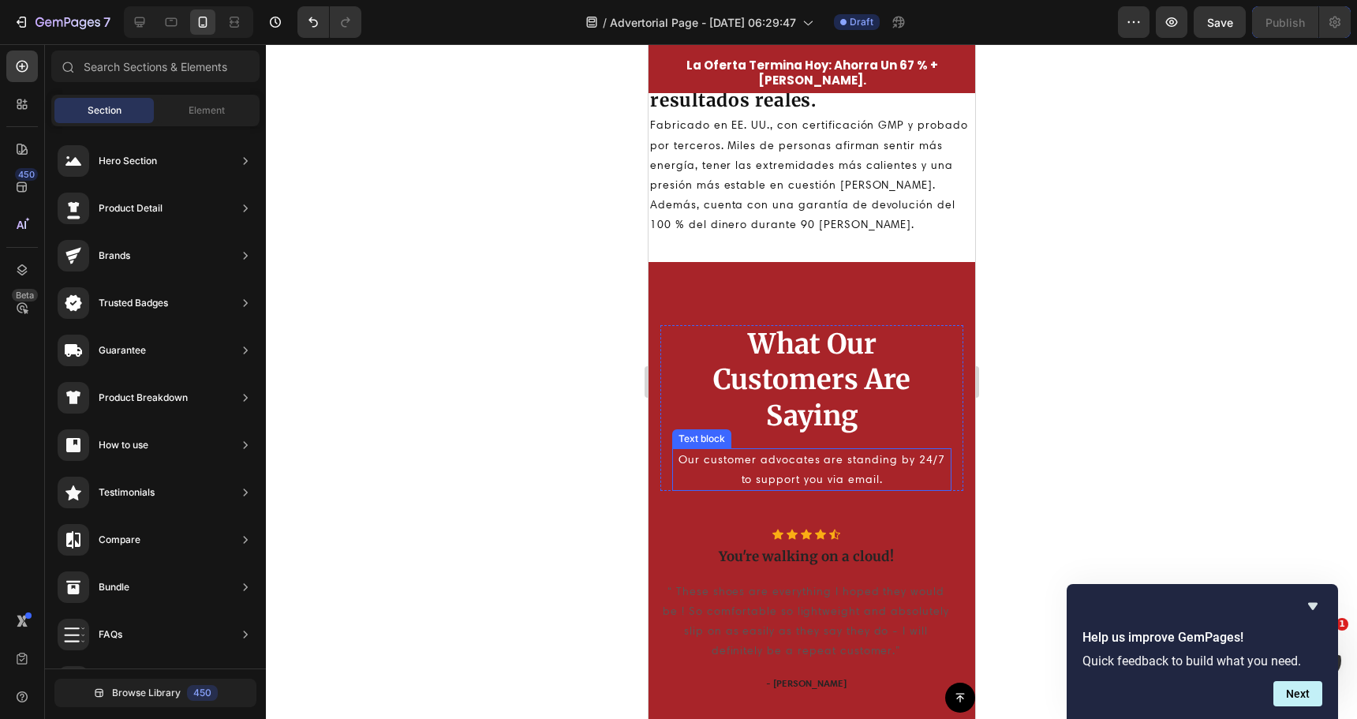
scroll to position [3629, 0]
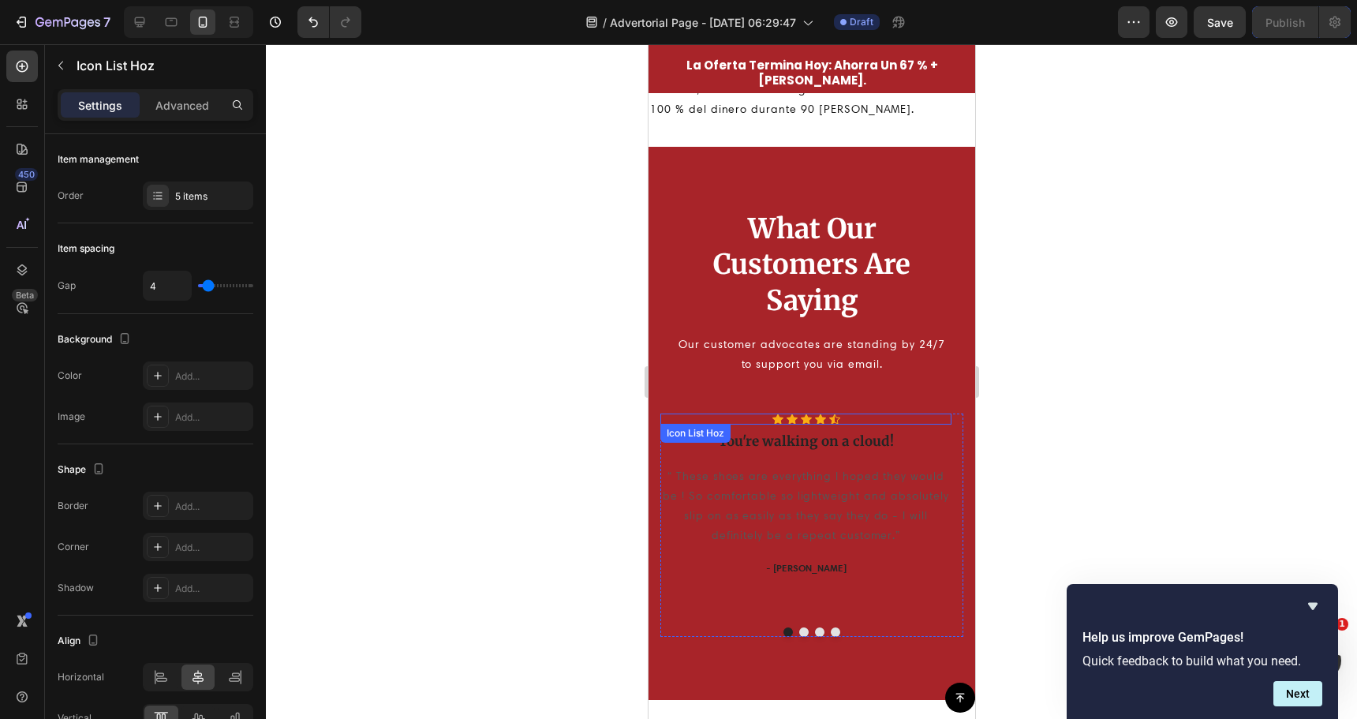
click at [707, 422] on div "Icon Icon Icon Icon Icon" at bounding box center [805, 418] width 291 height 11
click at [675, 454] on div "Icon Icon Icon Icon Icon Icon List Hoz 8 You're walking on a cloud! Heading “ T…" at bounding box center [805, 513] width 291 height 201
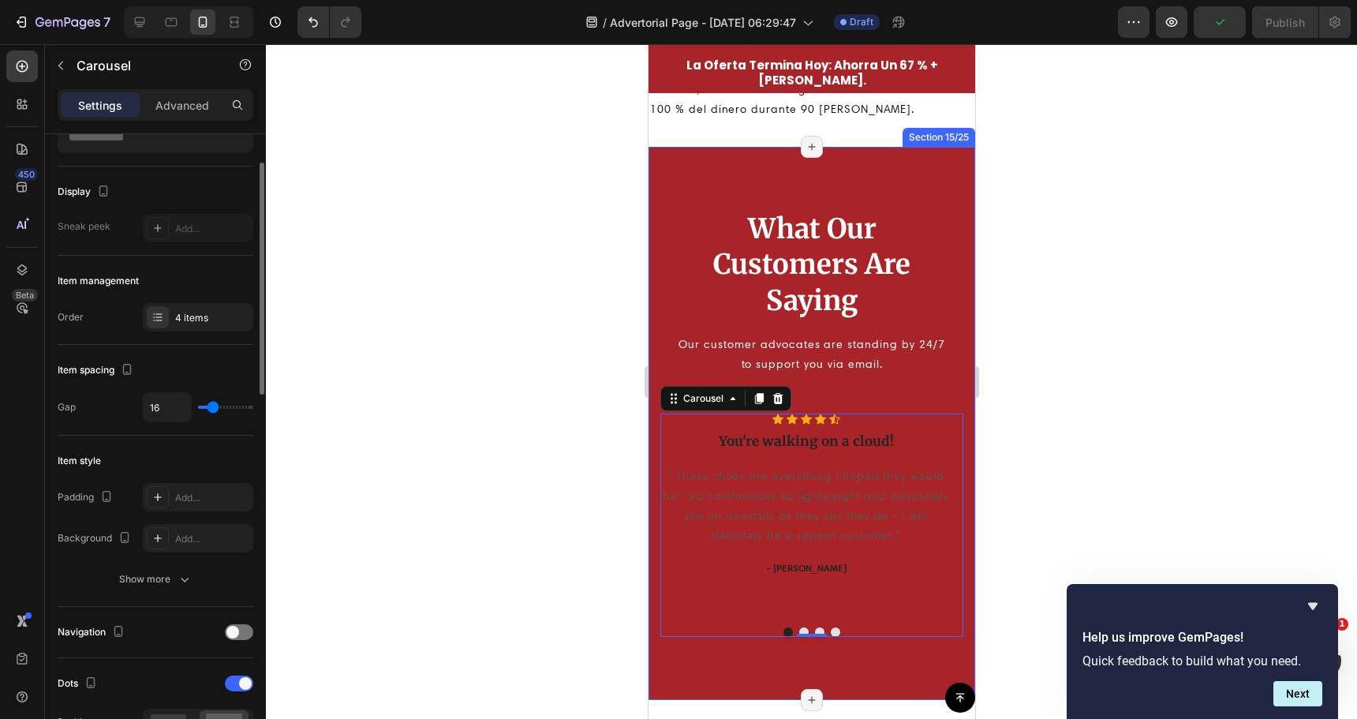
scroll to position [0, 0]
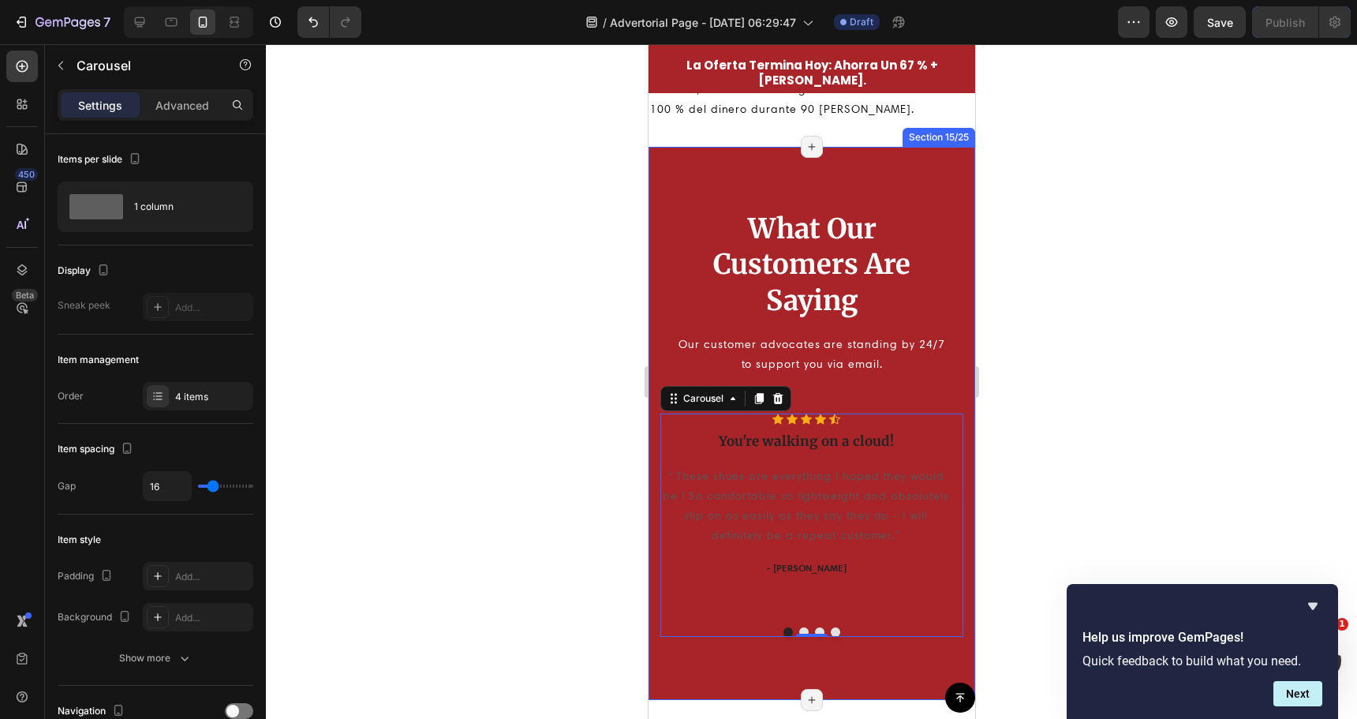
click at [395, 291] on div at bounding box center [811, 381] width 1091 height 675
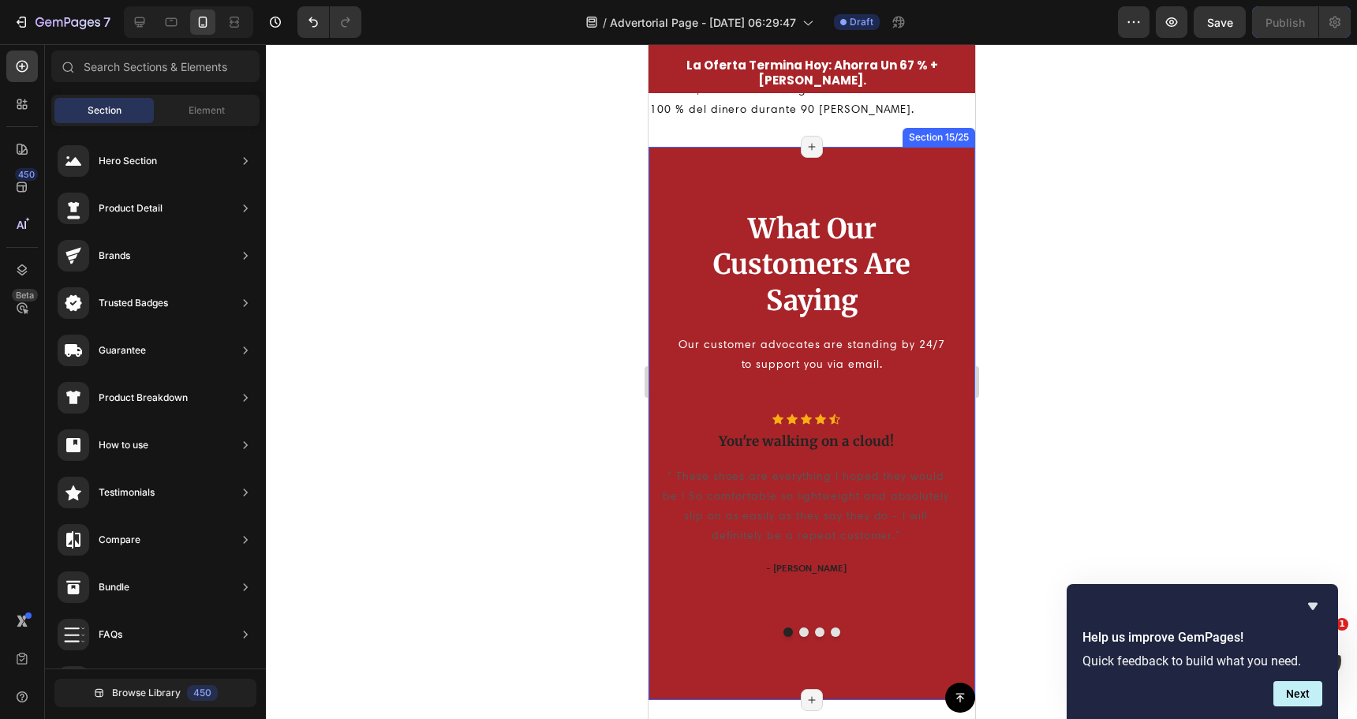
scroll to position [3393, 0]
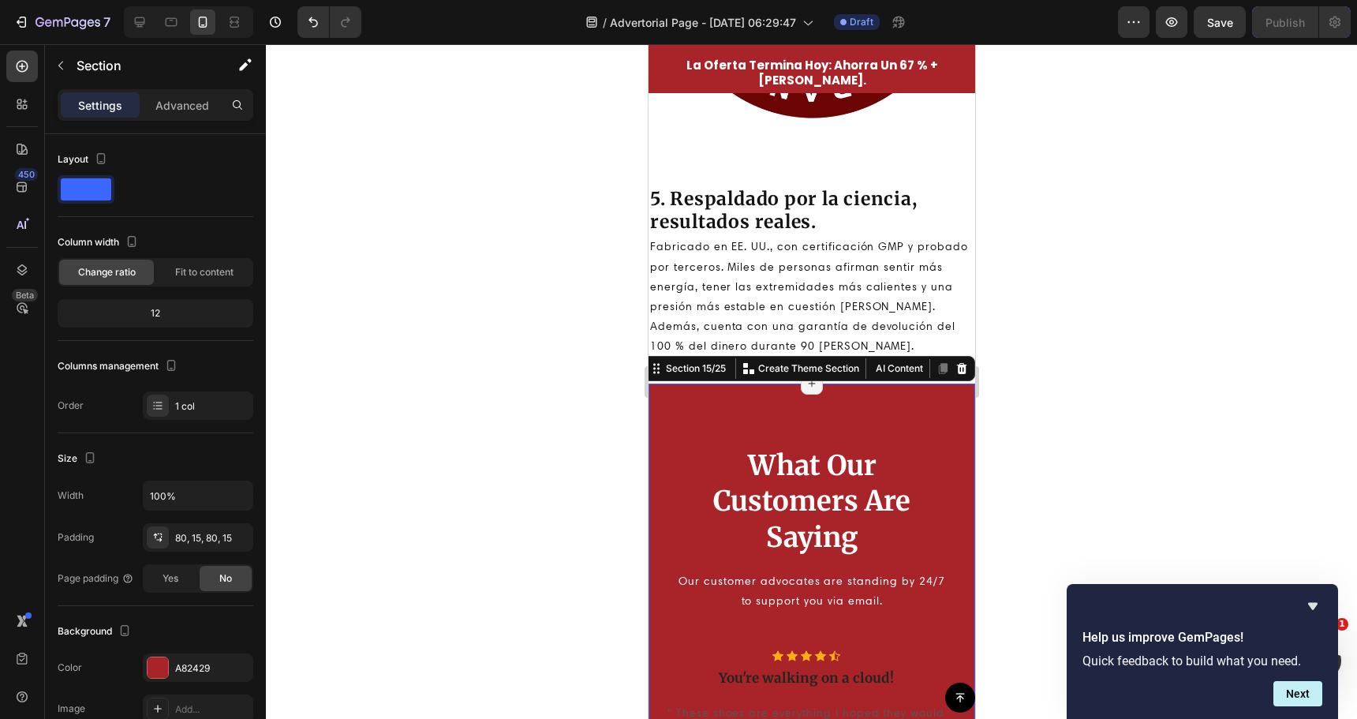
click at [726, 400] on div "What Our Customers Are Saying Heading Our customer advocates are standing by 24…" at bounding box center [811, 660] width 327 height 554
click at [311, 15] on icon "Undo/Redo" at bounding box center [313, 22] width 16 height 16
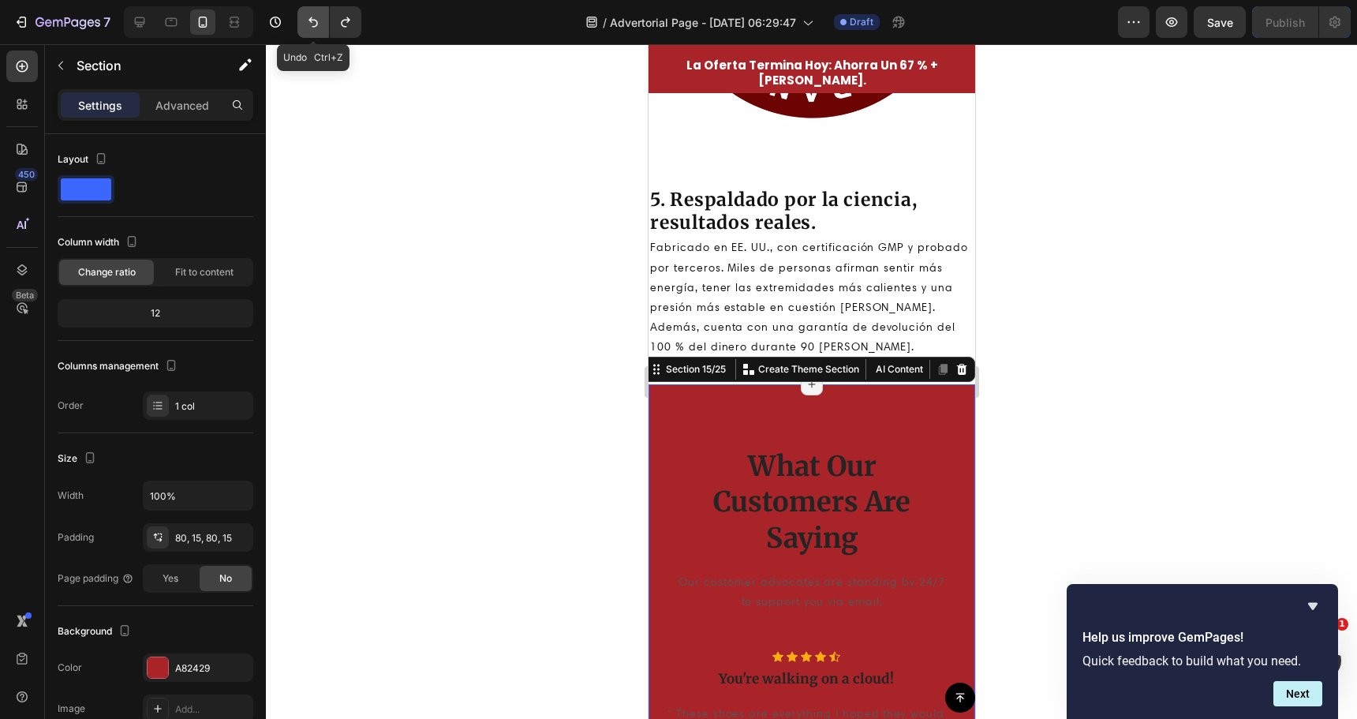
click at [311, 16] on icon "Undo/Redo" at bounding box center [313, 22] width 16 height 16
click at [309, 24] on icon "Undo/Redo" at bounding box center [313, 22] width 16 height 16
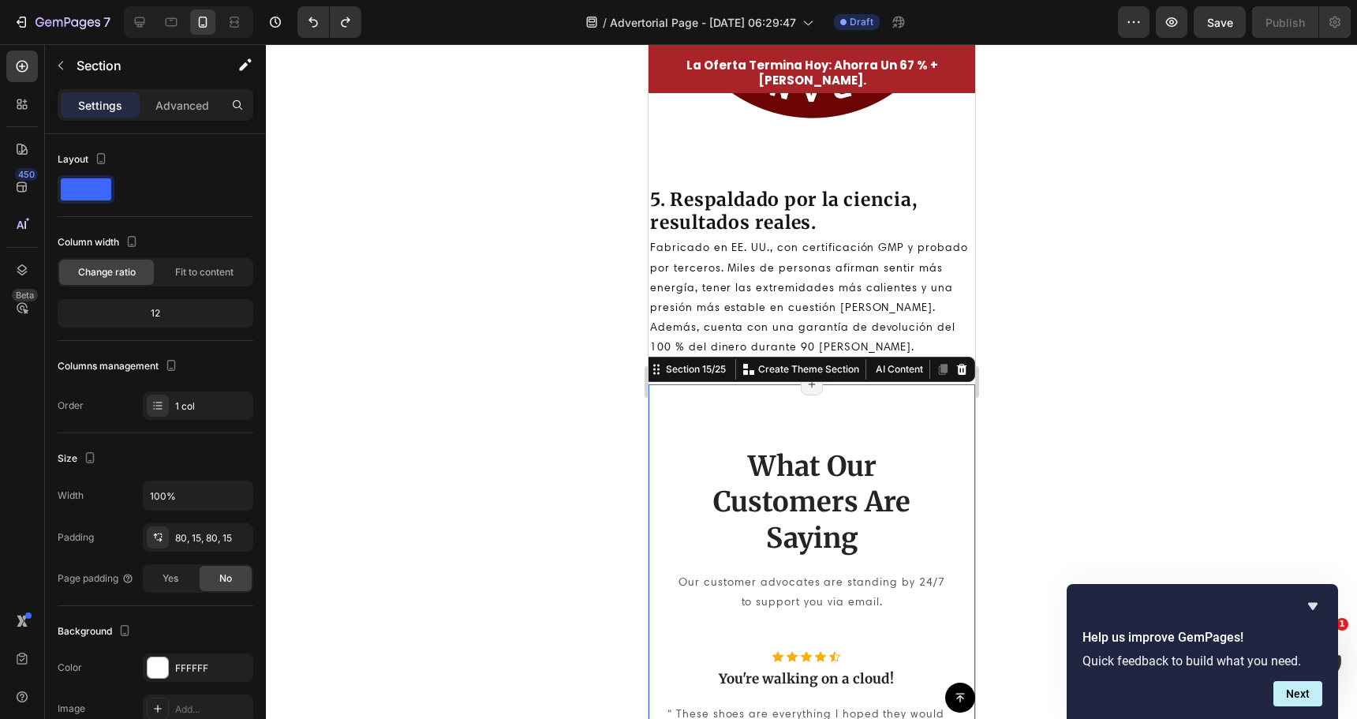
drag, startPoint x: 585, startPoint y: 361, endPoint x: 595, endPoint y: 360, distance: 10.4
click at [586, 362] on div at bounding box center [811, 381] width 1091 height 675
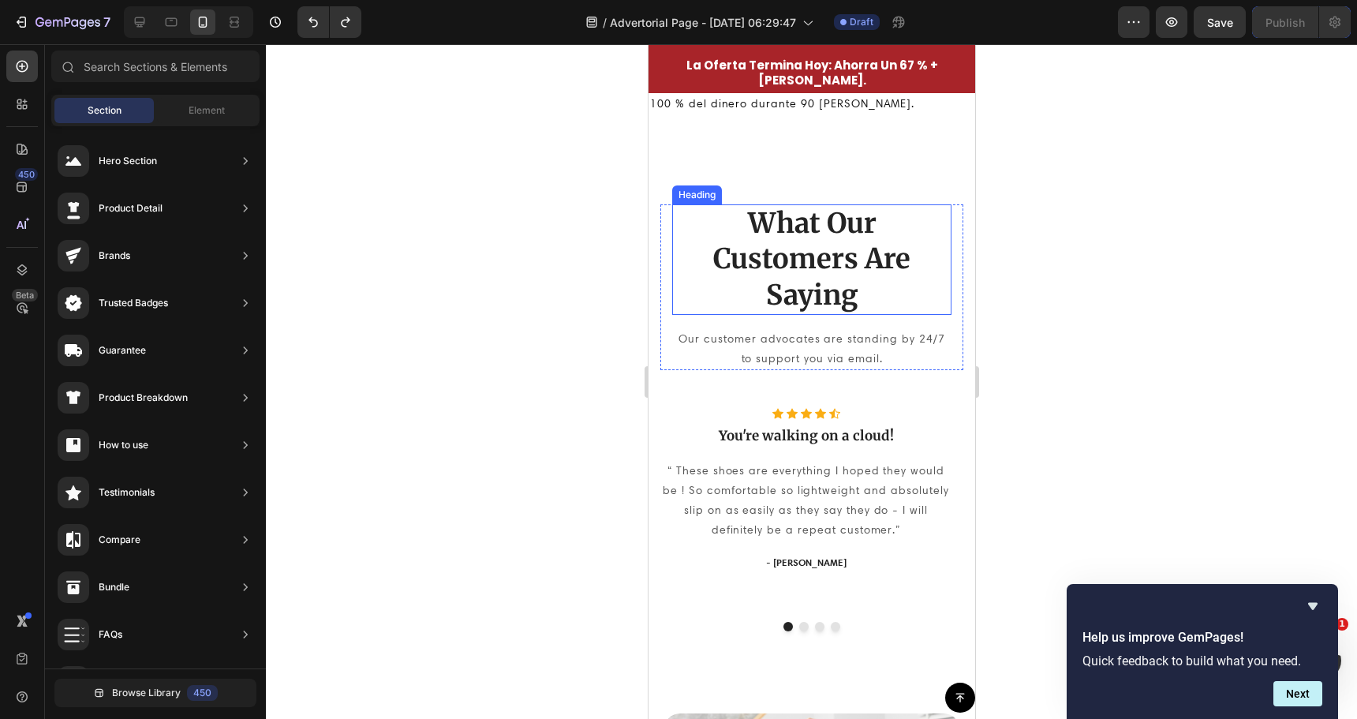
scroll to position [3629, 0]
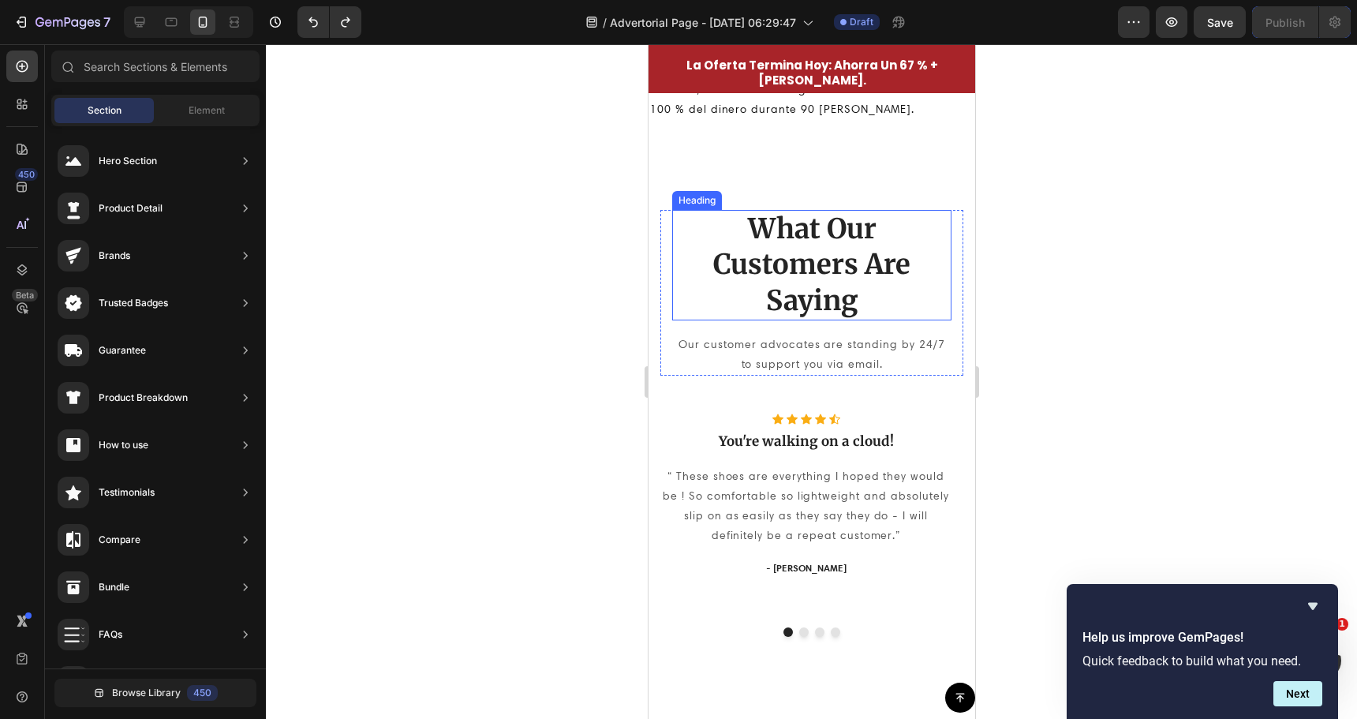
click at [844, 264] on p "What Our Customers Are Saying" at bounding box center [811, 265] width 276 height 108
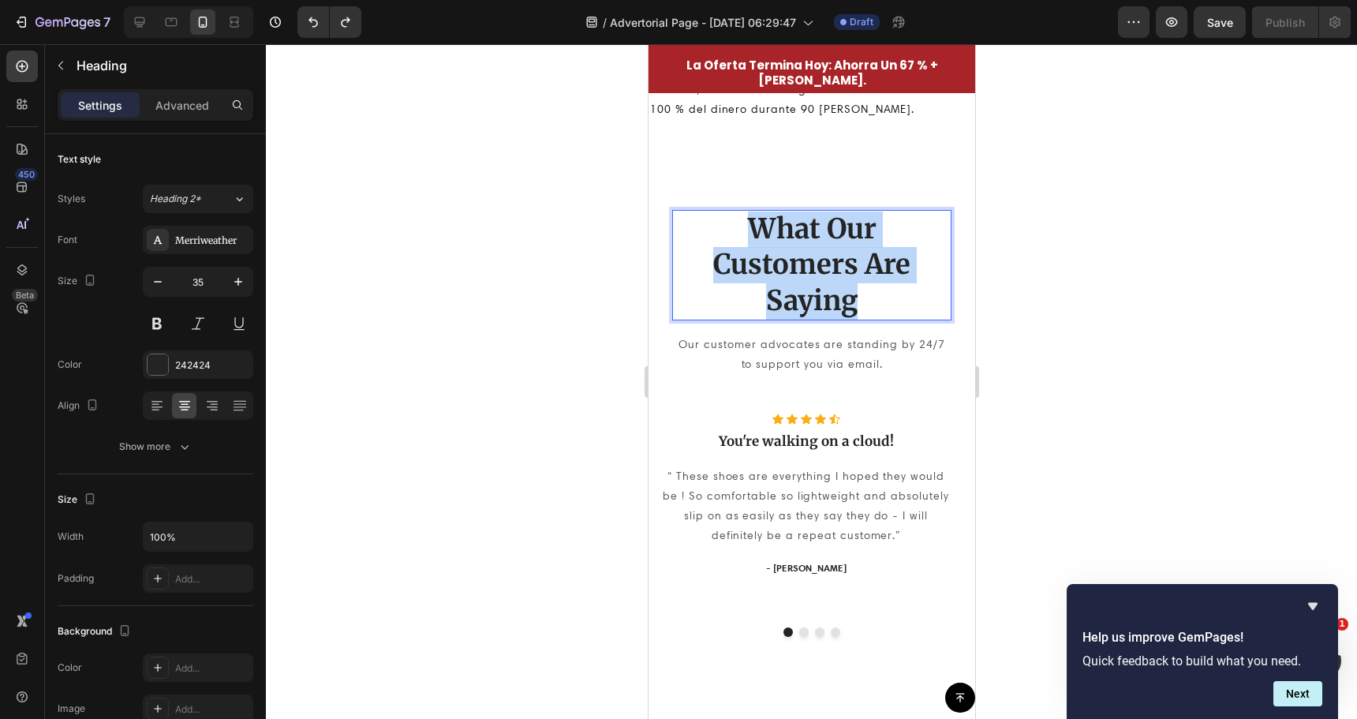
click at [844, 264] on p "What Our Customers Are Saying" at bounding box center [811, 265] width 276 height 108
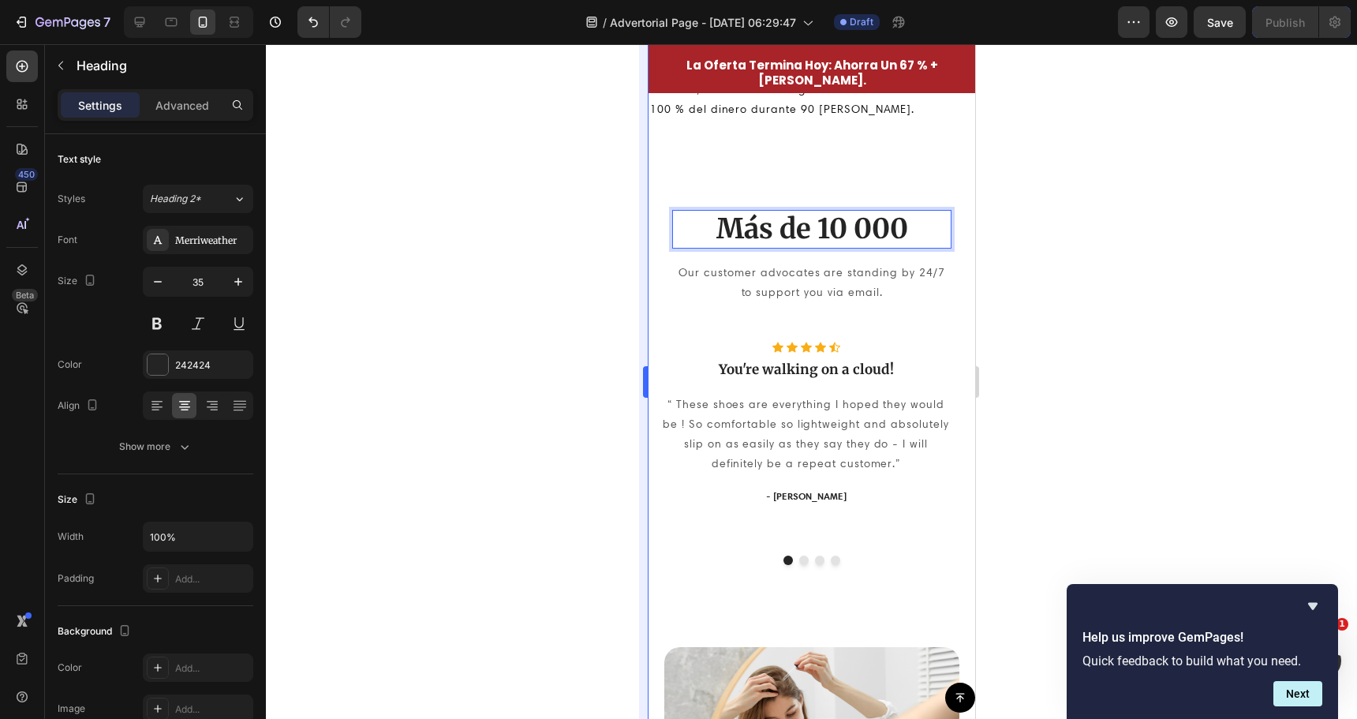
drag, startPoint x: 551, startPoint y: 282, endPoint x: 639, endPoint y: 265, distance: 90.1
click at [555, 282] on div at bounding box center [811, 381] width 1091 height 675
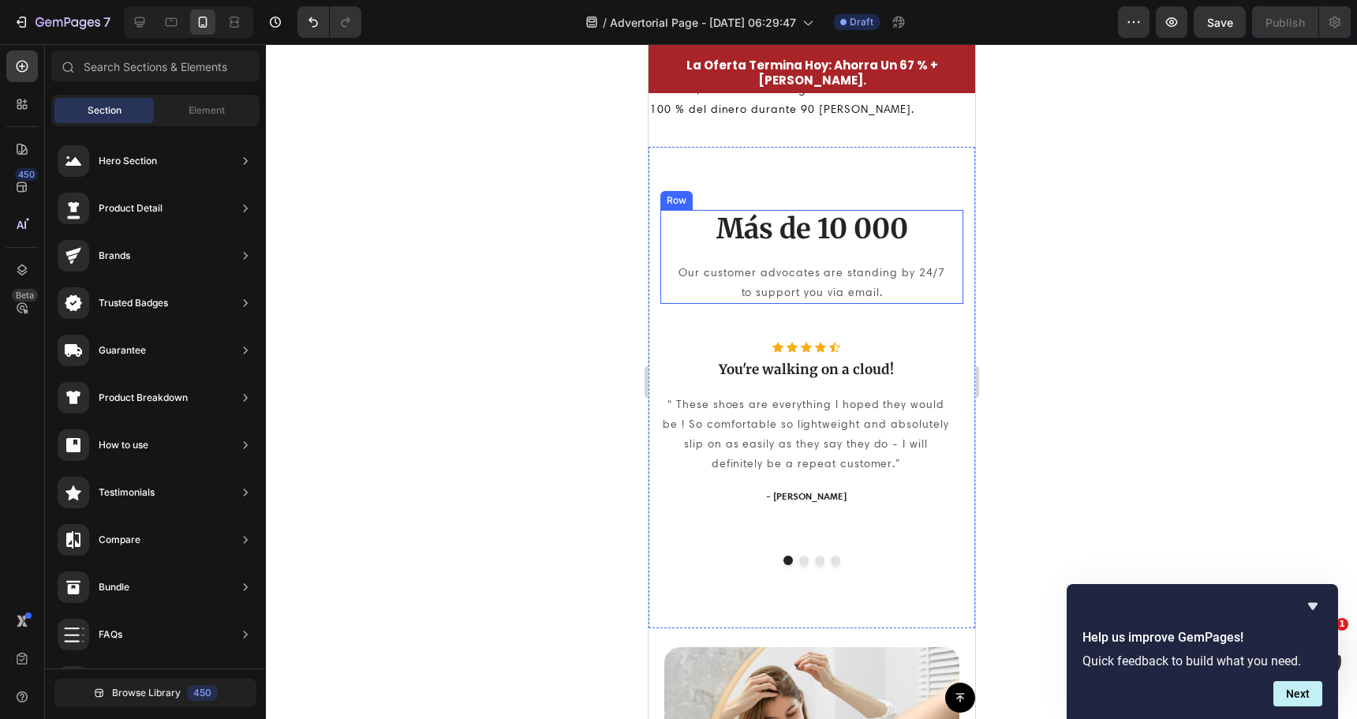
click at [788, 221] on p "Más de 10 000" at bounding box center [811, 229] width 276 height 36
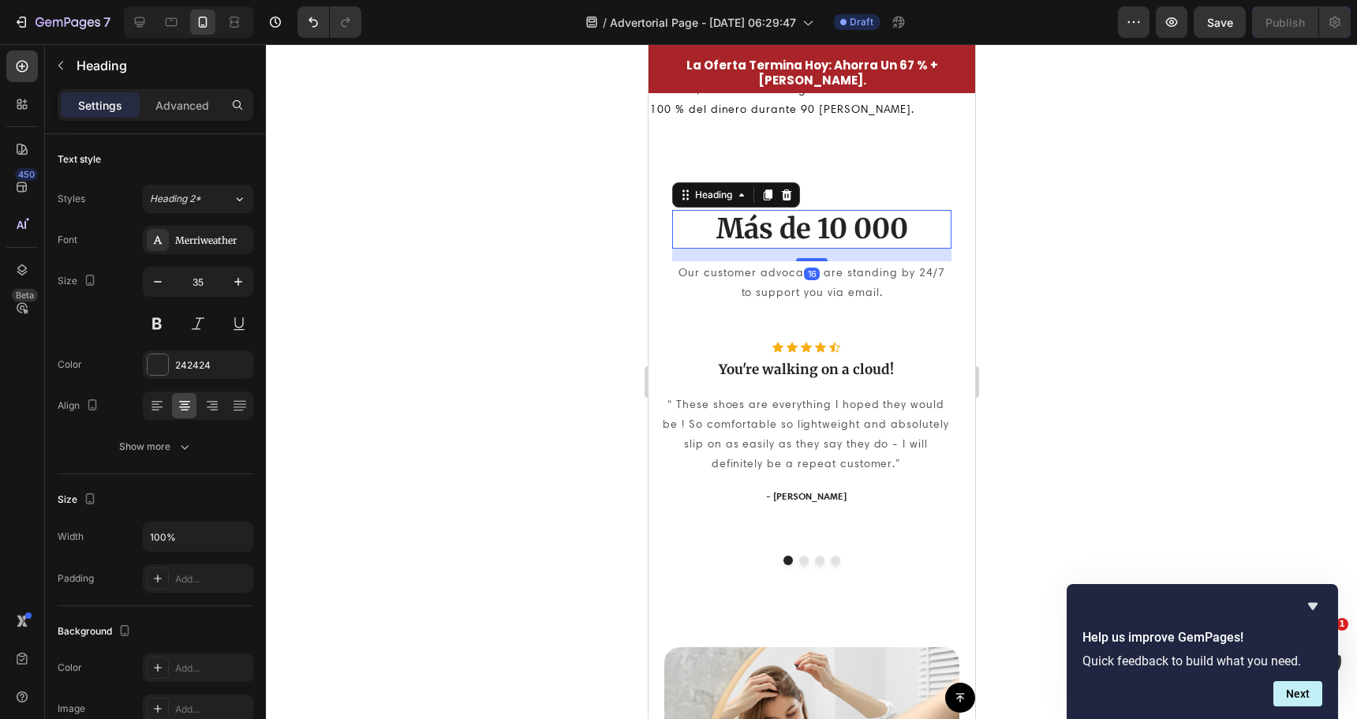
click at [764, 194] on icon at bounding box center [767, 194] width 9 height 11
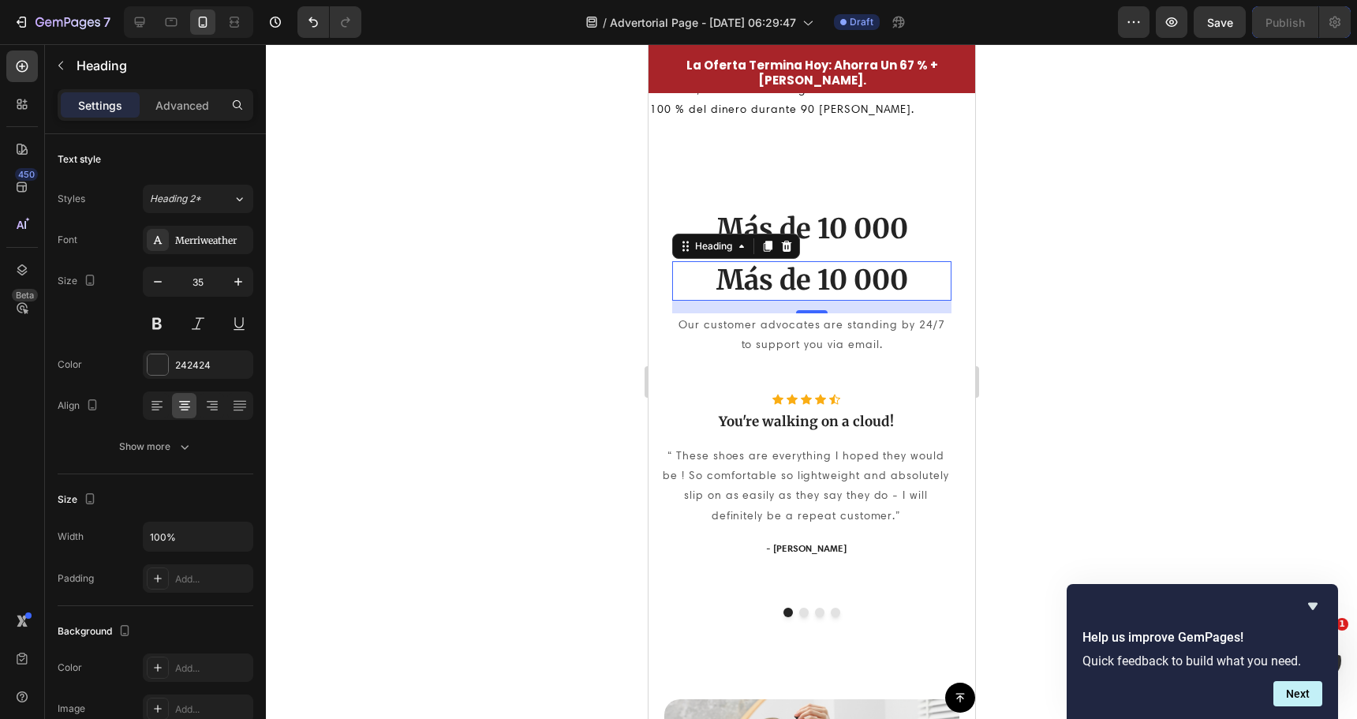
click at [828, 275] on h2 "Más de 10 000" at bounding box center [810, 280] width 279 height 39
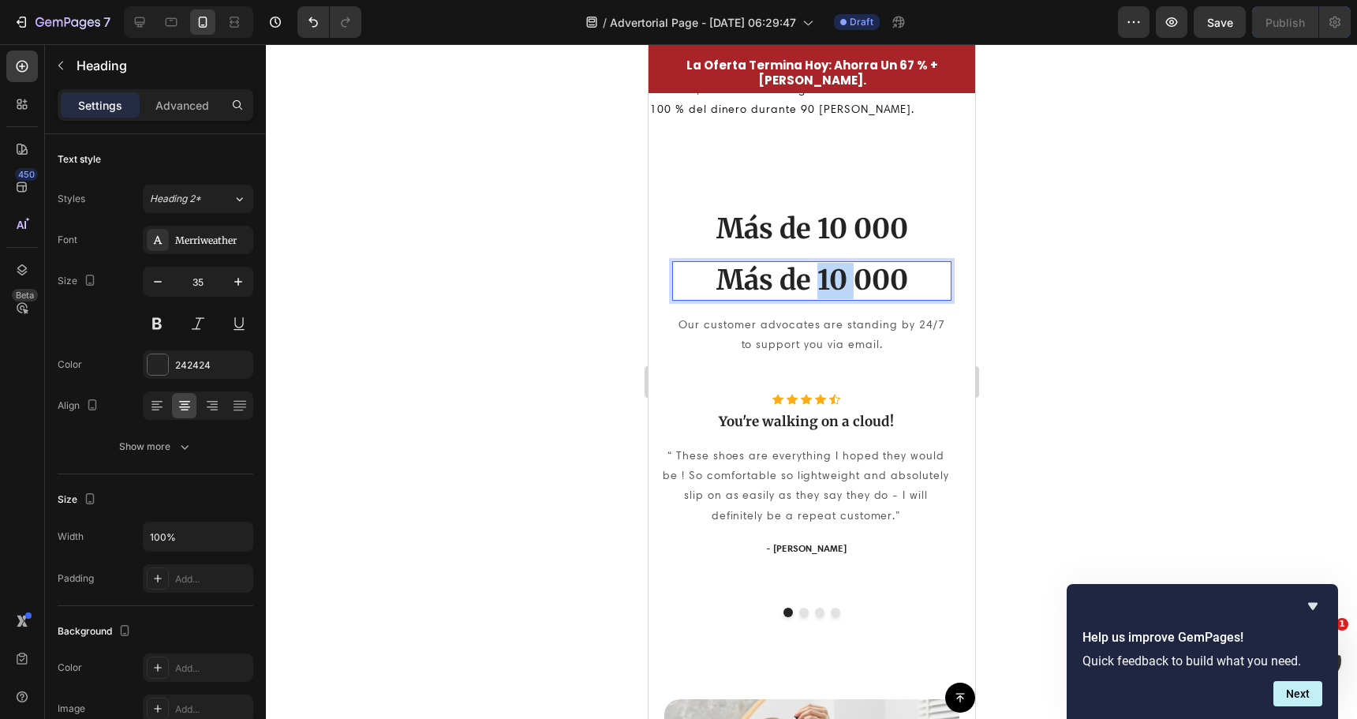
click at [828, 275] on p "Más de 10 000" at bounding box center [811, 281] width 276 height 36
click at [479, 323] on div at bounding box center [811, 381] width 1091 height 675
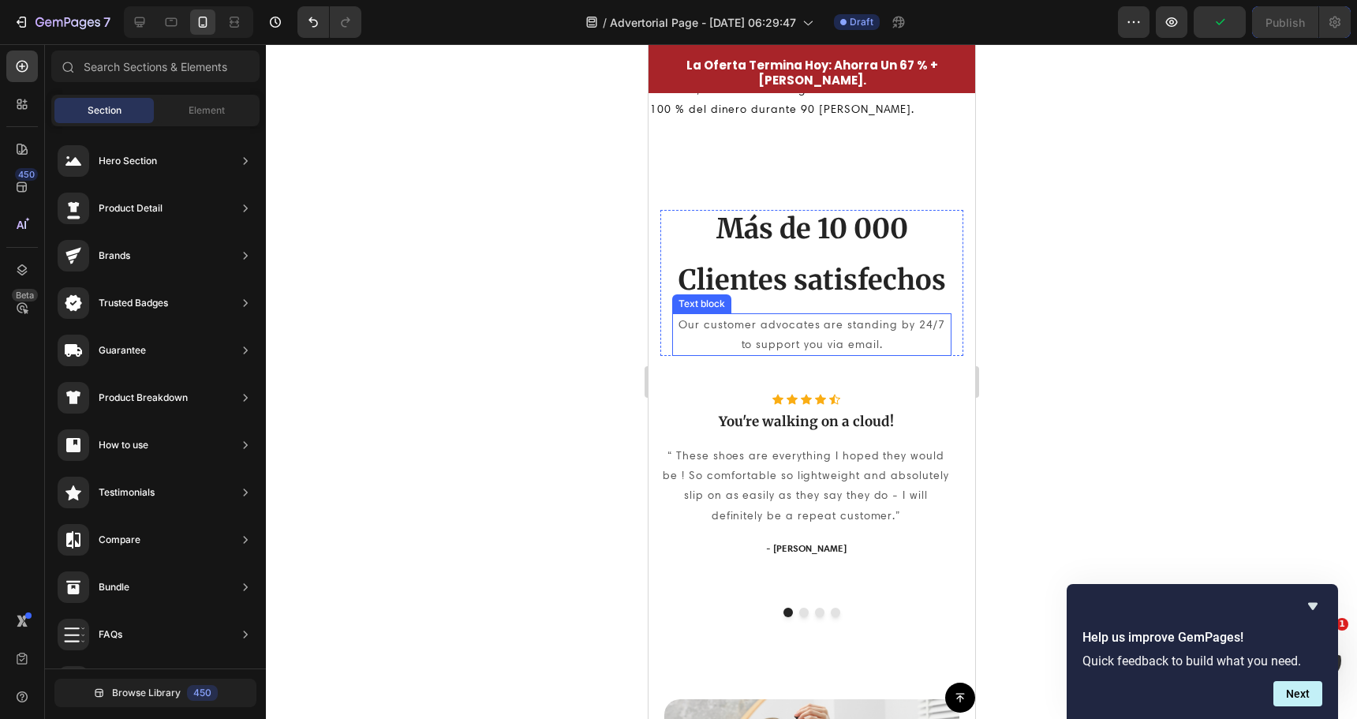
click at [855, 327] on p "Our customer advocates are standing by 24/7 to support you via email." at bounding box center [811, 334] width 276 height 39
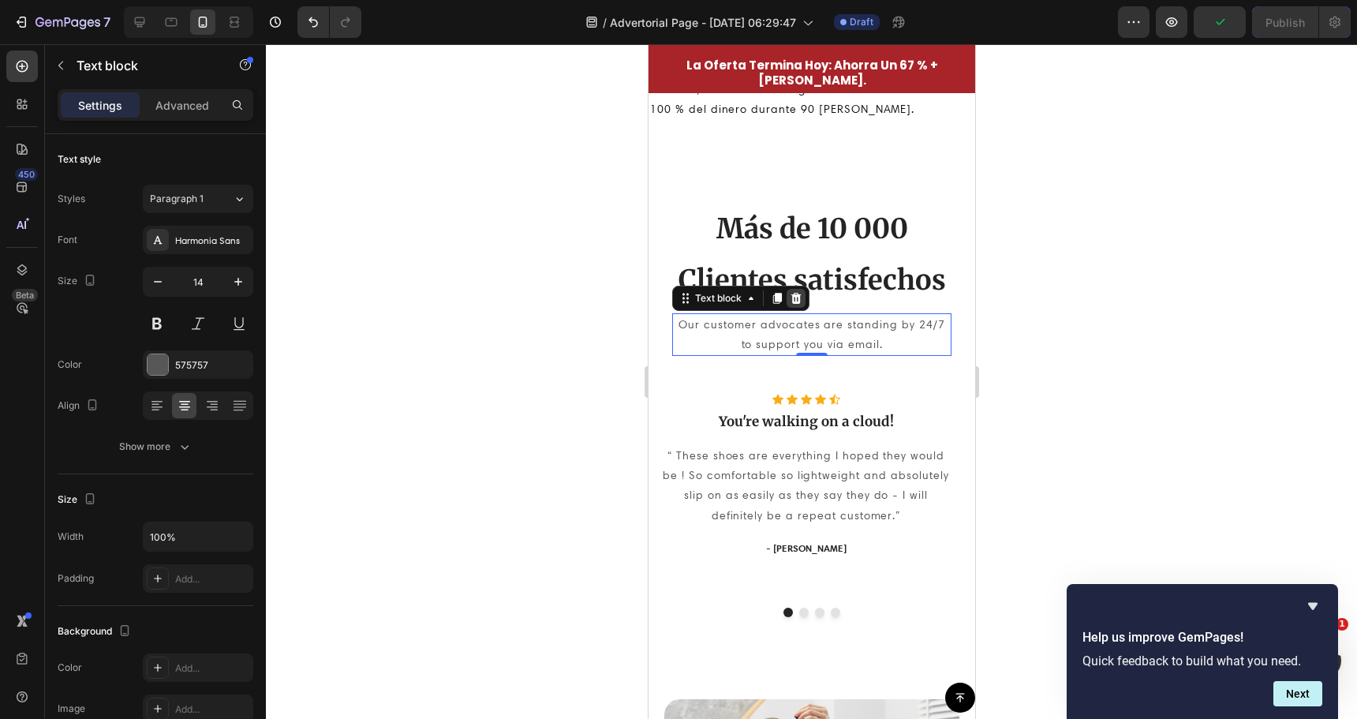
click at [804, 302] on div at bounding box center [795, 298] width 19 height 19
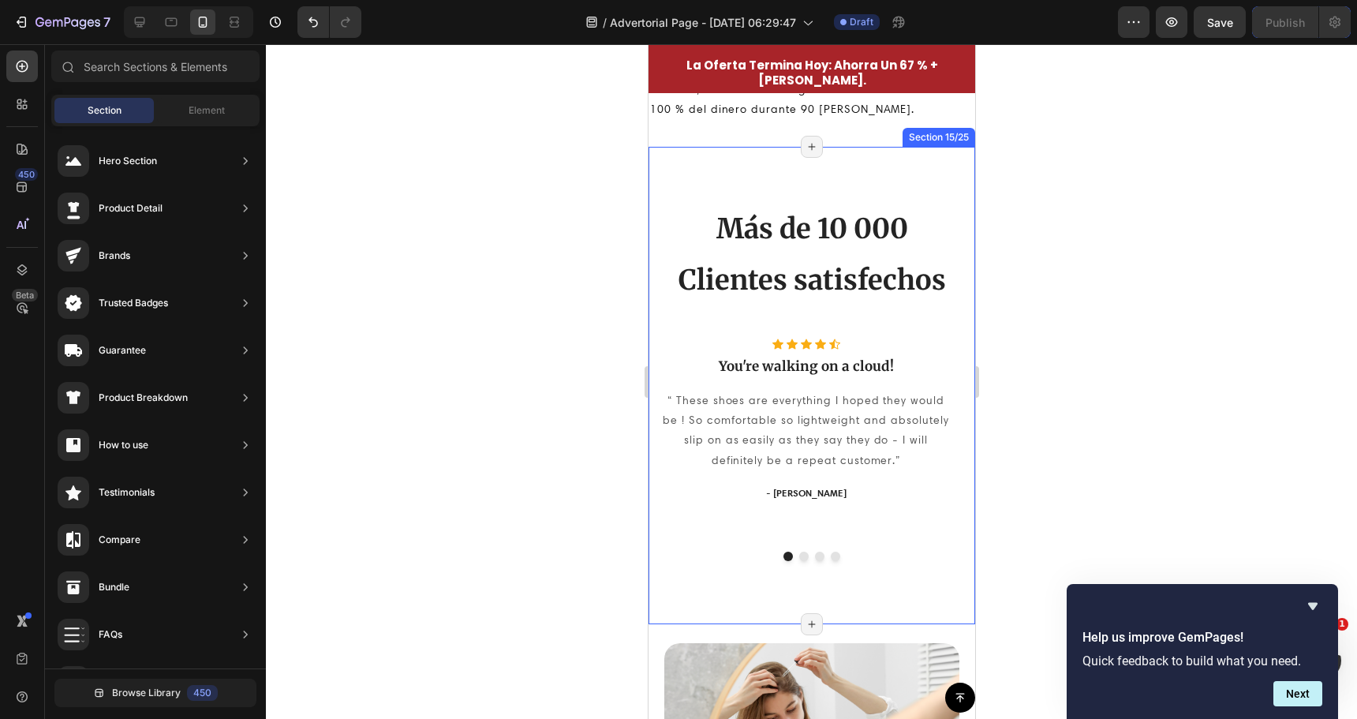
click at [825, 315] on div "Más de 10 000 Heading Clientes satisfechos Heading Row Icon Icon Icon Icon Icon…" at bounding box center [811, 386] width 303 height 352
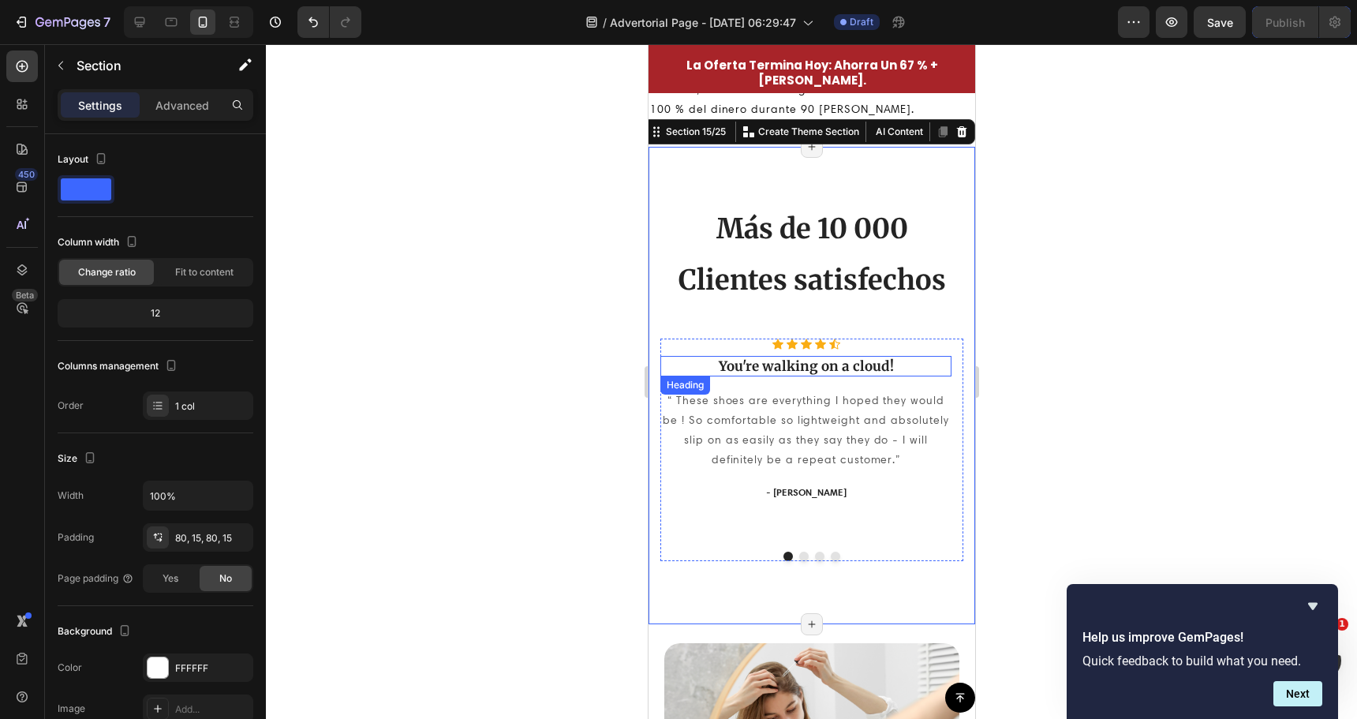
click at [777, 367] on p "You're walking on a cloud!" at bounding box center [805, 365] width 288 height 17
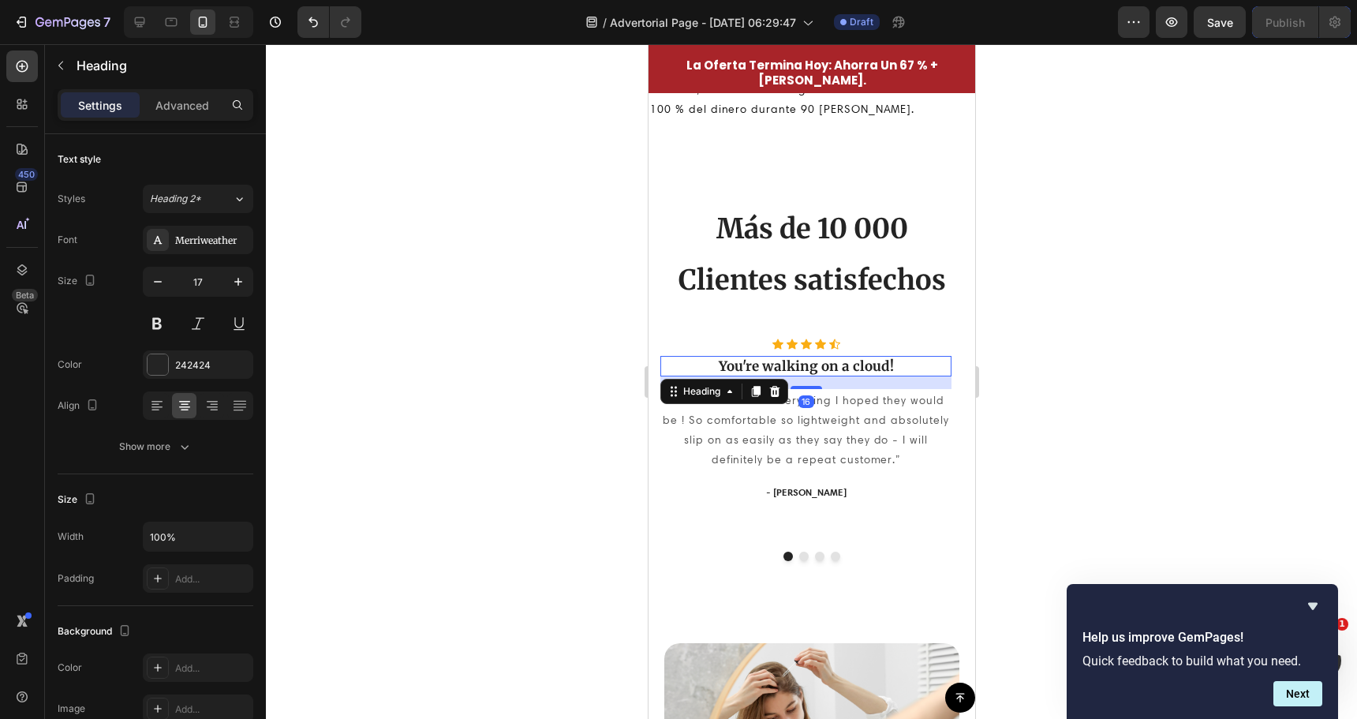
click at [777, 367] on p "You're walking on a cloud!" at bounding box center [805, 365] width 288 height 17
click at [690, 363] on p "La presión finalmente se estabilizó"" at bounding box center [805, 365] width 288 height 17
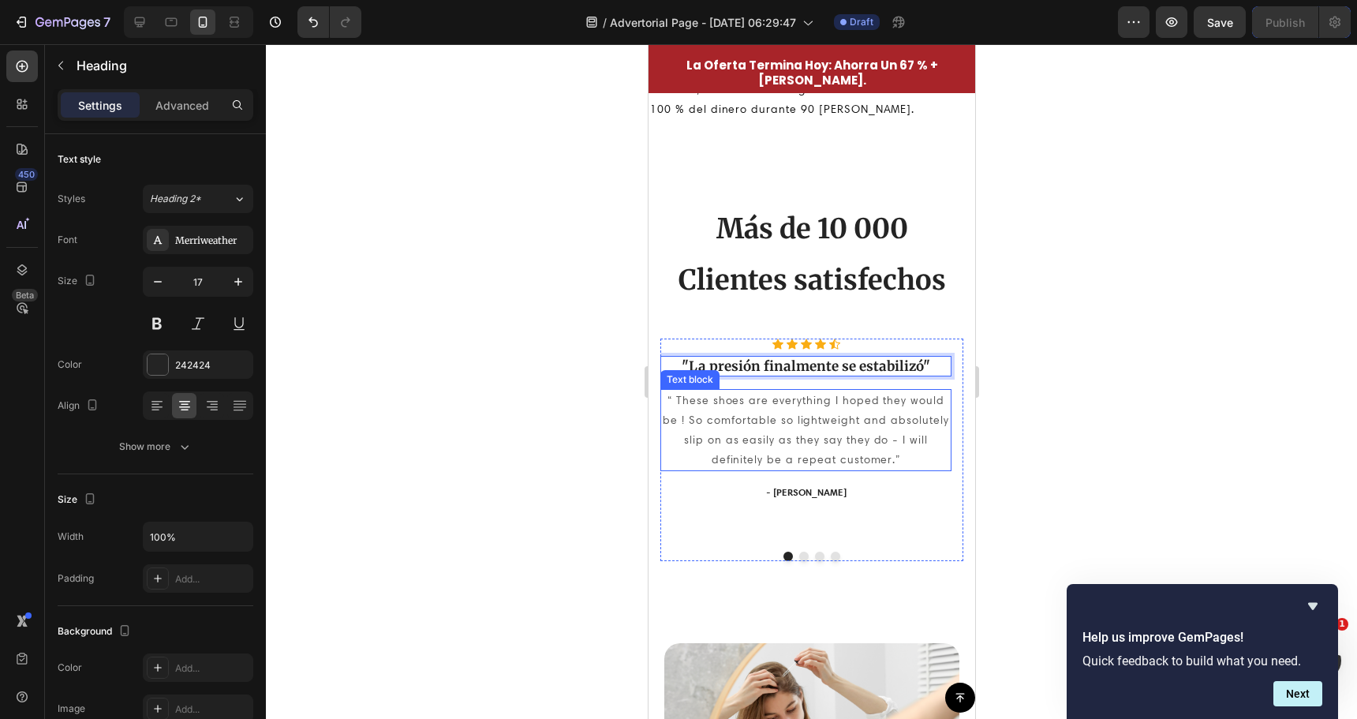
click at [780, 419] on p "“ These shoes are everything I hoped they would be ! So comfortable so lightwei…" at bounding box center [805, 431] width 288 height 80
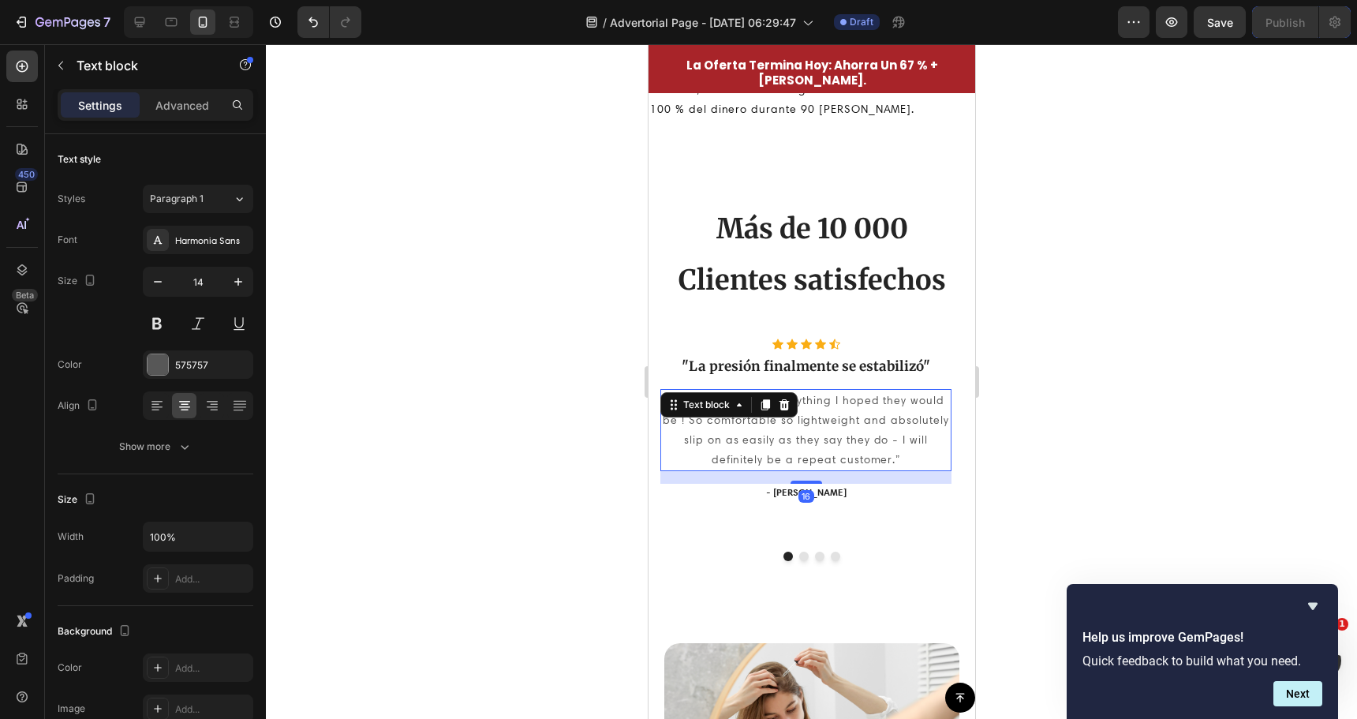
click at [780, 420] on p "“ These shoes are everything I hoped they would be ! So comfortable so lightwei…" at bounding box center [805, 431] width 288 height 80
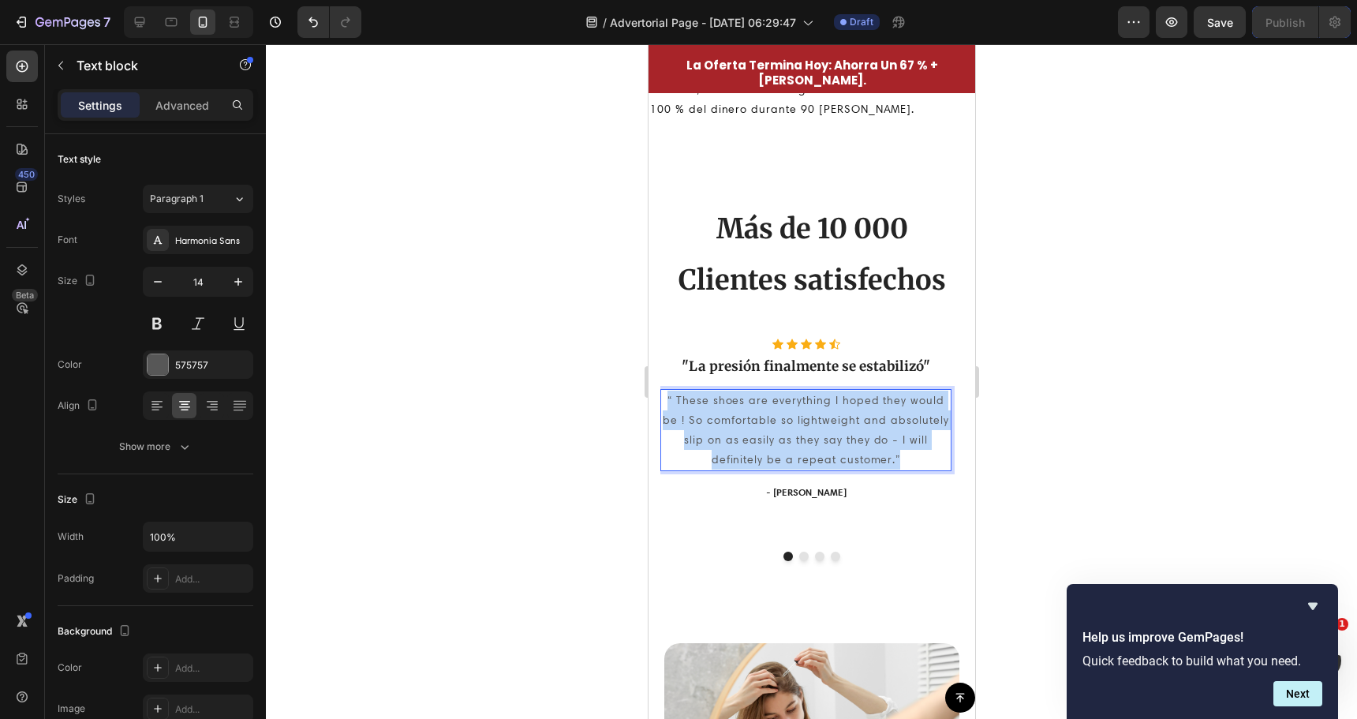
click at [780, 420] on p "“ These shoes are everything I hoped they would be ! So comfortable so lightwei…" at bounding box center [805, 431] width 288 height 80
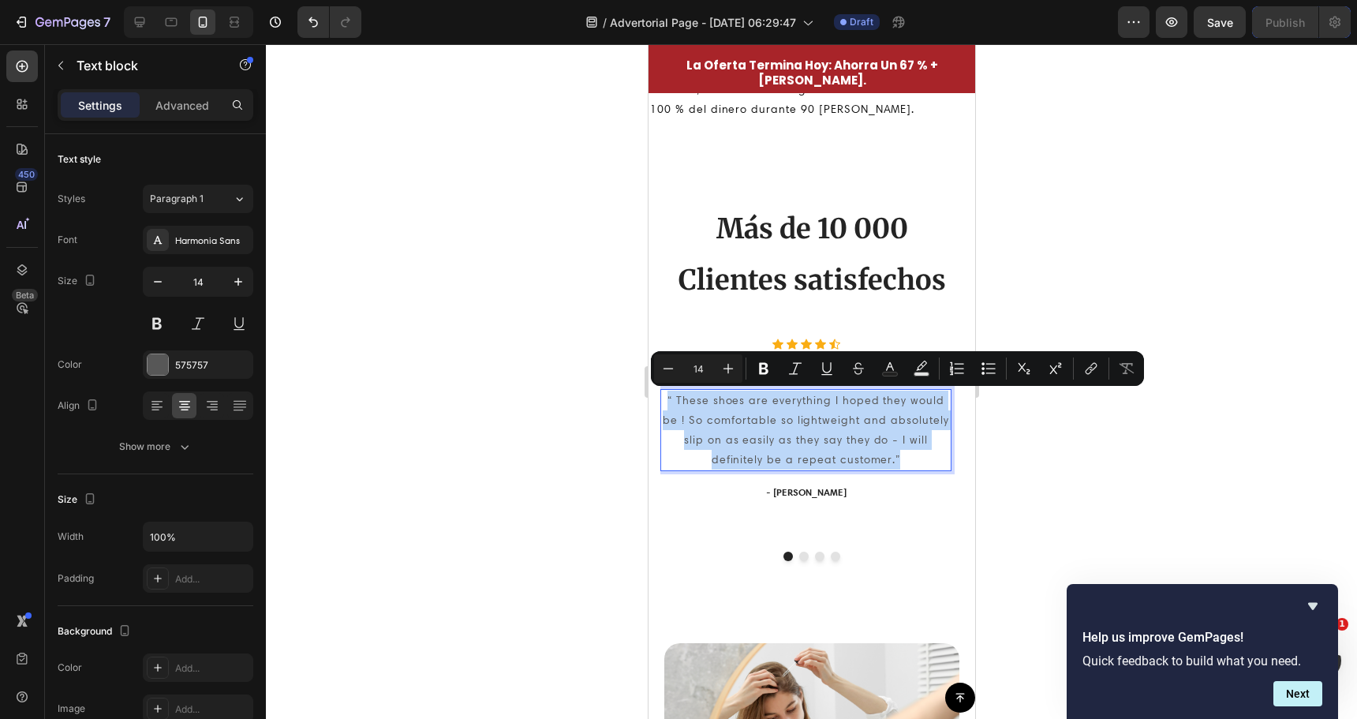
copy p "“ These shoes are everything I hoped they would be ! So comfortable so lightwei…"
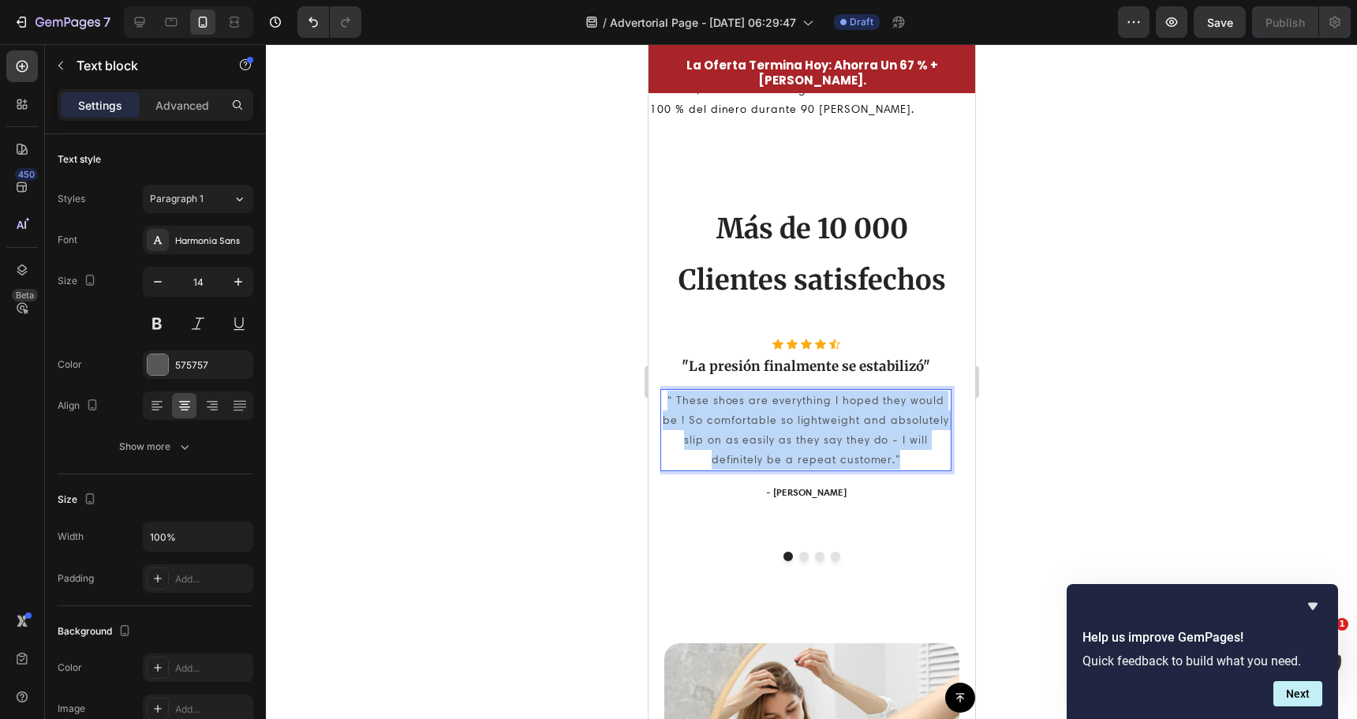
click at [839, 452] on p "“ These shoes are everything I hoped they would be ! So comfortable so lightwei…" at bounding box center [805, 431] width 288 height 80
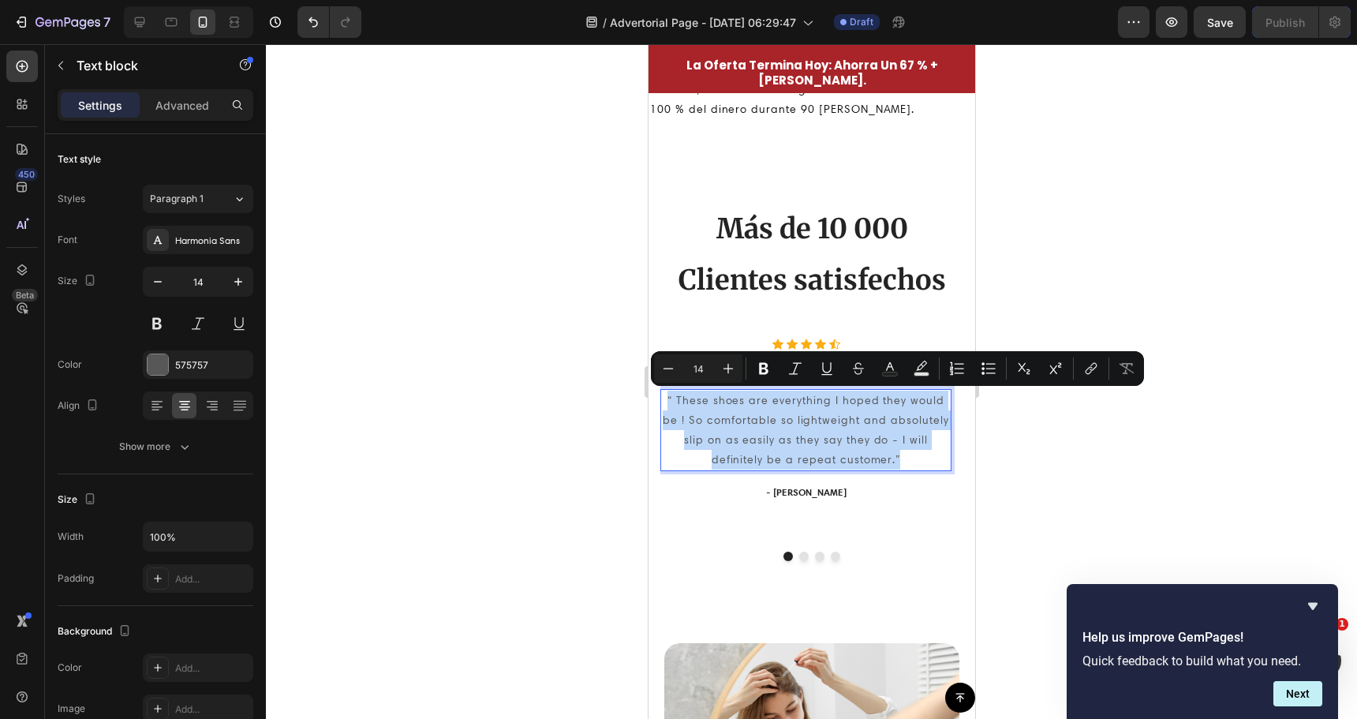
click at [839, 452] on p "“ These shoes are everything I hoped they would be ! So comfortable so lightwei…" at bounding box center [805, 431] width 288 height 80
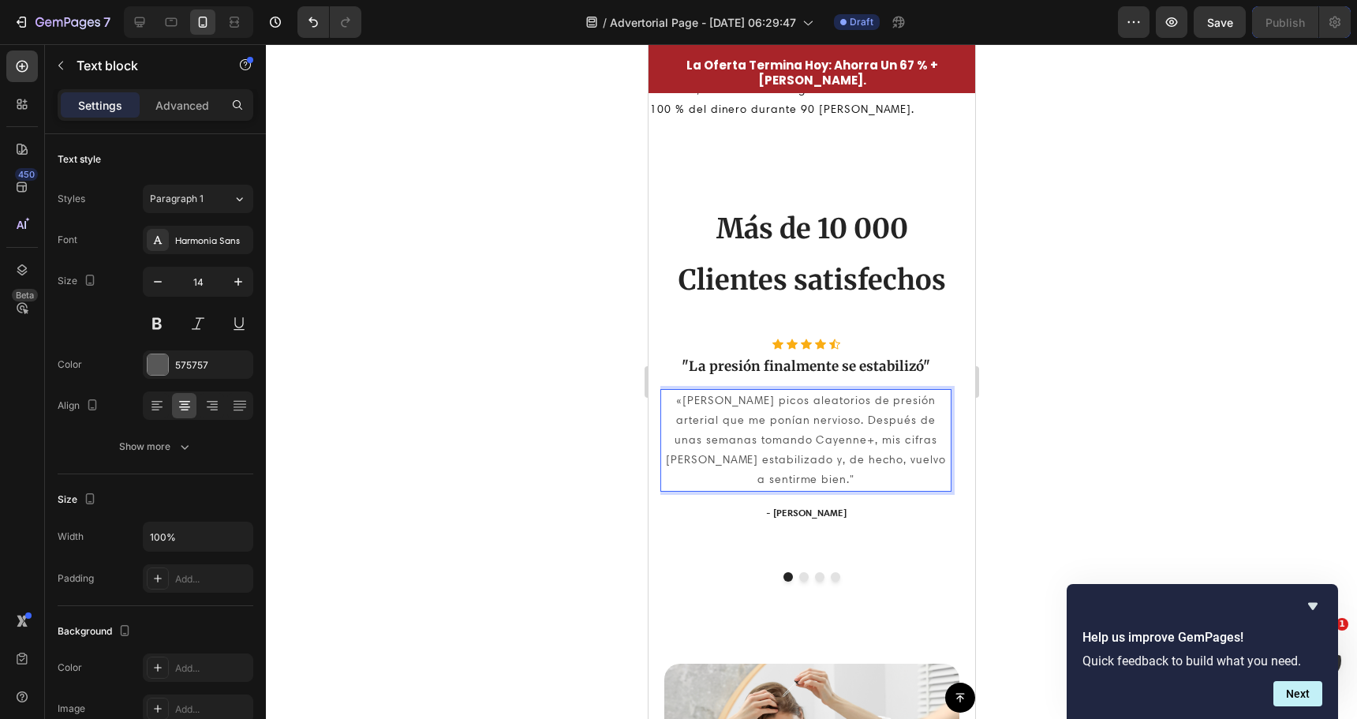
click at [675, 401] on p "«Solía tener picos aleatorios de presión arterial que me ponían nervioso. Despu…" at bounding box center [805, 440] width 288 height 99
click at [537, 422] on div at bounding box center [811, 381] width 1091 height 675
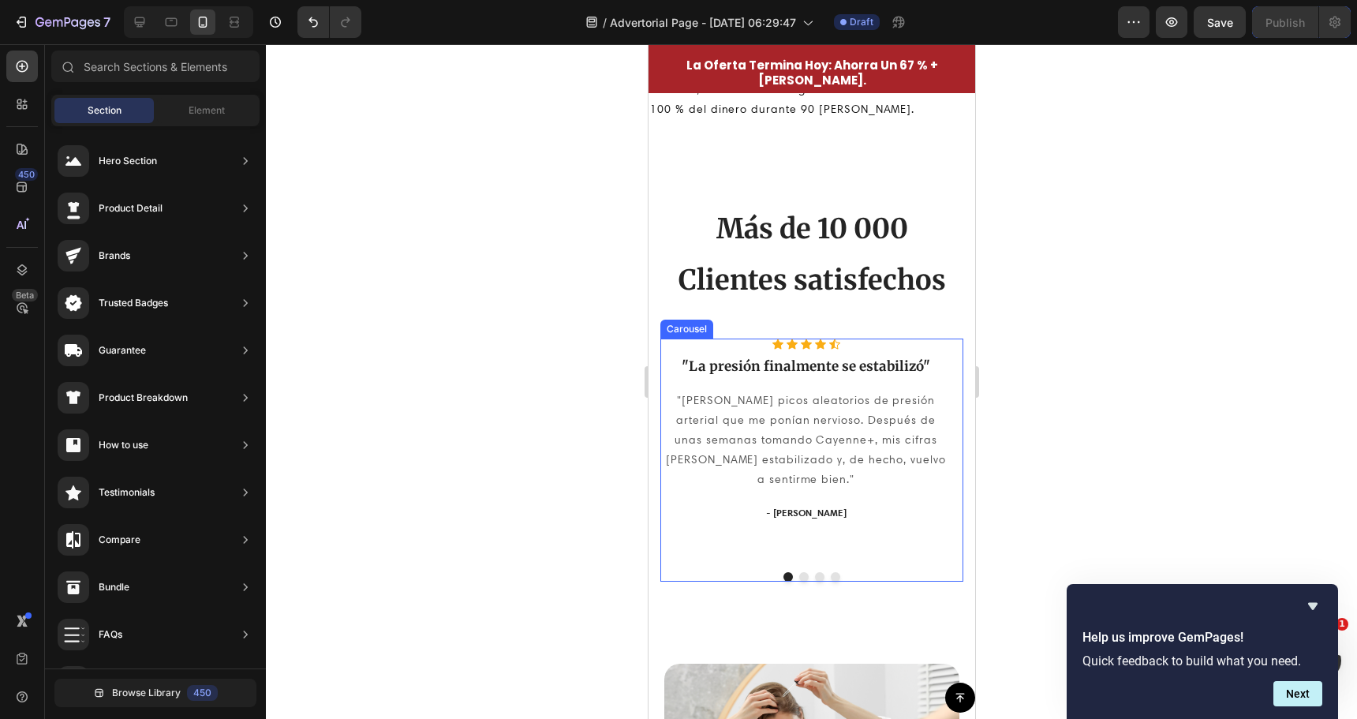
click at [815, 391] on p ""[PERSON_NAME] picos aleatorios de presión arterial que me ponían nervioso. Des…" at bounding box center [805, 440] width 288 height 99
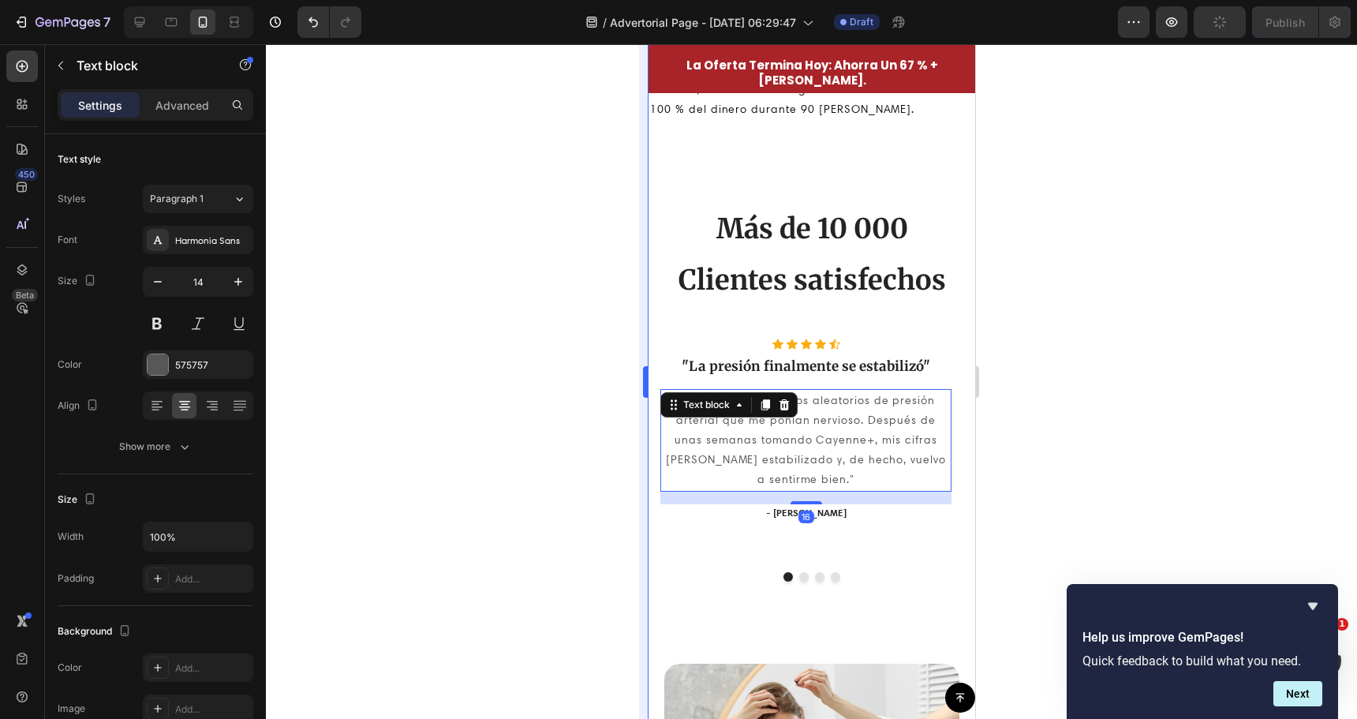
drag, startPoint x: 565, startPoint y: 436, endPoint x: 648, endPoint y: 477, distance: 92.4
click at [567, 436] on div at bounding box center [811, 381] width 1091 height 675
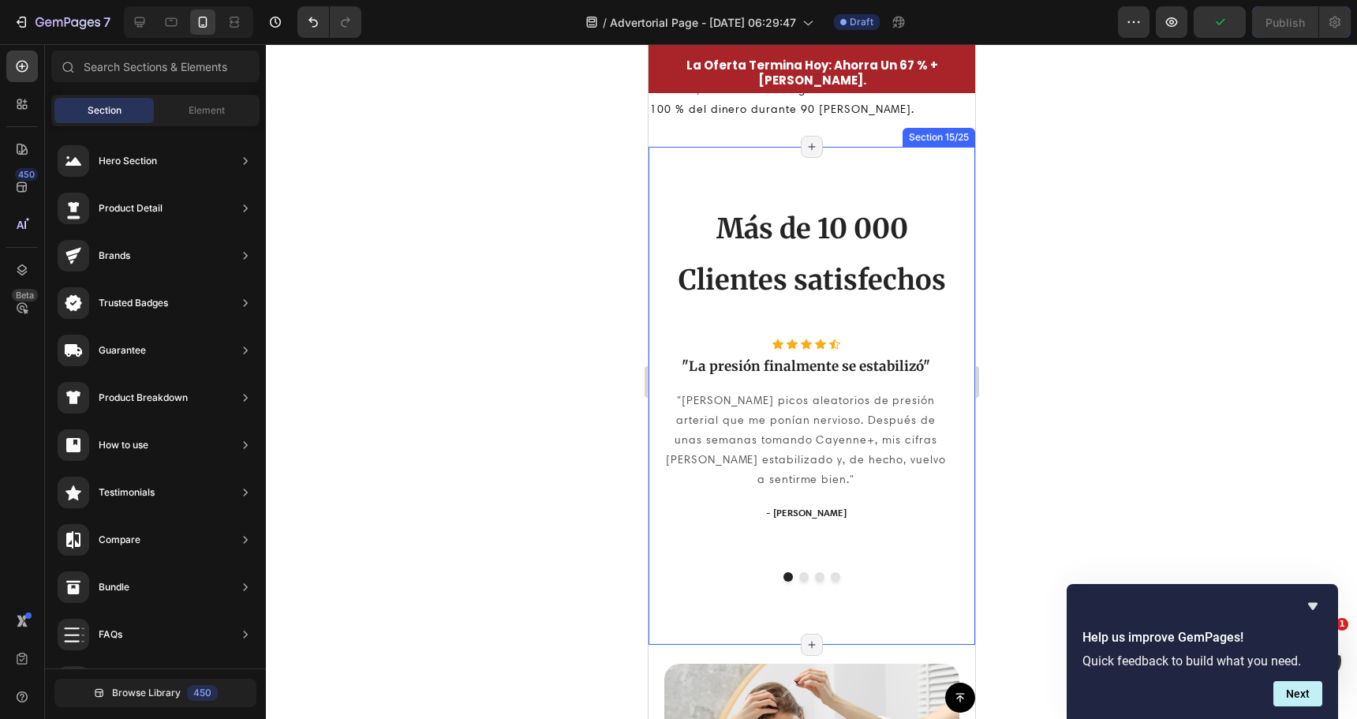
click at [796, 558] on div "Icon Icon Icon Icon Icon Icon List Hoz "La presión finalmente se estabilizó" He…" at bounding box center [811, 459] width 303 height 243
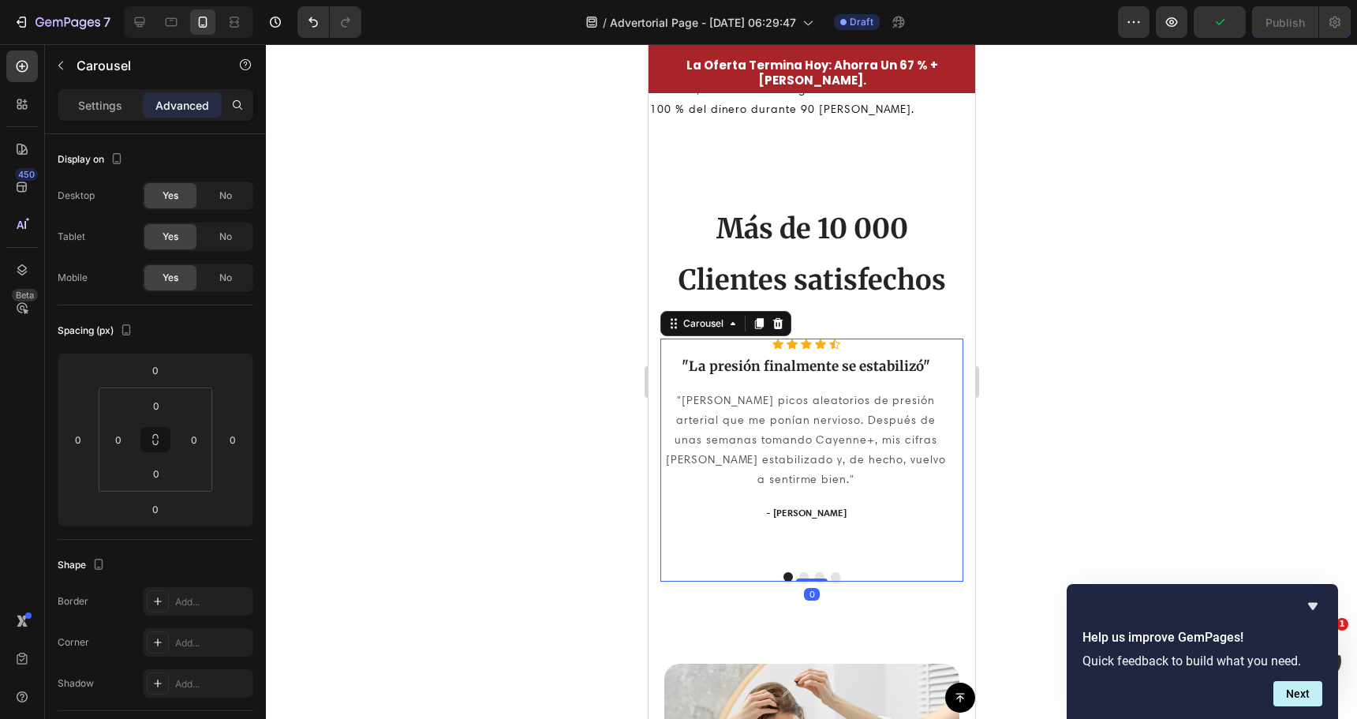
click at [798, 572] on button "Dot" at bounding box center [802, 576] width 9 height 9
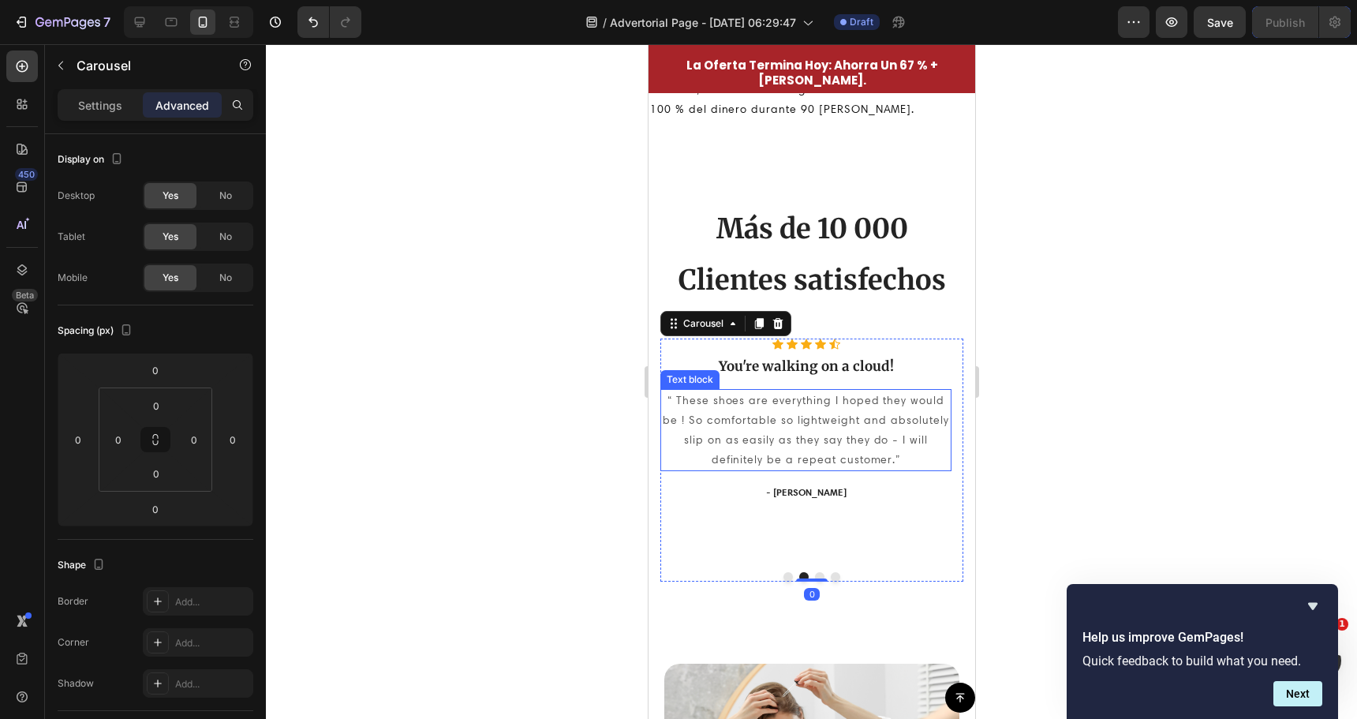
click at [793, 421] on p "“ These shoes are everything I hoped they would be ! So comfortable so lightwei…" at bounding box center [805, 431] width 288 height 80
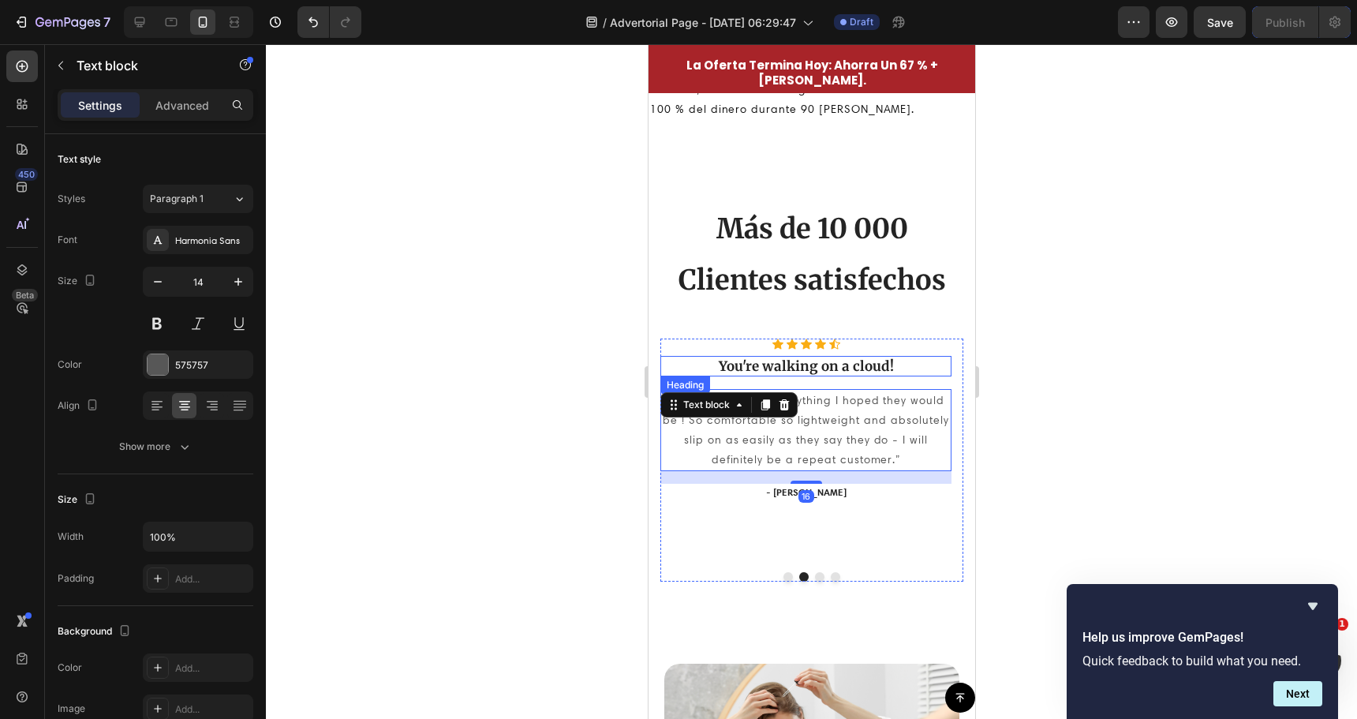
click at [817, 368] on p "You're walking on a cloud!" at bounding box center [805, 365] width 288 height 17
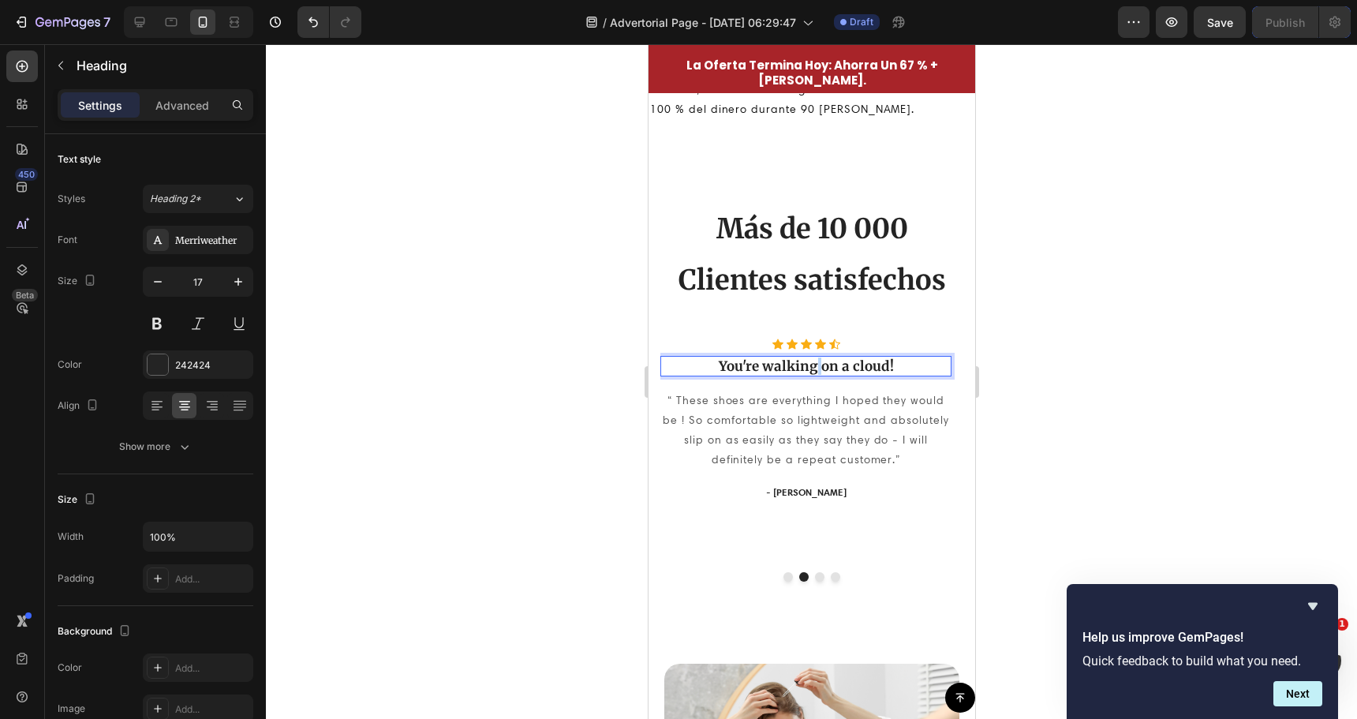
click at [817, 368] on p "You're walking on a cloud!" at bounding box center [805, 365] width 288 height 17
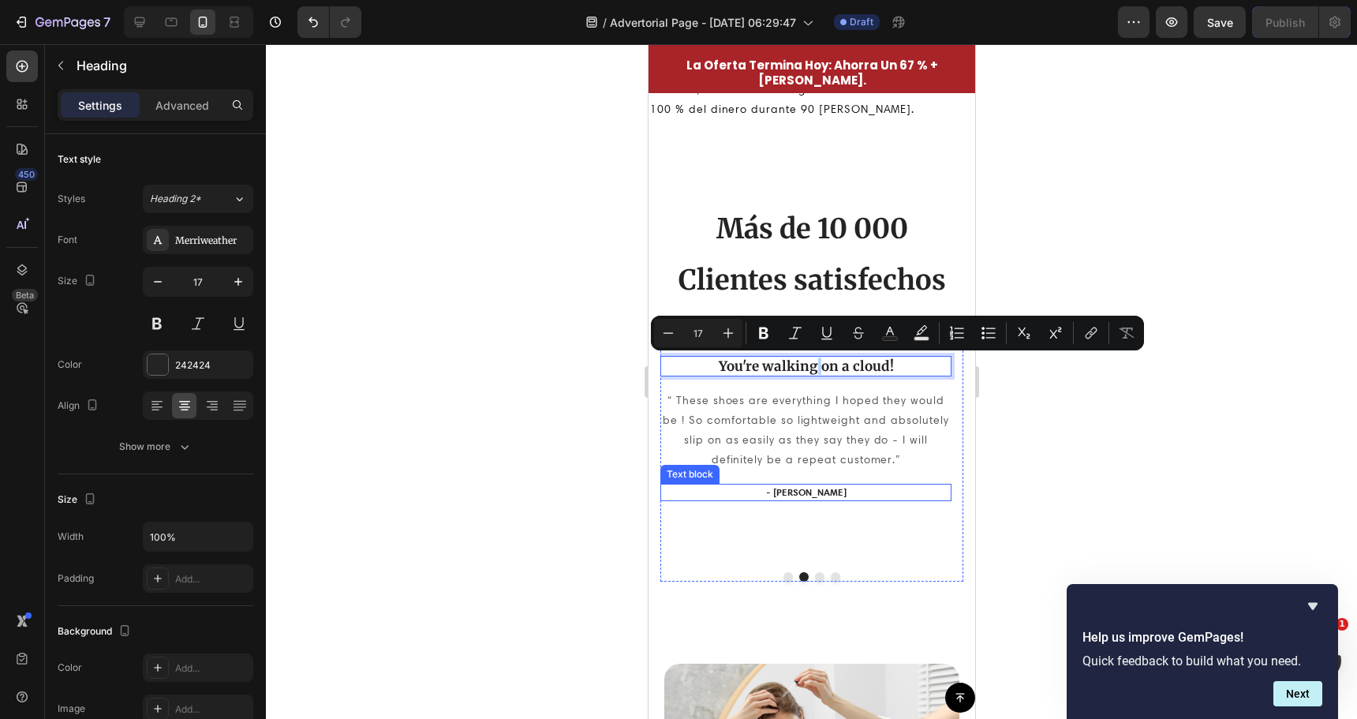
click at [814, 494] on p "- [PERSON_NAME]" at bounding box center [805, 492] width 288 height 14
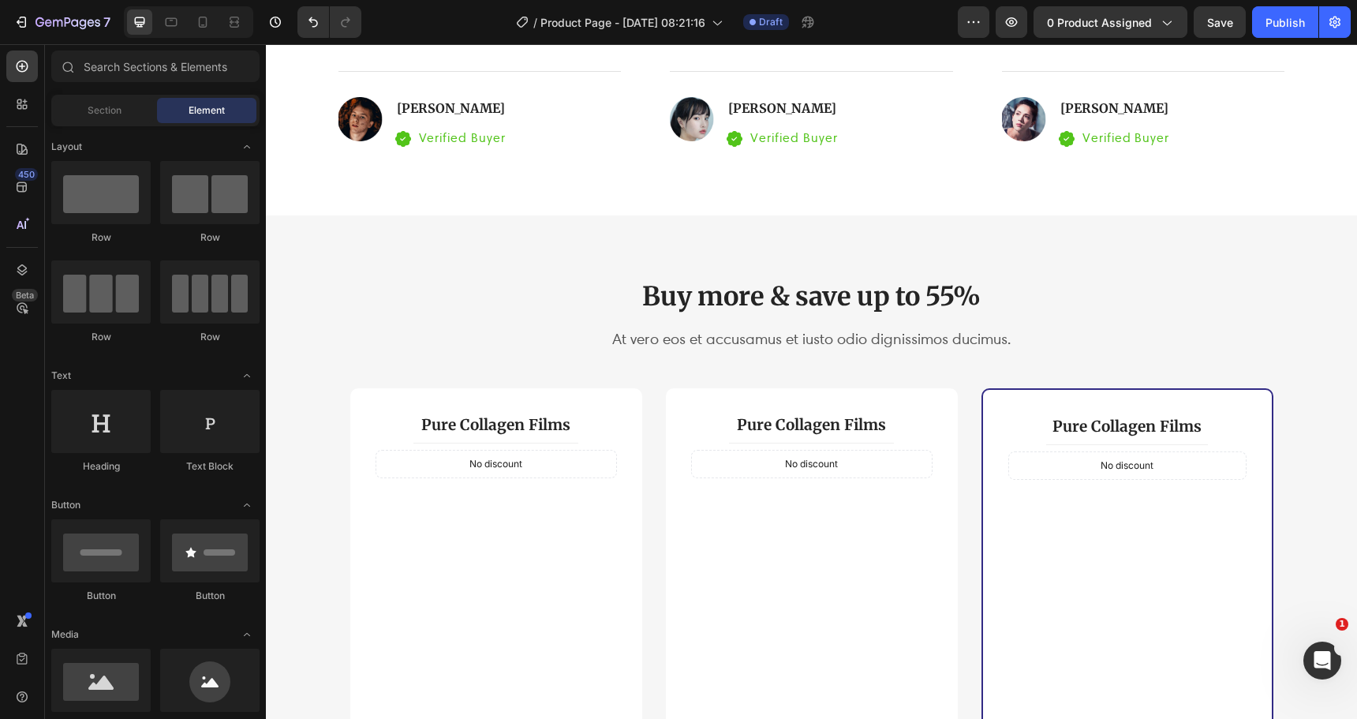
scroll to position [2998, 0]
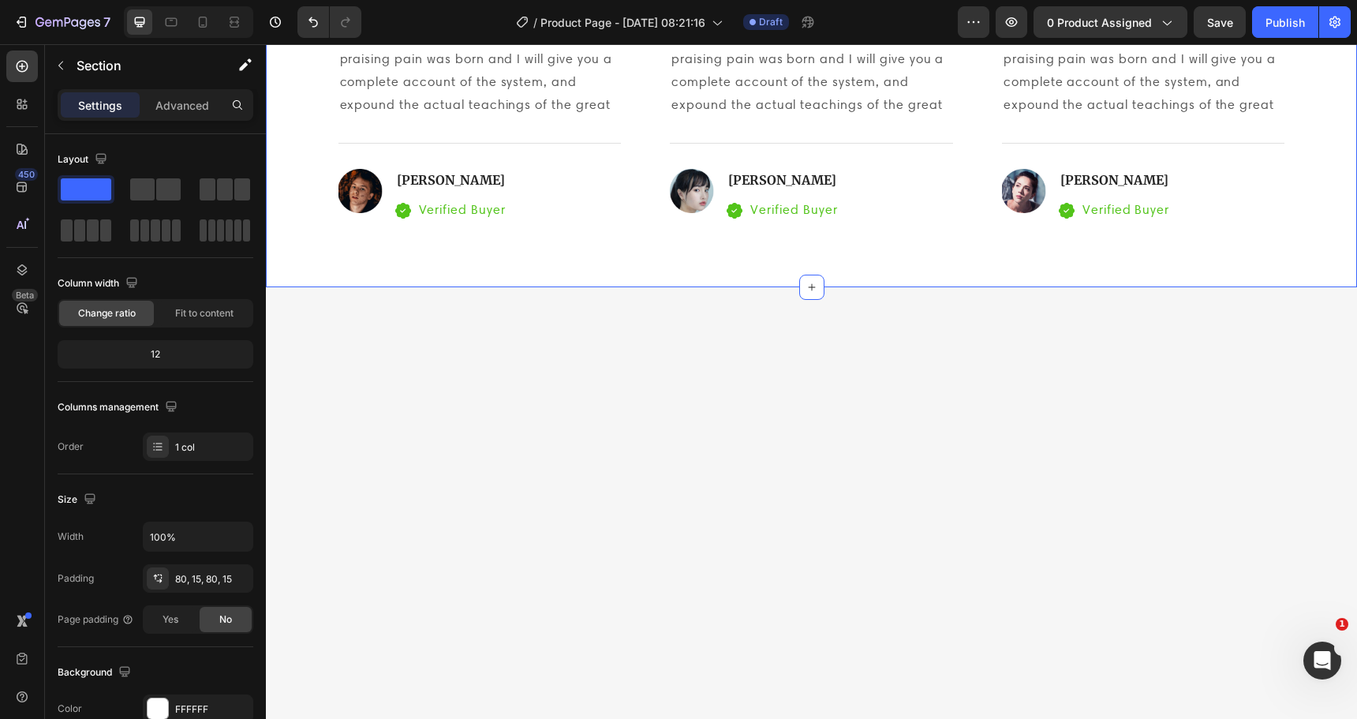
scroll to position [2525, 0]
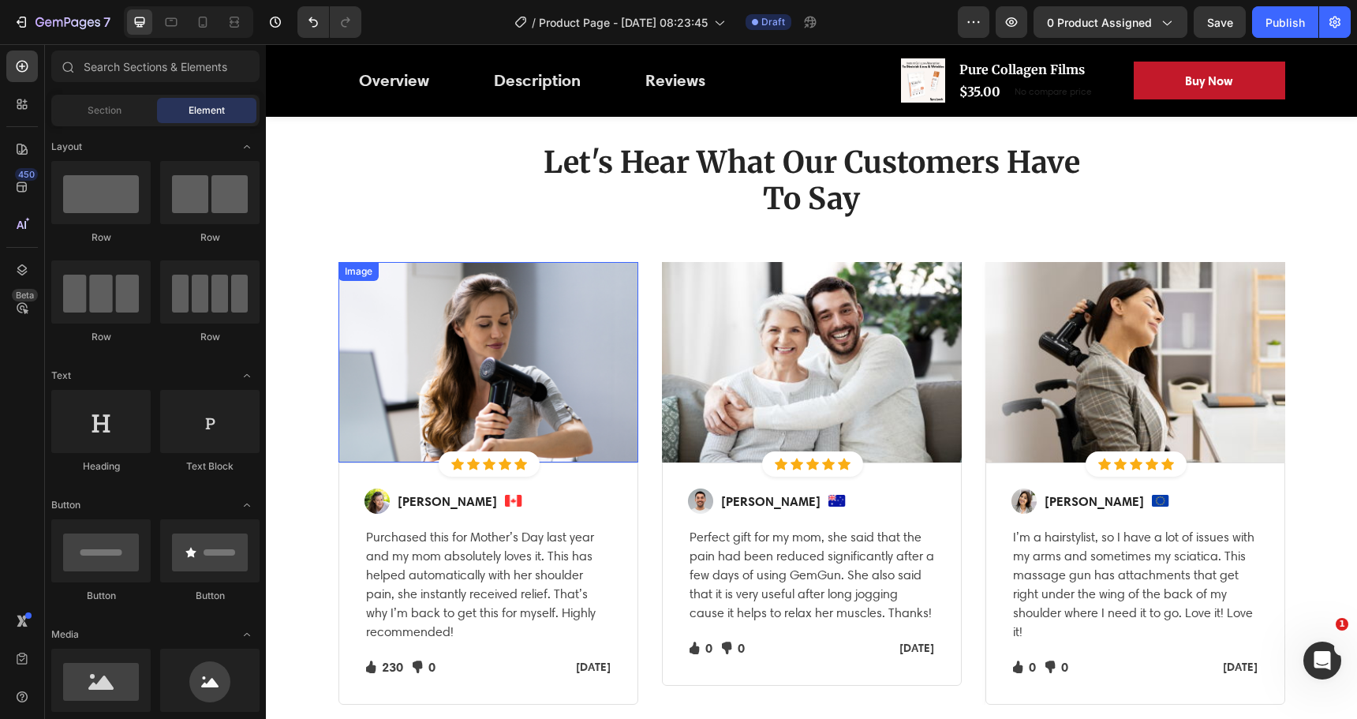
scroll to position [2919, 0]
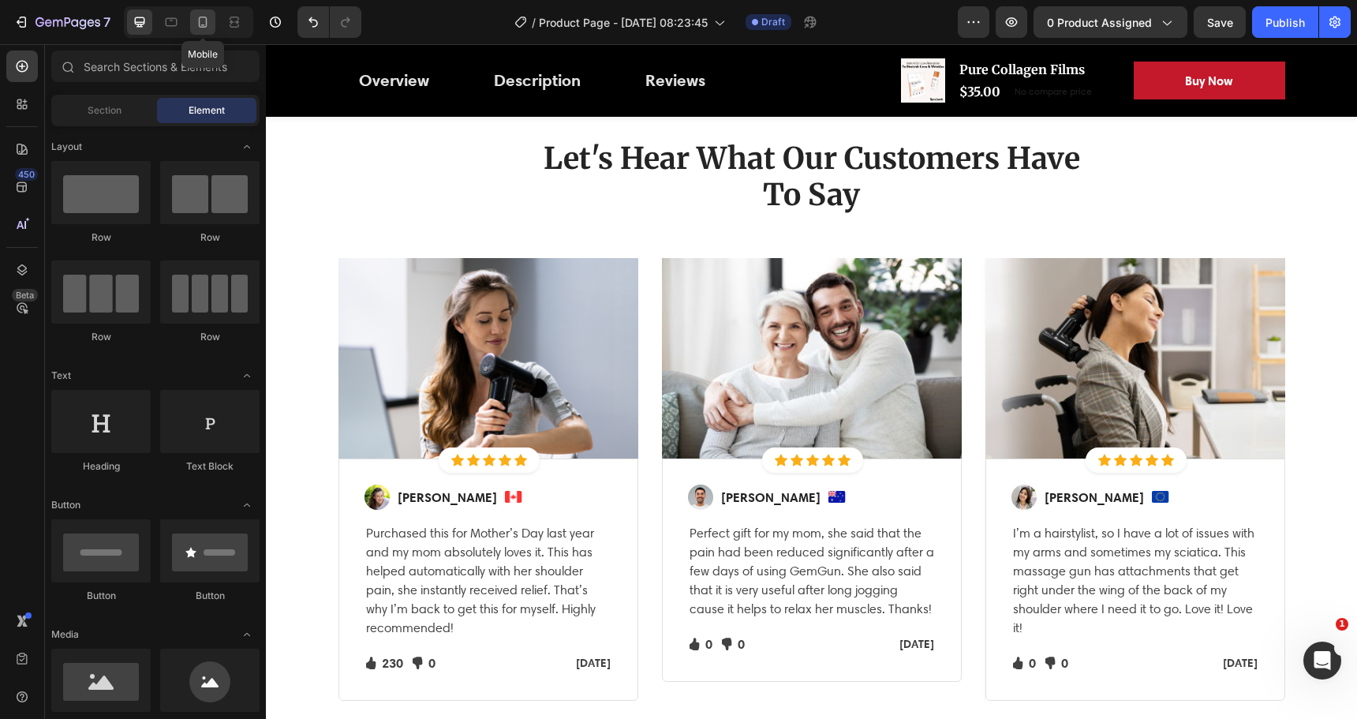
click at [201, 24] on icon at bounding box center [203, 22] width 16 height 16
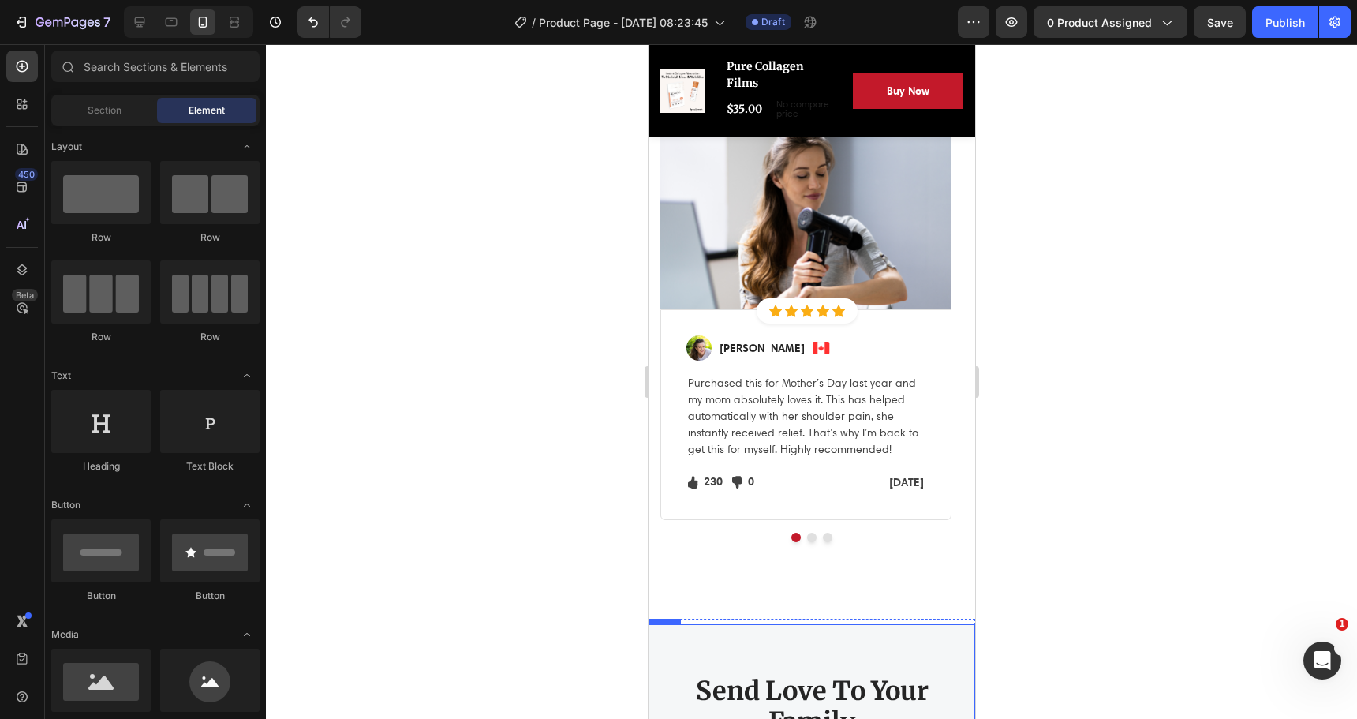
scroll to position [3765, 0]
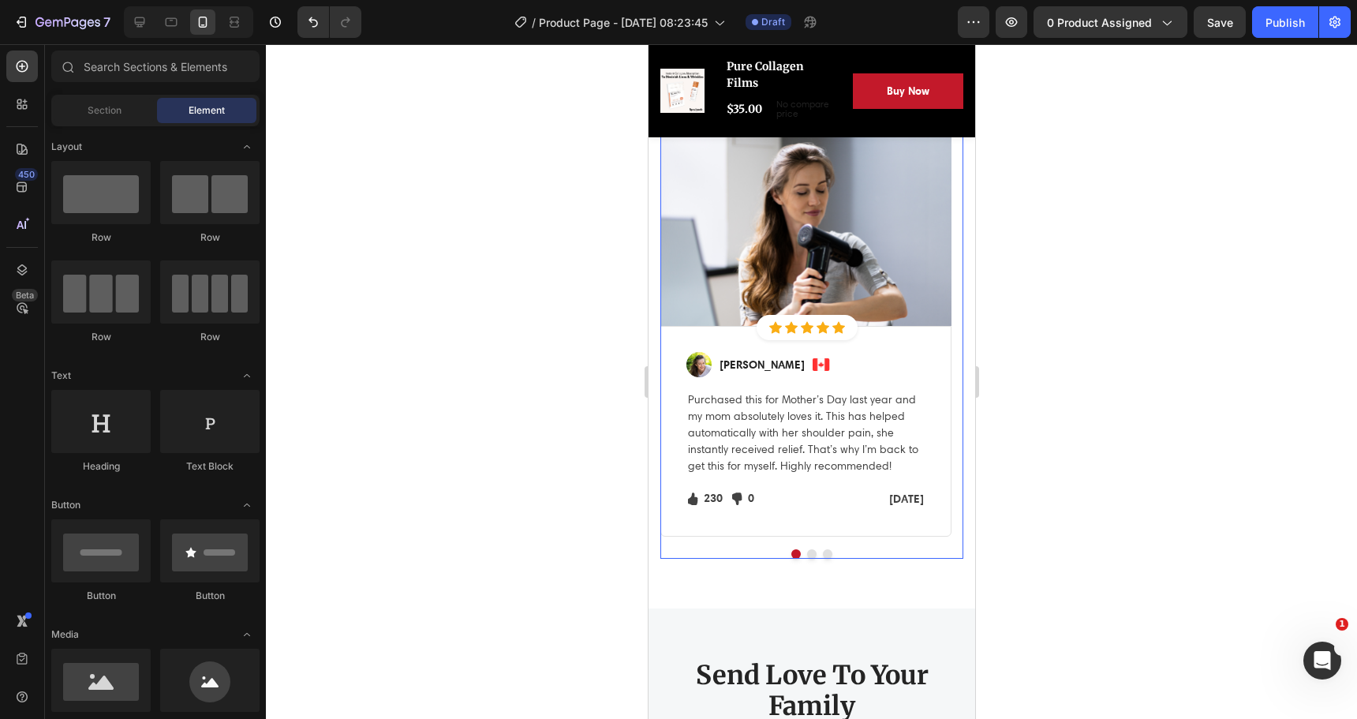
click at [822, 559] on button "Dot" at bounding box center [826, 553] width 9 height 9
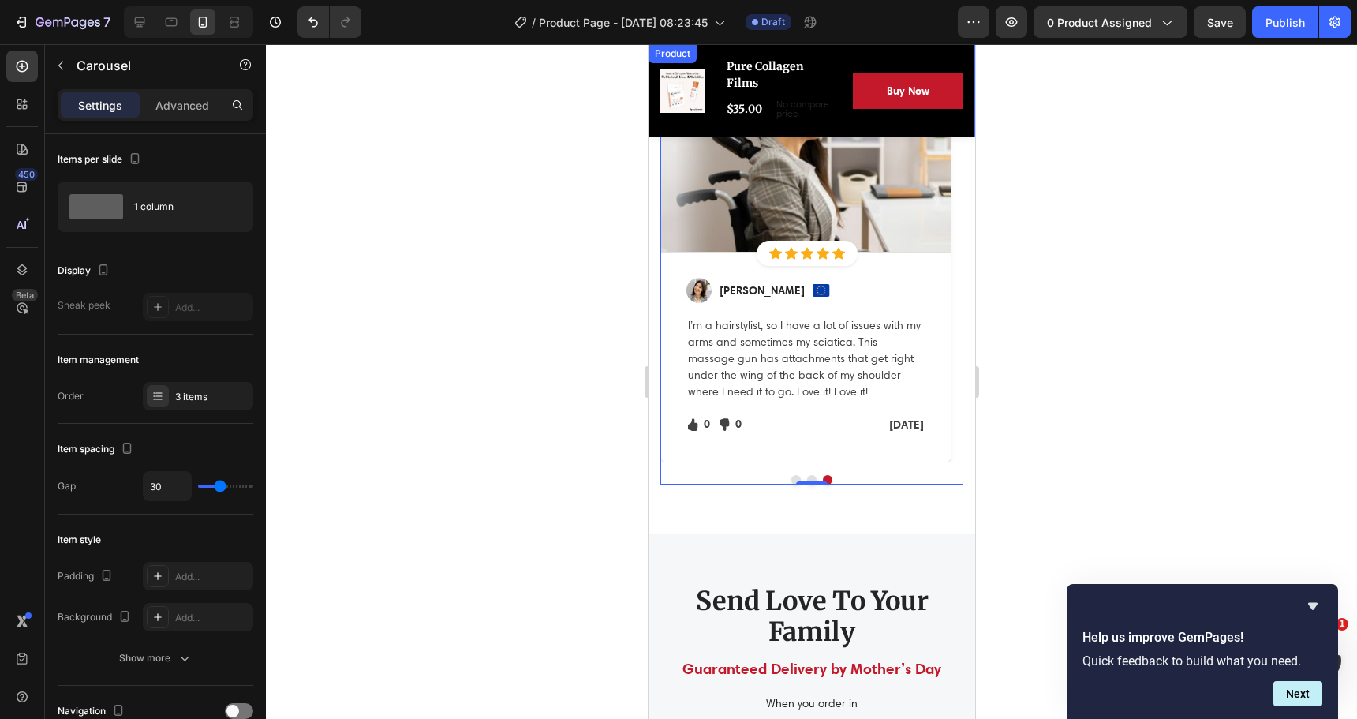
scroll to position [3844, 0]
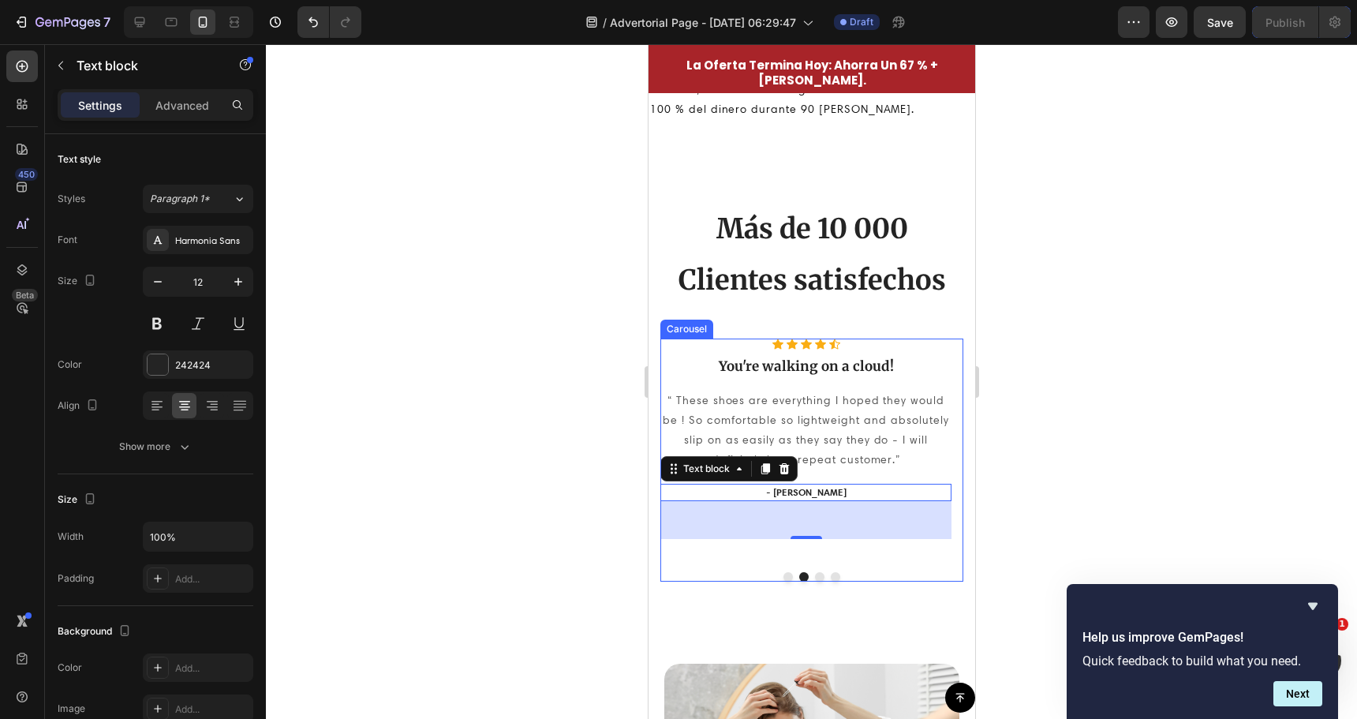
click at [822, 365] on p "You're walking on a cloud!" at bounding box center [805, 365] width 288 height 17
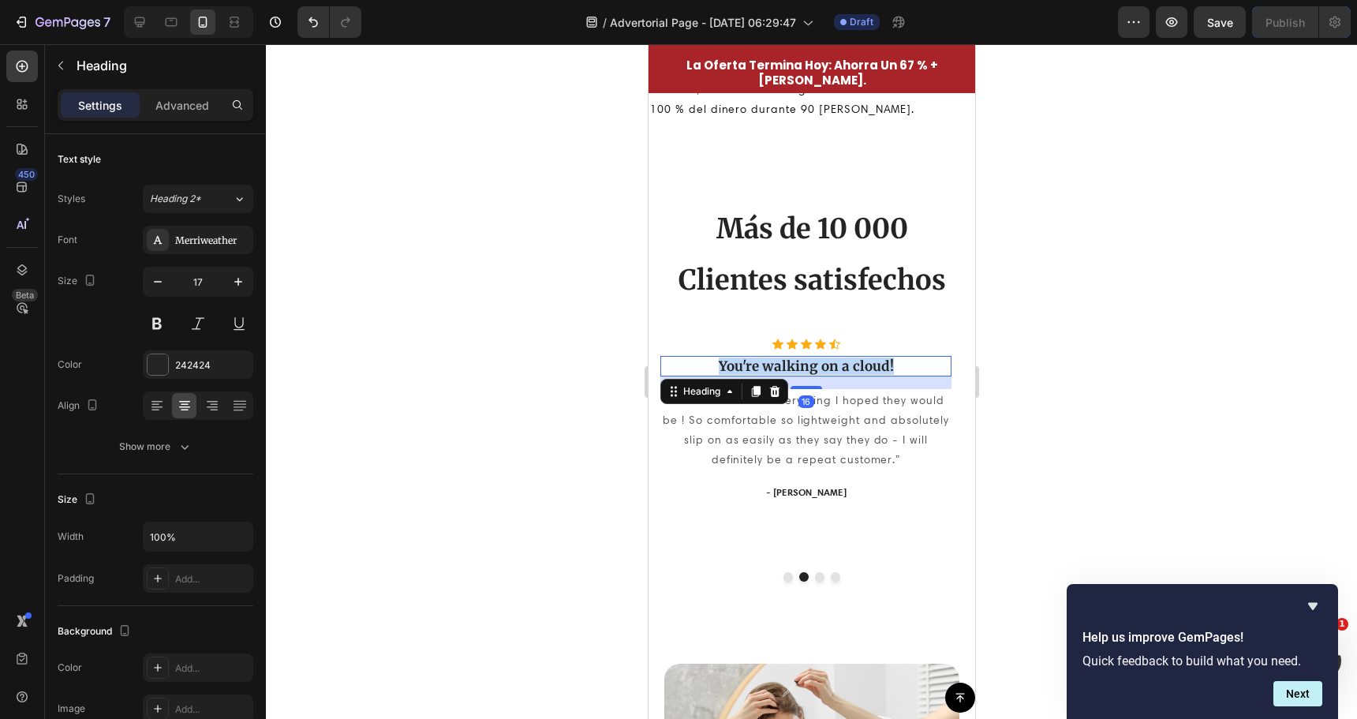
click at [822, 365] on p "You're walking on a cloud!" at bounding box center [805, 365] width 288 height 17
click at [694, 360] on p "Una opción natural que funciona"" at bounding box center [805, 365] width 288 height 17
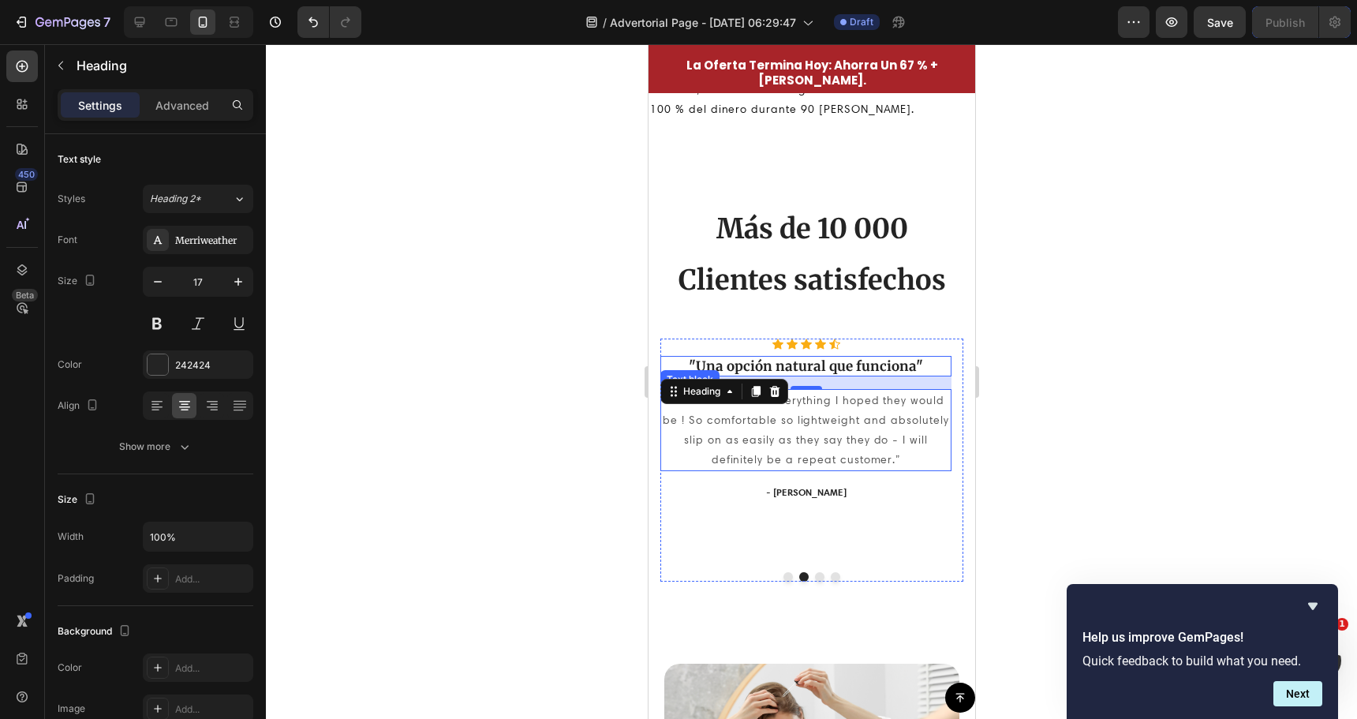
click at [817, 434] on p "“ These shoes are everything I hoped they would be ! So comfortable so lightwei…" at bounding box center [805, 431] width 288 height 80
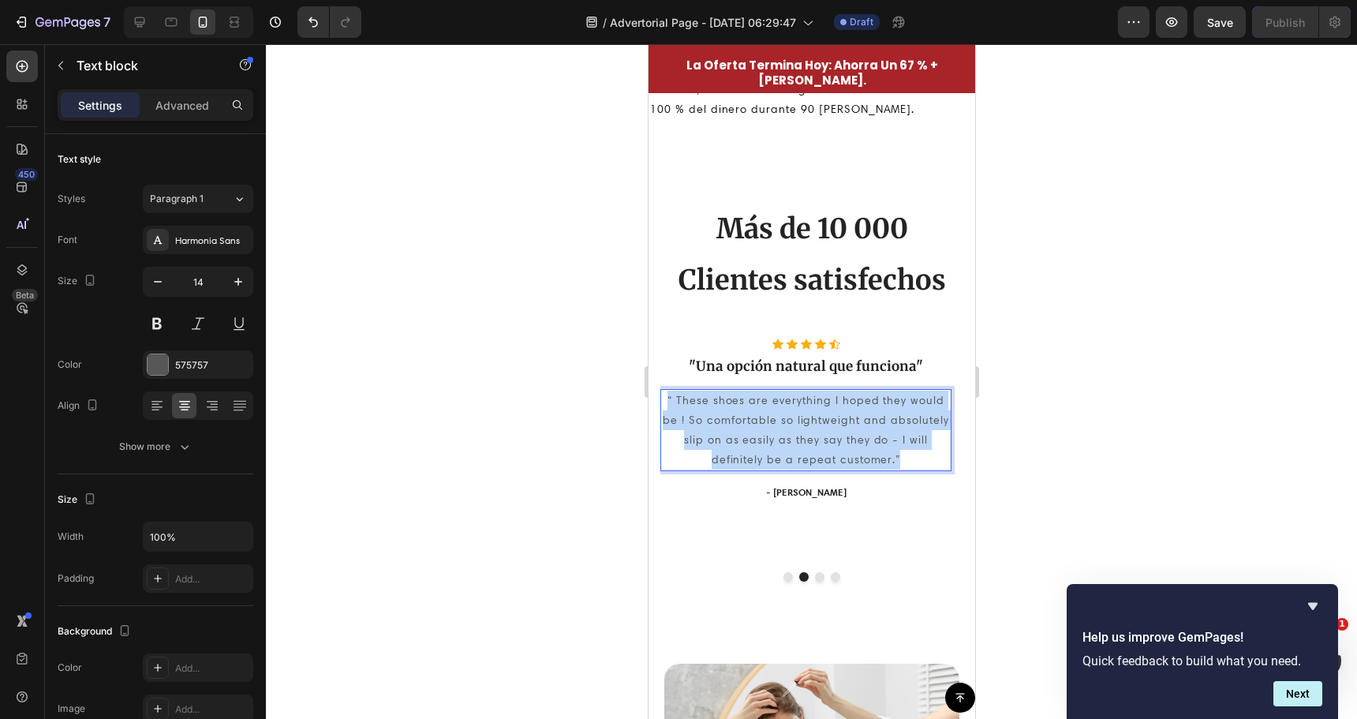
click at [817, 434] on p "“ These shoes are everything I hoped they would be ! So comfortable so lightwei…" at bounding box center [805, 431] width 288 height 80
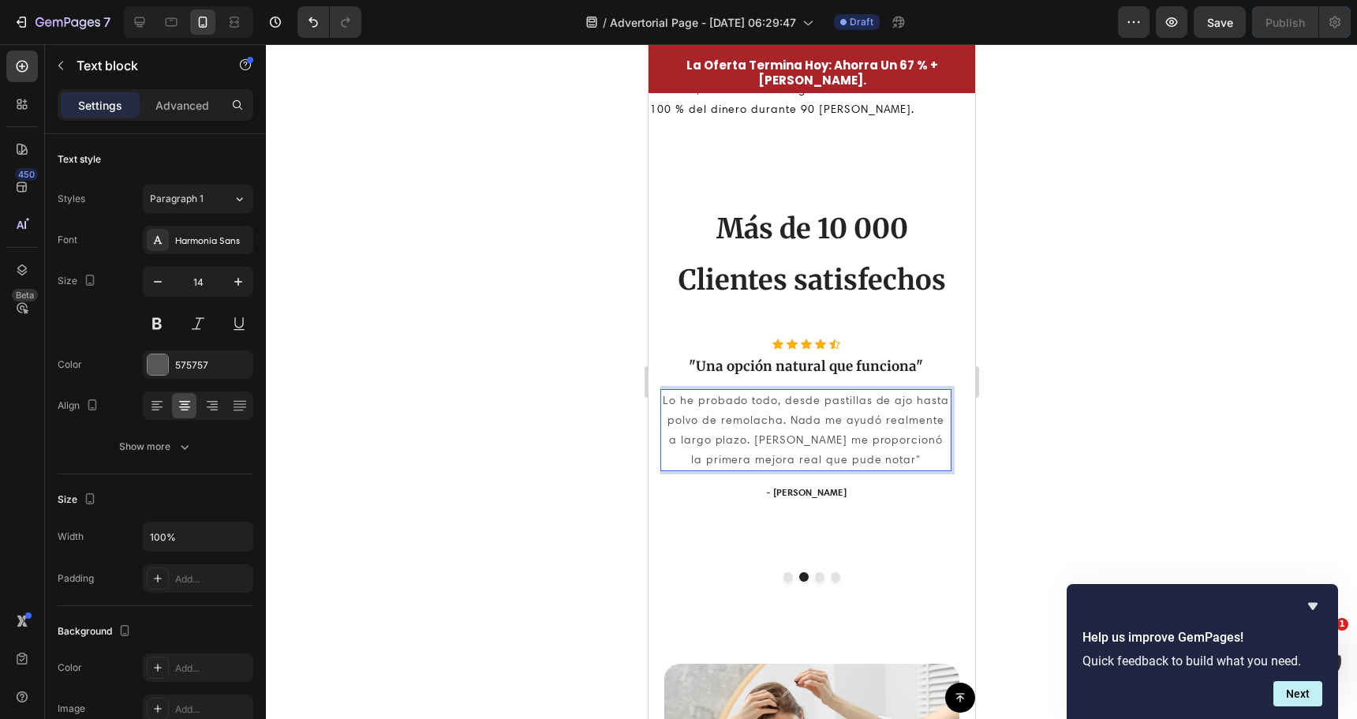
click at [666, 397] on p "Lo he probado todo, desde pastillas de ajo hasta polvo de remolacha. Nada me ay…" at bounding box center [805, 431] width 288 height 80
click at [578, 412] on div at bounding box center [811, 381] width 1091 height 675
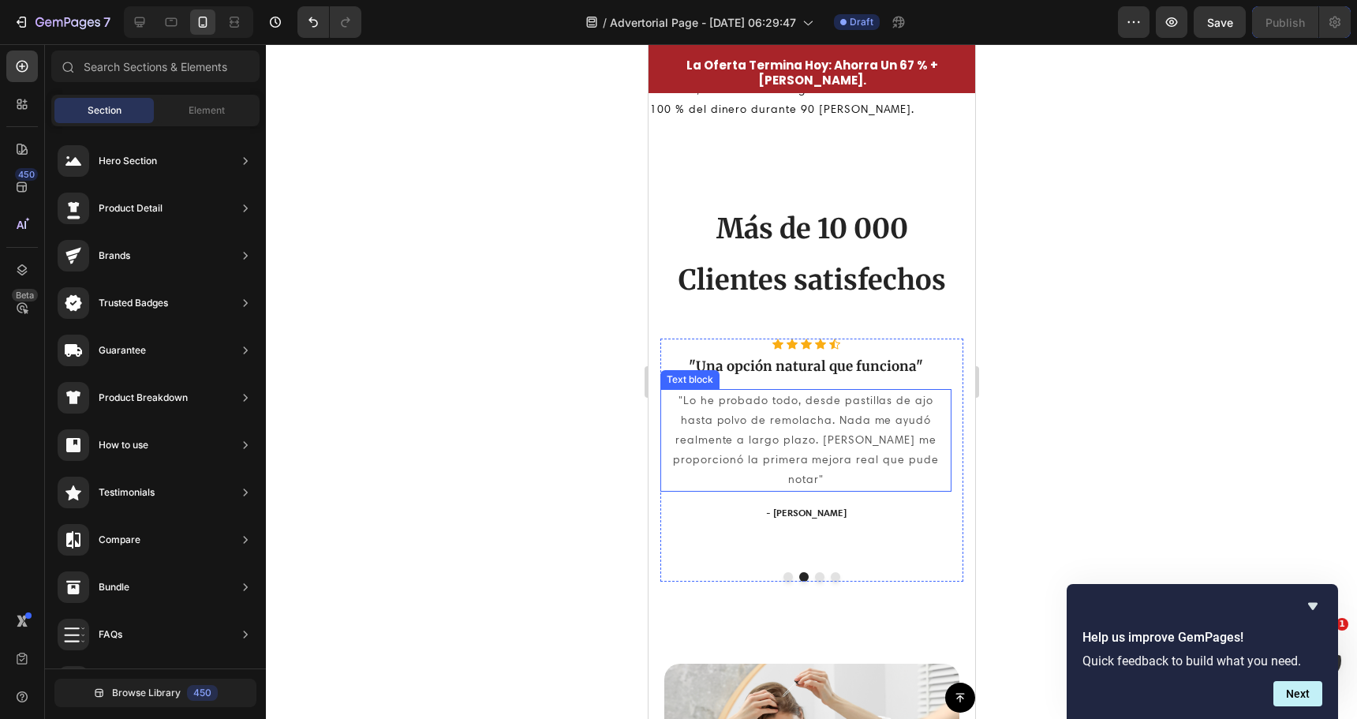
drag, startPoint x: 720, startPoint y: 445, endPoint x: 663, endPoint y: 440, distance: 57.0
click at [689, 443] on p ""Lo he probado todo, desde pastillas de ajo hasta polvo de remolacha. Nada me a…" at bounding box center [805, 440] width 288 height 99
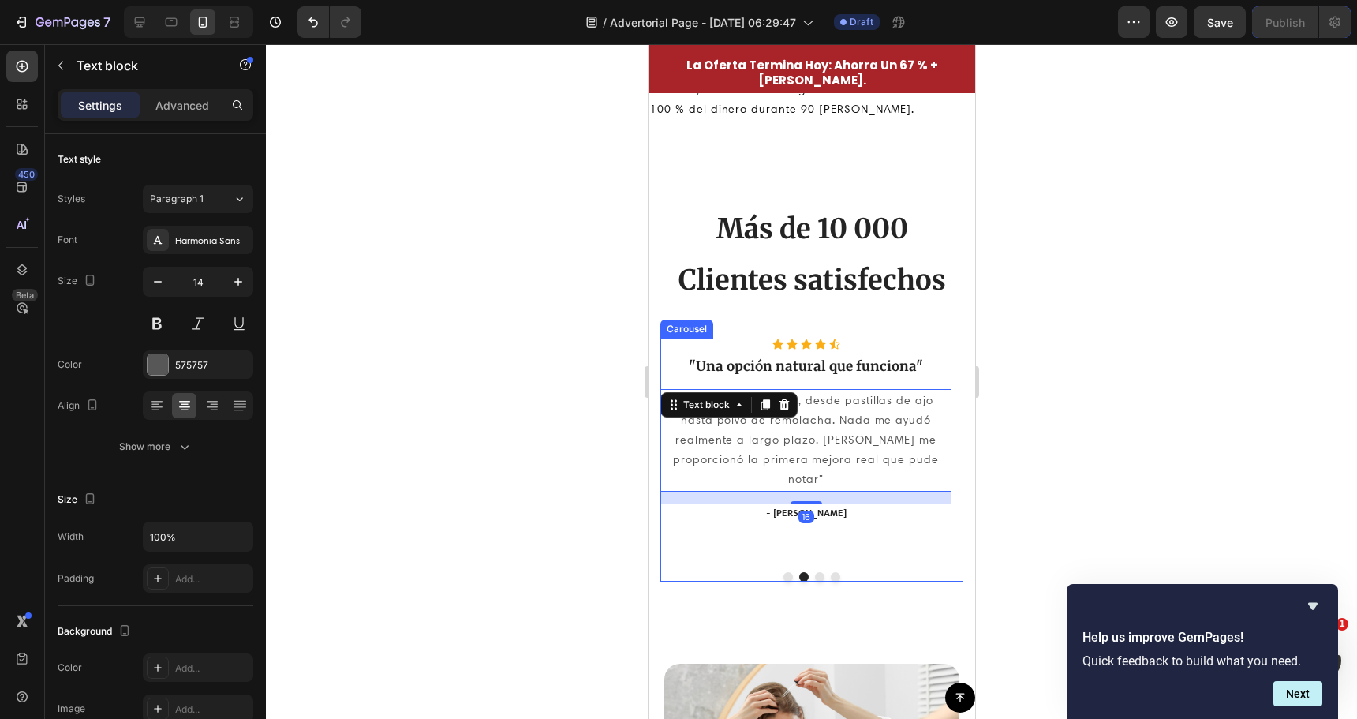
click at [814, 572] on button "Dot" at bounding box center [818, 576] width 9 height 9
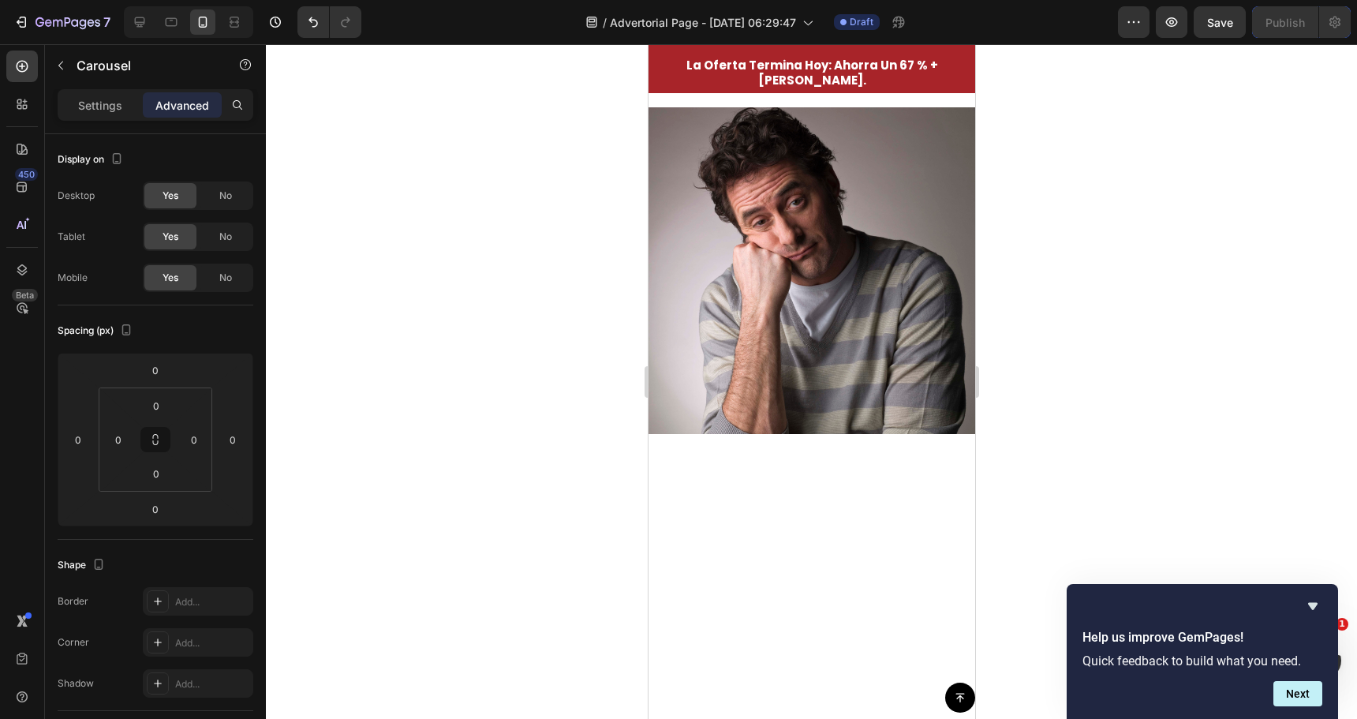
scroll to position [552, 0]
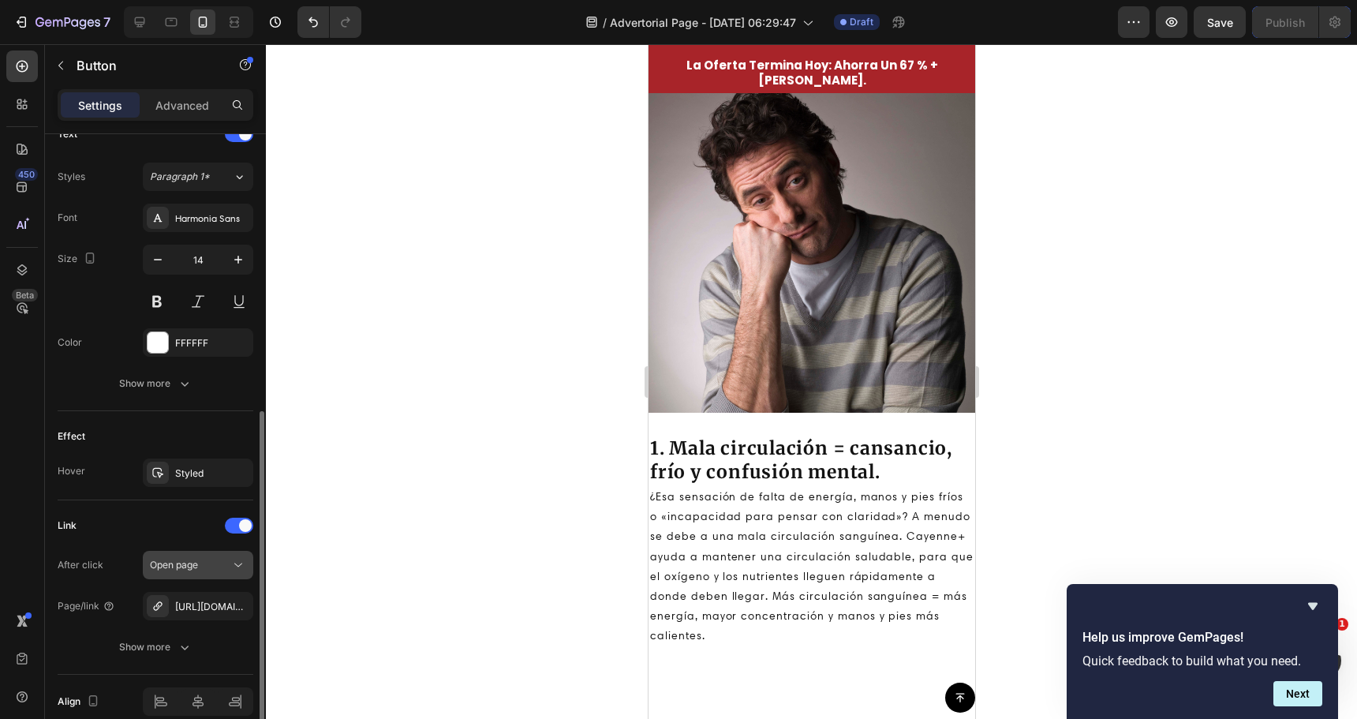
click at [181, 564] on span "Open page" at bounding box center [174, 565] width 48 height 12
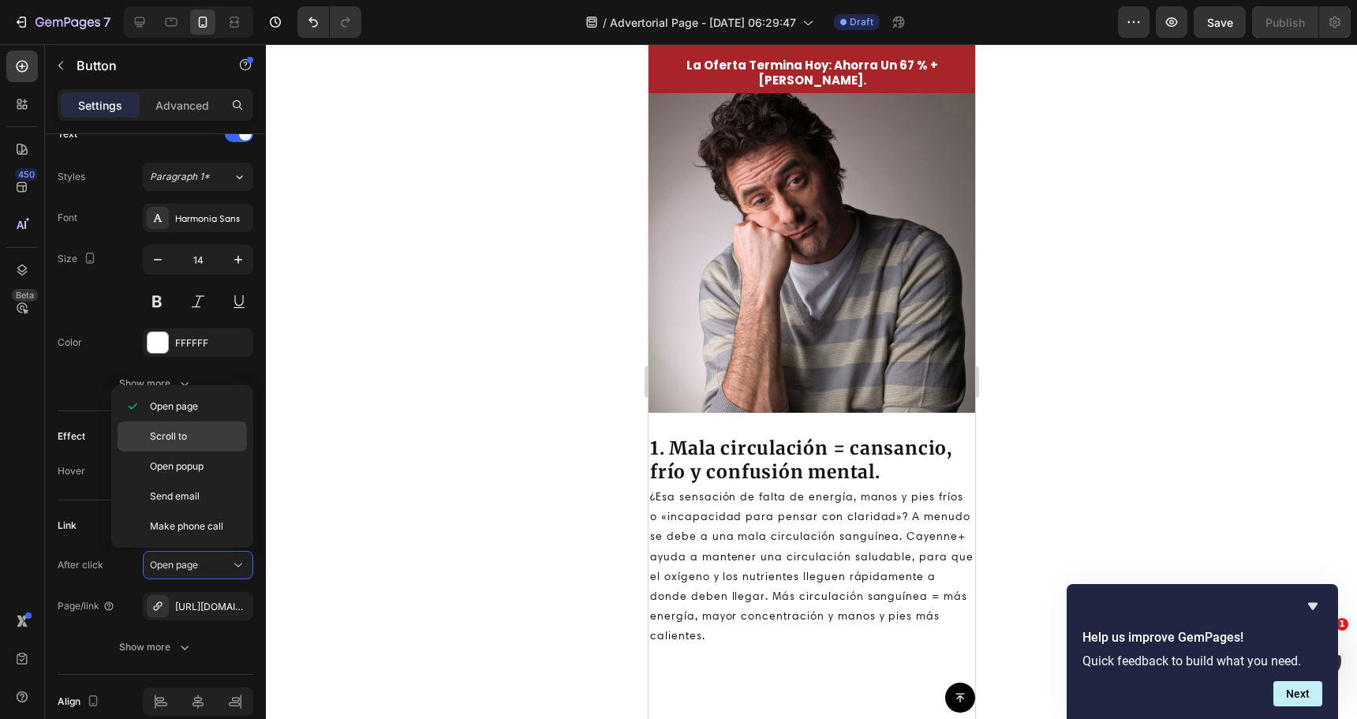
click at [171, 439] on span "Scroll to" at bounding box center [168, 436] width 37 height 14
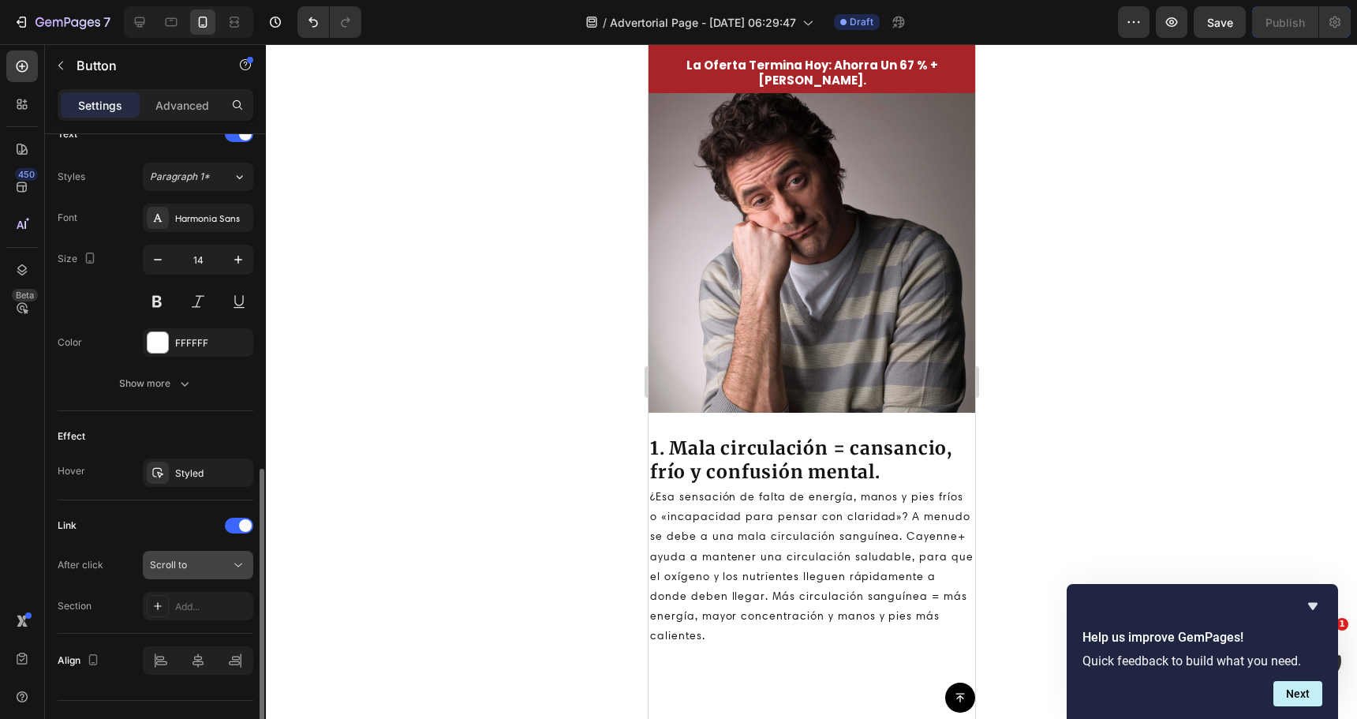
scroll to position [584, 0]
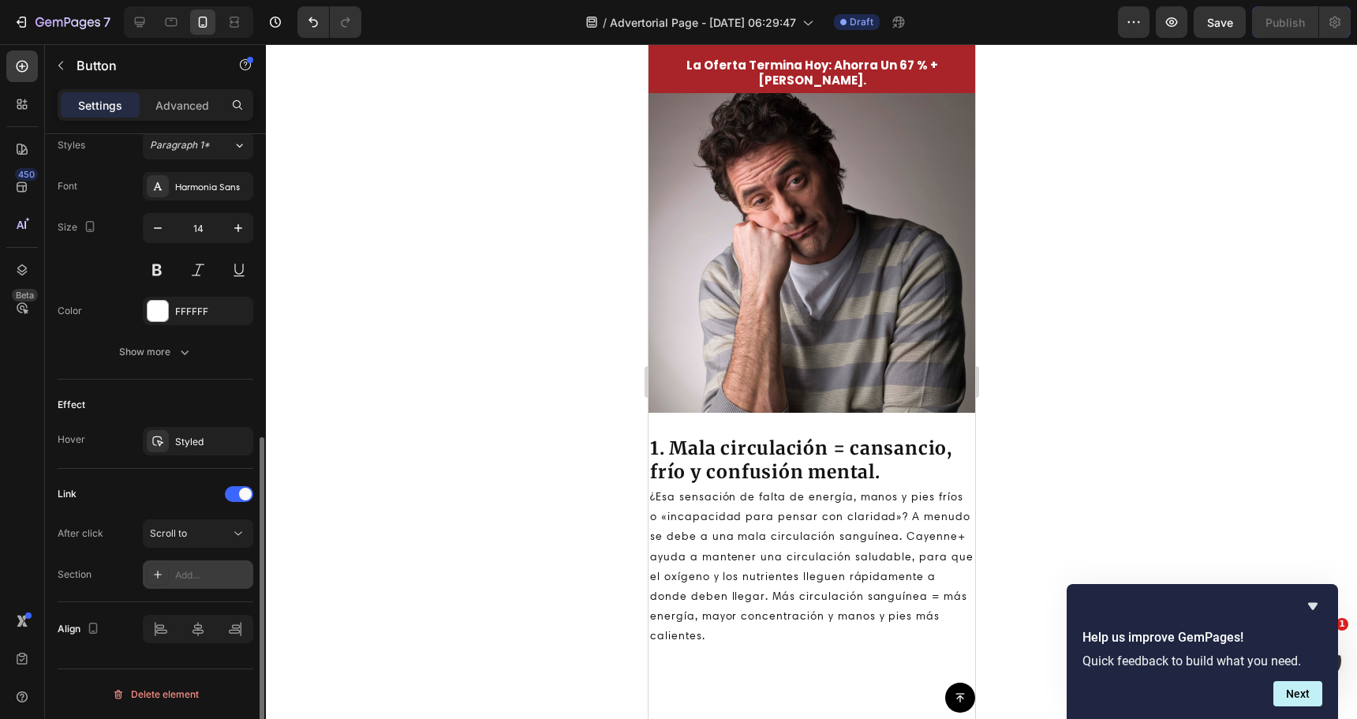
click at [181, 579] on div "Add..." at bounding box center [212, 575] width 74 height 14
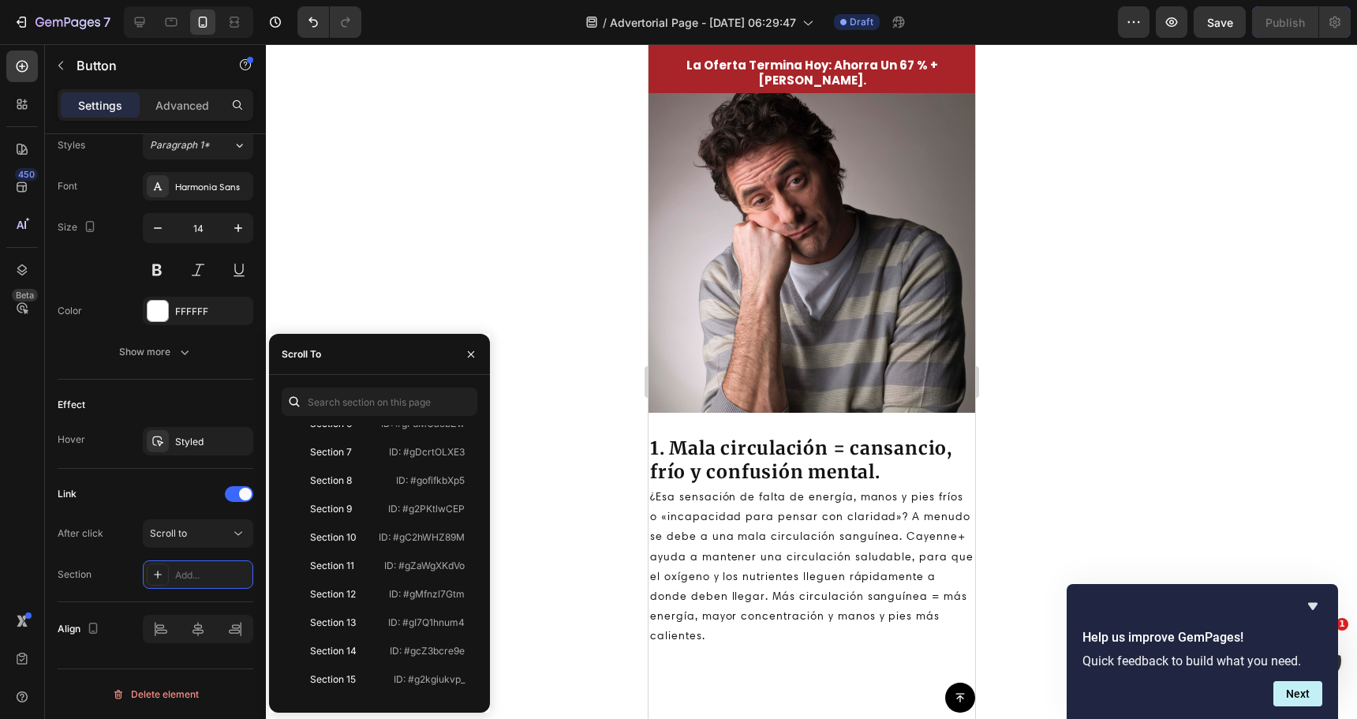
scroll to position [464, 0]
click at [350, 679] on div "Section 26" at bounding box center [333, 686] width 47 height 14
click at [558, 400] on div at bounding box center [811, 381] width 1091 height 675
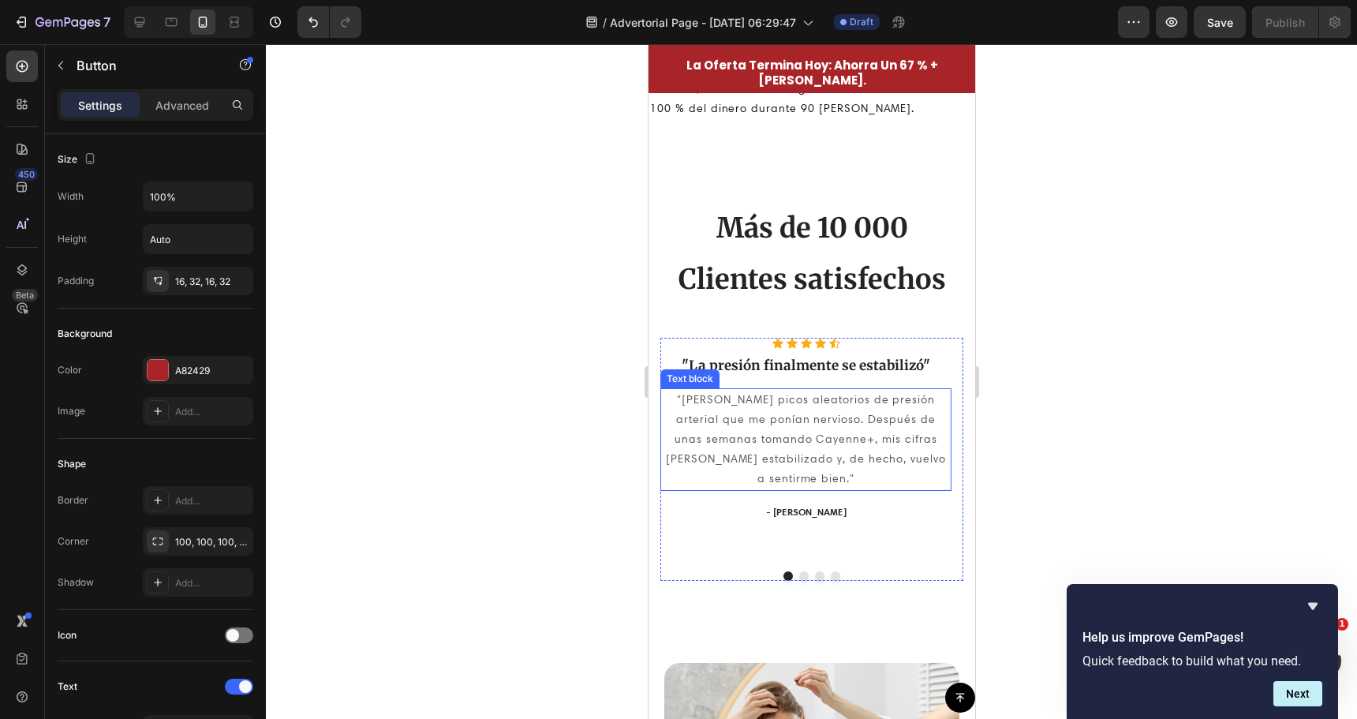
scroll to position [3629, 0]
click at [798, 572] on button "Dot" at bounding box center [802, 576] width 9 height 9
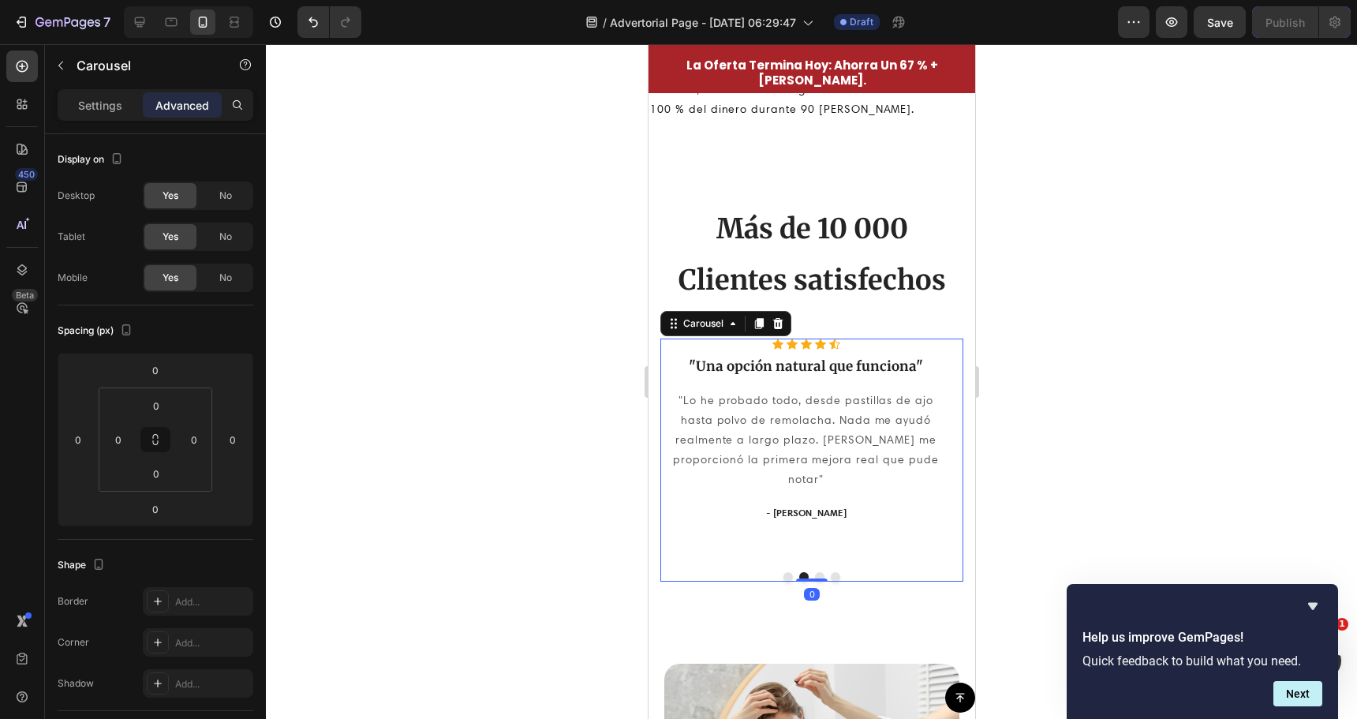
click at [814, 572] on button "Dot" at bounding box center [818, 576] width 9 height 9
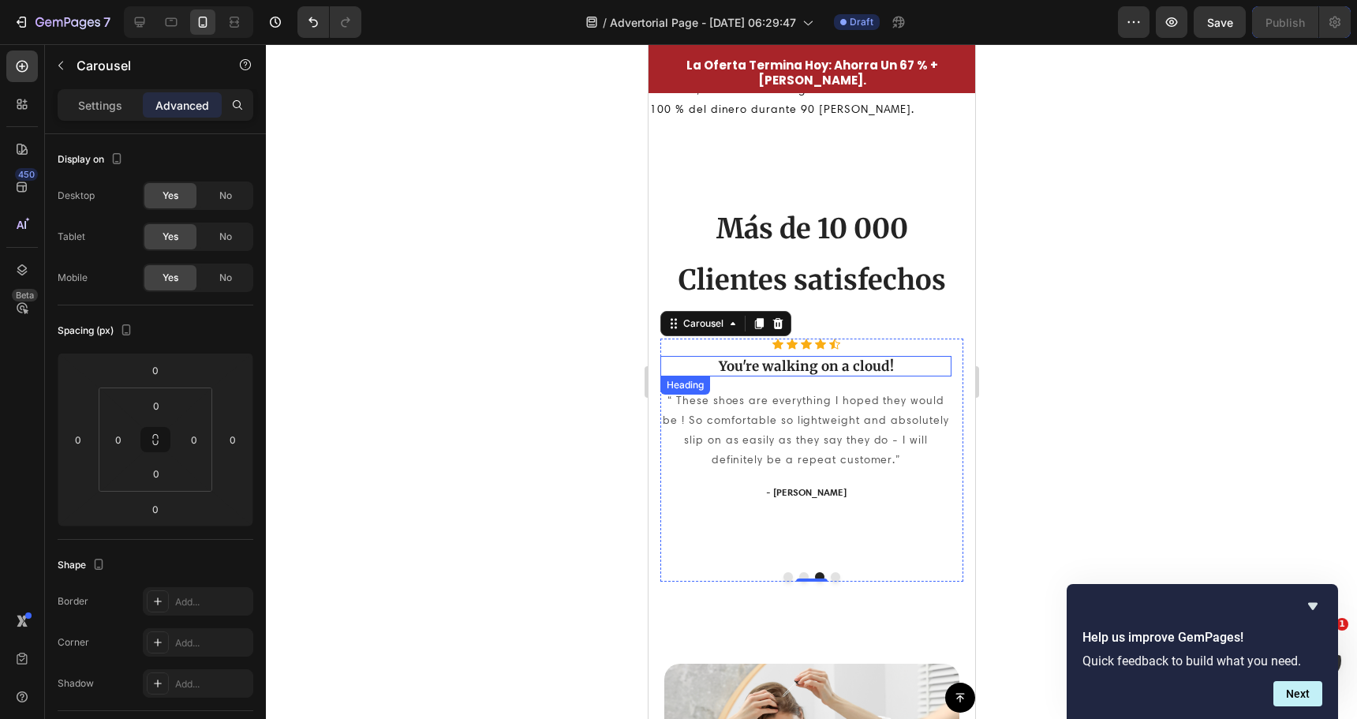
click at [836, 362] on p "You're walking on a cloud!" at bounding box center [805, 365] width 288 height 17
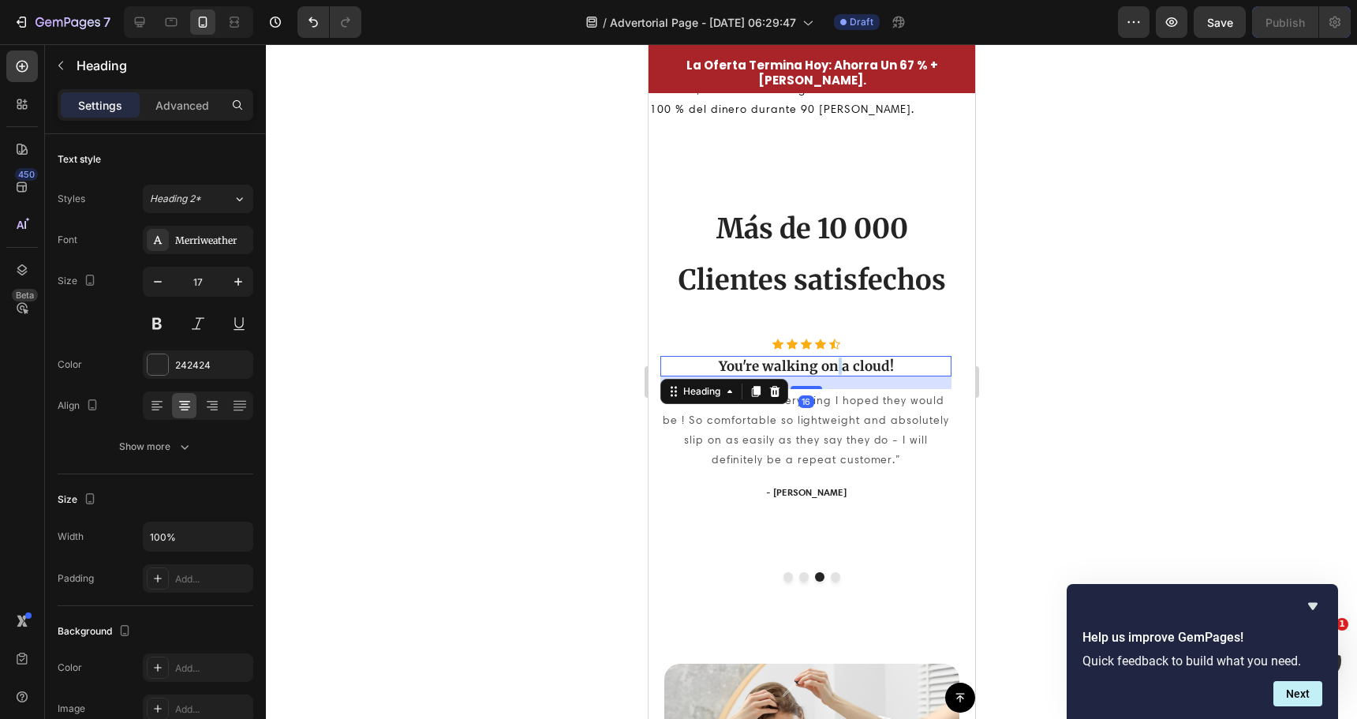
click at [836, 362] on p "You're walking on a cloud!" at bounding box center [805, 365] width 288 height 17
click at [712, 366] on p "Mis manos ya no están [PERSON_NAME]"" at bounding box center [805, 365] width 288 height 17
drag, startPoint x: 822, startPoint y: 431, endPoint x: 829, endPoint y: 458, distance: 27.8
click at [822, 431] on p "“ These shoes are everything I hoped they would be ! So comfortable so lightwei…" at bounding box center [805, 431] width 288 height 80
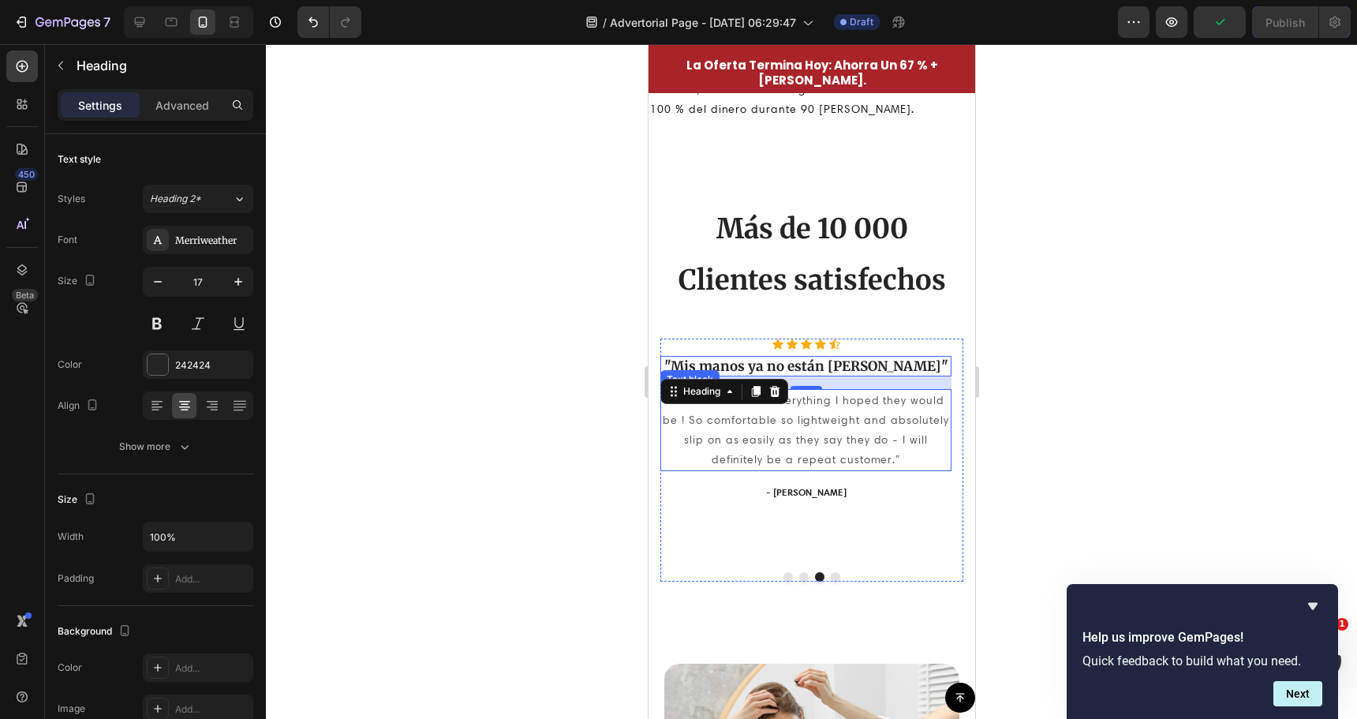
click at [822, 431] on p "“ These shoes are everything I hoped they would be ! So comfortable so lightwei…" at bounding box center [805, 431] width 288 height 80
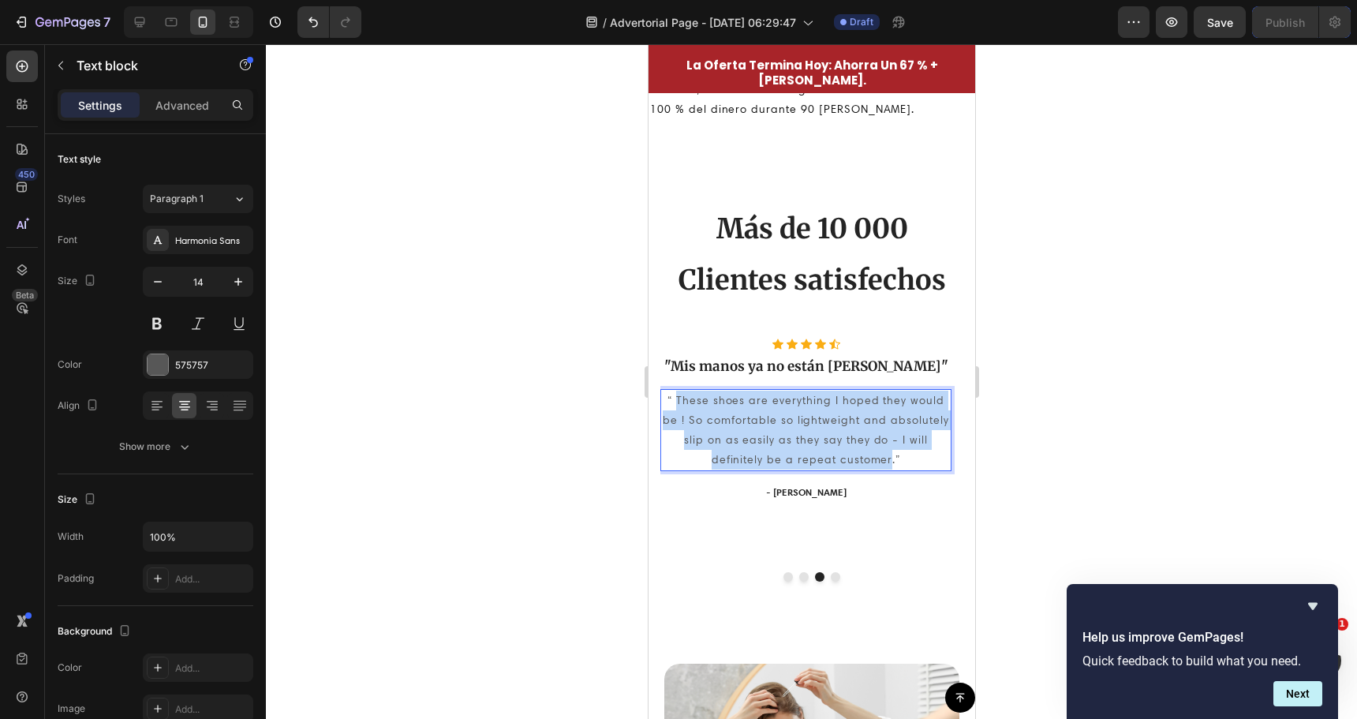
drag, startPoint x: 854, startPoint y: 462, endPoint x: 671, endPoint y: 402, distance: 191.9
click at [671, 402] on p "“ These shoes are everything I hoped they would be ! So comfortable so lightwei…" at bounding box center [805, 431] width 288 height 80
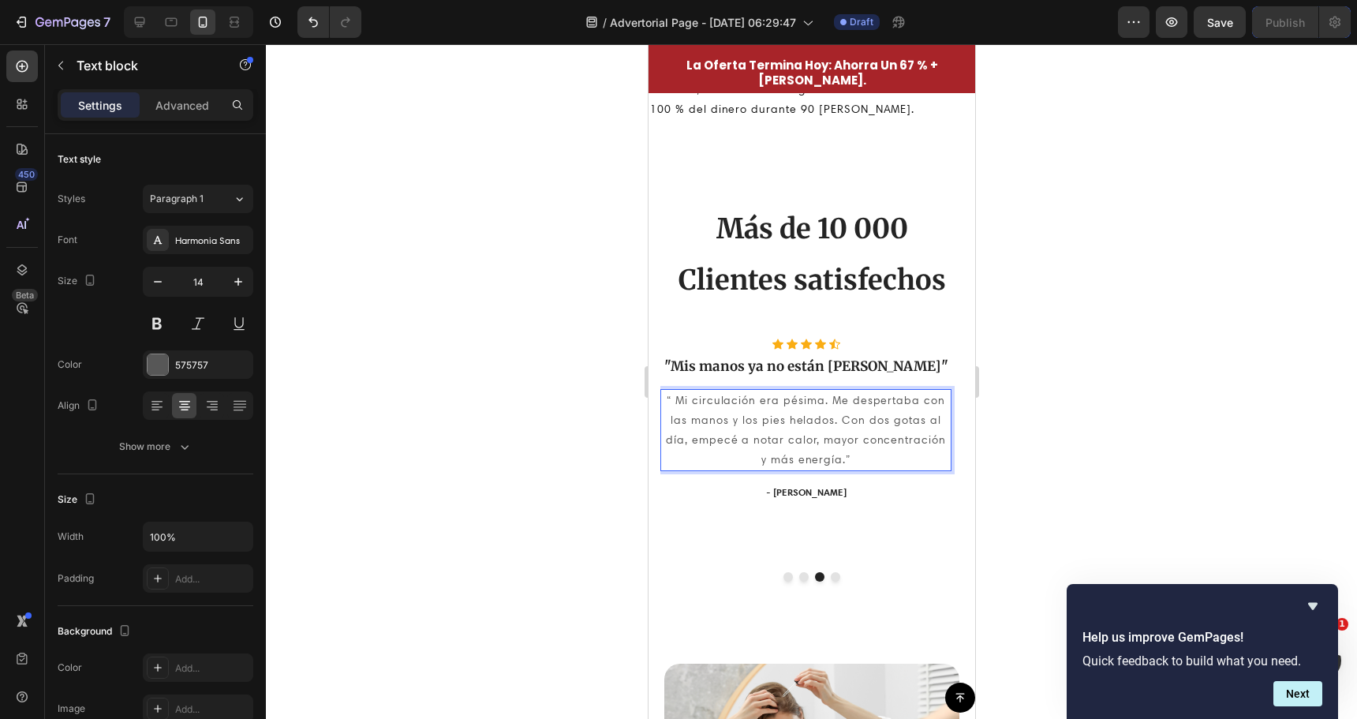
click at [680, 396] on p "“ Mi circulación era pésima. Me despertaba con las manos y los pies helados. Co…" at bounding box center [805, 431] width 288 height 80
click at [533, 428] on div at bounding box center [811, 381] width 1091 height 675
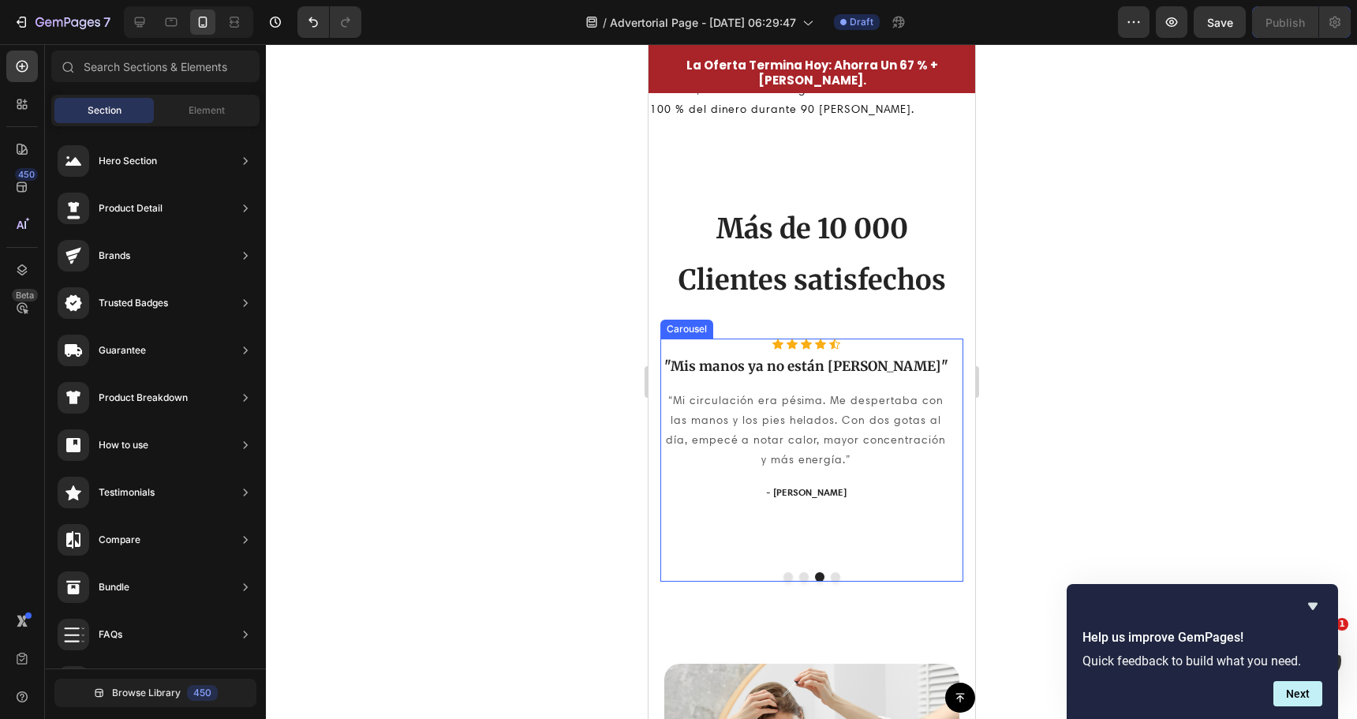
click at [830, 572] on button "Dot" at bounding box center [834, 576] width 9 height 9
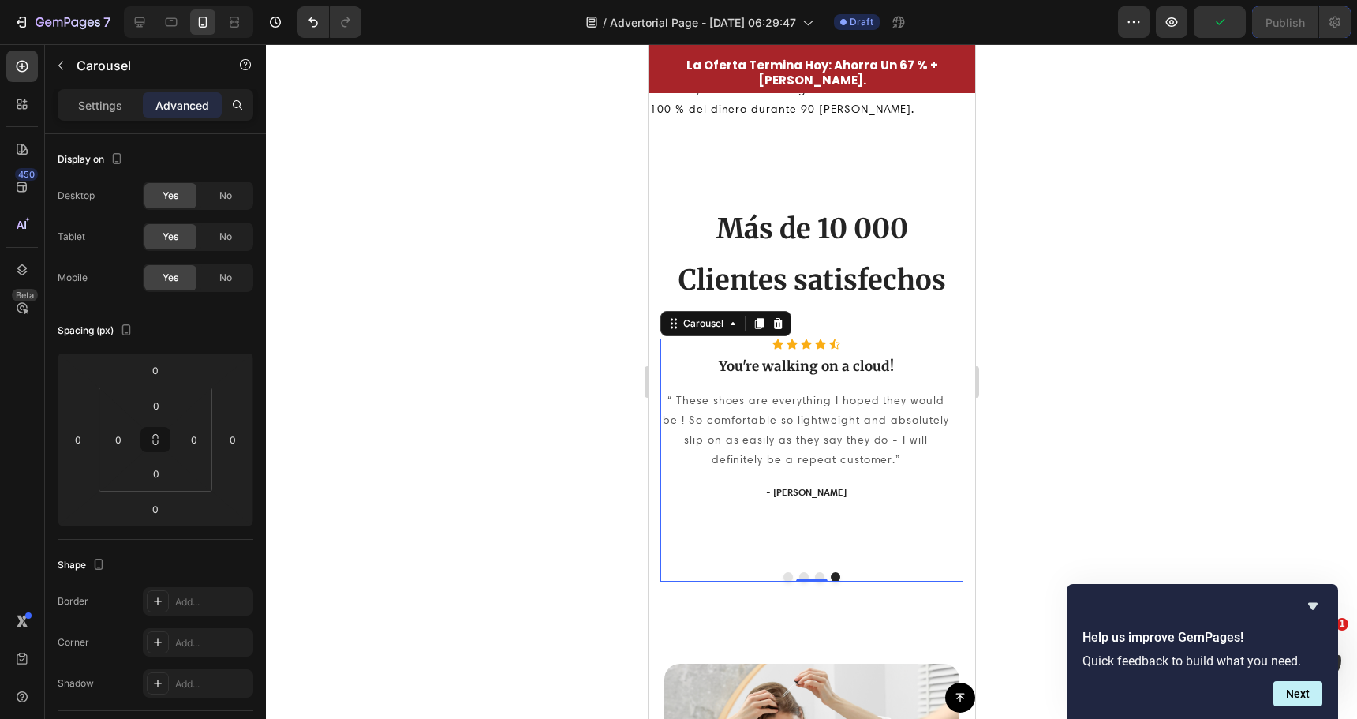
click at [891, 364] on p "You're walking on a cloud!" at bounding box center [805, 365] width 288 height 17
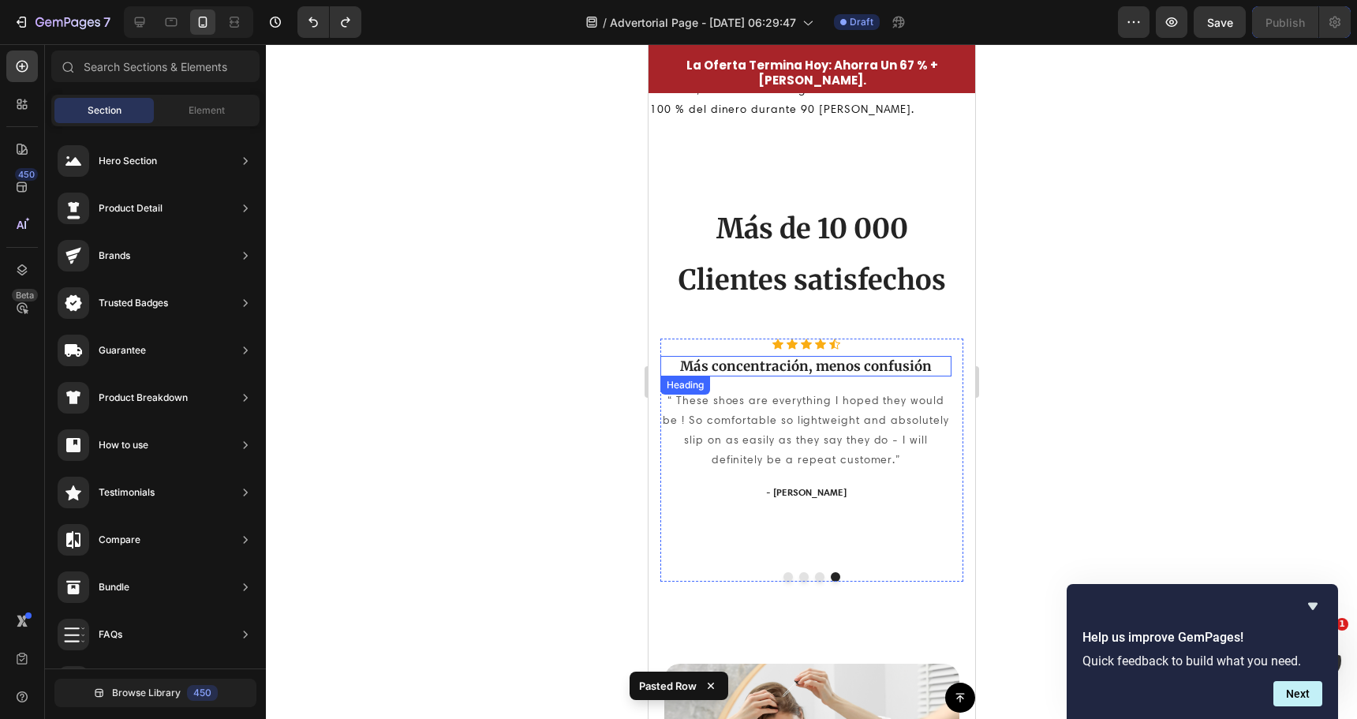
click at [914, 361] on p "Más concentración, menos confusión" at bounding box center [805, 365] width 288 height 17
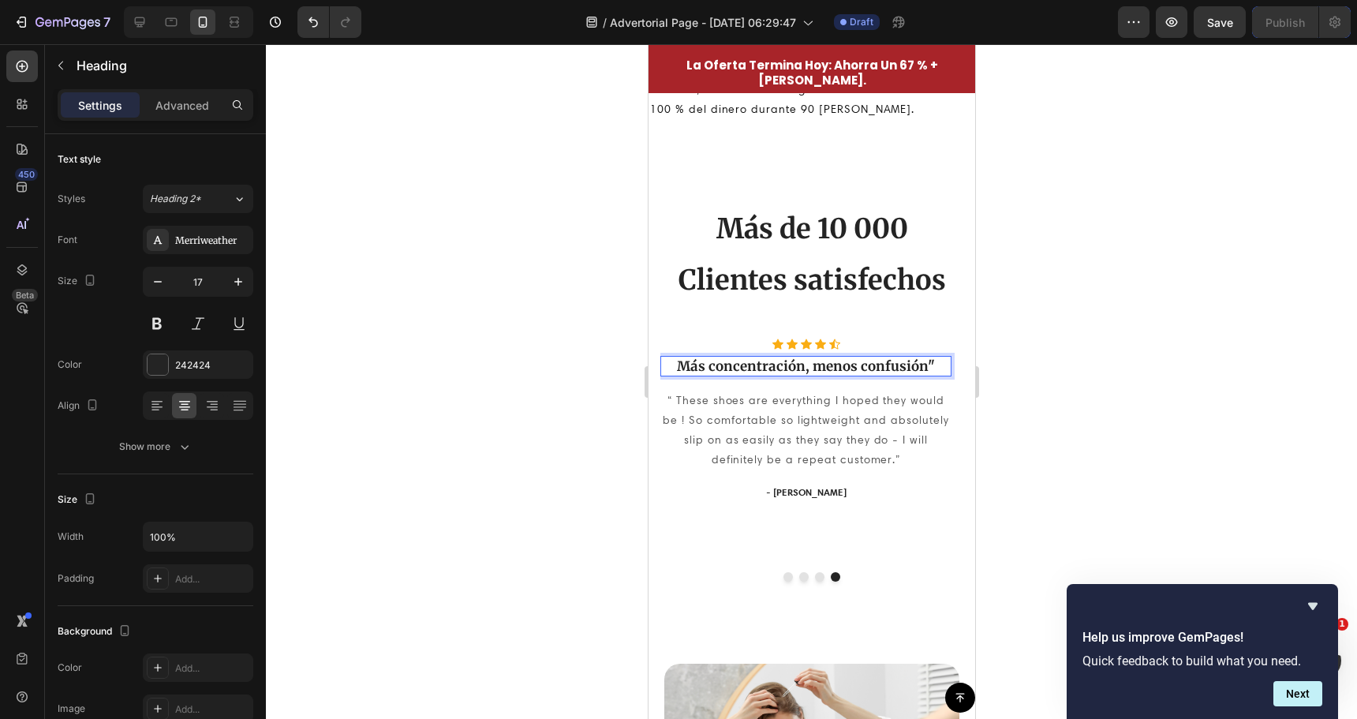
click at [679, 366] on p "Más concentración, menos confusión"" at bounding box center [805, 365] width 288 height 17
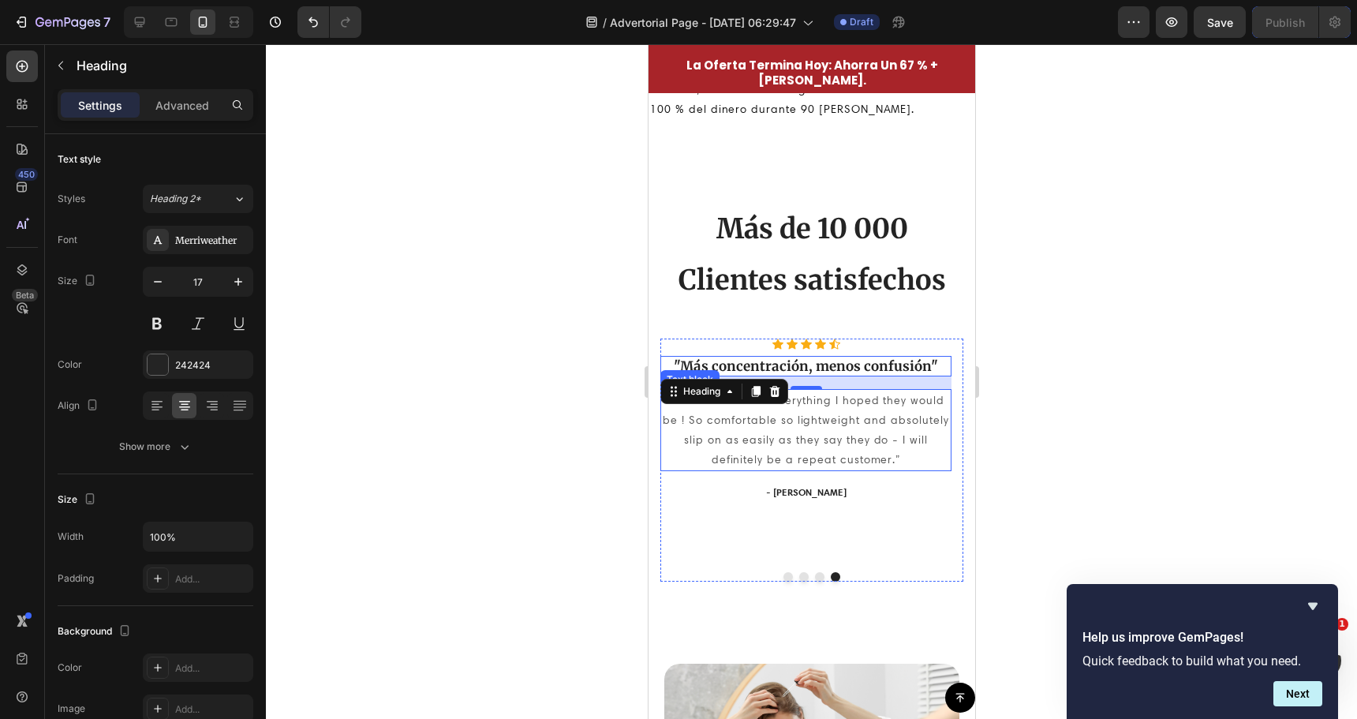
click at [816, 436] on p "“ These shoes are everything I hoped they would be ! So comfortable so lightwei…" at bounding box center [805, 431] width 288 height 80
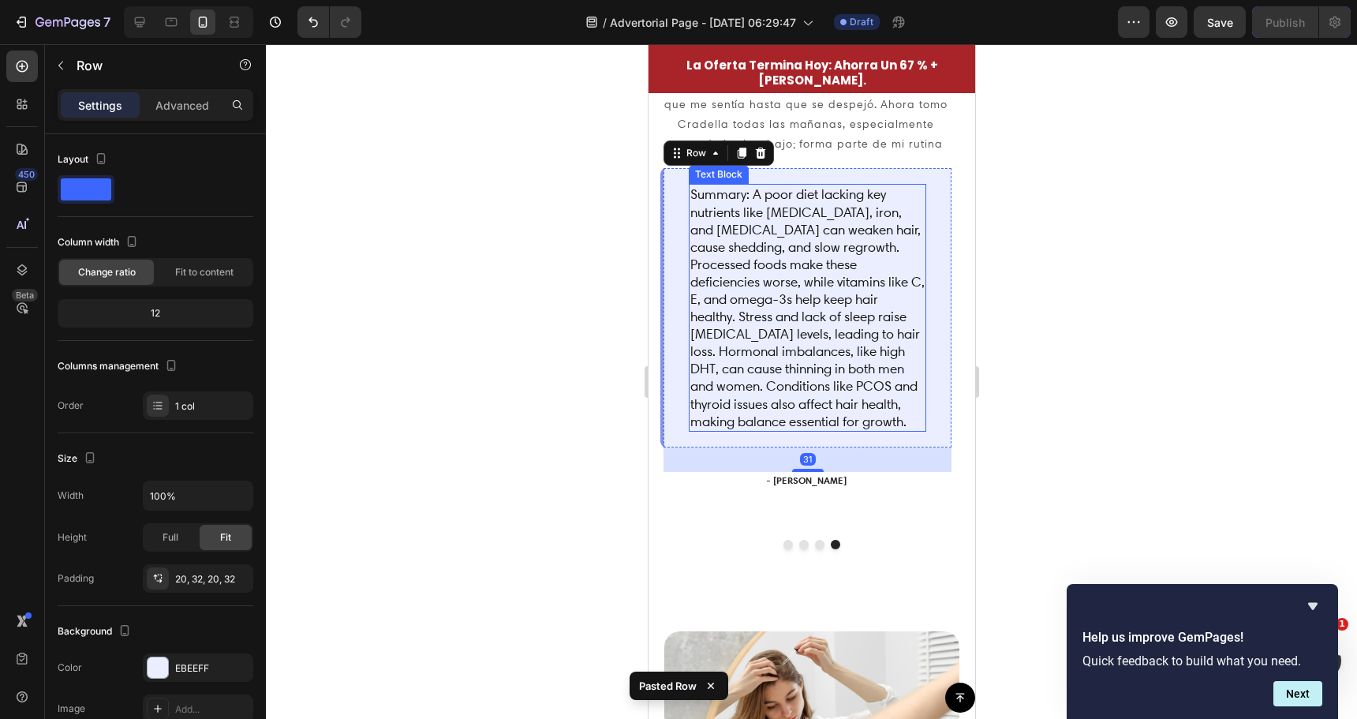
click at [917, 374] on p "Summary: A poor diet lacking key nutrients like [MEDICAL_DATA], iron, and [MEDI…" at bounding box center [807, 307] width 234 height 244
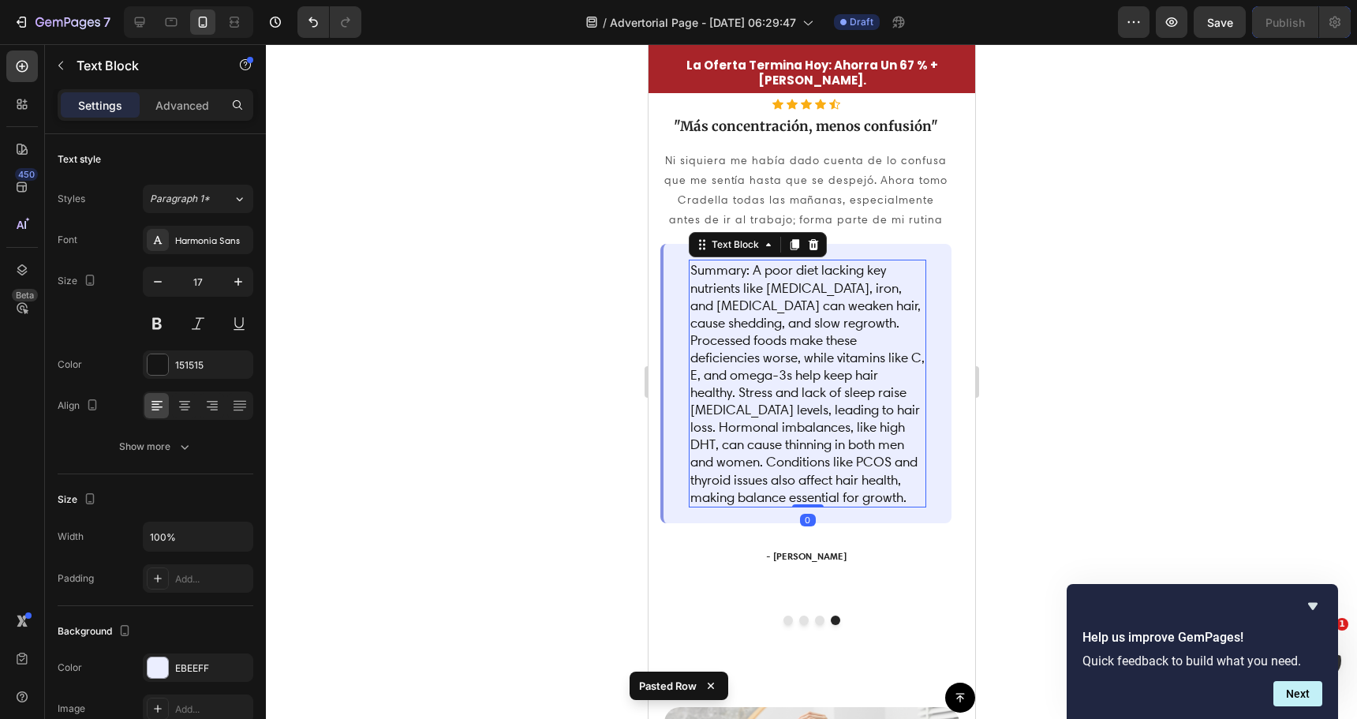
scroll to position [3866, 0]
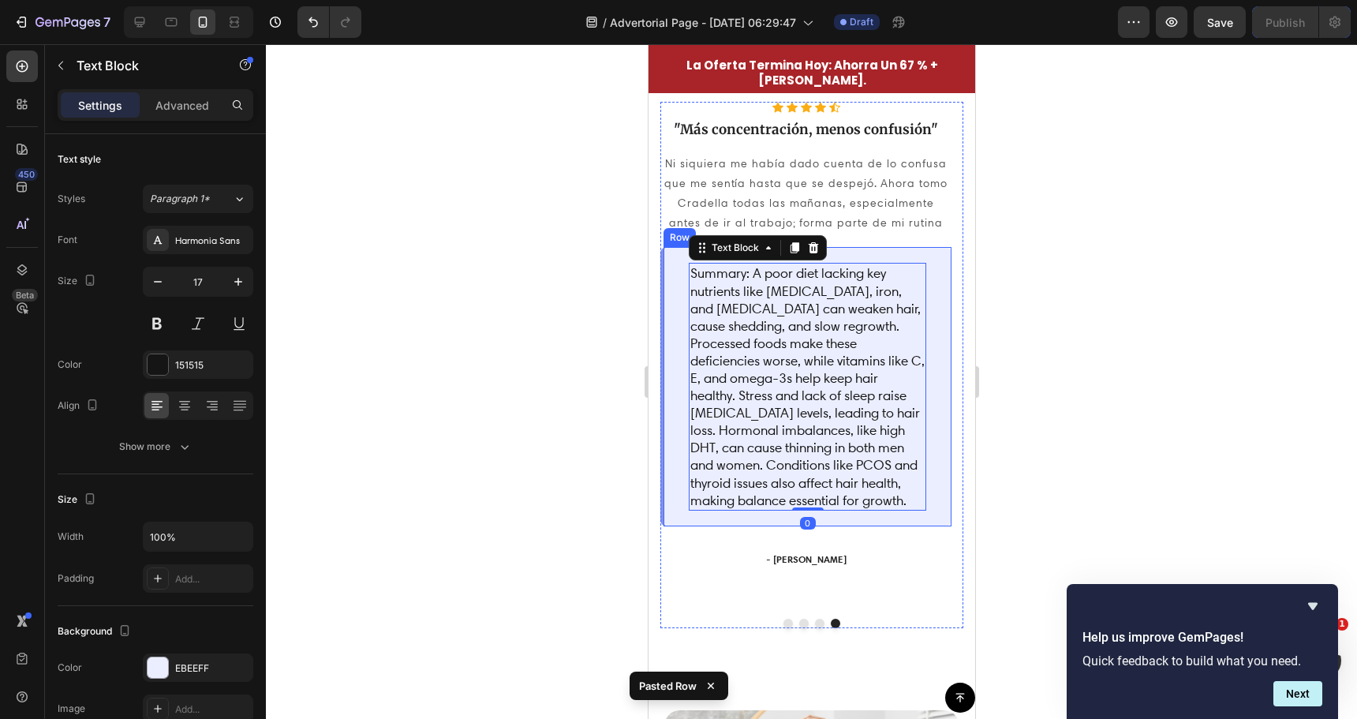
click at [937, 269] on div "Summary: A poor diet lacking key nutrients like [MEDICAL_DATA], iron, and [MEDI…" at bounding box center [805, 386] width 291 height 279
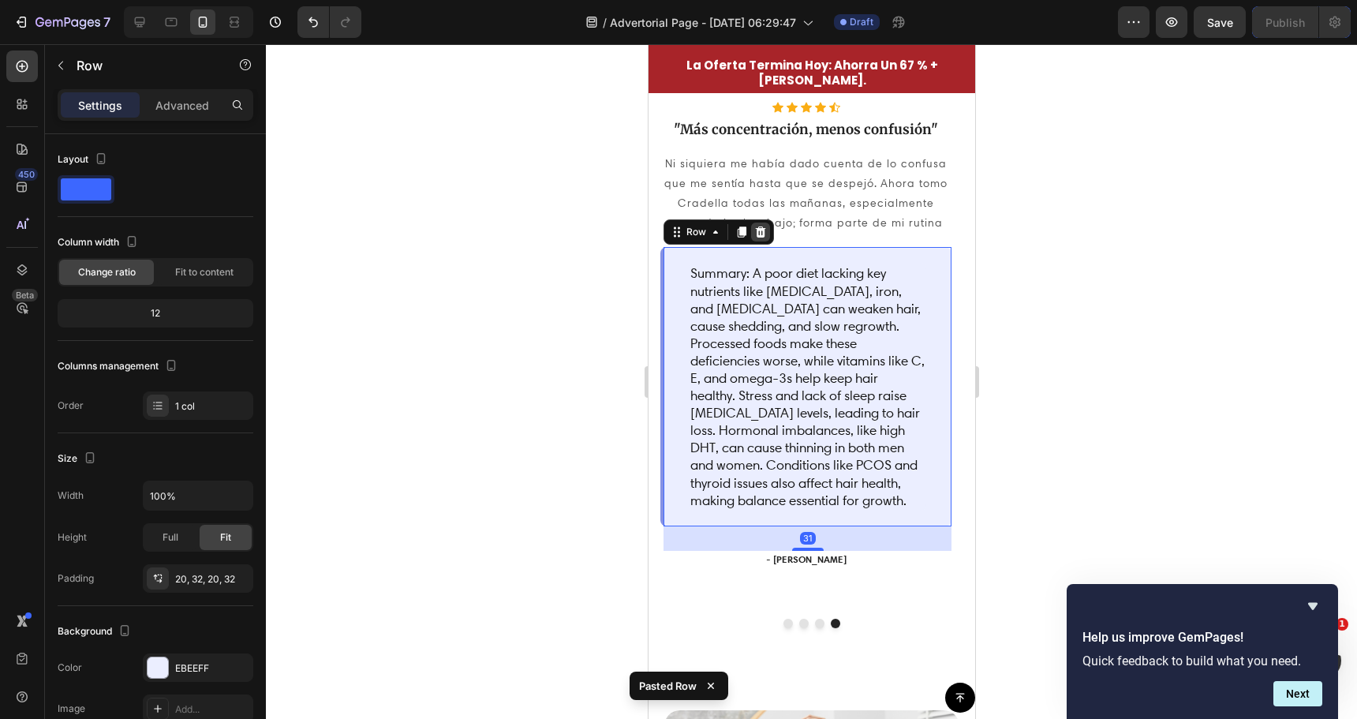
click at [754, 226] on icon at bounding box center [760, 232] width 13 height 13
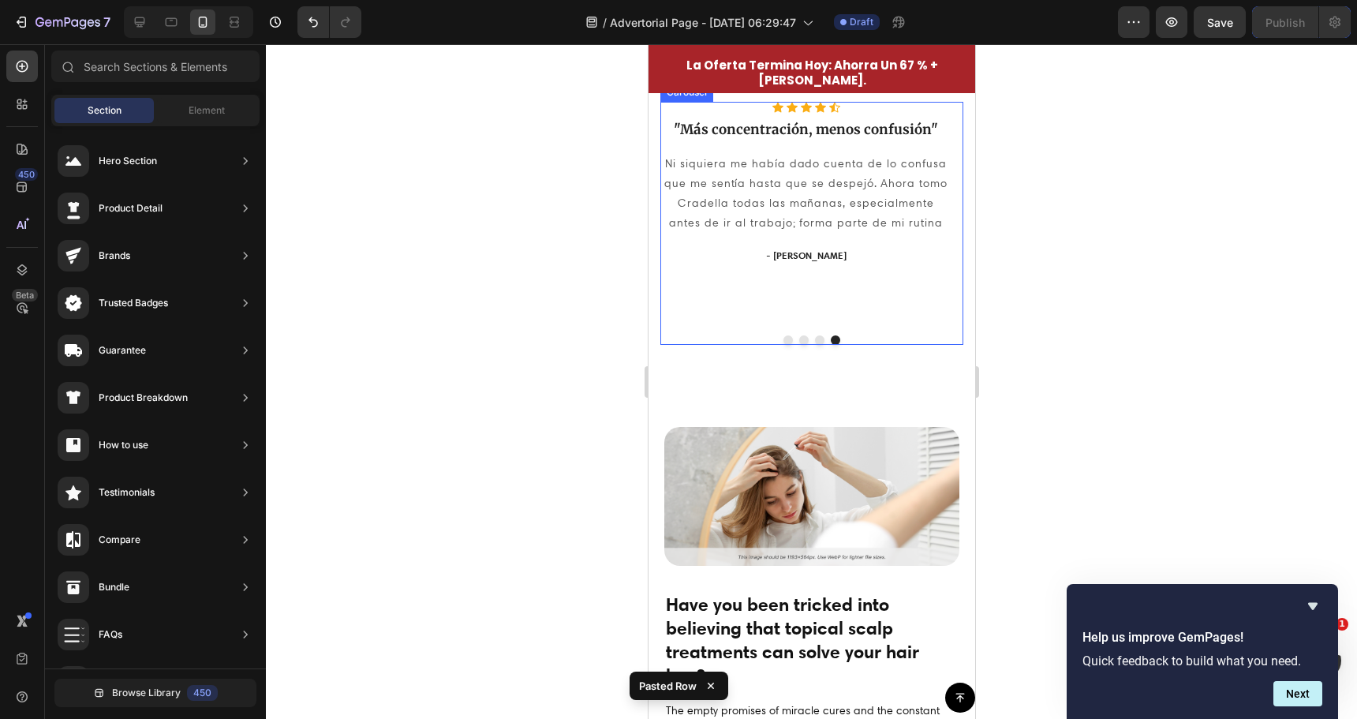
scroll to position [3708, 0]
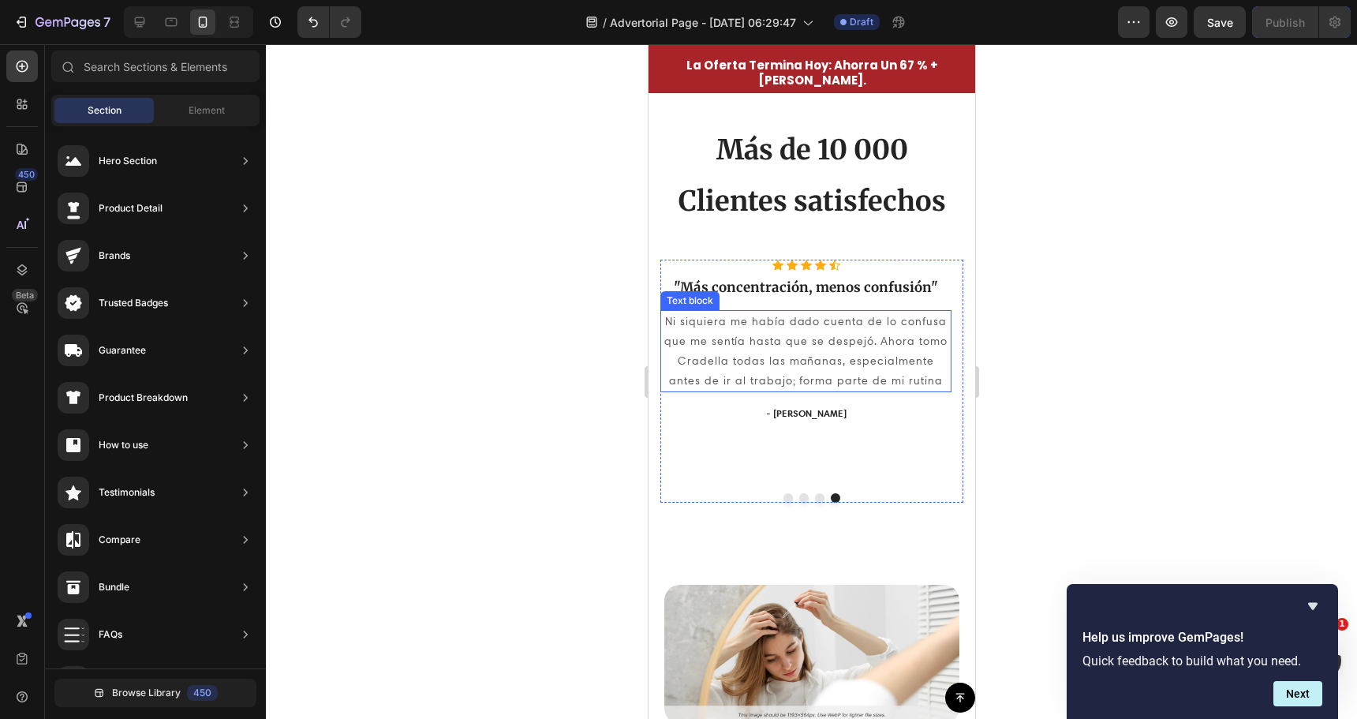
click at [920, 378] on p "Ni siquiera me había dado cuenta de lo confusa que me sentía hasta que se despe…" at bounding box center [805, 352] width 288 height 80
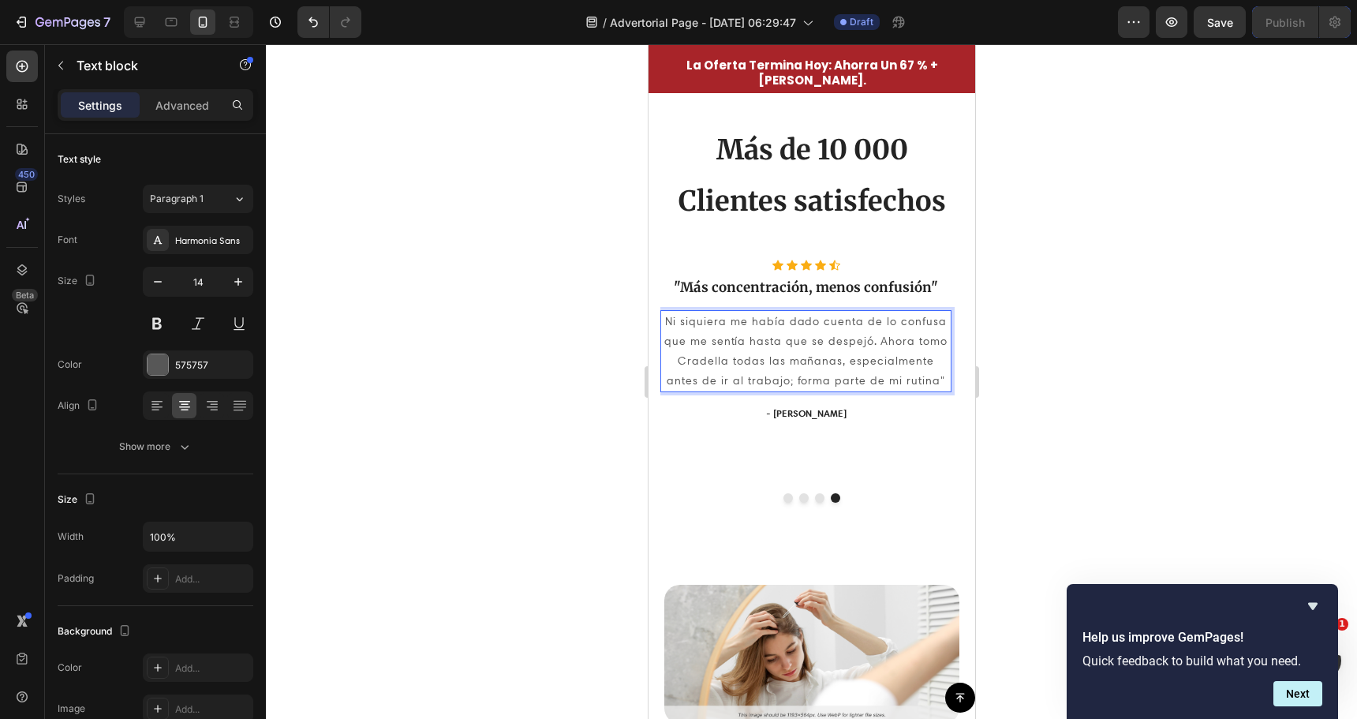
click at [670, 320] on p "Ni siquiera me había dado cuenta de lo confusa que me sentía hasta que se despe…" at bounding box center [805, 352] width 288 height 80
click at [917, 384] on p ""Ni siquiera me había dado cuenta de lo confusa que me sentía hasta que se desp…" at bounding box center [805, 352] width 288 height 80
click at [566, 378] on div at bounding box center [811, 381] width 1091 height 675
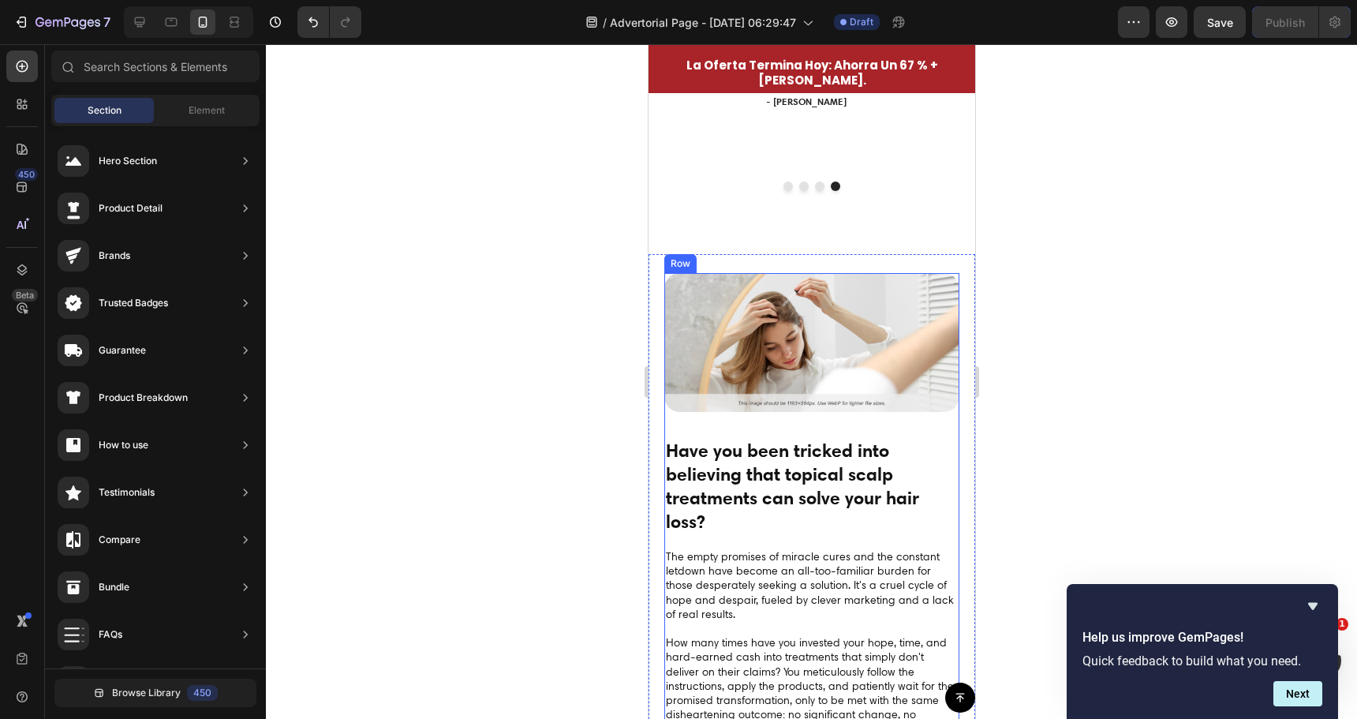
scroll to position [4024, 0]
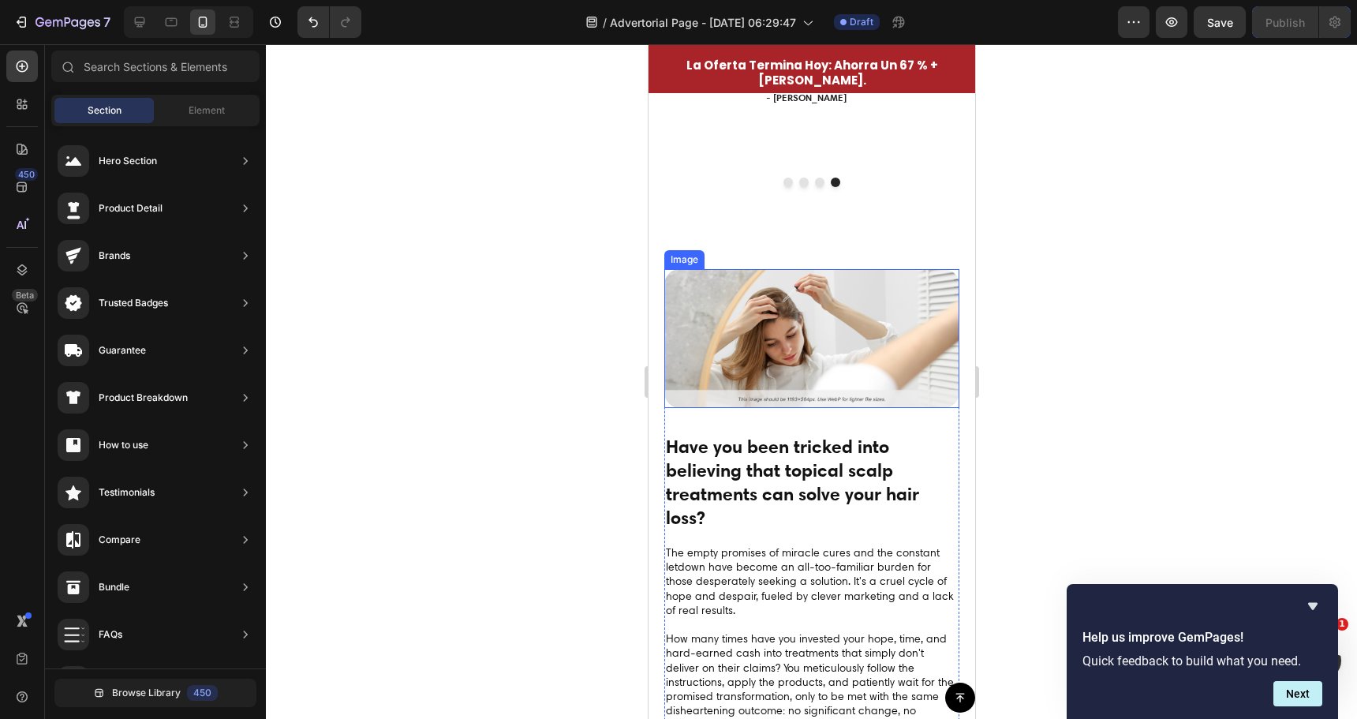
click at [873, 269] on img at bounding box center [811, 339] width 295 height 140
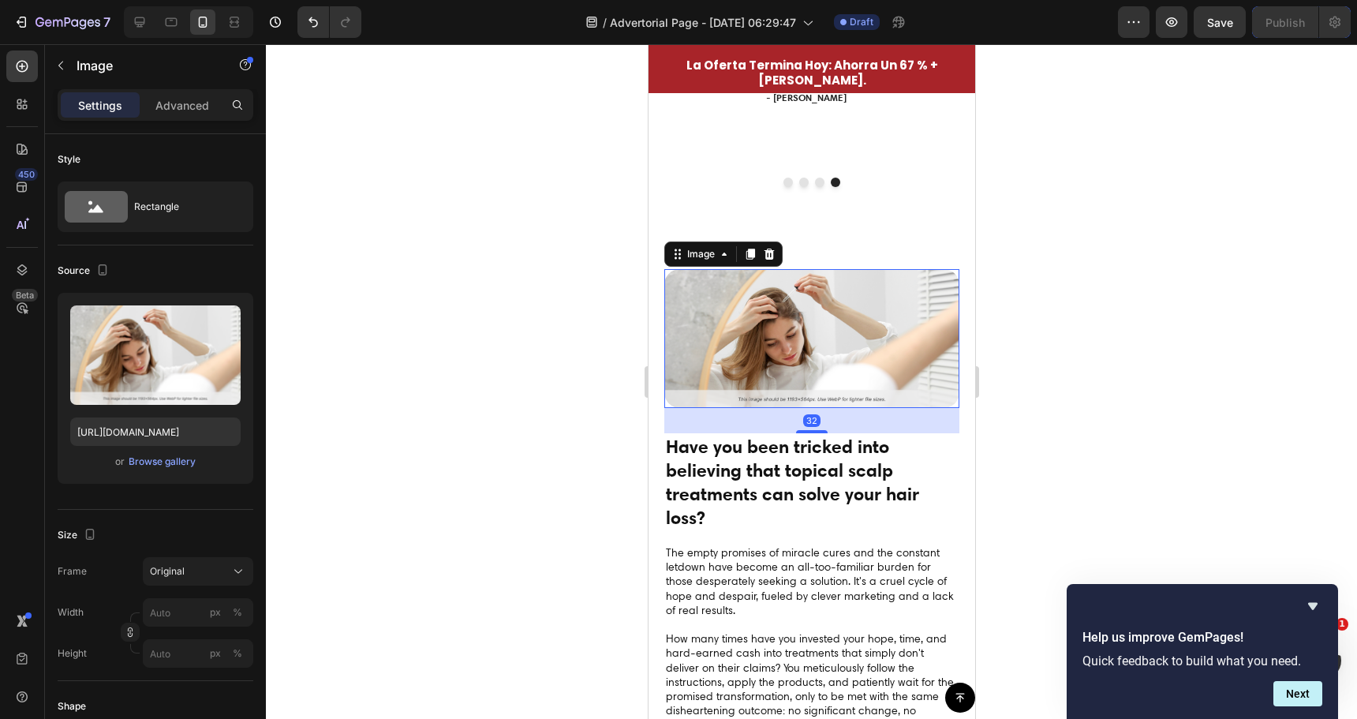
click at [779, 241] on div "Image" at bounding box center [723, 253] width 118 height 25
click at [770, 248] on icon at bounding box center [768, 254] width 13 height 13
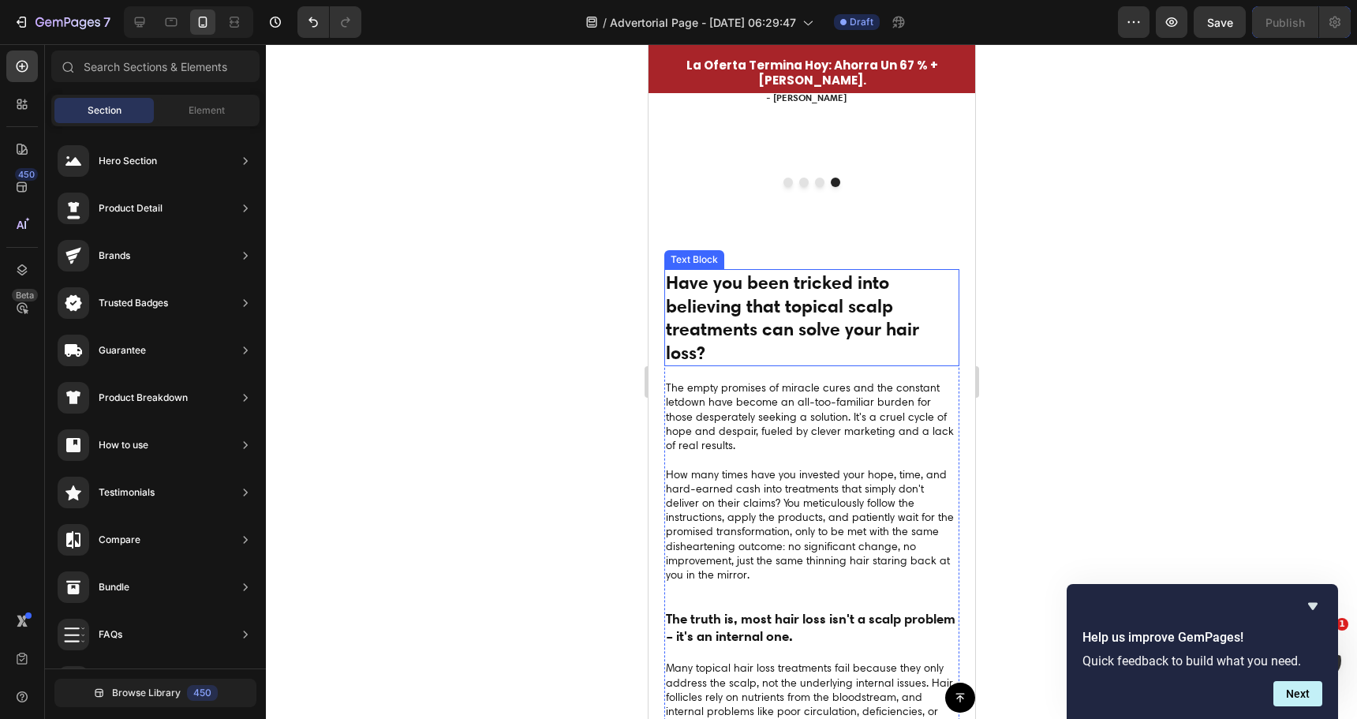
click at [779, 281] on p "Have you been tricked into believing that topical scalp treatments can solve yo…" at bounding box center [811, 318] width 292 height 95
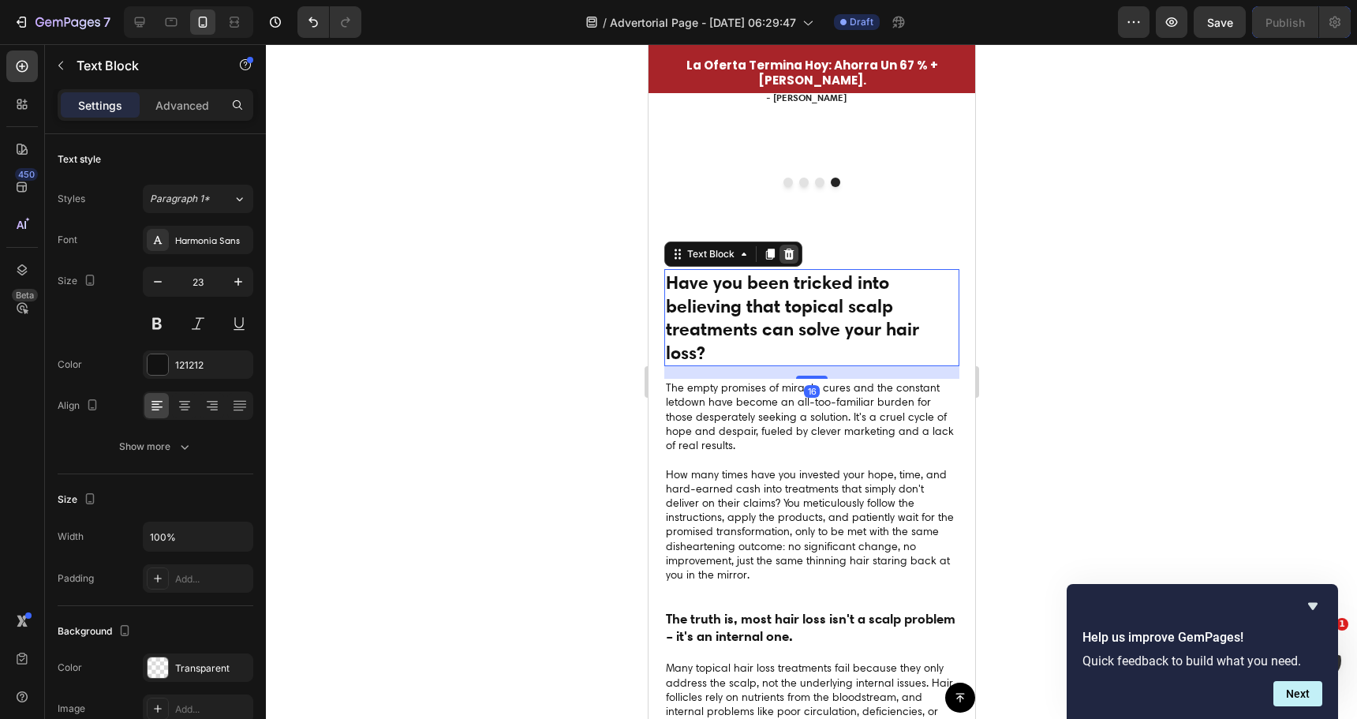
click at [788, 249] on icon at bounding box center [788, 254] width 10 height 11
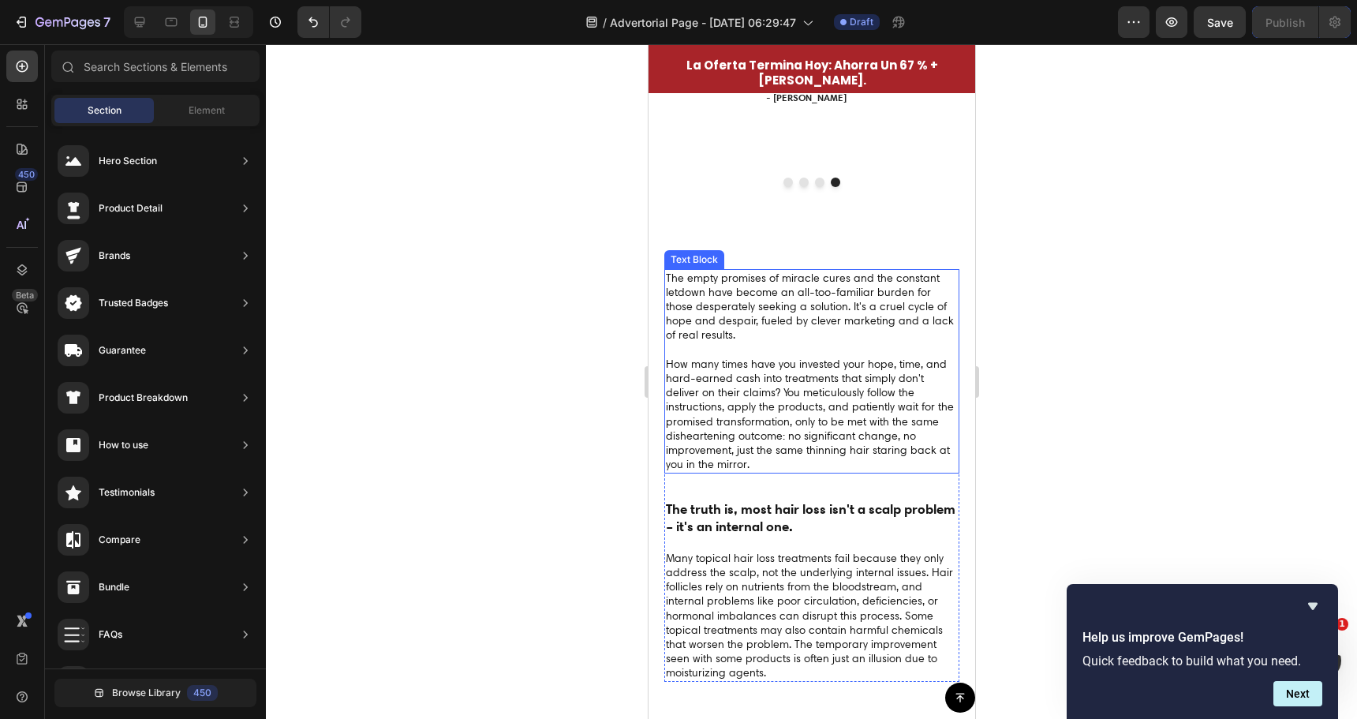
click at [760, 301] on p "The empty promises of miracle cures and the constant letdown have become an all…" at bounding box center [811, 371] width 292 height 201
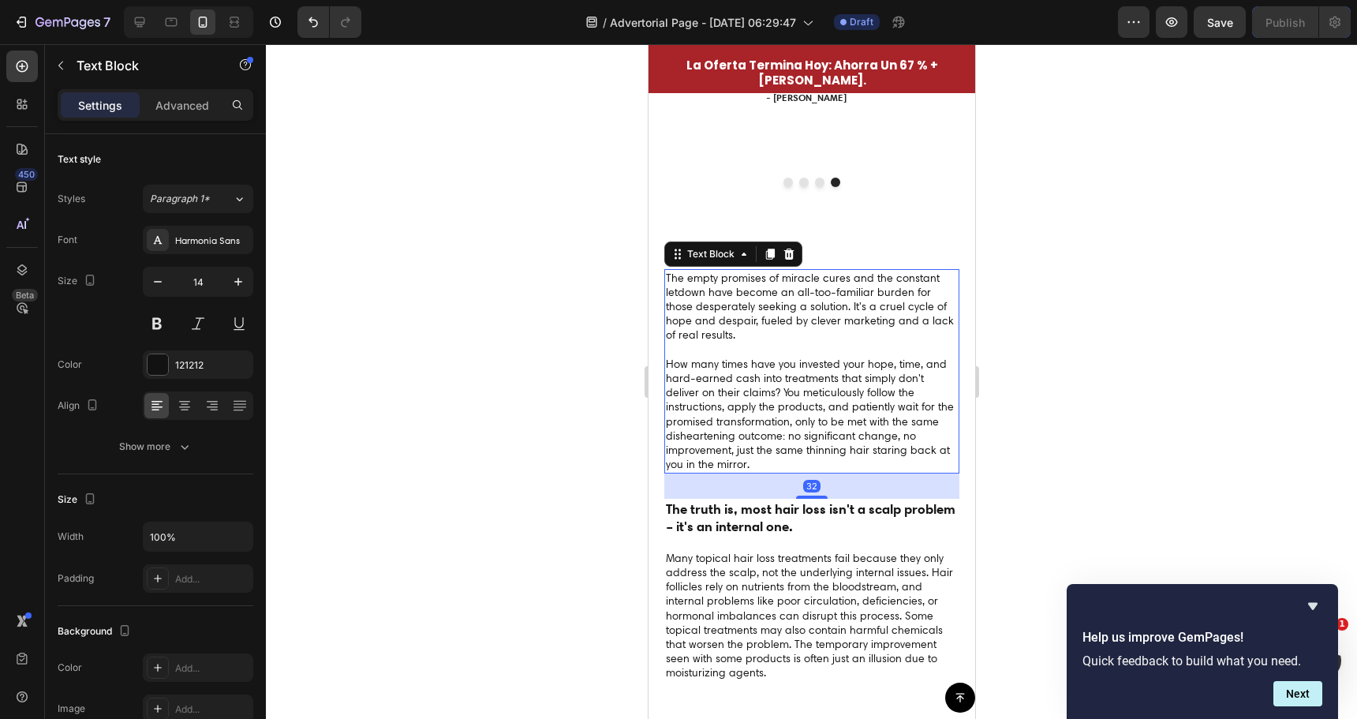
click at [791, 249] on icon at bounding box center [788, 254] width 10 height 11
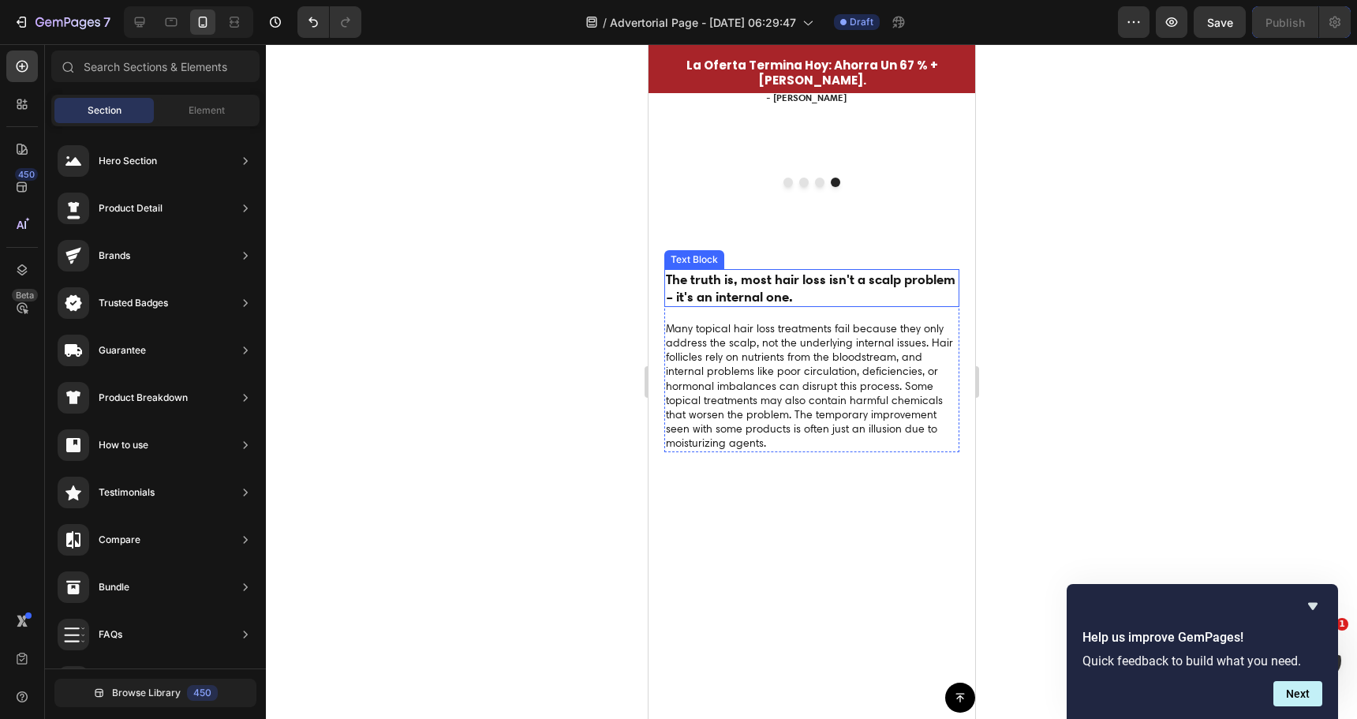
click at [767, 271] on p "The truth is, most hair loss isn't a scalp problem – it's an internal one." at bounding box center [811, 288] width 292 height 35
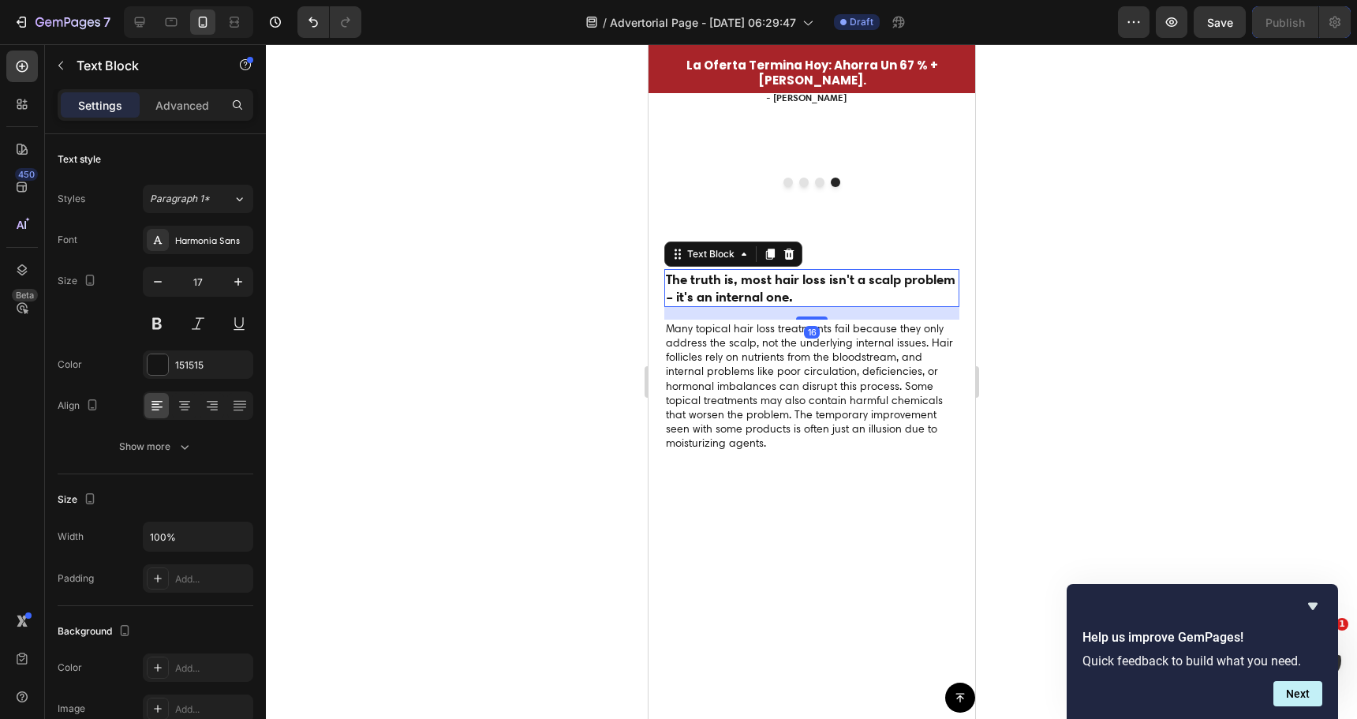
click at [758, 271] on p "The truth is, most hair loss isn't a scalp problem – it's an internal one." at bounding box center [811, 288] width 292 height 35
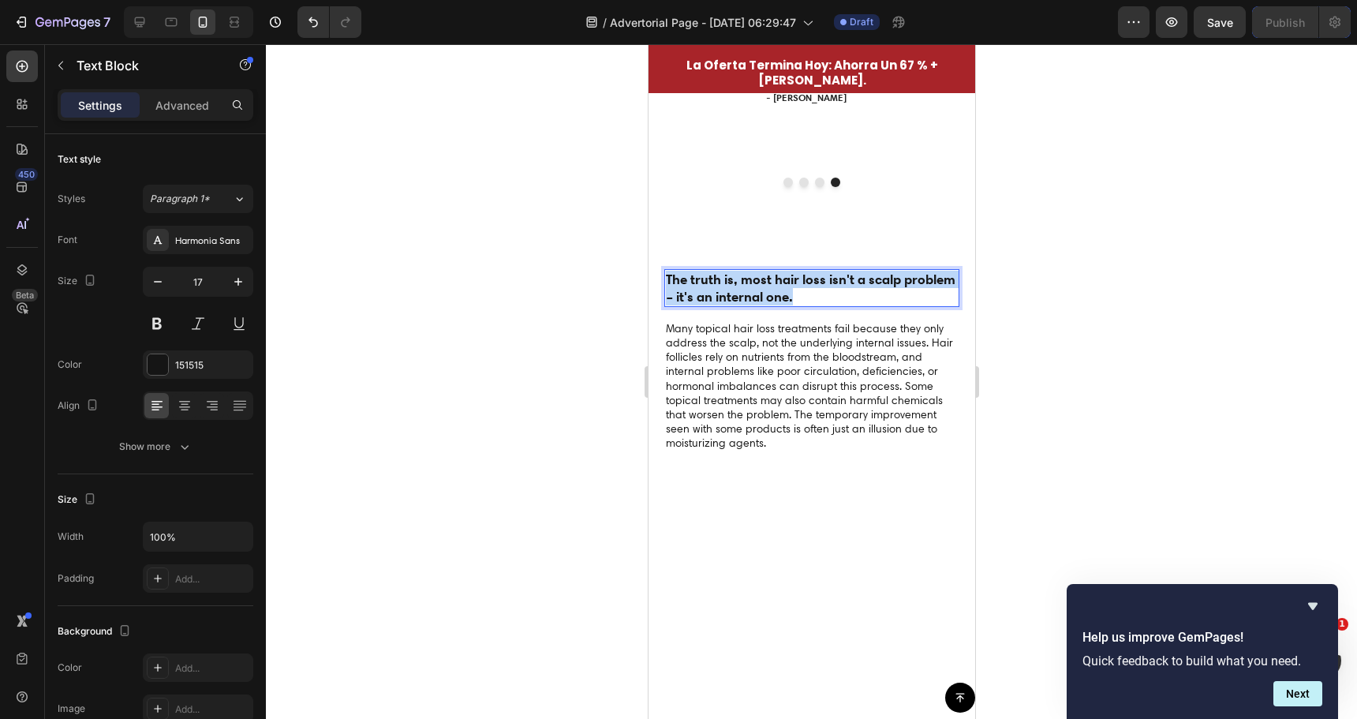
click at [758, 271] on p "The truth is, most hair loss isn't a scalp problem – it's an internal one." at bounding box center [811, 288] width 292 height 35
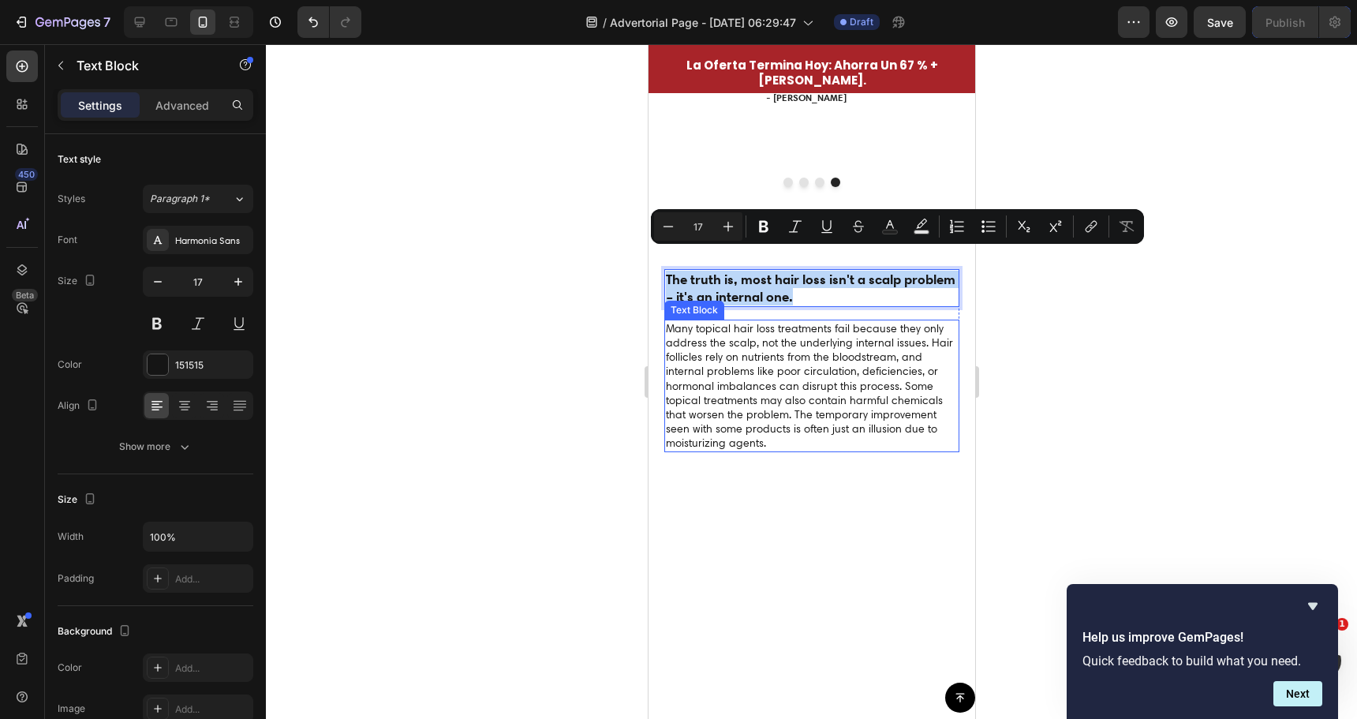
click at [735, 334] on p "Many topical hair loss treatments fail because they only address the scalp, not…" at bounding box center [811, 385] width 292 height 129
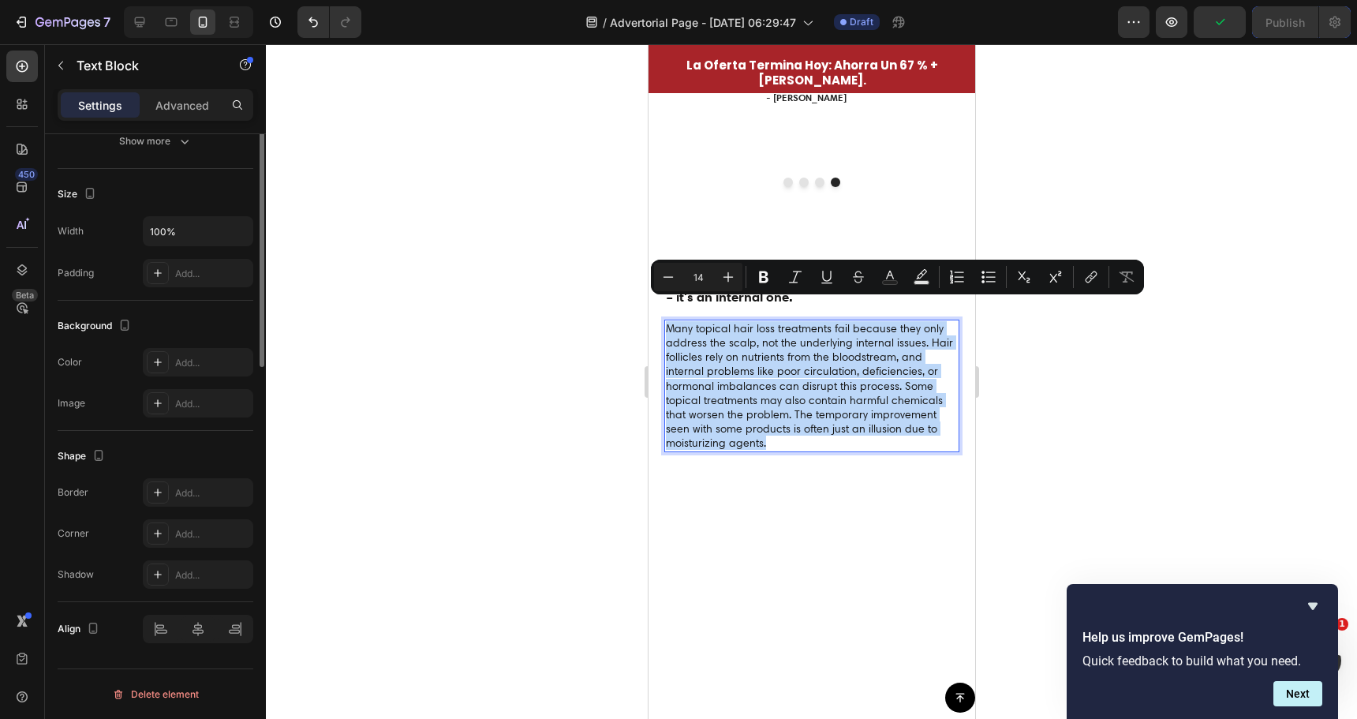
scroll to position [0, 0]
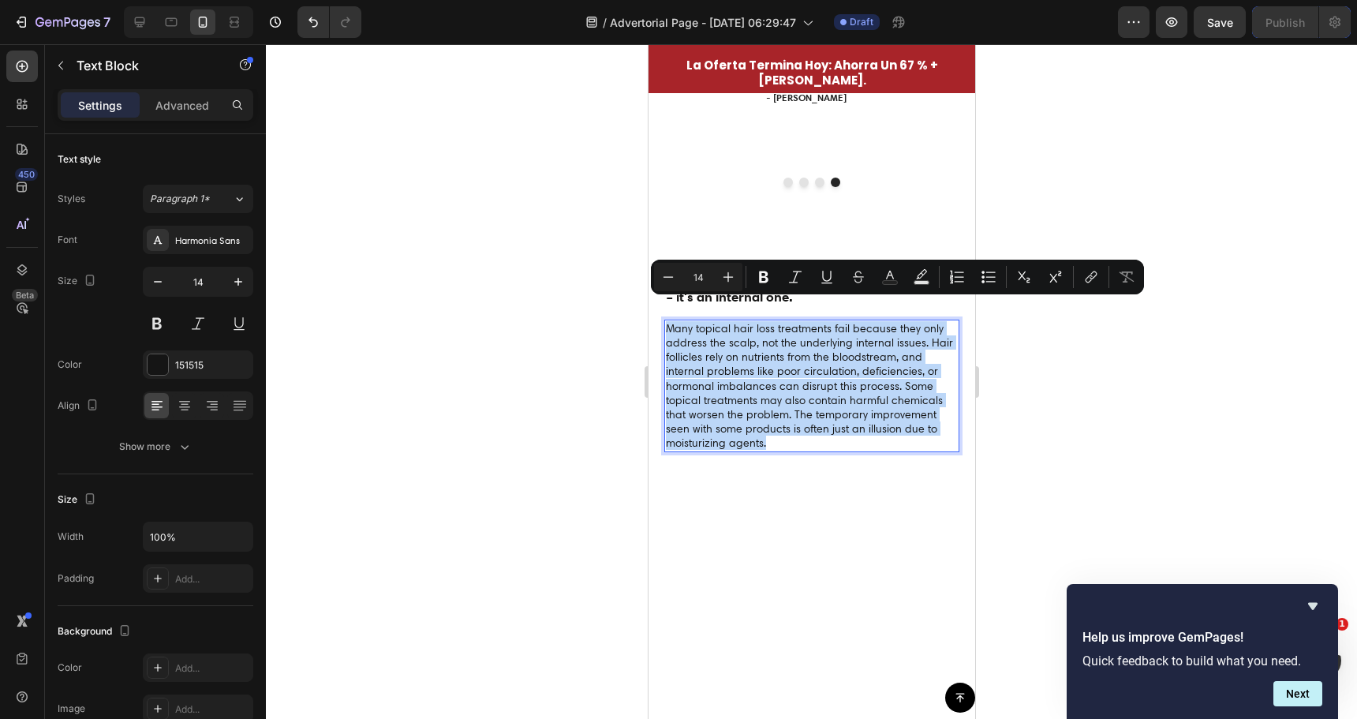
click at [800, 363] on p "Many topical hair loss treatments fail because they only address the scalp, not…" at bounding box center [811, 385] width 292 height 129
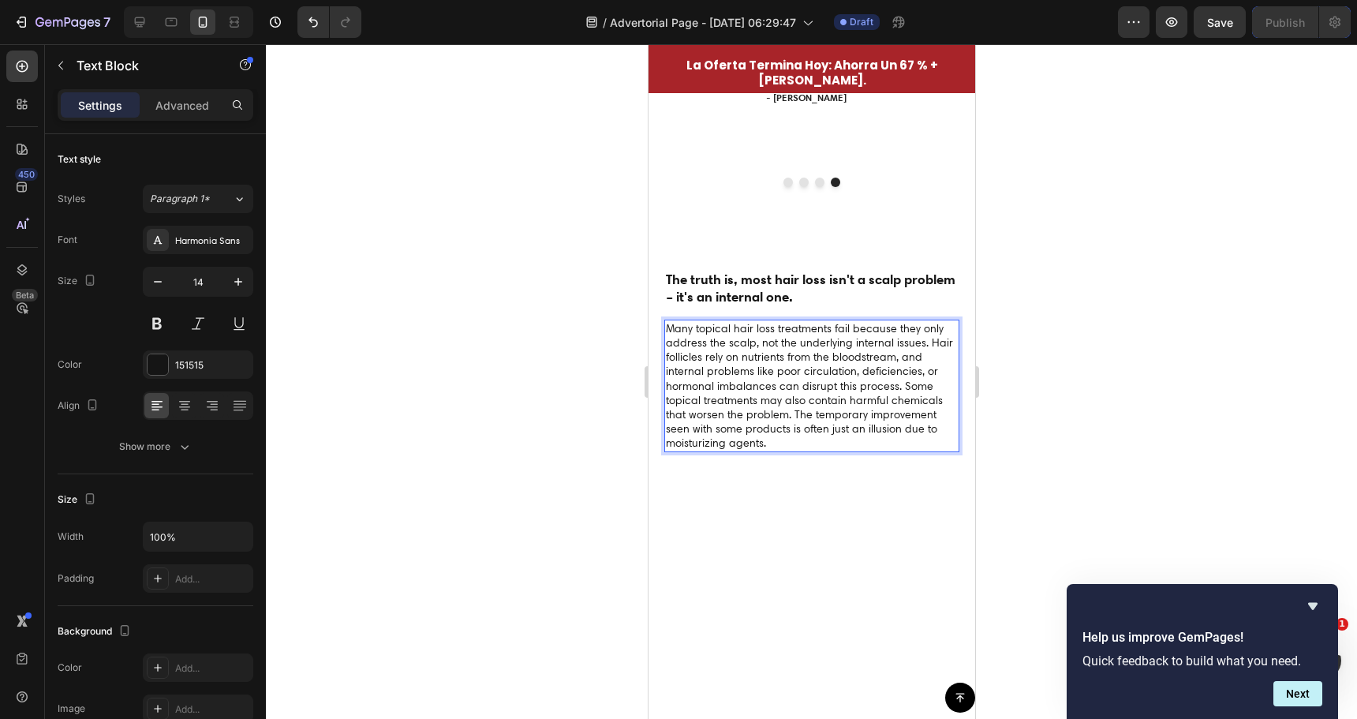
click at [690, 321] on p "Many topical hair loss treatments fail because they only address the scalp, not…" at bounding box center [811, 385] width 292 height 129
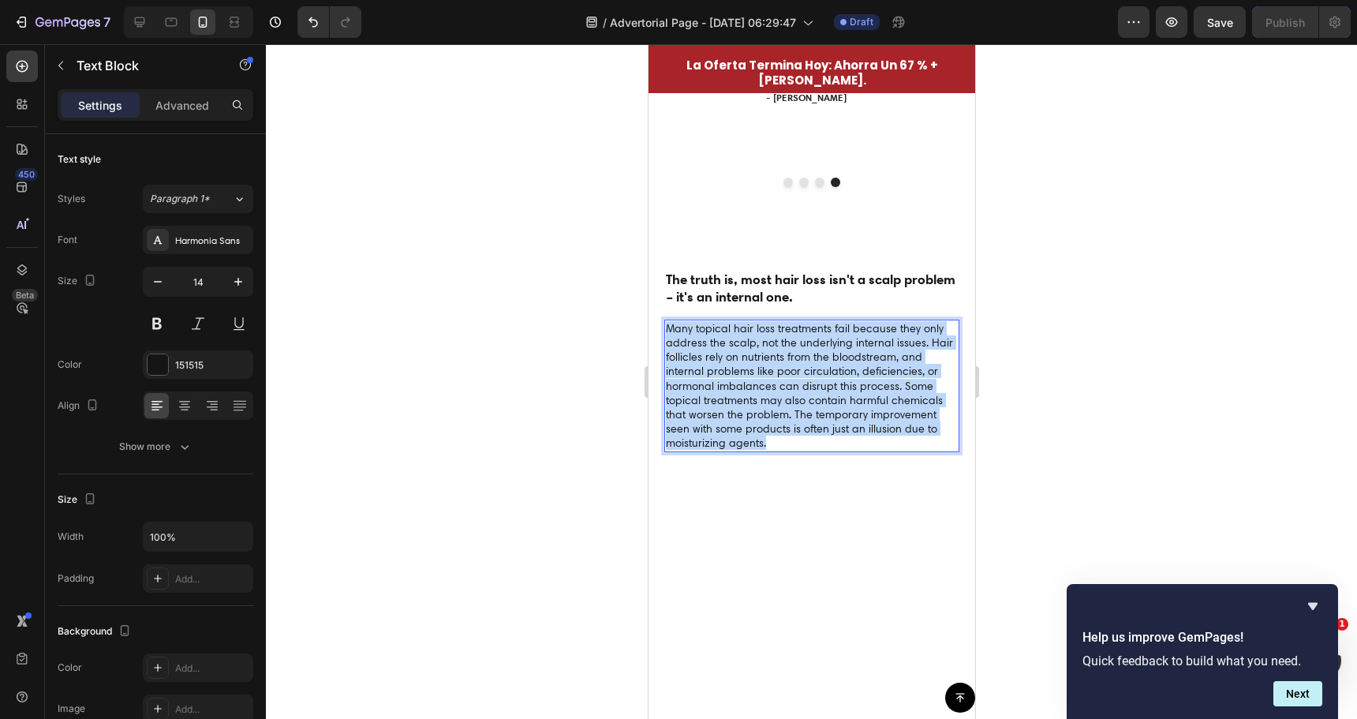
click at [690, 321] on p "Many topical hair loss treatments fail because they only address the scalp, not…" at bounding box center [811, 385] width 292 height 129
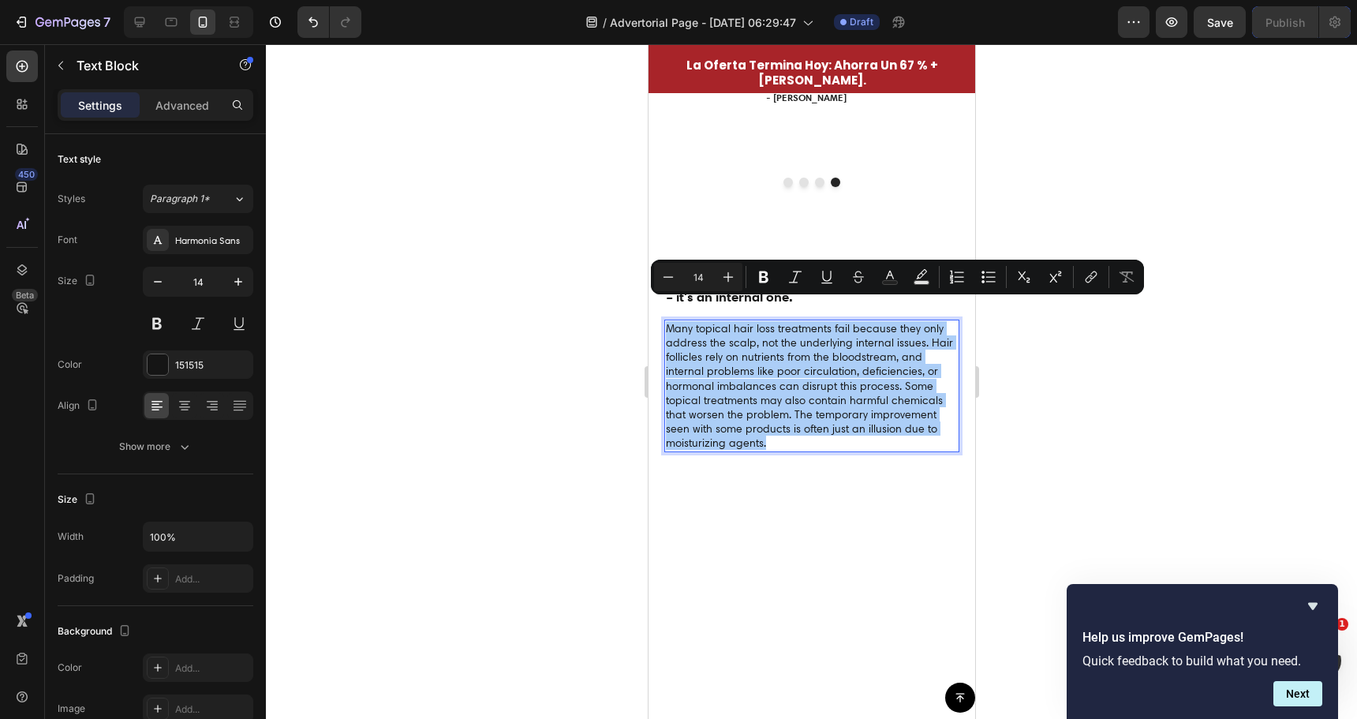
click at [582, 324] on div at bounding box center [811, 381] width 1091 height 675
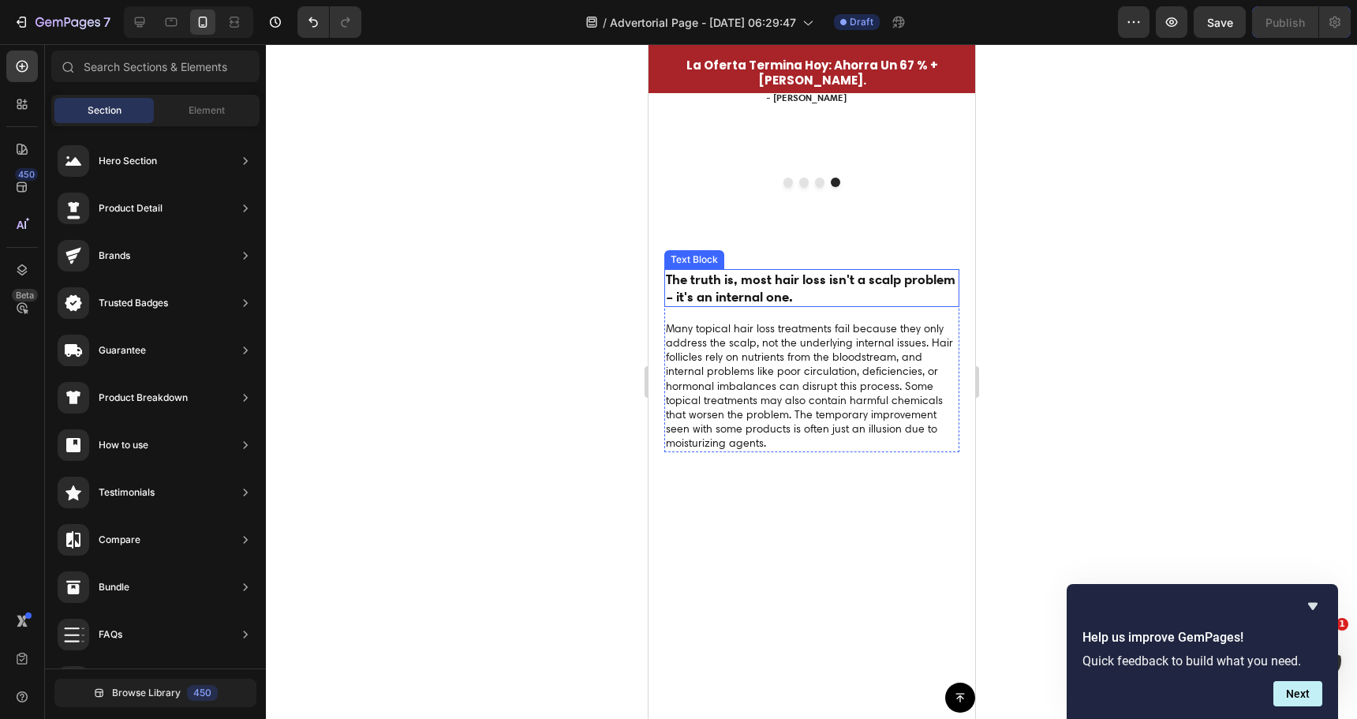
click at [737, 271] on p "The truth is, most hair loss isn't a scalp problem – it's an internal one." at bounding box center [811, 288] width 292 height 35
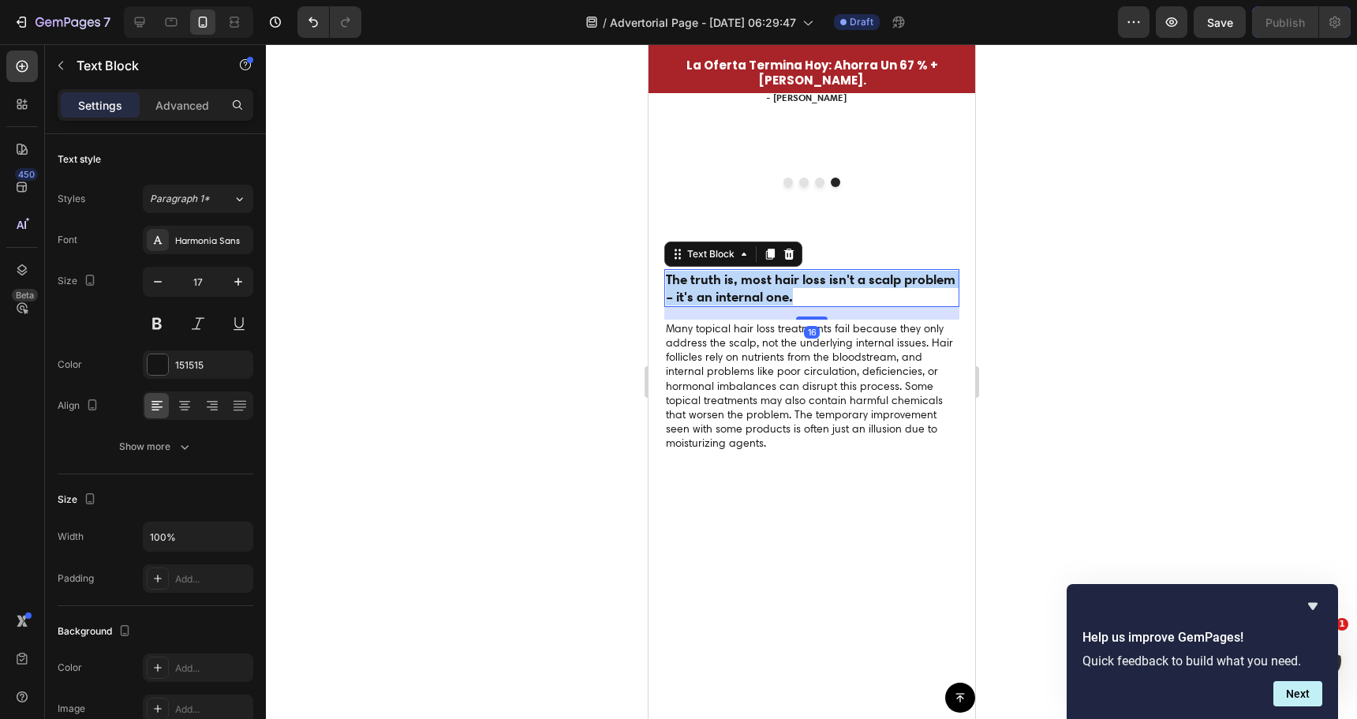
click at [737, 271] on p "The truth is, most hair loss isn't a scalp problem – it's an internal one." at bounding box center [811, 288] width 292 height 35
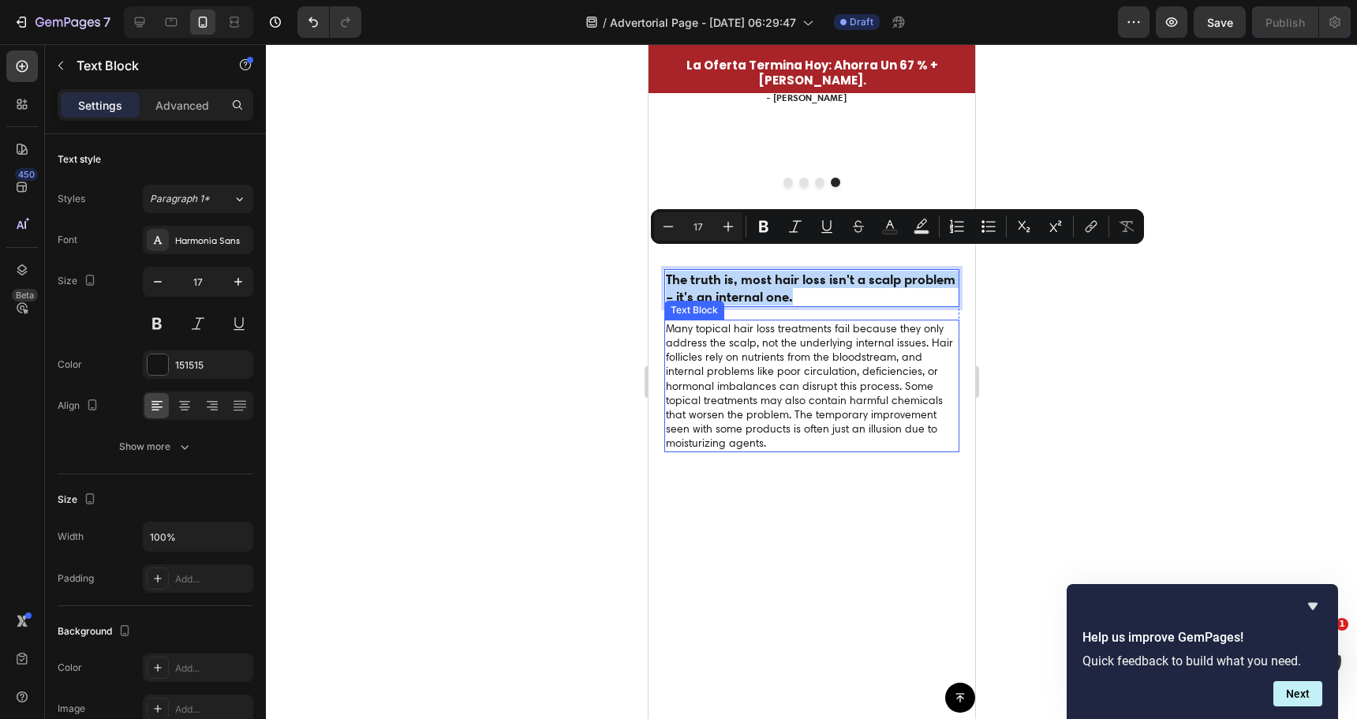
click at [703, 353] on p "Many topical hair loss treatments fail because they only address the scalp, not…" at bounding box center [811, 385] width 292 height 129
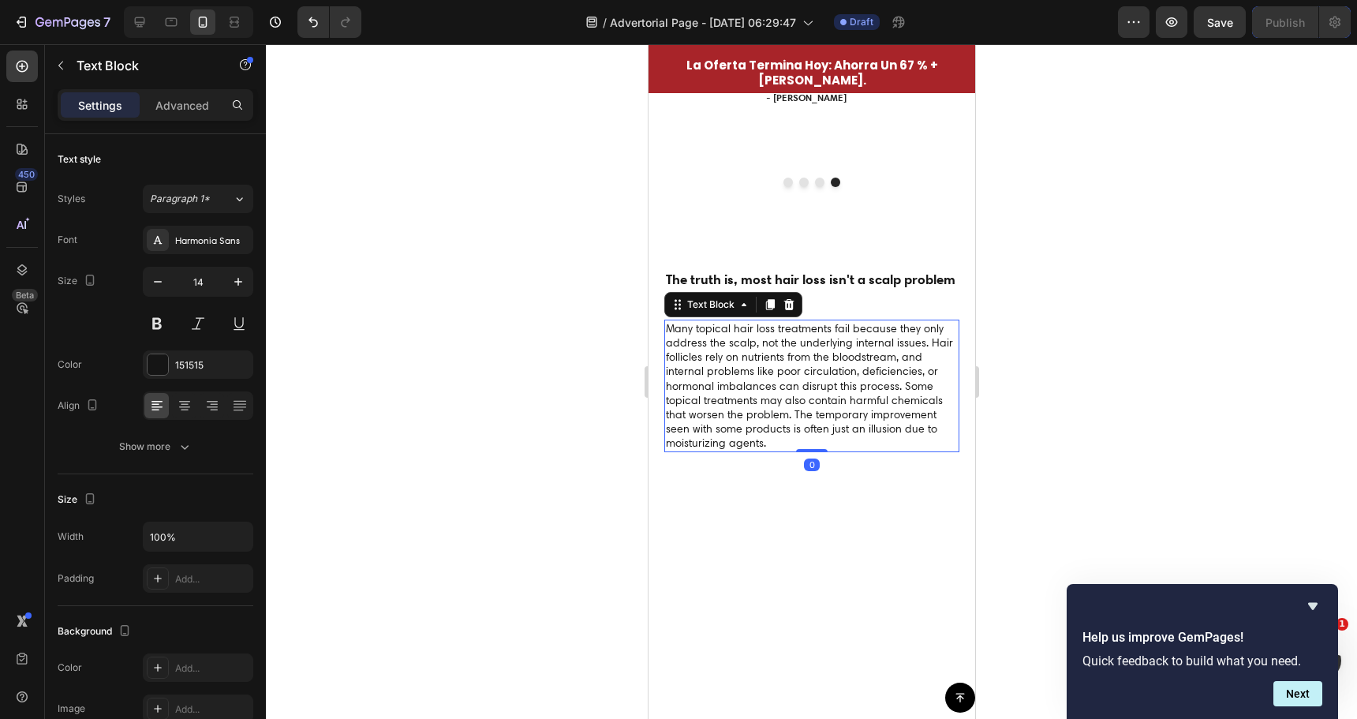
click at [544, 337] on div at bounding box center [811, 381] width 1091 height 675
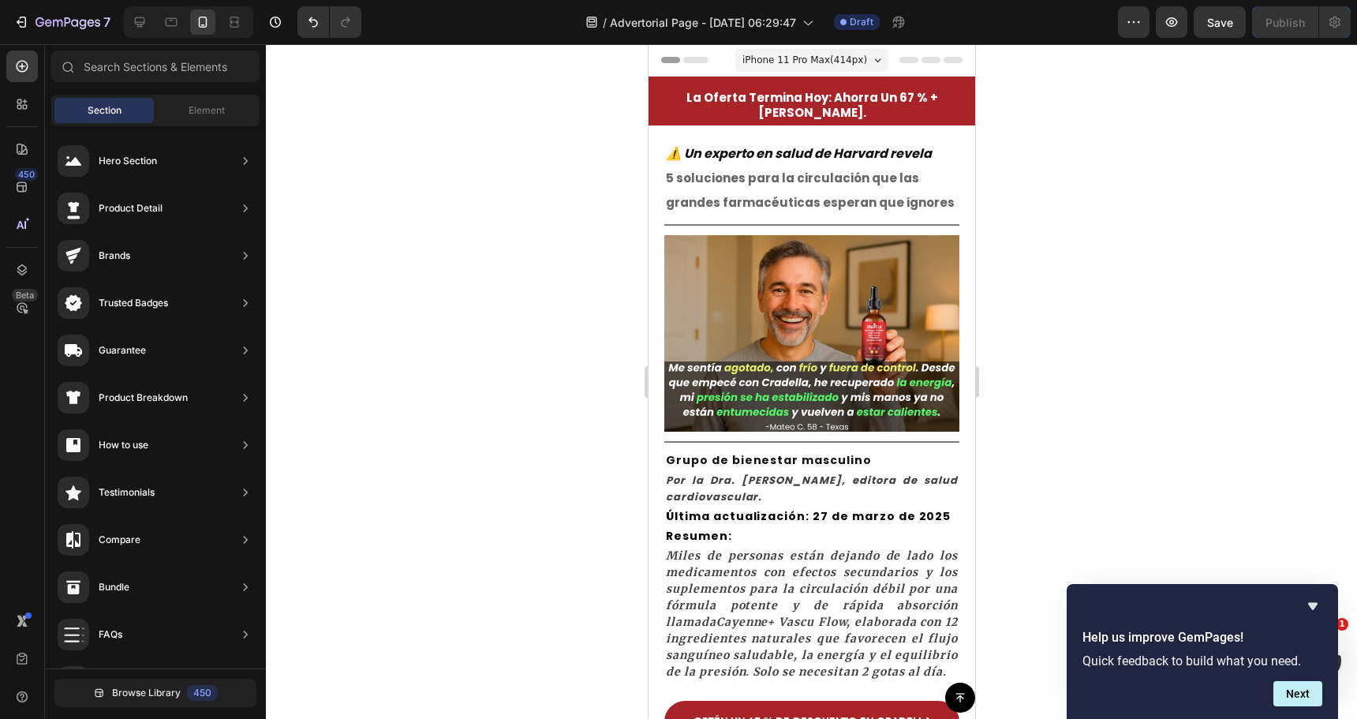
click at [547, 418] on div at bounding box center [811, 381] width 1091 height 675
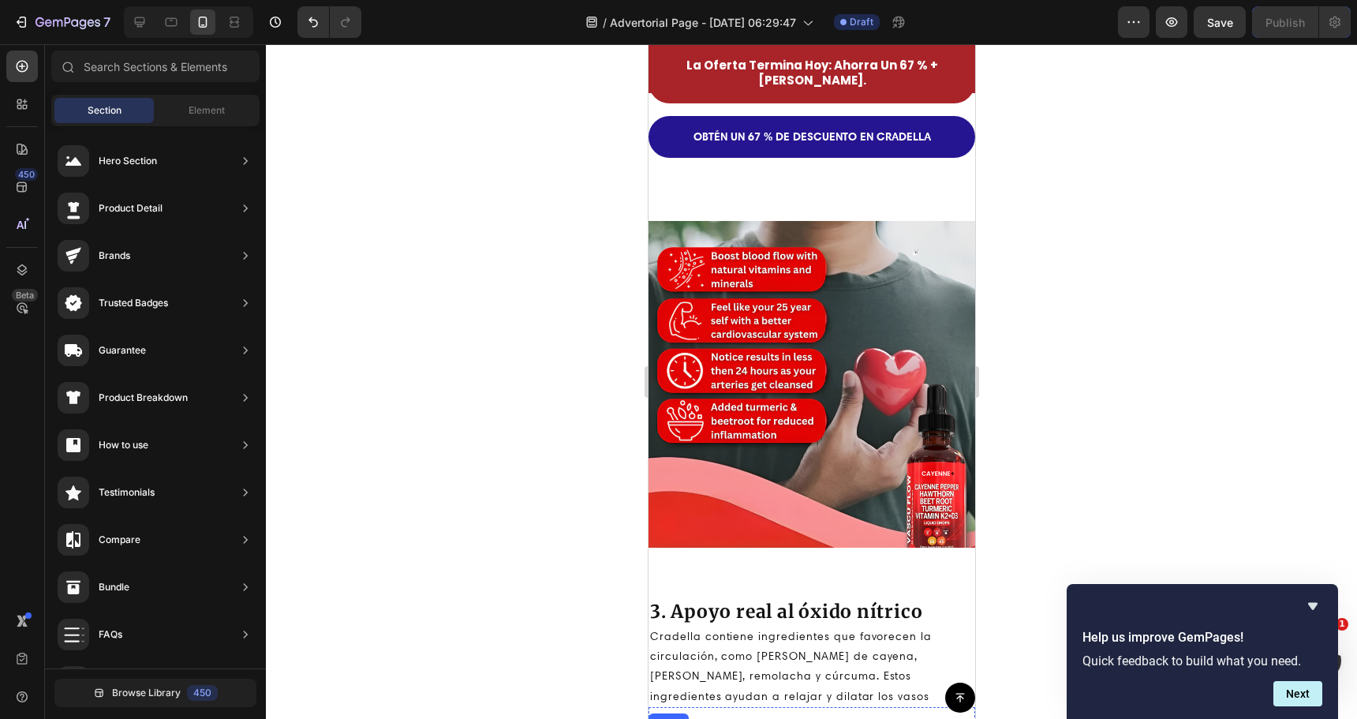
scroll to position [1657, 0]
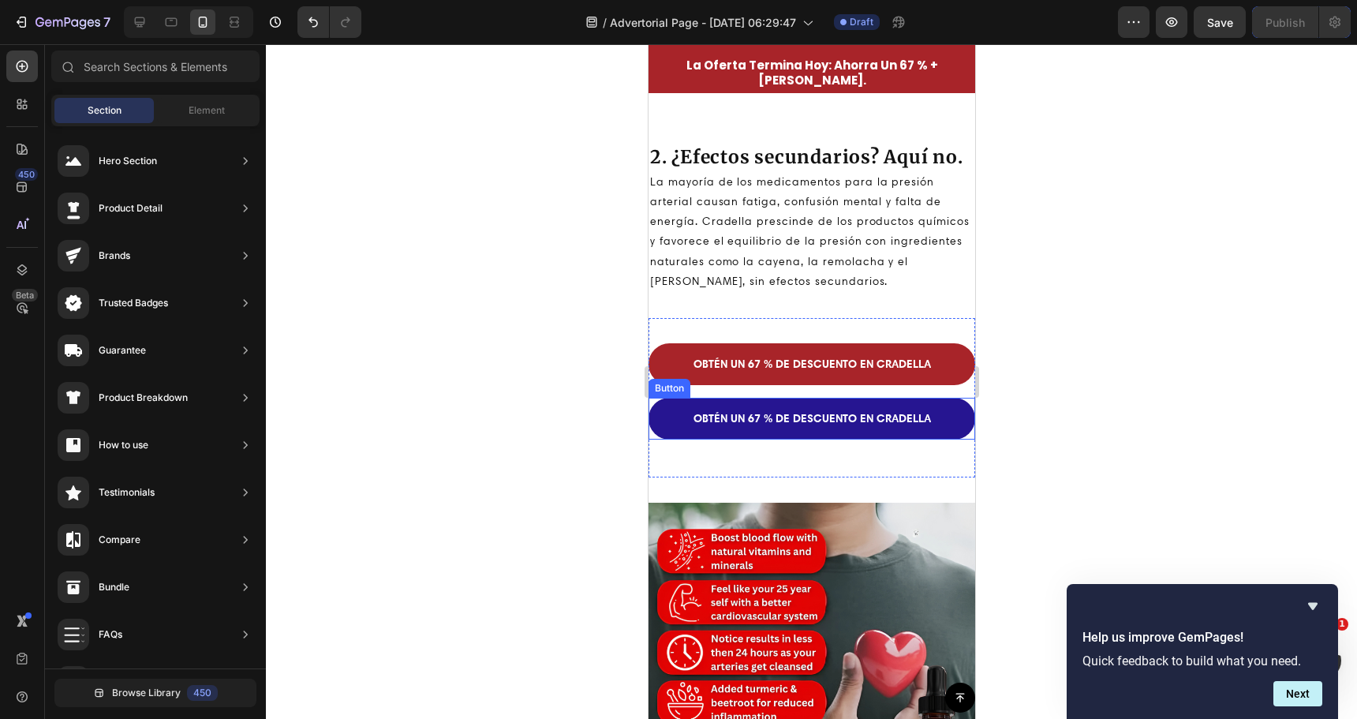
click at [933, 407] on link "OBTÉN UN 67 % DE DESCUENTO EN CRADELLA" at bounding box center [811, 419] width 327 height 42
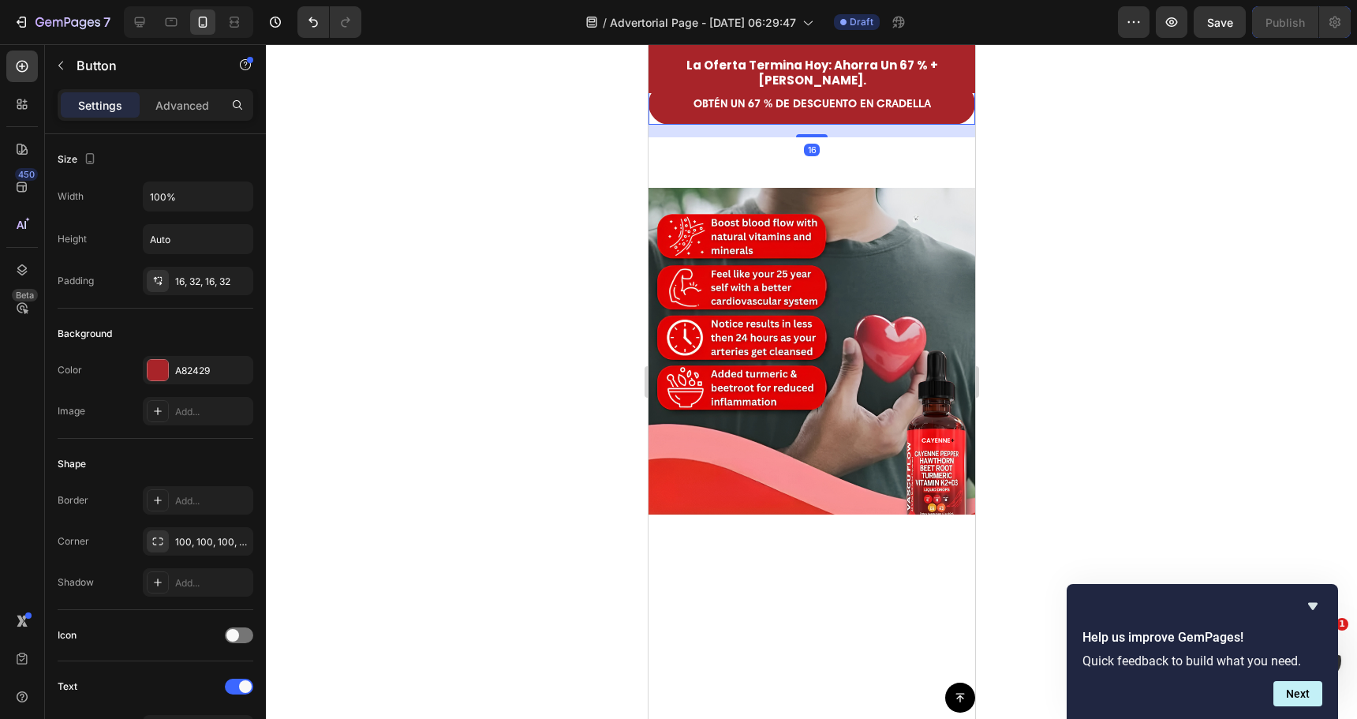
click at [756, 74] on icon at bounding box center [754, 68] width 13 height 13
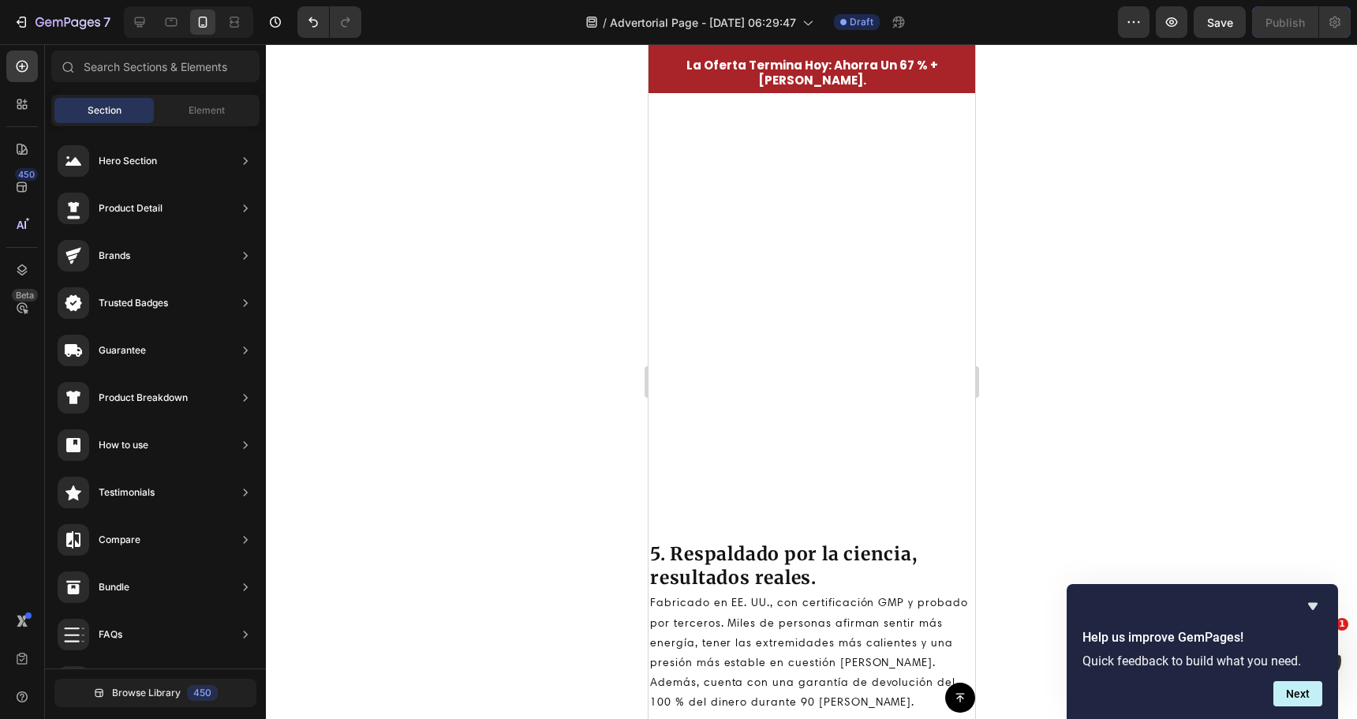
scroll to position [3629, 0]
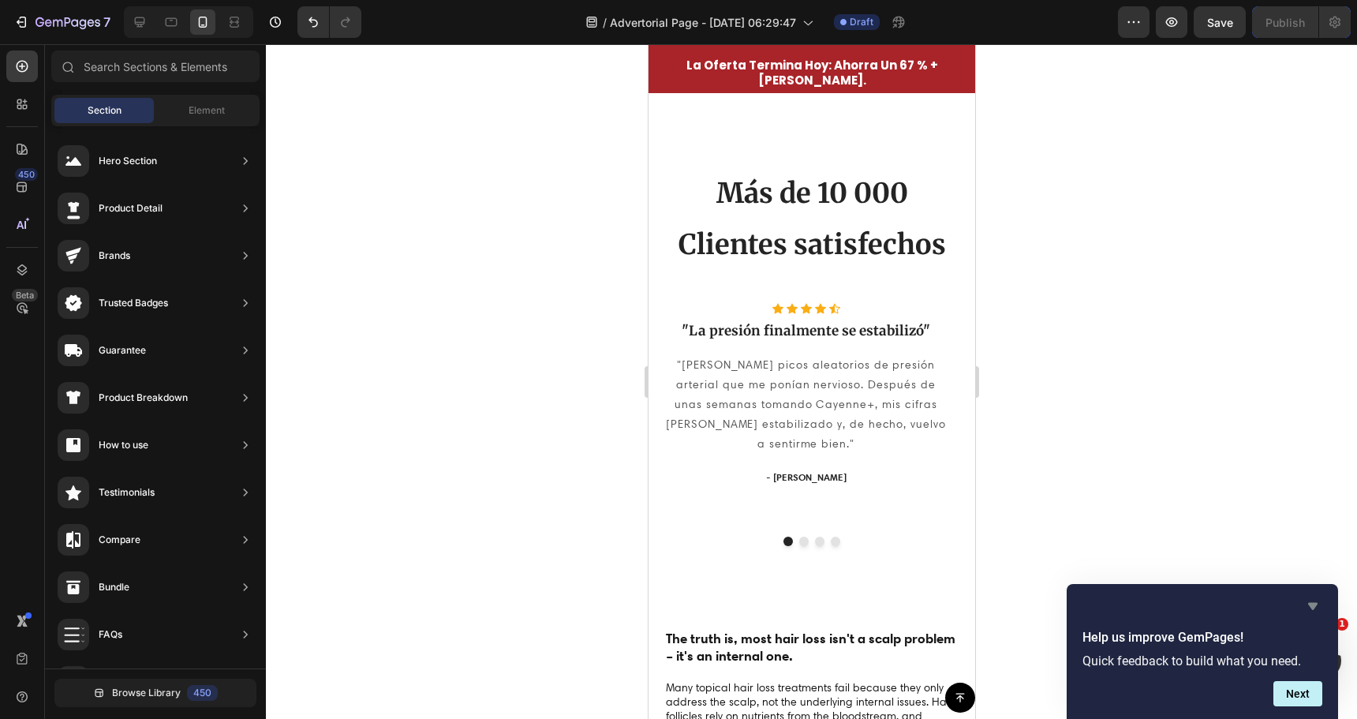
click at [1315, 608] on icon "Hide survey" at bounding box center [1312, 605] width 19 height 19
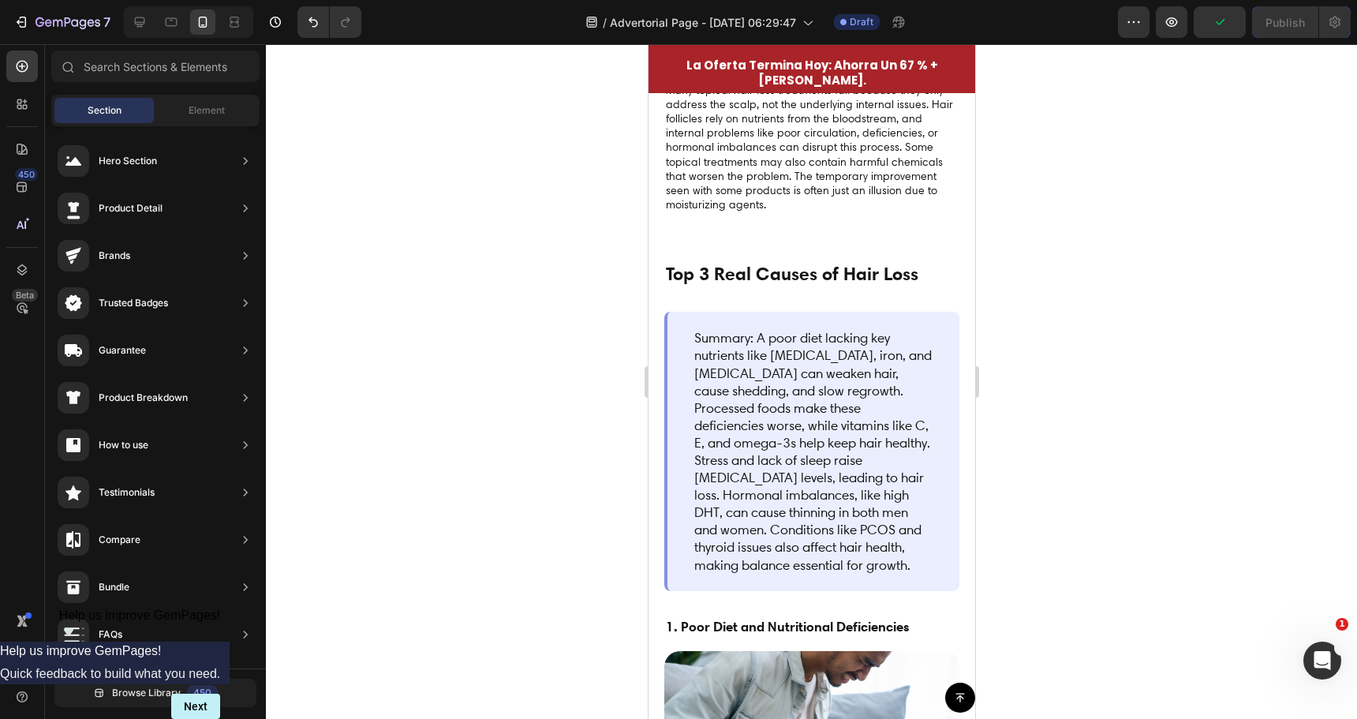
scroll to position [3724, 0]
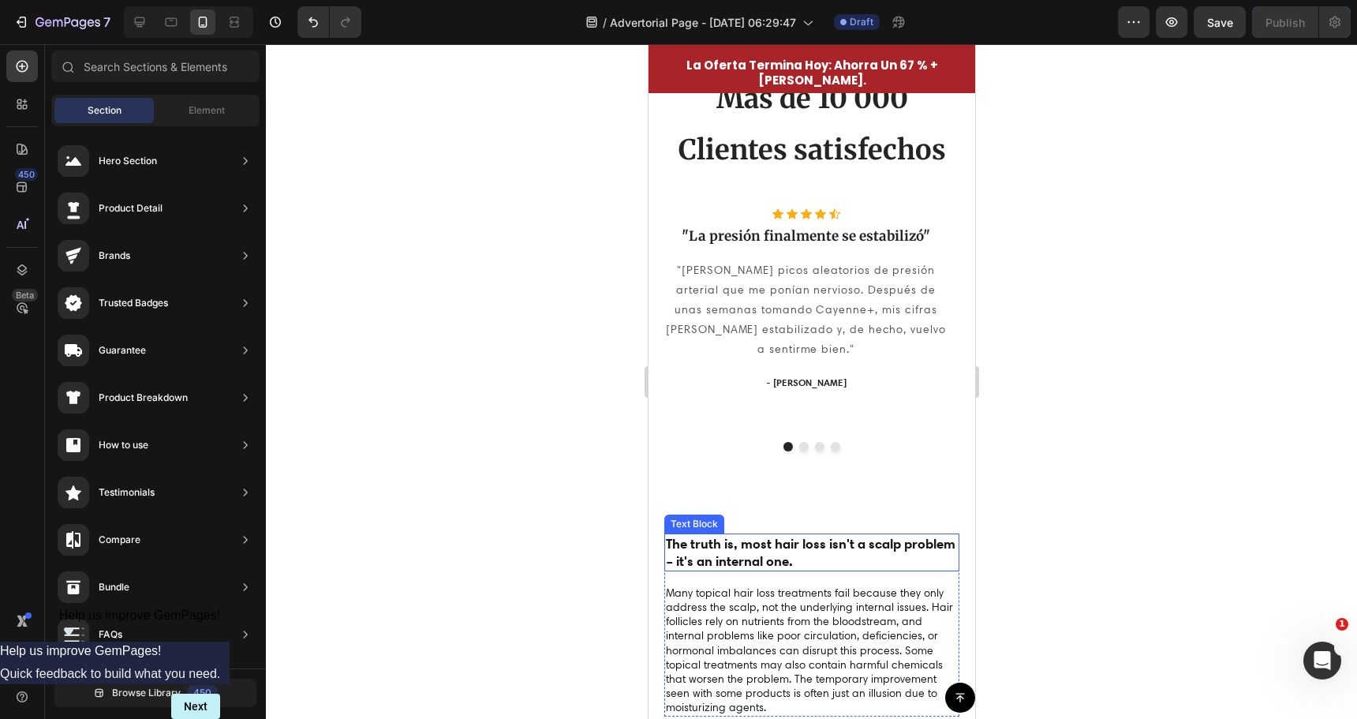
click at [806, 535] on p "The truth is, most hair loss isn't a scalp problem – it's an internal one." at bounding box center [811, 552] width 292 height 35
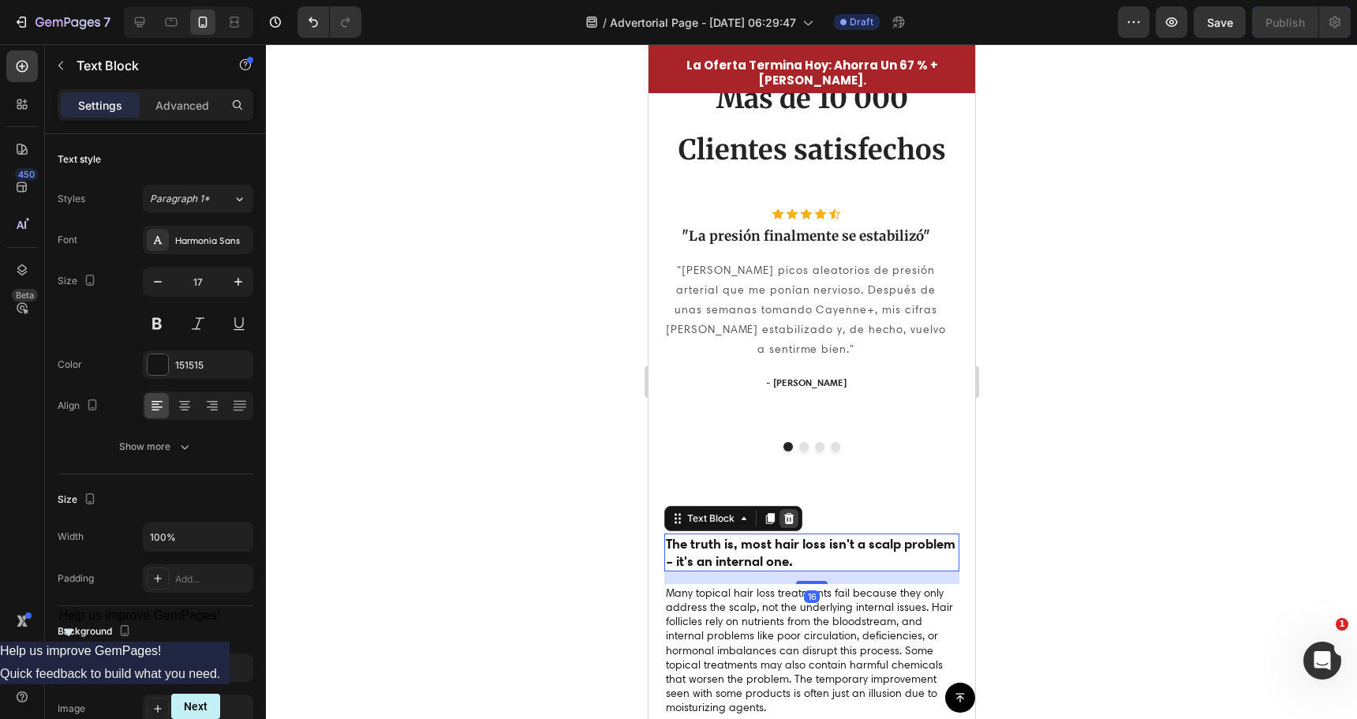
click at [785, 512] on icon at bounding box center [788, 517] width 10 height 11
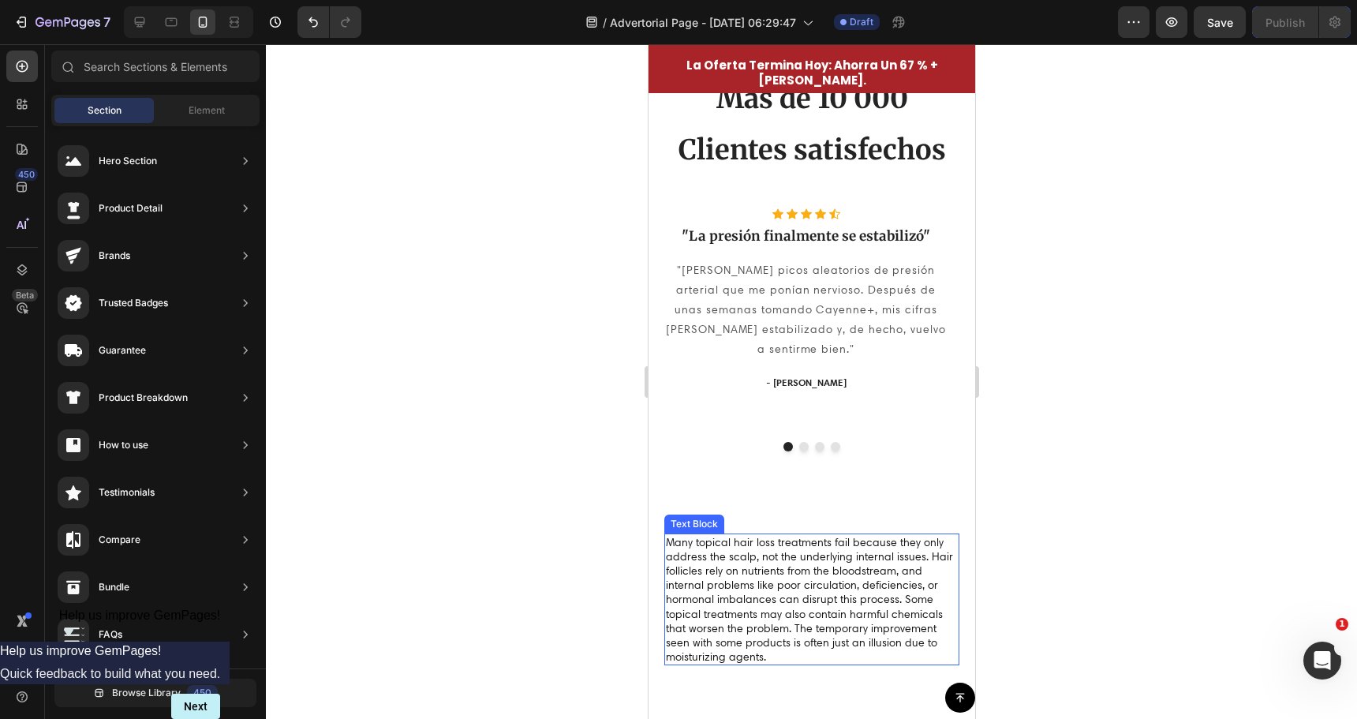
click at [790, 539] on p "Many topical hair loss treatments fail because they only address the scalp, not…" at bounding box center [811, 599] width 292 height 129
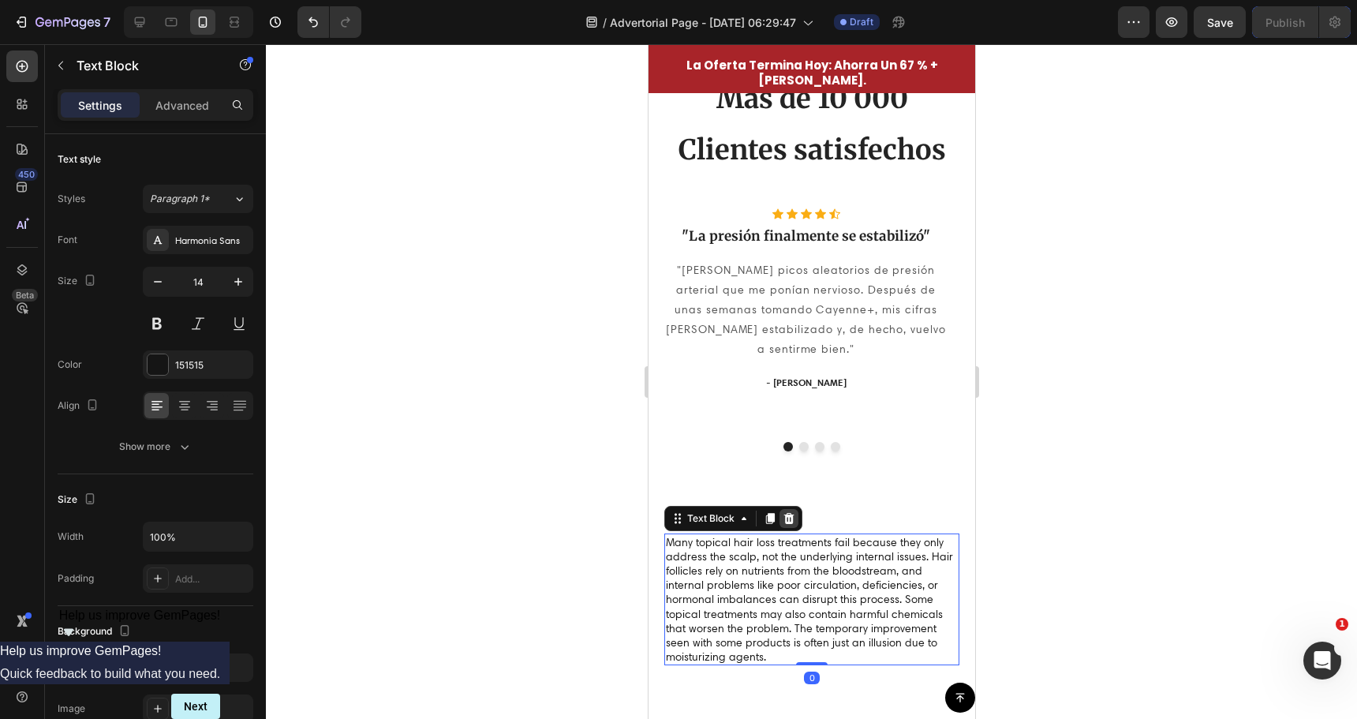
click at [792, 512] on icon at bounding box center [788, 518] width 13 height 13
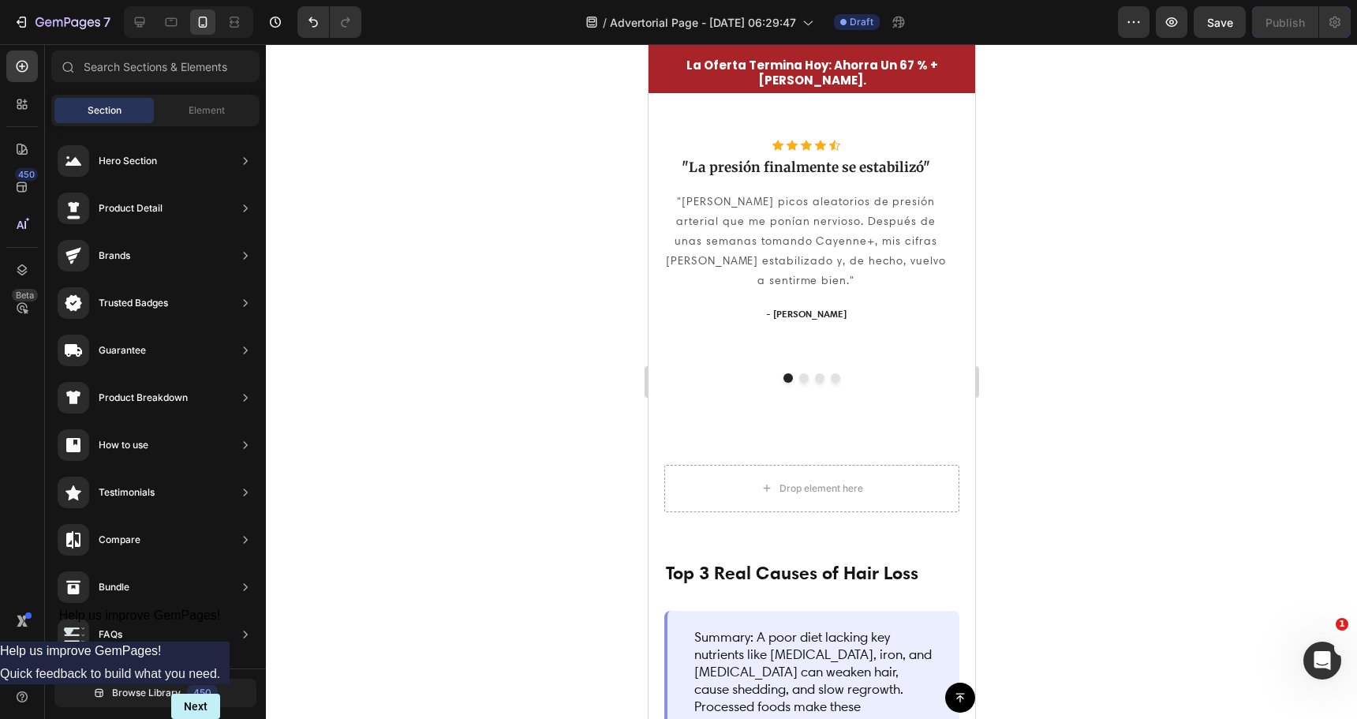
scroll to position [3882, 0]
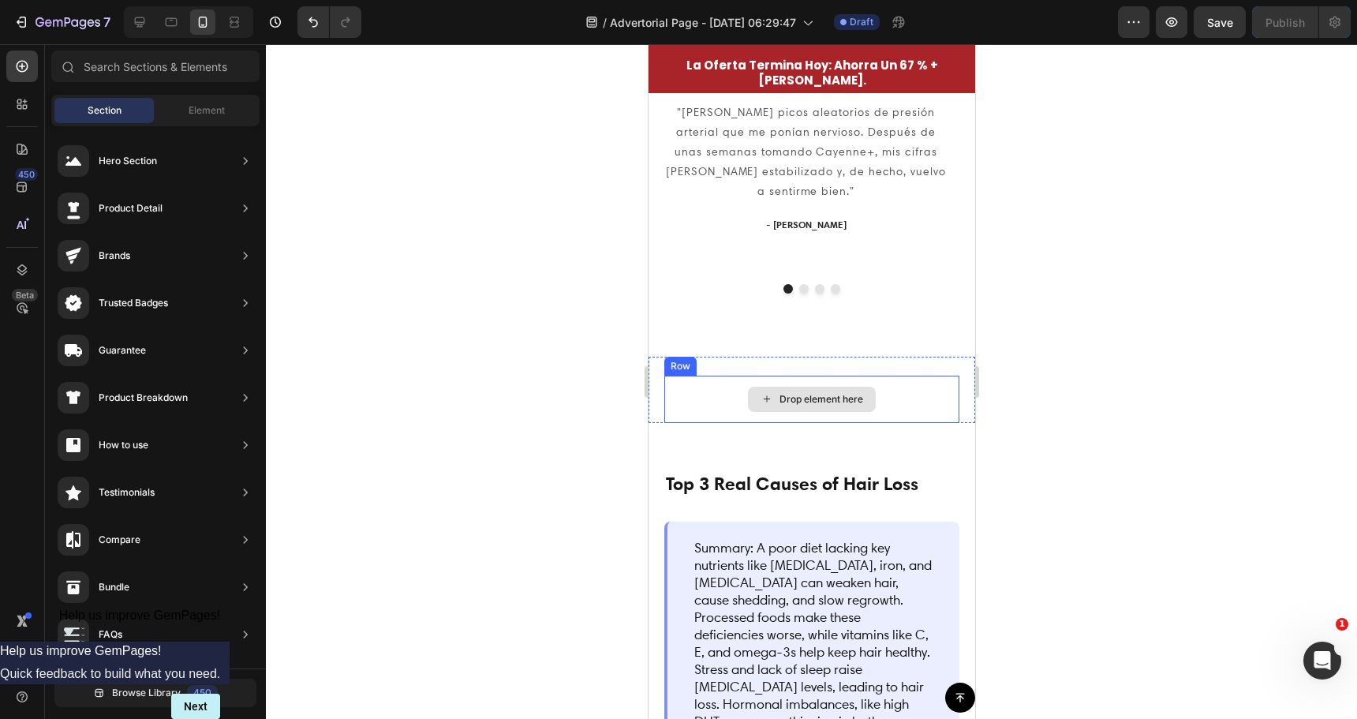
click at [859, 376] on div "Drop element here" at bounding box center [811, 399] width 295 height 47
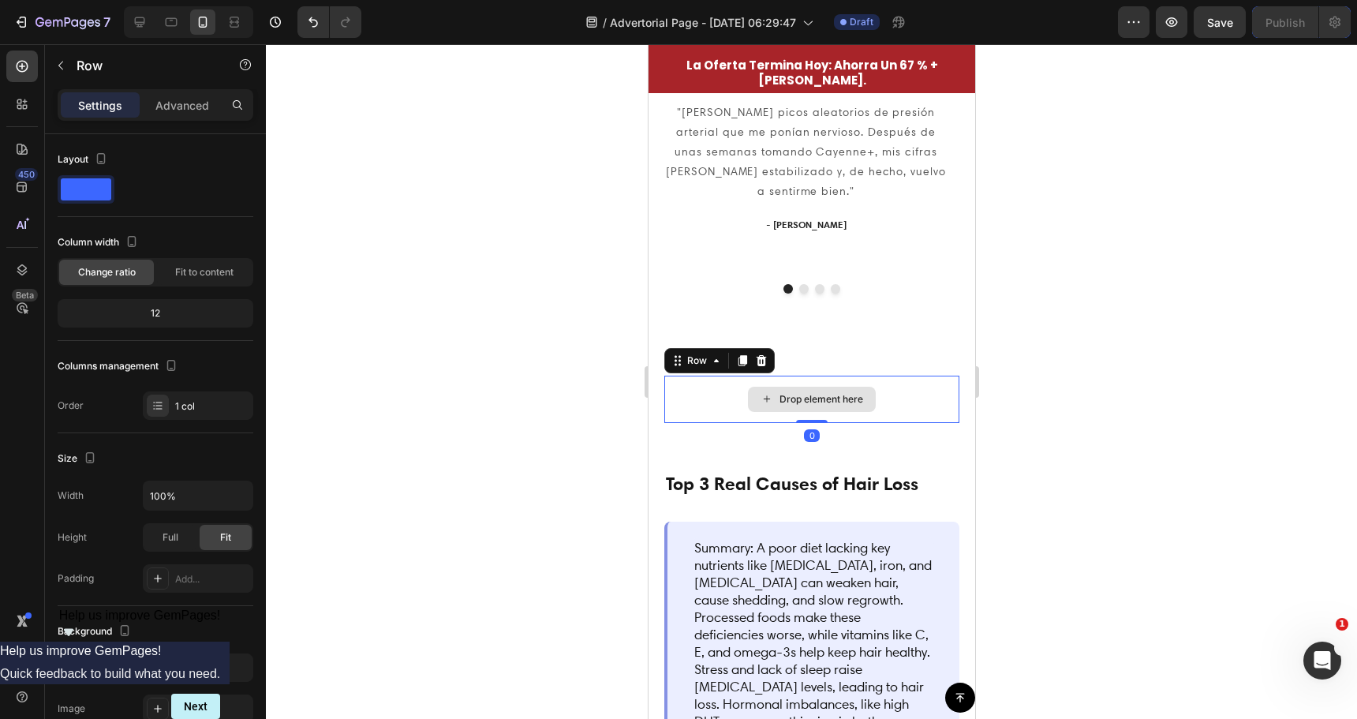
click at [853, 357] on div "Drop element here Row 0 Section 16/25 Page has reached Shopify’s 25 section-lim…" at bounding box center [811, 390] width 327 height 66
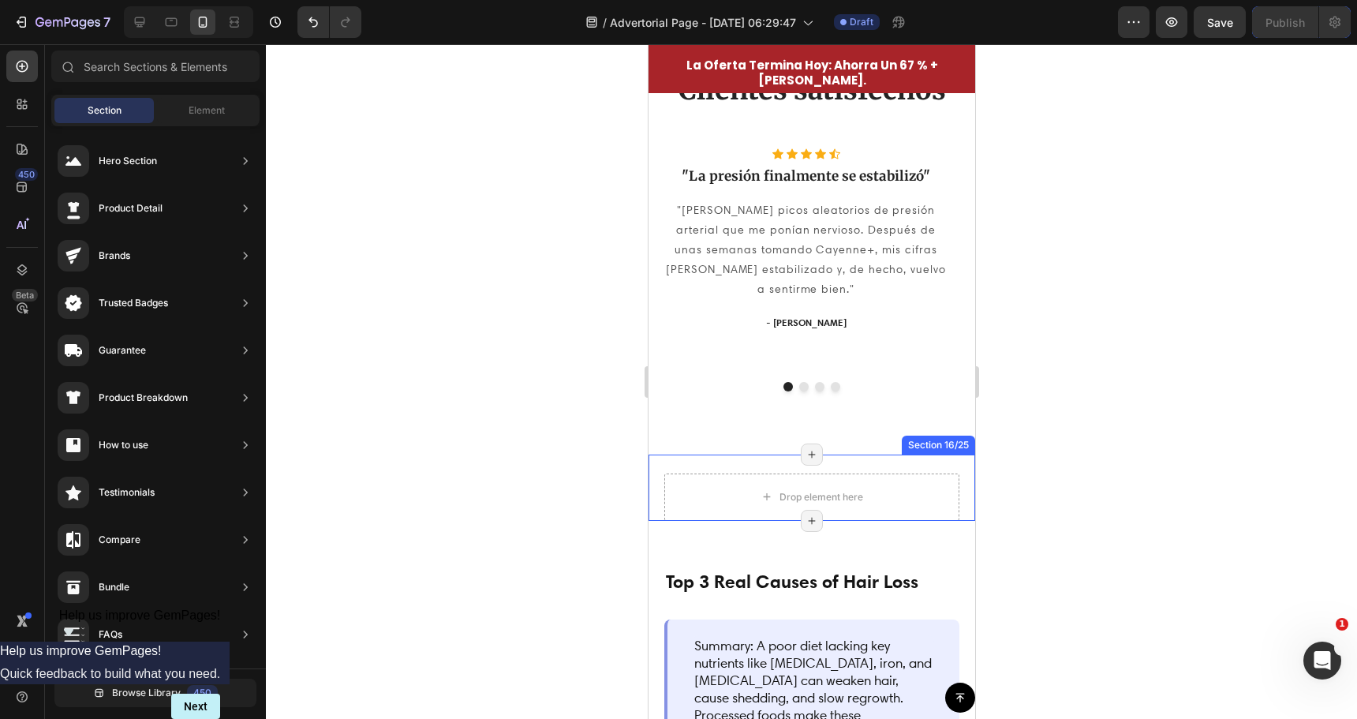
scroll to position [3841, 0]
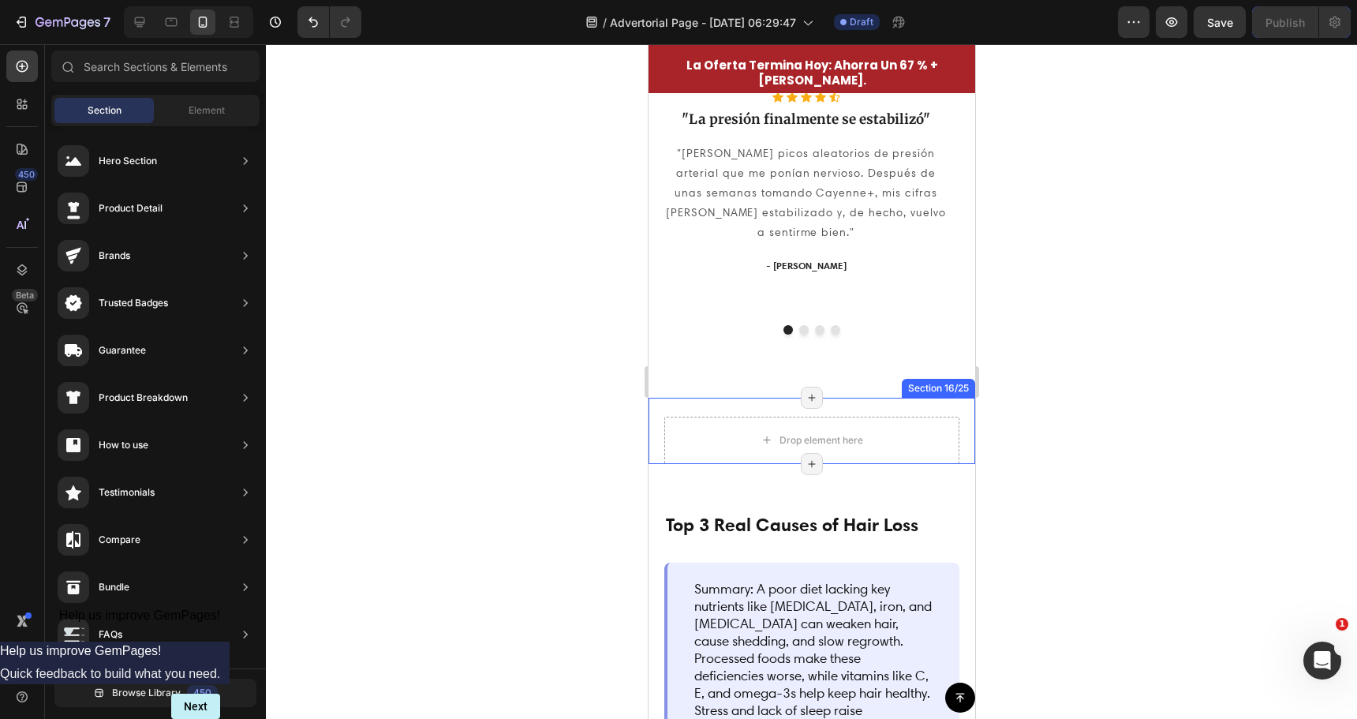
click at [931, 398] on div "Drop element here Row Section 16/25 Page has reached Shopify’s 25 section-limit…" at bounding box center [811, 431] width 327 height 66
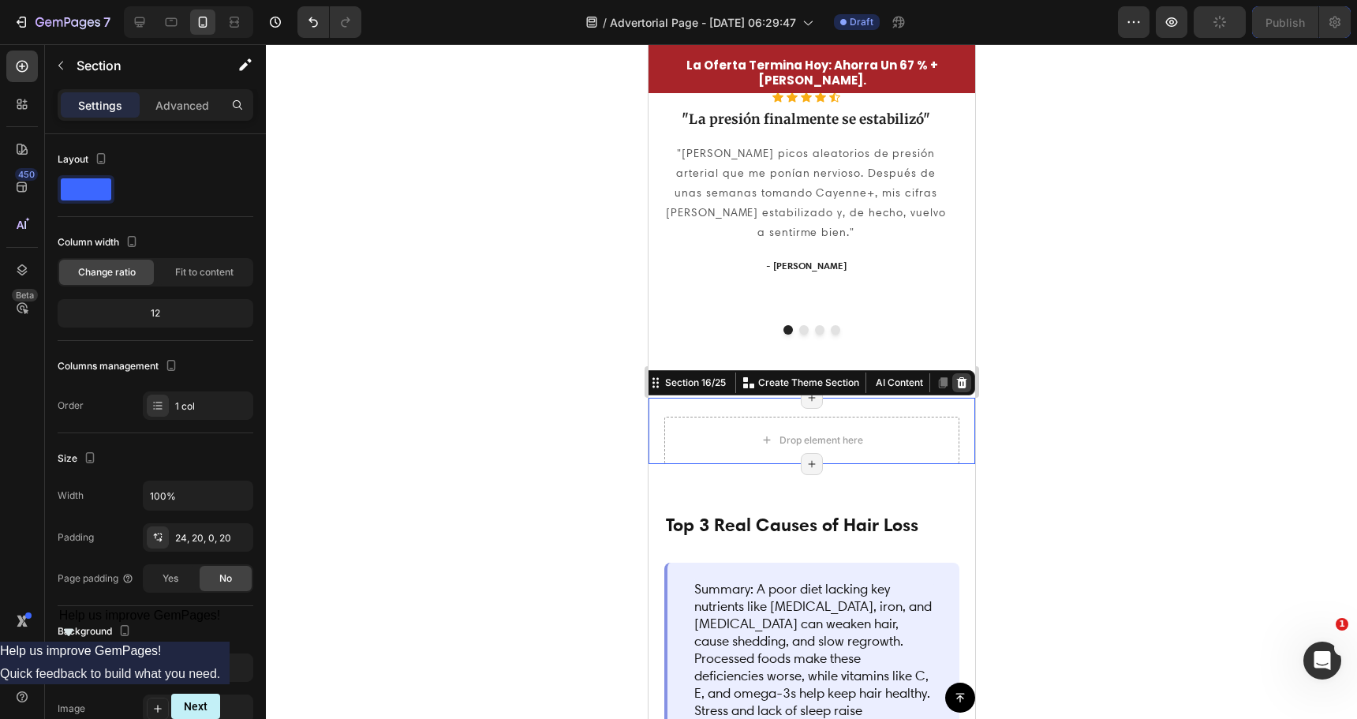
click at [956, 376] on icon at bounding box center [961, 381] width 10 height 11
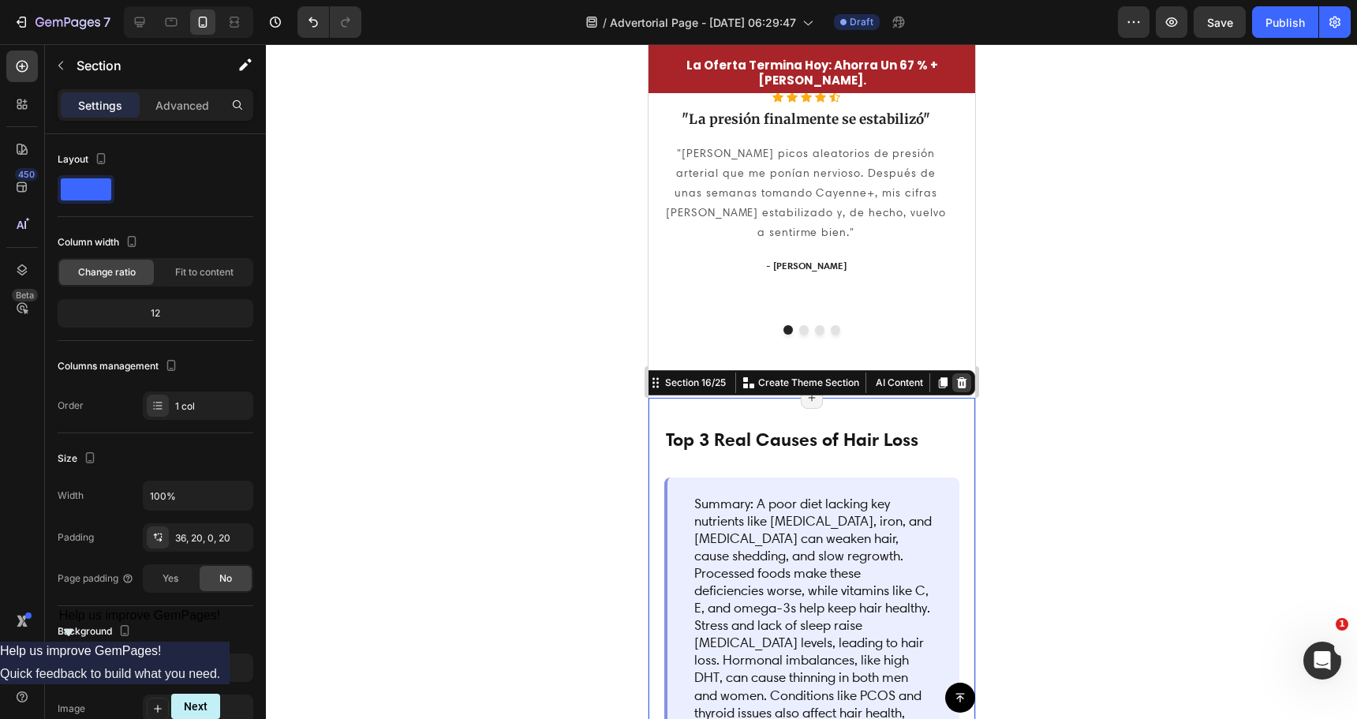
click at [955, 376] on icon at bounding box center [961, 382] width 13 height 13
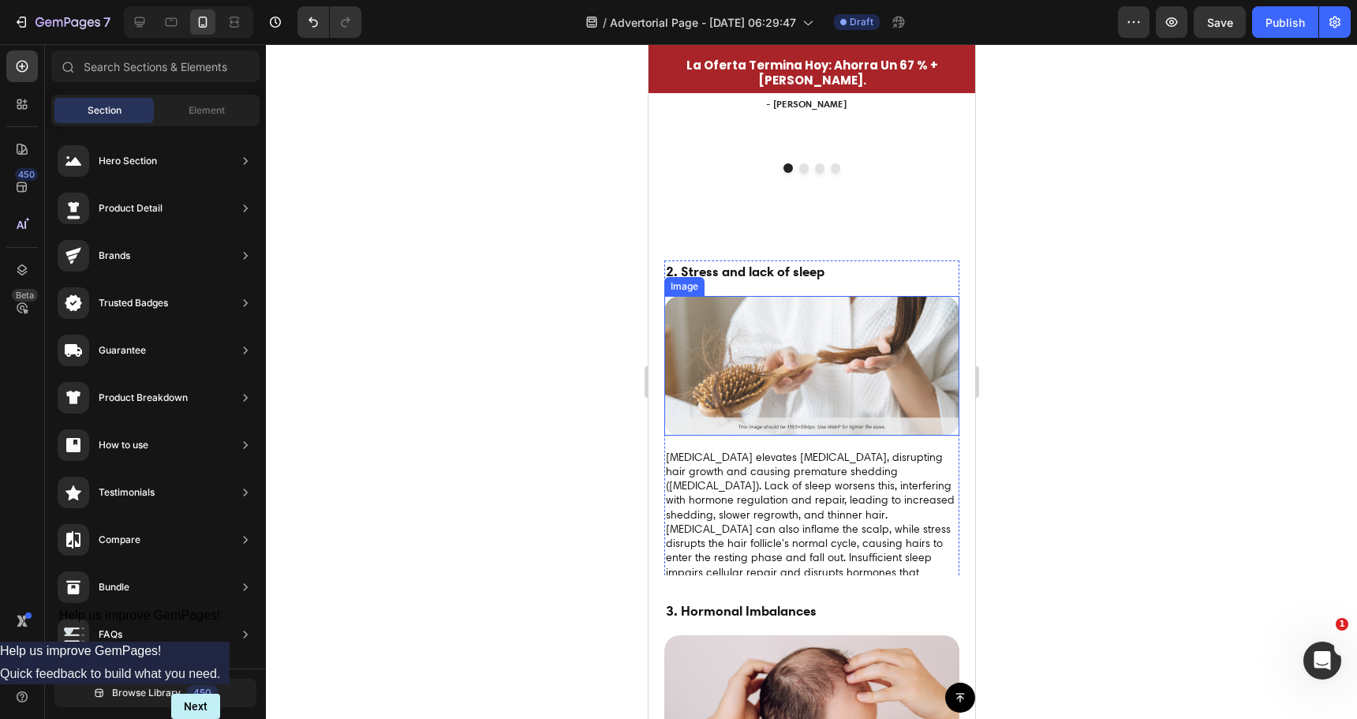
scroll to position [3999, 0]
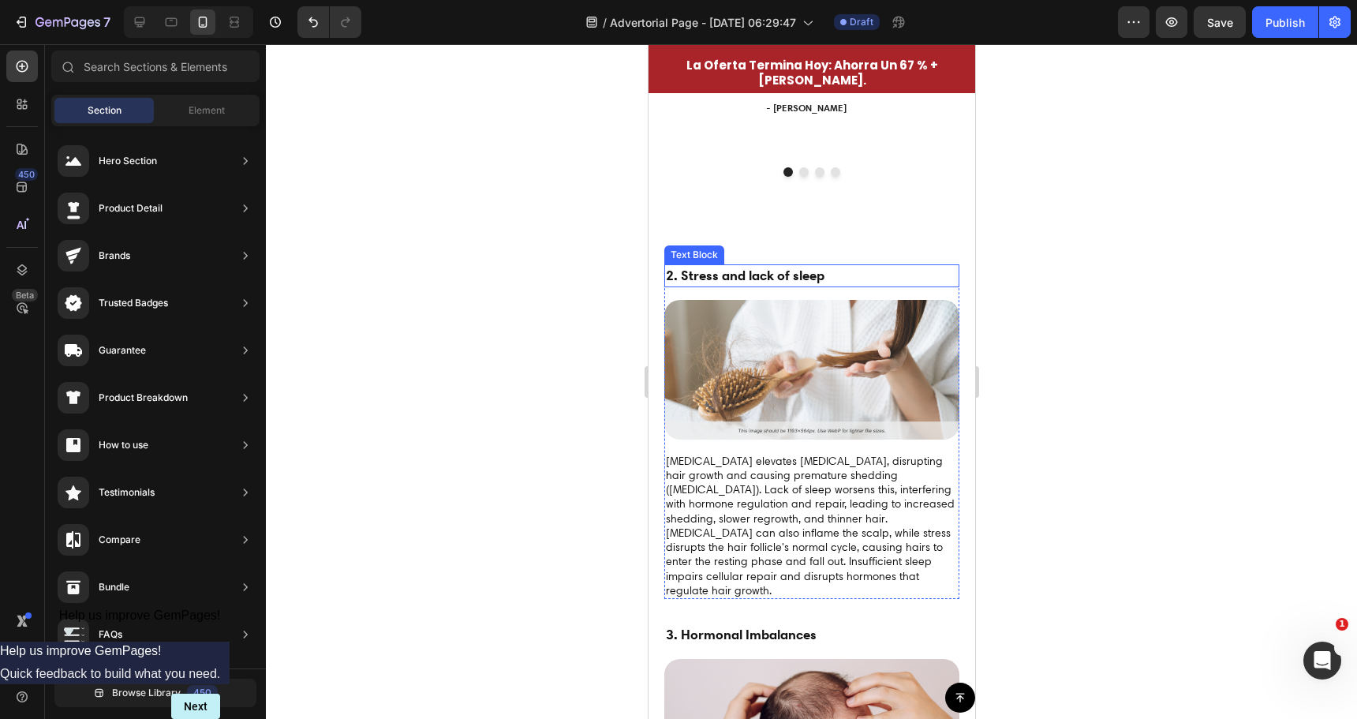
click at [933, 266] on p "2. Stress and lack of sleep" at bounding box center [811, 276] width 292 height 21
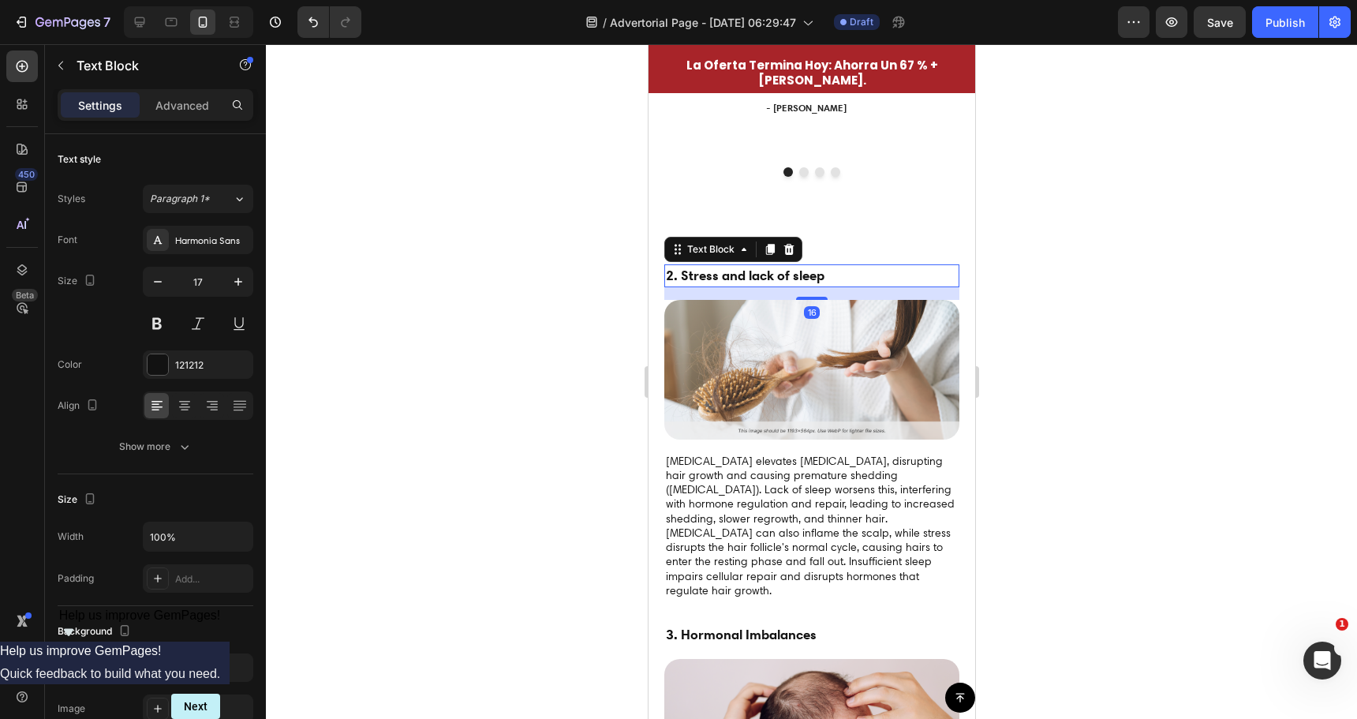
click at [947, 264] on div "2. Stress and lack of sleep Text Block 16 Image [MEDICAL_DATA] elevates [MEDICA…" at bounding box center [811, 431] width 327 height 335
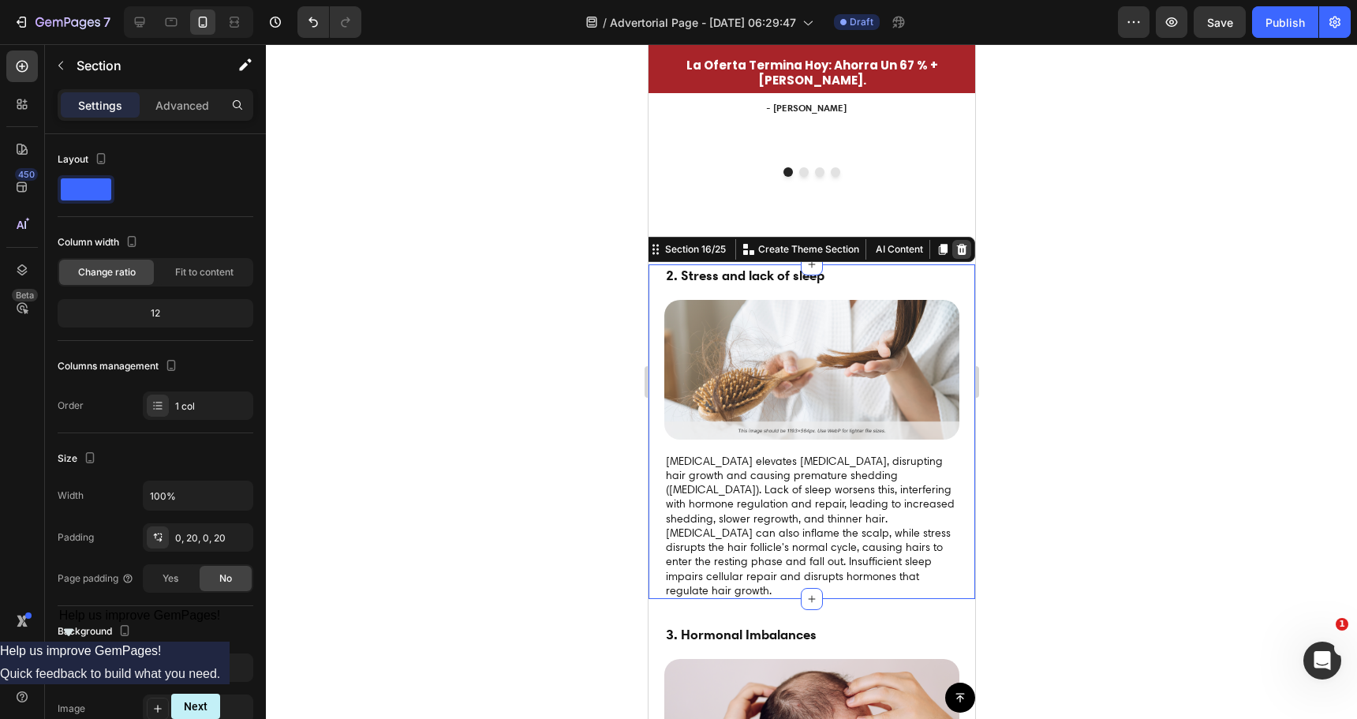
click at [956, 243] on icon at bounding box center [961, 248] width 10 height 11
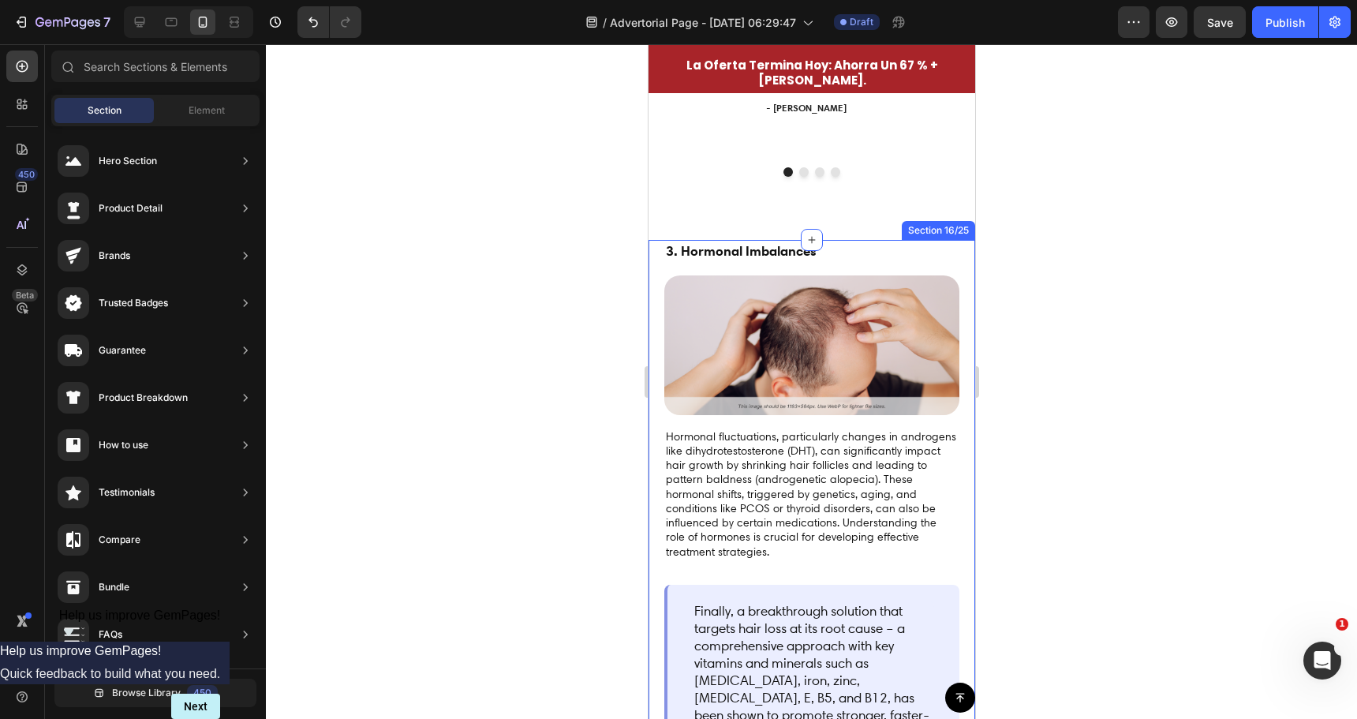
click at [950, 240] on div "3. Hormonal Imbalances Text Block Image Hormonal fluctuations, particularly cha…" at bounding box center [811, 543] width 327 height 606
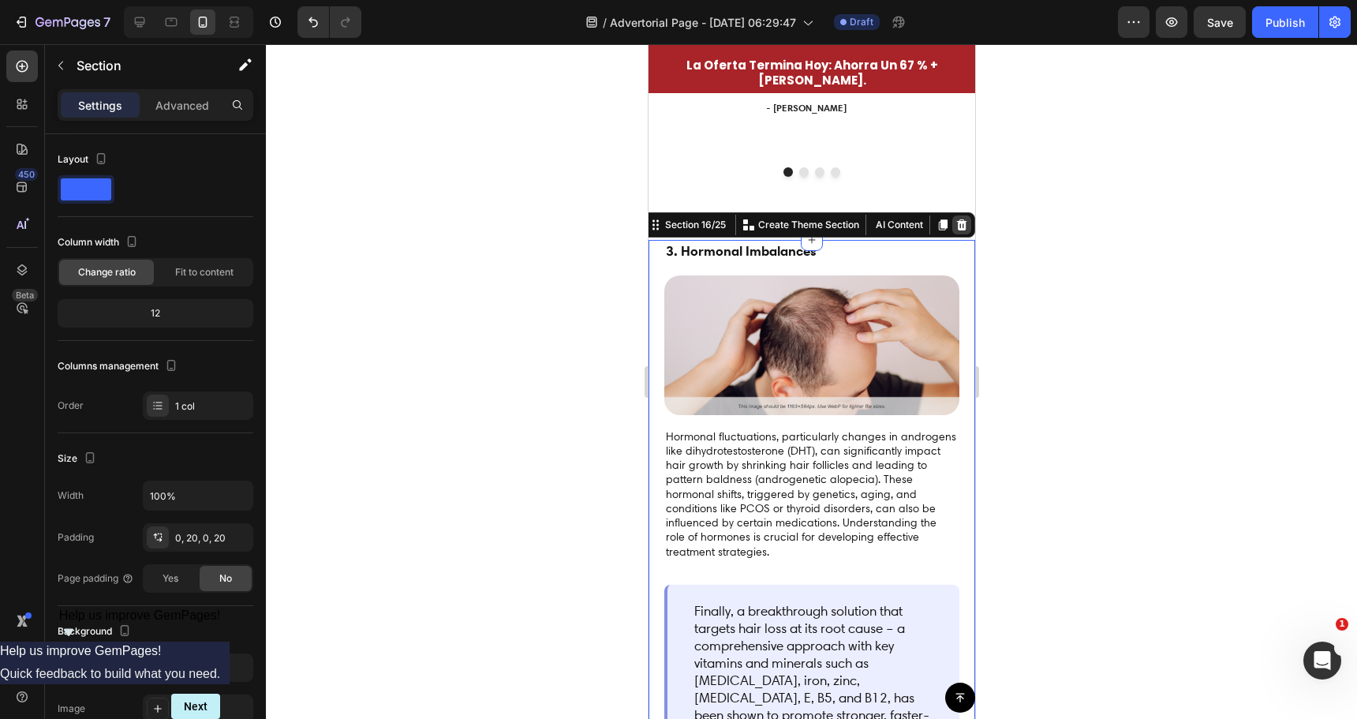
click at [955, 219] on icon at bounding box center [961, 225] width 13 height 13
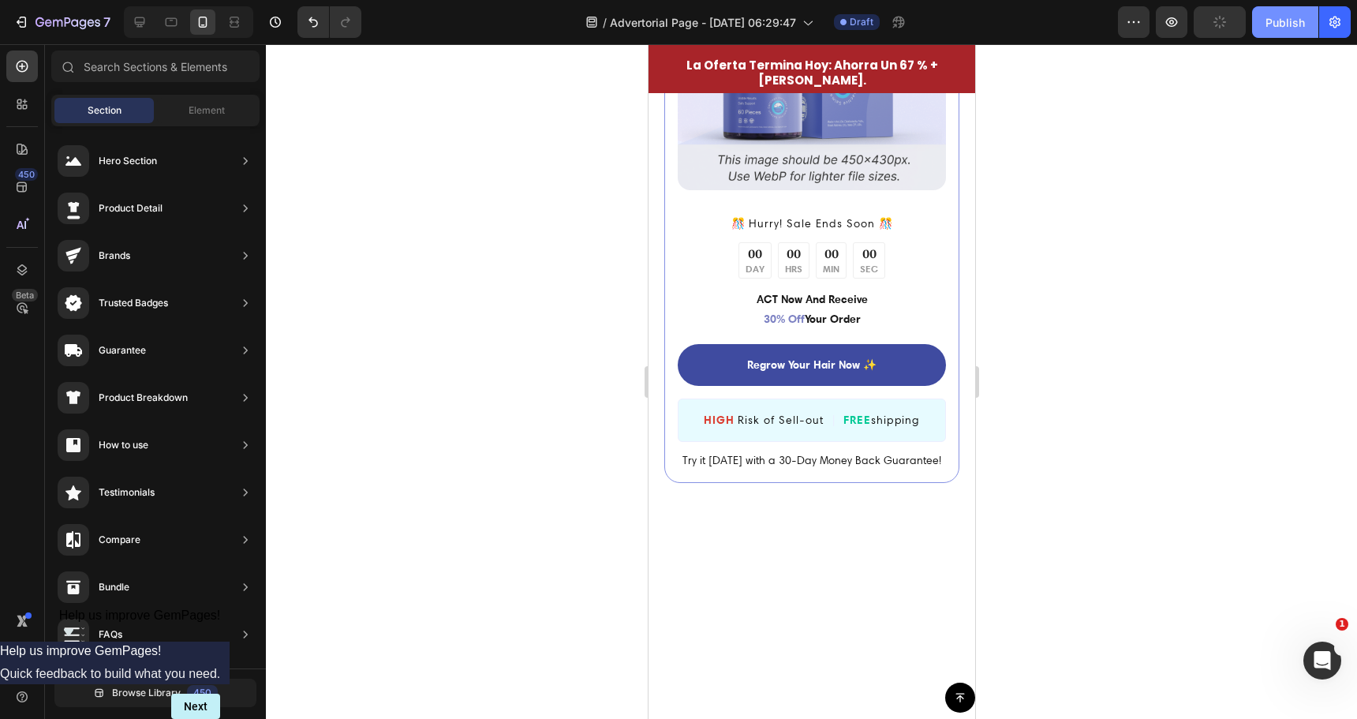
scroll to position [3762, 0]
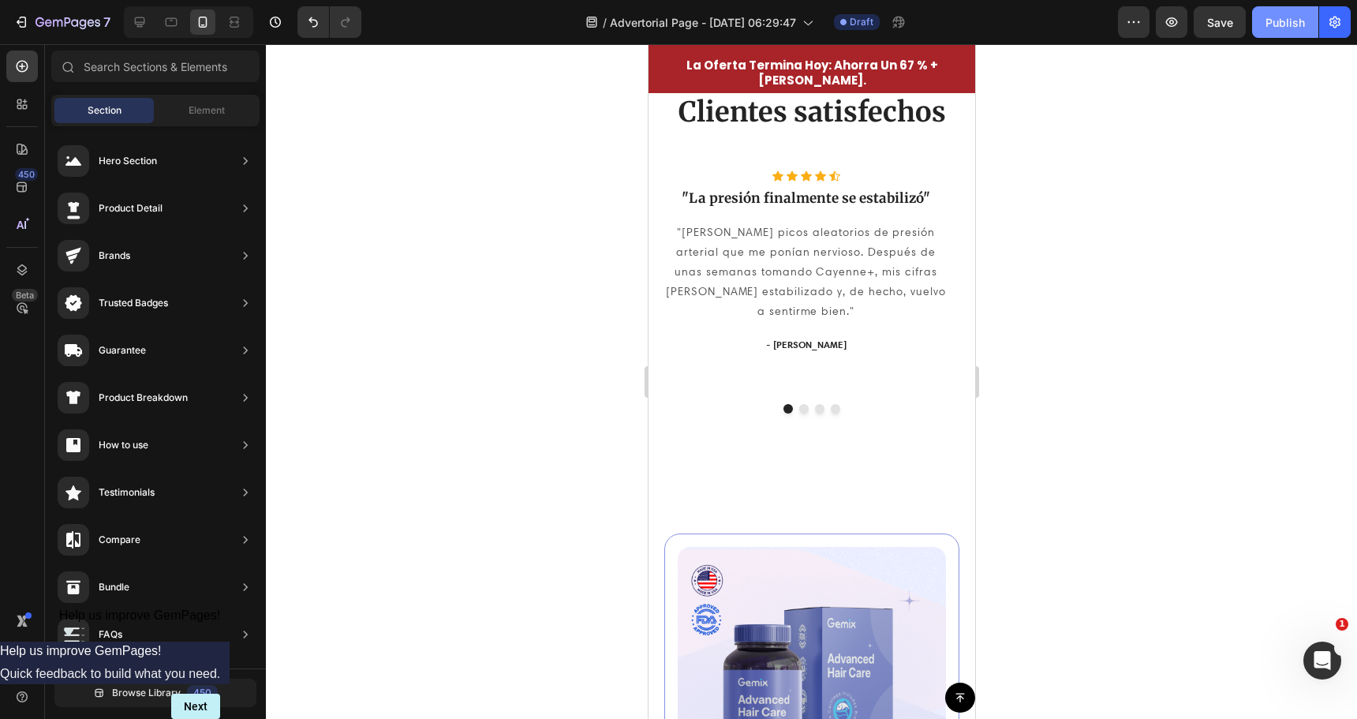
click at [1289, 25] on div "Publish" at bounding box center [1285, 22] width 39 height 17
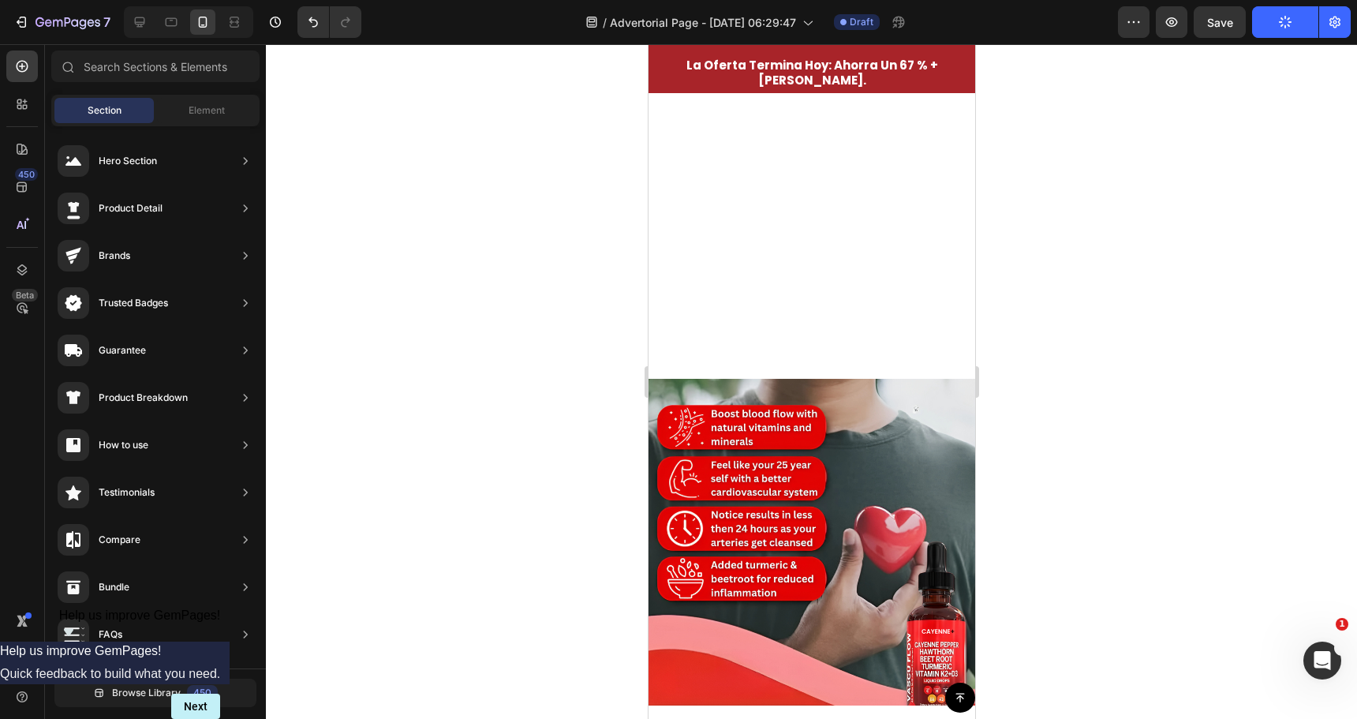
scroll to position [3005, 0]
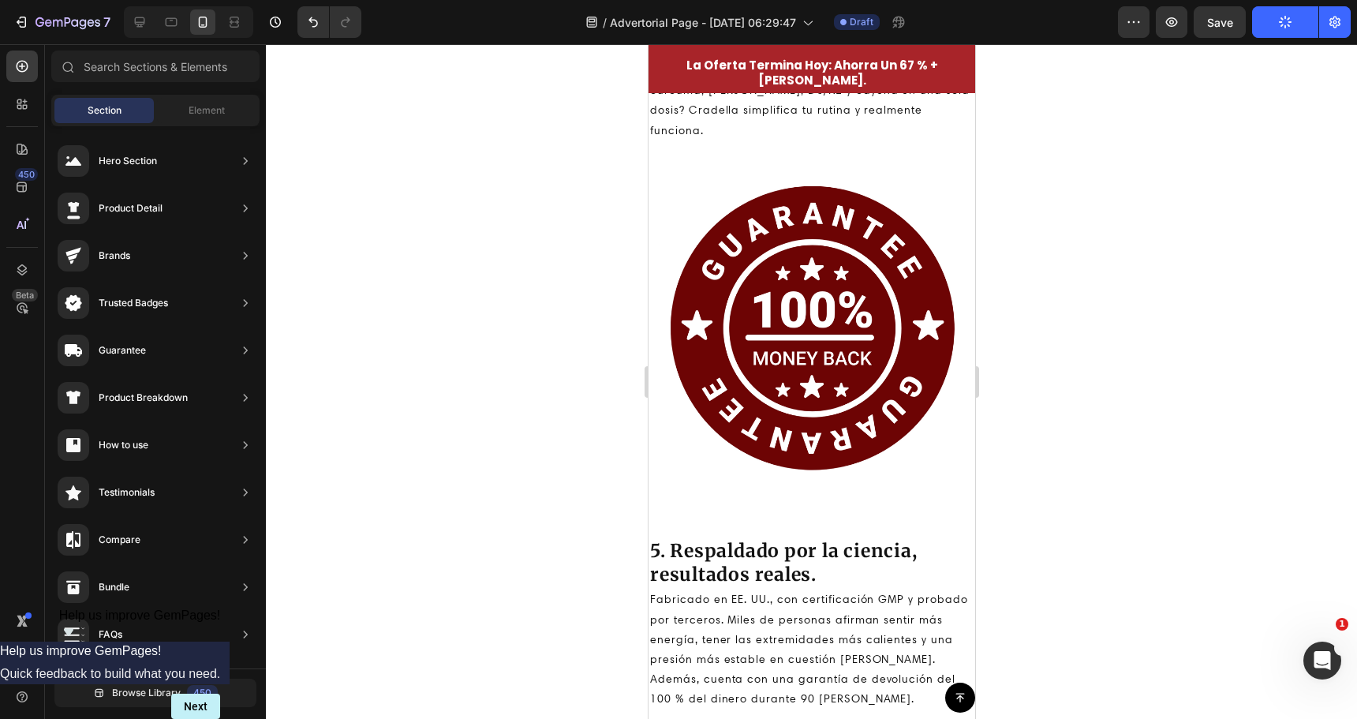
drag, startPoint x: 968, startPoint y: 333, endPoint x: 908, endPoint y: 44, distance: 294.9
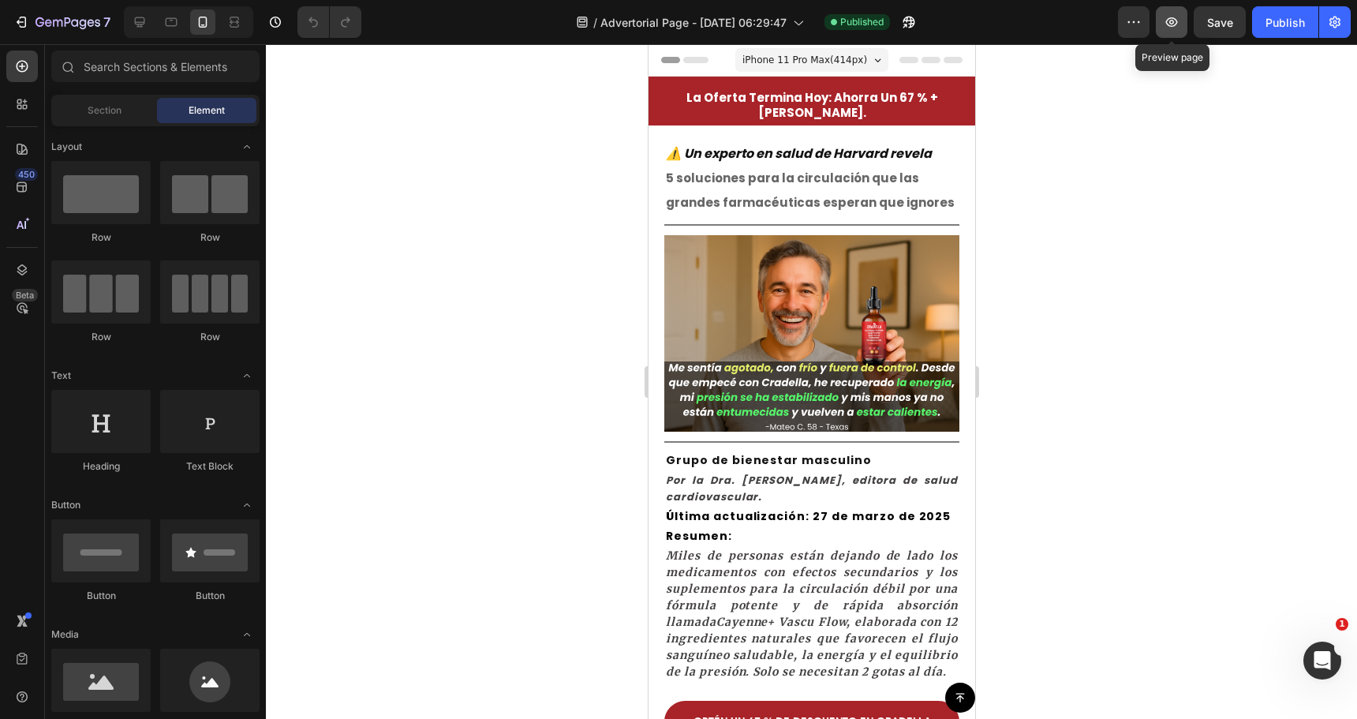
click at [1176, 24] on icon "button" at bounding box center [1172, 22] width 16 height 16
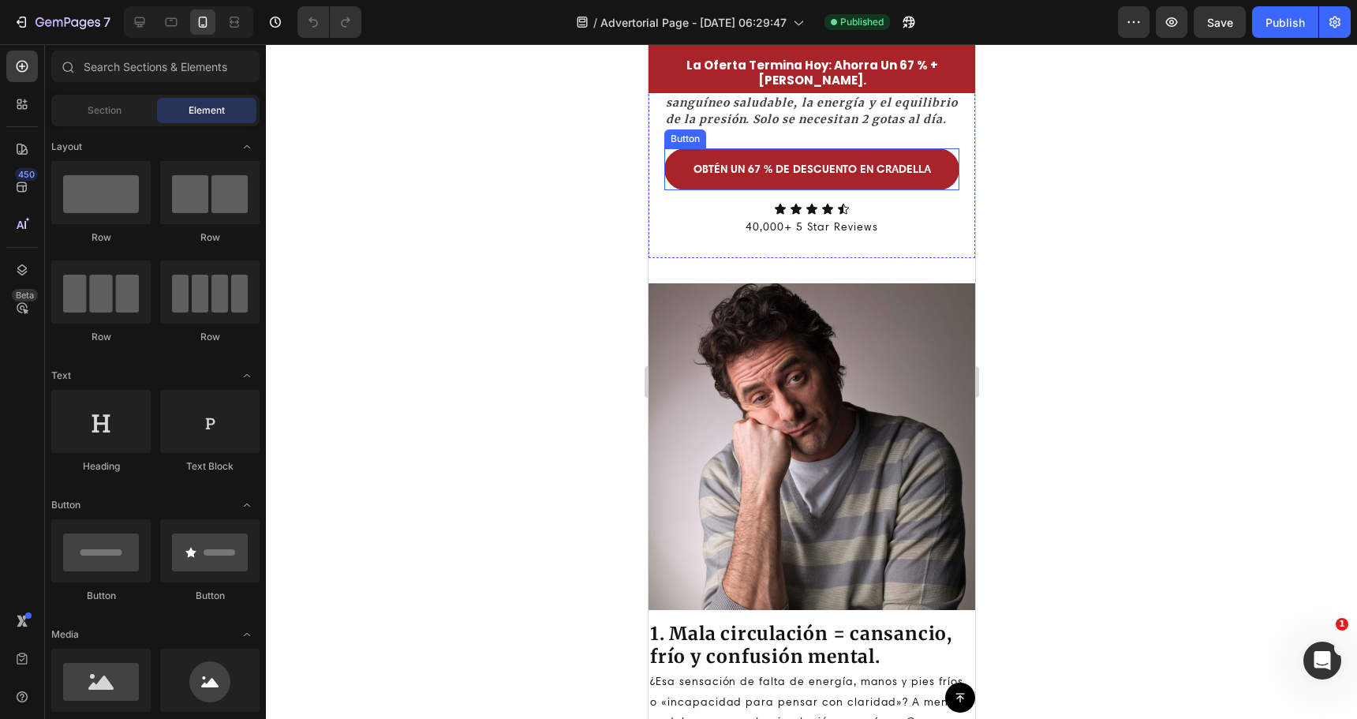
scroll to position [158, 0]
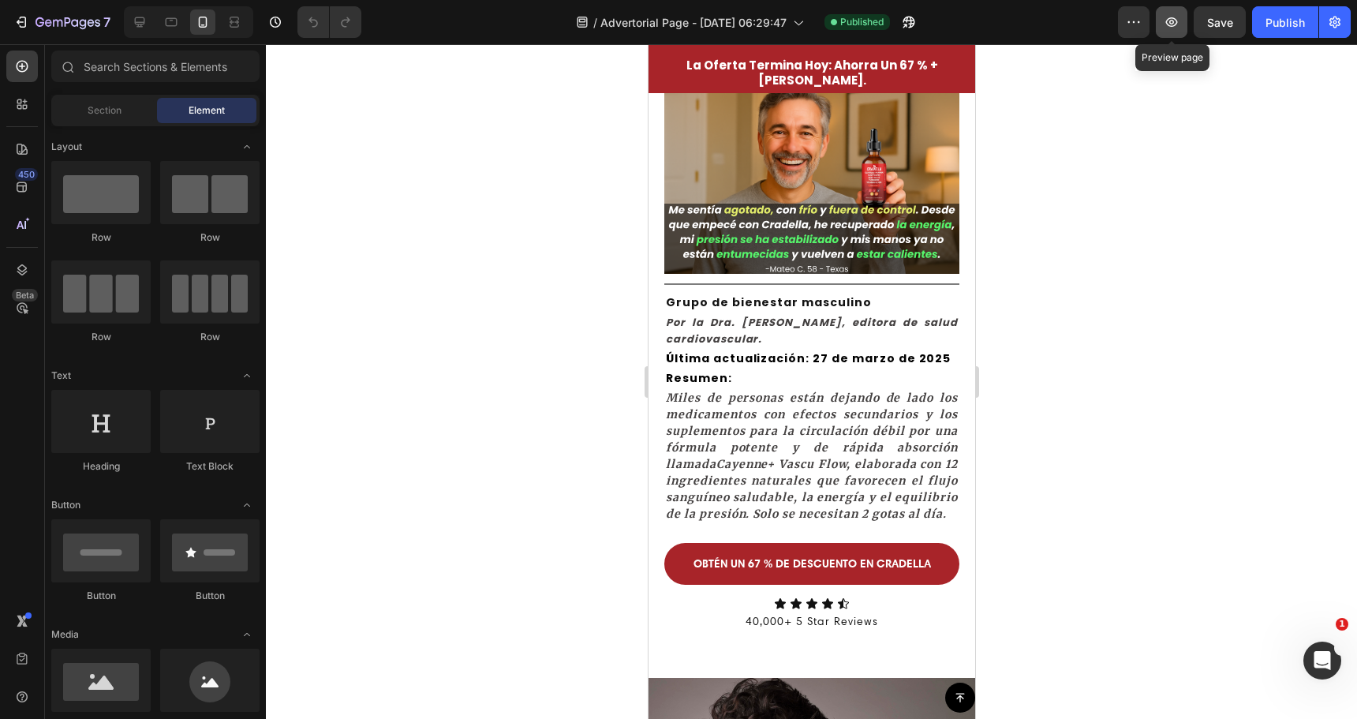
click at [1178, 27] on icon "button" at bounding box center [1172, 22] width 16 height 16
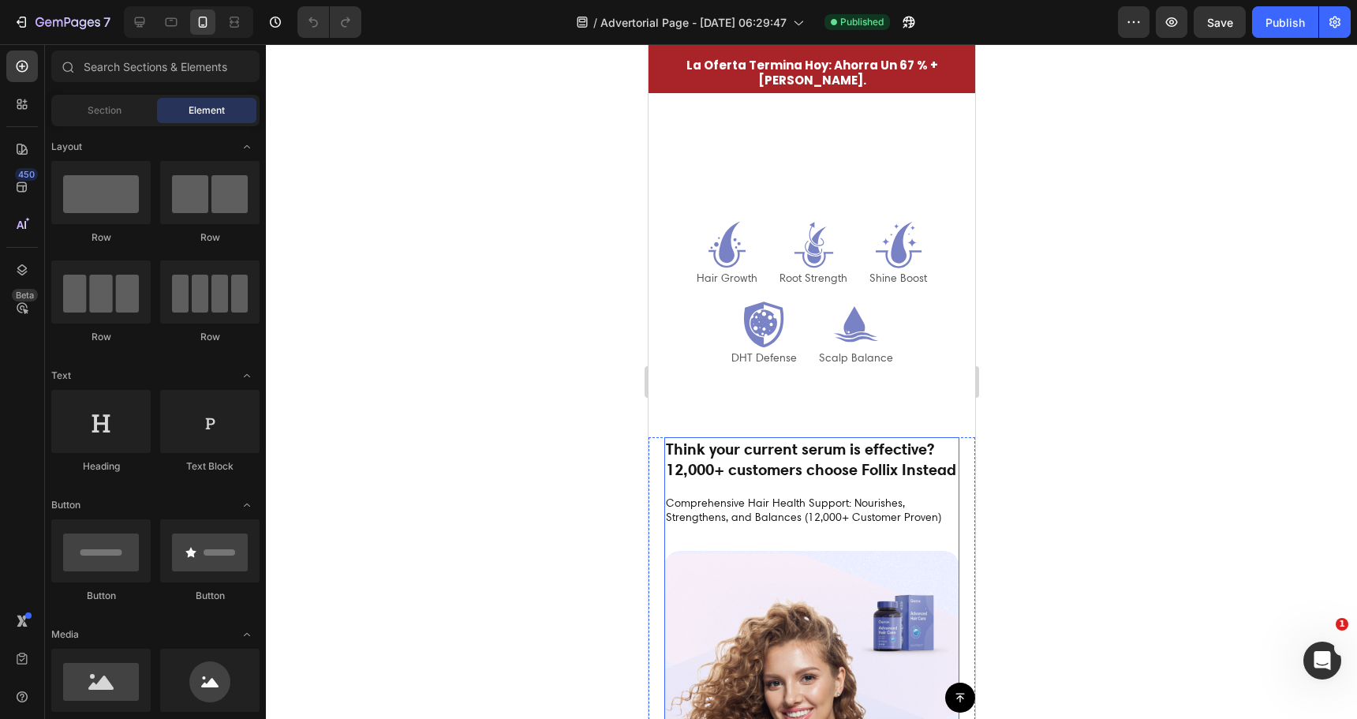
scroll to position [4734, 0]
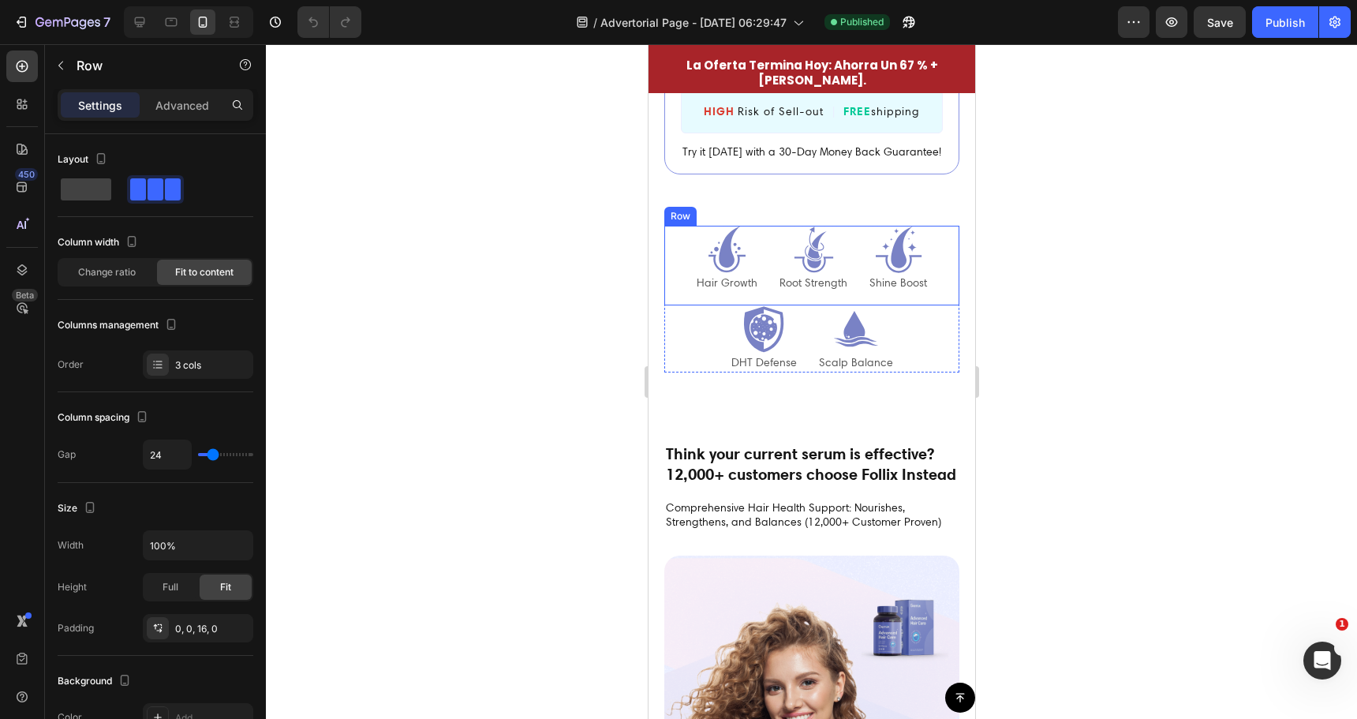
click at [919, 305] on div "Icon Hair Growth Text Block Icon Root Strength Text Block Icon Shine Boost Text…" at bounding box center [811, 266] width 295 height 80
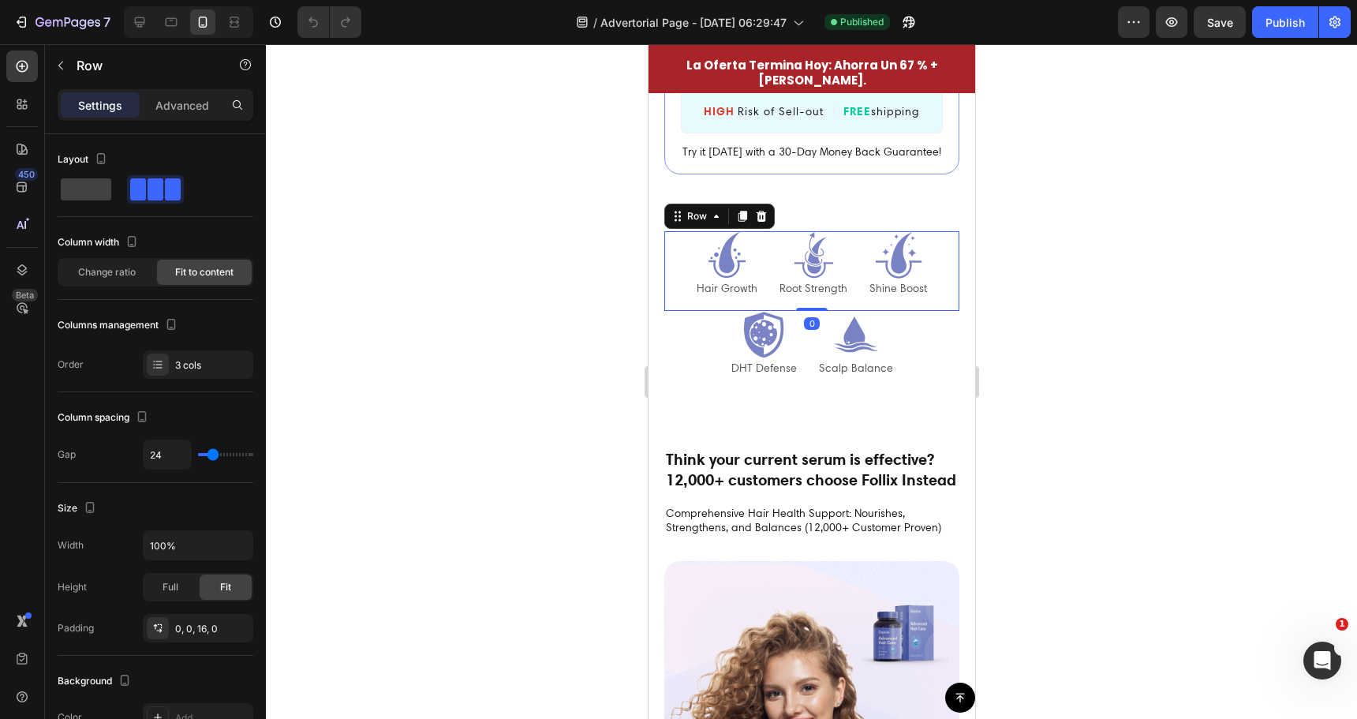
click at [772, 211] on div "Row" at bounding box center [719, 216] width 110 height 25
click at [766, 210] on icon at bounding box center [760, 216] width 13 height 13
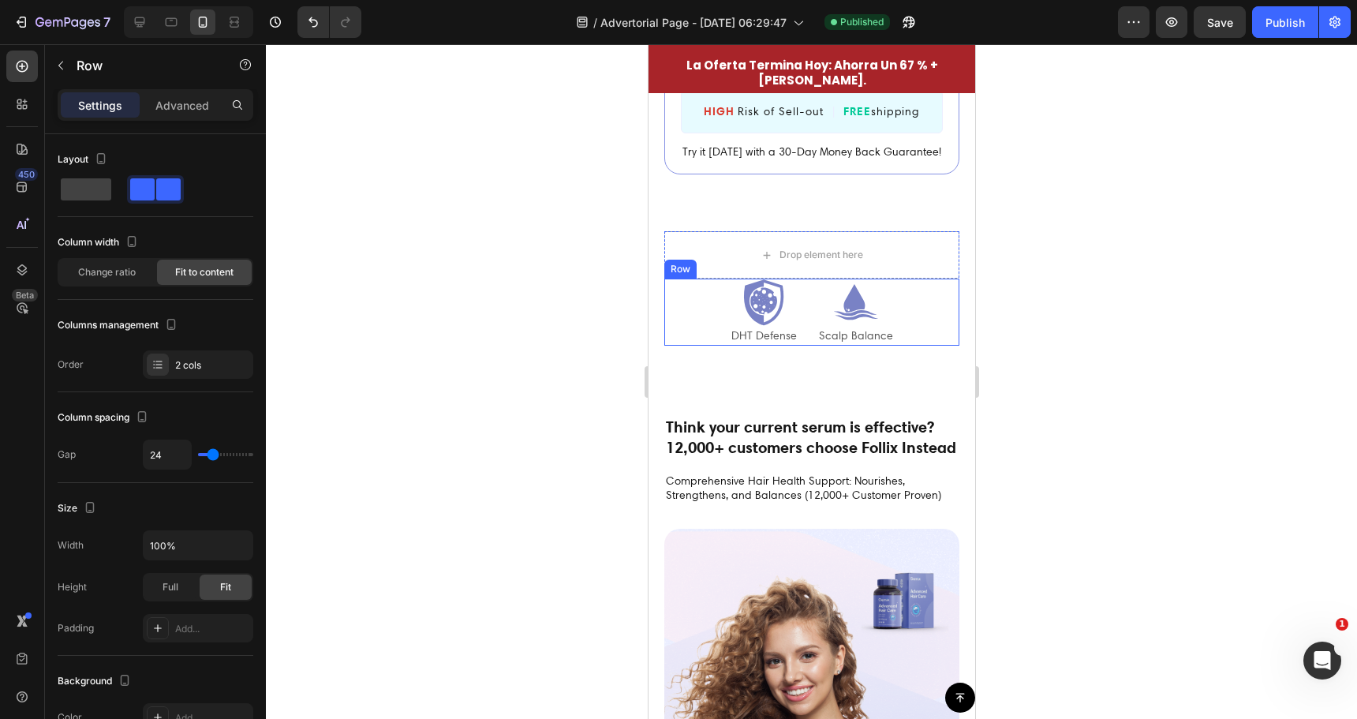
click at [914, 297] on div "Icon DHT Defense Text Block Icon Scalp Balance Text Block Row" at bounding box center [811, 312] width 295 height 67
click at [765, 257] on icon at bounding box center [760, 263] width 13 height 13
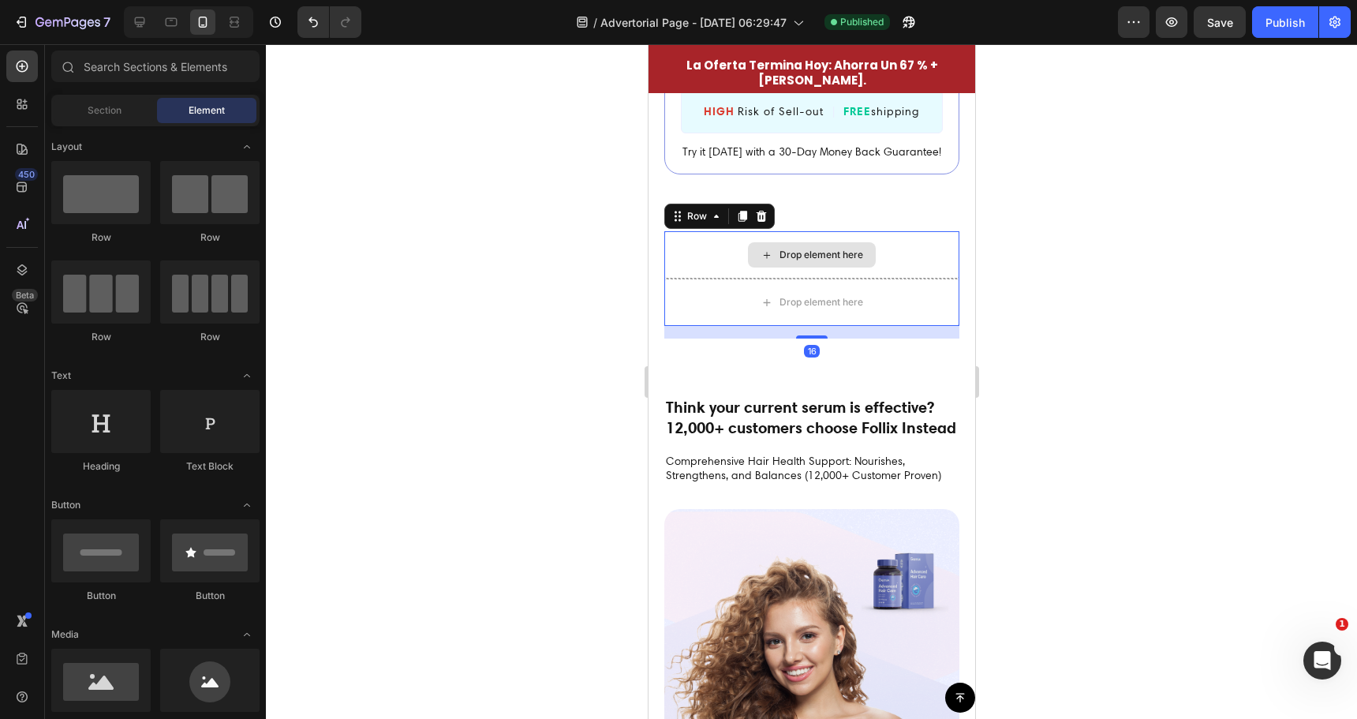
click at [946, 236] on div "Drop element here" at bounding box center [811, 254] width 295 height 47
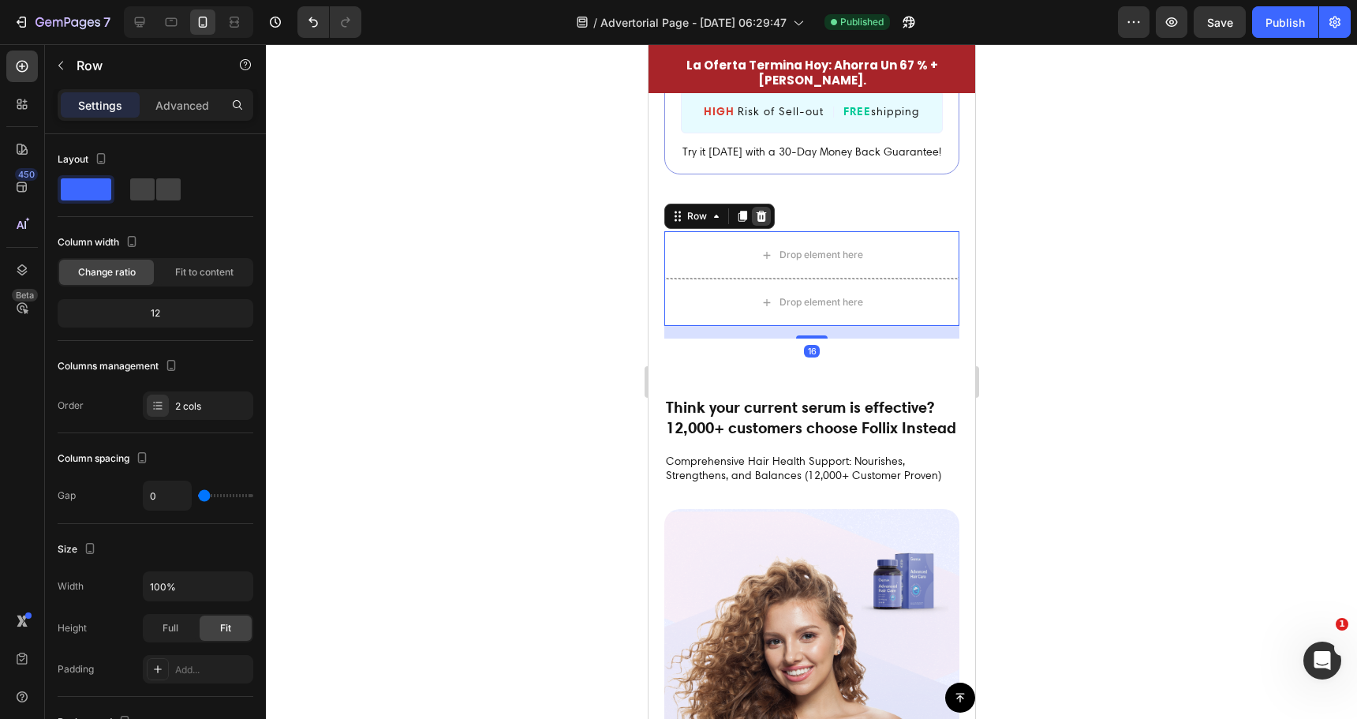
click at [765, 211] on icon at bounding box center [760, 216] width 13 height 13
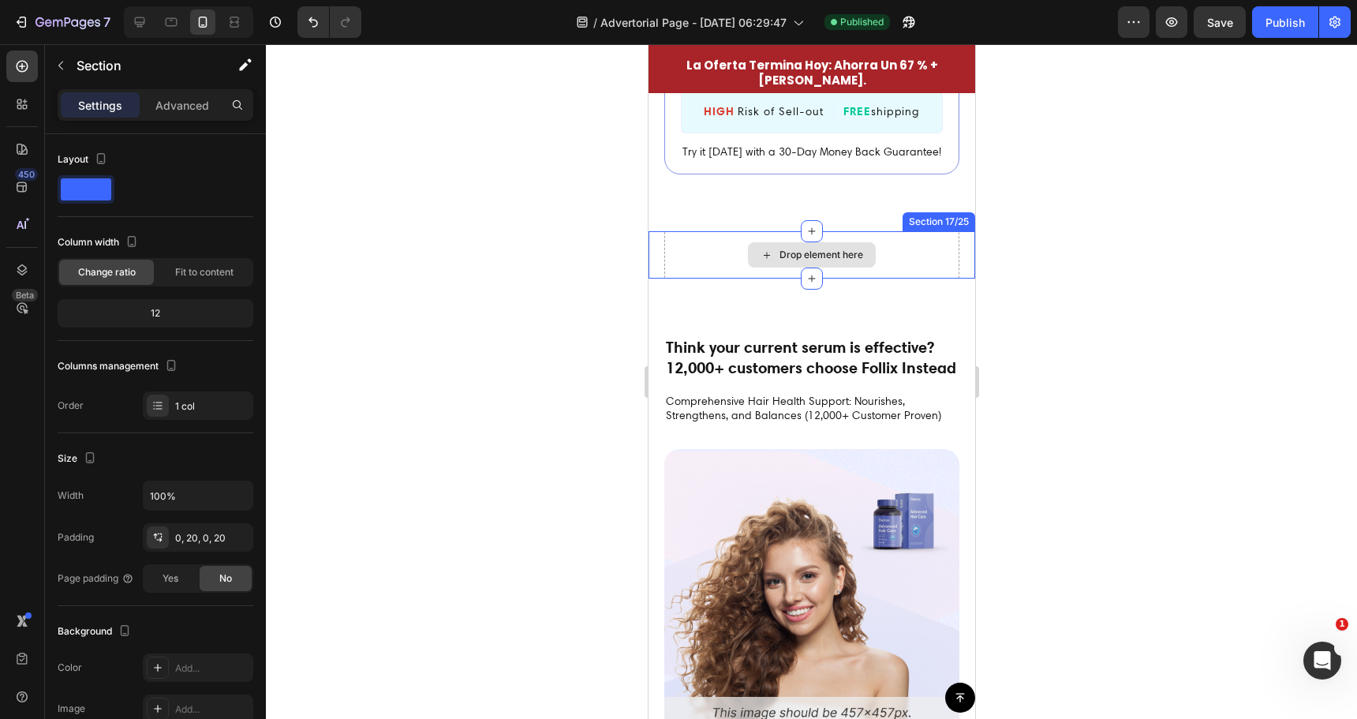
click at [949, 242] on div "Drop element here Section 17/25" at bounding box center [811, 254] width 327 height 47
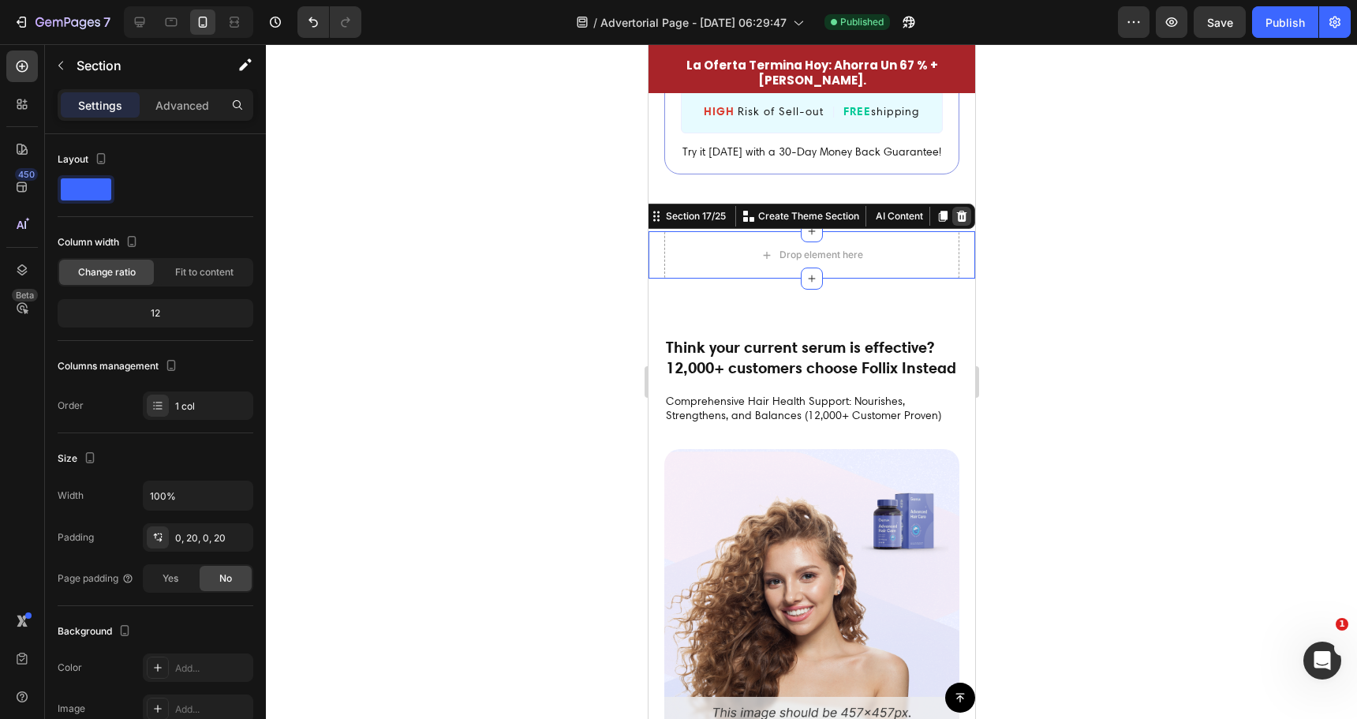
click at [955, 210] on icon at bounding box center [961, 216] width 13 height 13
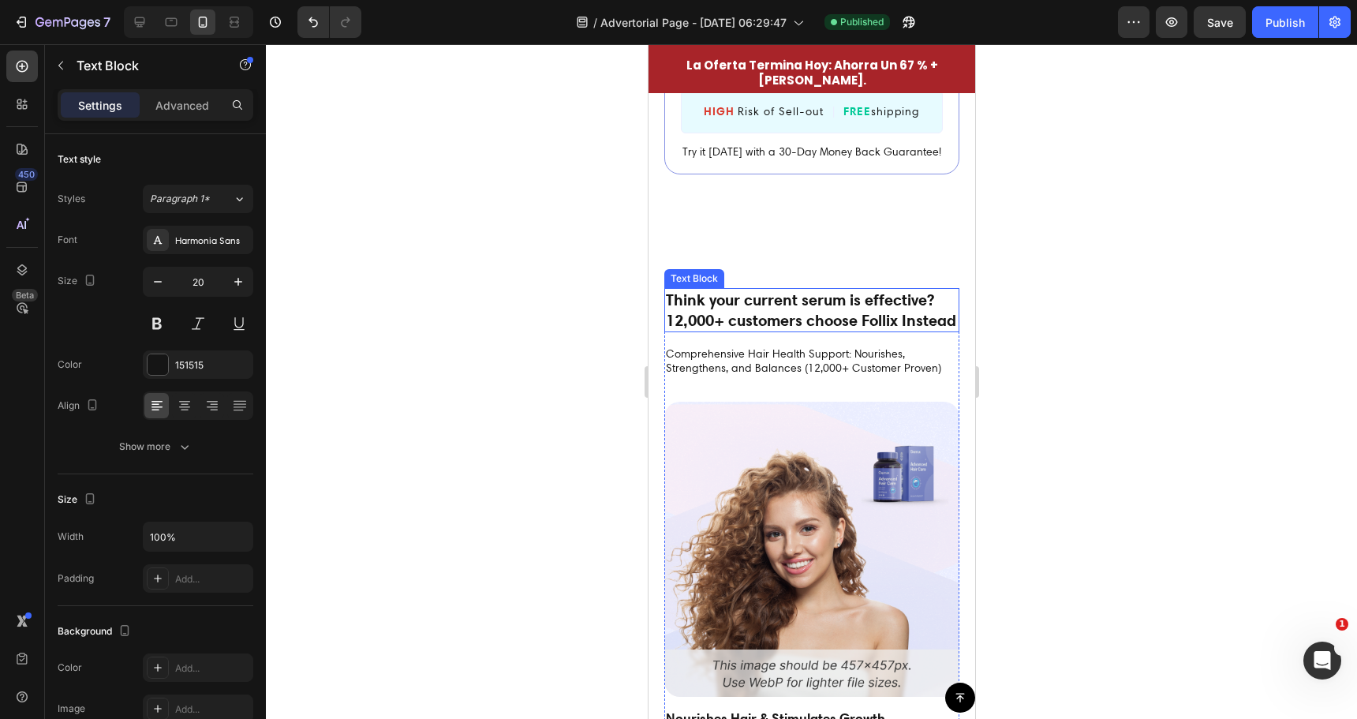
click at [888, 316] on p "Think your current serum is effective? 12,000+ customers choose Follix Instead" at bounding box center [811, 310] width 292 height 41
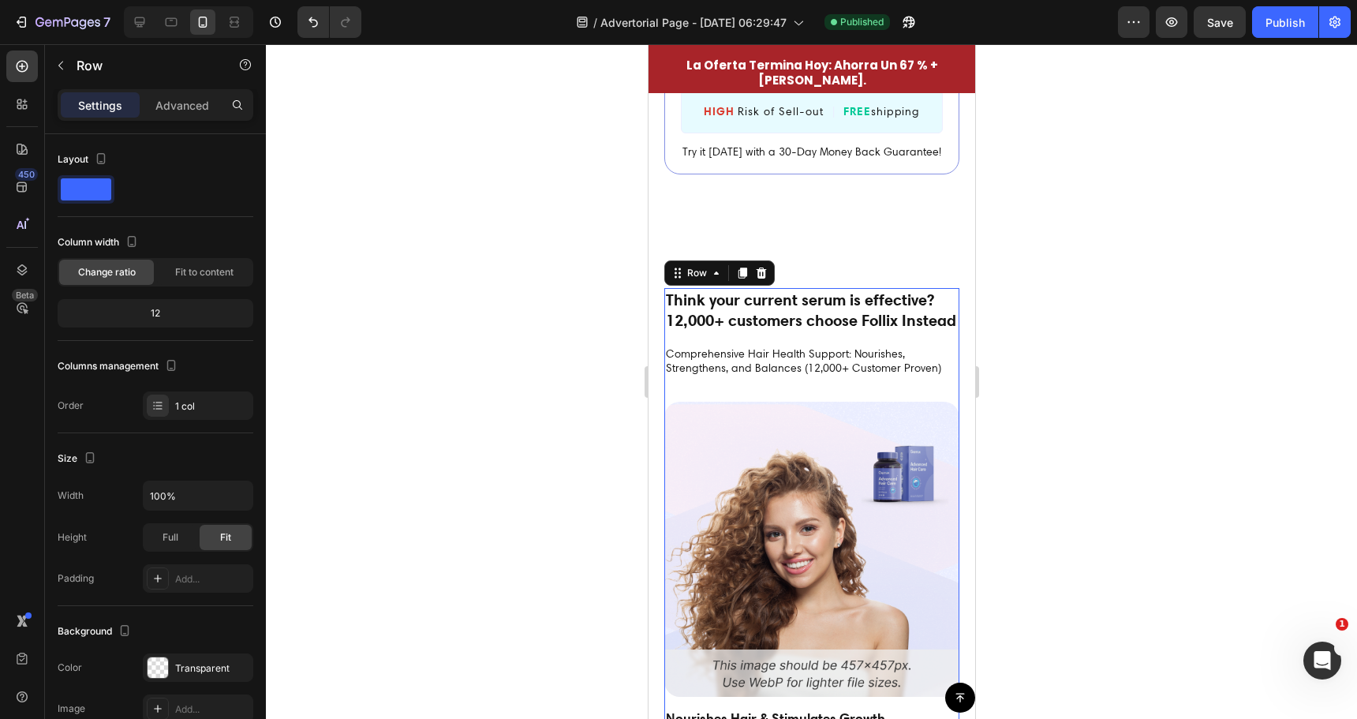
click at [602, 404] on div at bounding box center [811, 381] width 1091 height 675
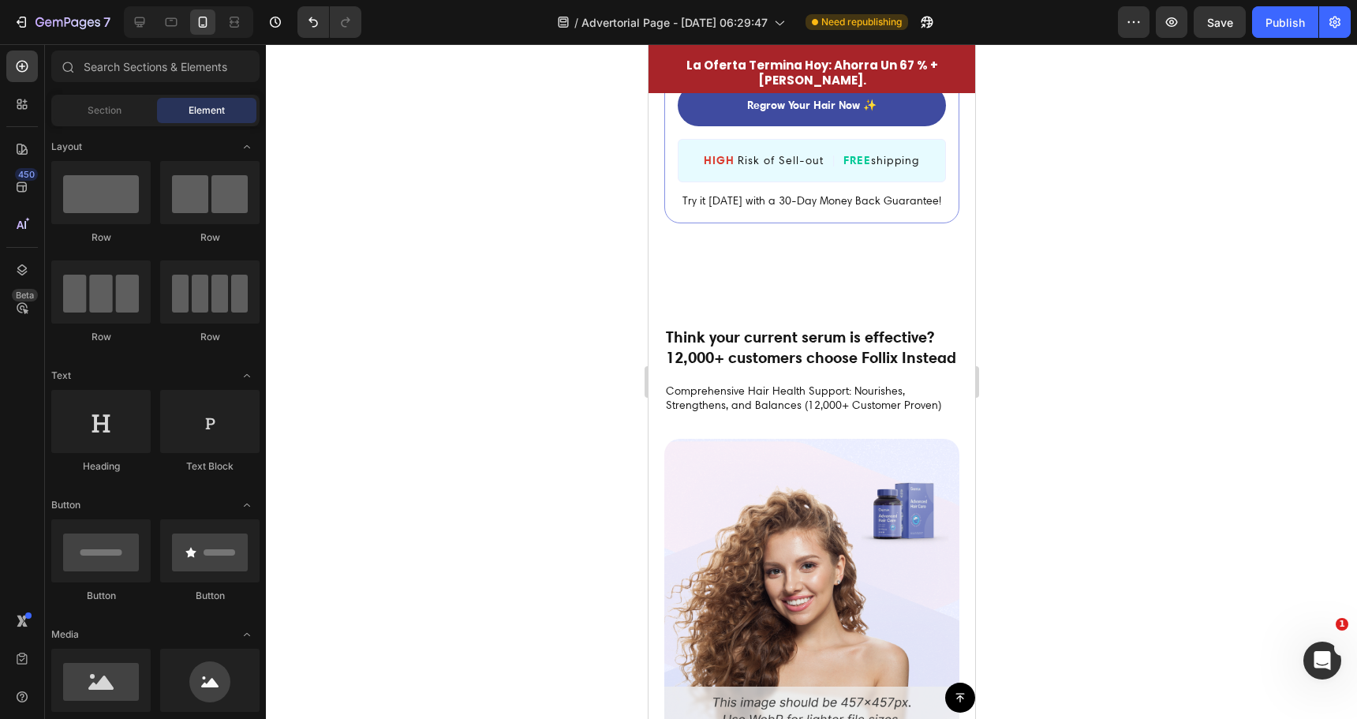
scroll to position [4808, 0]
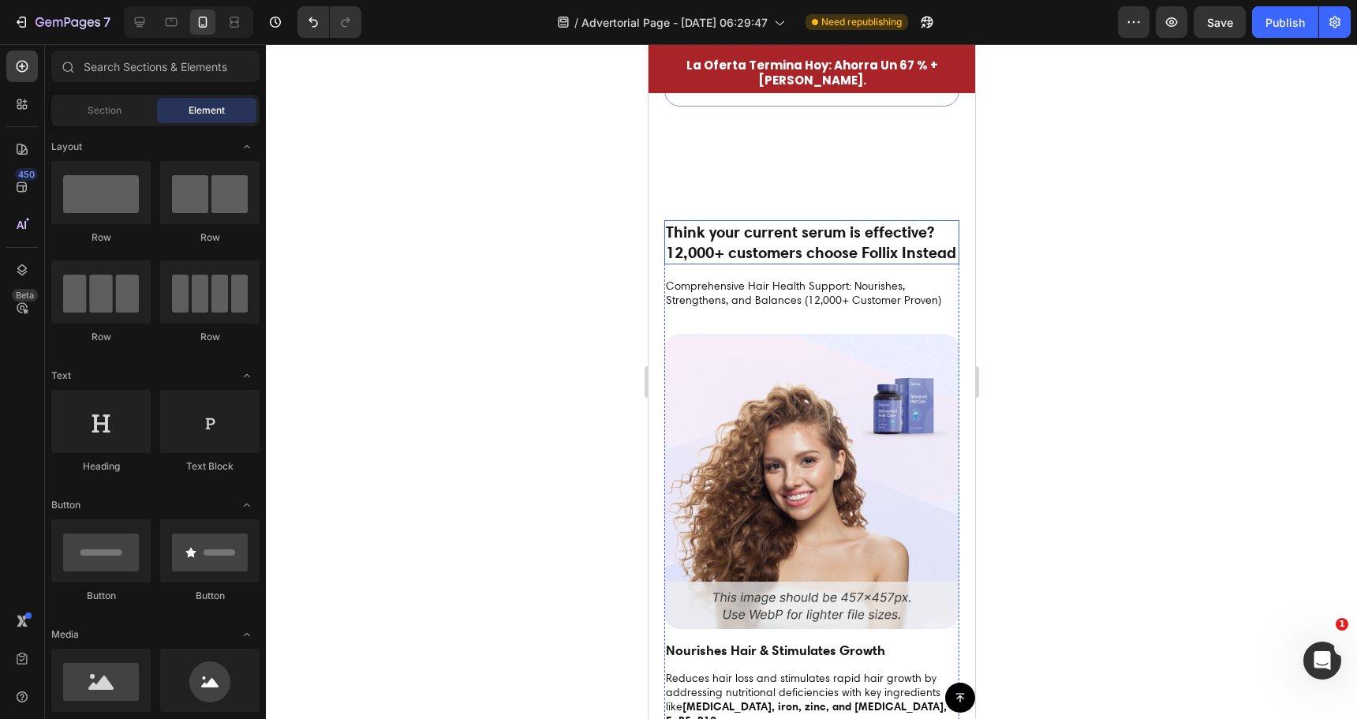
click at [899, 241] on p "Think your current serum is effective? 12,000+ customers choose Follix Instead" at bounding box center [811, 242] width 292 height 41
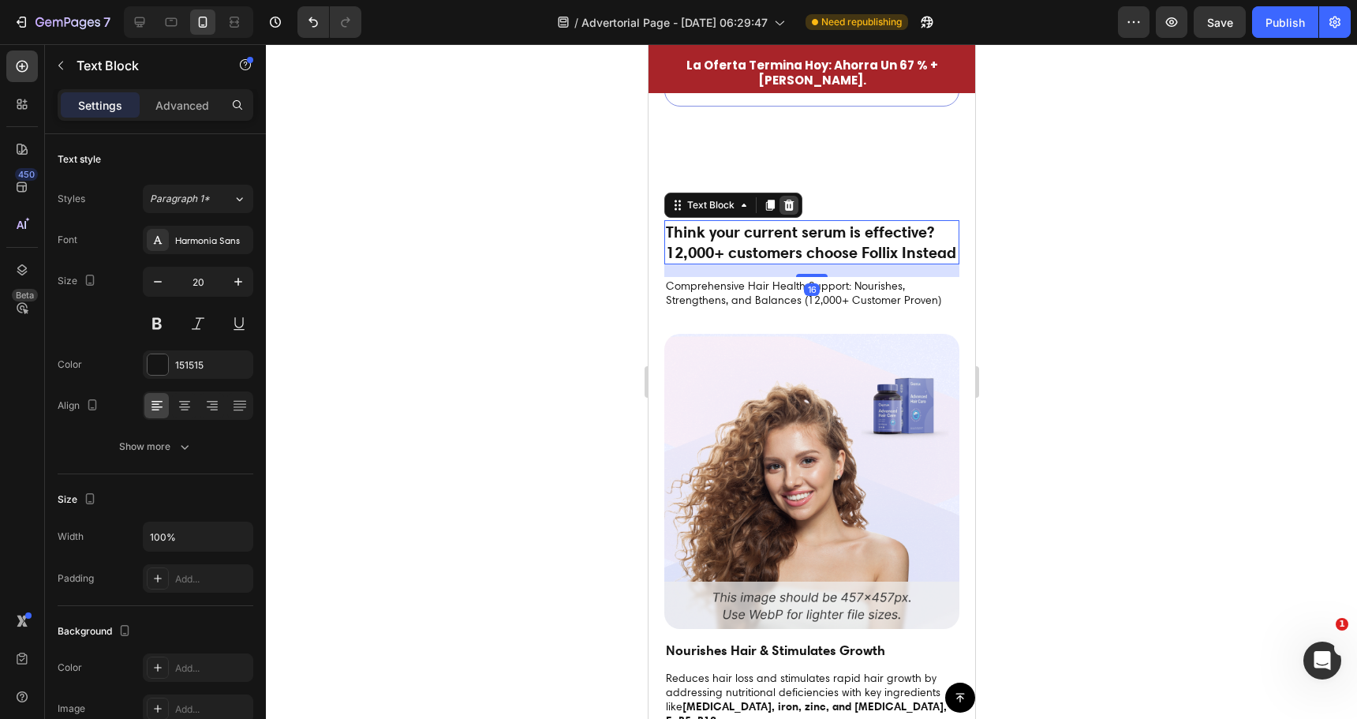
click at [794, 199] on icon at bounding box center [788, 205] width 13 height 13
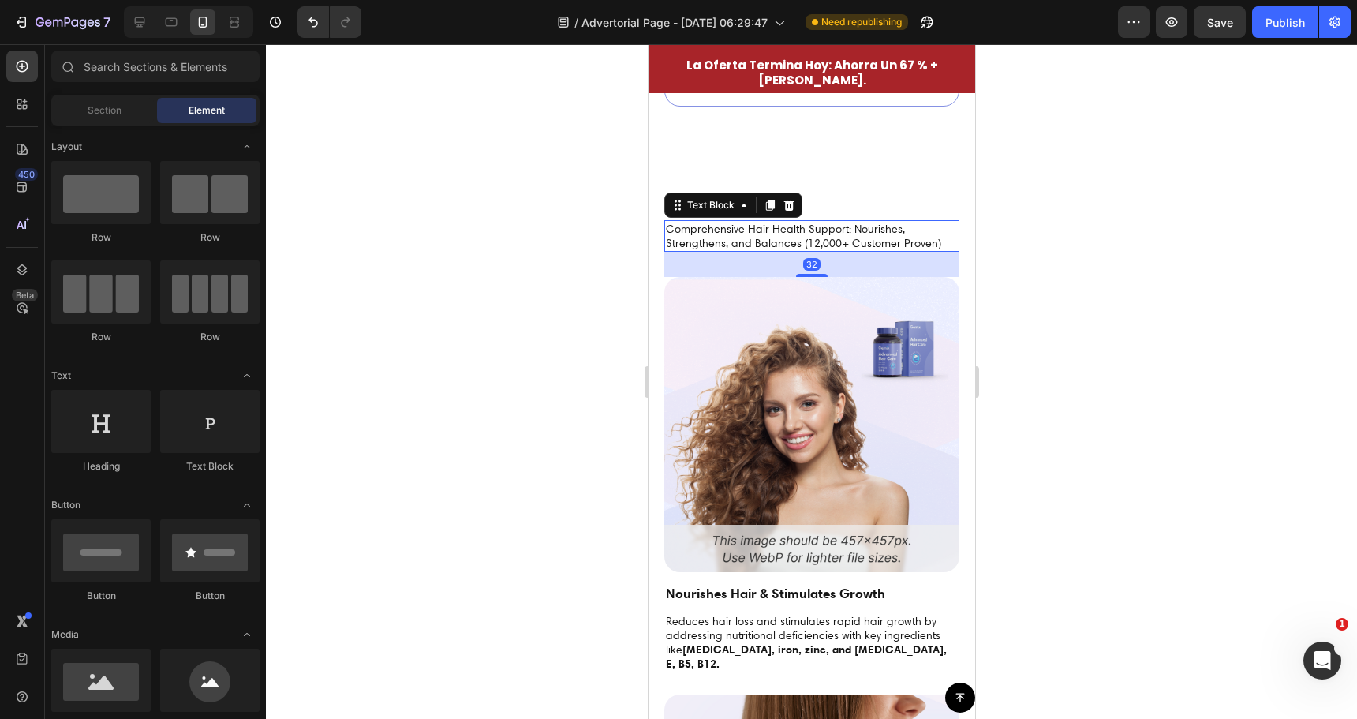
click at [797, 222] on p "Comprehensive Hair Health Support: Nourishes, Strengthens, and Balances (12,000…" at bounding box center [811, 236] width 292 height 28
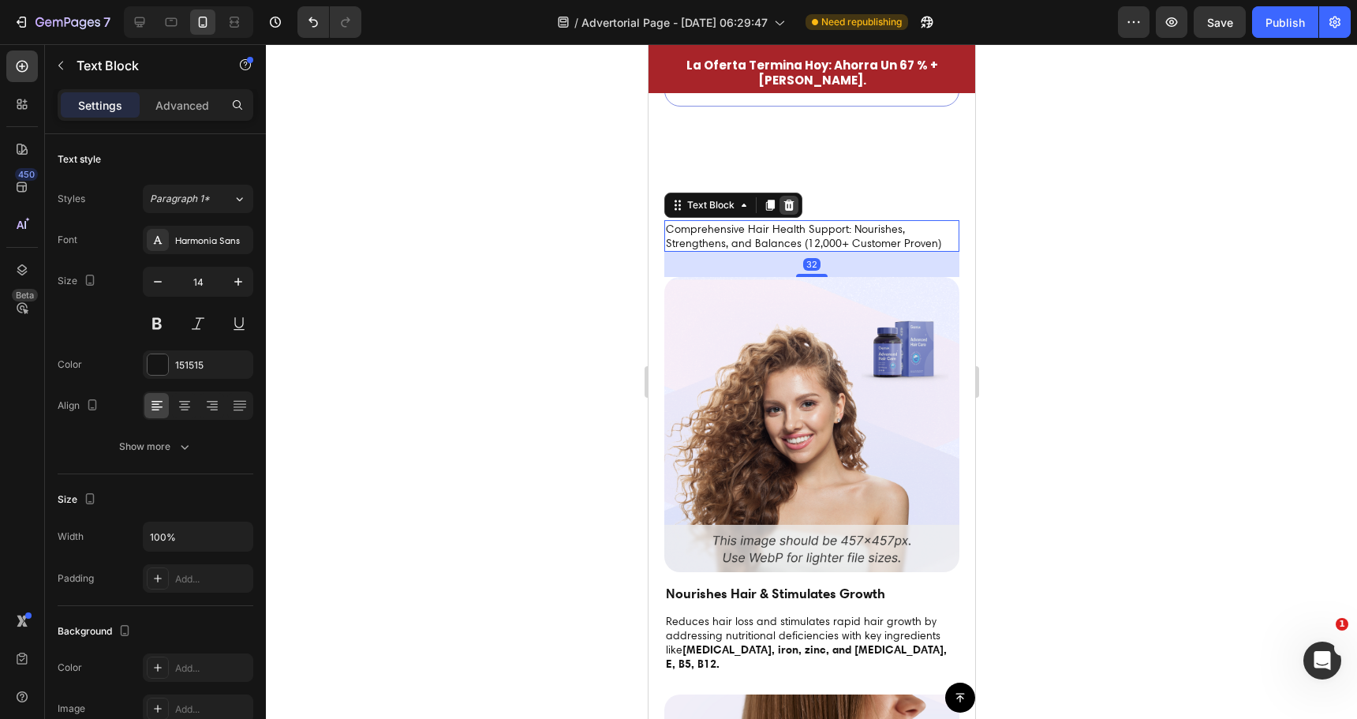
click at [791, 200] on icon at bounding box center [788, 205] width 10 height 11
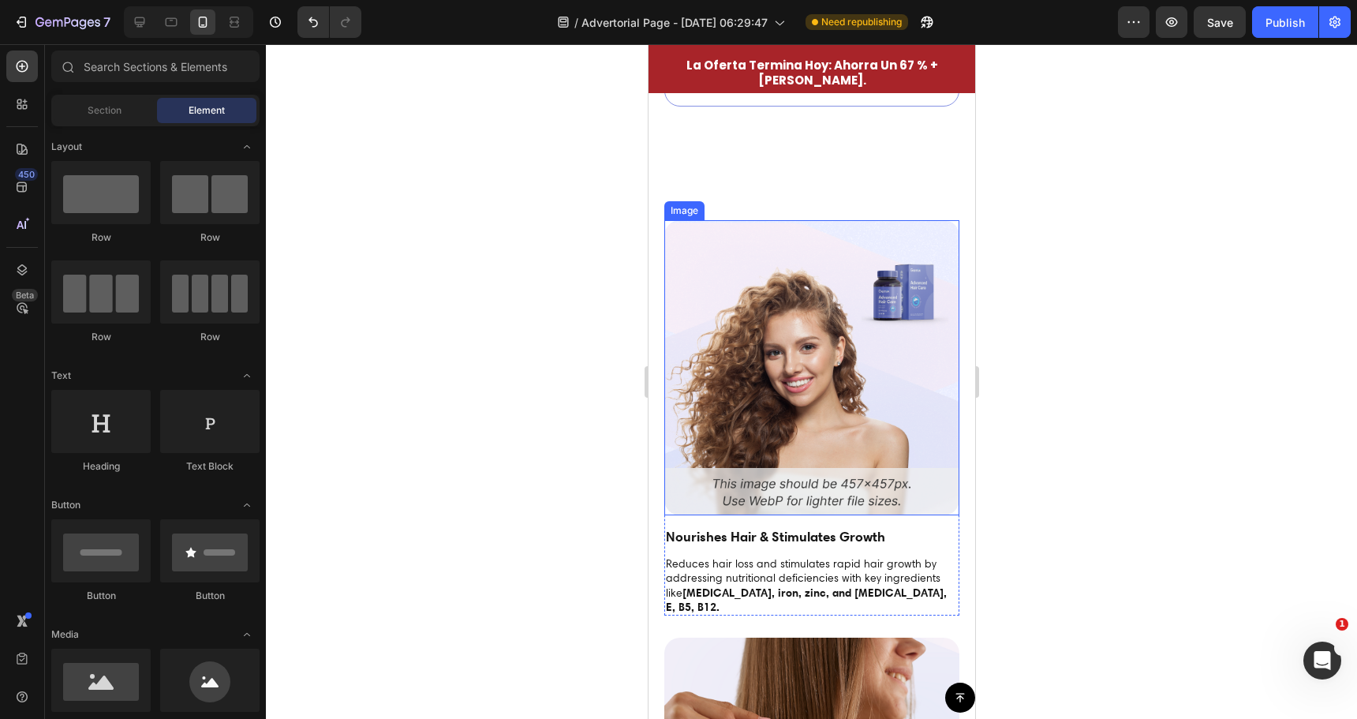
click at [791, 221] on img at bounding box center [811, 367] width 295 height 295
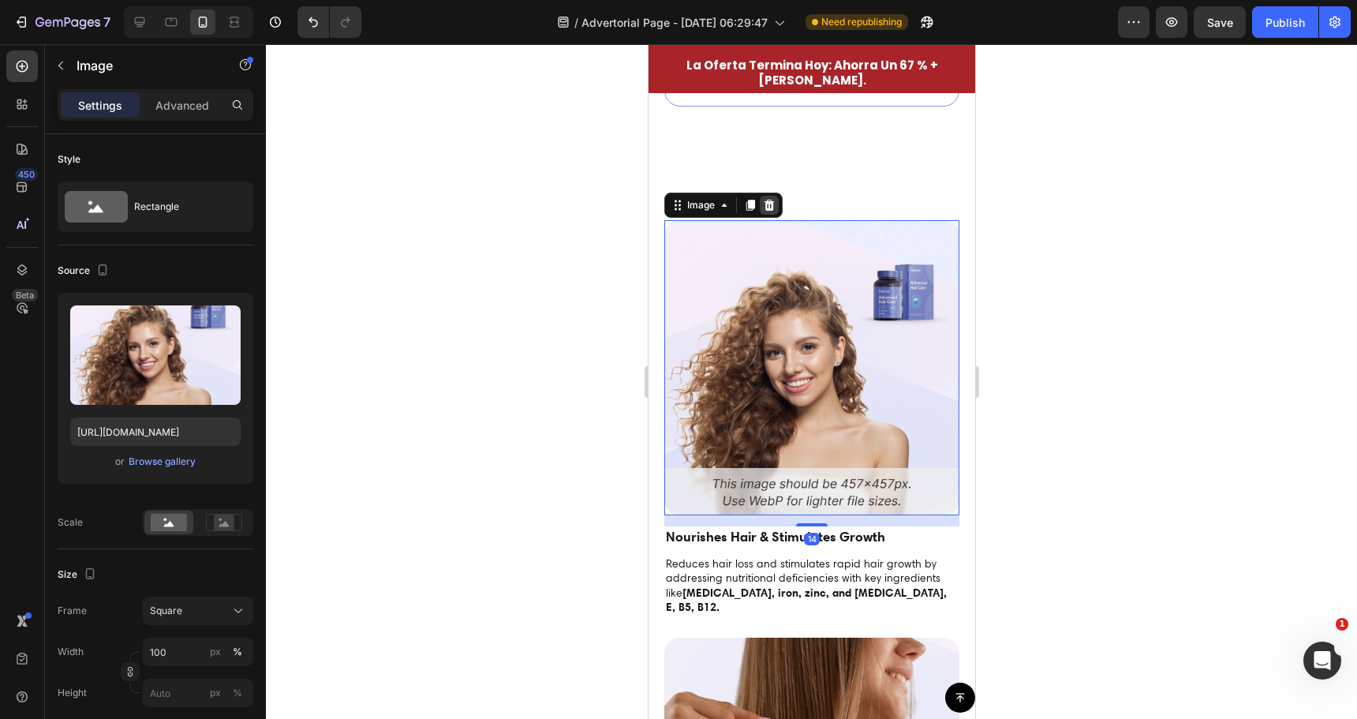
click at [775, 196] on div at bounding box center [768, 205] width 19 height 19
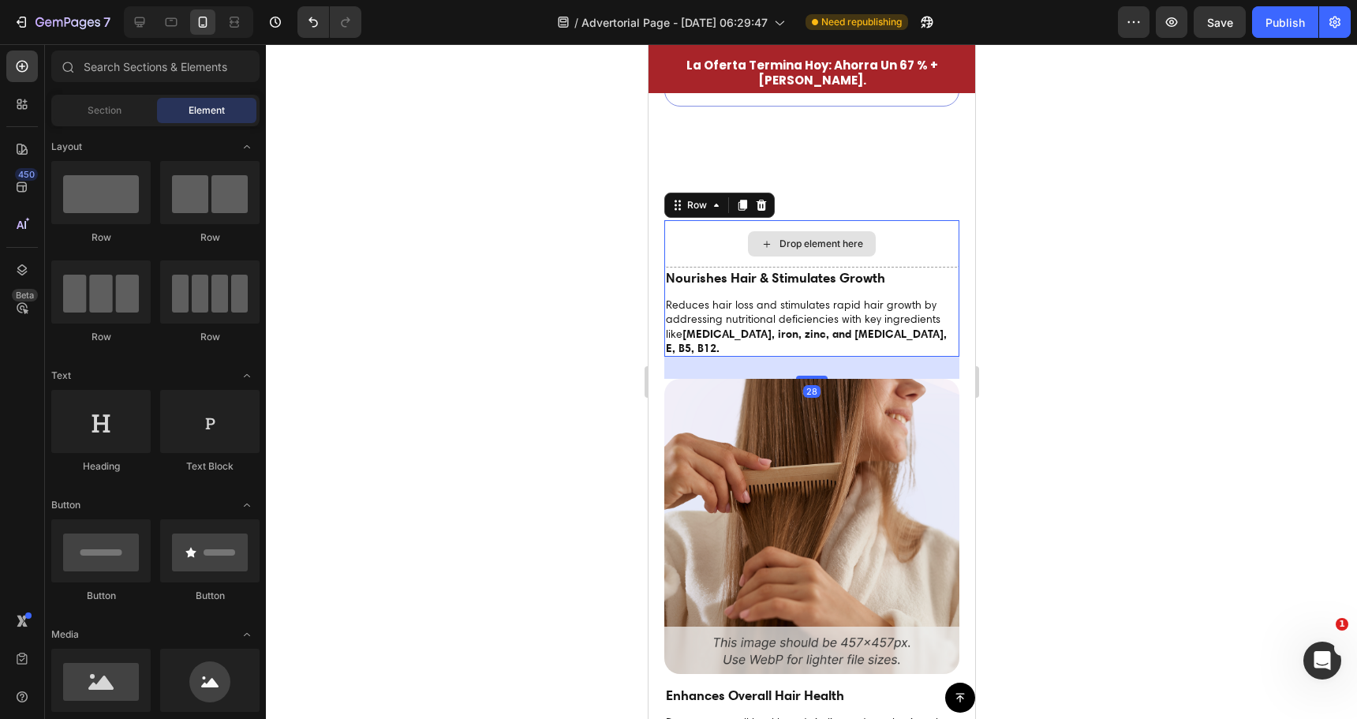
click at [790, 253] on div "Drop element here" at bounding box center [811, 243] width 295 height 47
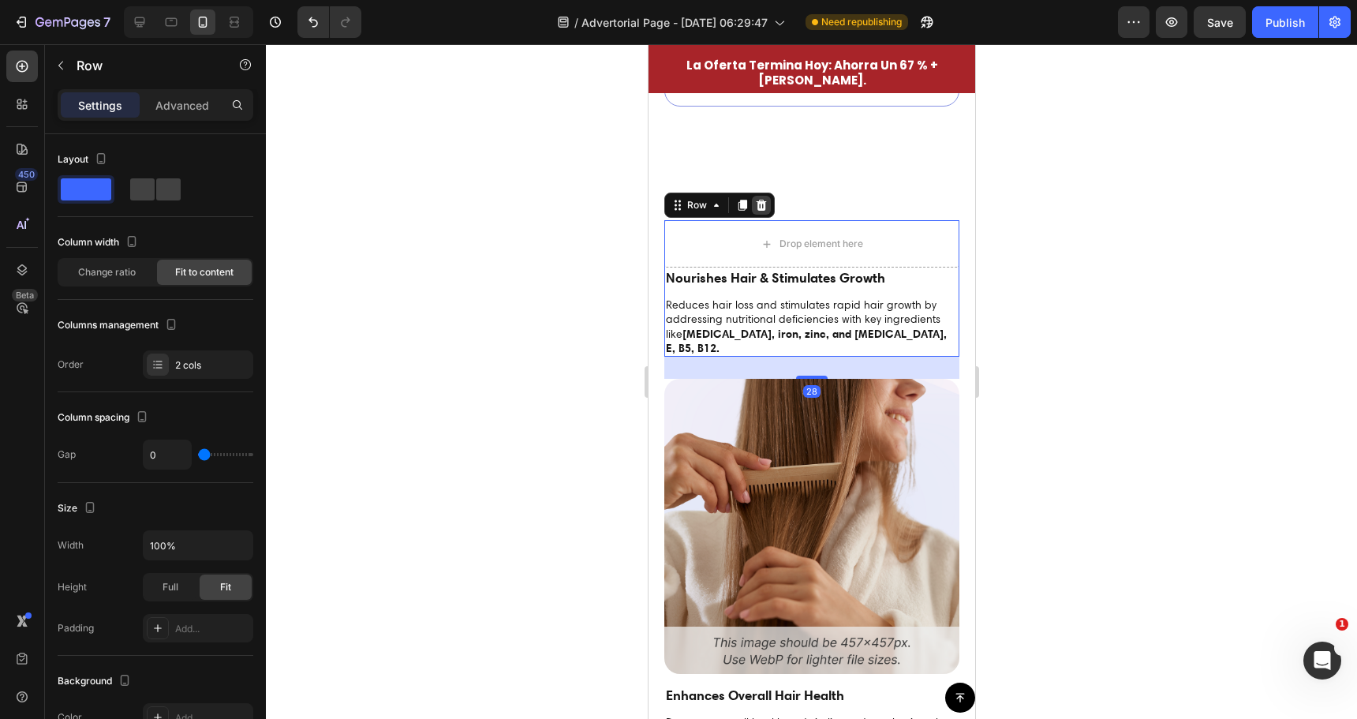
click at [763, 200] on icon at bounding box center [761, 205] width 10 height 11
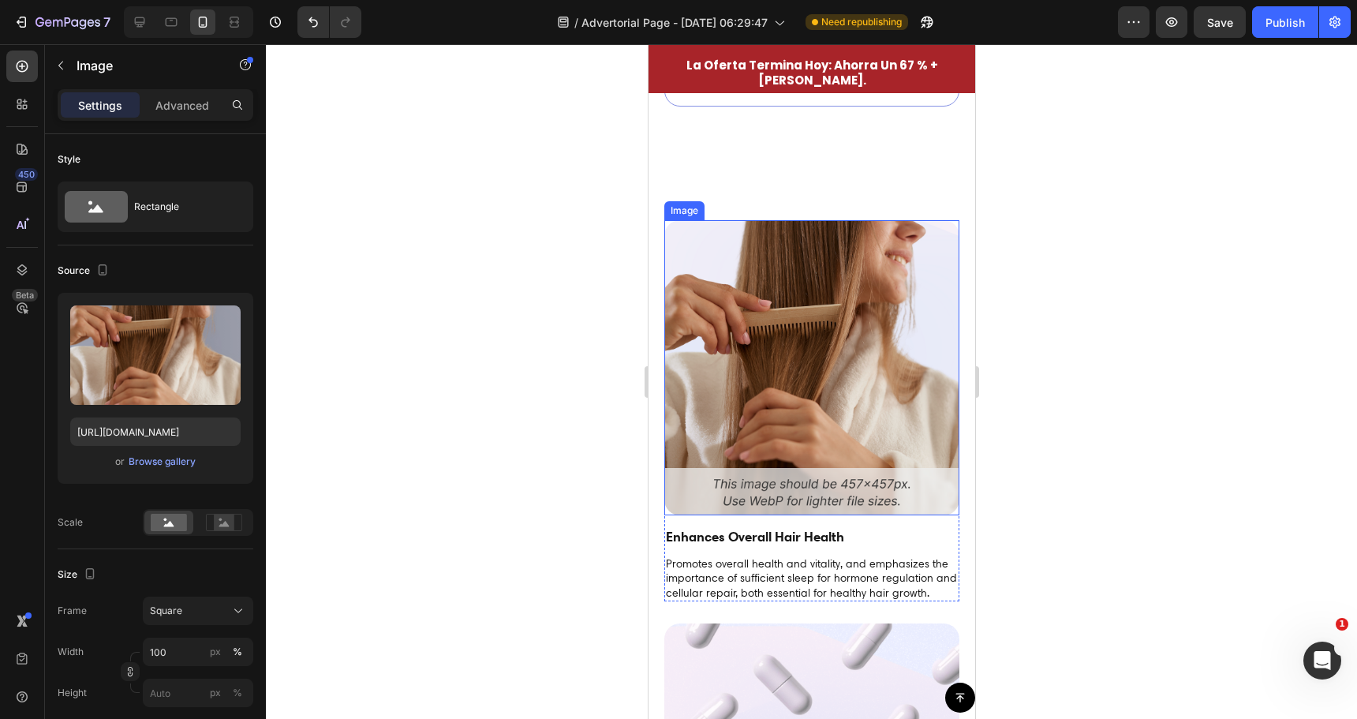
click at [789, 277] on img at bounding box center [811, 367] width 295 height 295
click at [774, 199] on icon at bounding box center [768, 205] width 13 height 13
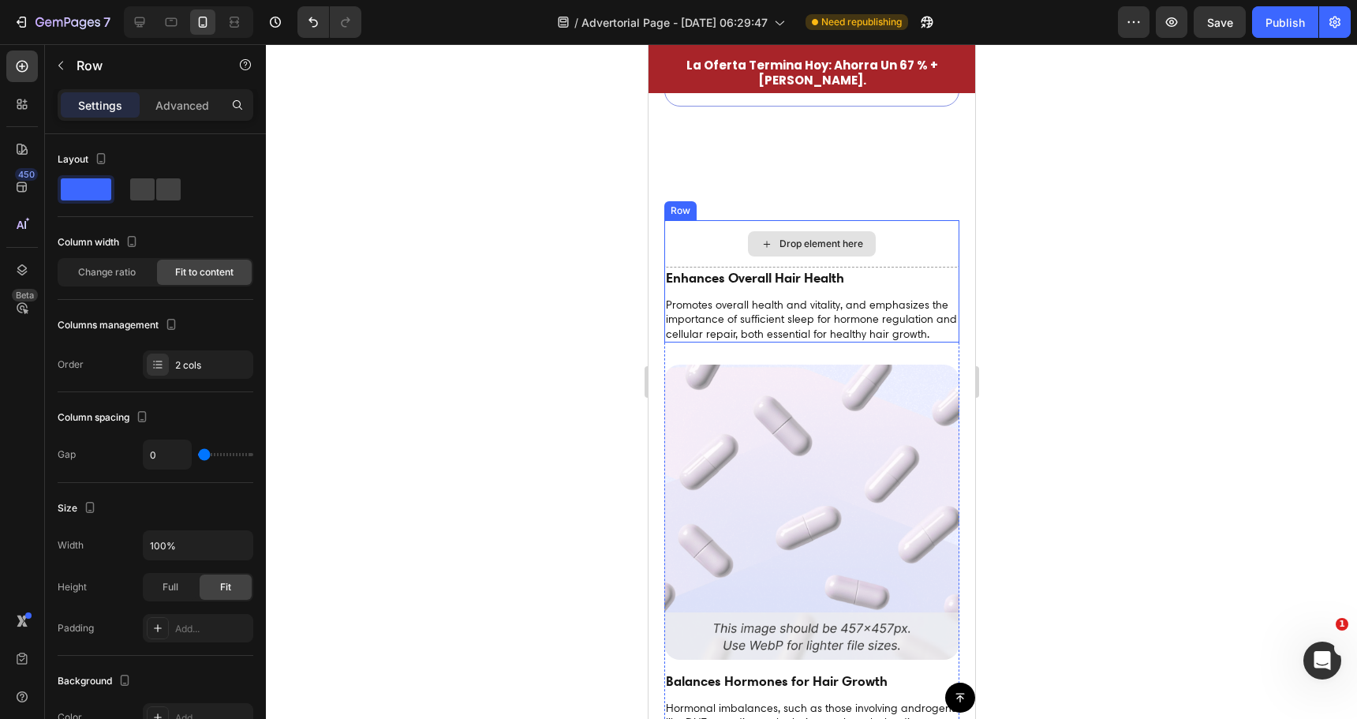
click at [767, 220] on div "Drop element here" at bounding box center [811, 243] width 295 height 47
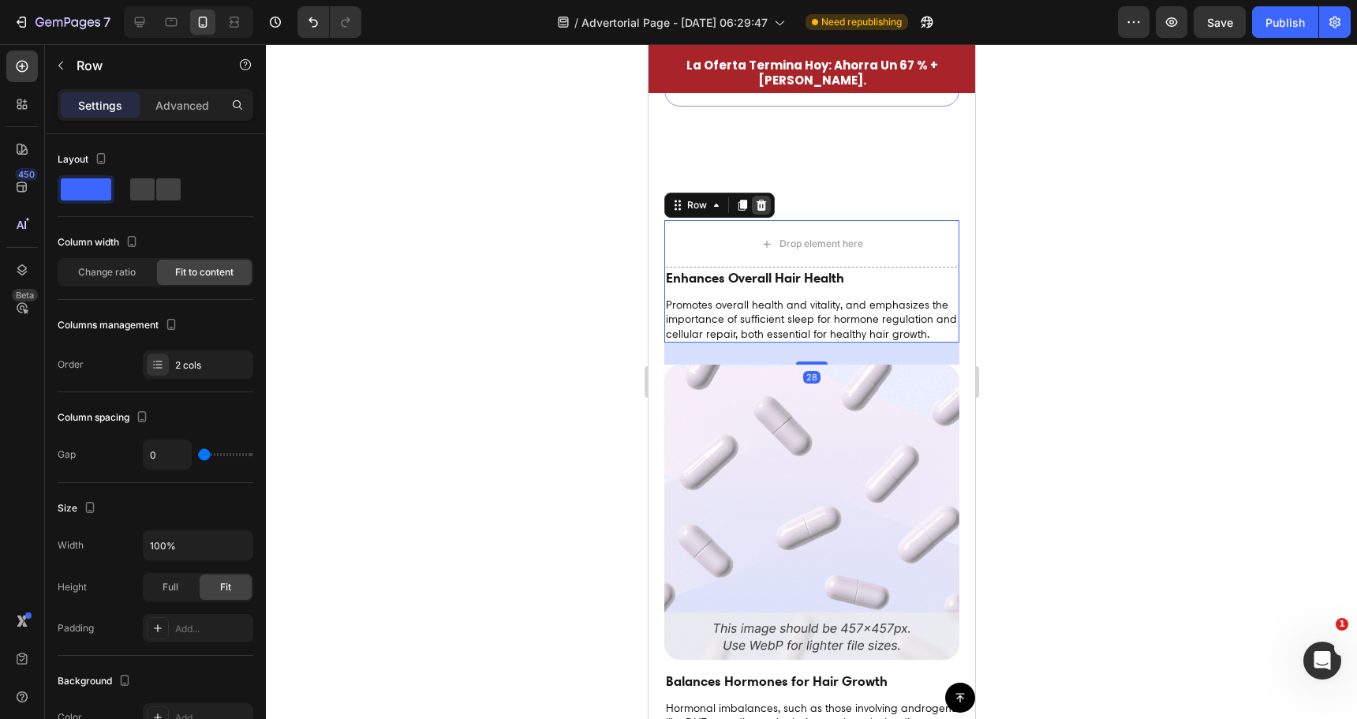
click at [762, 200] on icon at bounding box center [761, 205] width 10 height 11
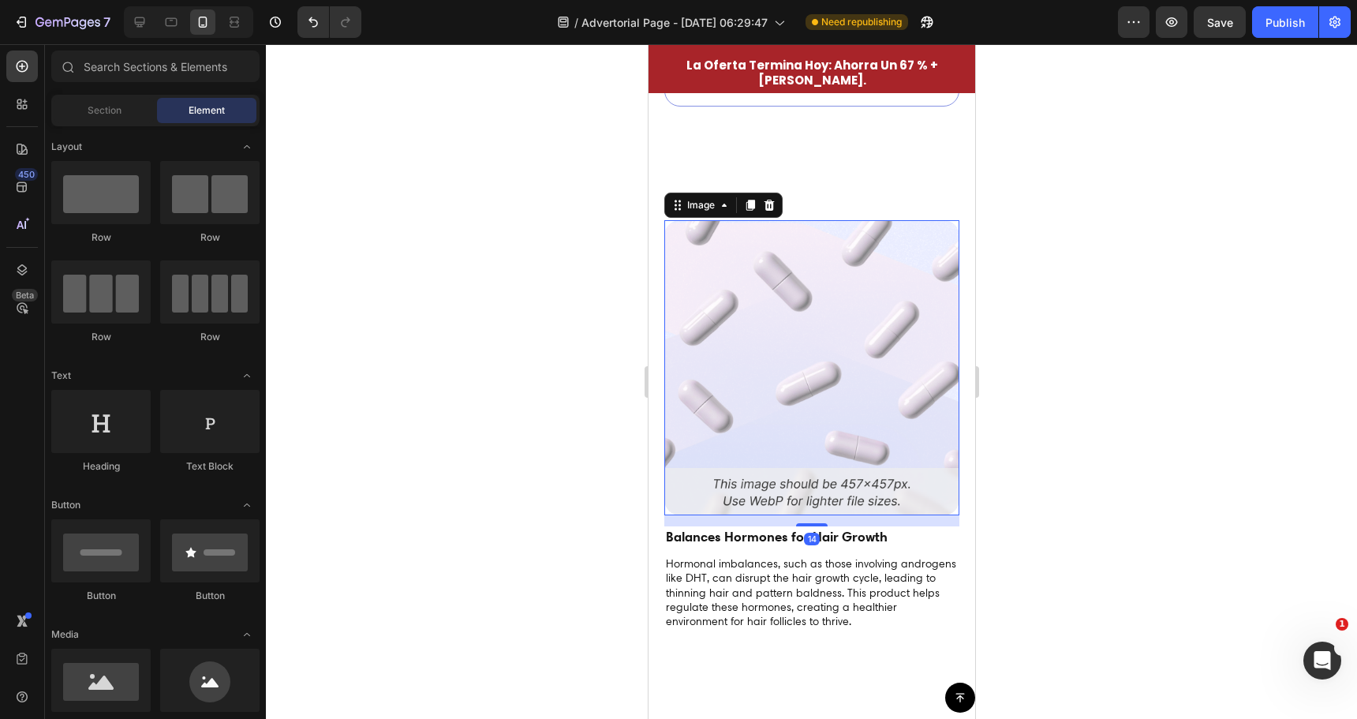
click at [756, 225] on img at bounding box center [811, 367] width 295 height 295
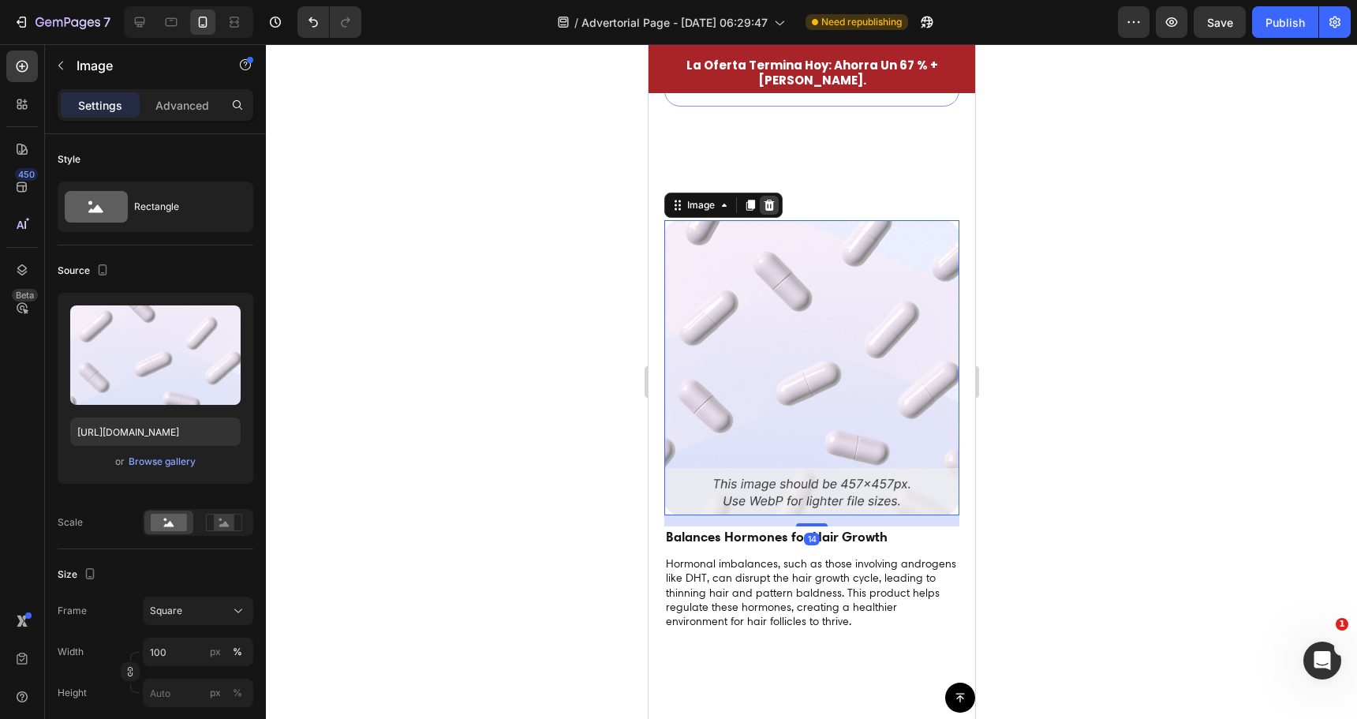
click at [774, 199] on icon at bounding box center [768, 205] width 13 height 13
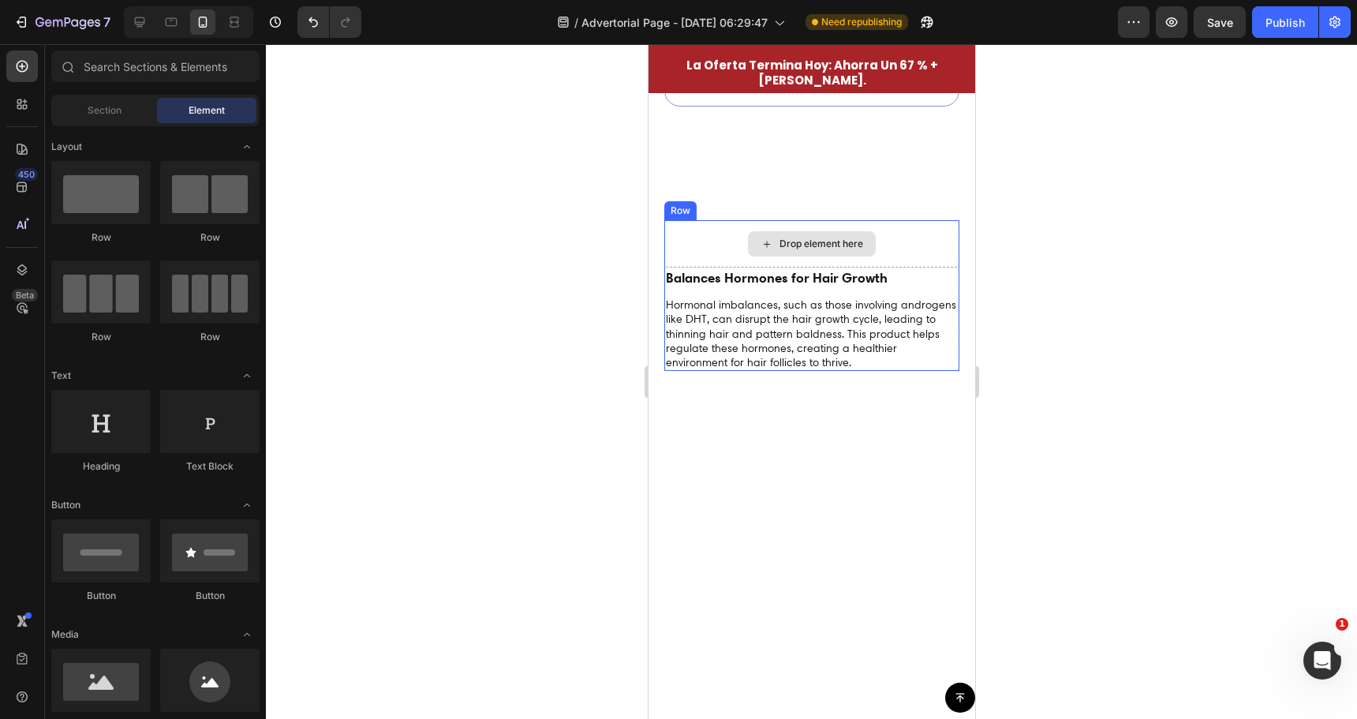
click at [761, 220] on div "Drop element here" at bounding box center [811, 243] width 295 height 47
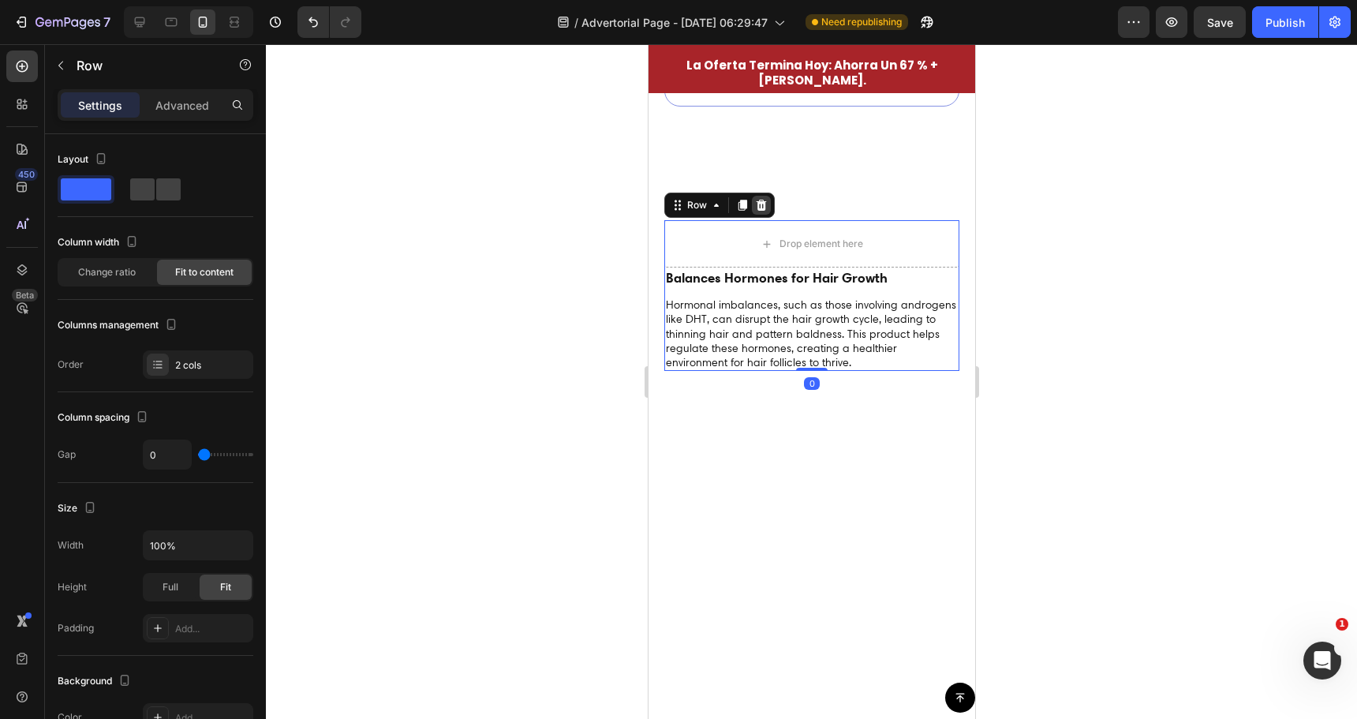
click at [767, 196] on div at bounding box center [760, 205] width 19 height 19
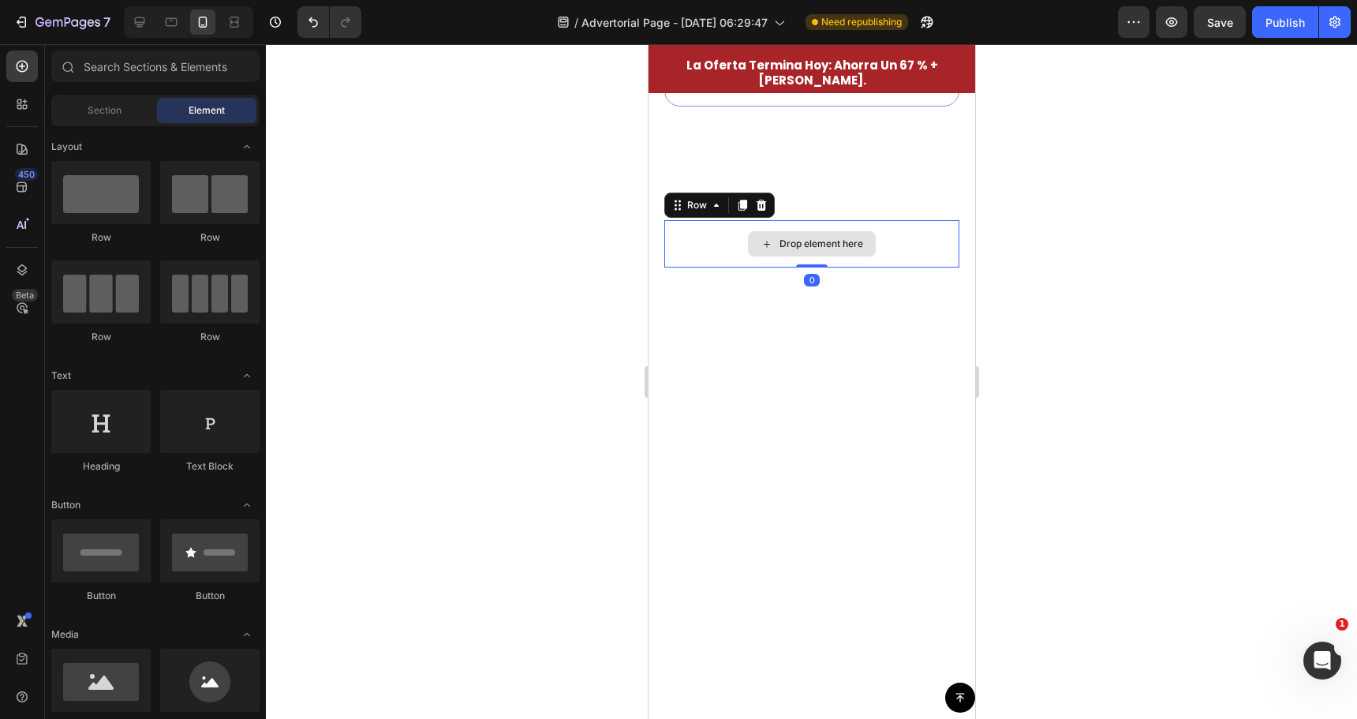
click at [765, 220] on div "Drop element here" at bounding box center [811, 243] width 295 height 47
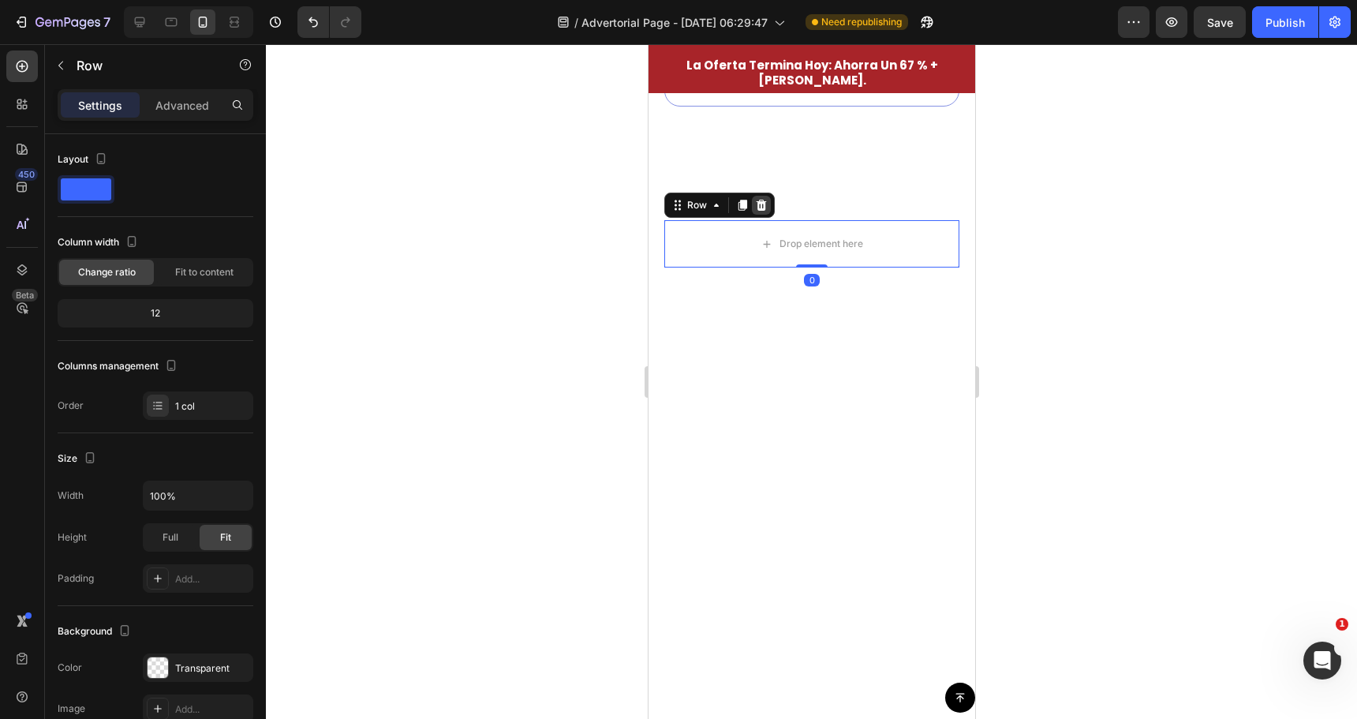
click at [765, 199] on icon at bounding box center [760, 205] width 13 height 13
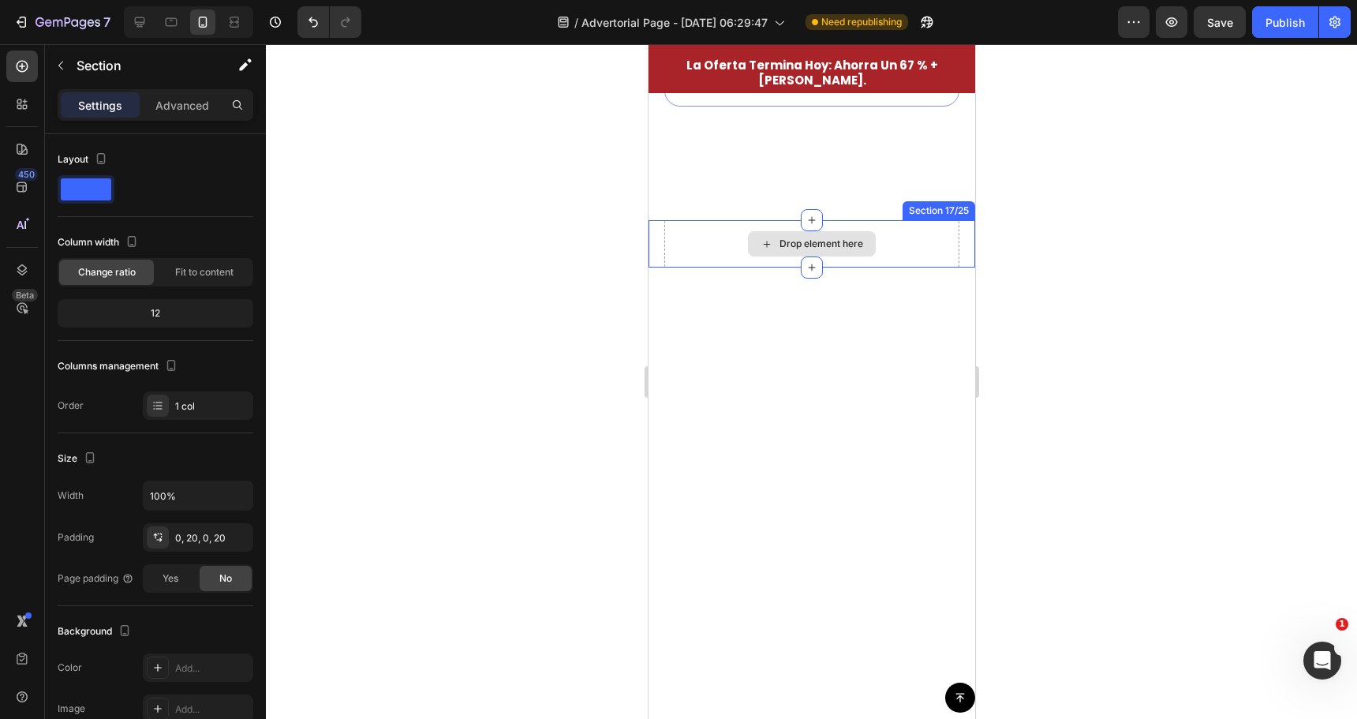
click at [770, 220] on div "Drop element here" at bounding box center [811, 243] width 295 height 47
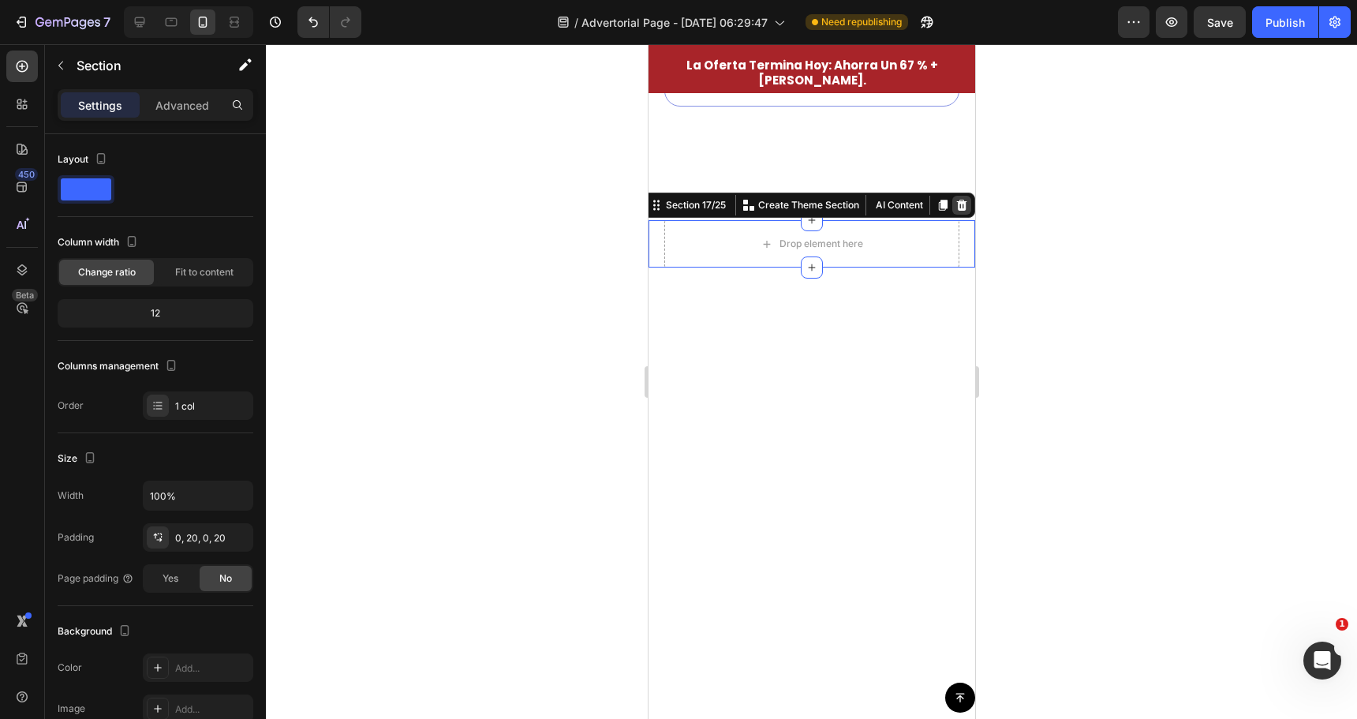
click at [955, 199] on icon at bounding box center [961, 205] width 13 height 13
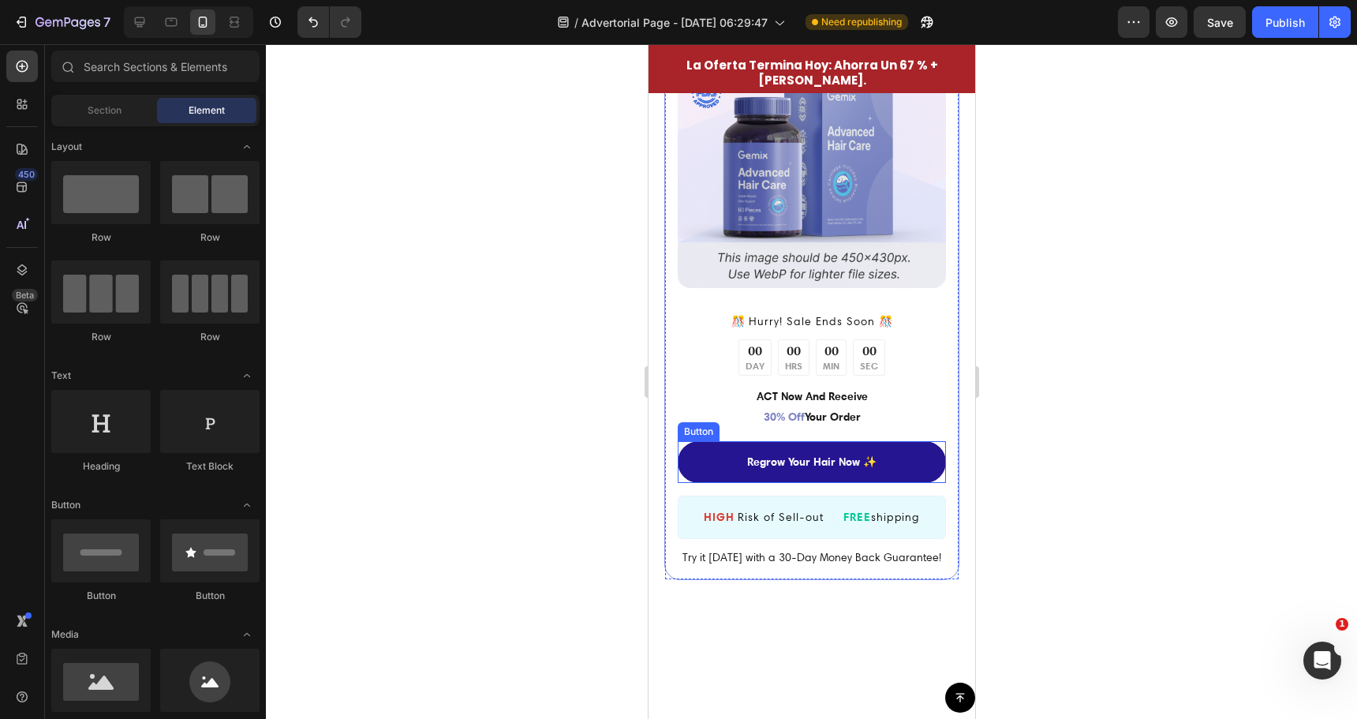
scroll to position [4650, 0]
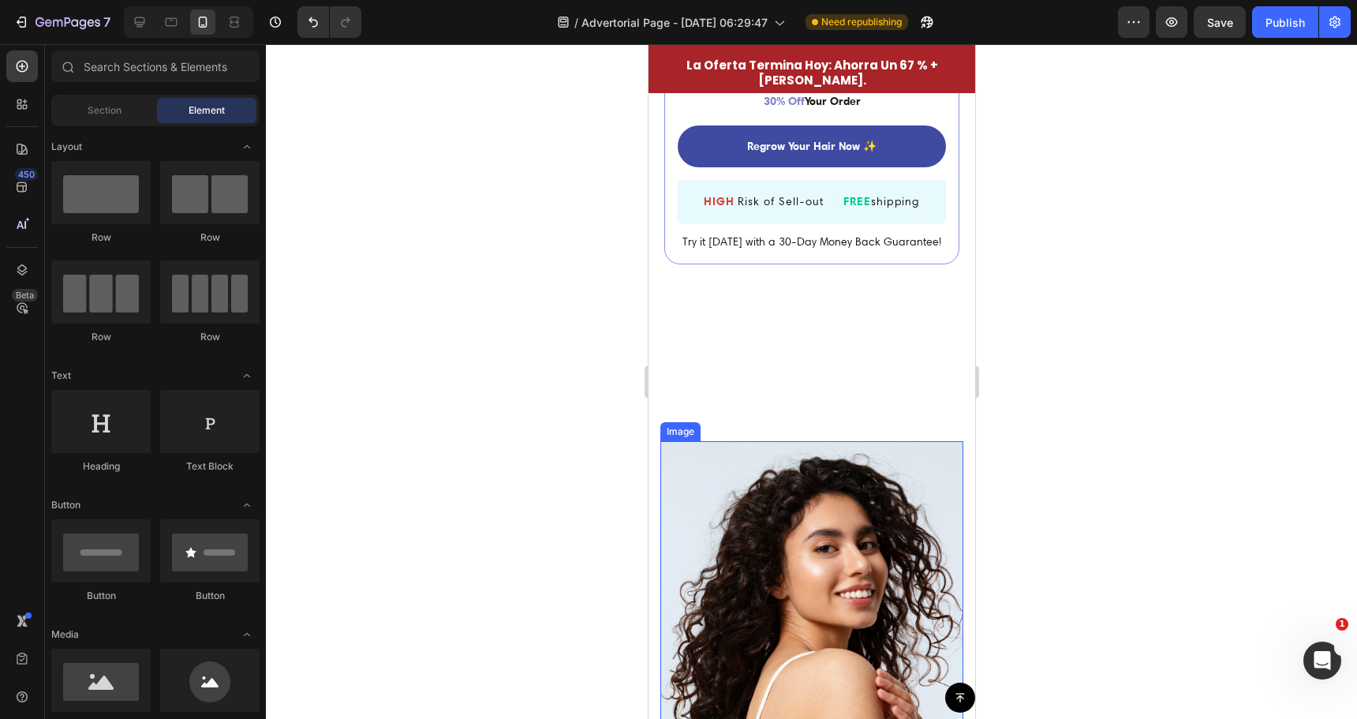
click at [863, 448] on img at bounding box center [811, 672] width 303 height 463
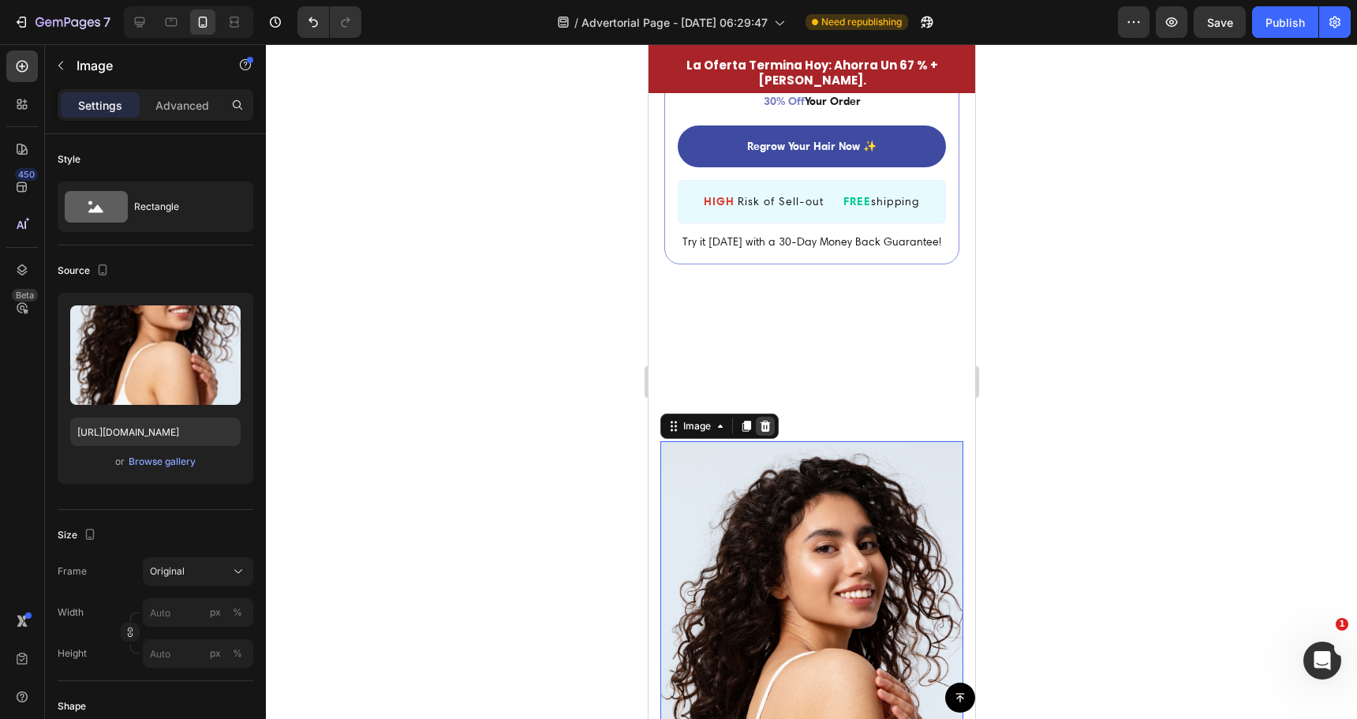
click at [769, 420] on icon at bounding box center [764, 426] width 13 height 13
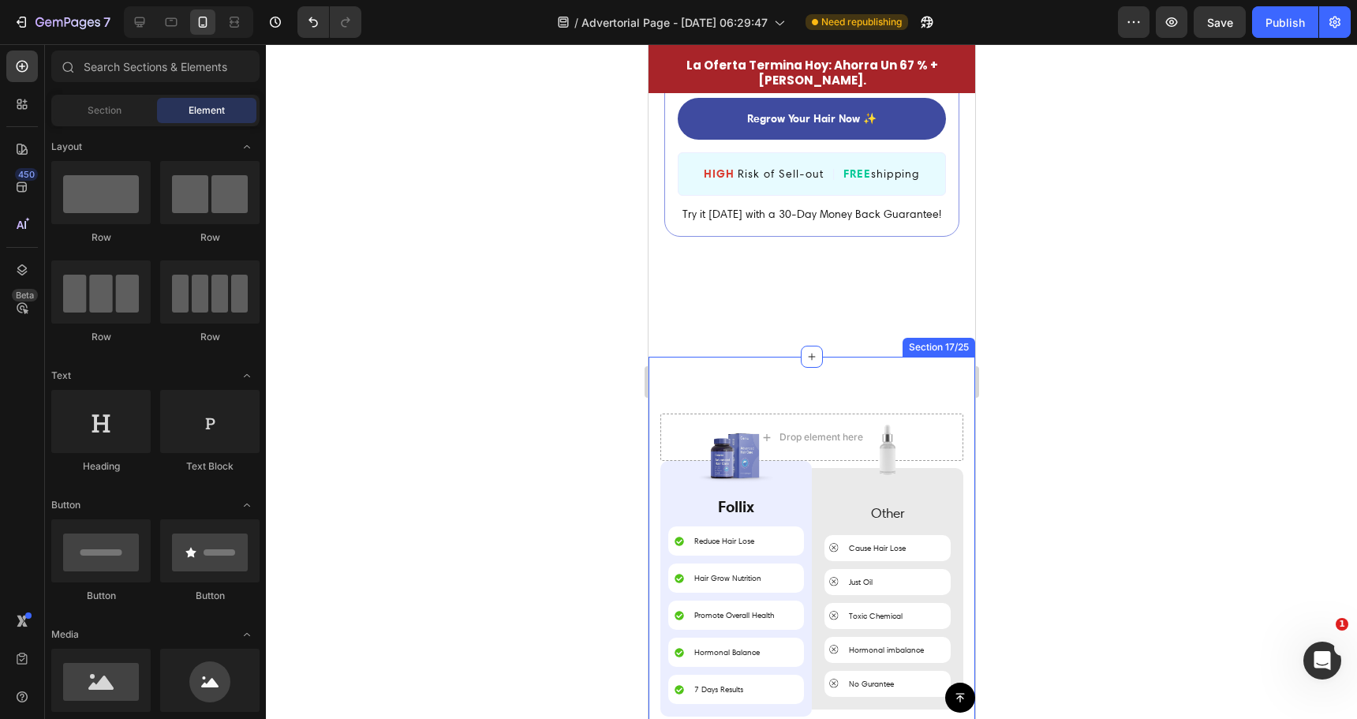
scroll to position [4808, 0]
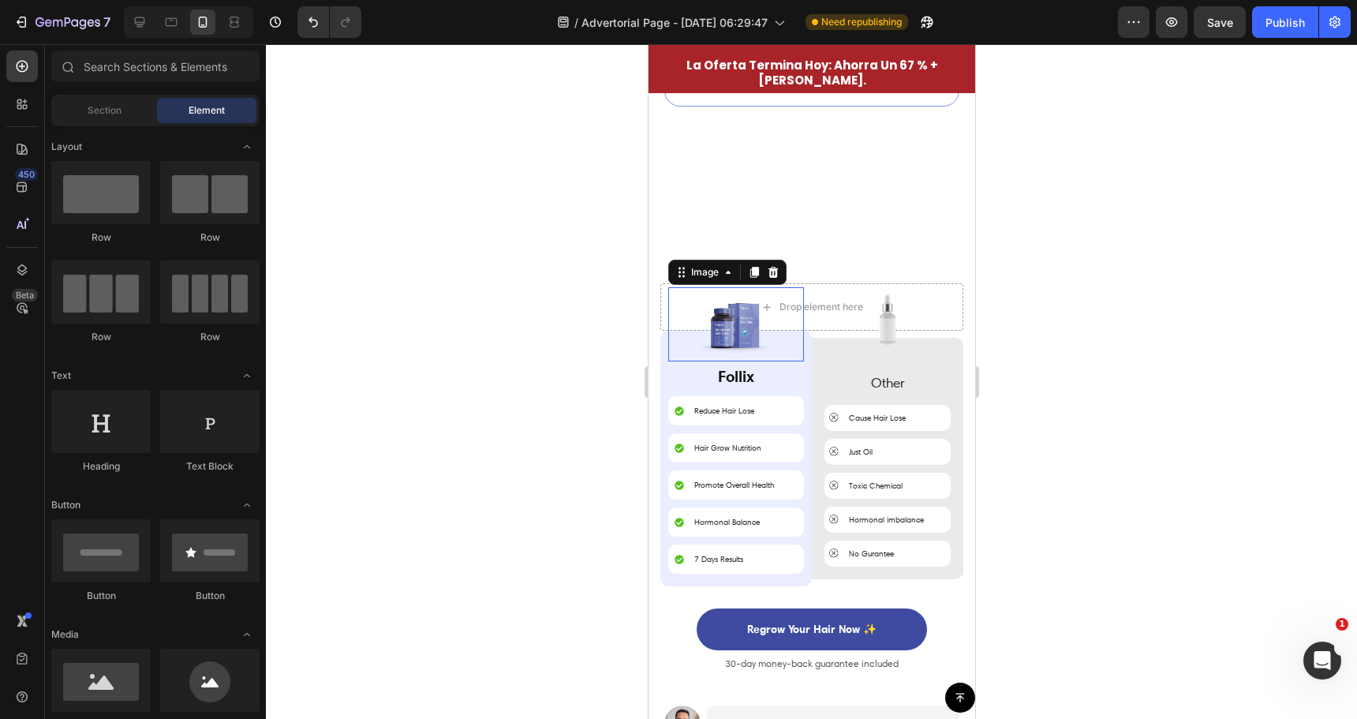
click at [718, 317] on img at bounding box center [735, 324] width 74 height 74
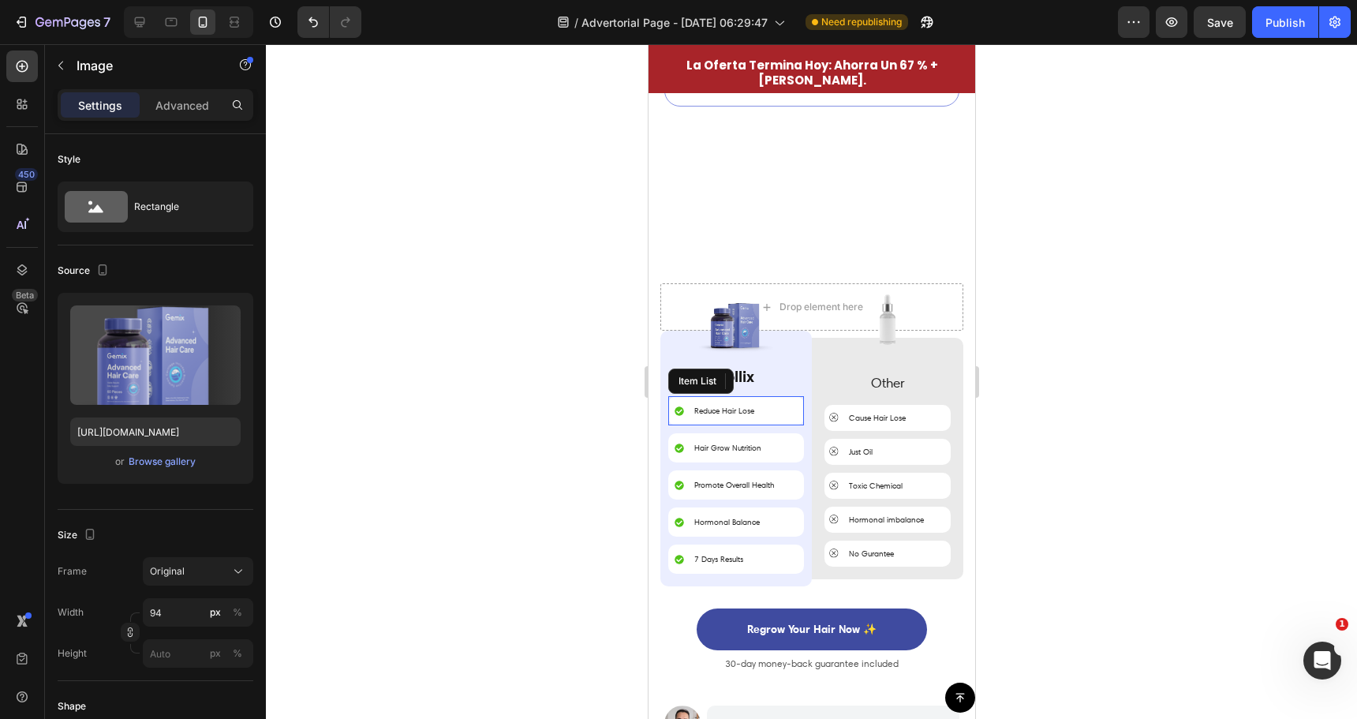
click at [731, 396] on div "Reduce Hair Lose" at bounding box center [736, 410] width 136 height 29
click at [784, 341] on div at bounding box center [736, 324] width 136 height 74
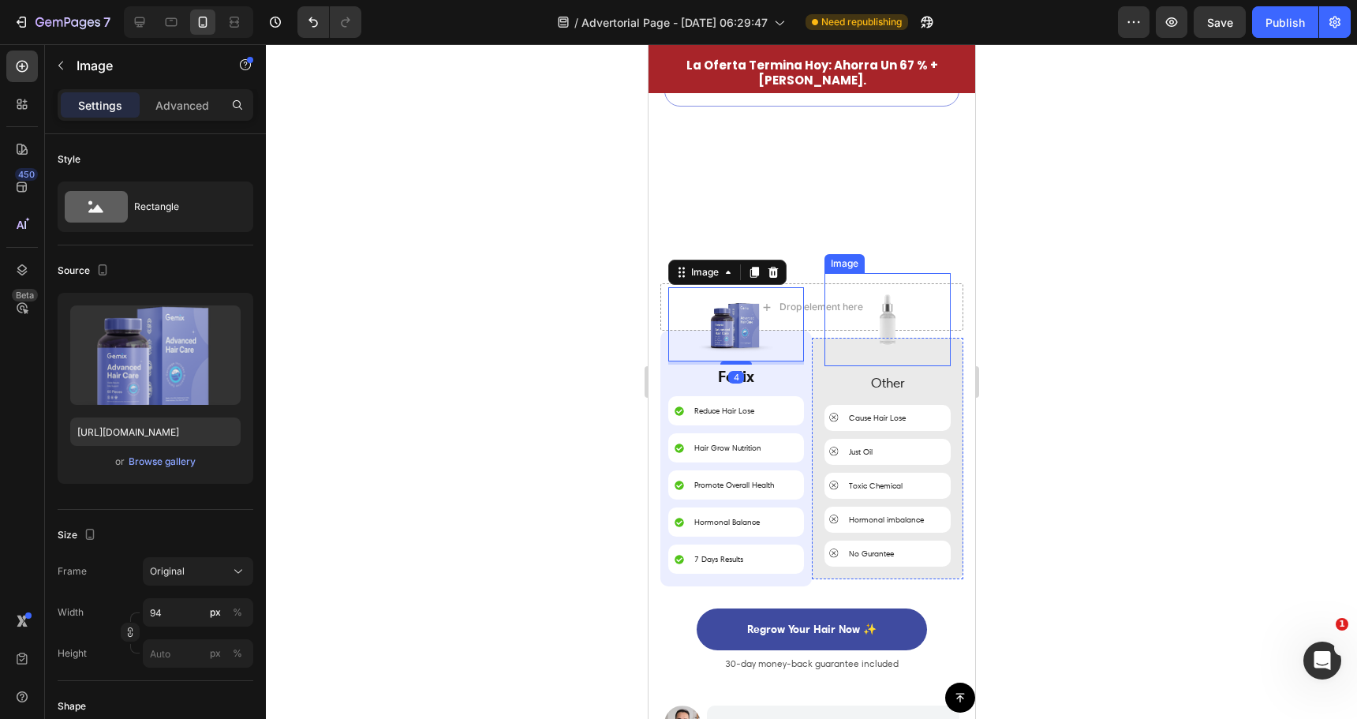
click at [916, 339] on div at bounding box center [887, 319] width 126 height 93
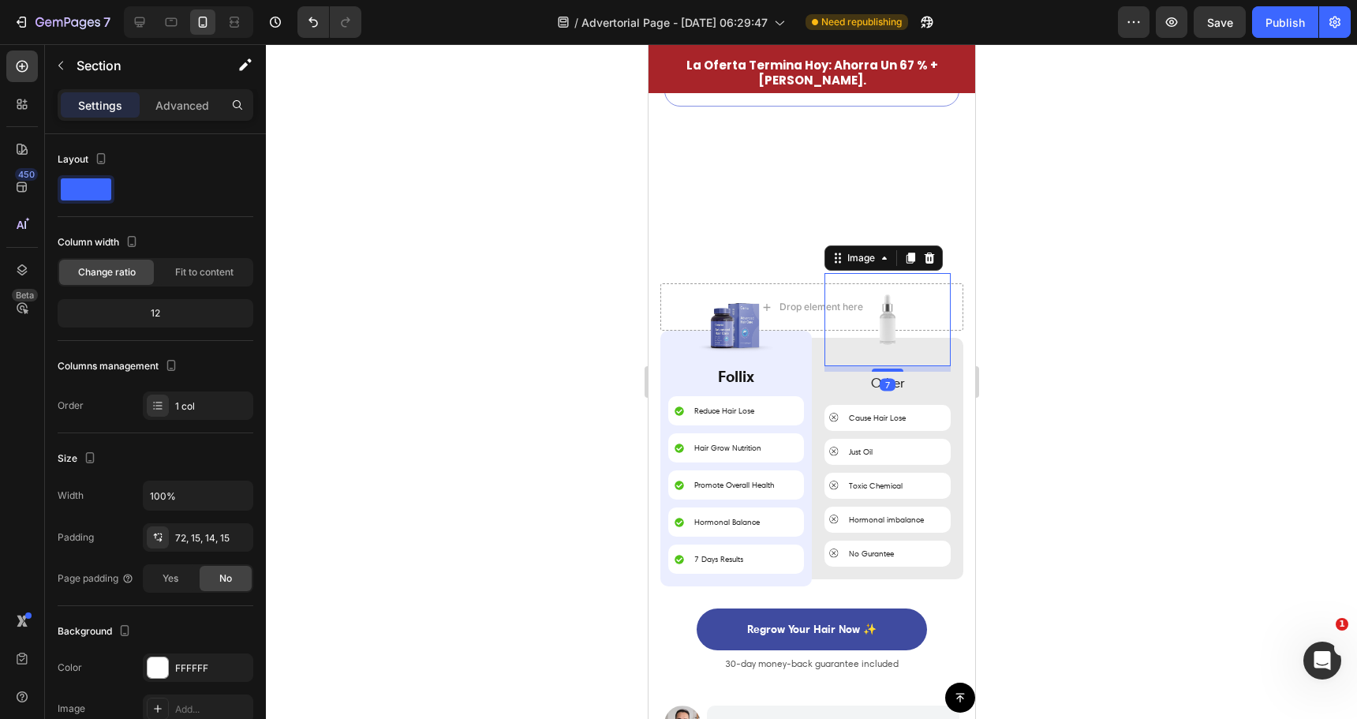
click at [945, 257] on div "Drop element here Image Follix Text Block Reduce Hair Lose Item List Hair Grow …" at bounding box center [811, 465] width 327 height 479
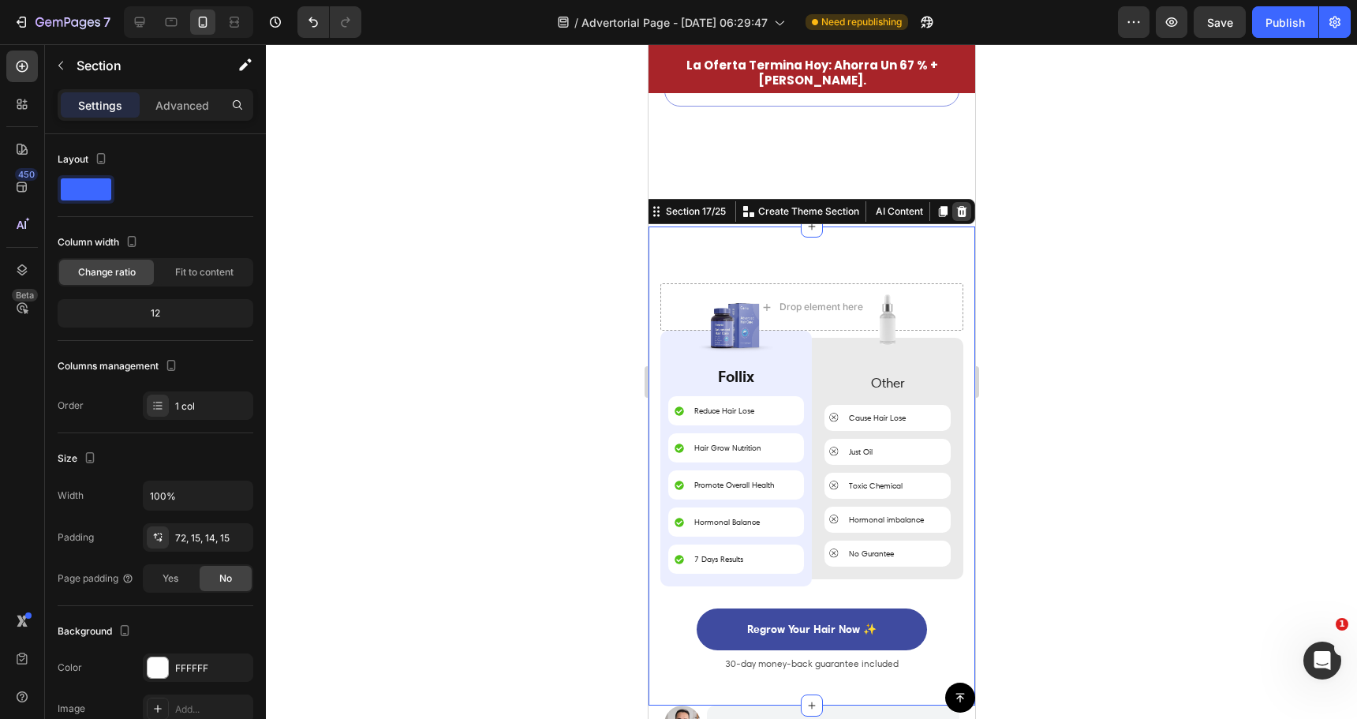
click at [958, 202] on div at bounding box center [961, 211] width 19 height 19
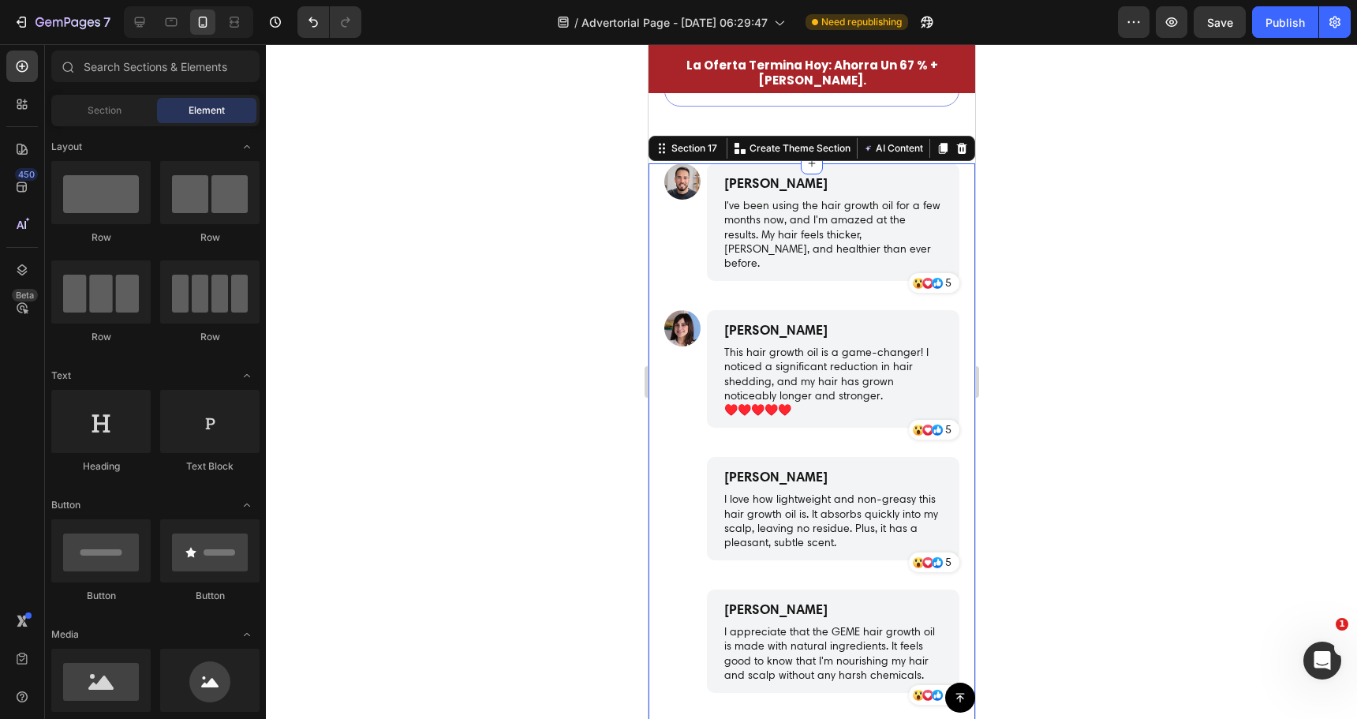
click at [952, 183] on div "Image [PERSON_NAME] Text Block I've been using the hair growth oil for a few mo…" at bounding box center [811, 508] width 327 height 690
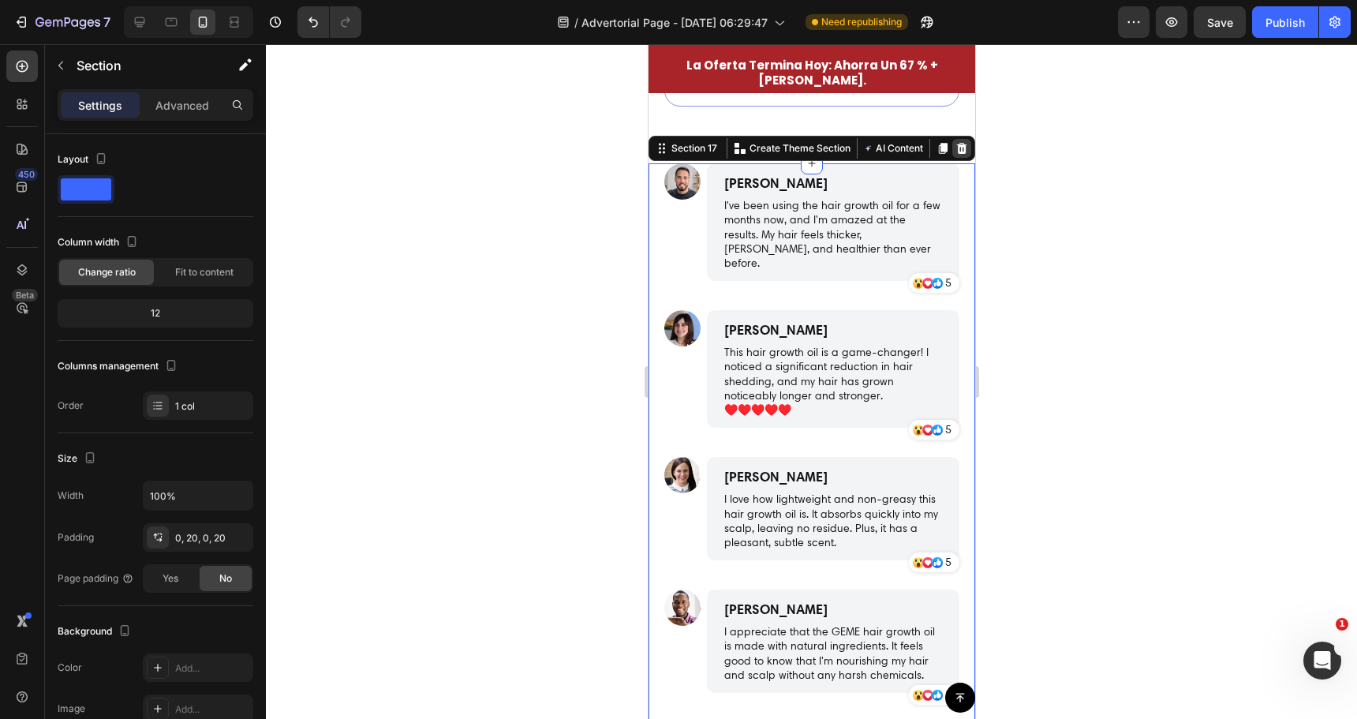
click at [955, 142] on icon at bounding box center [961, 148] width 13 height 13
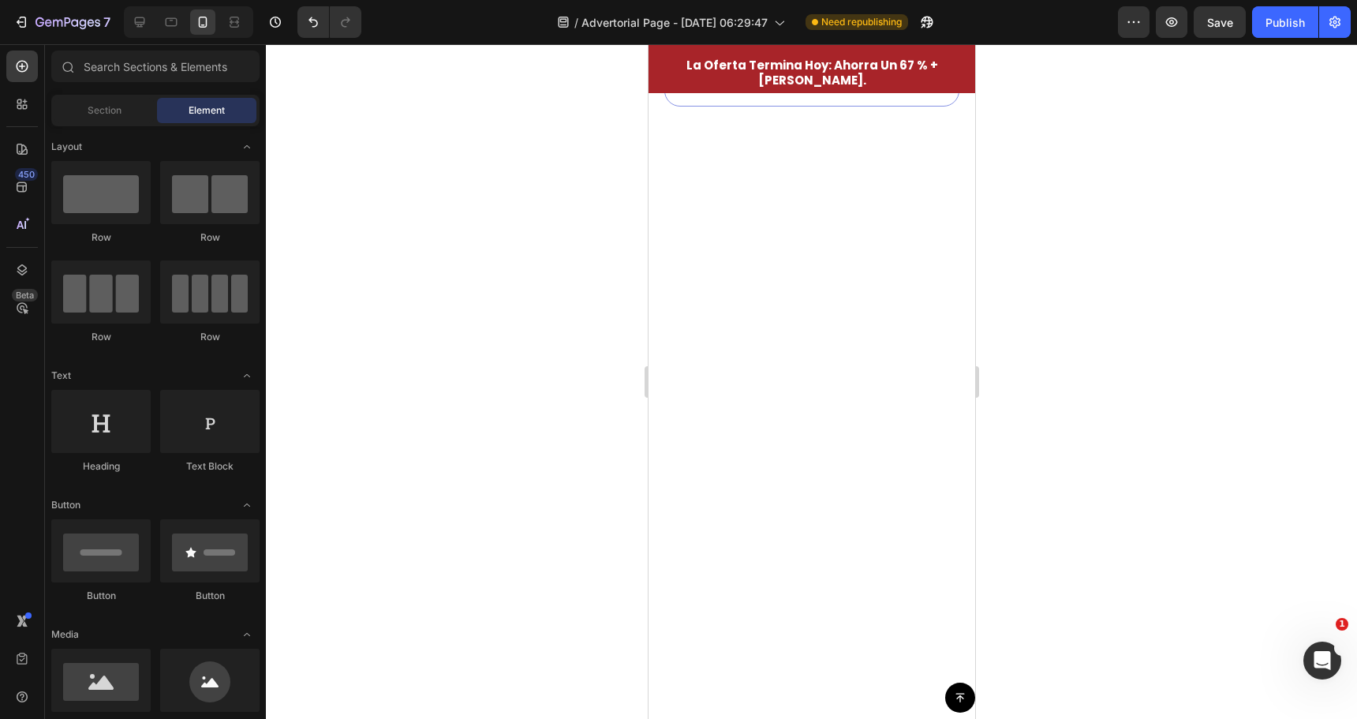
click at [941, 163] on div at bounding box center [811, 502] width 327 height 679
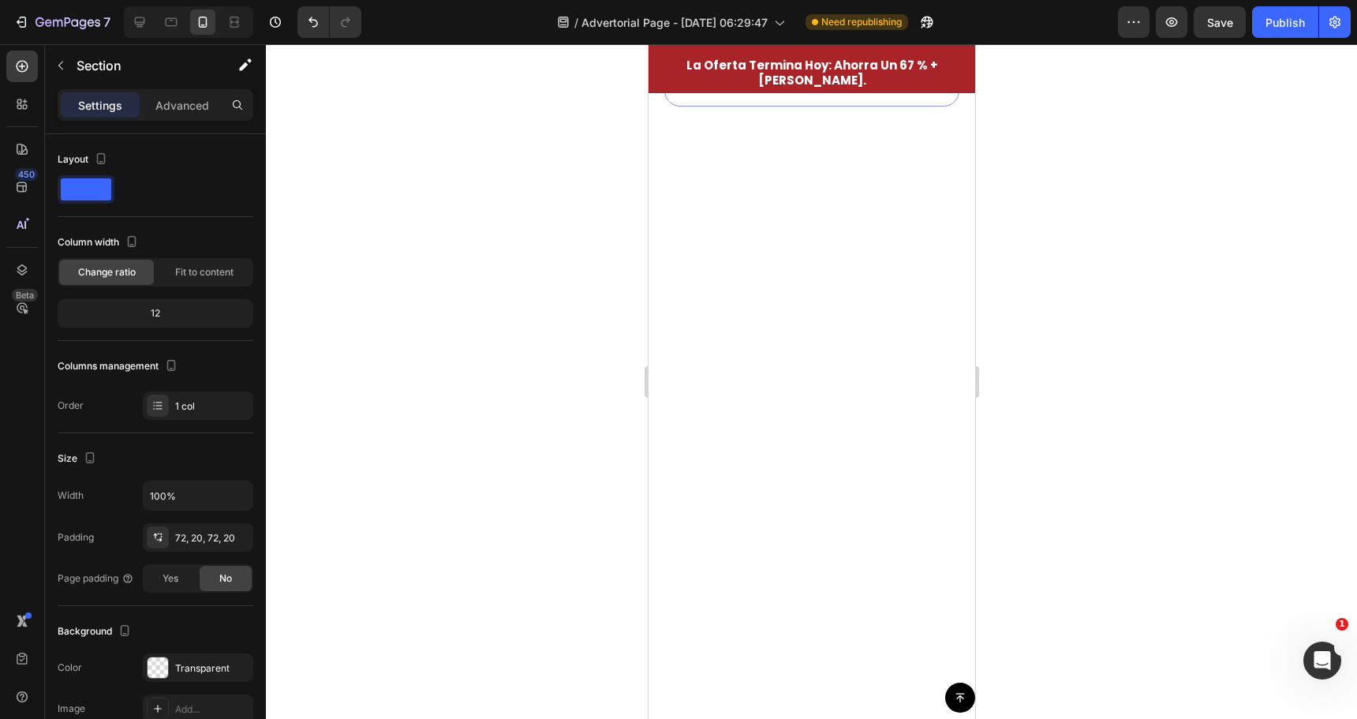
click at [917, 172] on div at bounding box center [811, 502] width 327 height 679
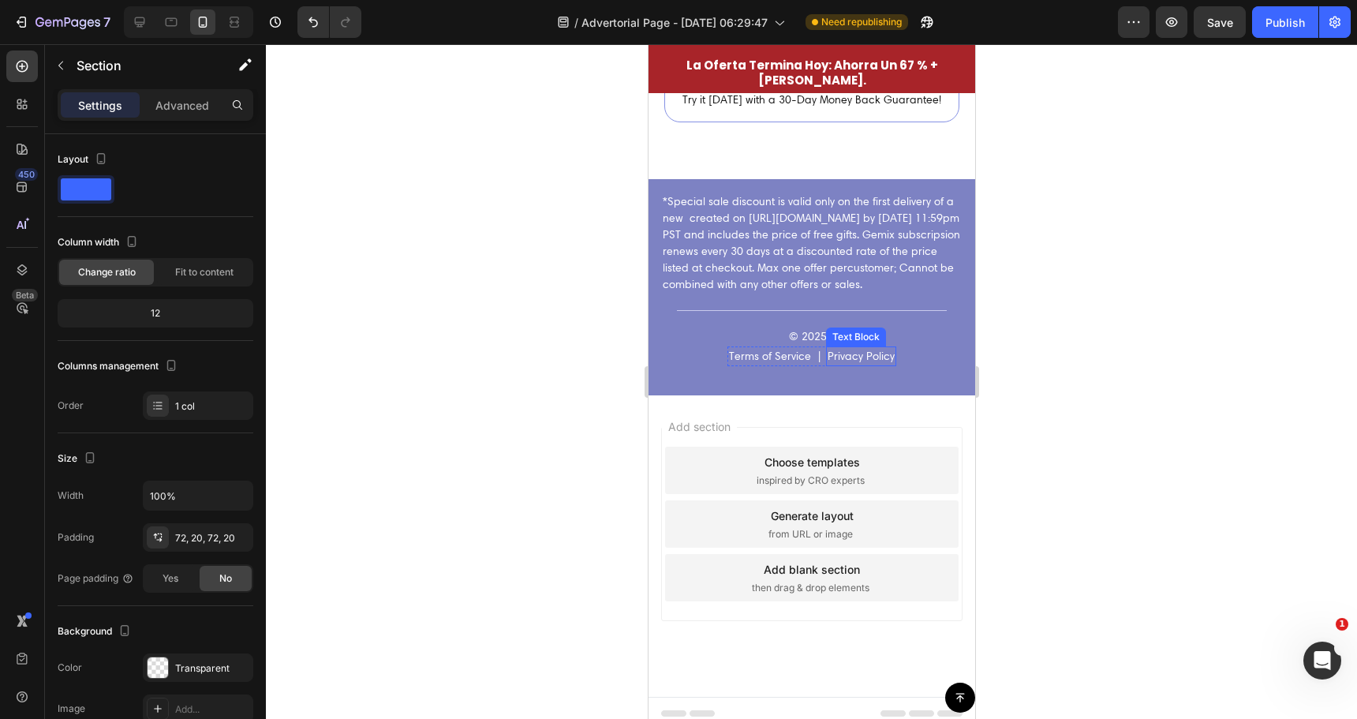
scroll to position [5451, 0]
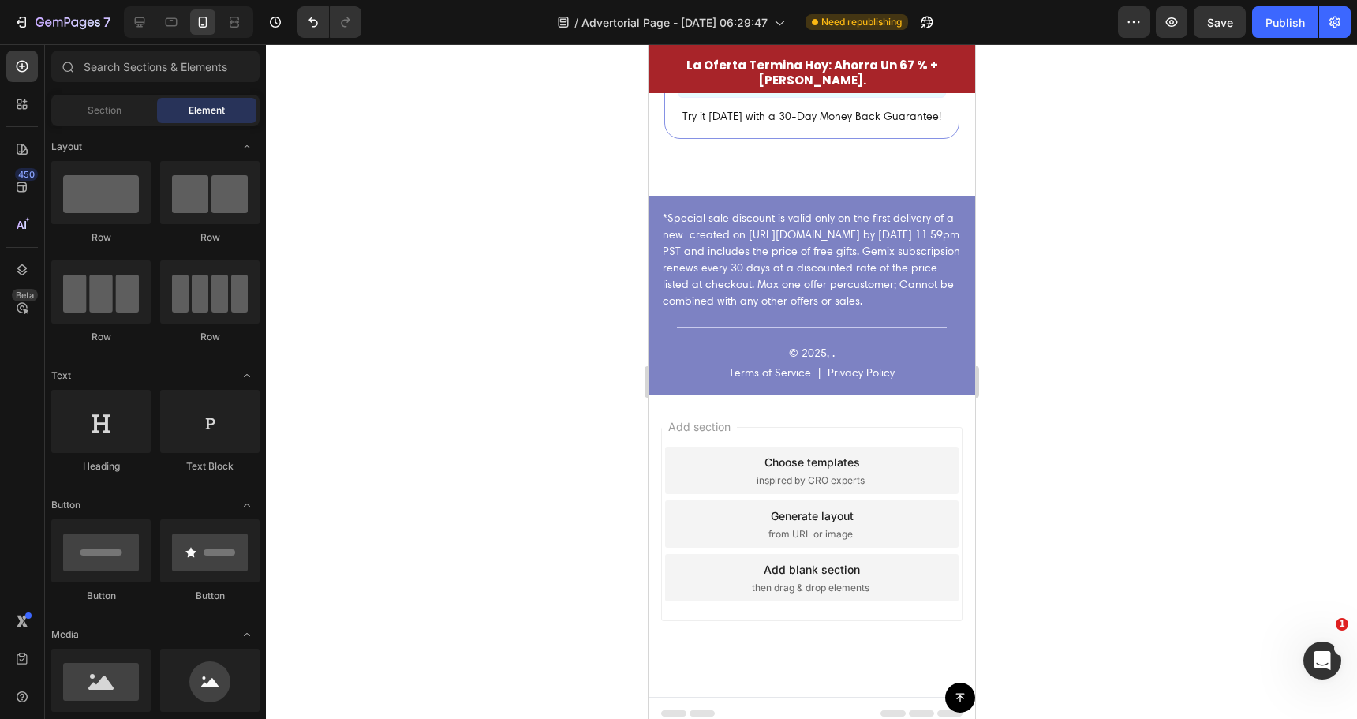
click at [838, 413] on div "Add section Choose templates inspired by CRO experts Generate layout from URL o…" at bounding box center [811, 545] width 327 height 301
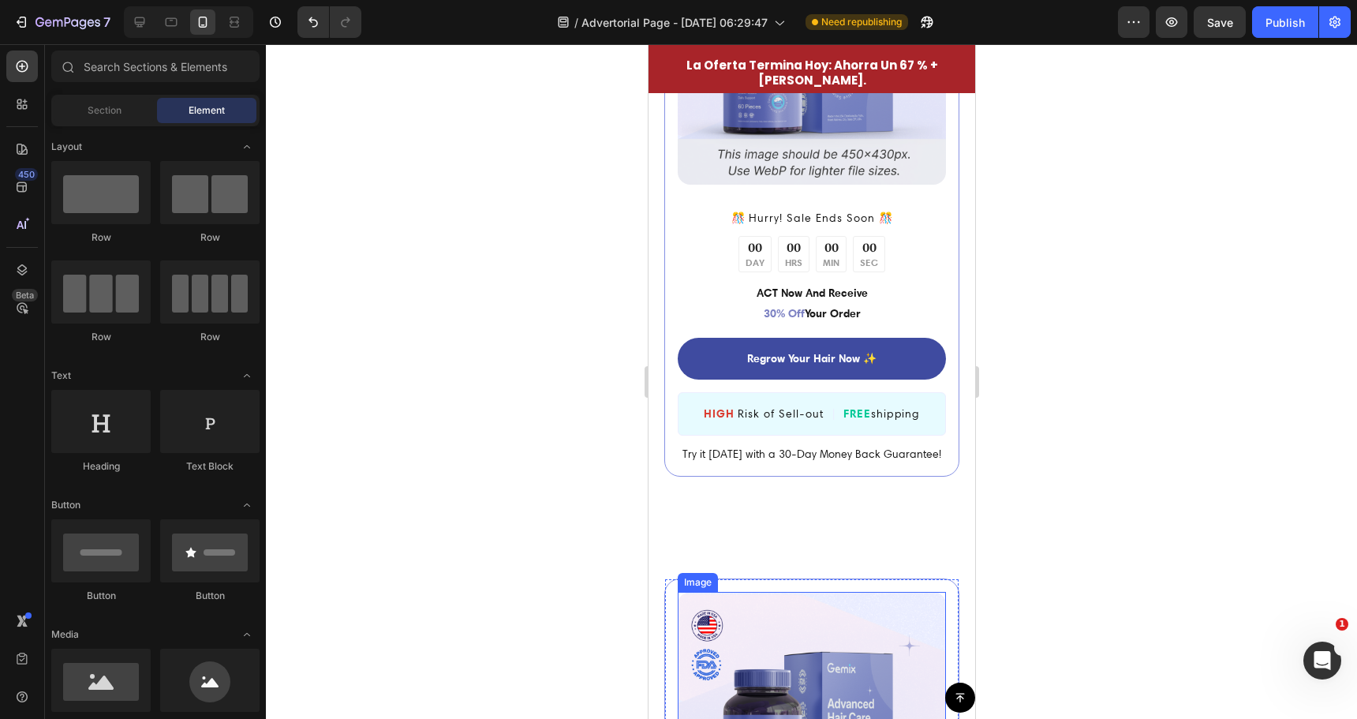
scroll to position [4426, 0]
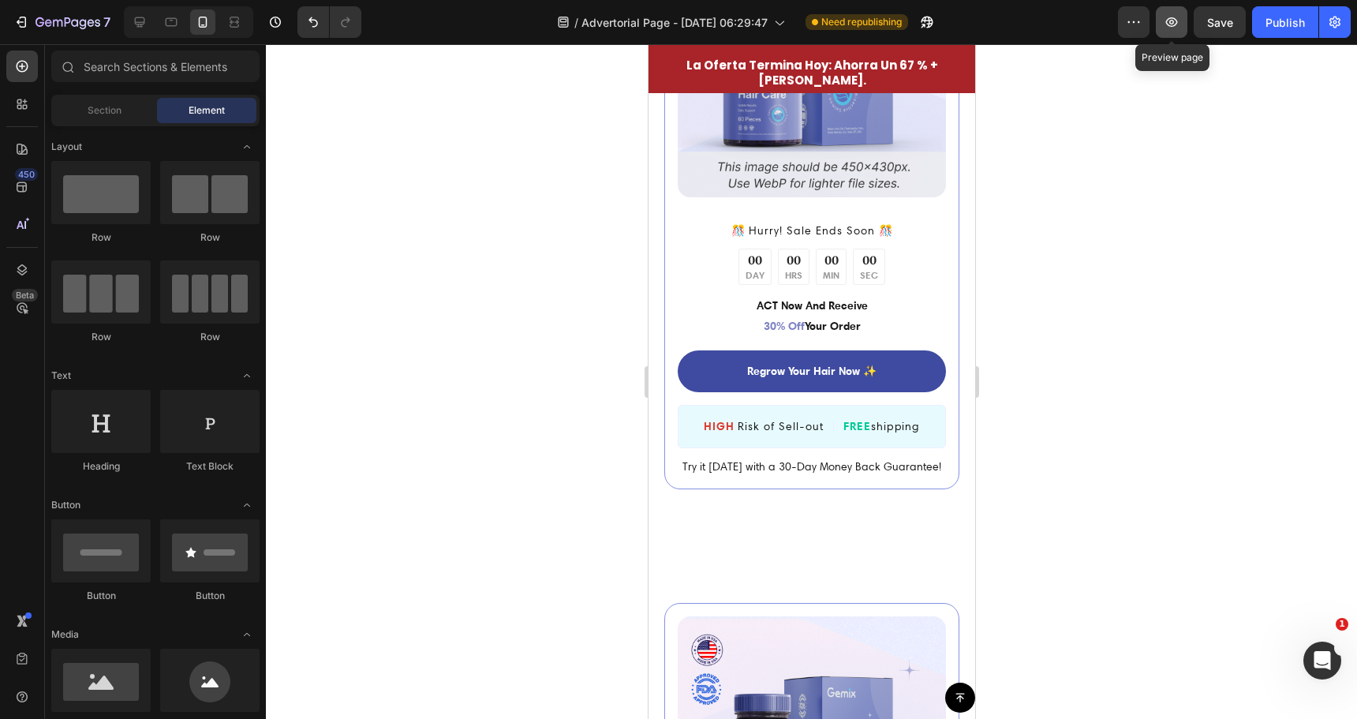
click at [1172, 21] on icon "button" at bounding box center [1171, 22] width 5 height 5
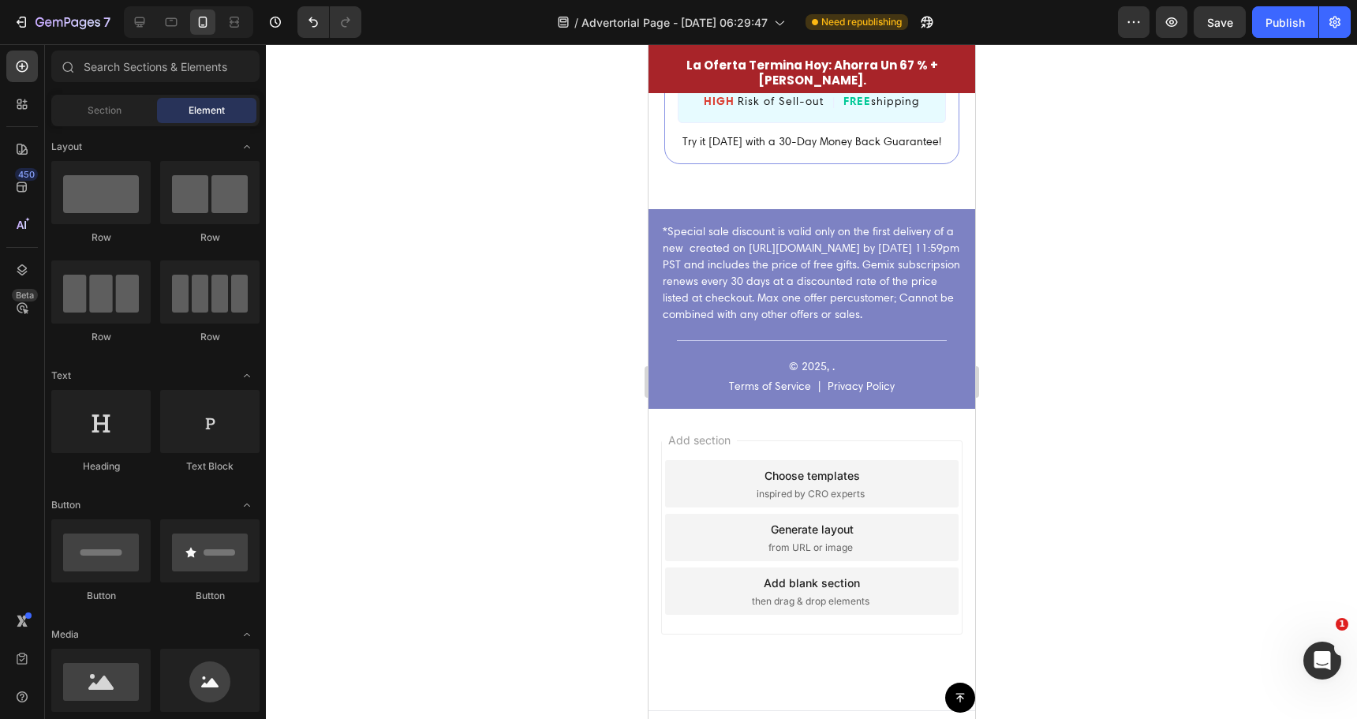
scroll to position [5451, 0]
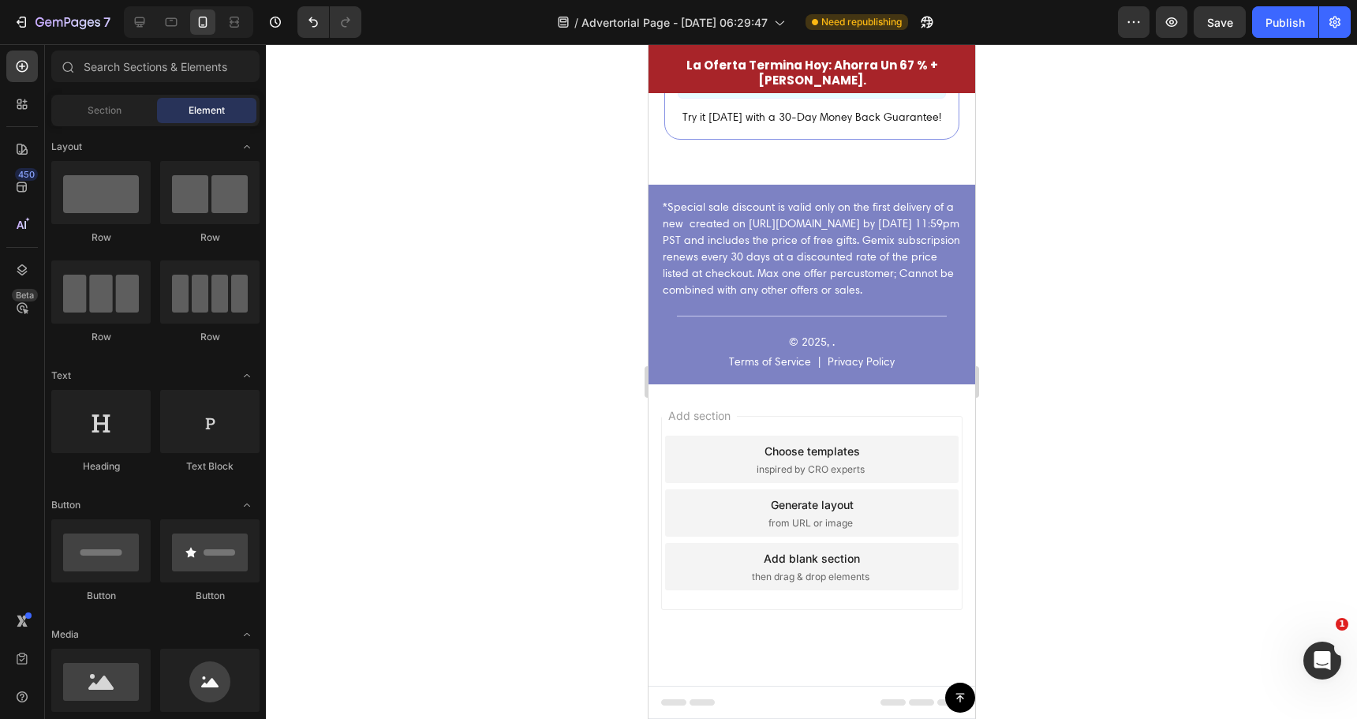
click at [840, 603] on div "Add section Choose templates inspired by CRO experts Generate layout from URL o…" at bounding box center [810, 513] width 301 height 194
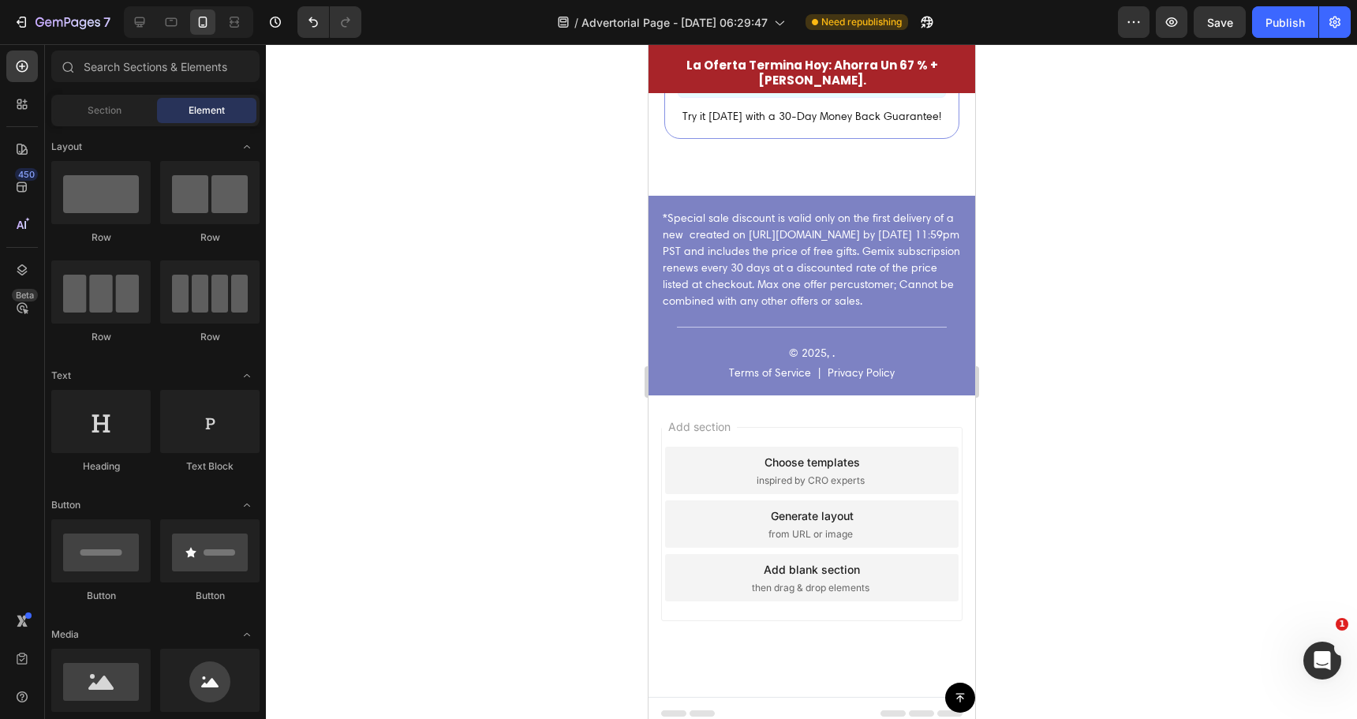
scroll to position [5293, 0]
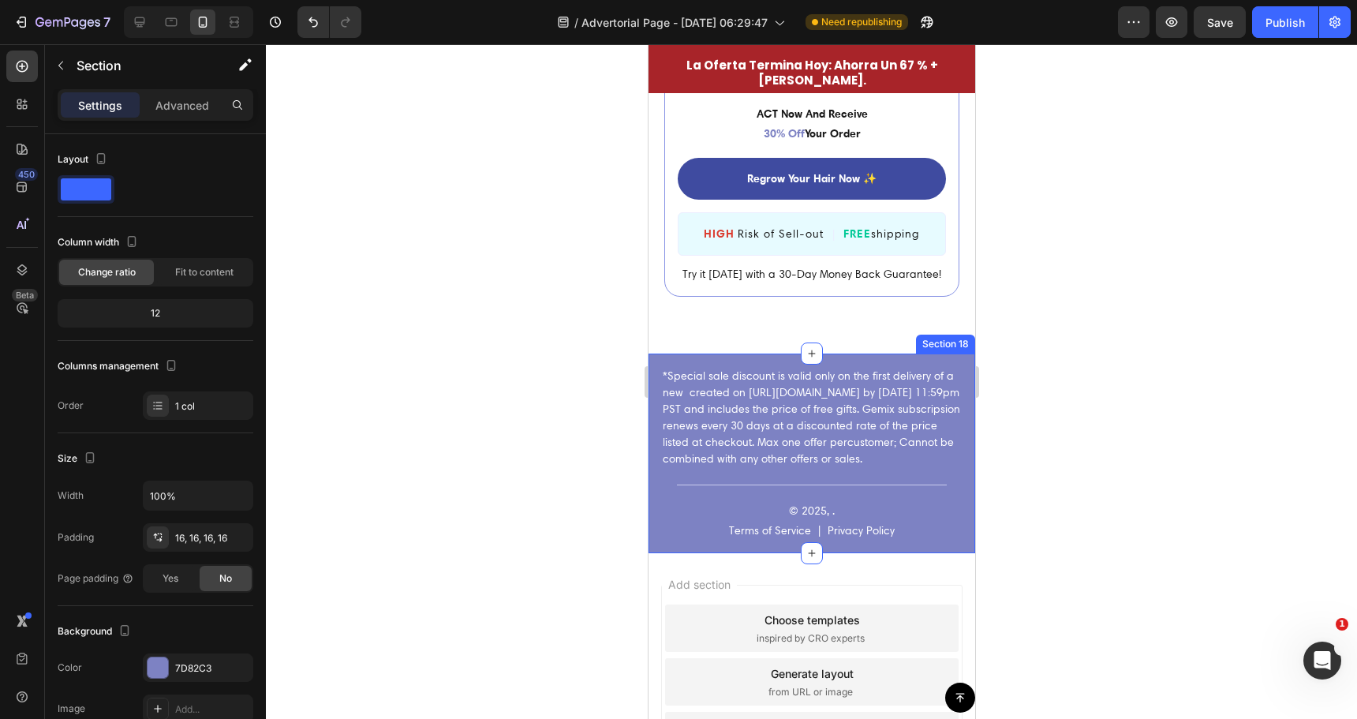
click at [657, 529] on div "*Special sale discount is valid only on the first delivery of a new created on …" at bounding box center [811, 453] width 327 height 200
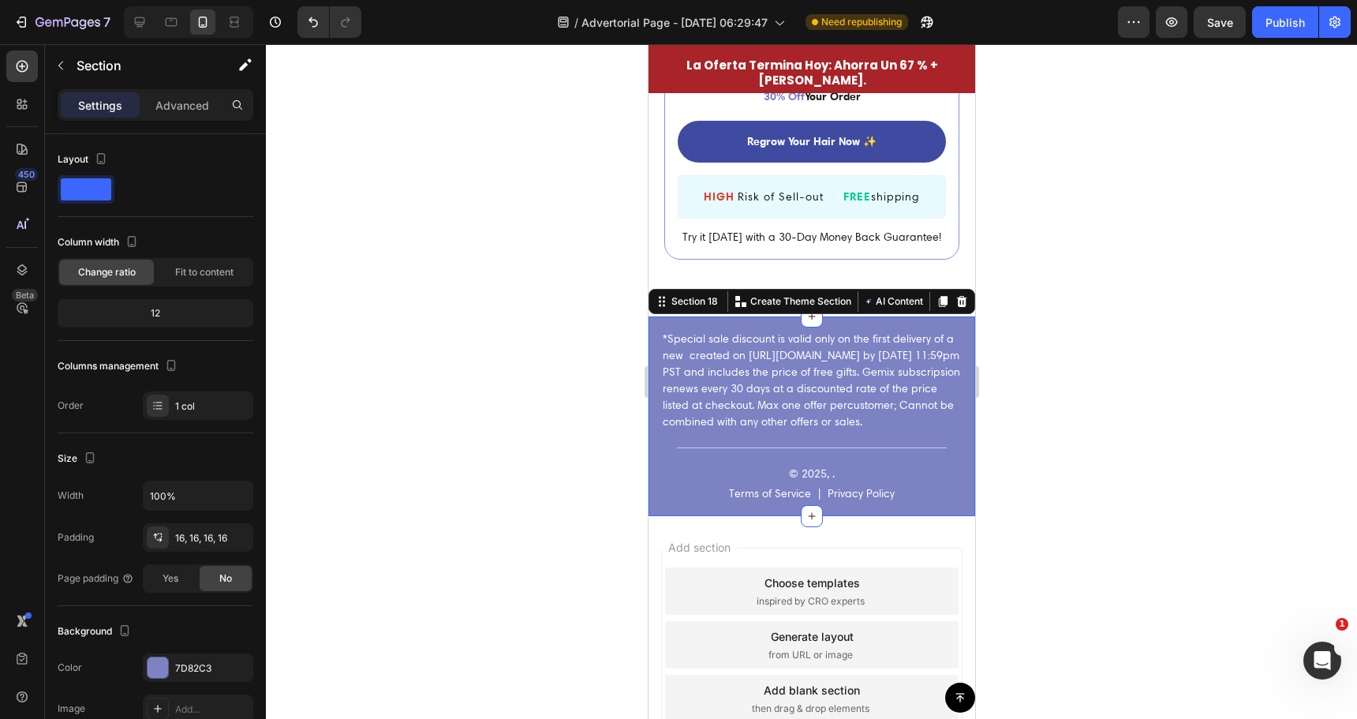
scroll to position [5451, 0]
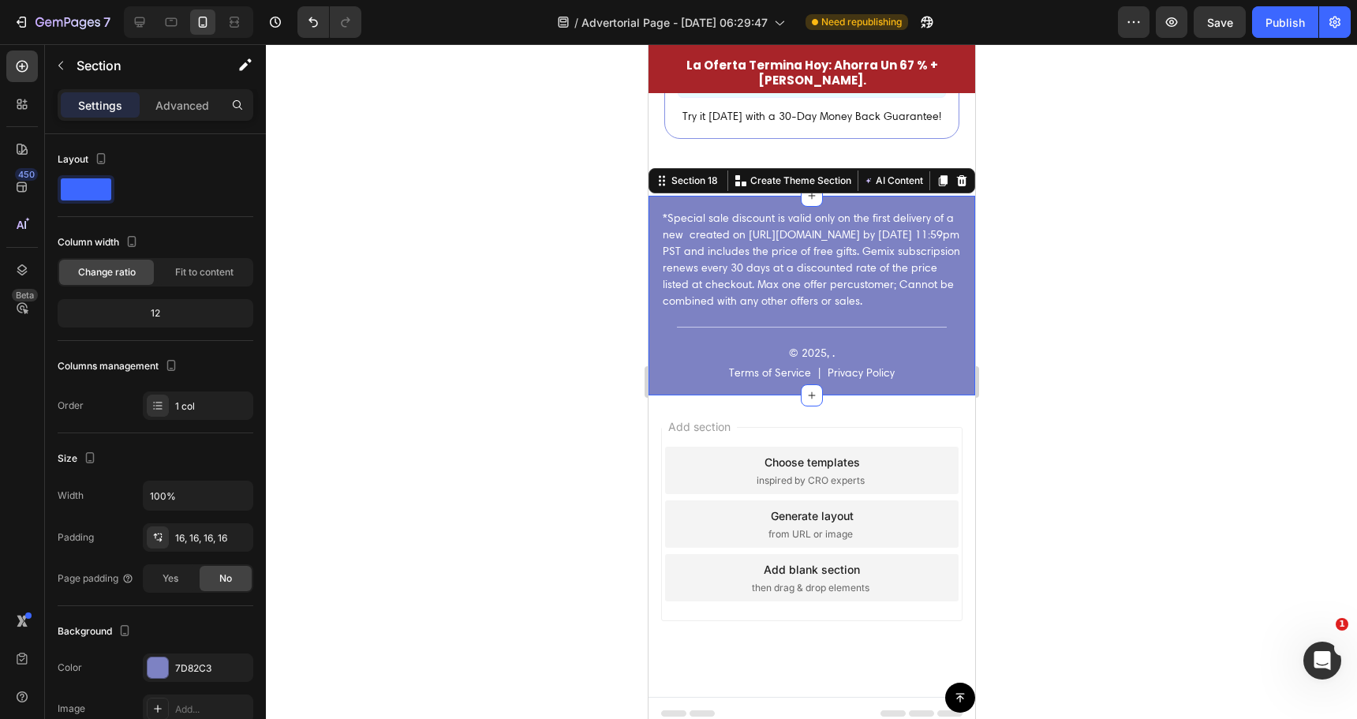
click at [688, 418] on span "Add section" at bounding box center [698, 426] width 75 height 17
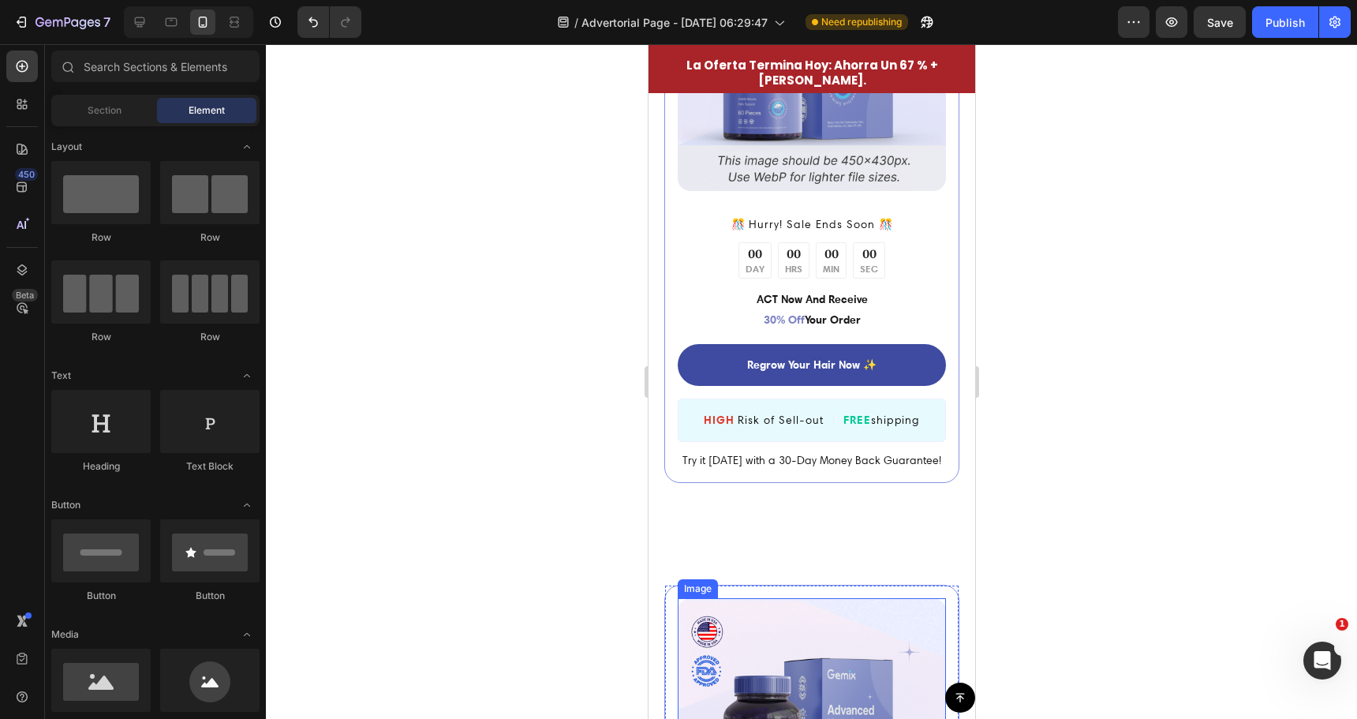
scroll to position [4268, 0]
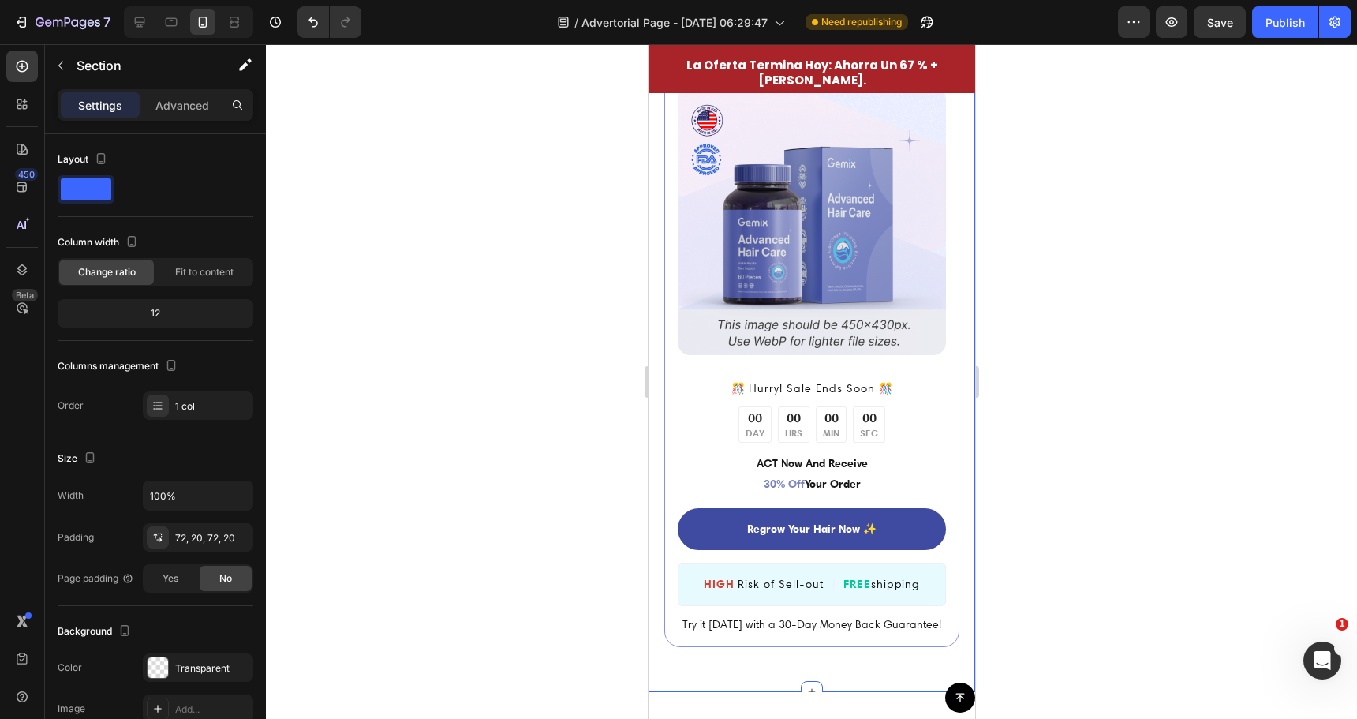
click at [656, 276] on div "Image ️🎊 Hurry! Sale Ends Soon ️🎊 Text Block 00 DAY 00 HRS 00 MIN 00 SEC Countd…" at bounding box center [811, 354] width 327 height 675
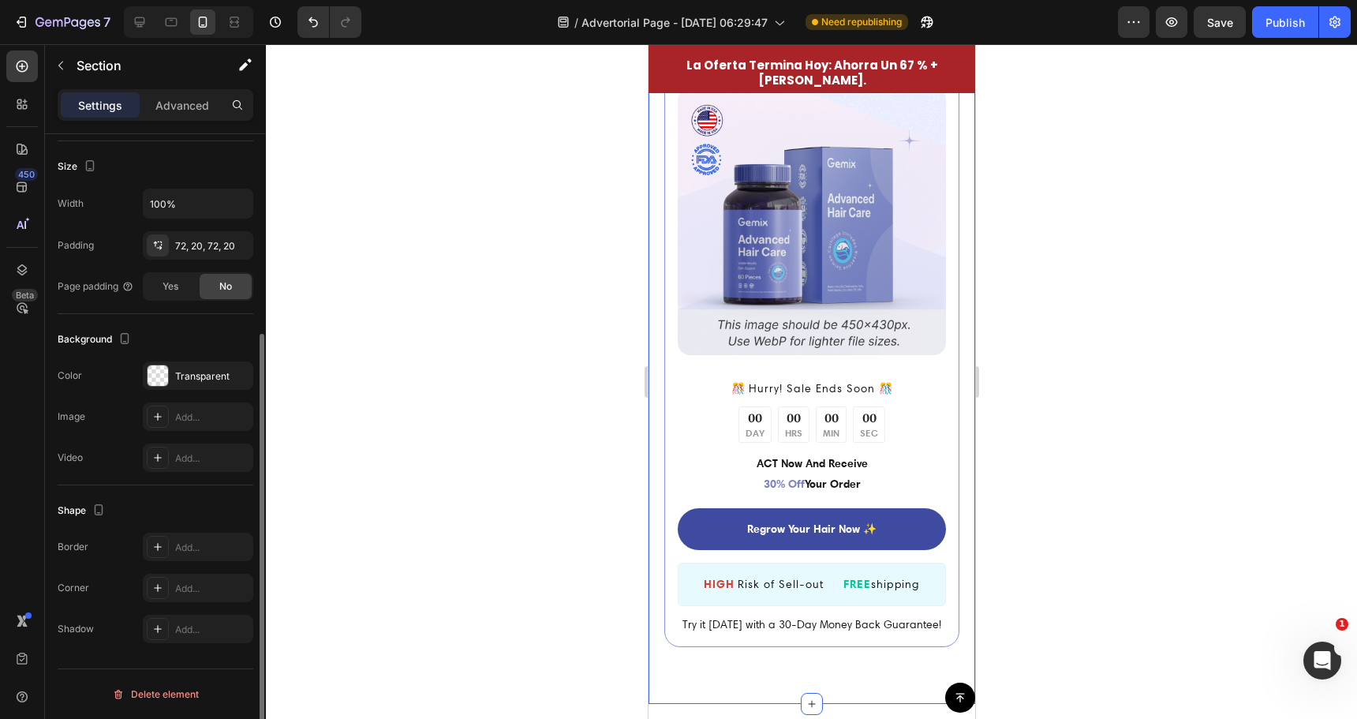
scroll to position [0, 0]
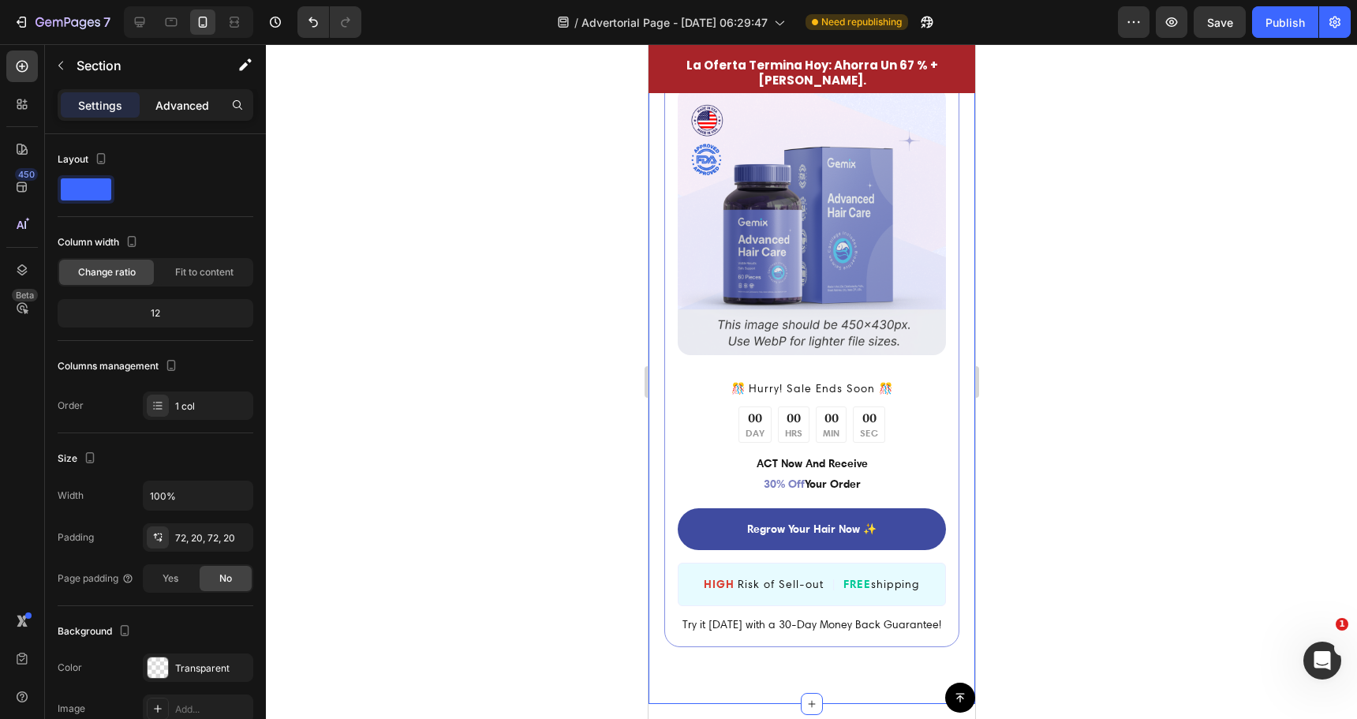
click at [160, 98] on p "Advanced" at bounding box center [182, 105] width 54 height 17
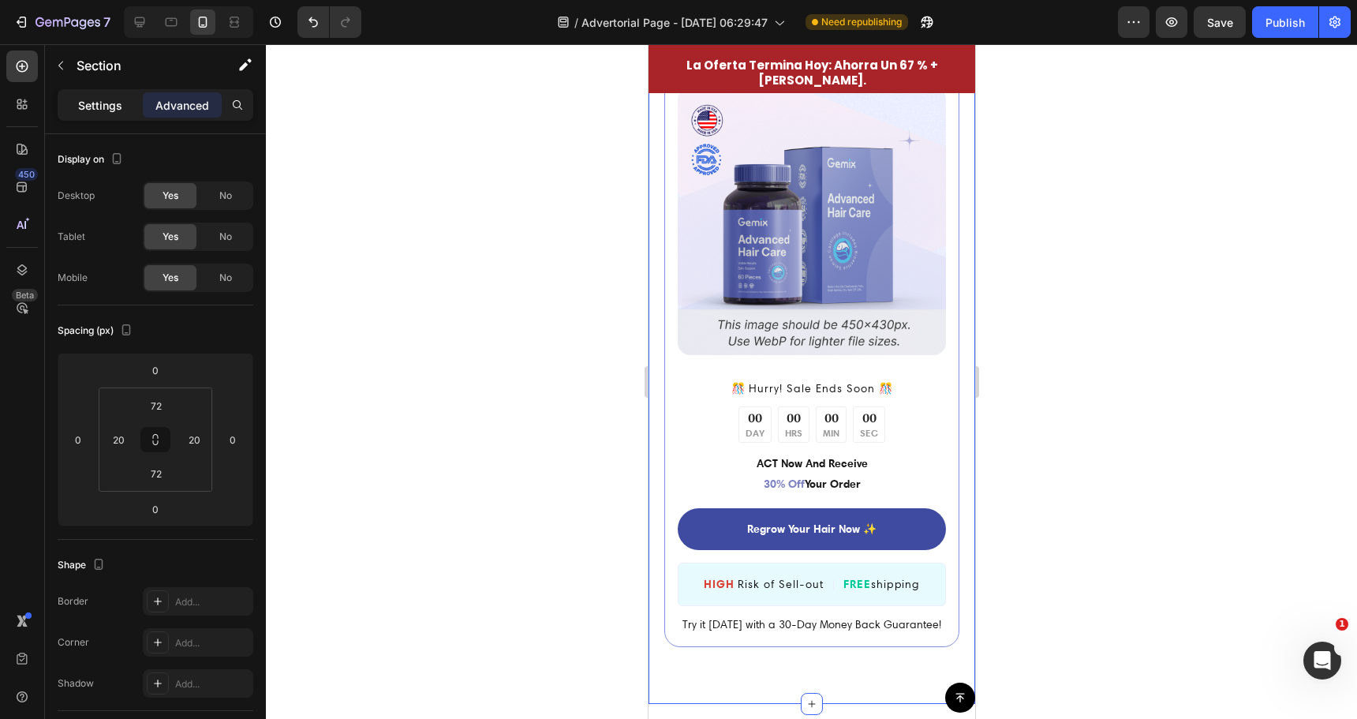
click at [99, 104] on p "Settings" at bounding box center [100, 105] width 44 height 17
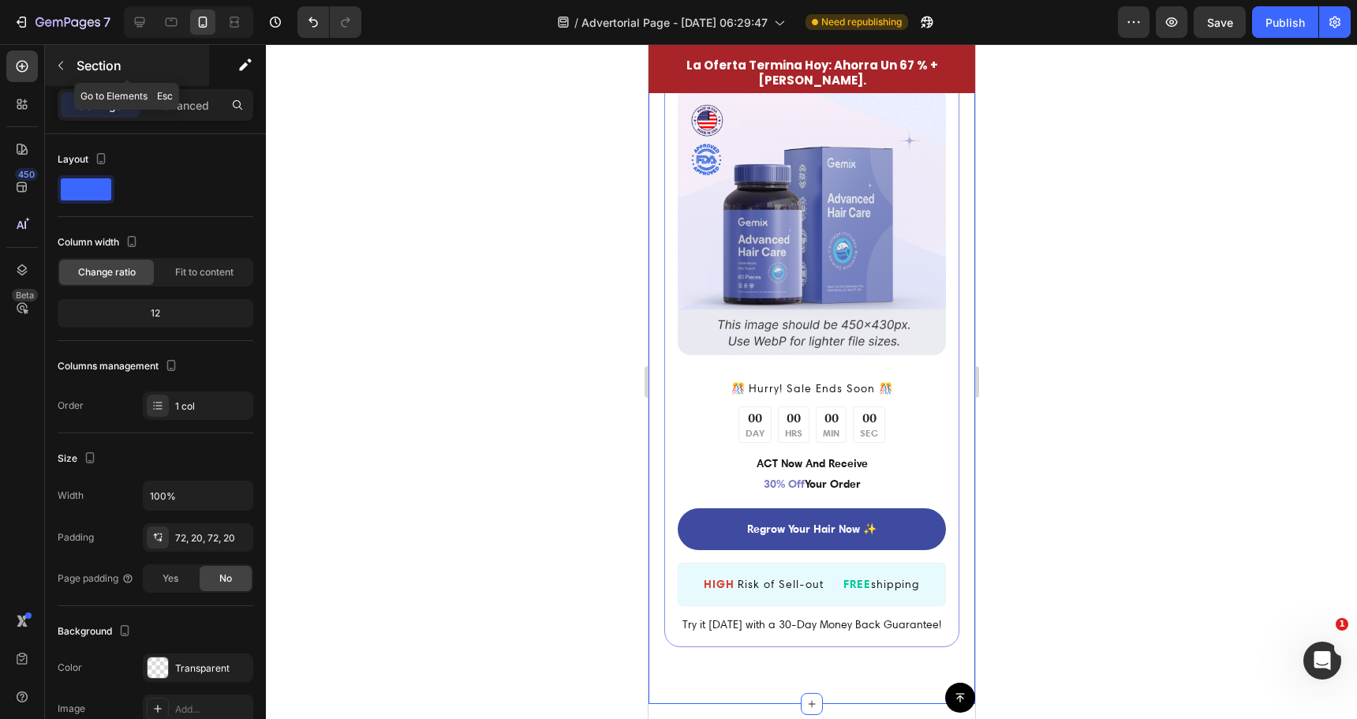
click at [65, 66] on icon "button" at bounding box center [60, 65] width 13 height 13
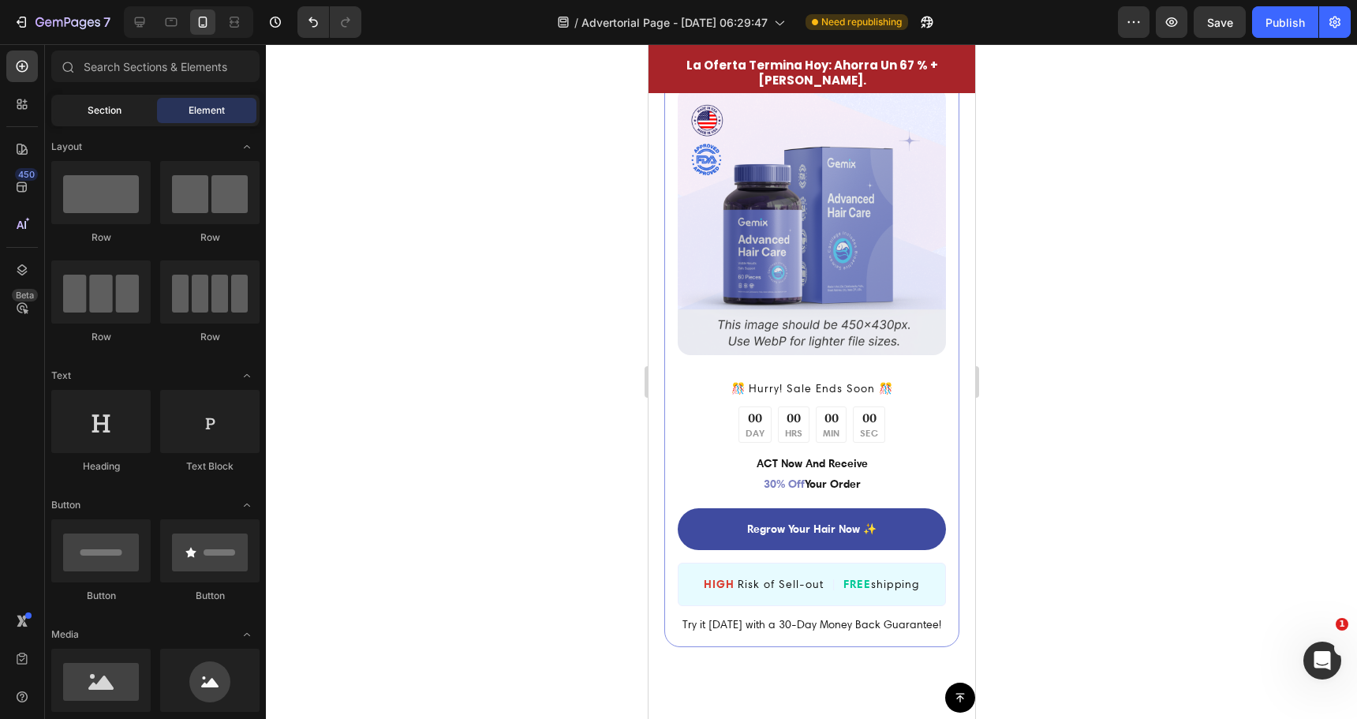
click at [105, 118] on div "Section" at bounding box center [103, 110] width 99 height 25
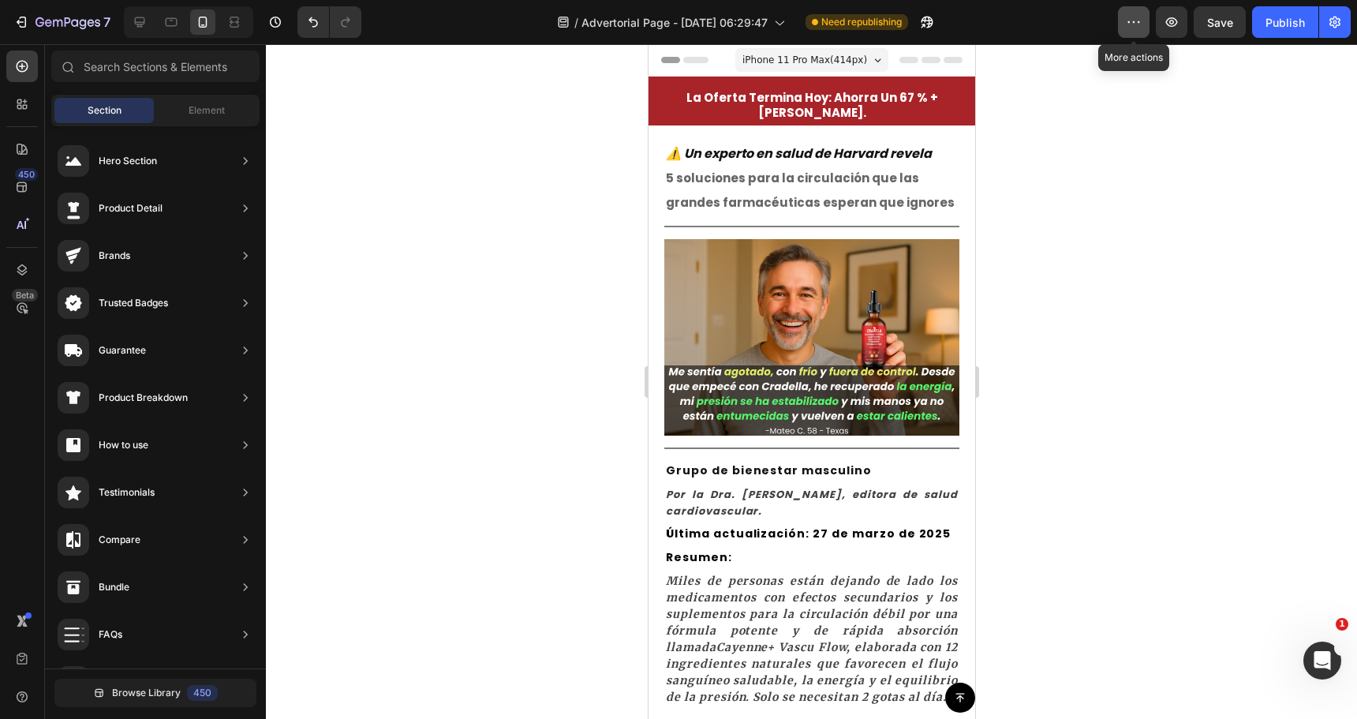
click at [1147, 22] on button "button" at bounding box center [1134, 22] width 32 height 32
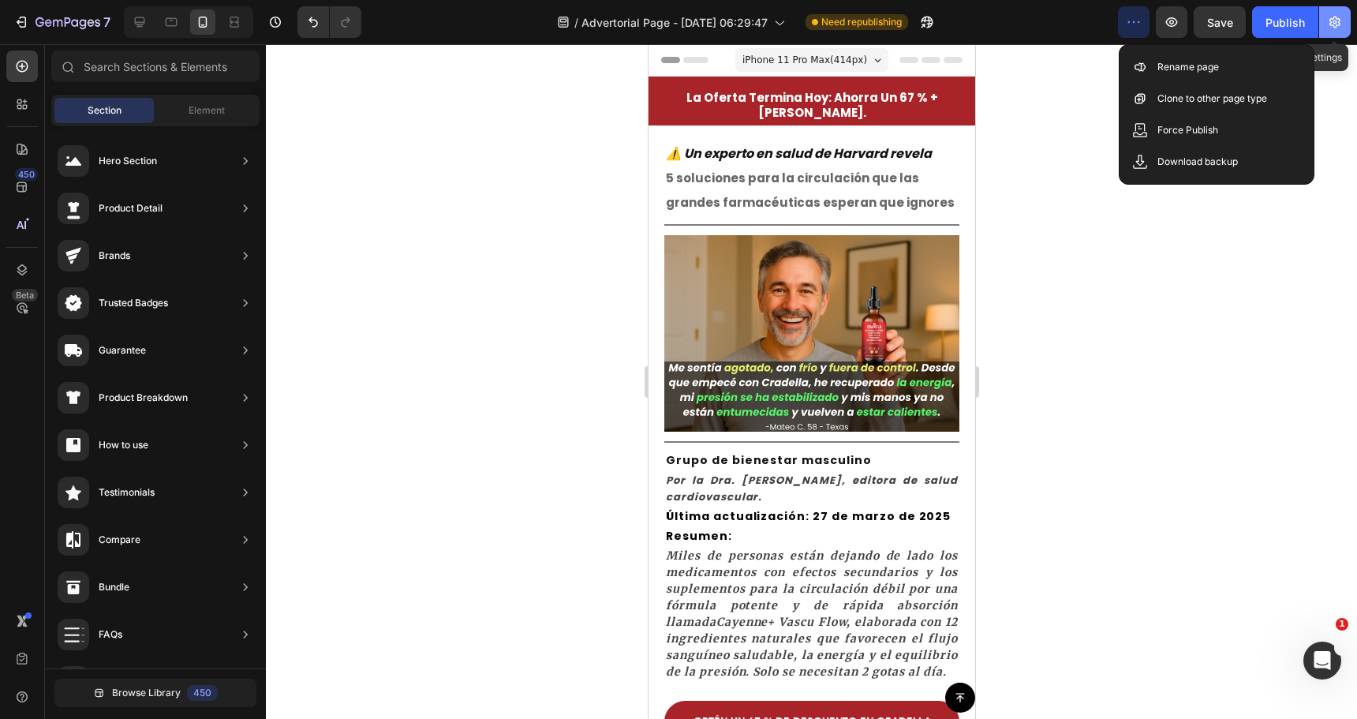
click at [1339, 26] on button "button" at bounding box center [1335, 22] width 32 height 32
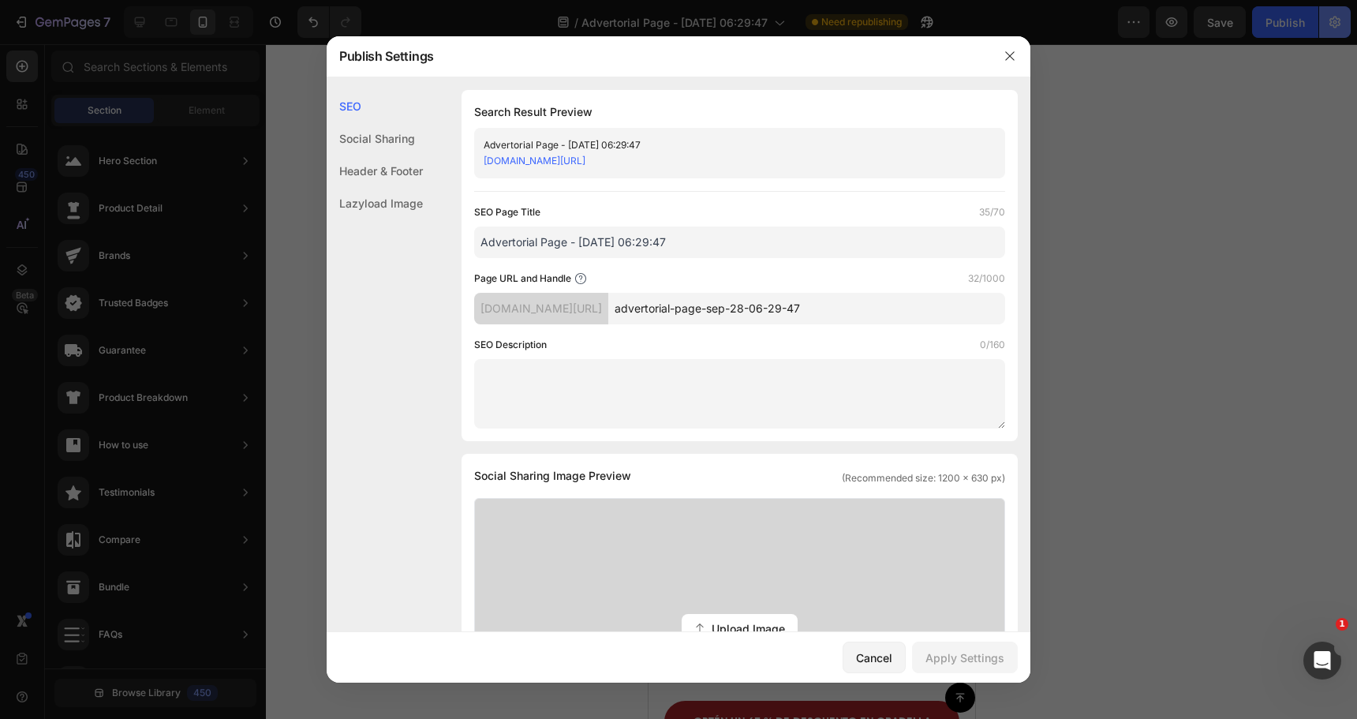
click at [1338, 27] on div at bounding box center [678, 359] width 1357 height 719
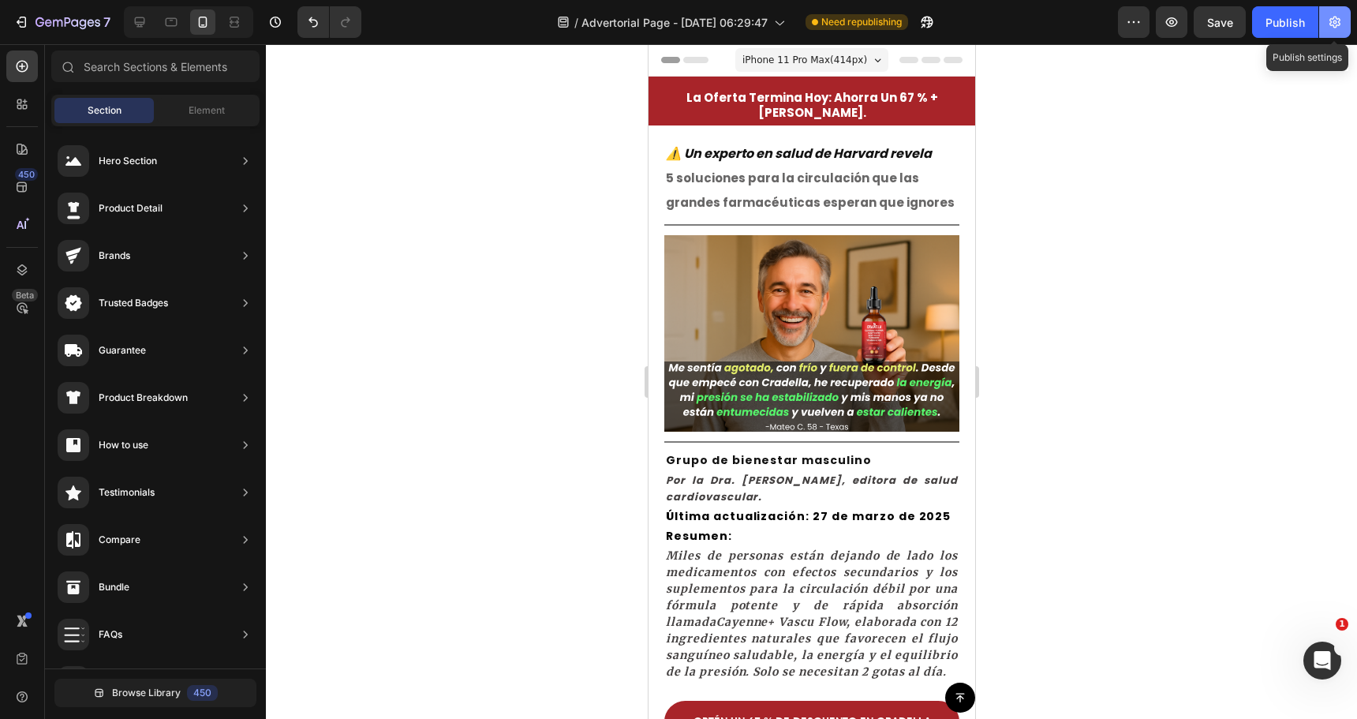
click at [1338, 27] on icon "button" at bounding box center [1335, 22] width 16 height 16
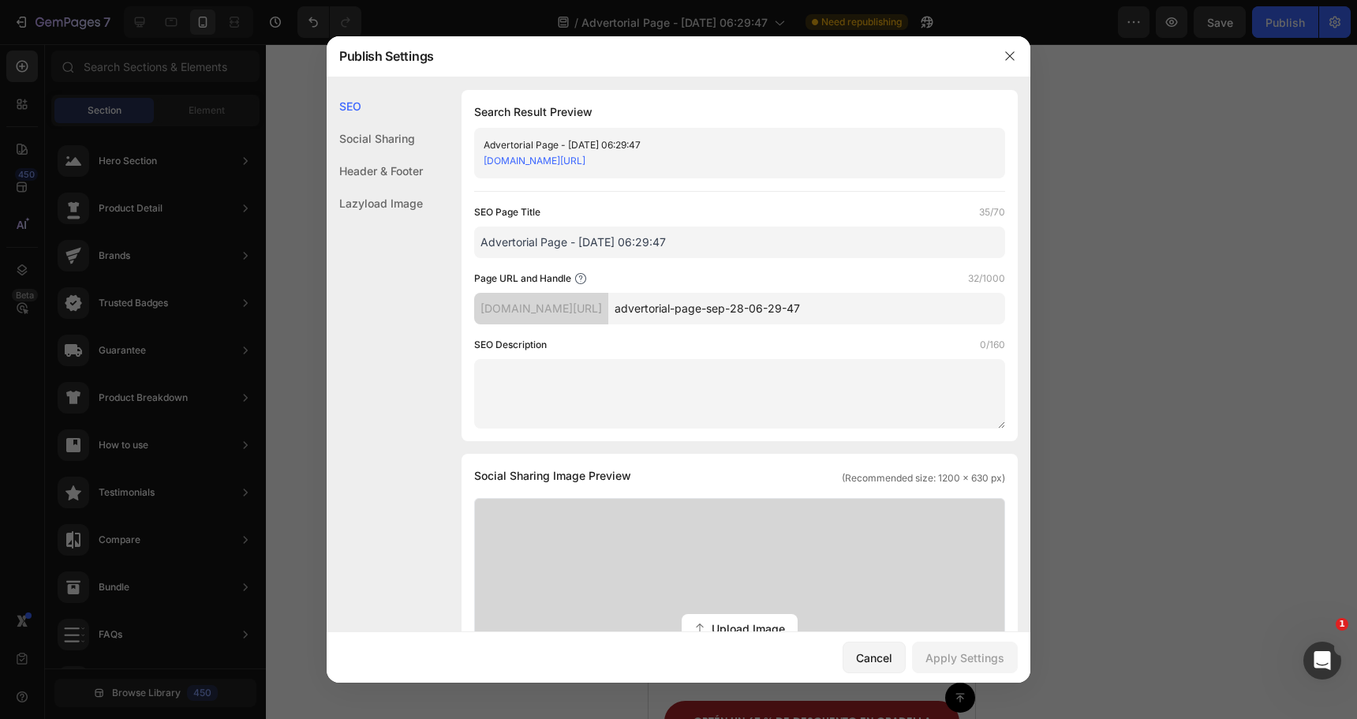
click at [389, 174] on div "Header & Footer" at bounding box center [375, 171] width 96 height 32
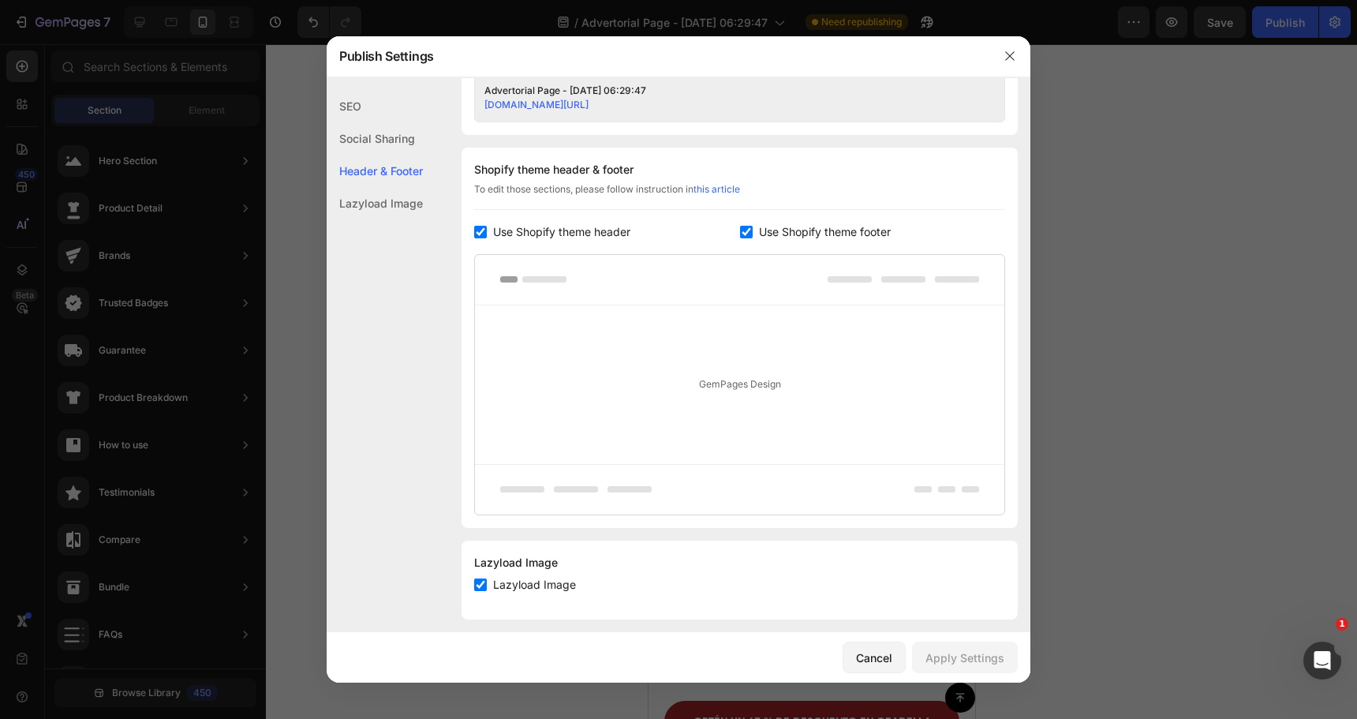
scroll to position [697, 0]
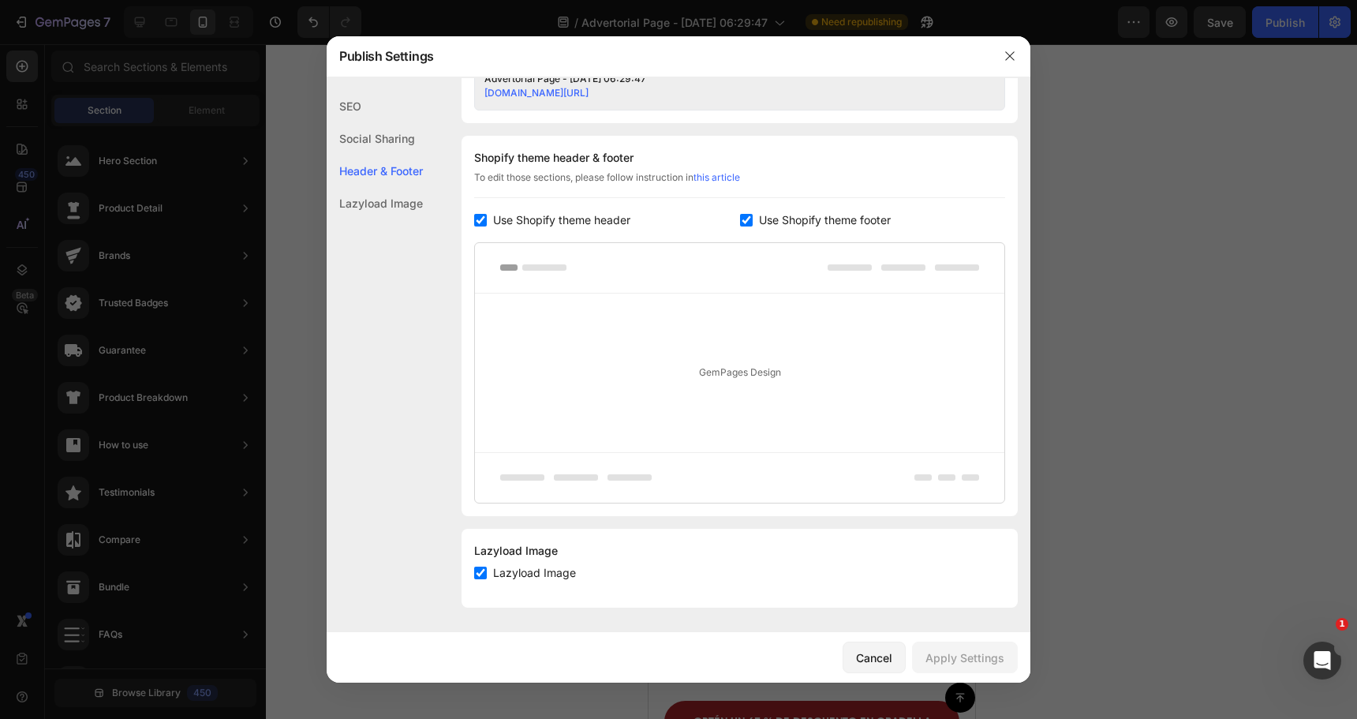
click at [512, 222] on span "Use Shopify theme header" at bounding box center [561, 220] width 137 height 19
checkbox input "false"
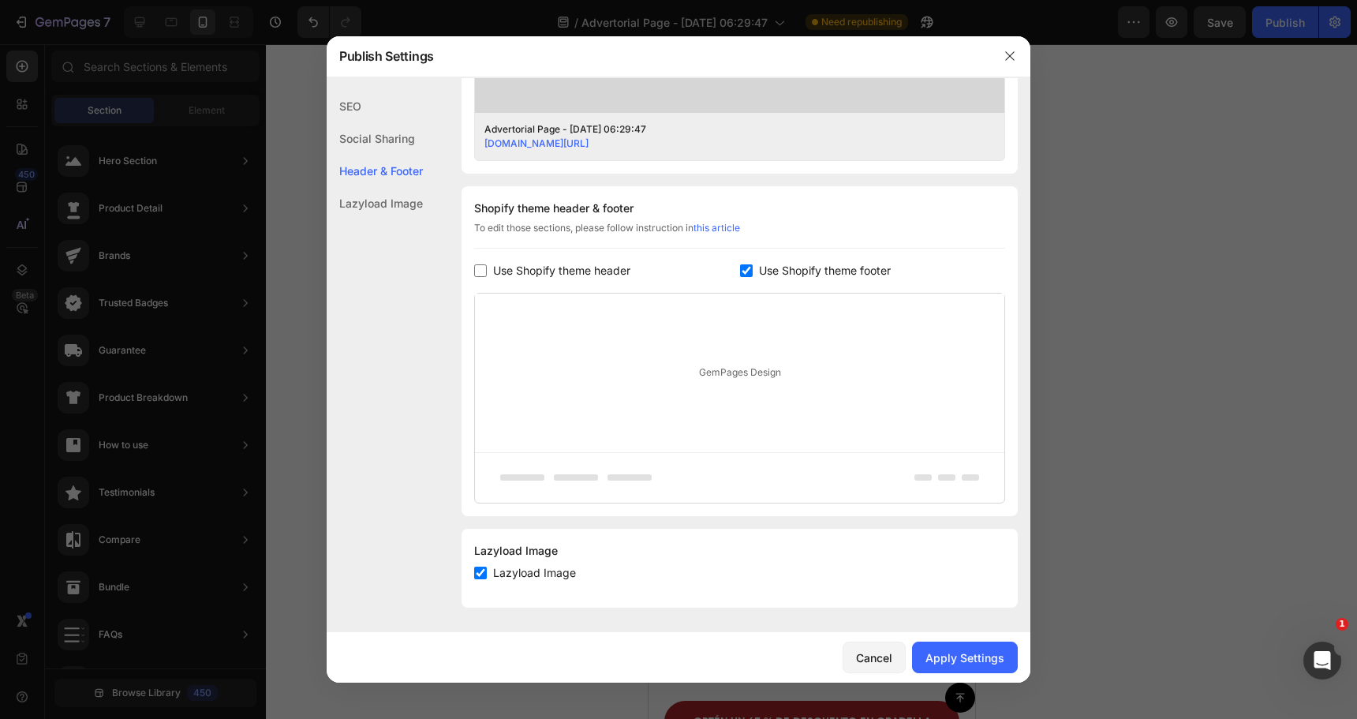
click at [762, 261] on span "Use Shopify theme footer" at bounding box center [825, 270] width 132 height 19
checkbox input "false"
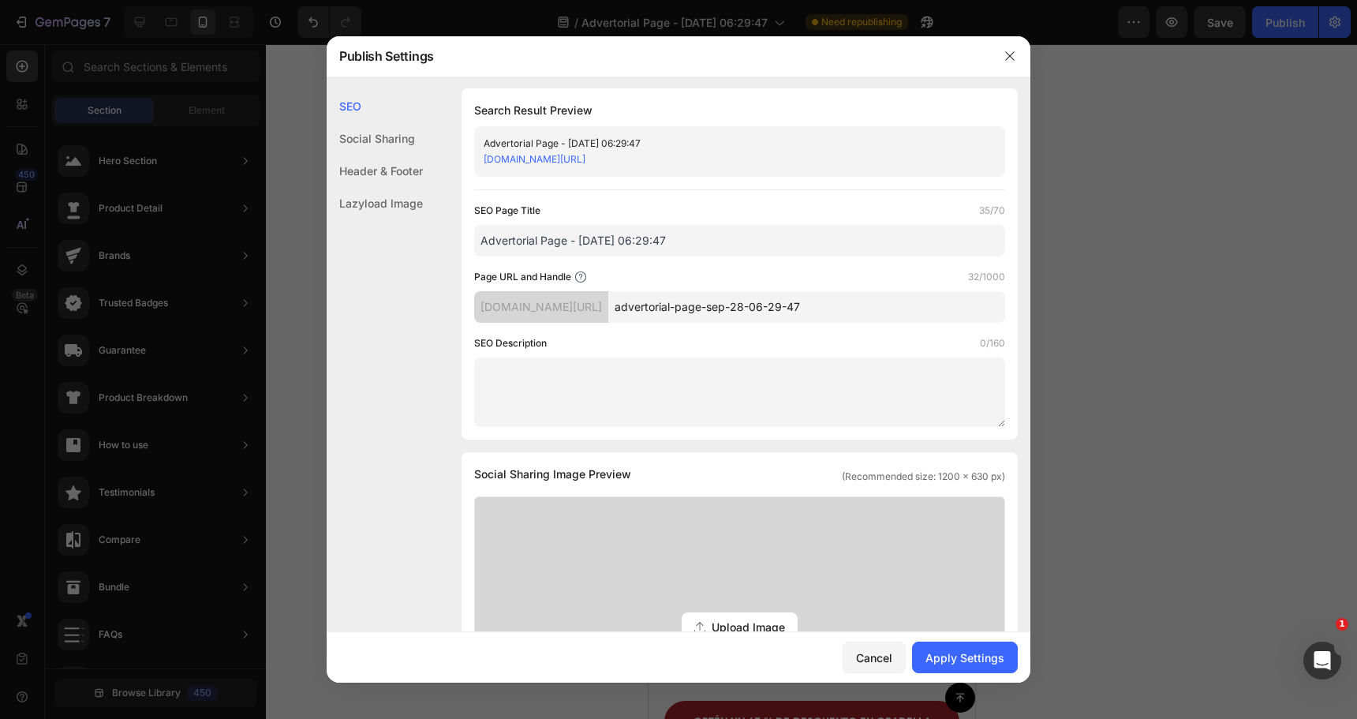
scroll to position [0, 0]
click at [984, 659] on div "Apply Settings" at bounding box center [965, 657] width 79 height 17
click at [1146, 525] on div at bounding box center [678, 359] width 1357 height 719
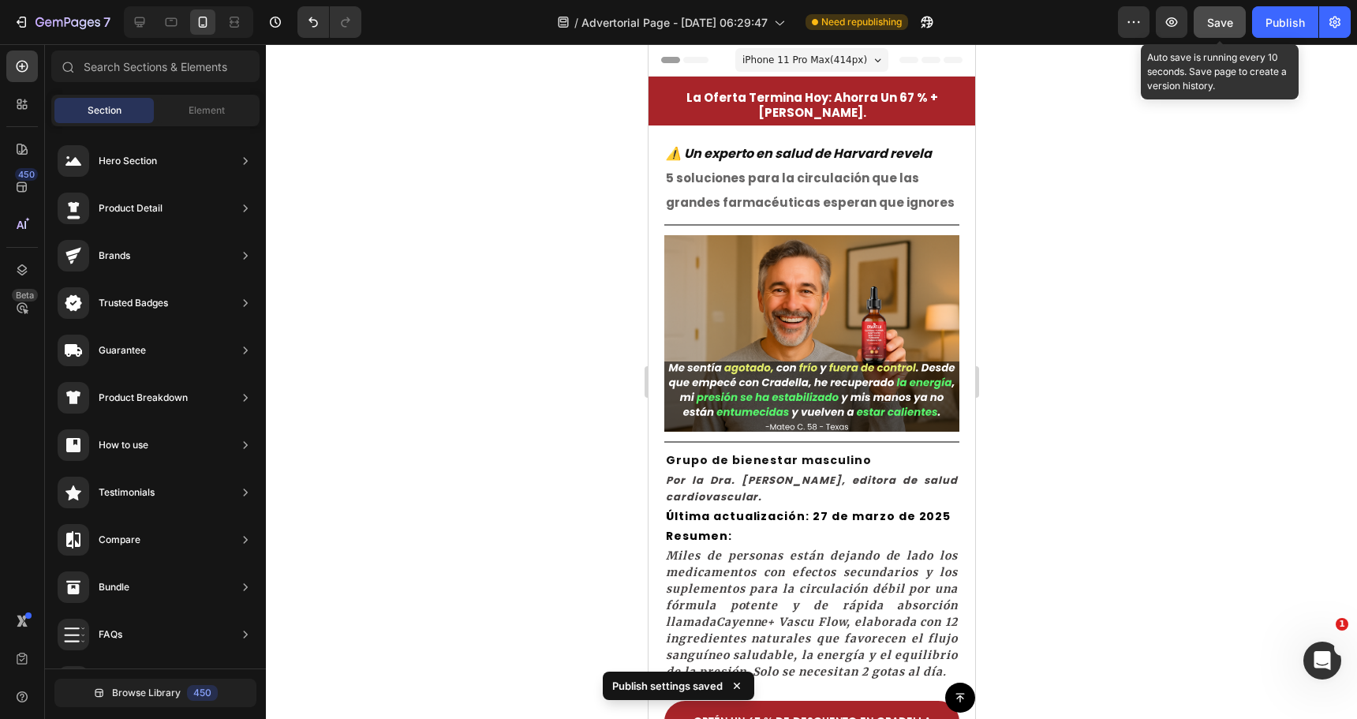
click at [1230, 22] on span "Save" at bounding box center [1220, 22] width 26 height 13
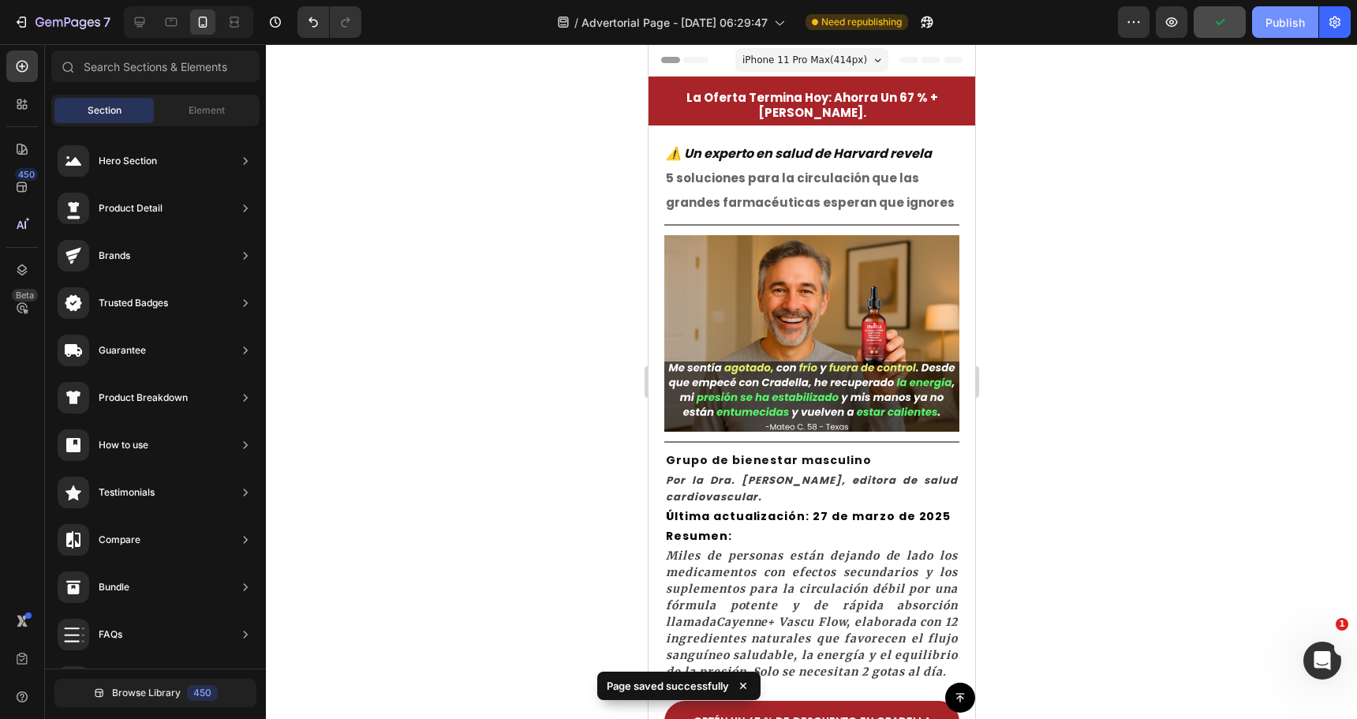
click at [1279, 26] on div "Publish" at bounding box center [1285, 22] width 39 height 17
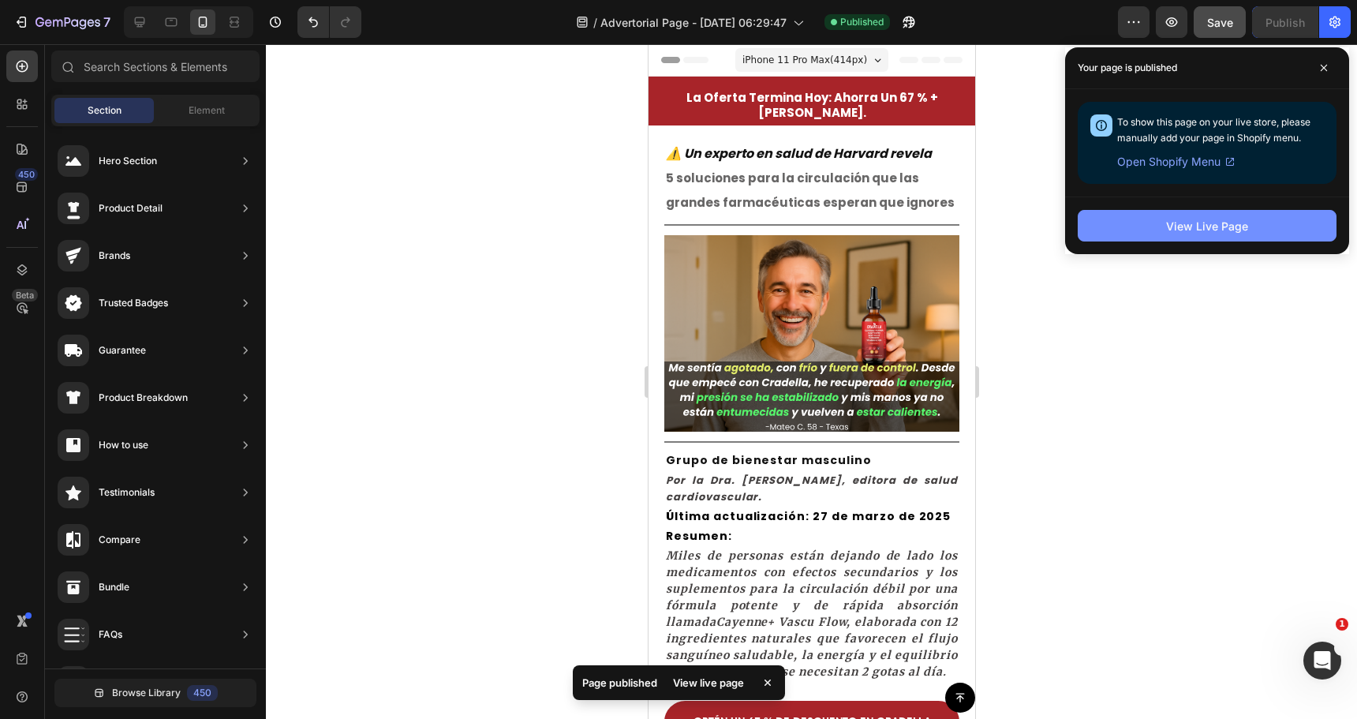
click at [1089, 217] on button "View Live Page" at bounding box center [1207, 226] width 259 height 32
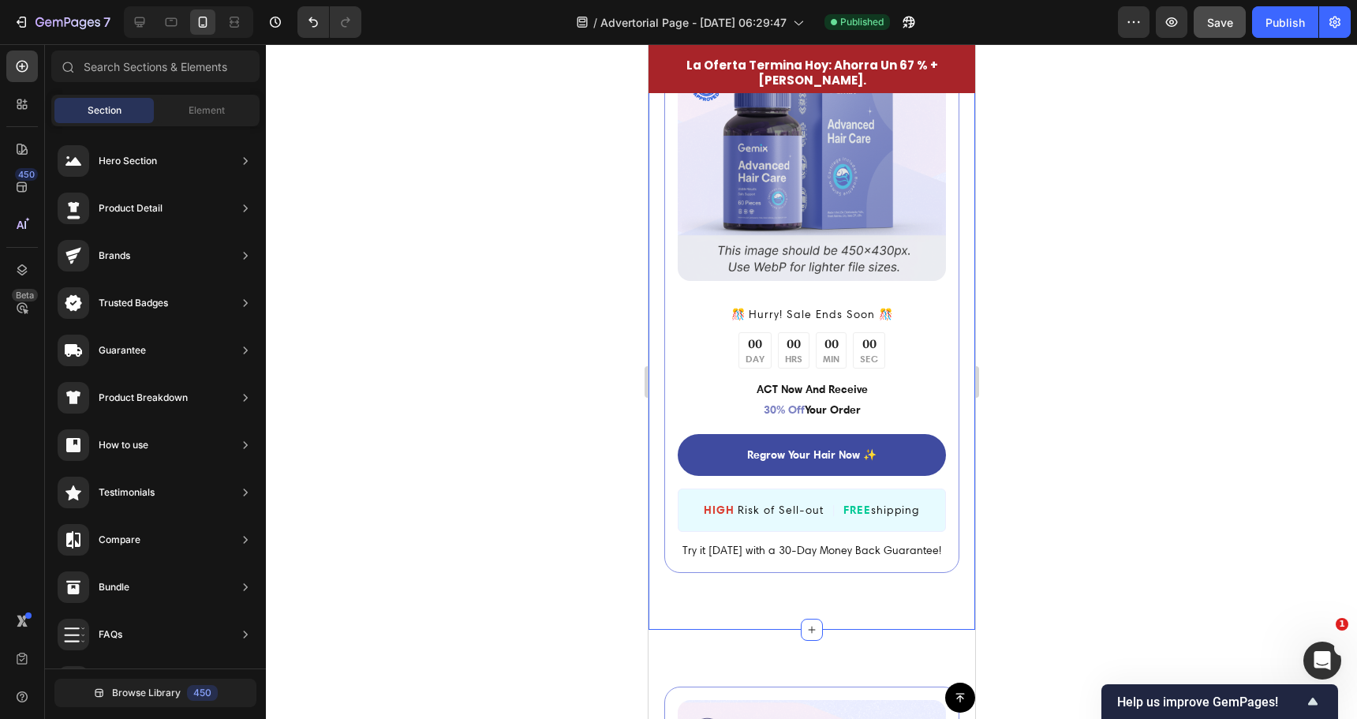
scroll to position [4340, 0]
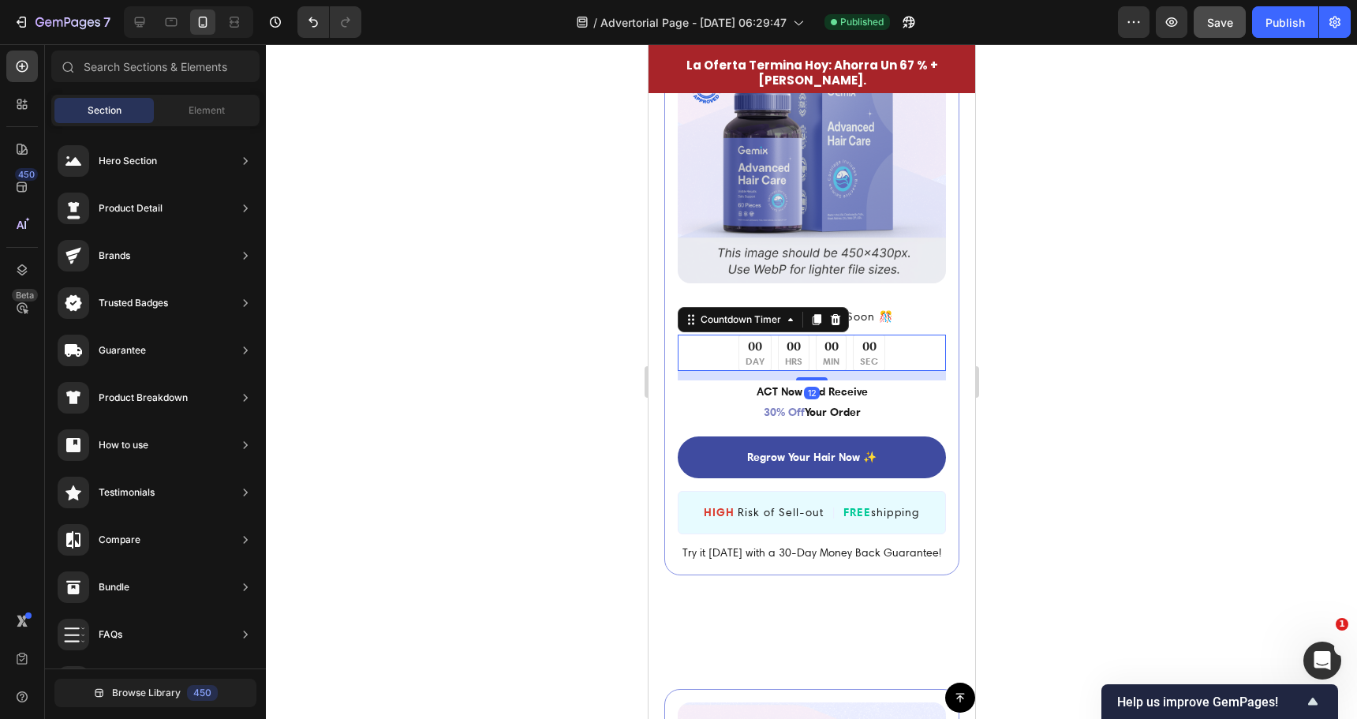
click at [859, 341] on div "00" at bounding box center [868, 346] width 18 height 17
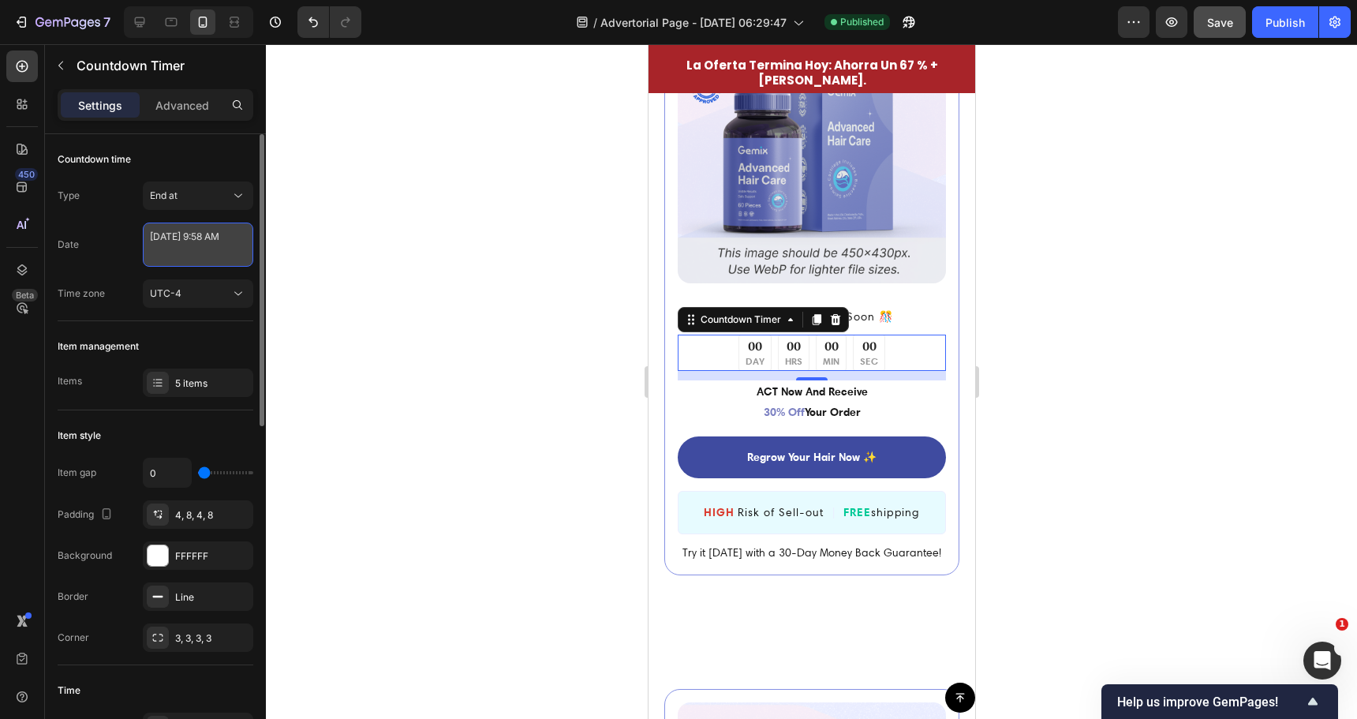
click at [209, 254] on textarea "[DATE] 9:58 AM" at bounding box center [198, 245] width 110 height 44
select select "9"
select select "58"
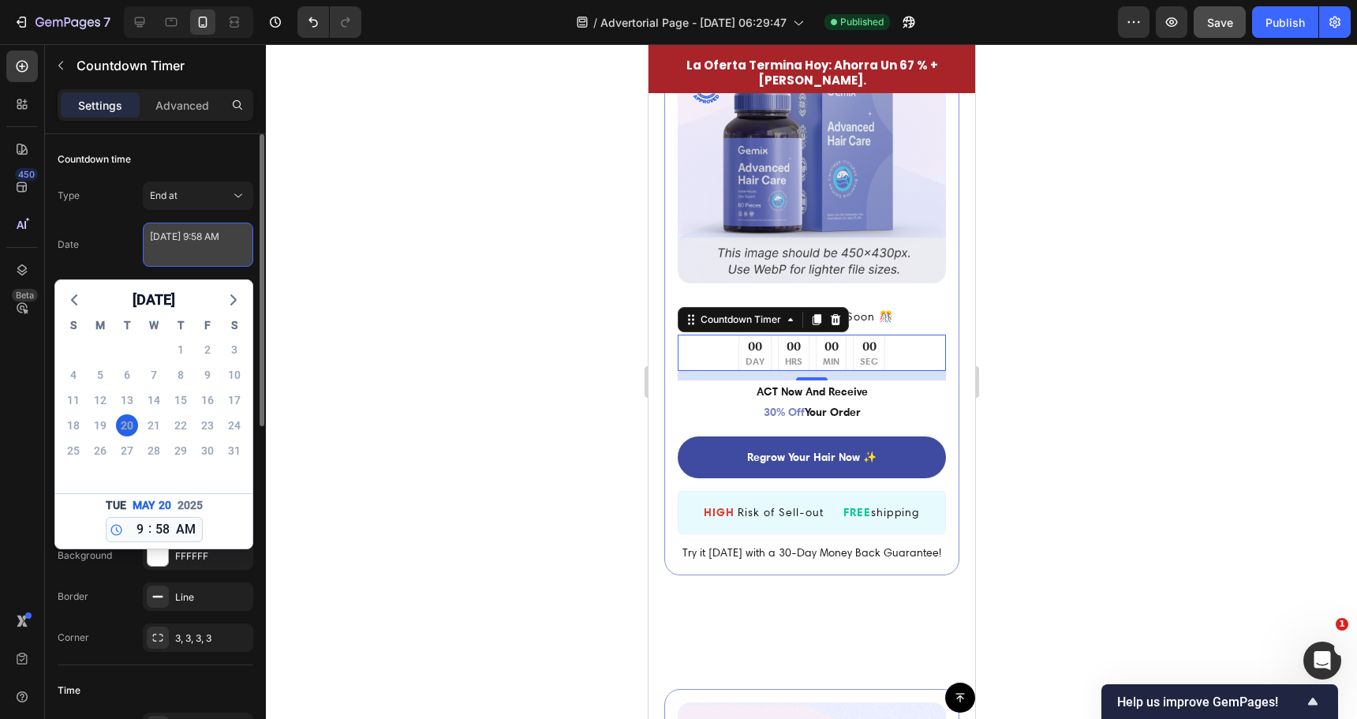
click at [209, 254] on textarea "[DATE] 9:58 AM" at bounding box center [198, 245] width 110 height 44
click at [424, 278] on div at bounding box center [811, 381] width 1091 height 675
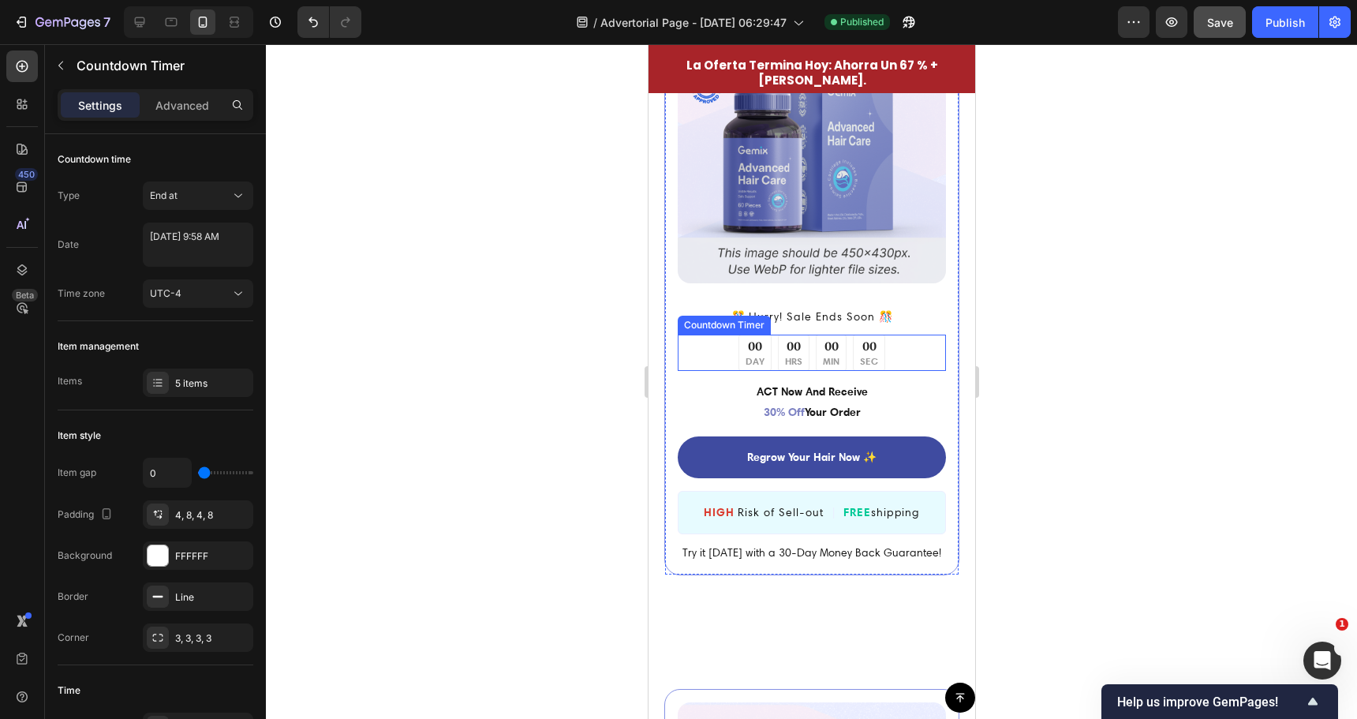
click at [868, 335] on div "00 SEC" at bounding box center [868, 353] width 32 height 37
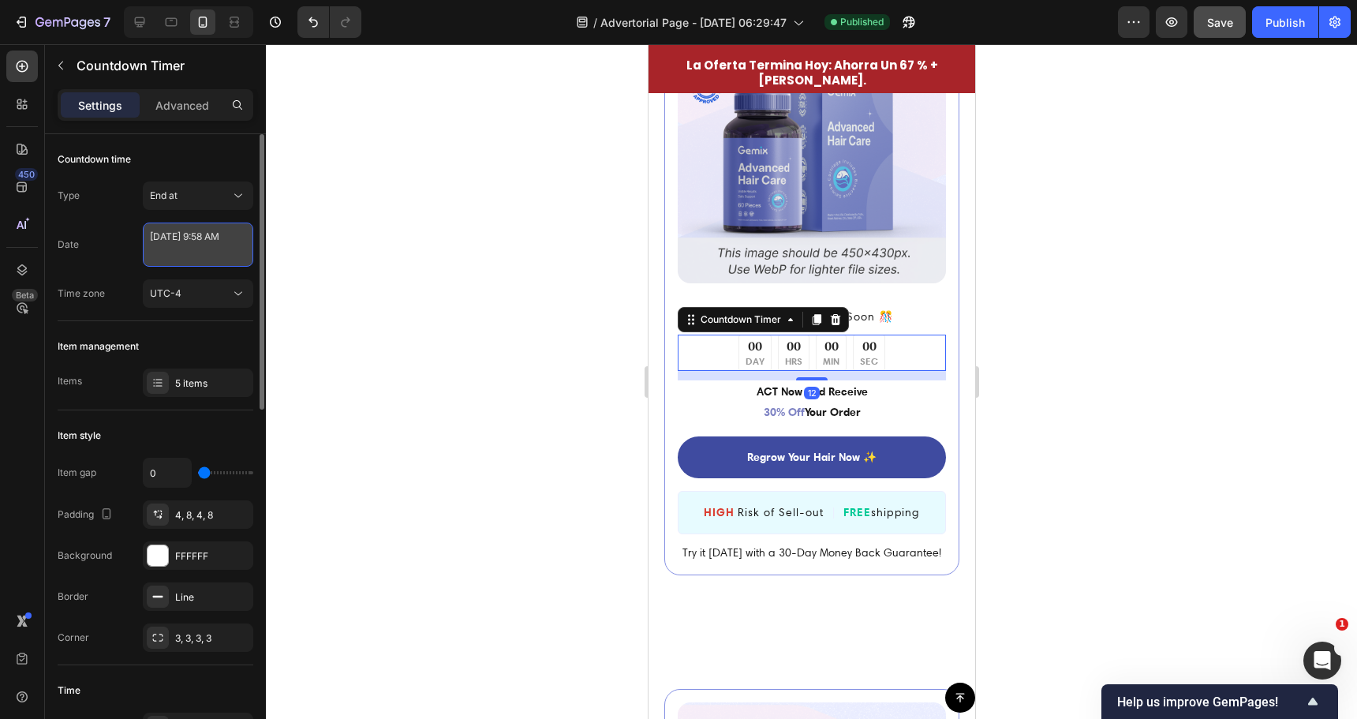
click at [205, 230] on textarea "[DATE] 9:58 AM" at bounding box center [198, 245] width 110 height 44
select select "9"
select select "58"
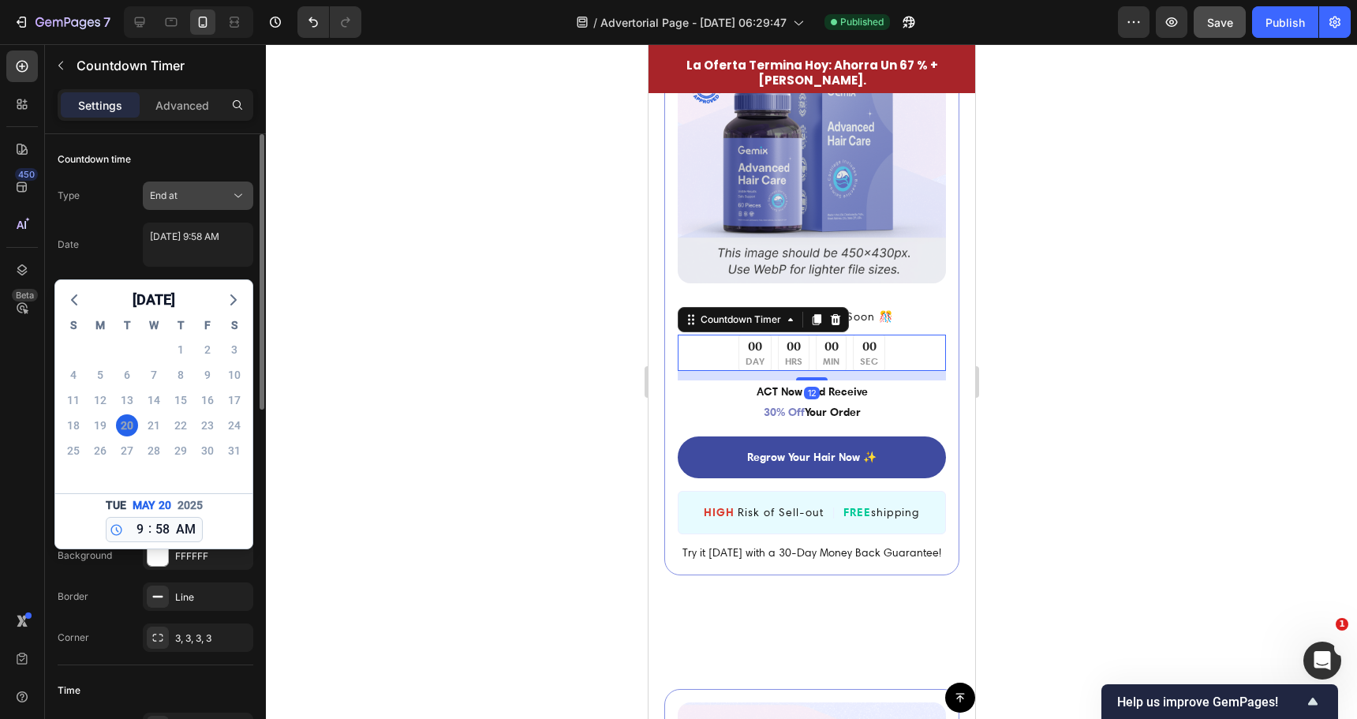
click at [197, 200] on div "End at" at bounding box center [190, 196] width 80 height 14
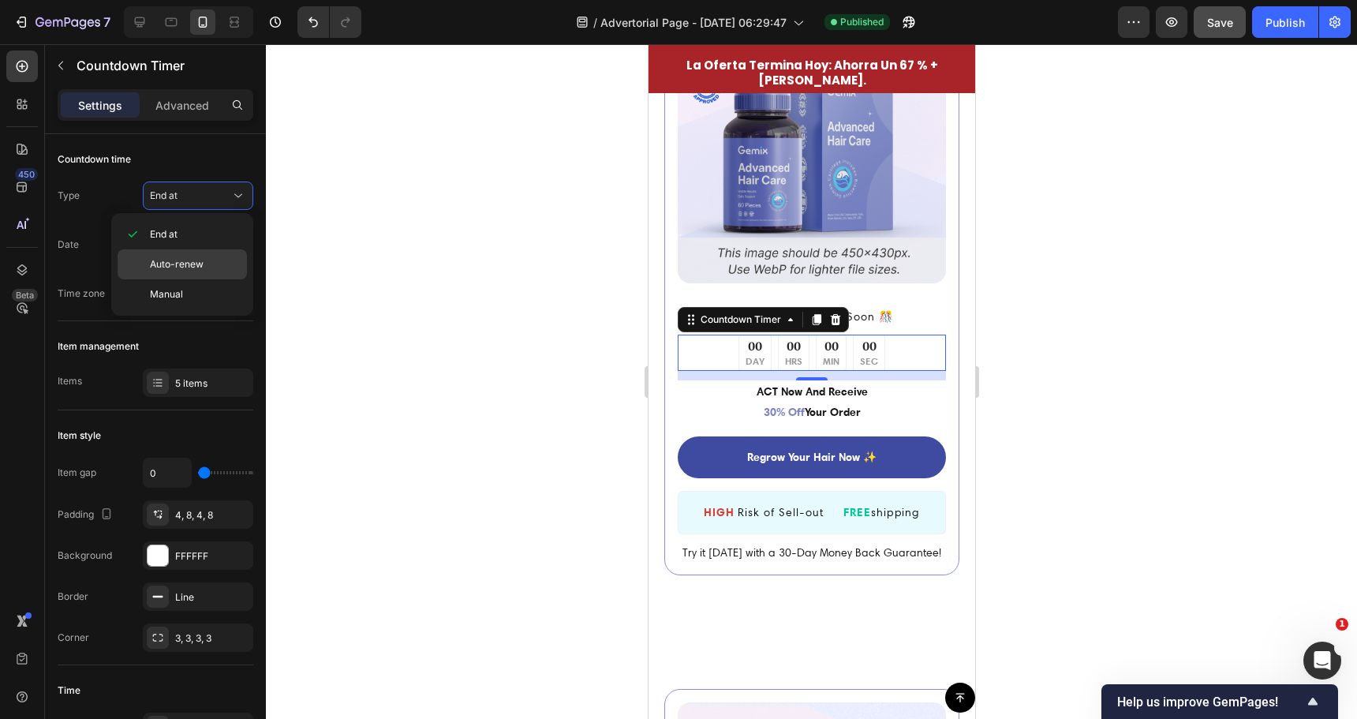
click at [189, 272] on div "Auto-renew" at bounding box center [182, 264] width 129 height 30
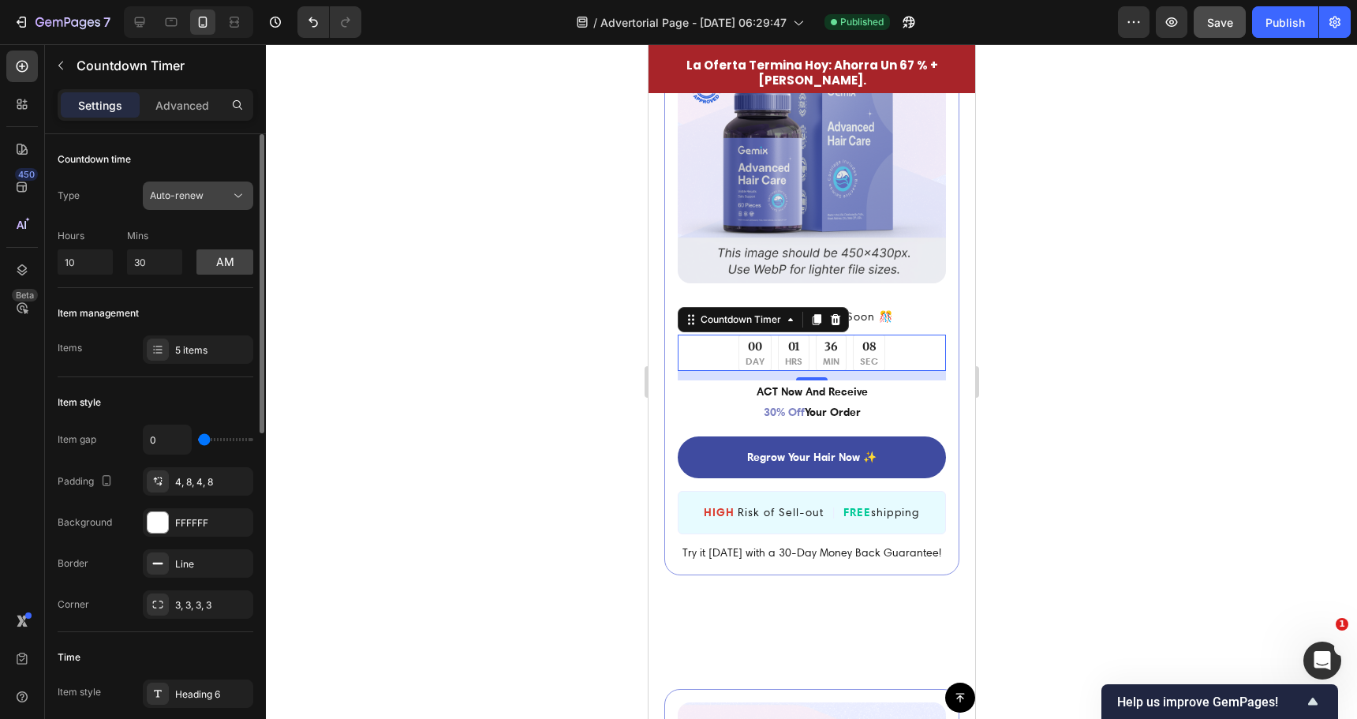
click at [180, 193] on span "Auto-renew" at bounding box center [177, 195] width 54 height 12
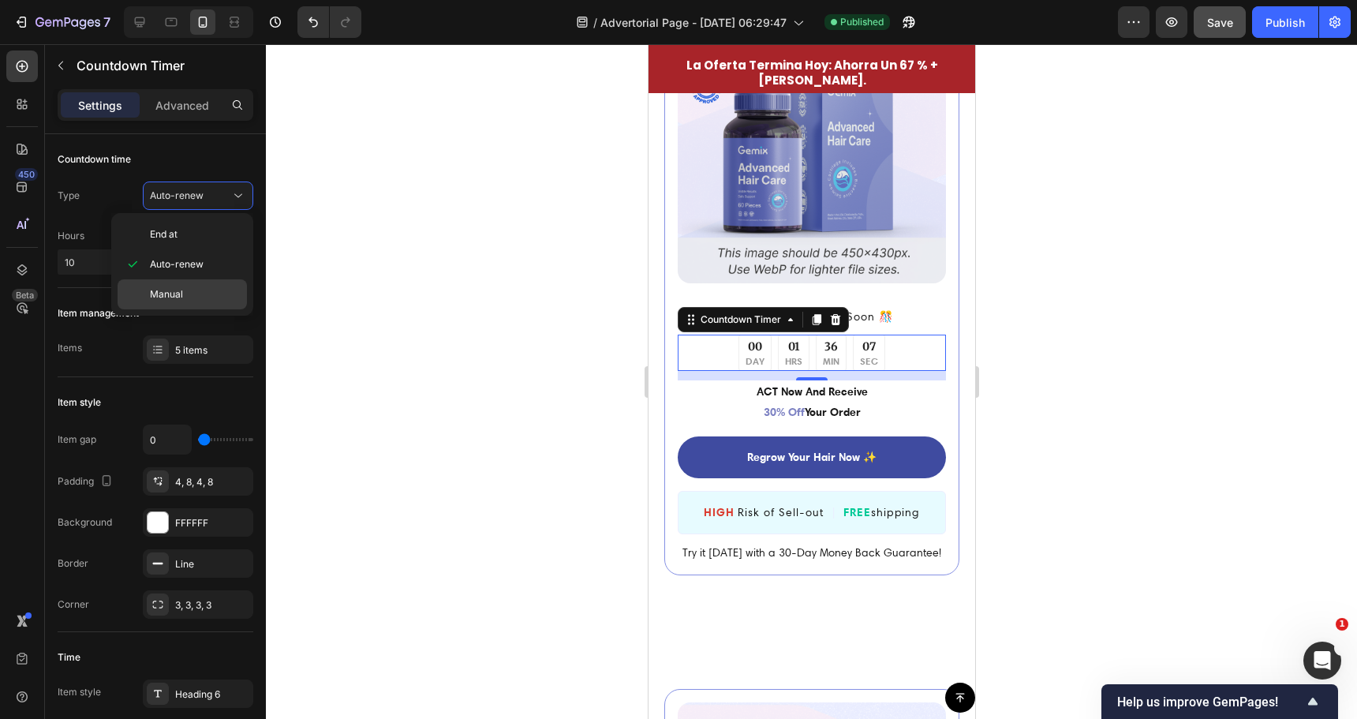
click at [161, 294] on span "Manual" at bounding box center [166, 294] width 33 height 14
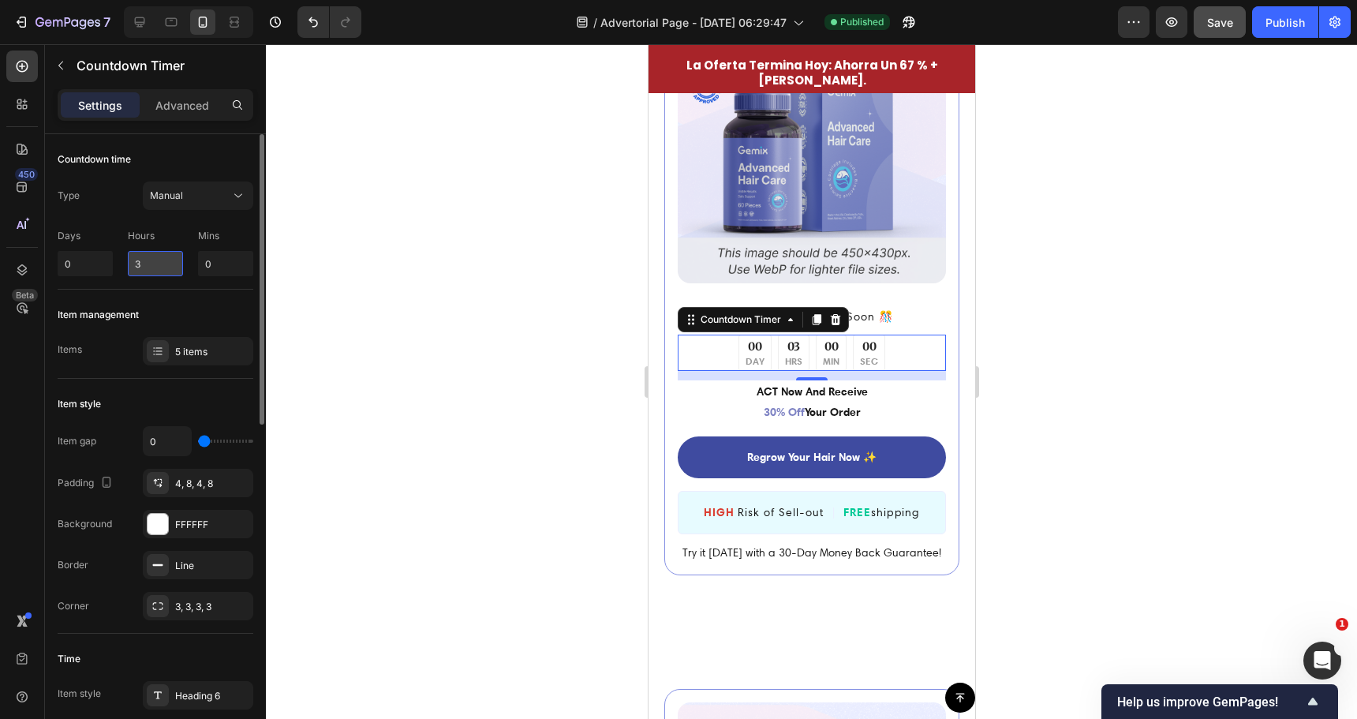
click at [149, 264] on input "3" at bounding box center [155, 263] width 55 height 25
type input "24"
click at [325, 288] on div at bounding box center [811, 381] width 1091 height 675
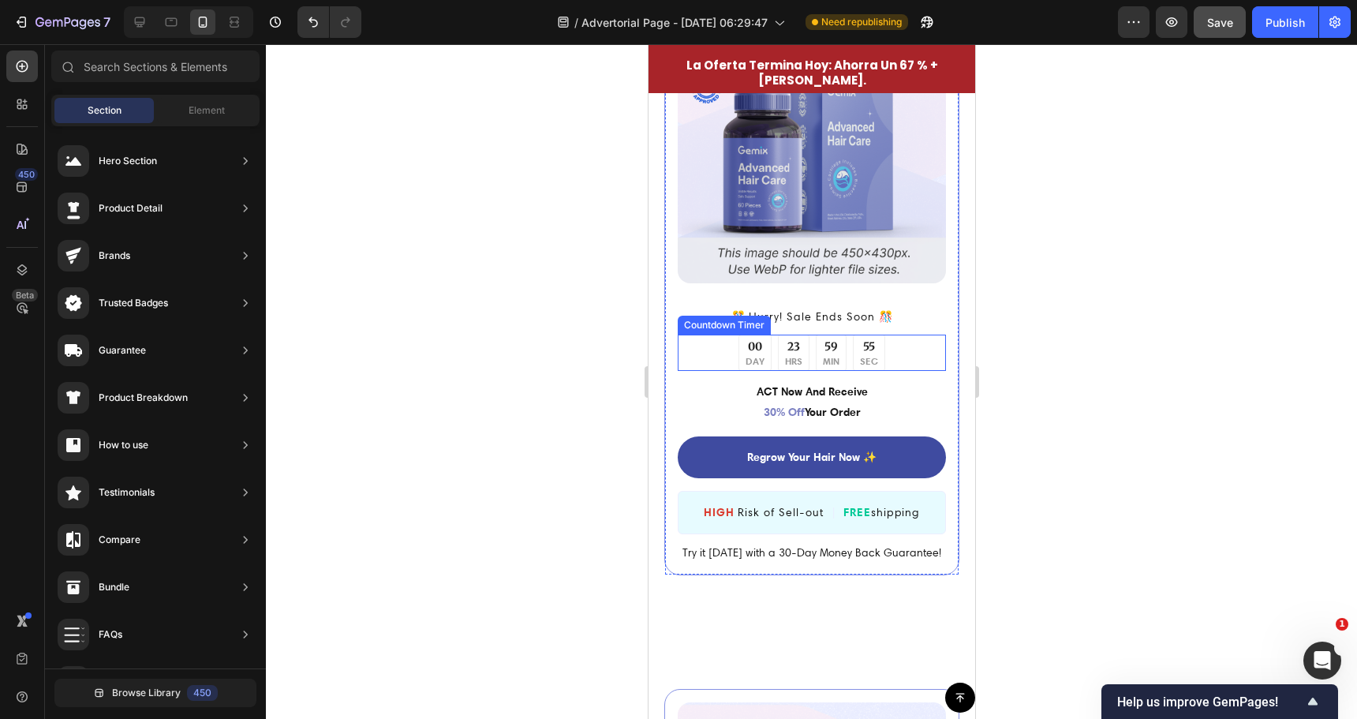
click at [799, 335] on div "23 HRS" at bounding box center [793, 353] width 32 height 37
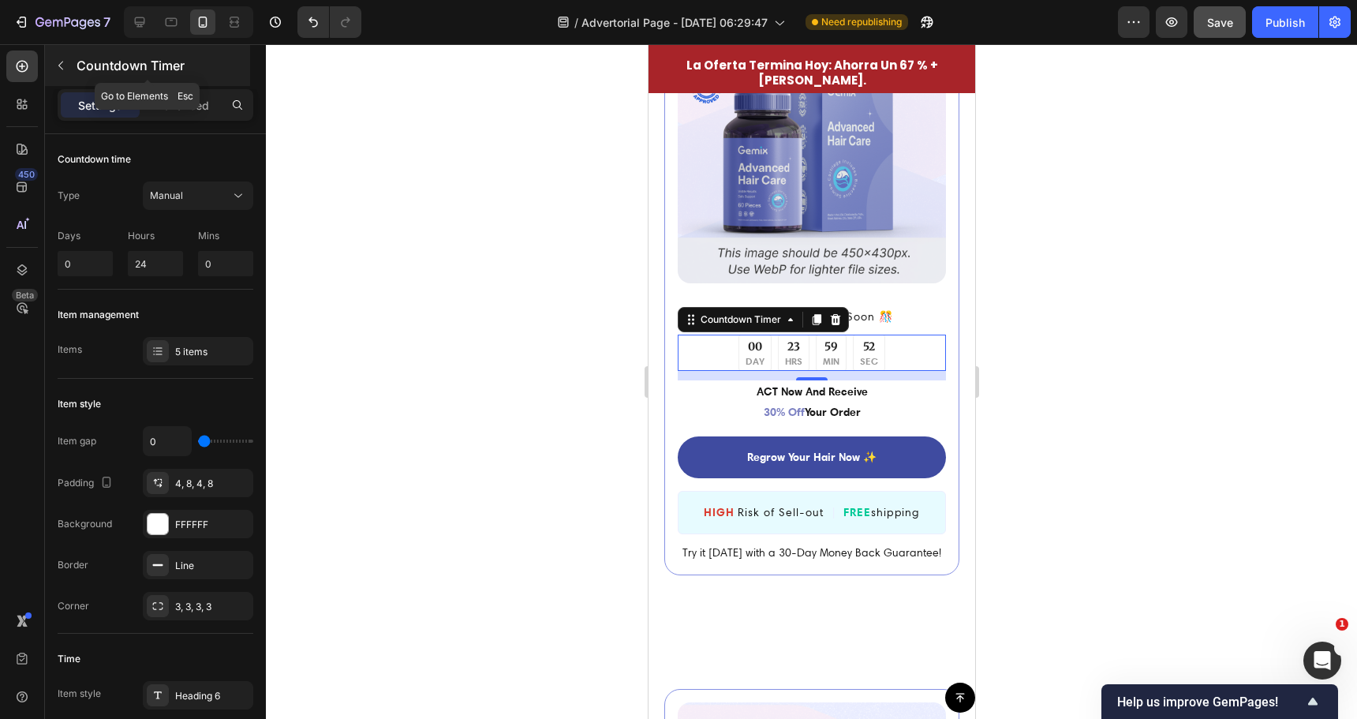
click at [74, 73] on div "Countdown Timer" at bounding box center [147, 65] width 205 height 41
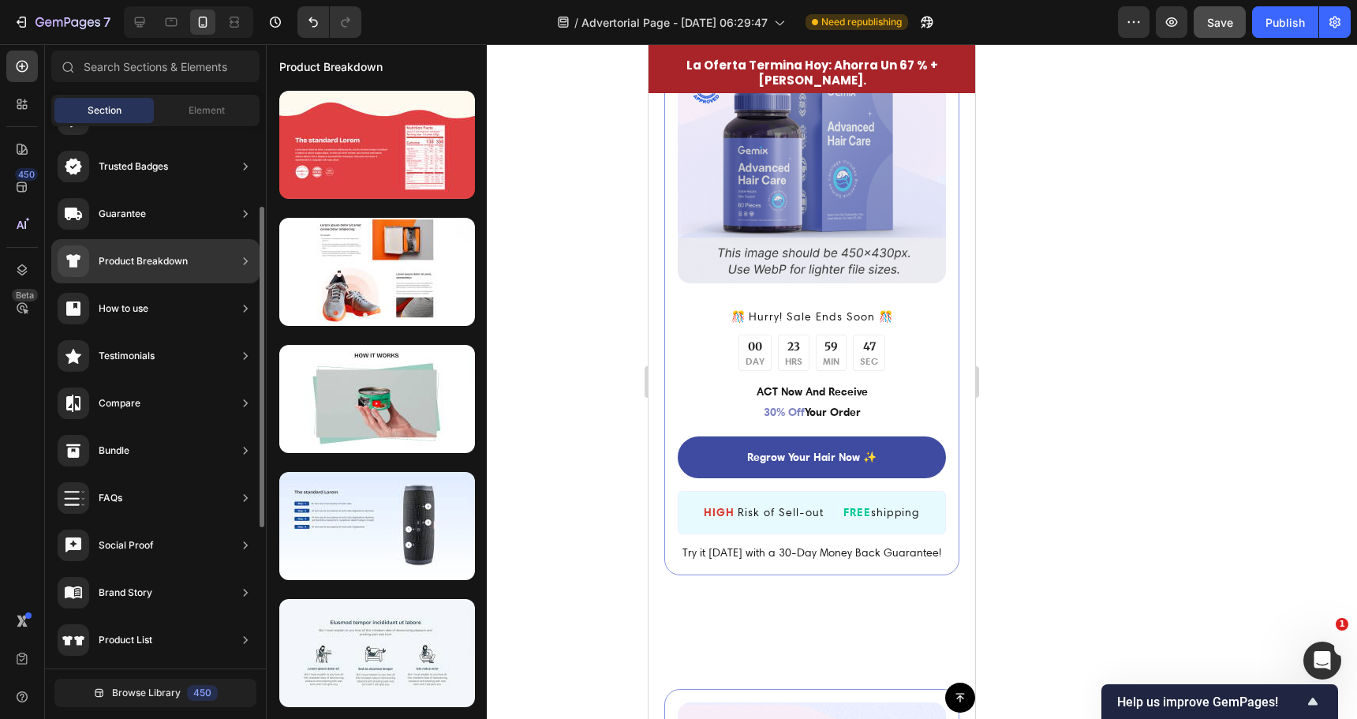
scroll to position [0, 0]
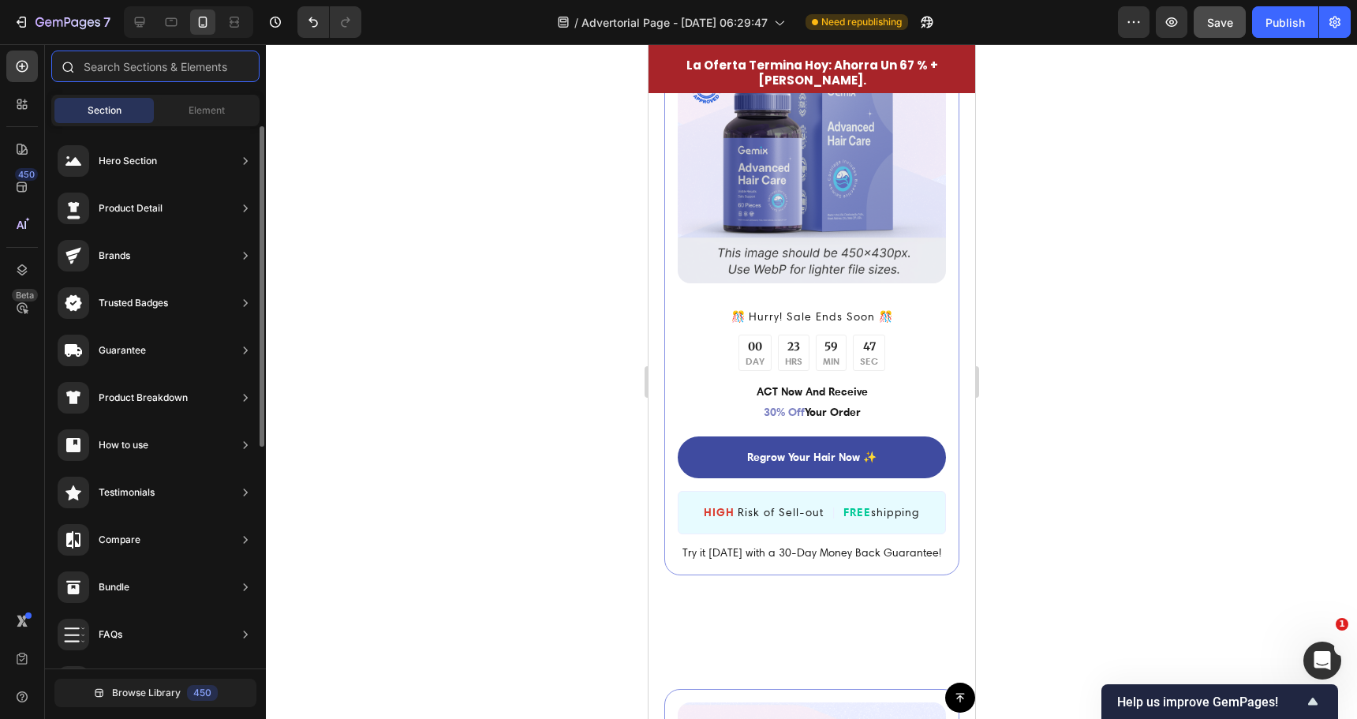
click at [133, 71] on input "text" at bounding box center [155, 66] width 208 height 32
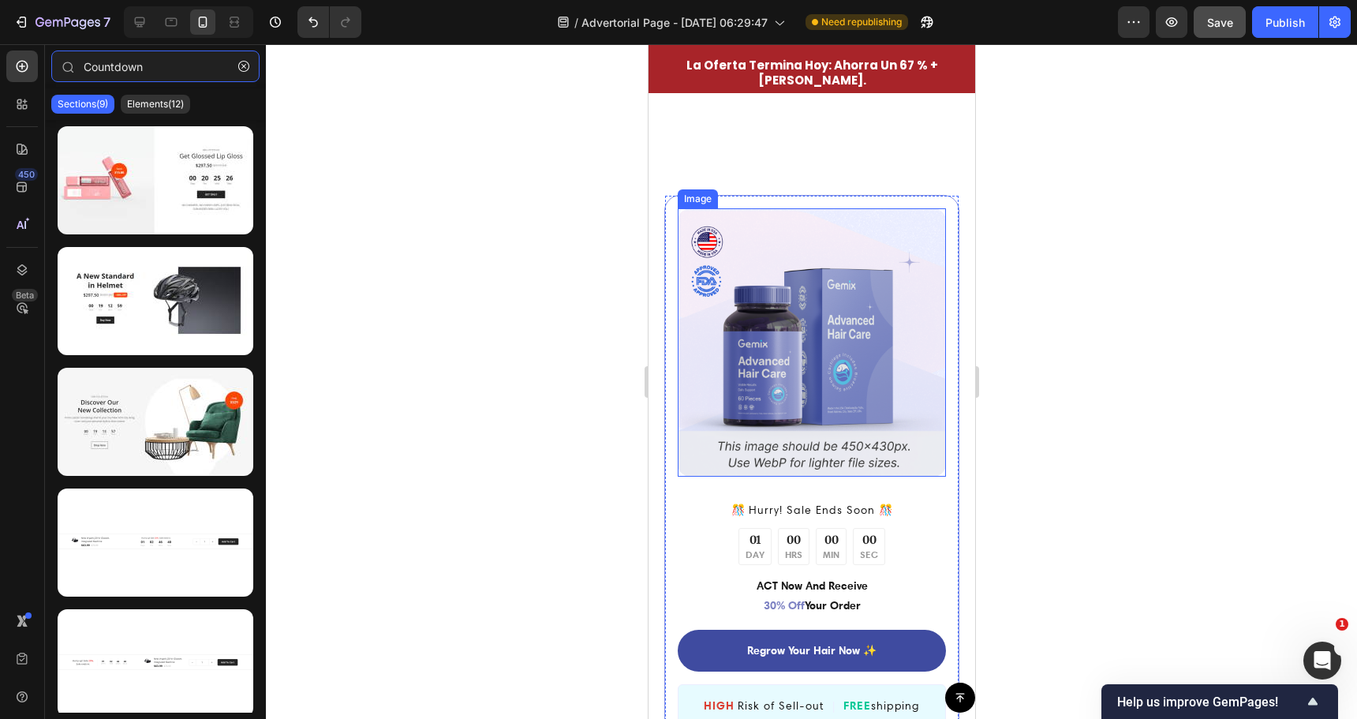
scroll to position [4182, 0]
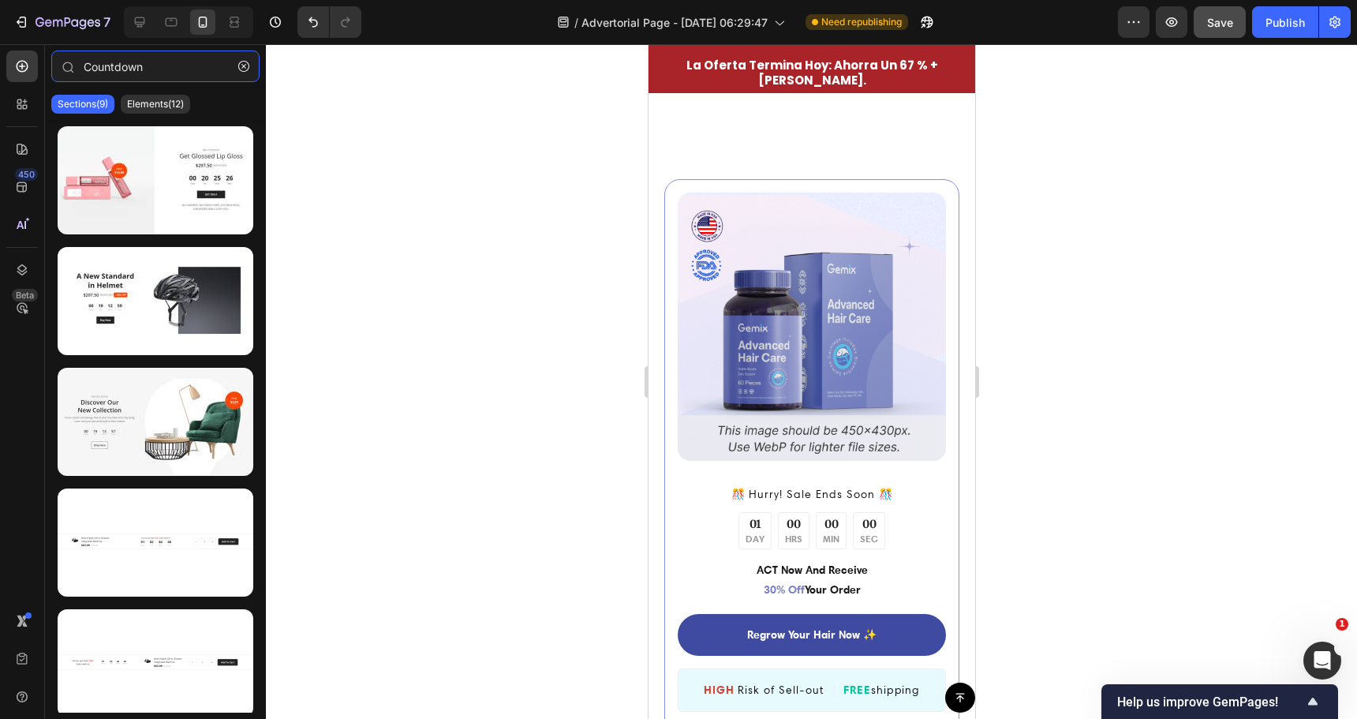
type input "Countdown"
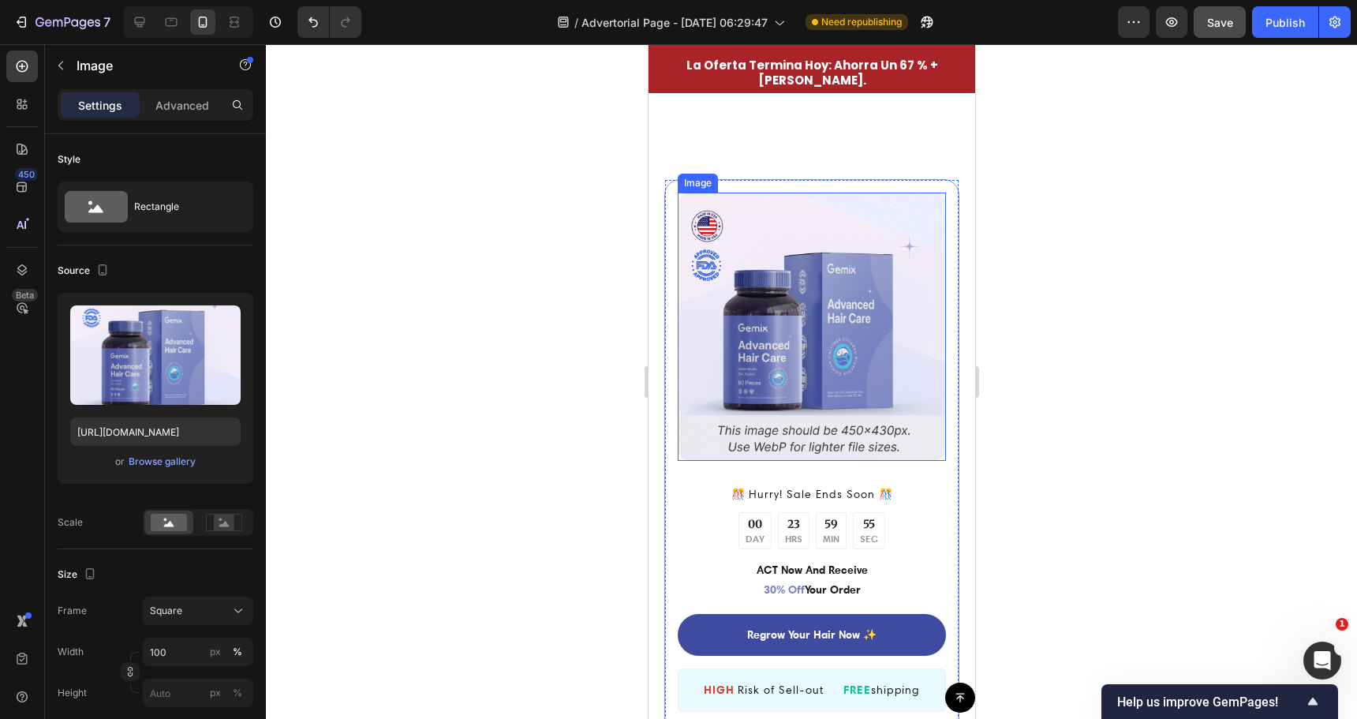
click at [803, 298] on img at bounding box center [811, 327] width 268 height 268
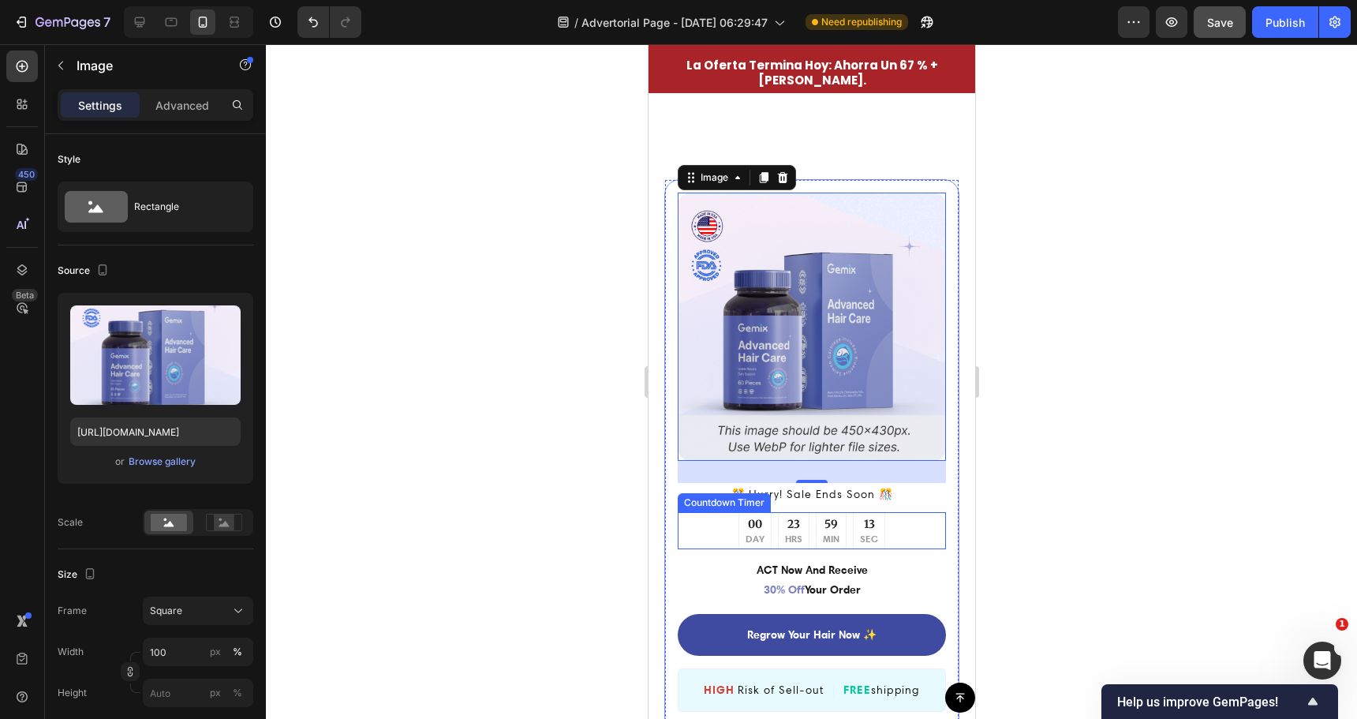
click at [888, 512] on div "00 DAY 23 HRS 59 MIN 13 SEC" at bounding box center [811, 530] width 268 height 37
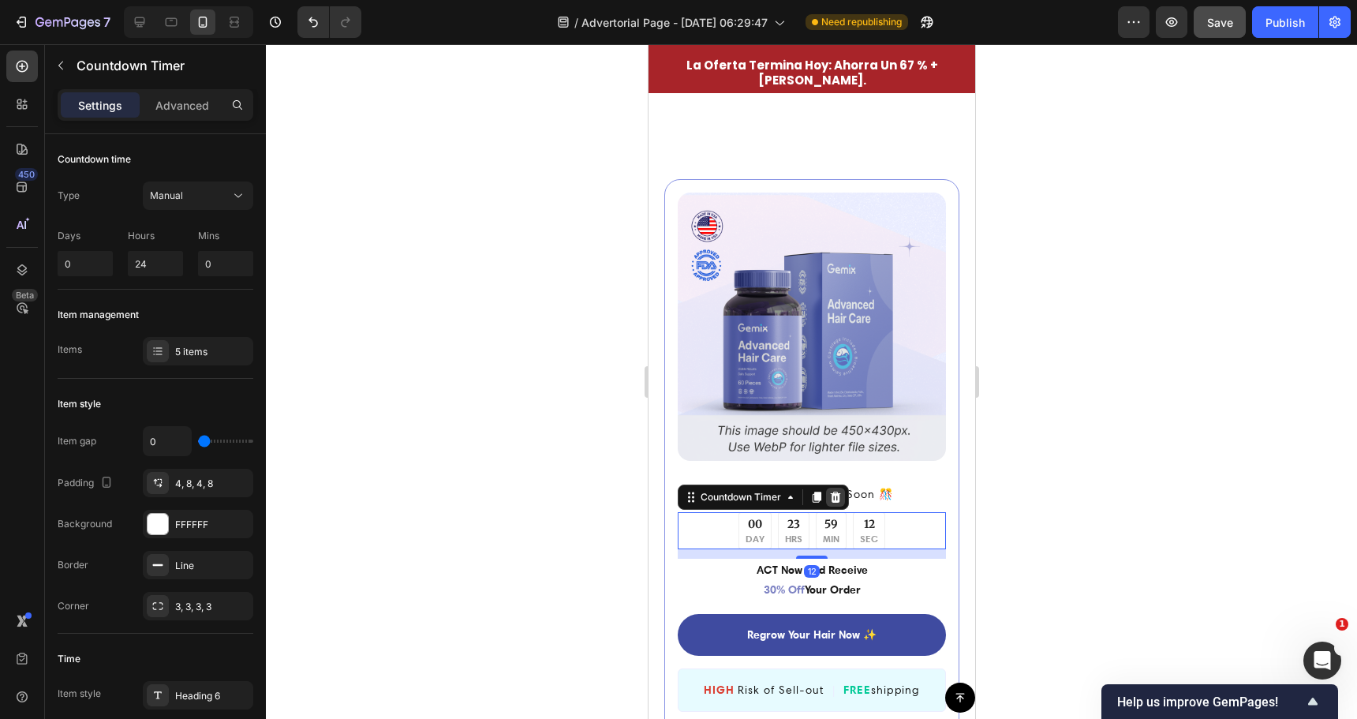
click at [833, 491] on icon at bounding box center [834, 497] width 13 height 13
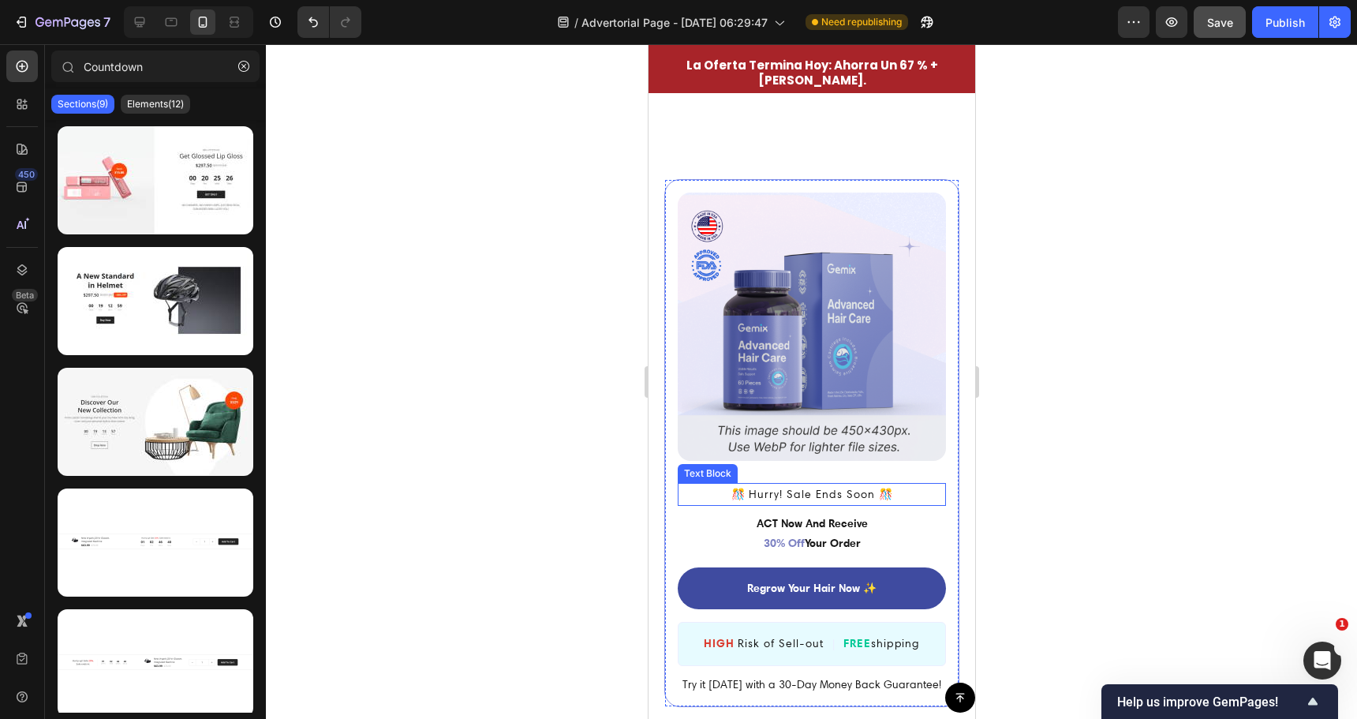
click at [836, 484] on p "️🎊 Hurry! Sale Ends Soon ️🎊" at bounding box center [811, 494] width 265 height 20
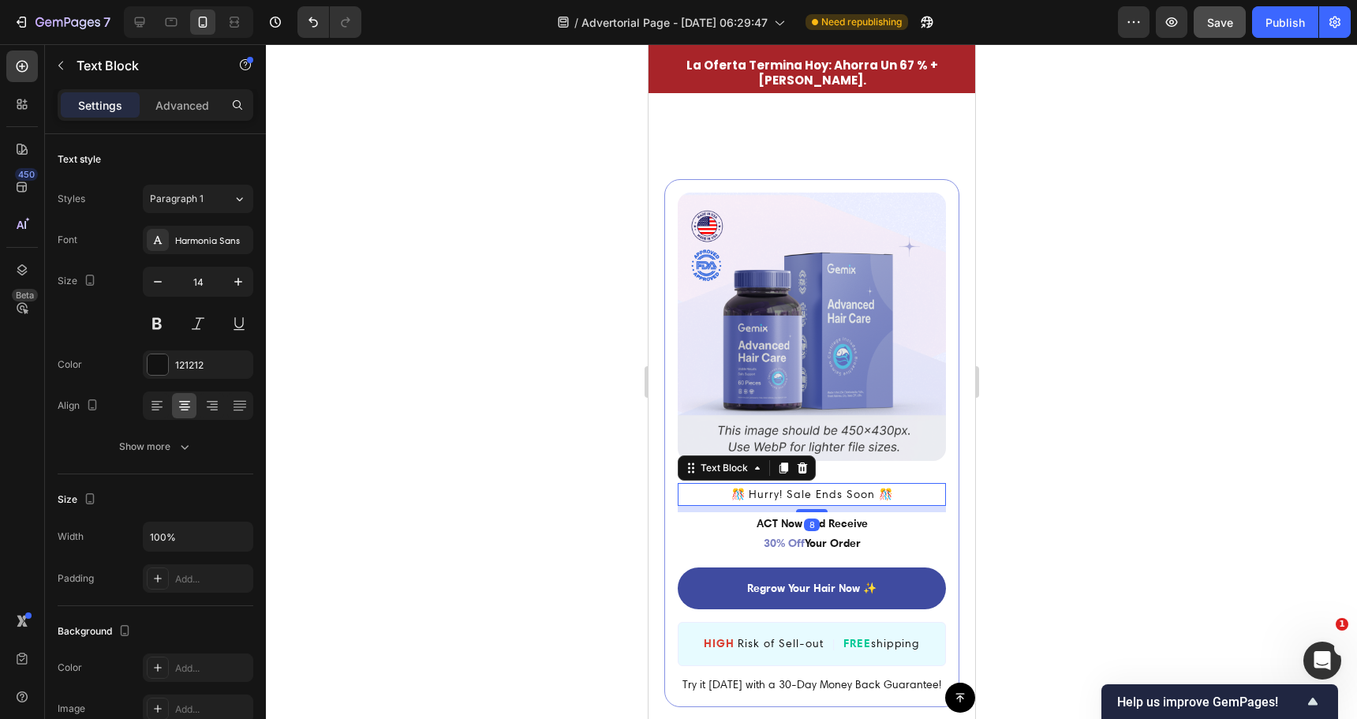
click at [836, 484] on p "️🎊 Hurry! Sale Ends Soon ️🎊" at bounding box center [811, 494] width 265 height 20
click at [608, 446] on div at bounding box center [811, 381] width 1091 height 675
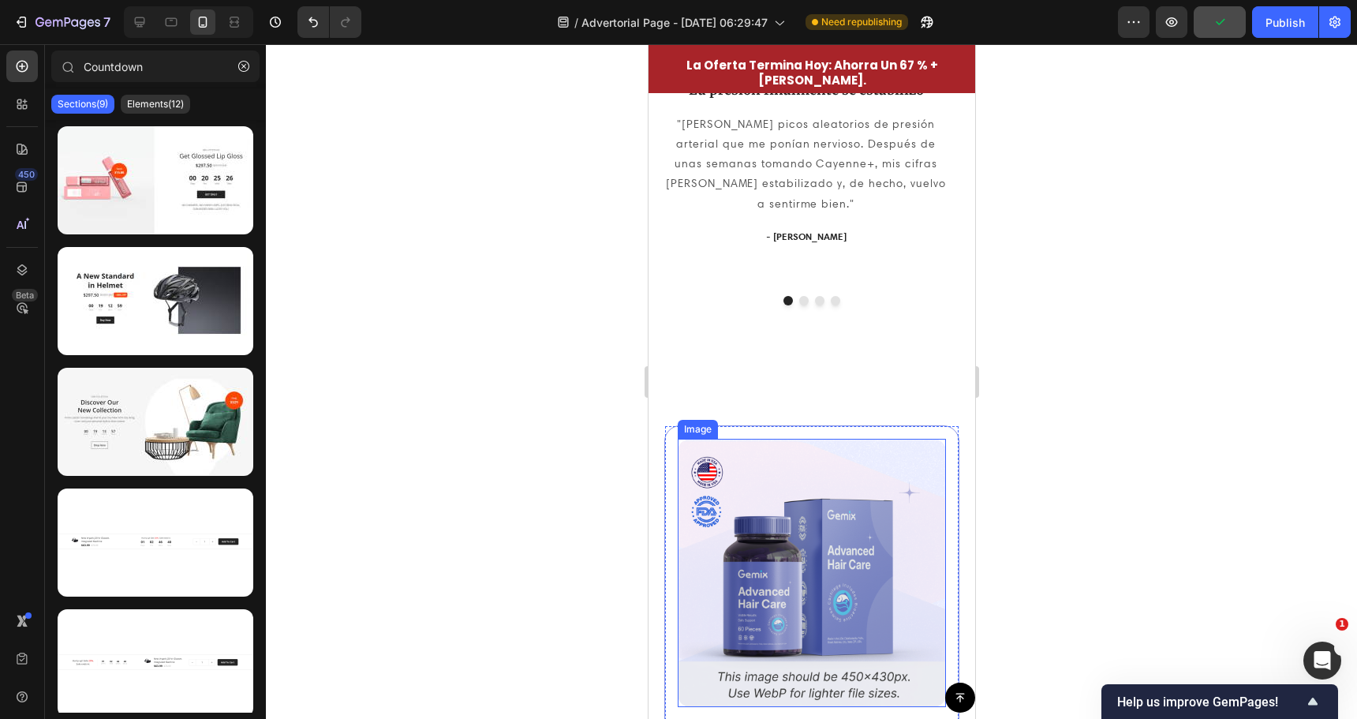
scroll to position [3945, 0]
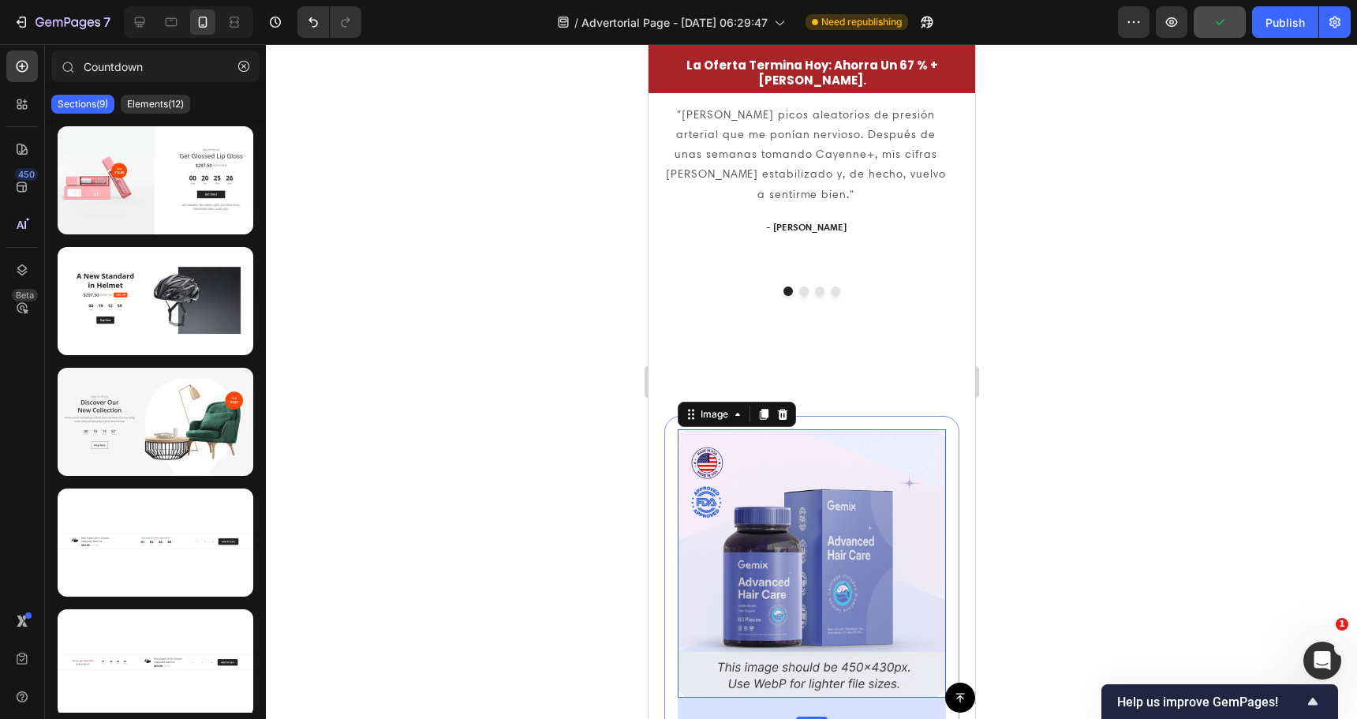
click at [875, 502] on img at bounding box center [811, 563] width 268 height 268
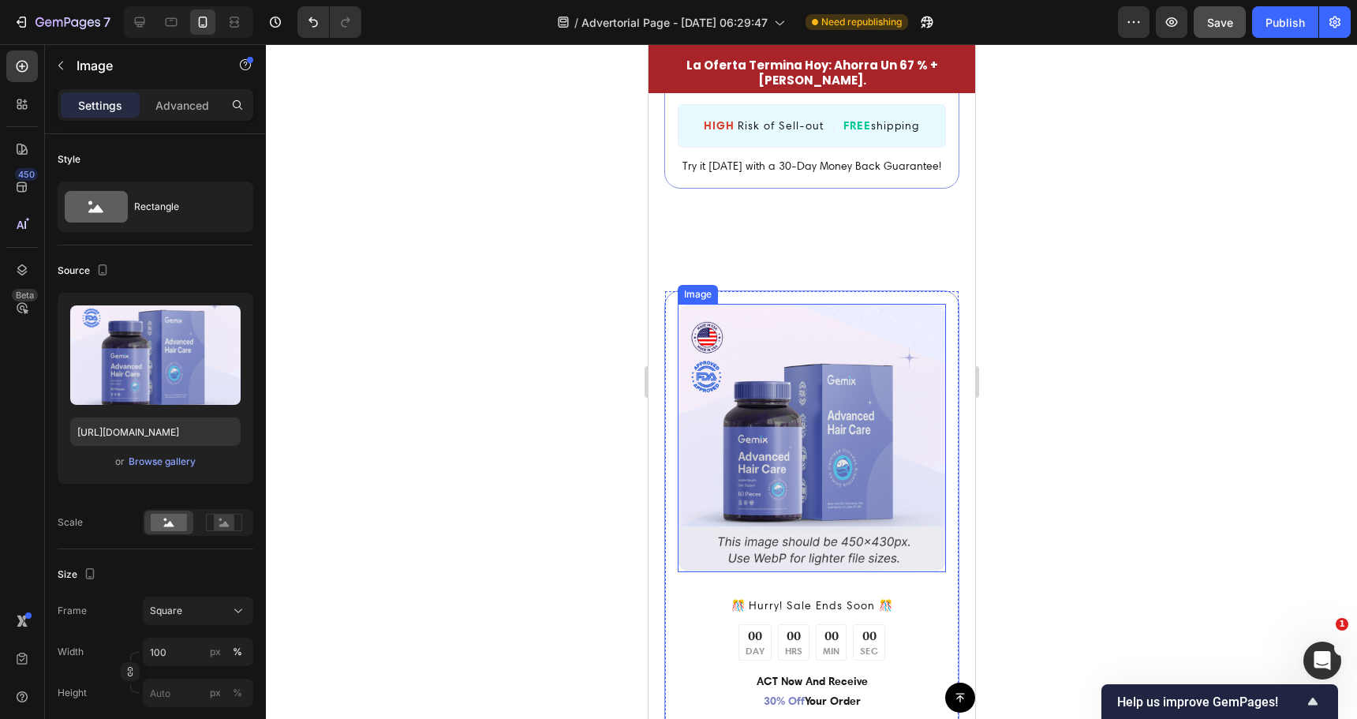
scroll to position [4655, 0]
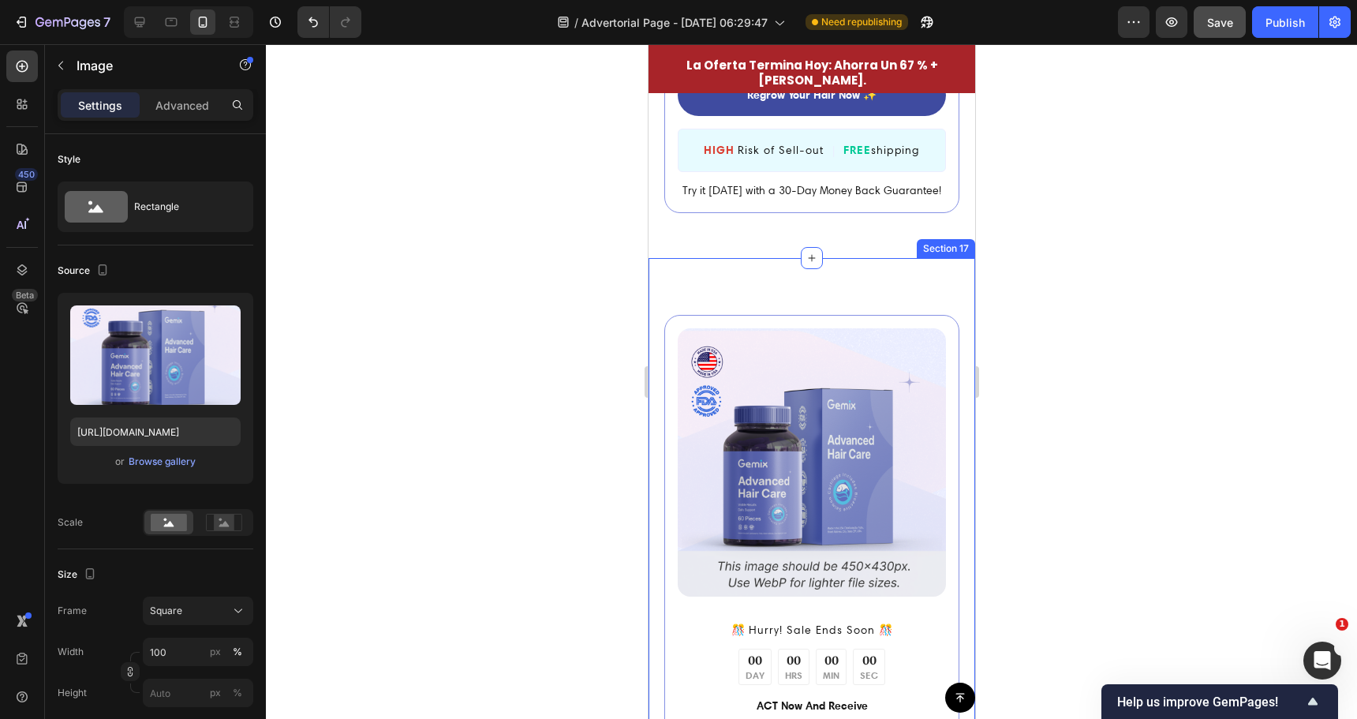
click at [936, 290] on div "Image ️🎊 Hurry! Sale Ends Soon ️🎊 Text Block 00 DAY 00 HRS 00 MIN 00 SEC Countd…" at bounding box center [811, 601] width 327 height 687
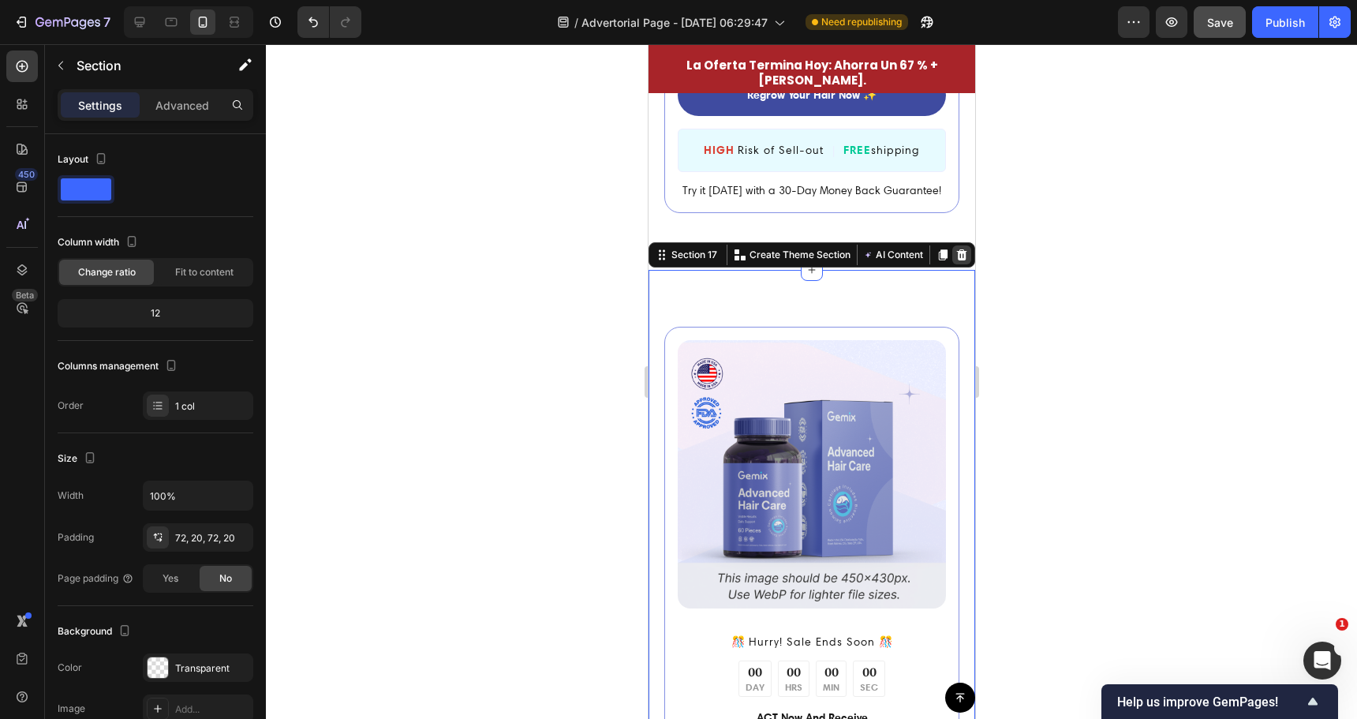
click at [955, 249] on icon at bounding box center [961, 255] width 13 height 13
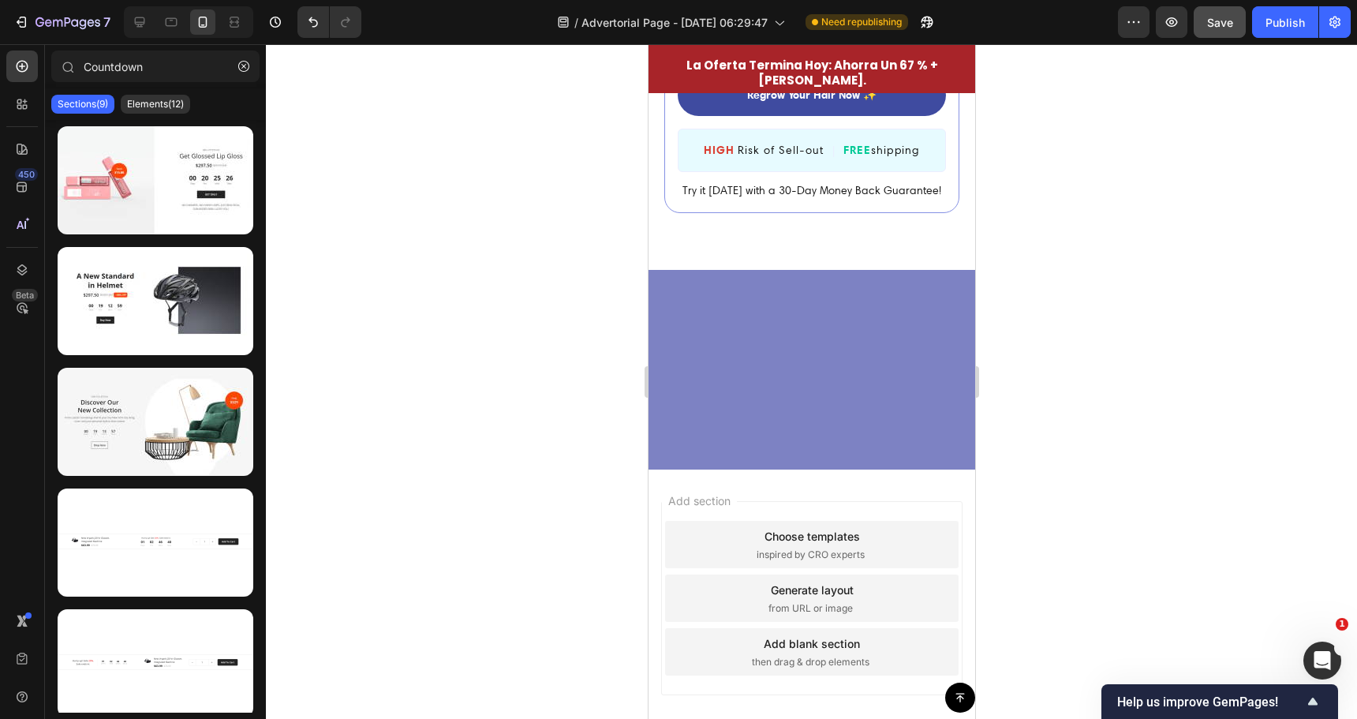
click at [900, 301] on div at bounding box center [811, 370] width 327 height 200
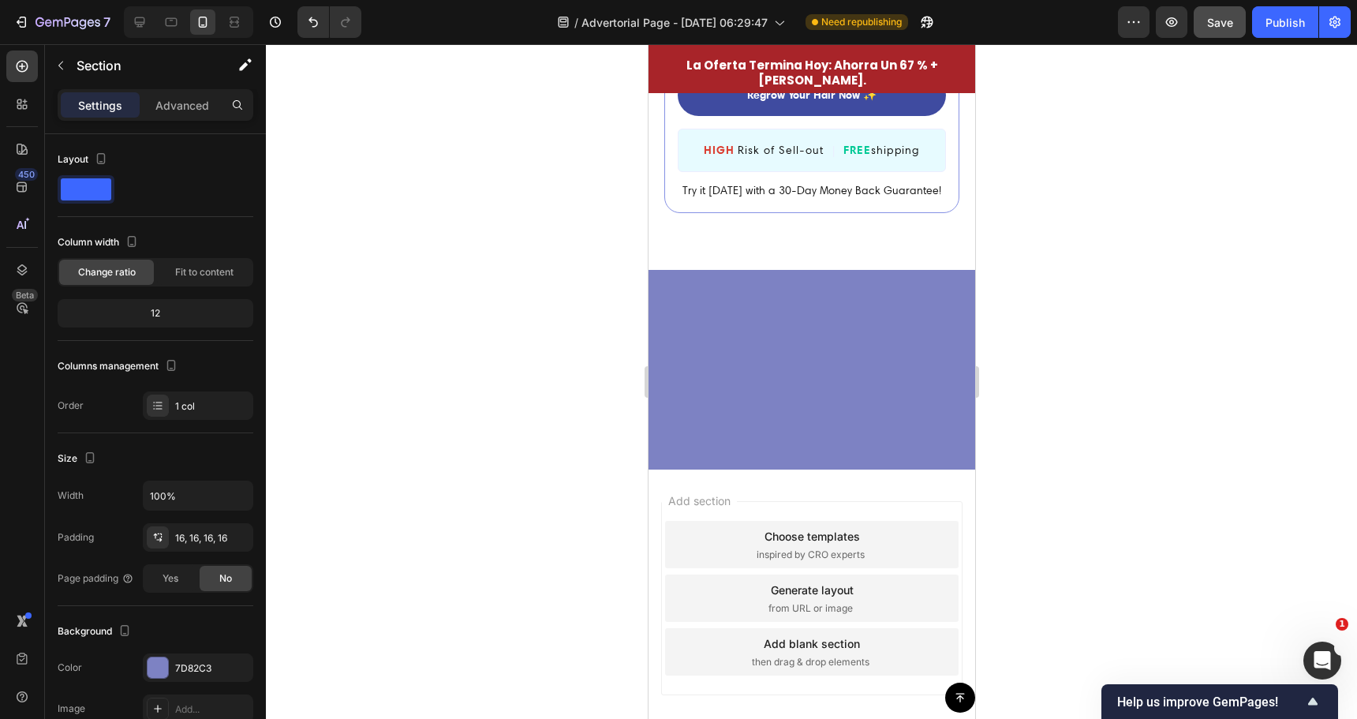
click at [861, 315] on div at bounding box center [811, 370] width 327 height 200
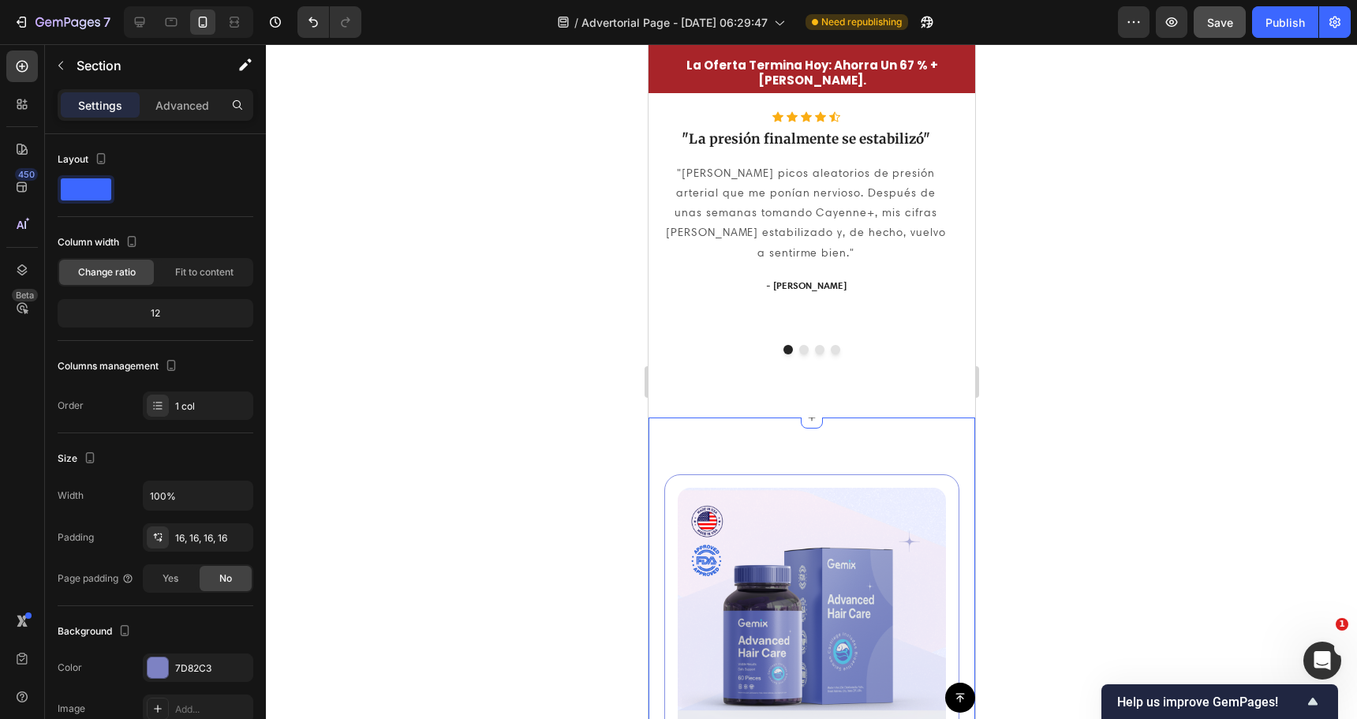
scroll to position [4060, 0]
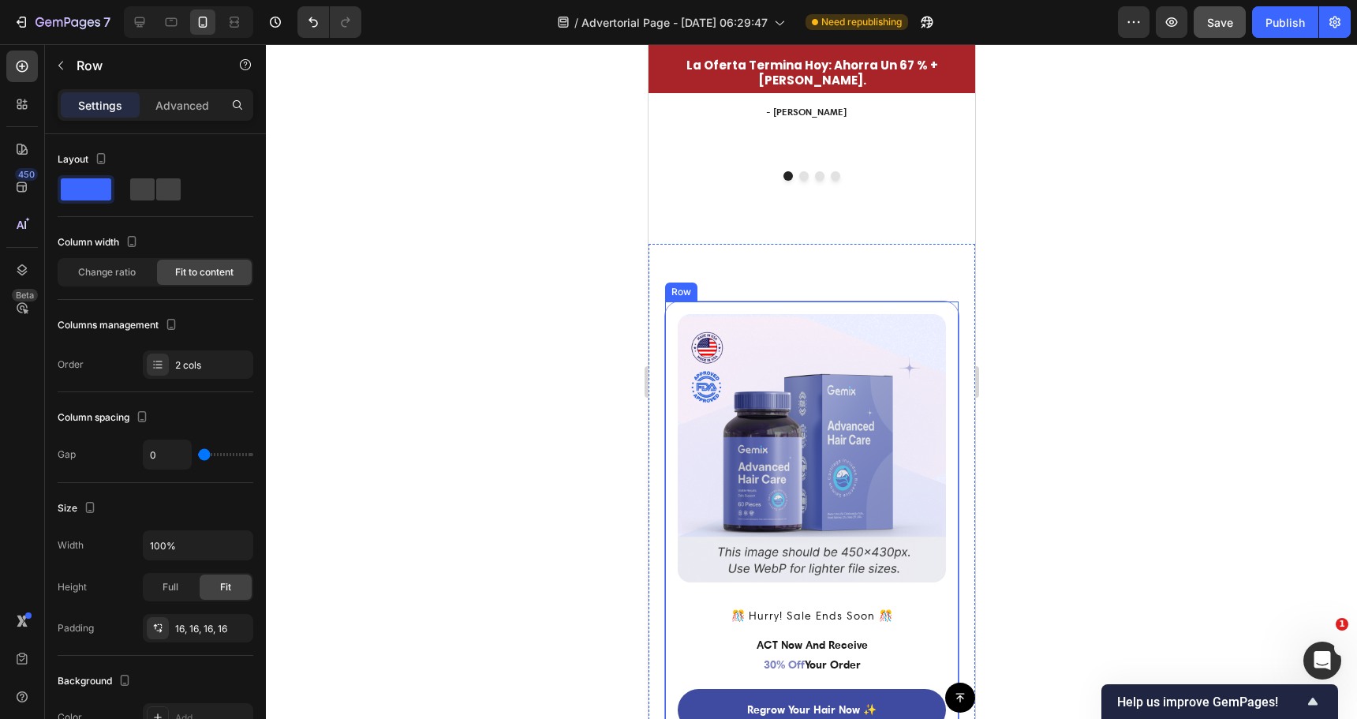
click at [937, 301] on div "Image ️🎊 Hurry! Sale Ends Soon ️🎊 Text Block ACT Now And Receive 30% Off Your O…" at bounding box center [811, 565] width 295 height 528
click at [481, 439] on div at bounding box center [811, 381] width 1091 height 675
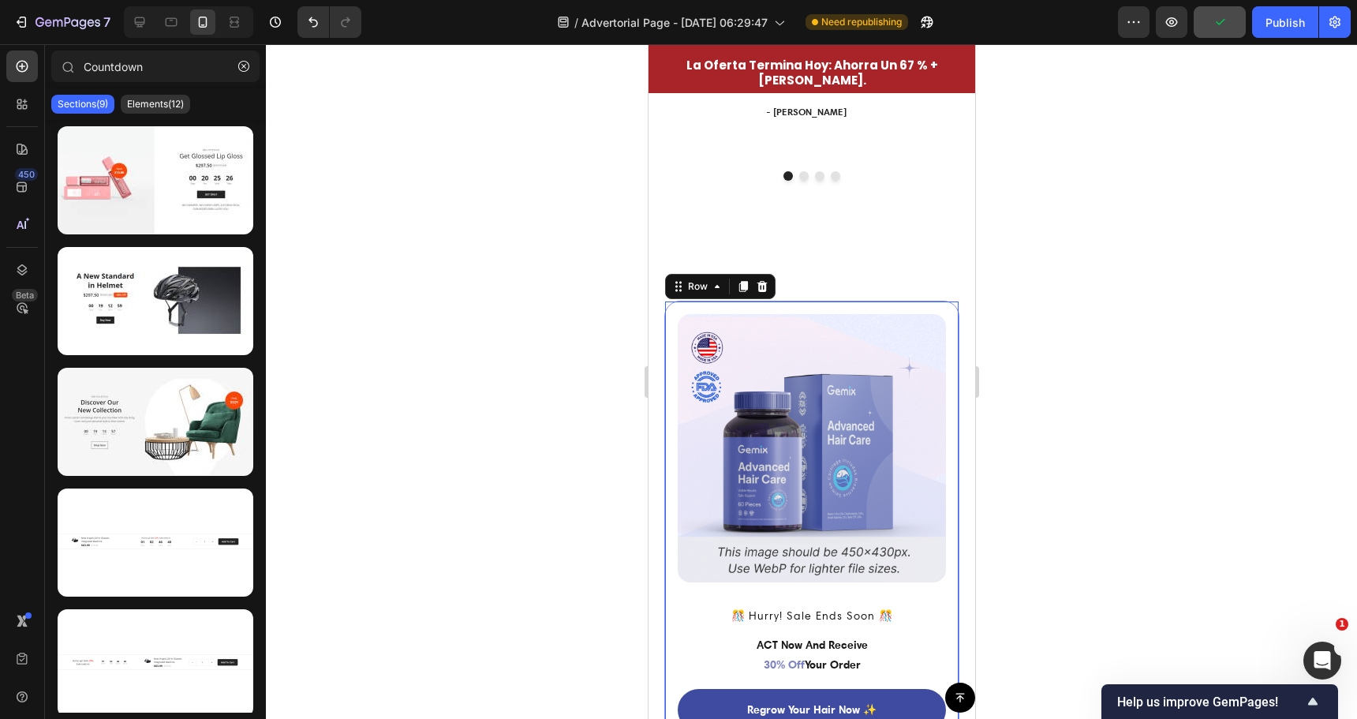
click at [669, 322] on div "Image ️🎊 Hurry! Sale Ends Soon ️🎊 Text Block ACT Now And Receive 30% Off Your O…" at bounding box center [811, 565] width 295 height 528
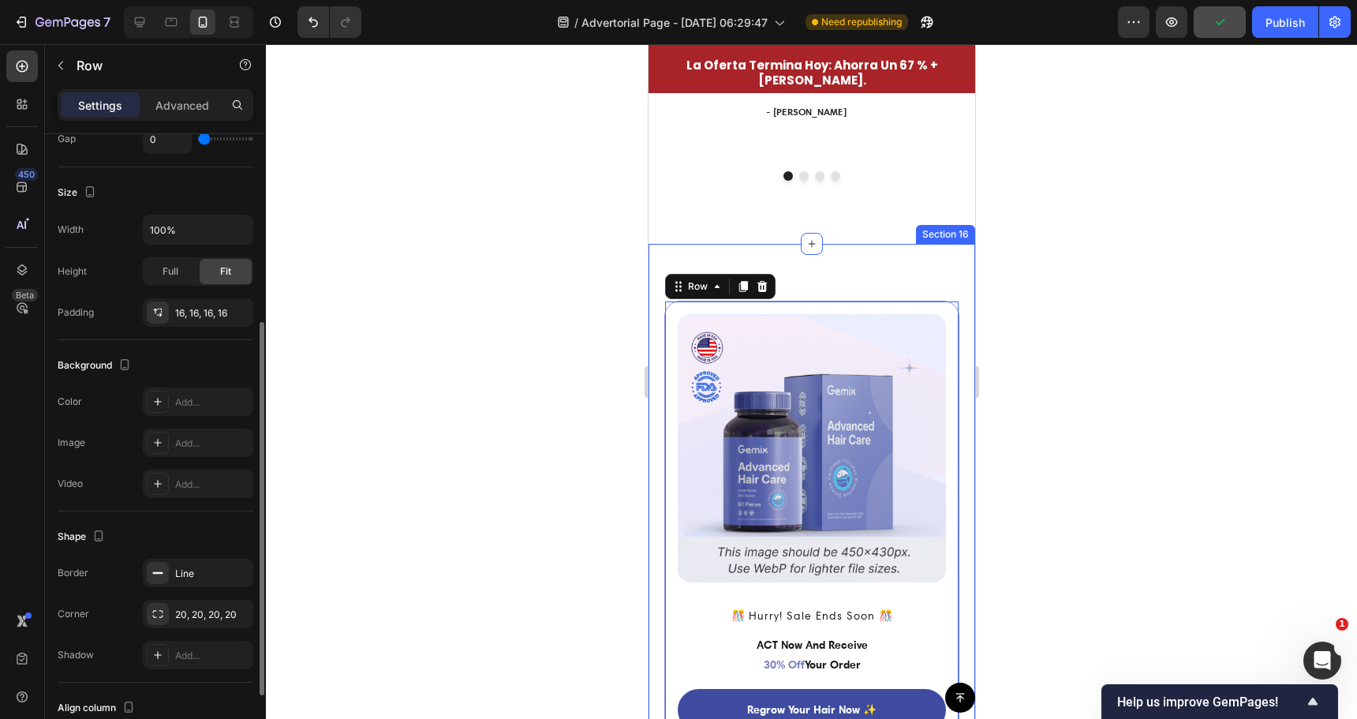
scroll to position [431, 0]
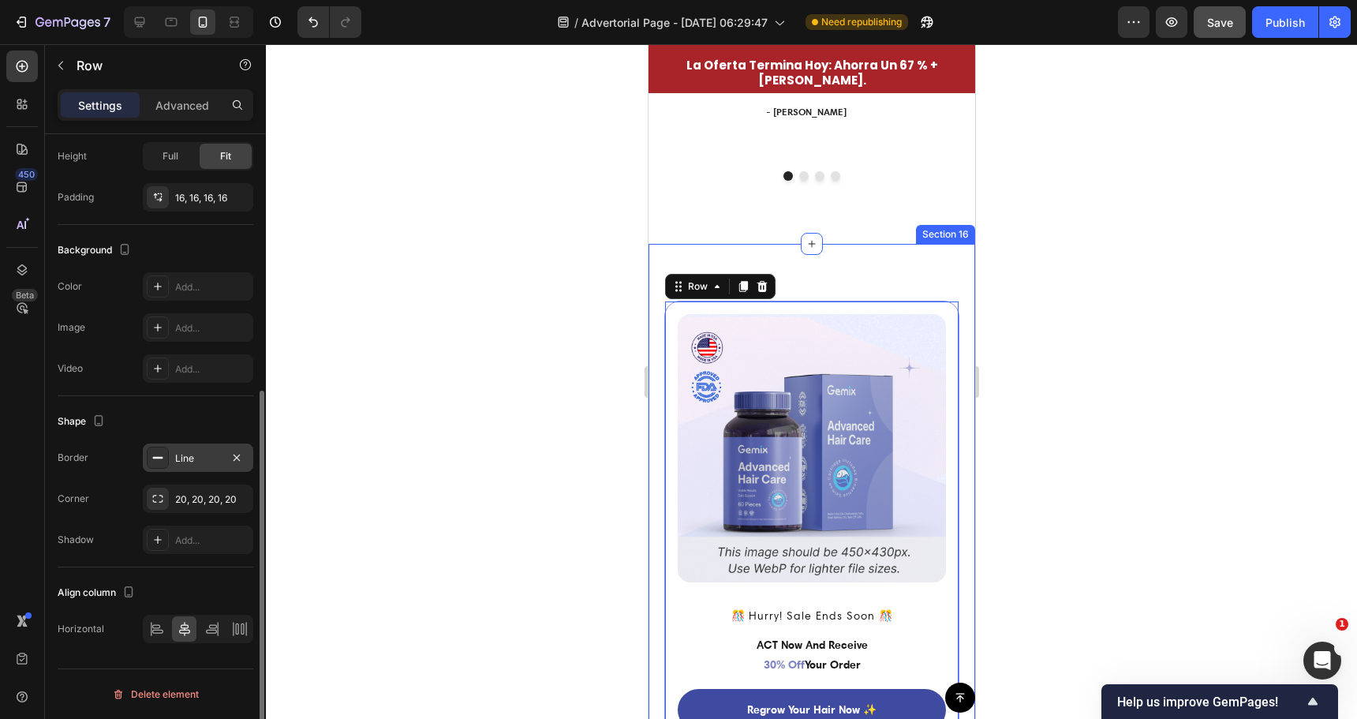
click at [151, 457] on div at bounding box center [158, 458] width 22 height 22
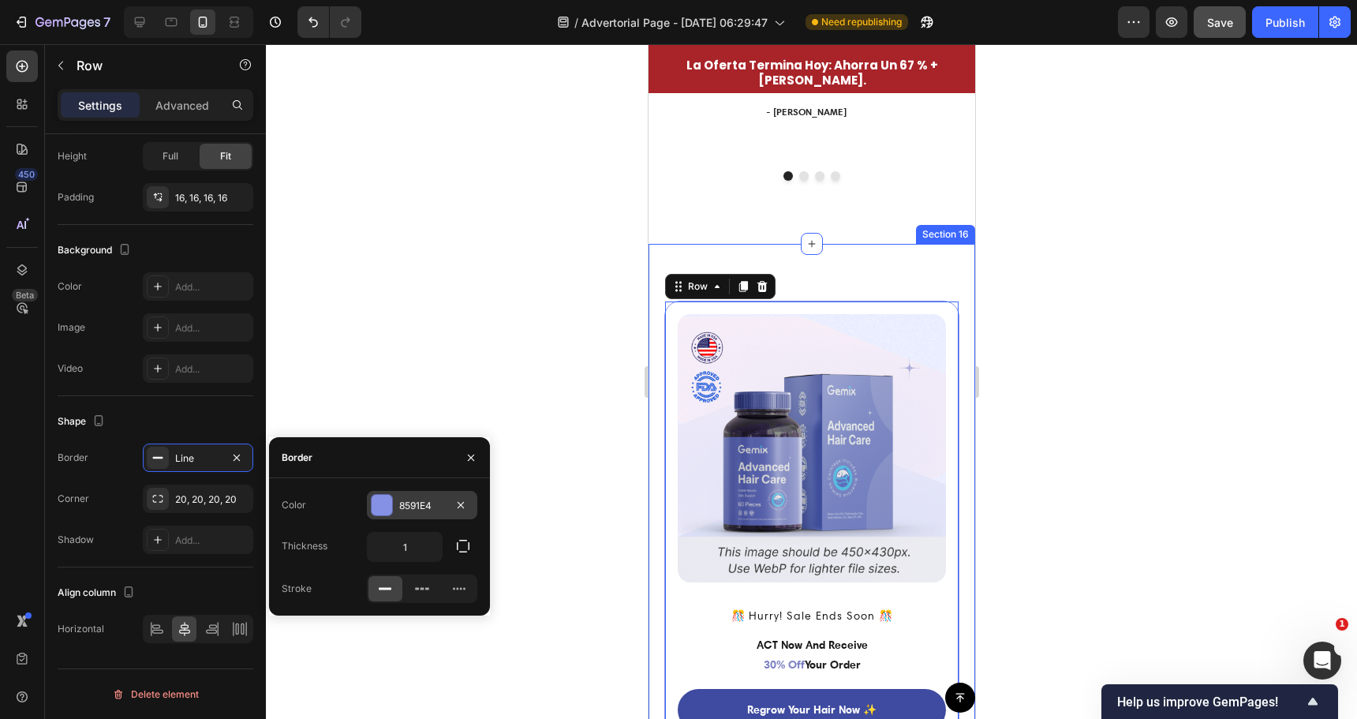
click at [402, 507] on div "8591E4" at bounding box center [422, 506] width 46 height 14
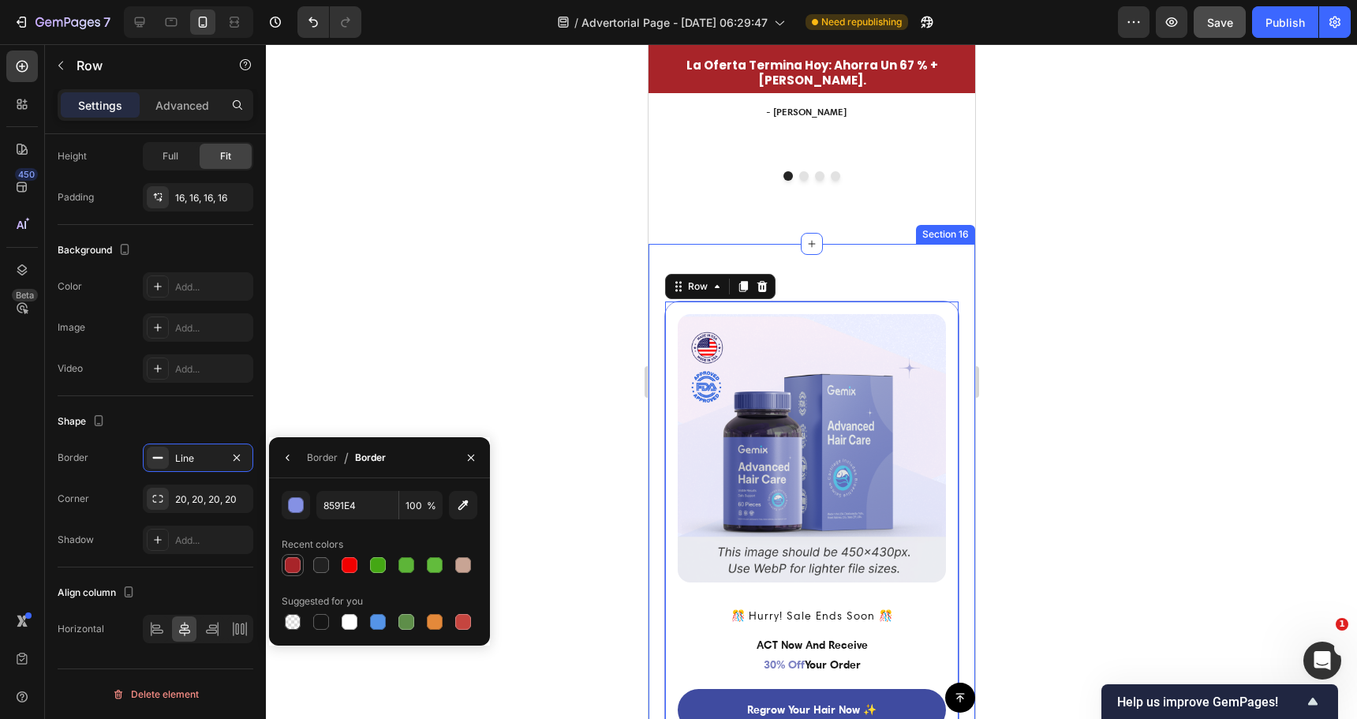
click at [294, 563] on div at bounding box center [293, 565] width 16 height 16
type input "A82429"
click at [498, 317] on div at bounding box center [811, 381] width 1091 height 675
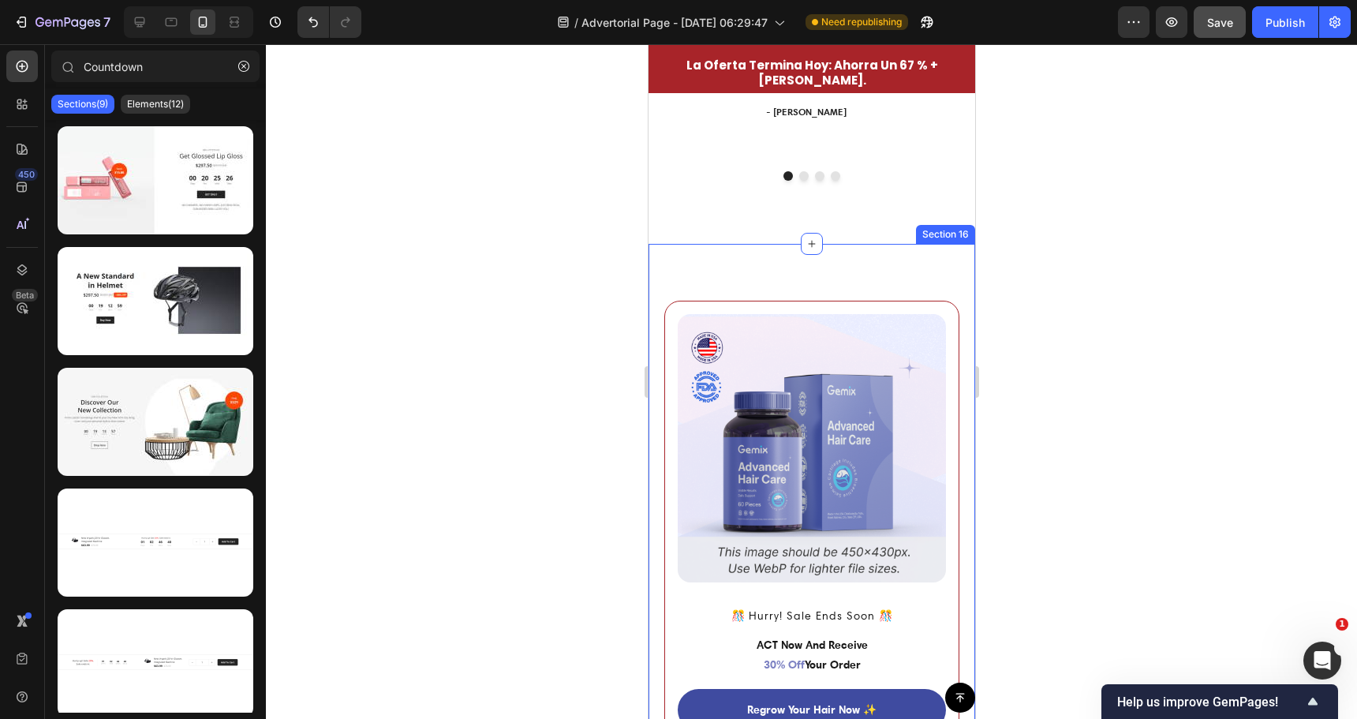
click at [499, 317] on div at bounding box center [811, 381] width 1091 height 675
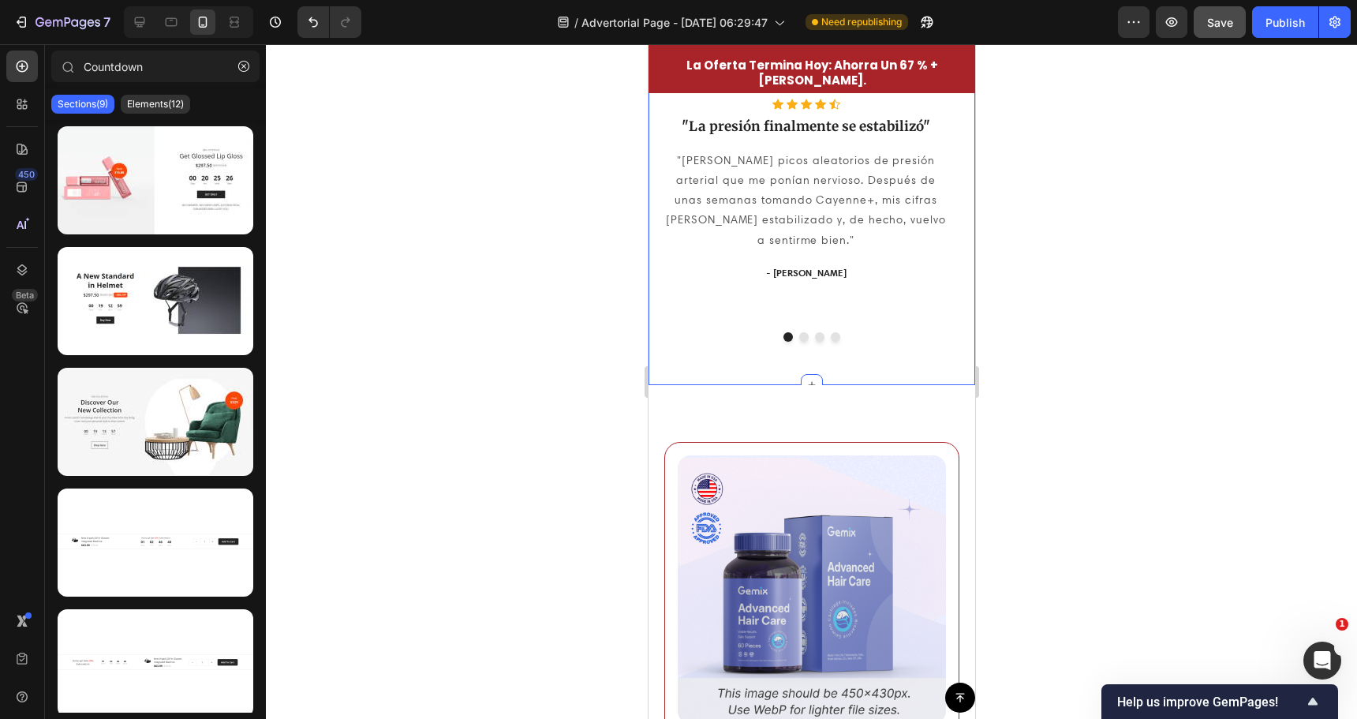
scroll to position [4139, 0]
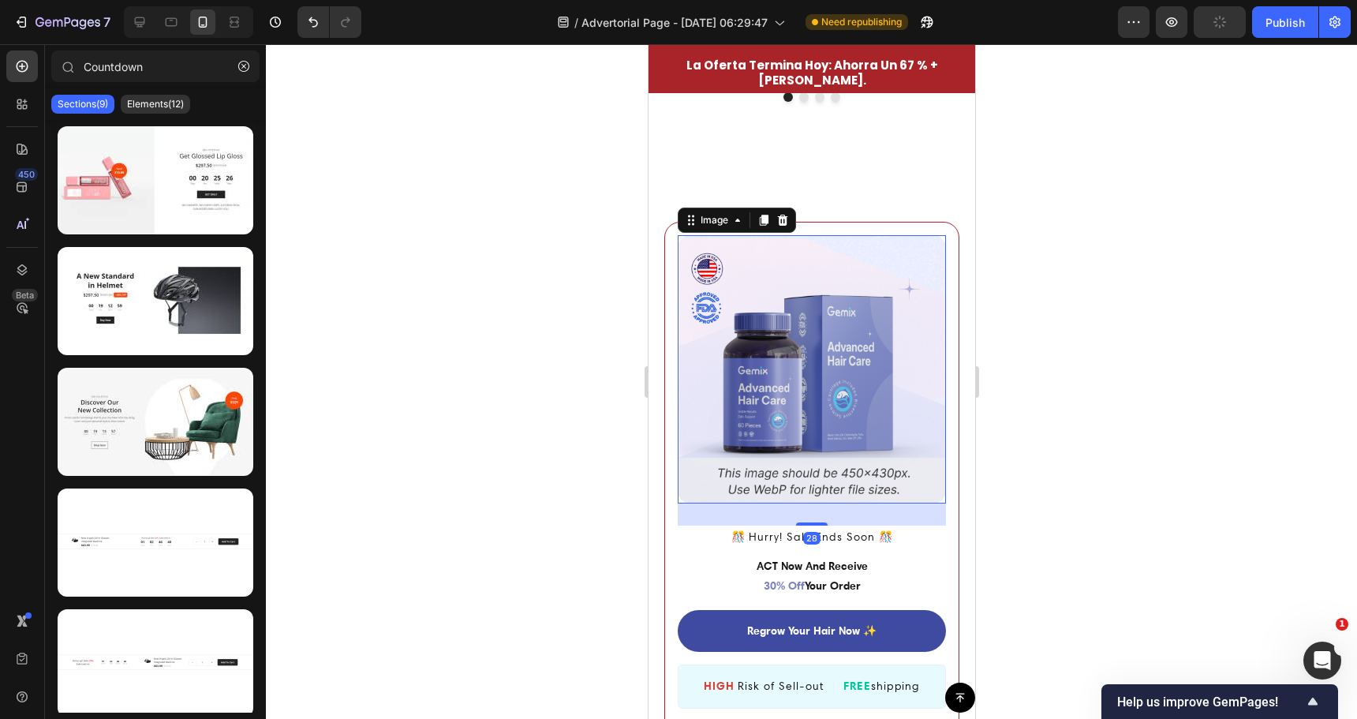
click at [817, 329] on img at bounding box center [811, 369] width 268 height 268
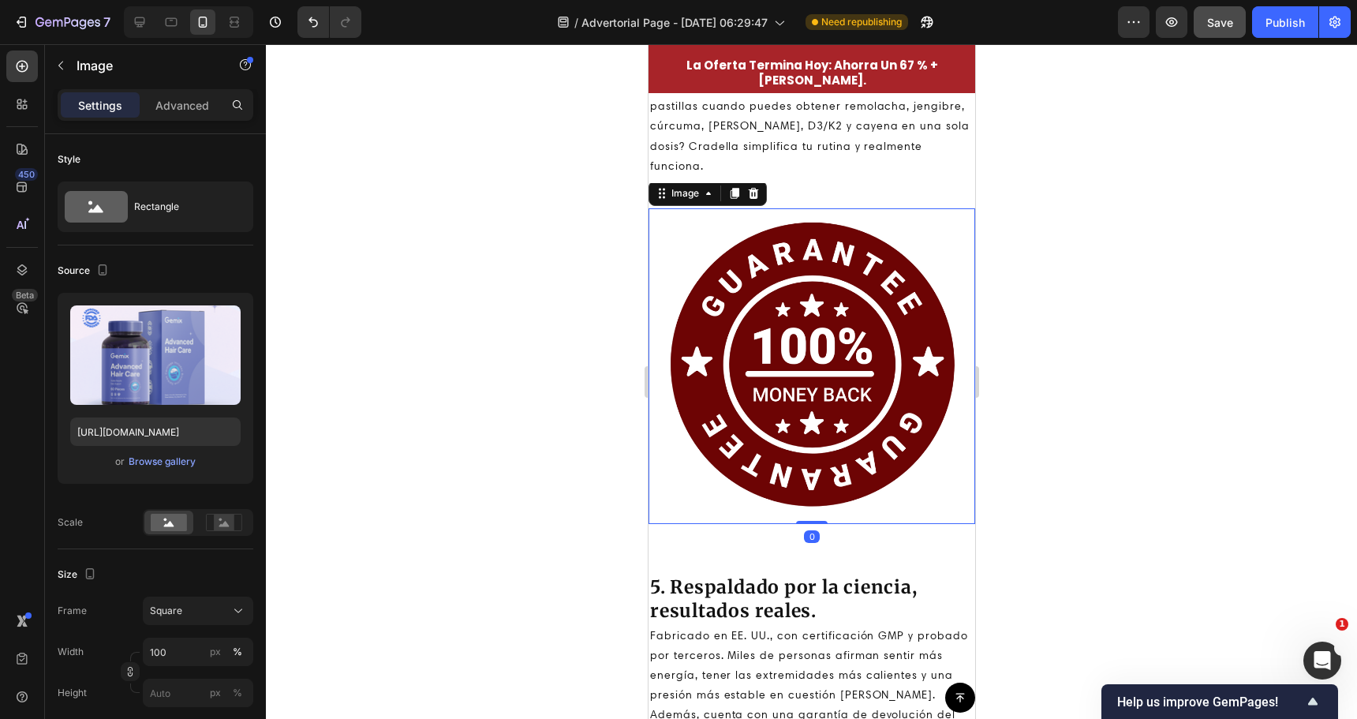
scroll to position [431, 0]
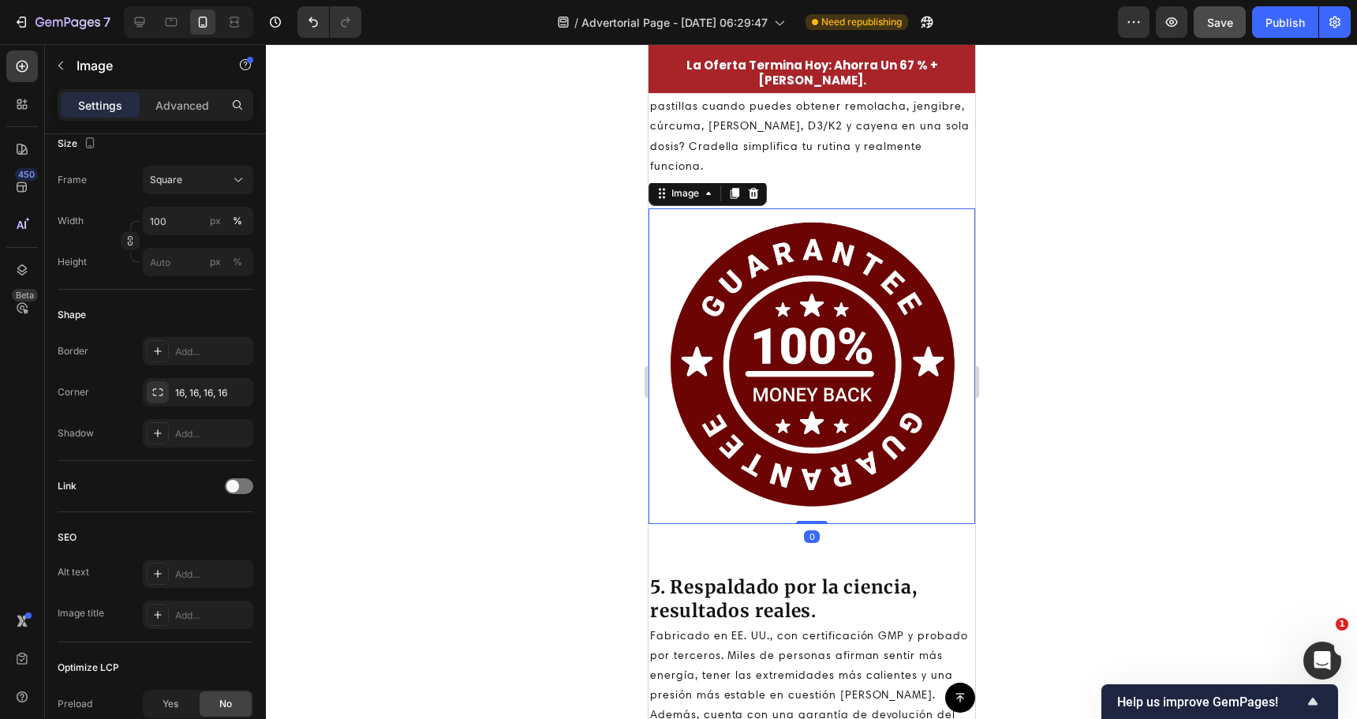
click at [817, 308] on img at bounding box center [811, 366] width 316 height 316
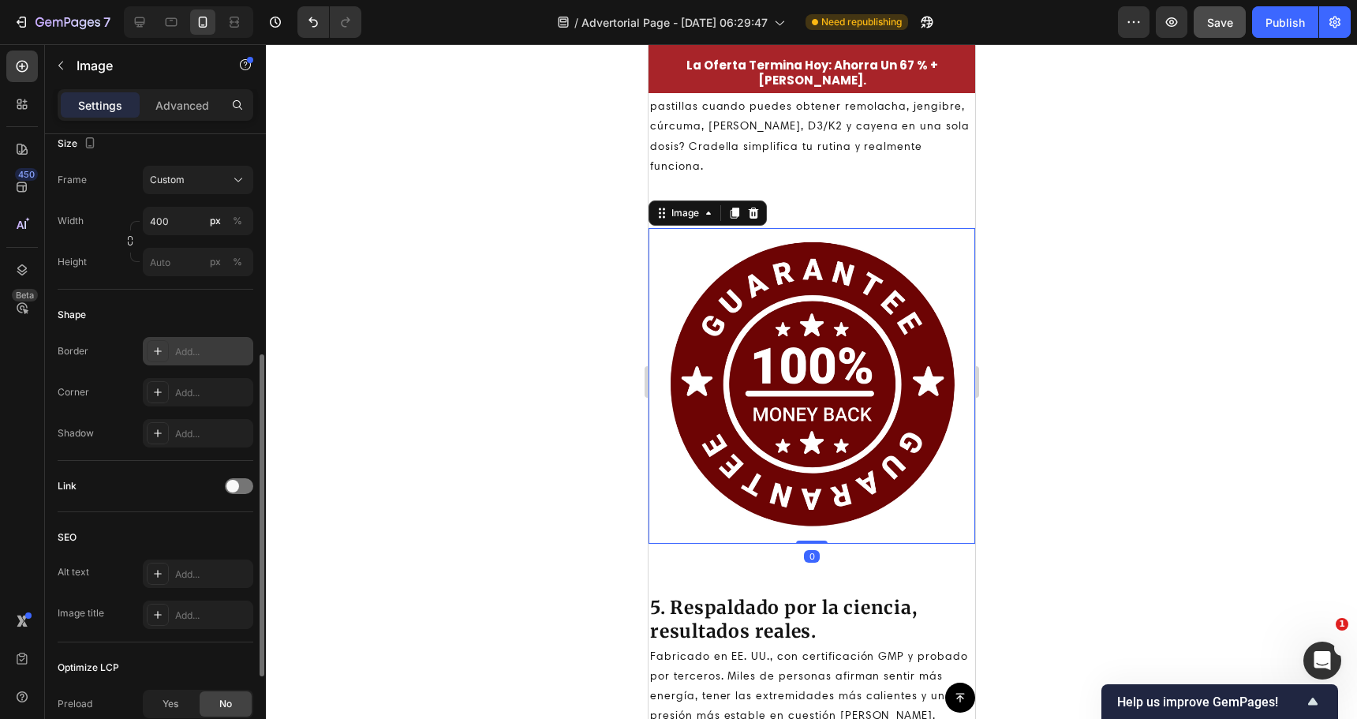
click at [152, 350] on icon at bounding box center [157, 351] width 13 height 13
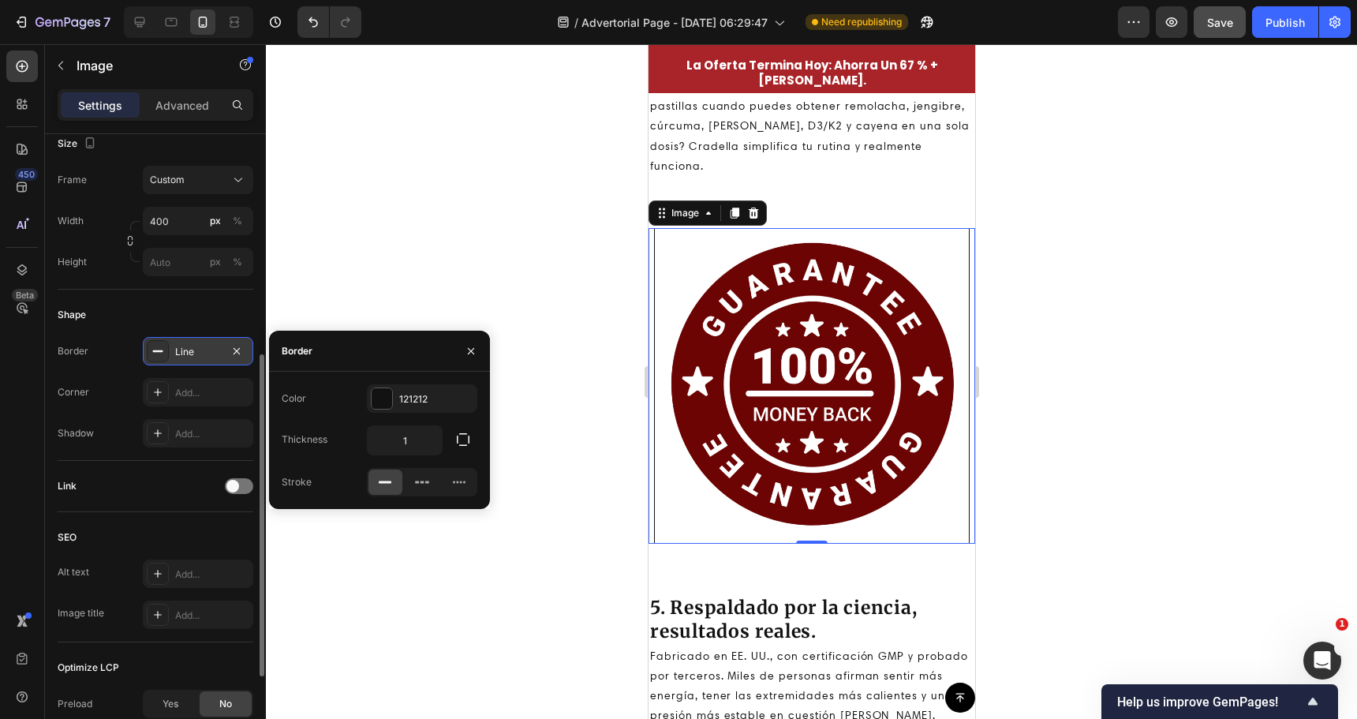
click at [152, 350] on icon at bounding box center [157, 351] width 13 height 13
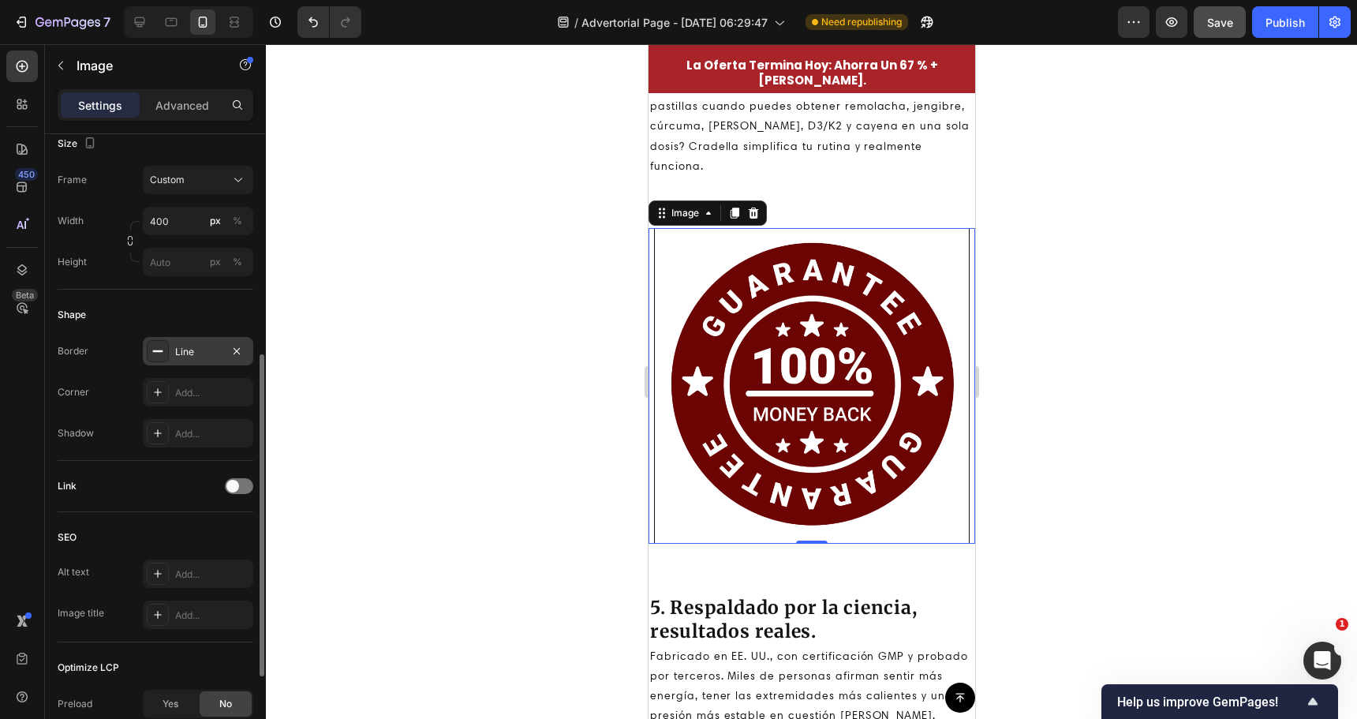
click at [469, 380] on div at bounding box center [811, 381] width 1091 height 675
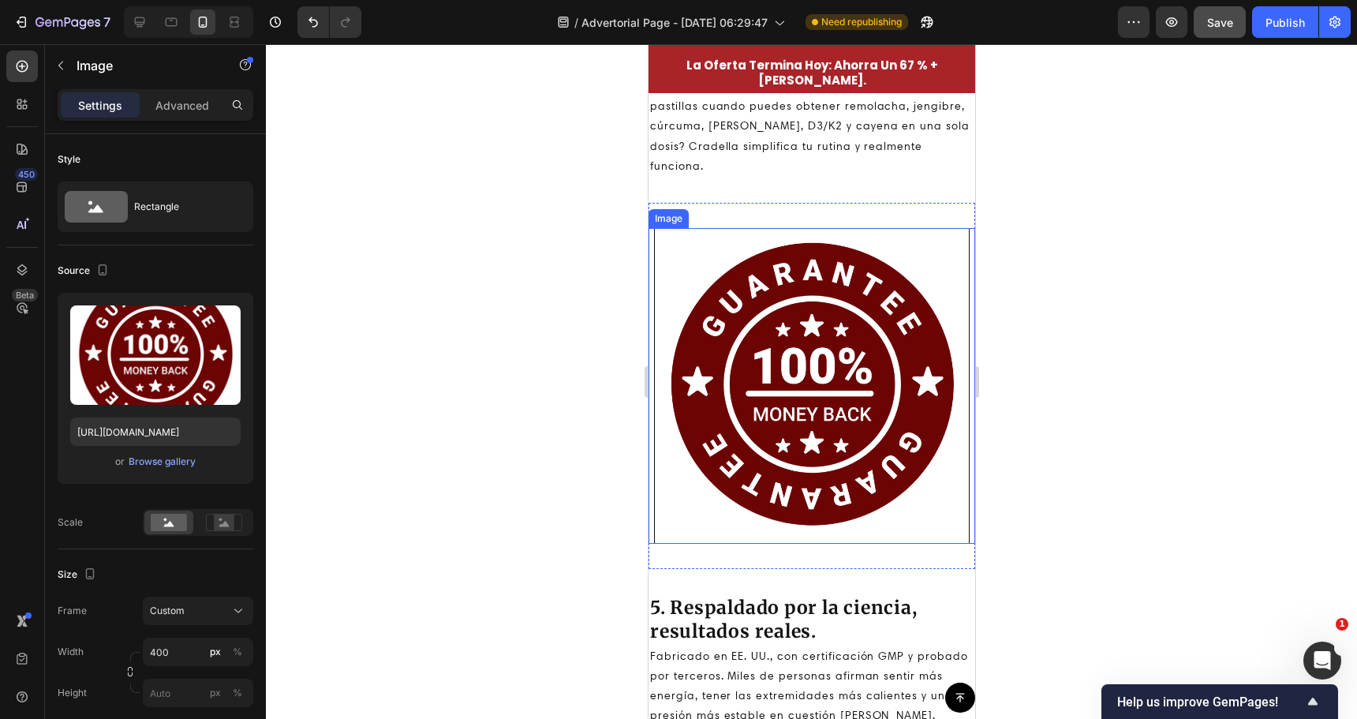
click at [714, 386] on img at bounding box center [811, 386] width 316 height 316
click at [223, 525] on icon at bounding box center [224, 524] width 10 height 6
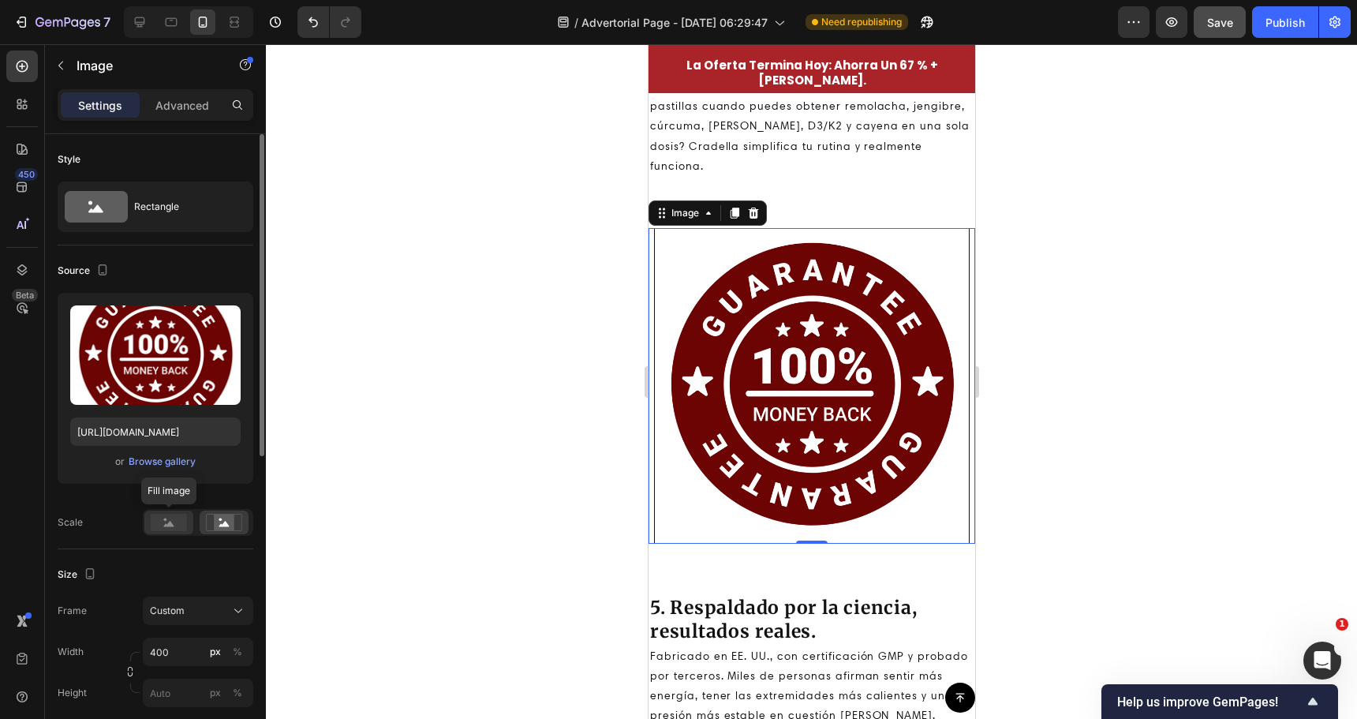
click at [187, 529] on div at bounding box center [168, 522] width 49 height 24
click at [241, 522] on icon at bounding box center [224, 522] width 36 height 17
click at [671, 353] on img at bounding box center [811, 386] width 316 height 316
click at [546, 383] on div at bounding box center [811, 381] width 1091 height 675
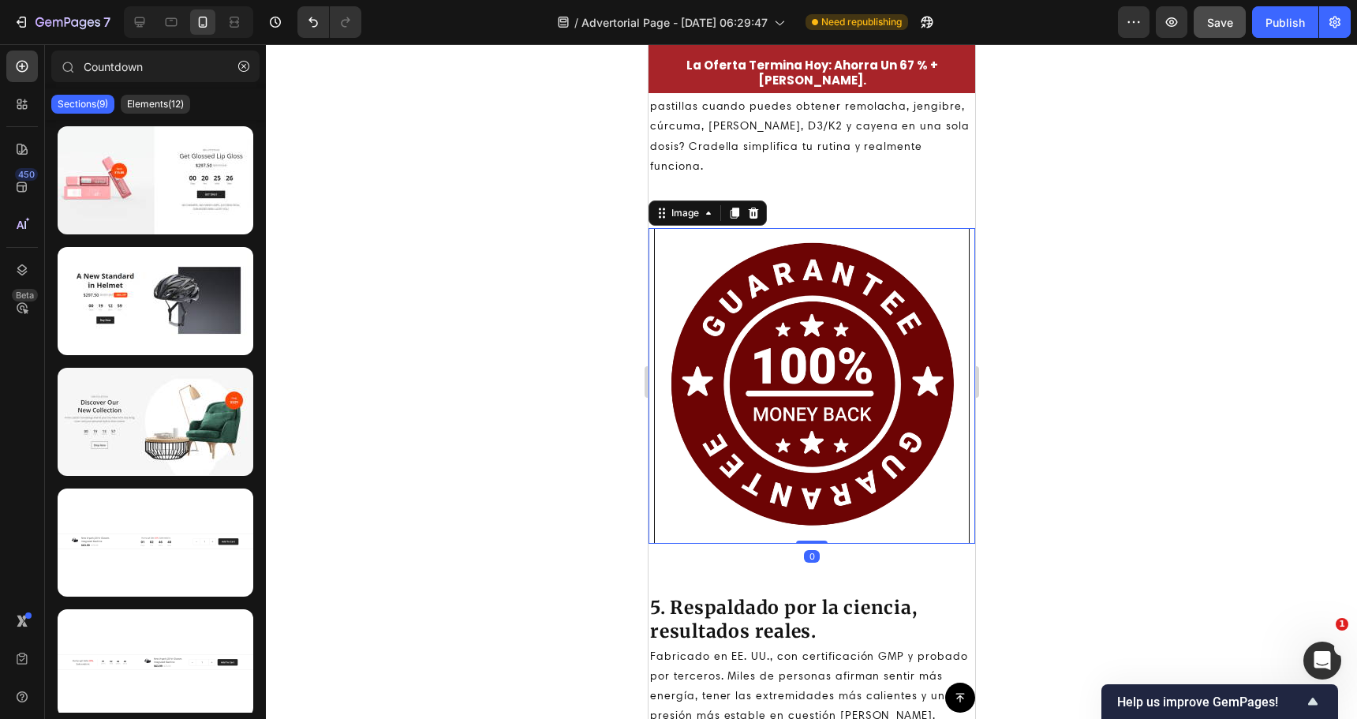
click at [730, 374] on img at bounding box center [811, 386] width 316 height 316
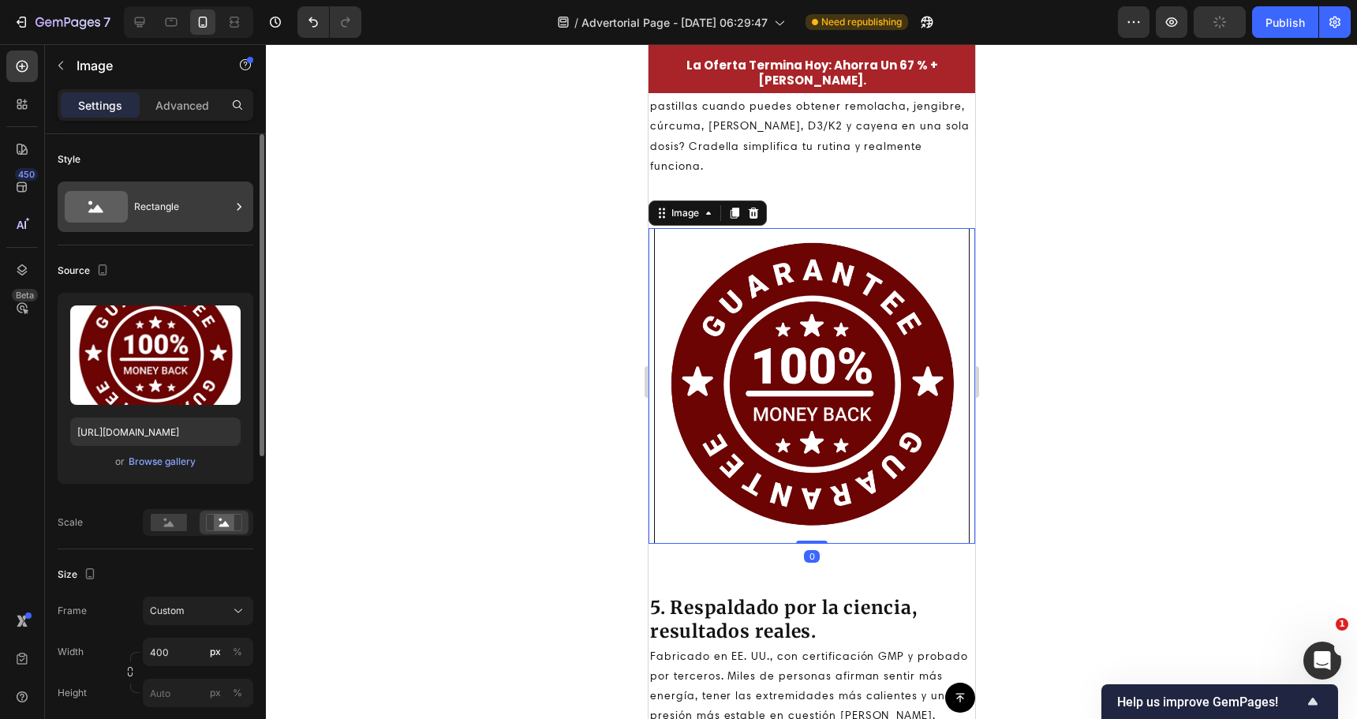
click at [130, 201] on div "Rectangle" at bounding box center [156, 206] width 196 height 50
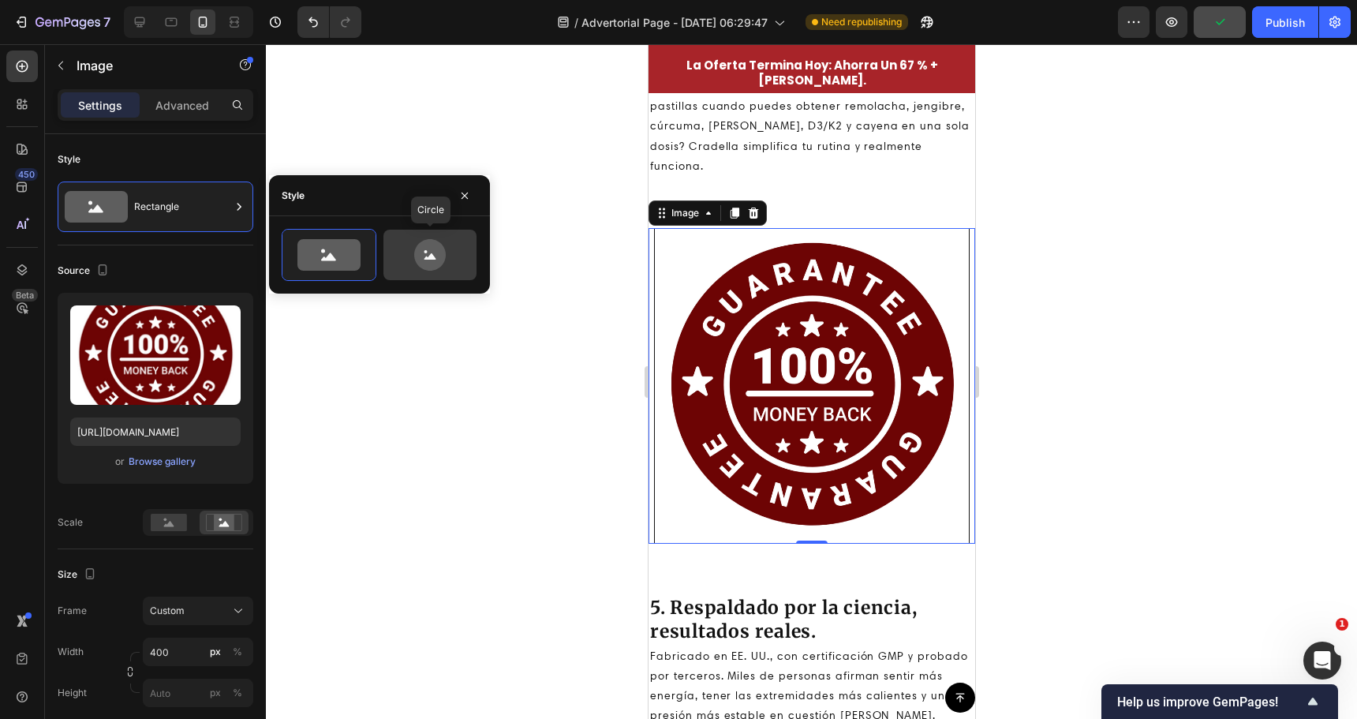
click at [417, 256] on icon at bounding box center [430, 255] width 32 height 32
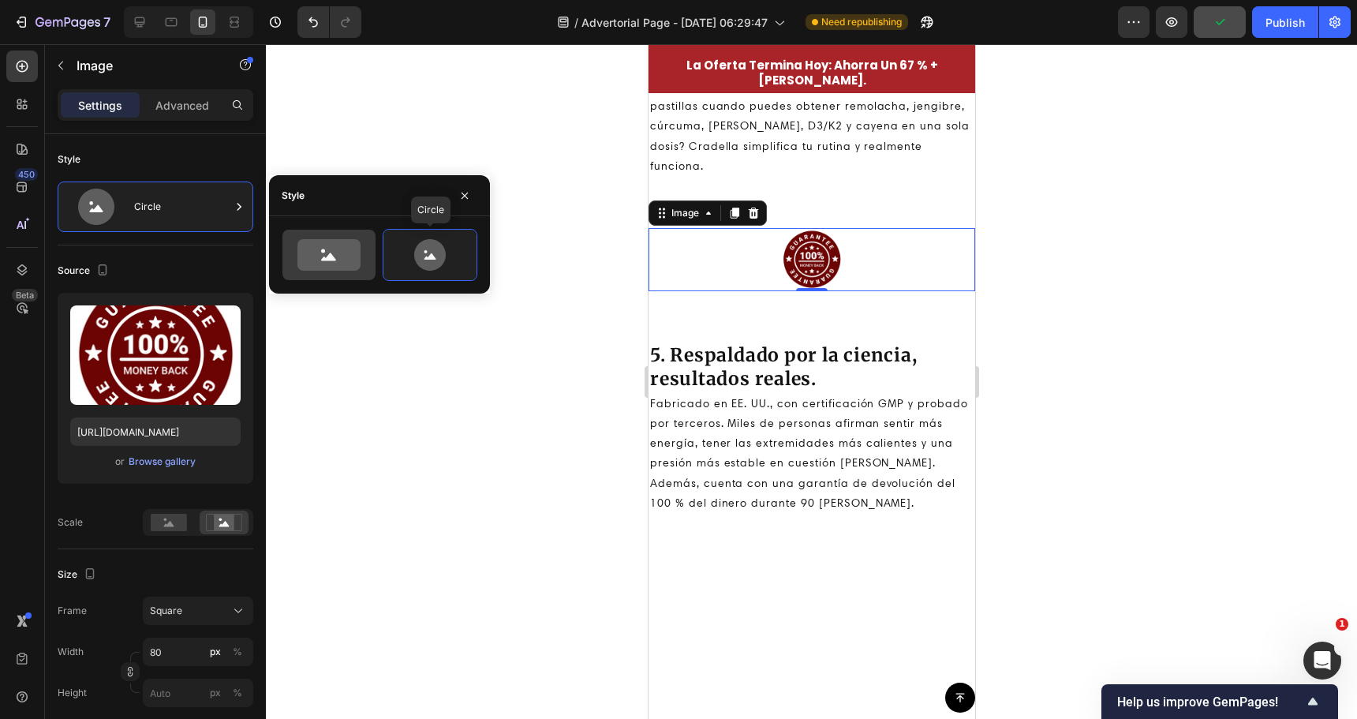
click at [339, 259] on icon at bounding box center [328, 255] width 63 height 32
type input "100"
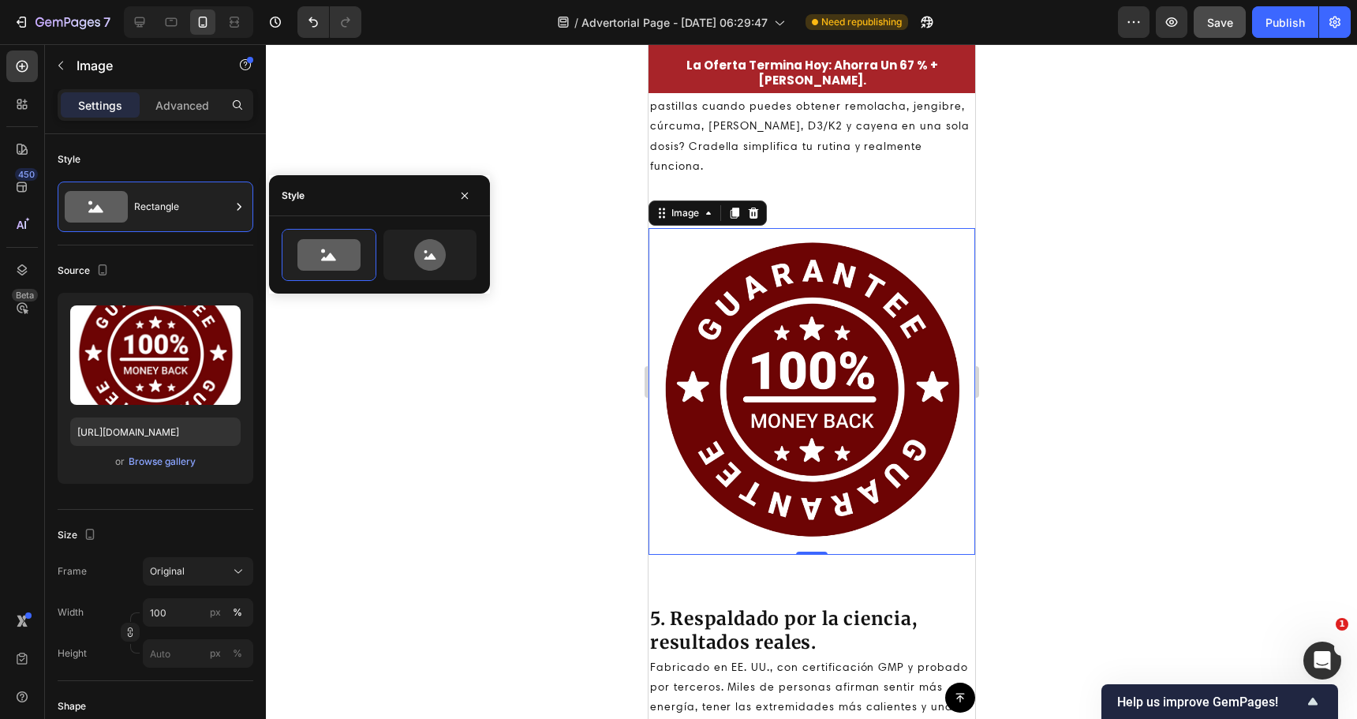
click at [176, 118] on div "Settings Advanced" at bounding box center [156, 105] width 196 height 32
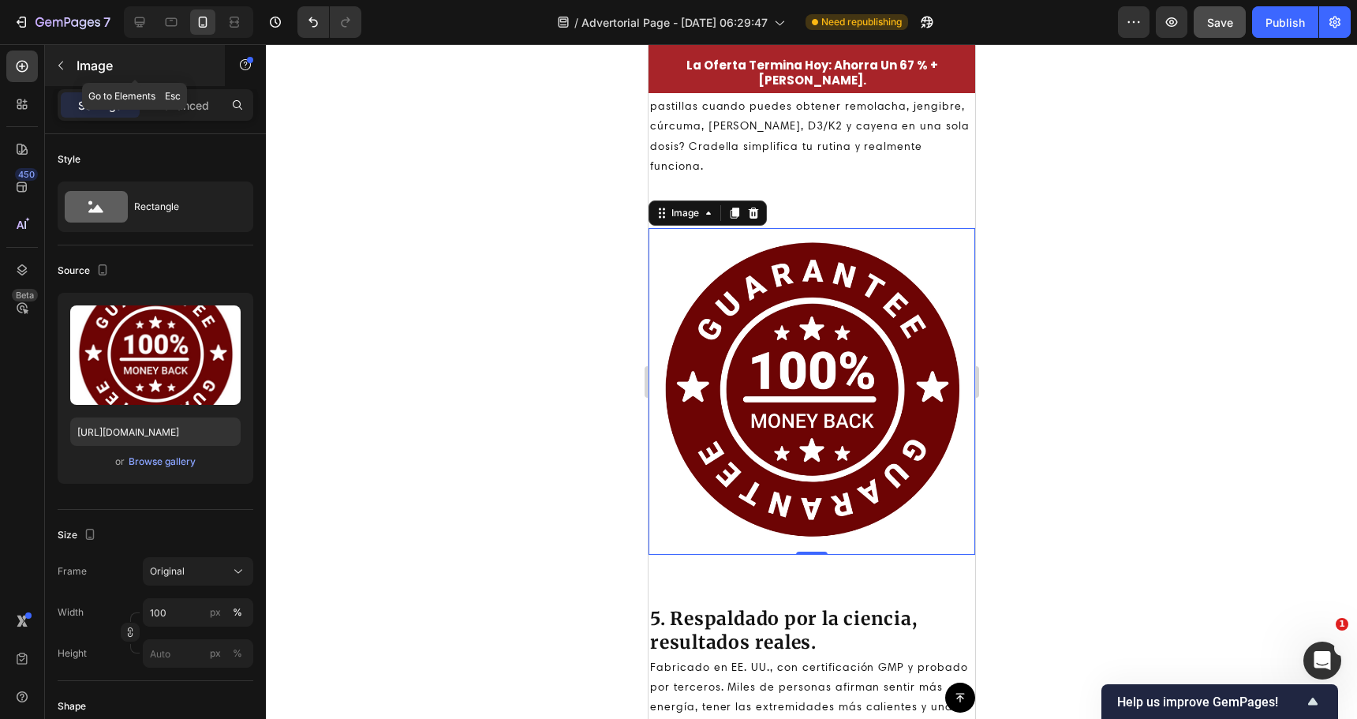
click at [58, 77] on button "button" at bounding box center [60, 65] width 25 height 25
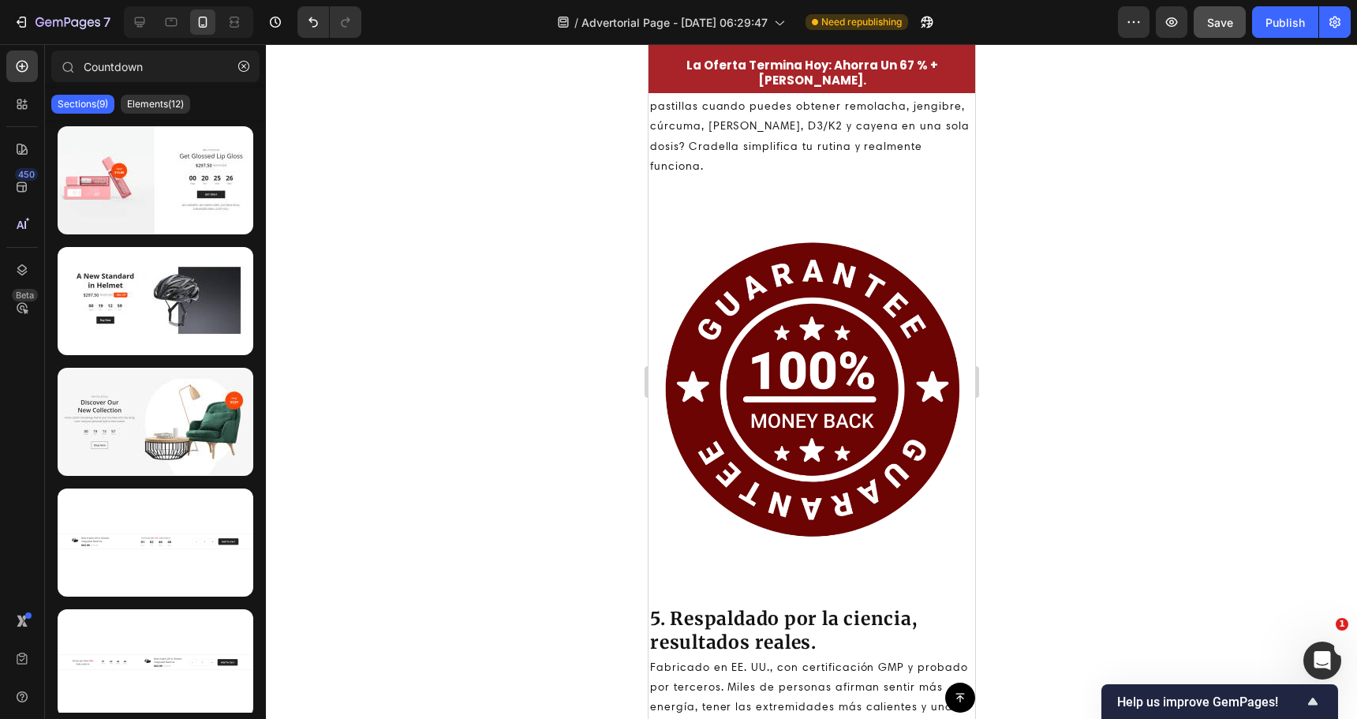
click at [744, 385] on img at bounding box center [811, 391] width 327 height 327
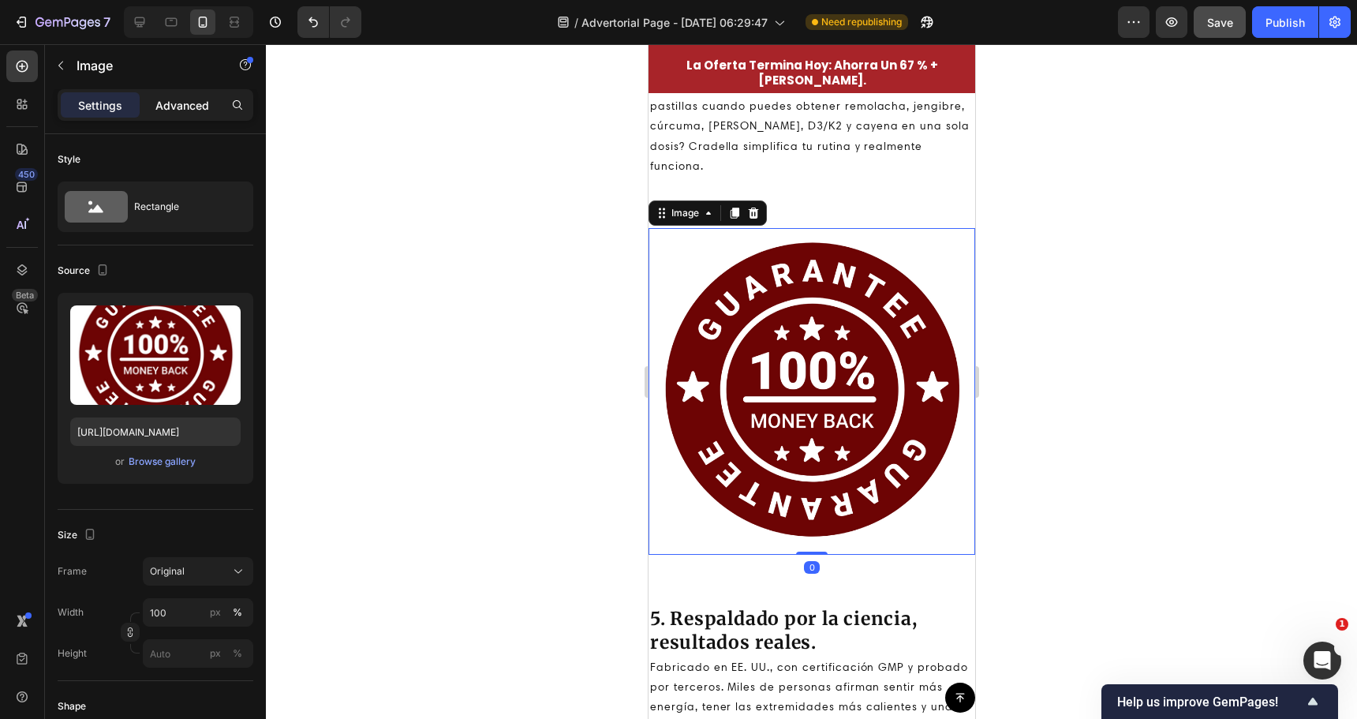
click at [212, 112] on div "Advanced" at bounding box center [182, 104] width 79 height 25
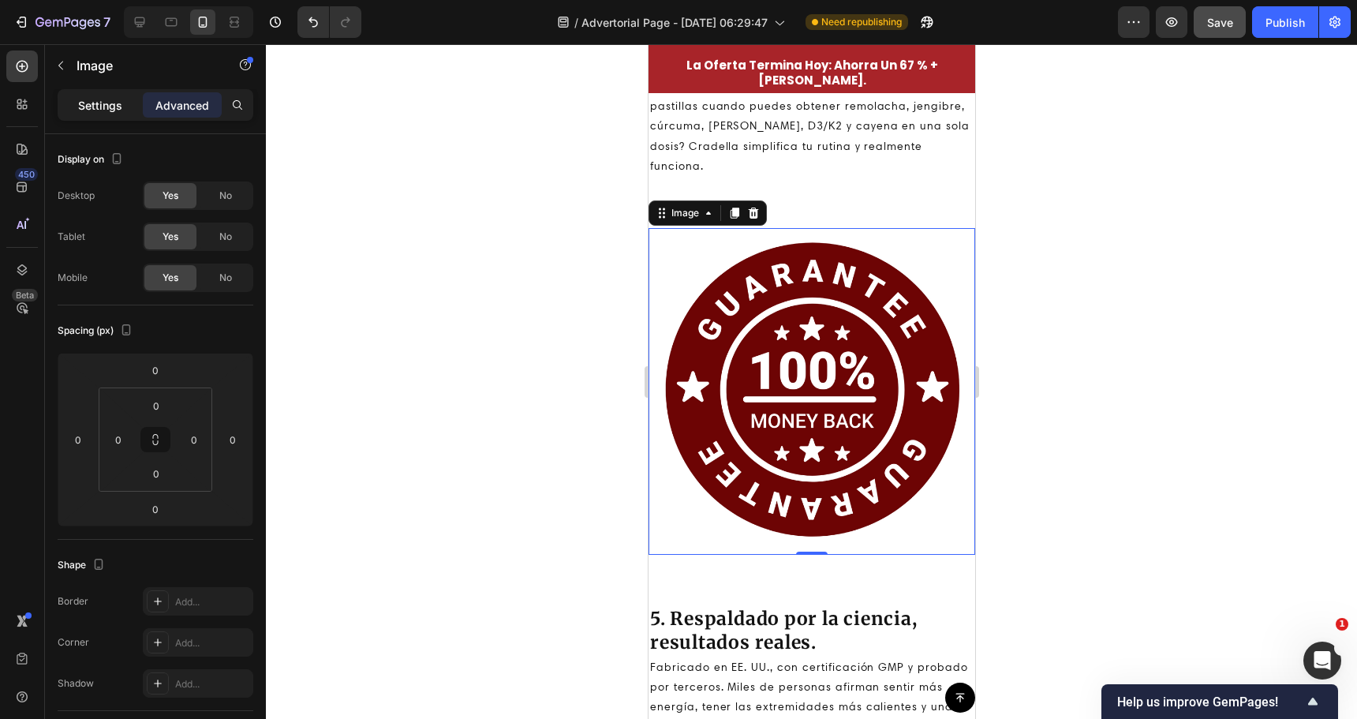
click at [116, 103] on p "Settings" at bounding box center [100, 105] width 44 height 17
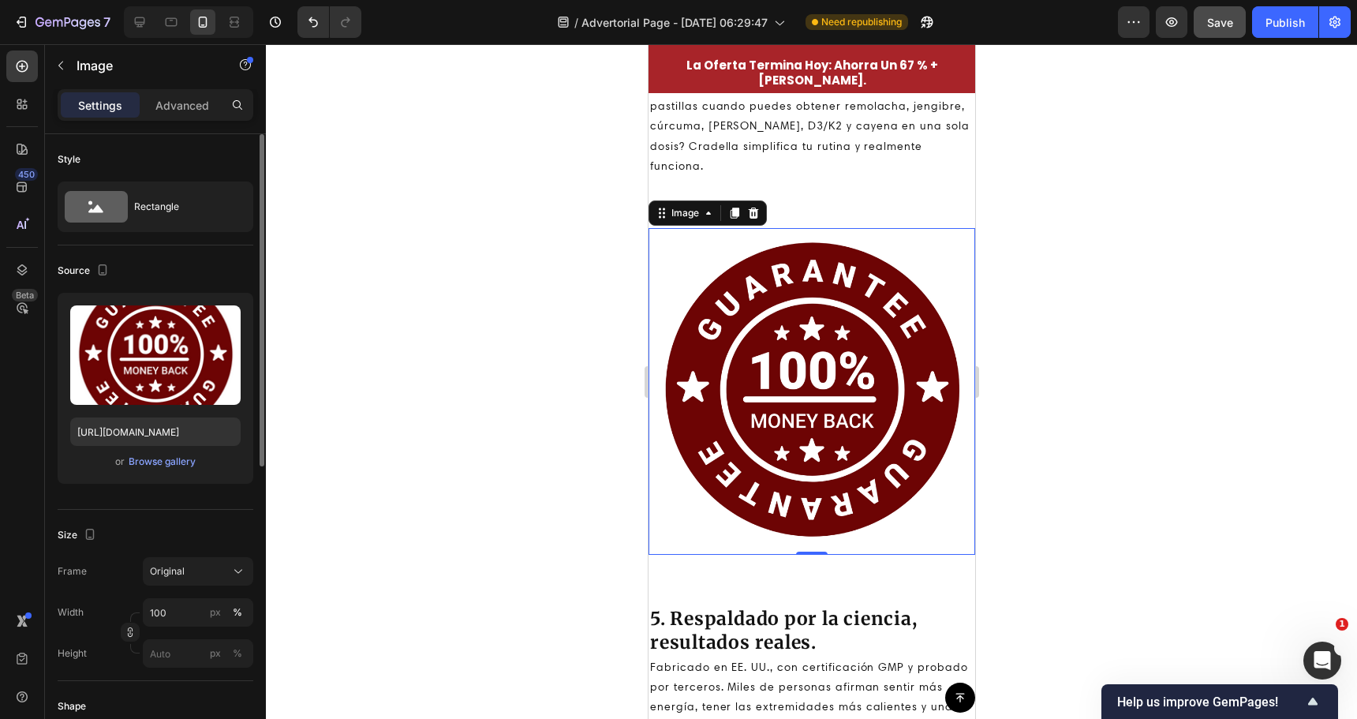
scroll to position [158, 0]
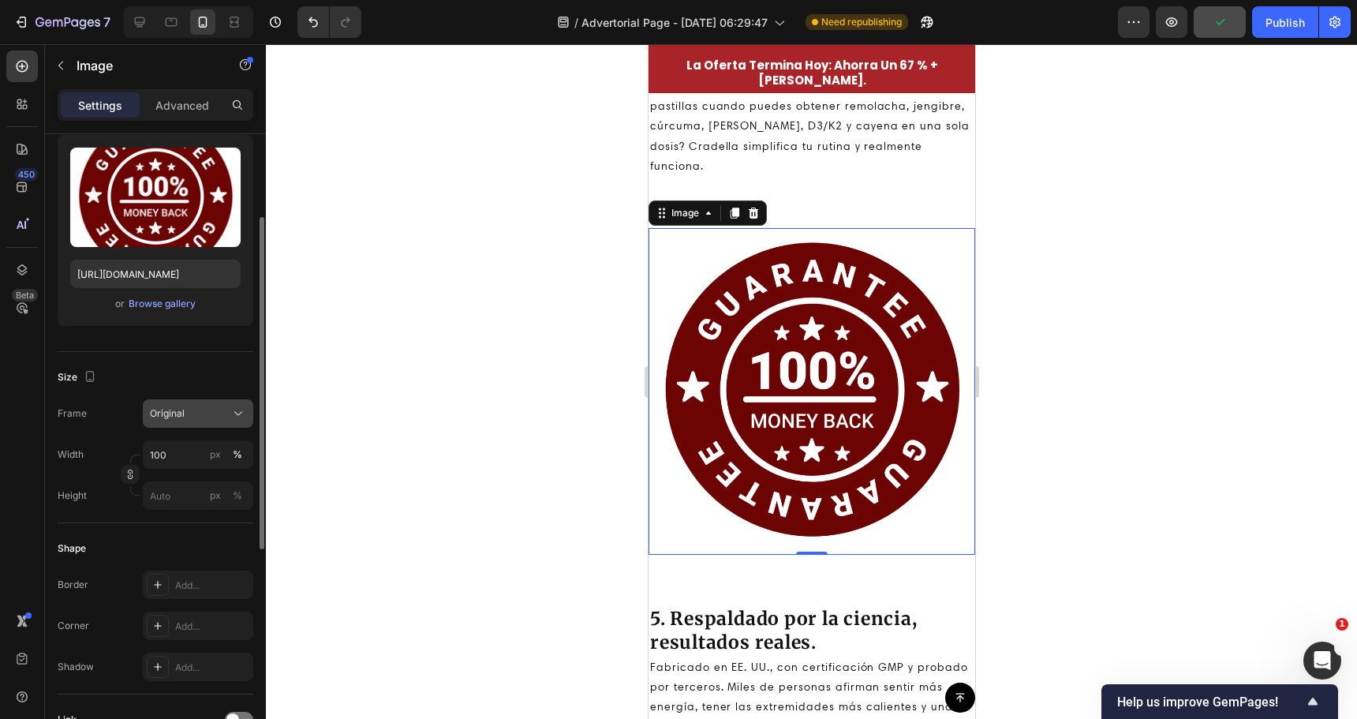
click at [249, 417] on button "Original" at bounding box center [198, 413] width 110 height 28
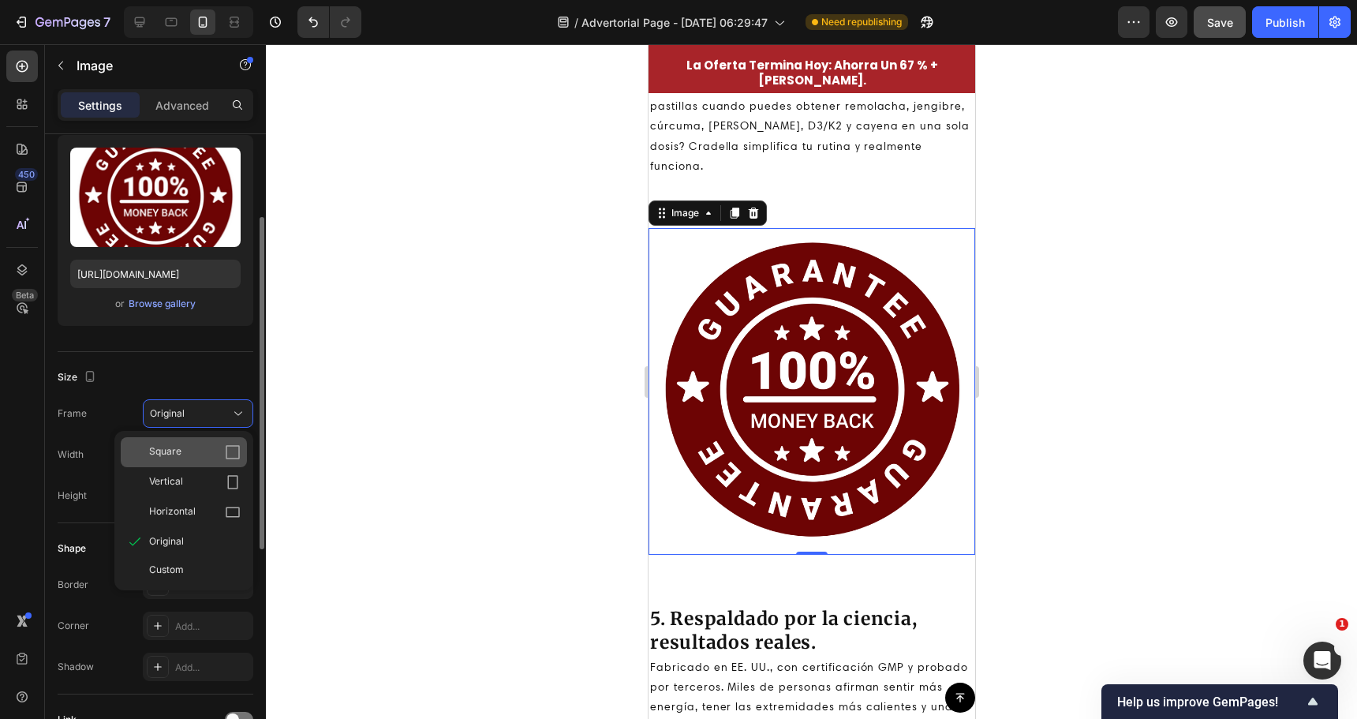
click at [222, 451] on div "Square" at bounding box center [195, 452] width 92 height 16
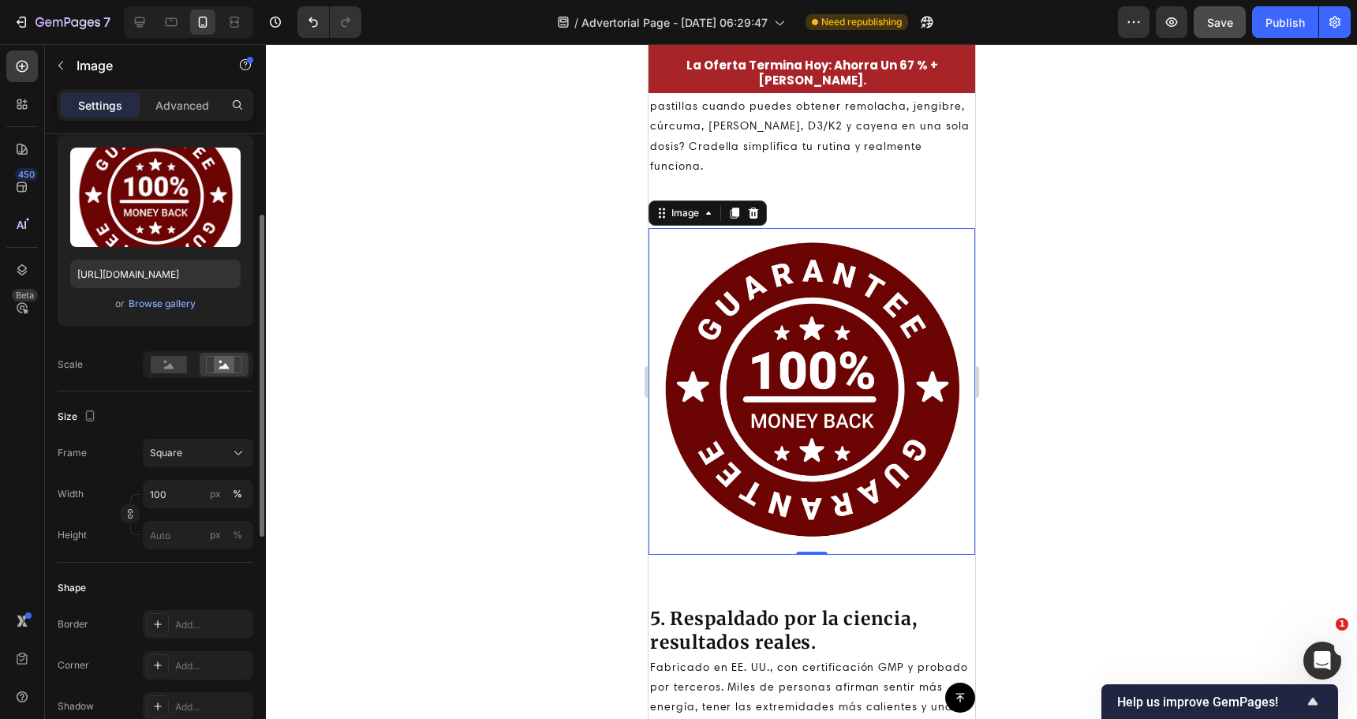
scroll to position [237, 0]
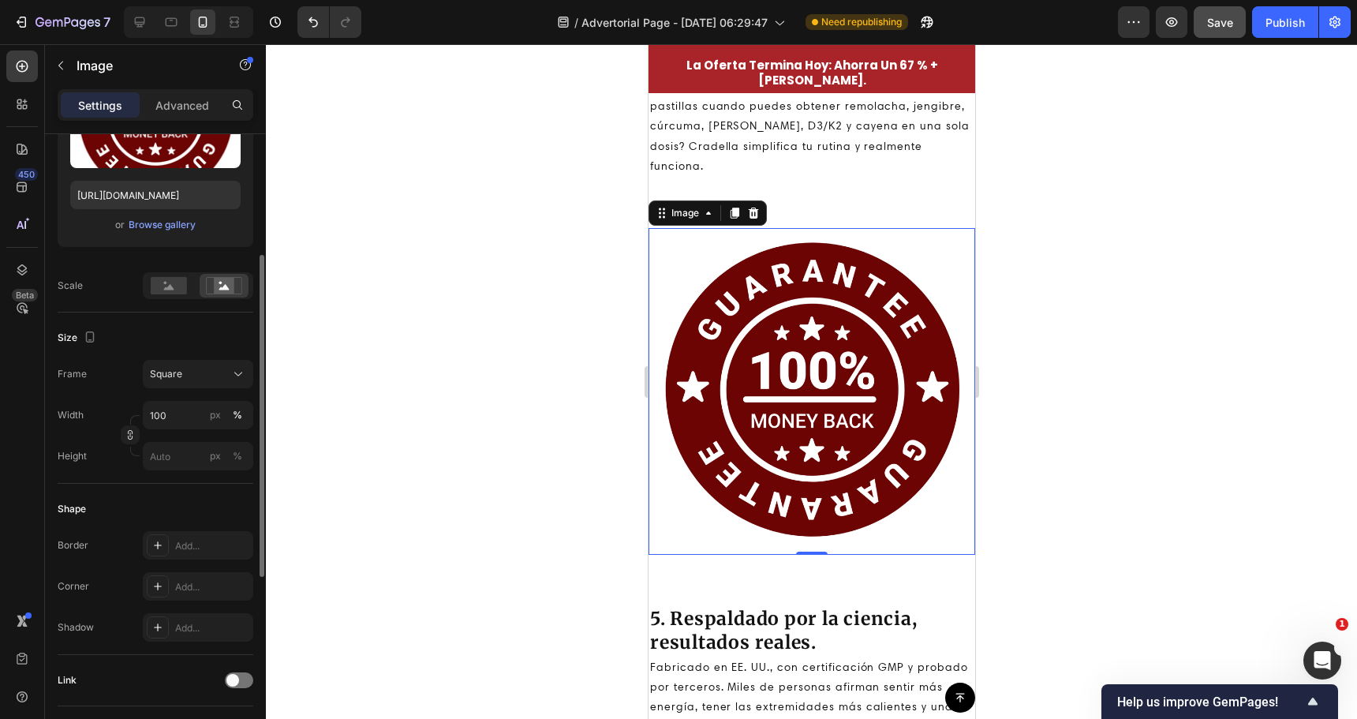
click at [514, 432] on div at bounding box center [811, 381] width 1091 height 675
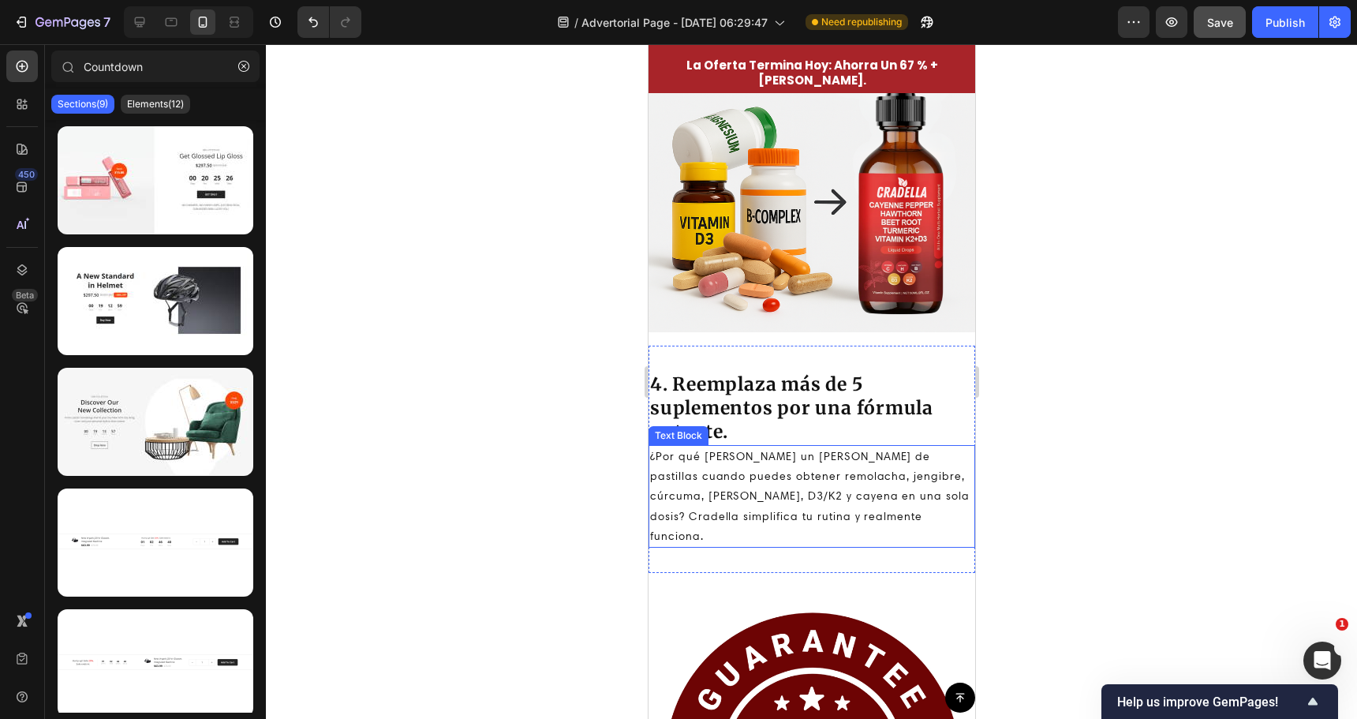
scroll to position [2403, 0]
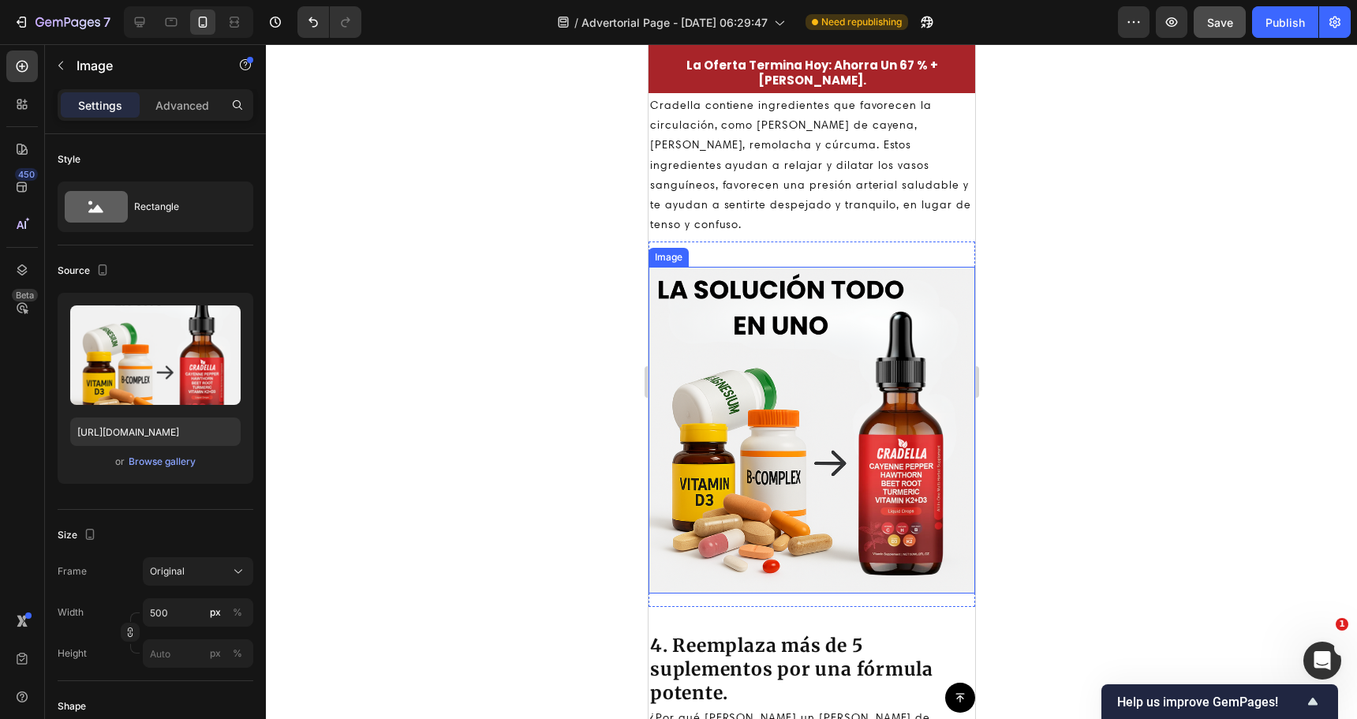
click at [780, 465] on img at bounding box center [811, 430] width 327 height 327
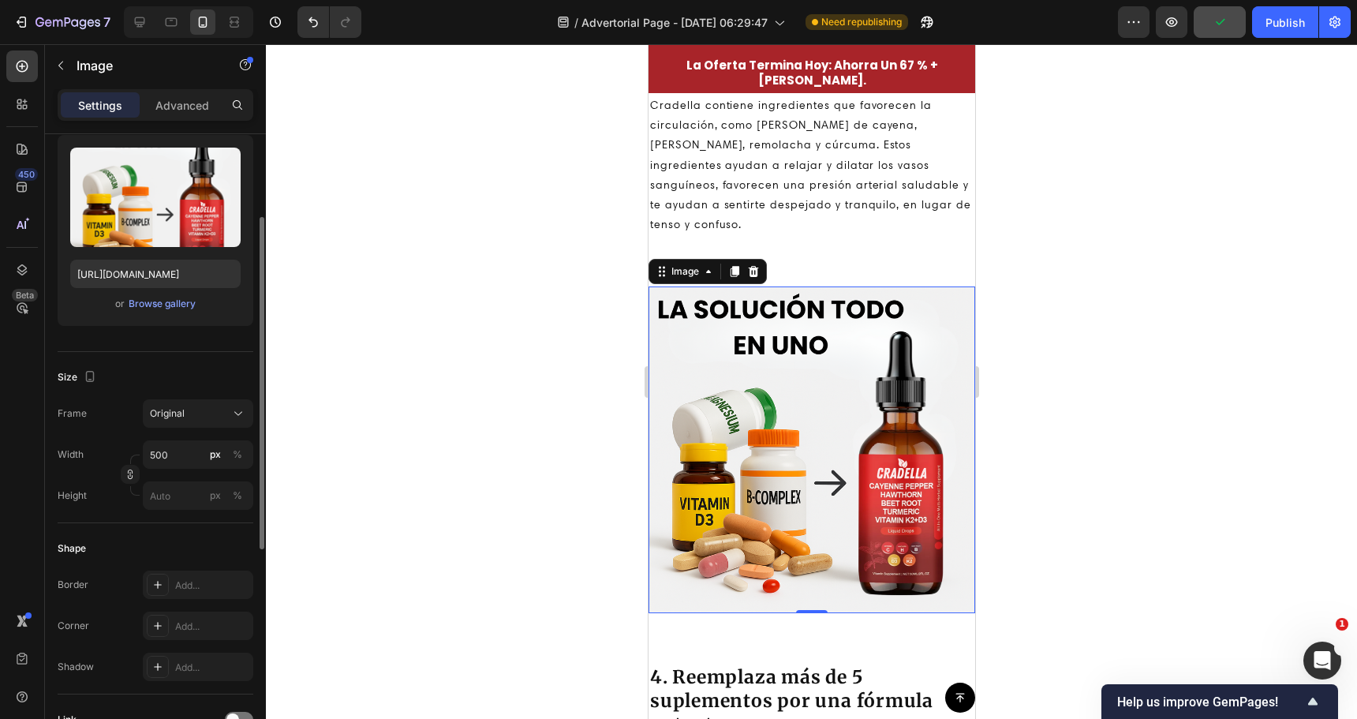
scroll to position [0, 0]
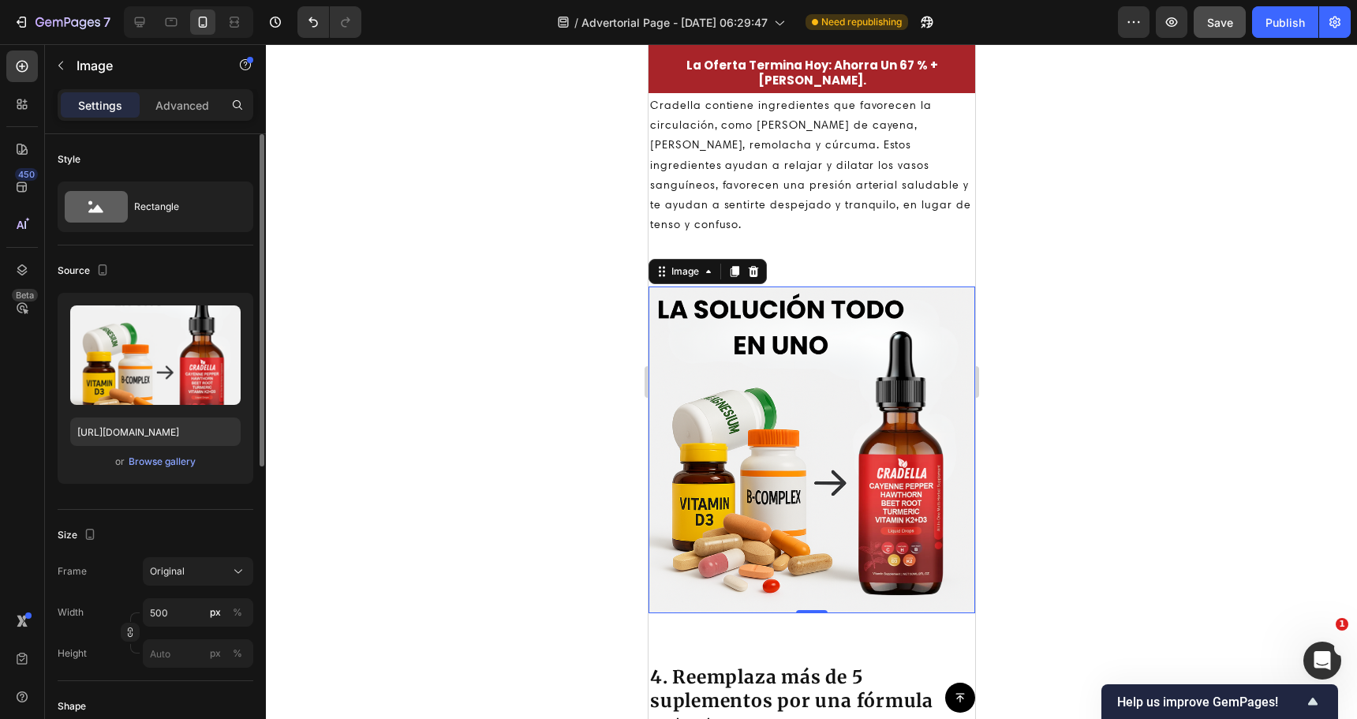
click at [121, 166] on div "Style" at bounding box center [156, 159] width 196 height 25
click at [116, 185] on div "Rectangle" at bounding box center [156, 206] width 196 height 50
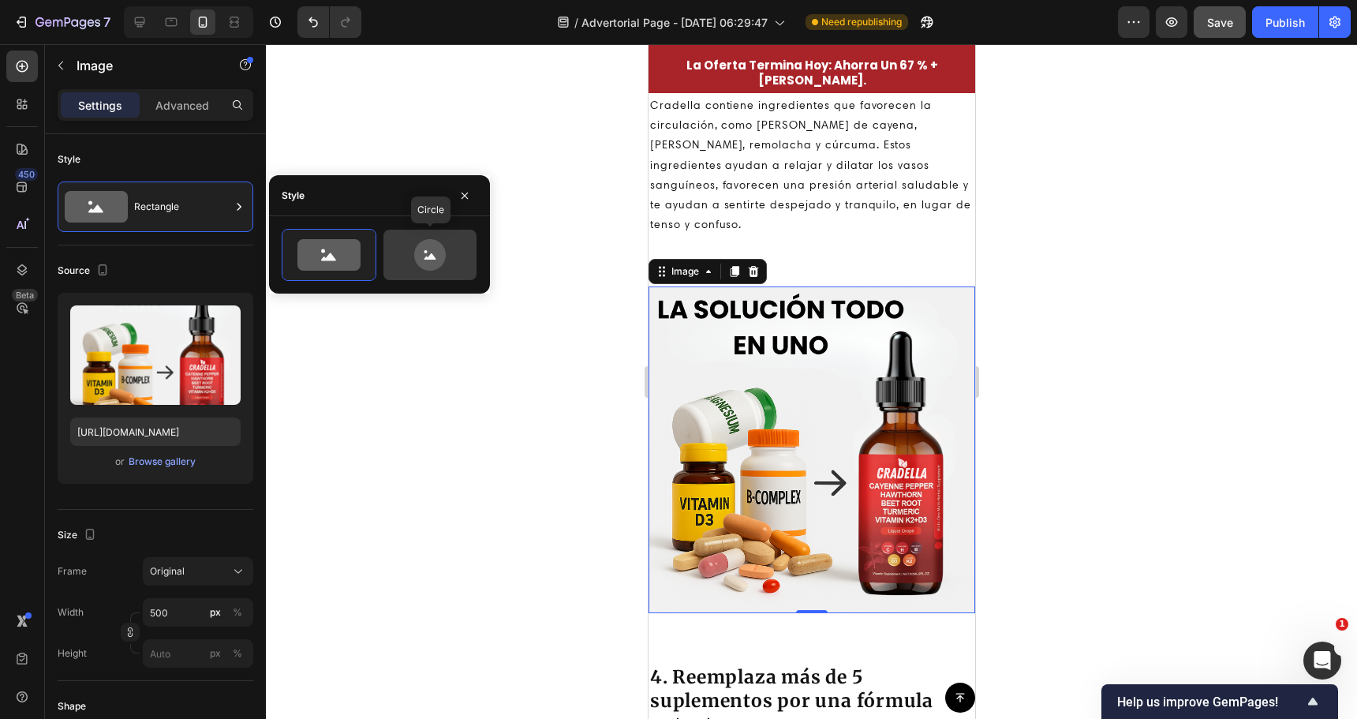
click at [405, 250] on icon at bounding box center [430, 255] width 74 height 32
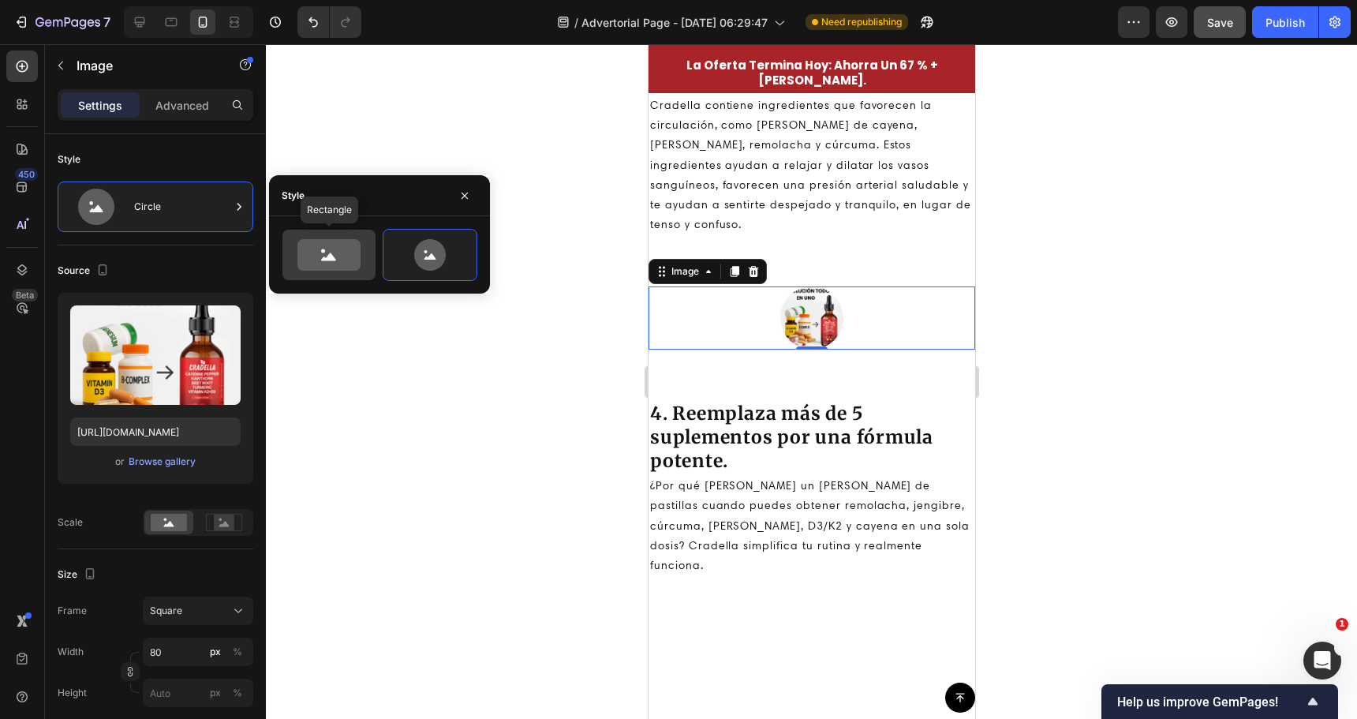
click at [352, 249] on icon at bounding box center [328, 255] width 63 height 32
type input "100"
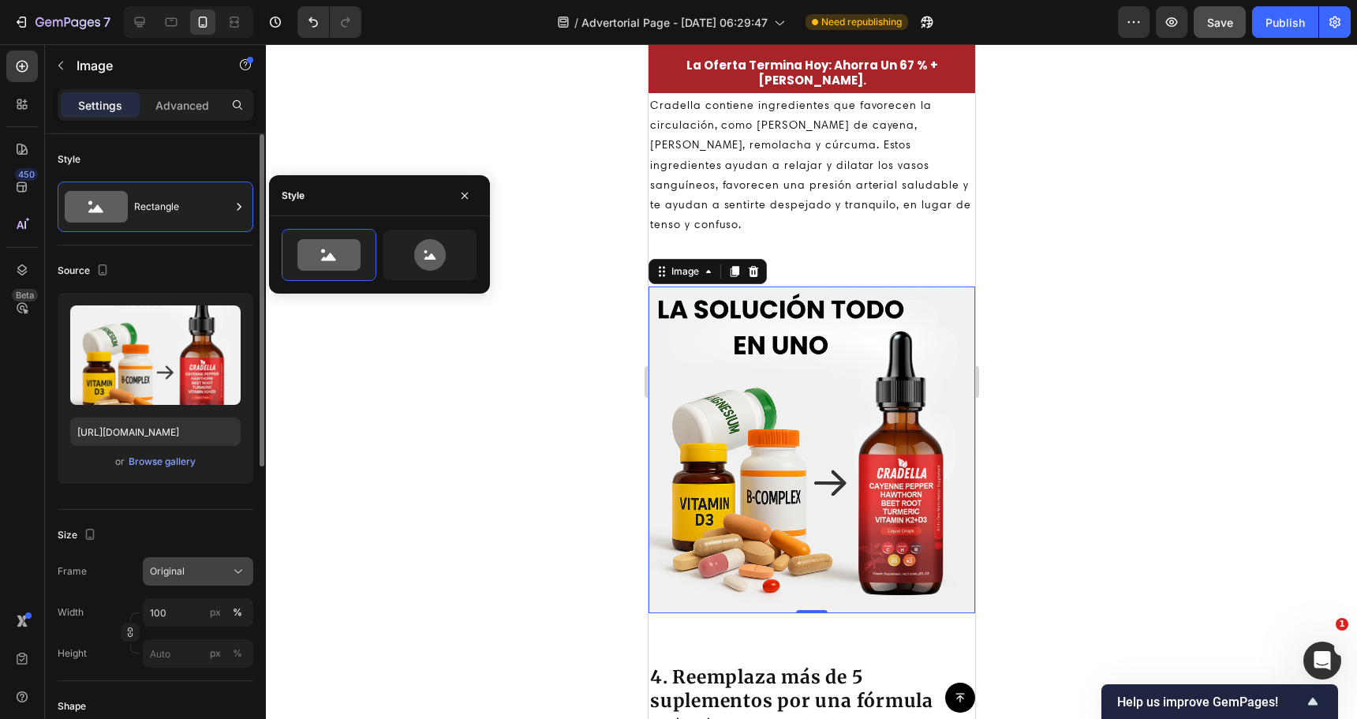
click at [215, 568] on div "Original" at bounding box center [188, 571] width 77 height 14
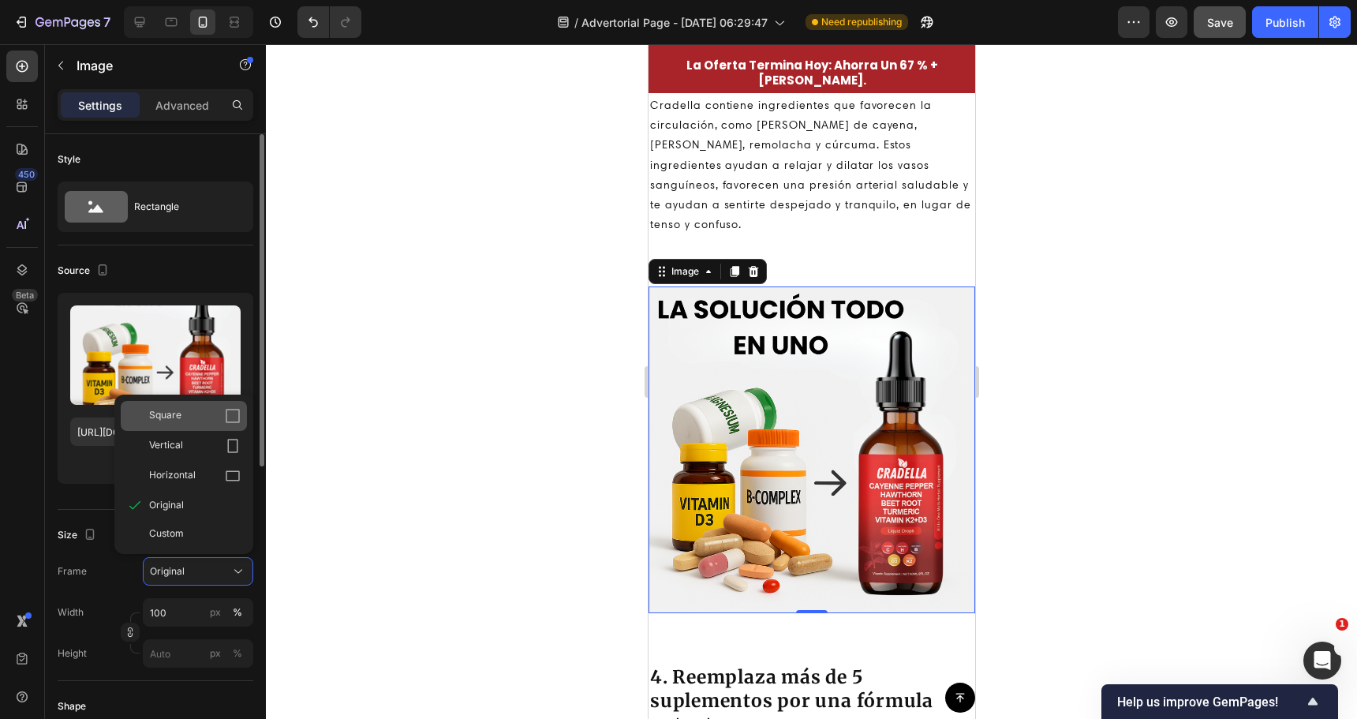
click at [207, 419] on div "Square" at bounding box center [195, 416] width 92 height 16
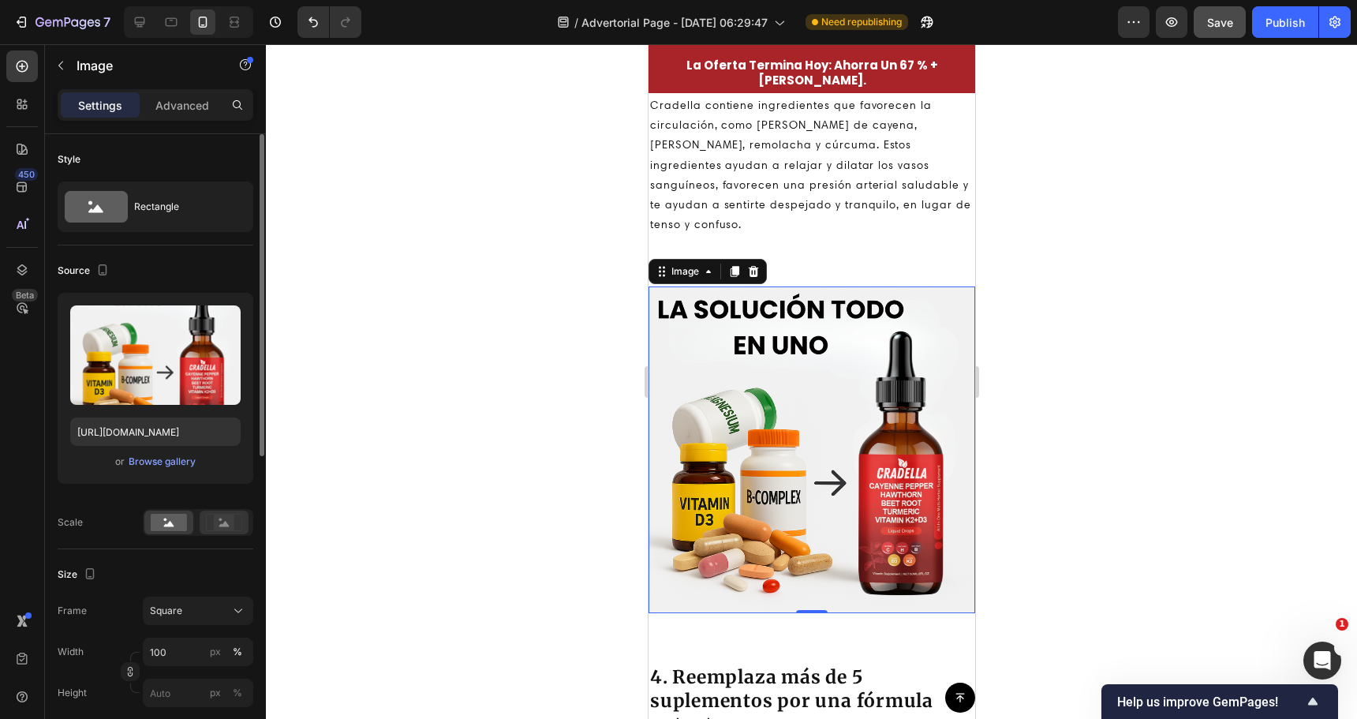
click at [228, 527] on rect at bounding box center [224, 522] width 21 height 16
click at [174, 526] on icon at bounding box center [169, 524] width 10 height 6
click at [518, 447] on div at bounding box center [811, 381] width 1091 height 675
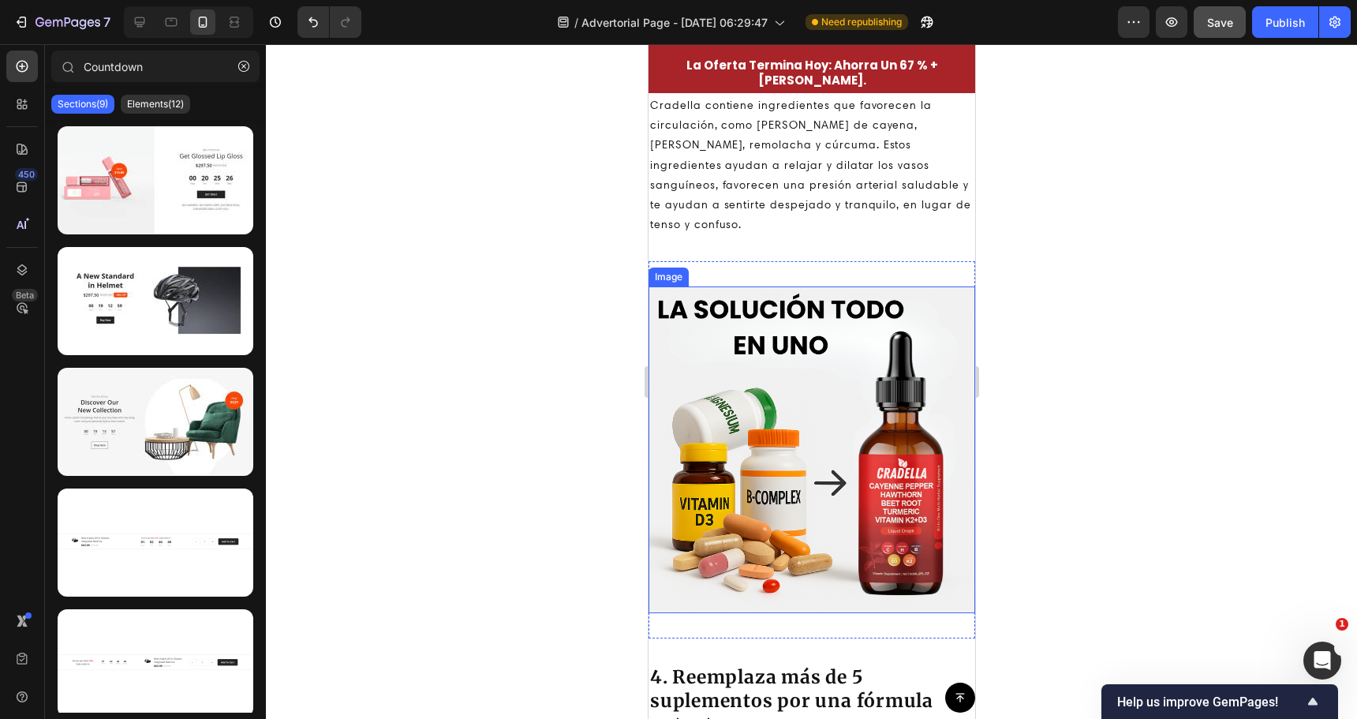
scroll to position [2482, 0]
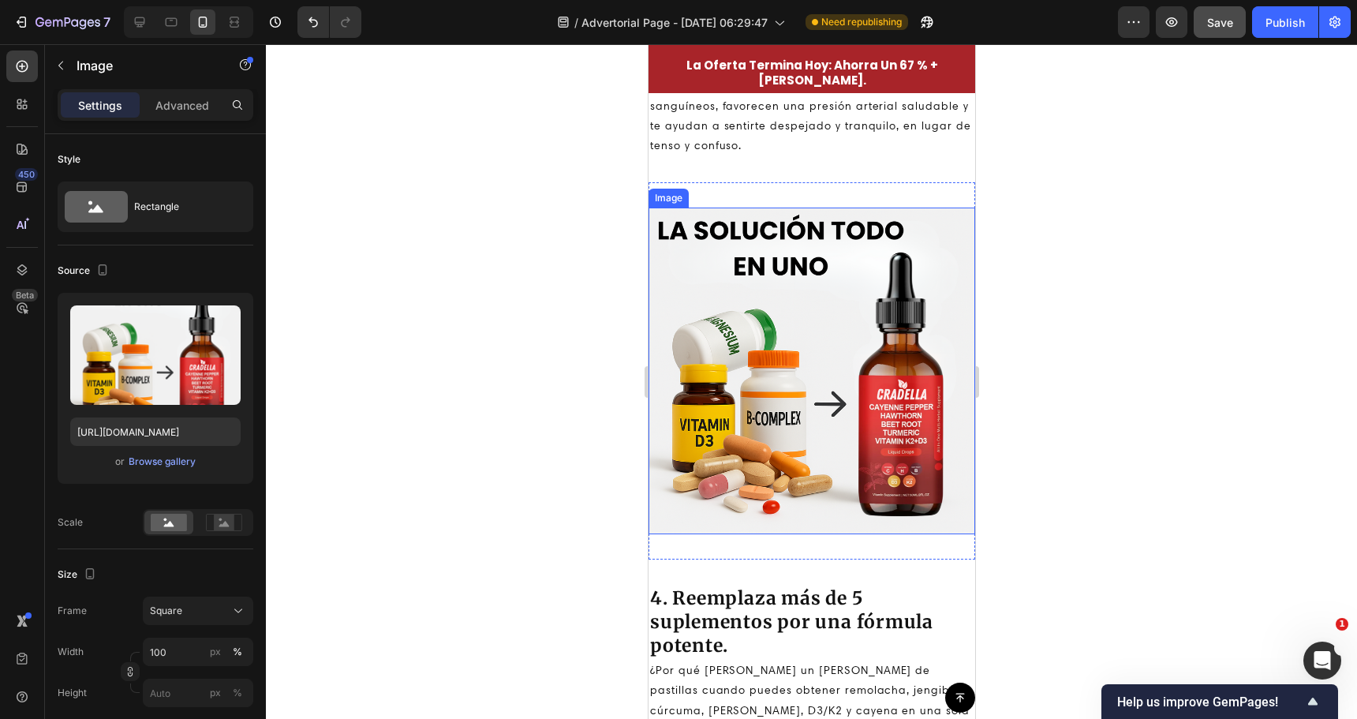
click at [795, 301] on img at bounding box center [811, 371] width 327 height 327
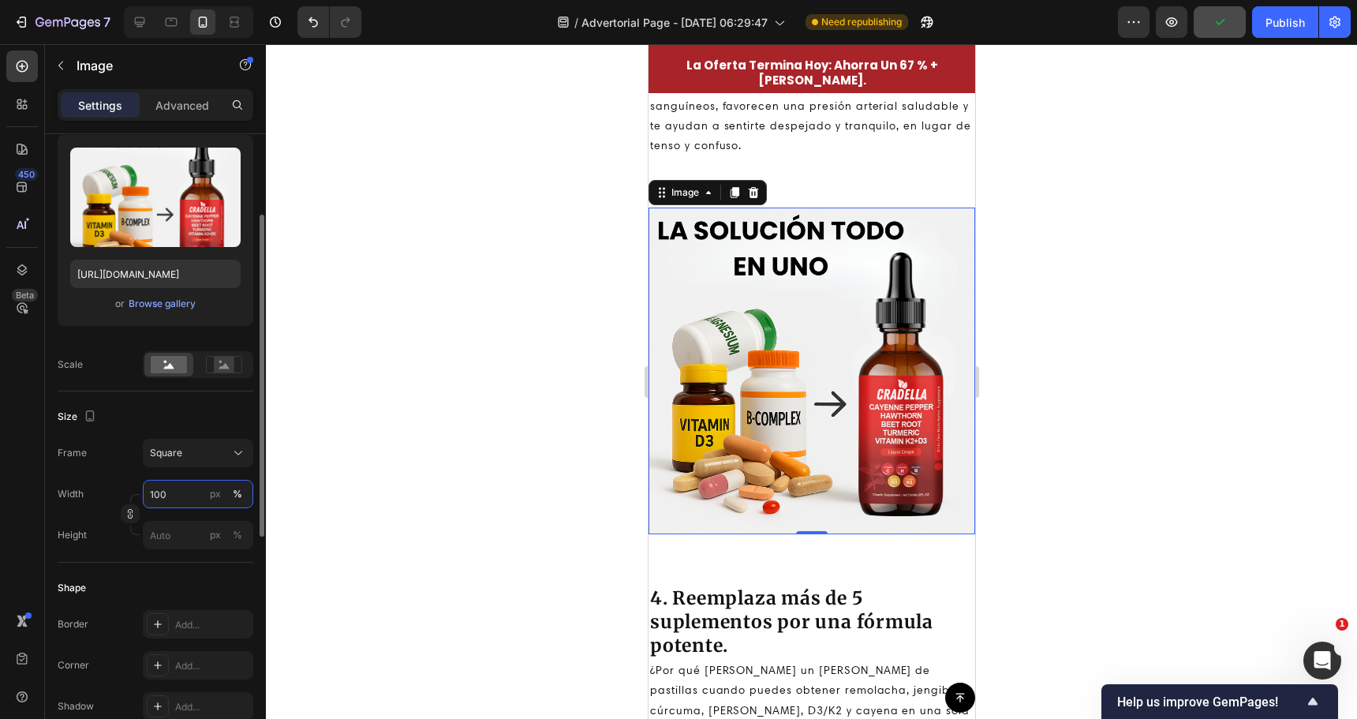
click at [185, 495] on input "100" at bounding box center [198, 494] width 110 height 28
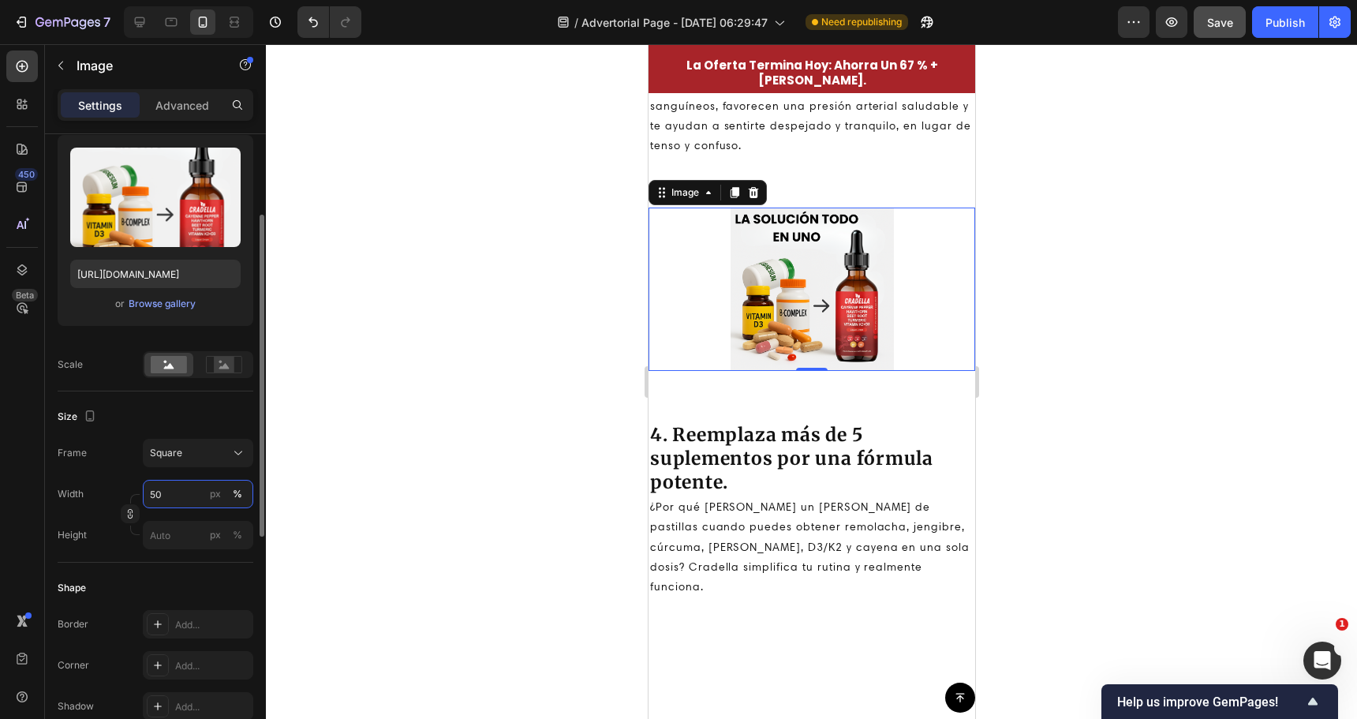
type input "5"
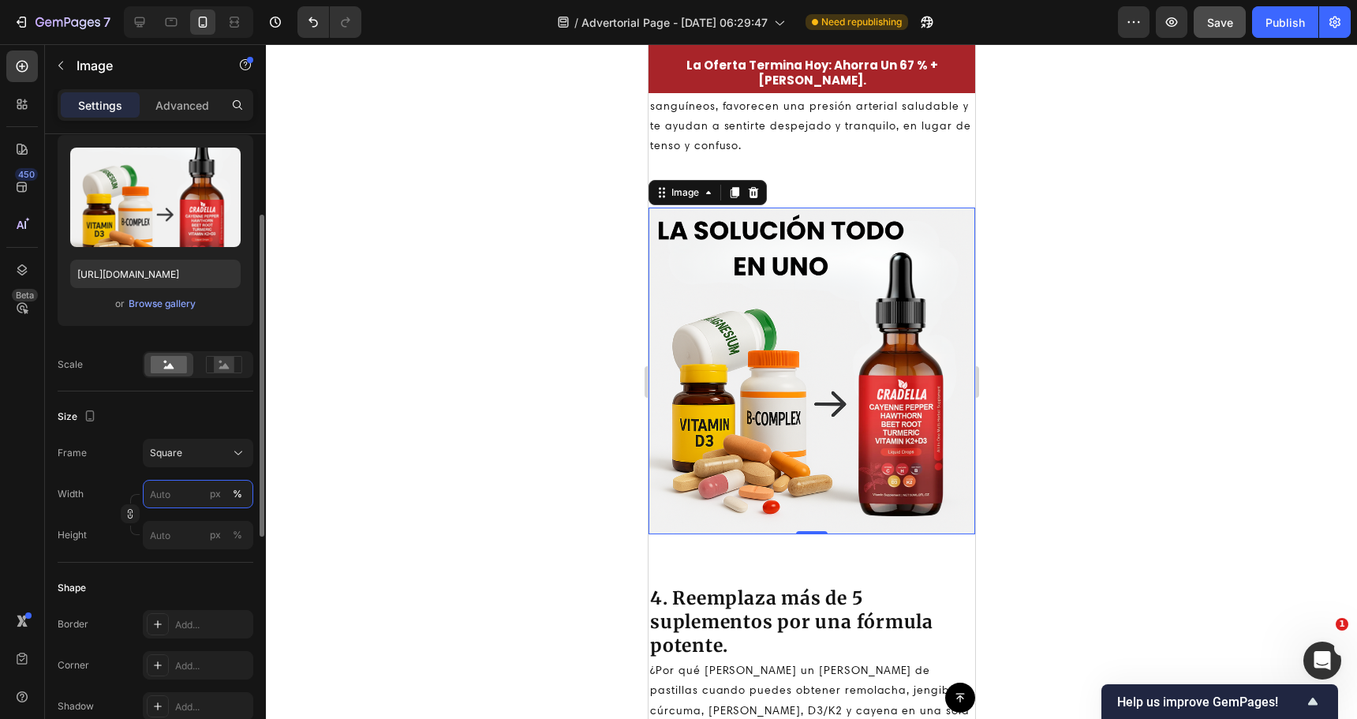
type input "8"
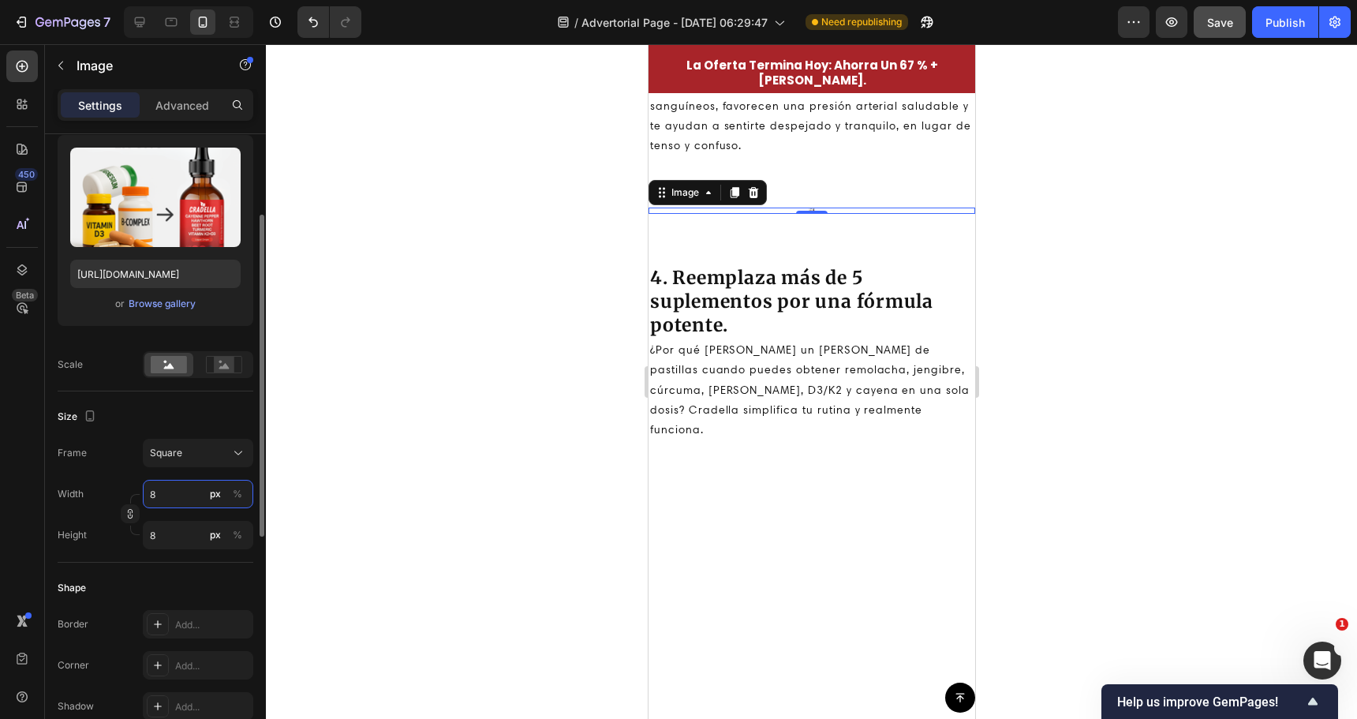
type input "80"
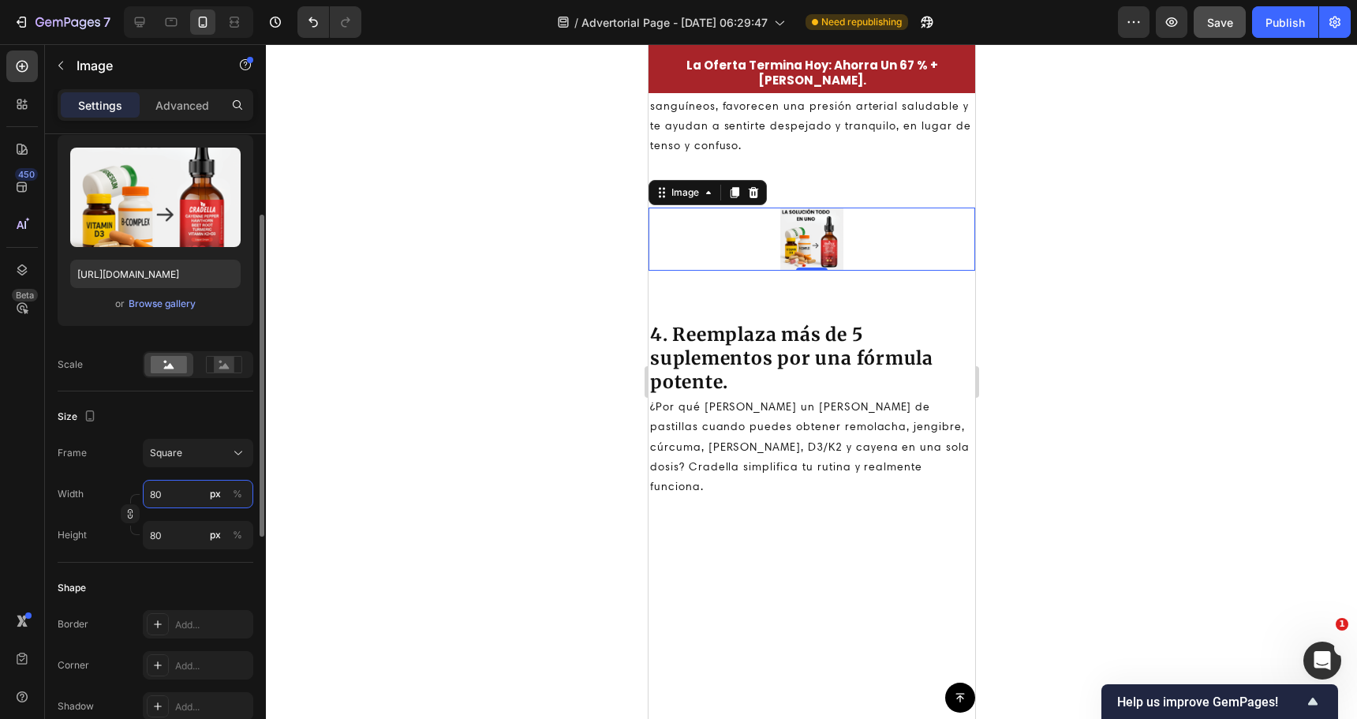
type input "8"
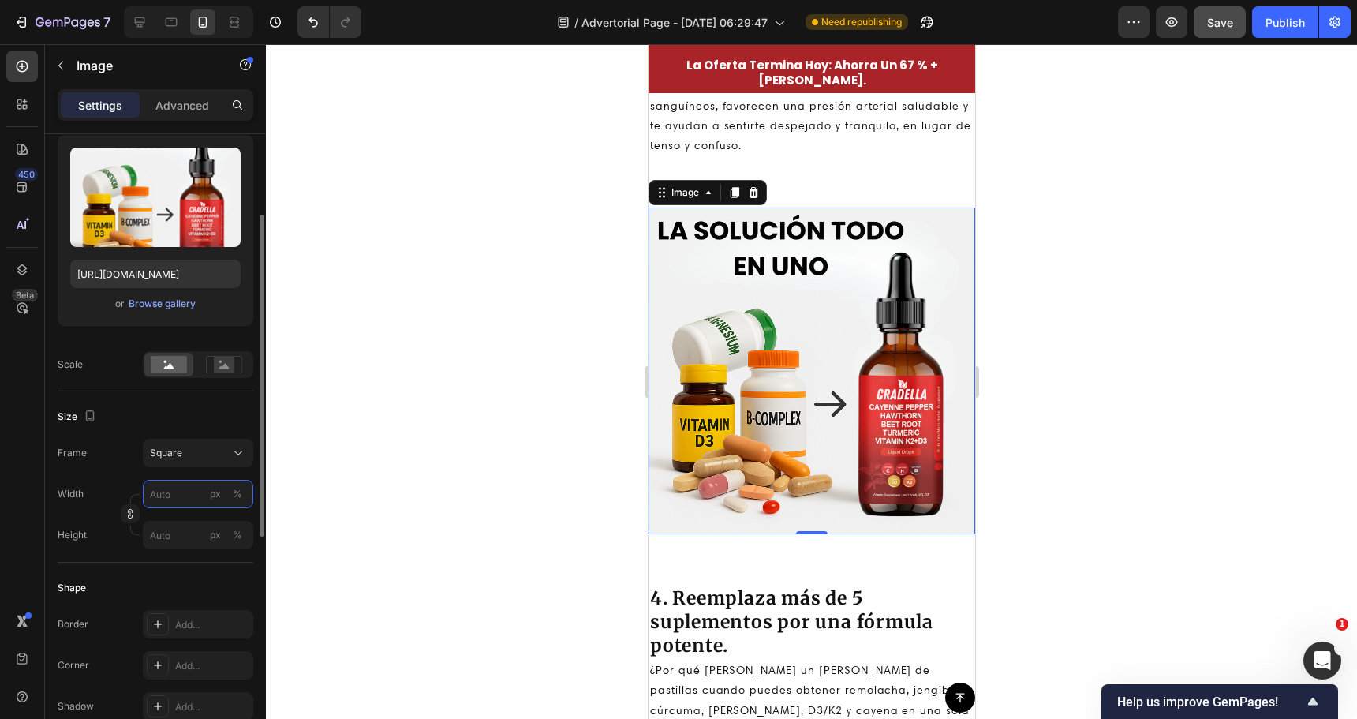
type input "1"
type input "10"
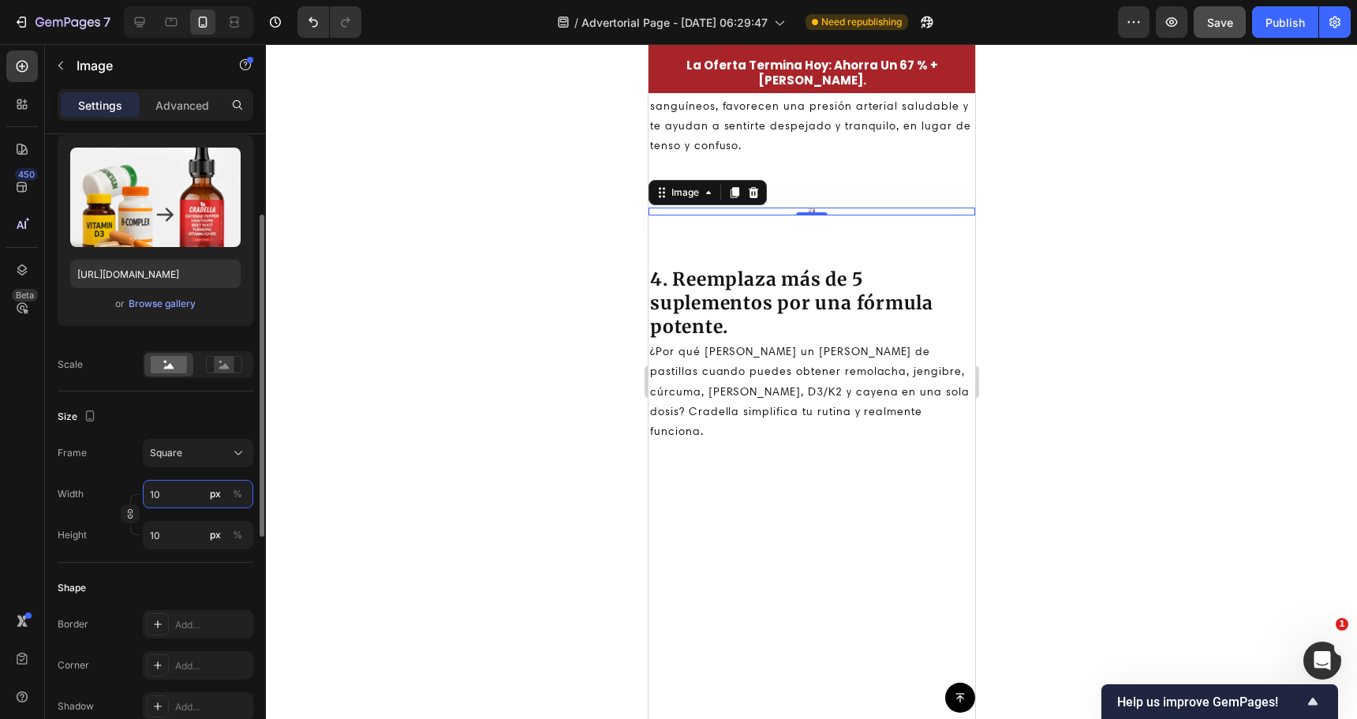
type input "100"
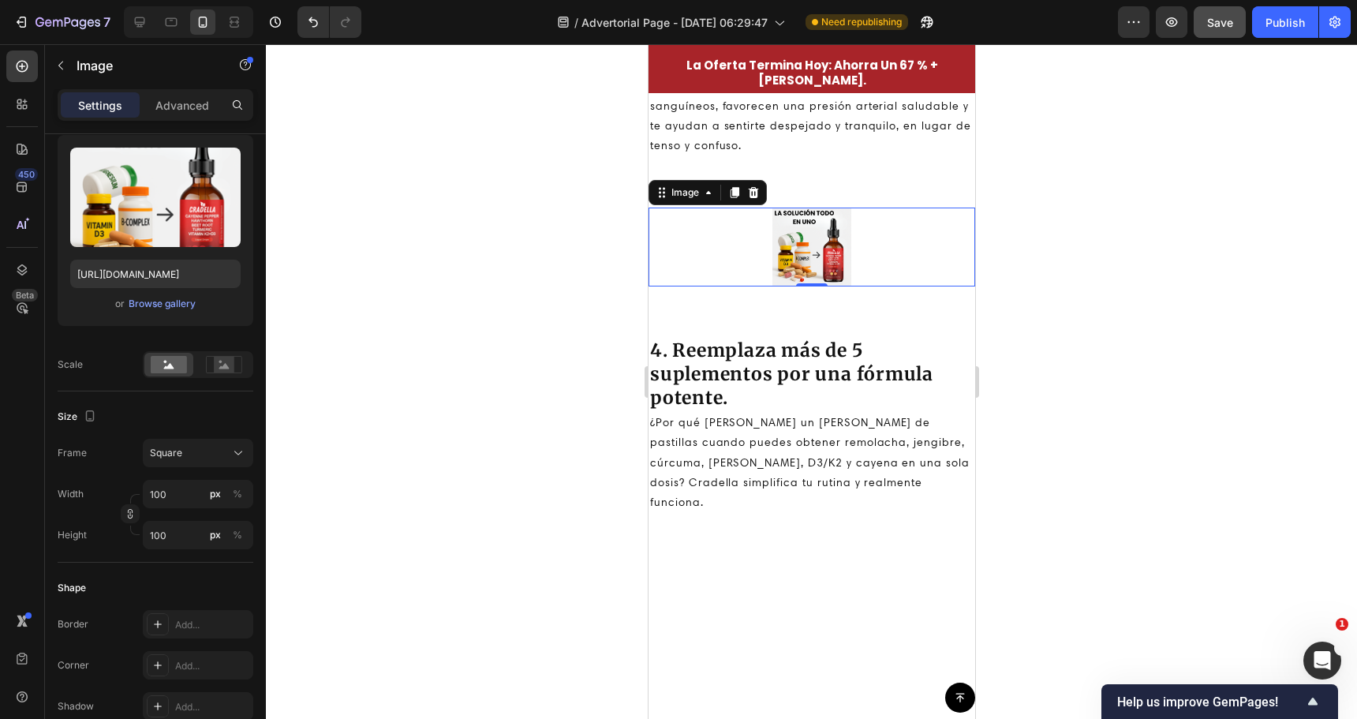
click at [331, 522] on div at bounding box center [811, 381] width 1091 height 675
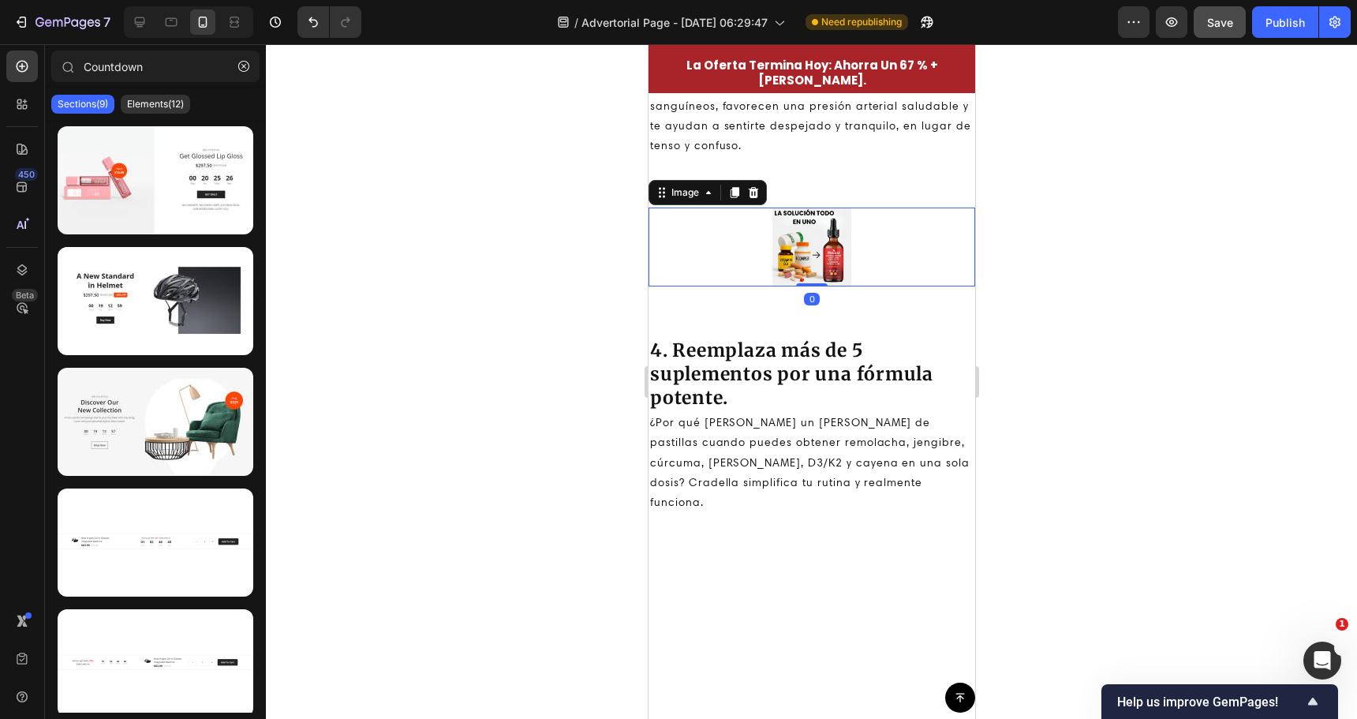
click at [775, 222] on img at bounding box center [811, 247] width 79 height 79
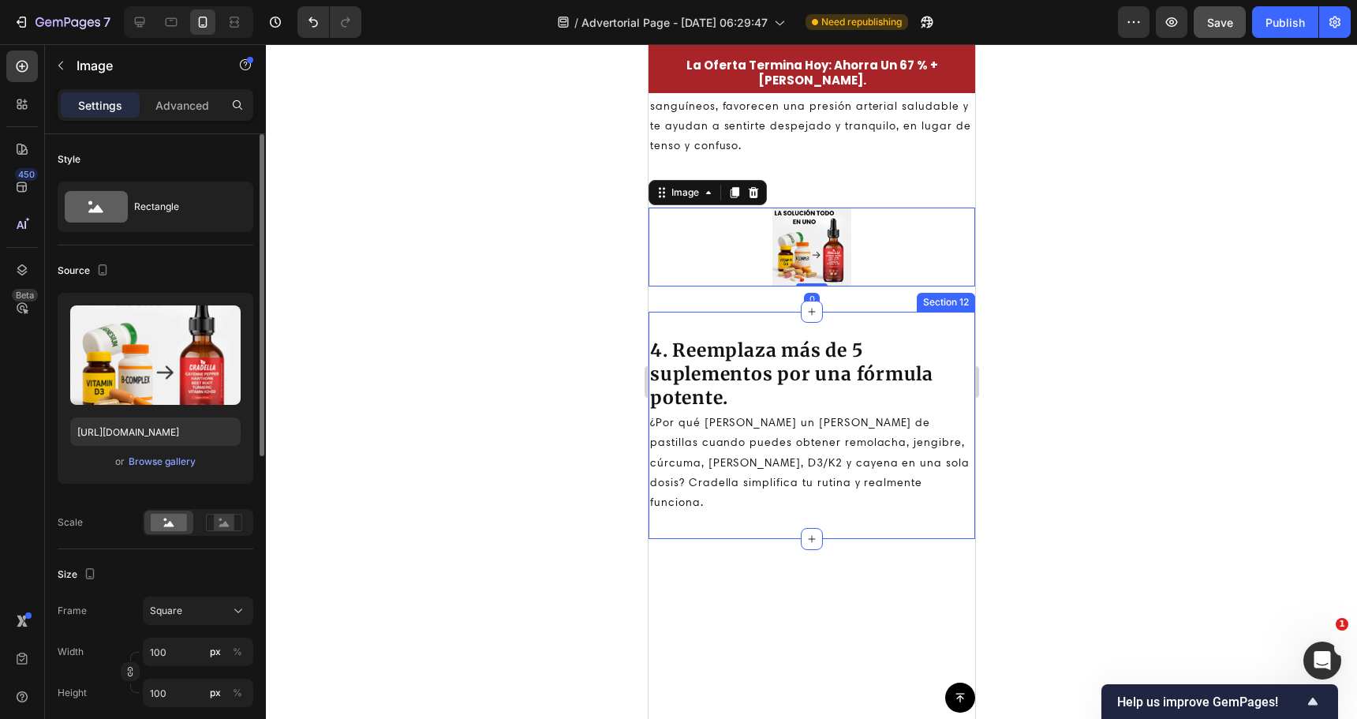
scroll to position [79, 0]
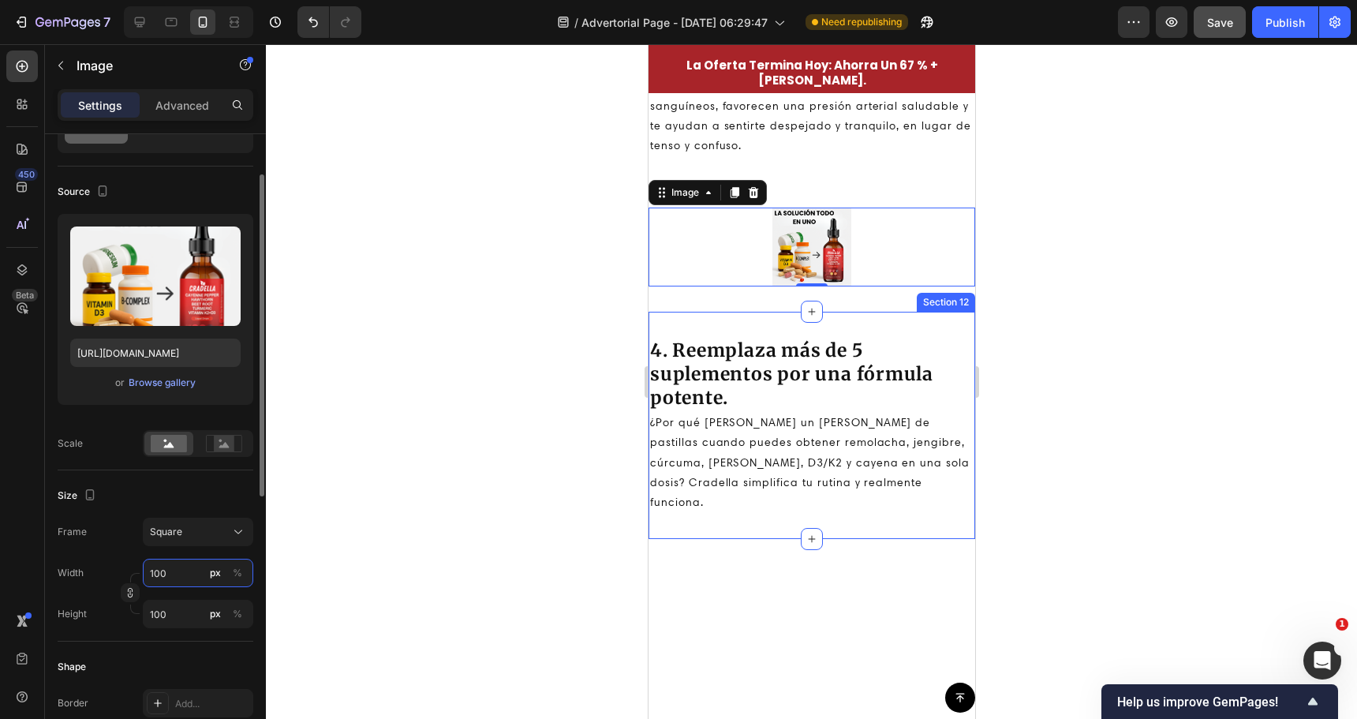
click at [200, 570] on input "100" at bounding box center [198, 573] width 110 height 28
click at [180, 608] on p "Full 100%" at bounding box center [195, 611] width 92 height 14
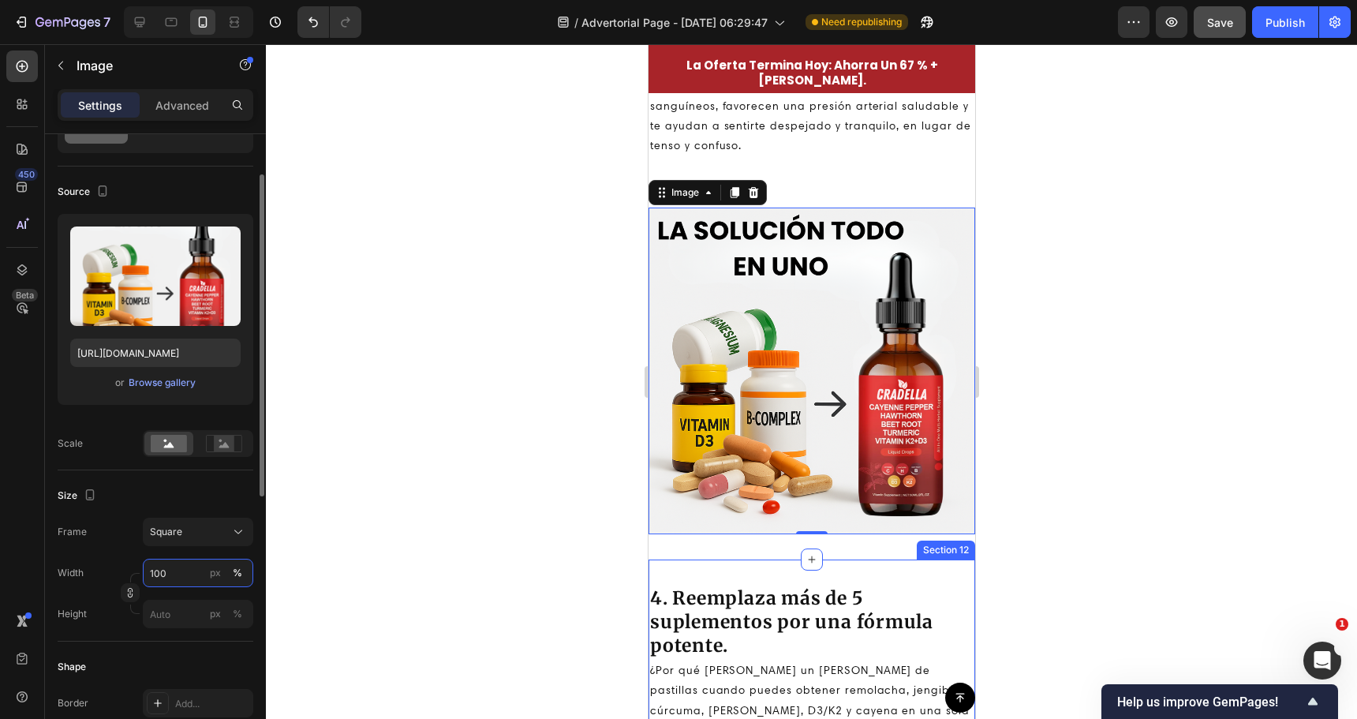
click at [200, 570] on input "100" at bounding box center [198, 573] width 110 height 28
click at [178, 621] on div "Full 100%" at bounding box center [182, 610] width 129 height 28
drag, startPoint x: 199, startPoint y: 600, endPoint x: 198, endPoint y: 608, distance: 8.7
click at [199, 604] on input "px %" at bounding box center [198, 614] width 110 height 28
click at [179, 657] on p "Full 100%" at bounding box center [195, 652] width 92 height 14
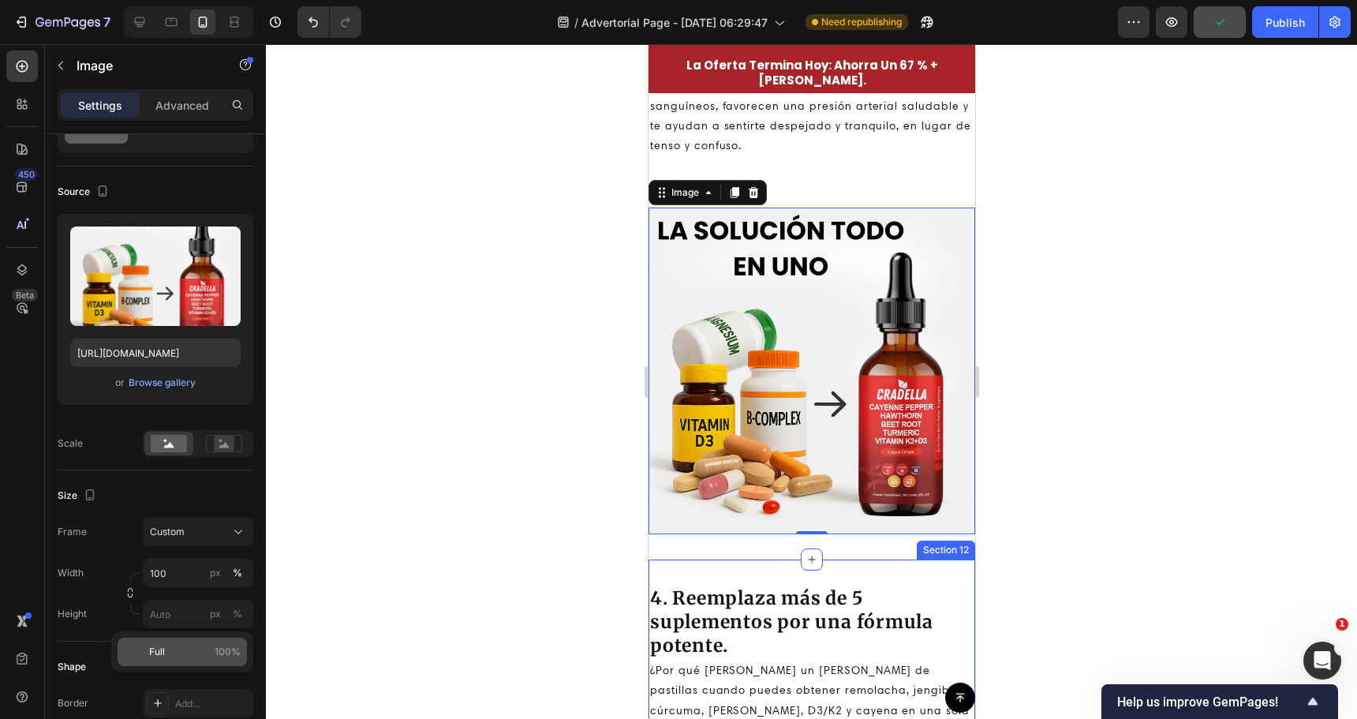
type input "100"
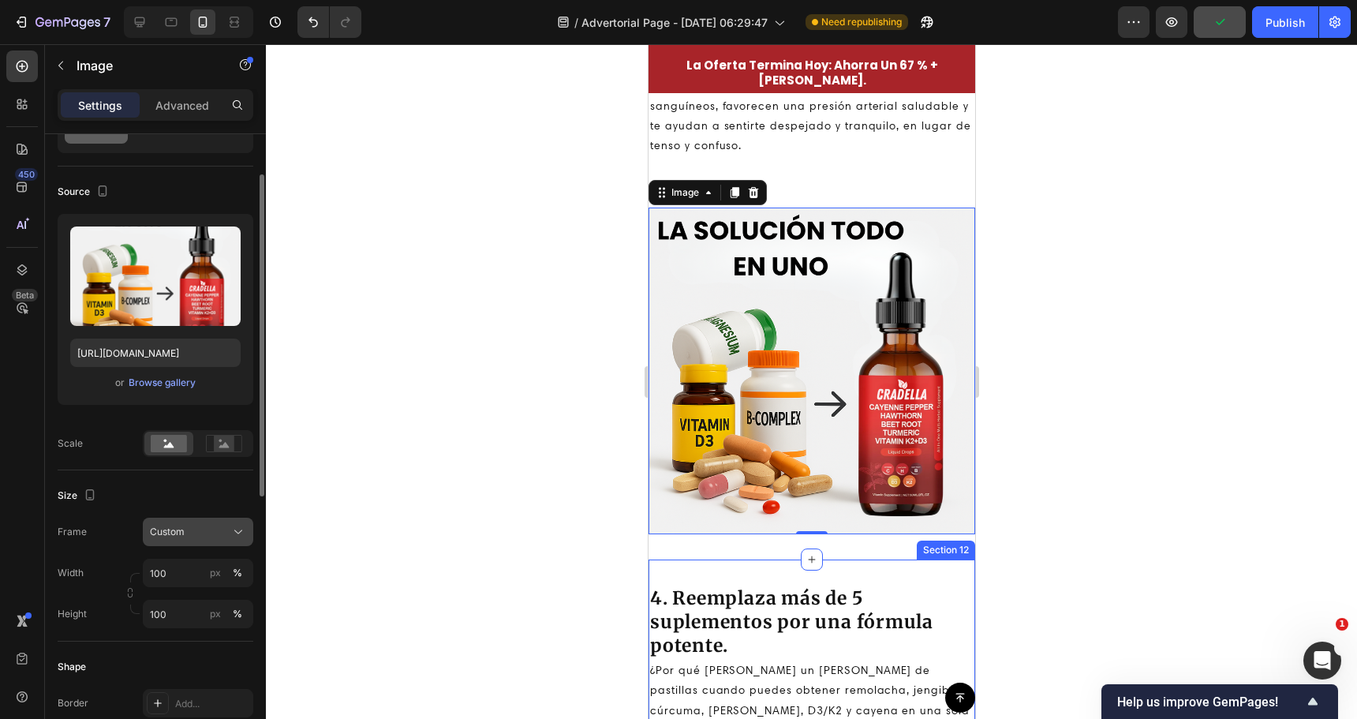
click at [204, 534] on div "Custom" at bounding box center [188, 532] width 77 height 14
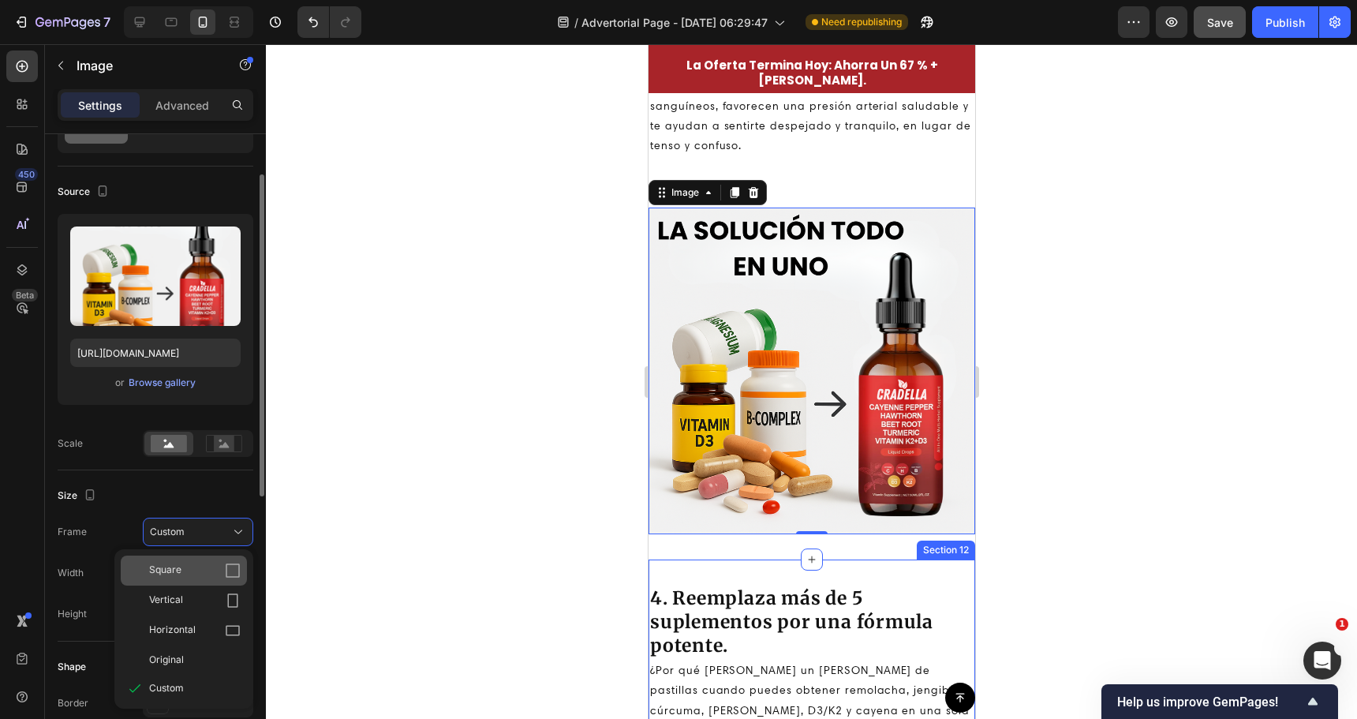
click at [187, 573] on div "Square" at bounding box center [195, 571] width 92 height 16
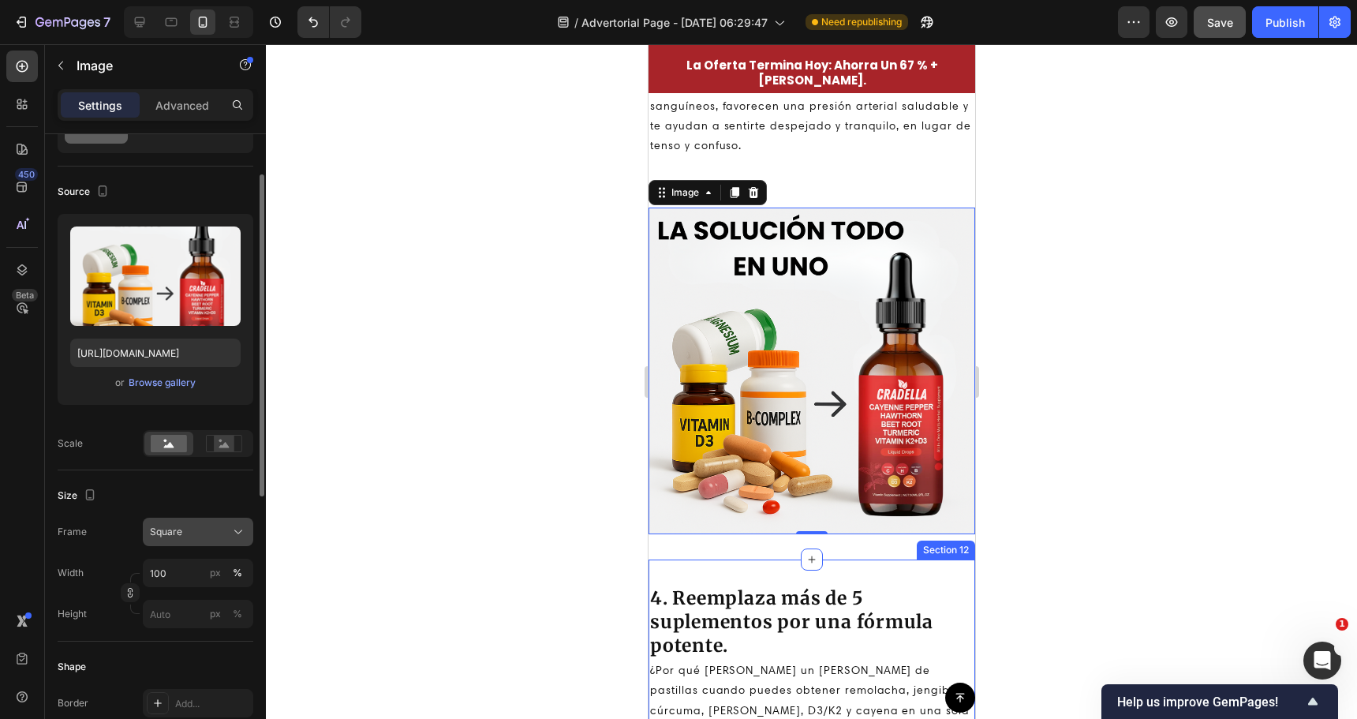
click at [202, 538] on div "Square" at bounding box center [188, 532] width 77 height 14
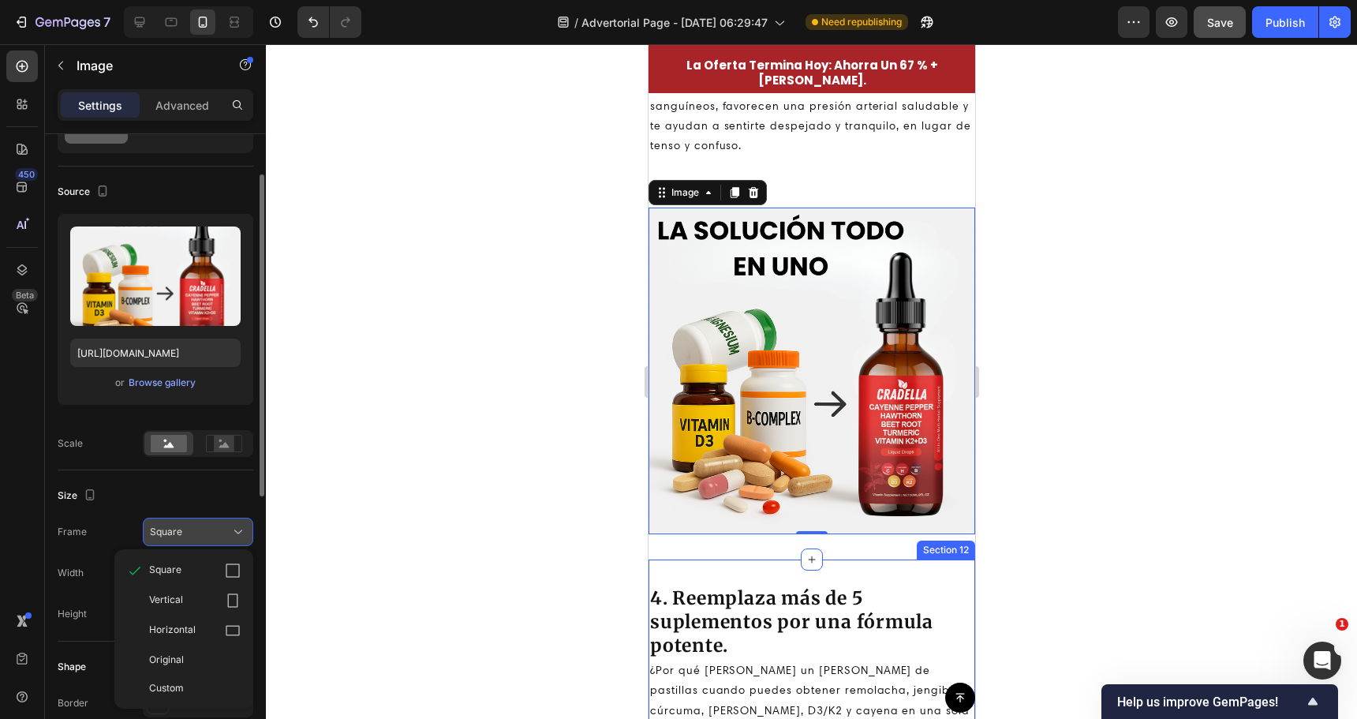
click at [211, 533] on div "Square" at bounding box center [188, 532] width 77 height 14
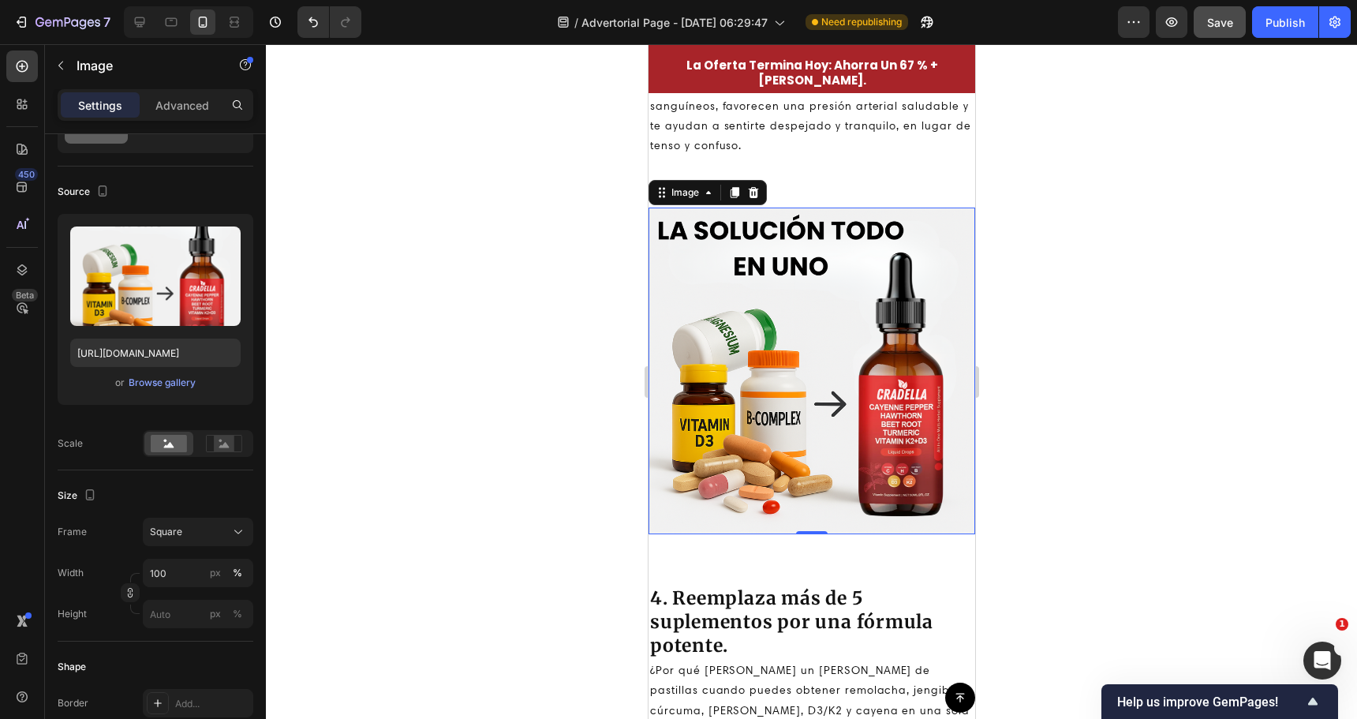
drag, startPoint x: 1092, startPoint y: 240, endPoint x: 1062, endPoint y: 151, distance: 93.3
click at [1093, 237] on div at bounding box center [811, 381] width 1091 height 675
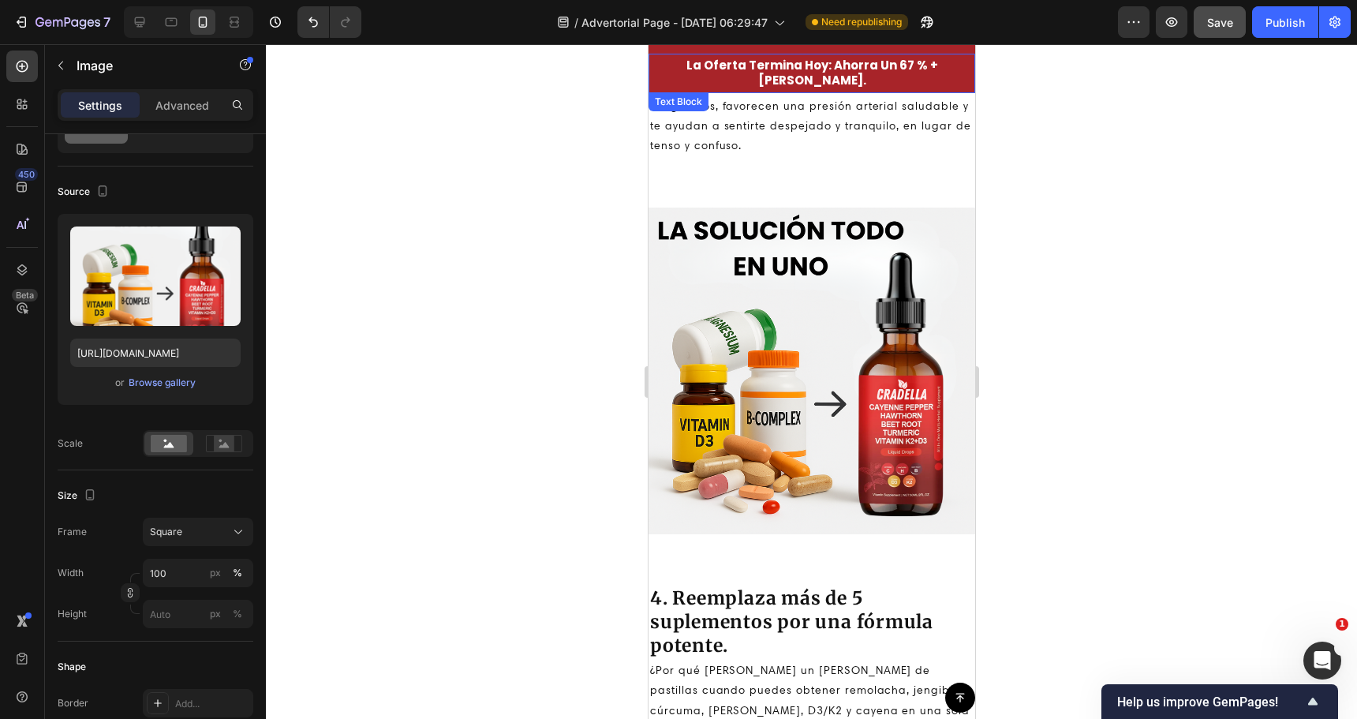
click at [619, 10] on div "/ Advertorial Page - Sep 28, 06:29:47" at bounding box center [671, 22] width 244 height 32
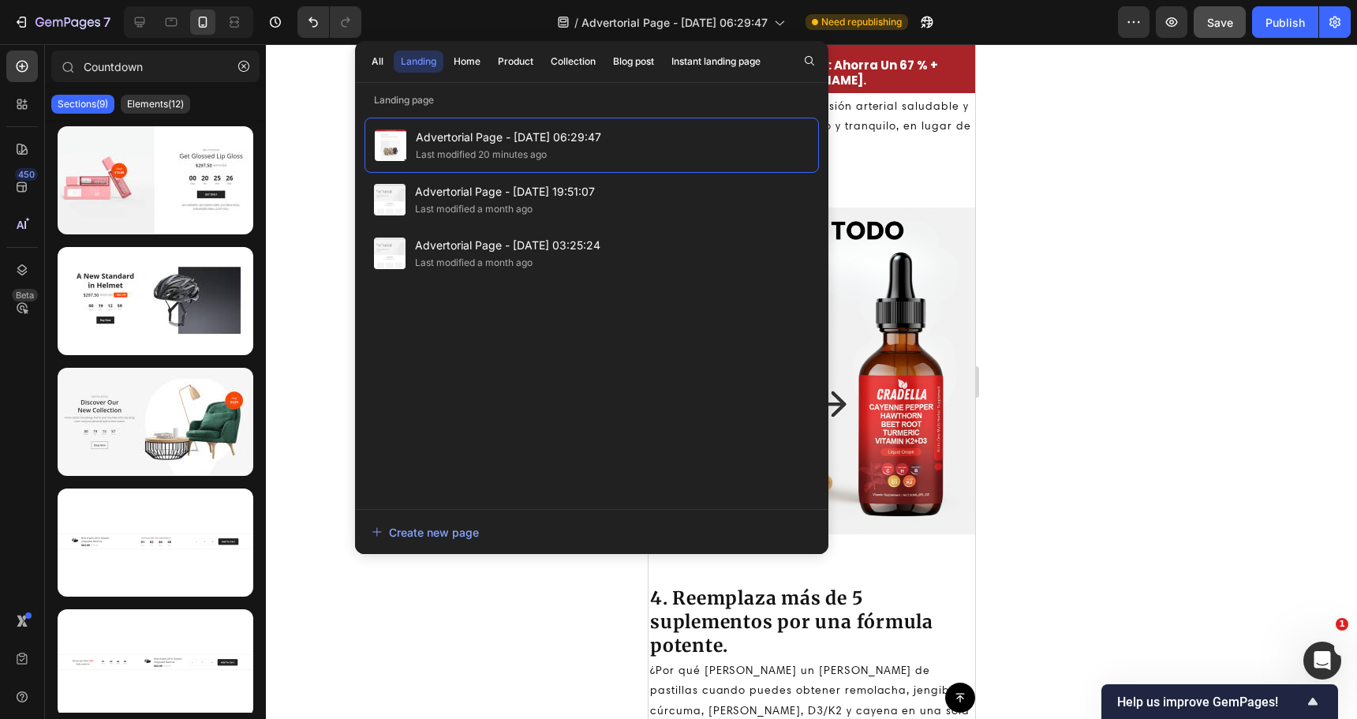
click at [311, 130] on div at bounding box center [811, 381] width 1091 height 675
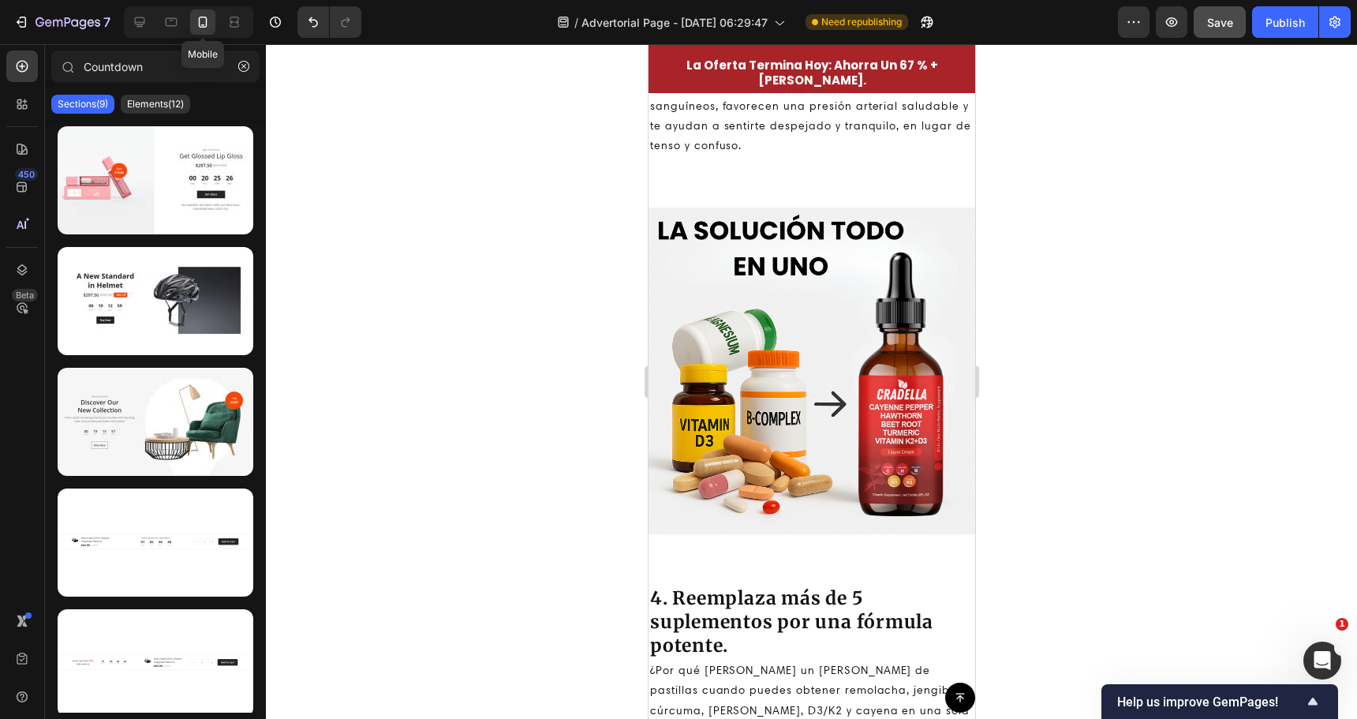
click at [185, 15] on div "Mobile" at bounding box center [188, 22] width 129 height 32
click at [181, 19] on div at bounding box center [171, 21] width 25 height 25
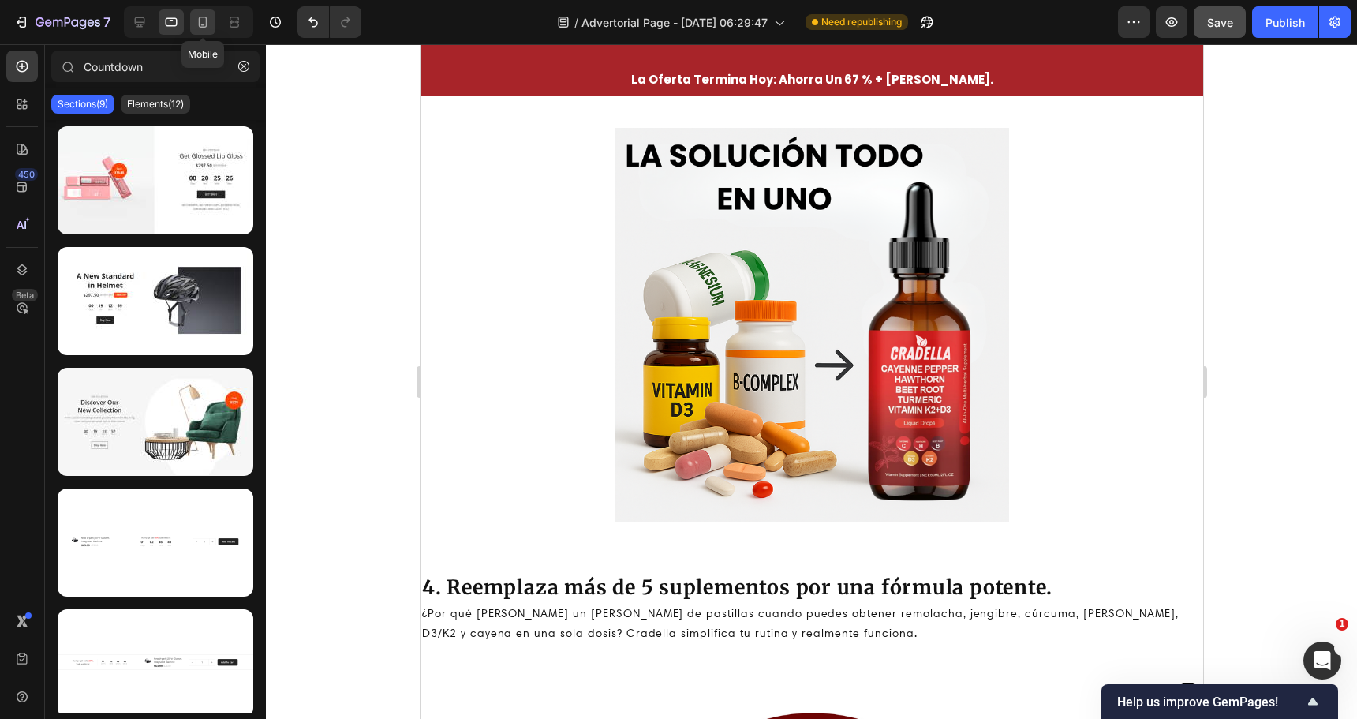
click at [204, 23] on icon at bounding box center [203, 22] width 16 height 16
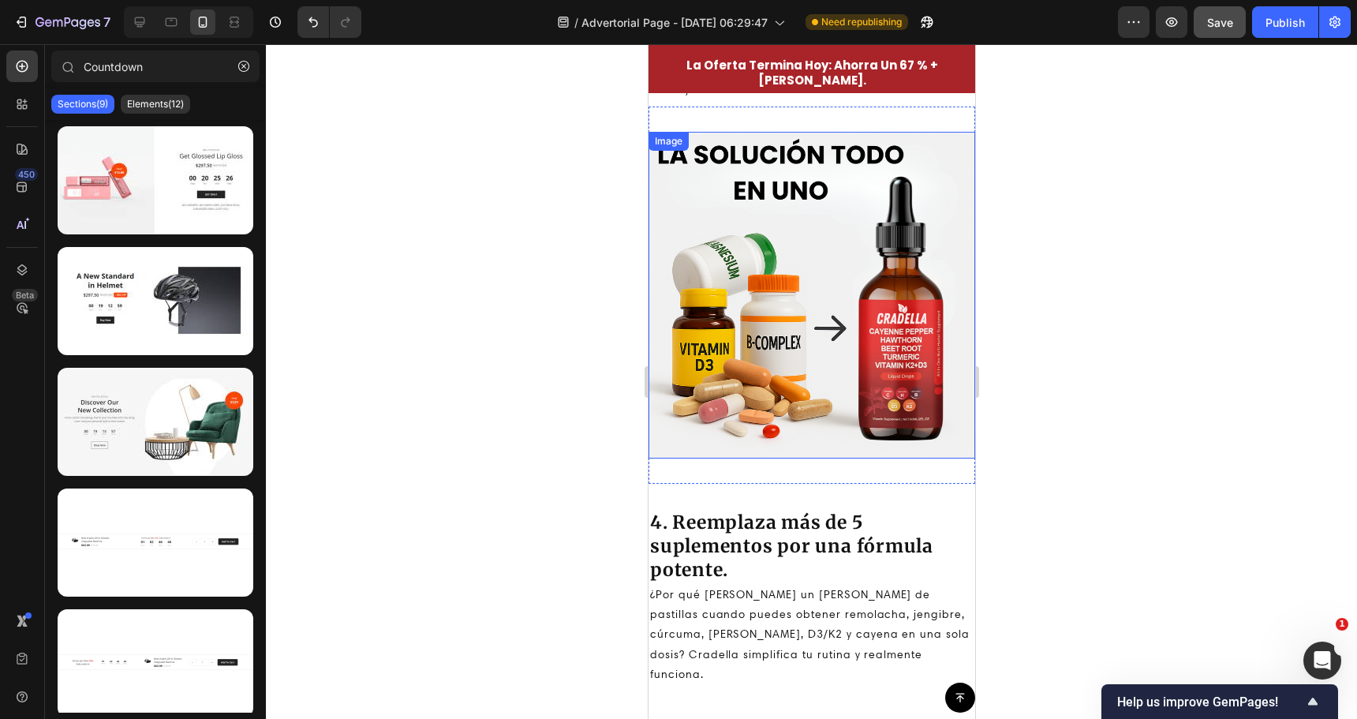
scroll to position [2482, 0]
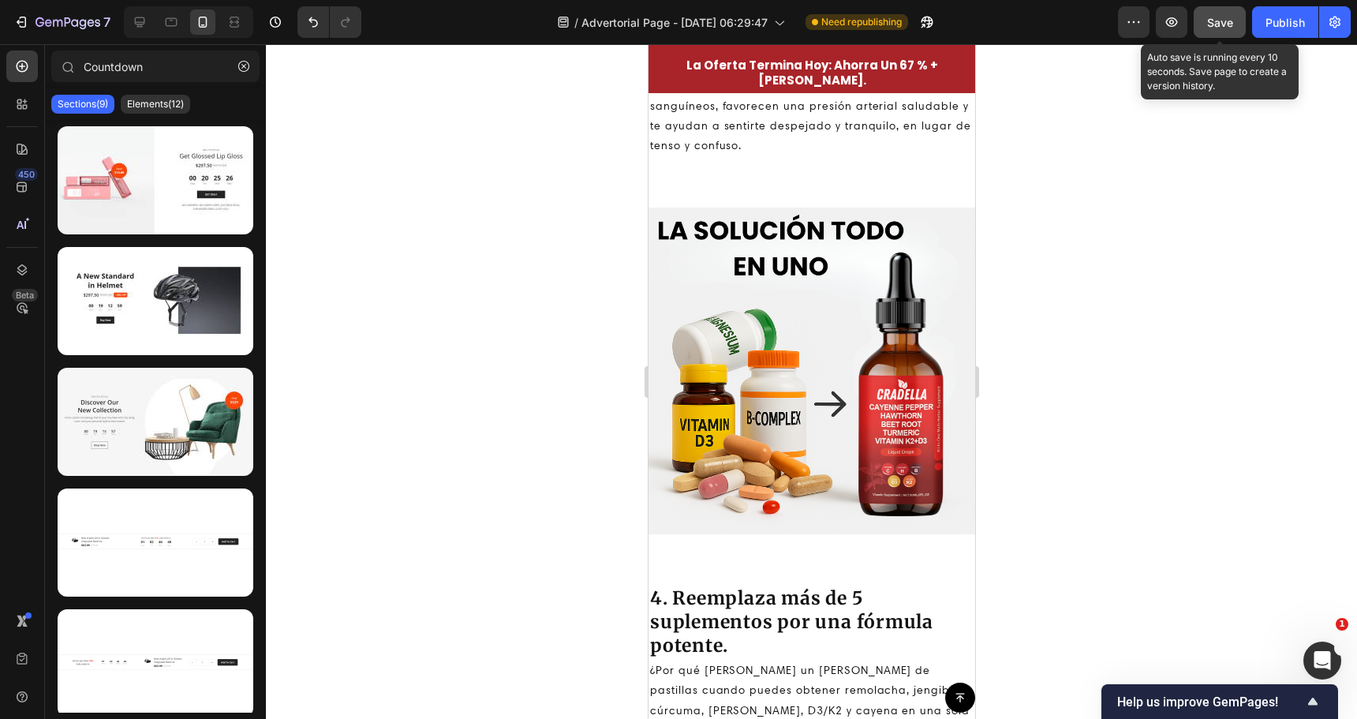
click at [1227, 17] on span "Save" at bounding box center [1220, 22] width 26 height 13
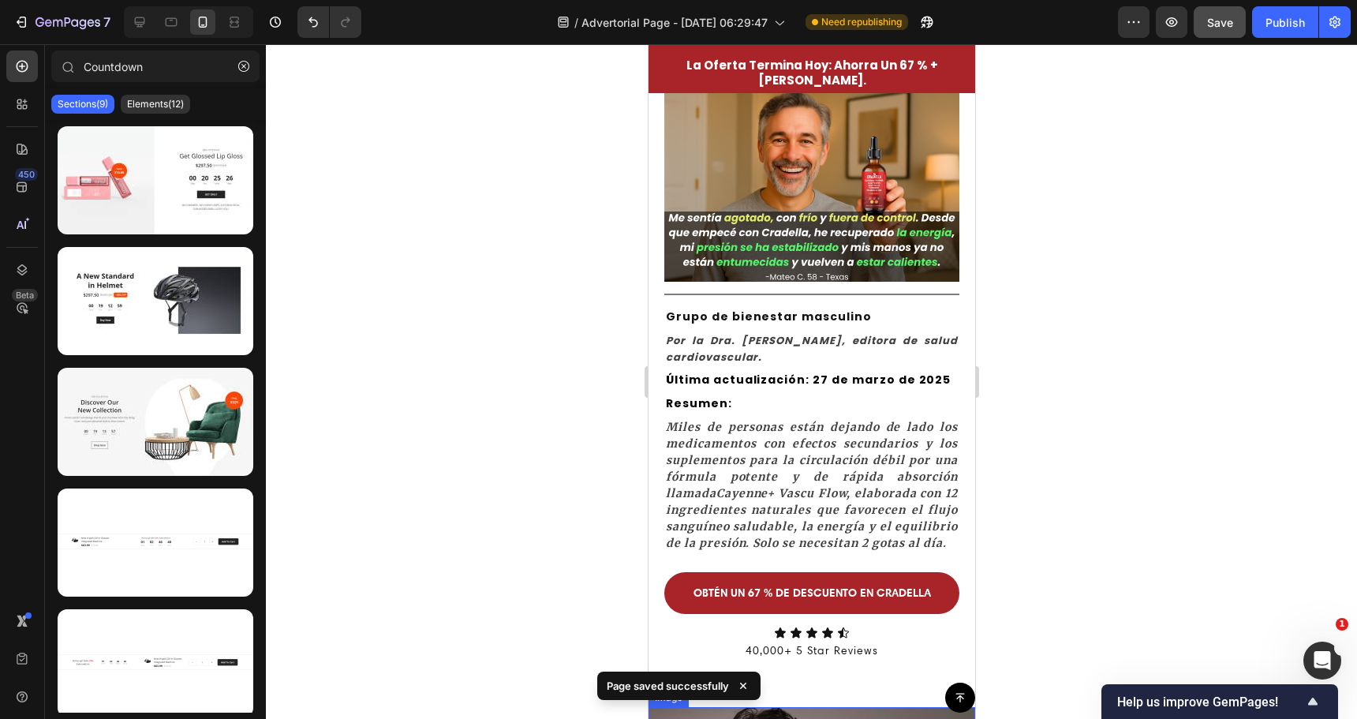
scroll to position [631, 0]
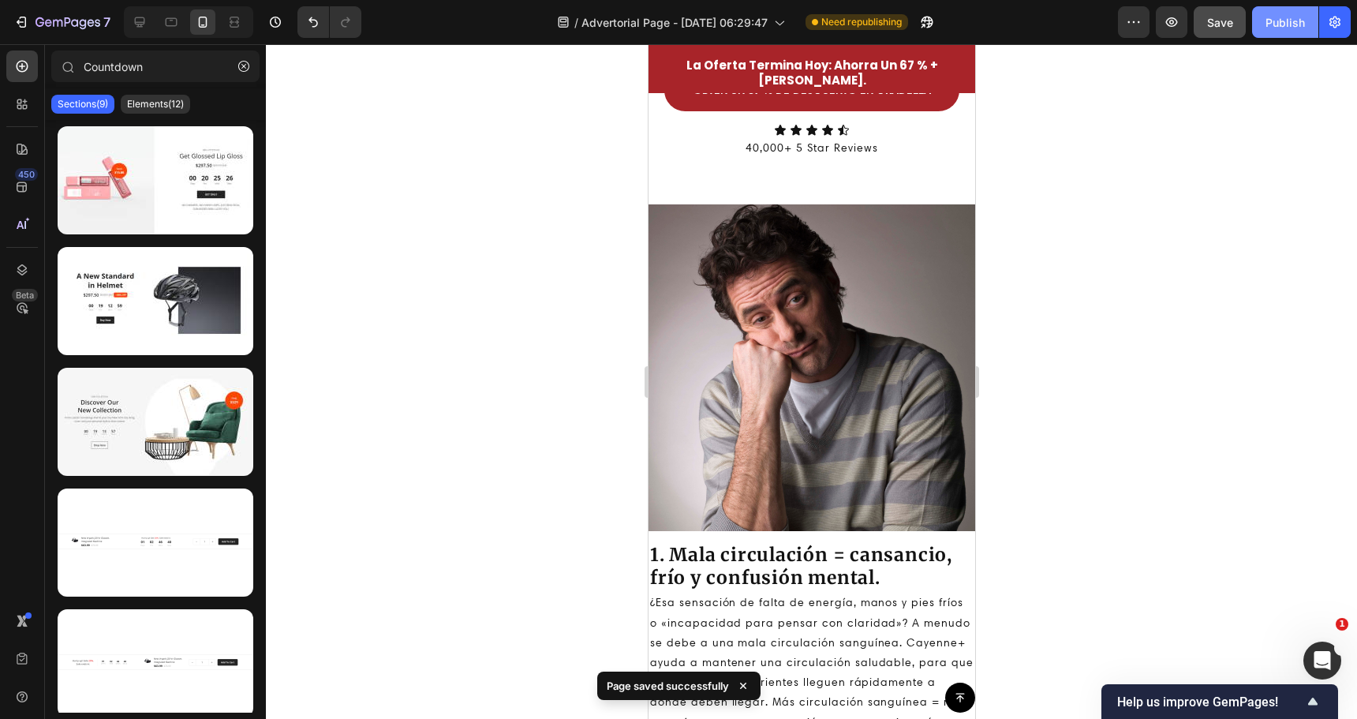
drag, startPoint x: 1291, startPoint y: 22, endPoint x: 1273, endPoint y: 28, distance: 19.0
click at [1291, 22] on div "Publish" at bounding box center [1285, 22] width 39 height 17
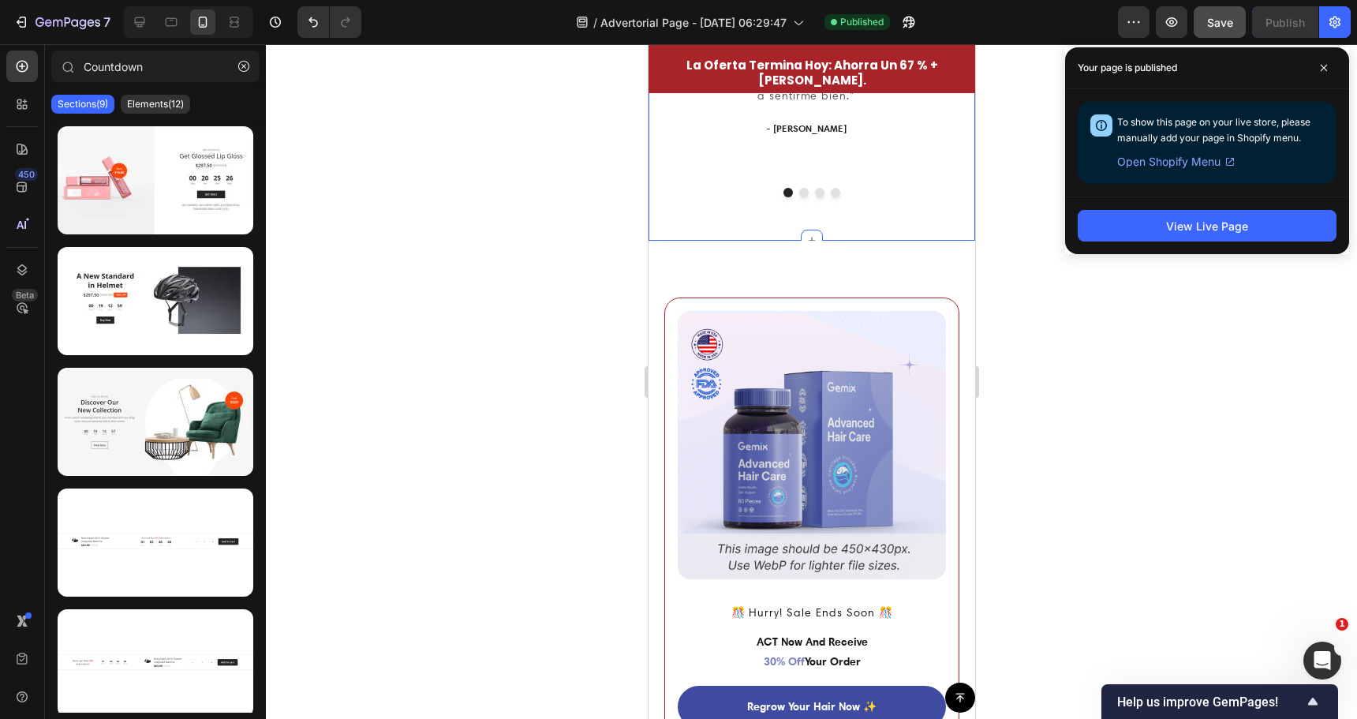
scroll to position [4182, 0]
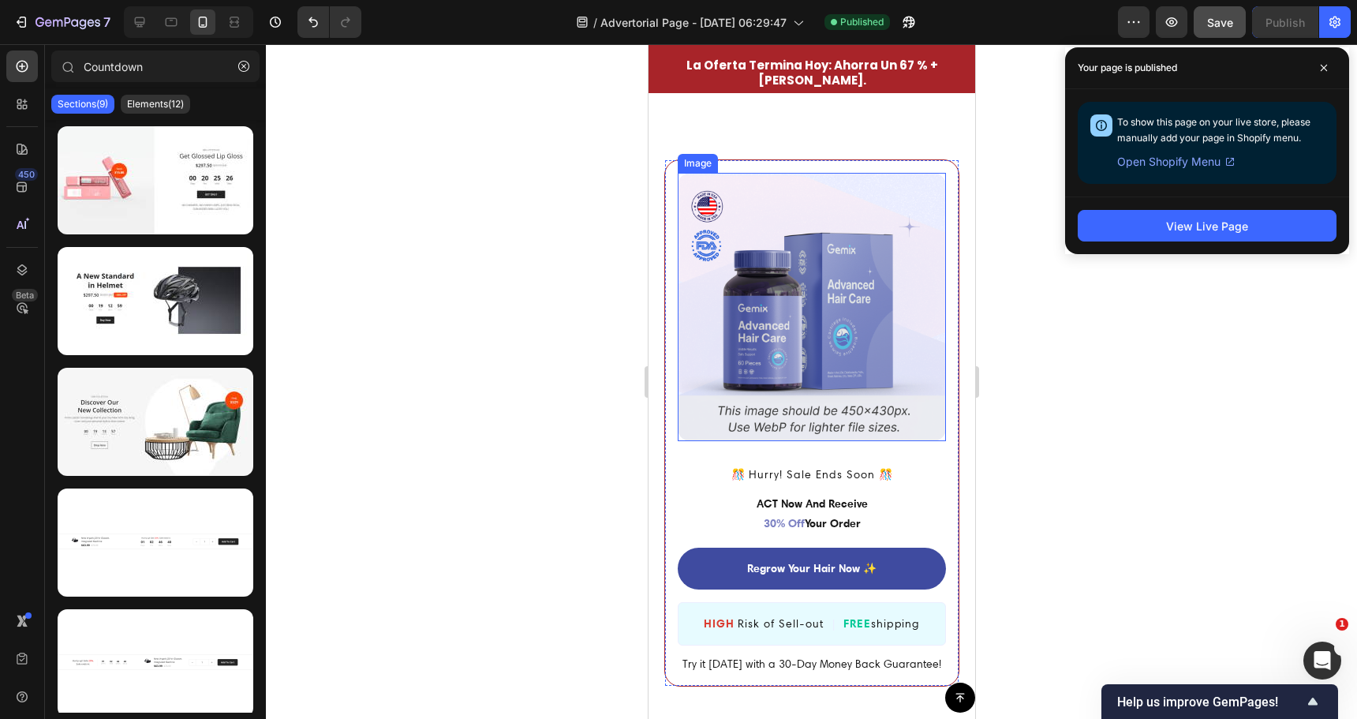
click at [780, 256] on img at bounding box center [811, 307] width 268 height 268
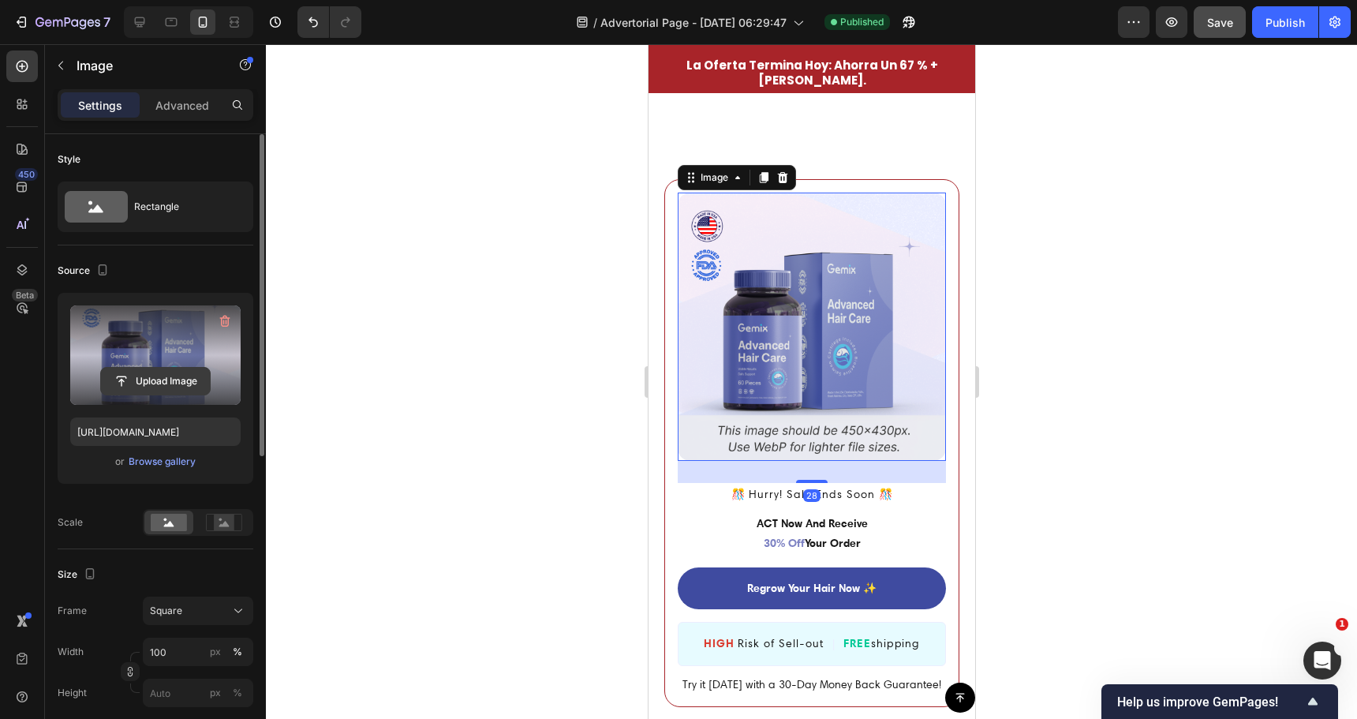
click at [159, 378] on input "file" at bounding box center [155, 381] width 109 height 27
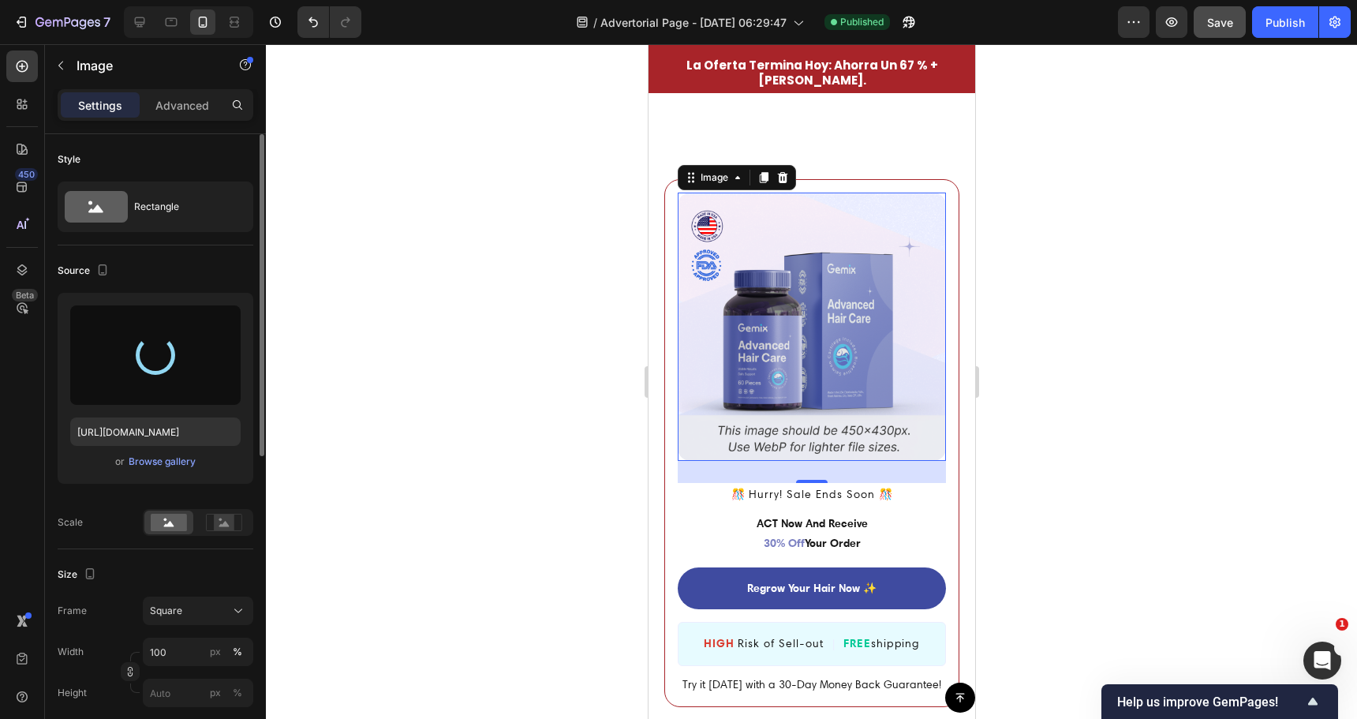
type input "https://cdn.shopify.com/s/files/1/0724/6046/8402/files/gempages_579530172106015…"
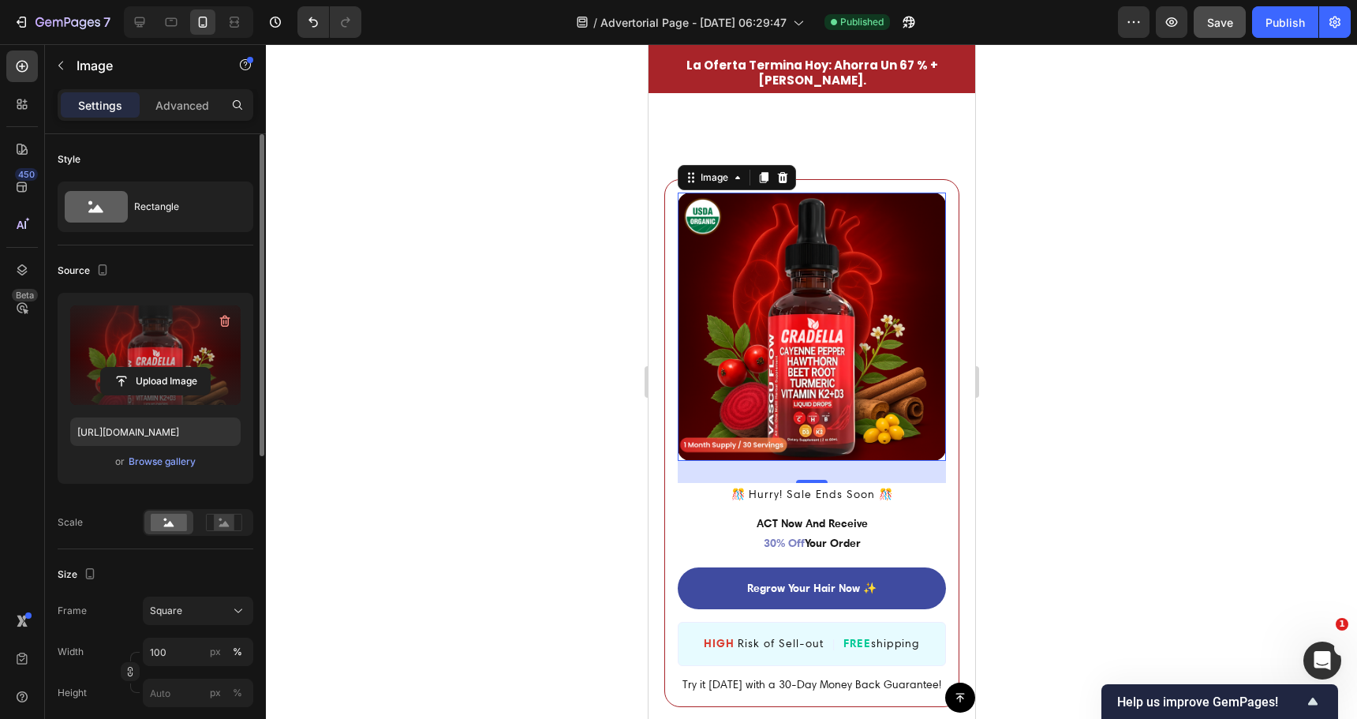
click at [559, 326] on div at bounding box center [811, 381] width 1091 height 675
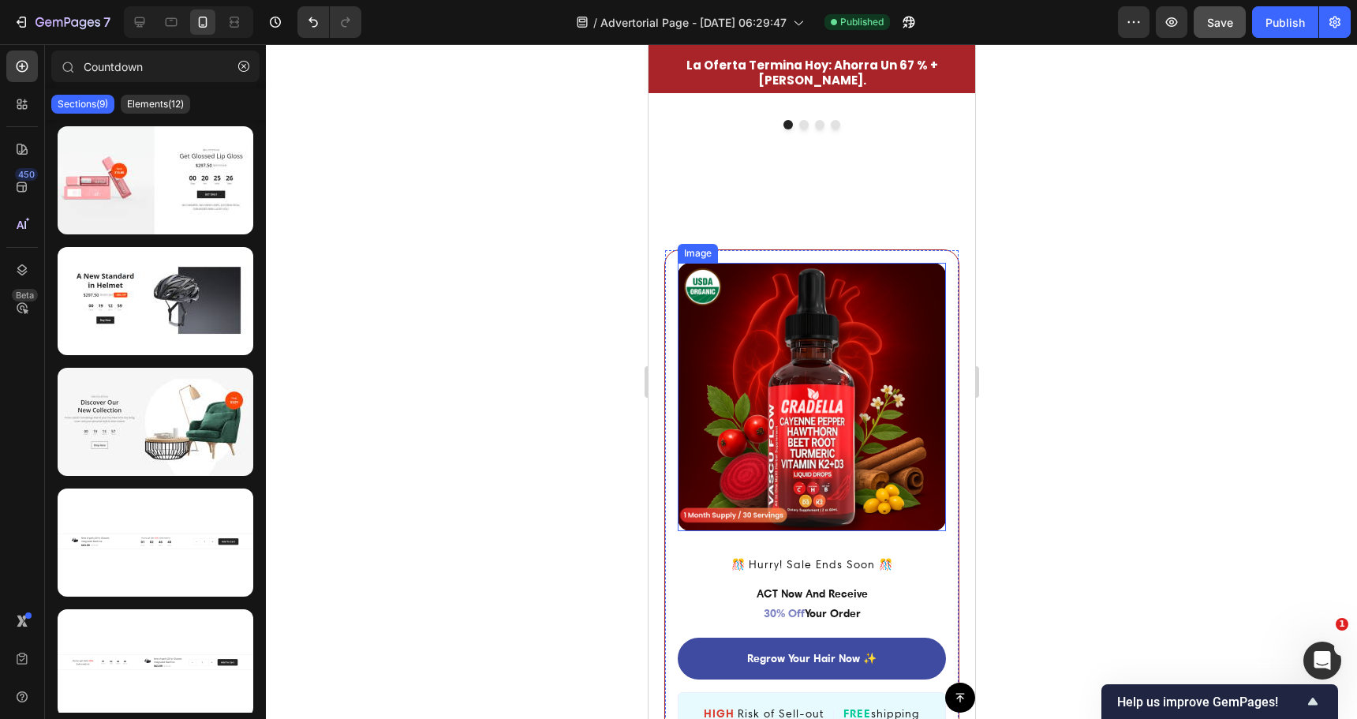
scroll to position [4103, 0]
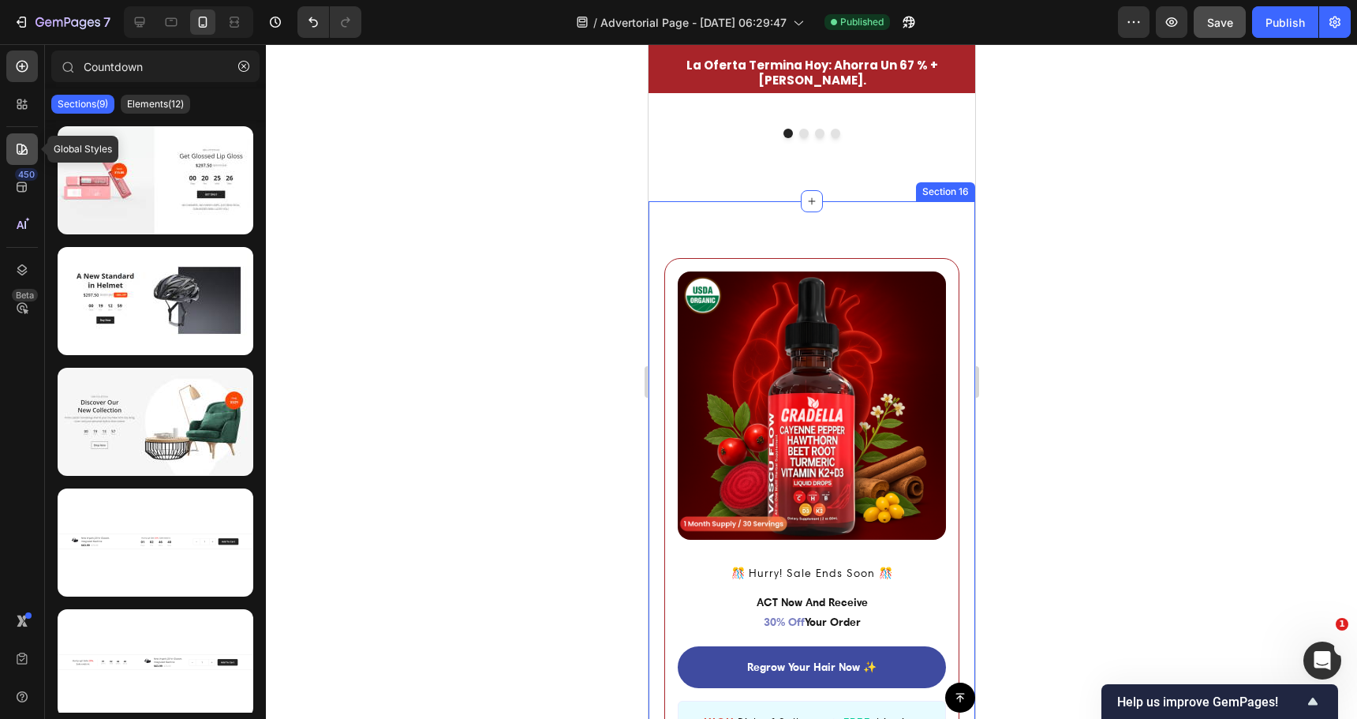
click at [28, 144] on icon at bounding box center [22, 149] width 16 height 16
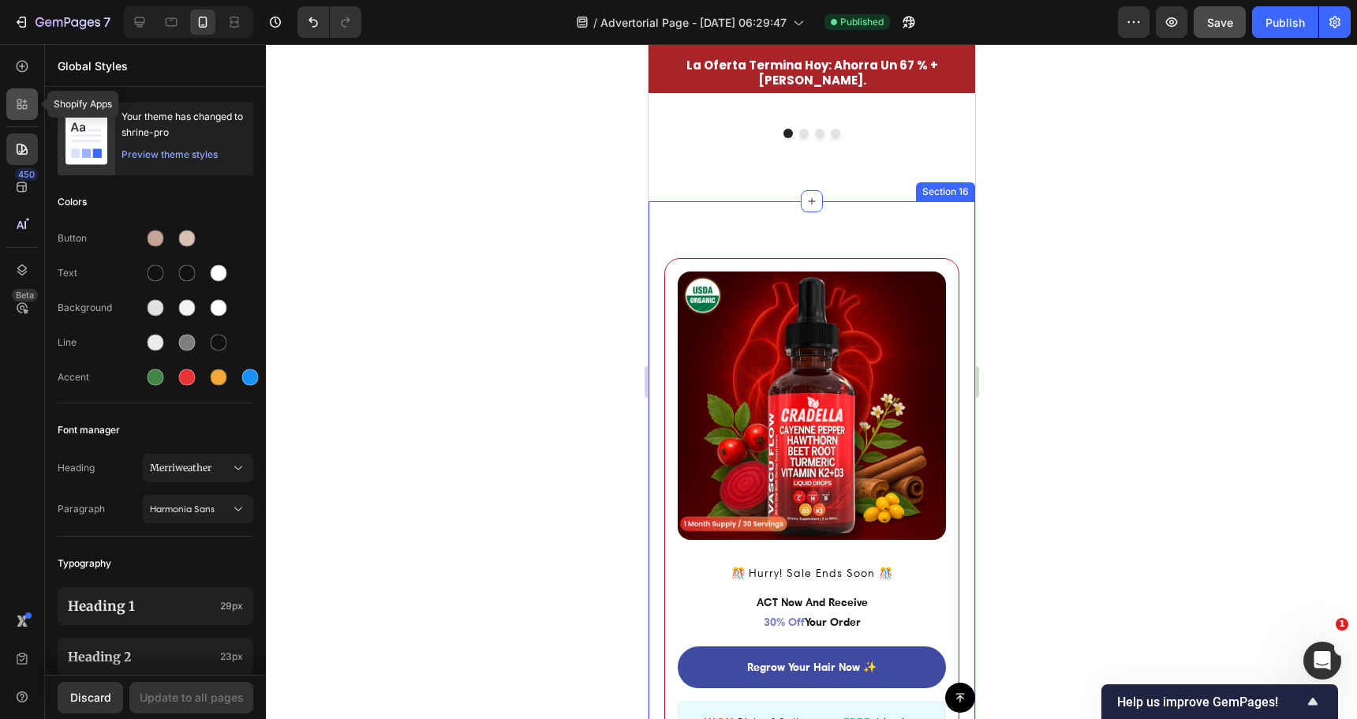
click at [36, 102] on div at bounding box center [22, 104] width 32 height 32
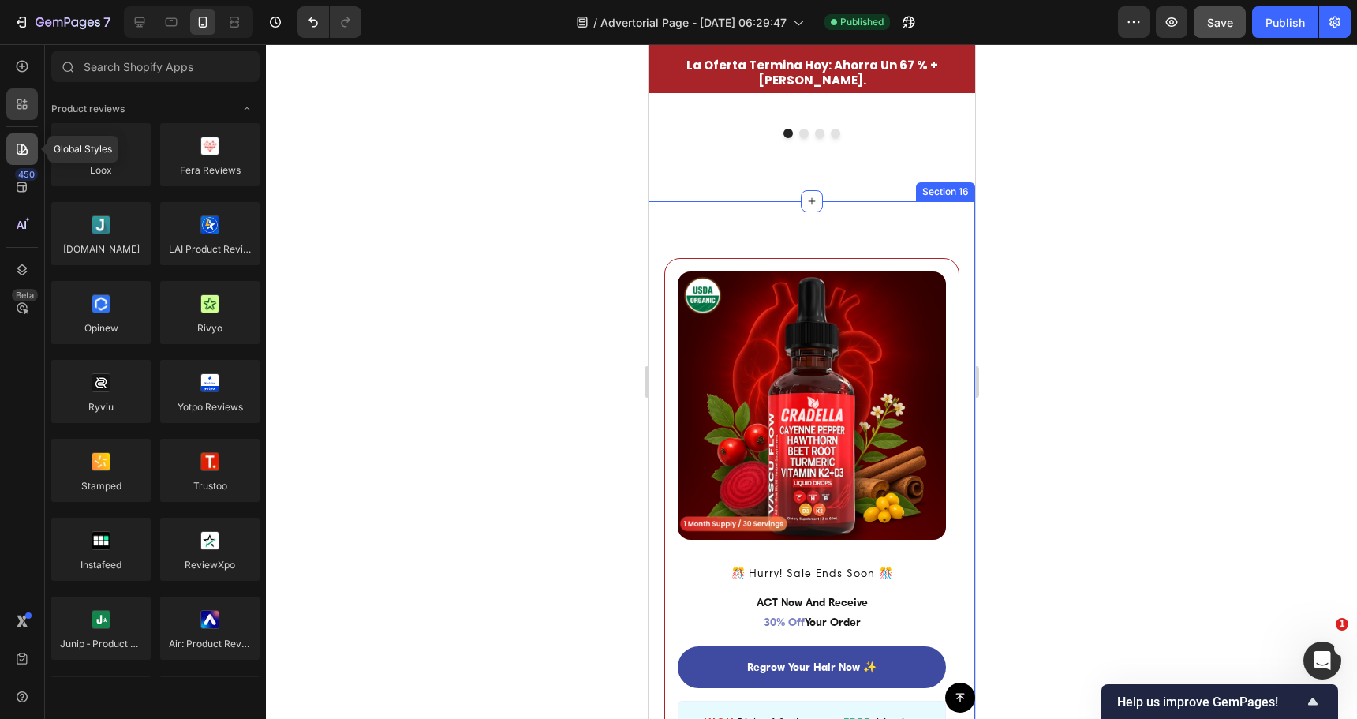
drag, startPoint x: 27, startPoint y: 162, endPoint x: 33, endPoint y: 154, distance: 10.1
click at [28, 162] on div at bounding box center [22, 149] width 32 height 32
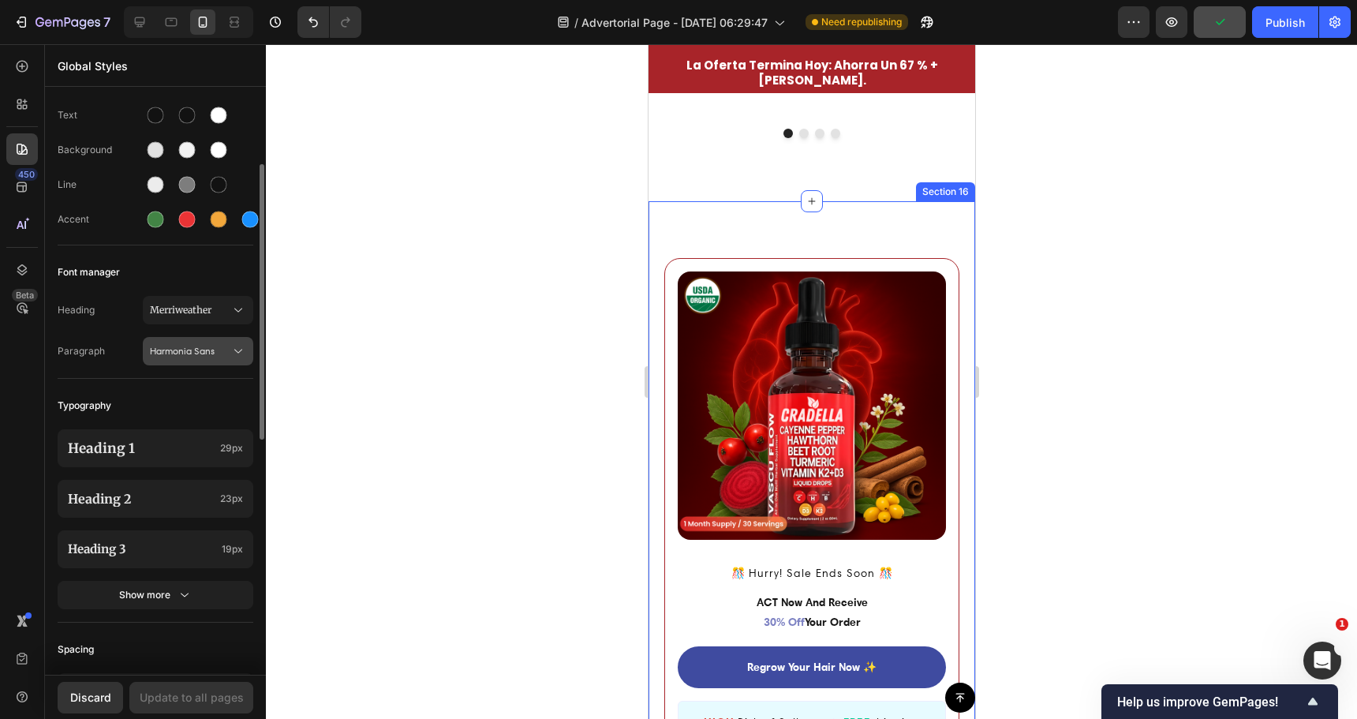
scroll to position [237, 0]
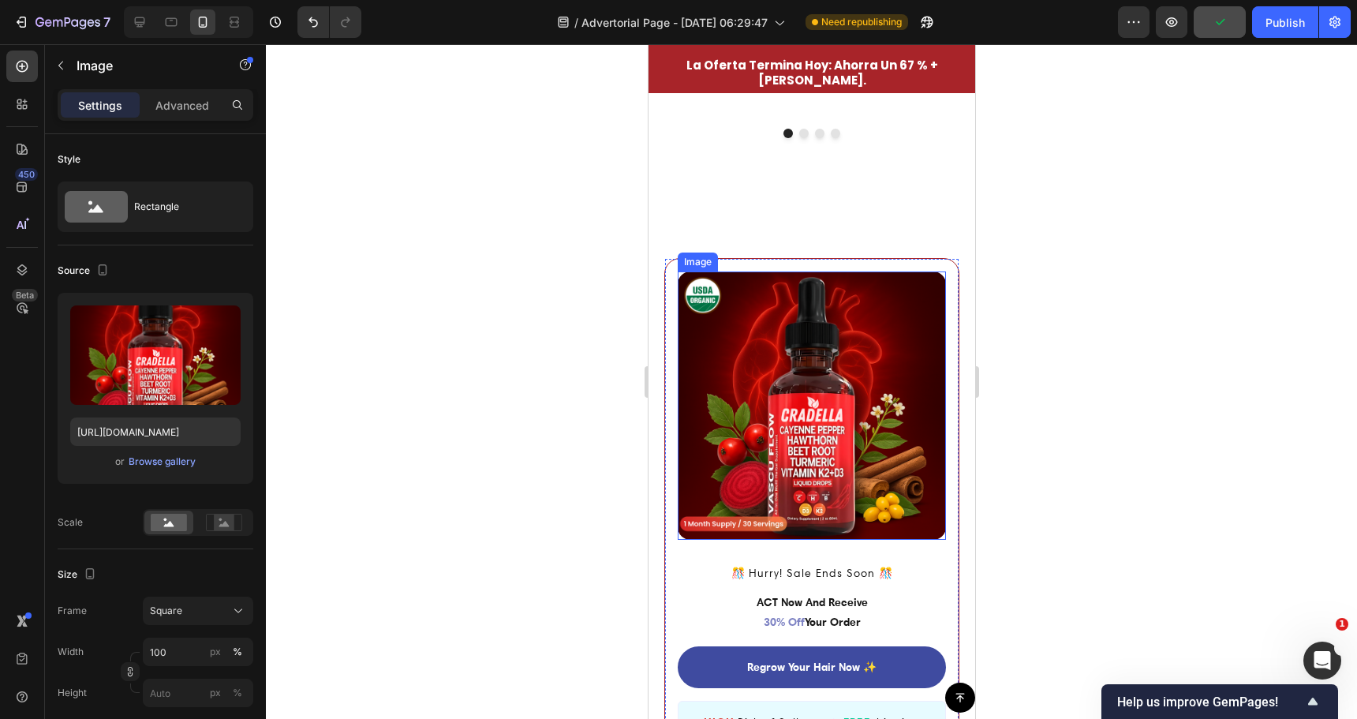
click at [754, 330] on img at bounding box center [811, 405] width 268 height 268
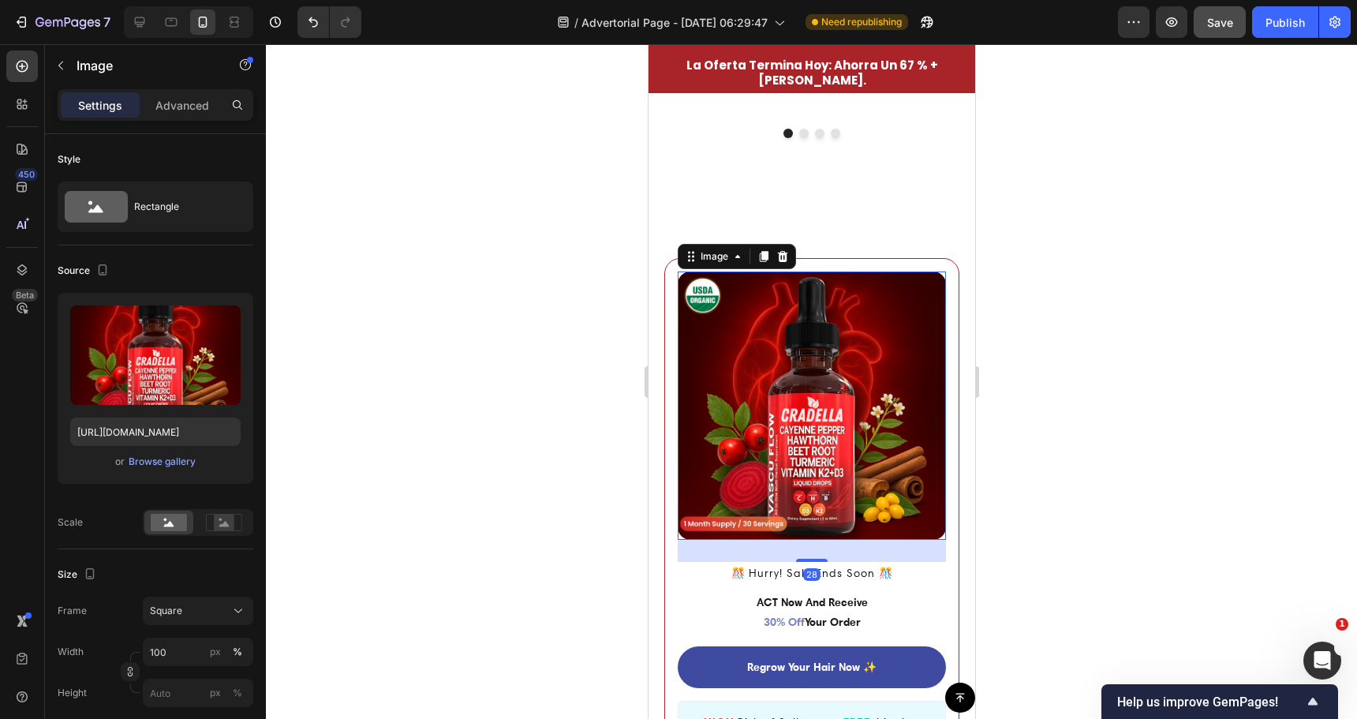
click at [679, 350] on img at bounding box center [811, 405] width 268 height 268
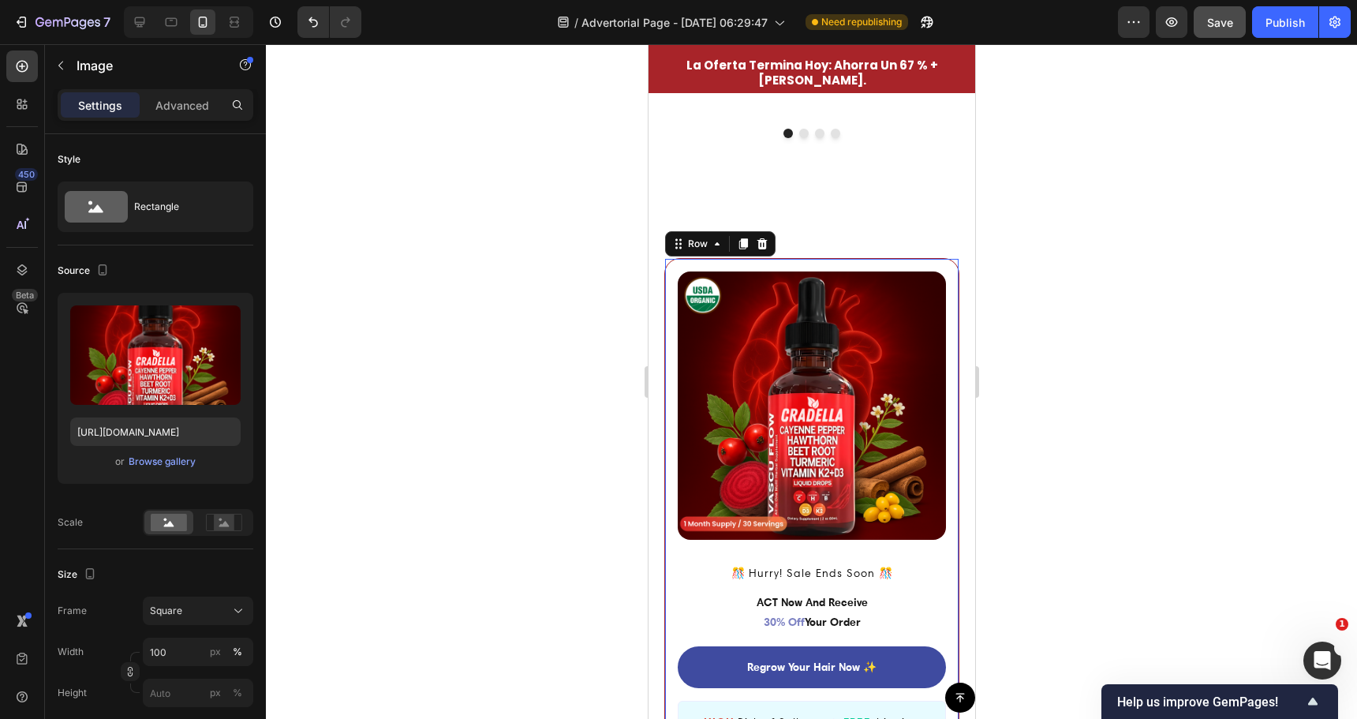
click at [674, 353] on div "Image ️🎊 Hurry! Sale Ends Soon ️🎊 Text Block ACT Now And Receive 30% Off Your O…" at bounding box center [811, 522] width 295 height 528
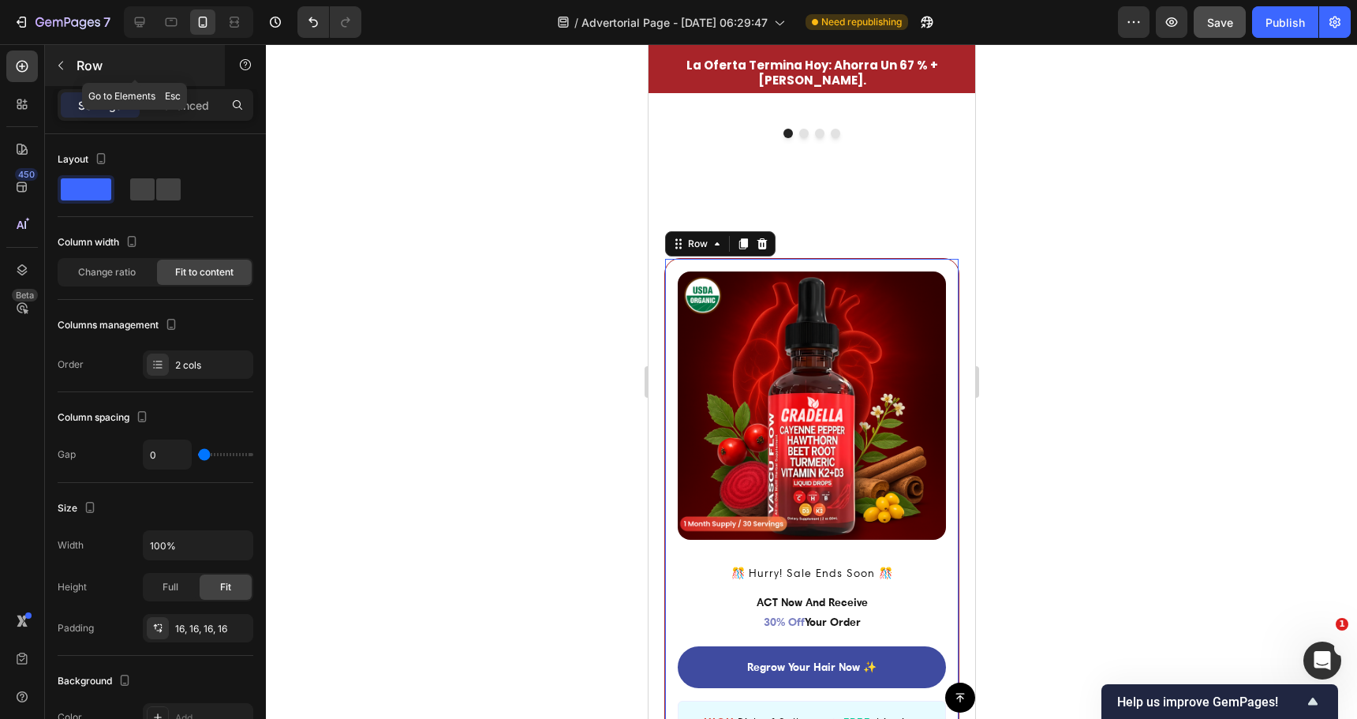
click at [65, 63] on icon "button" at bounding box center [60, 65] width 13 height 13
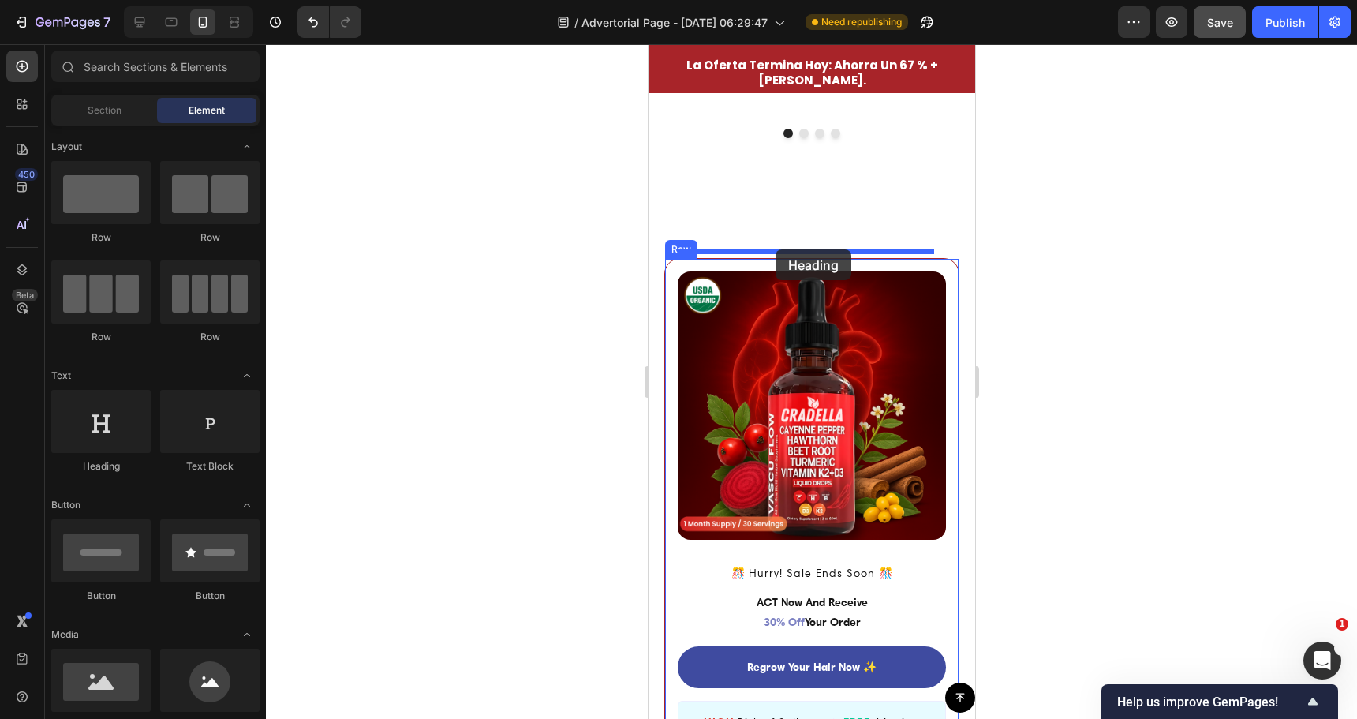
drag, startPoint x: 776, startPoint y: 469, endPoint x: 775, endPoint y: 249, distance: 220.1
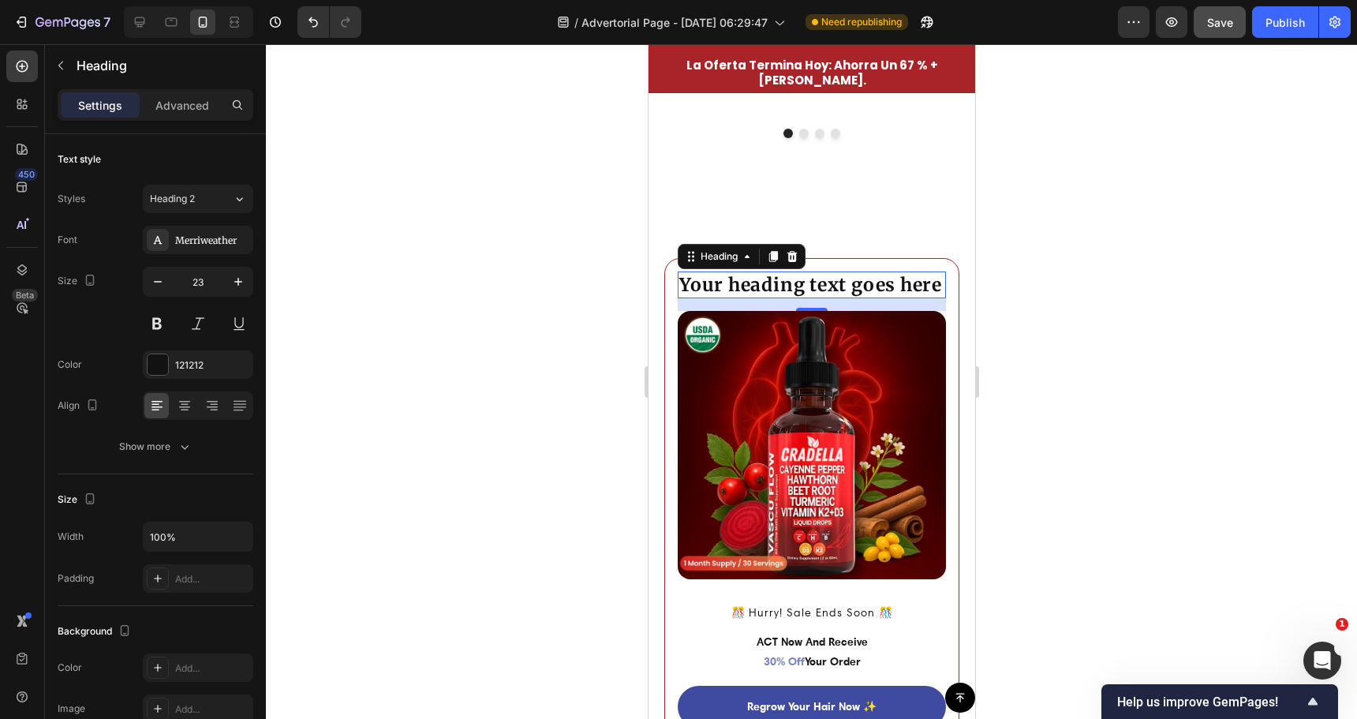
click at [807, 275] on h2 "Your heading text goes here" at bounding box center [811, 284] width 268 height 27
click at [807, 275] on p "Your heading text goes here" at bounding box center [811, 285] width 265 height 24
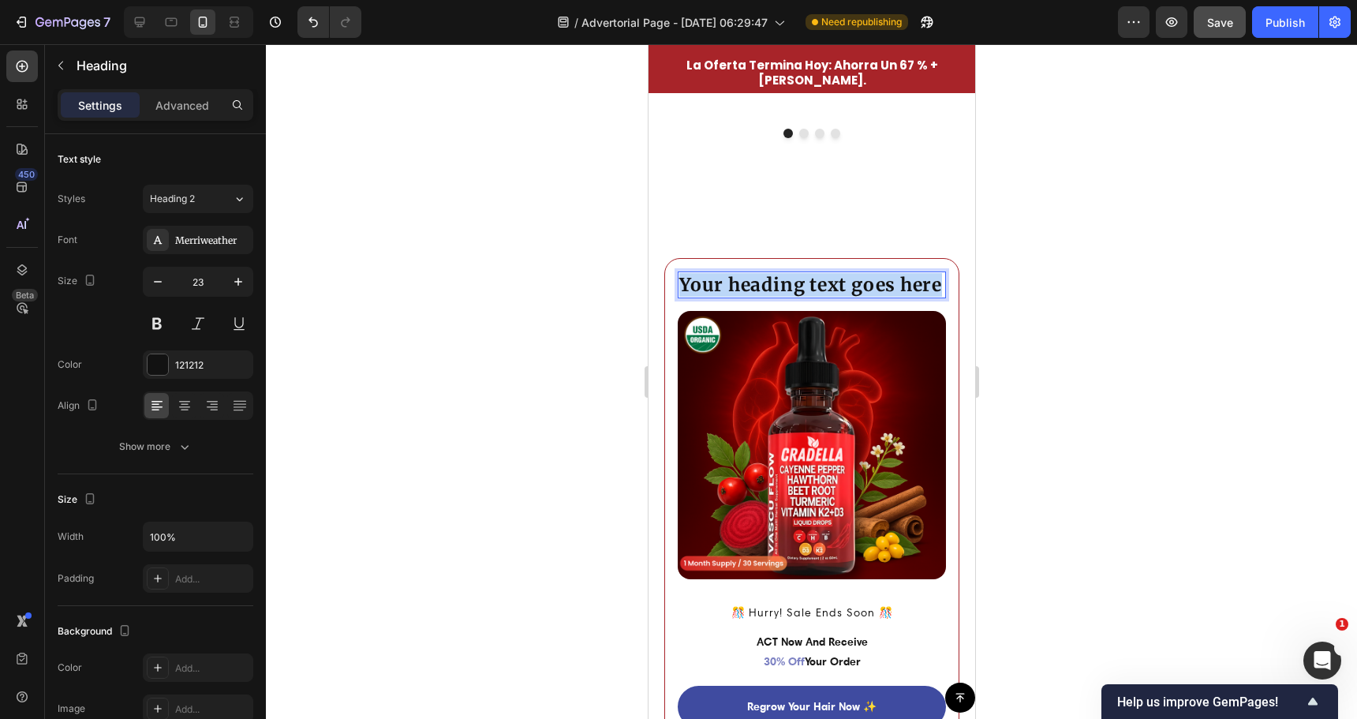
click at [807, 275] on p "Your heading text goes here" at bounding box center [811, 285] width 265 height 24
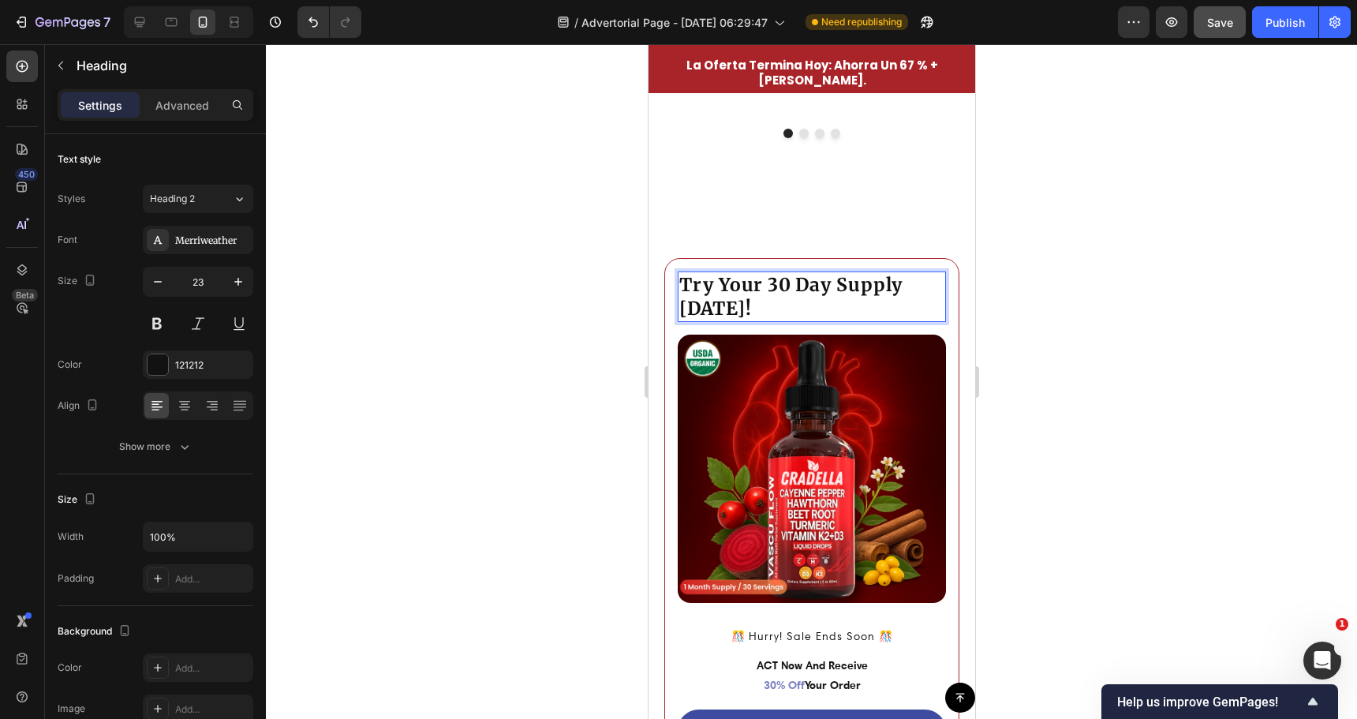
click at [772, 273] on p "Try Your 30 Day Supply Today!" at bounding box center [811, 296] width 265 height 47
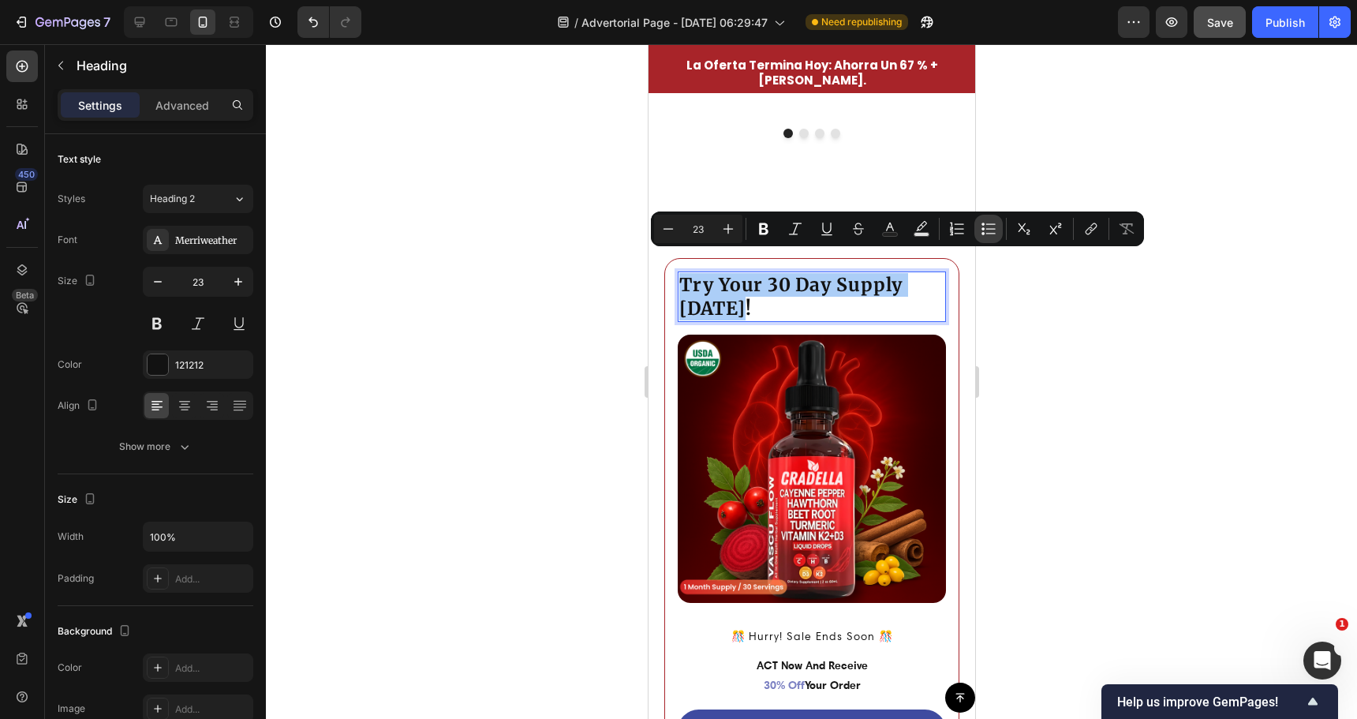
click at [979, 230] on button "Bulleted List" at bounding box center [988, 229] width 28 height 28
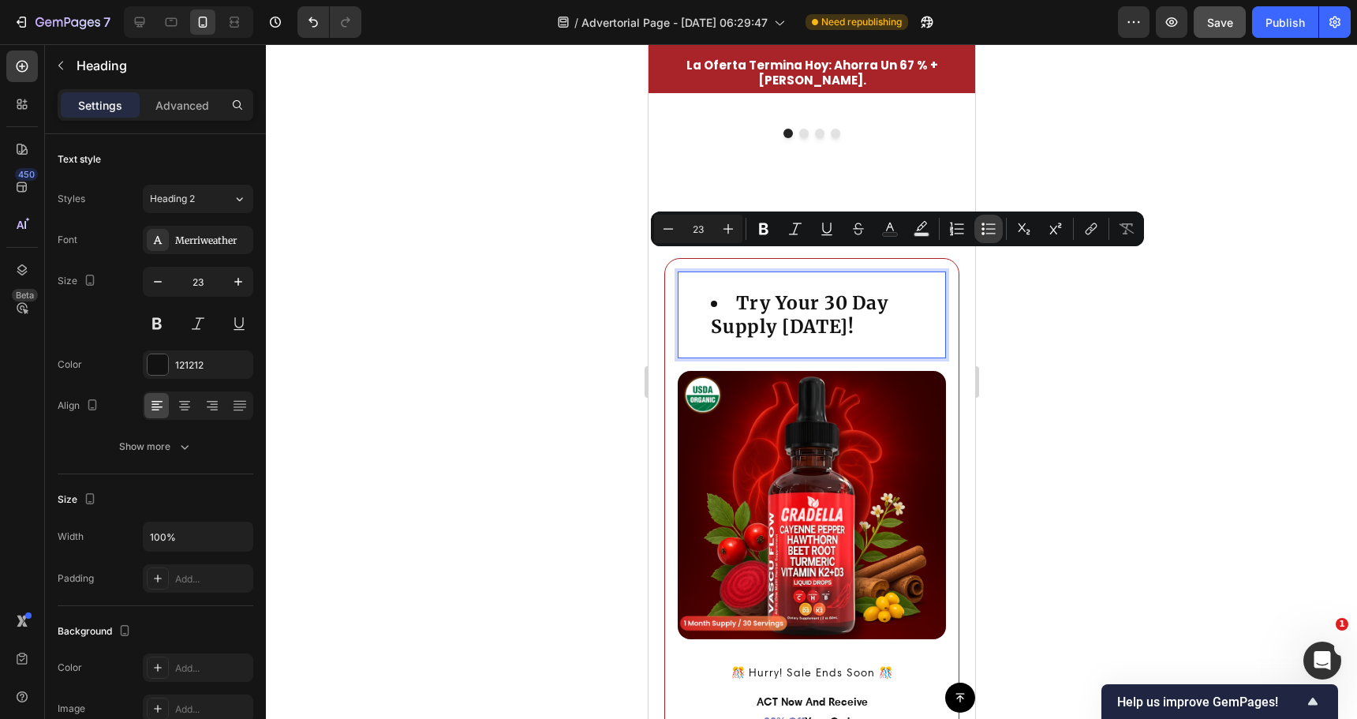
click at [980, 230] on button "Bulleted List" at bounding box center [988, 229] width 28 height 28
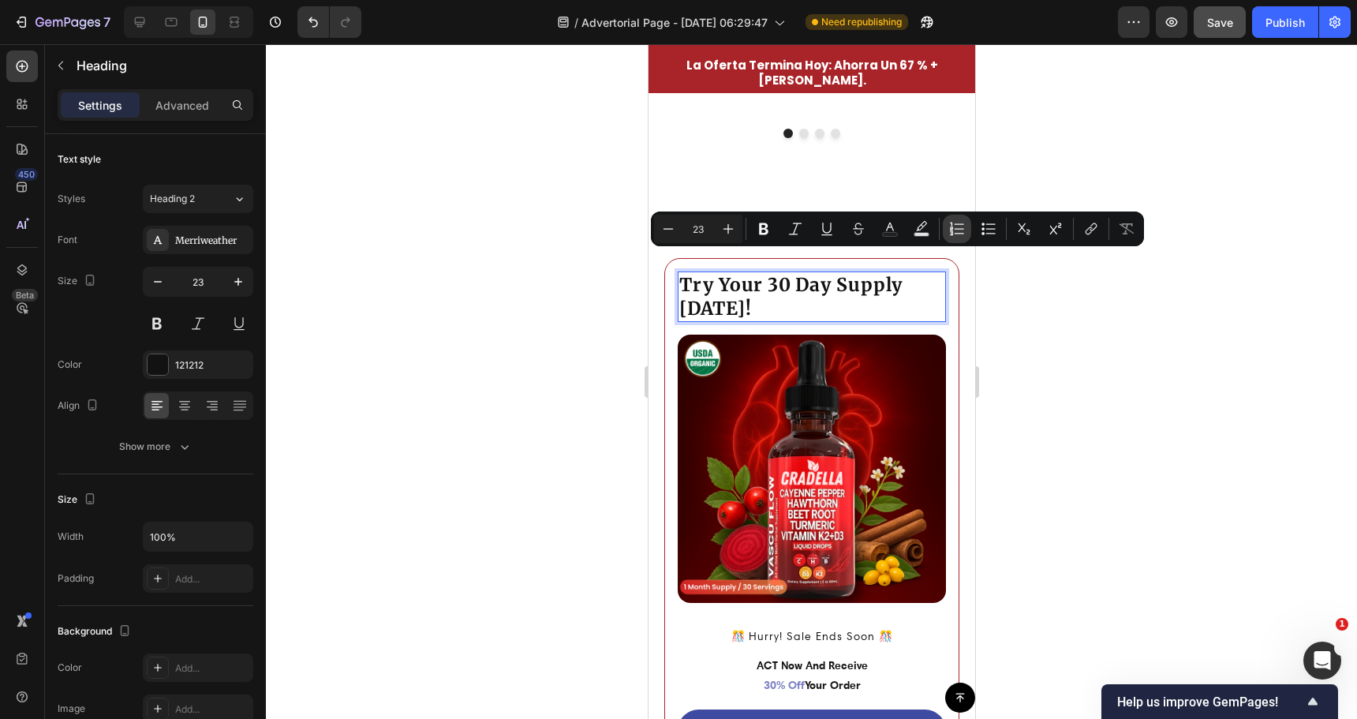
click at [954, 228] on icon "Editor contextual toolbar" at bounding box center [957, 229] width 16 height 16
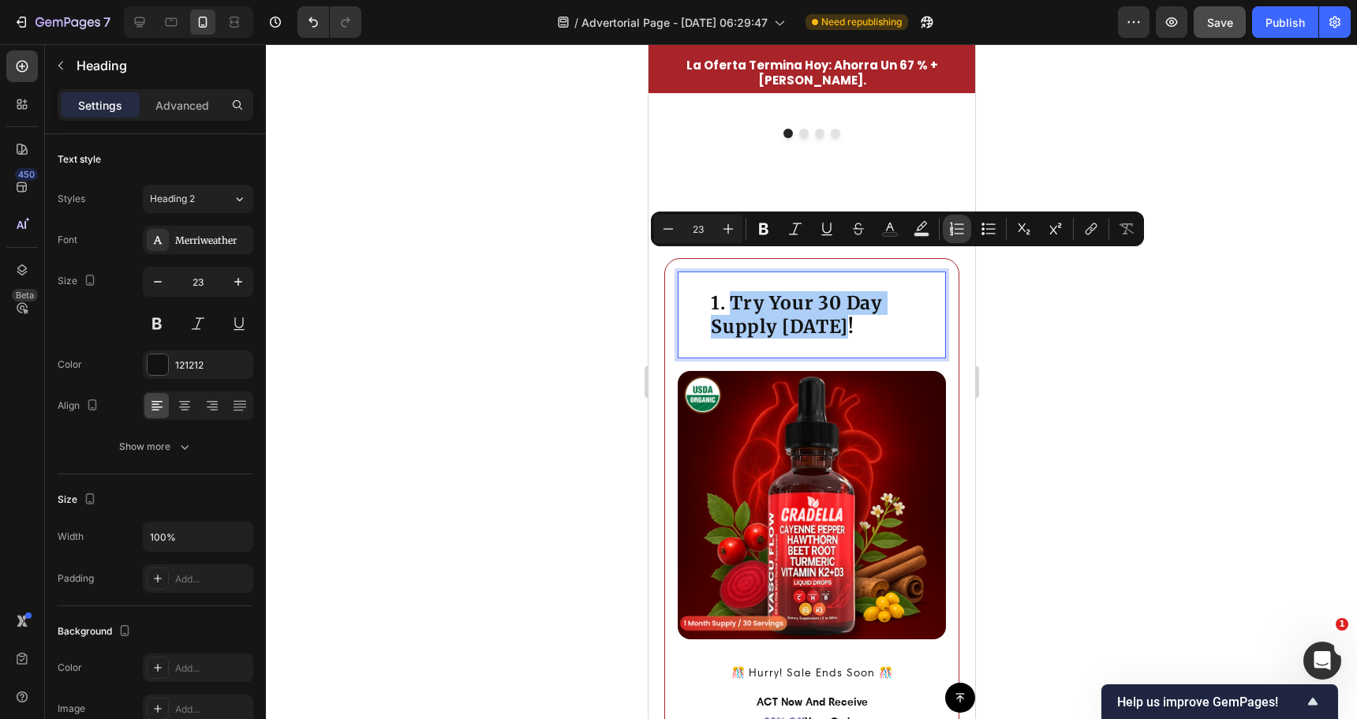
click at [954, 228] on icon "Editor contextual toolbar" at bounding box center [957, 229] width 16 height 16
type input "23"
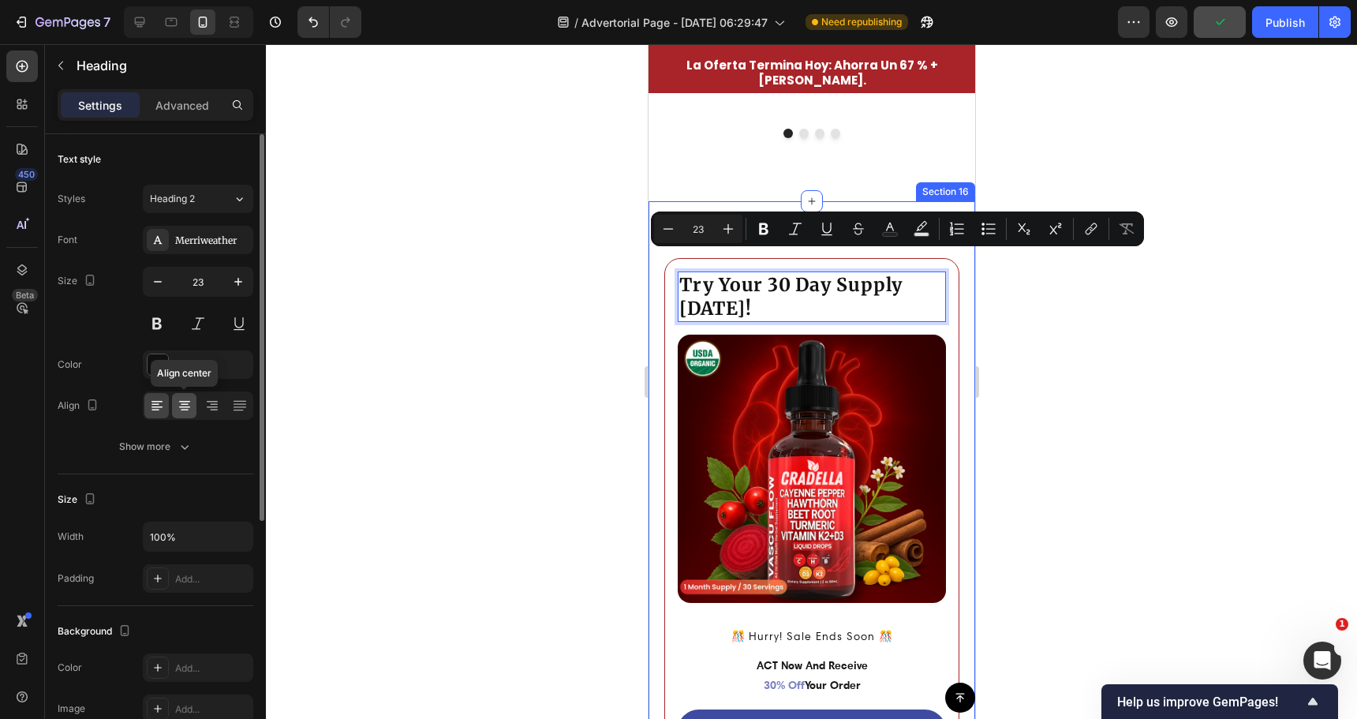
click at [180, 409] on icon at bounding box center [185, 406] width 16 height 16
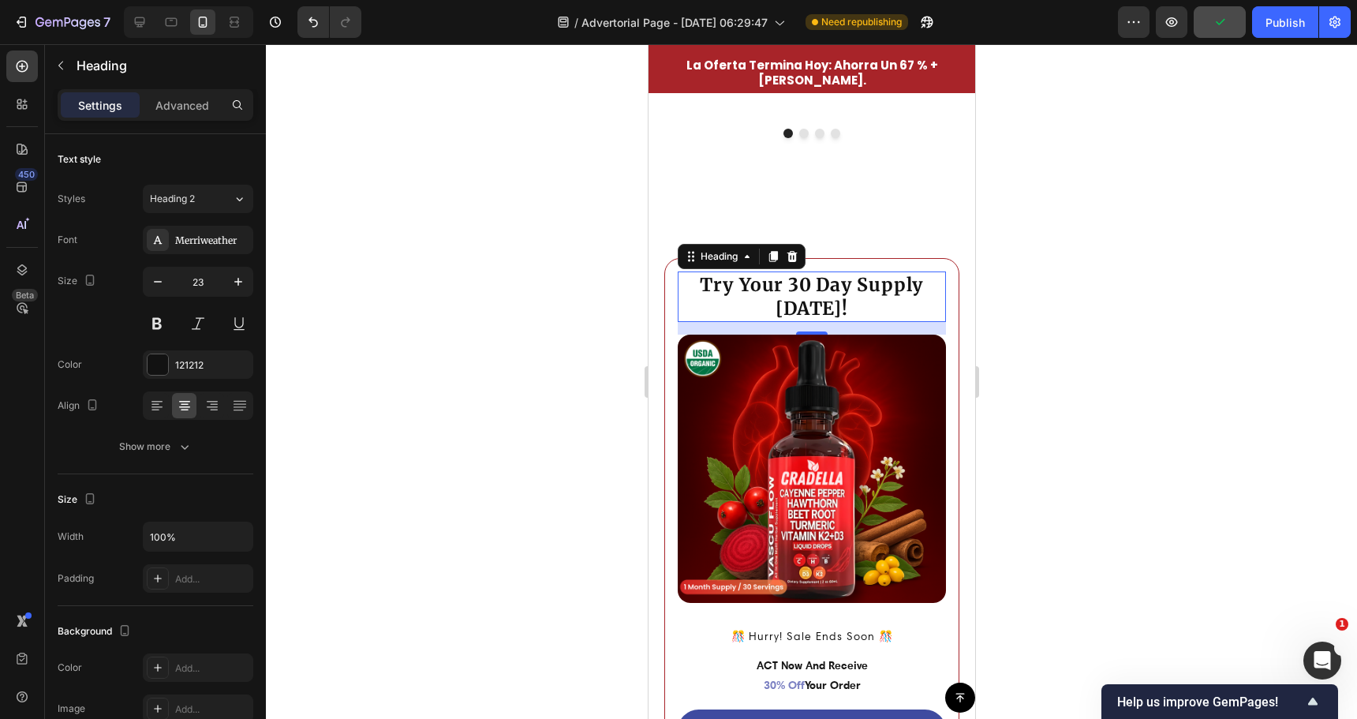
click at [770, 284] on p "Try Your 30 Day Supply Today!" at bounding box center [811, 296] width 265 height 47
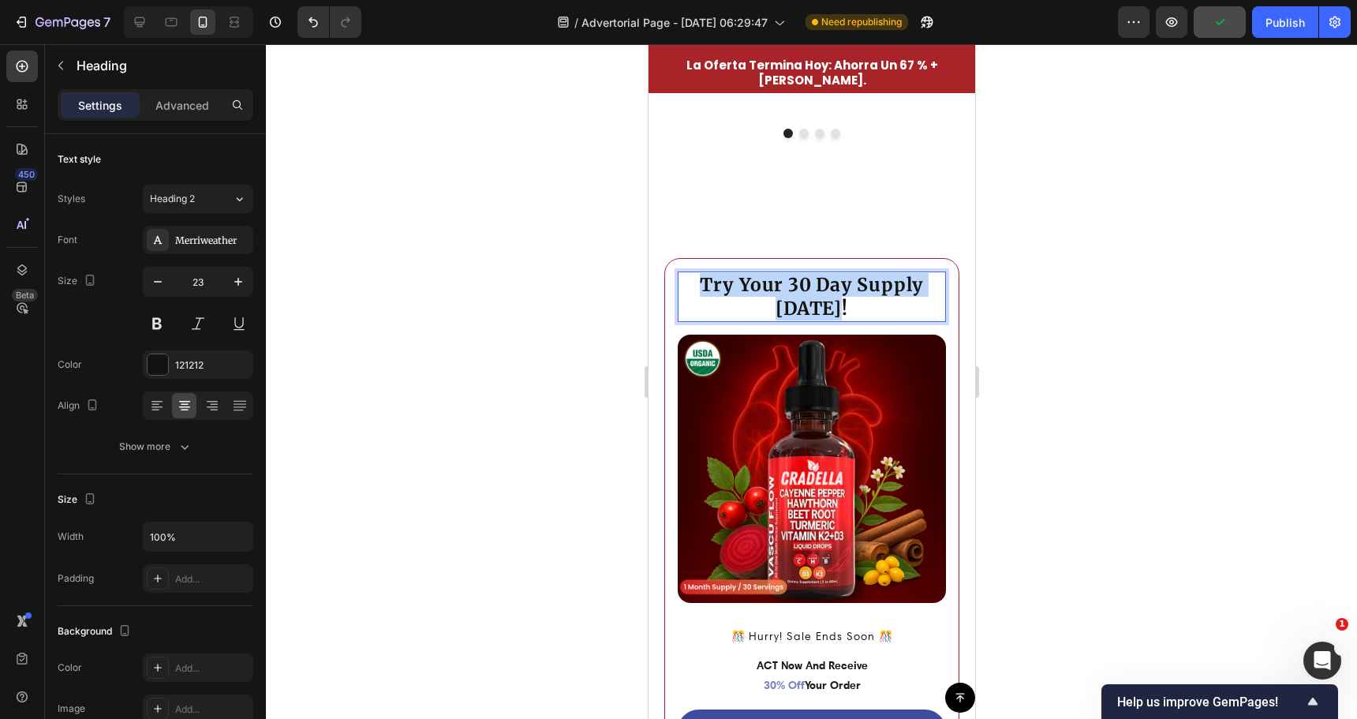
click at [770, 284] on p "Try Your 30 Day Supply Today!" at bounding box center [811, 296] width 265 height 47
copy p "Try Your 30 Day Supply Today!"
click at [797, 273] on p "Try Your 30 Day Supply Today!" at bounding box center [811, 296] width 265 height 47
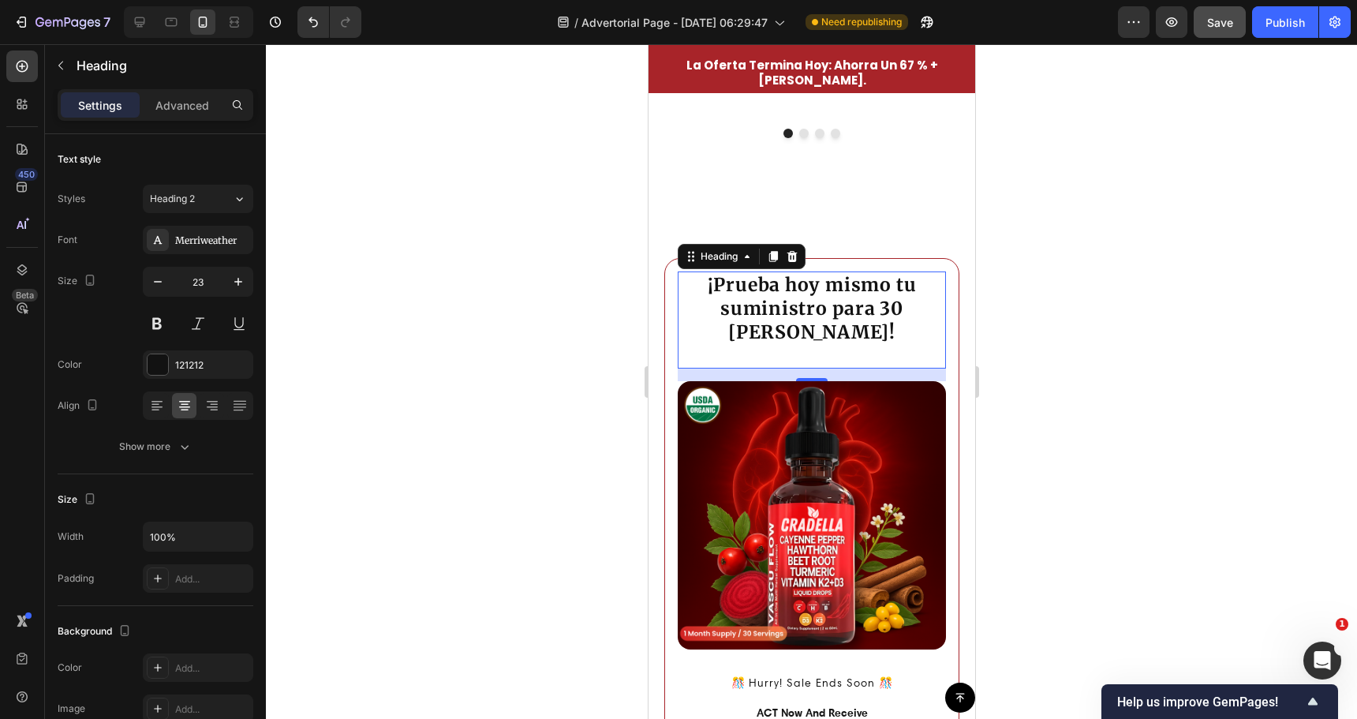
click at [567, 312] on div at bounding box center [811, 381] width 1091 height 675
click at [846, 301] on p "¡Prueba [DATE] mismo tu suministro para 30 días!" at bounding box center [811, 320] width 265 height 95
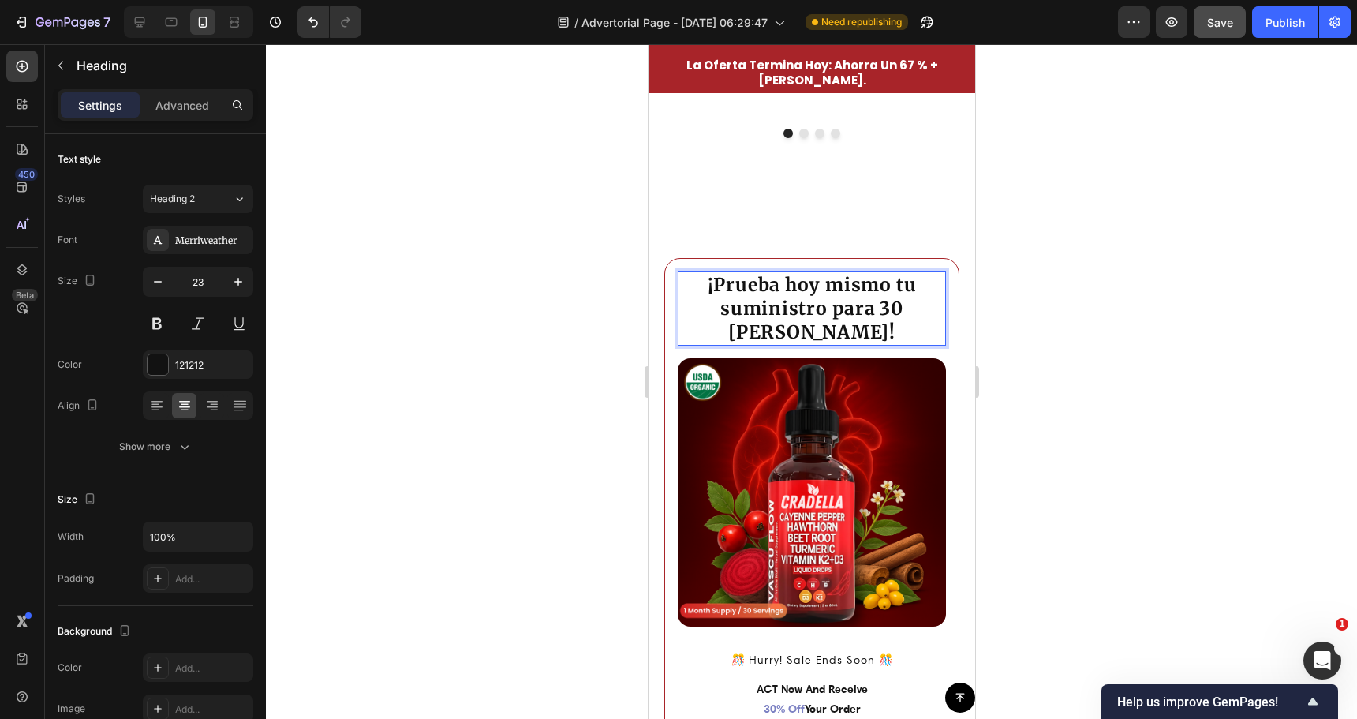
click at [581, 311] on div at bounding box center [811, 381] width 1091 height 675
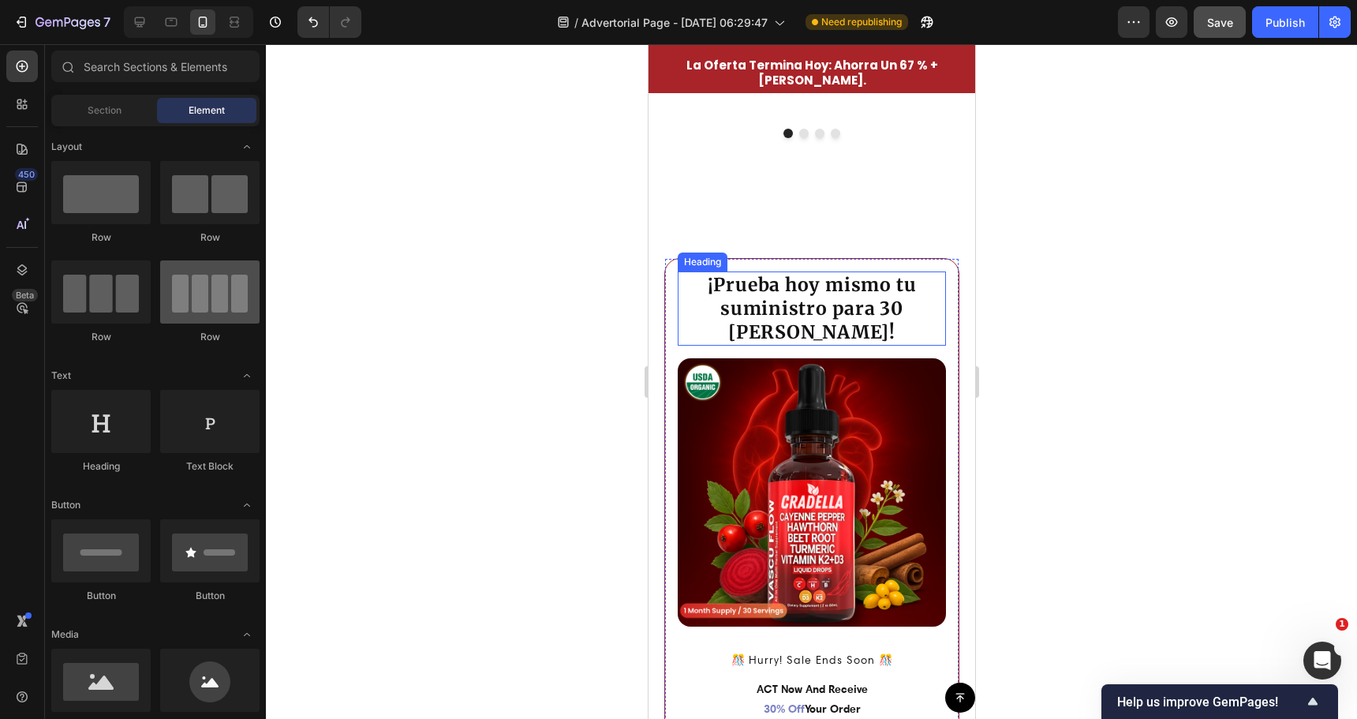
click at [160, 301] on div at bounding box center [209, 291] width 99 height 63
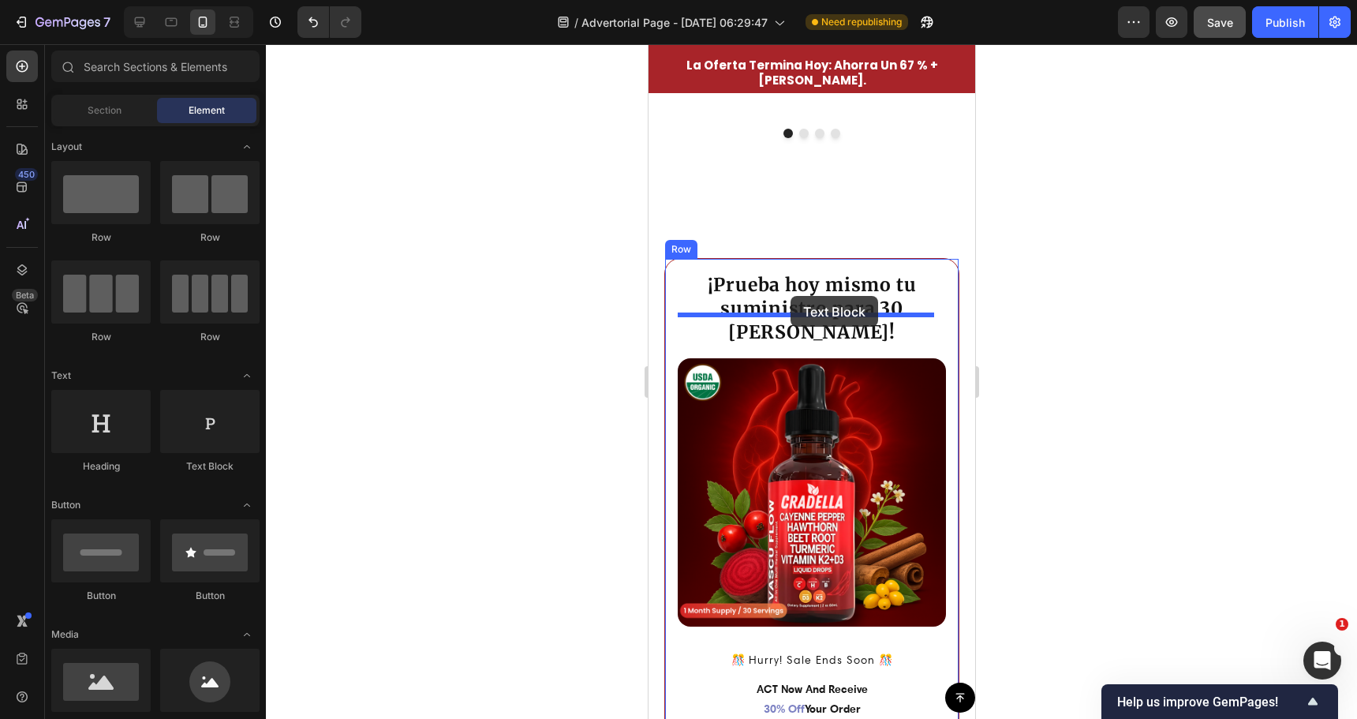
drag, startPoint x: 883, startPoint y: 469, endPoint x: 790, endPoint y: 296, distance: 197.0
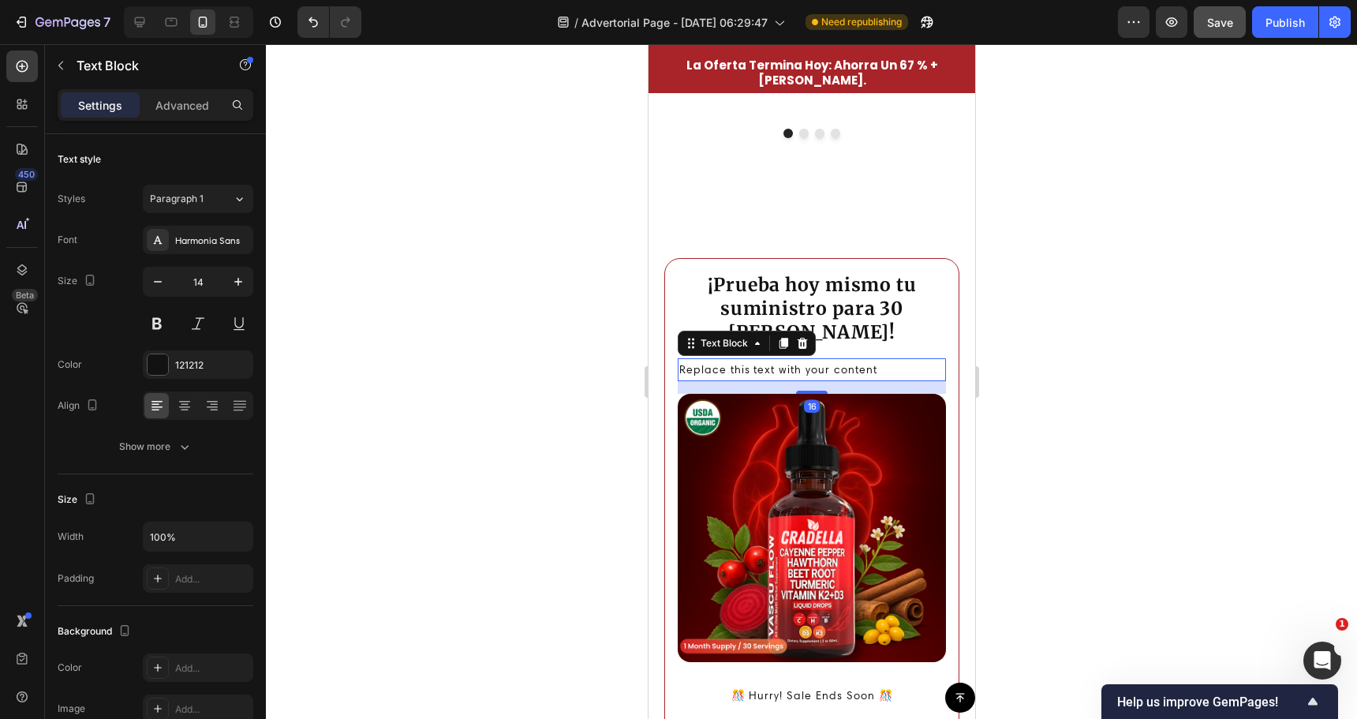
click at [794, 358] on div "Replace this text with your content" at bounding box center [811, 369] width 268 height 23
click at [794, 360] on p "Replace this text with your content" at bounding box center [811, 370] width 265 height 20
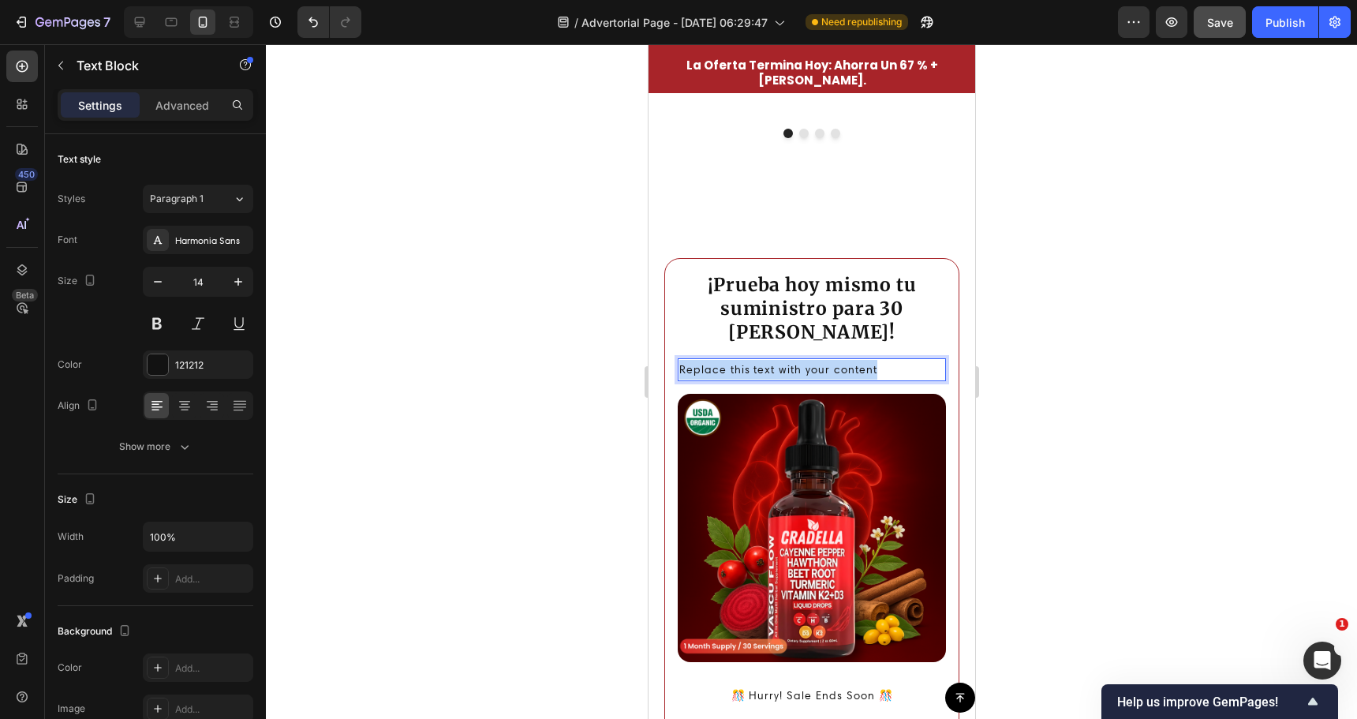
click at [794, 360] on p "Replace this text with your content" at bounding box center [811, 370] width 265 height 20
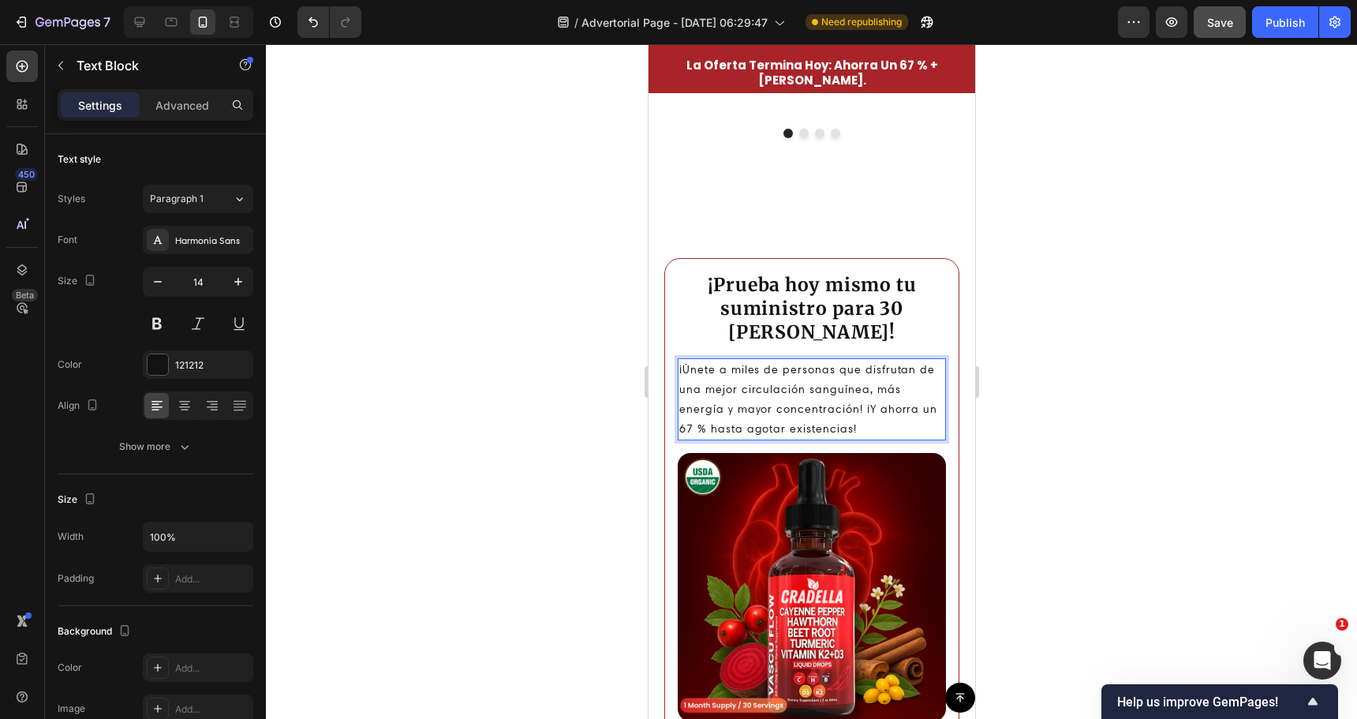
click at [788, 360] on p "¡Únete a miles de personas que disfrutan de una mejor circulación sanguínea, má…" at bounding box center [811, 400] width 265 height 80
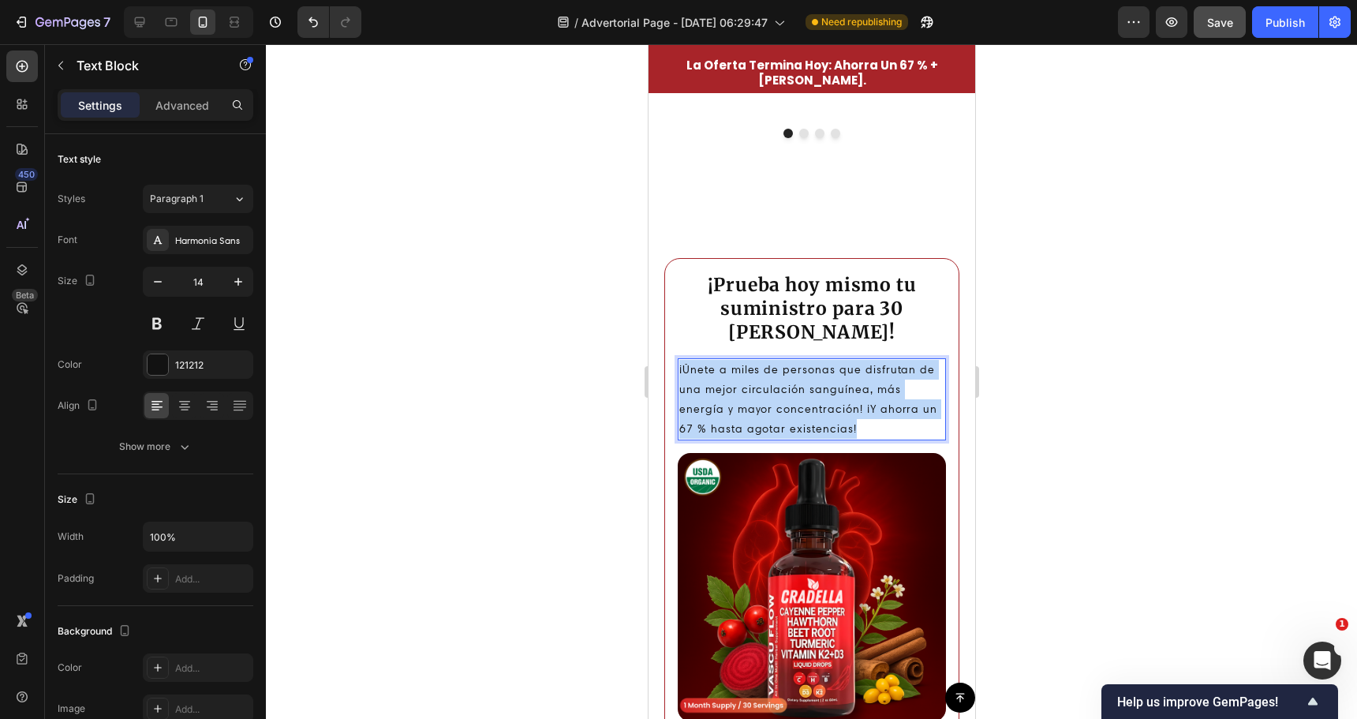
click at [788, 360] on p "¡Únete a miles de personas que disfrutan de una mejor circulación sanguínea, má…" at bounding box center [811, 400] width 265 height 80
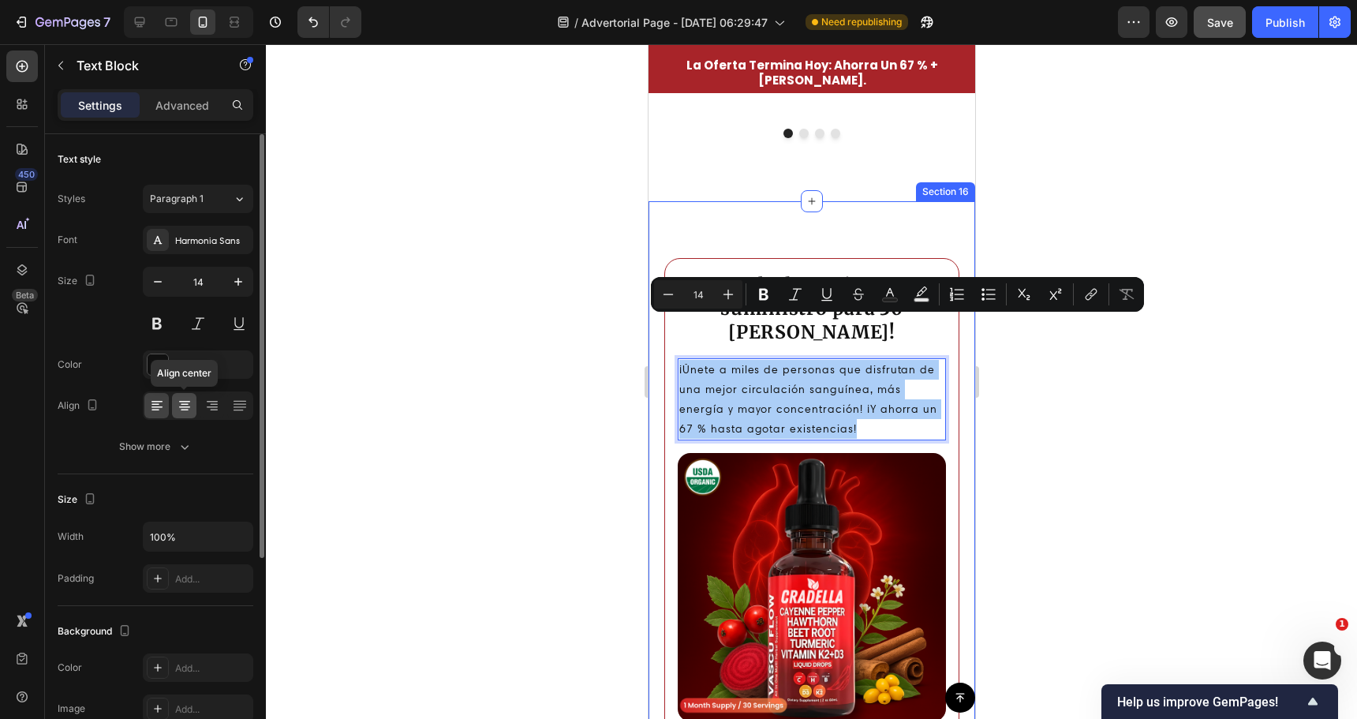
click at [188, 408] on icon at bounding box center [185, 406] width 16 height 16
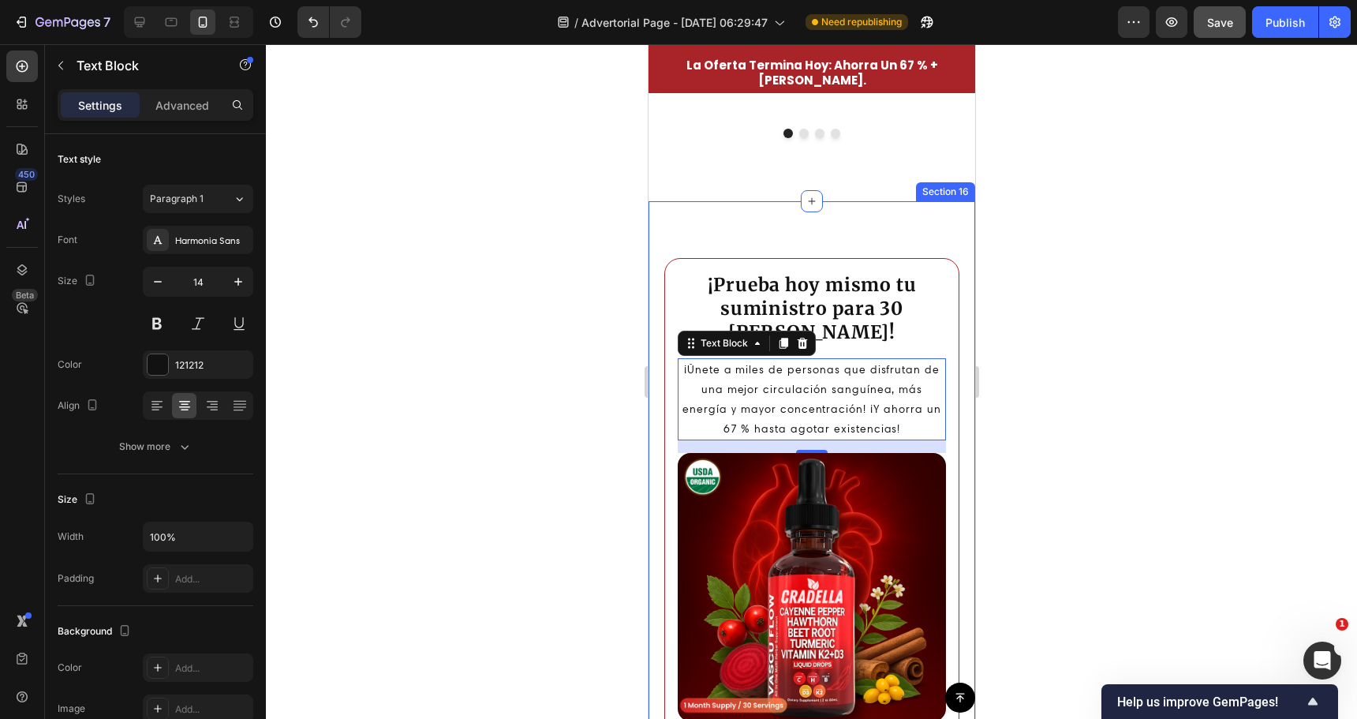
click at [522, 350] on div at bounding box center [811, 381] width 1091 height 675
click at [523, 350] on div at bounding box center [811, 381] width 1091 height 675
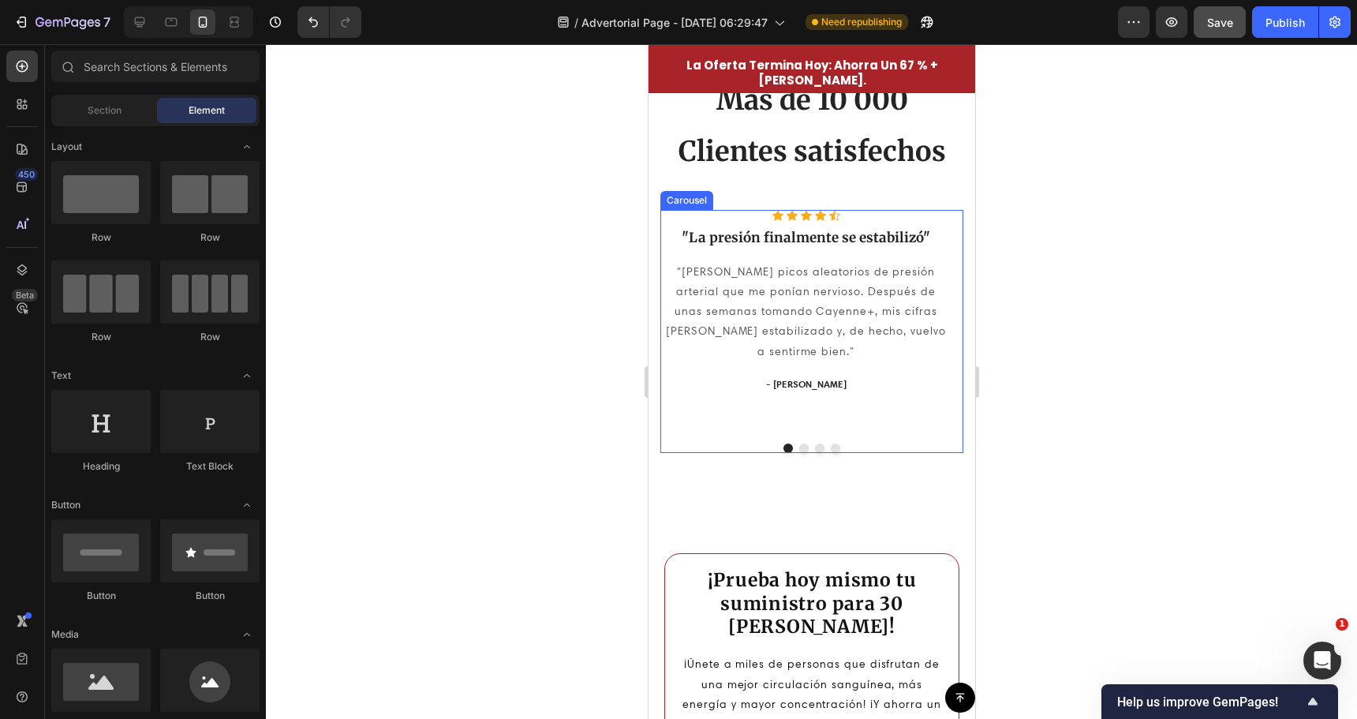
scroll to position [3787, 0]
click at [811, 488] on div at bounding box center [811, 497] width 22 height 22
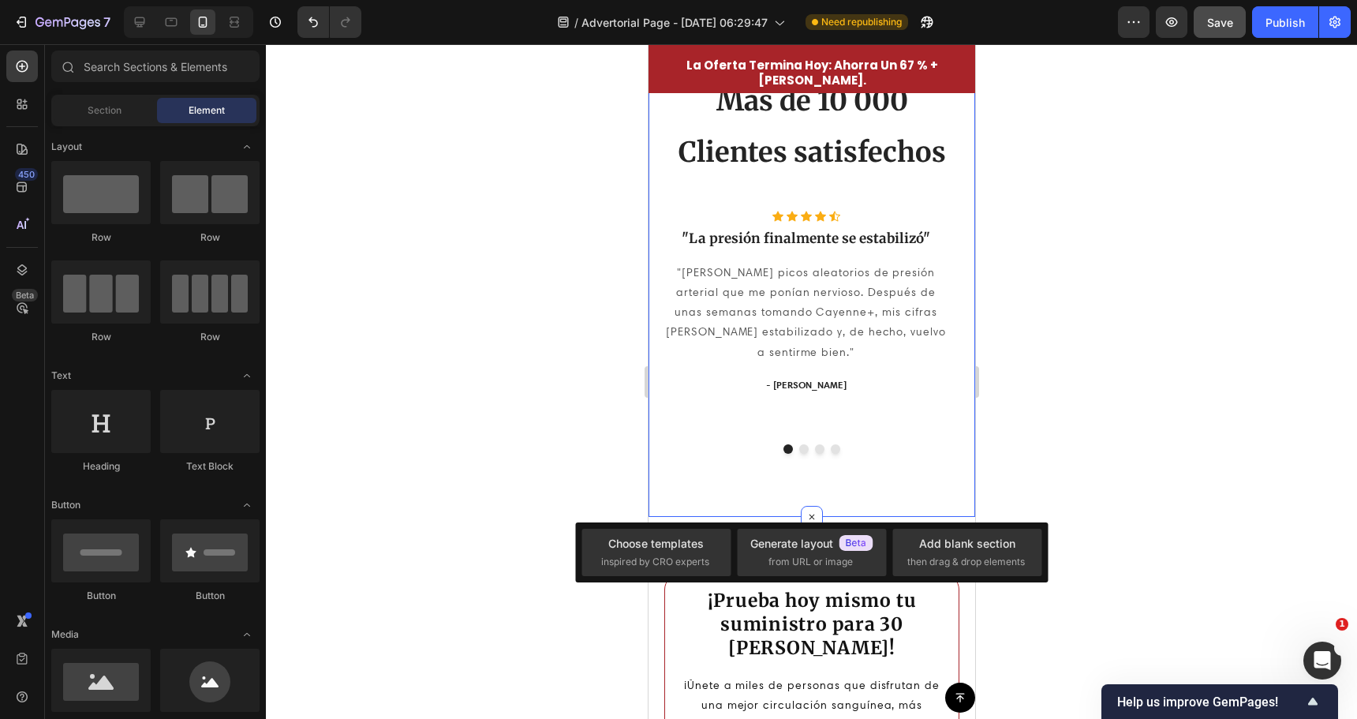
click at [765, 471] on div "Más de 10 000 Heading Clientes satisfechos Heading Row Icon Icon Icon Icon Icon…" at bounding box center [811, 268] width 327 height 498
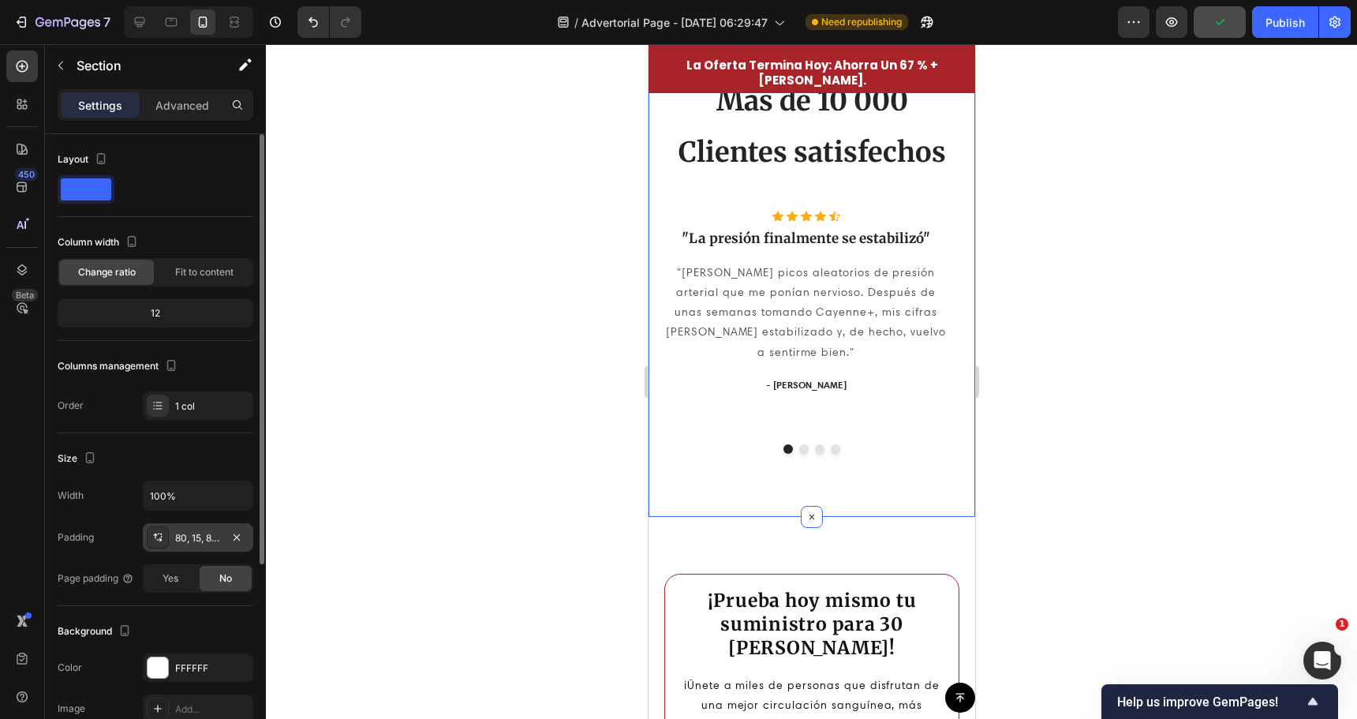
click at [190, 540] on div "80, 15, 80, 15" at bounding box center [198, 538] width 46 height 14
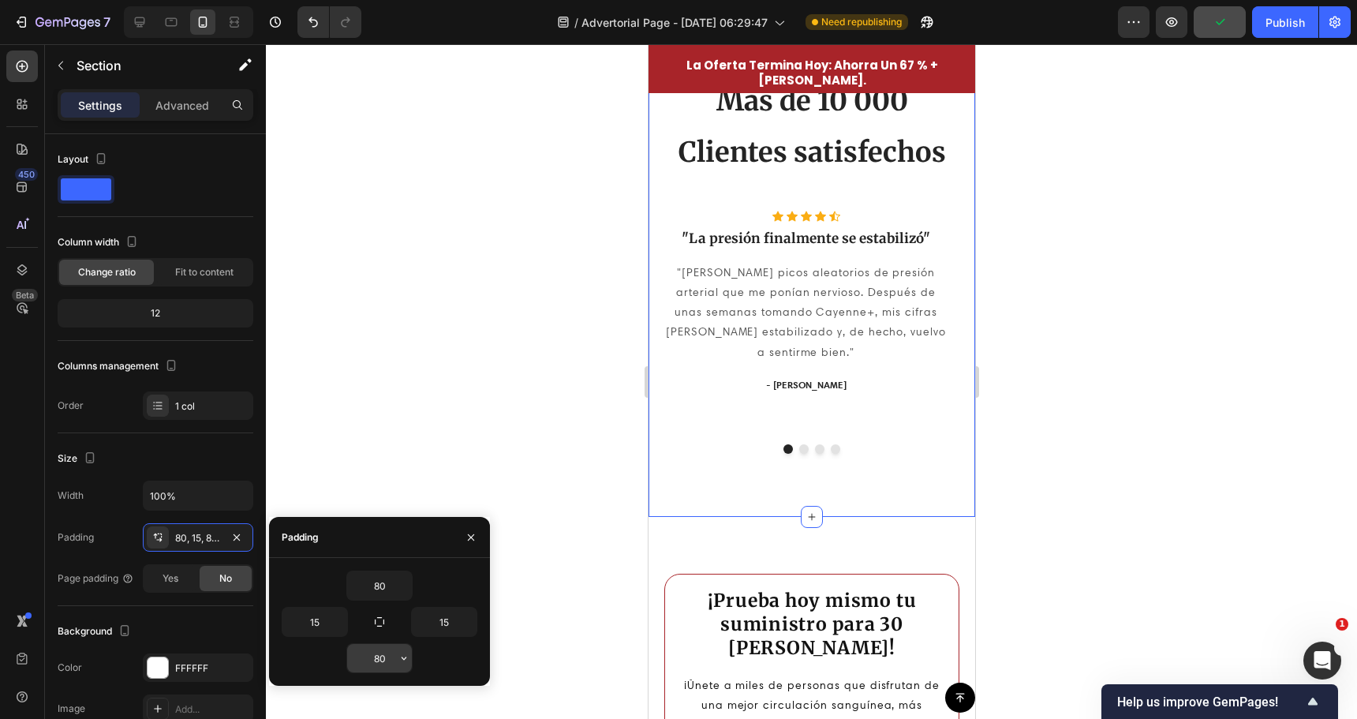
click at [382, 659] on input "80" at bounding box center [379, 658] width 65 height 28
click at [409, 657] on icon "button" at bounding box center [404, 658] width 13 height 13
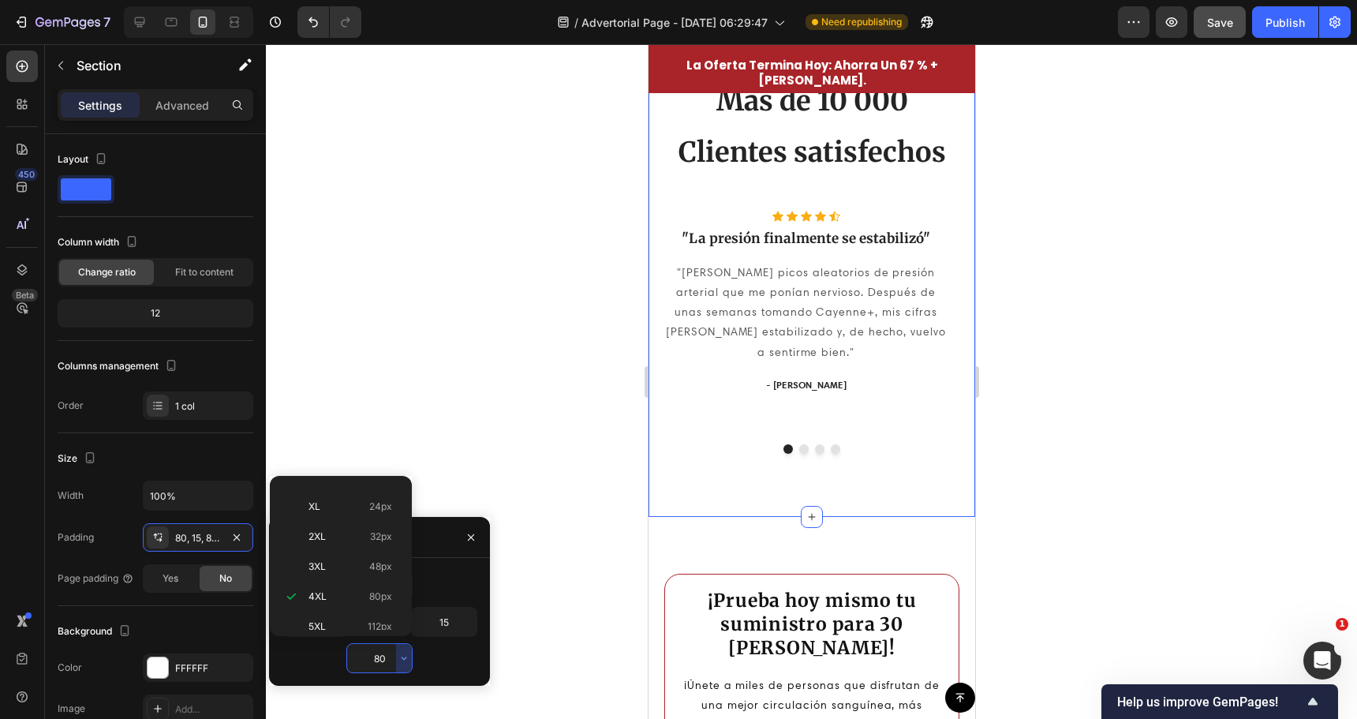
scroll to position [0, 0]
click at [342, 503] on p "Auto Auto" at bounding box center [351, 497] width 84 height 14
type input "Auto"
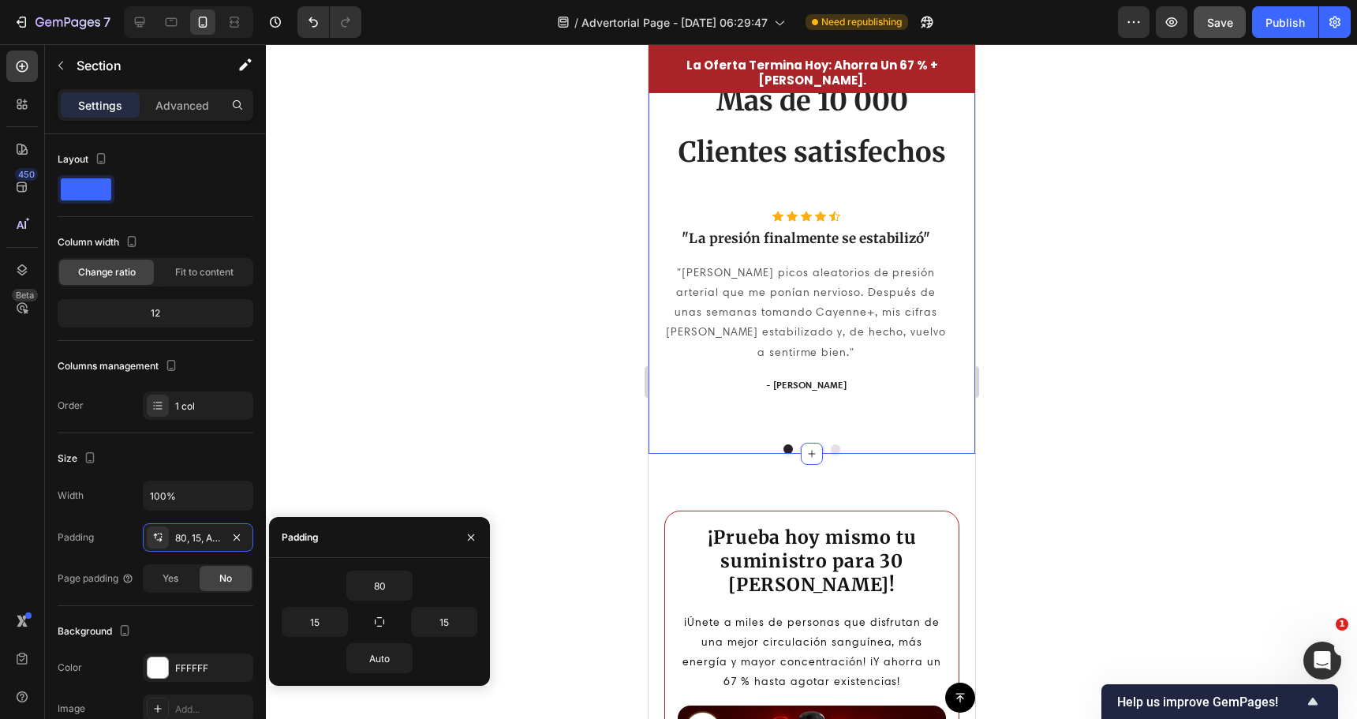
click at [565, 414] on div at bounding box center [811, 381] width 1091 height 675
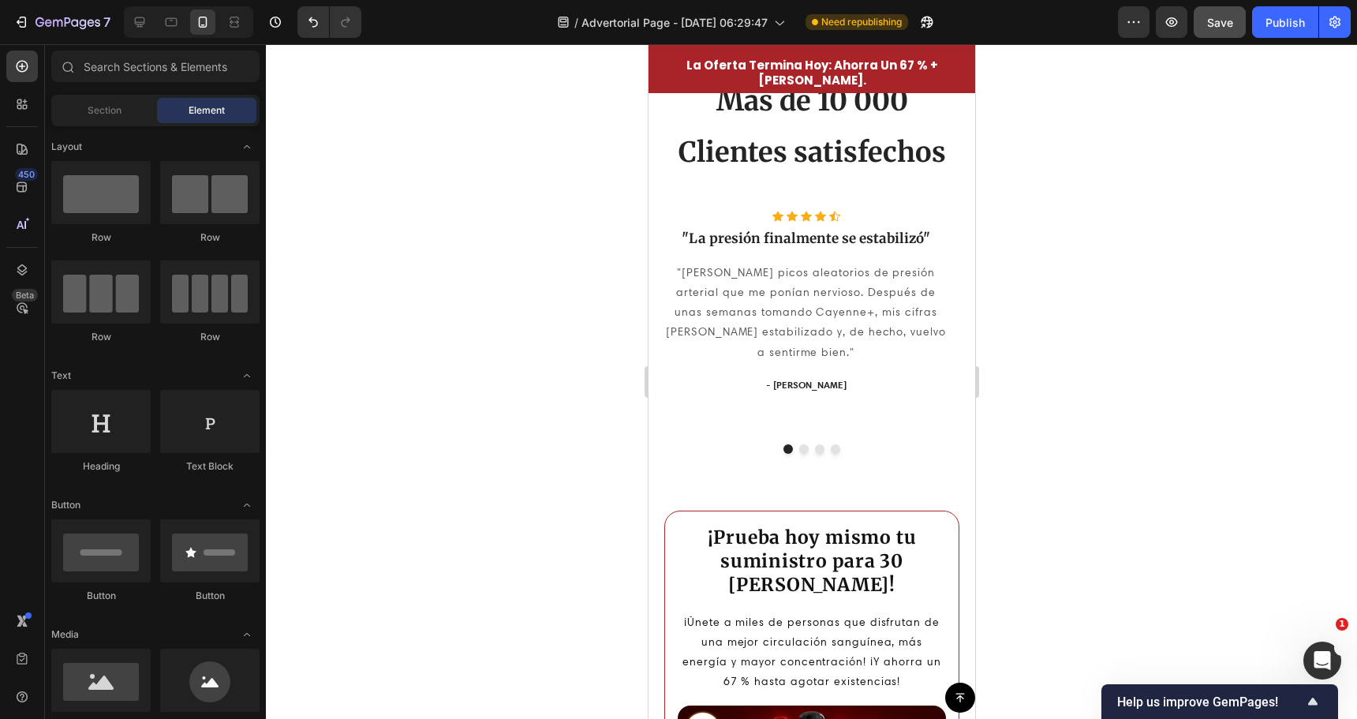
click at [567, 413] on div at bounding box center [811, 381] width 1091 height 675
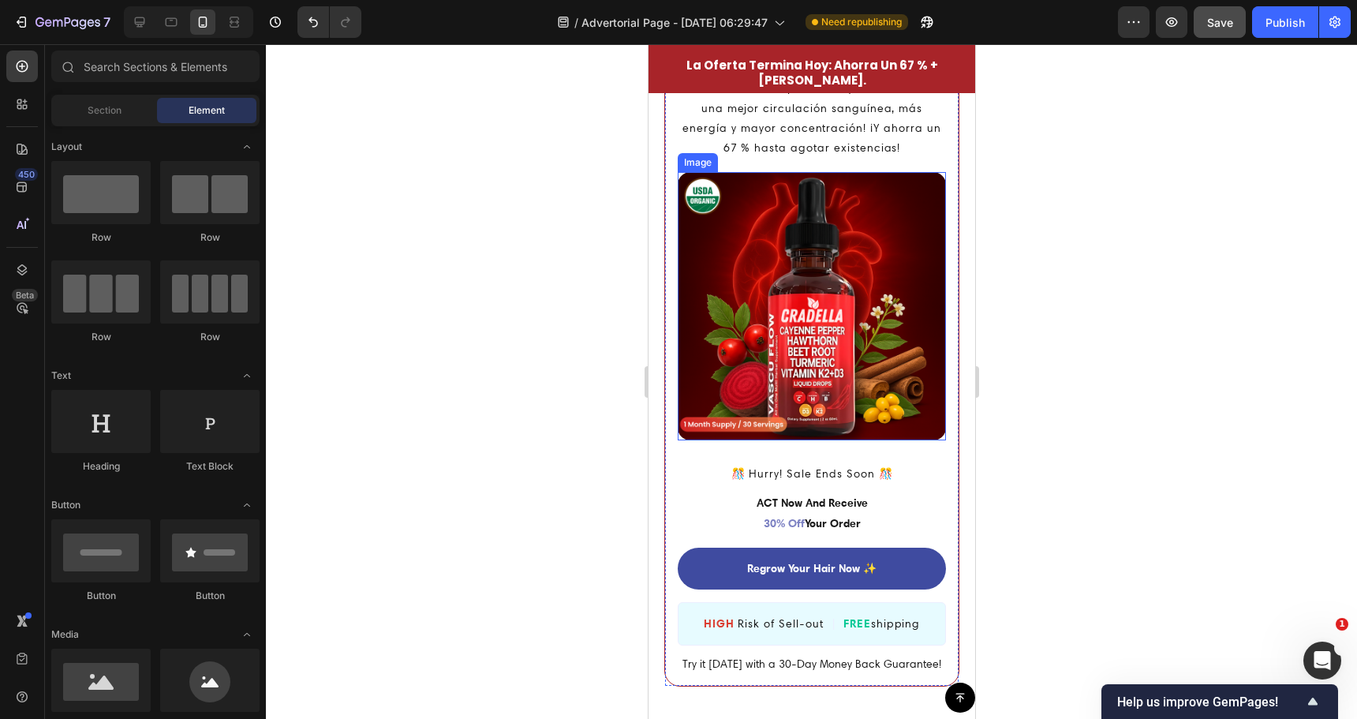
scroll to position [4340, 0]
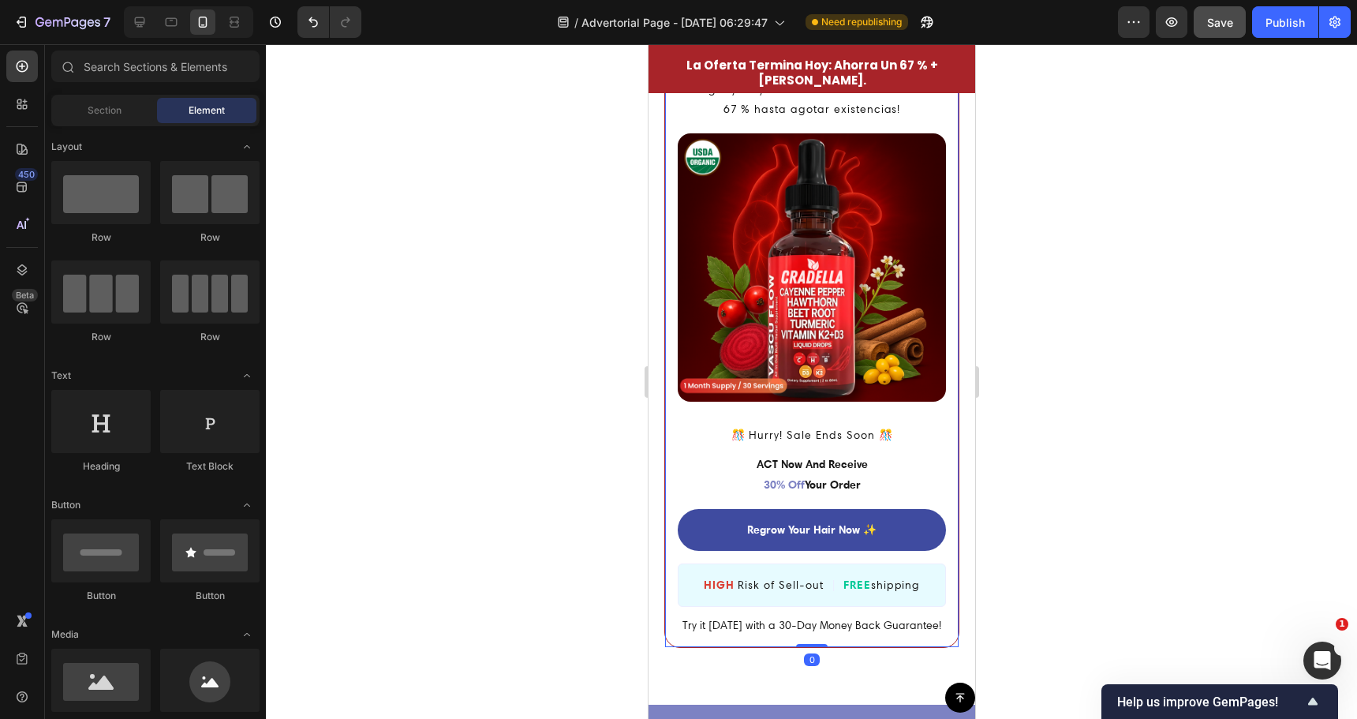
click at [813, 377] on div "¡Prueba hoy mismo tu suministro para 30 días! Heading ¡Únete a miles de persona…" at bounding box center [811, 188] width 268 height 473
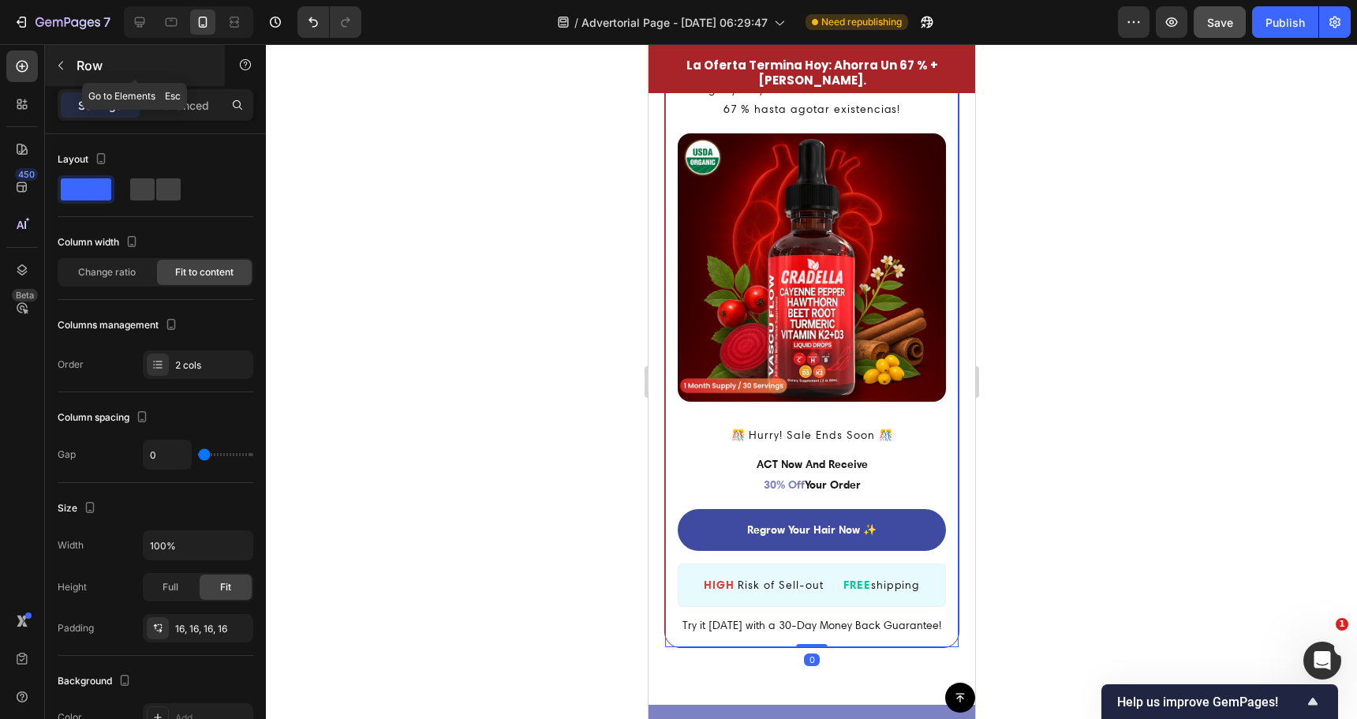
click at [59, 66] on icon "button" at bounding box center [60, 66] width 5 height 9
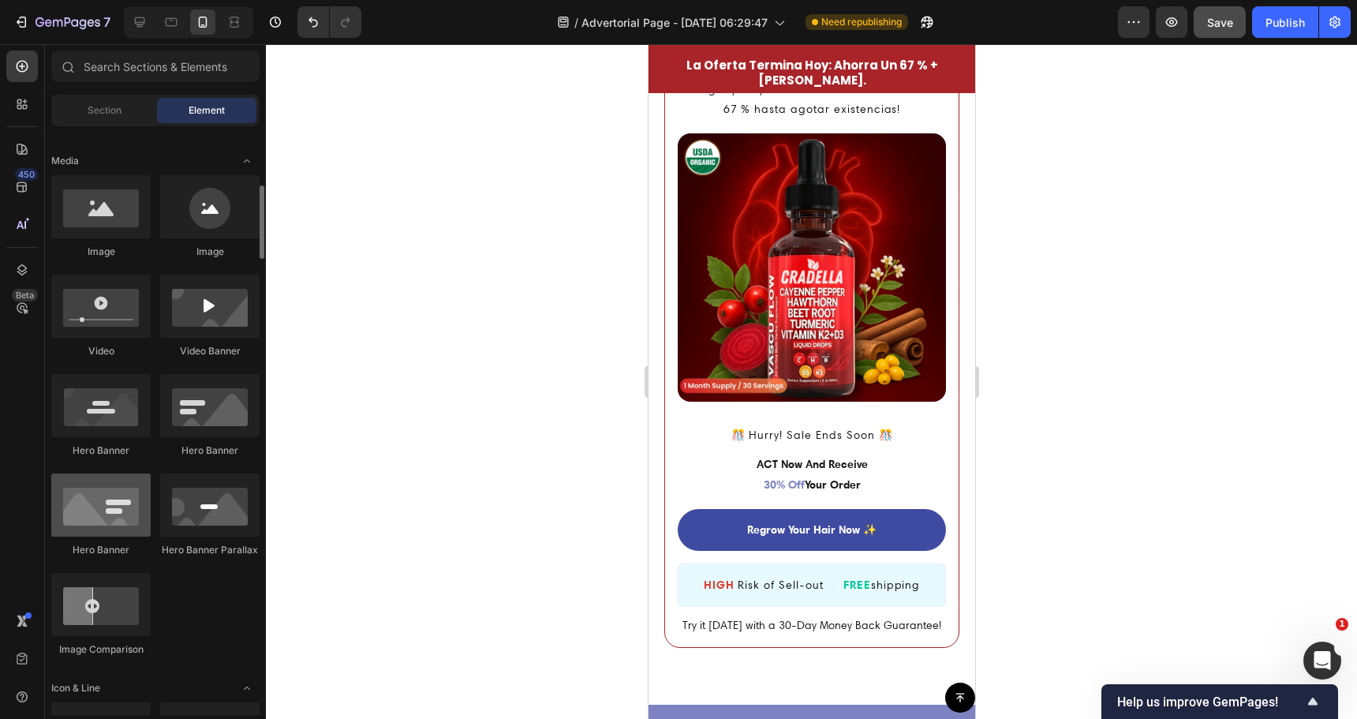
scroll to position [789, 0]
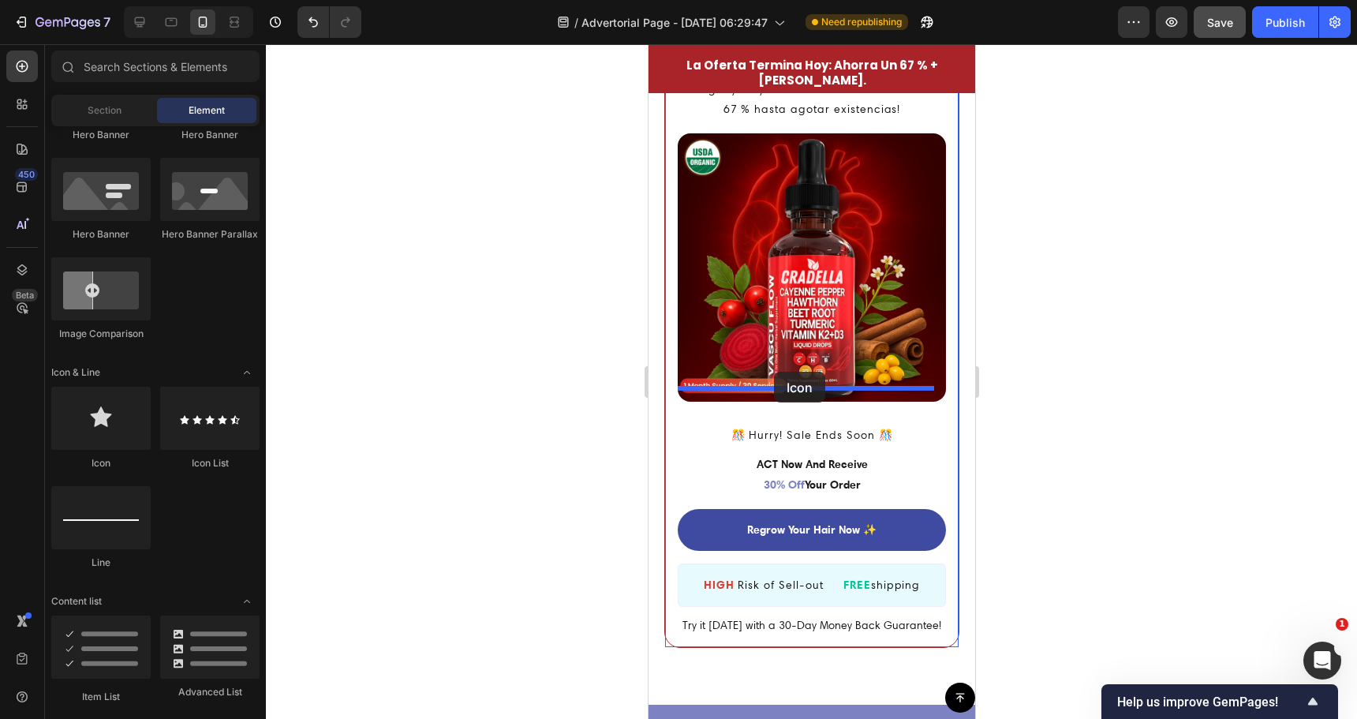
drag, startPoint x: 755, startPoint y: 473, endPoint x: 775, endPoint y: 372, distance: 102.9
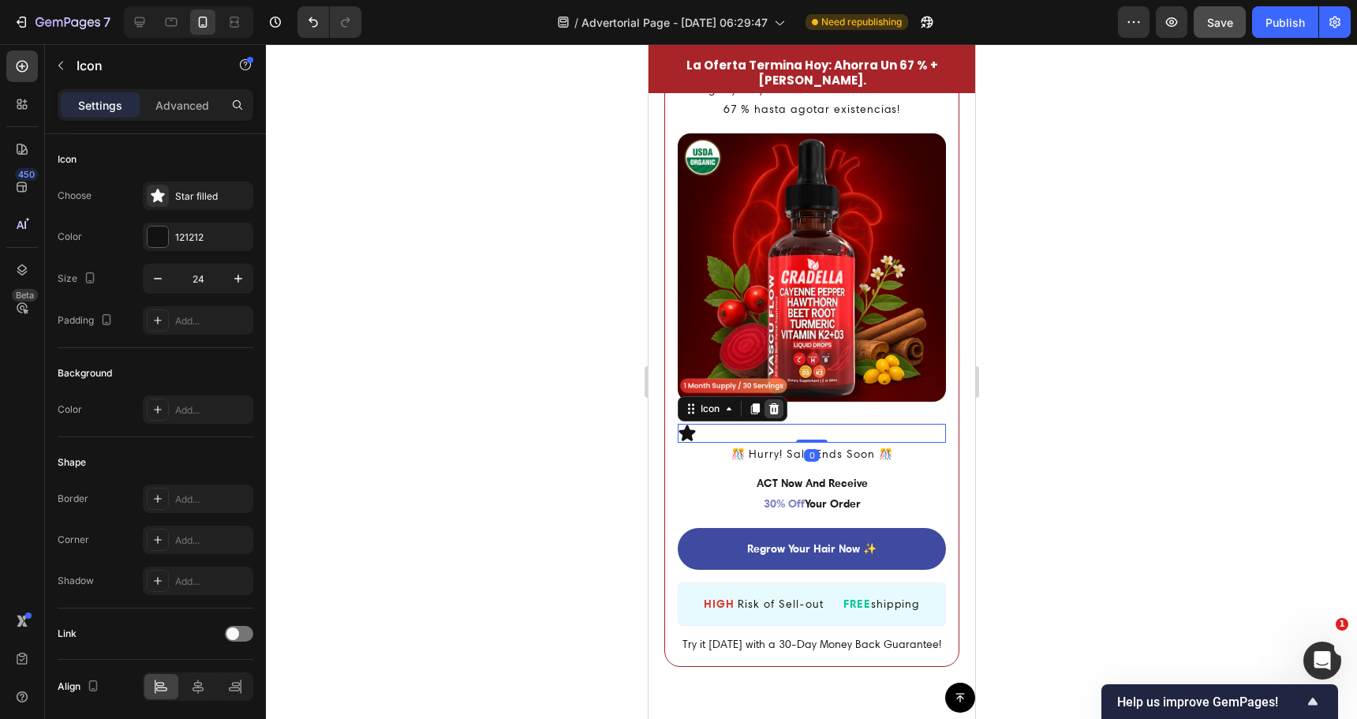
click at [776, 403] on icon at bounding box center [773, 408] width 10 height 11
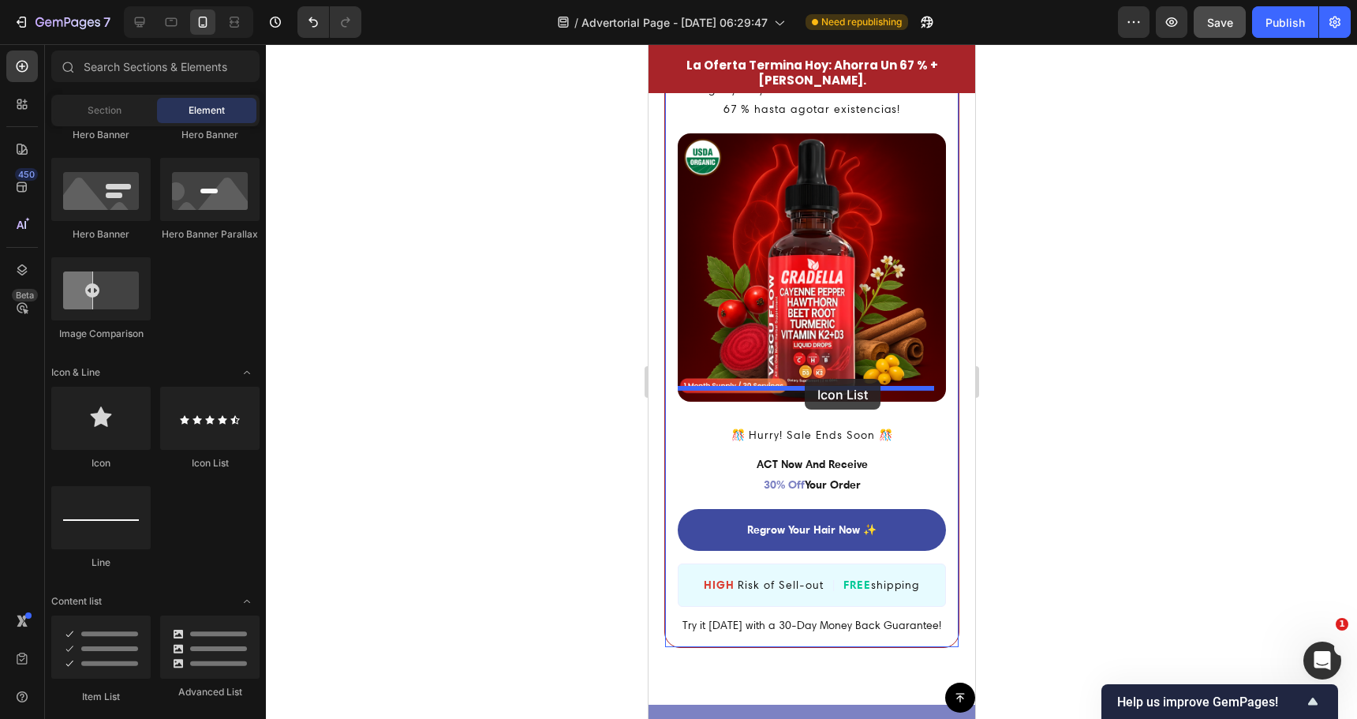
drag, startPoint x: 967, startPoint y: 479, endPoint x: 804, endPoint y: 379, distance: 191.6
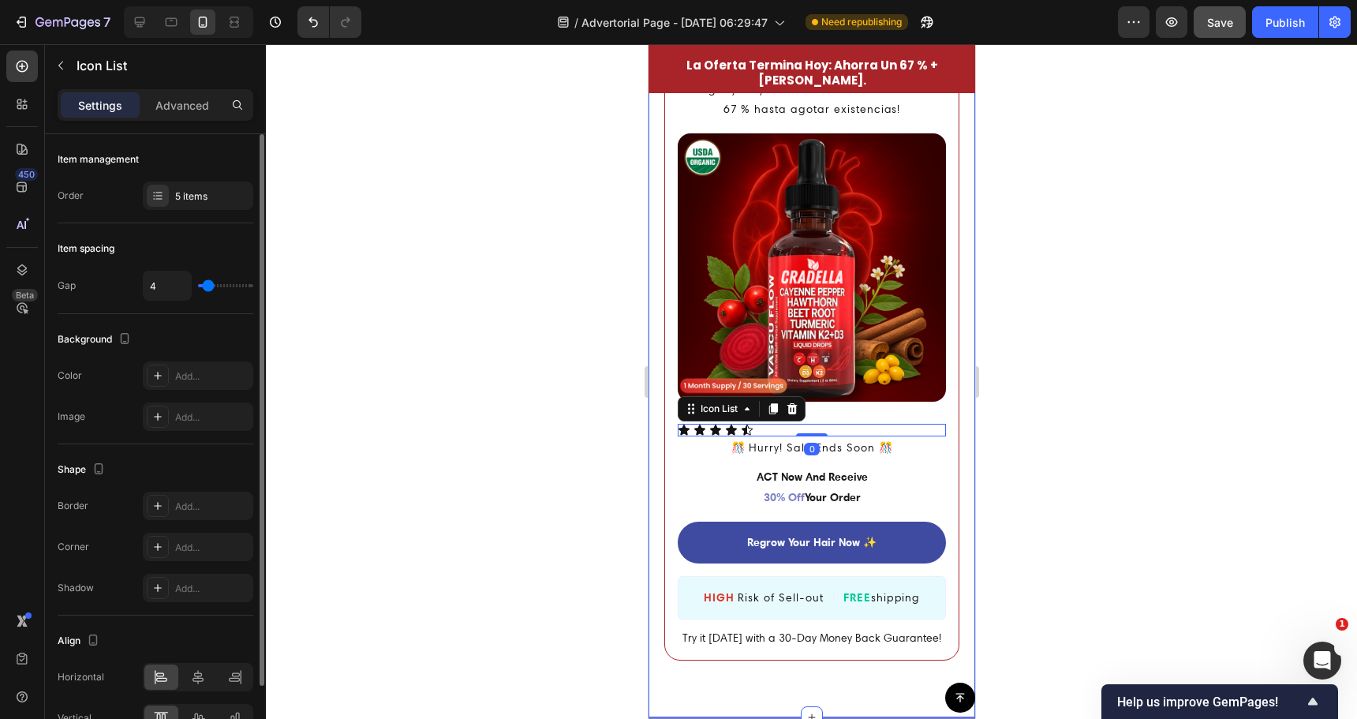
scroll to position [89, 0]
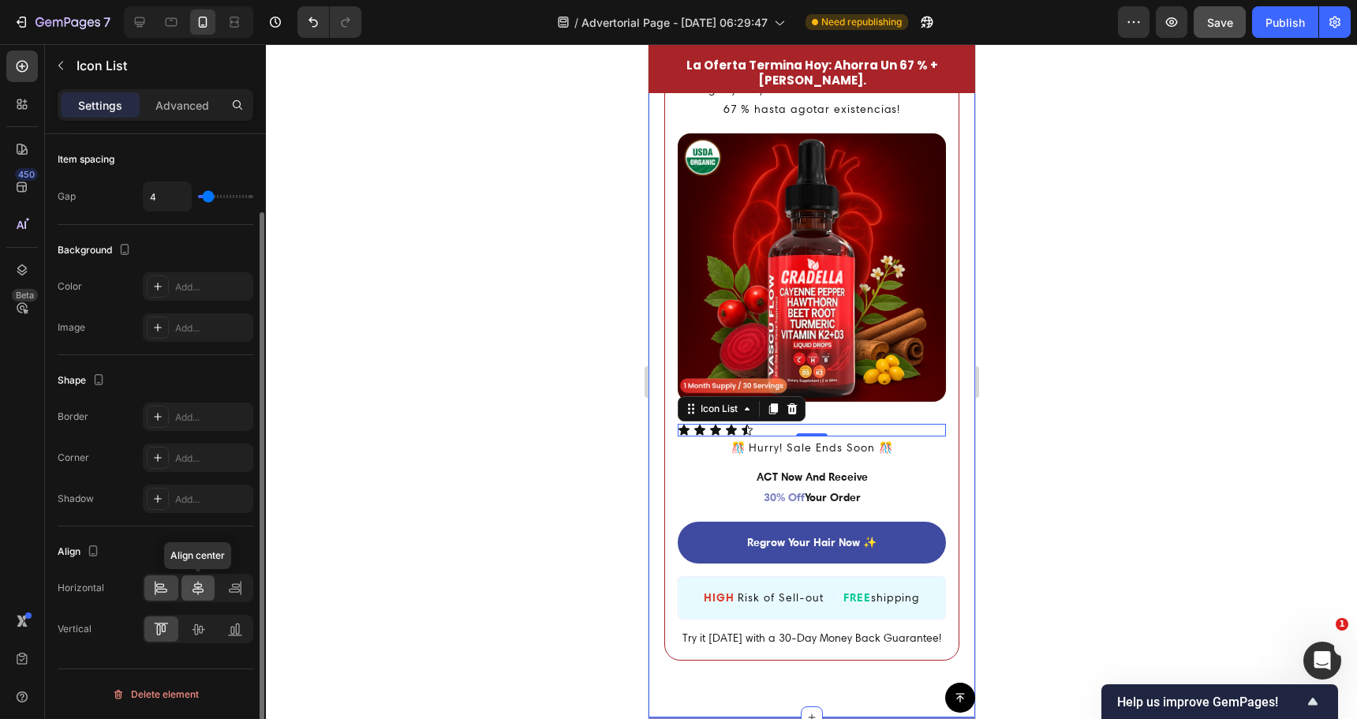
click at [205, 593] on icon at bounding box center [198, 588] width 16 height 16
click at [161, 583] on icon at bounding box center [161, 588] width 16 height 16
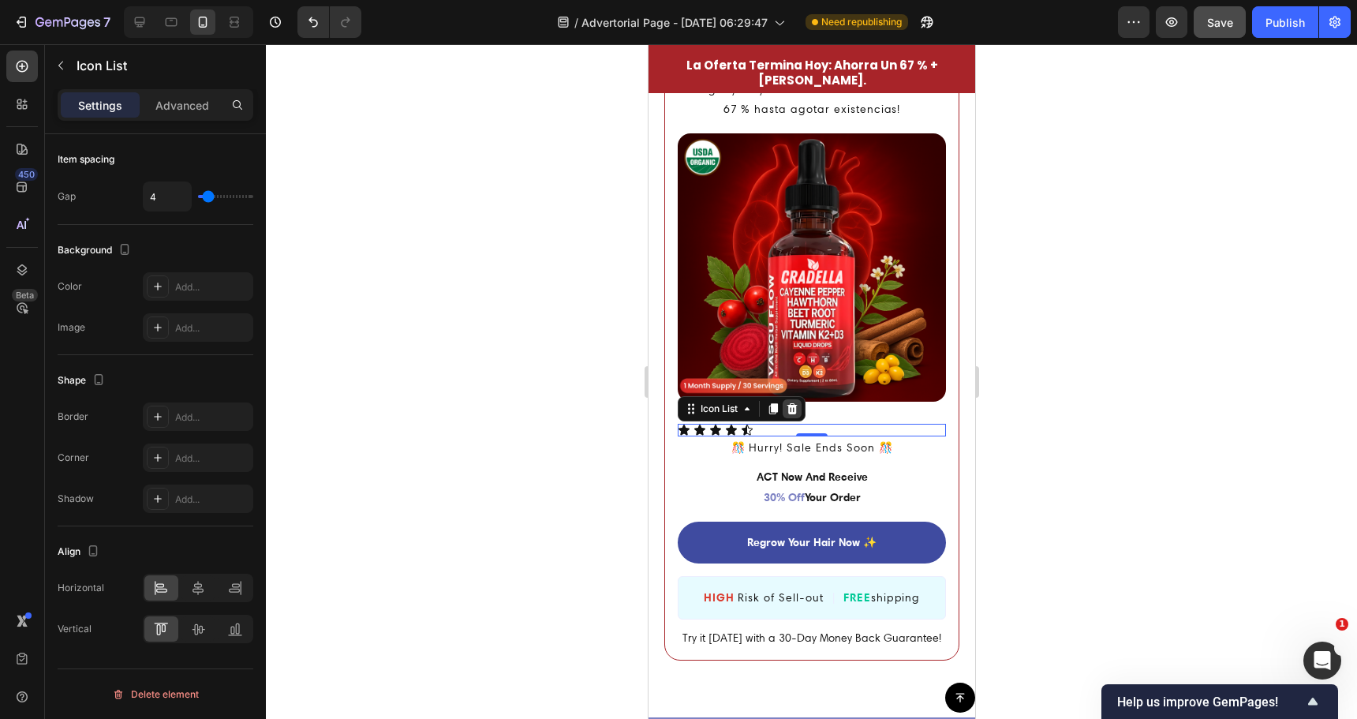
click at [795, 403] on icon at bounding box center [792, 408] width 10 height 11
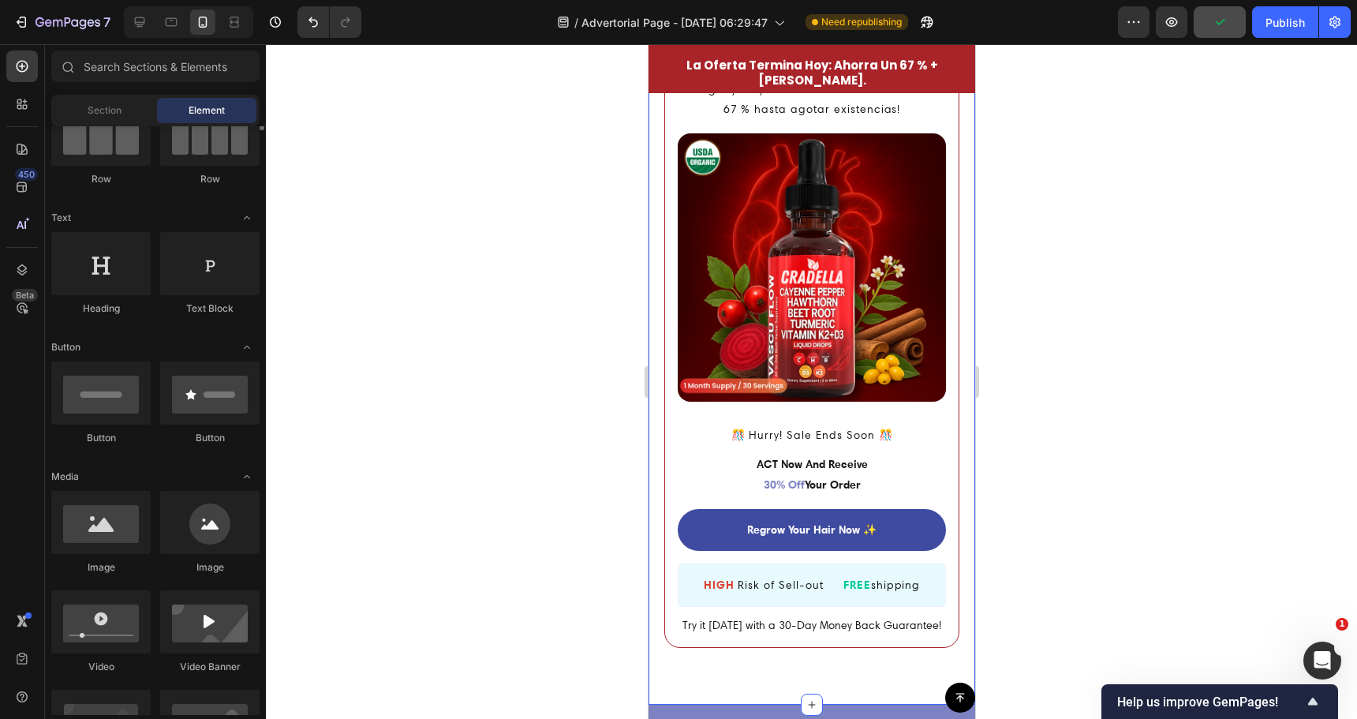
scroll to position [0, 0]
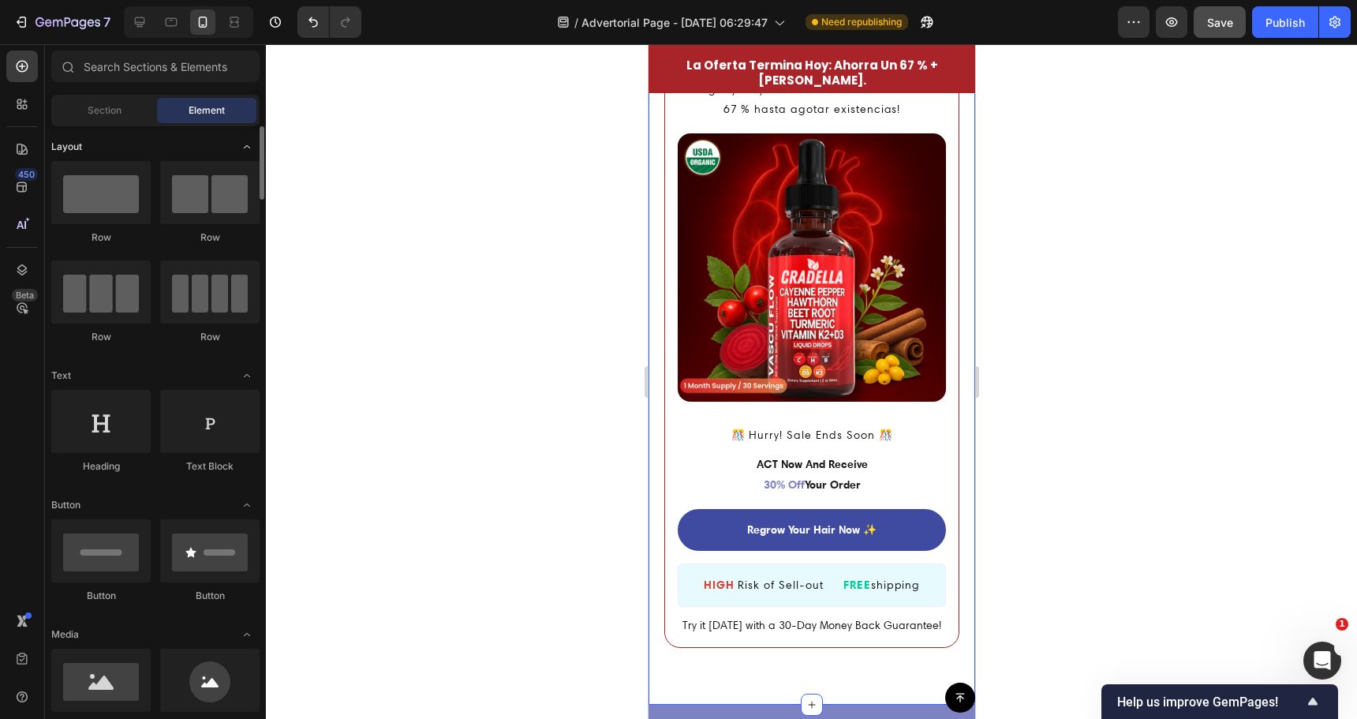
click at [251, 151] on icon "Toggle open" at bounding box center [247, 146] width 13 height 13
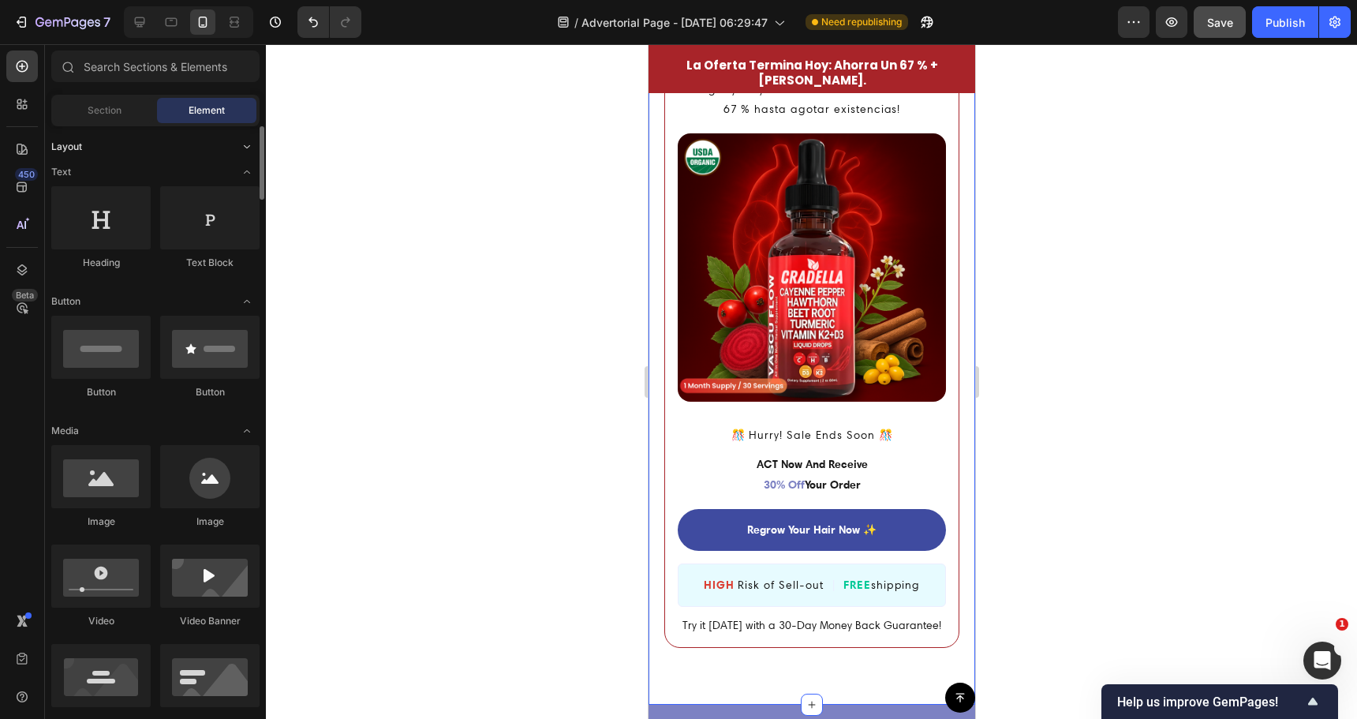
click at [248, 148] on icon "Toggle open" at bounding box center [247, 146] width 13 height 13
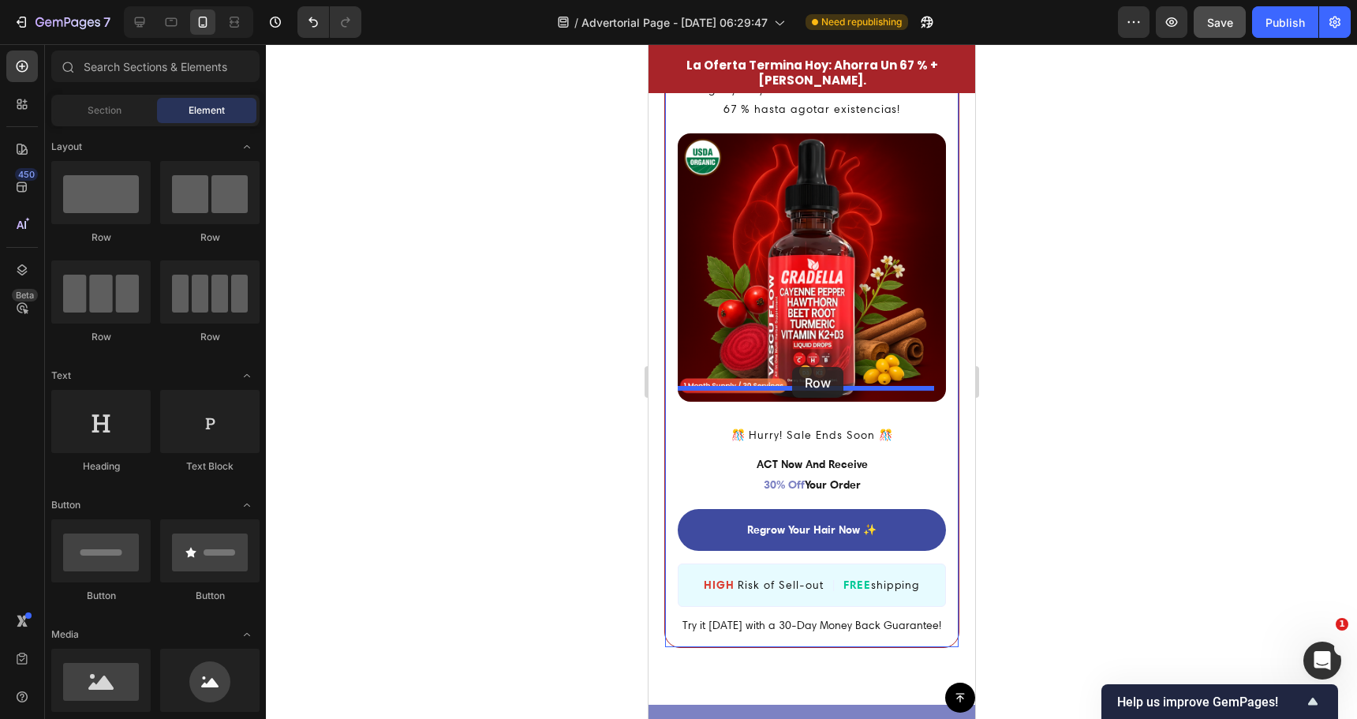
drag, startPoint x: 861, startPoint y: 250, endPoint x: 791, endPoint y: 367, distance: 135.9
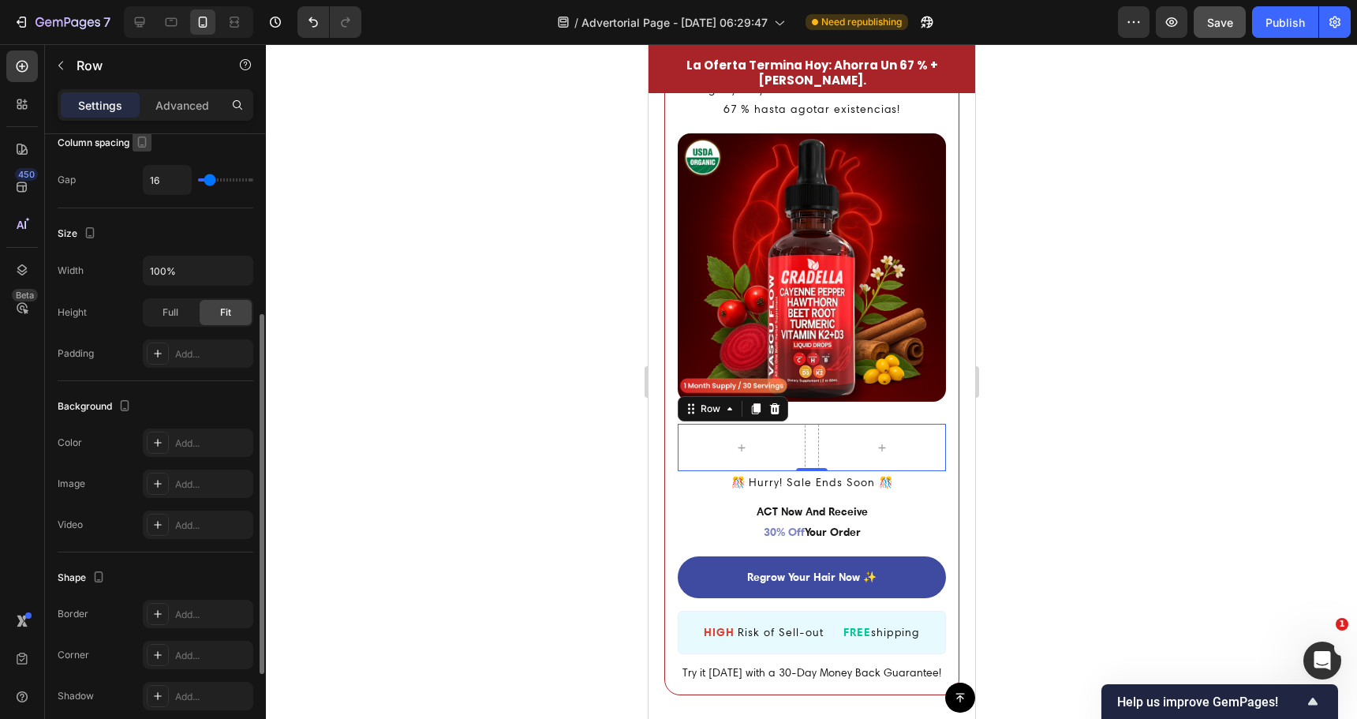
scroll to position [79, 0]
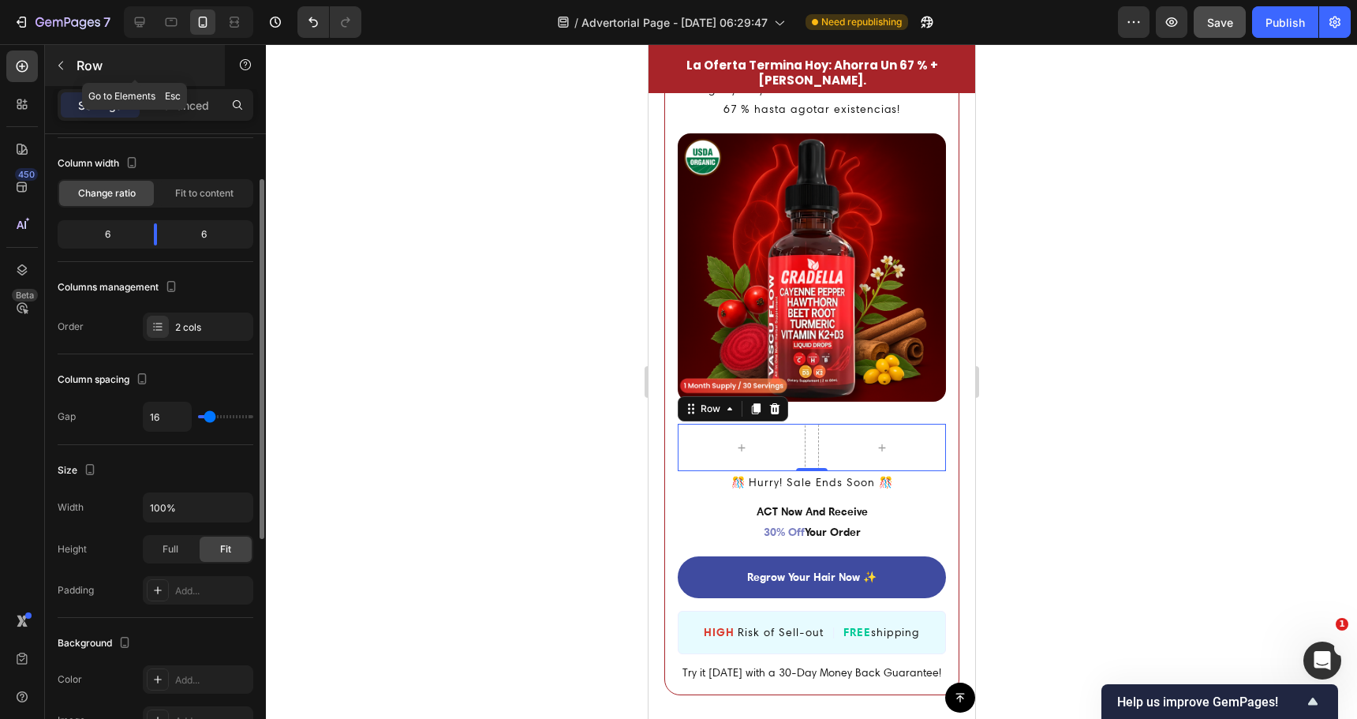
click at [56, 72] on button "button" at bounding box center [60, 65] width 25 height 25
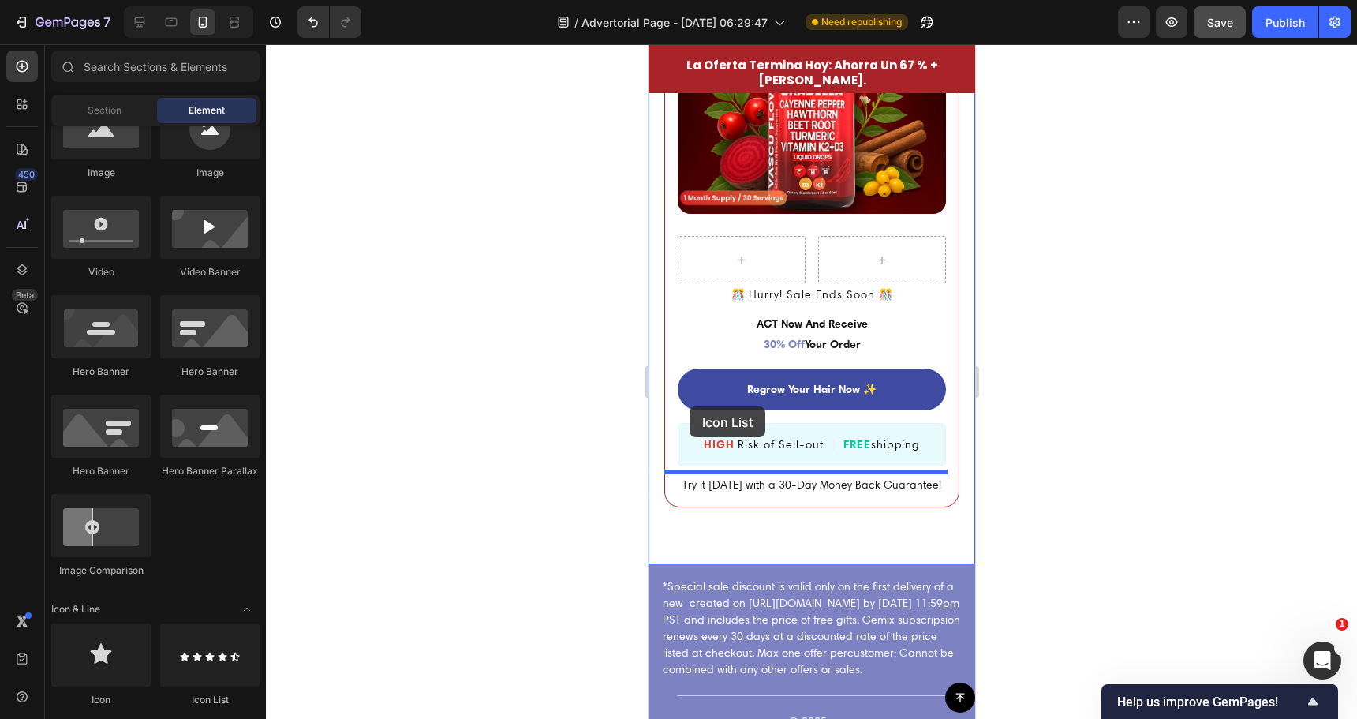
scroll to position [4627, 0]
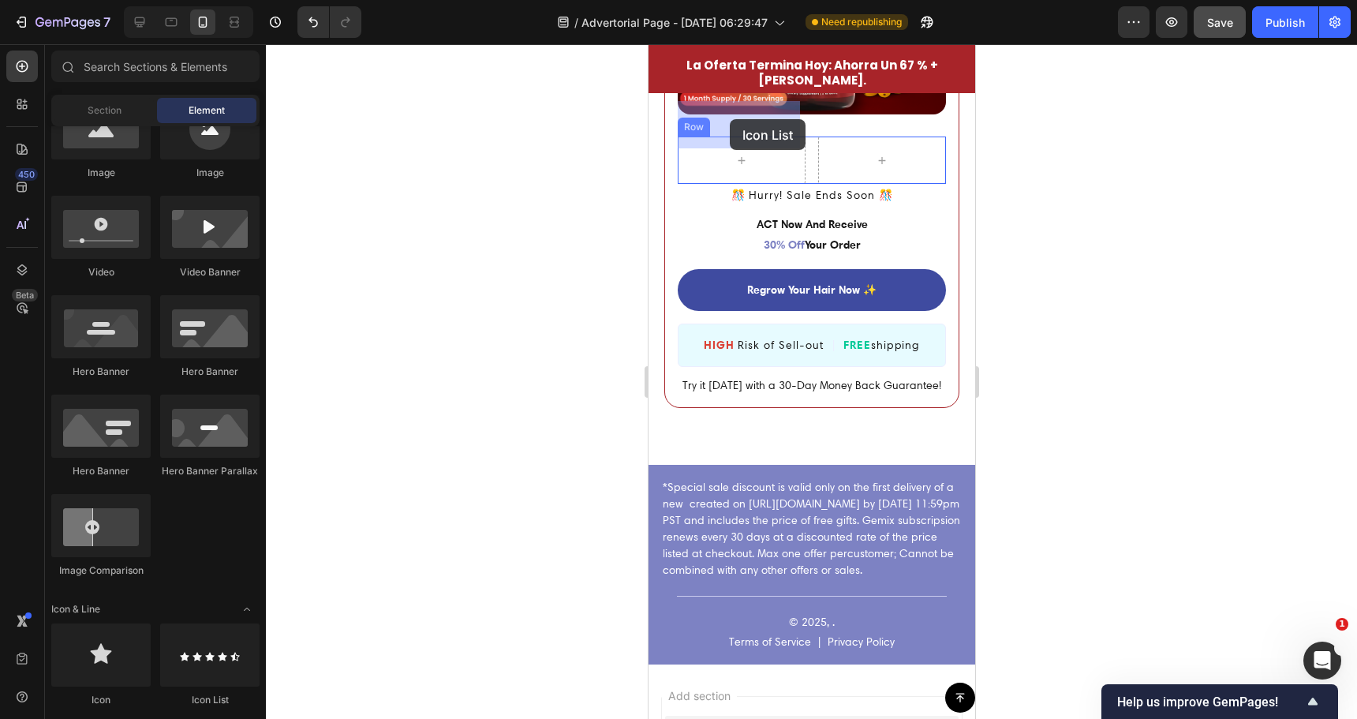
drag, startPoint x: 847, startPoint y: 697, endPoint x: 729, endPoint y: 119, distance: 589.4
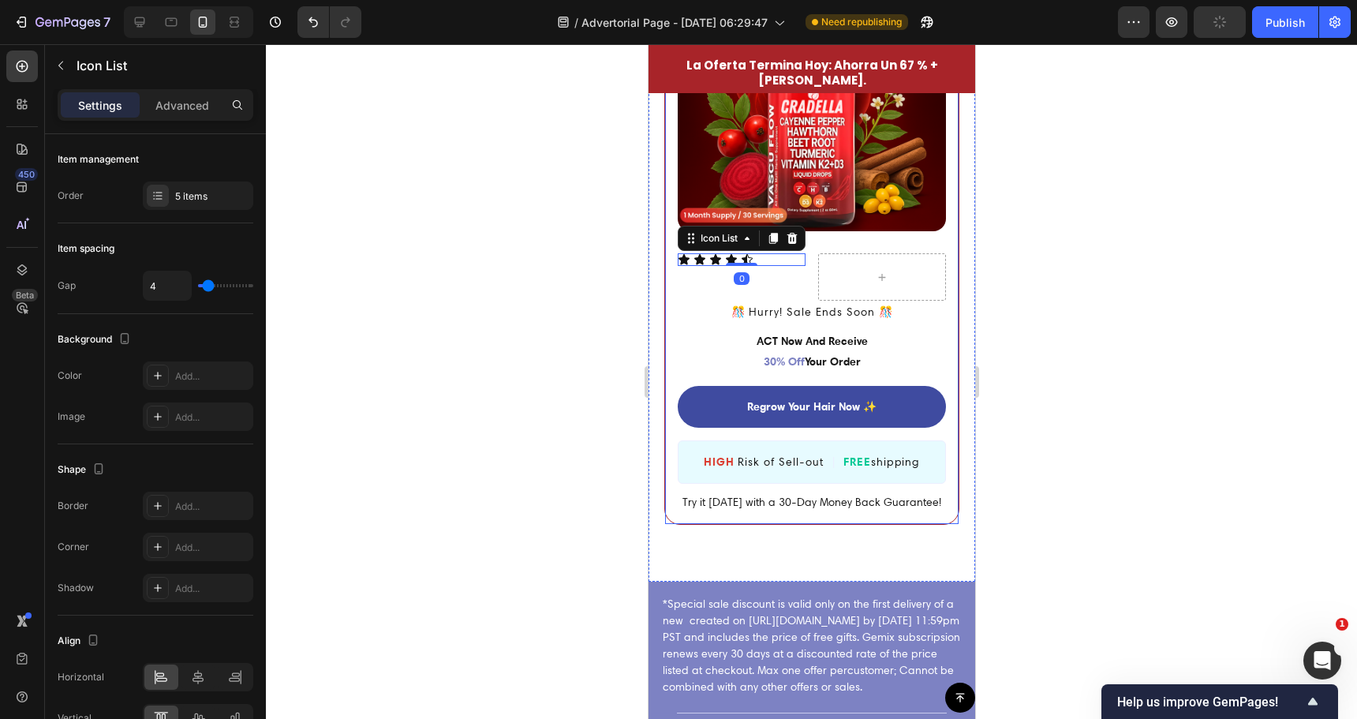
scroll to position [4469, 0]
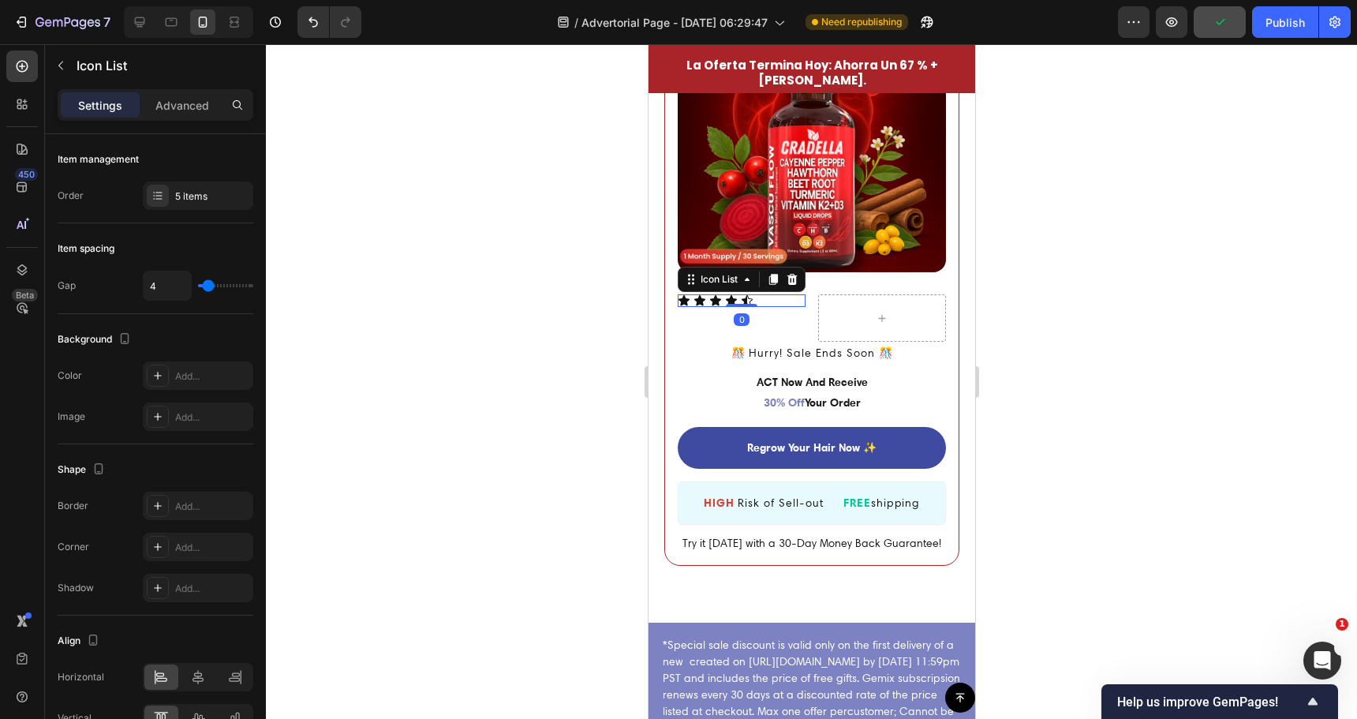
click at [437, 408] on div at bounding box center [811, 381] width 1091 height 675
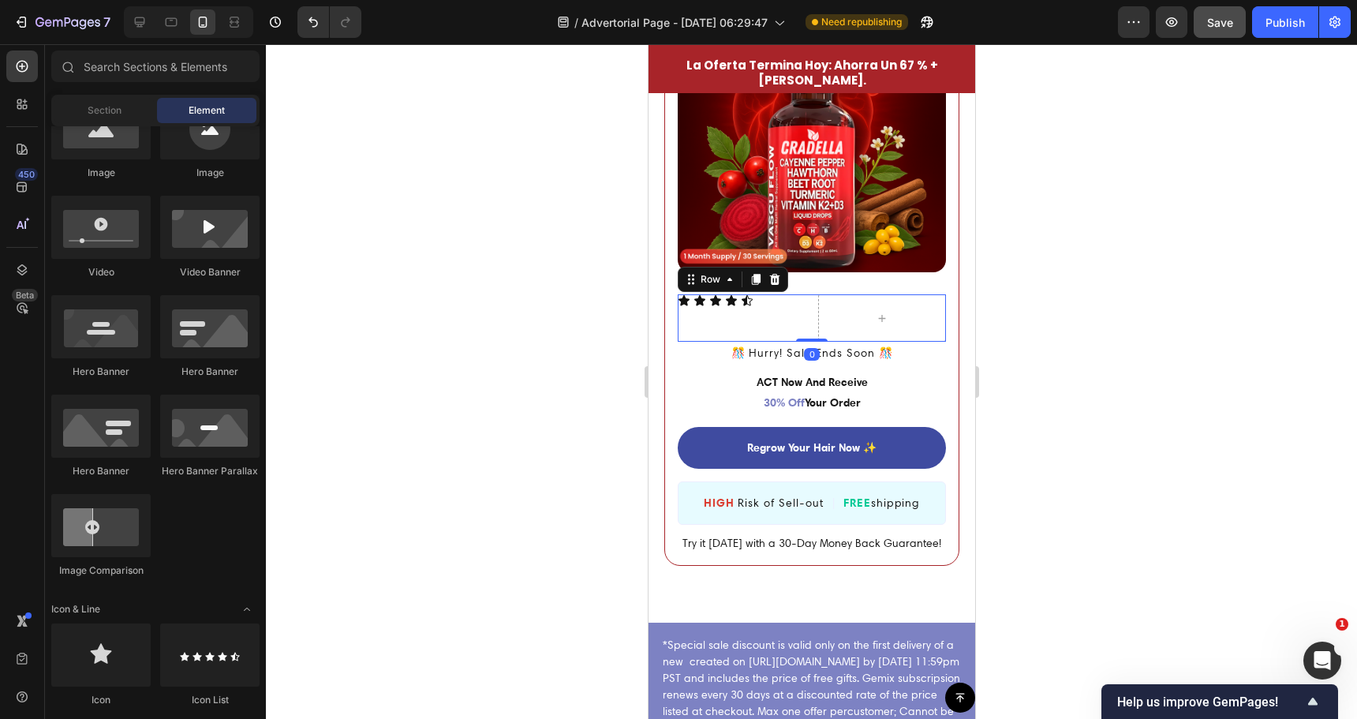
click at [742, 294] on div "Icon Icon Icon Icon Icon Icon List" at bounding box center [741, 317] width 128 height 47
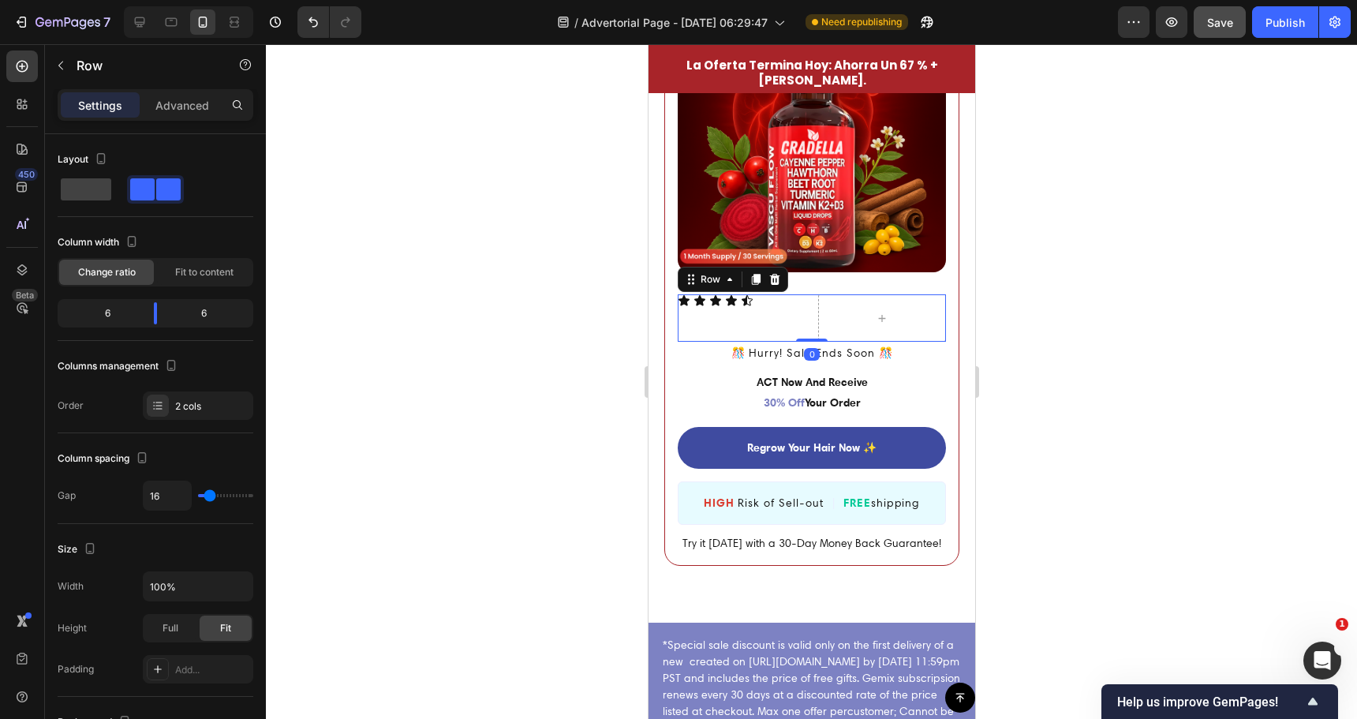
click at [729, 294] on div "Icon Icon Icon Icon Icon Icon List" at bounding box center [741, 317] width 128 height 47
click at [780, 273] on icon at bounding box center [774, 279] width 13 height 13
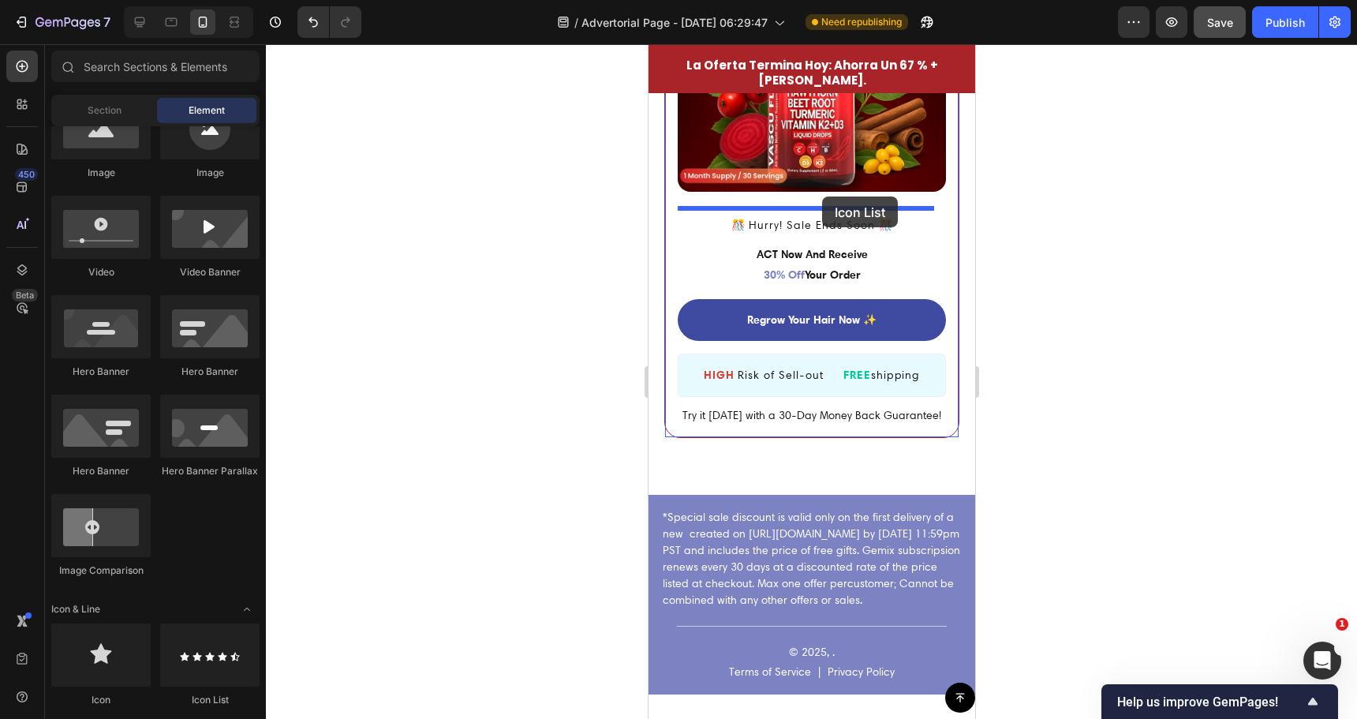
scroll to position [4422, 0]
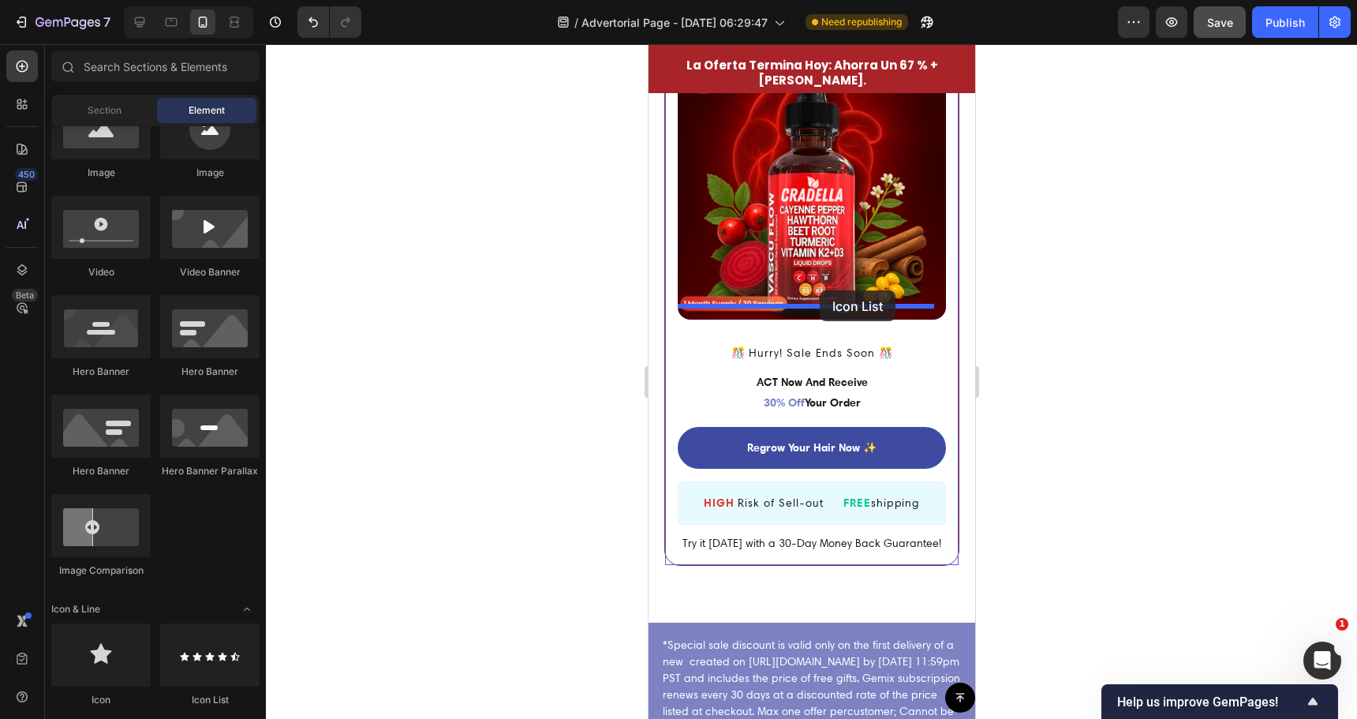
drag, startPoint x: 858, startPoint y: 708, endPoint x: 819, endPoint y: 290, distance: 419.2
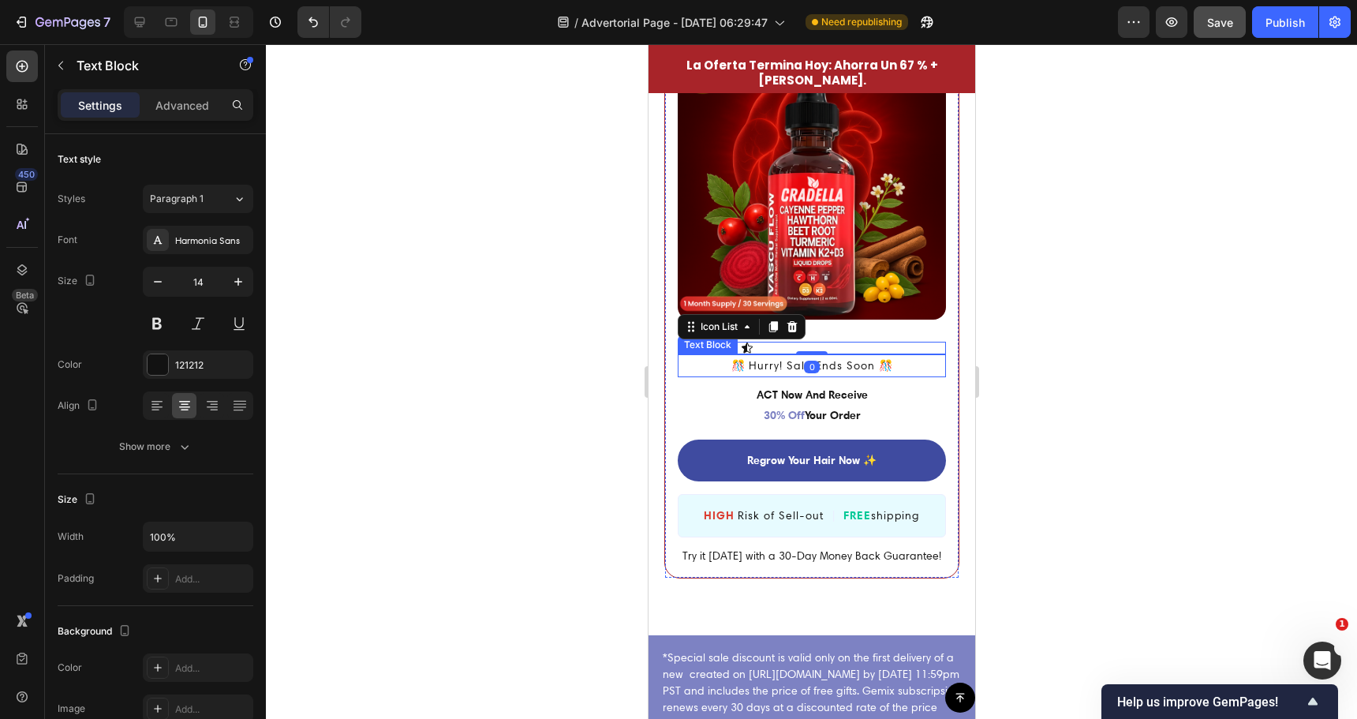
click at [724, 356] on p "️🎊 Hurry! Sale Ends Soon ️🎊" at bounding box center [811, 366] width 265 height 20
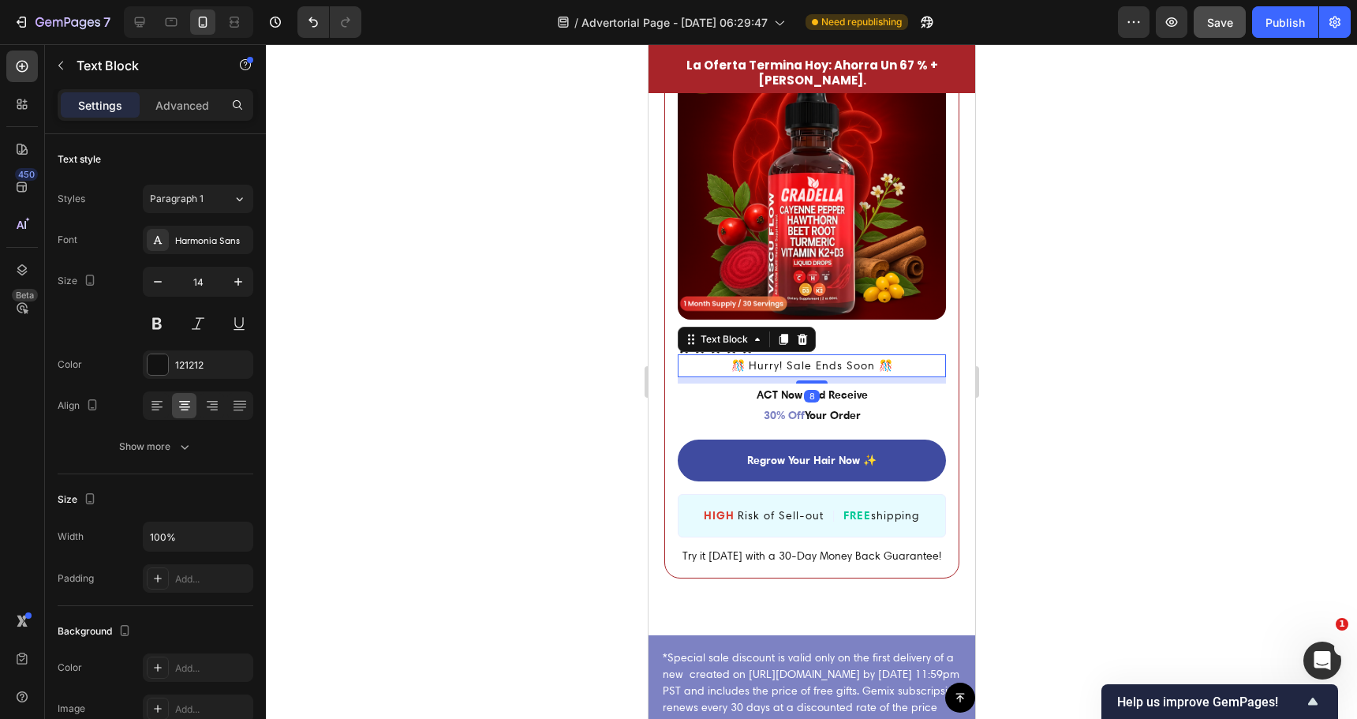
click at [572, 348] on div at bounding box center [811, 381] width 1091 height 675
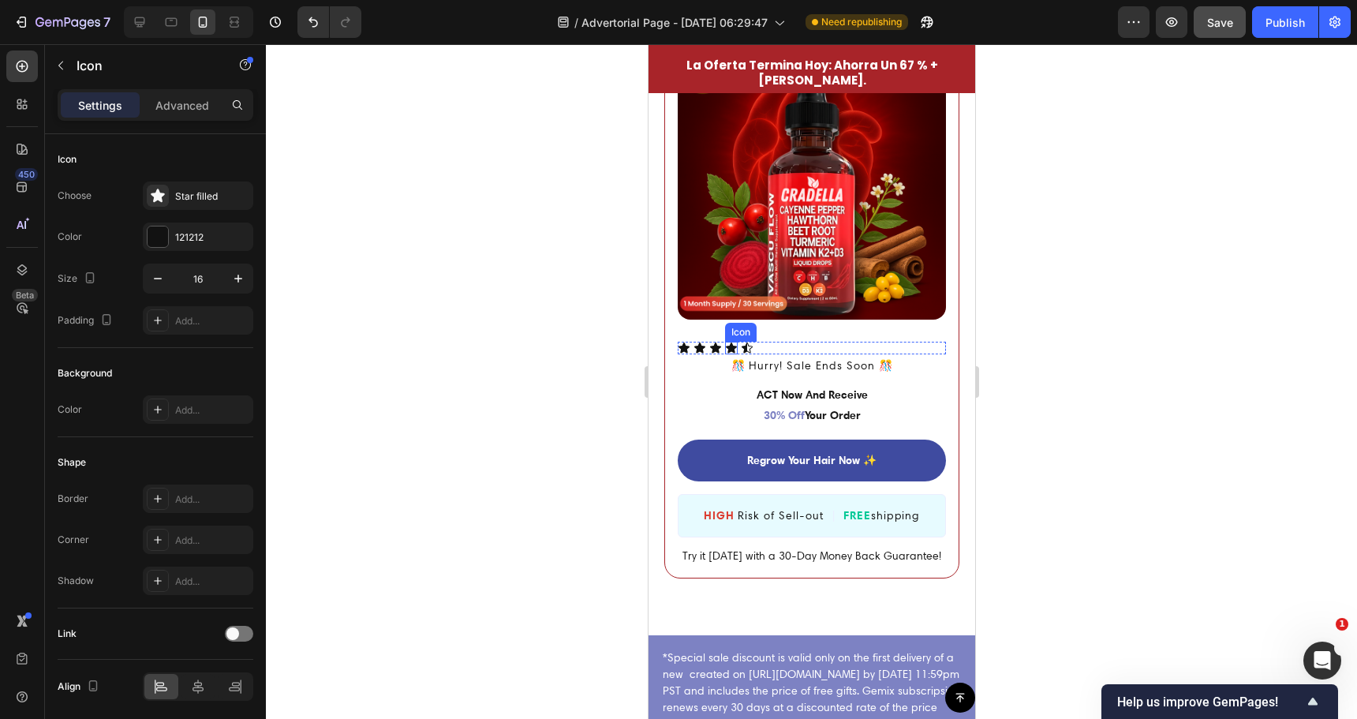
click at [726, 342] on icon at bounding box center [730, 347] width 11 height 10
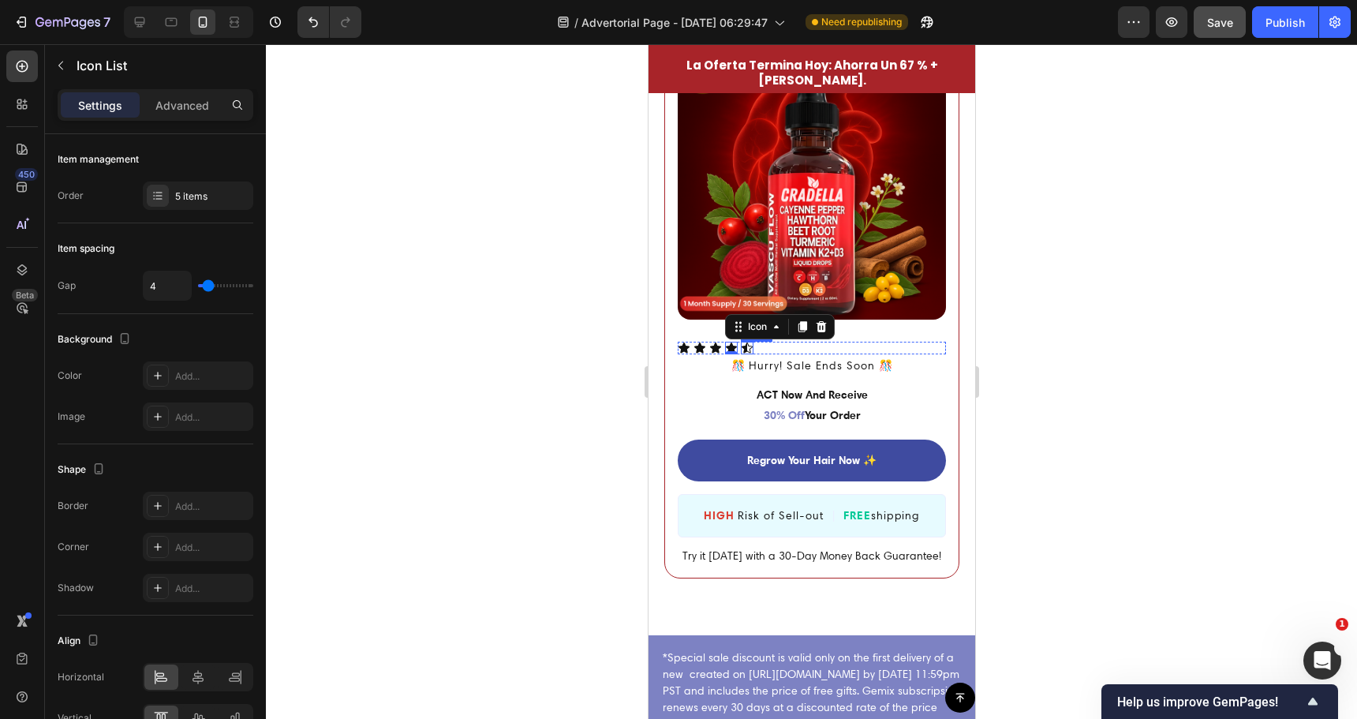
click at [763, 342] on div "Icon Icon Icon Icon 0 Icon" at bounding box center [811, 348] width 268 height 13
click at [759, 342] on div "Icon Icon Icon Icon Icon" at bounding box center [811, 348] width 268 height 13
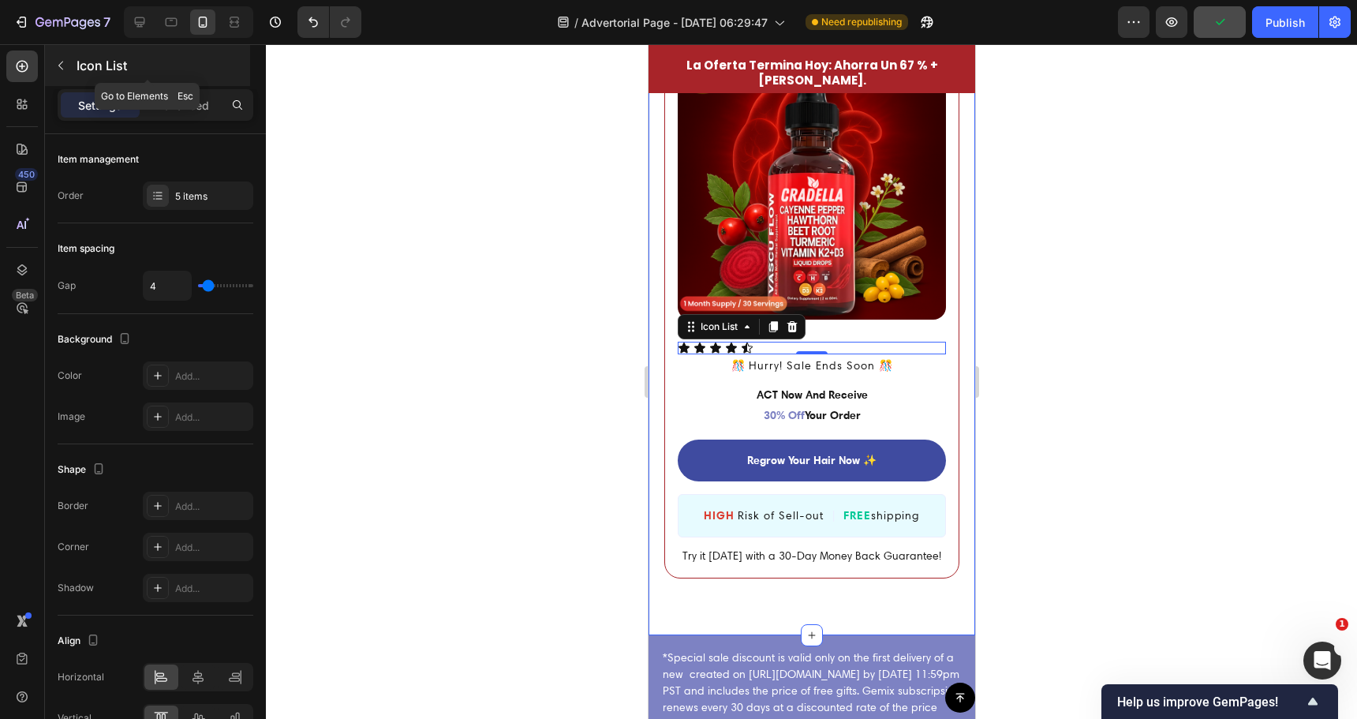
click at [66, 64] on icon "button" at bounding box center [60, 65] width 13 height 13
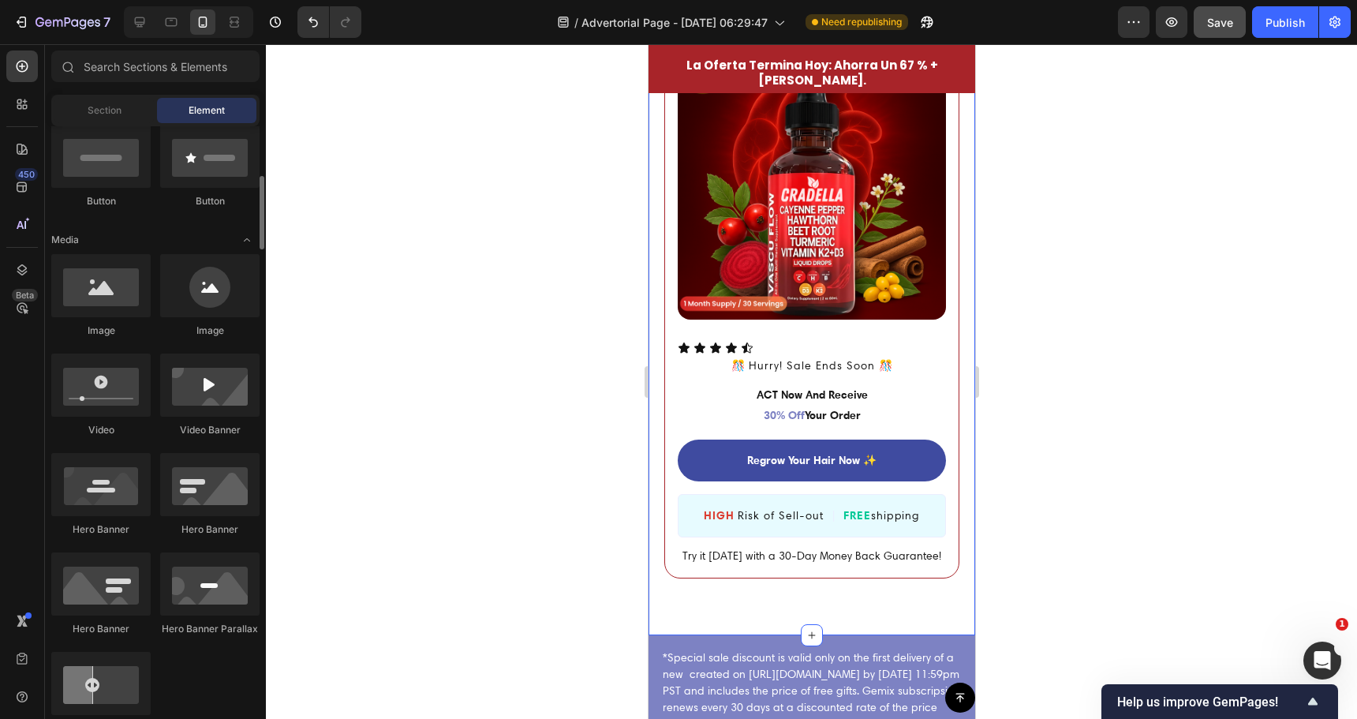
scroll to position [0, 0]
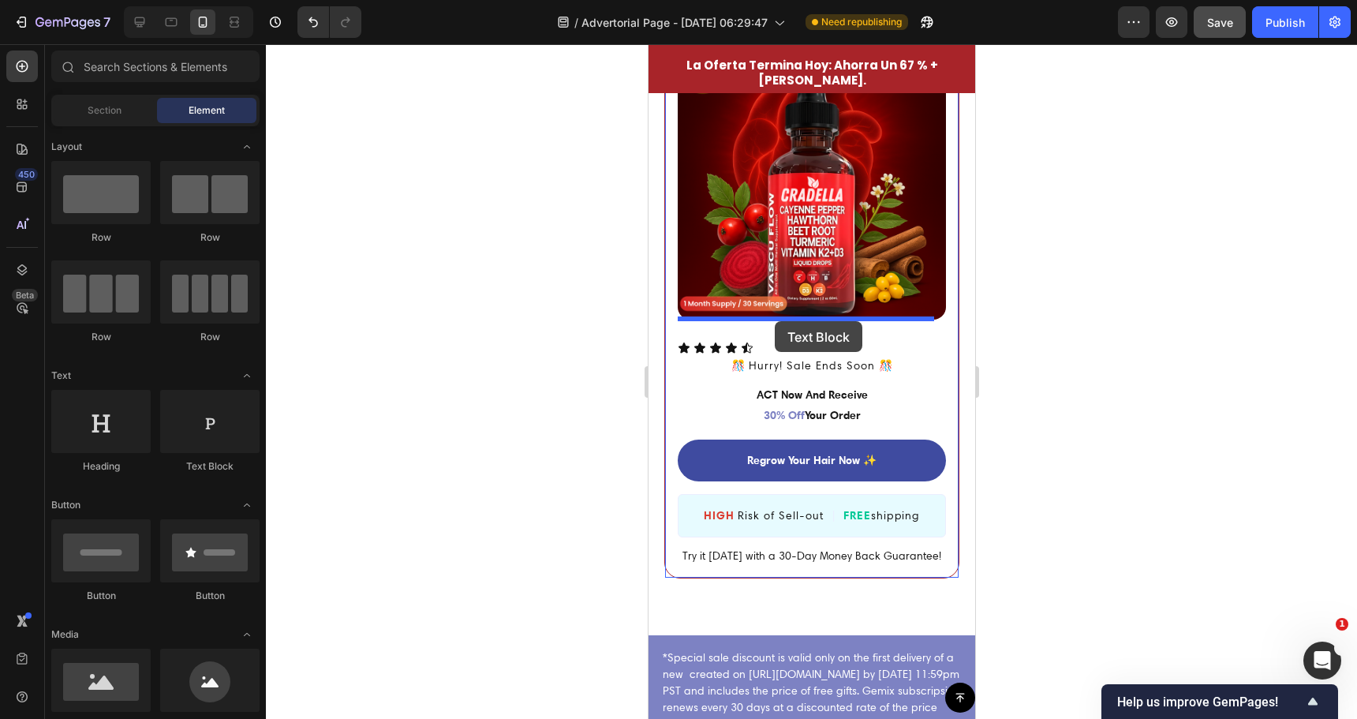
drag, startPoint x: 856, startPoint y: 476, endPoint x: 774, endPoint y: 321, distance: 175.1
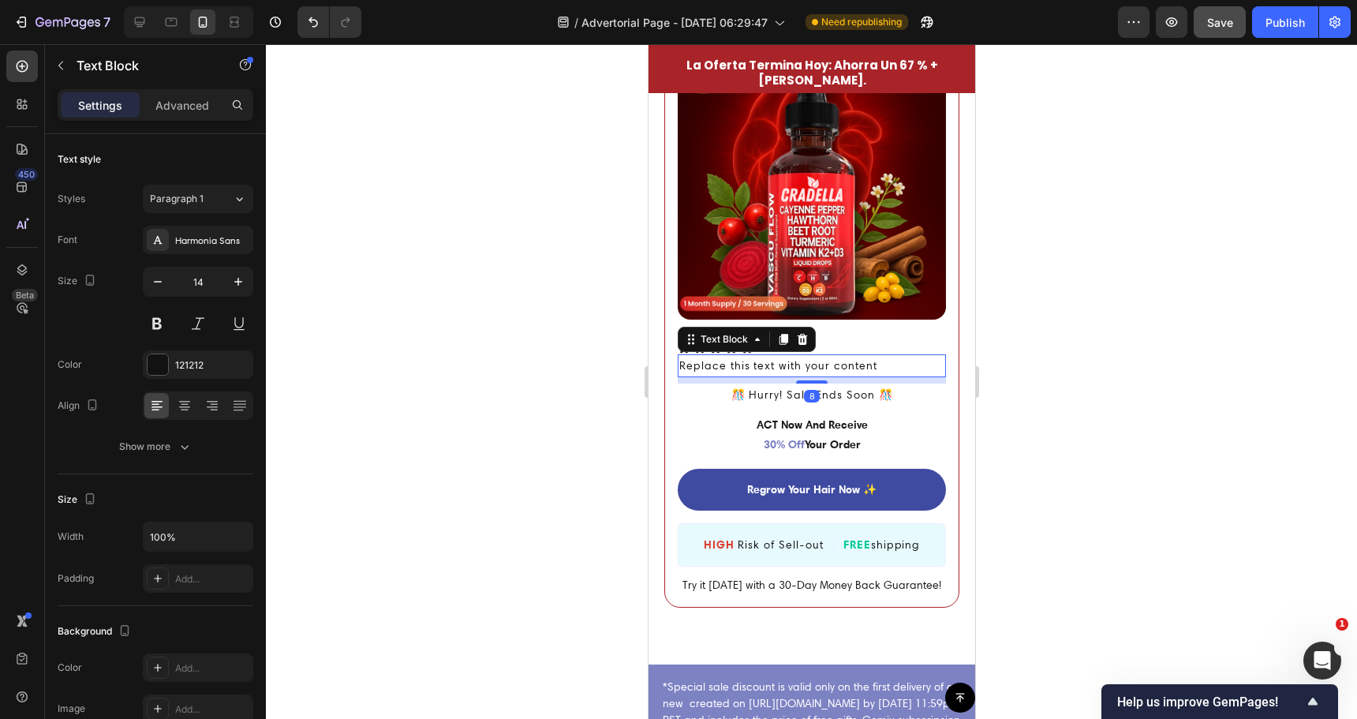
click at [578, 357] on div at bounding box center [811, 381] width 1091 height 675
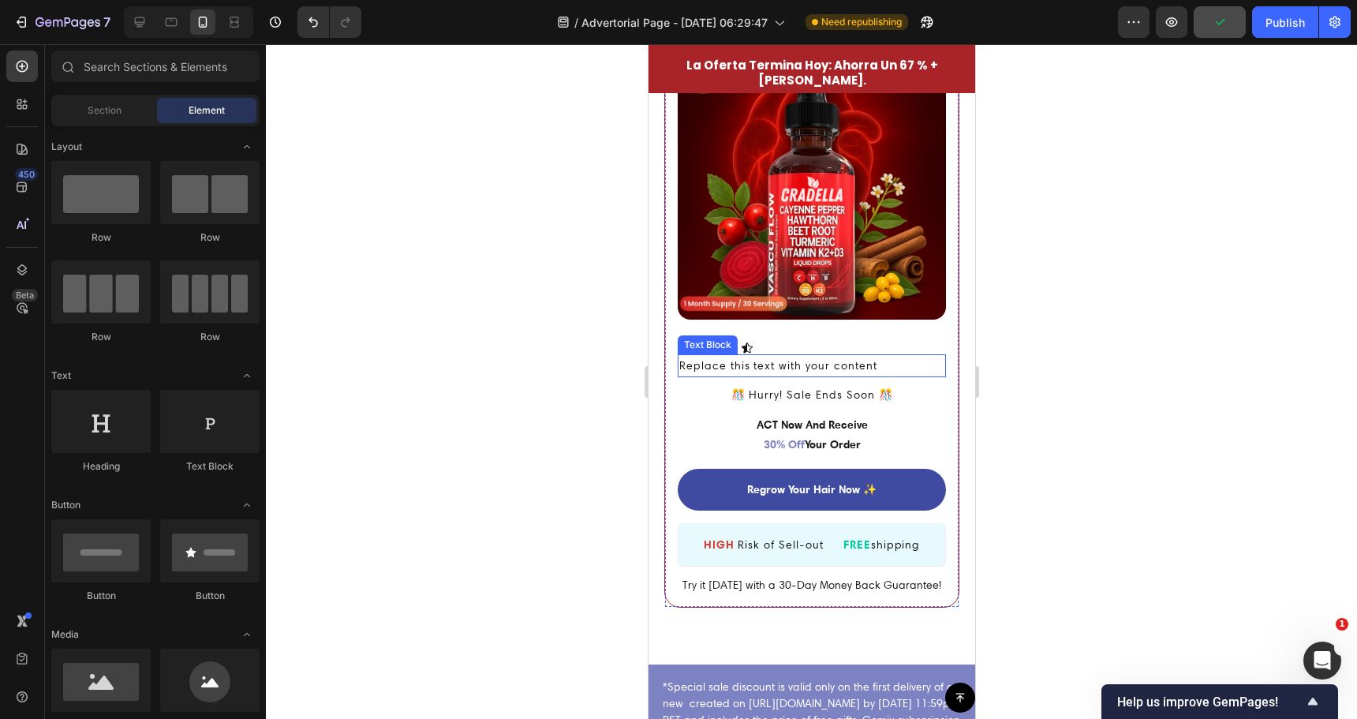
click at [852, 354] on div "Replace this text with your content" at bounding box center [811, 365] width 268 height 23
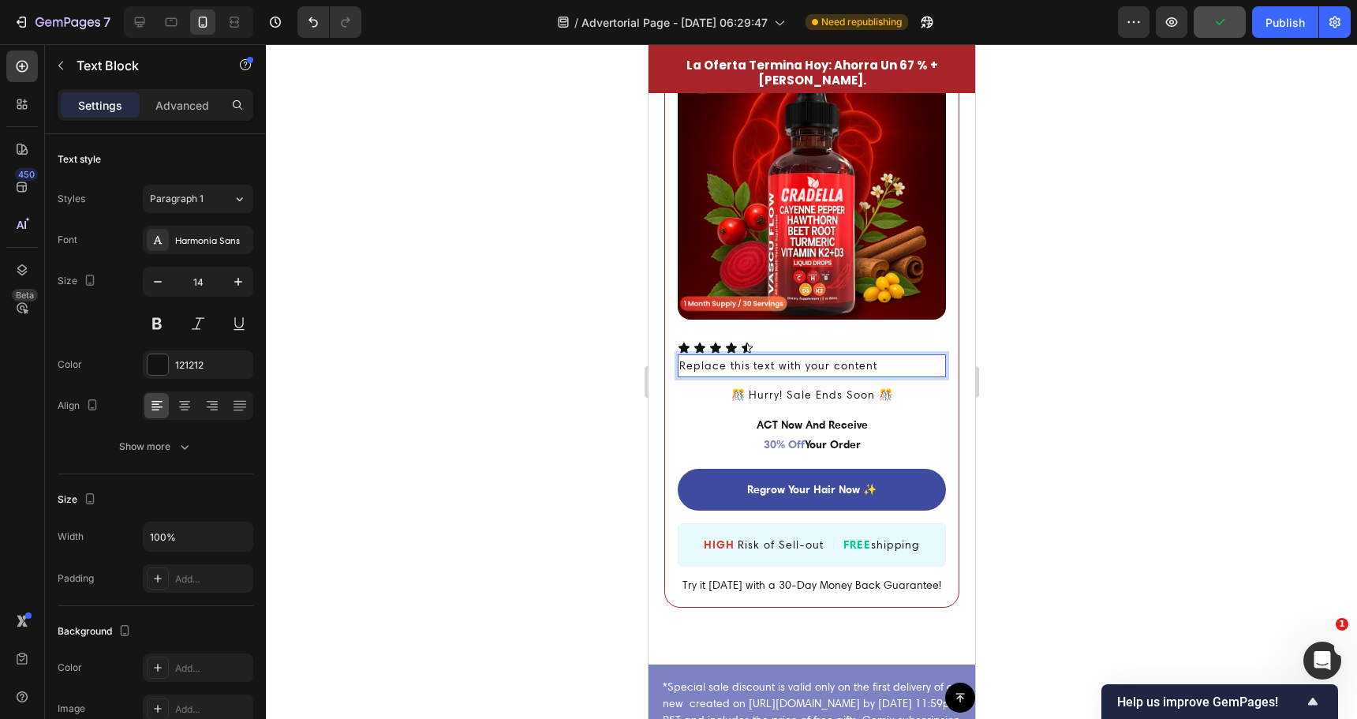
click at [852, 354] on div "Replace this text with your content" at bounding box center [811, 365] width 268 height 23
click at [852, 356] on p "Replace this text with your content" at bounding box center [811, 366] width 265 height 20
click at [575, 317] on div at bounding box center [811, 381] width 1091 height 675
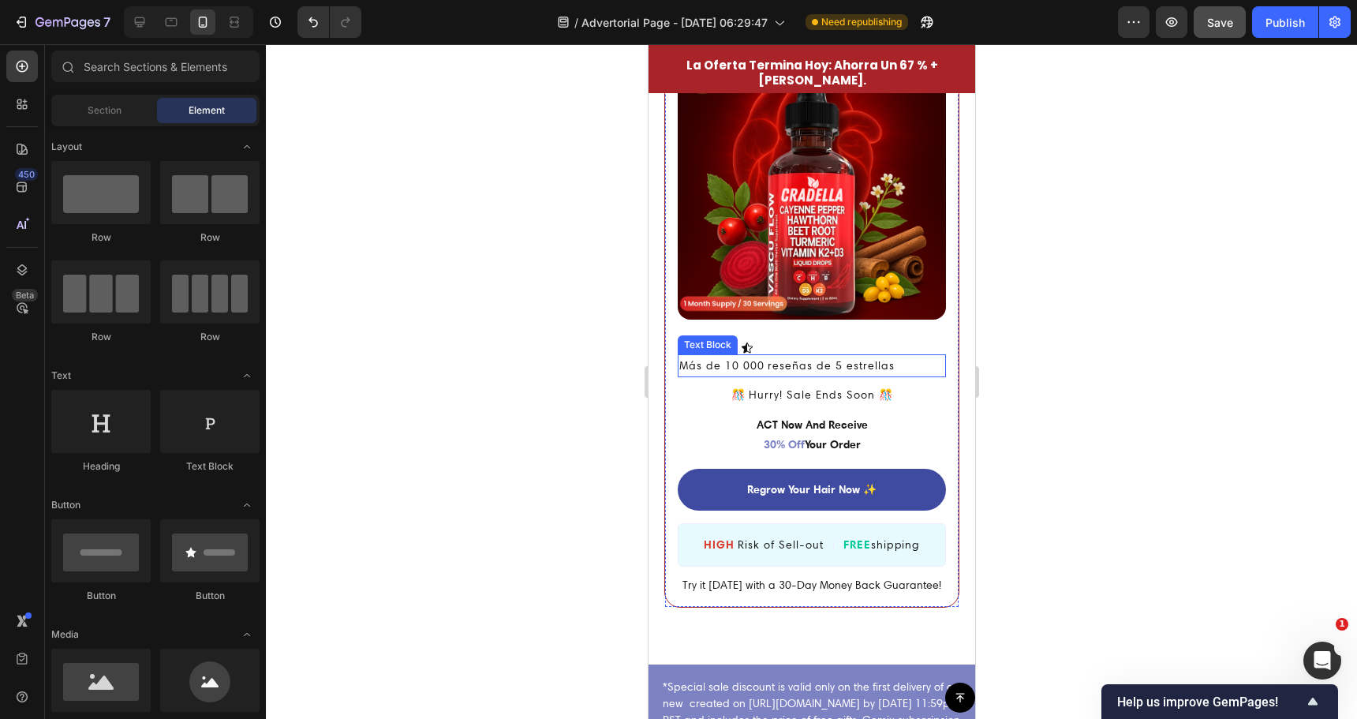
click at [738, 356] on p "Más de 10 000 reseñas de 5 estrellas" at bounding box center [811, 366] width 265 height 20
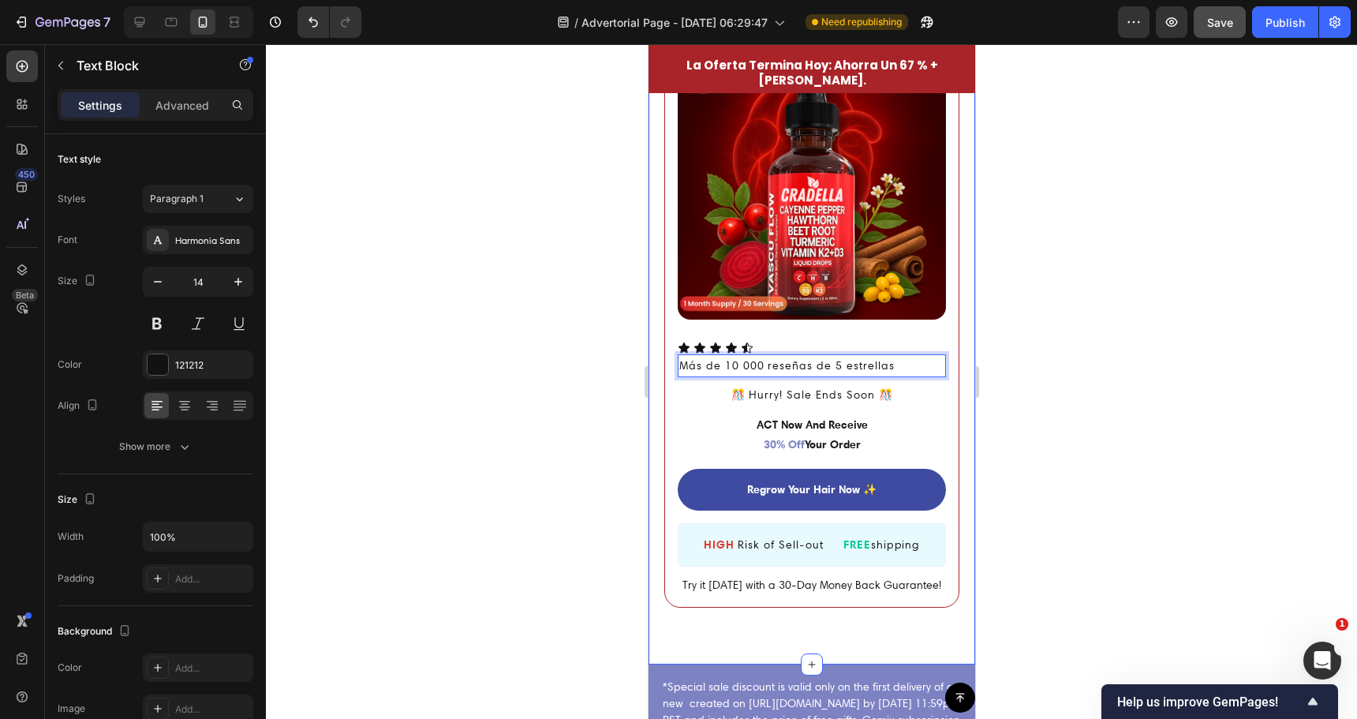
click at [515, 326] on div at bounding box center [811, 381] width 1091 height 675
click at [725, 338] on div "Text Block" at bounding box center [707, 345] width 54 height 14
click at [742, 342] on icon at bounding box center [746, 348] width 13 height 13
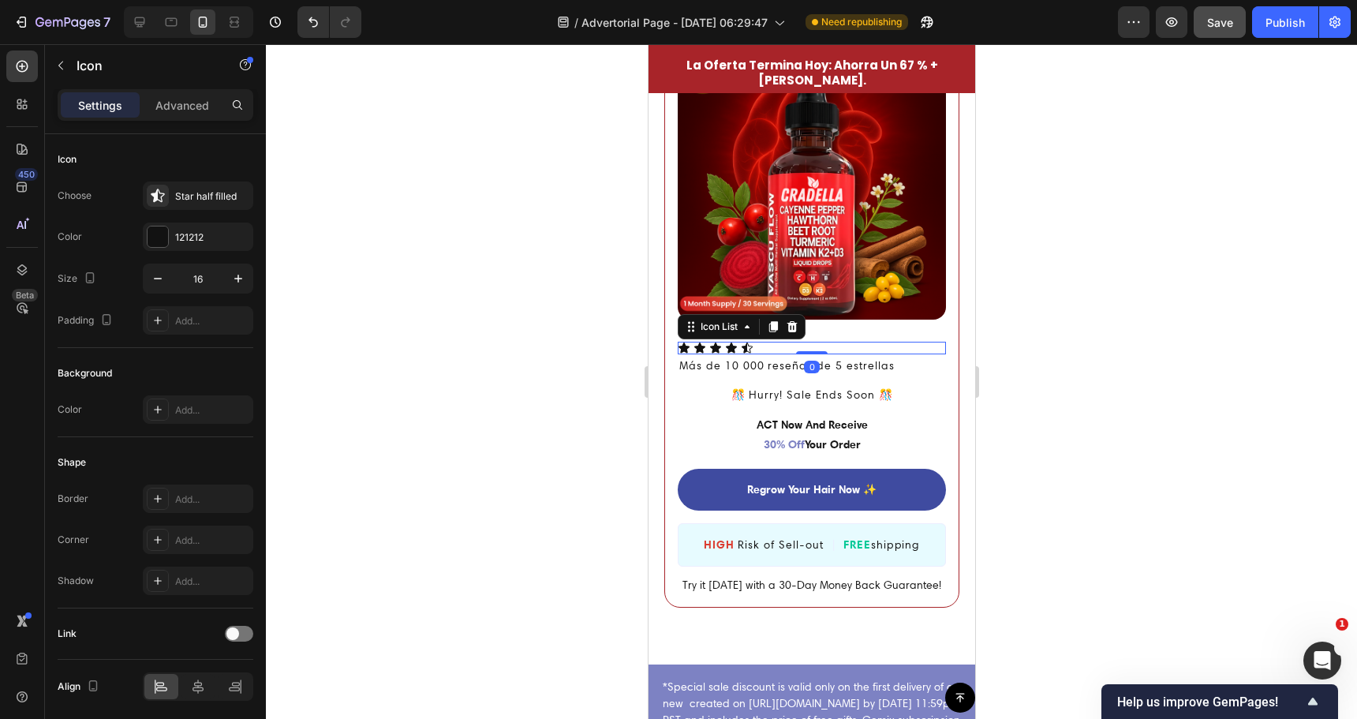
click at [762, 342] on div "Icon Icon Icon Icon Icon" at bounding box center [811, 348] width 268 height 13
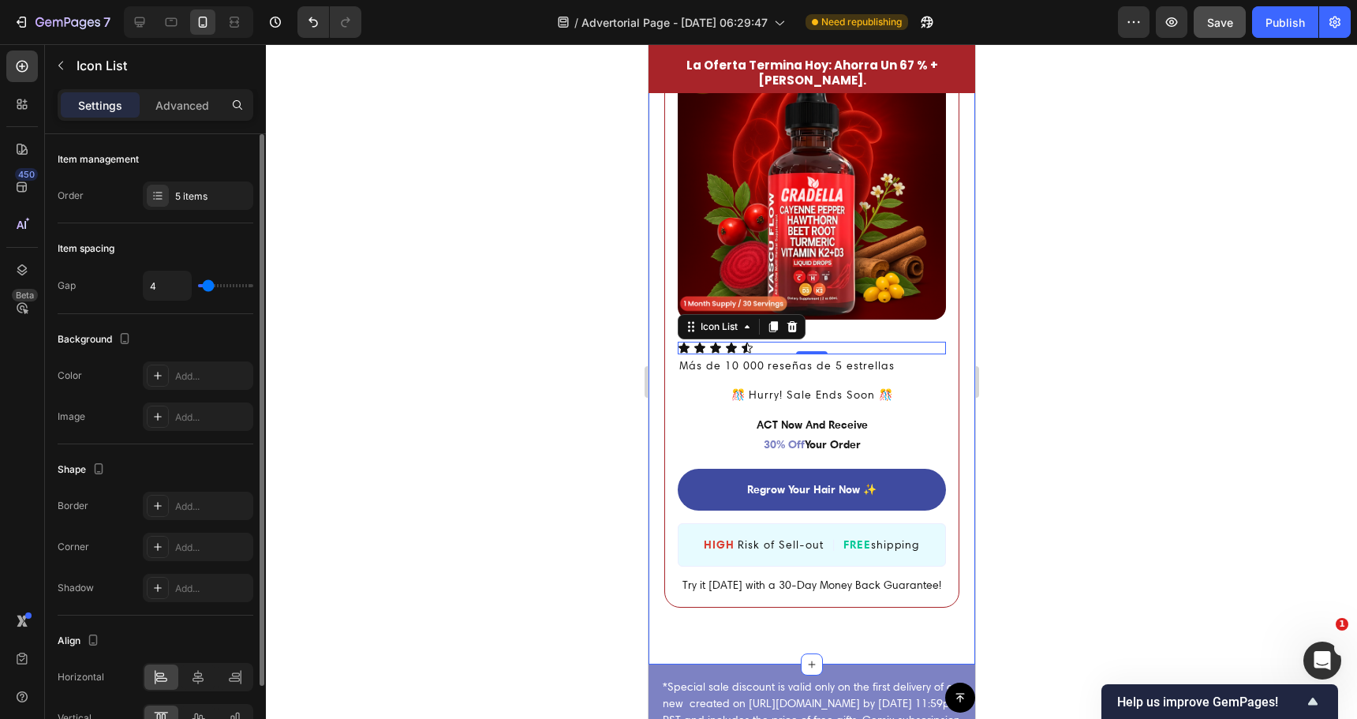
scroll to position [79, 0]
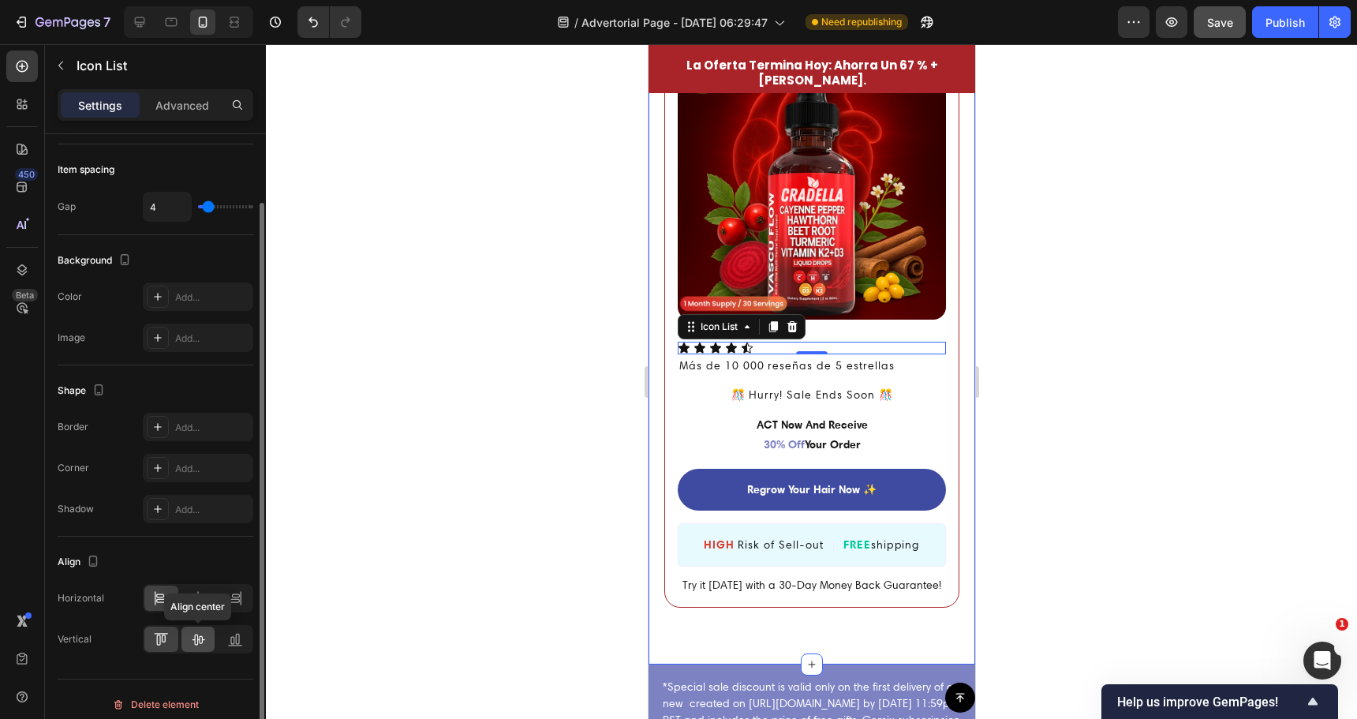
click at [195, 634] on icon at bounding box center [198, 639] width 16 height 16
click at [164, 631] on icon at bounding box center [161, 639] width 16 height 16
click at [192, 600] on icon at bounding box center [198, 598] width 16 height 16
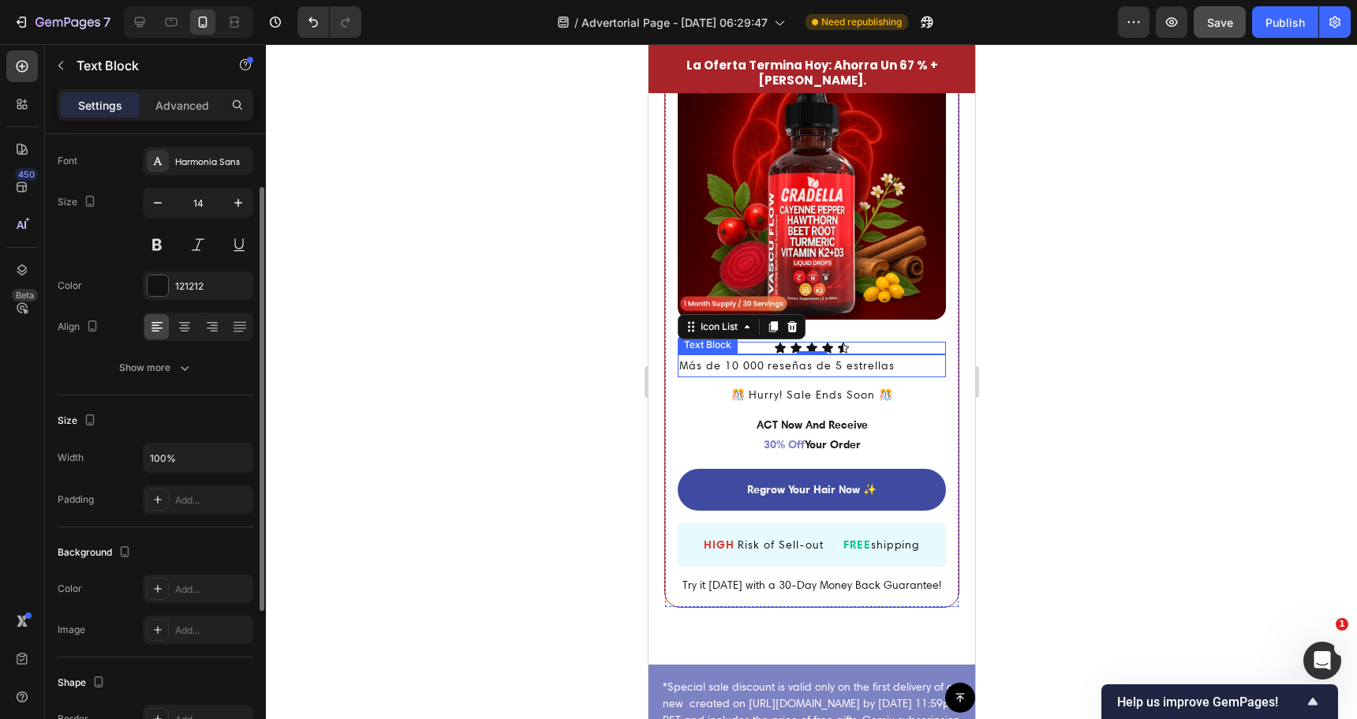
click at [745, 356] on p "Más de 10 000 reseñas de 5 estrellas" at bounding box center [811, 366] width 265 height 20
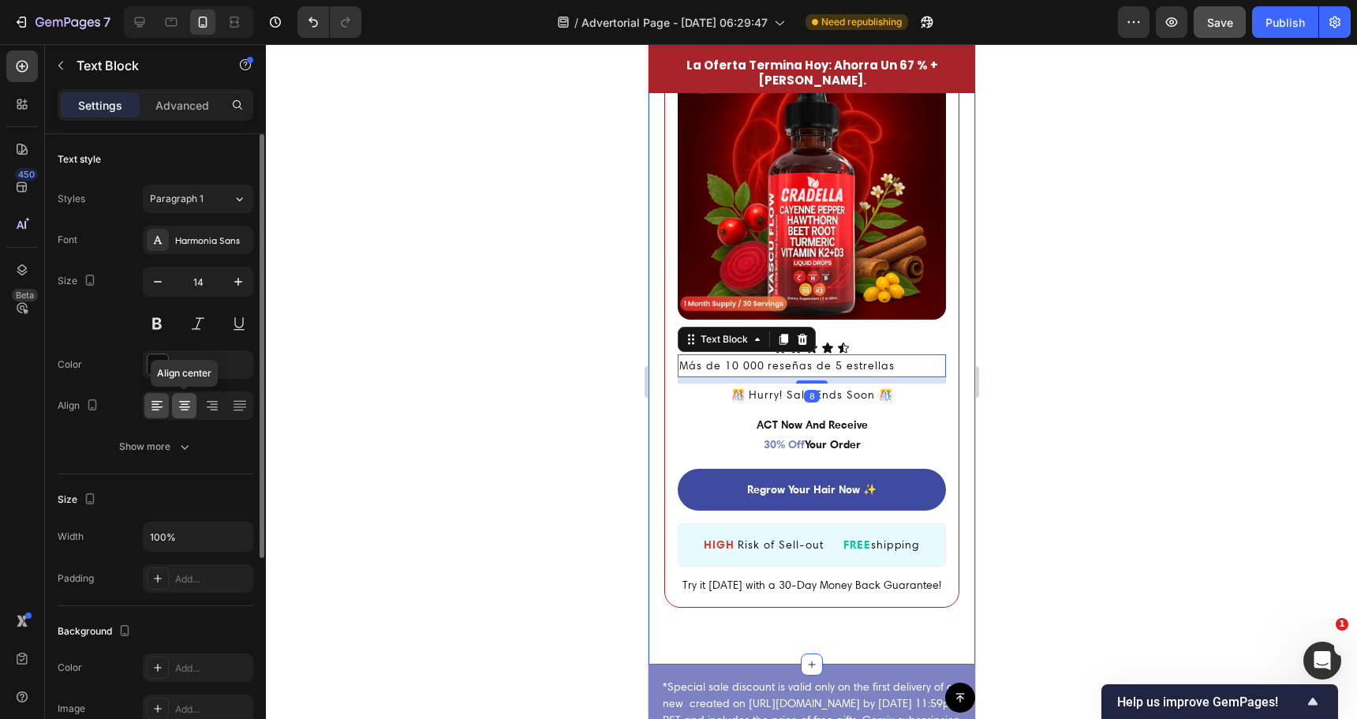
click at [188, 406] on icon at bounding box center [184, 407] width 11 height 2
click at [462, 389] on div at bounding box center [811, 381] width 1091 height 675
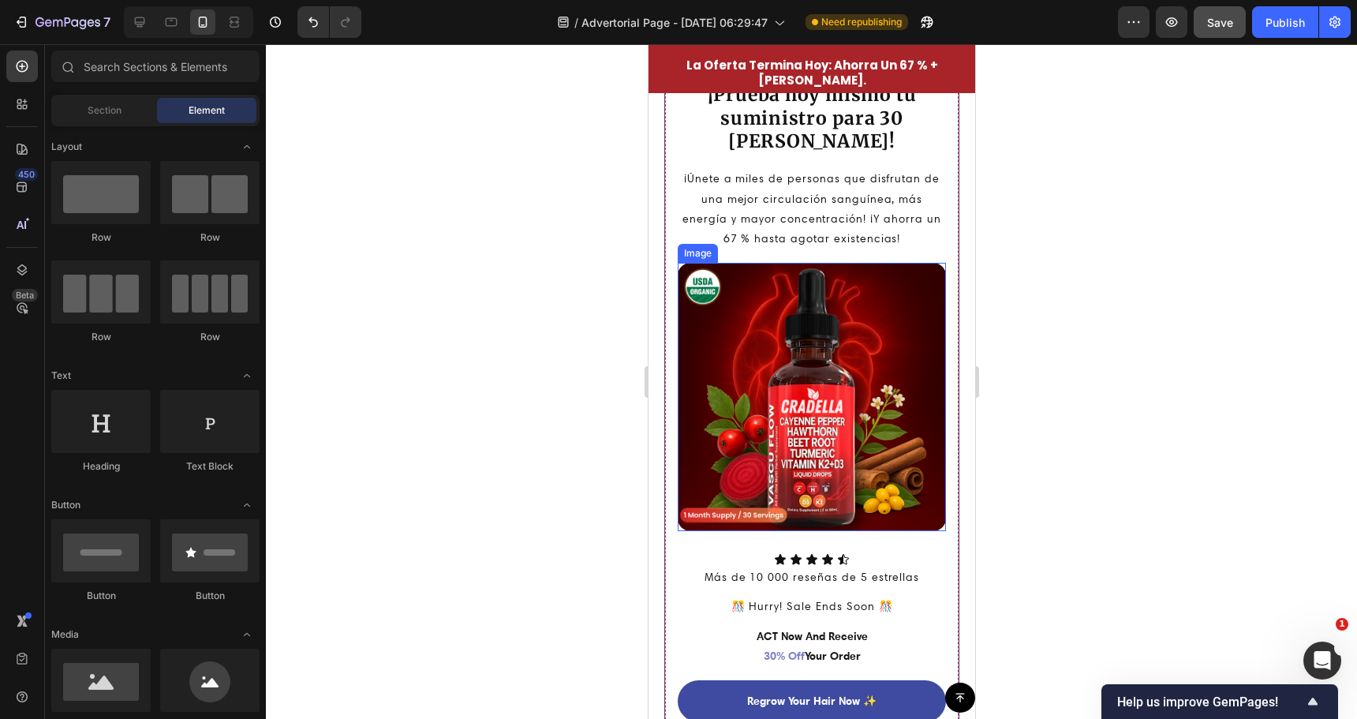
scroll to position [4264, 0]
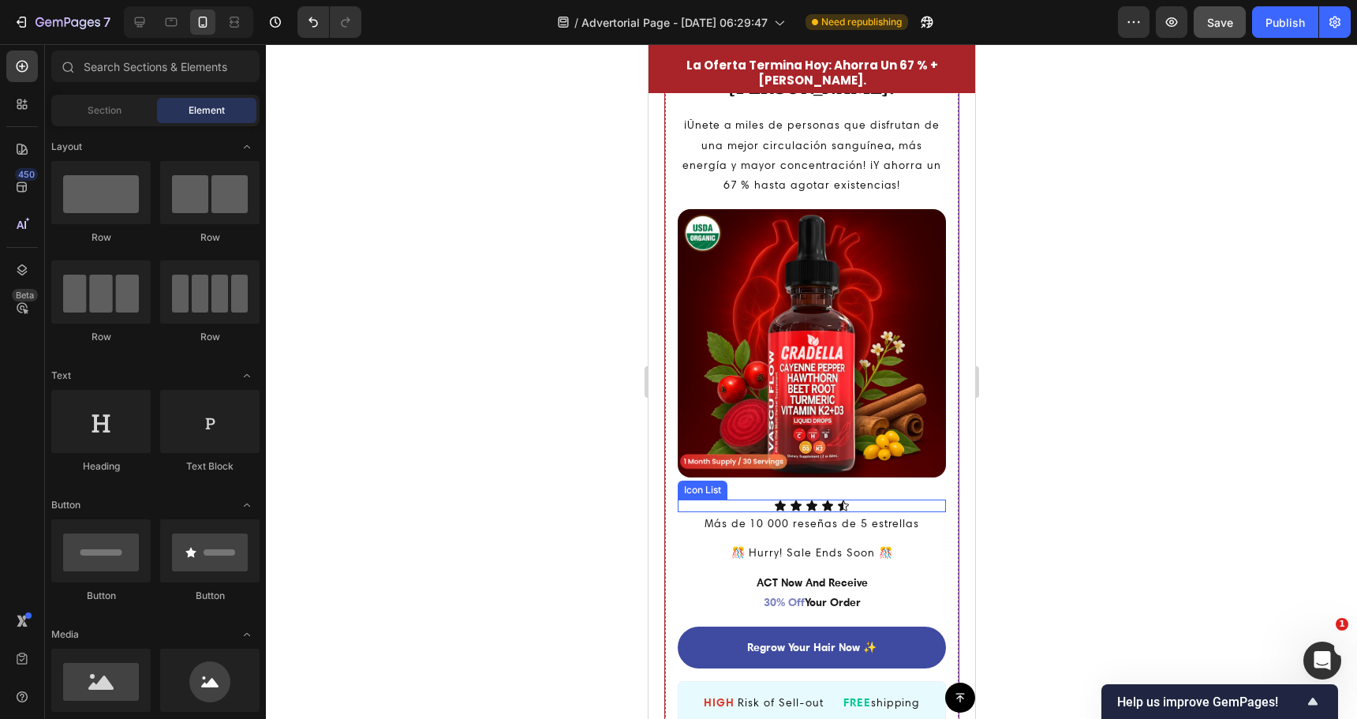
click at [827, 499] on div "Icon Icon Icon Icon Icon" at bounding box center [811, 505] width 268 height 13
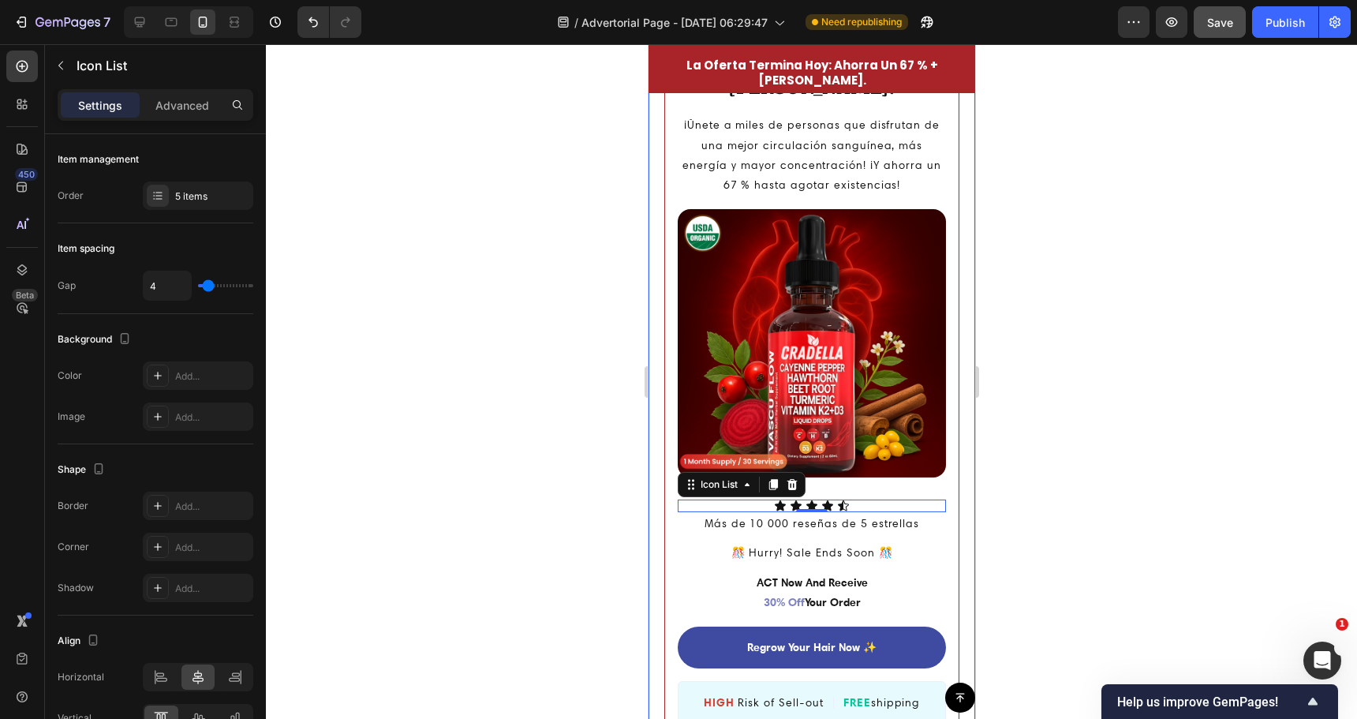
click at [408, 323] on div at bounding box center [811, 381] width 1091 height 675
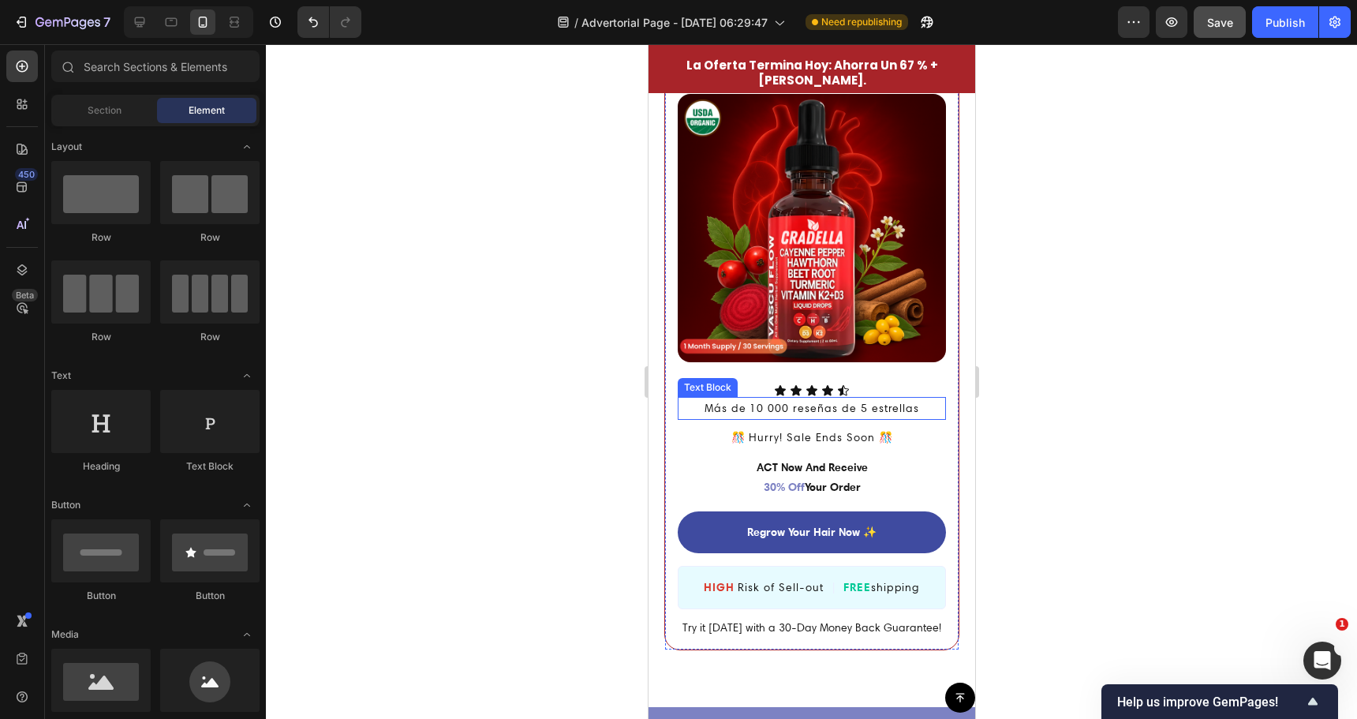
scroll to position [4422, 0]
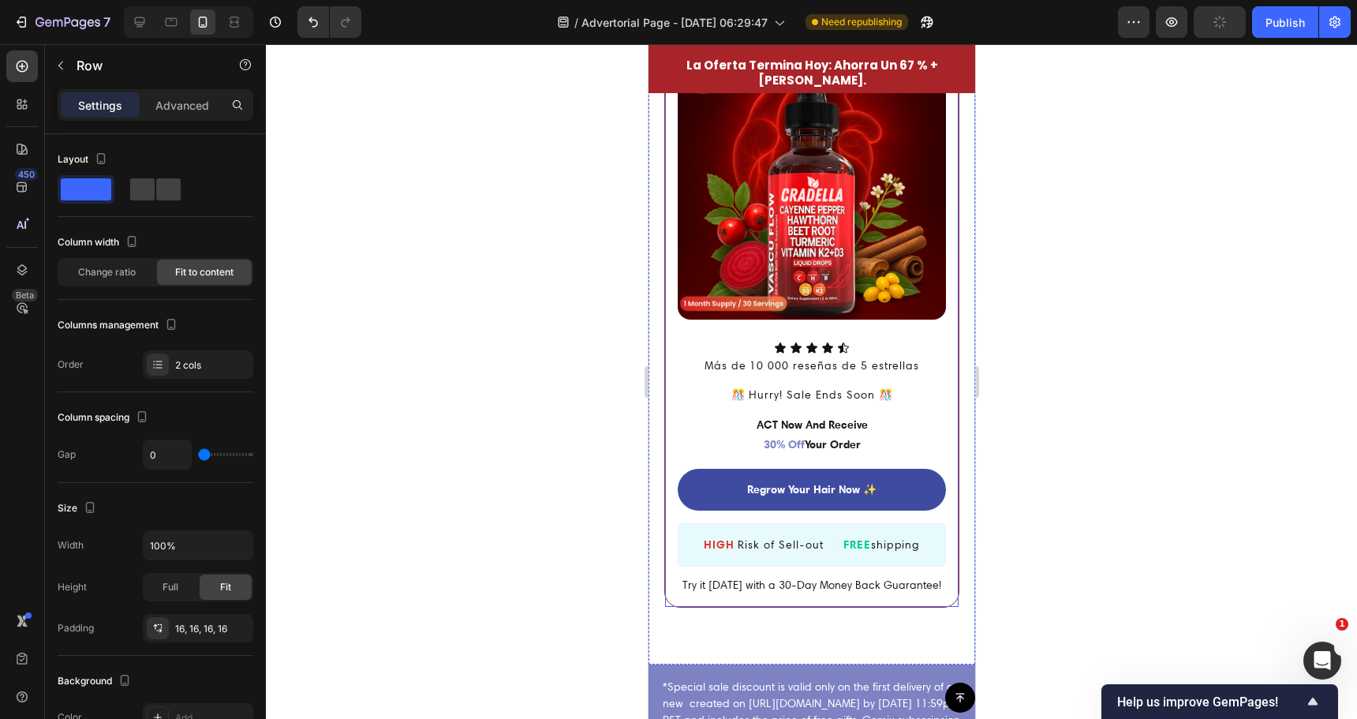
click at [882, 299] on div "¡Prueba hoy mismo tu suministro para 30 días! Heading ¡Únete a miles de persona…" at bounding box center [811, 112] width 268 height 485
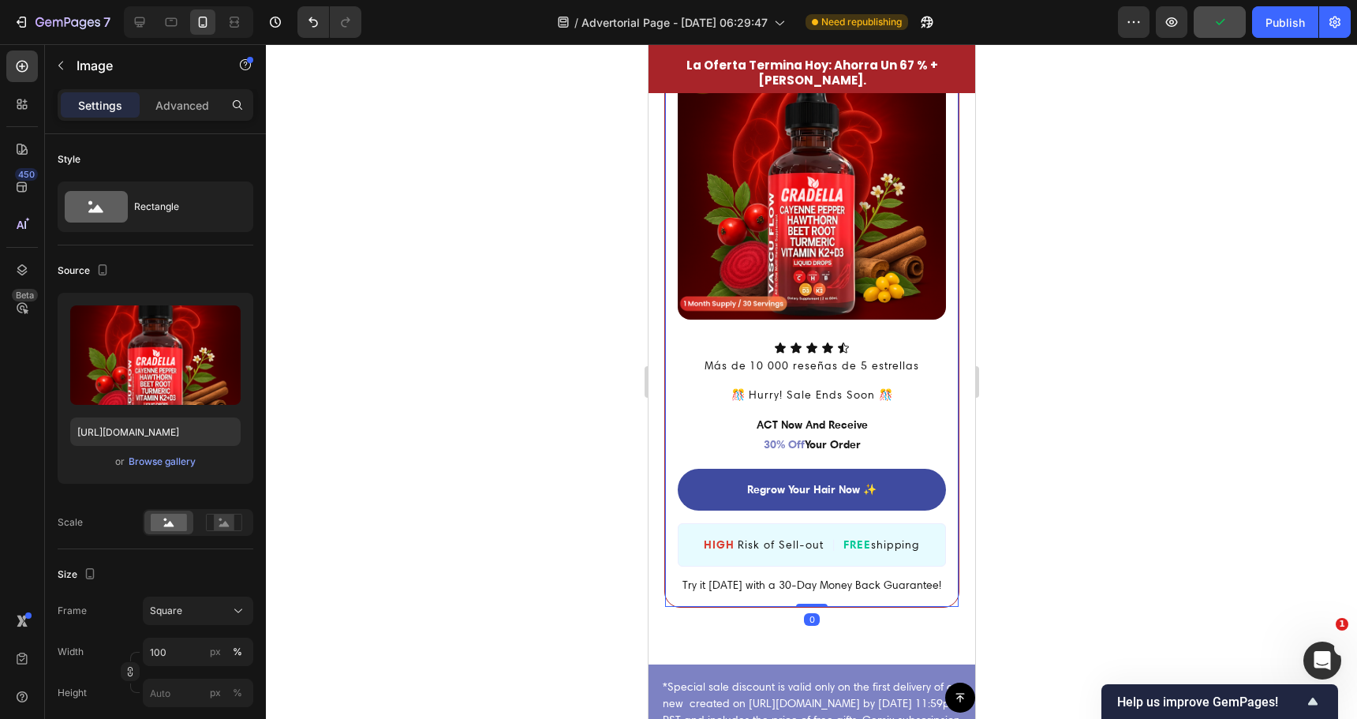
click at [871, 241] on img at bounding box center [811, 185] width 268 height 268
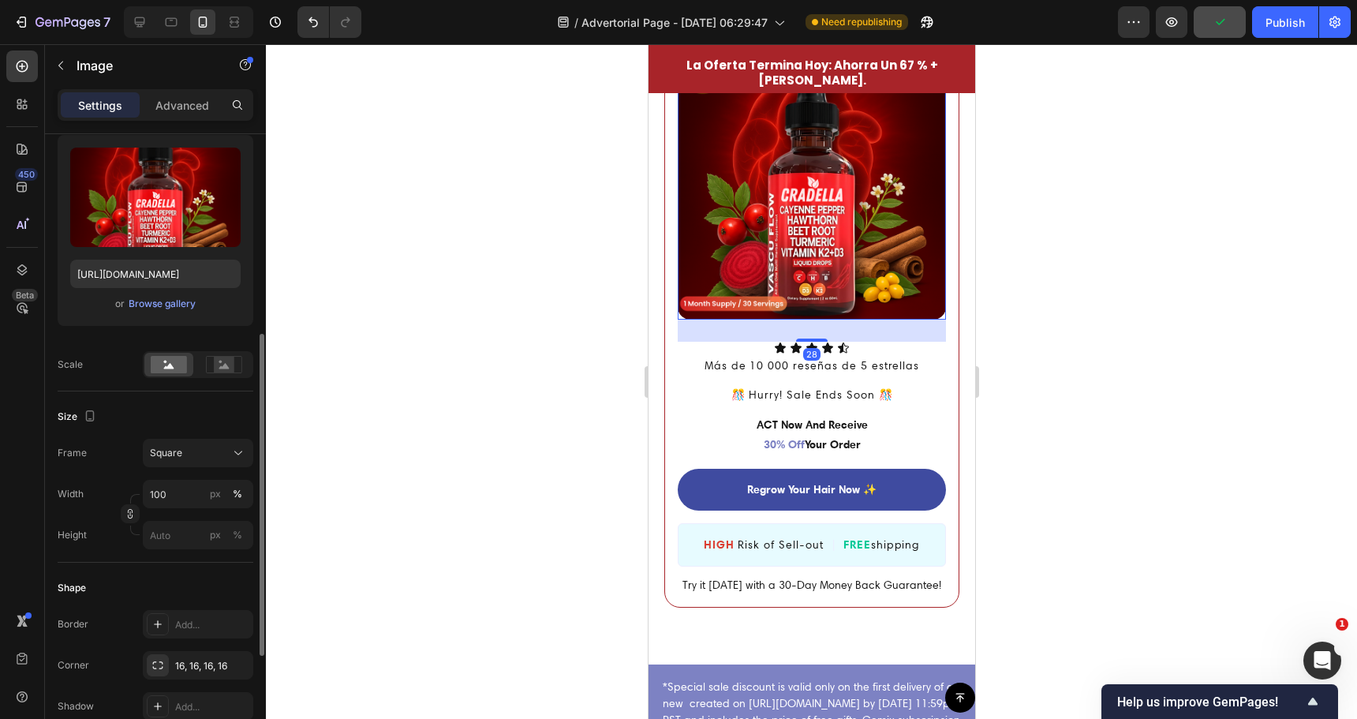
scroll to position [237, 0]
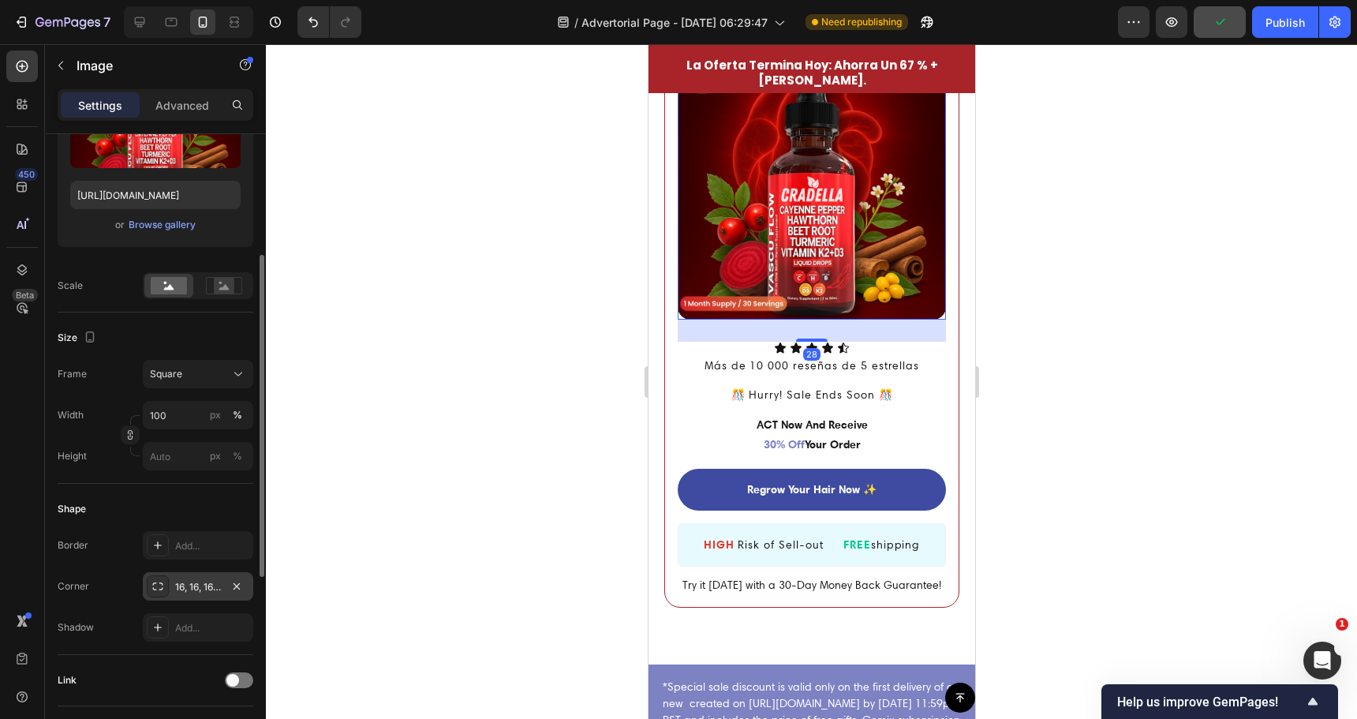
click at [198, 588] on div "16, 16, 16, 16" at bounding box center [198, 587] width 46 height 14
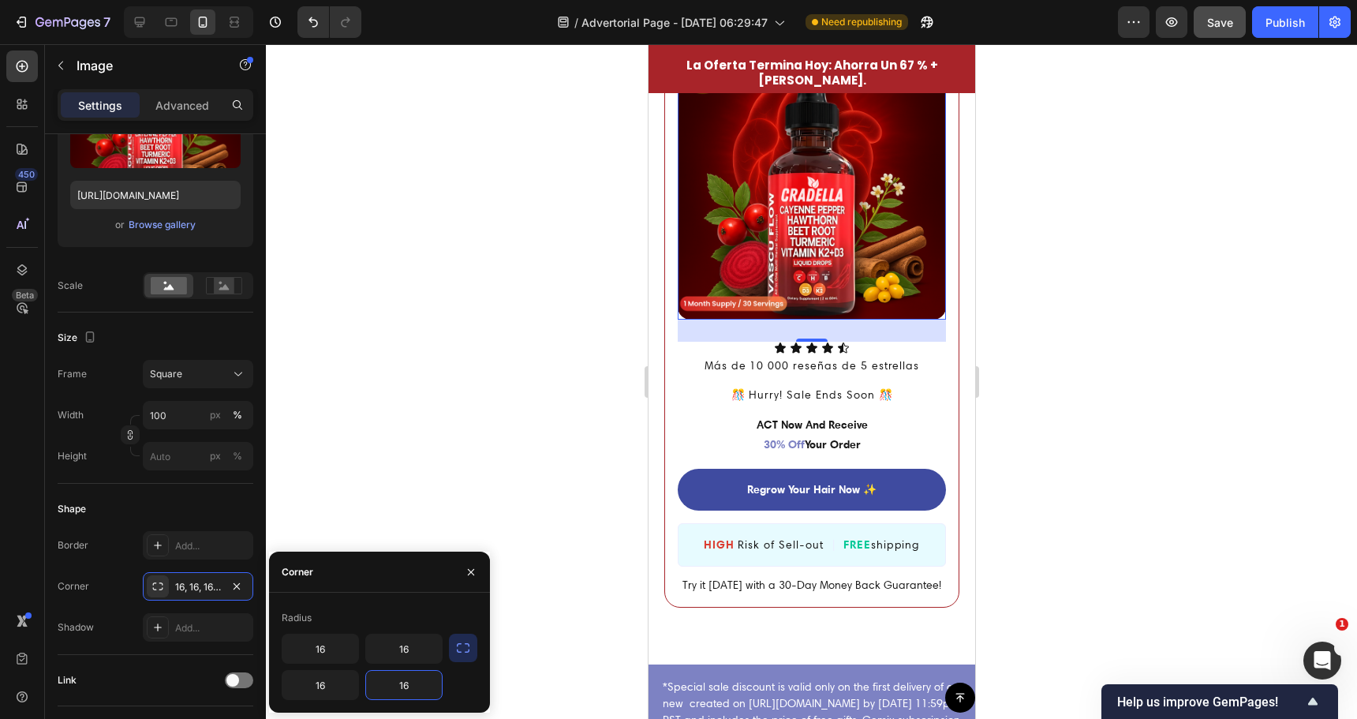
click at [417, 693] on input "16" at bounding box center [404, 685] width 76 height 28
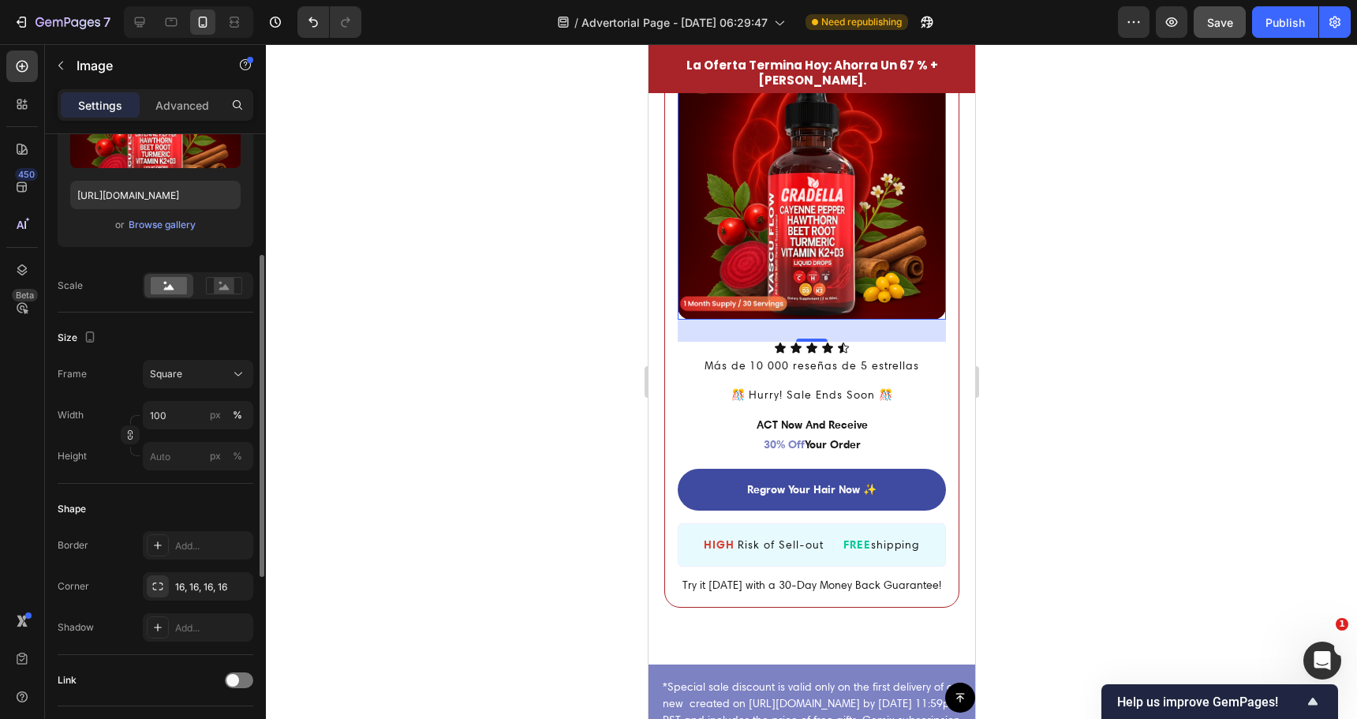
click at [117, 586] on div "Corner 16, 16, 16, 16" at bounding box center [156, 586] width 196 height 28
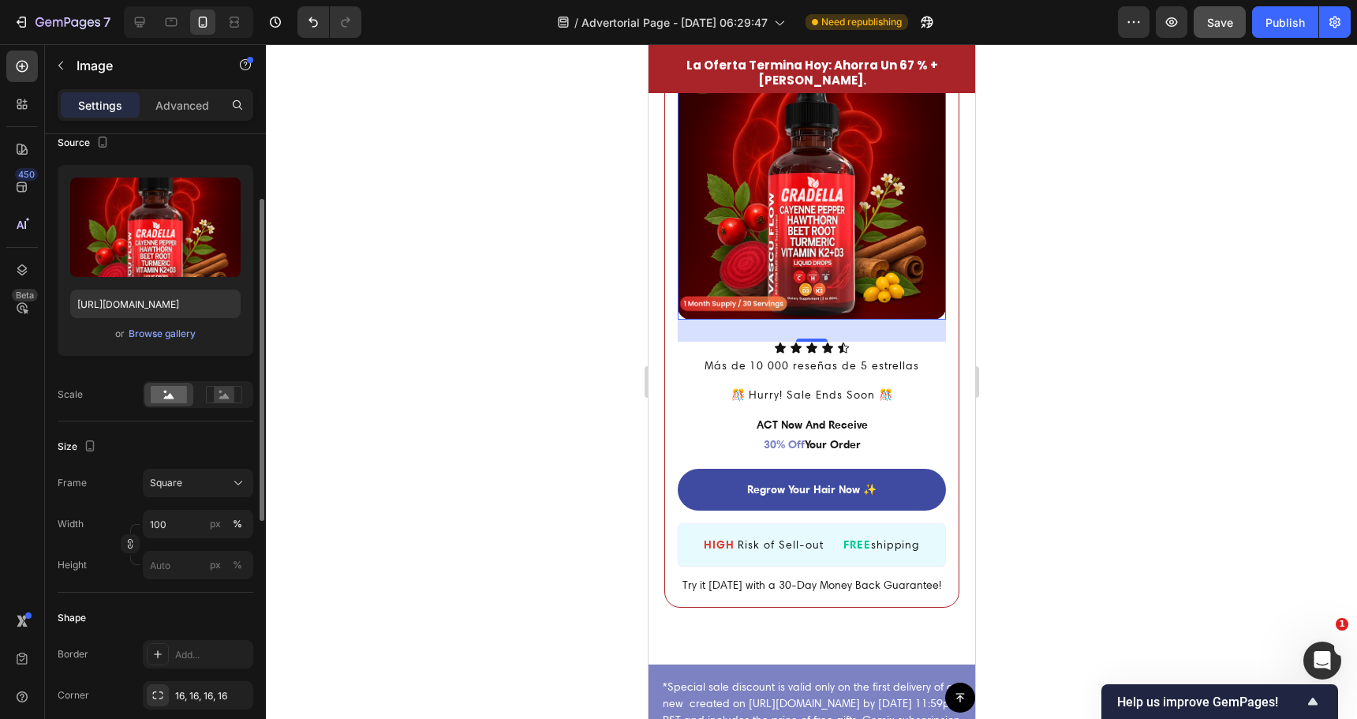
scroll to position [0, 0]
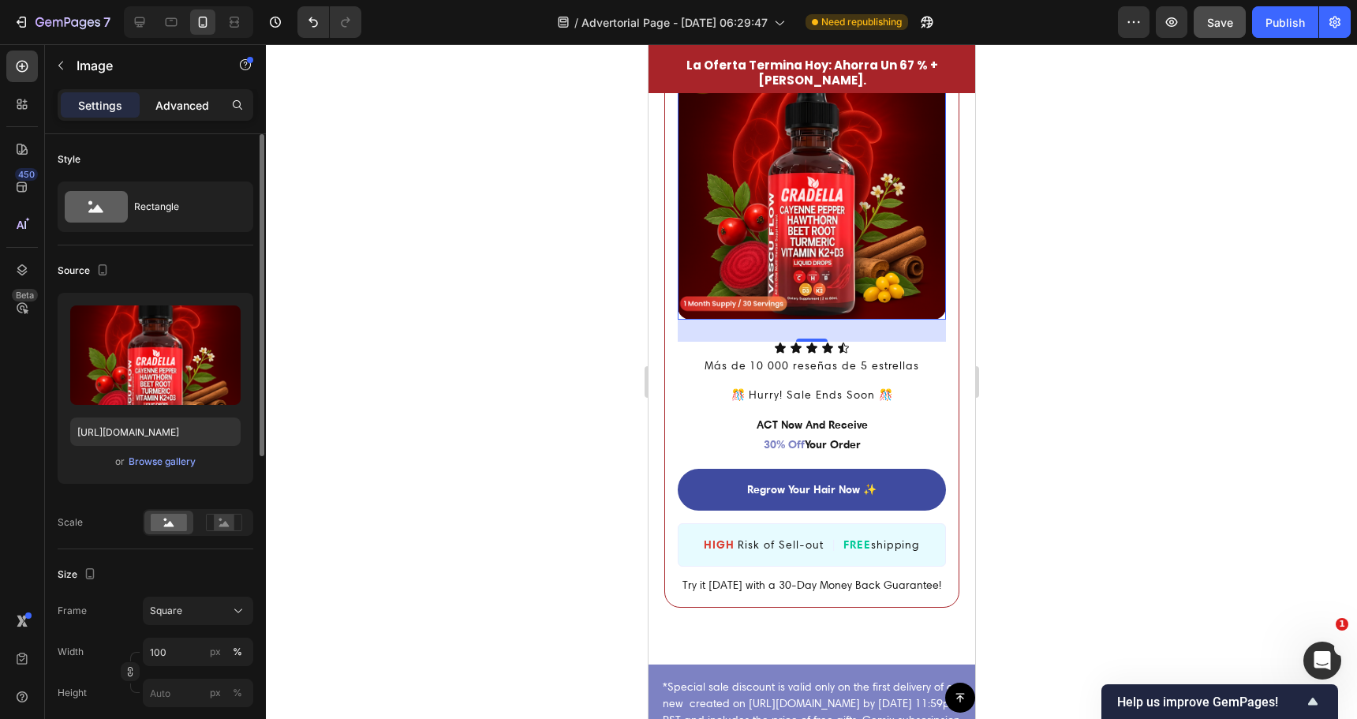
click at [186, 110] on p "Advanced" at bounding box center [182, 105] width 54 height 17
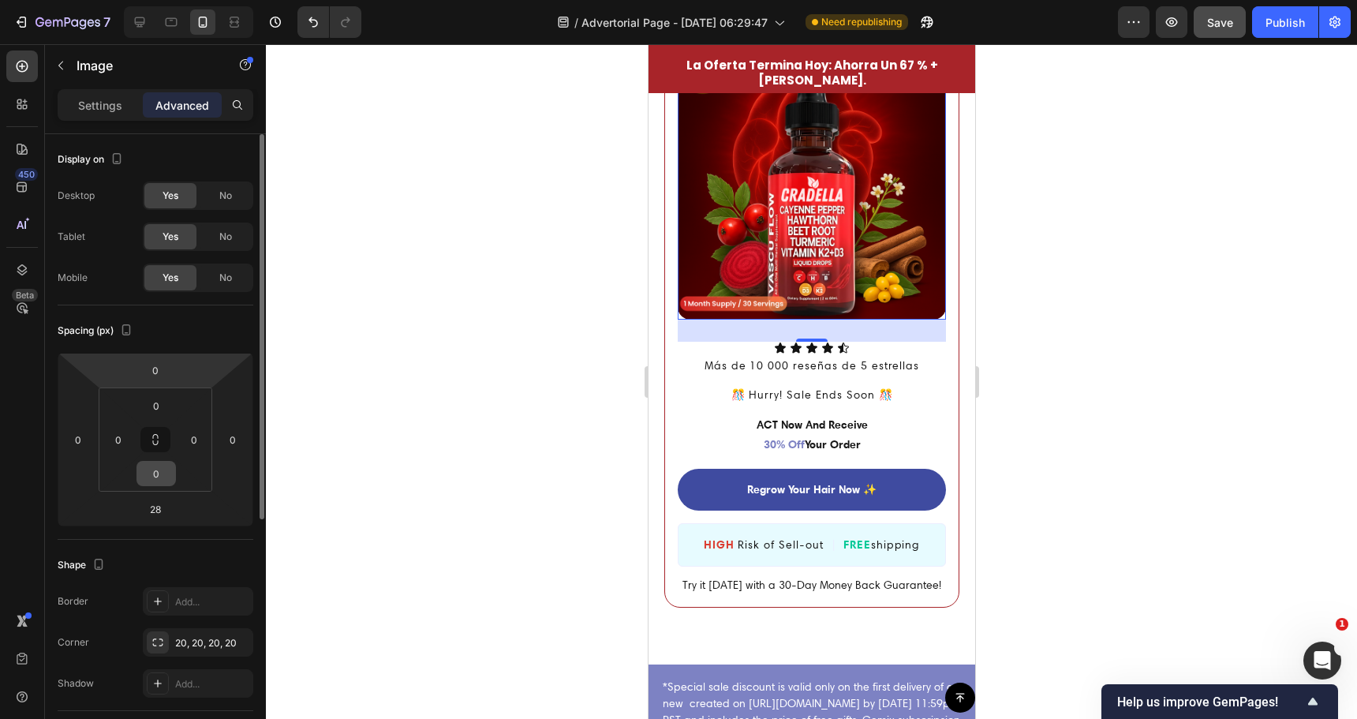
scroll to position [79, 0]
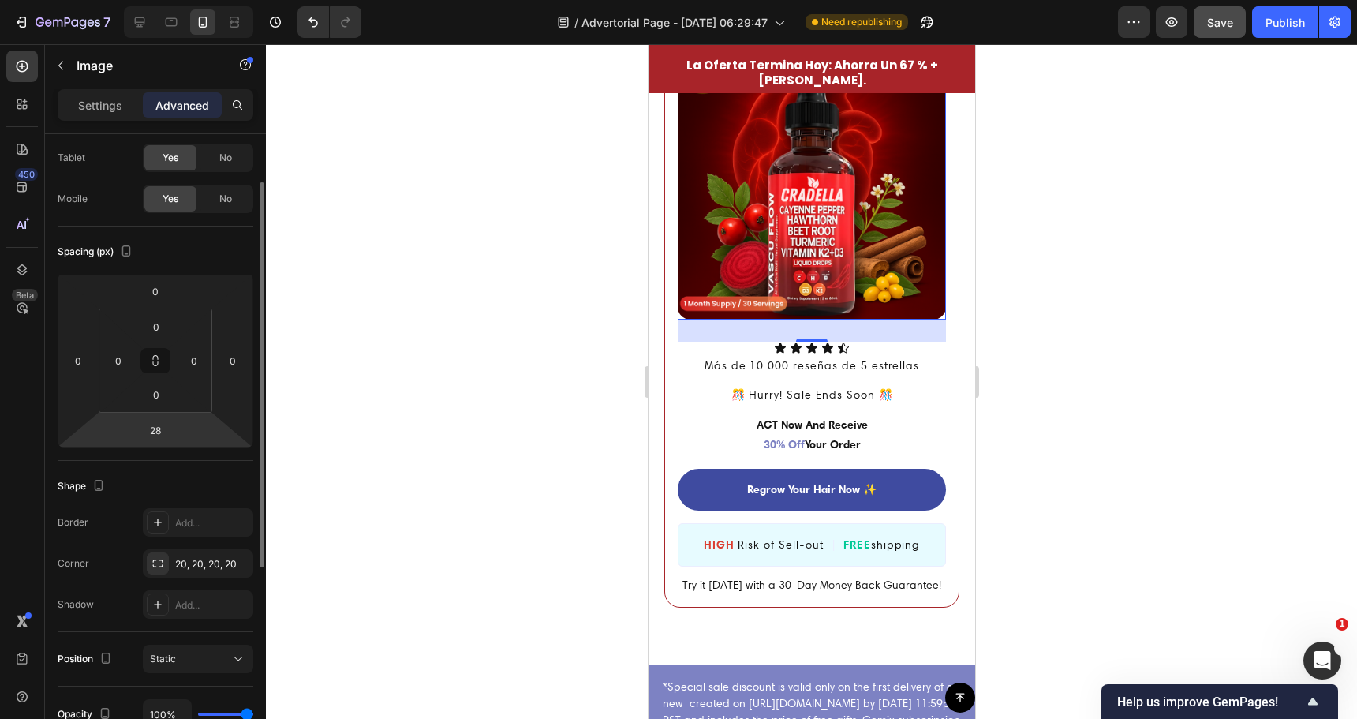
click at [152, 0] on html "7 Version history / Advertorial Page - Sep 28, 06:29:47 Need republishing Previ…" at bounding box center [678, 0] width 1357 height 0
click at [158, 432] on input "28" at bounding box center [156, 430] width 32 height 24
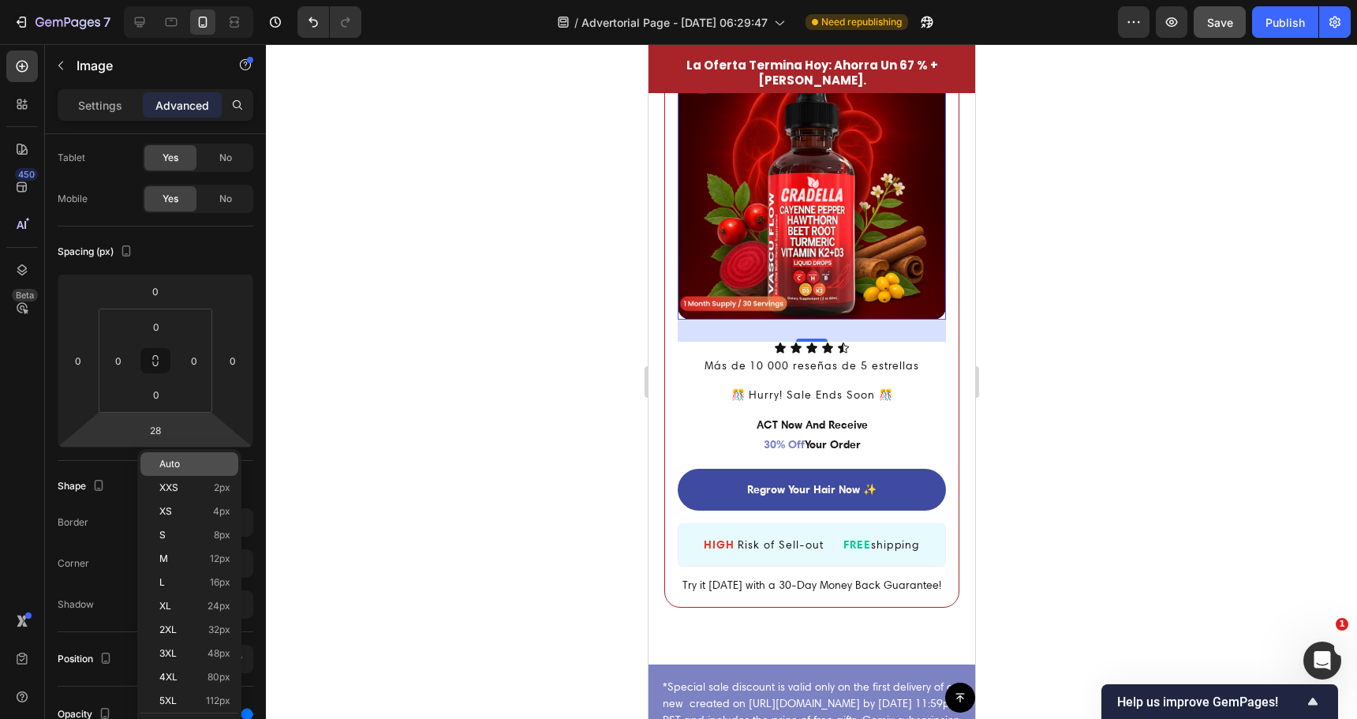
click at [178, 469] on span "Auto" at bounding box center [169, 463] width 21 height 11
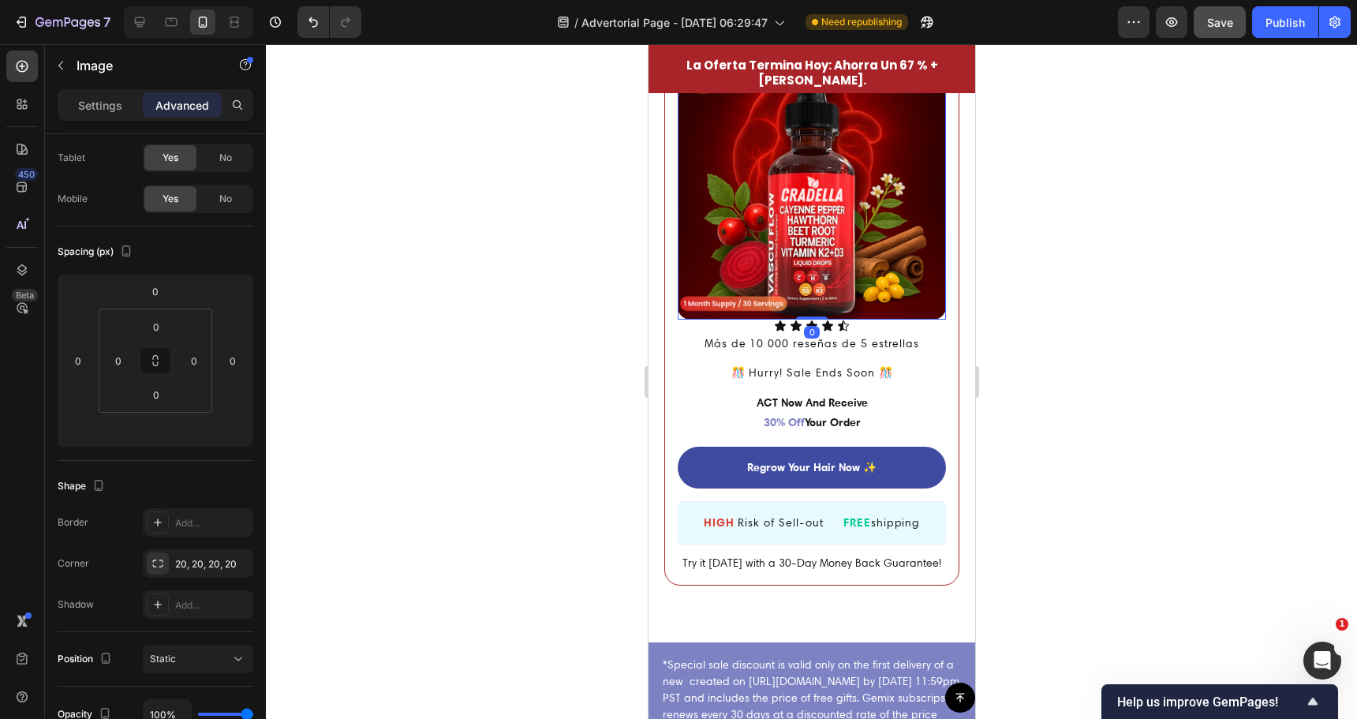
click at [633, 346] on div at bounding box center [811, 381] width 1091 height 675
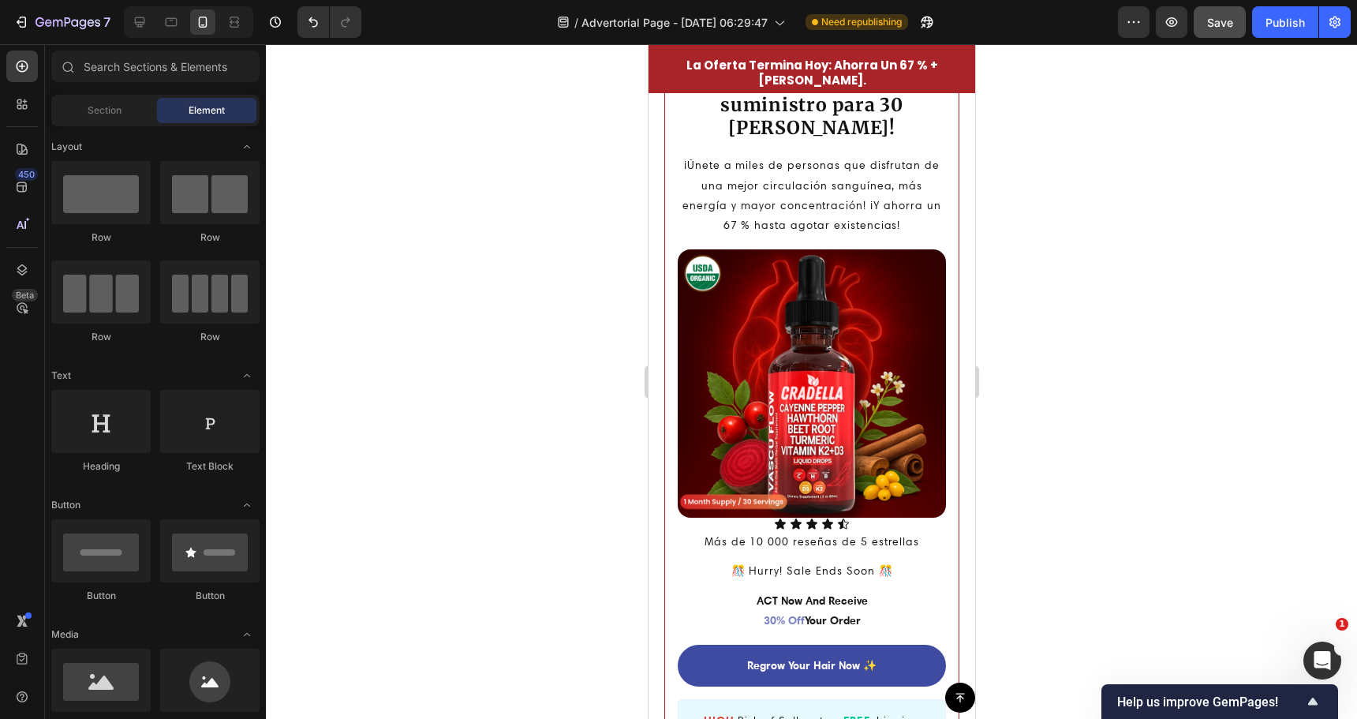
scroll to position [4106, 0]
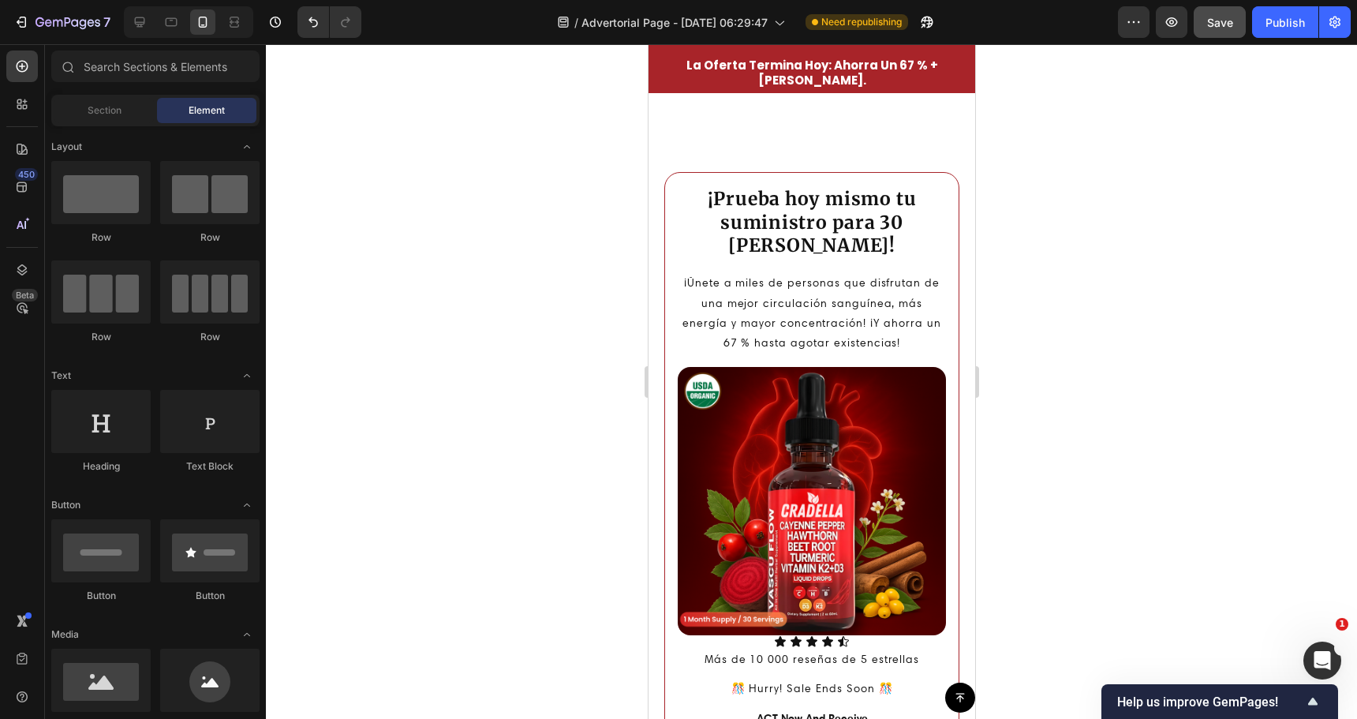
click at [1045, 275] on div at bounding box center [811, 381] width 1091 height 675
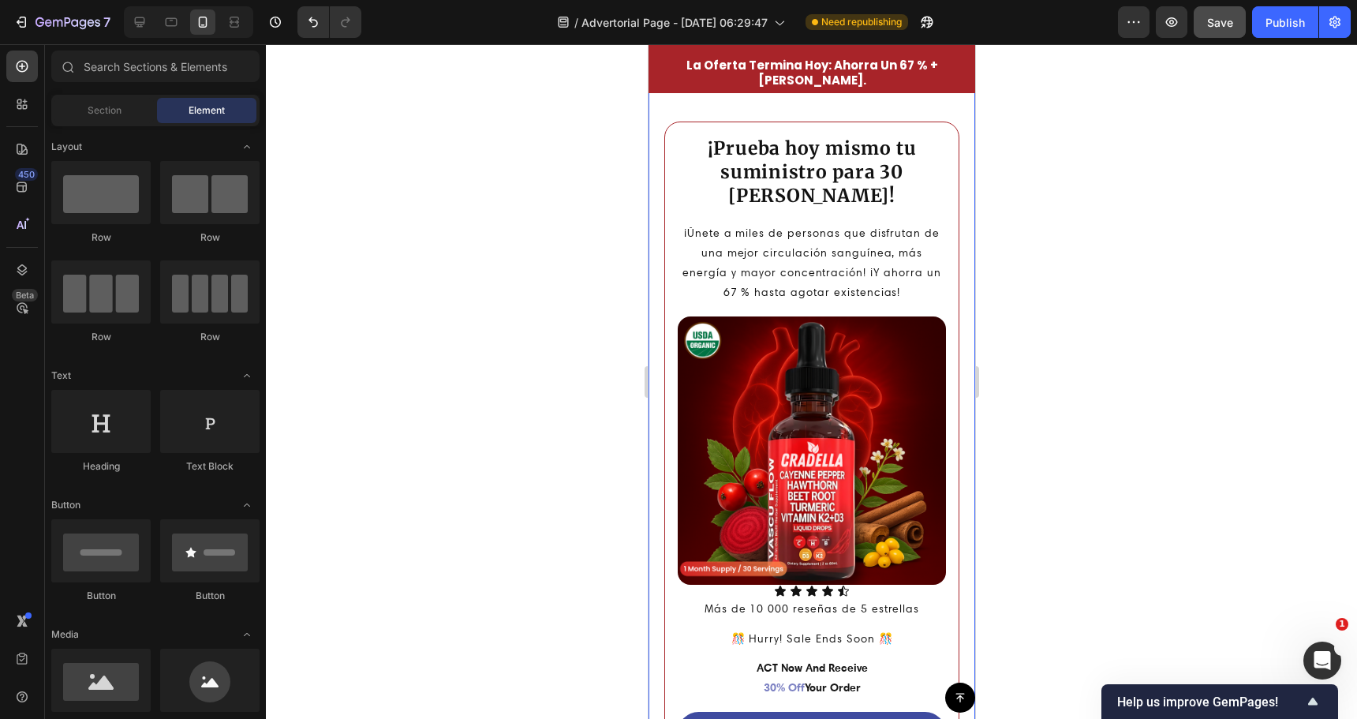
scroll to position [4185, 0]
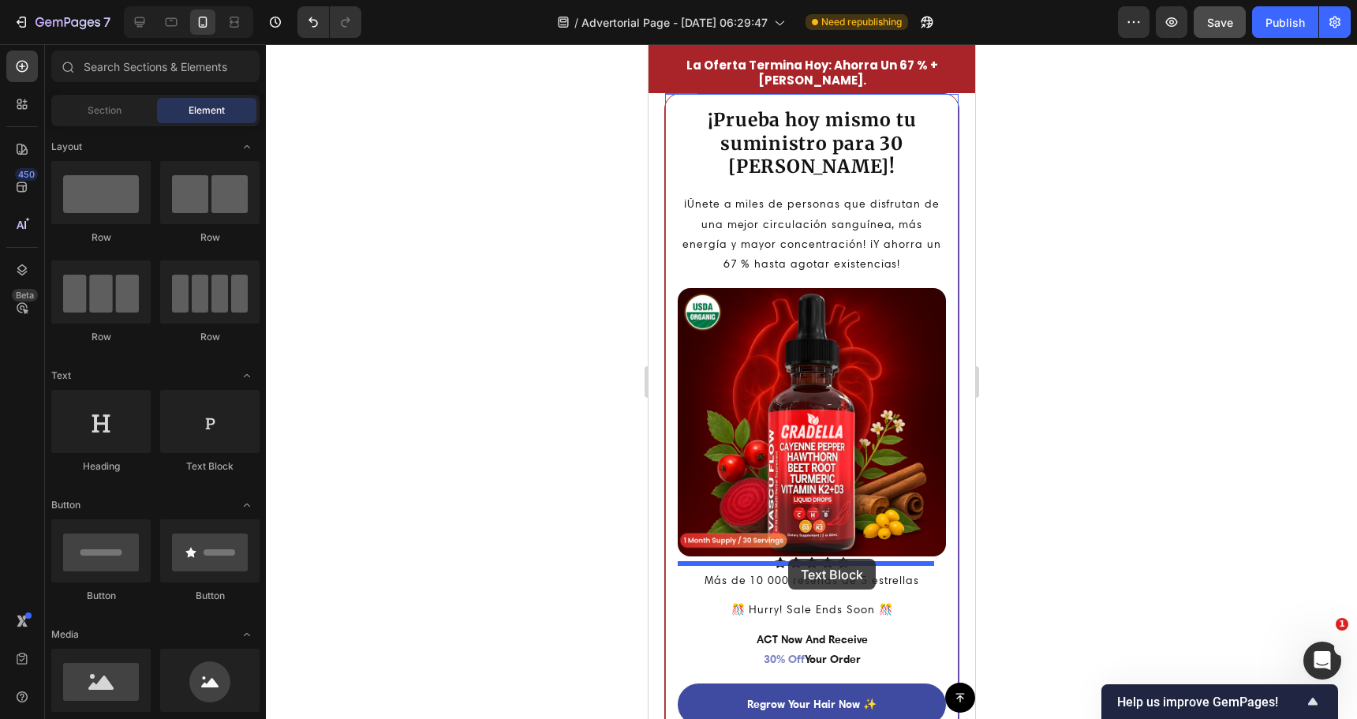
drag, startPoint x: 1024, startPoint y: 574, endPoint x: 787, endPoint y: 559, distance: 237.2
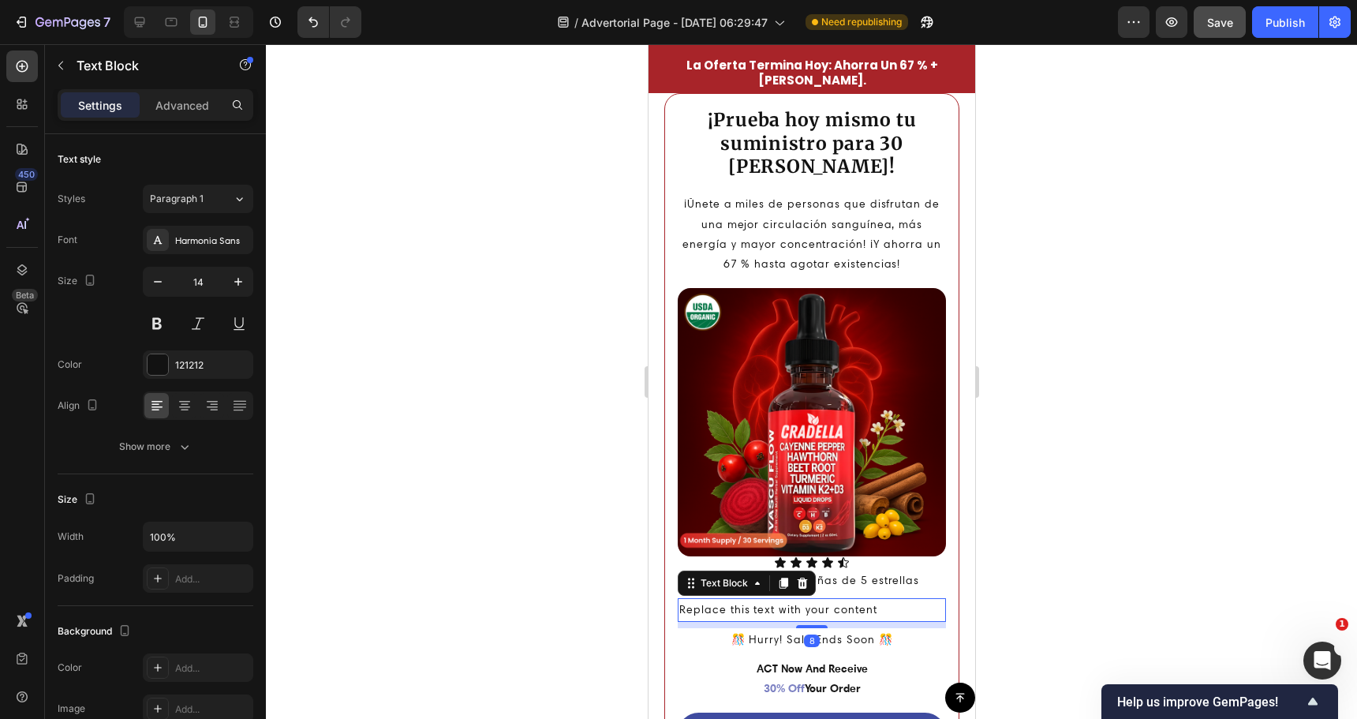
click at [788, 598] on div "Replace this text with your content" at bounding box center [811, 609] width 268 height 23
click at [788, 600] on p "Replace this text with your content" at bounding box center [811, 610] width 265 height 20
click at [750, 600] on p "Pimienta de [PERSON_NAME]" at bounding box center [811, 610] width 265 height 20
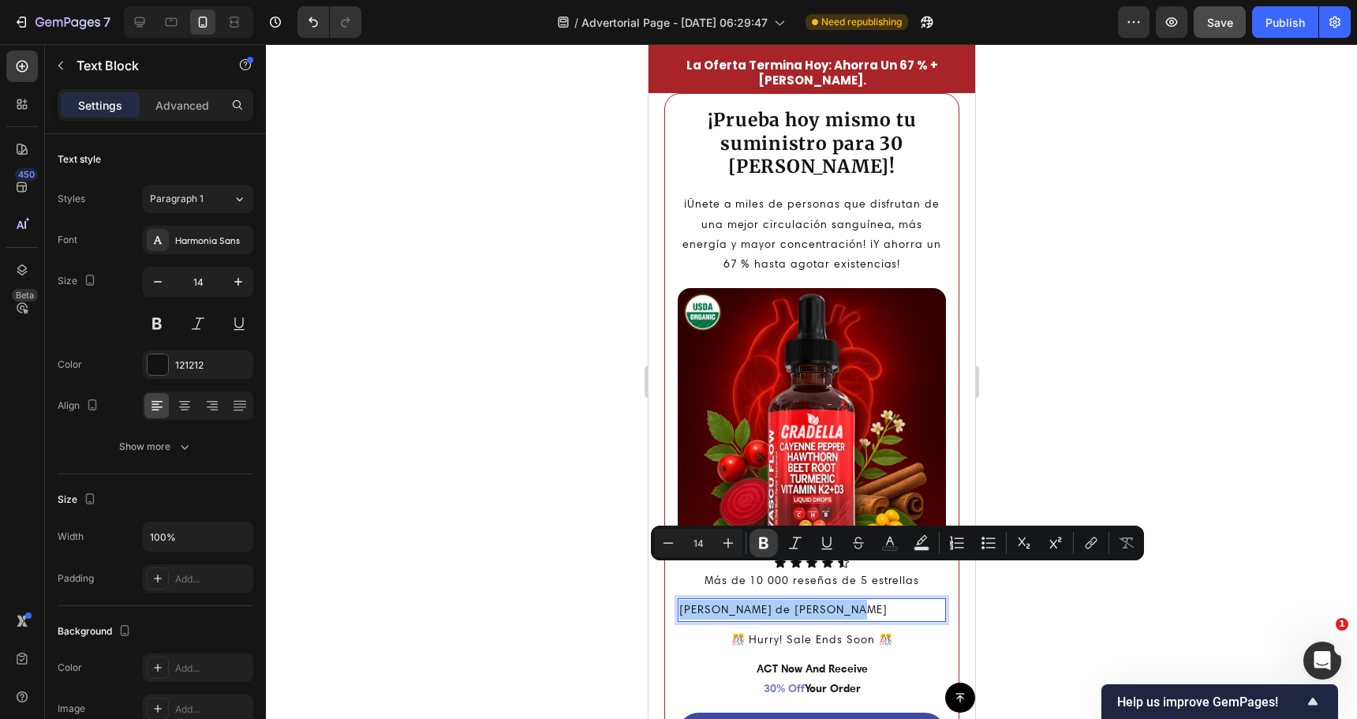
click at [768, 544] on icon "Editor contextual toolbar" at bounding box center [764, 543] width 16 height 16
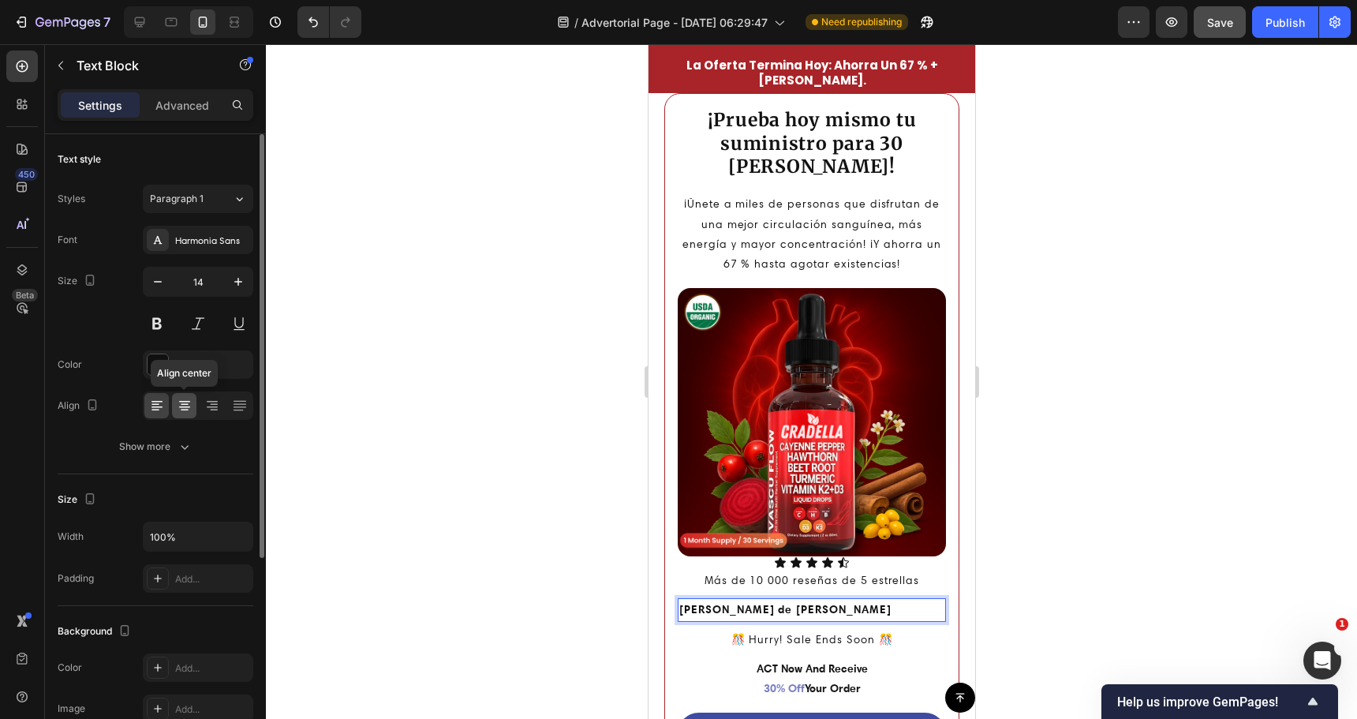
click at [182, 402] on icon at bounding box center [185, 406] width 16 height 16
click at [604, 510] on div at bounding box center [811, 381] width 1091 height 675
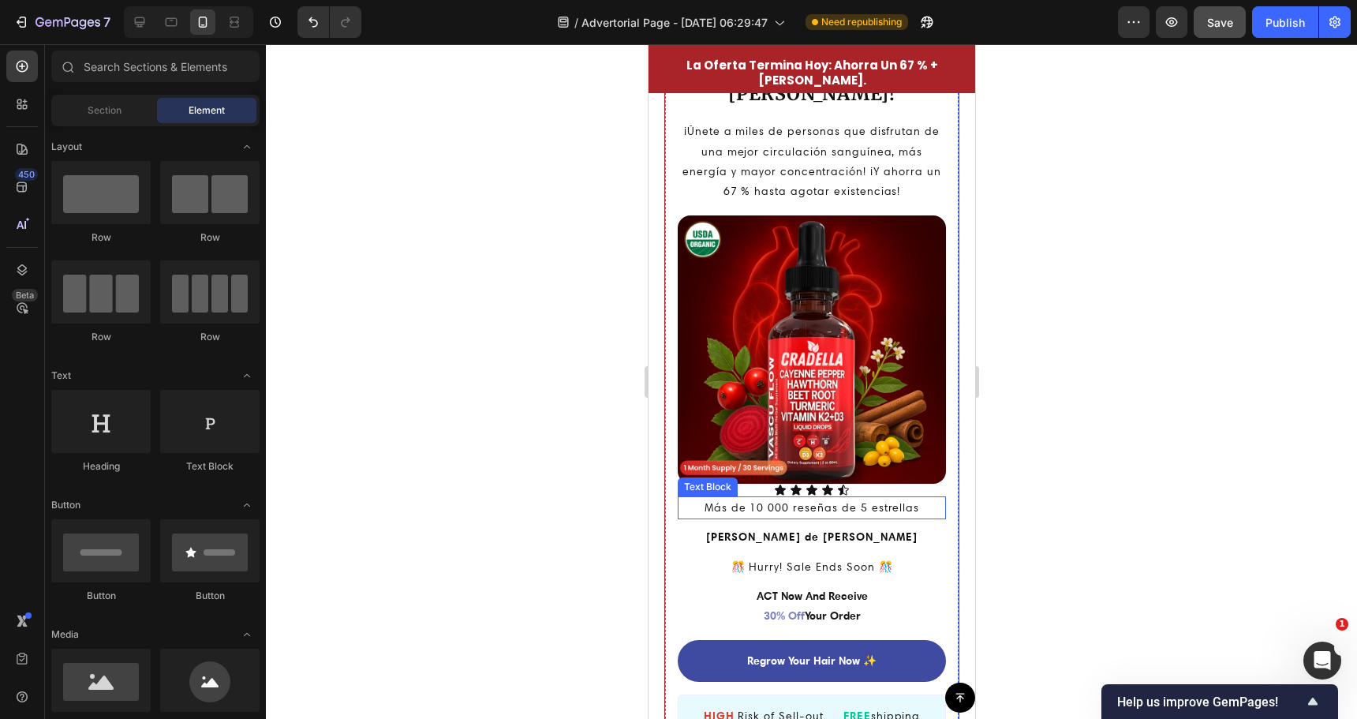
scroll to position [4264, 0]
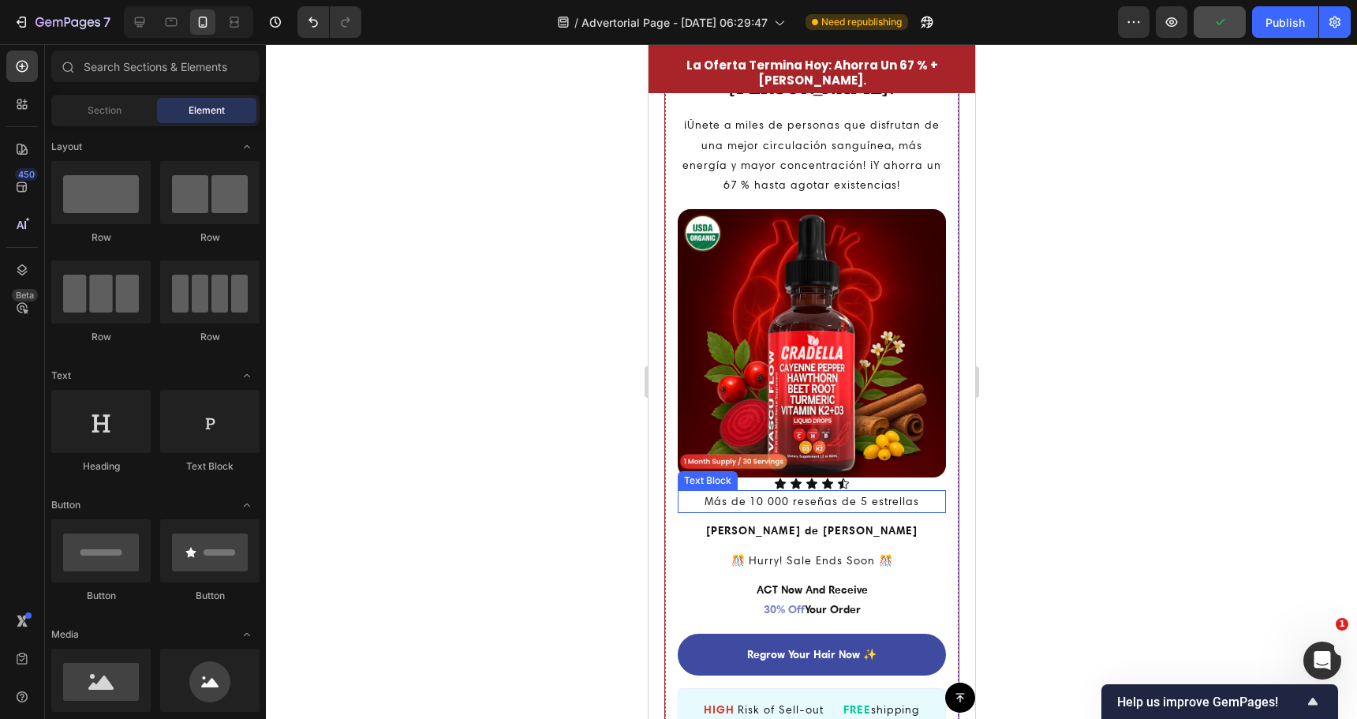
click at [808, 492] on p "Más de 10 000 reseñas de 5 estrellas" at bounding box center [811, 502] width 265 height 20
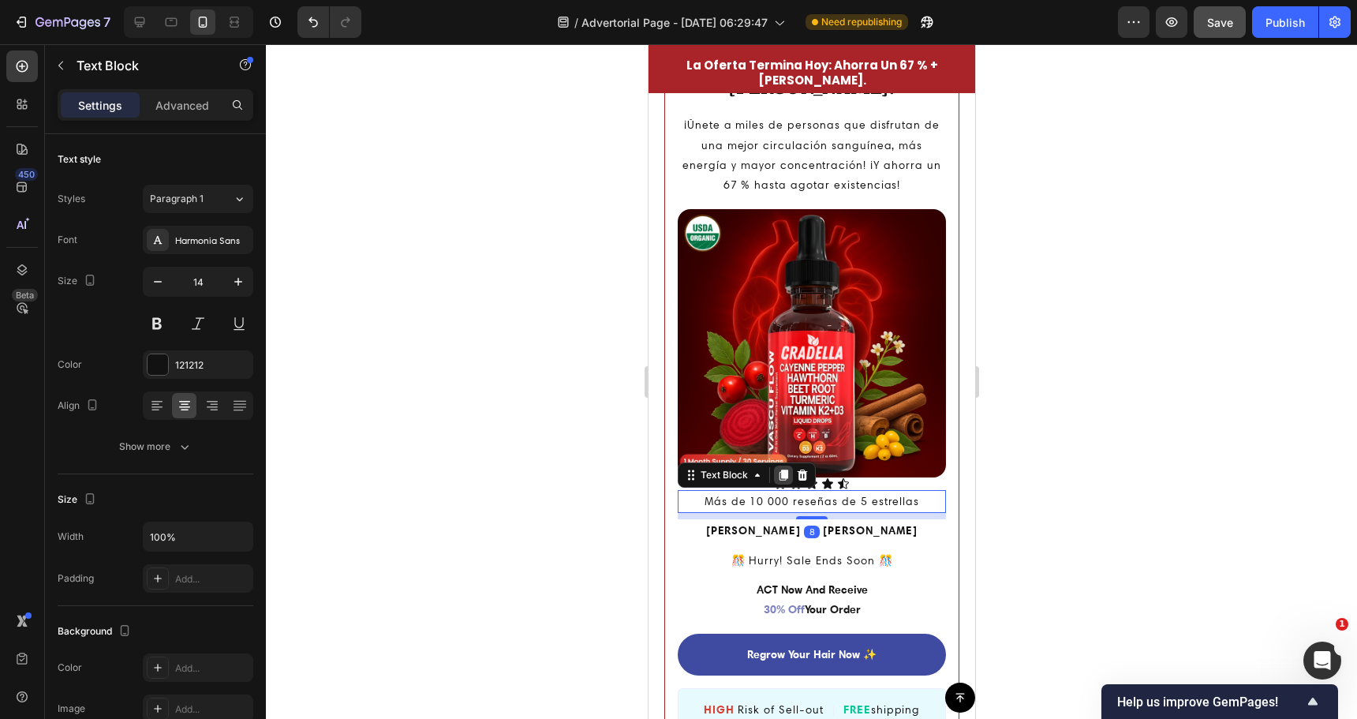
click at [775, 466] on div at bounding box center [782, 475] width 19 height 19
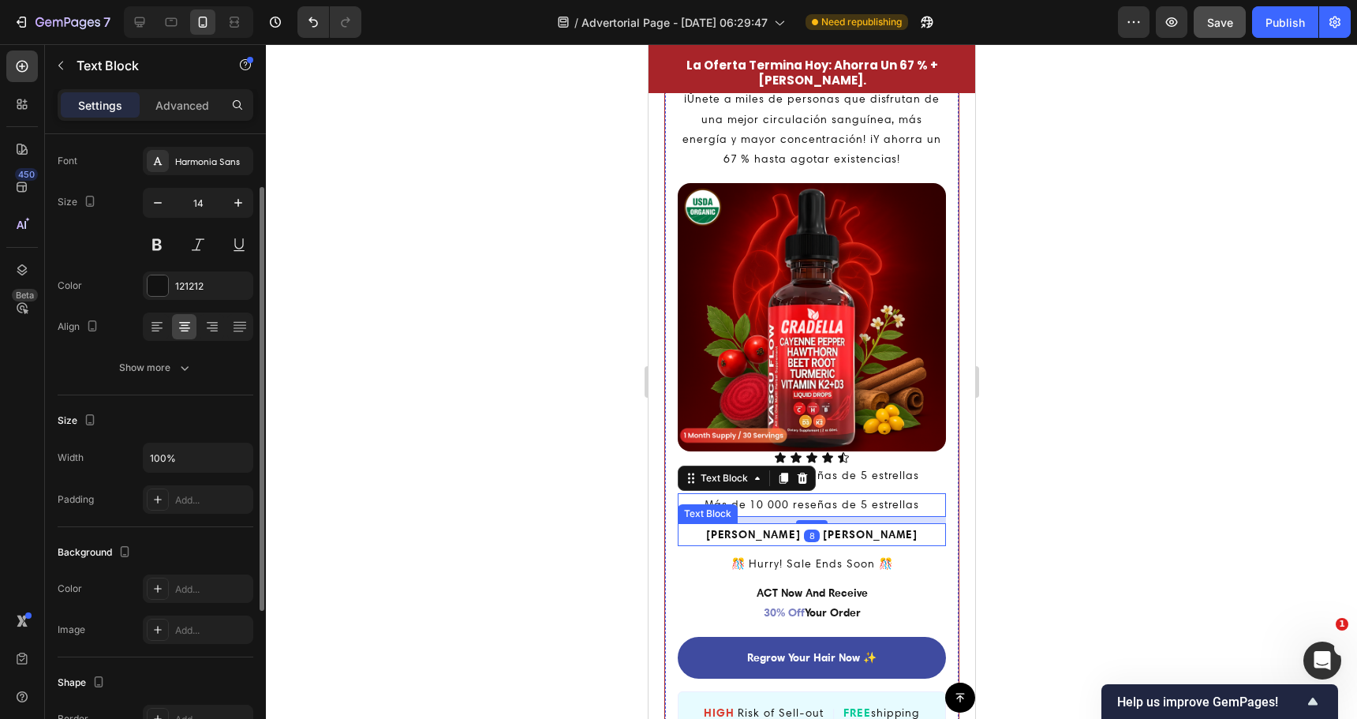
scroll to position [4343, 0]
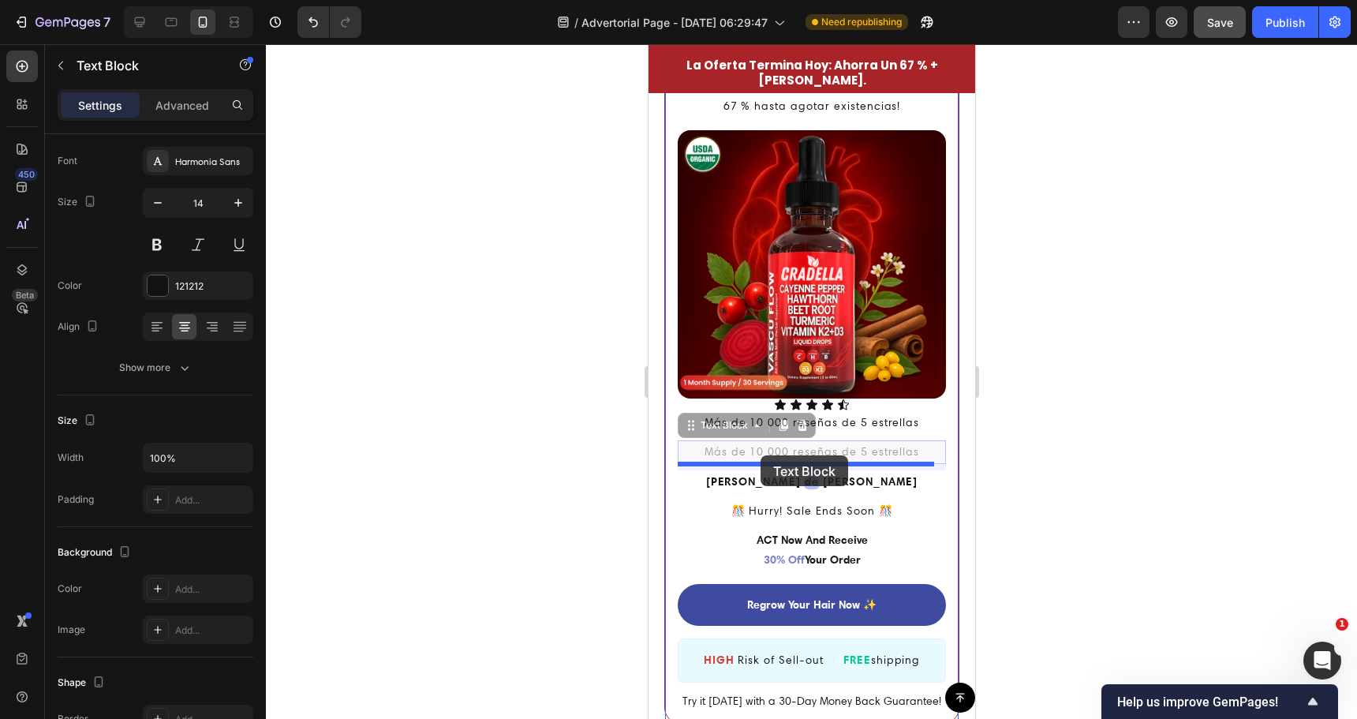
drag, startPoint x: 690, startPoint y: 391, endPoint x: 760, endPoint y: 455, distance: 95.0
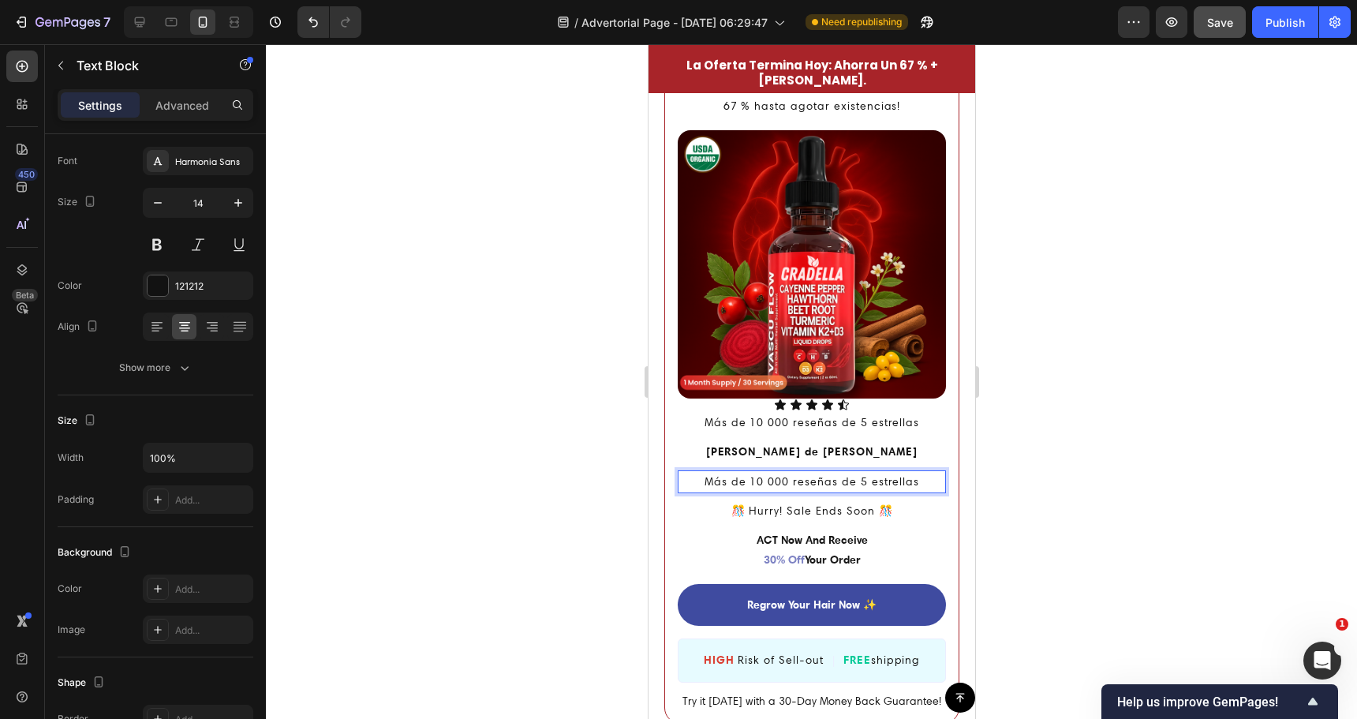
click at [778, 472] on p "Más de 10 000 reseñas de 5 estrellas" at bounding box center [811, 482] width 265 height 20
click at [847, 472] on p "Más de 10 000 reseñas de 5 estrellas" at bounding box center [811, 482] width 265 height 20
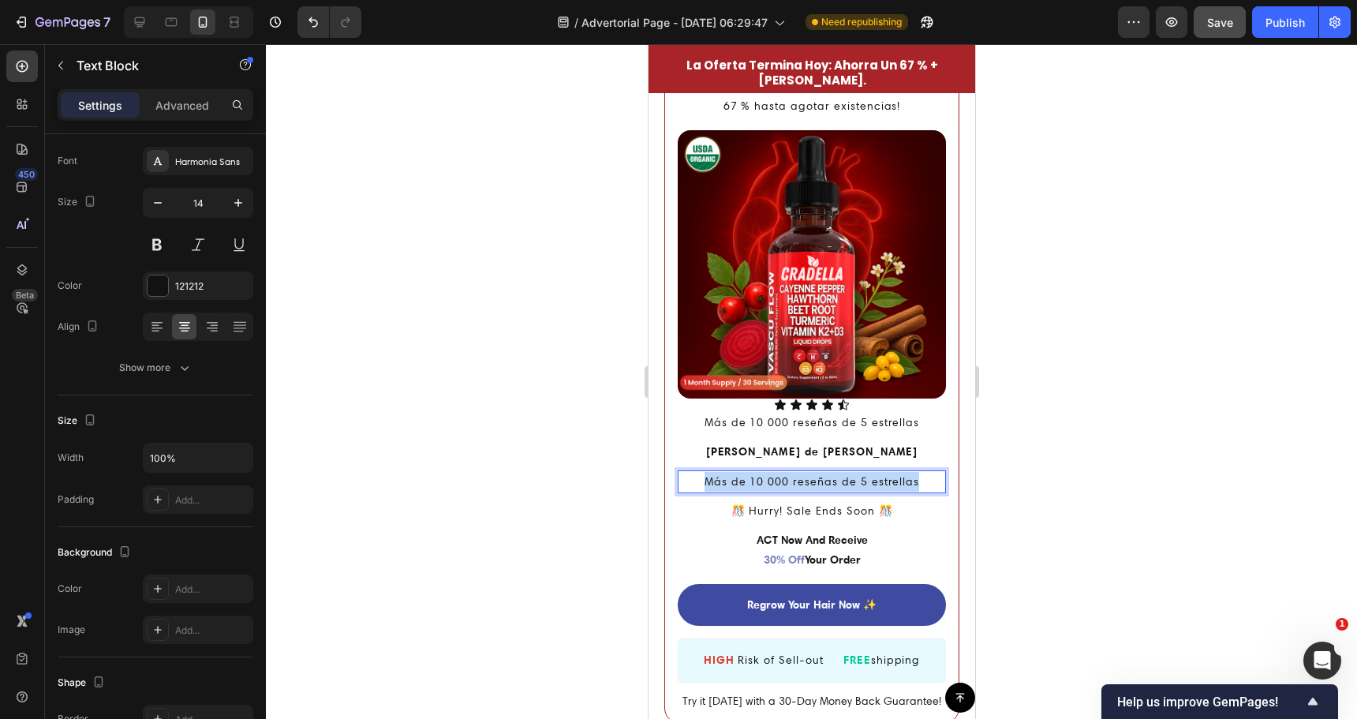
click at [847, 472] on p "Más de 10 000 reseñas de 5 estrellas" at bounding box center [811, 482] width 265 height 20
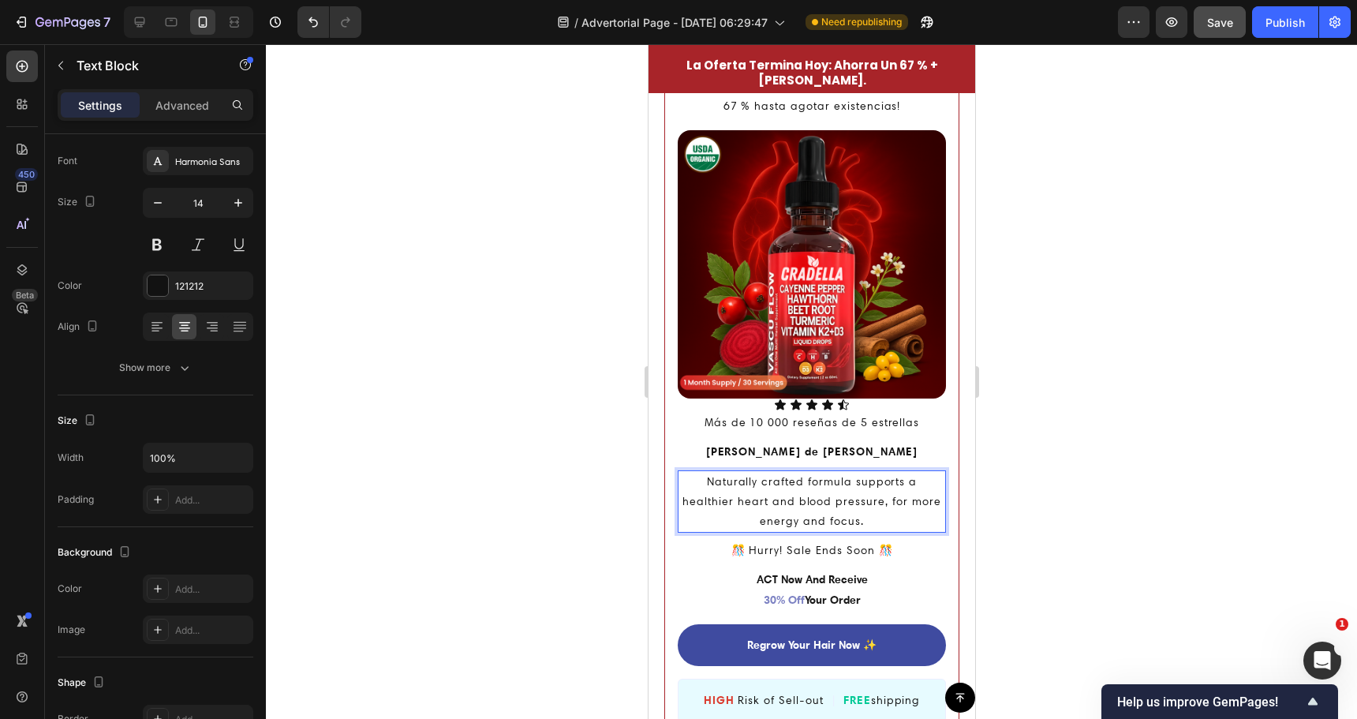
click at [1121, 460] on div at bounding box center [811, 381] width 1091 height 675
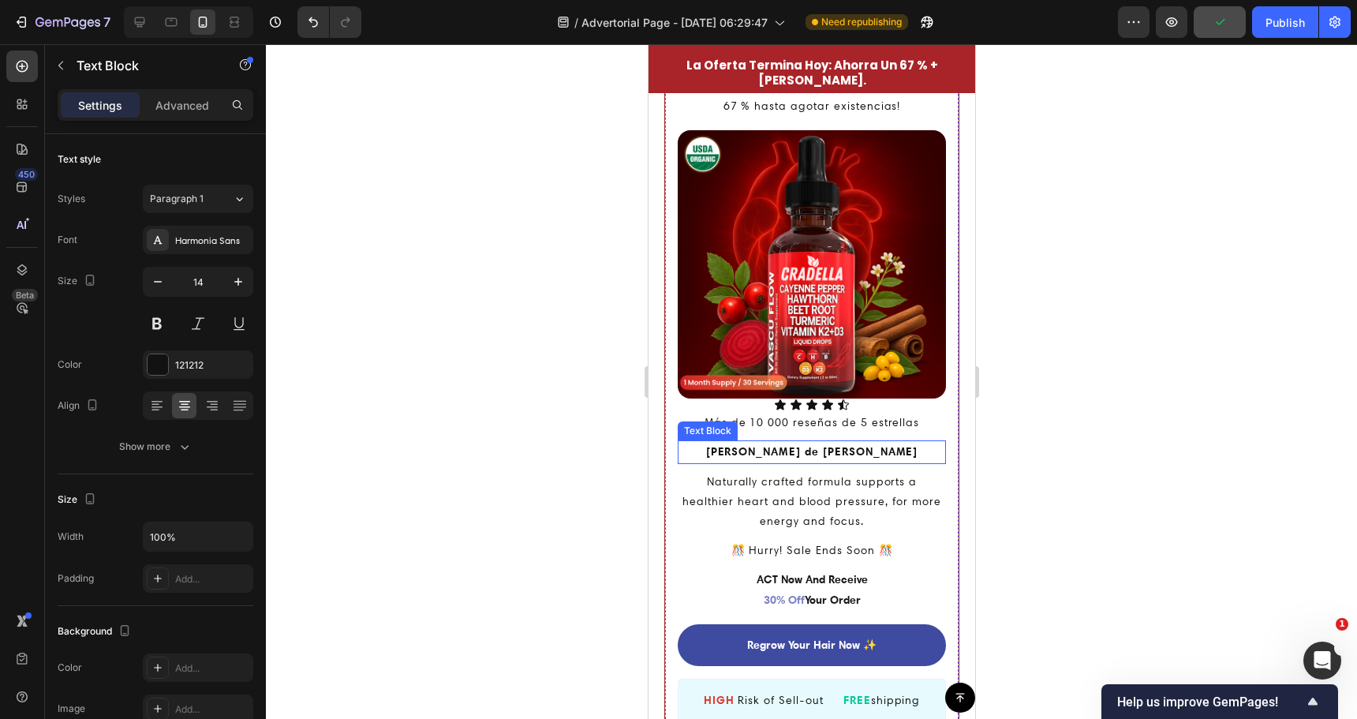
click at [861, 444] on strong "Pimienta de [PERSON_NAME]" at bounding box center [811, 451] width 212 height 14
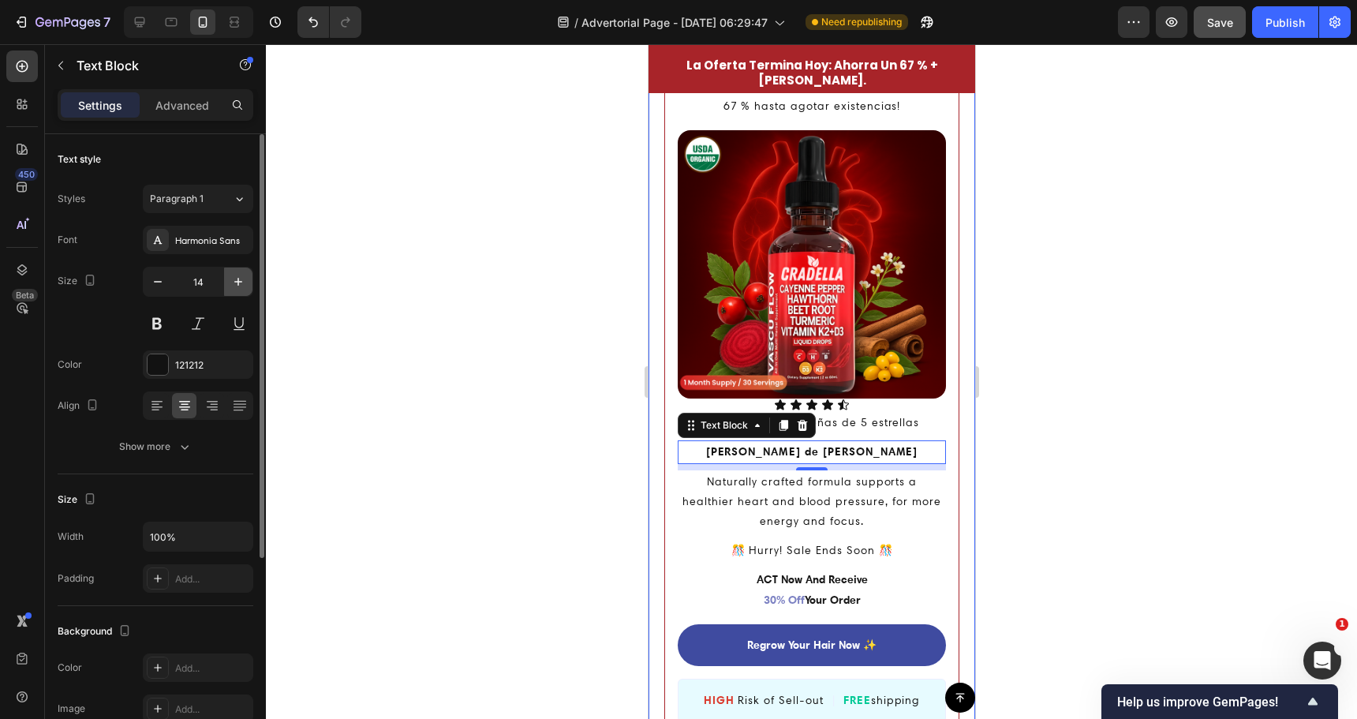
click at [233, 280] on icon "button" at bounding box center [238, 282] width 16 height 16
type input "16"
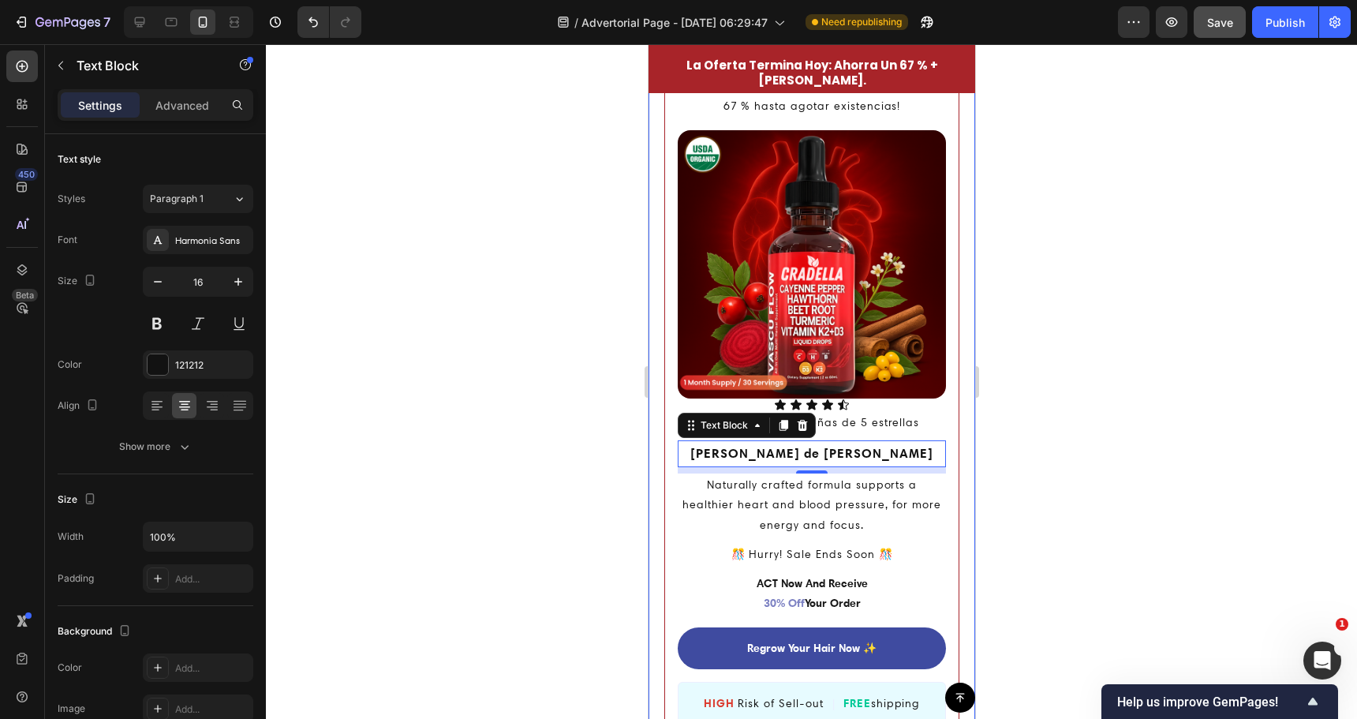
click at [446, 338] on div at bounding box center [811, 381] width 1091 height 675
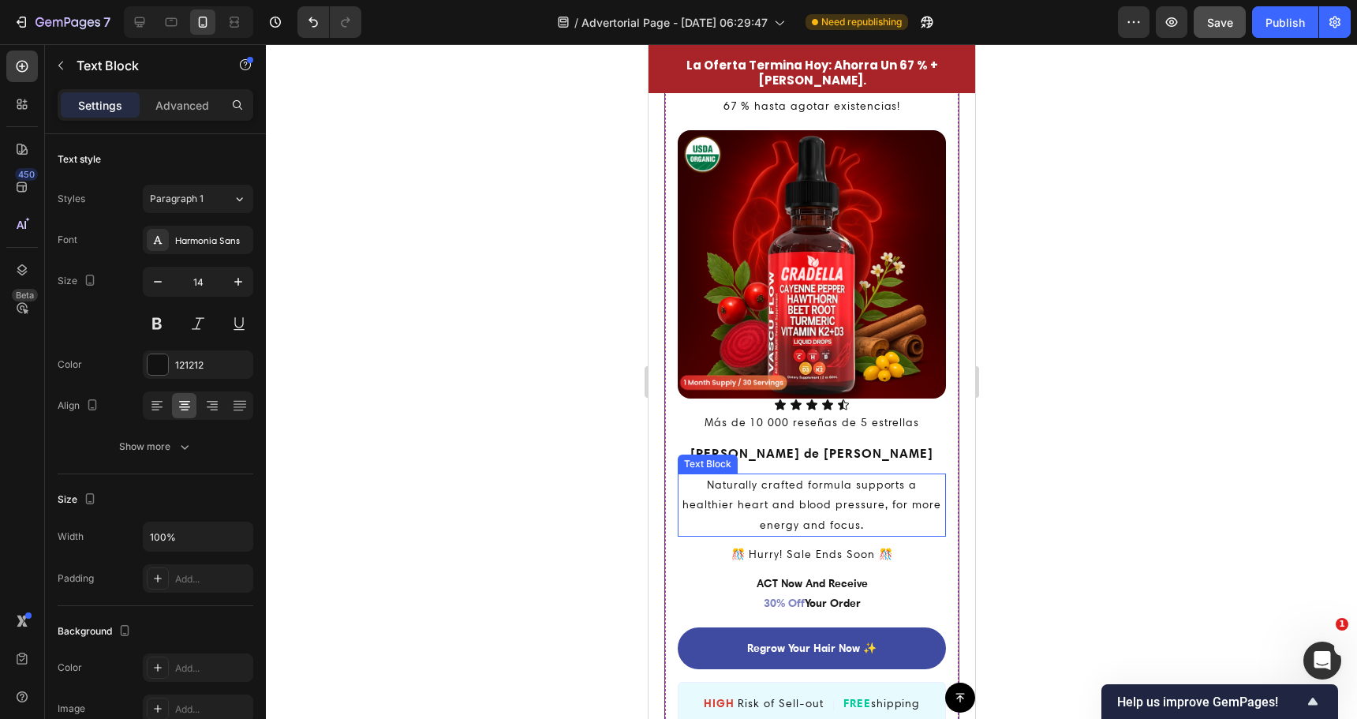
click at [794, 475] on p "Naturally crafted formula supports a healthier heart and blood pressure, for mo…" at bounding box center [811, 505] width 265 height 60
click at [914, 442] on p "Pimienta de [PERSON_NAME]" at bounding box center [811, 454] width 265 height 24
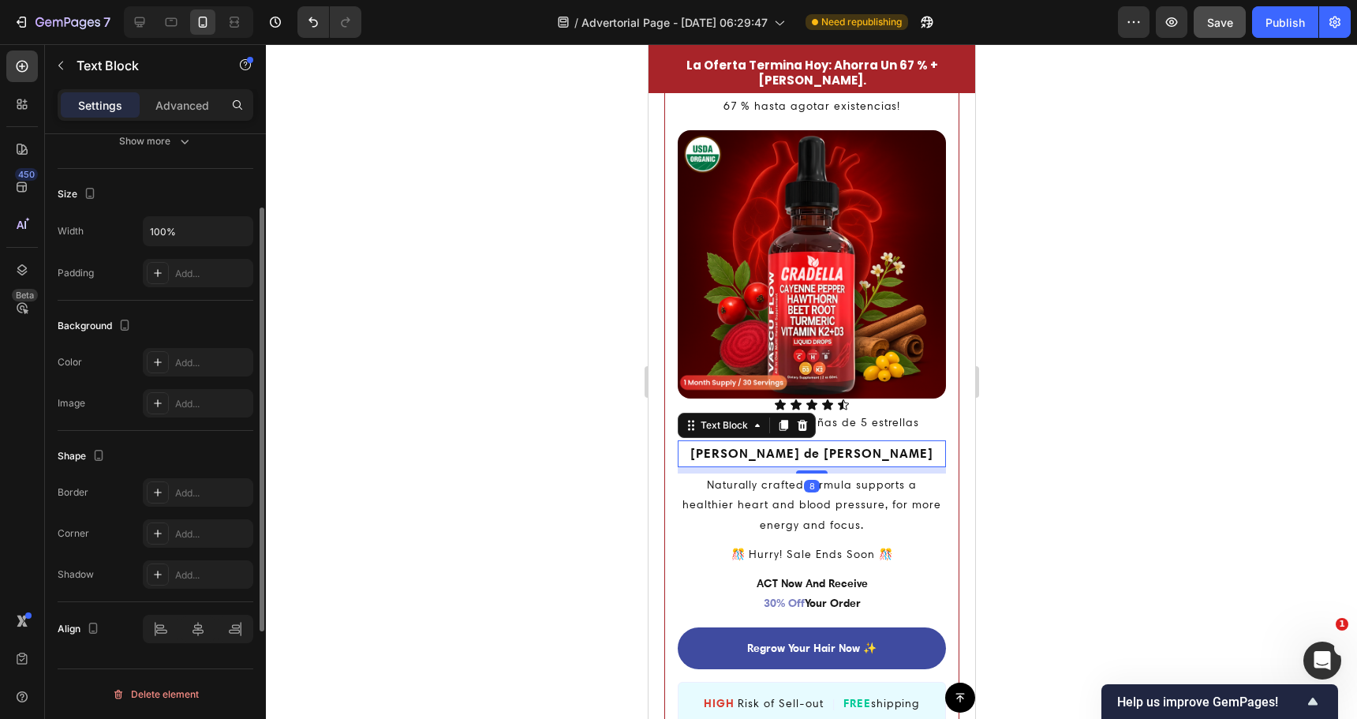
scroll to position [148, 0]
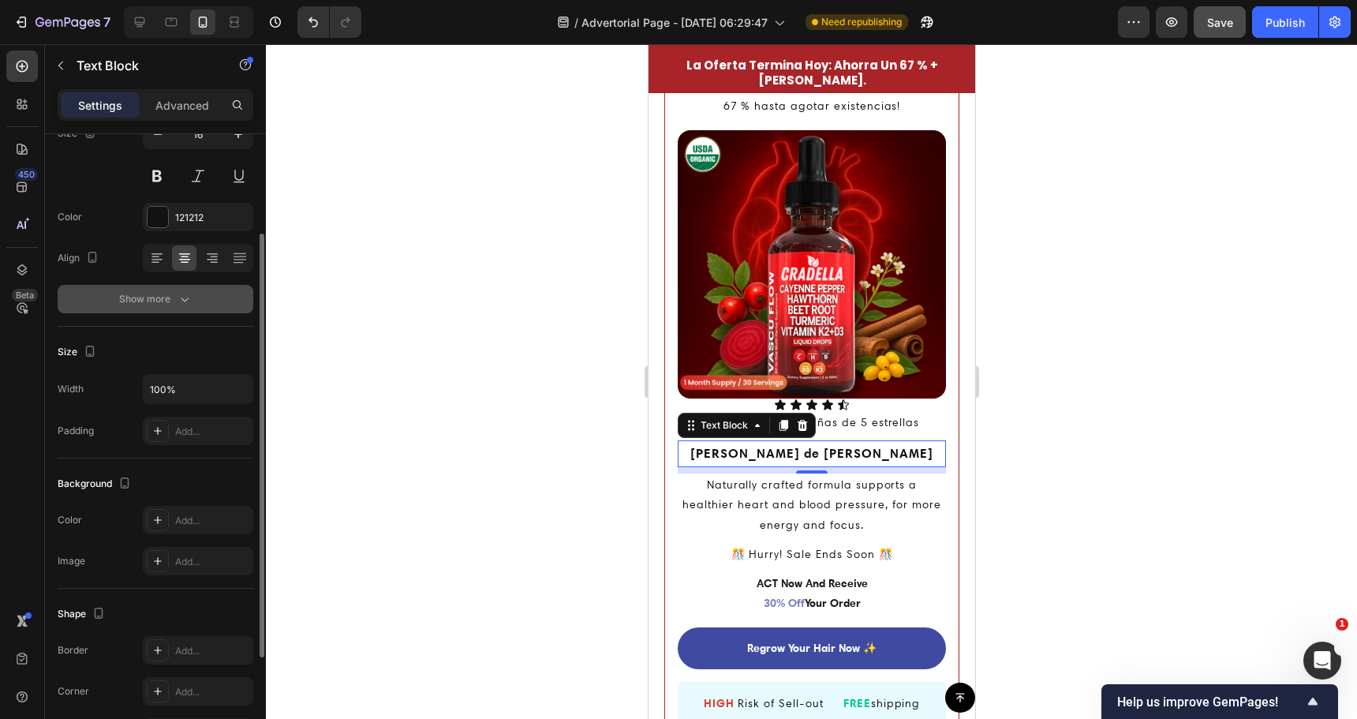
click at [168, 297] on div "Show more" at bounding box center [155, 299] width 73 height 16
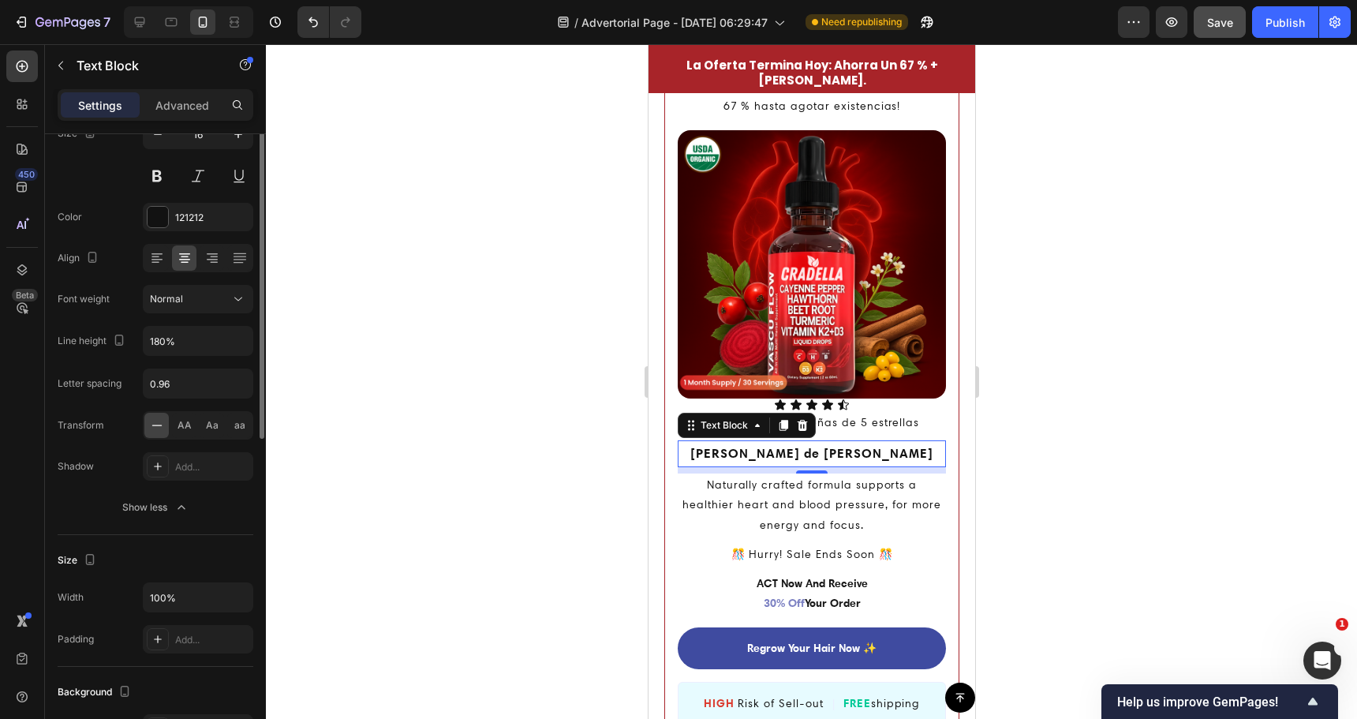
scroll to position [0, 0]
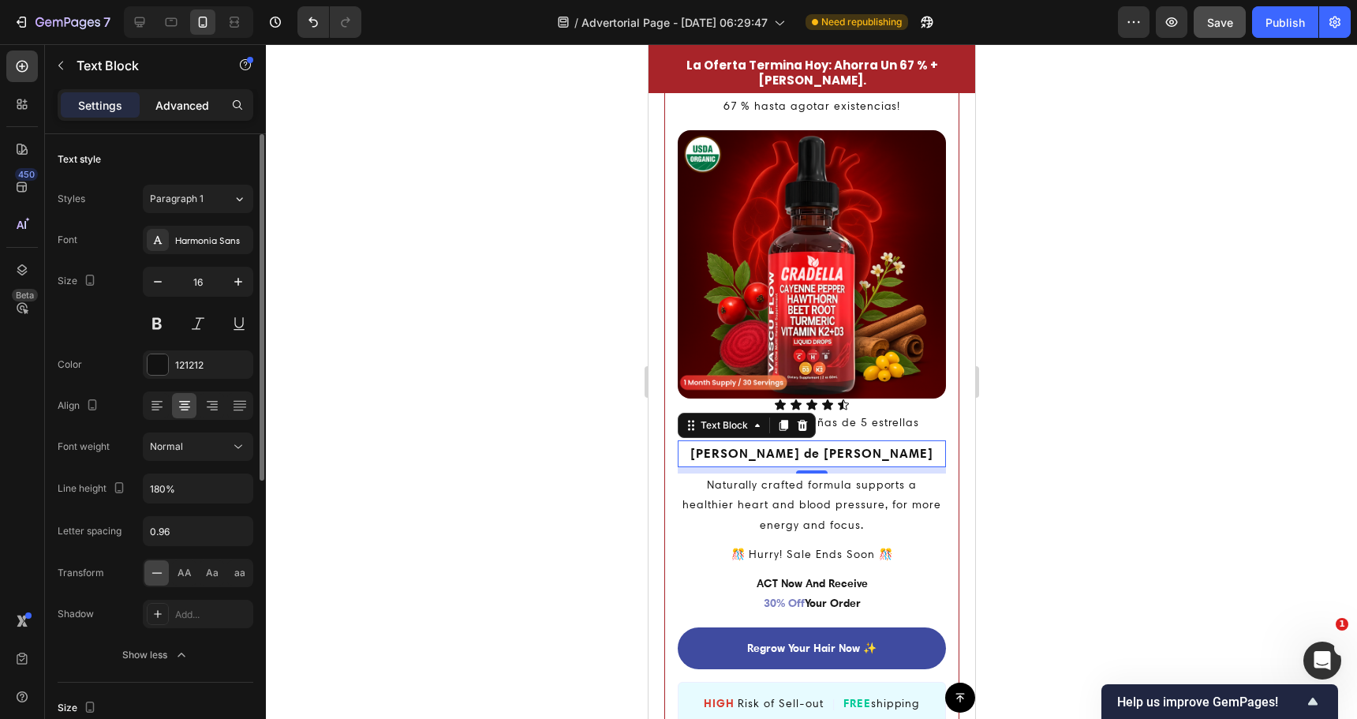
click at [181, 97] on p "Advanced" at bounding box center [182, 105] width 54 height 17
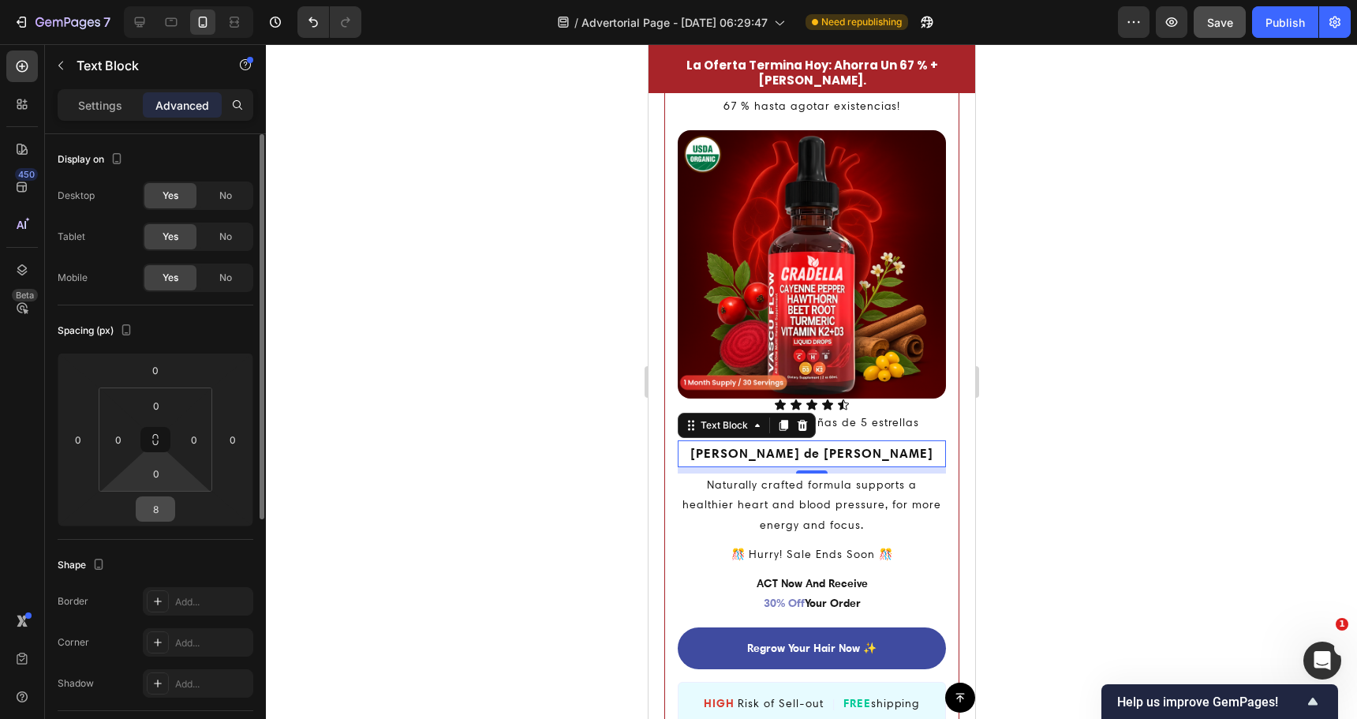
click at [166, 511] on input "8" at bounding box center [156, 509] width 32 height 24
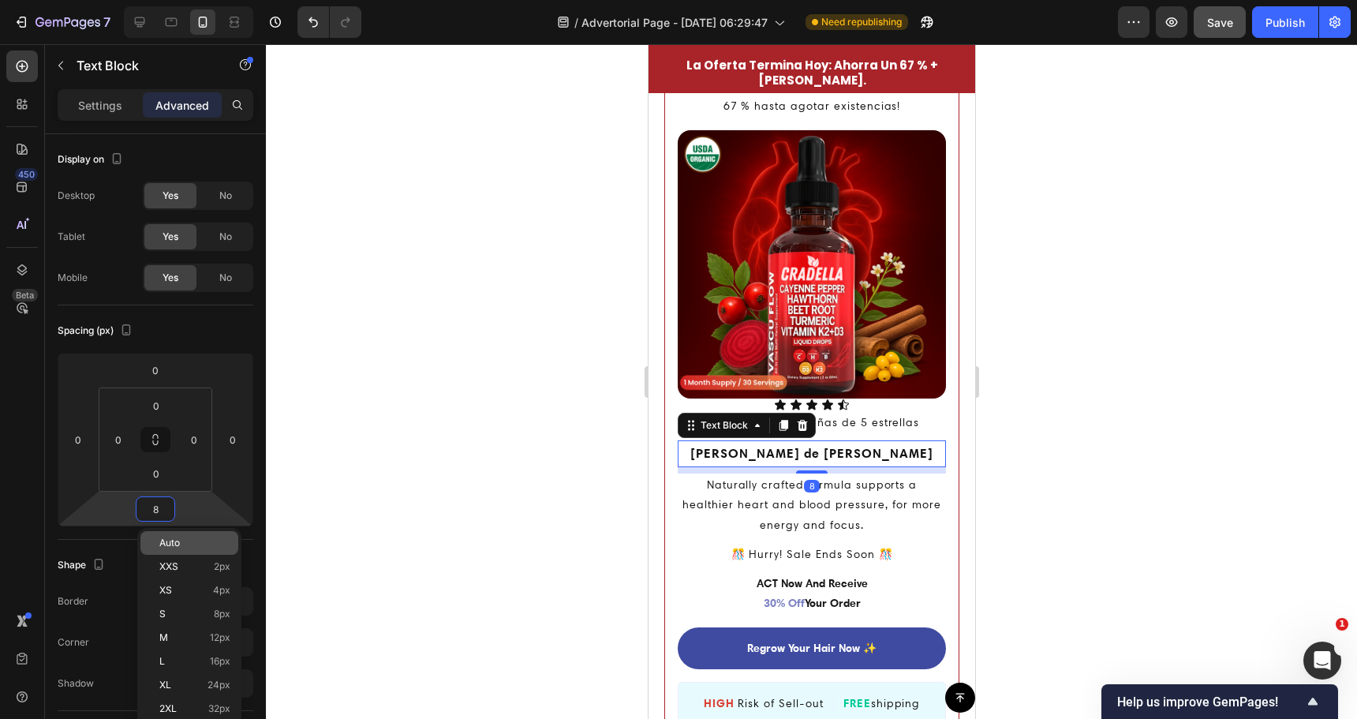
click at [178, 546] on span "Auto" at bounding box center [169, 542] width 21 height 11
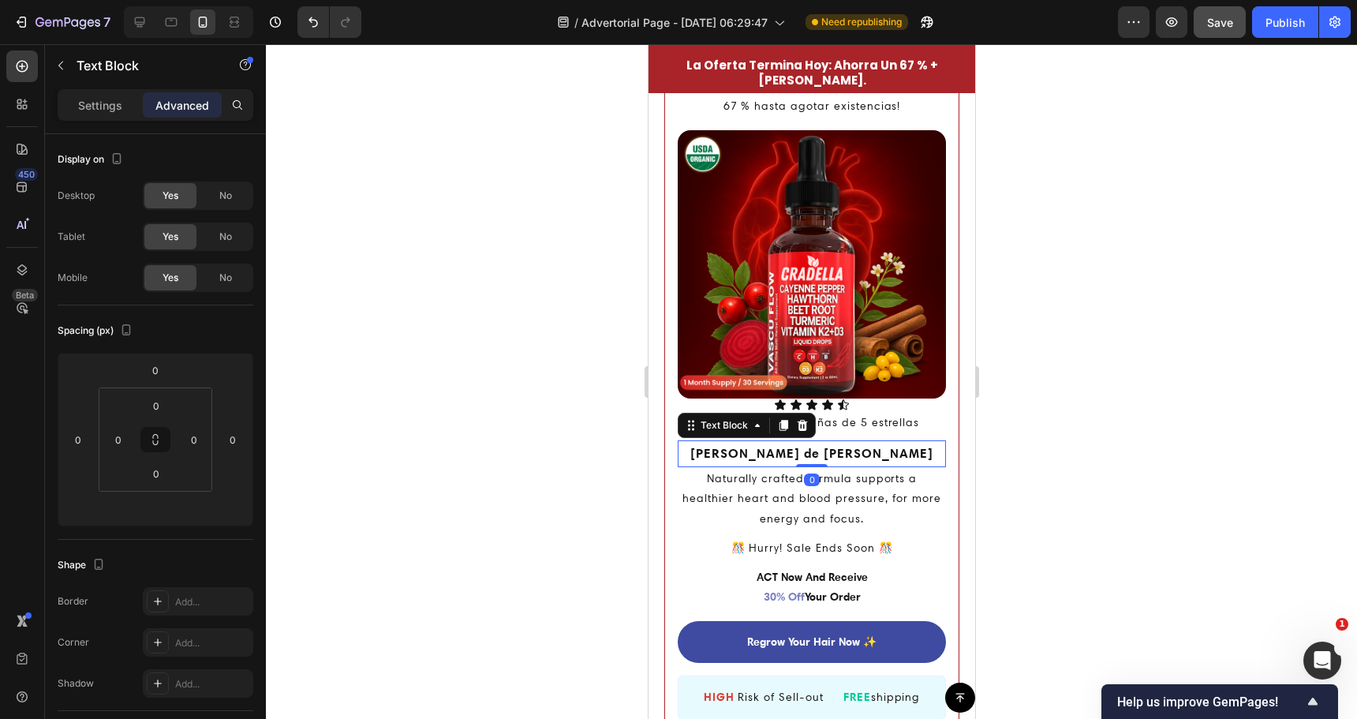
click at [583, 409] on div at bounding box center [811, 381] width 1091 height 675
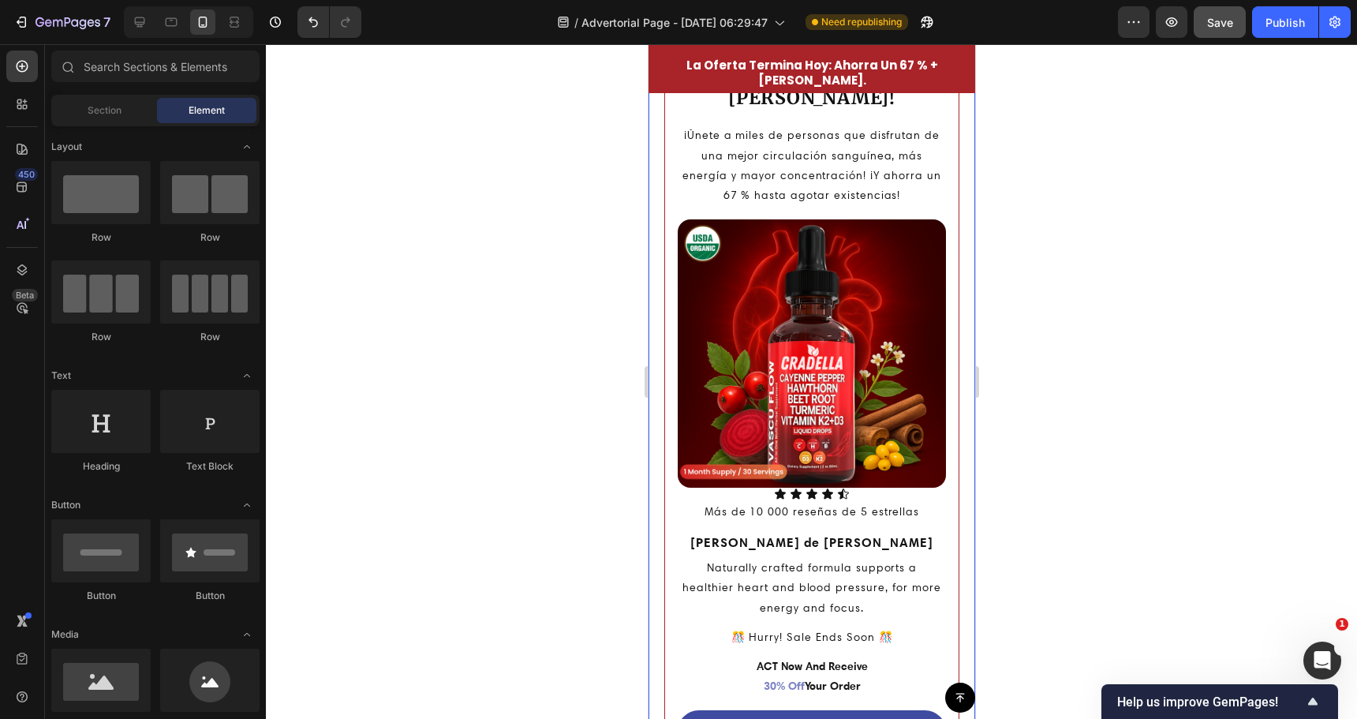
scroll to position [4264, 0]
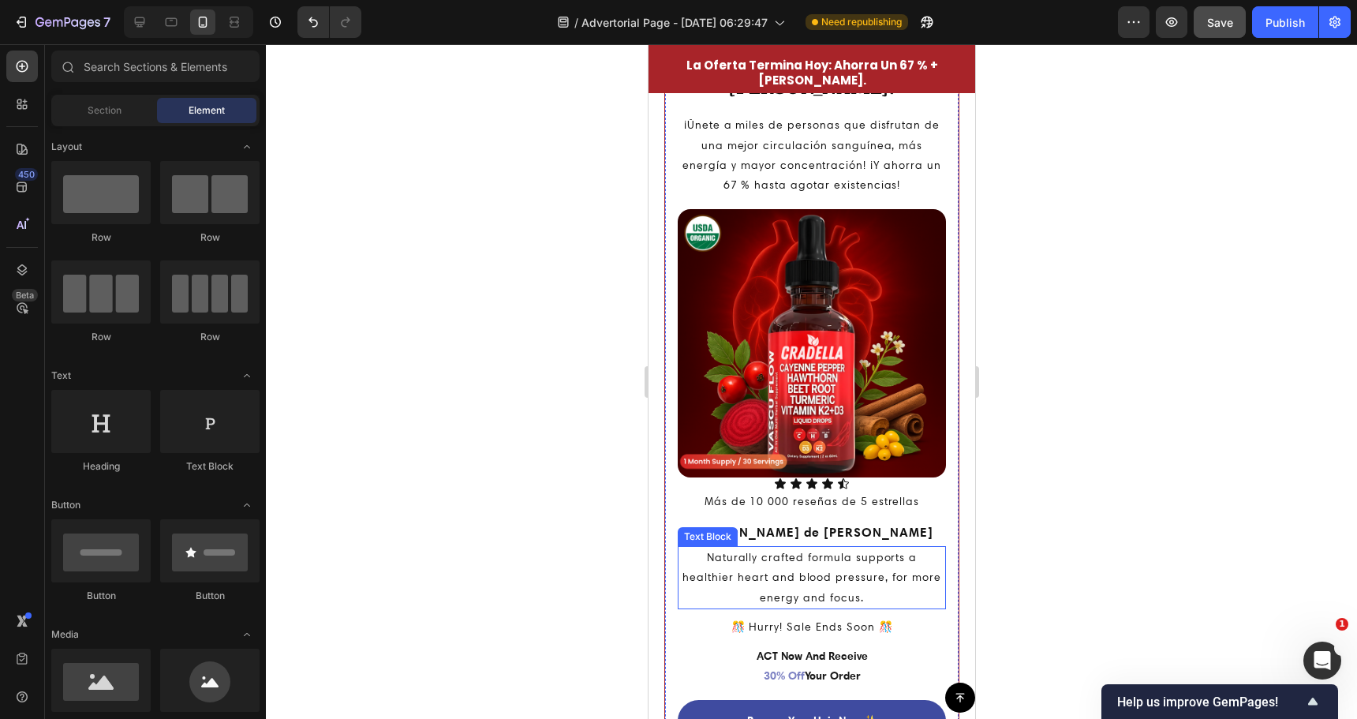
click at [823, 551] on p "Naturally crafted formula supports a healthier heart and blood pressure, for mo…" at bounding box center [811, 578] width 265 height 60
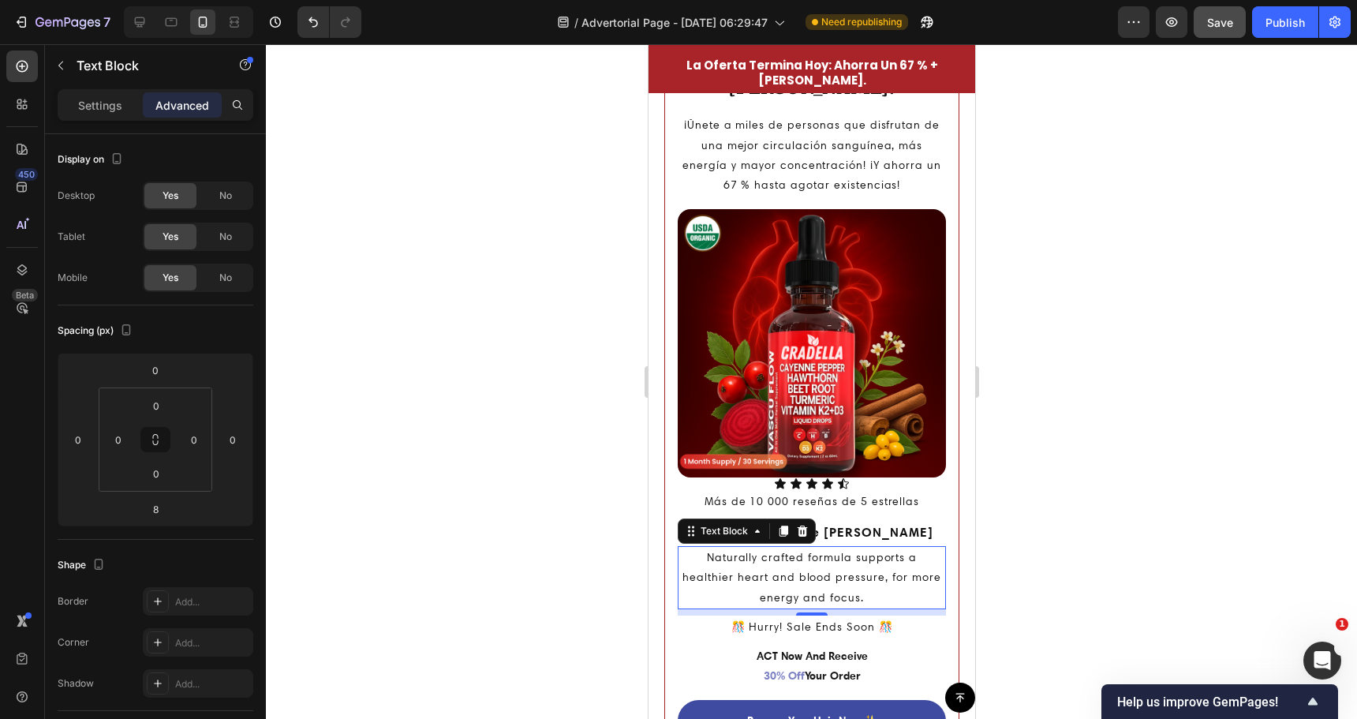
click at [840, 548] on p "Naturally crafted formula supports a healthier heart and blood pressure, for mo…" at bounding box center [811, 578] width 265 height 60
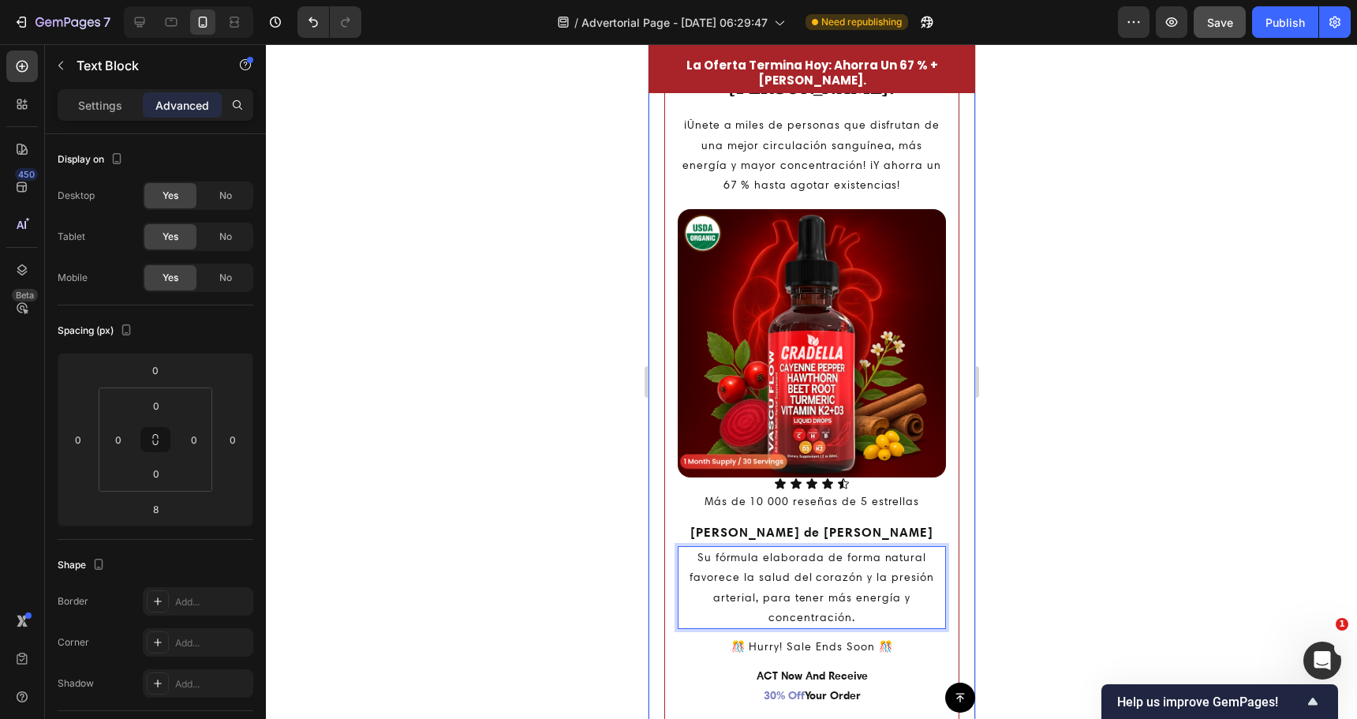
click at [521, 518] on div at bounding box center [811, 381] width 1091 height 675
click at [789, 637] on p "️🎊 Hurry! Sale Ends Soon ️🎊" at bounding box center [811, 647] width 265 height 20
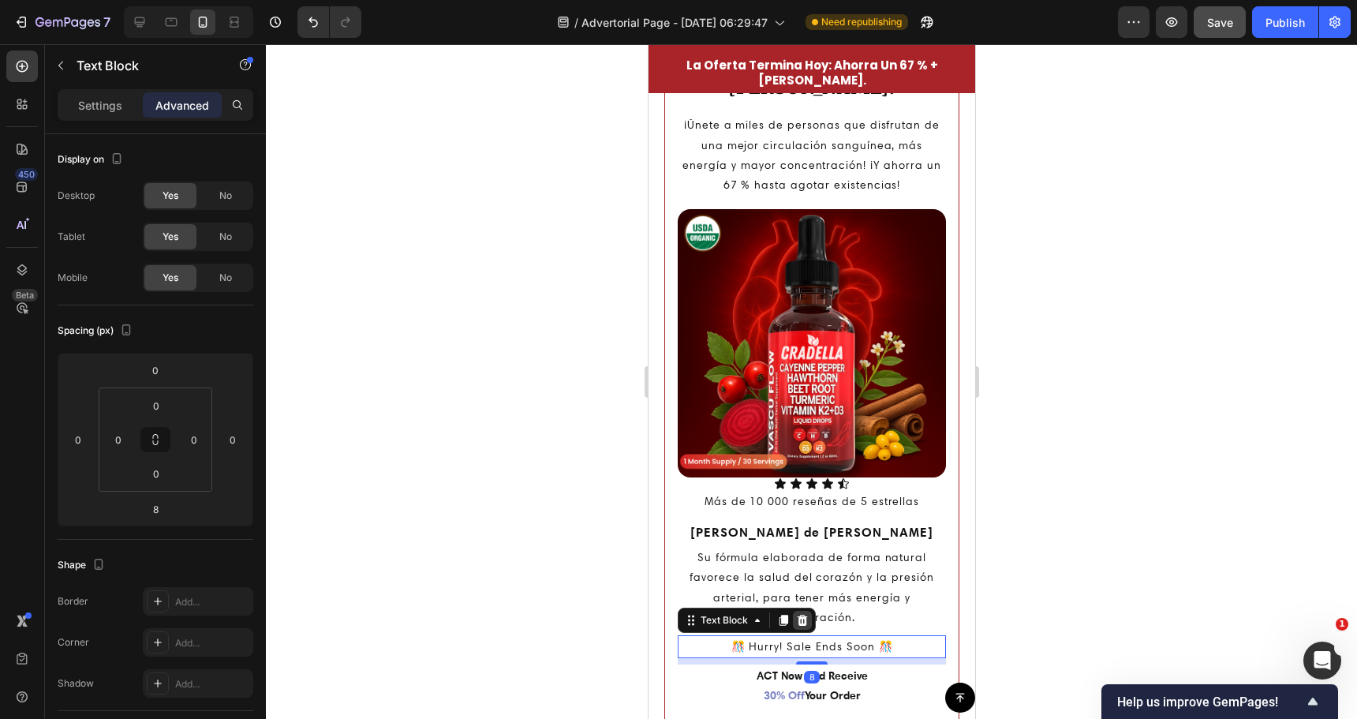
click at [810, 611] on div at bounding box center [801, 620] width 19 height 19
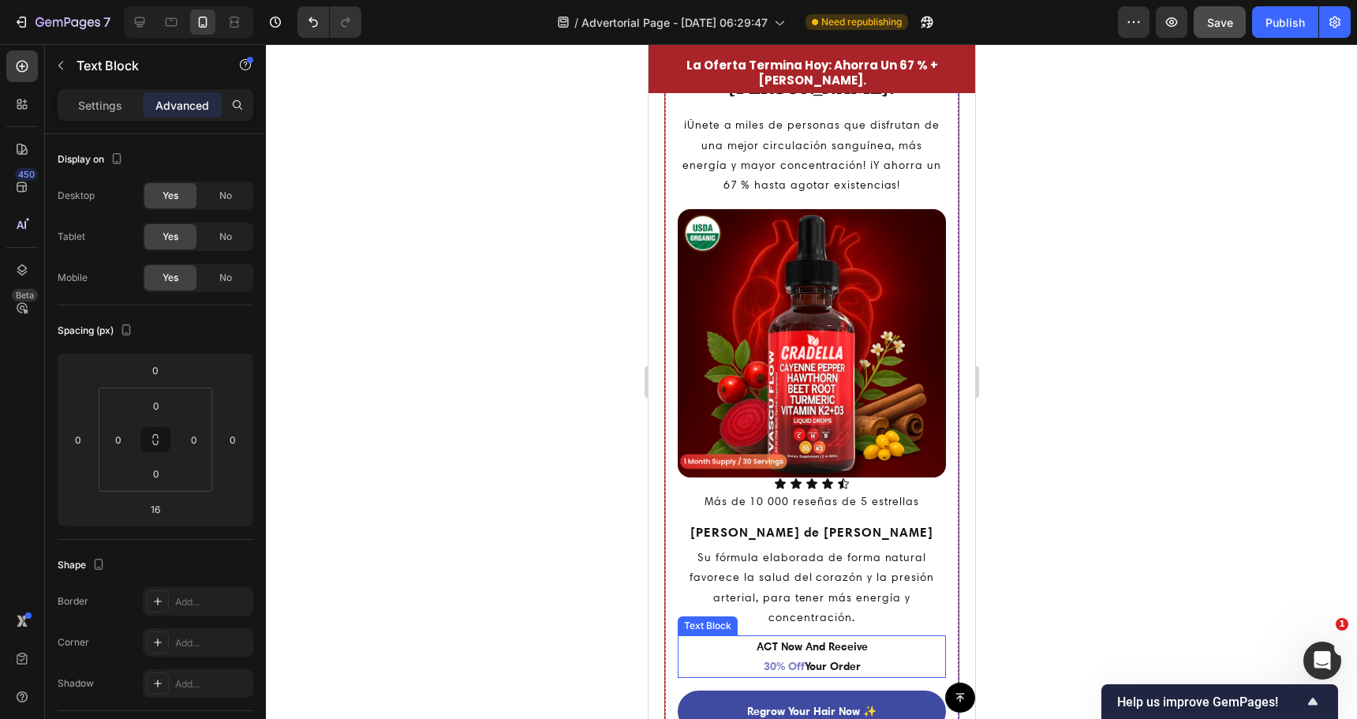
click at [817, 637] on p "ACT Now And Receive 30% Off Your Order" at bounding box center [811, 656] width 265 height 39
click at [802, 615] on icon at bounding box center [802, 620] width 10 height 11
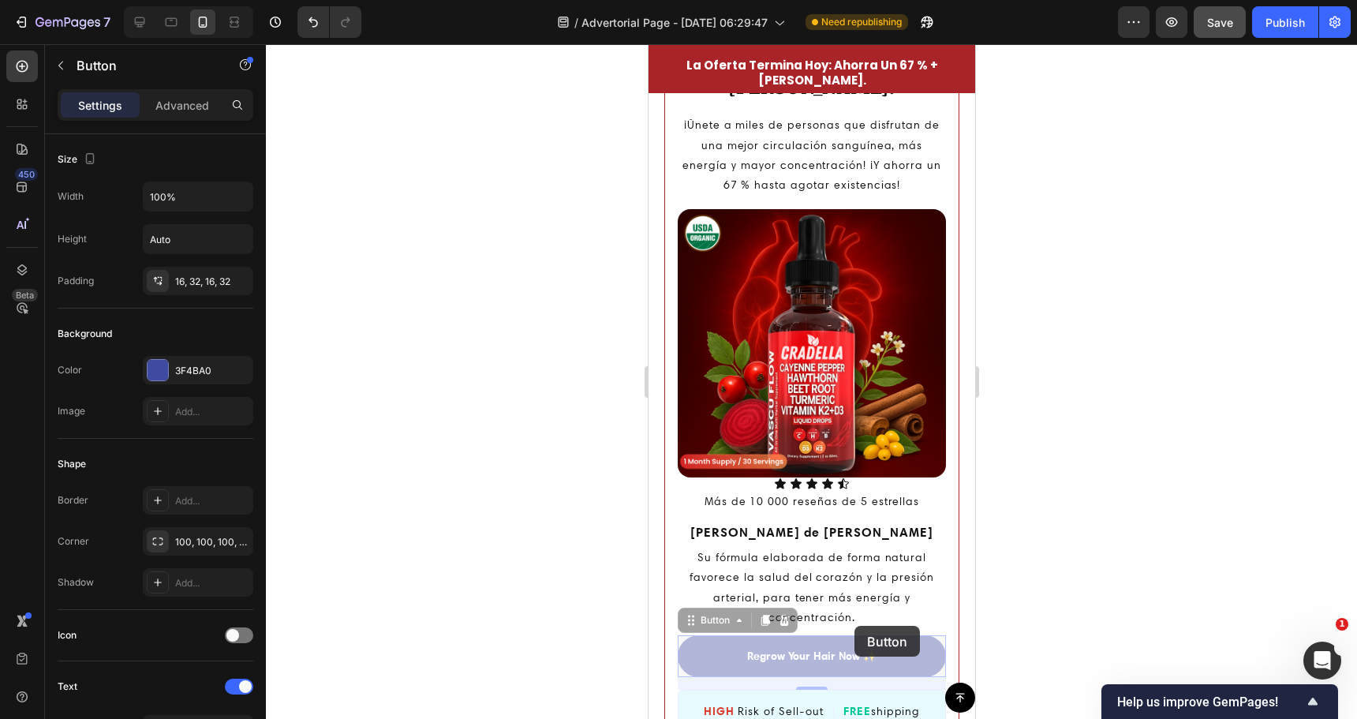
click at [648, 44] on p "Regrow Your Hair Now ✨" at bounding box center [648, 44] width 0 height 0
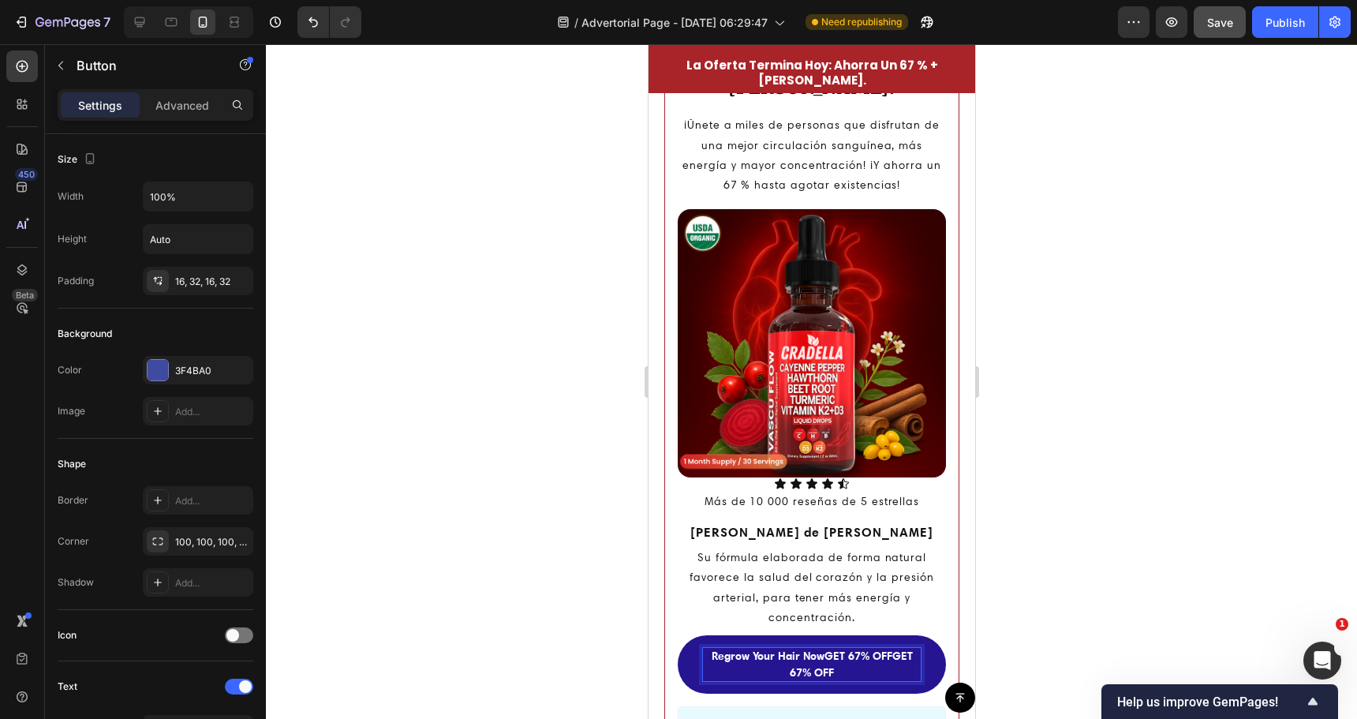
click at [843, 649] on strong "GET 67% OFFGET 67% OFF" at bounding box center [850, 664] width 123 height 31
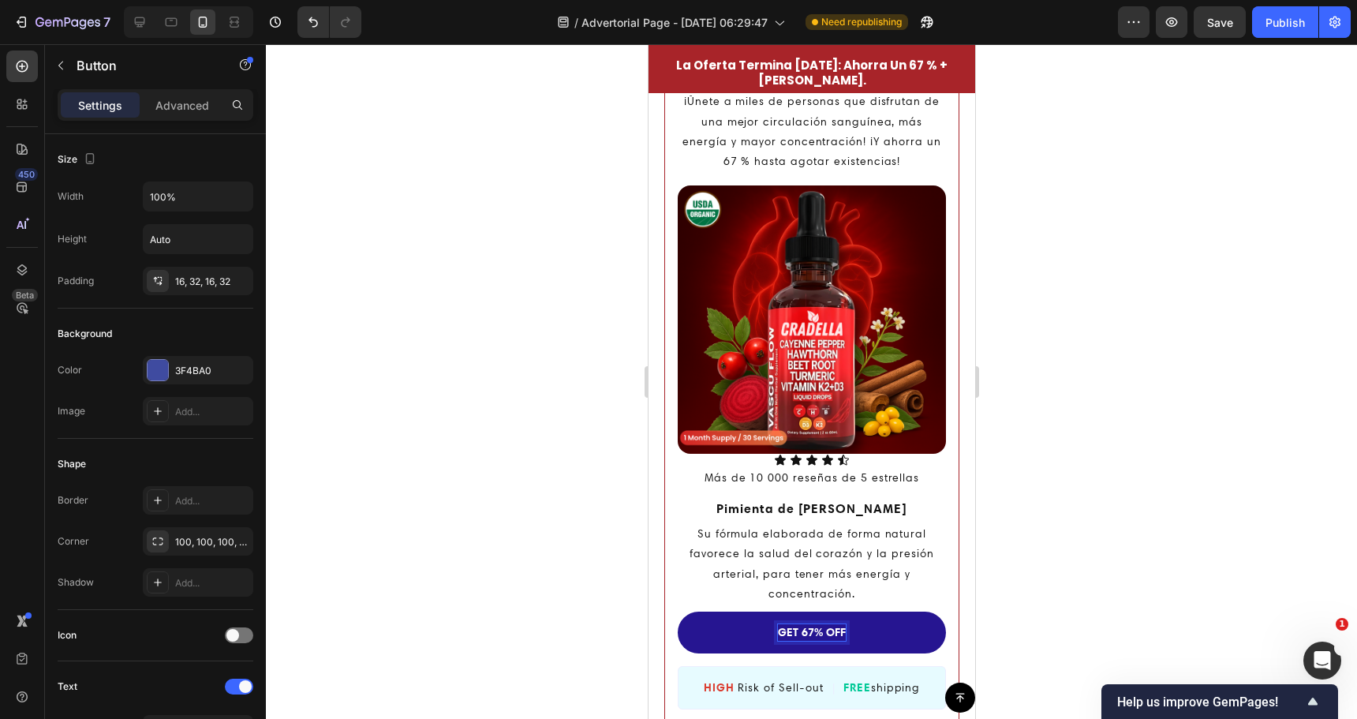
click at [795, 625] on strong "GET 67% OFF" at bounding box center [811, 632] width 68 height 14
click at [716, 621] on link "GET 67% OFF" at bounding box center [811, 632] width 268 height 42
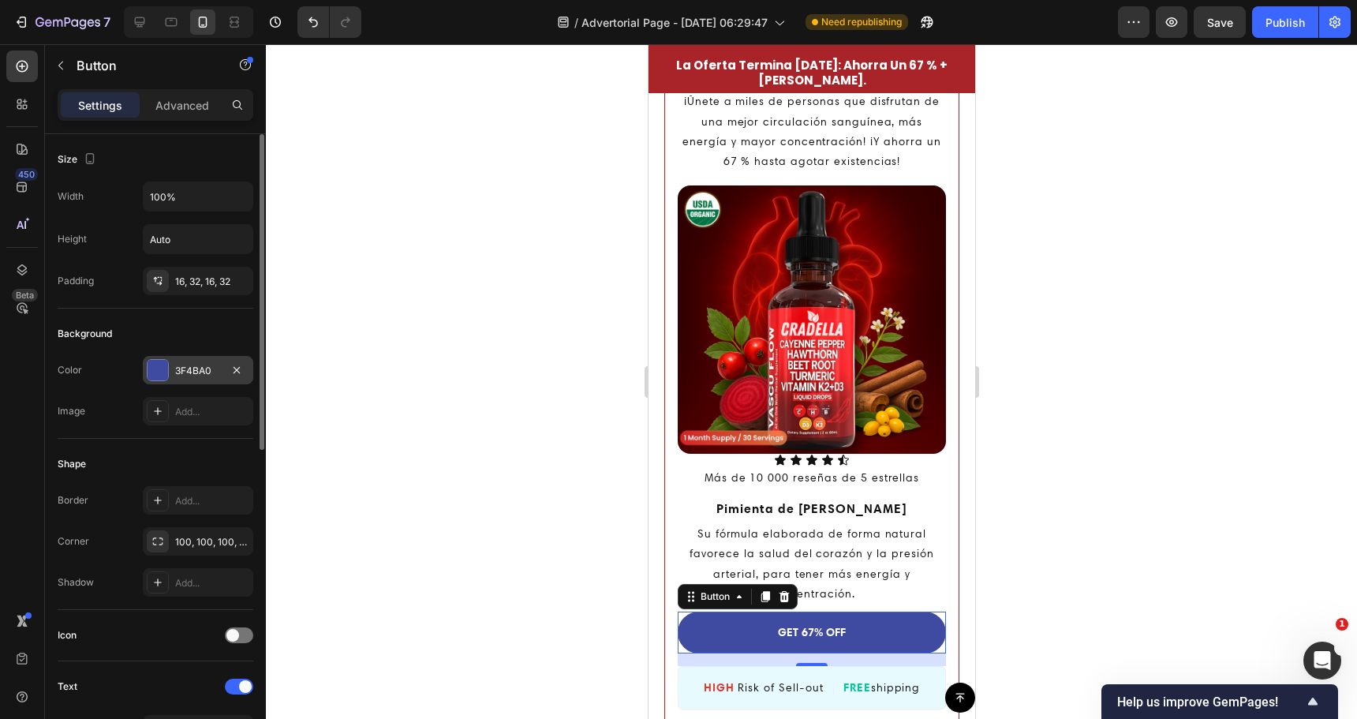
click at [170, 365] on div "3F4BA0" at bounding box center [198, 370] width 110 height 28
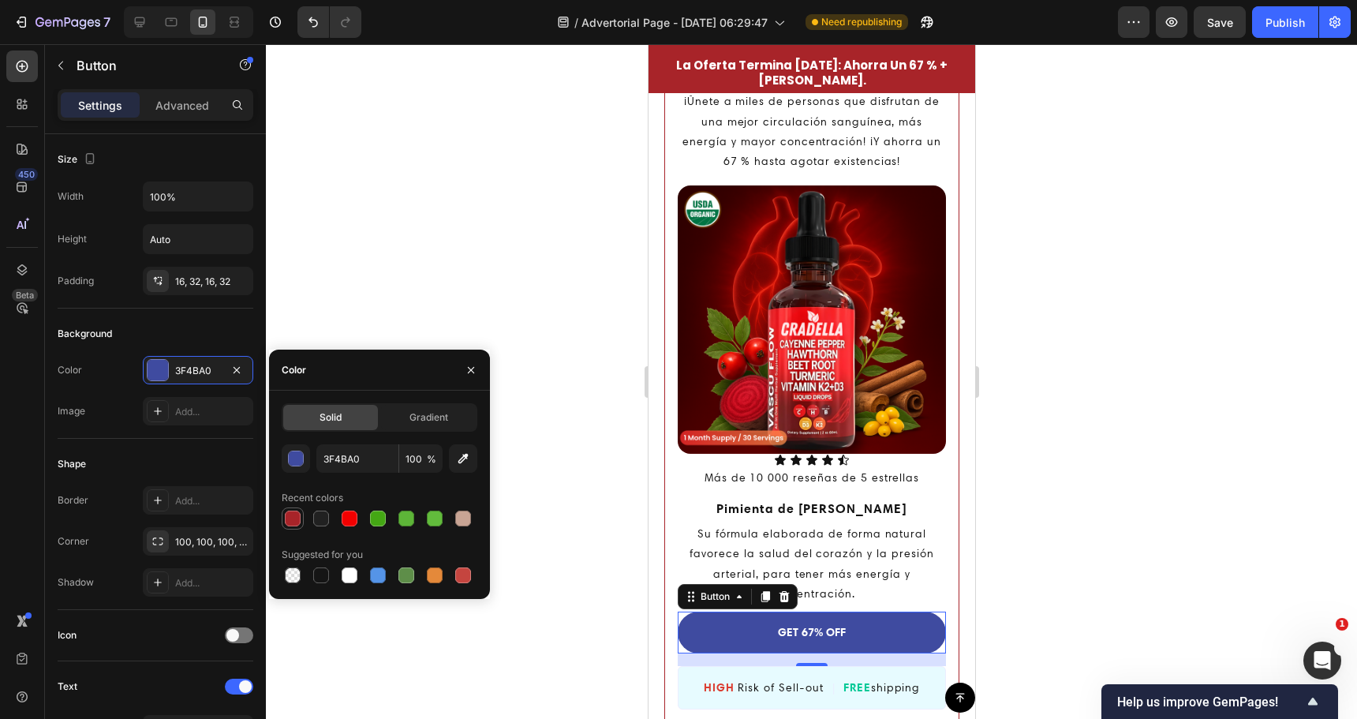
click at [297, 523] on div at bounding box center [293, 518] width 16 height 16
type input "A82429"
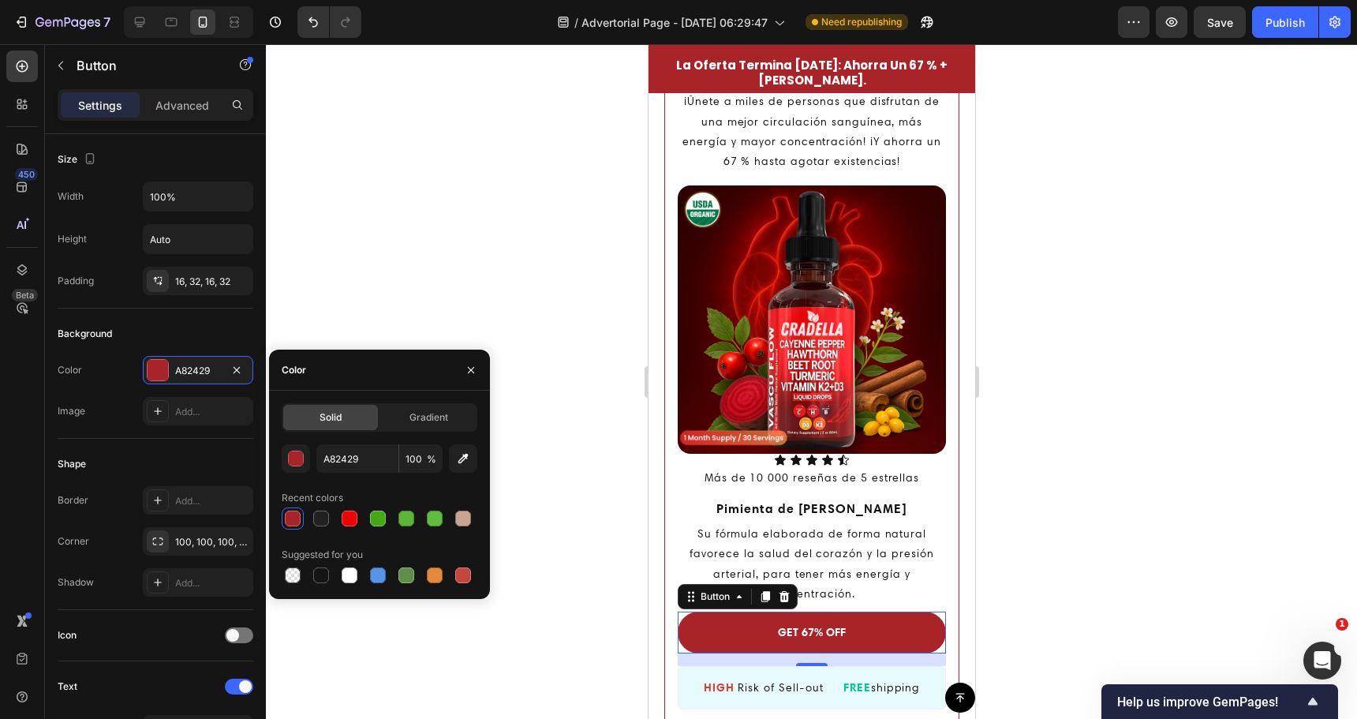
click at [549, 448] on div at bounding box center [811, 381] width 1091 height 675
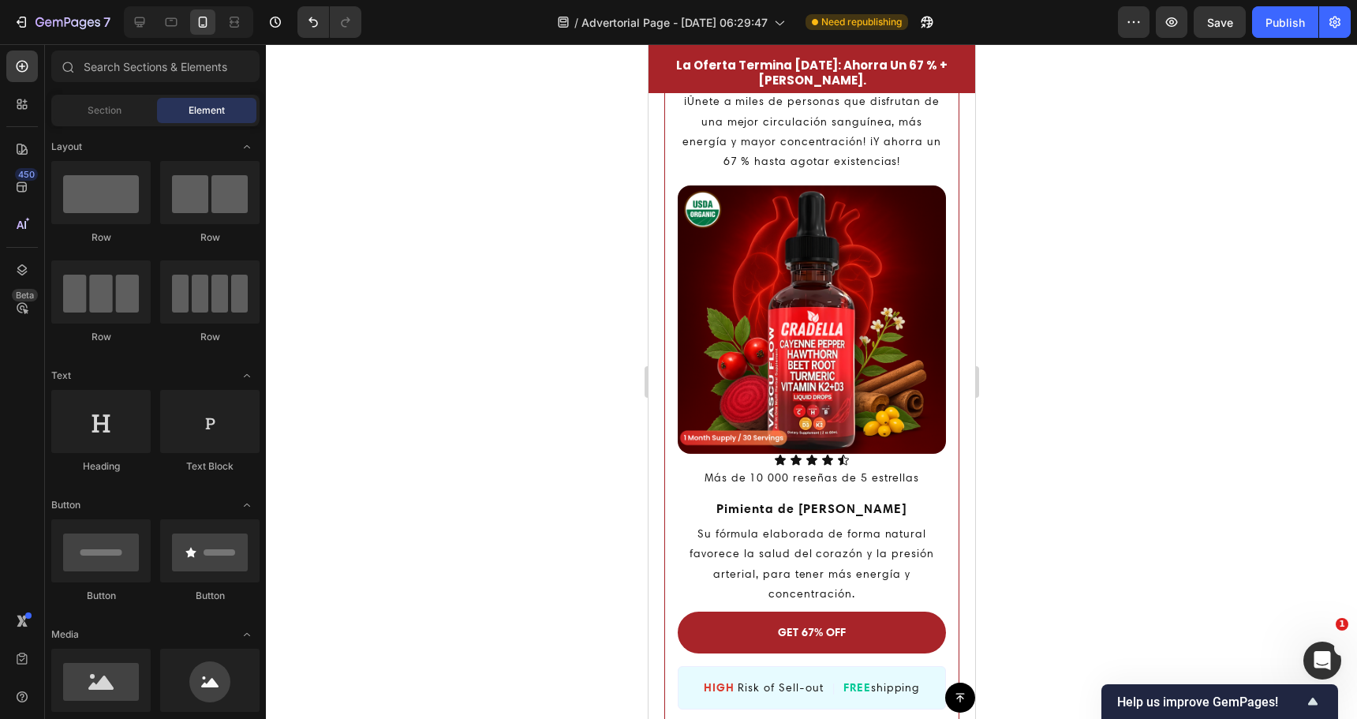
click at [549, 448] on div at bounding box center [811, 381] width 1091 height 675
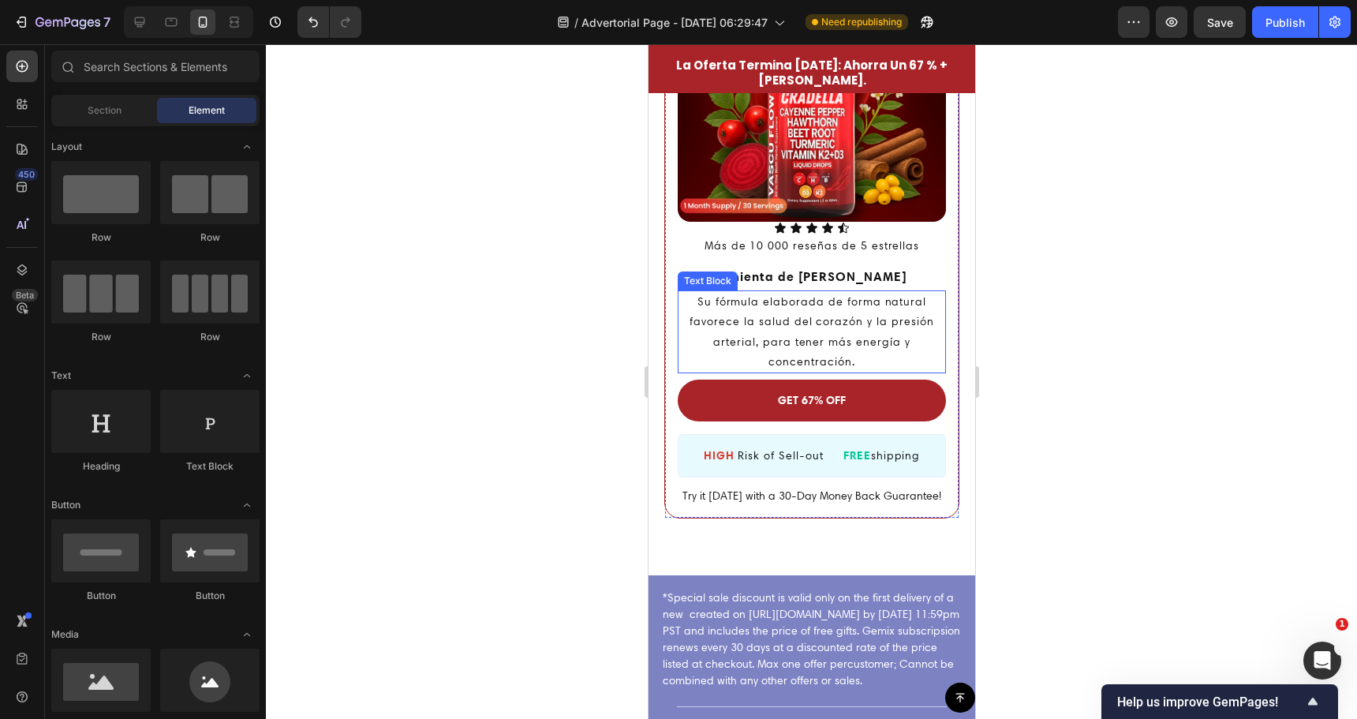
scroll to position [4501, 0]
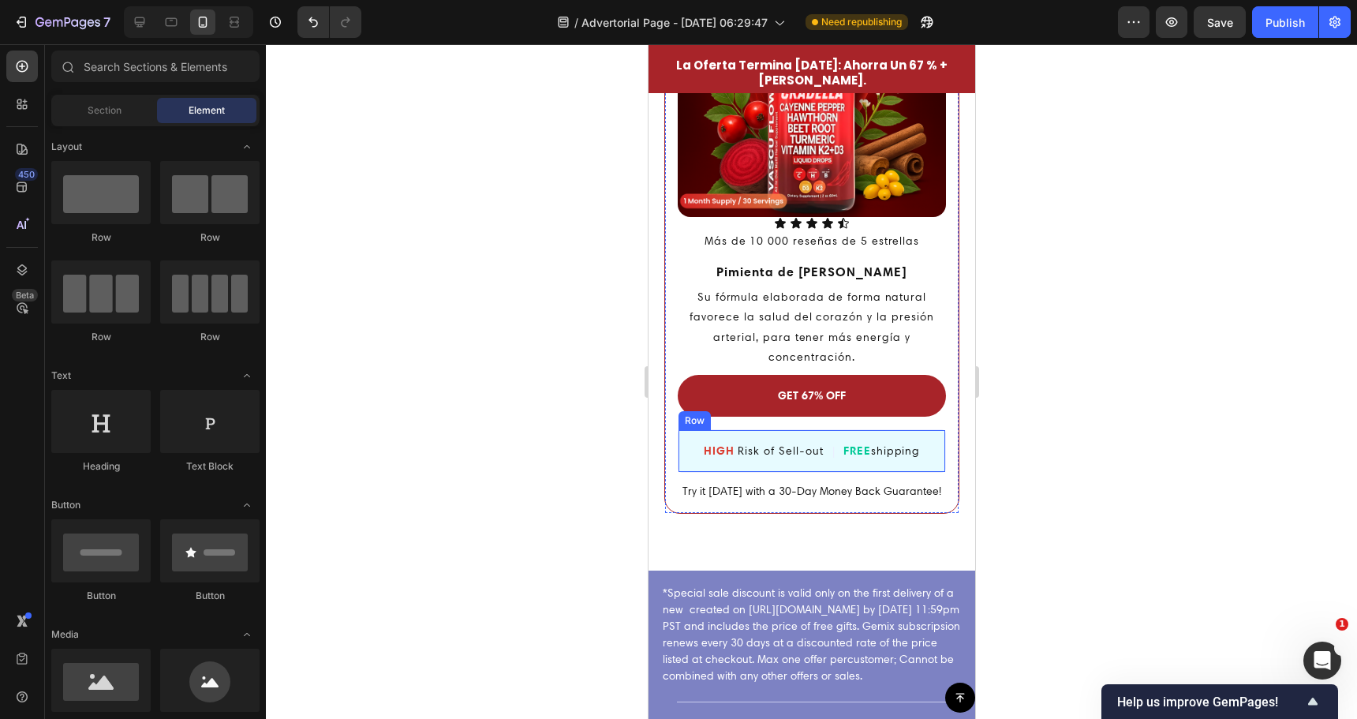
click at [895, 429] on div "HIGH Risk of Sell-out Text Block | Text Block FREE shipping Text Block Row" at bounding box center [811, 450] width 268 height 43
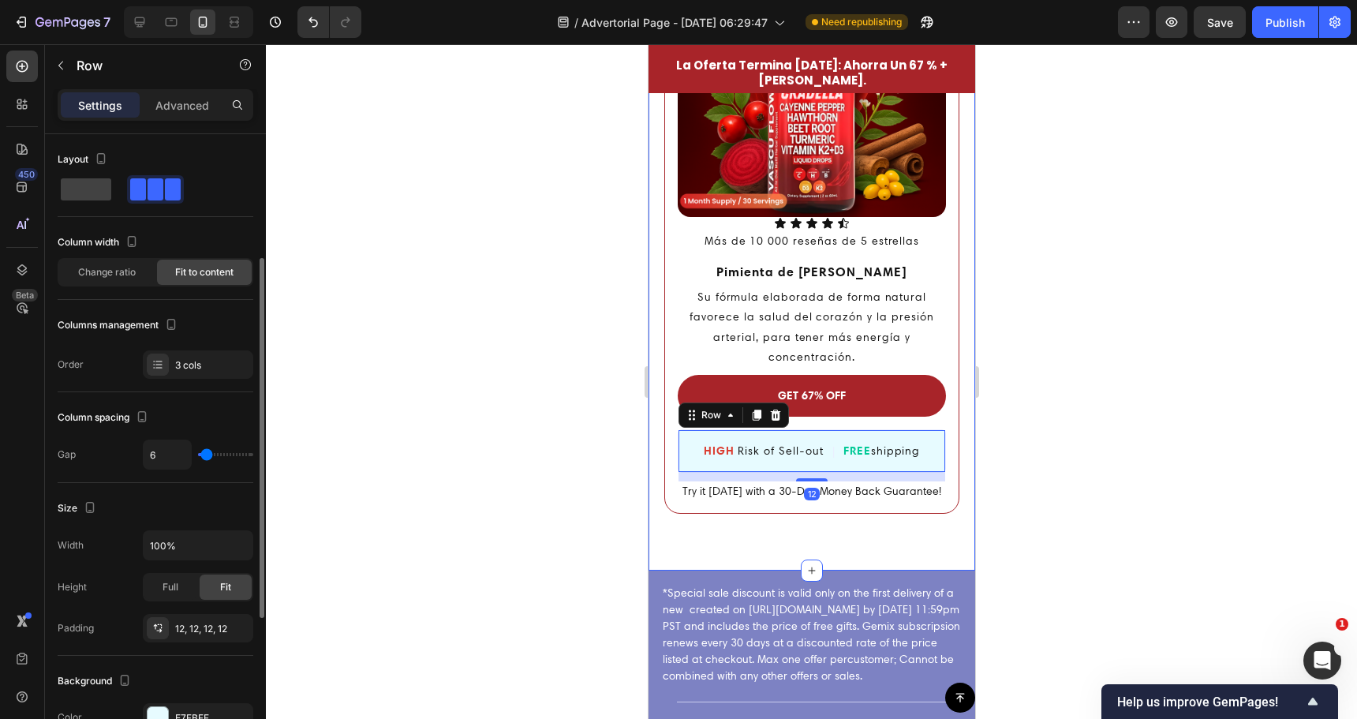
scroll to position [316, 0]
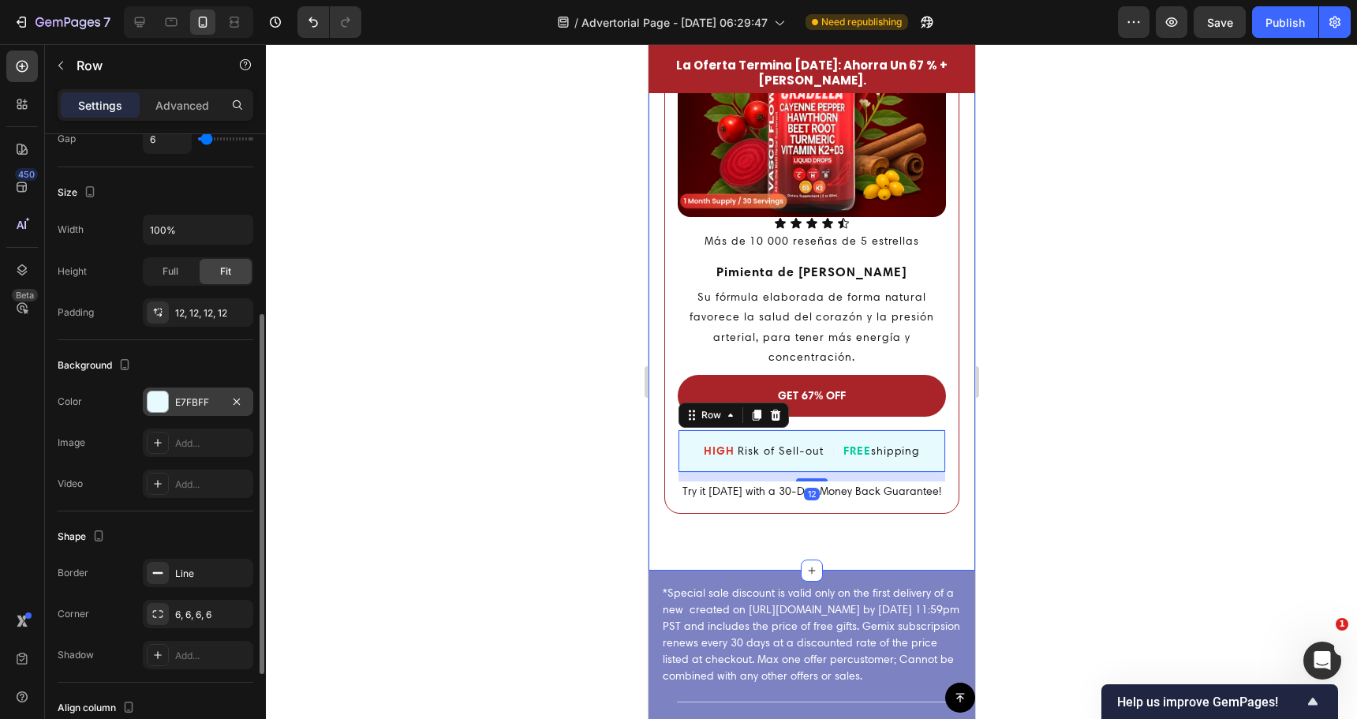
click at [157, 400] on div at bounding box center [158, 401] width 21 height 21
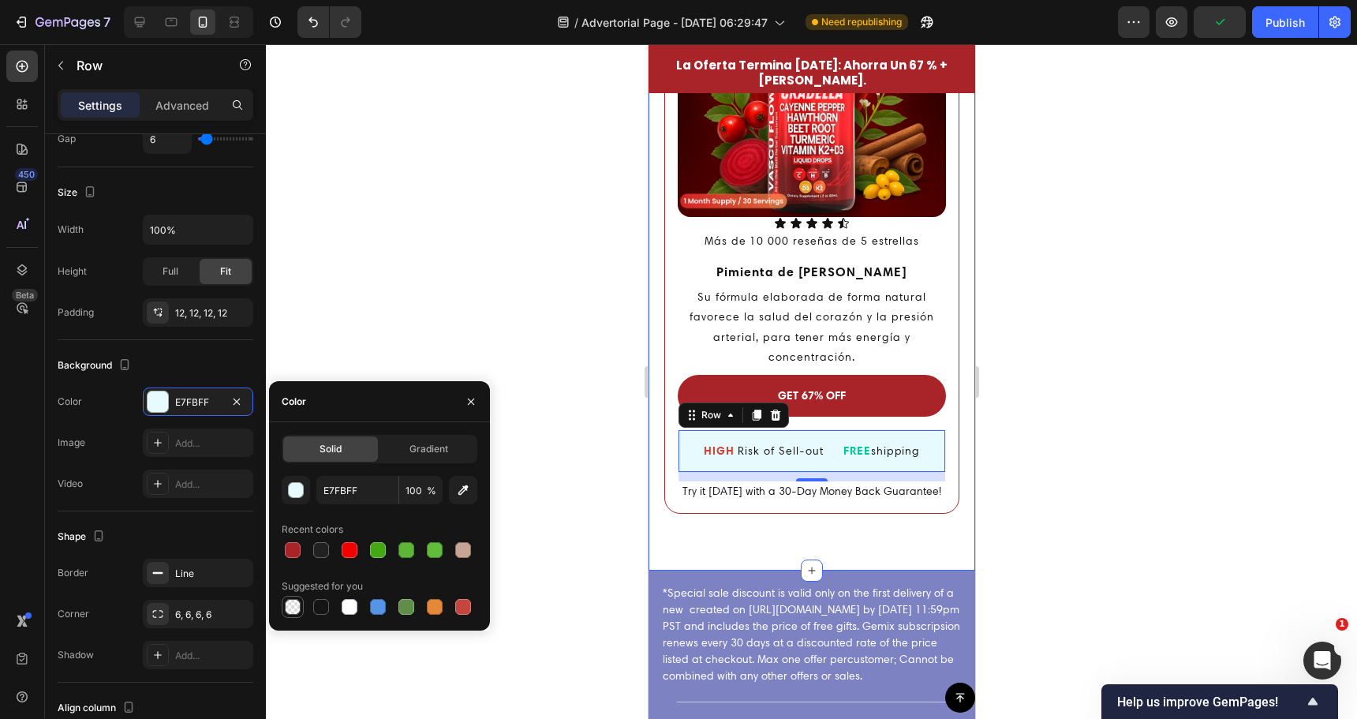
click at [297, 604] on div at bounding box center [293, 607] width 16 height 16
type input "000000"
type input "0"
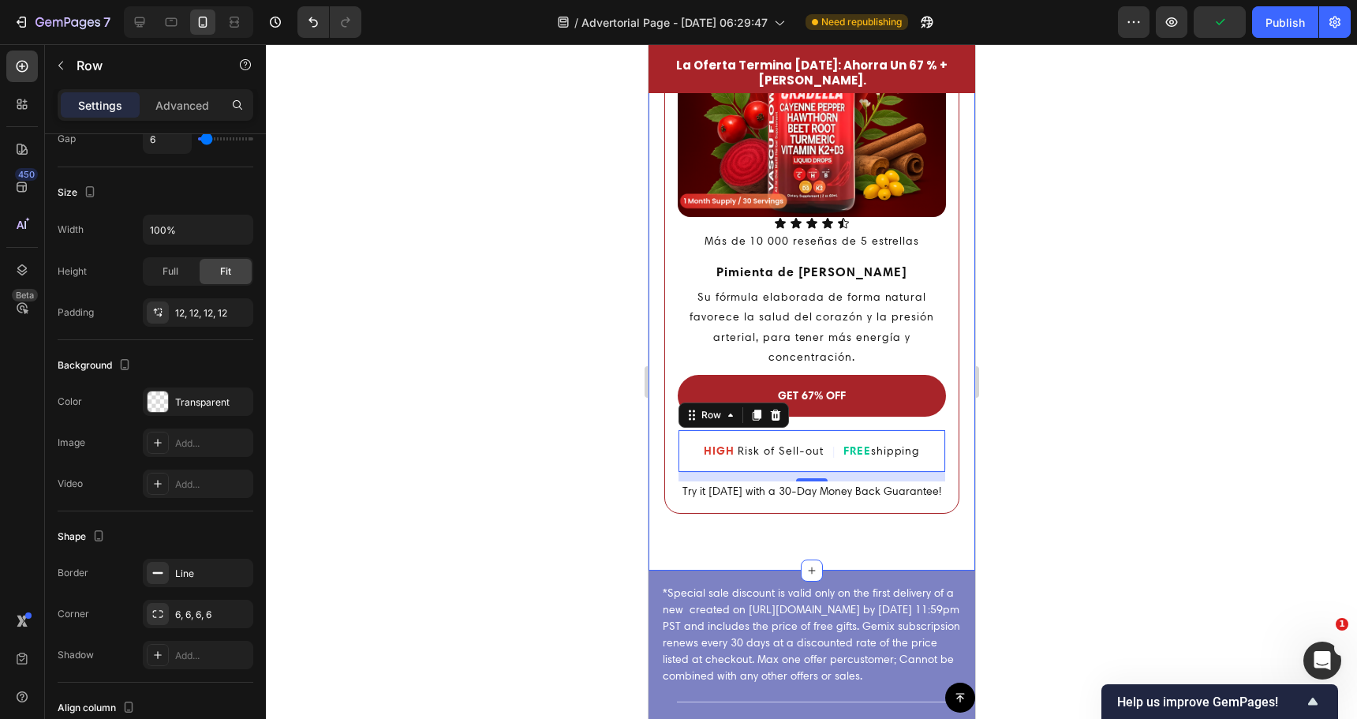
click at [582, 431] on div at bounding box center [811, 381] width 1091 height 675
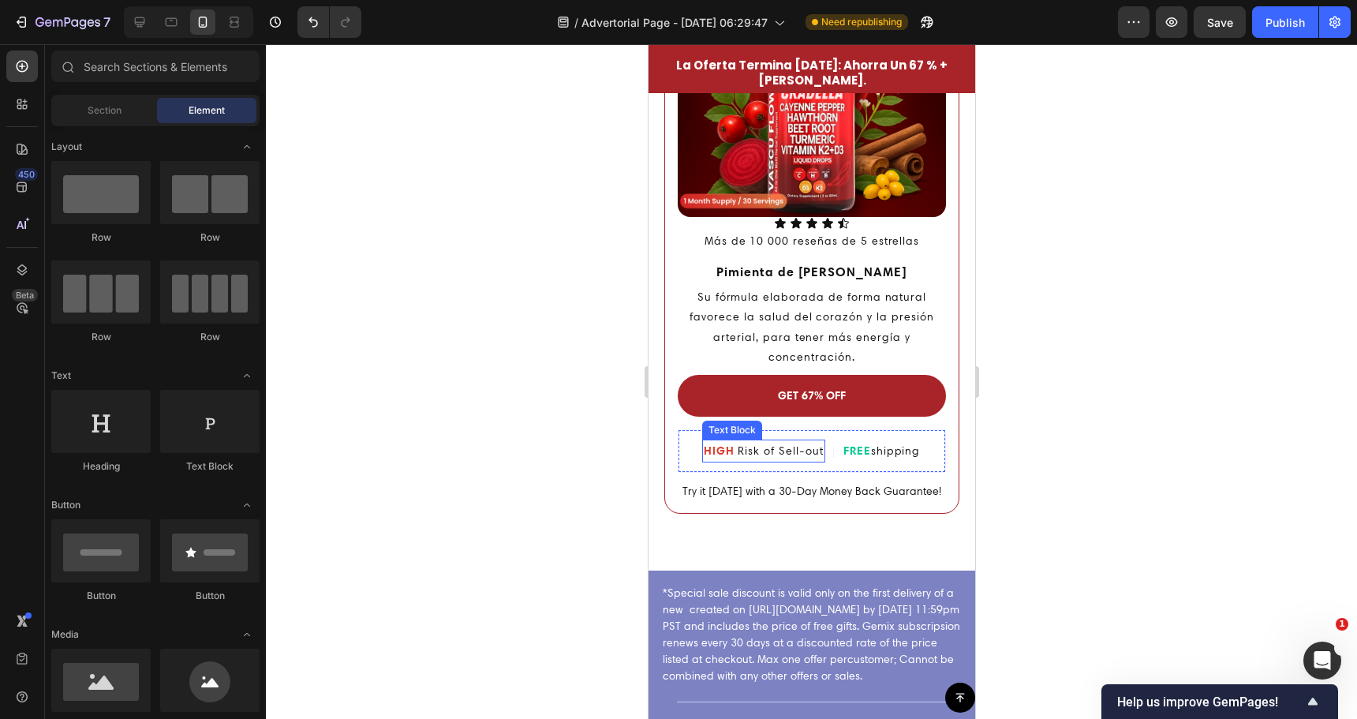
click at [756, 441] on p "HIGH Risk of Sell-out" at bounding box center [763, 451] width 120 height 20
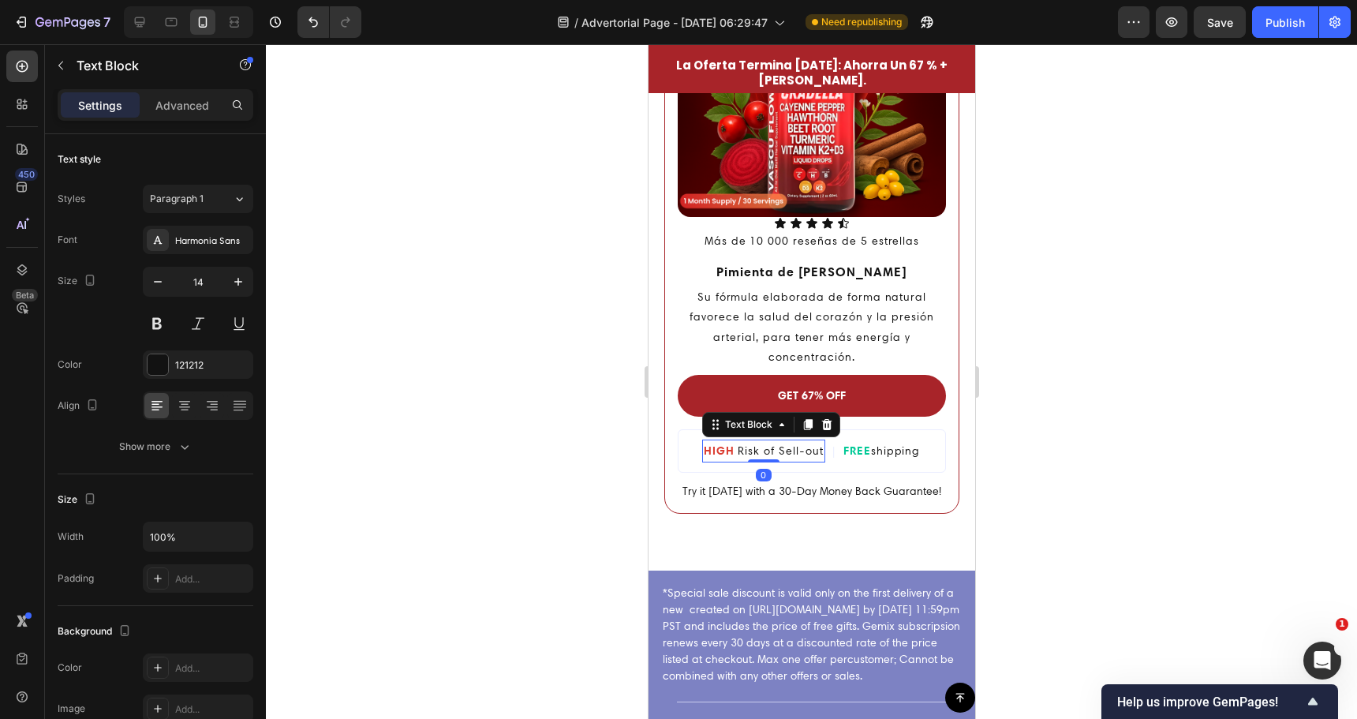
click at [756, 441] on p "HIGH Risk of Sell-out" at bounding box center [763, 451] width 120 height 20
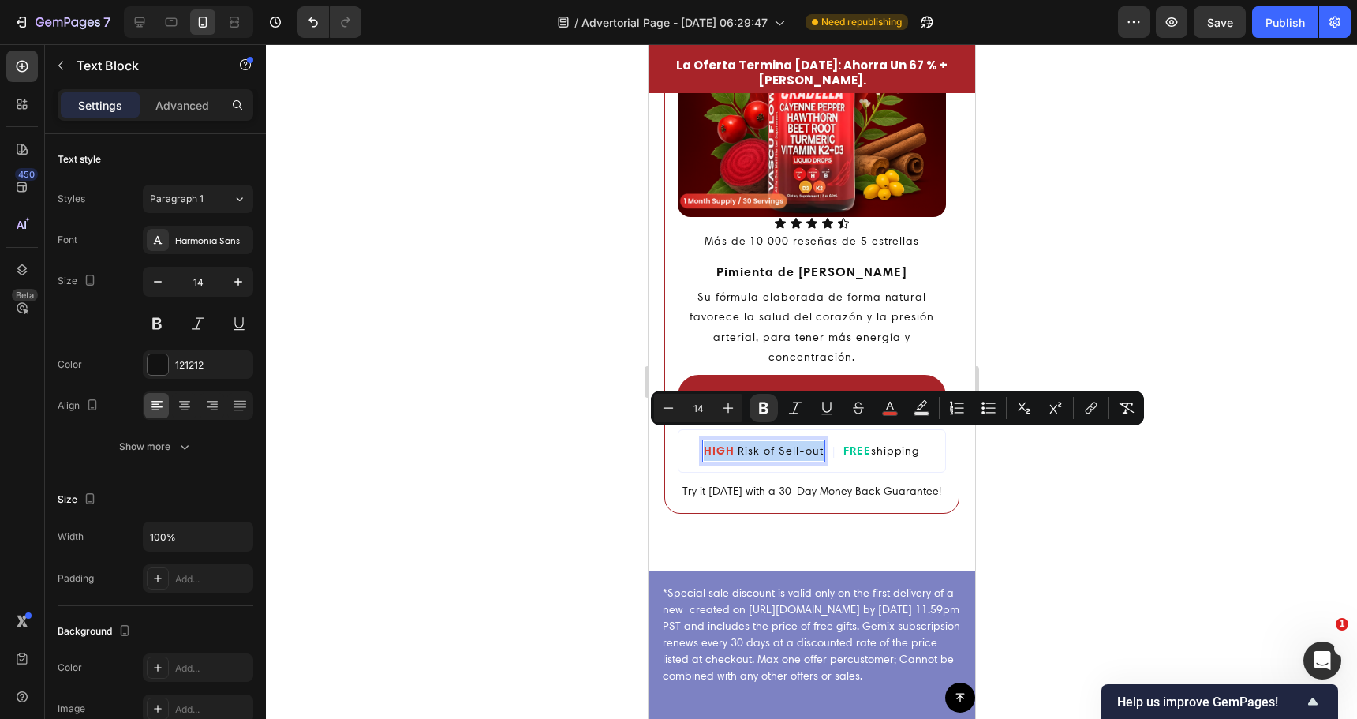
copy p "HIGH Risk of Sell-out"
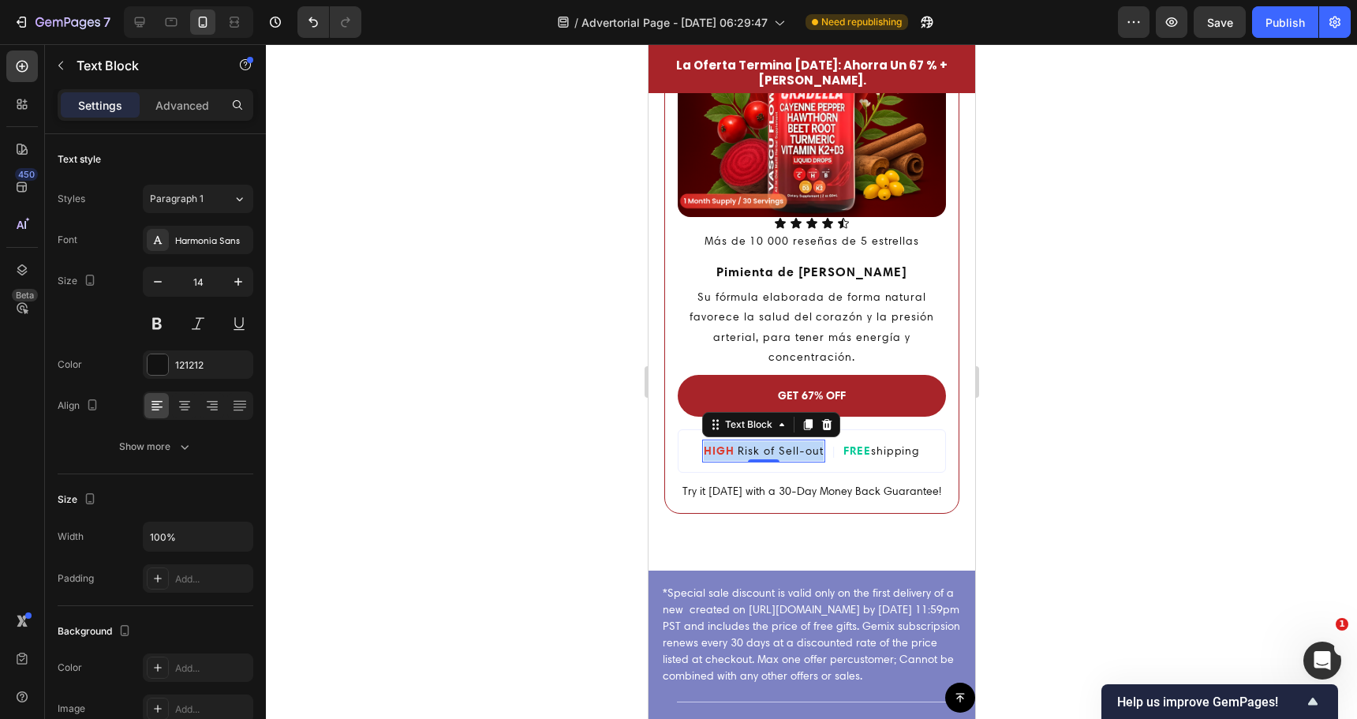
click at [720, 443] on strong "HIGH" at bounding box center [718, 450] width 31 height 14
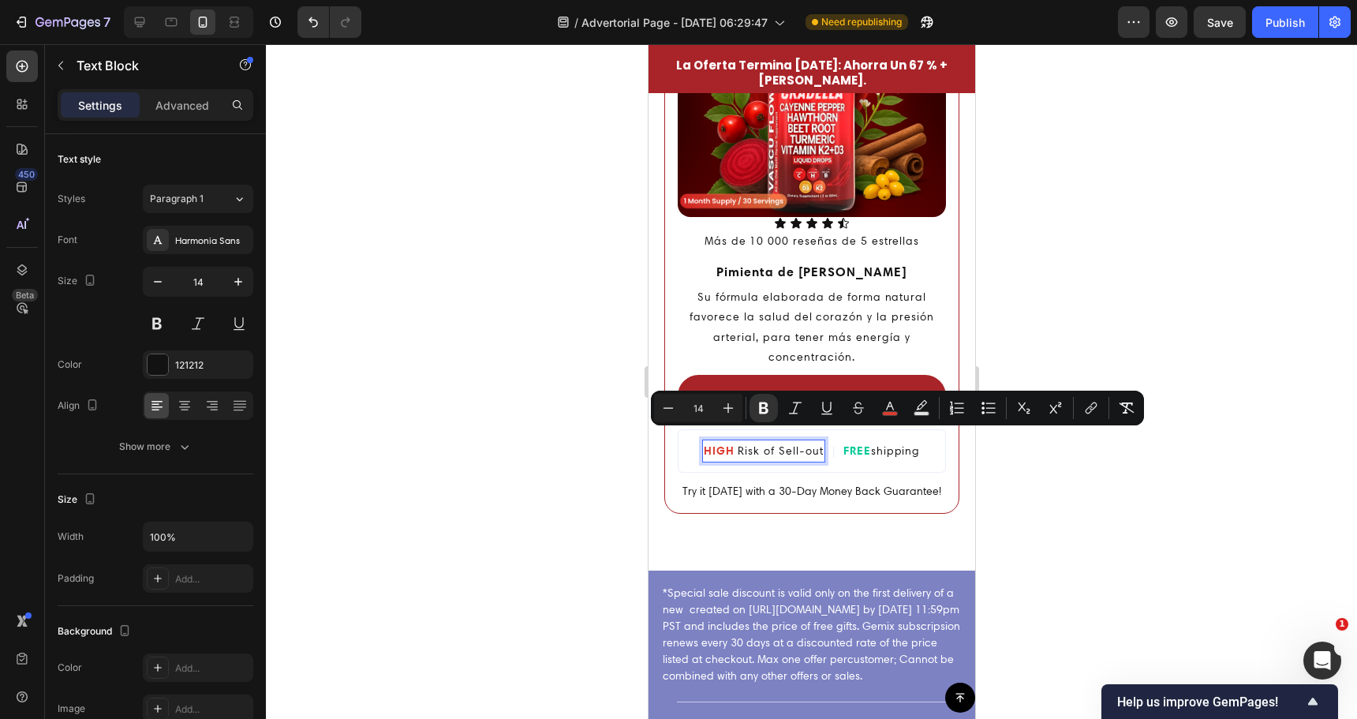
click at [730, 441] on p "HIGH Risk of Sell-out" at bounding box center [763, 451] width 120 height 20
click at [729, 443] on span "HIGH" at bounding box center [720, 450] width 35 height 14
click at [726, 443] on span "HIGH" at bounding box center [720, 450] width 35 height 14
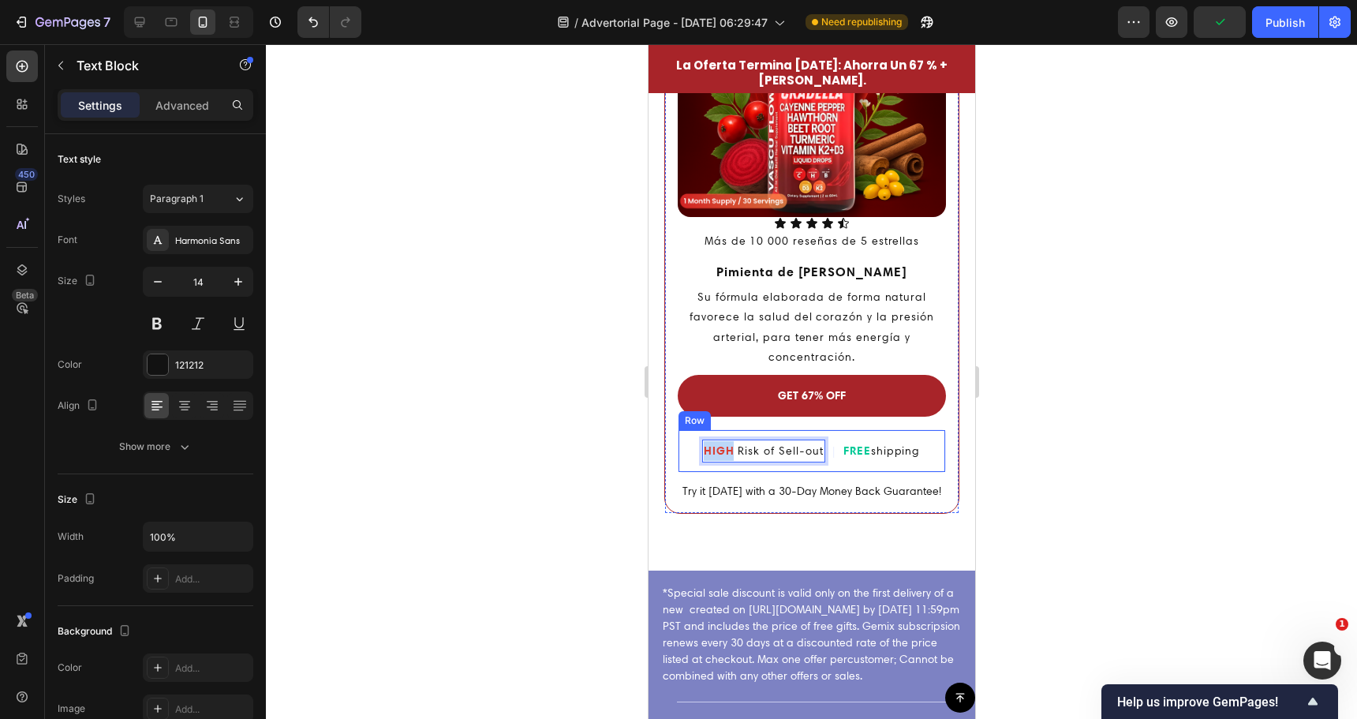
drag, startPoint x: 724, startPoint y: 440, endPoint x: 693, endPoint y: 439, distance: 31.6
click at [693, 439] on div "HIGH Risk of Sell-out Text Block 0 | Text Block FREE shipping Text Block Row" at bounding box center [811, 450] width 268 height 43
click at [737, 441] on p "ALTO Risk of Sell-out" at bounding box center [763, 451] width 118 height 20
drag, startPoint x: 732, startPoint y: 439, endPoint x: 813, endPoint y: 436, distance: 80.5
click at [813, 441] on p "ALTO Risk of Sell-out" at bounding box center [763, 451] width 118 height 20
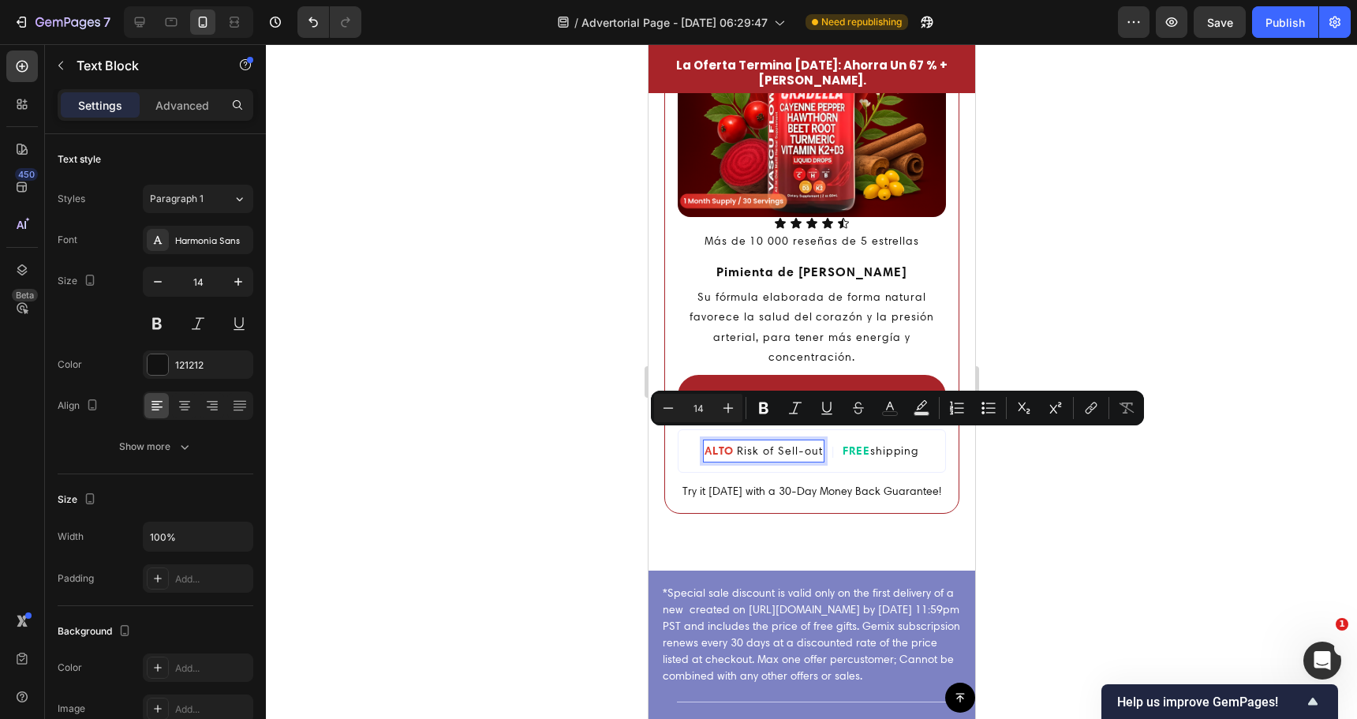
click at [743, 441] on p "ALTO Risk of Sell-out" at bounding box center [763, 451] width 118 height 20
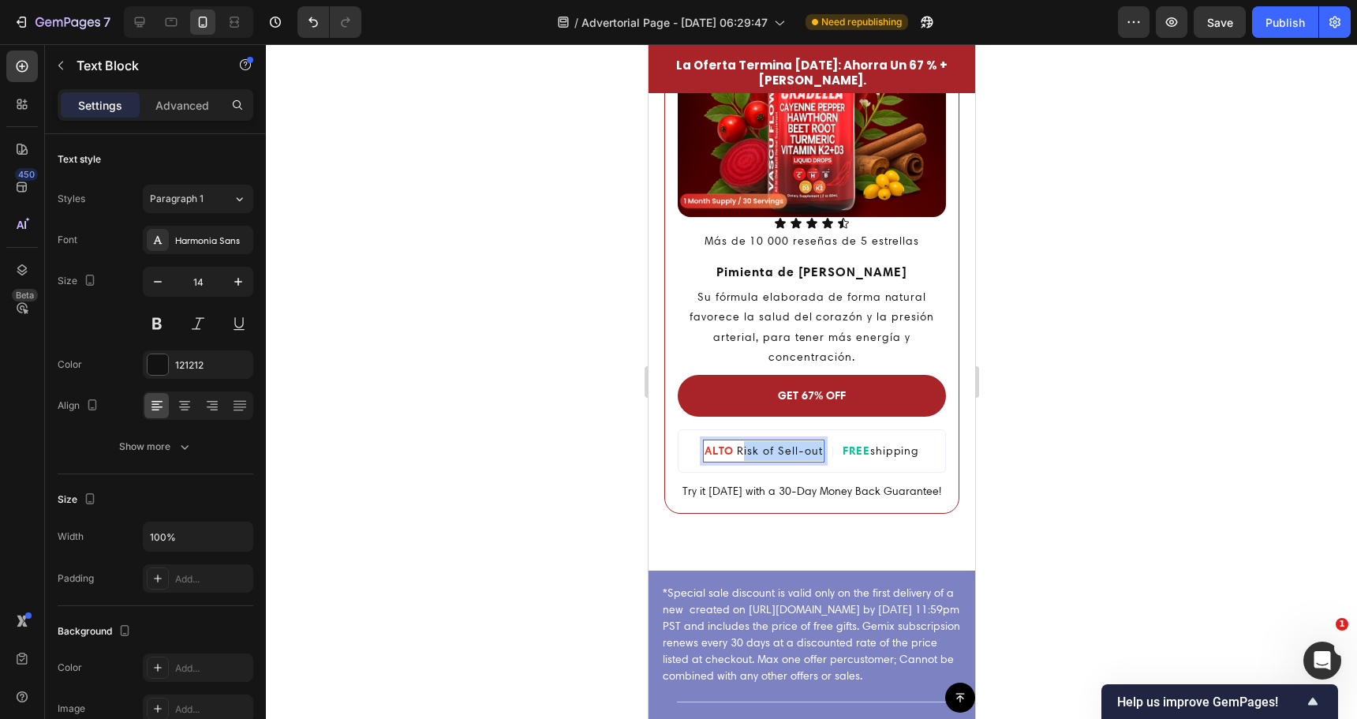
drag, startPoint x: 737, startPoint y: 439, endPoint x: 813, endPoint y: 436, distance: 75.8
click at [813, 441] on p "ALTO Risk of Sell-out" at bounding box center [763, 451] width 118 height 20
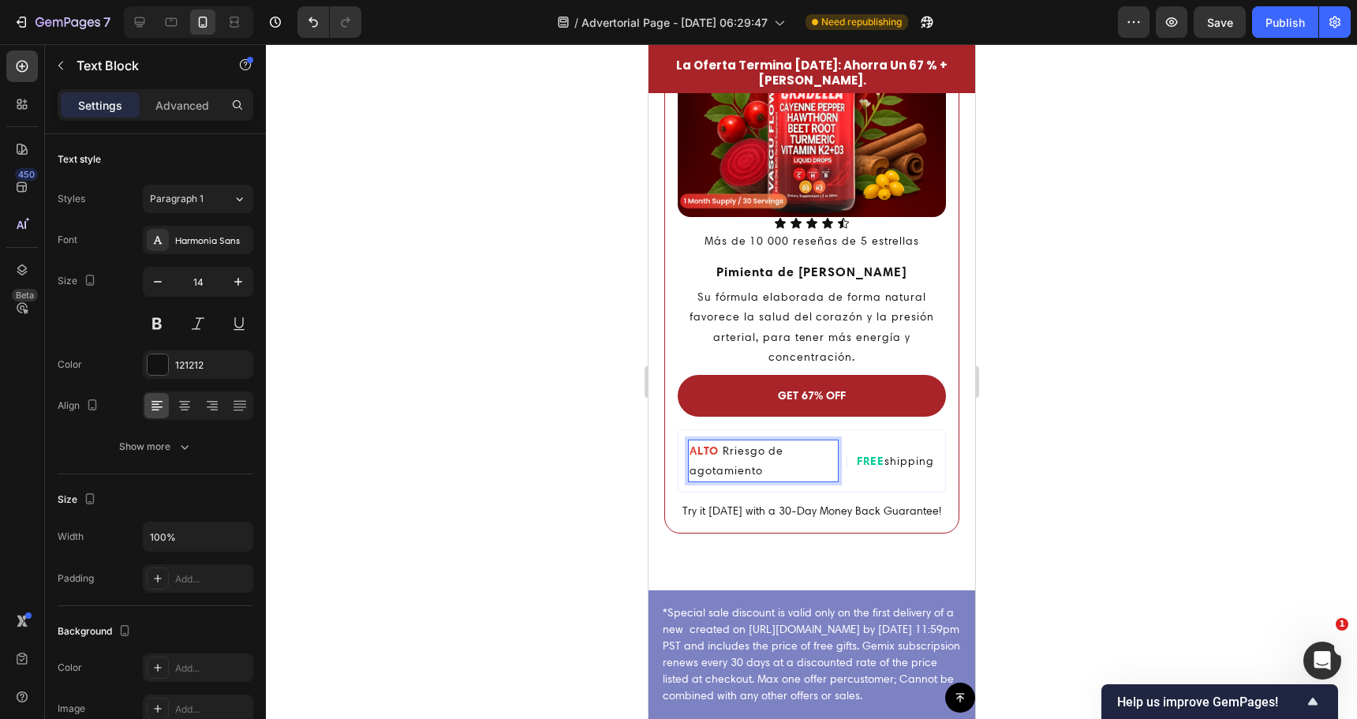
click at [729, 441] on p "ALTO Rriesgo de agotamiento" at bounding box center [763, 460] width 148 height 39
click at [728, 441] on p "ALTO riesgo de agotamiento" at bounding box center [763, 460] width 148 height 39
click at [725, 441] on p "ALTO riesgo de agotamiento" at bounding box center [763, 460] width 148 height 39
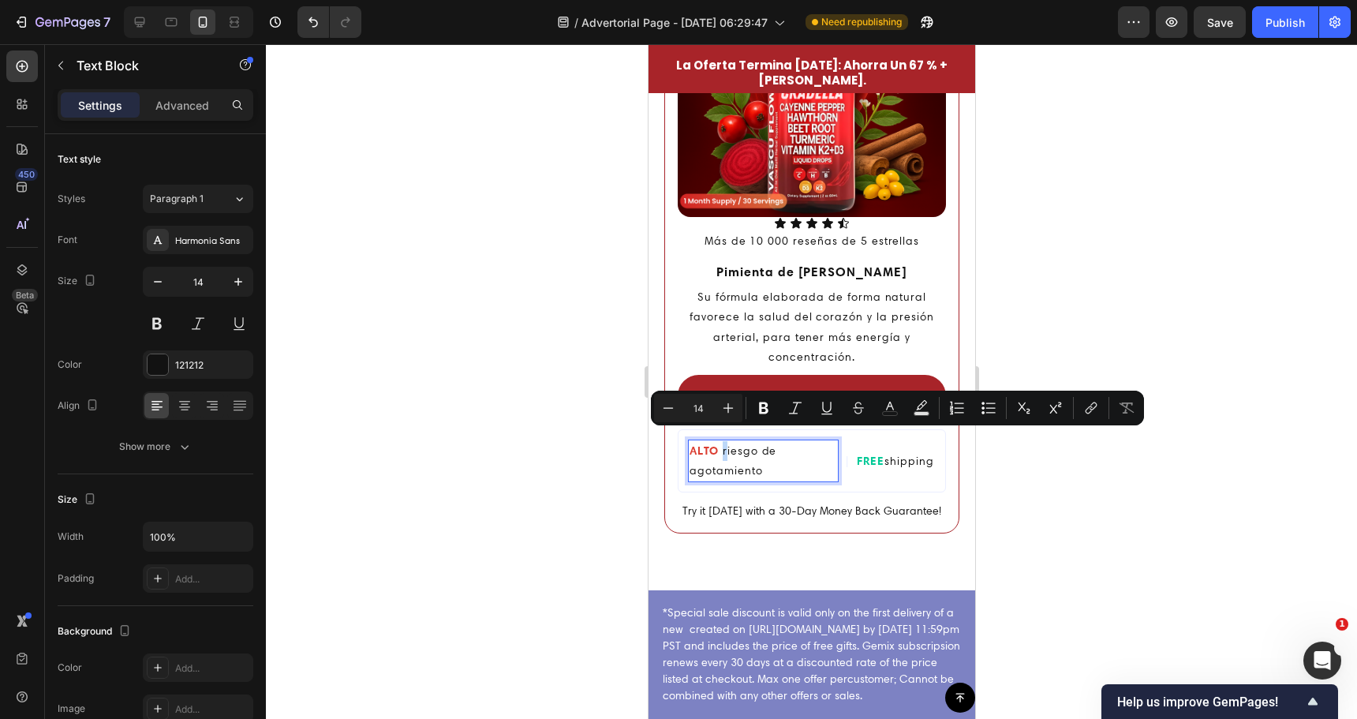
click at [722, 441] on p "ALTO riesgo de agotamiento" at bounding box center [763, 460] width 148 height 39
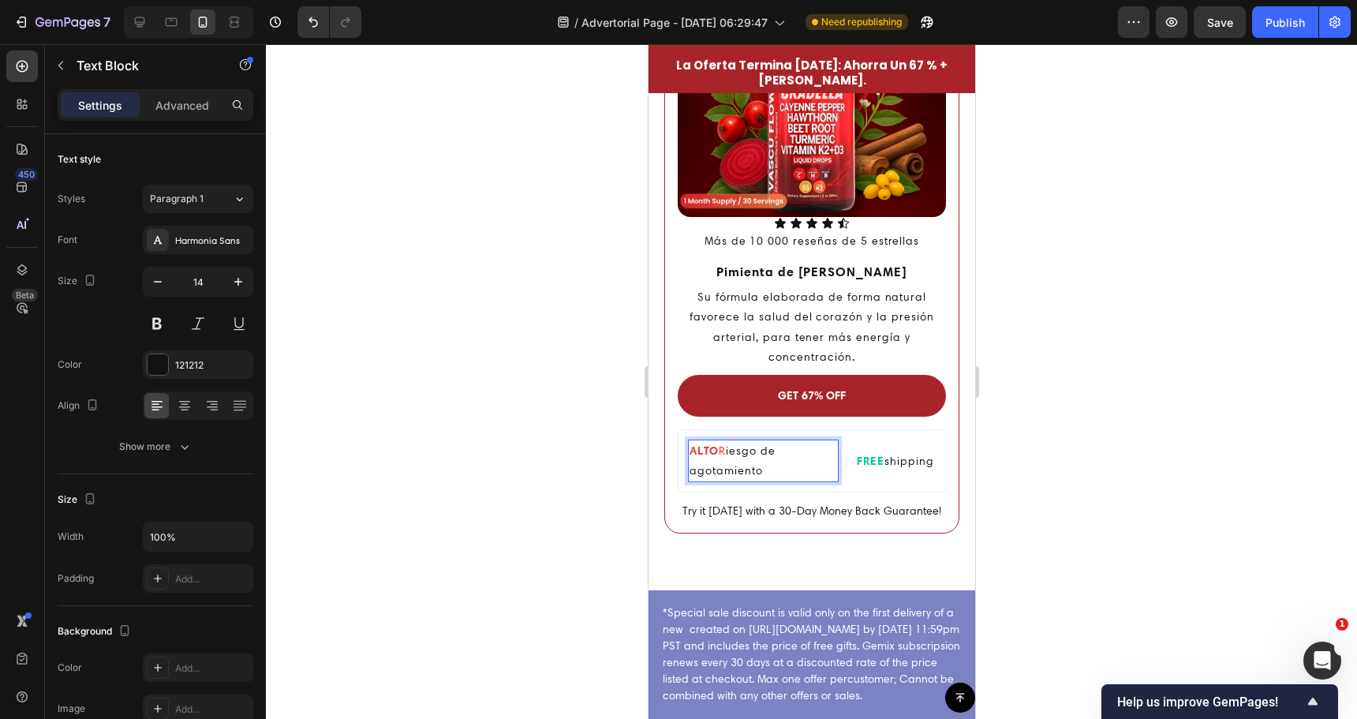
click at [723, 443] on span "ALTO R" at bounding box center [707, 450] width 36 height 14
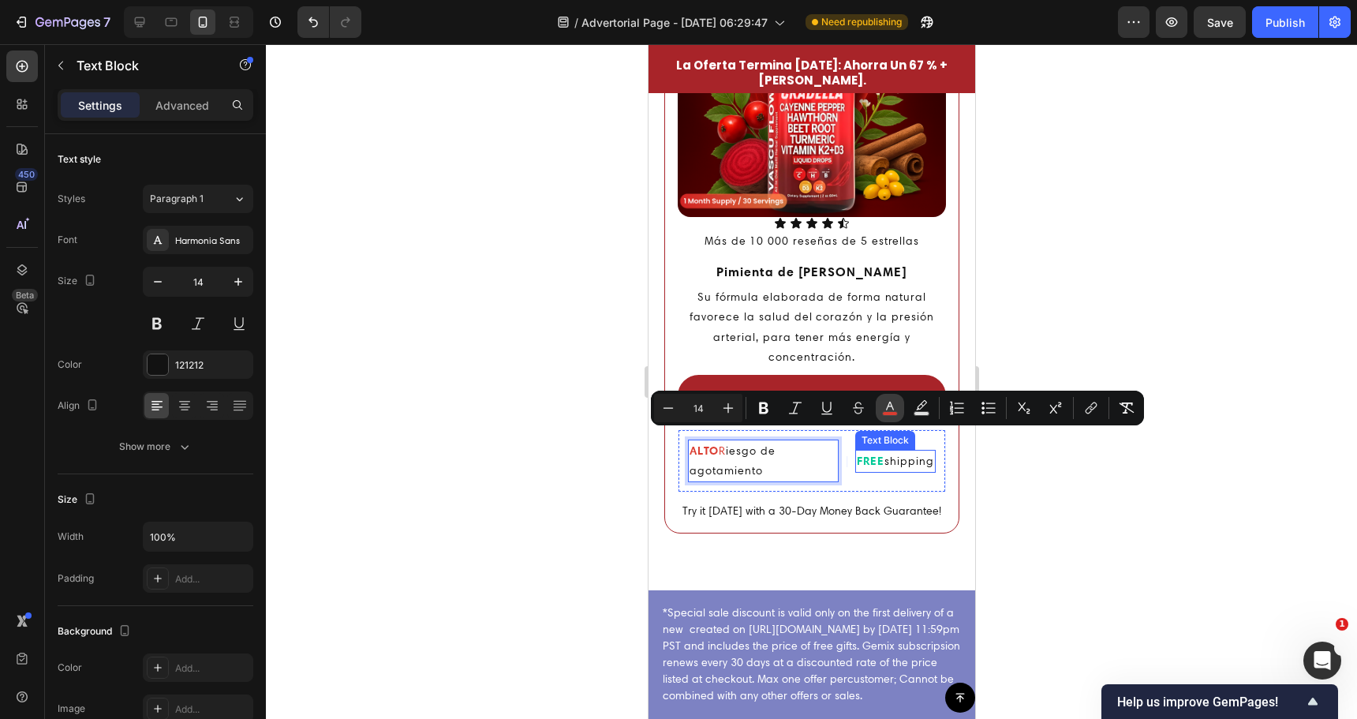
click at [884, 419] on button "color" at bounding box center [890, 408] width 28 height 28
type input "DB3D31"
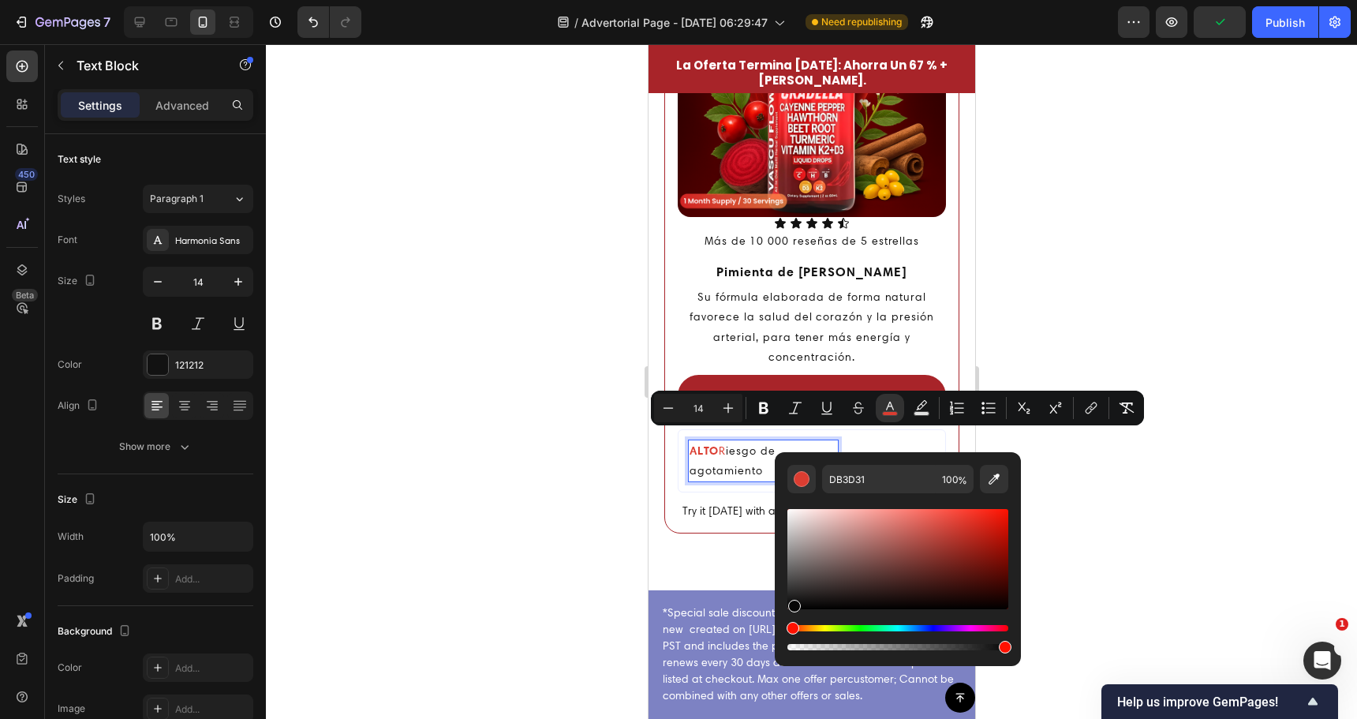
drag, startPoint x: 795, startPoint y: 606, endPoint x: 783, endPoint y: 608, distance: 12.7
click at [787, 607] on div "Editor contextual toolbar" at bounding box center [897, 559] width 221 height 100
click at [793, 611] on div "Editor contextual toolbar" at bounding box center [790, 606] width 13 height 13
type input "000000"
type input "16"
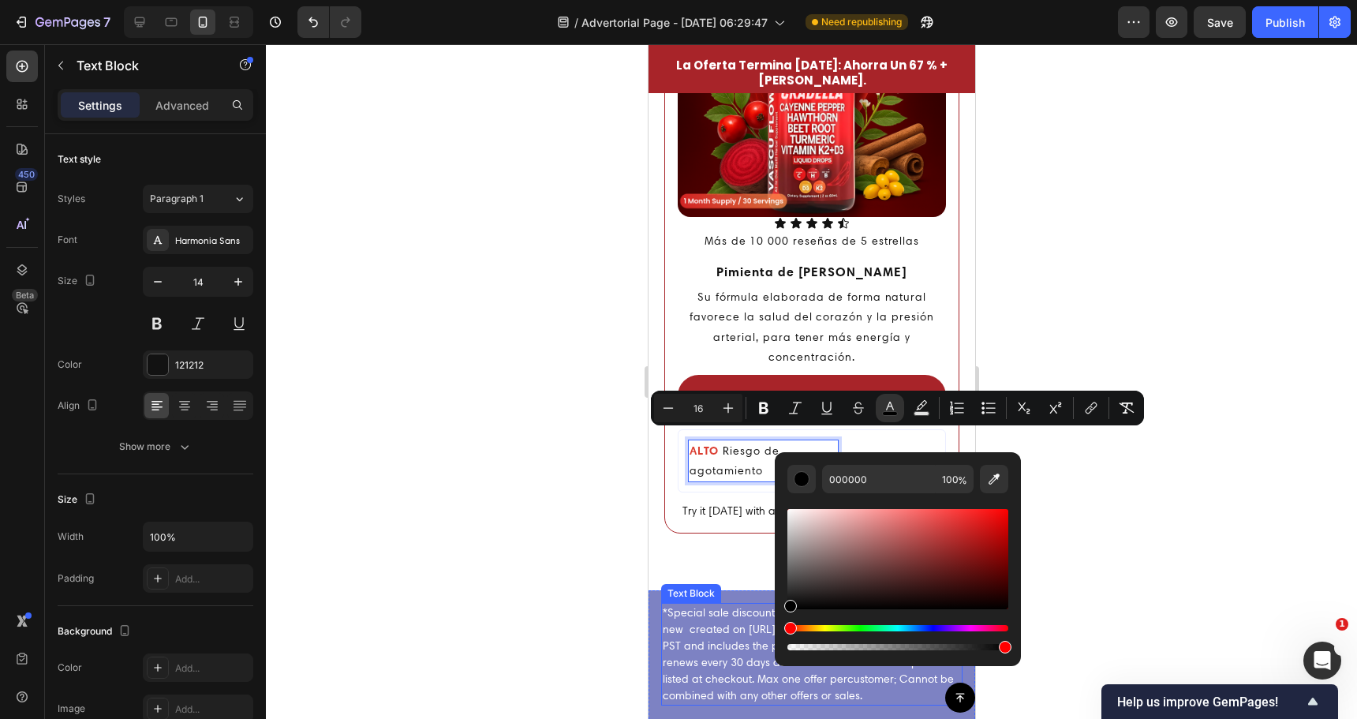
click at [570, 512] on div at bounding box center [811, 381] width 1091 height 675
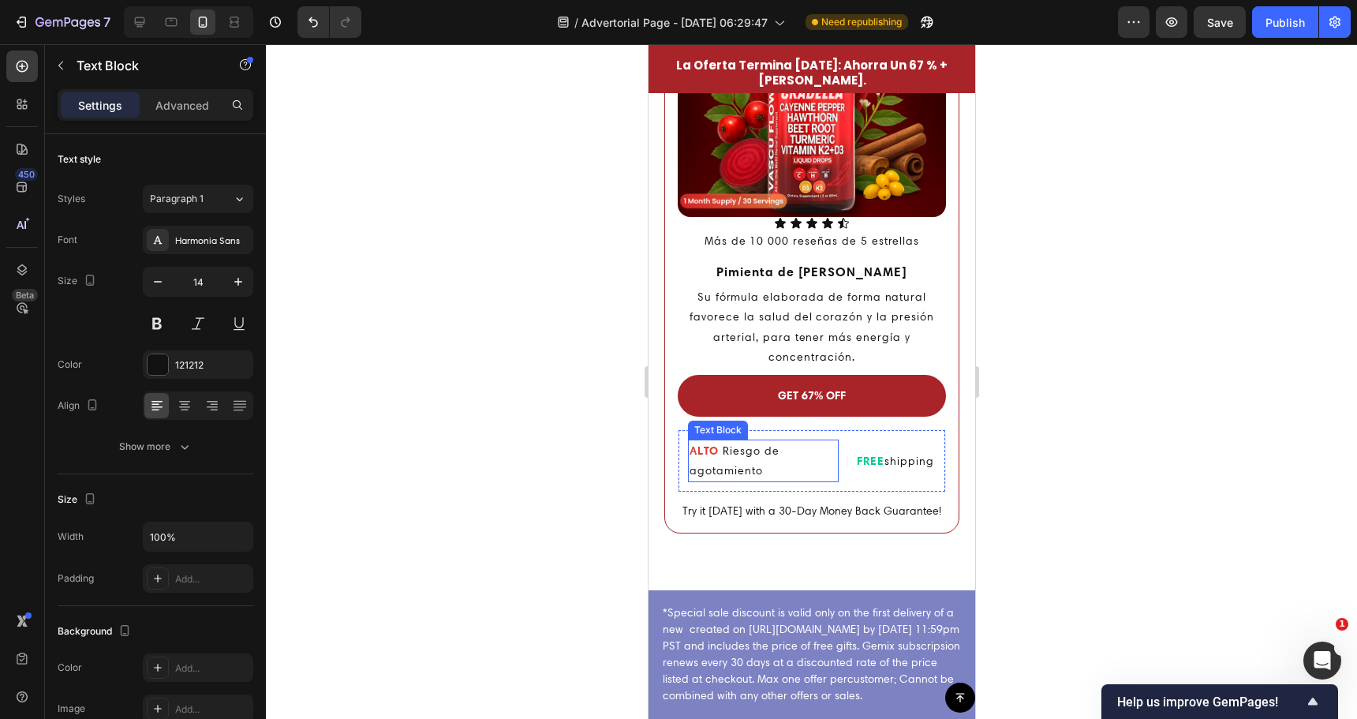
click at [773, 441] on p "ALTO R iesgo de agotamiento" at bounding box center [763, 460] width 148 height 39
click at [768, 441] on p "ALTO R iesgo de agotamiento" at bounding box center [763, 460] width 148 height 39
click at [556, 447] on div at bounding box center [811, 381] width 1091 height 675
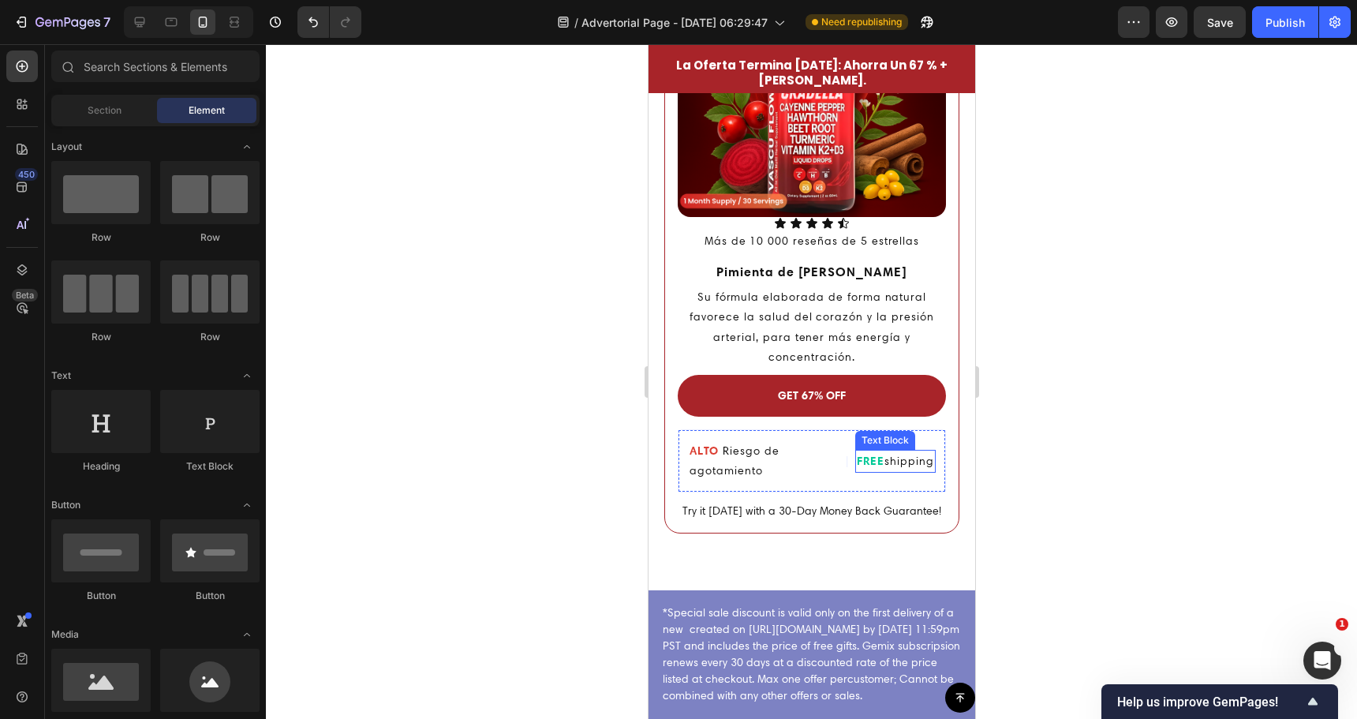
click at [855, 450] on div "FREE shipping" at bounding box center [895, 461] width 80 height 23
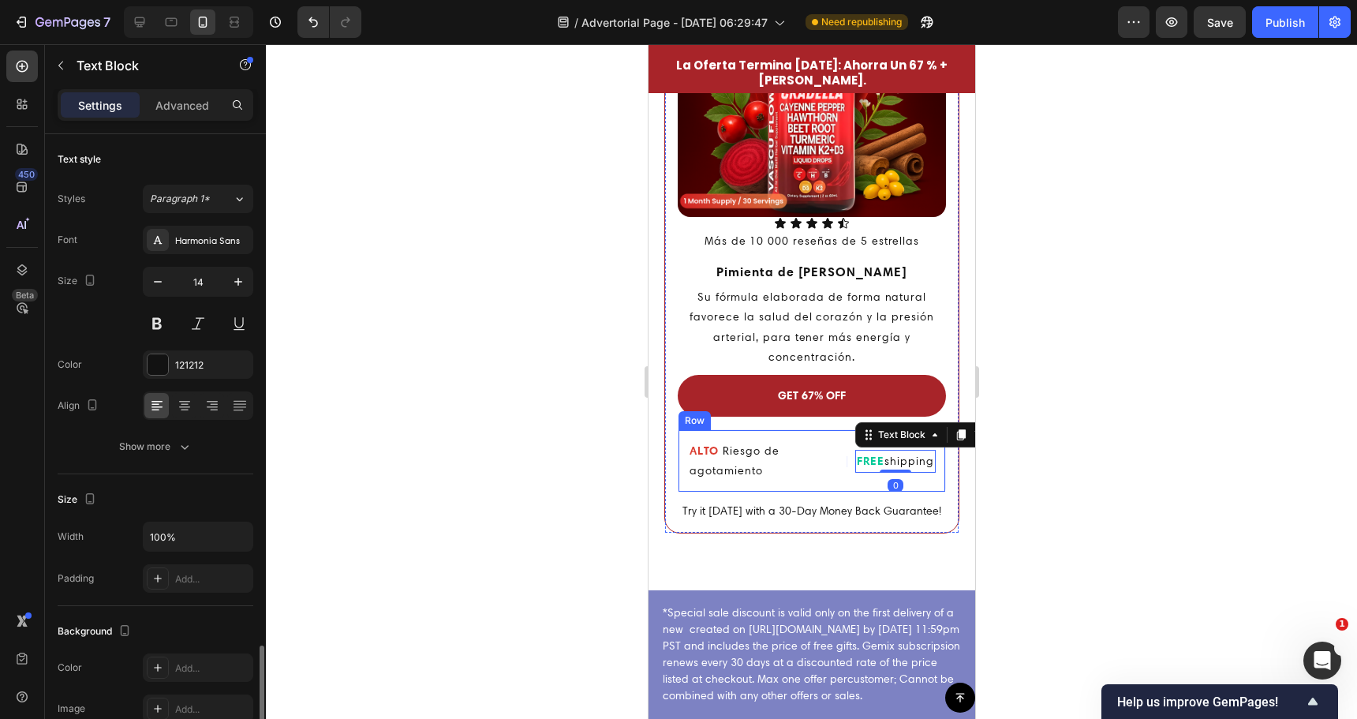
scroll to position [305, 0]
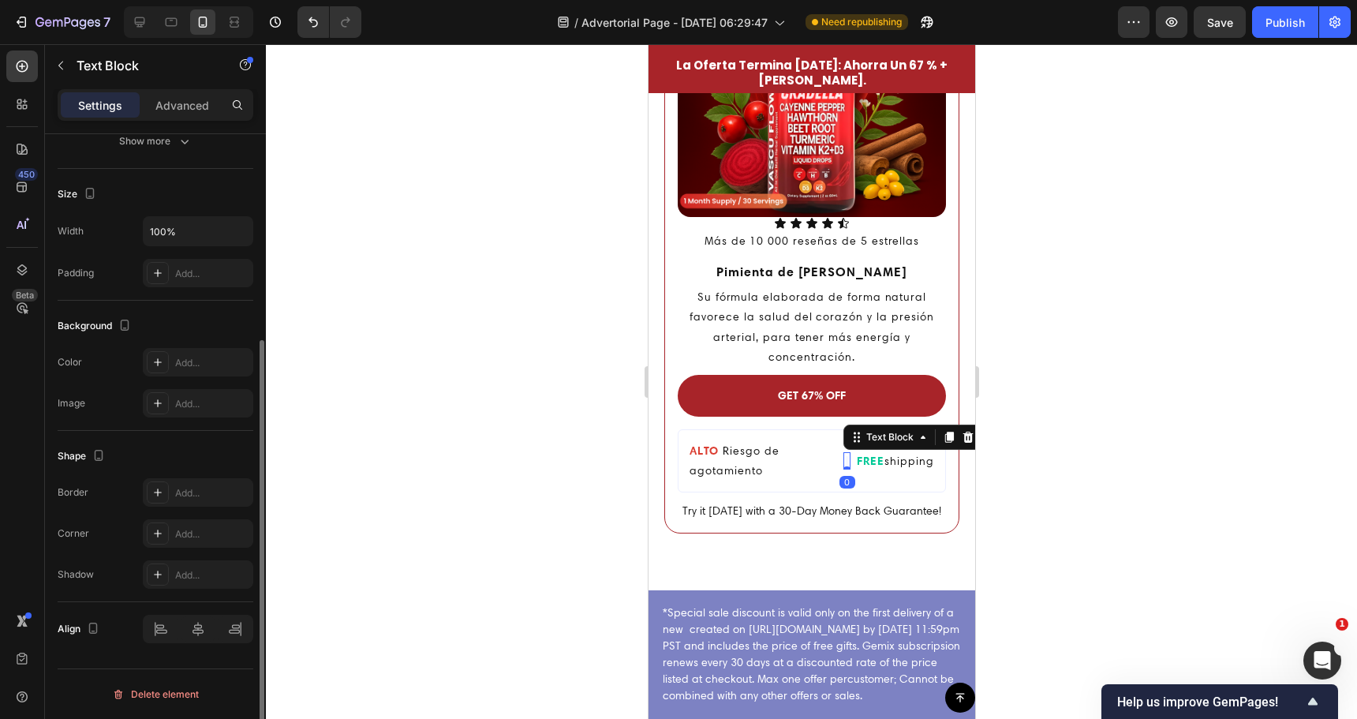
click at [844, 454] on span "|" at bounding box center [846, 461] width 4 height 14
drag, startPoint x: 953, startPoint y: 423, endPoint x: 937, endPoint y: 430, distance: 17.3
click at [963, 432] on icon at bounding box center [968, 437] width 10 height 11
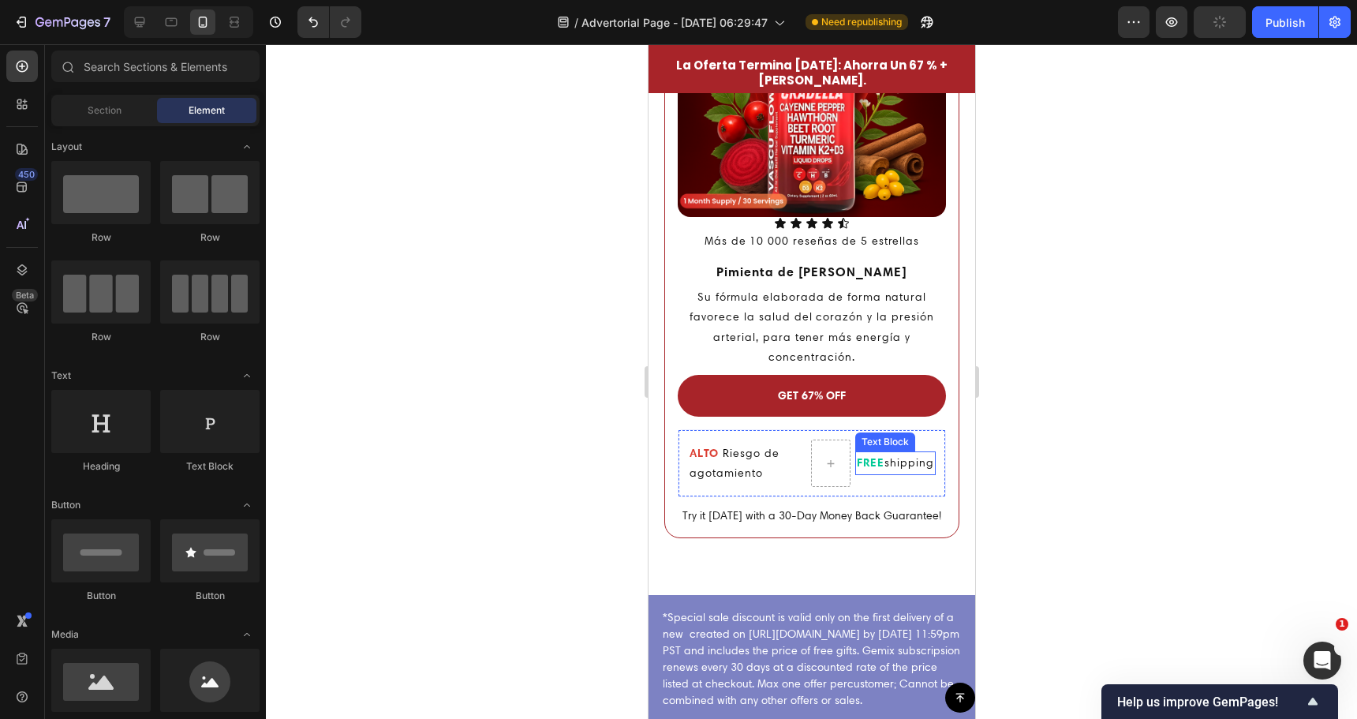
click at [867, 455] on strong "FREE" at bounding box center [870, 462] width 28 height 14
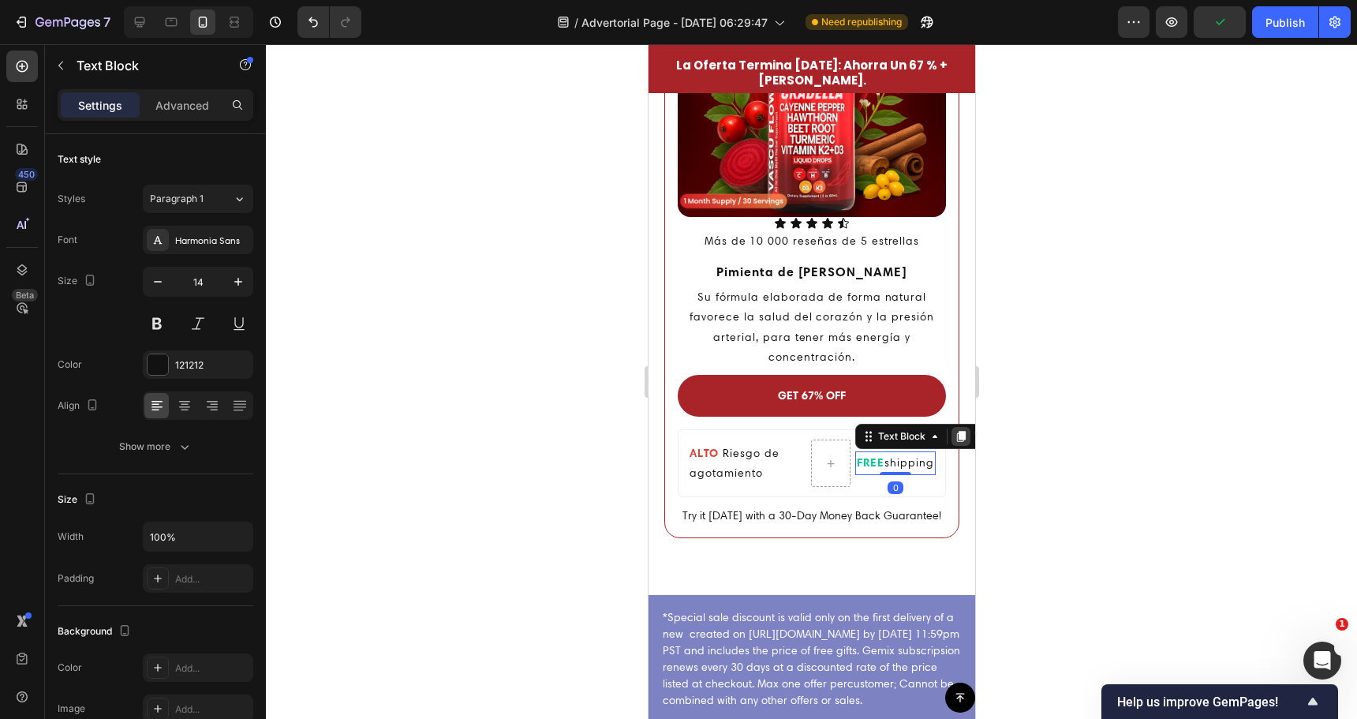
click at [956, 432] on icon at bounding box center [960, 437] width 9 height 11
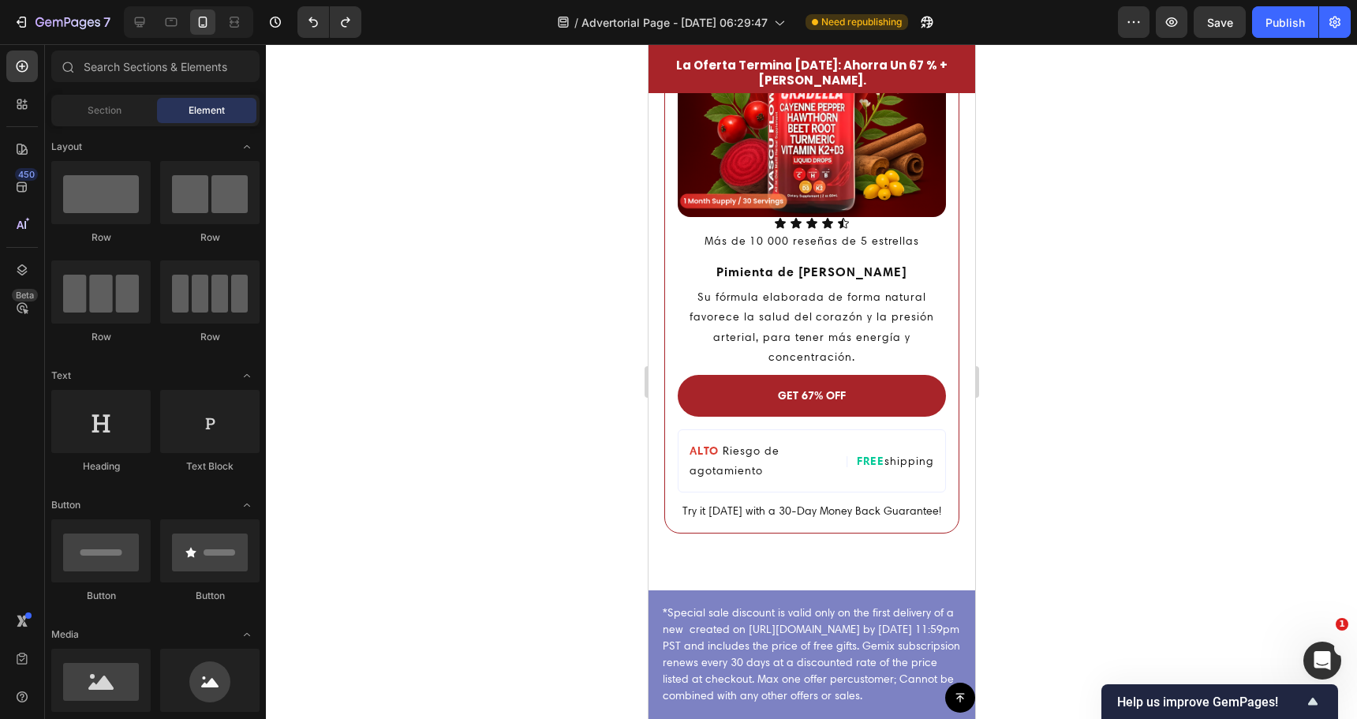
click at [484, 436] on div at bounding box center [811, 381] width 1091 height 675
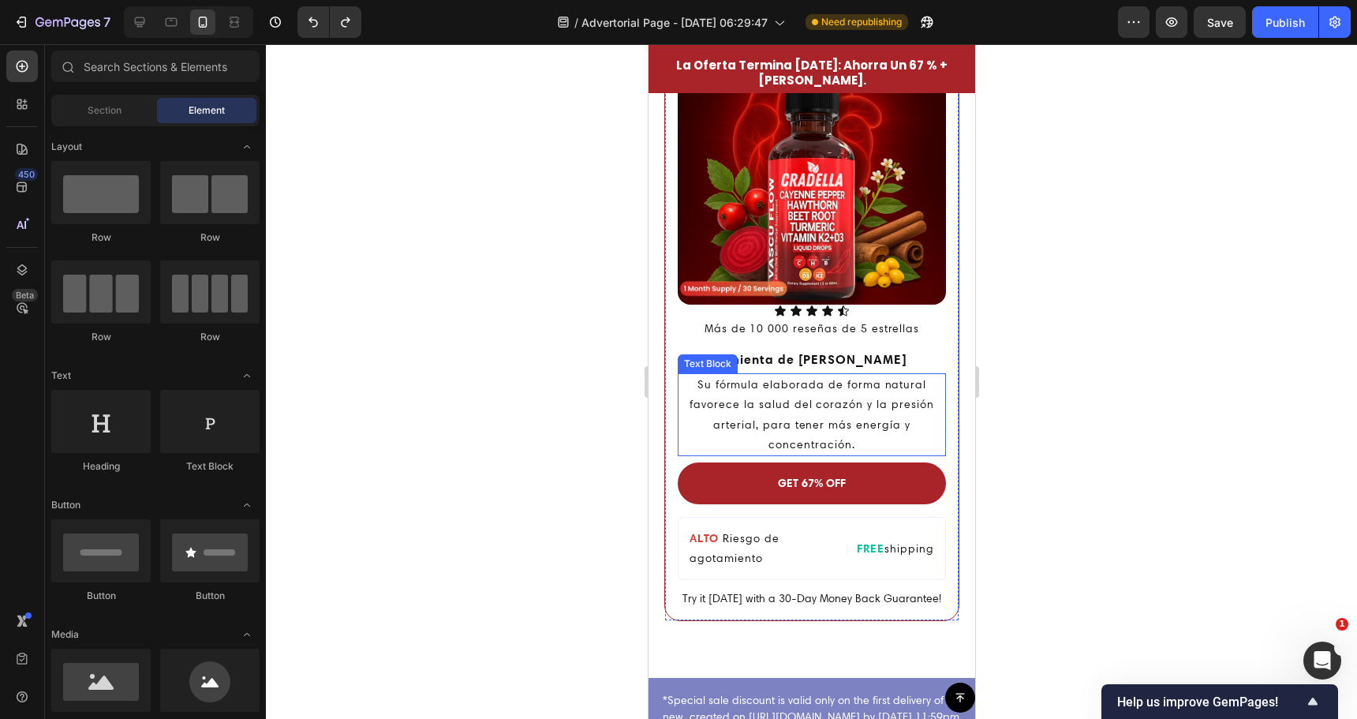
scroll to position [4422, 0]
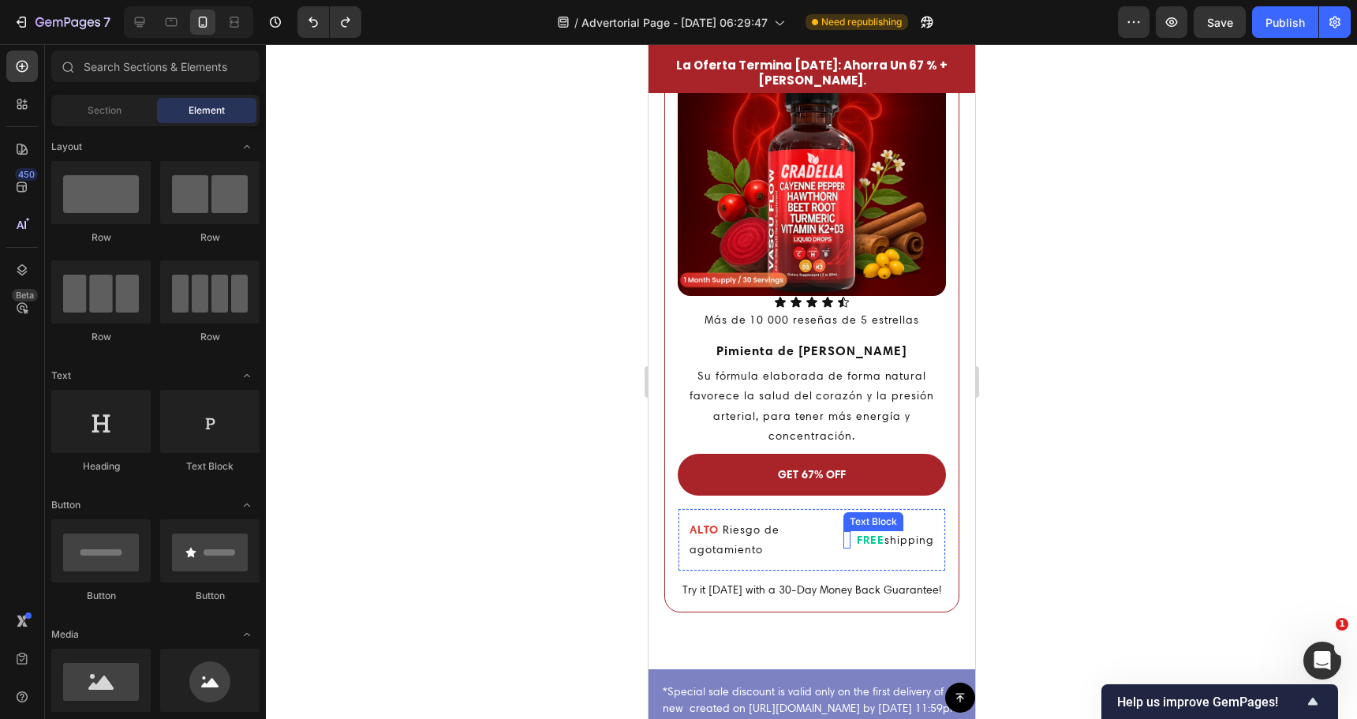
click at [843, 513] on div "Text Block" at bounding box center [873, 521] width 60 height 19
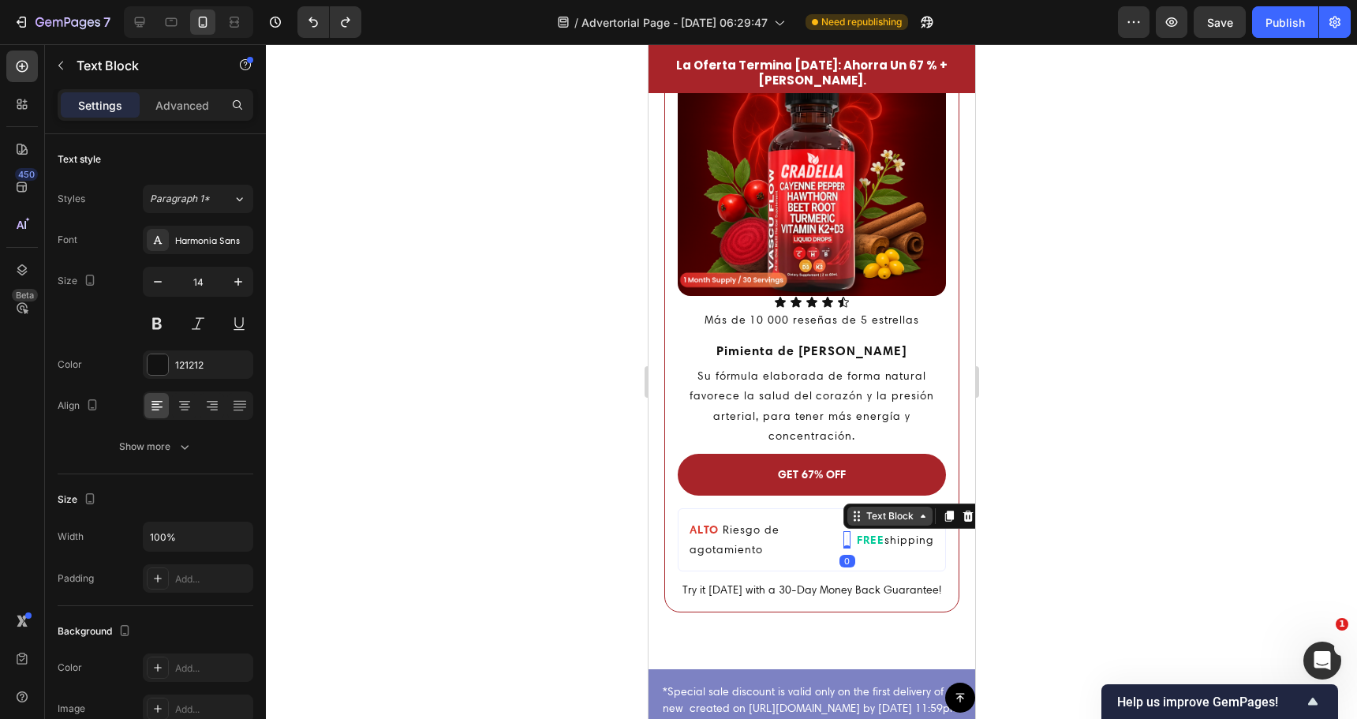
click at [847, 507] on div "Text Block" at bounding box center [889, 516] width 85 height 19
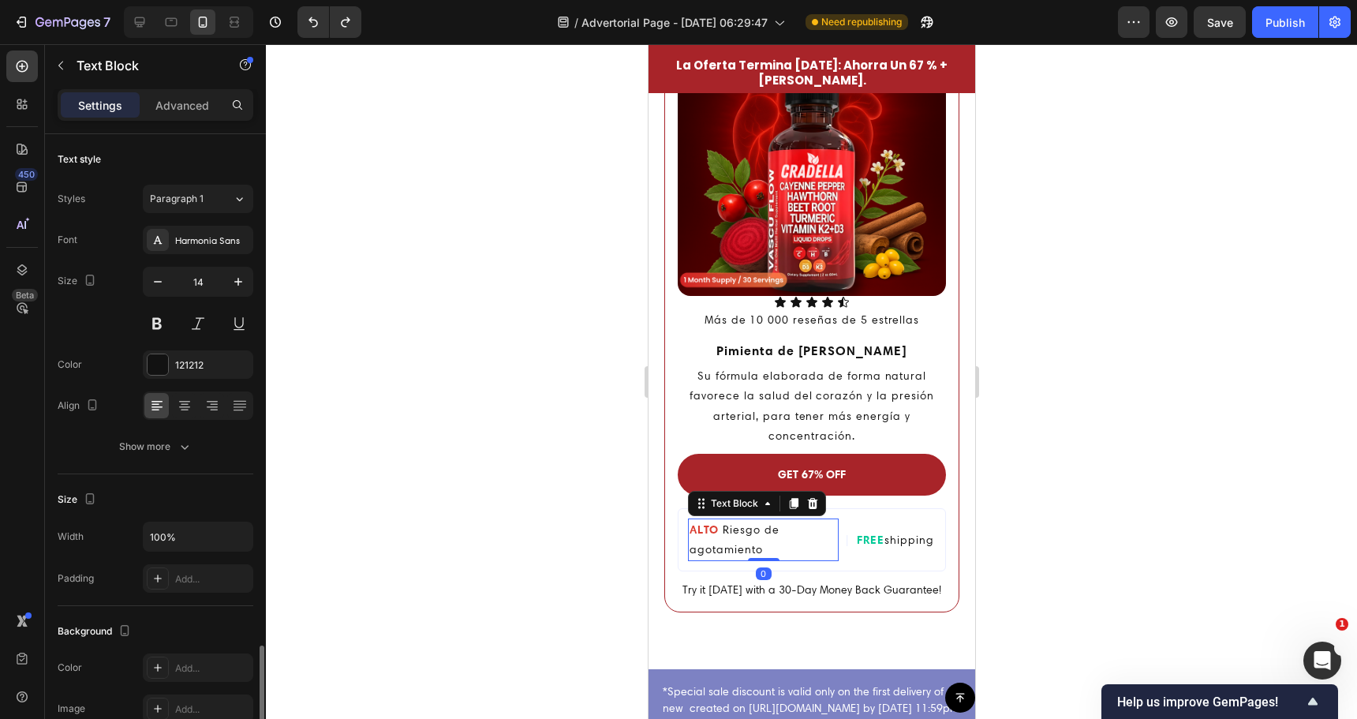
click at [772, 520] on p "ALTO R iesgo de agotamiento" at bounding box center [763, 539] width 148 height 39
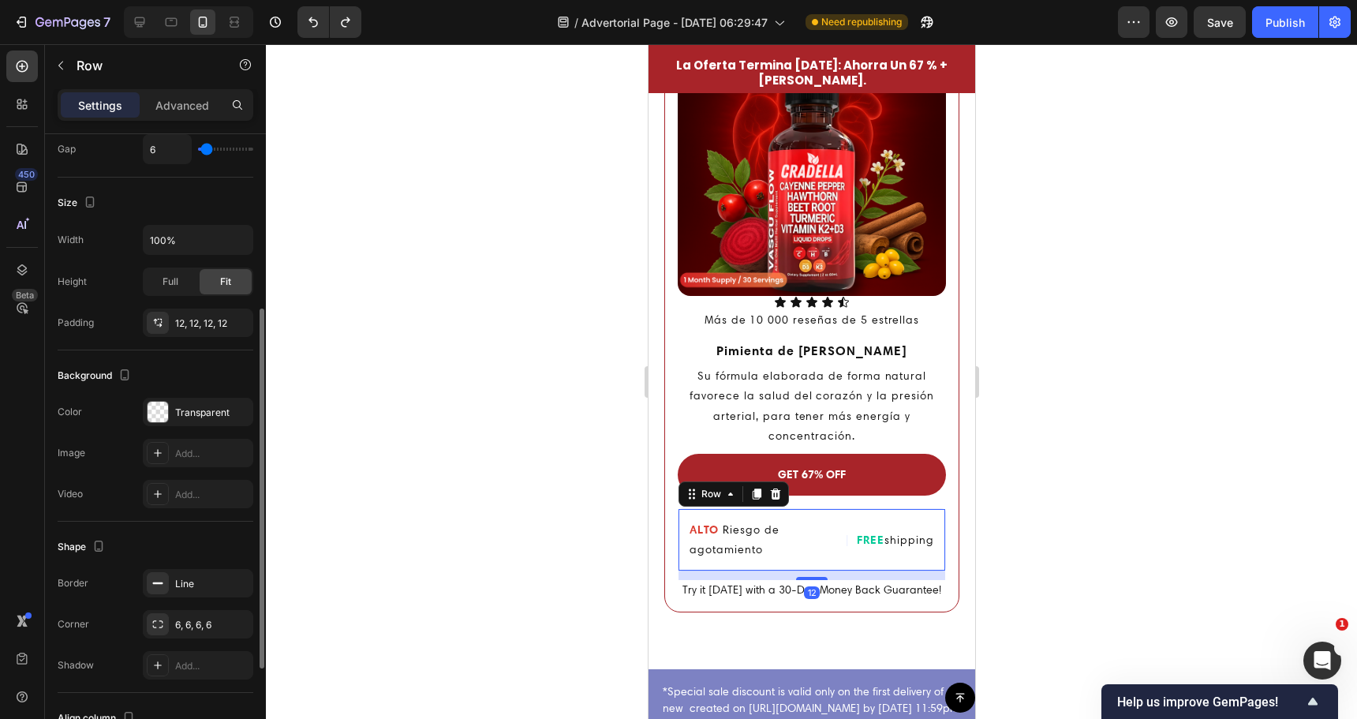
click at [855, 518] on div "FREE shipping Text Block" at bounding box center [895, 539] width 80 height 43
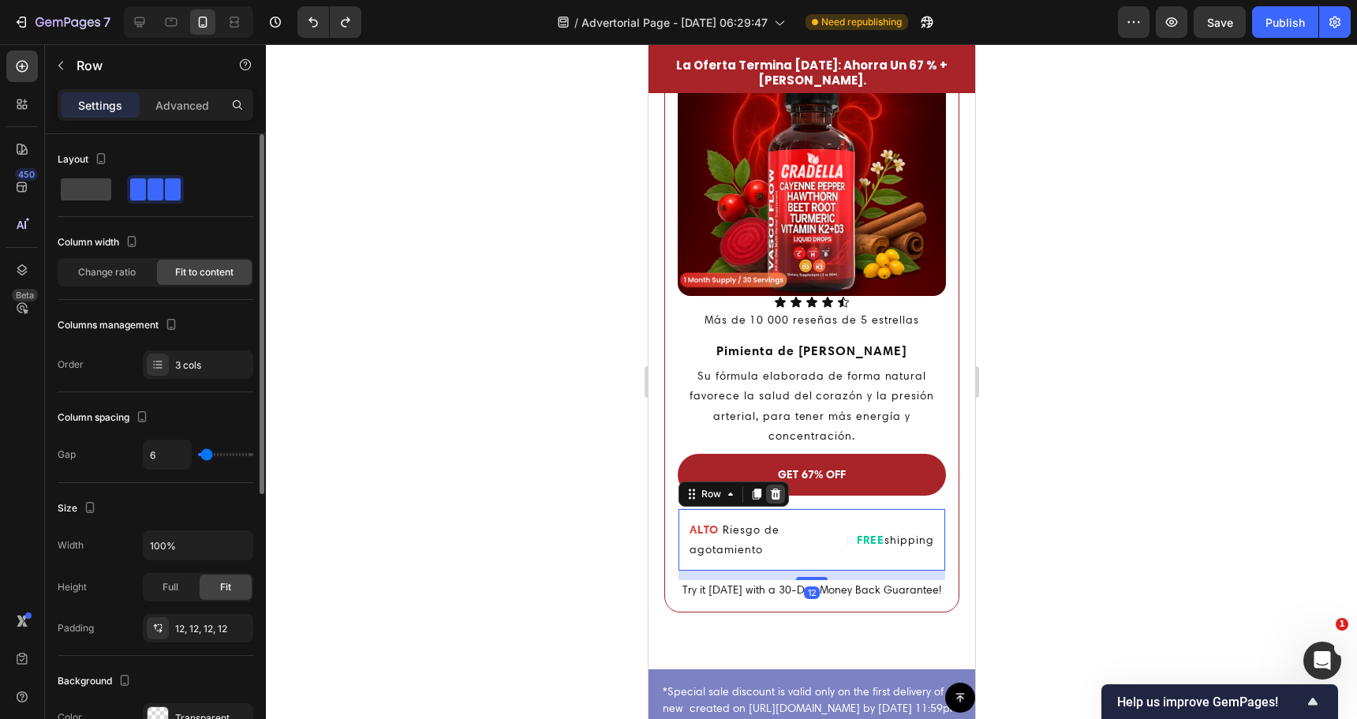
click at [780, 488] on icon at bounding box center [774, 494] width 13 height 13
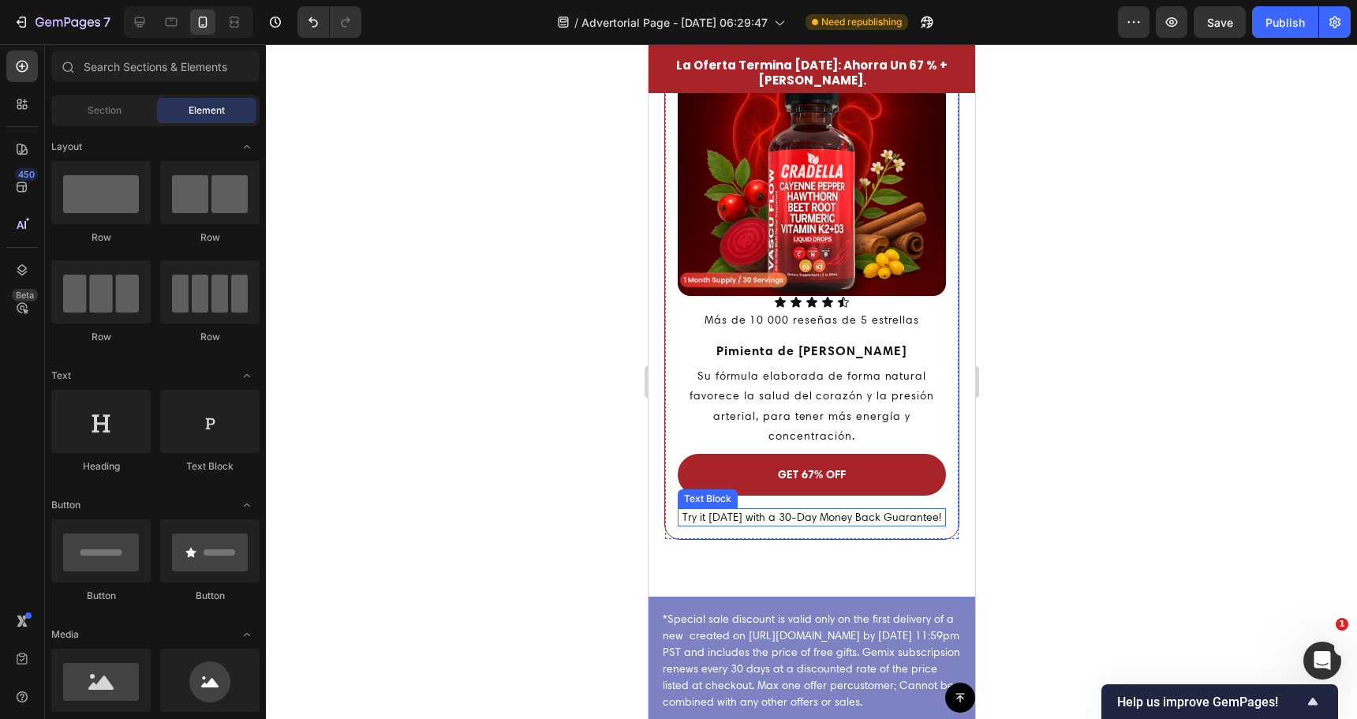
click at [799, 510] on span "Try it [DATE] with a 30-Day Money Back Guarantee!" at bounding box center [811, 517] width 259 height 14
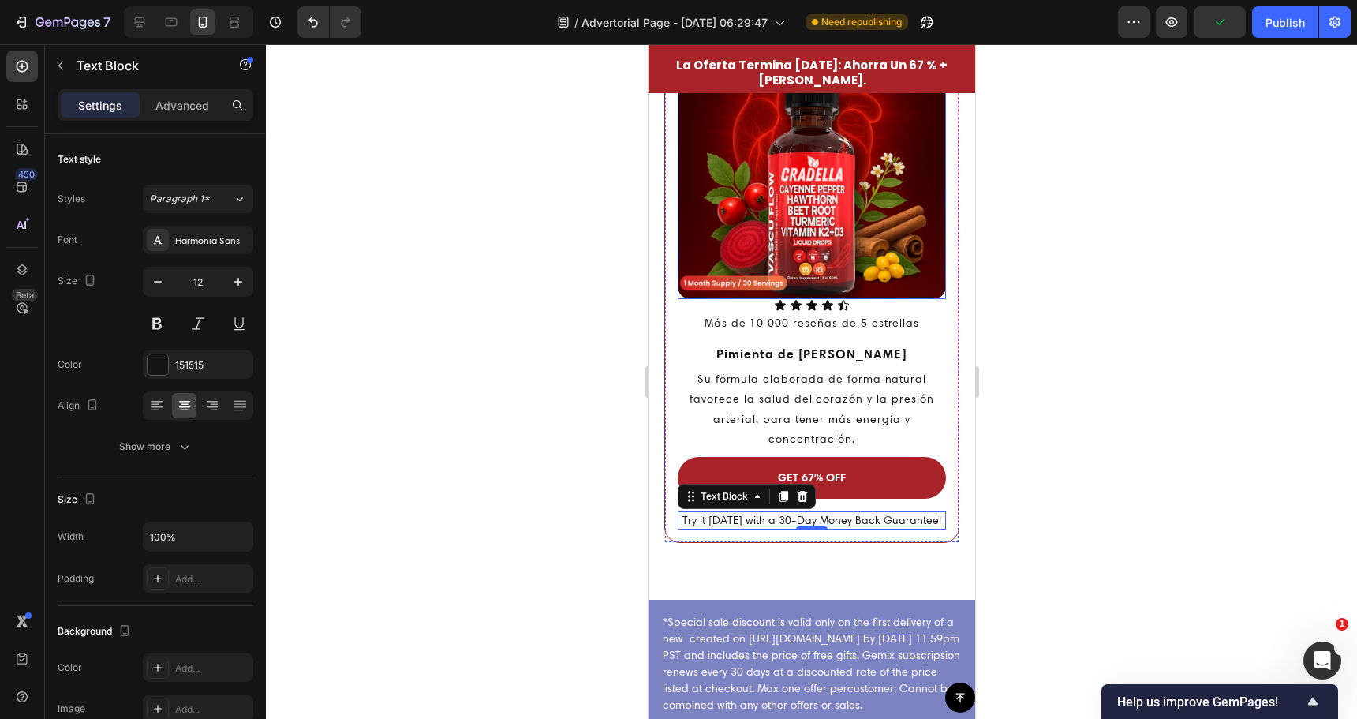
scroll to position [4422, 0]
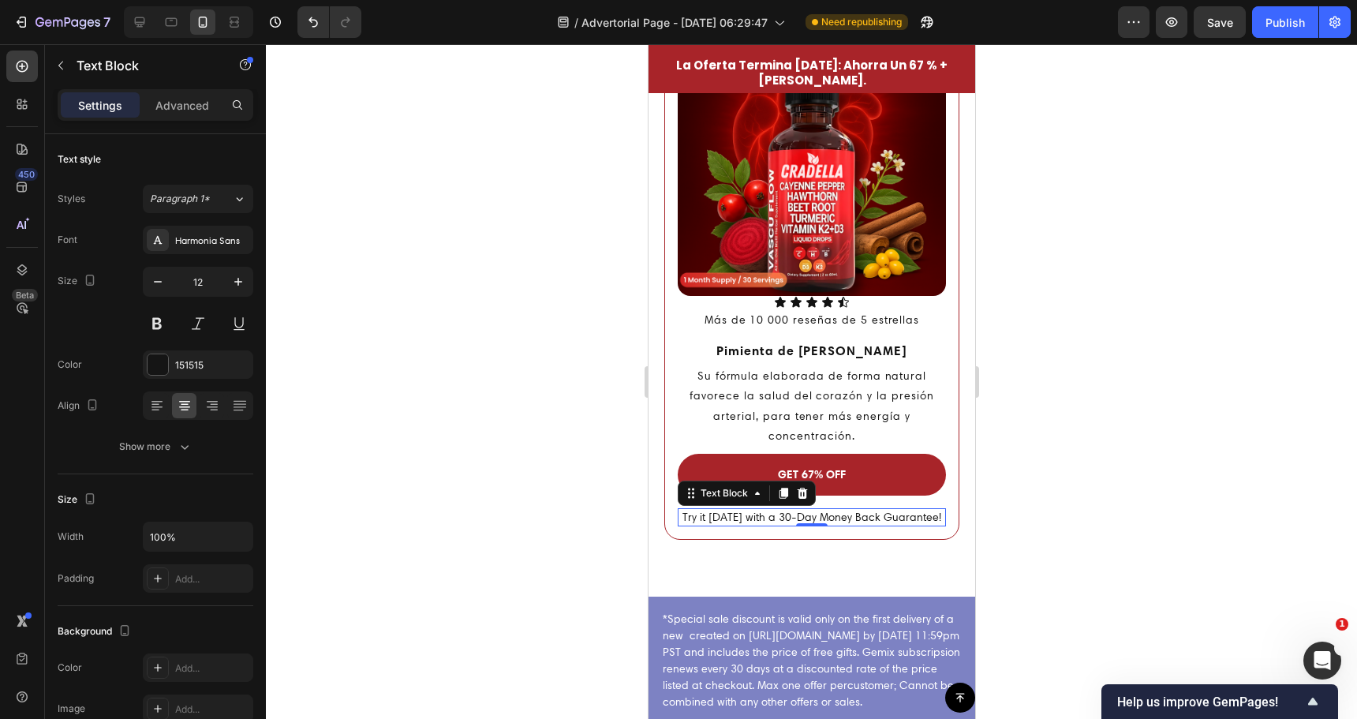
click at [779, 510] on span "Try it [DATE] with a 30-Day Money Back Guarantee!" at bounding box center [811, 517] width 259 height 14
click at [792, 510] on span "Try it [DATE] with a 90-Day Money Back Guarantee!" at bounding box center [811, 517] width 259 height 14
copy span "Try it [DATE] with a 90-Day Money Back Guarantee!"
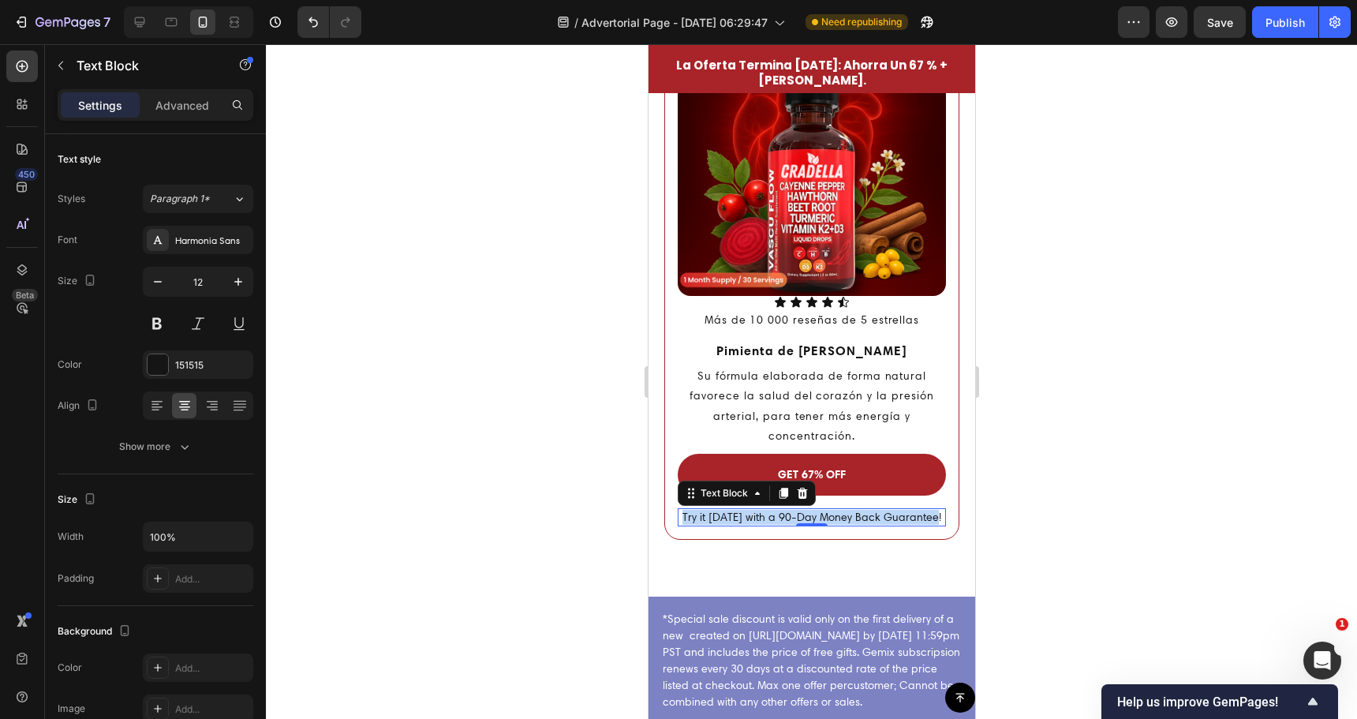
click at [884, 510] on span "Try it [DATE] with a 90-Day Money Back Guarantee!" at bounding box center [811, 517] width 259 height 14
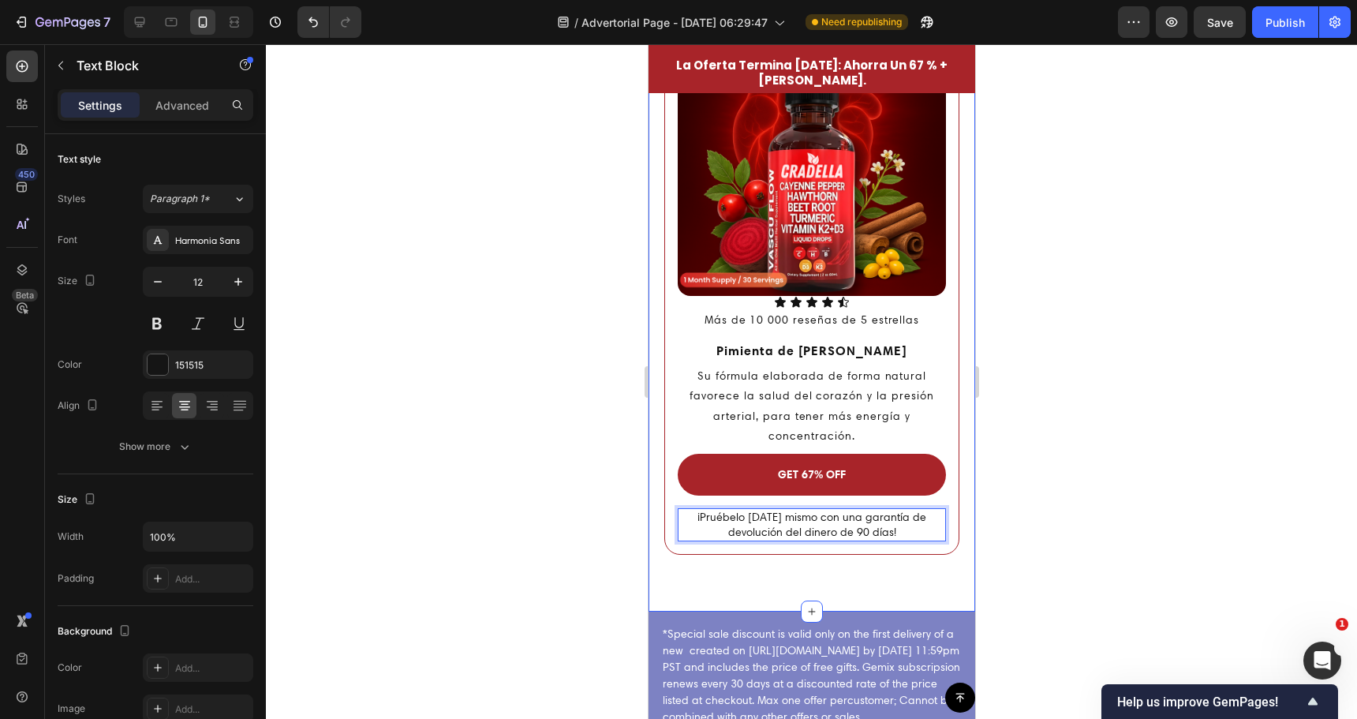
click at [524, 514] on div at bounding box center [811, 381] width 1091 height 675
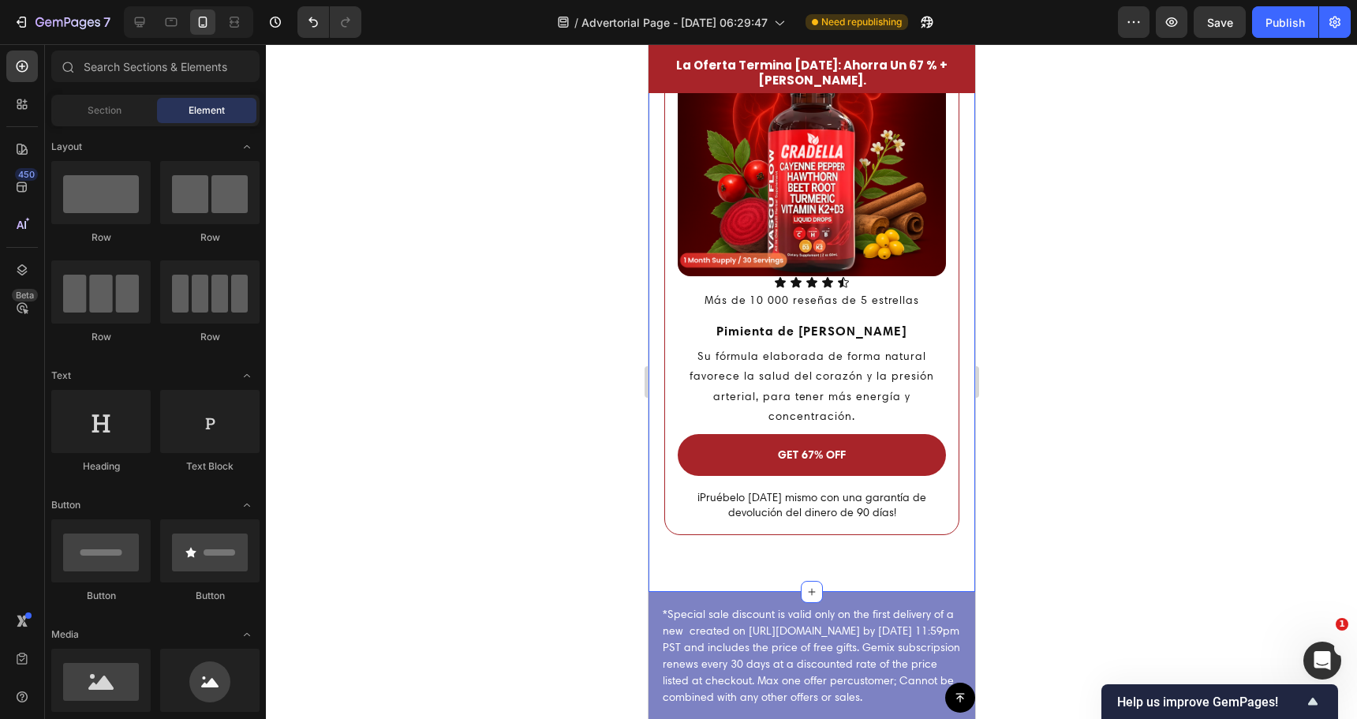
scroll to position [4264, 0]
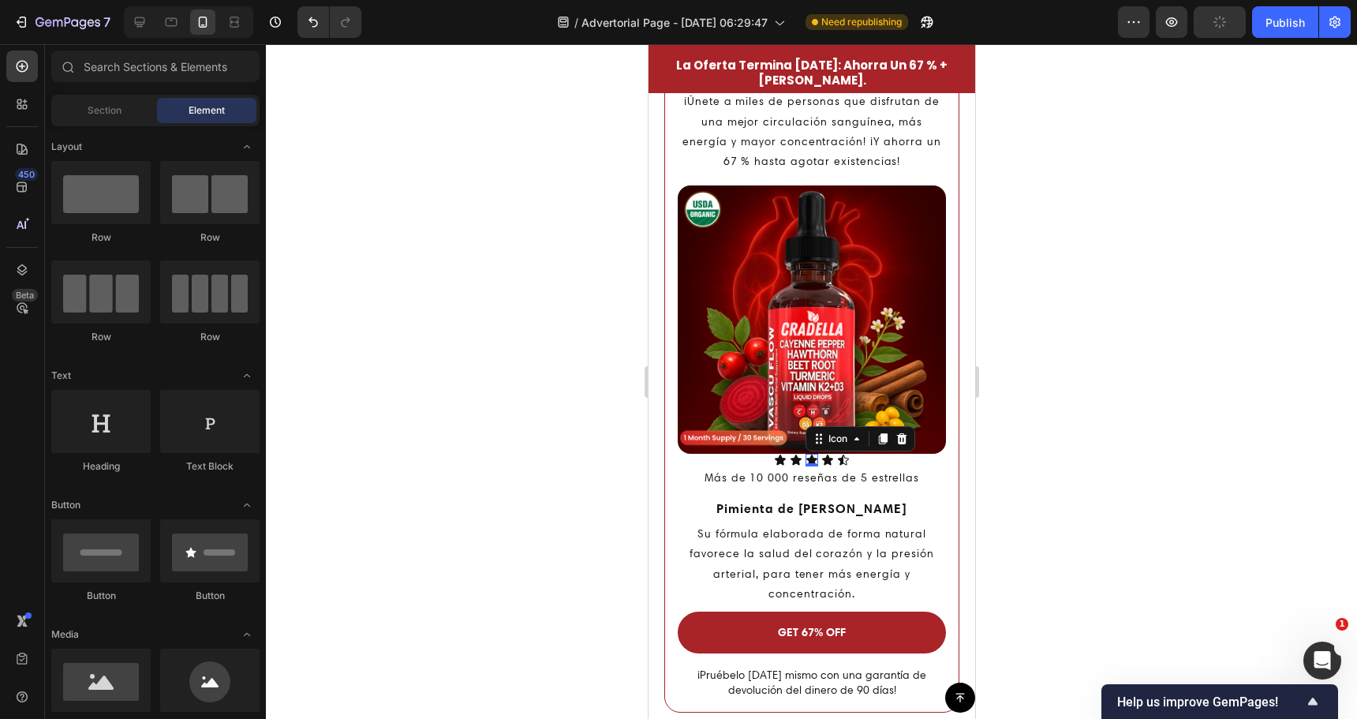
click at [808, 454] on icon at bounding box center [811, 460] width 13 height 13
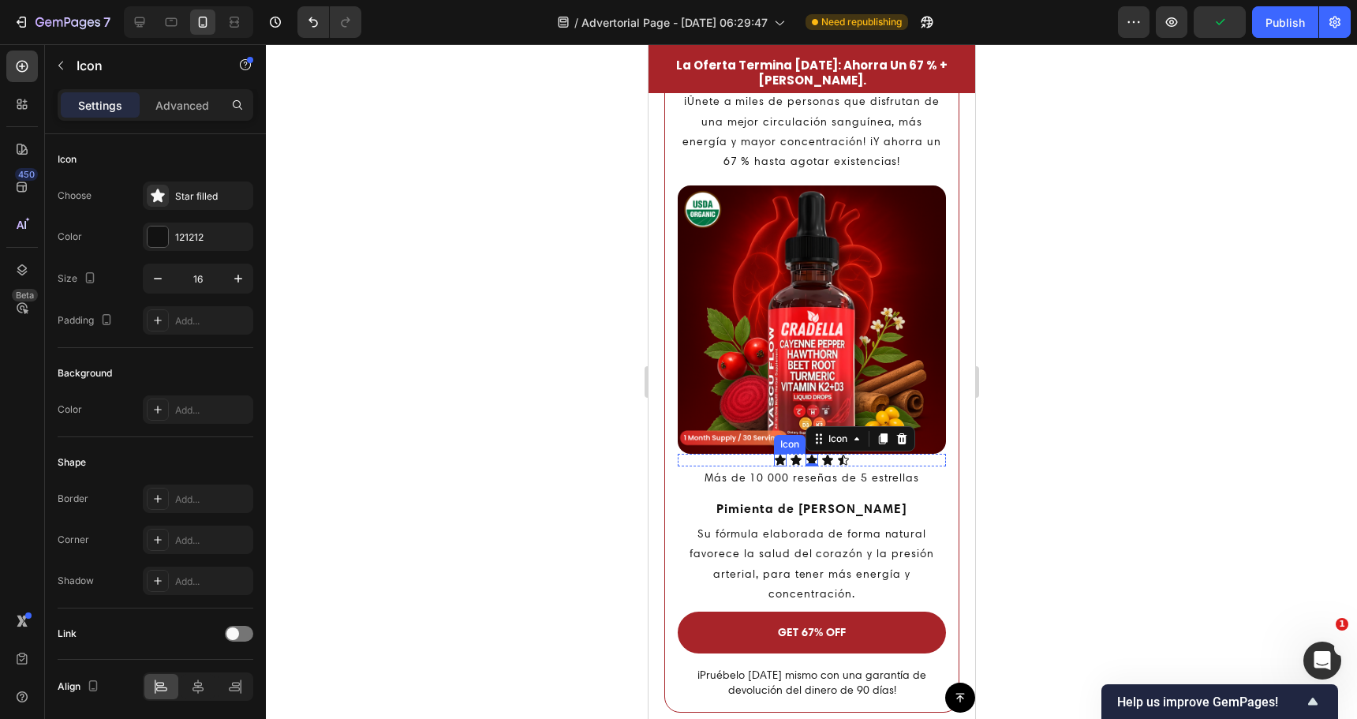
click at [774, 454] on div "Icon" at bounding box center [779, 460] width 13 height 13
click at [772, 460] on div "0" at bounding box center [780, 466] width 16 height 13
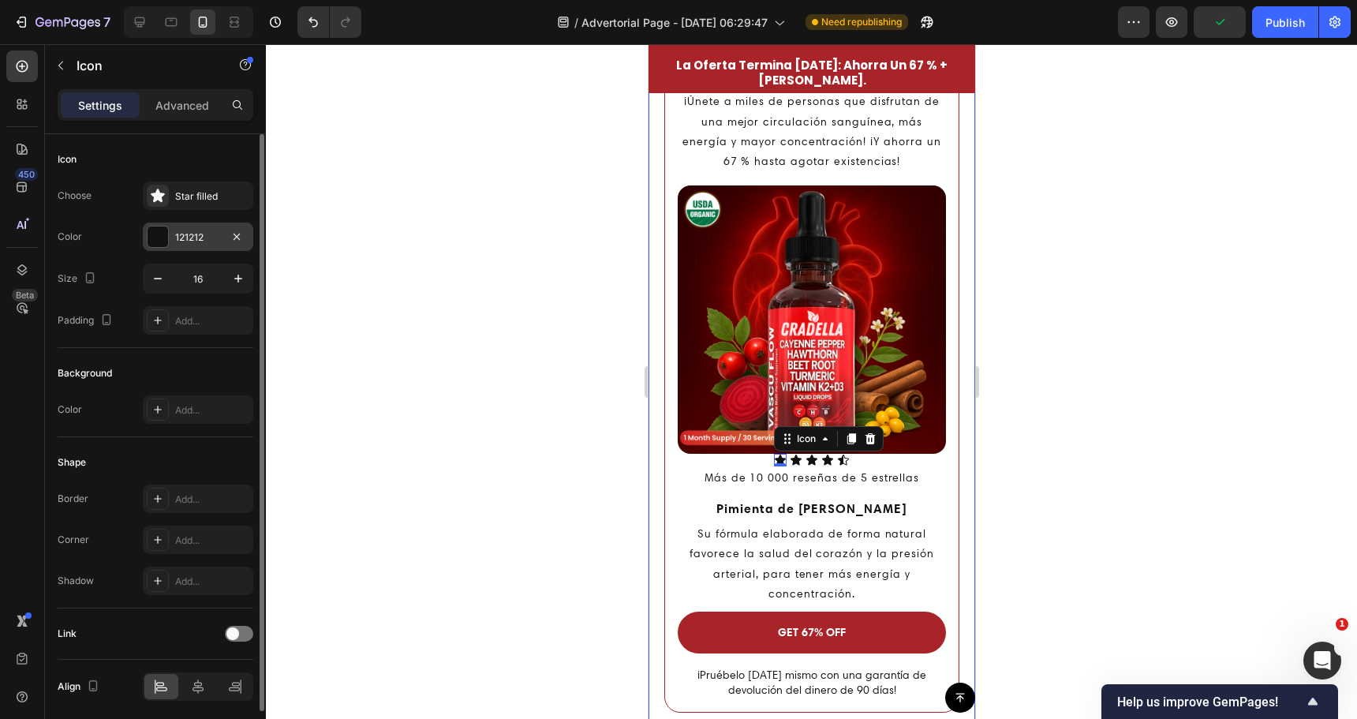
click at [163, 241] on div at bounding box center [158, 236] width 21 height 21
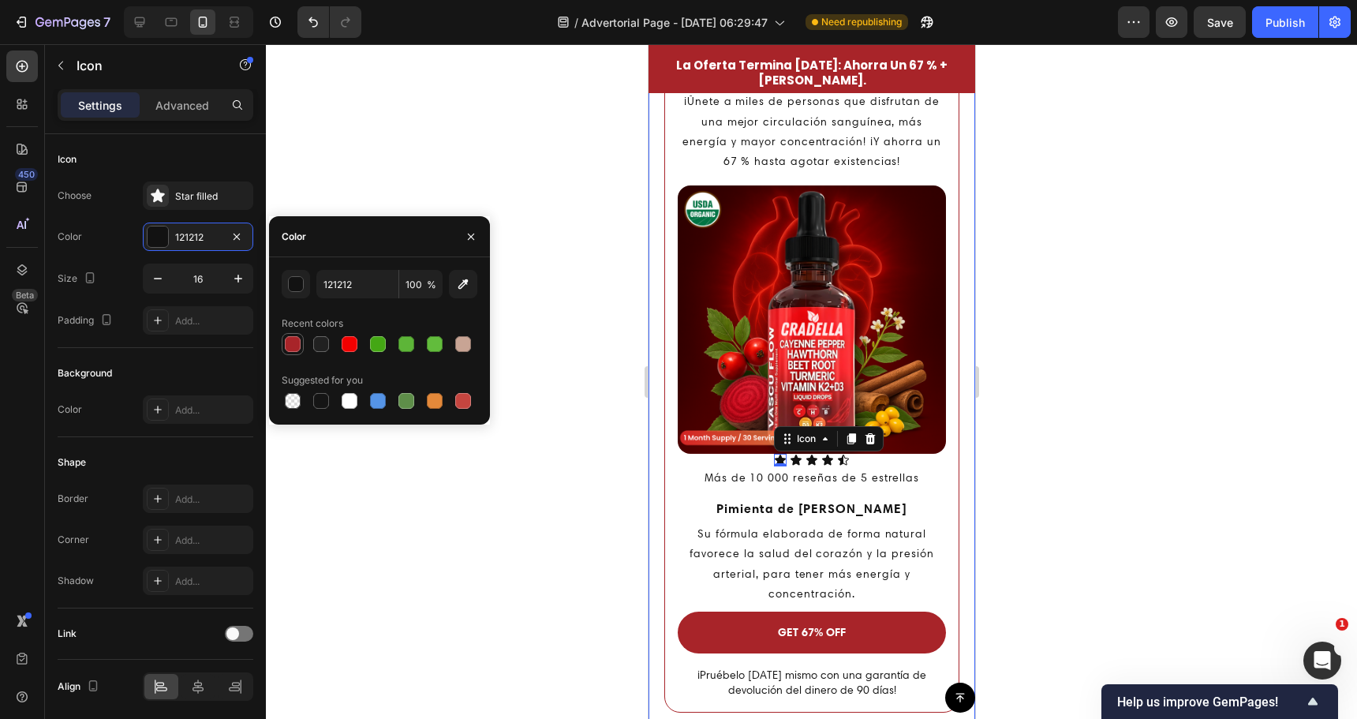
click at [290, 346] on div at bounding box center [293, 344] width 16 height 16
type input "A82429"
click at [793, 454] on div "Icon" at bounding box center [795, 460] width 13 height 13
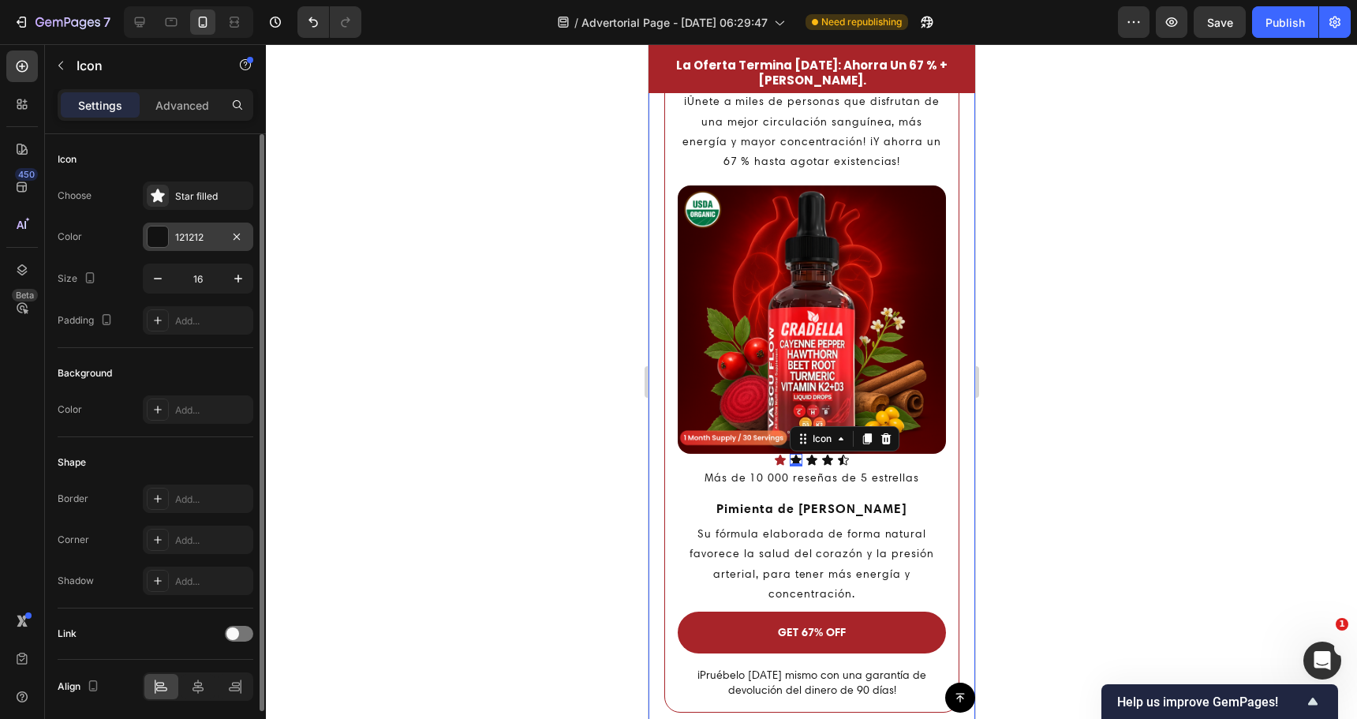
click at [164, 237] on div at bounding box center [158, 236] width 21 height 21
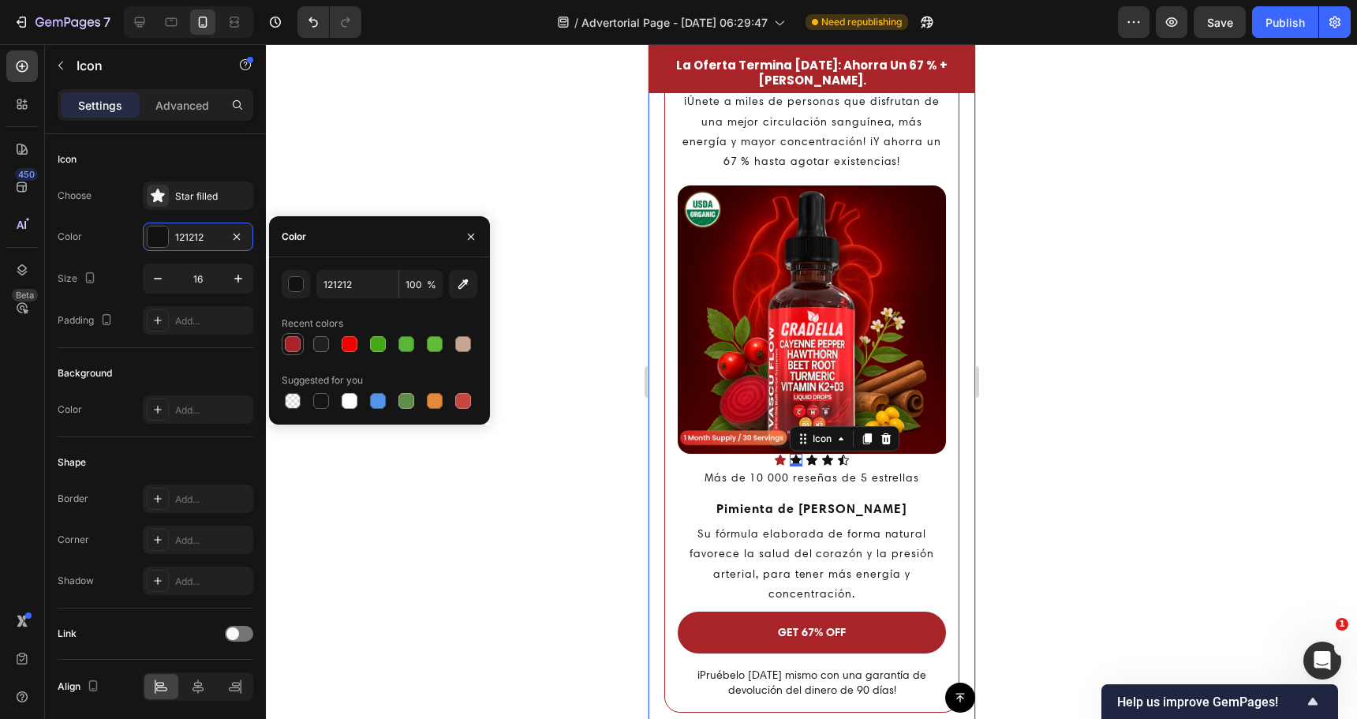
click at [294, 347] on div at bounding box center [293, 344] width 16 height 16
type input "A82429"
click at [806, 454] on icon at bounding box center [811, 459] width 11 height 10
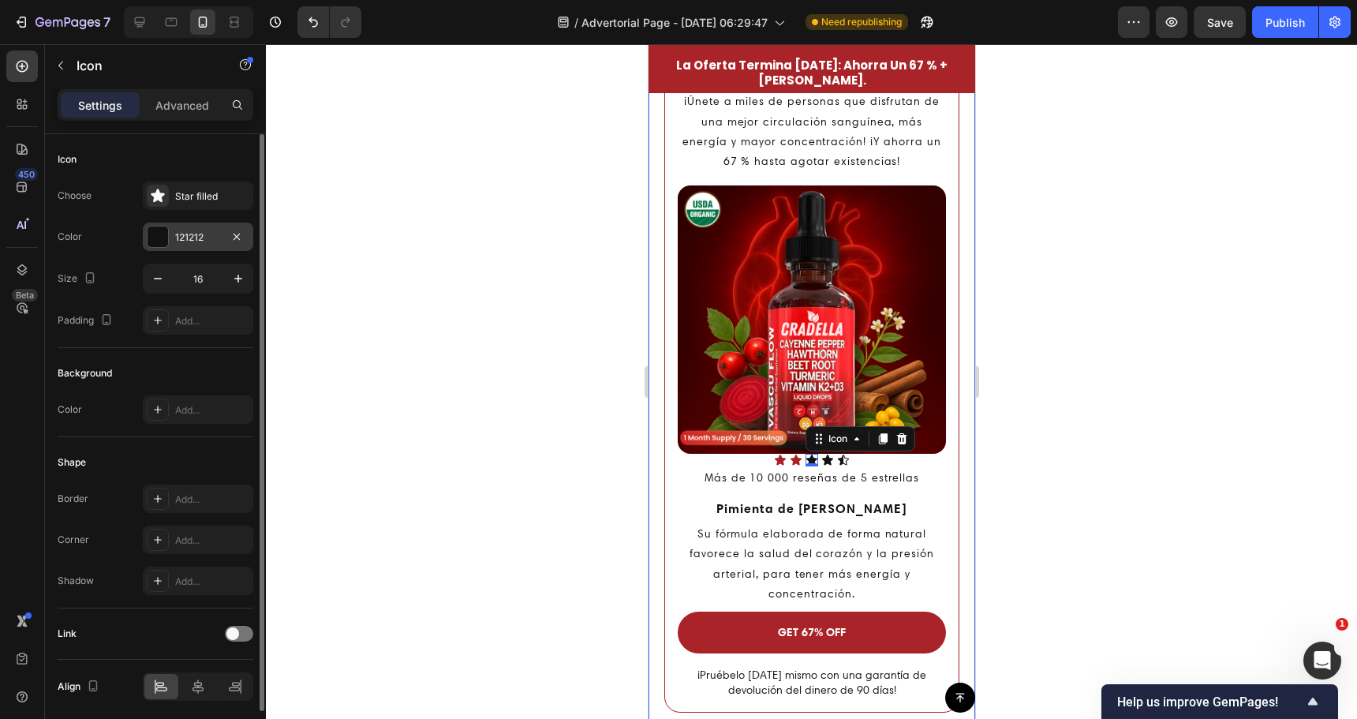
click at [170, 237] on div "121212" at bounding box center [198, 237] width 110 height 28
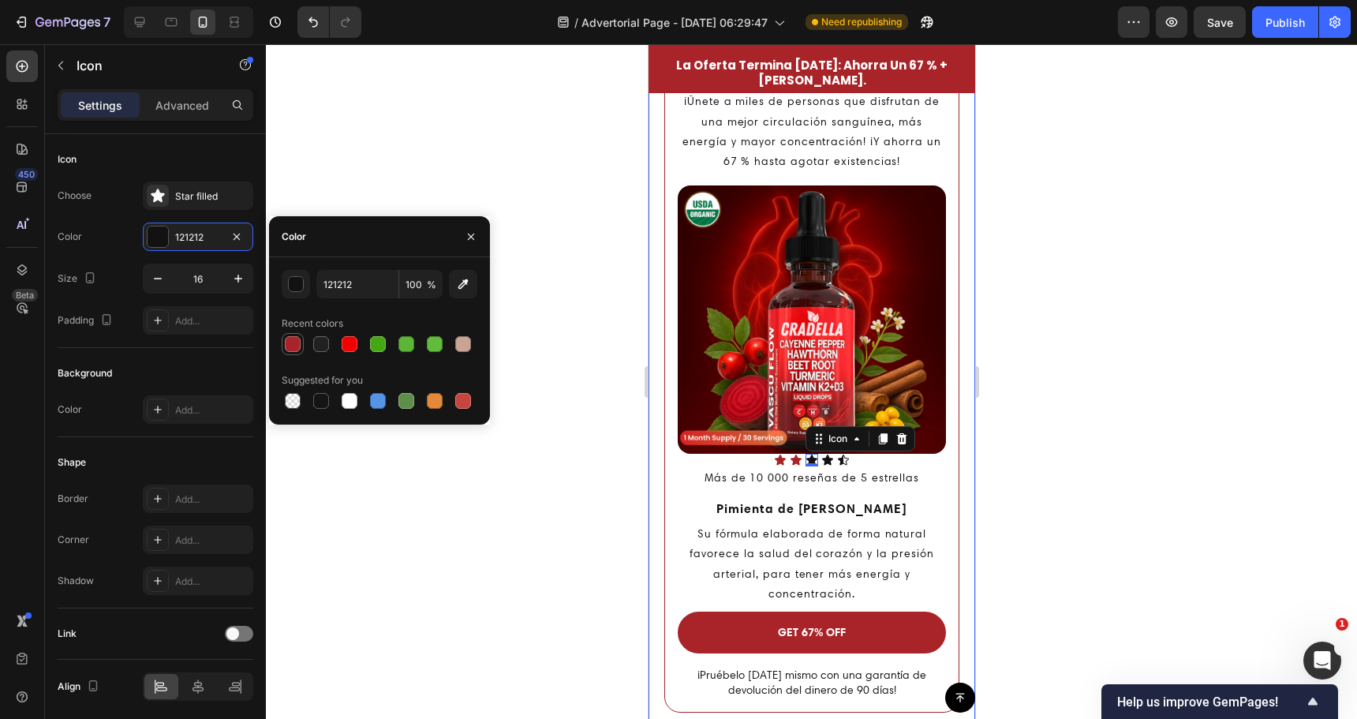
click at [298, 342] on div at bounding box center [293, 344] width 16 height 16
type input "A82429"
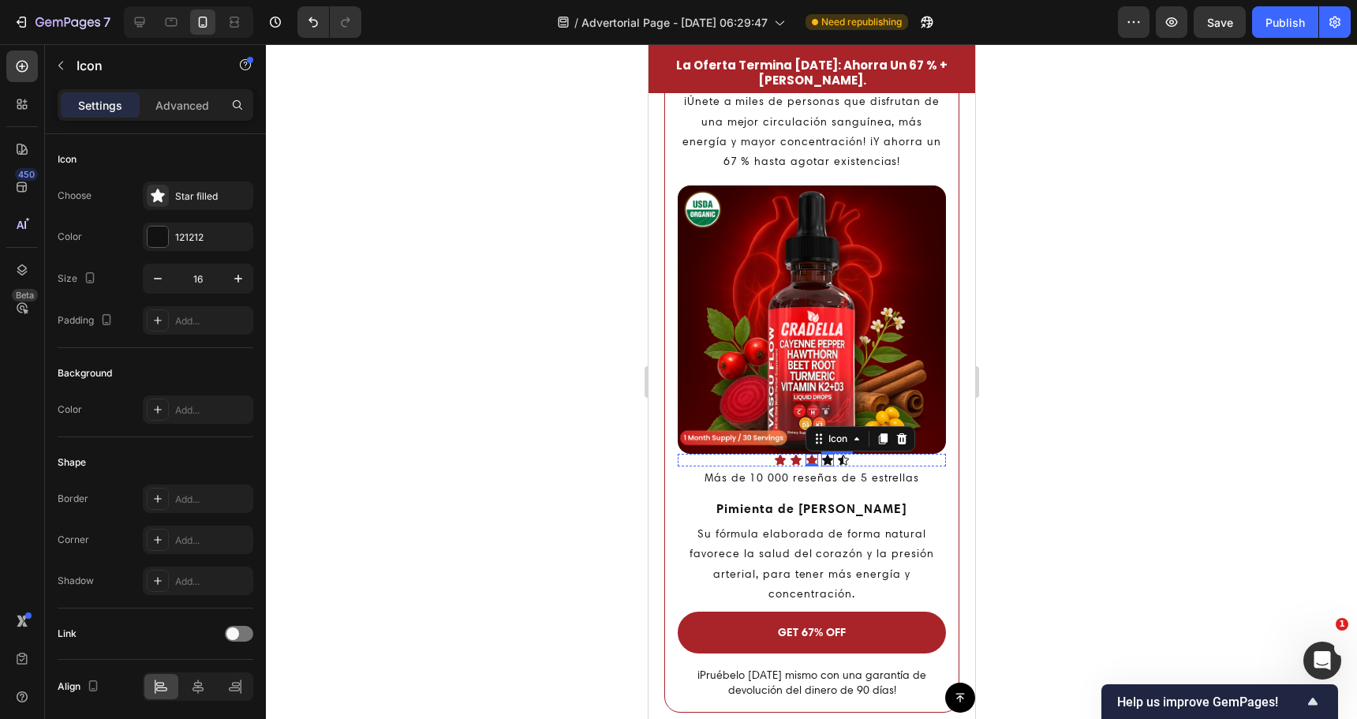
click at [821, 454] on div "Icon" at bounding box center [827, 460] width 13 height 13
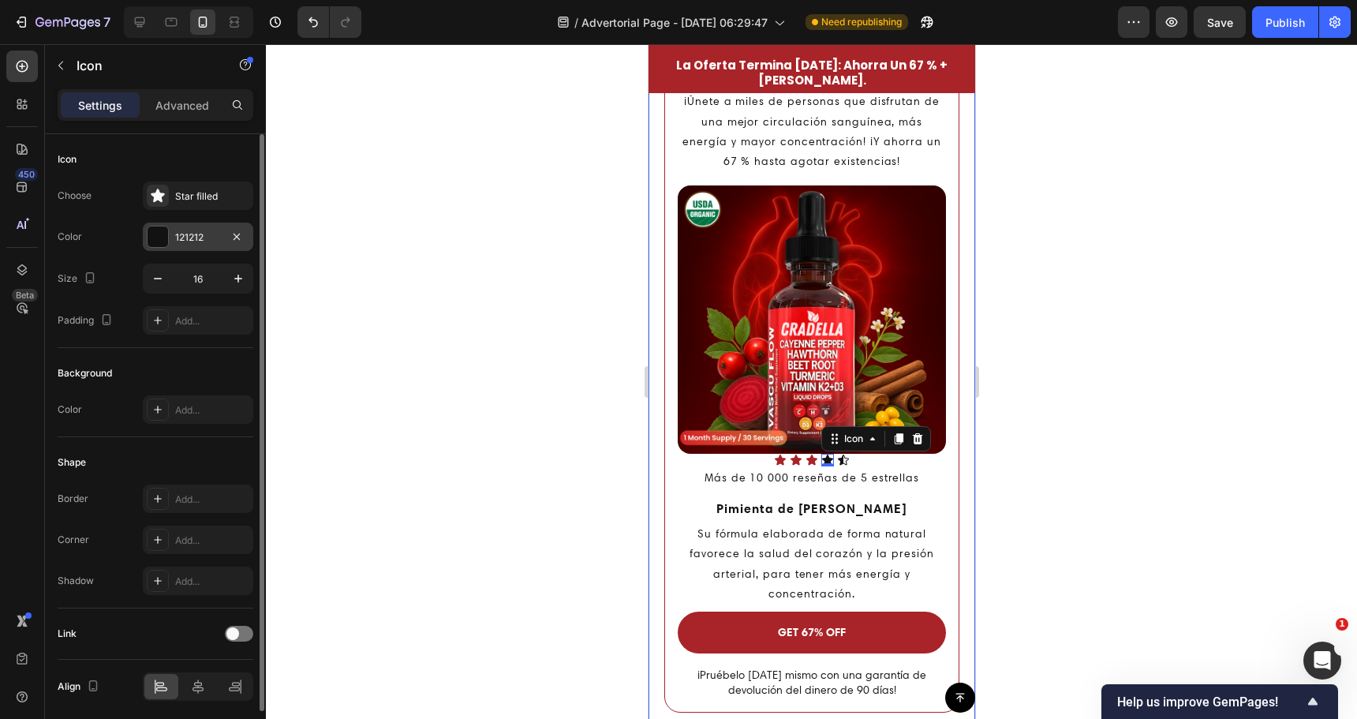
click at [171, 241] on div "121212" at bounding box center [198, 237] width 110 height 28
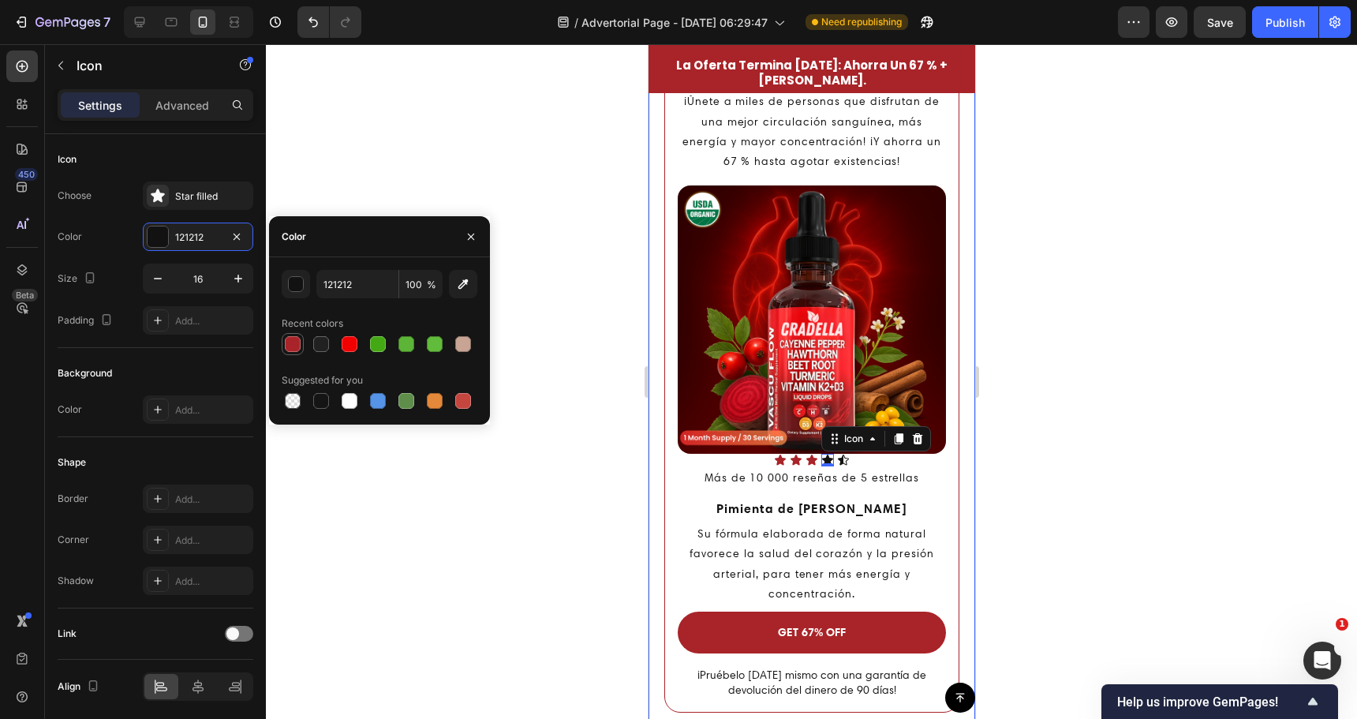
click at [294, 343] on div at bounding box center [293, 344] width 16 height 16
type input "A82429"
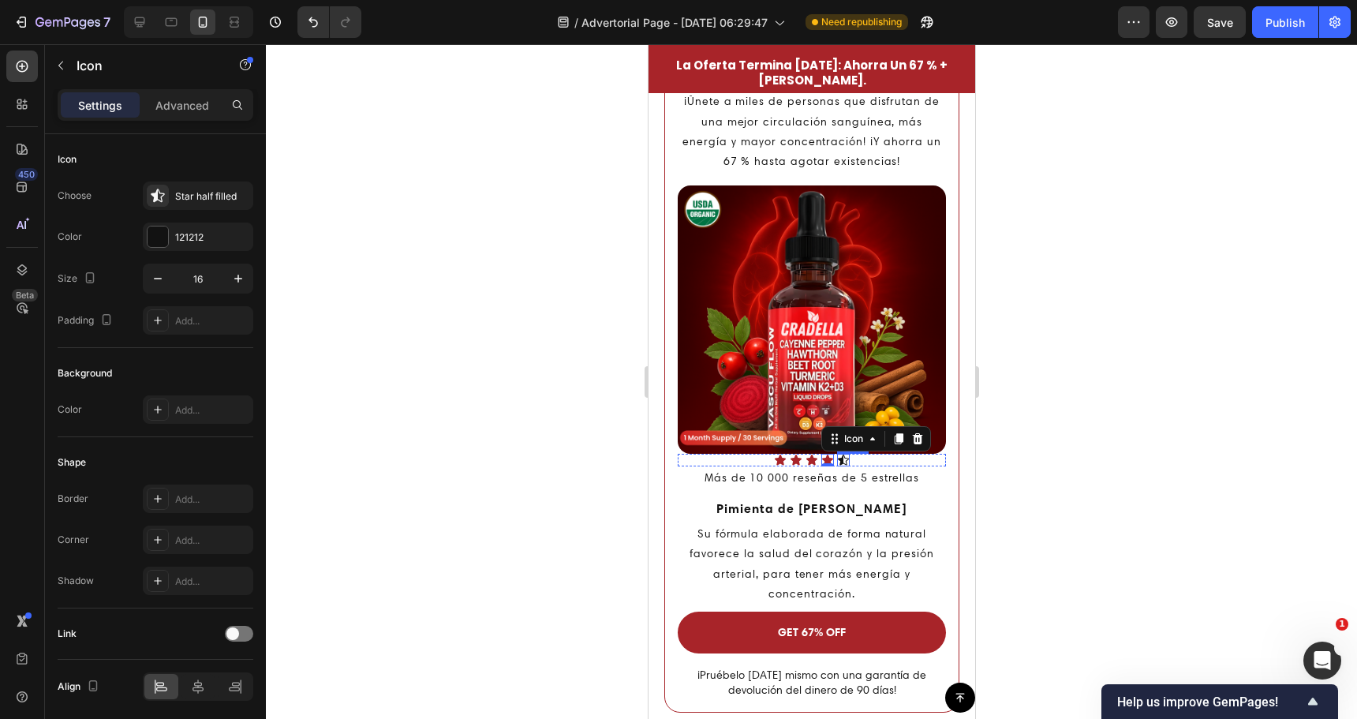
click at [837, 454] on div "Icon" at bounding box center [842, 460] width 13 height 13
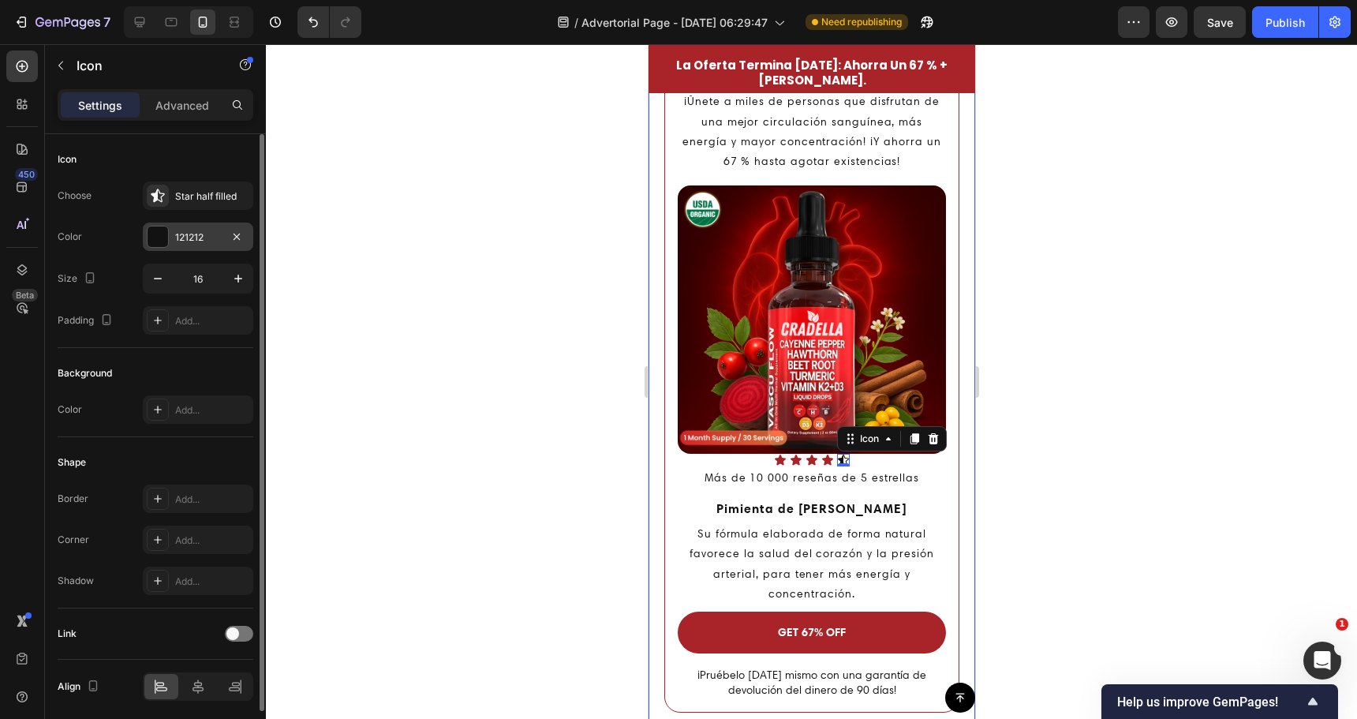
click at [159, 239] on div at bounding box center [158, 236] width 21 height 21
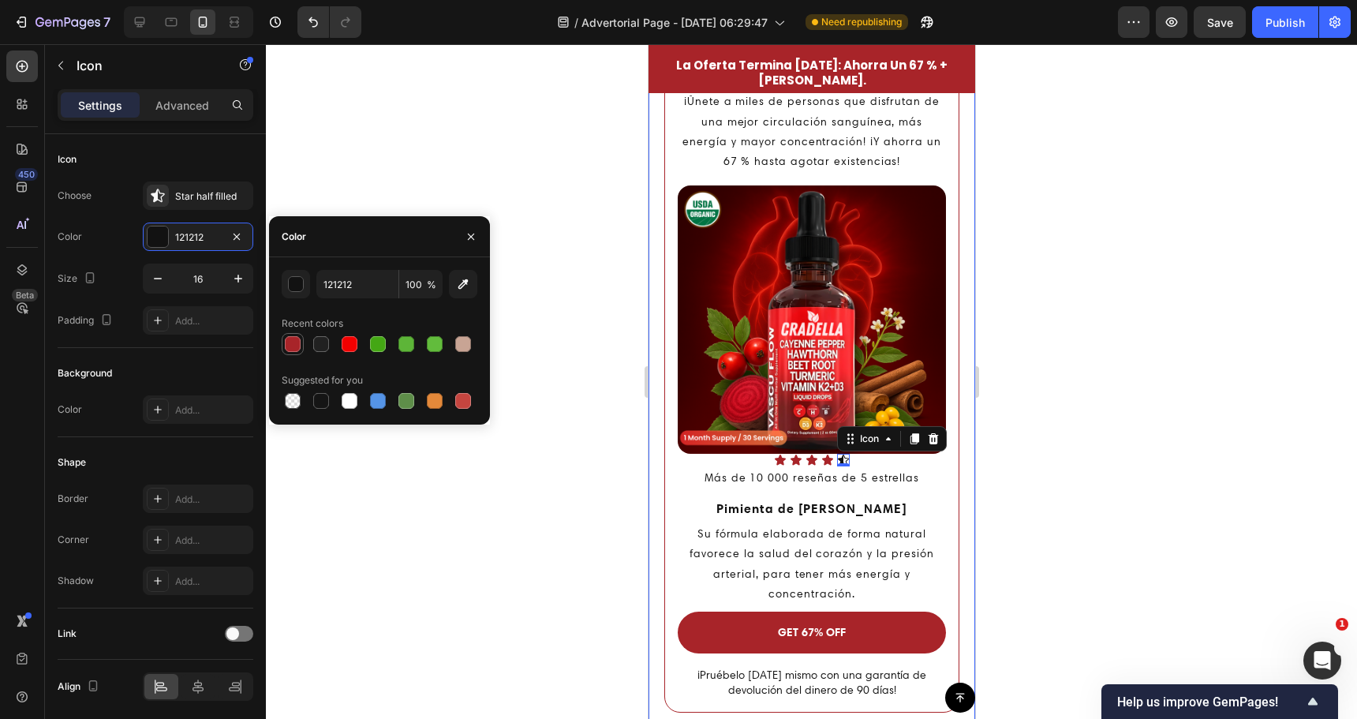
click at [293, 339] on div at bounding box center [293, 344] width 16 height 16
type input "A82429"
click at [171, 208] on div "Star half filled" at bounding box center [198, 195] width 110 height 28
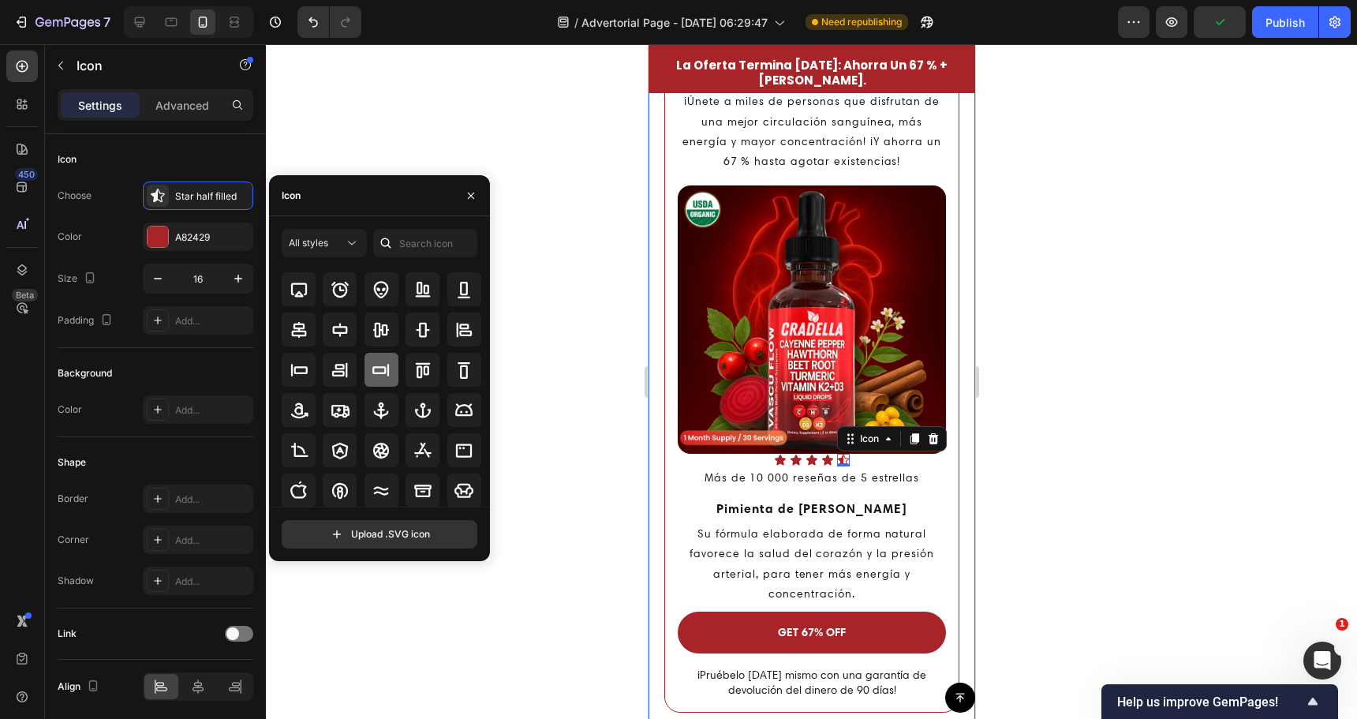
scroll to position [174, 0]
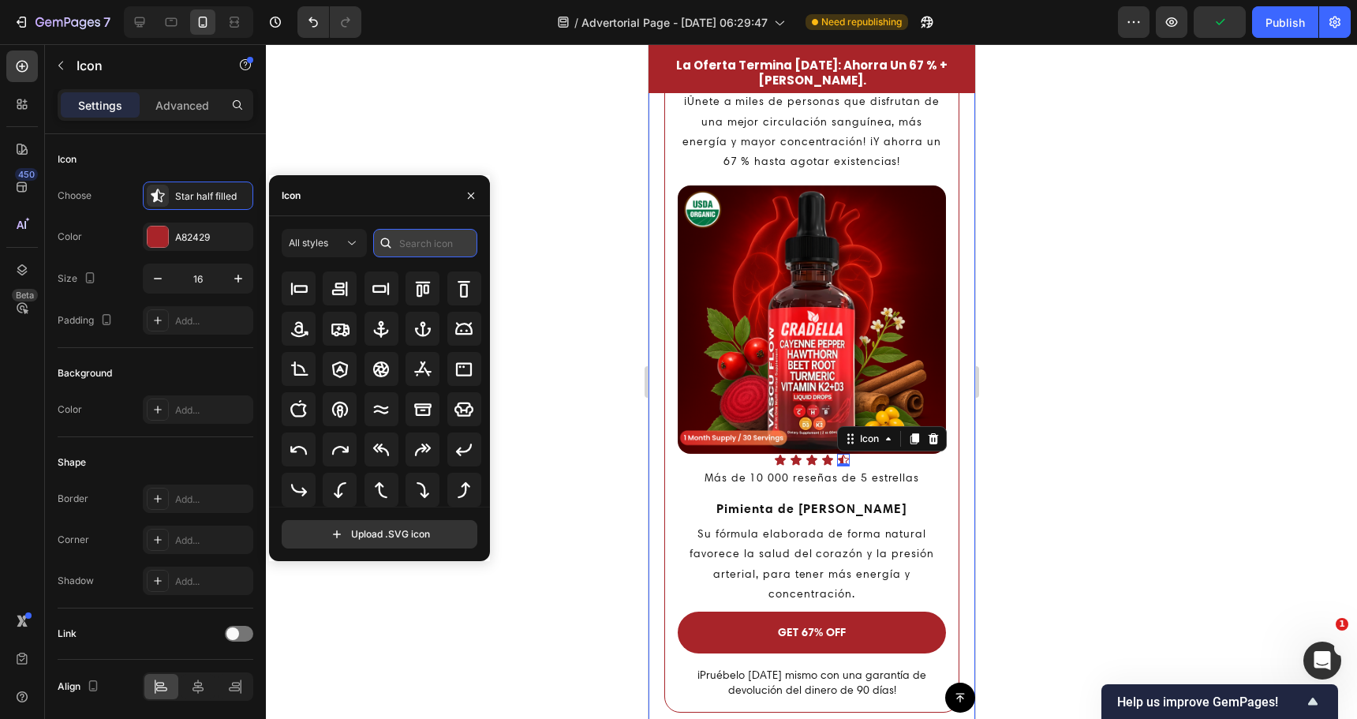
click at [436, 240] on input "text" at bounding box center [425, 243] width 104 height 28
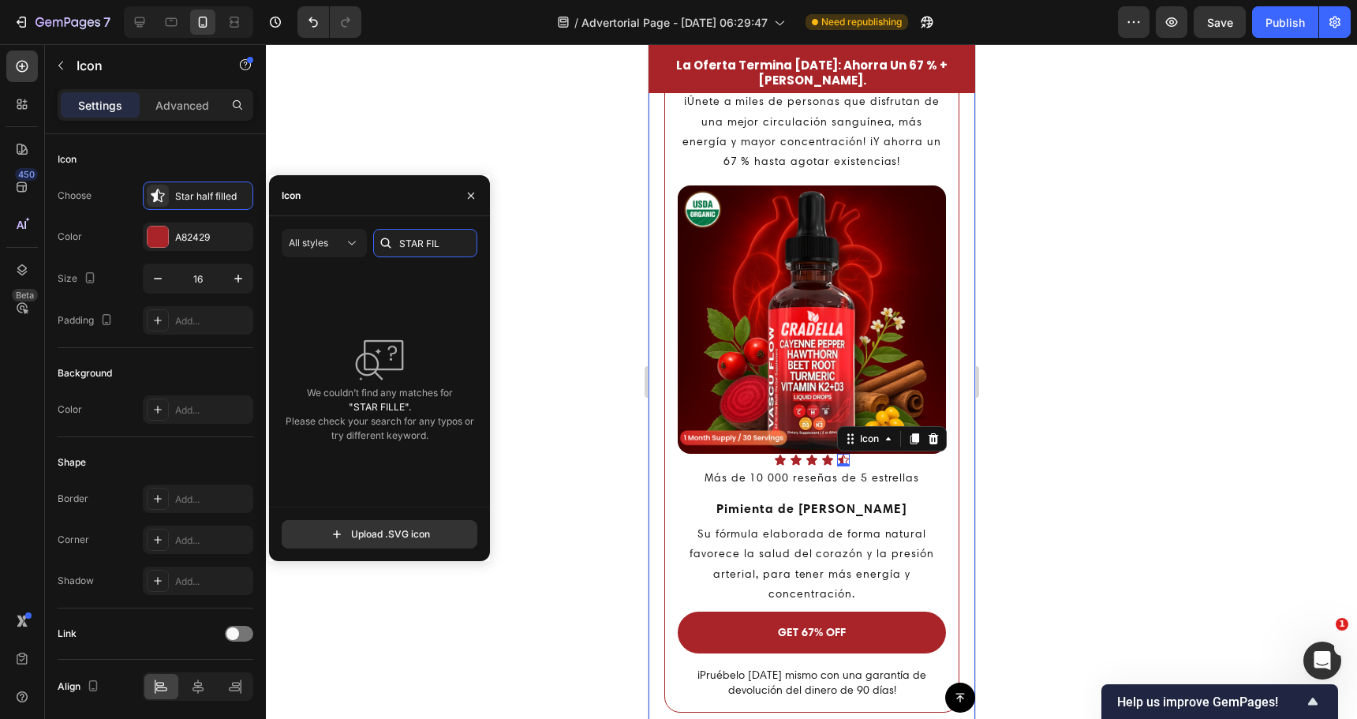
scroll to position [0, 0]
type input "S"
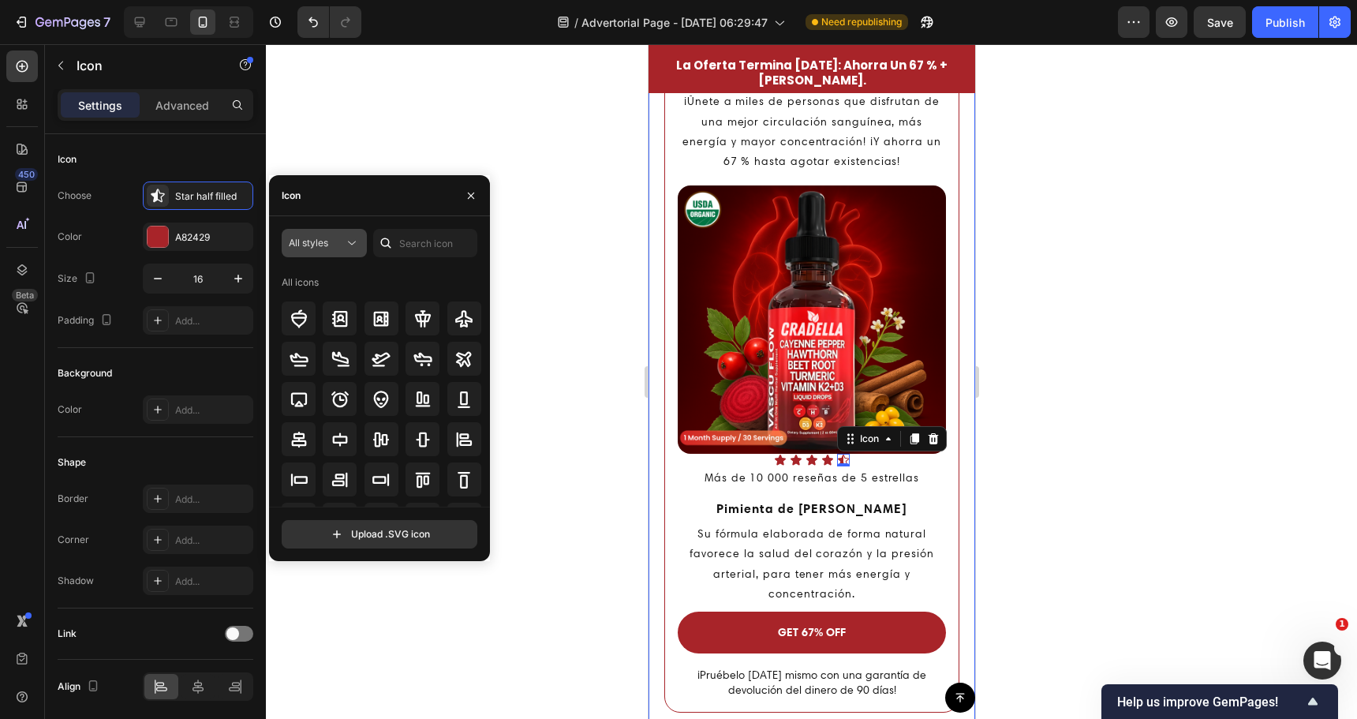
click at [339, 244] on div "All styles" at bounding box center [316, 243] width 55 height 14
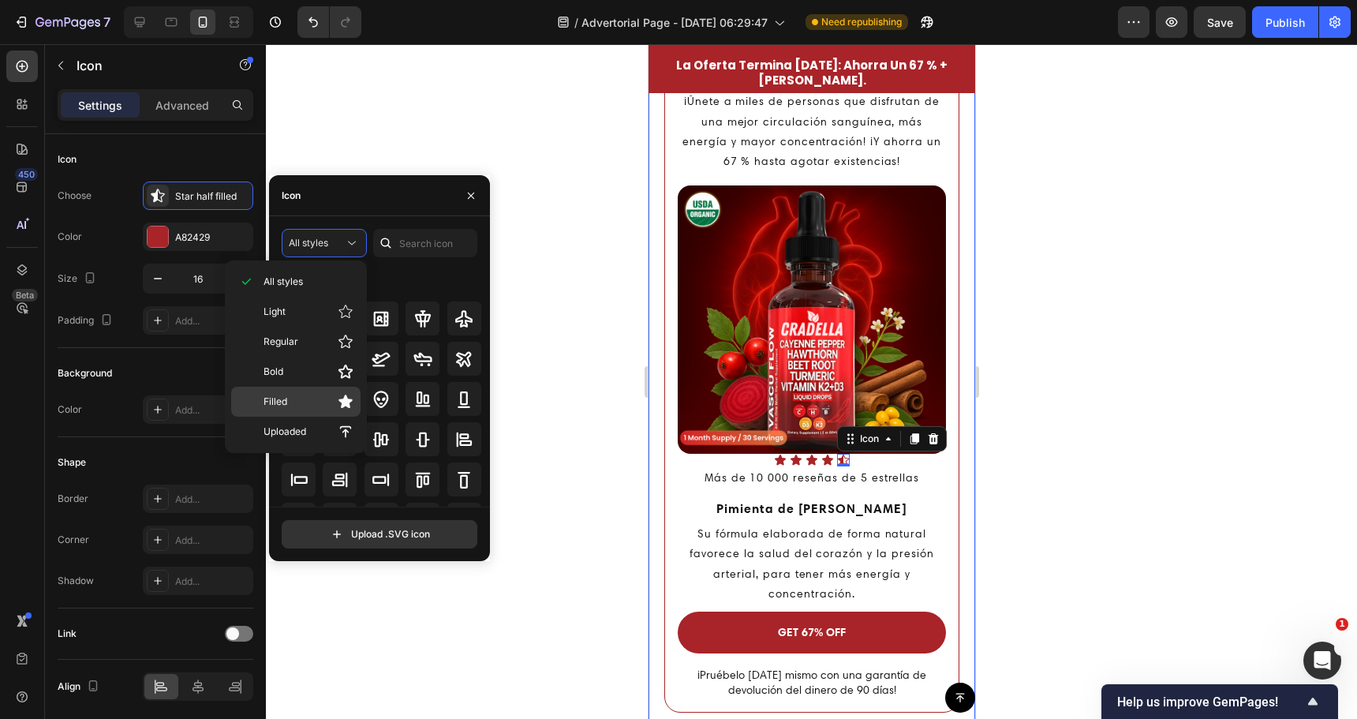
click at [328, 398] on p "Filled" at bounding box center [309, 402] width 90 height 16
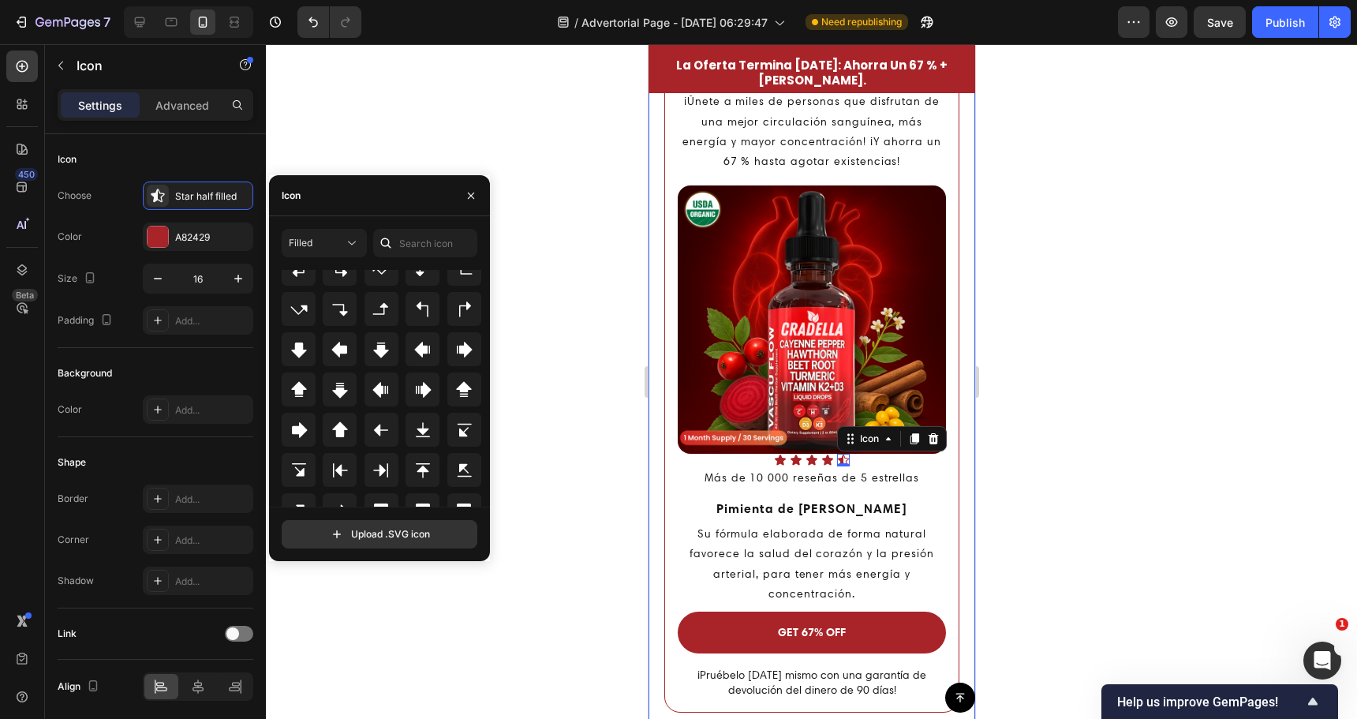
scroll to position [513, 0]
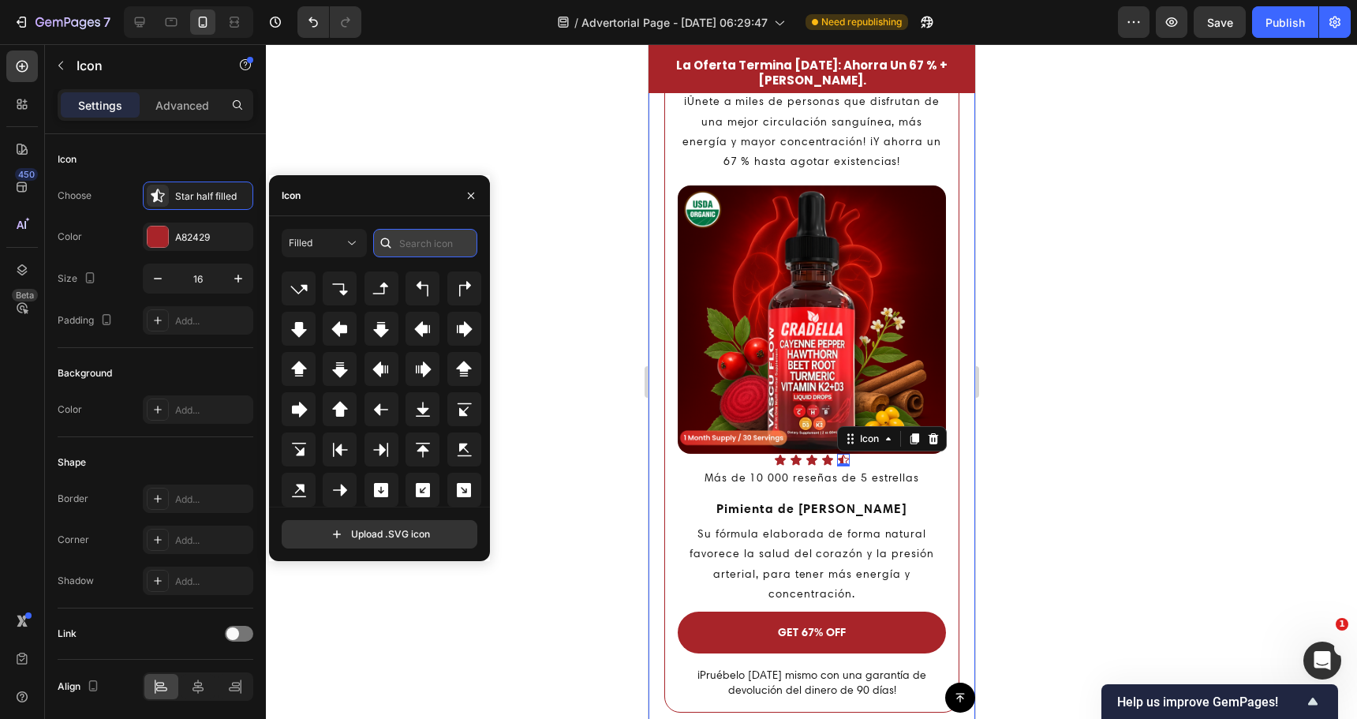
click at [408, 237] on input "text" at bounding box center [425, 243] width 104 height 28
type input "STAR"
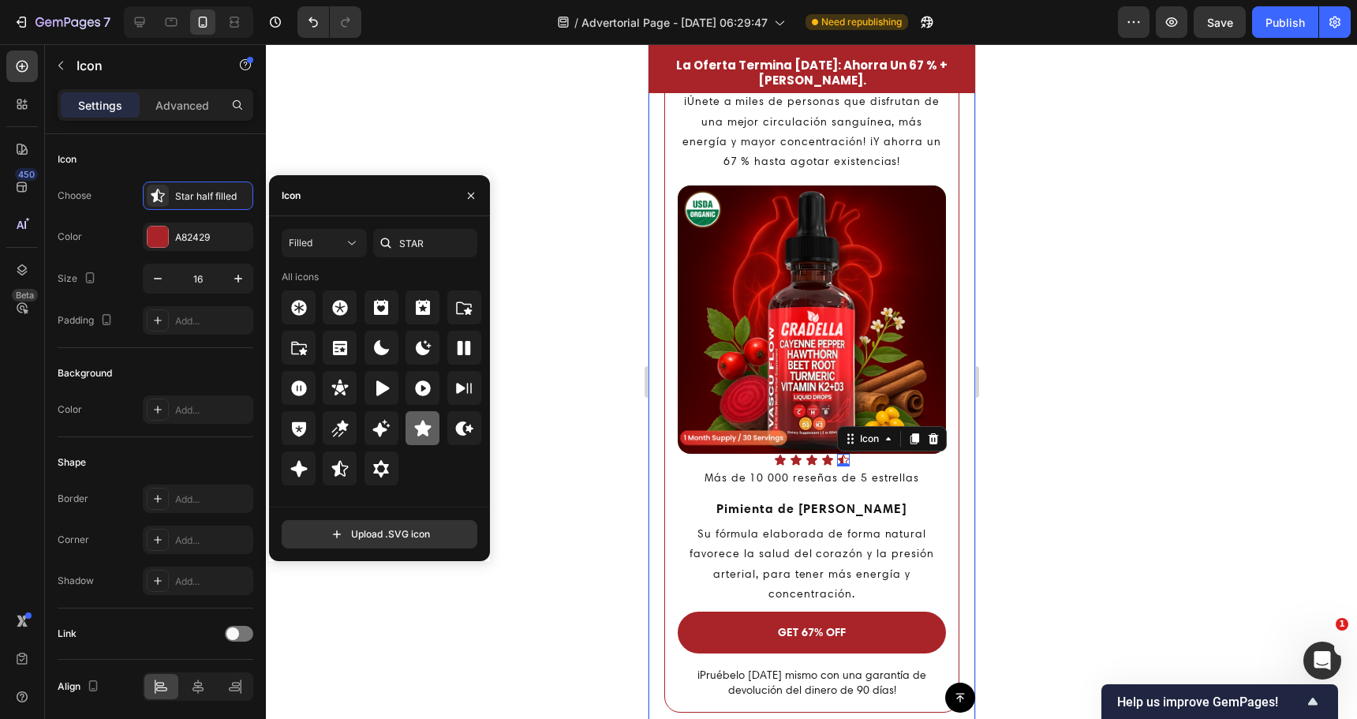
click at [418, 433] on icon at bounding box center [422, 428] width 17 height 16
click at [569, 416] on div at bounding box center [811, 381] width 1091 height 675
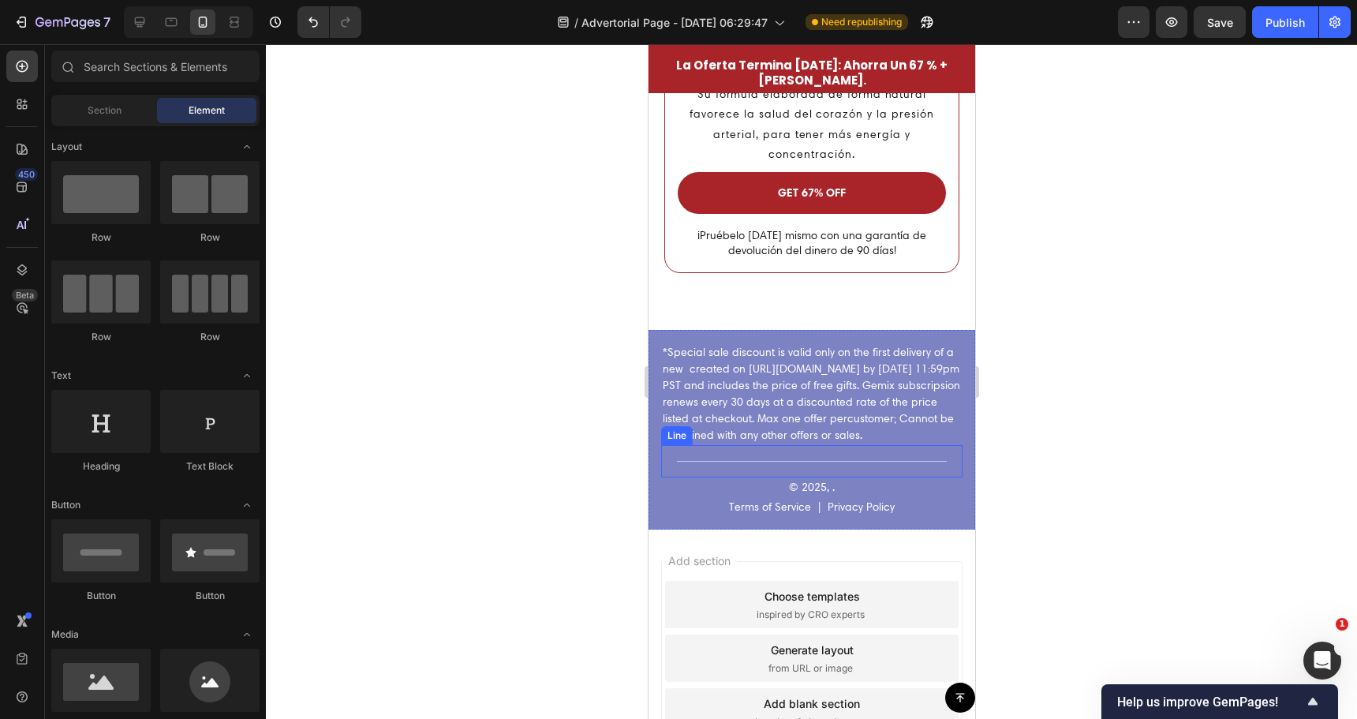
scroll to position [4737, 0]
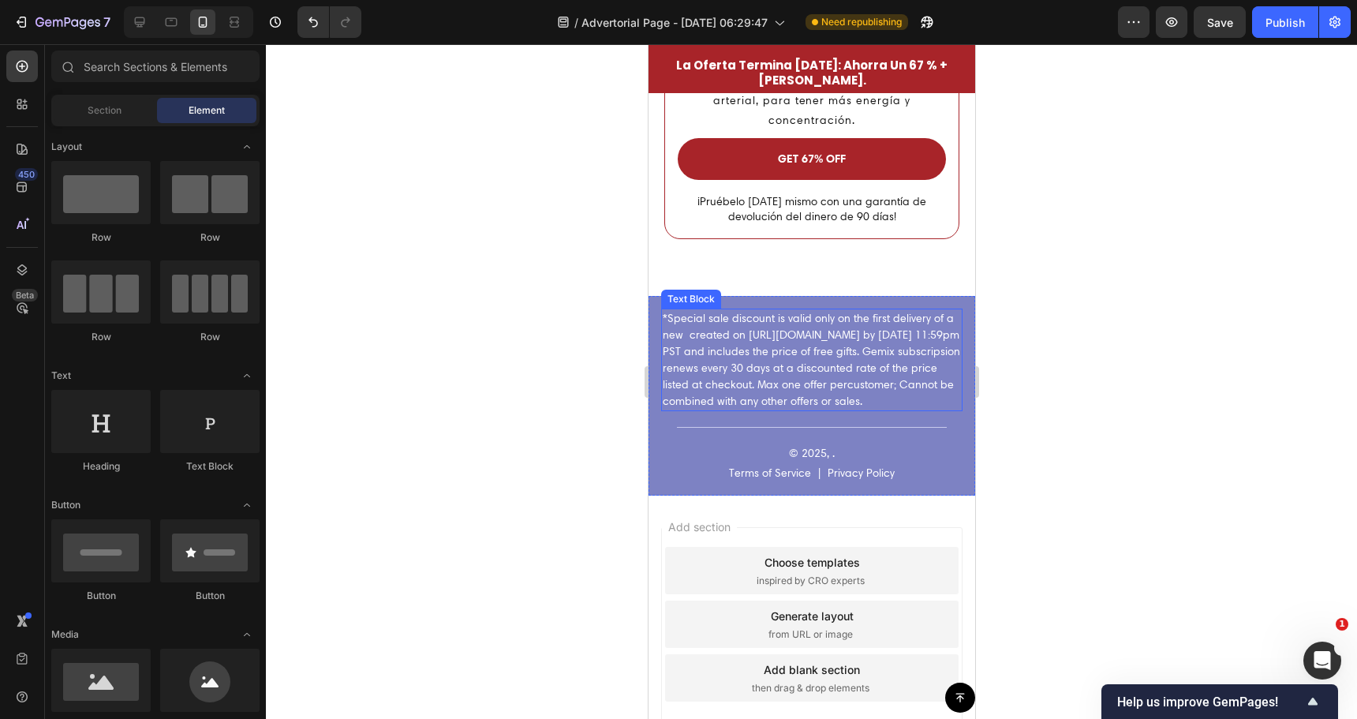
click at [725, 314] on p "*Special sale discount is valid only on the first delivery of a new created on …" at bounding box center [811, 359] width 298 height 99
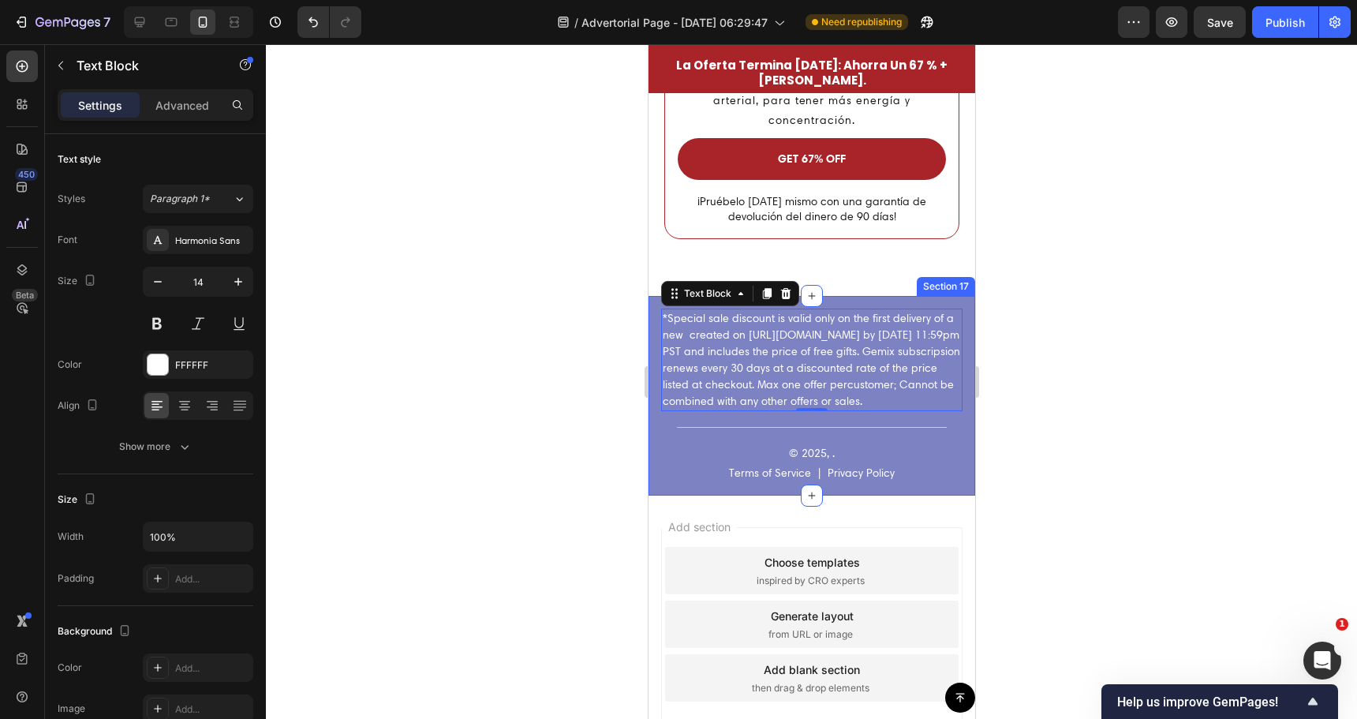
click at [923, 296] on div "*Special sale discount is valid only on the first delivery of a new created on …" at bounding box center [811, 396] width 327 height 200
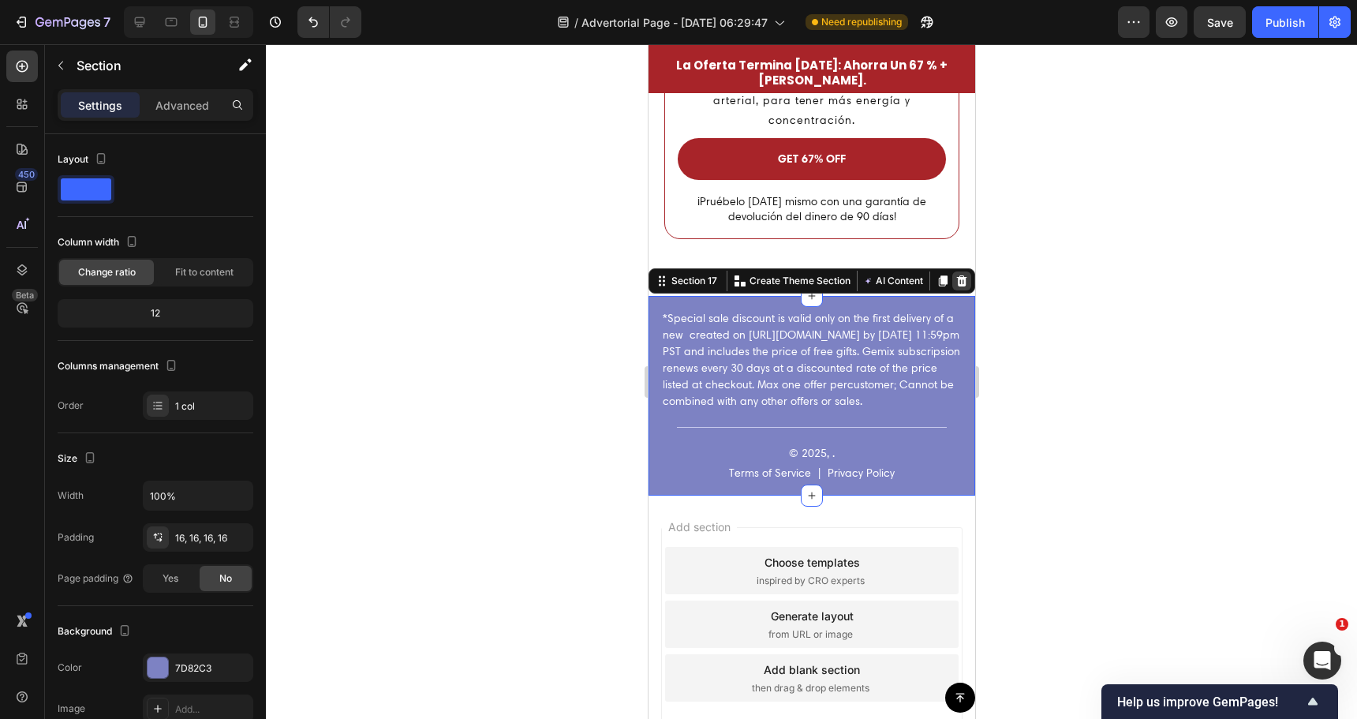
click at [958, 271] on div at bounding box center [961, 280] width 19 height 19
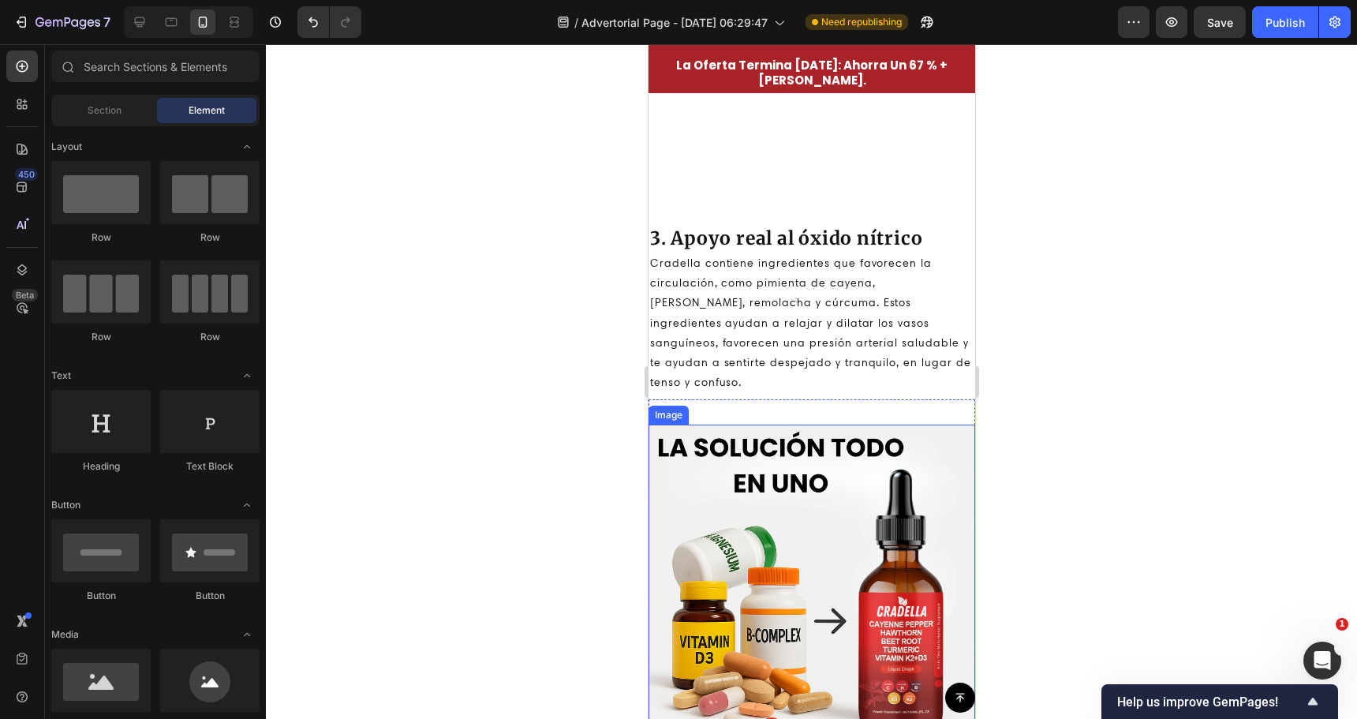
scroll to position [2153, 0]
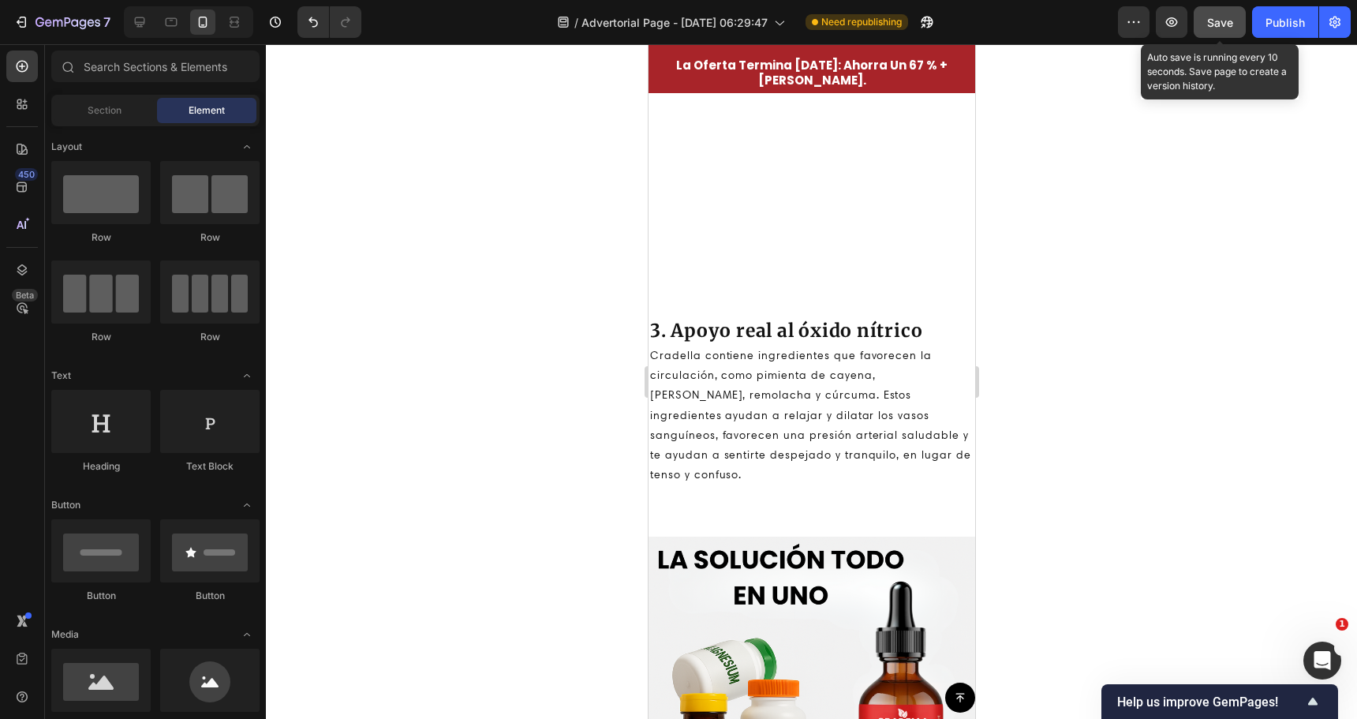
click at [1206, 19] on button "Save" at bounding box center [1220, 22] width 52 height 32
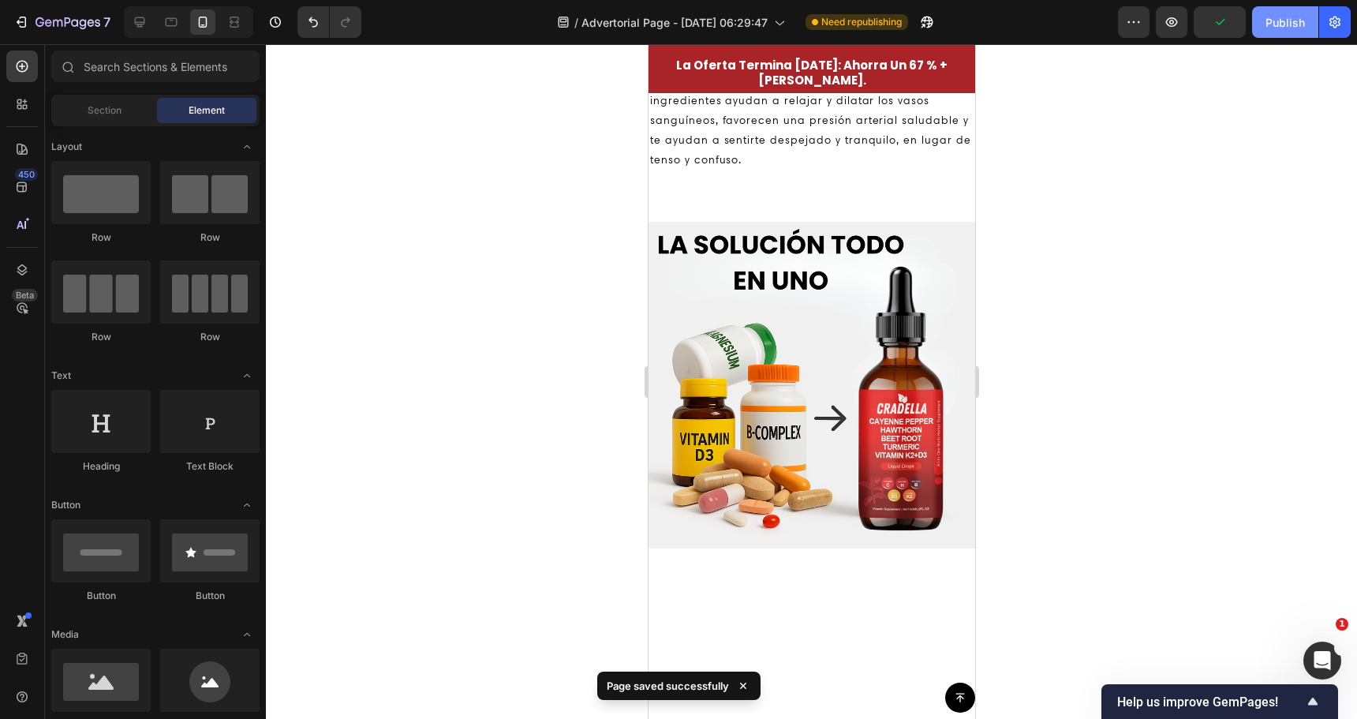
click at [1275, 28] on div "Publish" at bounding box center [1285, 22] width 39 height 17
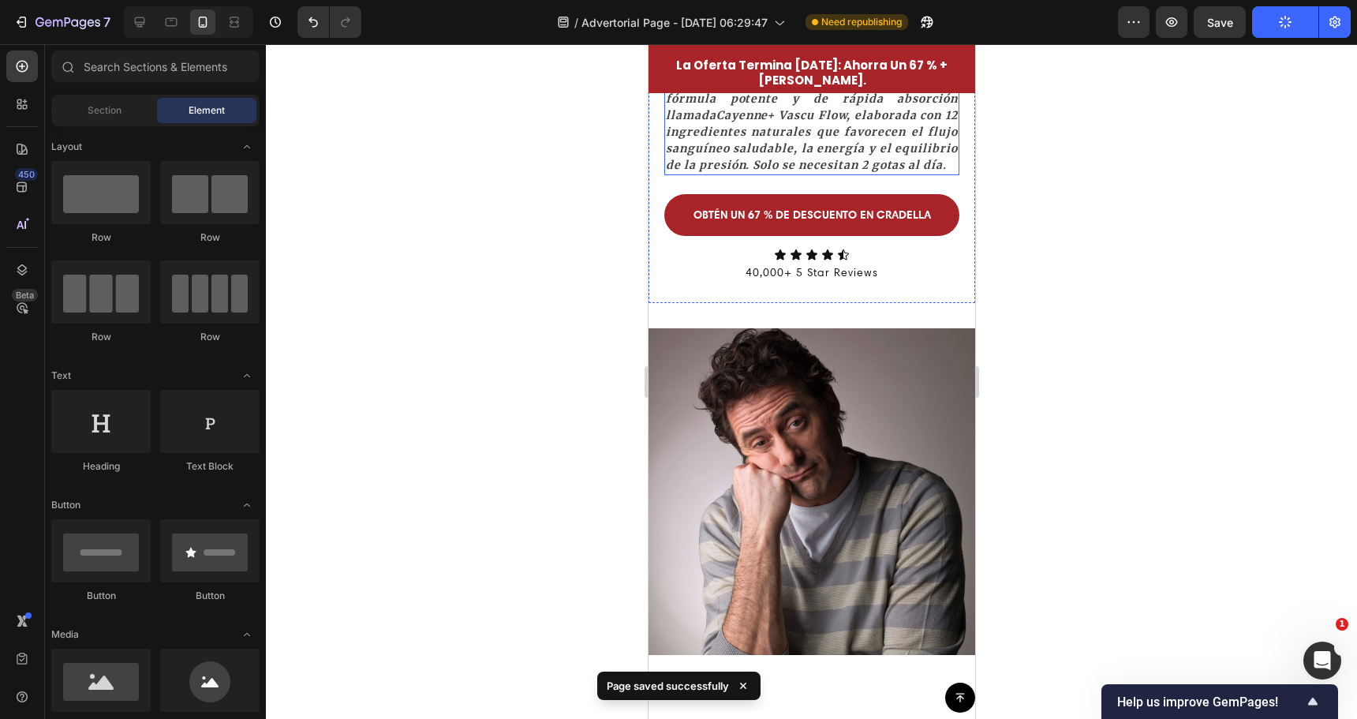
scroll to position [316, 0]
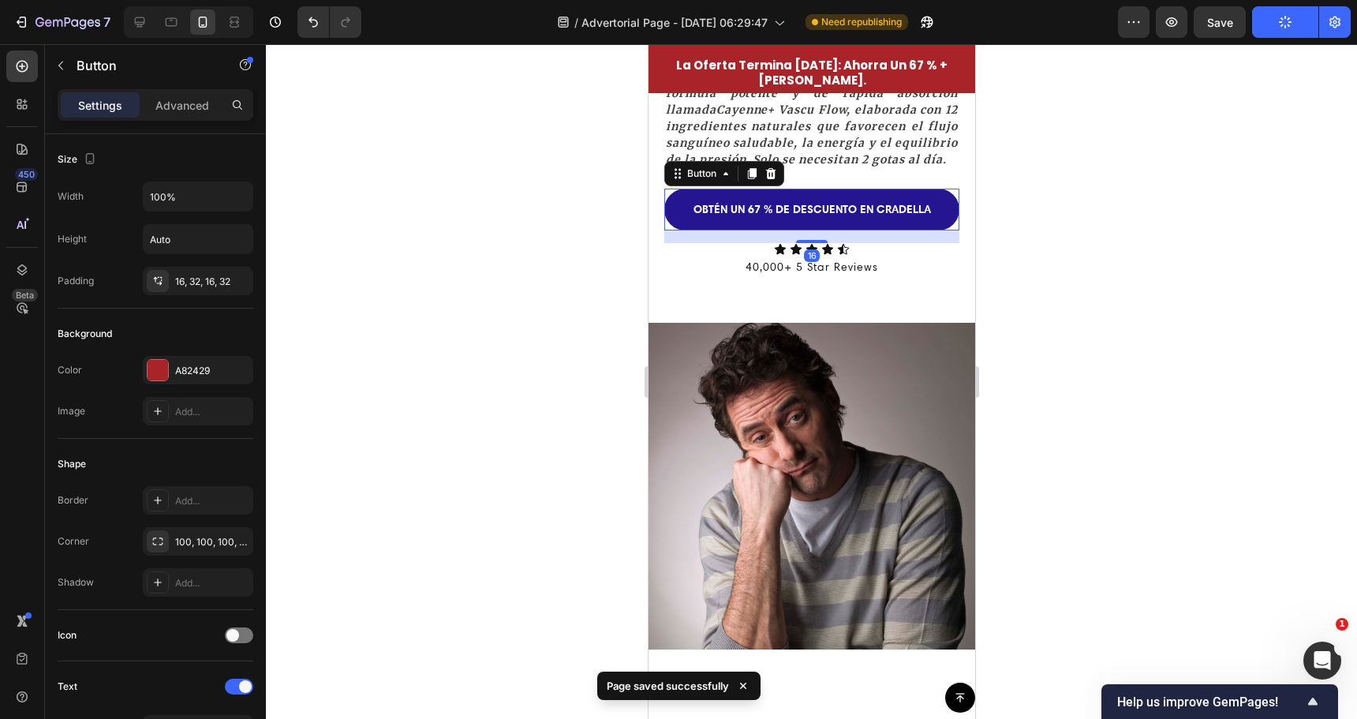
click at [862, 230] on link "OBTÉN UN 67 % DE DESCUENTO EN CRADELLA" at bounding box center [811, 210] width 295 height 42
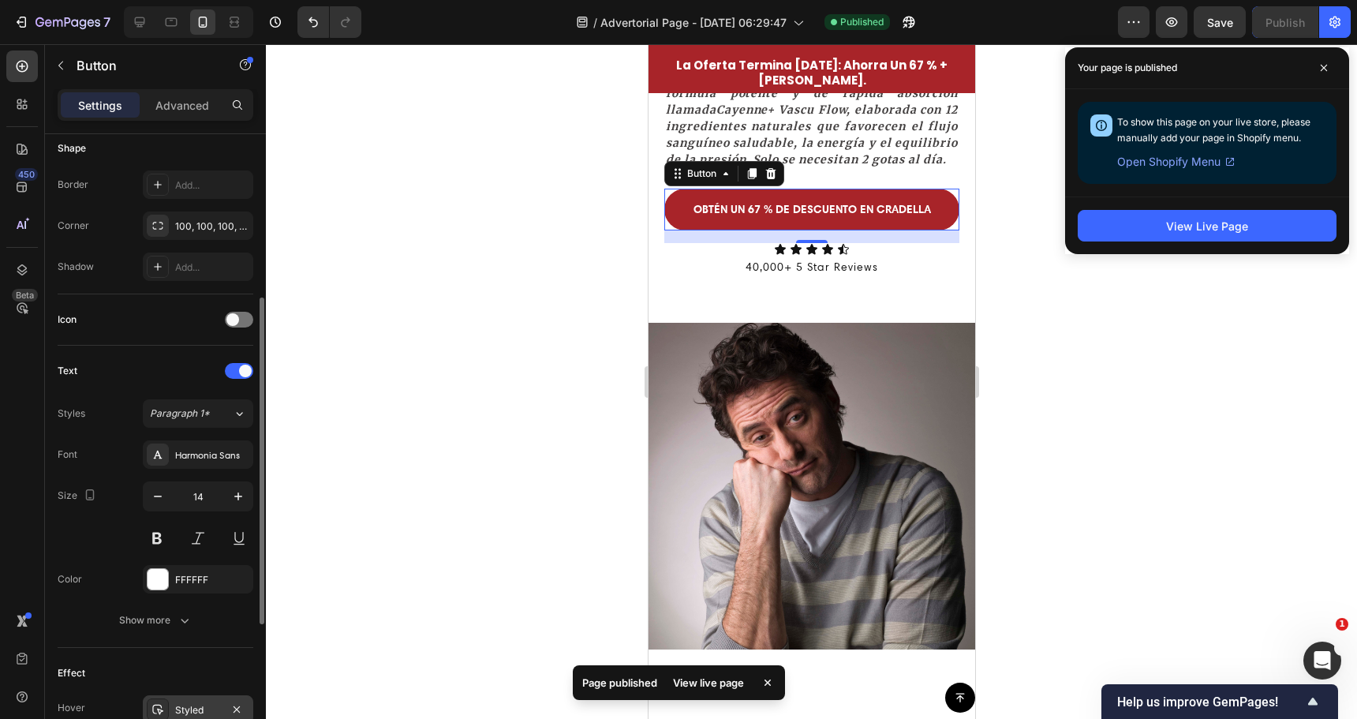
scroll to position [552, 0]
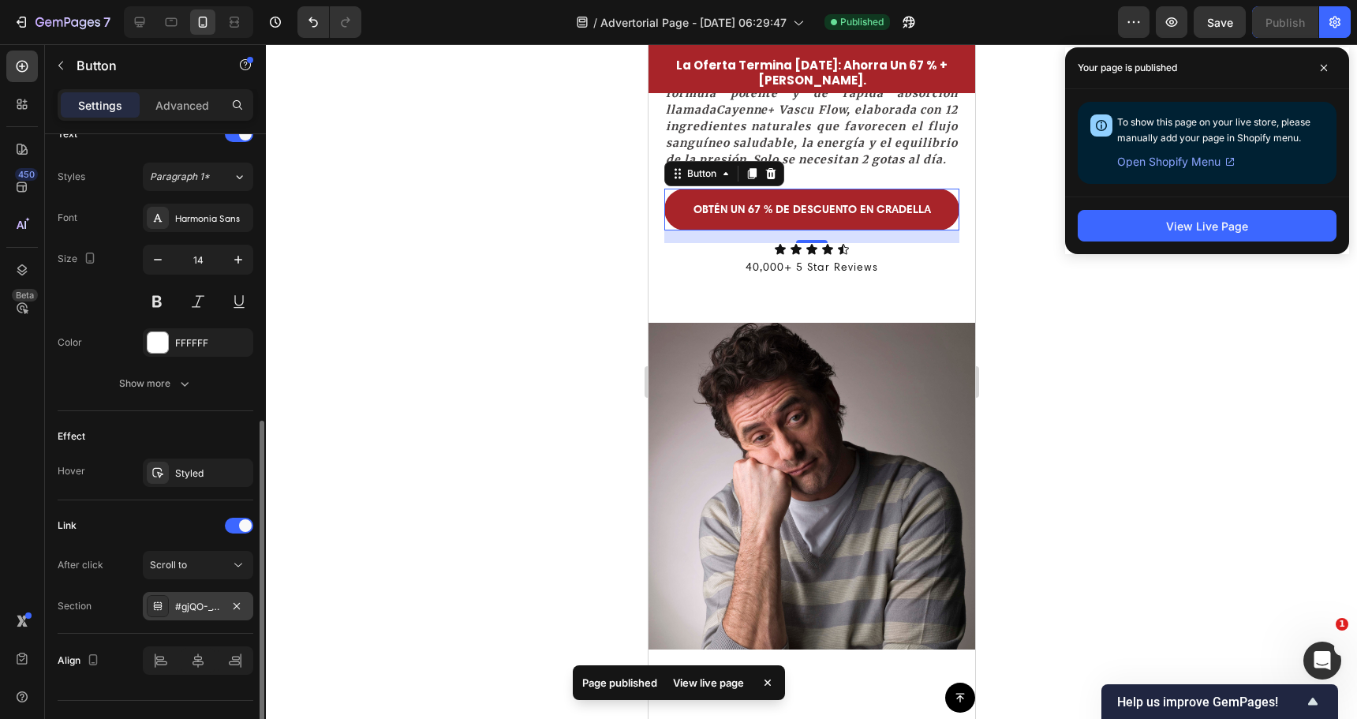
click at [171, 608] on div "#gjQO-_Vo14" at bounding box center [198, 606] width 110 height 28
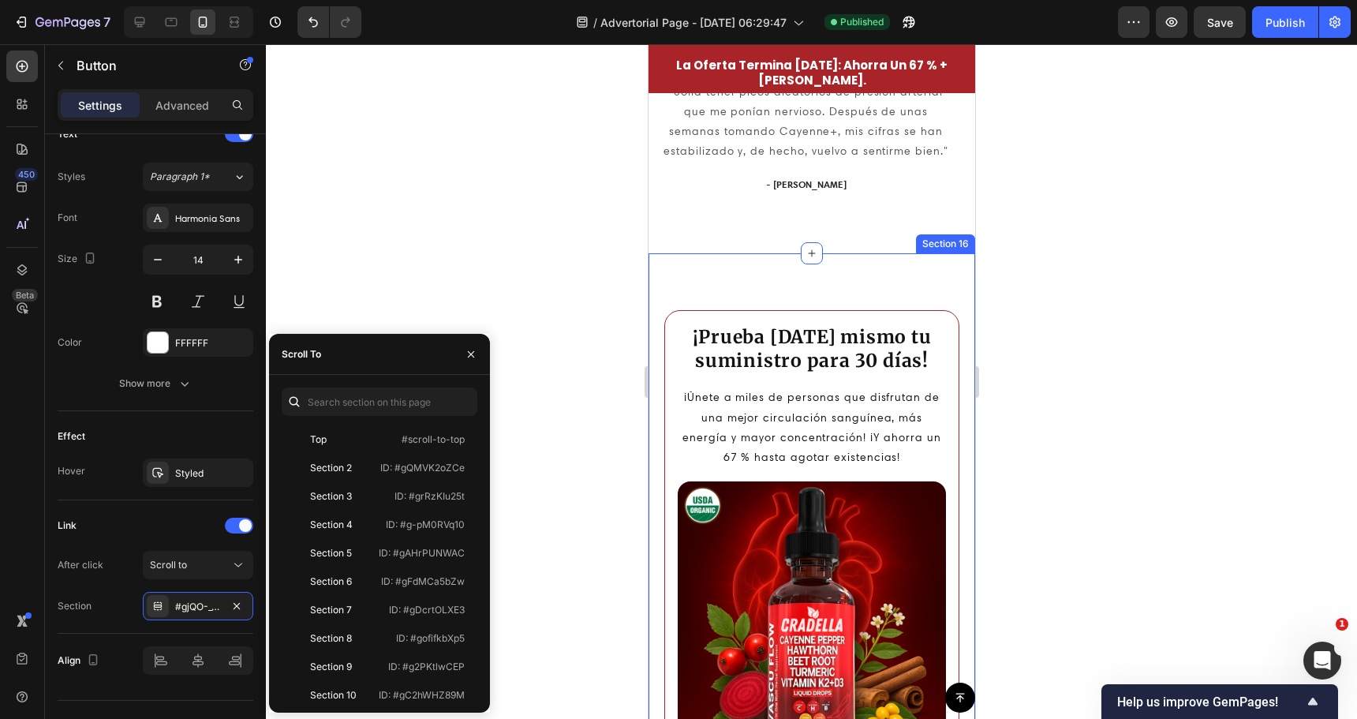
scroll to position [0, 0]
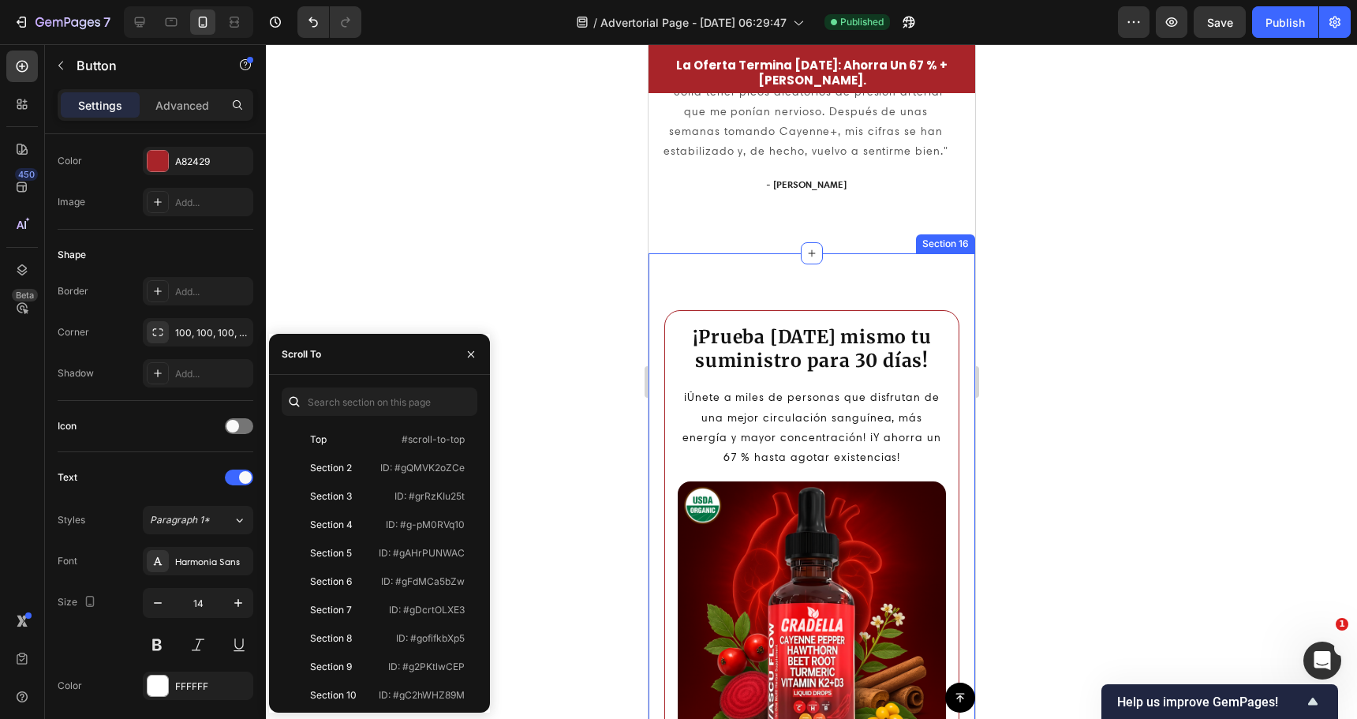
click at [950, 342] on div "¡Prueba [DATE] mismo tu suministro para 30 días! Heading ¡Únete a miles de pers…" at bounding box center [811, 659] width 327 height 812
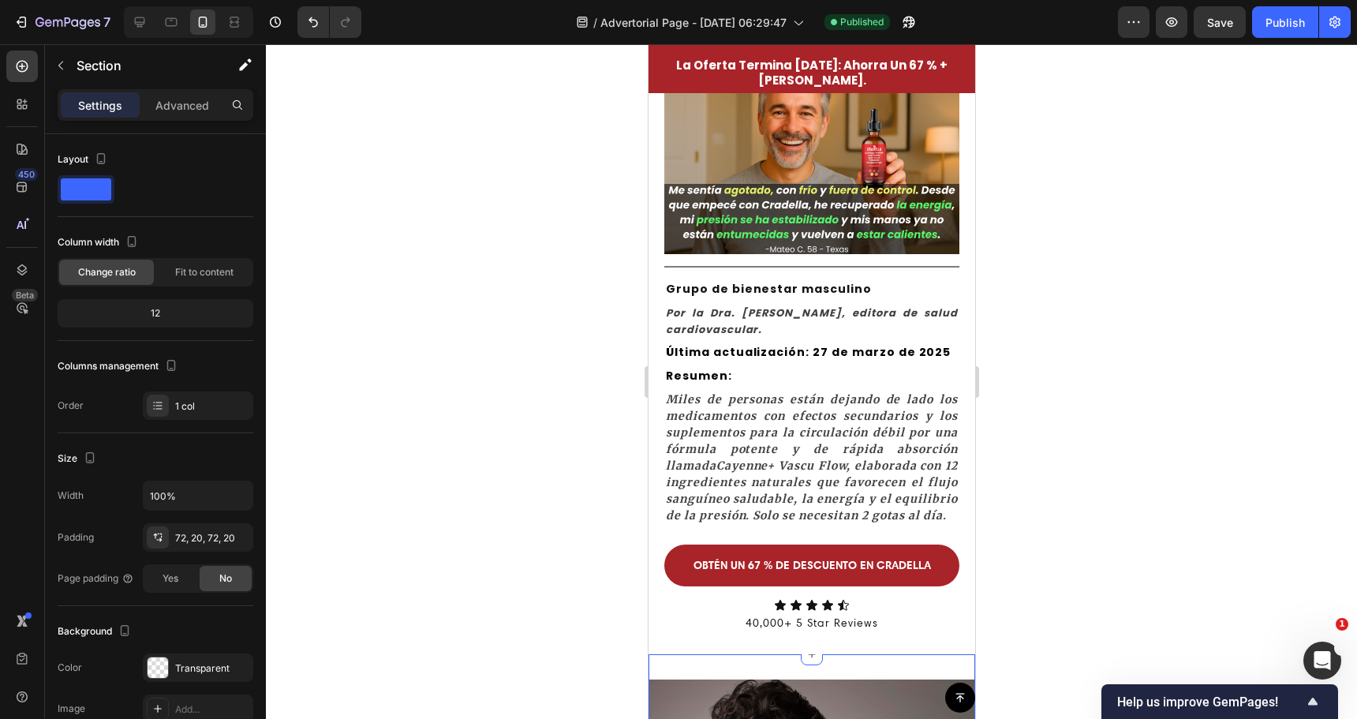
scroll to position [181, 0]
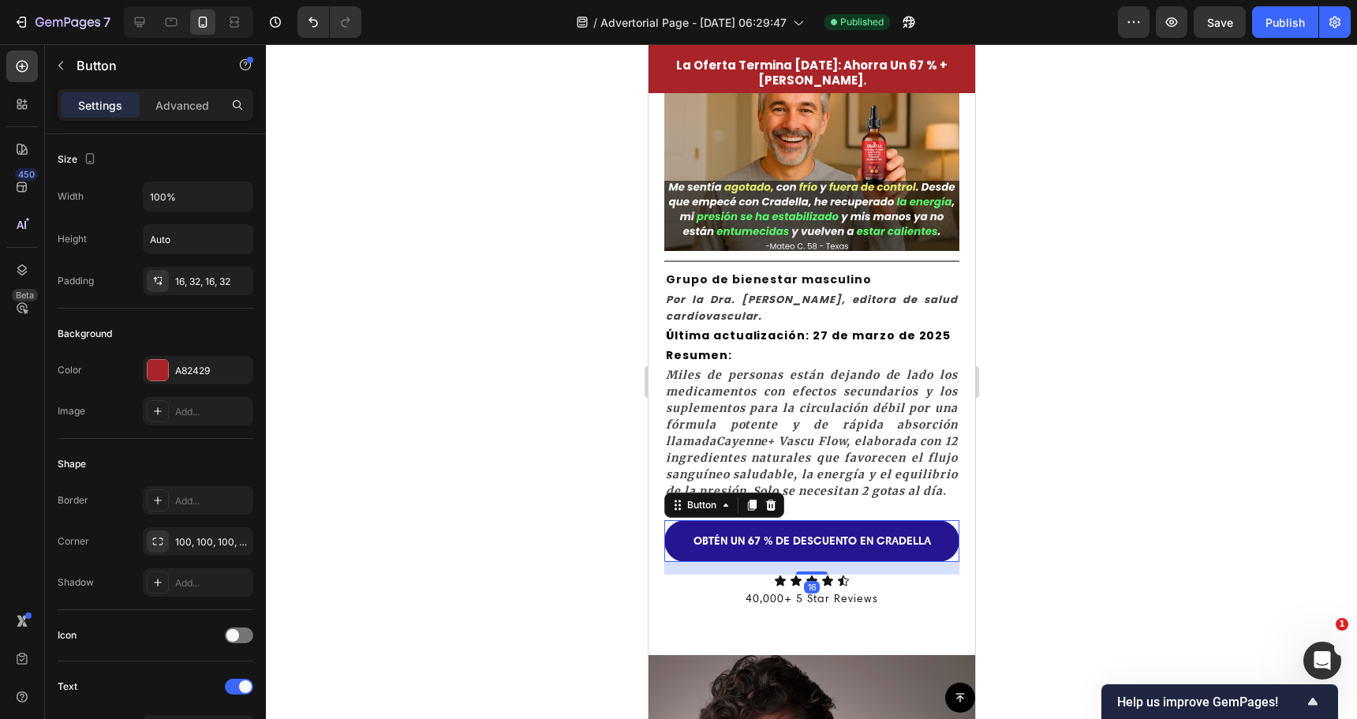
click at [874, 529] on link "OBTÉN UN 67 % DE DESCUENTO EN CRADELLA" at bounding box center [811, 541] width 295 height 42
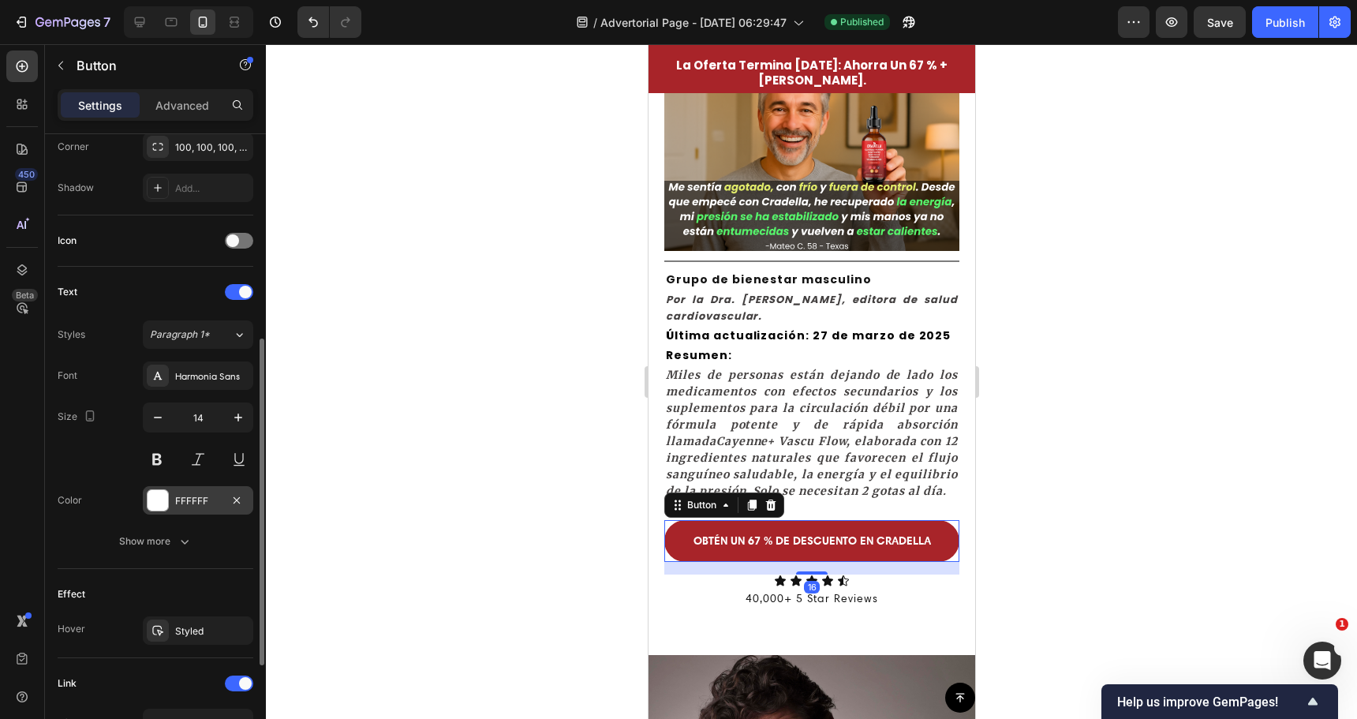
scroll to position [584, 0]
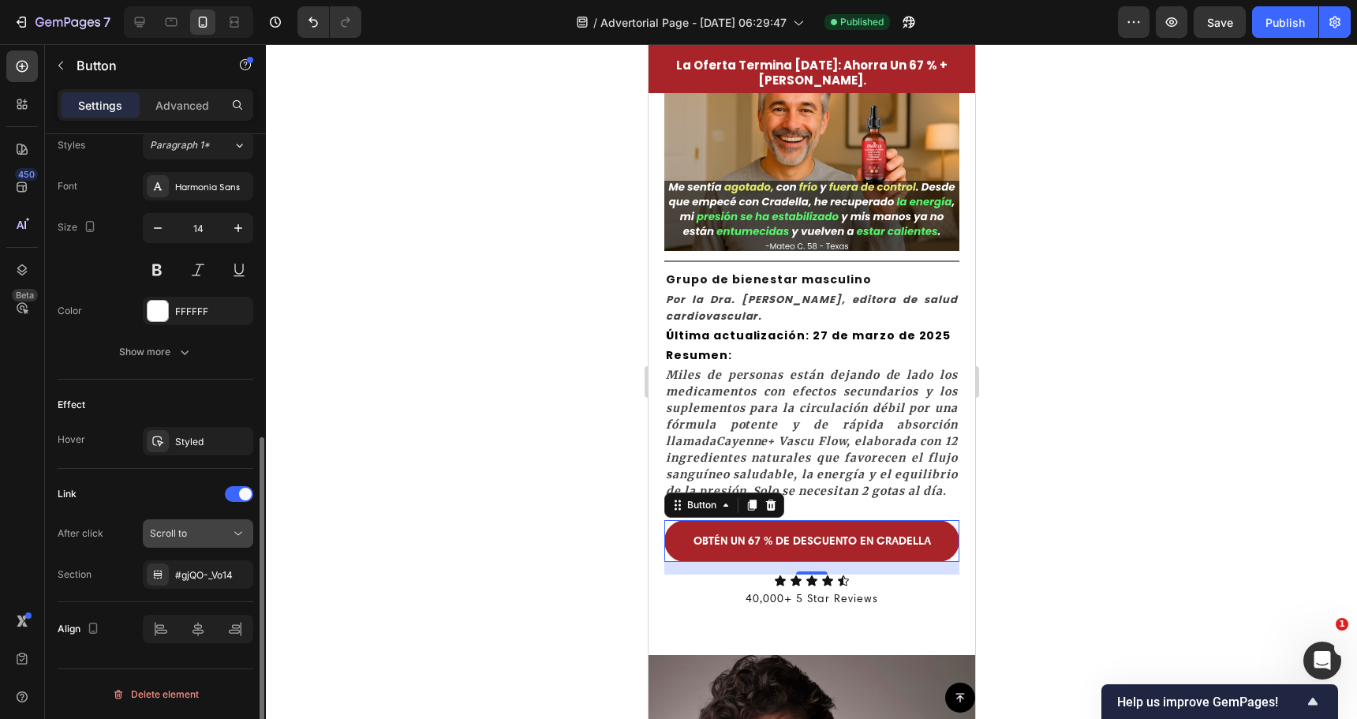
click at [181, 540] on div "Scroll to" at bounding box center [198, 533] width 96 height 16
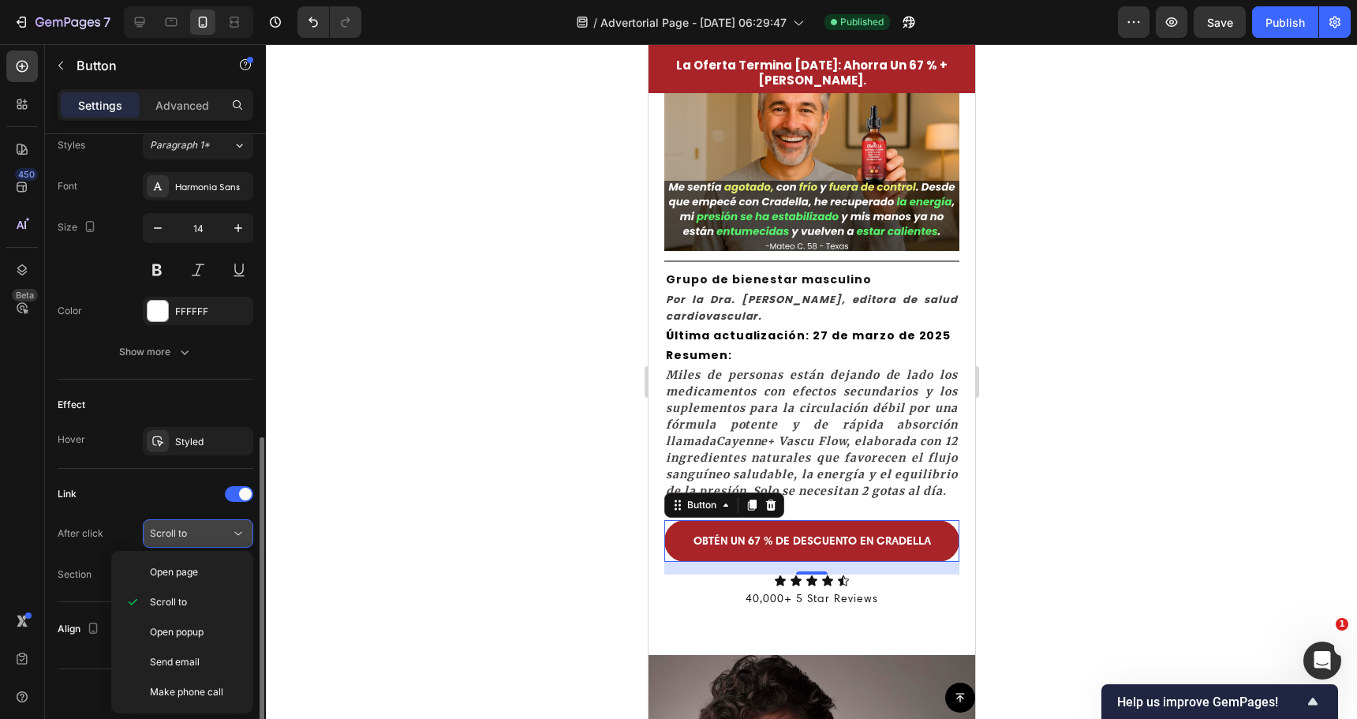
click at [179, 521] on button "Scroll to" at bounding box center [198, 533] width 110 height 28
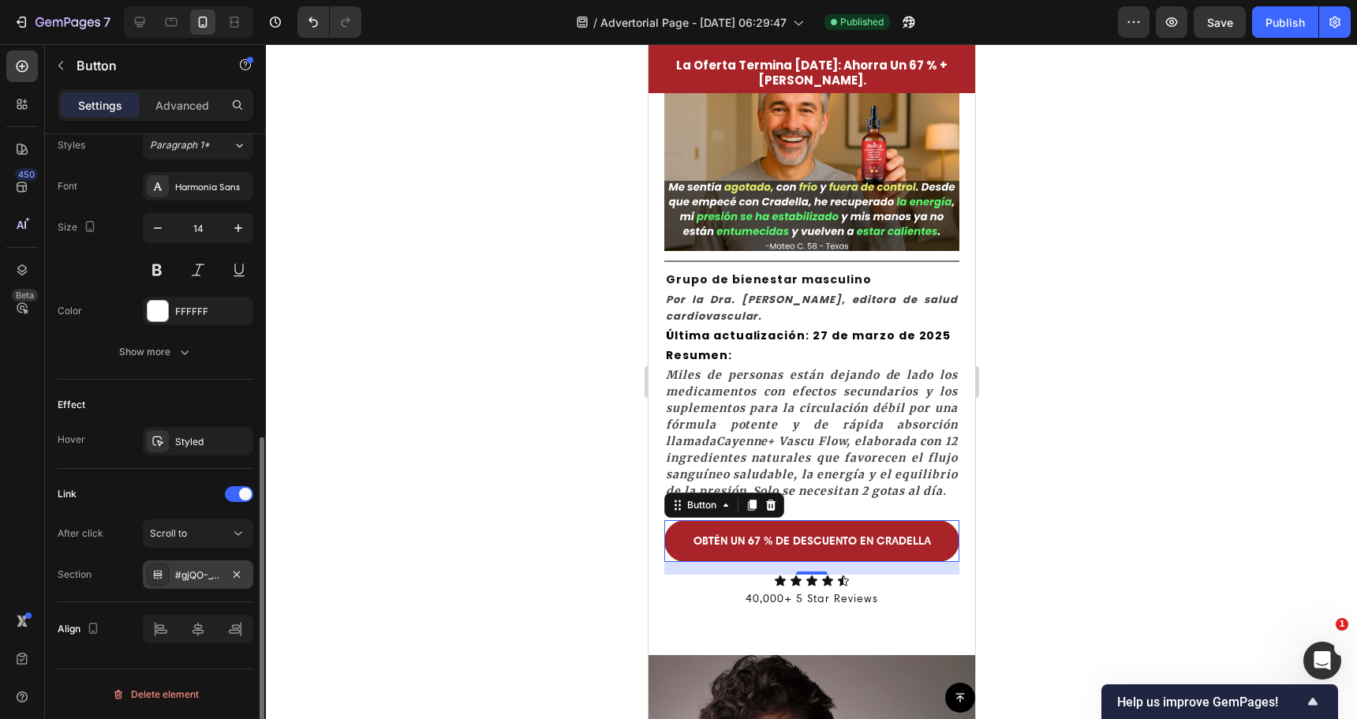
click at [178, 580] on div "#gjQO-_Vo14" at bounding box center [198, 575] width 46 height 14
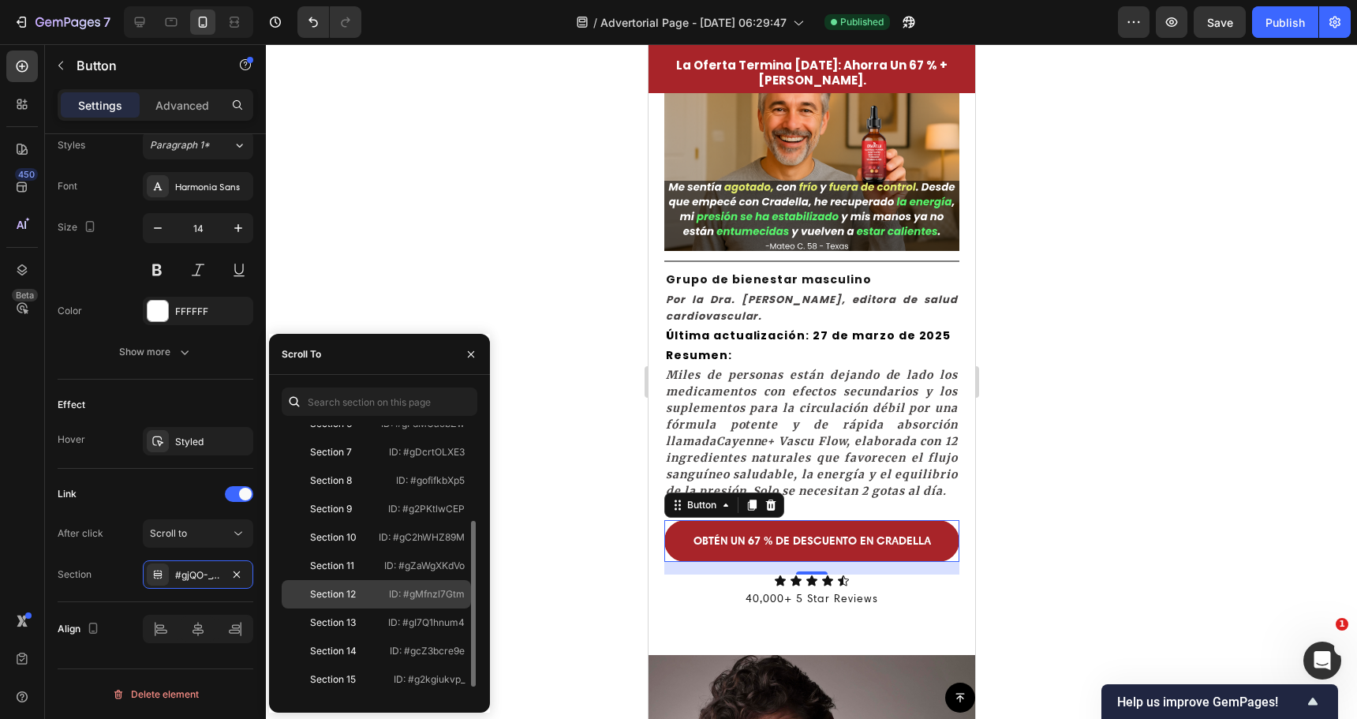
scroll to position [180, 0]
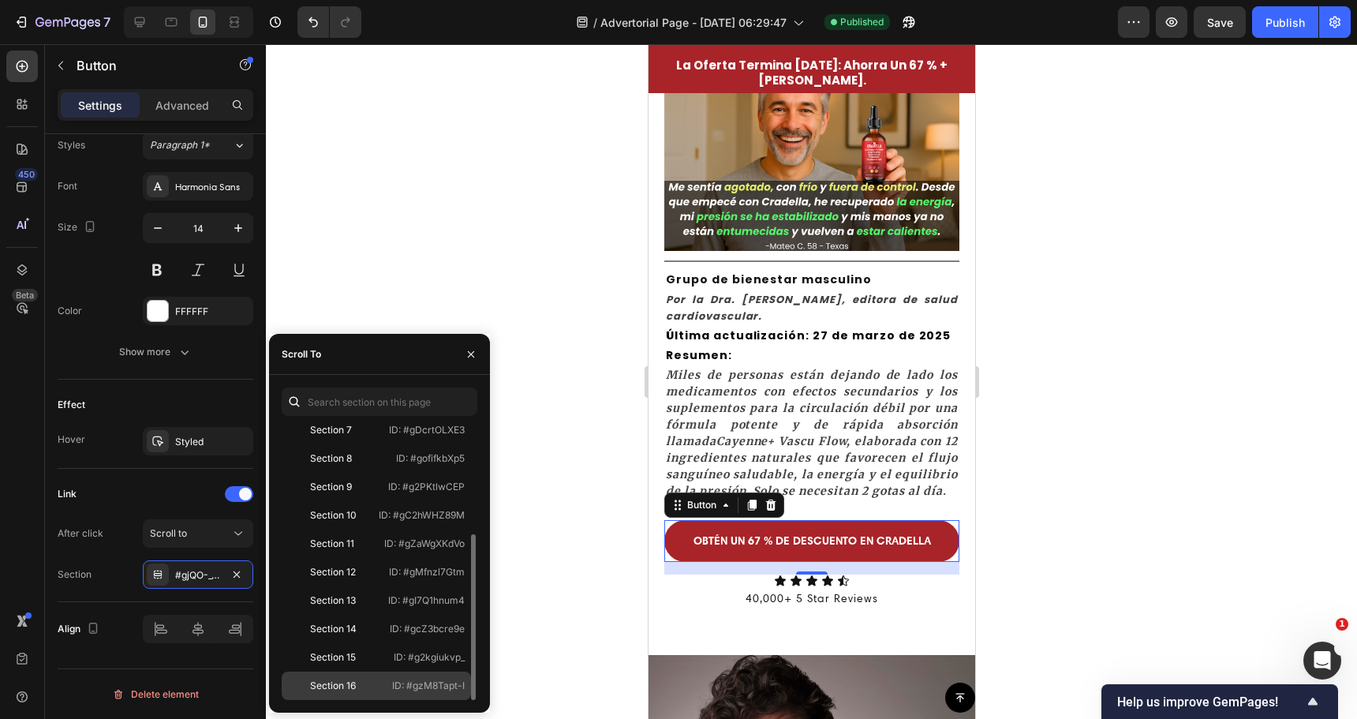
click at [350, 687] on div "Section 16" at bounding box center [333, 686] width 46 height 14
click at [608, 522] on div at bounding box center [811, 381] width 1091 height 675
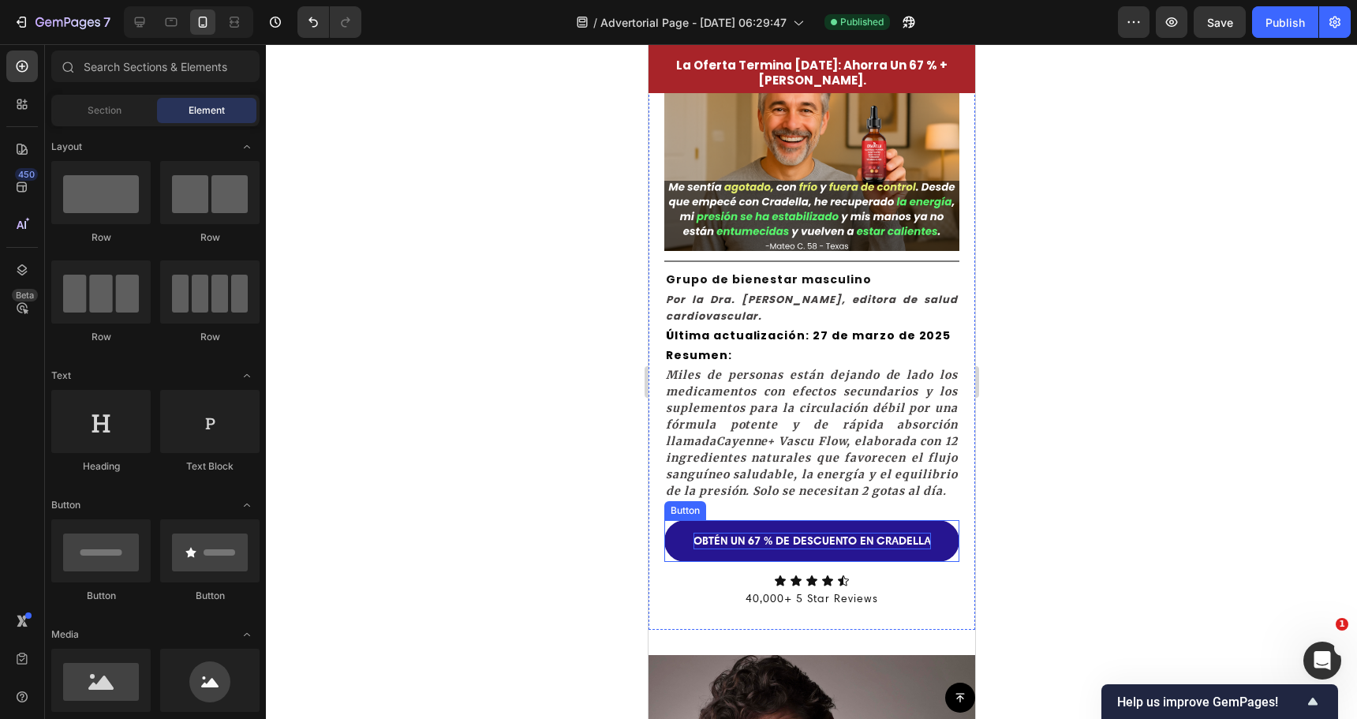
click at [716, 549] on p "OBTÉN UN 67 % DE DESCUENTO EN CRADELLA" at bounding box center [811, 541] width 237 height 17
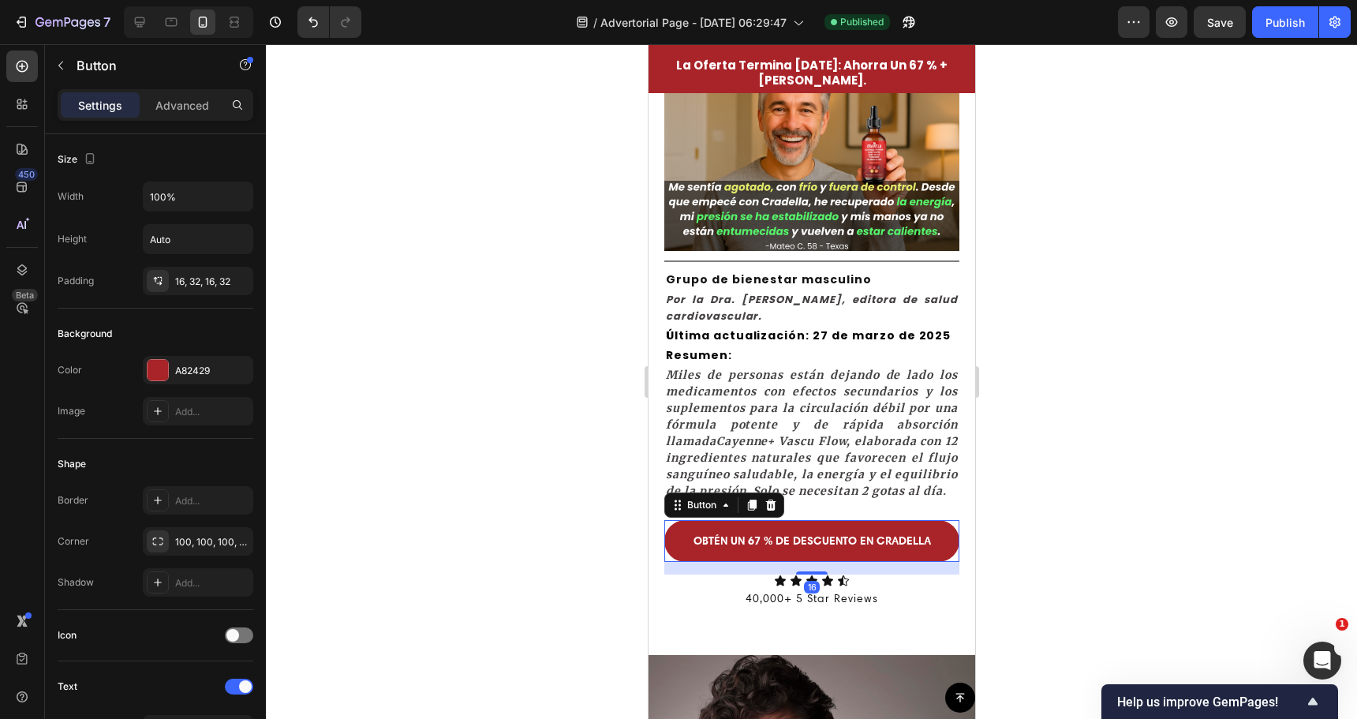
click at [596, 535] on div at bounding box center [811, 381] width 1091 height 675
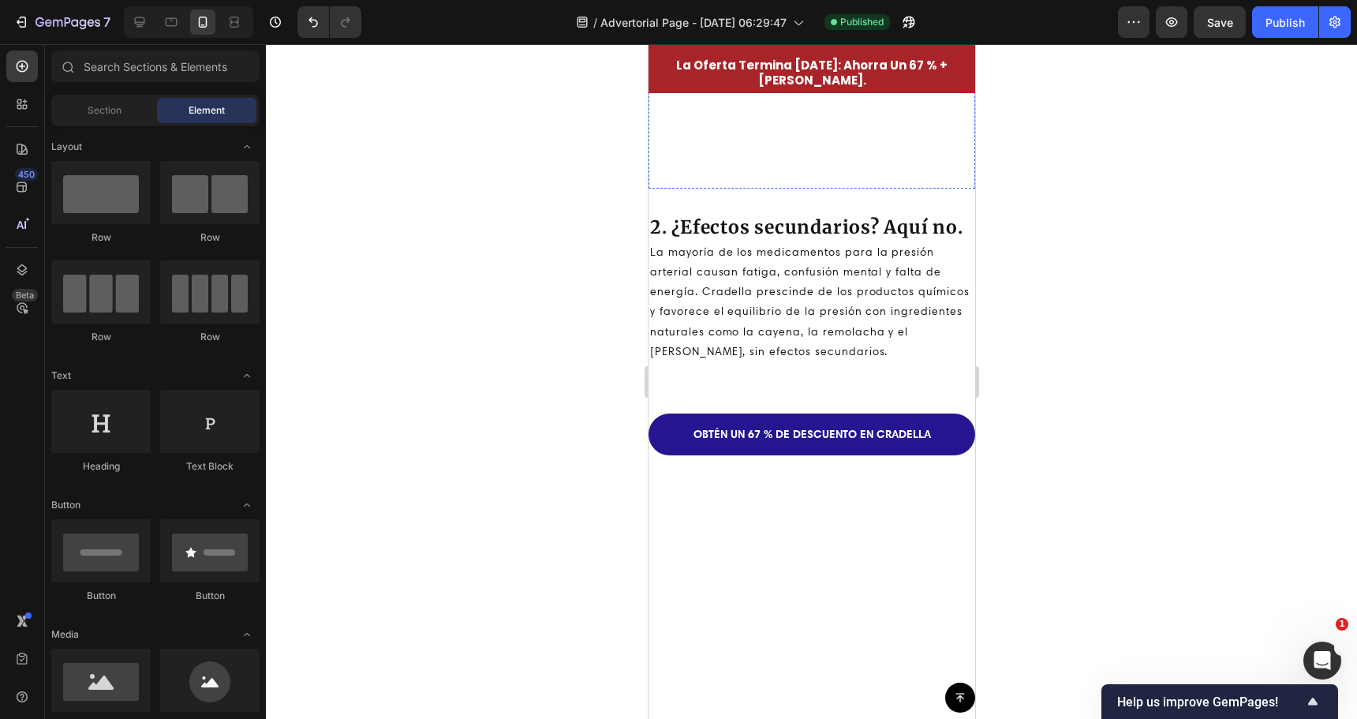
scroll to position [1601, 0]
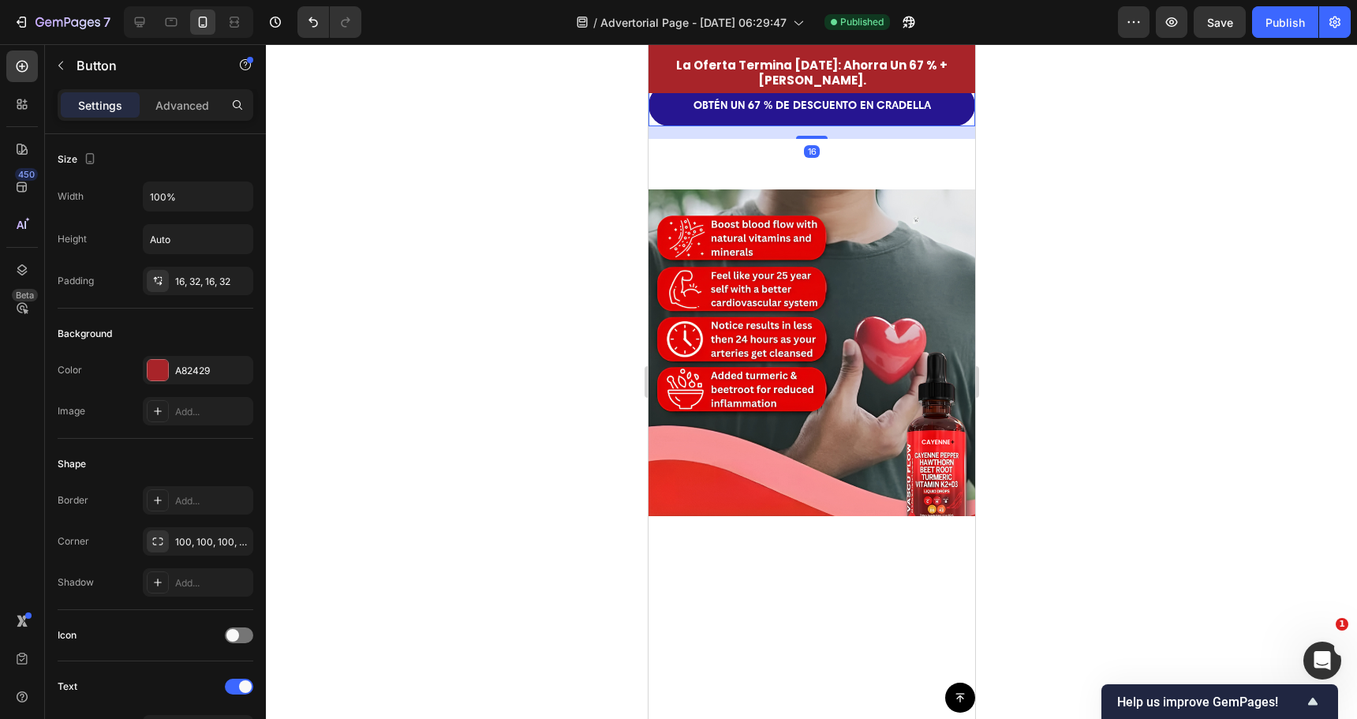
click at [760, 126] on link "OBTÉN UN 67 % DE DESCUENTO EN CRADELLA" at bounding box center [811, 105] width 327 height 42
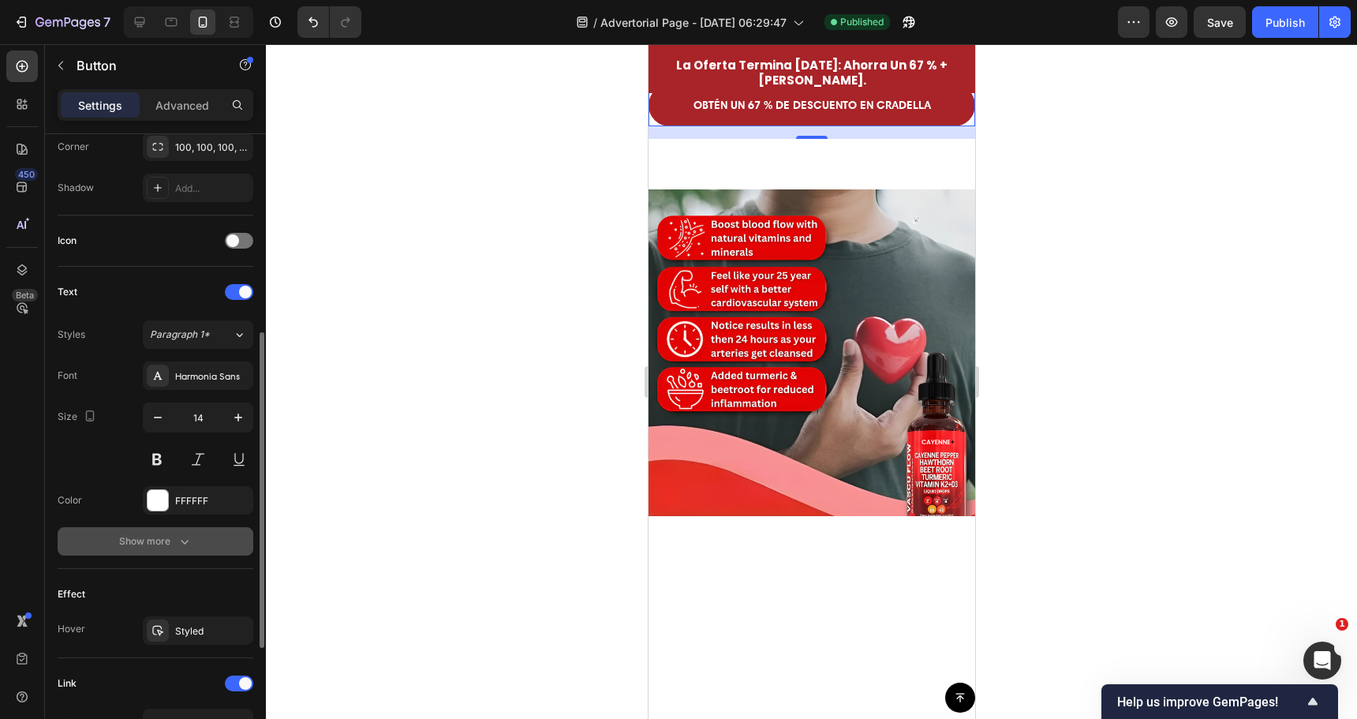
scroll to position [625, 0]
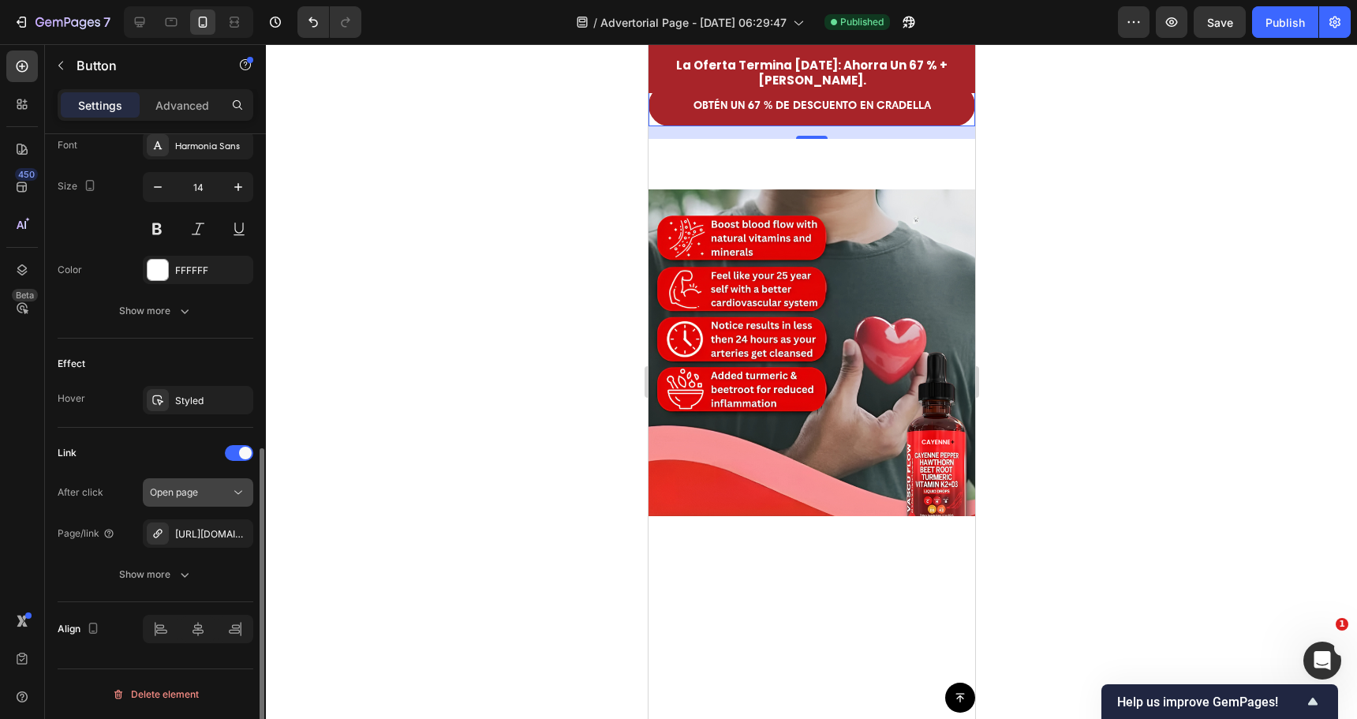
click at [183, 495] on span "Open page" at bounding box center [174, 492] width 48 height 12
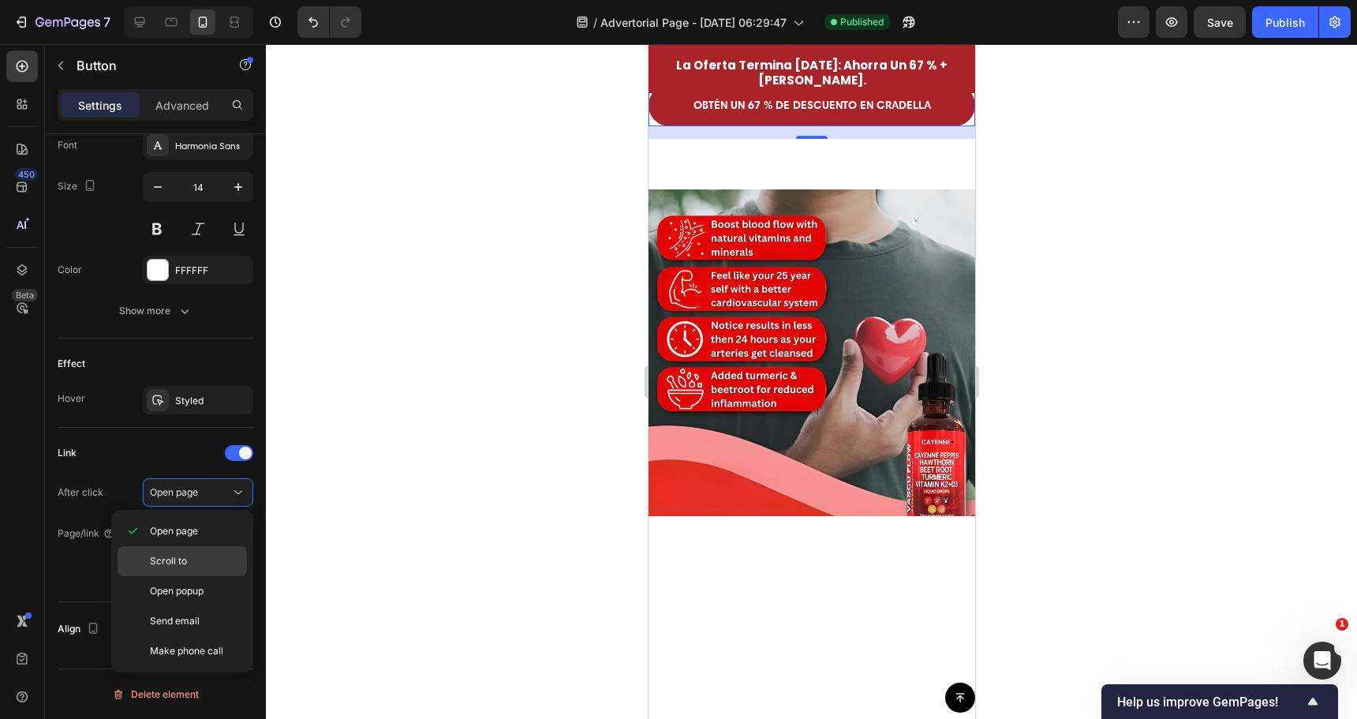
click at [172, 566] on span "Scroll to" at bounding box center [168, 561] width 37 height 14
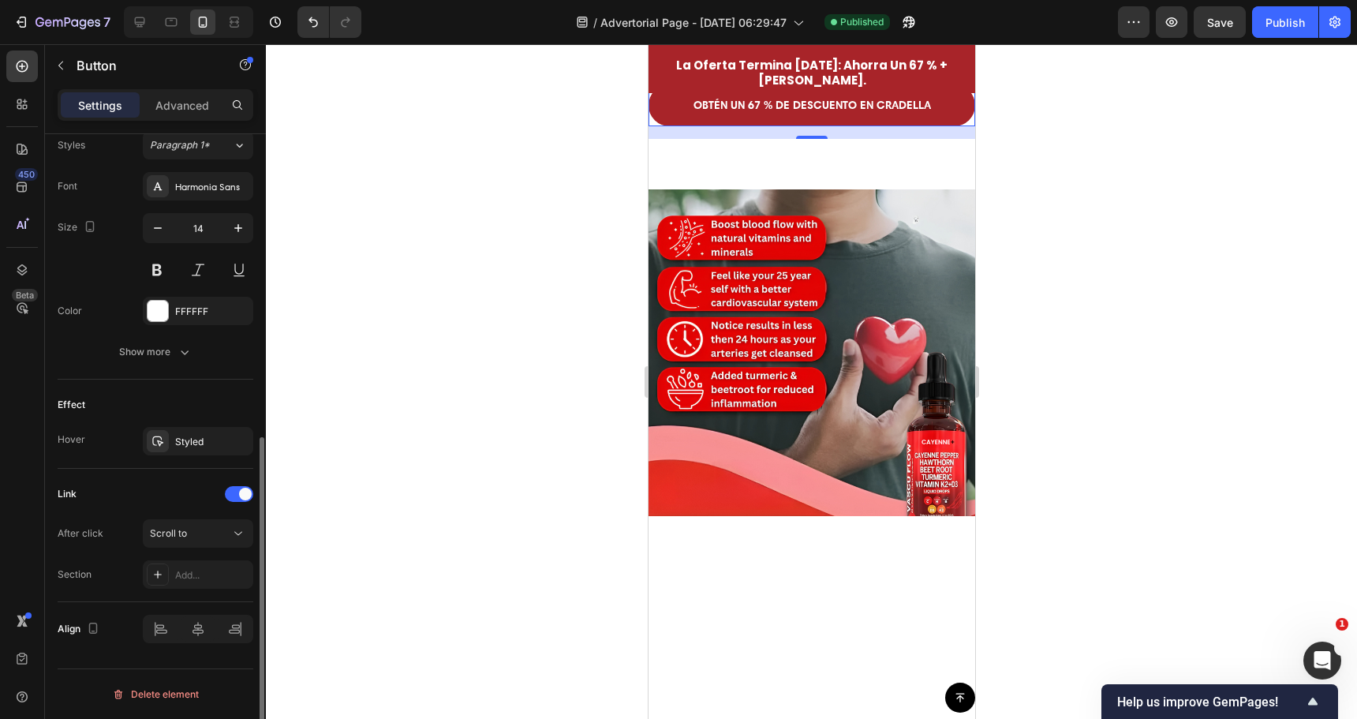
scroll to position [584, 0]
click at [193, 570] on div "Add..." at bounding box center [212, 575] width 74 height 14
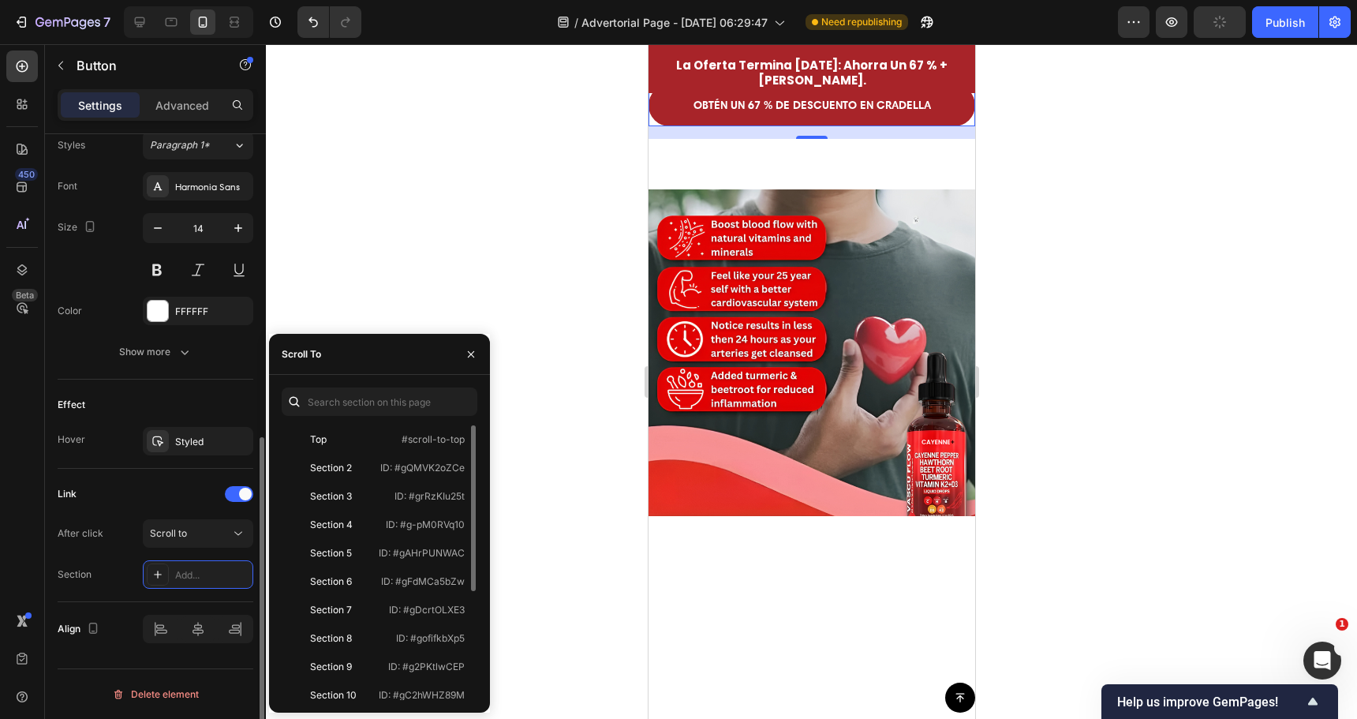
scroll to position [180, 0]
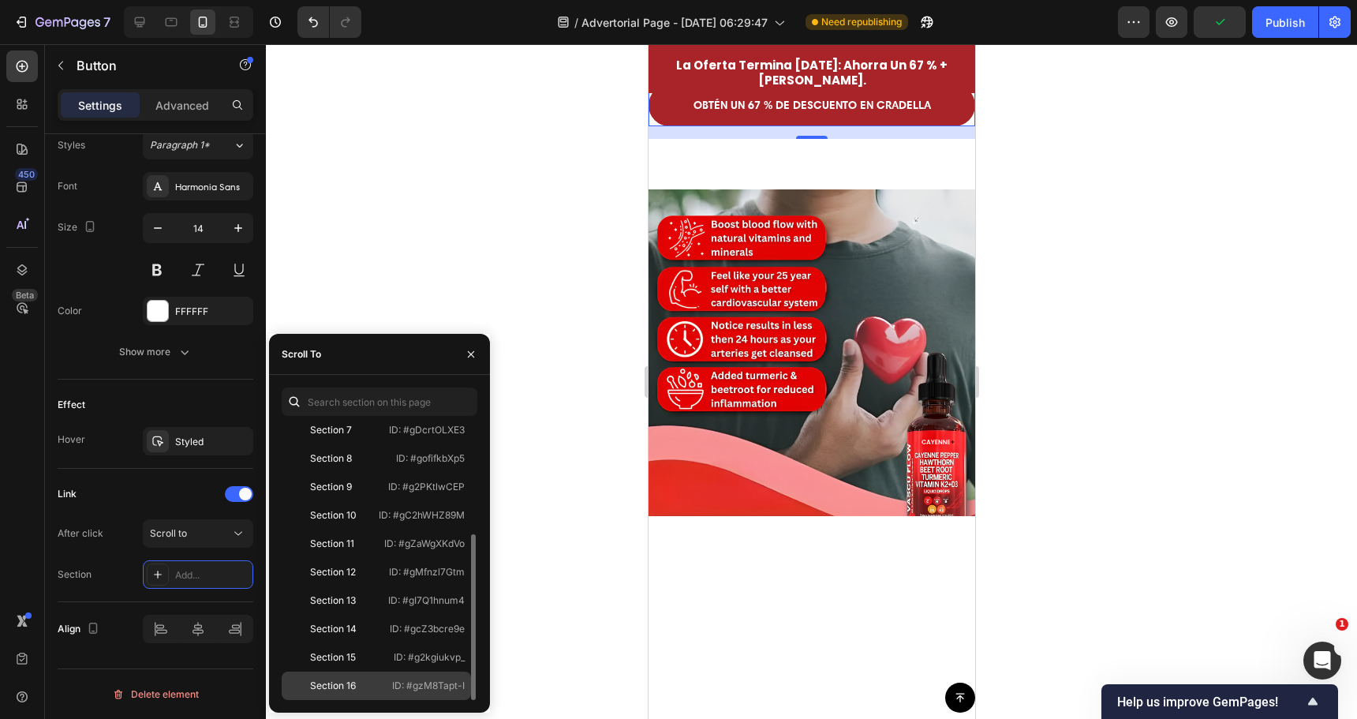
click at [357, 690] on div "Section 16" at bounding box center [334, 686] width 92 height 14
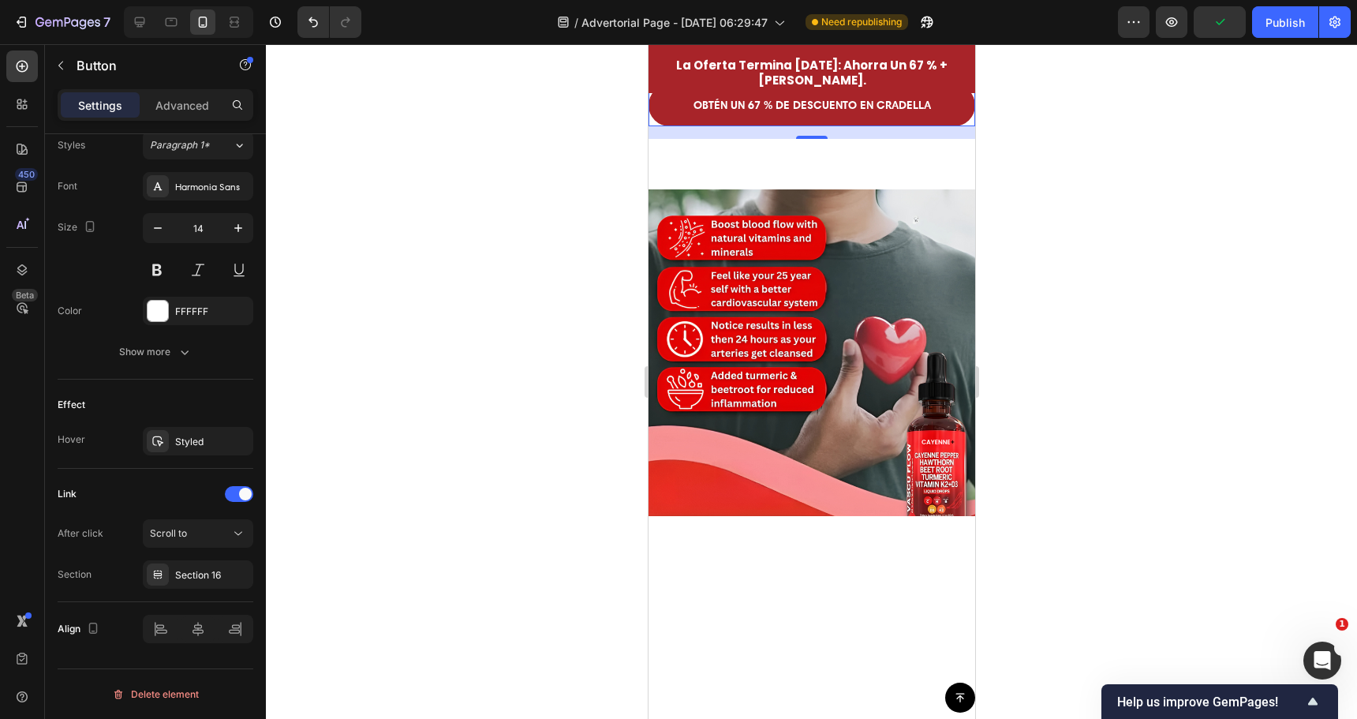
click at [547, 530] on div at bounding box center [811, 381] width 1091 height 675
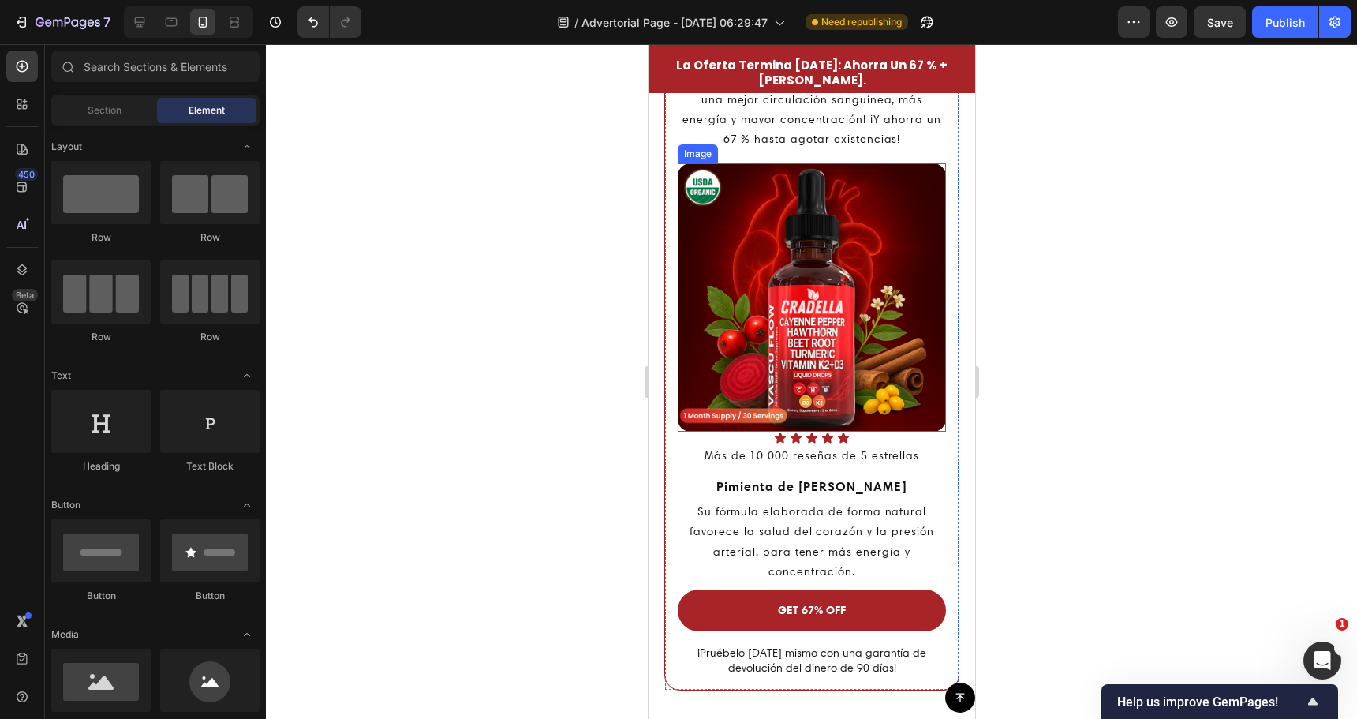
scroll to position [4284, 0]
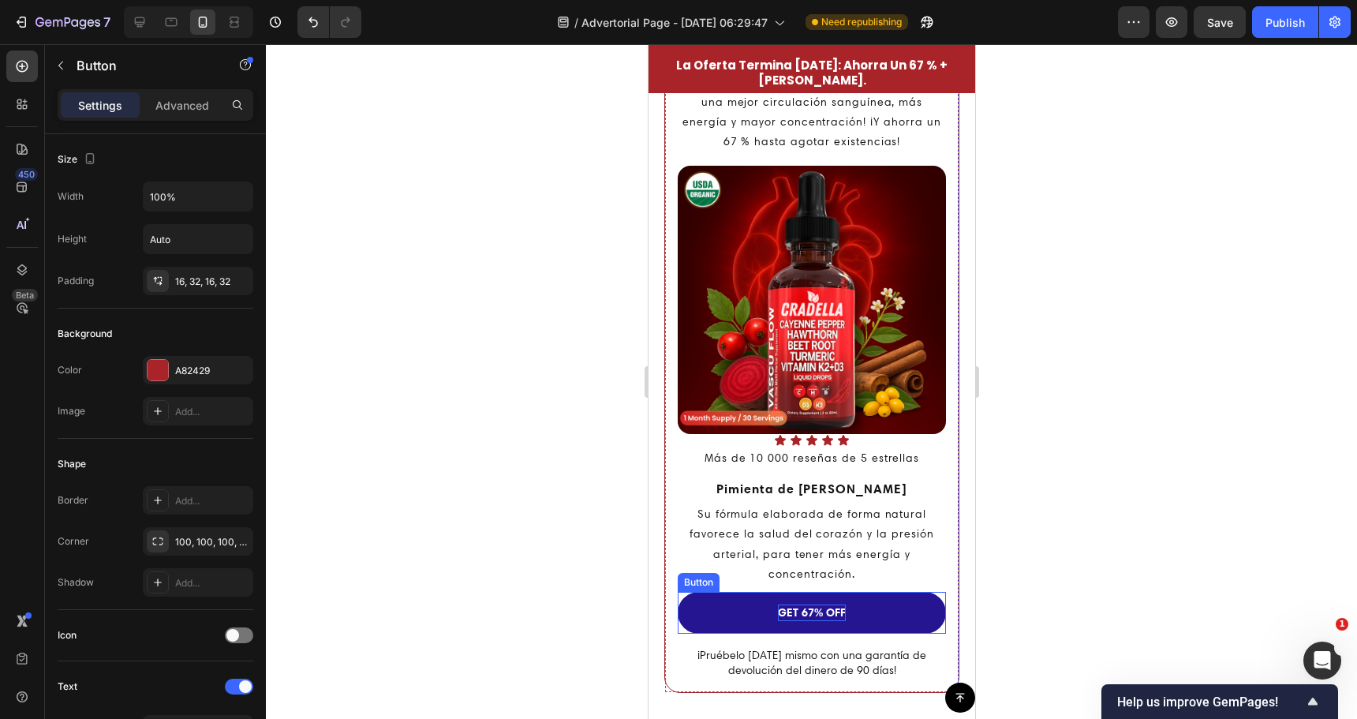
click at [810, 605] on strong "GET 67% OFF" at bounding box center [811, 612] width 68 height 14
copy strong "GET 67% OFF"
click at [800, 605] on strong "GET 67% OFF" at bounding box center [811, 612] width 68 height 14
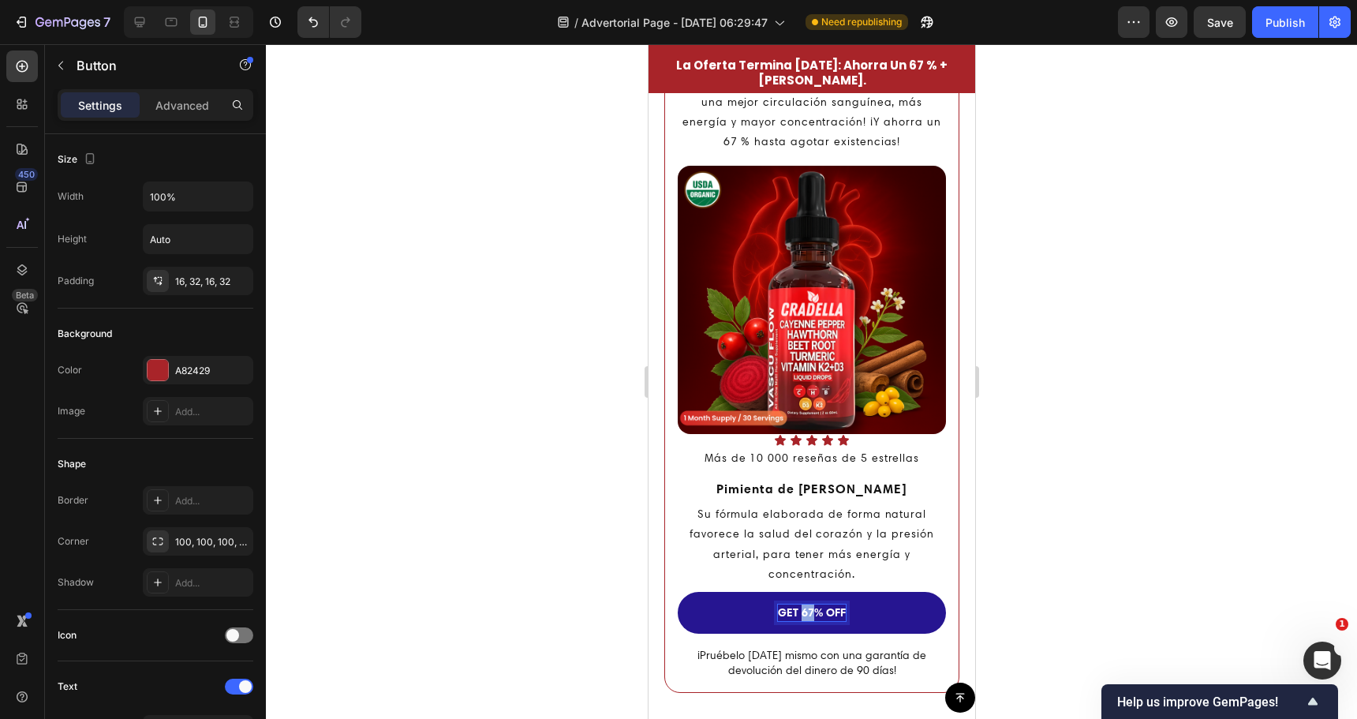
click at [800, 605] on strong "GET 67% OFF" at bounding box center [811, 612] width 68 height 14
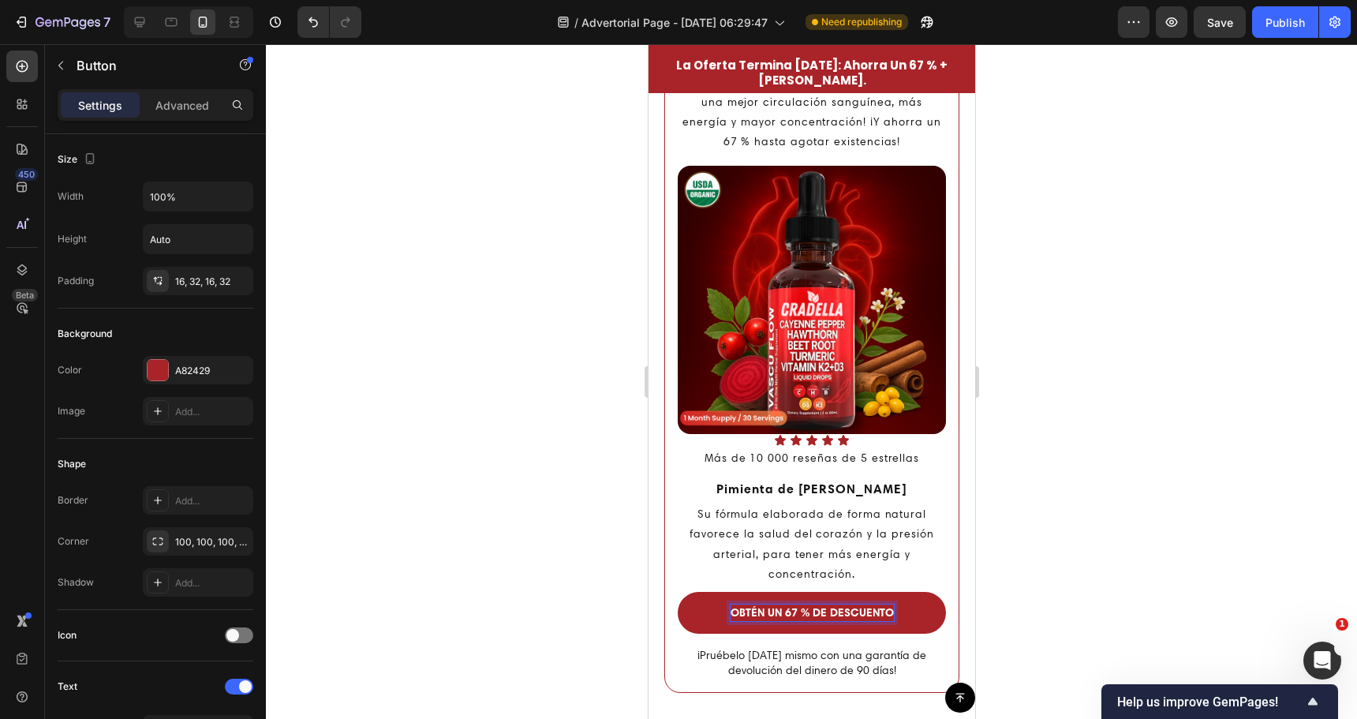
click at [568, 572] on div at bounding box center [811, 381] width 1091 height 675
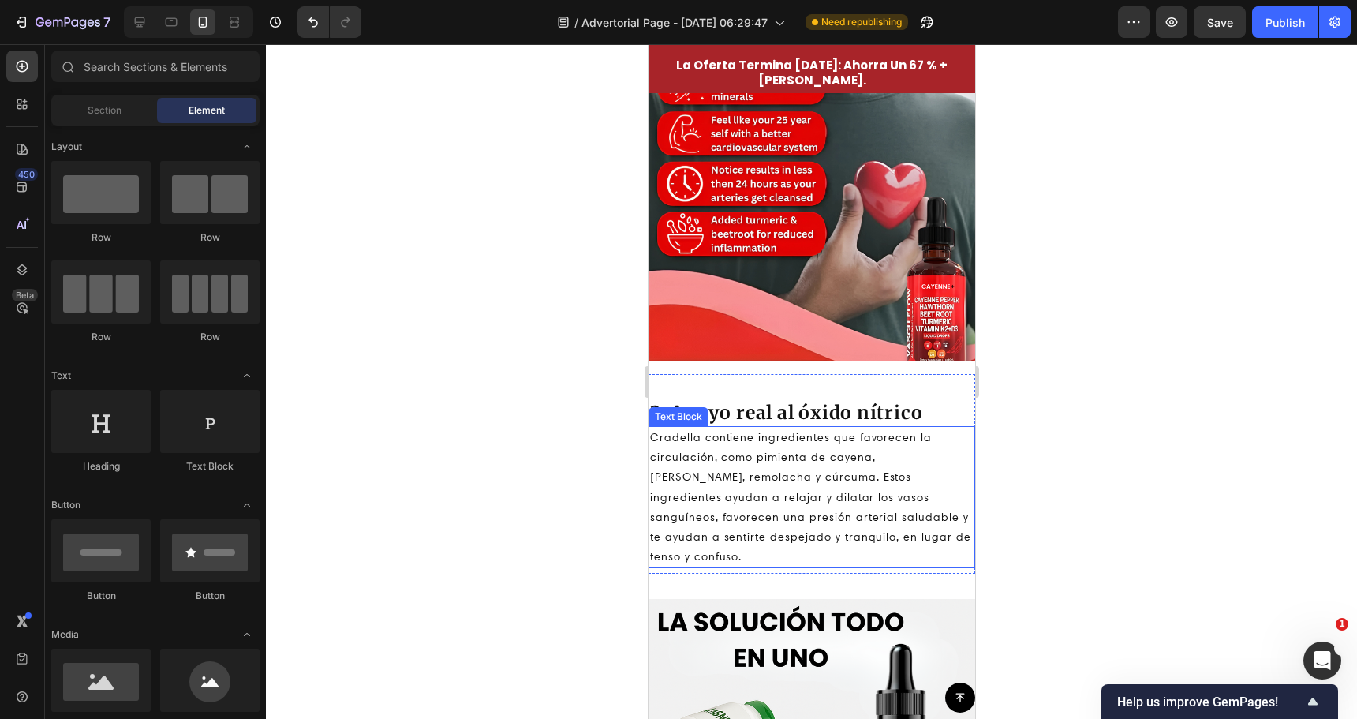
scroll to position [1759, 0]
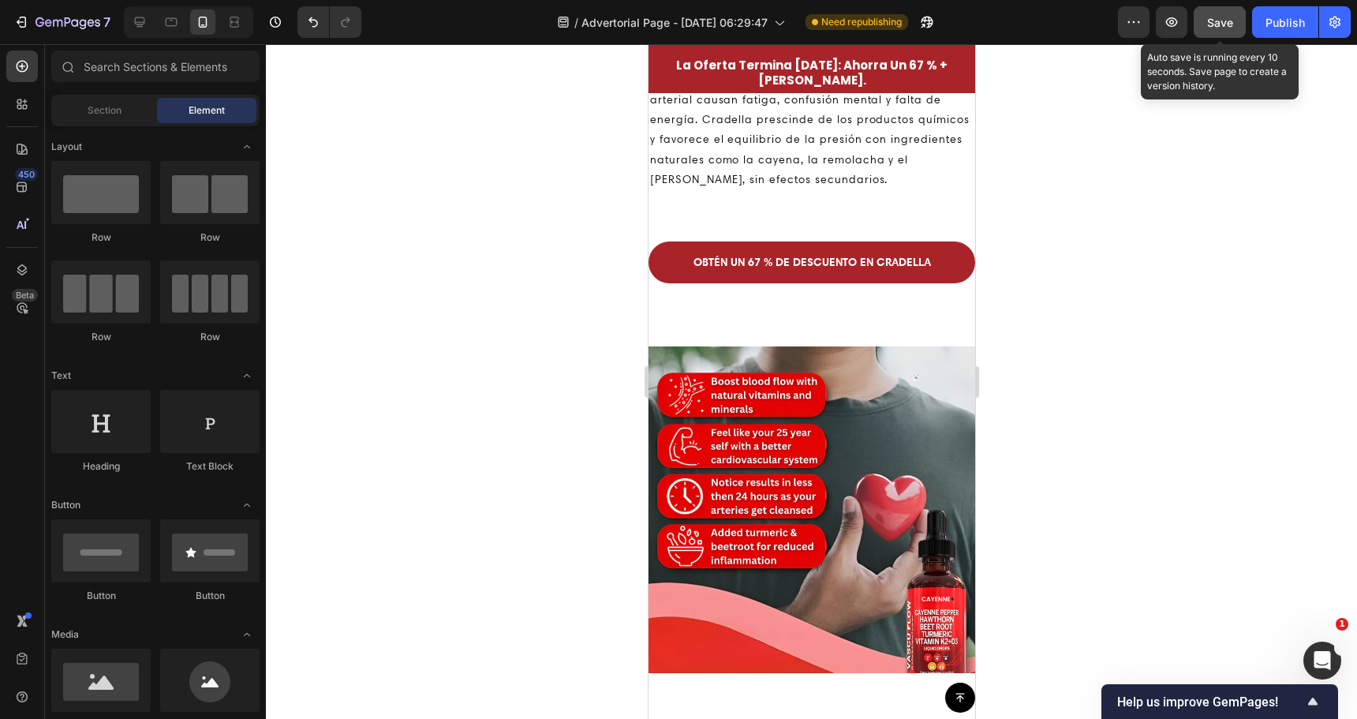
click at [1213, 10] on button "Save" at bounding box center [1220, 22] width 52 height 32
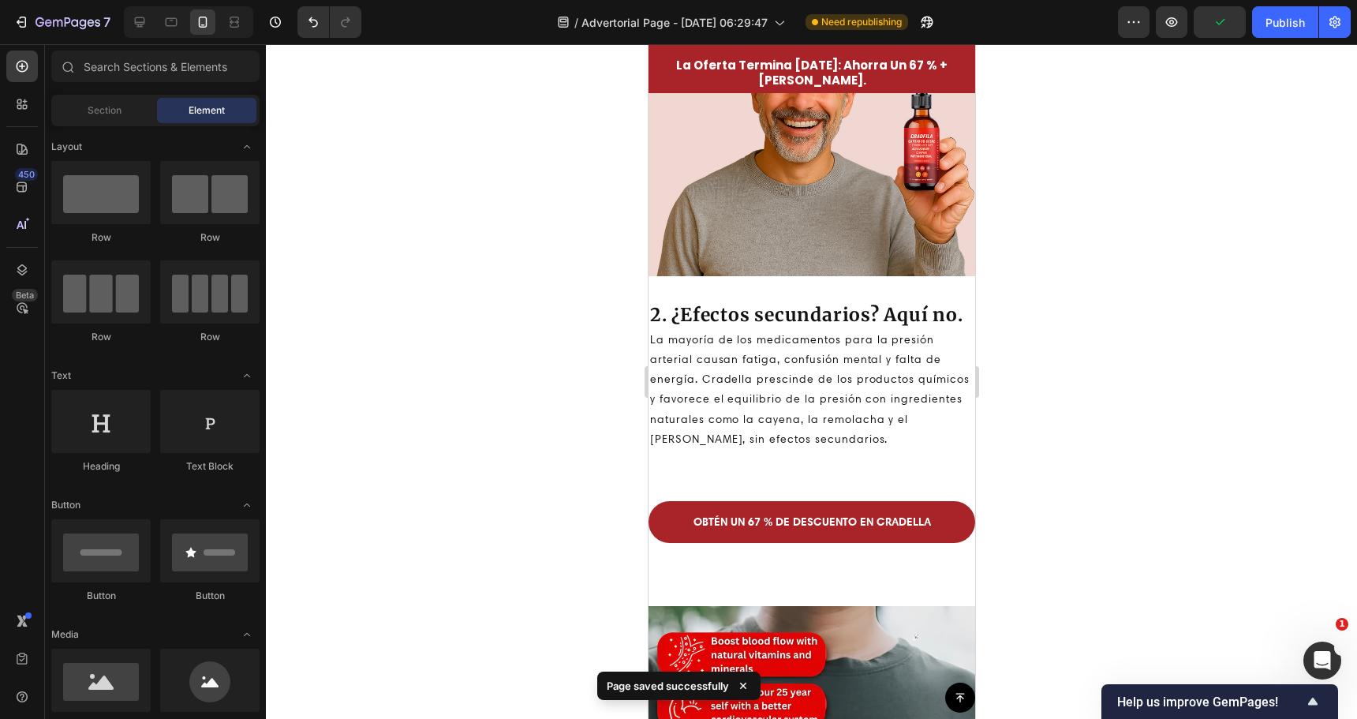
scroll to position [1443, 0]
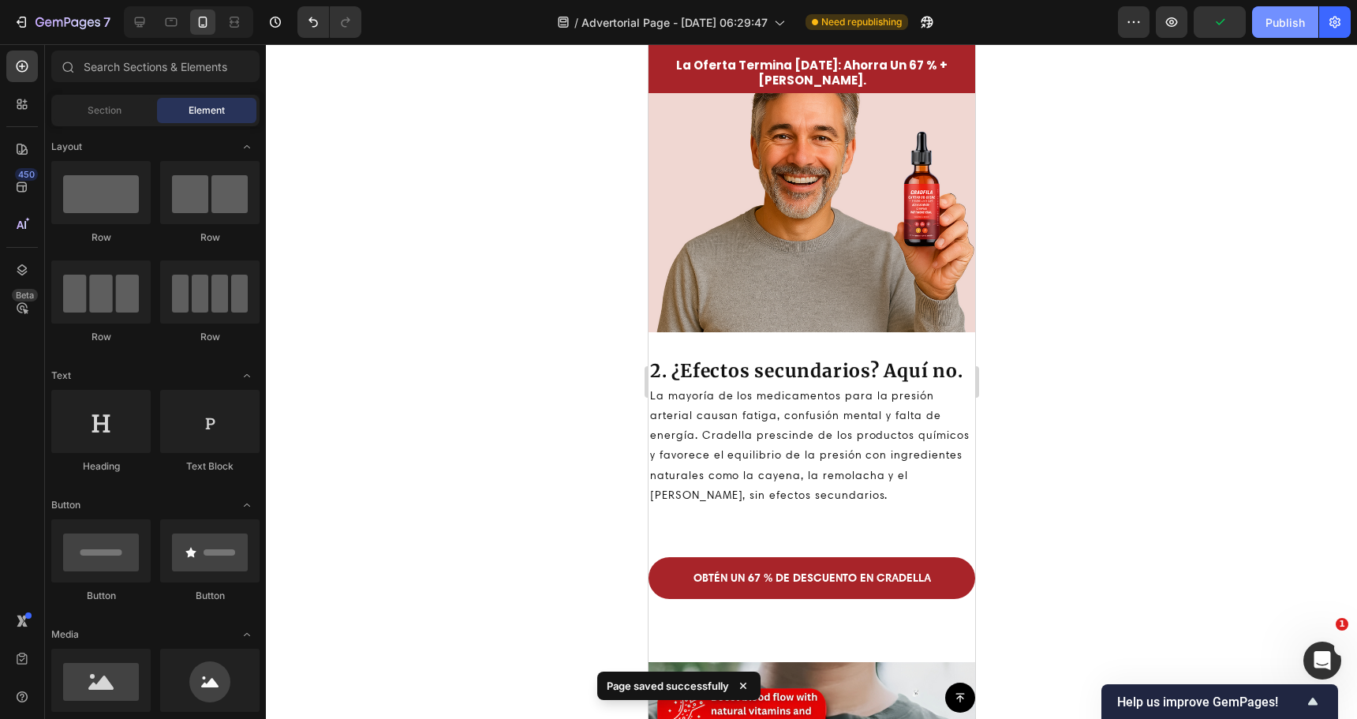
click at [1282, 24] on div "Publish" at bounding box center [1285, 22] width 39 height 17
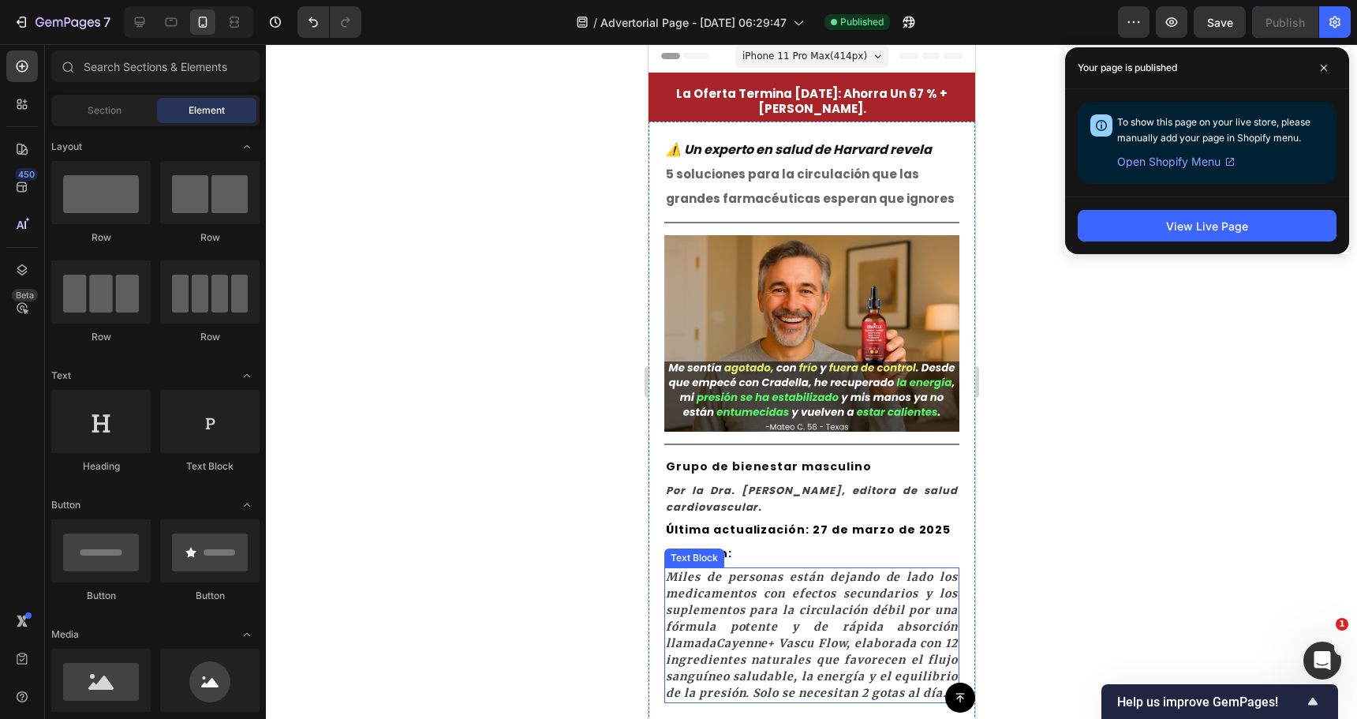
scroll to position [0, 0]
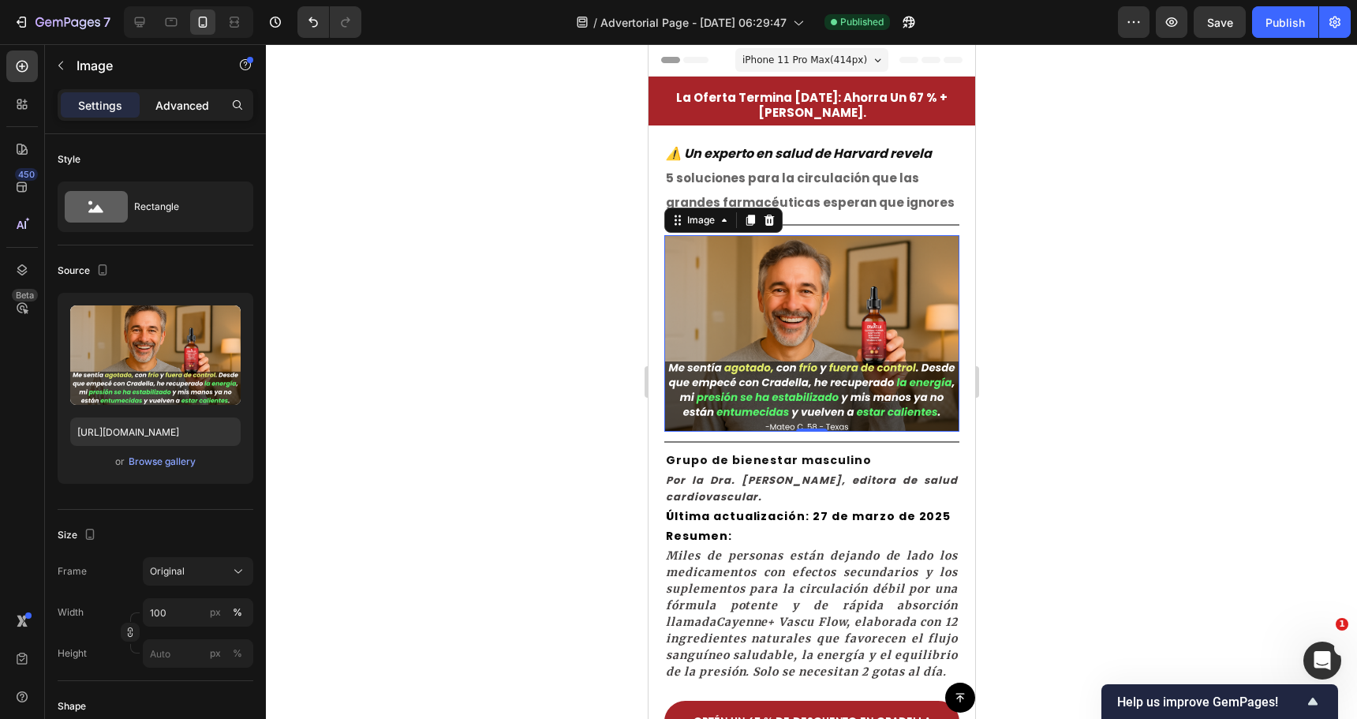
click at [166, 98] on div "Advanced" at bounding box center [182, 104] width 79 height 25
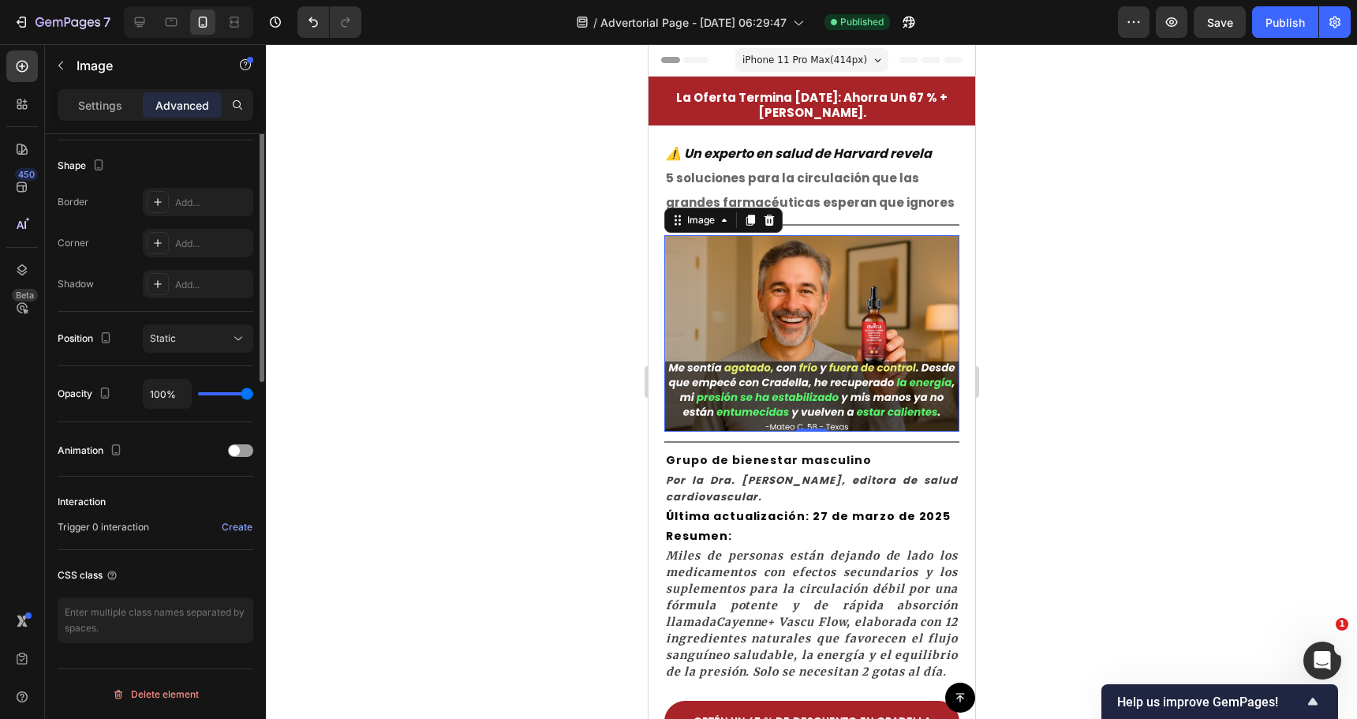
scroll to position [163, 0]
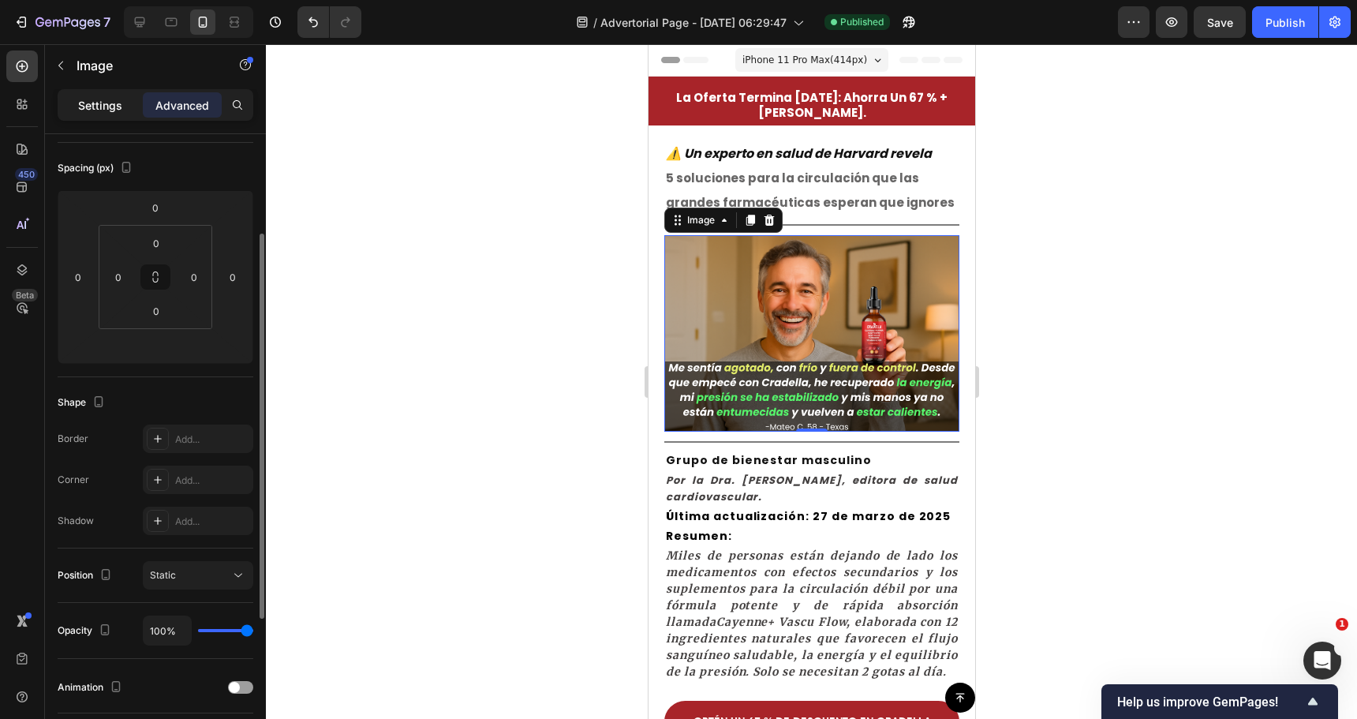
click at [85, 104] on p "Settings" at bounding box center [100, 105] width 44 height 17
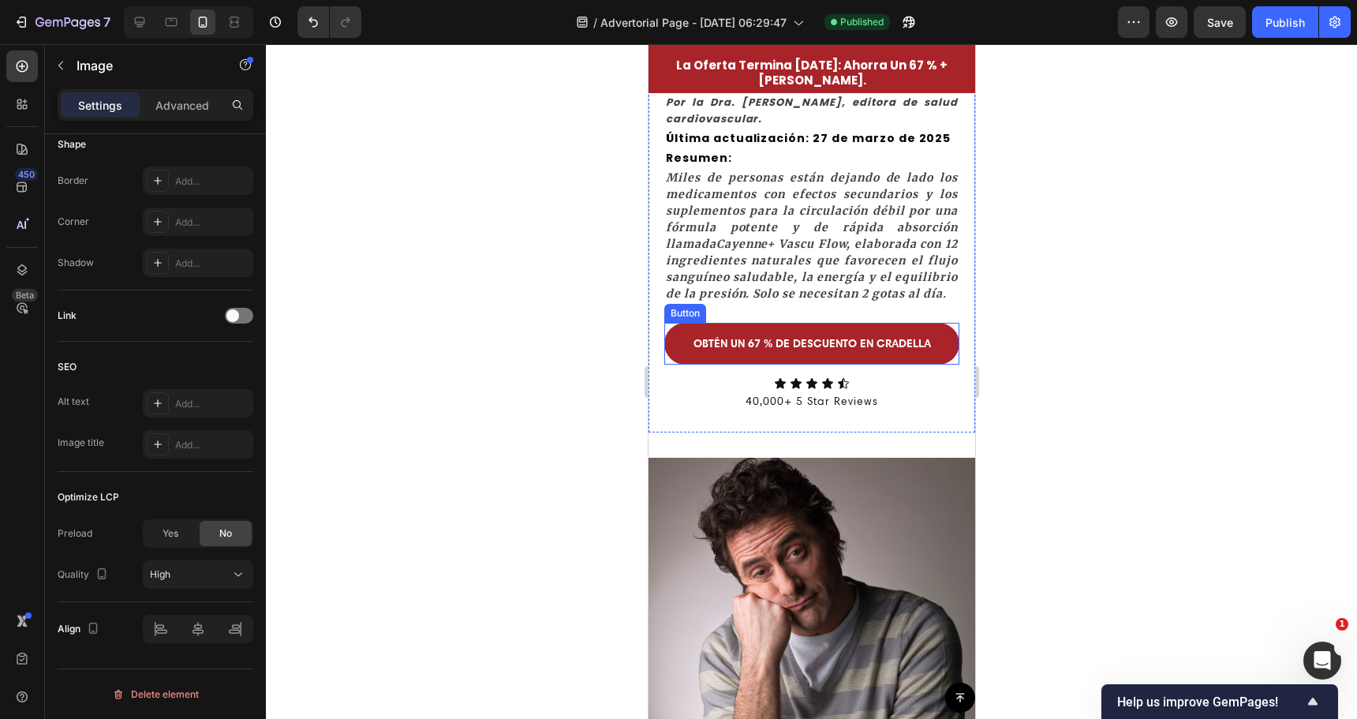
scroll to position [552, 0]
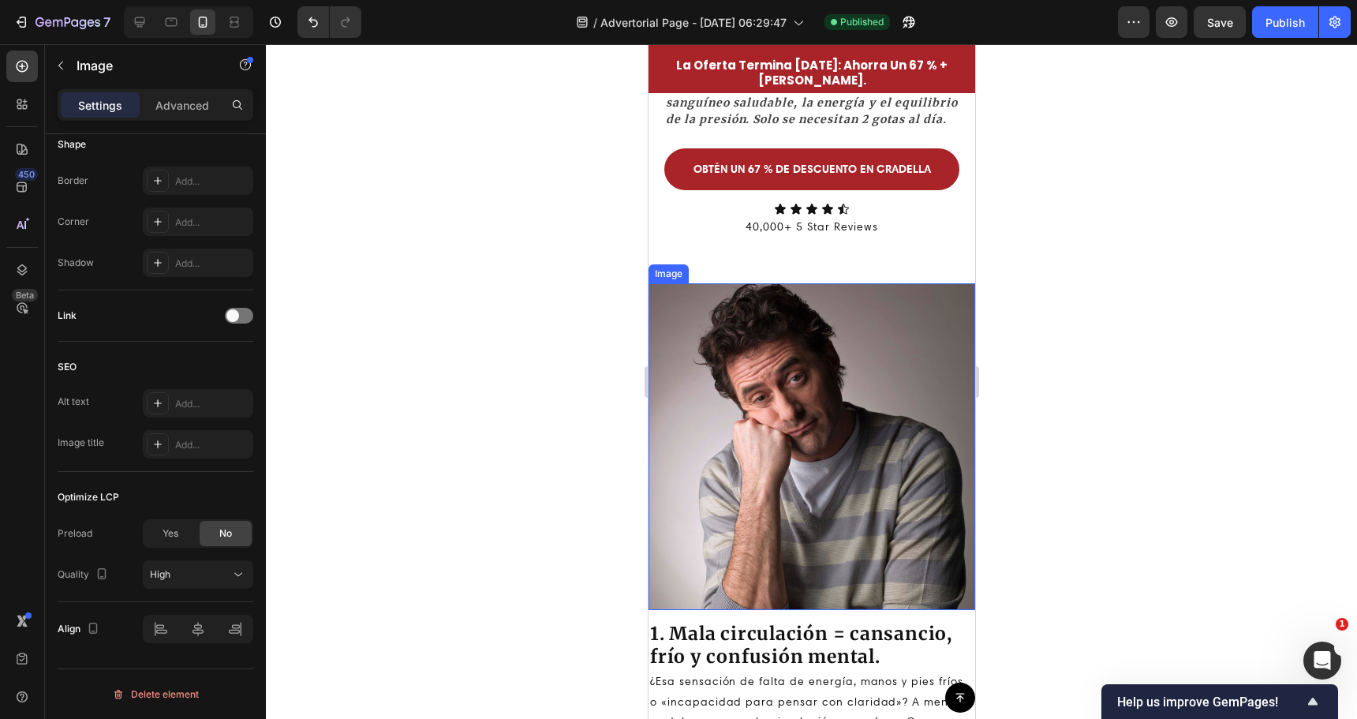
click at [777, 463] on img at bounding box center [811, 446] width 327 height 327
click at [771, 431] on img at bounding box center [811, 446] width 327 height 327
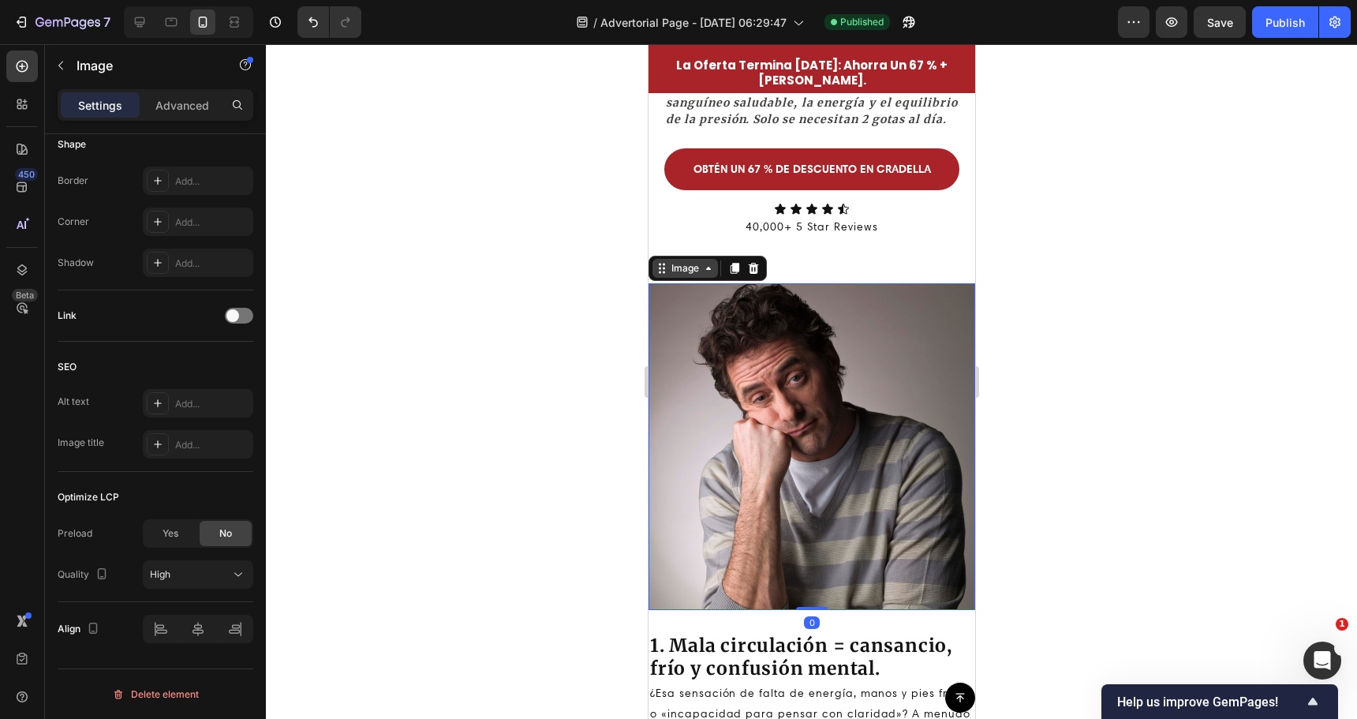
click at [690, 275] on div "Image" at bounding box center [685, 268] width 34 height 14
click at [745, 421] on img at bounding box center [811, 446] width 327 height 327
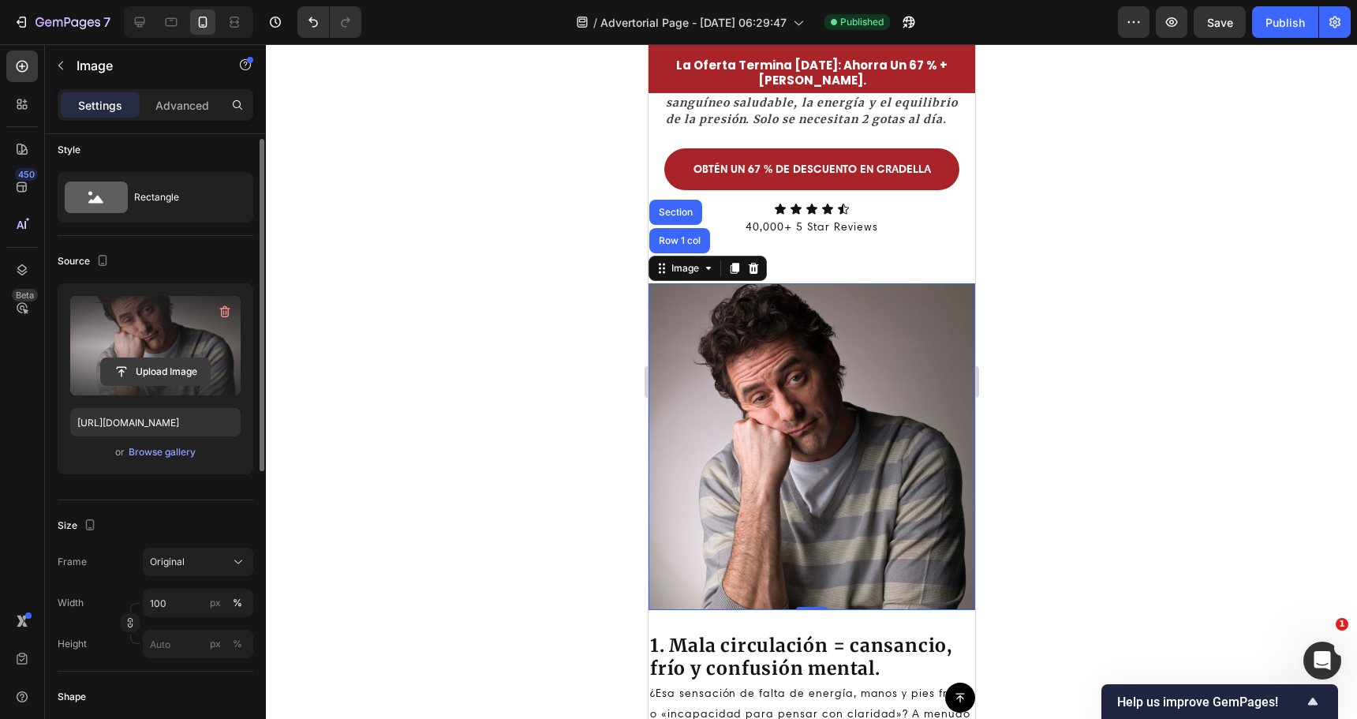
scroll to position [0, 0]
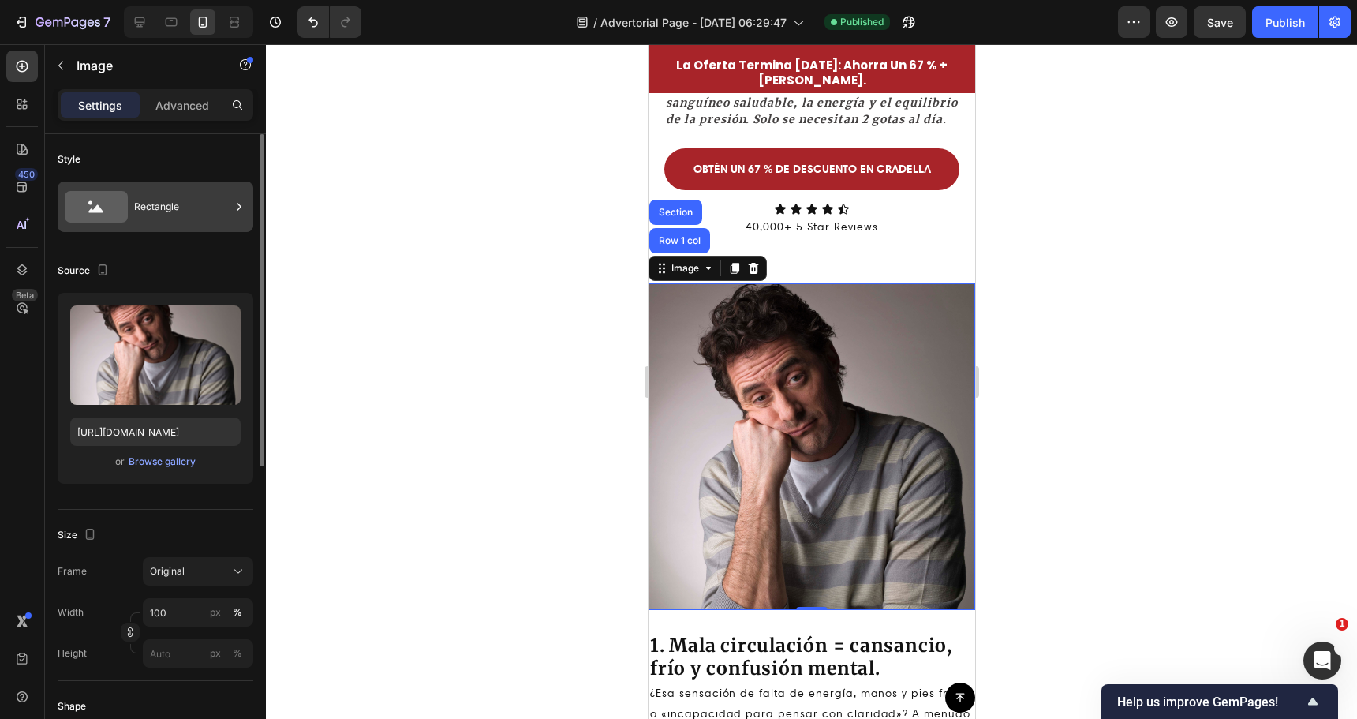
click at [148, 221] on div "Rectangle" at bounding box center [182, 207] width 96 height 36
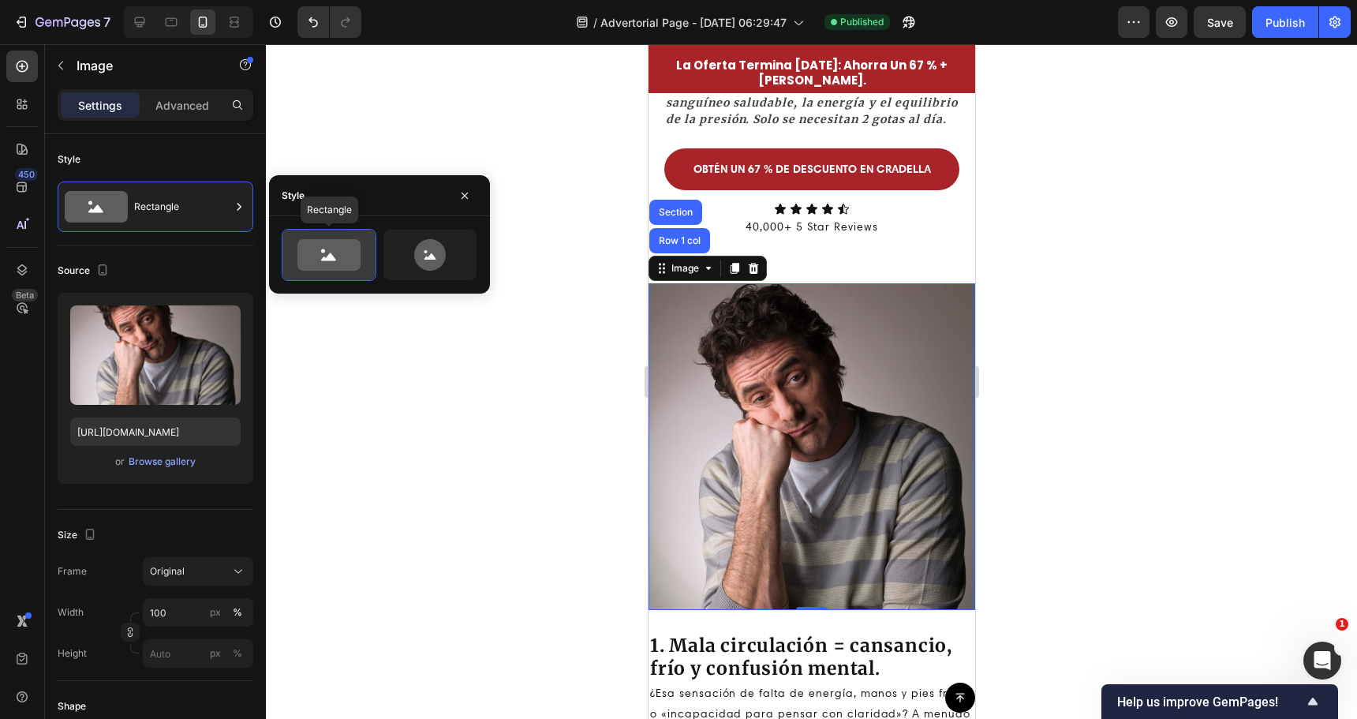
click at [319, 253] on icon at bounding box center [328, 255] width 63 height 32
click at [318, 253] on icon at bounding box center [328, 255] width 63 height 32
click at [312, 335] on div at bounding box center [811, 381] width 1091 height 675
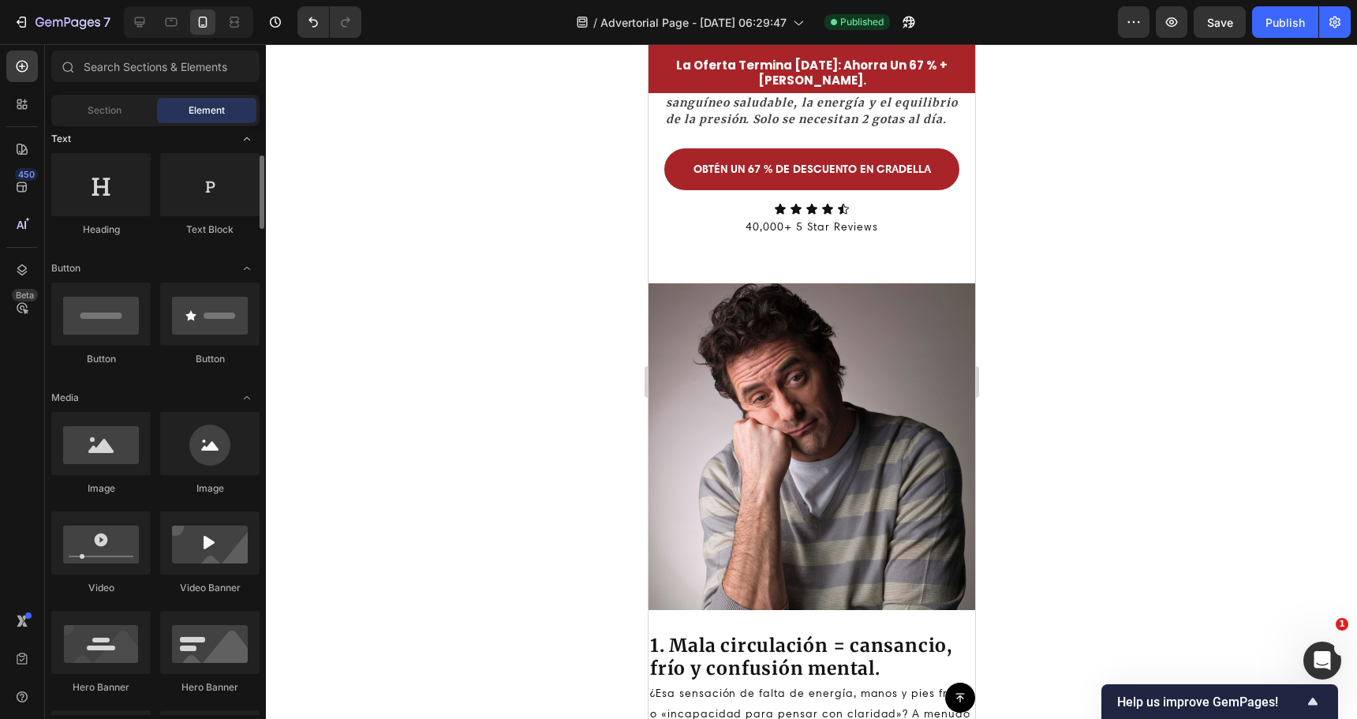
scroll to position [79, 0]
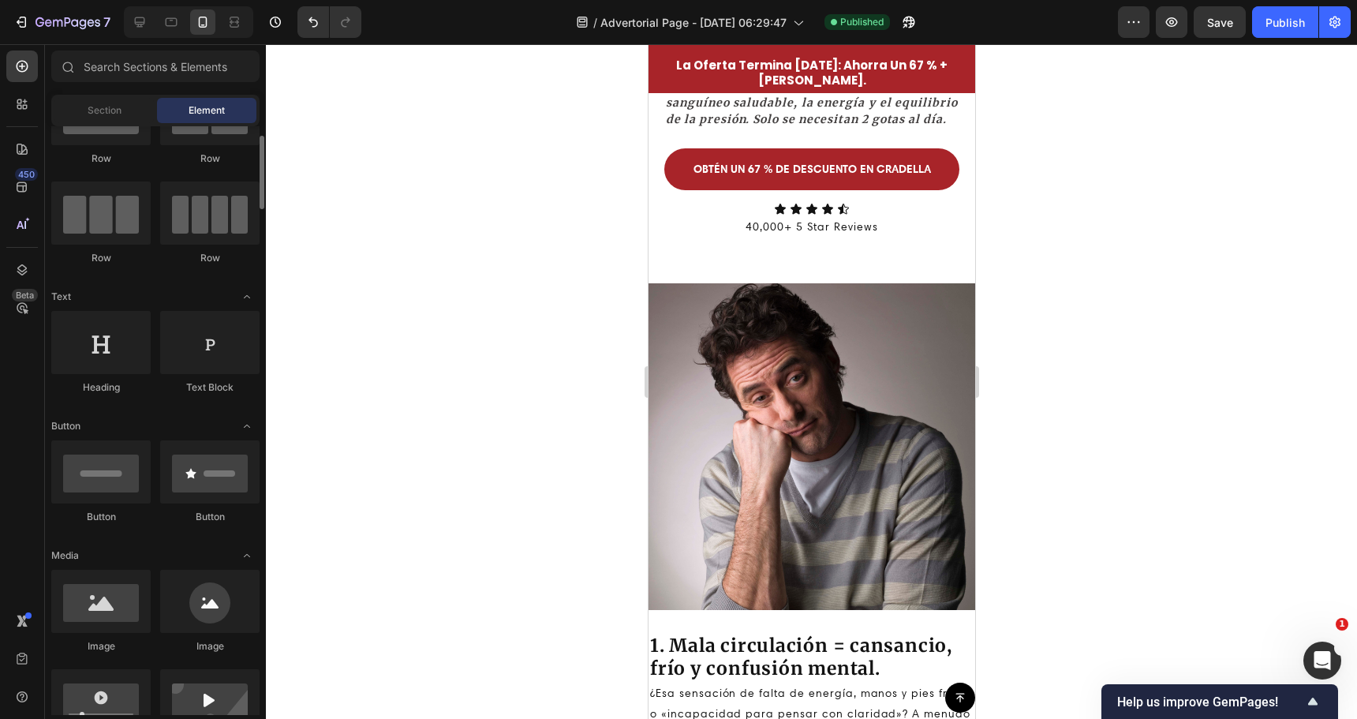
click at [102, 123] on div "Section Element" at bounding box center [155, 111] width 208 height 32
click at [101, 115] on span "Section" at bounding box center [105, 110] width 34 height 14
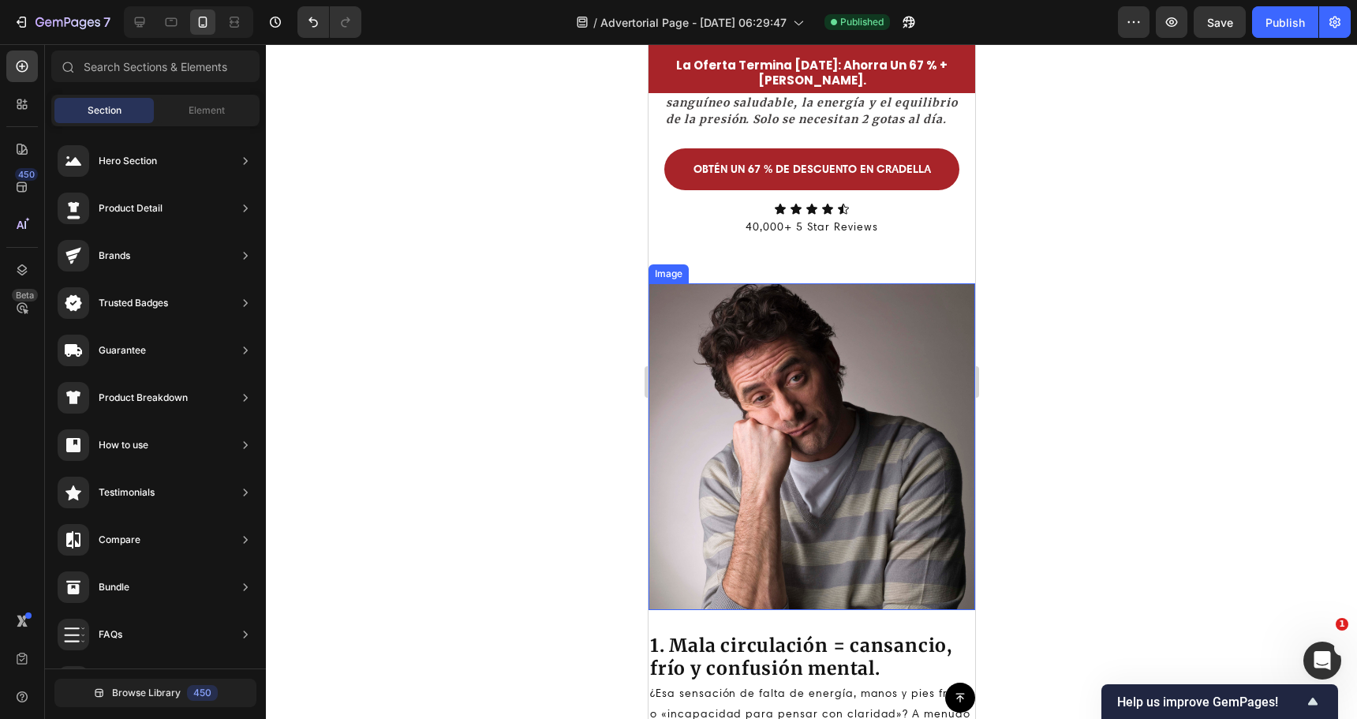
click at [717, 448] on img at bounding box center [811, 446] width 327 height 327
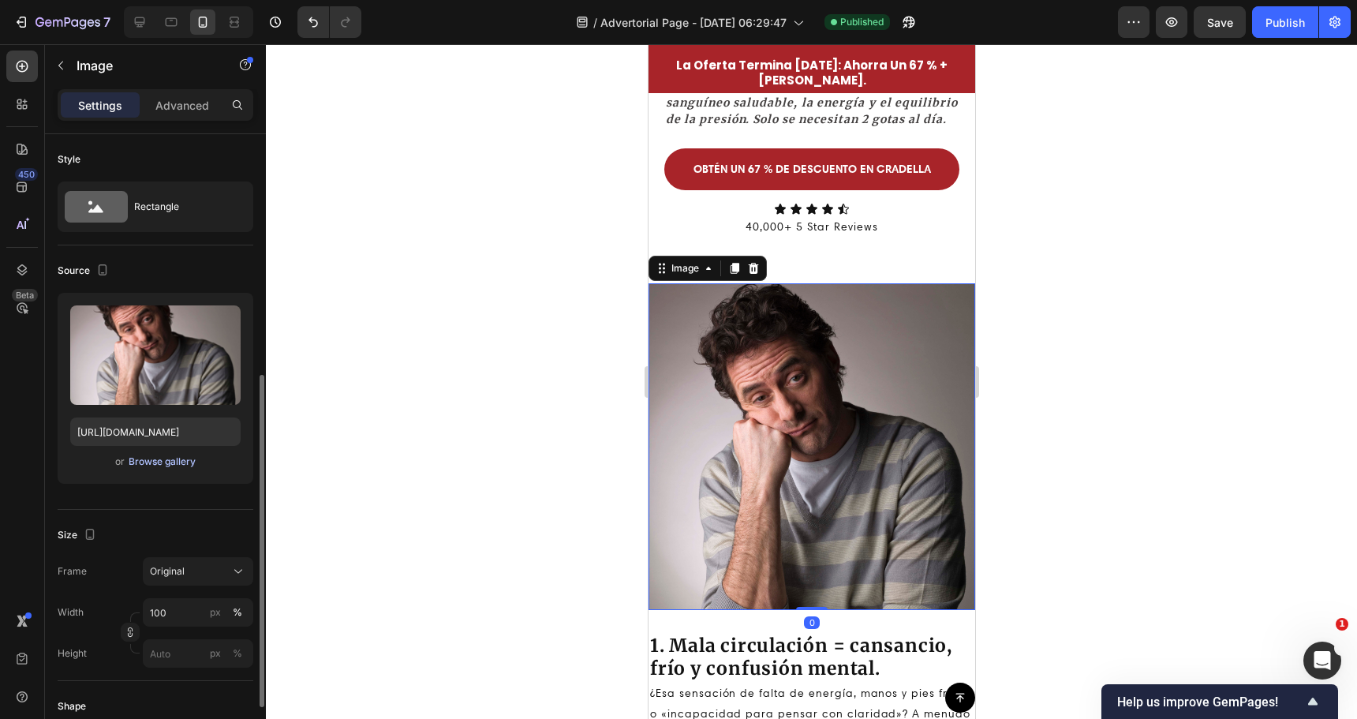
scroll to position [158, 0]
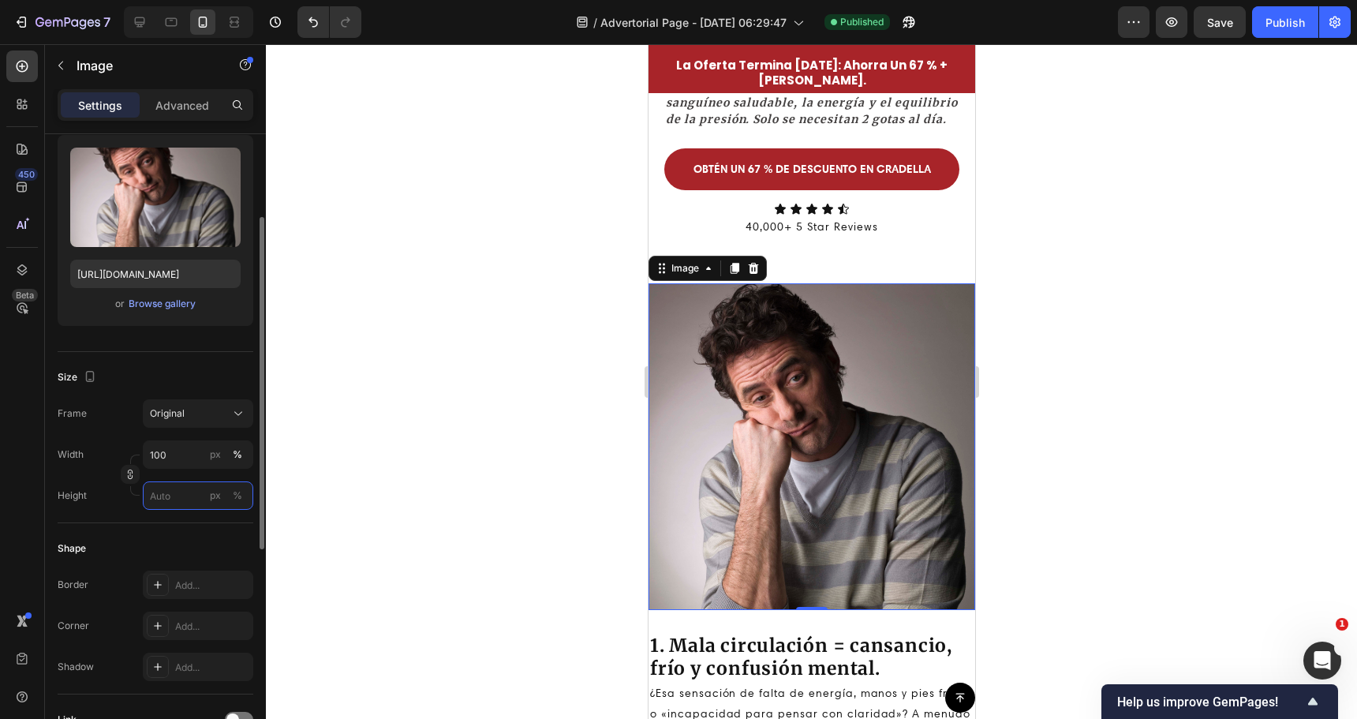
click at [171, 499] on input "px %" at bounding box center [198, 495] width 110 height 28
click at [174, 531] on p "Full 100%" at bounding box center [195, 533] width 92 height 14
type input "100"
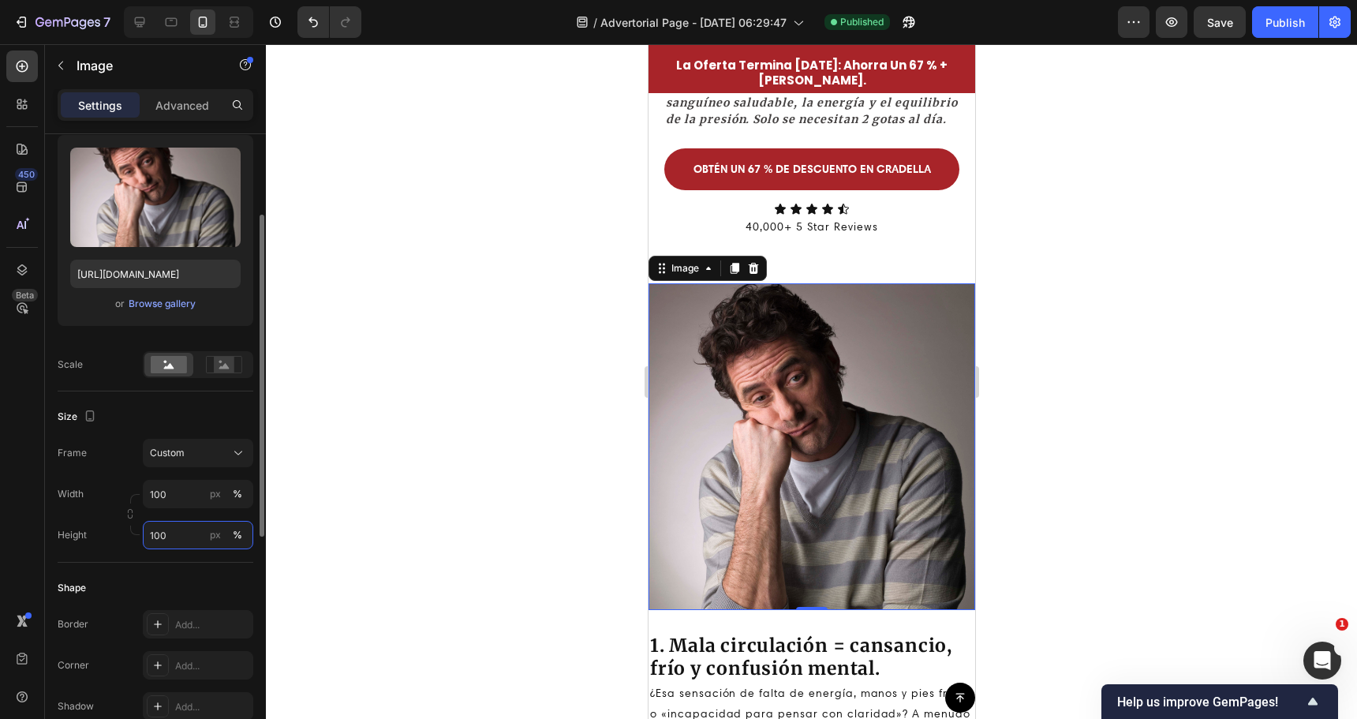
click at [175, 530] on input "100" at bounding box center [198, 535] width 110 height 28
drag, startPoint x: 163, startPoint y: 563, endPoint x: 161, endPoint y: 552, distance: 11.2
click at [163, 562] on div "Full 100%" at bounding box center [182, 573] width 129 height 28
click at [181, 452] on span "Custom" at bounding box center [167, 453] width 35 height 14
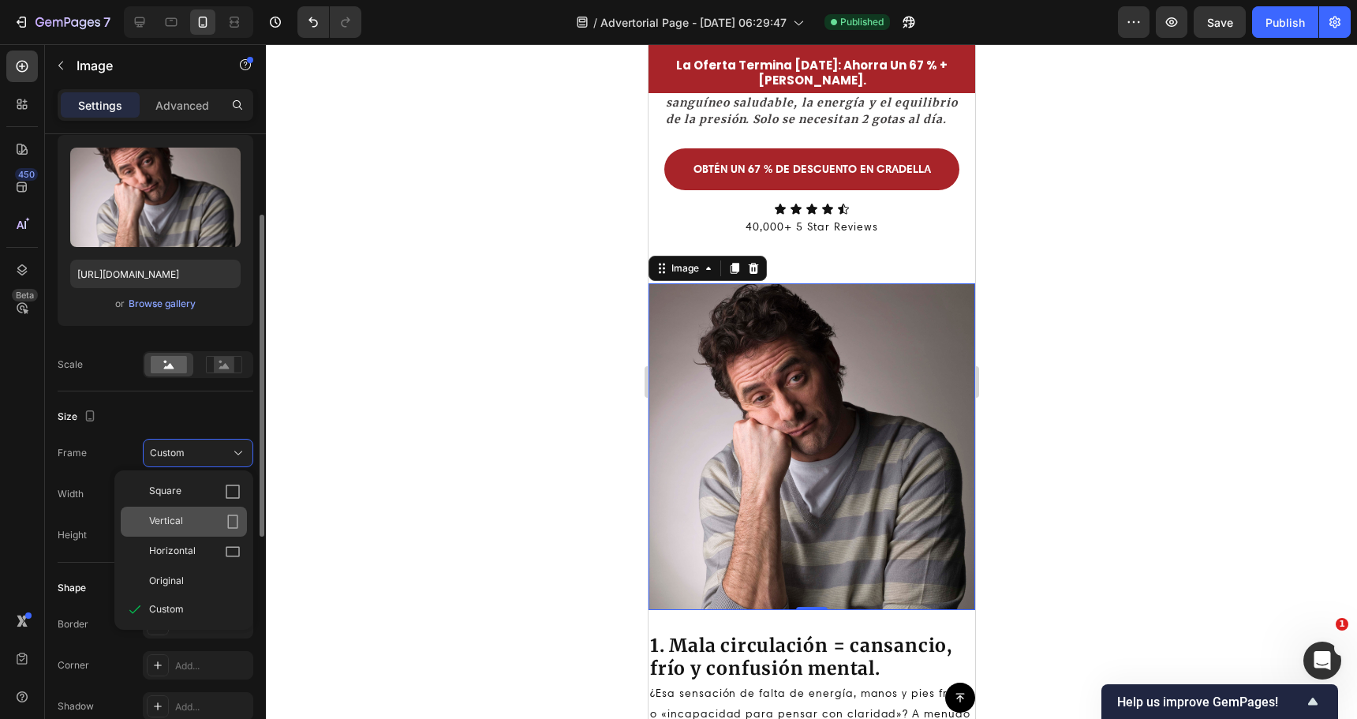
click at [190, 525] on div "Vertical" at bounding box center [195, 522] width 92 height 16
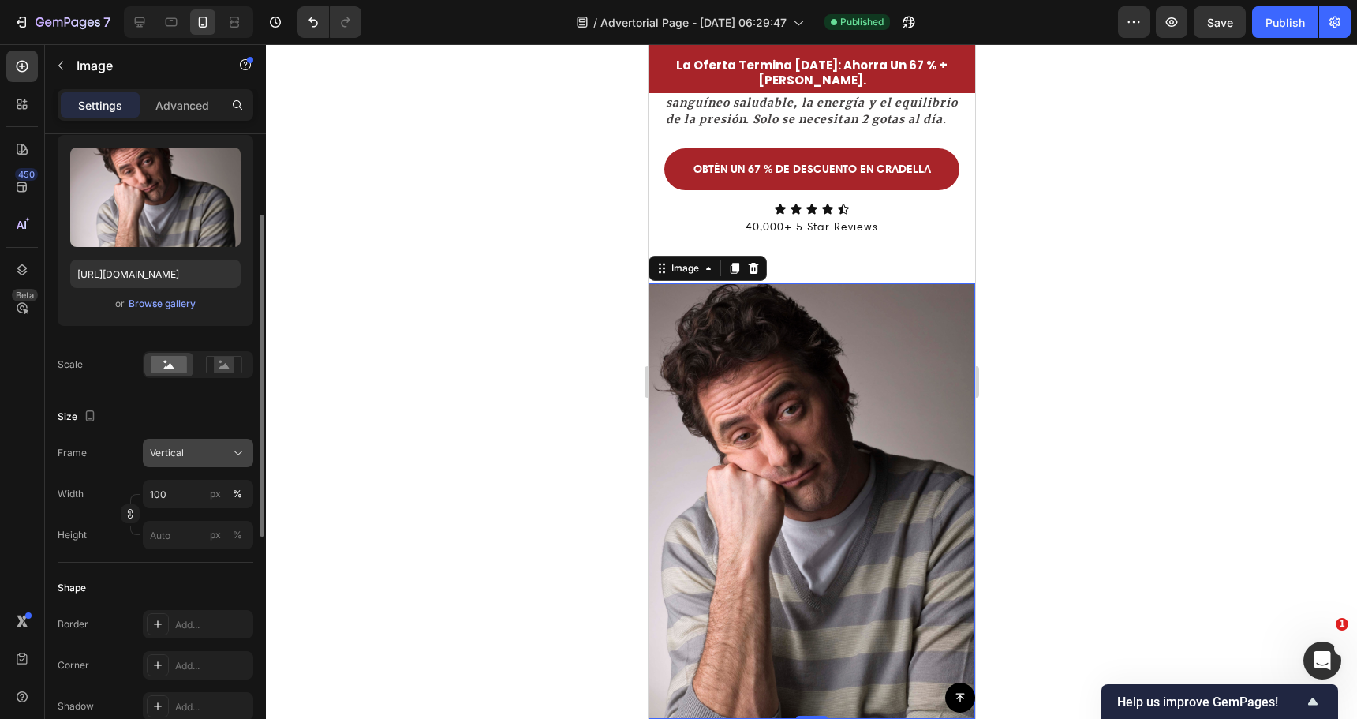
click at [191, 454] on div "Vertical" at bounding box center [188, 453] width 77 height 14
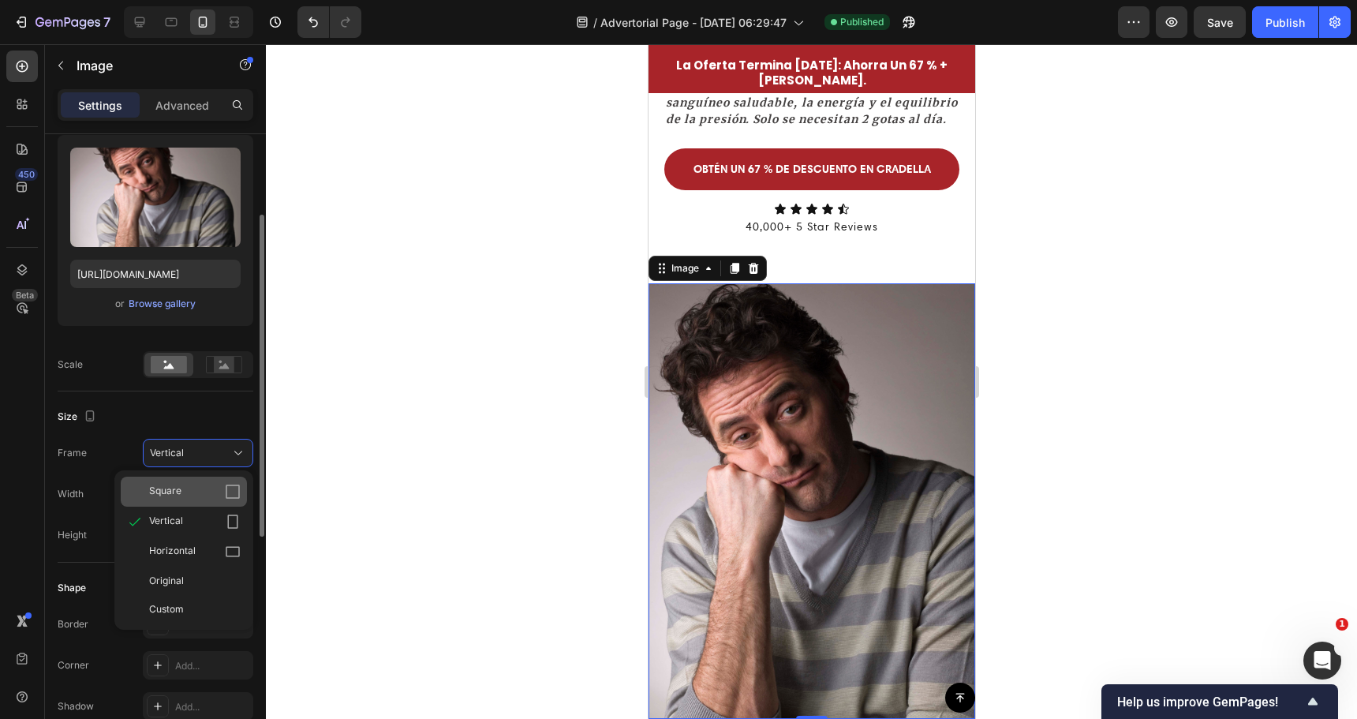
click at [188, 488] on div "Square" at bounding box center [195, 492] width 92 height 16
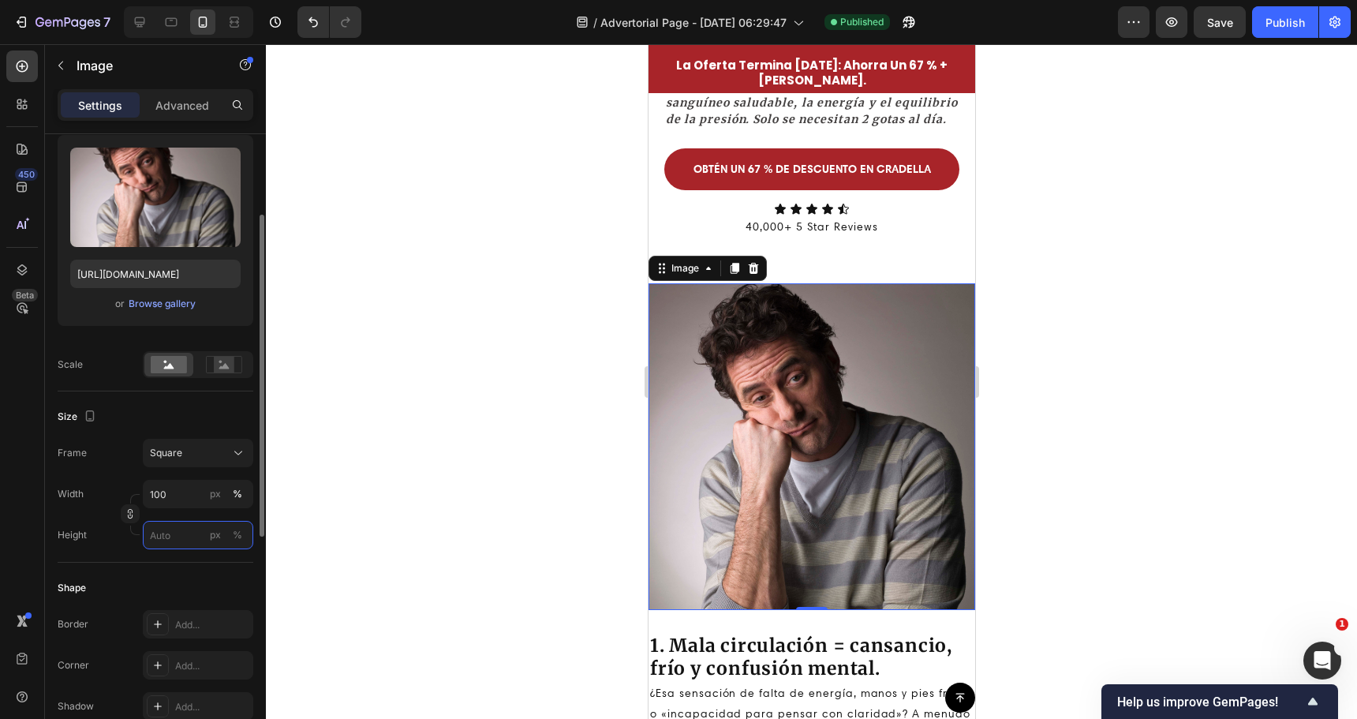
click at [191, 542] on input "px %" at bounding box center [198, 535] width 110 height 28
click at [181, 439] on button "Square" at bounding box center [198, 453] width 110 height 28
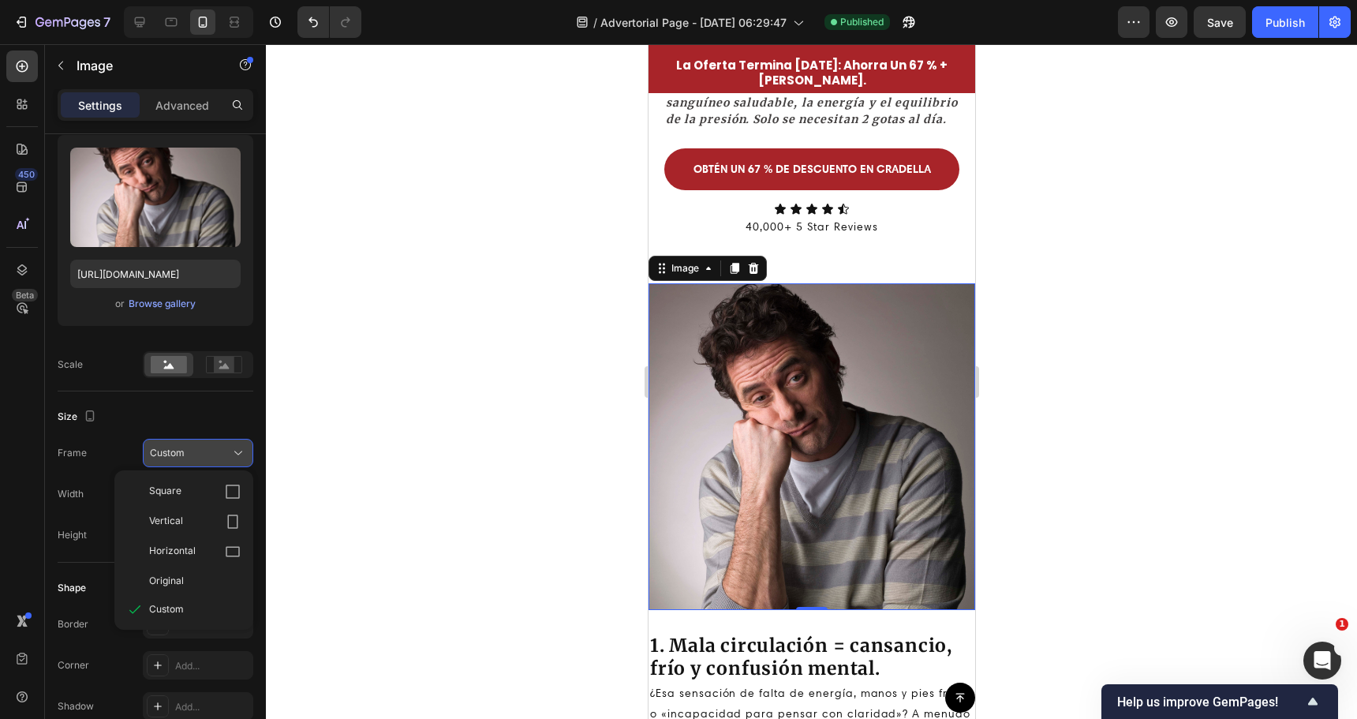
click at [181, 439] on button "Custom" at bounding box center [198, 453] width 110 height 28
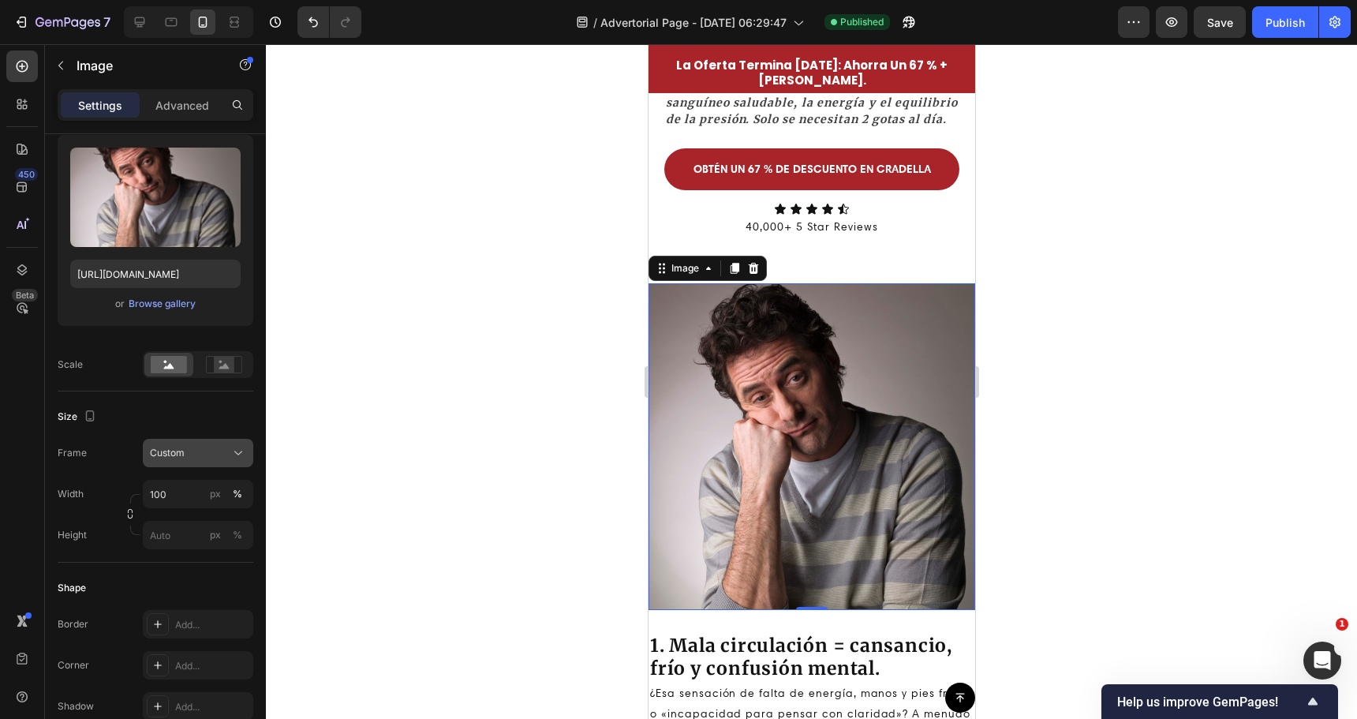
click at [181, 439] on button "Custom" at bounding box center [198, 453] width 110 height 28
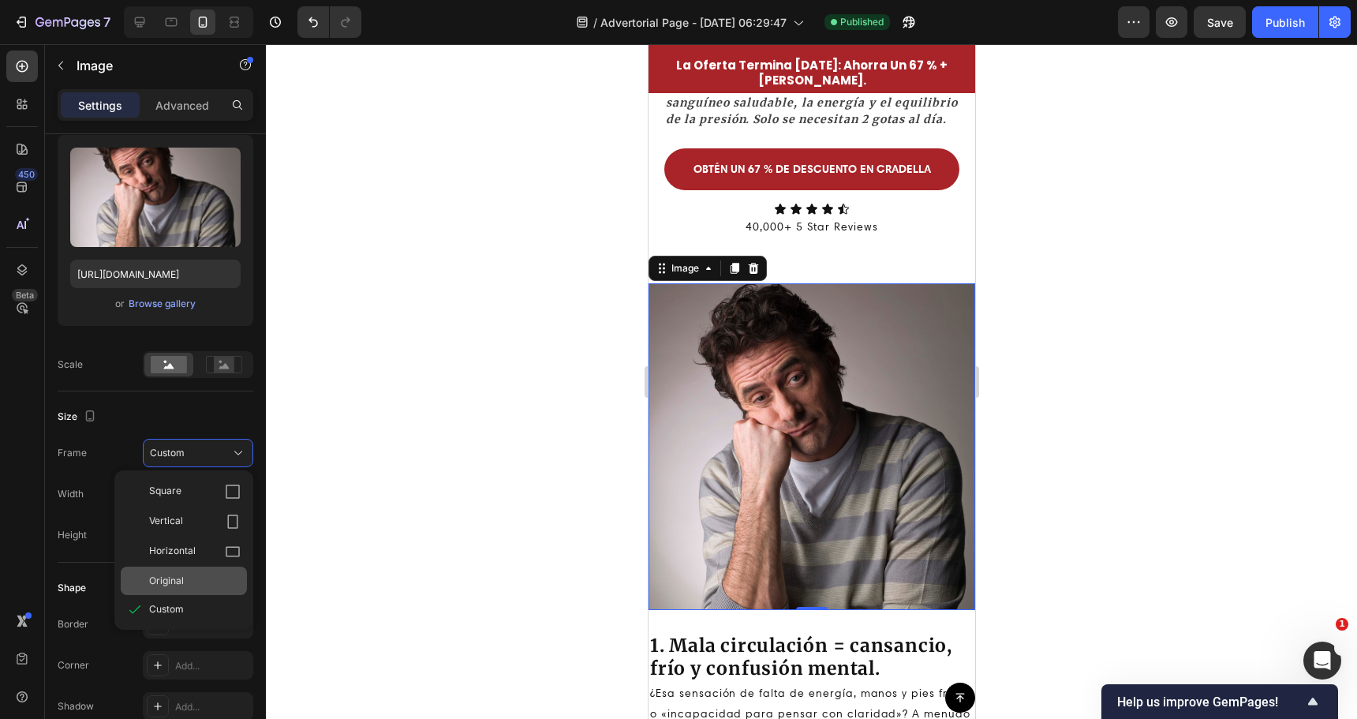
click at [173, 576] on span "Original" at bounding box center [166, 581] width 35 height 14
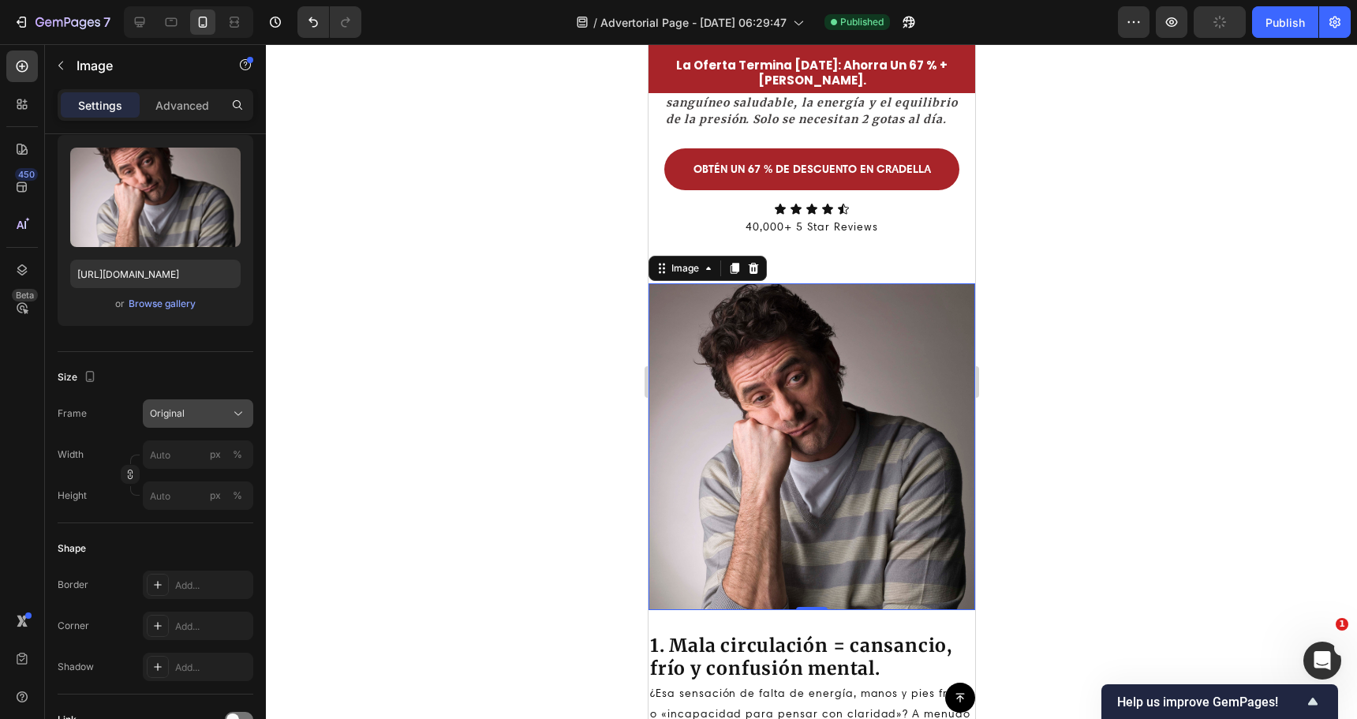
click at [189, 422] on button "Original" at bounding box center [198, 413] width 110 height 28
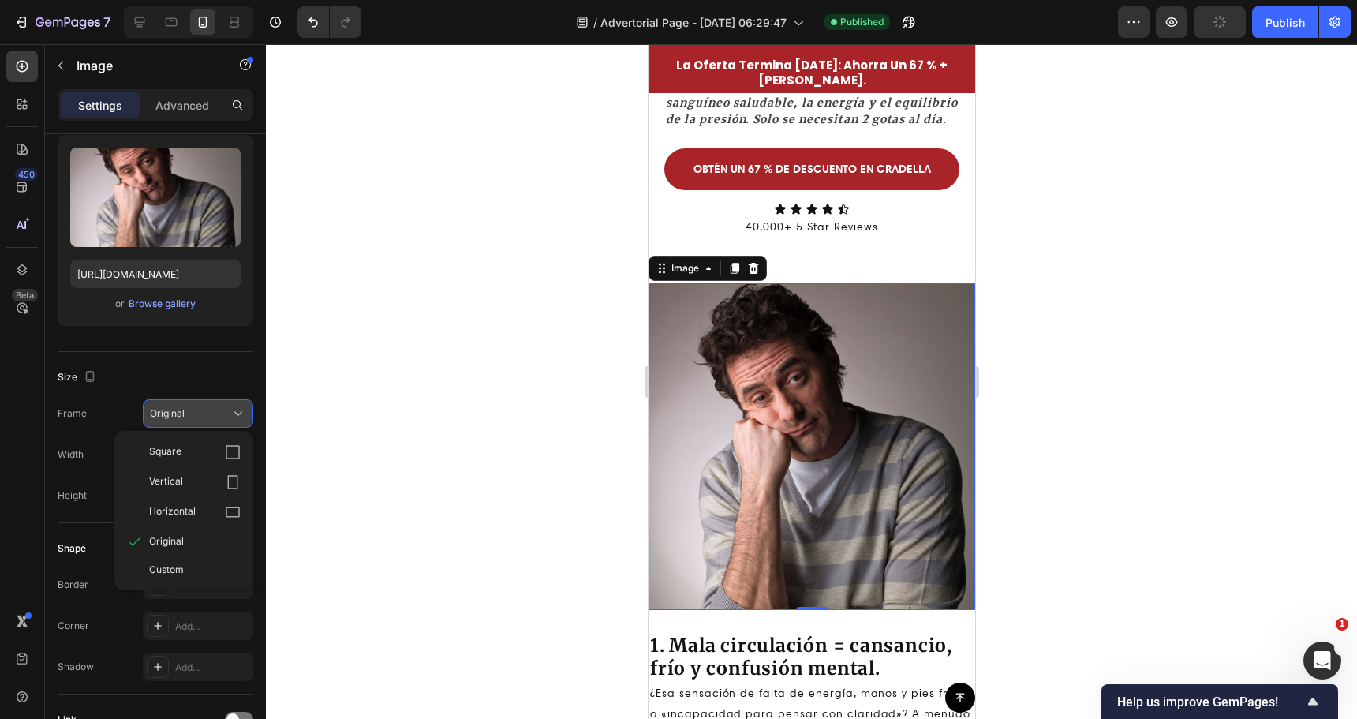
click at [188, 447] on div "Square" at bounding box center [195, 452] width 92 height 16
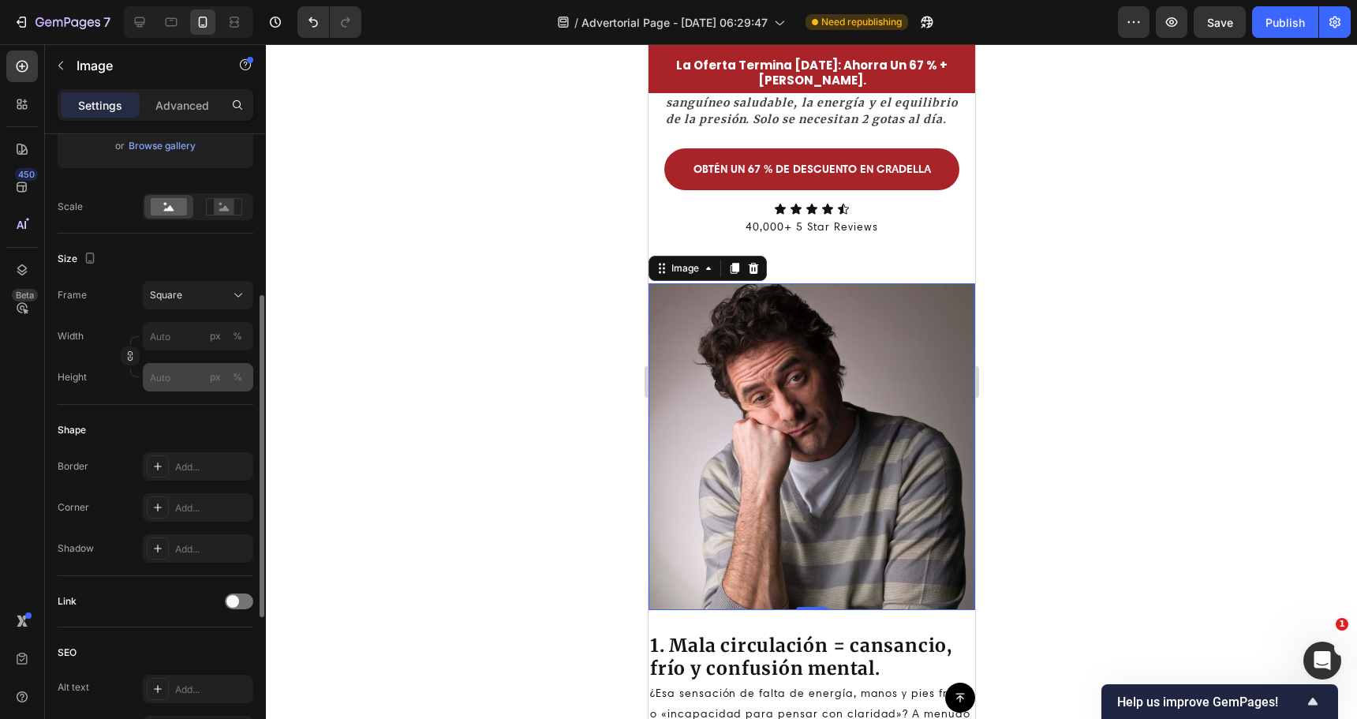
scroll to position [237, 0]
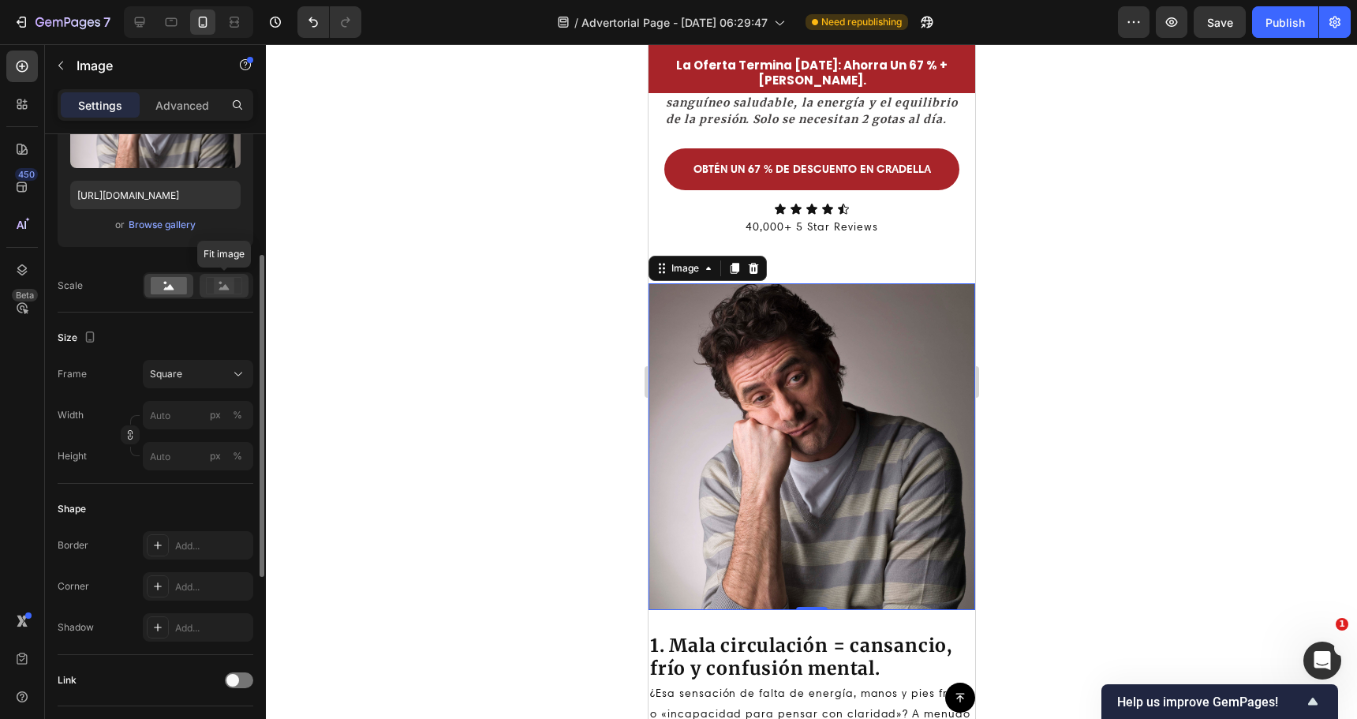
click at [219, 297] on div at bounding box center [224, 286] width 49 height 24
click at [175, 286] on rect at bounding box center [169, 285] width 36 height 17
drag, startPoint x: 201, startPoint y: 285, endPoint x: 193, endPoint y: 287, distance: 9.0
click at [201, 284] on div at bounding box center [224, 286] width 49 height 24
click at [178, 288] on rect at bounding box center [169, 285] width 36 height 17
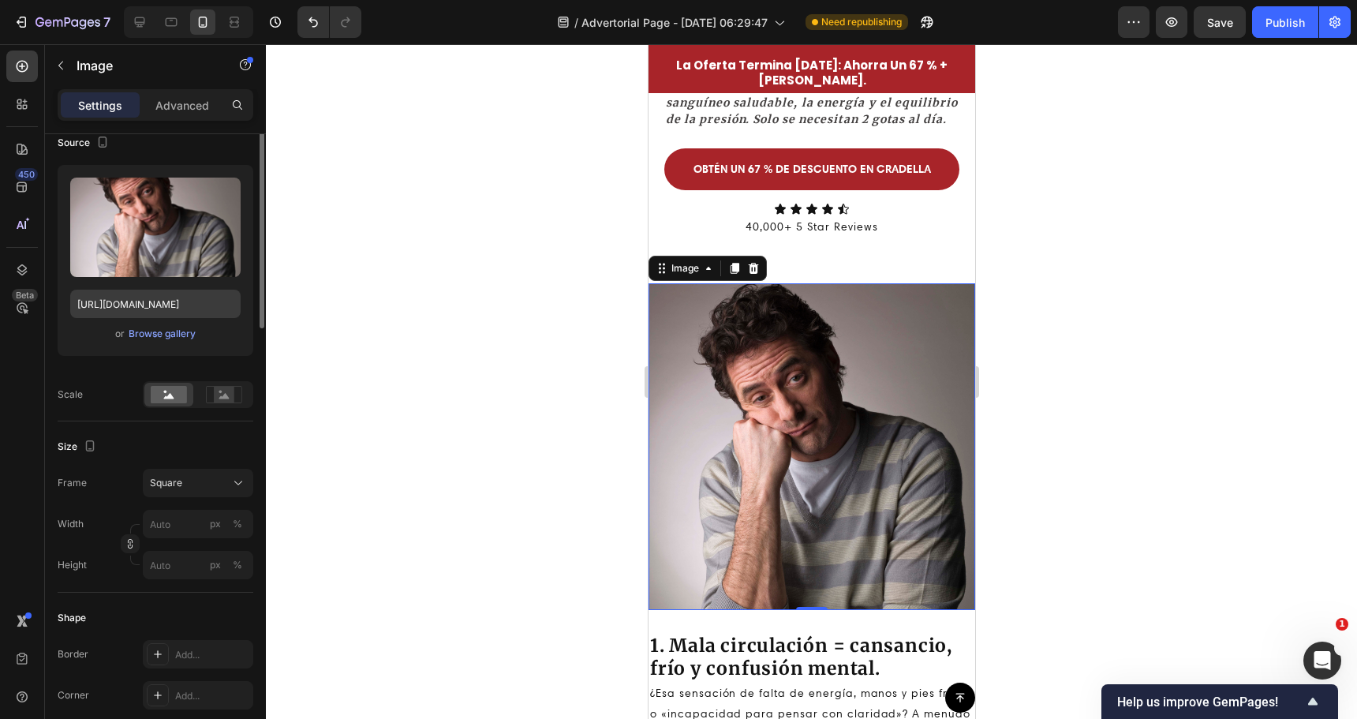
scroll to position [0, 0]
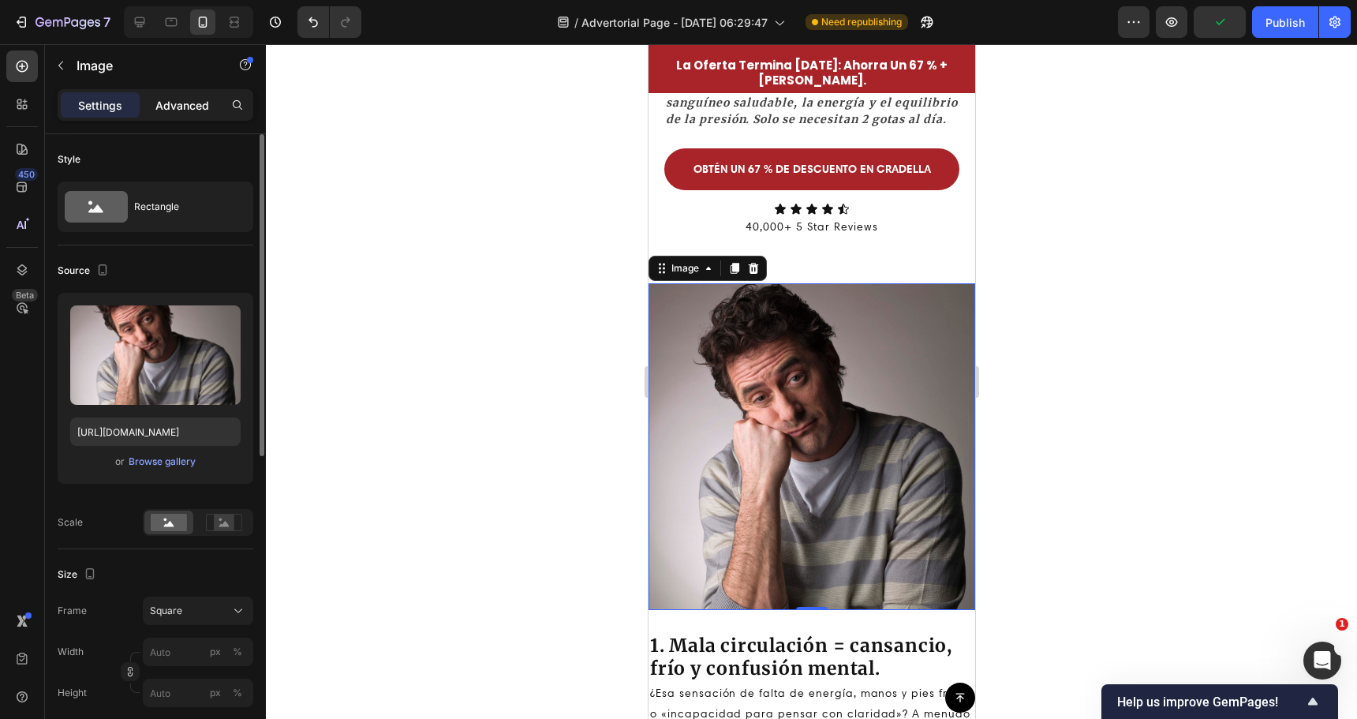
click at [178, 107] on p "Advanced" at bounding box center [182, 105] width 54 height 17
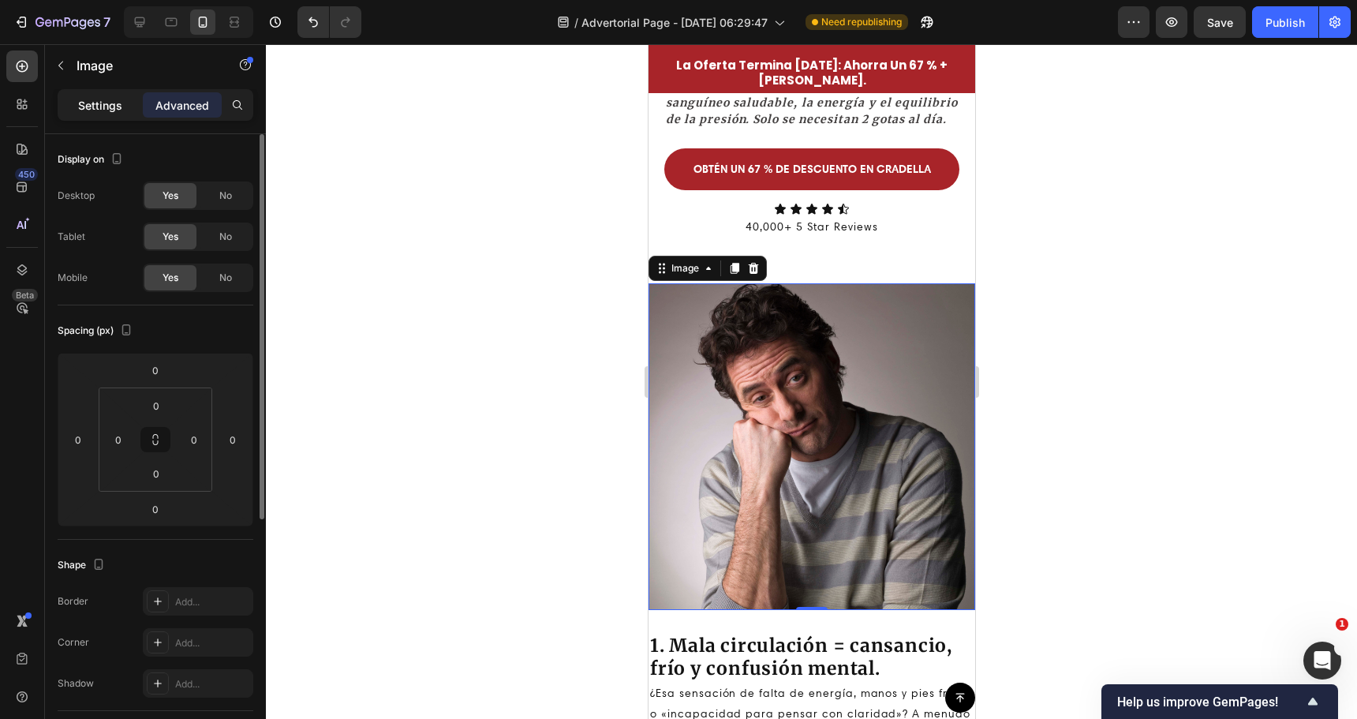
click at [118, 112] on p "Settings" at bounding box center [100, 105] width 44 height 17
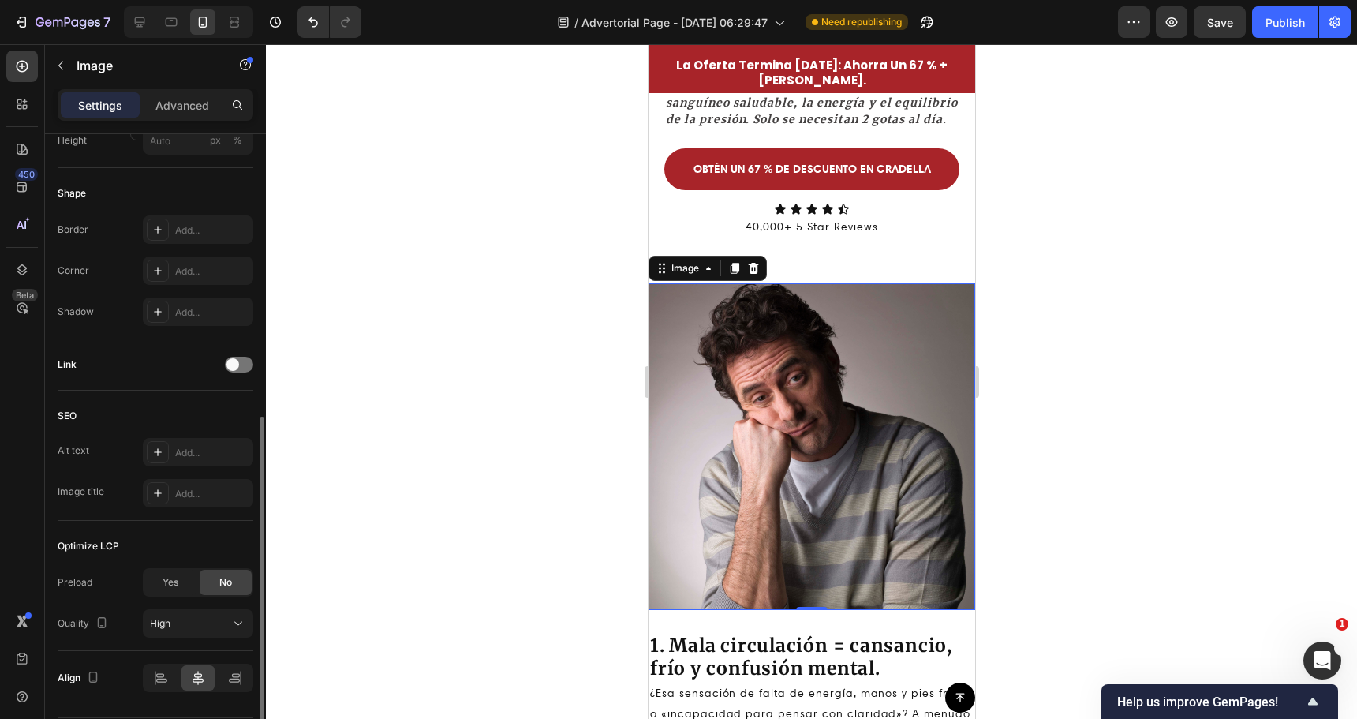
scroll to position [601, 0]
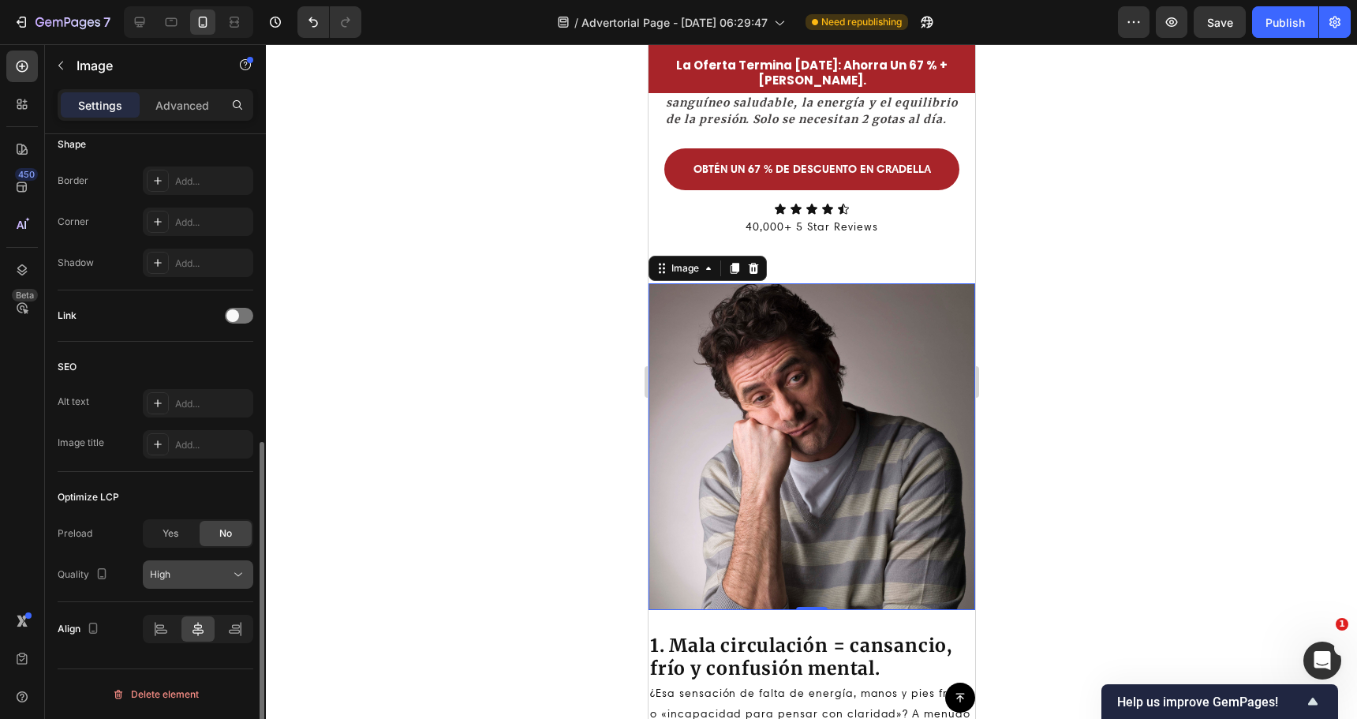
click at [149, 582] on button "High" at bounding box center [198, 574] width 110 height 28
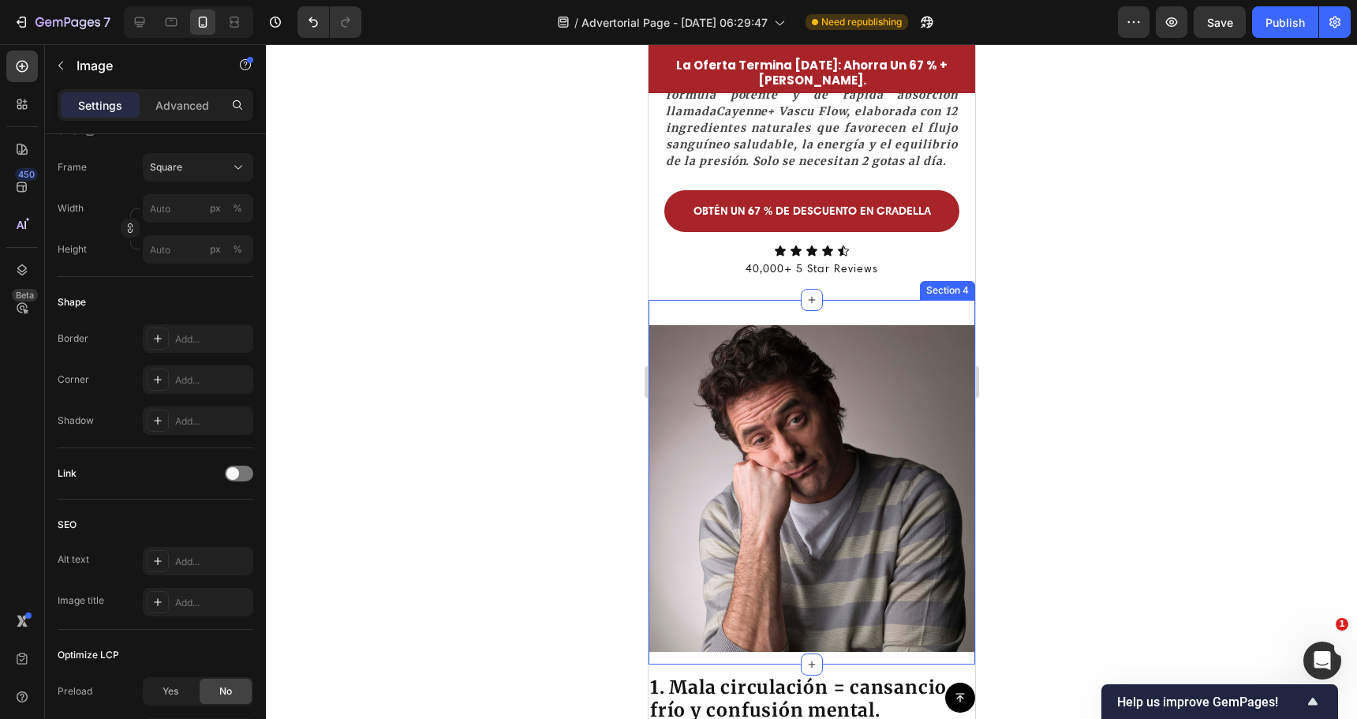
scroll to position [552, 0]
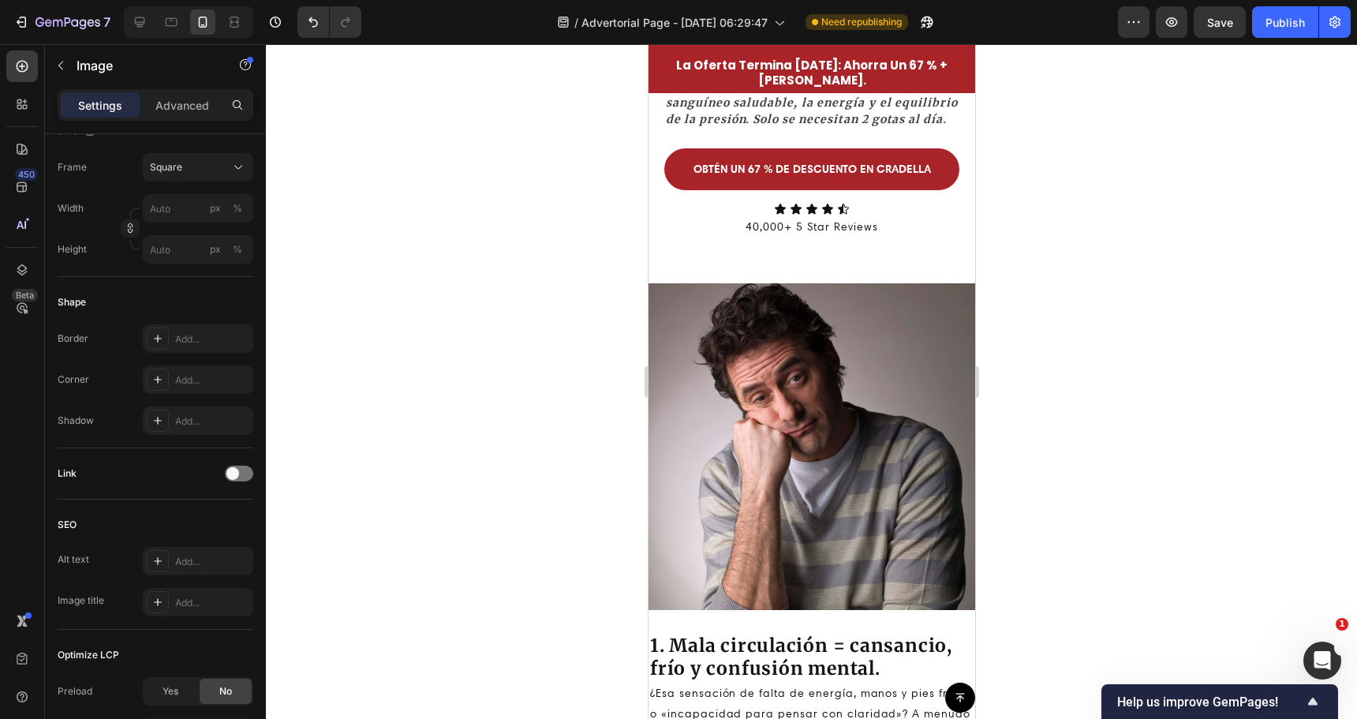
click at [772, 369] on img at bounding box center [811, 446] width 327 height 327
click at [784, 339] on img at bounding box center [811, 446] width 327 height 327
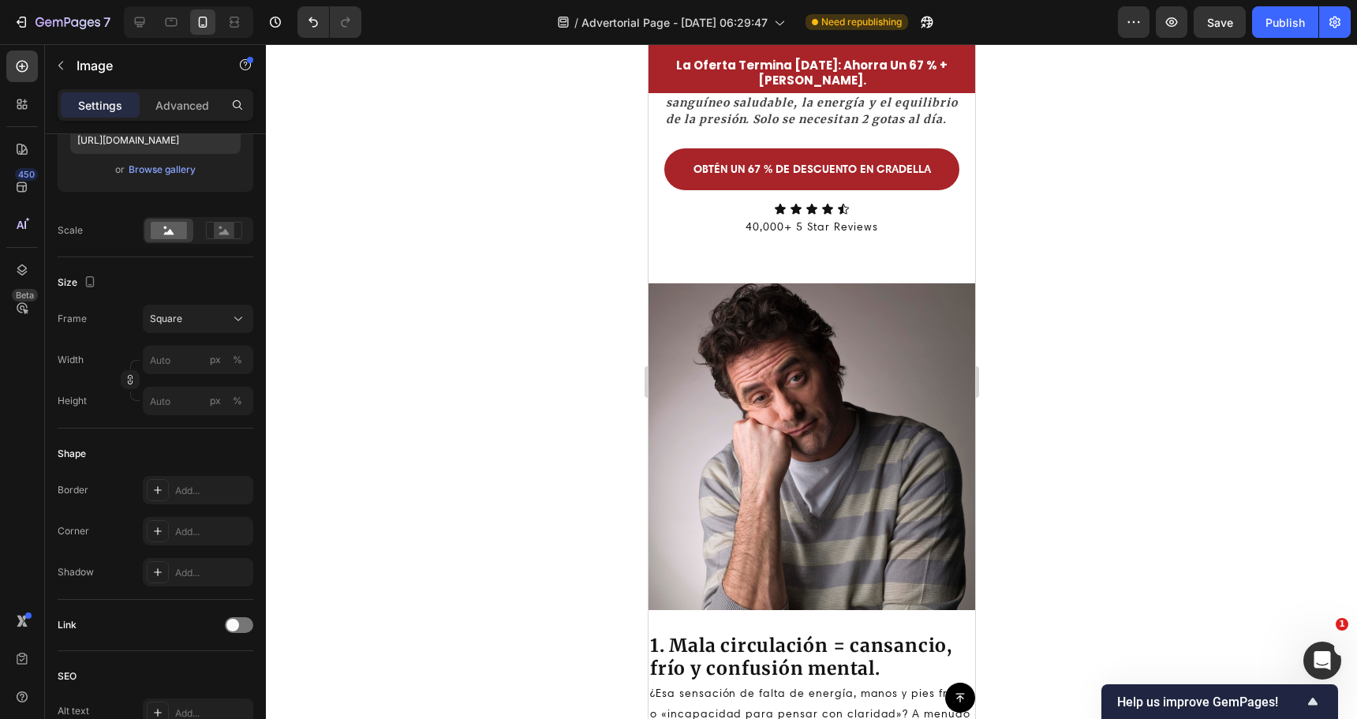
click at [776, 294] on div "Image Row Section 4" at bounding box center [811, 440] width 327 height 365
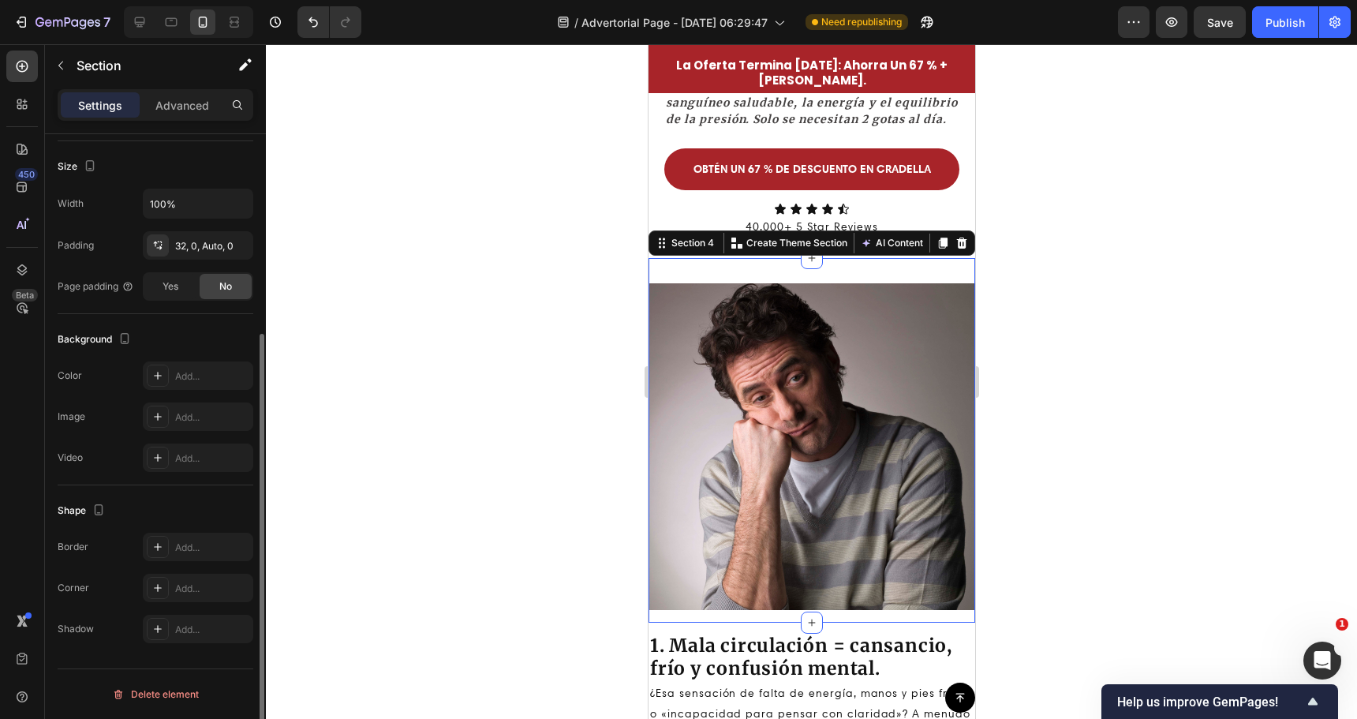
scroll to position [0, 0]
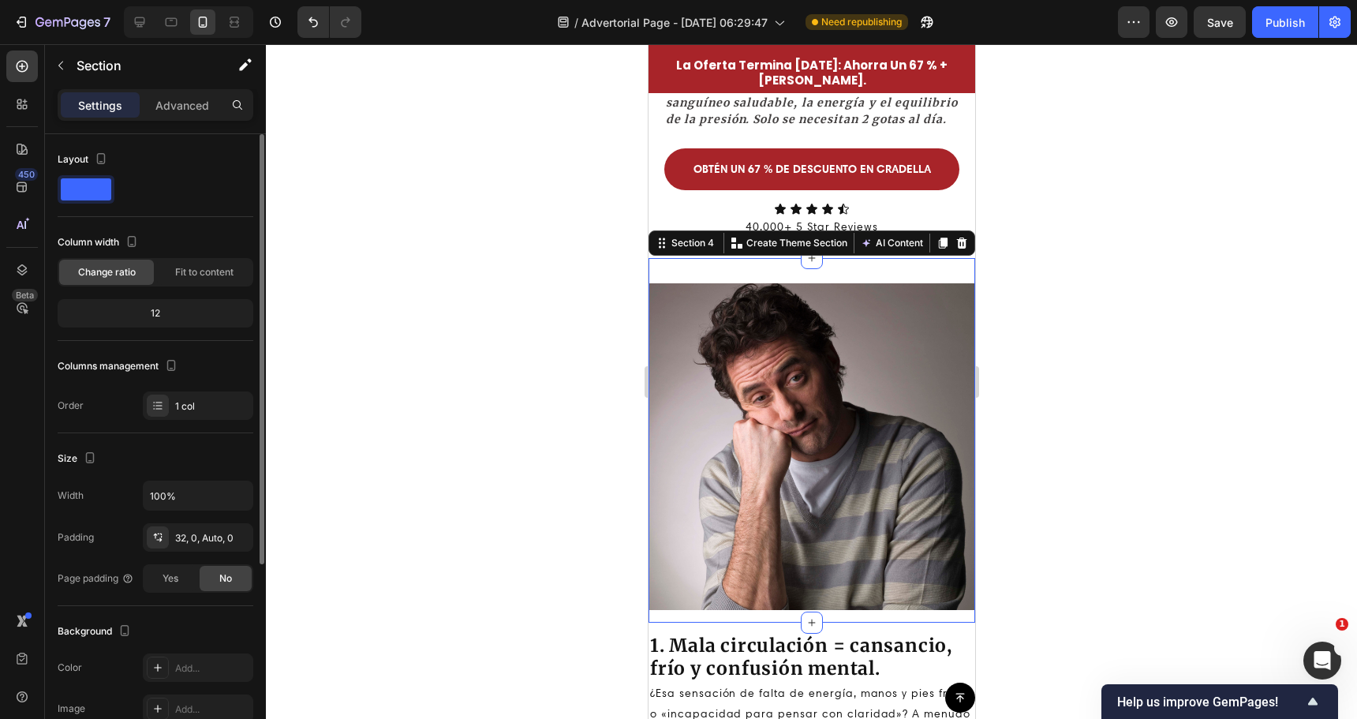
click at [768, 306] on div "Image Row Section 4 You can create reusable sections Create Theme Section AI Co…" at bounding box center [811, 440] width 327 height 365
click at [214, 267] on span "Fit to content" at bounding box center [204, 272] width 58 height 14
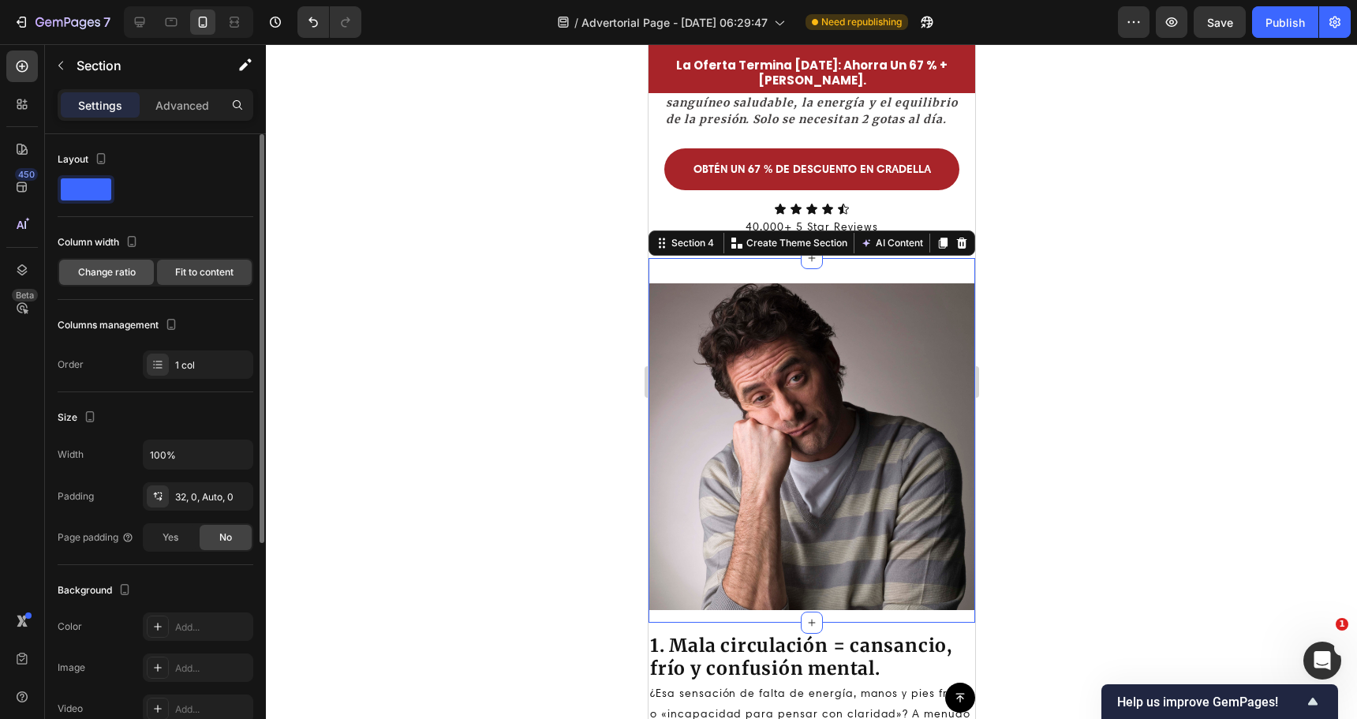
click at [103, 263] on div "Change ratio" at bounding box center [106, 272] width 95 height 25
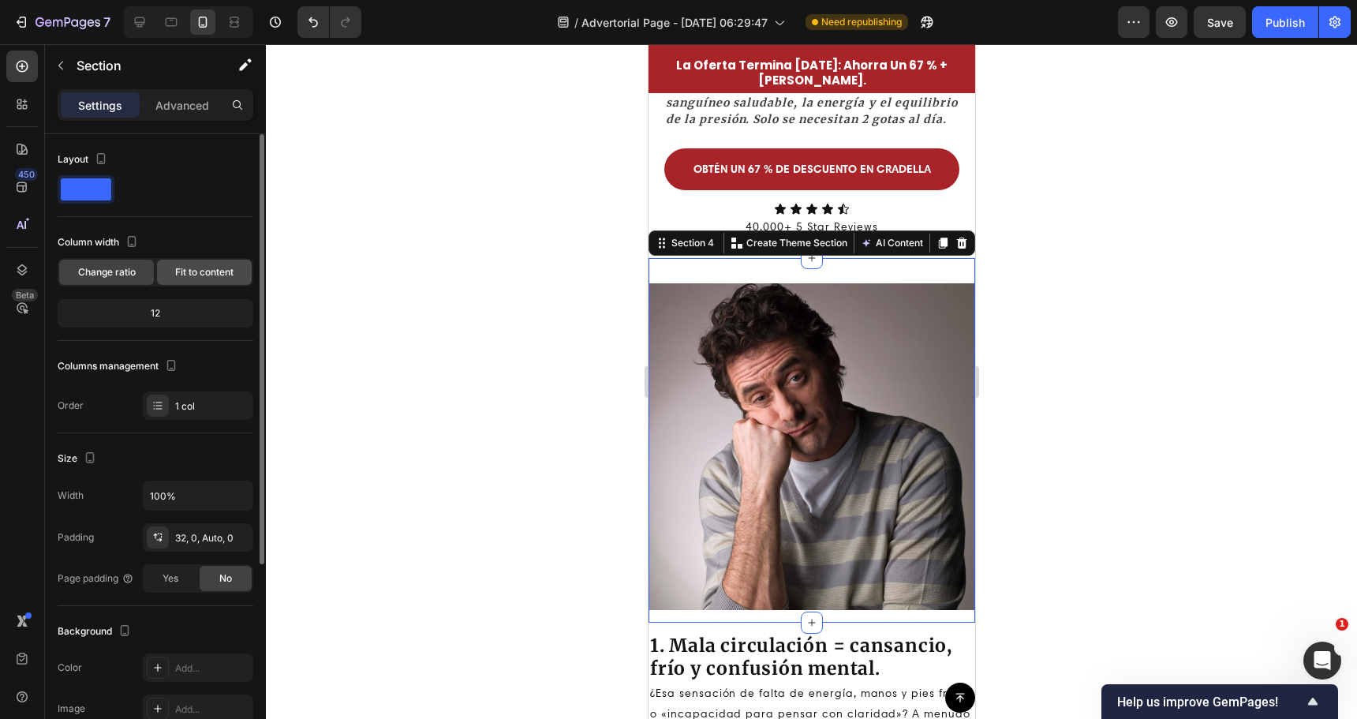
click at [182, 267] on span "Fit to content" at bounding box center [204, 272] width 58 height 14
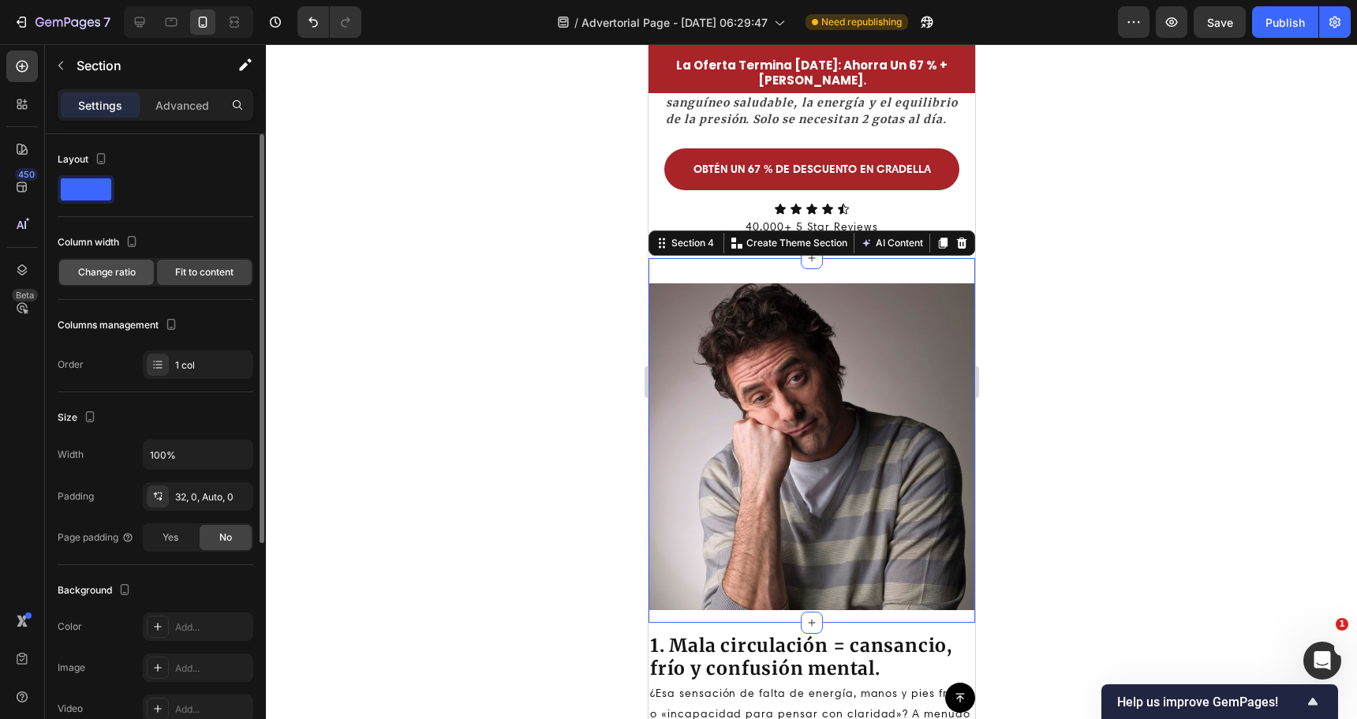
click at [113, 270] on span "Change ratio" at bounding box center [107, 272] width 58 height 14
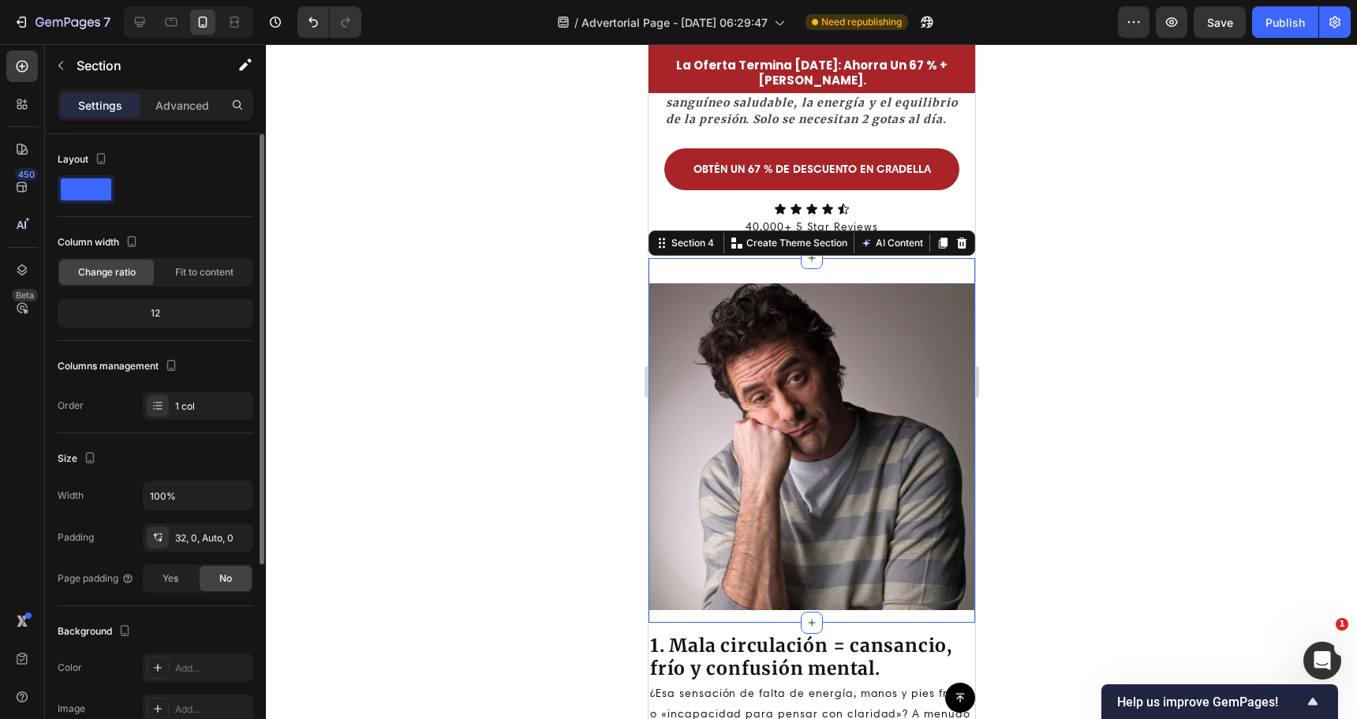
click at [123, 338] on div "Column width Change ratio Fit to content 12" at bounding box center [156, 285] width 196 height 111
click at [141, 316] on div "12" at bounding box center [155, 313] width 189 height 22
click at [158, 312] on div "12" at bounding box center [155, 313] width 189 height 22
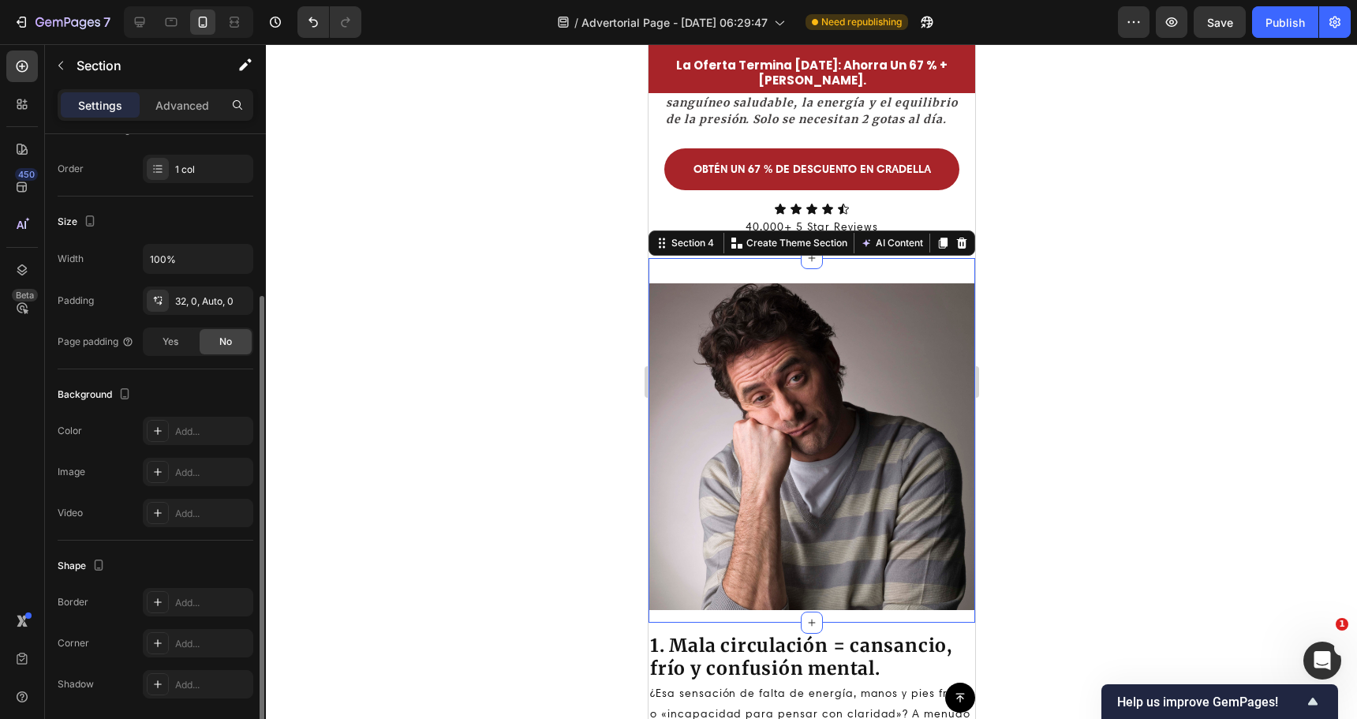
scroll to position [292, 0]
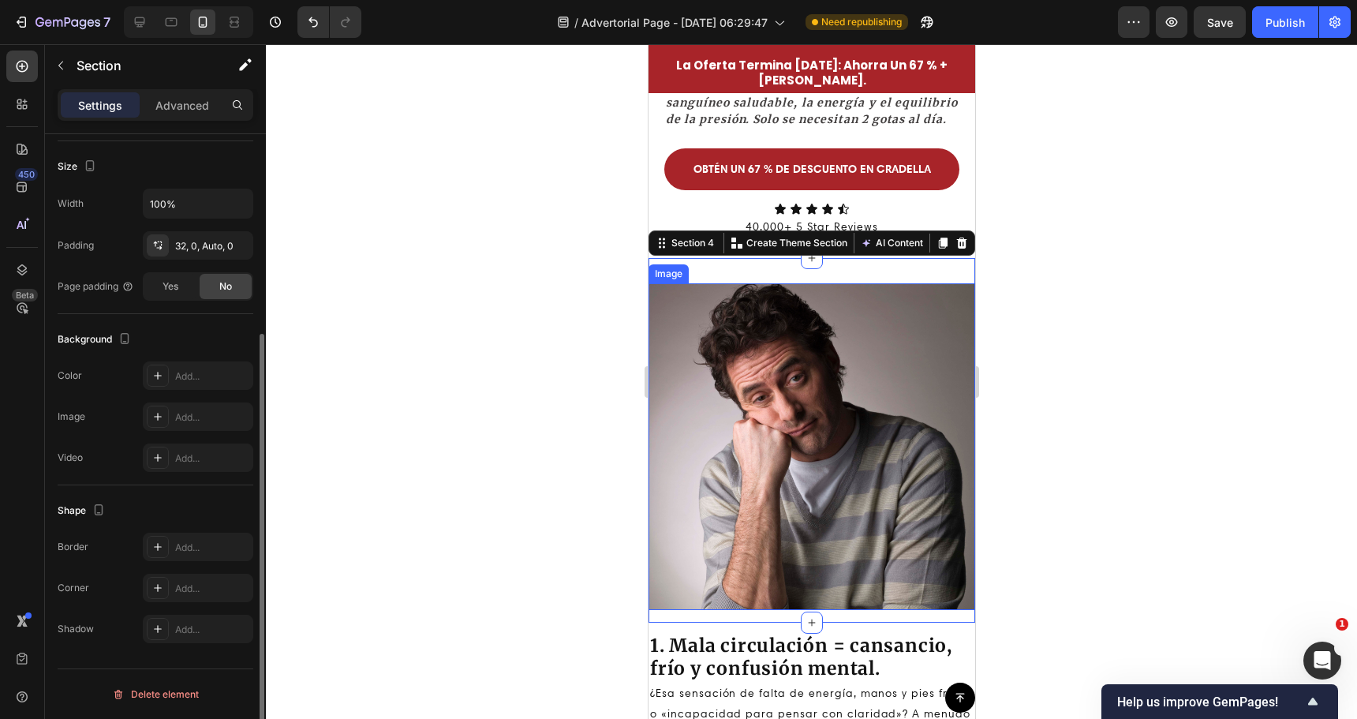
click at [707, 459] on img at bounding box center [811, 446] width 327 height 327
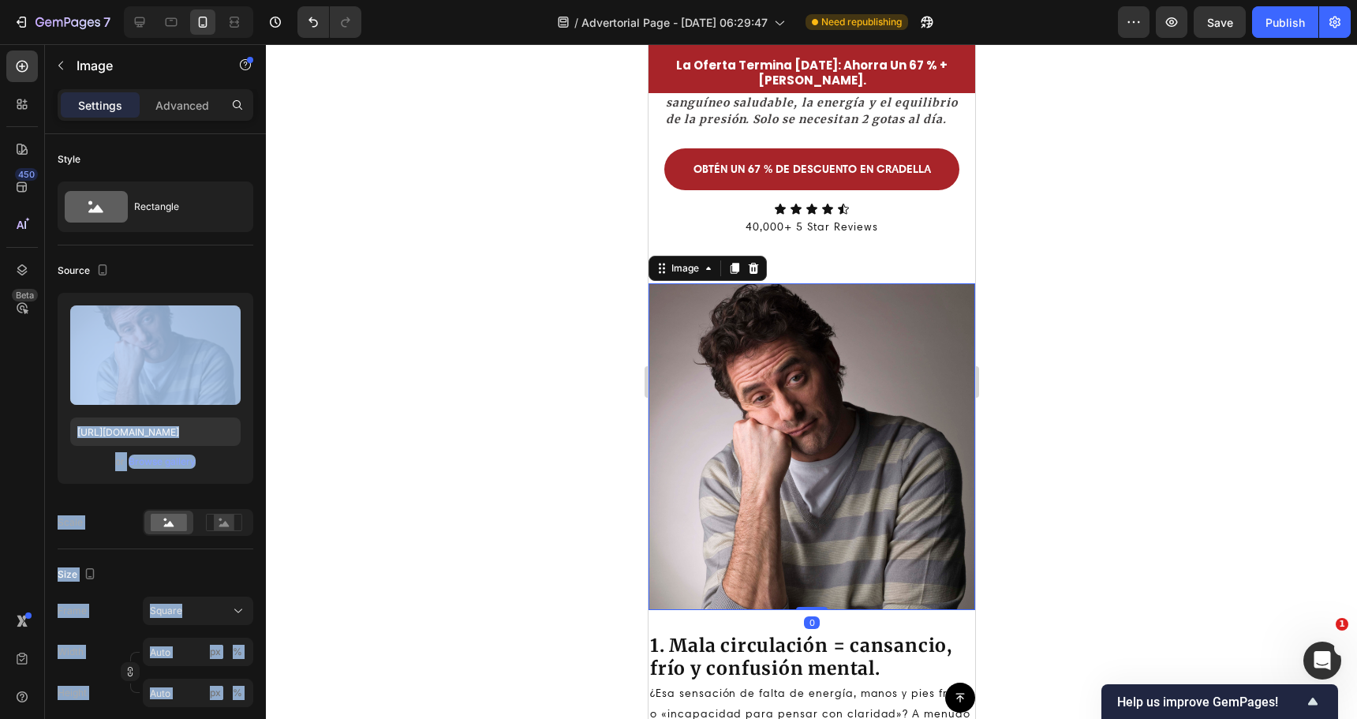
drag, startPoint x: 148, startPoint y: 350, endPoint x: 280, endPoint y: 365, distance: 133.4
click at [280, 0] on div "7 Version history / Advertorial Page - [DATE] 06:29:47 Need republishing Previe…" at bounding box center [678, 0] width 1357 height 0
click at [320, 398] on div at bounding box center [811, 381] width 1091 height 675
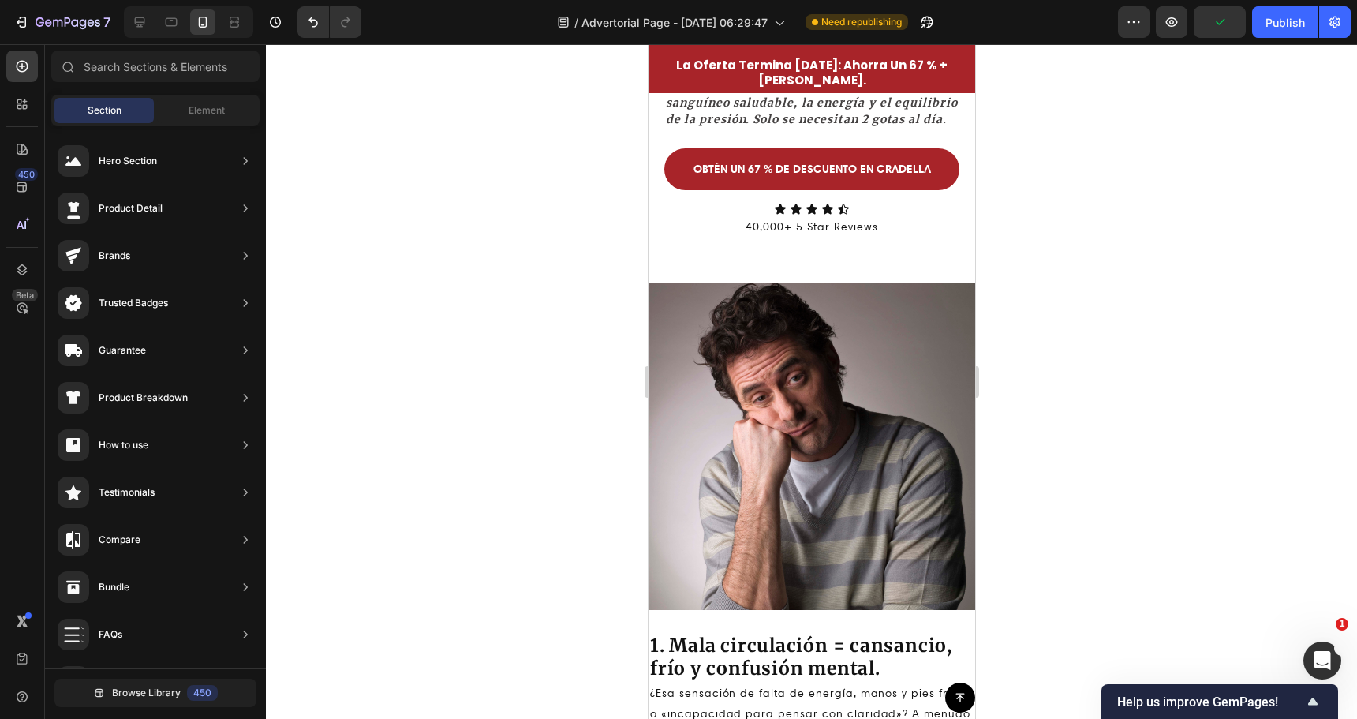
drag, startPoint x: 520, startPoint y: 280, endPoint x: 504, endPoint y: 290, distance: 18.4
click at [520, 282] on div at bounding box center [811, 381] width 1091 height 675
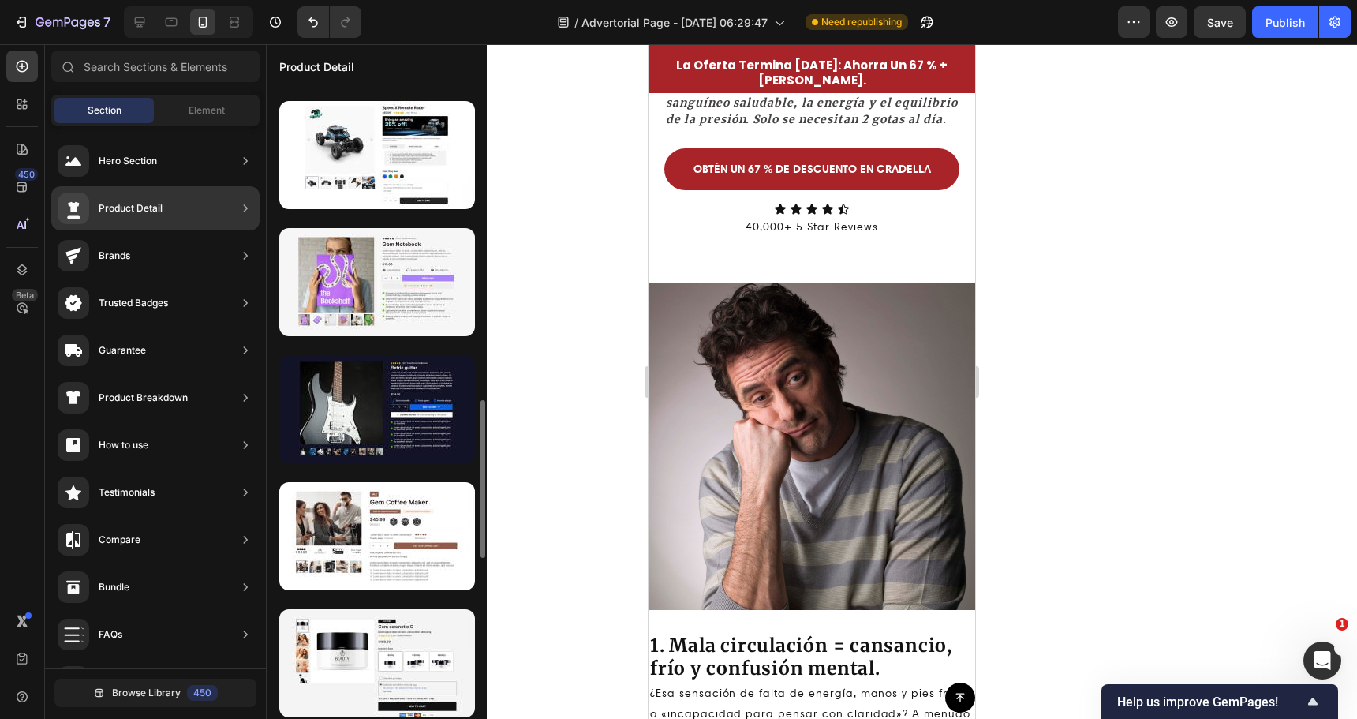
scroll to position [1339, 0]
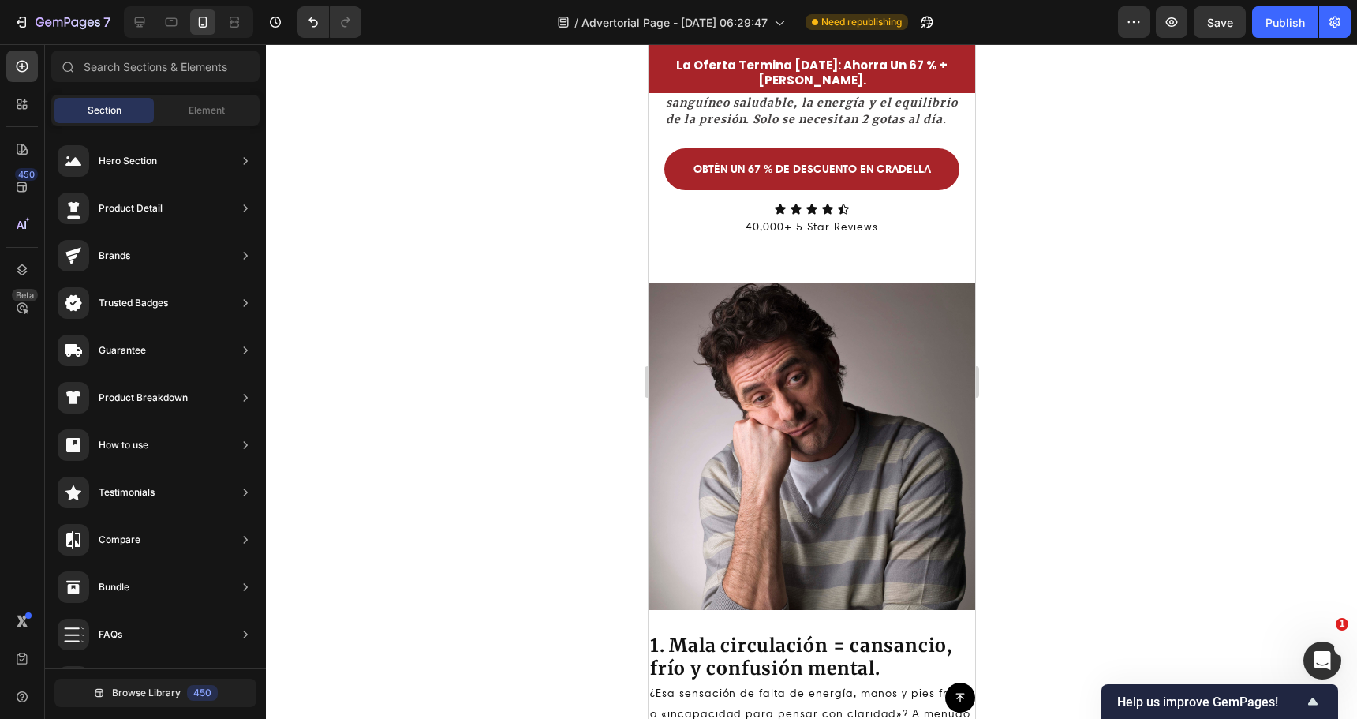
click at [562, 376] on div at bounding box center [811, 381] width 1091 height 675
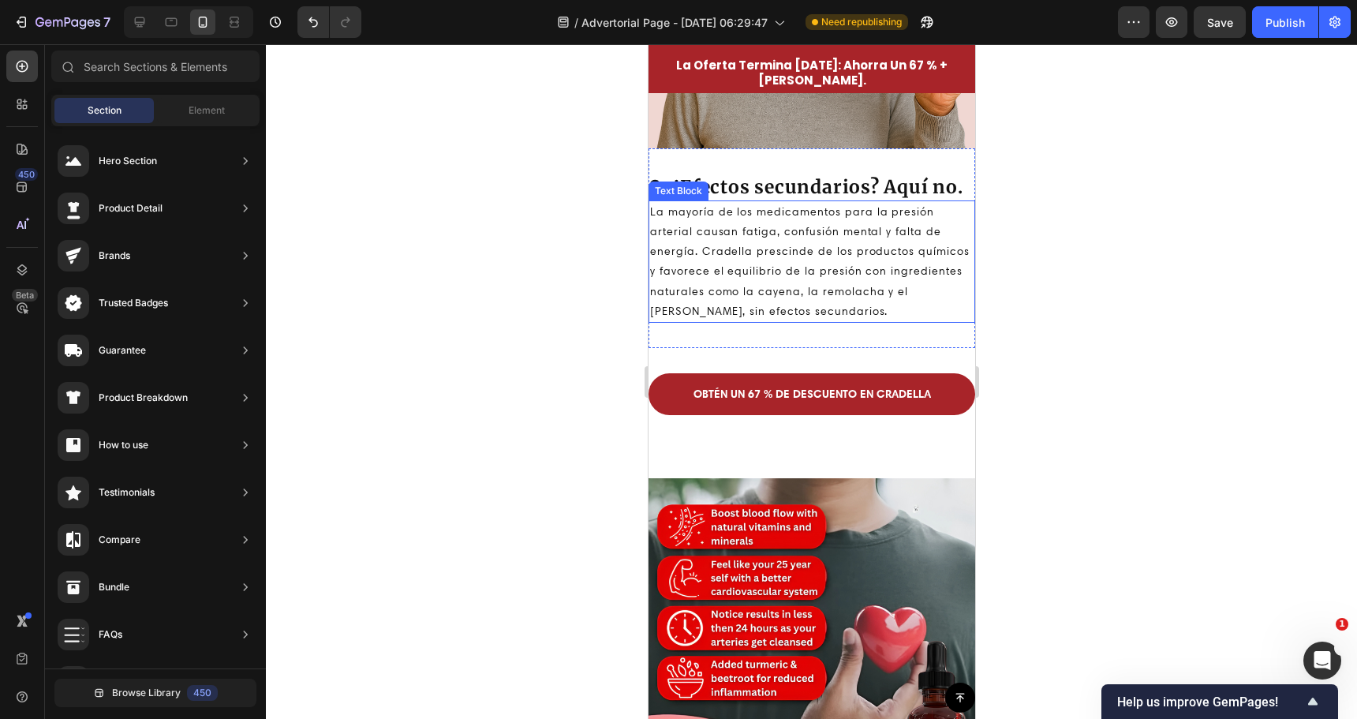
scroll to position [1657, 0]
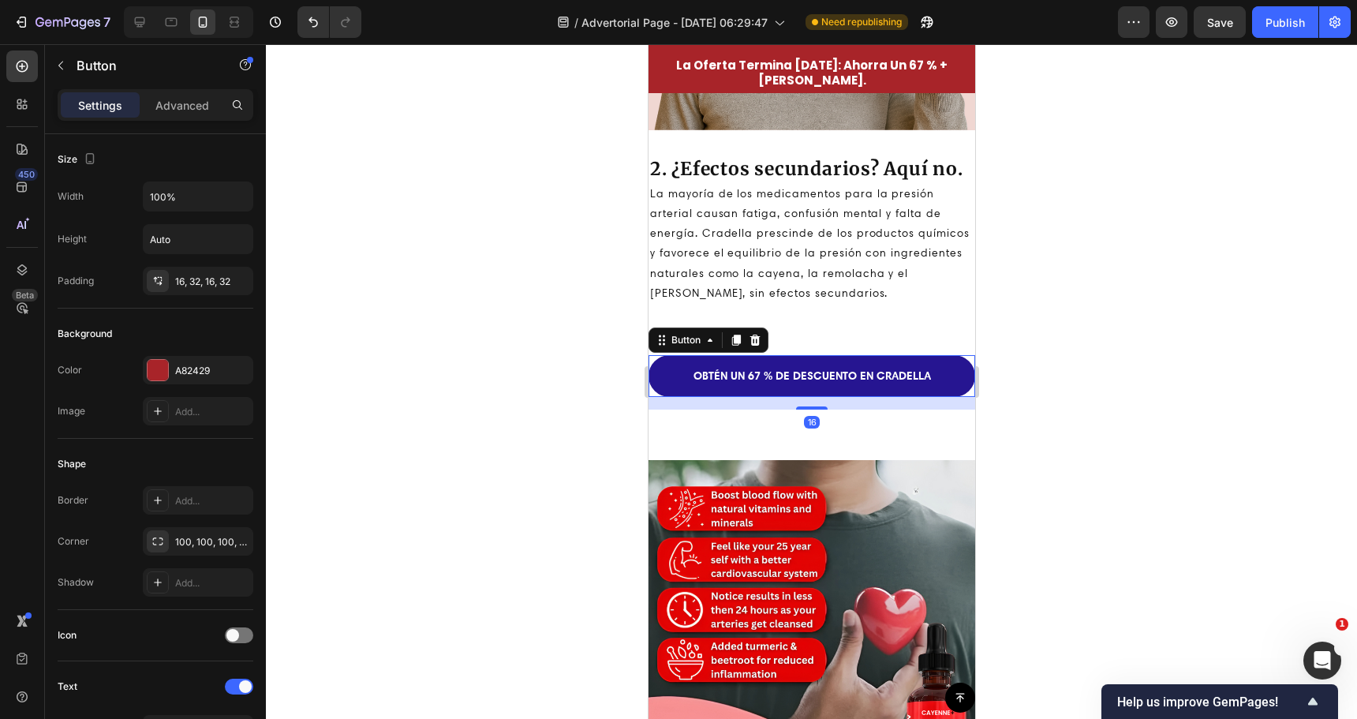
click at [824, 355] on link "OBTÉN UN 67 % DE DESCUENTO EN CRADELLA" at bounding box center [811, 376] width 327 height 42
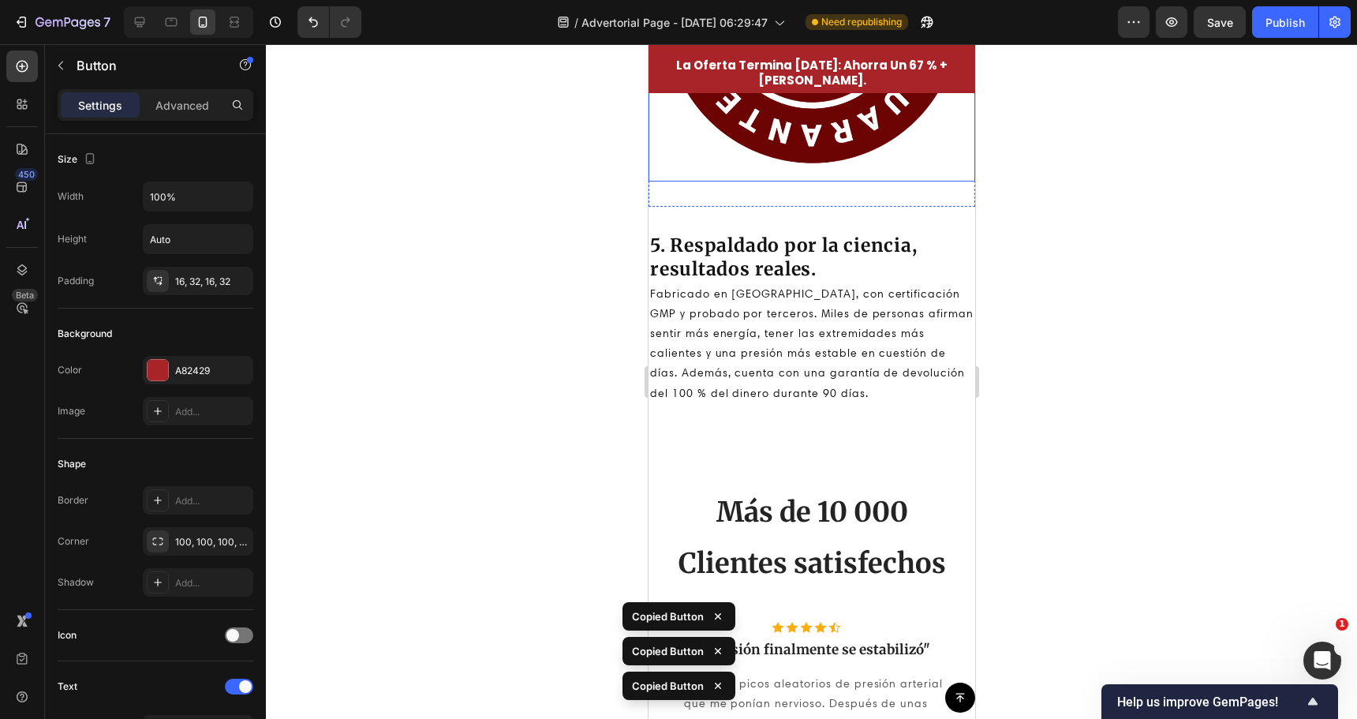
scroll to position [3393, 0]
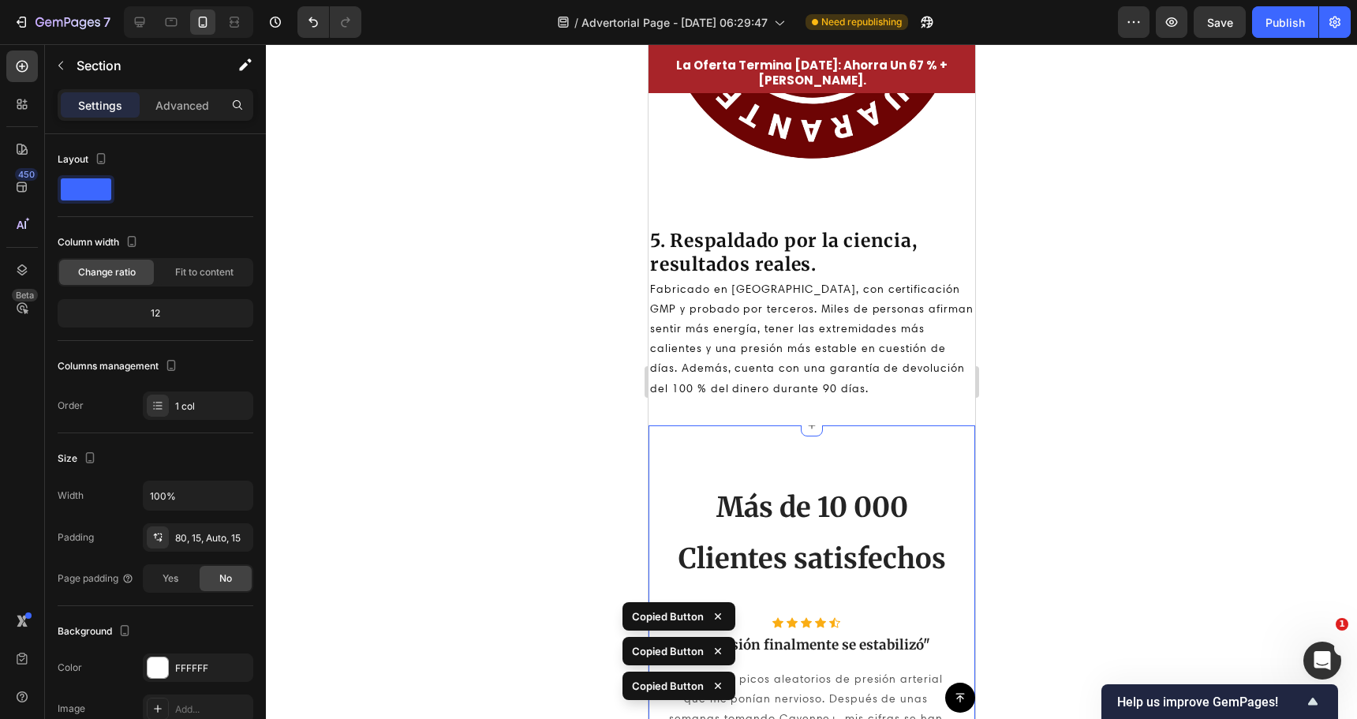
click at [776, 428] on div "Más de 10 000 Heading Clientes satisfechos Heading Row Icon Icon Icon Icon Icon…" at bounding box center [811, 632] width 327 height 415
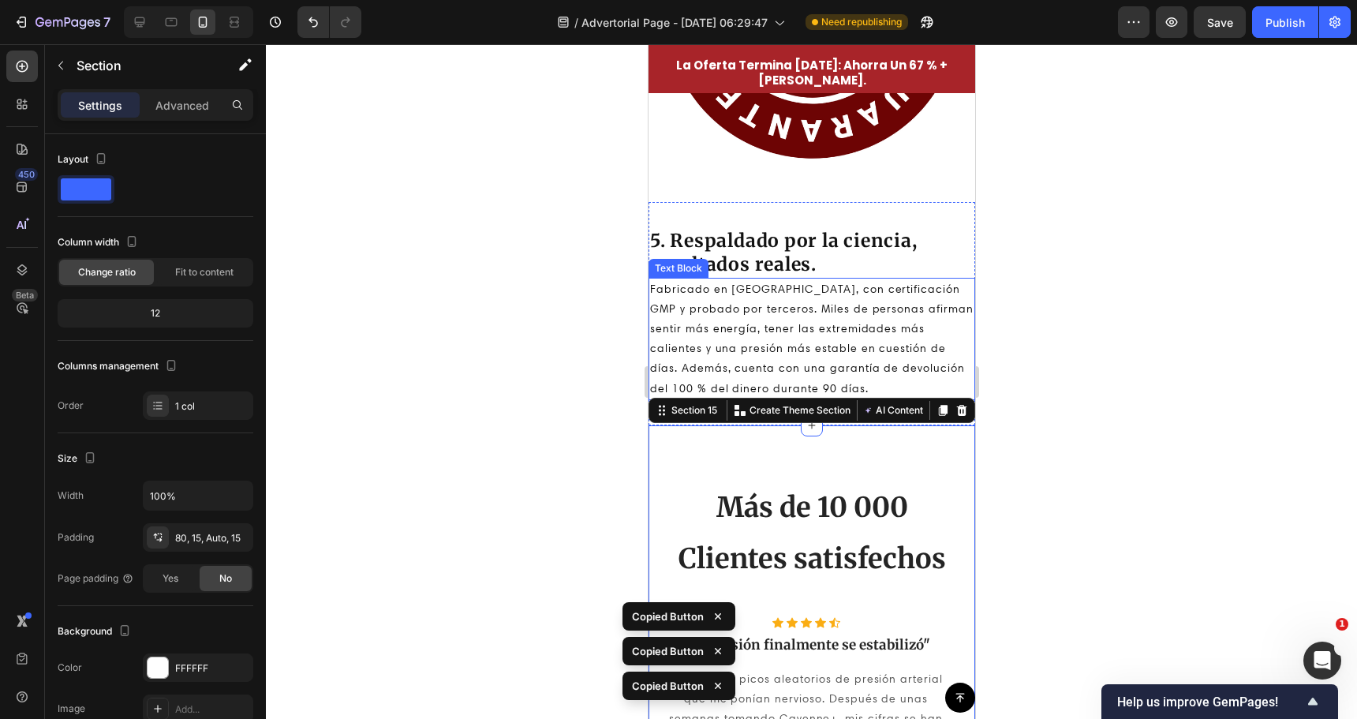
click at [729, 321] on p "Fabricado en [GEOGRAPHIC_DATA], con certificación GMP y probado por terceros. M…" at bounding box center [810, 338] width 323 height 119
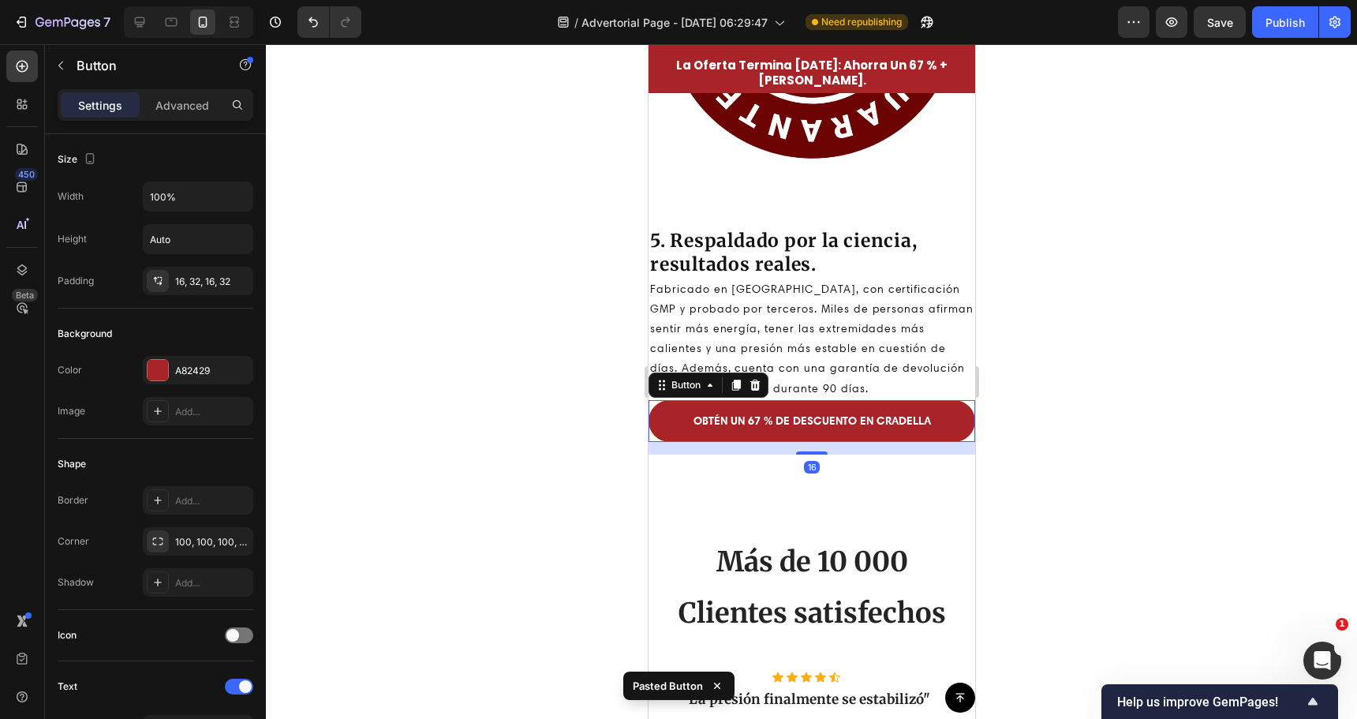
click at [559, 413] on div at bounding box center [811, 381] width 1091 height 675
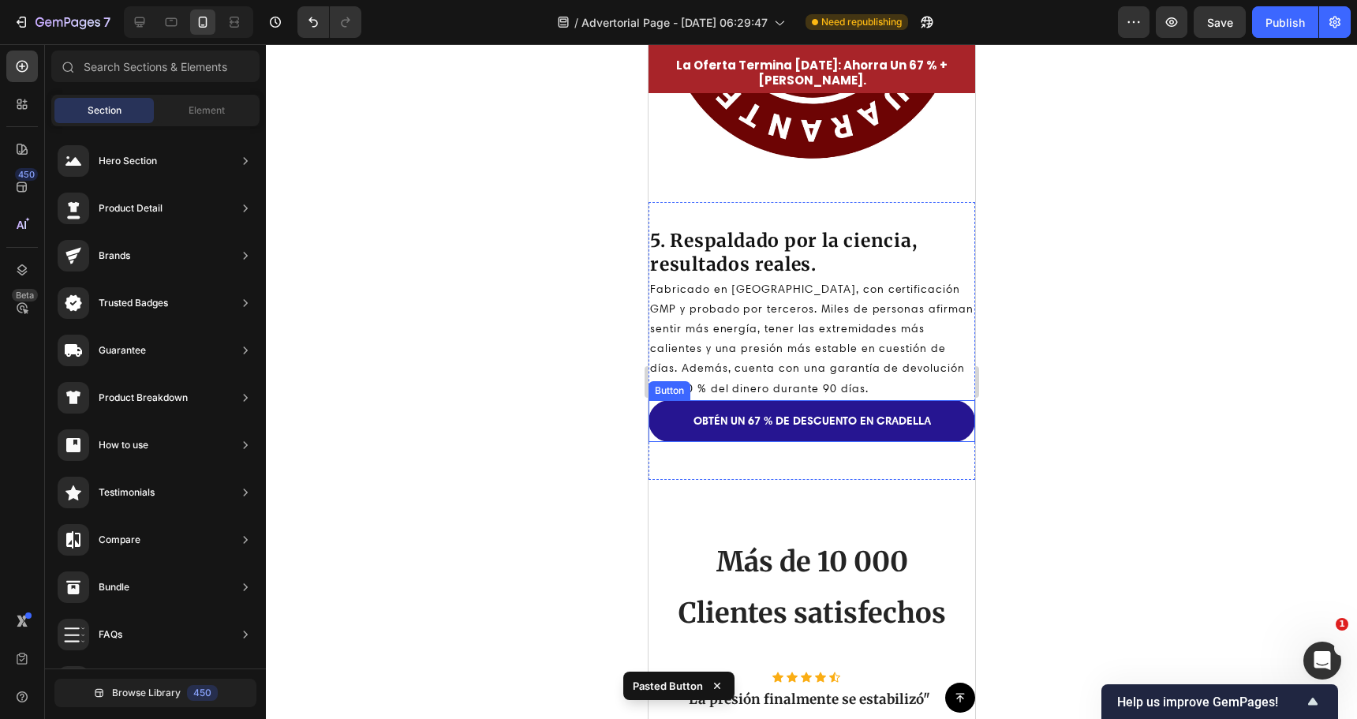
click at [720, 400] on link "OBTÉN UN 67 % DE DESCUENTO EN CRADELLA" at bounding box center [811, 421] width 327 height 42
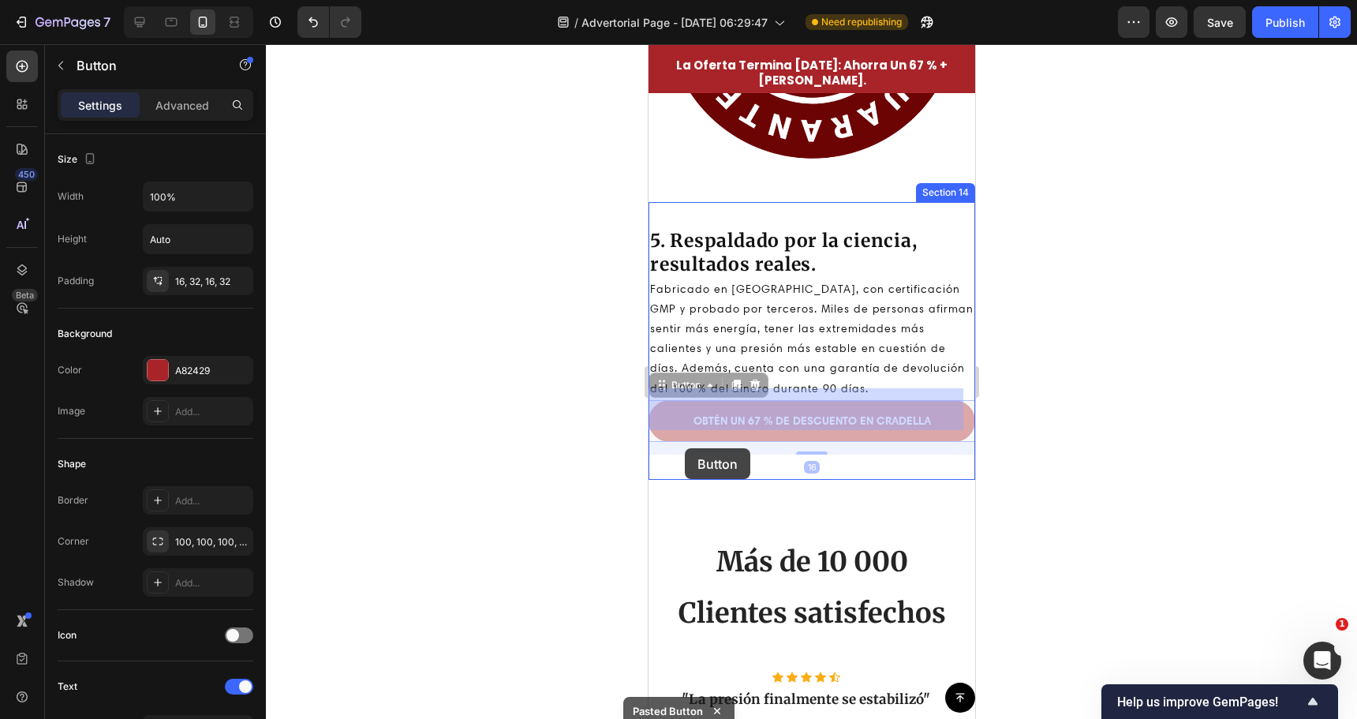
drag, startPoint x: 659, startPoint y: 376, endPoint x: 686, endPoint y: 442, distance: 70.8
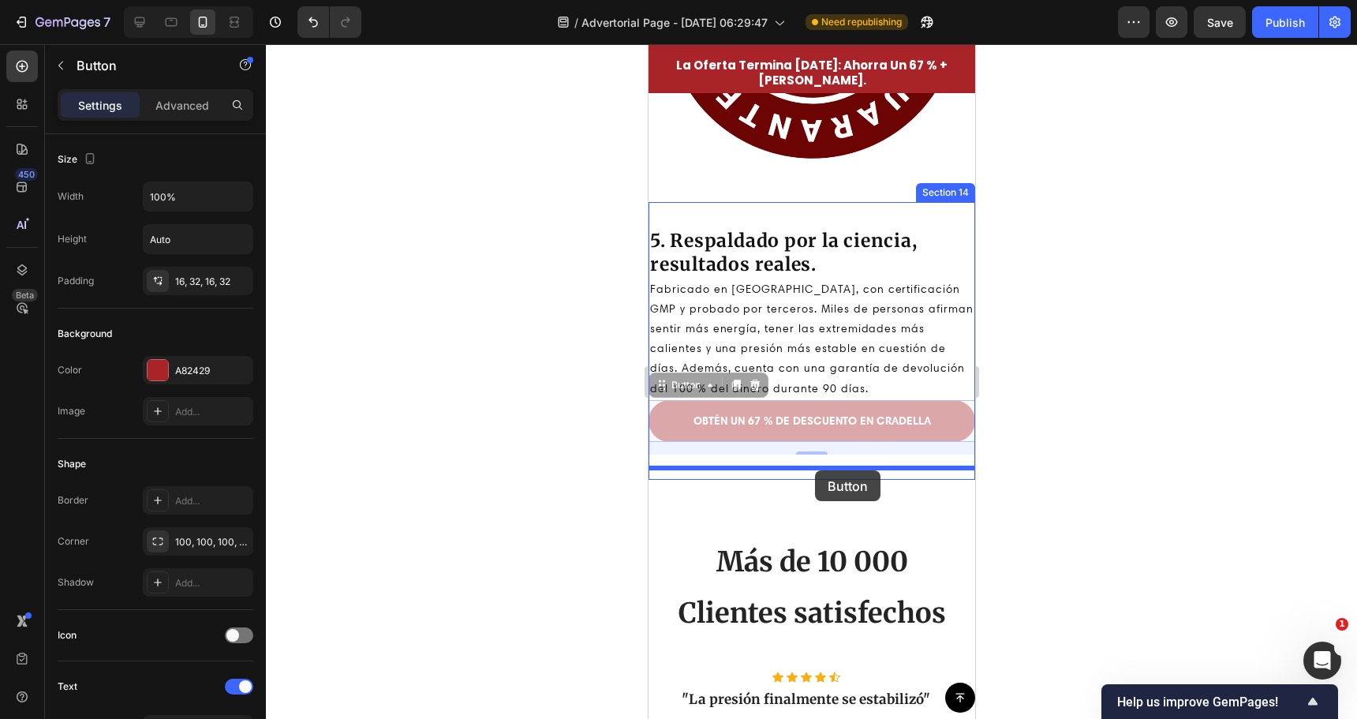
drag, startPoint x: 652, startPoint y: 368, endPoint x: 814, endPoint y: 469, distance: 191.4
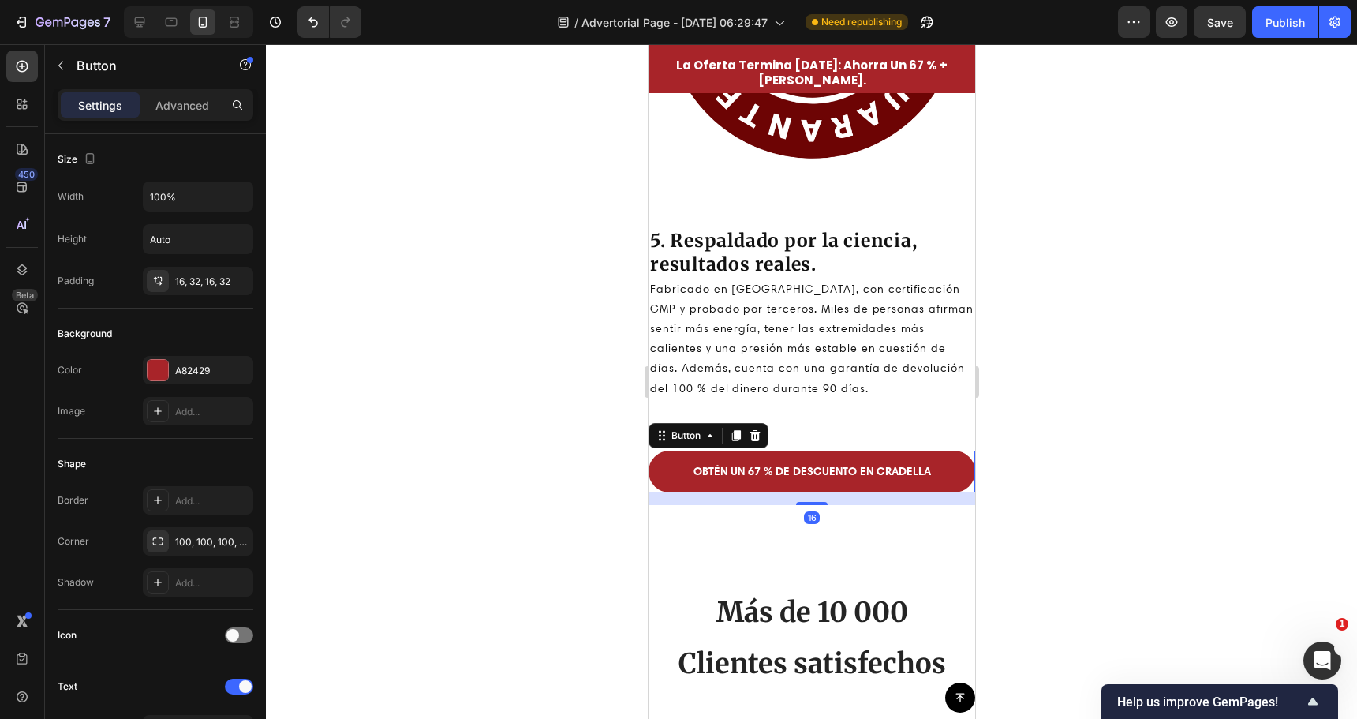
click at [540, 391] on div at bounding box center [811, 381] width 1091 height 675
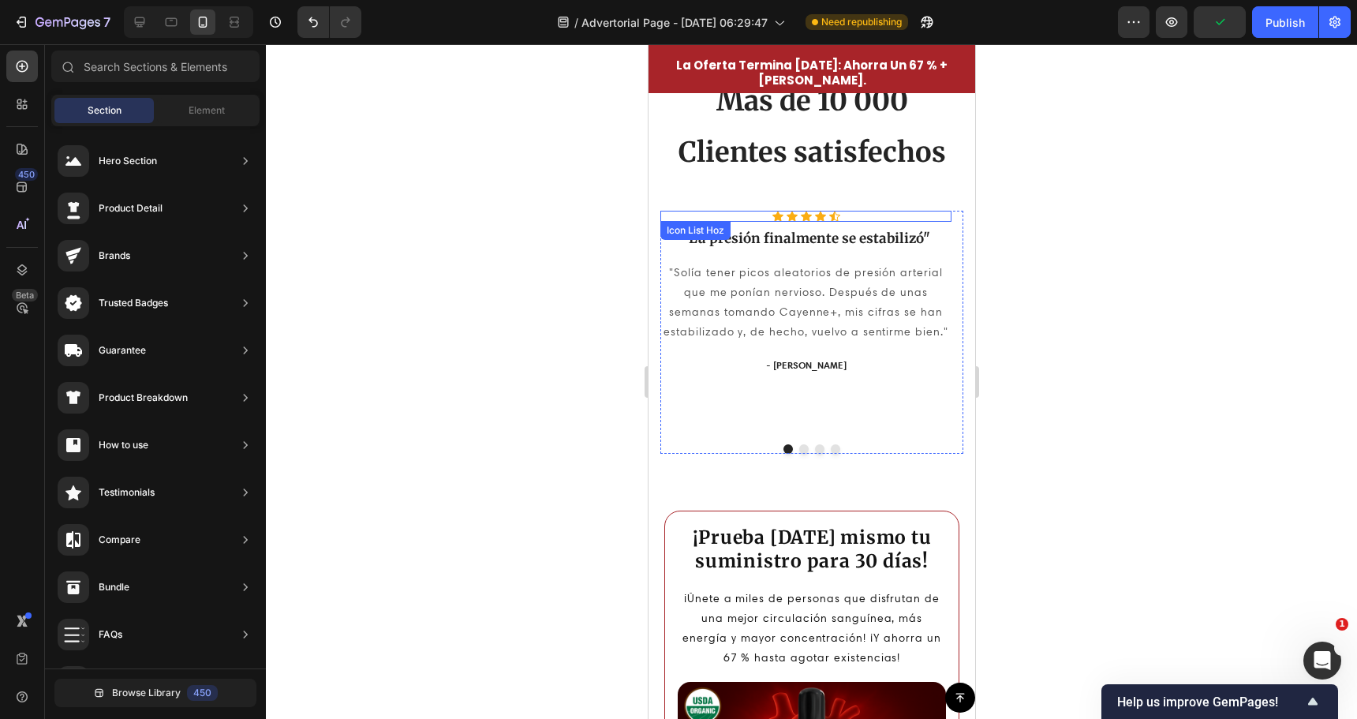
scroll to position [3708, 0]
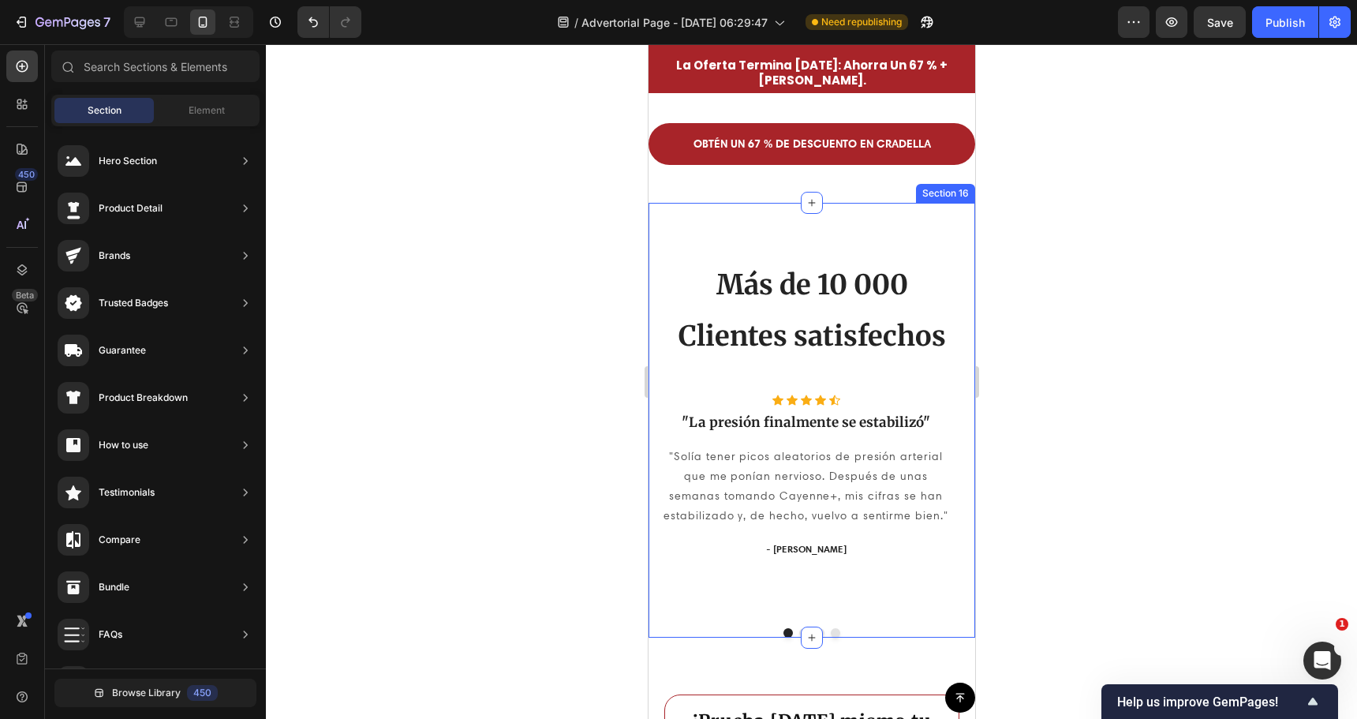
click at [891, 230] on div "Más de 10 000 Heading Clientes satisfechos Heading Row Icon Icon Icon Icon Icon…" at bounding box center [811, 420] width 327 height 435
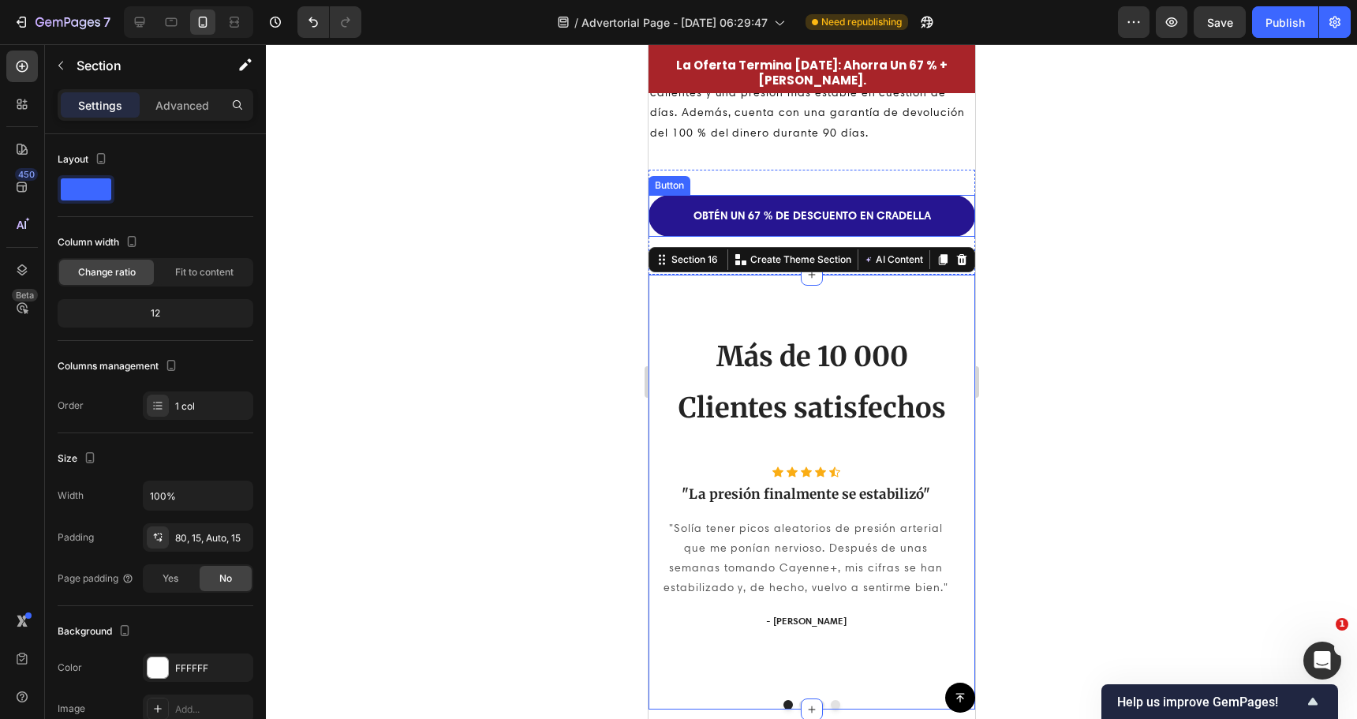
scroll to position [3629, 0]
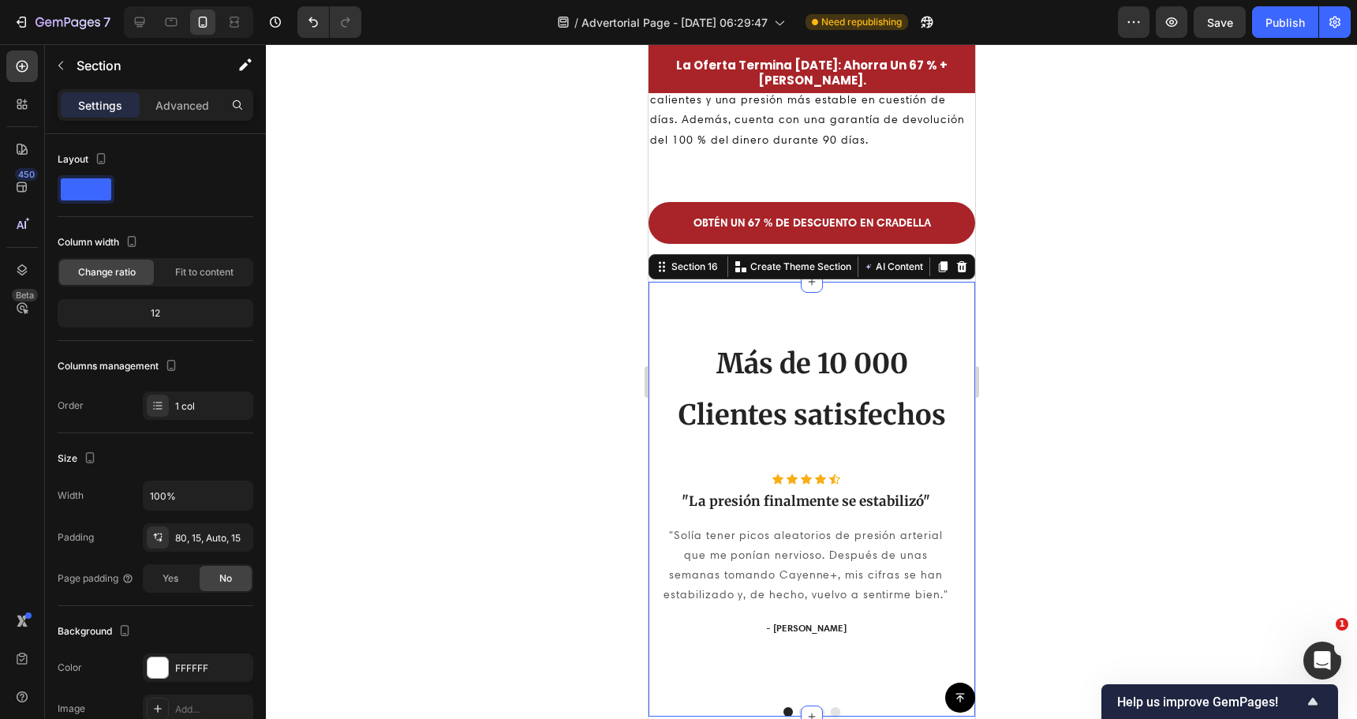
click at [636, 350] on div at bounding box center [811, 381] width 1091 height 675
click at [679, 316] on div "Más de 10 000 Heading Clientes satisfechos Heading Row Icon Icon Icon Icon Icon…" at bounding box center [811, 499] width 327 height 435
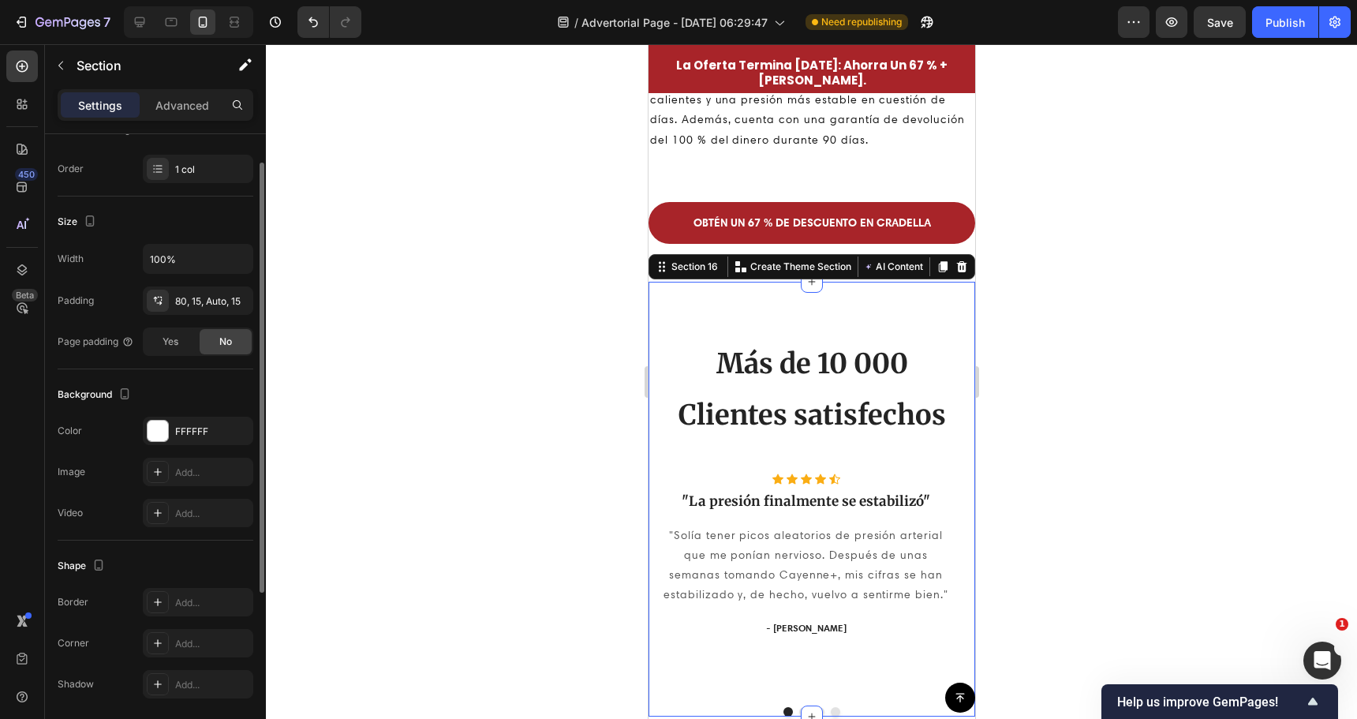
scroll to position [292, 0]
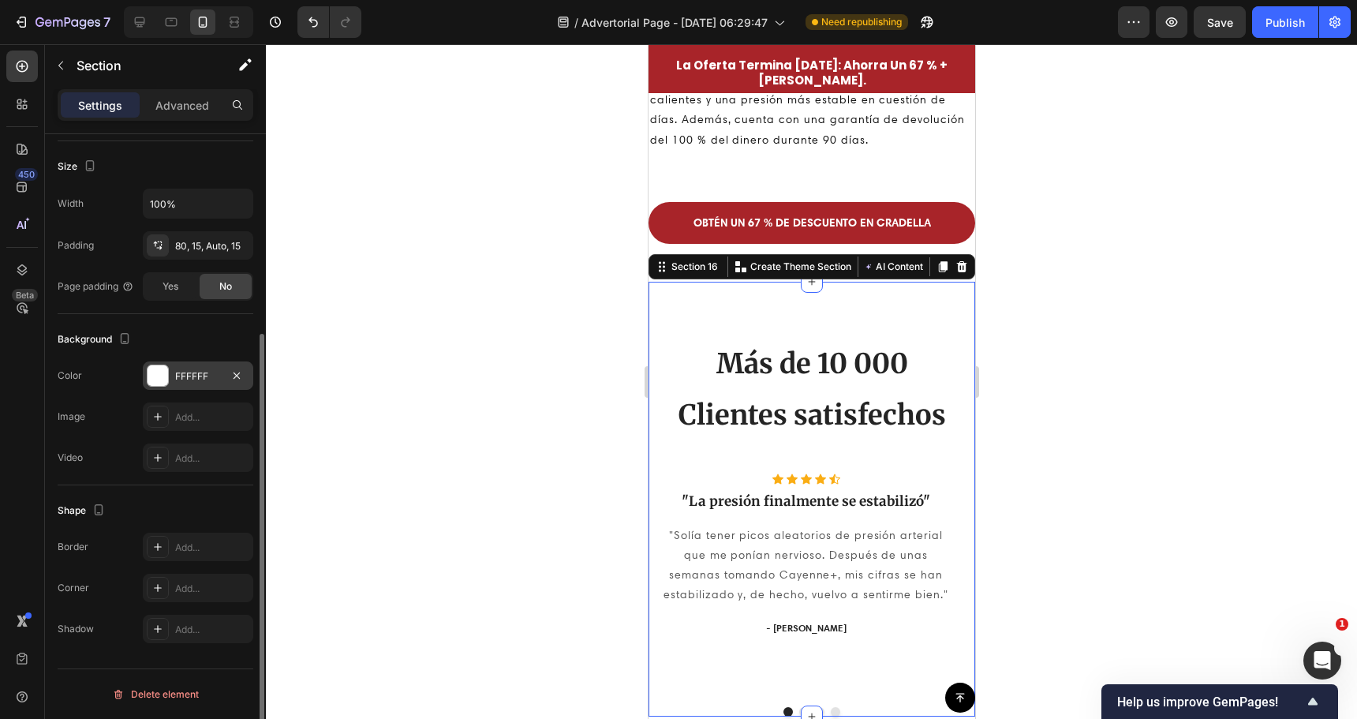
click at [162, 384] on div at bounding box center [158, 375] width 21 height 21
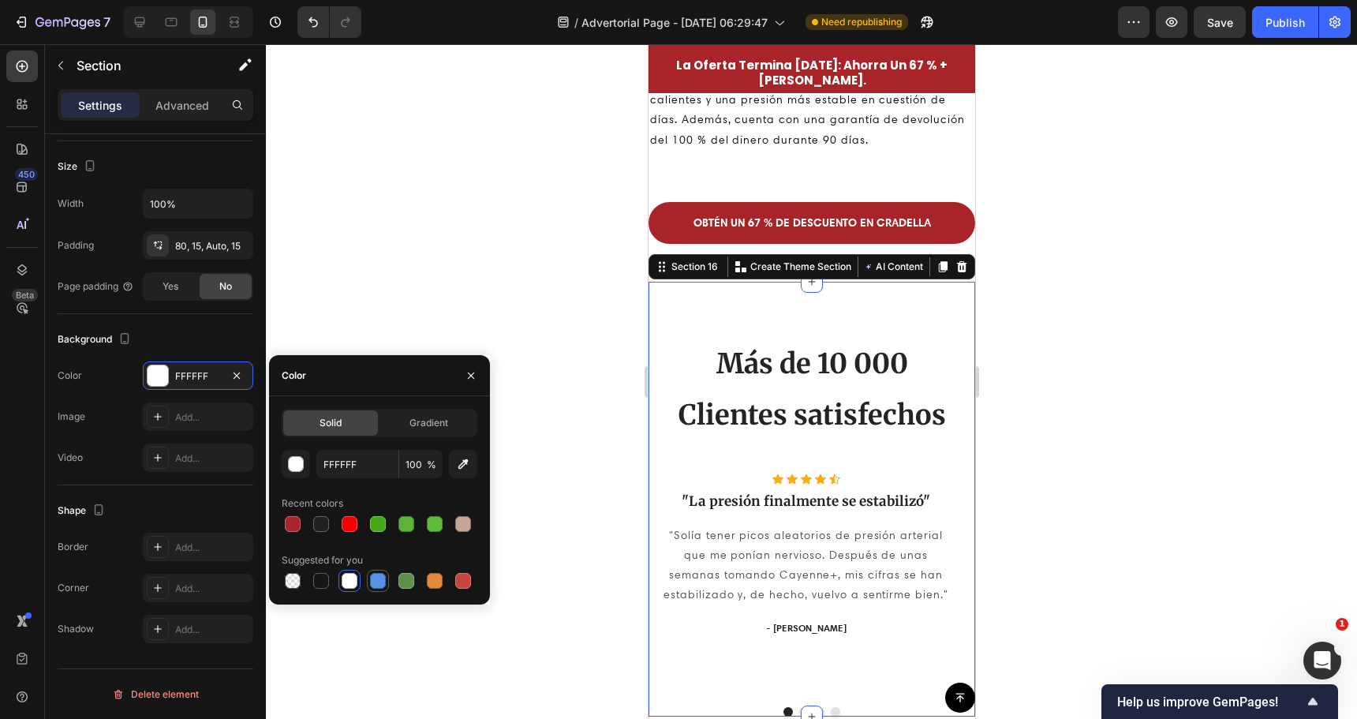
click at [374, 582] on div at bounding box center [378, 581] width 16 height 16
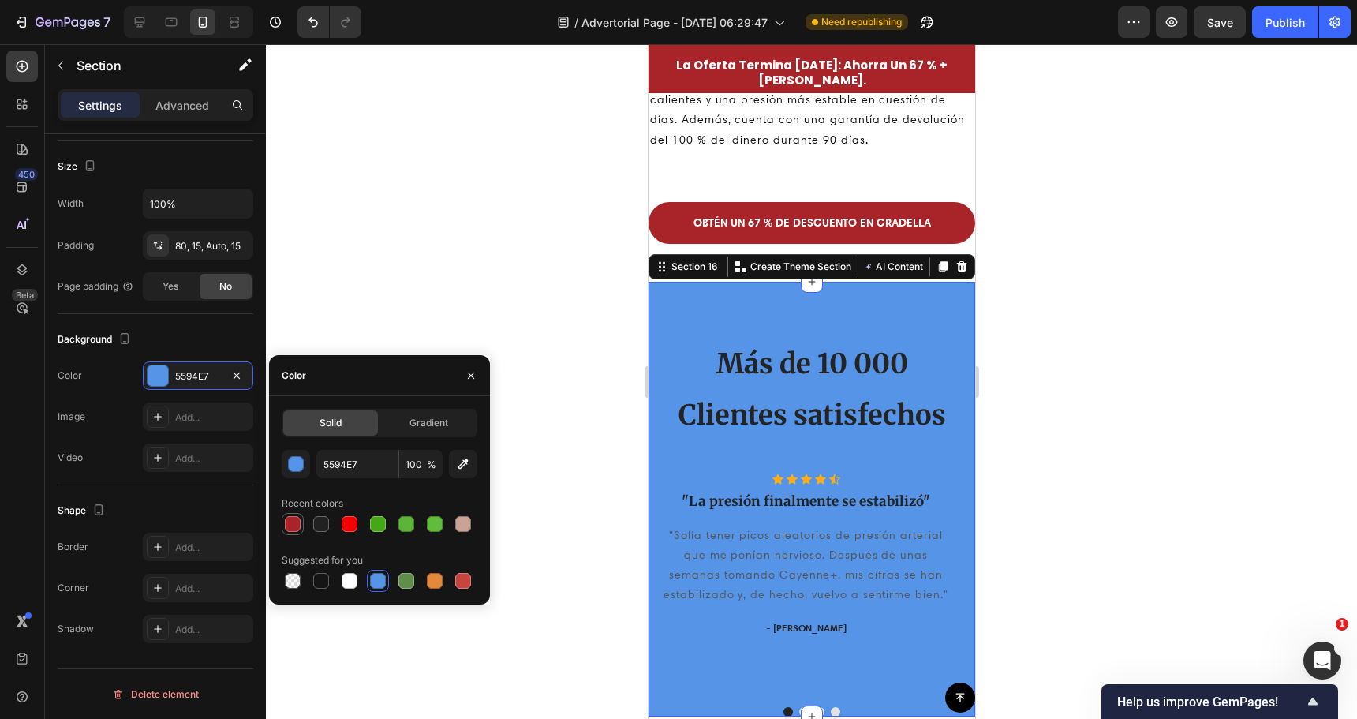
click at [294, 525] on div at bounding box center [293, 524] width 16 height 16
type input "A82429"
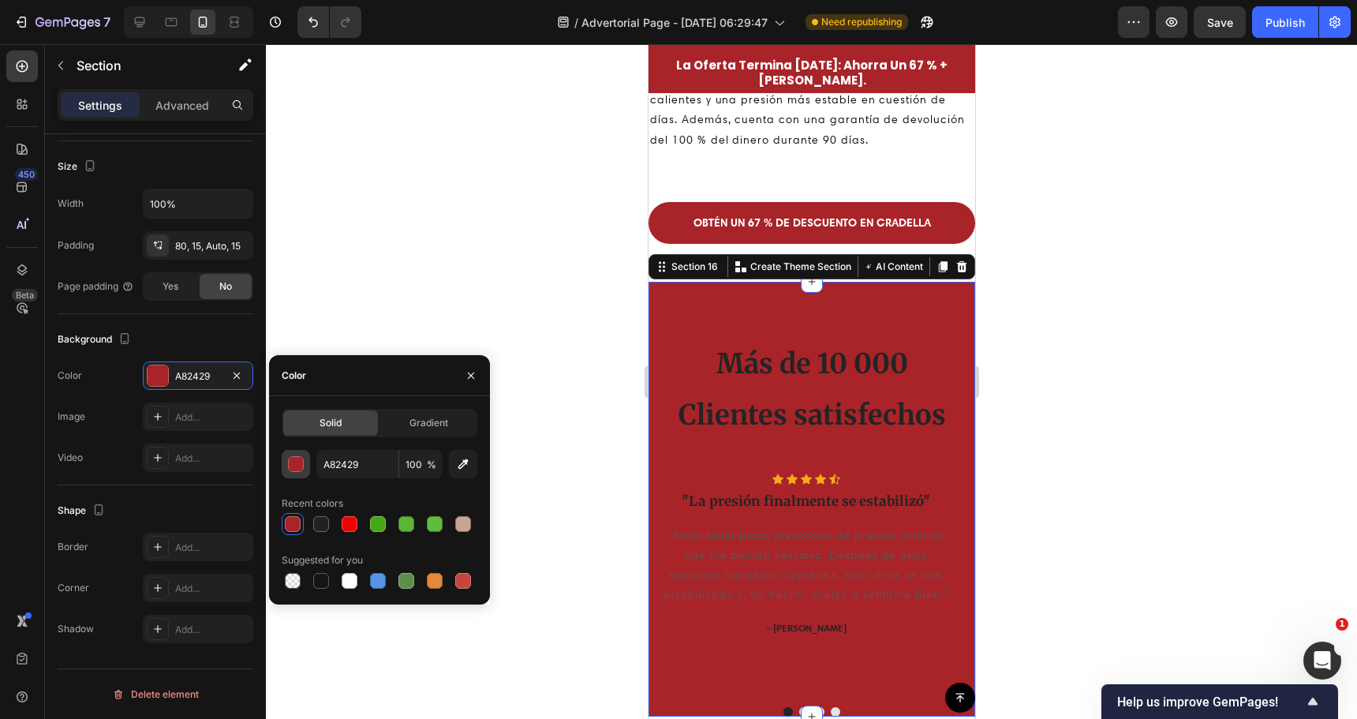
click at [295, 466] on div "button" at bounding box center [297, 465] width 16 height 16
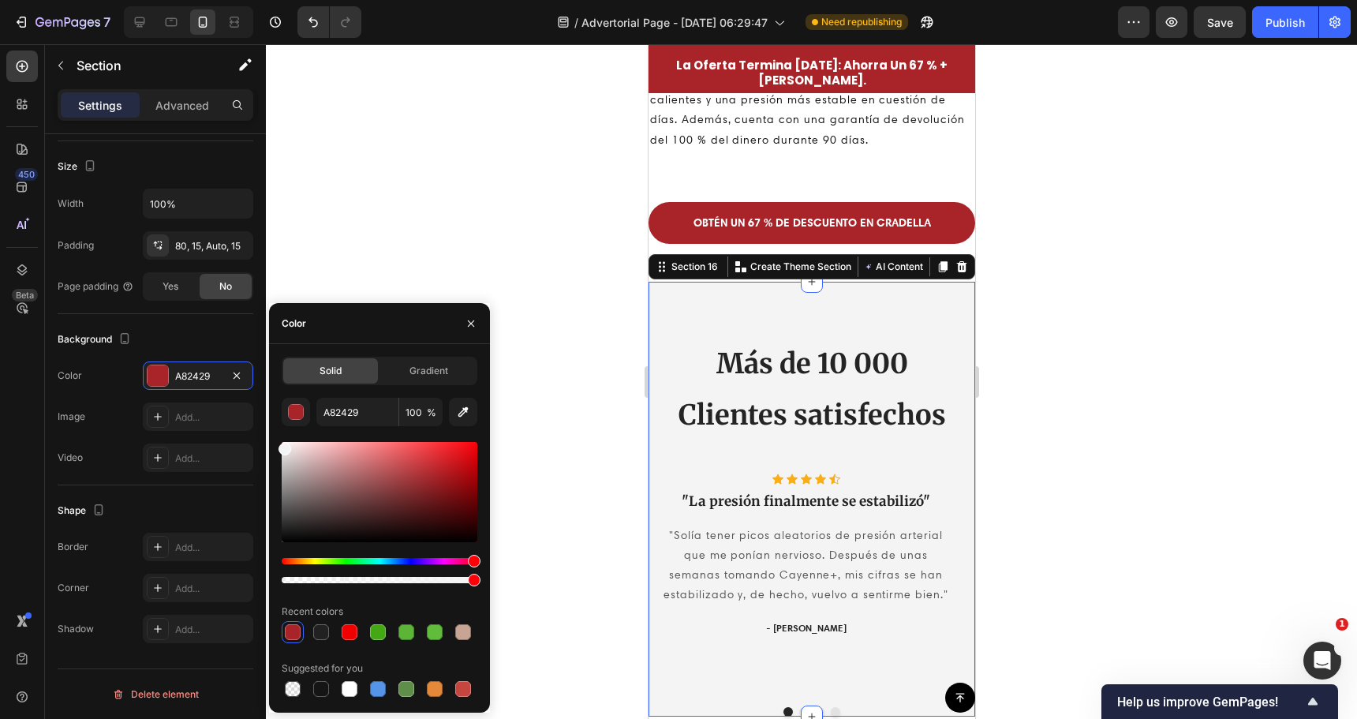
drag, startPoint x: 296, startPoint y: 511, endPoint x: 271, endPoint y: 445, distance: 70.6
click at [271, 445] on div "Solid Gradient A82429 100 % Recent colors Suggested for you" at bounding box center [379, 528] width 221 height 343
click at [555, 380] on div at bounding box center [811, 381] width 1091 height 675
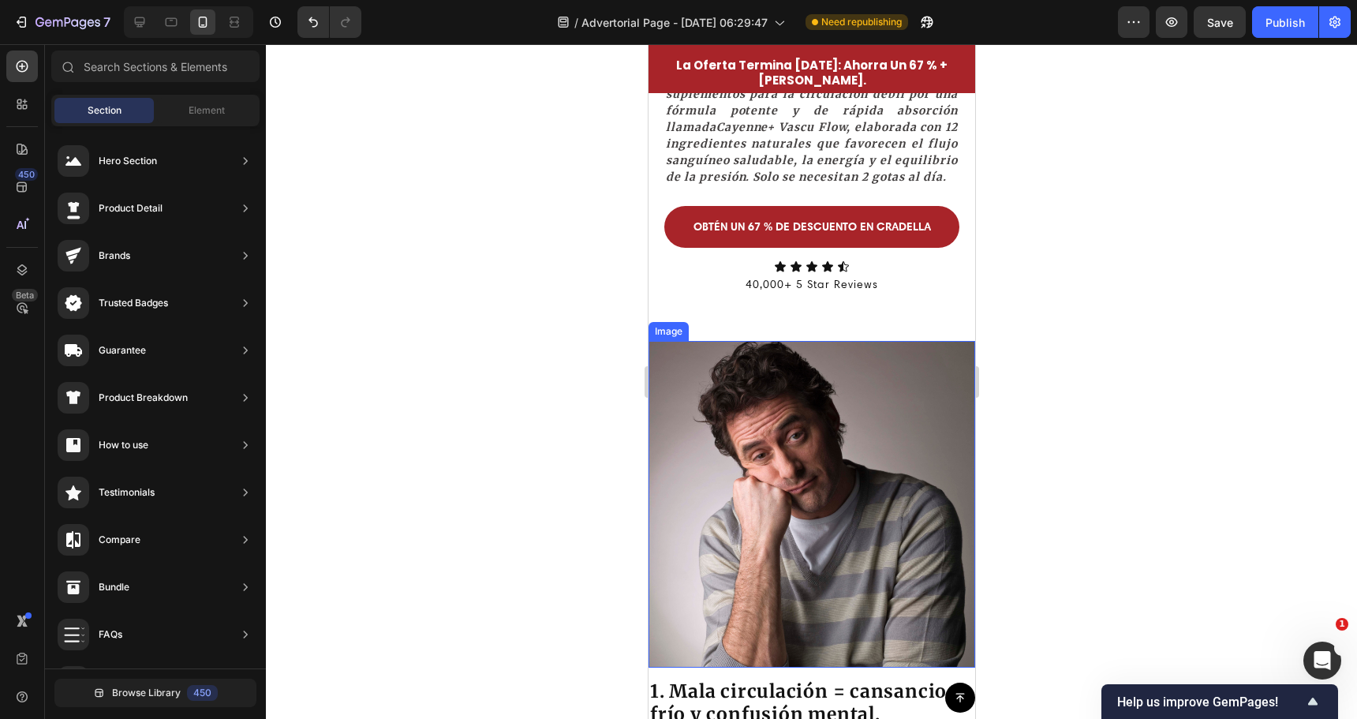
scroll to position [316, 0]
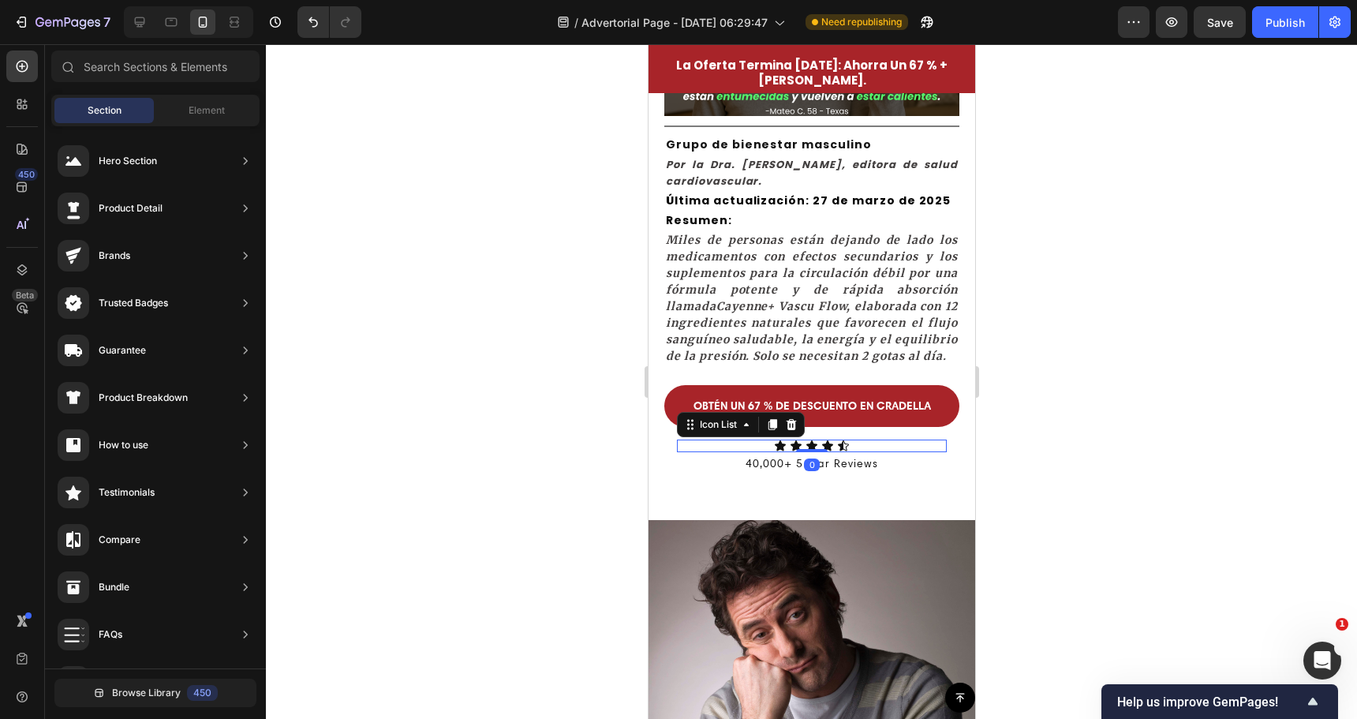
click at [796, 452] on div "Icon Icon Icon Icon Icon" at bounding box center [811, 445] width 270 height 13
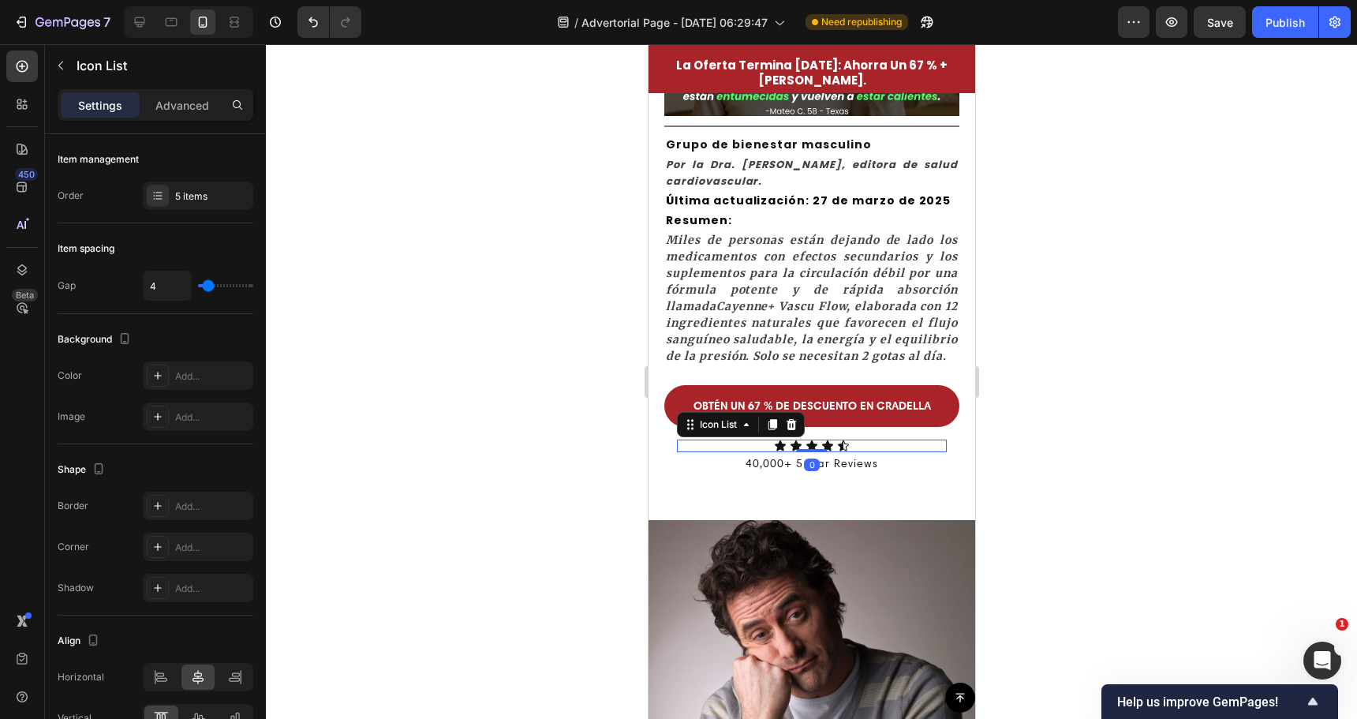
click at [849, 452] on div "Icon Icon Icon Icon Icon" at bounding box center [811, 445] width 270 height 13
click at [841, 452] on div "Icon" at bounding box center [842, 445] width 13 height 13
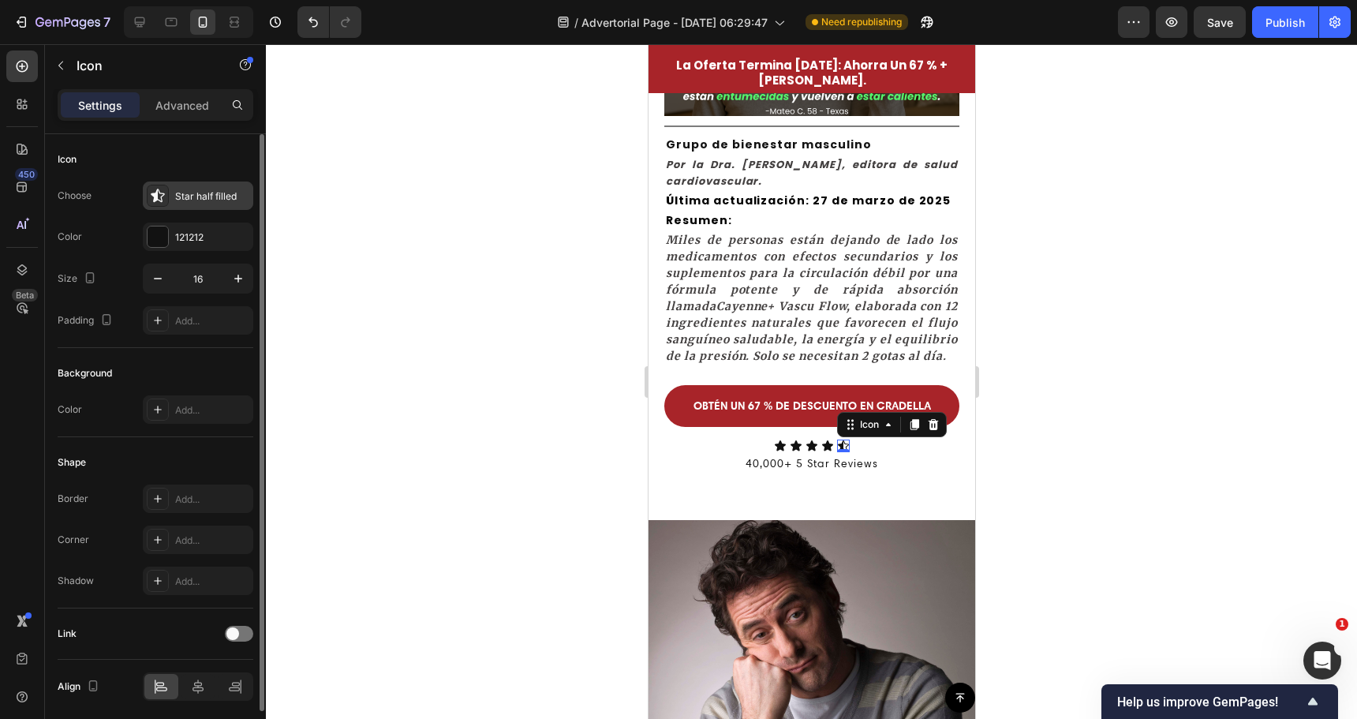
click at [157, 190] on icon at bounding box center [157, 195] width 13 height 13
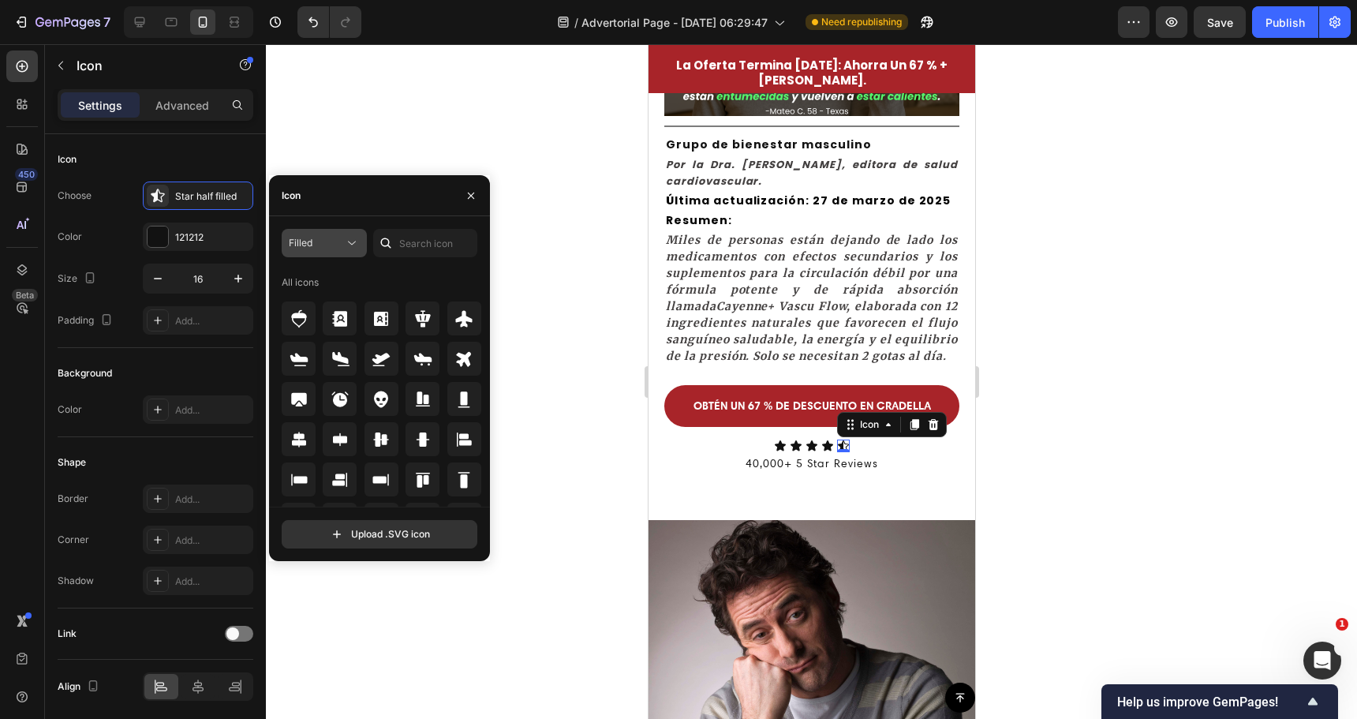
click at [325, 242] on div "Filled" at bounding box center [316, 243] width 55 height 14
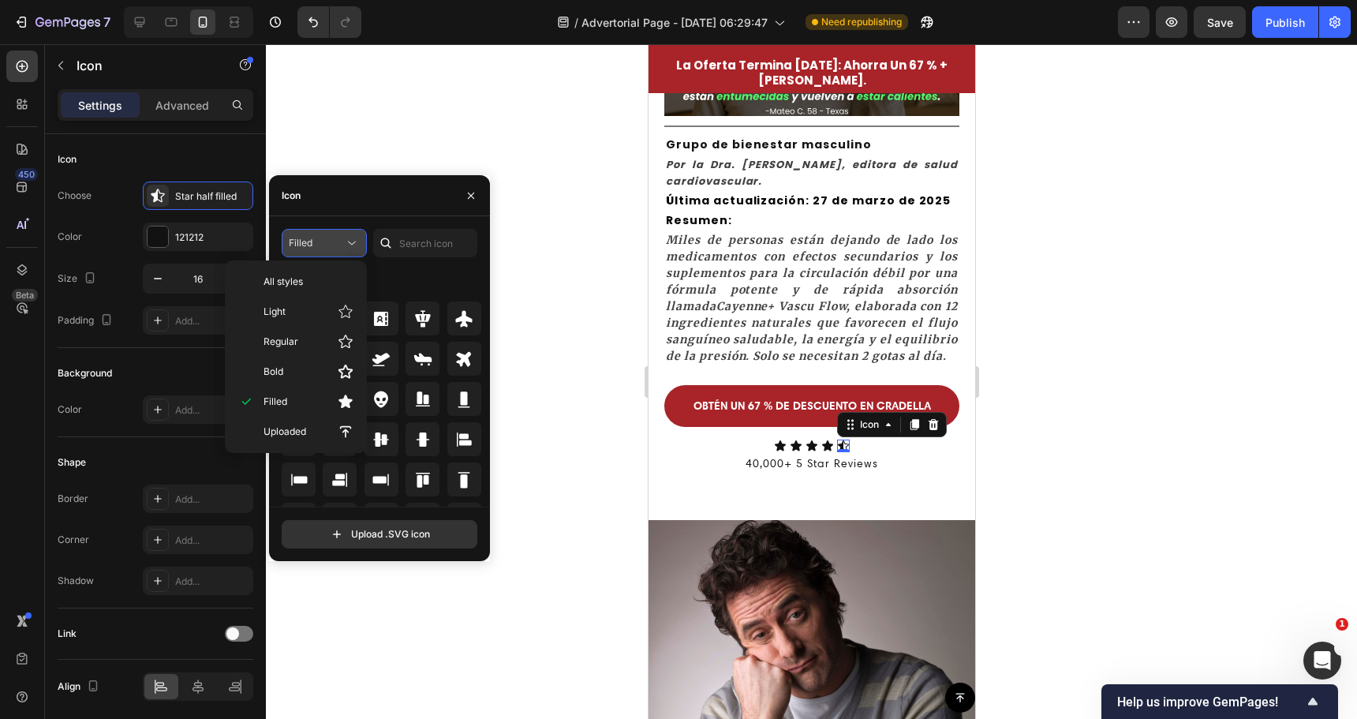
click at [325, 242] on div "Filled" at bounding box center [316, 243] width 55 height 14
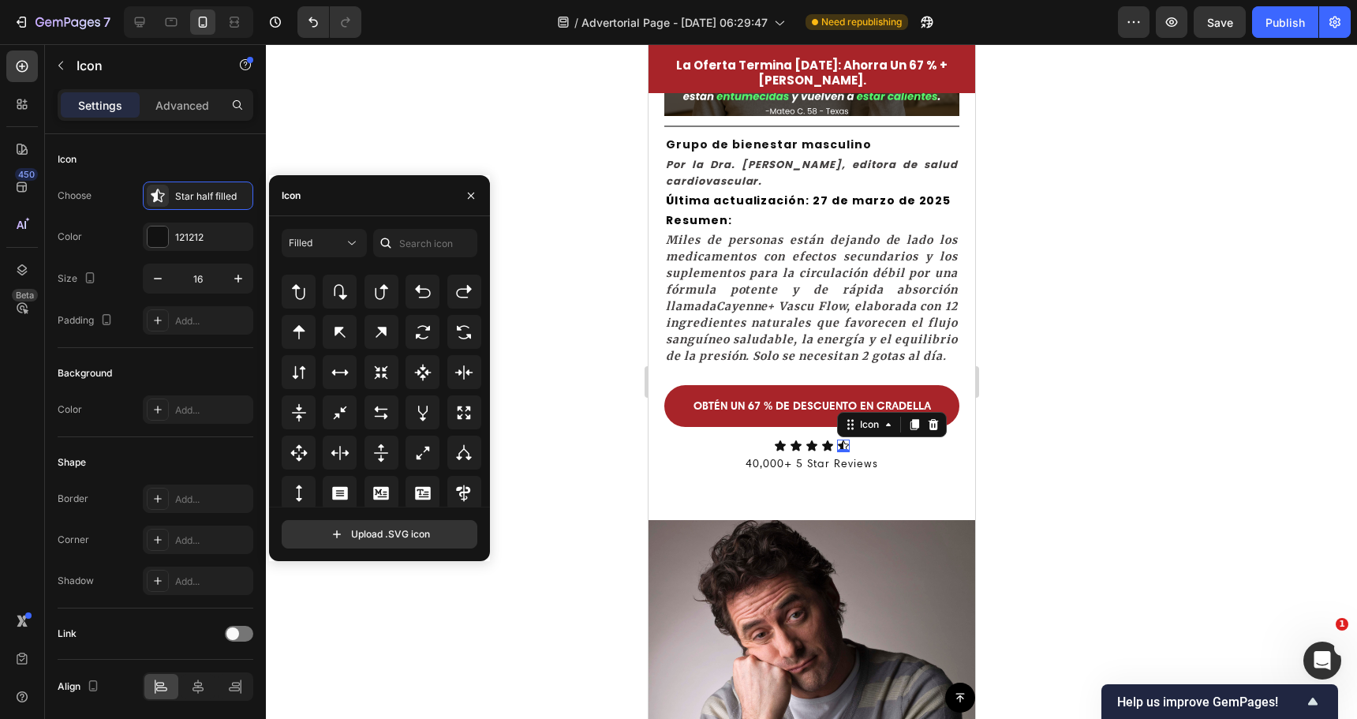
scroll to position [852, 0]
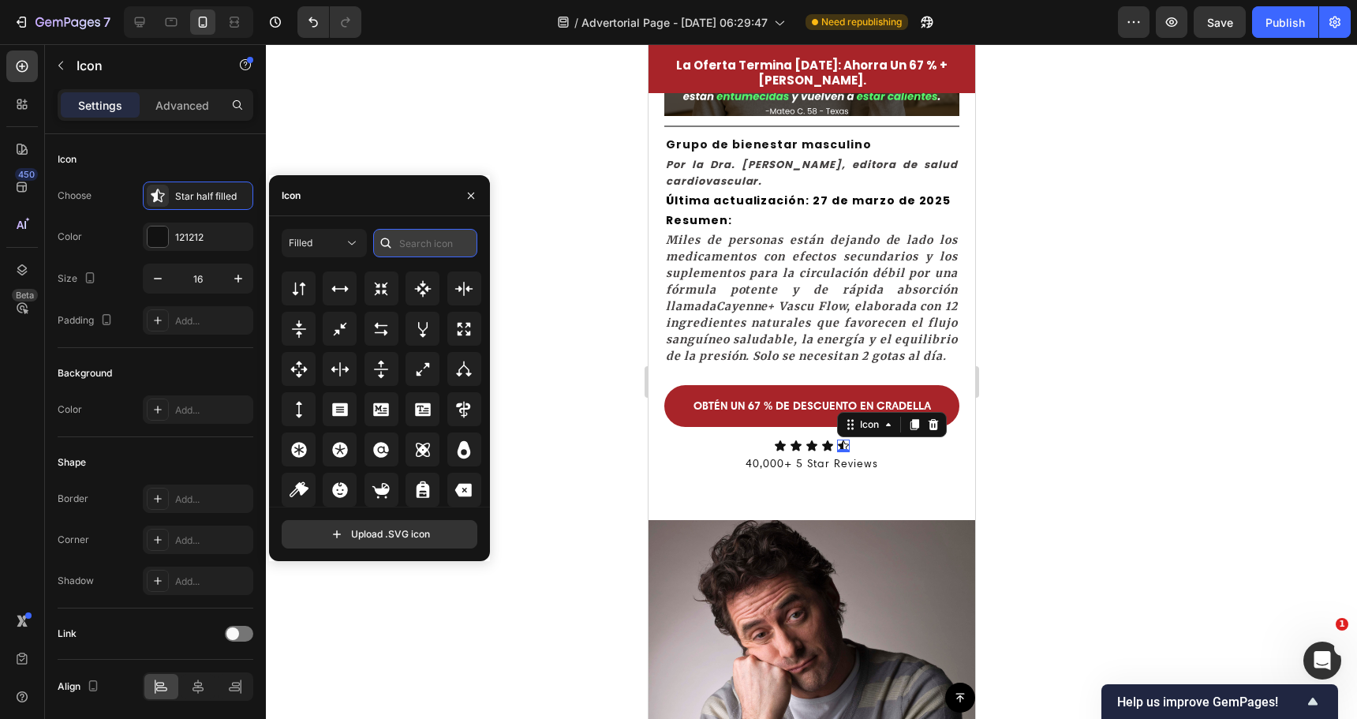
click at [419, 240] on input "text" at bounding box center [425, 243] width 104 height 28
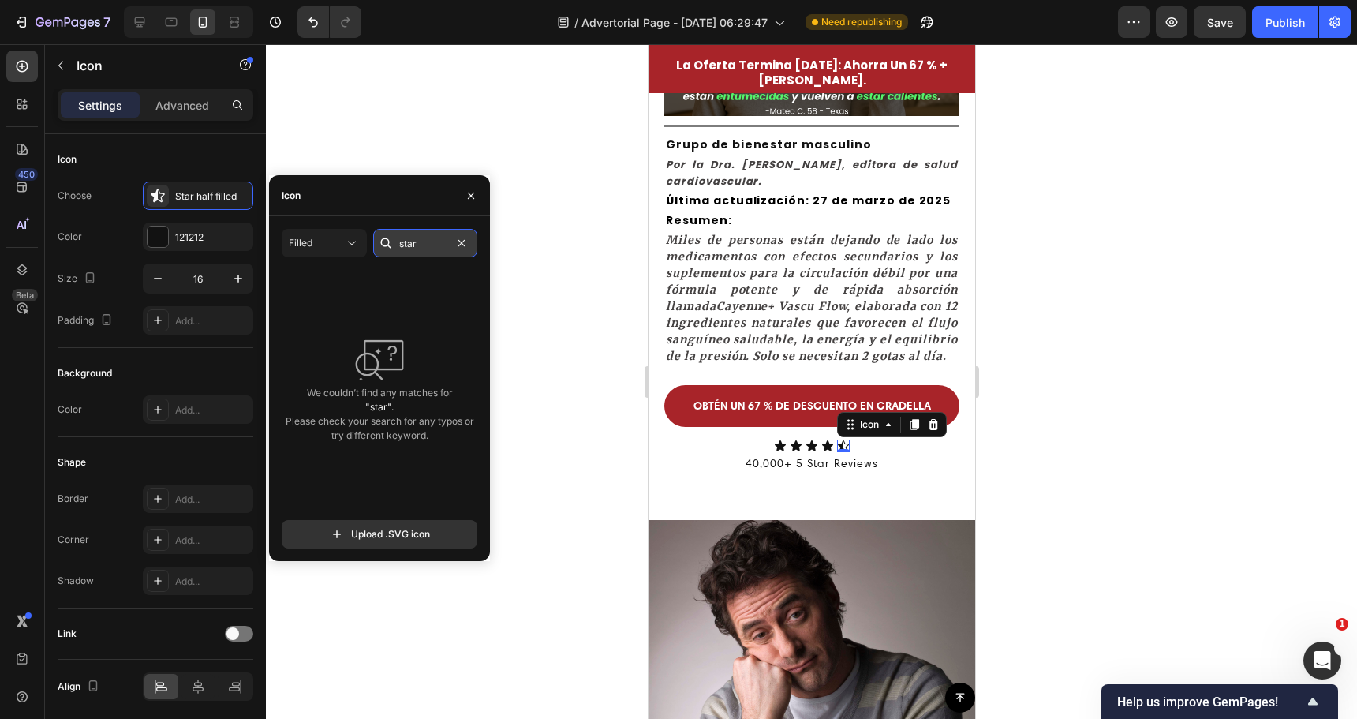
type input "star"
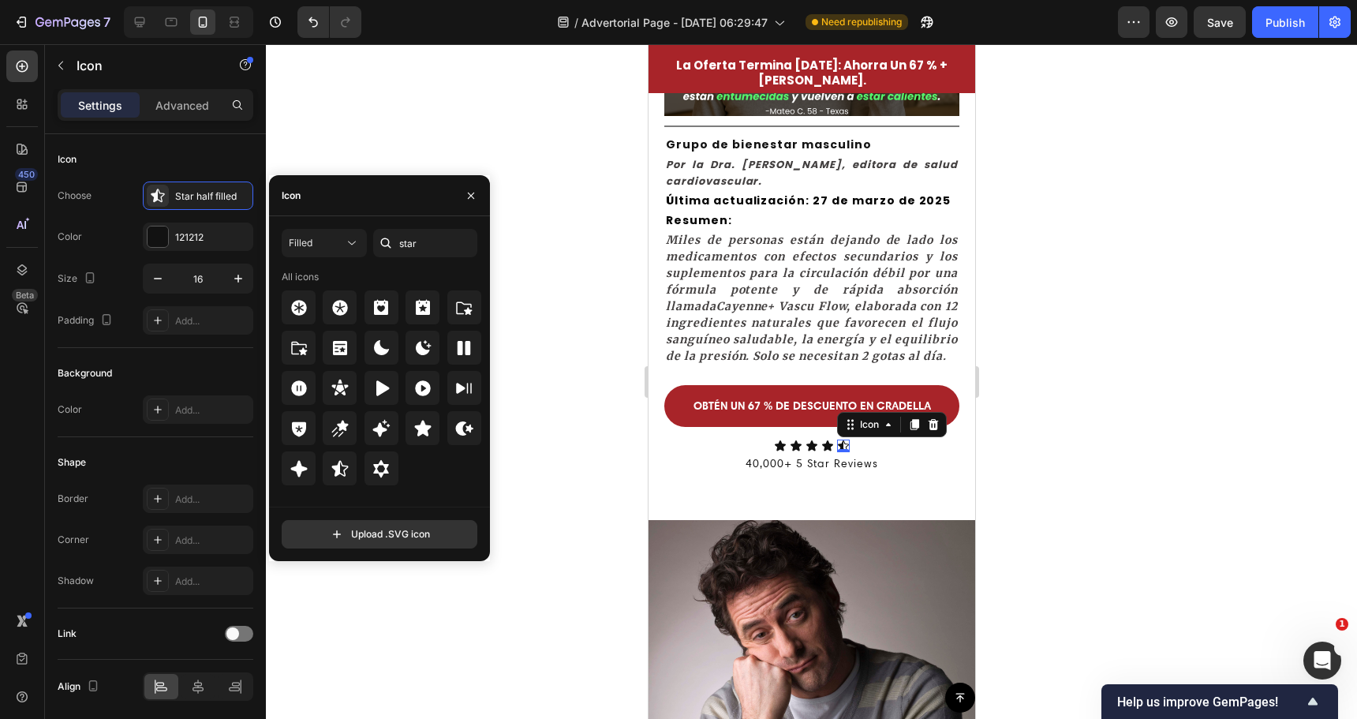
drag, startPoint x: 306, startPoint y: 466, endPoint x: 402, endPoint y: 438, distance: 100.4
click at [411, 439] on div "All icons" at bounding box center [382, 355] width 200 height 170
click at [426, 428] on icon at bounding box center [422, 428] width 17 height 16
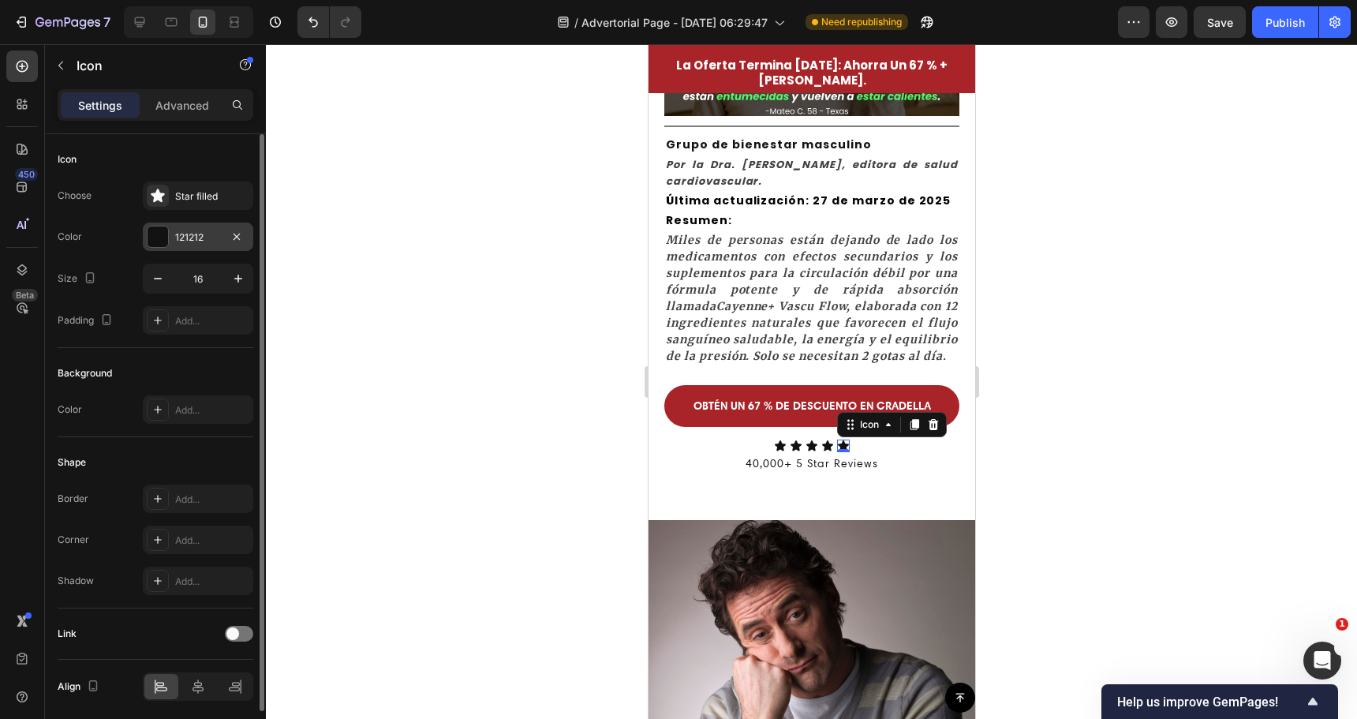
click at [169, 236] on div "121212" at bounding box center [198, 237] width 110 height 28
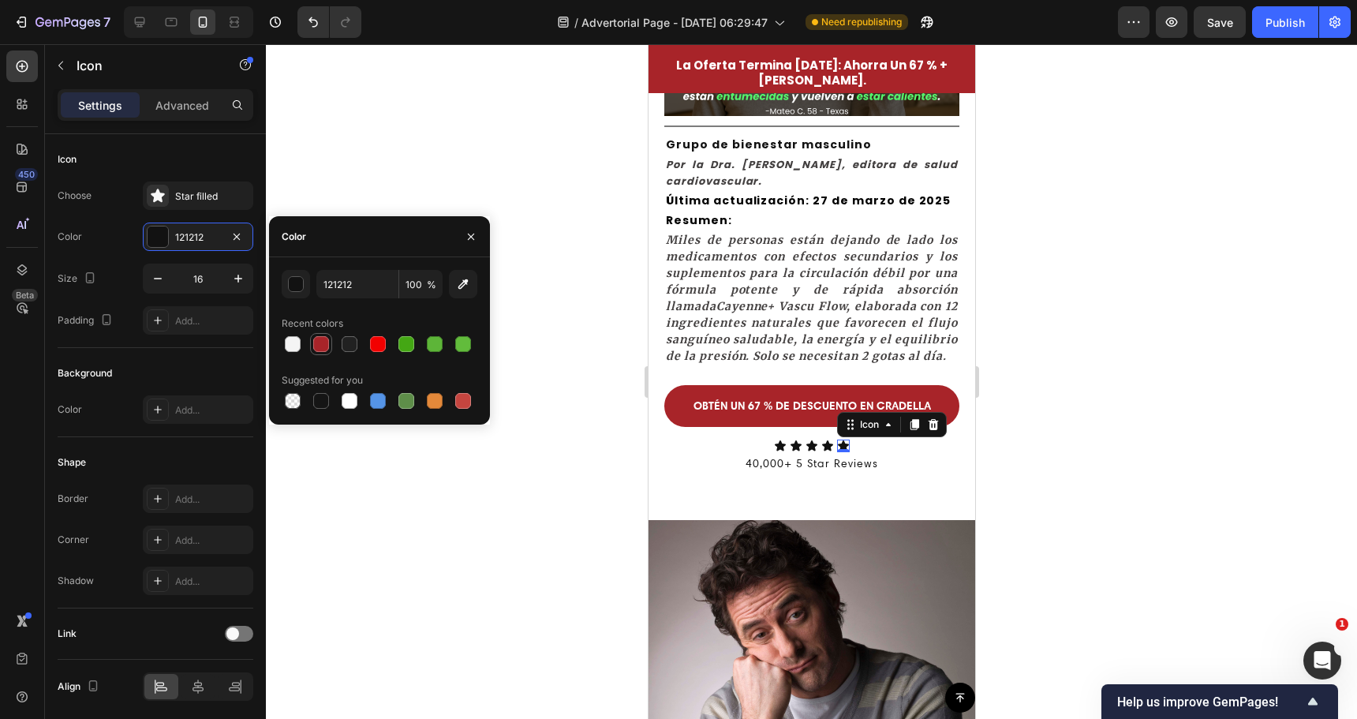
click at [321, 345] on div at bounding box center [321, 344] width 16 height 16
type input "A82429"
click at [821, 451] on icon at bounding box center [826, 445] width 11 height 10
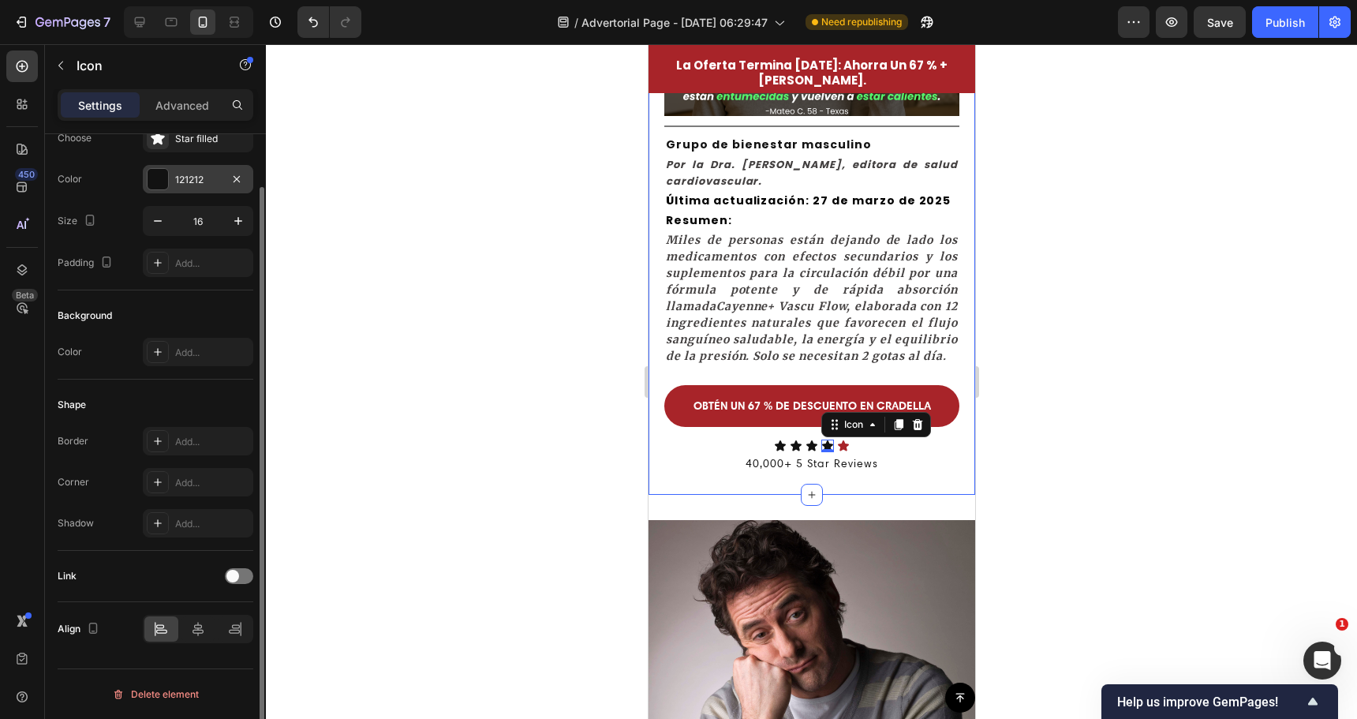
click at [155, 171] on div at bounding box center [158, 179] width 21 height 21
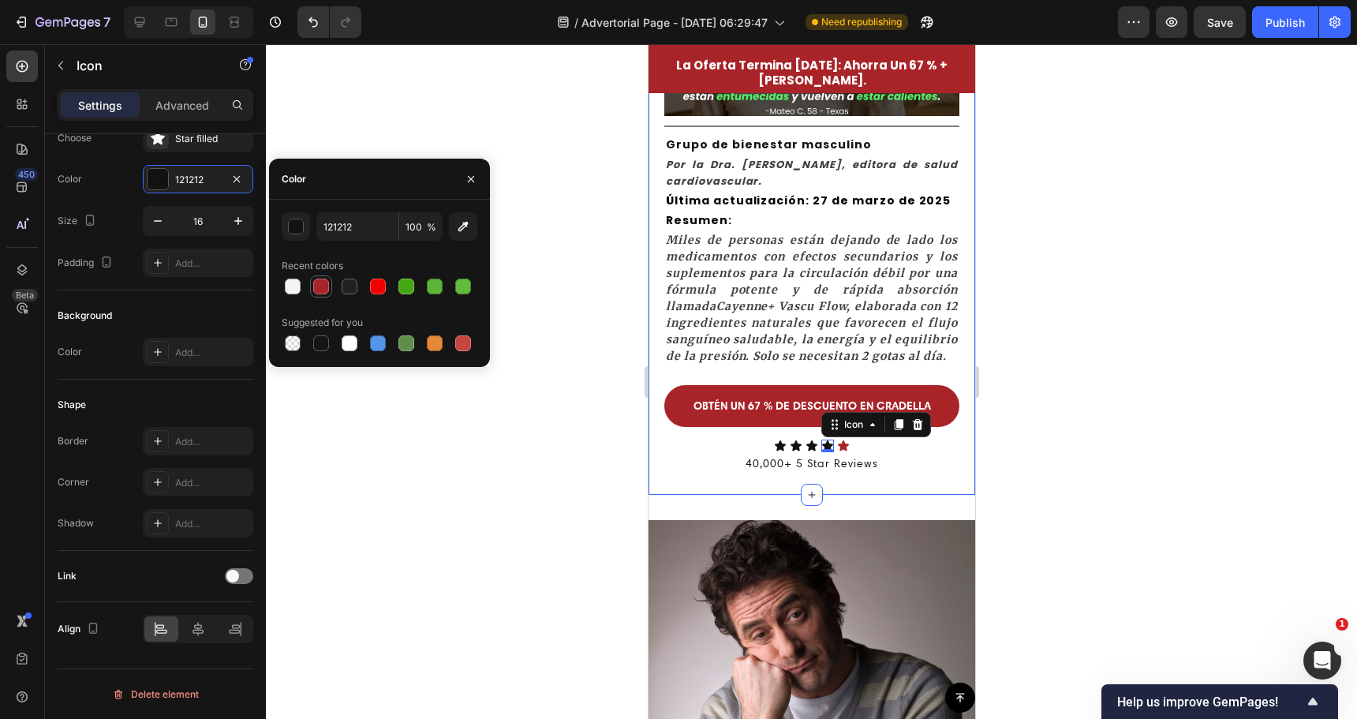
click at [314, 282] on div at bounding box center [321, 287] width 16 height 16
type input "A82429"
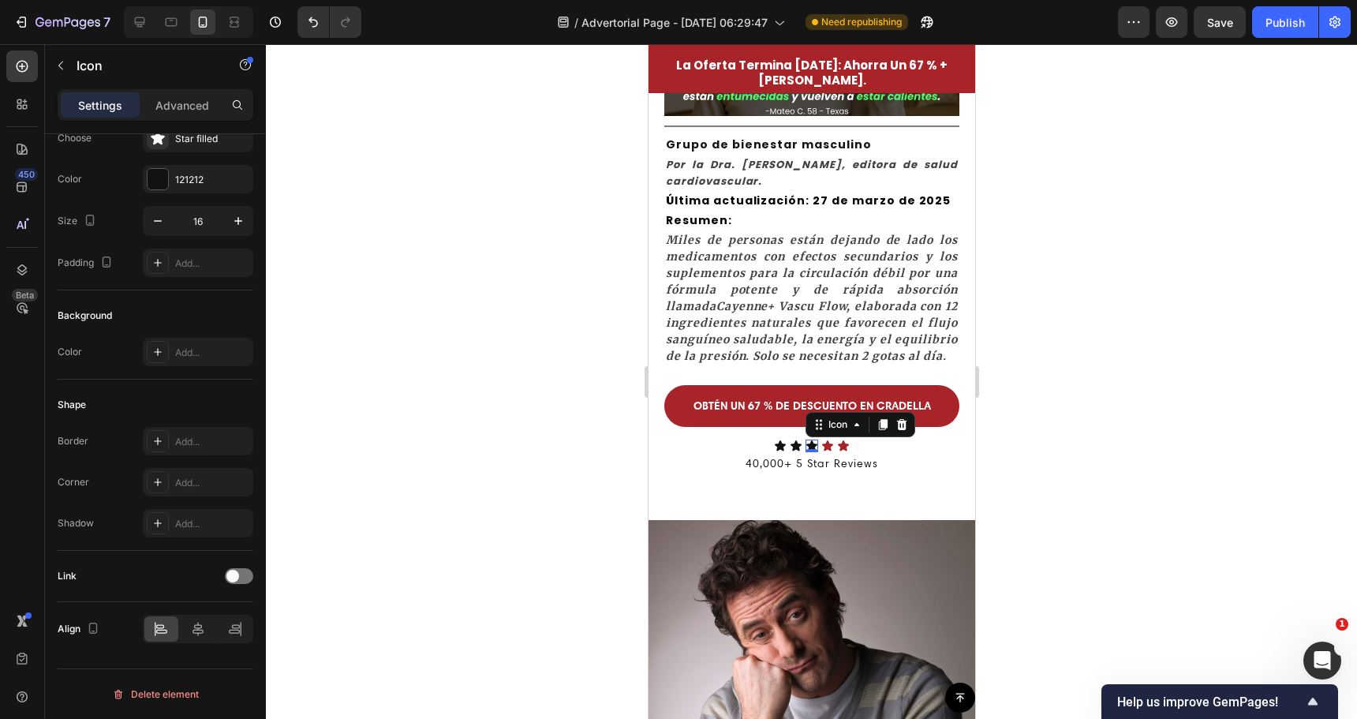
click at [805, 452] on icon at bounding box center [811, 445] width 13 height 13
click at [158, 181] on div at bounding box center [158, 179] width 21 height 21
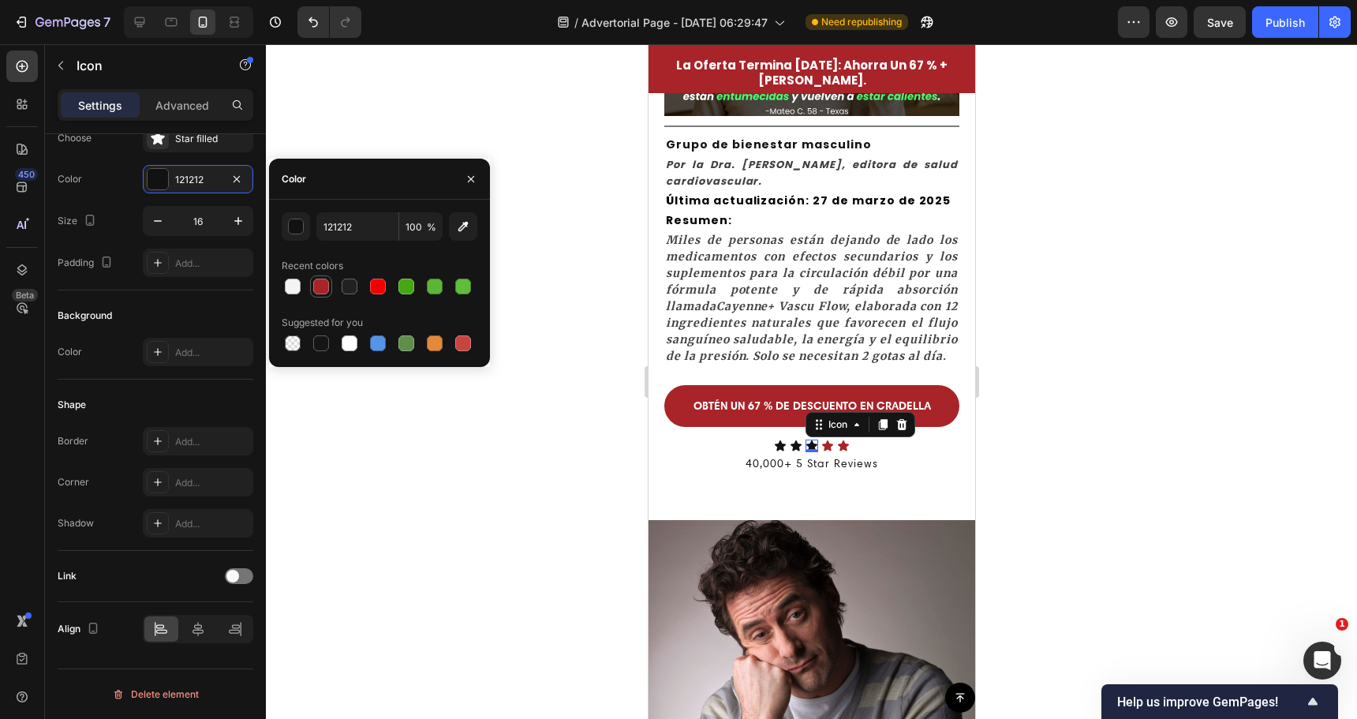
click at [327, 282] on div at bounding box center [321, 287] width 16 height 16
type input "A82429"
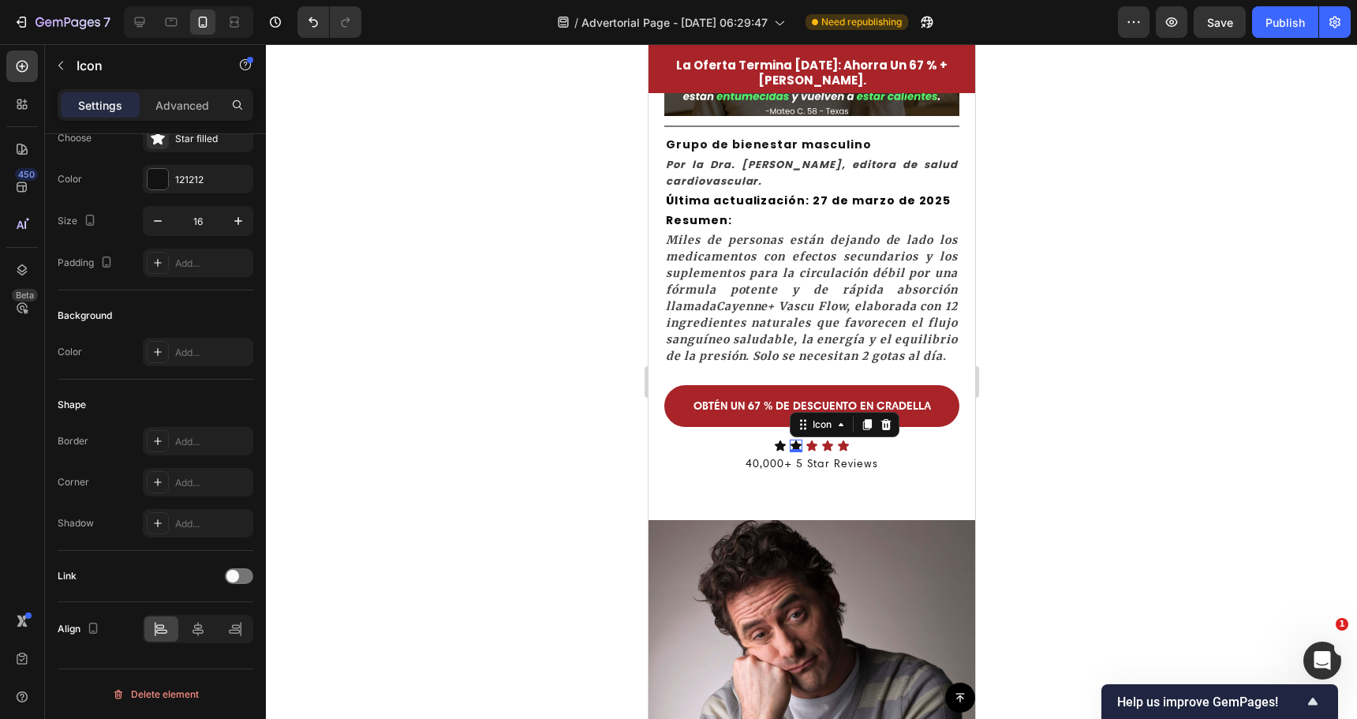
click at [790, 451] on icon at bounding box center [795, 445] width 11 height 10
click at [163, 179] on div at bounding box center [158, 179] width 21 height 21
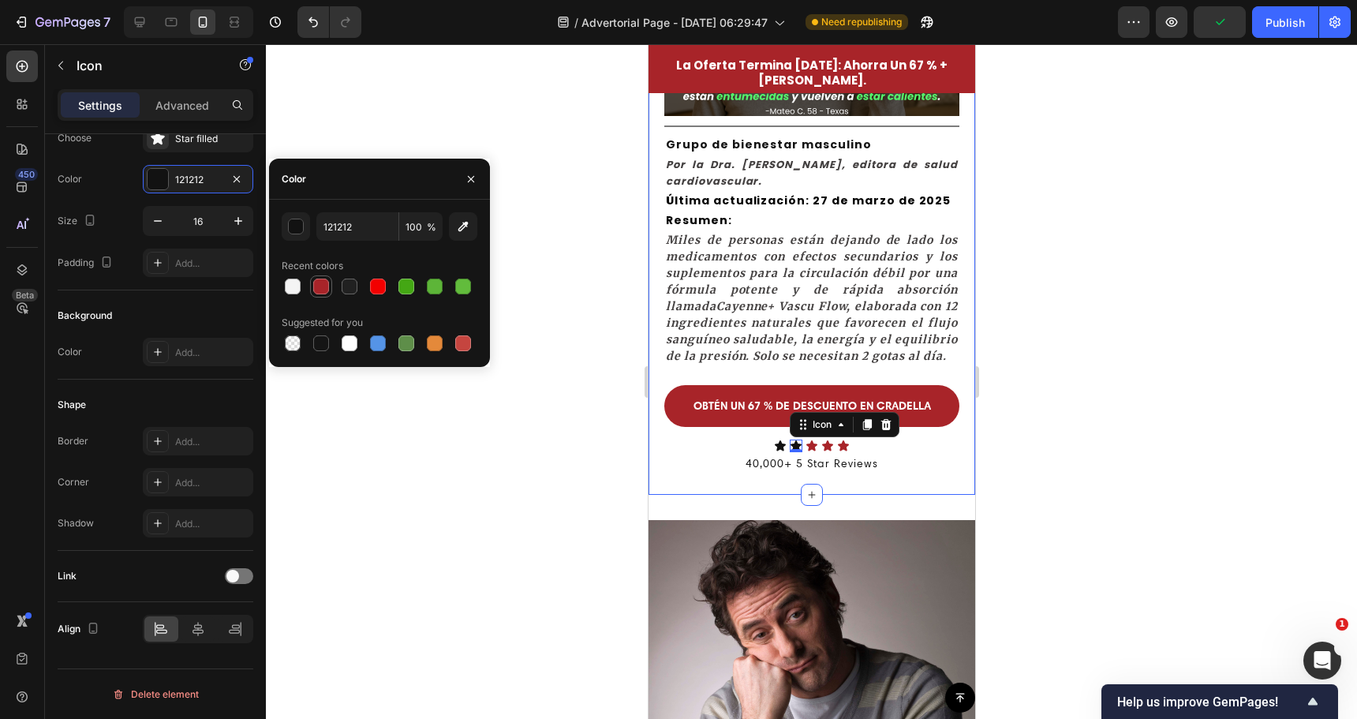
click at [320, 286] on div at bounding box center [321, 287] width 16 height 16
type input "A82429"
click at [773, 452] on div "Icon" at bounding box center [779, 445] width 13 height 13
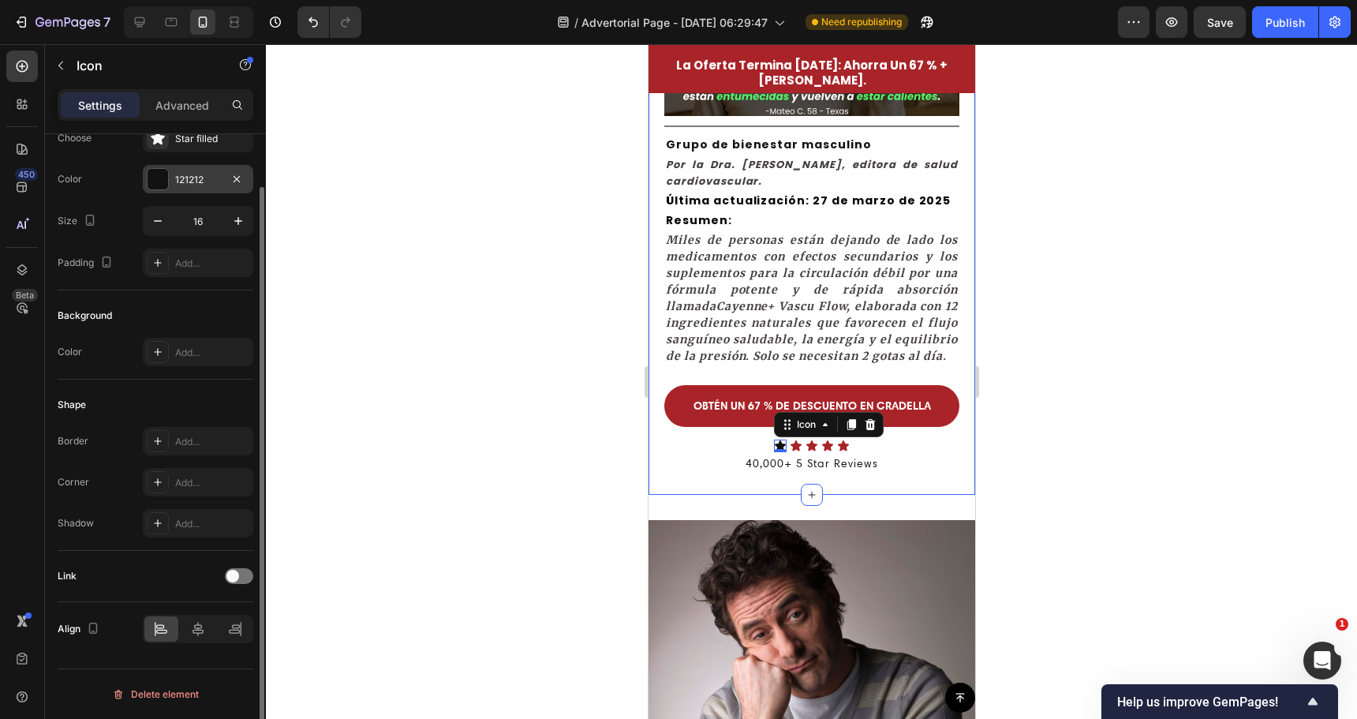
click at [169, 185] on div "121212" at bounding box center [198, 179] width 110 height 28
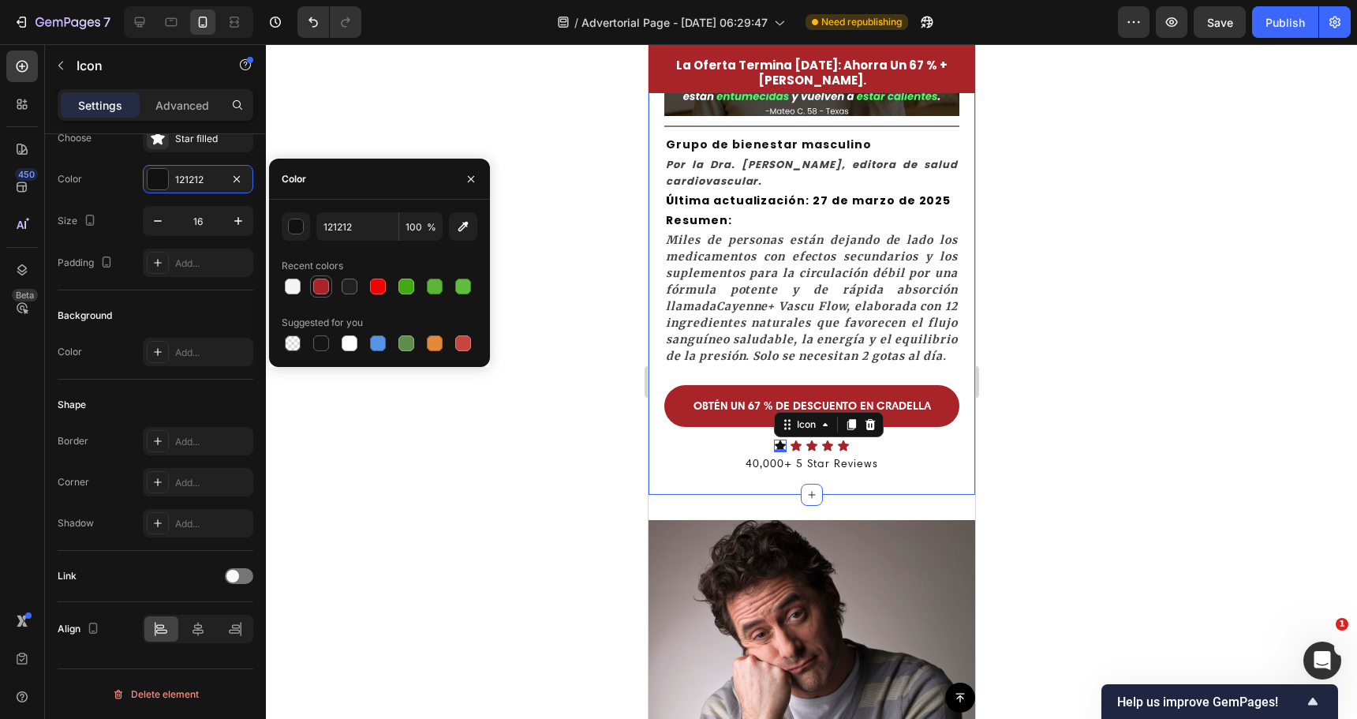
click at [316, 291] on div at bounding box center [321, 287] width 16 height 16
type input "A82429"
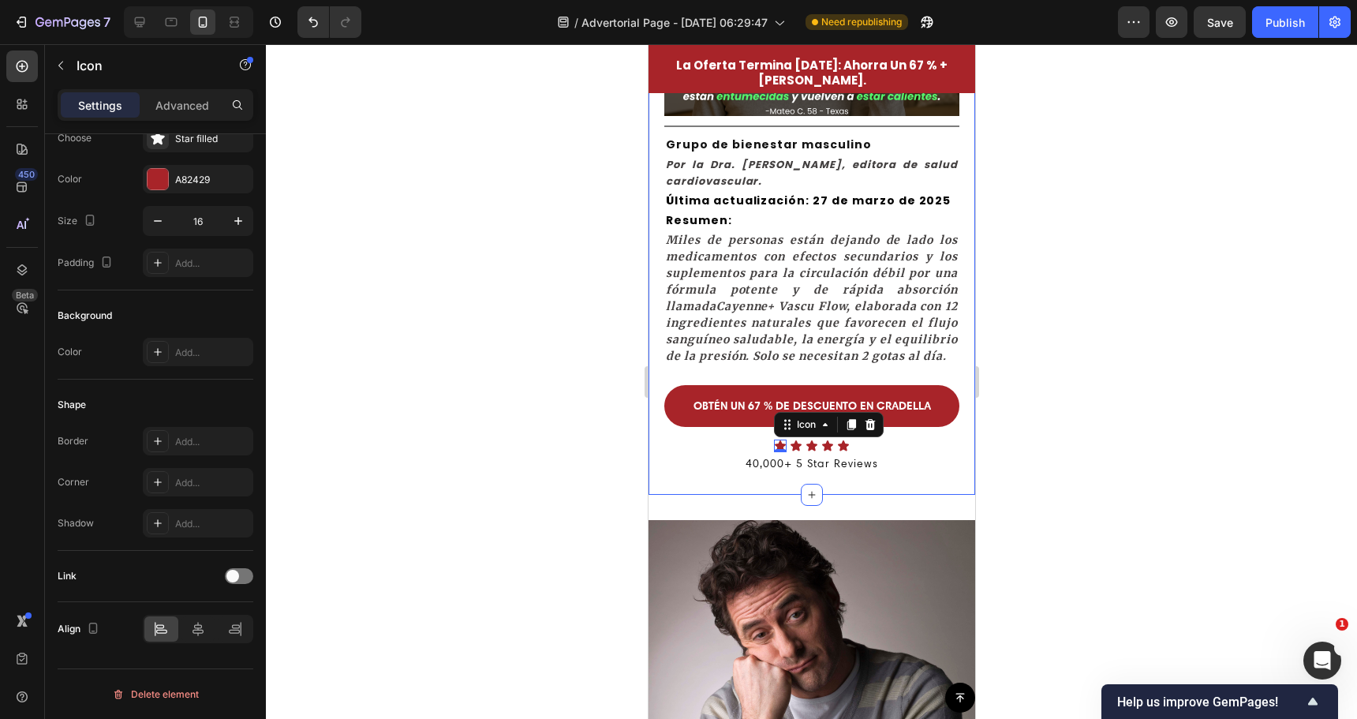
click at [583, 458] on div at bounding box center [811, 381] width 1091 height 675
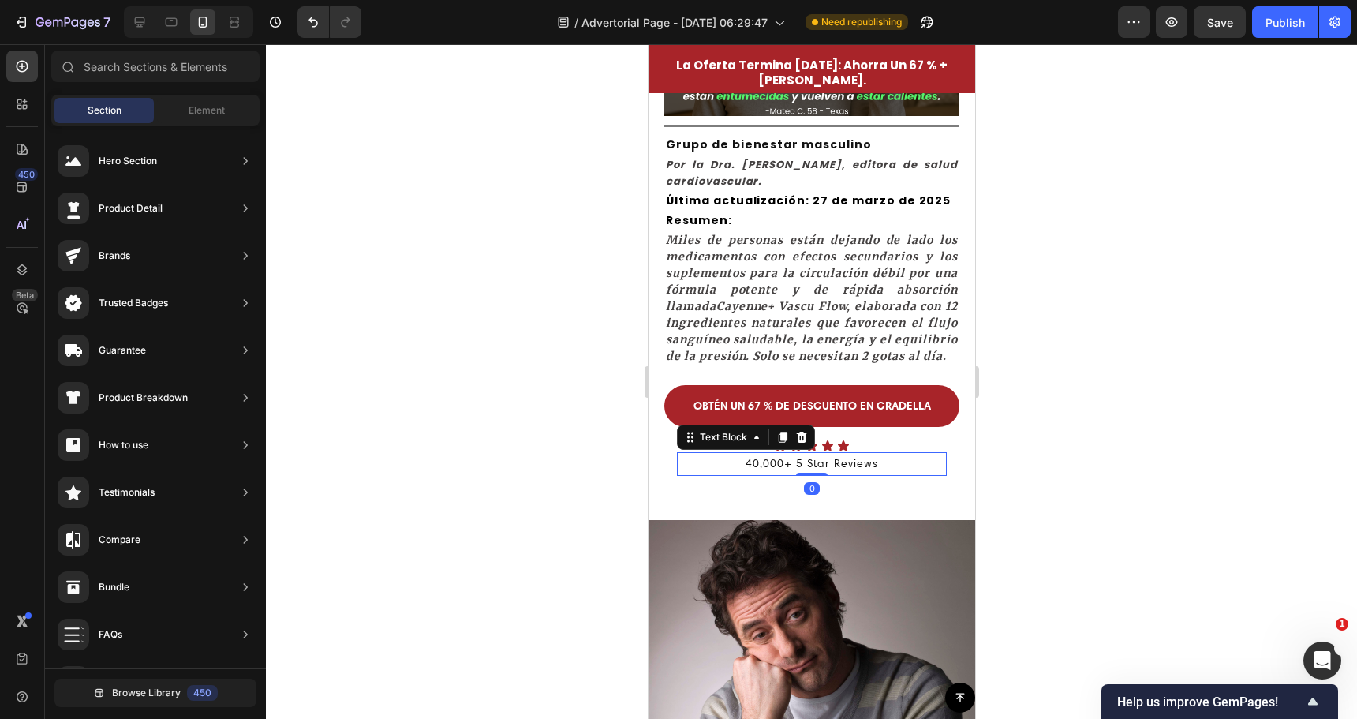
click at [795, 473] on p "40,000+ 5 Star Reviews" at bounding box center [811, 464] width 267 height 20
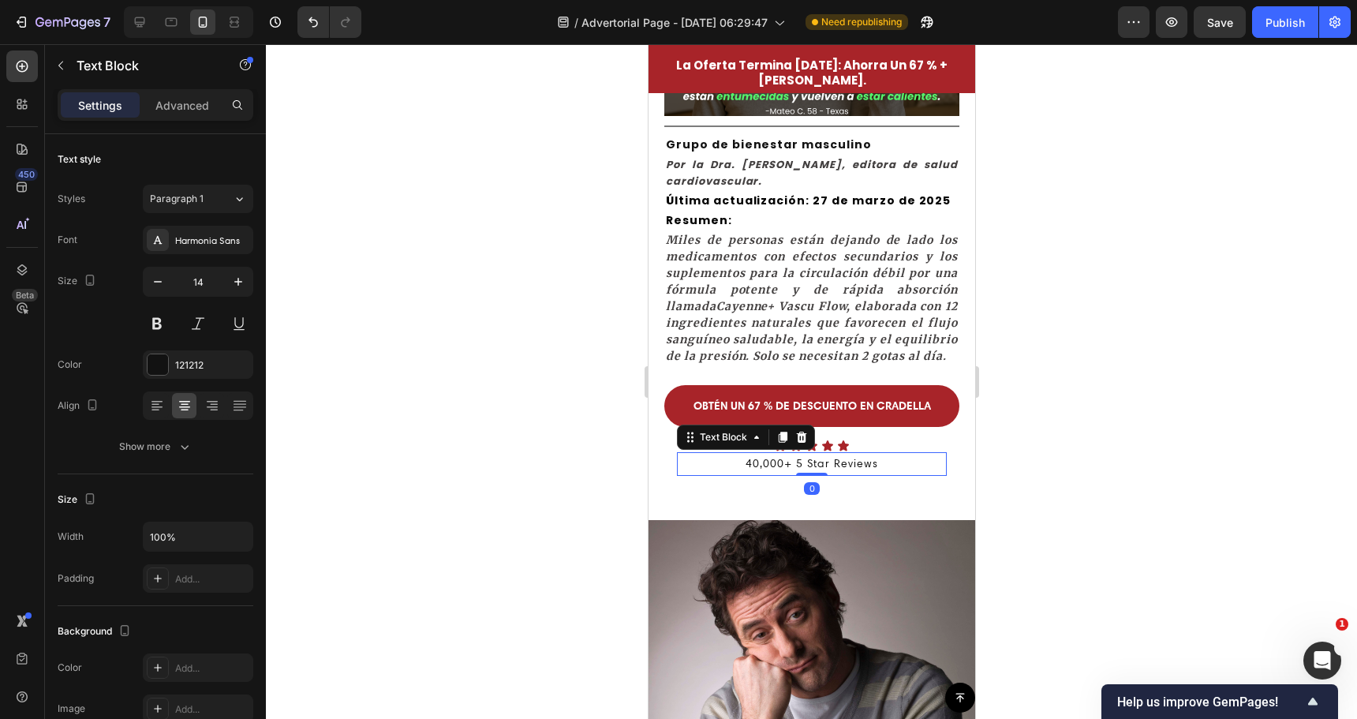
drag, startPoint x: 487, startPoint y: 353, endPoint x: 588, endPoint y: 354, distance: 101.0
click at [490, 354] on div at bounding box center [811, 381] width 1091 height 675
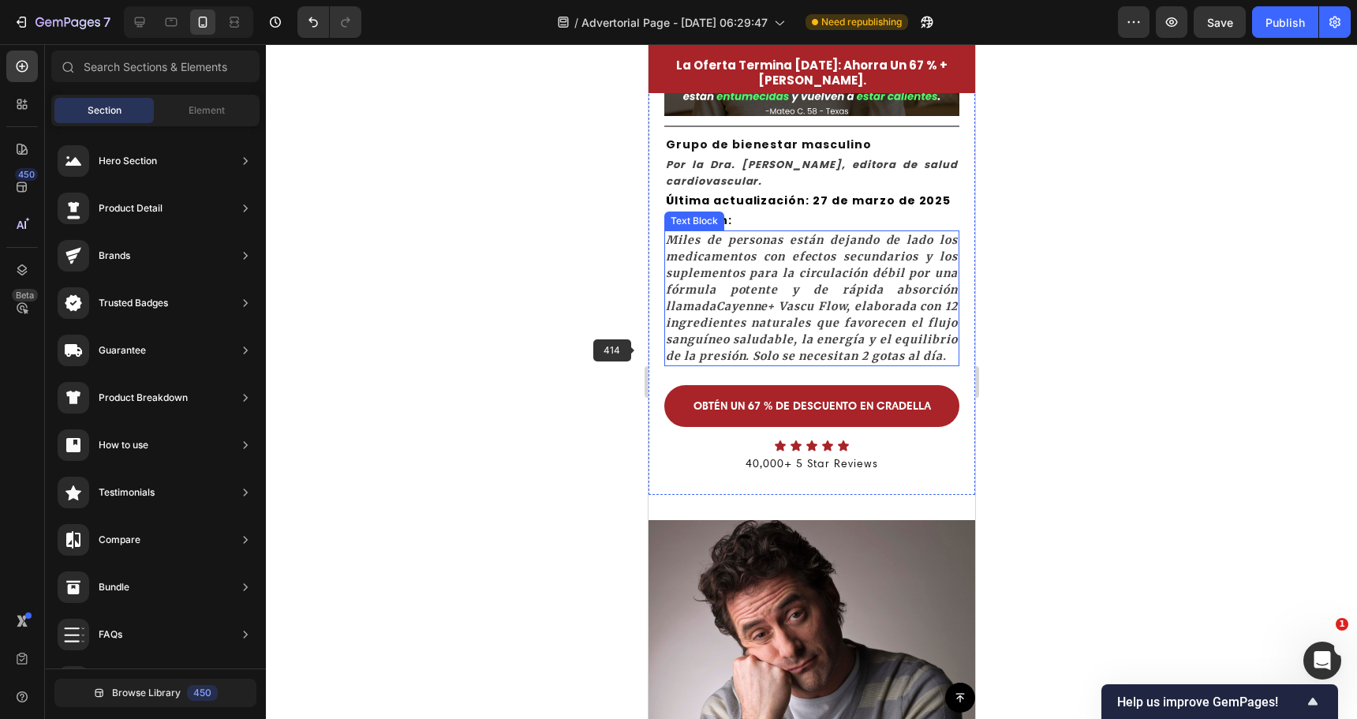
click at [778, 305] on strong "Cayenne+ Vascu Flow" at bounding box center [781, 306] width 131 height 14
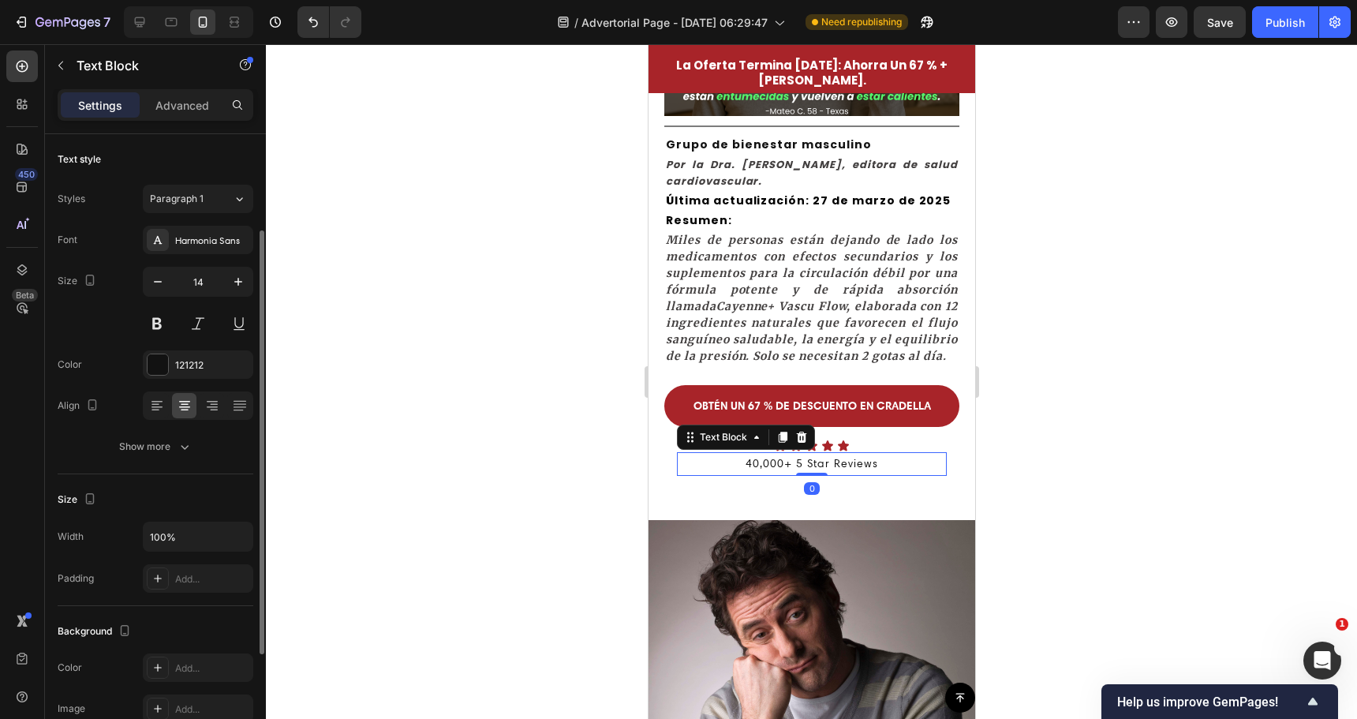
click at [799, 473] on p "40,000+ 5 Star Reviews" at bounding box center [811, 464] width 267 height 20
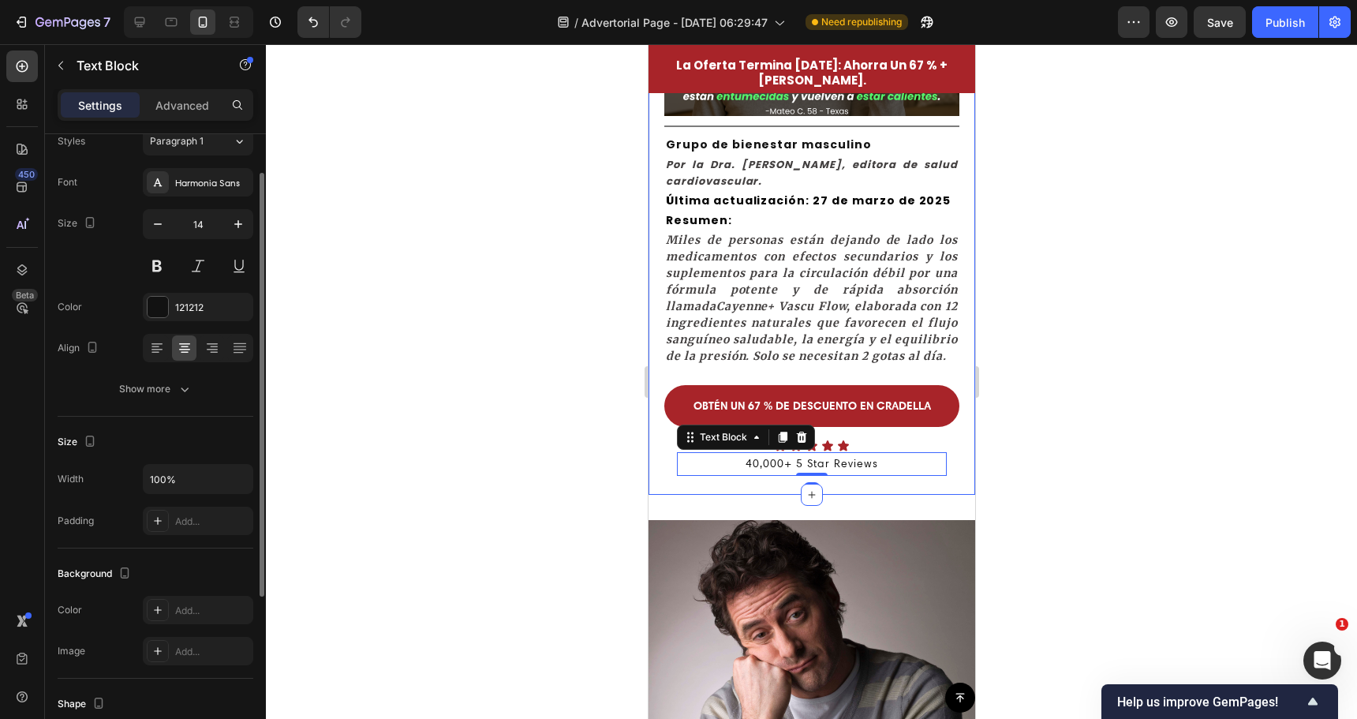
drag, startPoint x: 211, startPoint y: 188, endPoint x: 223, endPoint y: 199, distance: 16.8
click at [211, 188] on div "Harmonia Sans" at bounding box center [212, 183] width 74 height 14
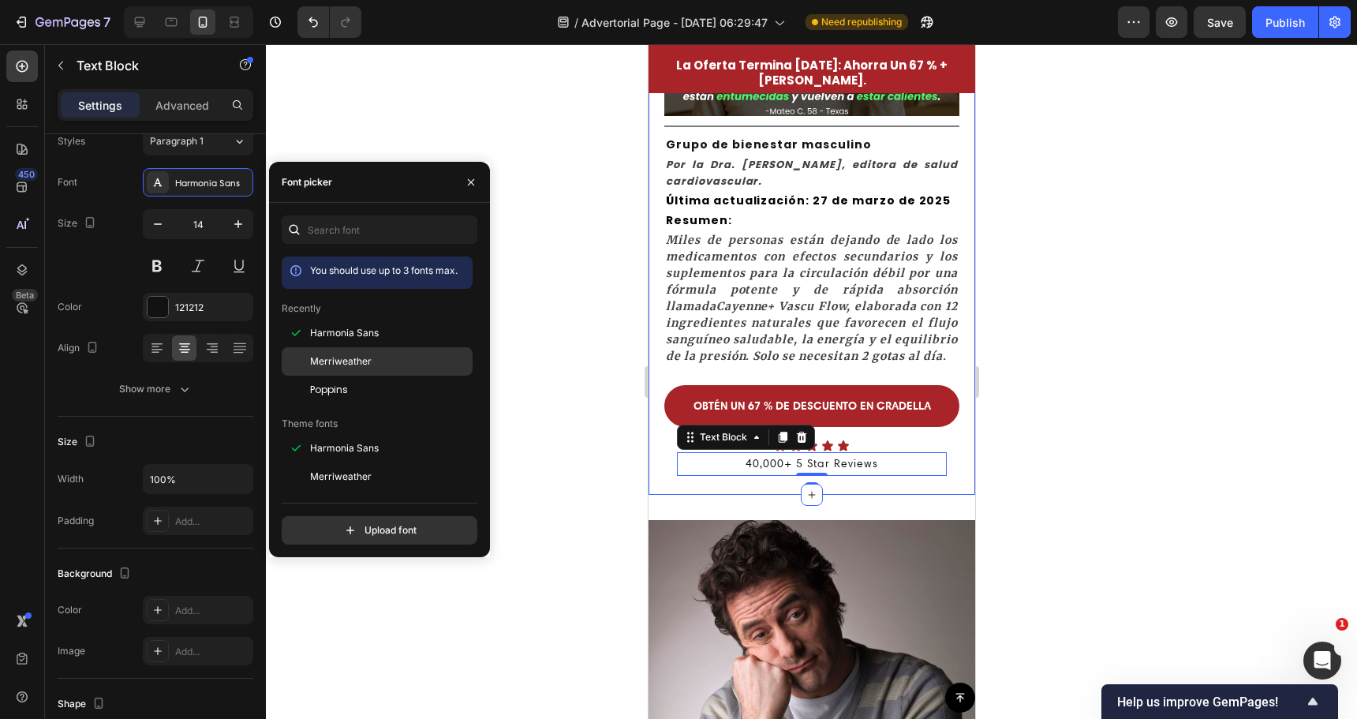
click at [360, 361] on span "Merriweather" at bounding box center [341, 361] width 62 height 14
click at [537, 325] on div at bounding box center [811, 381] width 1091 height 675
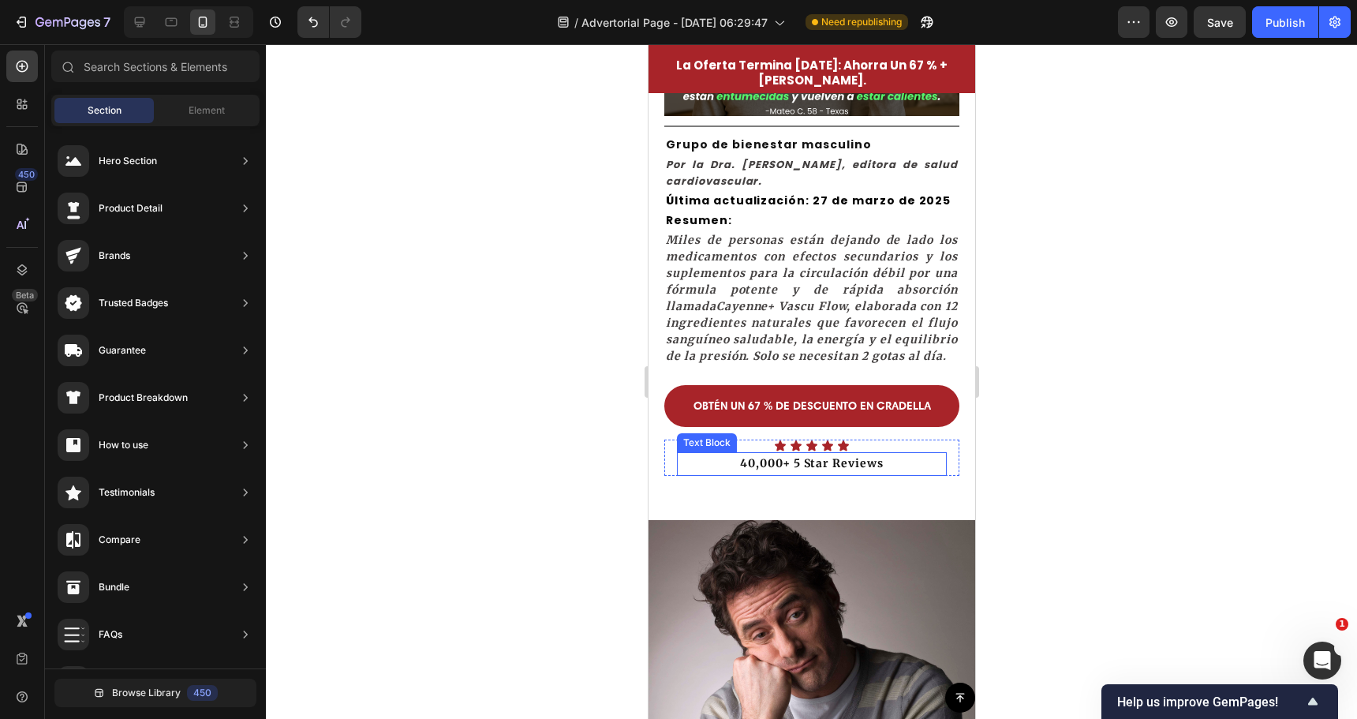
click at [749, 473] on p "40,000+ 5 Star Reviews" at bounding box center [811, 464] width 267 height 20
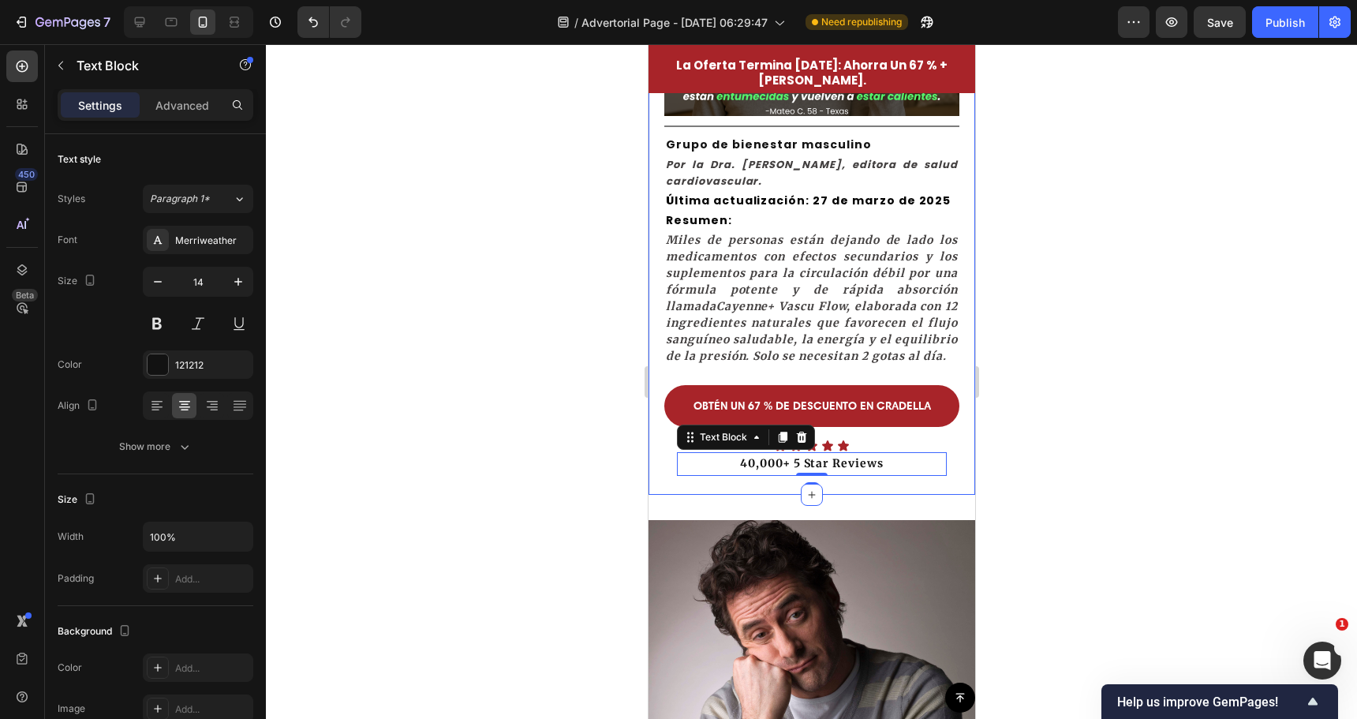
drag, startPoint x: 500, startPoint y: 376, endPoint x: 525, endPoint y: 378, distance: 24.6
click at [511, 376] on div at bounding box center [811, 381] width 1091 height 675
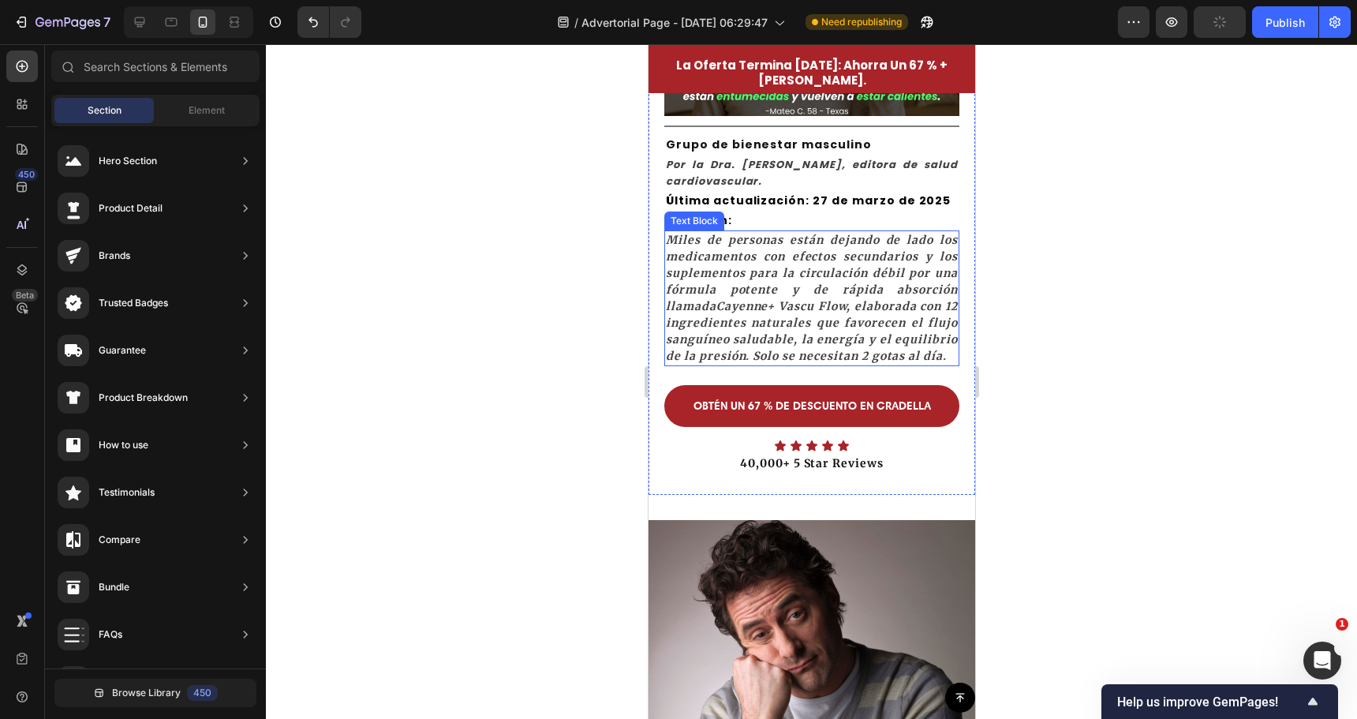
click at [722, 287] on span "Miles de personas están dejando de lado los medicamentos con efectos secundario…" at bounding box center [811, 298] width 292 height 130
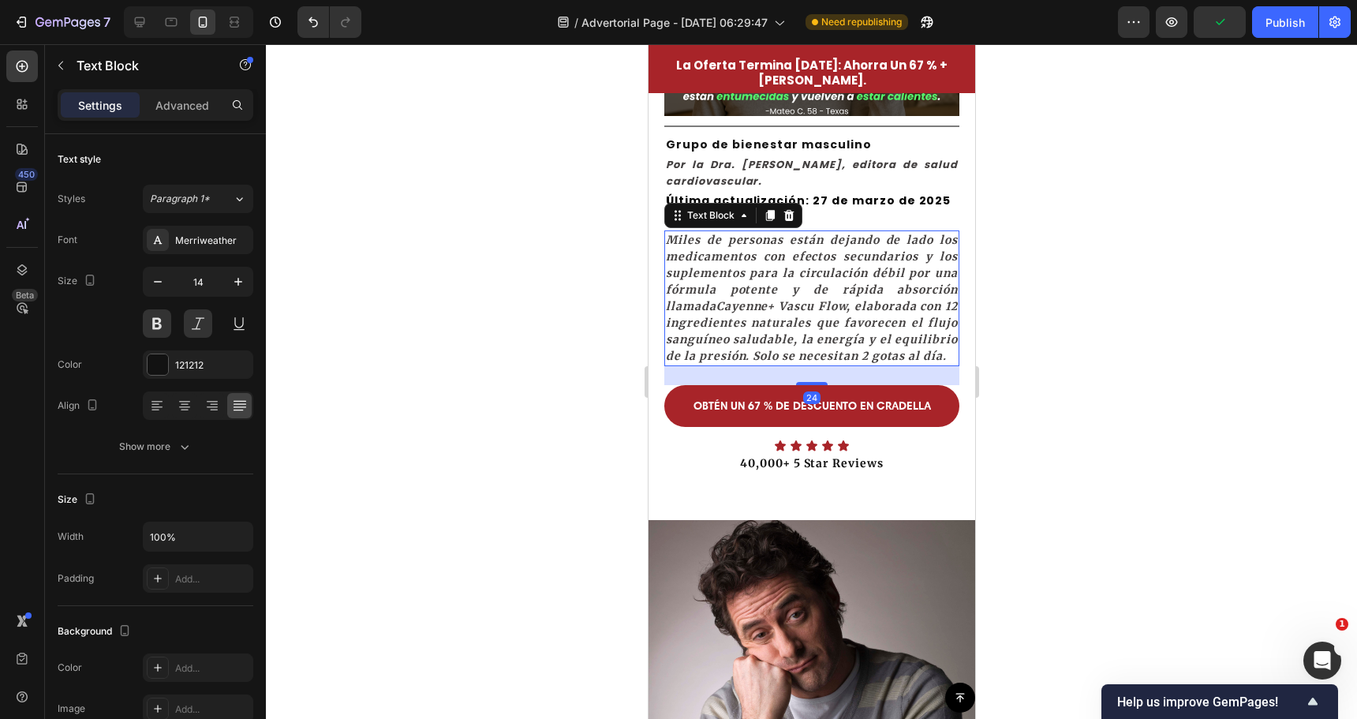
click at [607, 297] on div at bounding box center [811, 381] width 1091 height 675
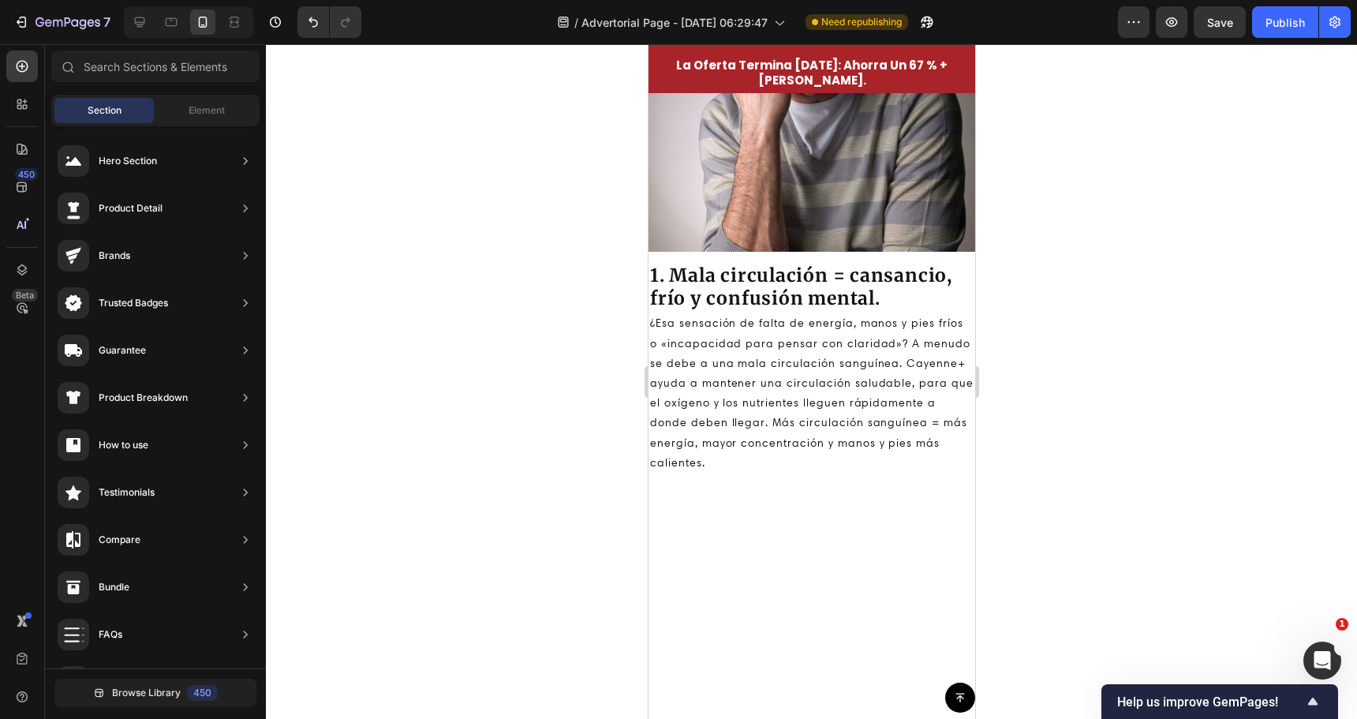
scroll to position [947, 0]
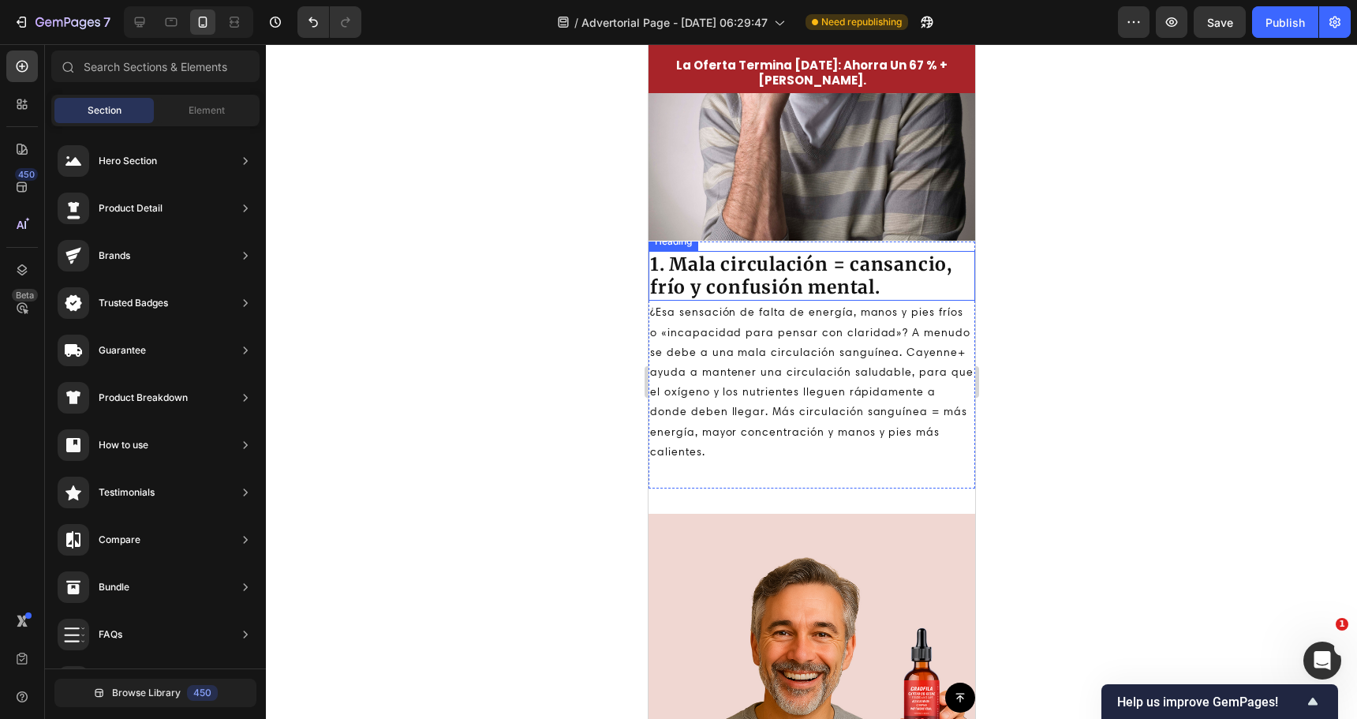
click at [798, 272] on h2 "1. Mala circulación = cansancio, frío y confusión mental." at bounding box center [811, 276] width 327 height 50
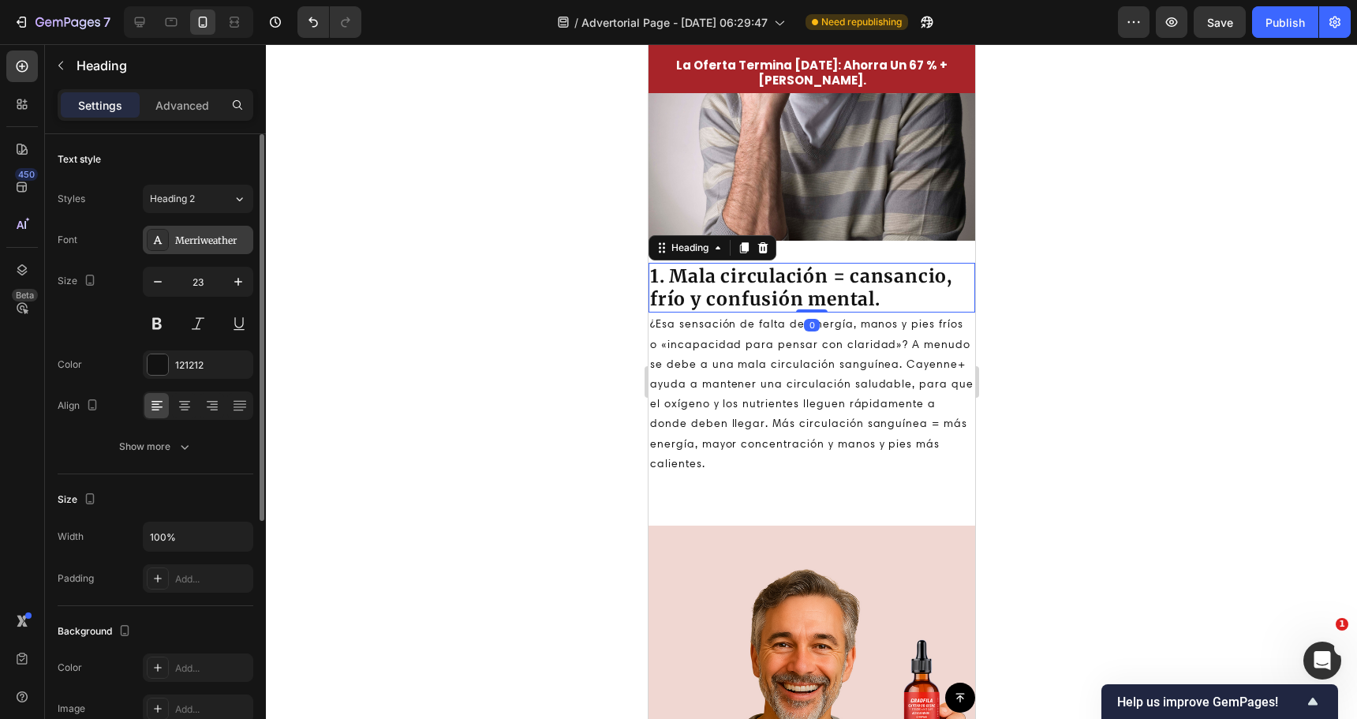
click at [200, 231] on div "Merriweather" at bounding box center [198, 240] width 110 height 28
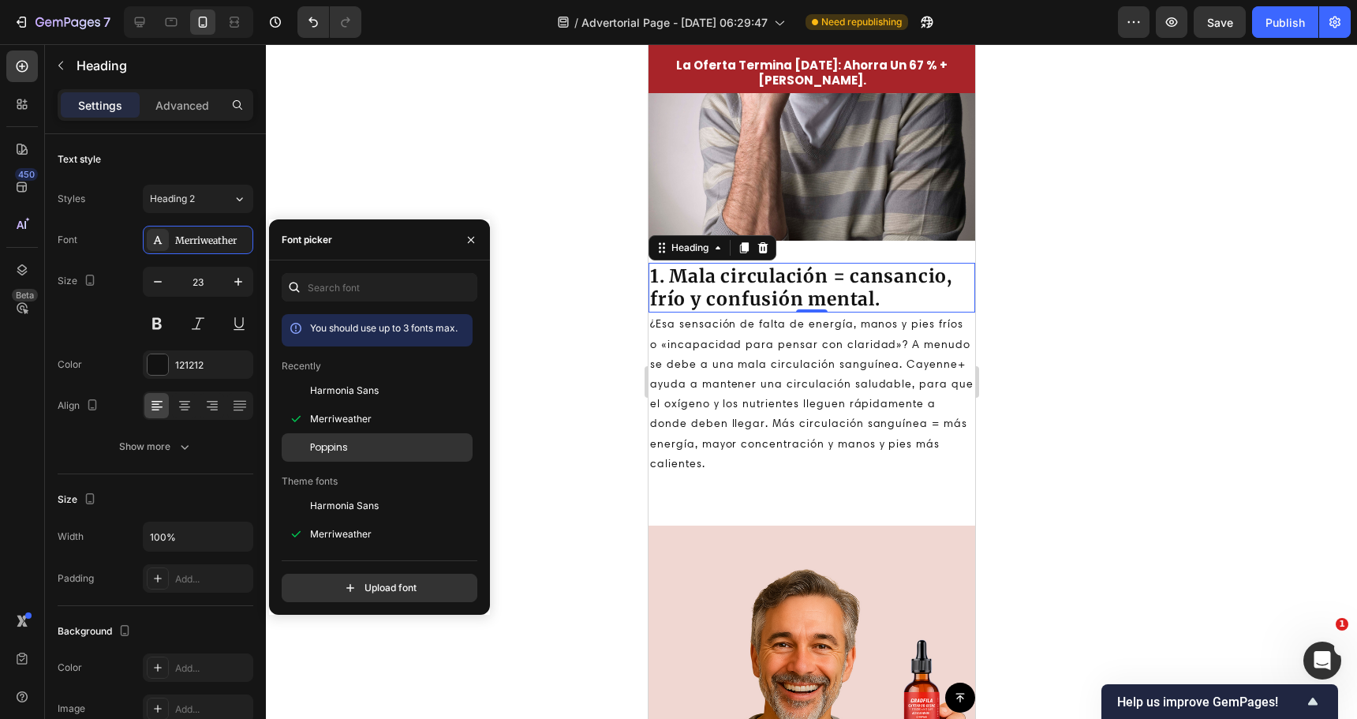
click at [344, 443] on span "Poppins" at bounding box center [329, 447] width 38 height 14
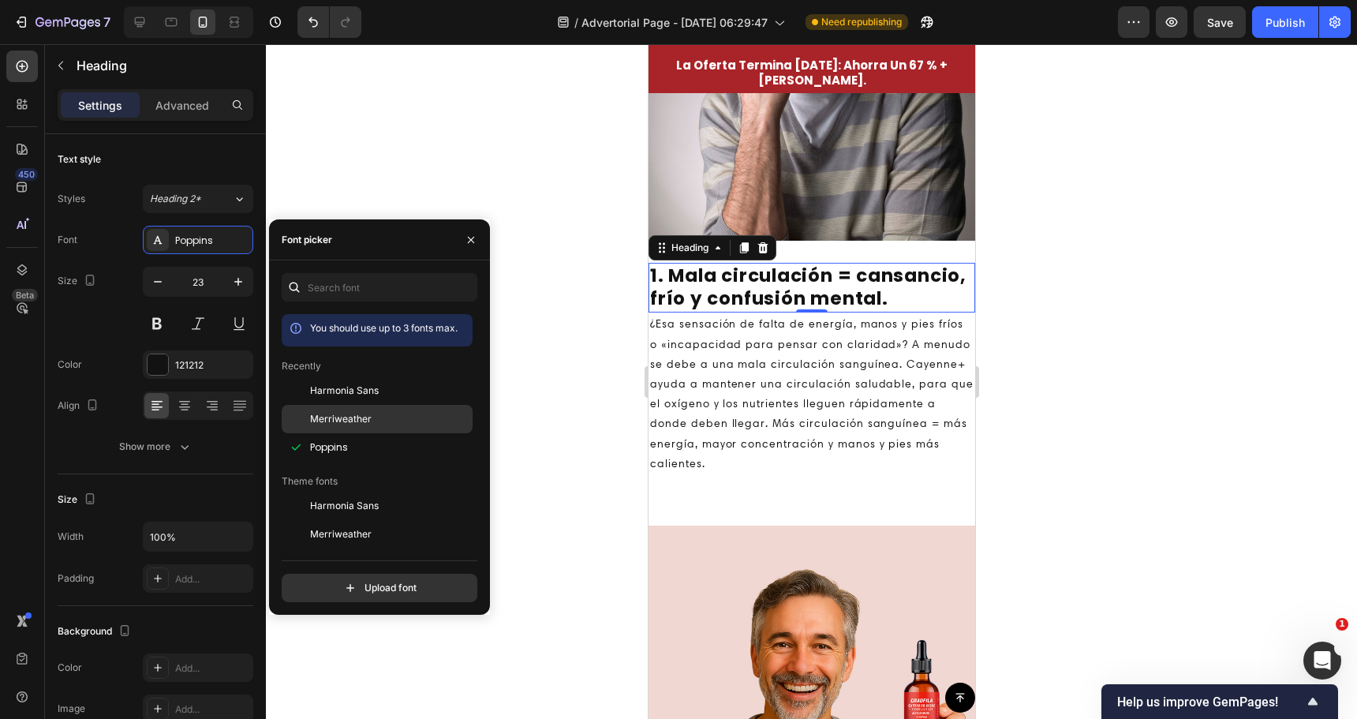
click at [353, 422] on span "Merriweather" at bounding box center [341, 419] width 62 height 14
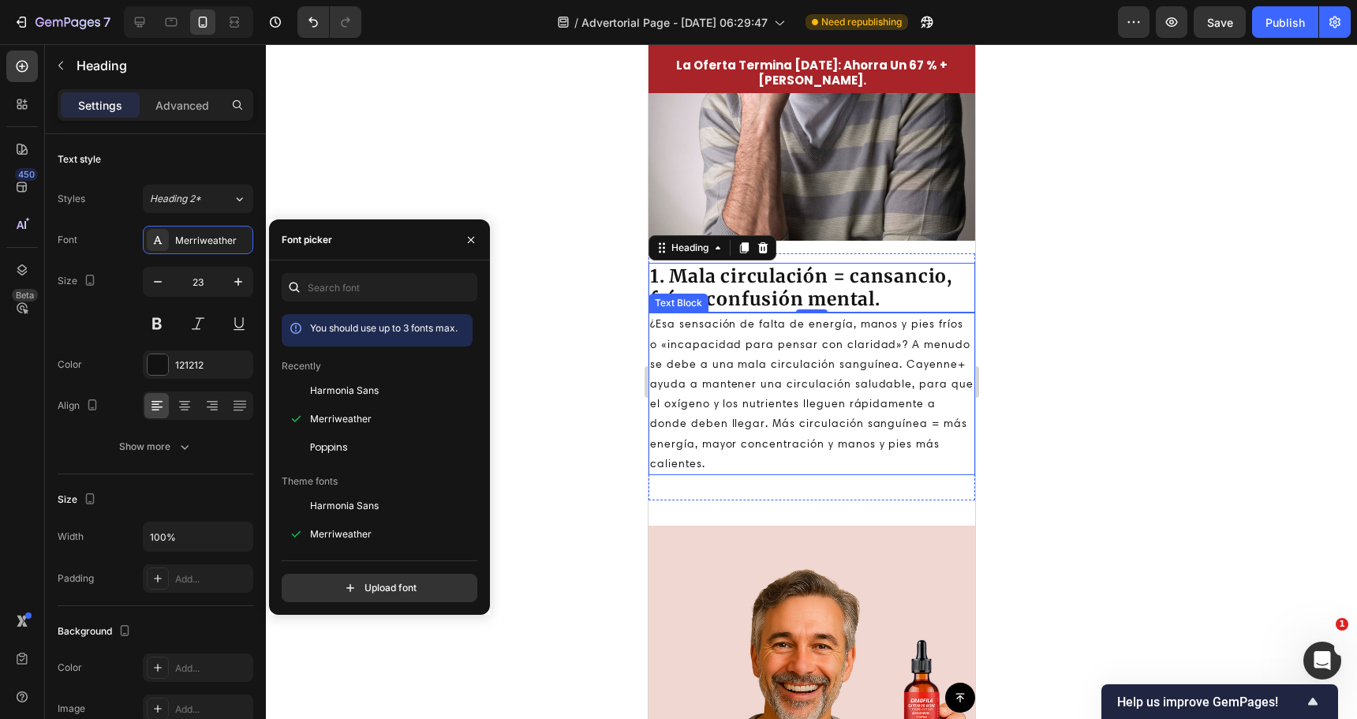
click at [727, 406] on p "¿Esa sensación de falta de energía, manos y pies fríos o «incapacidad para pens…" at bounding box center [810, 393] width 323 height 159
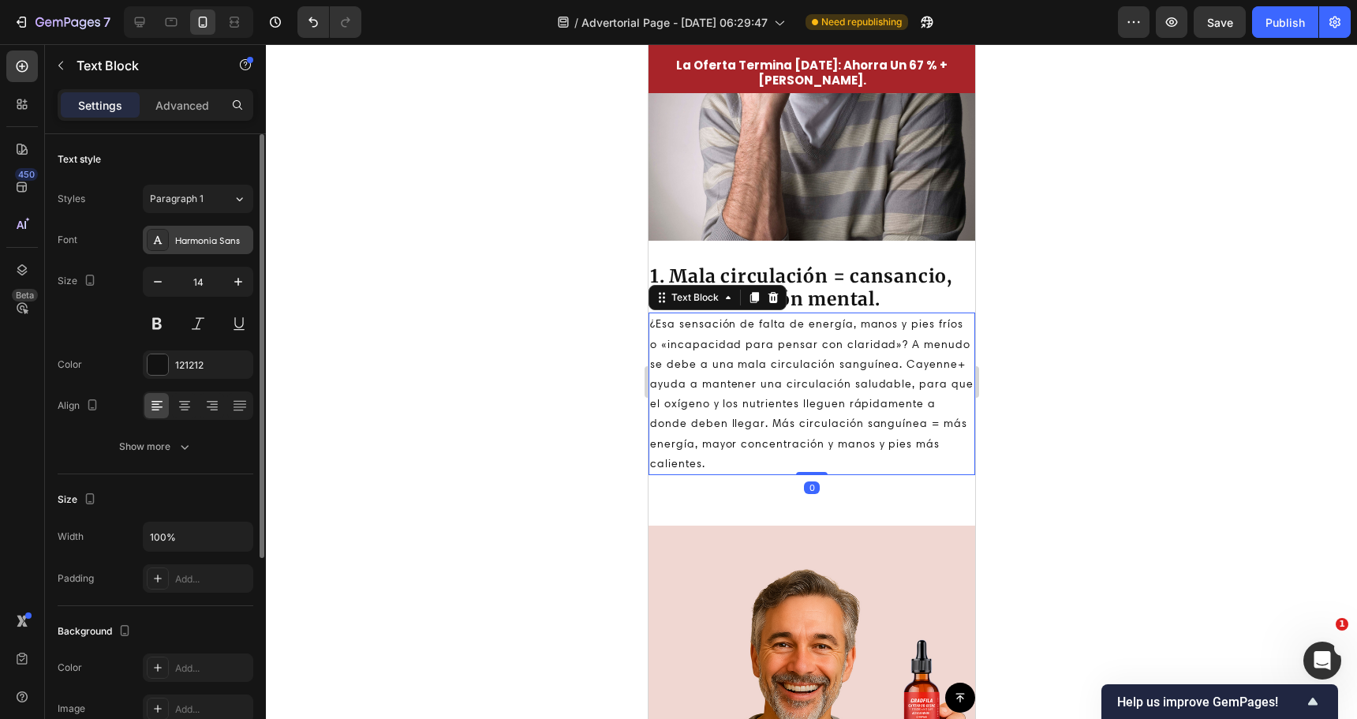
click at [218, 245] on div "Harmonia Sans" at bounding box center [212, 241] width 74 height 14
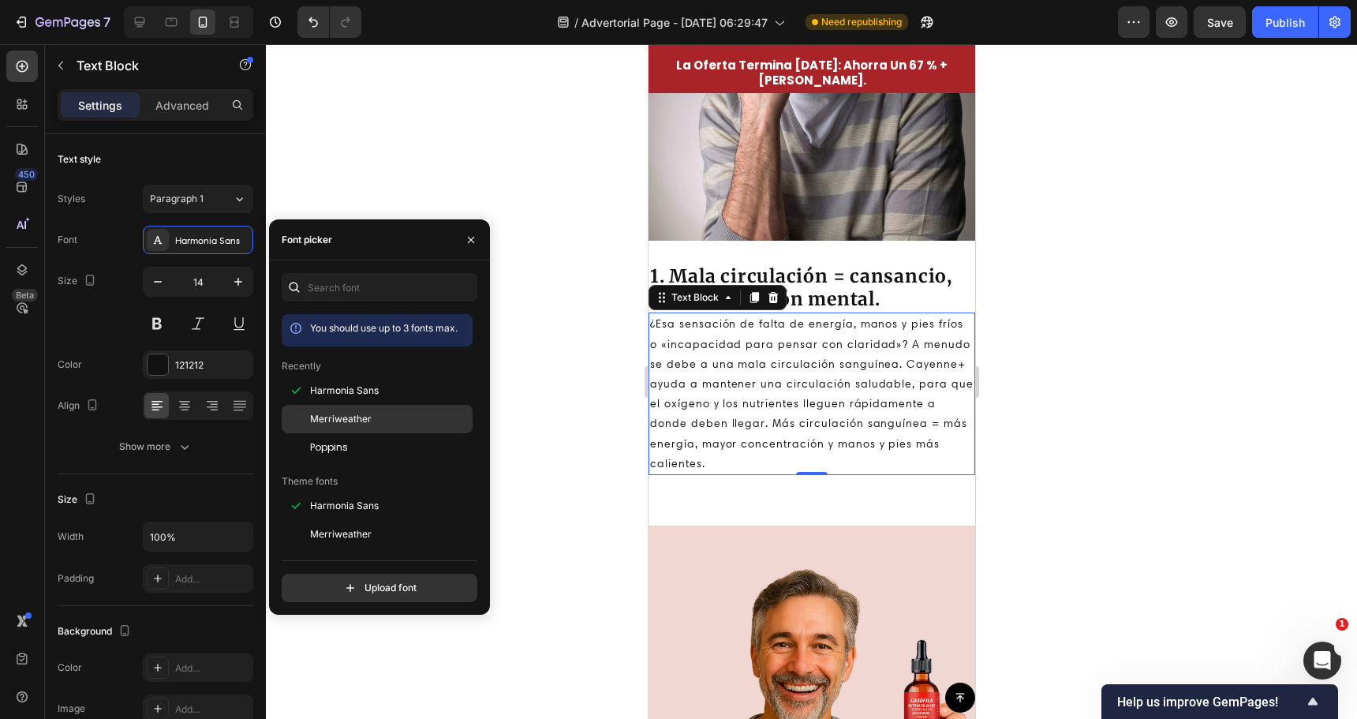
click at [322, 420] on span "Merriweather" at bounding box center [341, 419] width 62 height 14
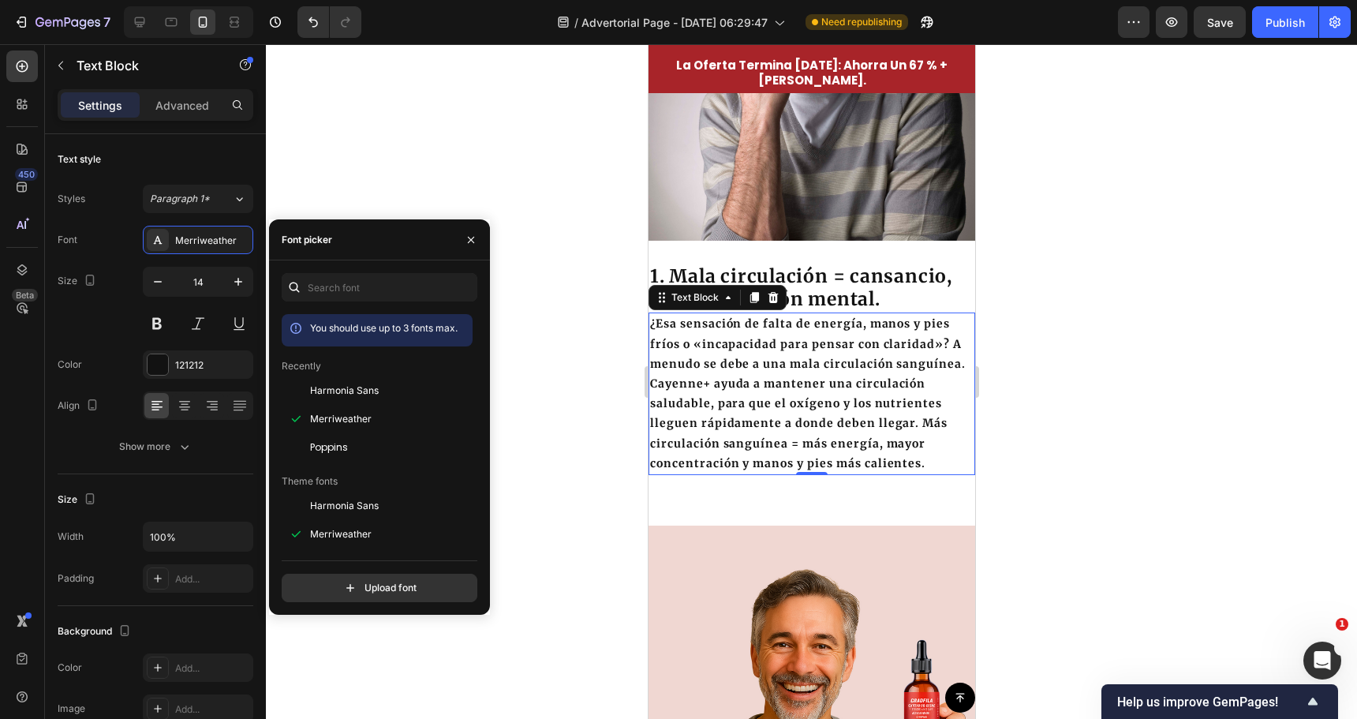
click at [539, 342] on div at bounding box center [811, 381] width 1091 height 675
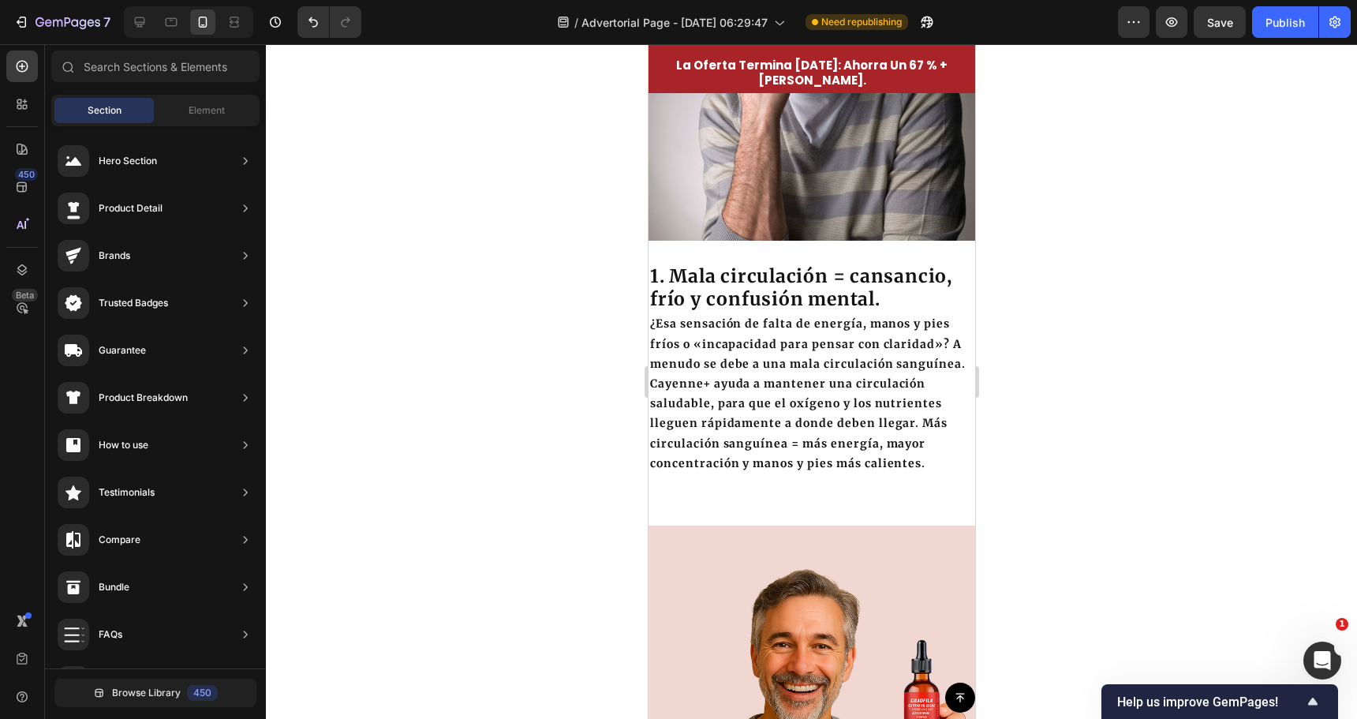
click at [539, 342] on div at bounding box center [811, 381] width 1091 height 675
click at [795, 395] on p "¿Esa sensación de falta de energía, manos y pies fríos o «incapacidad para pens…" at bounding box center [810, 393] width 323 height 159
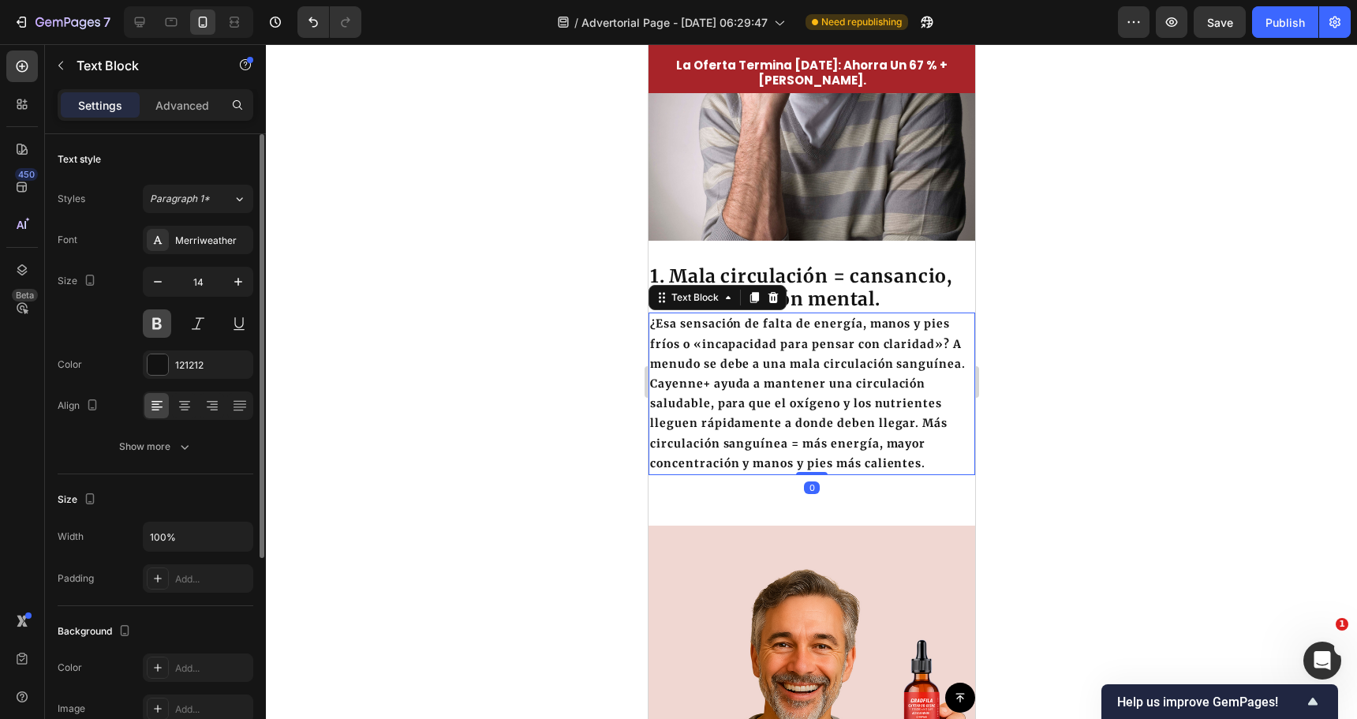
click at [165, 325] on button at bounding box center [157, 323] width 28 height 28
click at [166, 326] on button at bounding box center [157, 323] width 28 height 28
click at [483, 357] on div at bounding box center [811, 381] width 1091 height 675
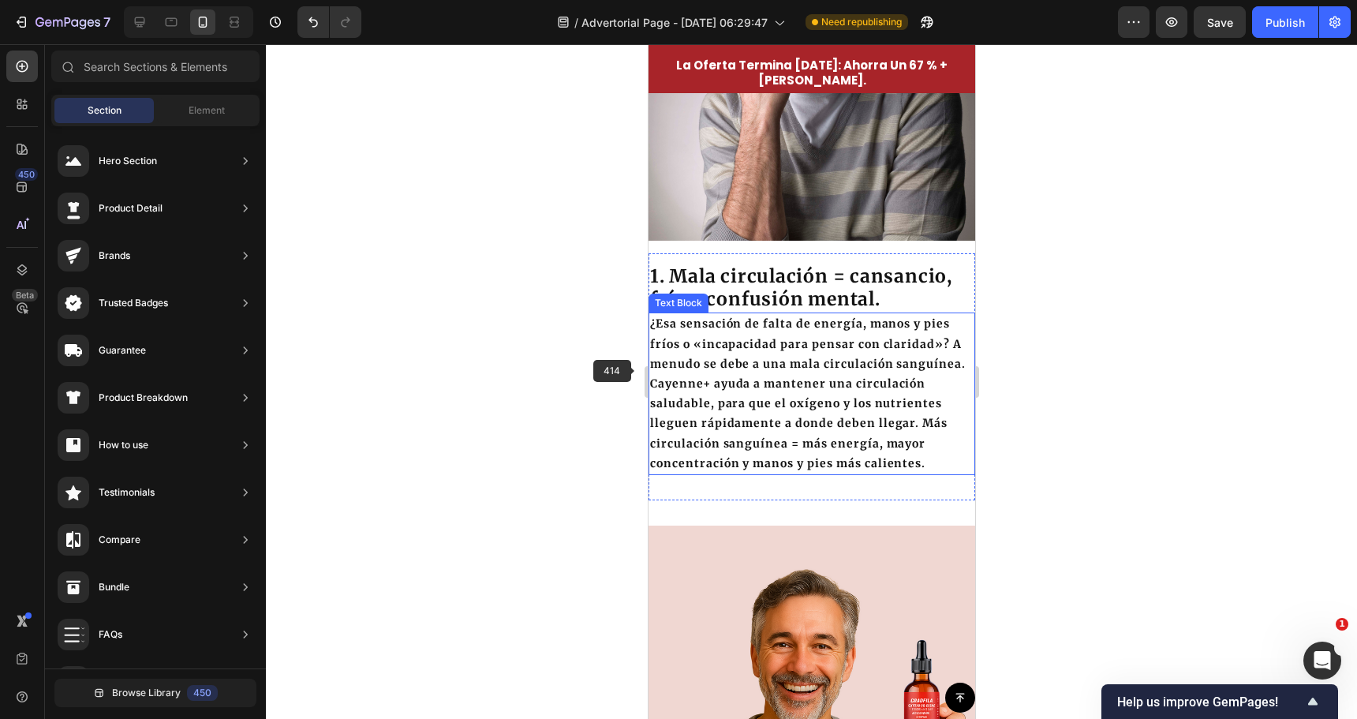
click at [706, 372] on p "¿Esa sensación de falta de energía, manos y pies fríos o «incapacidad para pens…" at bounding box center [810, 393] width 323 height 159
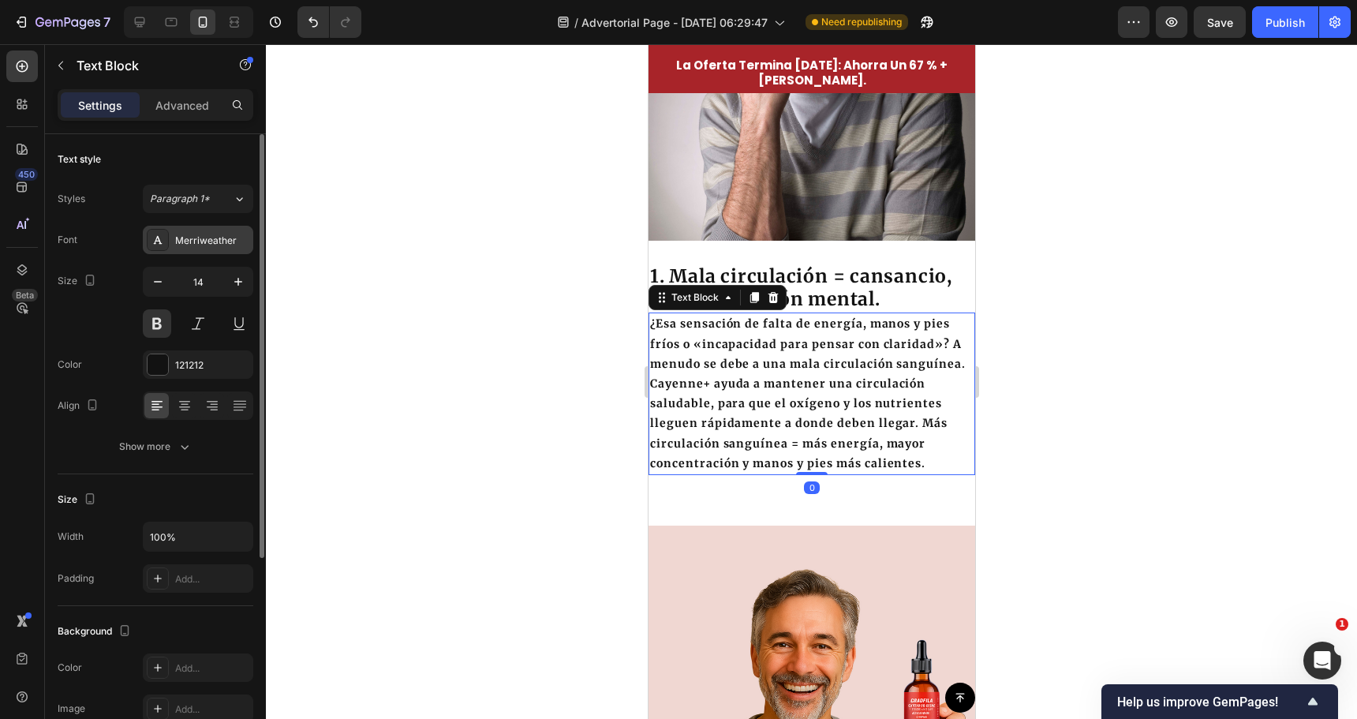
click at [184, 249] on div "Merriweather" at bounding box center [198, 240] width 110 height 28
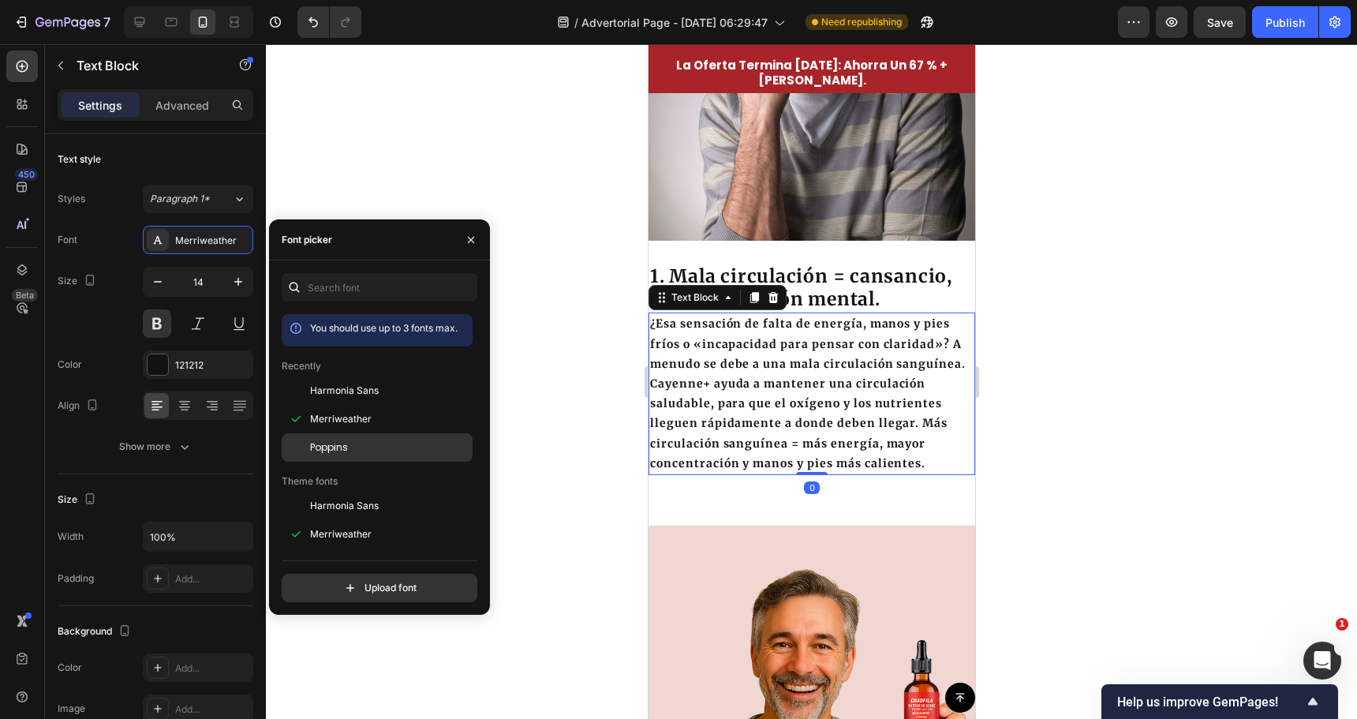
click at [353, 439] on div "Poppins" at bounding box center [377, 447] width 191 height 28
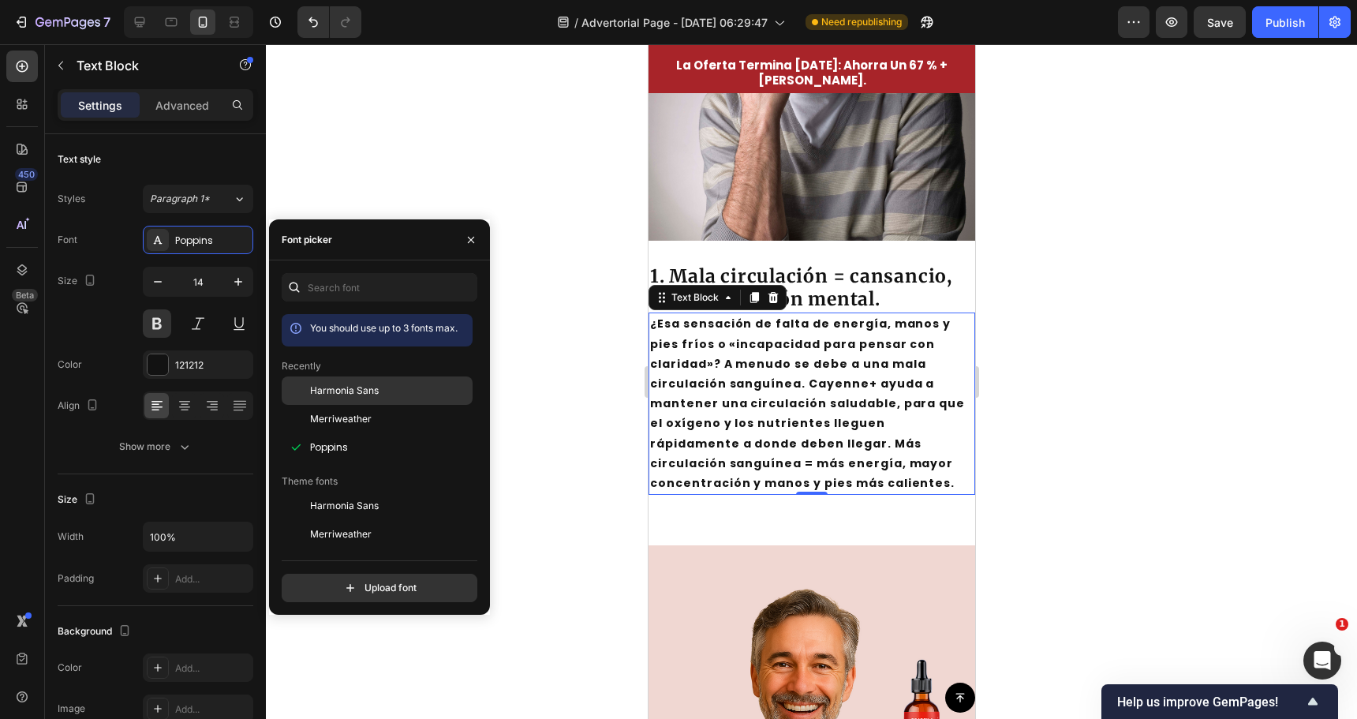
click at [357, 394] on span "Harmonia Sans" at bounding box center [344, 390] width 69 height 14
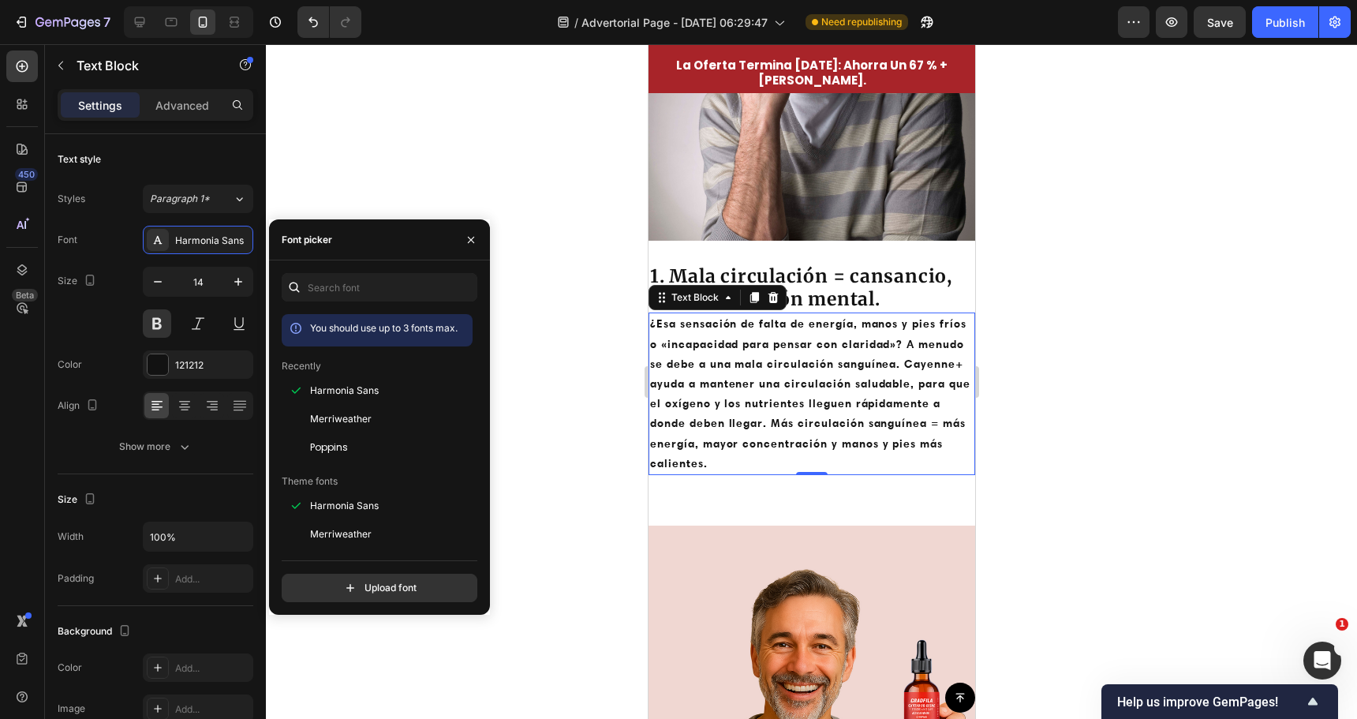
click at [611, 370] on div at bounding box center [811, 381] width 1091 height 675
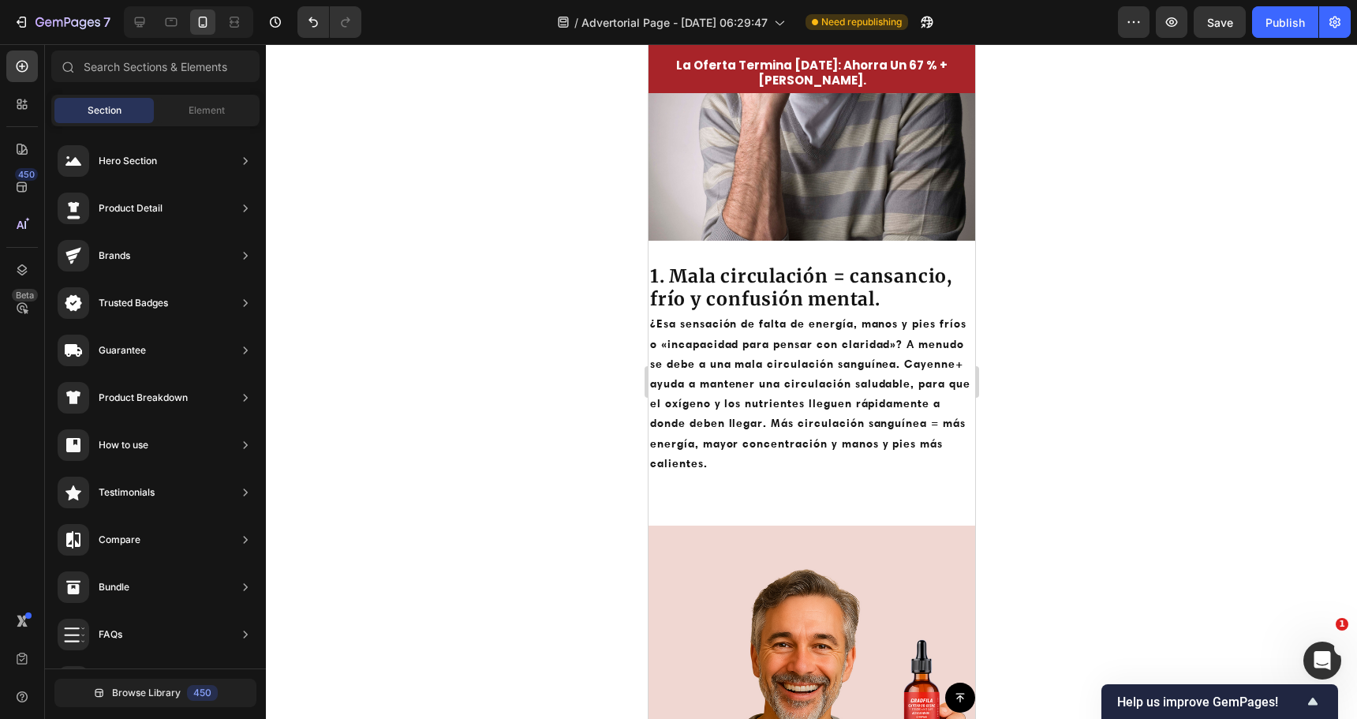
click at [611, 370] on div at bounding box center [811, 381] width 1091 height 675
click at [728, 378] on p "¿Esa sensación de falta de energía, manos y pies fríos o «incapacidad para pens…" at bounding box center [810, 393] width 323 height 159
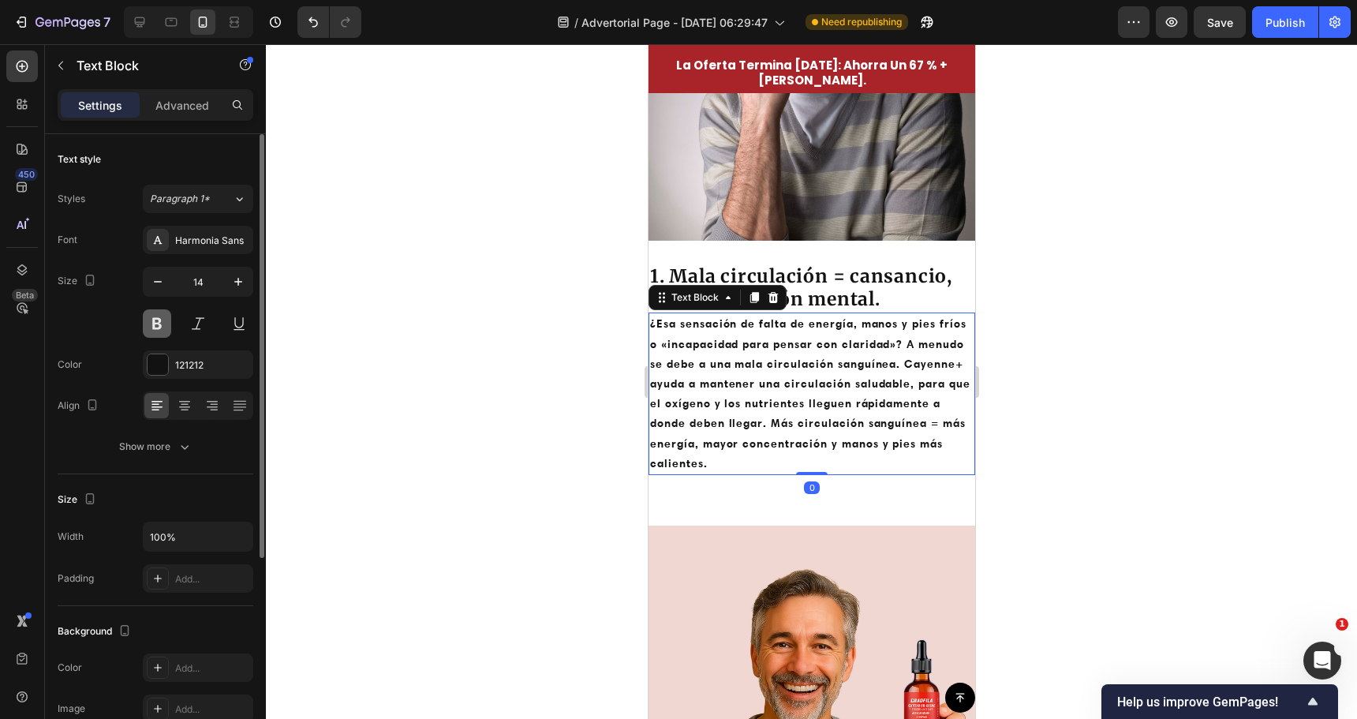
click at [164, 325] on button at bounding box center [157, 323] width 28 height 28
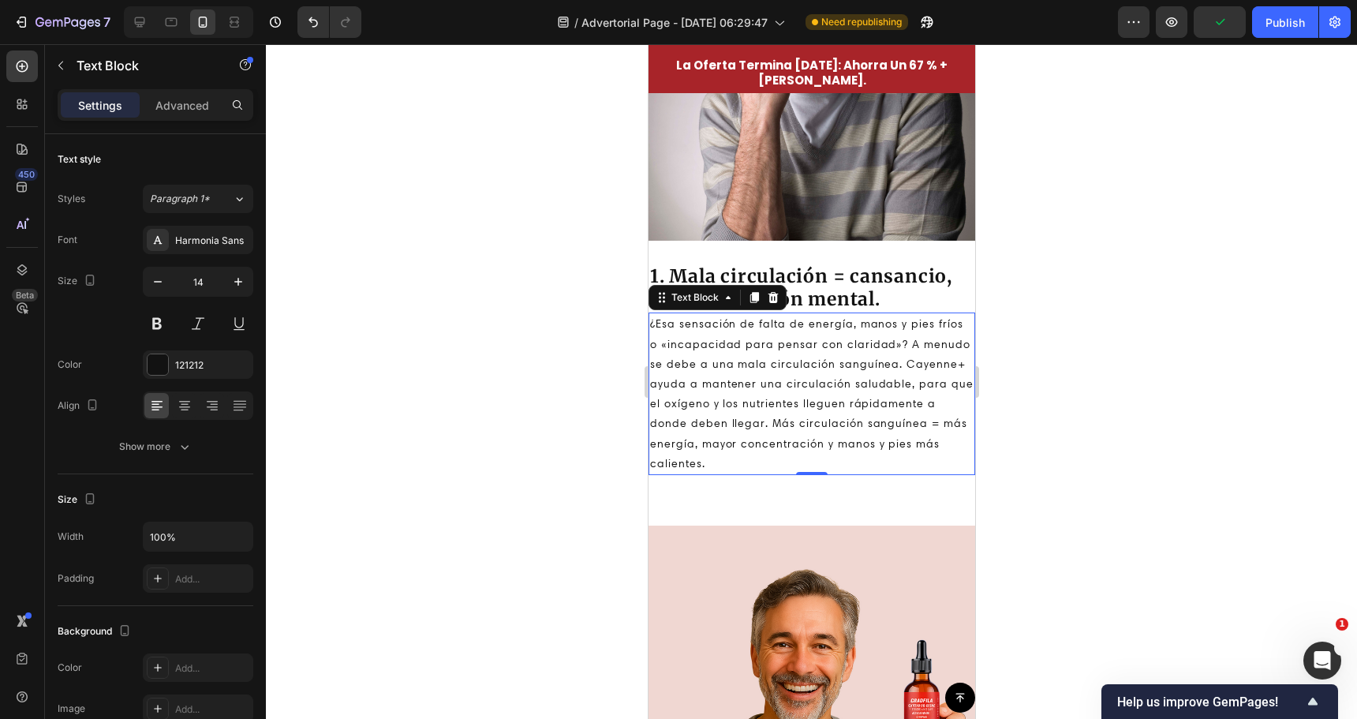
click at [602, 352] on div at bounding box center [811, 381] width 1091 height 675
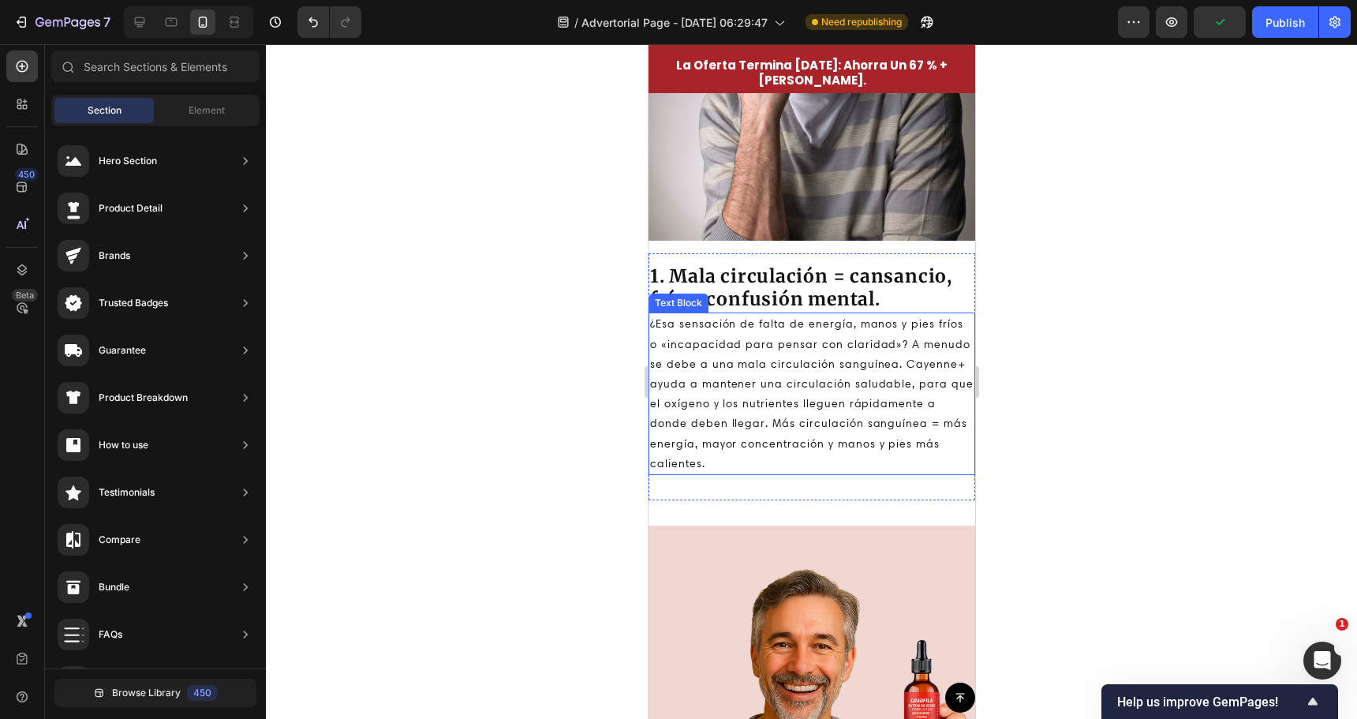
click at [732, 370] on p "¿Esa sensación de falta de energía, manos y pies fríos o «incapacidad para pens…" at bounding box center [810, 393] width 323 height 159
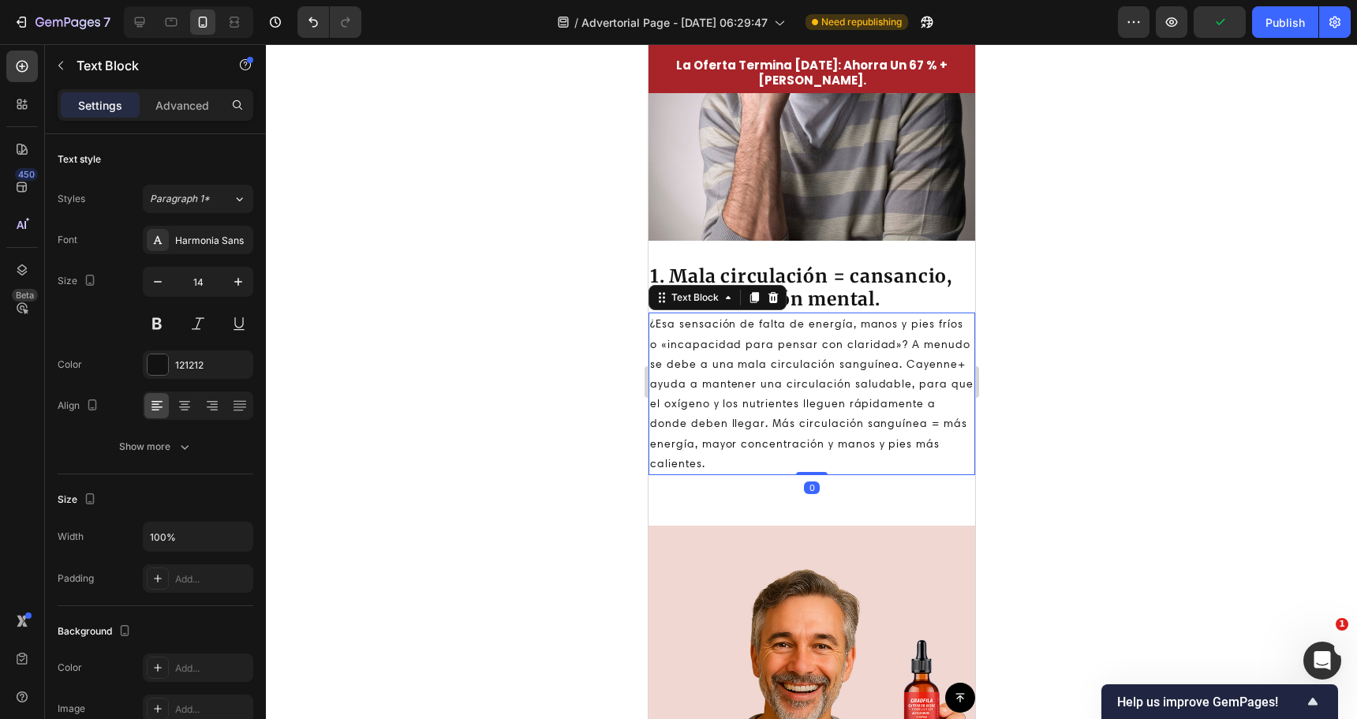
click at [531, 309] on div at bounding box center [811, 381] width 1091 height 675
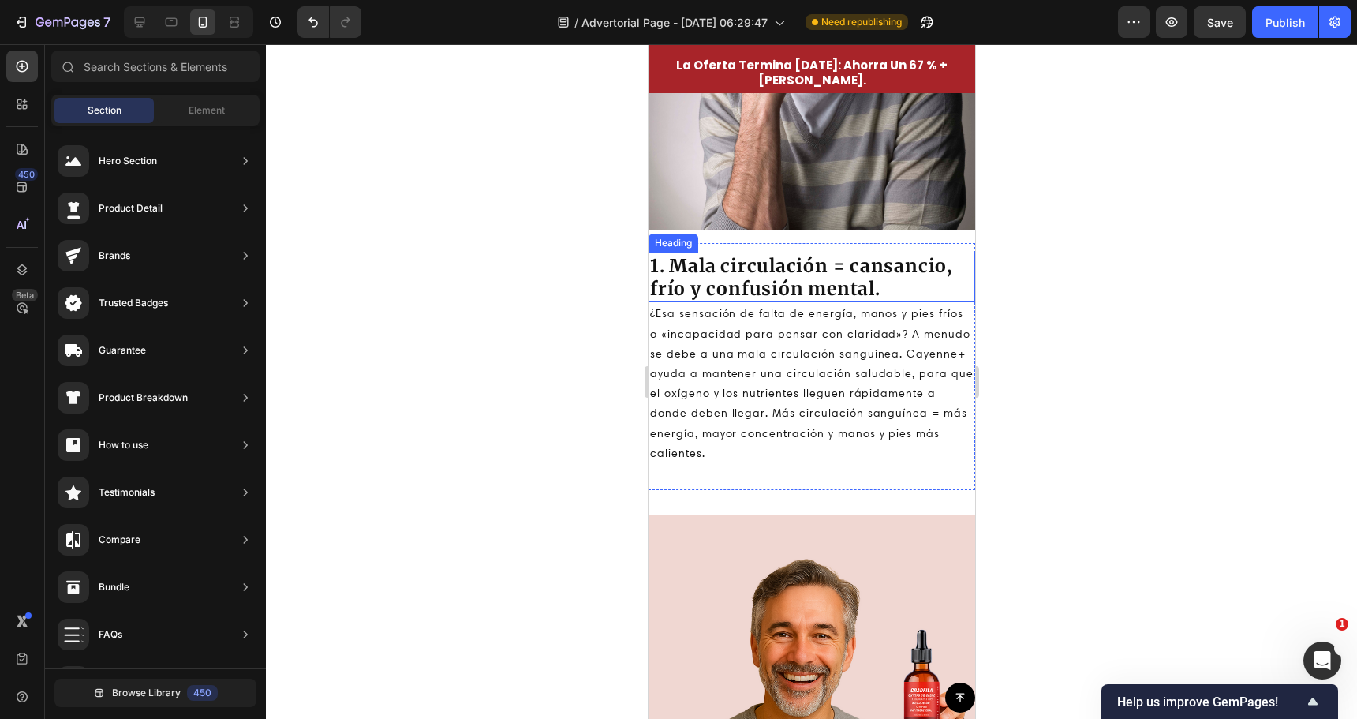
scroll to position [1026, 0]
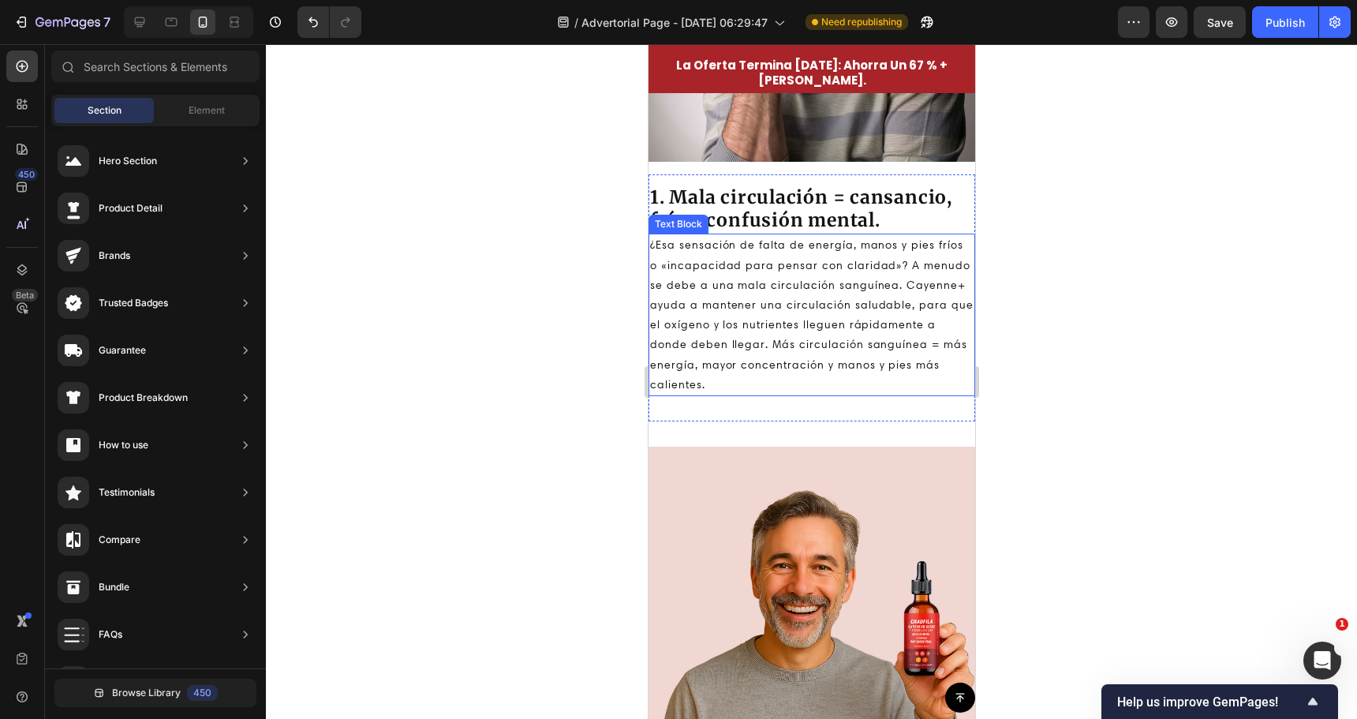
click at [784, 339] on p "¿Esa sensación de falta de energía, manos y pies fríos o «incapacidad para pens…" at bounding box center [810, 314] width 323 height 159
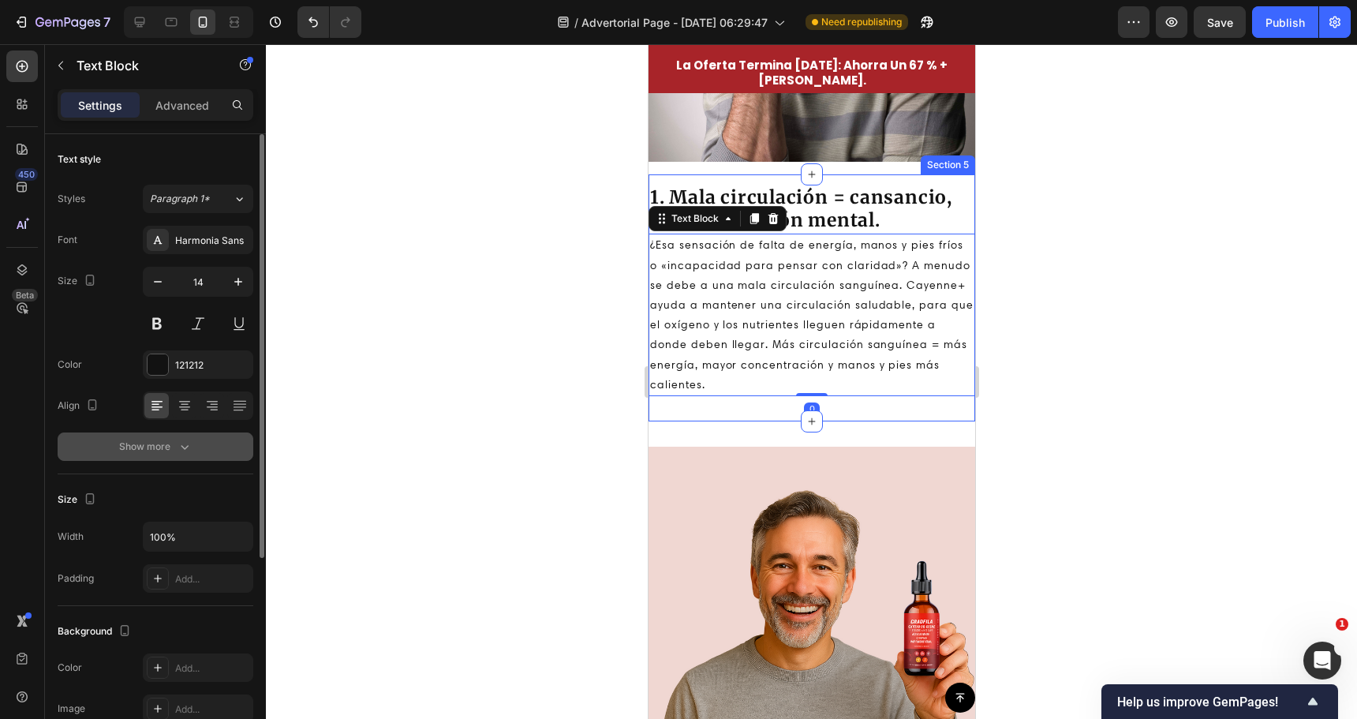
click at [169, 447] on div "Show more" at bounding box center [155, 447] width 73 height 16
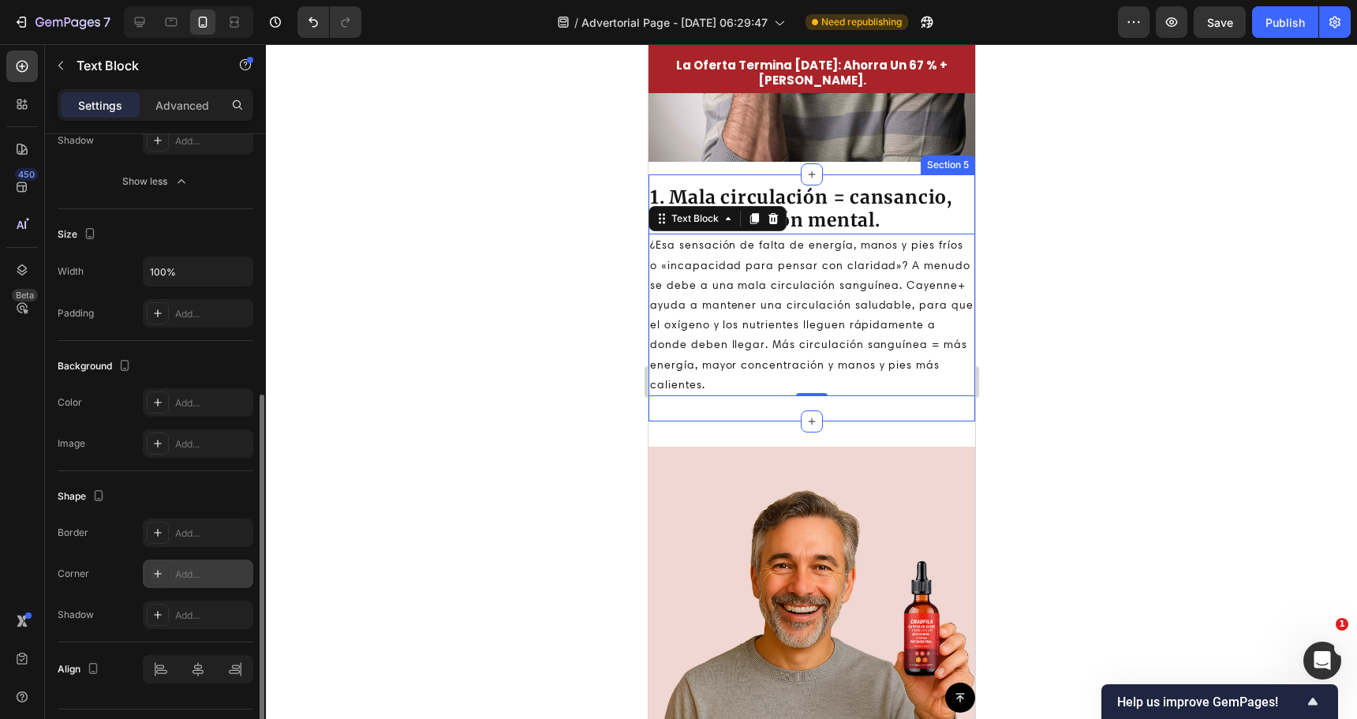
scroll to position [514, 0]
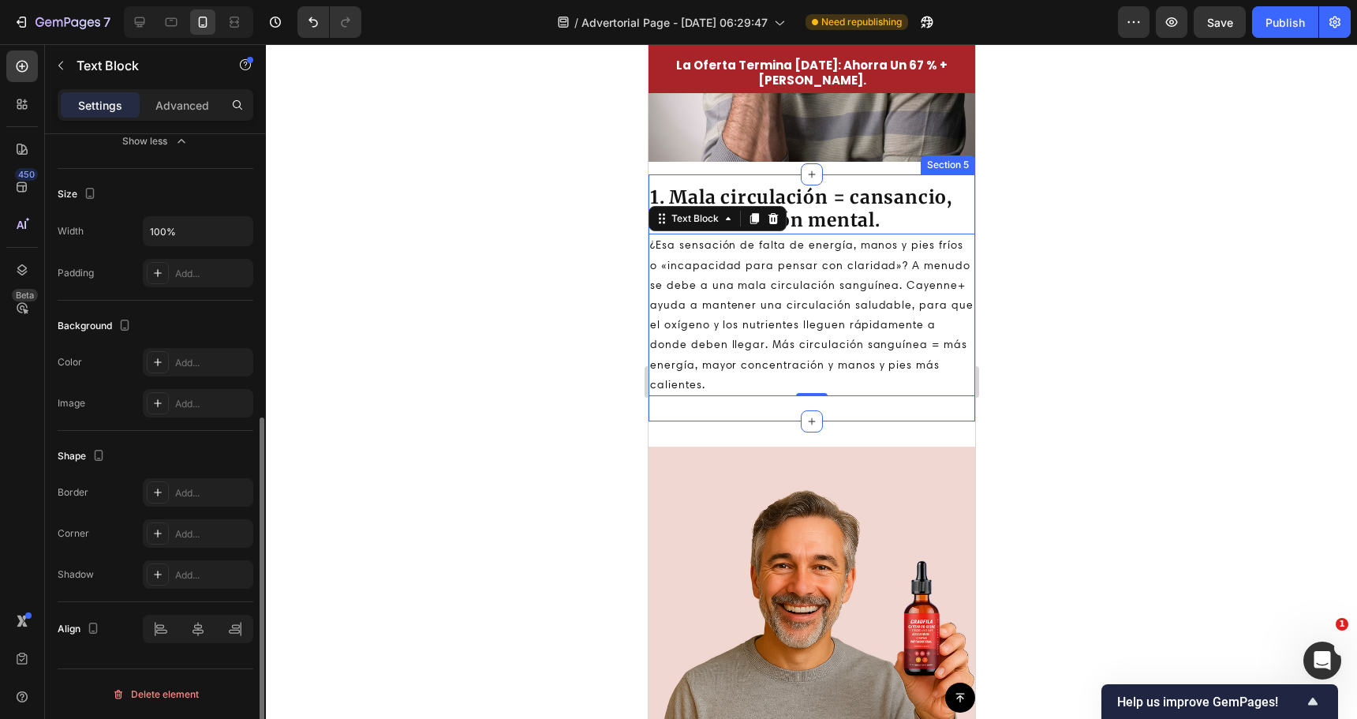
click at [514, 451] on div at bounding box center [811, 381] width 1091 height 675
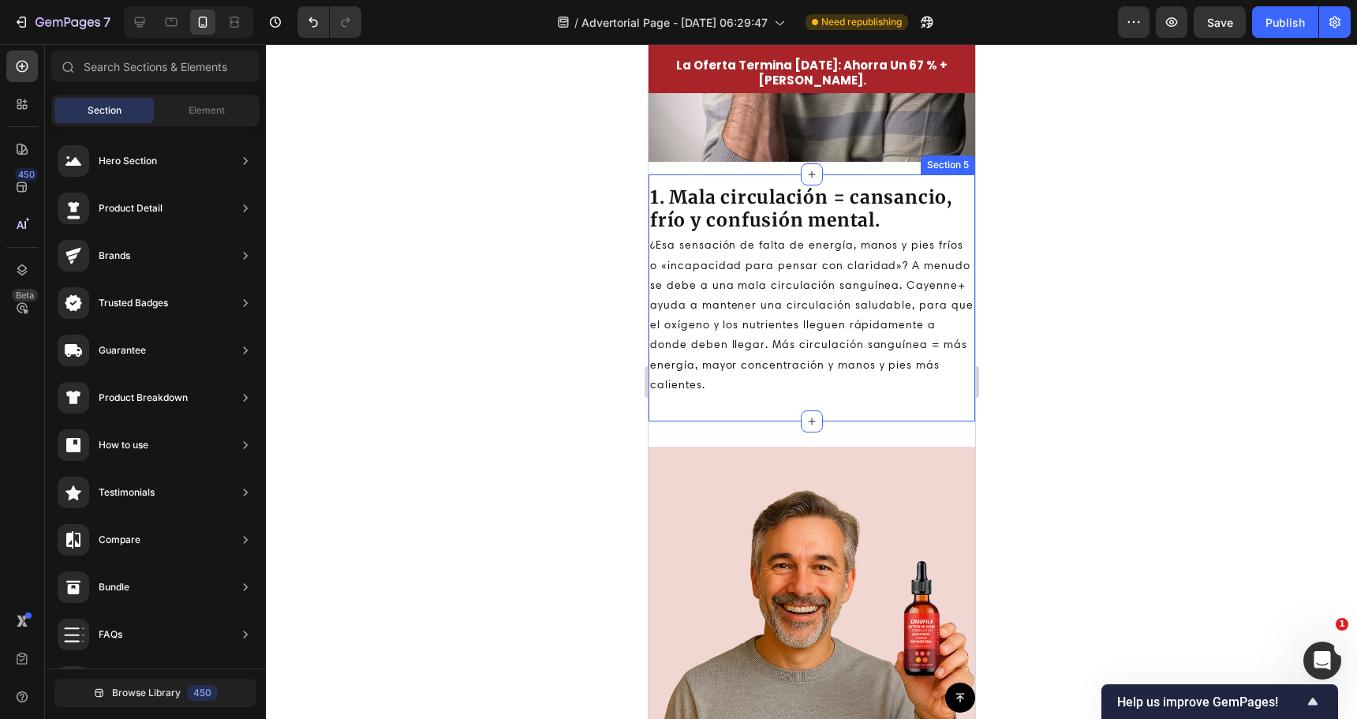
click at [593, 430] on div at bounding box center [811, 381] width 1091 height 675
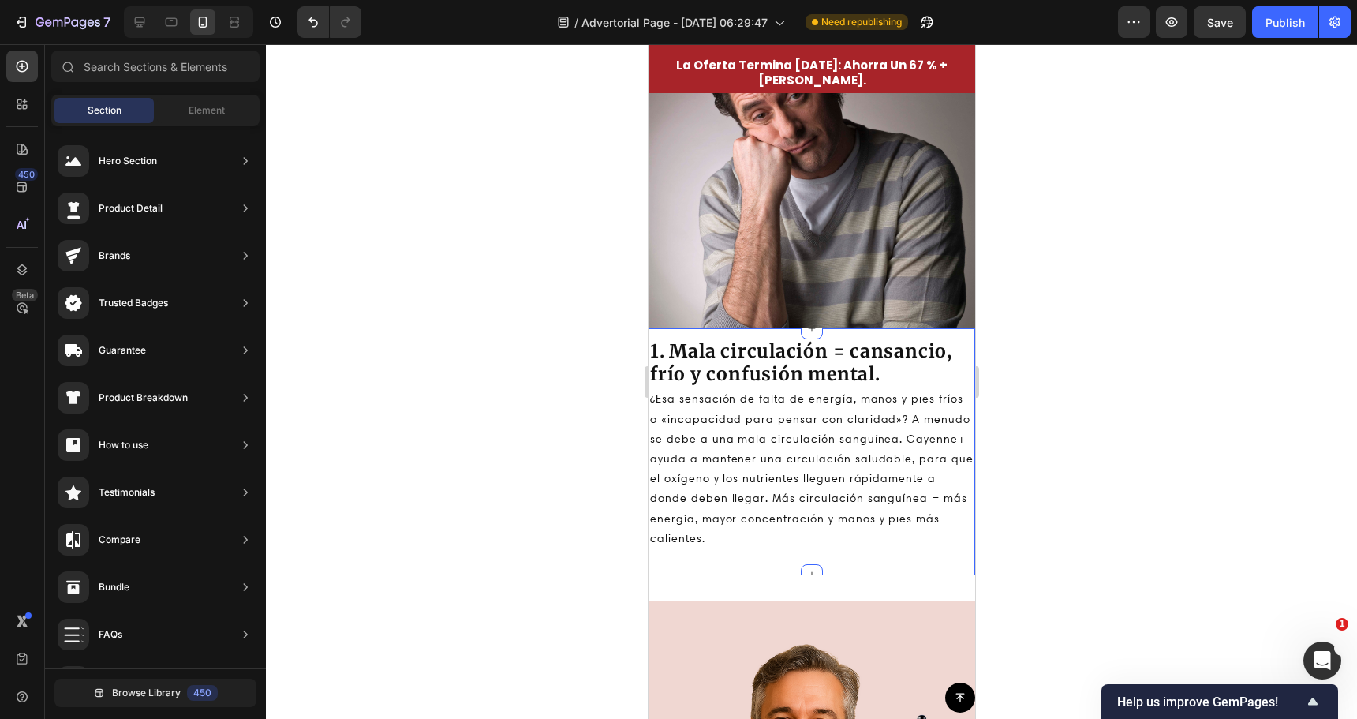
scroll to position [868, 0]
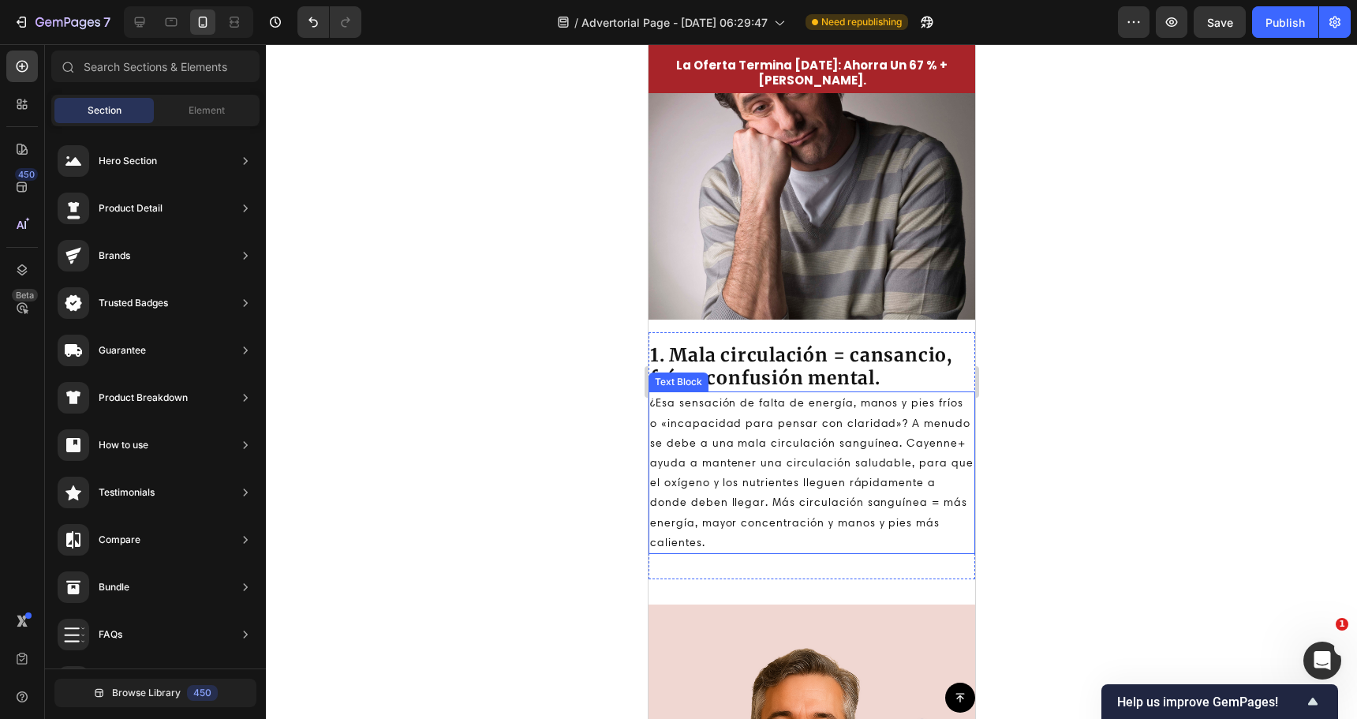
click at [506, 491] on div at bounding box center [811, 381] width 1091 height 675
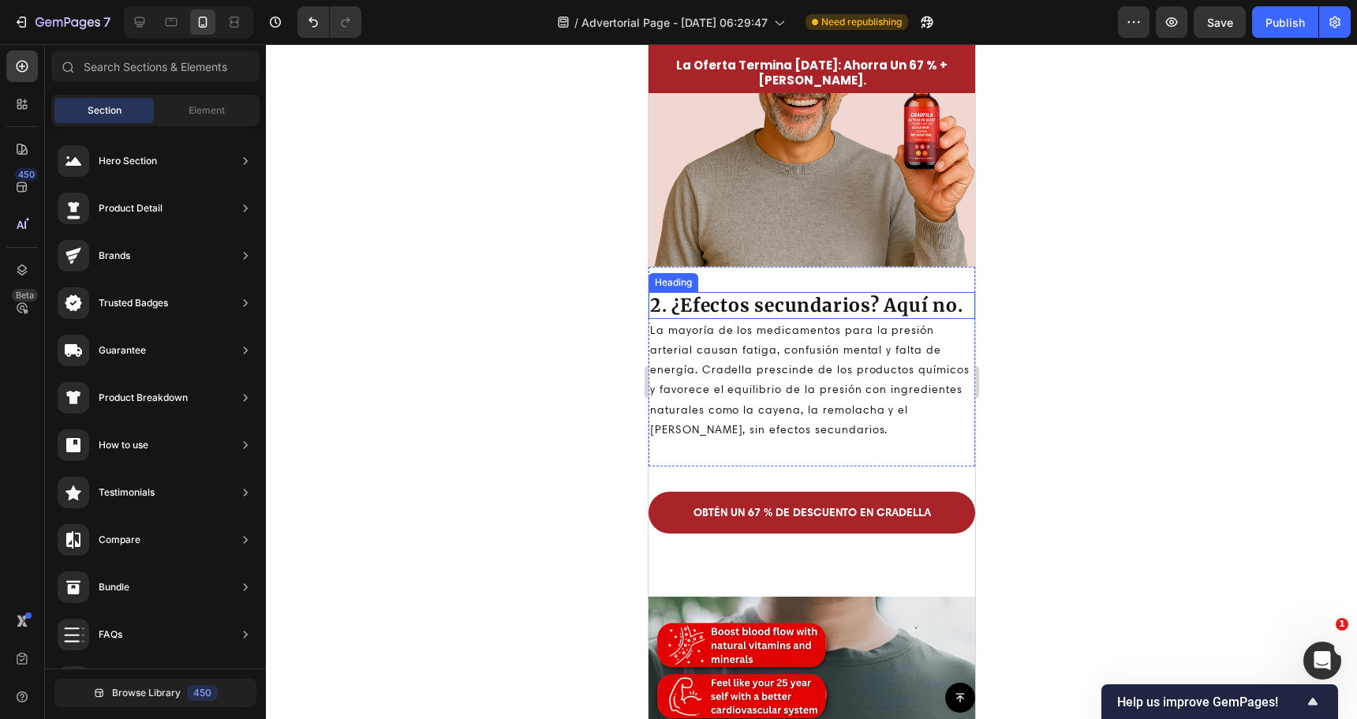
scroll to position [1578, 0]
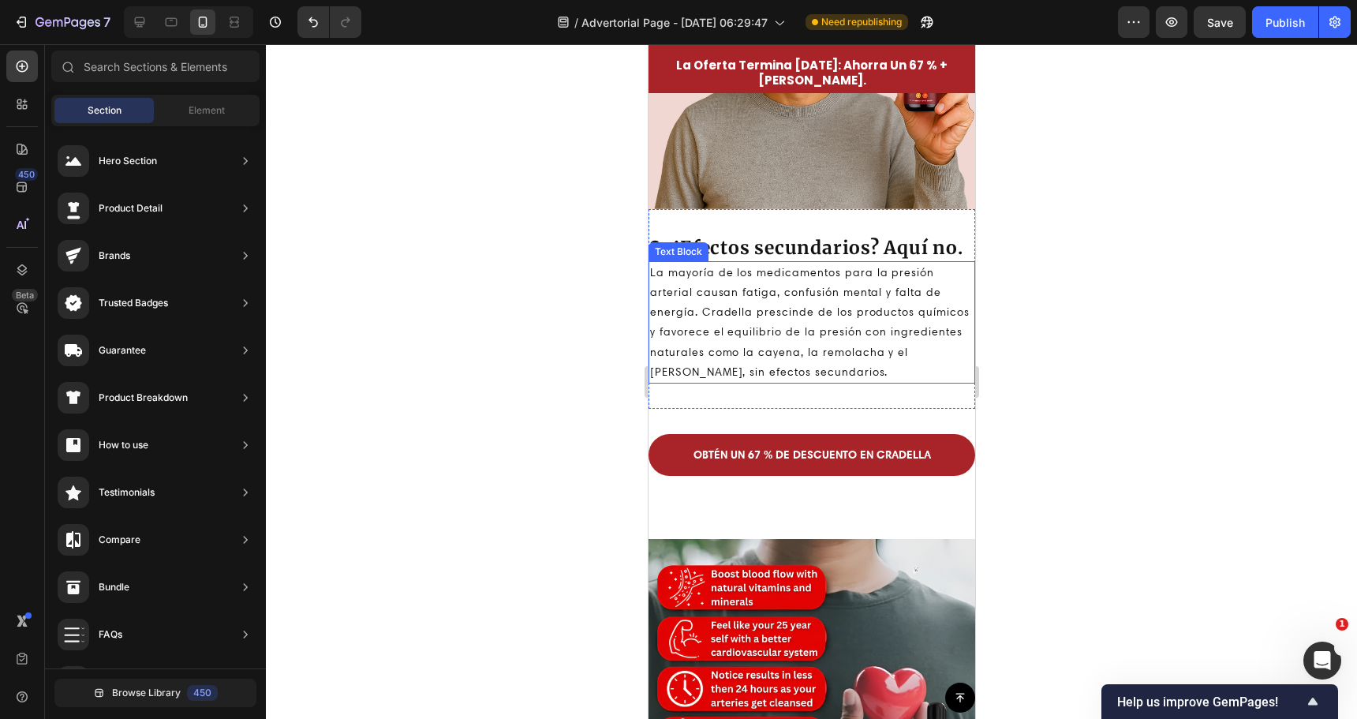
click at [776, 357] on p "La mayoría de los medicamentos para la presión arterial causan fatiga, confusió…" at bounding box center [810, 322] width 323 height 119
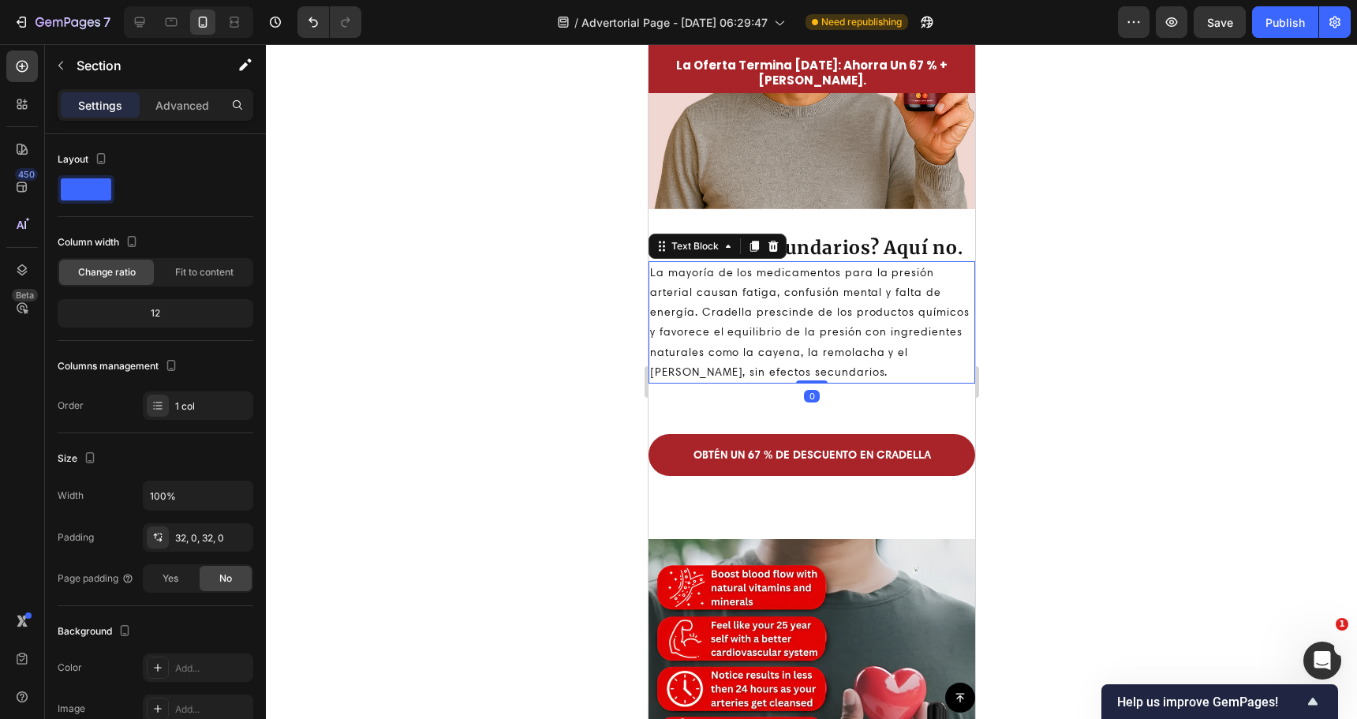
click at [768, 377] on div "2. ¿Efectos secundarios? Aquí no. Heading La mayoría de los medicamentos para l…" at bounding box center [811, 309] width 327 height 200
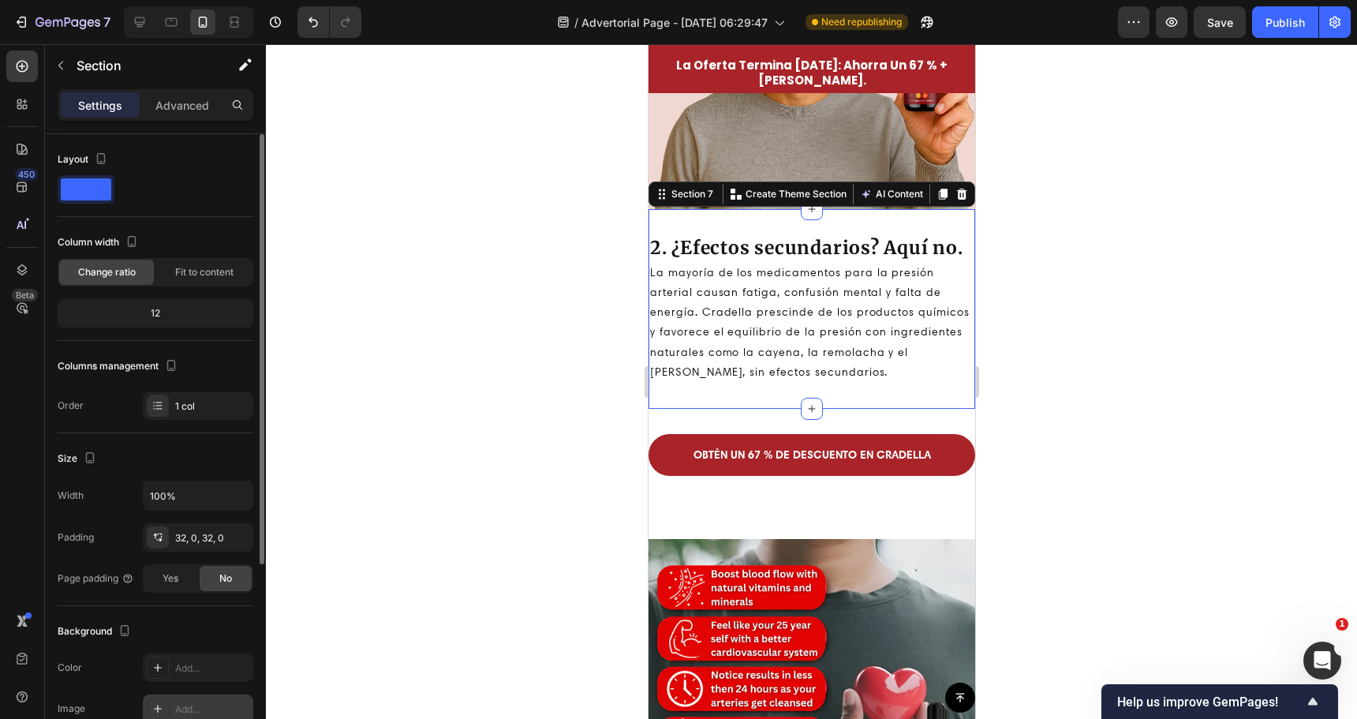
scroll to position [237, 0]
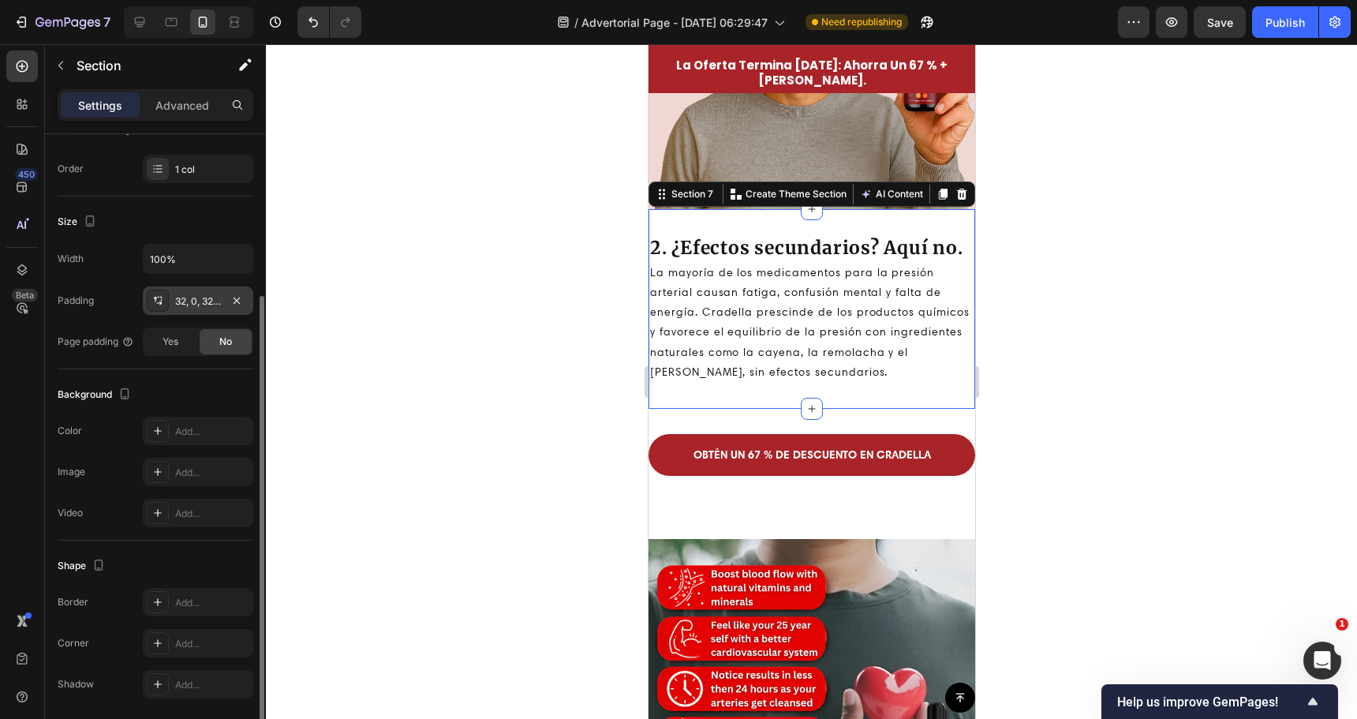
click at [198, 302] on div "32, 0, 32, 0" at bounding box center [198, 301] width 46 height 14
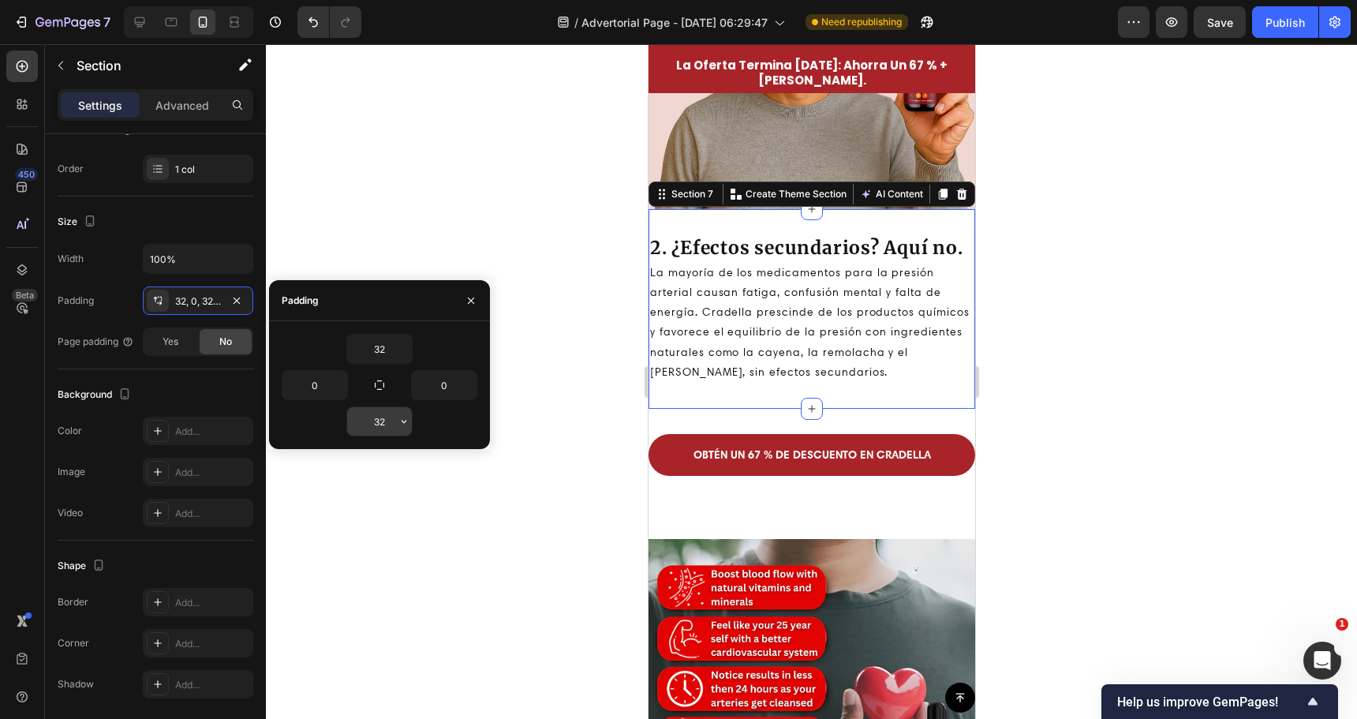
click at [389, 419] on input "32" at bounding box center [379, 421] width 65 height 28
click at [397, 424] on button "button" at bounding box center [404, 421] width 16 height 28
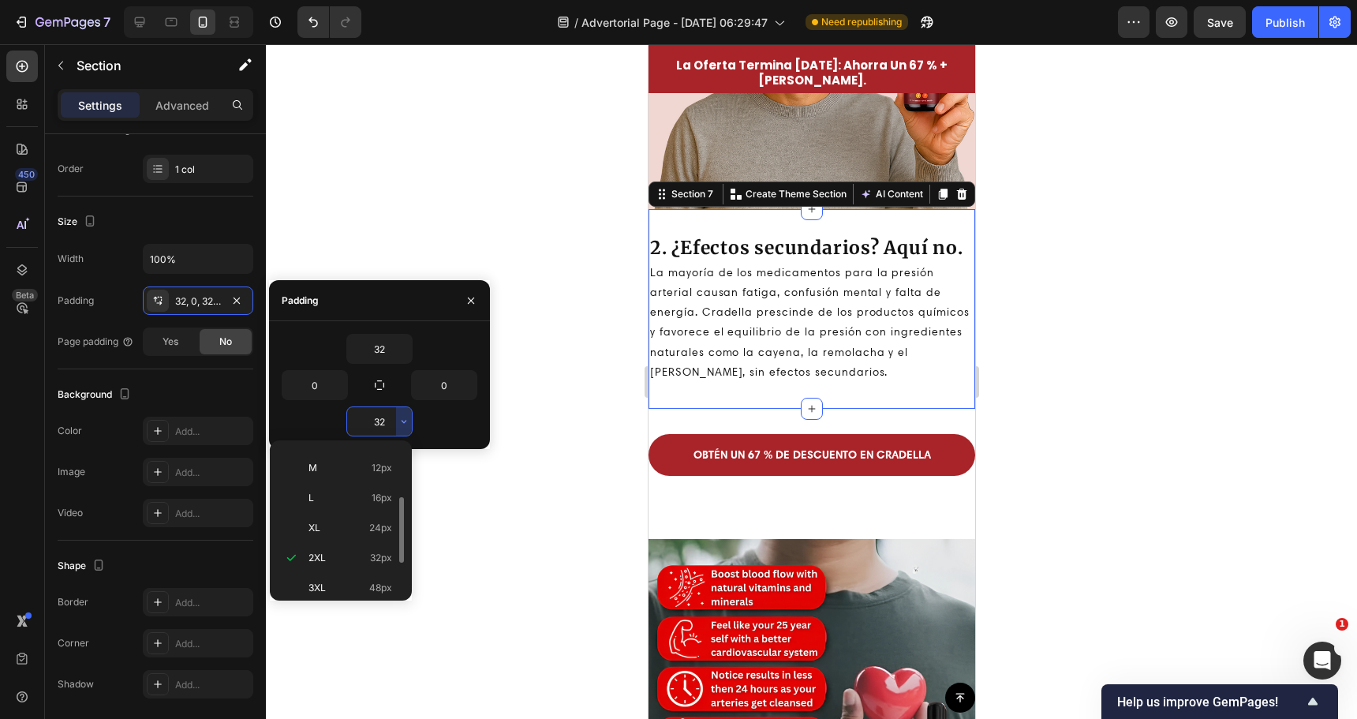
scroll to position [0, 0]
click at [335, 461] on p "Auto Auto" at bounding box center [351, 461] width 84 height 14
type input "Auto"
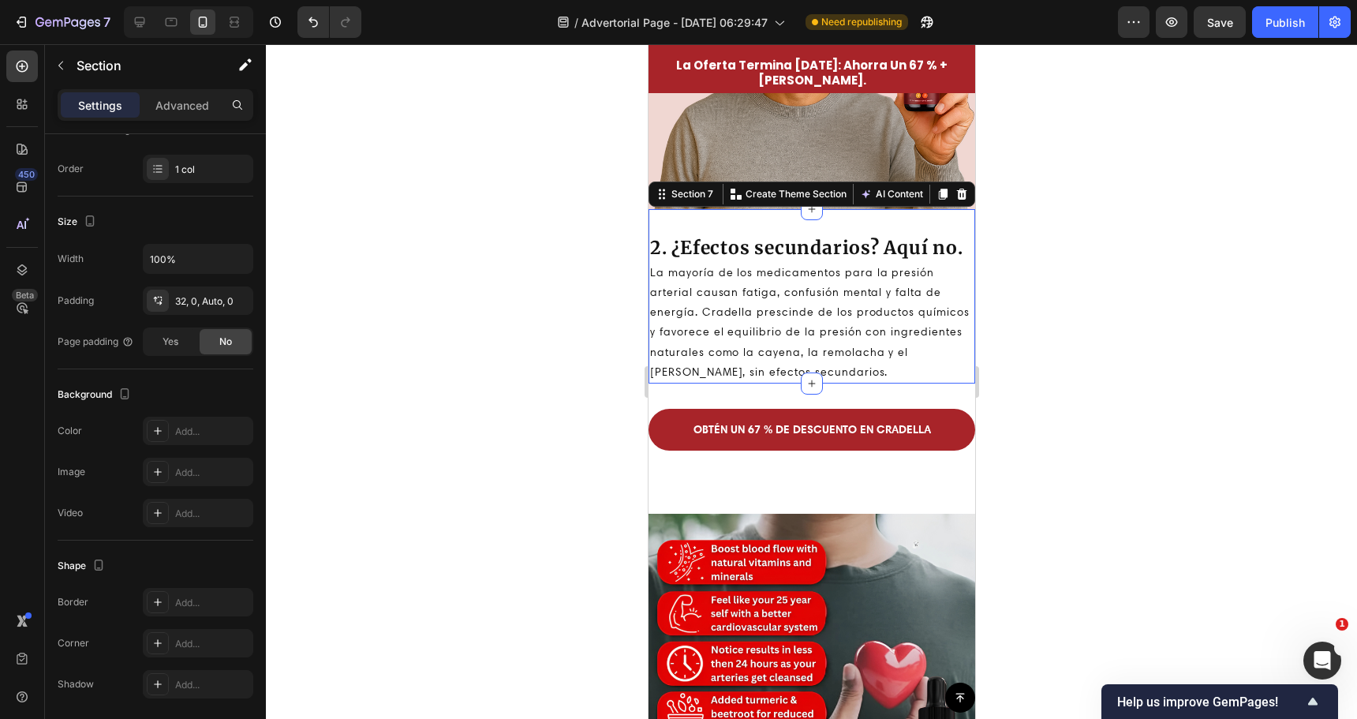
click at [551, 394] on div at bounding box center [811, 381] width 1091 height 675
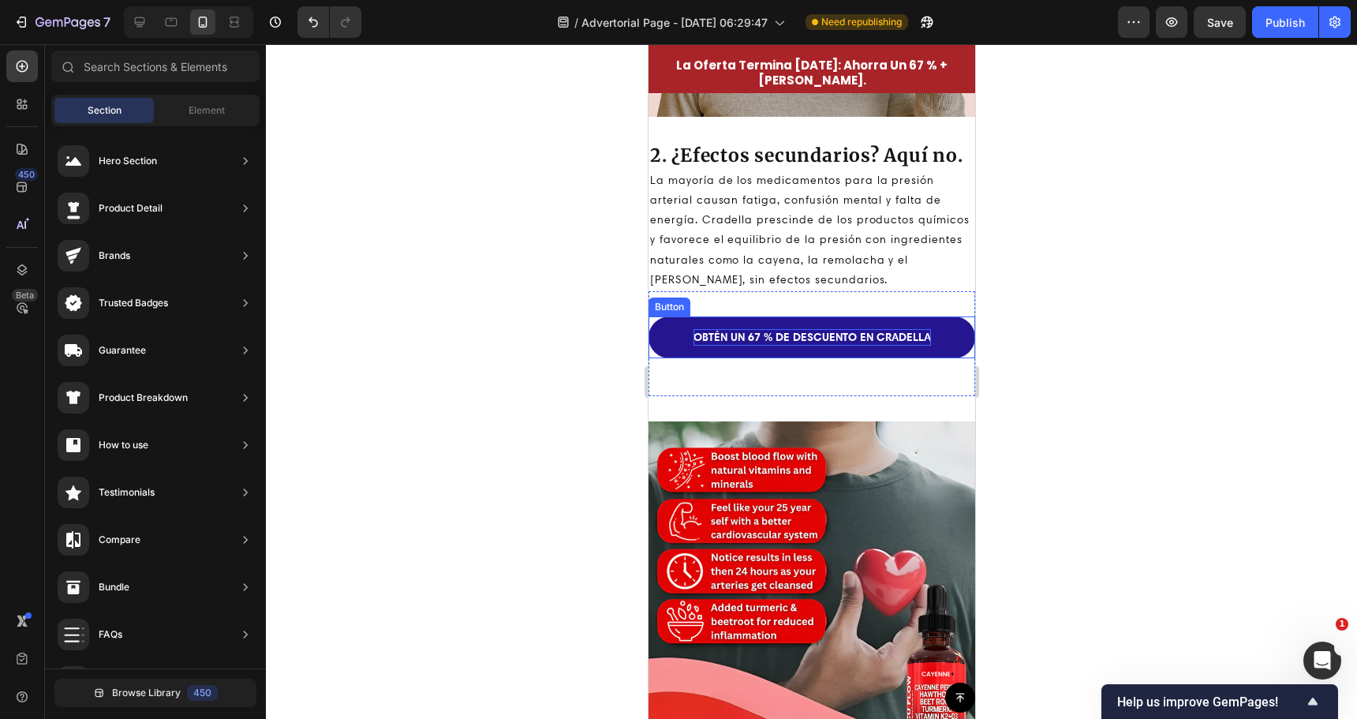
scroll to position [1657, 0]
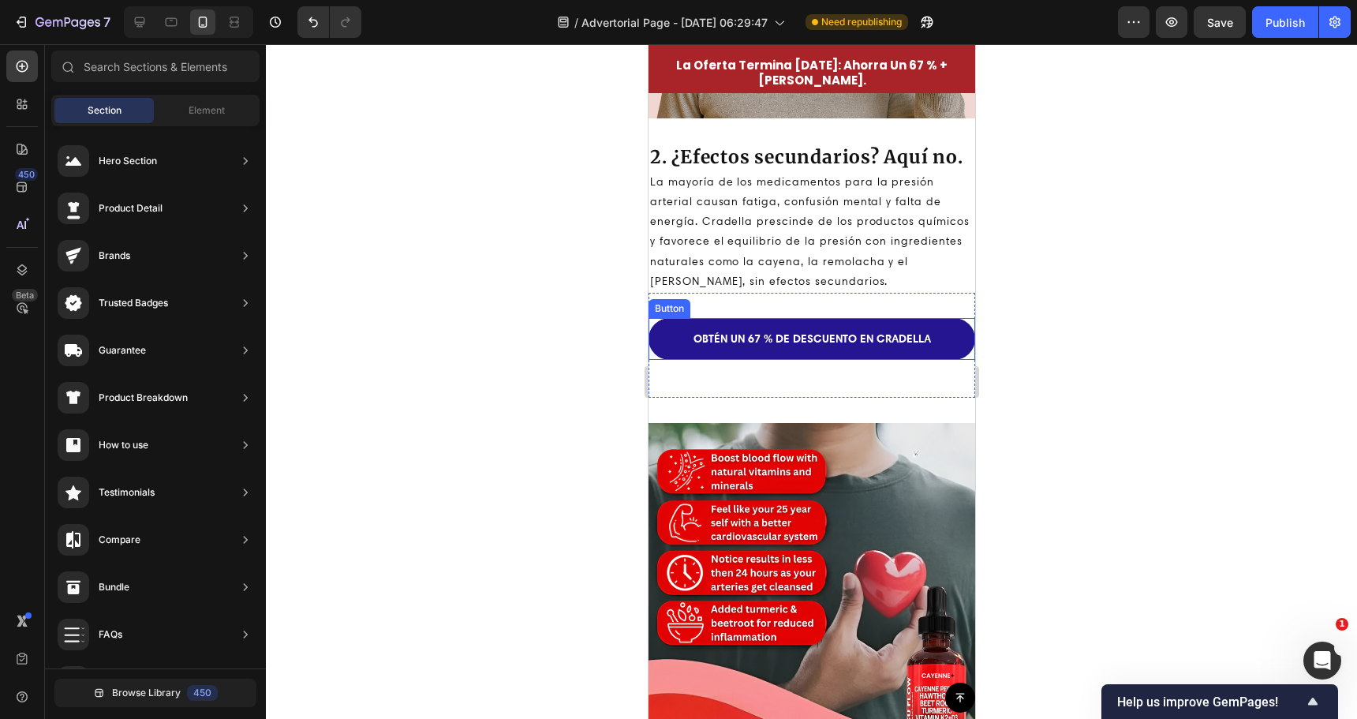
click at [773, 359] on link "OBTÉN UN 67 % DE DESCUENTO EN CRADELLA" at bounding box center [811, 339] width 327 height 42
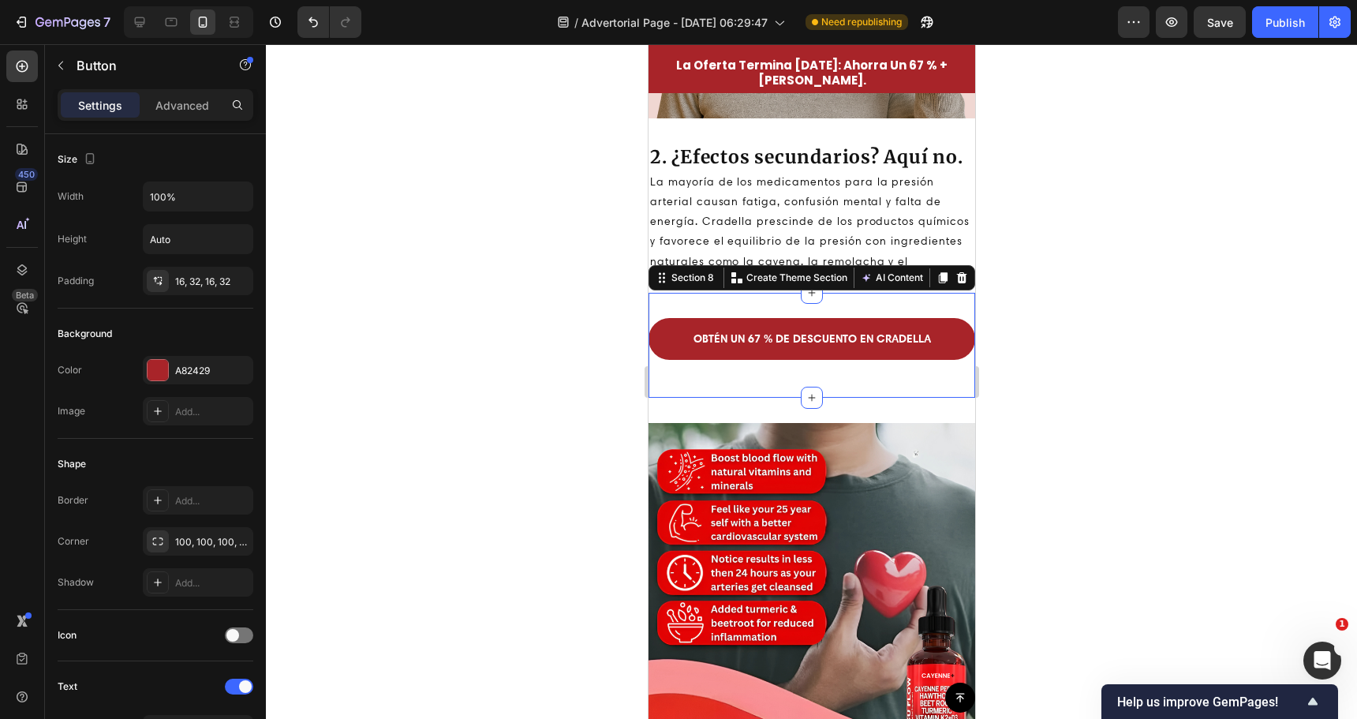
click at [690, 383] on div "OBTÉN UN 67 % DE DESCUENTO EN CRADELLA Button Section 8 You can create reusable…" at bounding box center [811, 345] width 327 height 105
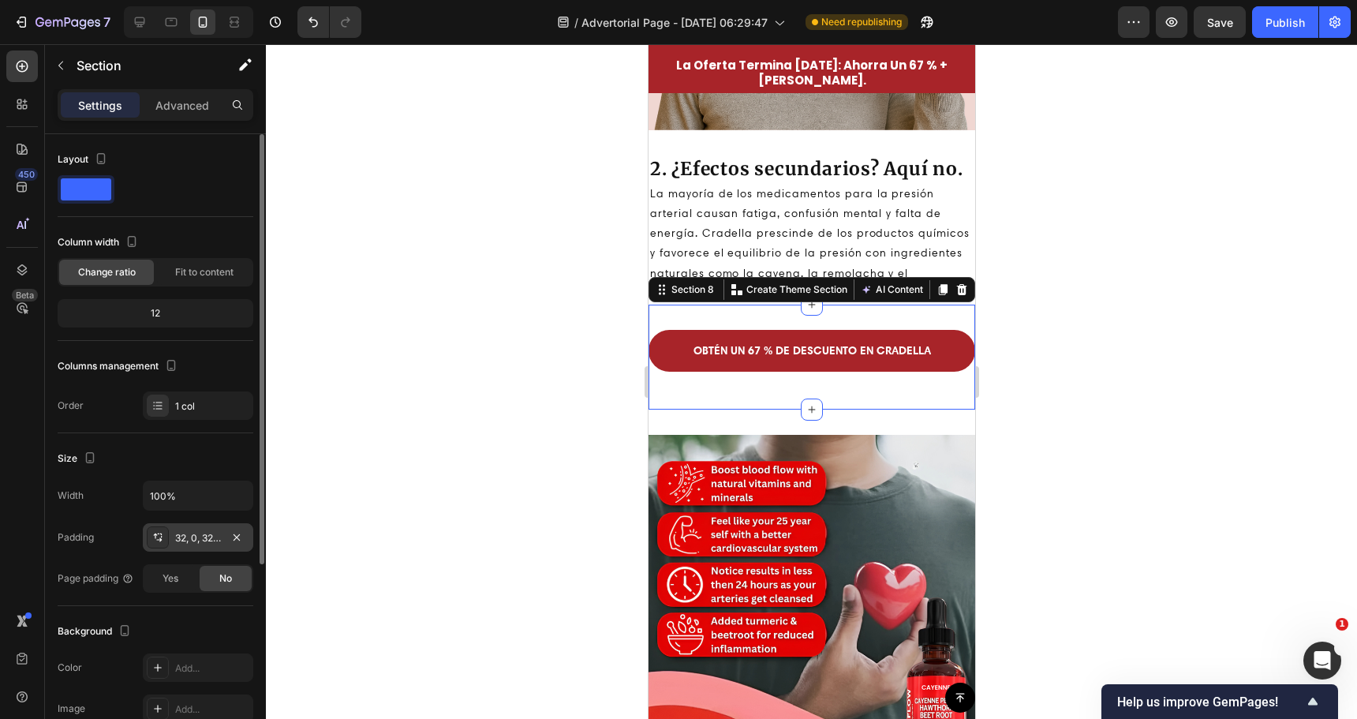
click at [168, 544] on div at bounding box center [158, 537] width 22 height 22
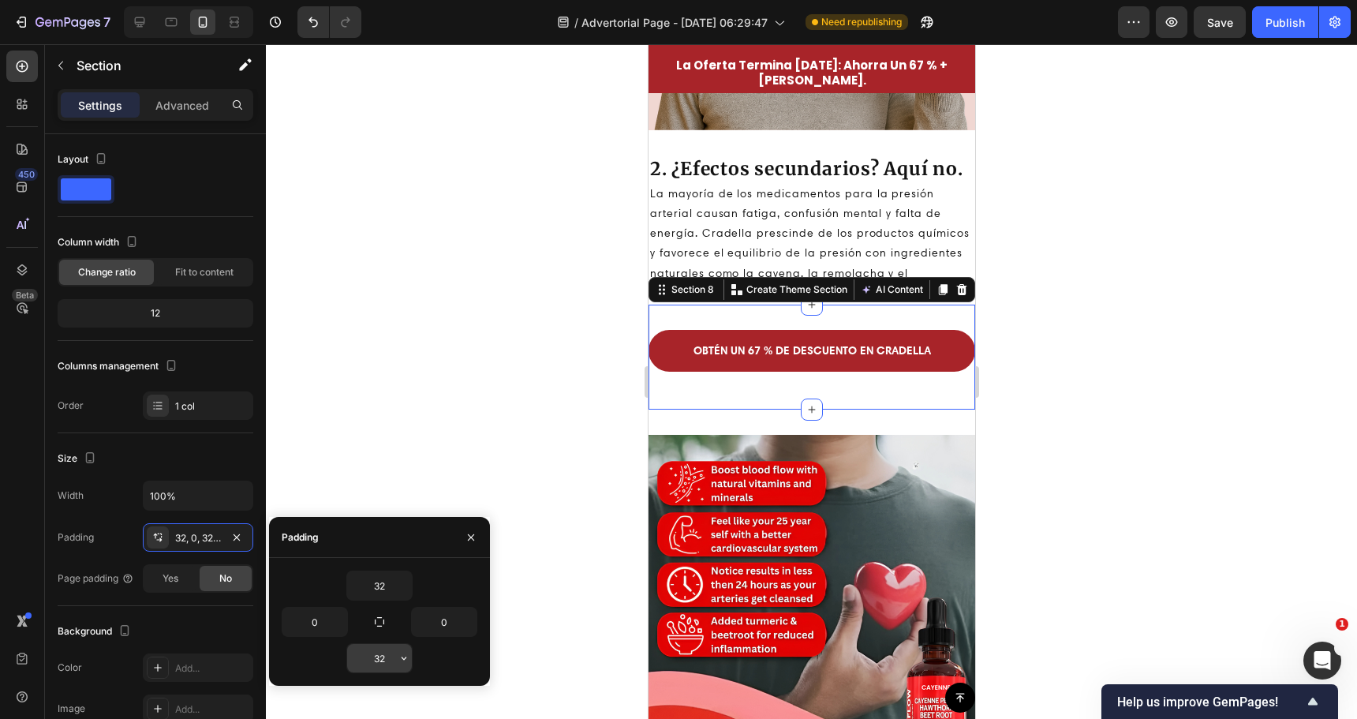
click at [368, 652] on input "32" at bounding box center [379, 658] width 65 height 28
click at [376, 664] on input "32" at bounding box center [379, 658] width 65 height 28
click at [412, 659] on div "32" at bounding box center [379, 658] width 66 height 30
click at [409, 658] on icon "button" at bounding box center [404, 658] width 13 height 13
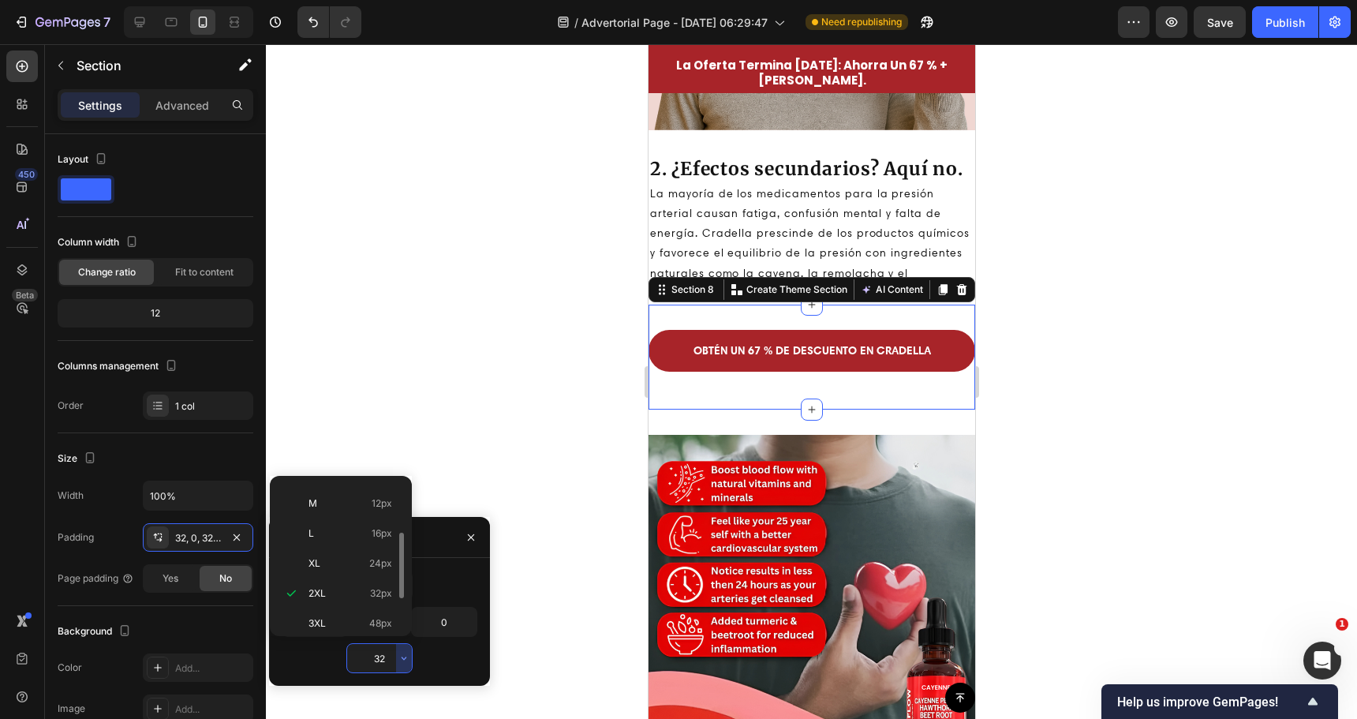
scroll to position [0, 0]
click at [355, 498] on p "Auto Auto" at bounding box center [351, 497] width 84 height 14
type input "Auto"
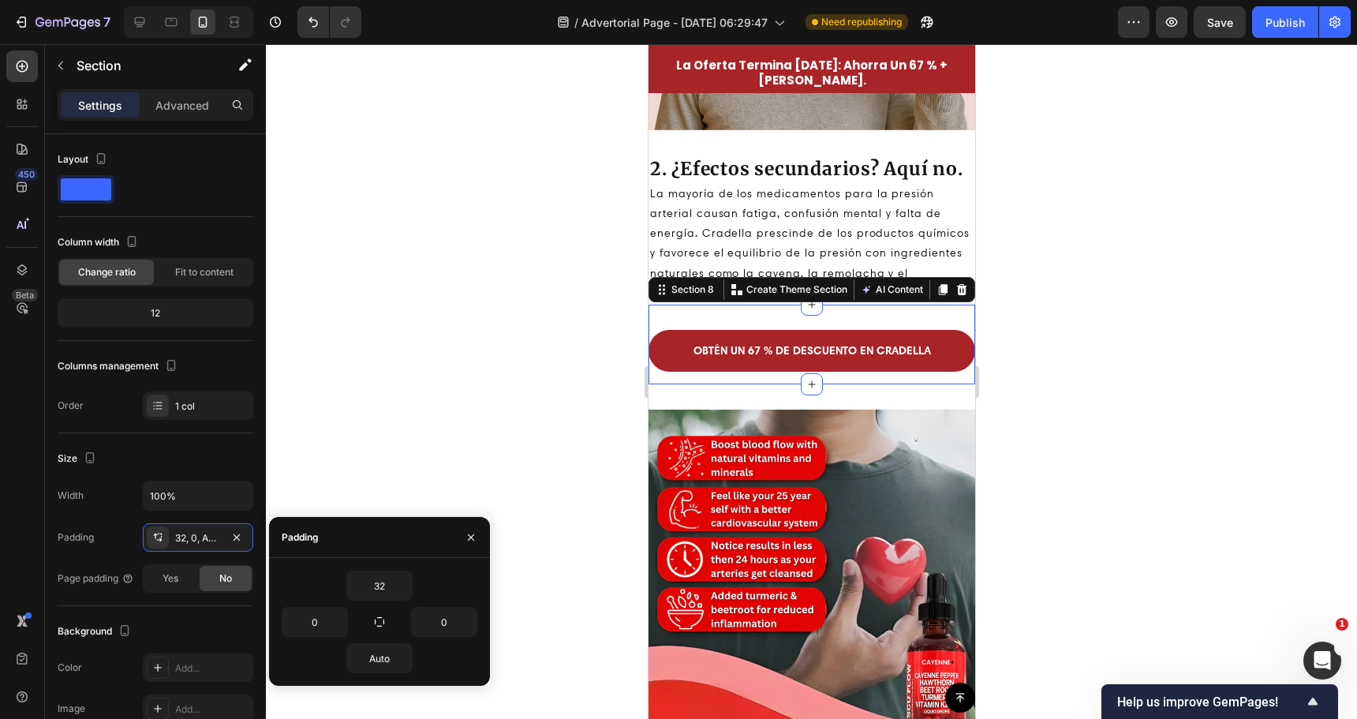
click at [528, 362] on div at bounding box center [811, 381] width 1091 height 675
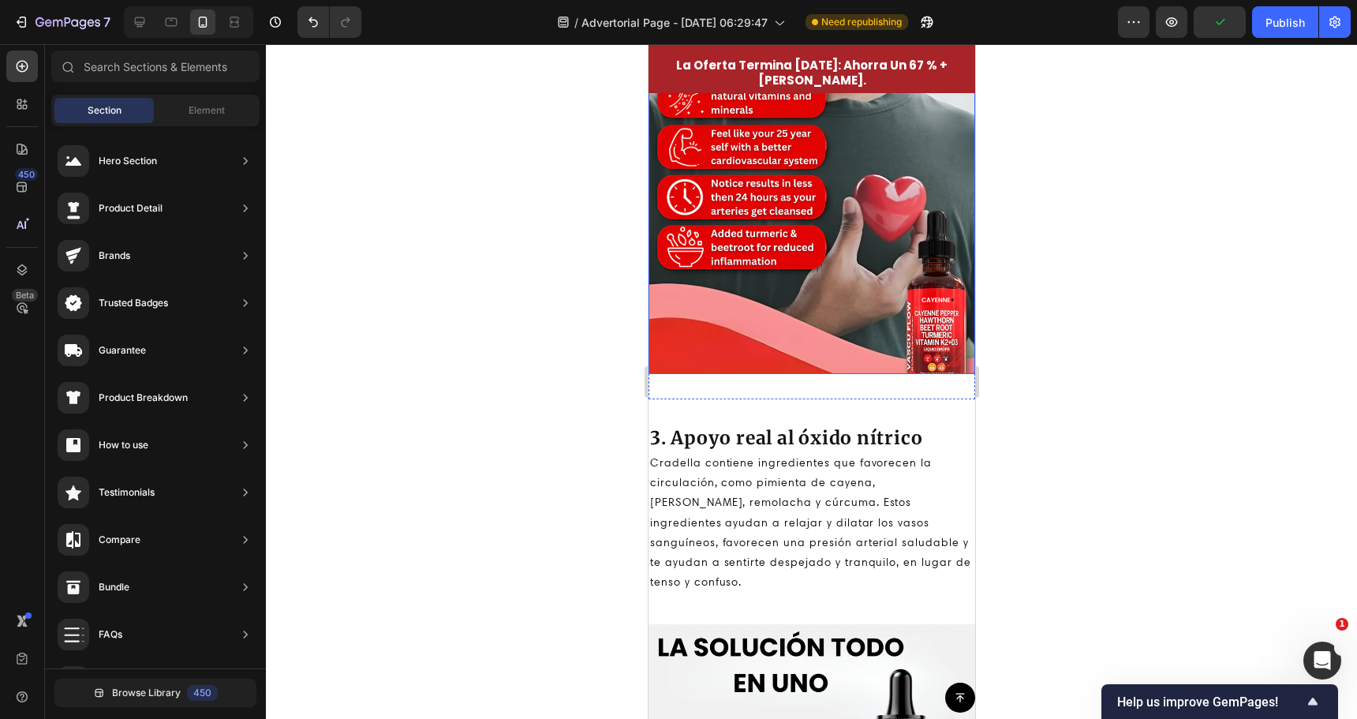
scroll to position [2051, 0]
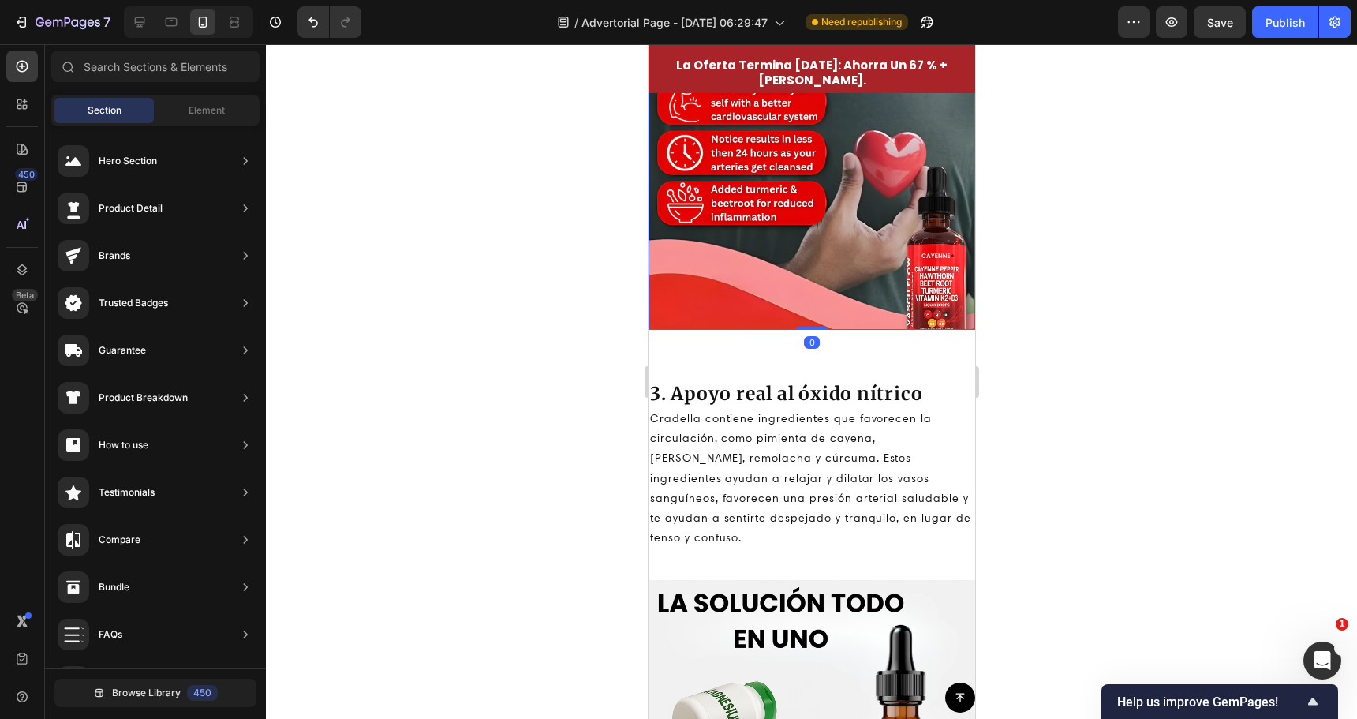
click at [795, 301] on img at bounding box center [811, 166] width 327 height 327
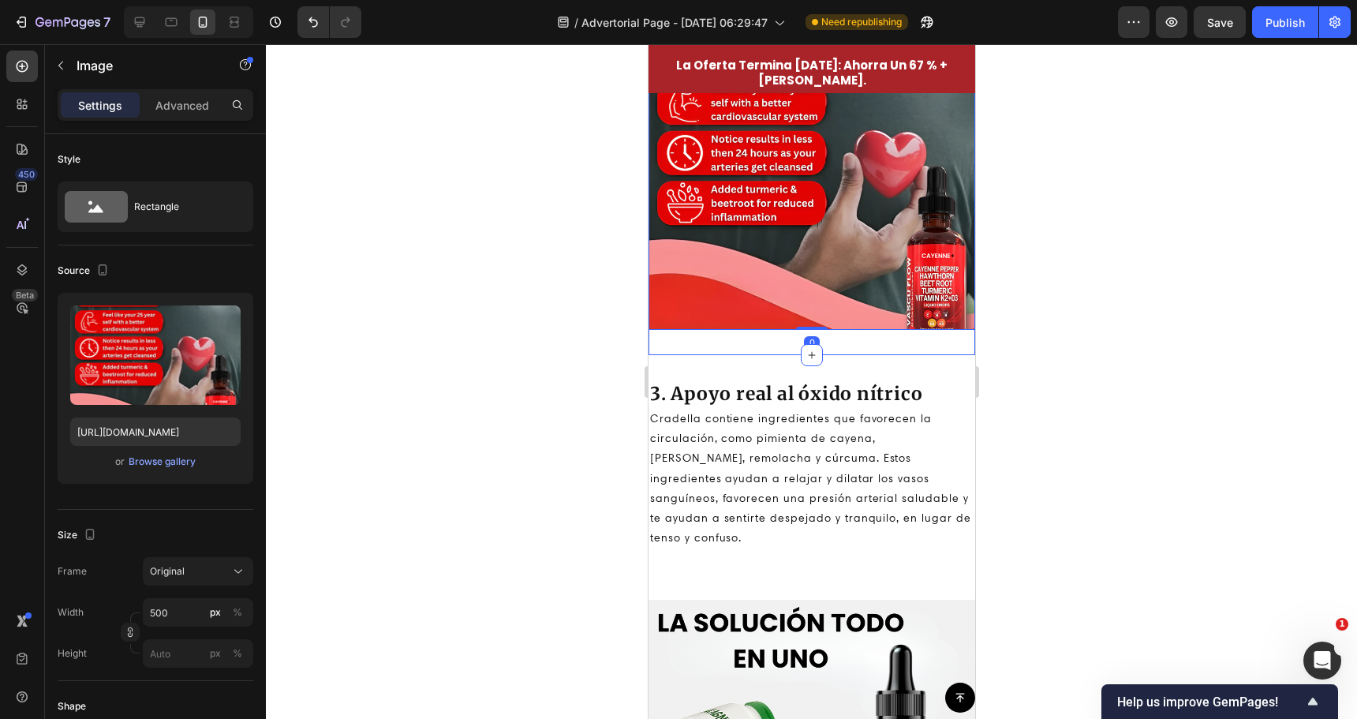
click at [754, 337] on div "Image 0 Section 9" at bounding box center [811, 166] width 327 height 377
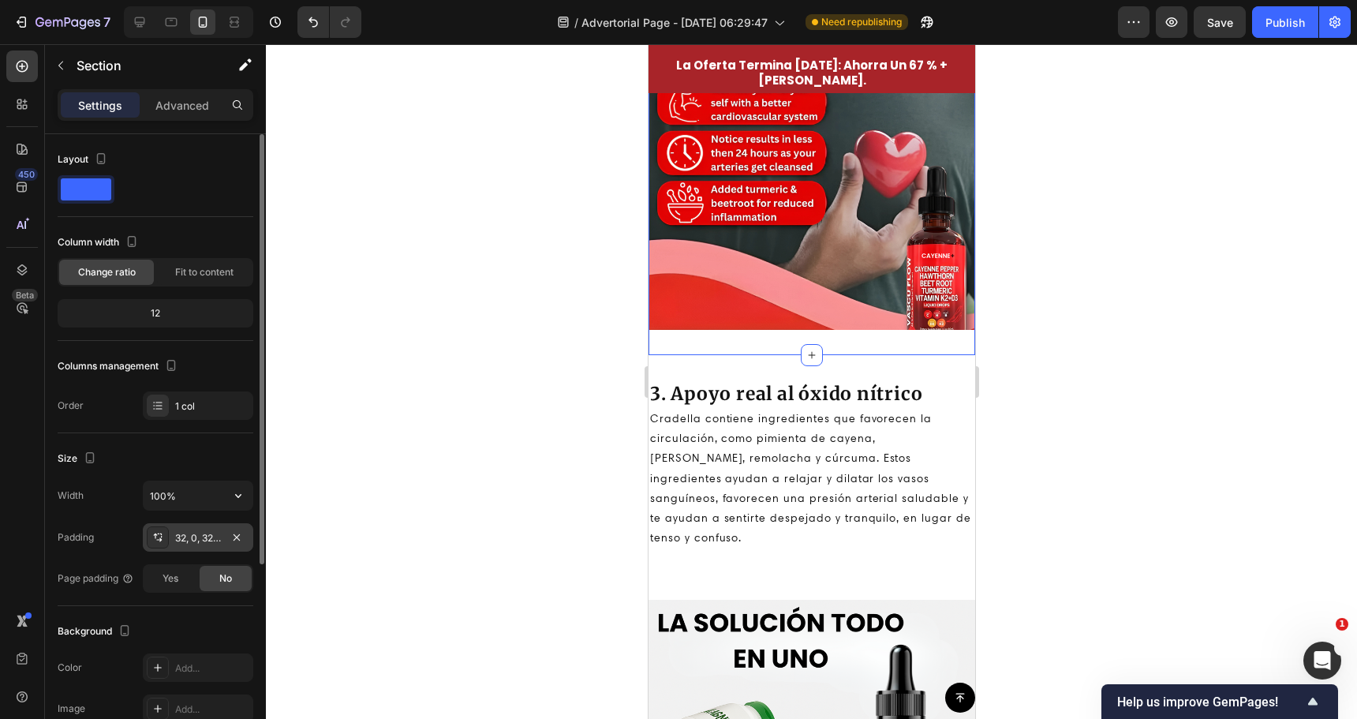
click at [201, 526] on div "32, 0, 32, 0" at bounding box center [198, 537] width 110 height 28
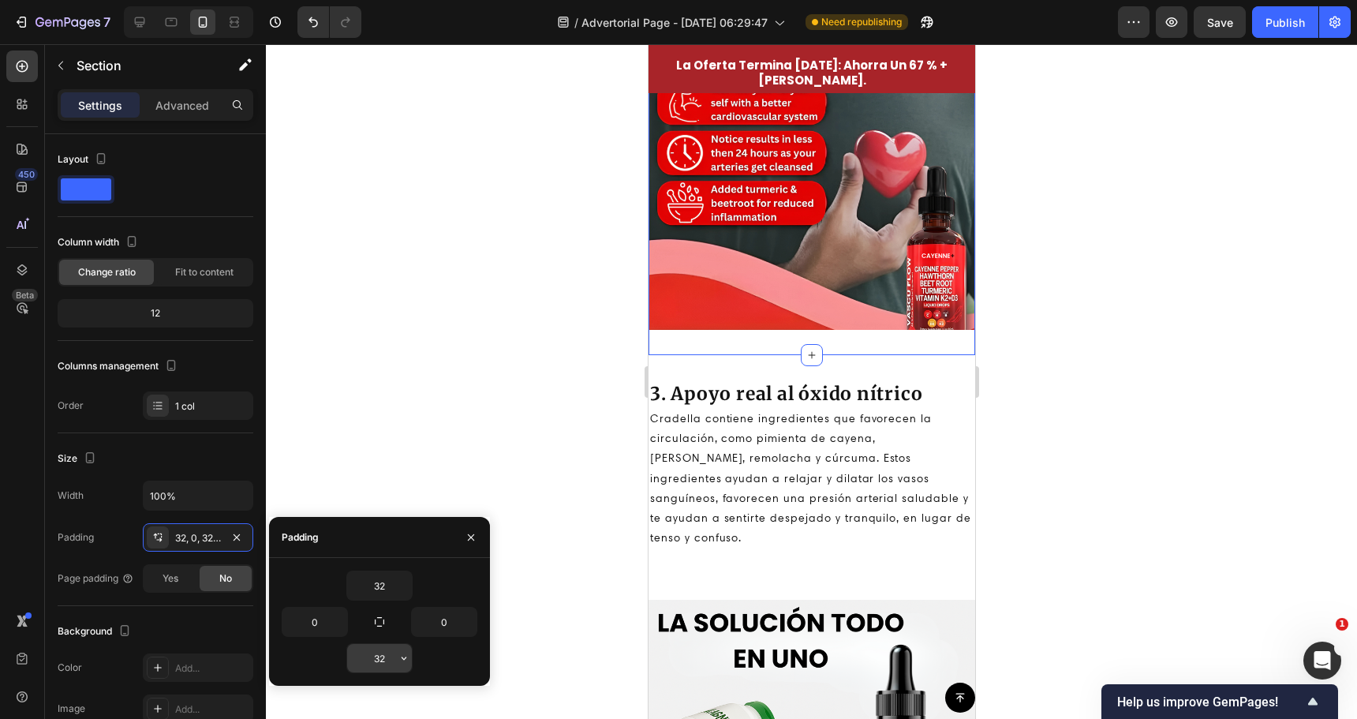
click at [363, 656] on input "32" at bounding box center [379, 658] width 65 height 28
click at [401, 660] on icon "button" at bounding box center [404, 658] width 13 height 13
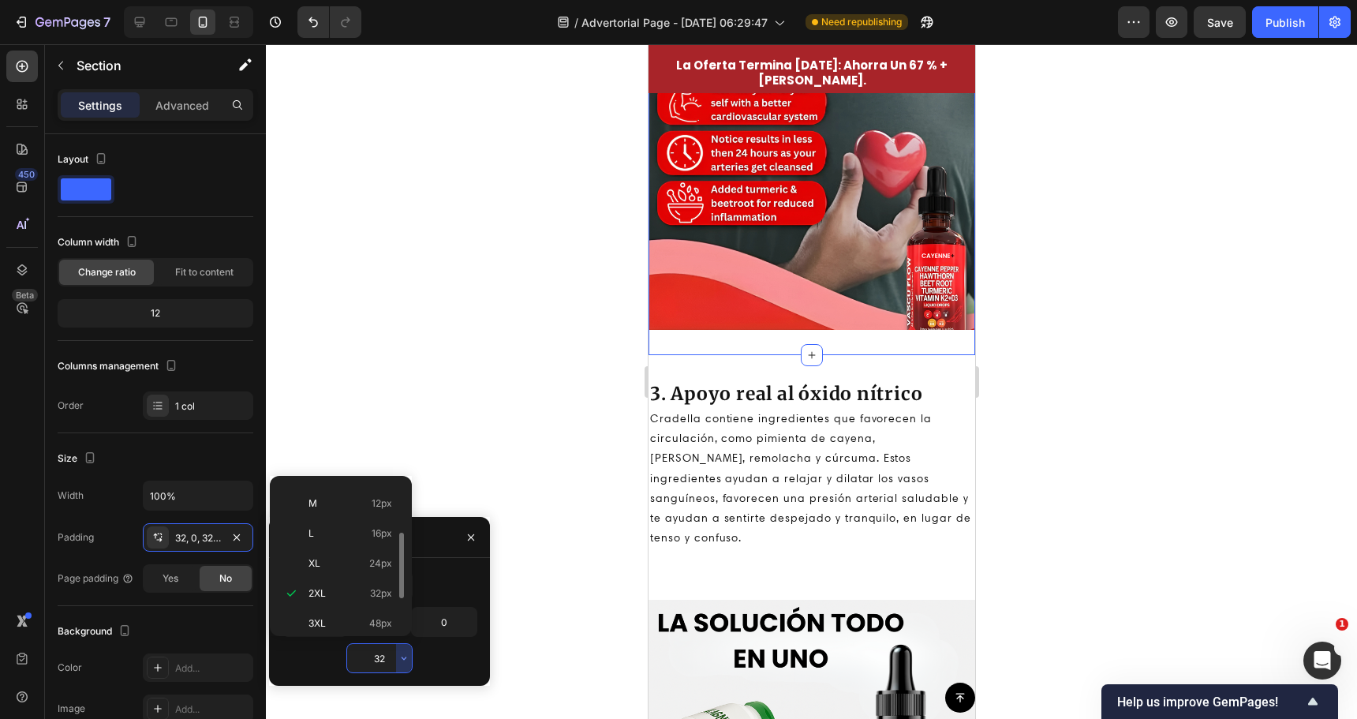
scroll to position [0, 0]
click at [363, 499] on p "Auto Auto" at bounding box center [351, 497] width 84 height 14
type input "Auto"
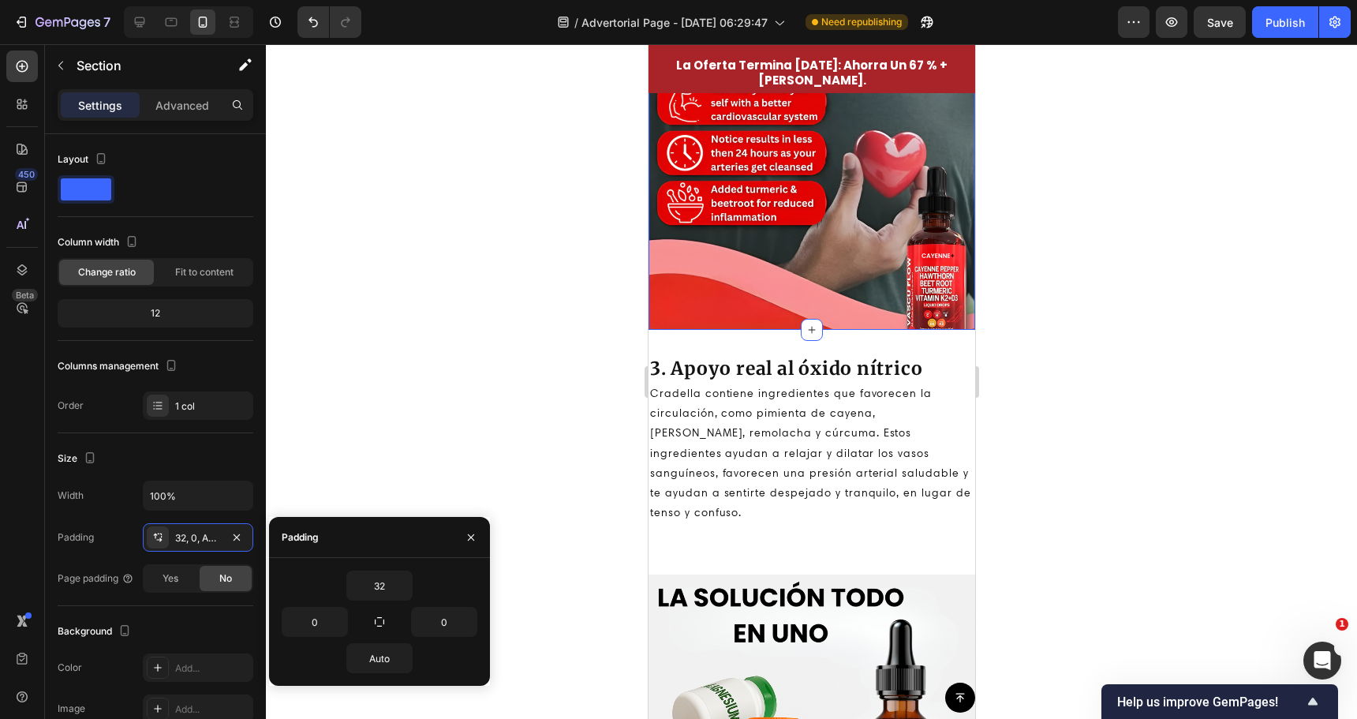
click at [534, 397] on div at bounding box center [811, 381] width 1091 height 675
click at [536, 396] on div at bounding box center [811, 381] width 1091 height 675
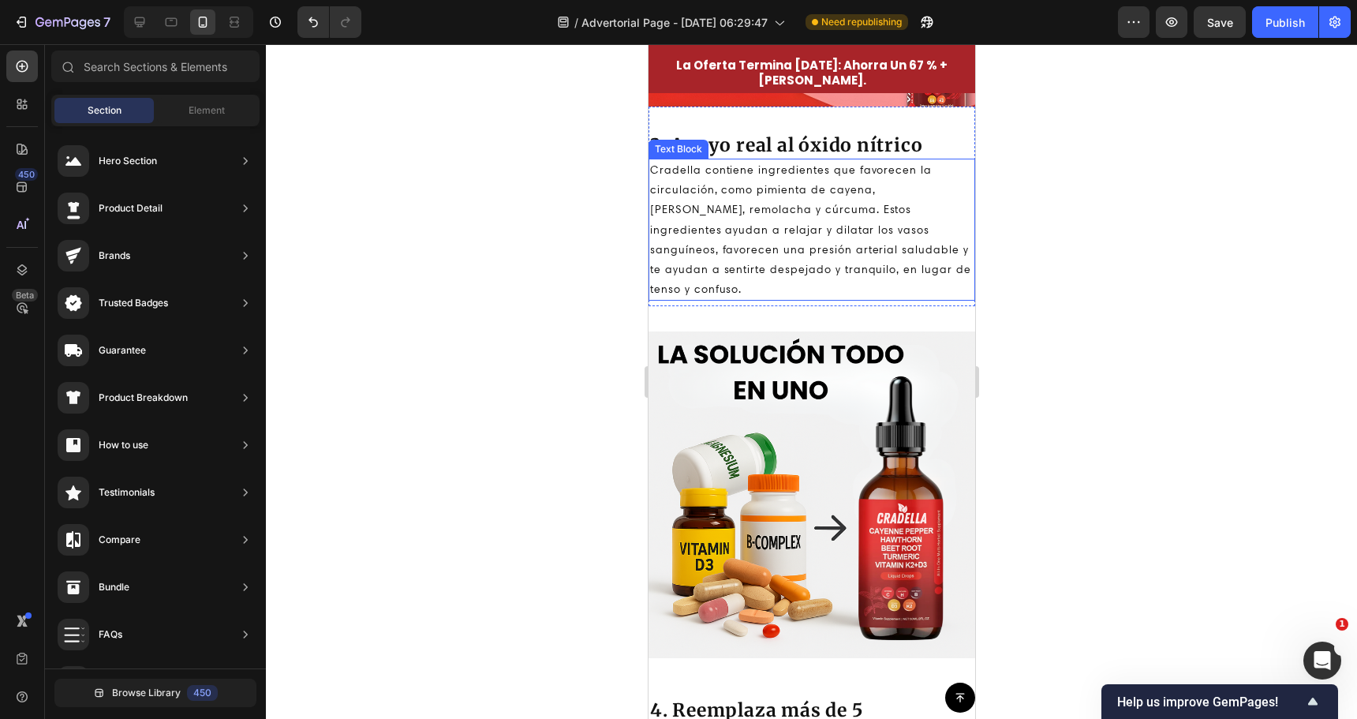
scroll to position [2288, 0]
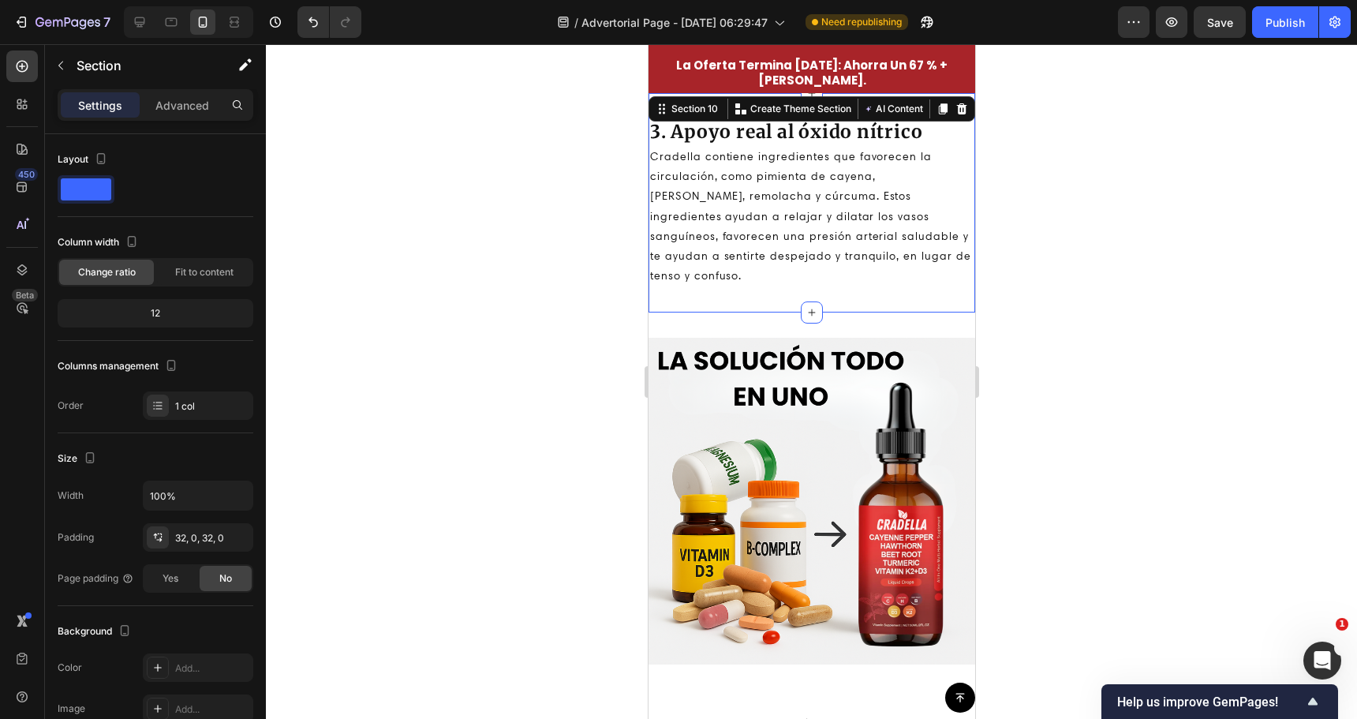
click at [778, 272] on div "3. Apoyo real al óxido nítrico Heading Cradella contiene ingredientes que favor…" at bounding box center [811, 202] width 327 height 219
click at [210, 538] on div "32, 0, 32, 0" at bounding box center [198, 538] width 46 height 14
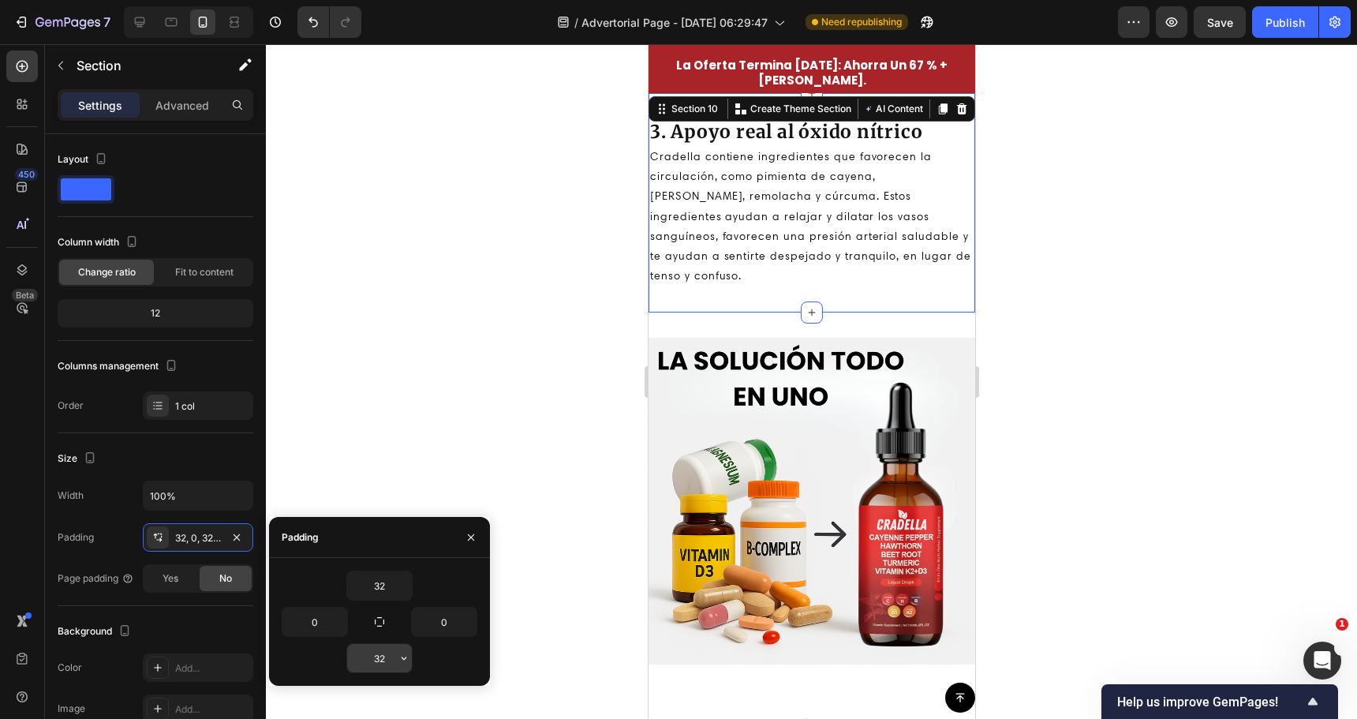
click at [376, 650] on input "32" at bounding box center [379, 658] width 65 height 28
click at [416, 662] on div "32" at bounding box center [380, 658] width 196 height 30
click at [406, 660] on icon "button" at bounding box center [404, 658] width 13 height 13
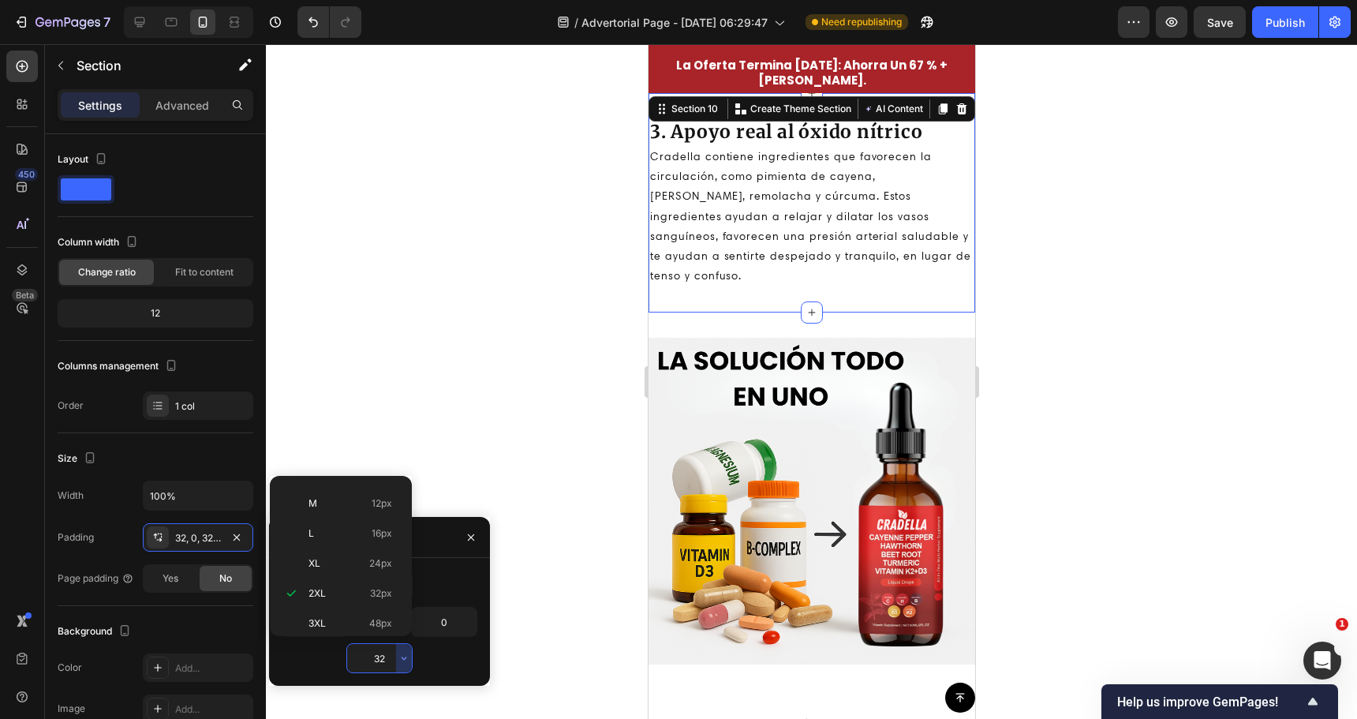
scroll to position [0, 0]
click at [364, 501] on p "Auto Auto" at bounding box center [351, 497] width 84 height 14
type input "Auto"
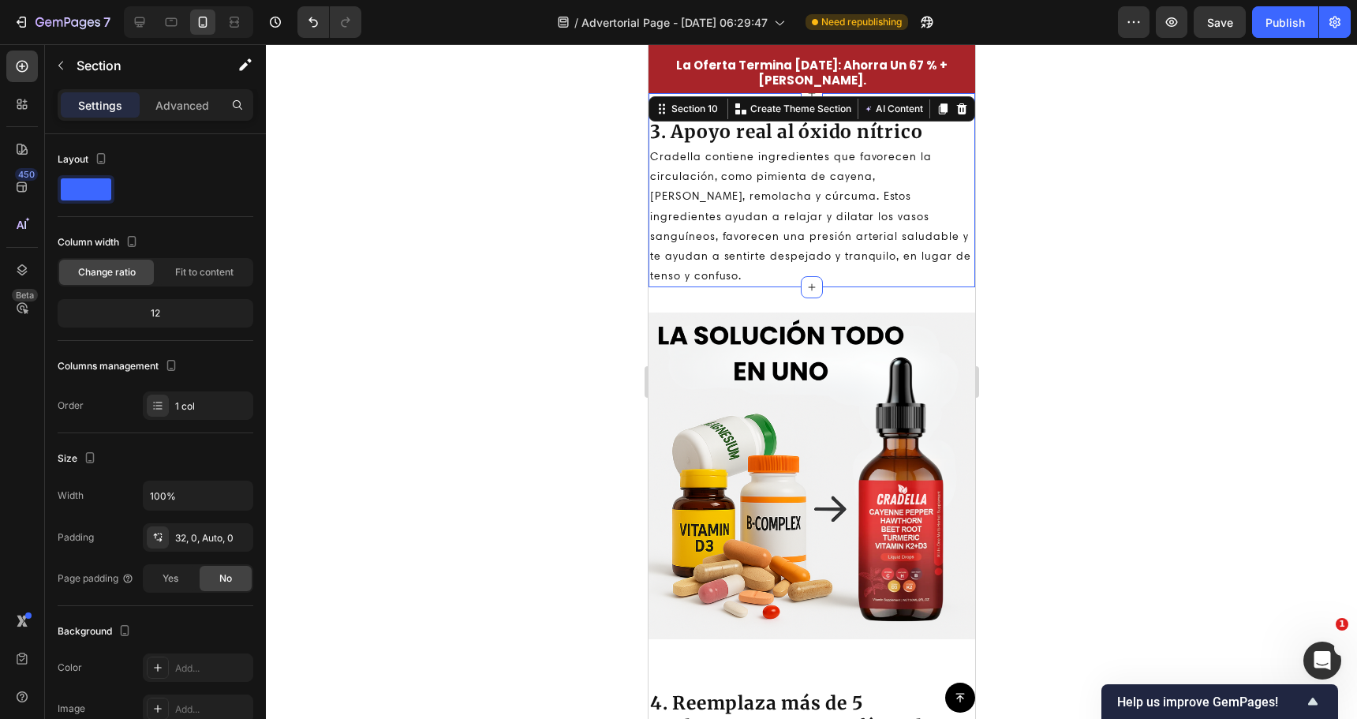
click at [584, 399] on div at bounding box center [811, 381] width 1091 height 675
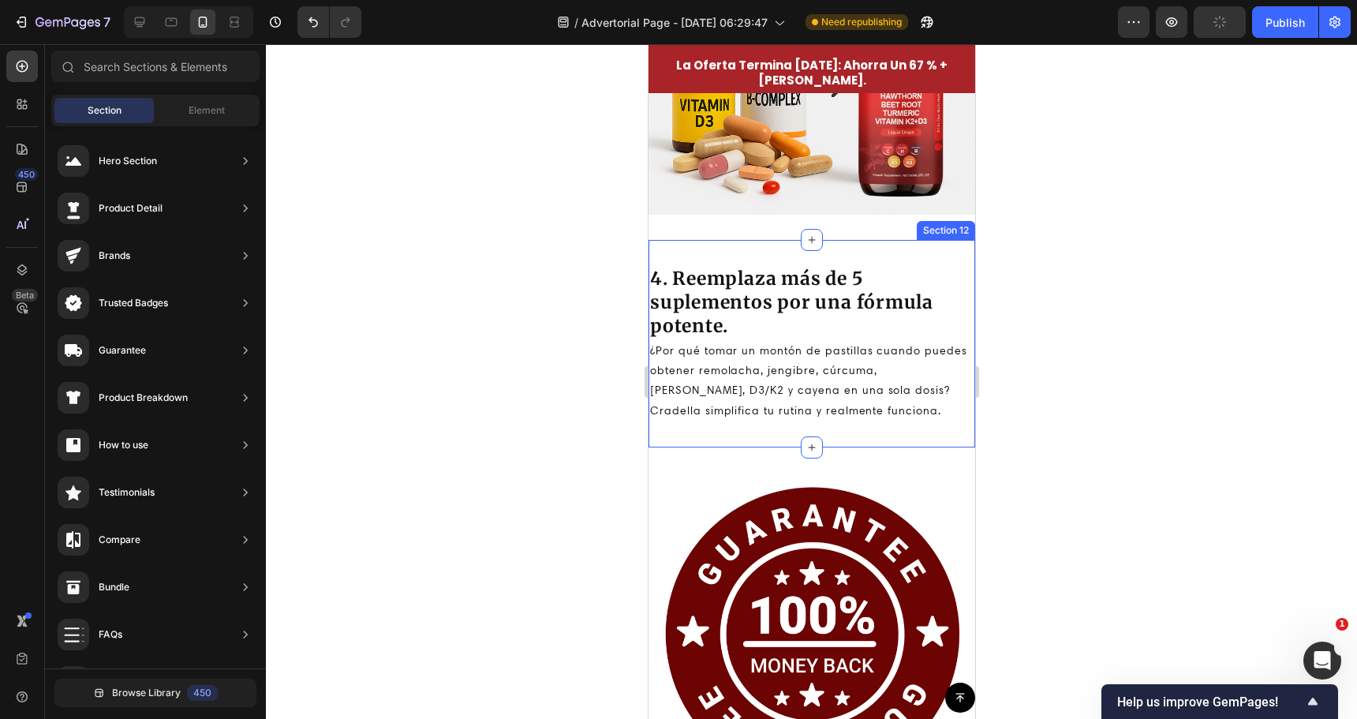
scroll to position [2683, 0]
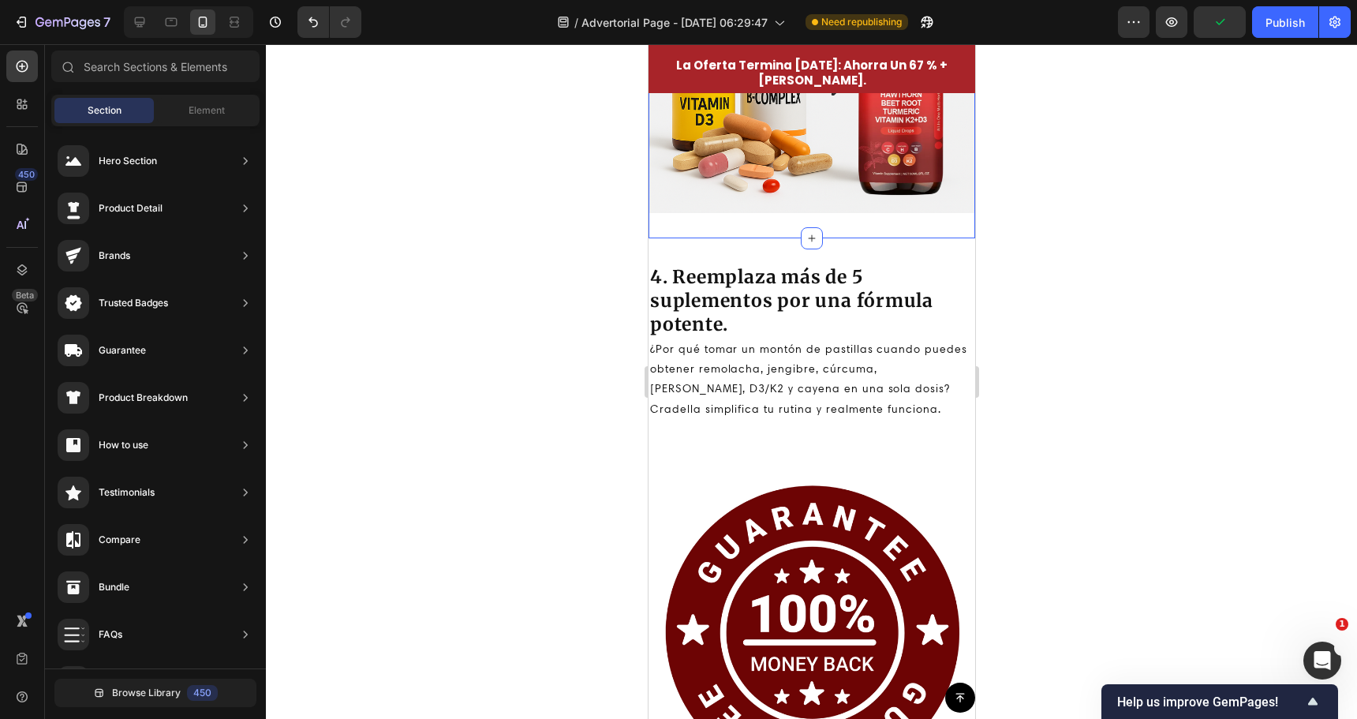
click at [764, 218] on div "Image Section 11" at bounding box center [811, 49] width 327 height 377
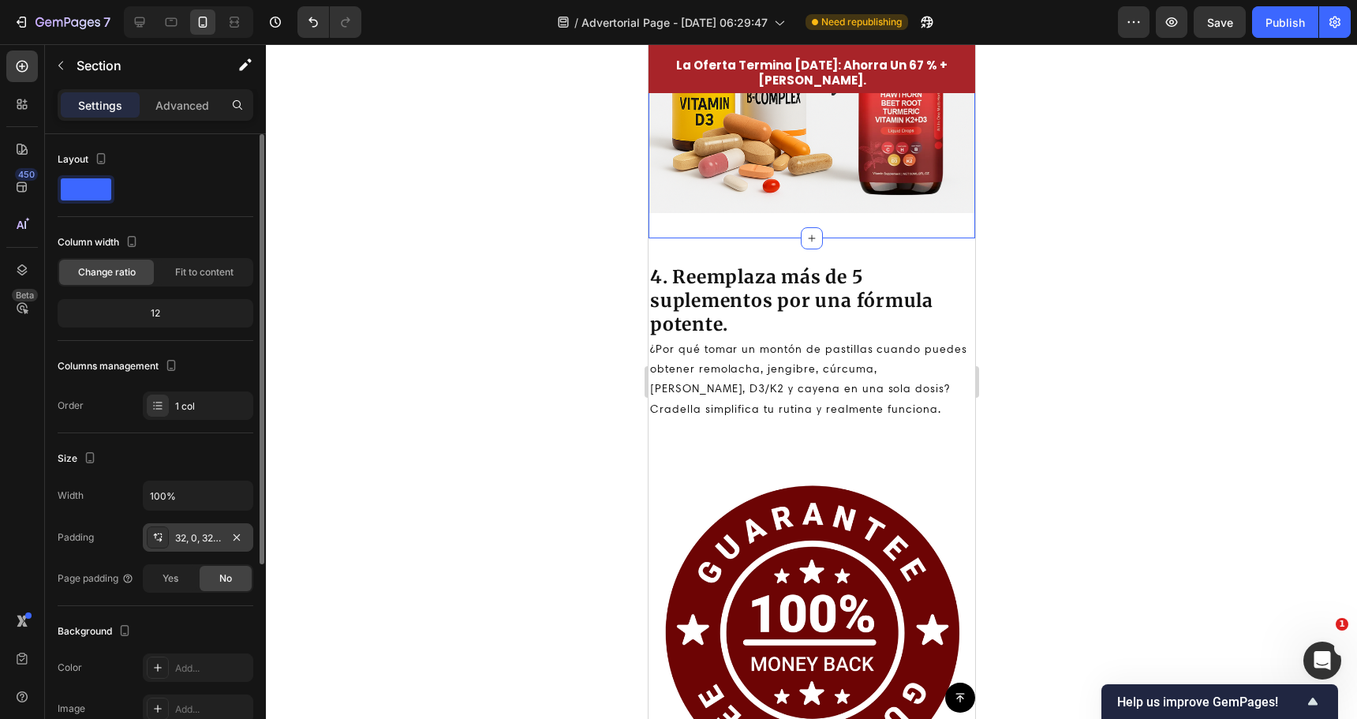
click at [179, 536] on div "32, 0, 32, 0" at bounding box center [198, 538] width 46 height 14
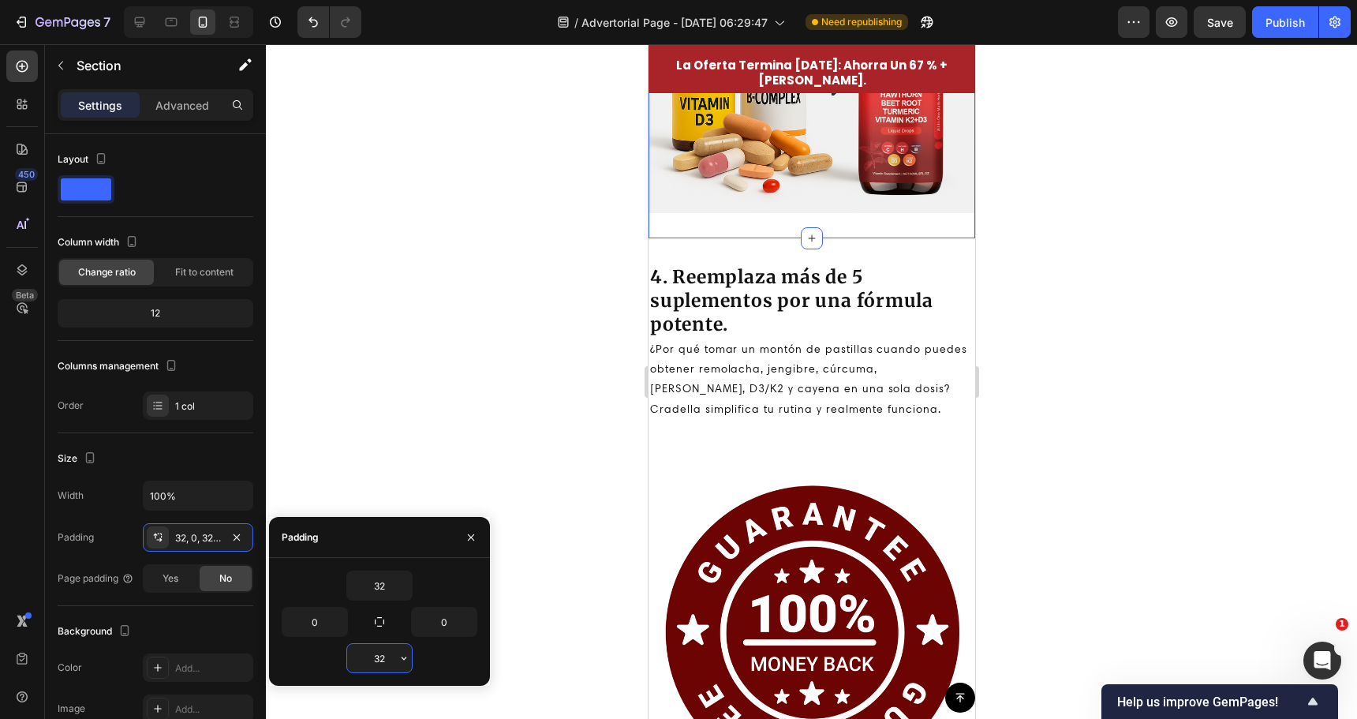
click at [376, 657] on input "32" at bounding box center [379, 658] width 65 height 28
click at [408, 656] on icon "button" at bounding box center [404, 658] width 13 height 13
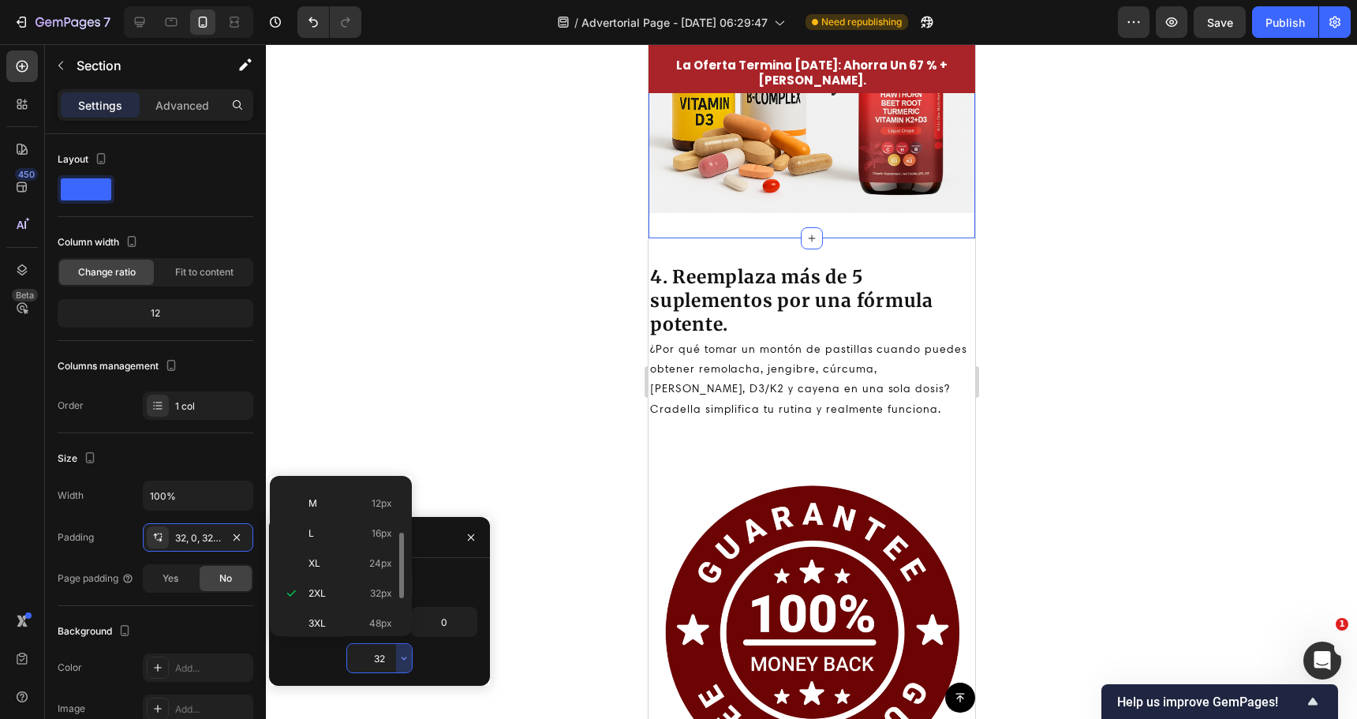
scroll to position [0, 0]
click at [346, 498] on p "Auto Auto" at bounding box center [351, 497] width 84 height 14
type input "Auto"
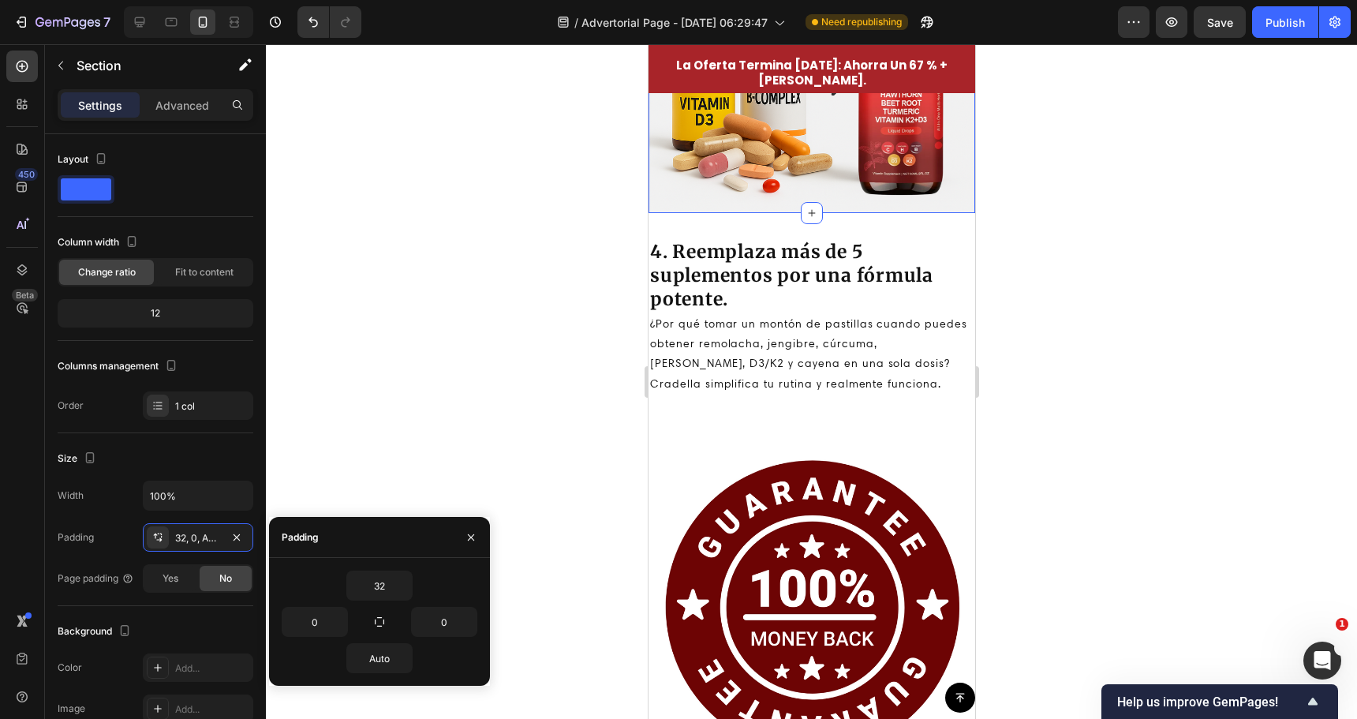
click at [605, 346] on div at bounding box center [811, 381] width 1091 height 675
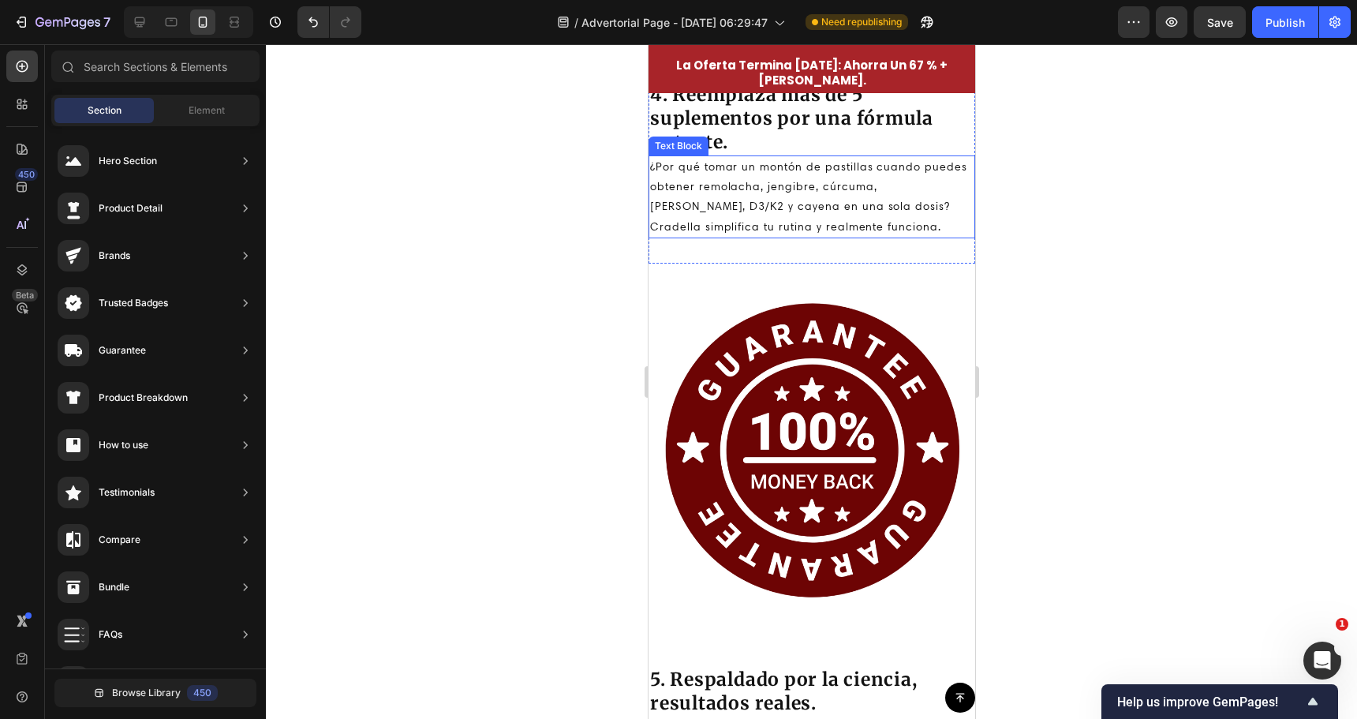
scroll to position [2840, 0]
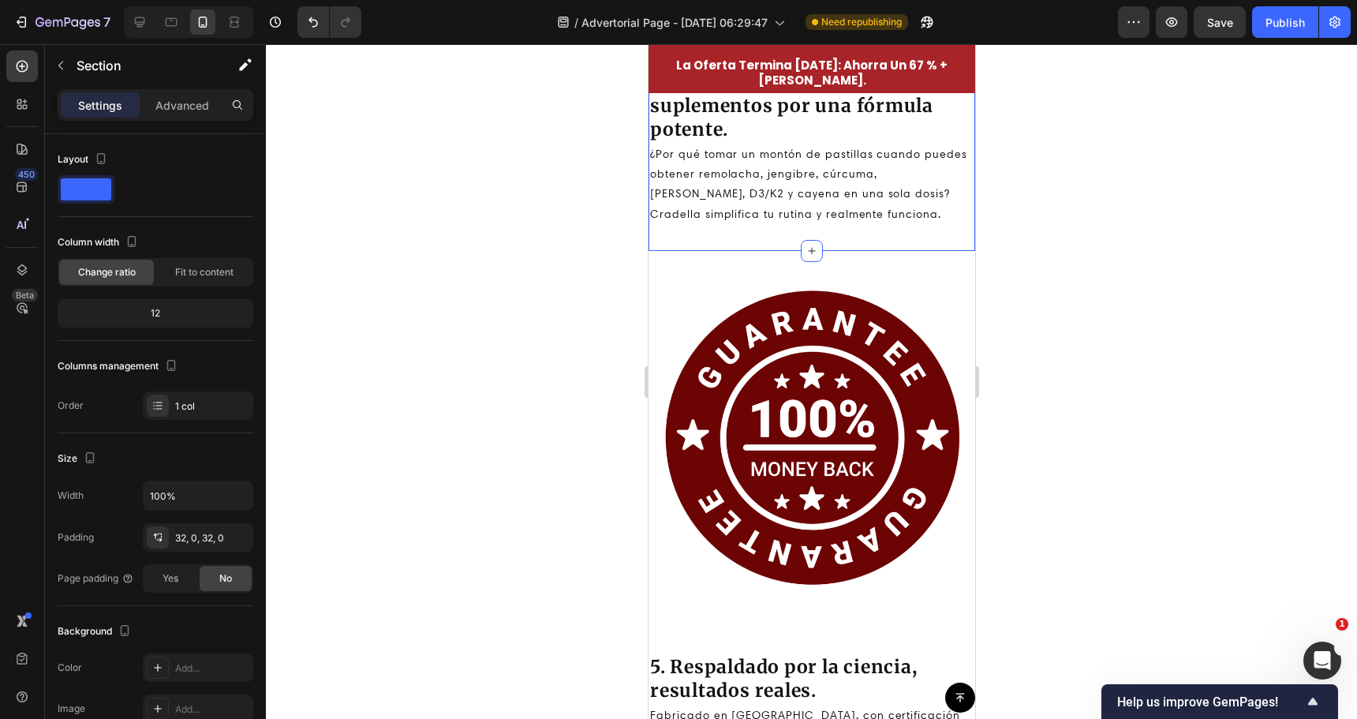
click at [770, 232] on div "4. Reemplaza más de 5 suplementos por una fórmula potente. Heading ¿Por qué tom…" at bounding box center [811, 147] width 327 height 208
click at [218, 539] on div "32, 0, 32, 0" at bounding box center [198, 538] width 46 height 14
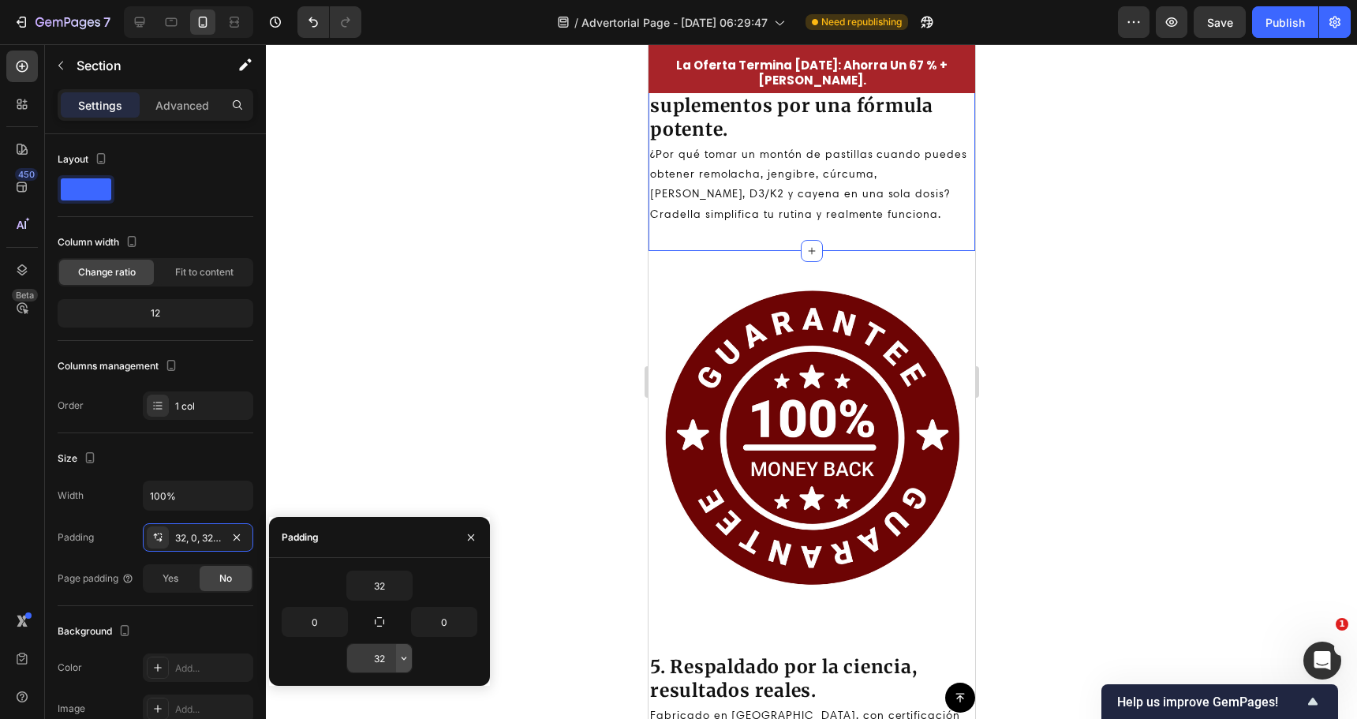
click at [401, 659] on icon "button" at bounding box center [404, 658] width 13 height 13
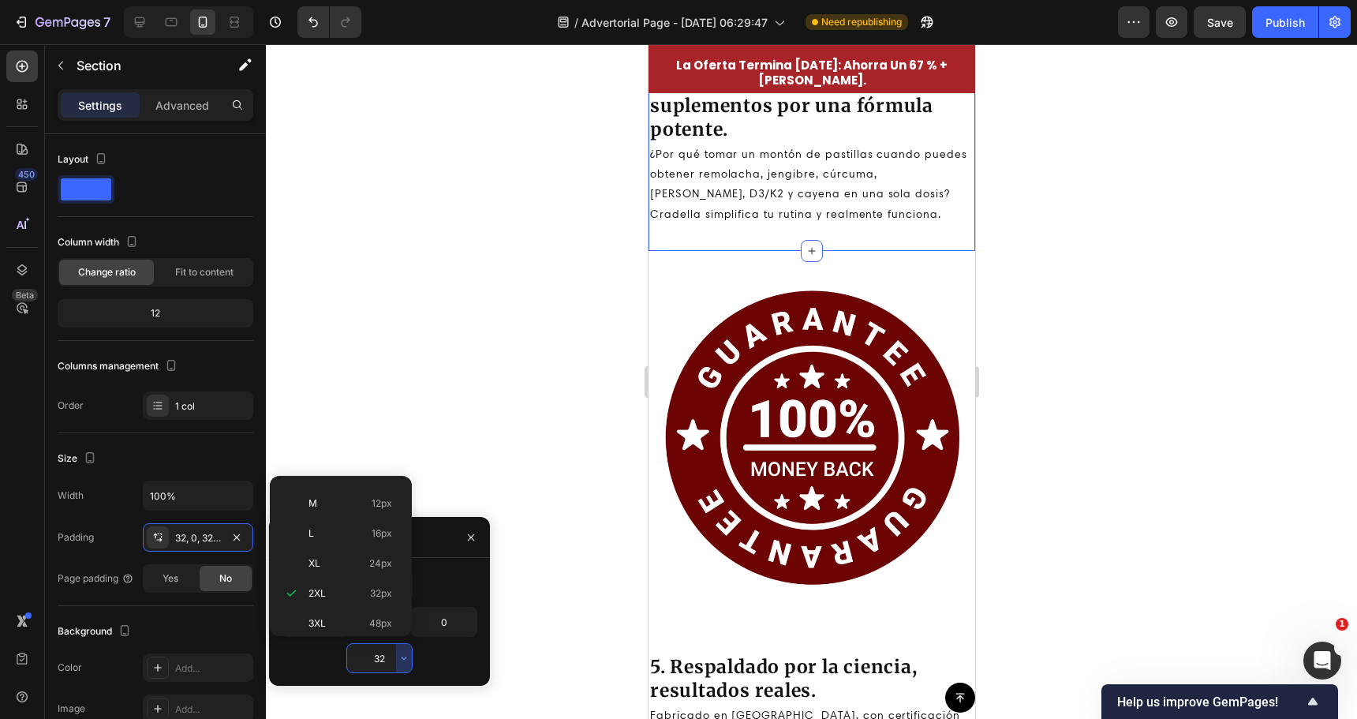
scroll to position [0, 0]
click at [365, 494] on p "Auto Auto" at bounding box center [351, 497] width 84 height 14
type input "Auto"
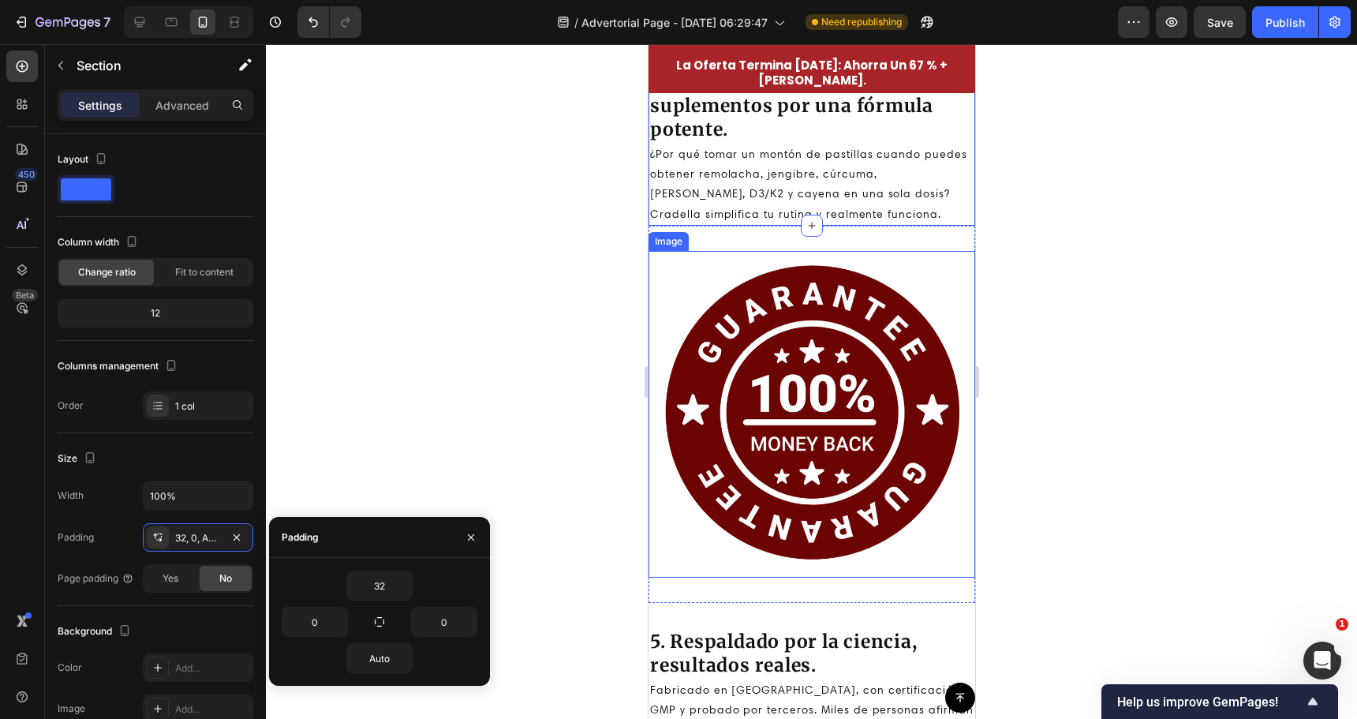
drag, startPoint x: 654, startPoint y: 413, endPoint x: 1285, endPoint y: 461, distance: 633.0
click at [654, 413] on img at bounding box center [811, 414] width 327 height 327
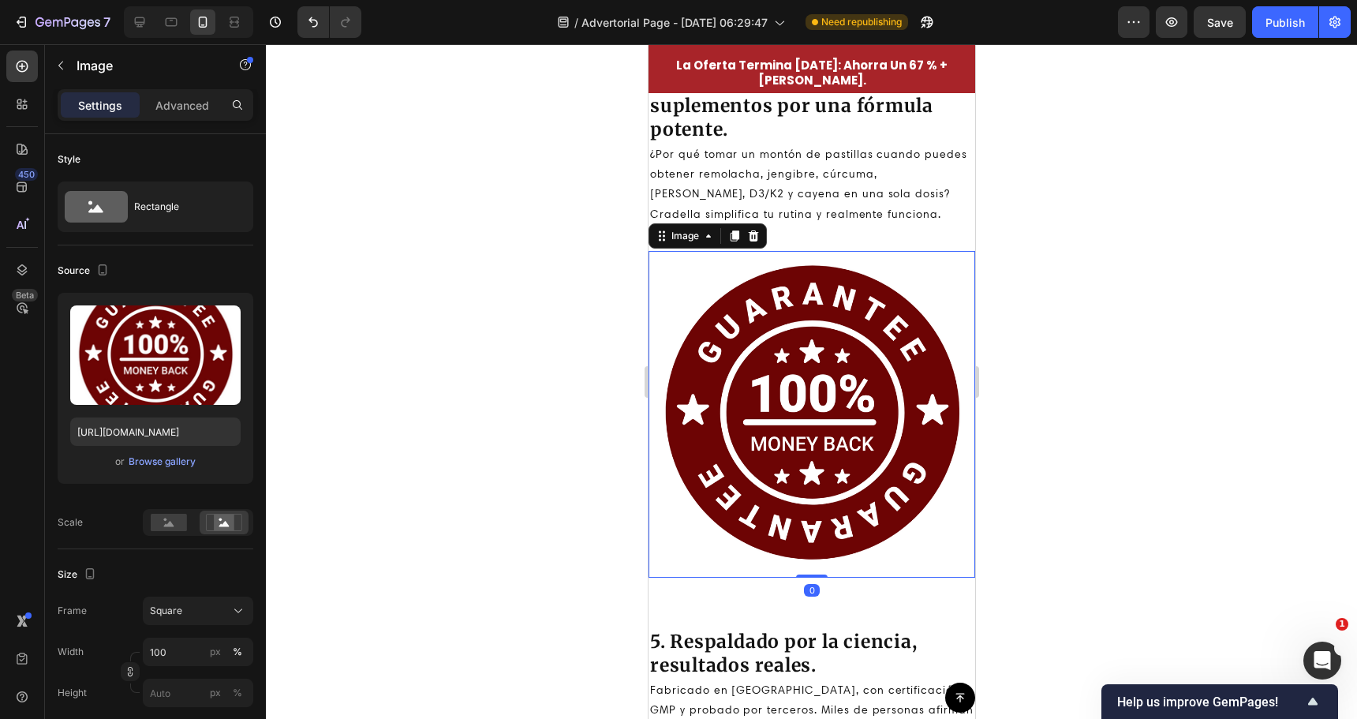
drag, startPoint x: 513, startPoint y: 413, endPoint x: 613, endPoint y: 413, distance: 100.2
click at [514, 413] on div at bounding box center [811, 381] width 1091 height 675
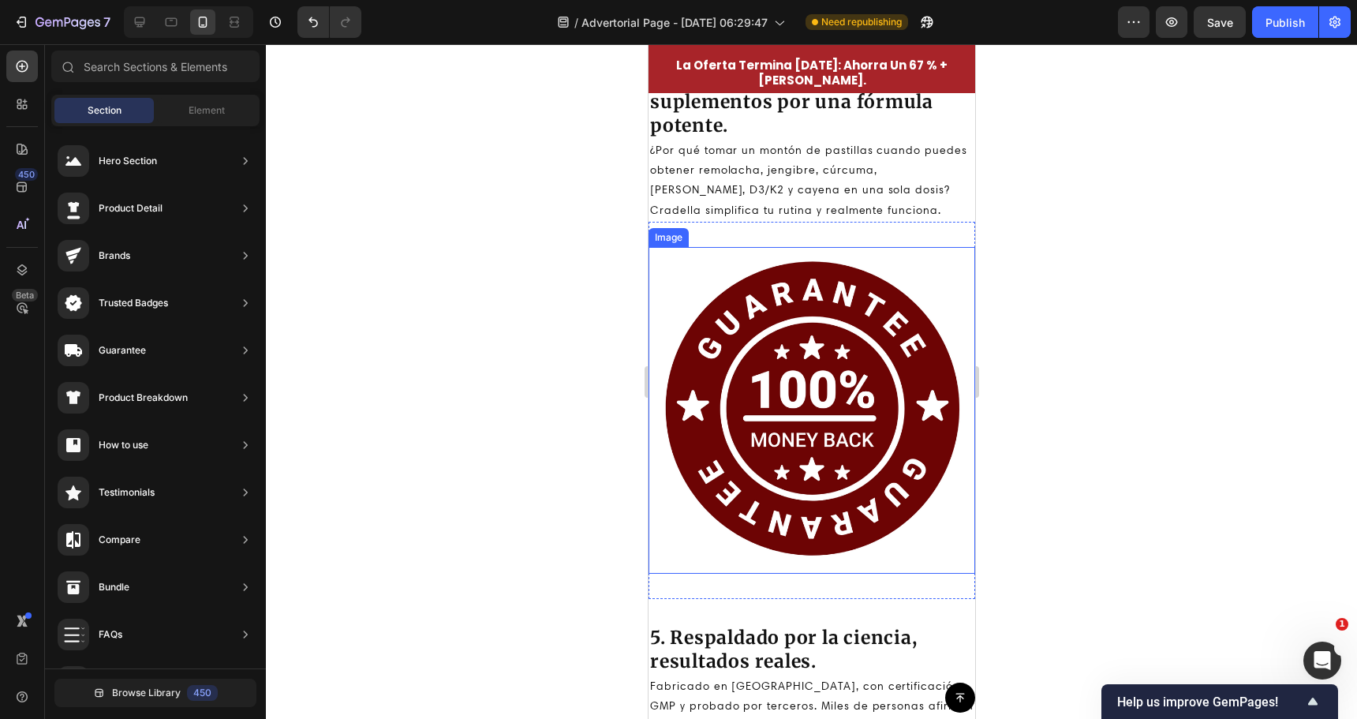
scroll to position [2998, 0]
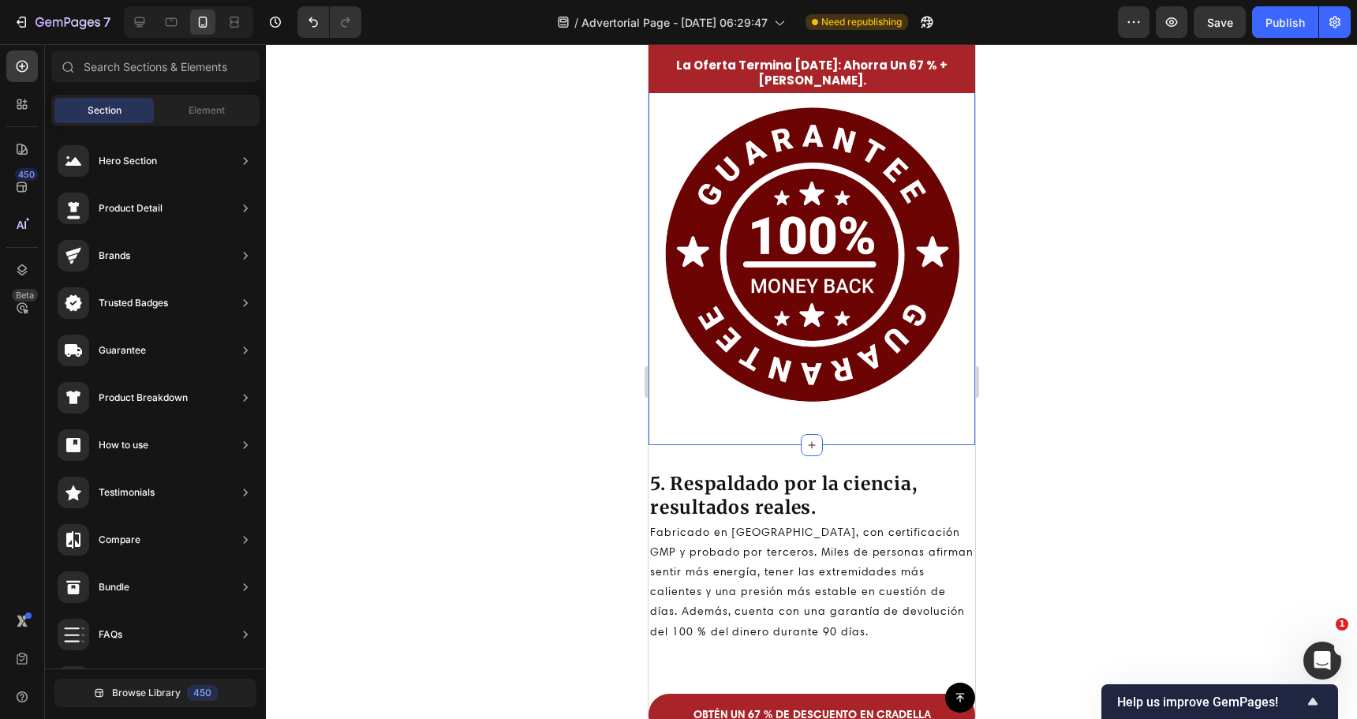
click at [778, 415] on div "Image Section 13" at bounding box center [811, 256] width 327 height 377
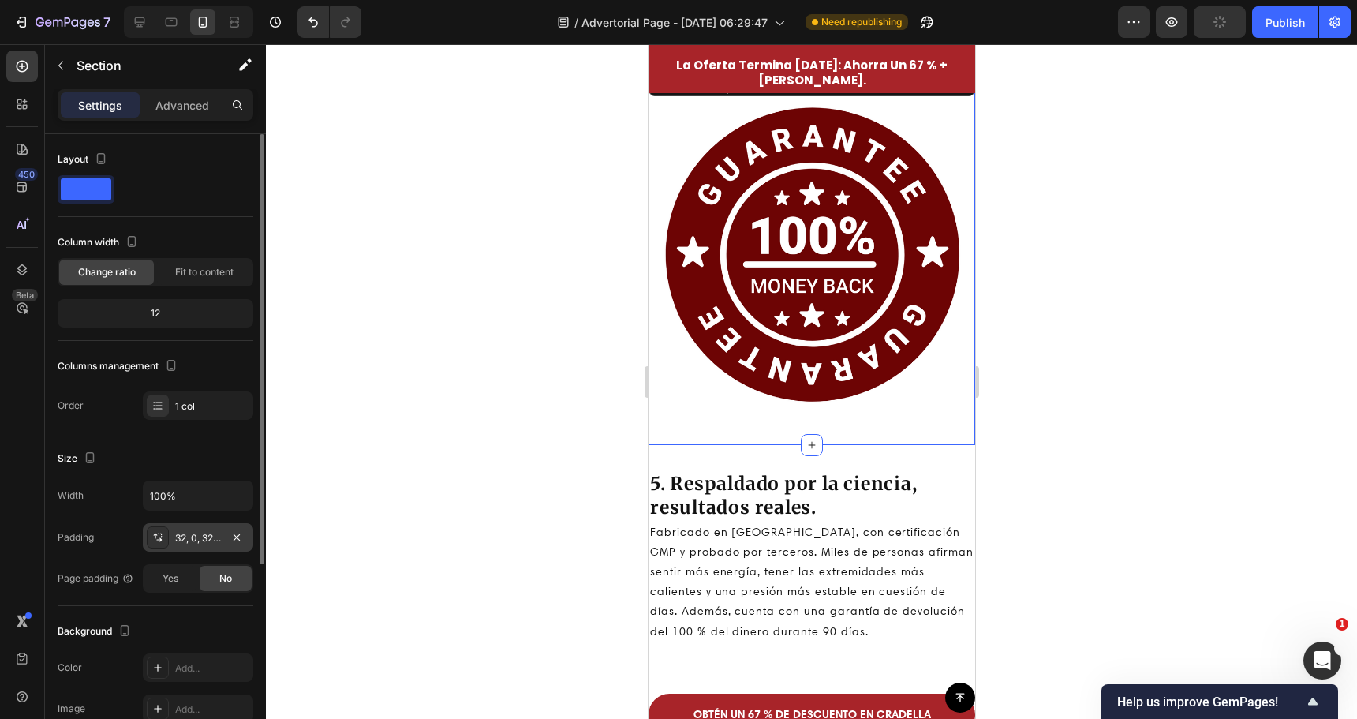
click at [208, 541] on div "32, 0, 32, 0" at bounding box center [198, 538] width 46 height 14
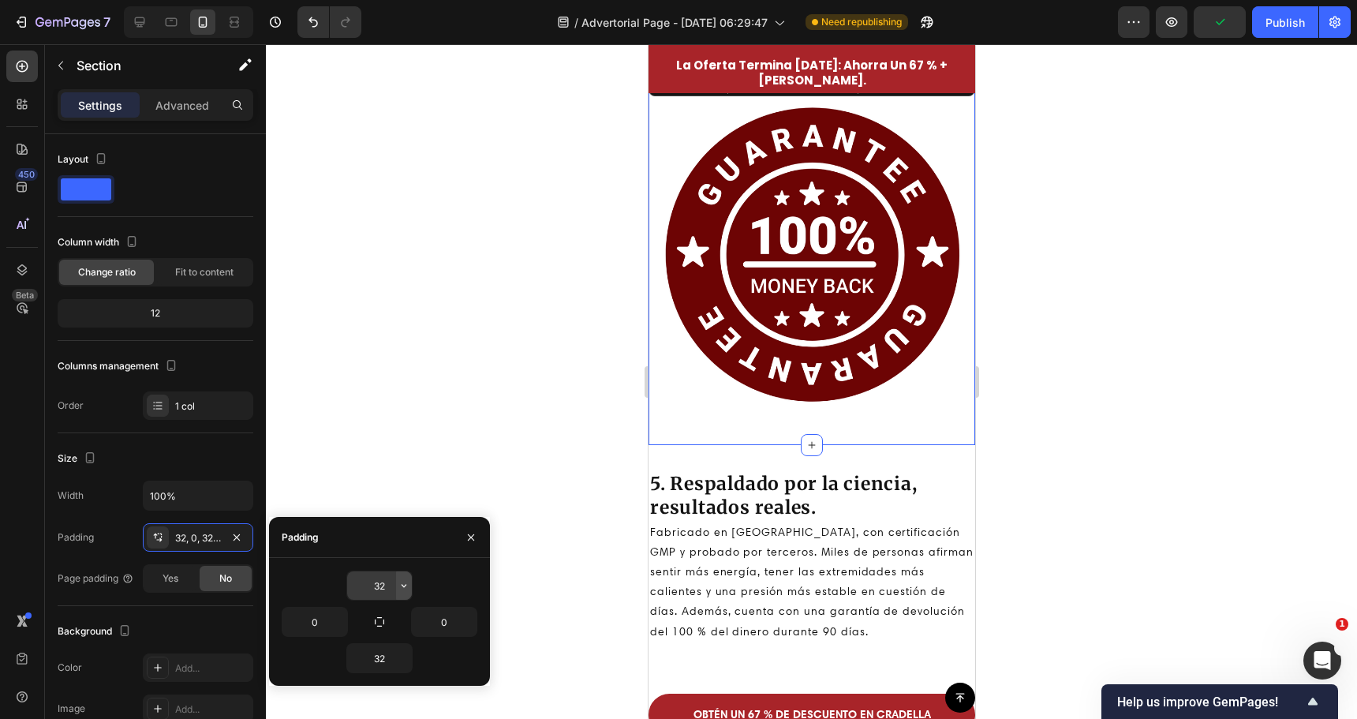
click at [404, 583] on icon "button" at bounding box center [404, 585] width 13 height 13
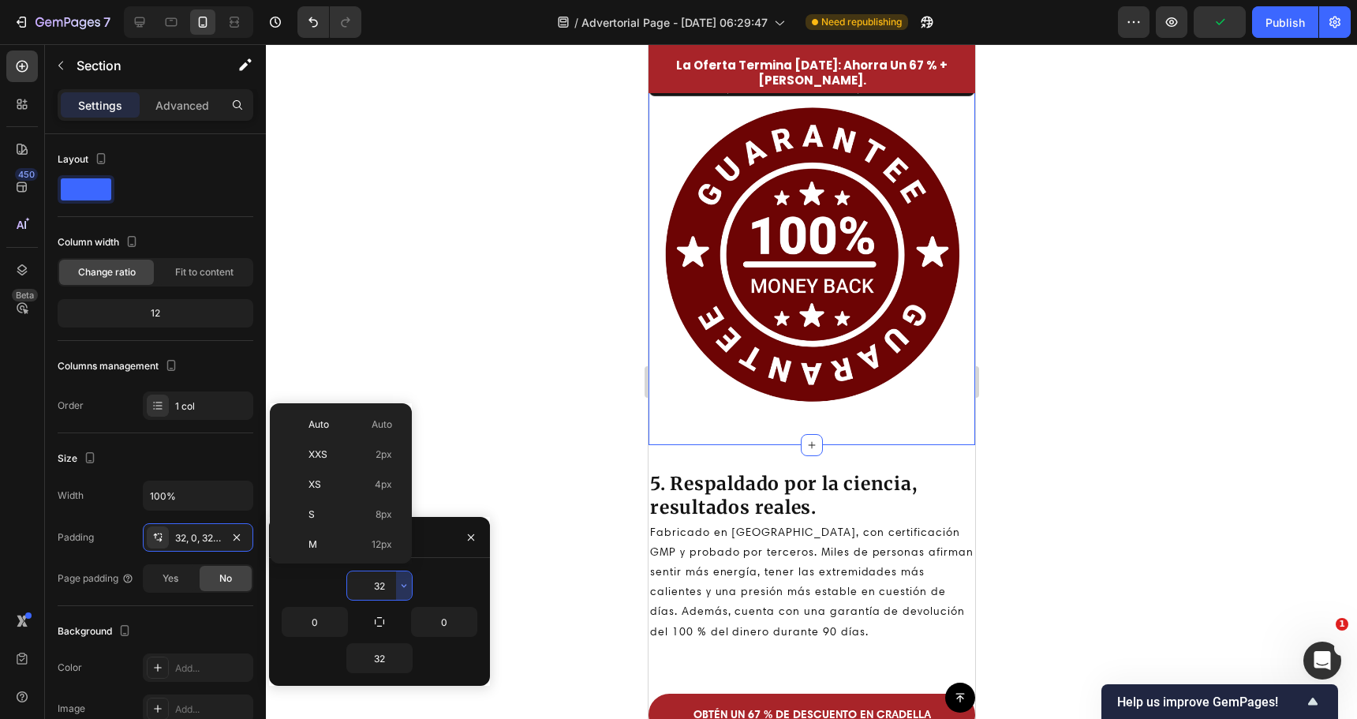
scroll to position [114, 0]
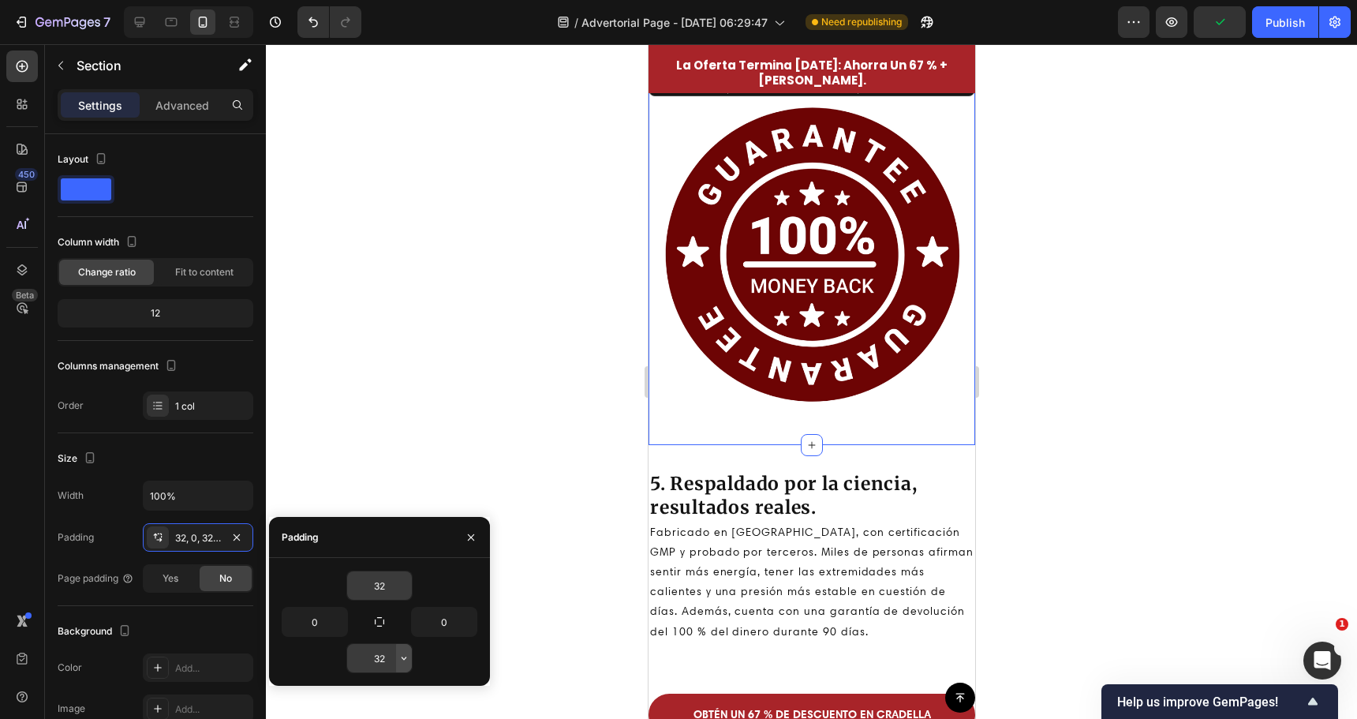
click at [404, 663] on icon "button" at bounding box center [404, 658] width 13 height 13
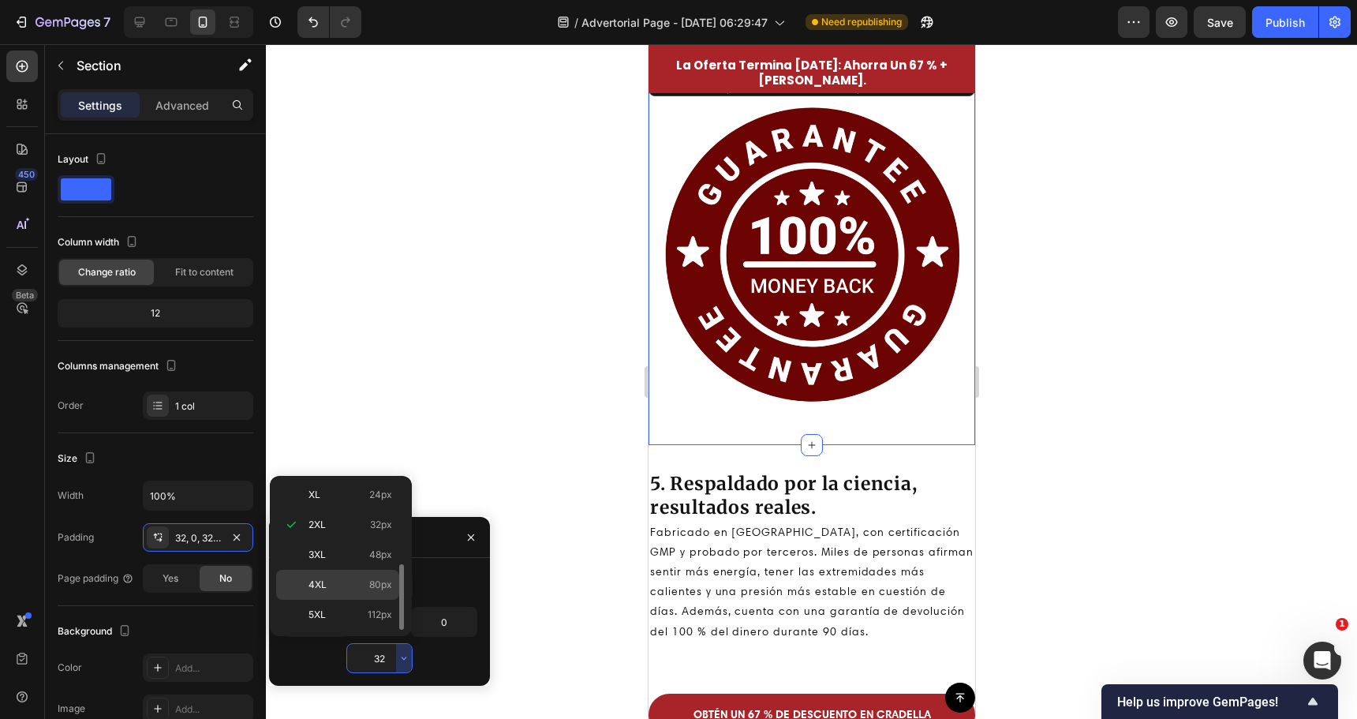
scroll to position [0, 0]
click at [336, 503] on p "Auto Auto" at bounding box center [351, 497] width 84 height 14
type input "Auto"
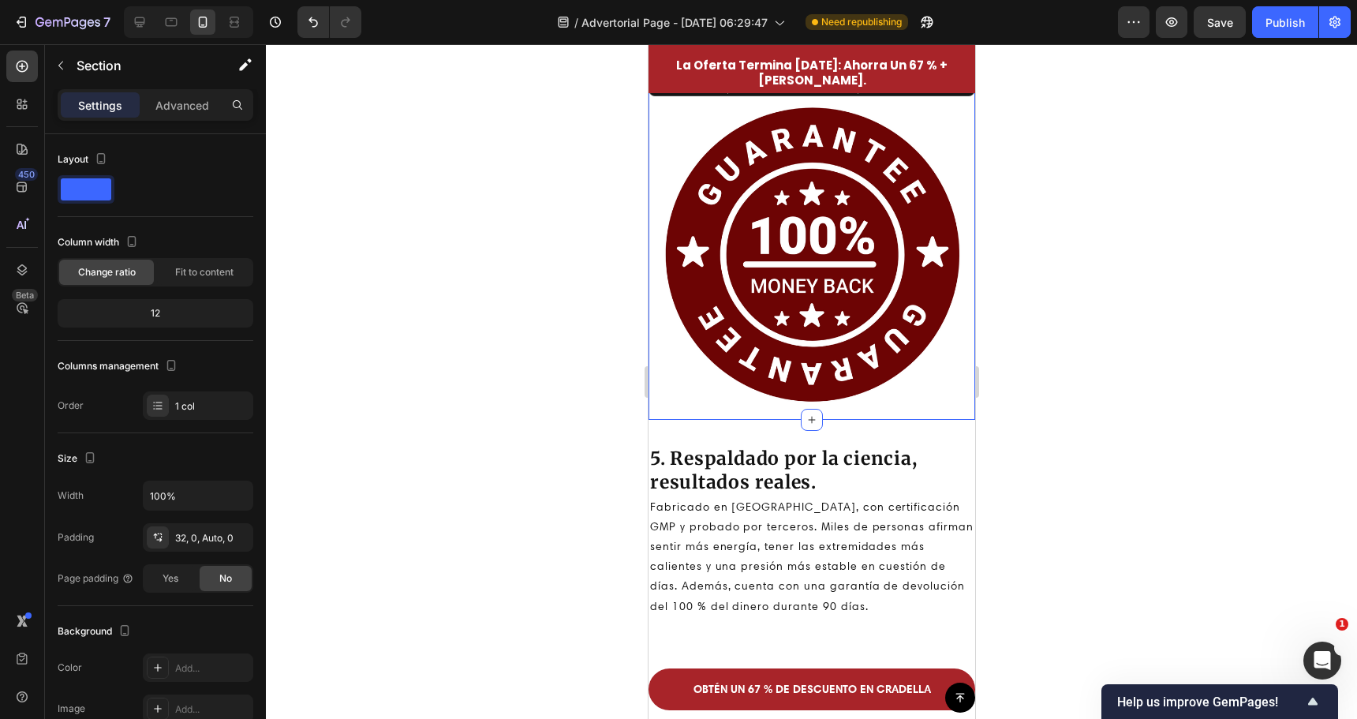
click at [496, 445] on div at bounding box center [811, 381] width 1091 height 675
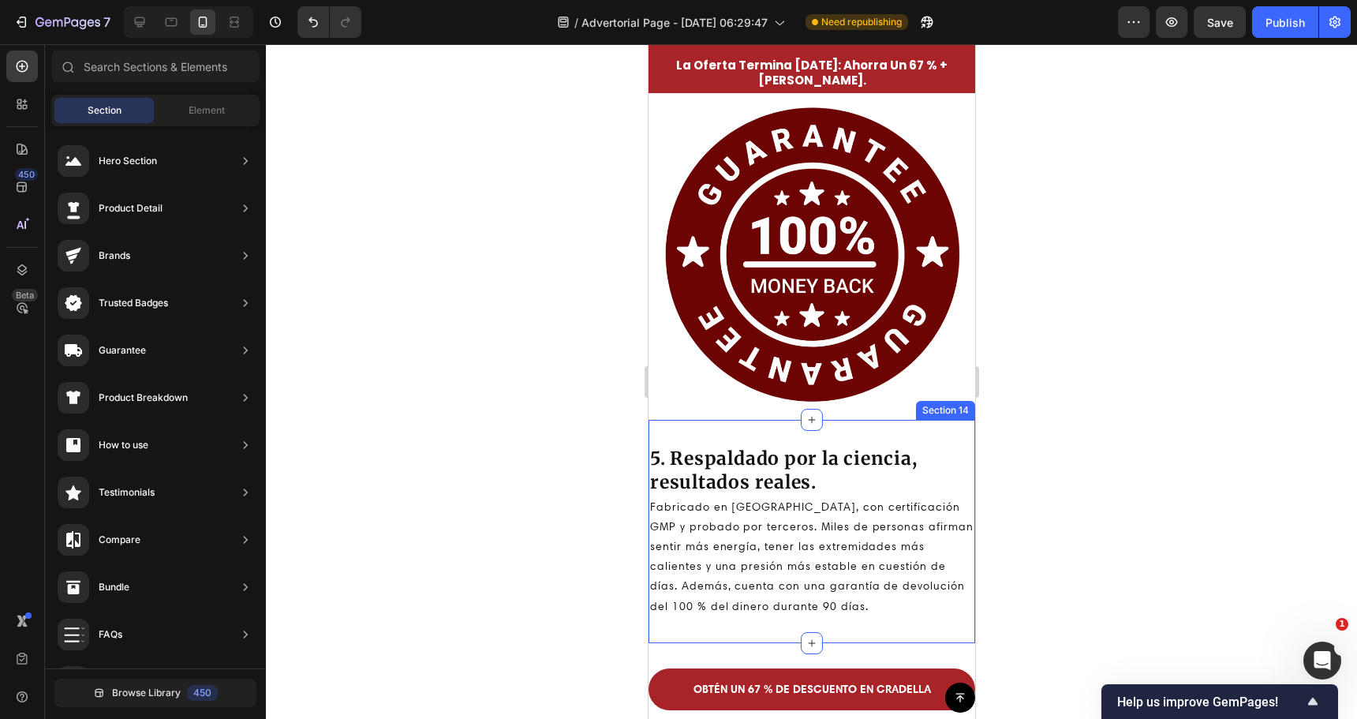
click at [865, 616] on div "5. Respaldado por la ciencia, resultados reales. Heading Fabricado en [GEOGRAPH…" at bounding box center [811, 531] width 327 height 223
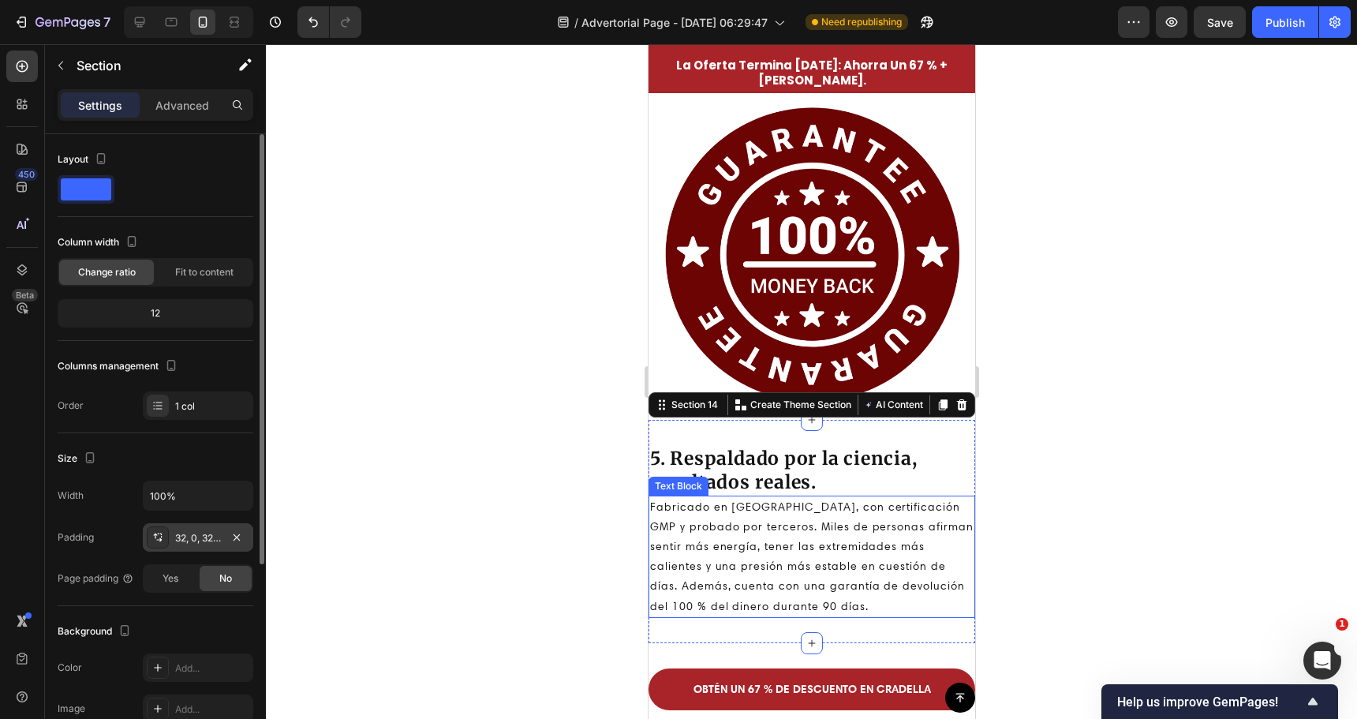
click at [214, 537] on div "32, 0, 32, 0" at bounding box center [198, 538] width 46 height 14
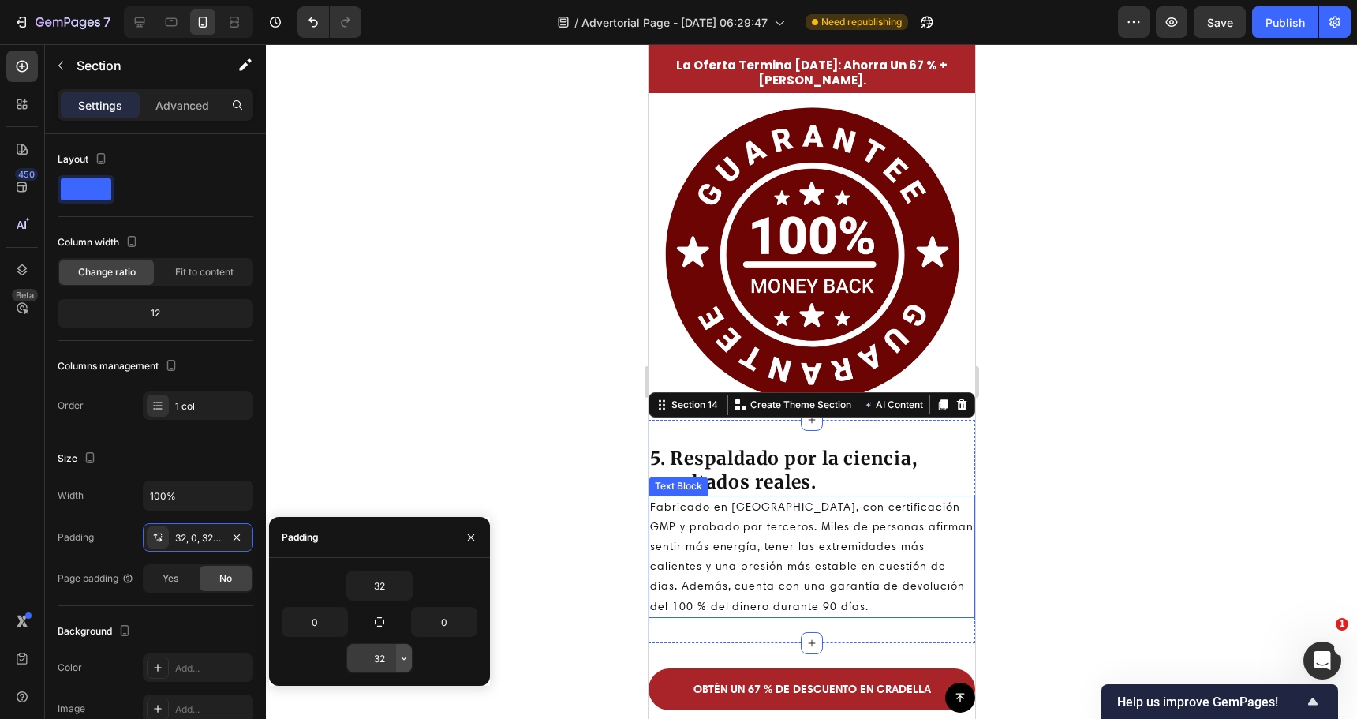
click at [403, 660] on icon "button" at bounding box center [404, 658] width 13 height 13
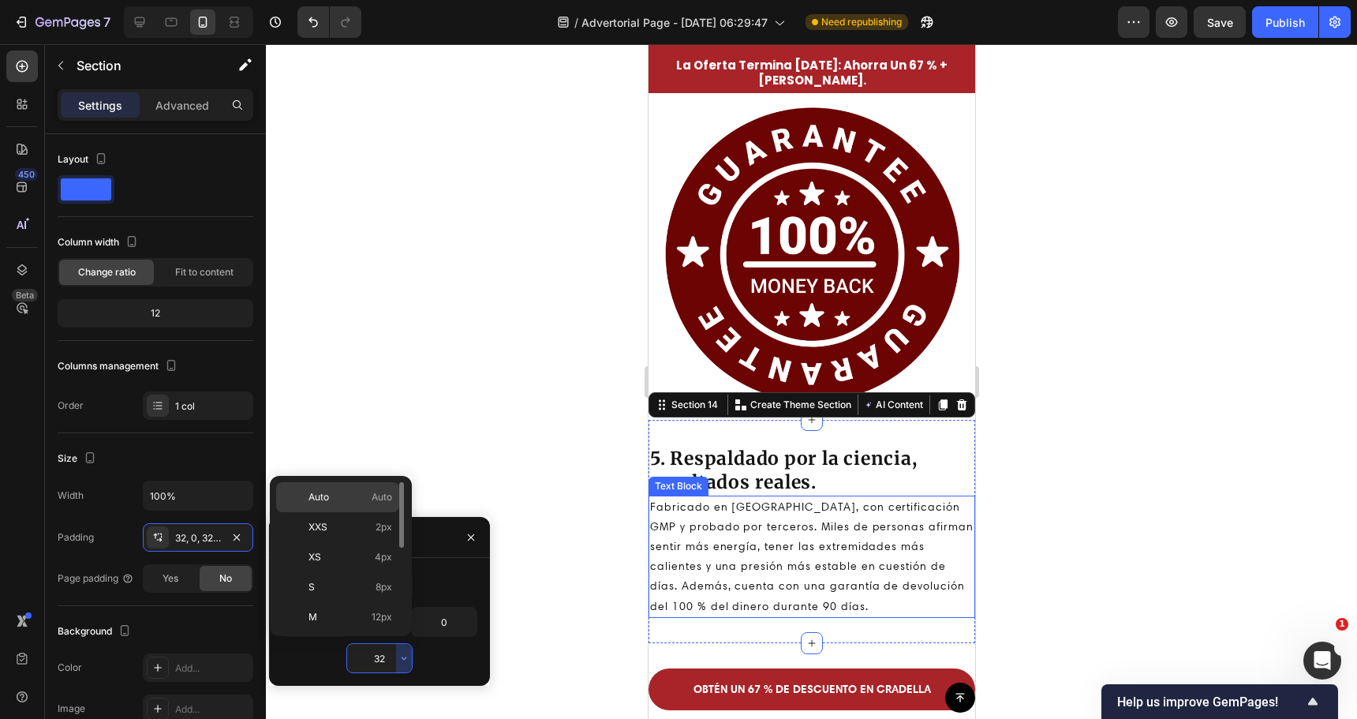
click at [335, 495] on p "Auto Auto" at bounding box center [351, 497] width 84 height 14
type input "Auto"
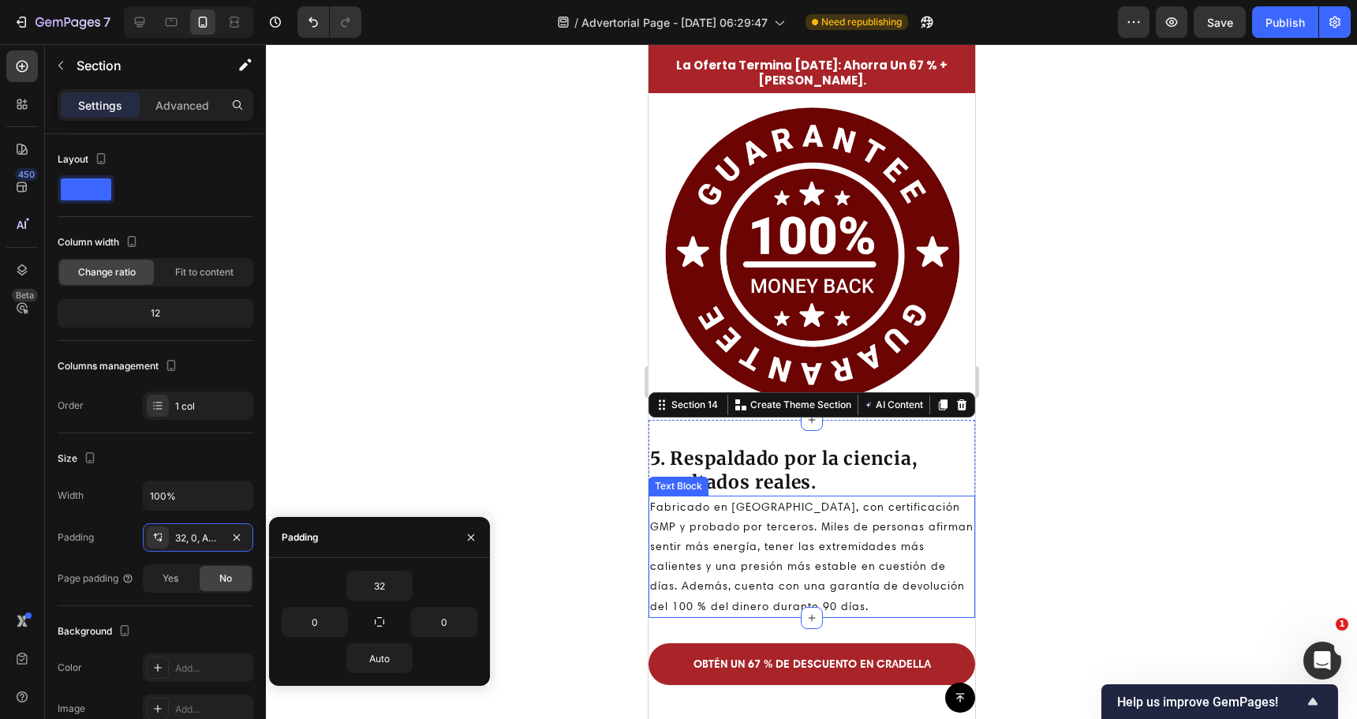
click at [608, 450] on div at bounding box center [811, 381] width 1091 height 675
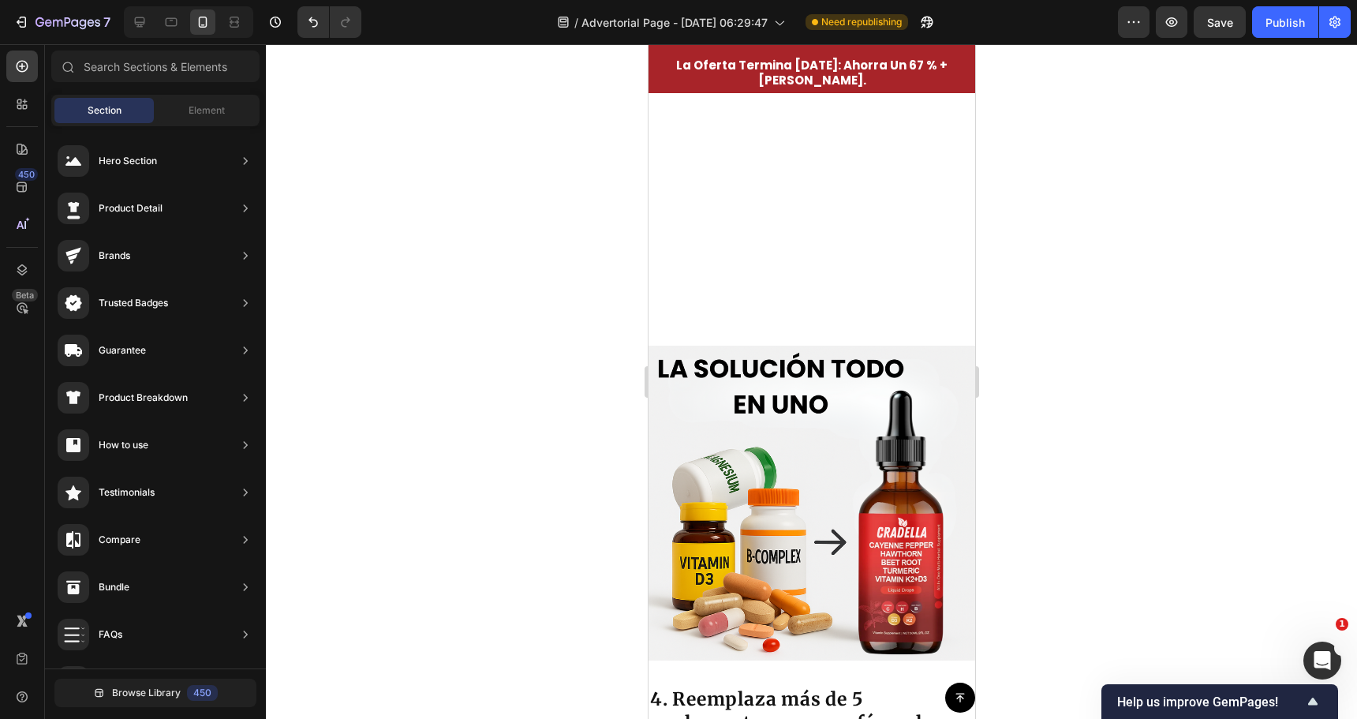
scroll to position [2214, 0]
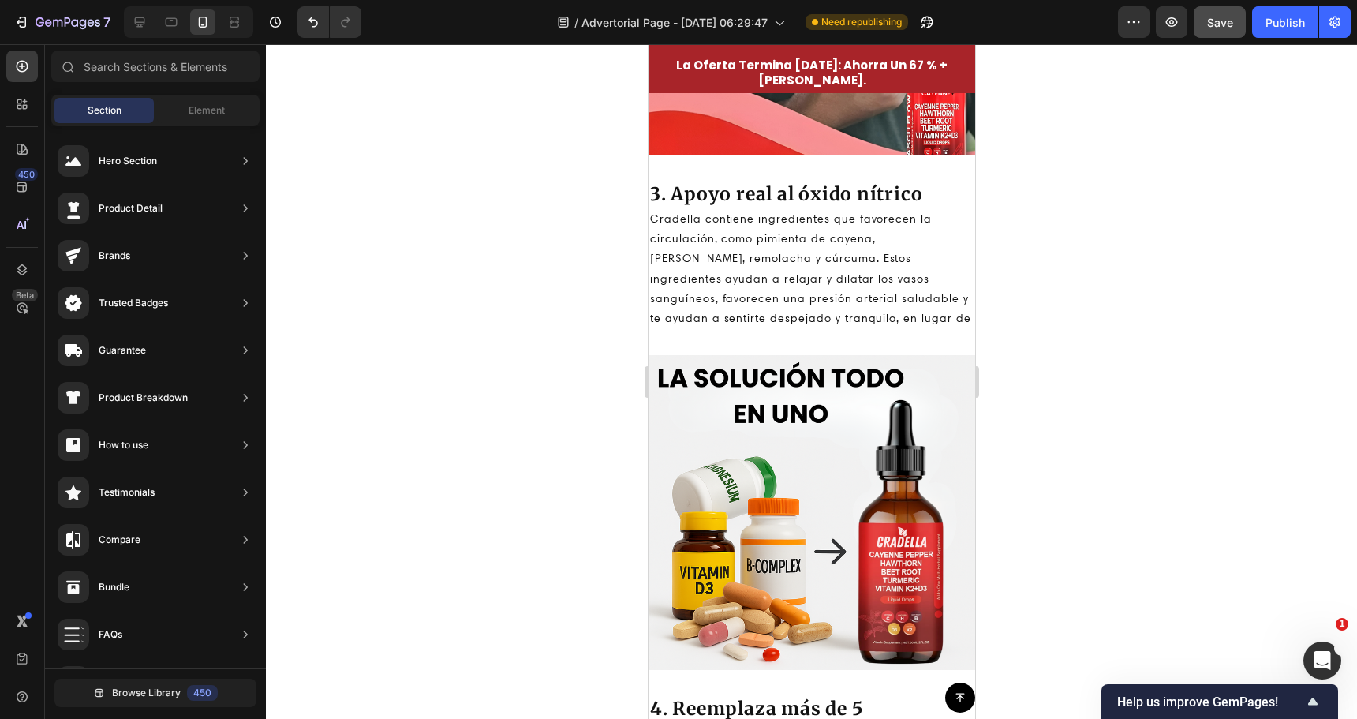
click at [1231, 36] on button "Save" at bounding box center [1220, 22] width 52 height 32
click at [1276, 24] on div "Publish" at bounding box center [1285, 22] width 39 height 17
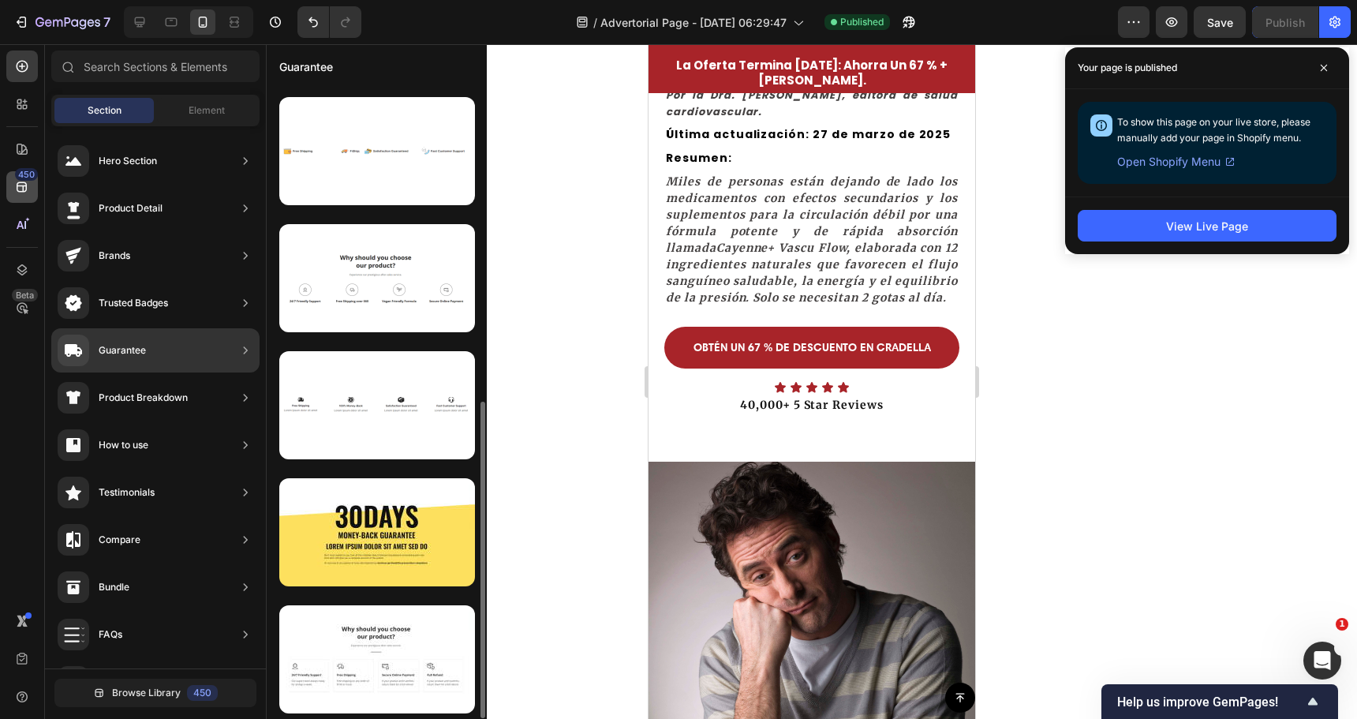
scroll to position [0, 0]
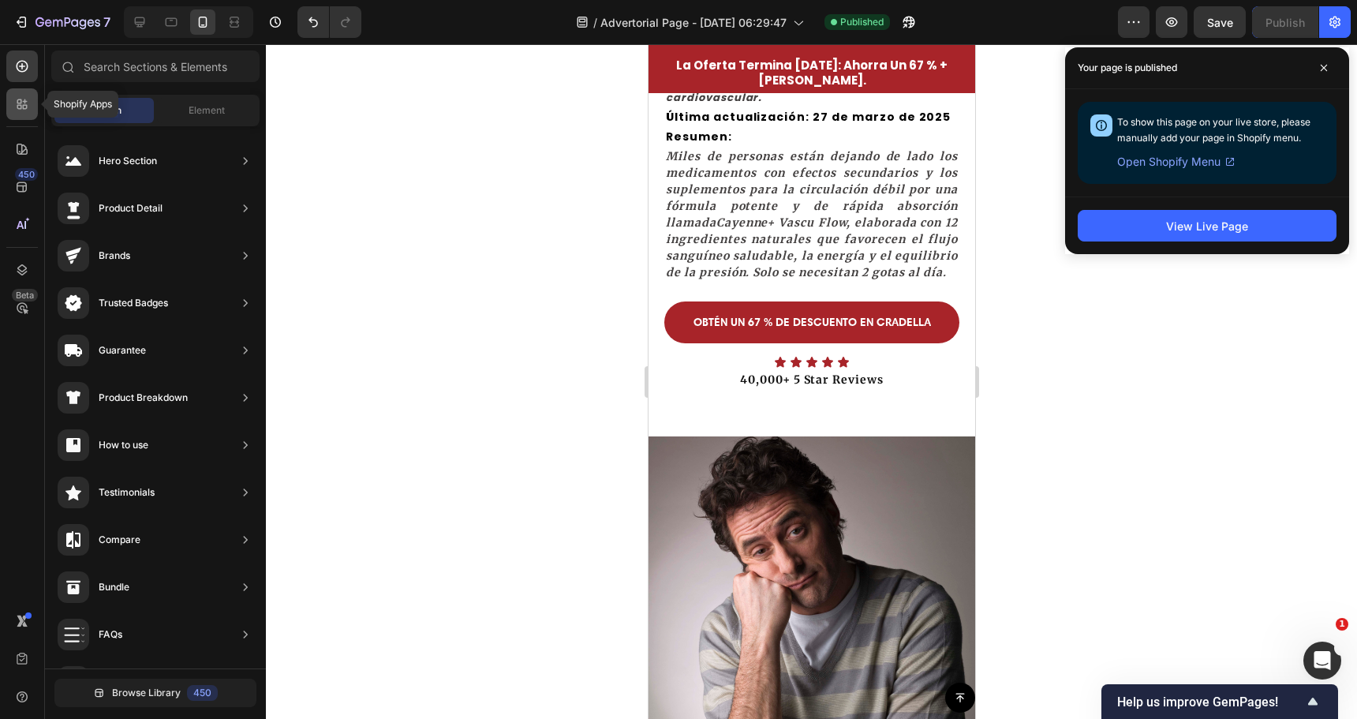
click at [22, 100] on icon at bounding box center [22, 104] width 16 height 16
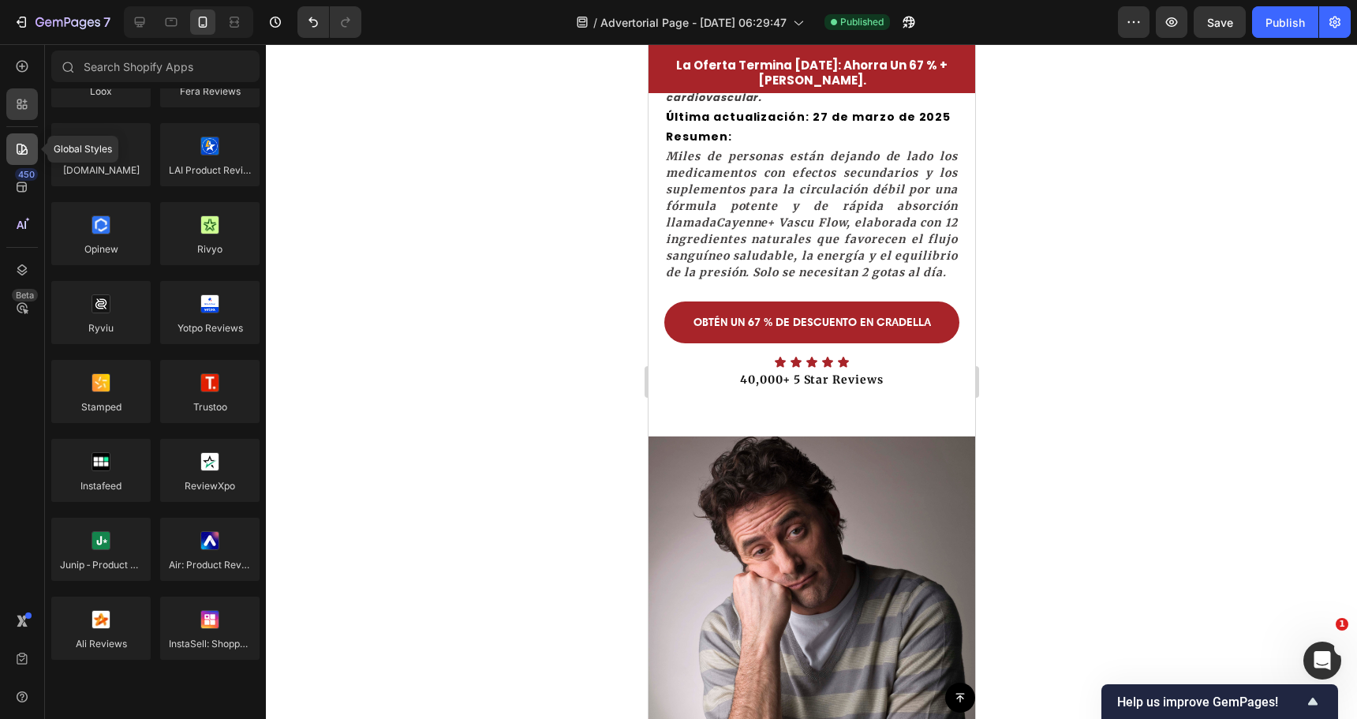
click at [22, 145] on icon at bounding box center [22, 149] width 11 height 11
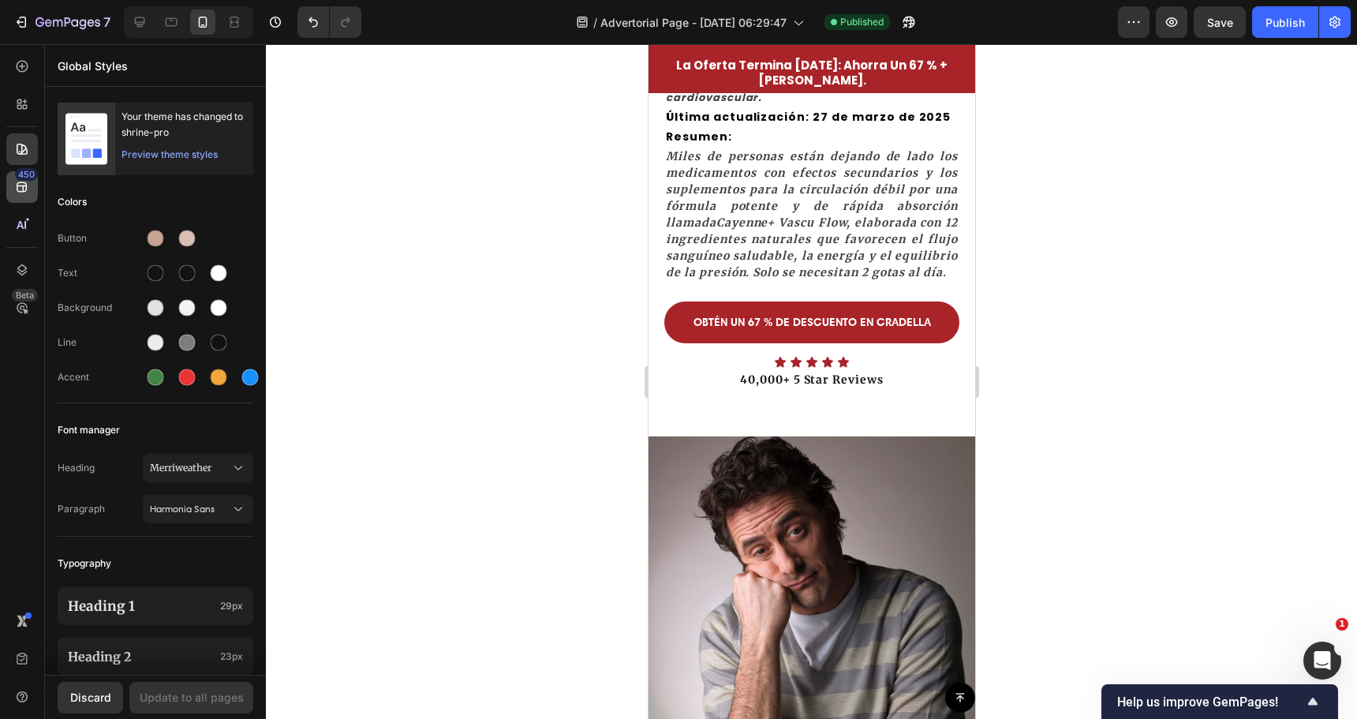
click at [21, 176] on div "450" at bounding box center [26, 174] width 23 height 13
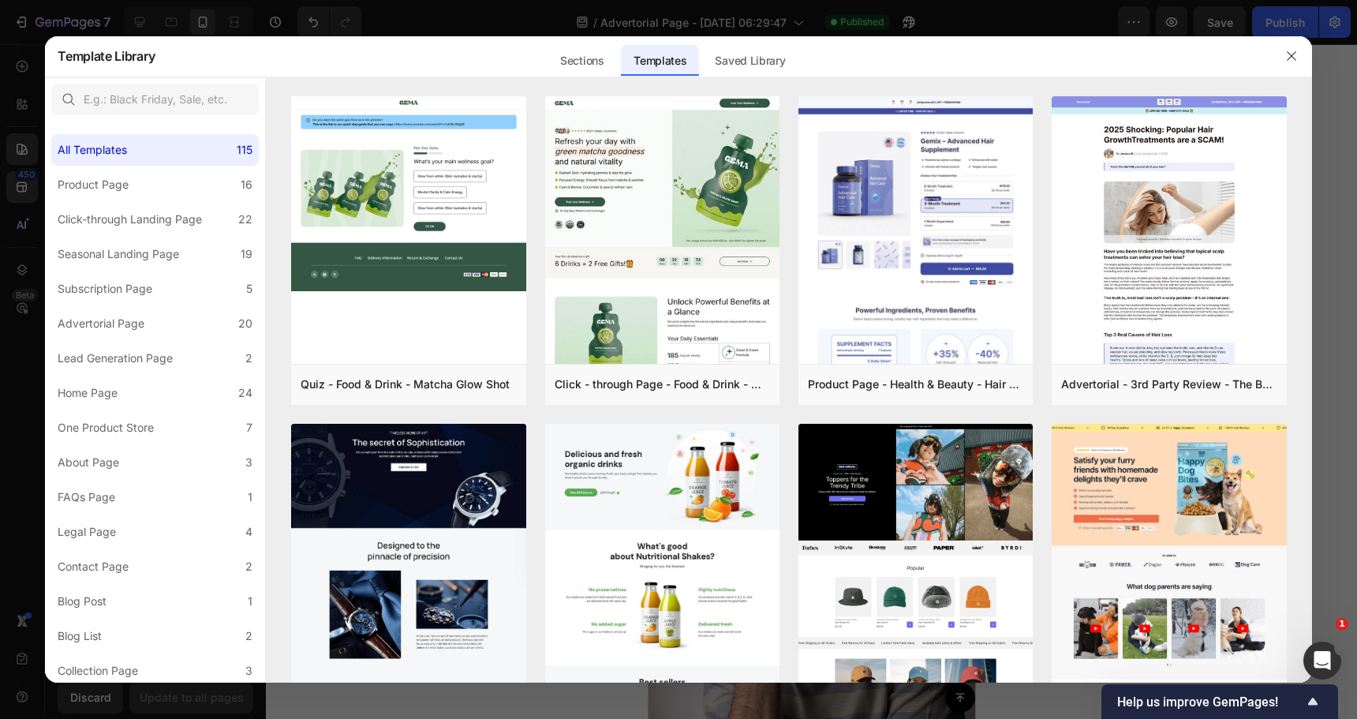
click at [23, 187] on div at bounding box center [678, 359] width 1357 height 719
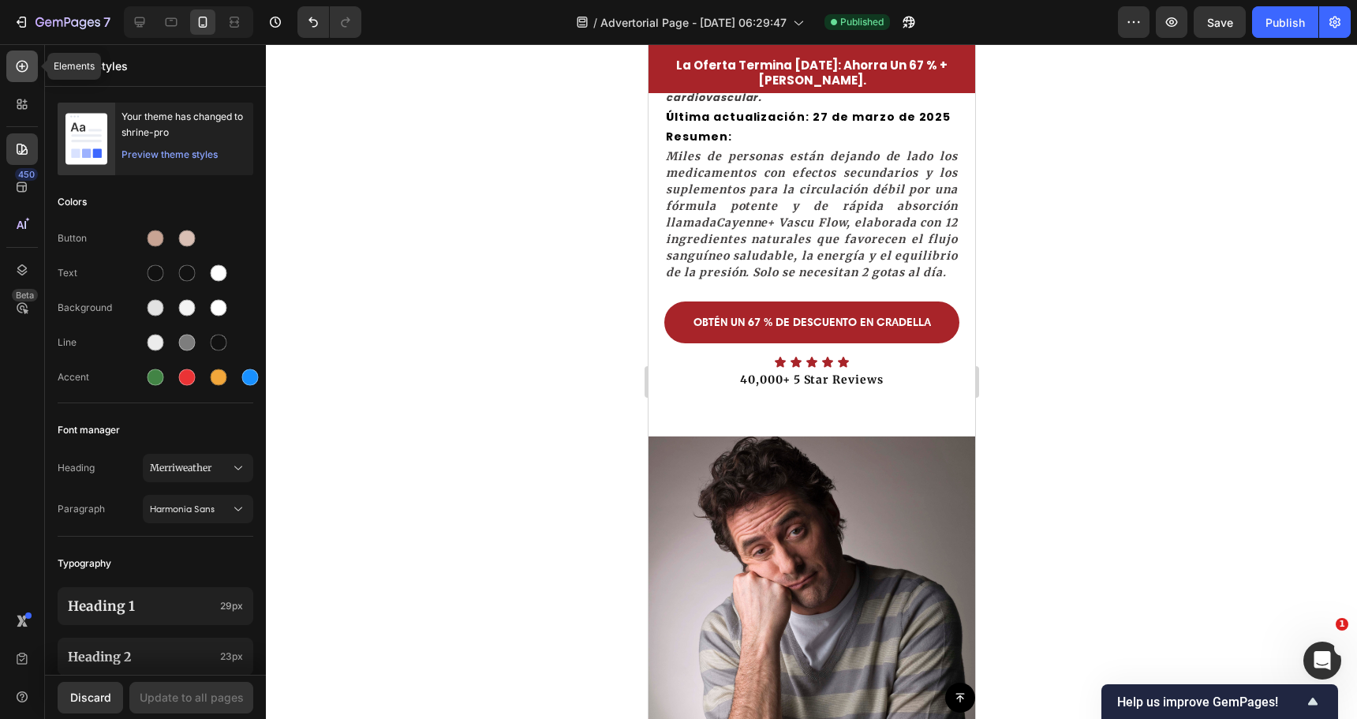
click at [23, 67] on icon at bounding box center [22, 66] width 16 height 16
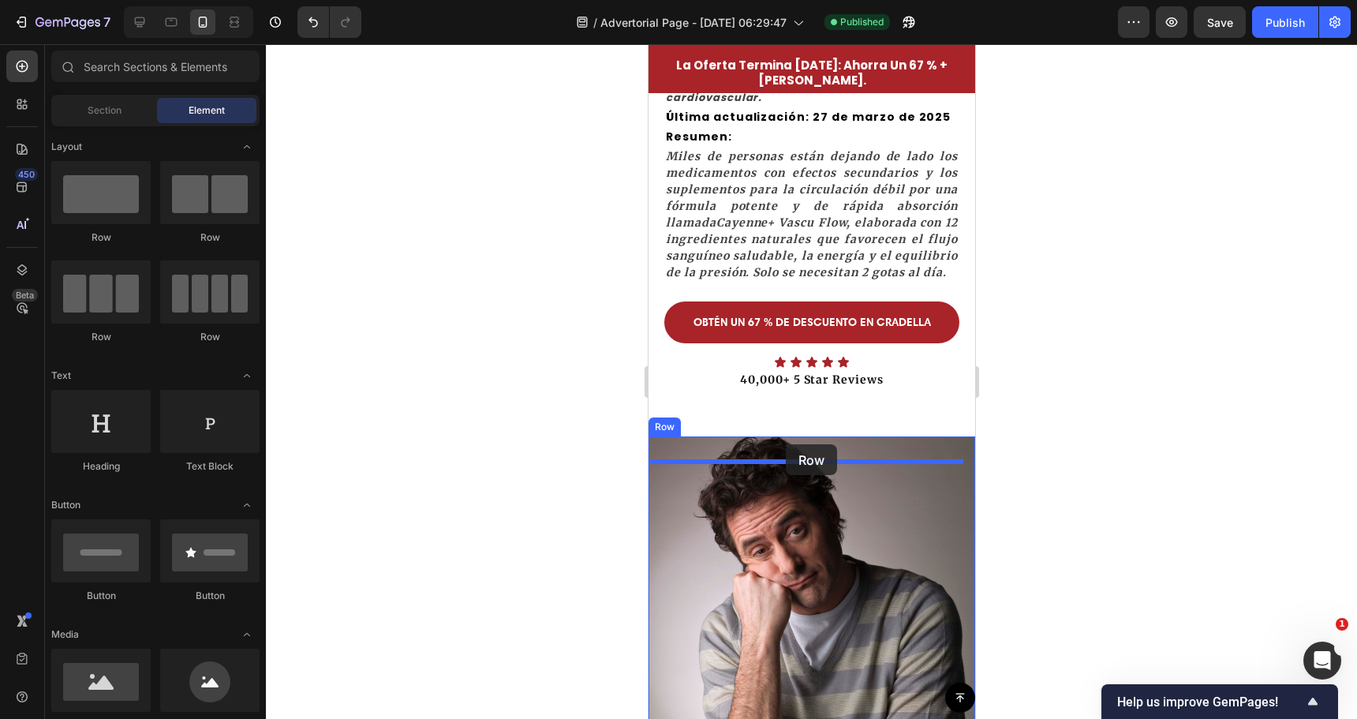
drag, startPoint x: 743, startPoint y: 252, endPoint x: 785, endPoint y: 444, distance: 196.2
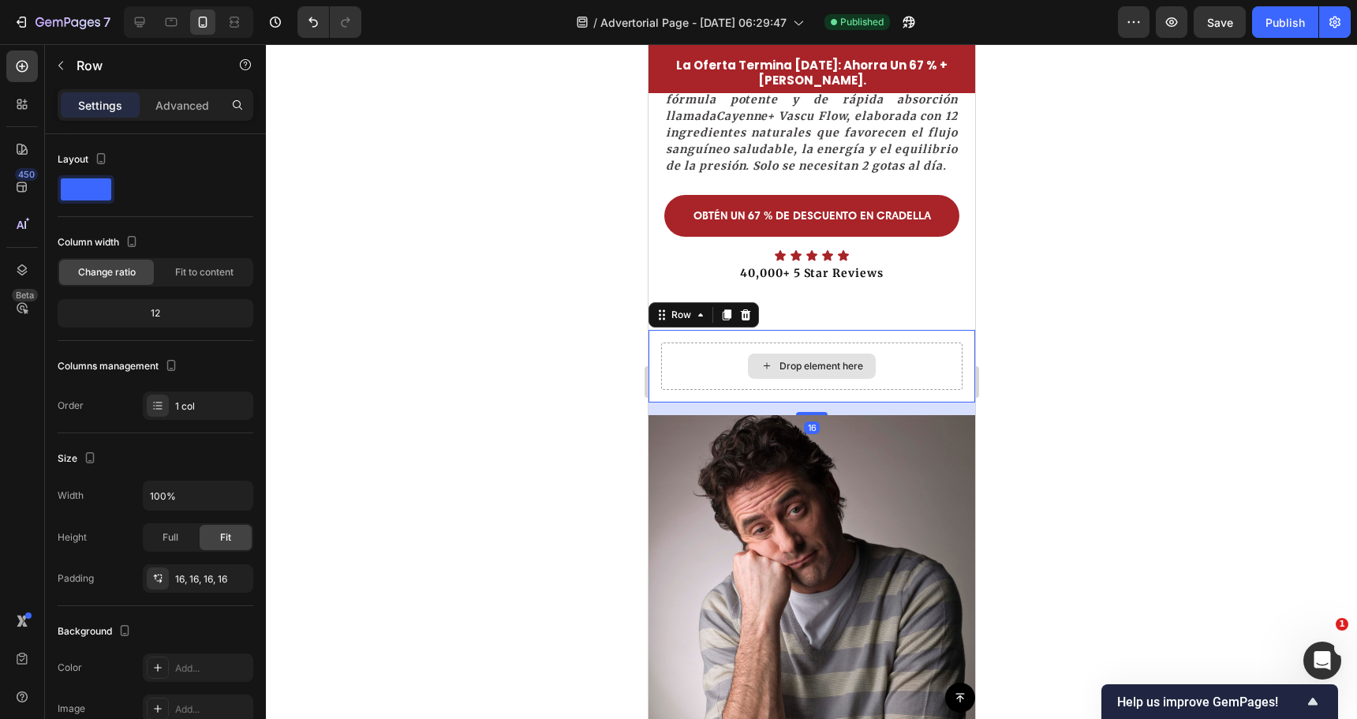
scroll to position [557, 0]
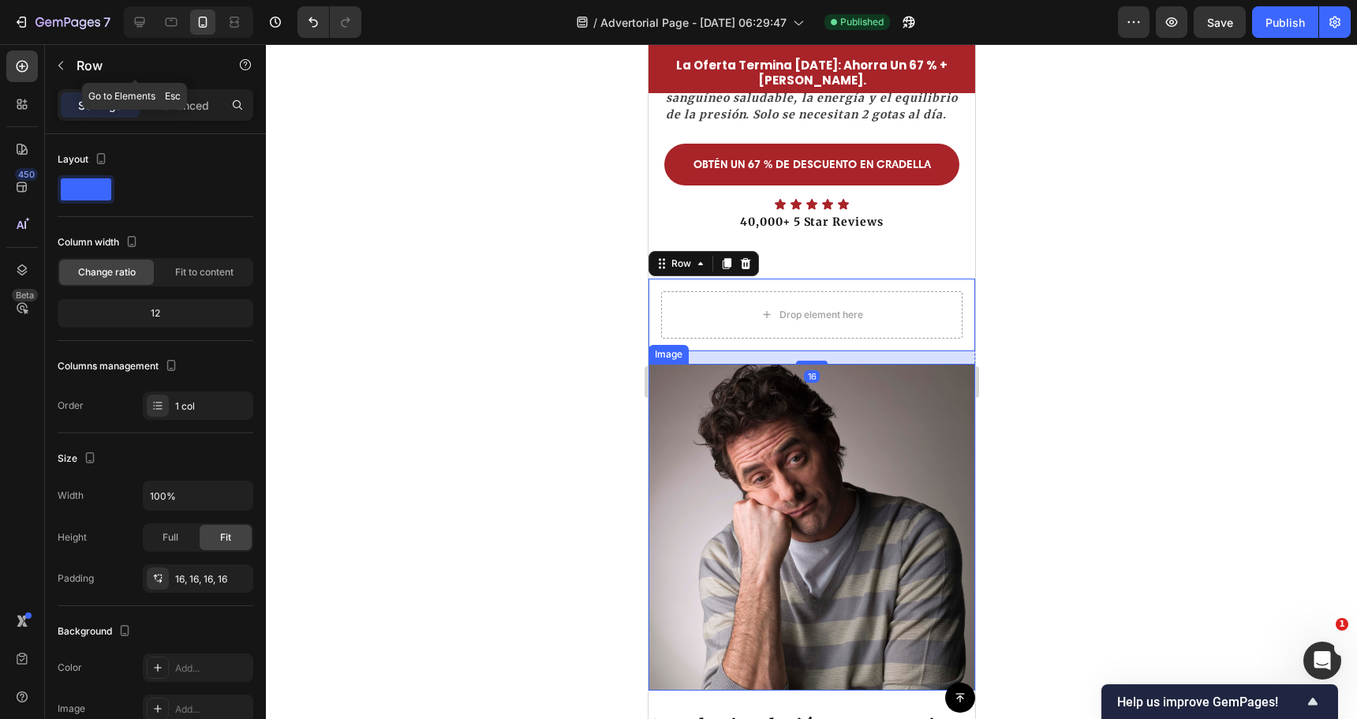
drag, startPoint x: 69, startPoint y: 70, endPoint x: 65, endPoint y: 77, distance: 8.1
click at [68, 70] on button "button" at bounding box center [60, 65] width 25 height 25
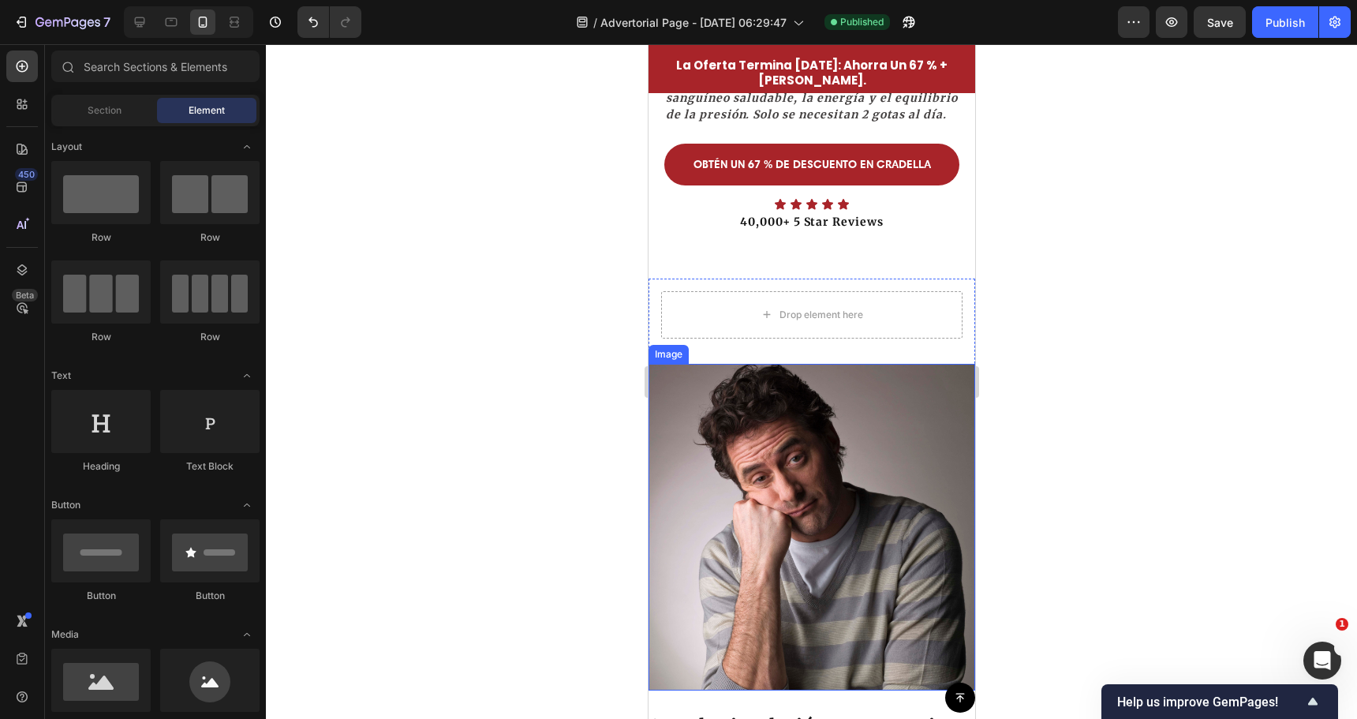
scroll to position [158, 0]
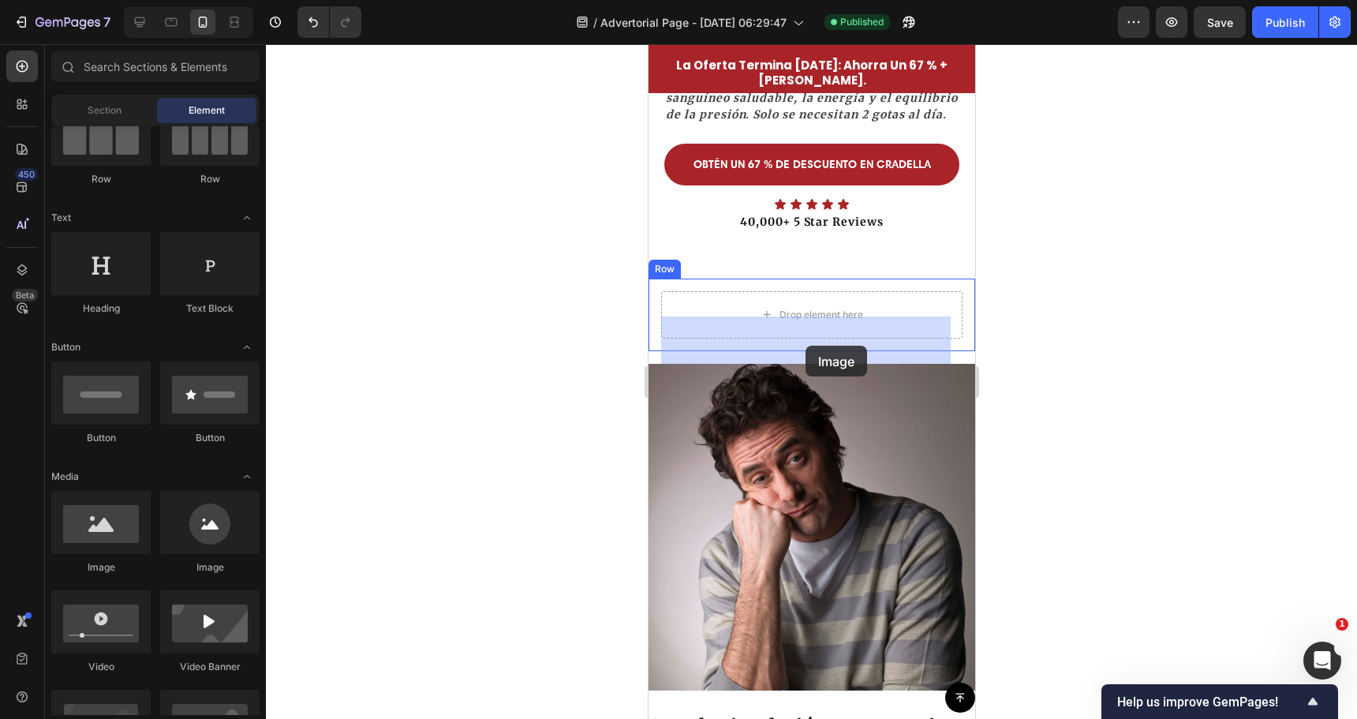
drag, startPoint x: 762, startPoint y: 588, endPoint x: 805, endPoint y: 344, distance: 247.5
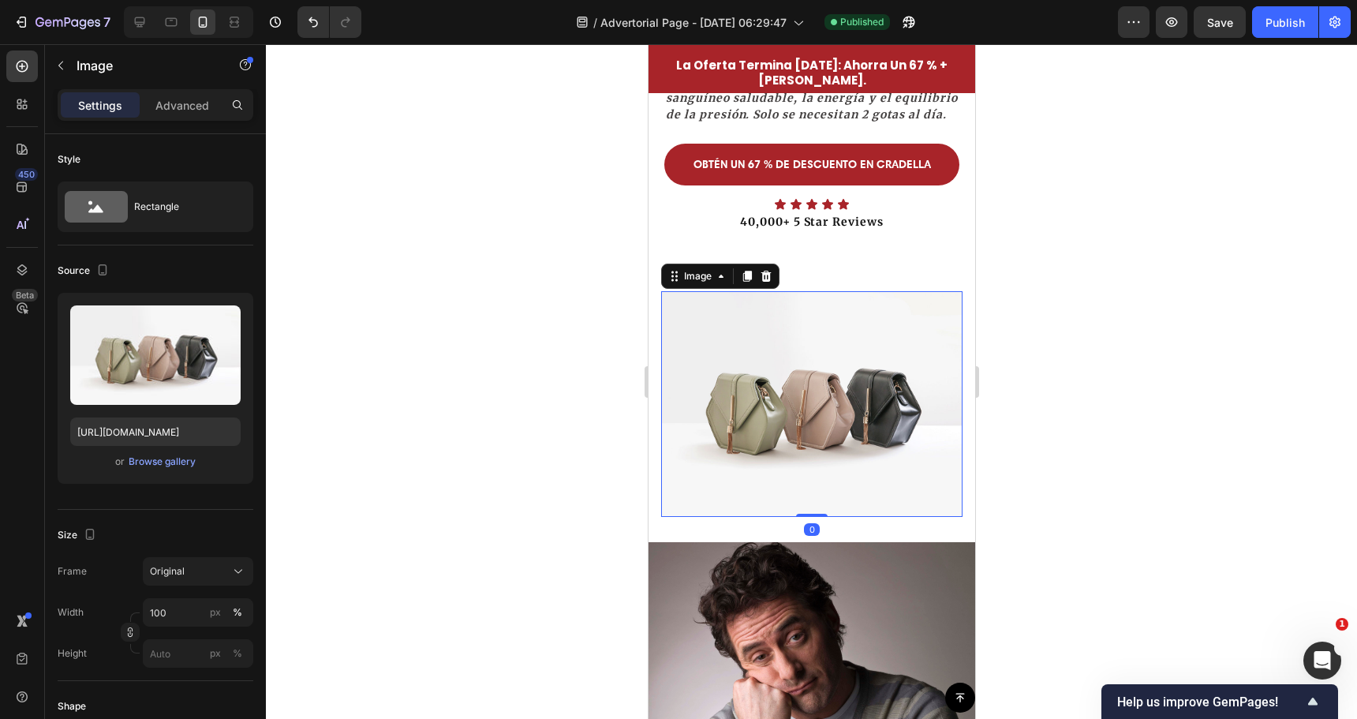
click at [777, 388] on img at bounding box center [810, 404] width 301 height 226
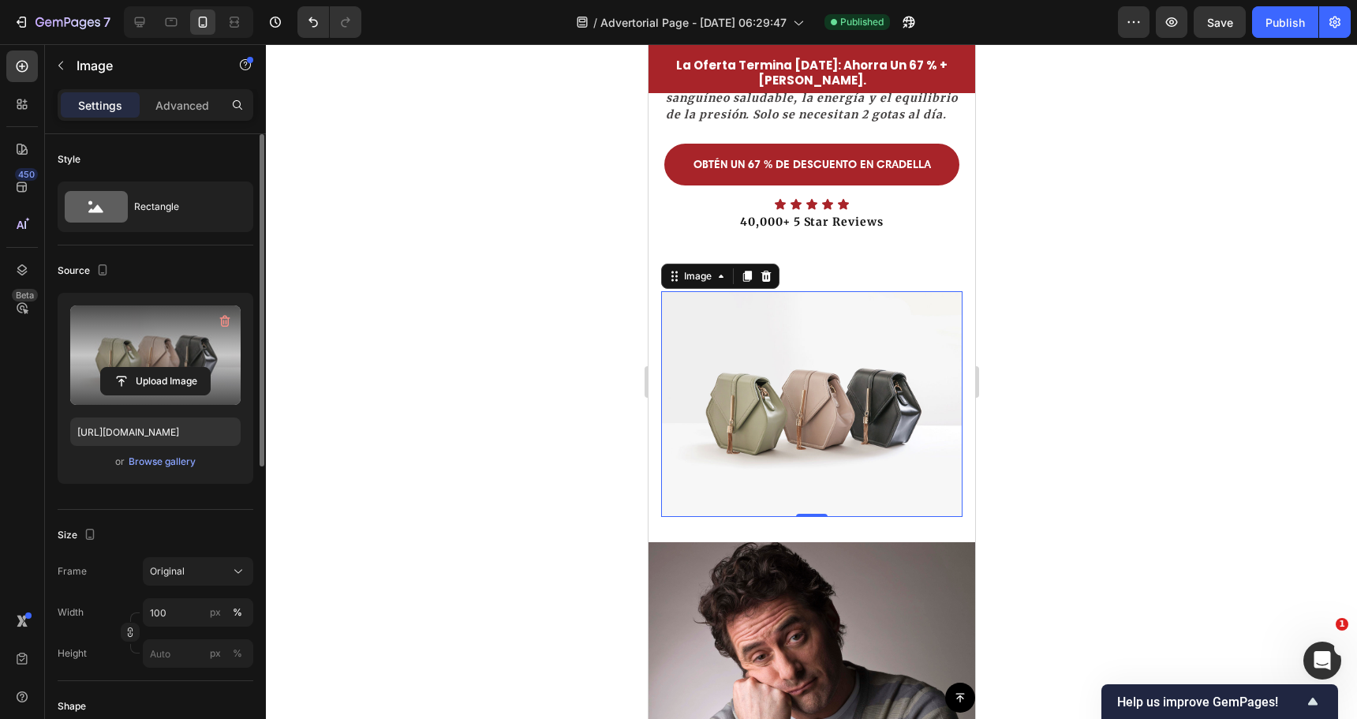
click at [123, 352] on label at bounding box center [155, 354] width 170 height 99
click at [123, 368] on input "file" at bounding box center [155, 381] width 109 height 27
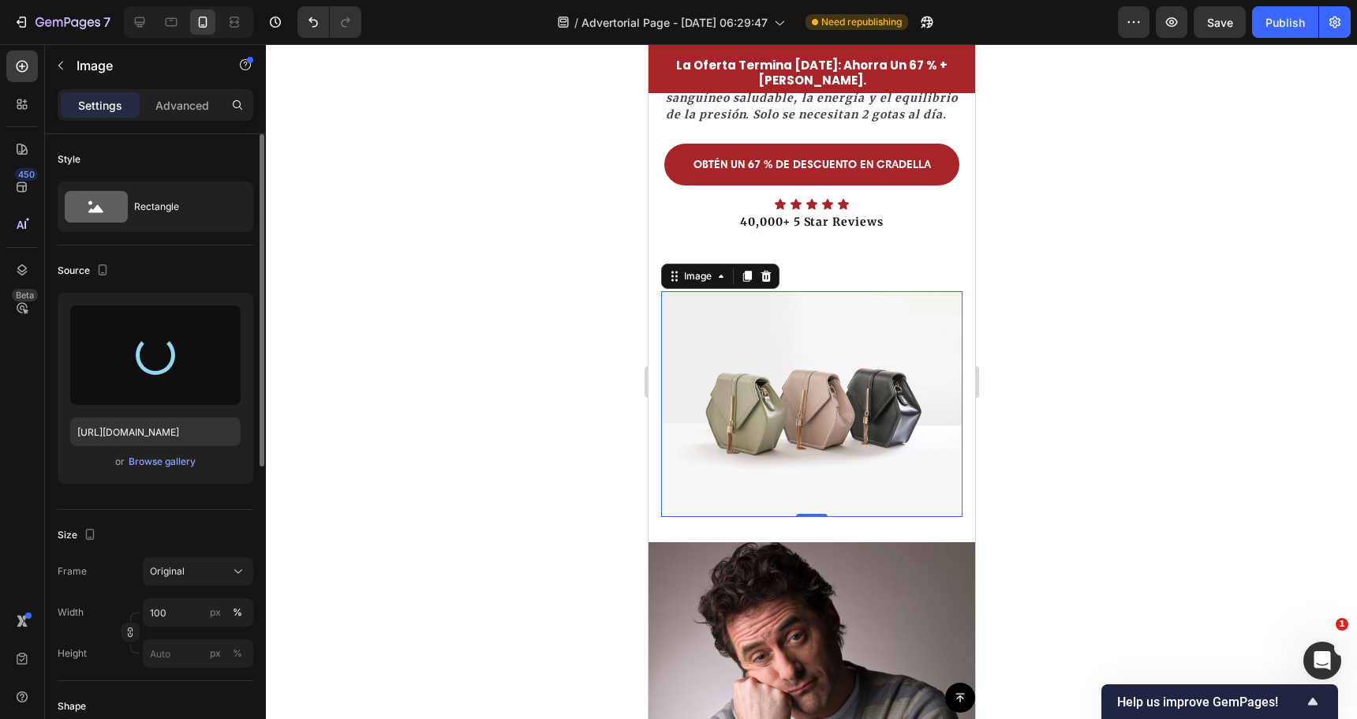
type input "[URL][DOMAIN_NAME]"
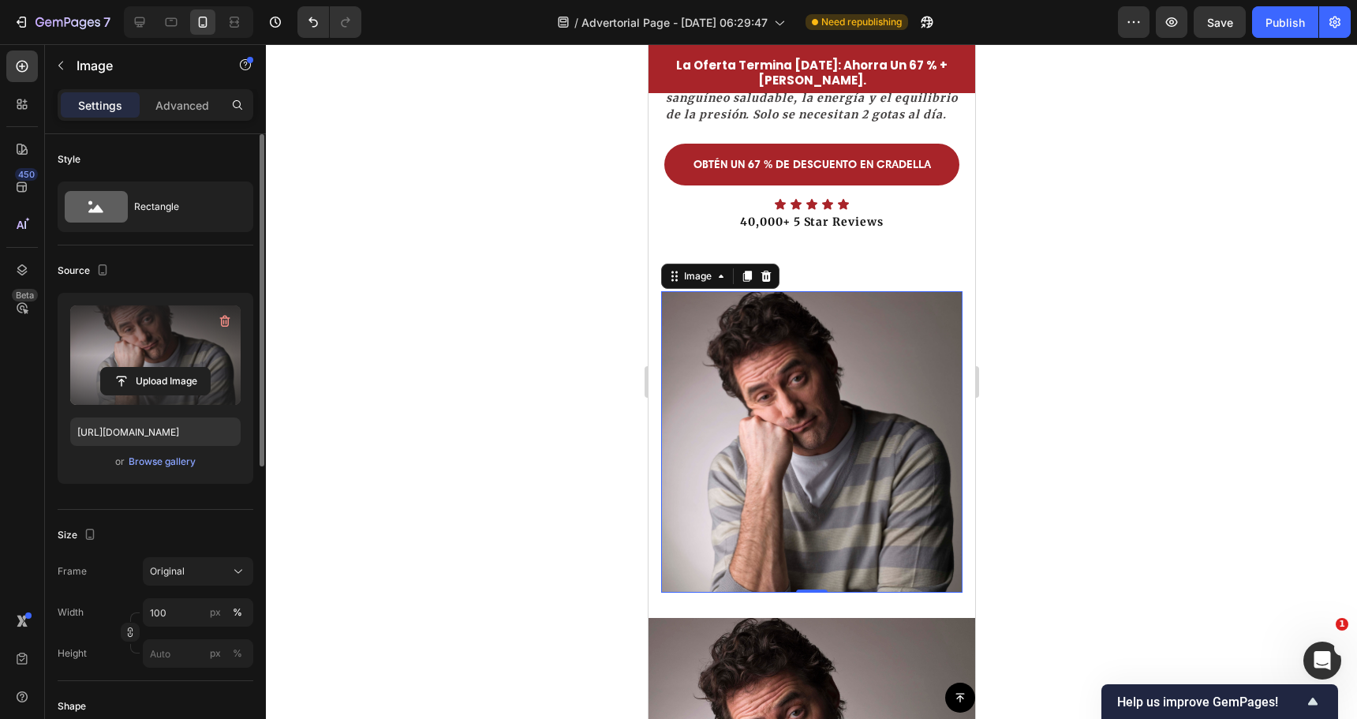
click at [574, 351] on div at bounding box center [811, 381] width 1091 height 675
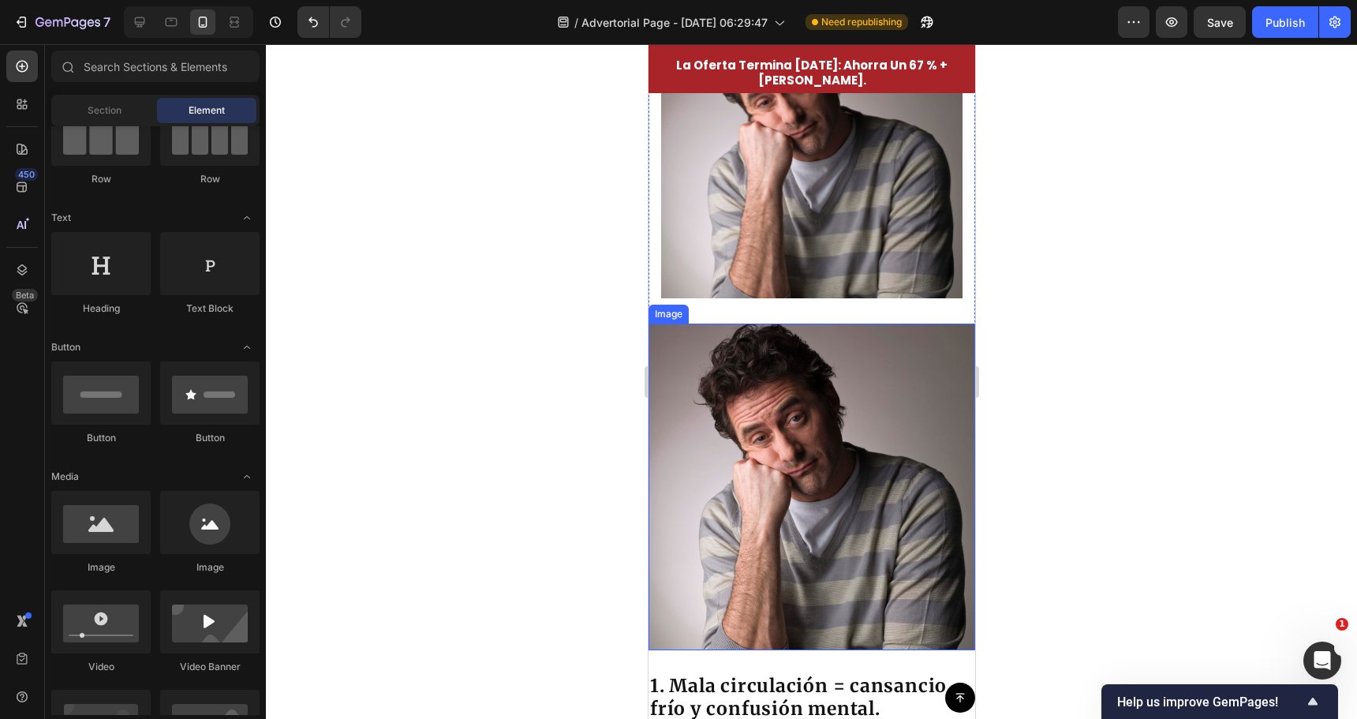
scroll to position [952, 0]
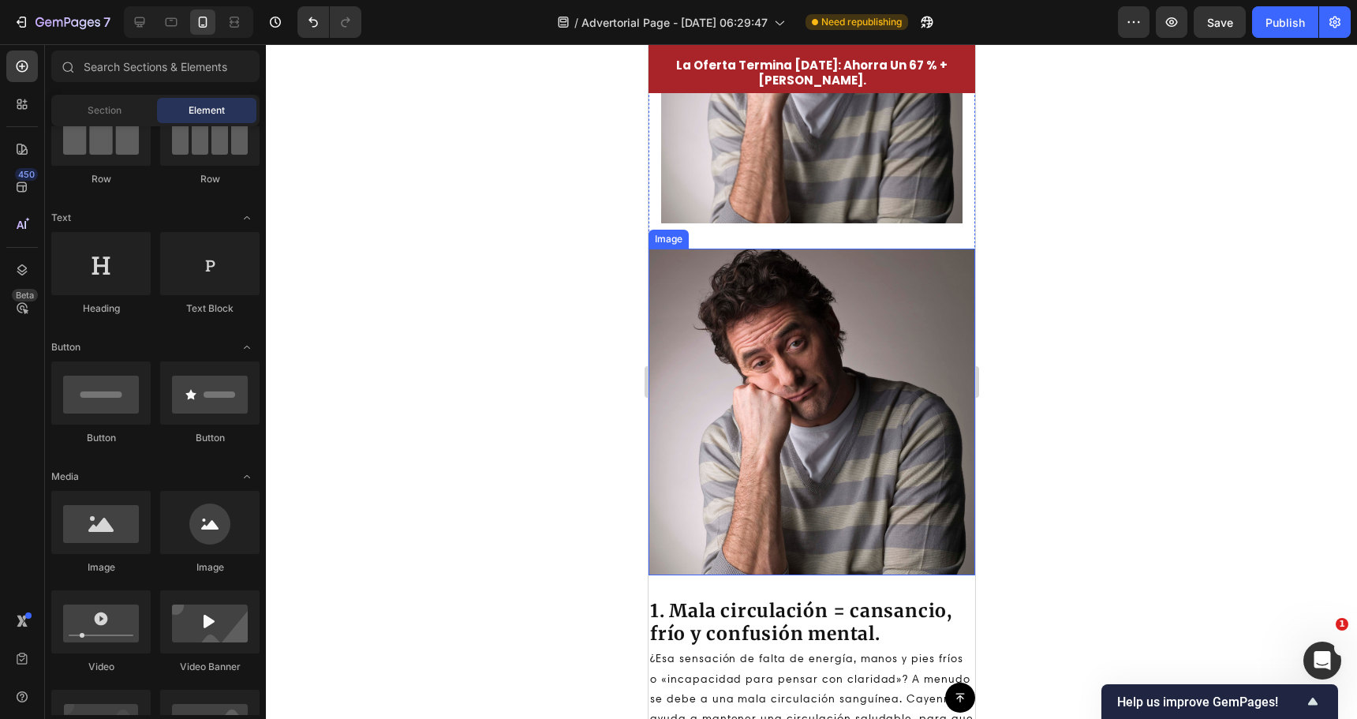
click at [802, 387] on img at bounding box center [811, 412] width 327 height 327
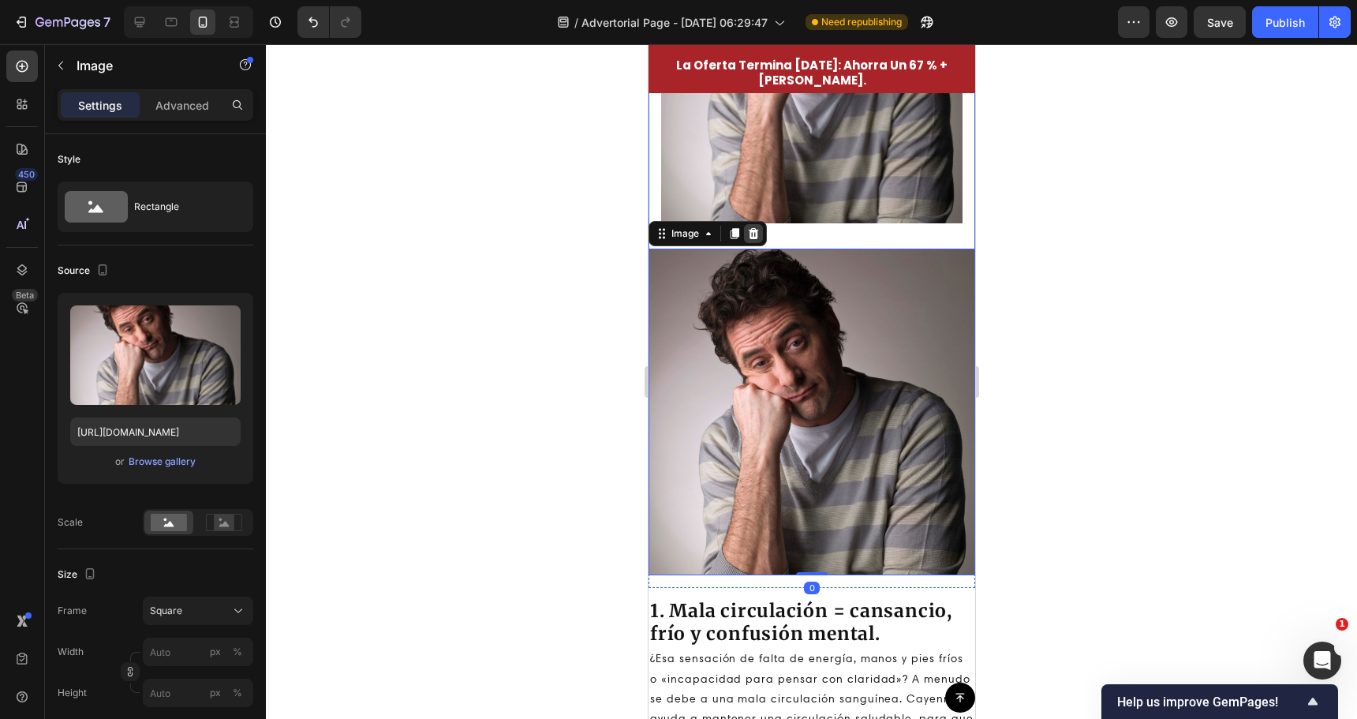
click at [759, 224] on div at bounding box center [752, 233] width 19 height 19
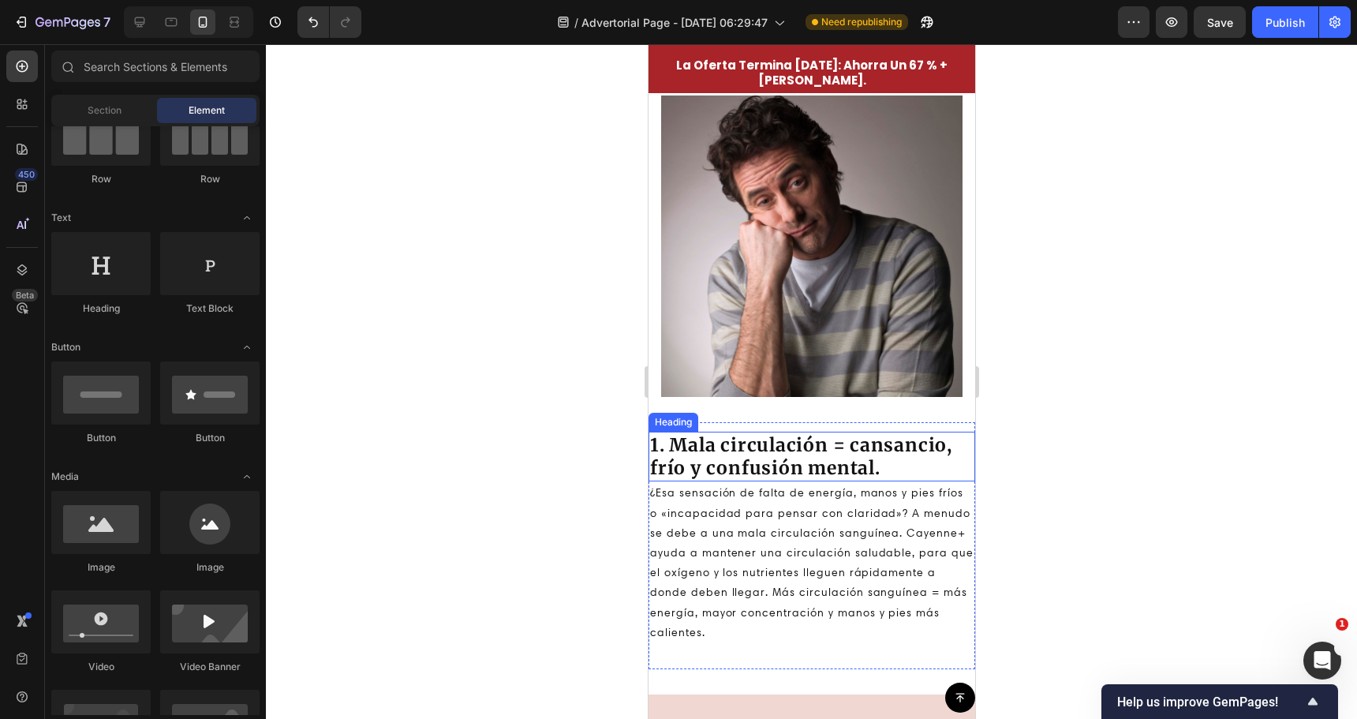
scroll to position [715, 0]
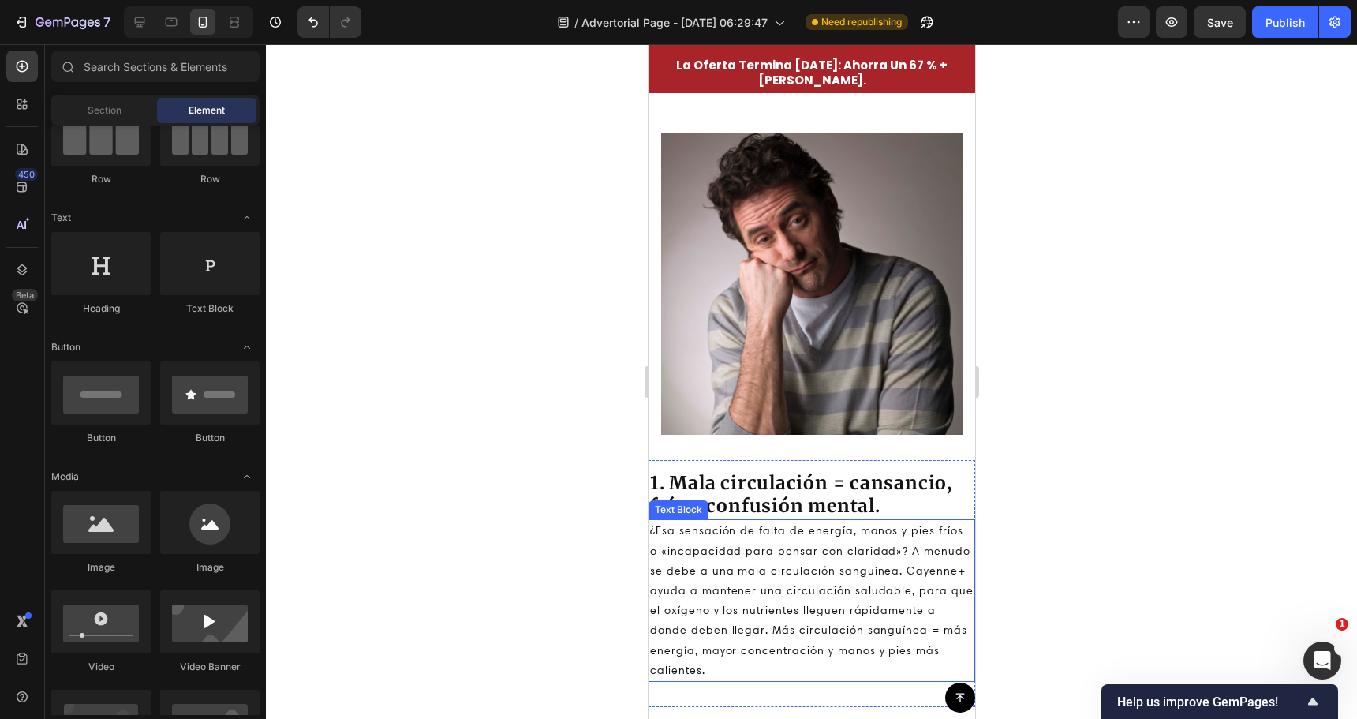
click at [726, 539] on p "¿Esa sensación de falta de energía, manos y pies fríos o «incapacidad para pens…" at bounding box center [810, 600] width 323 height 159
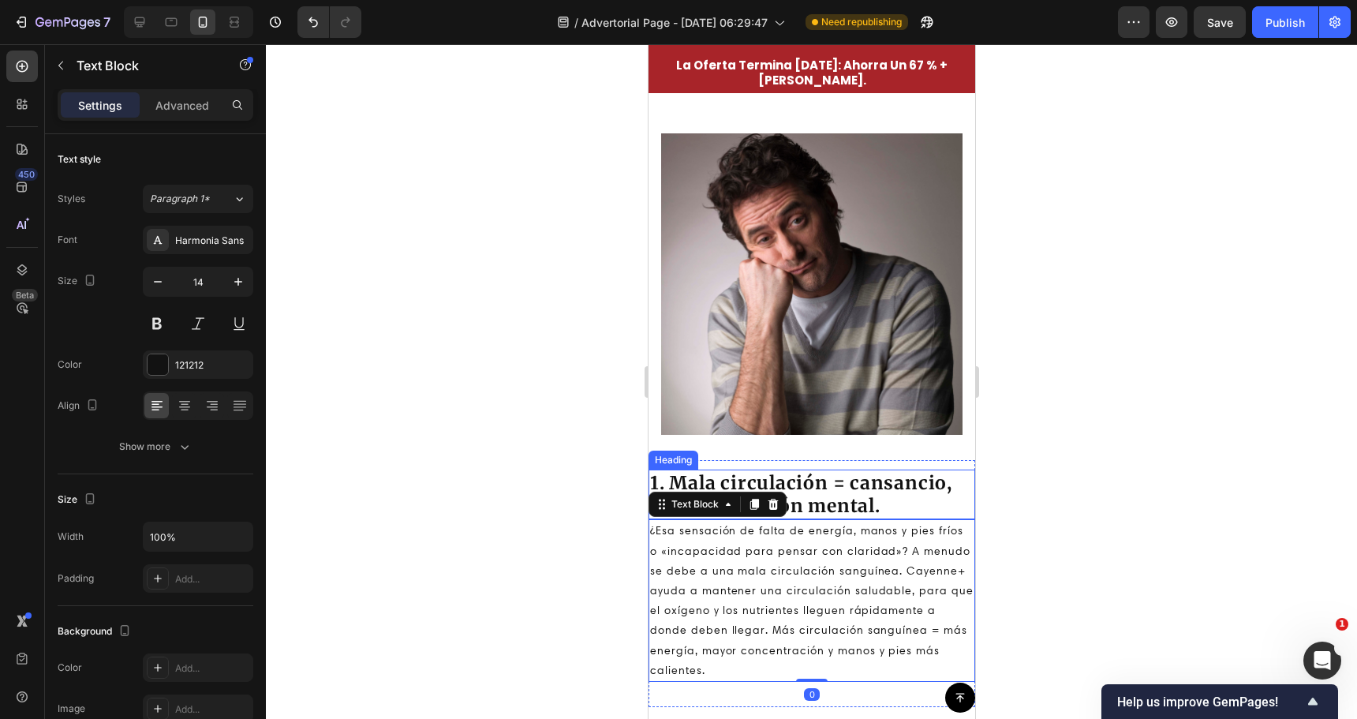
click at [851, 520] on h2 "1. Mala circulación = cansancio, frío y confusión mental." at bounding box center [811, 494] width 327 height 50
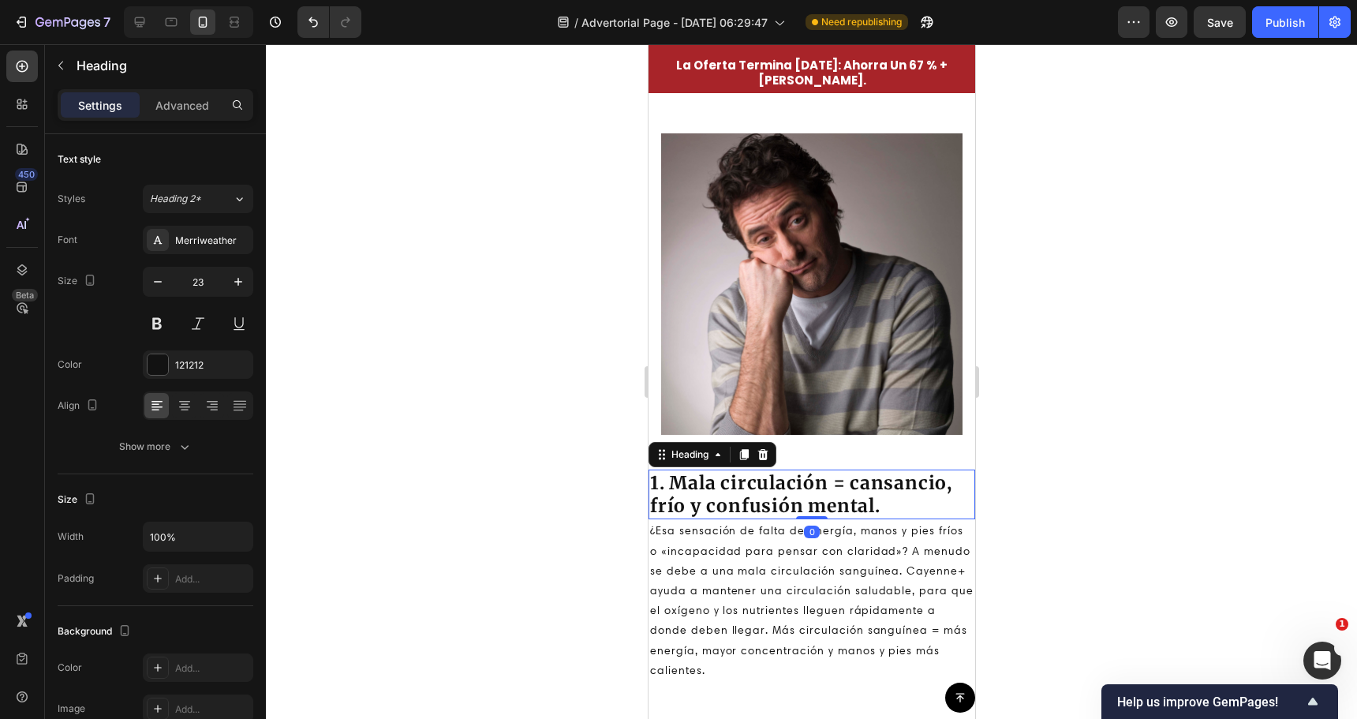
click at [600, 357] on div at bounding box center [811, 381] width 1091 height 675
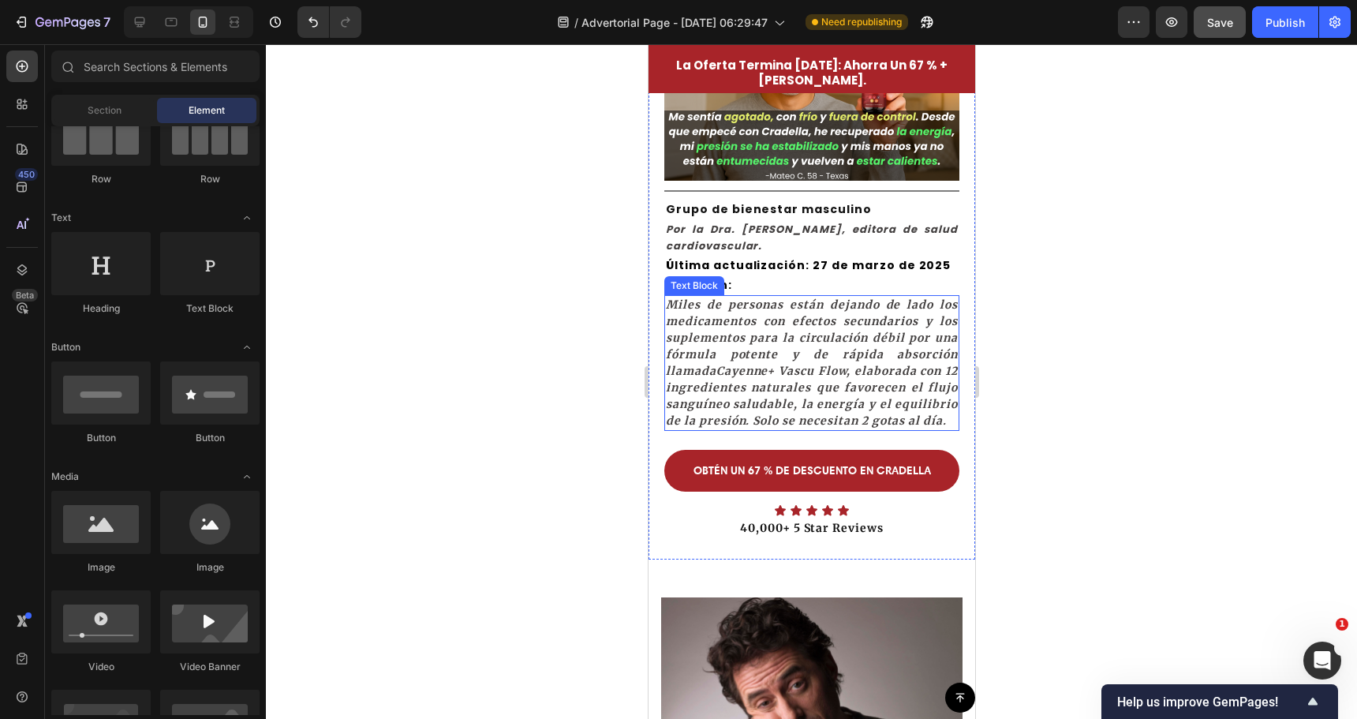
scroll to position [241, 0]
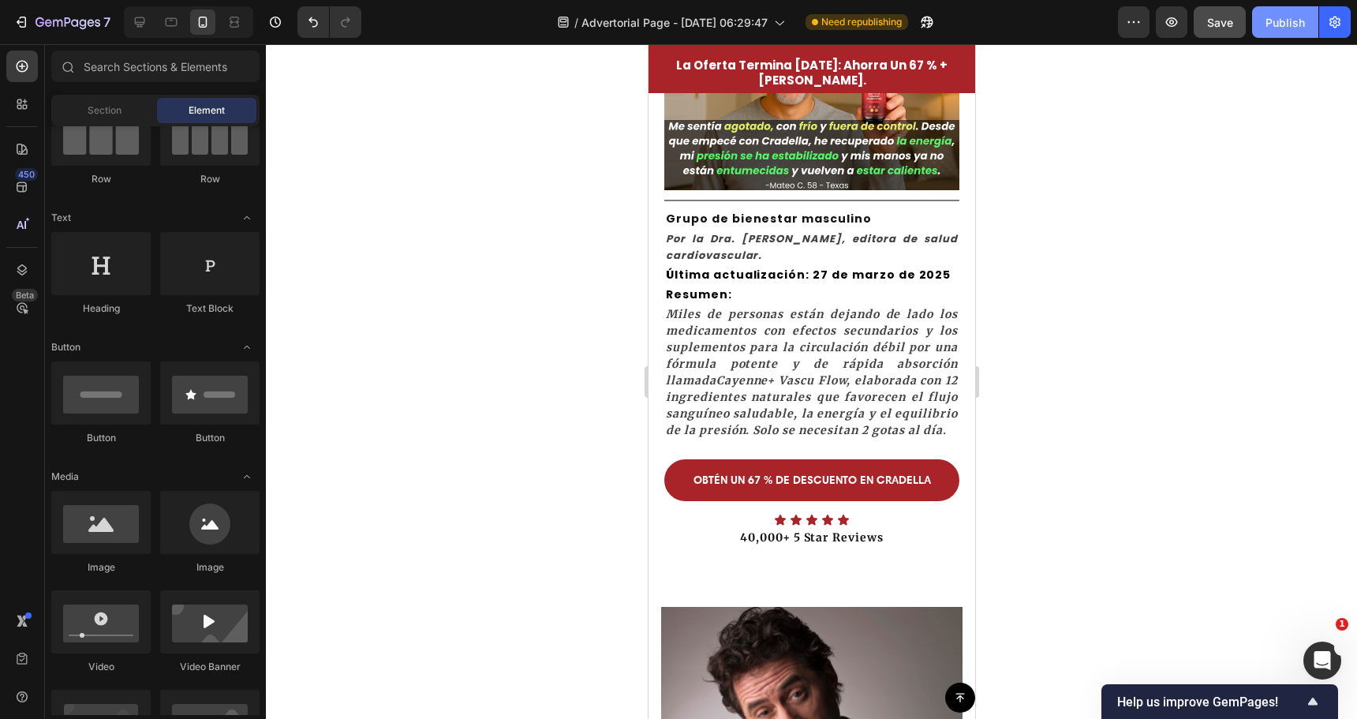
click at [1289, 28] on div "Publish" at bounding box center [1285, 22] width 39 height 17
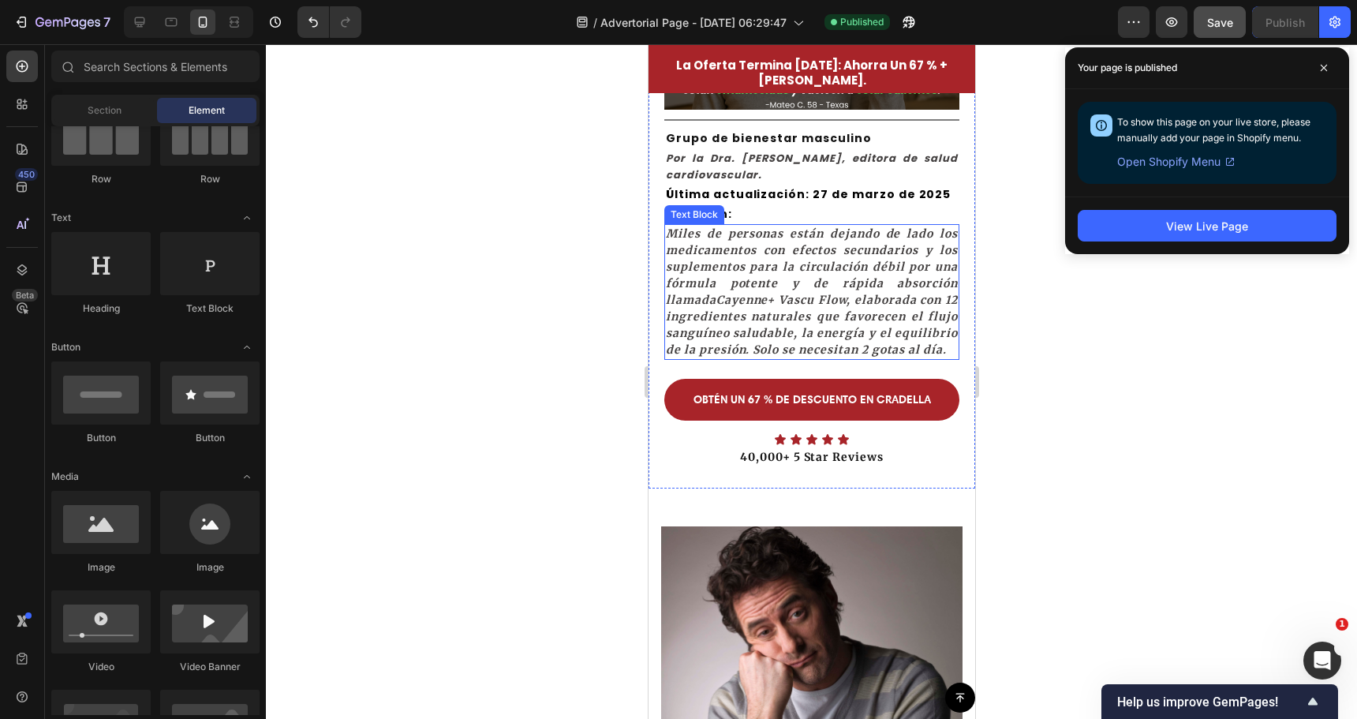
scroll to position [320, 0]
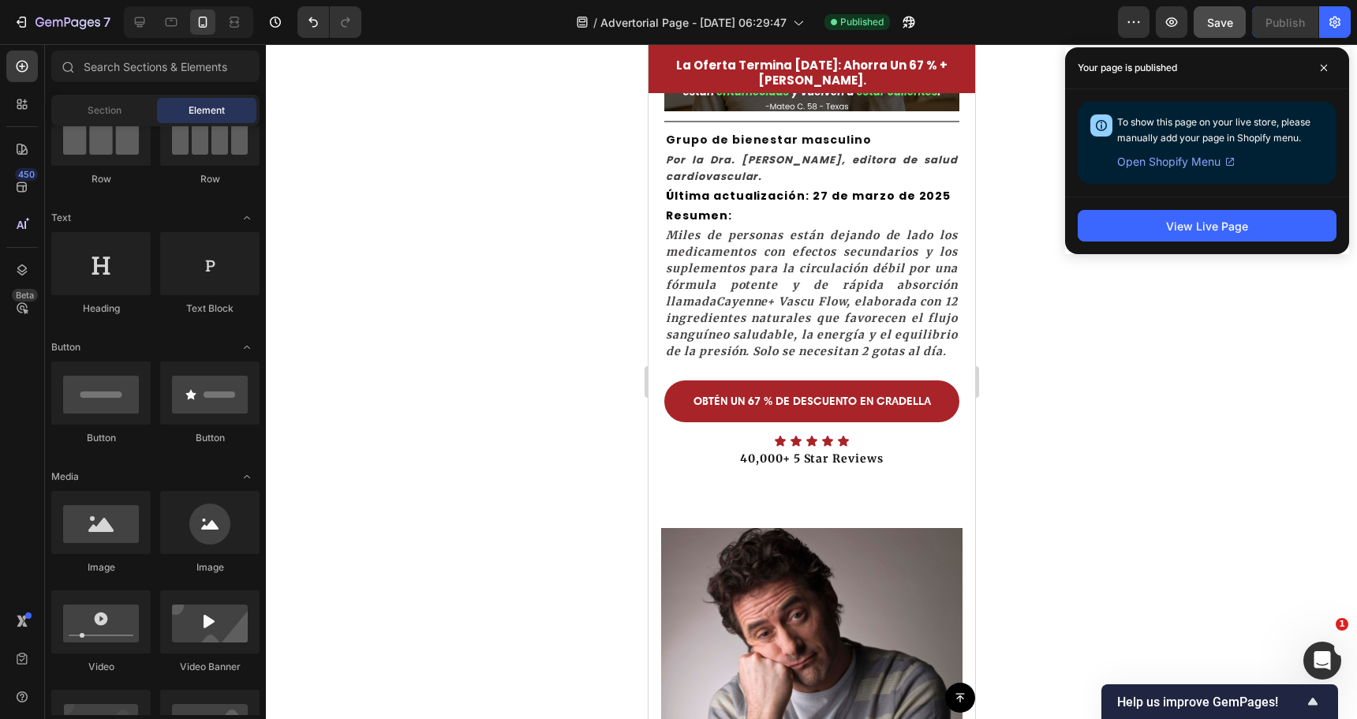
drag, startPoint x: 1325, startPoint y: 73, endPoint x: 1297, endPoint y: 83, distance: 29.5
click at [1325, 73] on span at bounding box center [1323, 67] width 25 height 25
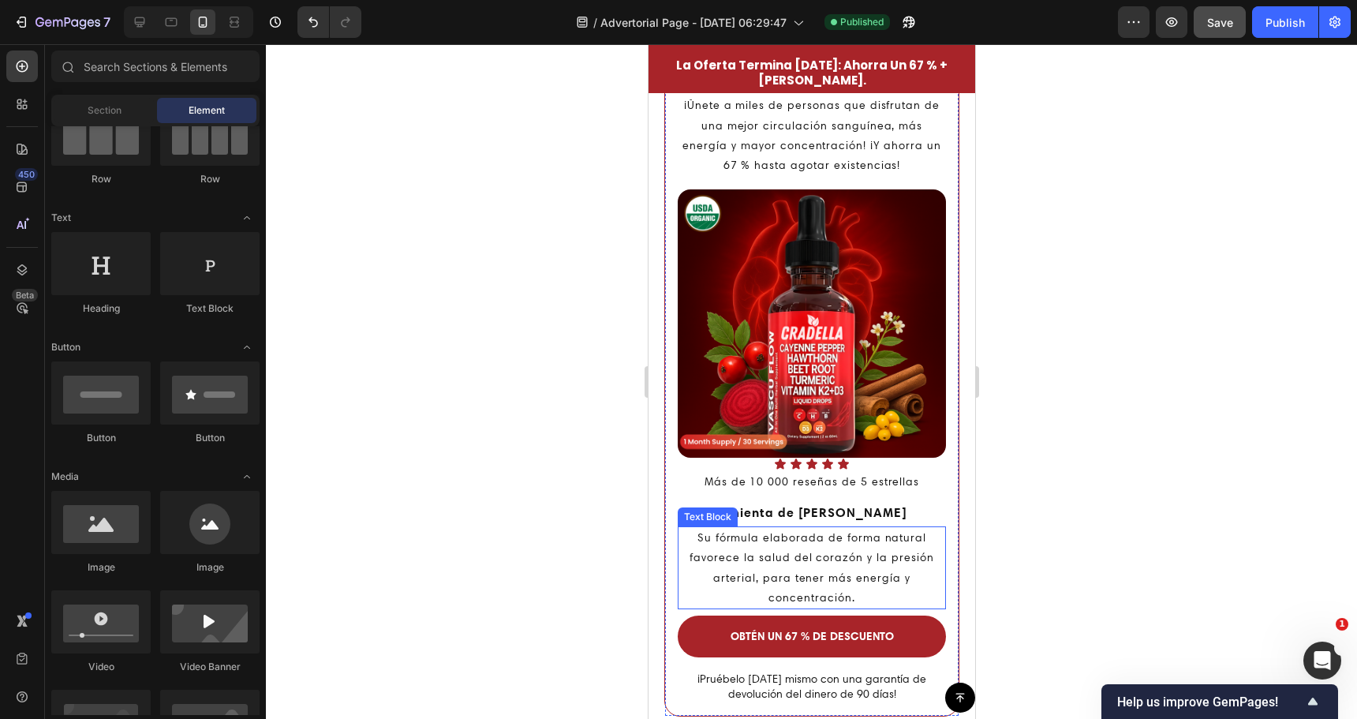
scroll to position [4207, 0]
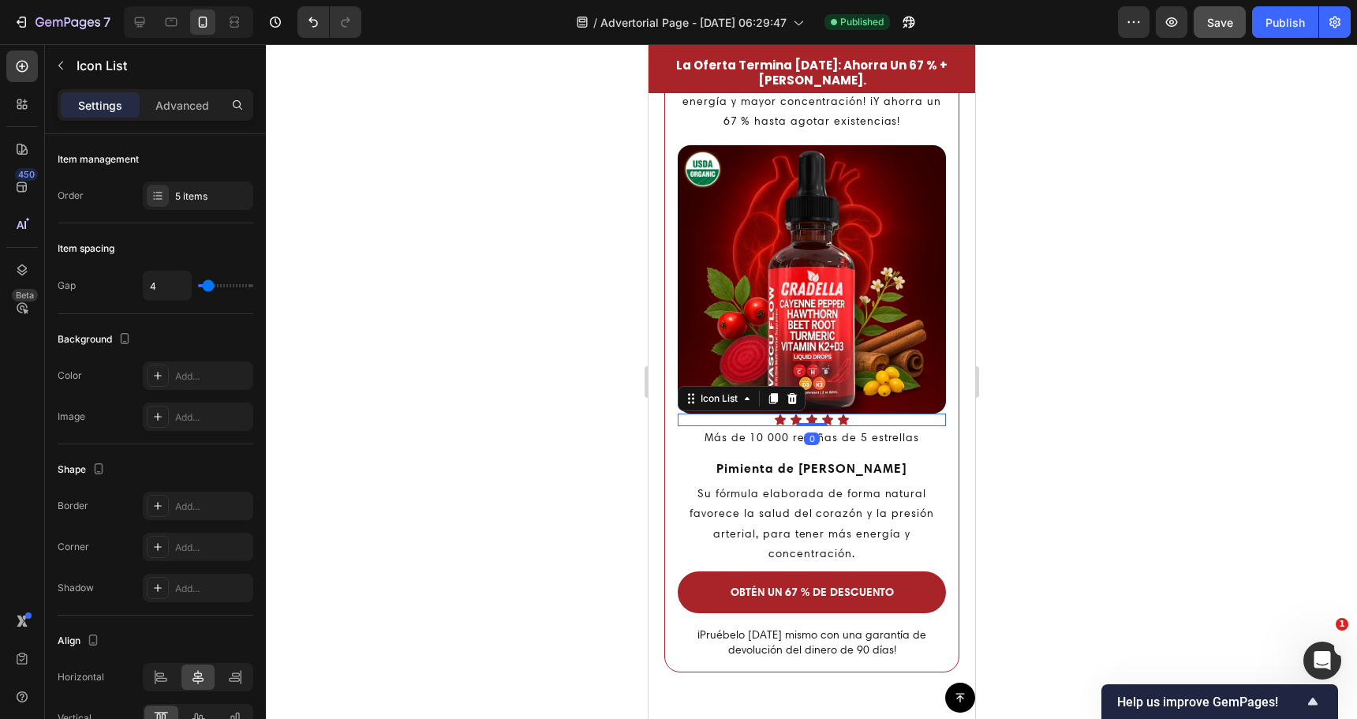
click at [873, 413] on div "Icon Icon Icon Icon Icon" at bounding box center [811, 419] width 268 height 13
click at [574, 443] on div at bounding box center [811, 381] width 1091 height 675
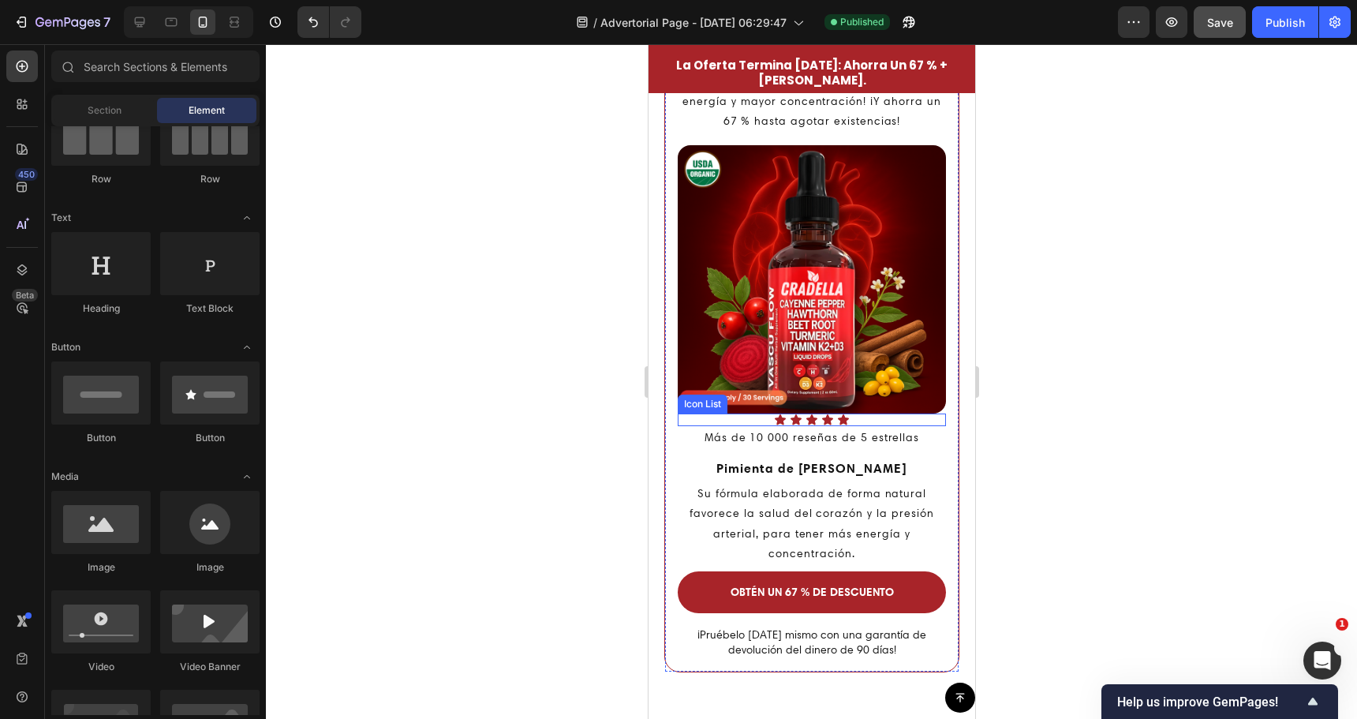
click at [782, 413] on div "Icon Icon Icon Icon Icon" at bounding box center [811, 419] width 268 height 13
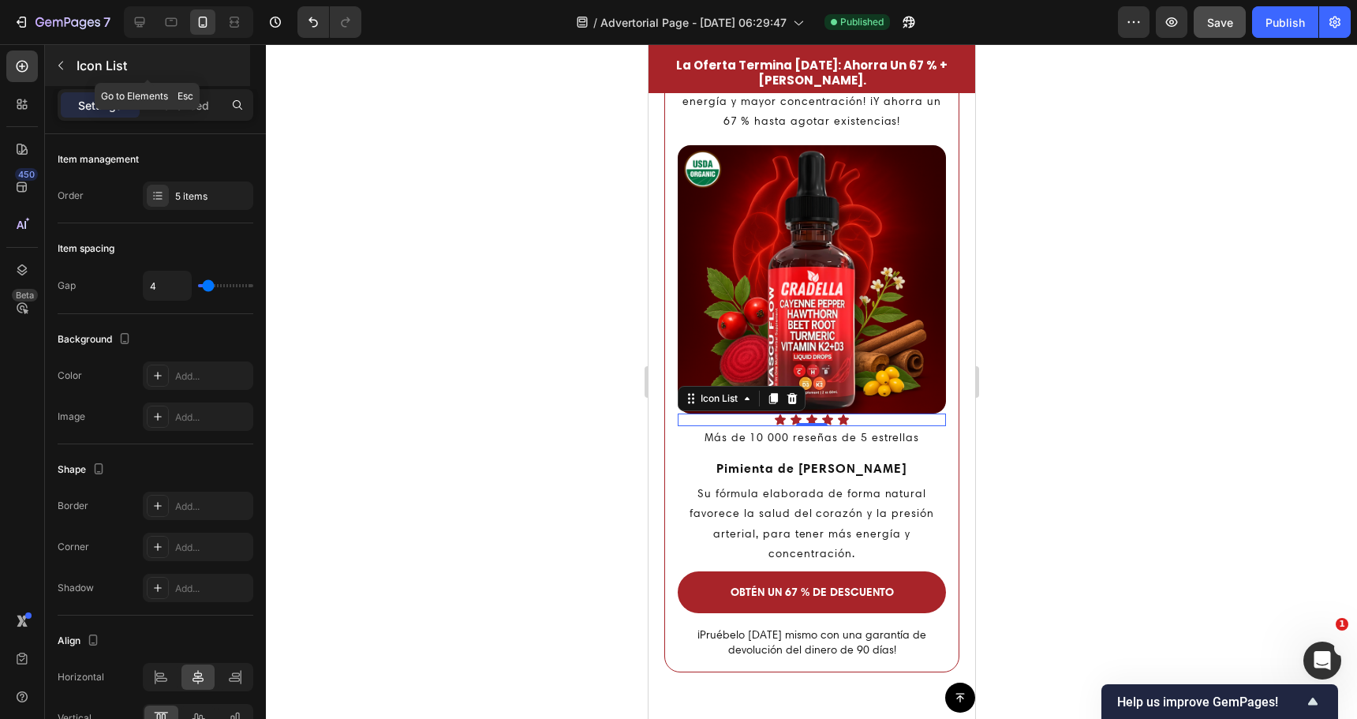
click at [55, 73] on button "button" at bounding box center [60, 65] width 25 height 25
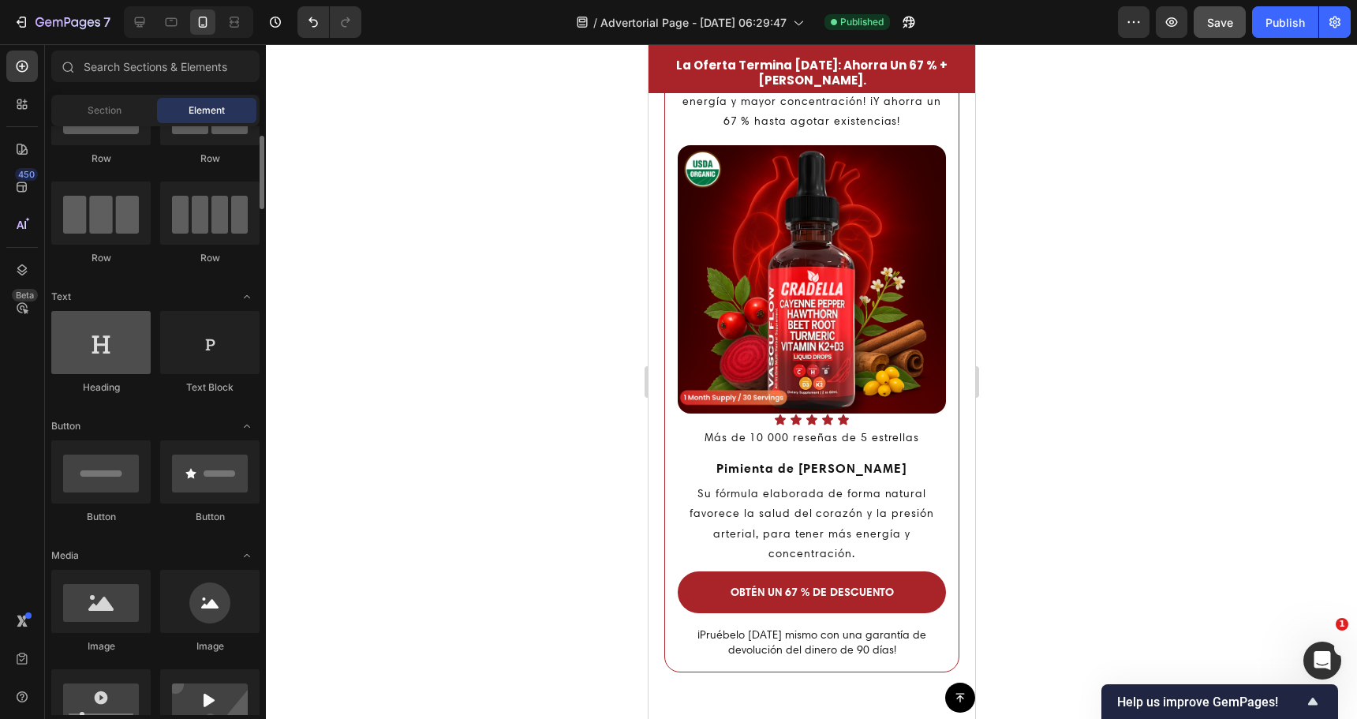
scroll to position [0, 0]
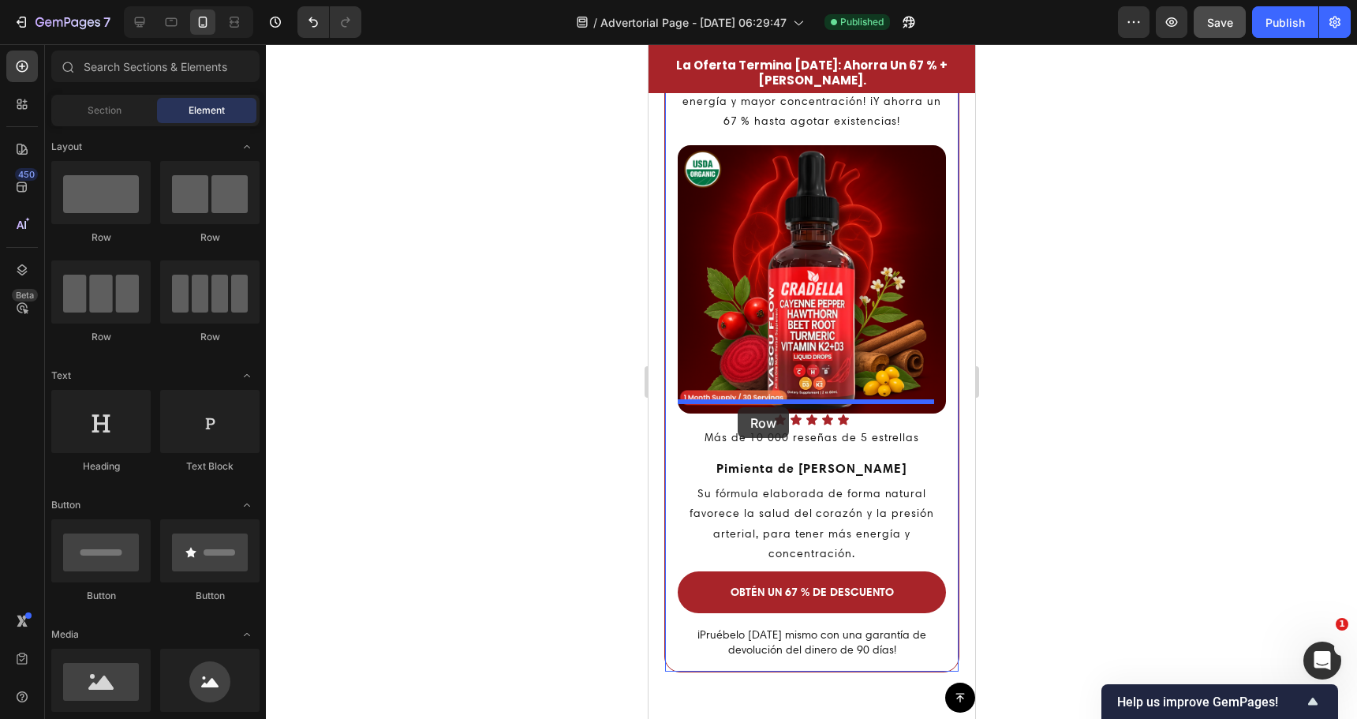
drag, startPoint x: 983, startPoint y: 404, endPoint x: 737, endPoint y: 407, distance: 246.2
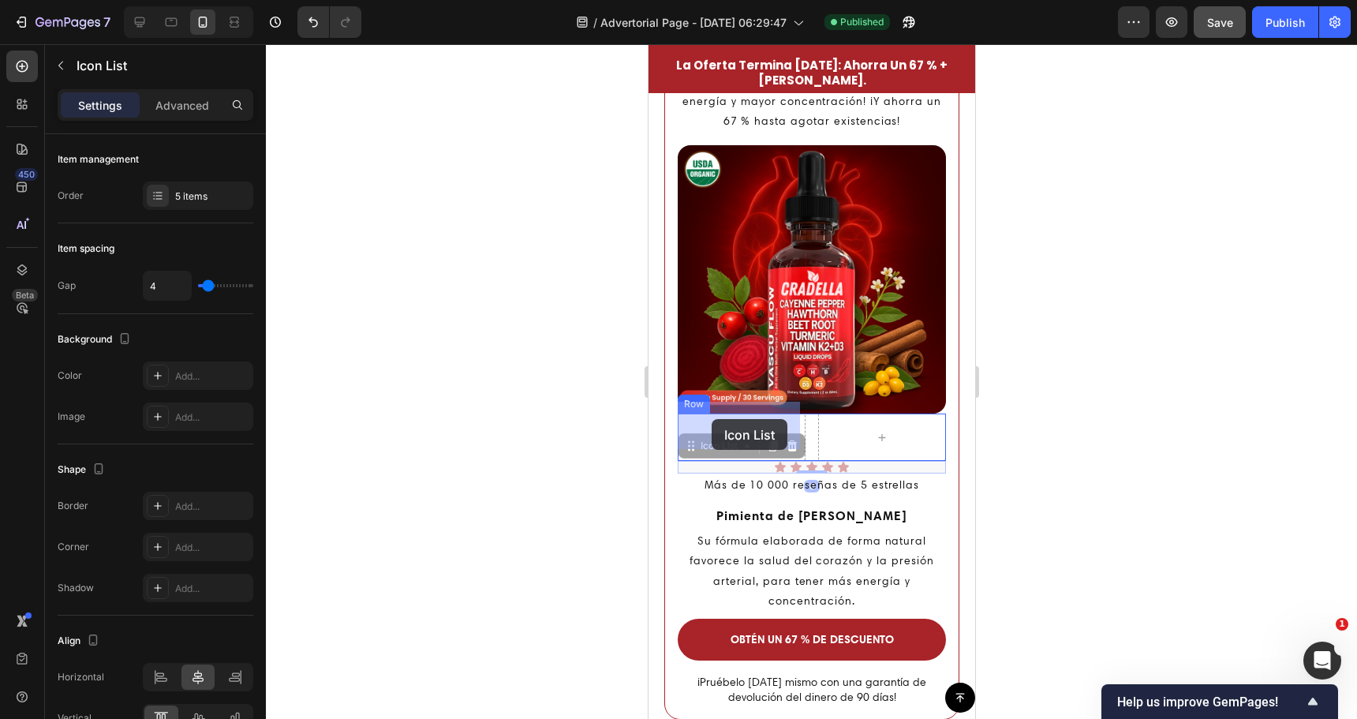
drag, startPoint x: 782, startPoint y: 456, endPoint x: 705, endPoint y: 418, distance: 85.4
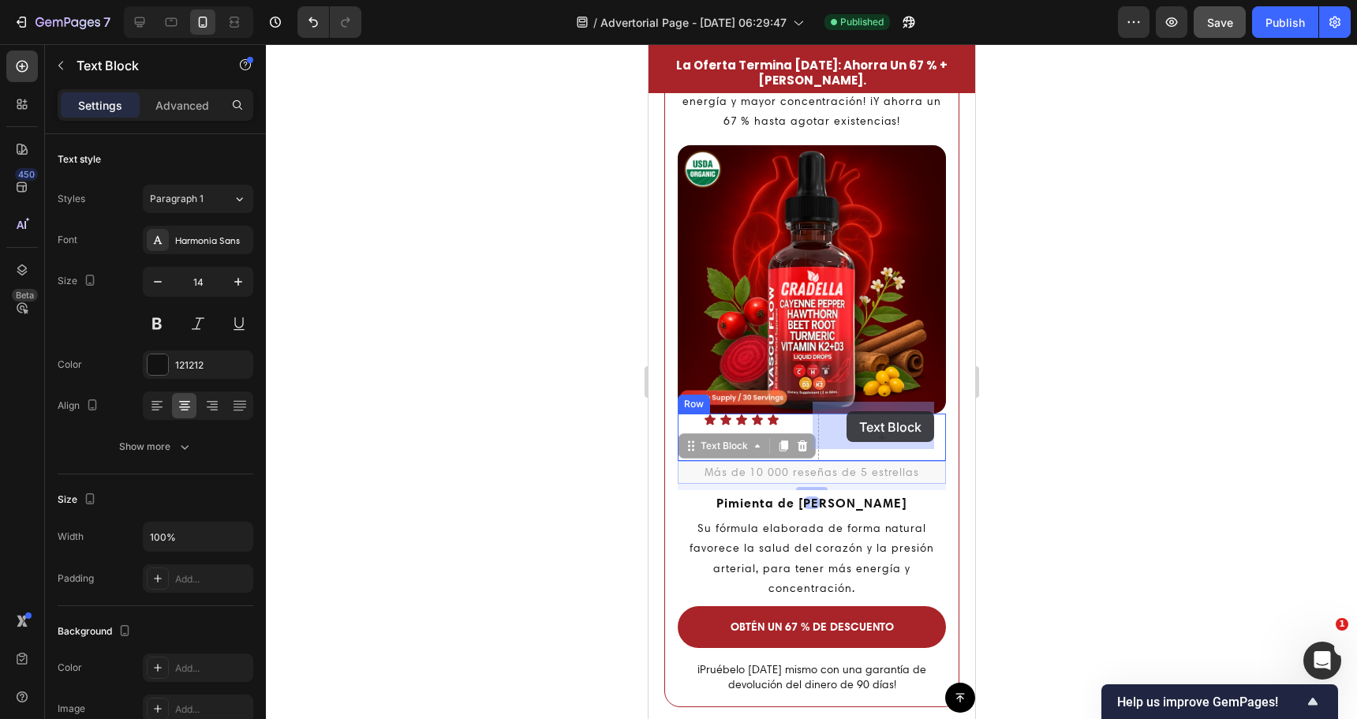
drag, startPoint x: 739, startPoint y: 461, endPoint x: 835, endPoint y: 413, distance: 106.6
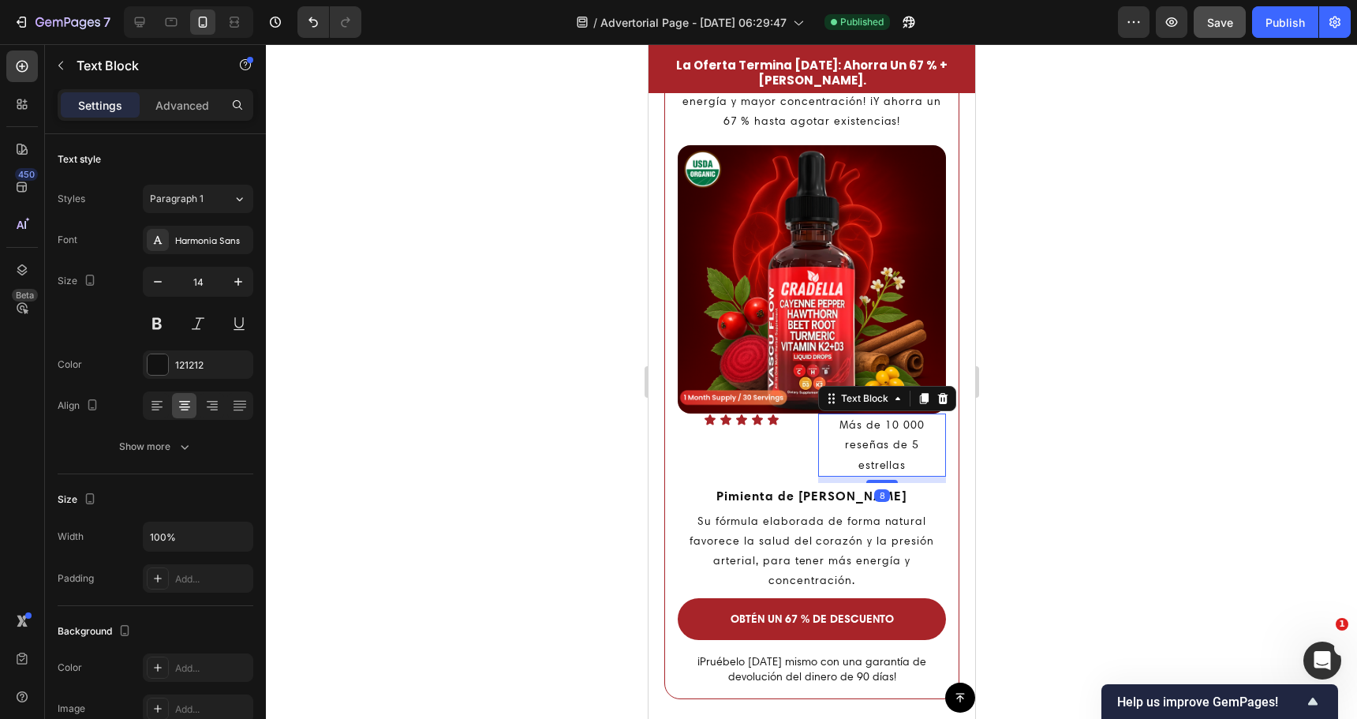
click at [851, 433] on p "Más de 10 000 reseñas de 5 estrellas" at bounding box center [881, 445] width 125 height 60
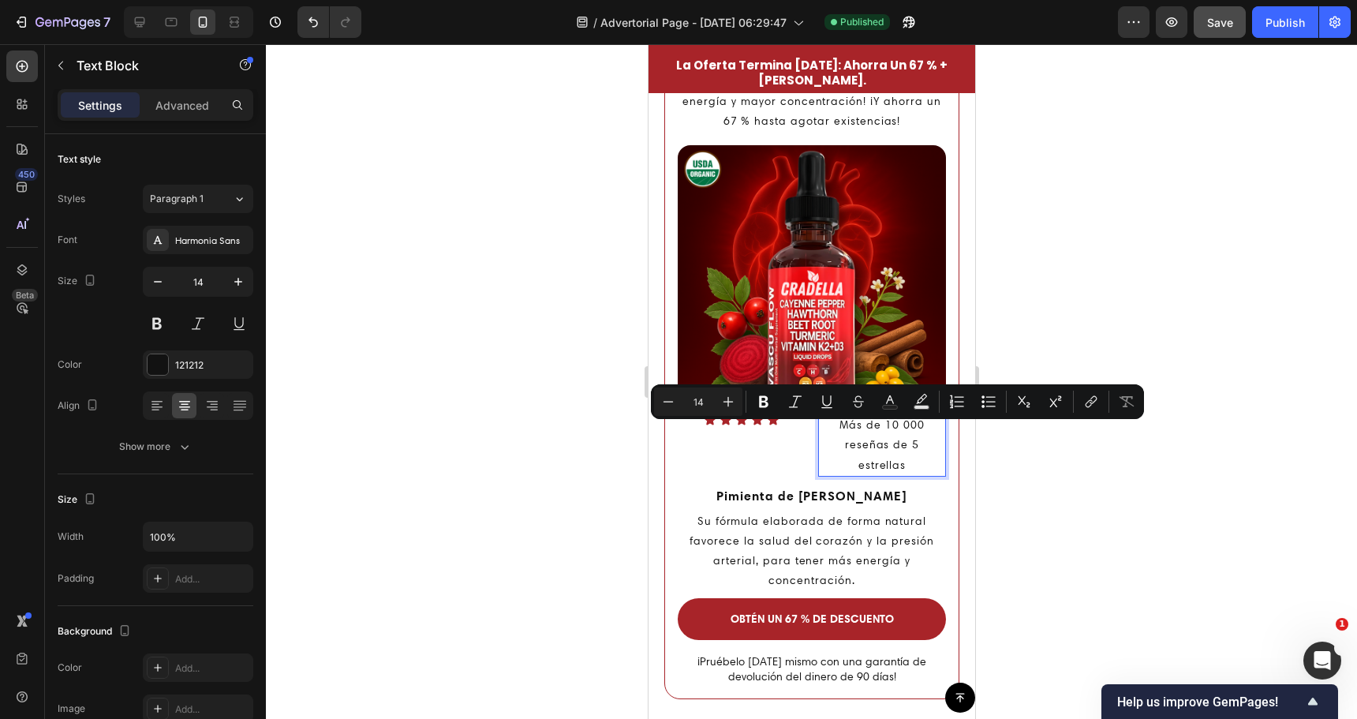
click at [858, 447] on p "Más de 10 000 reseñas de 5 estrellas" at bounding box center [881, 445] width 125 height 60
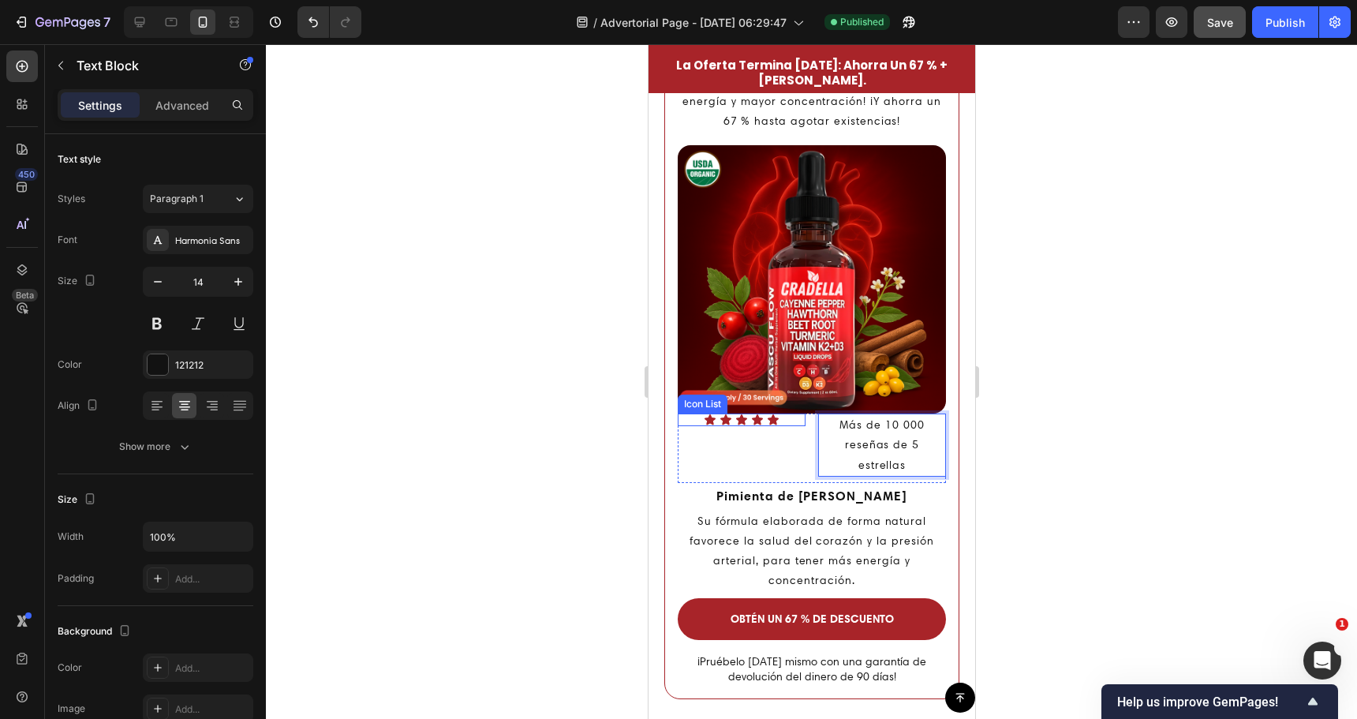
click at [745, 414] on div "Icon Icon Icon Icon Icon" at bounding box center [741, 419] width 128 height 13
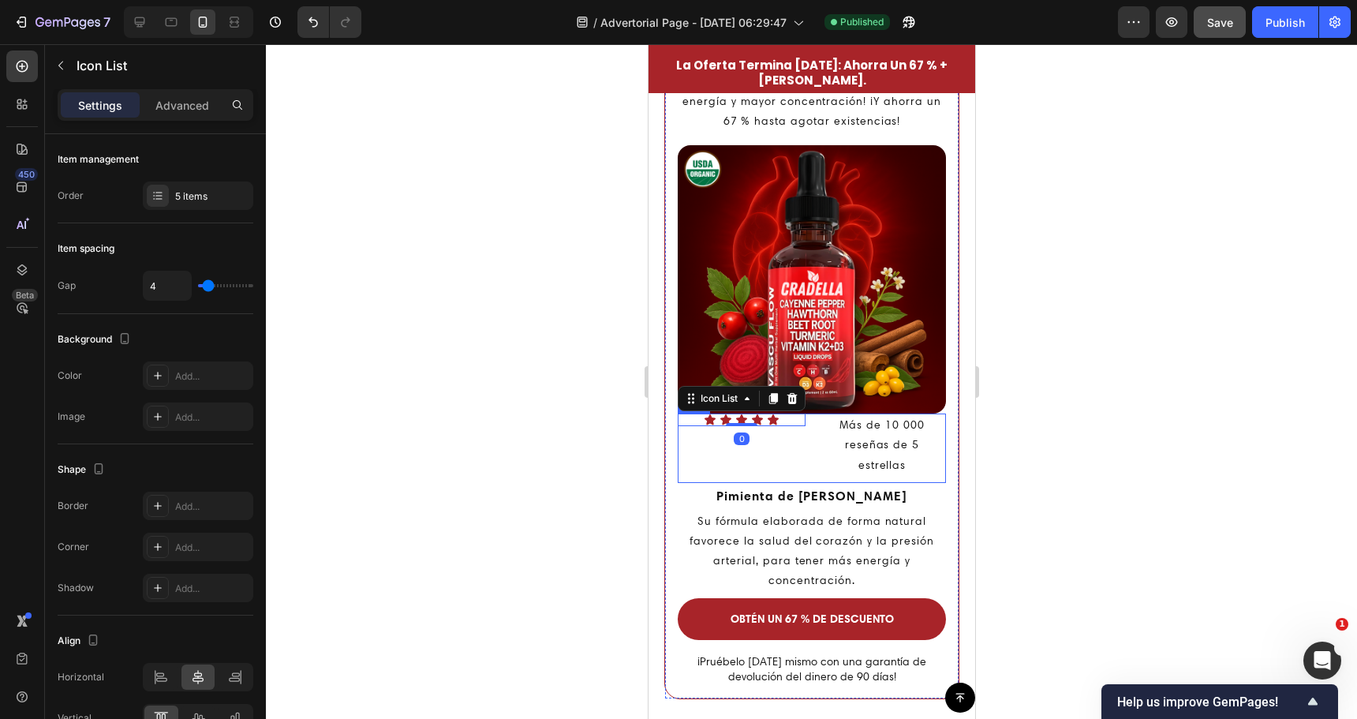
click at [584, 431] on div at bounding box center [811, 381] width 1091 height 675
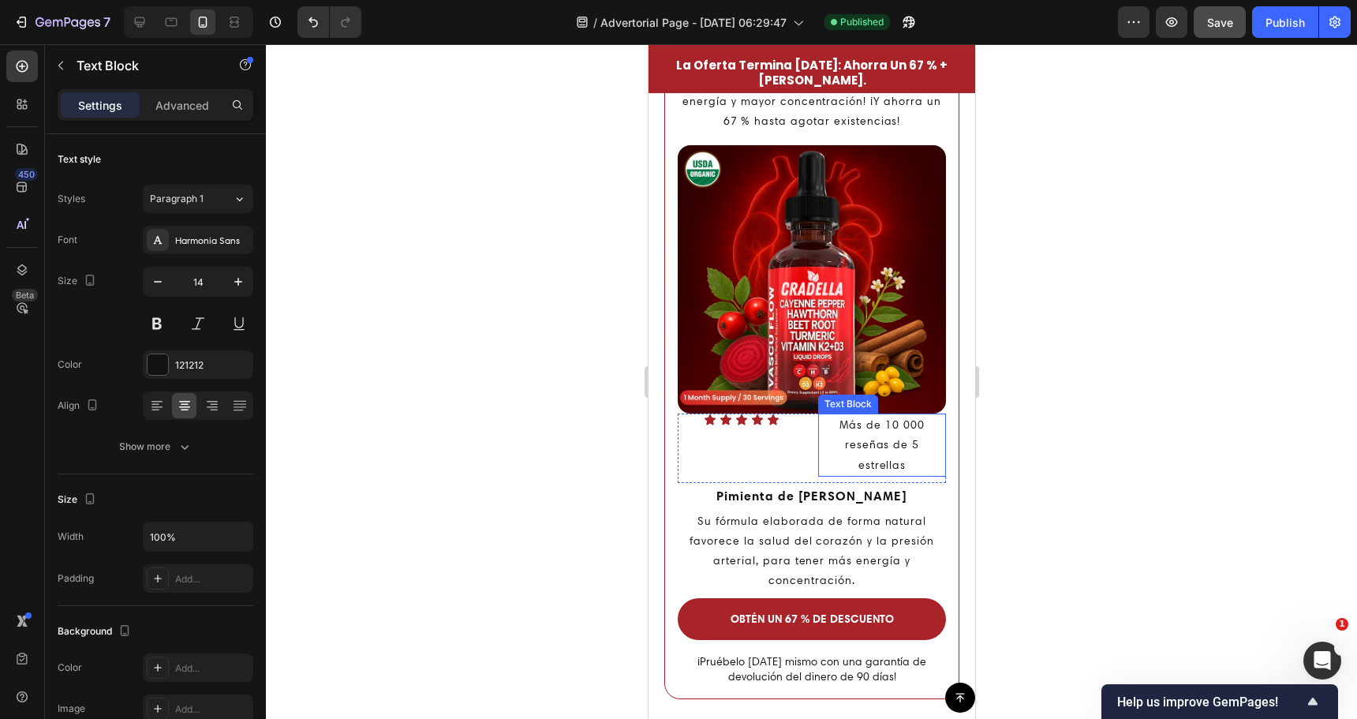
click at [890, 433] on p "Más de 10 000 reseñas de 5 estrellas" at bounding box center [881, 445] width 125 height 60
click at [784, 443] on div "Icon Icon Icon Icon Icon Icon List" at bounding box center [741, 447] width 128 height 69
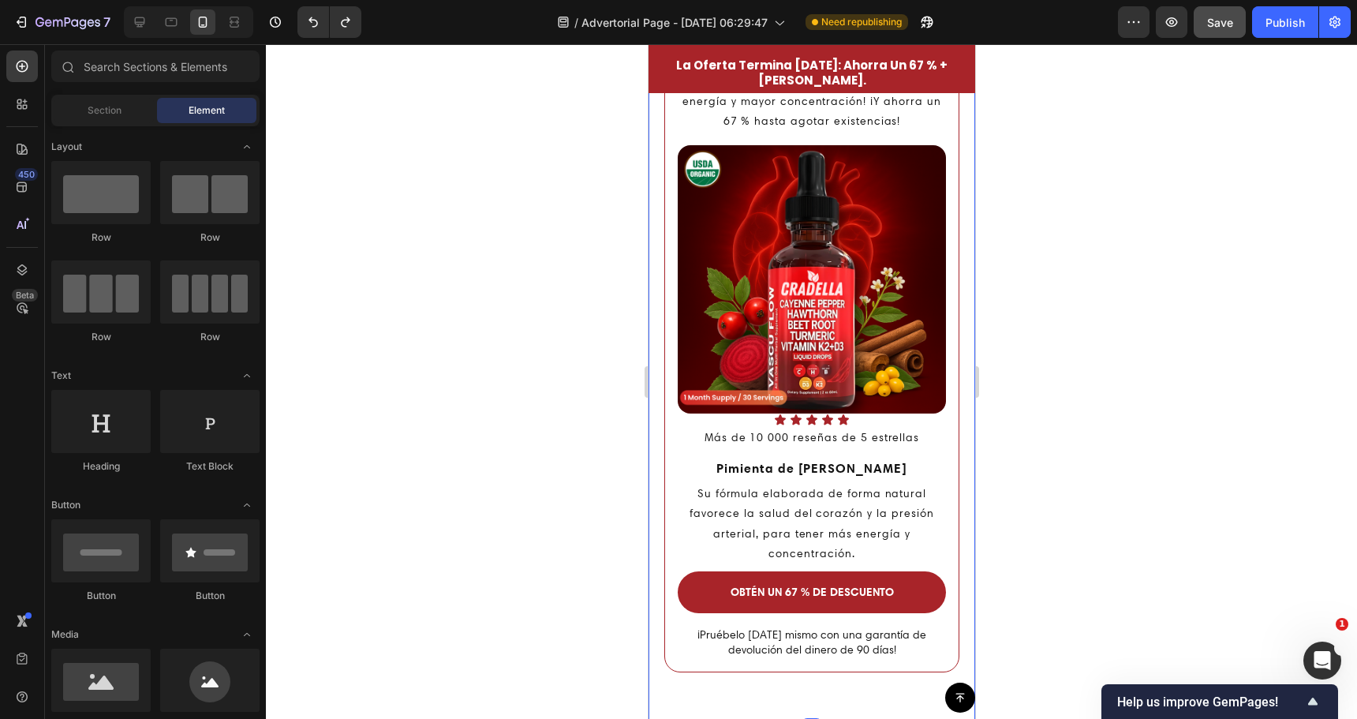
click at [494, 432] on div at bounding box center [811, 381] width 1091 height 675
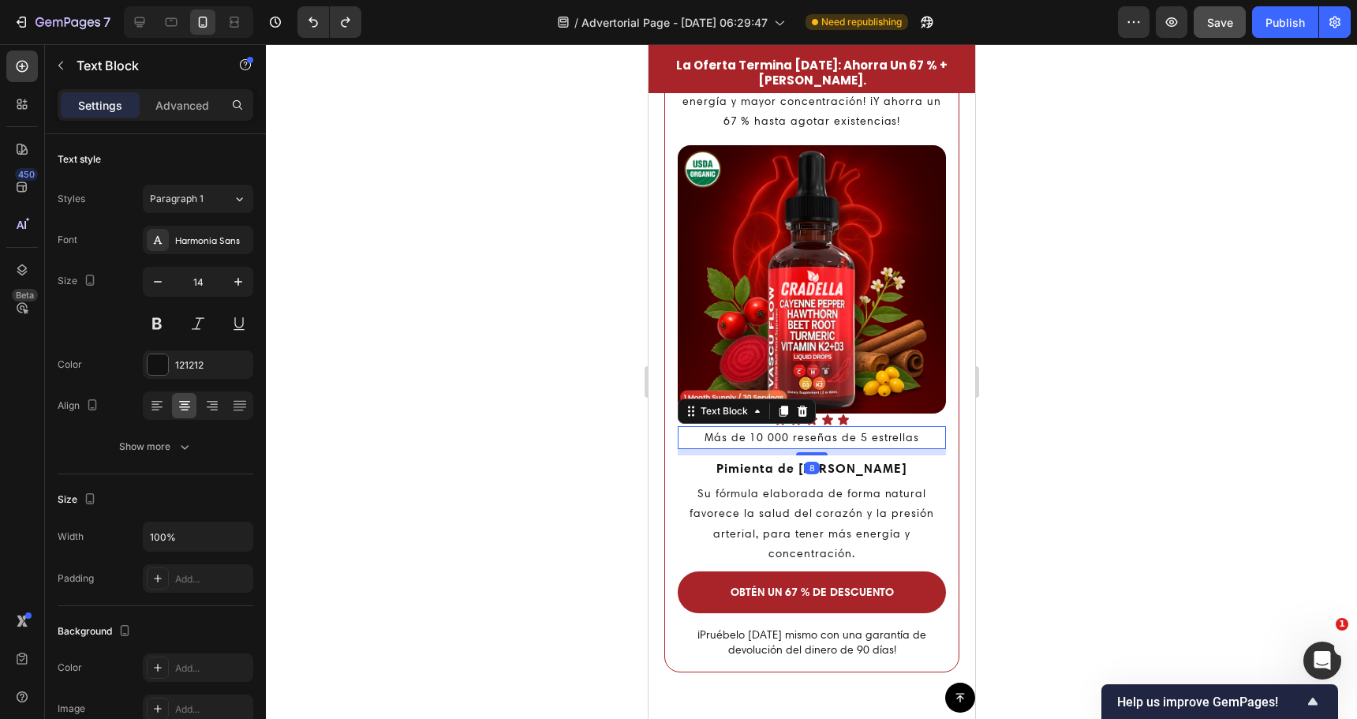
click at [836, 428] on p "Más de 10 000 reseñas de 5 estrellas" at bounding box center [811, 438] width 265 height 20
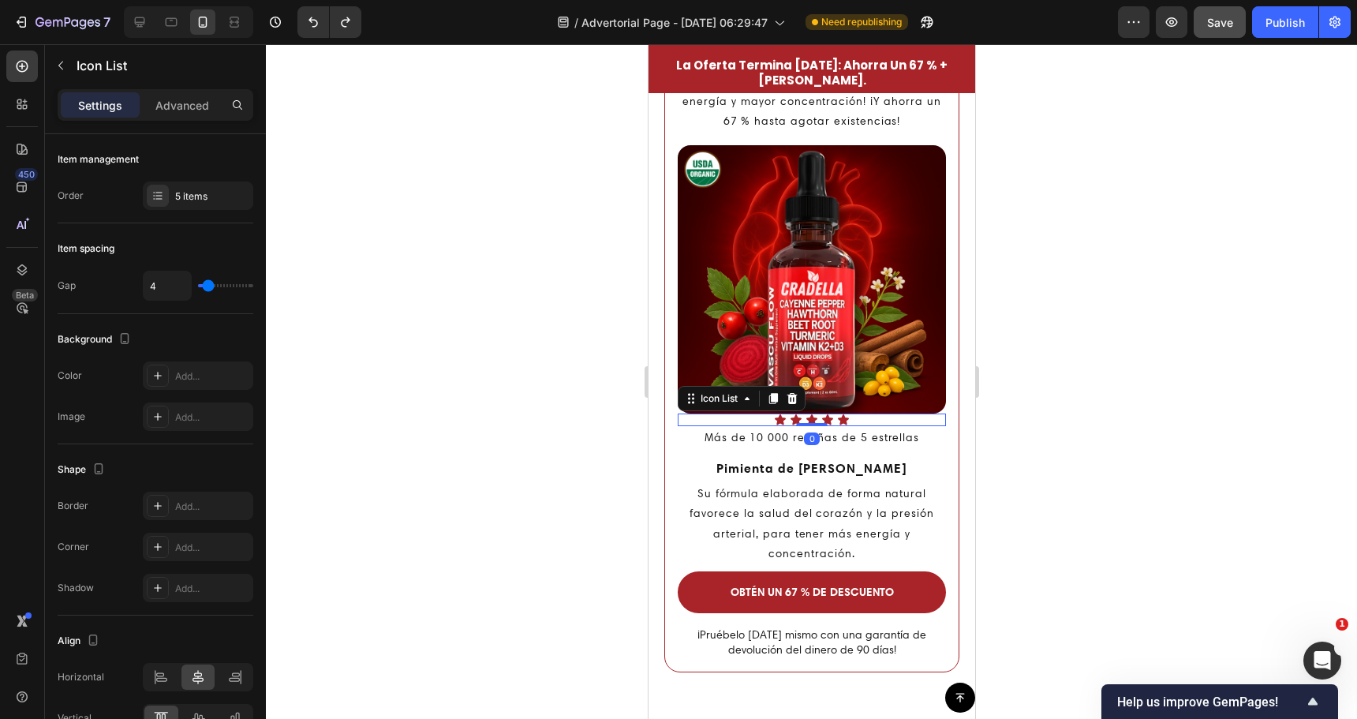
click at [851, 413] on div "Icon Icon Icon Icon Icon" at bounding box center [811, 419] width 268 height 13
click at [891, 398] on img at bounding box center [811, 279] width 268 height 268
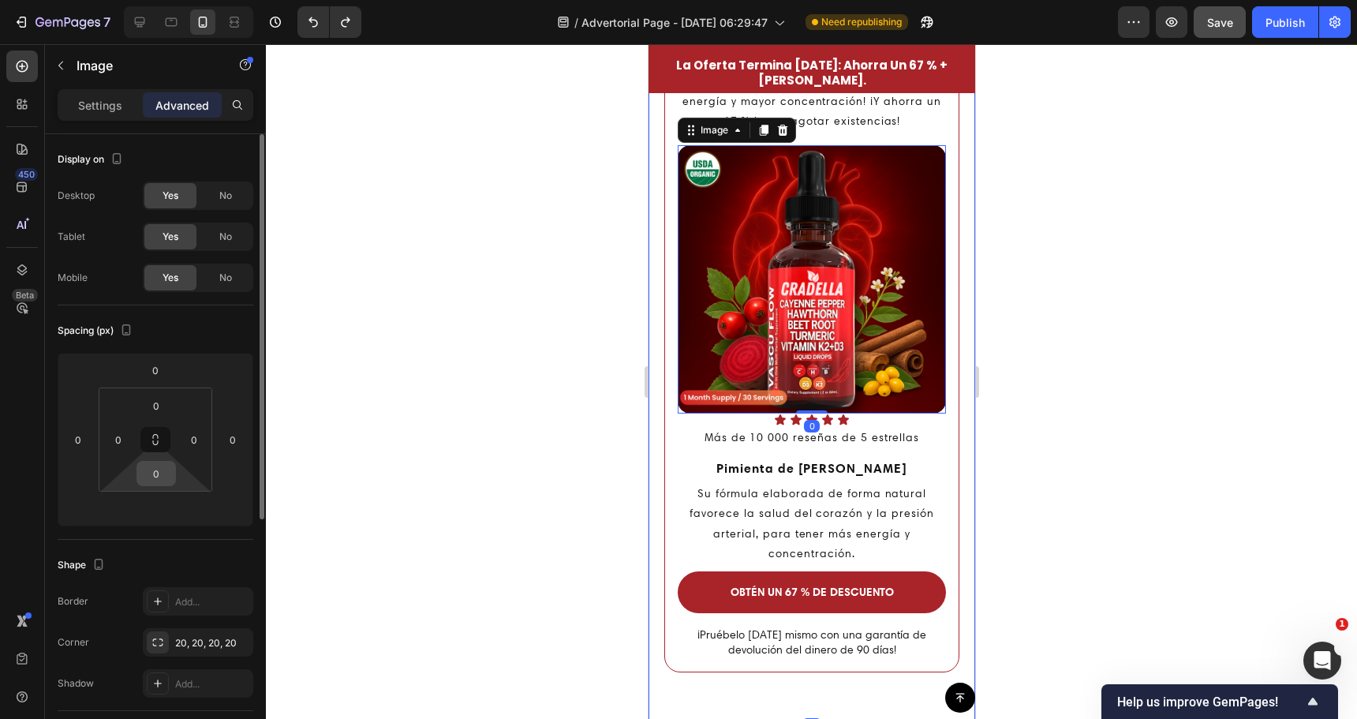
click at [172, 481] on div "0" at bounding box center [155, 473] width 39 height 25
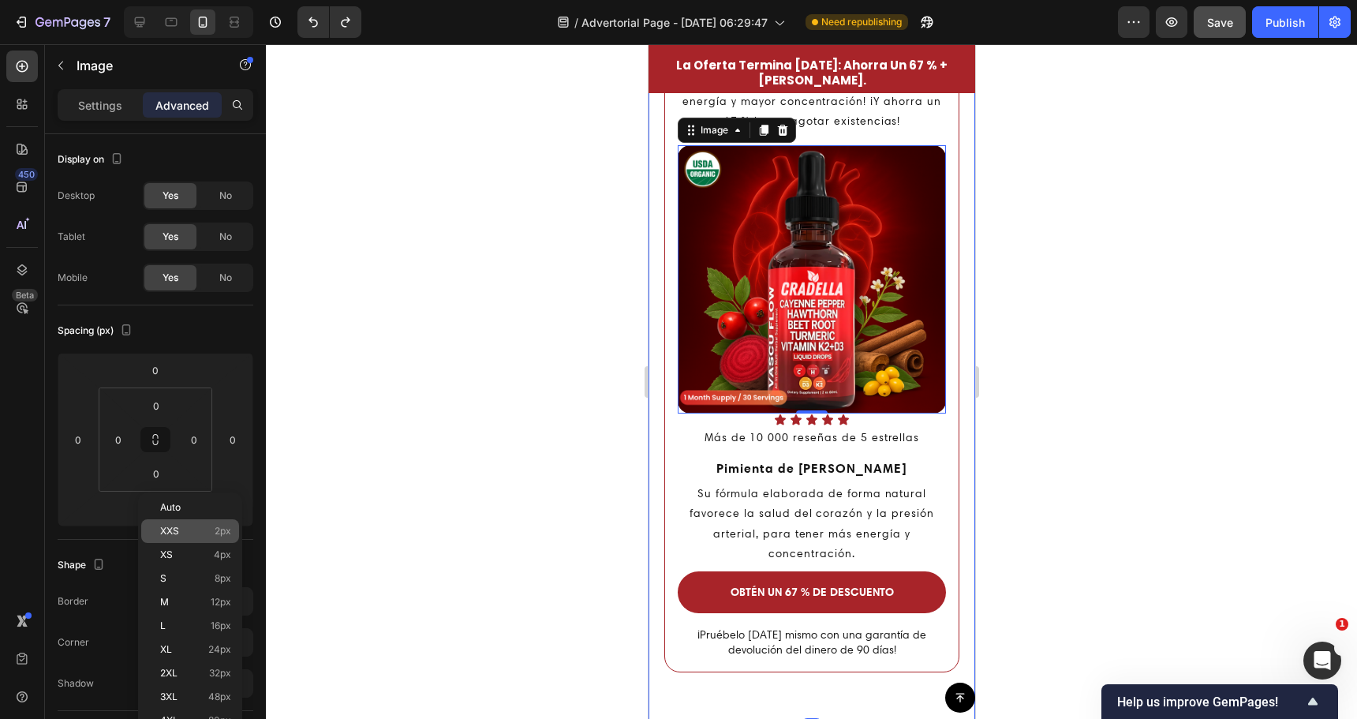
click at [173, 533] on span "XXS" at bounding box center [169, 530] width 19 height 11
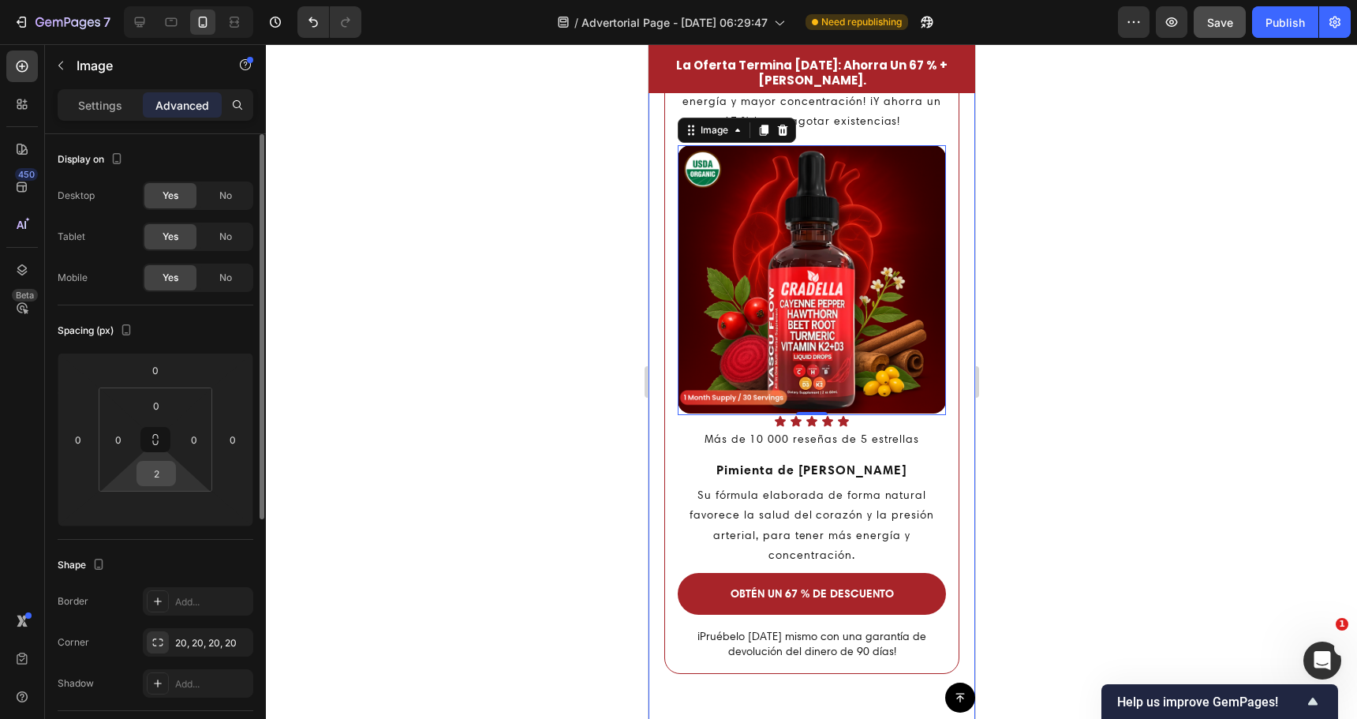
click at [172, 484] on div "2" at bounding box center [155, 473] width 39 height 25
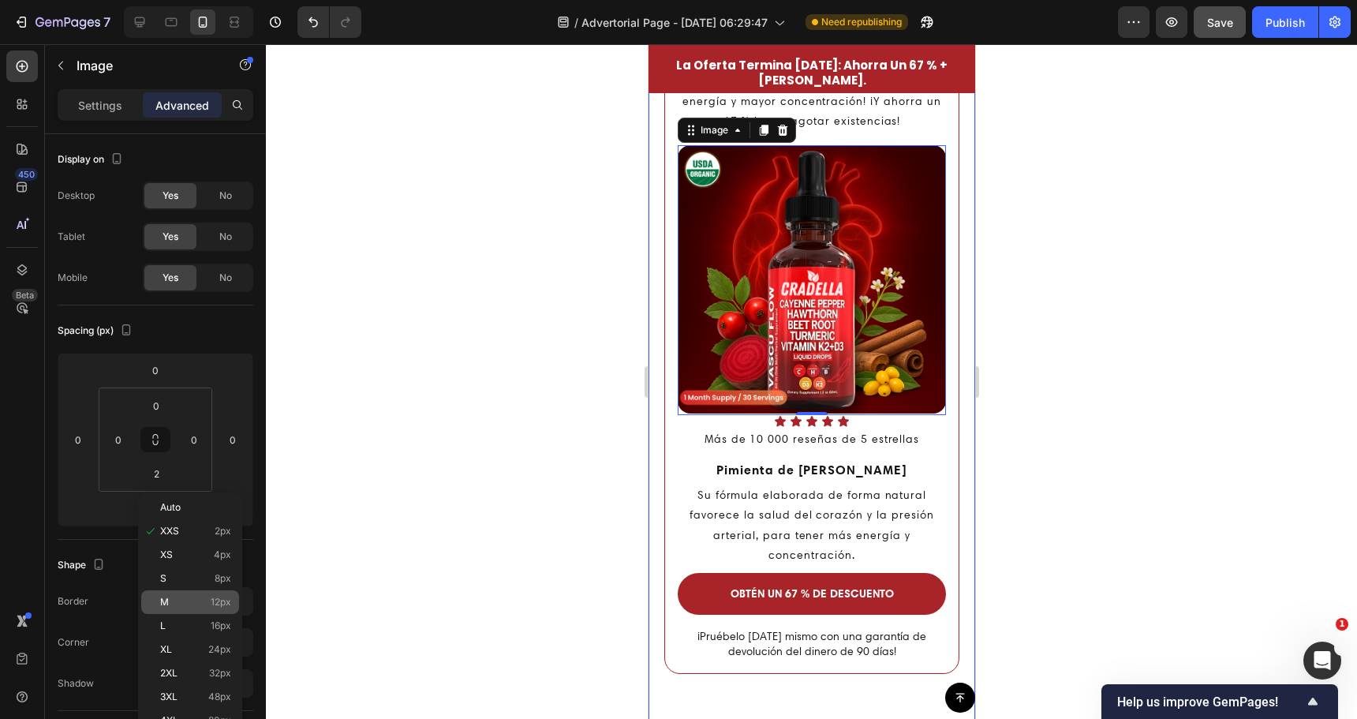
click at [166, 605] on span "M" at bounding box center [164, 601] width 9 height 11
type input "12"
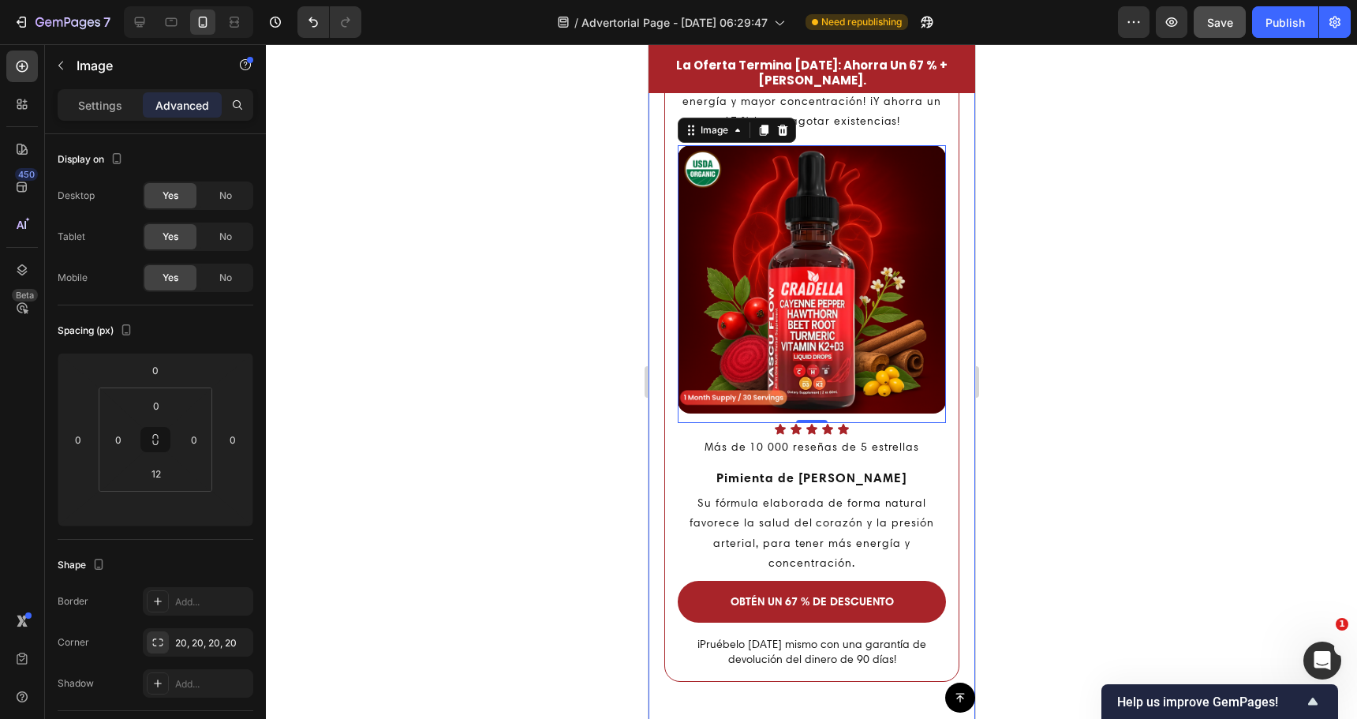
click at [509, 455] on div at bounding box center [811, 381] width 1091 height 675
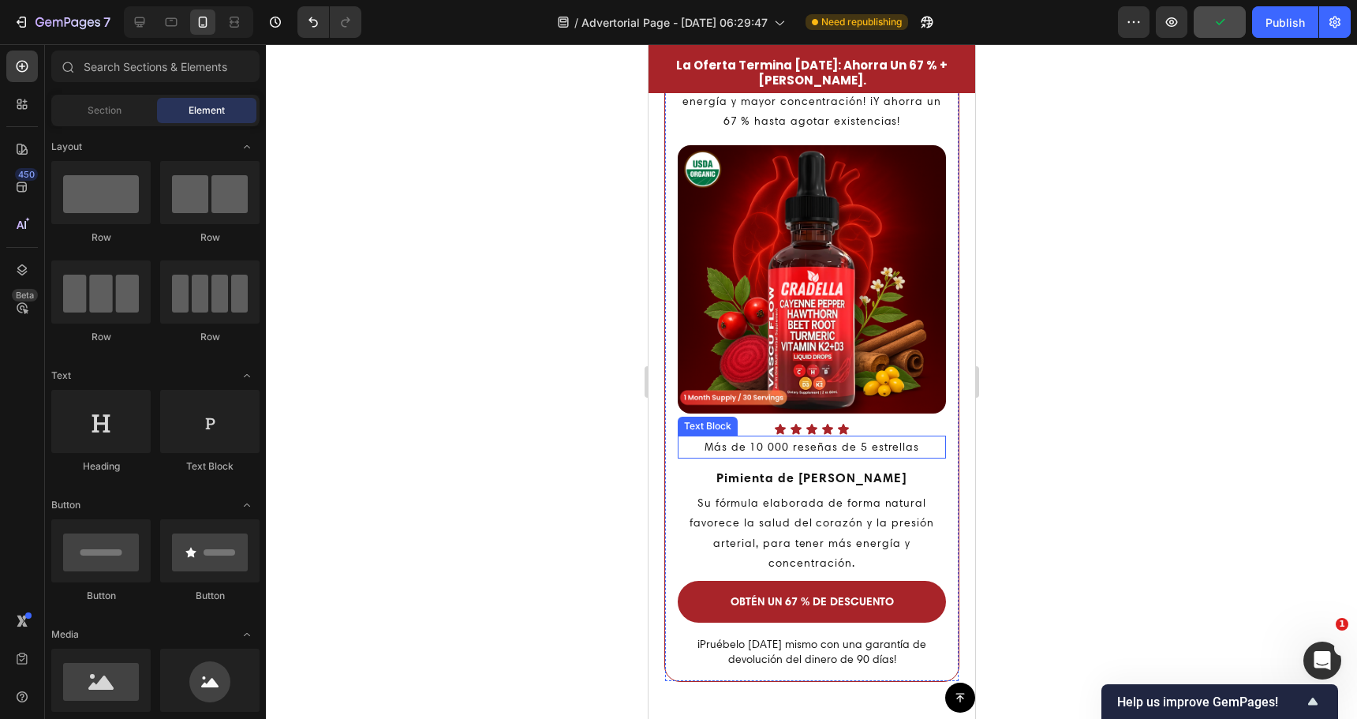
click at [798, 438] on p "Más de 10 000 reseñas de 5 estrellas" at bounding box center [811, 447] width 265 height 20
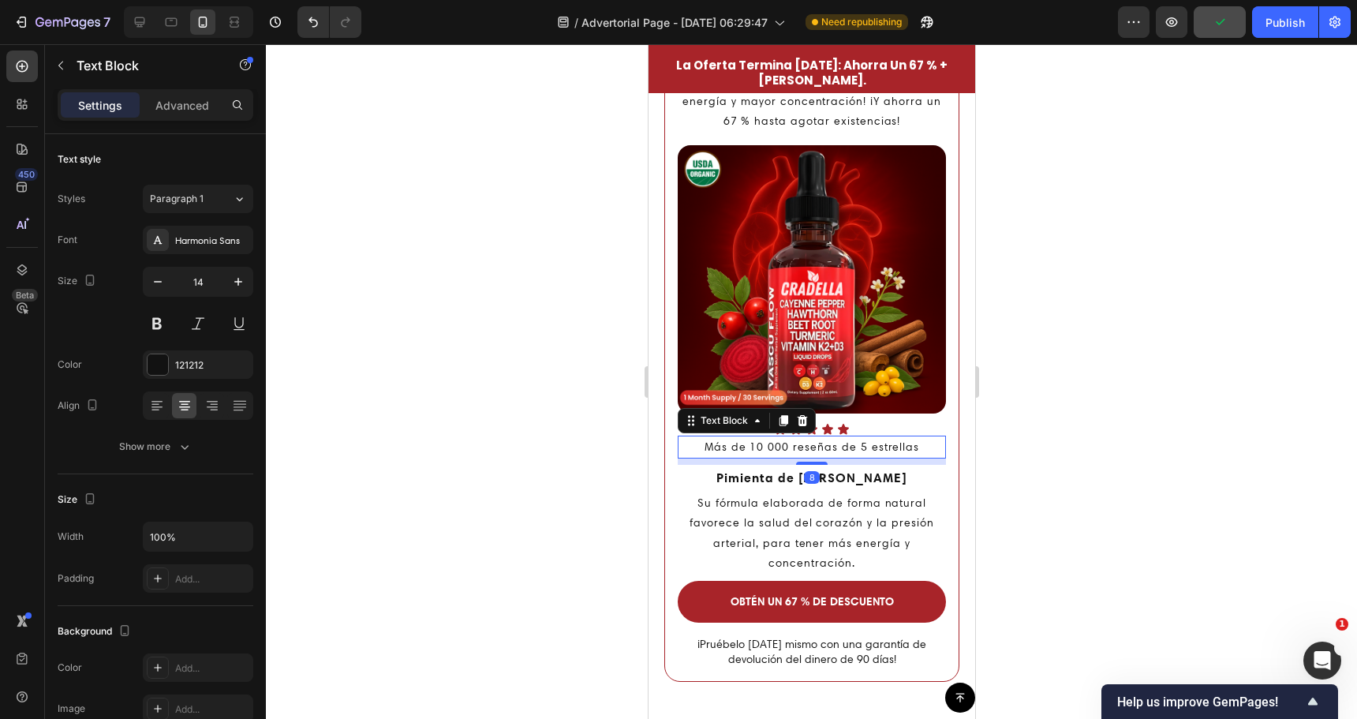
click at [798, 438] on p "Más de 10 000 reseñas de 5 estrellas" at bounding box center [811, 447] width 265 height 20
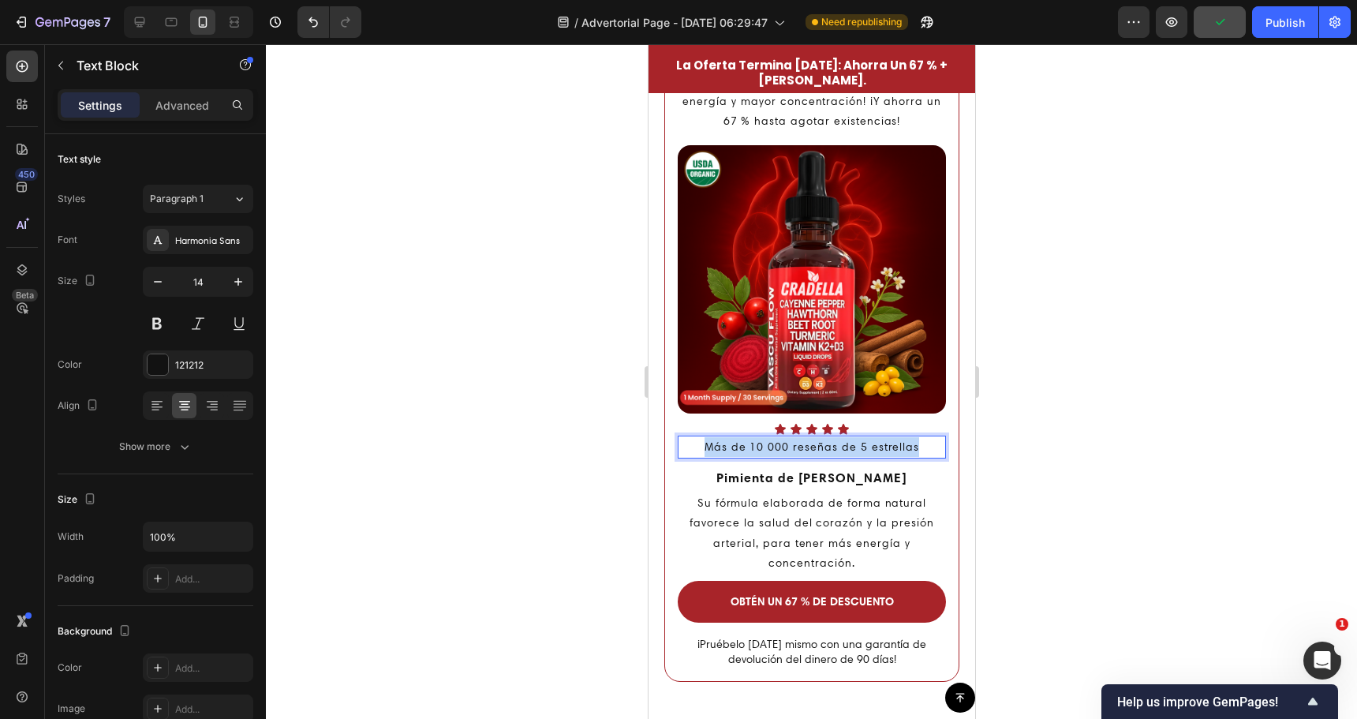
click at [799, 438] on p "Más de 10 000 reseñas de 5 estrellas" at bounding box center [811, 447] width 265 height 20
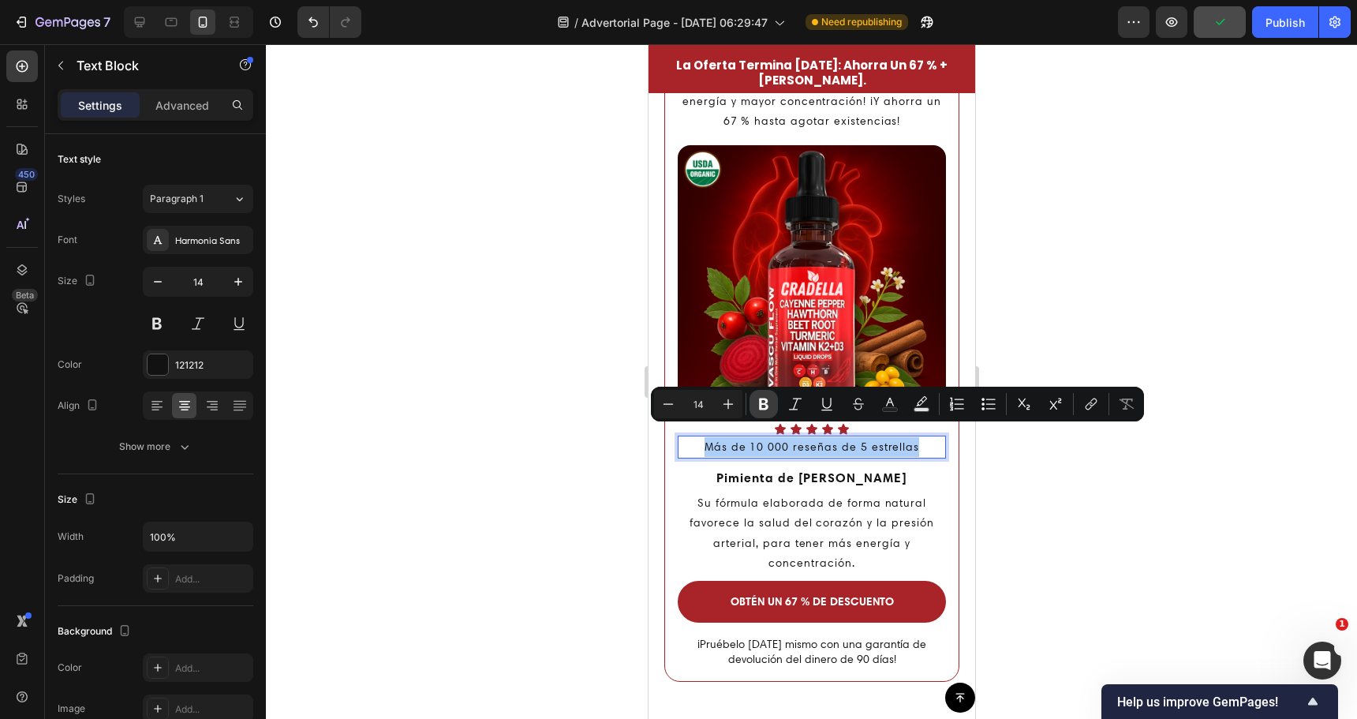
click at [758, 406] on icon "Editor contextual toolbar" at bounding box center [764, 404] width 16 height 16
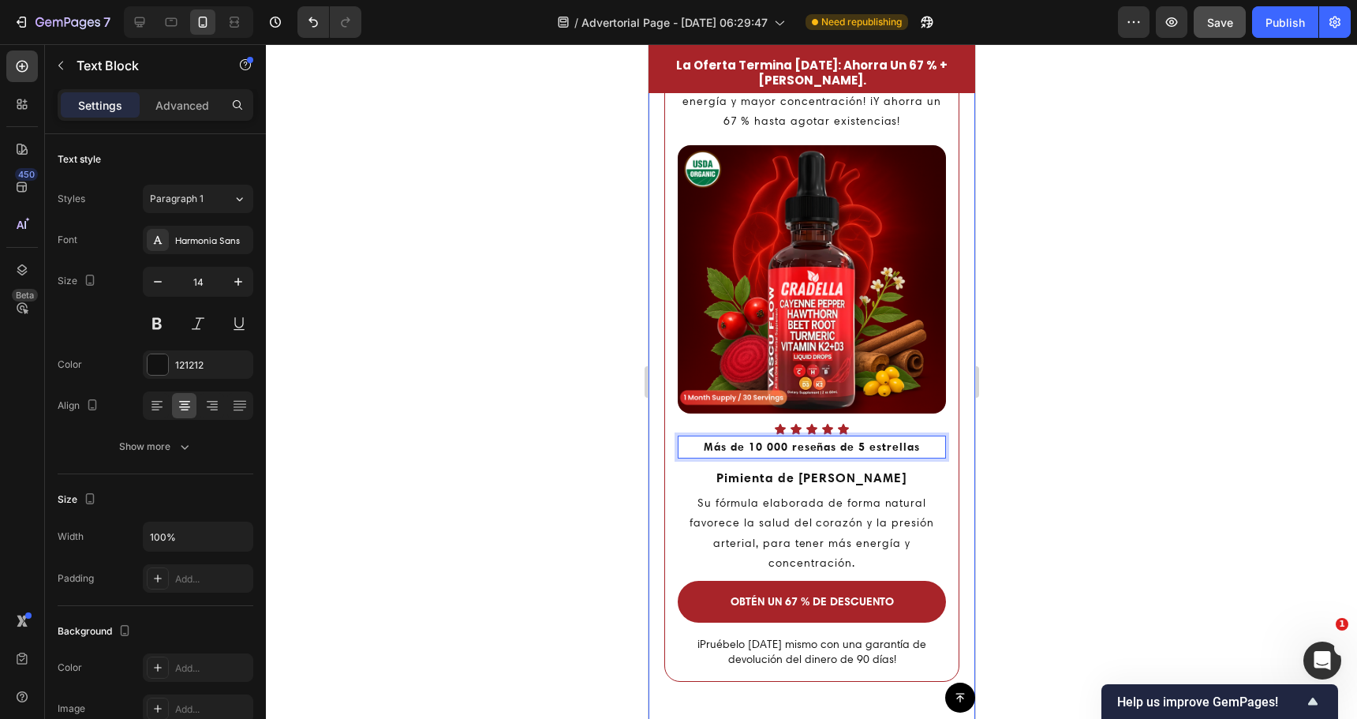
click at [608, 454] on div at bounding box center [811, 381] width 1091 height 675
click at [777, 439] on strong "Más de 10 000 reseñas de 5 estrellas" at bounding box center [811, 446] width 216 height 14
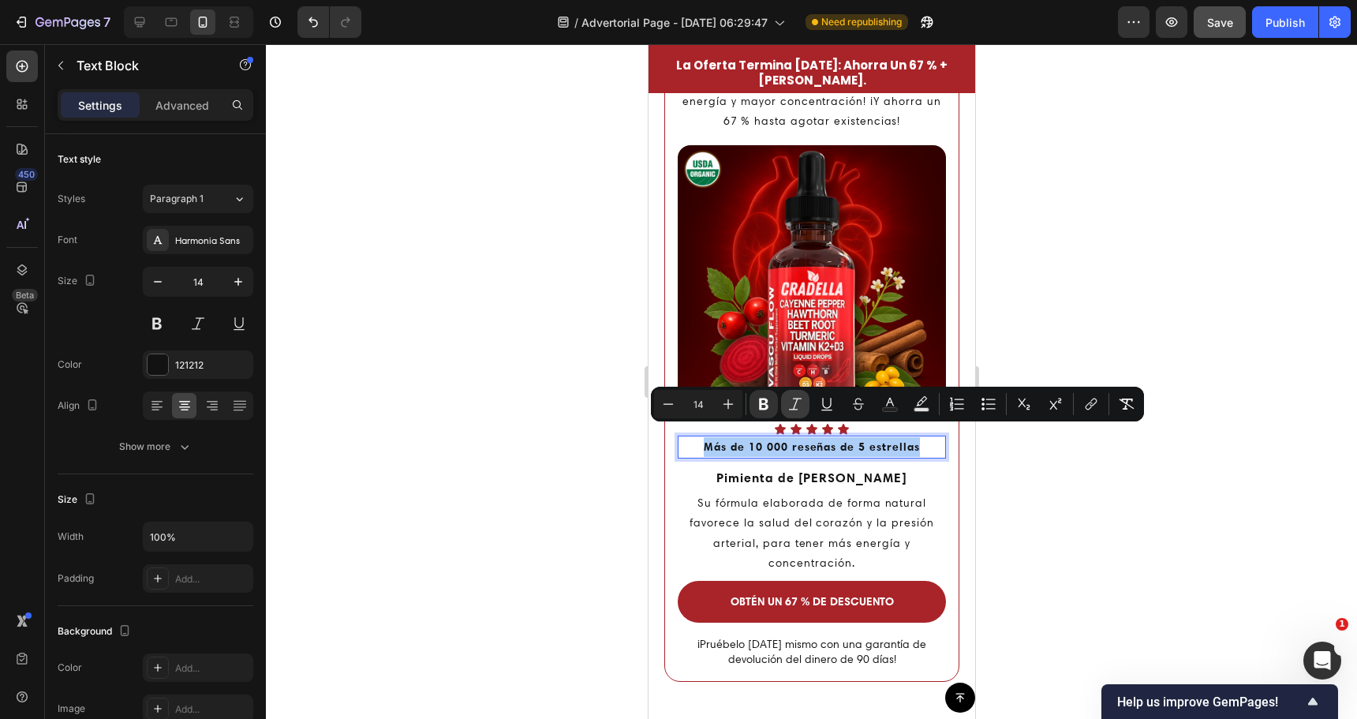
click at [791, 404] on icon "Editor contextual toolbar" at bounding box center [795, 404] width 16 height 16
click at [577, 434] on div at bounding box center [811, 381] width 1091 height 675
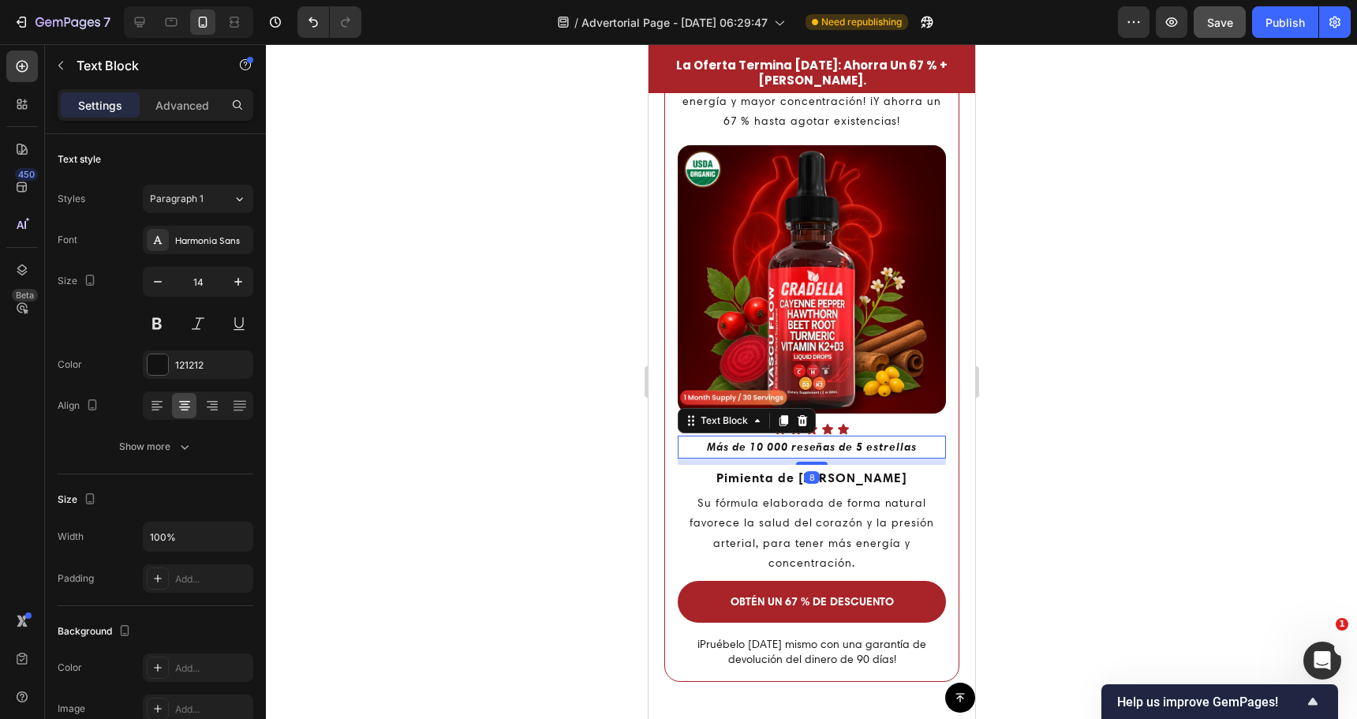
click at [756, 439] on strong "Más de 10 000 reseñas de 5 estrellas" at bounding box center [811, 446] width 210 height 14
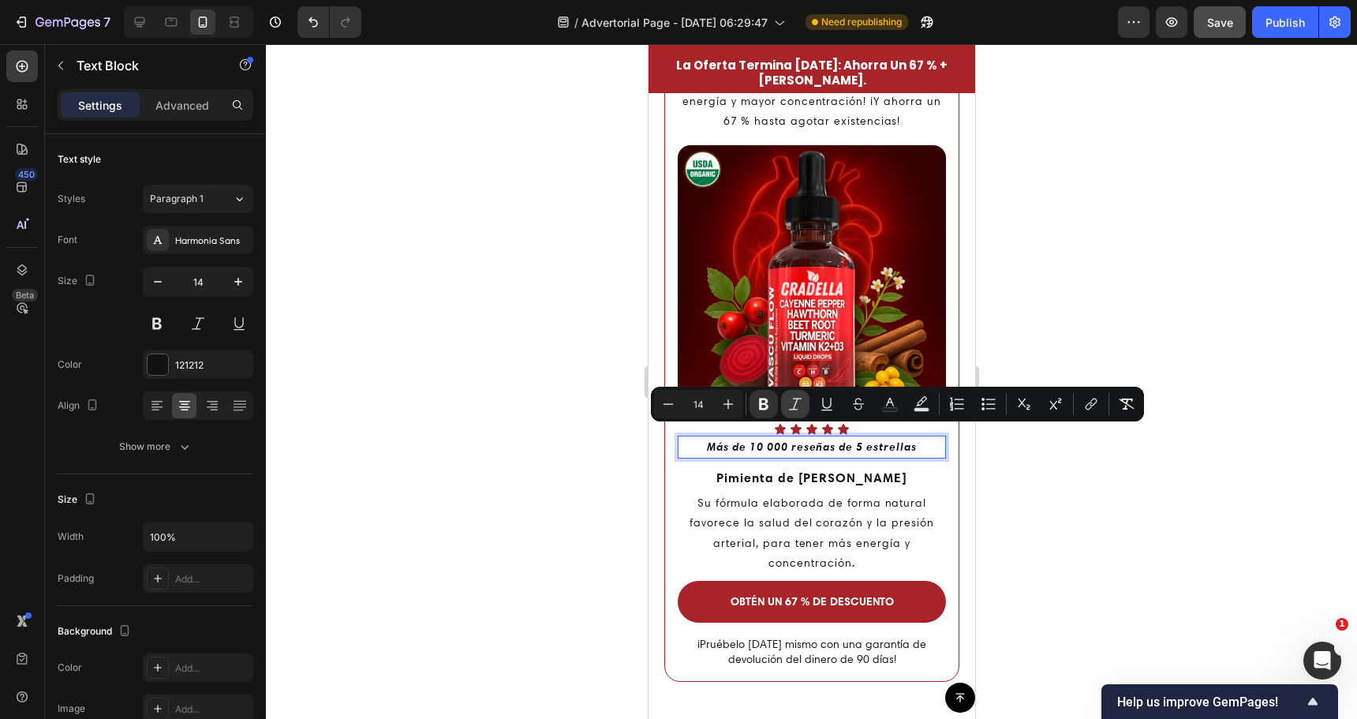
click at [795, 402] on icon "Editor contextual toolbar" at bounding box center [795, 404] width 16 height 16
click at [765, 403] on icon "Editor contextual toolbar" at bounding box center [763, 404] width 9 height 12
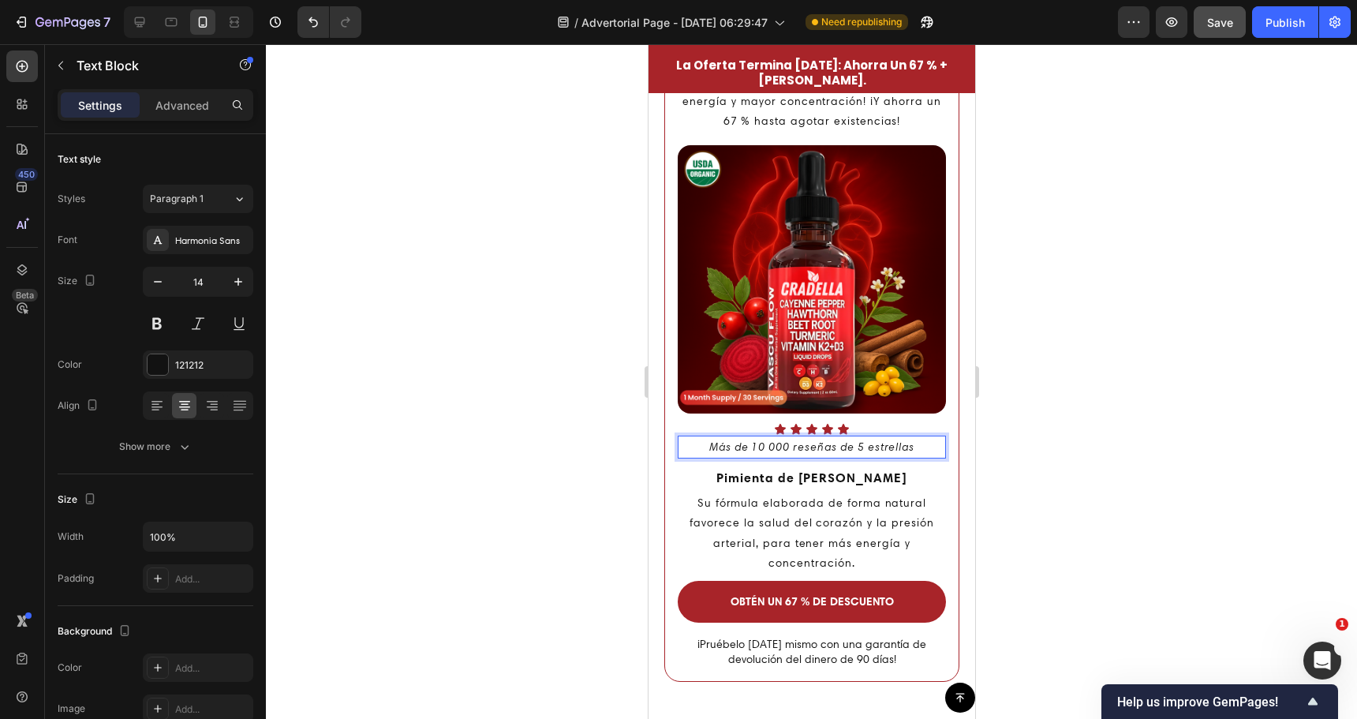
drag, startPoint x: 554, startPoint y: 417, endPoint x: 2, endPoint y: 372, distance: 554.2
click at [554, 417] on div at bounding box center [811, 381] width 1091 height 675
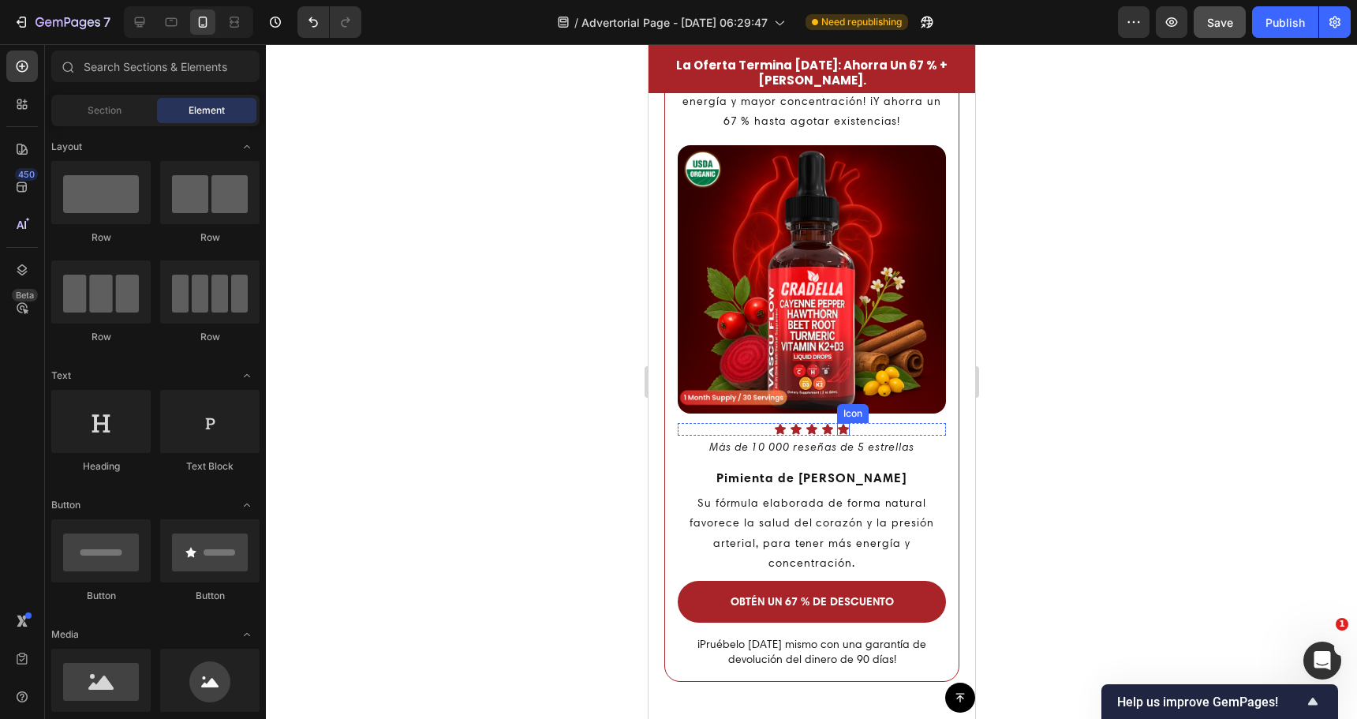
click at [832, 437] on p "Más de 10 000 reseñas de 5 estrellas" at bounding box center [811, 447] width 265 height 20
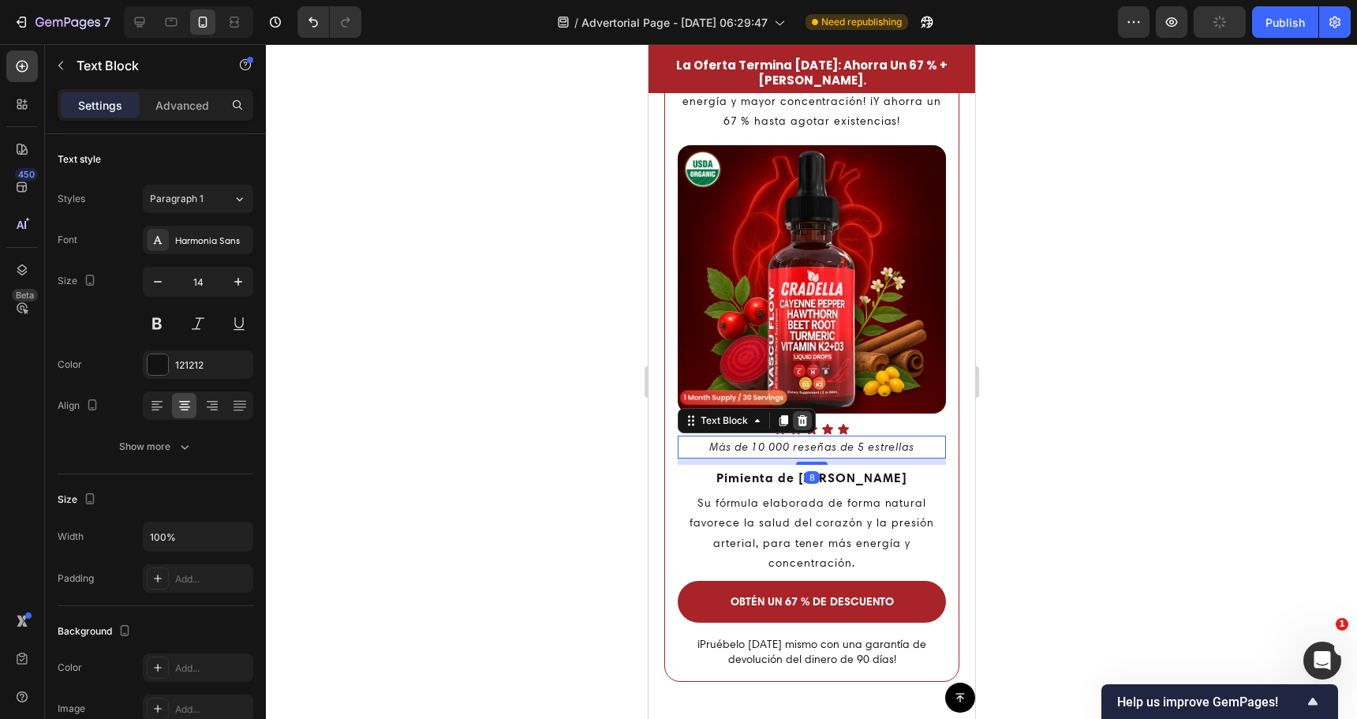
click at [807, 414] on icon at bounding box center [801, 420] width 13 height 13
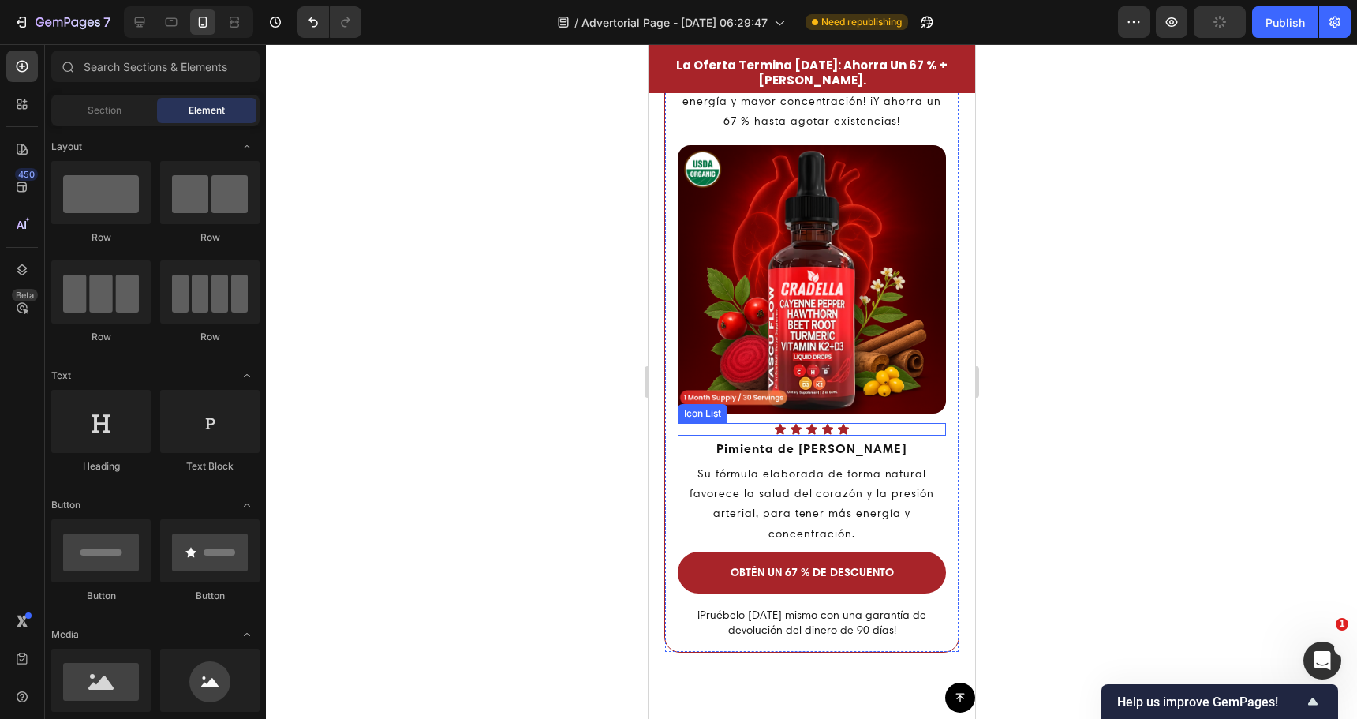
click at [821, 423] on icon at bounding box center [827, 429] width 13 height 13
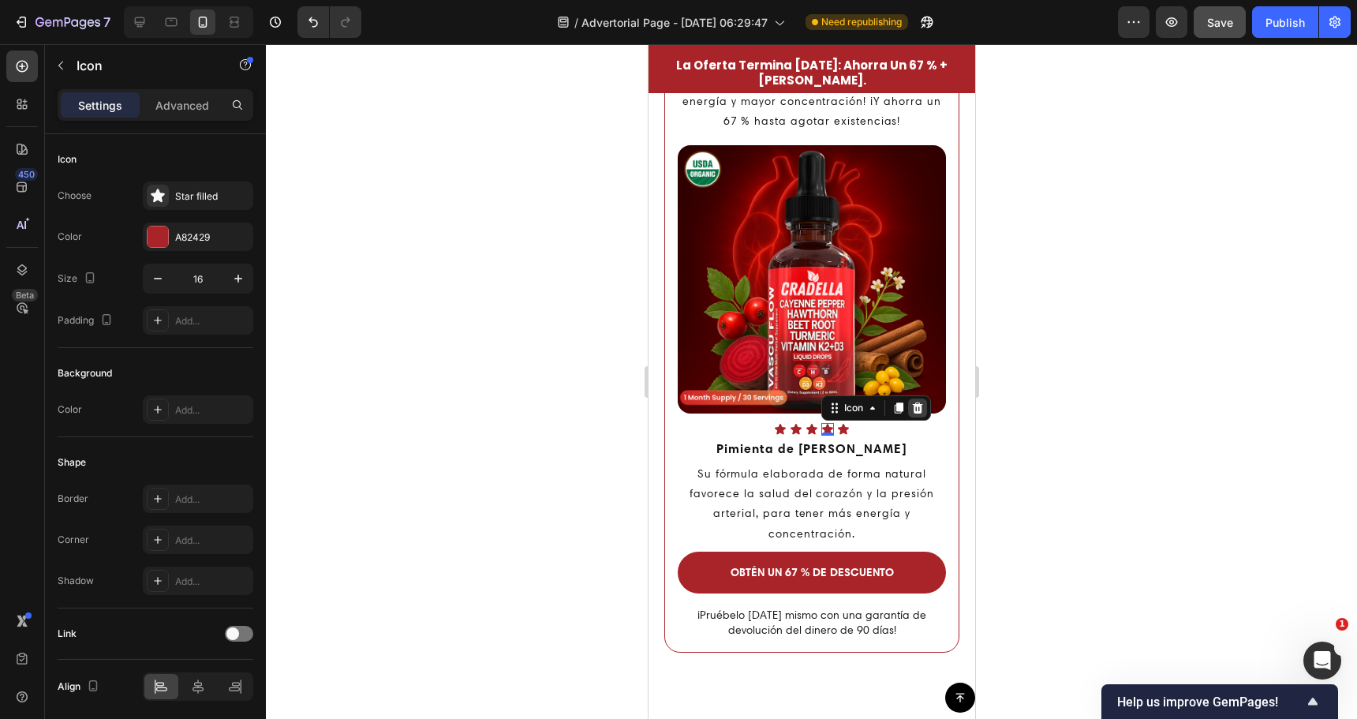
click at [911, 402] on icon at bounding box center [917, 408] width 13 height 13
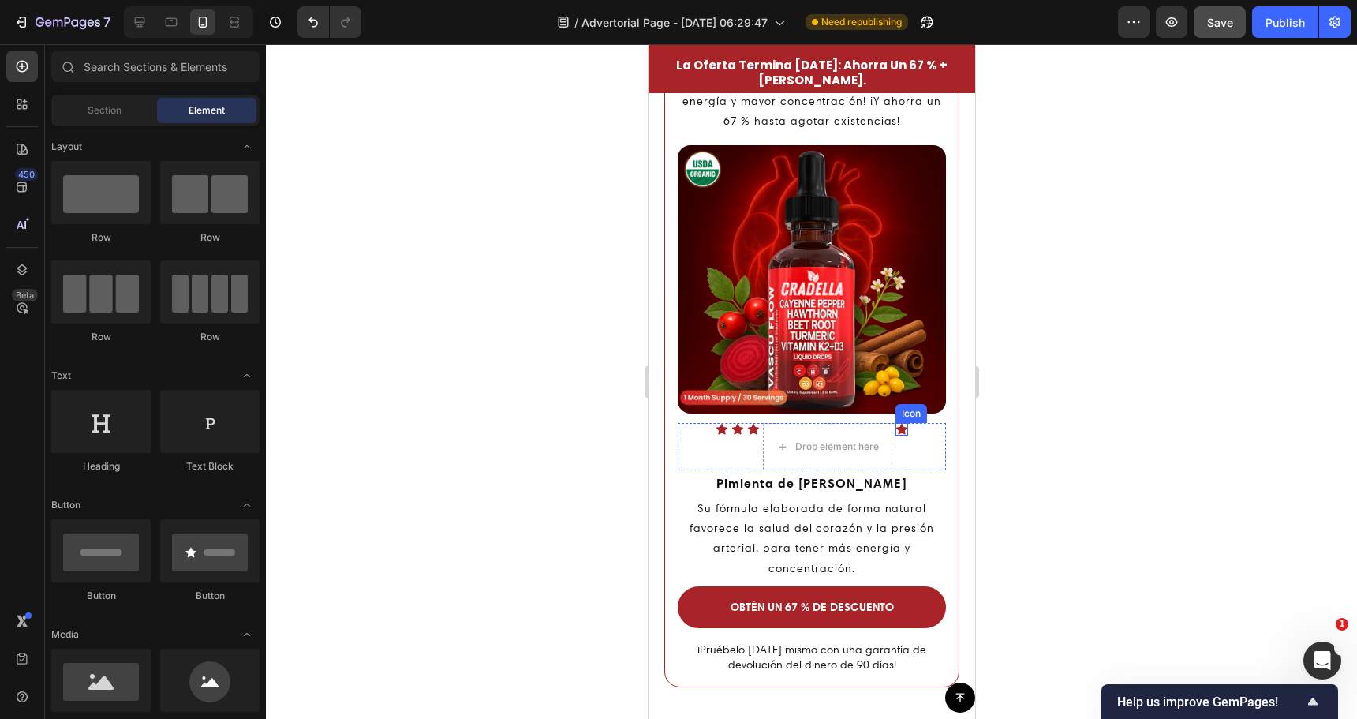
click at [903, 423] on div "Icon Icon Icon Drop element here Icon" at bounding box center [811, 446] width 268 height 47
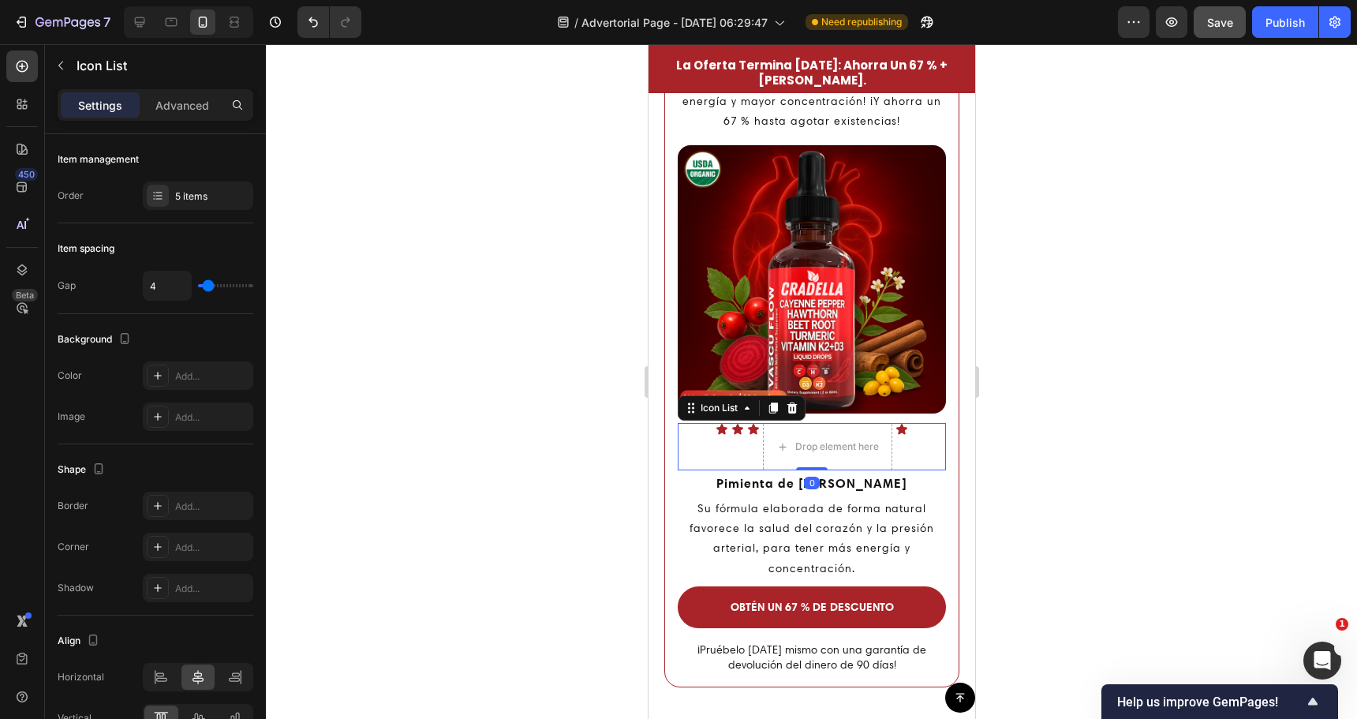
drag, startPoint x: 783, startPoint y: 391, endPoint x: 797, endPoint y: 394, distance: 14.4
click at [784, 398] on div at bounding box center [791, 407] width 19 height 19
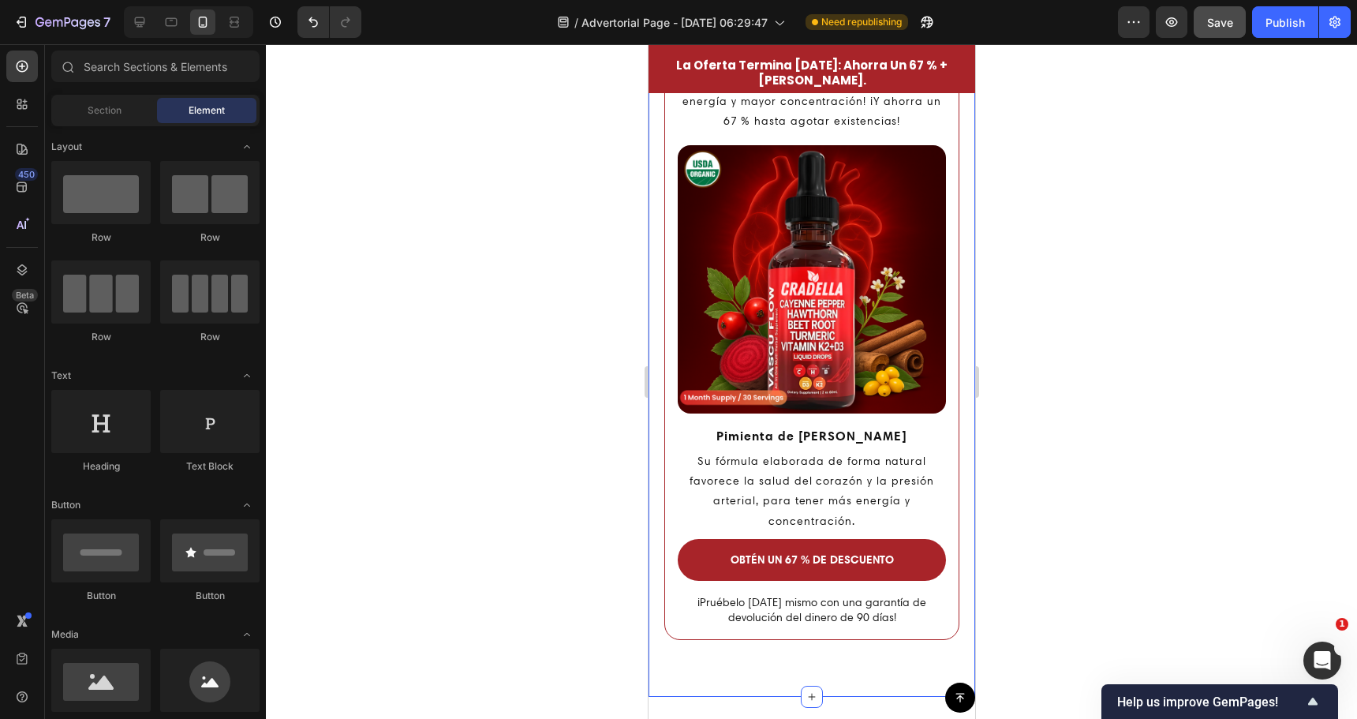
click at [529, 450] on div at bounding box center [811, 381] width 1091 height 675
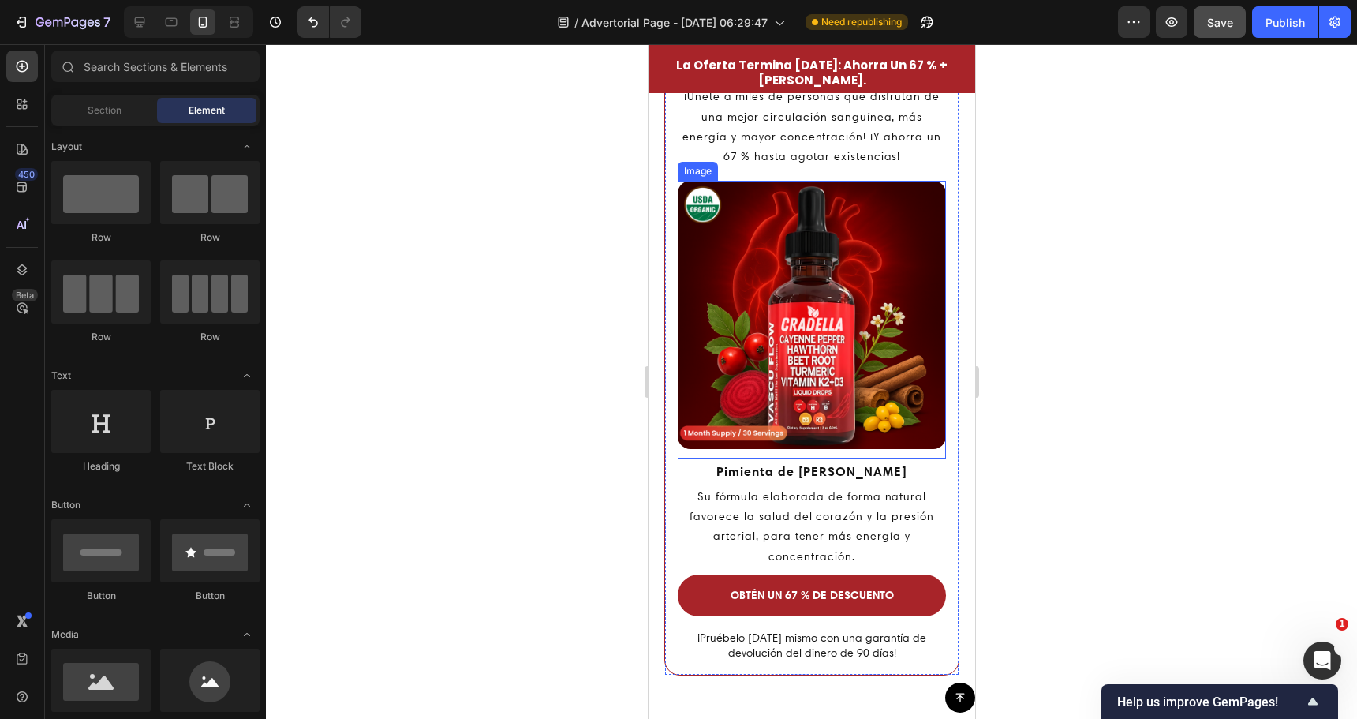
scroll to position [4207, 0]
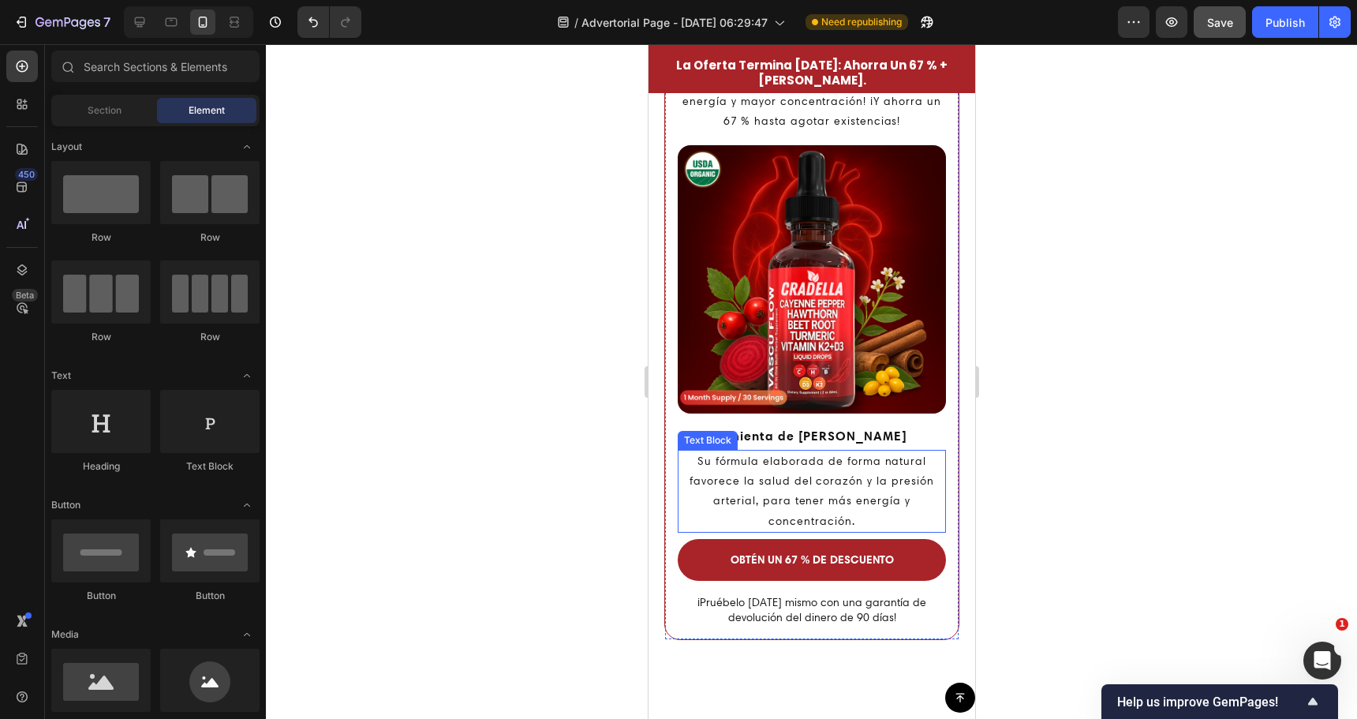
click at [801, 472] on p "Su fórmula elaborada de forma natural favorece la salud del corazón y la presió…" at bounding box center [811, 491] width 265 height 80
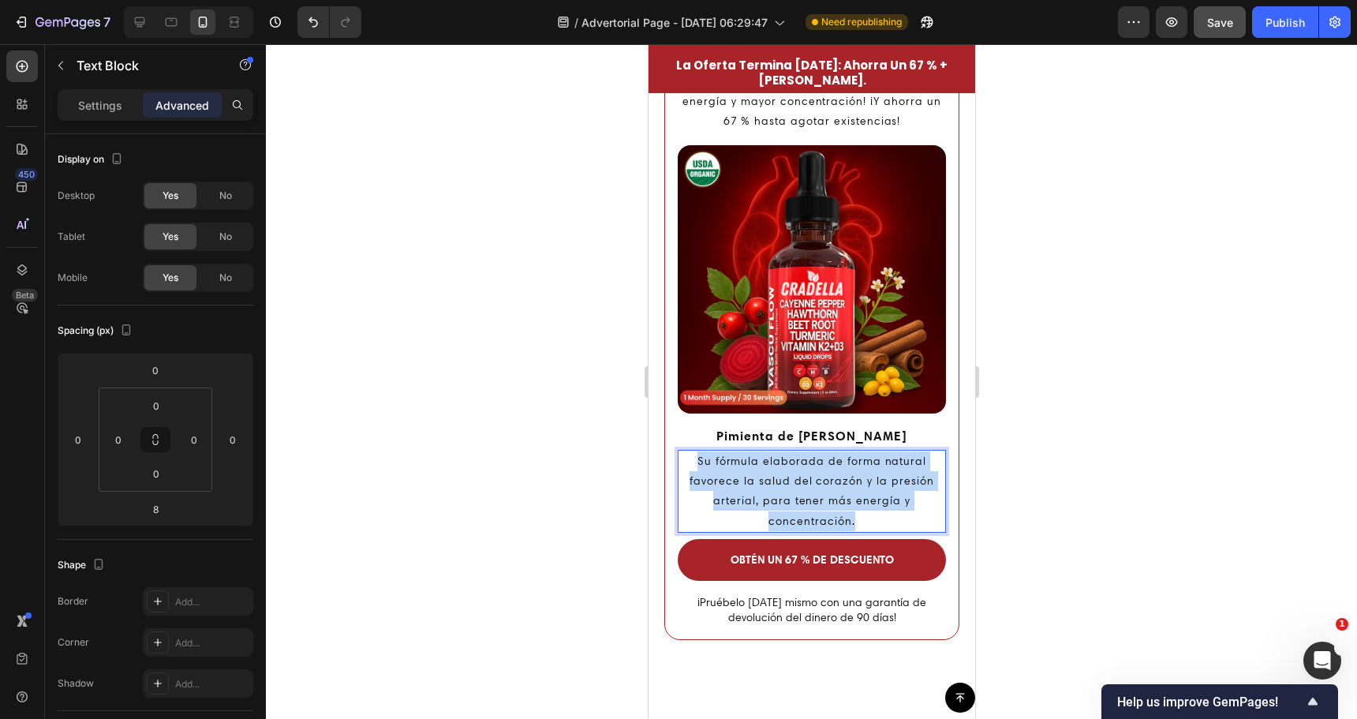
click at [801, 472] on p "Su fórmula elaborada de forma natural favorece la salud del corazón y la presió…" at bounding box center [811, 491] width 265 height 80
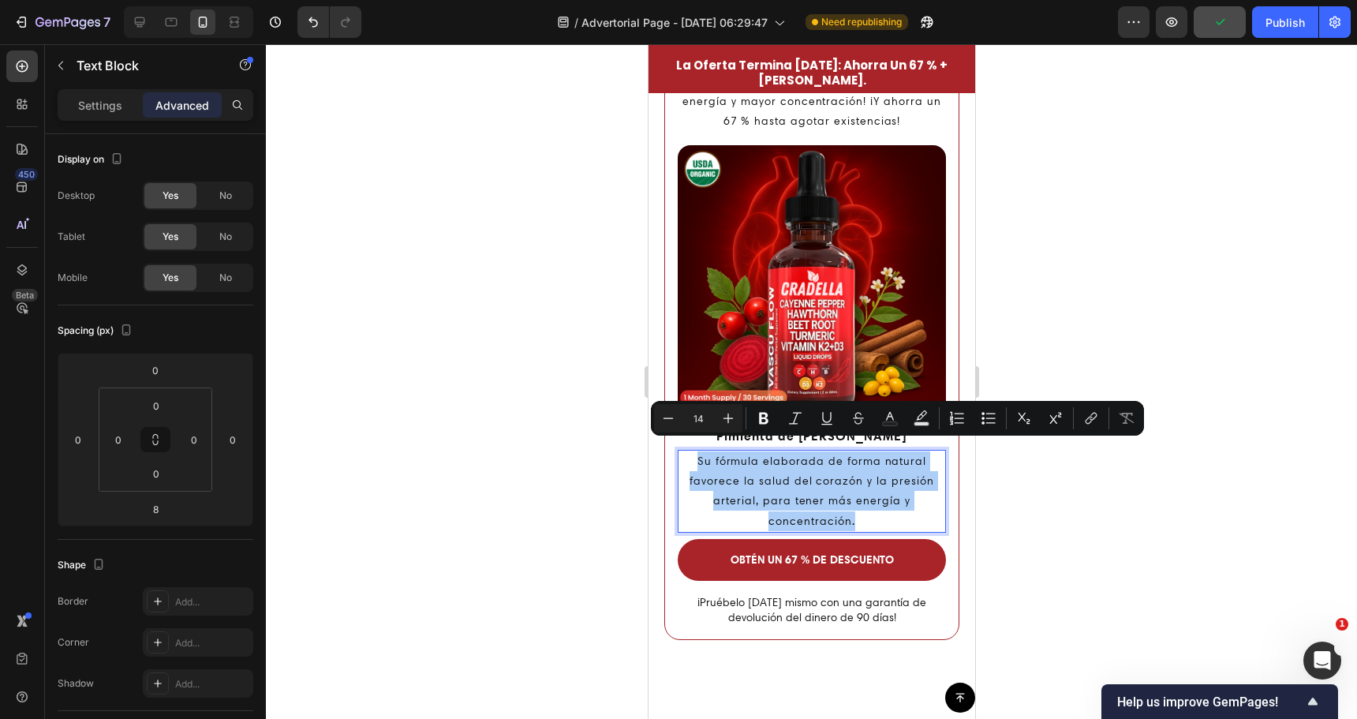
click at [559, 437] on div at bounding box center [811, 381] width 1091 height 675
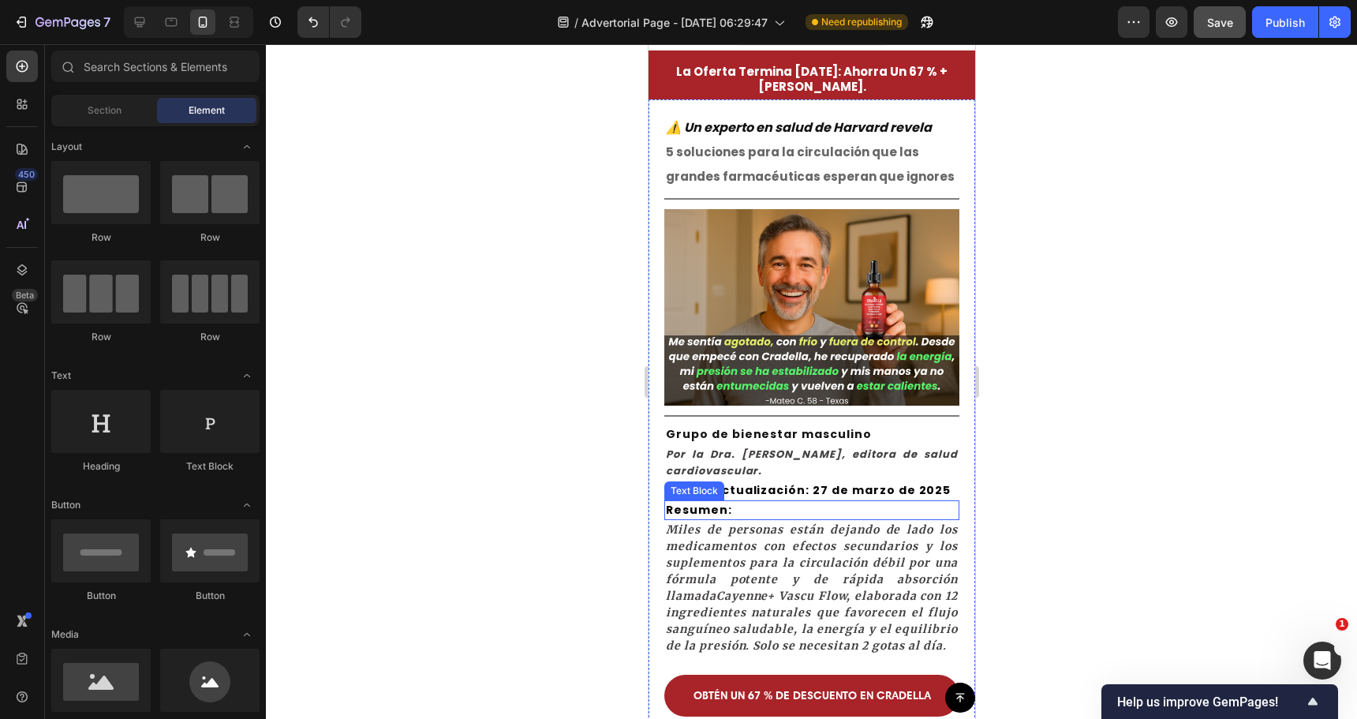
scroll to position [79, 0]
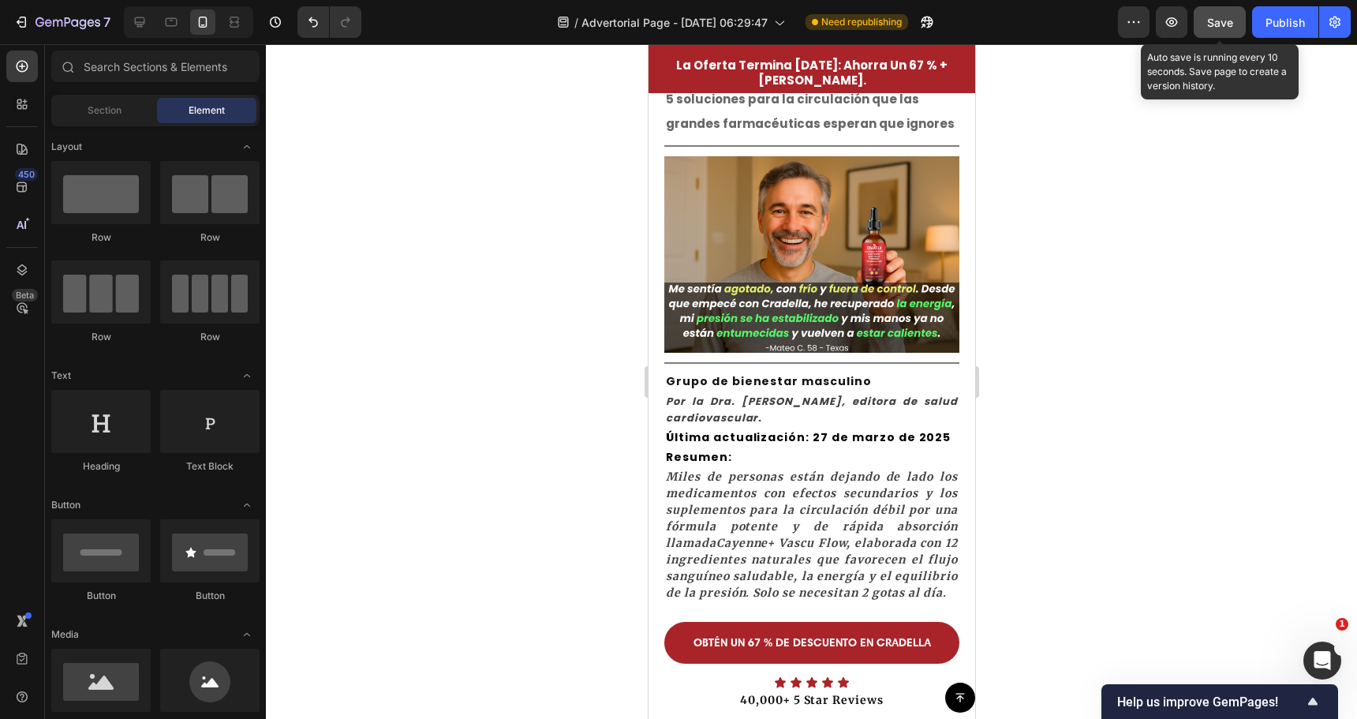
click at [1215, 17] on span "Save" at bounding box center [1220, 22] width 26 height 13
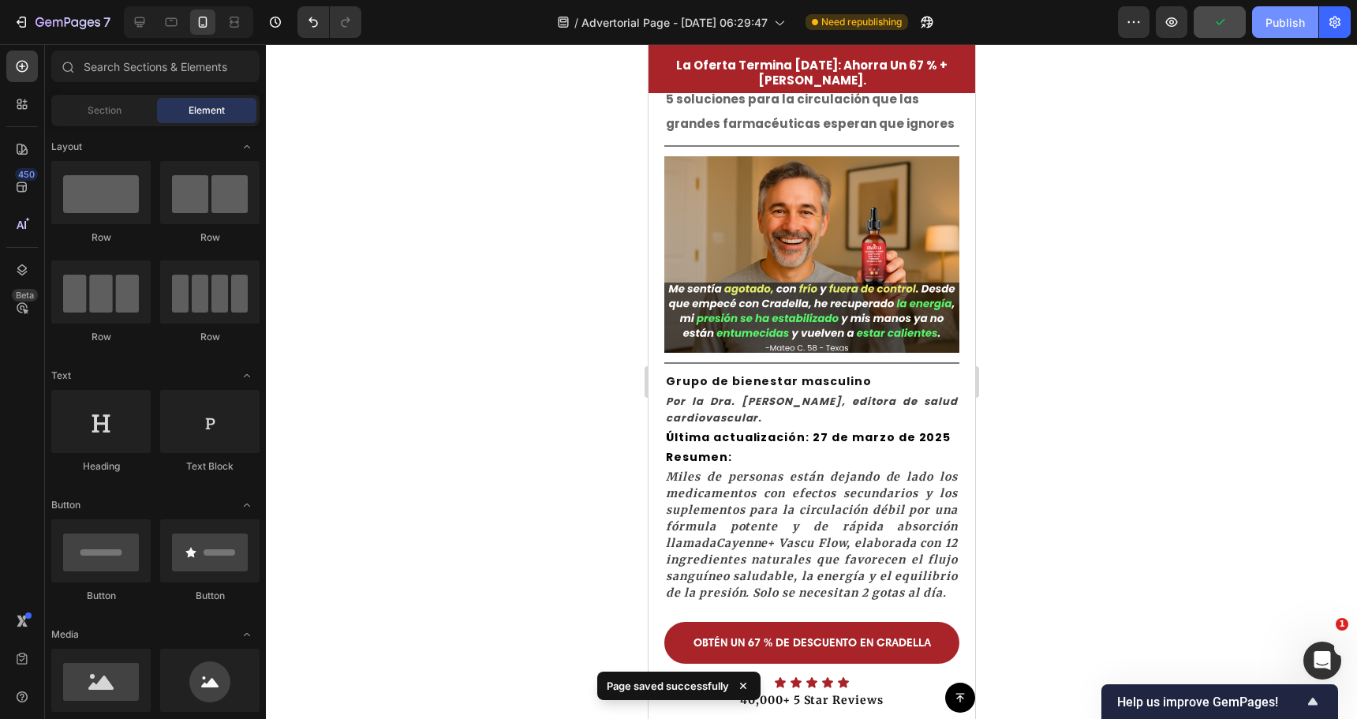
click at [1284, 23] on div "Publish" at bounding box center [1285, 22] width 39 height 17
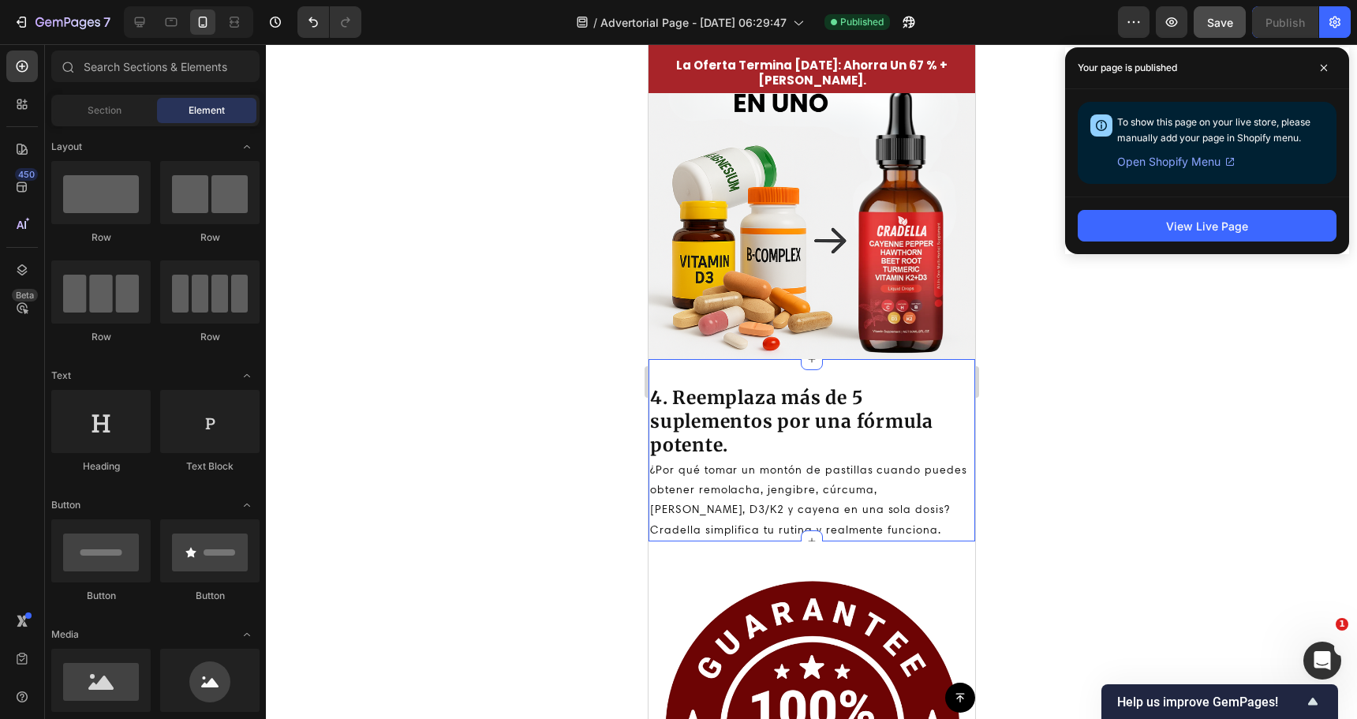
scroll to position [2130, 0]
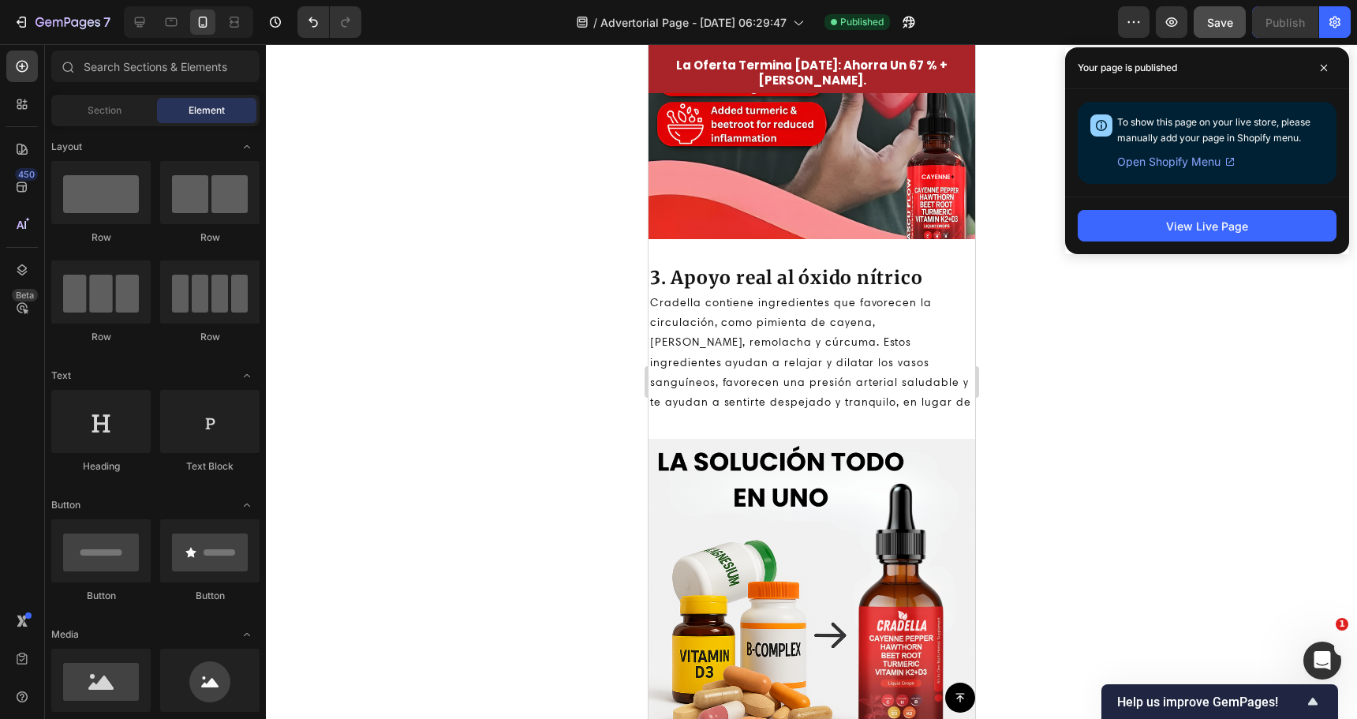
drag, startPoint x: 1099, startPoint y: 360, endPoint x: 1095, endPoint y: 353, distance: 8.1
click at [1100, 360] on div at bounding box center [811, 381] width 1091 height 675
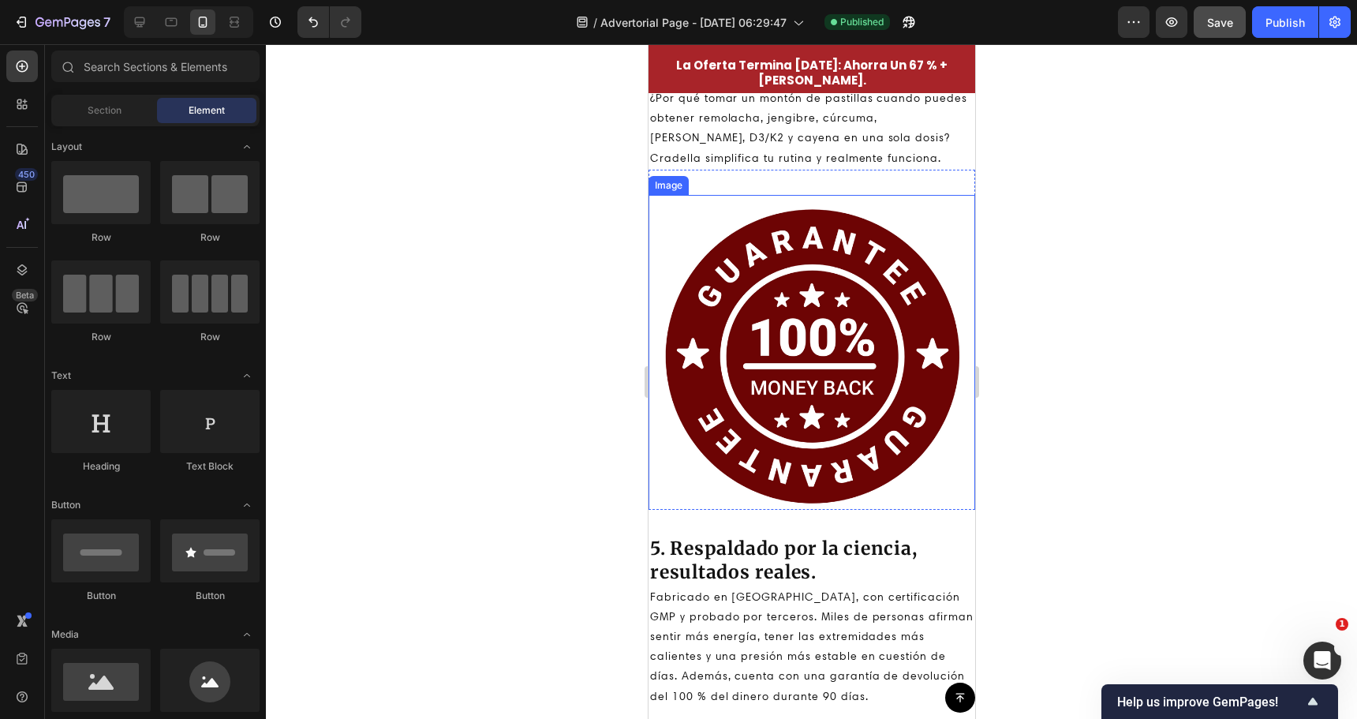
scroll to position [2919, 0]
